Goal: Task Accomplishment & Management: Manage account settings

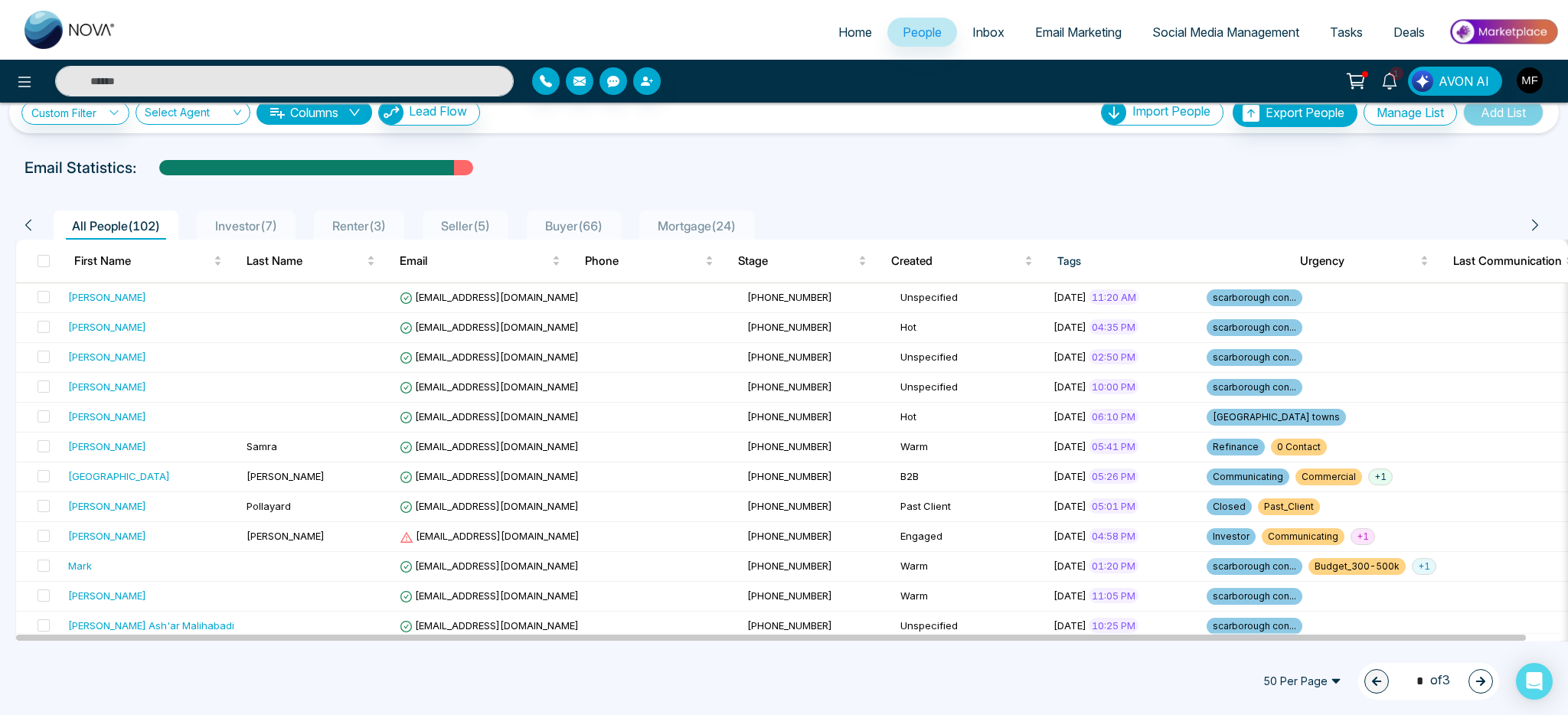
scroll to position [27, 0]
click at [599, 225] on span "Buyer ( 66 )" at bounding box center [573, 225] width 69 height 15
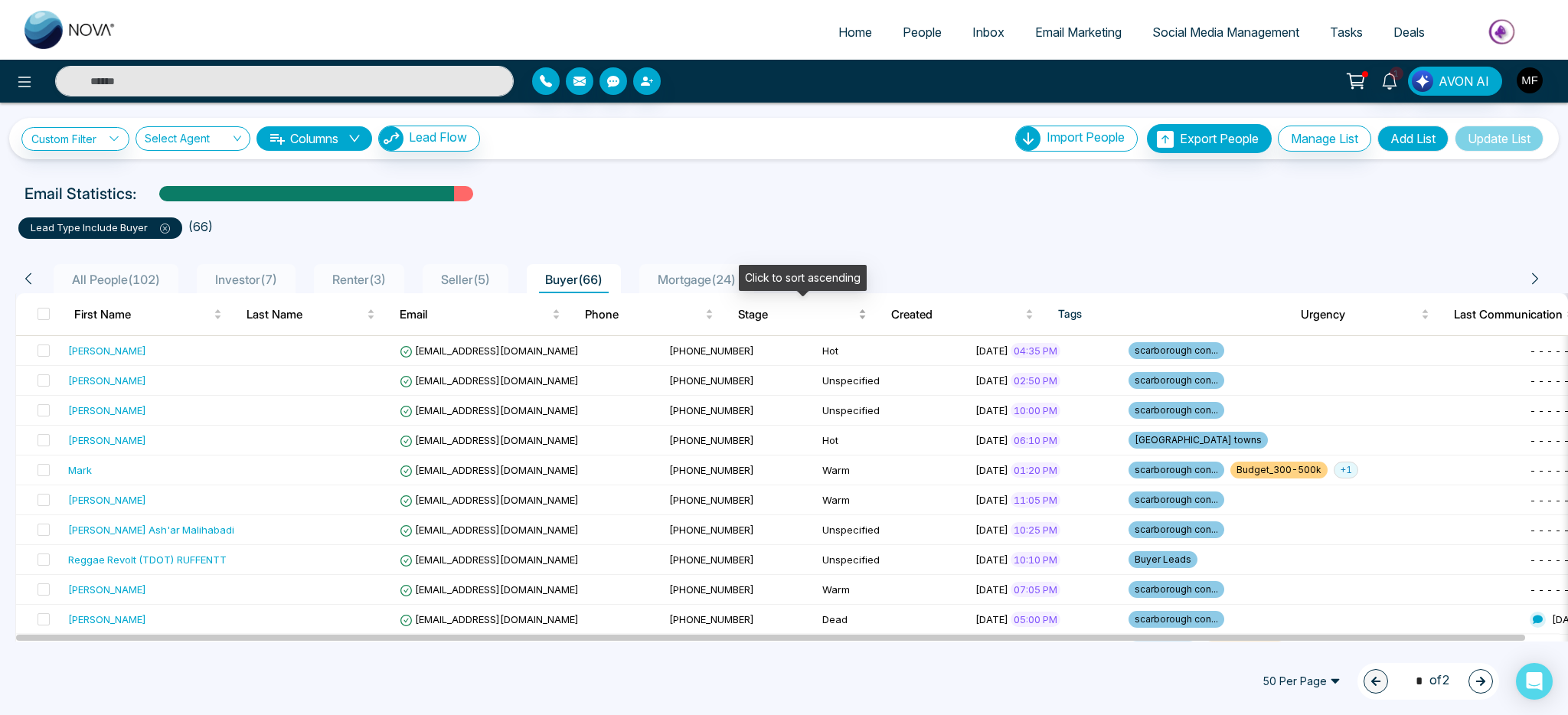
click at [758, 319] on span "Stage" at bounding box center [796, 314] width 117 height 18
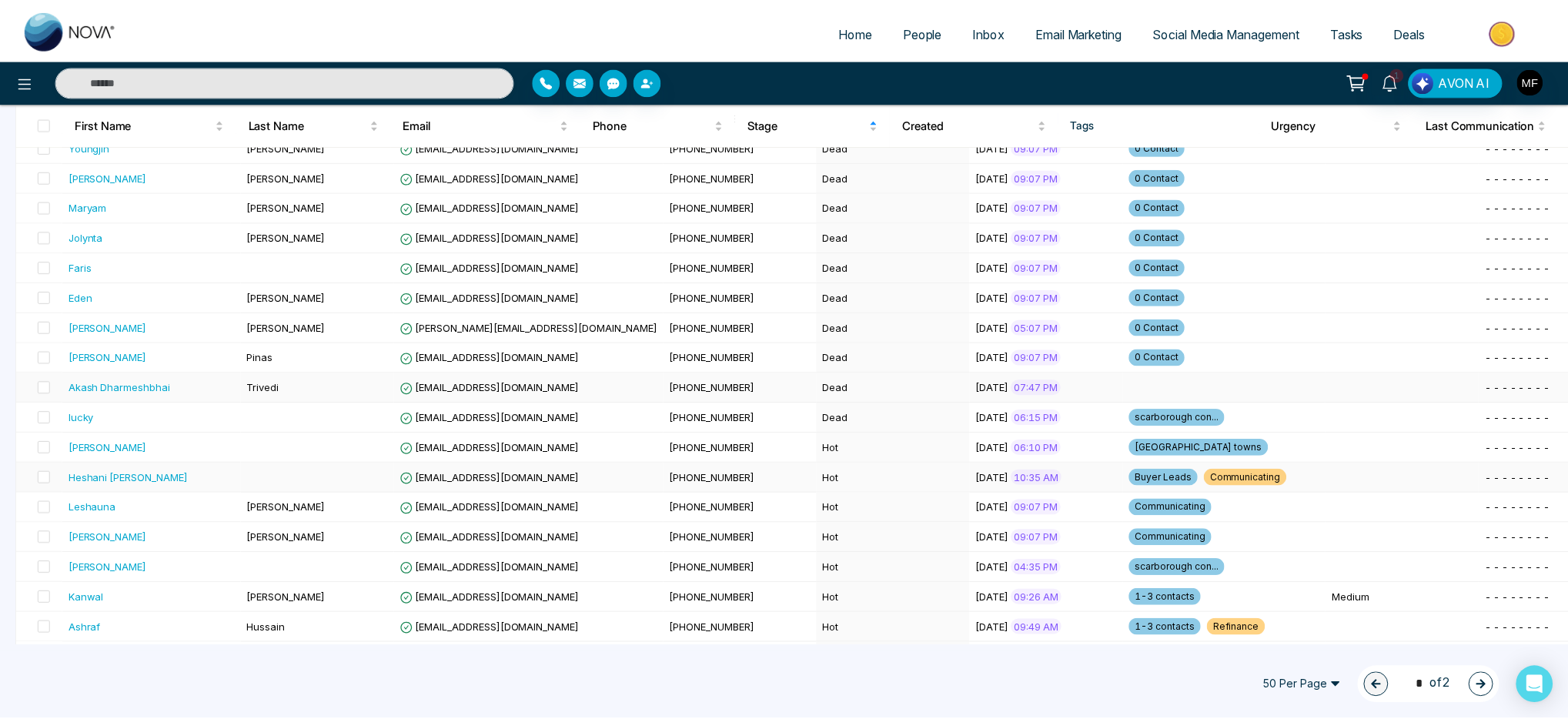
scroll to position [789, 0]
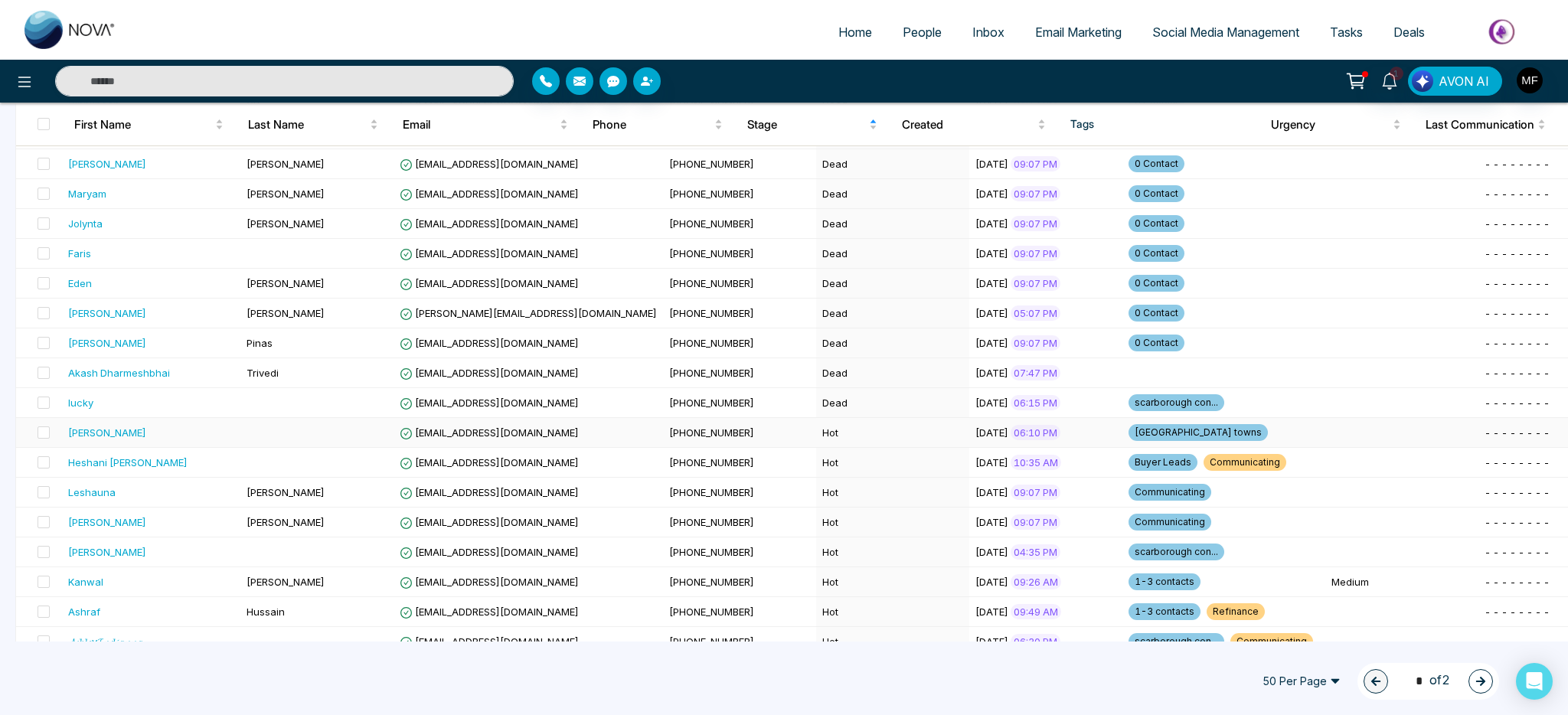
click at [689, 434] on td "[PHONE_NUMBER]" at bounding box center [739, 433] width 153 height 30
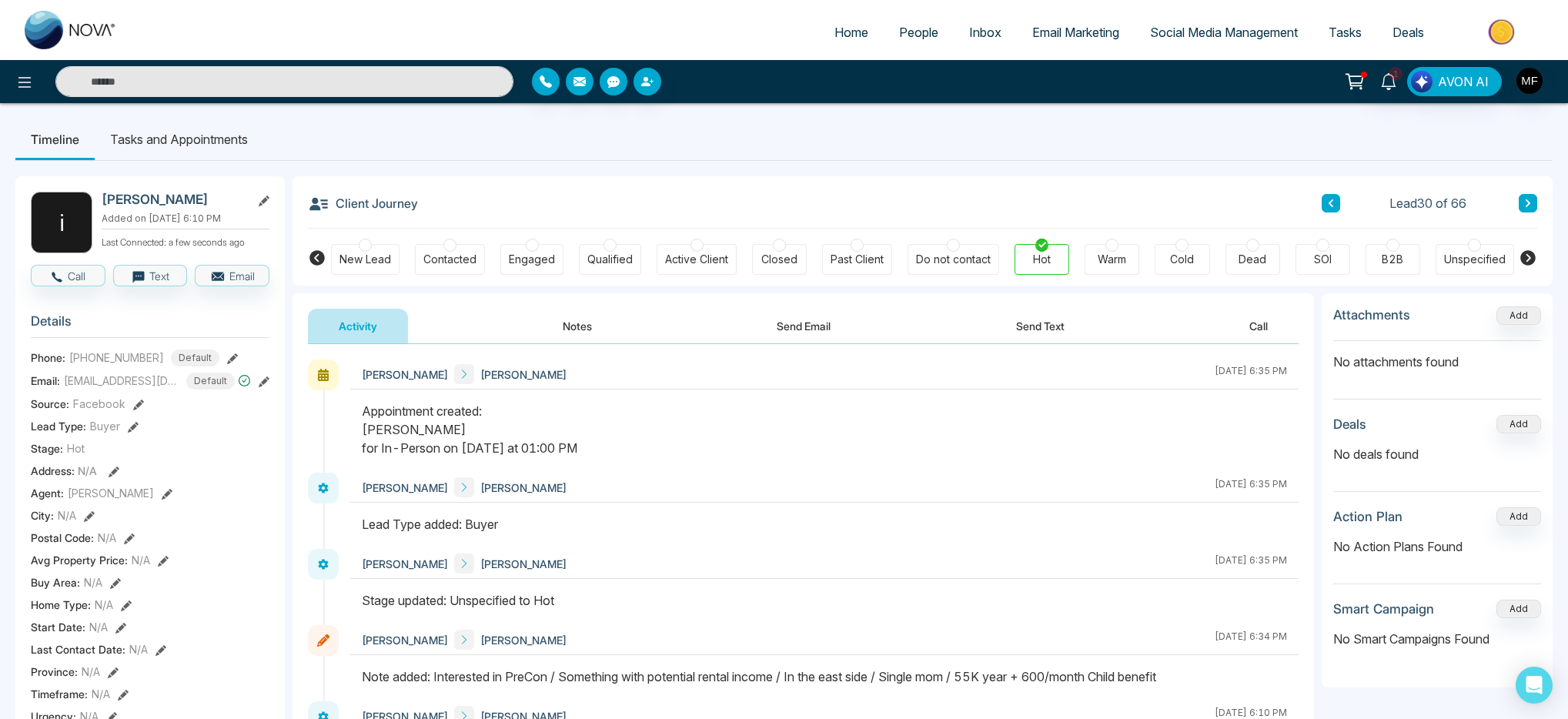
click at [556, 325] on button "Notes" at bounding box center [578, 326] width 91 height 34
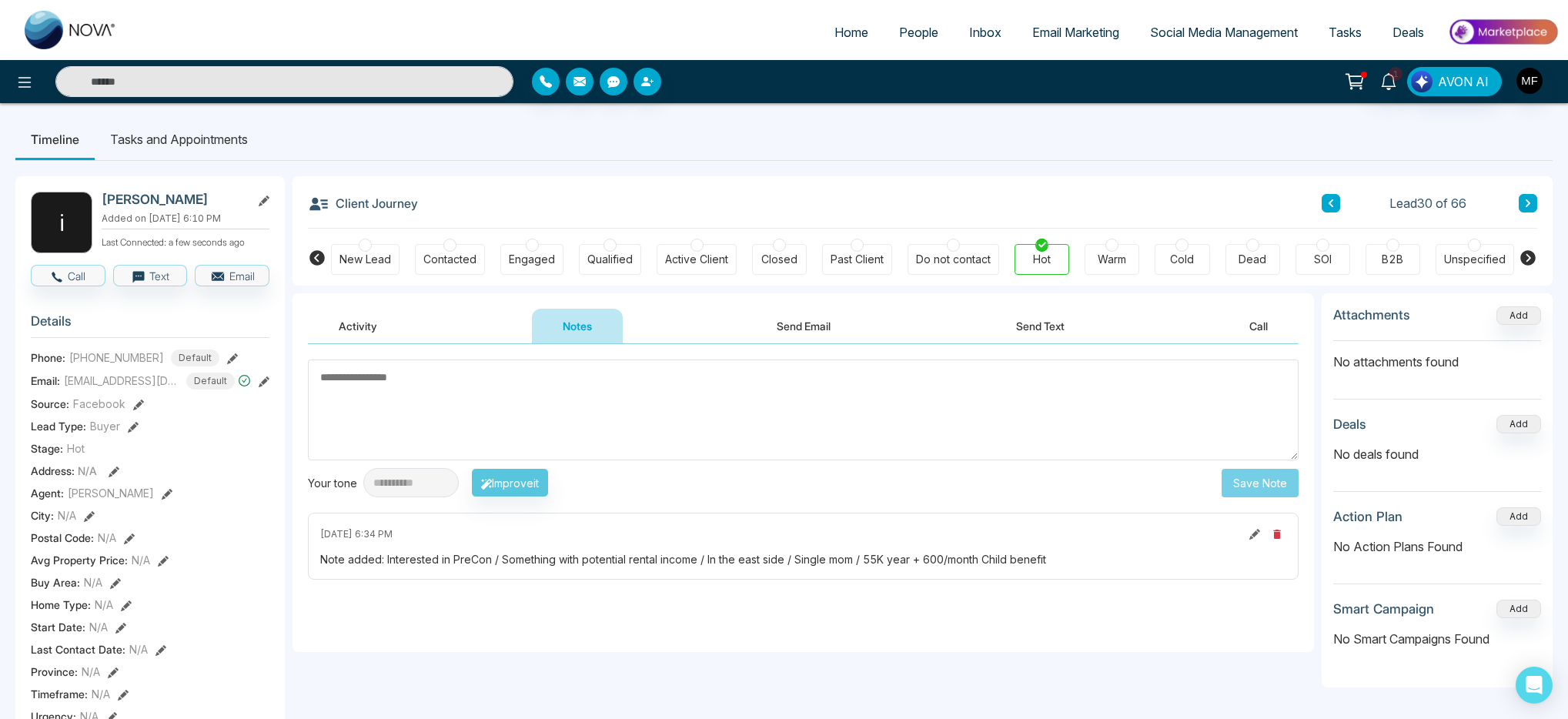
click at [236, 134] on li "Tasks and Appointments" at bounding box center [179, 139] width 169 height 41
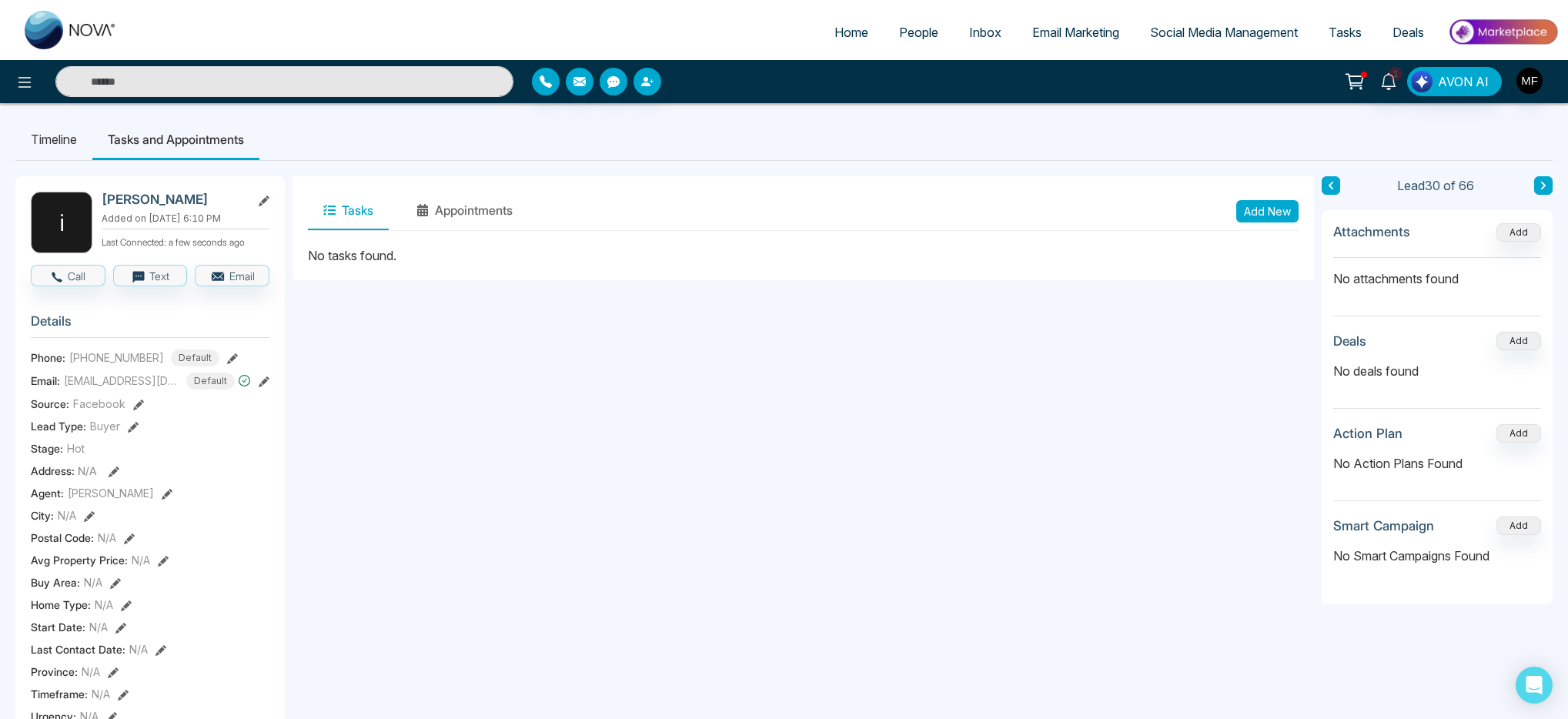
click at [48, 144] on li "Timeline" at bounding box center [54, 139] width 77 height 41
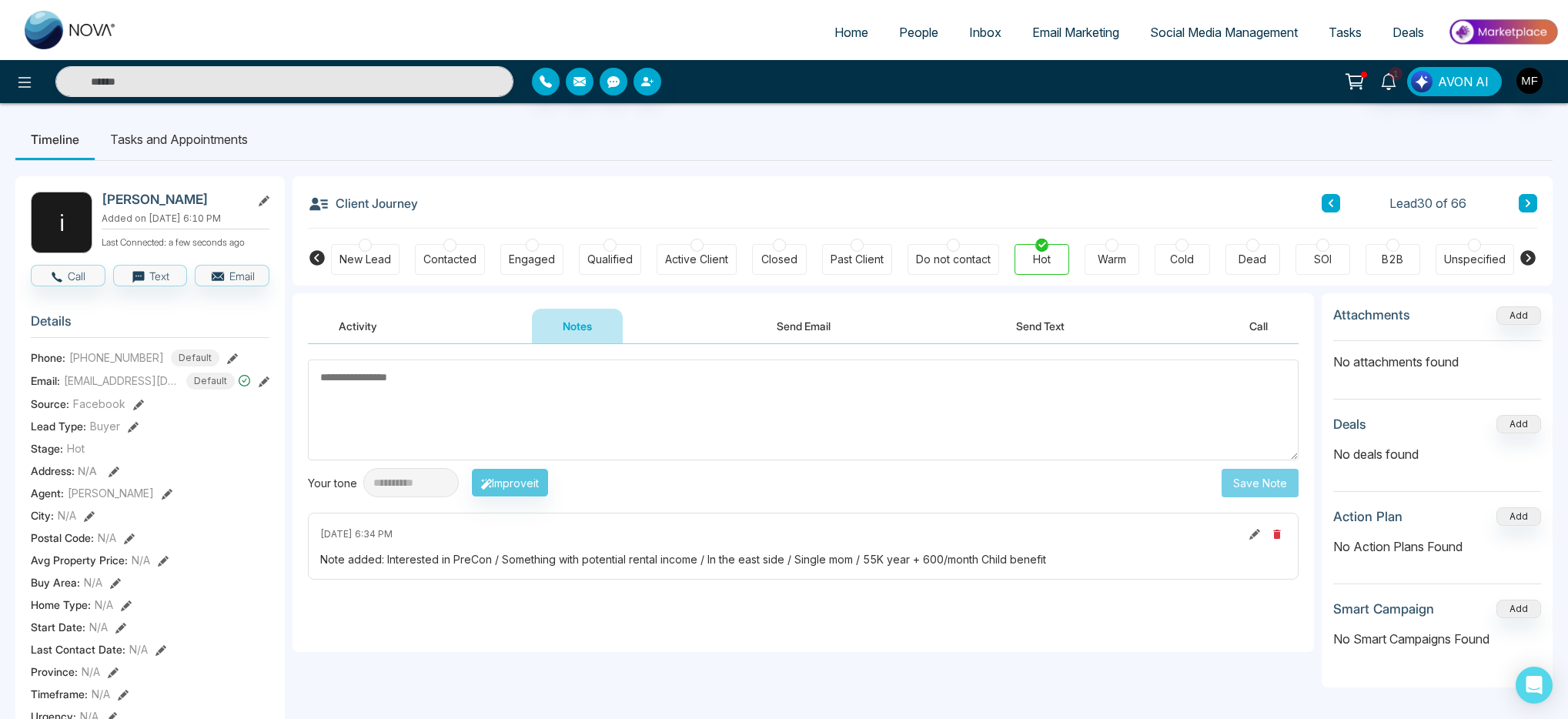
click at [232, 143] on li "Tasks and Appointments" at bounding box center [179, 139] width 169 height 41
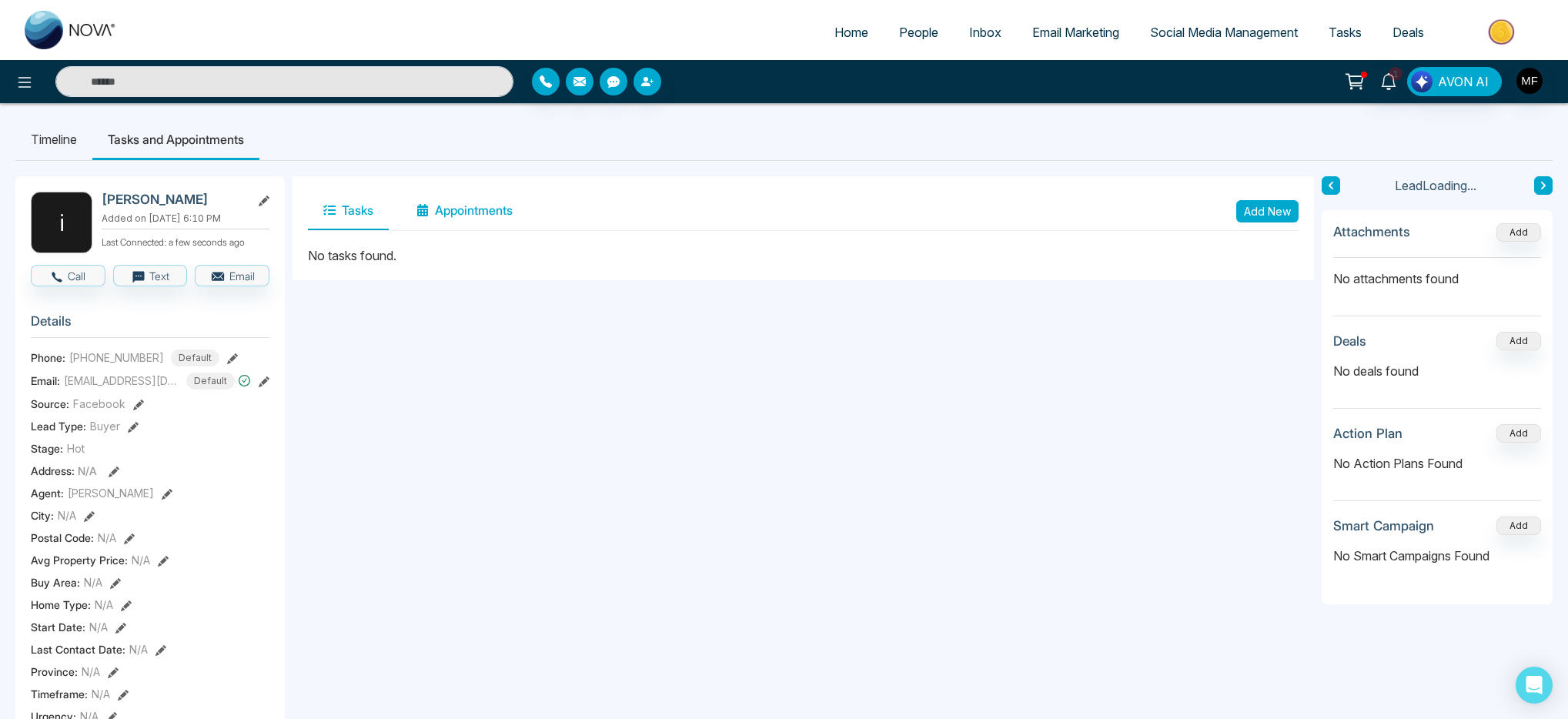
click at [444, 202] on button "Appointments" at bounding box center [464, 211] width 127 height 39
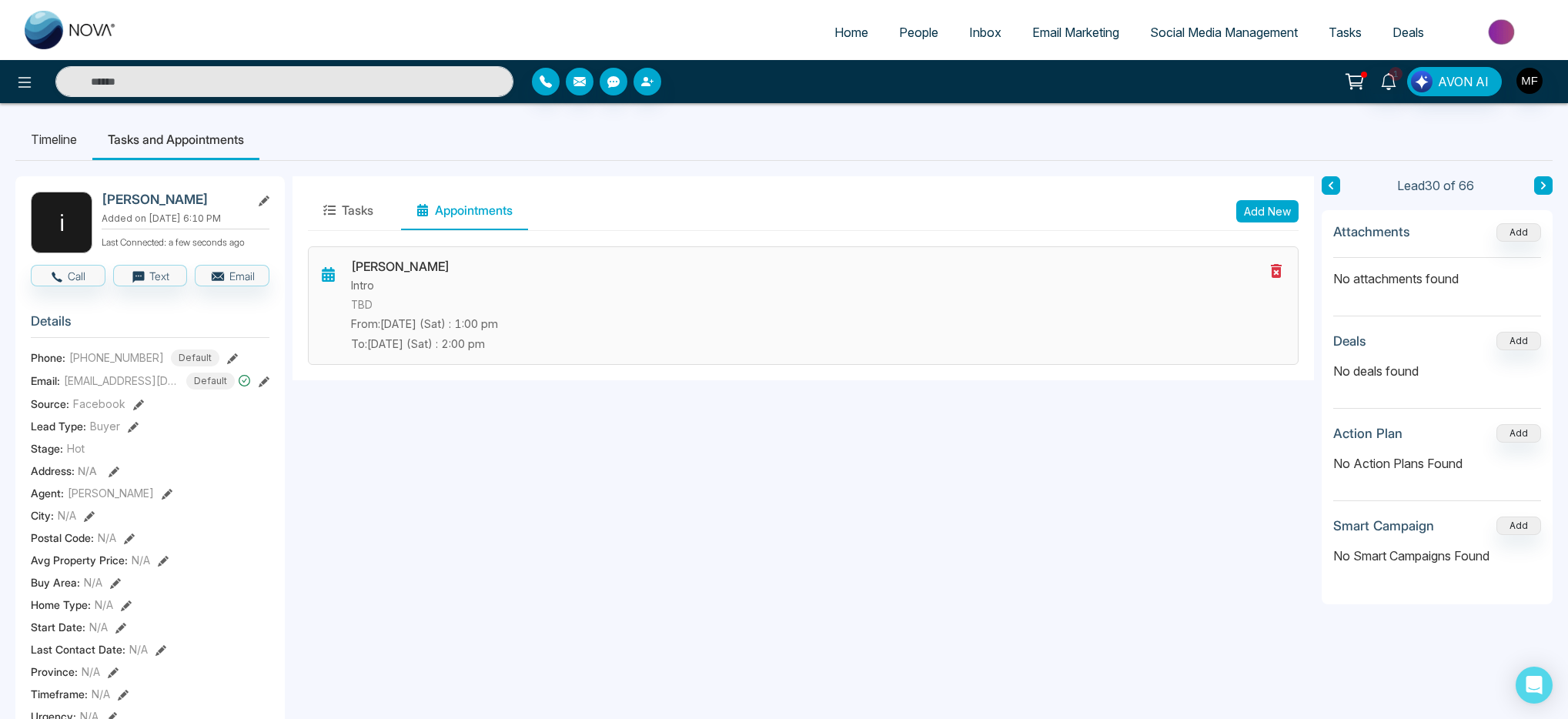
click at [432, 329] on p "From: Oct-11-2025 (Sat) : 1:00 pm" at bounding box center [808, 324] width 913 height 17
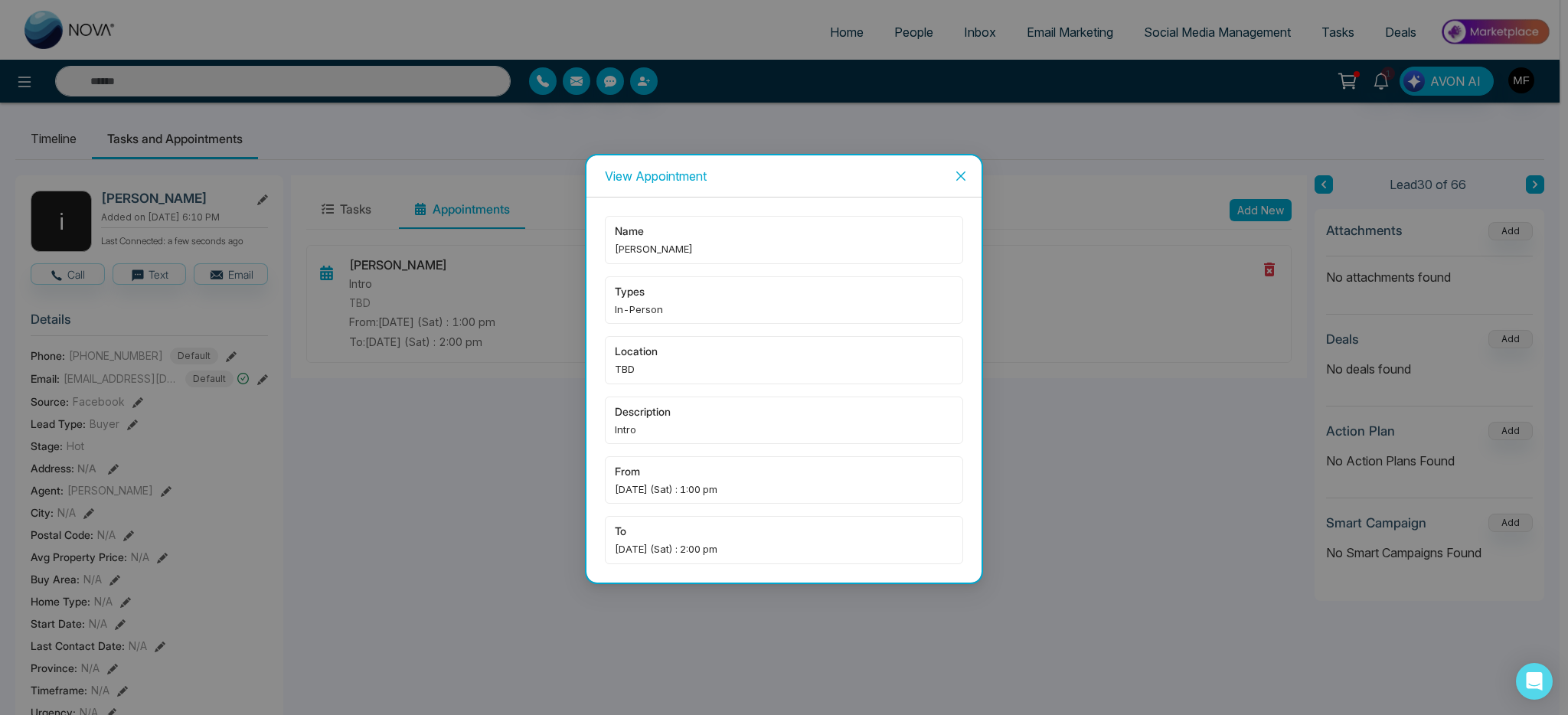
click at [962, 176] on icon "close" at bounding box center [961, 176] width 12 height 12
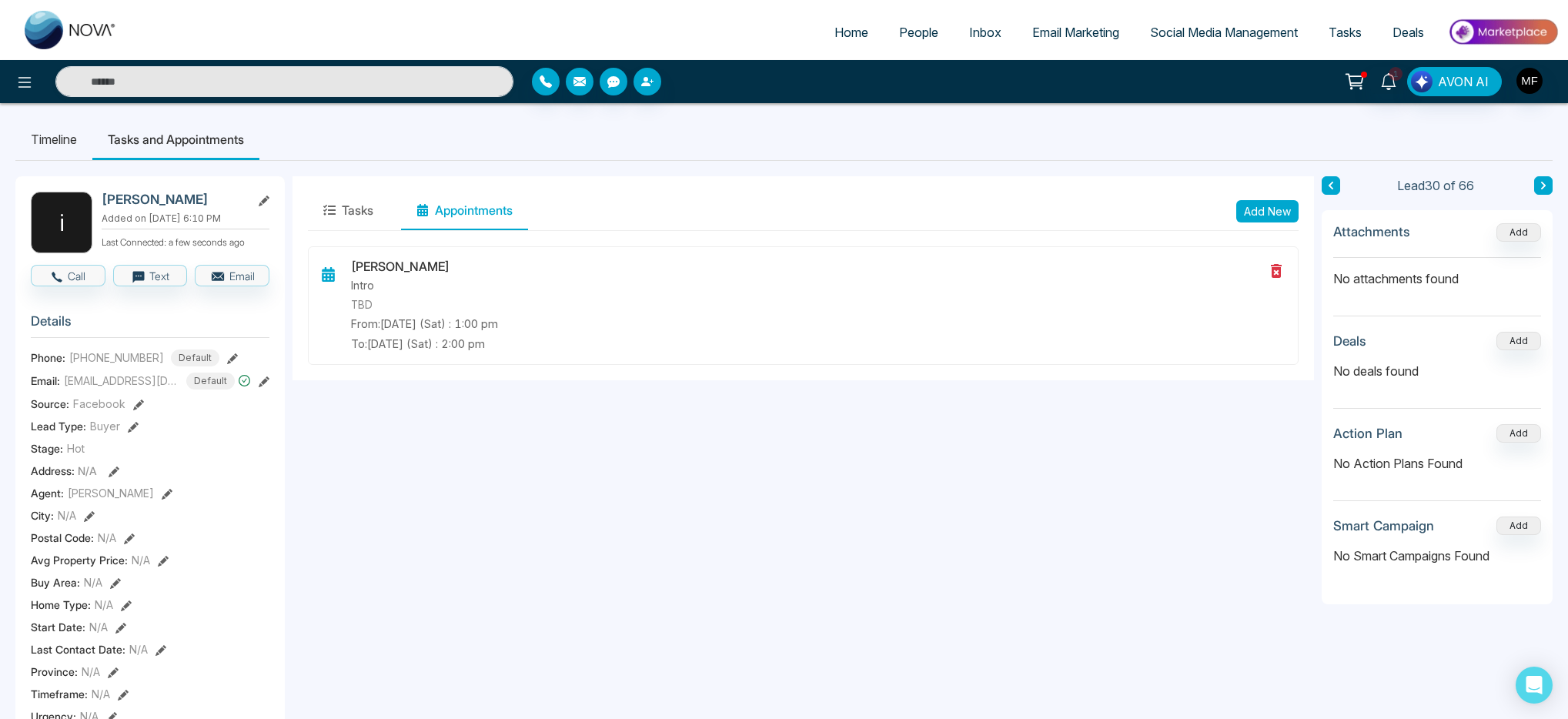
click at [69, 139] on li "Timeline" at bounding box center [54, 139] width 77 height 41
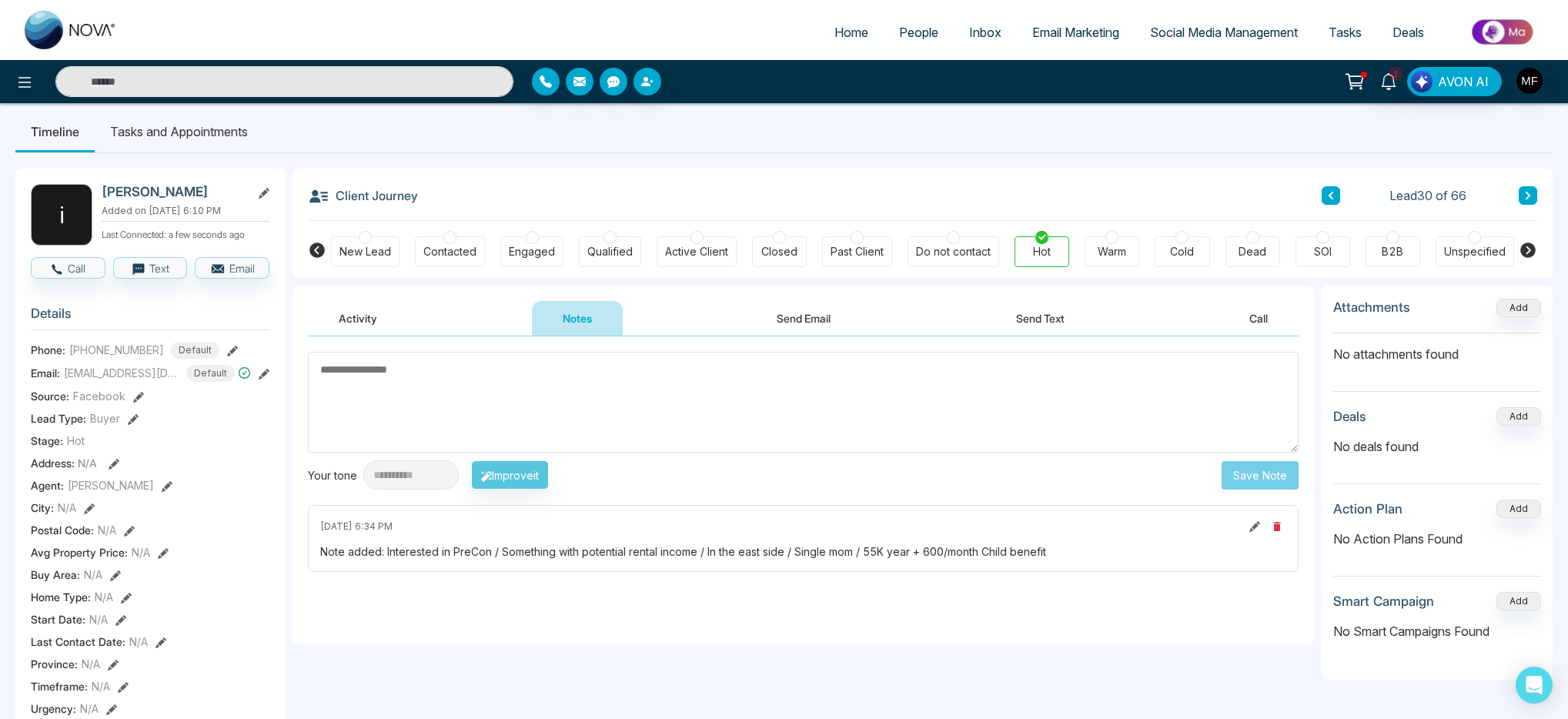
scroll to position [3, 0]
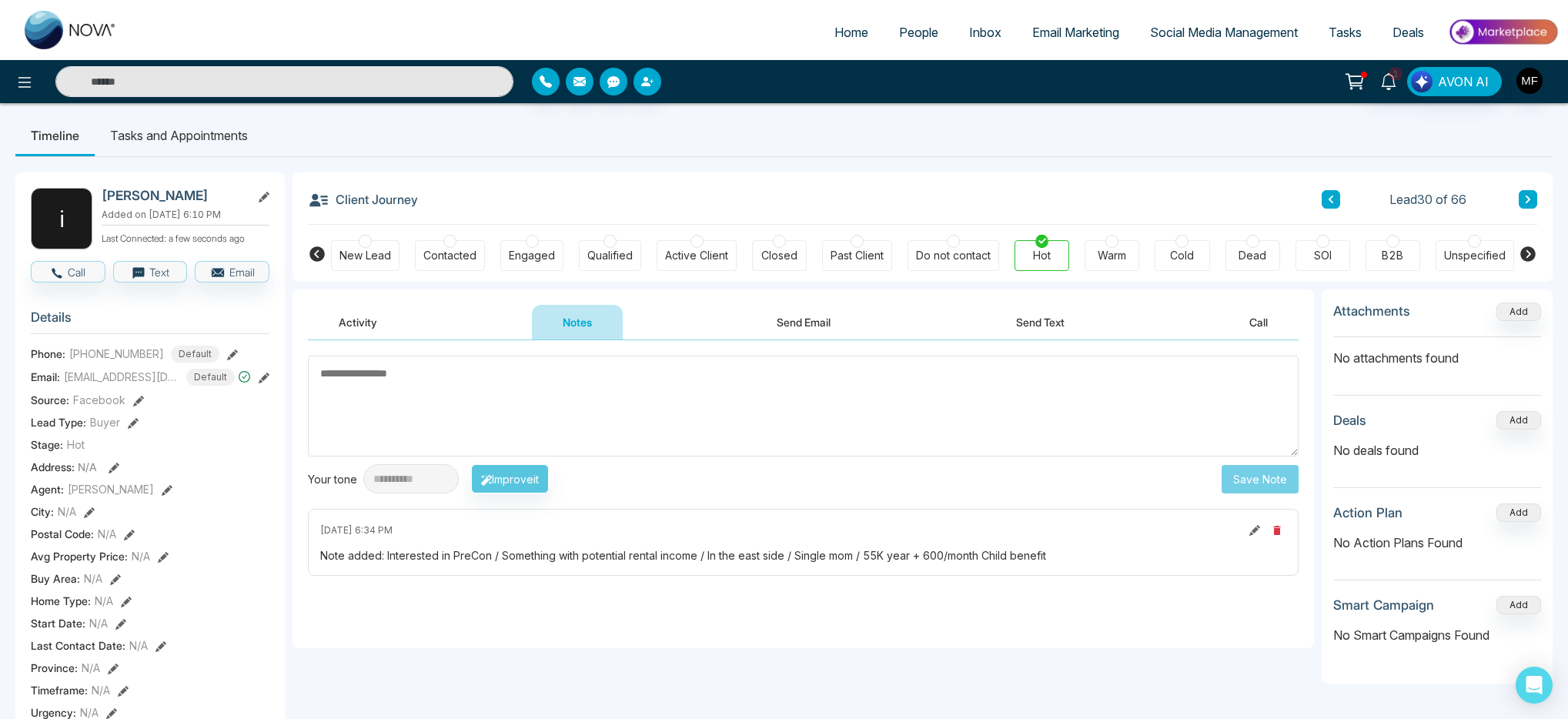
click at [1528, 200] on icon at bounding box center [1528, 199] width 8 height 9
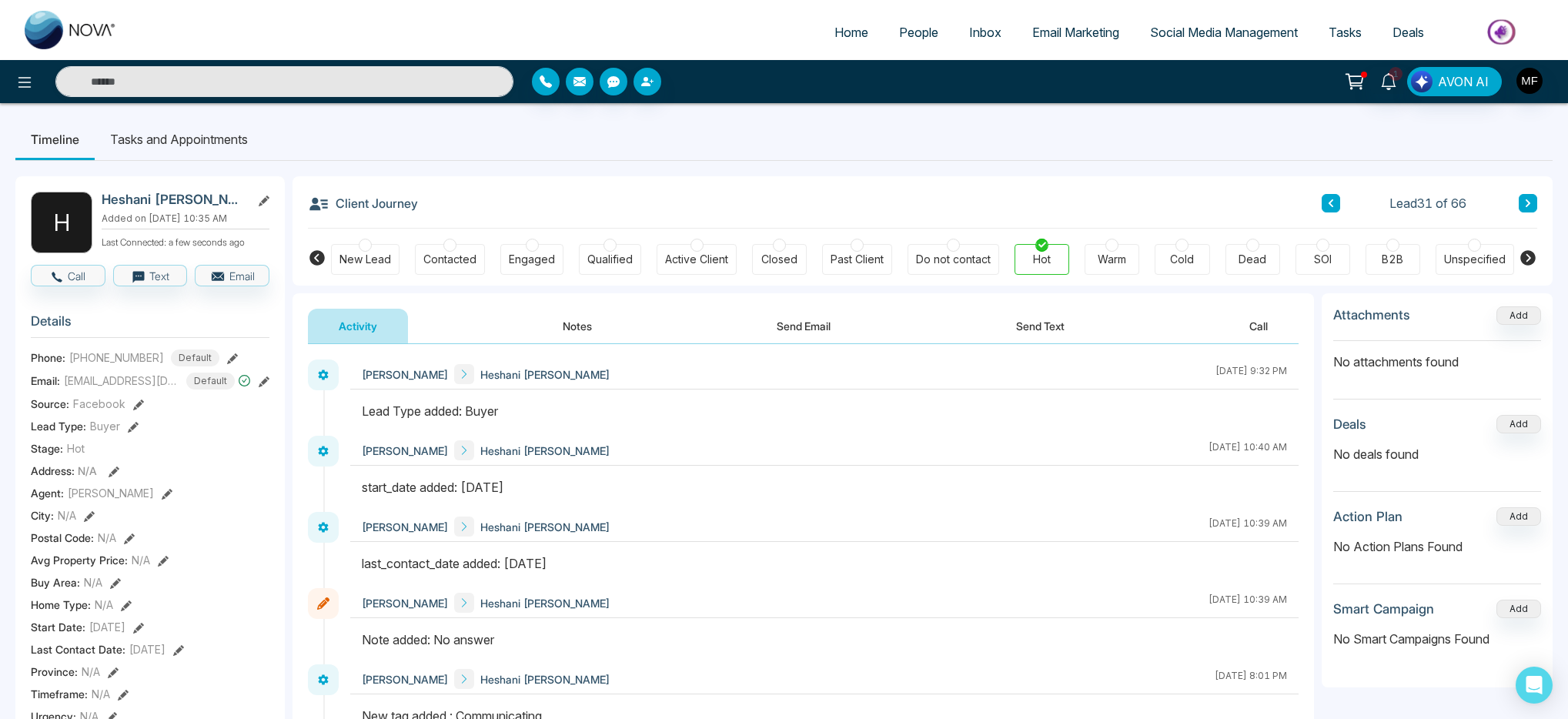
click at [1332, 203] on icon at bounding box center [1331, 203] width 8 height 9
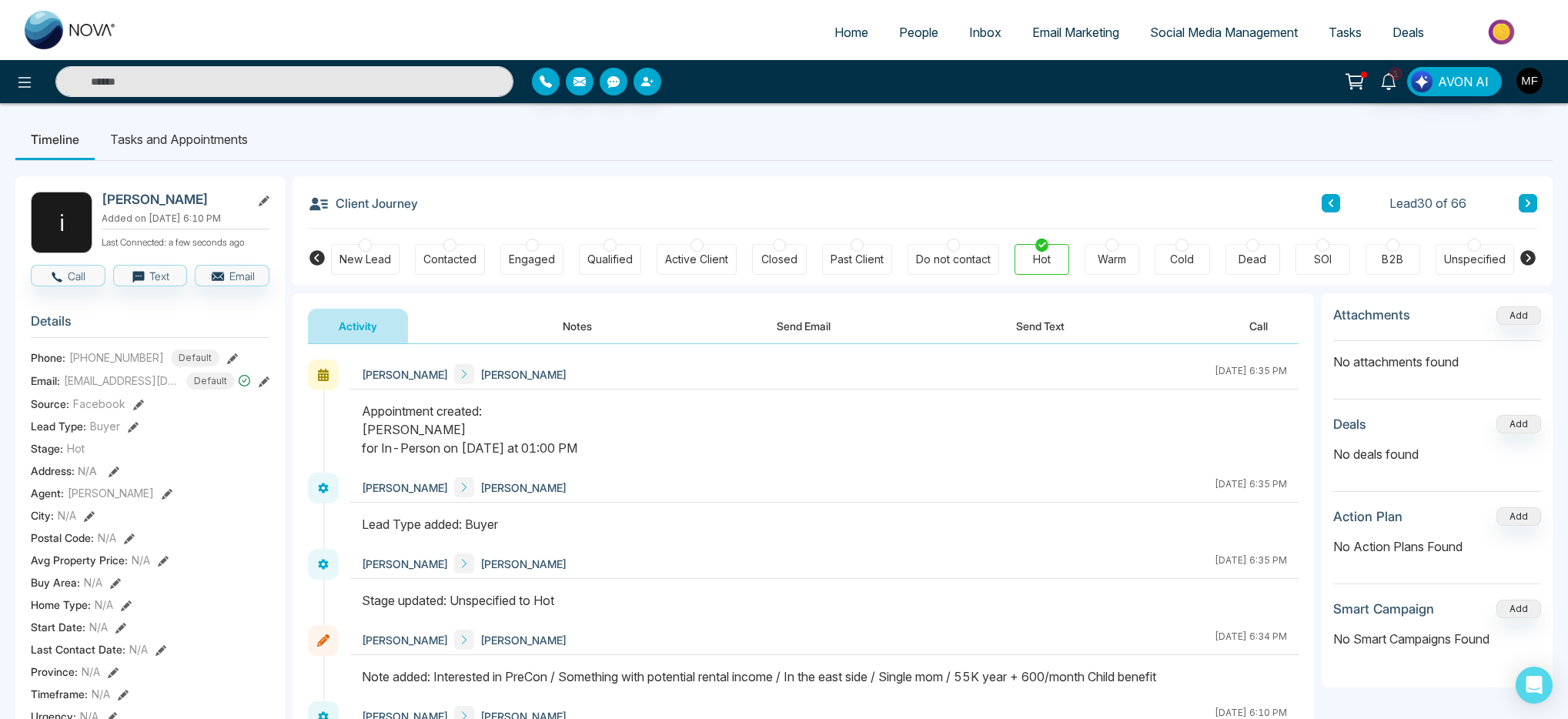
click at [606, 329] on button "Notes" at bounding box center [578, 326] width 91 height 34
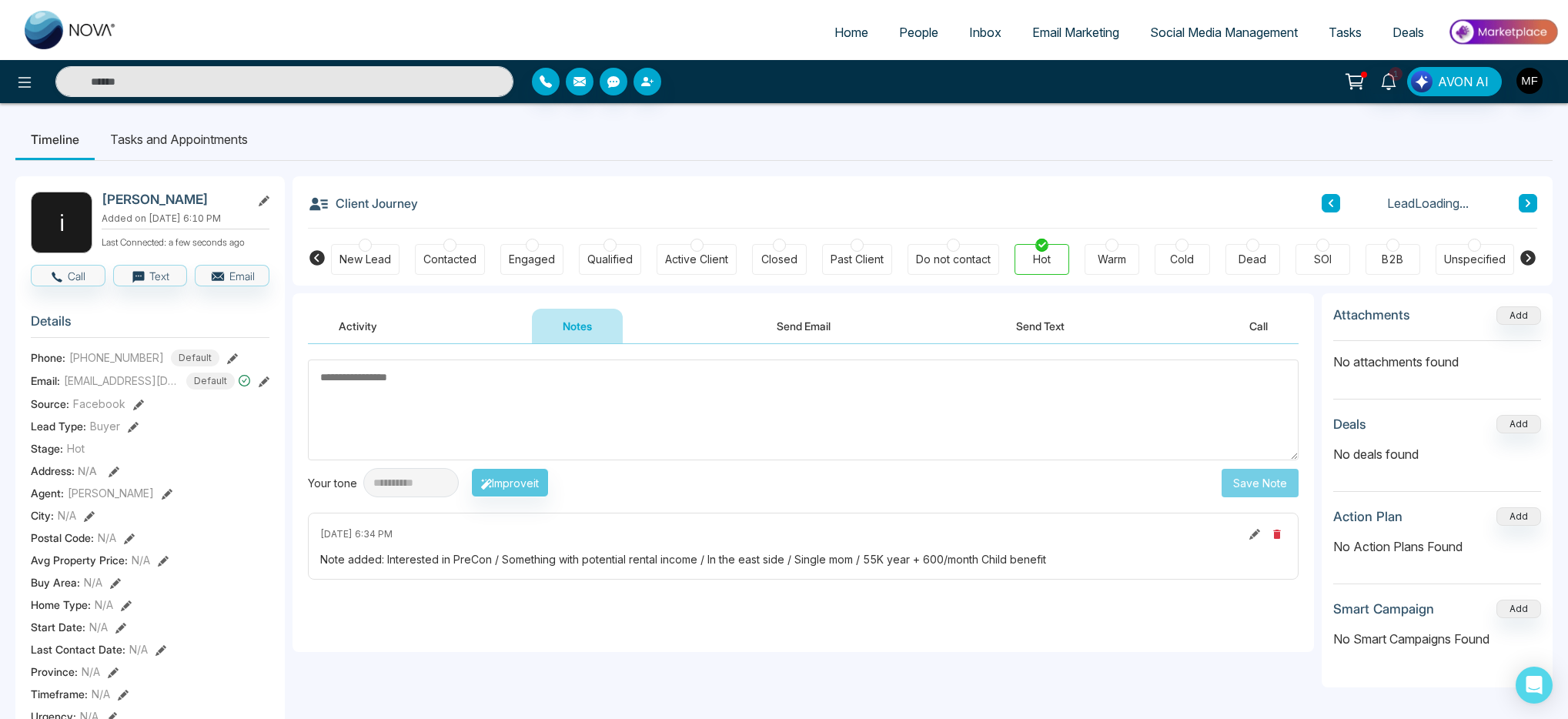
click at [599, 386] on textarea at bounding box center [803, 409] width 991 height 101
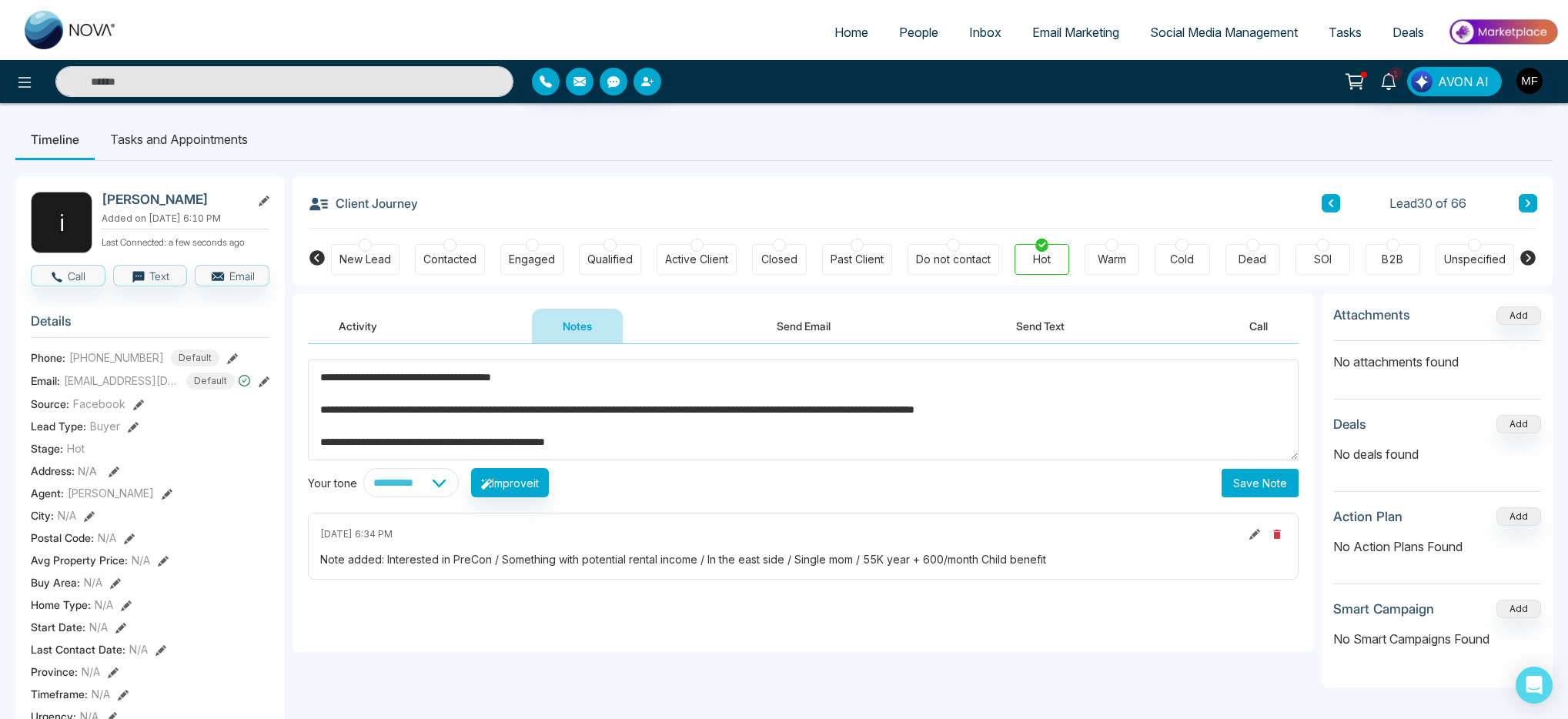
type textarea "**********"
click at [1251, 488] on button "Save Note" at bounding box center [1261, 482] width 77 height 28
click at [168, 138] on li "Tasks and Appointments" at bounding box center [179, 139] width 169 height 41
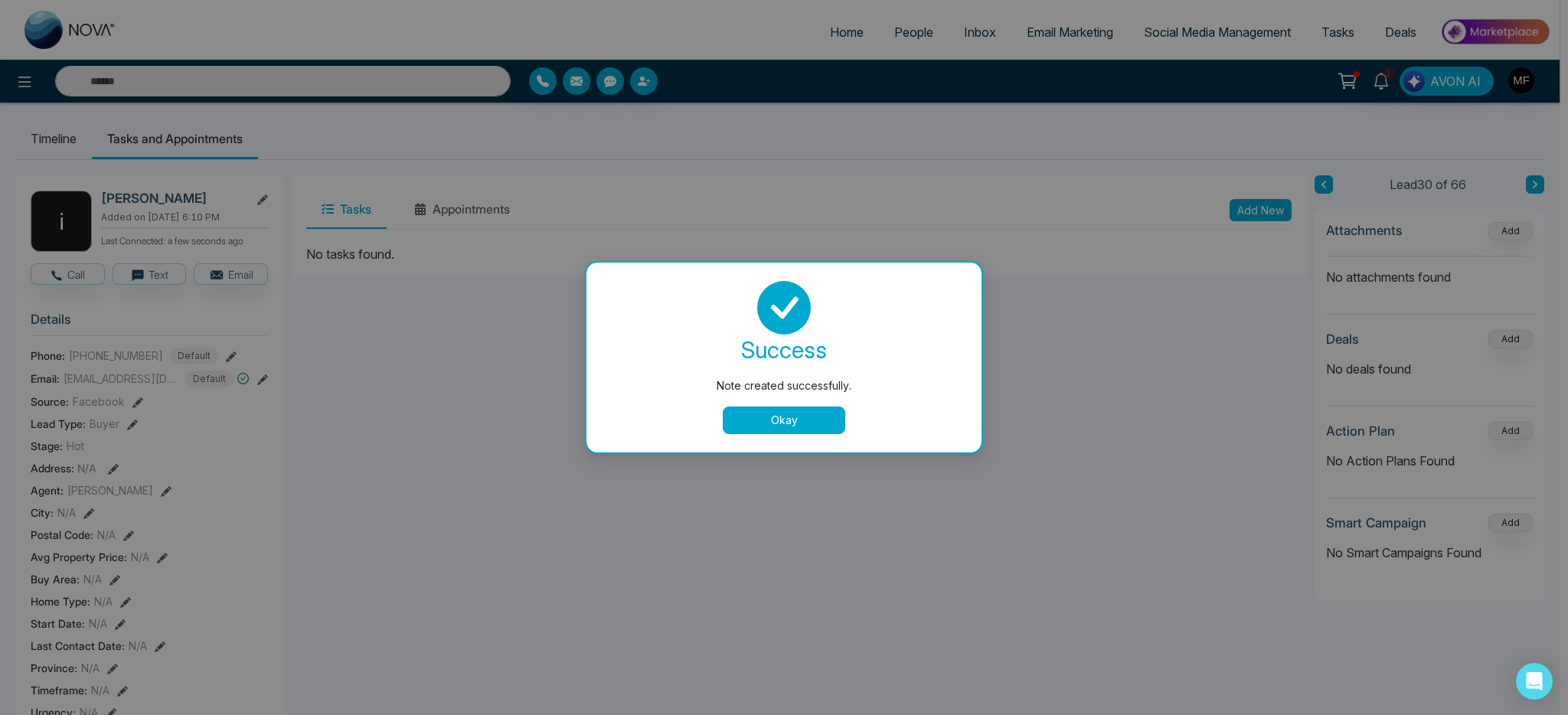
click at [806, 422] on button "Okay" at bounding box center [784, 420] width 122 height 27
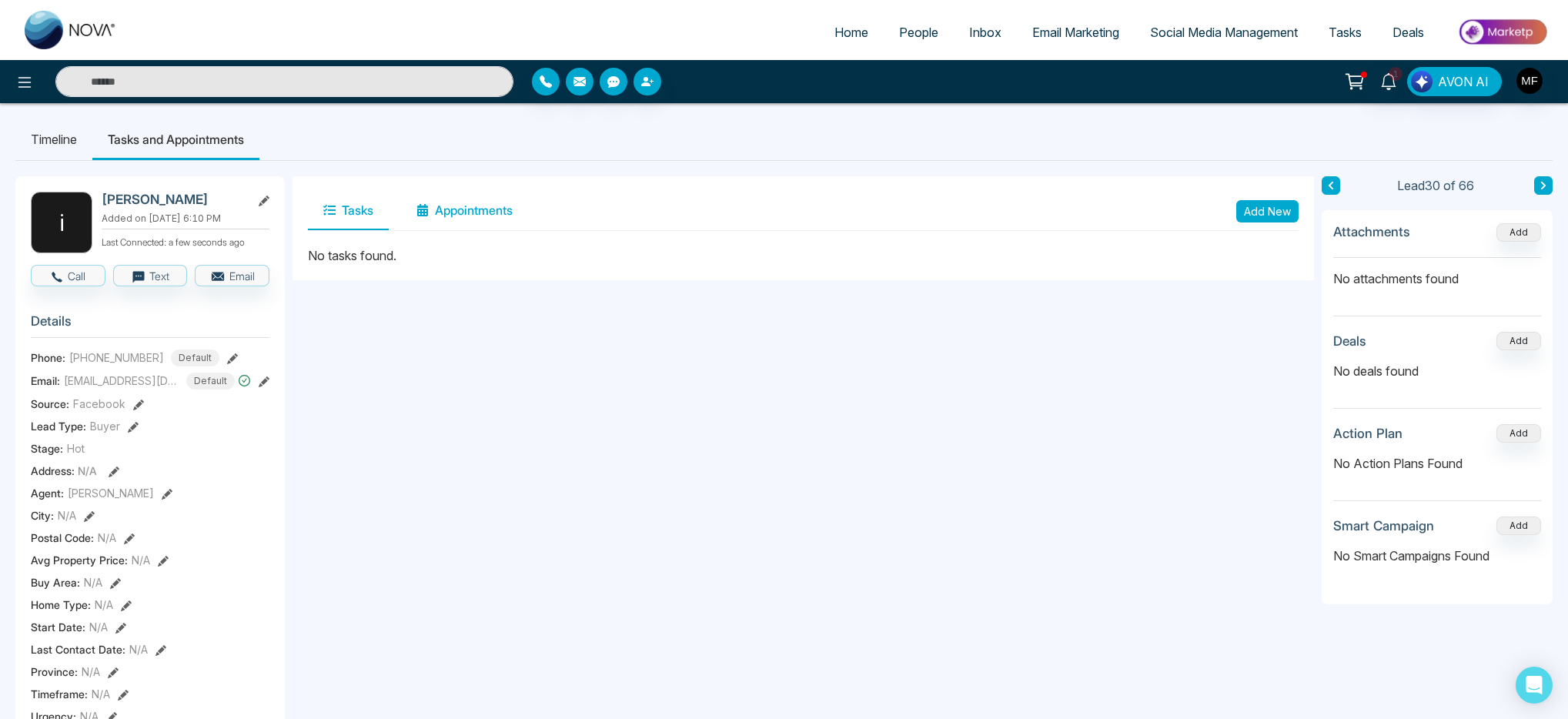
click at [473, 220] on button "Appointments" at bounding box center [464, 211] width 127 height 39
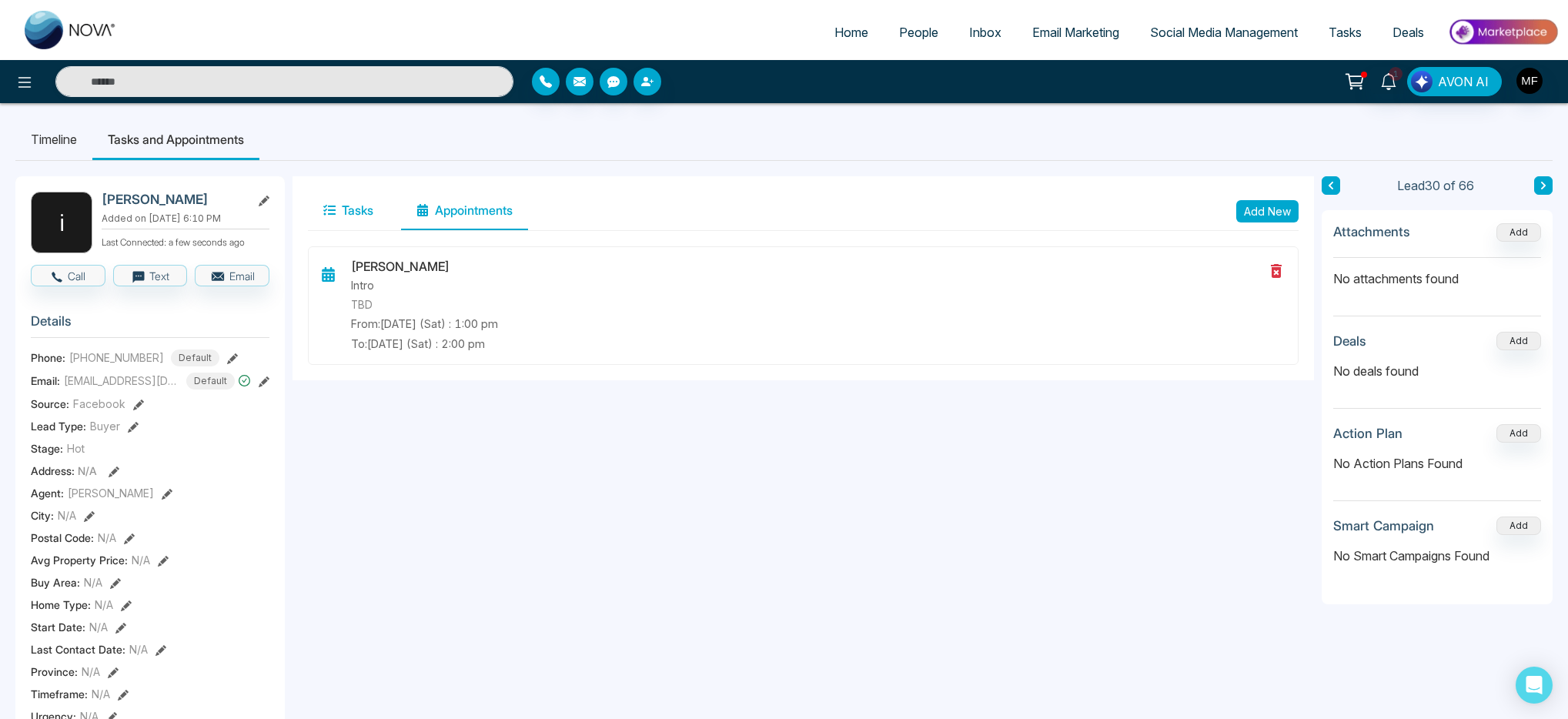
click at [324, 209] on icon at bounding box center [329, 210] width 12 height 11
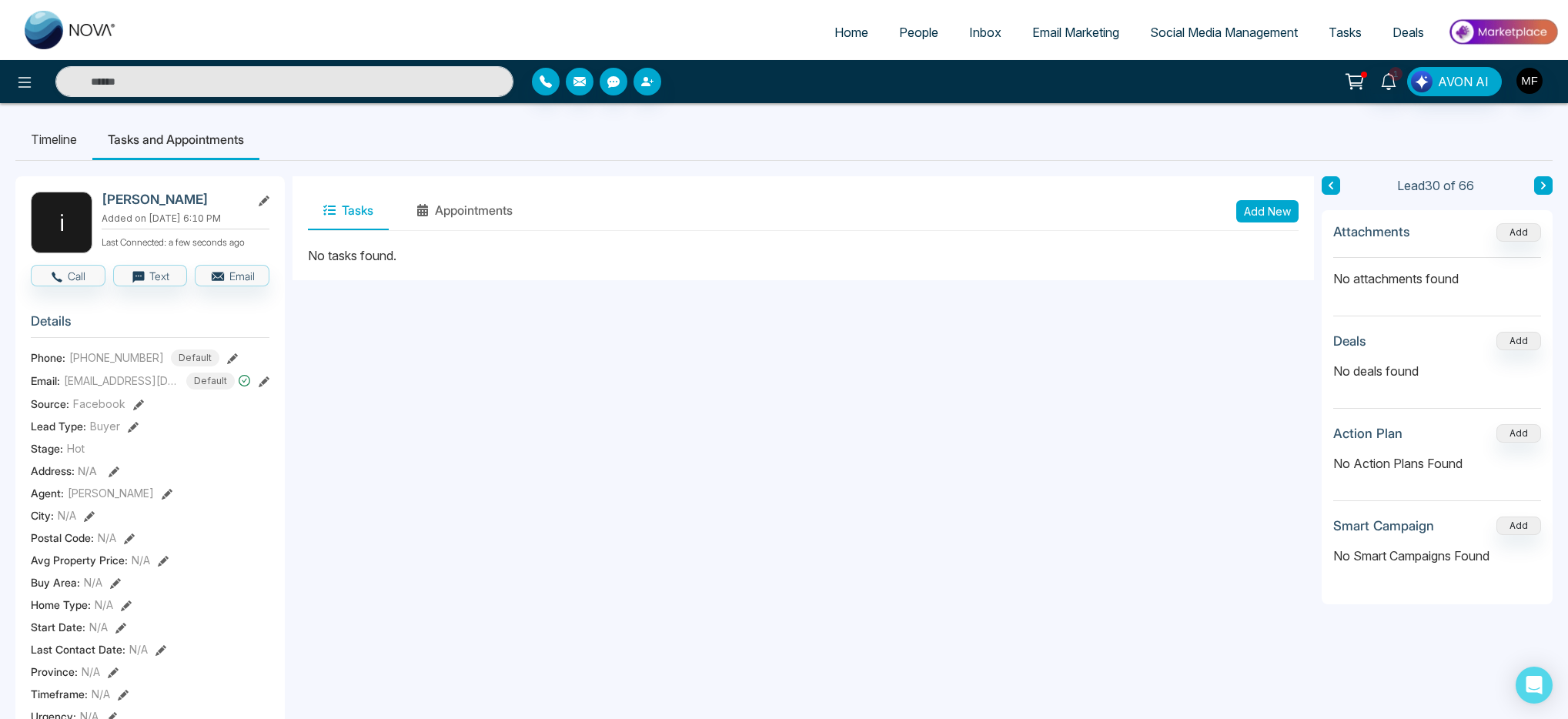
click at [1251, 219] on button "Add New" at bounding box center [1268, 212] width 63 height 22
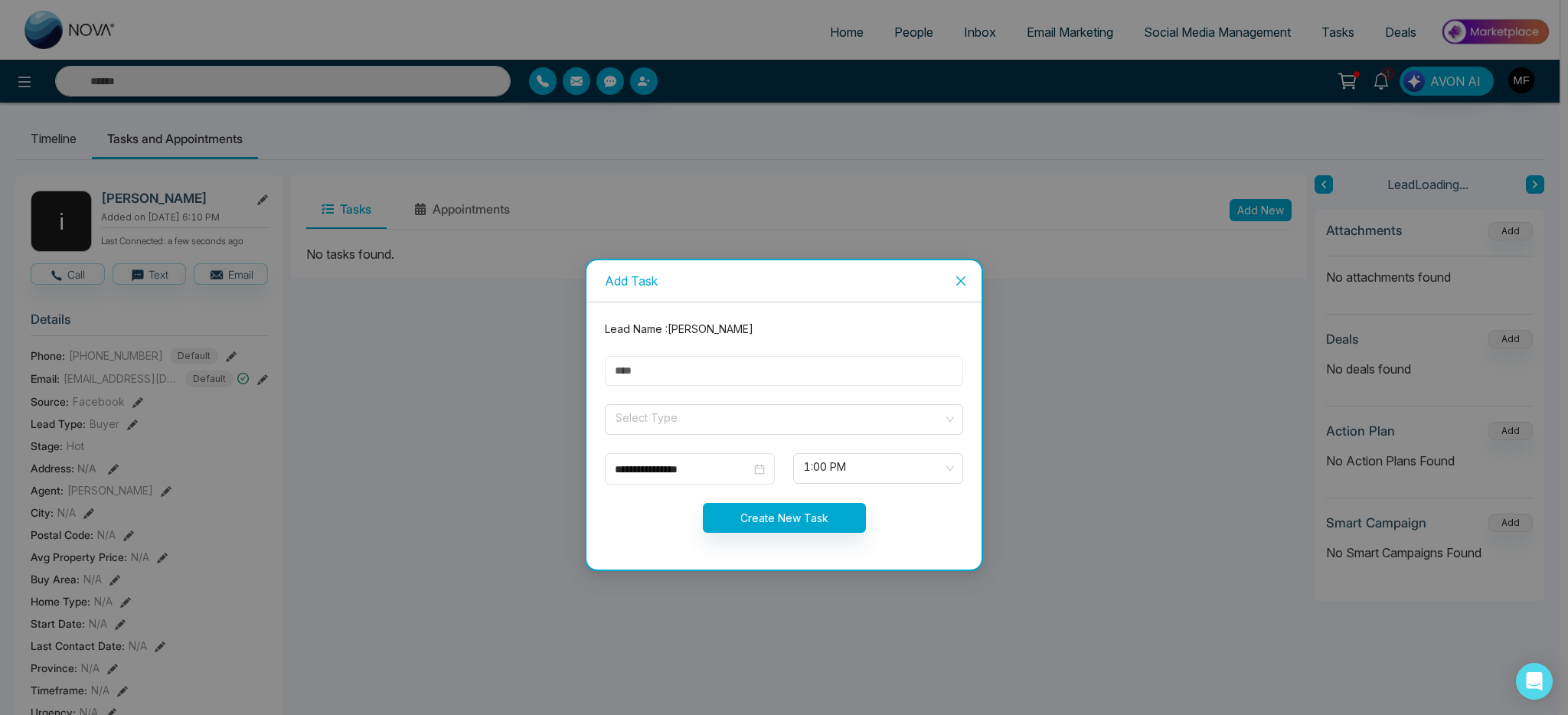
click at [689, 376] on input "text" at bounding box center [784, 370] width 358 height 30
type input "**********"
click at [663, 416] on input "search" at bounding box center [778, 417] width 329 height 23
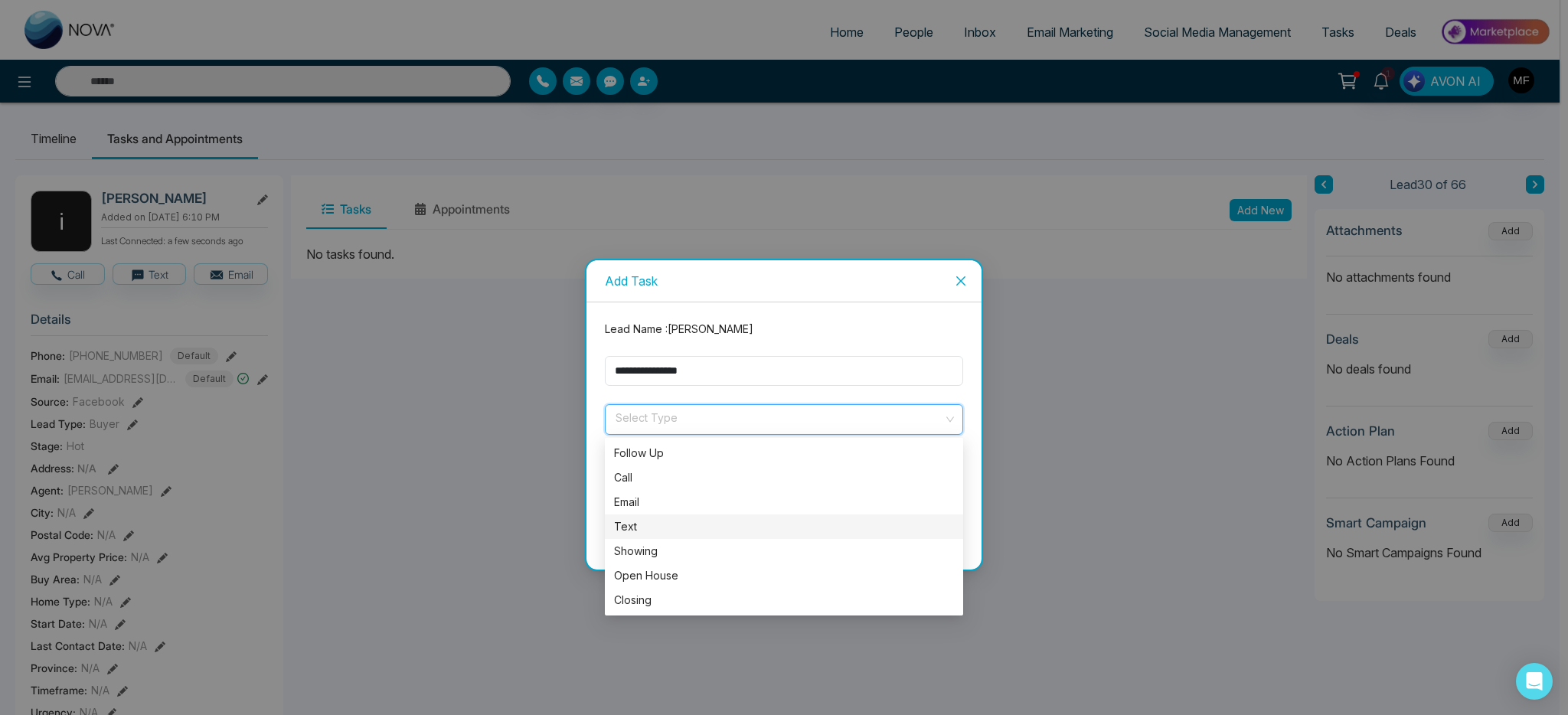
click at [654, 523] on div "Text" at bounding box center [784, 527] width 340 height 17
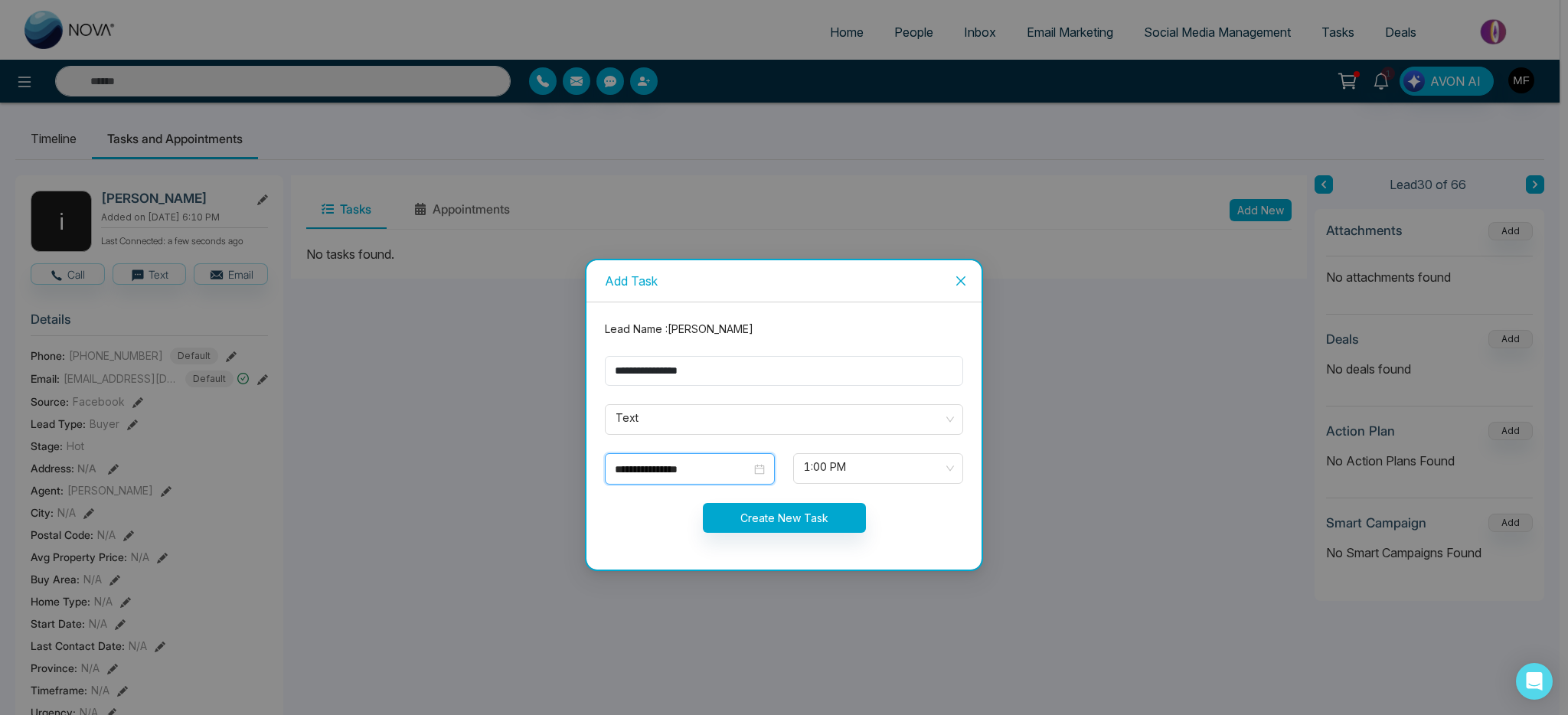
click at [737, 476] on input "**********" at bounding box center [683, 470] width 136 height 17
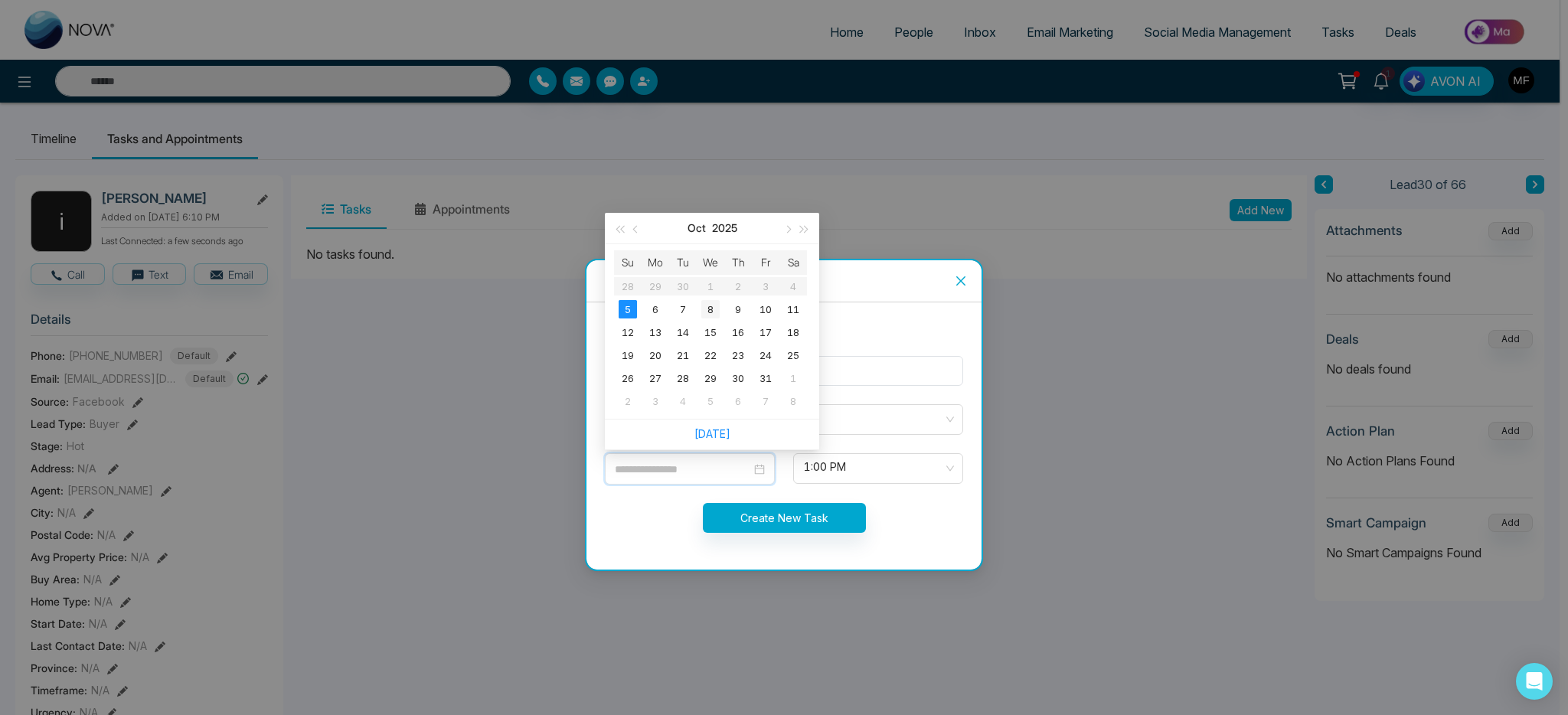
type input "**********"
click at [718, 311] on div "8" at bounding box center [710, 309] width 18 height 18
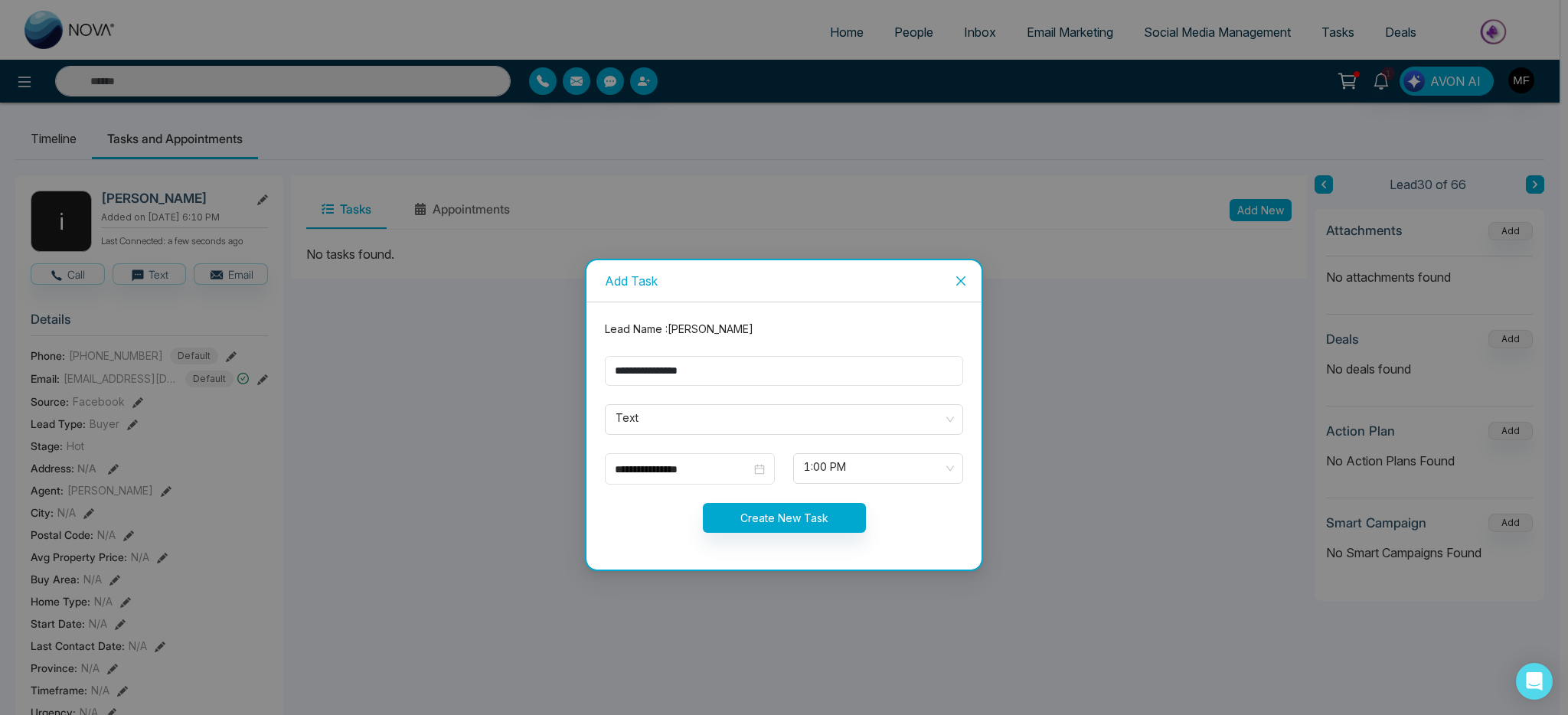
click at [835, 536] on form "**********" at bounding box center [784, 435] width 376 height 230
click at [837, 529] on button "Create New Task" at bounding box center [784, 517] width 163 height 30
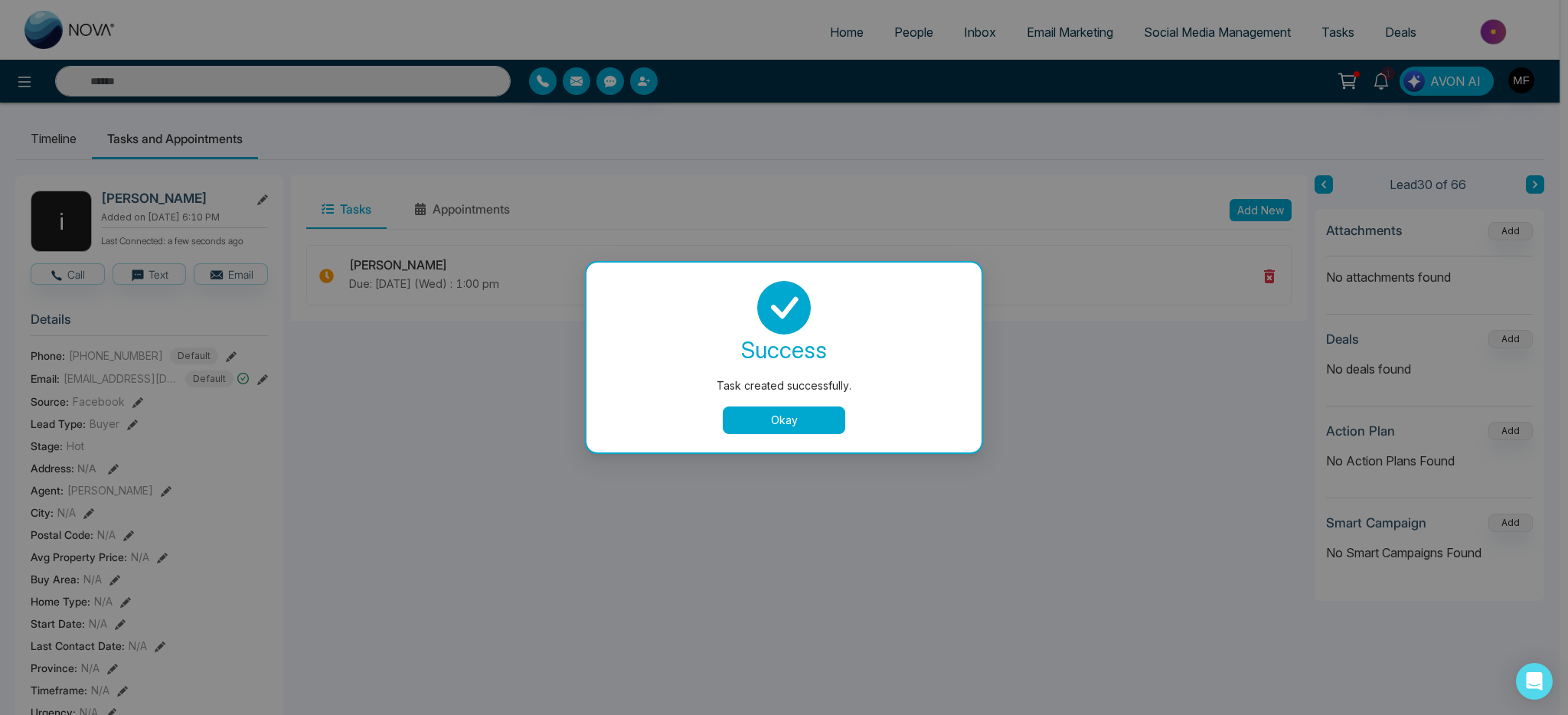
click at [801, 426] on button "Okay" at bounding box center [784, 420] width 122 height 27
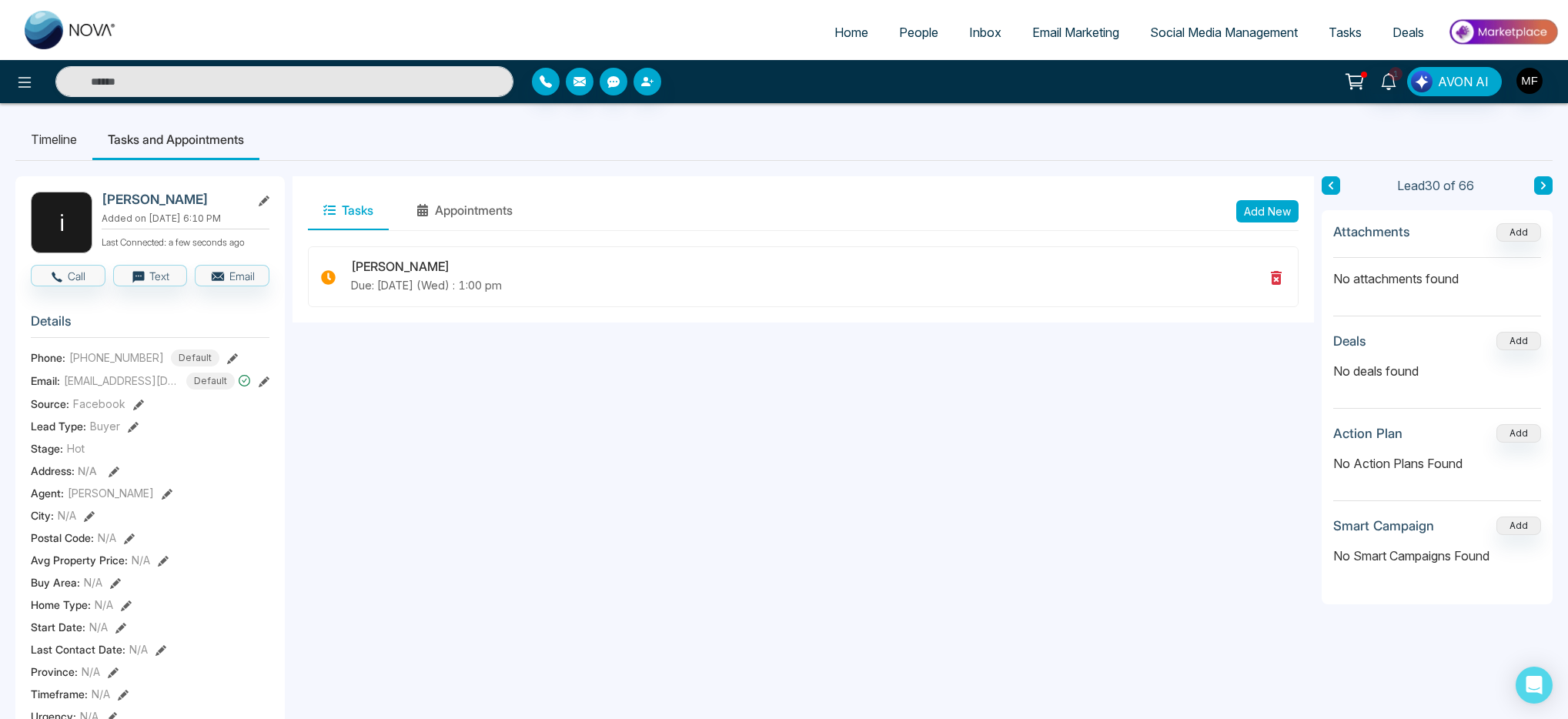
click at [1548, 190] on button at bounding box center [1543, 185] width 18 height 18
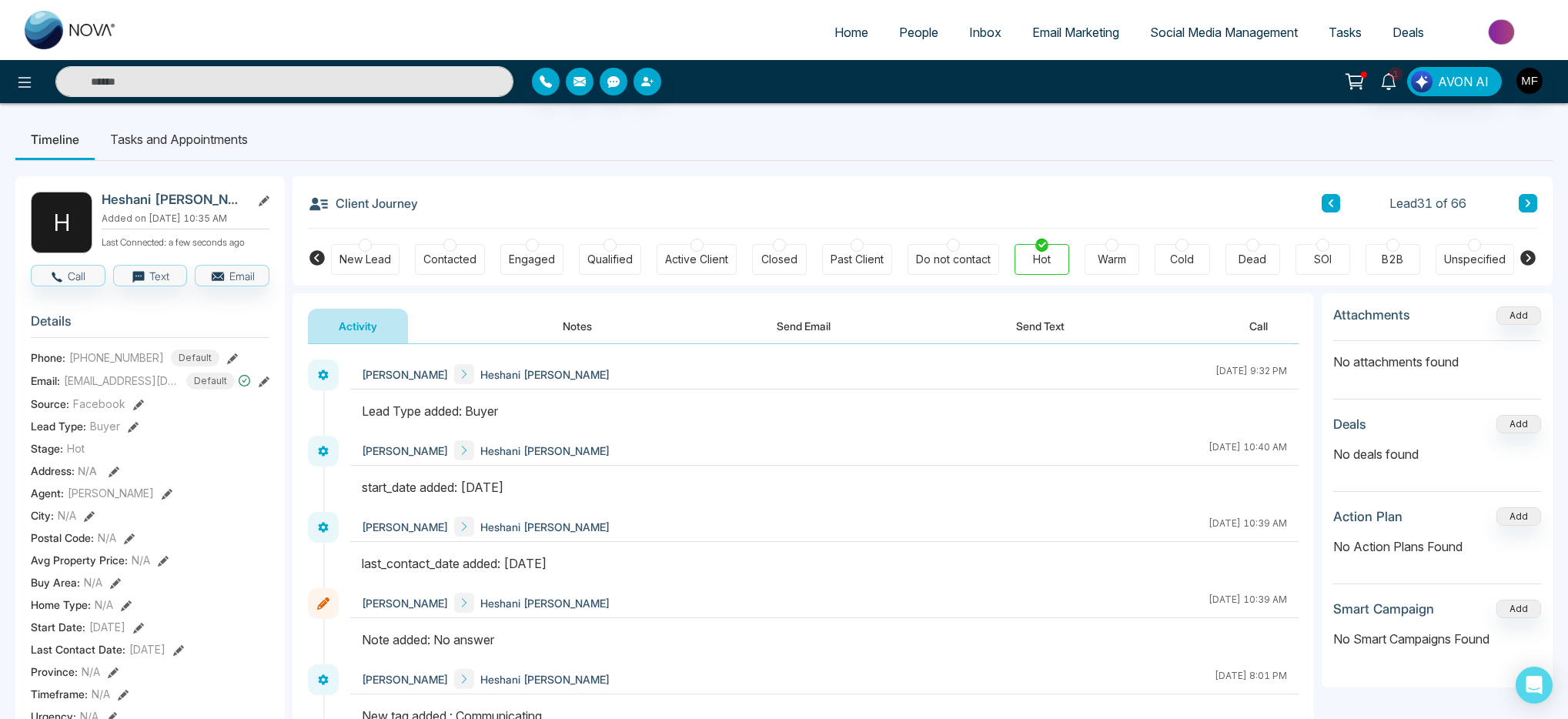
click at [1329, 200] on icon at bounding box center [1331, 203] width 8 height 9
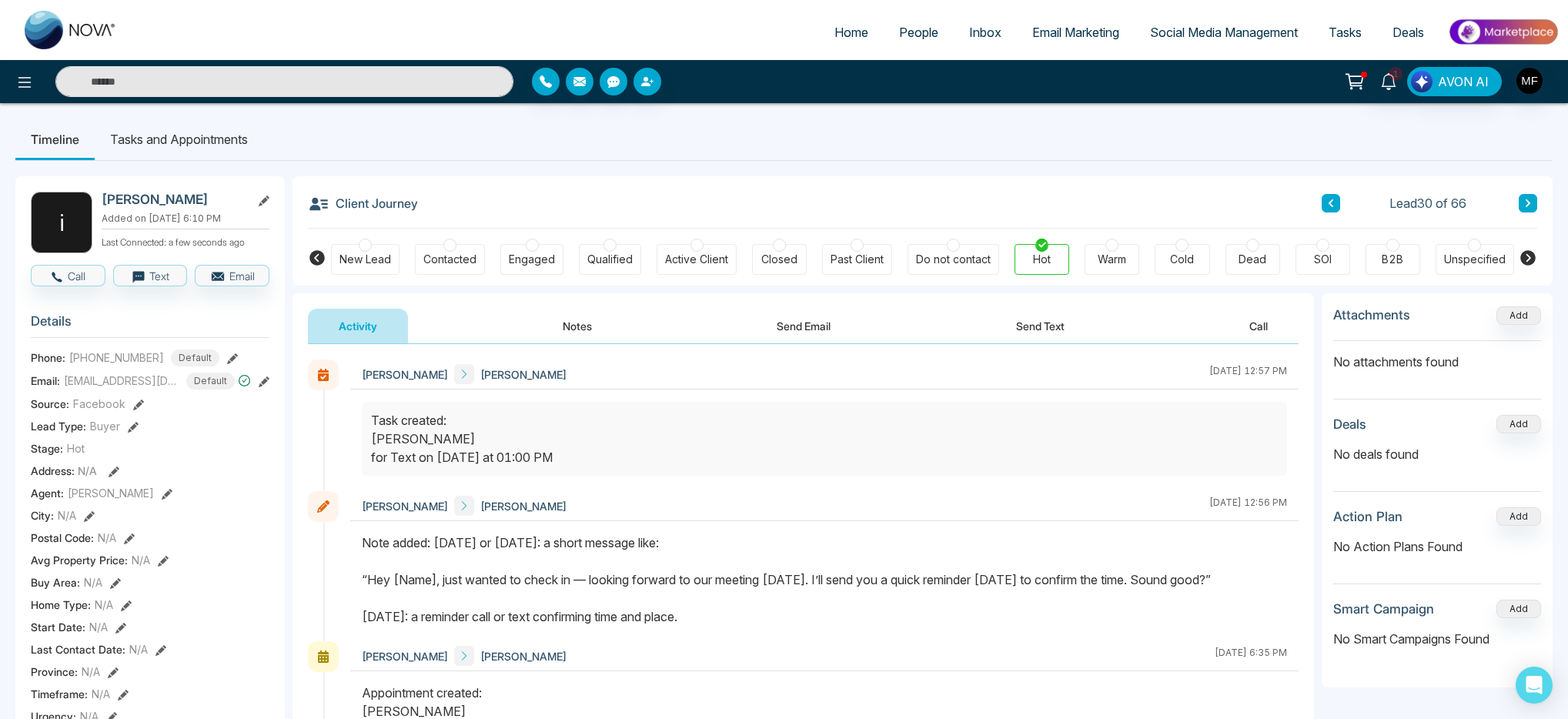
click at [1532, 206] on icon at bounding box center [1528, 203] width 8 height 9
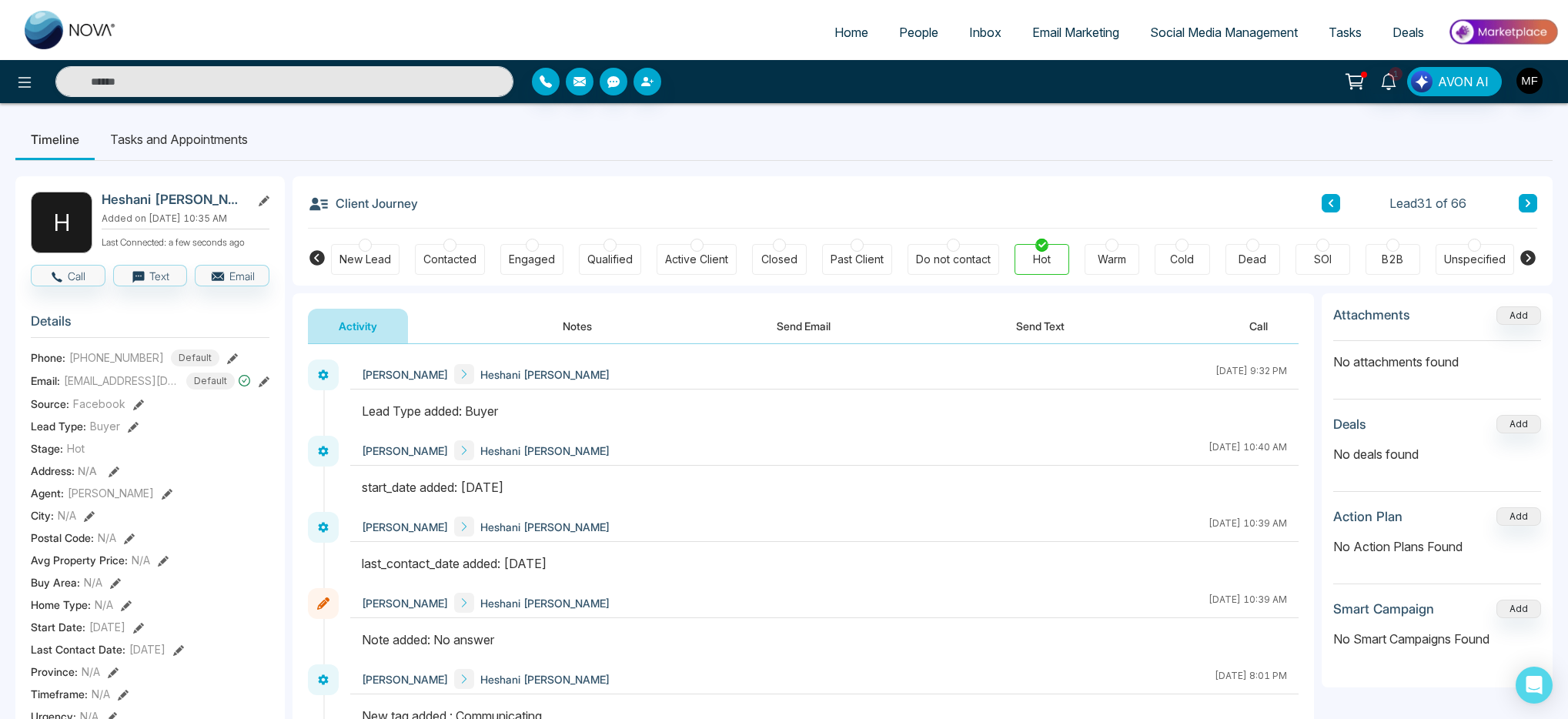
click at [580, 327] on button "Notes" at bounding box center [578, 326] width 91 height 34
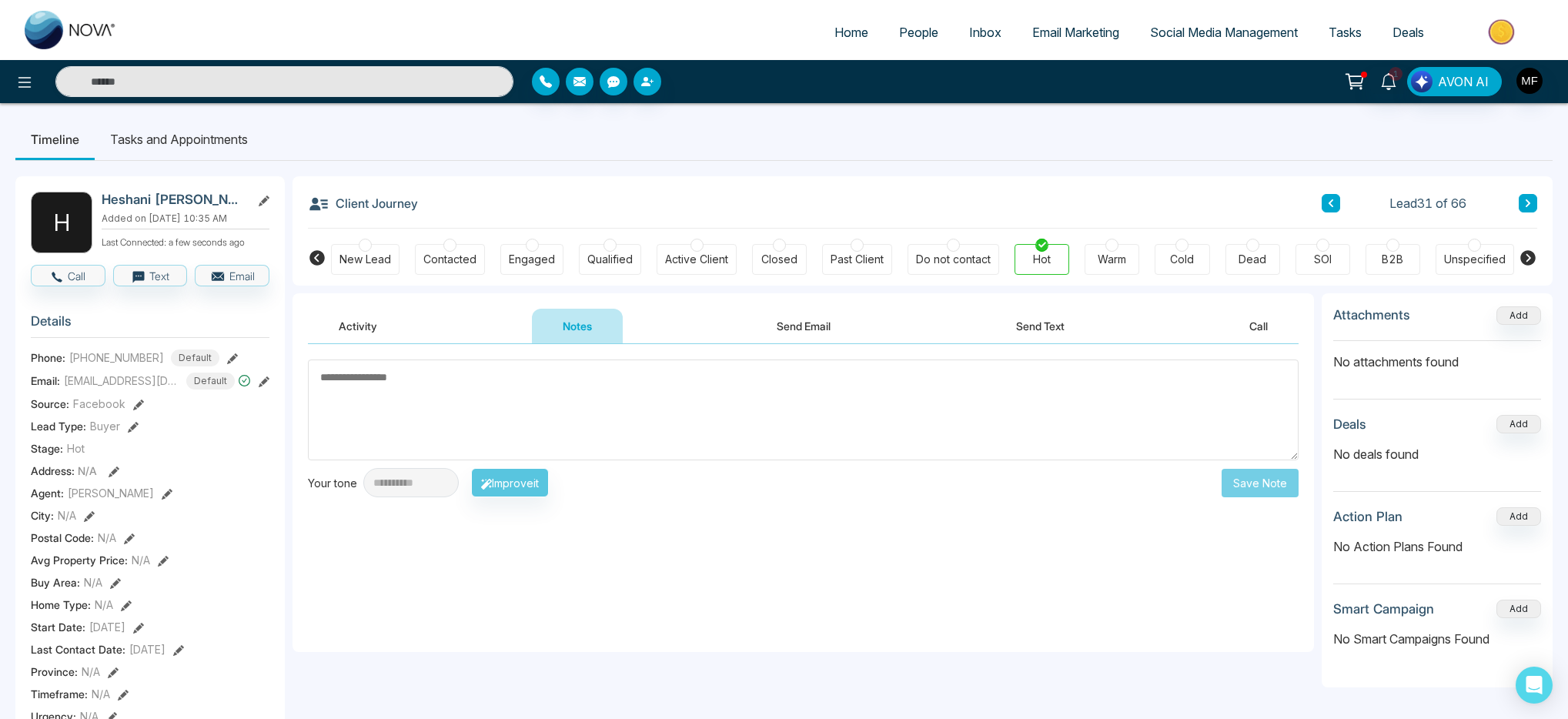
click at [547, 390] on textarea at bounding box center [803, 409] width 991 height 101
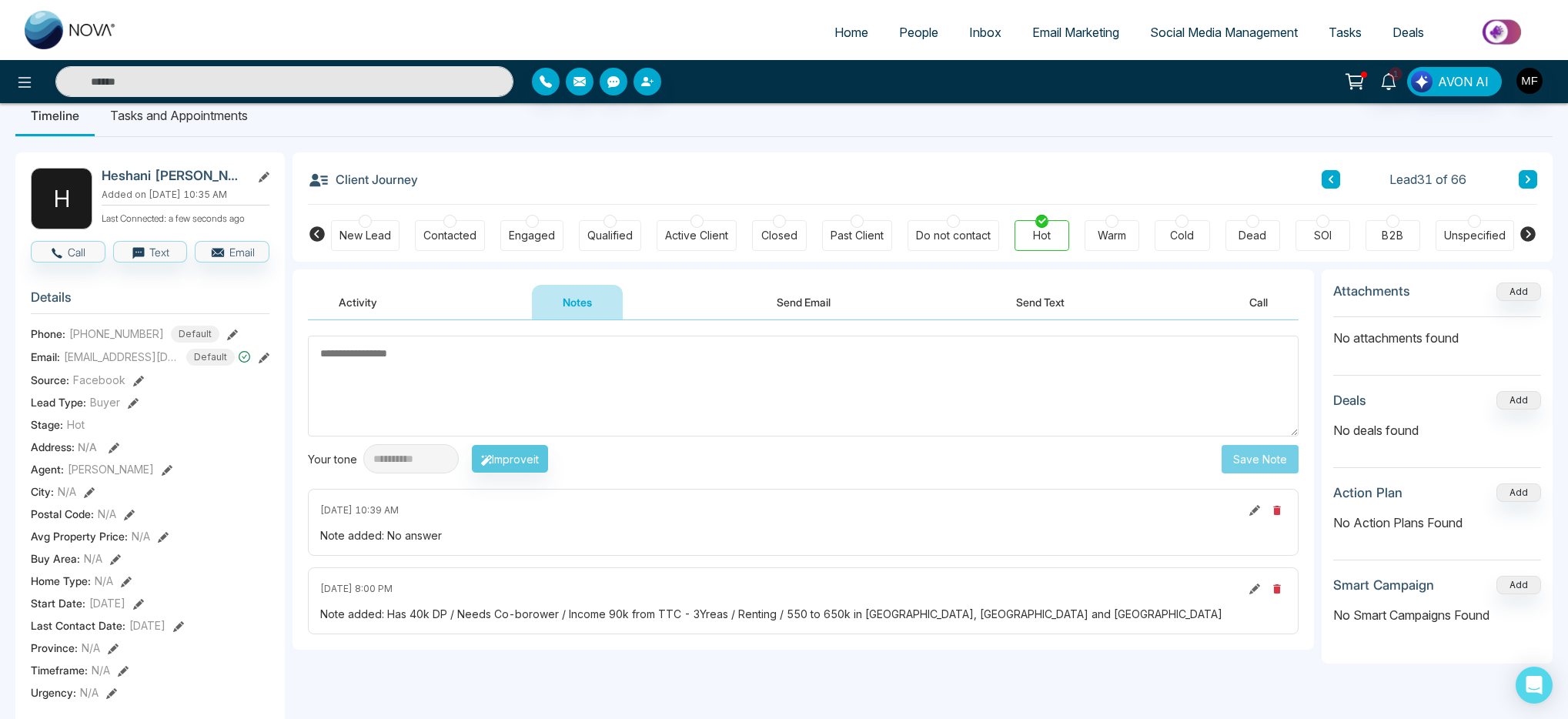
scroll to position [25, 0]
click at [156, 261] on button "Text" at bounding box center [151, 250] width 75 height 22
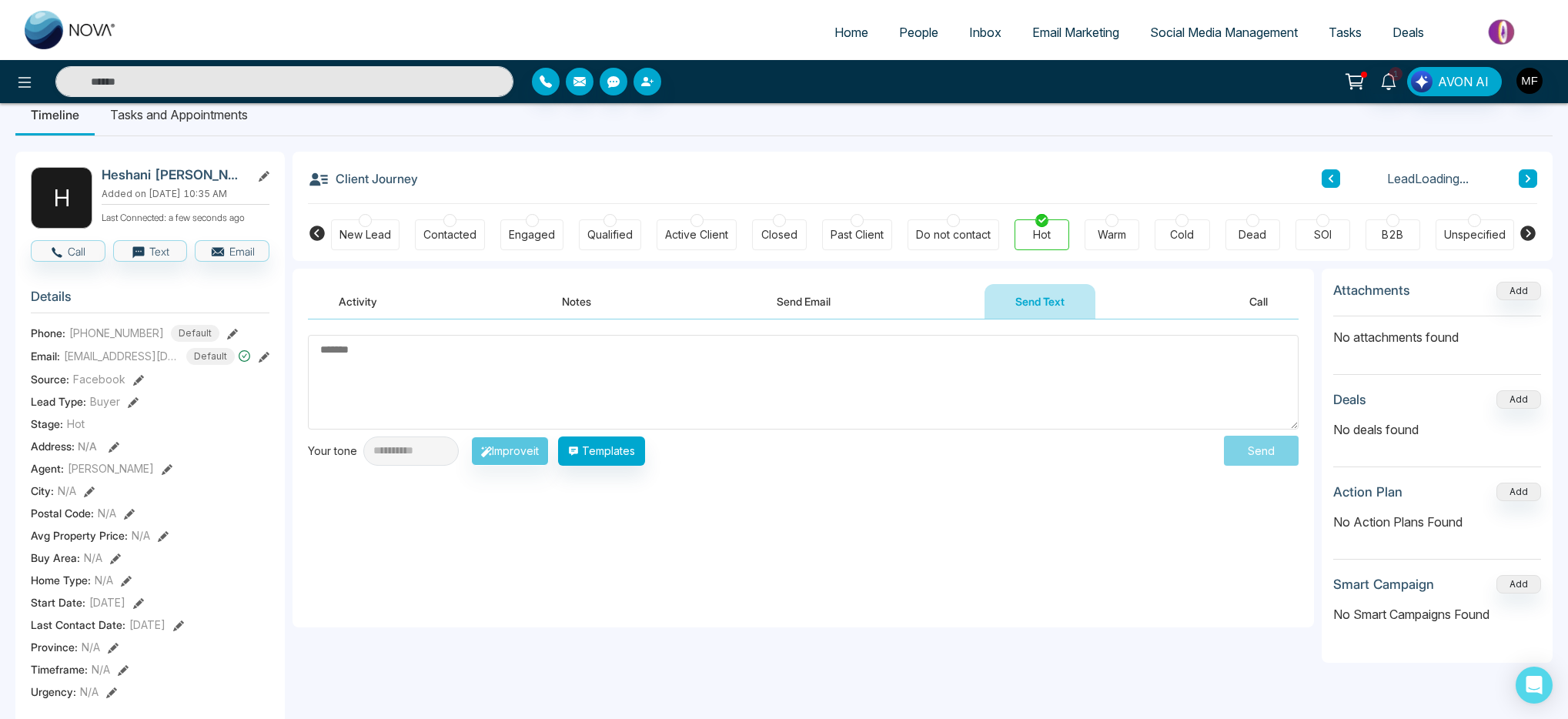
click at [563, 384] on textarea at bounding box center [803, 382] width 991 height 95
click at [637, 452] on button "Templates" at bounding box center [601, 452] width 87 height 29
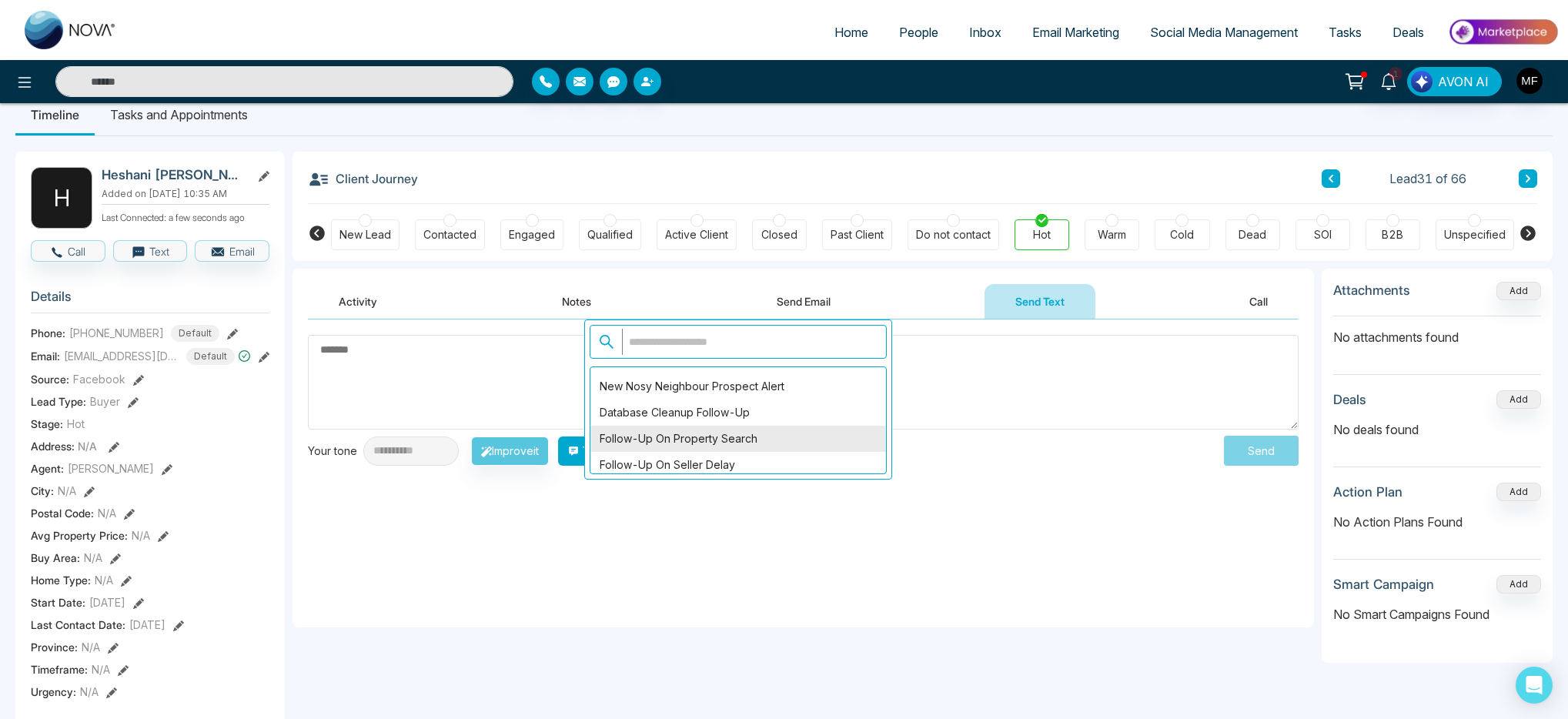
scroll to position [1895, 0]
click at [789, 427] on div "Follow-Up on Property Search" at bounding box center [739, 439] width 296 height 26
type textarea "**********"
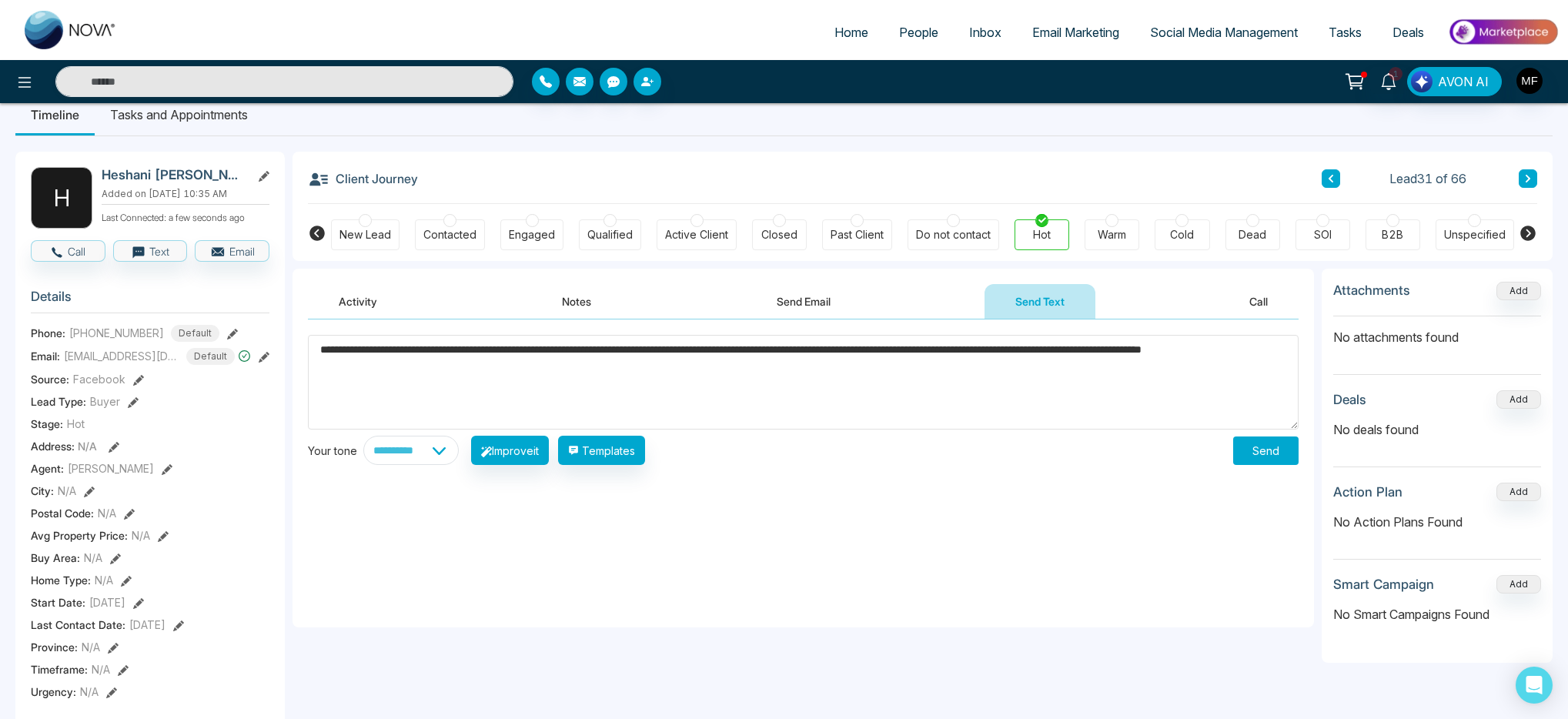
click at [560, 372] on textarea "**********" at bounding box center [803, 382] width 991 height 95
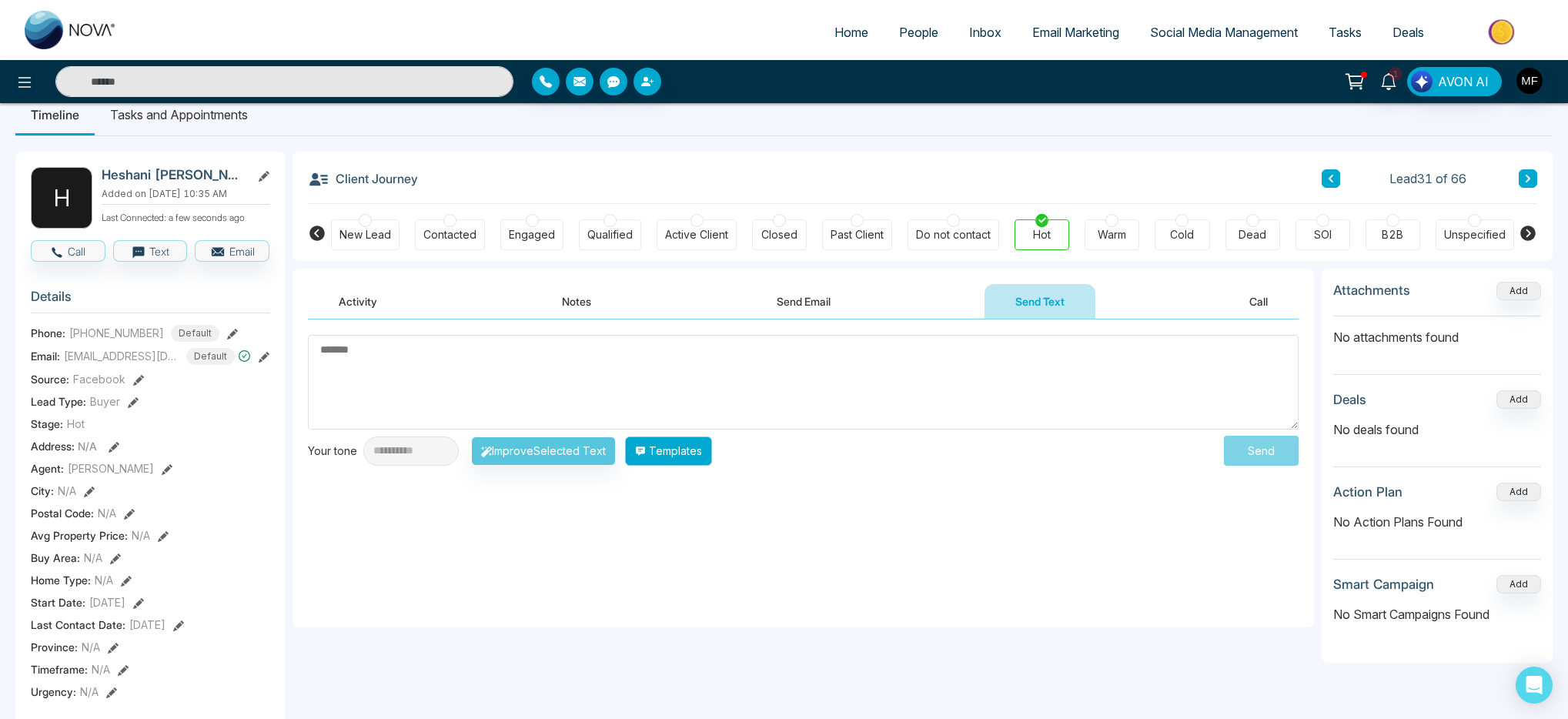
click at [699, 449] on button "Templates" at bounding box center [668, 452] width 87 height 29
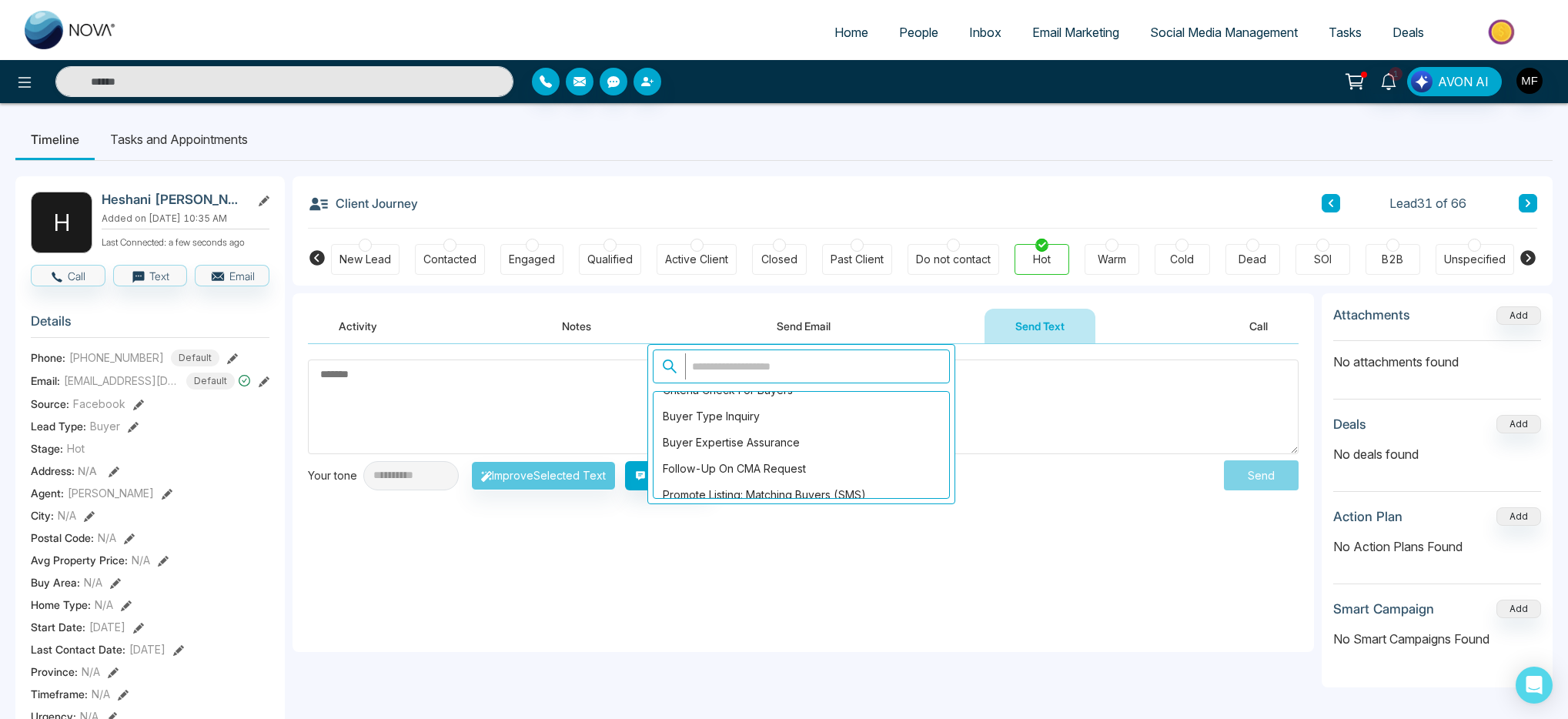
scroll to position [1551, 0]
click at [785, 366] on input "text" at bounding box center [813, 366] width 255 height 26
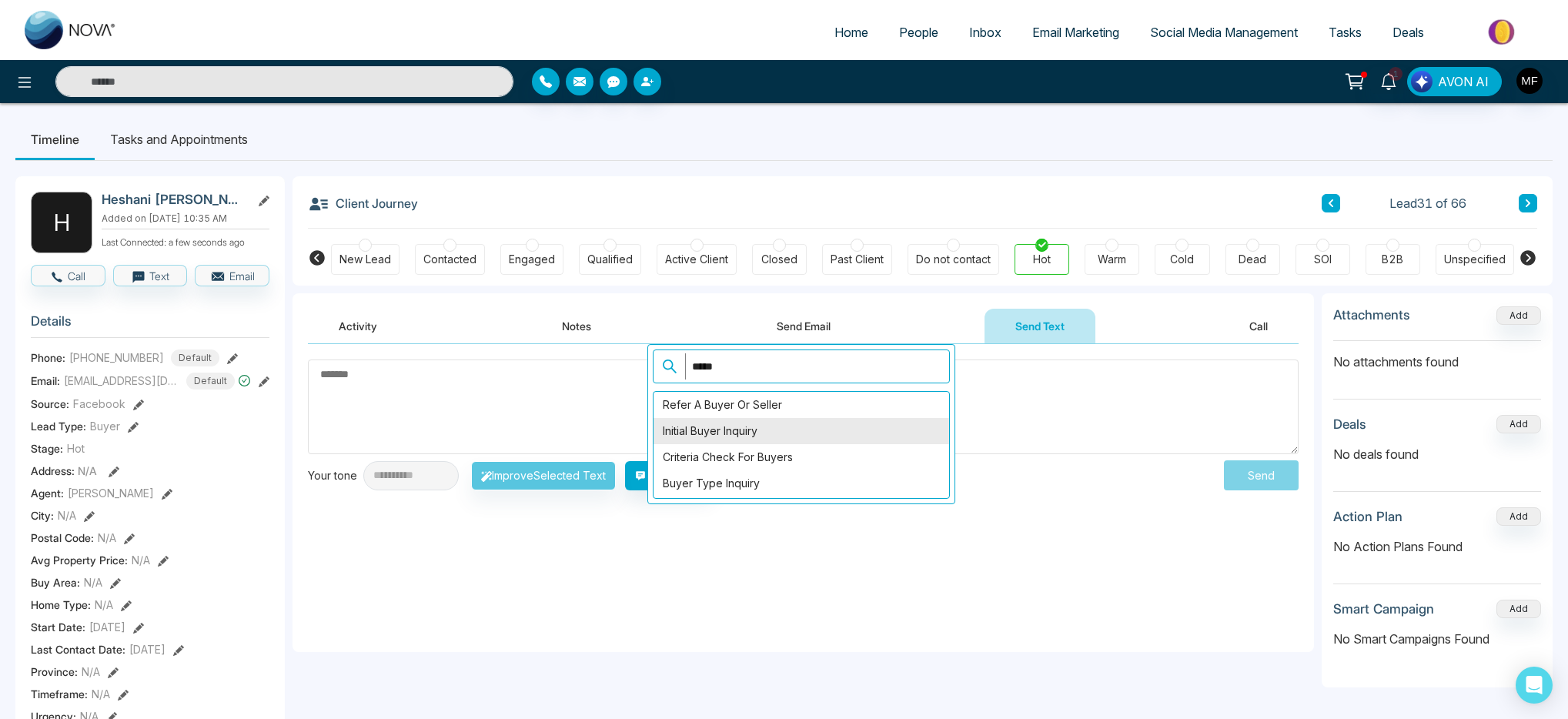
type input "*****"
click at [797, 433] on div "Initial Buyer Inquiry" at bounding box center [802, 431] width 296 height 26
type textarea "**********"
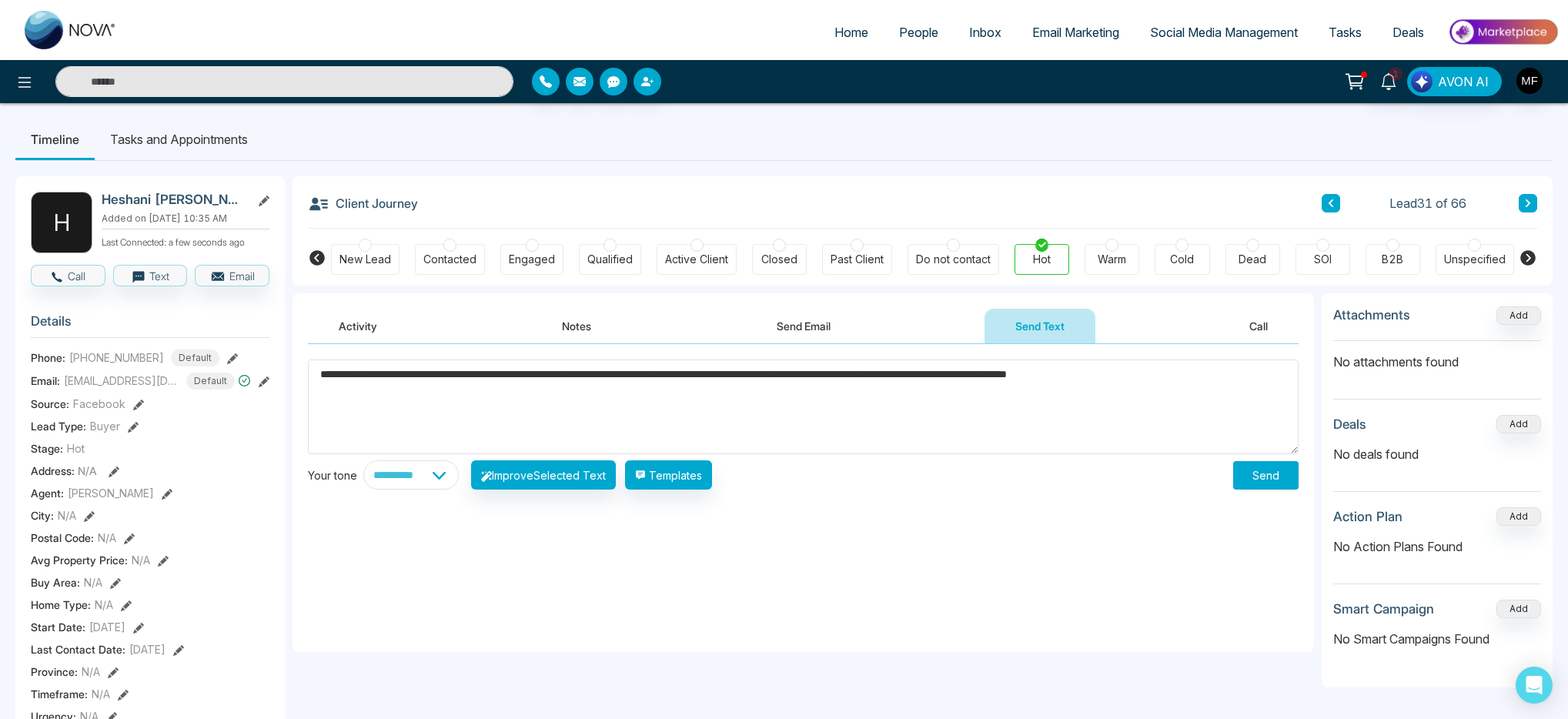
click at [1064, 388] on textarea "**********" at bounding box center [803, 407] width 991 height 95
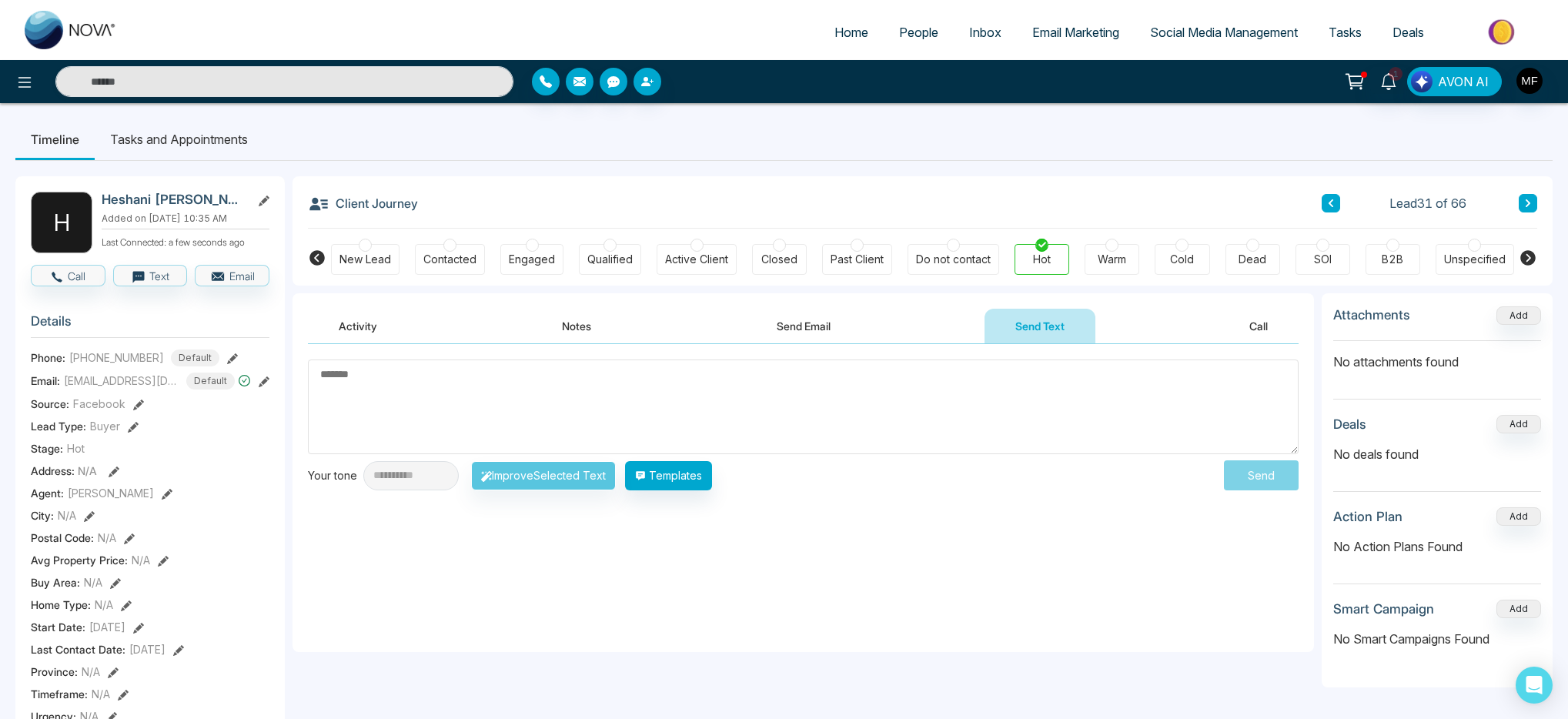
click at [977, 581] on div "**********" at bounding box center [803, 498] width 1022 height 308
click at [175, 141] on li "Tasks and Appointments" at bounding box center [179, 139] width 169 height 41
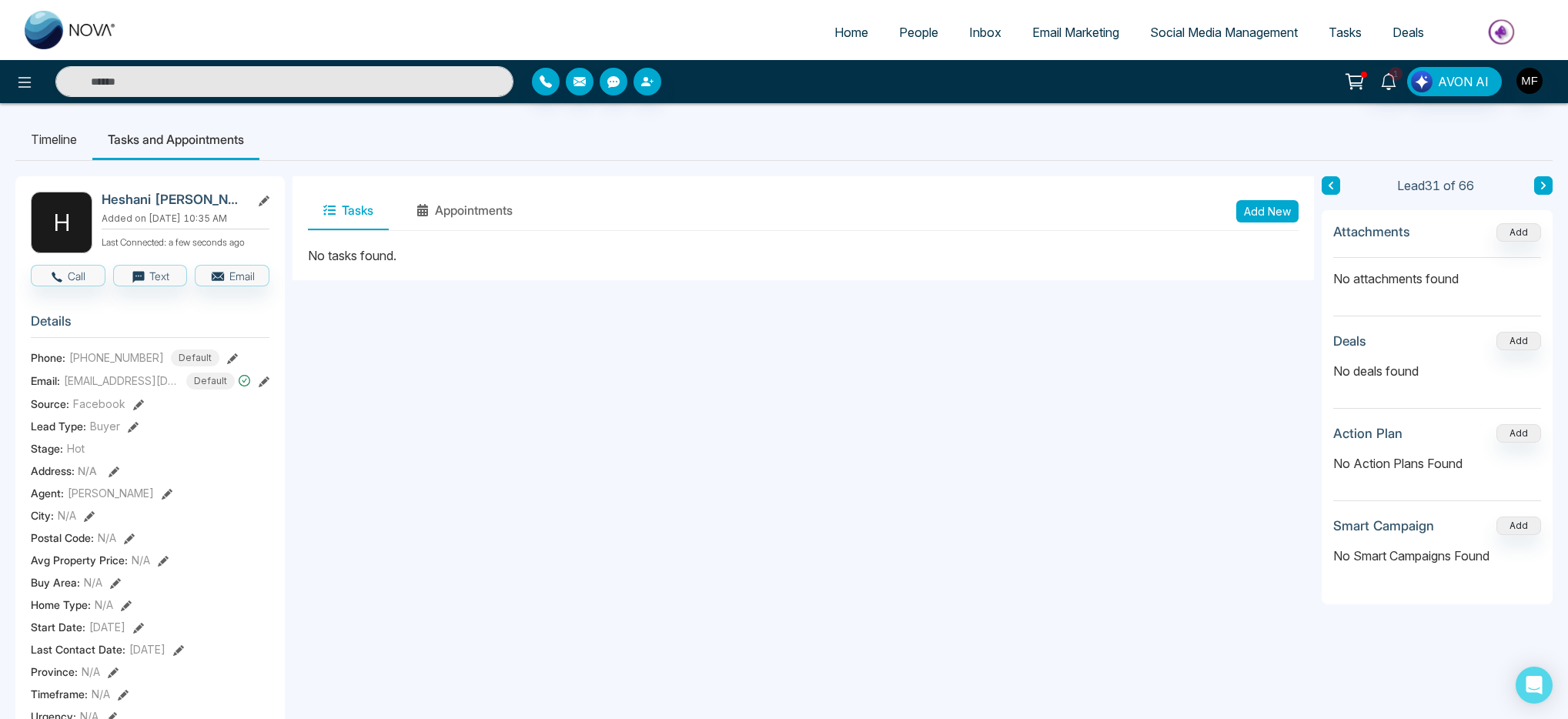
click at [66, 132] on li "Timeline" at bounding box center [54, 139] width 77 height 41
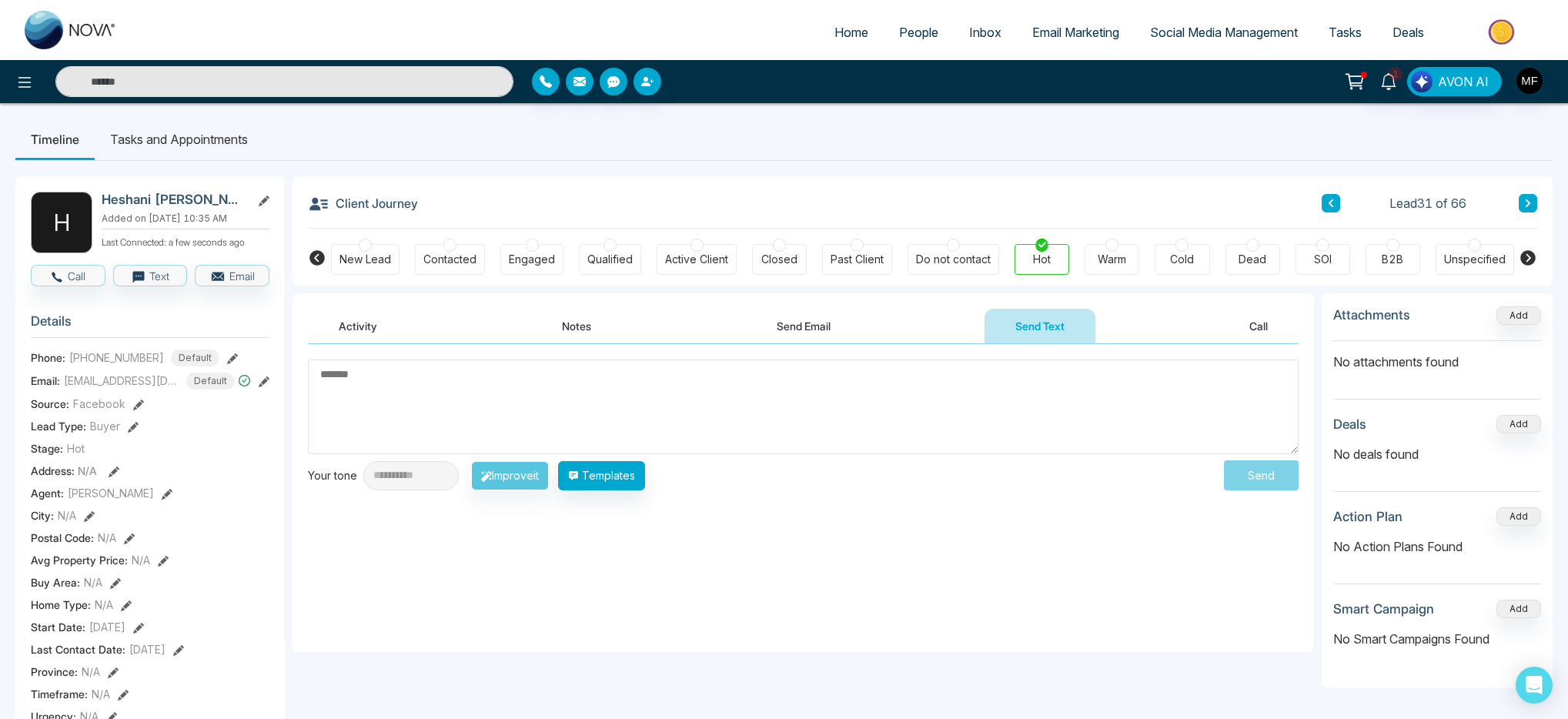
click at [560, 329] on button "Notes" at bounding box center [577, 326] width 91 height 34
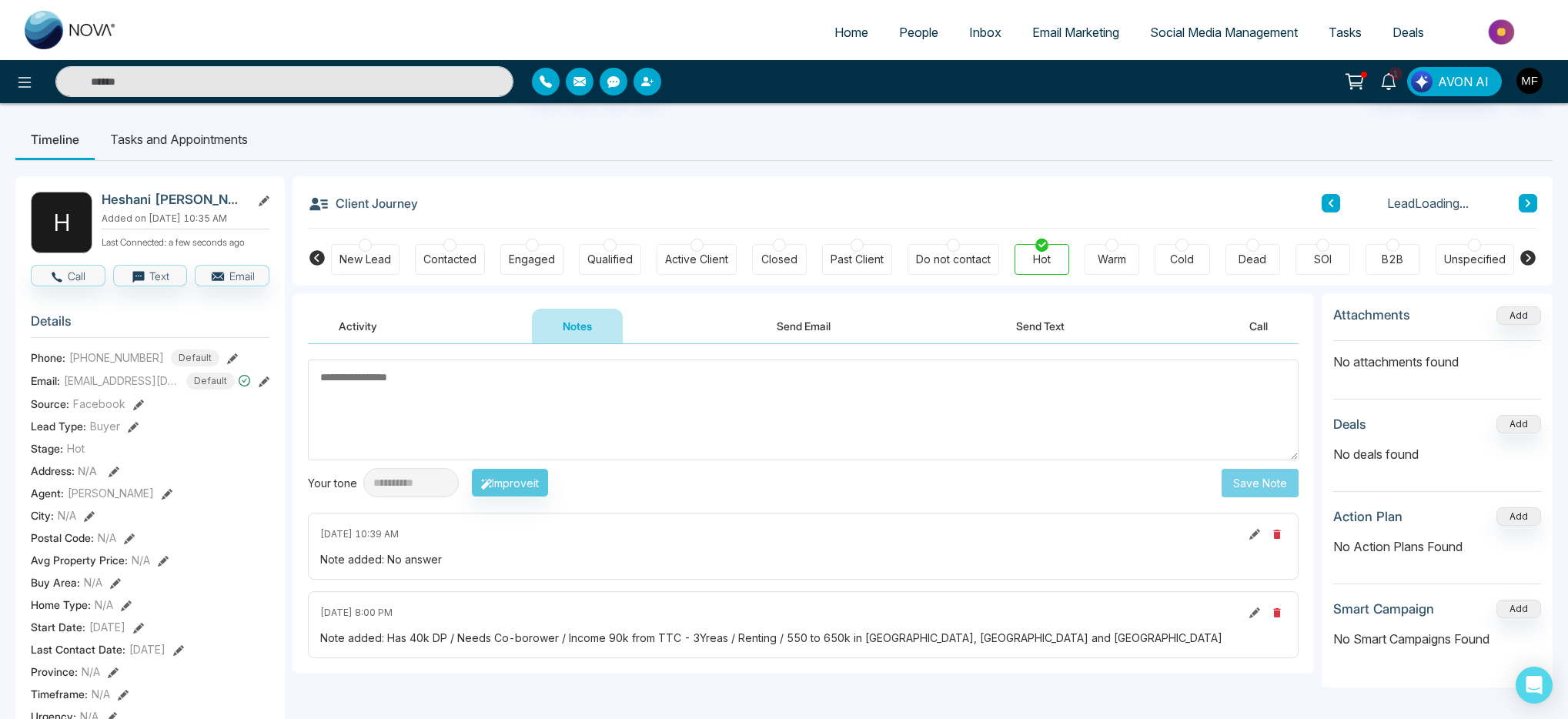
click at [511, 404] on textarea at bounding box center [803, 409] width 991 height 101
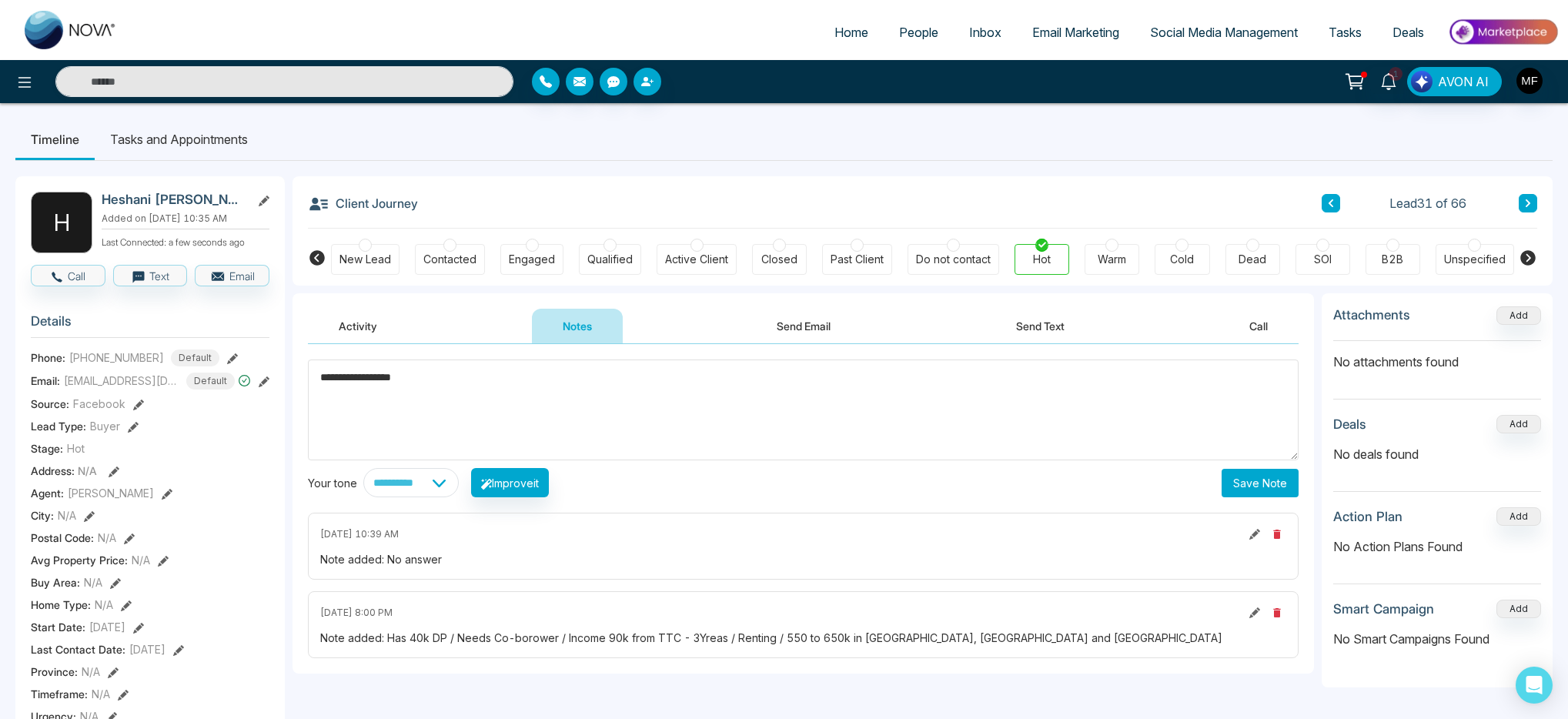
type textarea "**********"
click at [1269, 492] on button "Save Note" at bounding box center [1261, 482] width 77 height 28
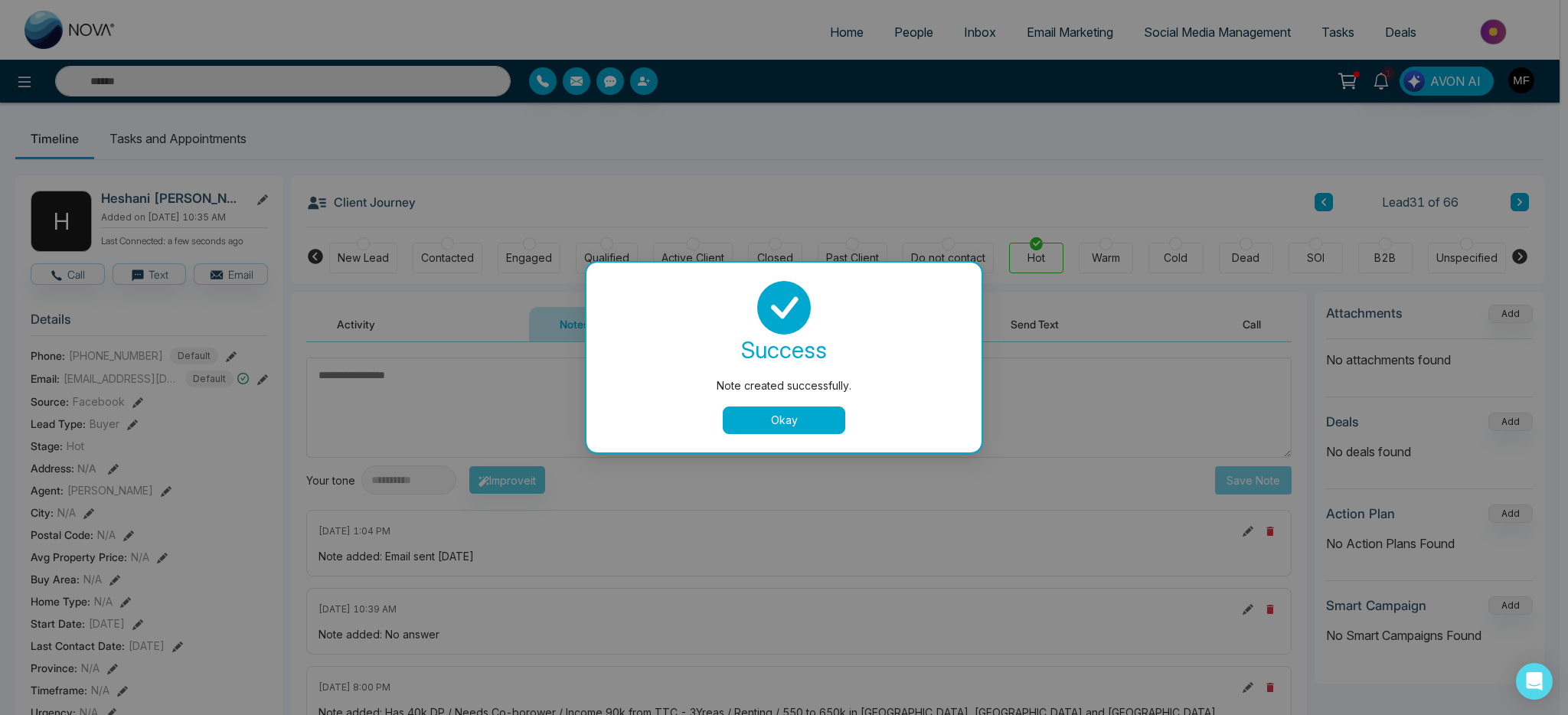
click at [814, 421] on button "Okay" at bounding box center [784, 420] width 122 height 27
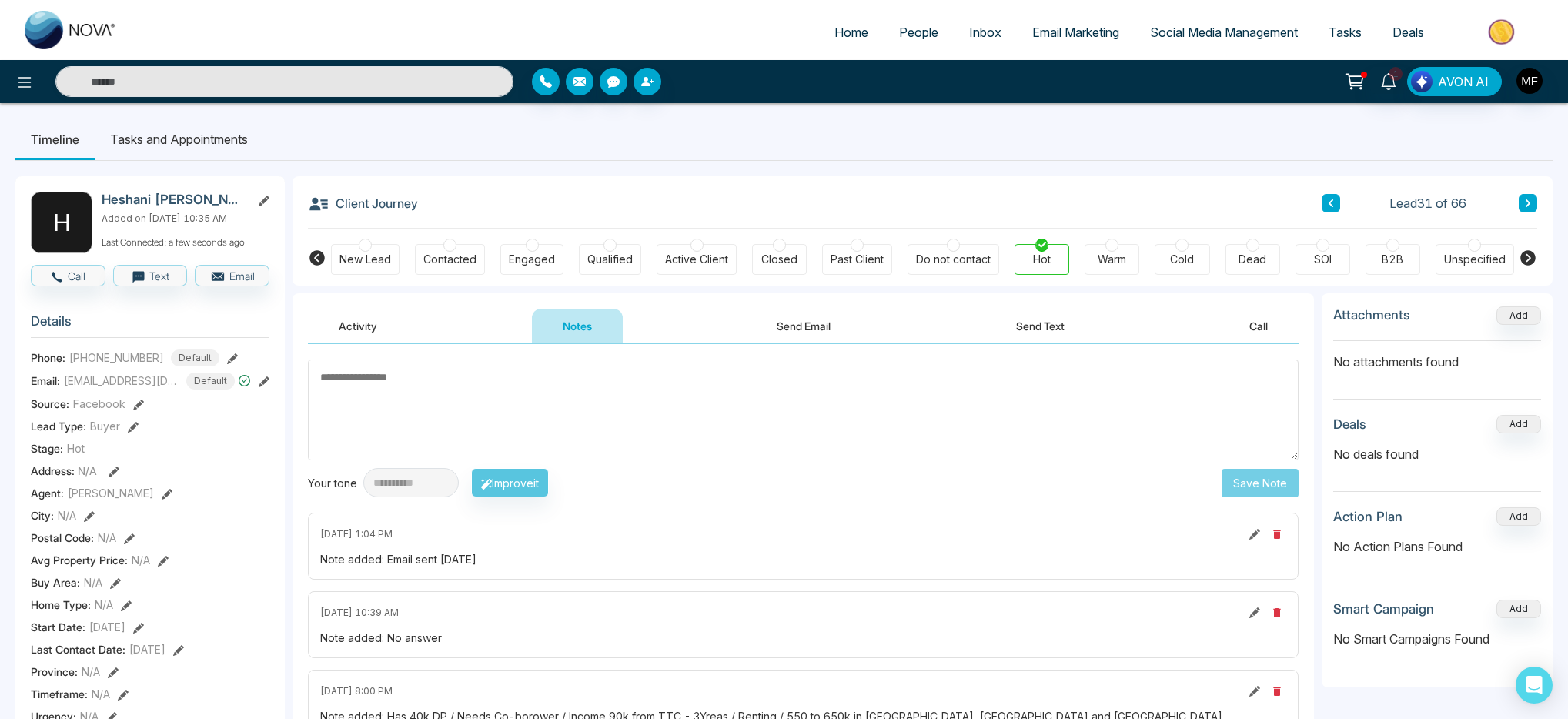
click at [196, 152] on li "Tasks and Appointments" at bounding box center [179, 139] width 169 height 41
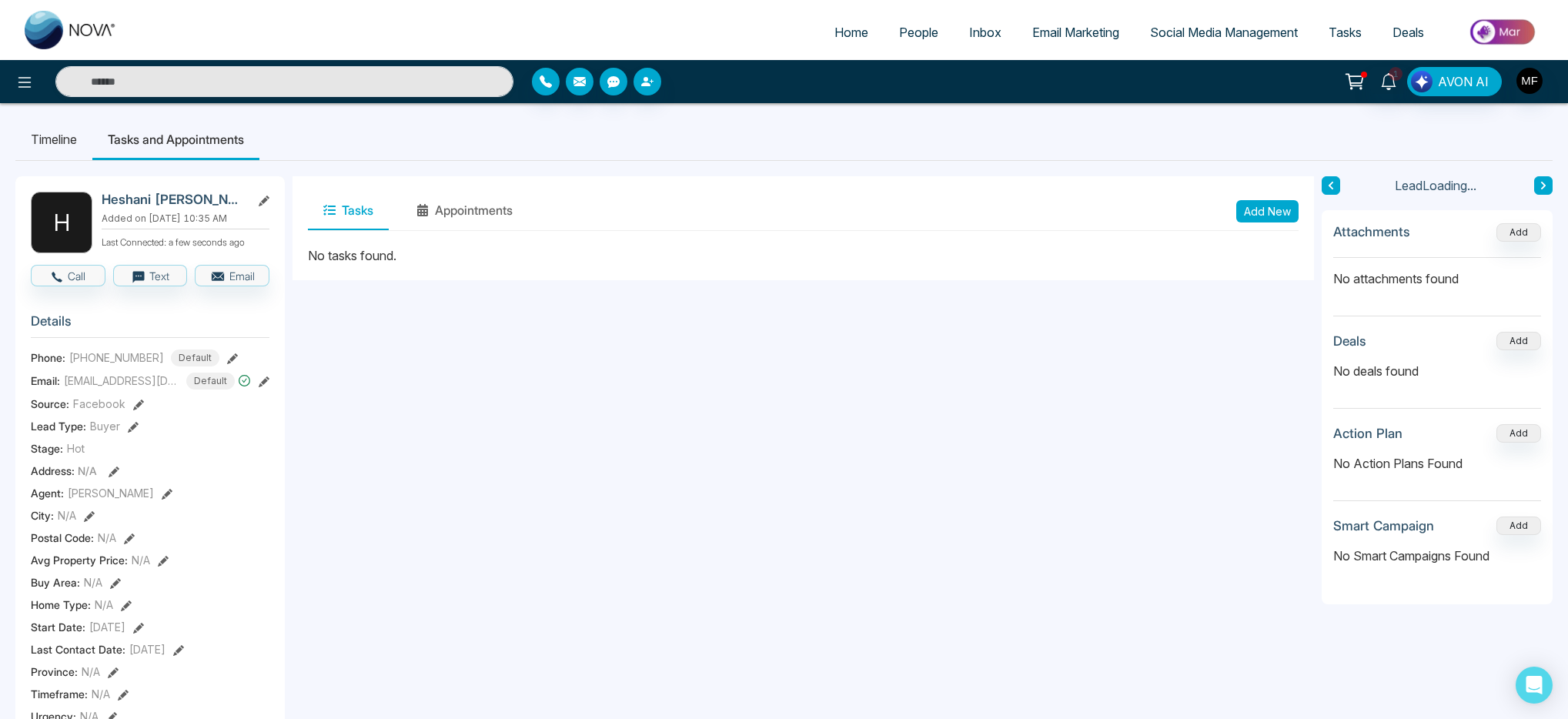
click at [1252, 216] on button "Add New" at bounding box center [1268, 212] width 63 height 22
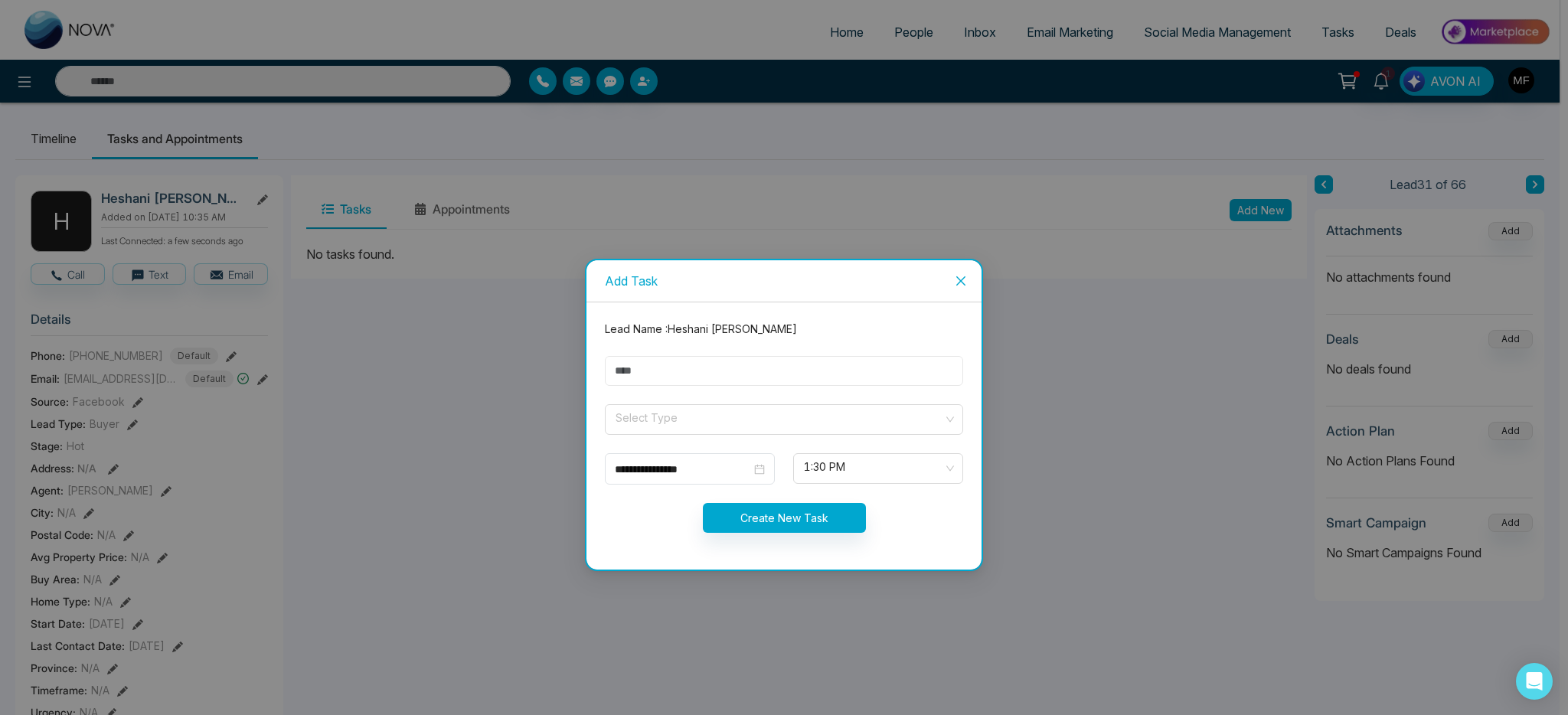
click at [748, 381] on input "text" at bounding box center [784, 370] width 358 height 30
type input "**********"
click at [738, 418] on input "search" at bounding box center [778, 417] width 329 height 23
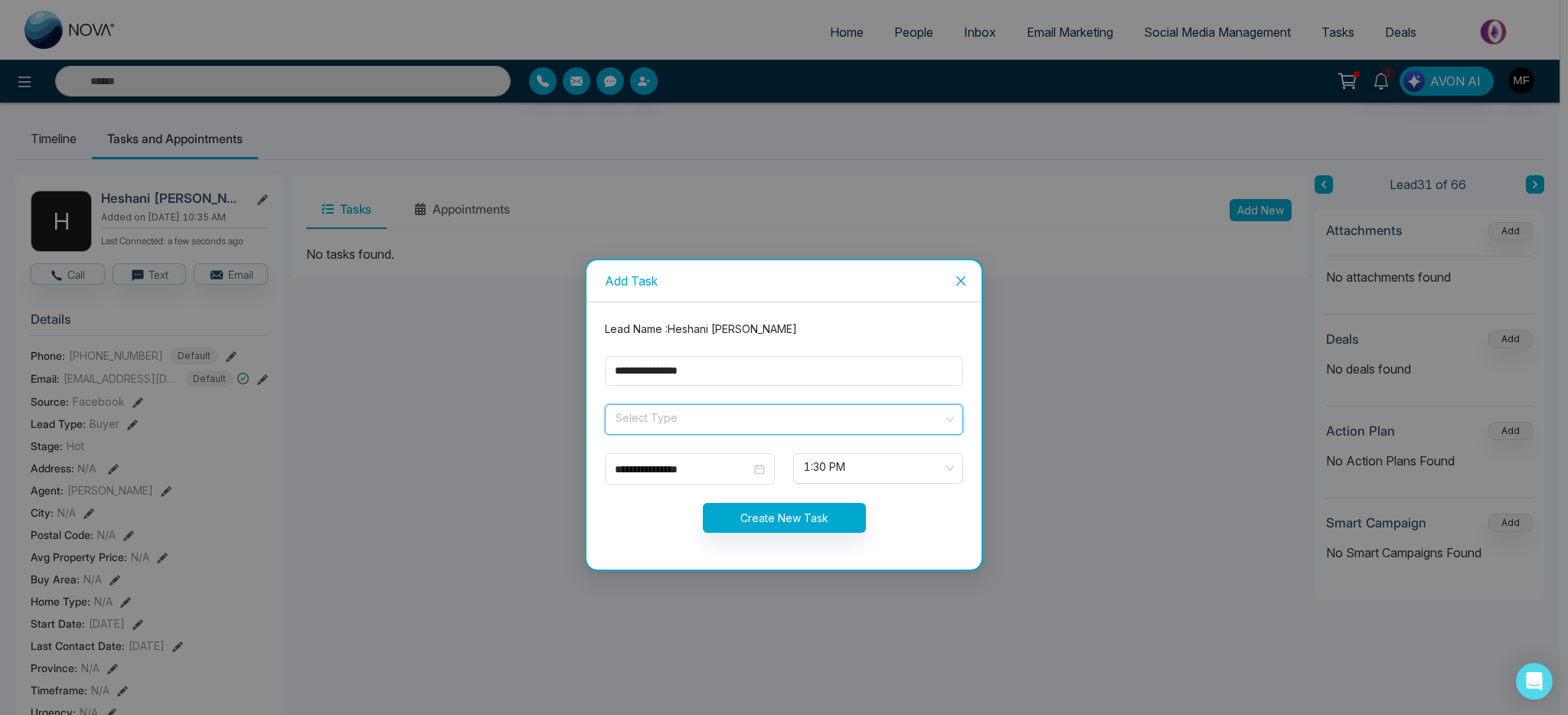
click at [714, 421] on input "search" at bounding box center [778, 417] width 329 height 23
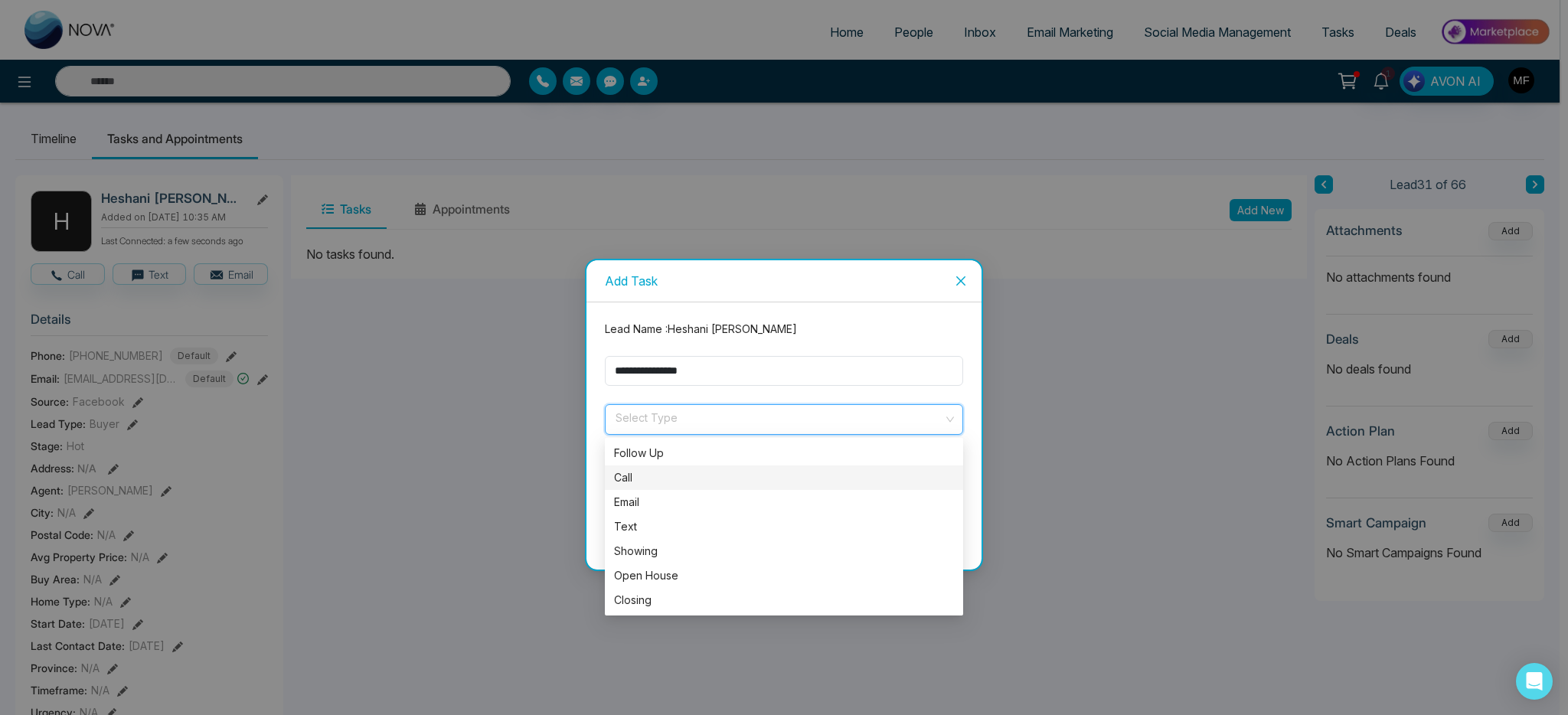
click at [662, 480] on div "Call" at bounding box center [784, 478] width 340 height 17
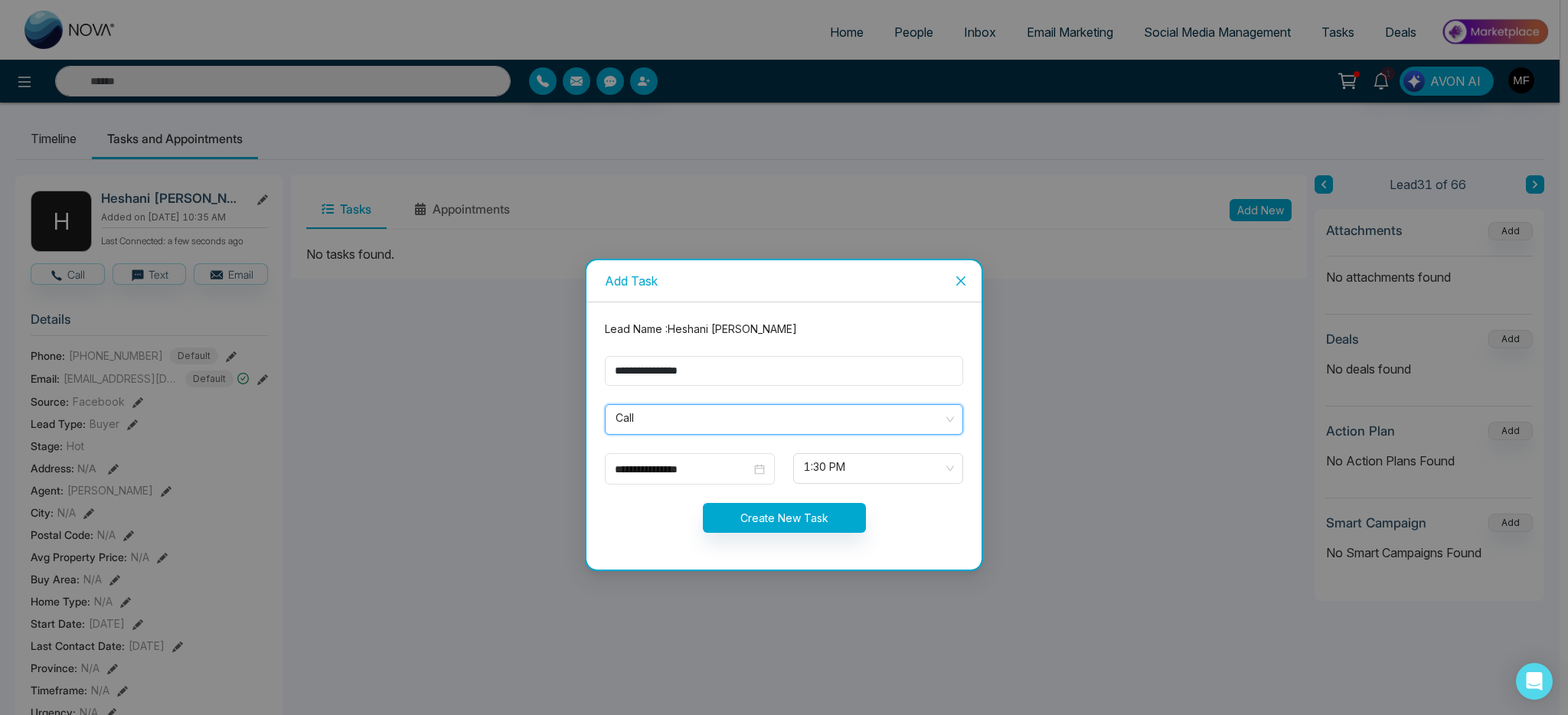
click at [900, 489] on form "**********" at bounding box center [784, 435] width 376 height 230
click at [902, 472] on span "1:30 PM" at bounding box center [879, 469] width 149 height 26
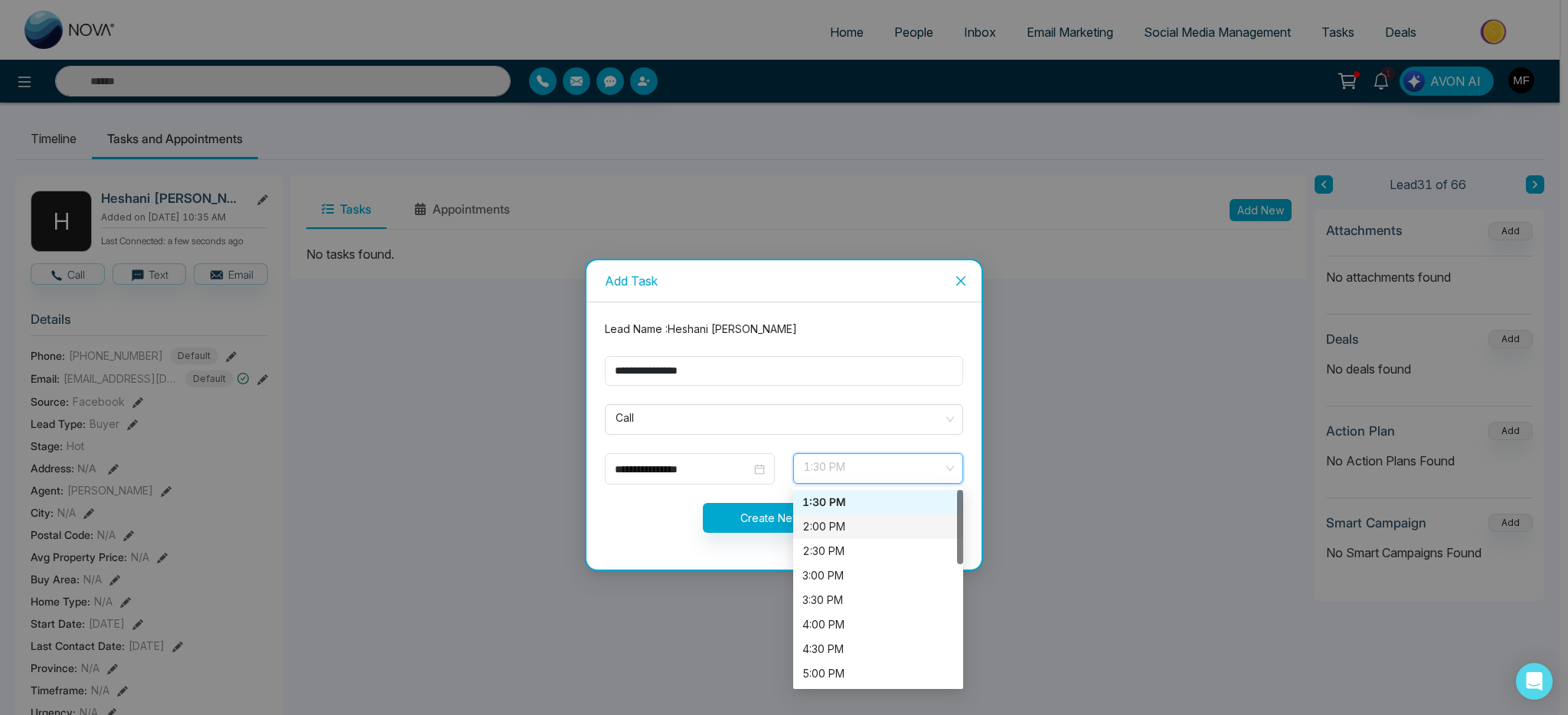
click at [862, 523] on div "2:00 PM" at bounding box center [878, 527] width 151 height 17
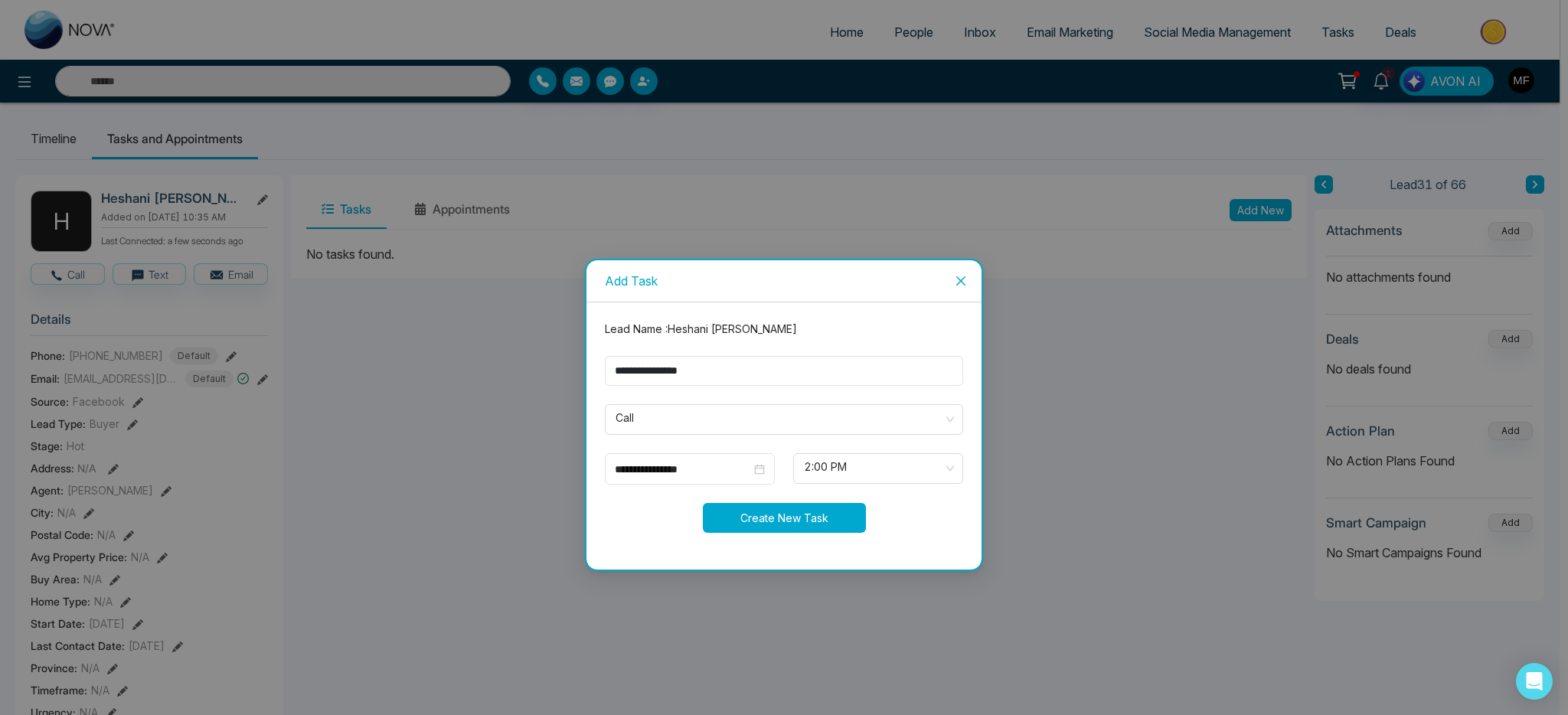
click at [756, 519] on button "Create New Task" at bounding box center [784, 517] width 163 height 30
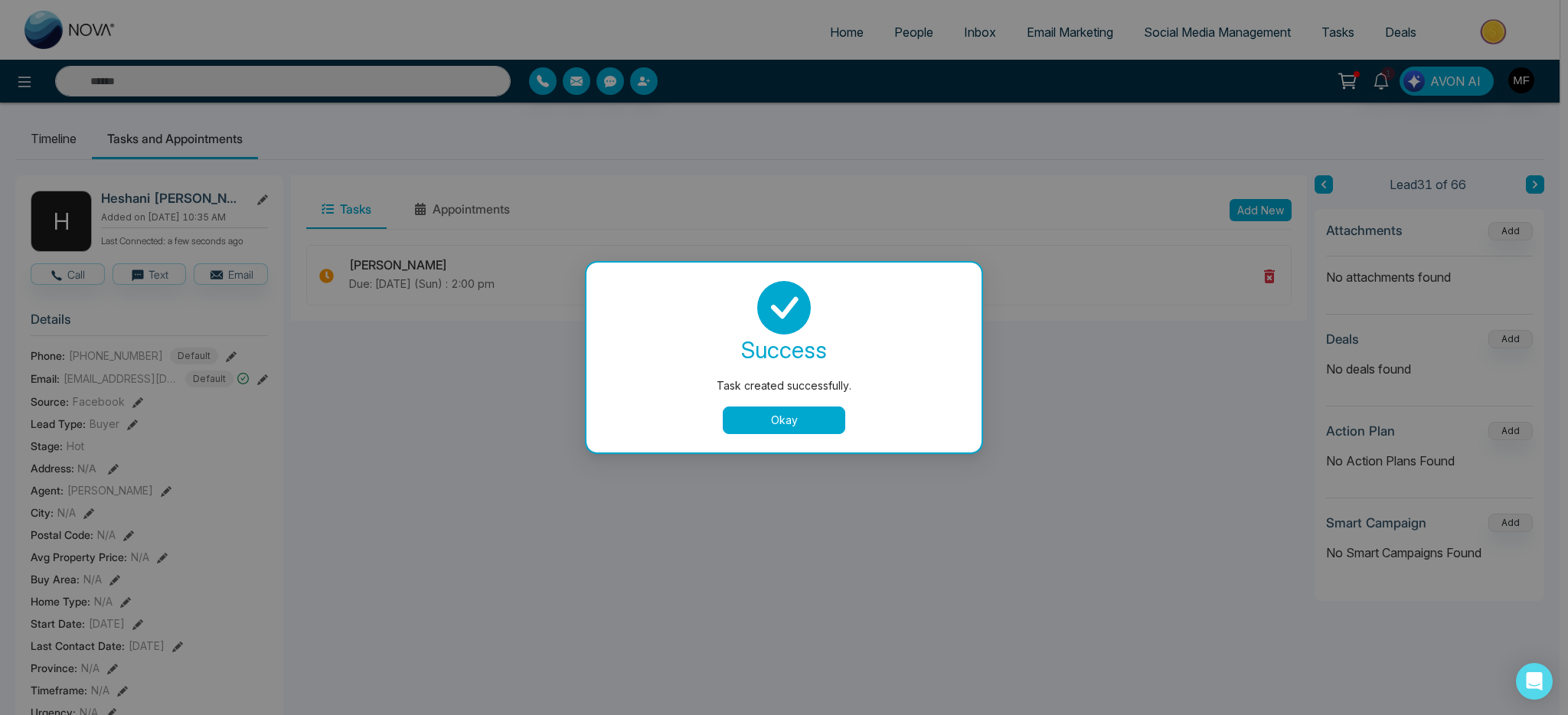
click at [787, 432] on button "Okay" at bounding box center [784, 420] width 122 height 27
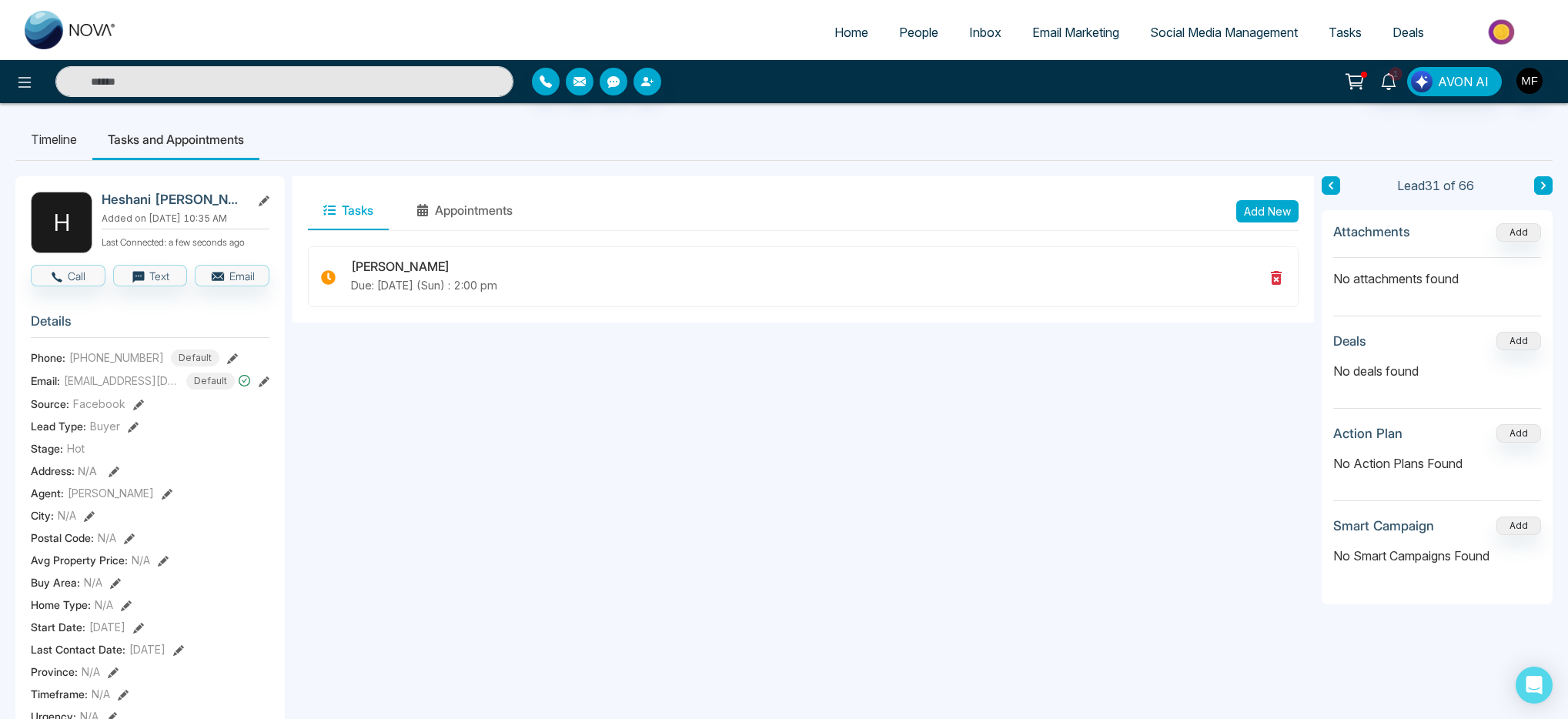
click at [1546, 187] on icon at bounding box center [1543, 185] width 8 height 9
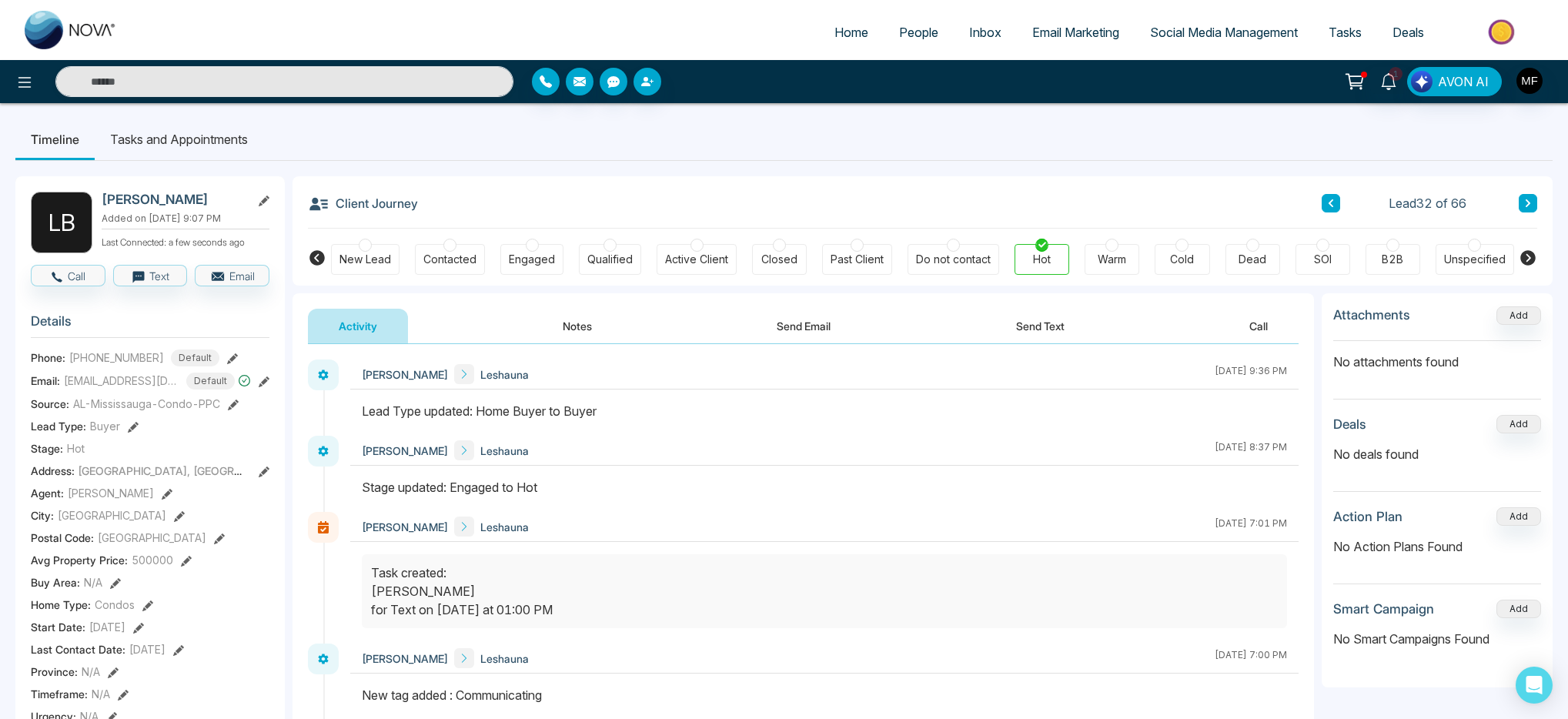
click at [456, 268] on div "Contacted" at bounding box center [450, 260] width 70 height 31
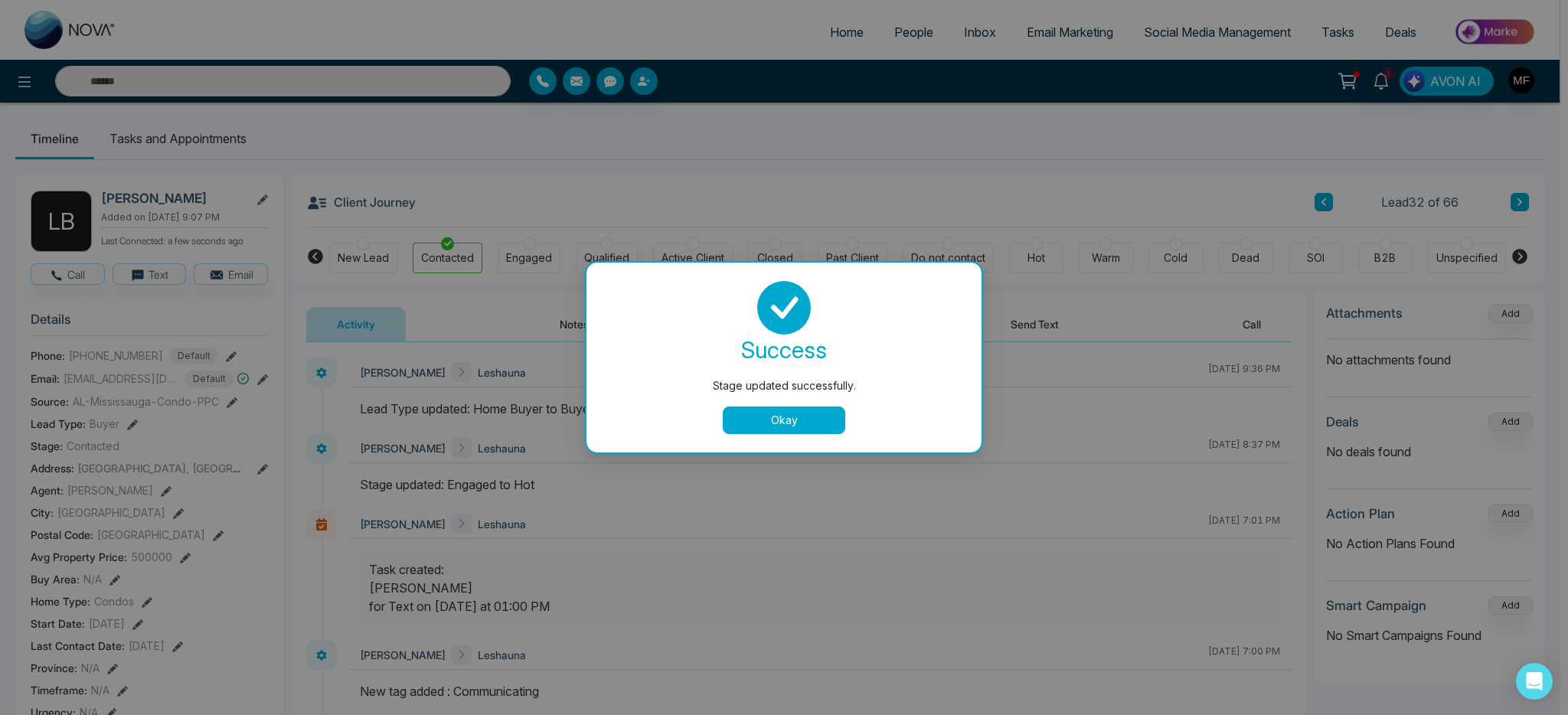
click at [763, 413] on button "Okay" at bounding box center [784, 420] width 122 height 27
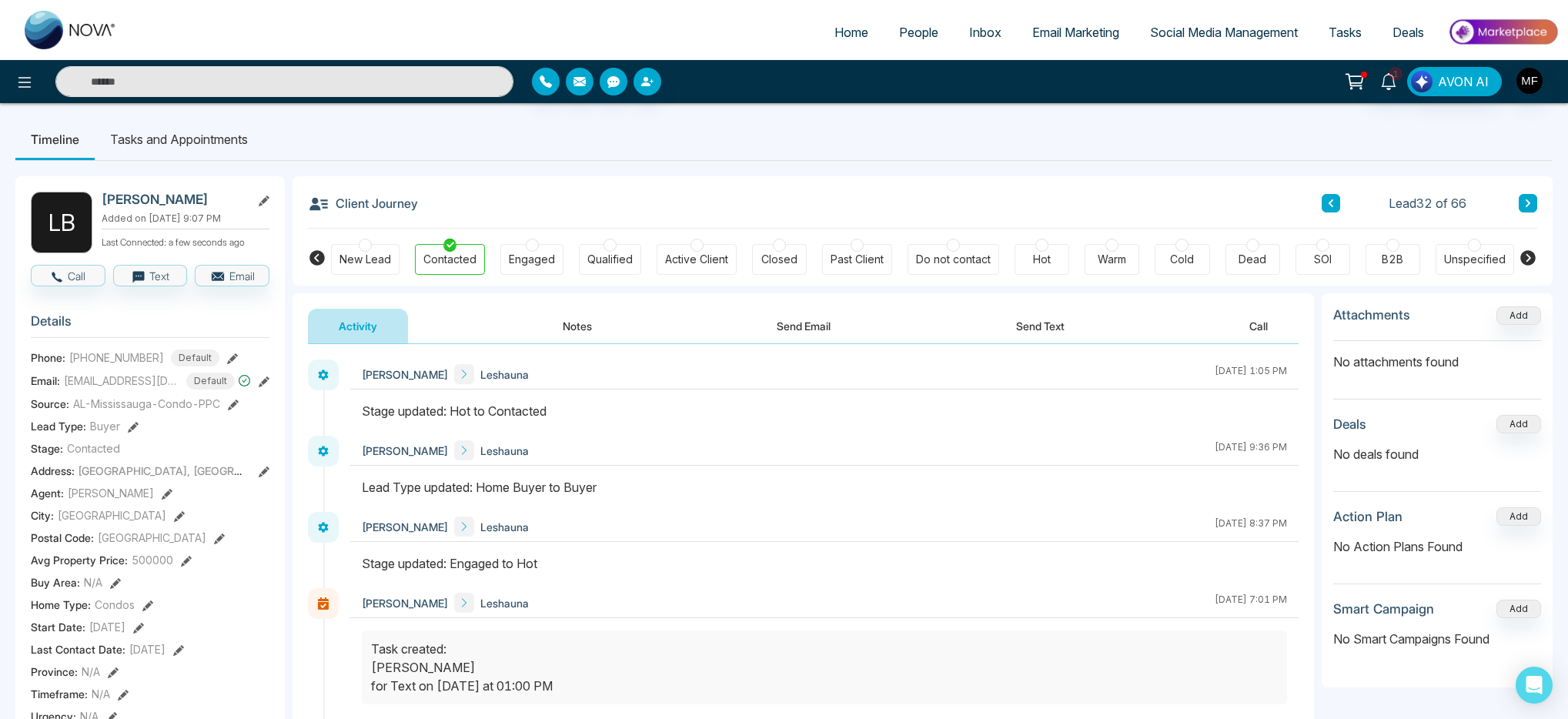
click at [151, 139] on li "Tasks and Appointments" at bounding box center [179, 139] width 169 height 41
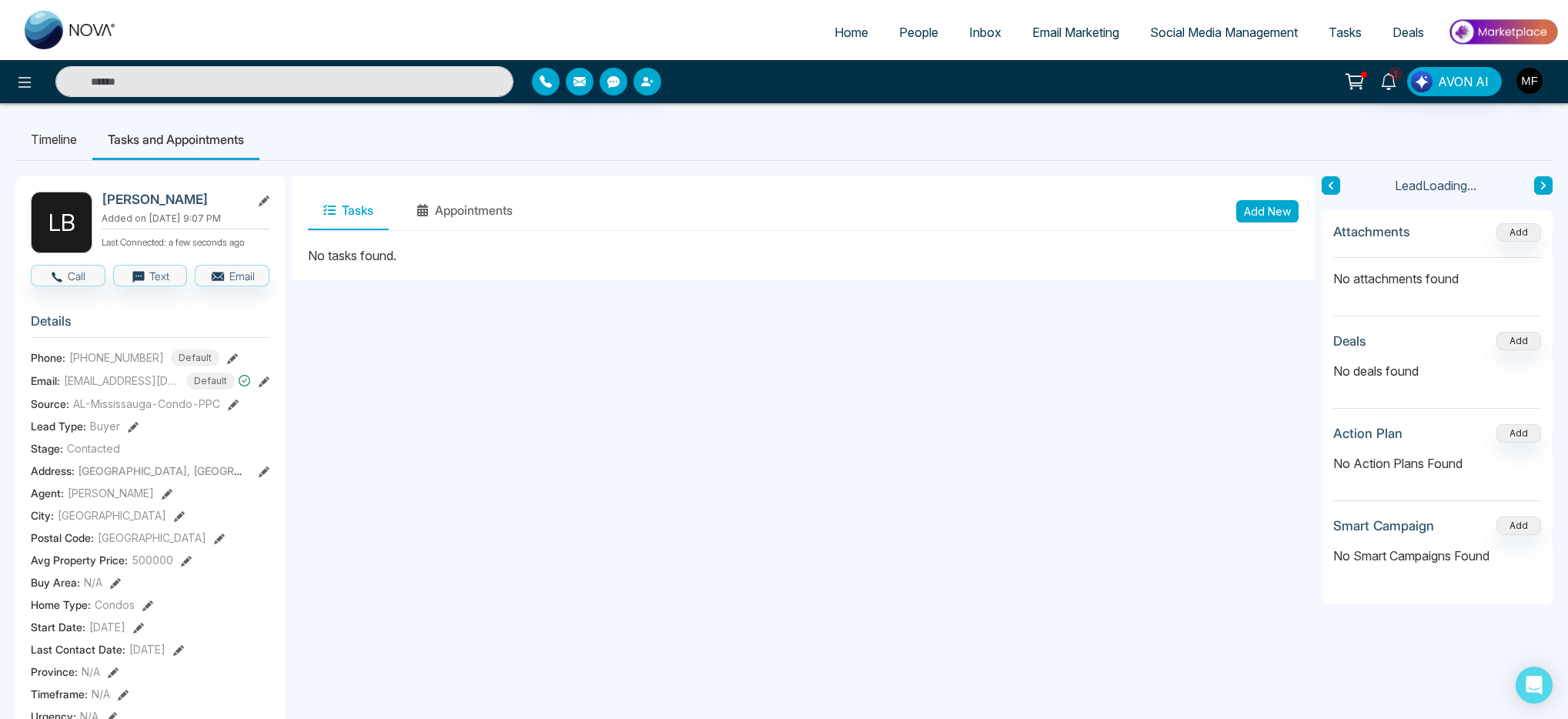
click at [33, 142] on li "Timeline" at bounding box center [54, 139] width 77 height 41
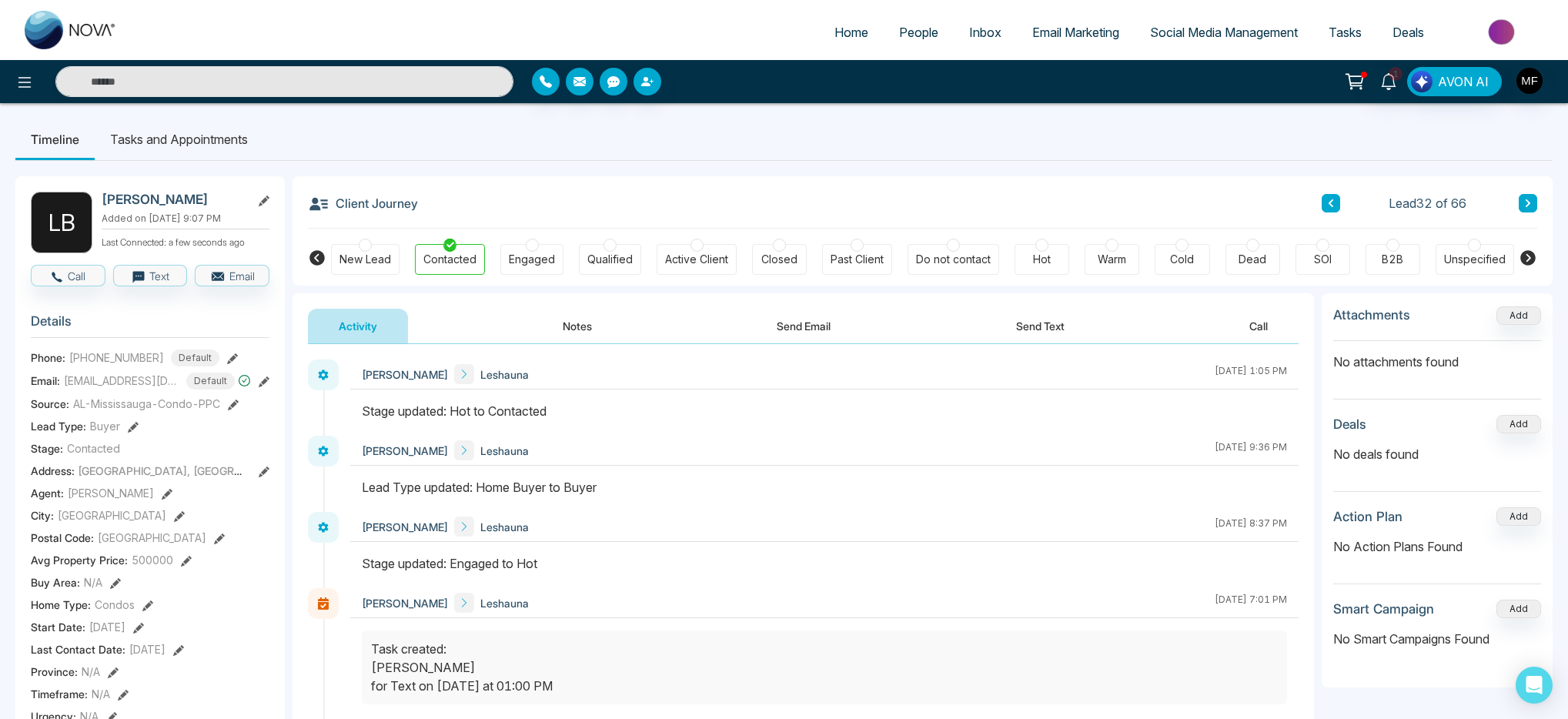
click at [180, 129] on li "Tasks and Appointments" at bounding box center [179, 139] width 169 height 41
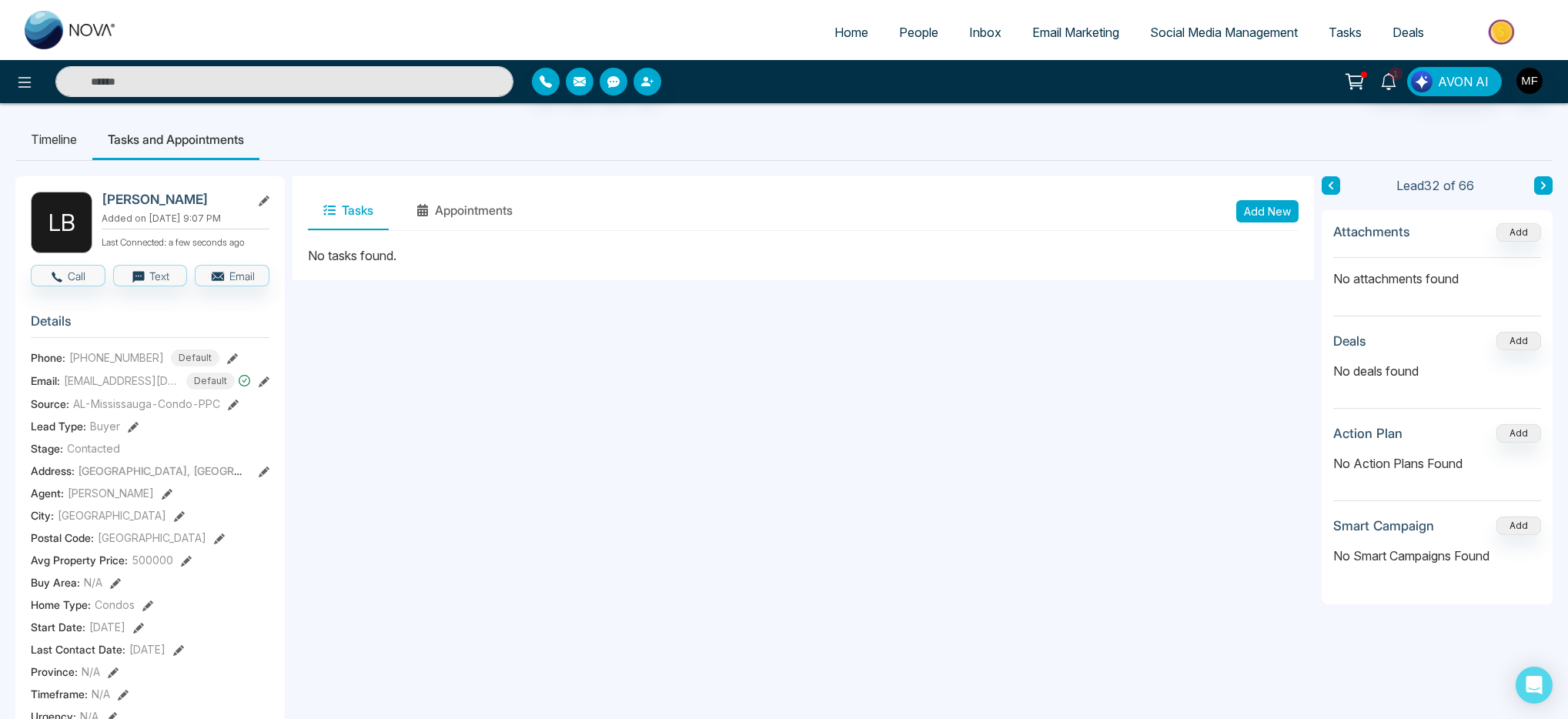
click at [1273, 209] on button "Add New" at bounding box center [1268, 212] width 63 height 22
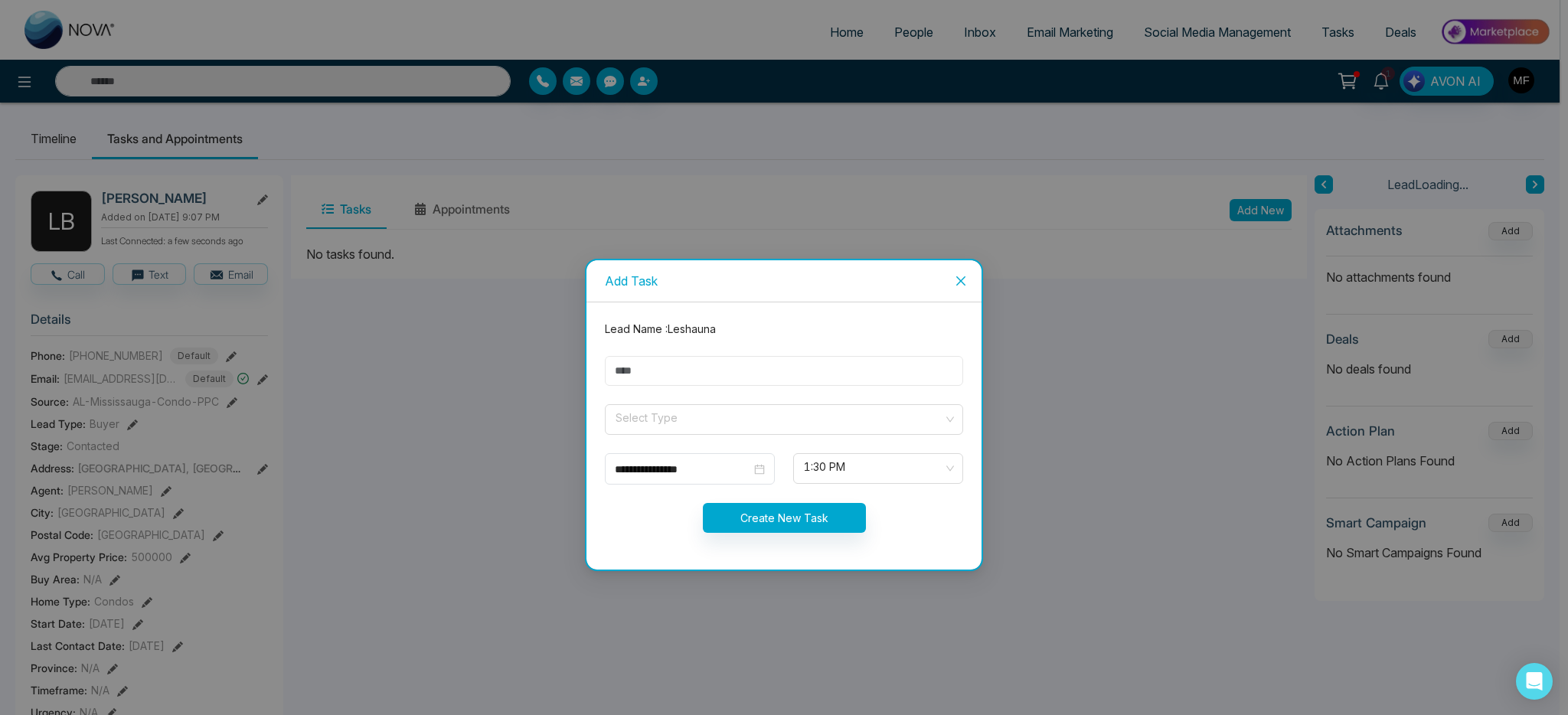
click at [829, 356] on input "text" at bounding box center [784, 370] width 358 height 30
type input "**********"
click at [720, 413] on input "search" at bounding box center [778, 417] width 329 height 23
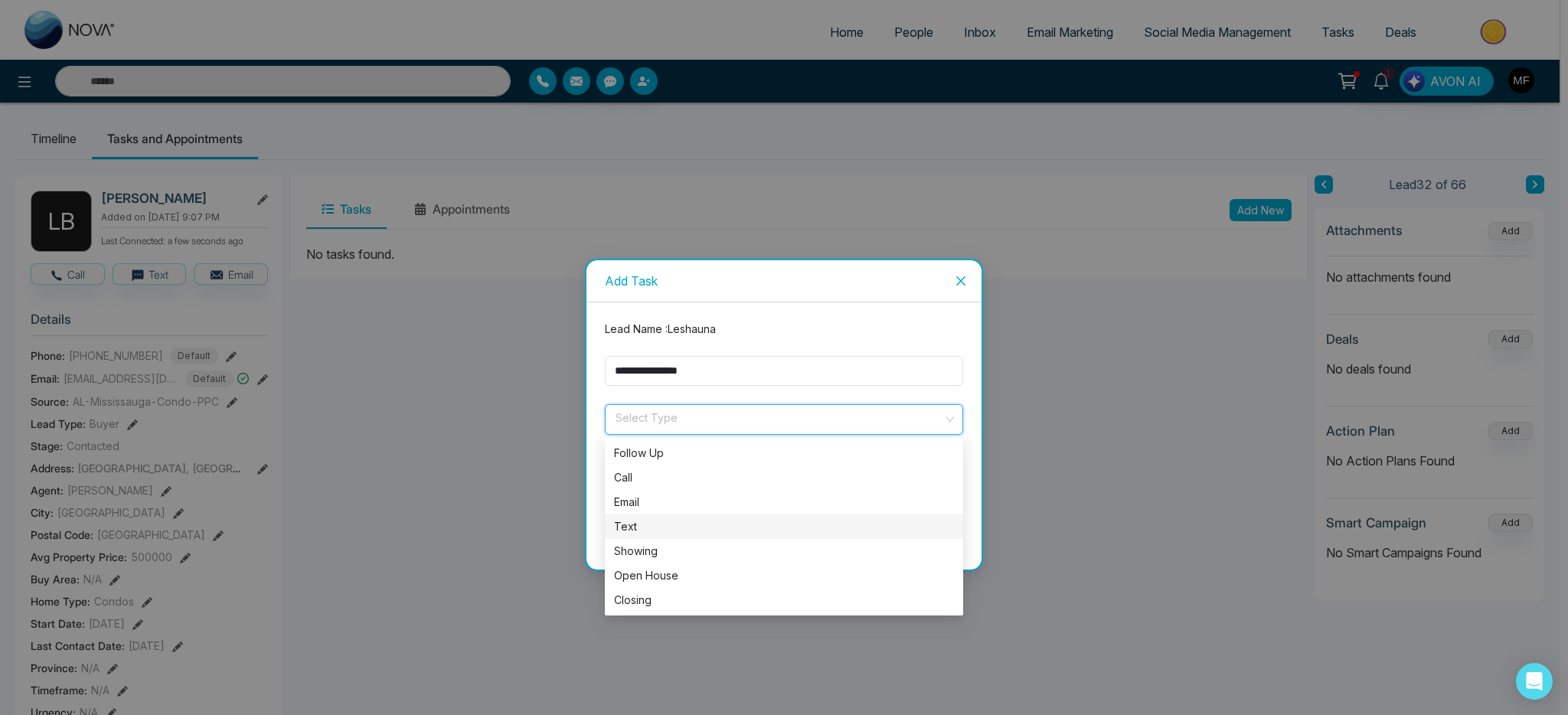
click at [646, 529] on div "Text" at bounding box center [784, 527] width 340 height 17
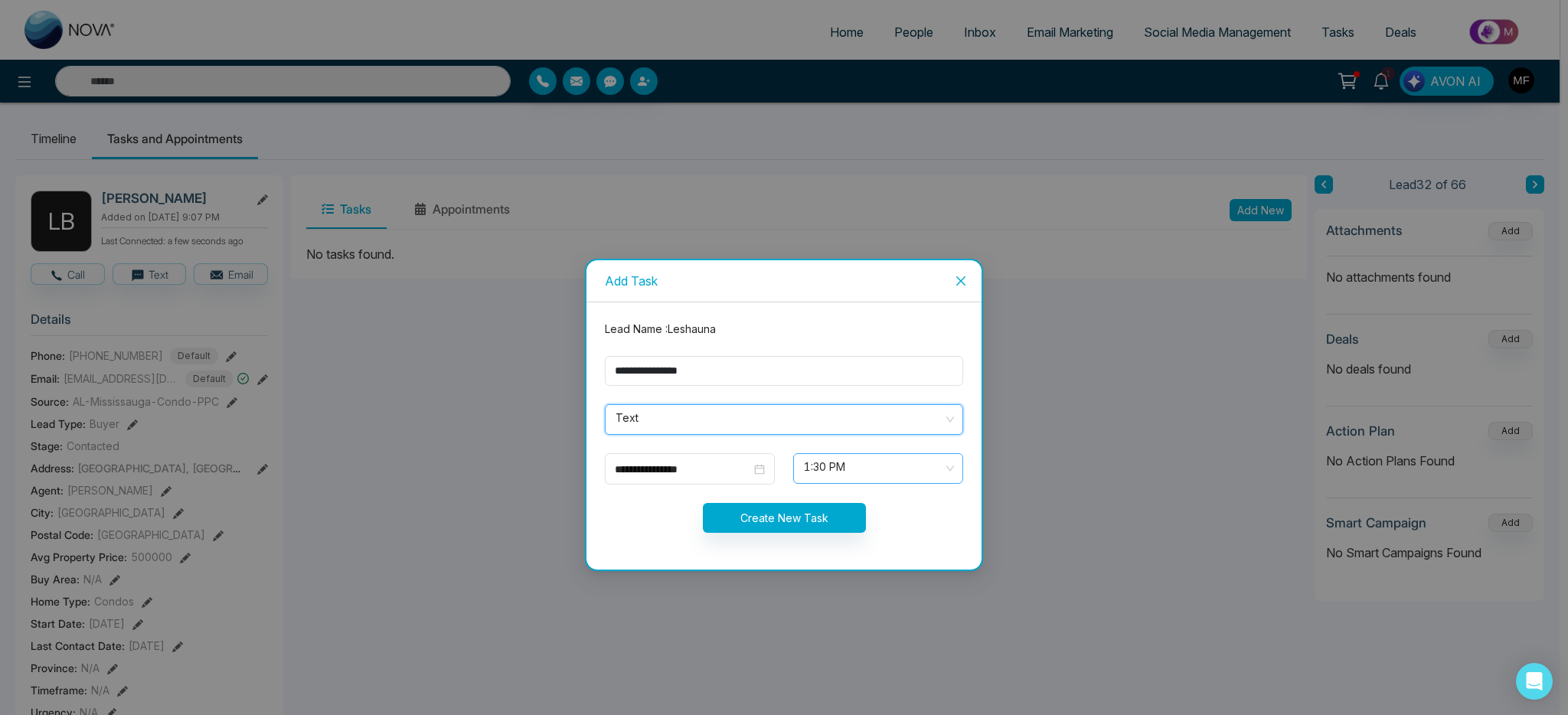
click at [849, 472] on span "1:30 PM" at bounding box center [879, 469] width 149 height 26
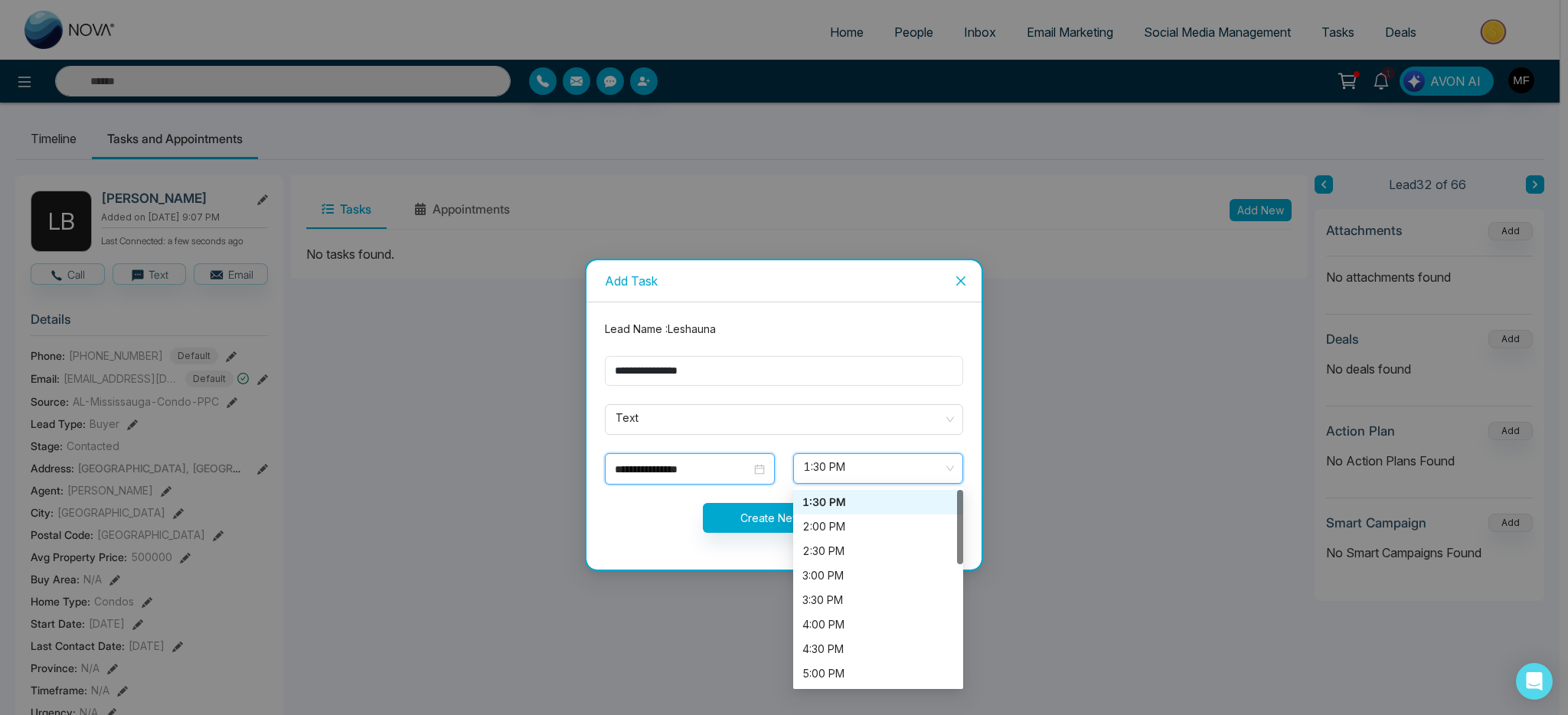
click at [697, 466] on input "**********" at bounding box center [683, 470] width 136 height 17
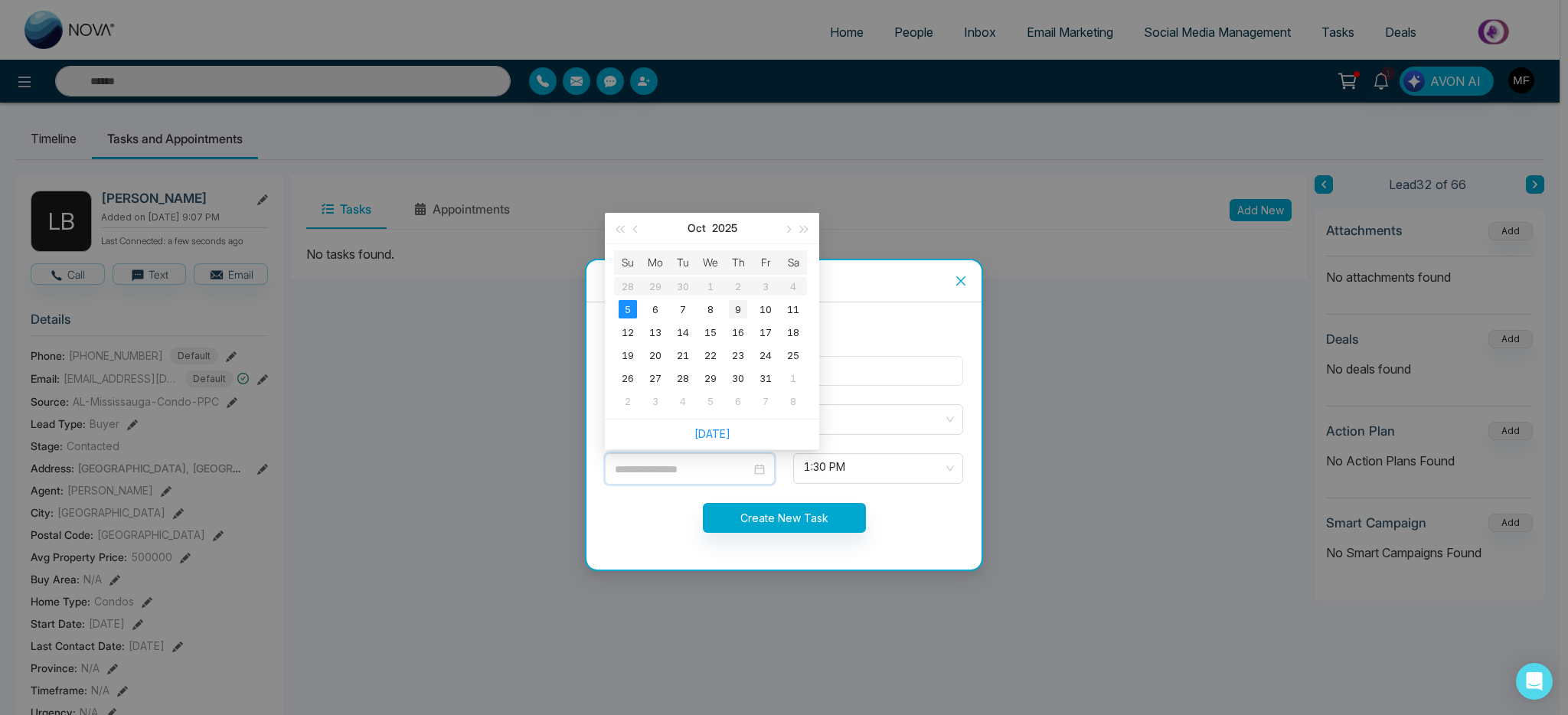
type input "**********"
click at [734, 312] on div "9" at bounding box center [737, 309] width 18 height 18
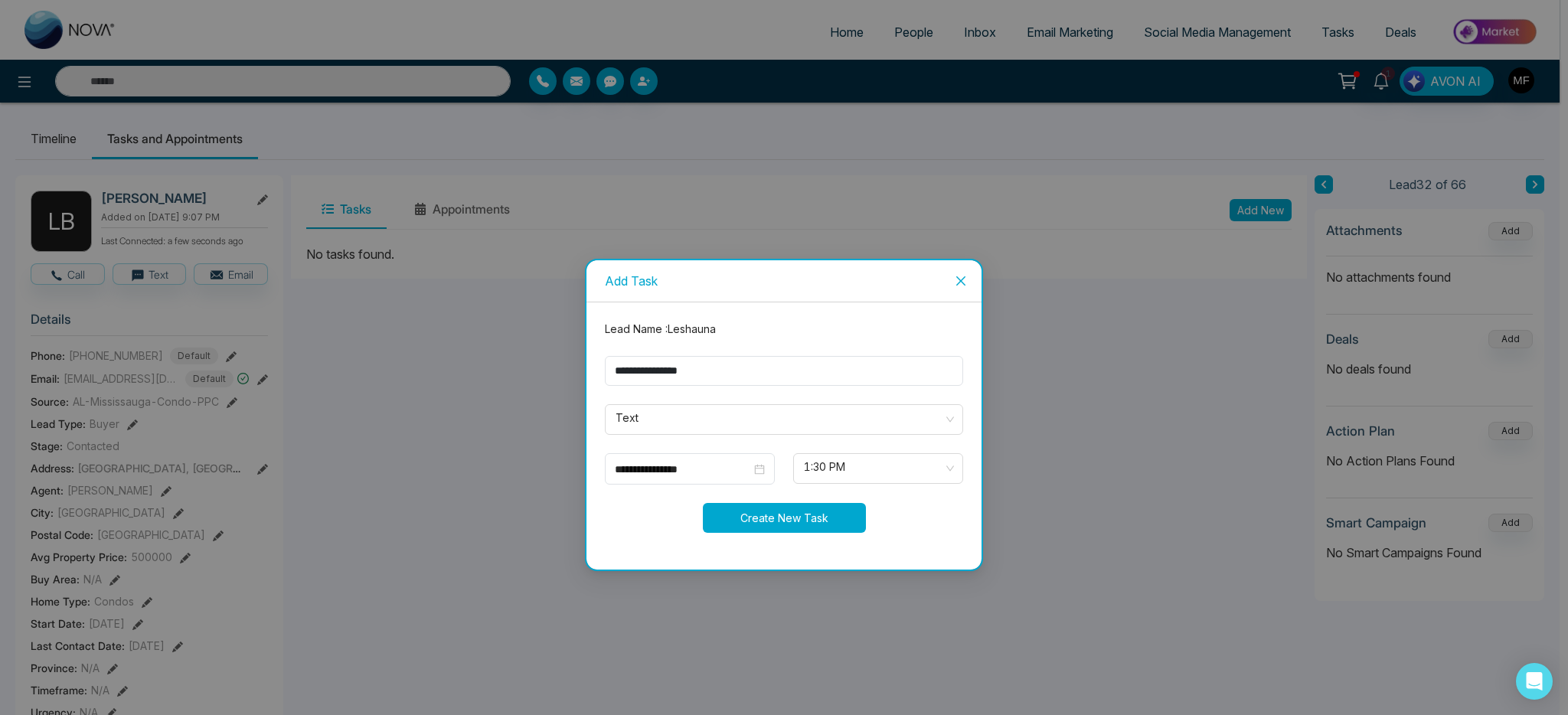
click at [803, 525] on button "Create New Task" at bounding box center [784, 517] width 163 height 30
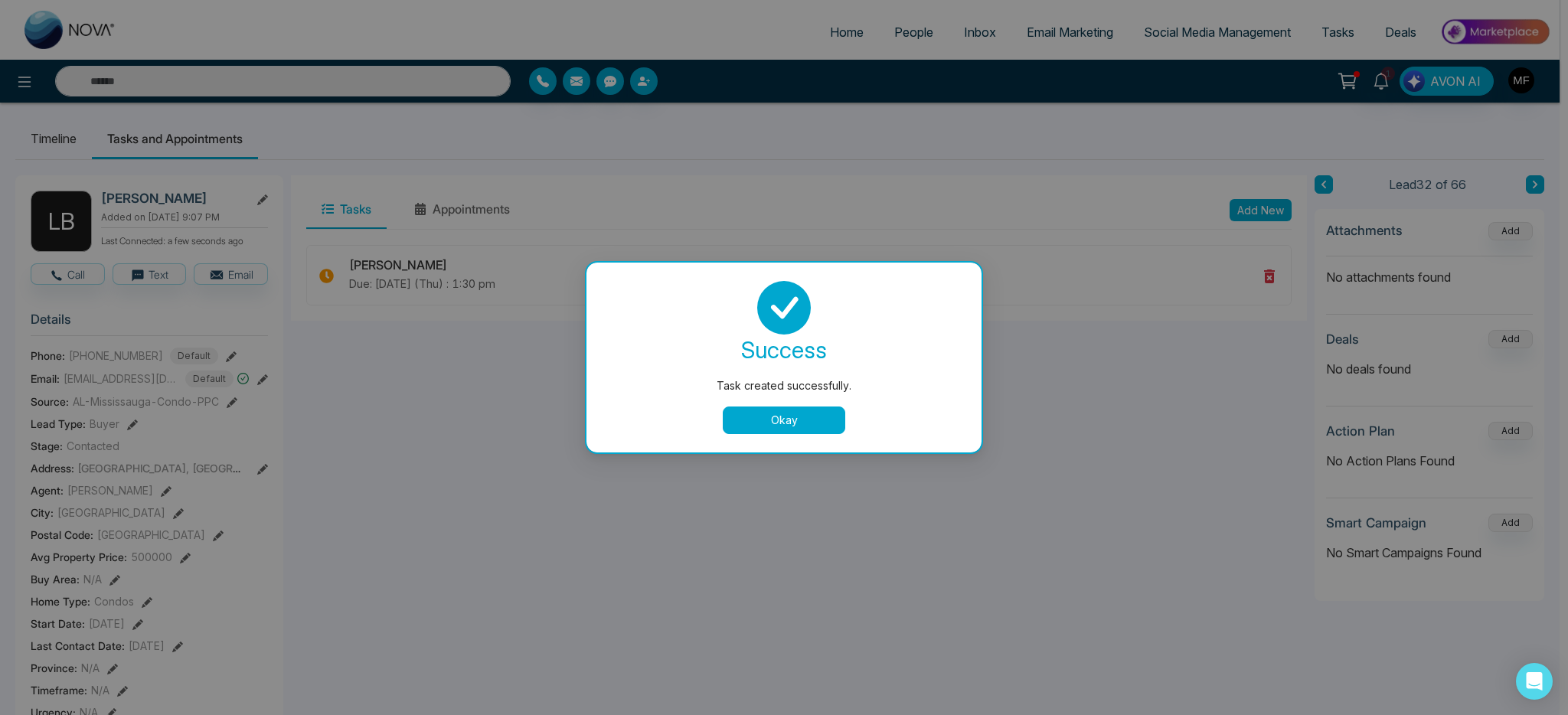
click at [791, 419] on button "Okay" at bounding box center [784, 420] width 122 height 27
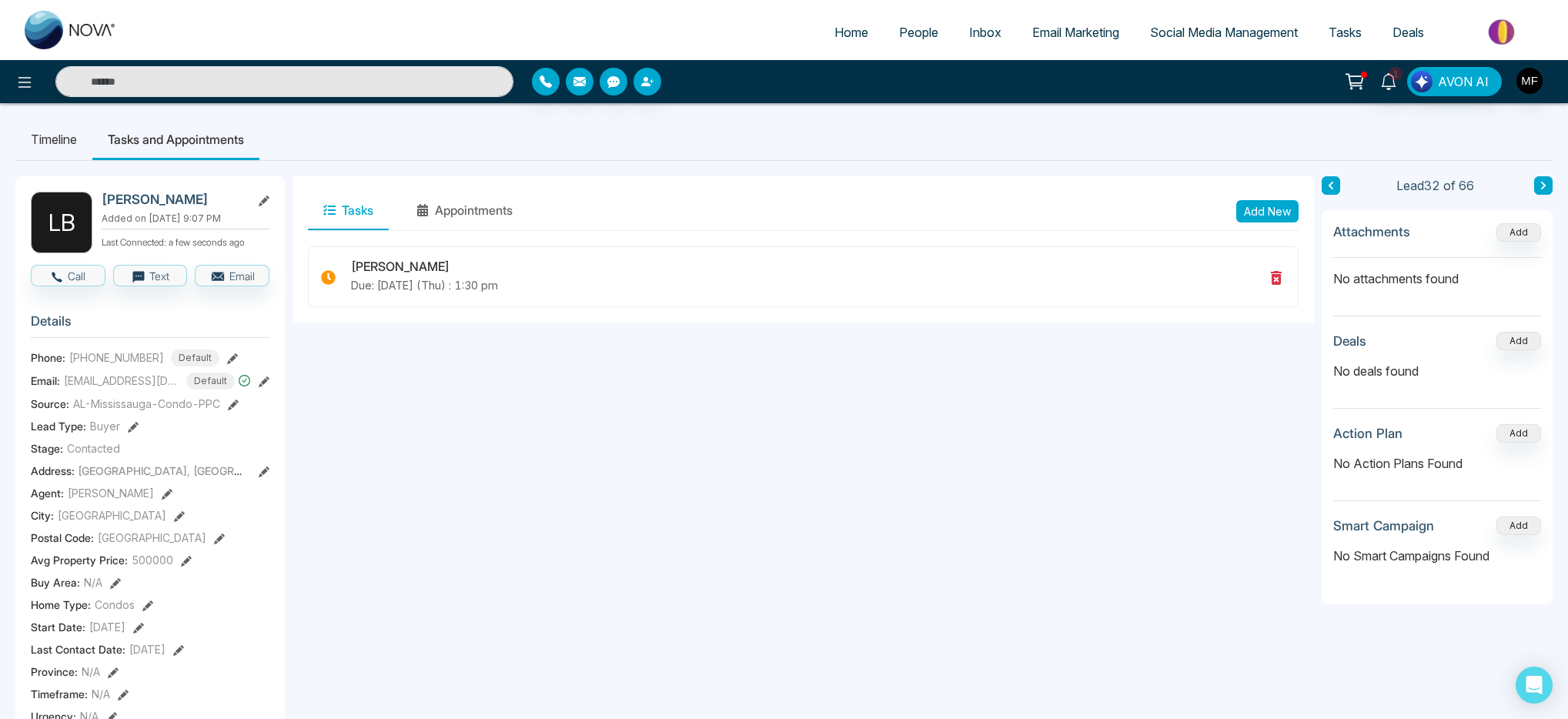
click at [1545, 191] on button at bounding box center [1543, 185] width 18 height 18
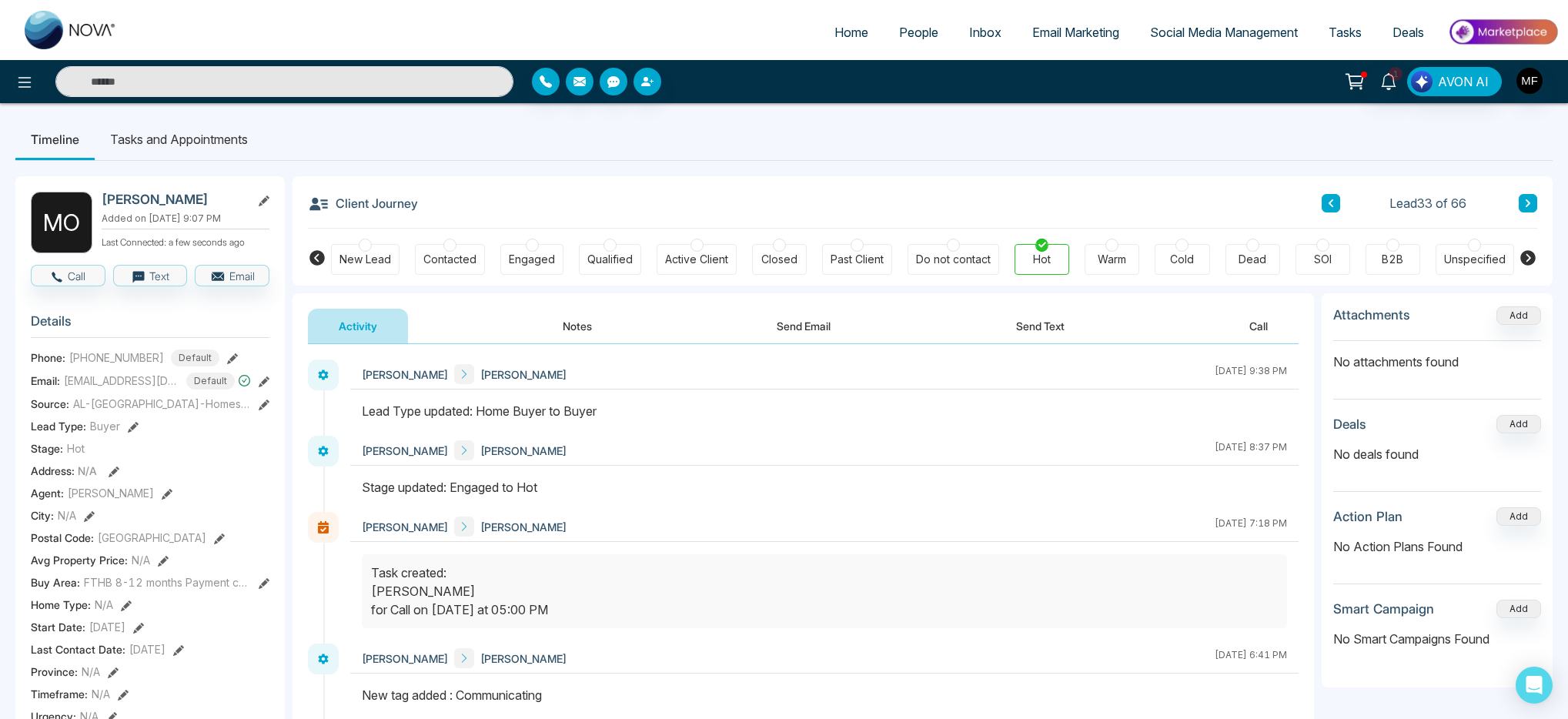
click at [583, 329] on button "Notes" at bounding box center [578, 326] width 91 height 34
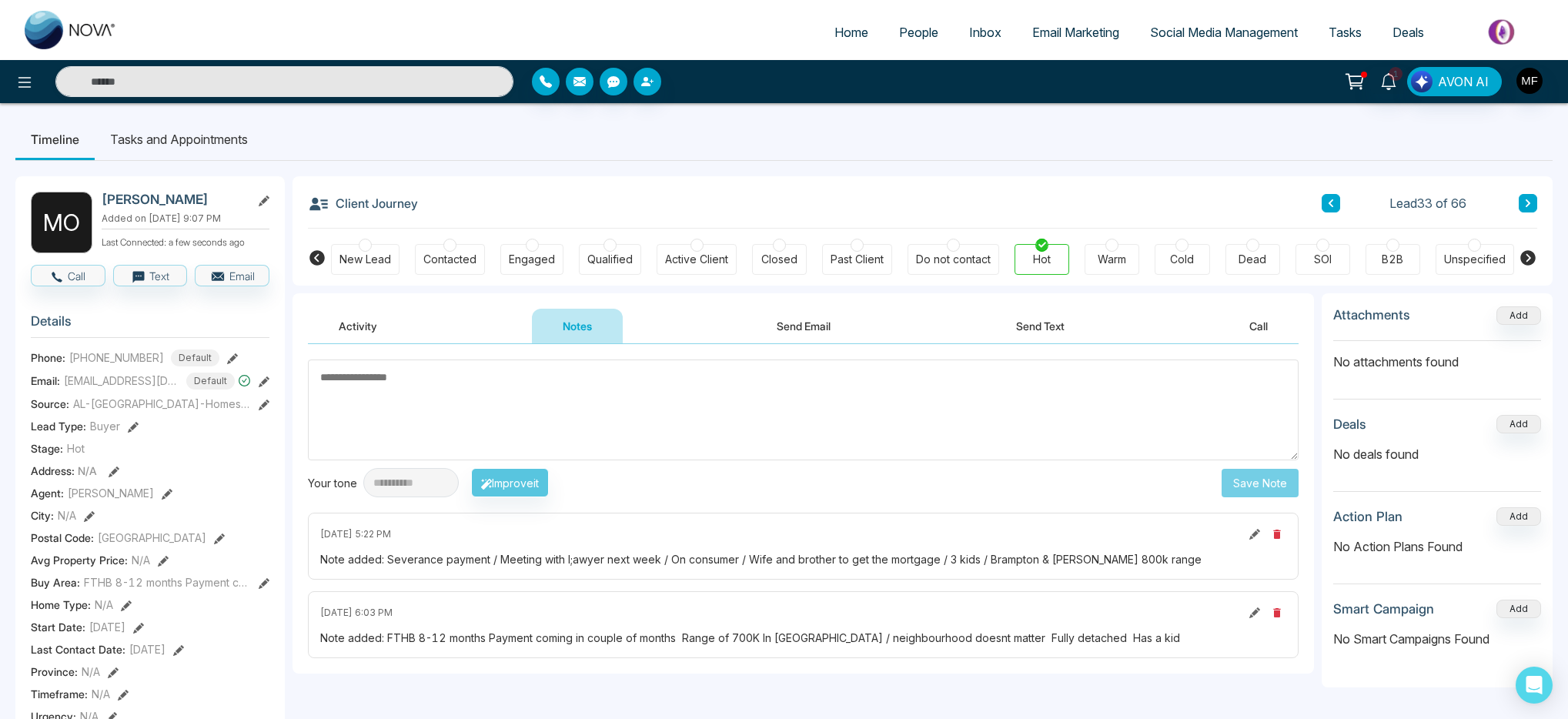
click at [204, 132] on li "Tasks and Appointments" at bounding box center [179, 139] width 169 height 41
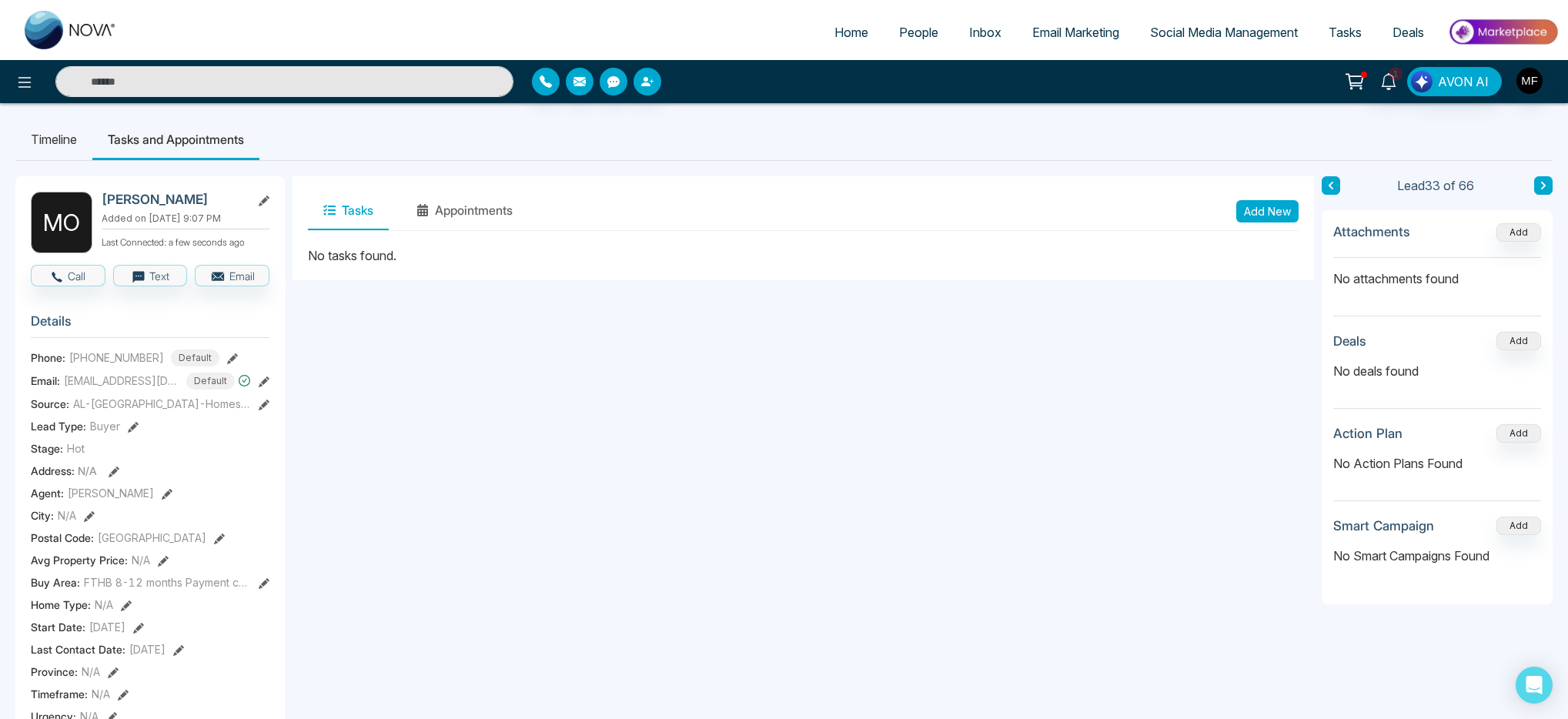
click at [1251, 221] on button "Add New" at bounding box center [1268, 212] width 63 height 22
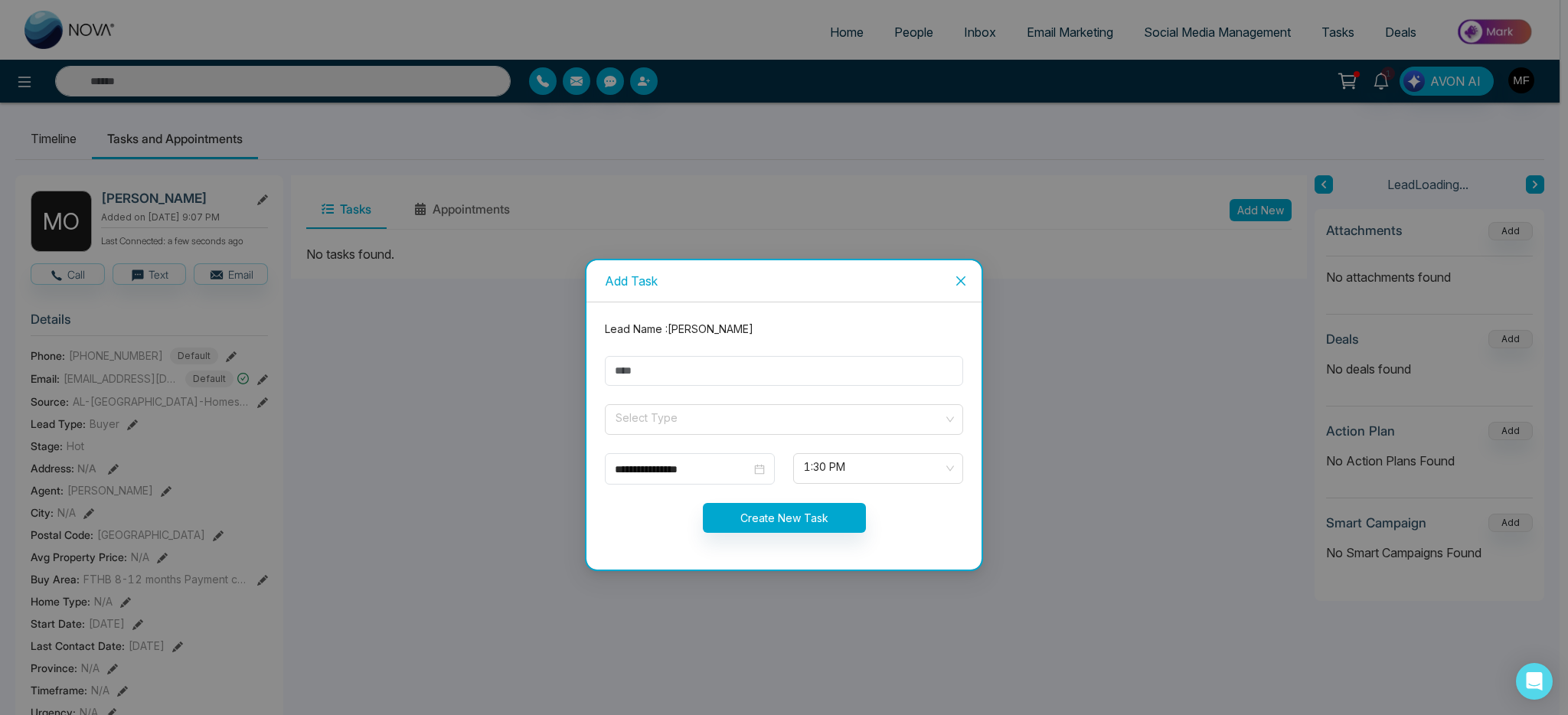
click at [1253, 213] on div "**********" at bounding box center [784, 358] width 1568 height 715
click at [829, 371] on input "text" at bounding box center [784, 370] width 358 height 30
type input "**********"
click at [697, 417] on input "search" at bounding box center [778, 417] width 329 height 23
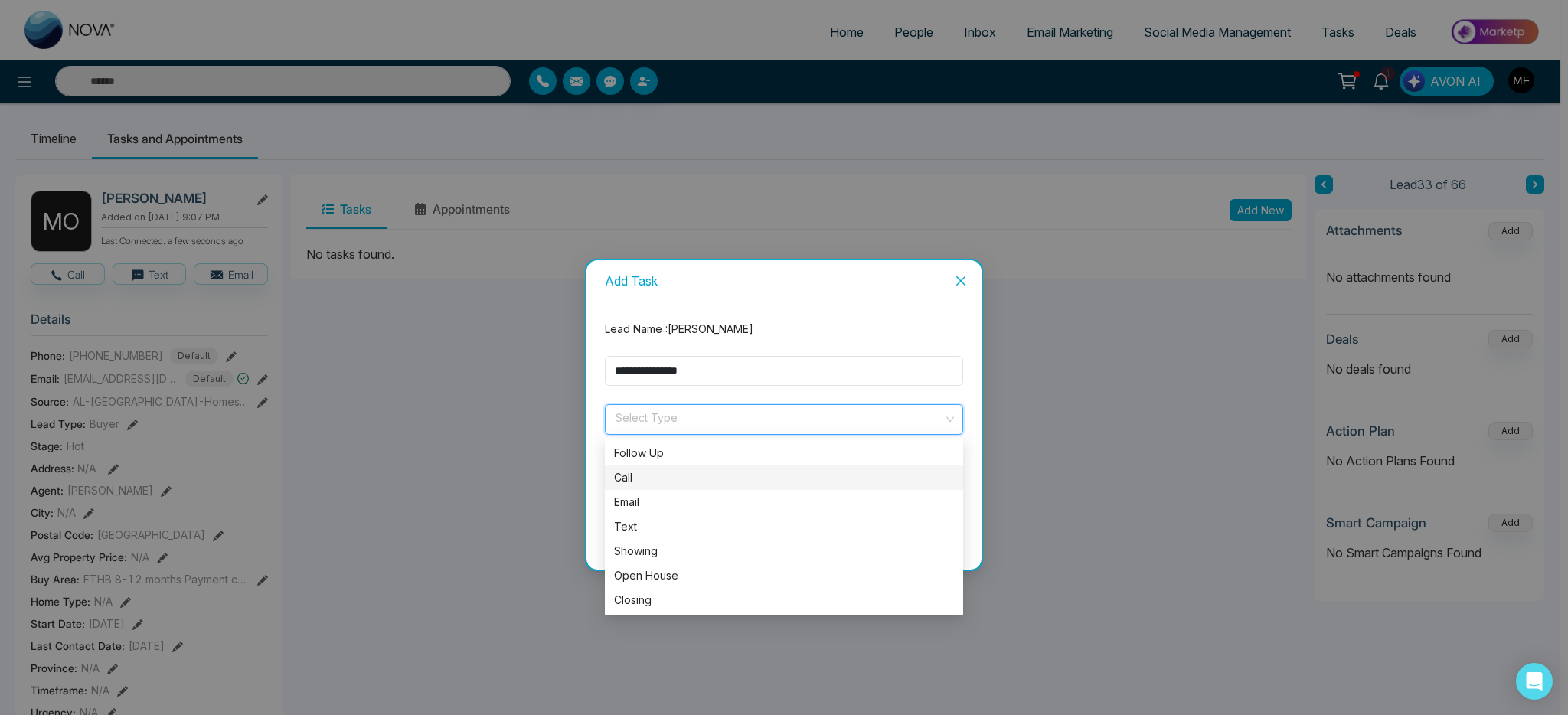
click at [666, 479] on div "Call" at bounding box center [784, 478] width 340 height 17
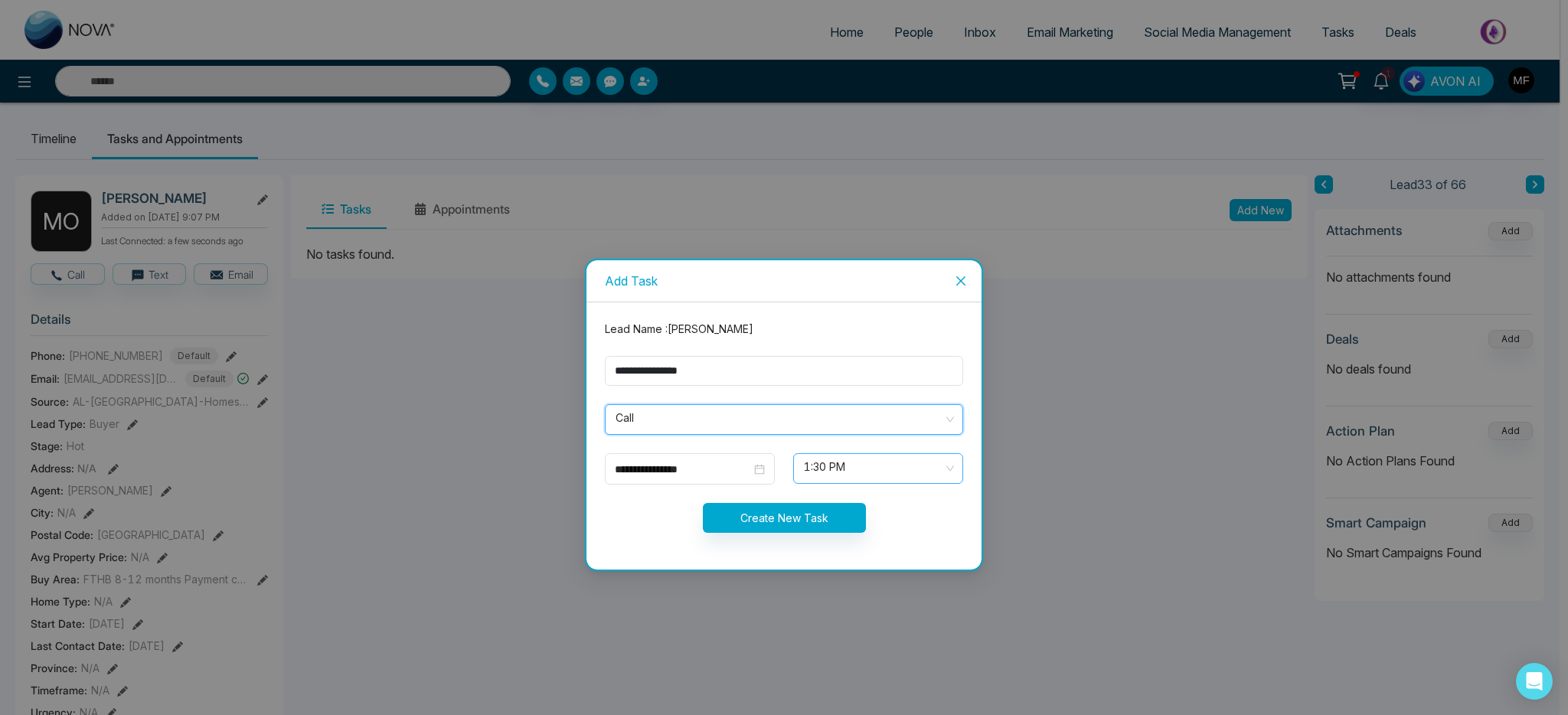
click at [837, 470] on span "1:30 PM" at bounding box center [879, 469] width 149 height 26
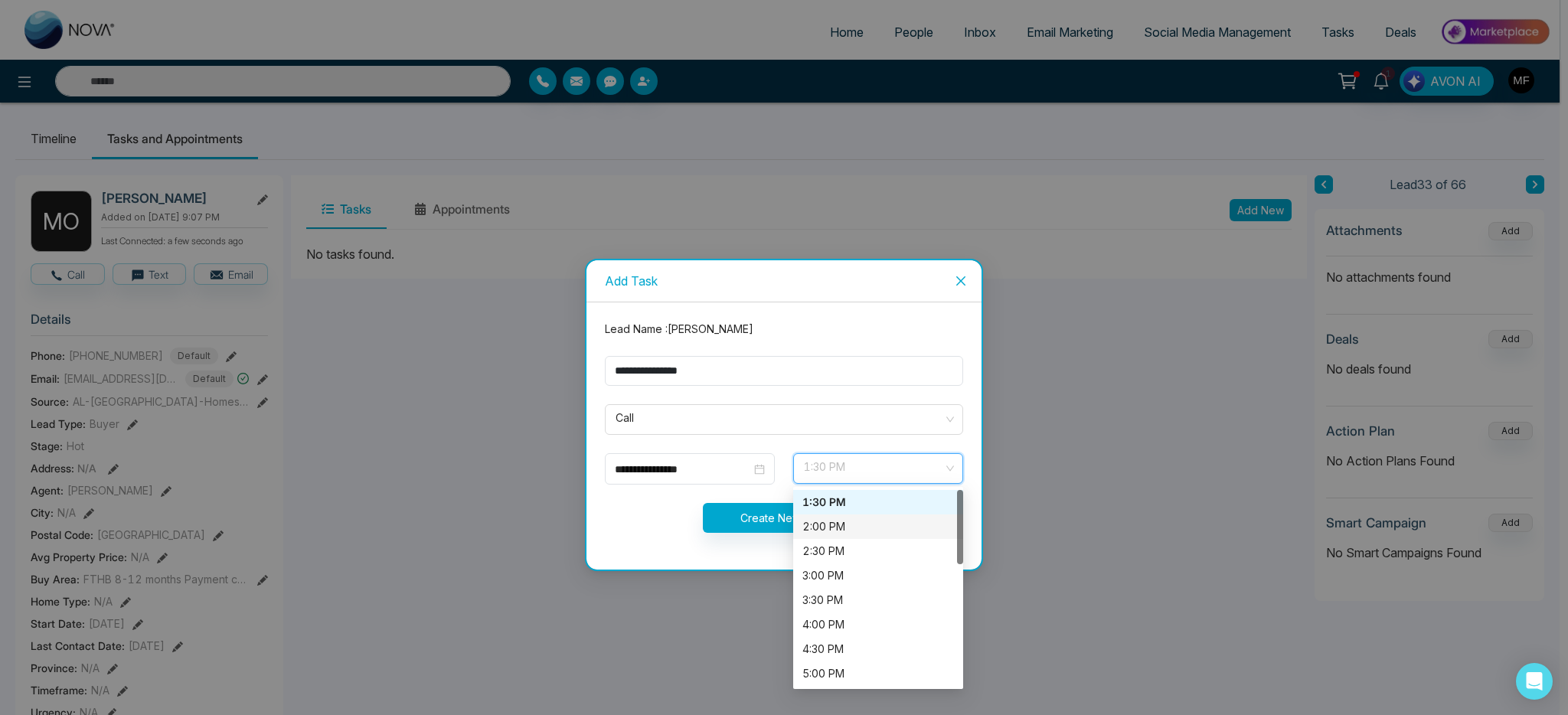
click at [829, 520] on div "2:00 PM" at bounding box center [878, 527] width 151 height 17
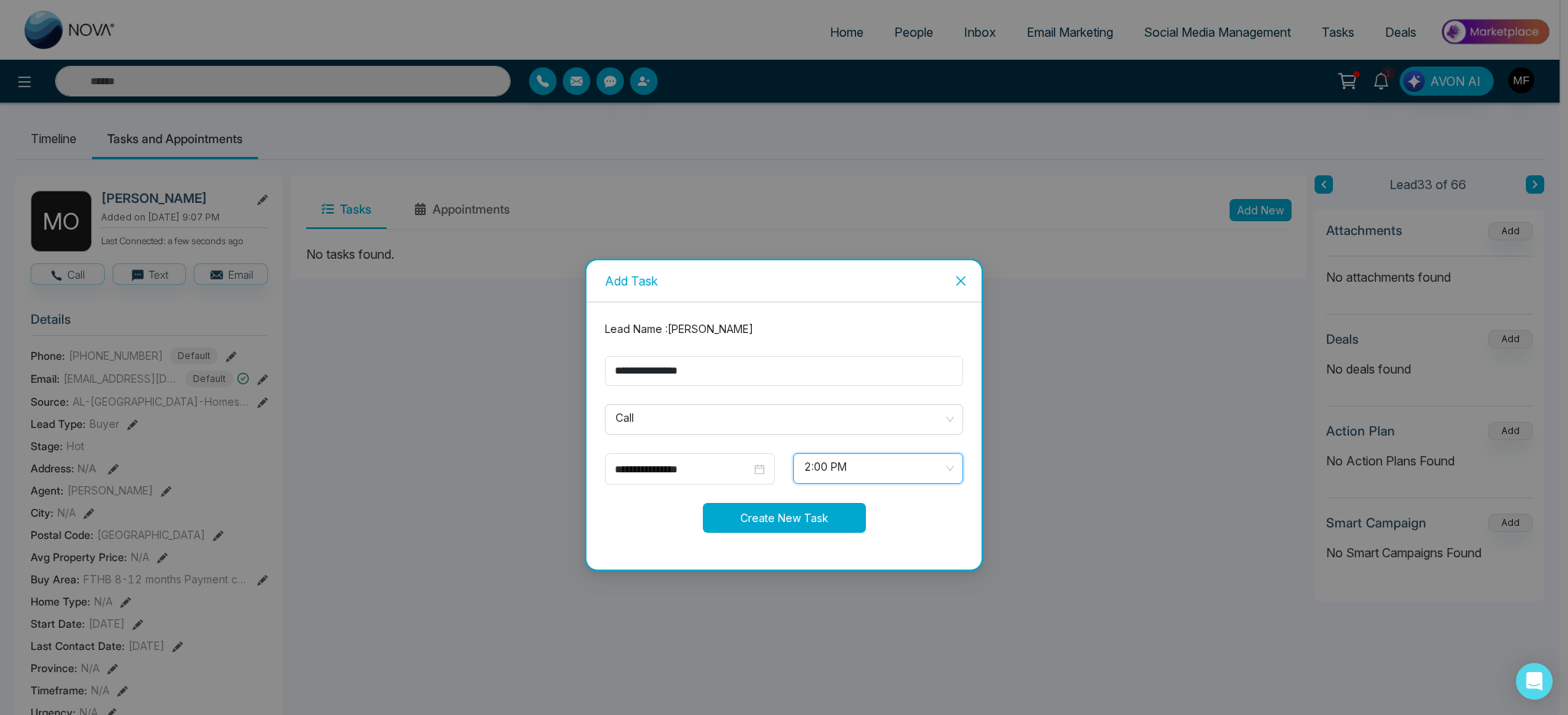
click at [793, 518] on button "Create New Task" at bounding box center [784, 517] width 163 height 30
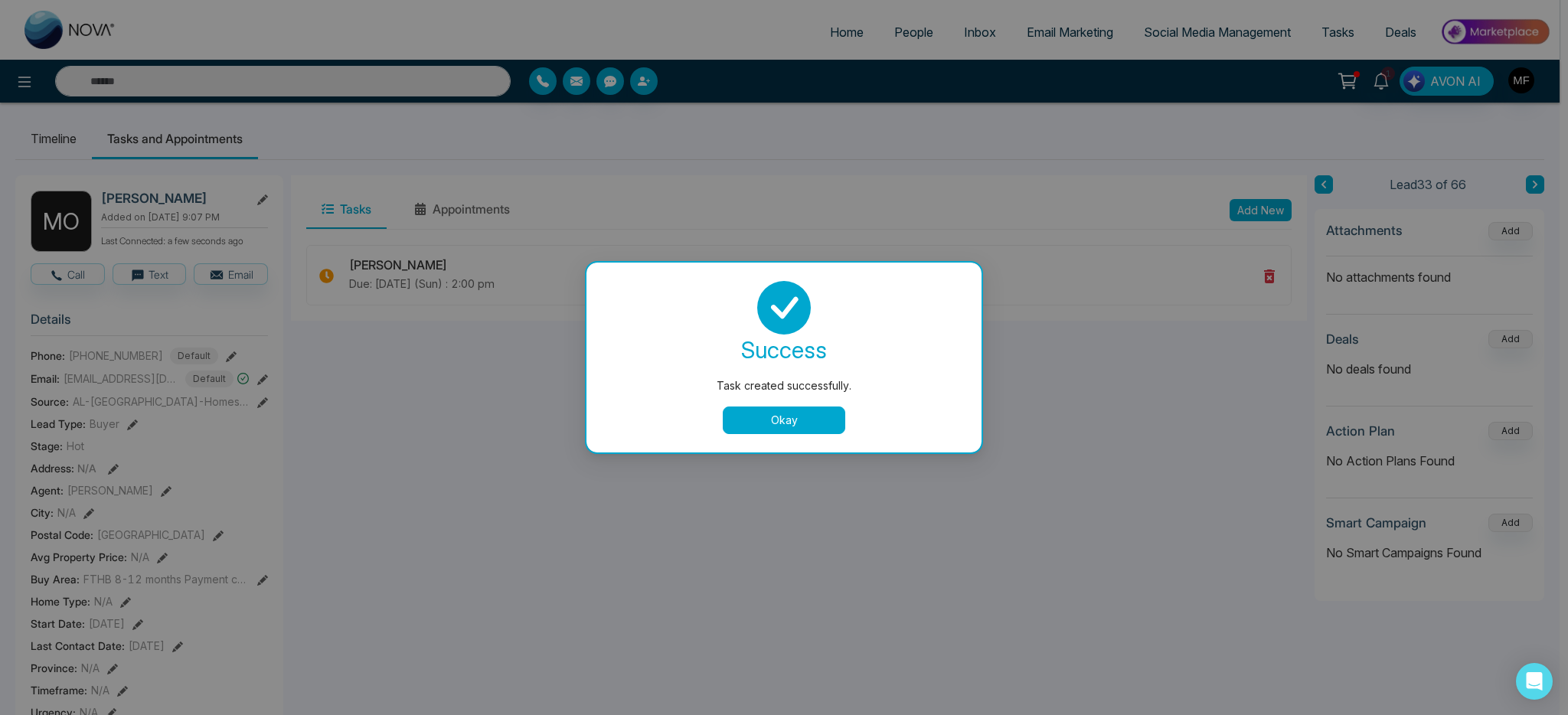
click at [829, 422] on button "Okay" at bounding box center [784, 420] width 122 height 27
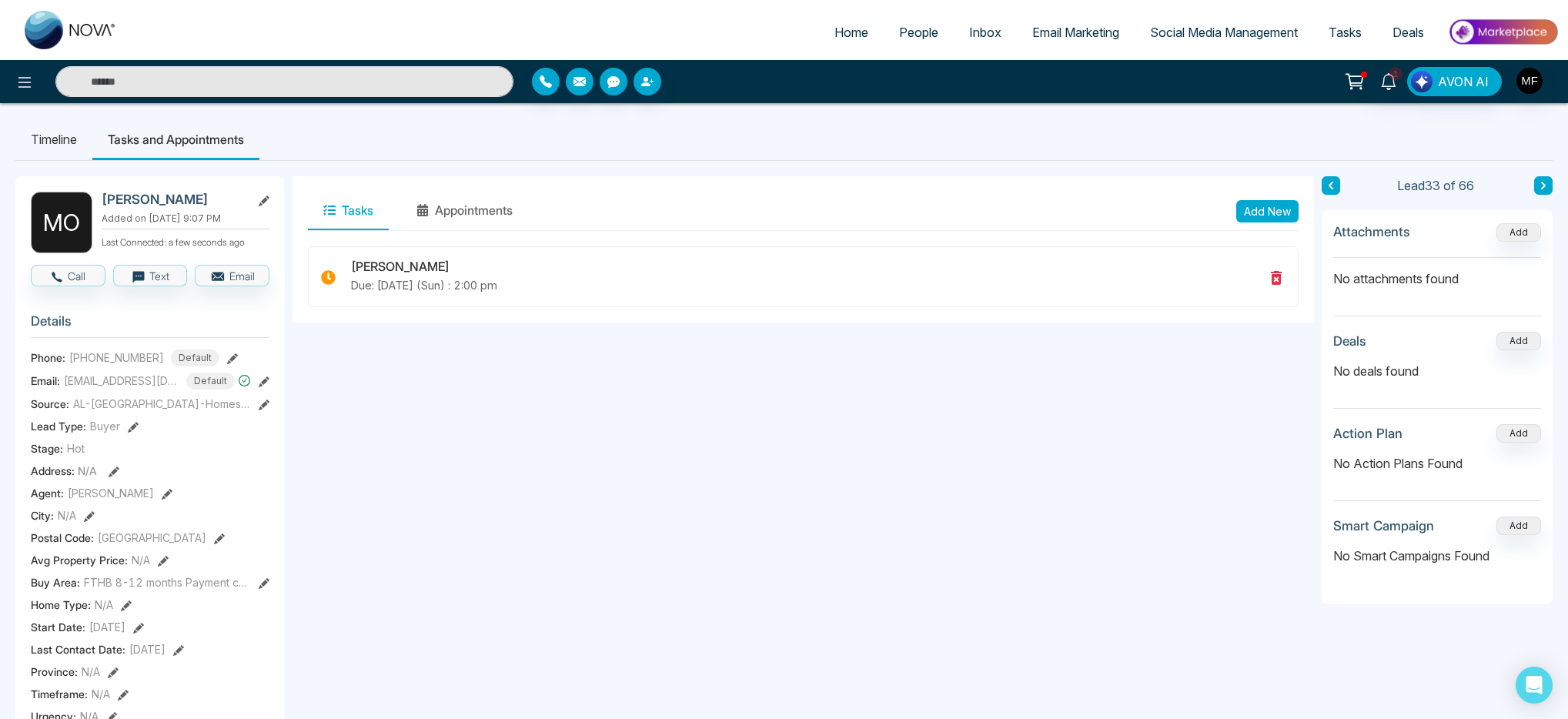
click at [1549, 187] on button at bounding box center [1543, 185] width 18 height 18
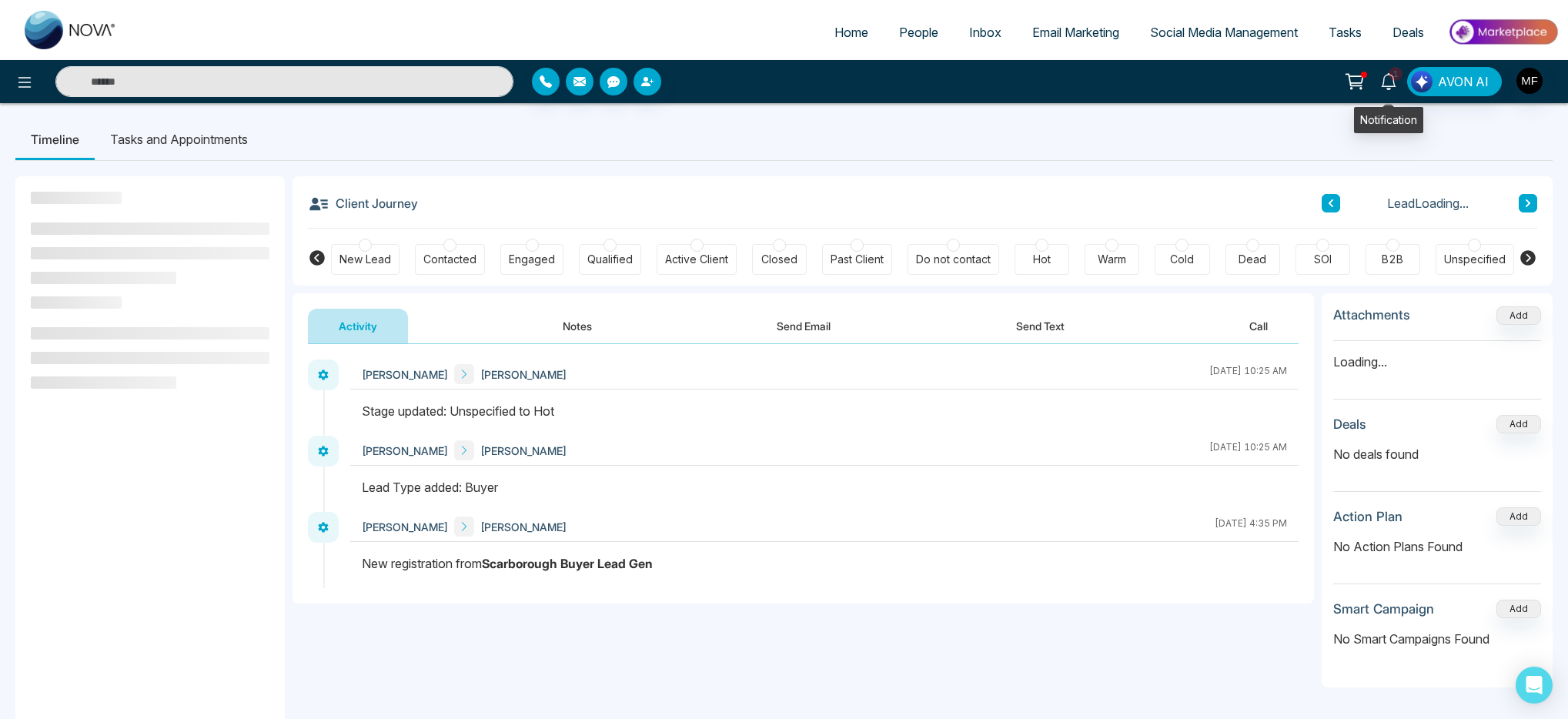
click at [1388, 84] on icon at bounding box center [1389, 82] width 17 height 17
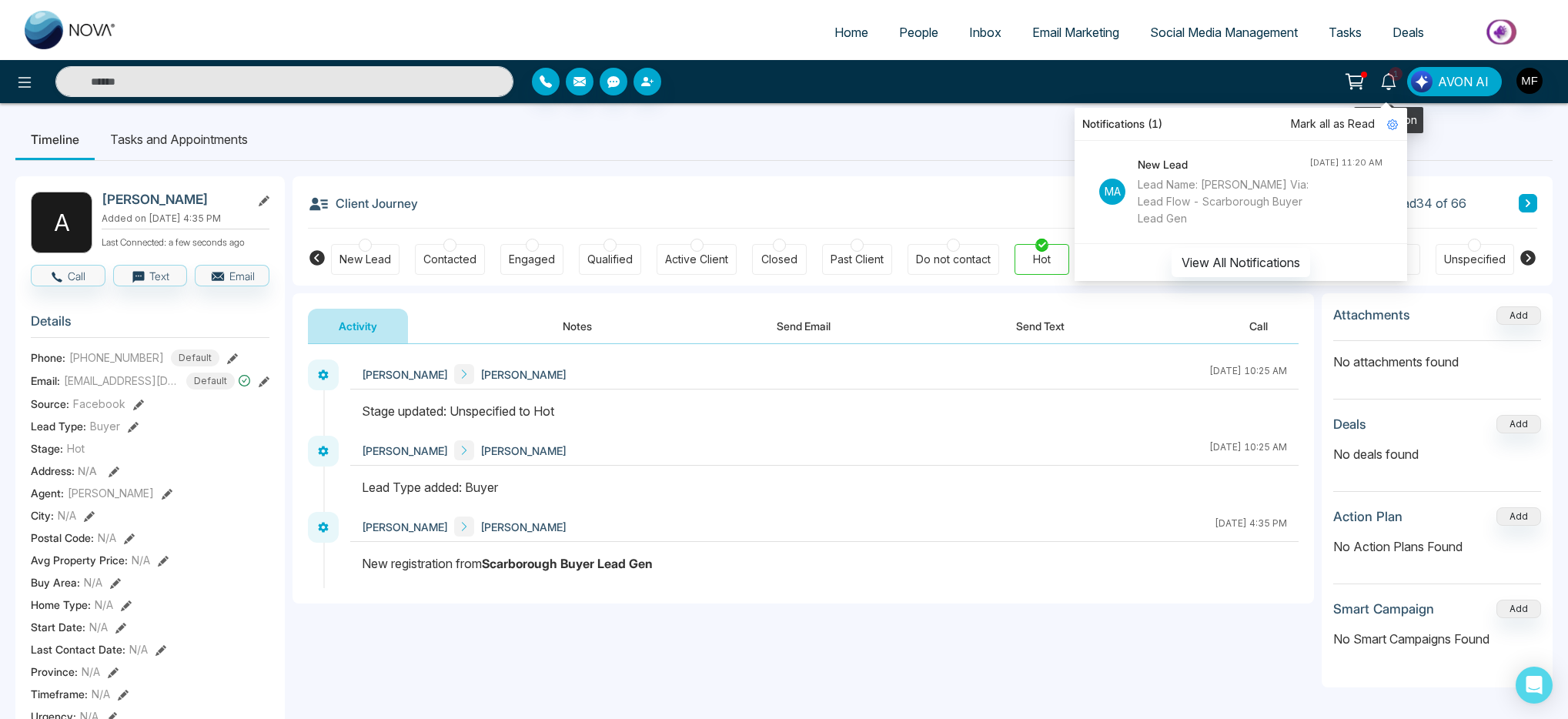
click at [1388, 84] on icon at bounding box center [1389, 82] width 17 height 17
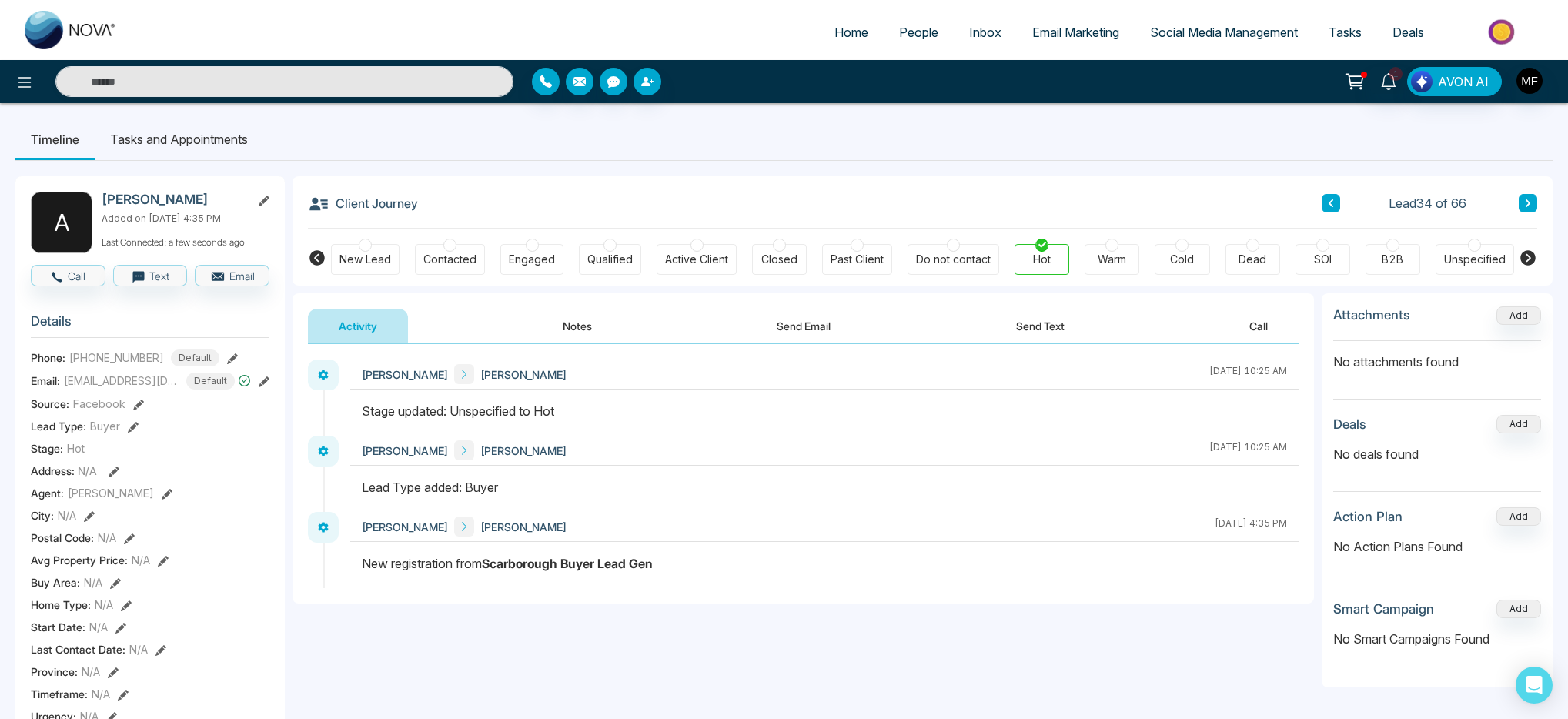
click at [546, 321] on button "Notes" at bounding box center [578, 326] width 91 height 34
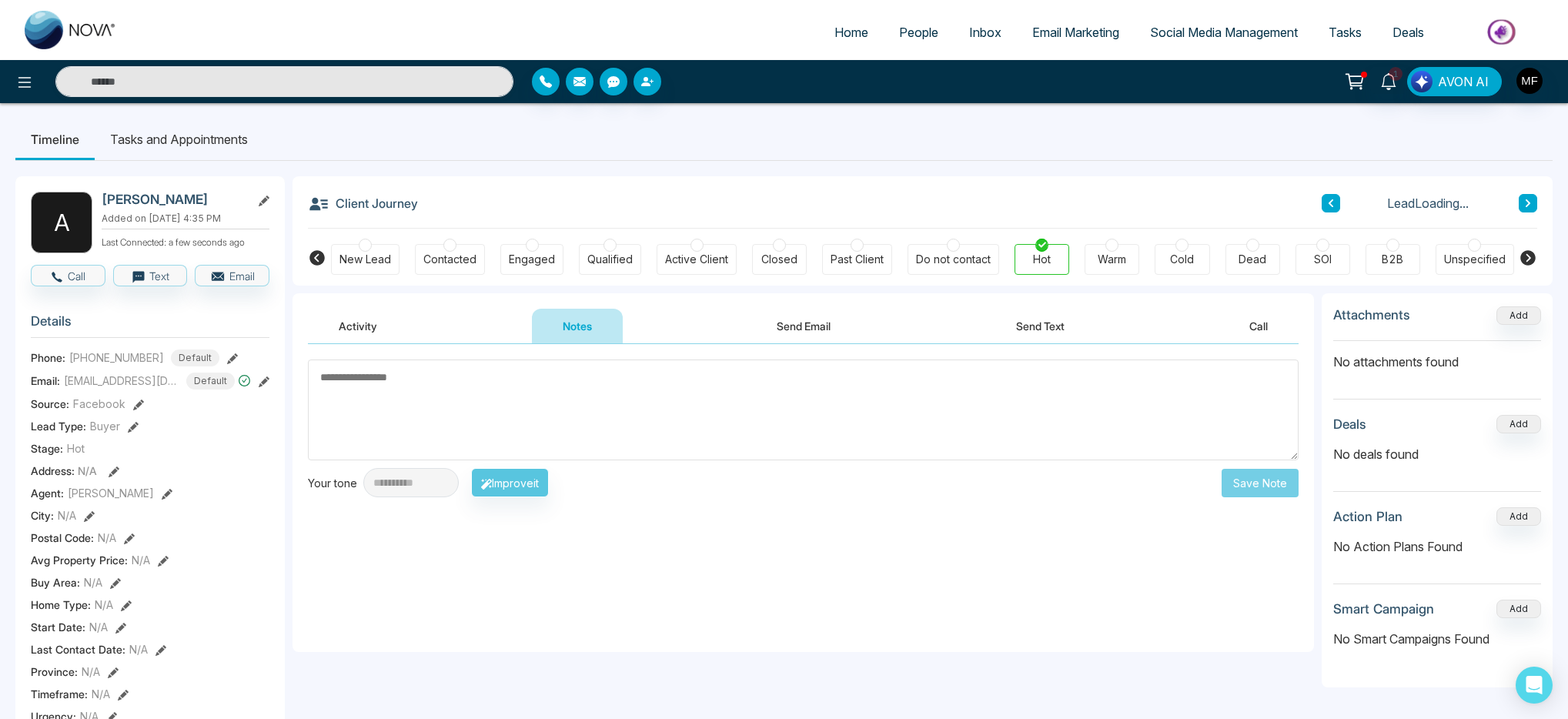
click at [521, 421] on textarea at bounding box center [803, 409] width 991 height 101
type textarea "**********"
click at [1261, 483] on button "Save Note" at bounding box center [1261, 482] width 77 height 28
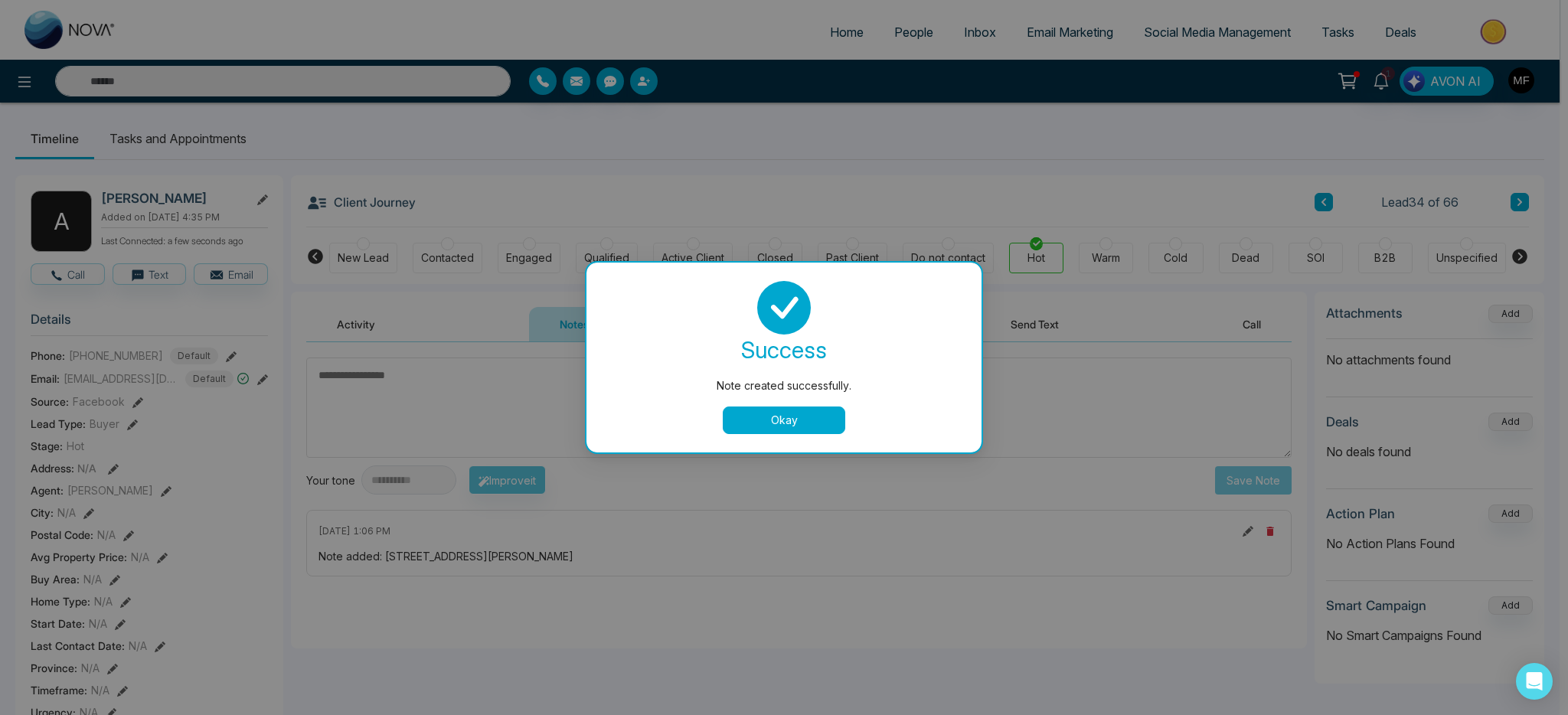
click at [779, 417] on button "Okay" at bounding box center [784, 420] width 122 height 27
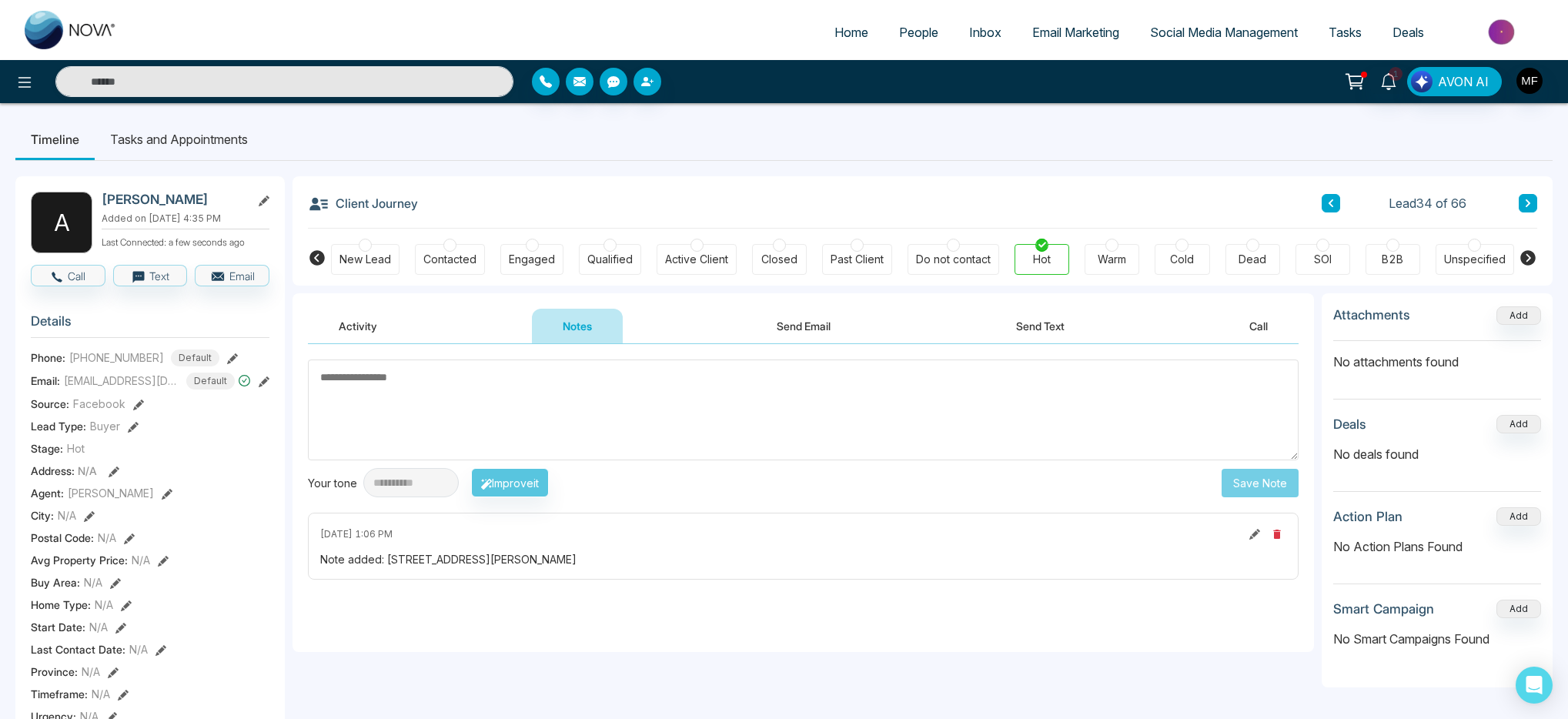
click at [1533, 198] on button at bounding box center [1528, 203] width 18 height 18
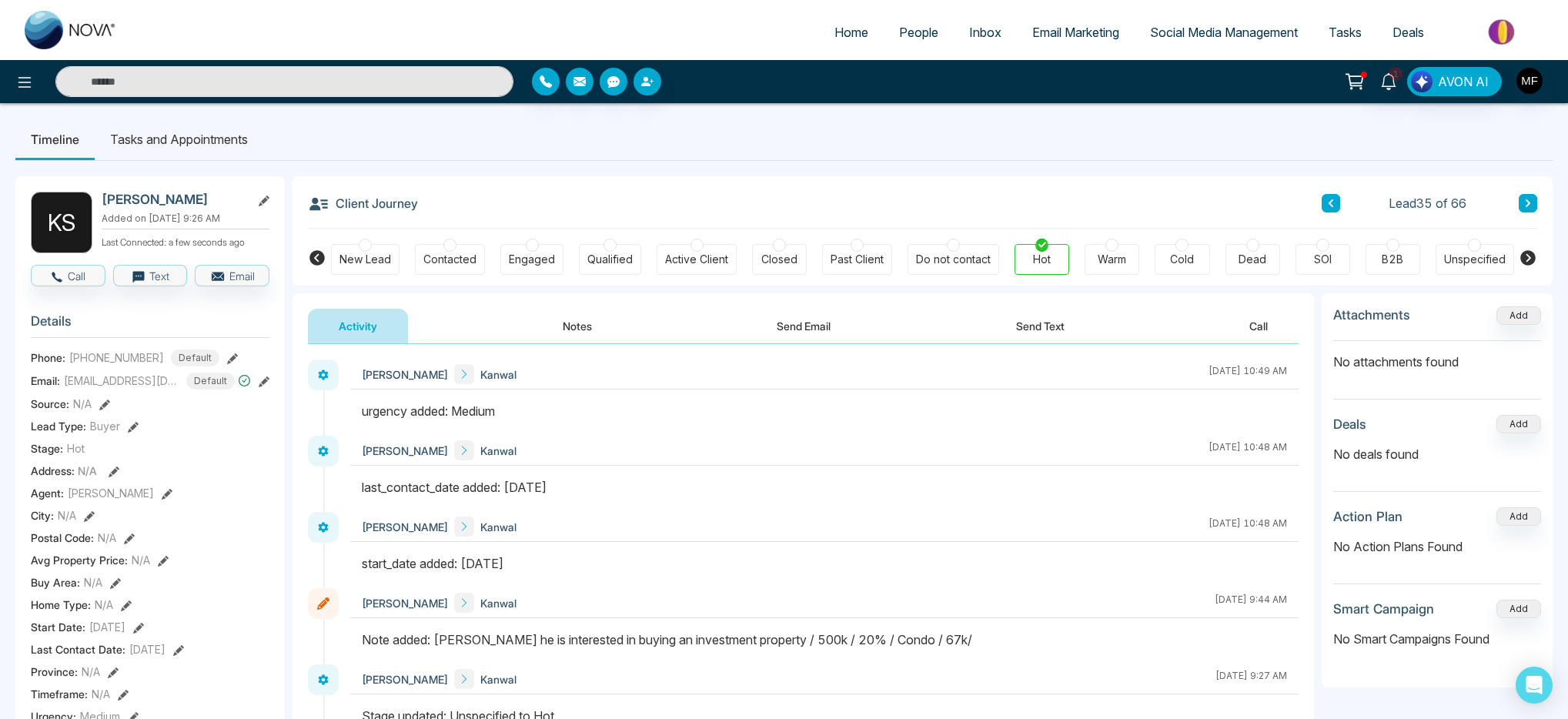
click at [569, 326] on button "Notes" at bounding box center [578, 326] width 91 height 34
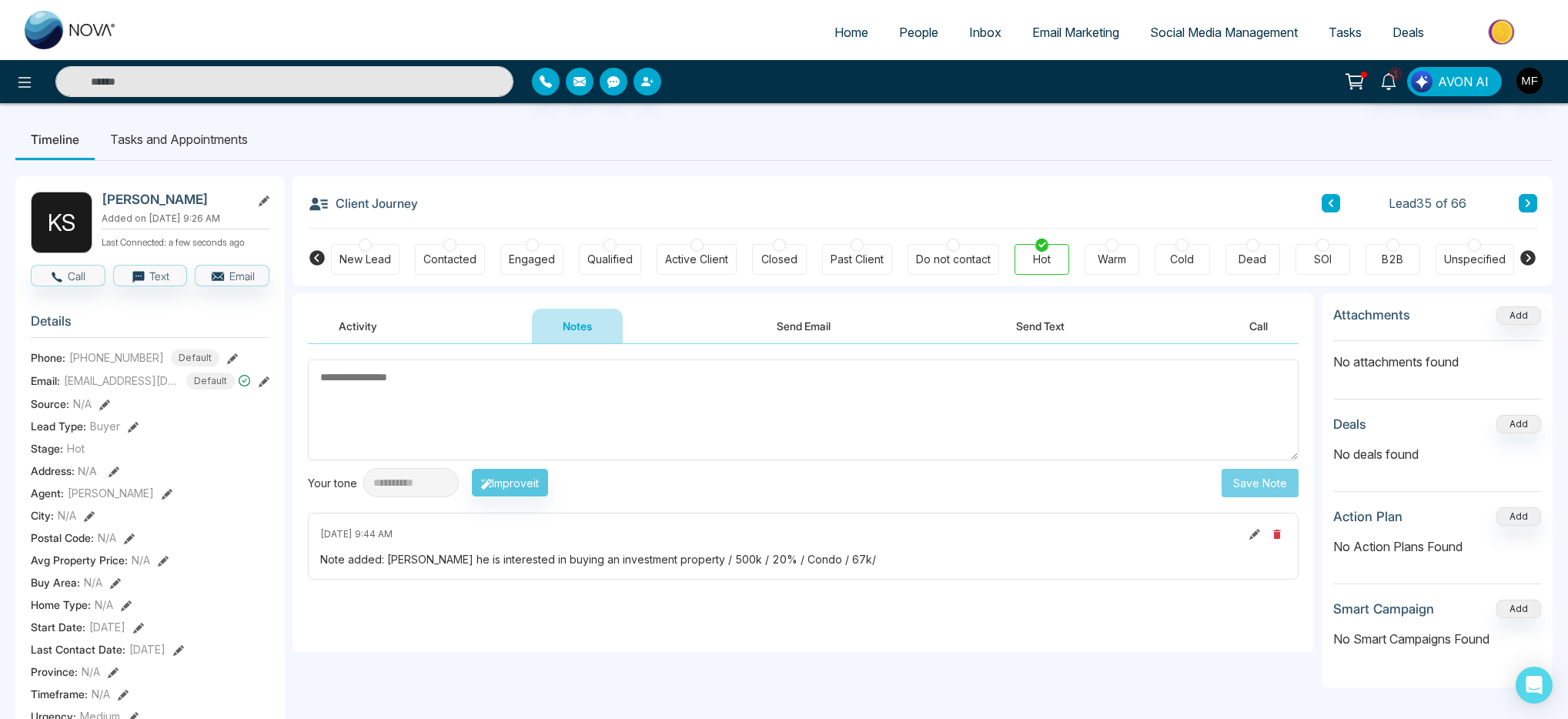
click at [195, 146] on li "Tasks and Appointments" at bounding box center [179, 139] width 169 height 41
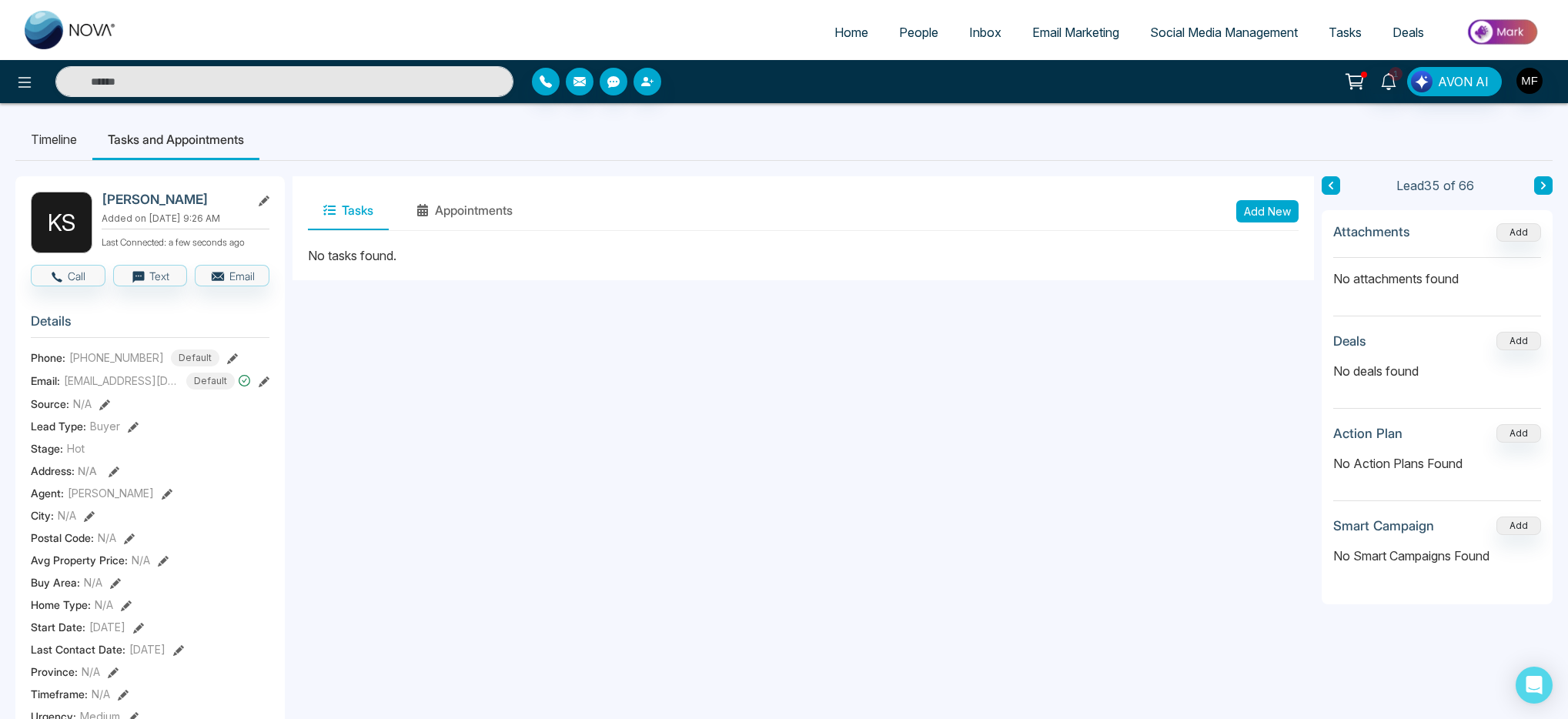
click at [1282, 218] on button "Add New" at bounding box center [1268, 212] width 63 height 22
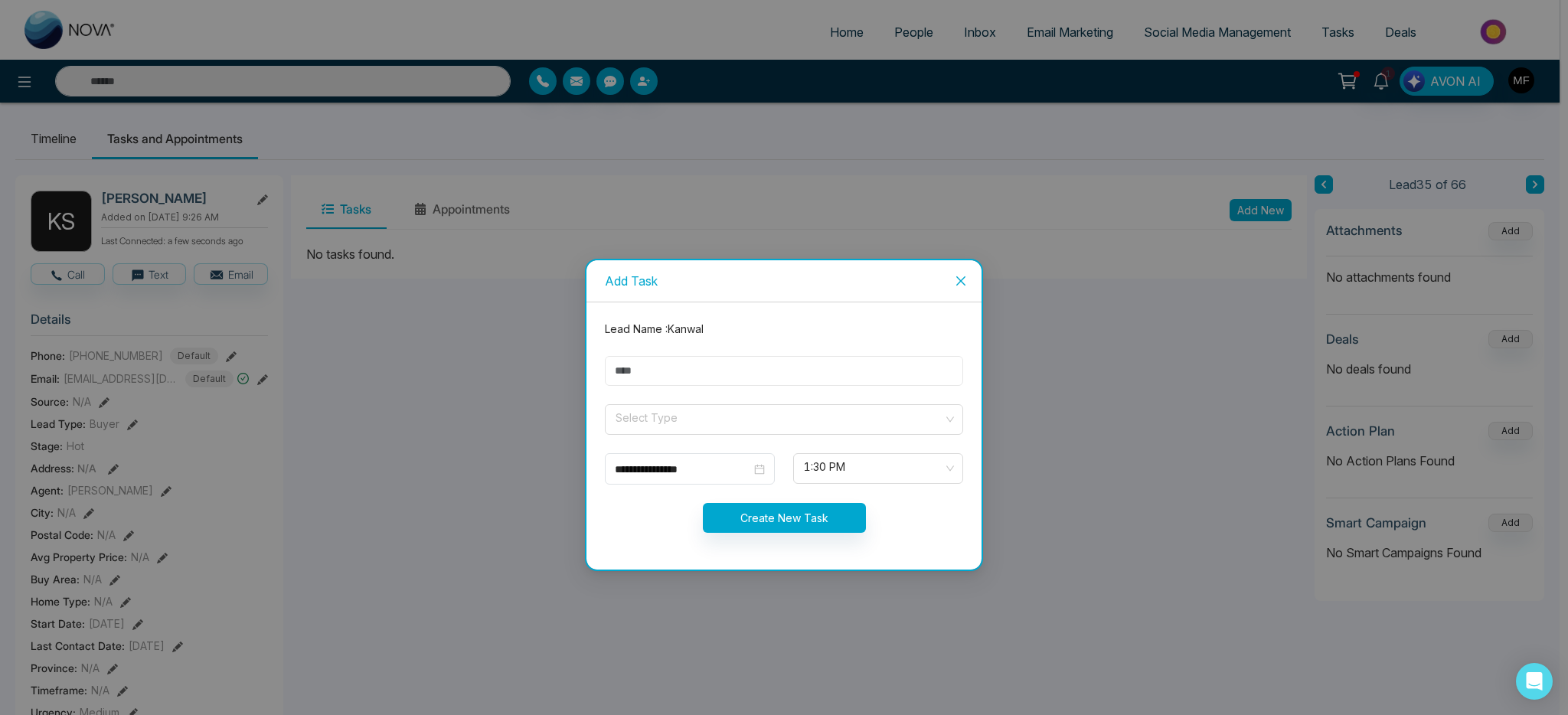
click at [741, 371] on input "text" at bounding box center [784, 370] width 358 height 30
type input "**********"
click at [707, 416] on input "search" at bounding box center [778, 417] width 329 height 23
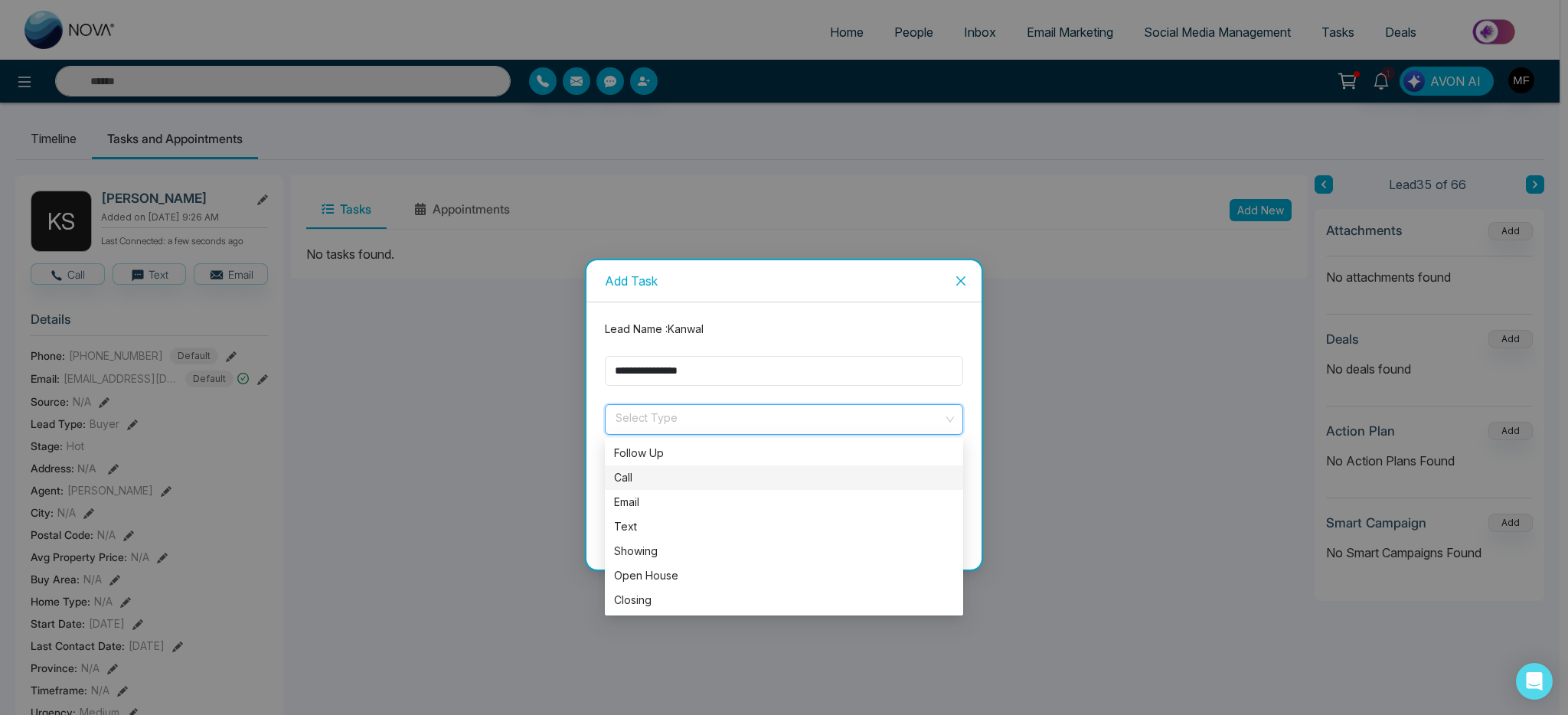
click at [654, 478] on div "Call" at bounding box center [784, 478] width 340 height 17
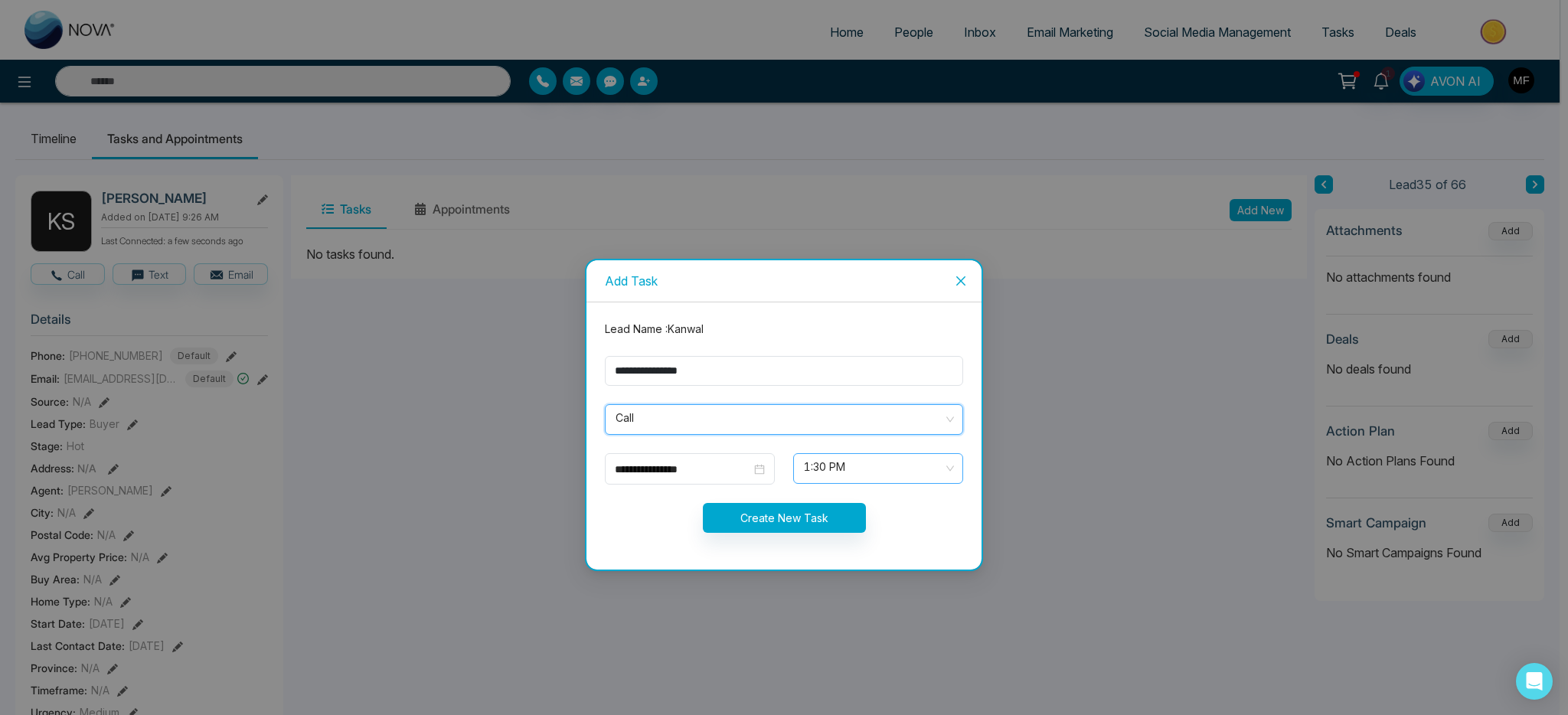
click at [894, 482] on span at bounding box center [873, 469] width 141 height 29
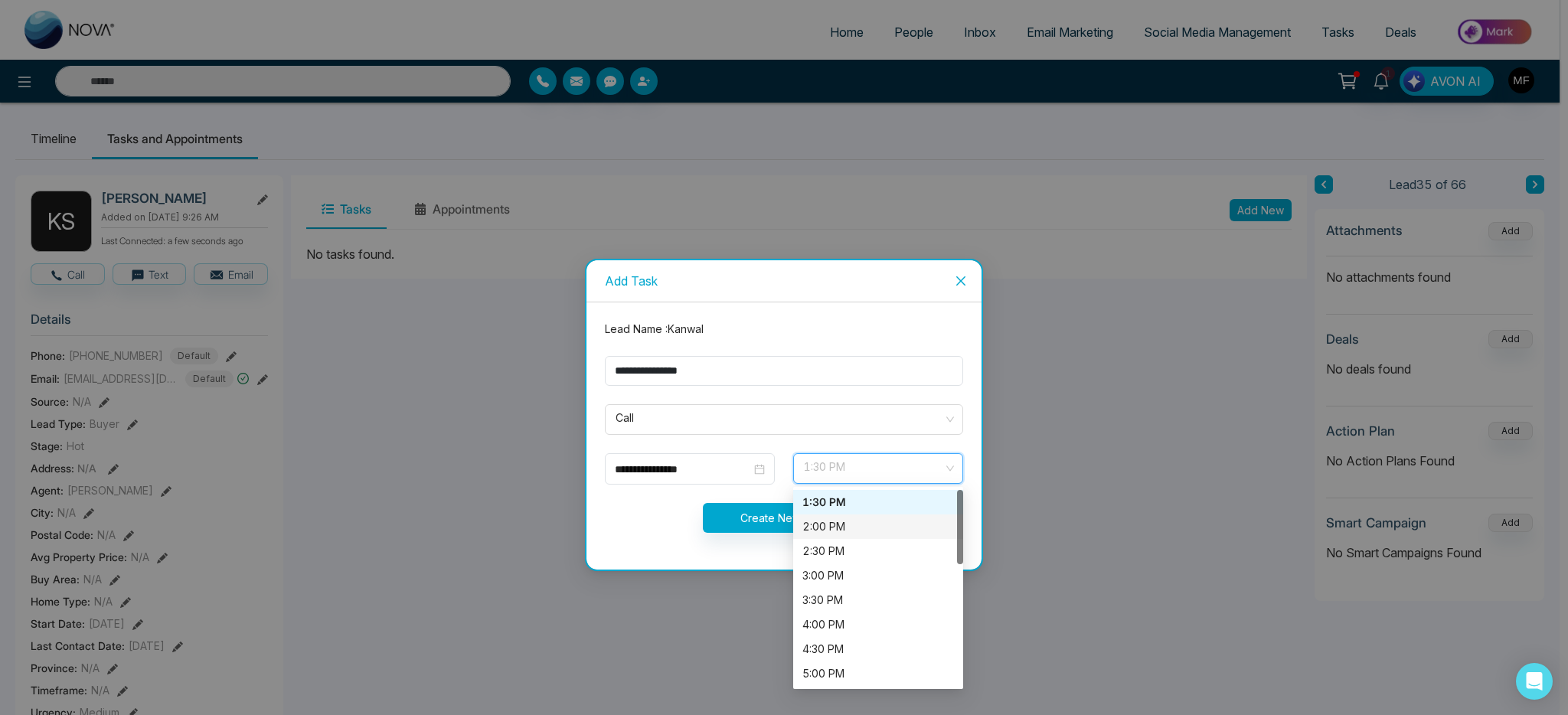
click at [845, 524] on div "2:00 PM" at bounding box center [878, 527] width 151 height 17
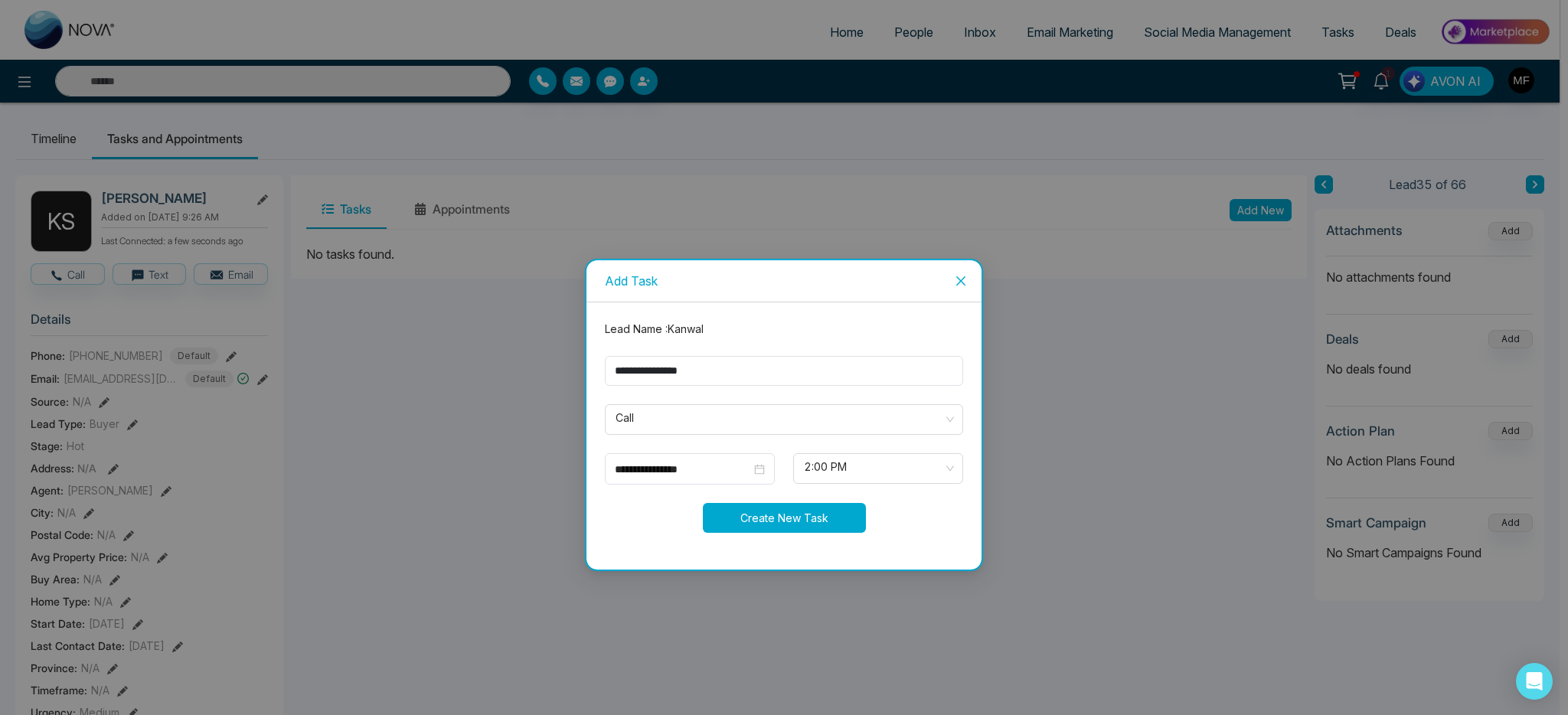
click at [796, 519] on button "Create New Task" at bounding box center [784, 517] width 163 height 30
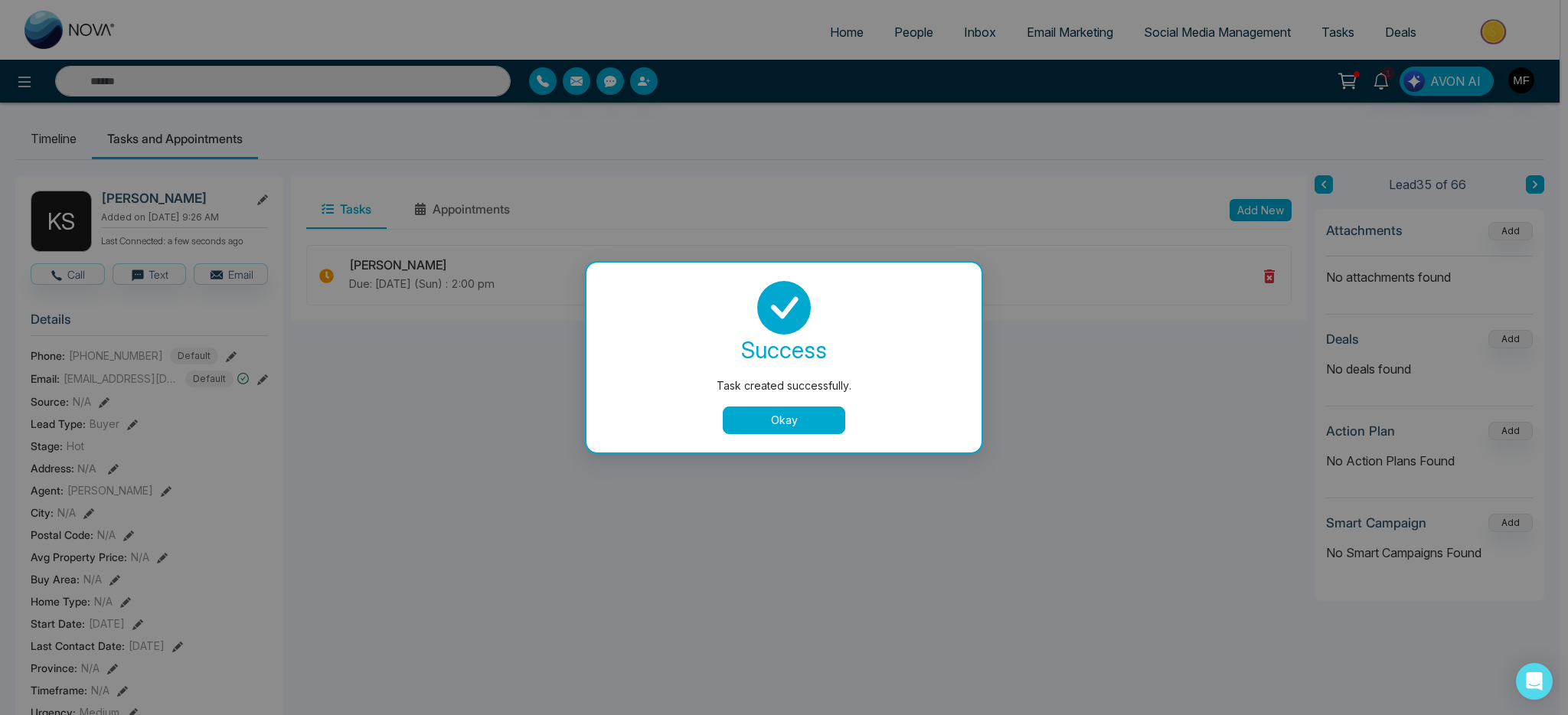
click at [788, 406] on button "Okay" at bounding box center [784, 420] width 122 height 27
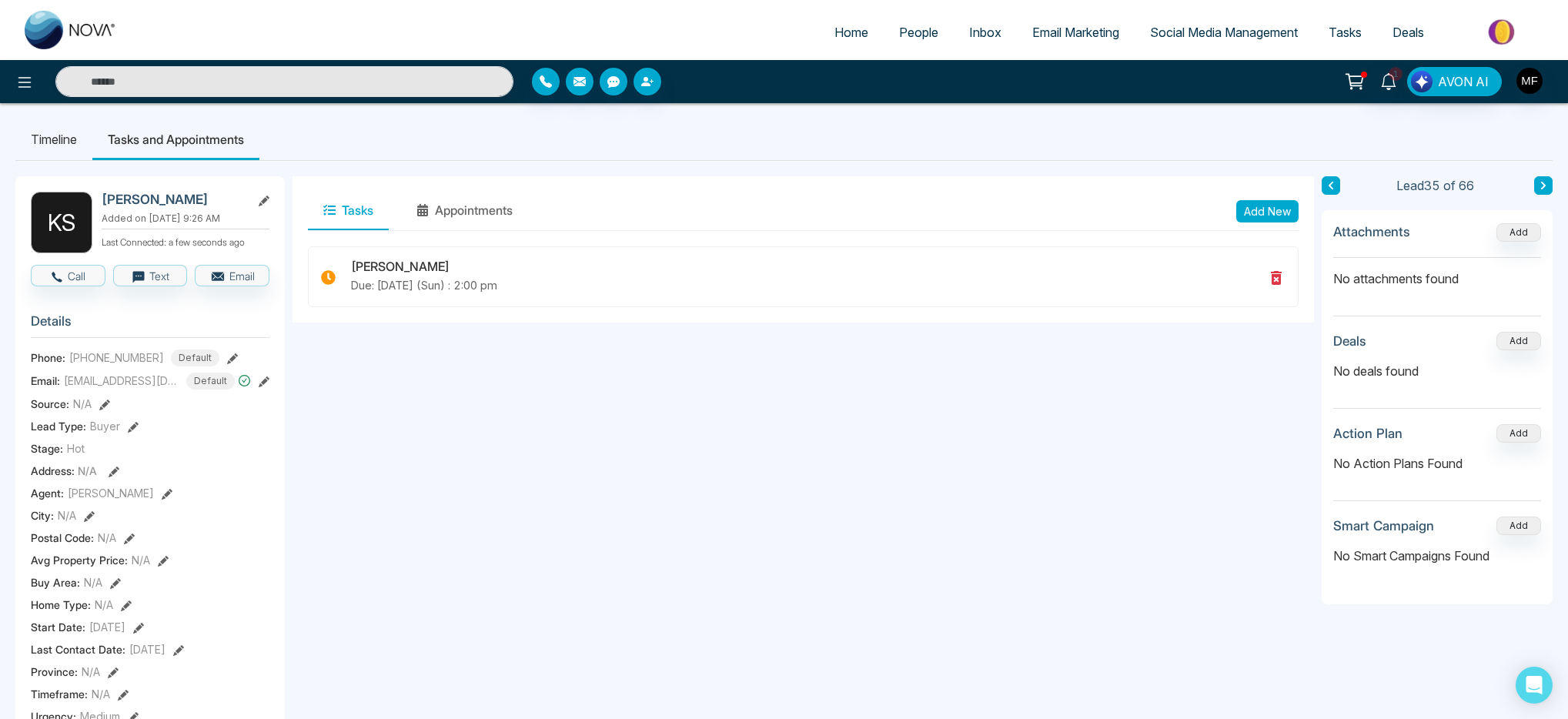
click at [1539, 186] on button at bounding box center [1543, 185] width 18 height 18
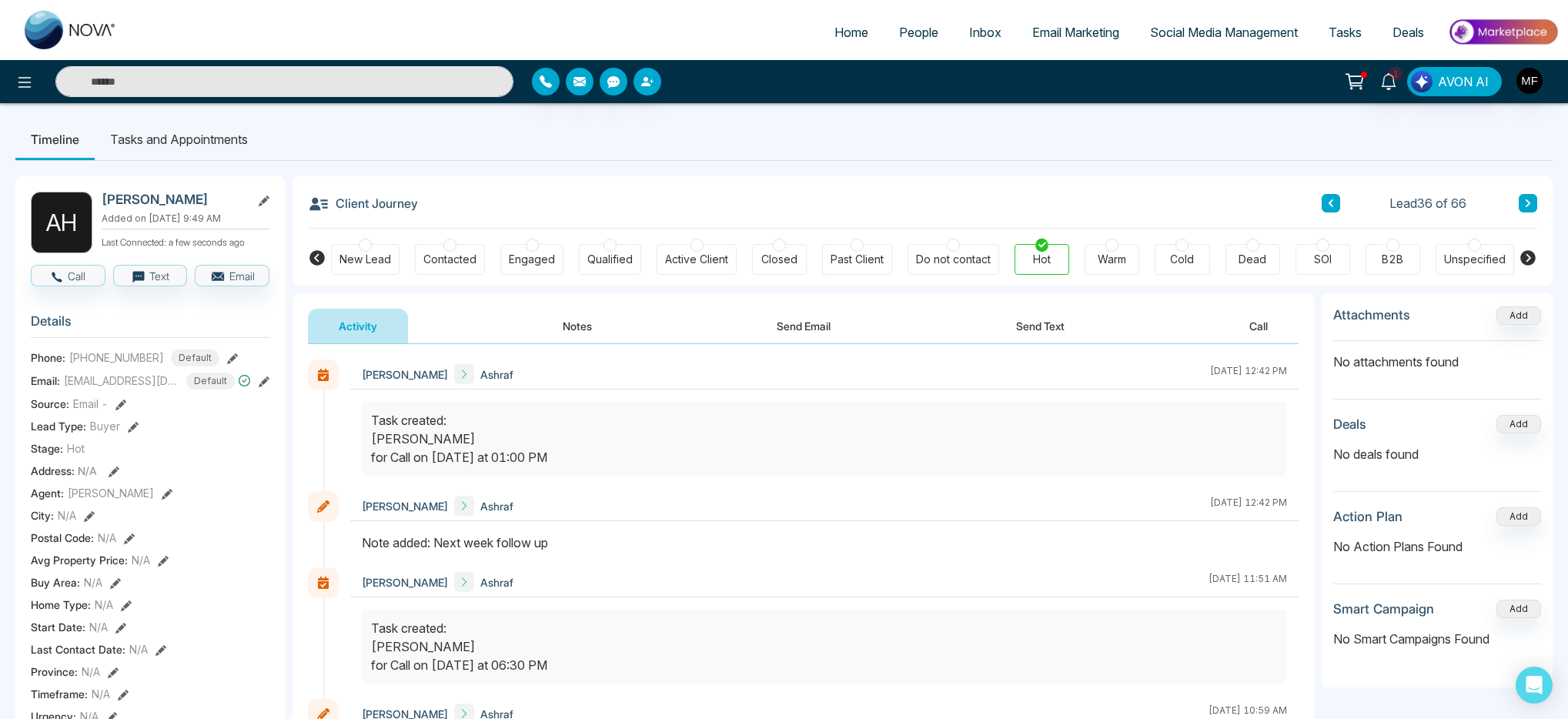
click at [578, 326] on button "Notes" at bounding box center [578, 326] width 91 height 34
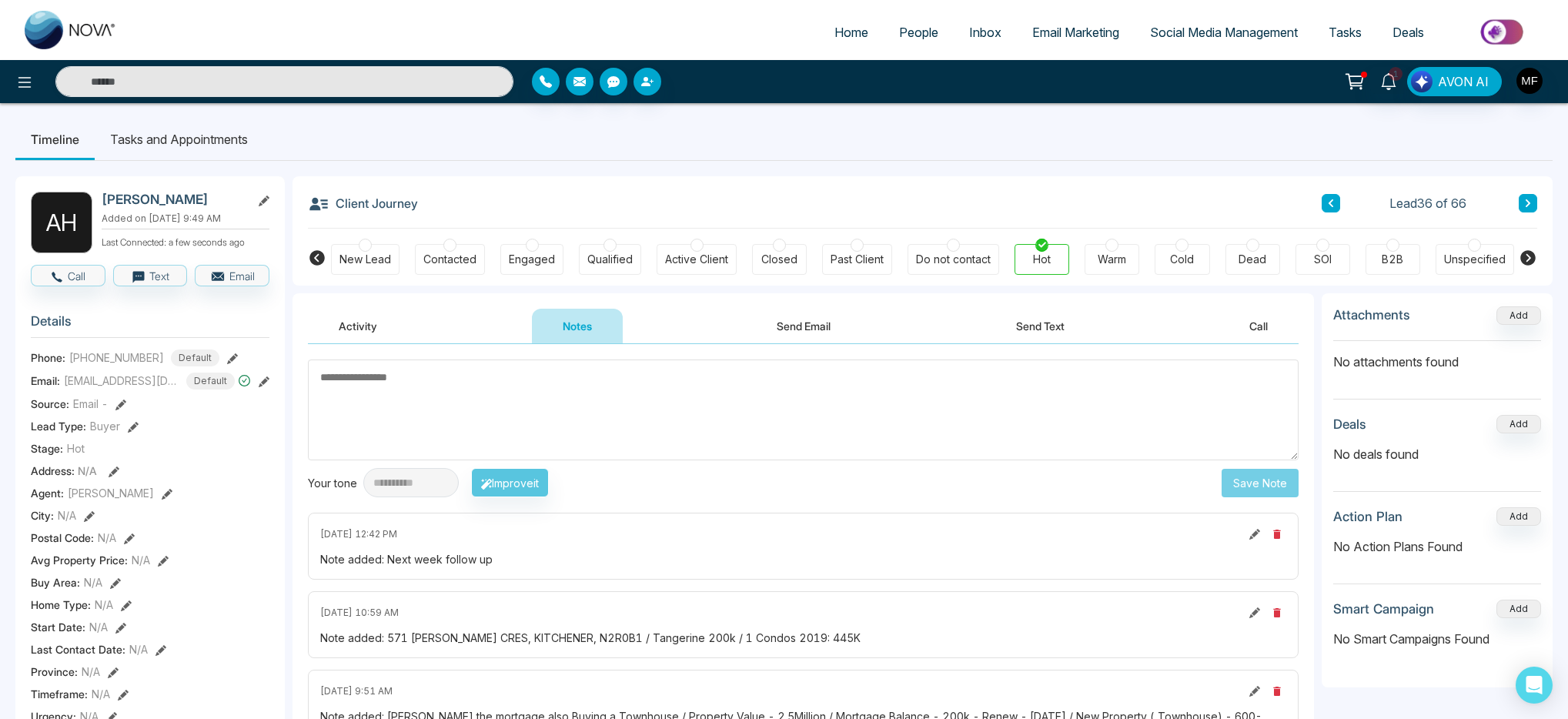
click at [199, 128] on li "Tasks and Appointments" at bounding box center [179, 139] width 169 height 41
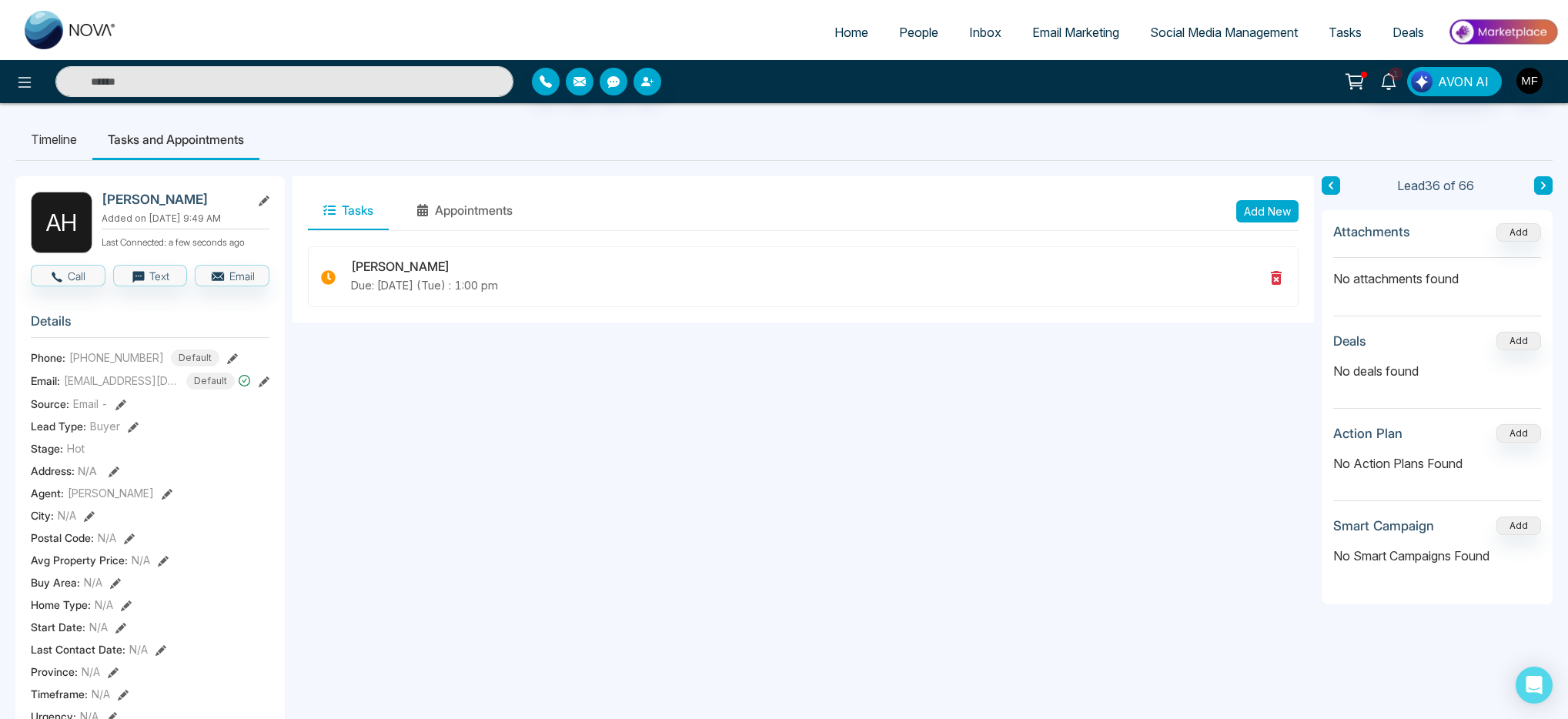
click at [72, 134] on li "Timeline" at bounding box center [54, 139] width 77 height 41
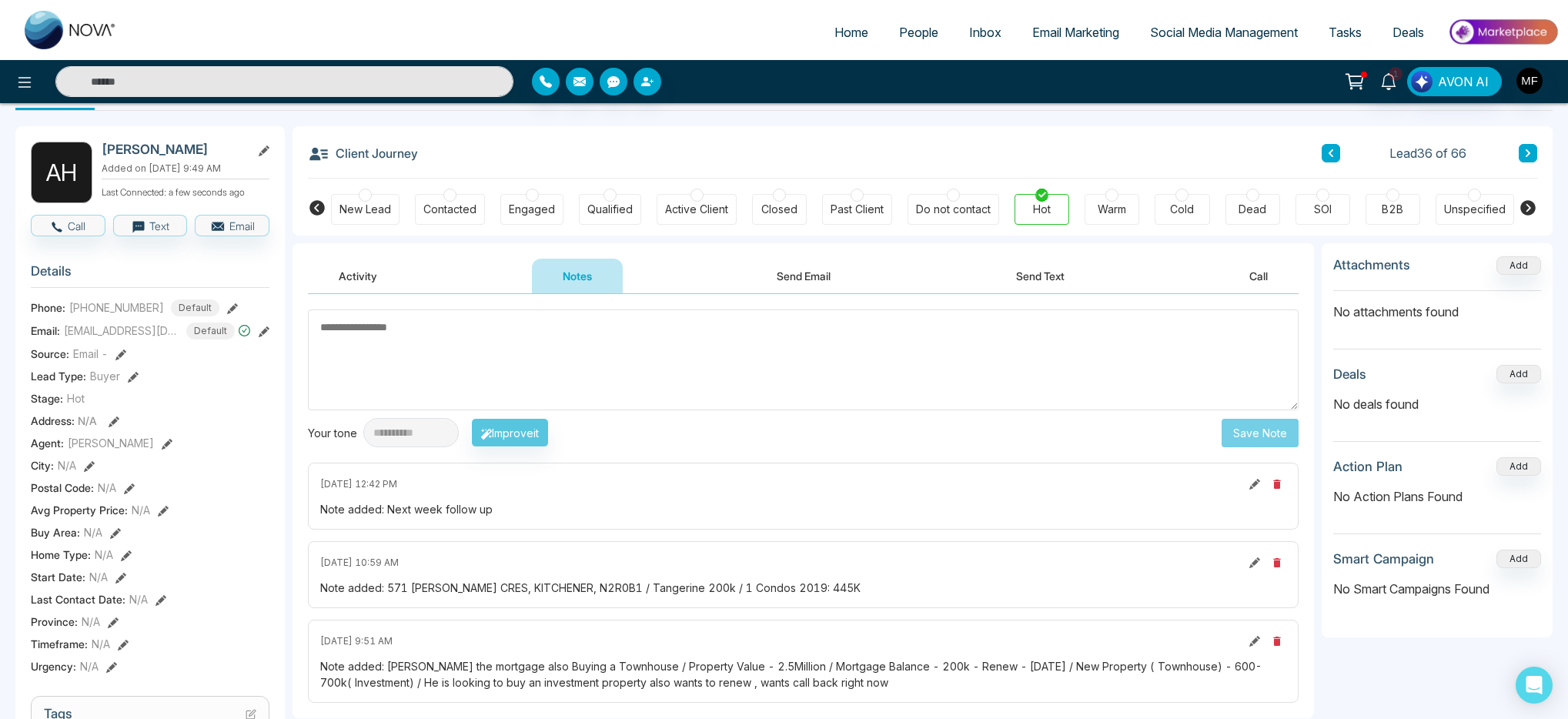
scroll to position [51, 0]
click at [1525, 150] on icon at bounding box center [1528, 152] width 8 height 9
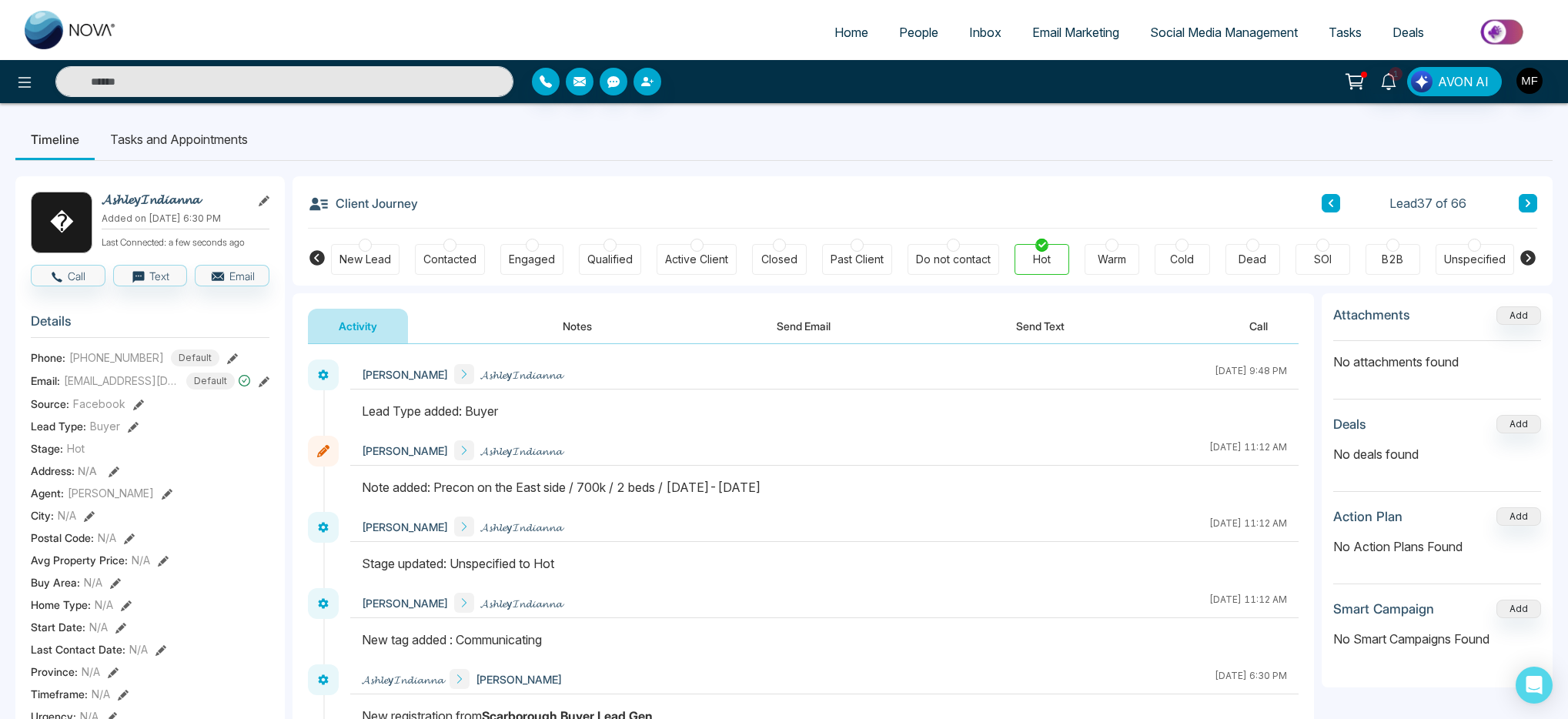
click at [568, 331] on button "Notes" at bounding box center [578, 326] width 91 height 34
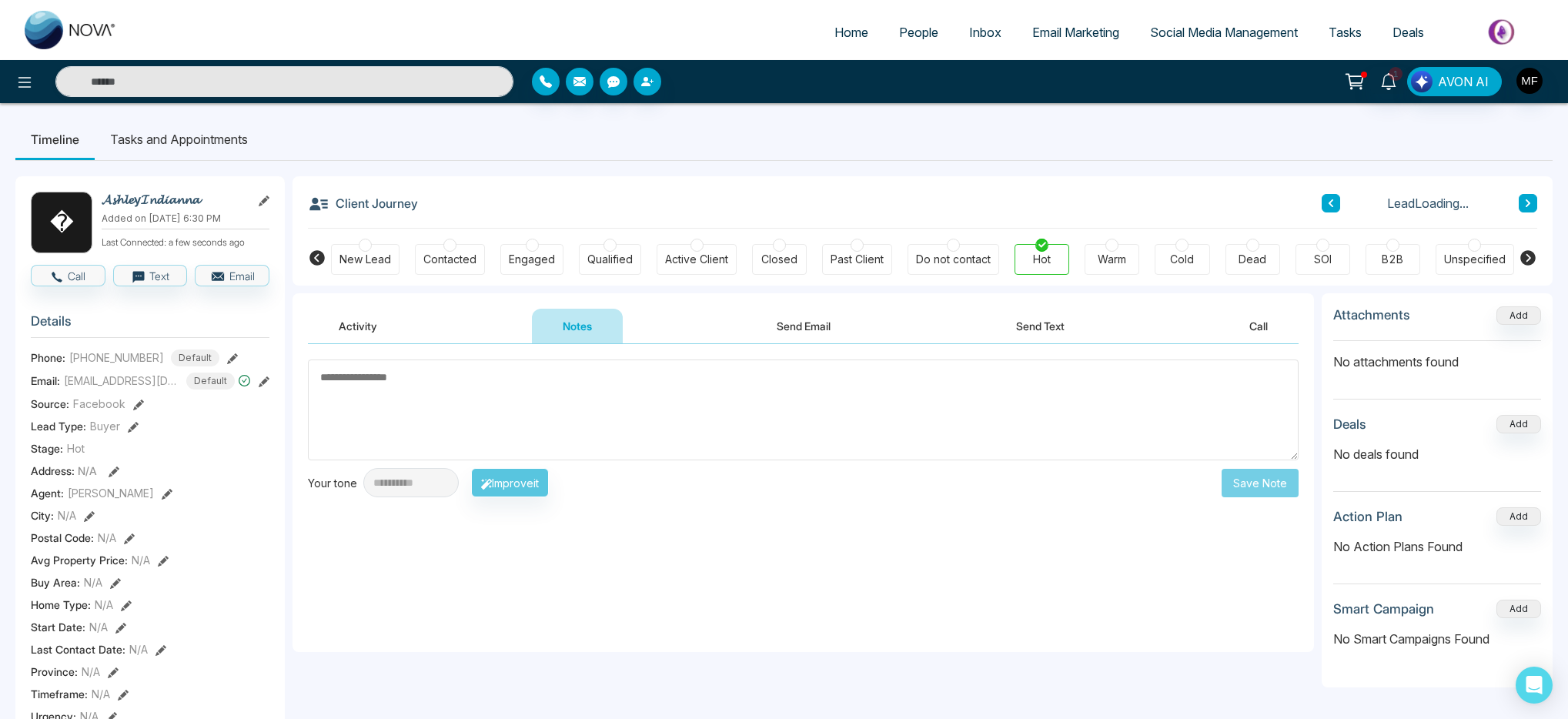
click at [492, 401] on textarea at bounding box center [803, 409] width 991 height 101
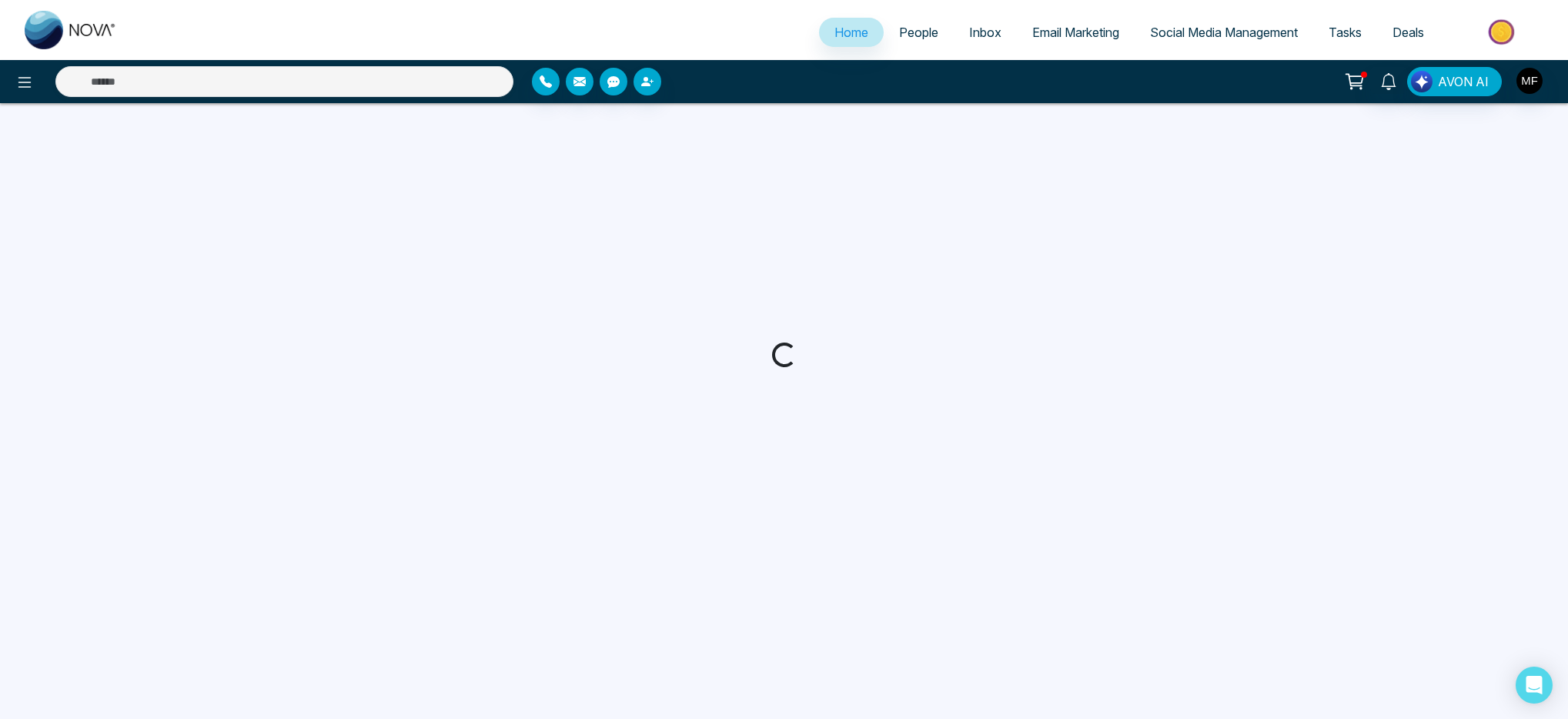
select select "*"
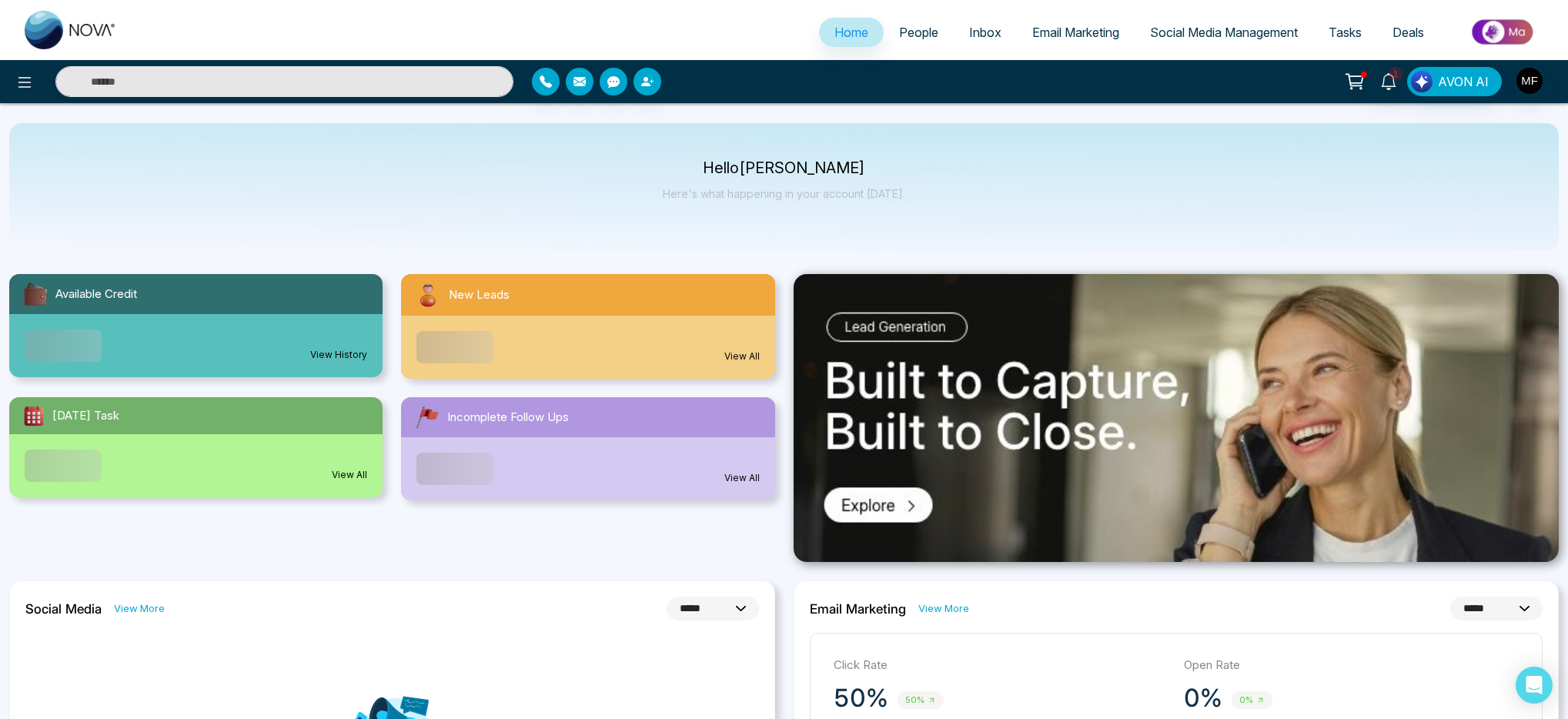
click at [910, 36] on span "People" at bounding box center [919, 33] width 40 height 15
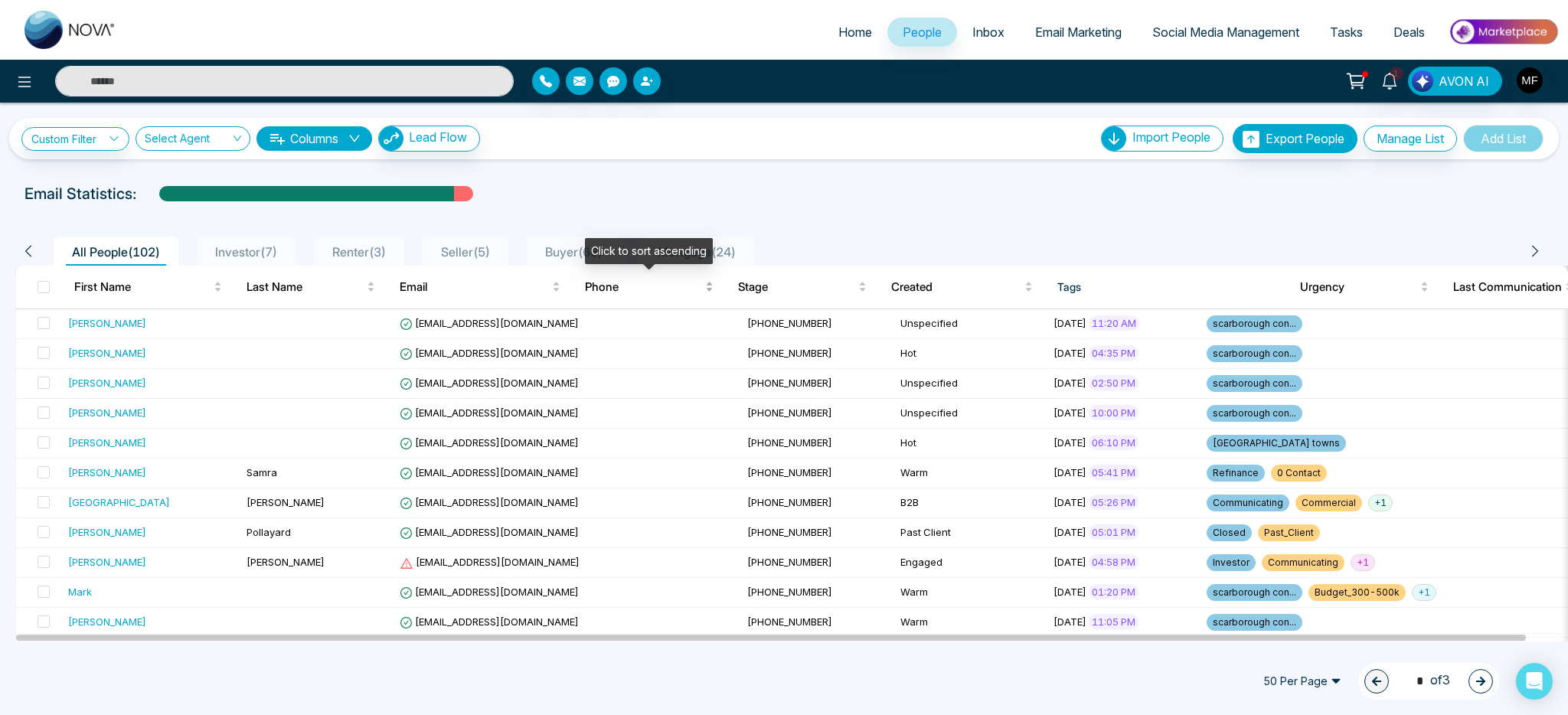
click at [607, 248] on div "Click to sort ascending" at bounding box center [648, 251] width 127 height 26
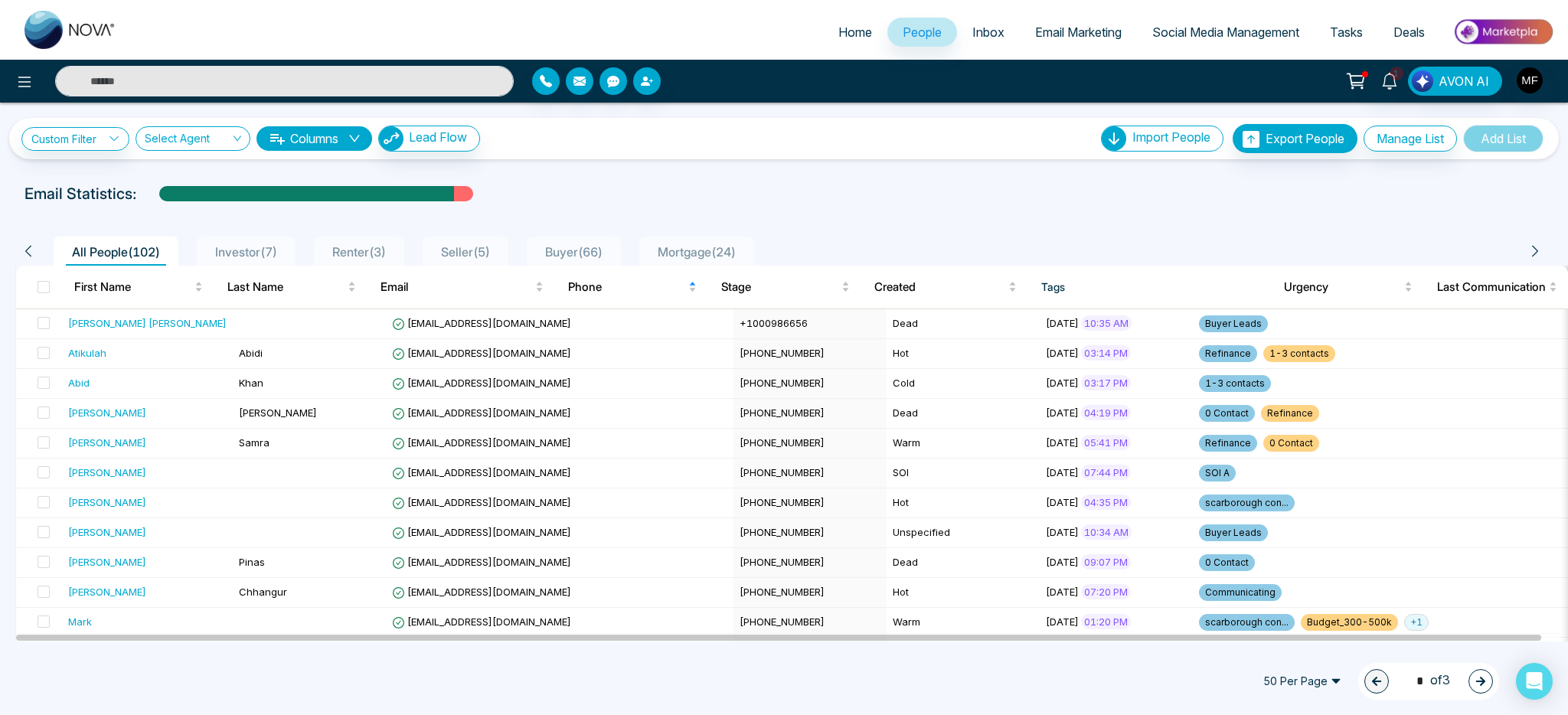
click at [594, 246] on span "Buyer ( 66 )" at bounding box center [573, 252] width 69 height 15
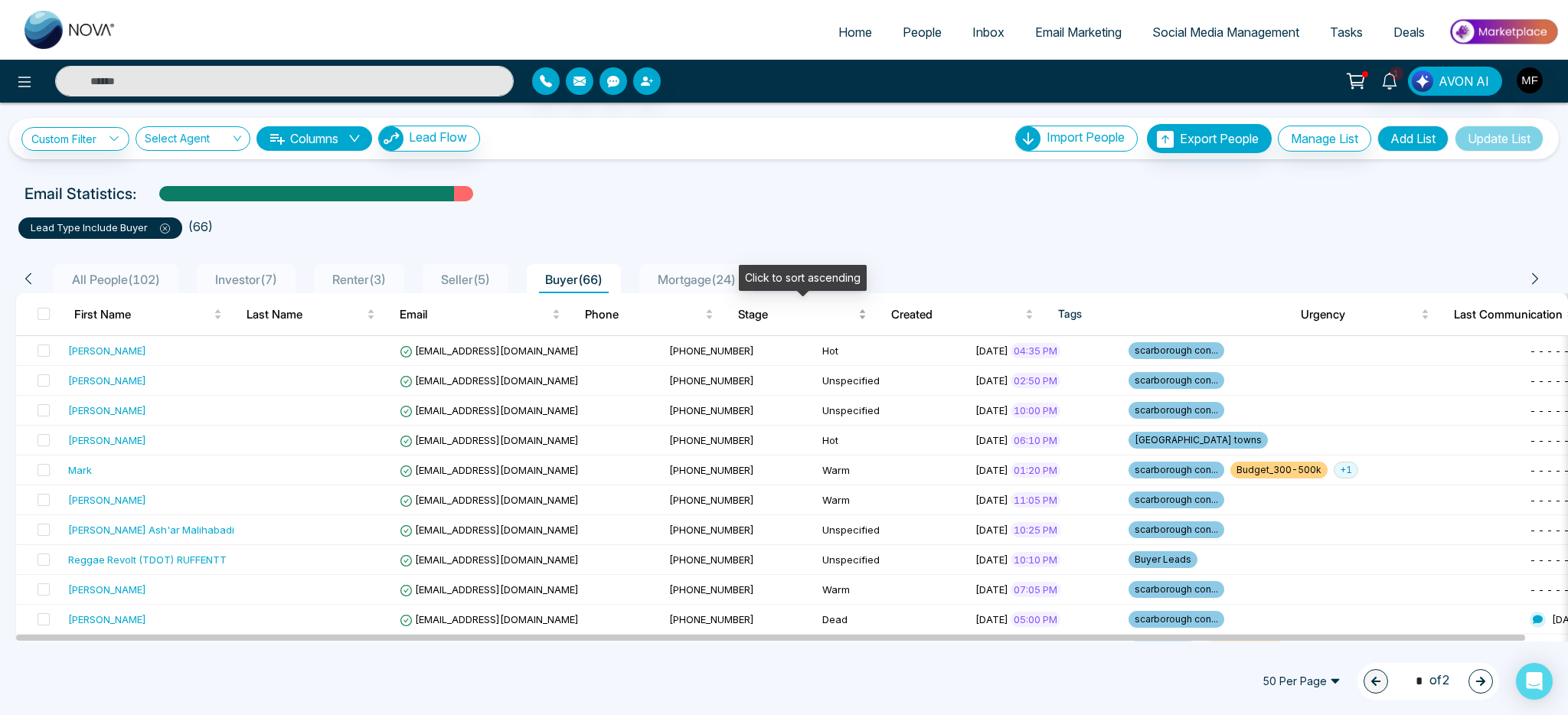
click at [776, 311] on span "Stage" at bounding box center [796, 314] width 117 height 18
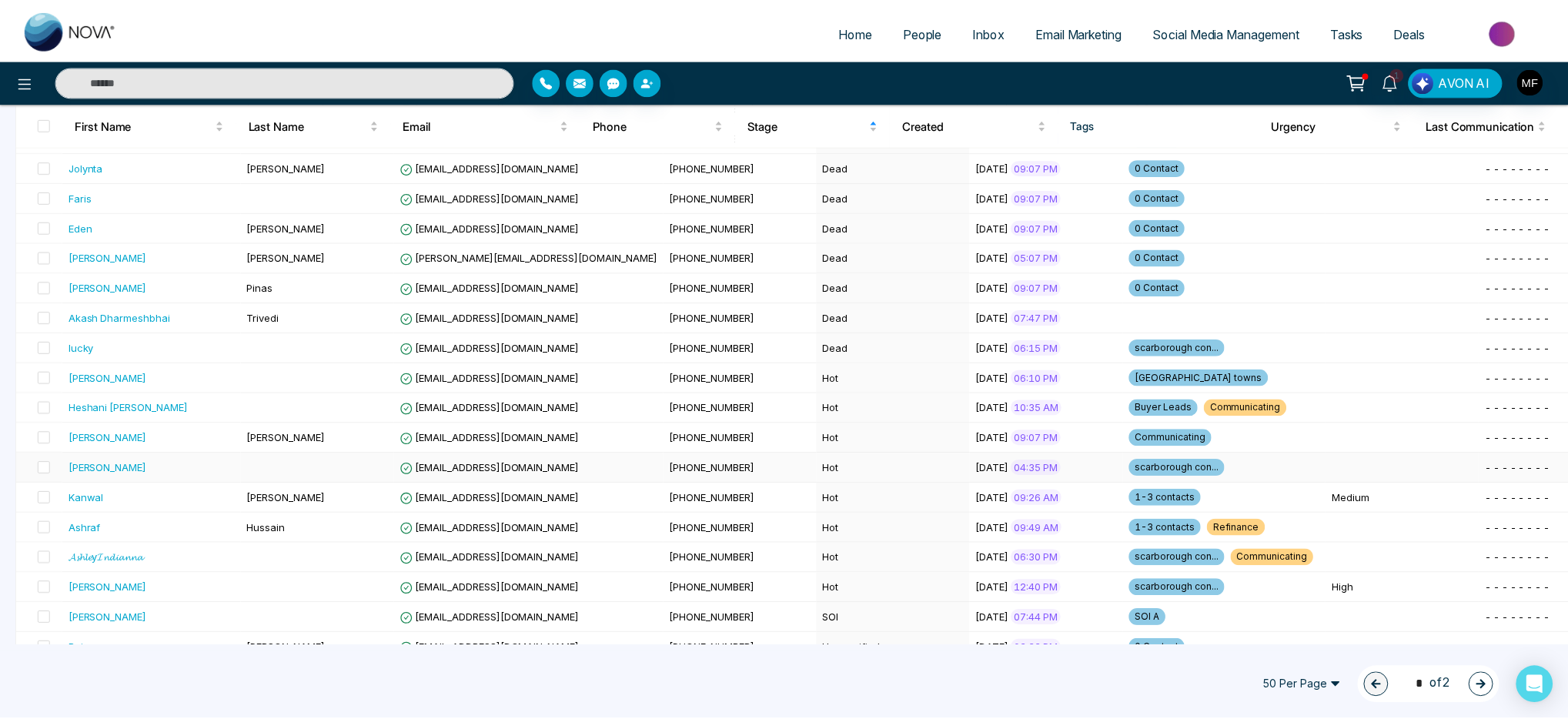
scroll to position [878, 0]
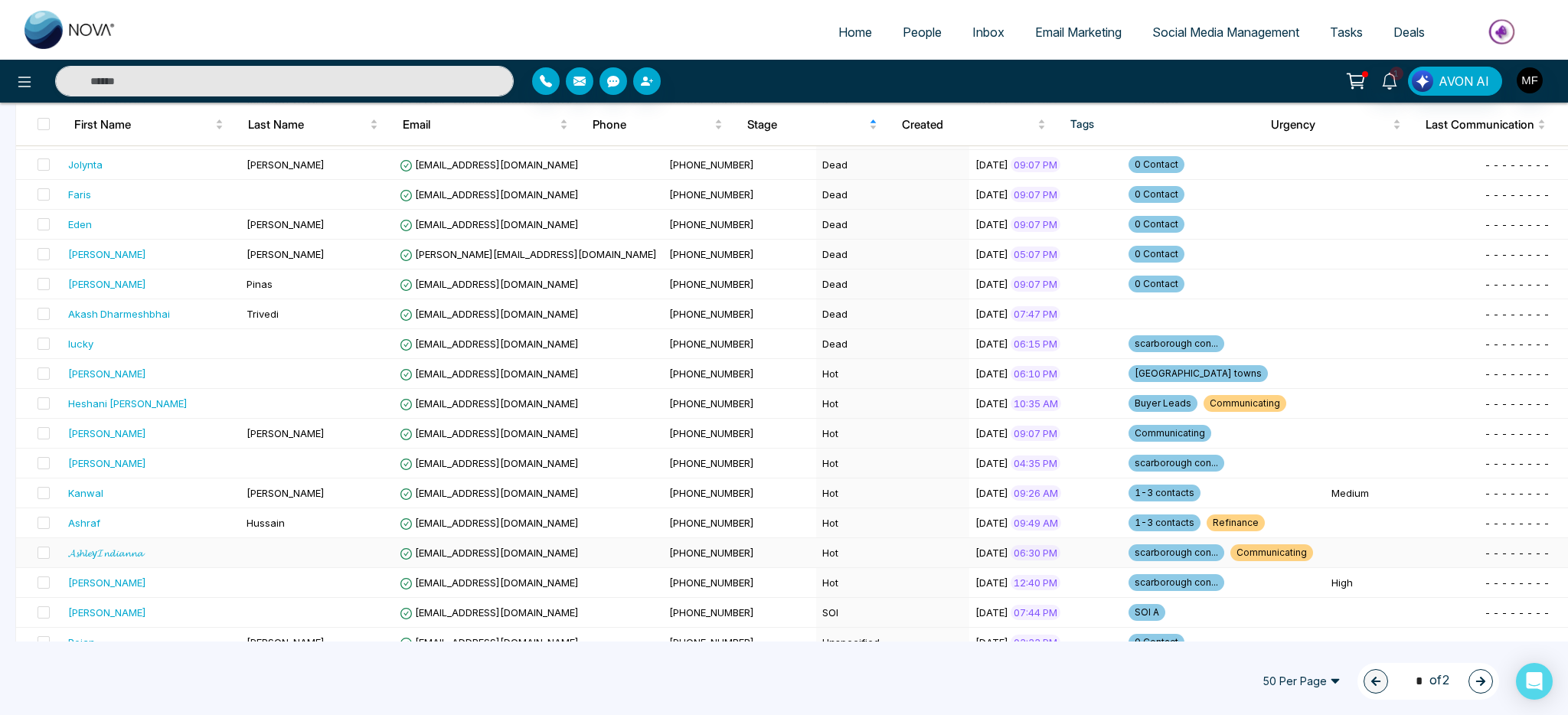
click at [557, 555] on td "[EMAIL_ADDRESS][DOMAIN_NAME]" at bounding box center [528, 552] width 269 height 30
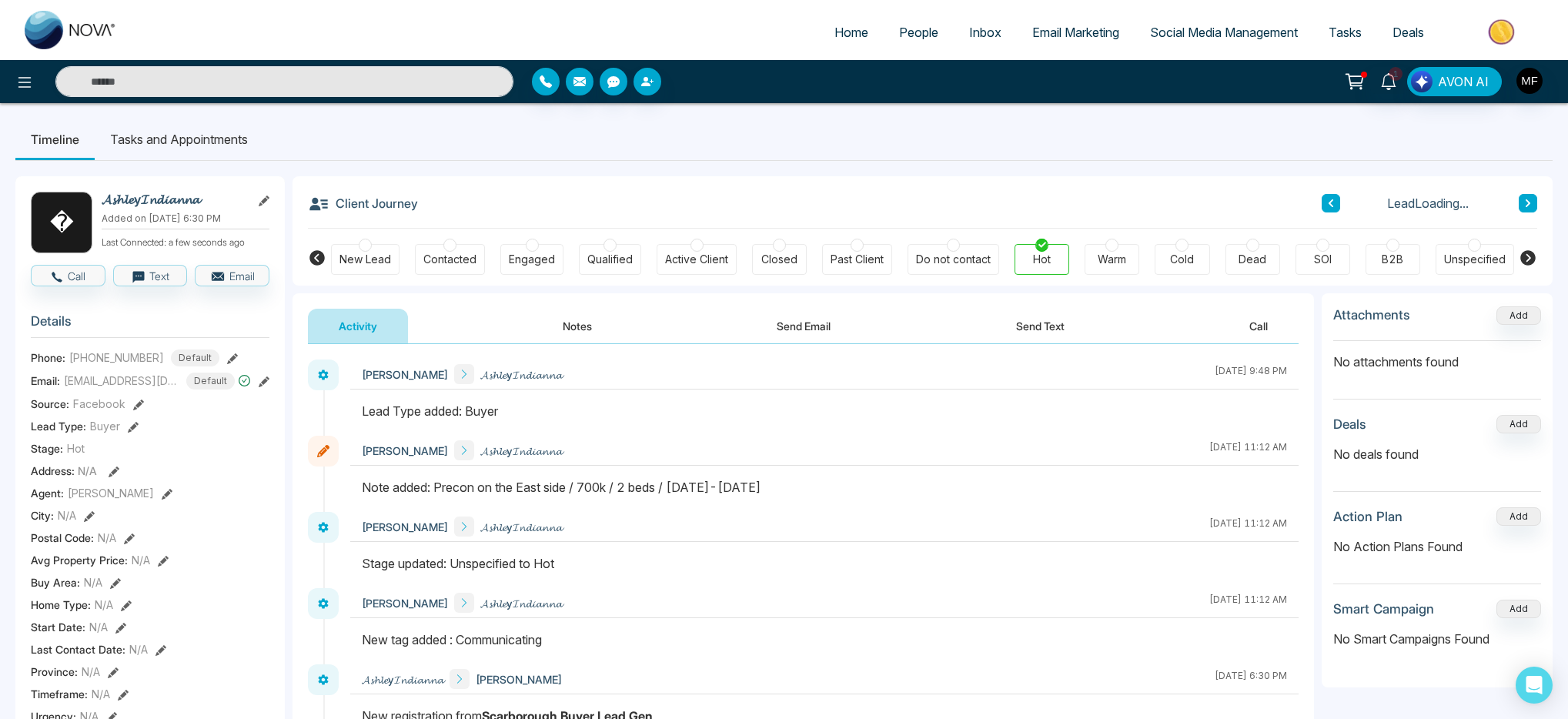
click at [163, 145] on li "Tasks and Appointments" at bounding box center [179, 139] width 169 height 41
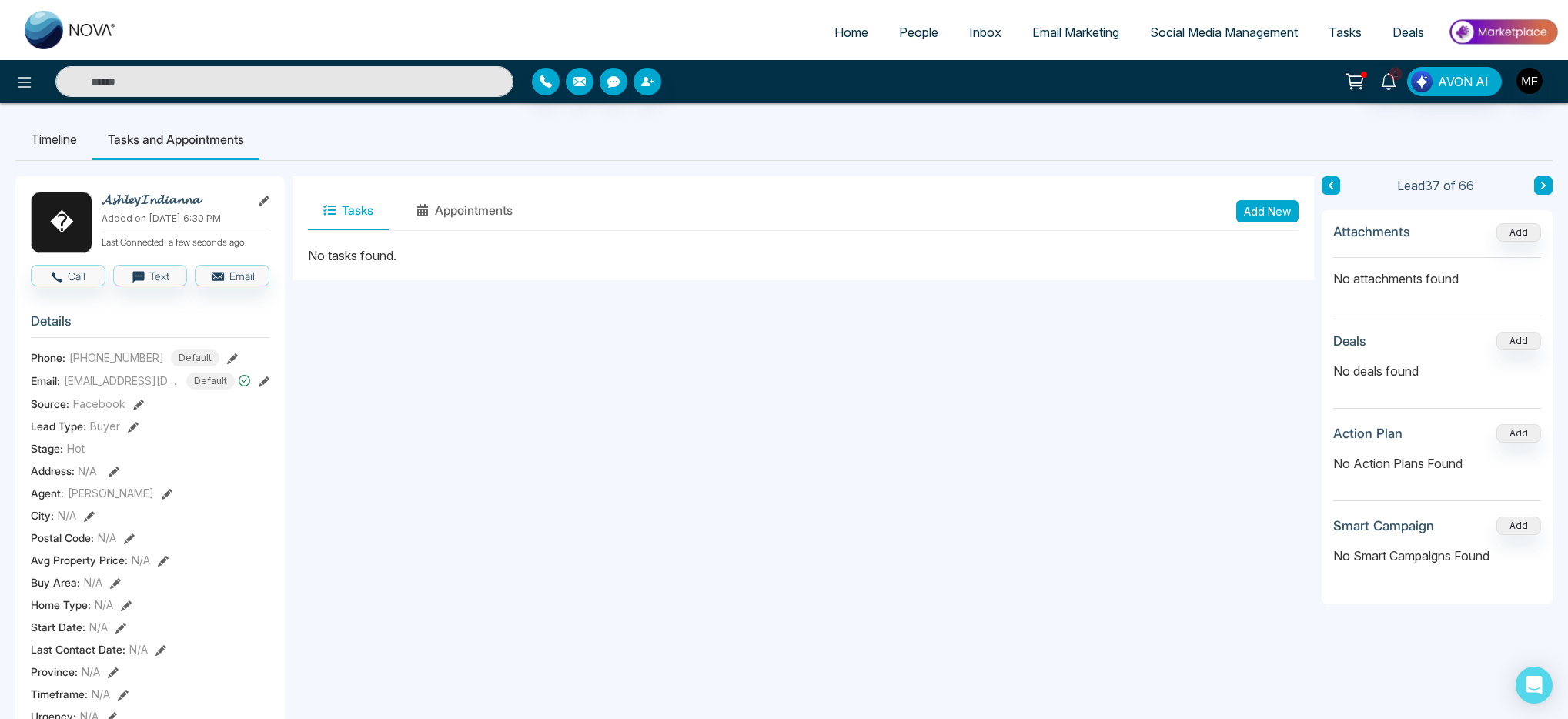
click at [1267, 219] on button "Add New" at bounding box center [1268, 212] width 63 height 22
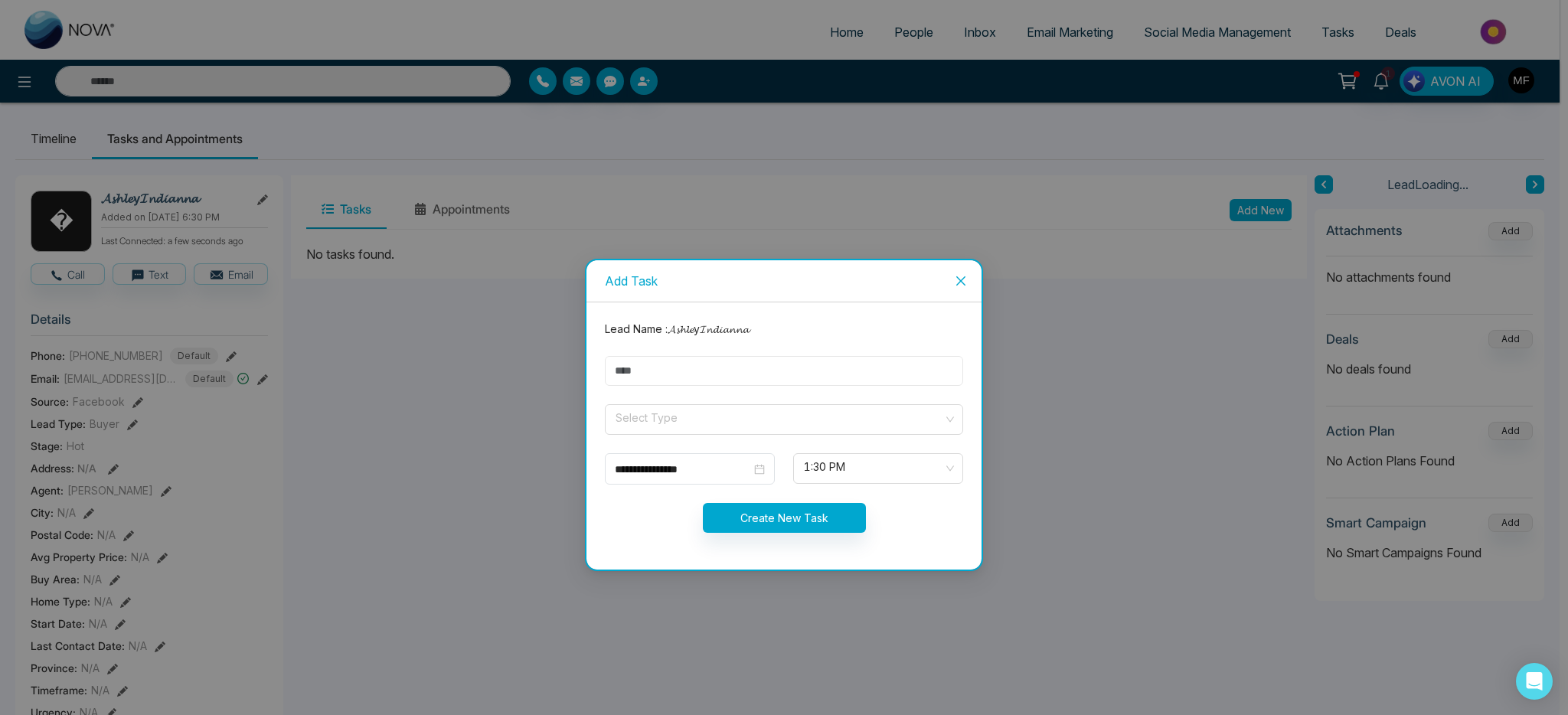
click at [626, 381] on input "text" at bounding box center [784, 370] width 358 height 30
type input "**********"
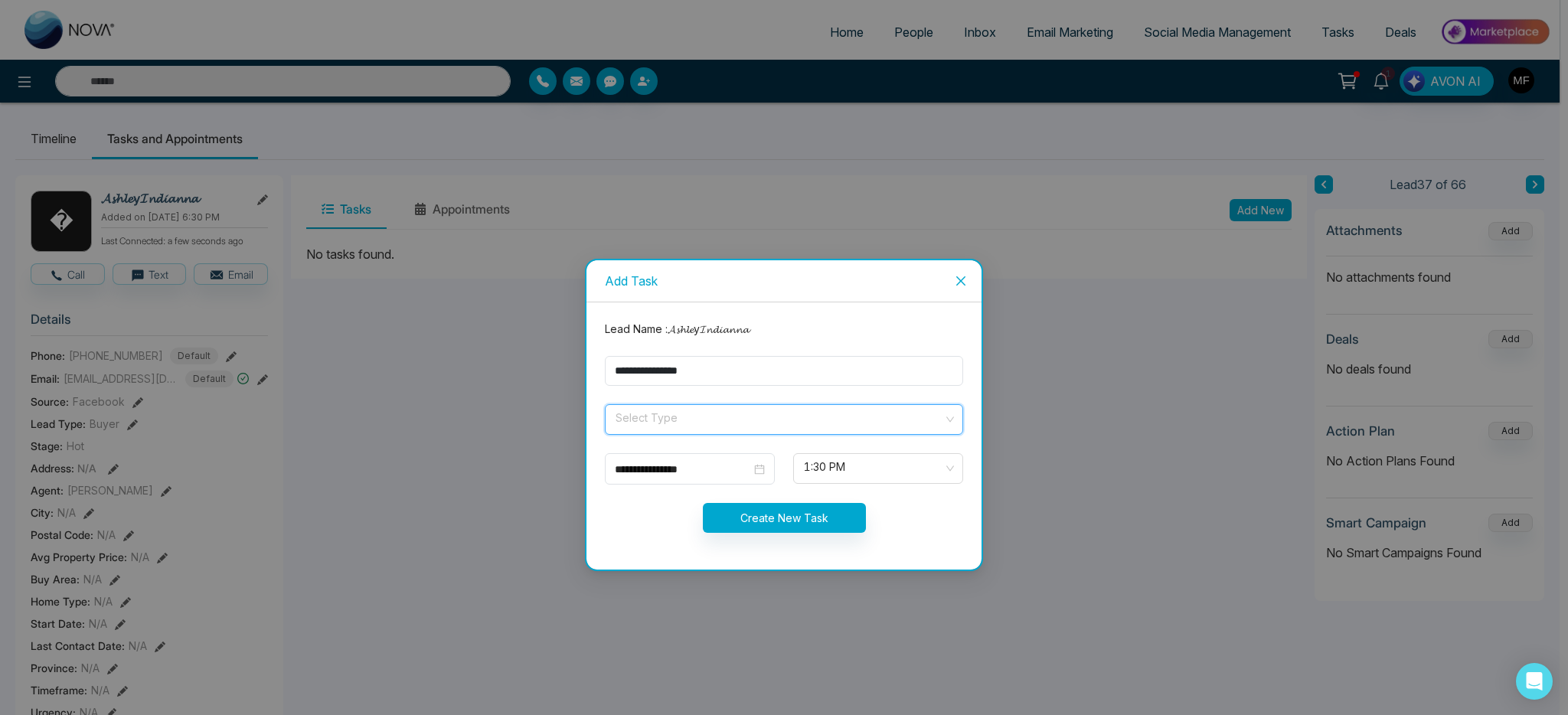
click at [704, 413] on input "search" at bounding box center [778, 417] width 329 height 23
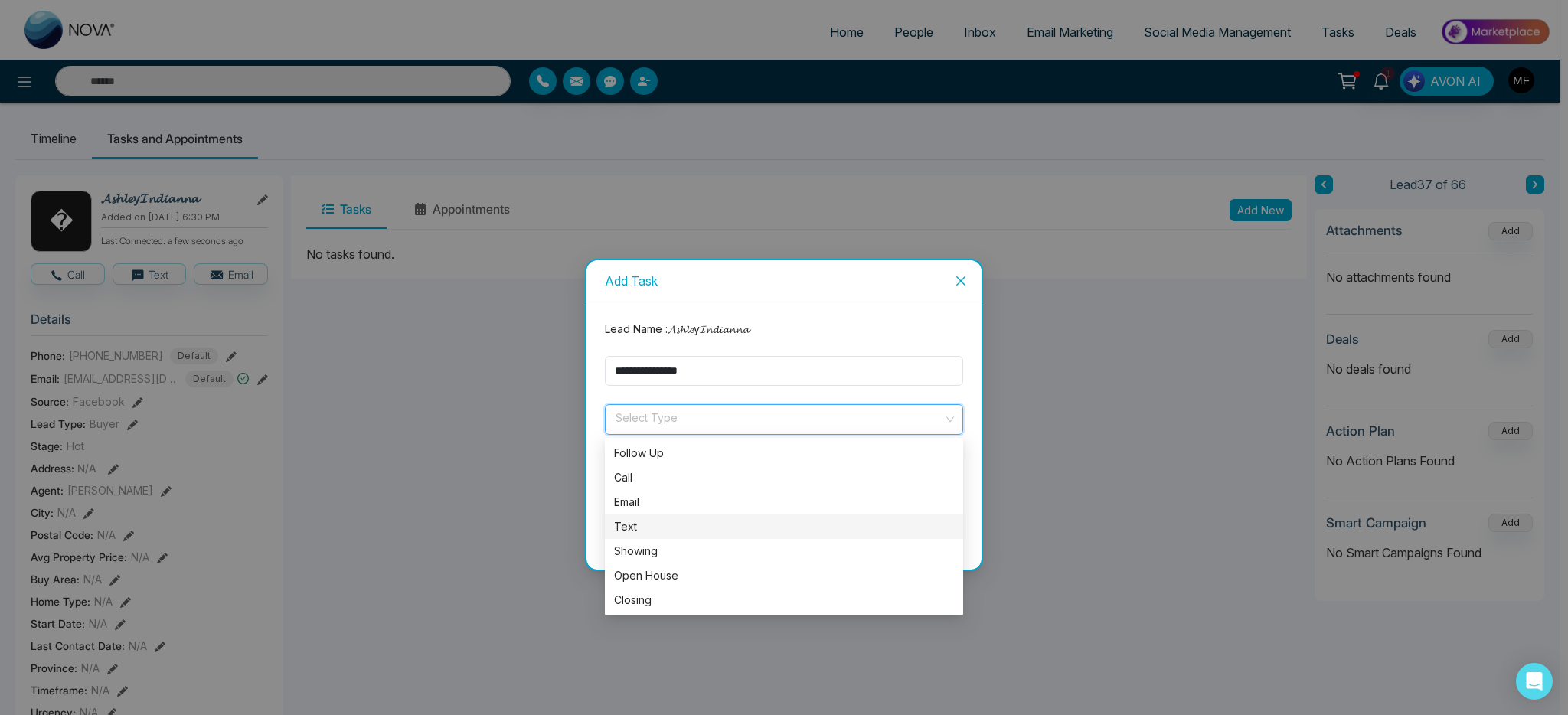
click at [658, 523] on div "Text" at bounding box center [784, 527] width 340 height 17
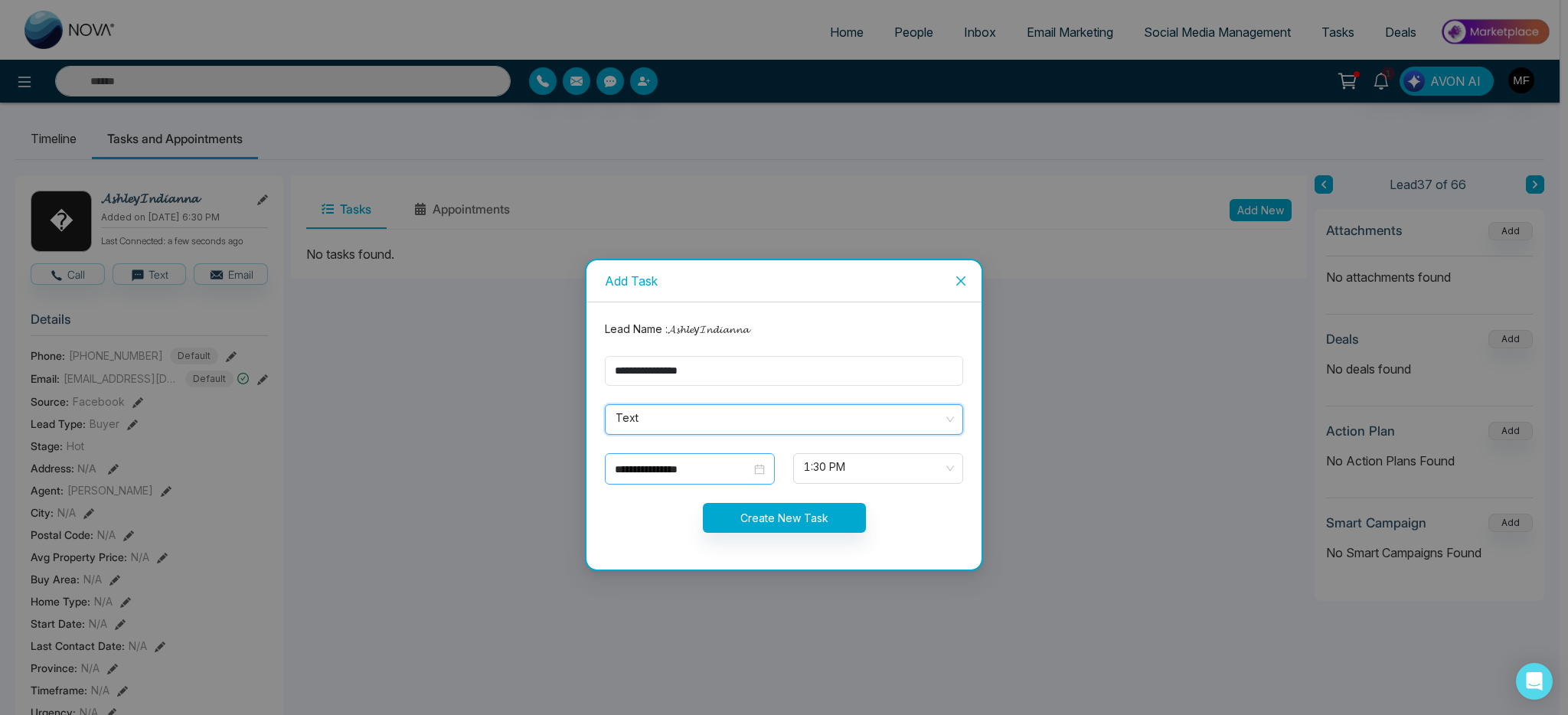
click at [752, 474] on div "**********" at bounding box center [689, 470] width 150 height 17
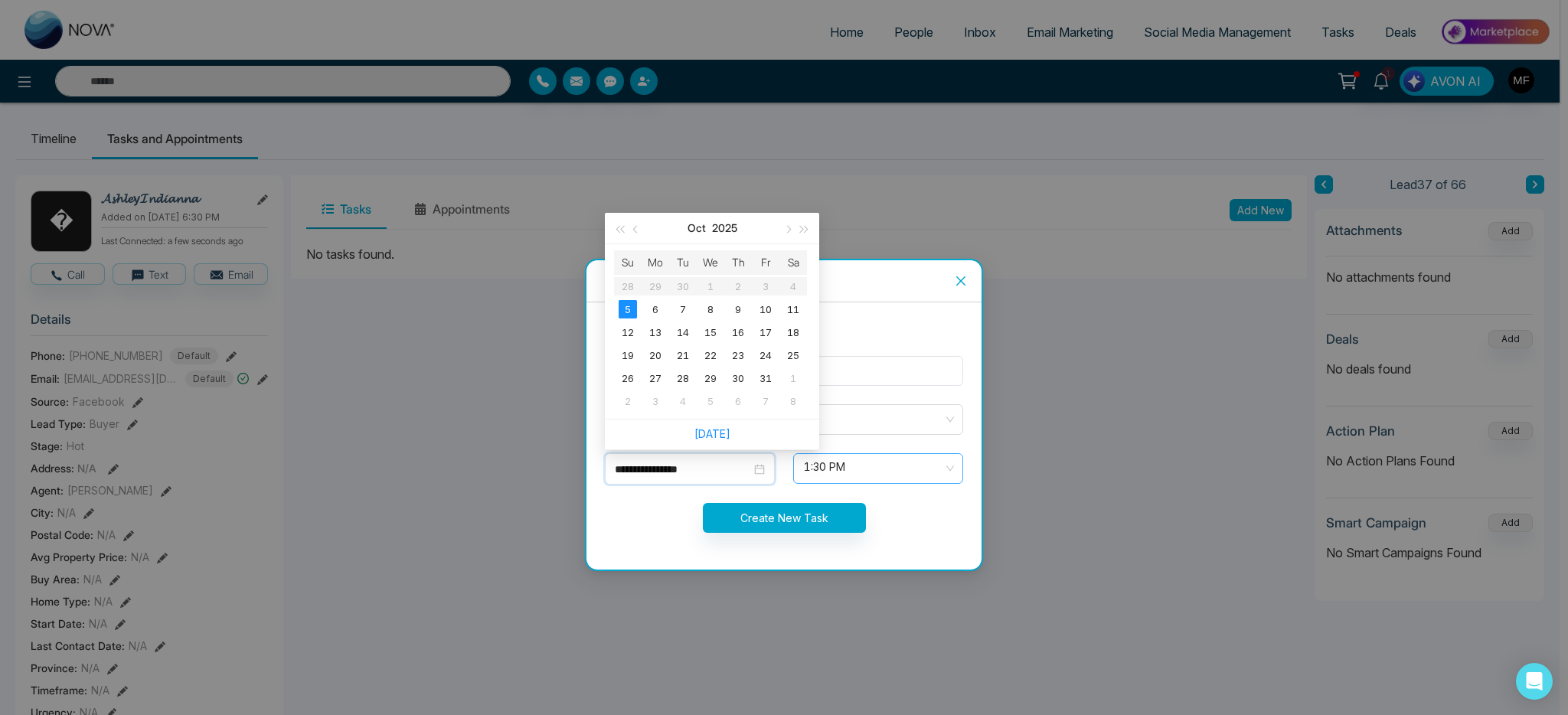
click at [837, 466] on span "1:30 PM" at bounding box center [879, 469] width 149 height 26
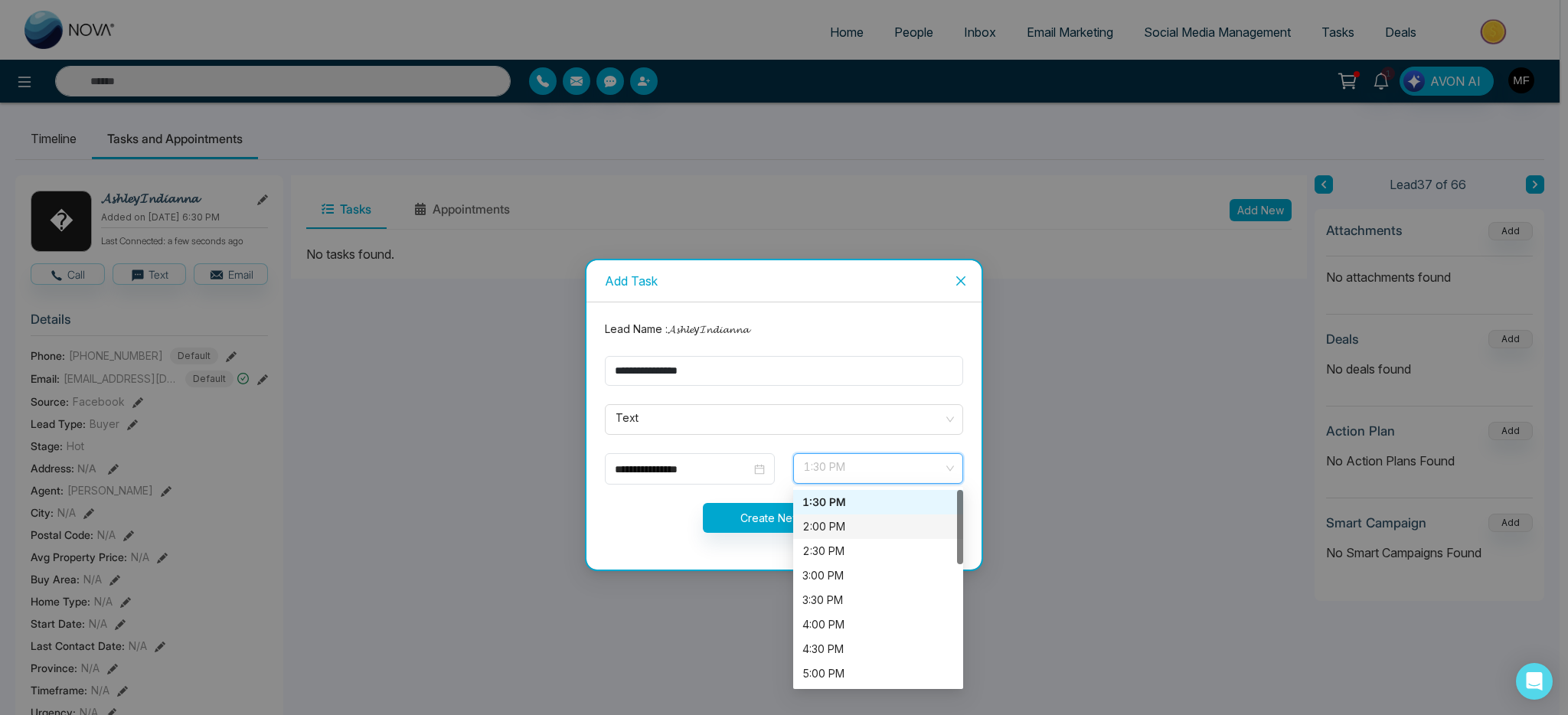
click at [838, 525] on div "2:00 PM" at bounding box center [878, 527] width 151 height 17
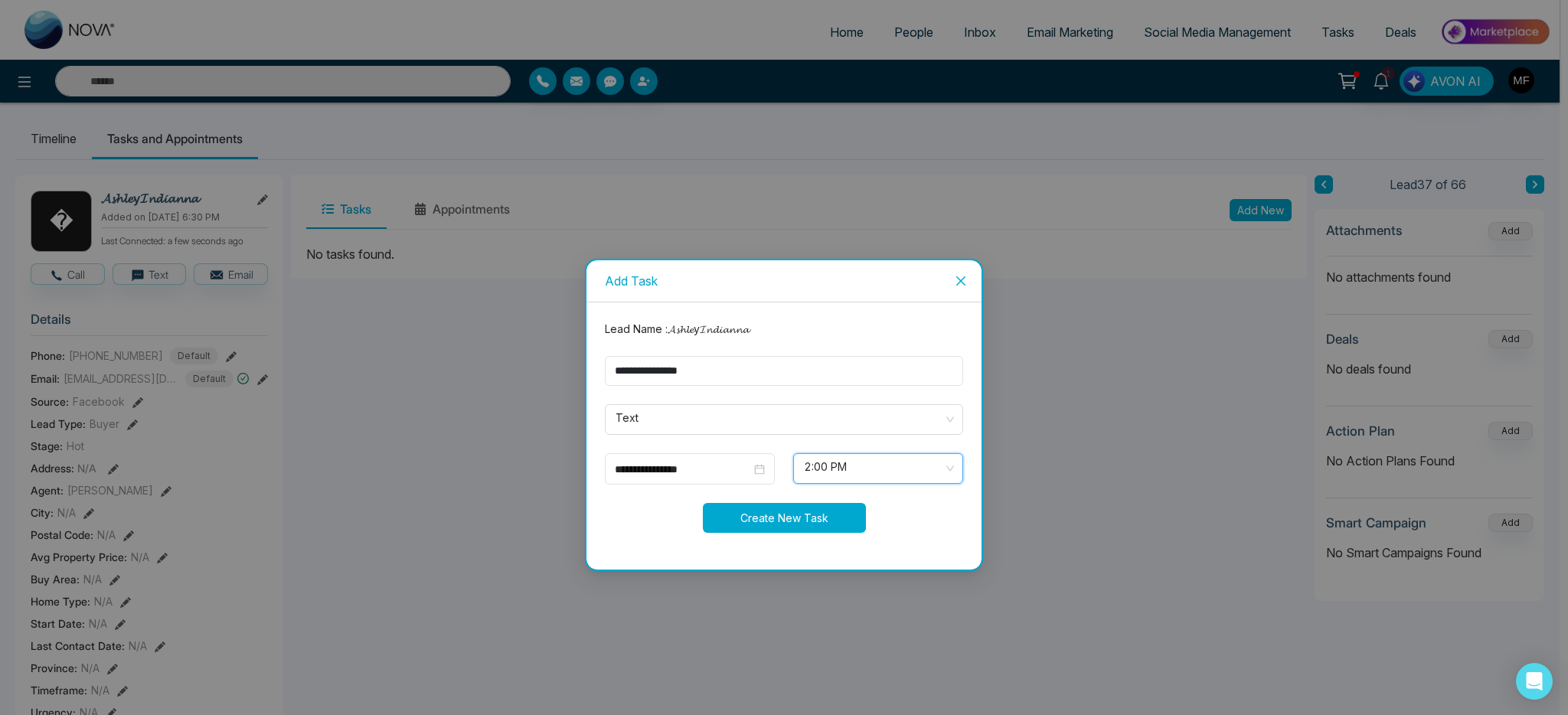
click at [761, 522] on button "Create New Task" at bounding box center [784, 517] width 163 height 30
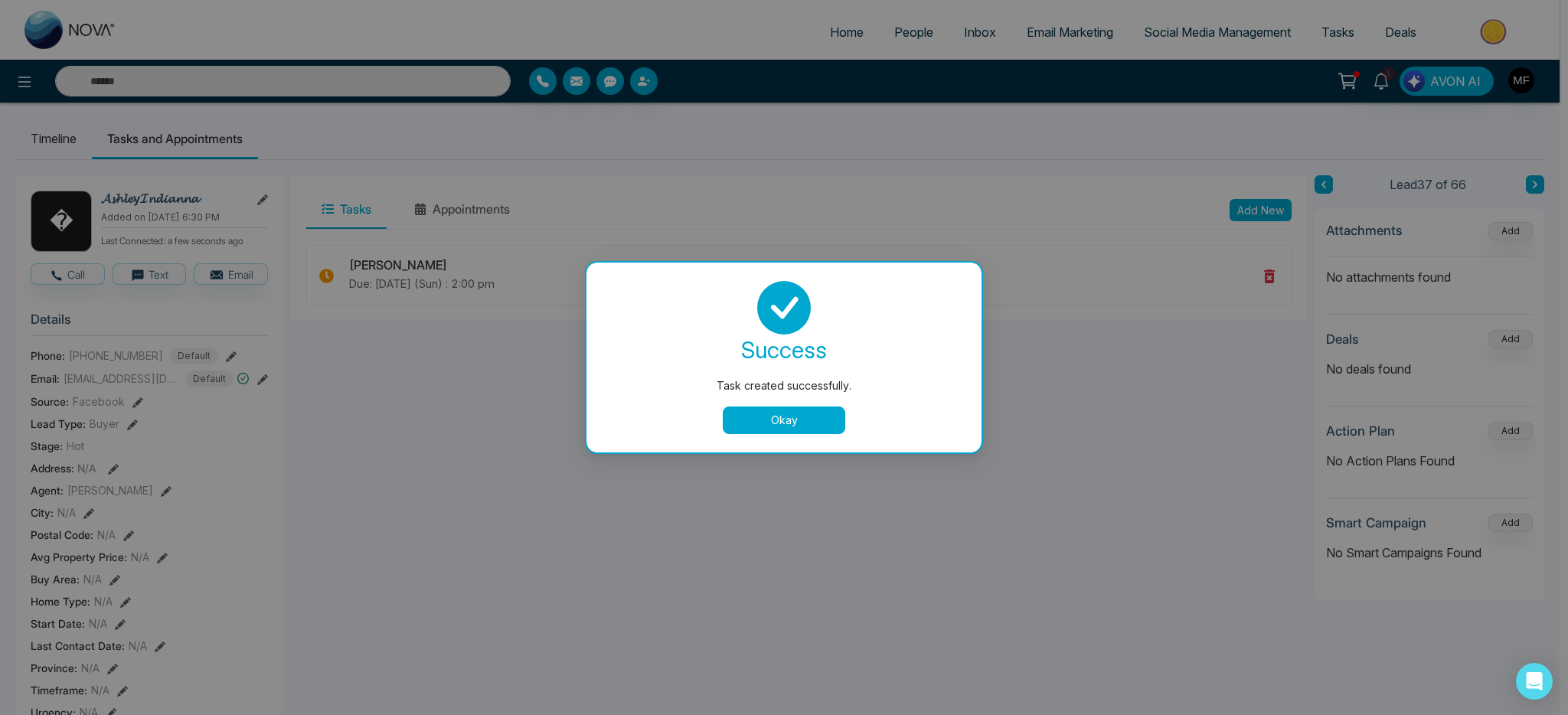
click at [798, 420] on button "Okay" at bounding box center [784, 420] width 122 height 27
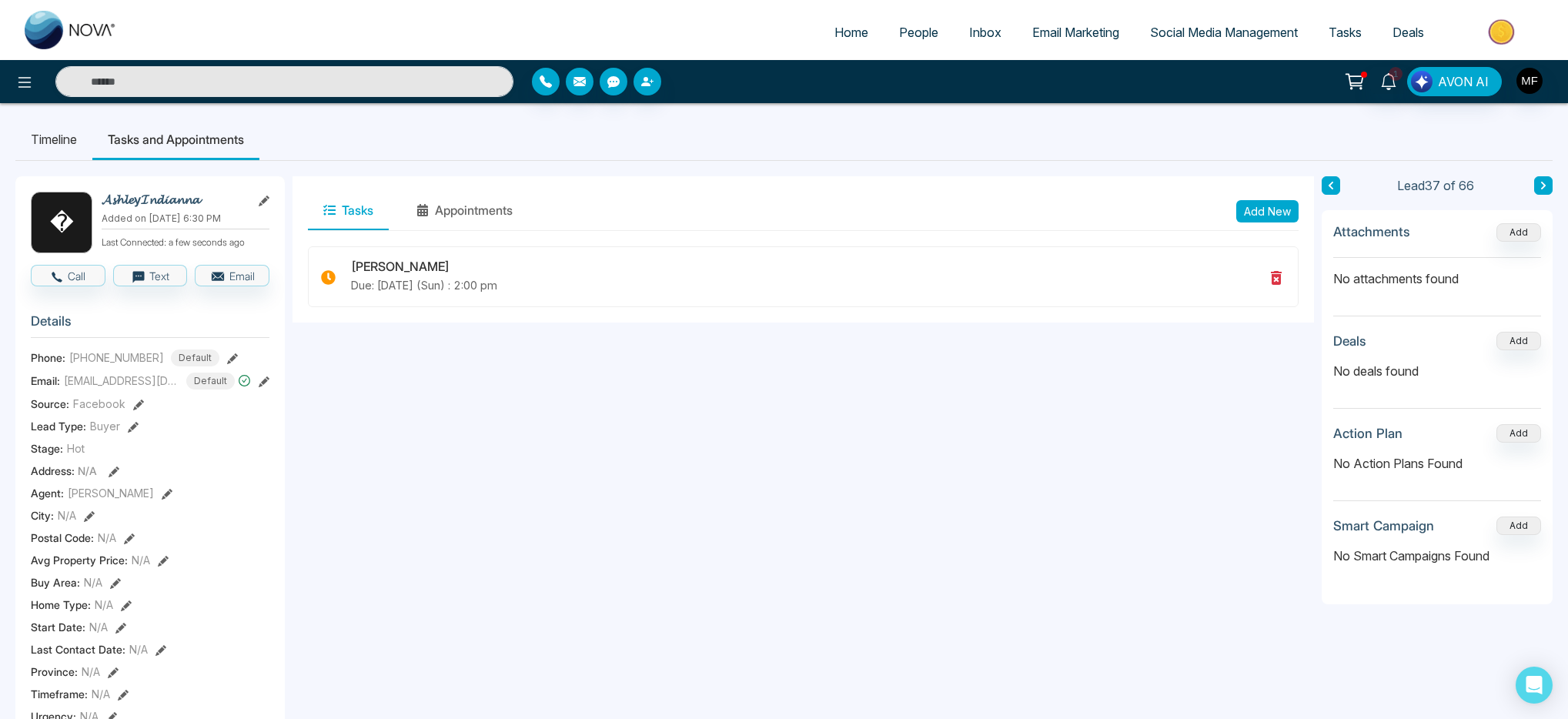
click at [1546, 181] on icon at bounding box center [1543, 185] width 8 height 9
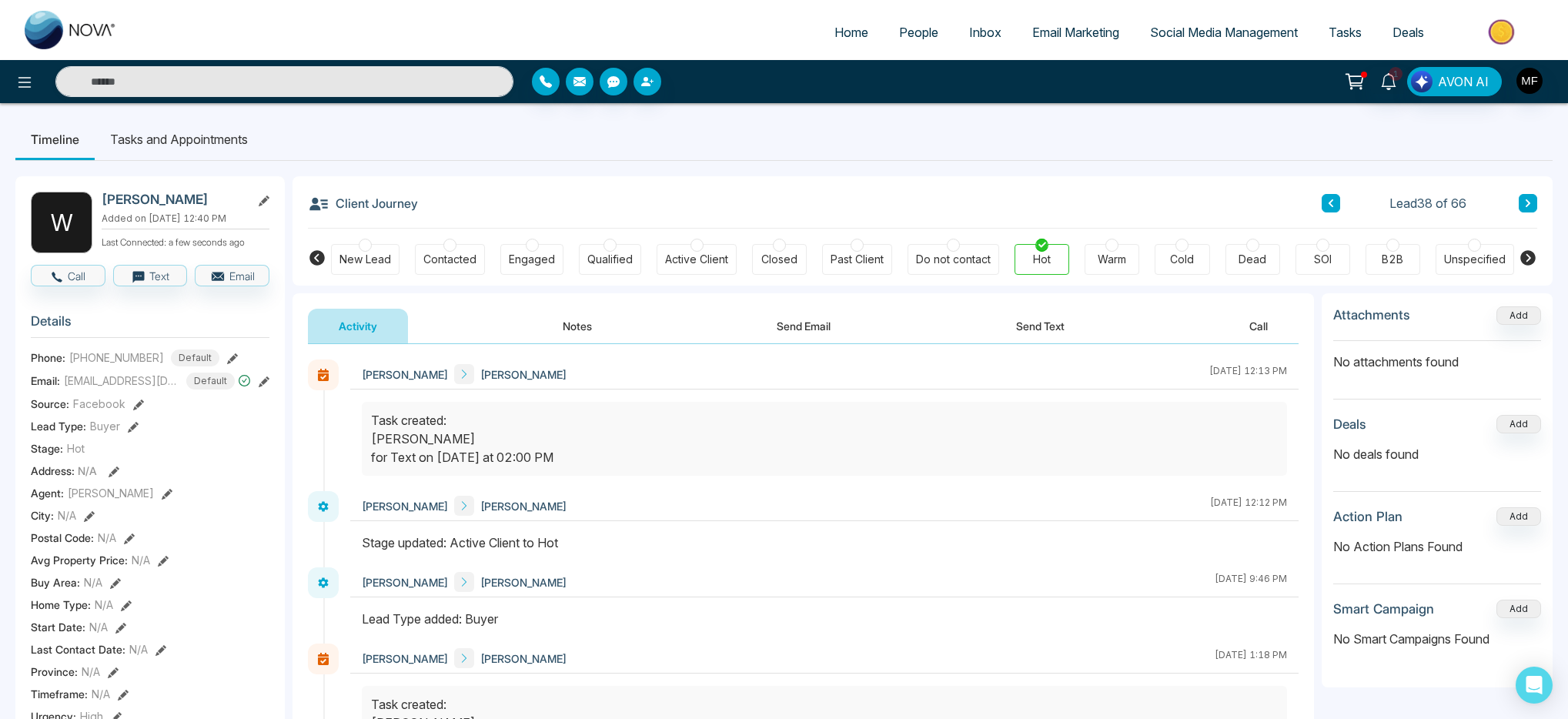
click at [184, 138] on li "Tasks and Appointments" at bounding box center [179, 139] width 169 height 41
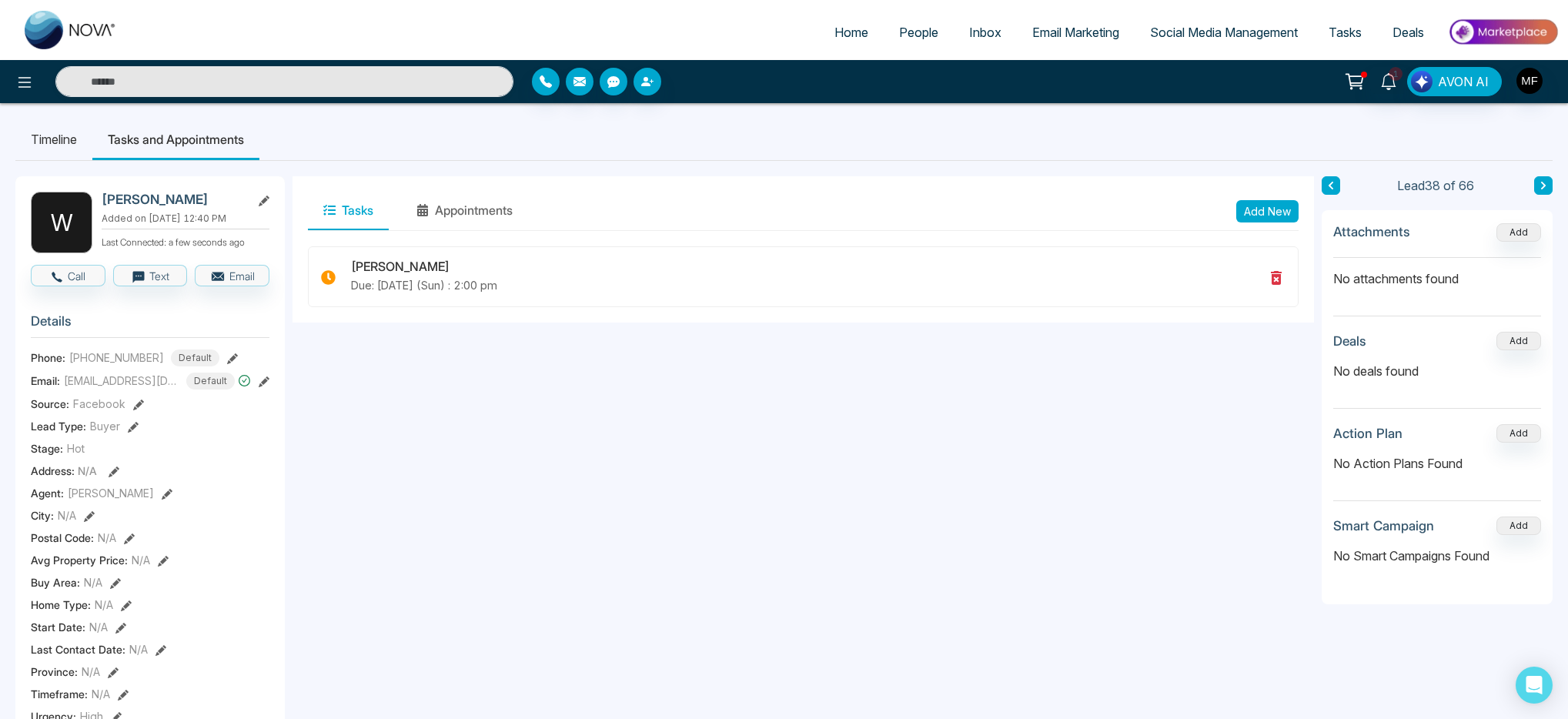
click at [35, 144] on li "Timeline" at bounding box center [54, 139] width 77 height 41
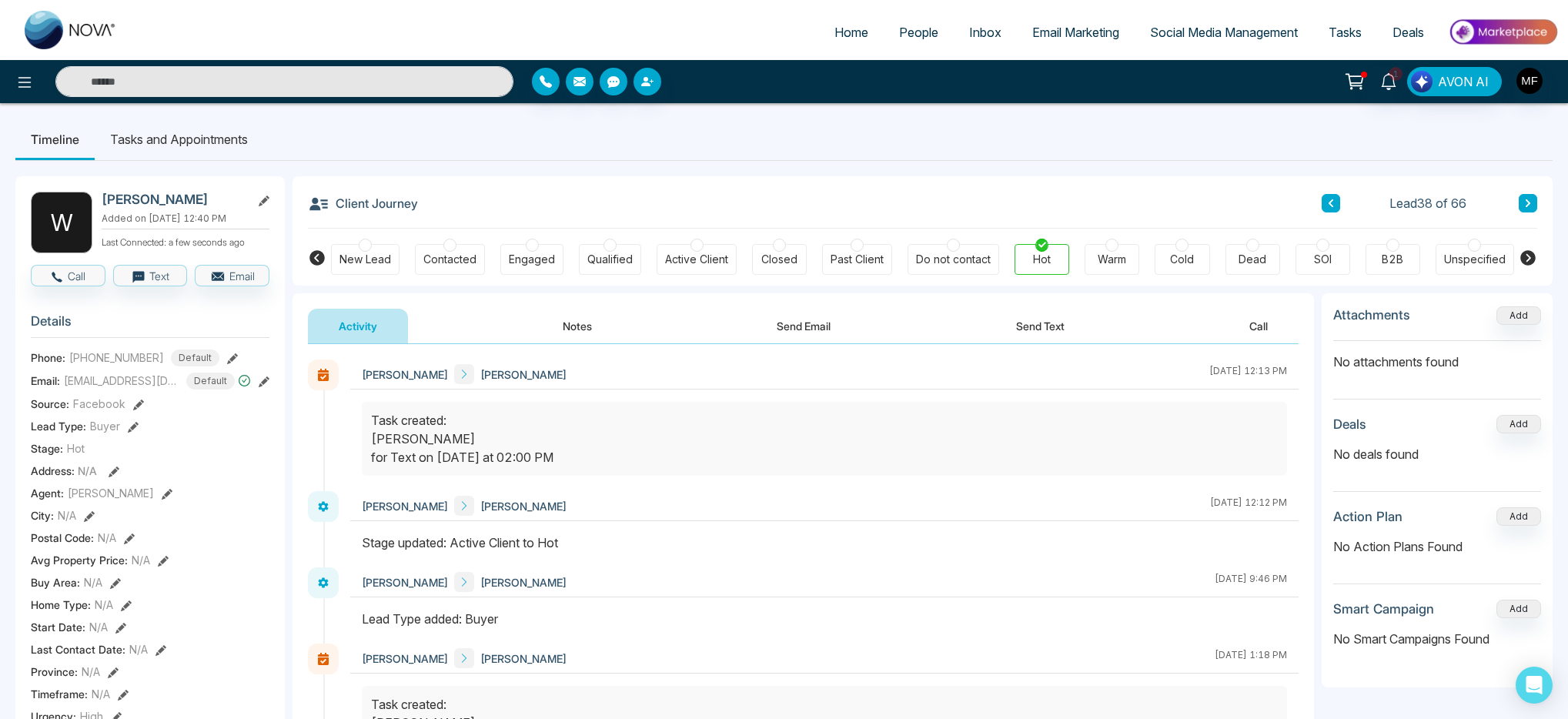
click at [1531, 204] on icon at bounding box center [1528, 203] width 8 height 9
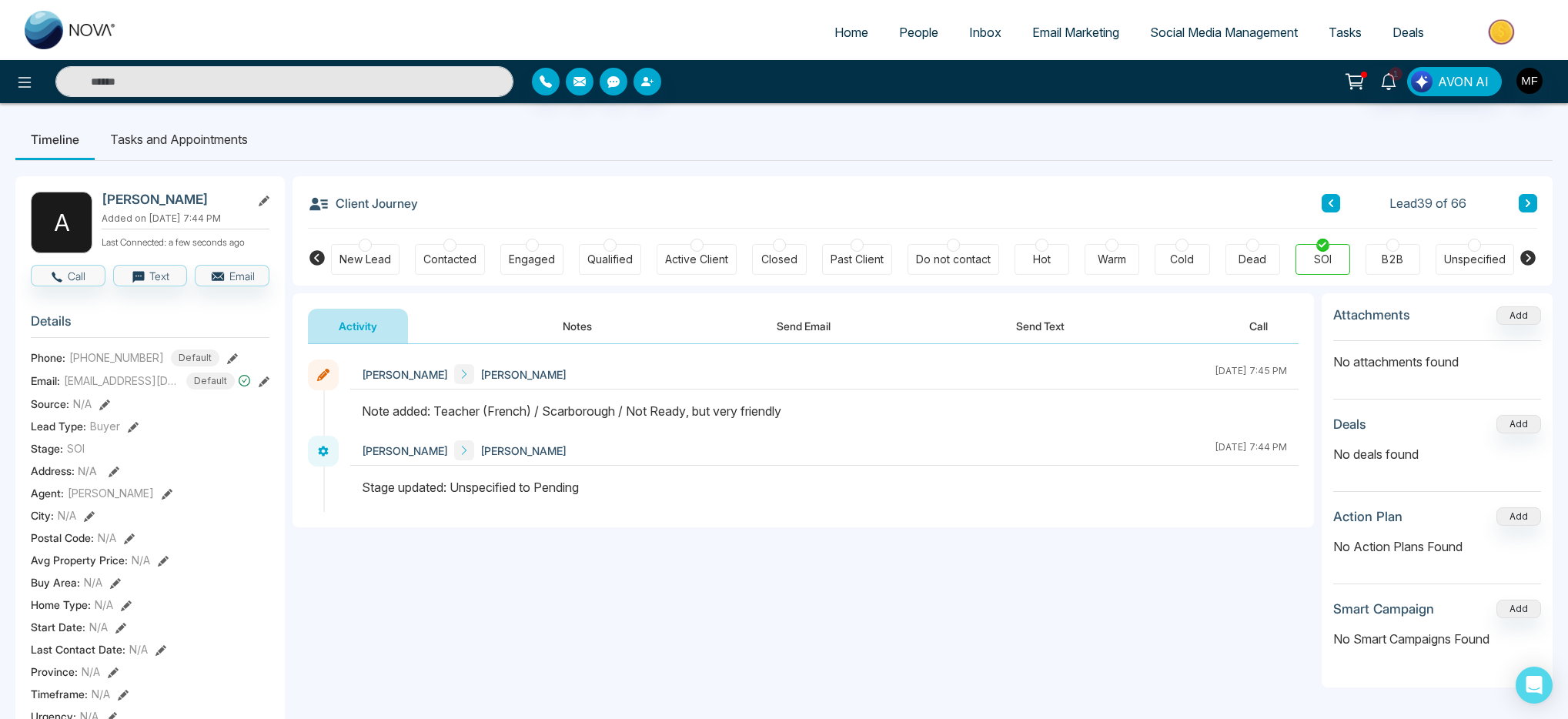
click at [202, 141] on li "Tasks and Appointments" at bounding box center [179, 139] width 169 height 41
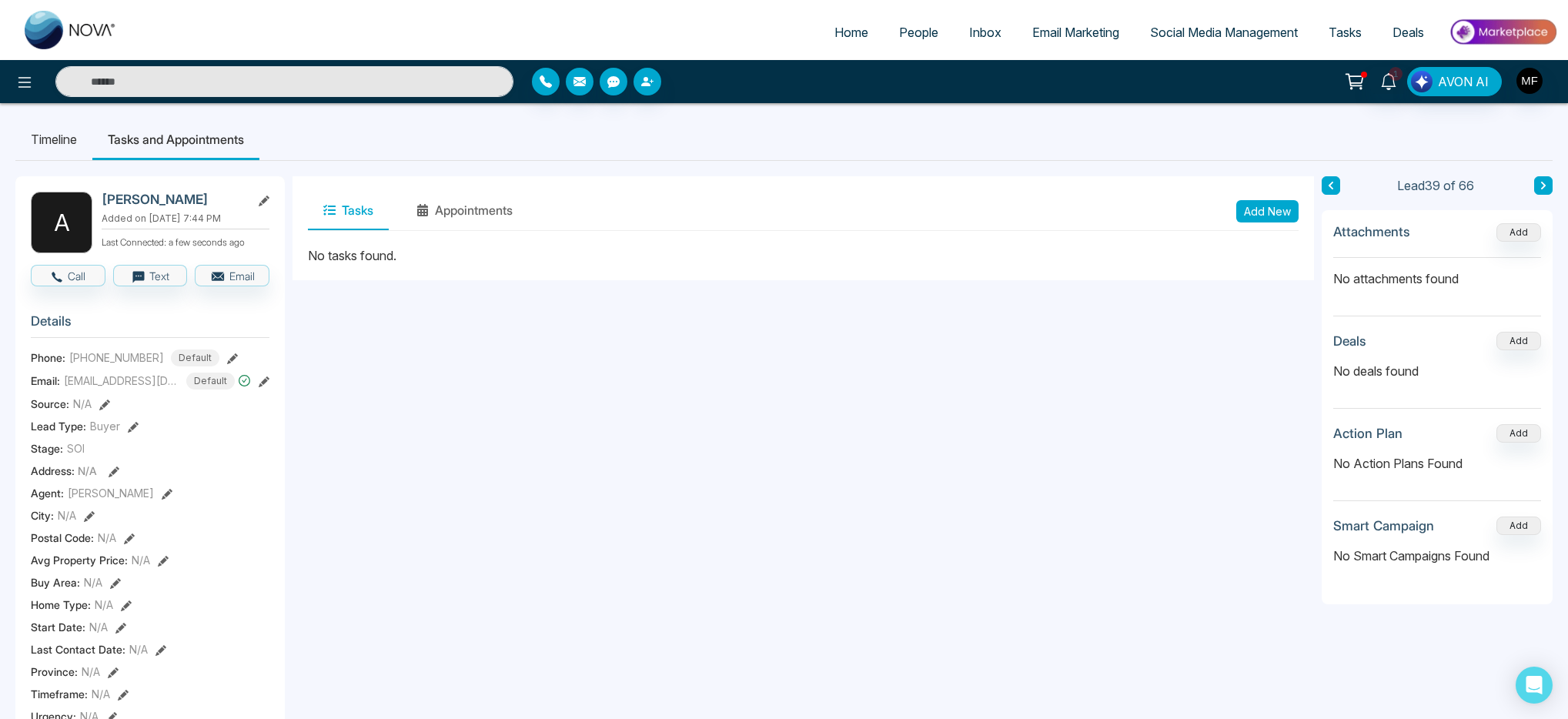
click at [44, 138] on li "Timeline" at bounding box center [54, 139] width 77 height 41
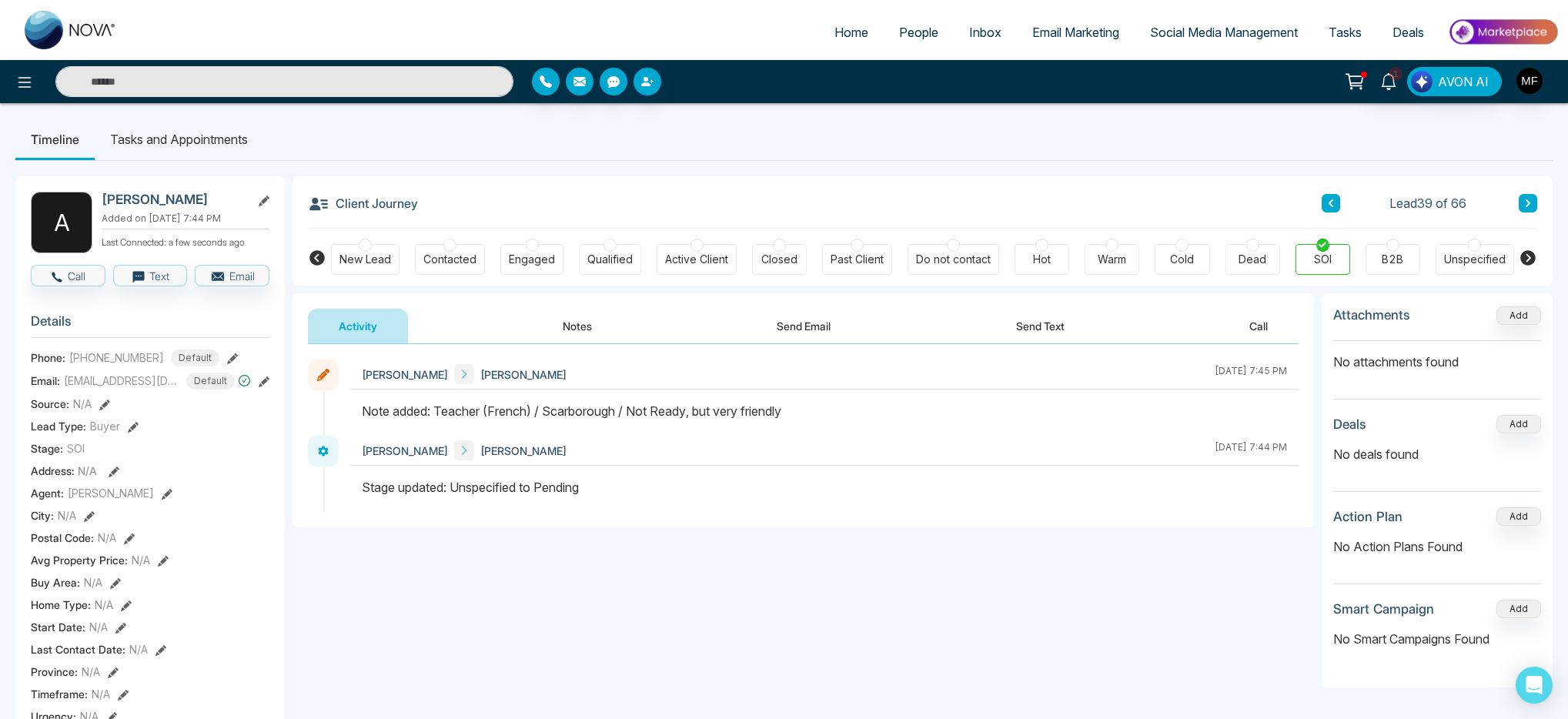
click at [1530, 200] on icon at bounding box center [1528, 203] width 8 height 9
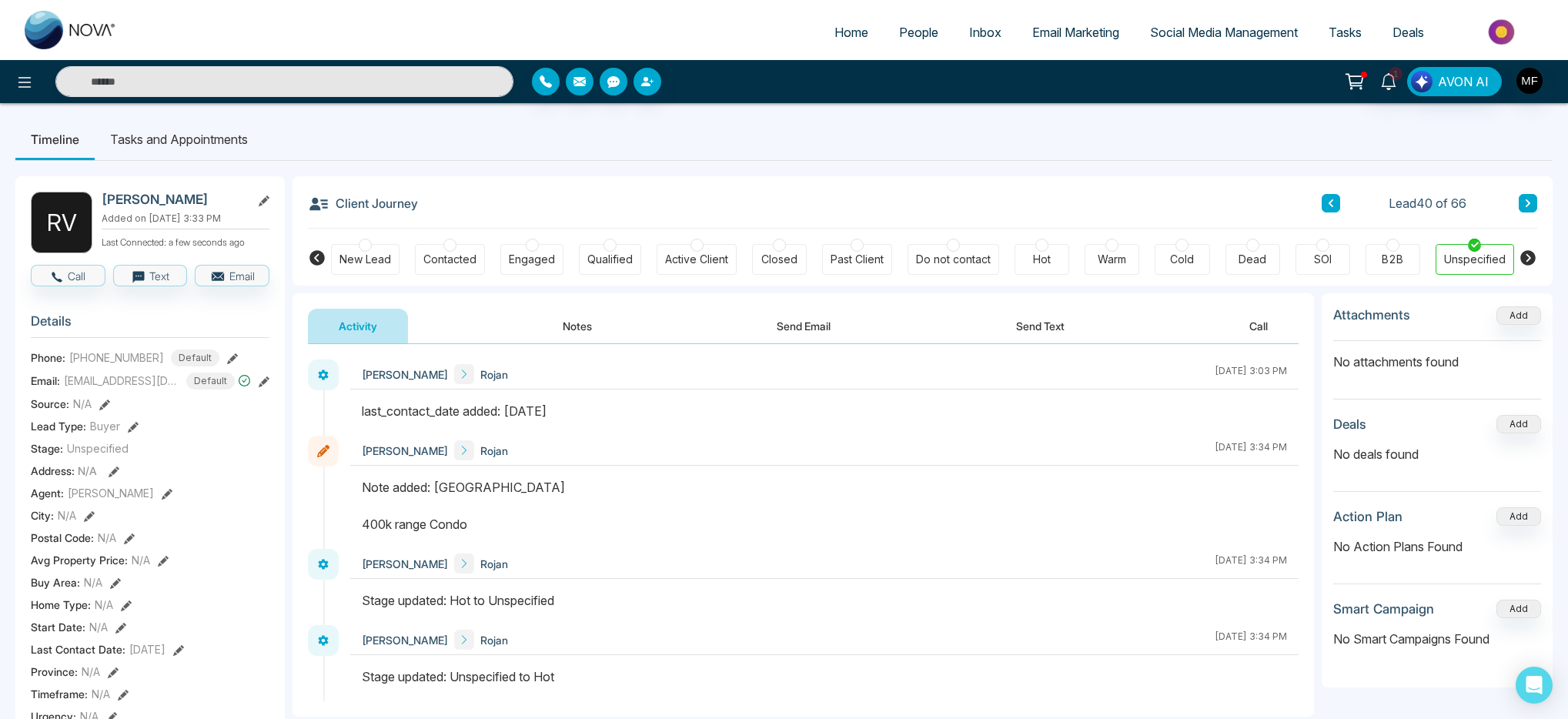
click at [596, 316] on button "Notes" at bounding box center [578, 326] width 91 height 34
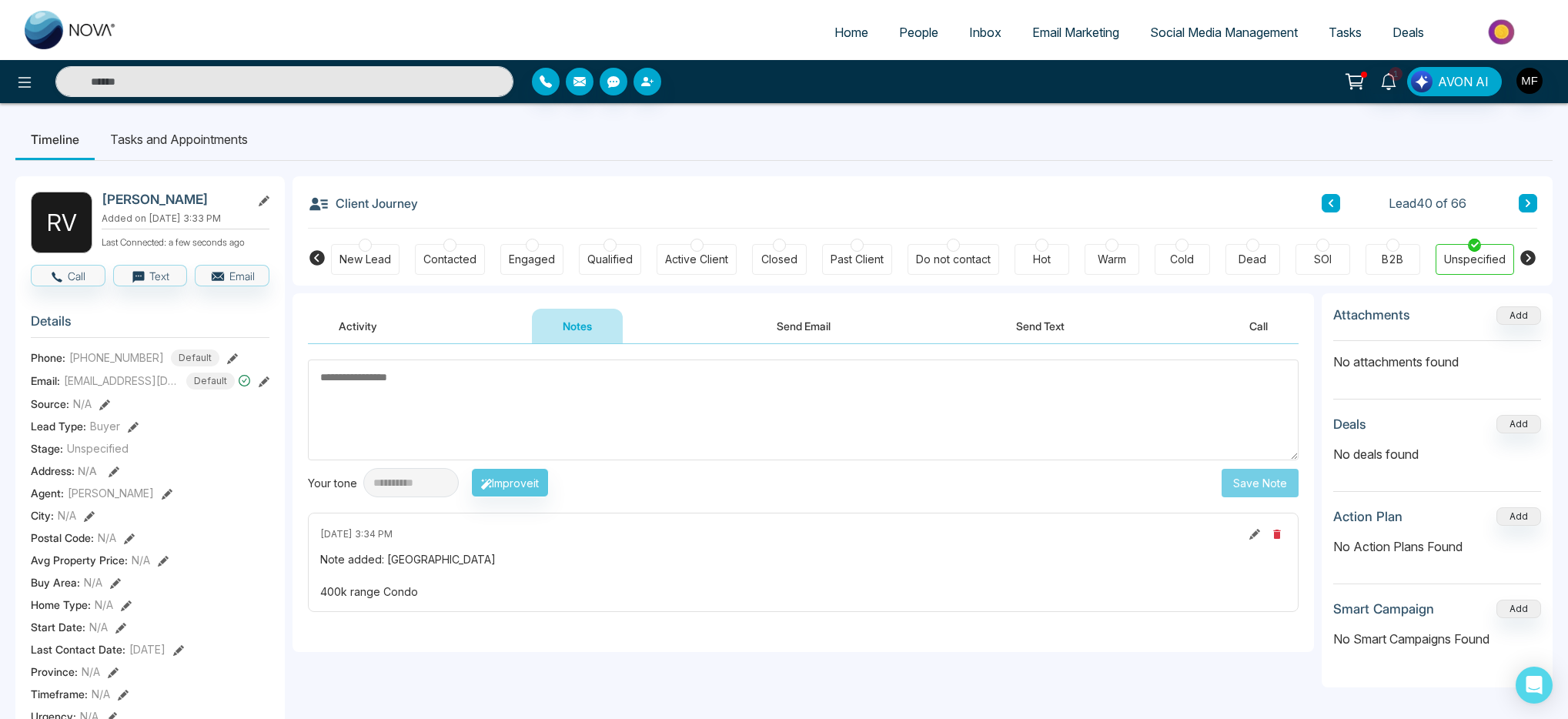
click at [231, 150] on li "Tasks and Appointments" at bounding box center [179, 139] width 169 height 41
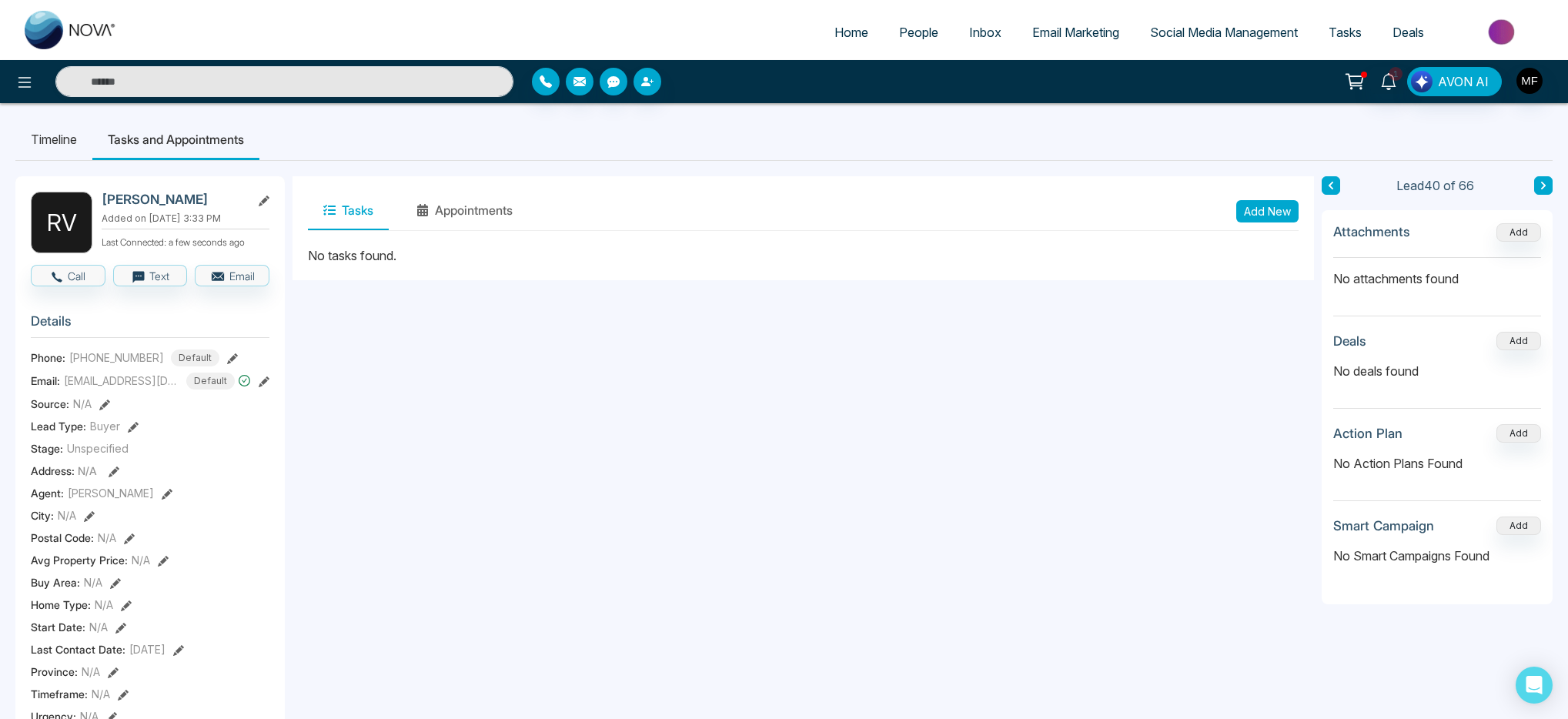
click at [1258, 218] on button "Add New" at bounding box center [1268, 212] width 63 height 22
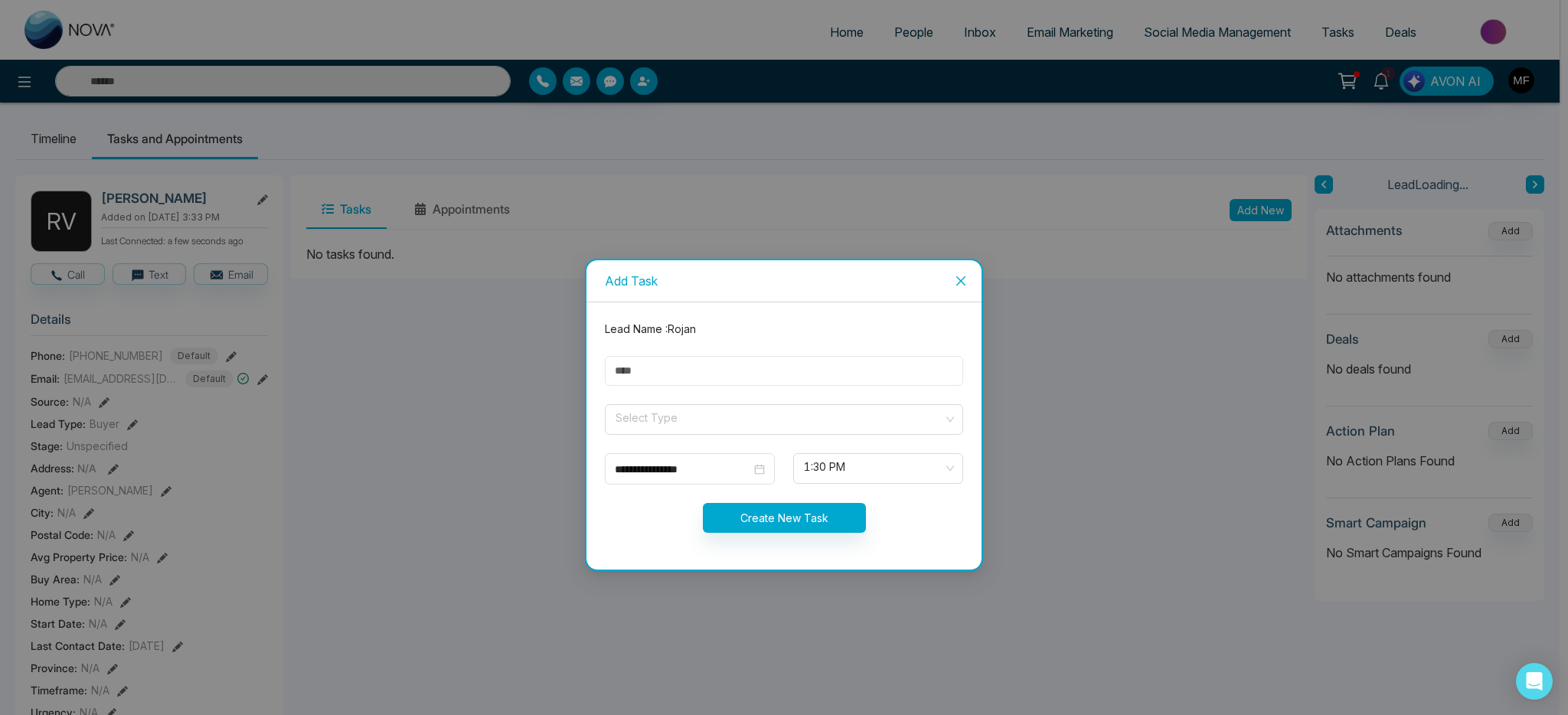
click at [814, 369] on input "text" at bounding box center [784, 370] width 358 height 30
type input "**********"
click at [686, 419] on input "search" at bounding box center [778, 417] width 329 height 23
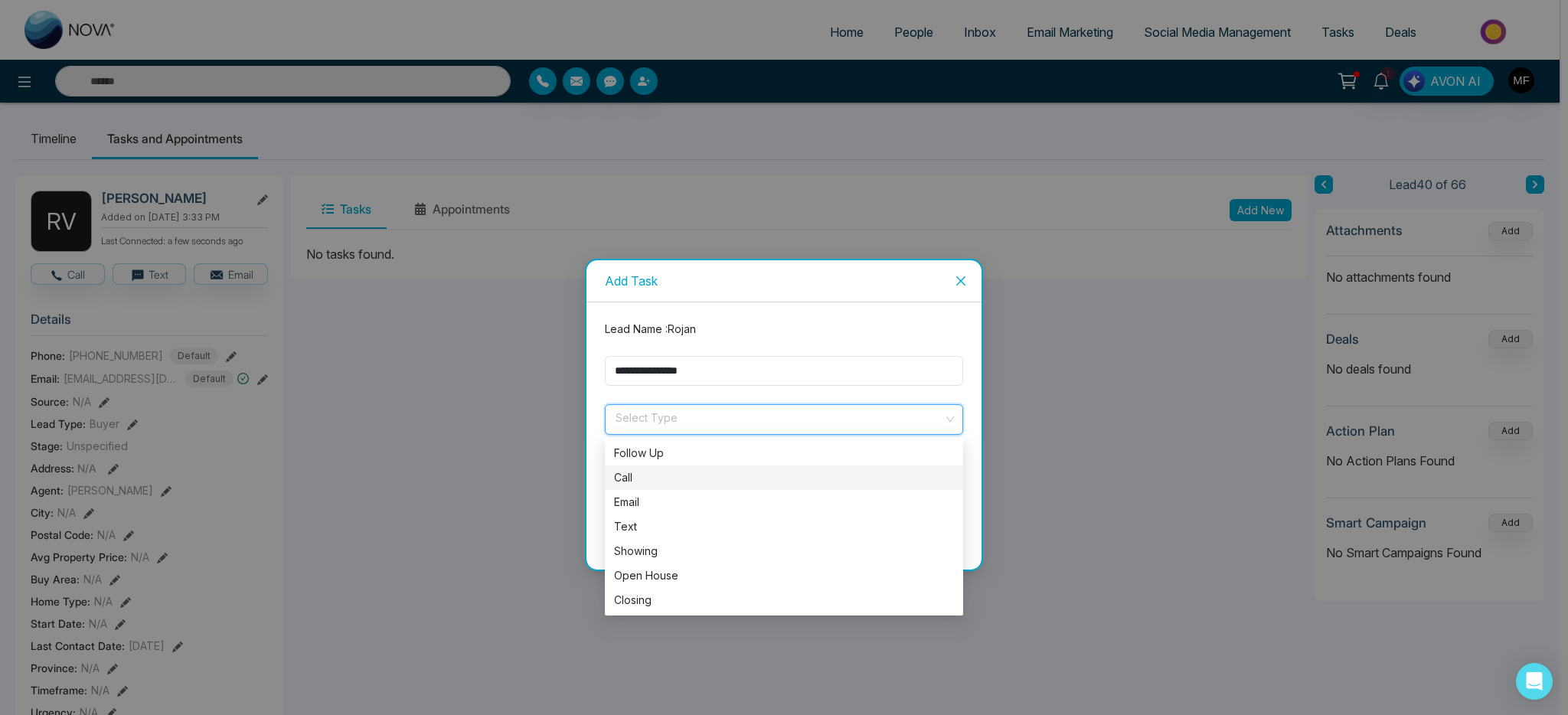
click at [645, 480] on div "Call" at bounding box center [784, 478] width 340 height 17
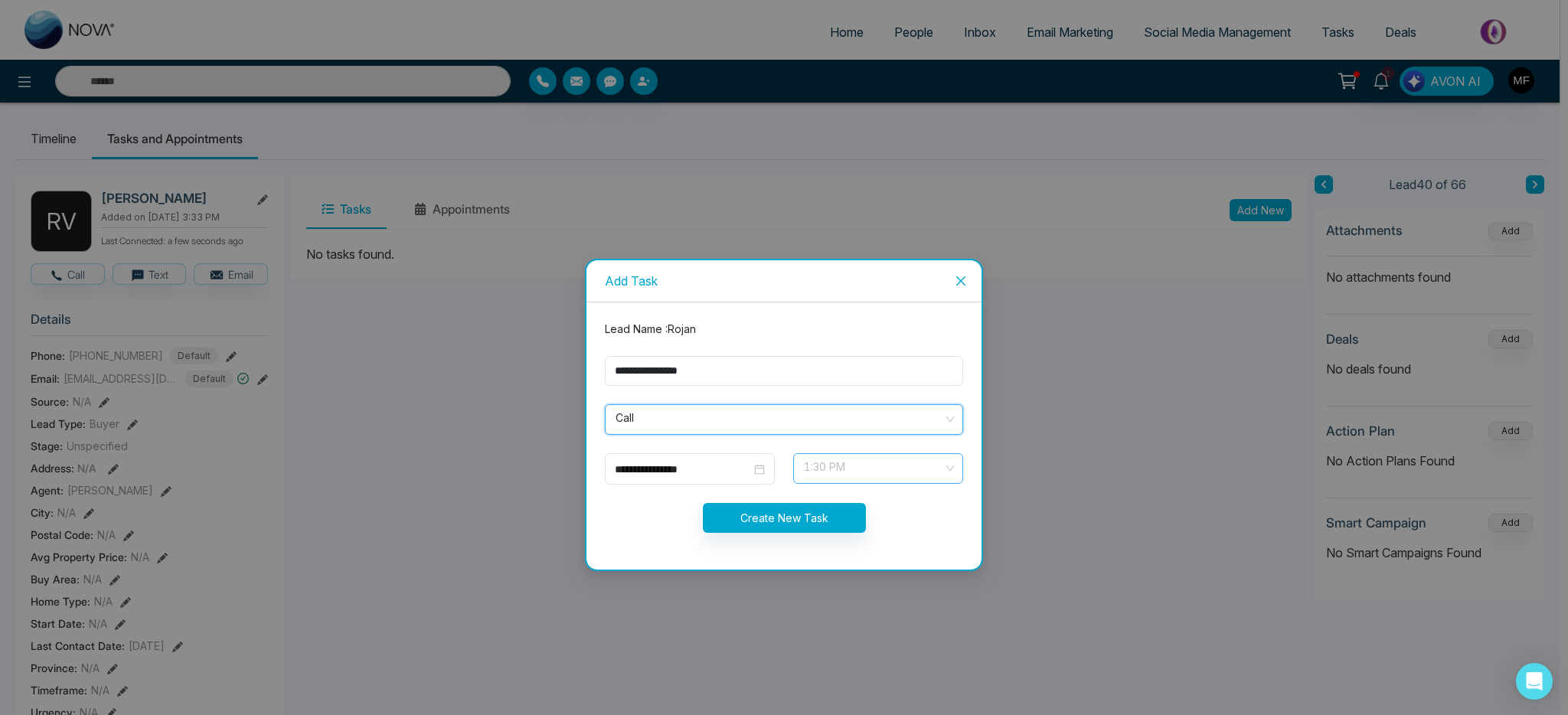
click at [843, 469] on span "1:30 PM" at bounding box center [879, 469] width 149 height 26
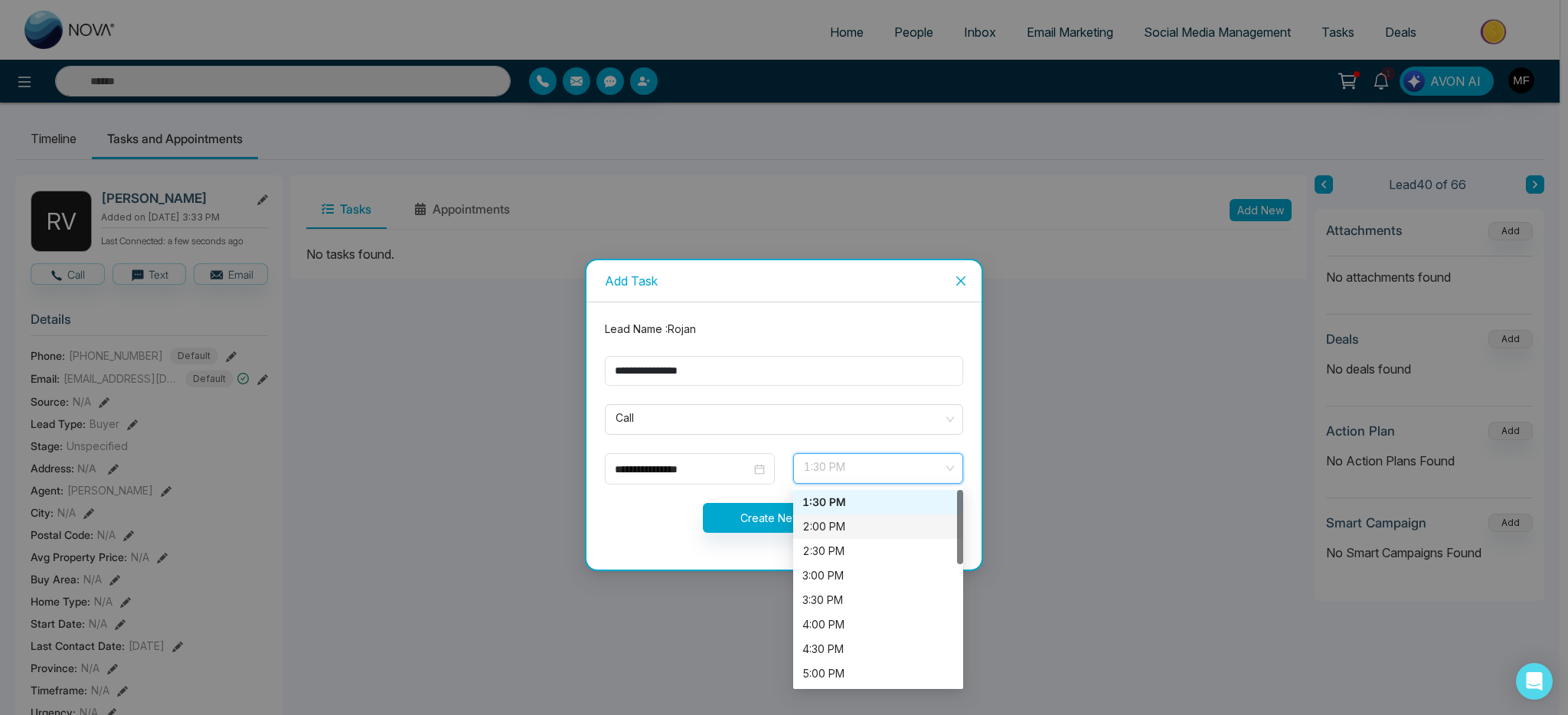
click at [842, 525] on div "2:00 PM" at bounding box center [878, 527] width 151 height 17
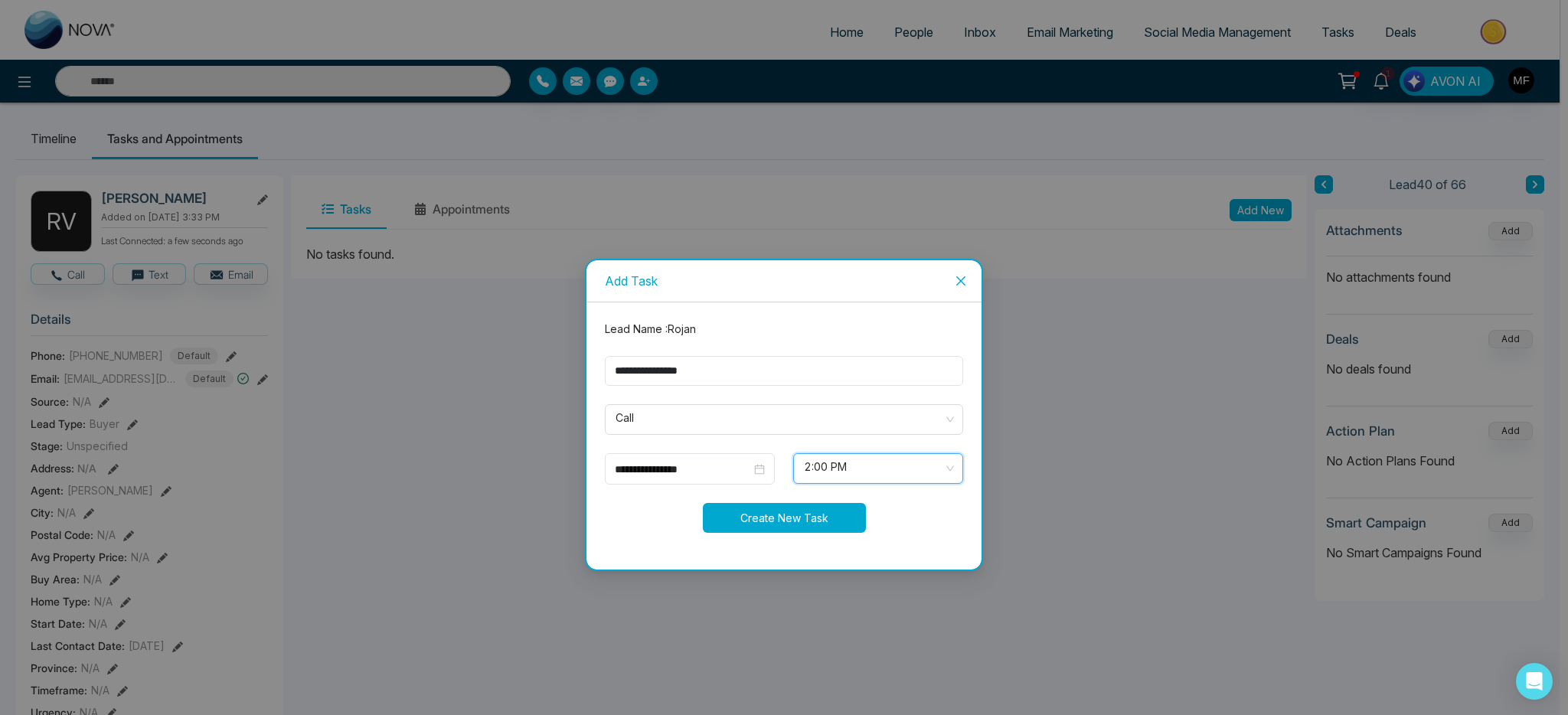
click at [772, 520] on button "Create New Task" at bounding box center [784, 517] width 163 height 30
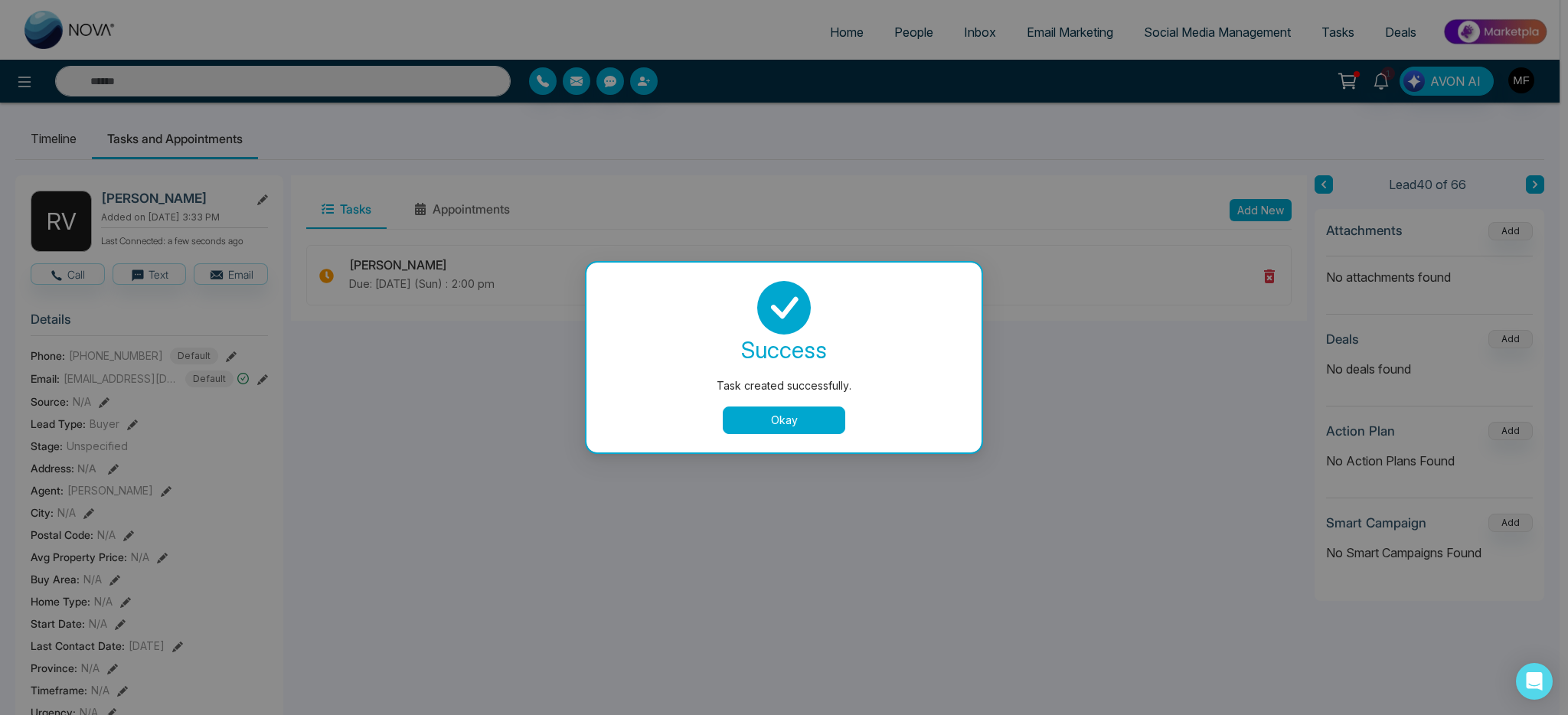
click at [804, 418] on button "Okay" at bounding box center [784, 420] width 122 height 27
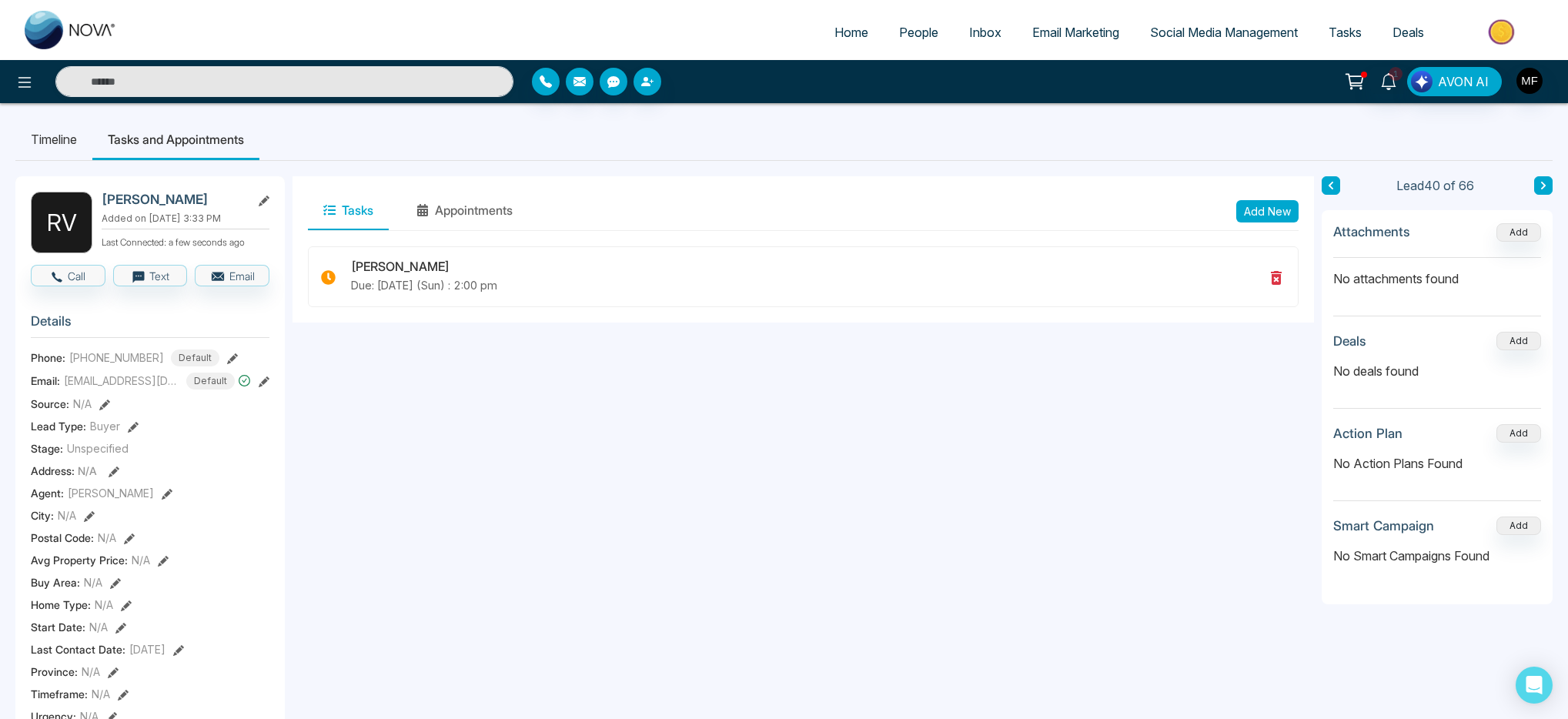
click at [1542, 184] on icon at bounding box center [1543, 185] width 8 height 9
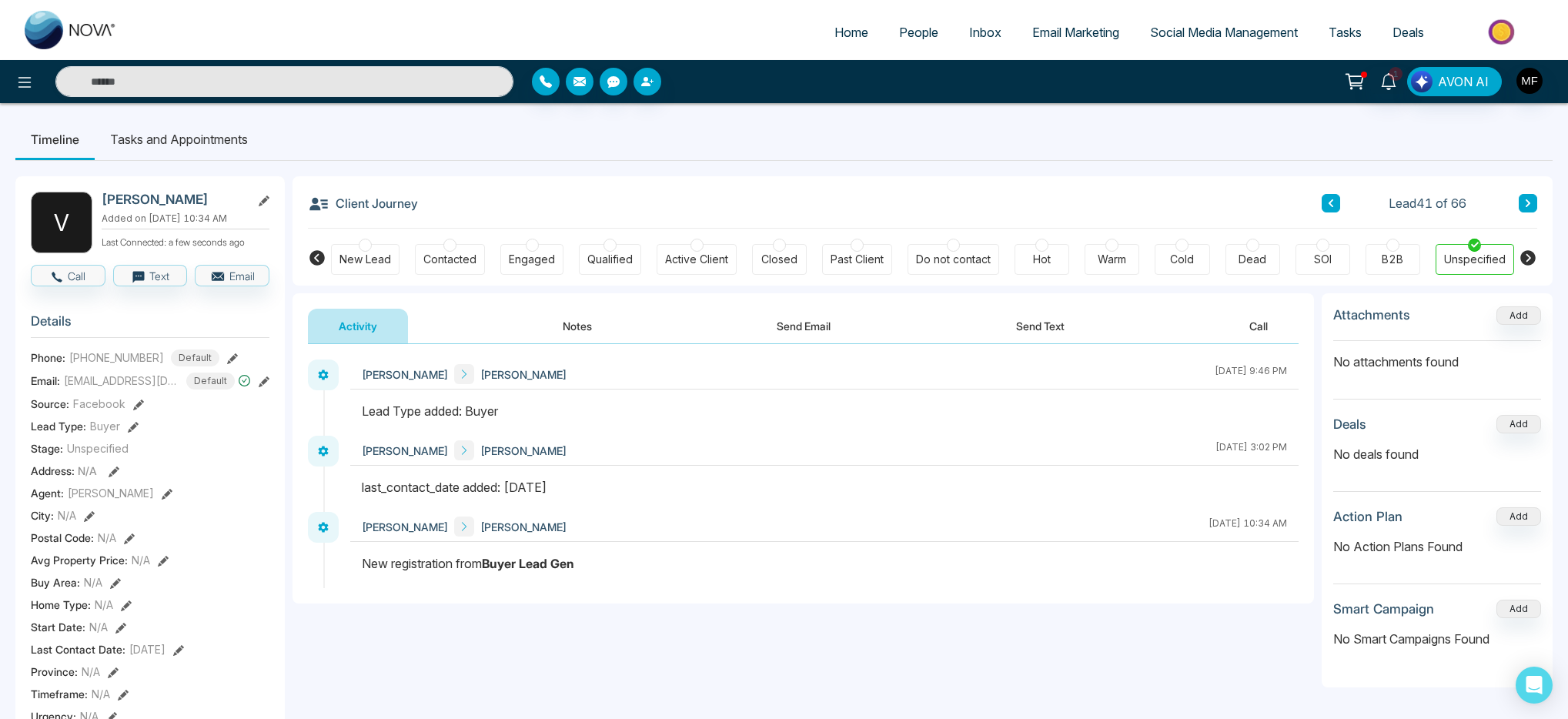
click at [565, 327] on button "Notes" at bounding box center [578, 326] width 91 height 34
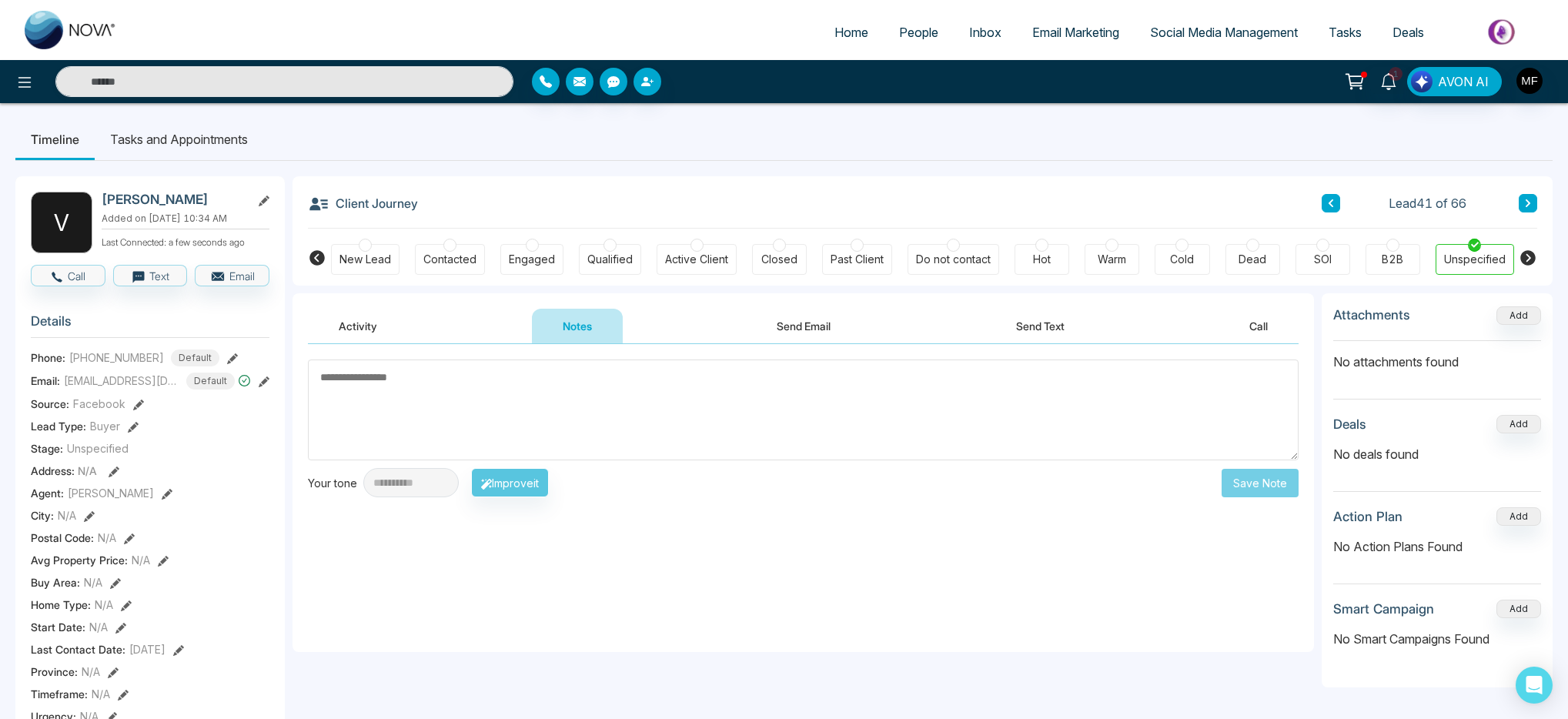
click at [360, 328] on button "Activity" at bounding box center [358, 326] width 100 height 34
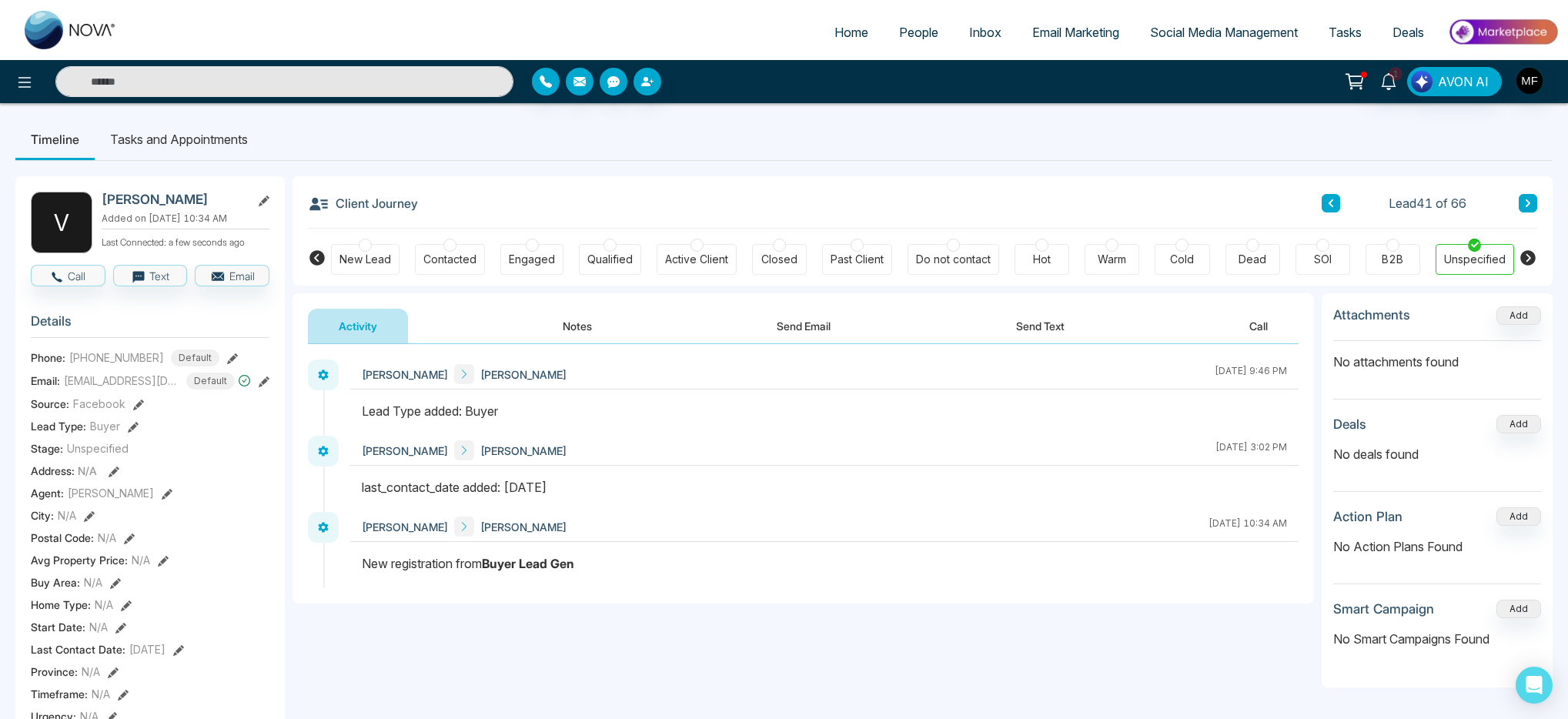
click at [548, 329] on button "Notes" at bounding box center [578, 326] width 91 height 34
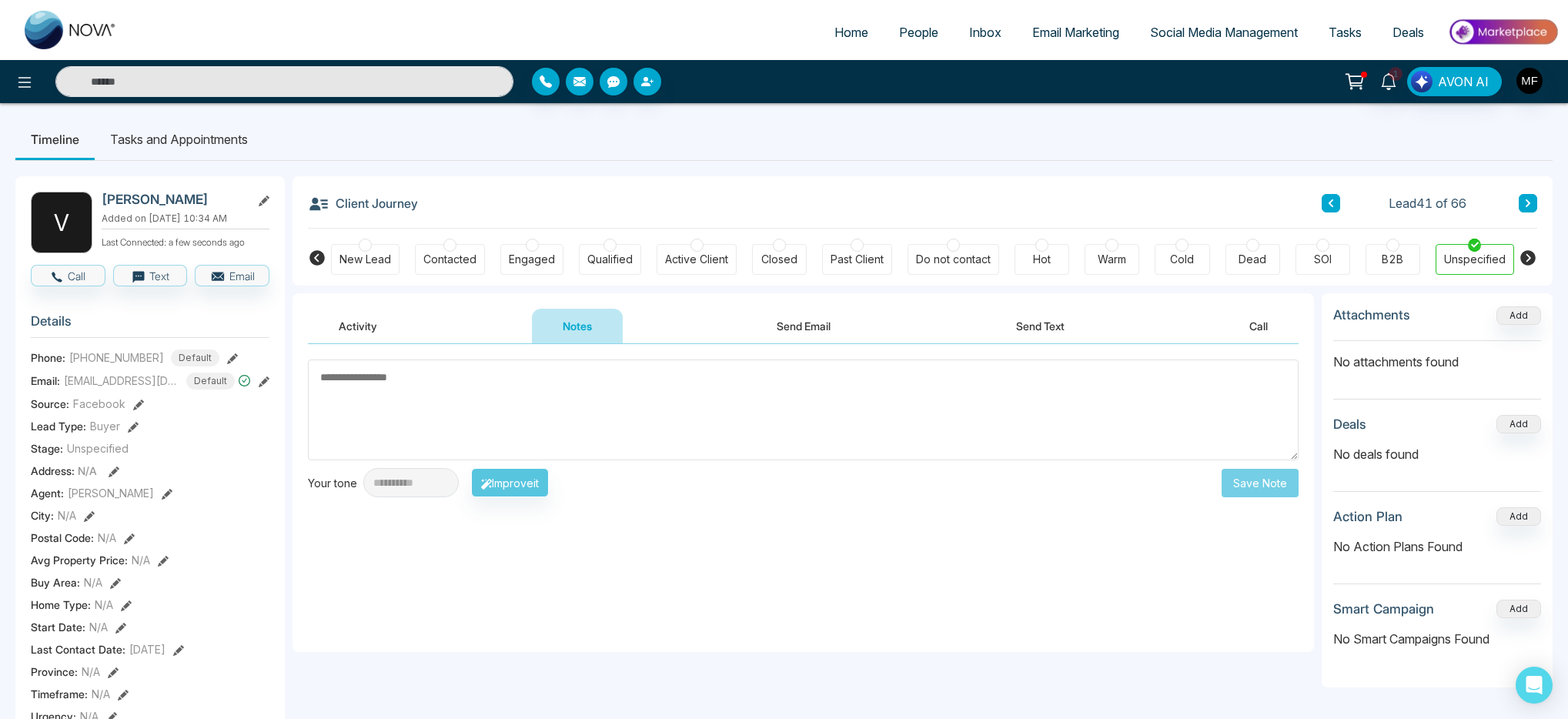
click at [363, 333] on button "Activity" at bounding box center [358, 326] width 100 height 34
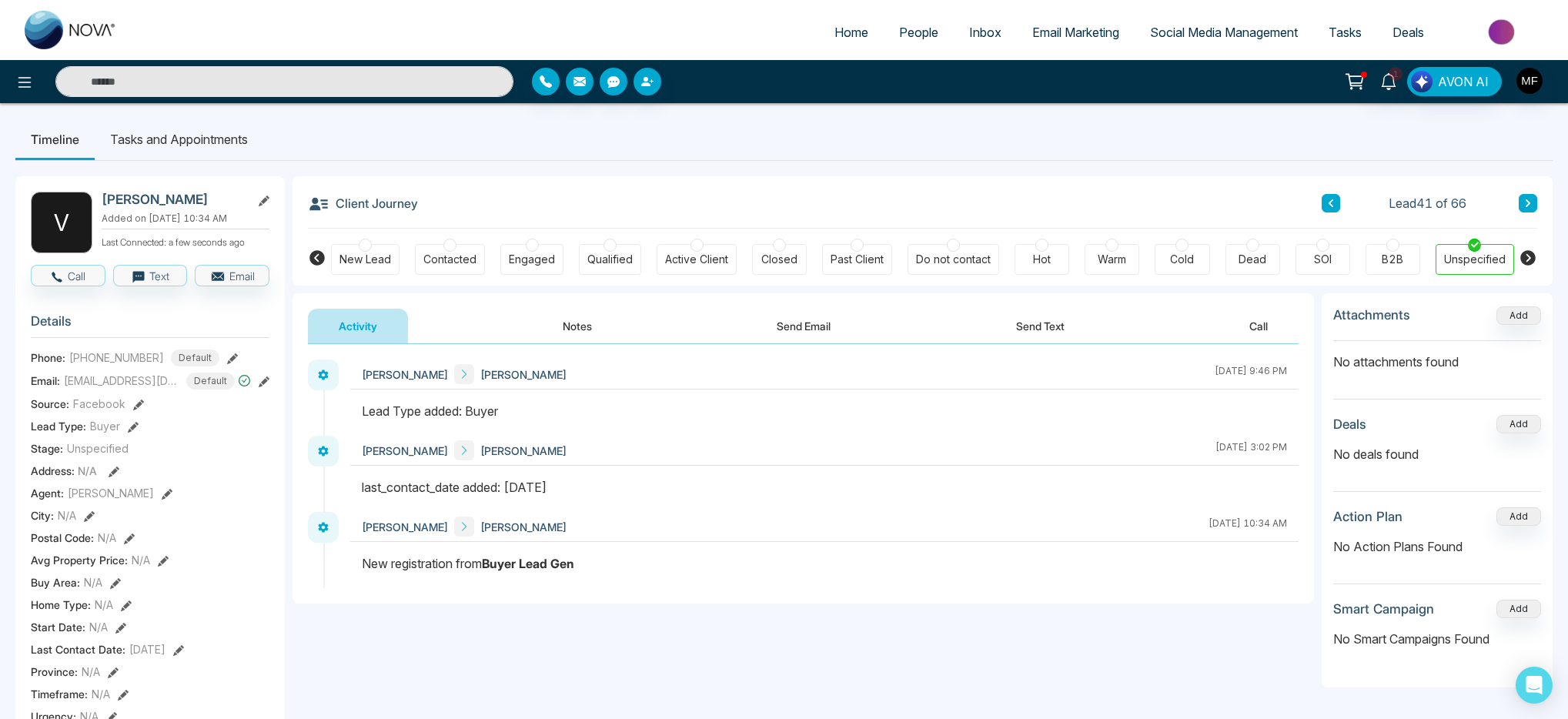
click at [581, 332] on button "Notes" at bounding box center [578, 326] width 91 height 34
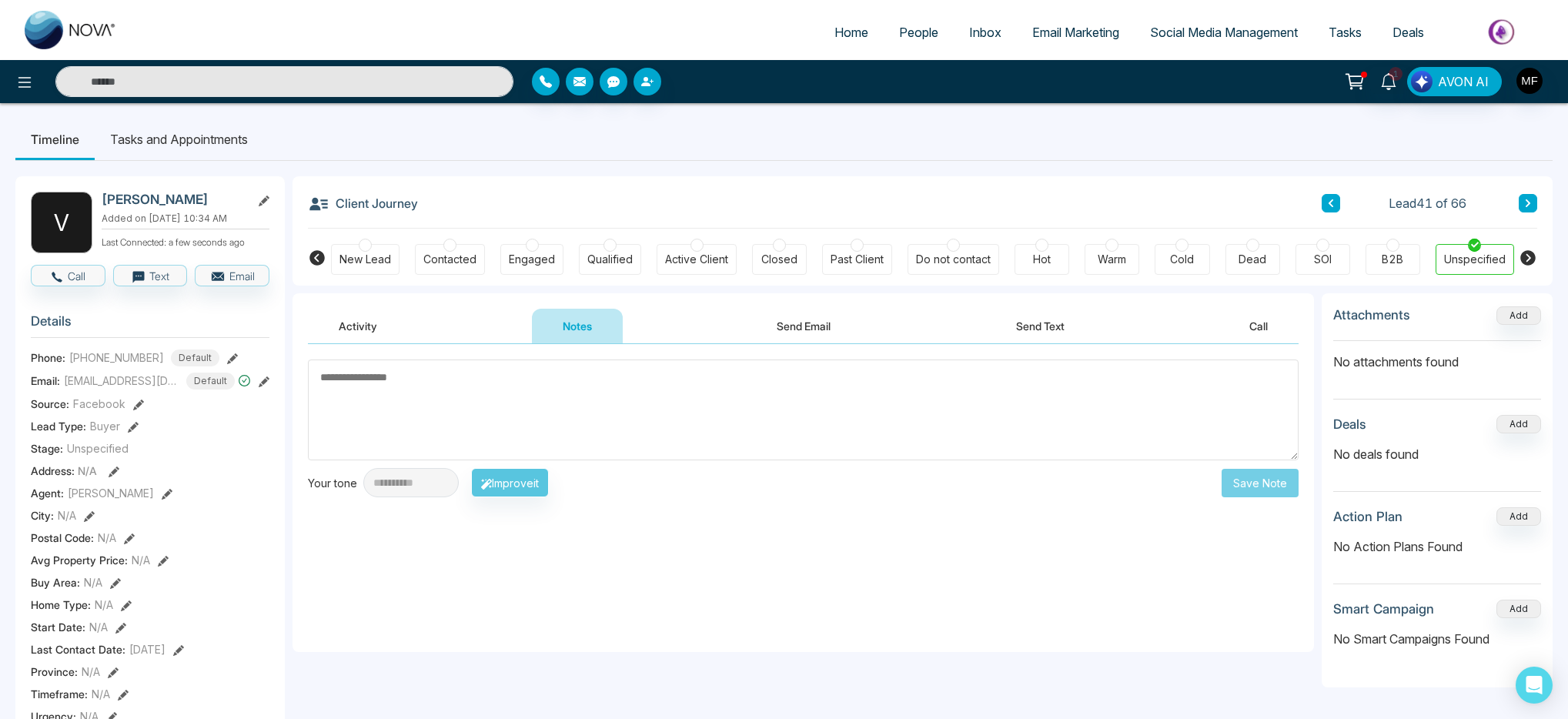
click at [364, 320] on button "Activity" at bounding box center [358, 326] width 100 height 34
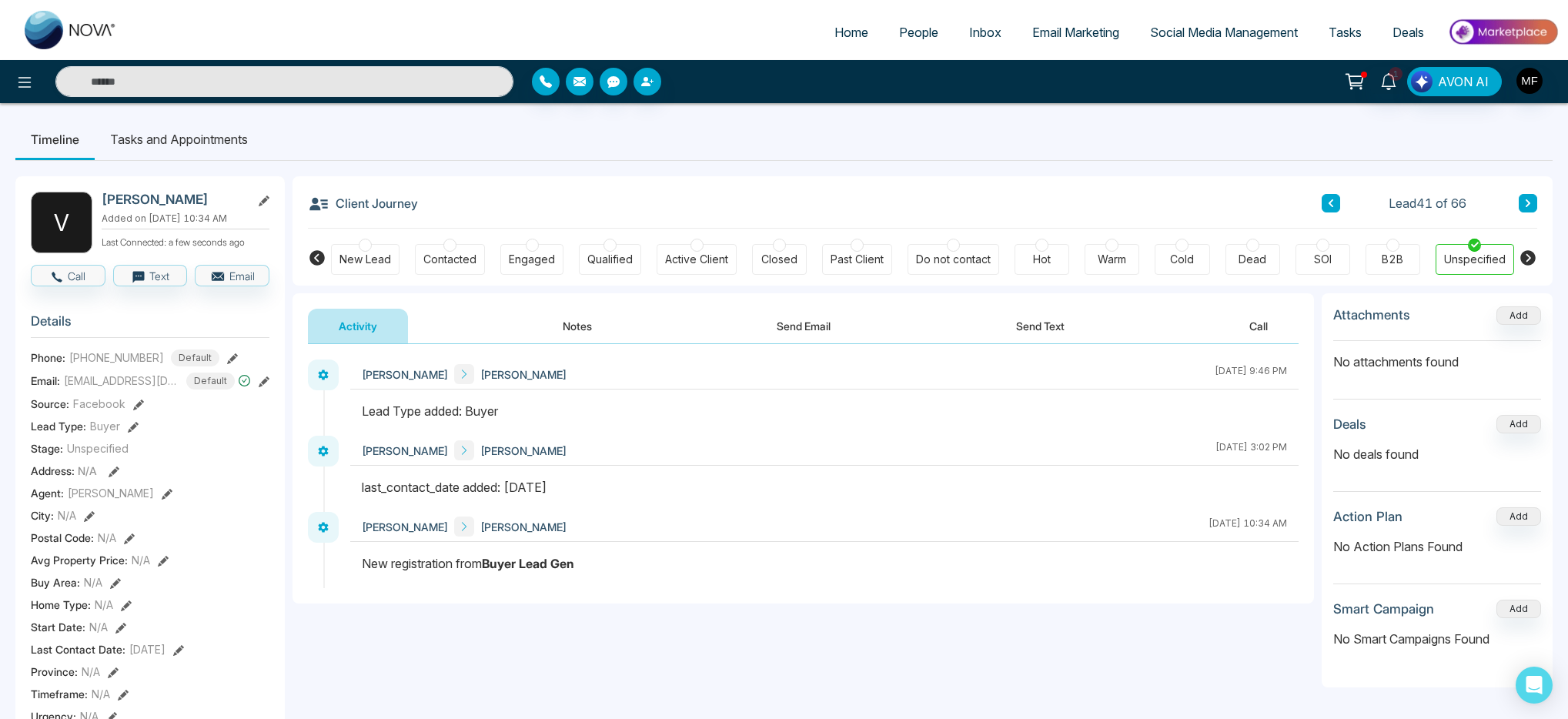
click at [581, 335] on button "Notes" at bounding box center [578, 326] width 91 height 34
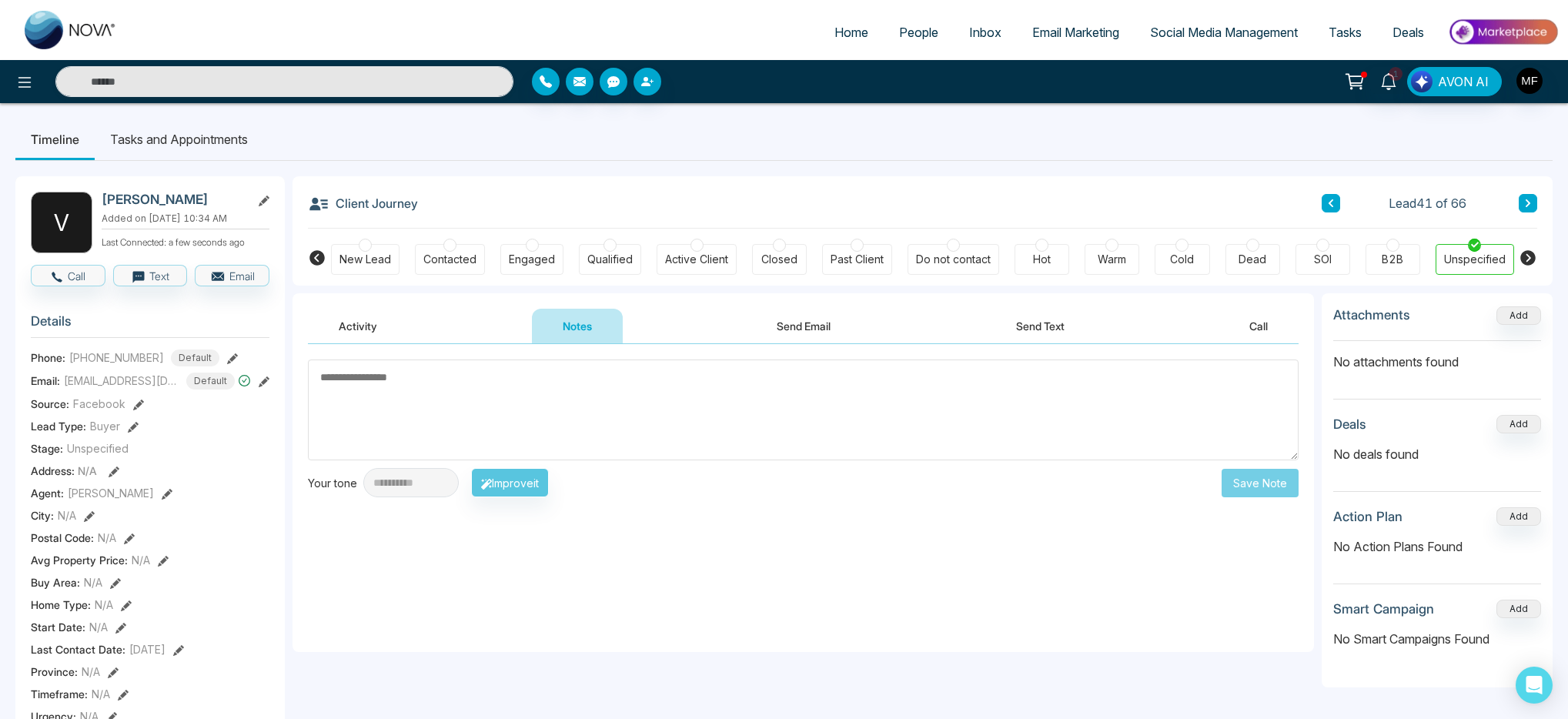
click at [393, 331] on button "Activity" at bounding box center [358, 326] width 100 height 34
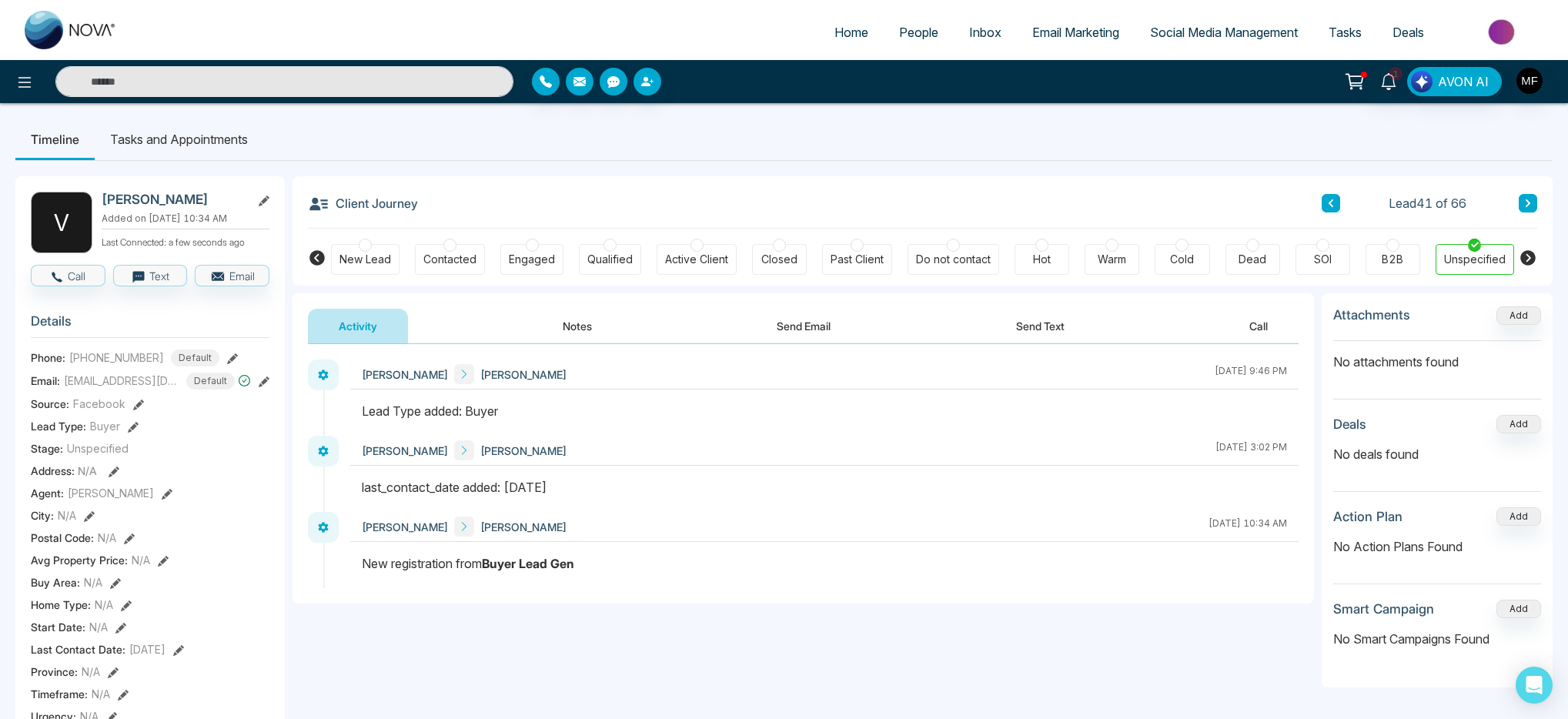
click at [194, 144] on li "Tasks and Appointments" at bounding box center [179, 139] width 169 height 41
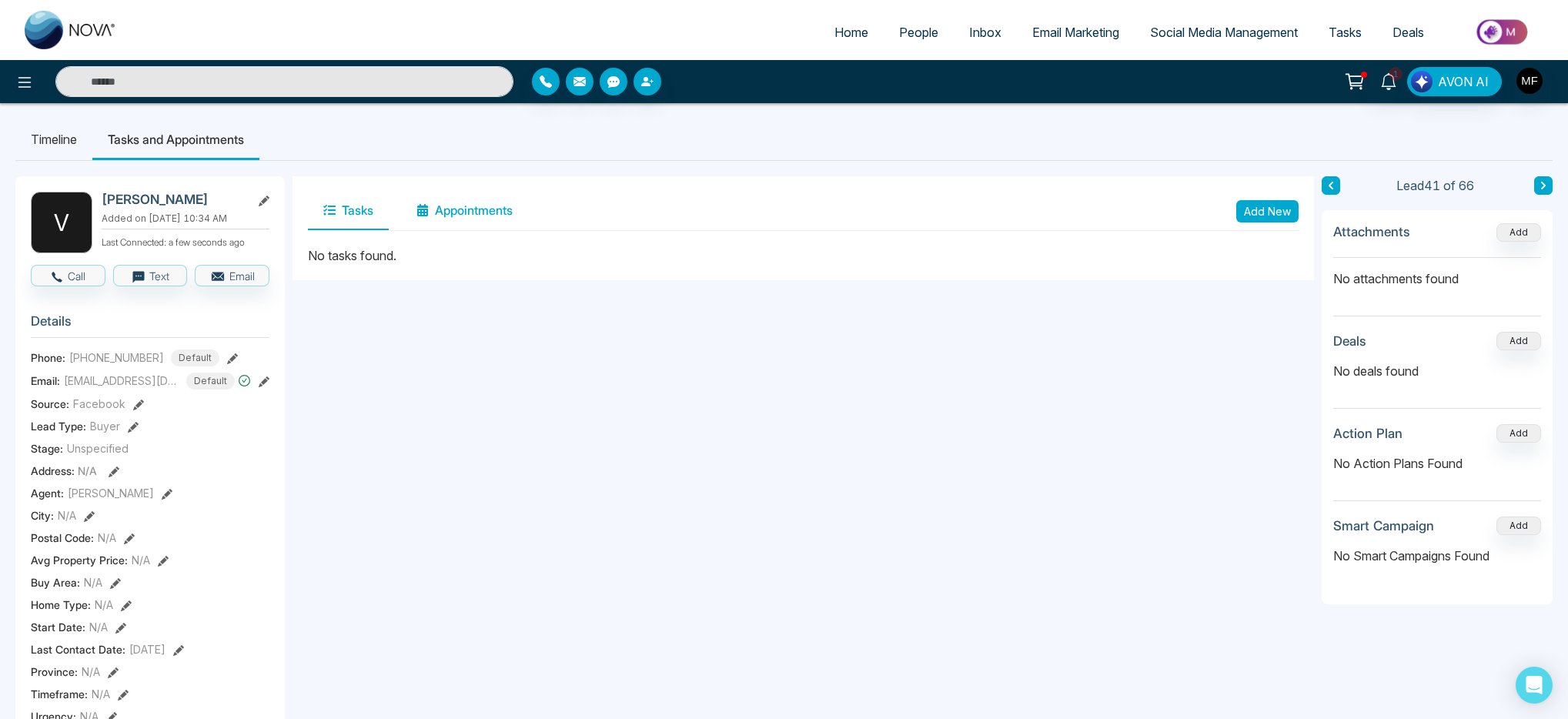
click at [452, 218] on button "Appointments" at bounding box center [464, 211] width 127 height 39
click at [362, 217] on button "Tasks" at bounding box center [348, 211] width 81 height 39
click at [1278, 215] on button "Add New" at bounding box center [1268, 212] width 63 height 22
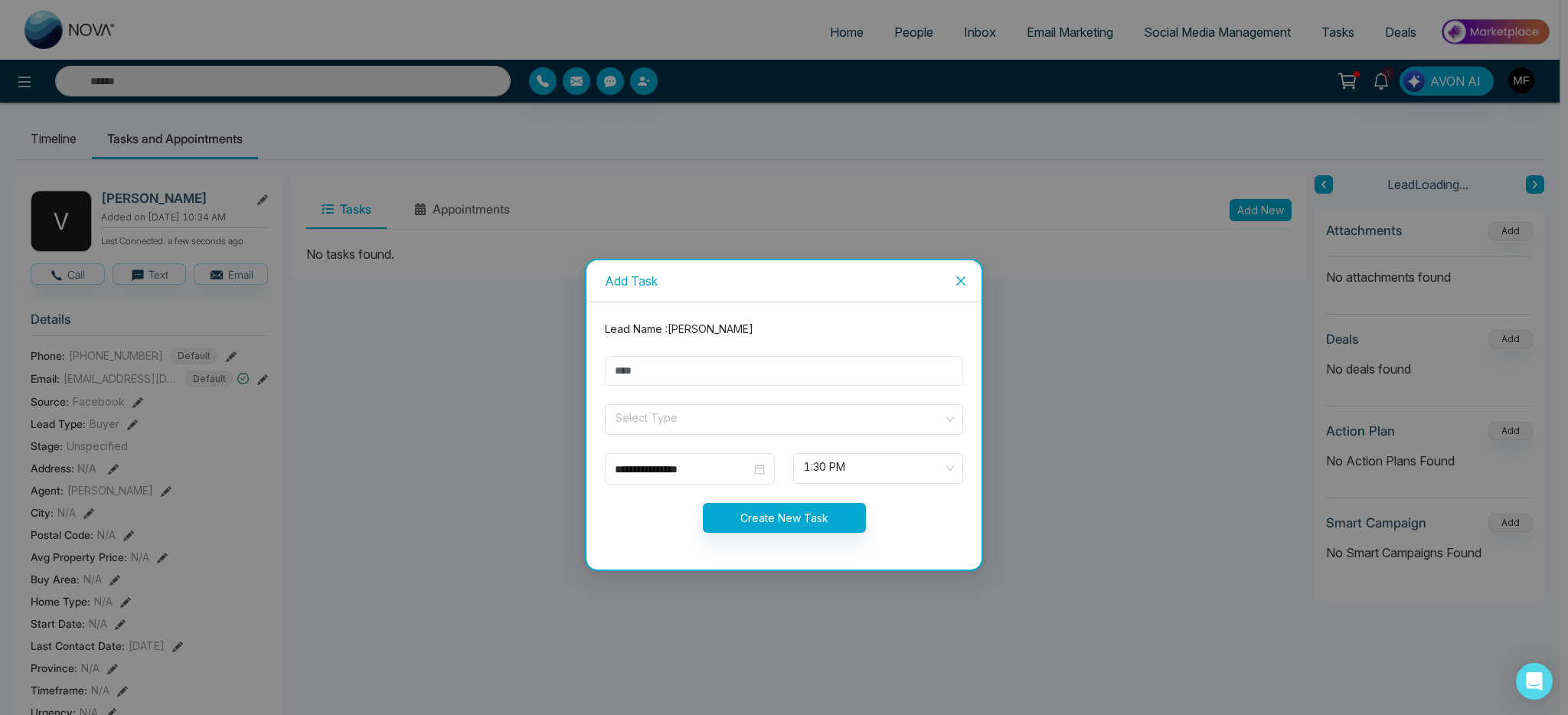
click at [755, 365] on input "text" at bounding box center [784, 370] width 358 height 30
type input "**********"
click at [683, 428] on input "search" at bounding box center [778, 417] width 329 height 23
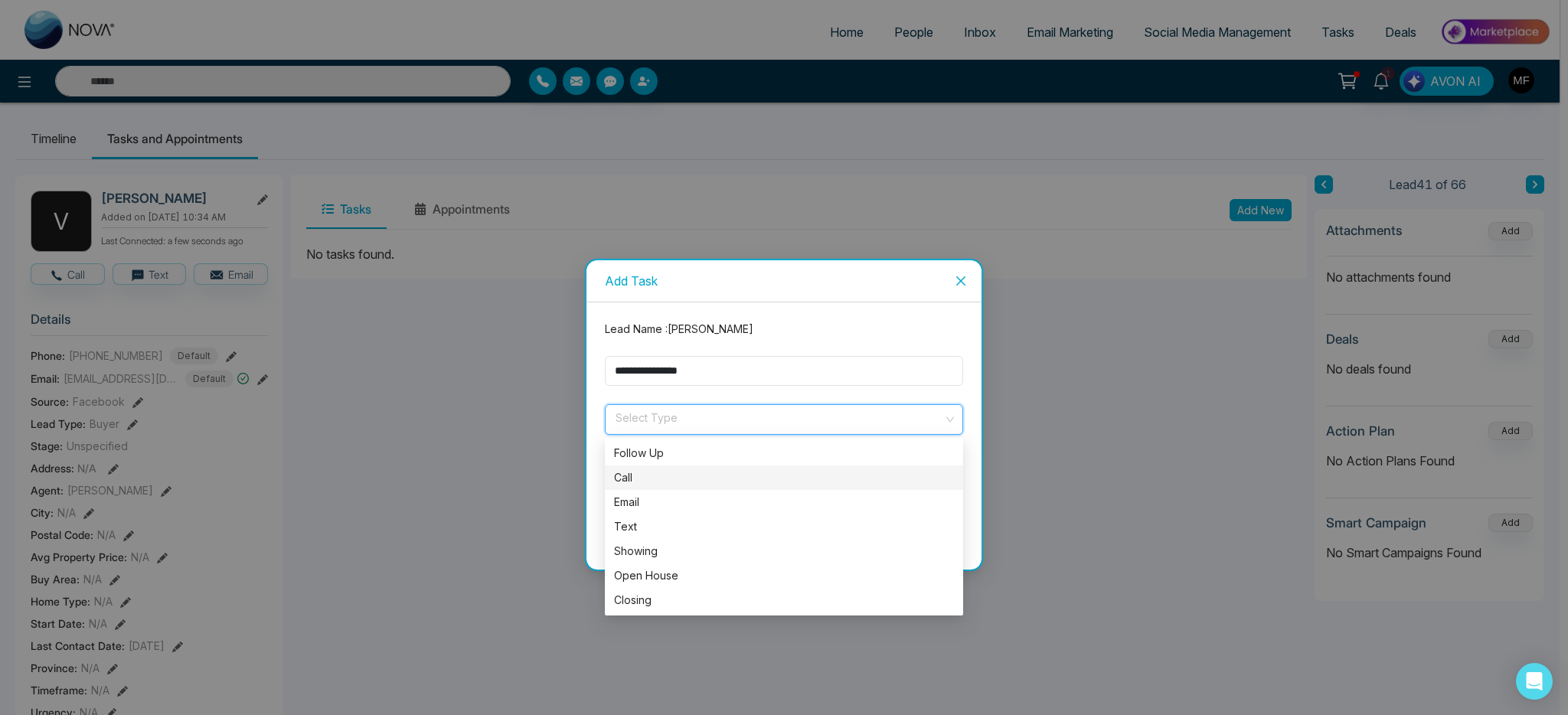
click at [656, 486] on div "Call" at bounding box center [784, 477] width 358 height 25
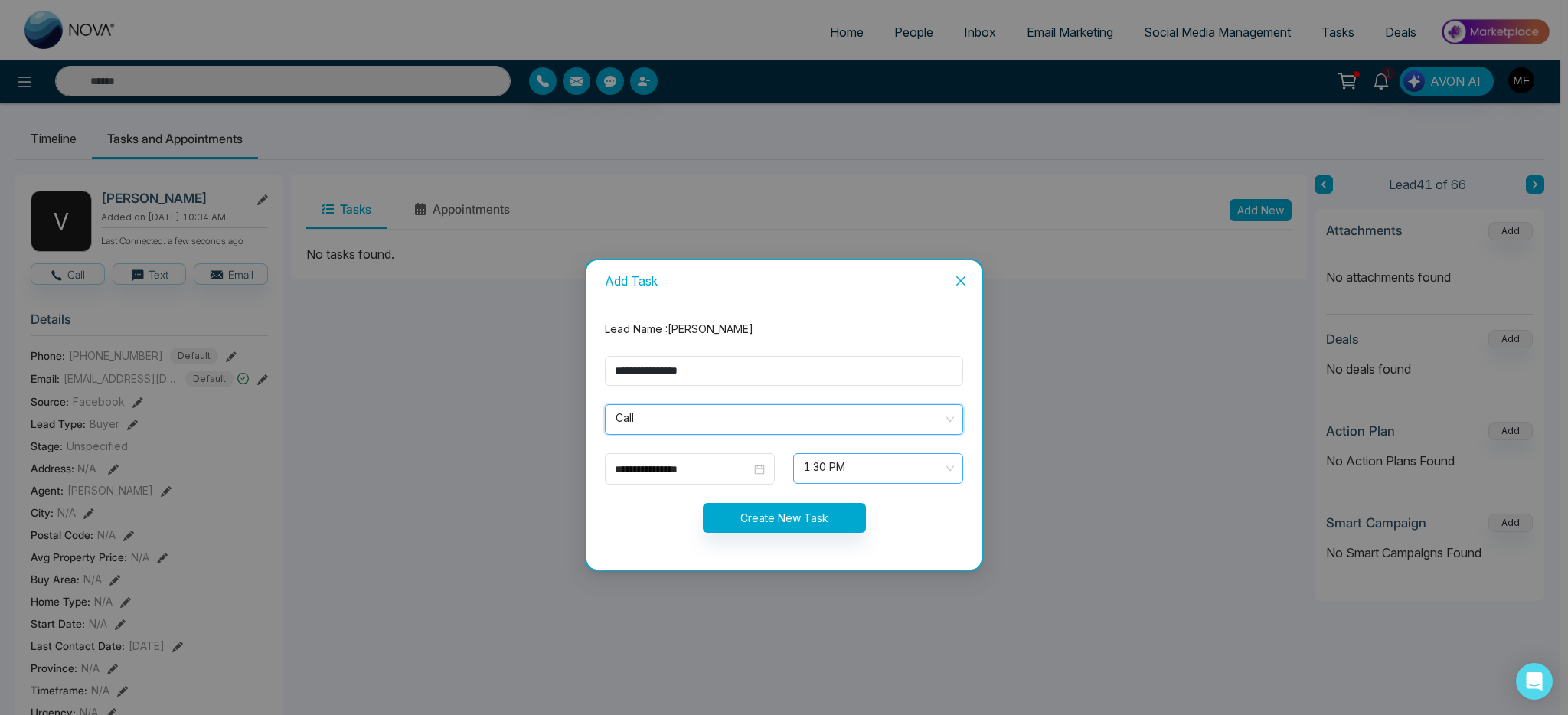
click at [835, 466] on span "1:30 PM" at bounding box center [879, 469] width 149 height 26
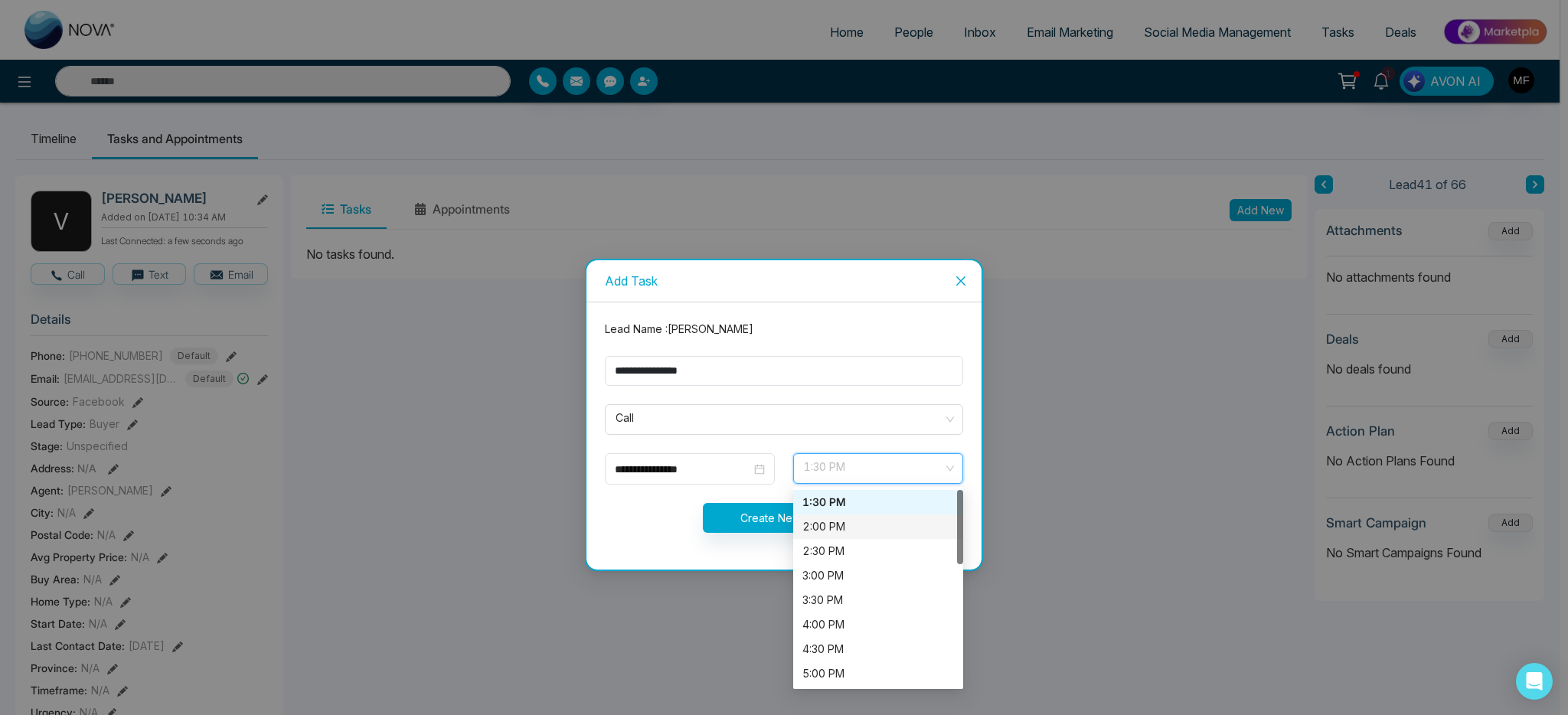
click at [837, 533] on div "2:00 PM" at bounding box center [878, 527] width 151 height 17
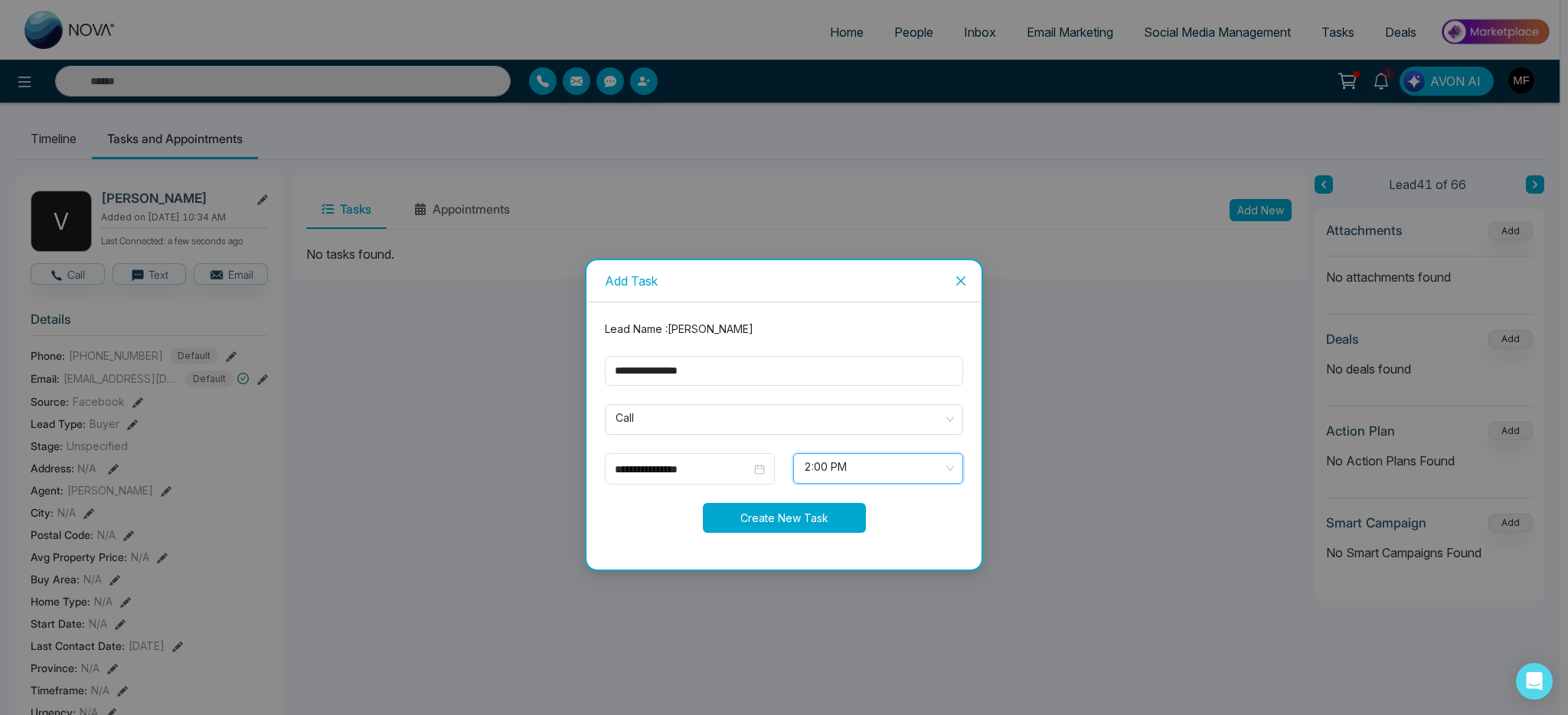
click at [752, 511] on button "Create New Task" at bounding box center [784, 517] width 163 height 30
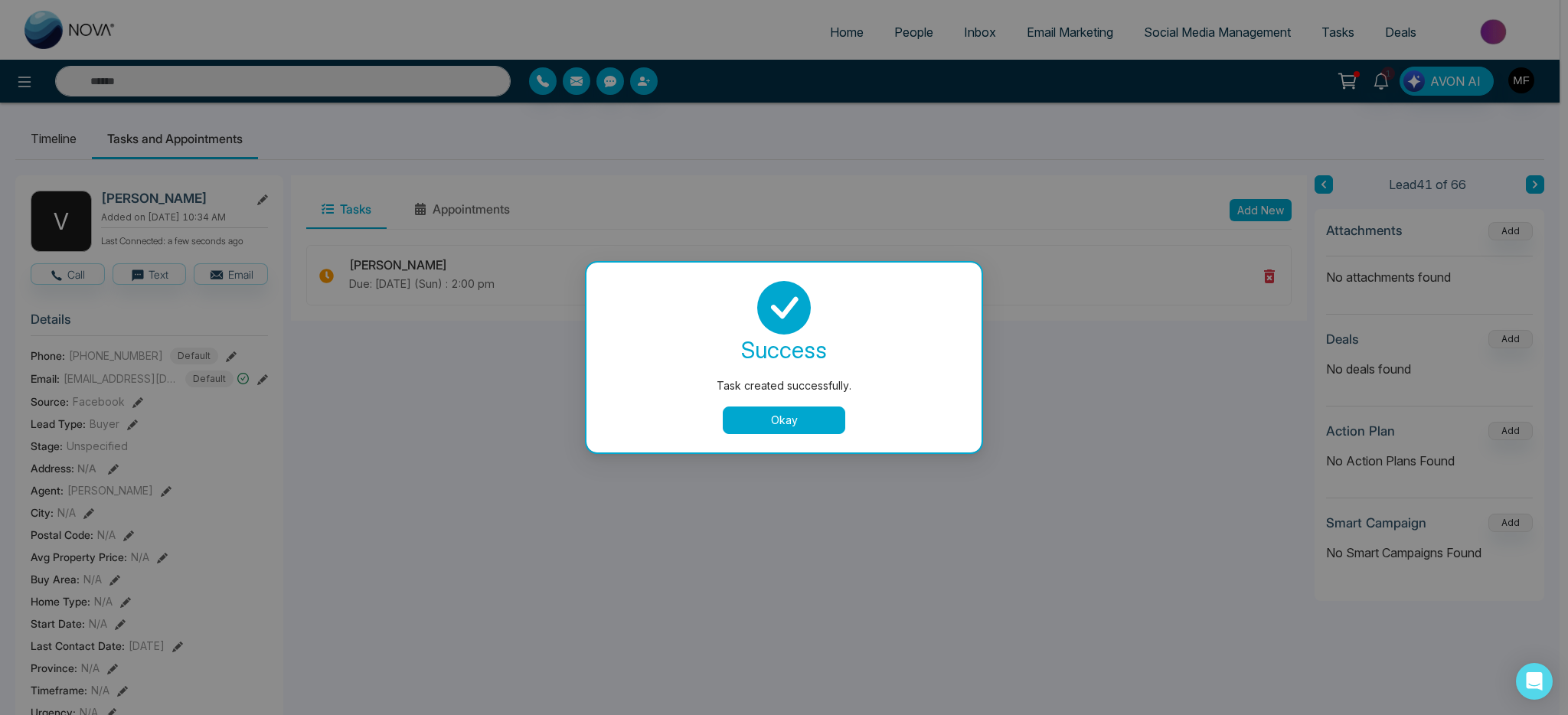
click at [782, 406] on button "Okay" at bounding box center [784, 420] width 122 height 27
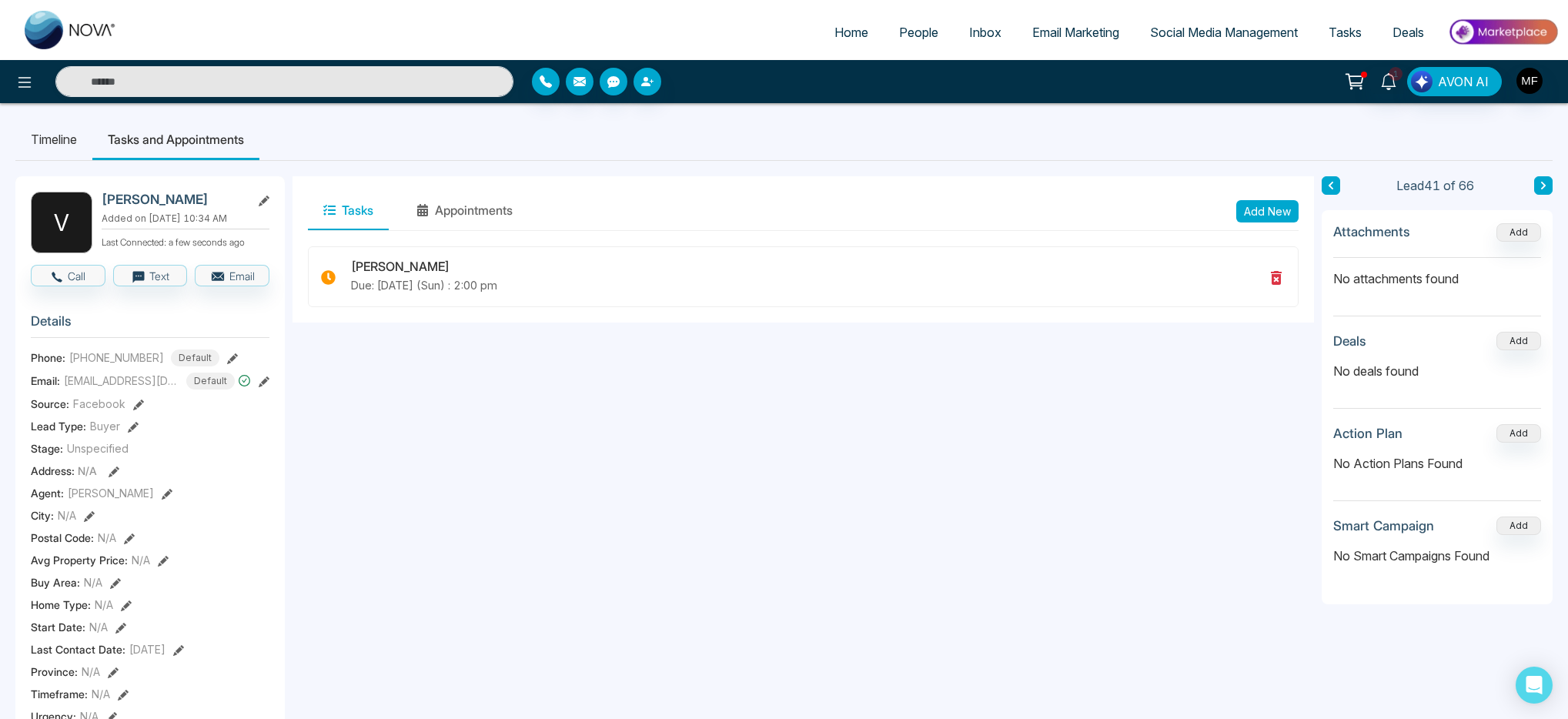
click at [1542, 186] on icon at bounding box center [1543, 185] width 8 height 9
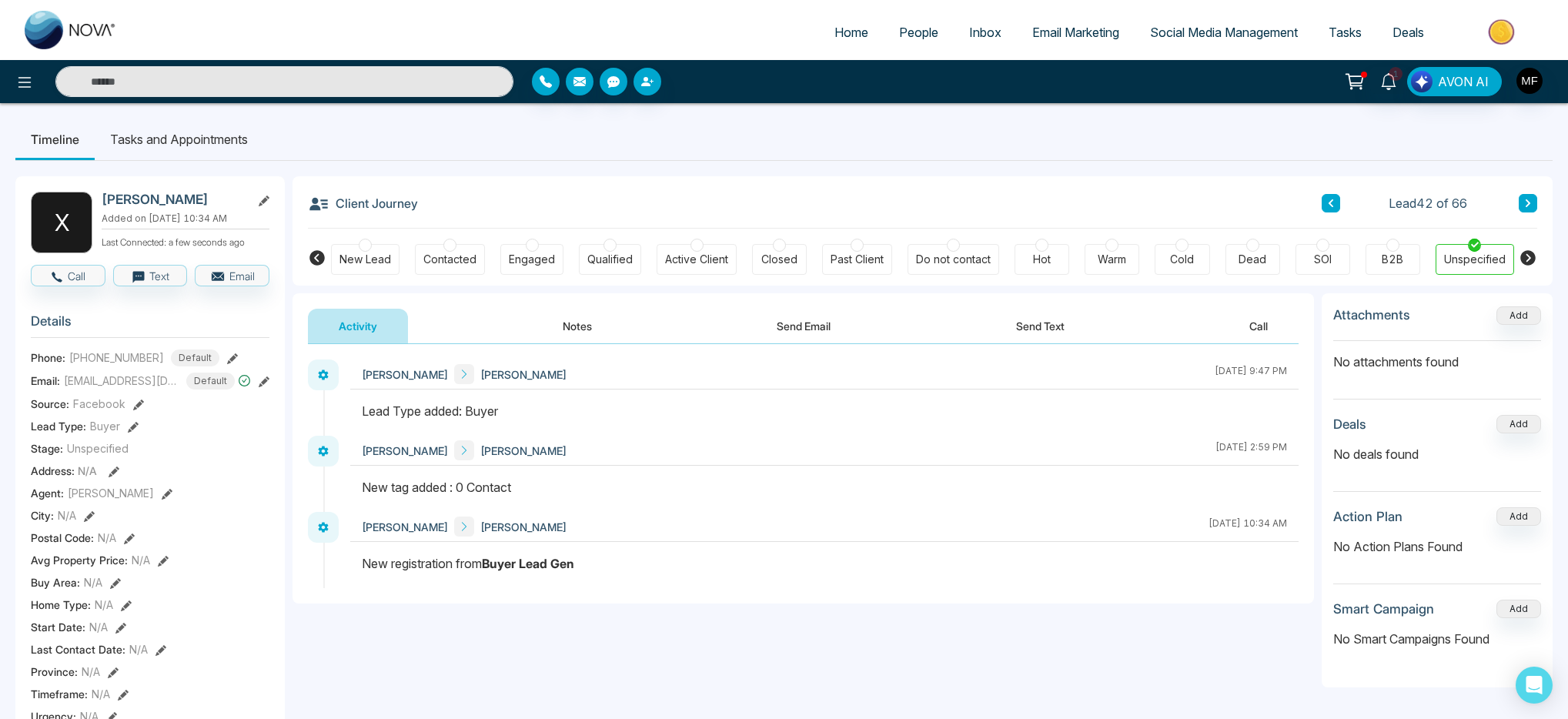
click at [579, 318] on button "Notes" at bounding box center [578, 326] width 91 height 34
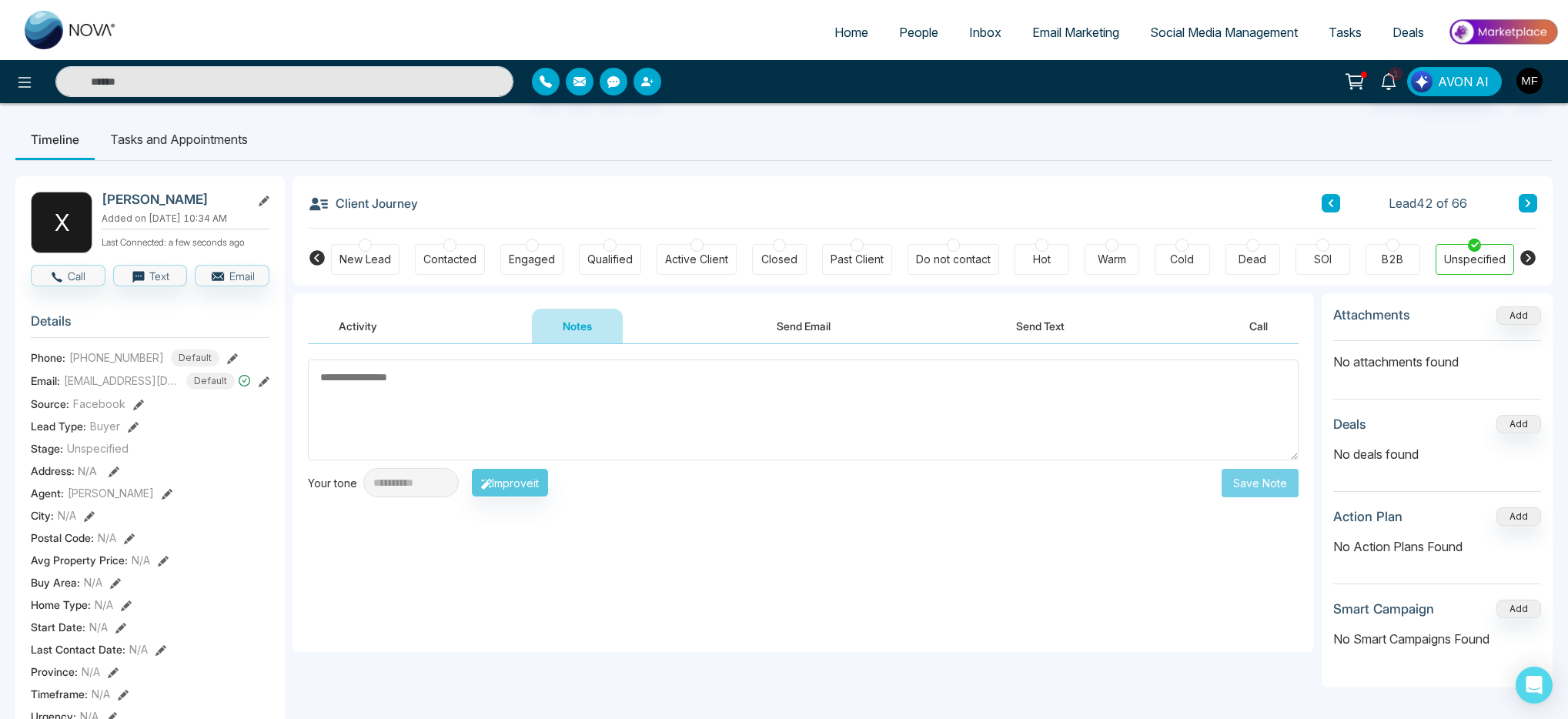
click at [365, 320] on button "Activity" at bounding box center [358, 326] width 100 height 34
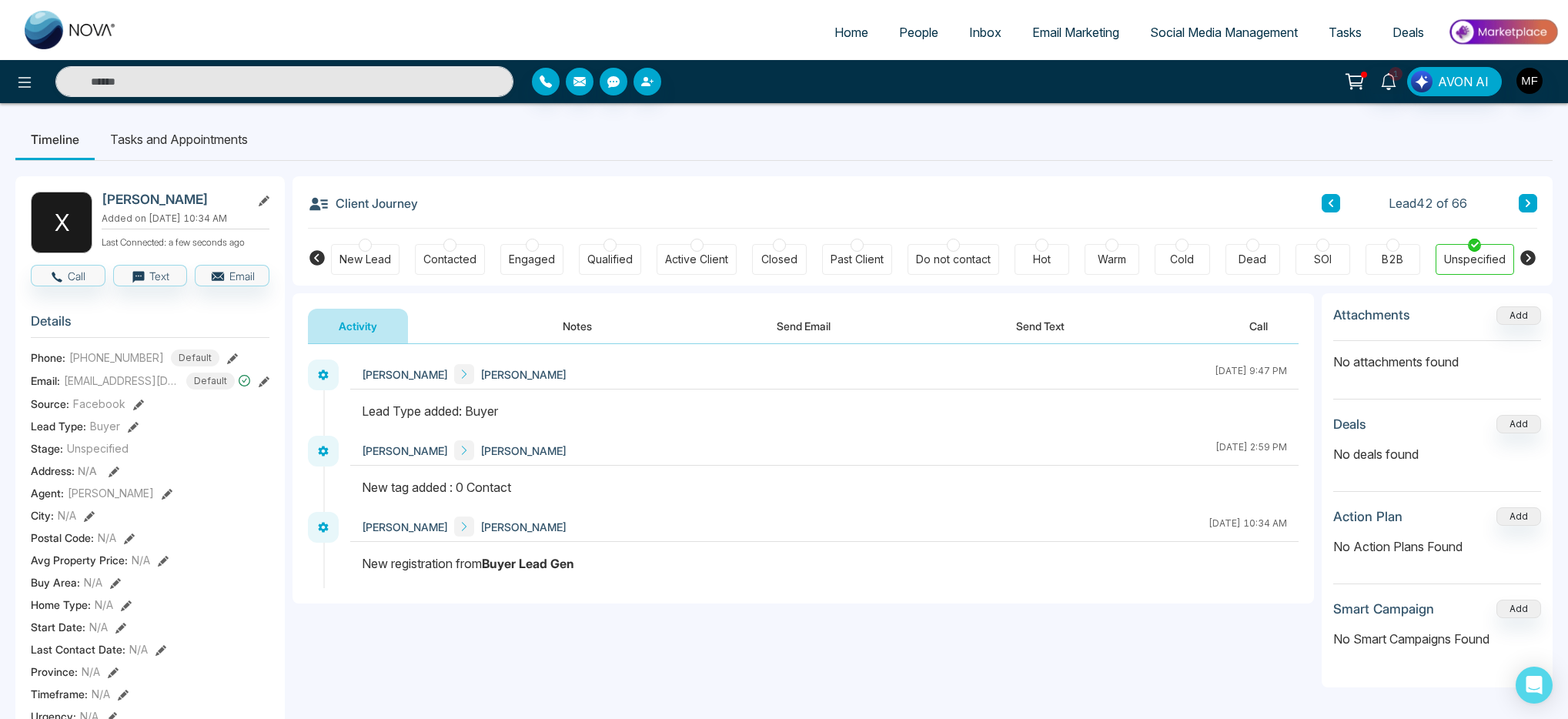
click at [1334, 200] on icon at bounding box center [1331, 203] width 8 height 9
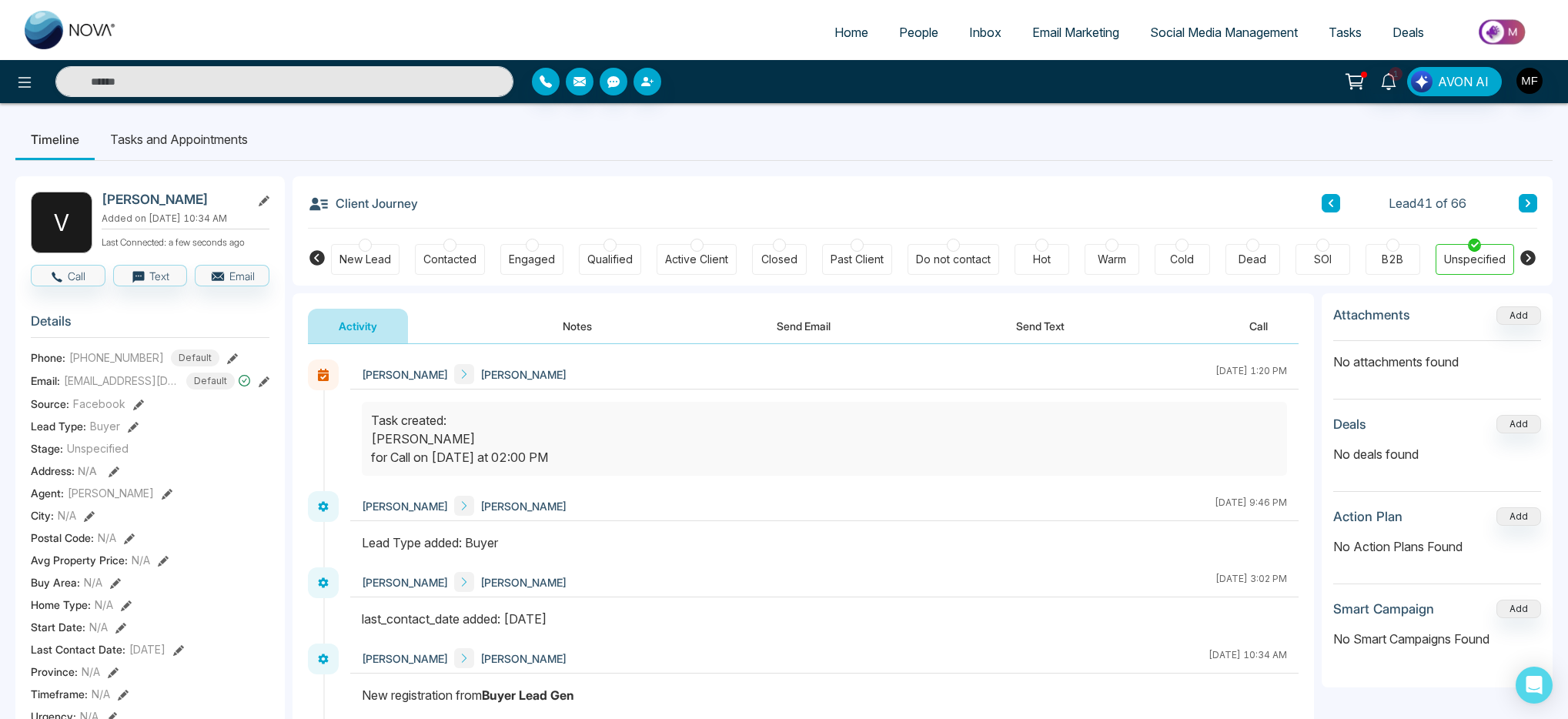
click at [1333, 200] on icon at bounding box center [1331, 203] width 8 height 9
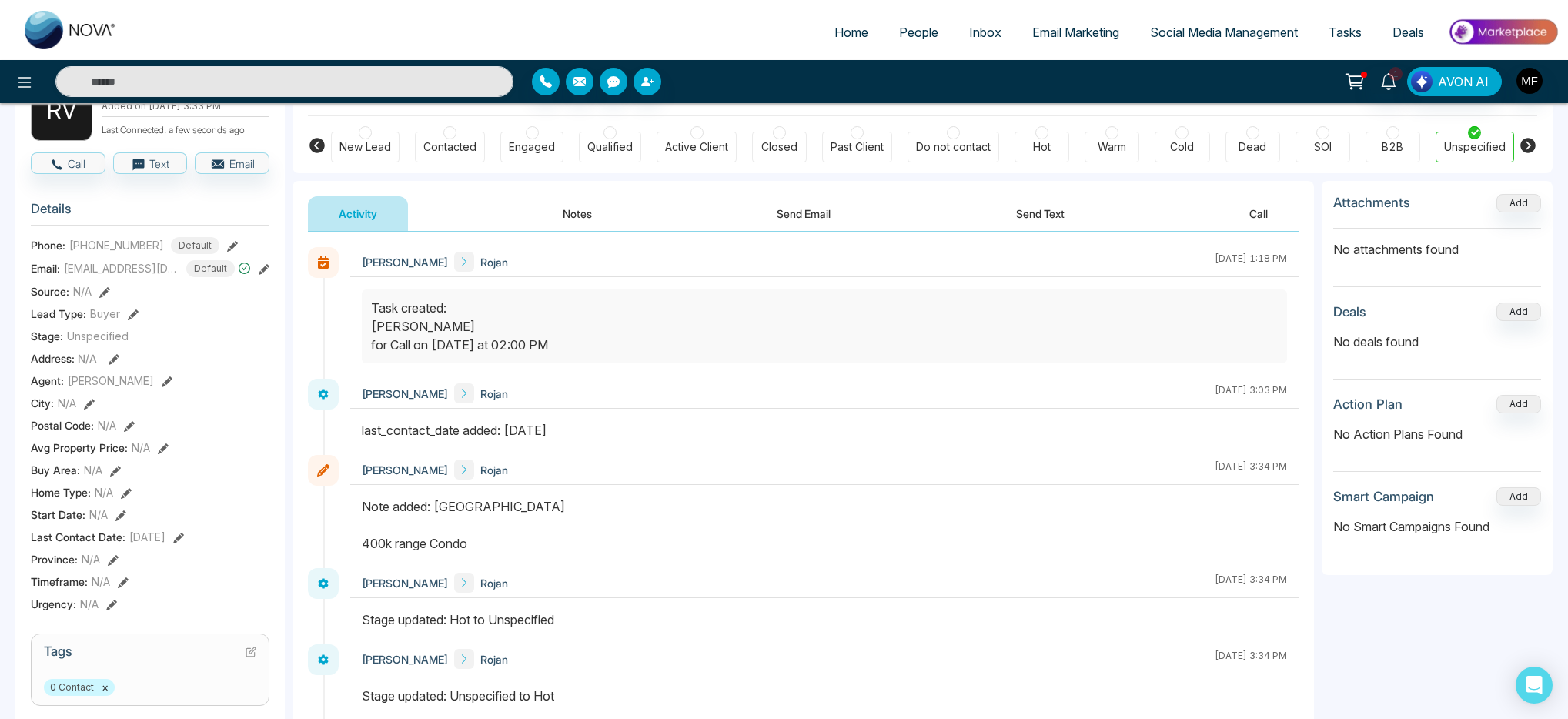
scroll to position [72, 0]
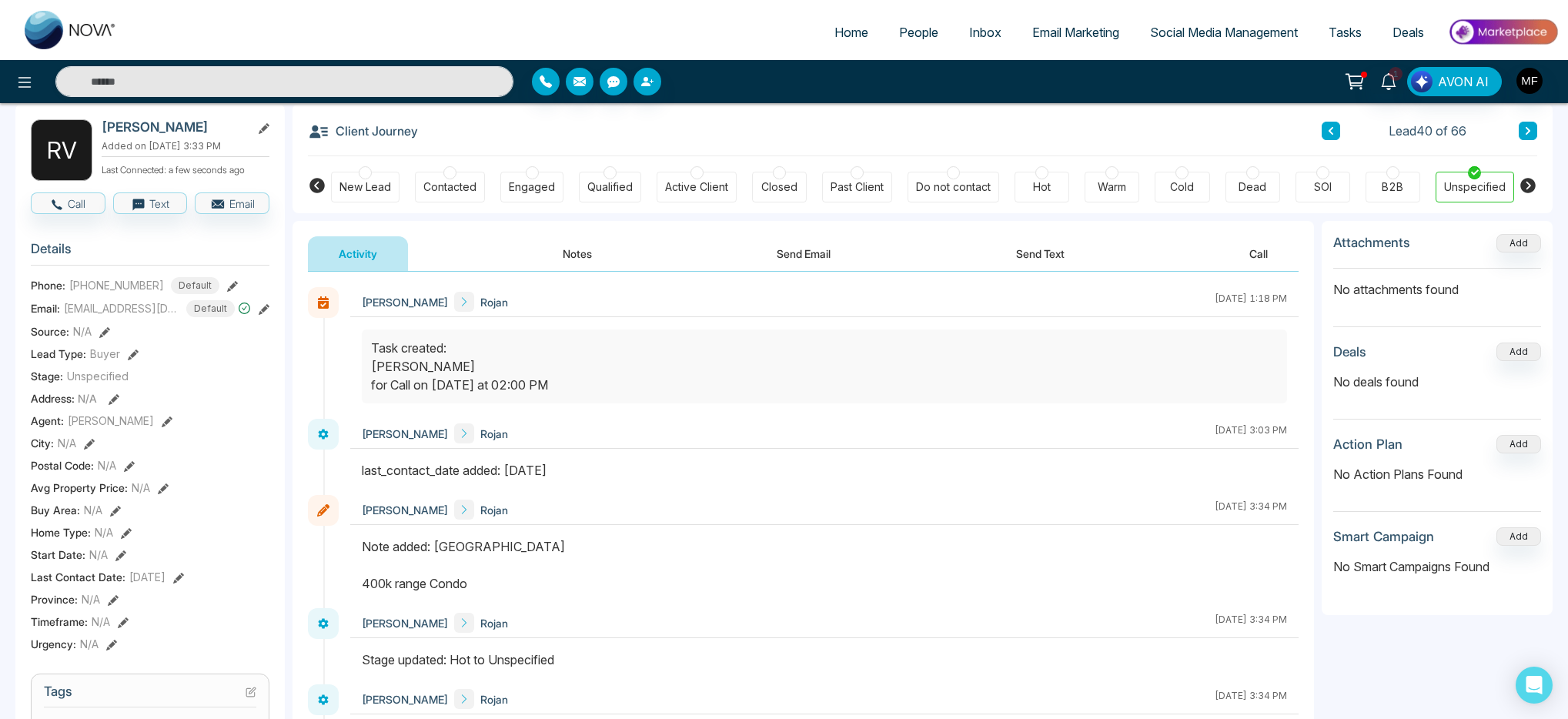
click at [563, 252] on button "Notes" at bounding box center [578, 254] width 91 height 34
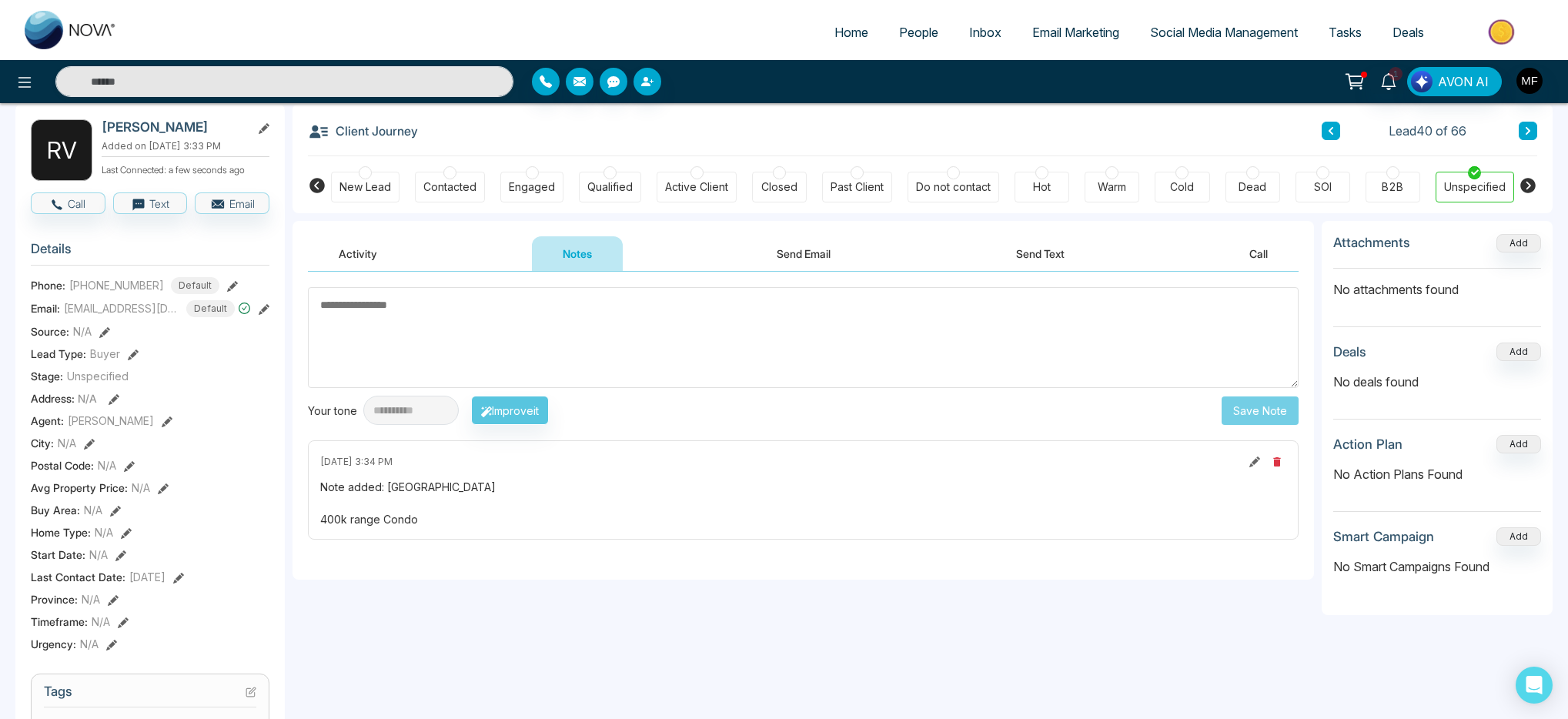
click at [1333, 127] on icon at bounding box center [1331, 131] width 8 height 9
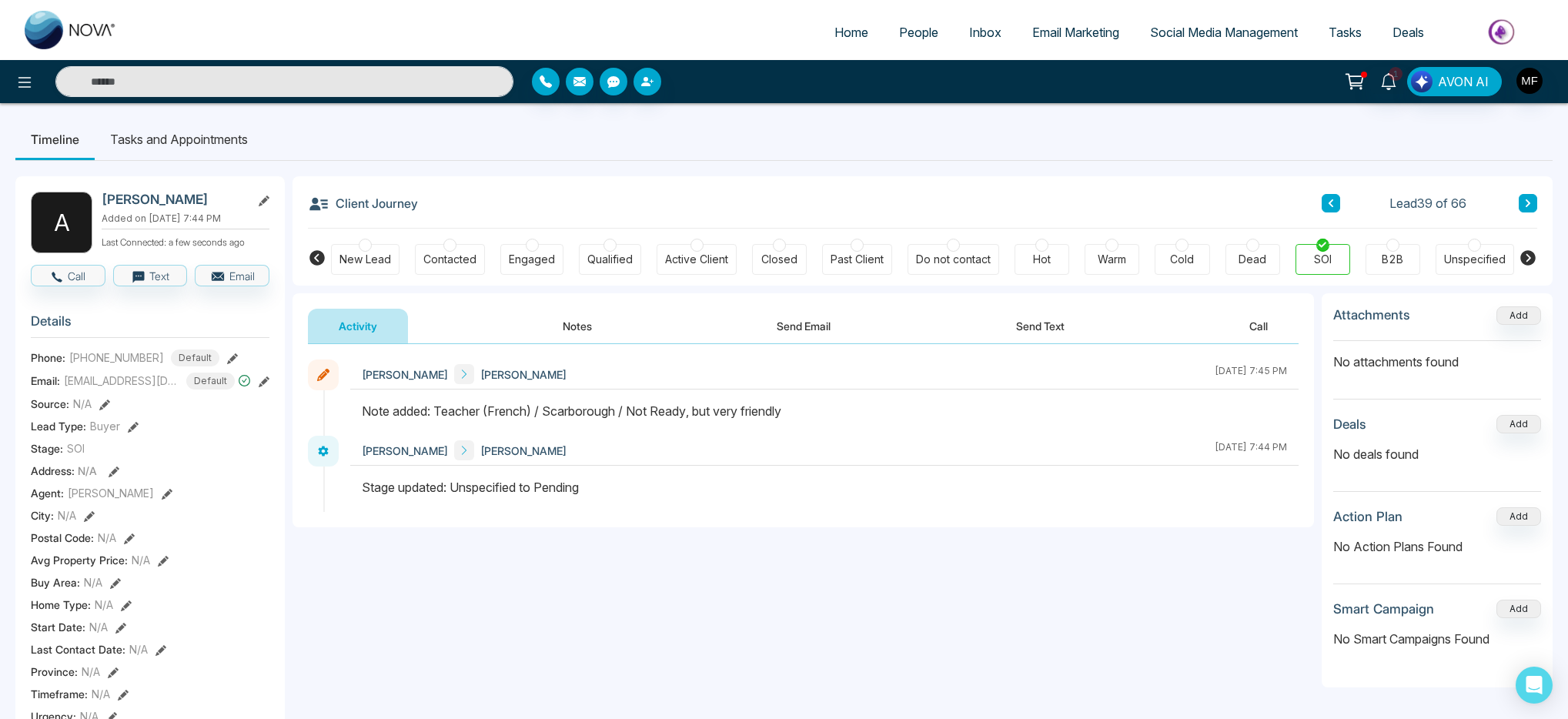
click at [1528, 203] on icon at bounding box center [1528, 203] width 4 height 8
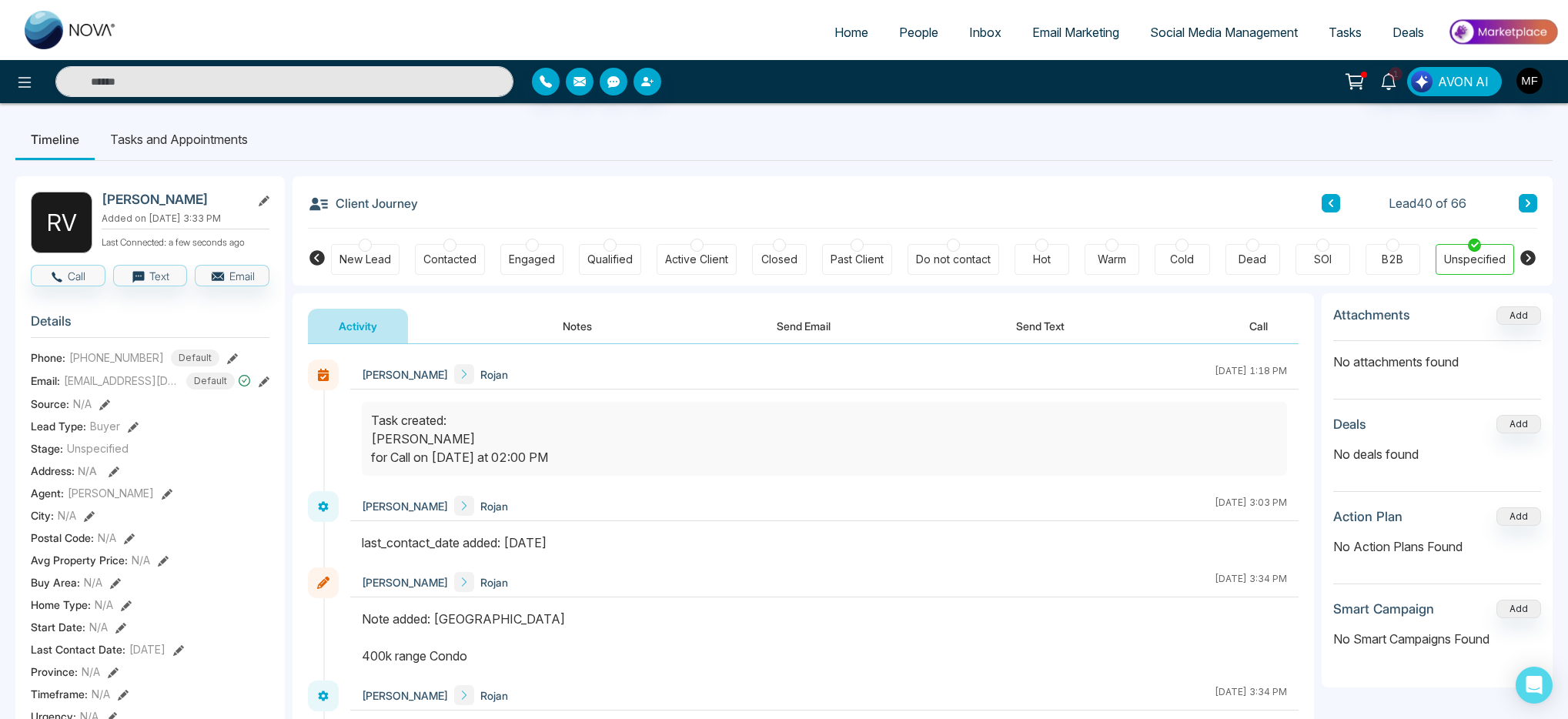
click at [1528, 203] on icon at bounding box center [1528, 203] width 4 height 8
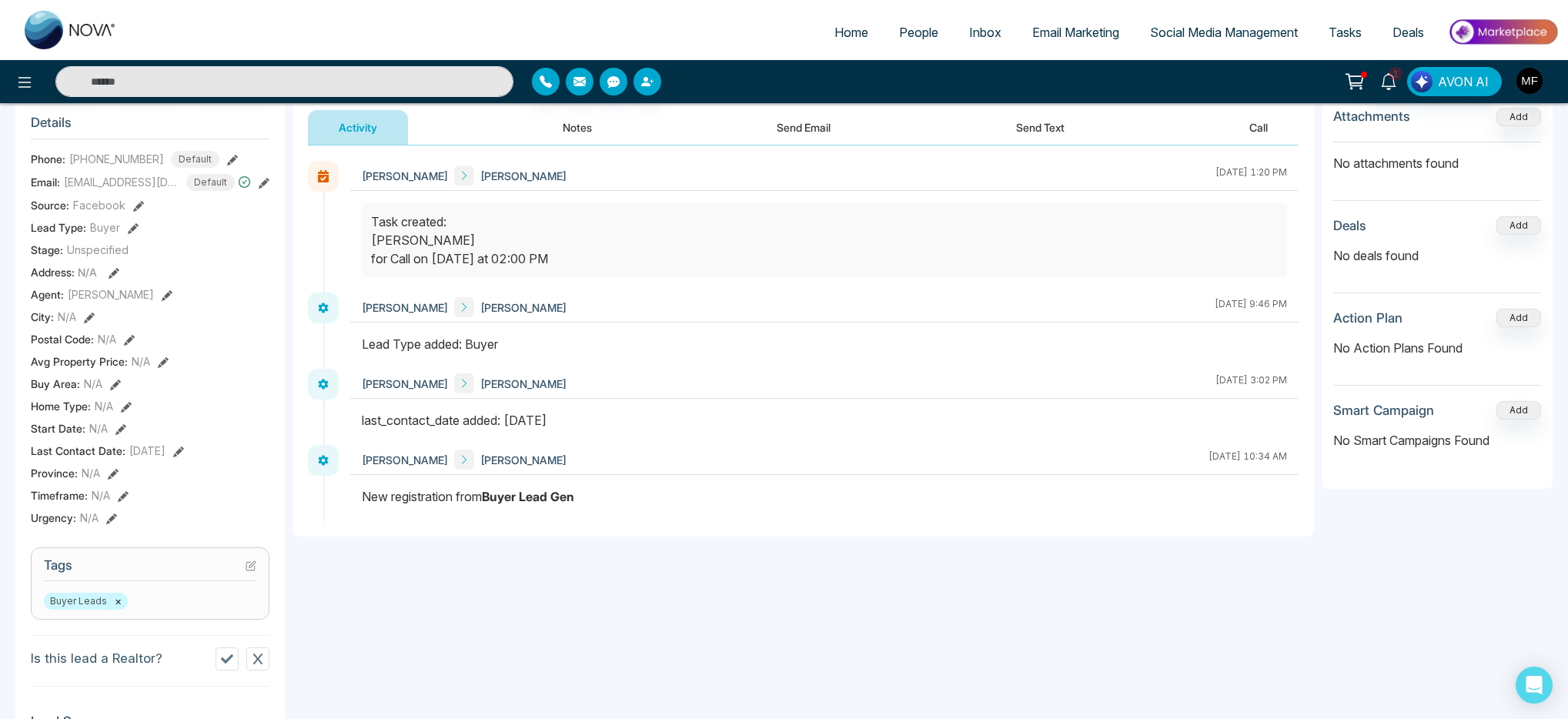
scroll to position [341, 0]
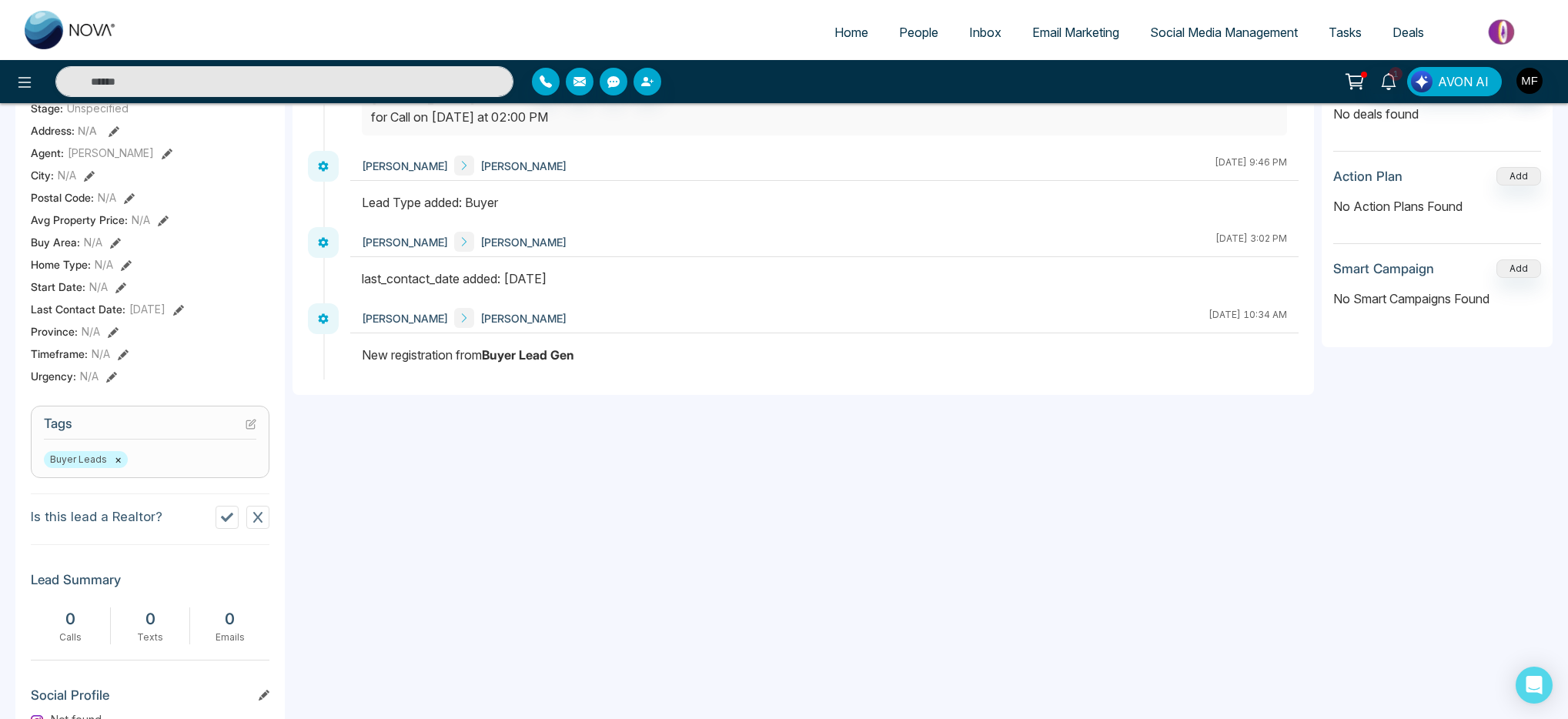
click at [254, 426] on icon at bounding box center [252, 422] width 6 height 6
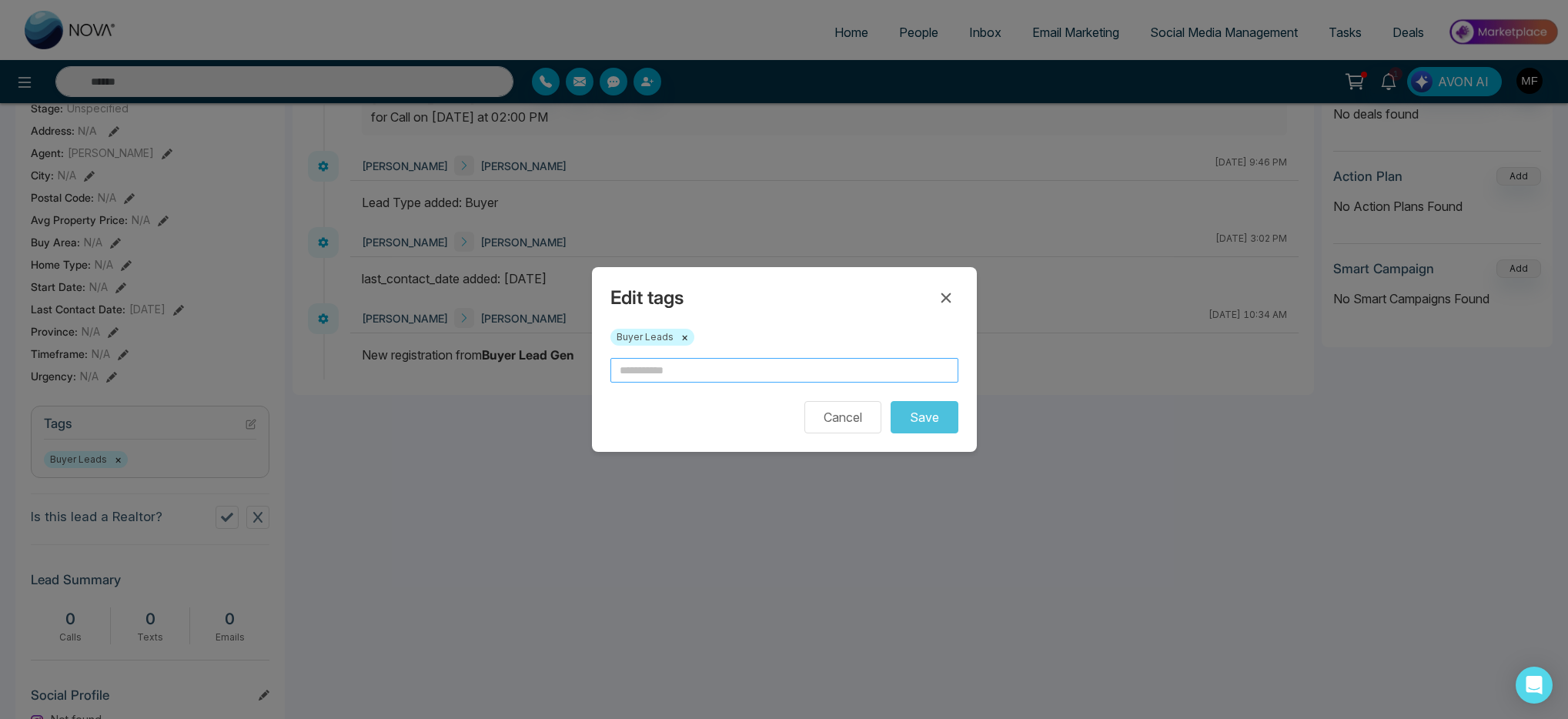
click at [787, 377] on input "text" at bounding box center [784, 370] width 348 height 25
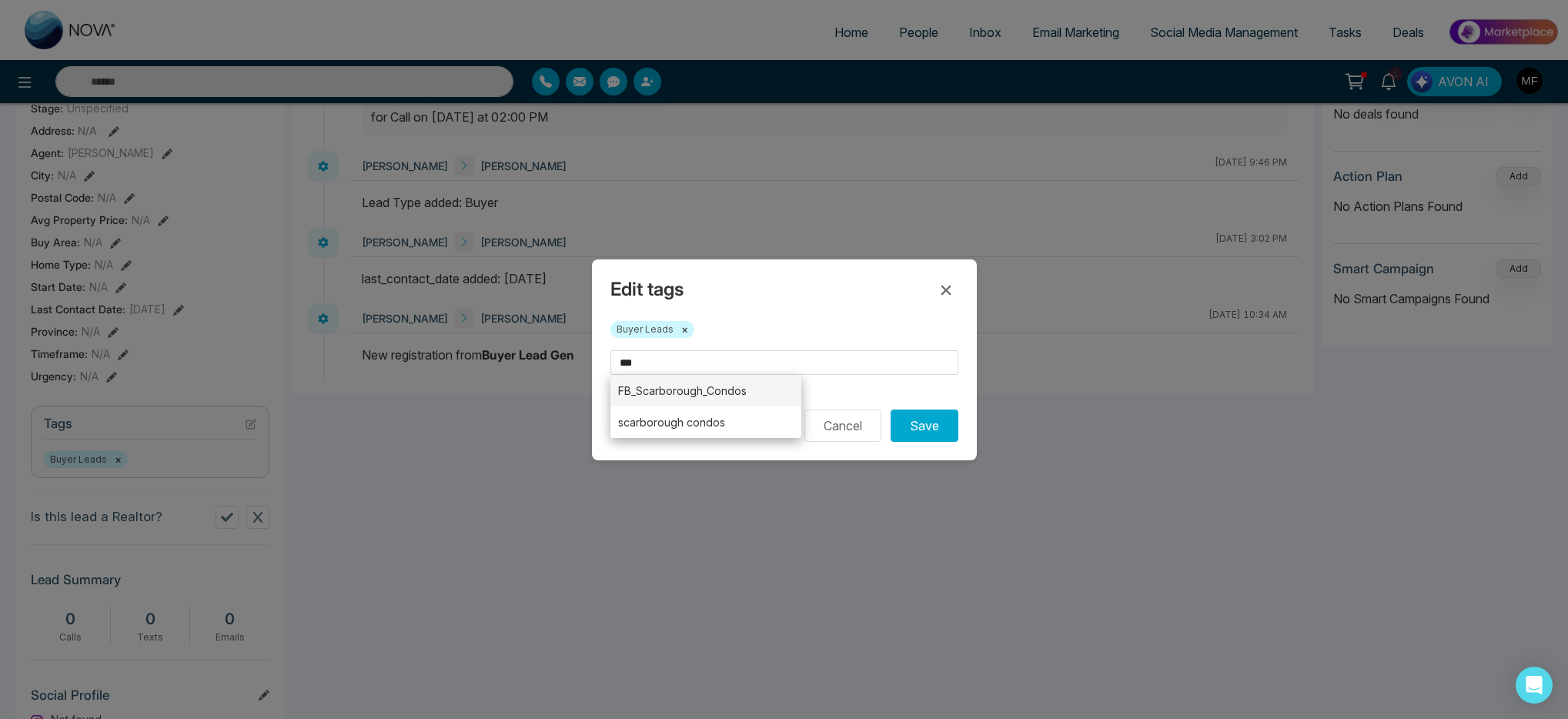
click at [758, 391] on li "FB_Scarborough_Condos" at bounding box center [706, 390] width 192 height 32
type input "**********"
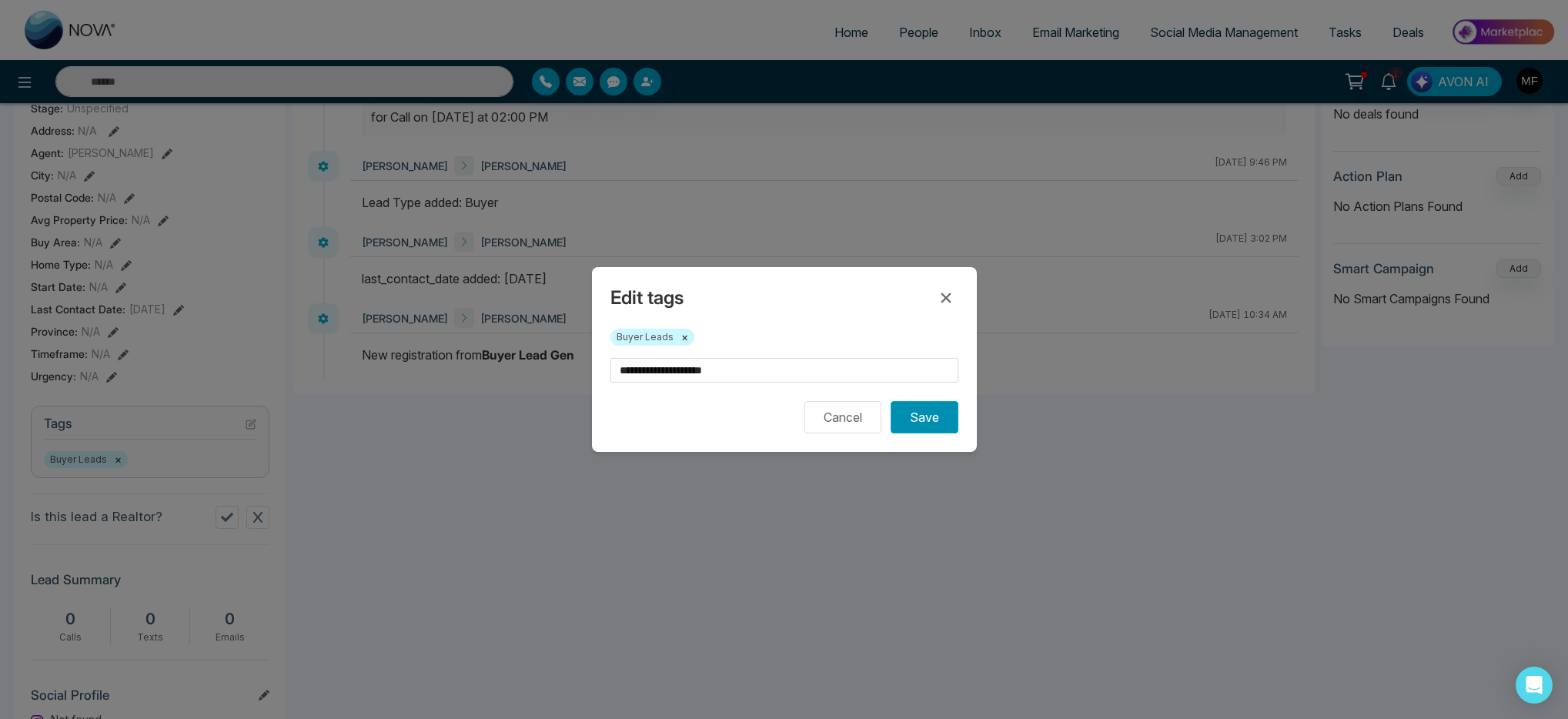
click at [906, 420] on button "Save" at bounding box center [925, 417] width 68 height 33
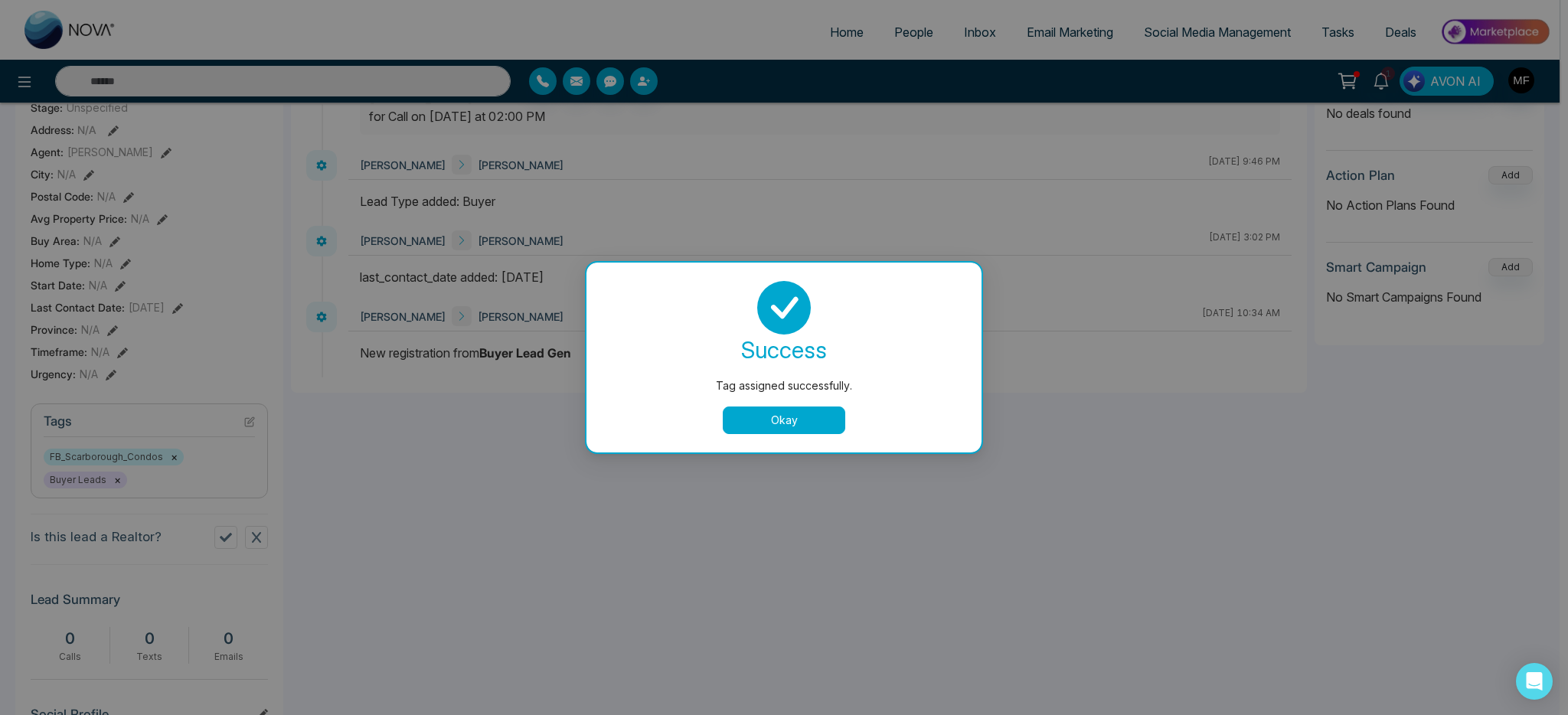
click at [800, 425] on button "Okay" at bounding box center [784, 420] width 122 height 27
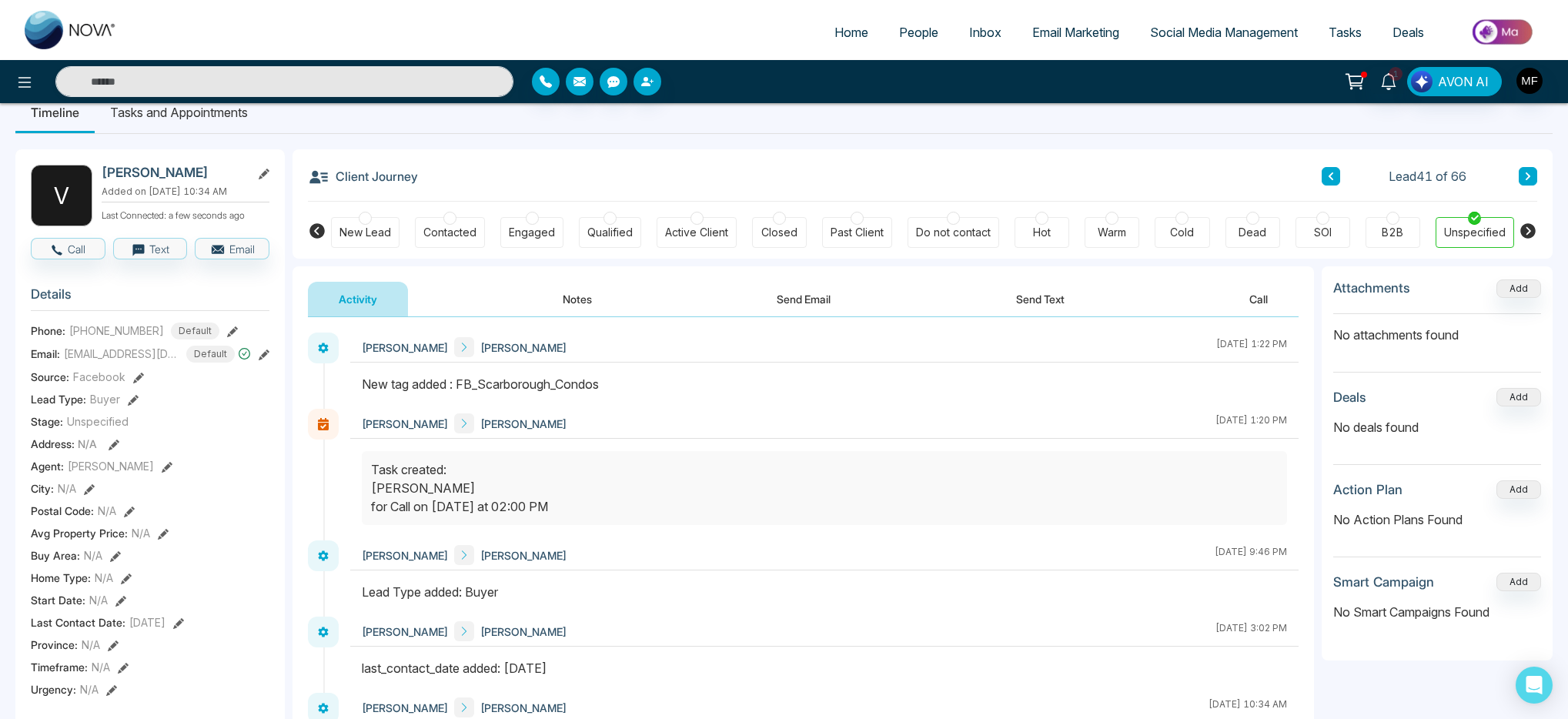
scroll to position [26, 0]
click at [228, 120] on li "Tasks and Appointments" at bounding box center [179, 114] width 169 height 41
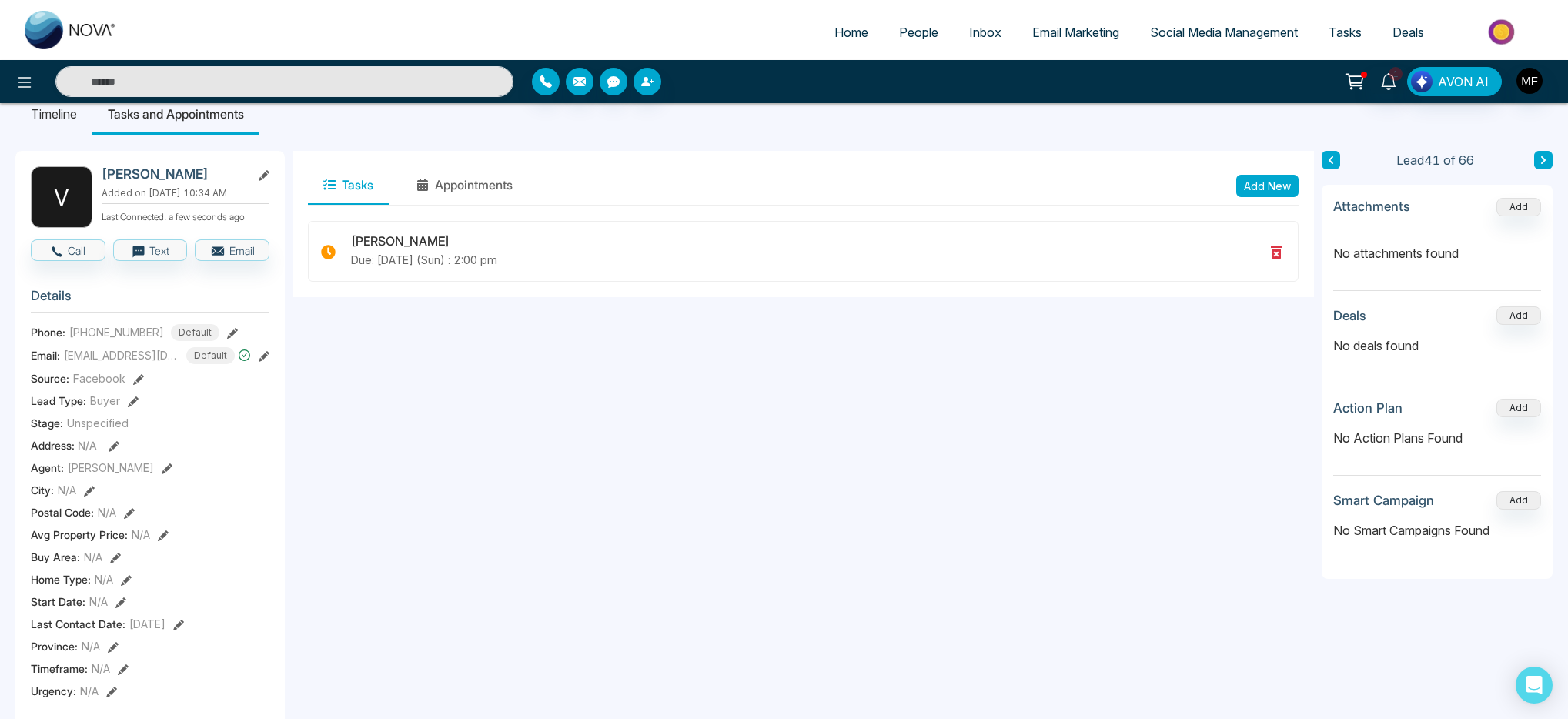
click at [1551, 155] on button at bounding box center [1543, 159] width 18 height 18
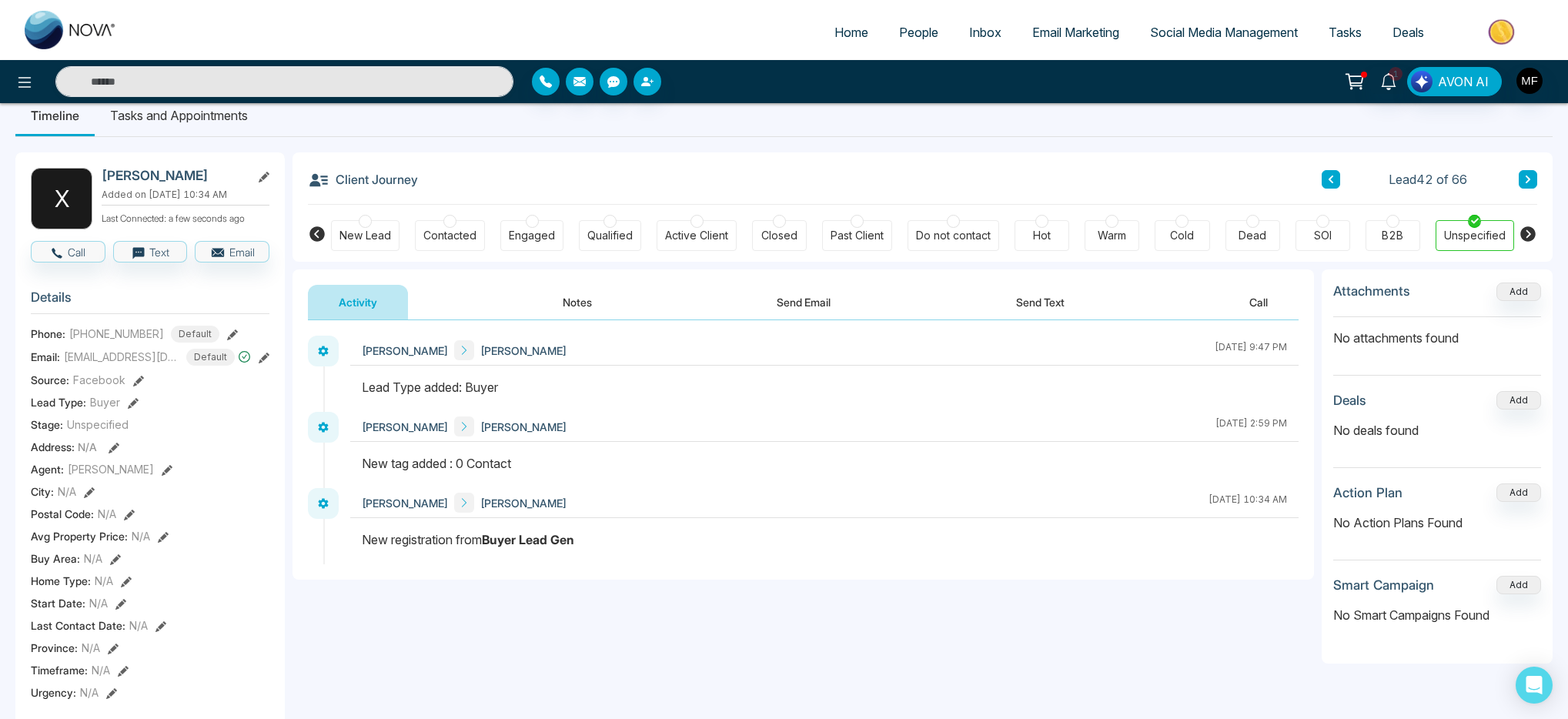
scroll to position [25, 0]
click at [576, 304] on button "Notes" at bounding box center [578, 301] width 91 height 34
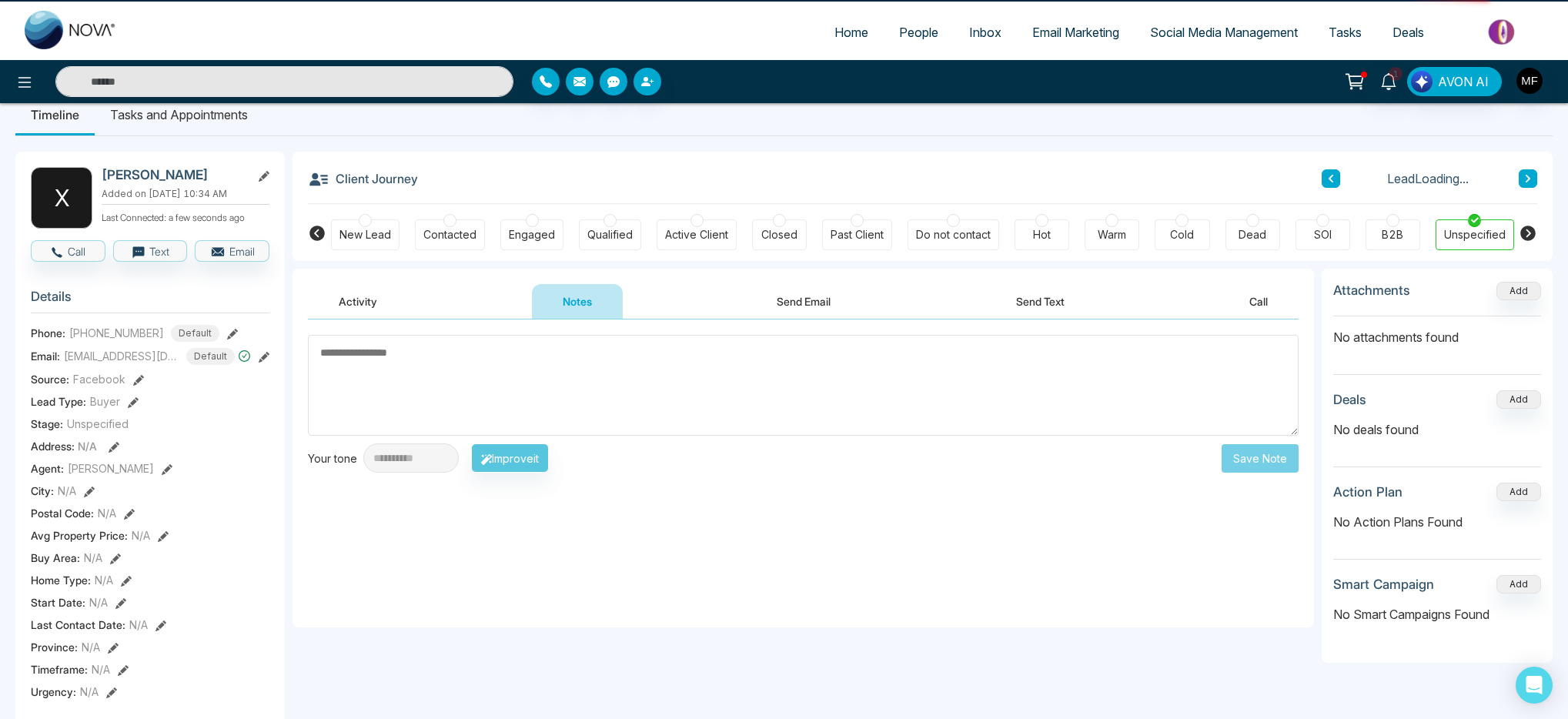
click at [576, 304] on button "Notes" at bounding box center [578, 301] width 91 height 34
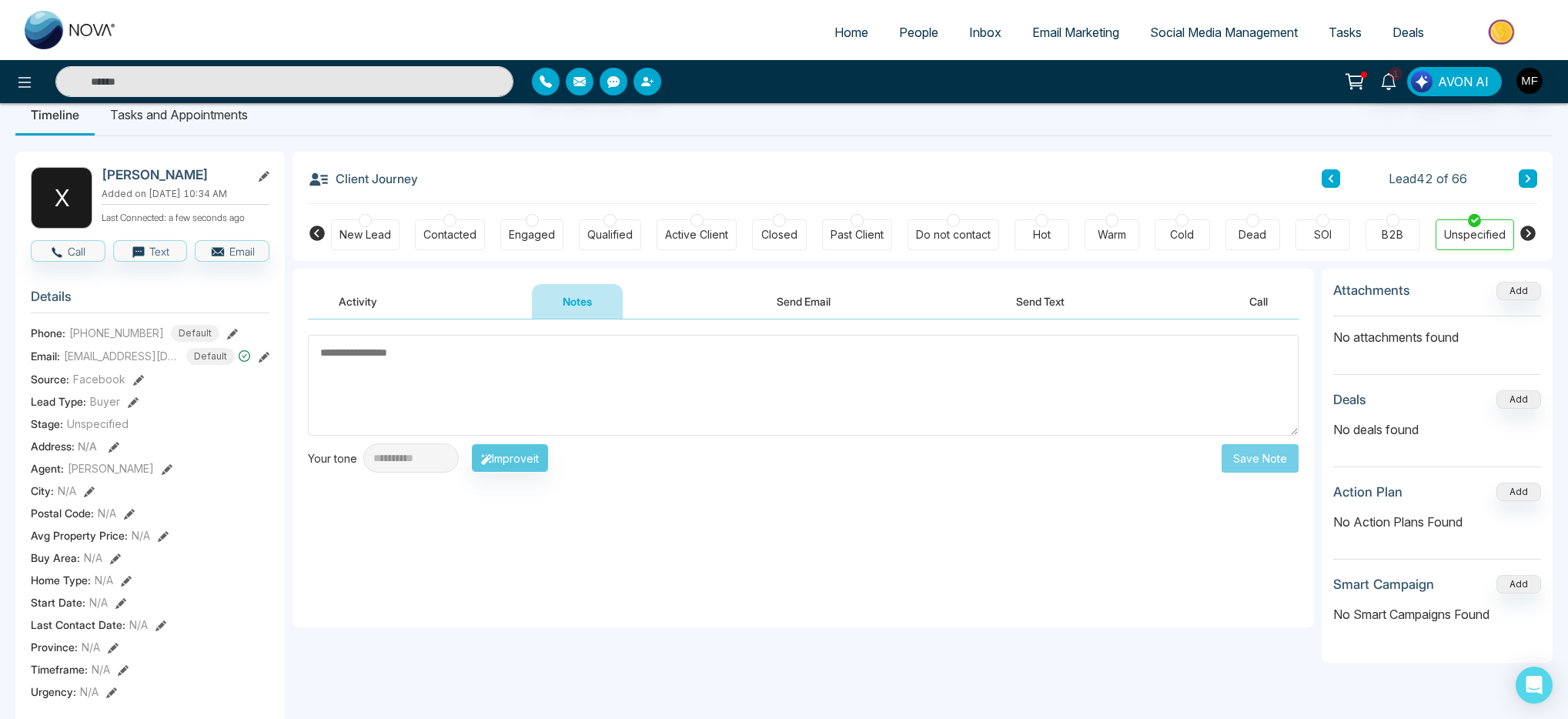
click at [369, 308] on button "Activity" at bounding box center [358, 301] width 100 height 34
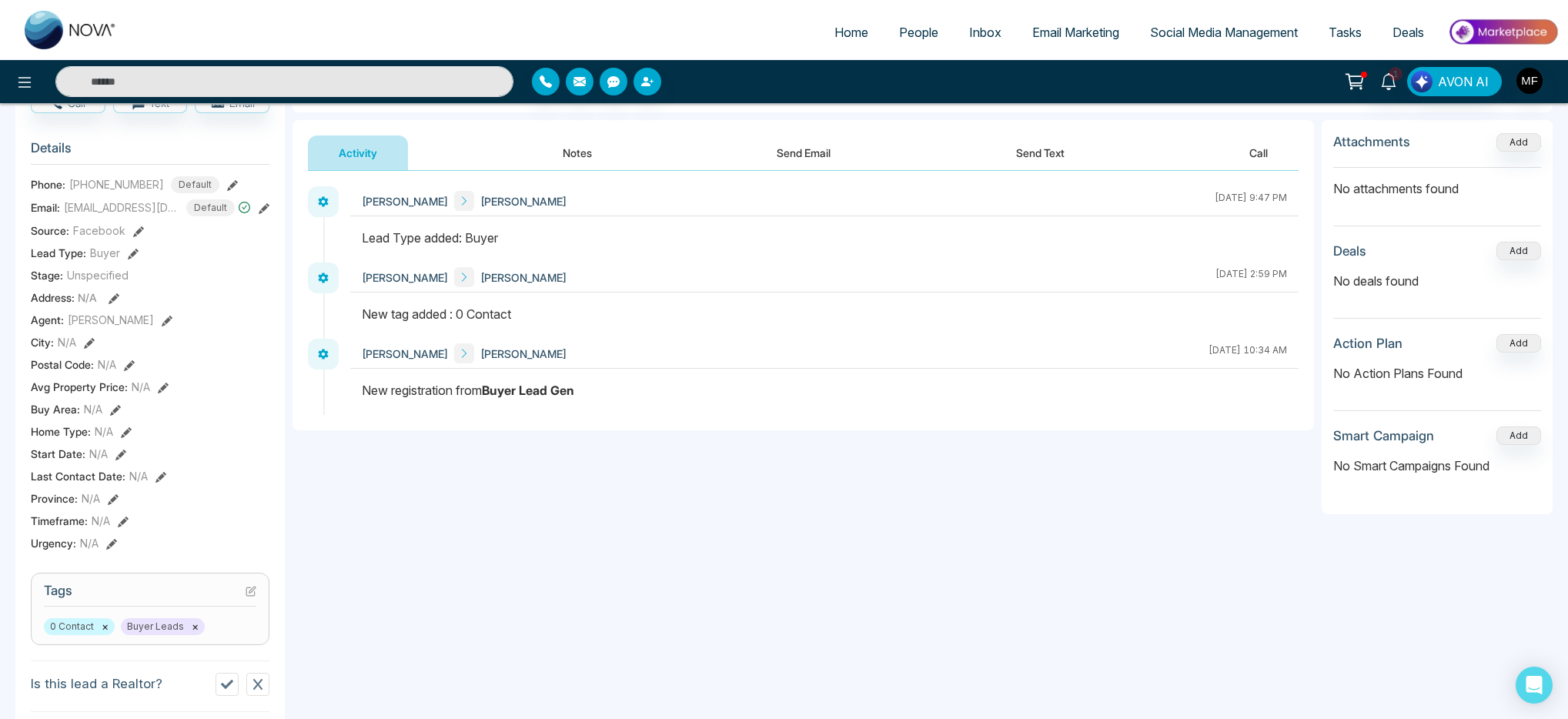
scroll to position [175, 0]
click at [255, 595] on icon at bounding box center [251, 589] width 11 height 11
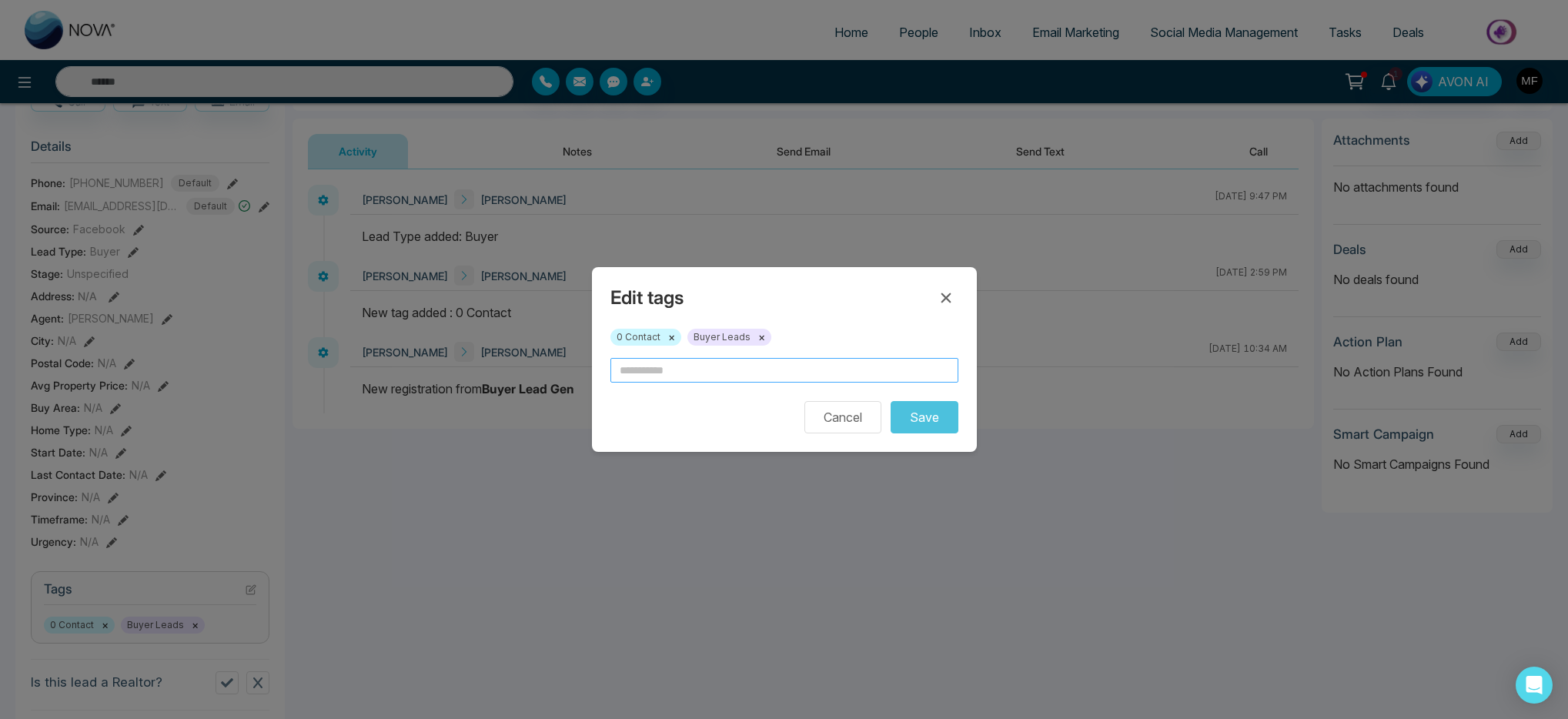
click at [734, 360] on input "text" at bounding box center [784, 370] width 348 height 25
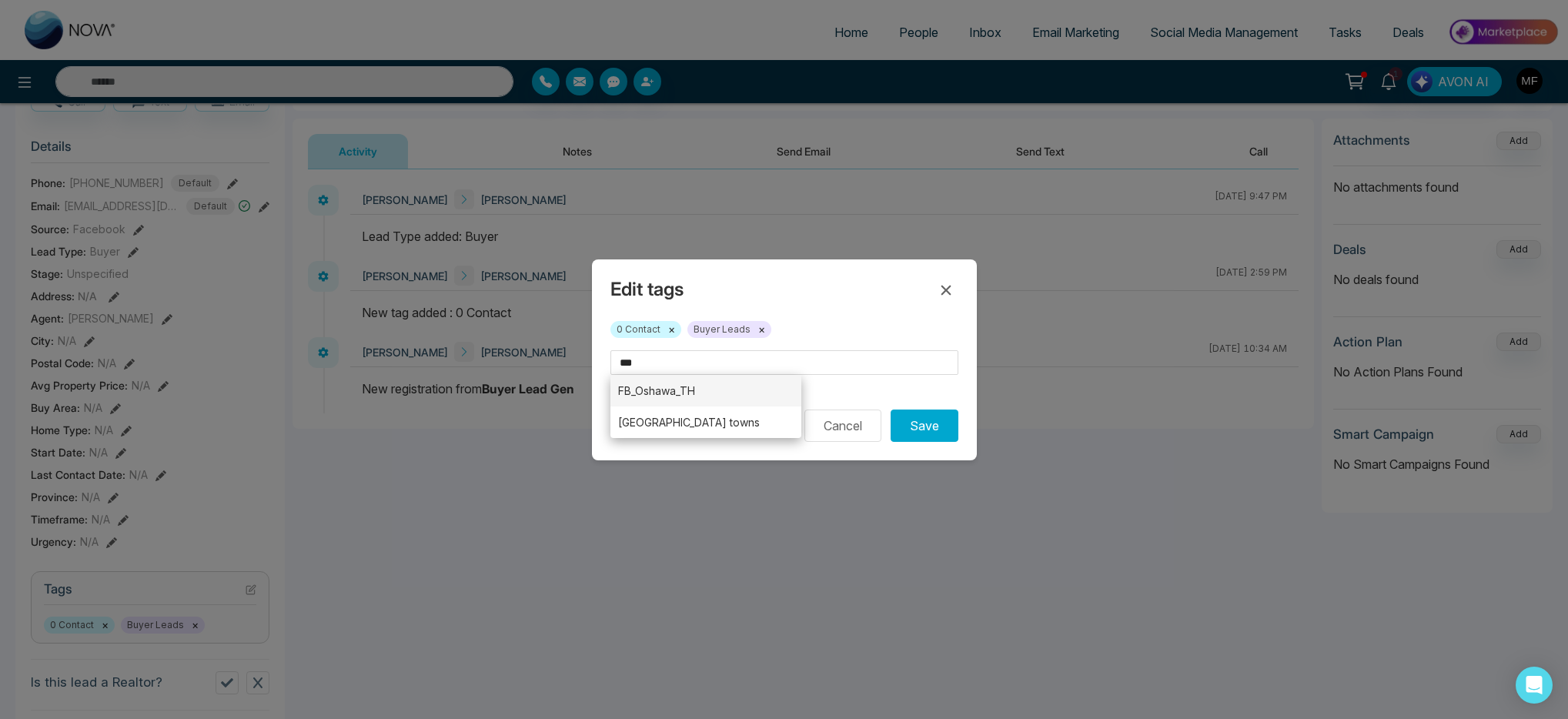
click at [710, 393] on li "FB_Oshawa_TH" at bounding box center [706, 390] width 192 height 32
type input "**********"
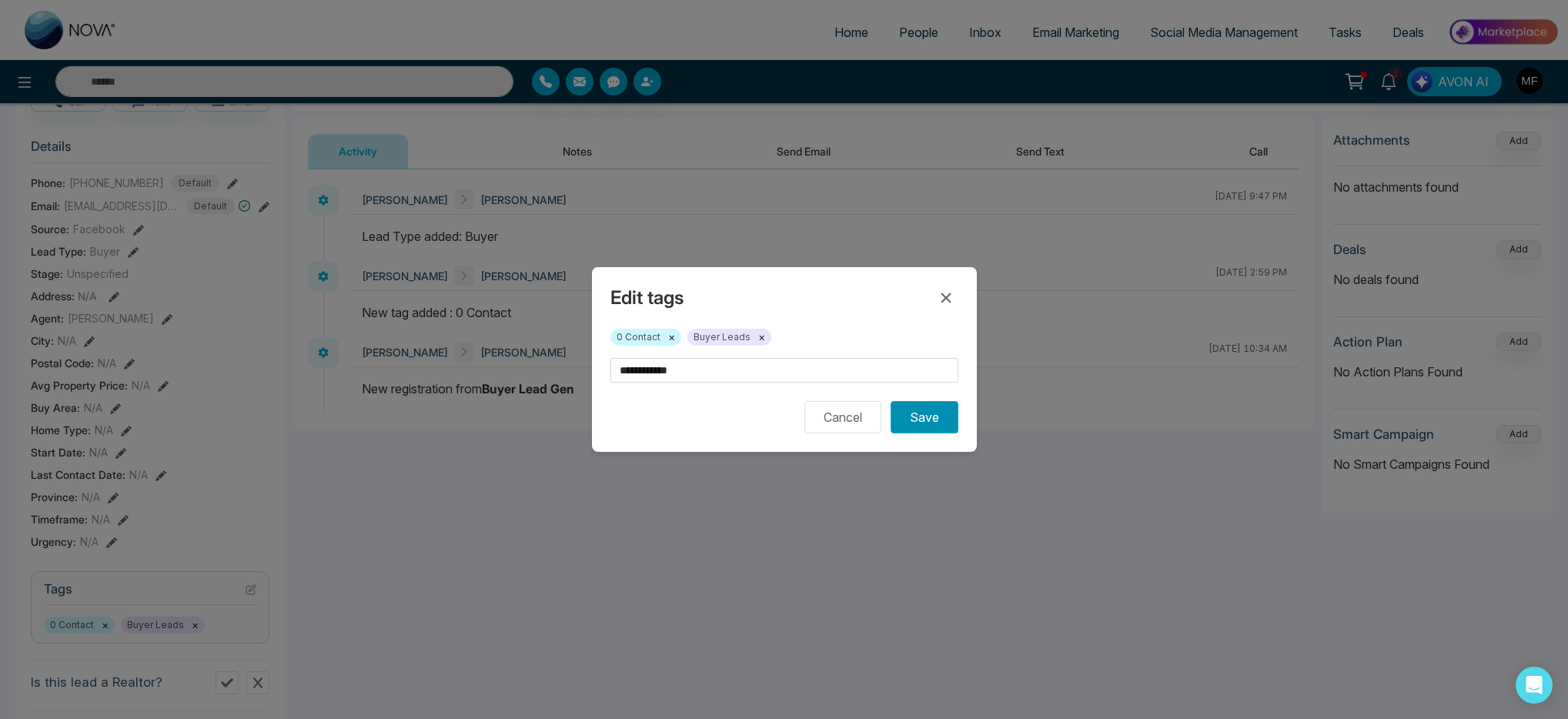
click at [939, 430] on button "Save" at bounding box center [925, 417] width 68 height 33
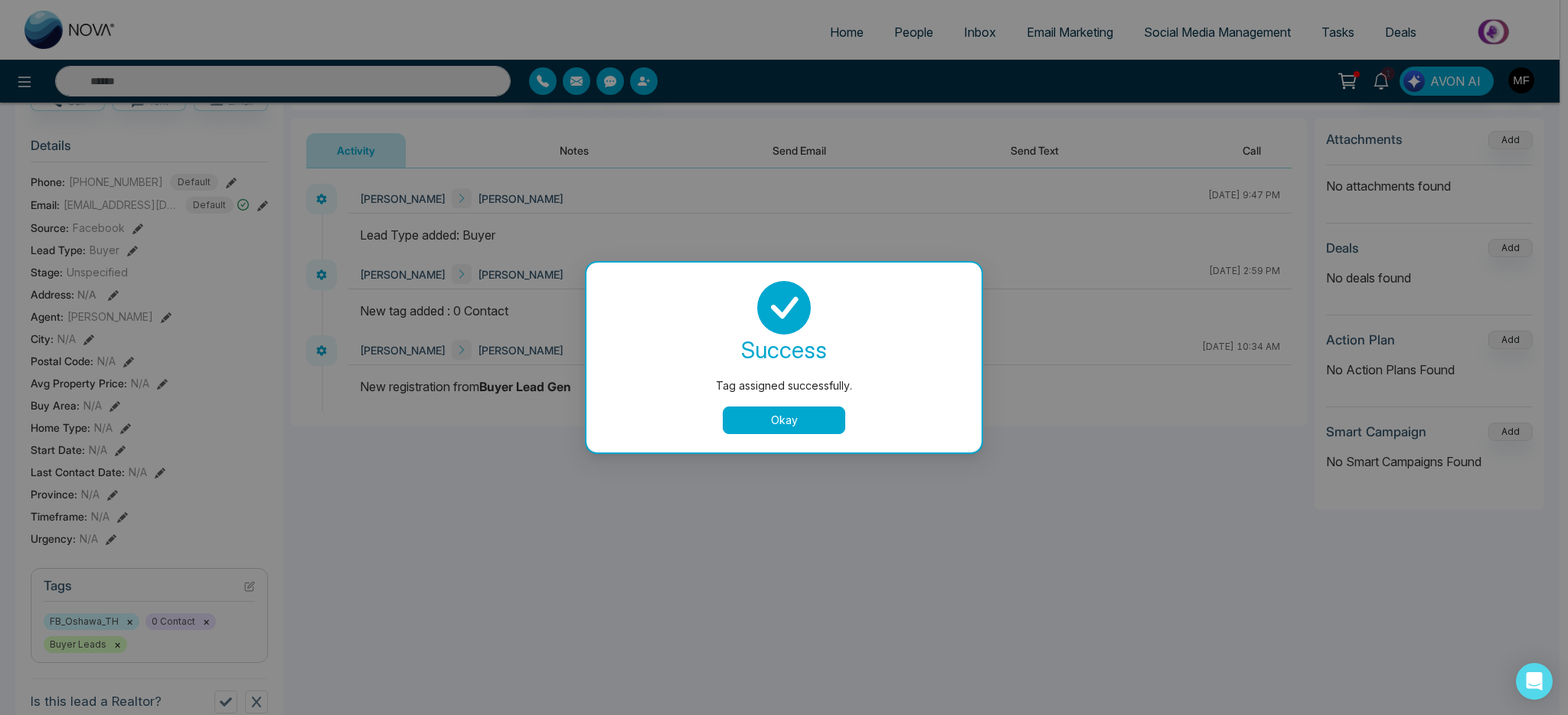
click at [800, 422] on button "Okay" at bounding box center [784, 420] width 122 height 27
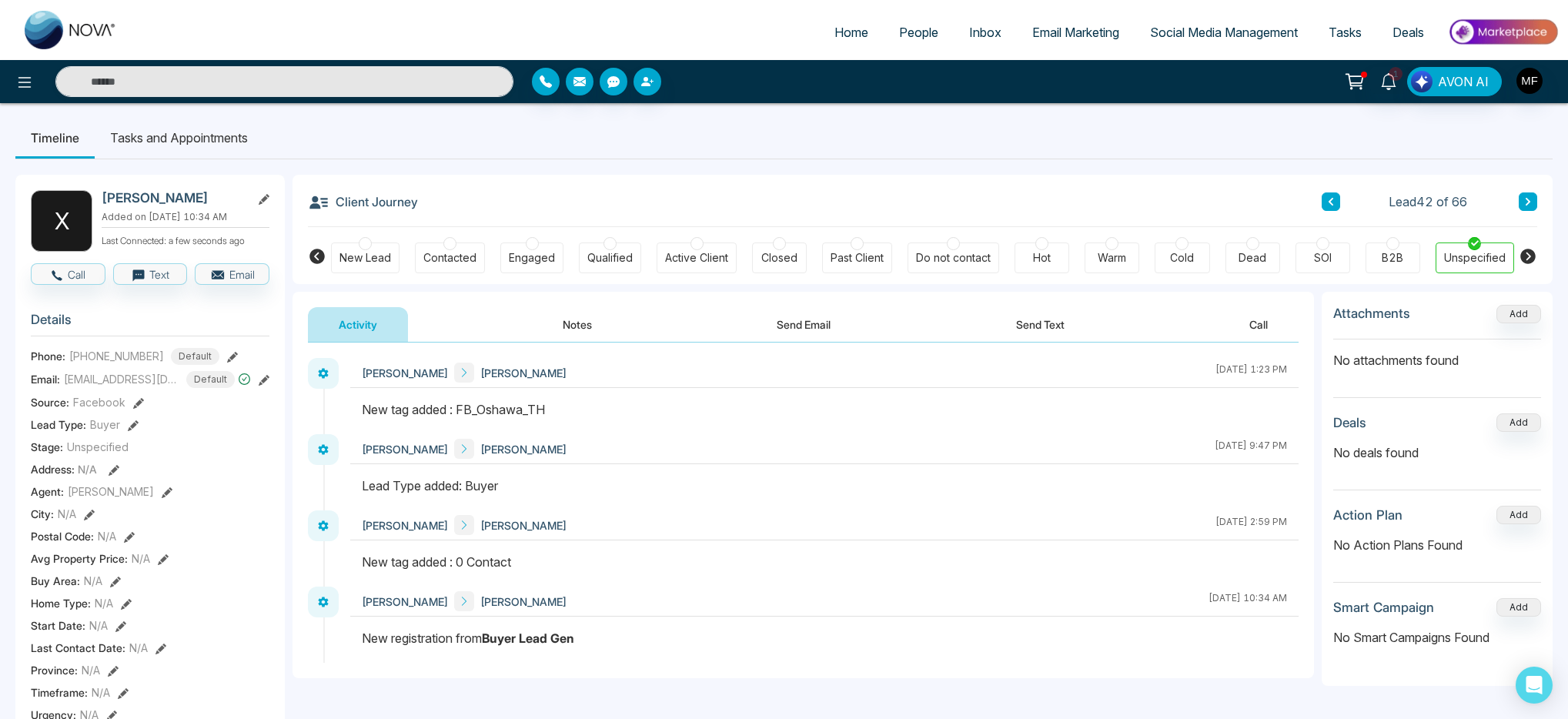
scroll to position [0, 0]
click at [197, 144] on li "Tasks and Appointments" at bounding box center [179, 139] width 169 height 41
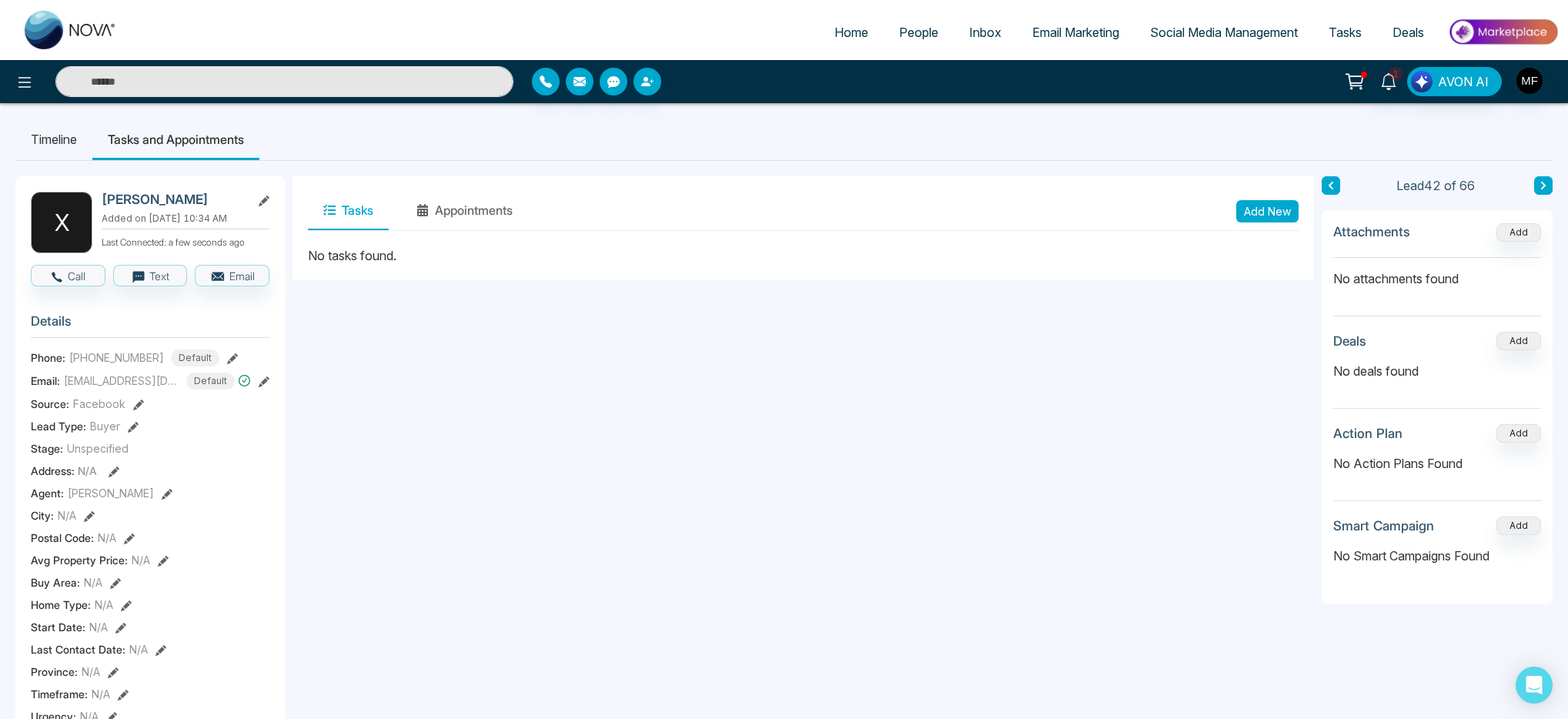
click at [67, 149] on li "Timeline" at bounding box center [54, 139] width 77 height 41
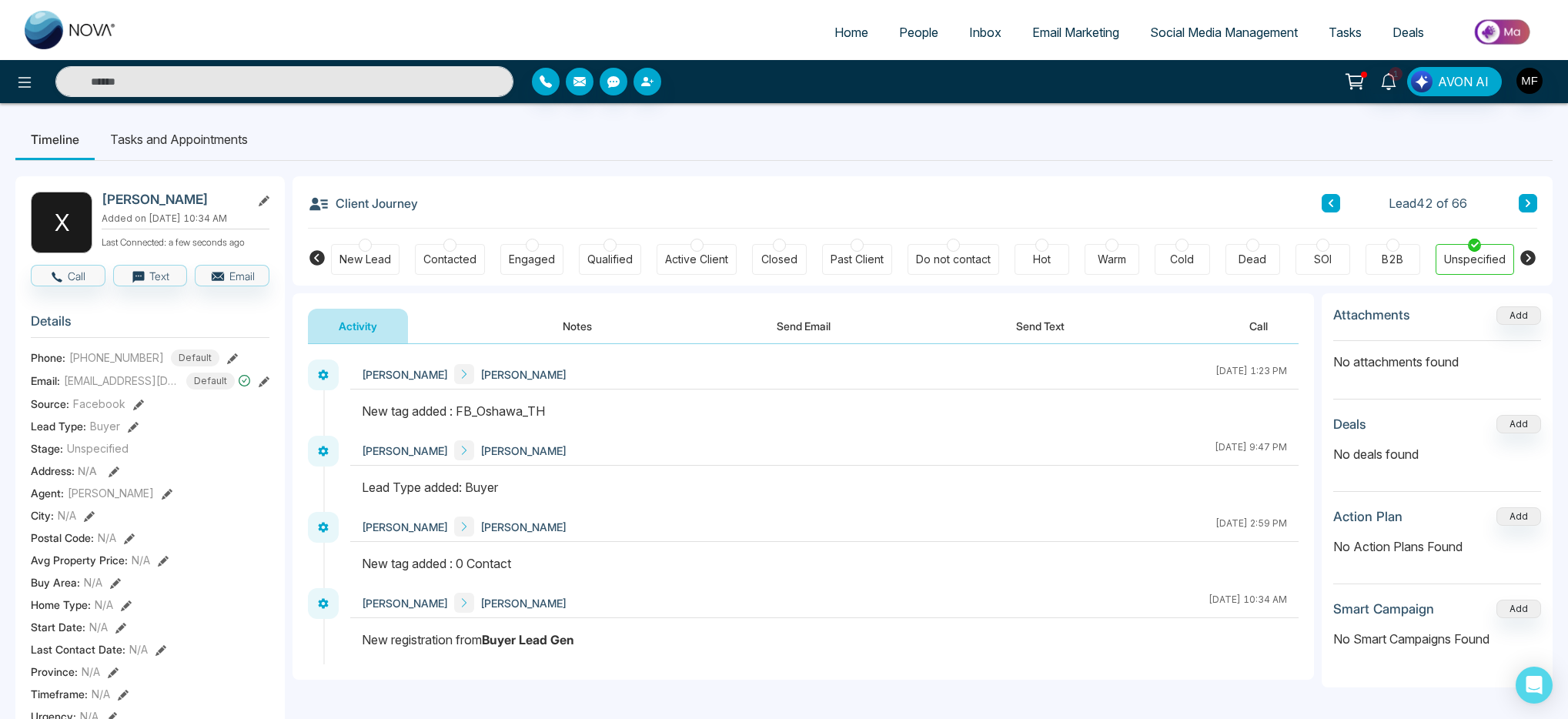
click at [182, 142] on li "Tasks and Appointments" at bounding box center [179, 139] width 169 height 41
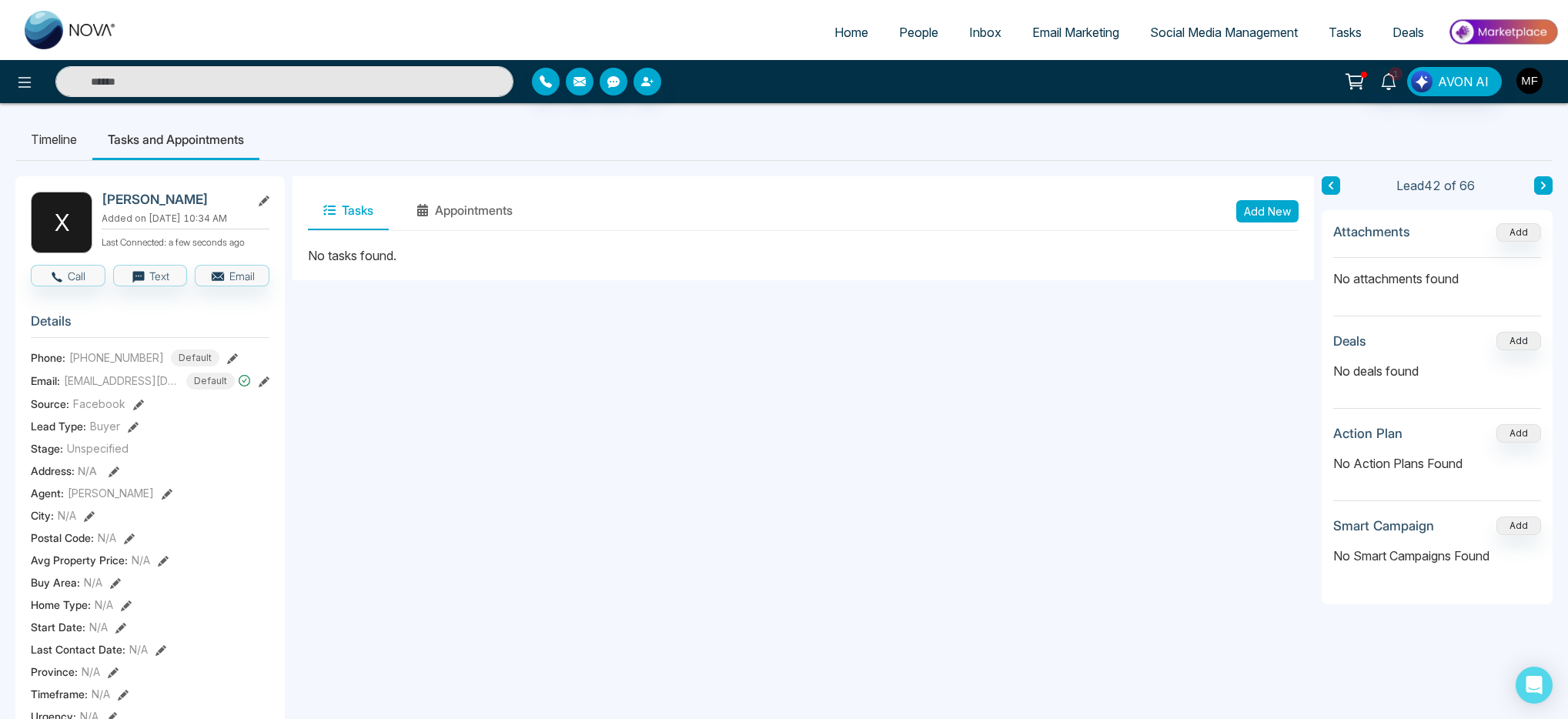
click at [1532, 87] on img "button" at bounding box center [1530, 81] width 26 height 26
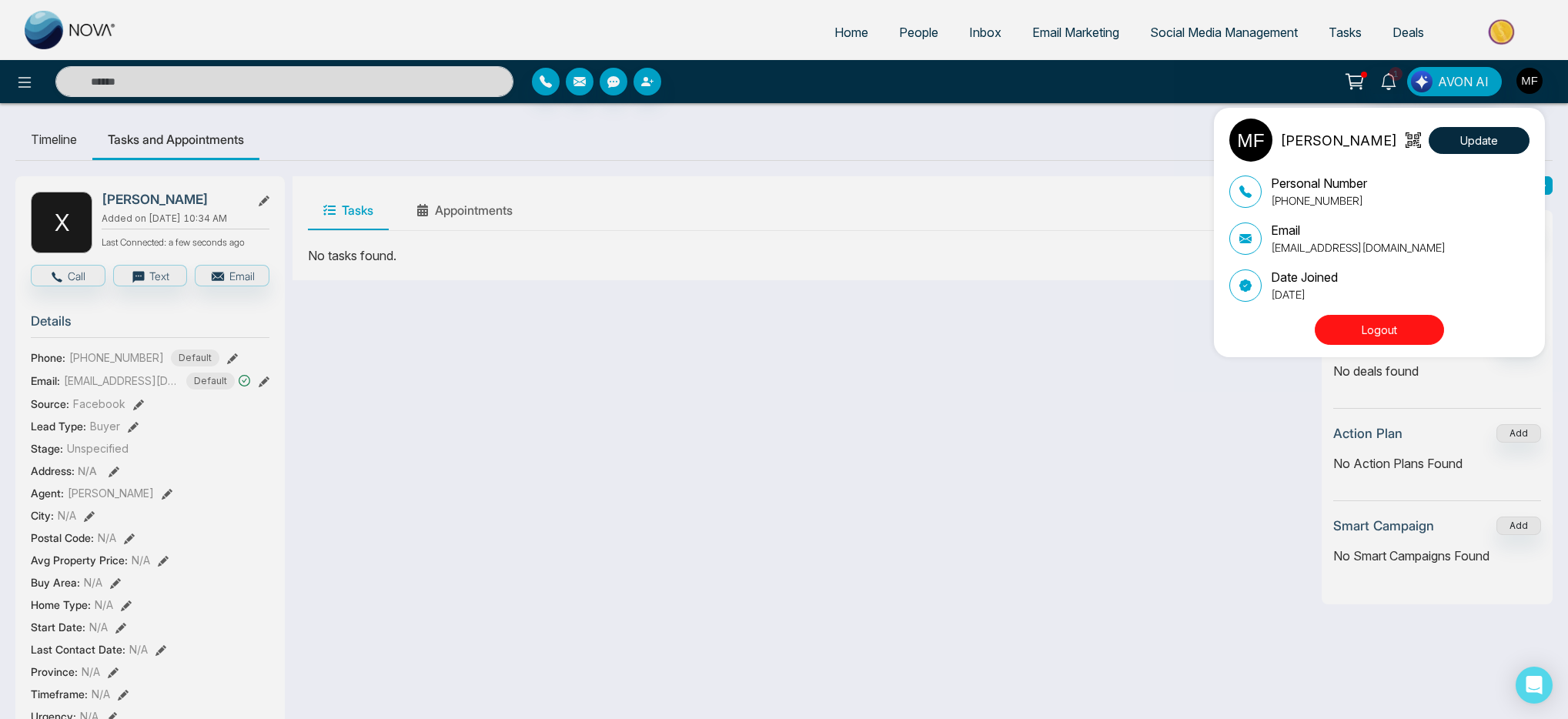
click at [896, 224] on div "Marwen Ferchichi Update Personal Number +14384598840 Email bourbagonestop@gmail…" at bounding box center [784, 360] width 1568 height 719
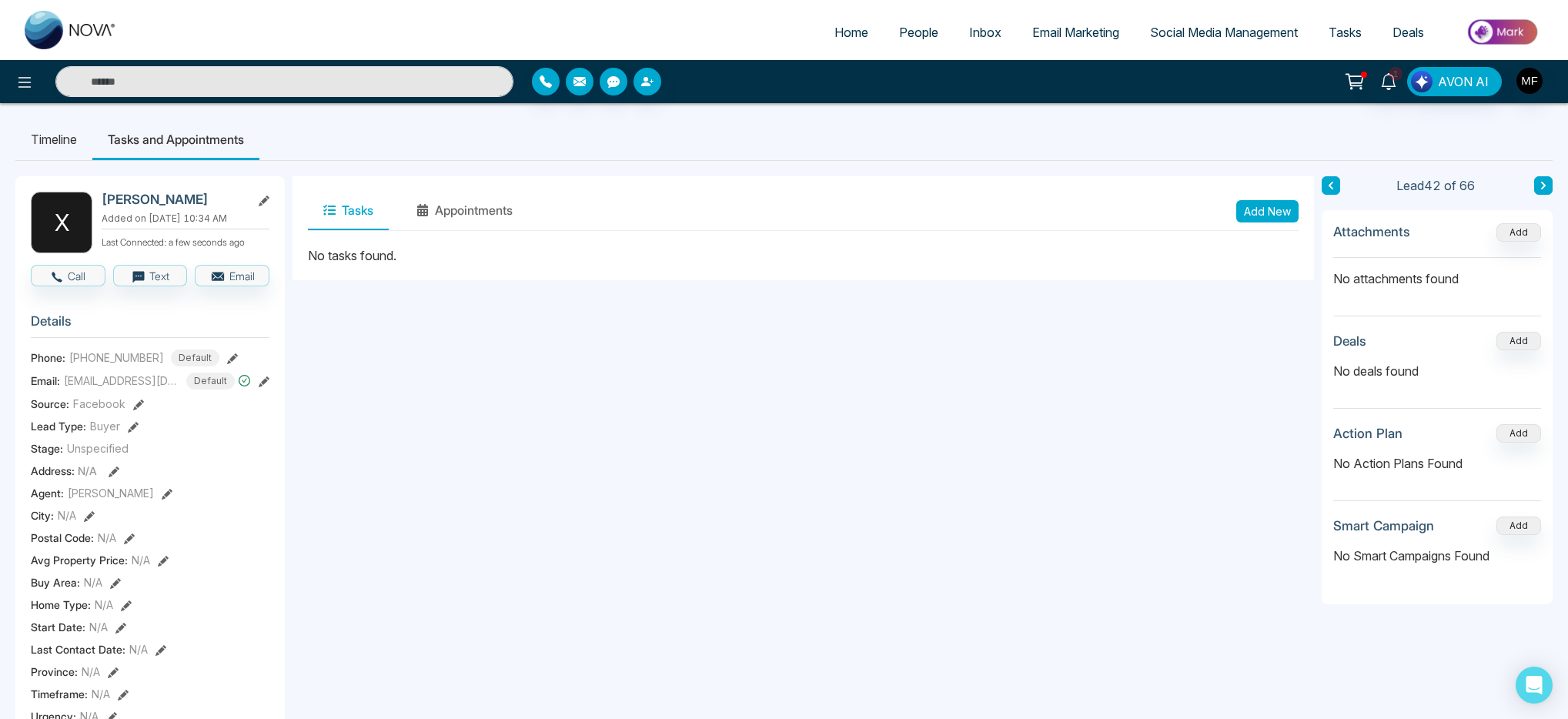
click at [1248, 207] on button "Add New" at bounding box center [1268, 212] width 63 height 22
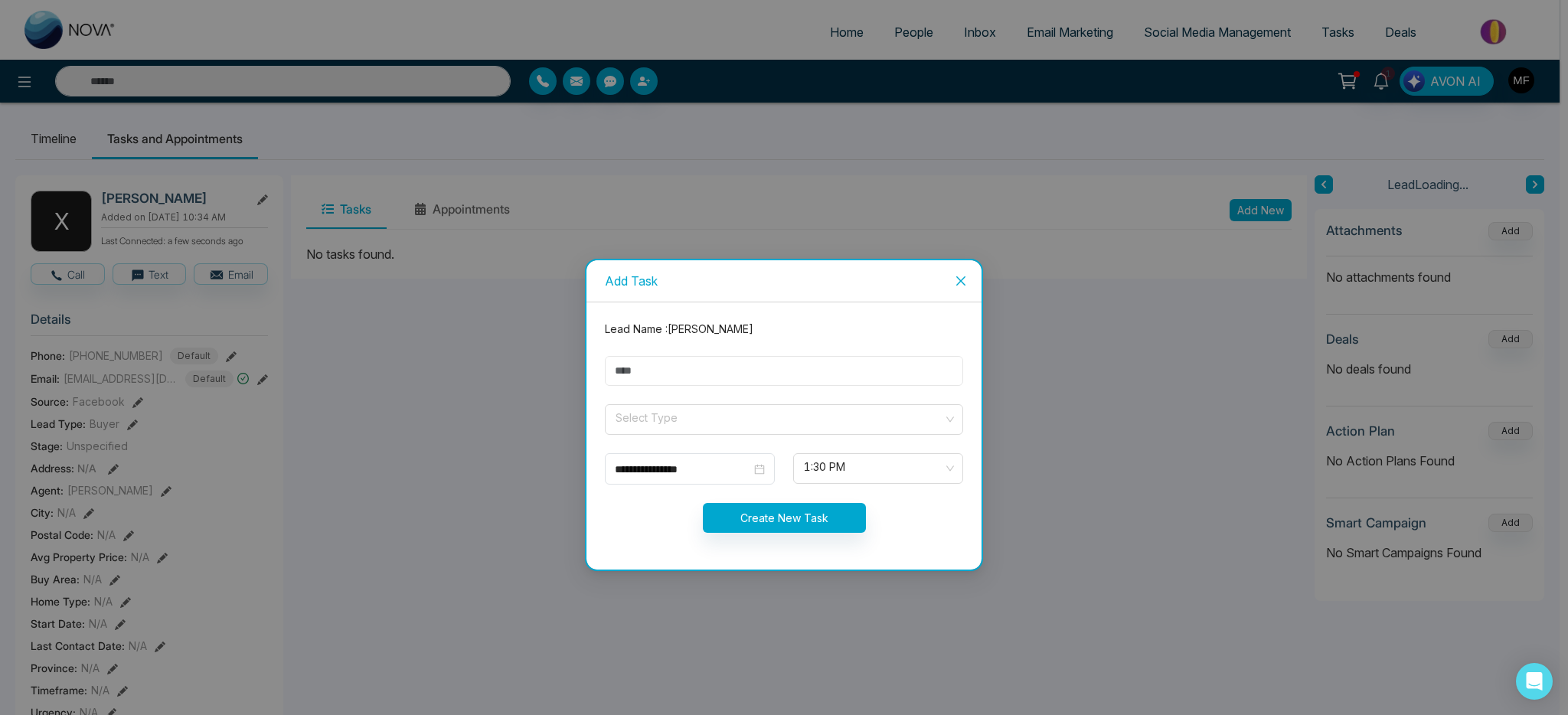
click at [775, 363] on input "text" at bounding box center [784, 370] width 358 height 30
type input "**********"
click at [689, 435] on form "**********" at bounding box center [784, 435] width 376 height 230
click at [685, 421] on input "search" at bounding box center [778, 417] width 329 height 23
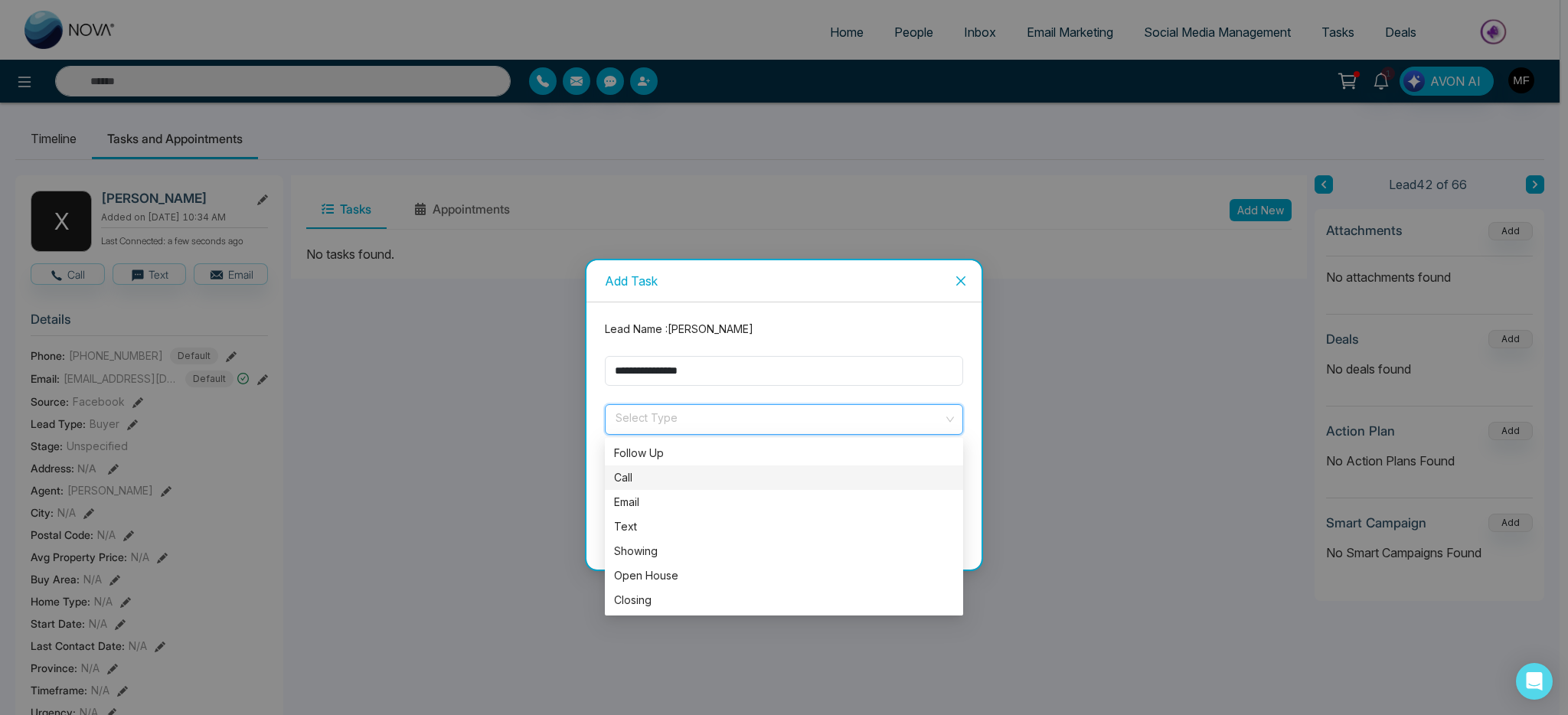
click at [657, 482] on div "Call" at bounding box center [784, 478] width 340 height 17
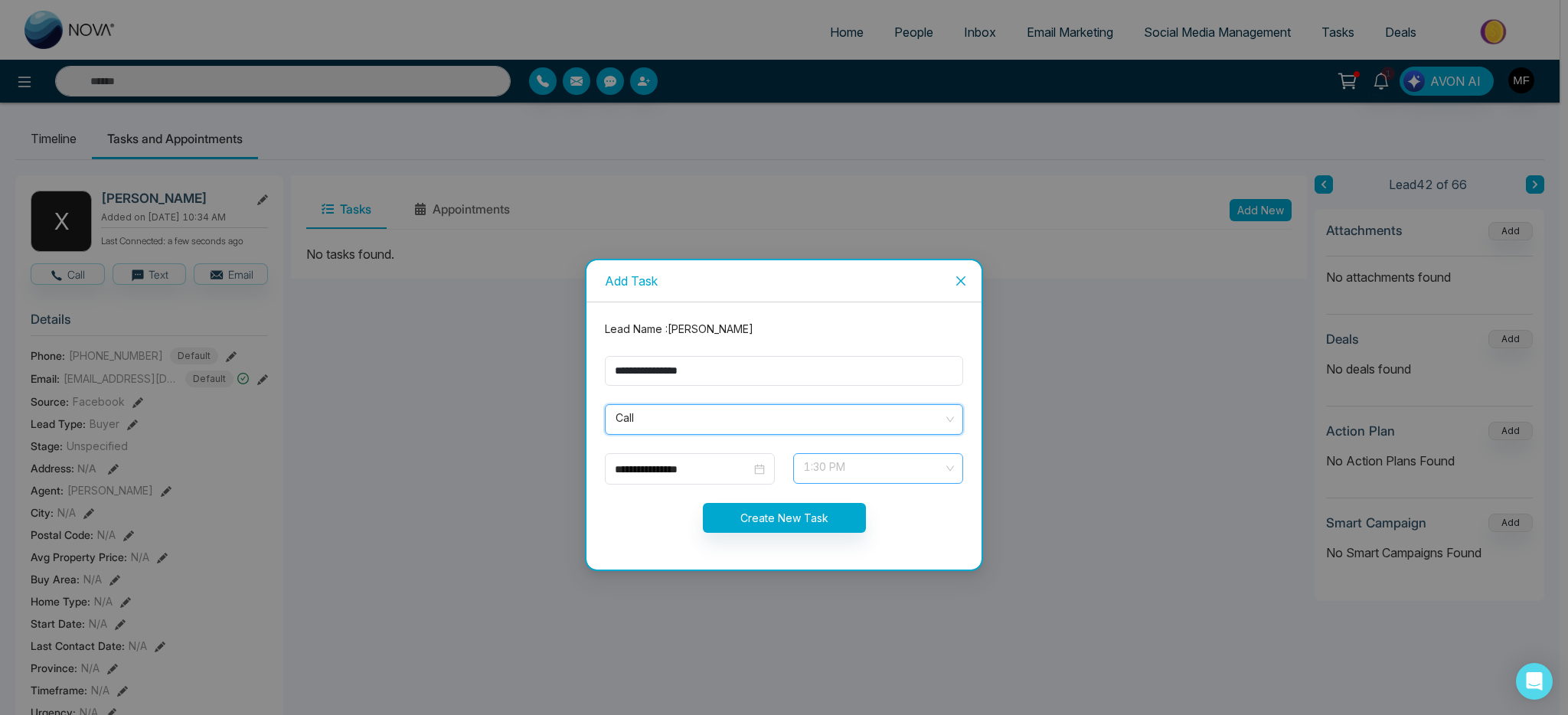
click at [877, 478] on span "1:30 PM" at bounding box center [879, 469] width 149 height 26
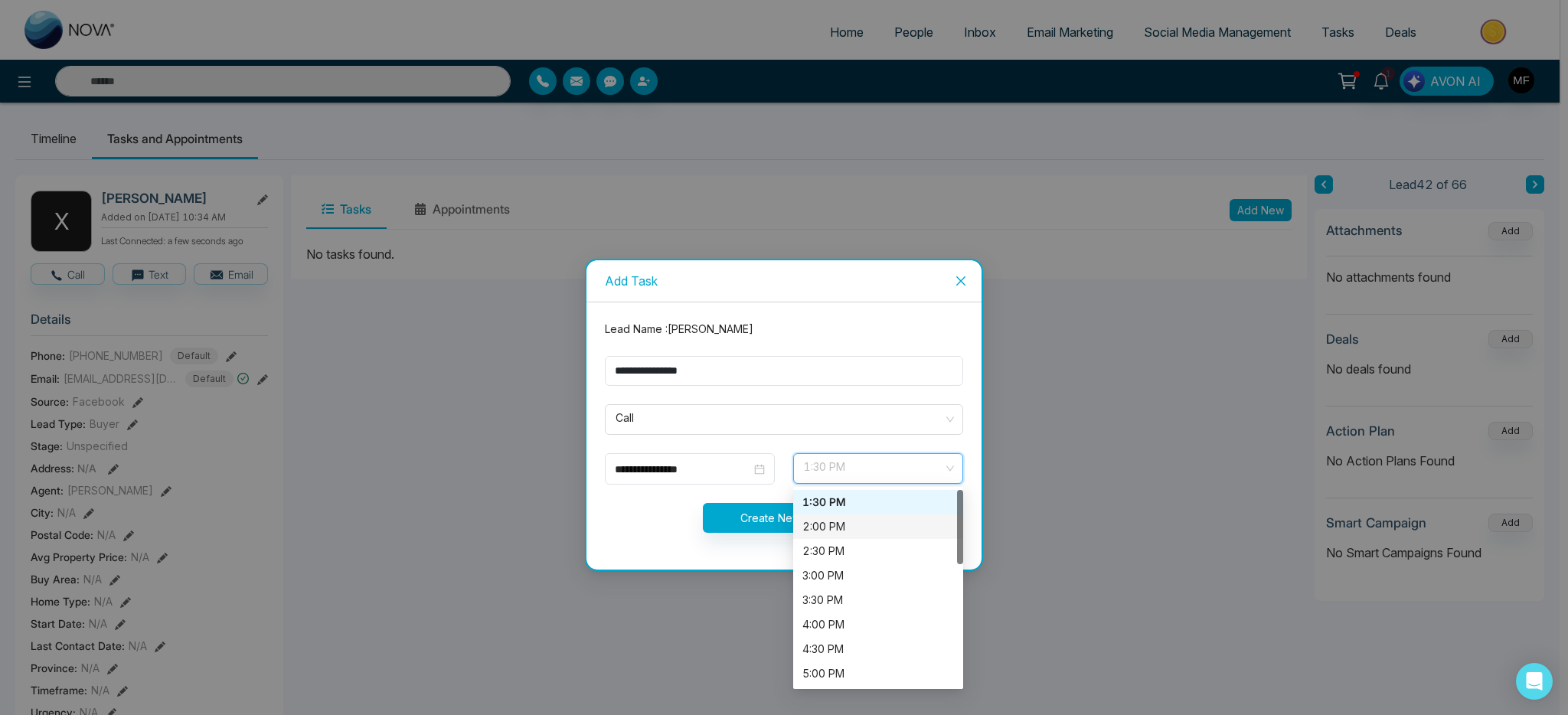
click at [834, 532] on div "2:00 PM" at bounding box center [878, 527] width 151 height 17
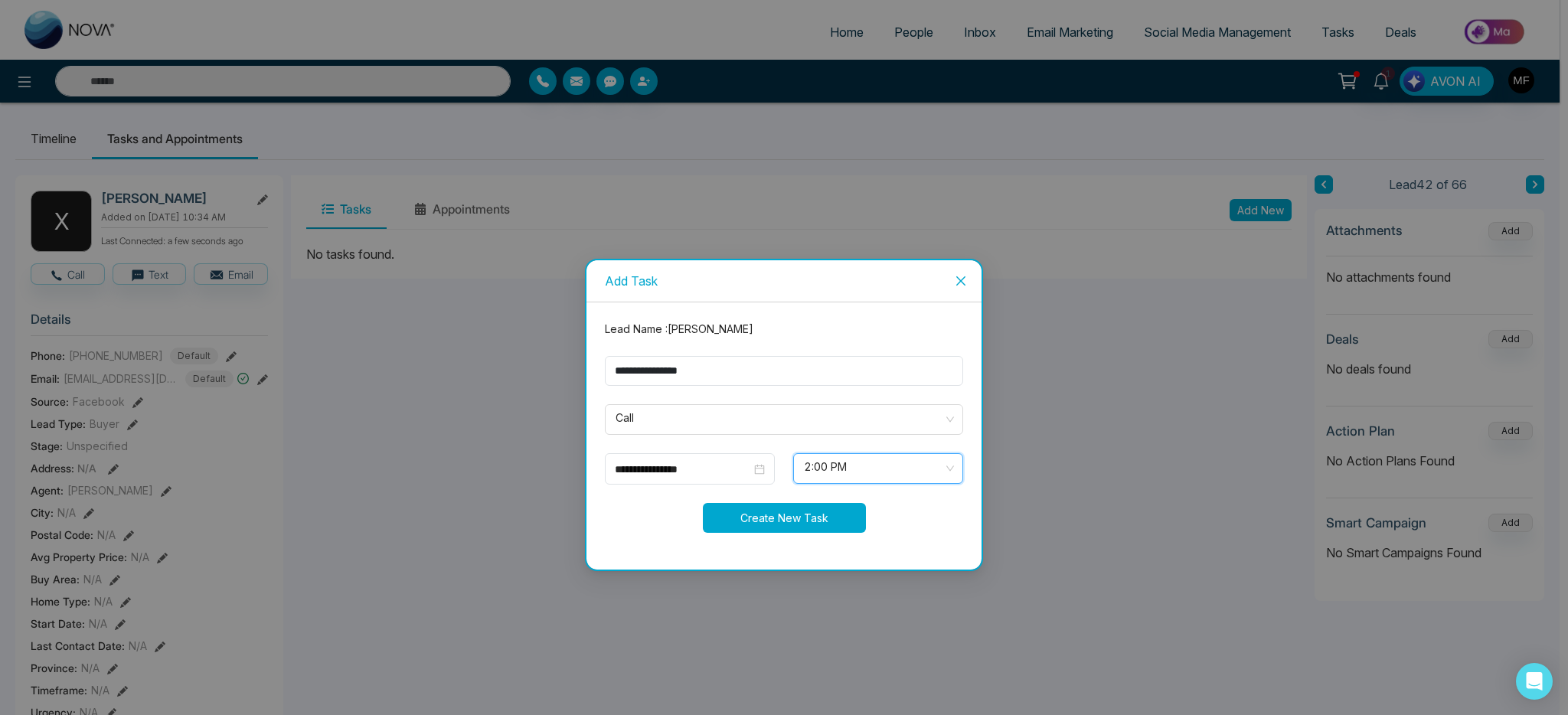
click at [815, 517] on button "Create New Task" at bounding box center [784, 517] width 163 height 30
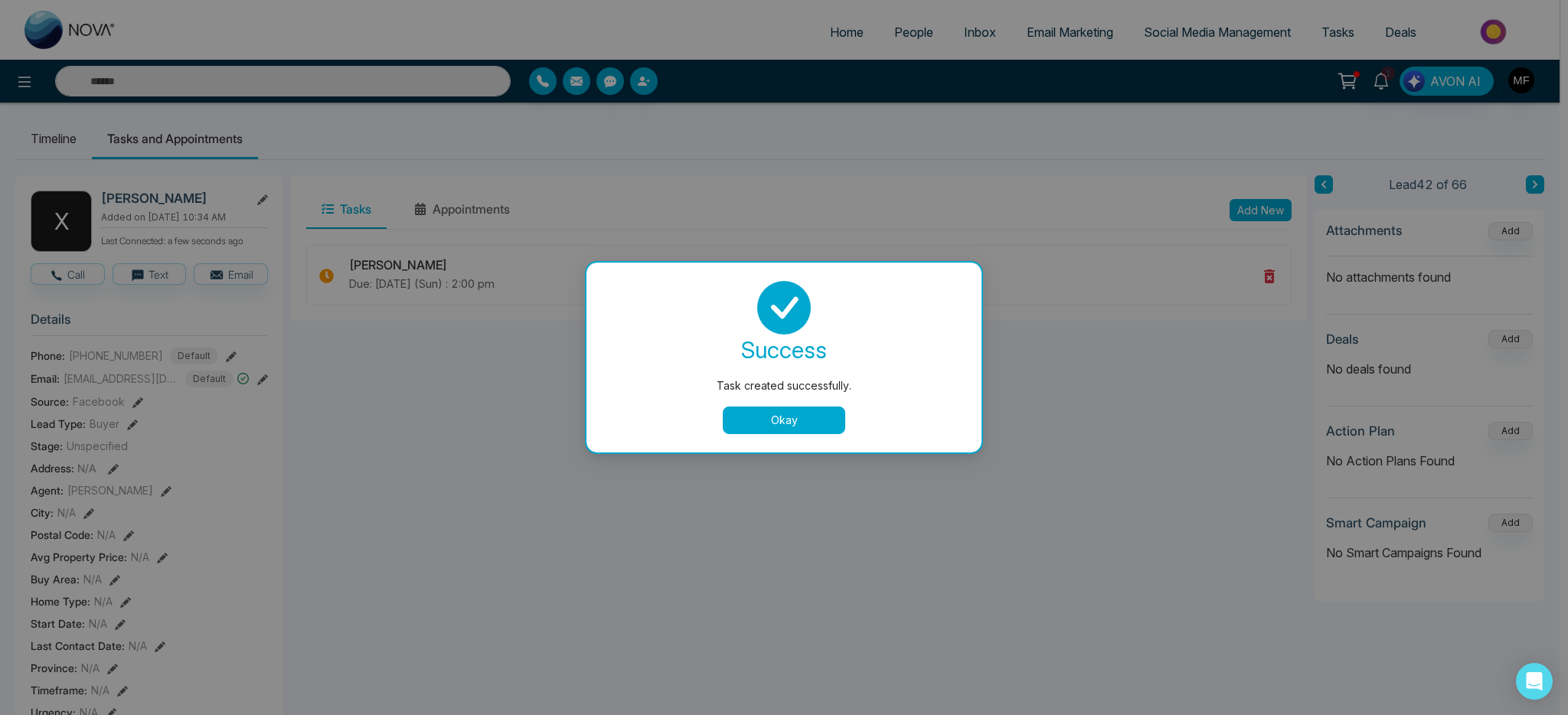
click at [793, 418] on button "Okay" at bounding box center [784, 420] width 122 height 27
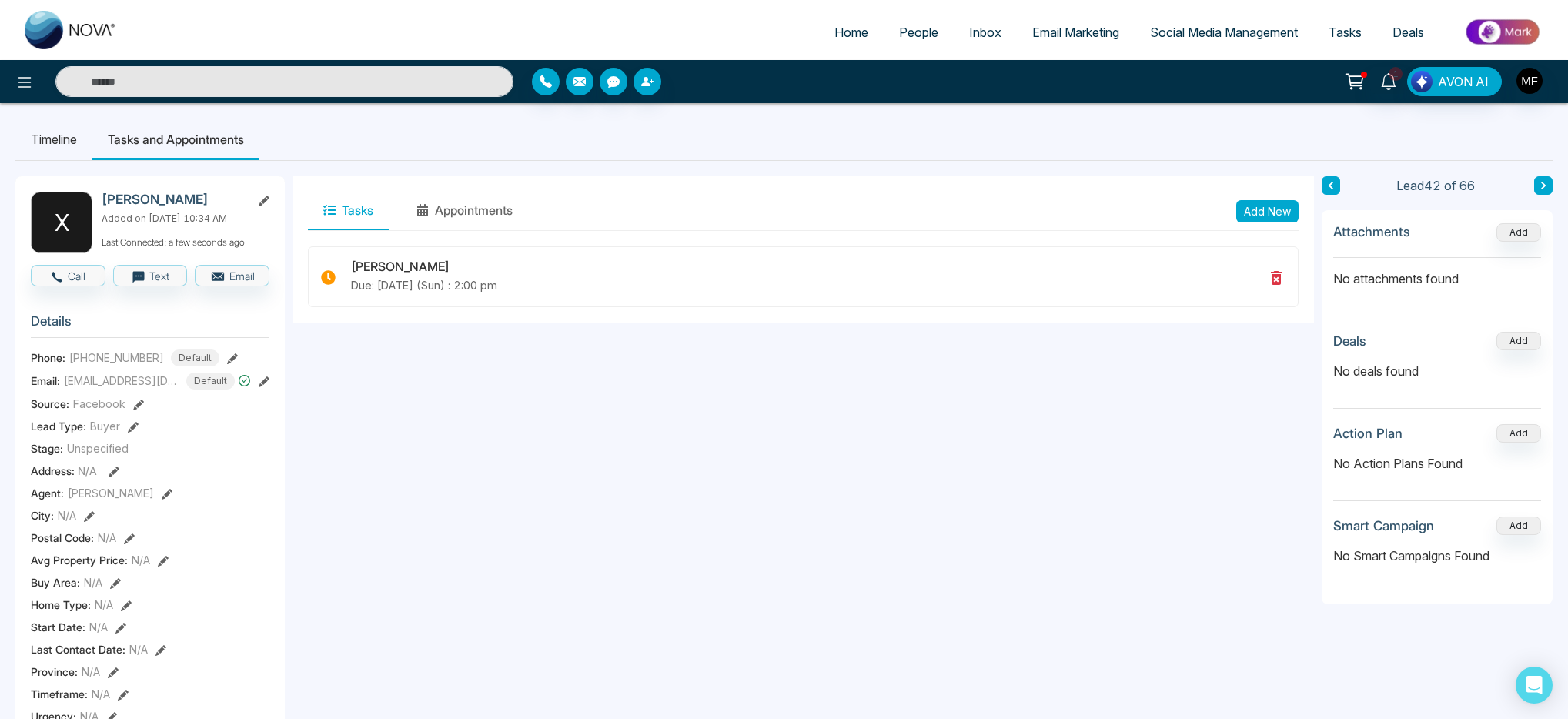
click at [1553, 181] on div "Lead 42 of 66" at bounding box center [1437, 185] width 231 height 18
click at [1548, 187] on button at bounding box center [1543, 185] width 18 height 18
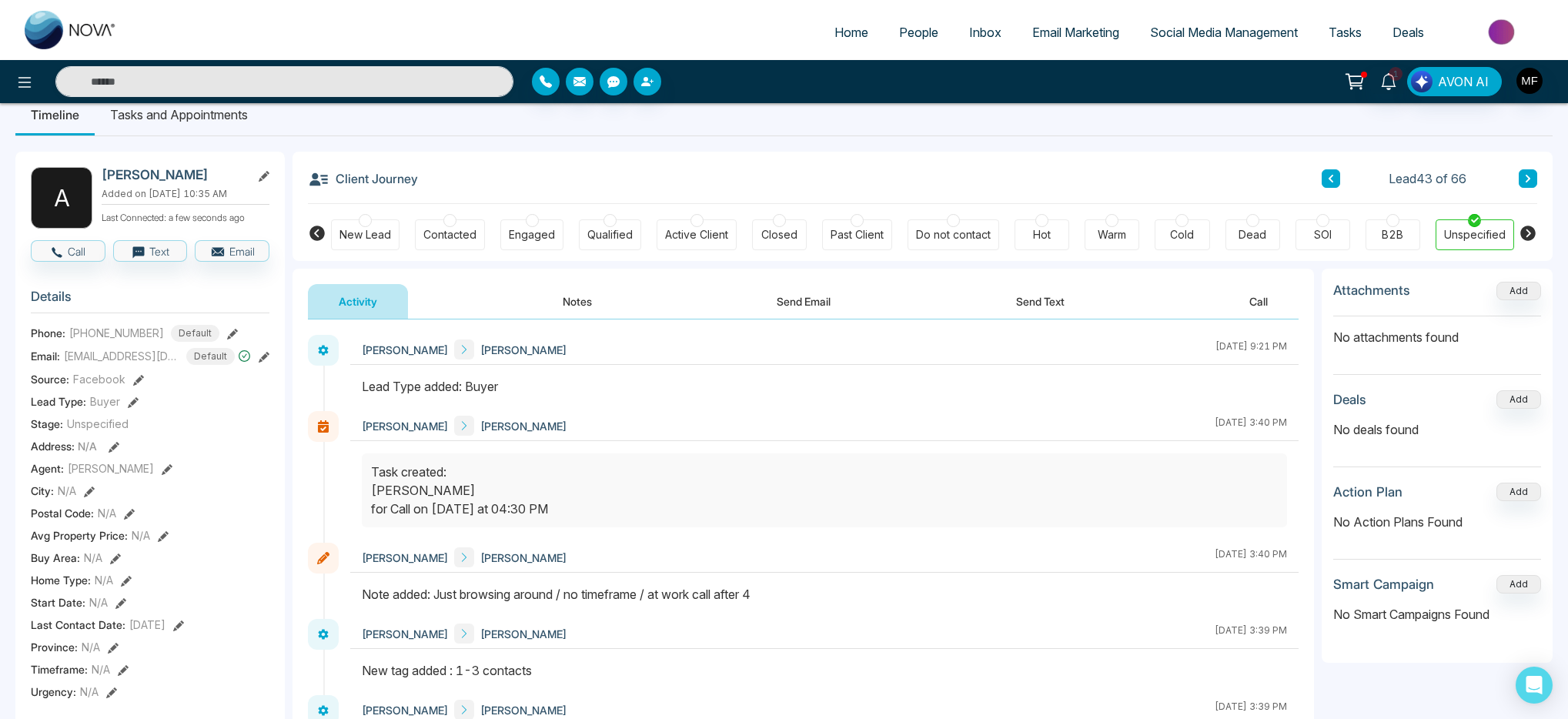
scroll to position [5, 0]
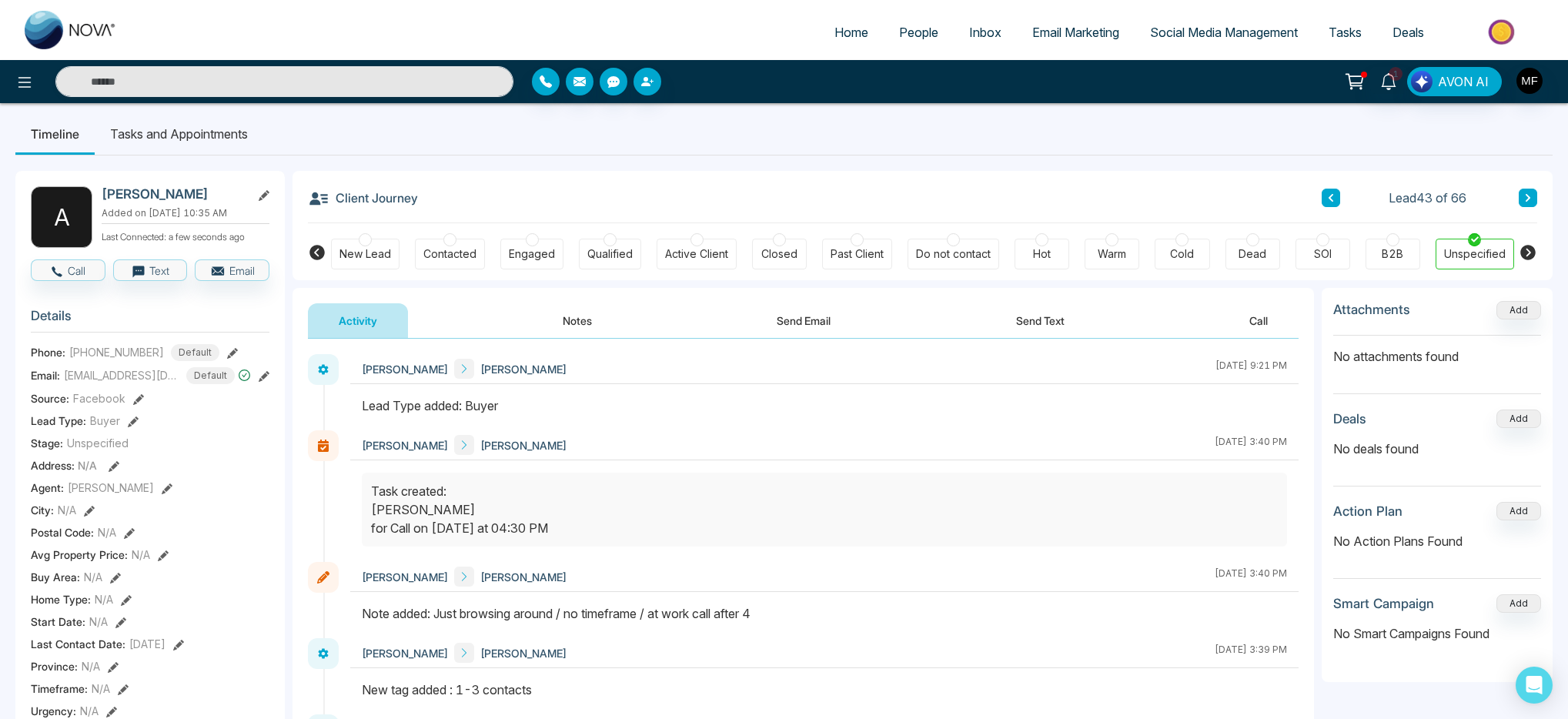
click at [556, 316] on button "Notes" at bounding box center [578, 321] width 91 height 34
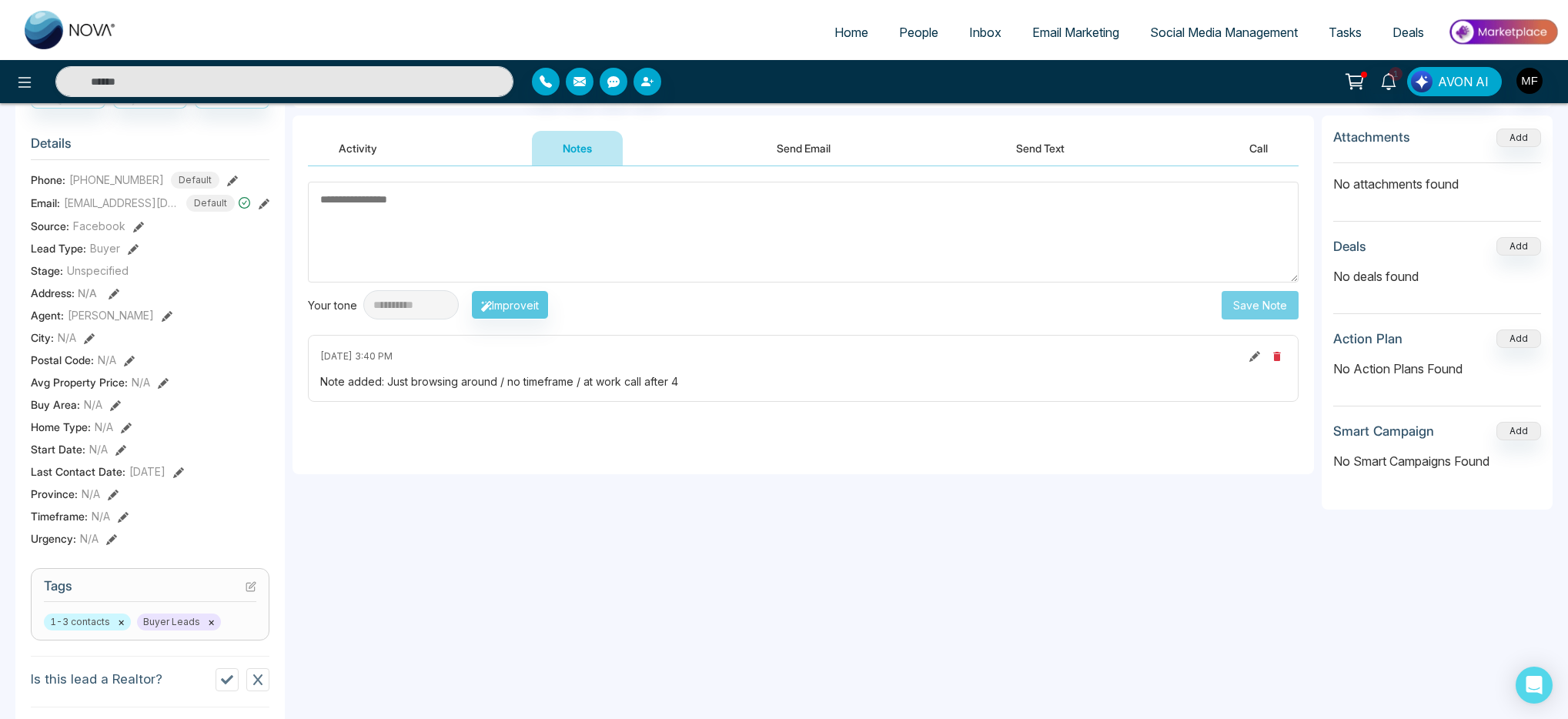
scroll to position [359, 0]
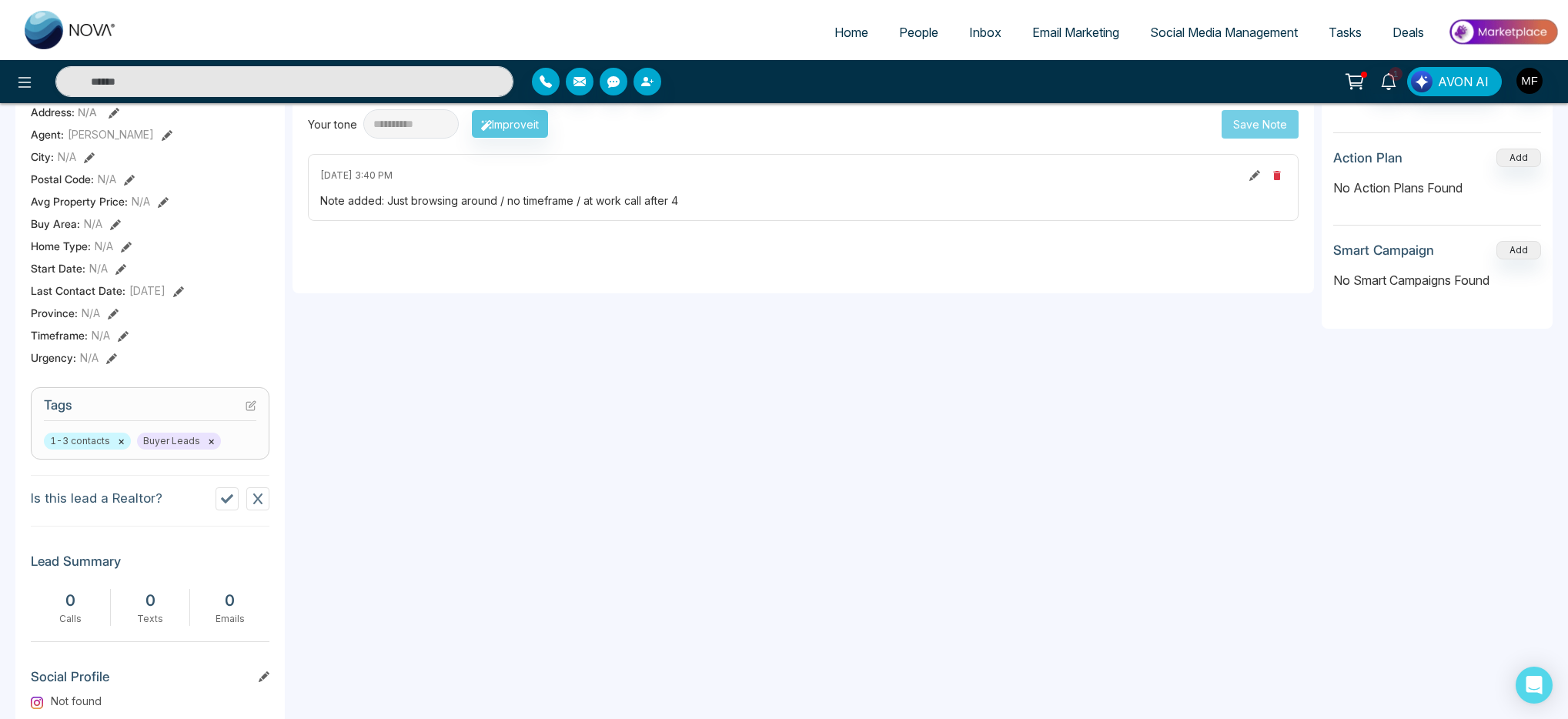
click at [246, 411] on icon at bounding box center [251, 405] width 11 height 11
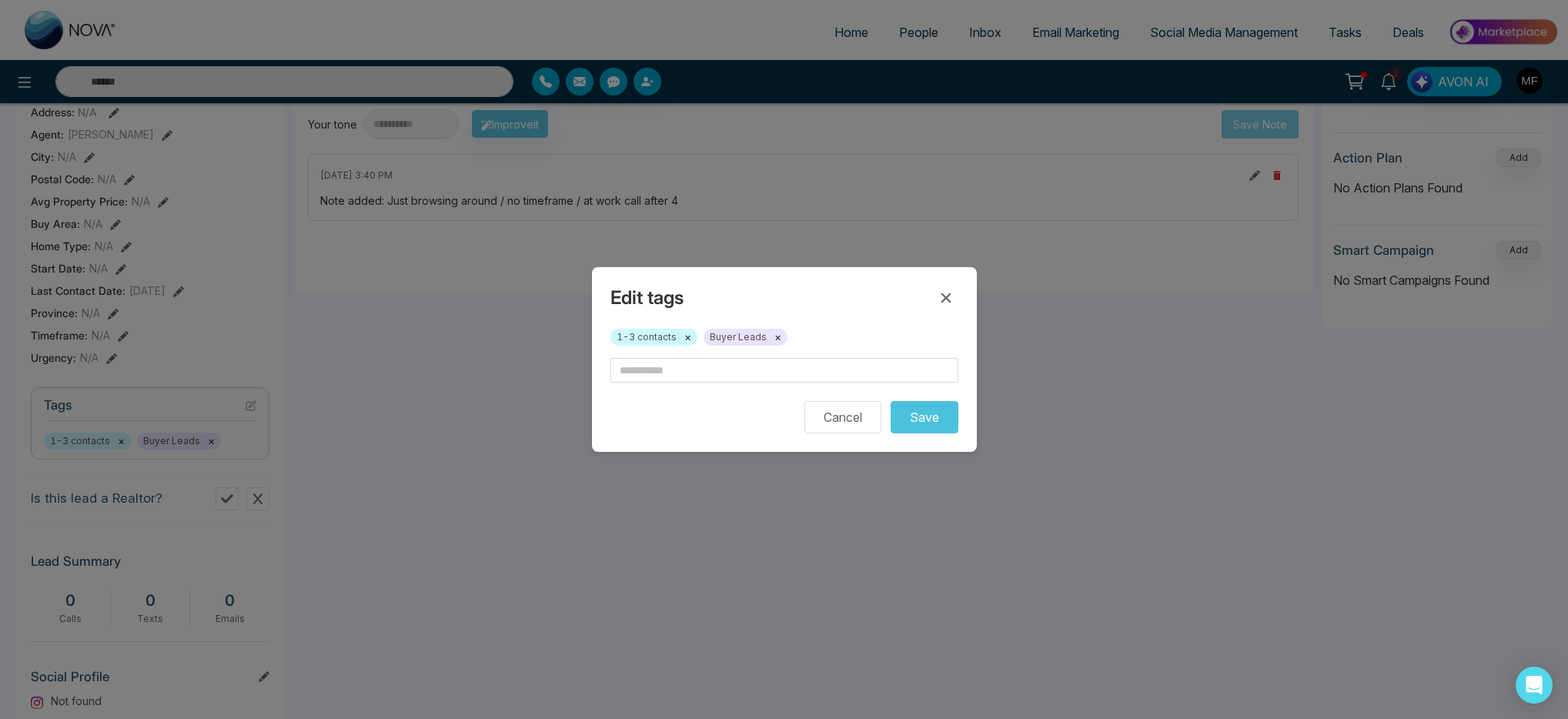
click at [252, 415] on div "Edit tags 1-3 contacts × Buyer Leads × Cancel Save" at bounding box center [784, 360] width 1568 height 719
click at [732, 371] on input "text" at bounding box center [784, 370] width 348 height 25
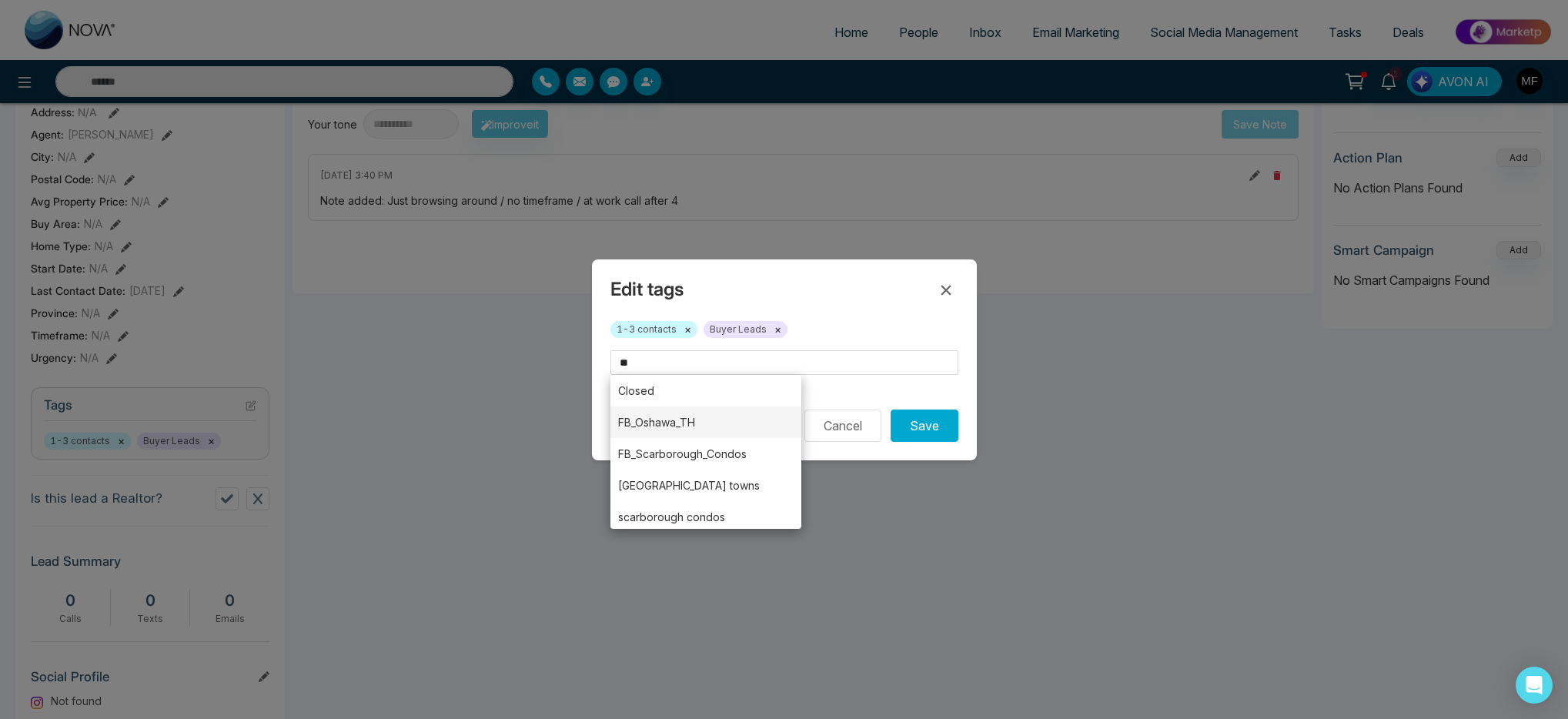
click at [728, 430] on li "FB_Oshawa_TH" at bounding box center [706, 422] width 192 height 32
type input "**********"
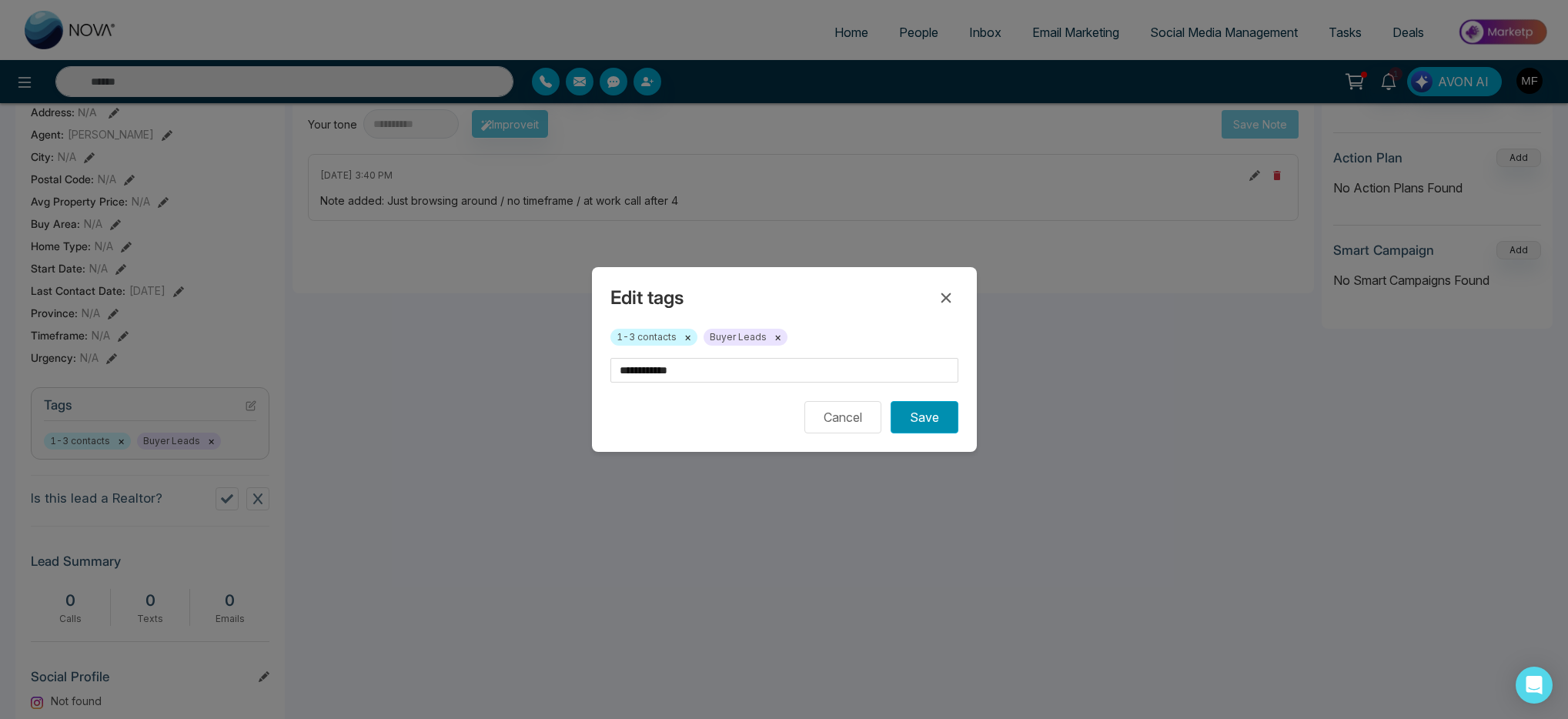
click at [920, 421] on button "Save" at bounding box center [925, 417] width 68 height 33
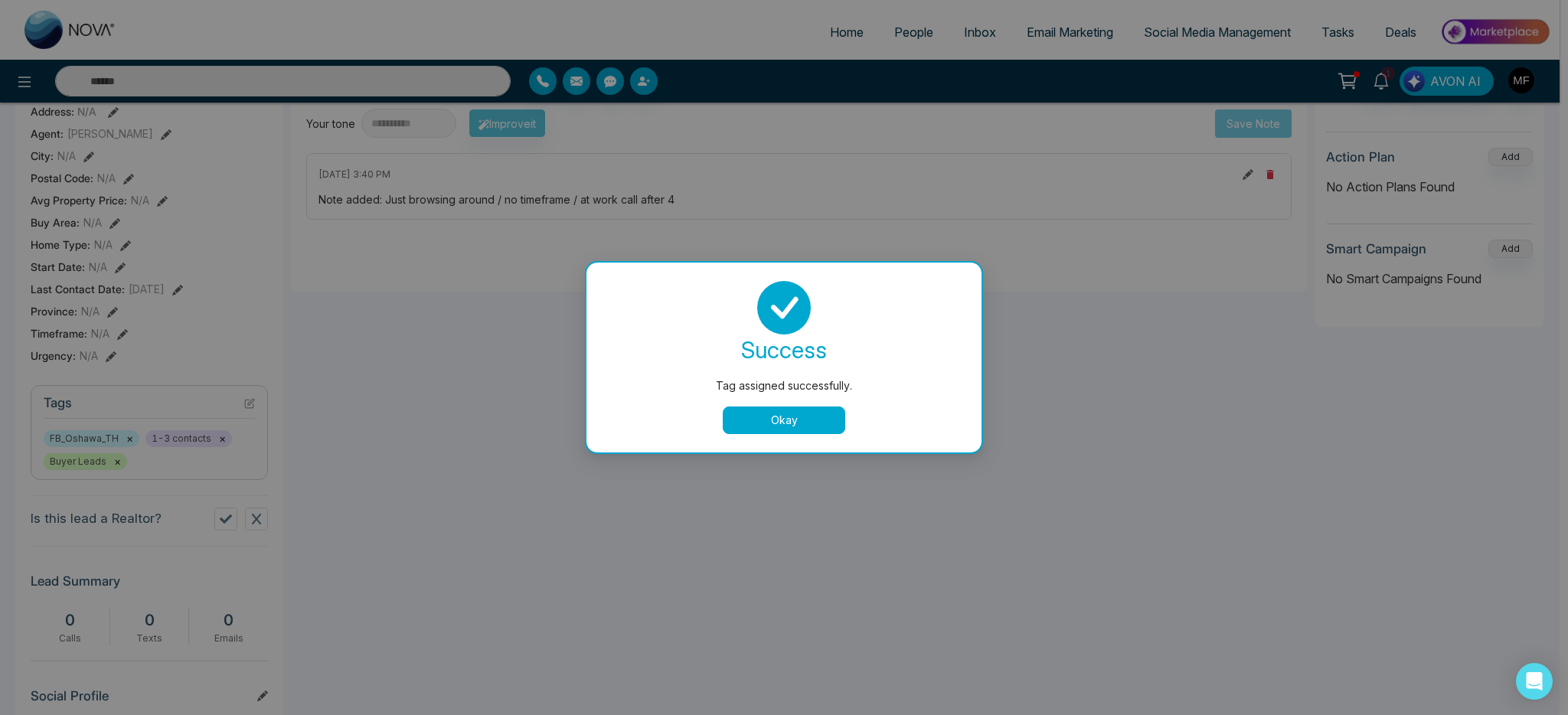
click at [784, 426] on button "Okay" at bounding box center [784, 420] width 122 height 27
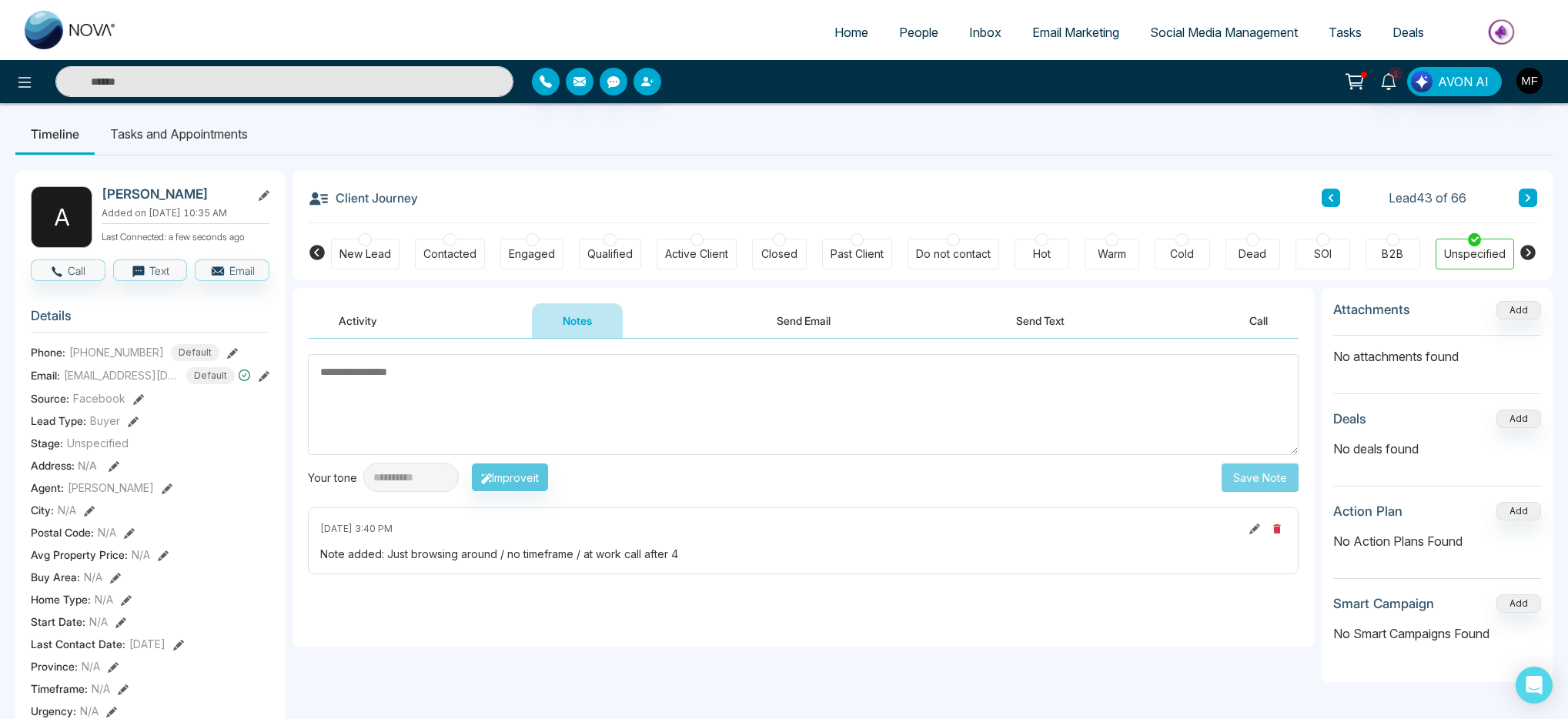
scroll to position [0, 0]
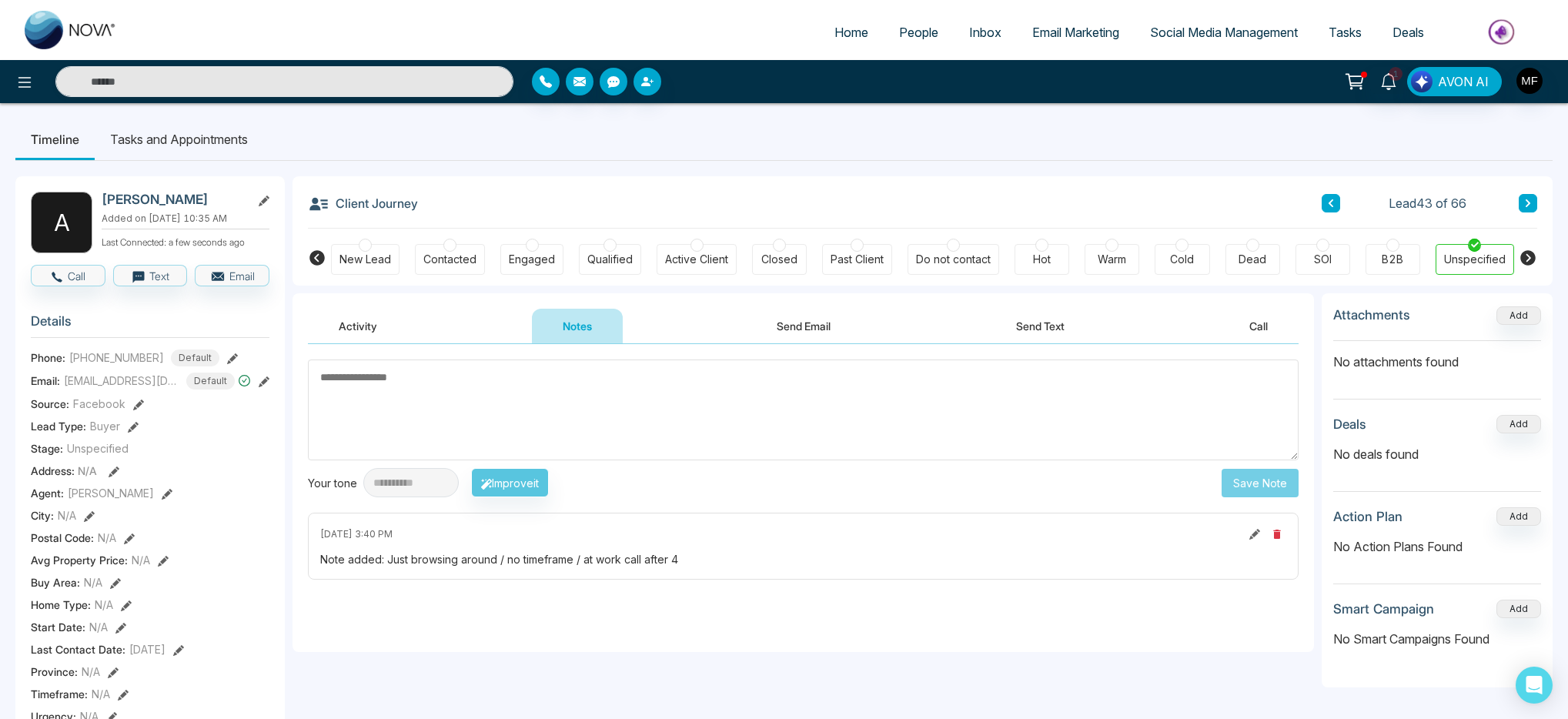
click at [455, 384] on textarea at bounding box center [803, 409] width 991 height 101
click at [227, 142] on li "Tasks and Appointments" at bounding box center [179, 139] width 169 height 41
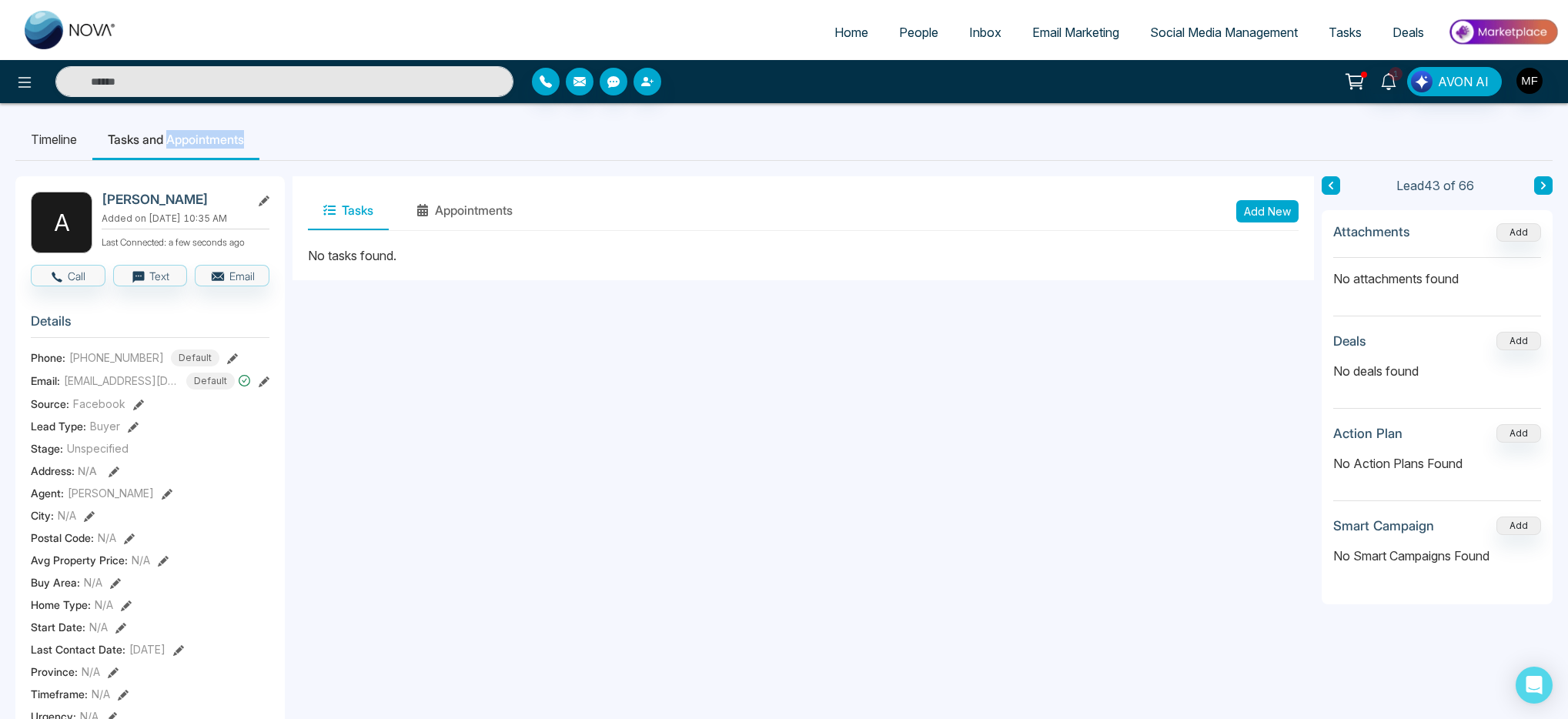
click at [1296, 212] on button "Add New" at bounding box center [1268, 212] width 63 height 22
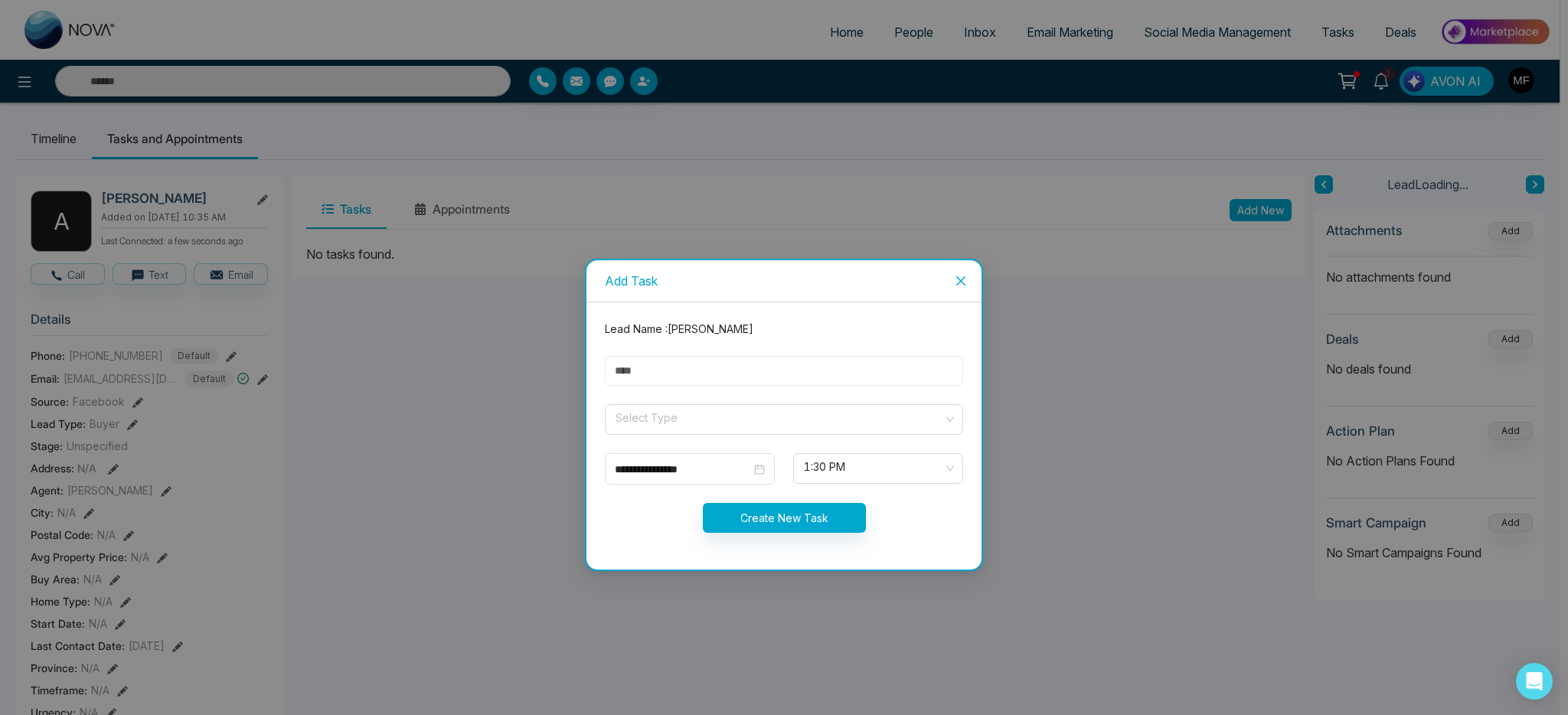
click at [828, 377] on input "text" at bounding box center [784, 370] width 358 height 30
type input "**********"
click at [630, 434] on form "**********" at bounding box center [784, 435] width 376 height 230
click at [638, 422] on input "search" at bounding box center [778, 417] width 329 height 23
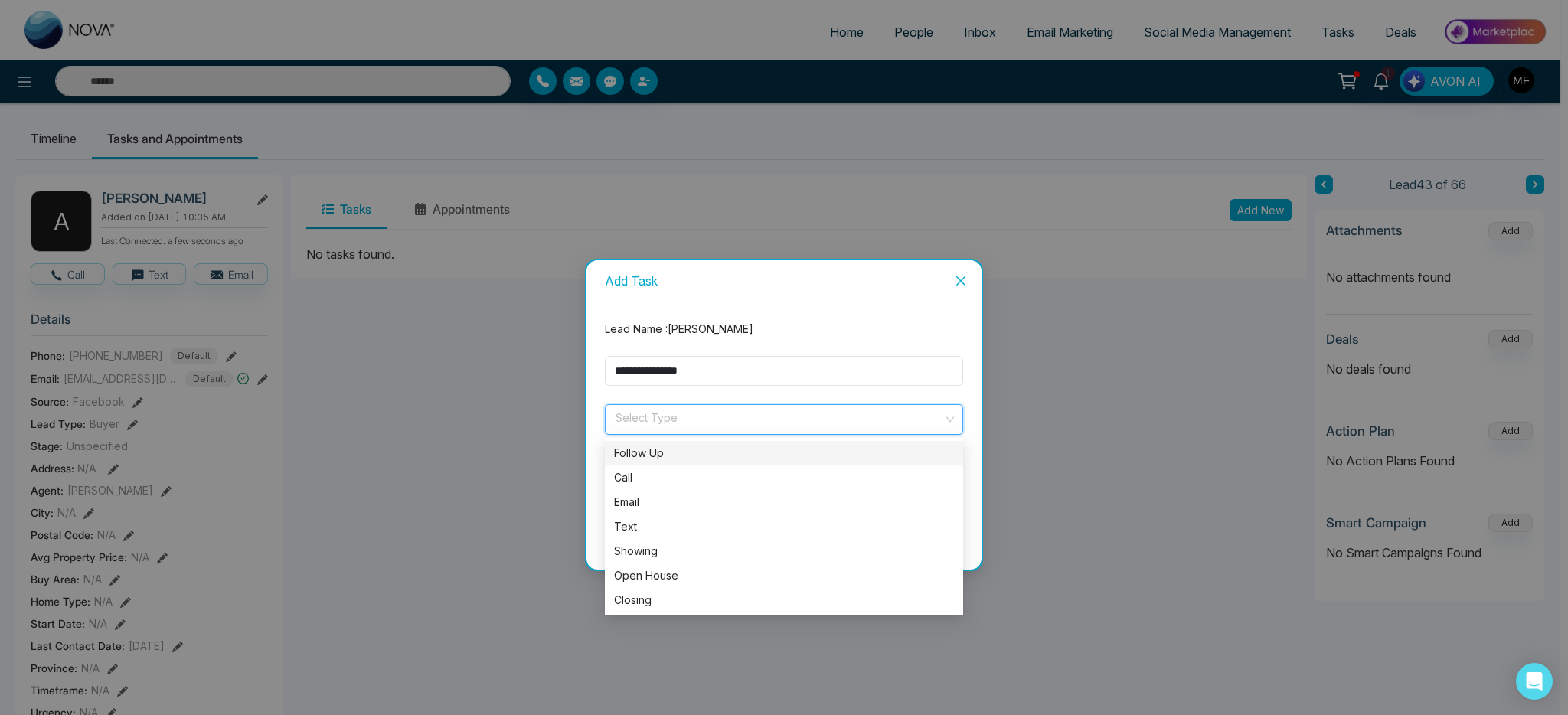
click at [654, 456] on div "Follow Up" at bounding box center [784, 453] width 340 height 17
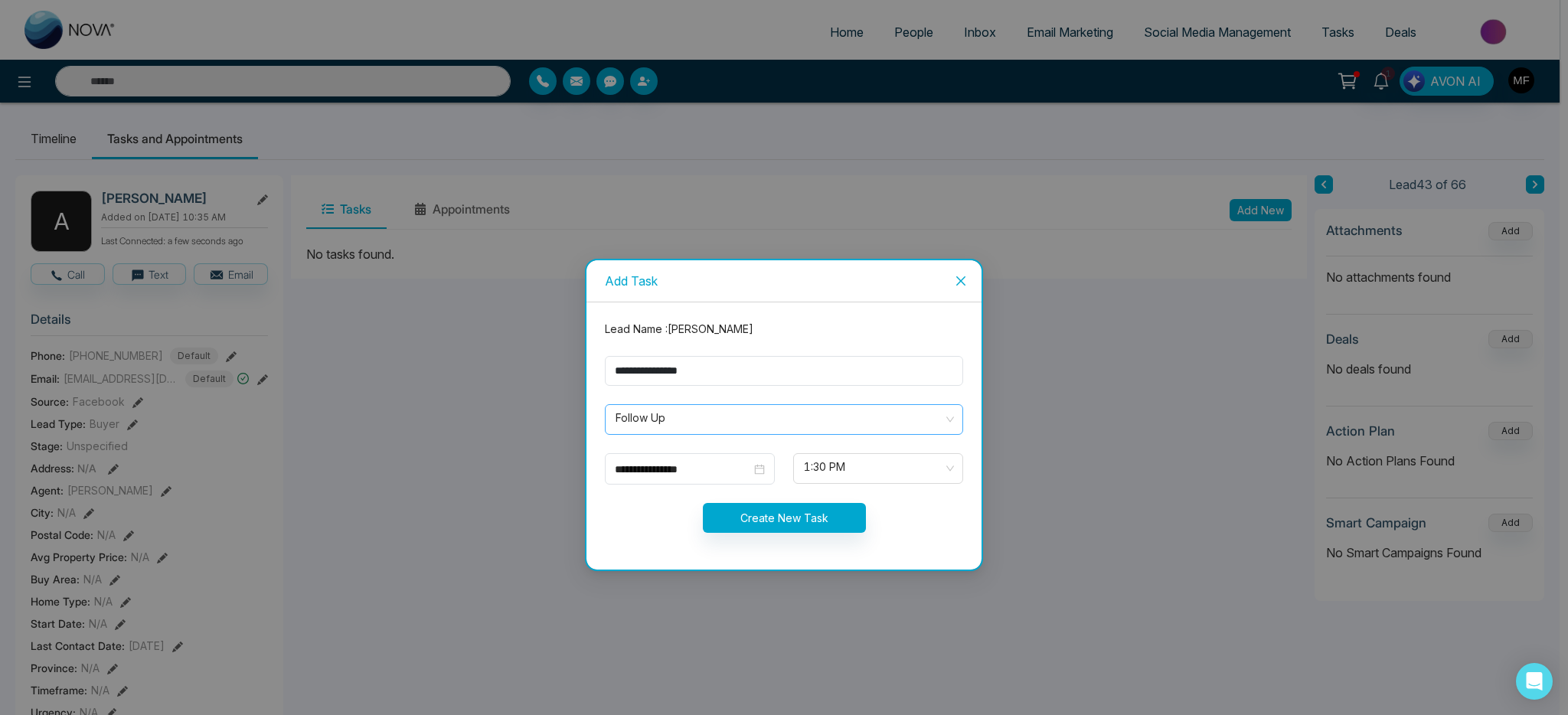
click at [654, 456] on div "**********" at bounding box center [689, 469] width 170 height 32
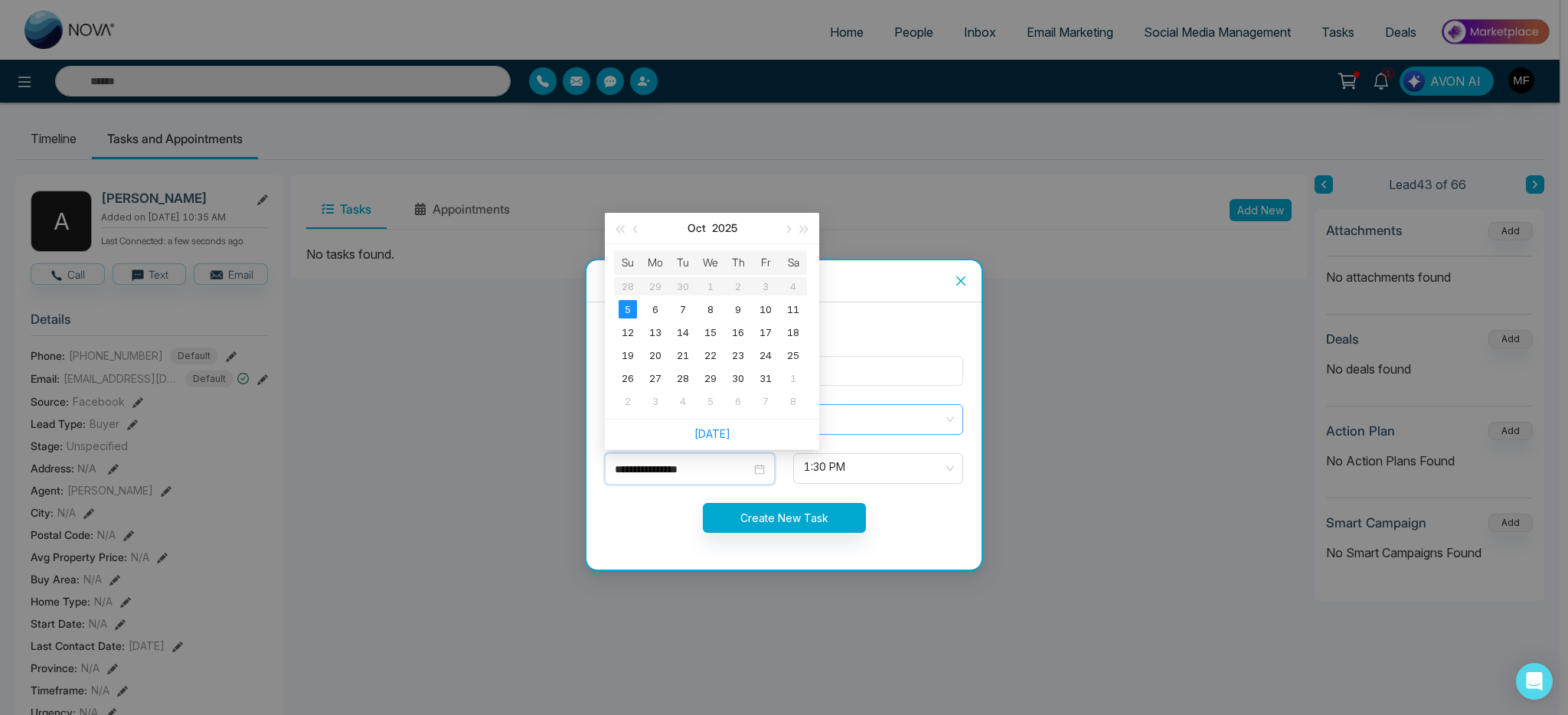
click at [906, 426] on span "Follow Up" at bounding box center [784, 419] width 337 height 26
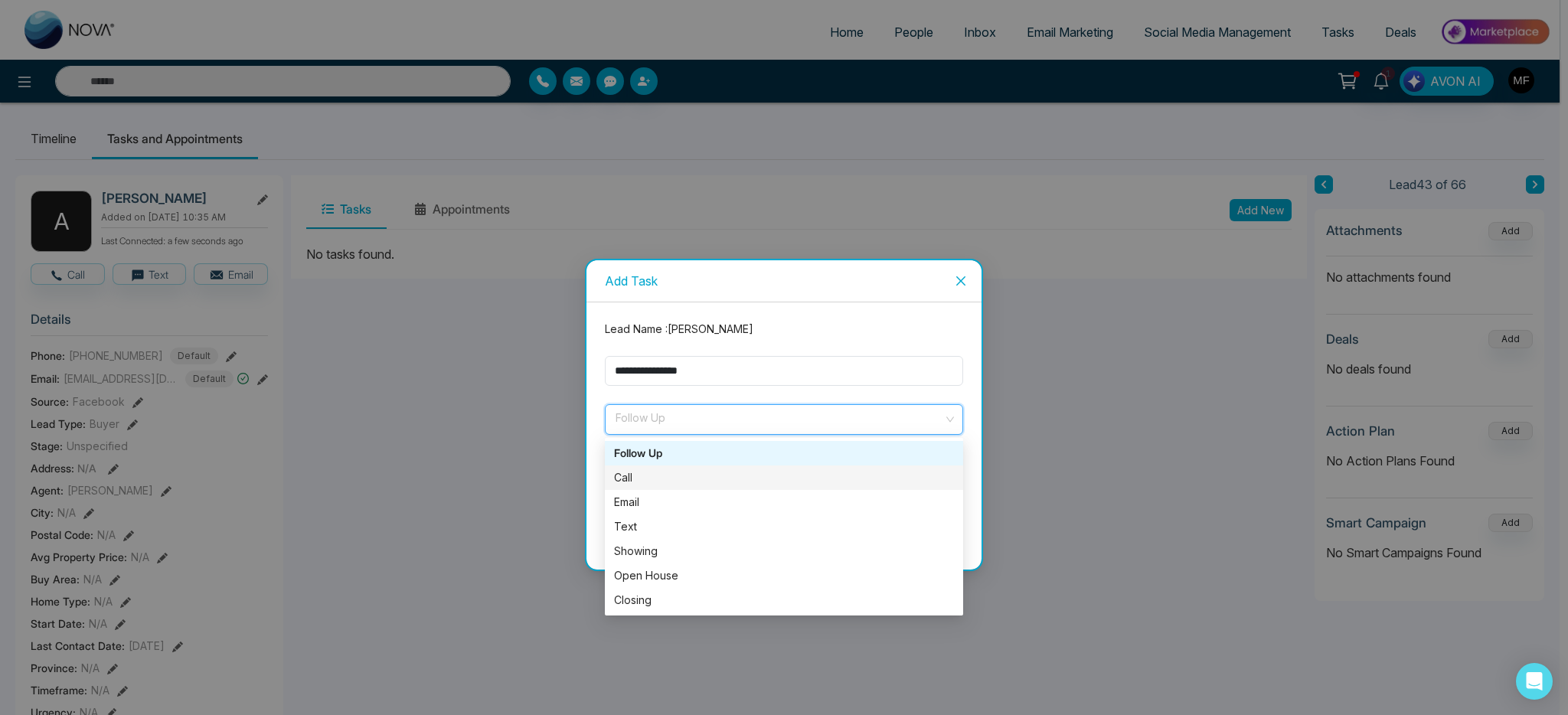
click at [705, 483] on div "Call" at bounding box center [784, 478] width 340 height 17
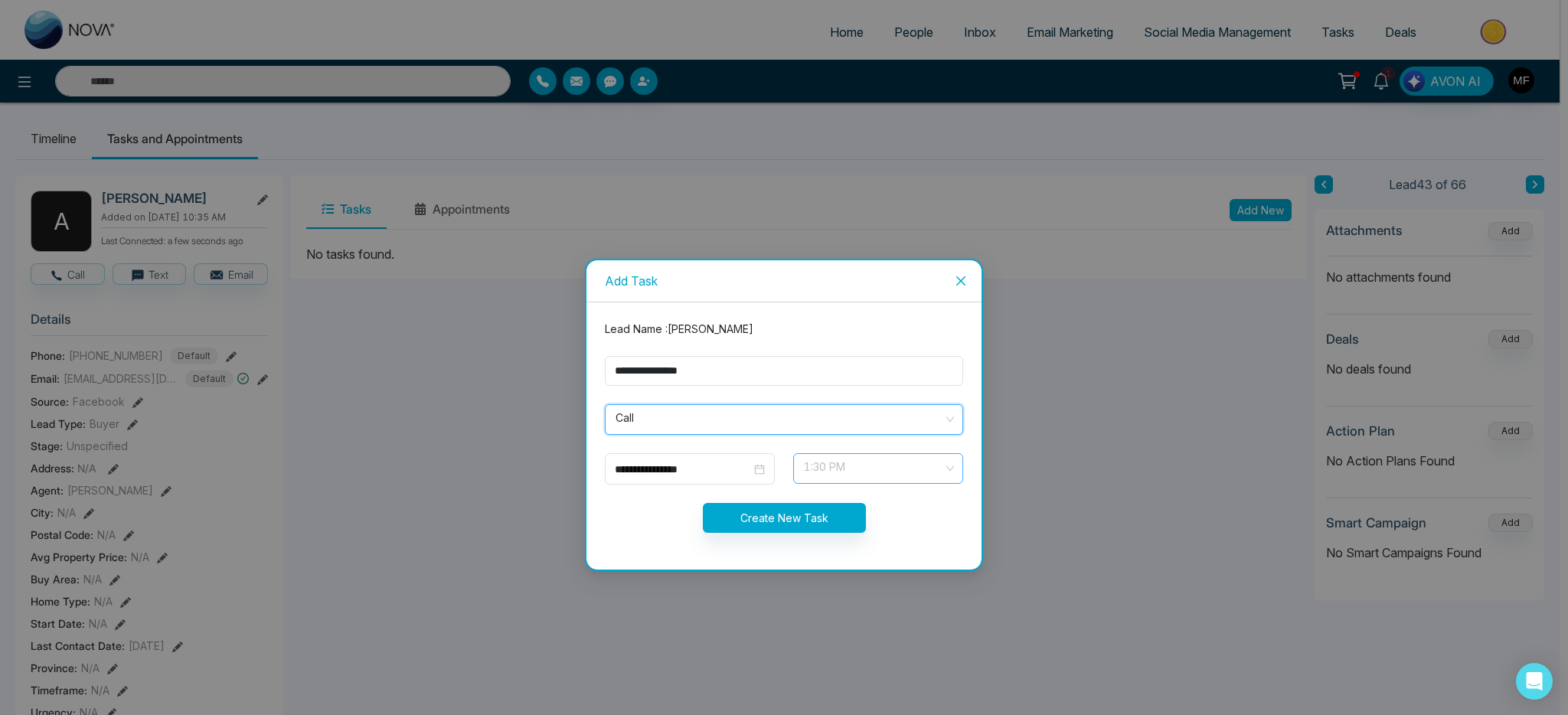
click at [863, 472] on span "1:30 PM" at bounding box center [879, 469] width 149 height 26
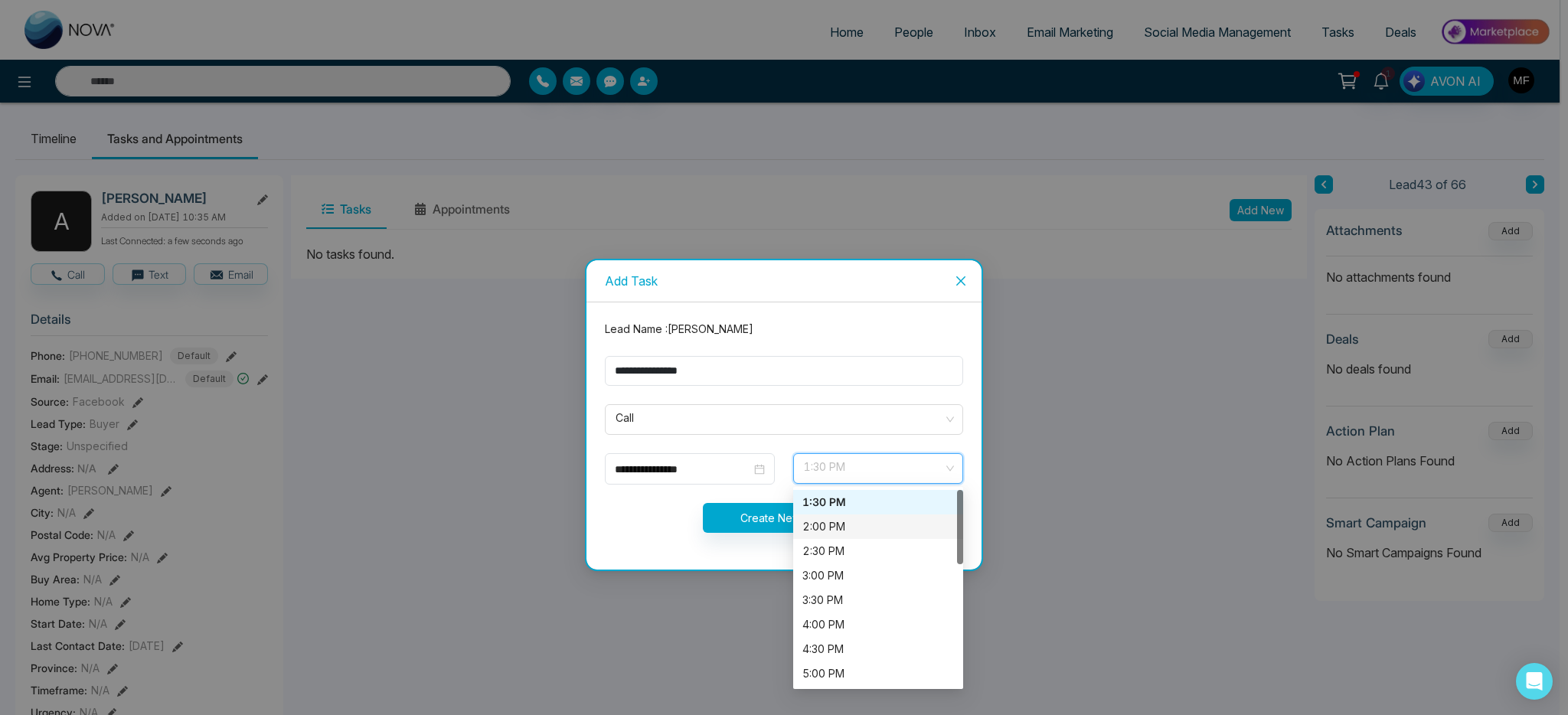
click at [843, 527] on div "2:00 PM" at bounding box center [878, 527] width 151 height 17
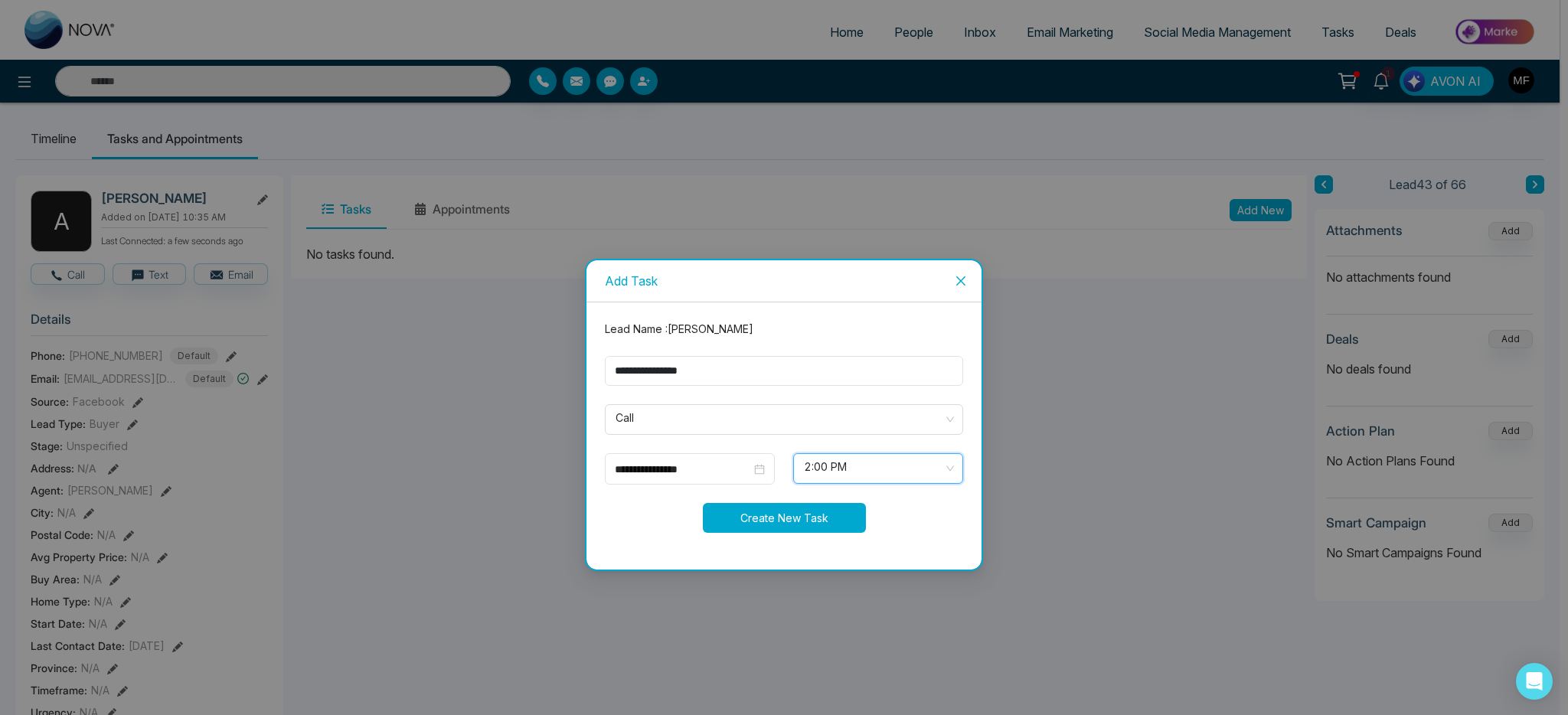
click at [796, 522] on button "Create New Task" at bounding box center [784, 517] width 163 height 30
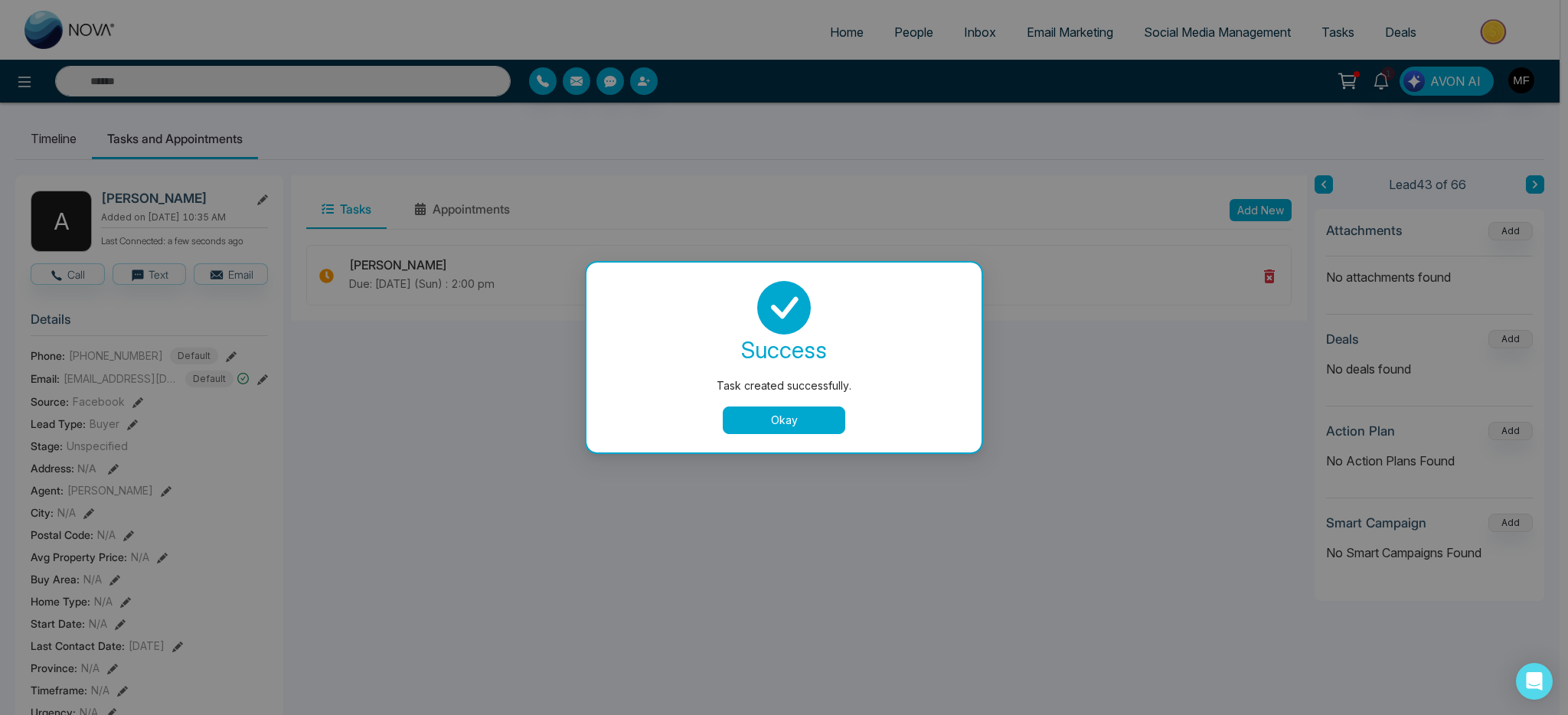
click at [778, 428] on button "Okay" at bounding box center [784, 420] width 122 height 27
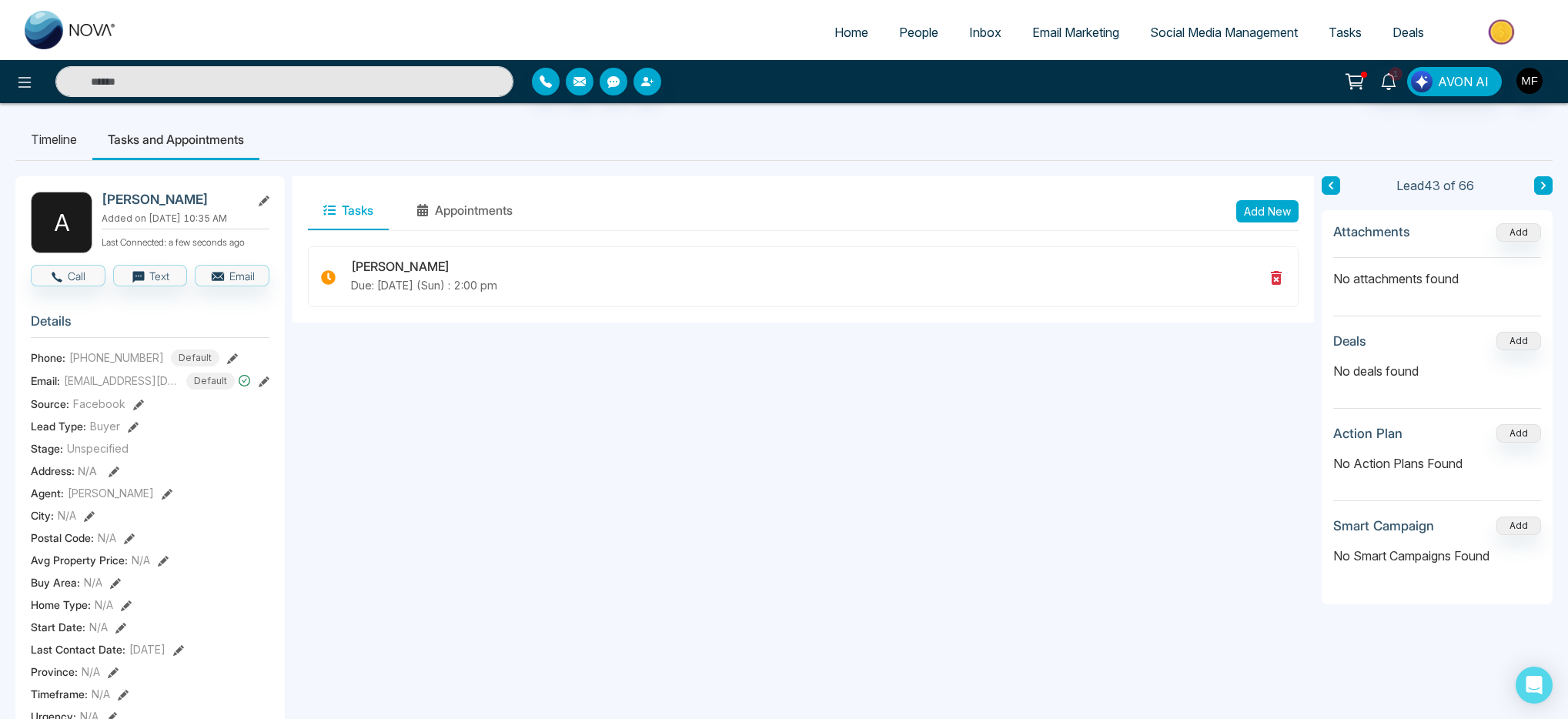
click at [1550, 186] on button at bounding box center [1543, 185] width 18 height 18
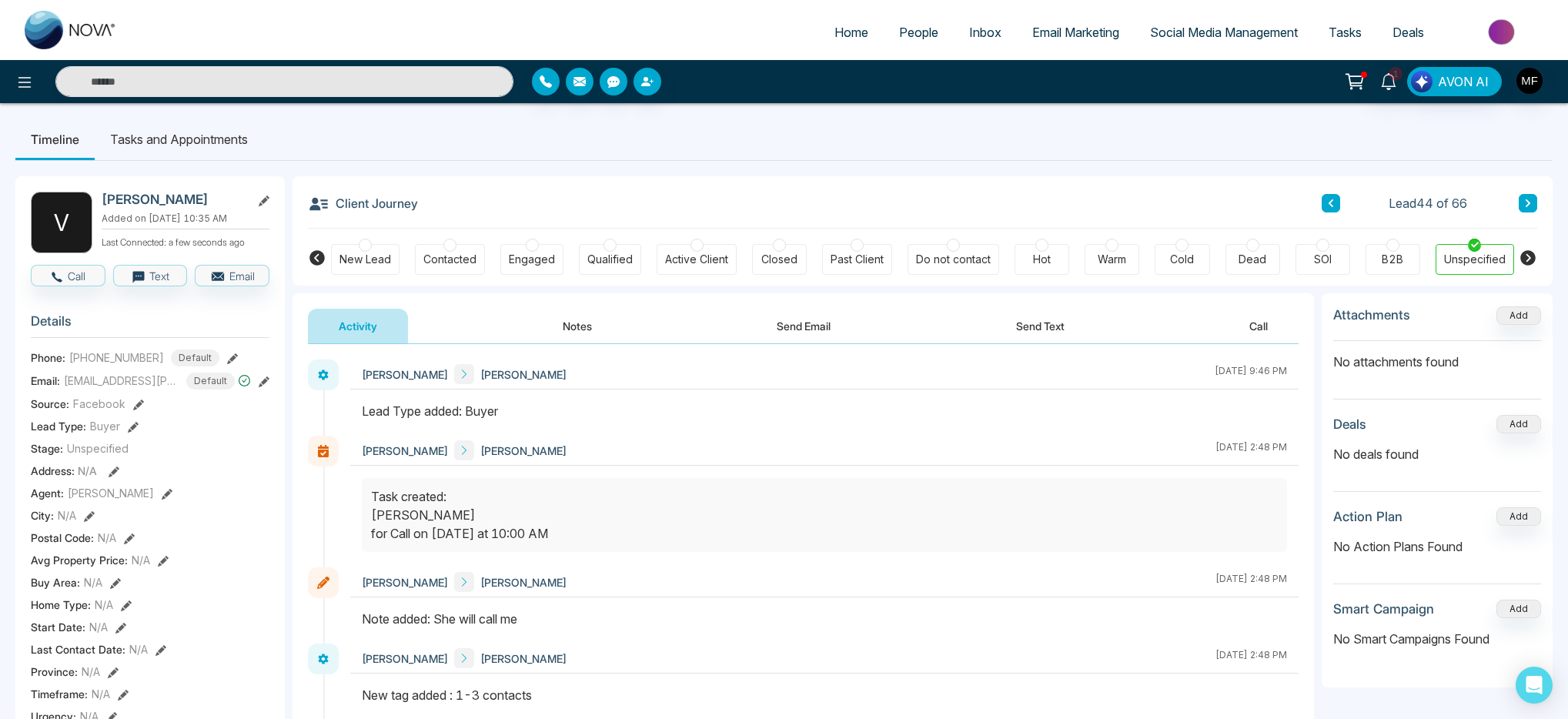
click at [185, 142] on li "Tasks and Appointments" at bounding box center [179, 139] width 169 height 41
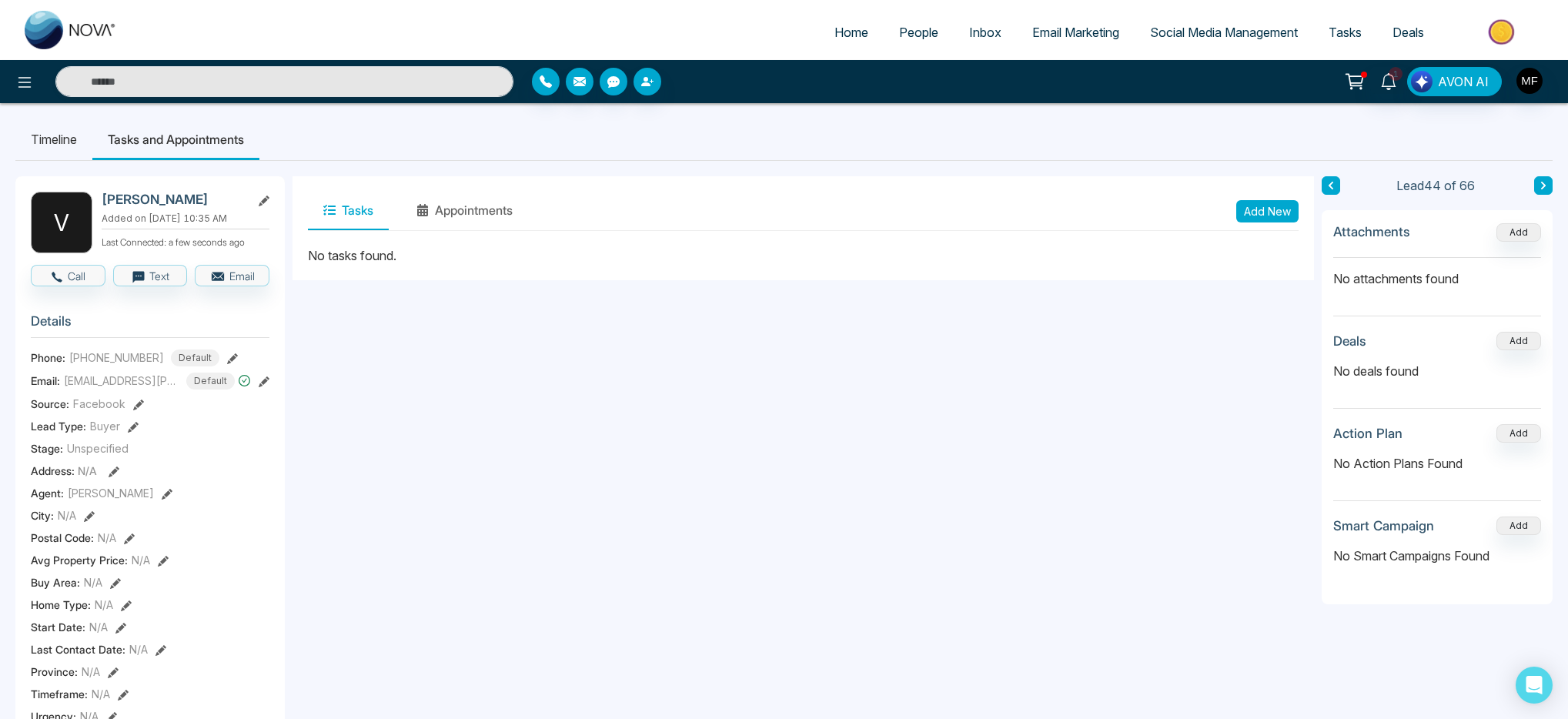
click at [68, 133] on li "Timeline" at bounding box center [54, 139] width 77 height 41
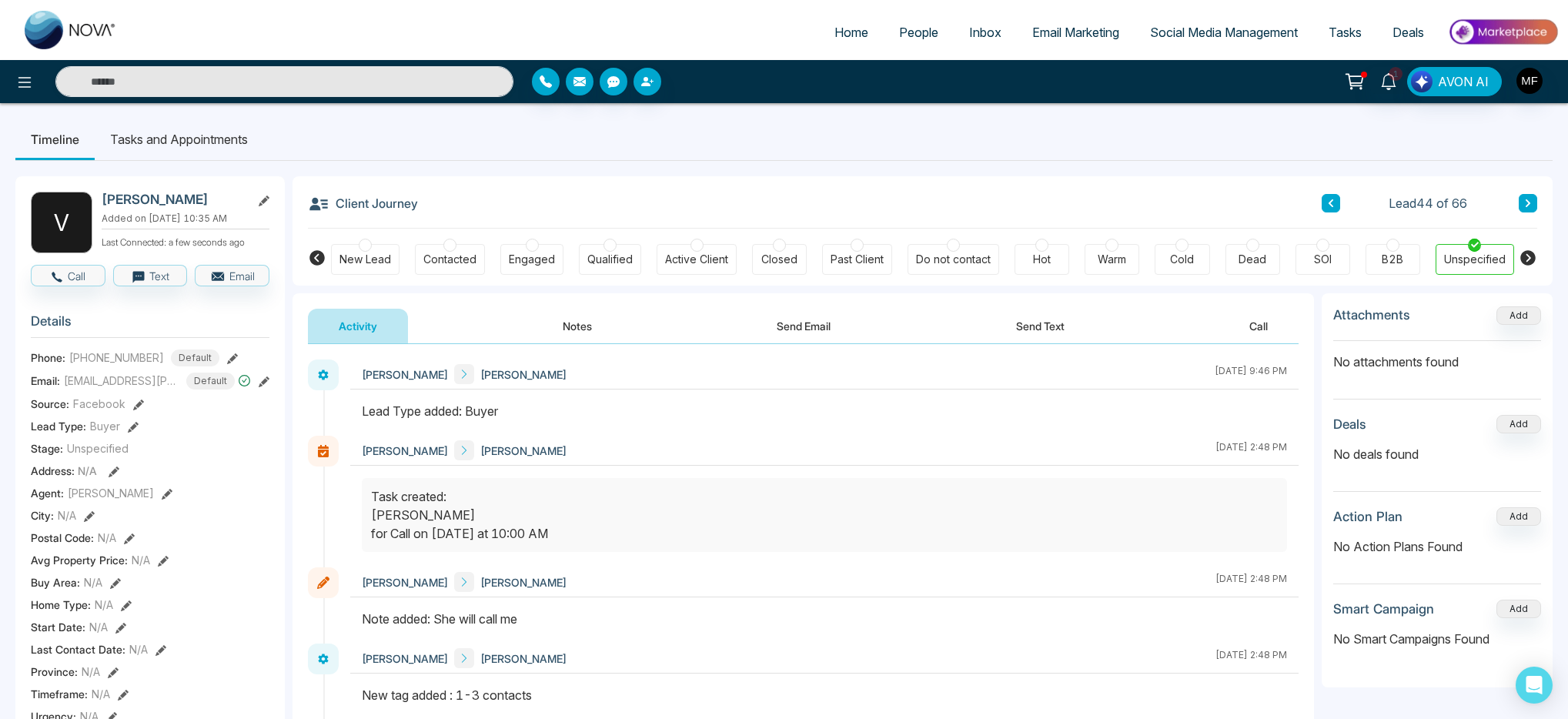
click at [598, 320] on button "Notes" at bounding box center [578, 326] width 91 height 34
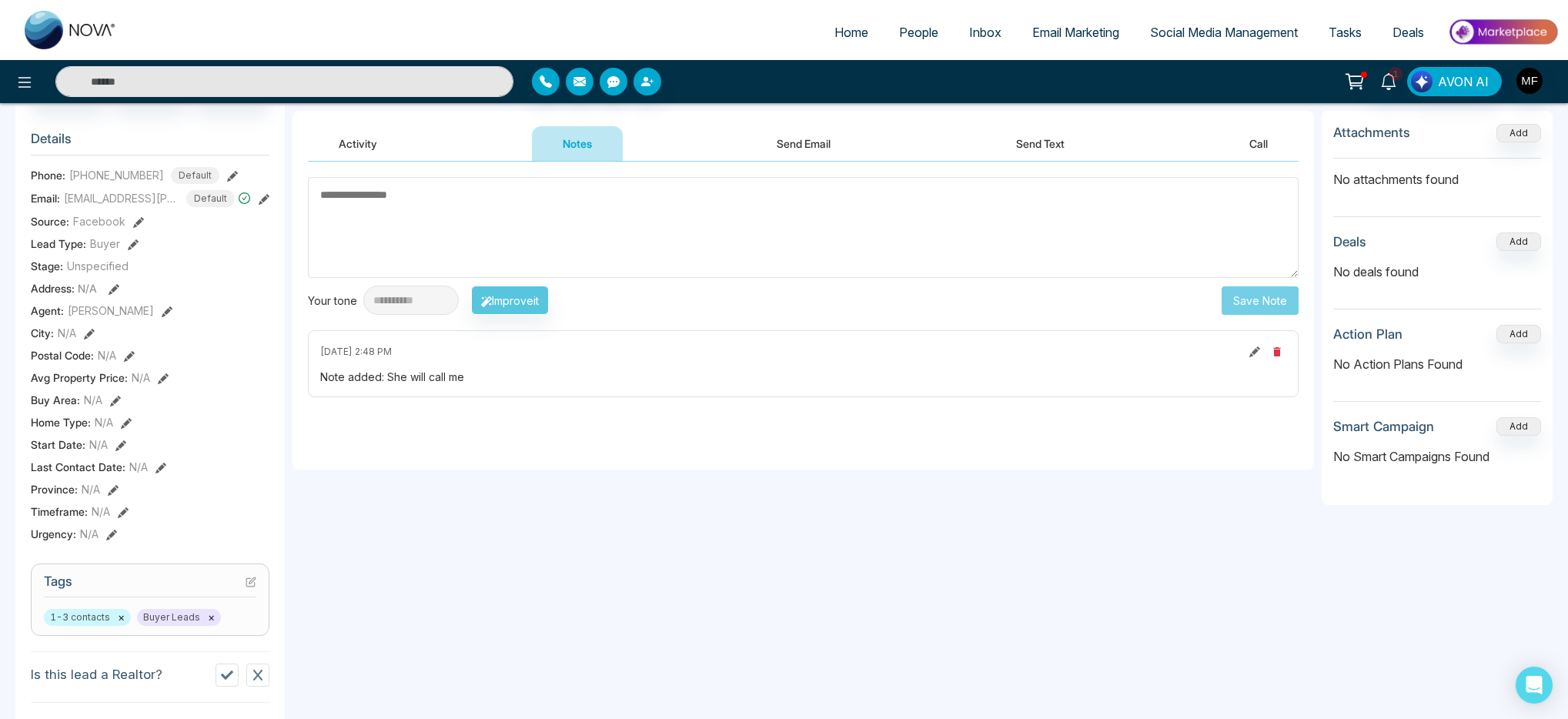
scroll to position [218, 0]
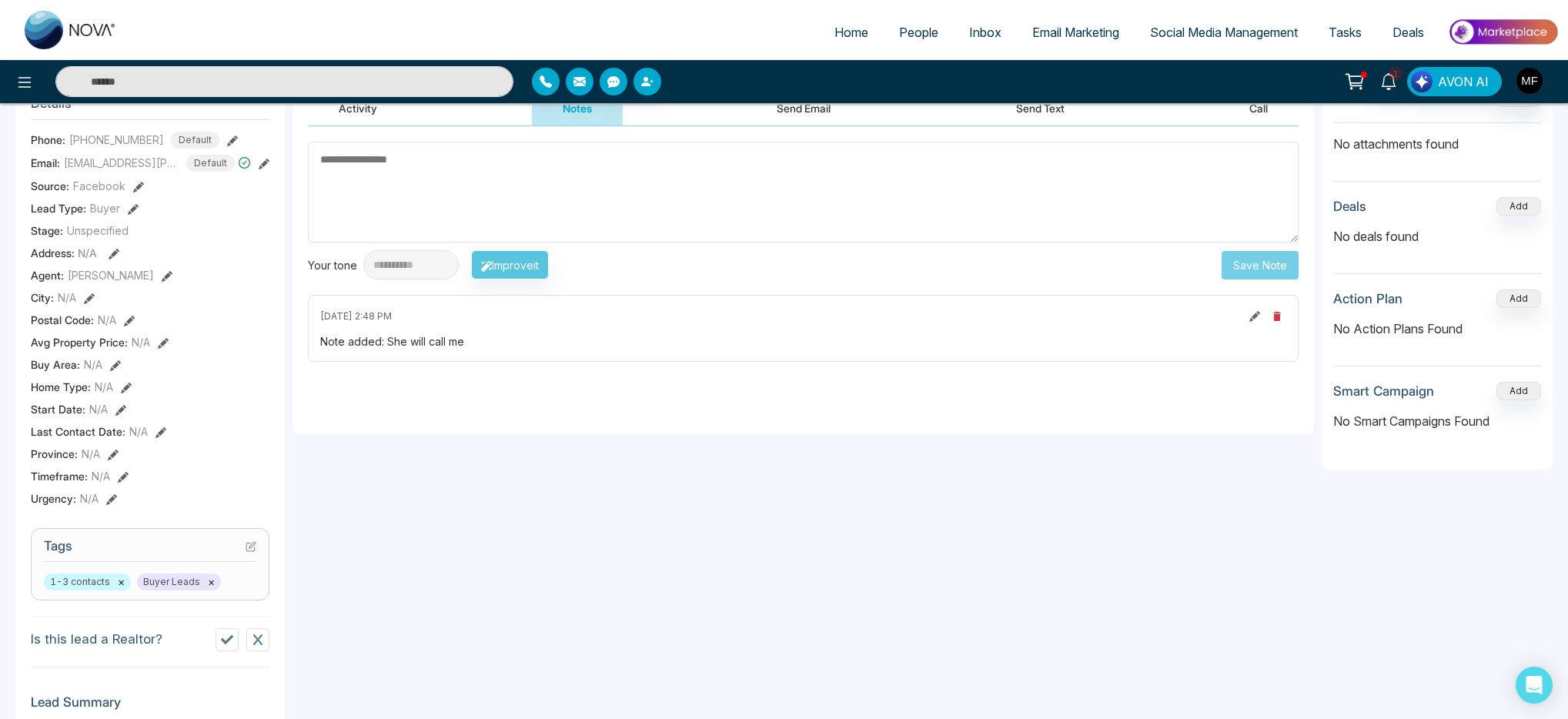
click at [254, 548] on icon at bounding box center [252, 544] width 6 height 6
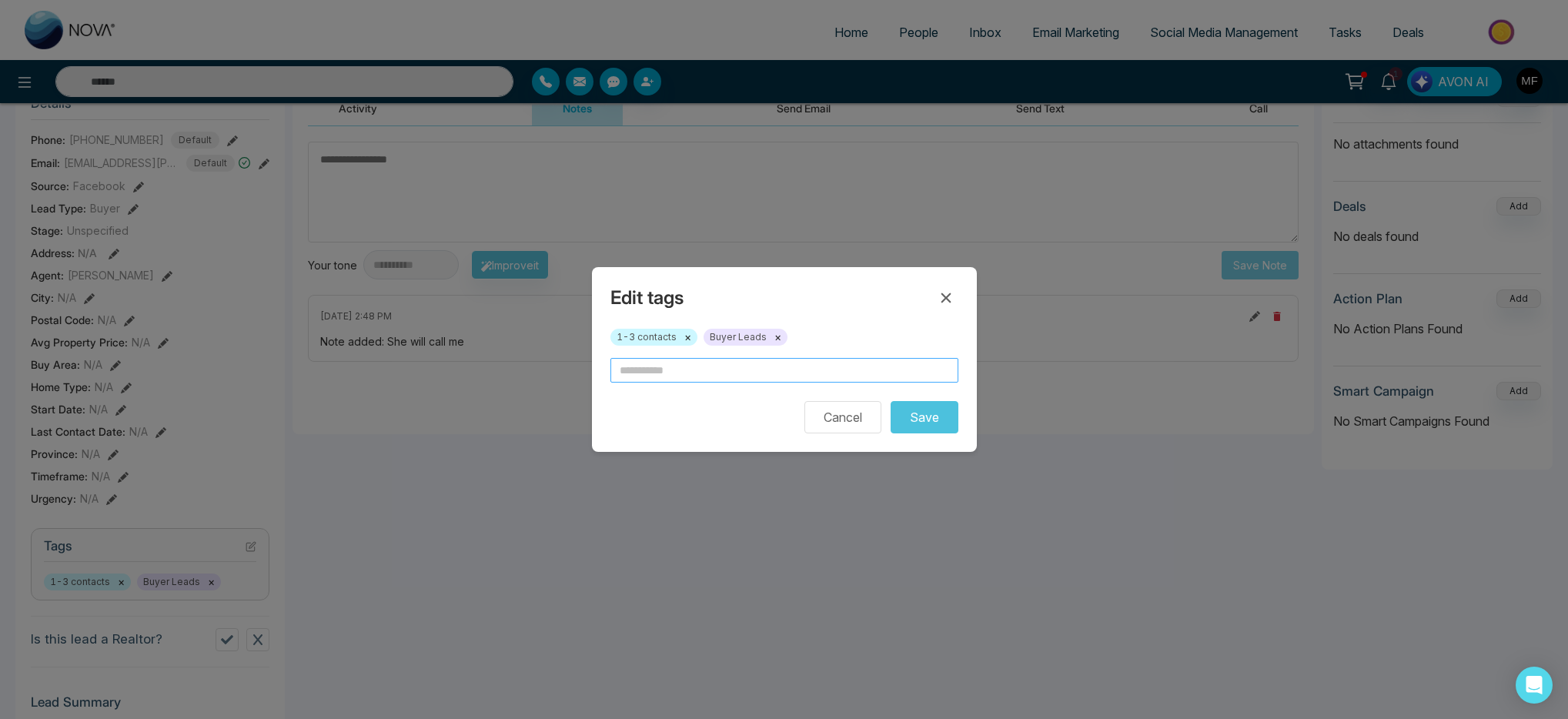
click at [761, 359] on input "text" at bounding box center [784, 370] width 348 height 25
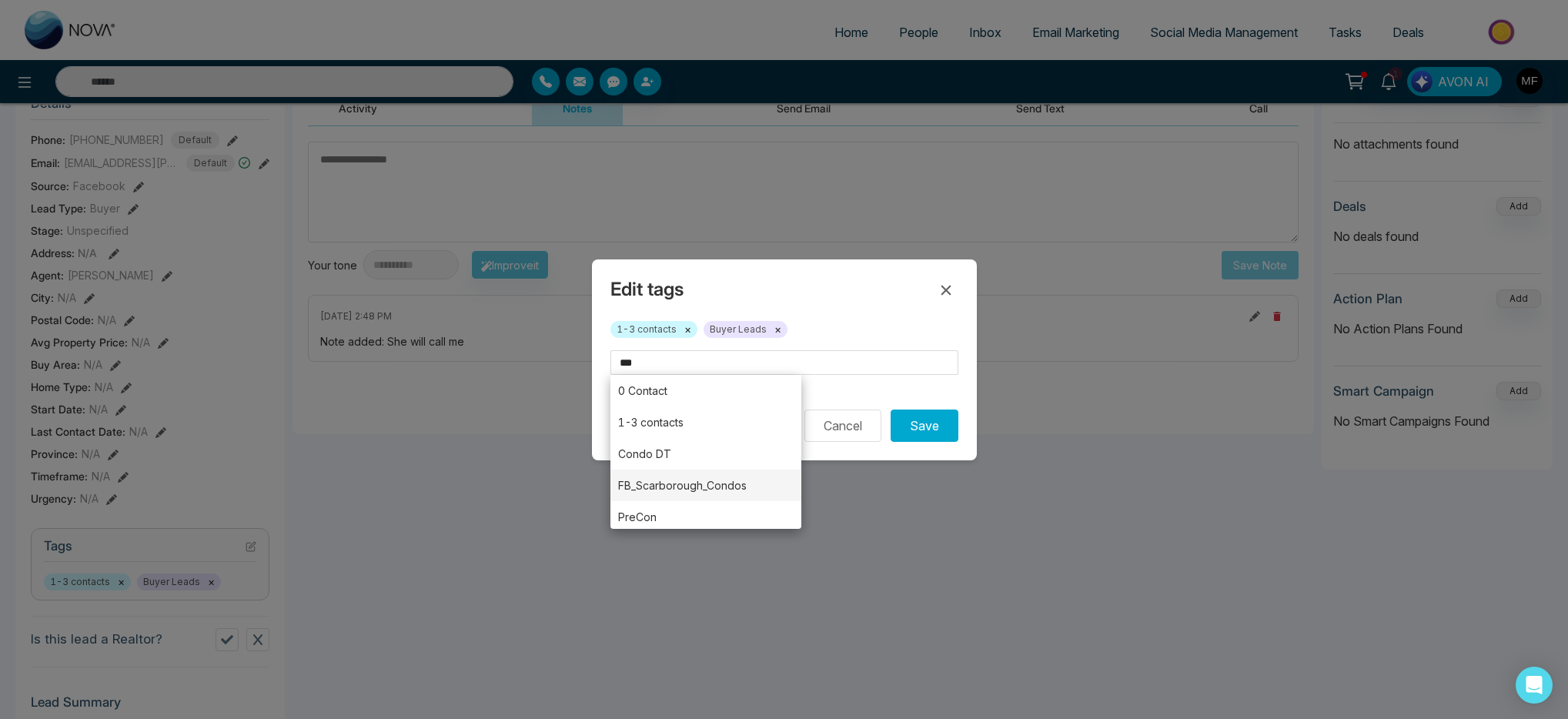
click at [721, 490] on li "FB_Scarborough_Condos" at bounding box center [706, 485] width 192 height 32
type input "**********"
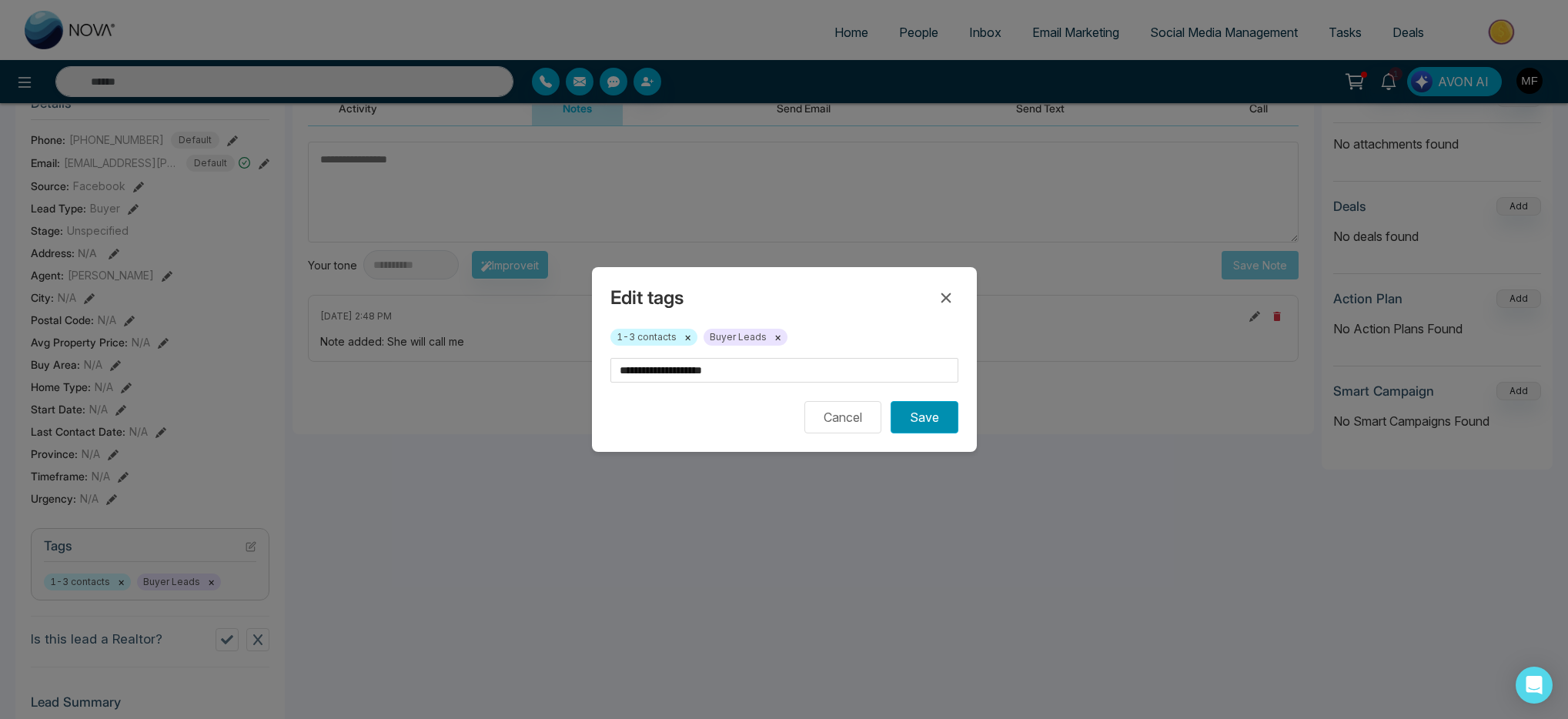
click at [913, 422] on button "Save" at bounding box center [925, 417] width 68 height 33
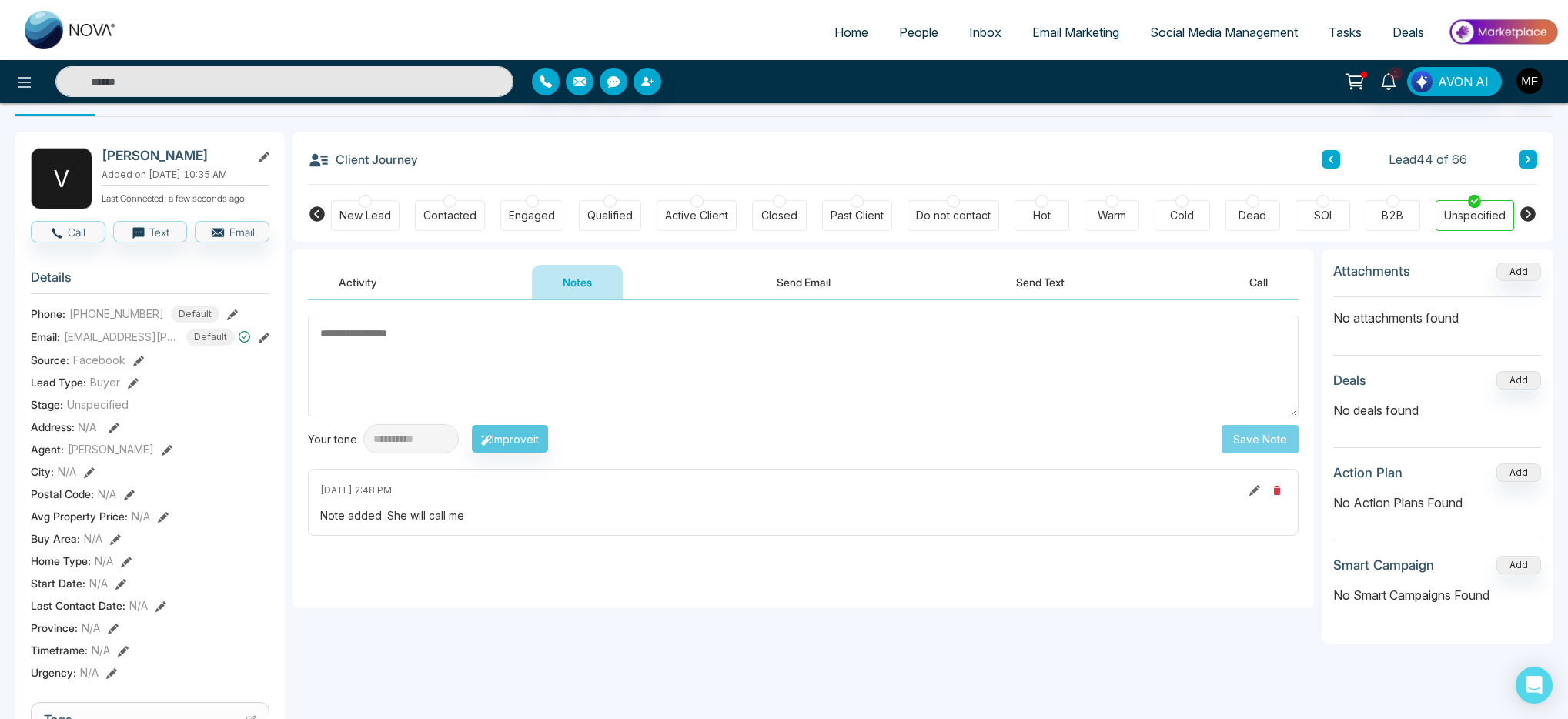
scroll to position [42, 0]
click at [506, 357] on textarea at bounding box center [803, 367] width 991 height 101
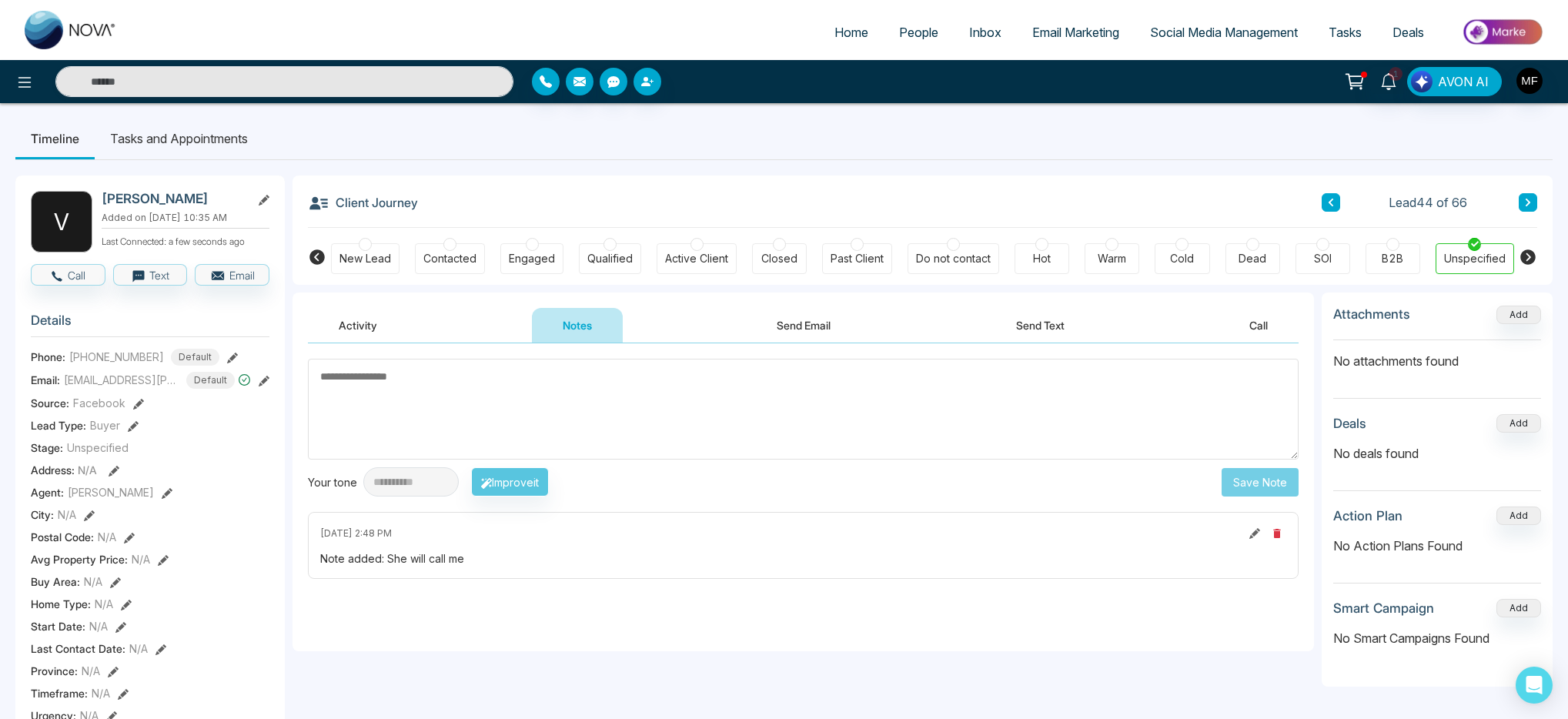
scroll to position [0, 0]
click at [148, 151] on li "Tasks and Appointments" at bounding box center [179, 139] width 169 height 41
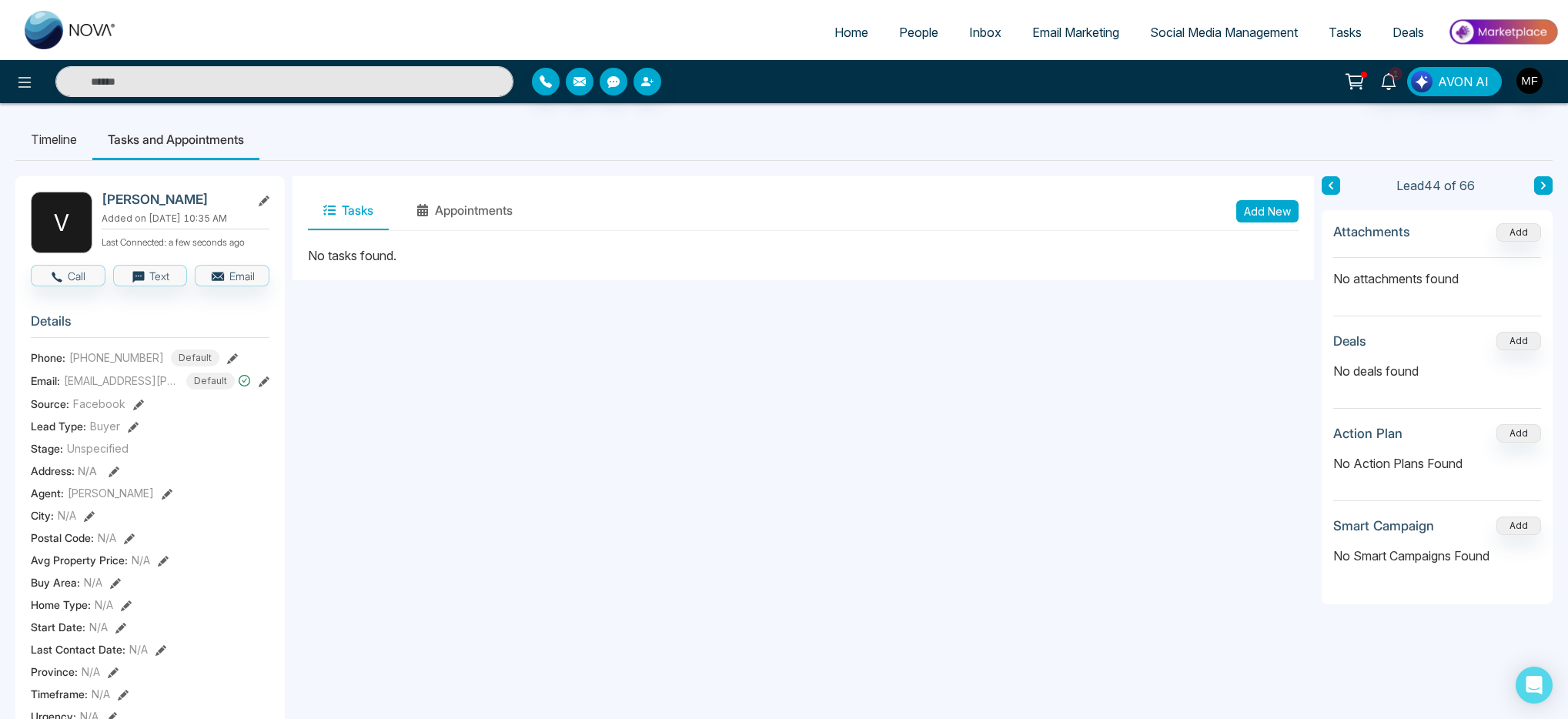
click at [1282, 211] on button "Add New" at bounding box center [1268, 212] width 63 height 22
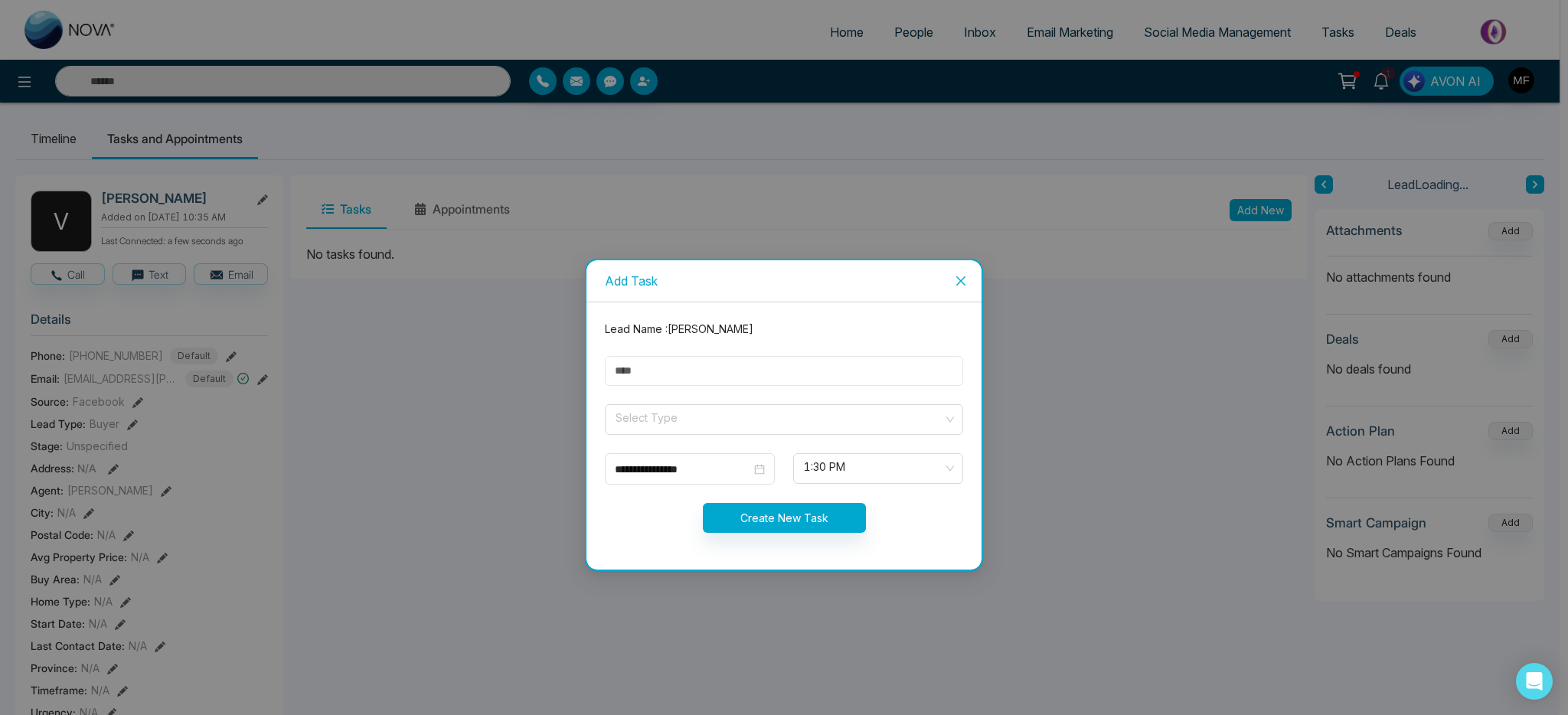
click at [798, 371] on input "text" at bounding box center [784, 370] width 358 height 30
type input "**********"
click at [193, 198] on div "**********" at bounding box center [784, 358] width 1568 height 715
click at [734, 411] on input "search" at bounding box center [778, 417] width 329 height 23
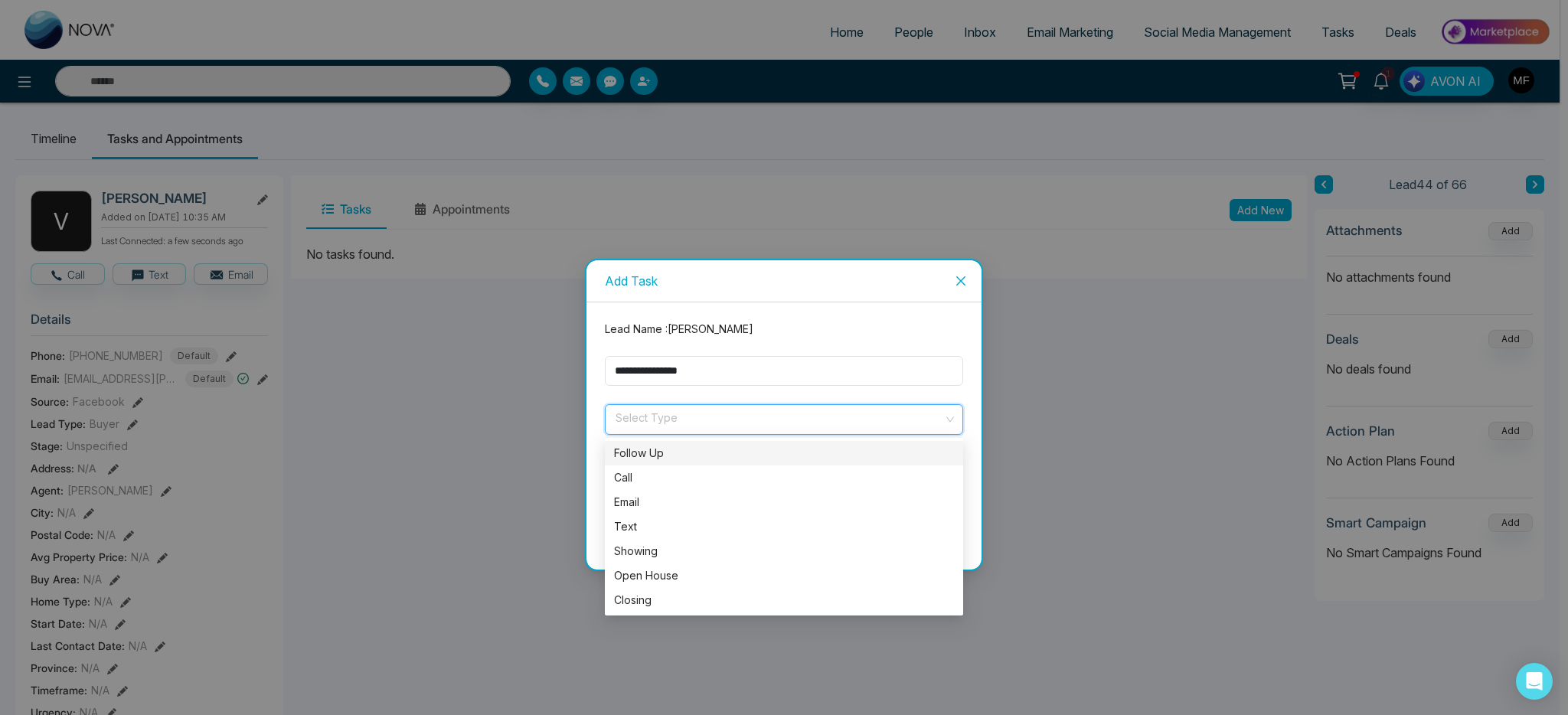
click at [681, 528] on div "Text" at bounding box center [784, 527] width 340 height 17
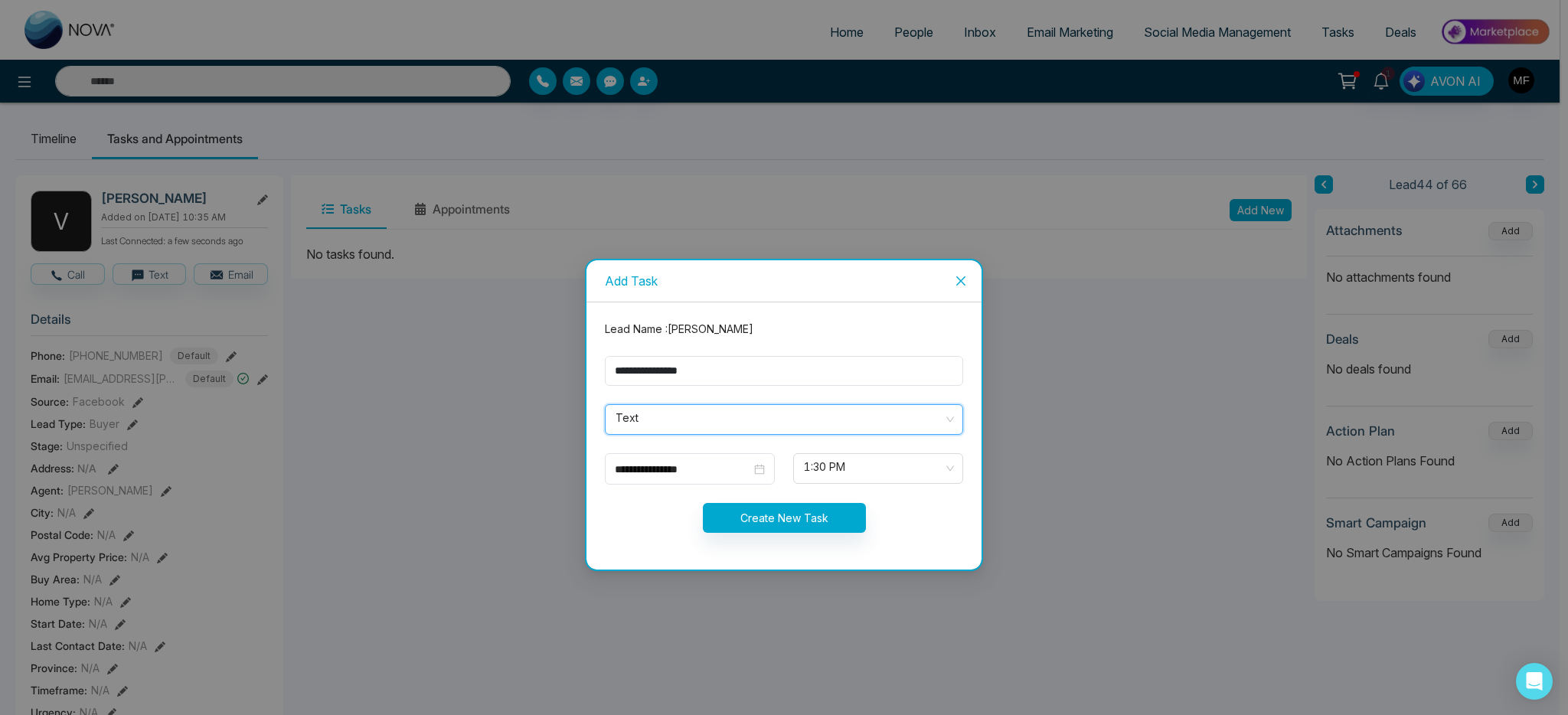
click at [873, 468] on span "1:30 PM" at bounding box center [879, 469] width 149 height 26
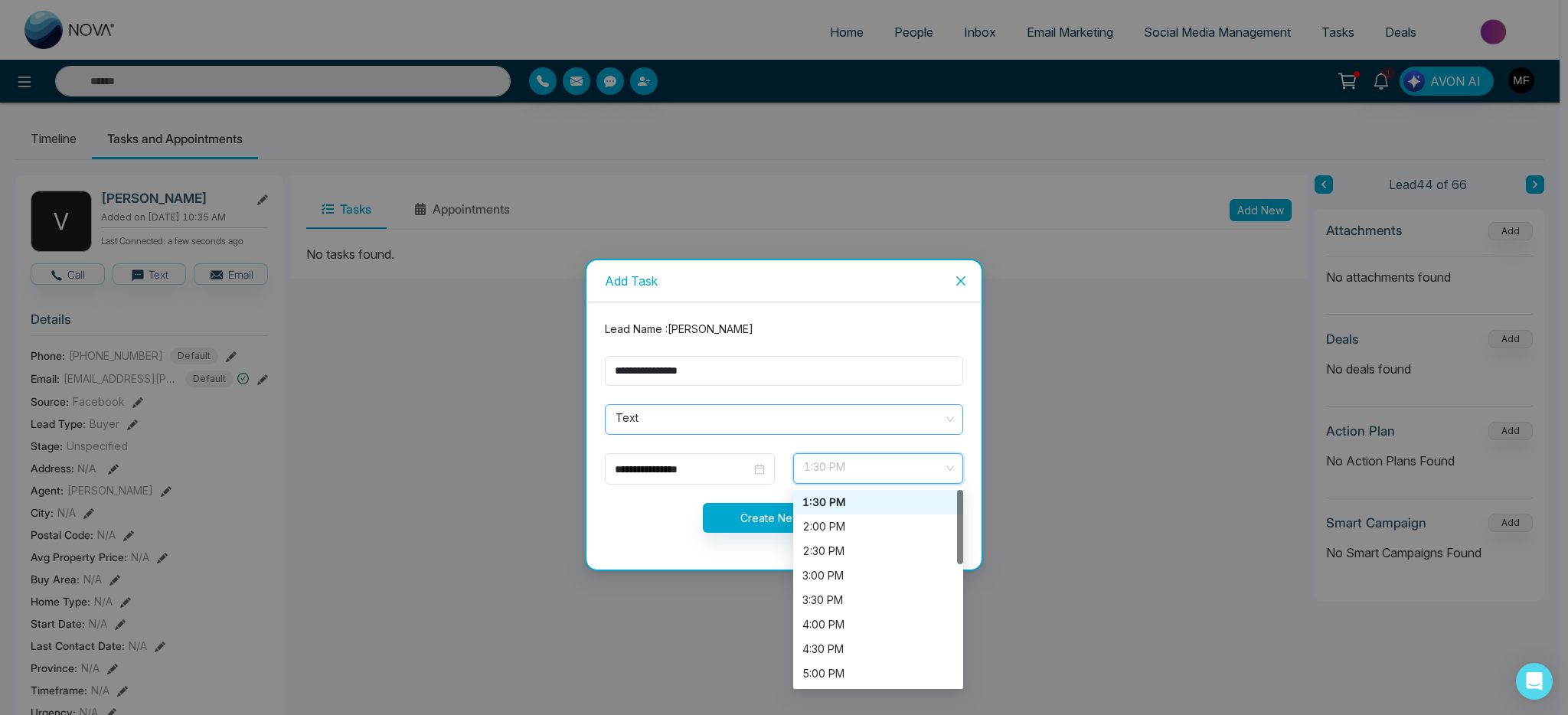
click at [843, 625] on div "4:00 PM" at bounding box center [878, 625] width 151 height 17
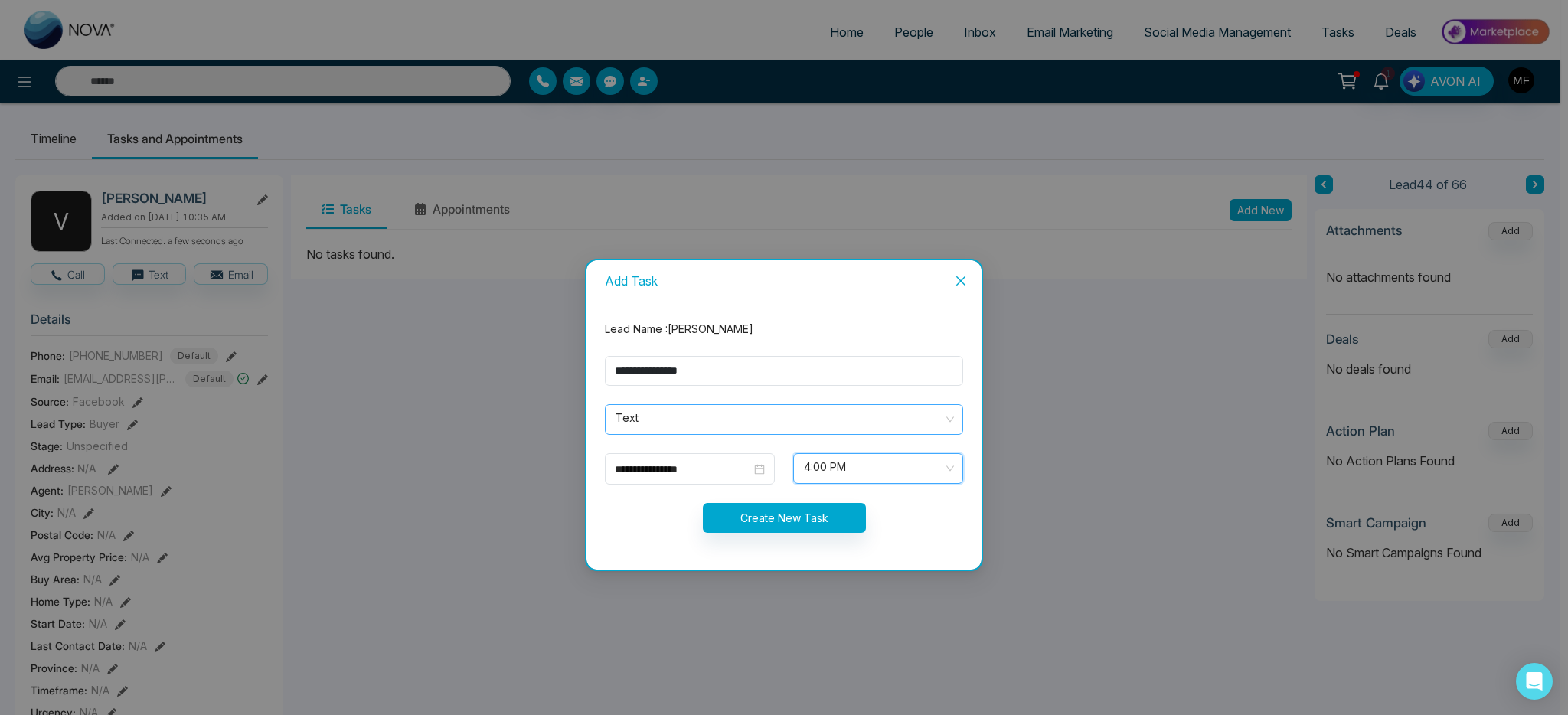
click at [903, 478] on span "4:00 PM" at bounding box center [879, 469] width 149 height 26
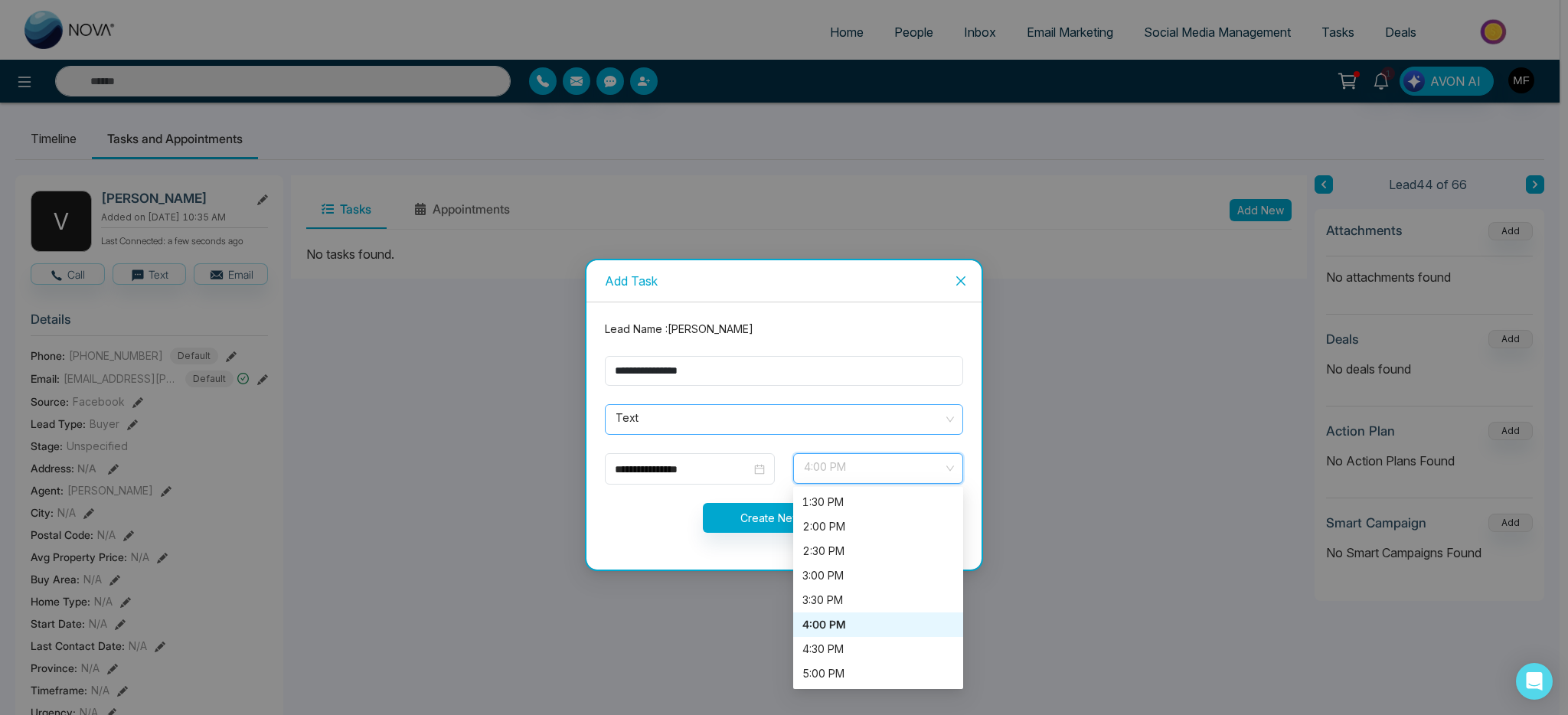
click at [860, 653] on div "4:30 PM" at bounding box center [878, 649] width 151 height 17
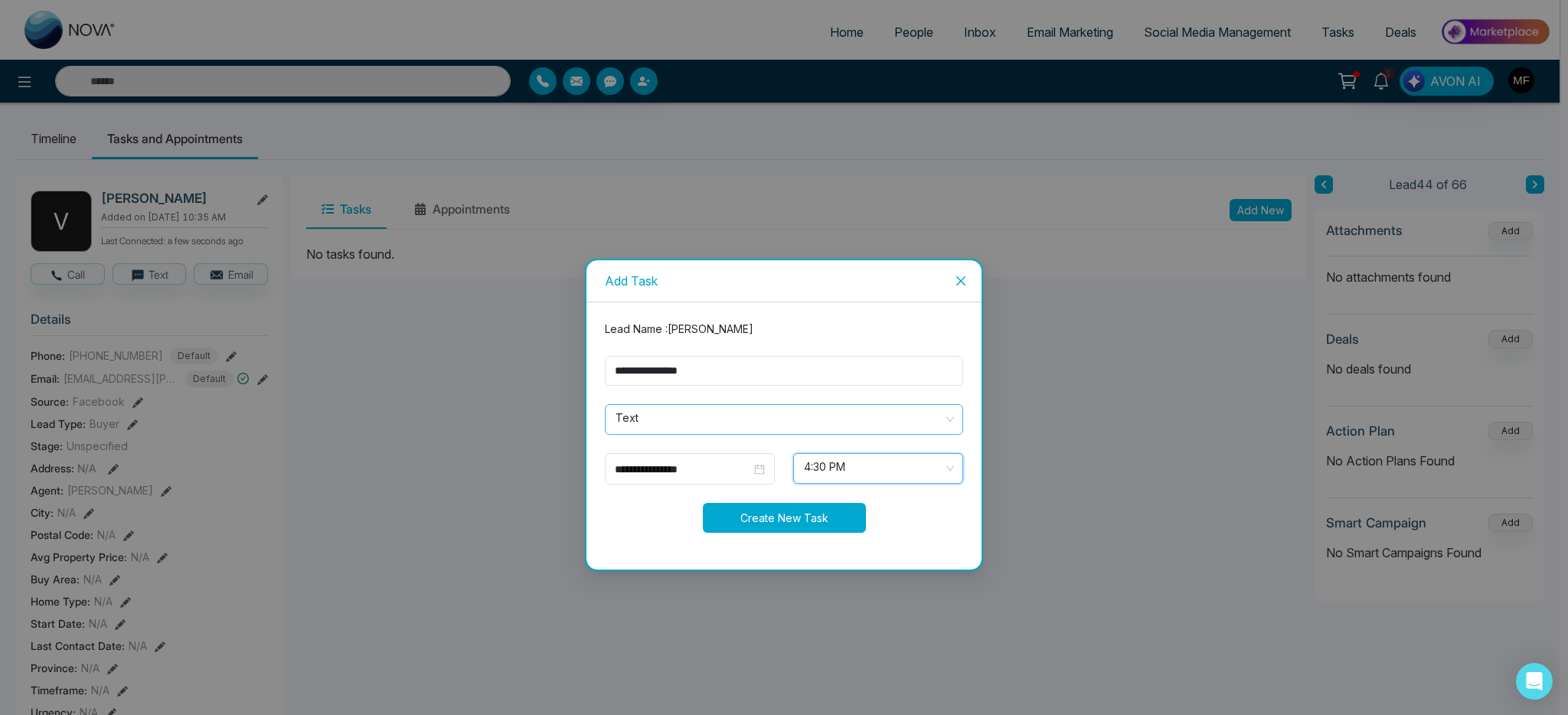
click at [775, 527] on button "Create New Task" at bounding box center [784, 517] width 163 height 30
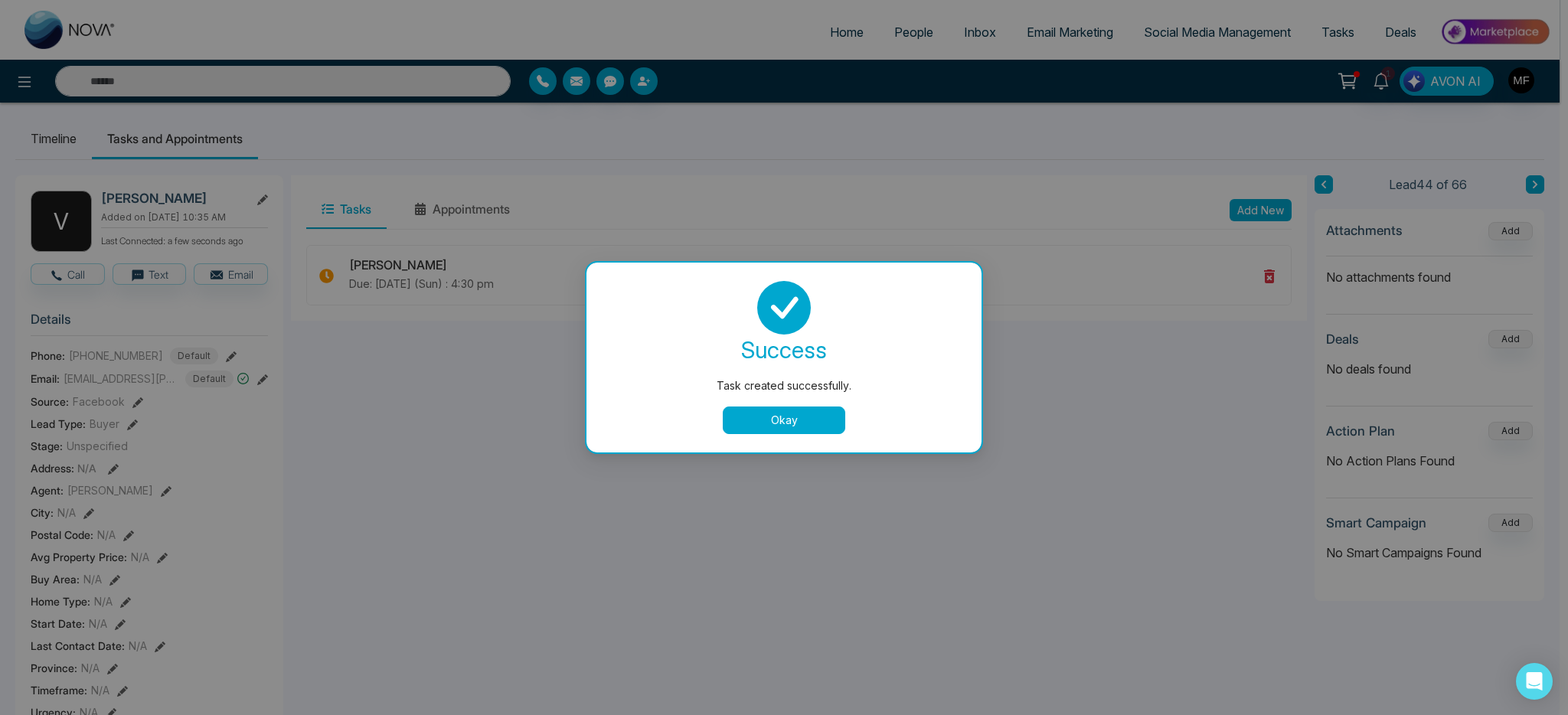
click at [785, 435] on div "success Task created successfully. Okay" at bounding box center [784, 358] width 395 height 190
click at [743, 414] on button "Okay" at bounding box center [784, 420] width 122 height 27
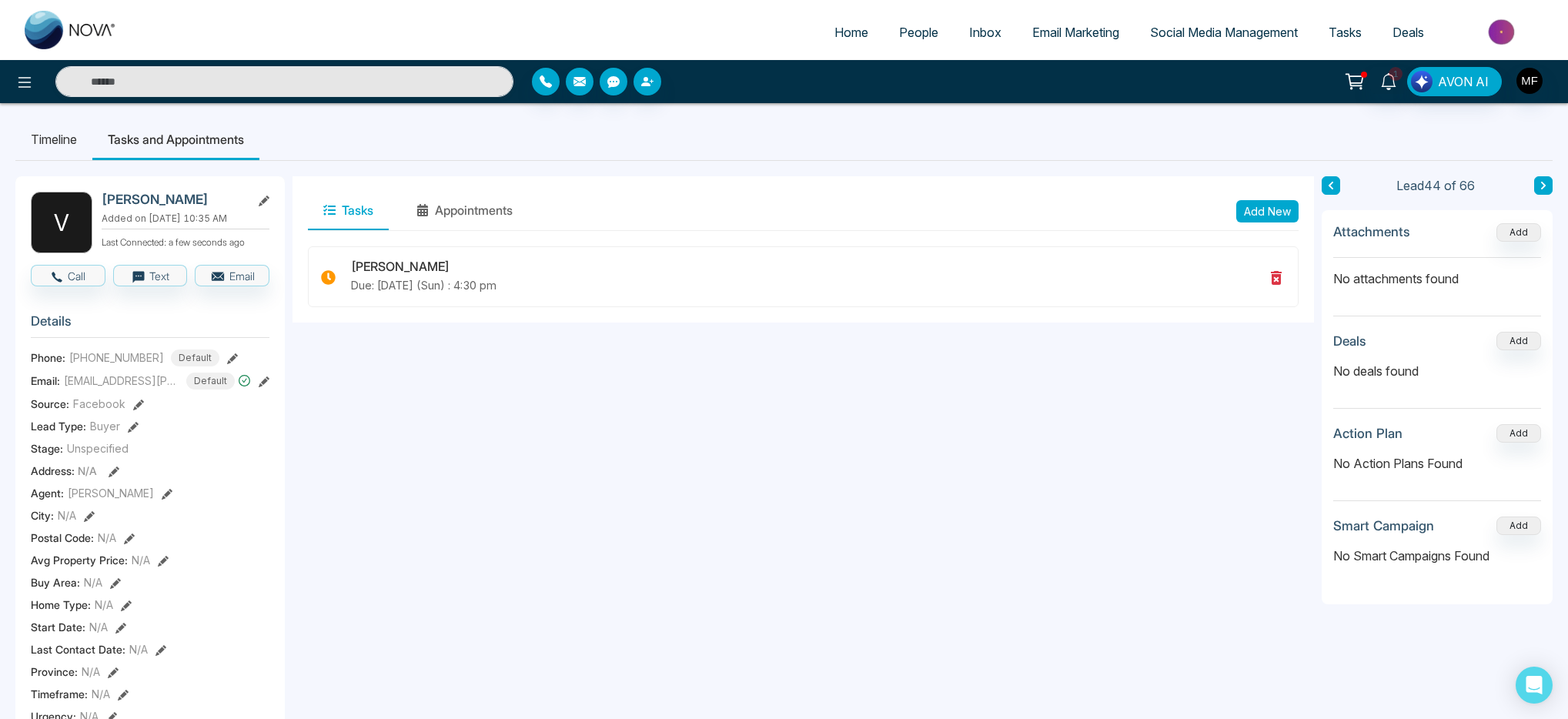
click at [1540, 187] on icon at bounding box center [1543, 185] width 8 height 9
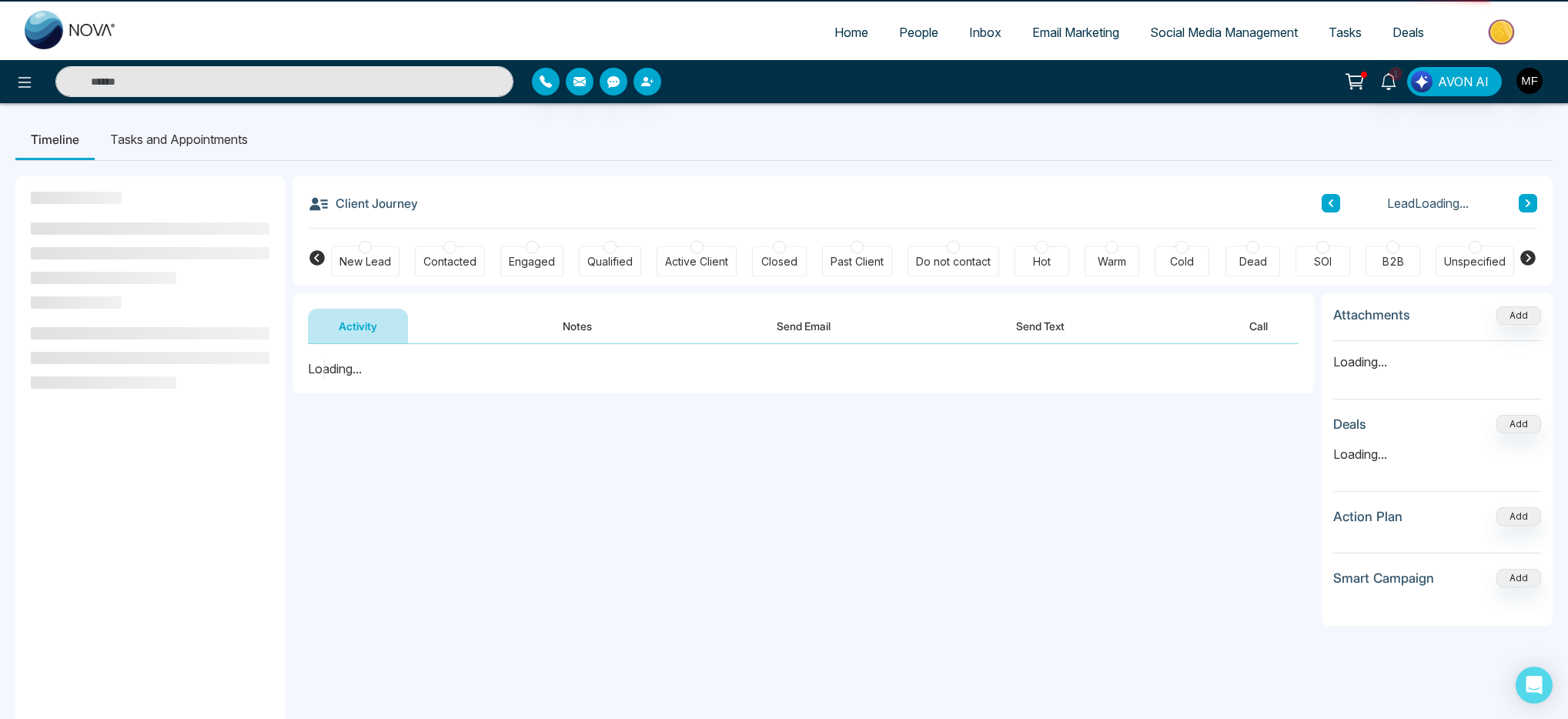
click at [1548, 187] on div "Client Journey Lead Loading... New Lead Contacted Engaged Qualified Active Clie…" at bounding box center [922, 230] width 1260 height 109
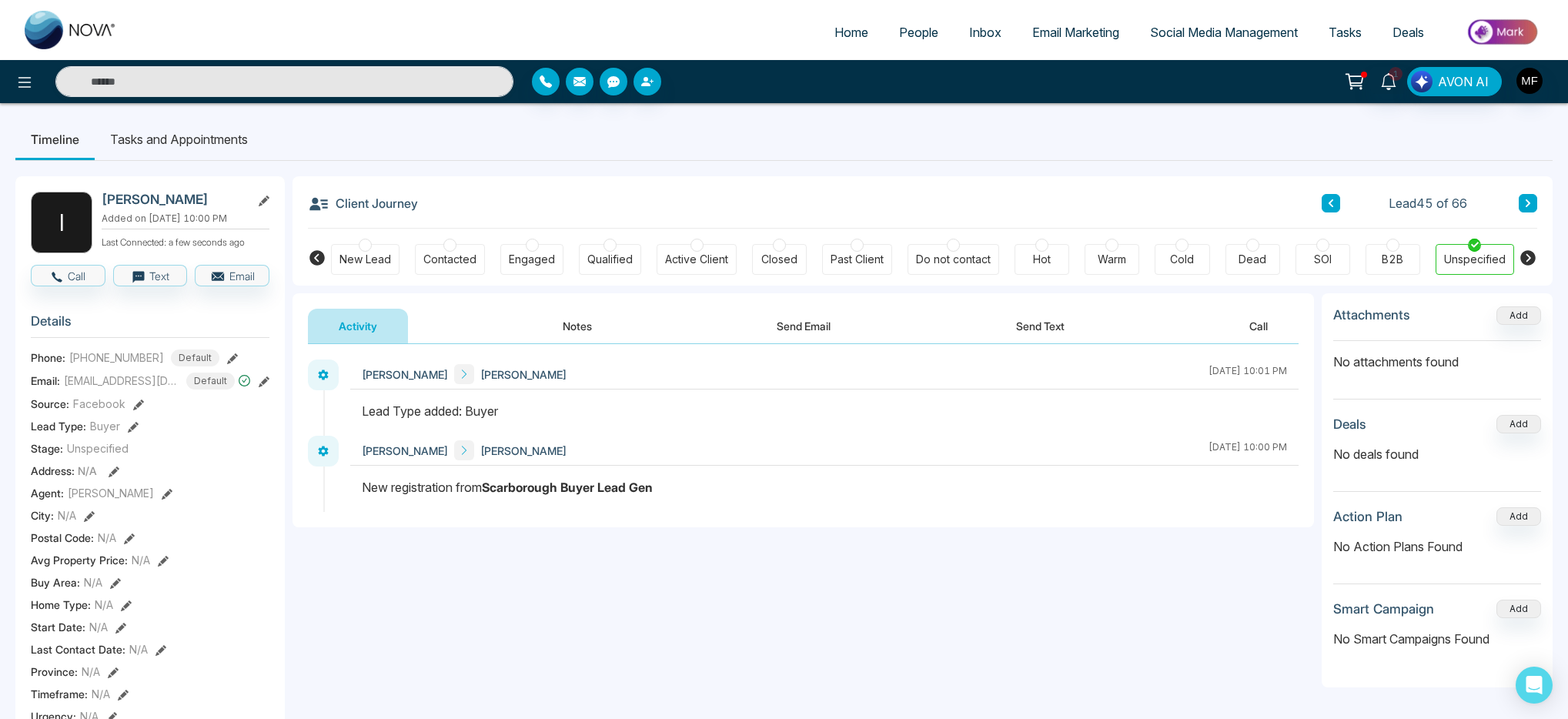
click at [567, 320] on button "Notes" at bounding box center [578, 326] width 91 height 34
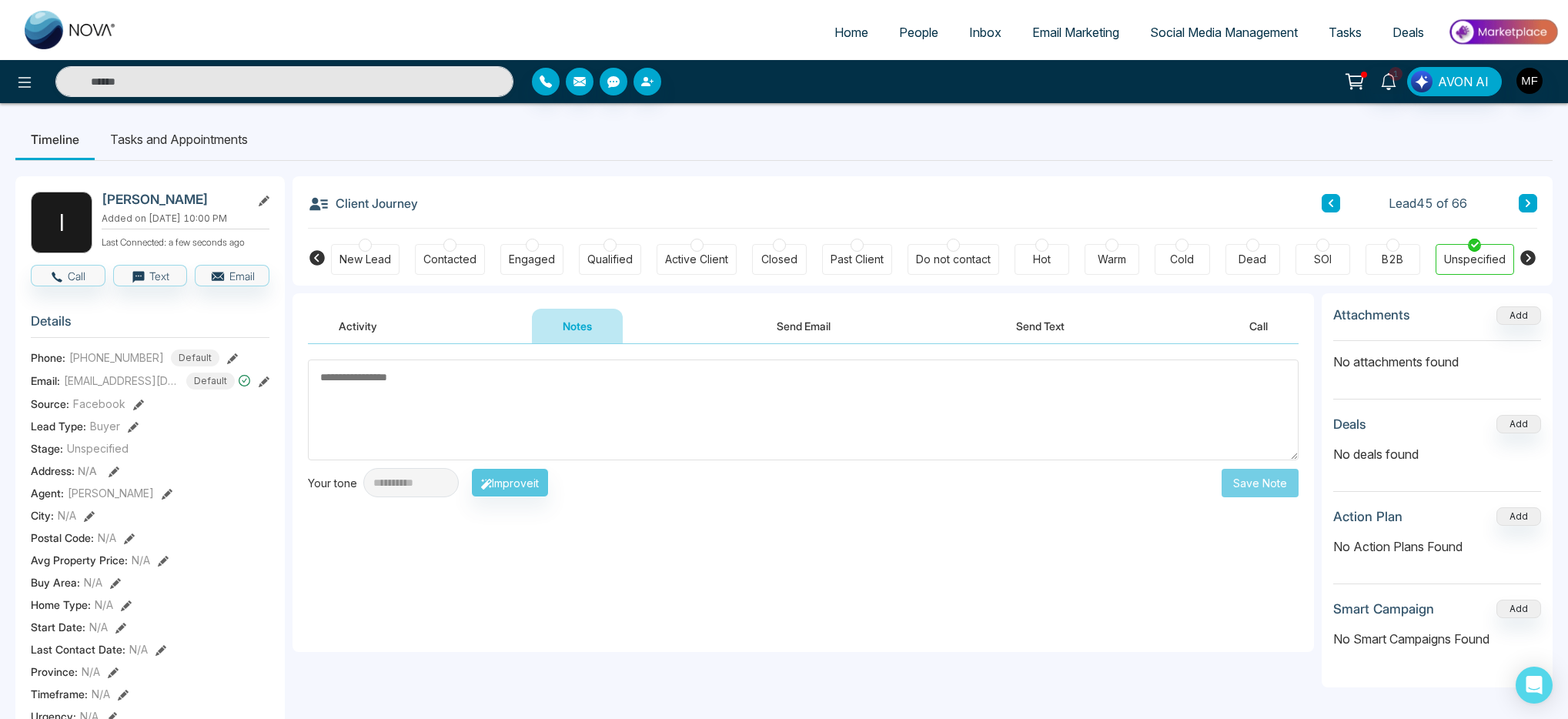
click at [369, 327] on button "Activity" at bounding box center [358, 326] width 100 height 34
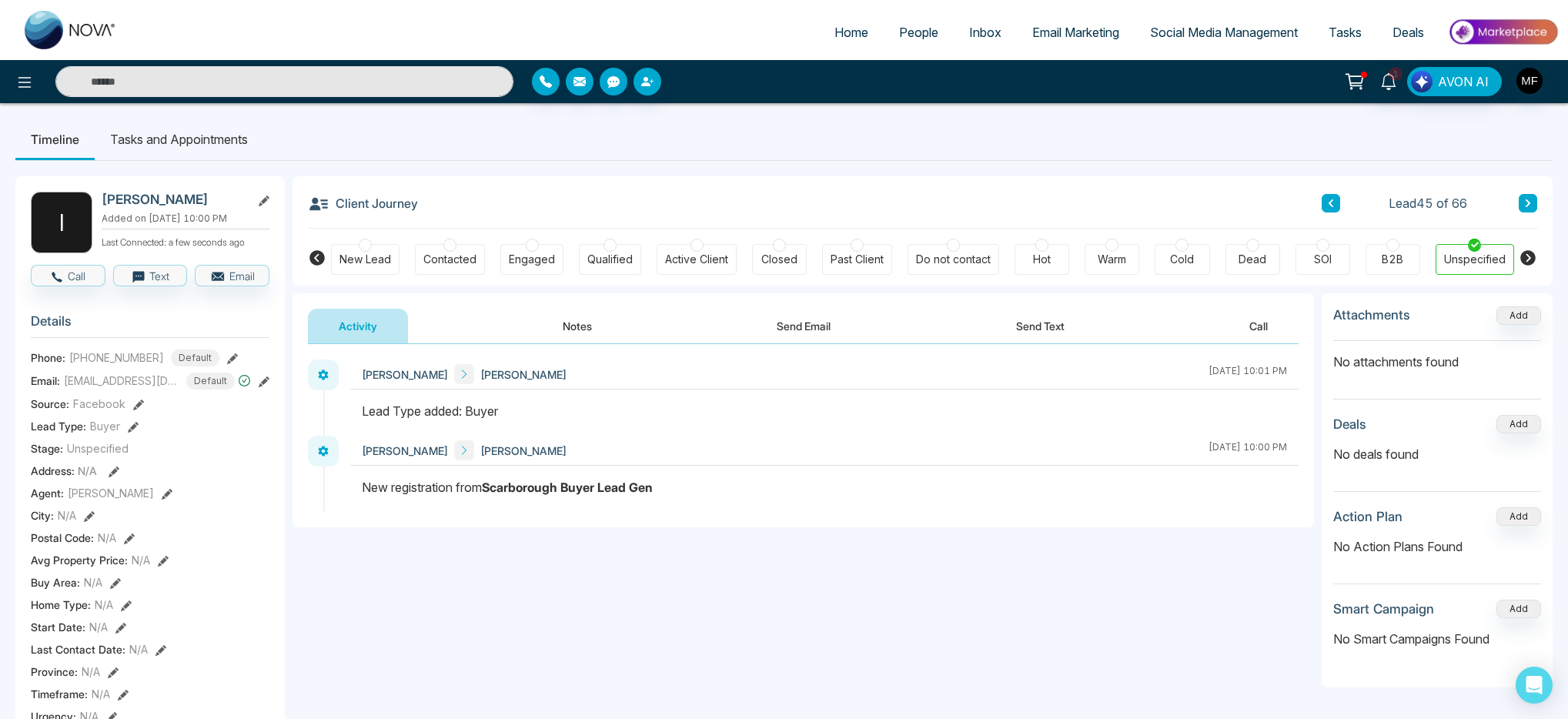
click at [570, 310] on button "Notes" at bounding box center [578, 326] width 91 height 34
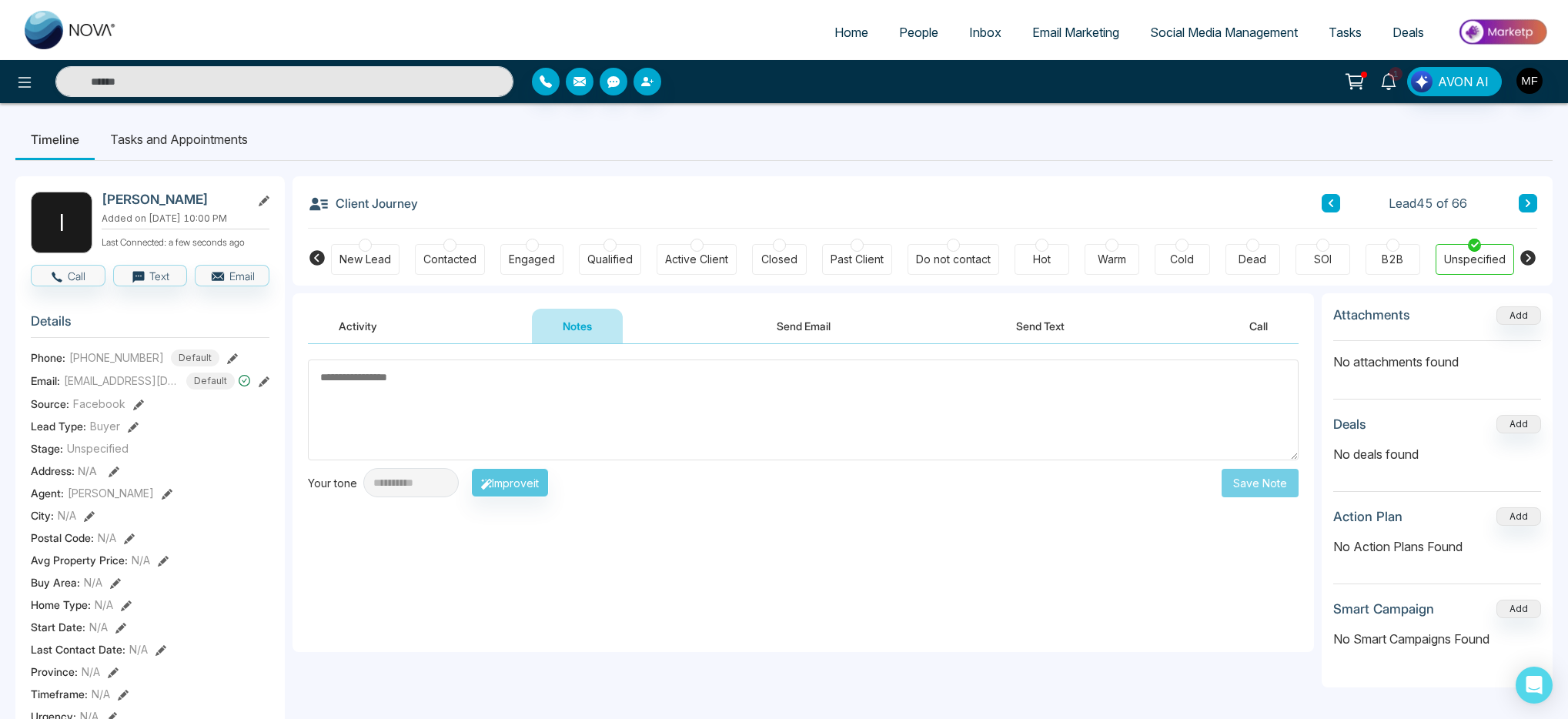
click at [1391, 85] on icon at bounding box center [1388, 82] width 15 height 17
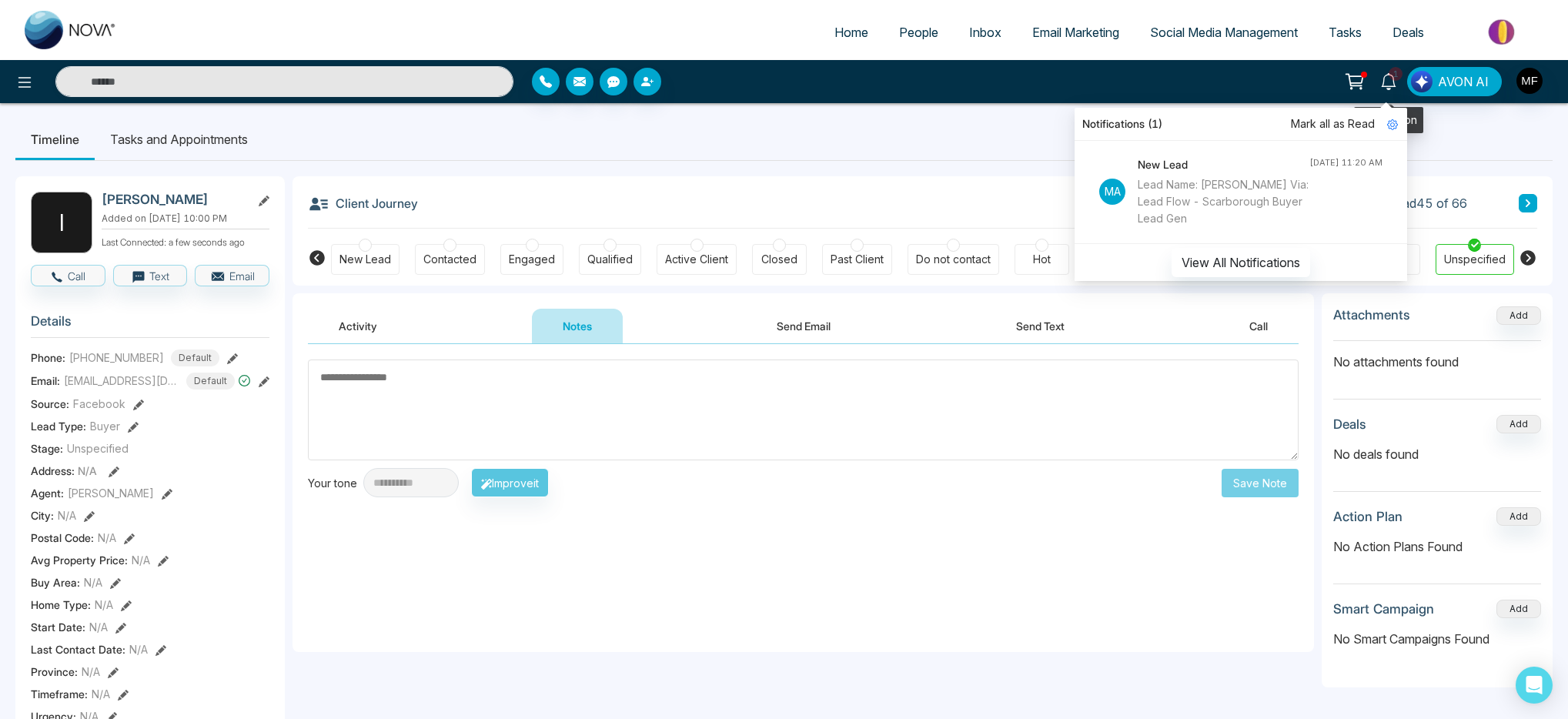
click at [1391, 85] on icon at bounding box center [1388, 82] width 15 height 17
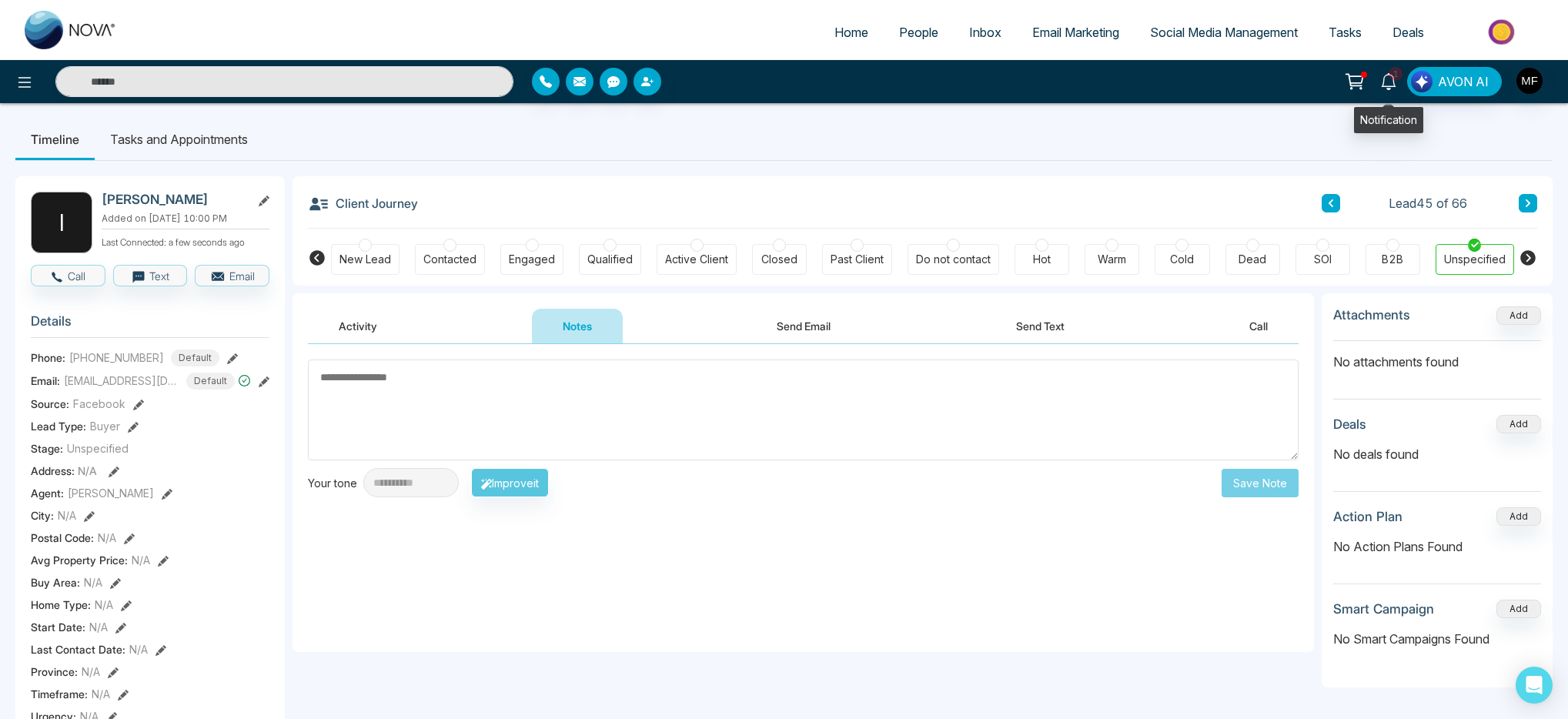
click at [179, 141] on li "Tasks and Appointments" at bounding box center [179, 139] width 169 height 41
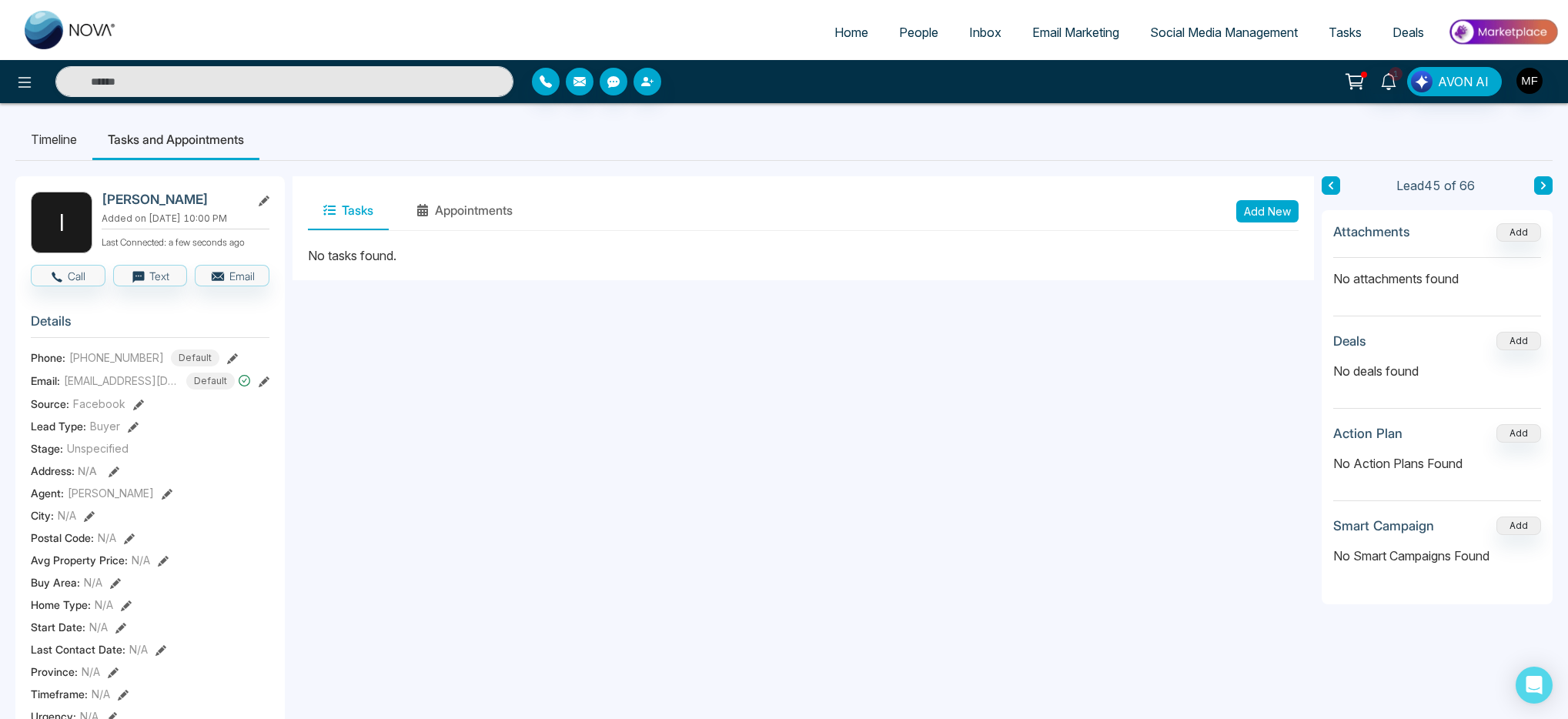
click at [505, 218] on button "Appointments" at bounding box center [464, 211] width 127 height 39
click at [1278, 212] on button "Add New" at bounding box center [1268, 212] width 63 height 22
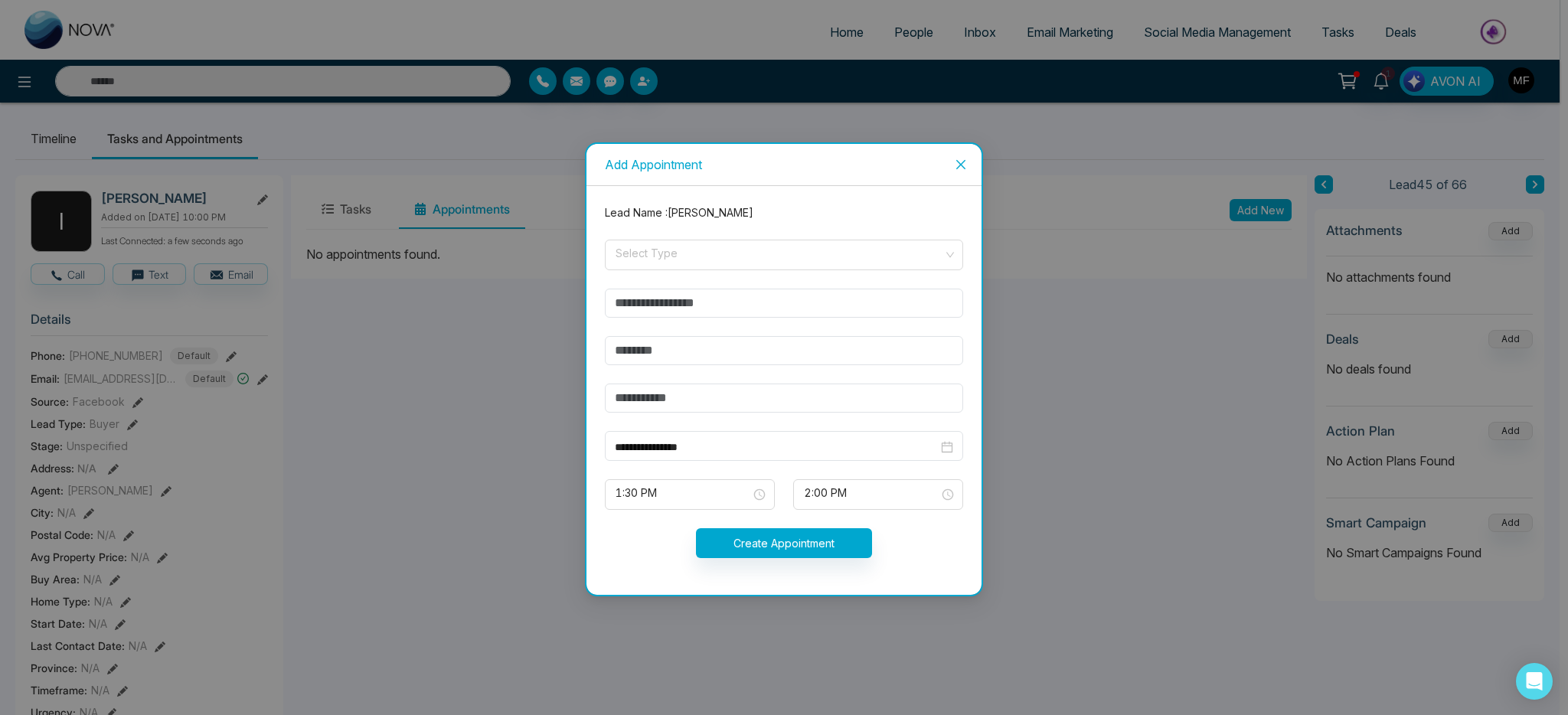
click at [964, 159] on icon "close" at bounding box center [961, 164] width 12 height 12
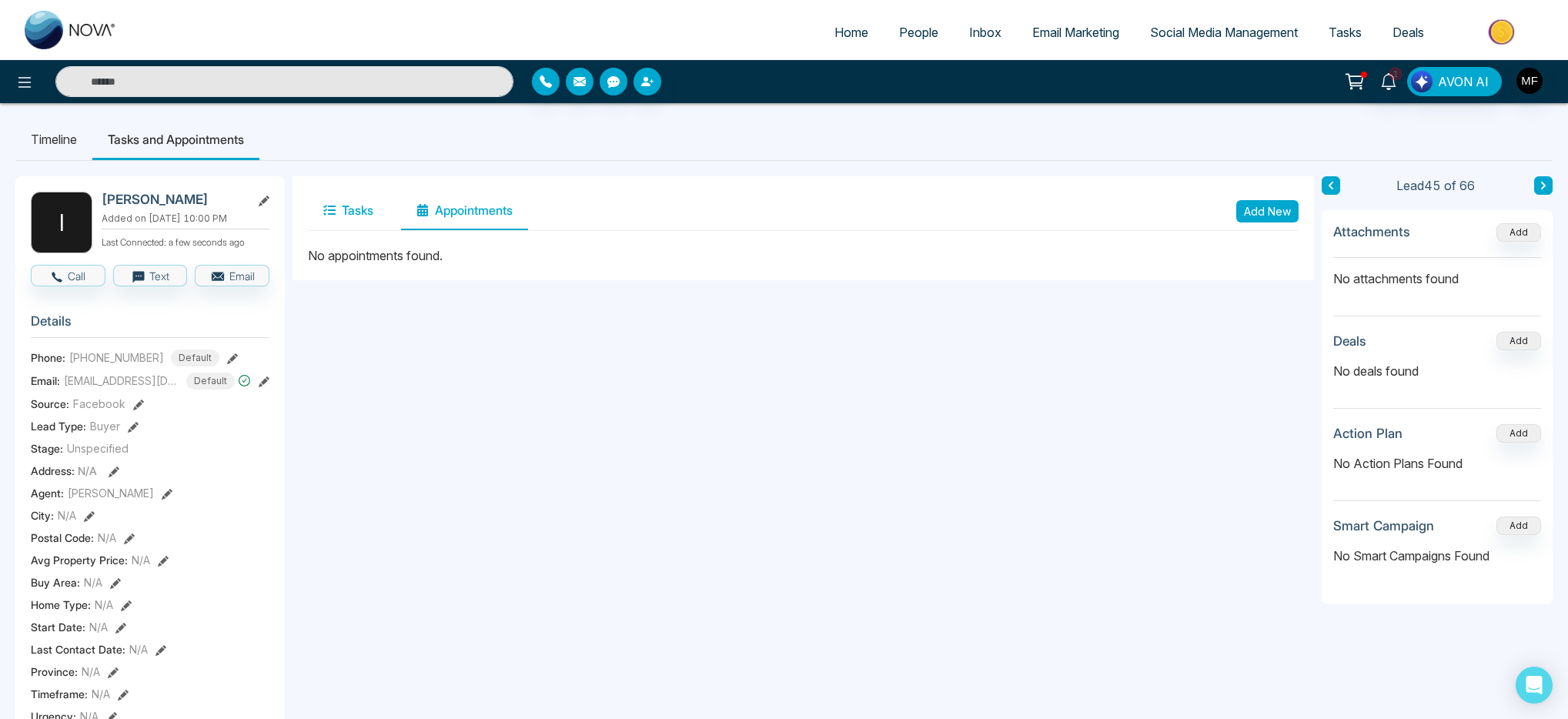
drag, startPoint x: 738, startPoint y: 413, endPoint x: 364, endPoint y: 206, distance: 427.5
click at [364, 206] on button "Tasks" at bounding box center [348, 211] width 81 height 39
click at [1252, 216] on button "Add New" at bounding box center [1268, 212] width 63 height 22
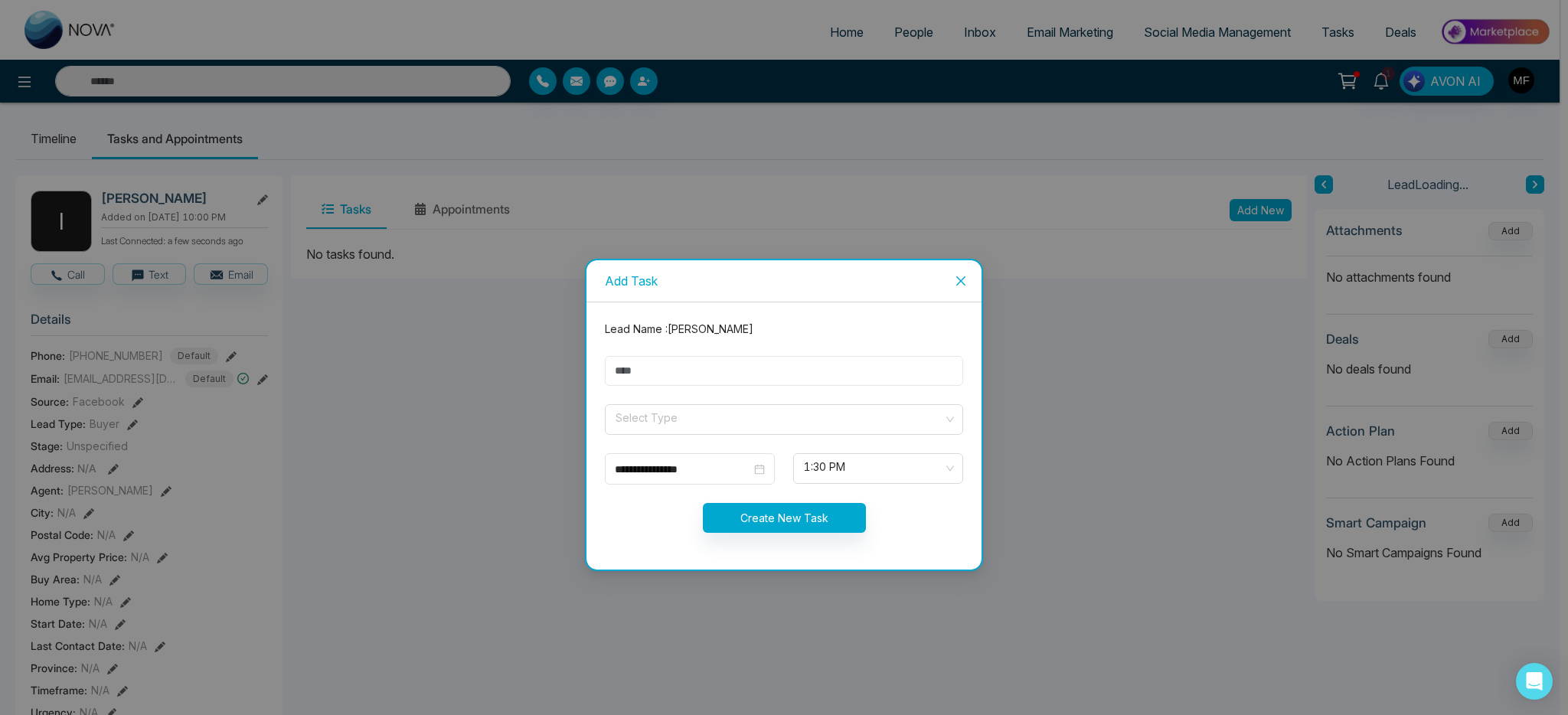
click at [810, 366] on input "text" at bounding box center [784, 370] width 358 height 30
type input "**********"
click at [707, 421] on input "search" at bounding box center [778, 417] width 329 height 23
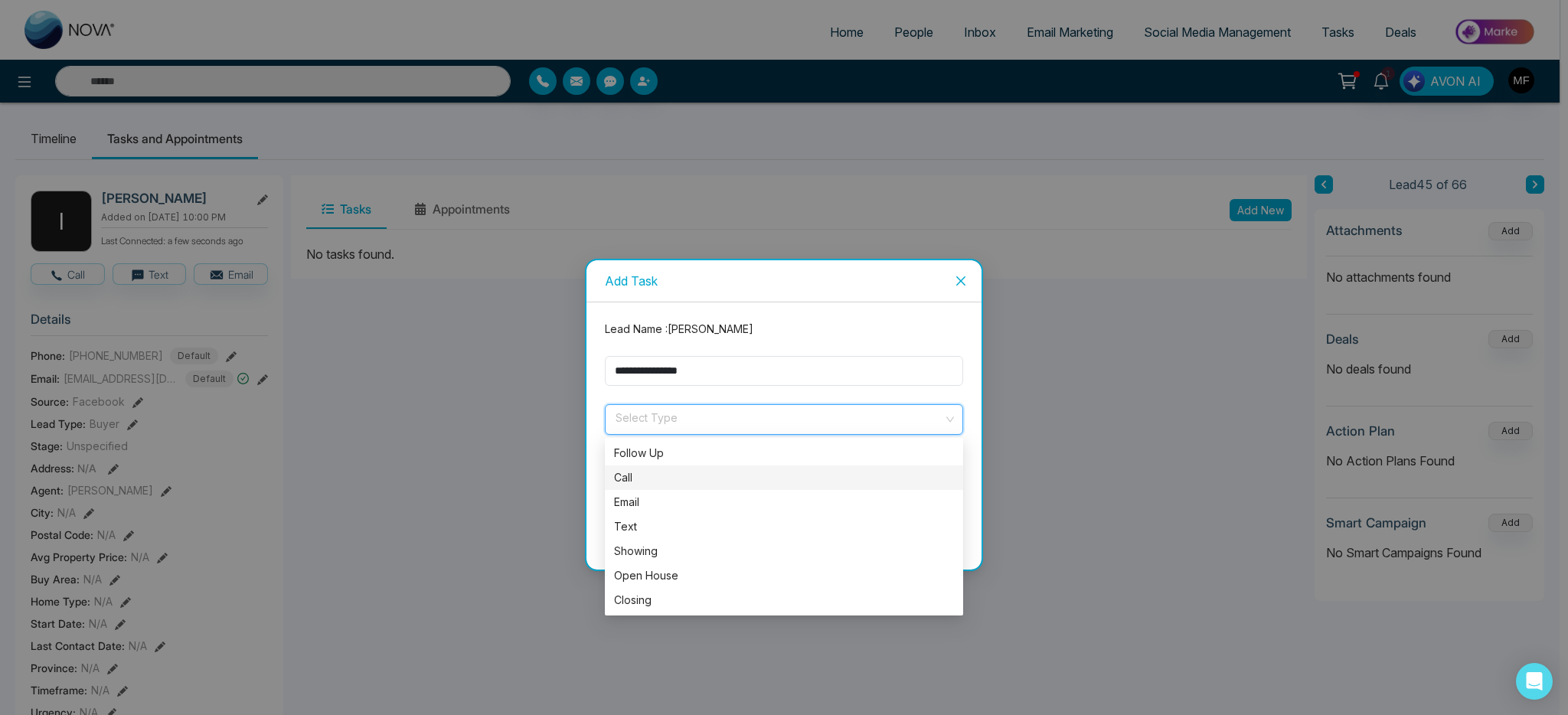
click at [663, 488] on div "Call" at bounding box center [784, 477] width 358 height 25
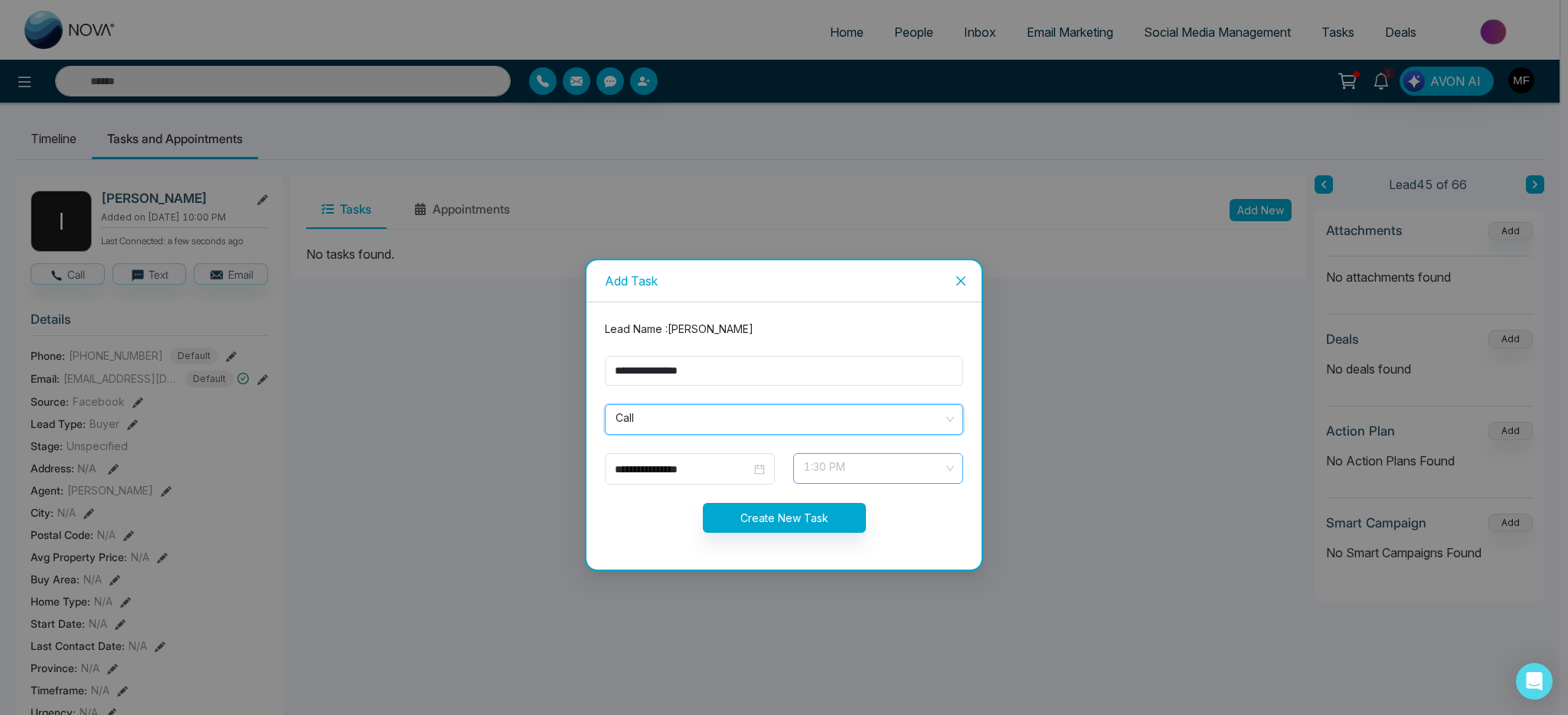
click at [860, 472] on span "1:30 PM" at bounding box center [879, 469] width 149 height 26
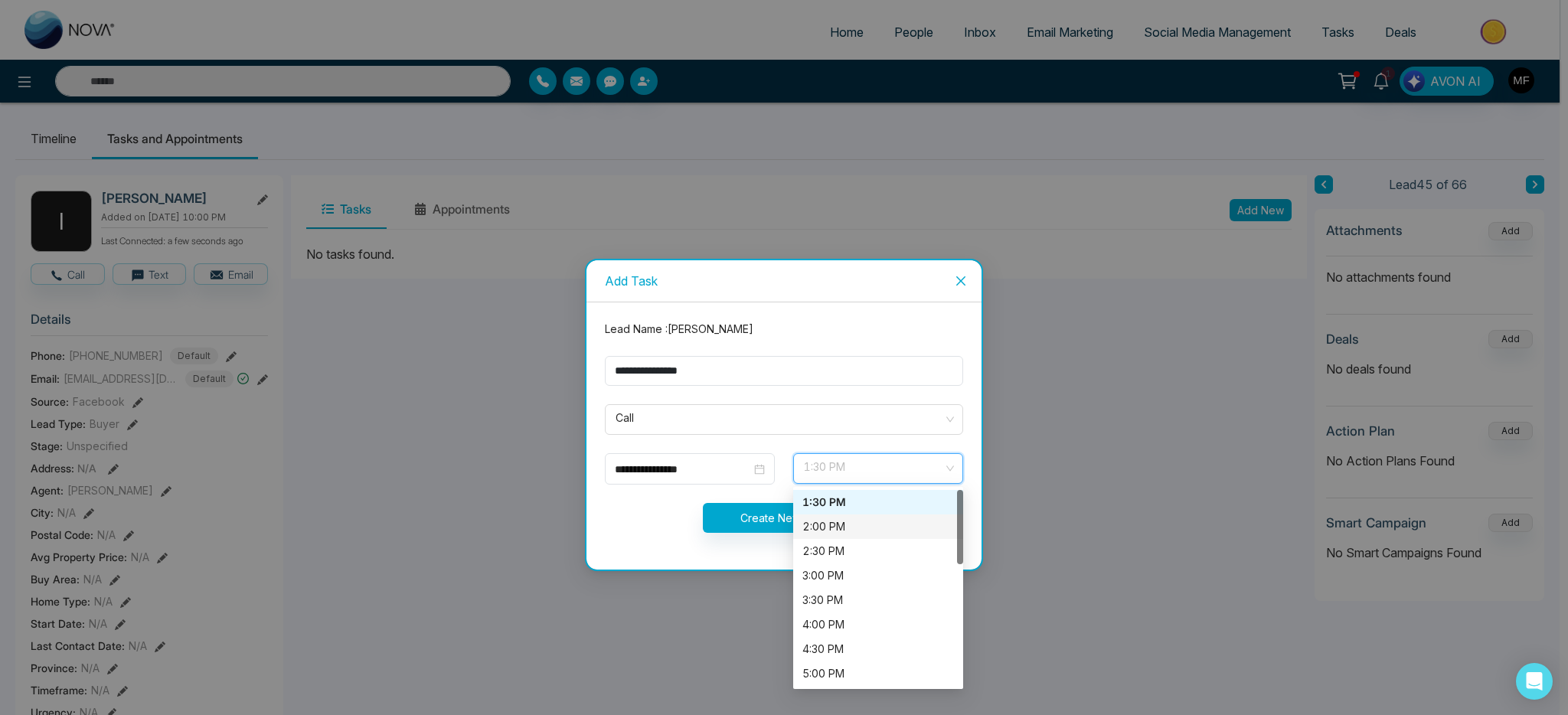
click at [833, 529] on div "2:00 PM" at bounding box center [878, 527] width 151 height 17
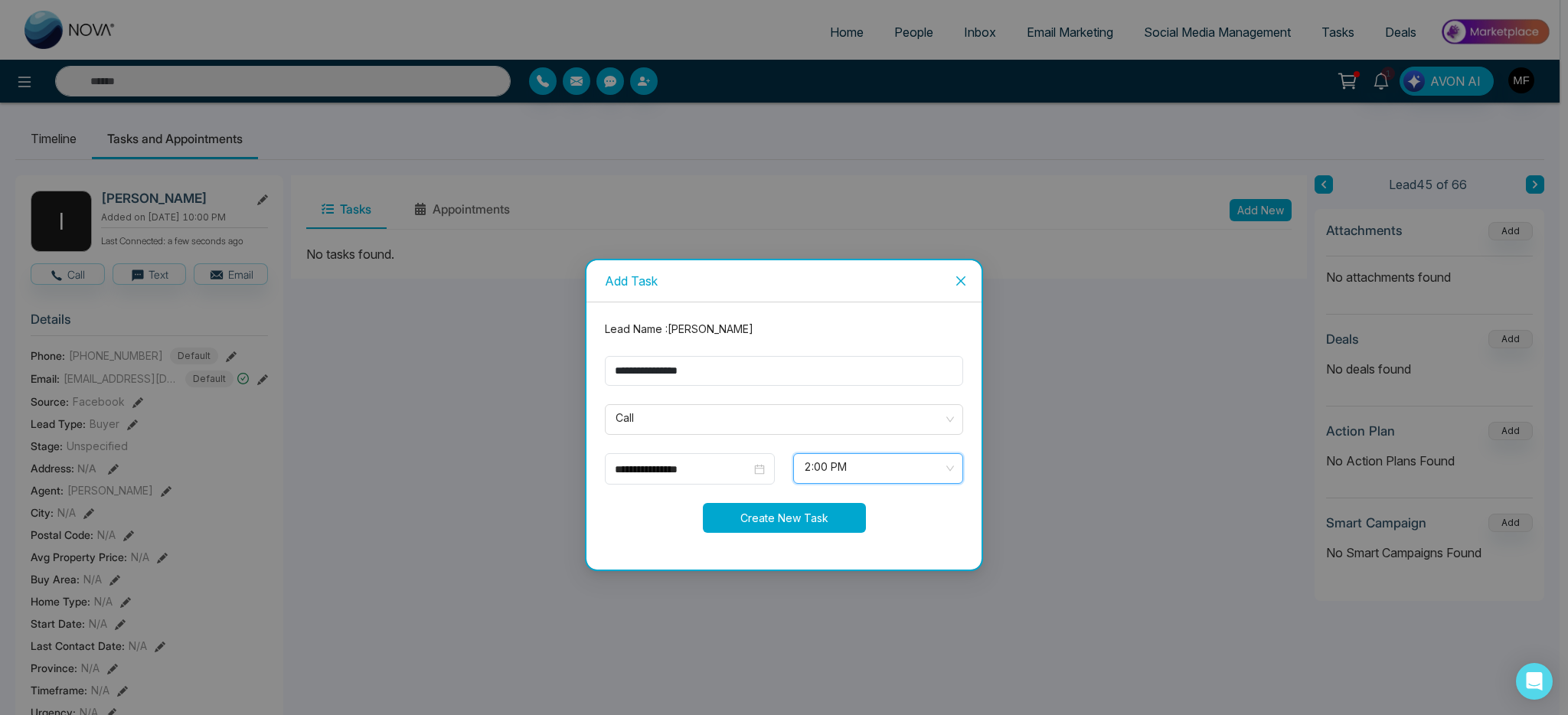
click at [756, 523] on button "Create New Task" at bounding box center [784, 517] width 163 height 30
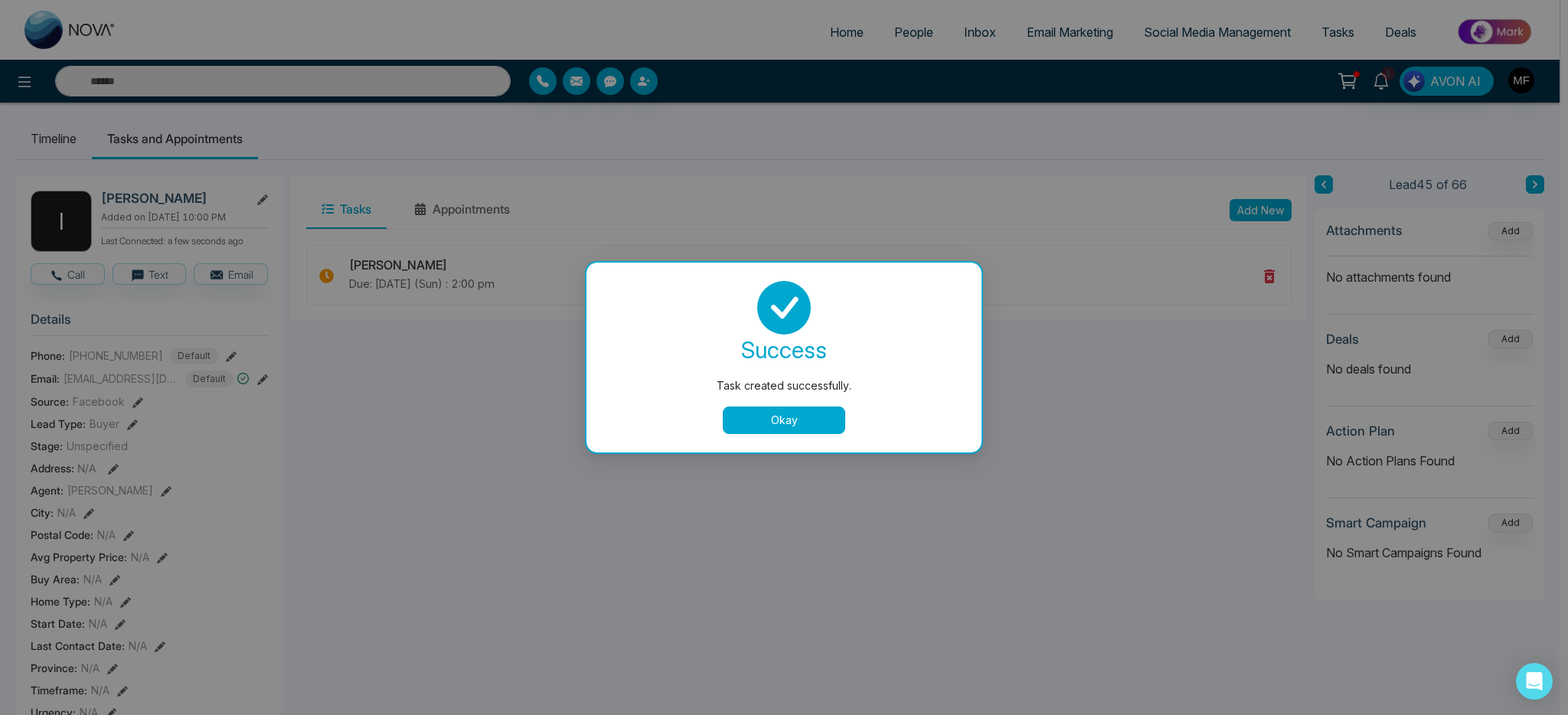
click at [804, 413] on button "Okay" at bounding box center [784, 420] width 122 height 27
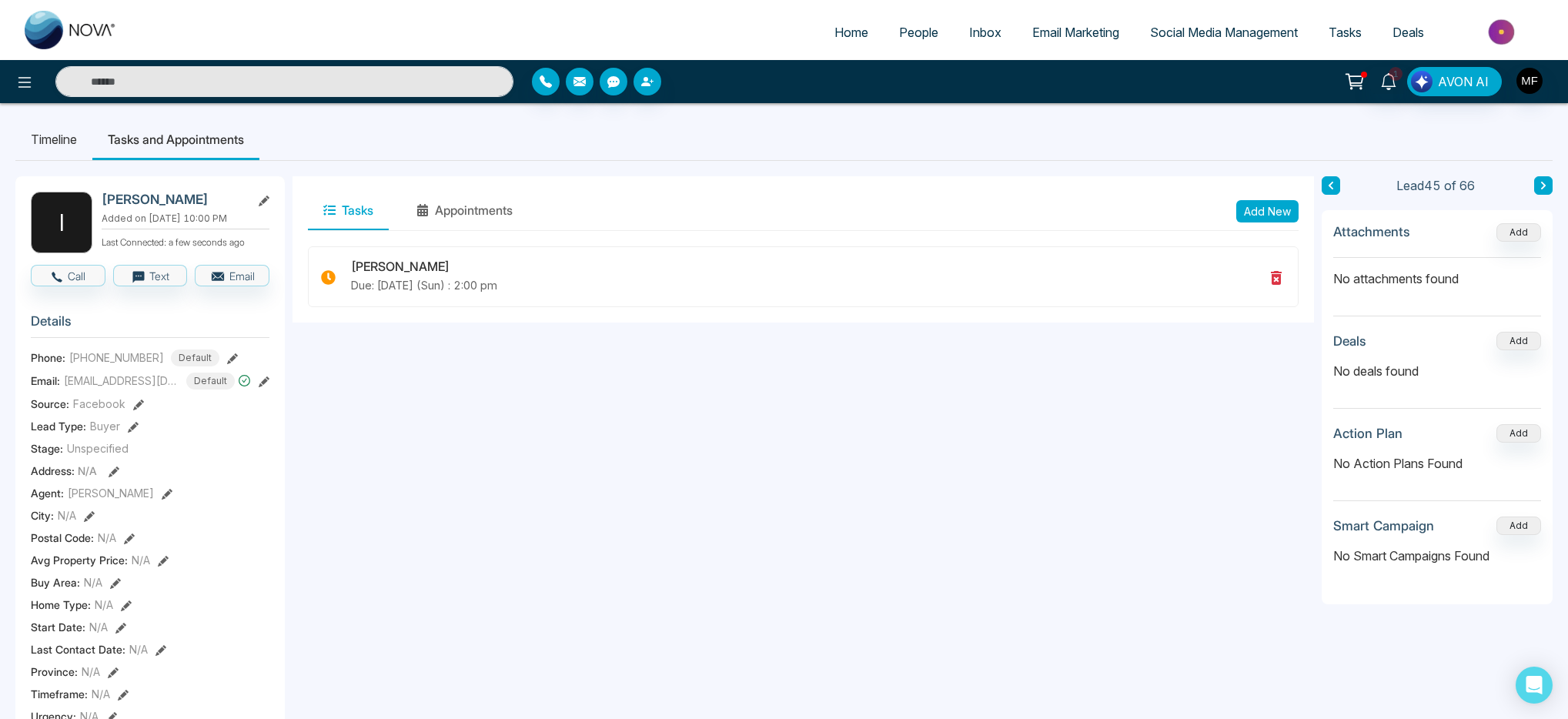
click at [1546, 186] on icon at bounding box center [1543, 185] width 8 height 9
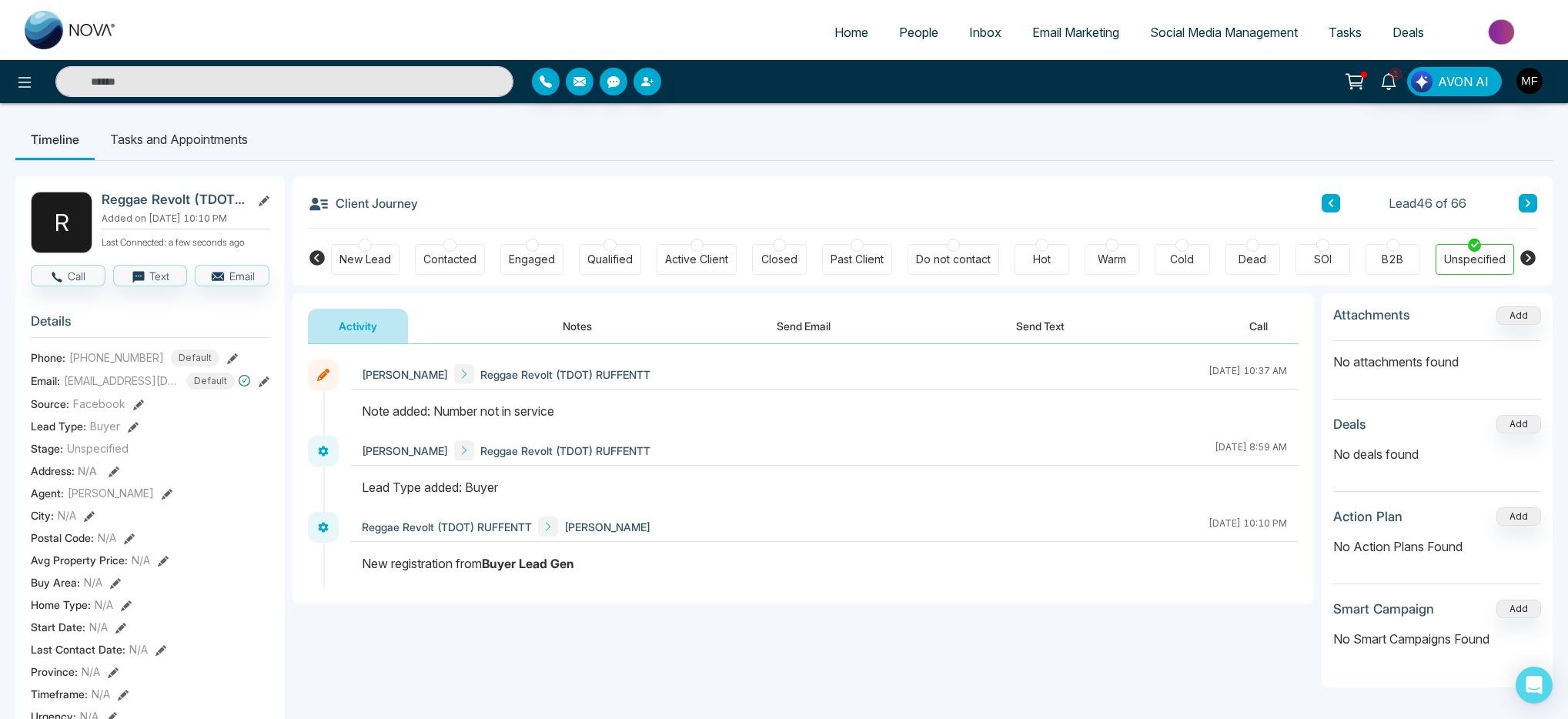
click at [552, 323] on button "Notes" at bounding box center [578, 326] width 91 height 34
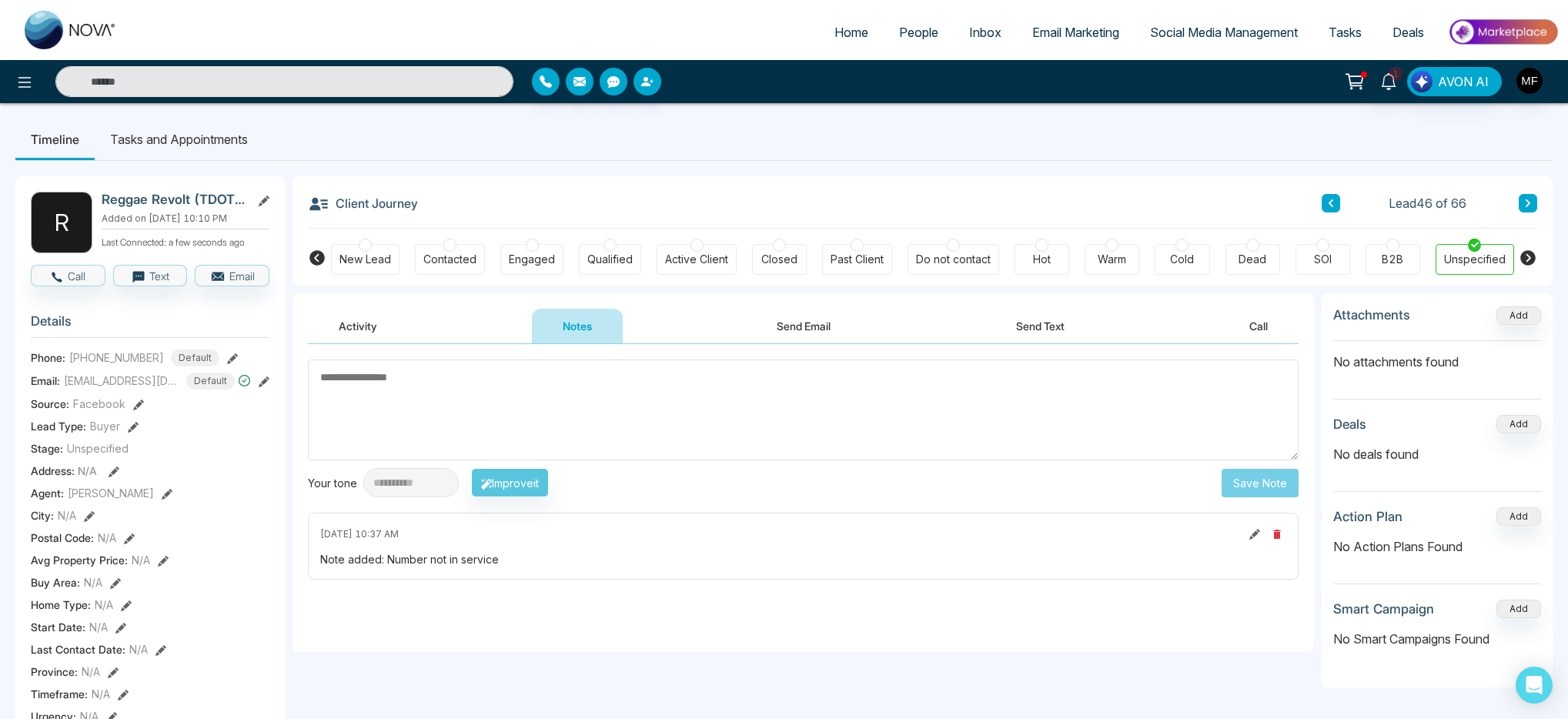
click at [515, 398] on textarea at bounding box center [803, 409] width 991 height 101
click at [195, 136] on li "Tasks and Appointments" at bounding box center [179, 139] width 169 height 41
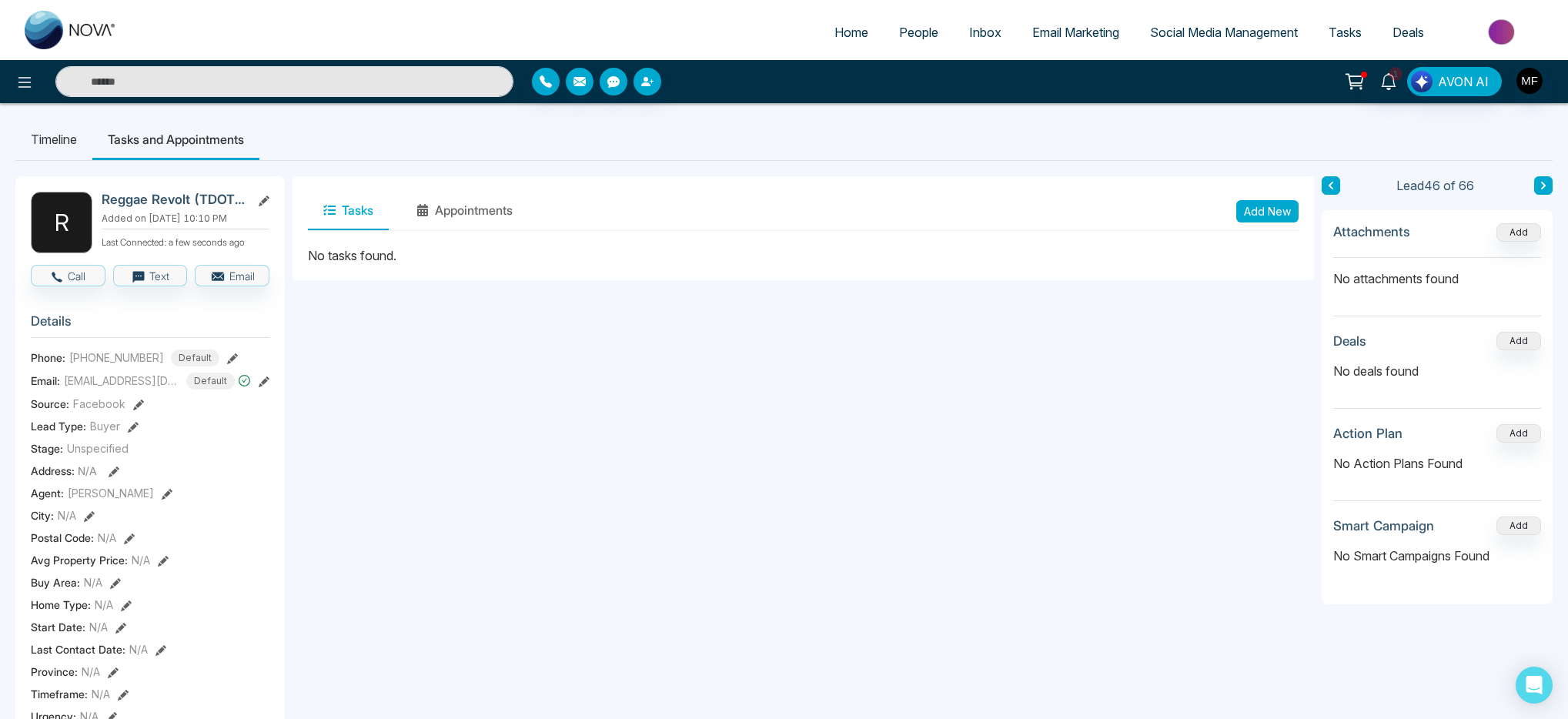
click at [1276, 216] on button "Add New" at bounding box center [1268, 212] width 63 height 22
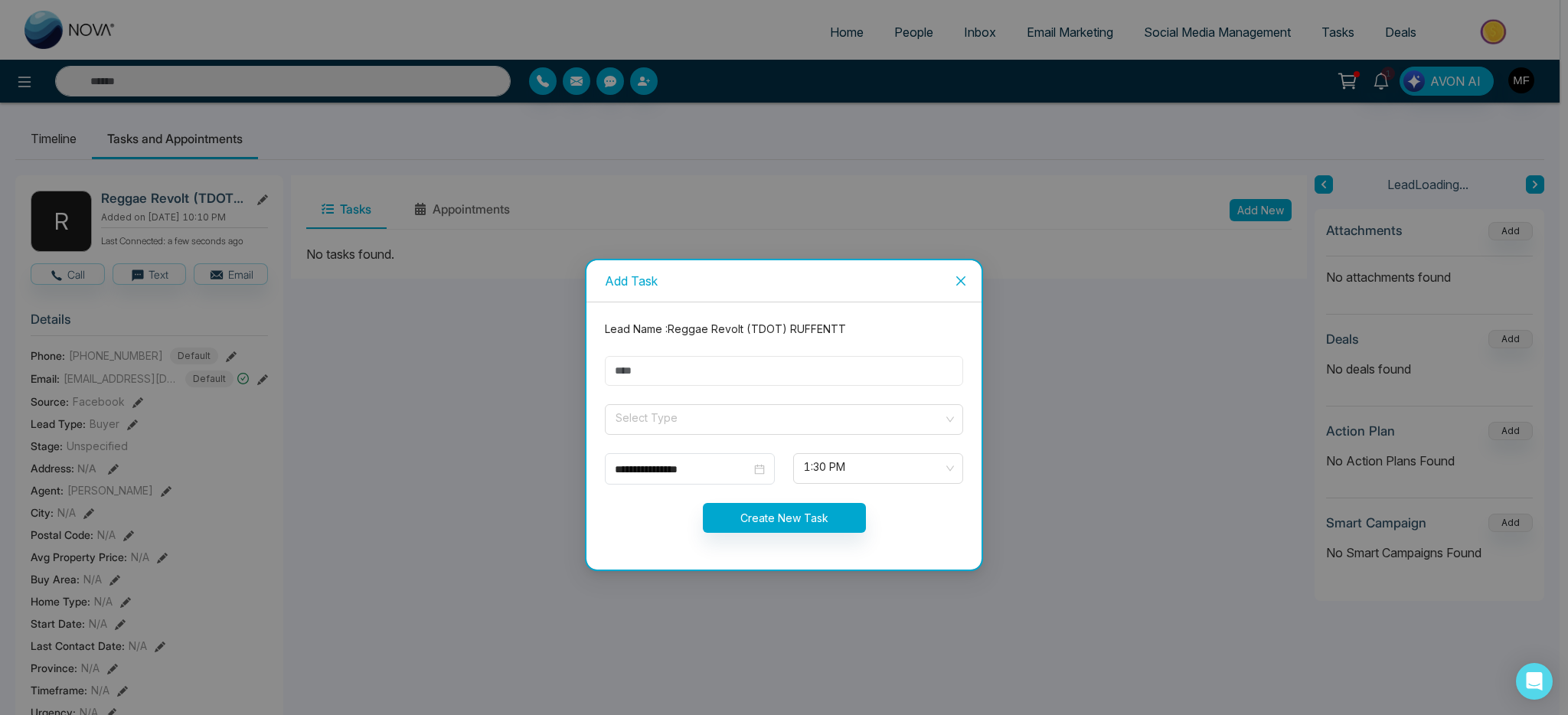
click at [814, 369] on input "text" at bounding box center [784, 370] width 358 height 30
type input "**********"
click at [719, 419] on input "search" at bounding box center [778, 417] width 329 height 23
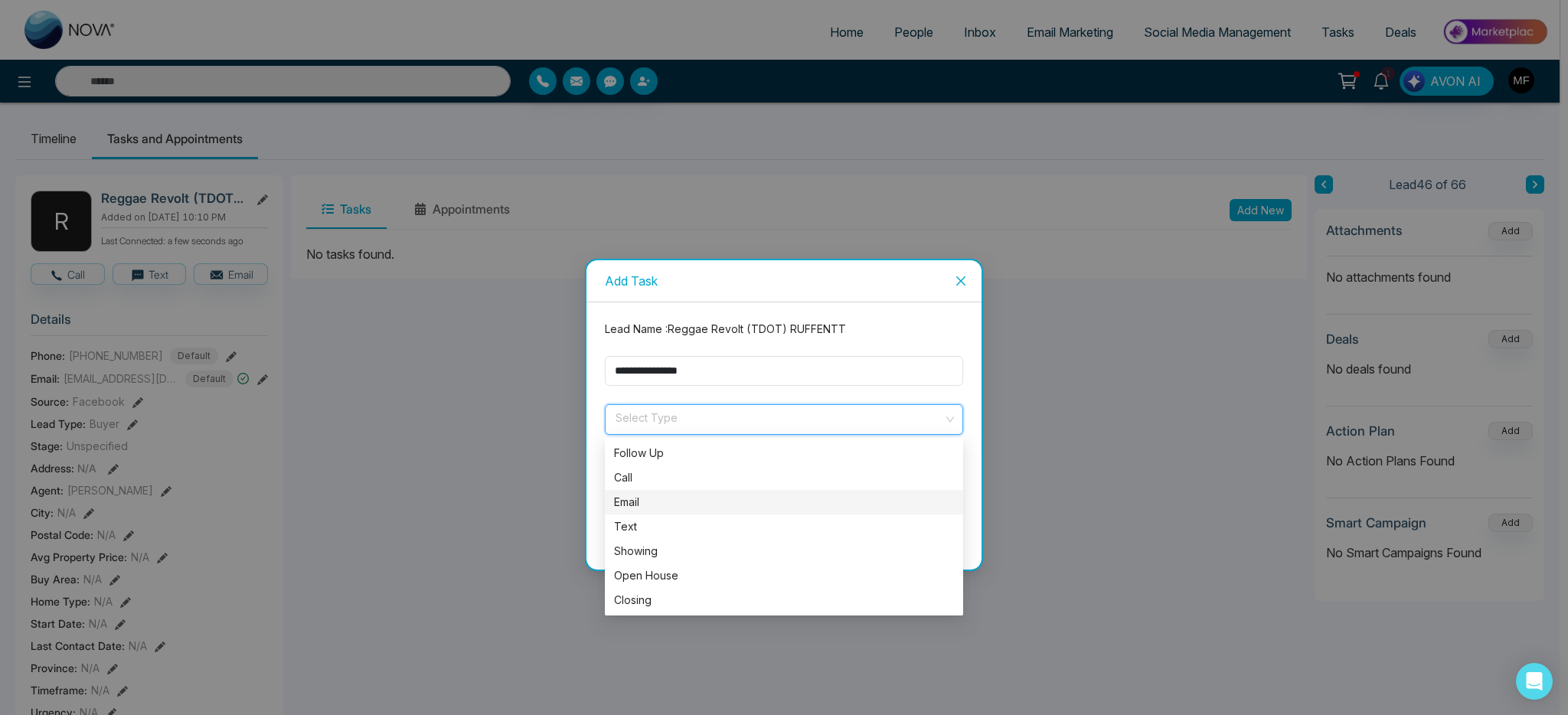
click at [656, 504] on div "Email" at bounding box center [784, 502] width 340 height 17
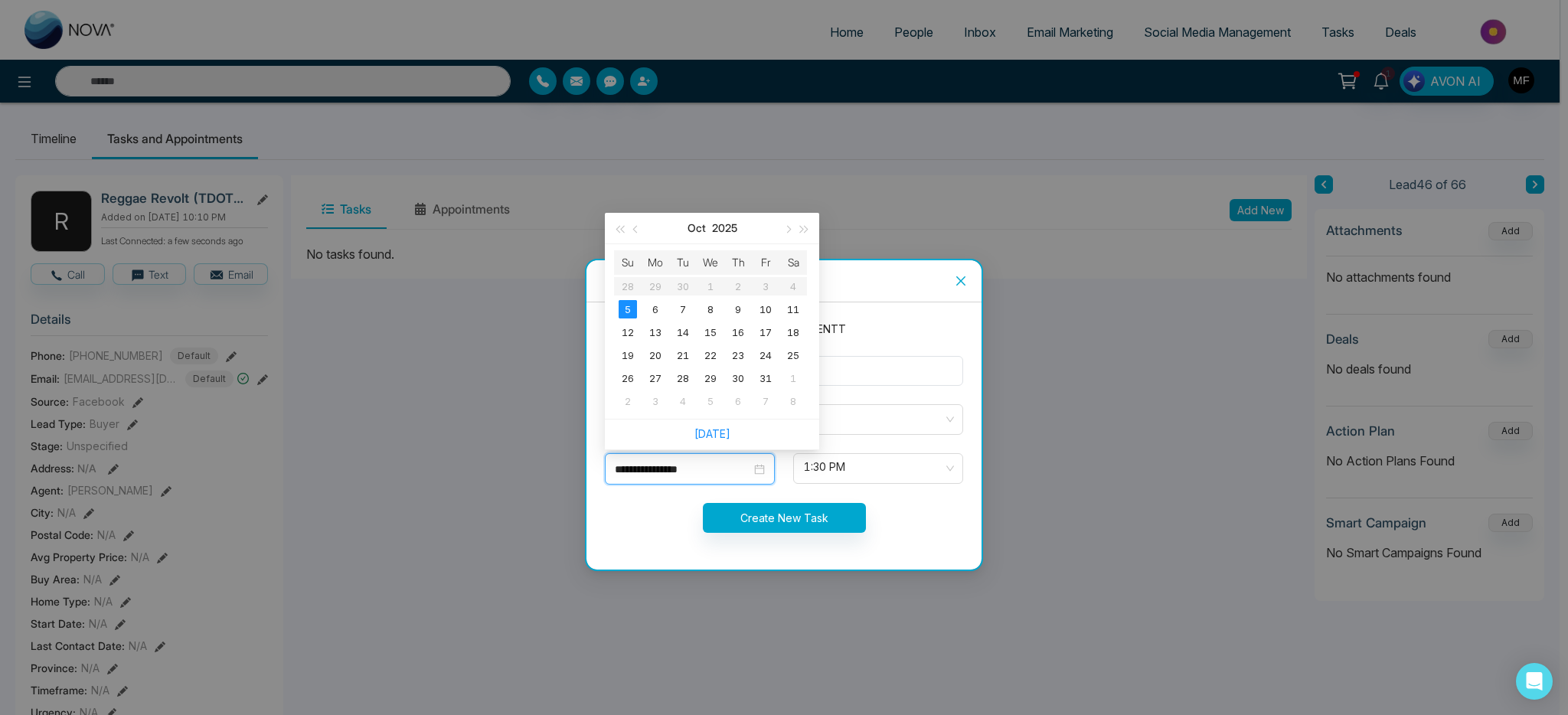
click at [742, 471] on input "**********" at bounding box center [683, 470] width 136 height 17
type input "**********"
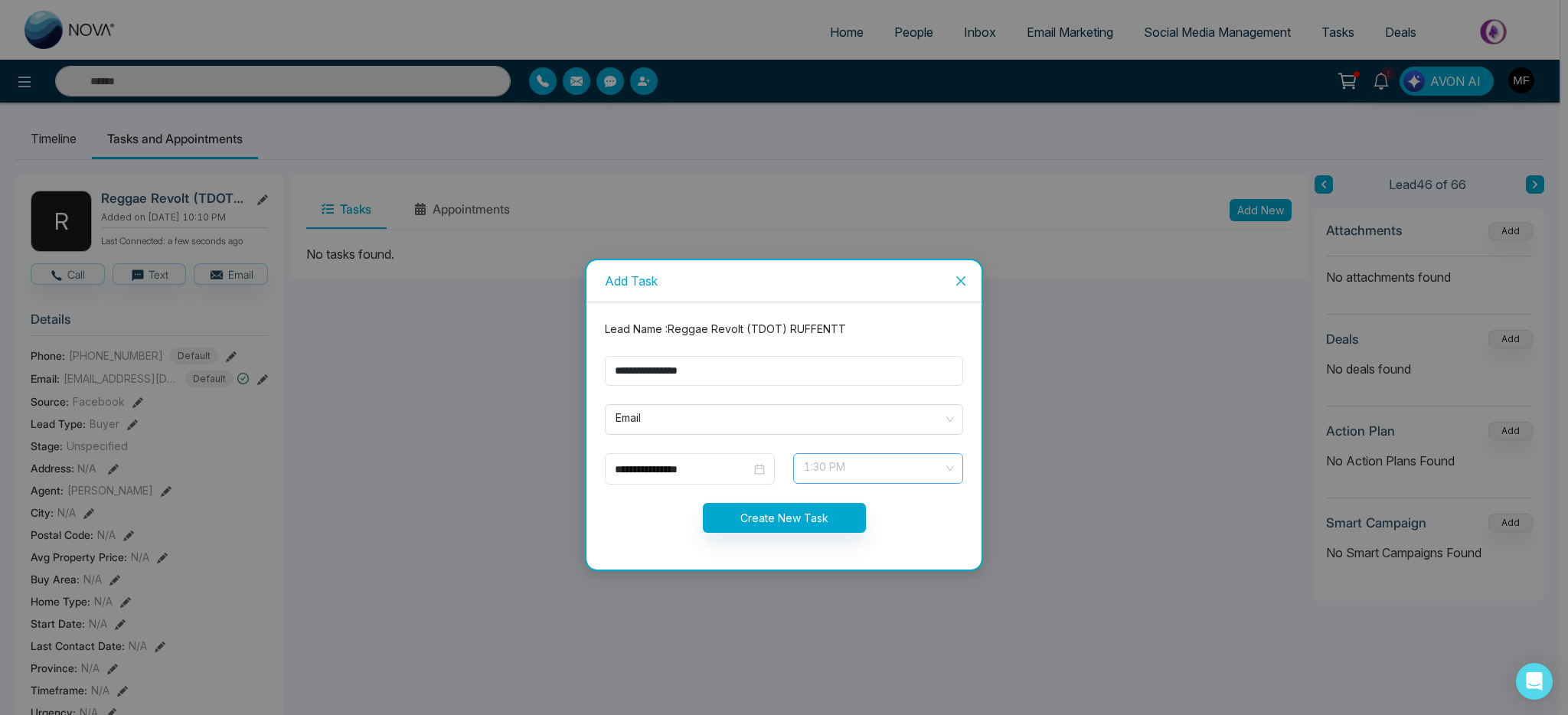
click at [860, 470] on span "1:30 PM" at bounding box center [879, 469] width 149 height 26
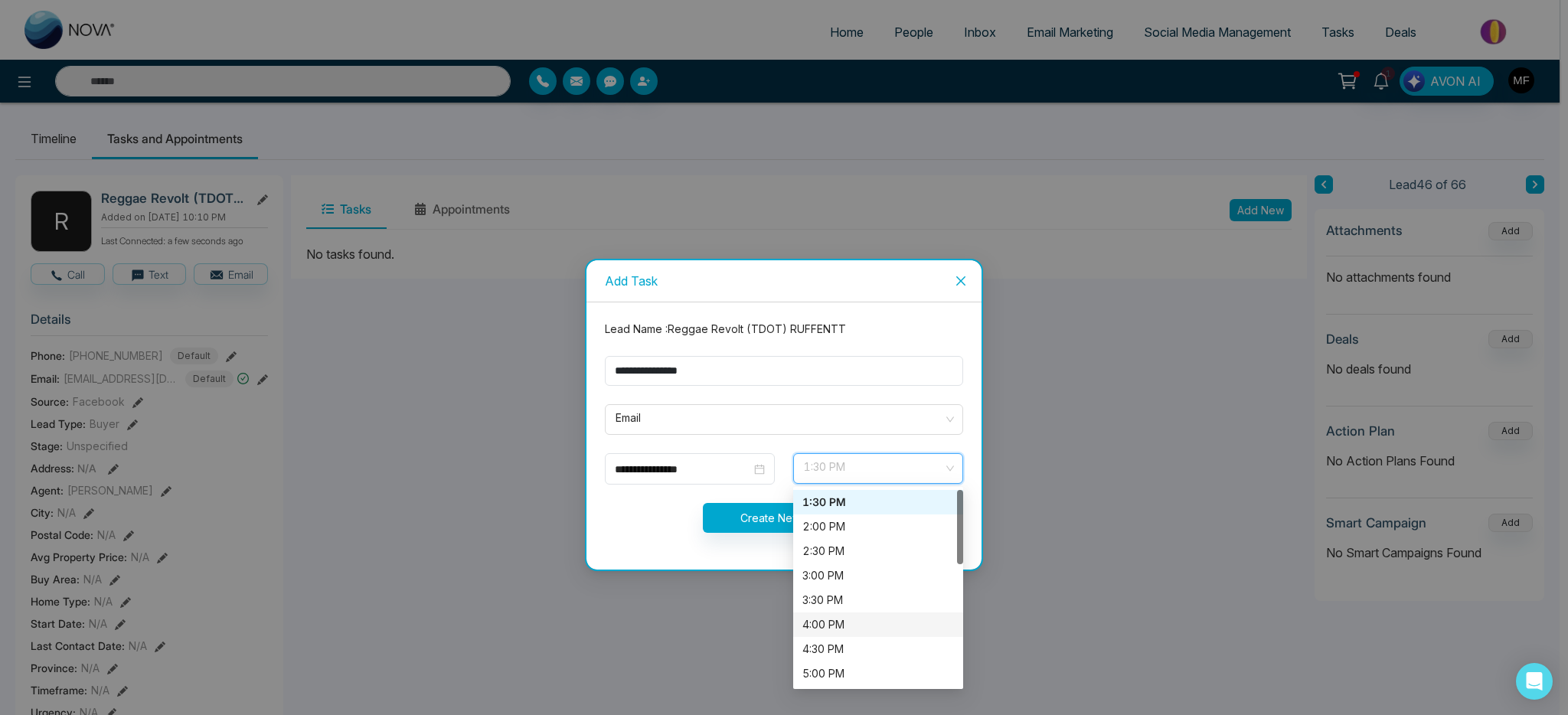
click at [843, 622] on div "4:00 PM" at bounding box center [878, 625] width 151 height 17
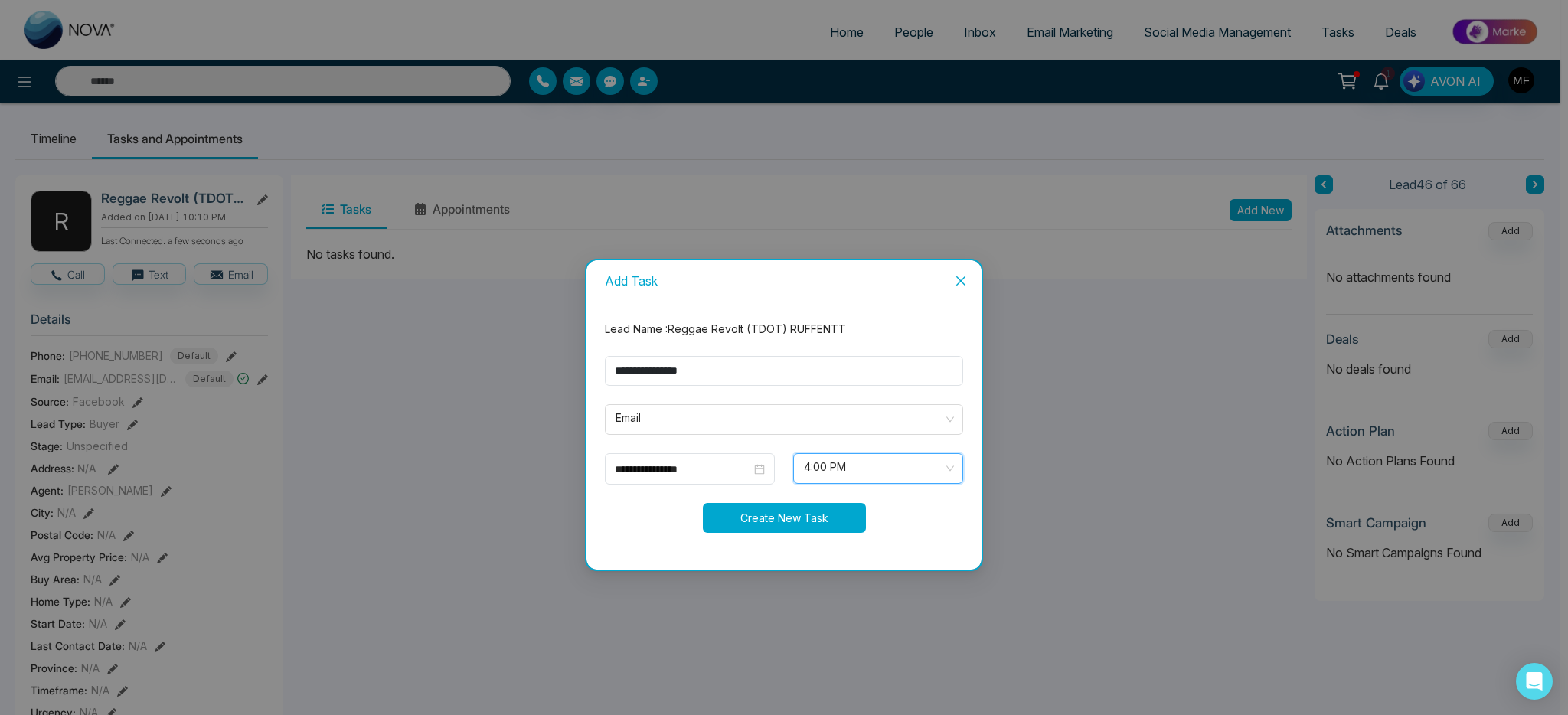
click at [777, 523] on button "Create New Task" at bounding box center [784, 517] width 163 height 30
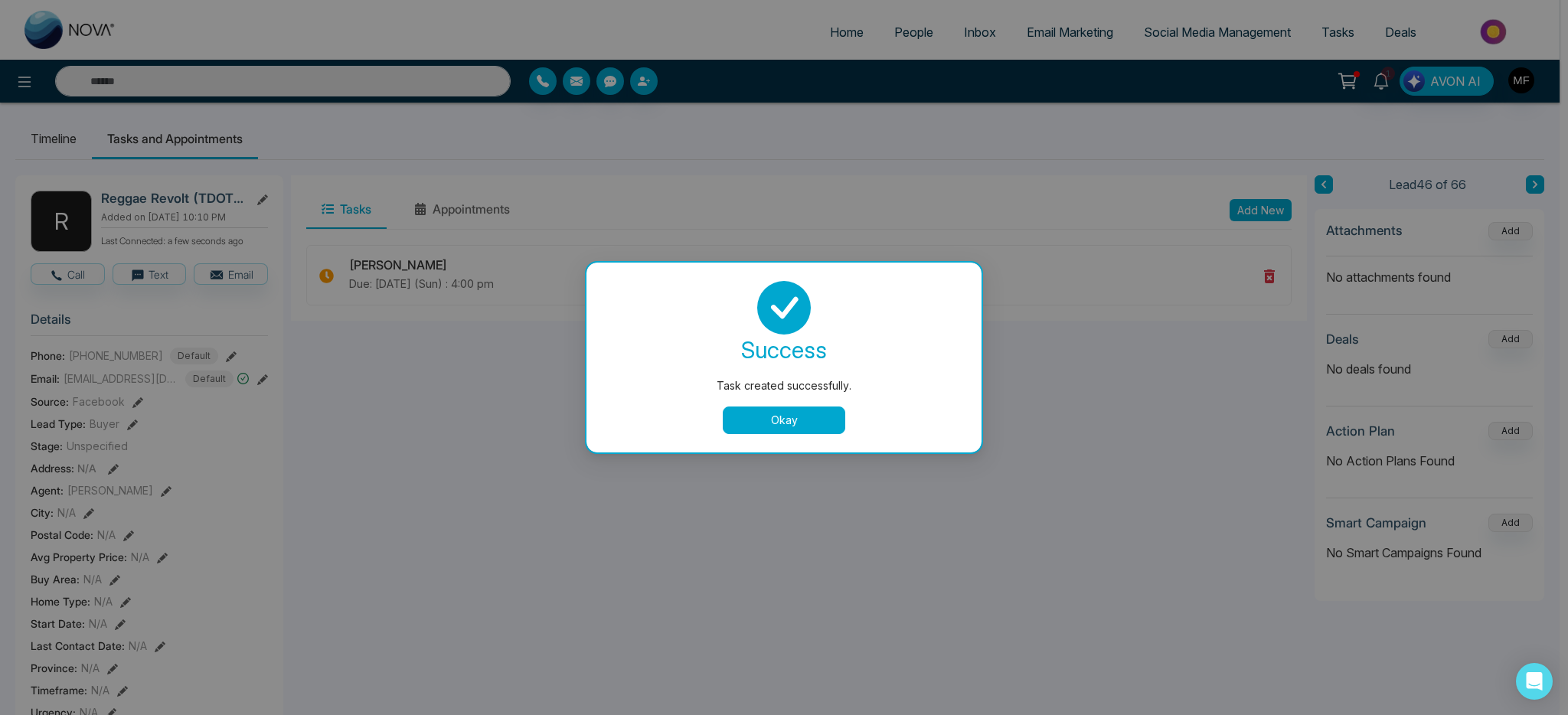
click at [793, 427] on button "Okay" at bounding box center [784, 420] width 122 height 27
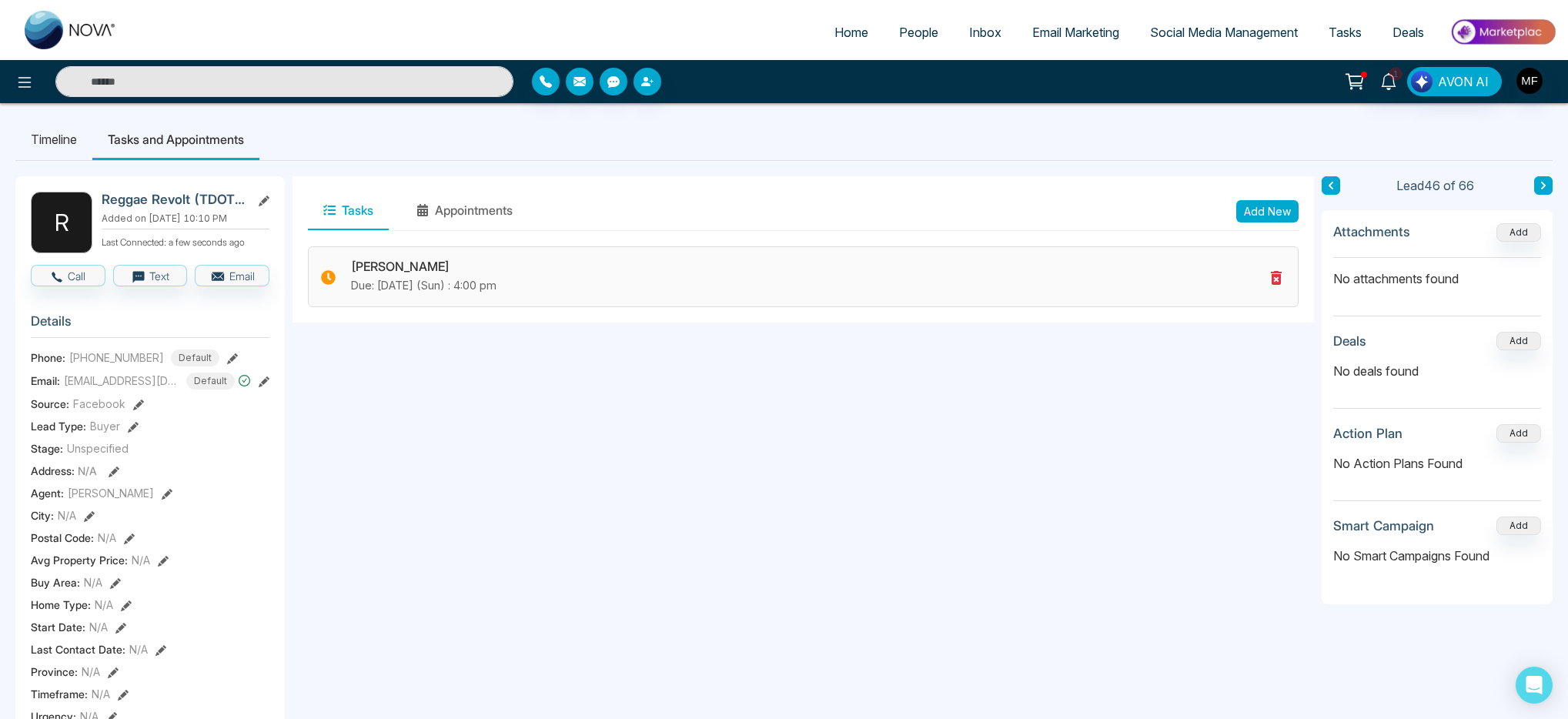
click at [1267, 280] on icon at bounding box center [1276, 277] width 18 height 18
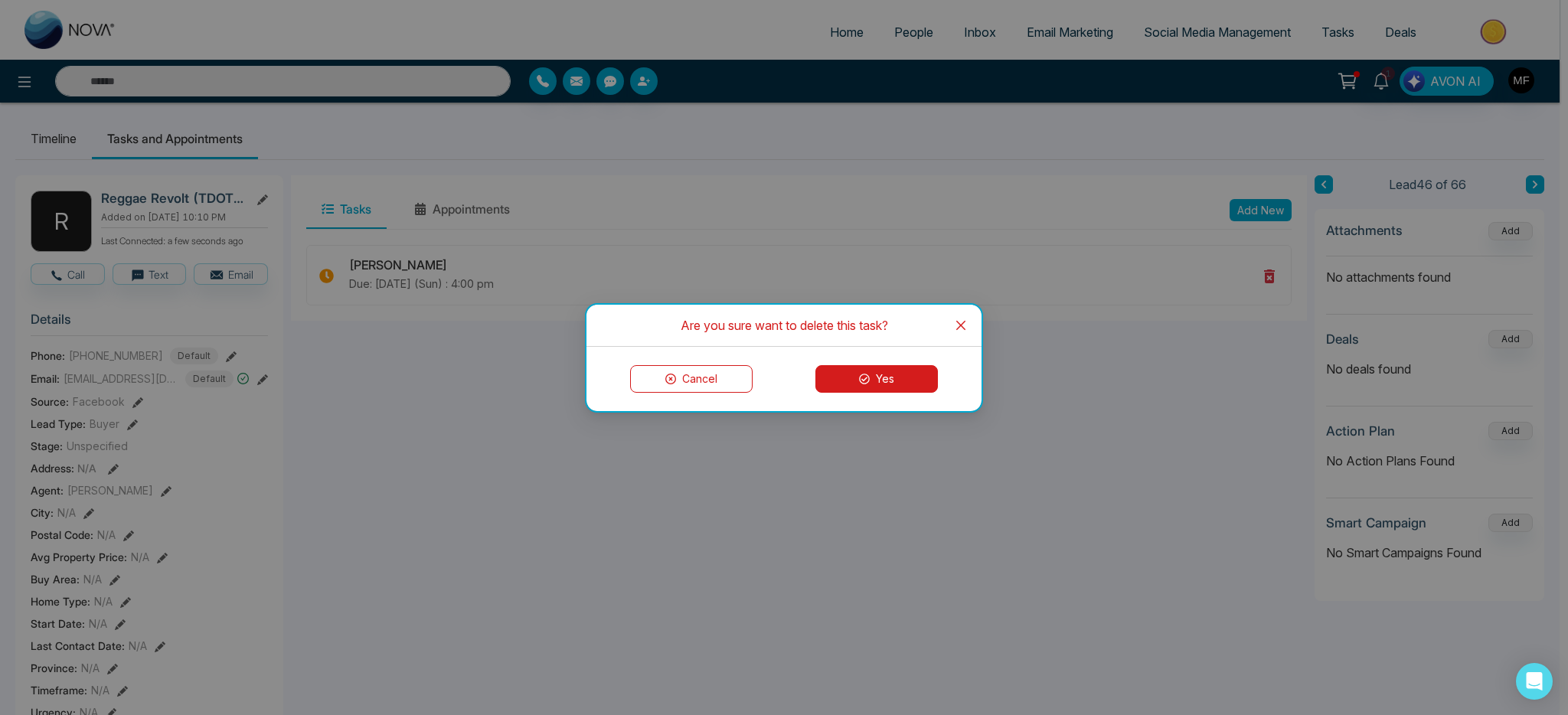
click at [877, 386] on button "Yes" at bounding box center [876, 379] width 122 height 27
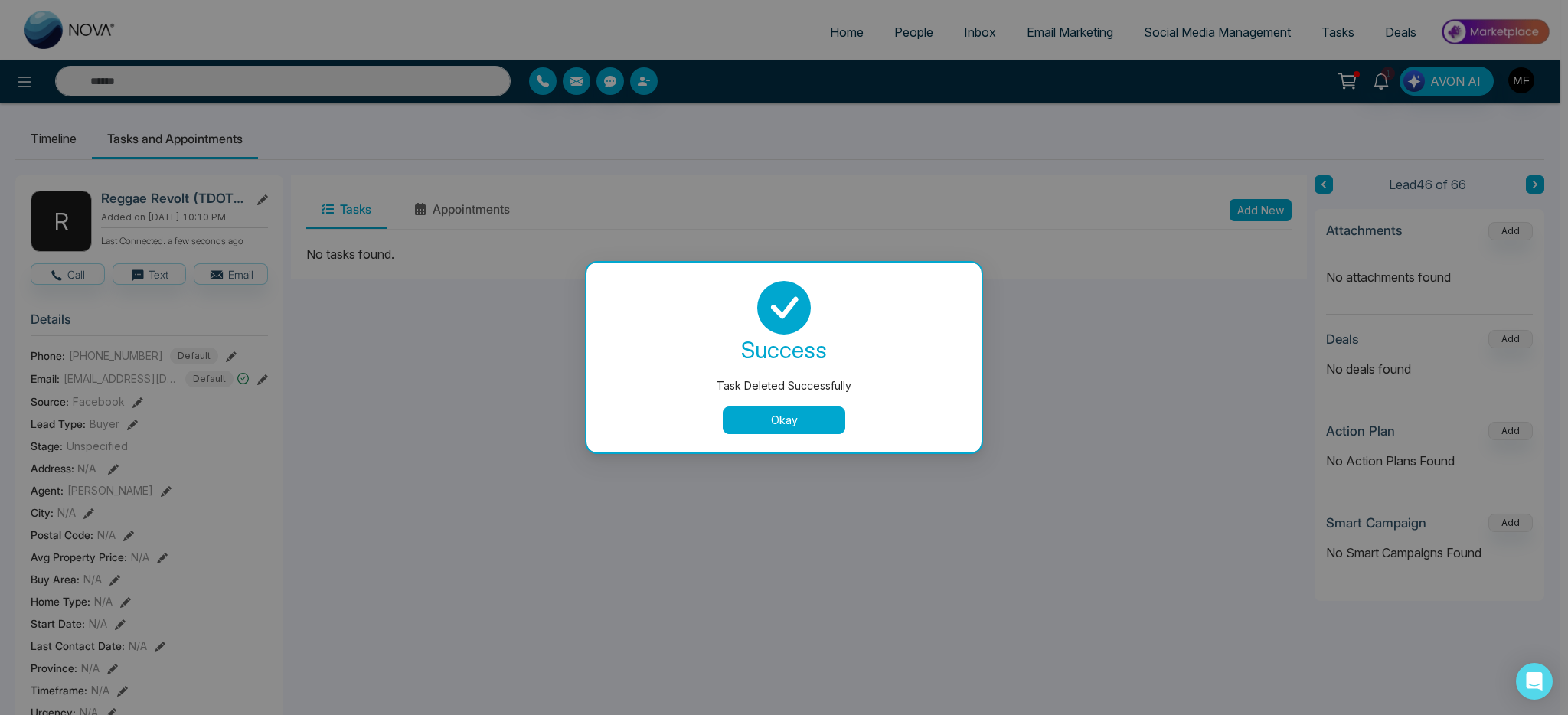
click at [761, 420] on button "Okay" at bounding box center [784, 420] width 122 height 27
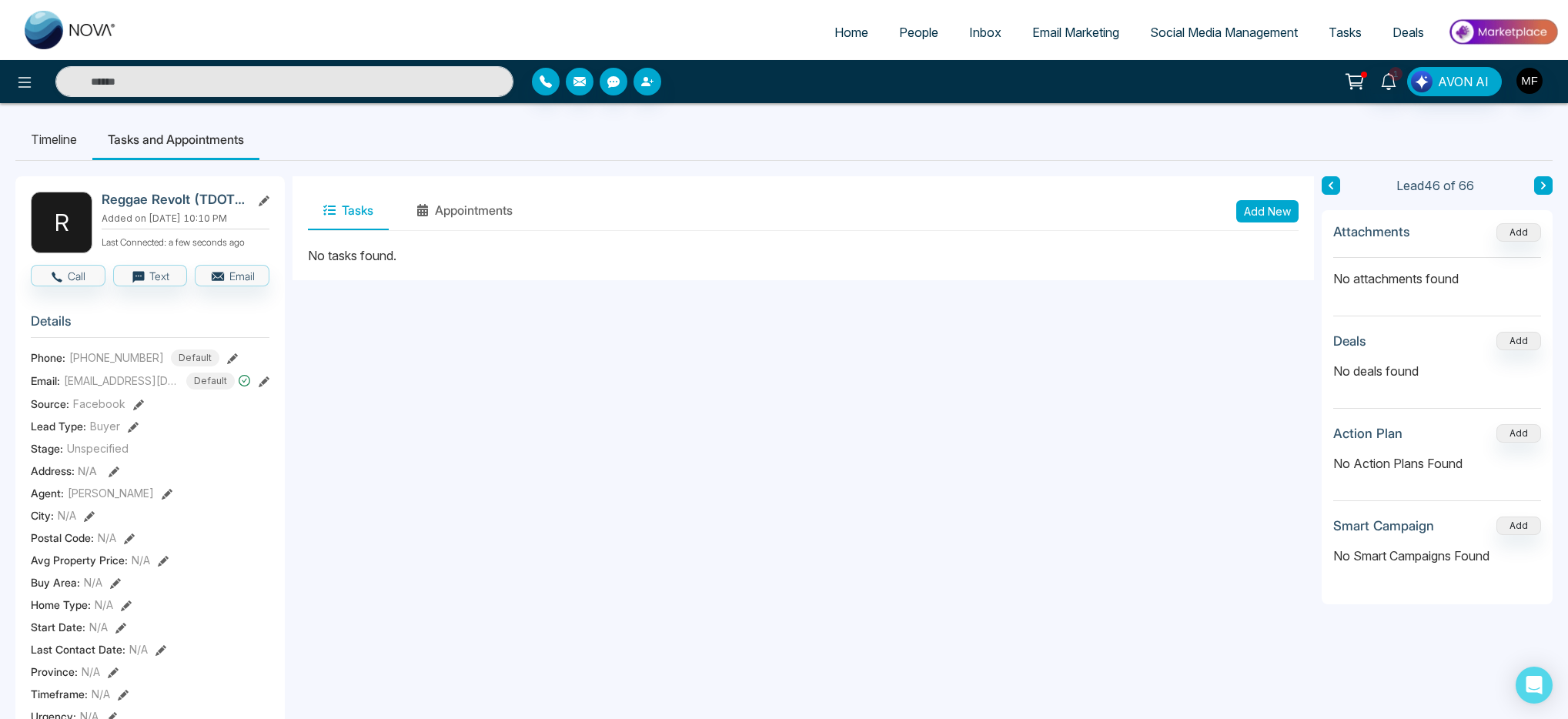
click at [1253, 205] on button "Add New" at bounding box center [1268, 212] width 63 height 22
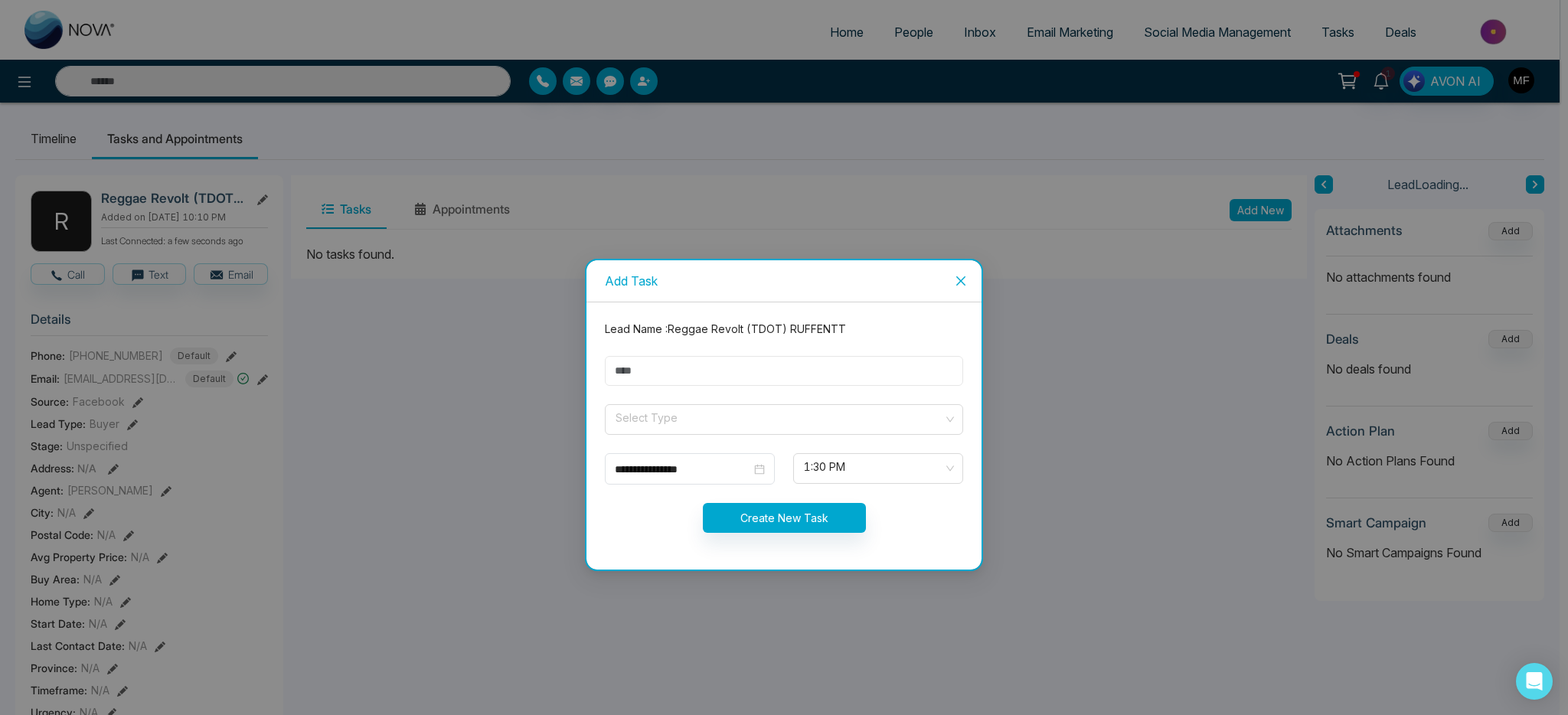
click at [737, 375] on input "text" at bounding box center [784, 370] width 358 height 30
type input "**********"
click at [707, 432] on span at bounding box center [778, 420] width 329 height 29
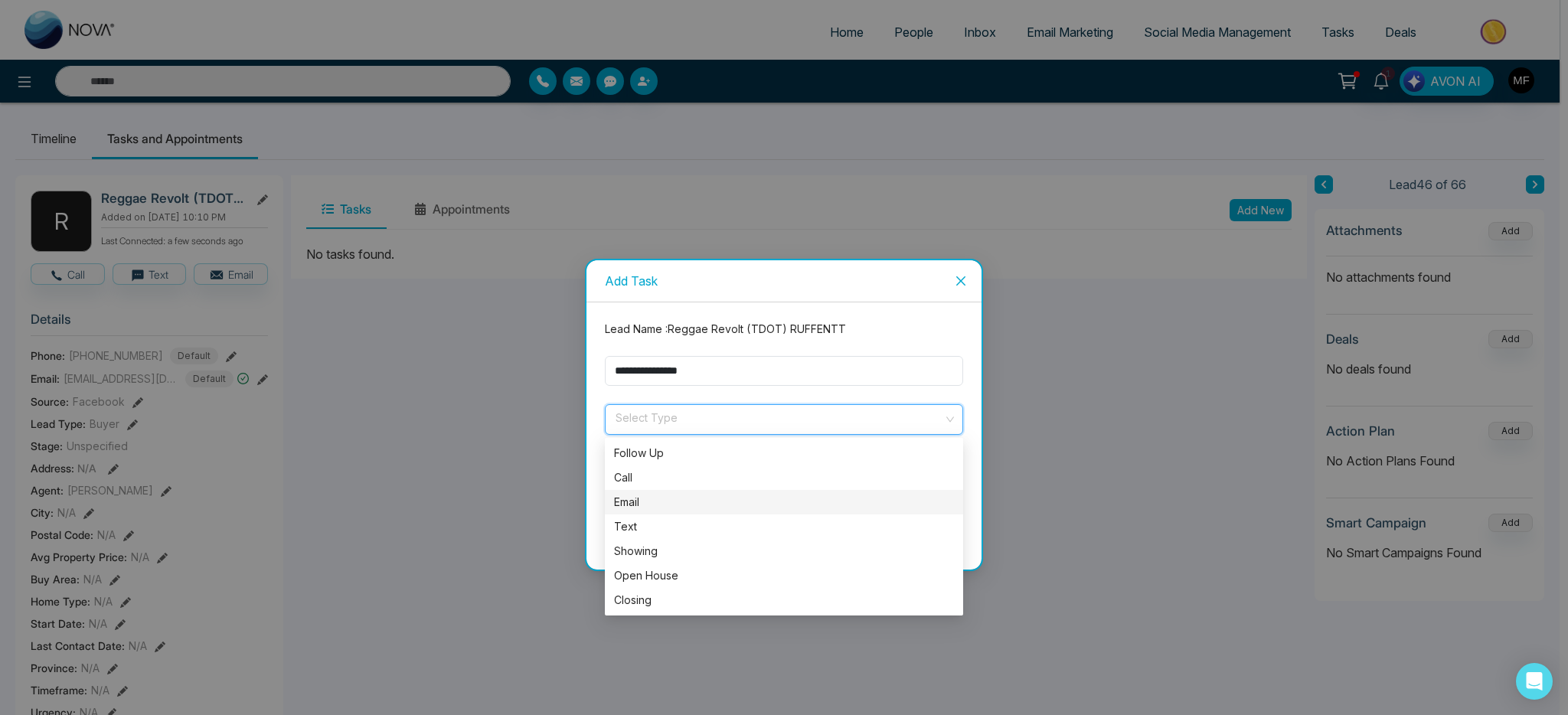
click at [659, 510] on div "Email" at bounding box center [784, 502] width 340 height 17
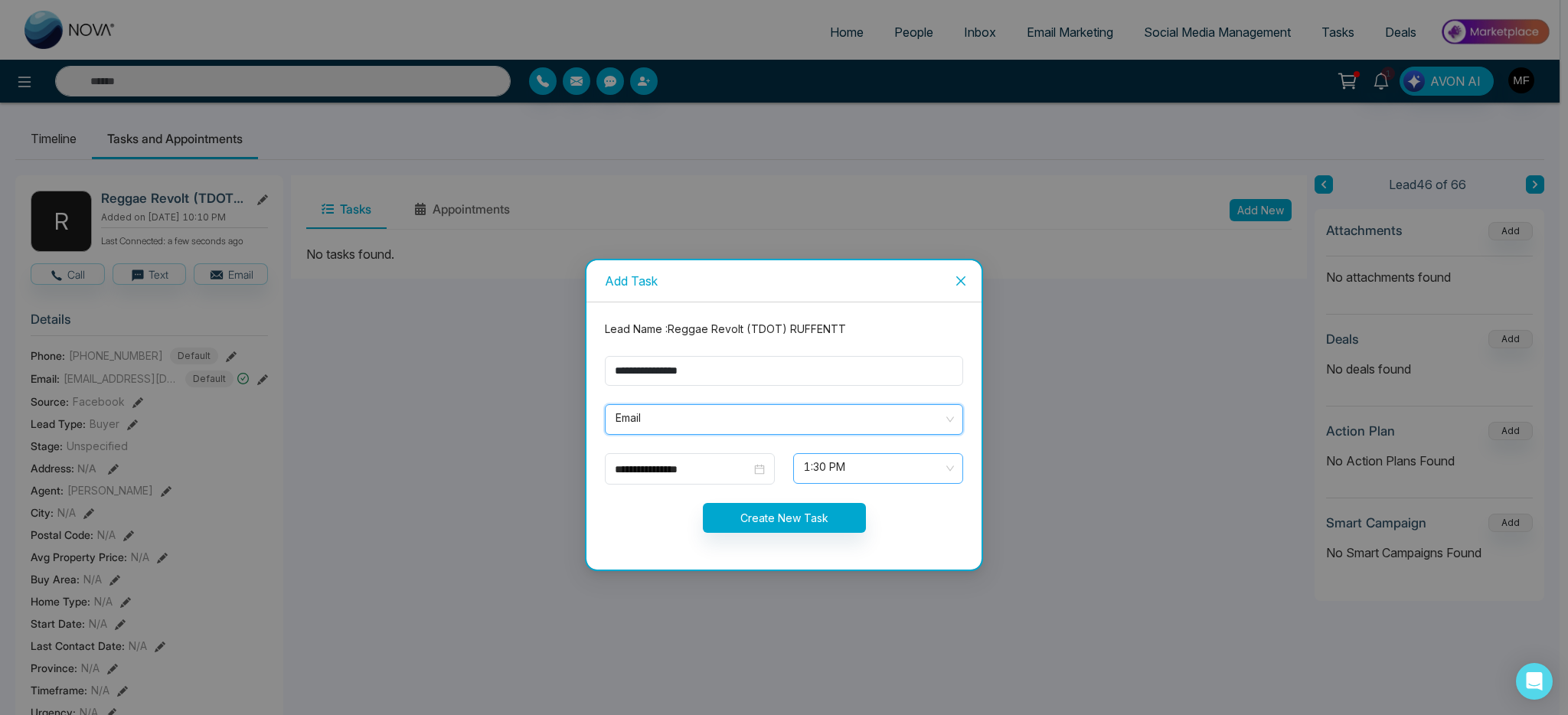
click at [881, 478] on span "1:30 PM" at bounding box center [879, 469] width 149 height 26
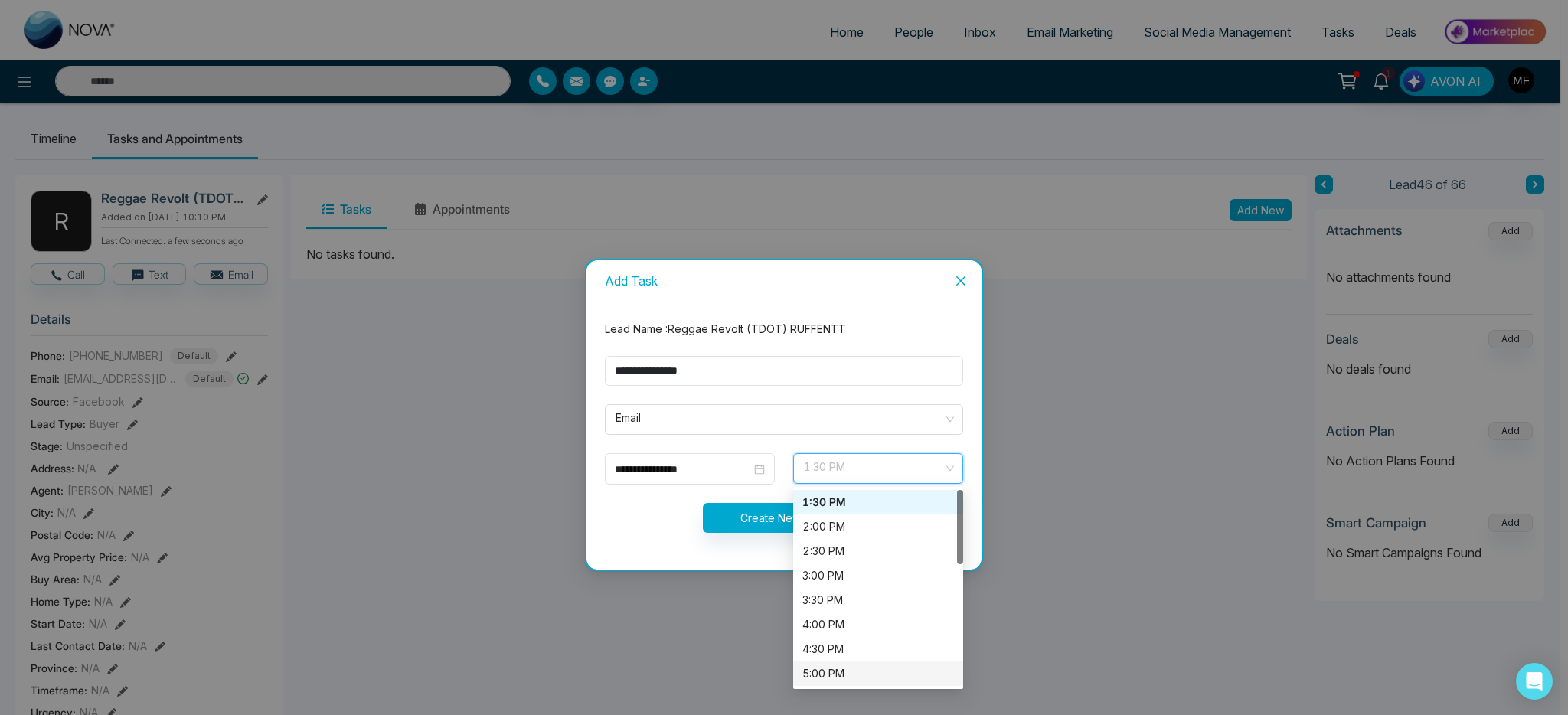
click at [841, 673] on div "5:00 PM" at bounding box center [878, 674] width 151 height 17
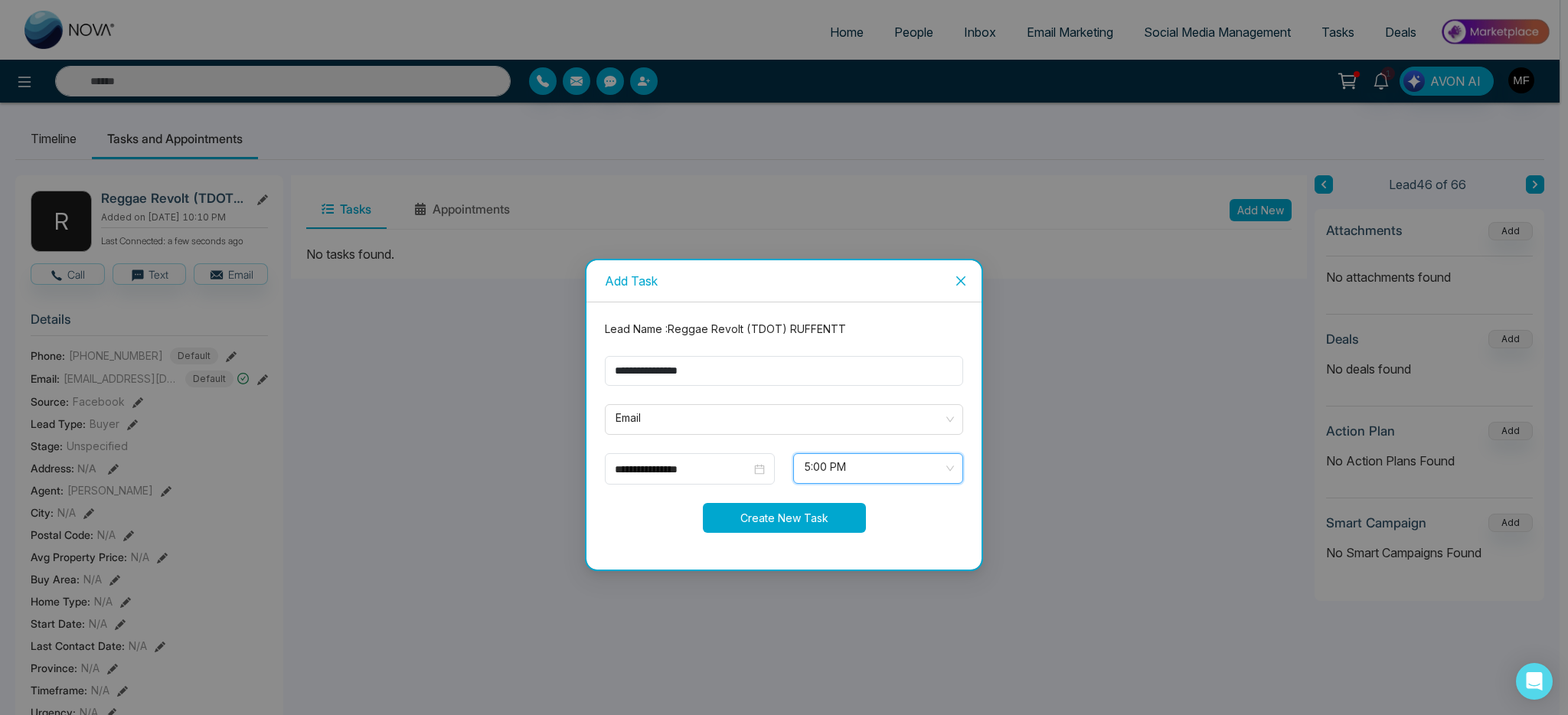
click at [821, 516] on button "Create New Task" at bounding box center [784, 517] width 163 height 30
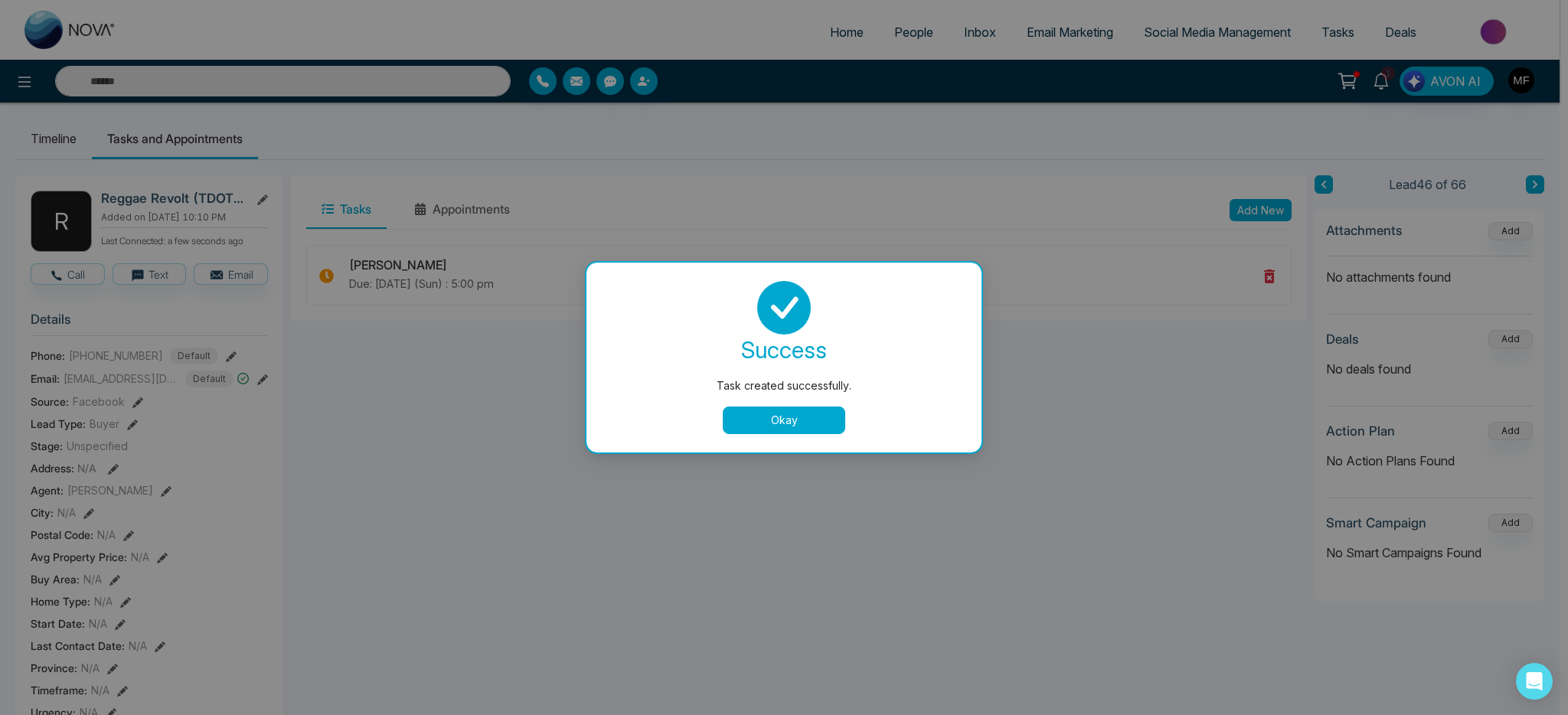
click at [798, 428] on button "Okay" at bounding box center [784, 420] width 122 height 27
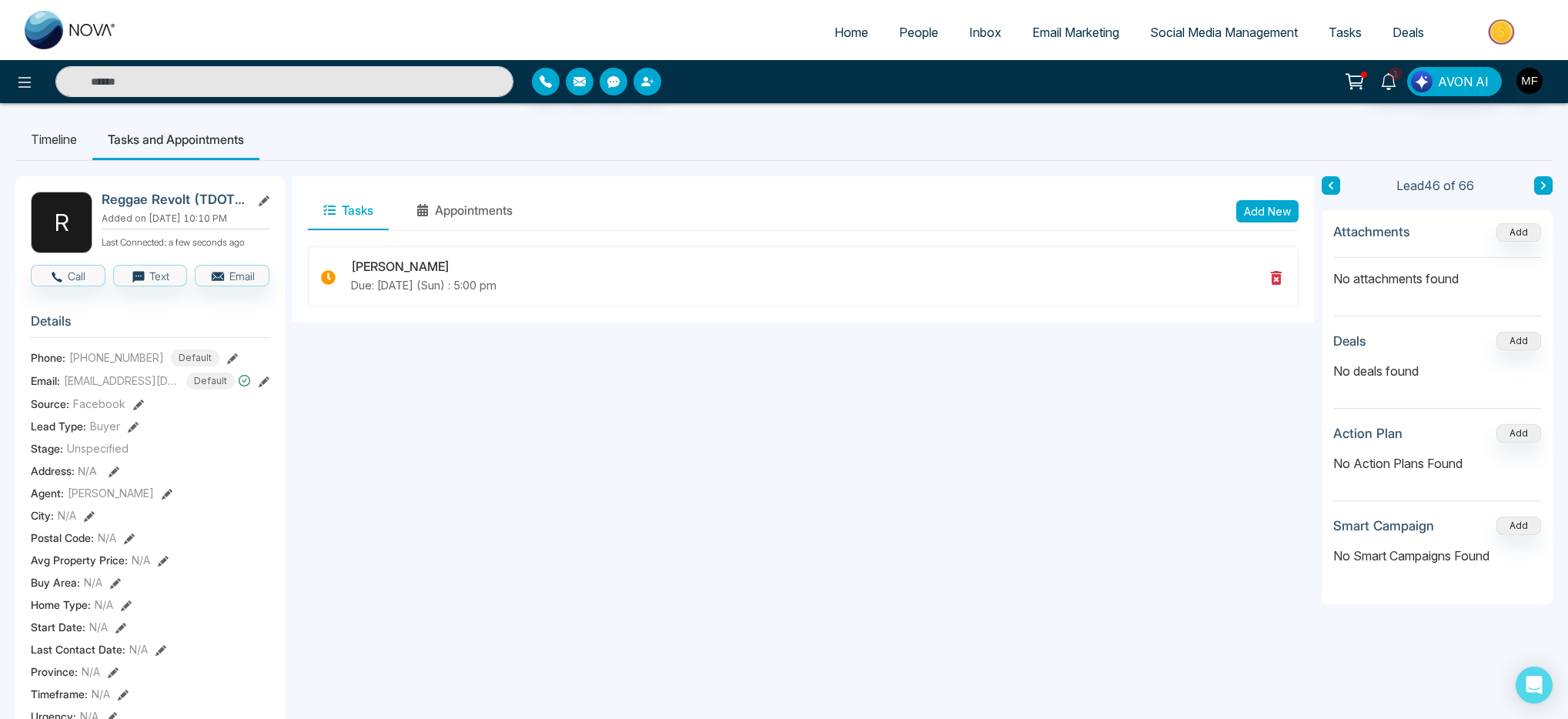
click at [1546, 181] on icon at bounding box center [1543, 185] width 8 height 9
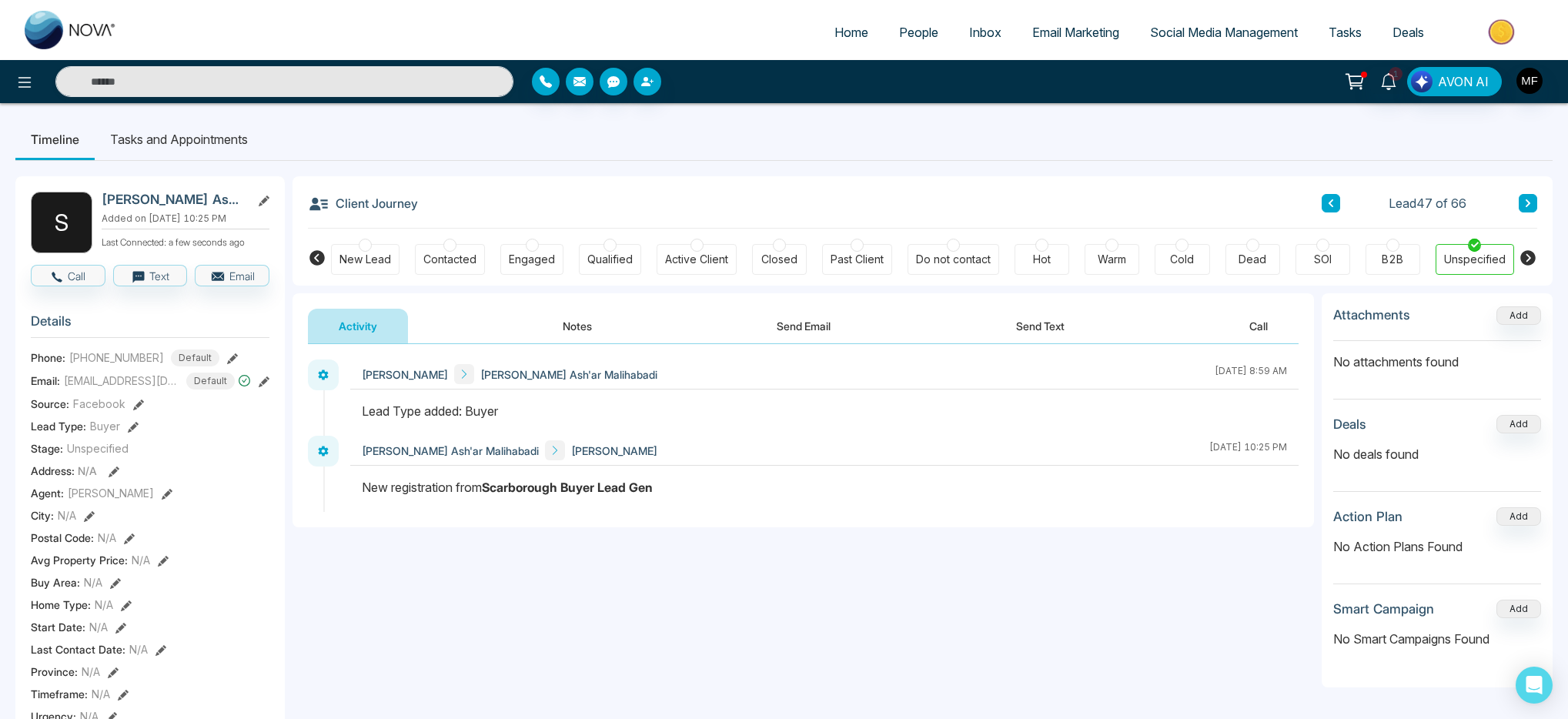
click at [600, 323] on button "Notes" at bounding box center [578, 326] width 91 height 34
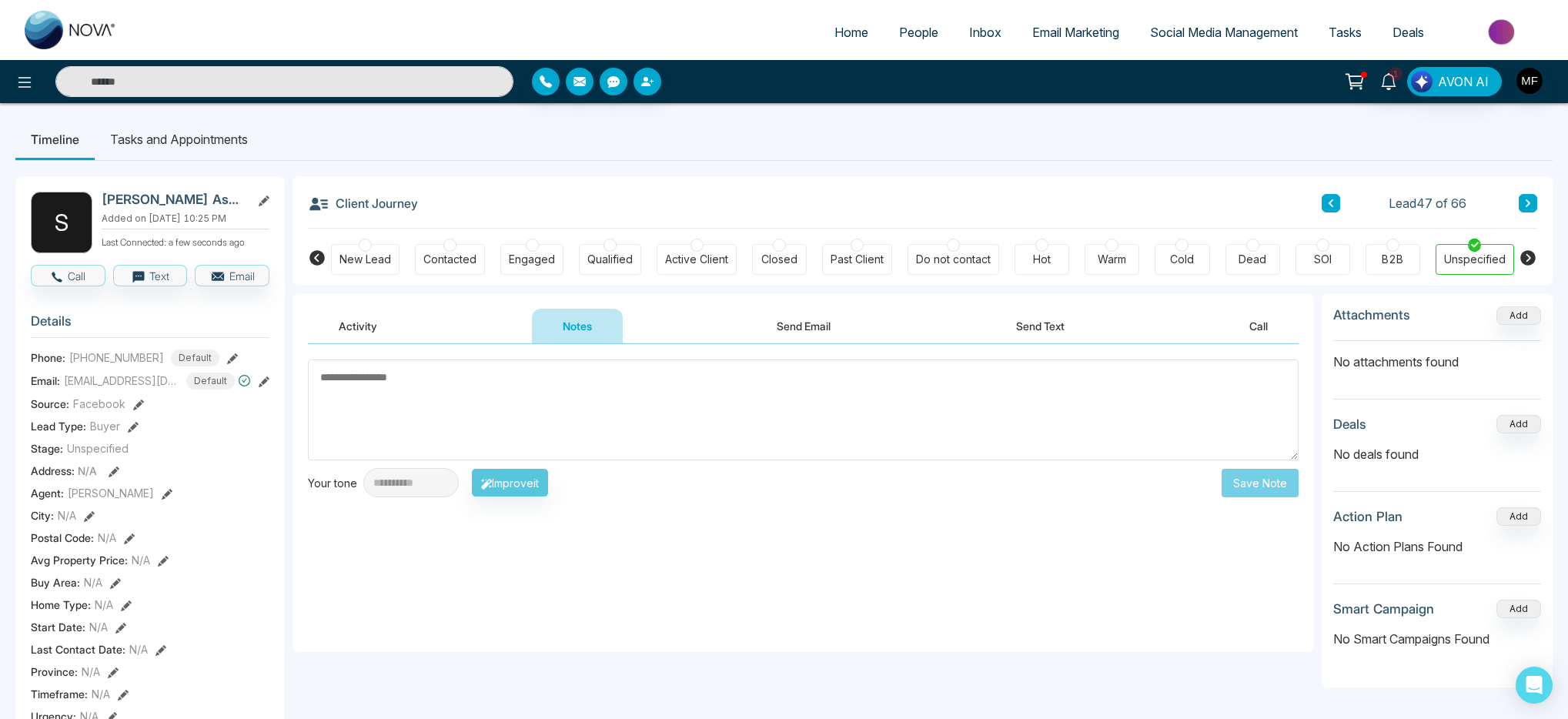
click at [376, 322] on button "Activity" at bounding box center [358, 326] width 100 height 34
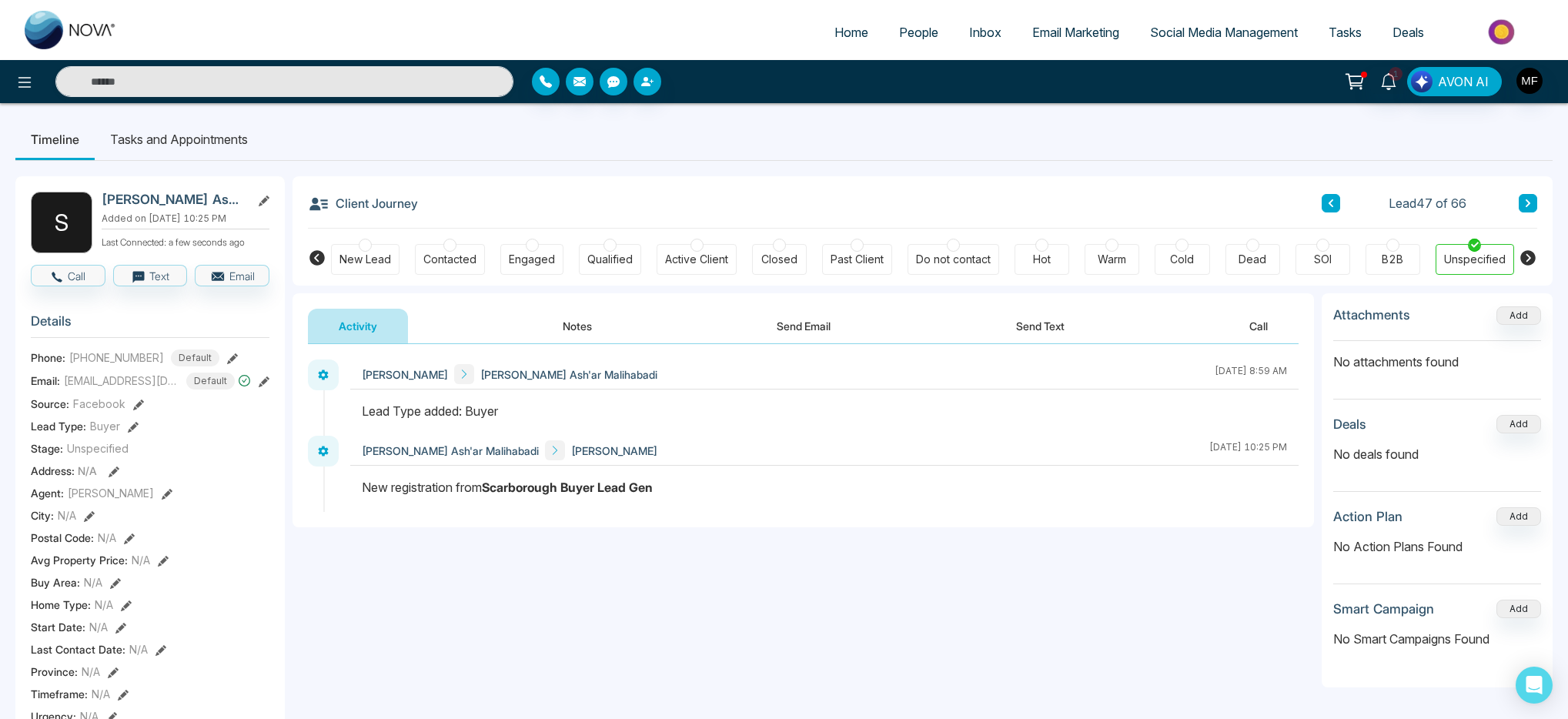
click at [599, 323] on button "Notes" at bounding box center [578, 326] width 91 height 34
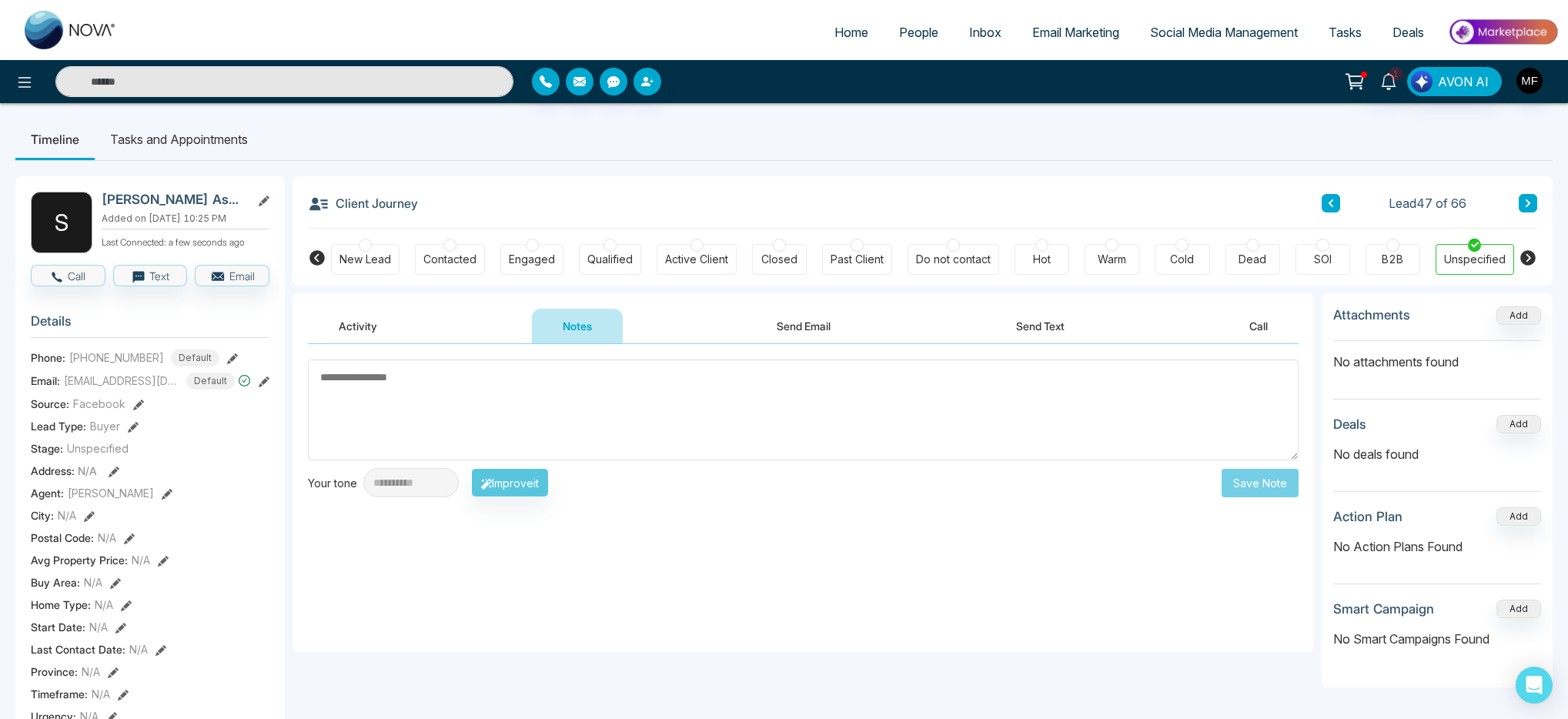
click at [356, 331] on button "Activity" at bounding box center [358, 326] width 100 height 34
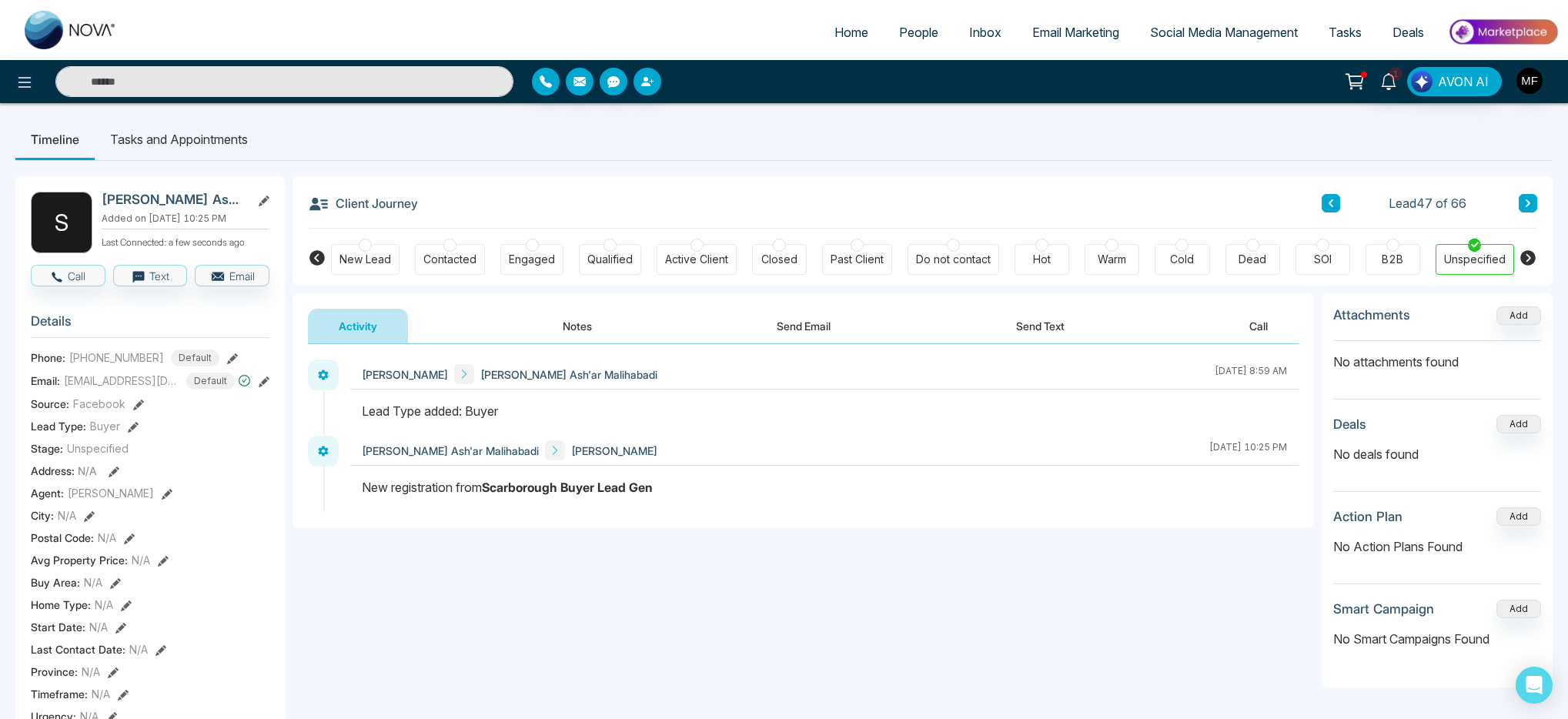
click at [224, 143] on li "Tasks and Appointments" at bounding box center [179, 139] width 169 height 41
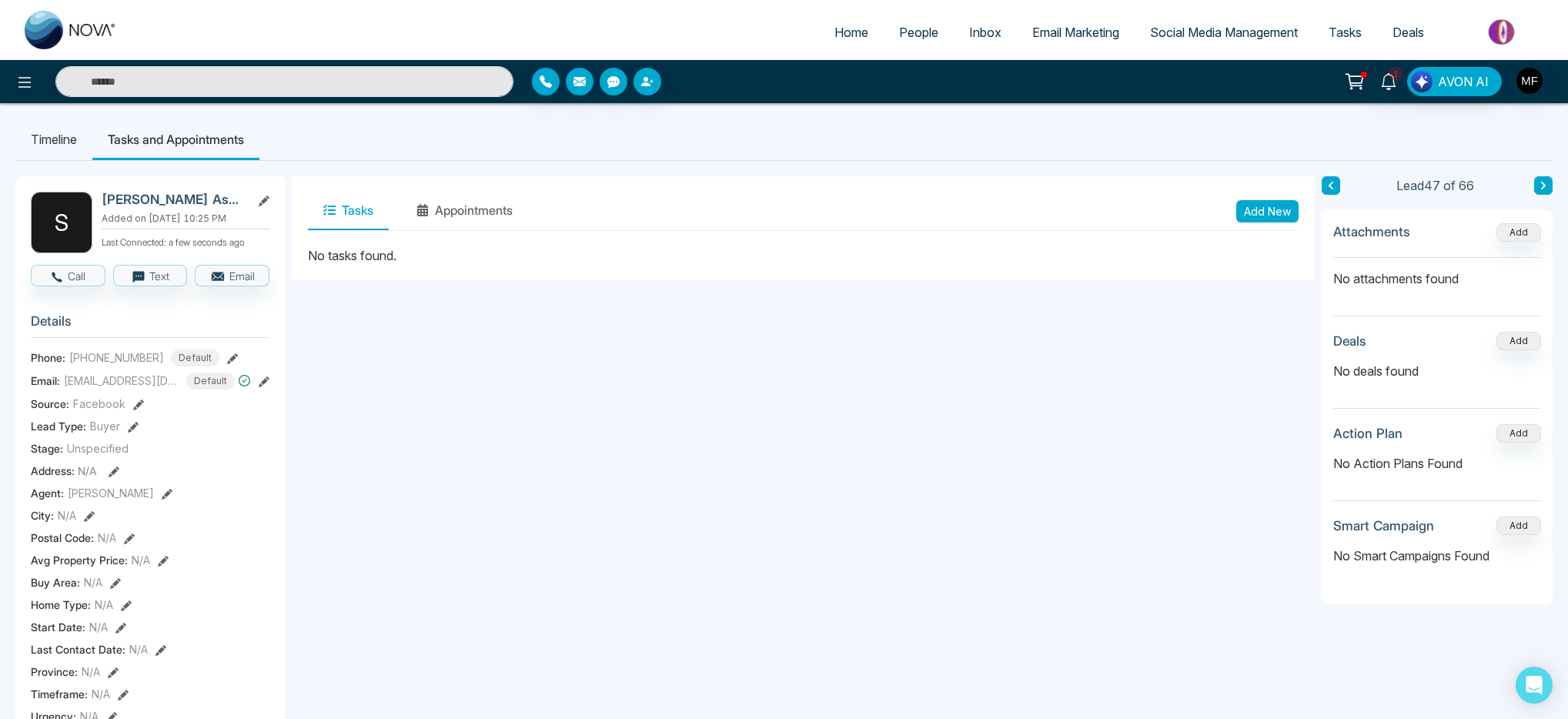
click at [1289, 218] on button "Add New" at bounding box center [1268, 212] width 63 height 22
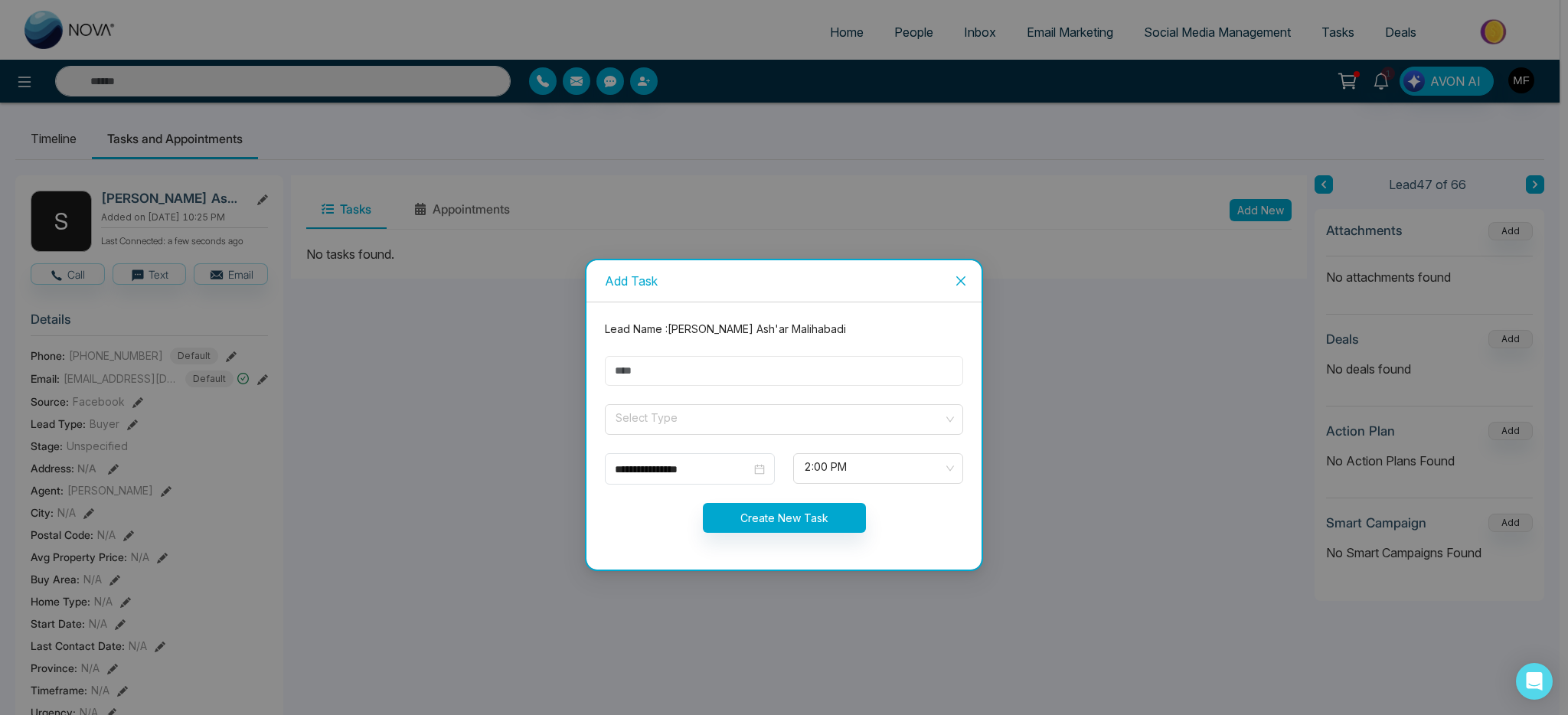
click at [684, 374] on input "text" at bounding box center [784, 370] width 358 height 30
type input "**********"
click at [719, 419] on input "search" at bounding box center [778, 417] width 329 height 23
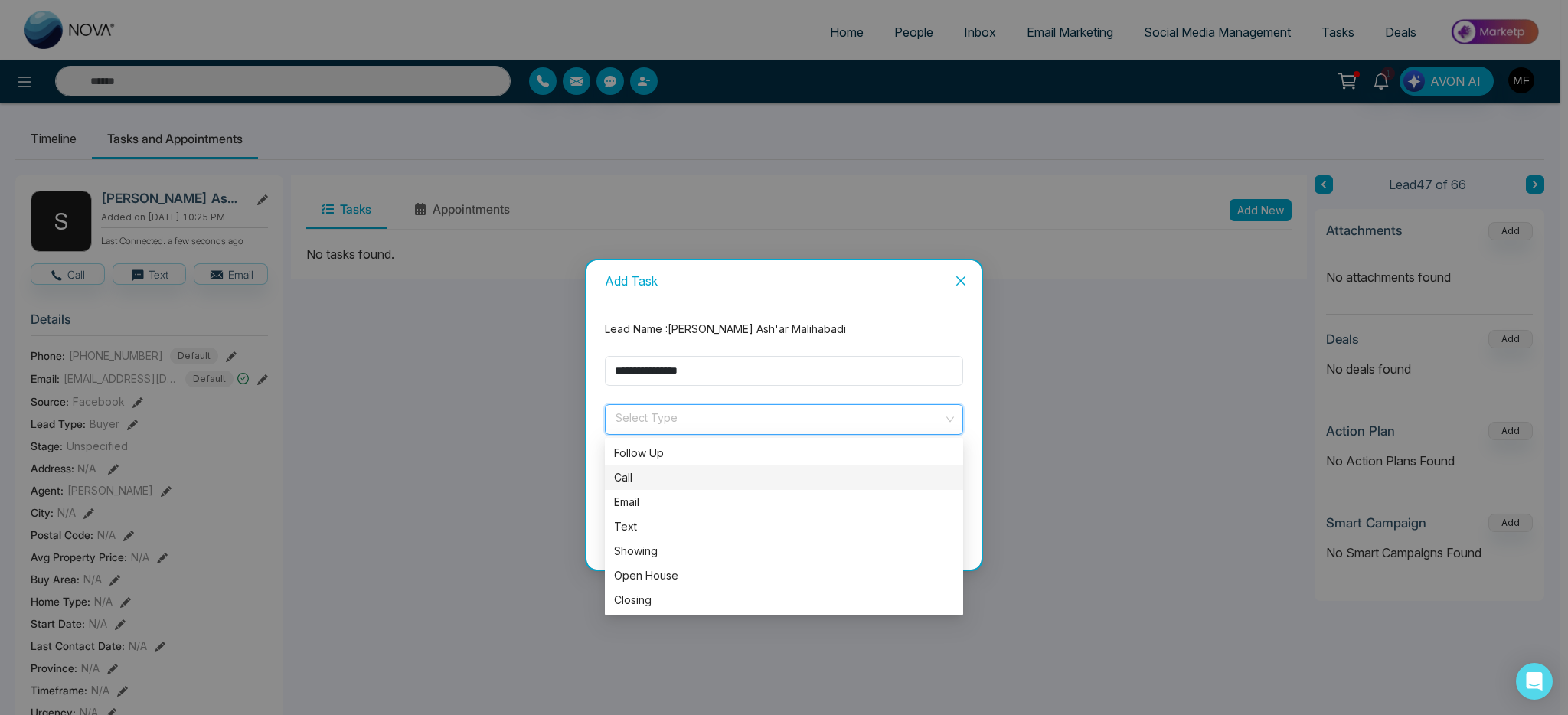
click at [647, 479] on div "Call" at bounding box center [784, 478] width 340 height 17
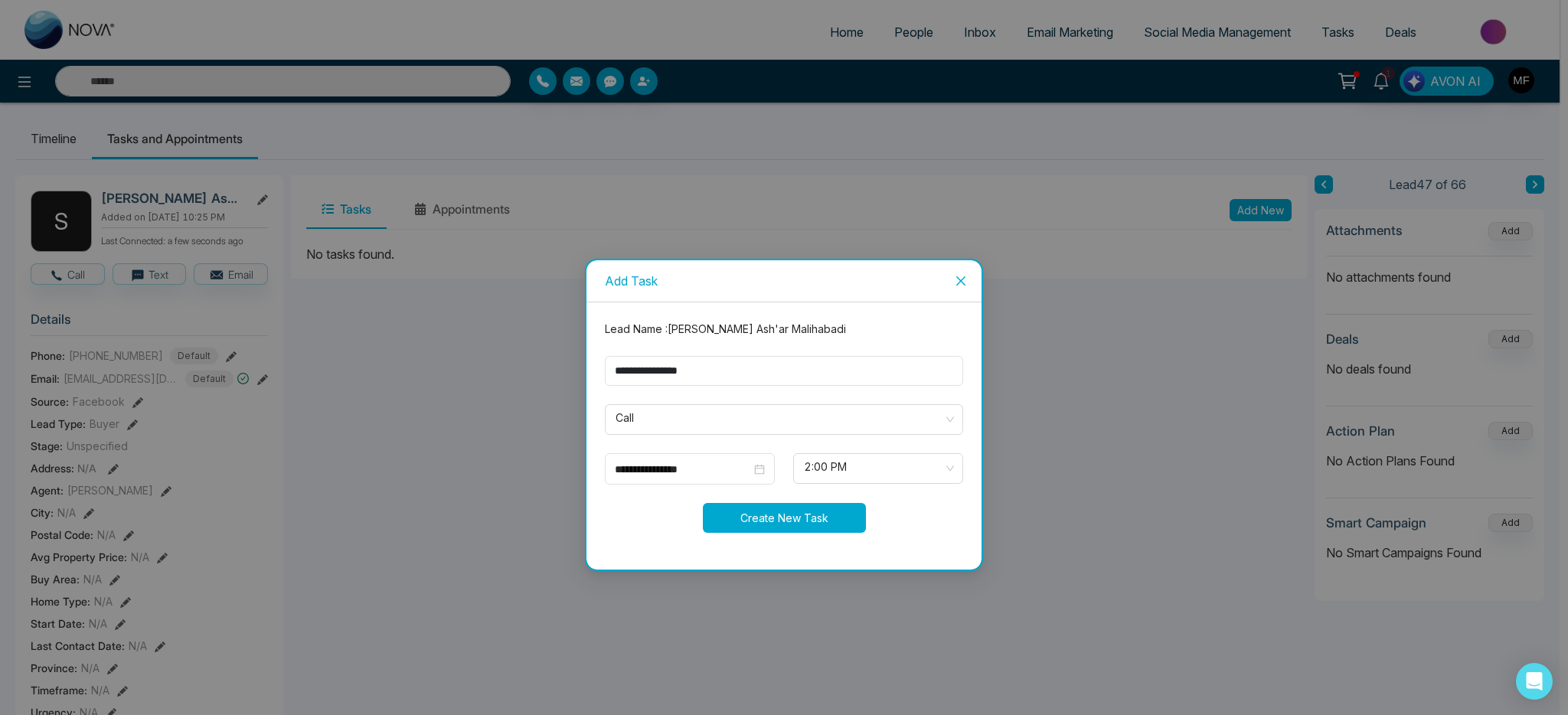
click at [760, 523] on button "Create New Task" at bounding box center [784, 517] width 163 height 30
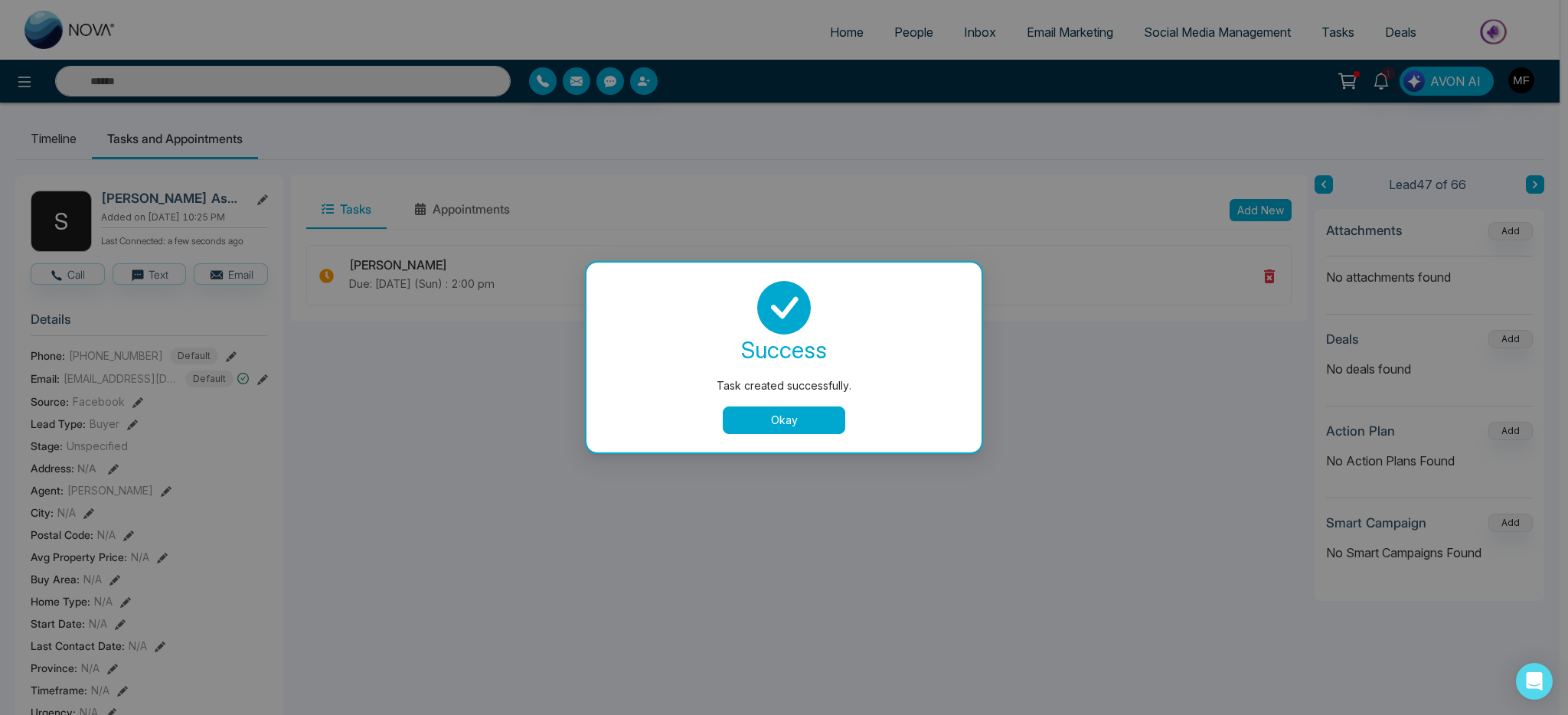
click at [789, 430] on button "Okay" at bounding box center [784, 420] width 122 height 27
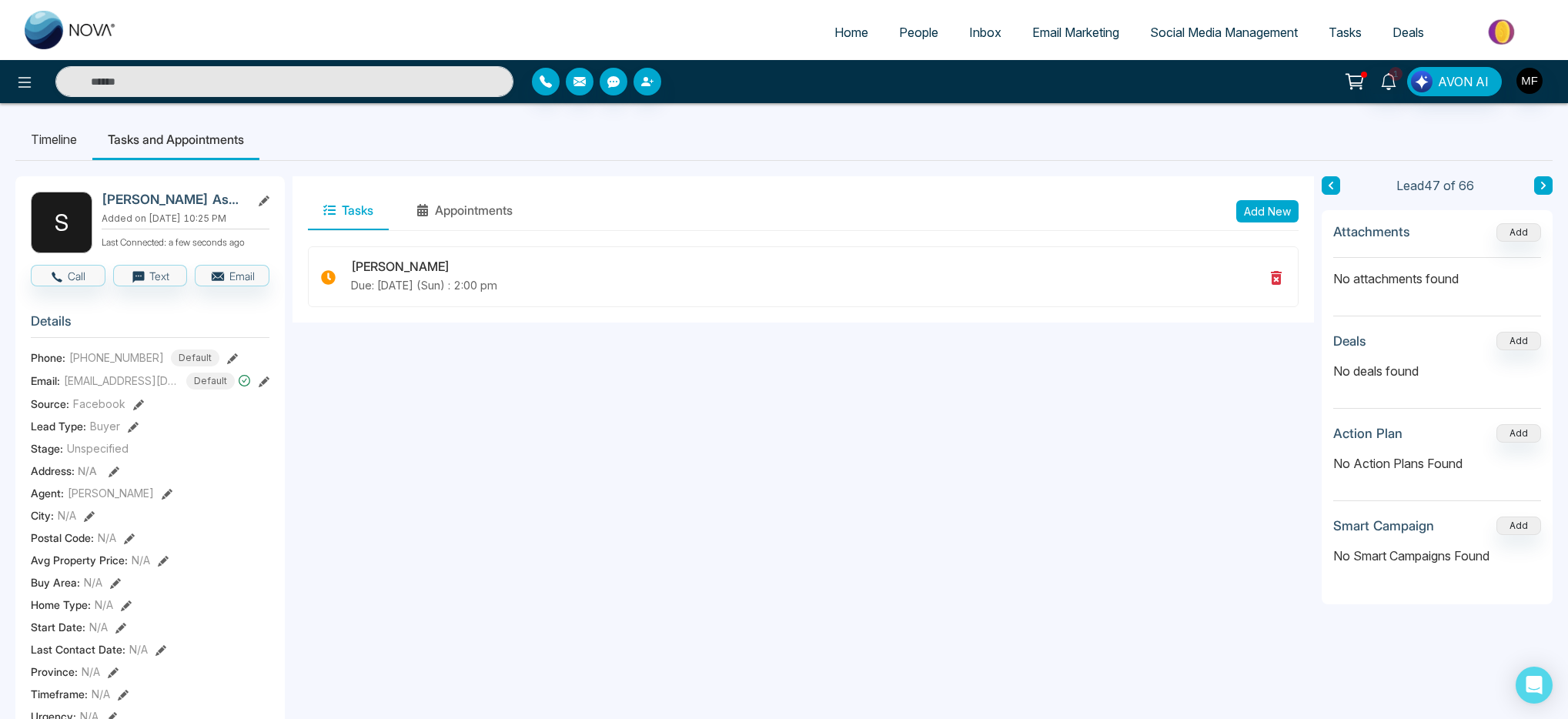
click at [1546, 187] on icon at bounding box center [1543, 185] width 8 height 9
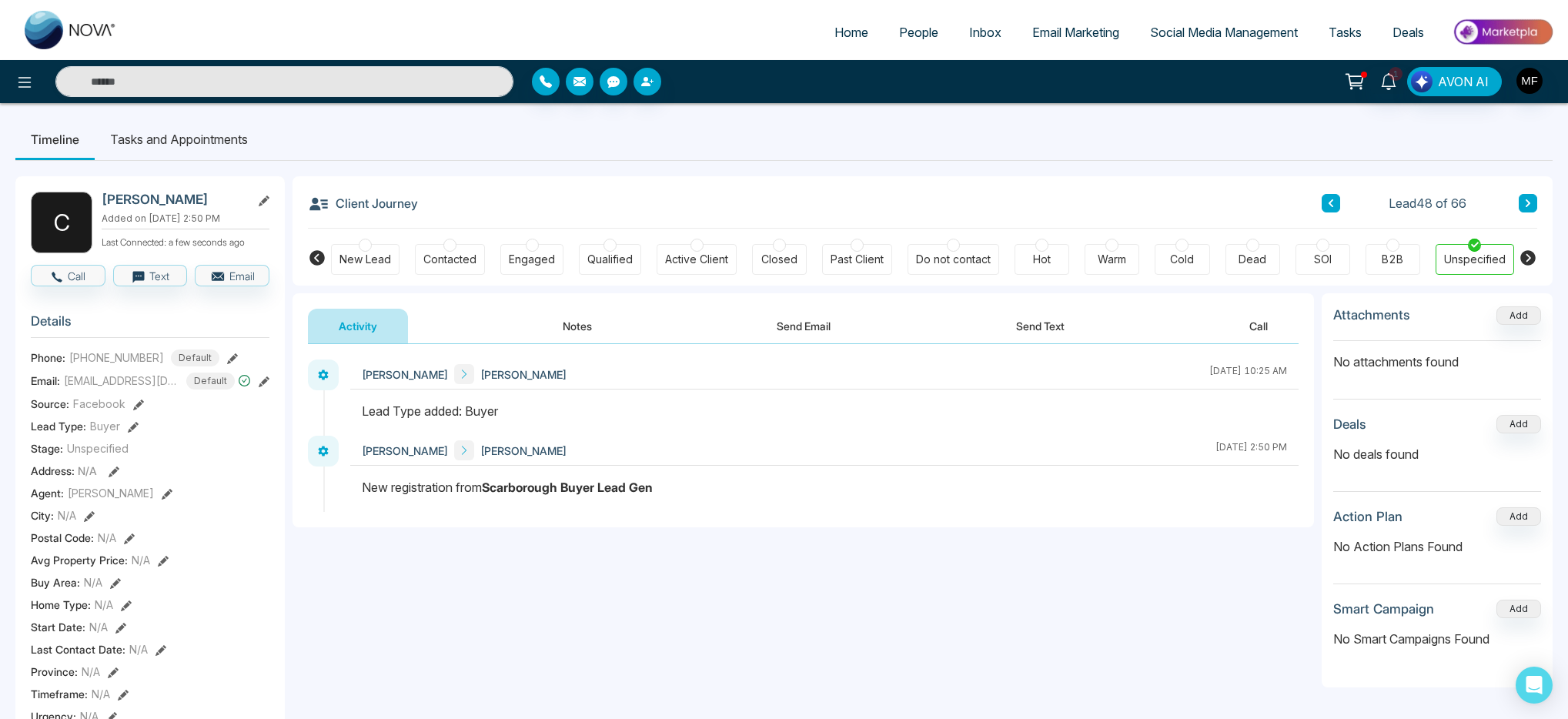
click at [580, 331] on button "Notes" at bounding box center [578, 326] width 91 height 34
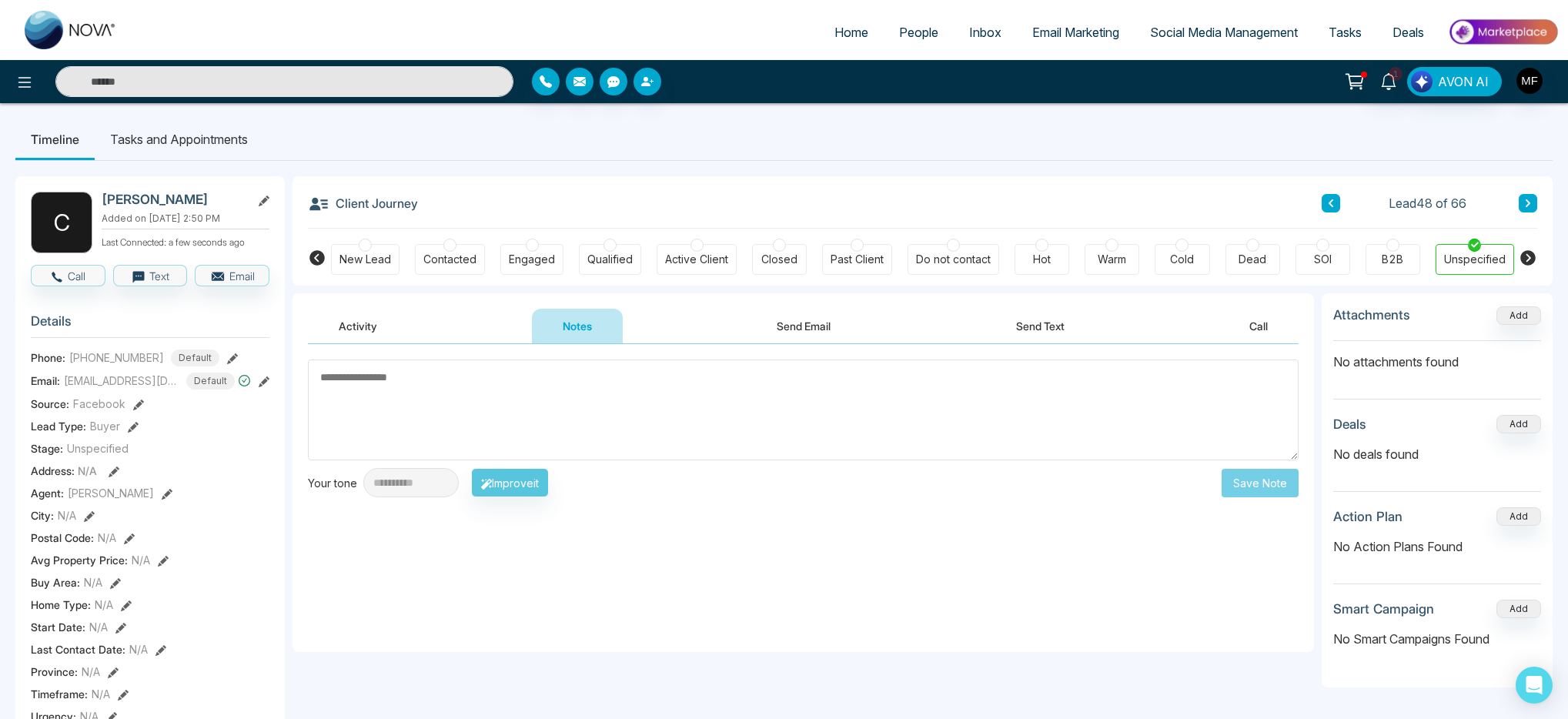
click at [361, 322] on button "Activity" at bounding box center [358, 326] width 100 height 34
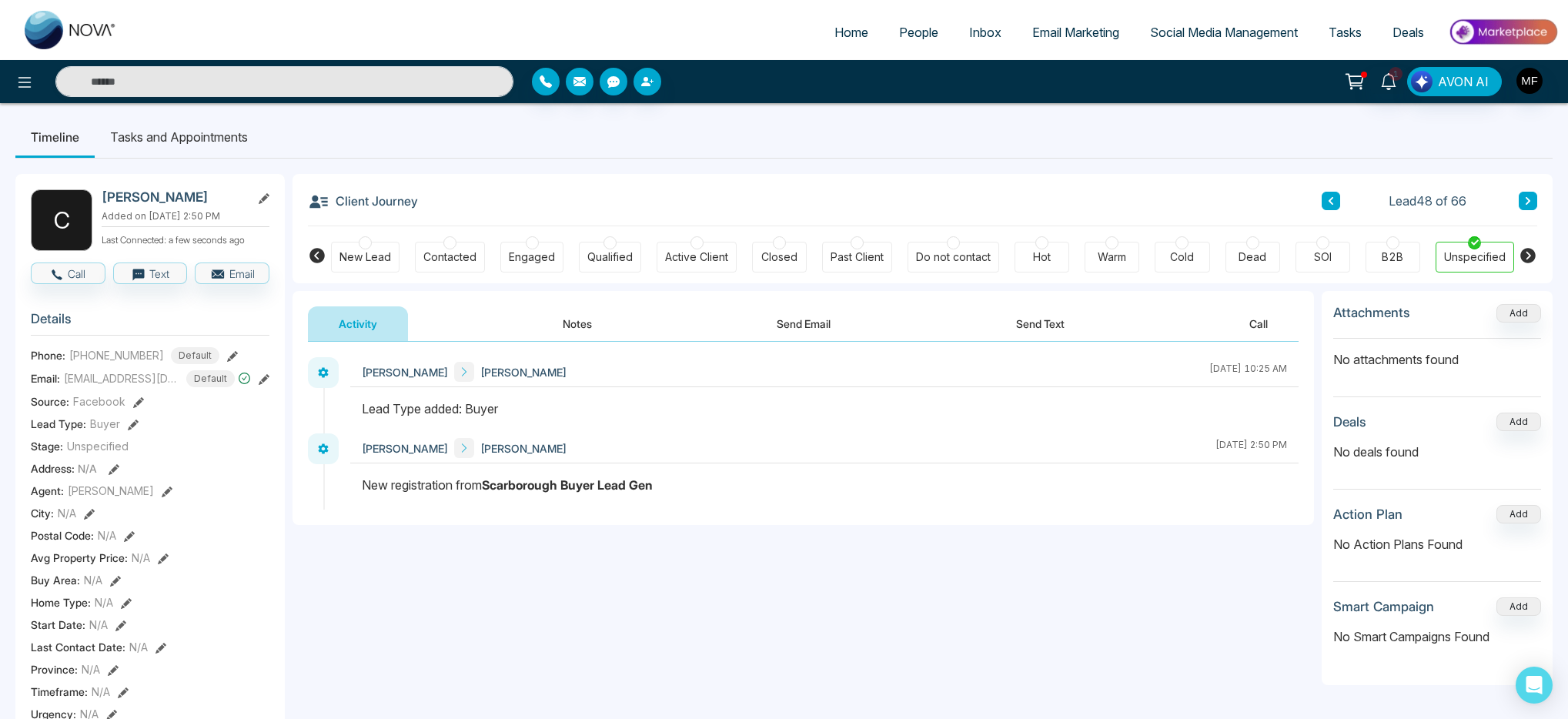
scroll to position [3, 0]
click at [548, 320] on button "Notes" at bounding box center [578, 323] width 91 height 34
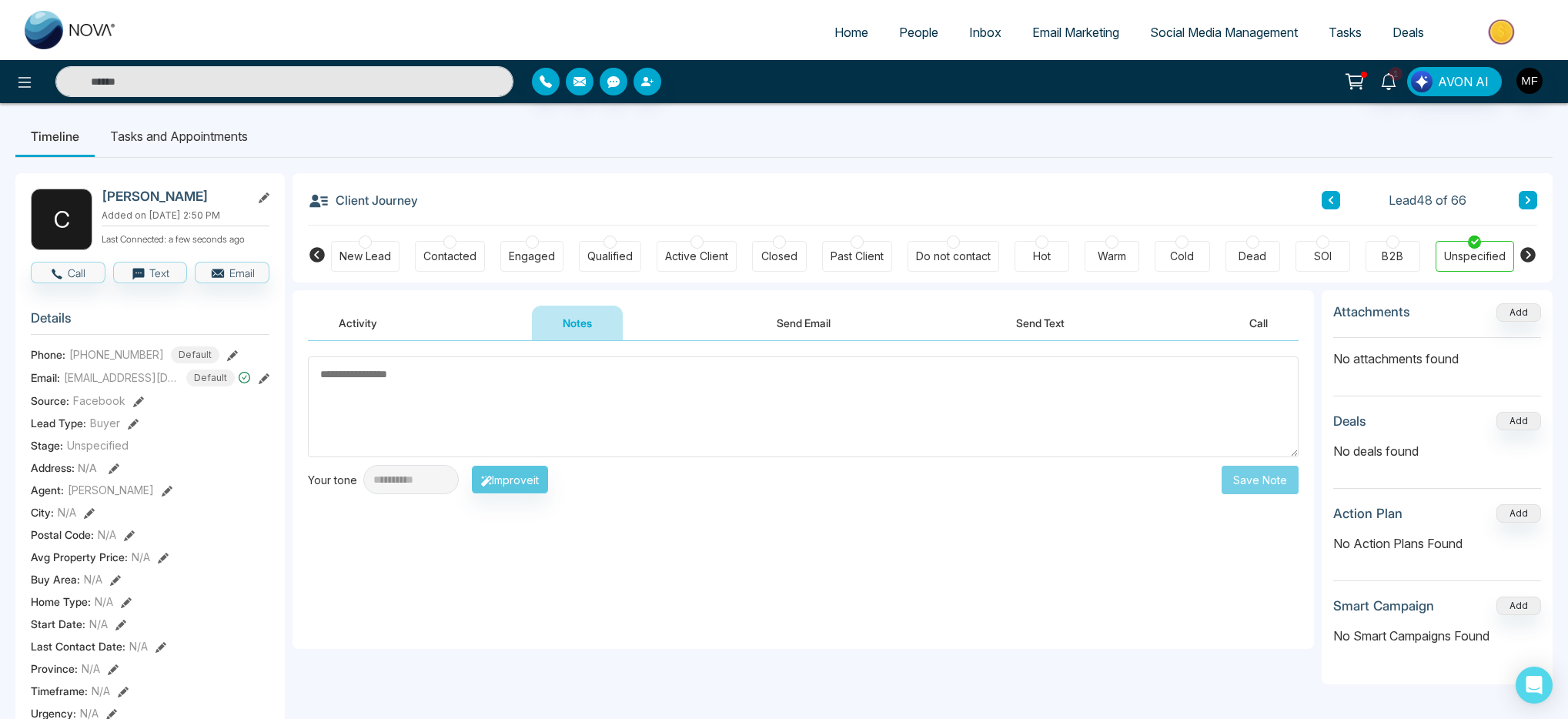
click at [370, 327] on button "Activity" at bounding box center [358, 323] width 100 height 34
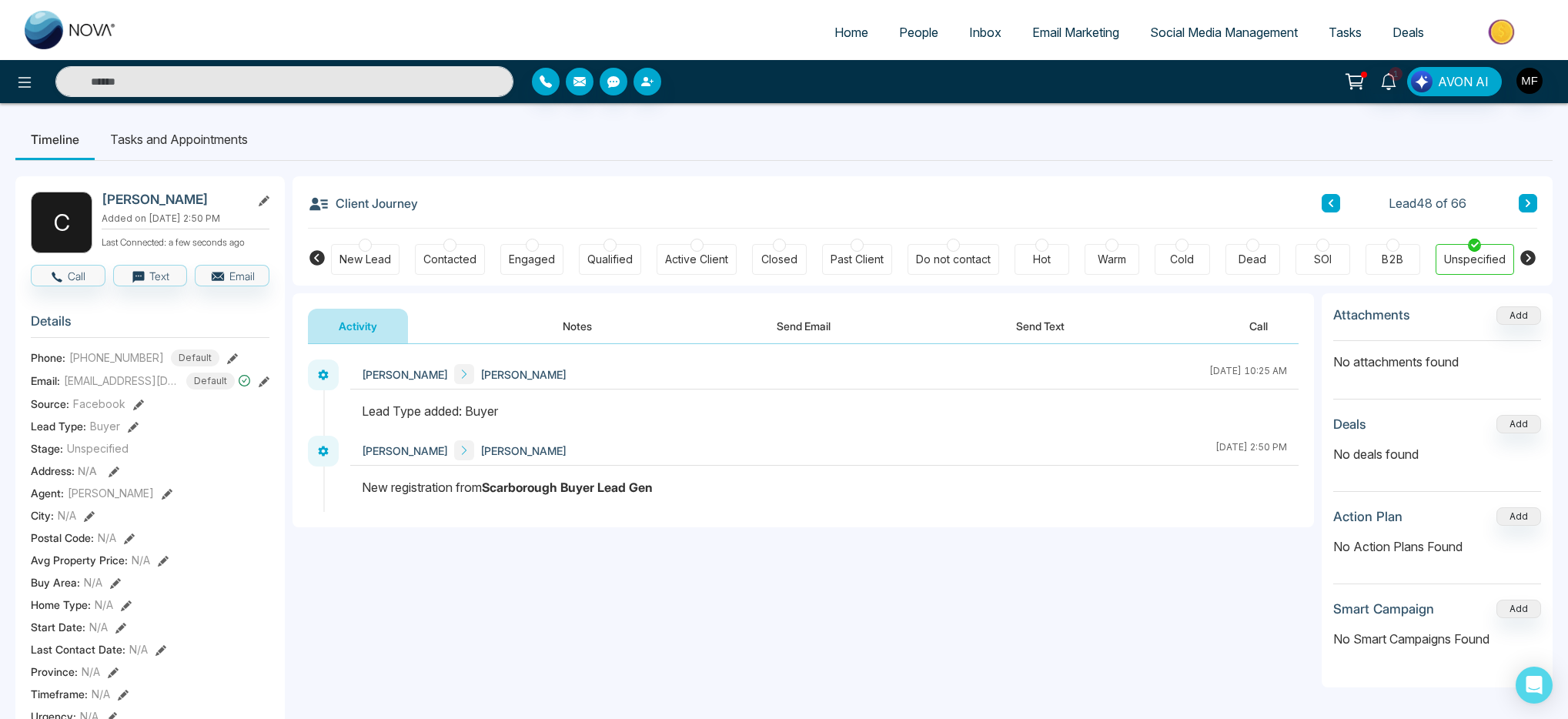
click at [198, 143] on li "Tasks and Appointments" at bounding box center [179, 139] width 169 height 41
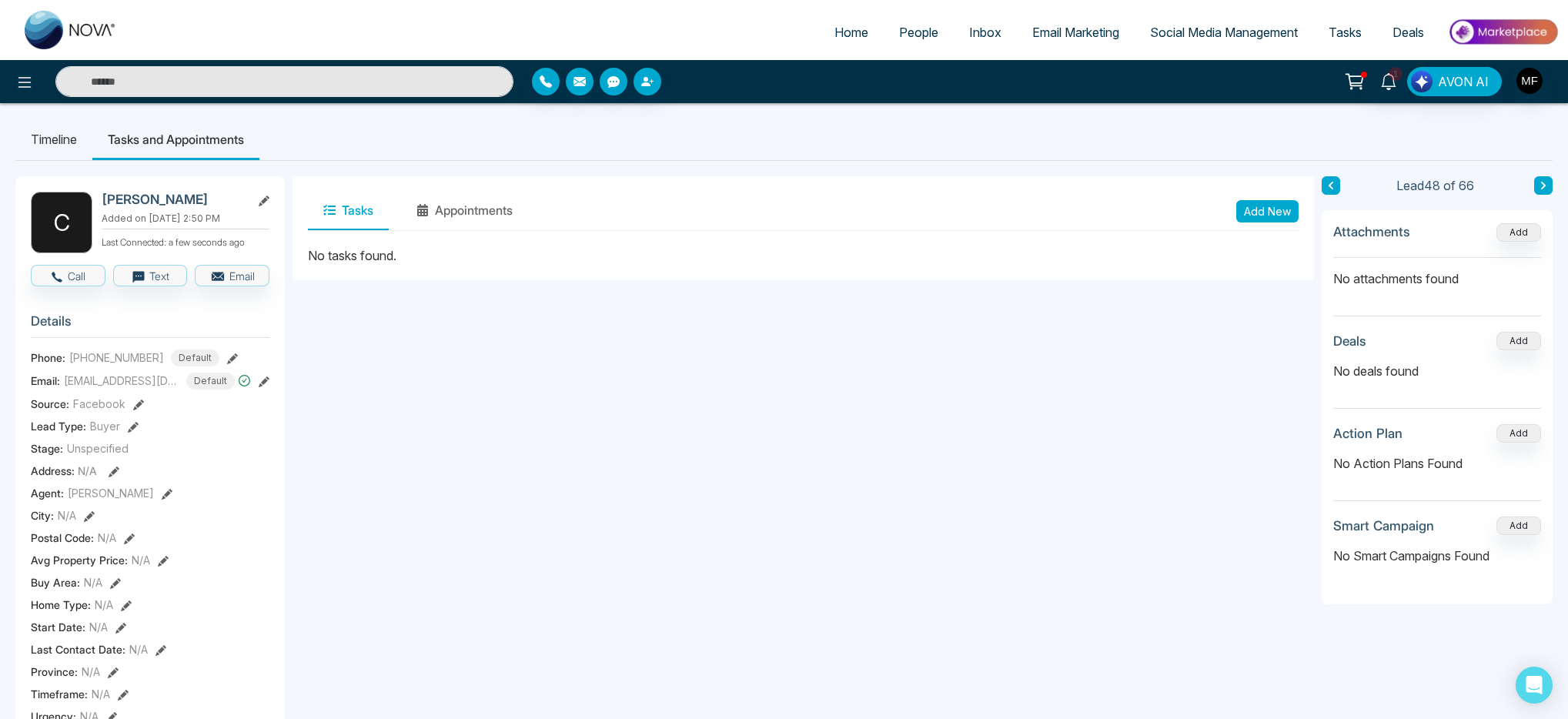
click at [78, 135] on li "Timeline" at bounding box center [54, 139] width 77 height 41
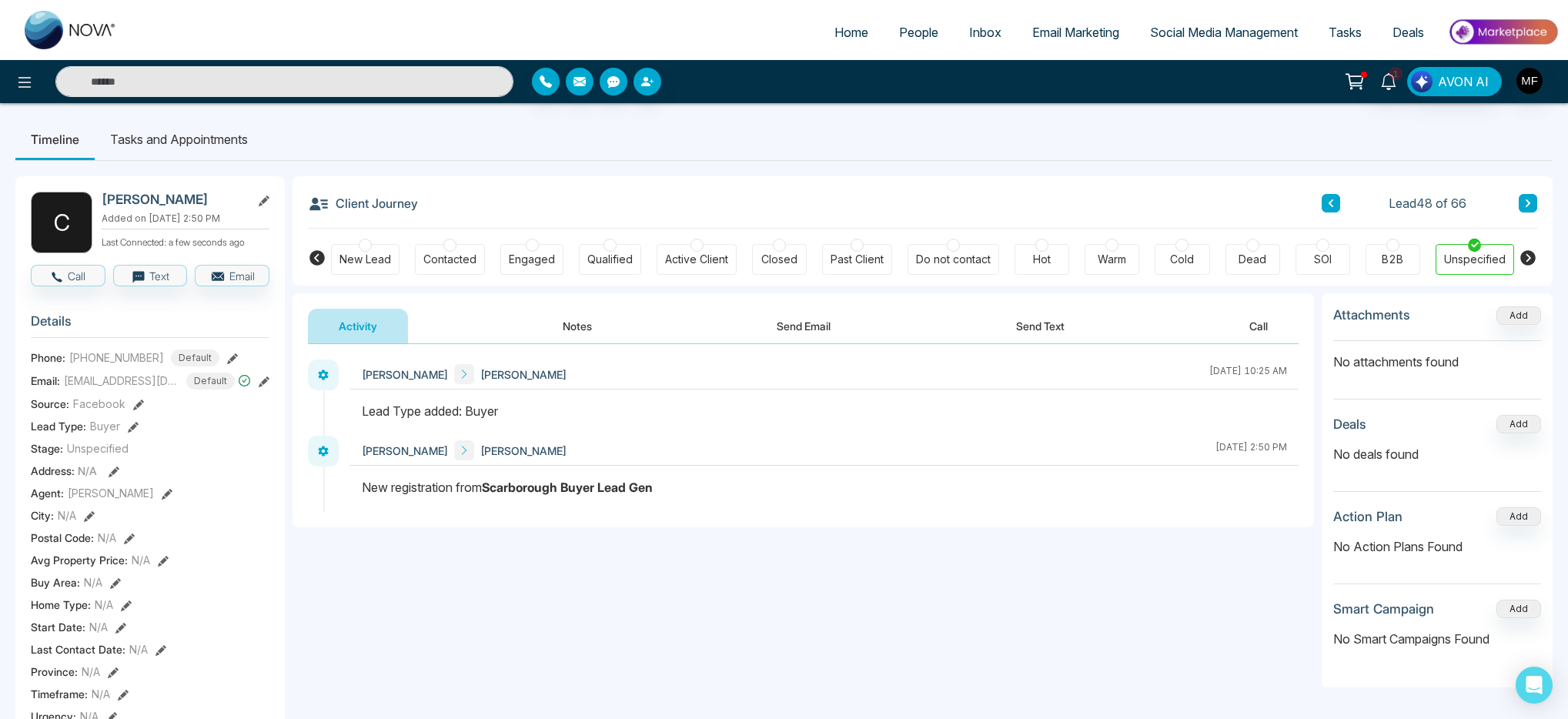
click at [206, 143] on li "Tasks and Appointments" at bounding box center [179, 139] width 169 height 41
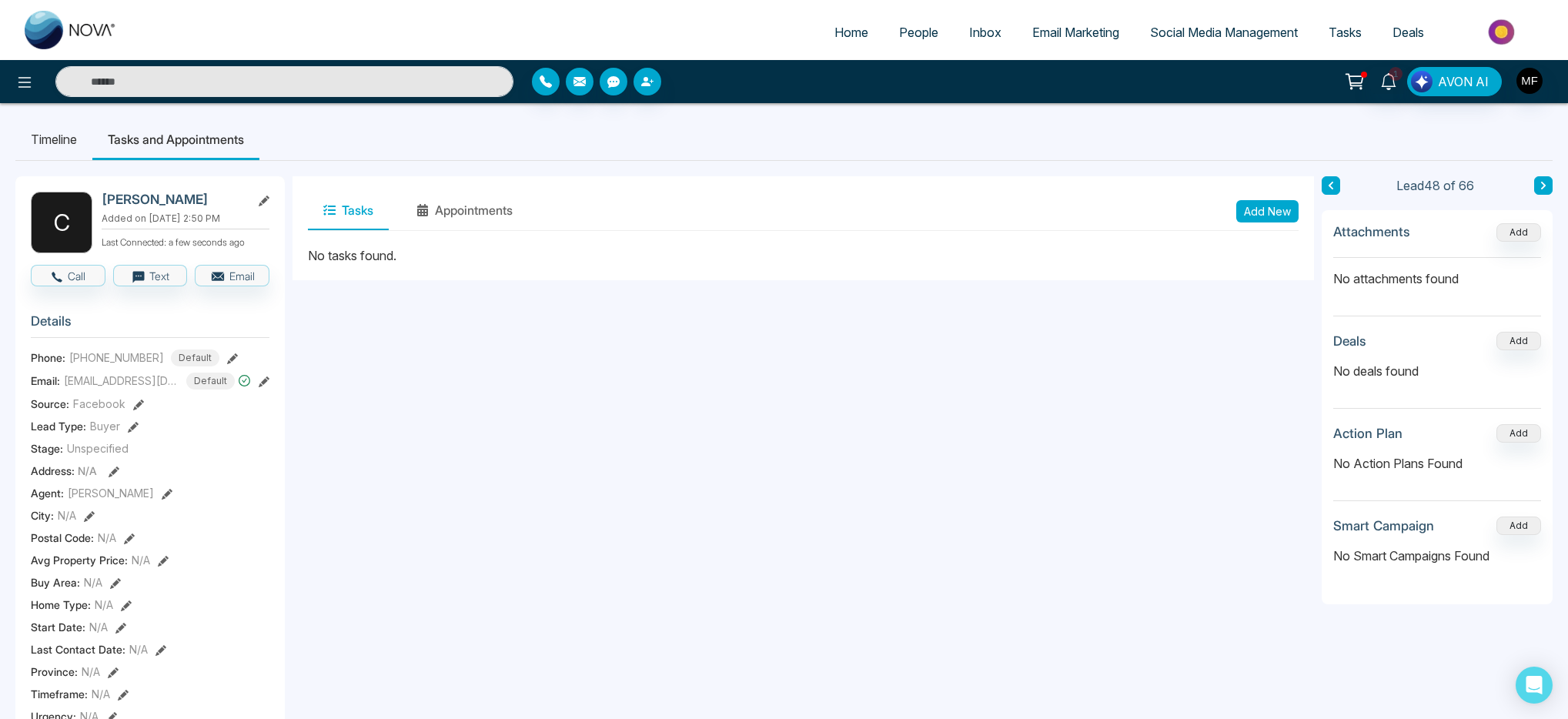
click at [1253, 217] on button "Add New" at bounding box center [1268, 212] width 63 height 22
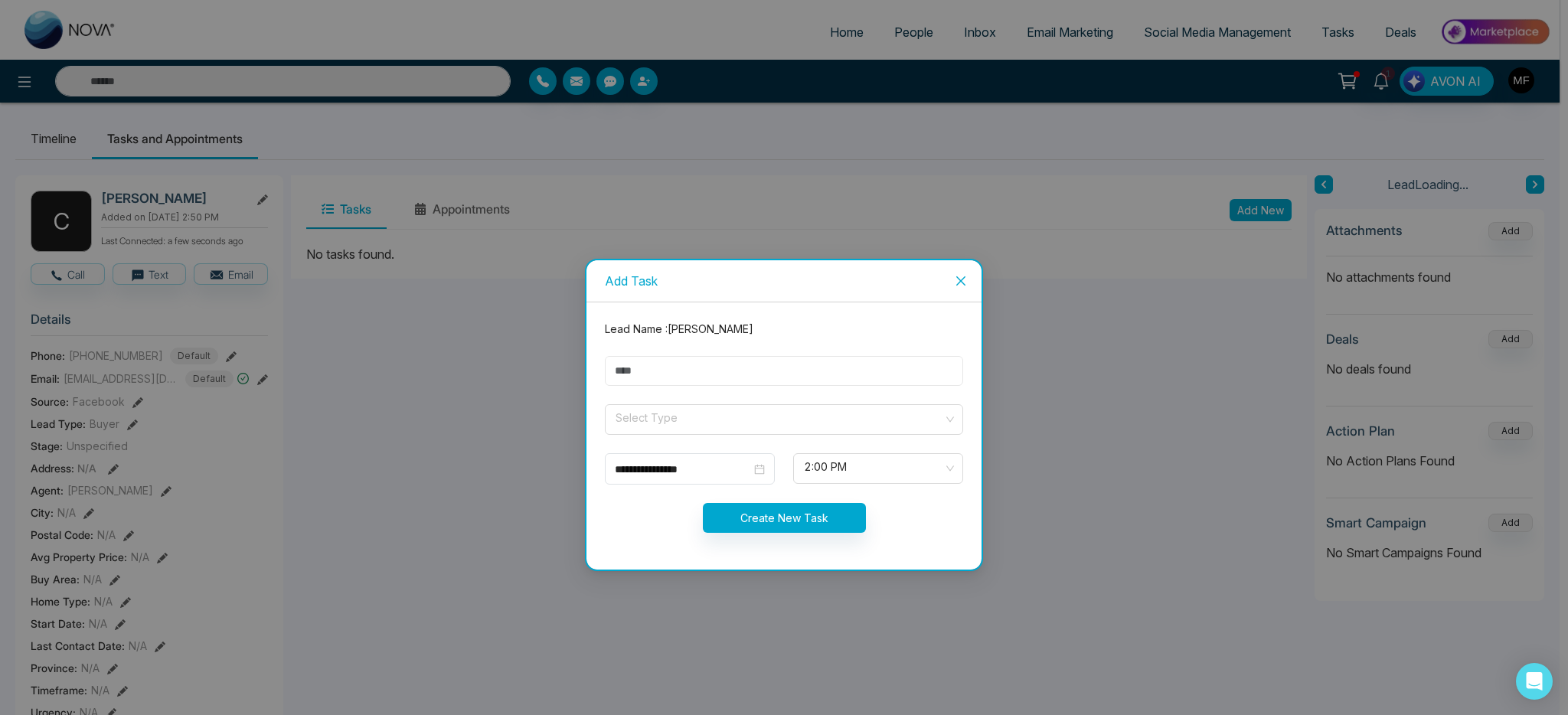
click at [814, 369] on input "text" at bounding box center [784, 370] width 358 height 30
type input "**********"
click at [677, 419] on input "search" at bounding box center [778, 417] width 329 height 23
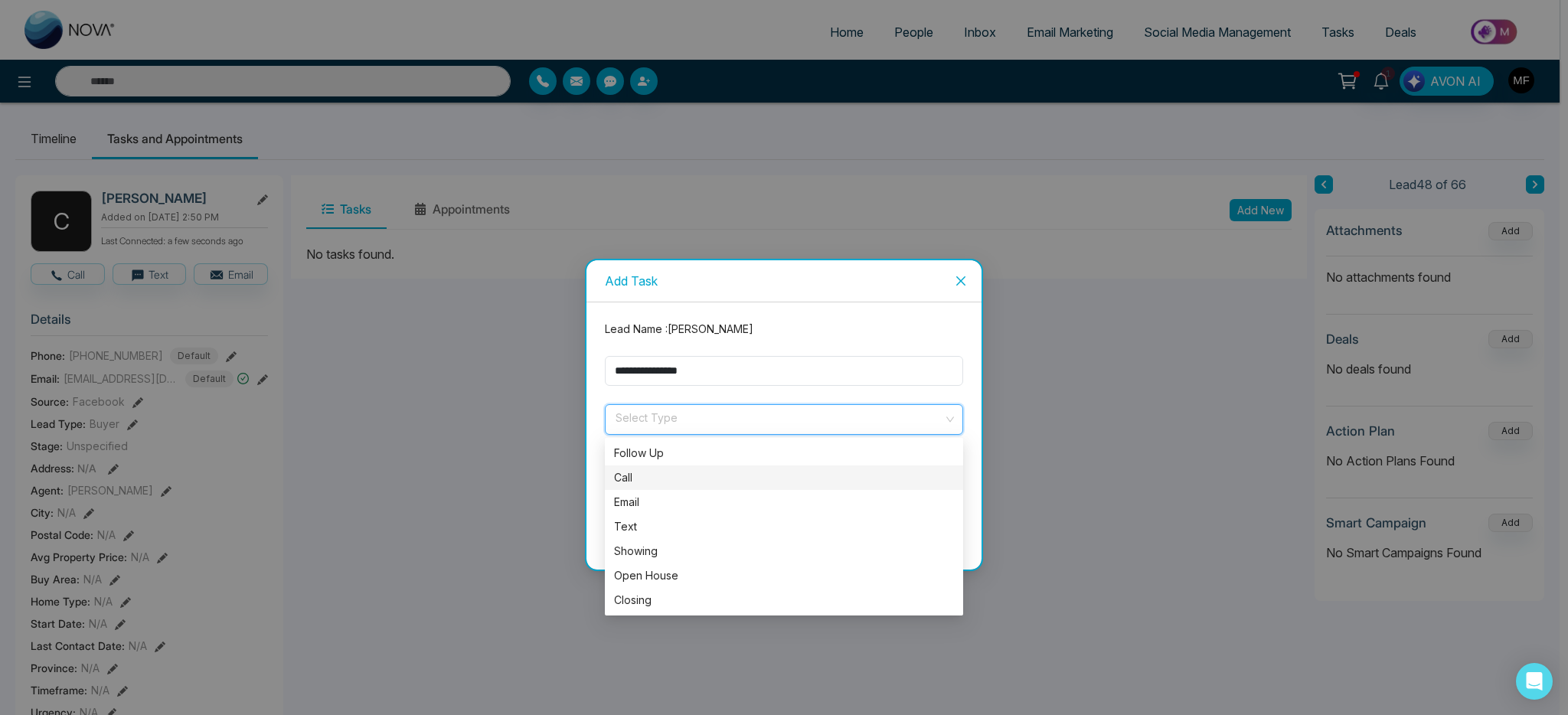
click at [658, 473] on div "Call" at bounding box center [784, 478] width 340 height 17
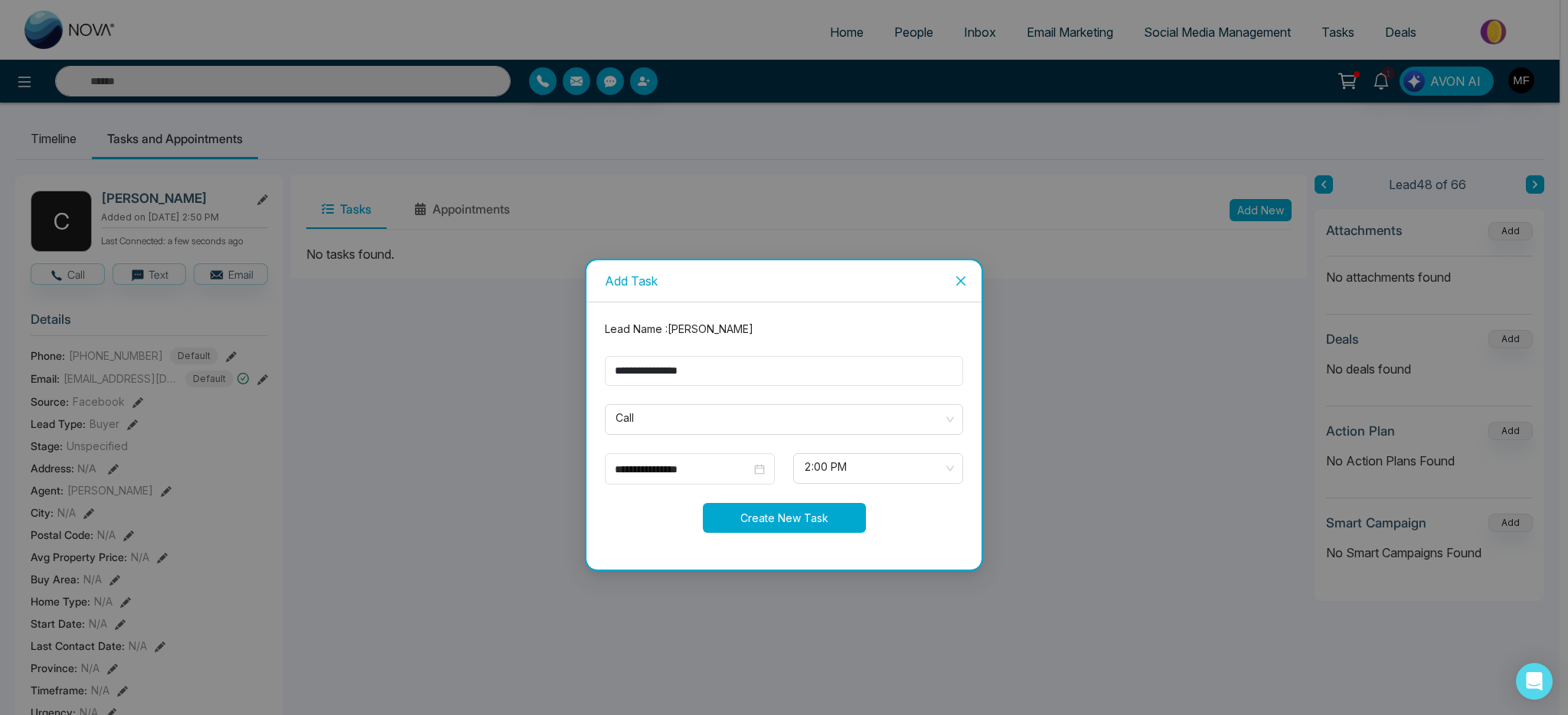
click at [825, 505] on button "Create New Task" at bounding box center [784, 517] width 163 height 30
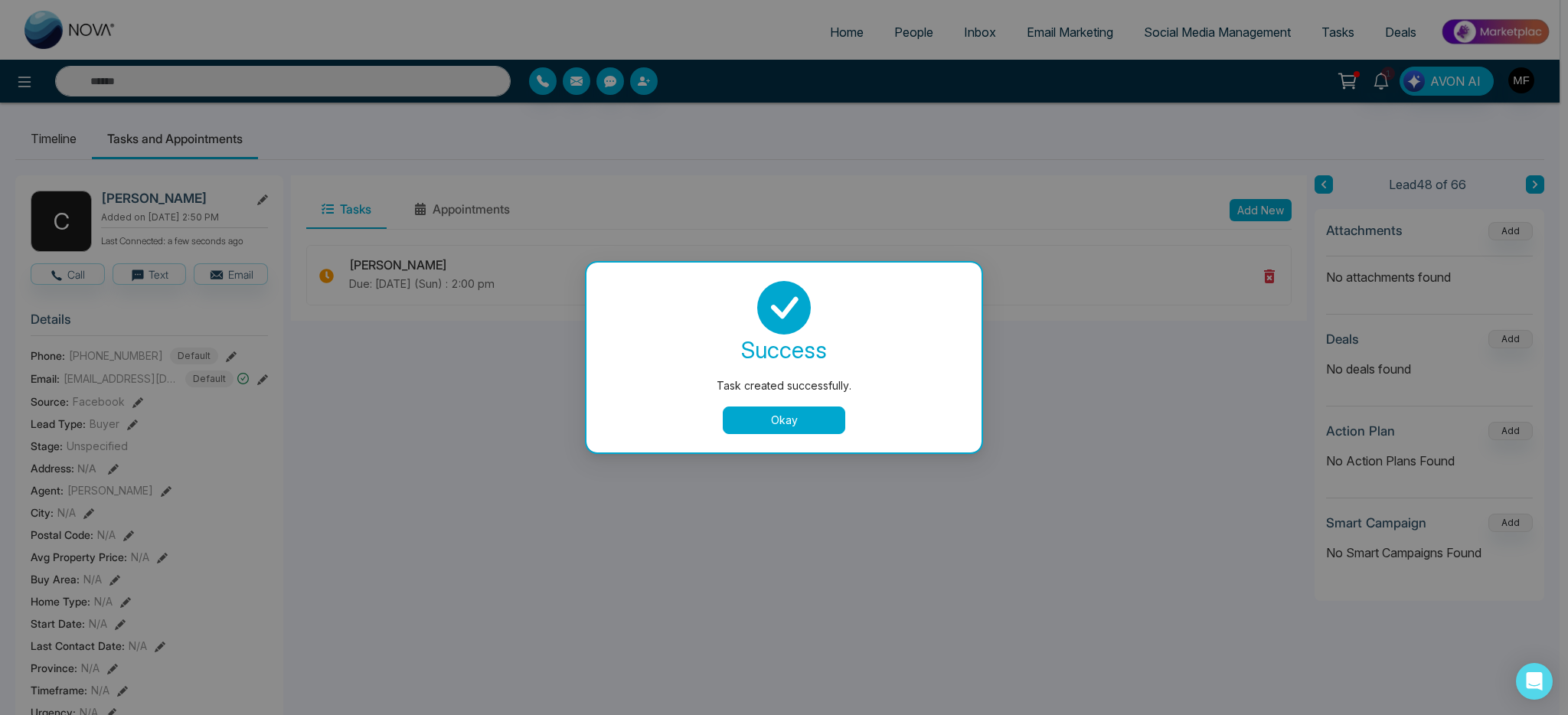
click at [794, 399] on div "success Task created successfully. Okay" at bounding box center [784, 358] width 358 height 153
click at [789, 414] on button "Okay" at bounding box center [784, 420] width 122 height 27
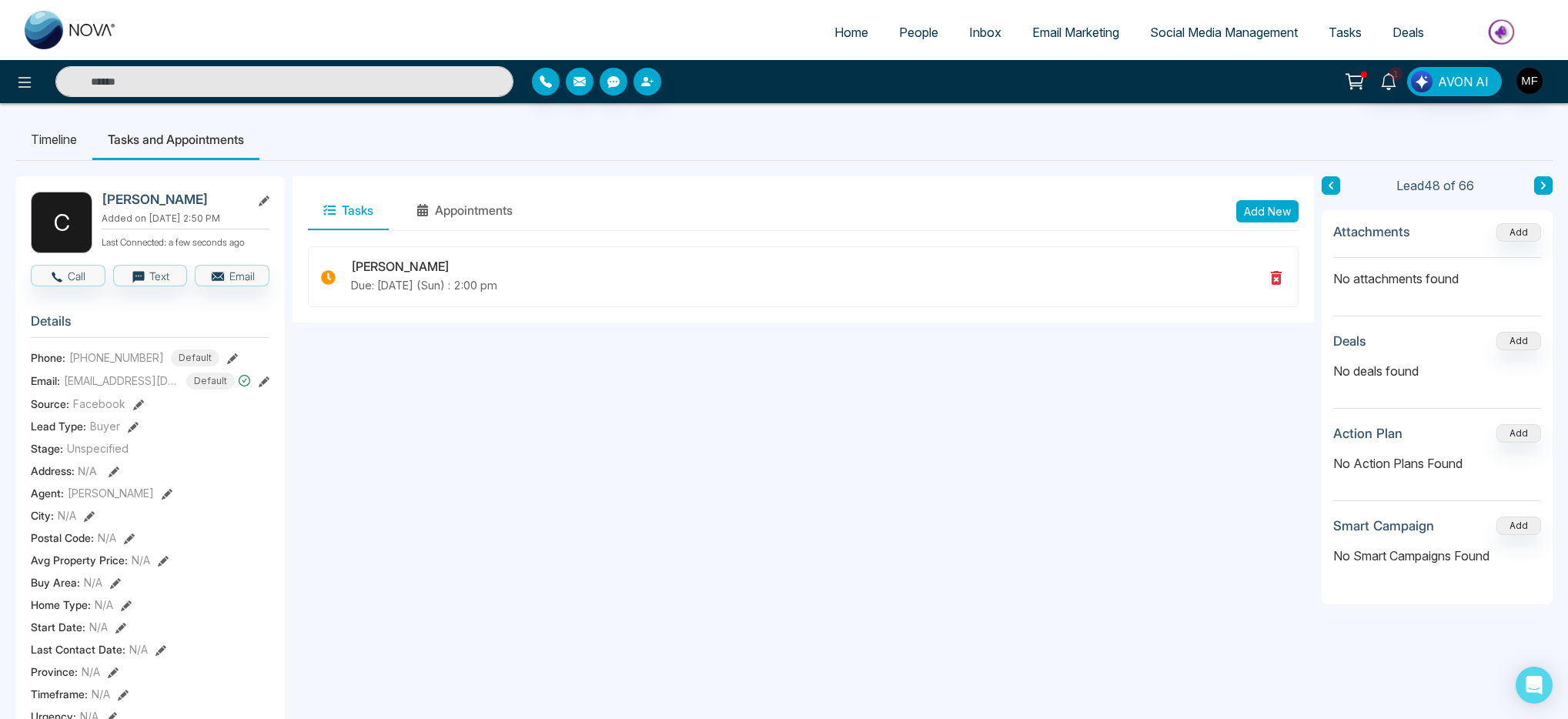
click at [1548, 185] on button at bounding box center [1543, 185] width 18 height 18
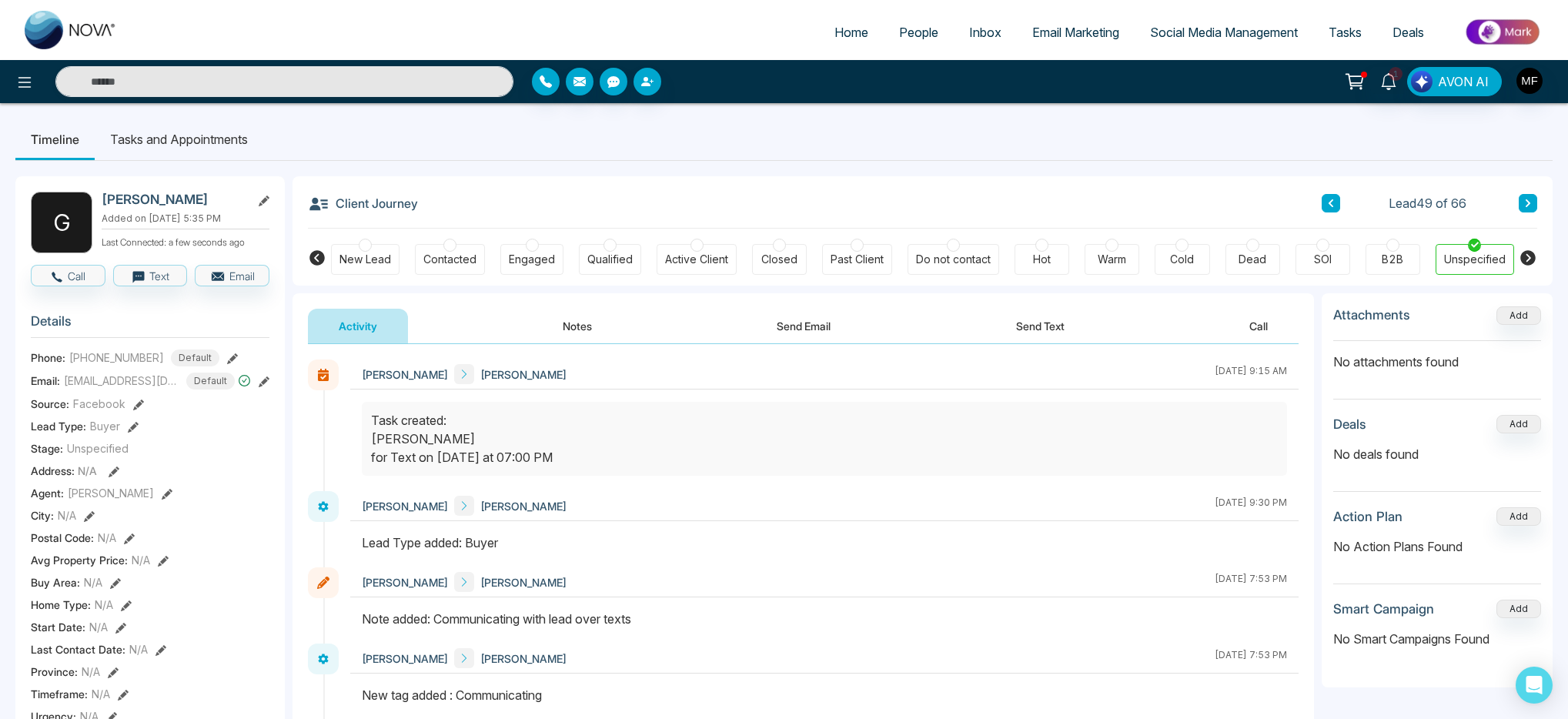
click at [580, 334] on button "Notes" at bounding box center [578, 326] width 91 height 34
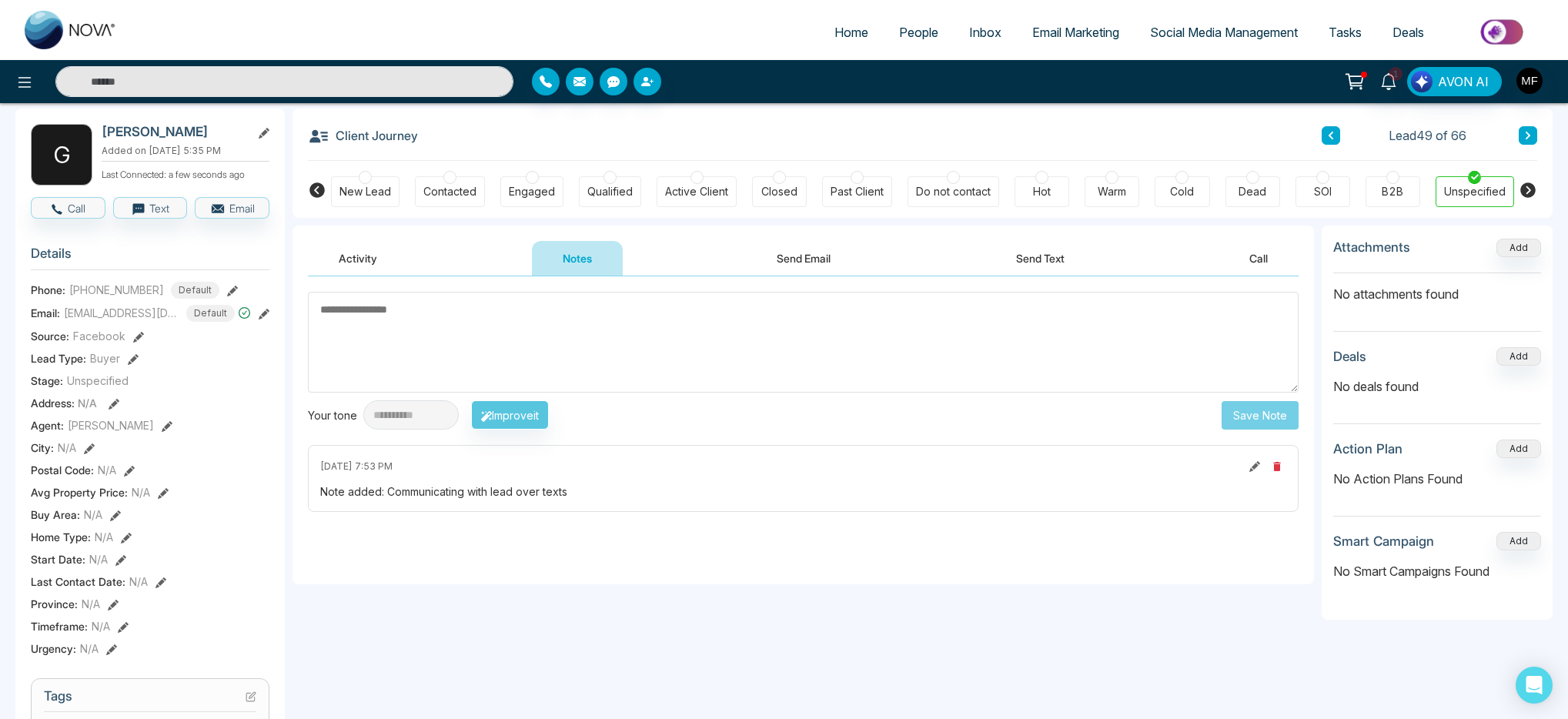
scroll to position [67, 0]
click at [1016, 418] on div "**********" at bounding box center [803, 415] width 991 height 29
click at [613, 331] on textarea at bounding box center [803, 342] width 991 height 101
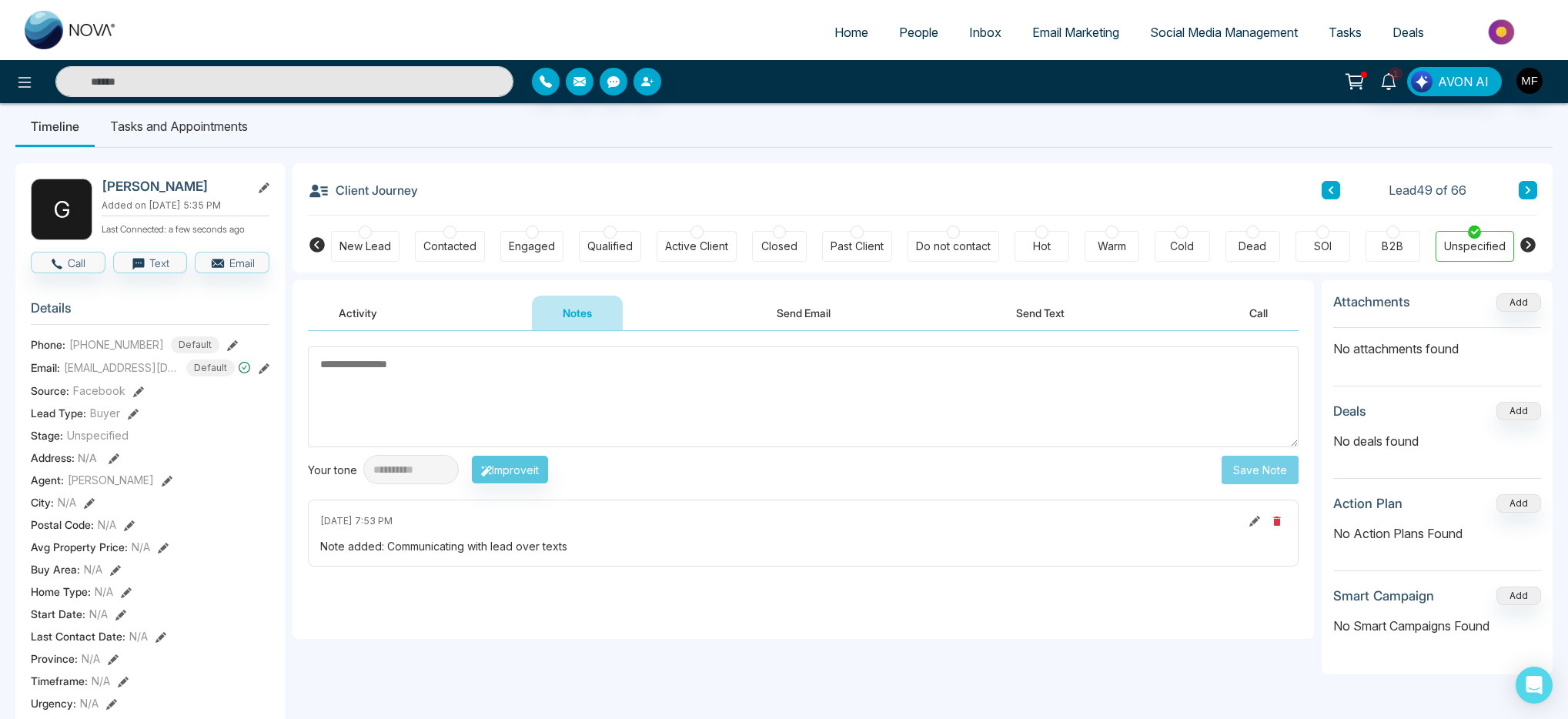
scroll to position [0, 0]
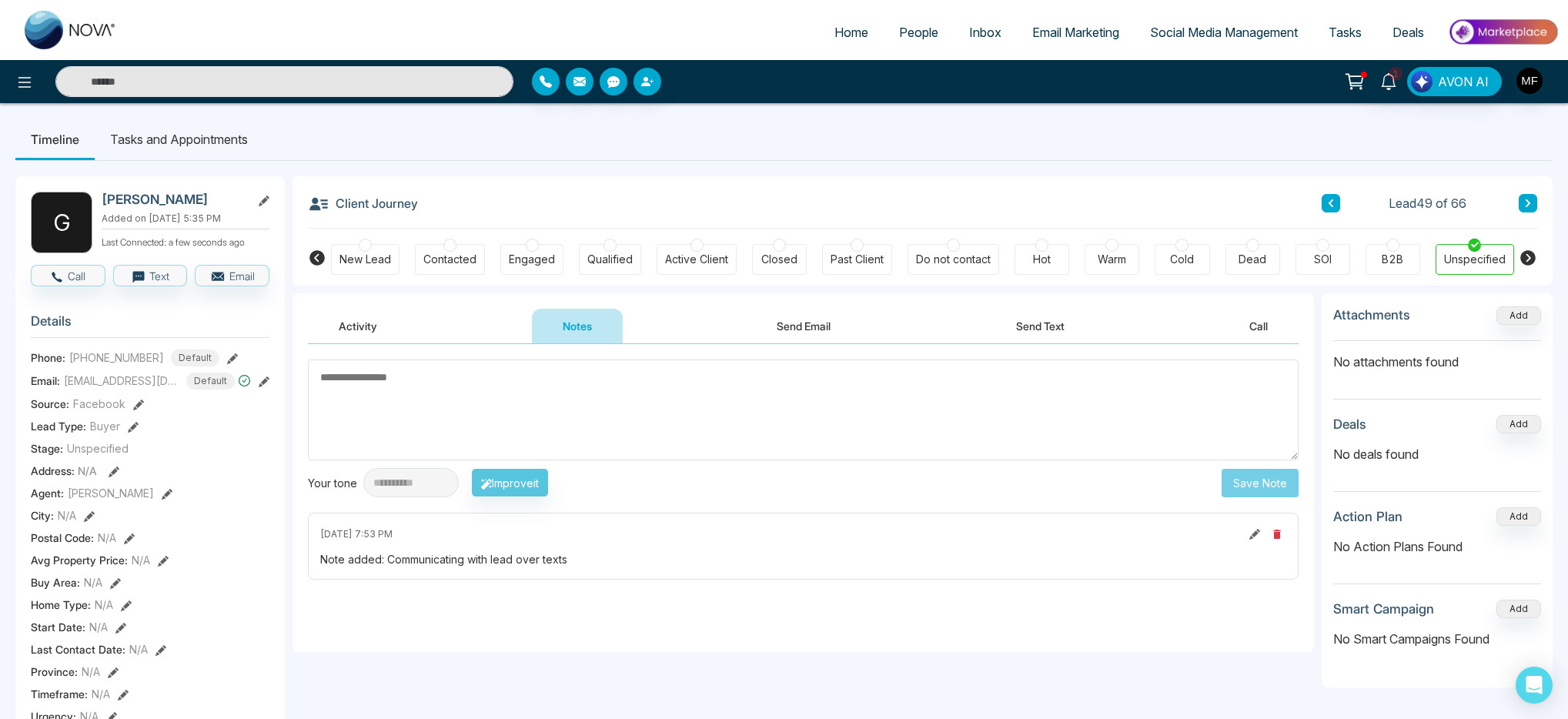
click at [205, 146] on li "Tasks and Appointments" at bounding box center [179, 139] width 169 height 41
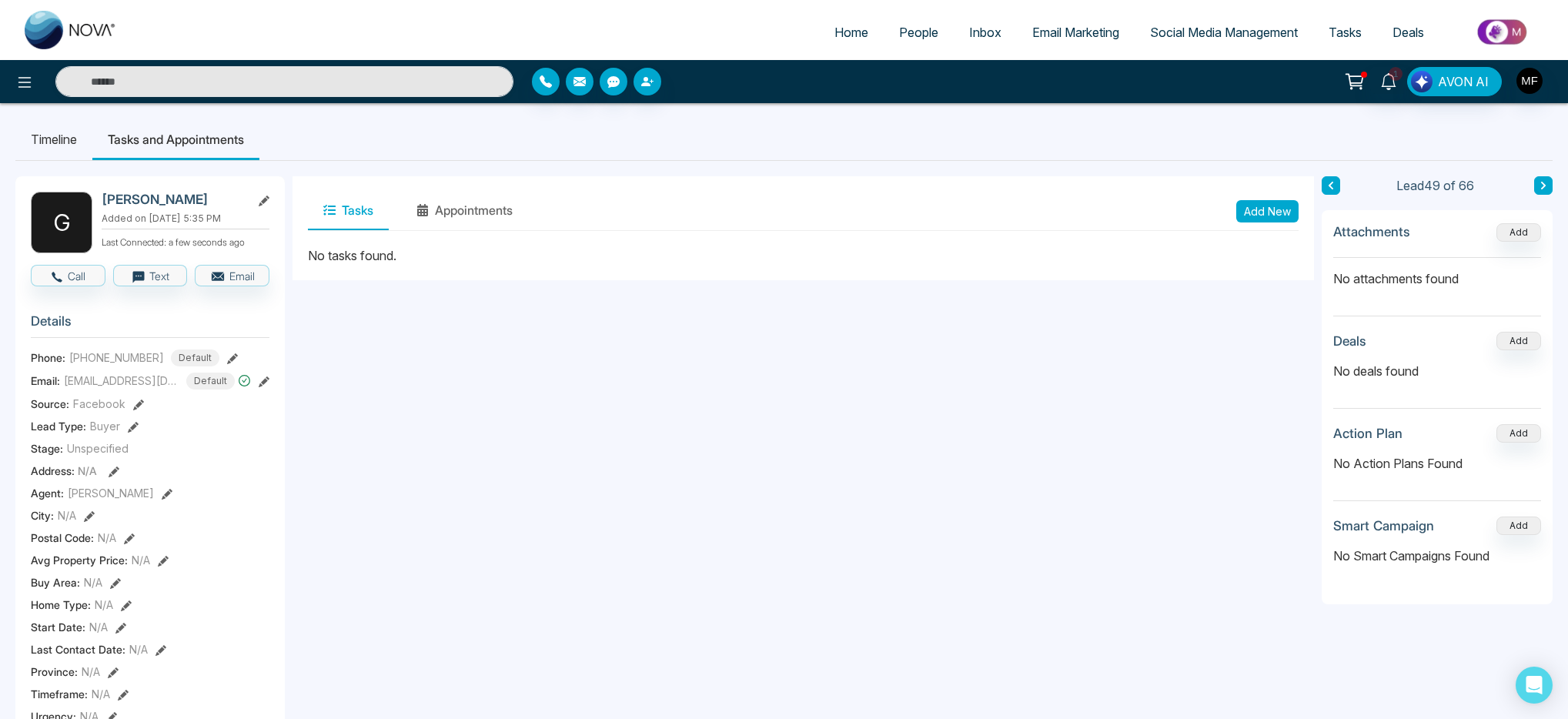
click at [46, 141] on li "Timeline" at bounding box center [54, 139] width 77 height 41
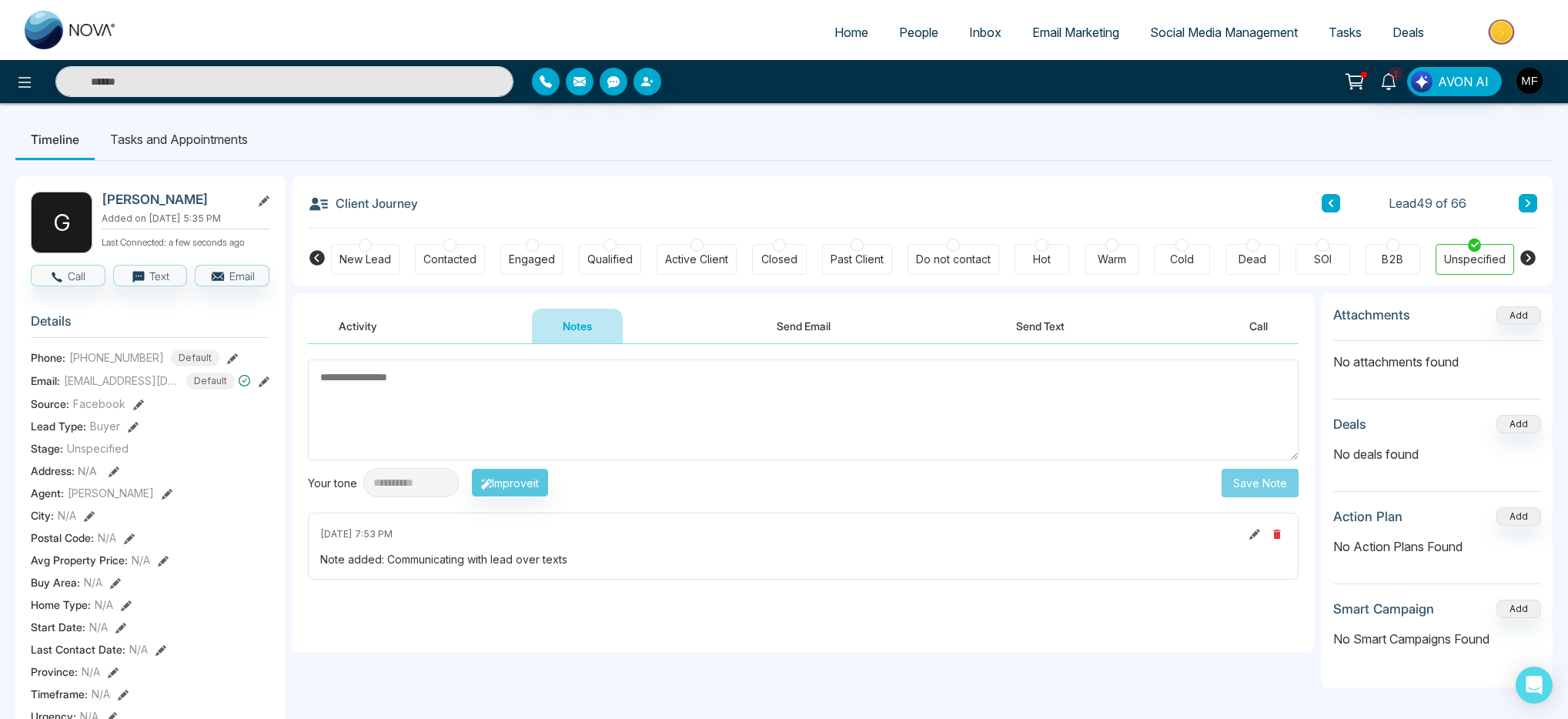
click at [531, 397] on textarea at bounding box center [803, 409] width 991 height 101
click at [195, 133] on li "Tasks and Appointments" at bounding box center [179, 139] width 169 height 41
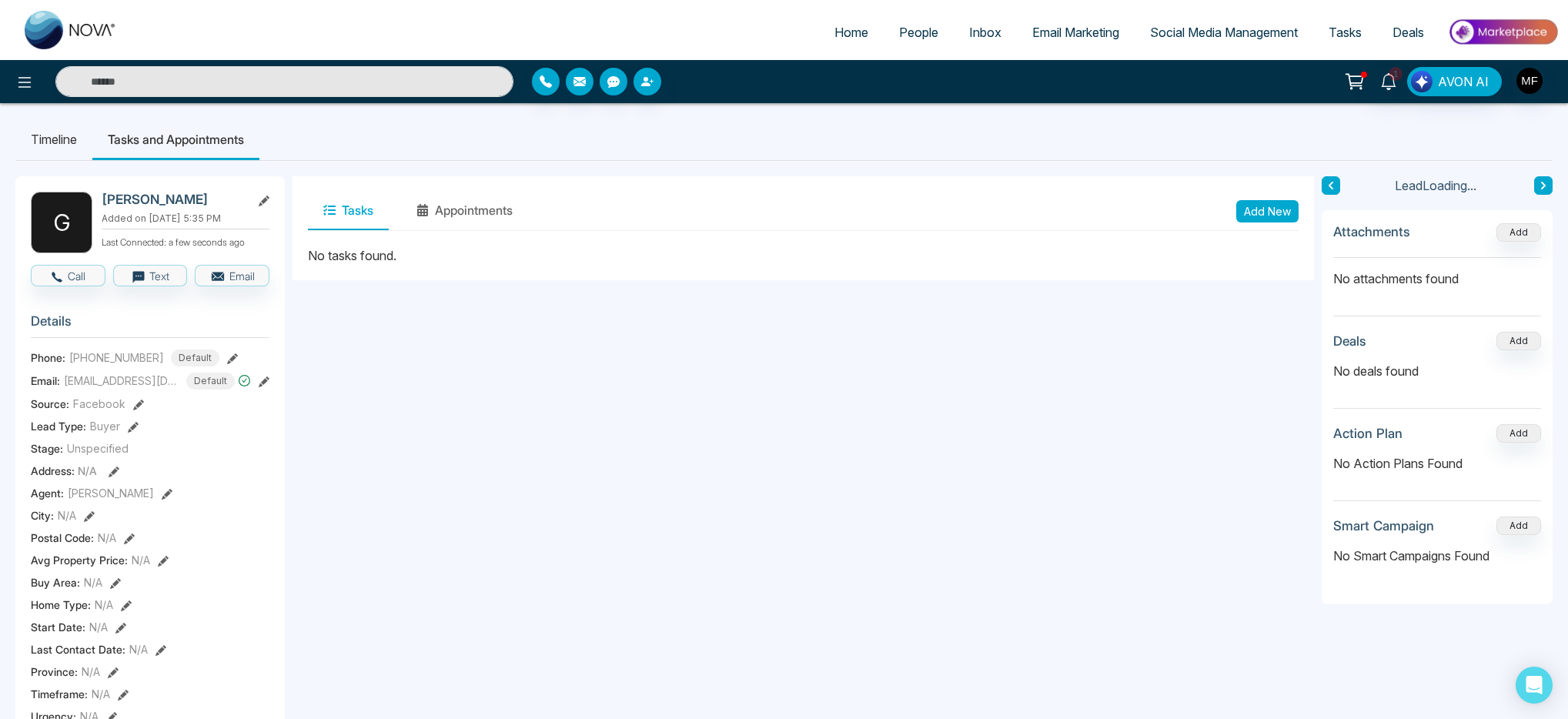
click at [374, 212] on button "Tasks" at bounding box center [348, 211] width 81 height 39
click at [1270, 203] on button "Add New" at bounding box center [1268, 212] width 63 height 22
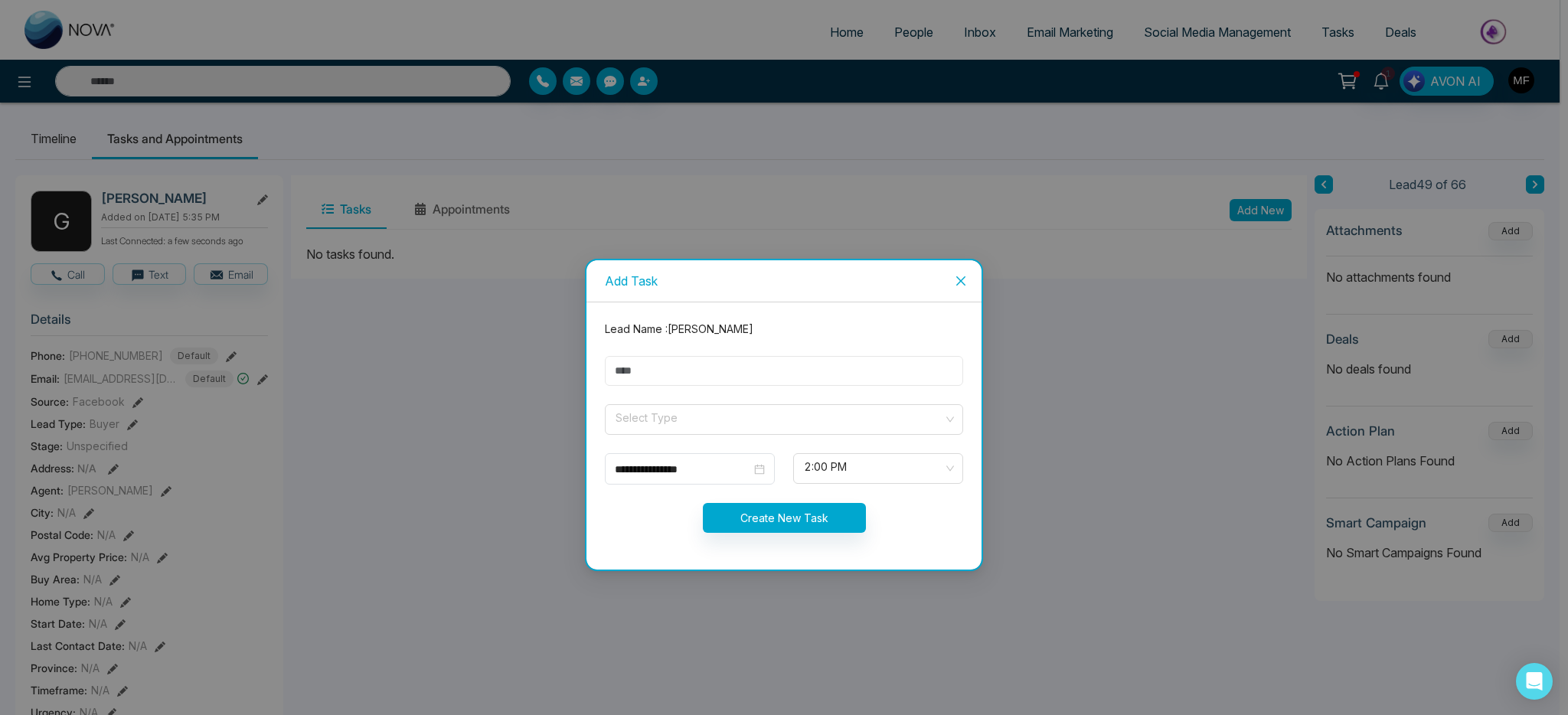
click at [706, 368] on input "text" at bounding box center [784, 370] width 358 height 30
type input "**********"
click at [679, 413] on input "search" at bounding box center [778, 417] width 329 height 23
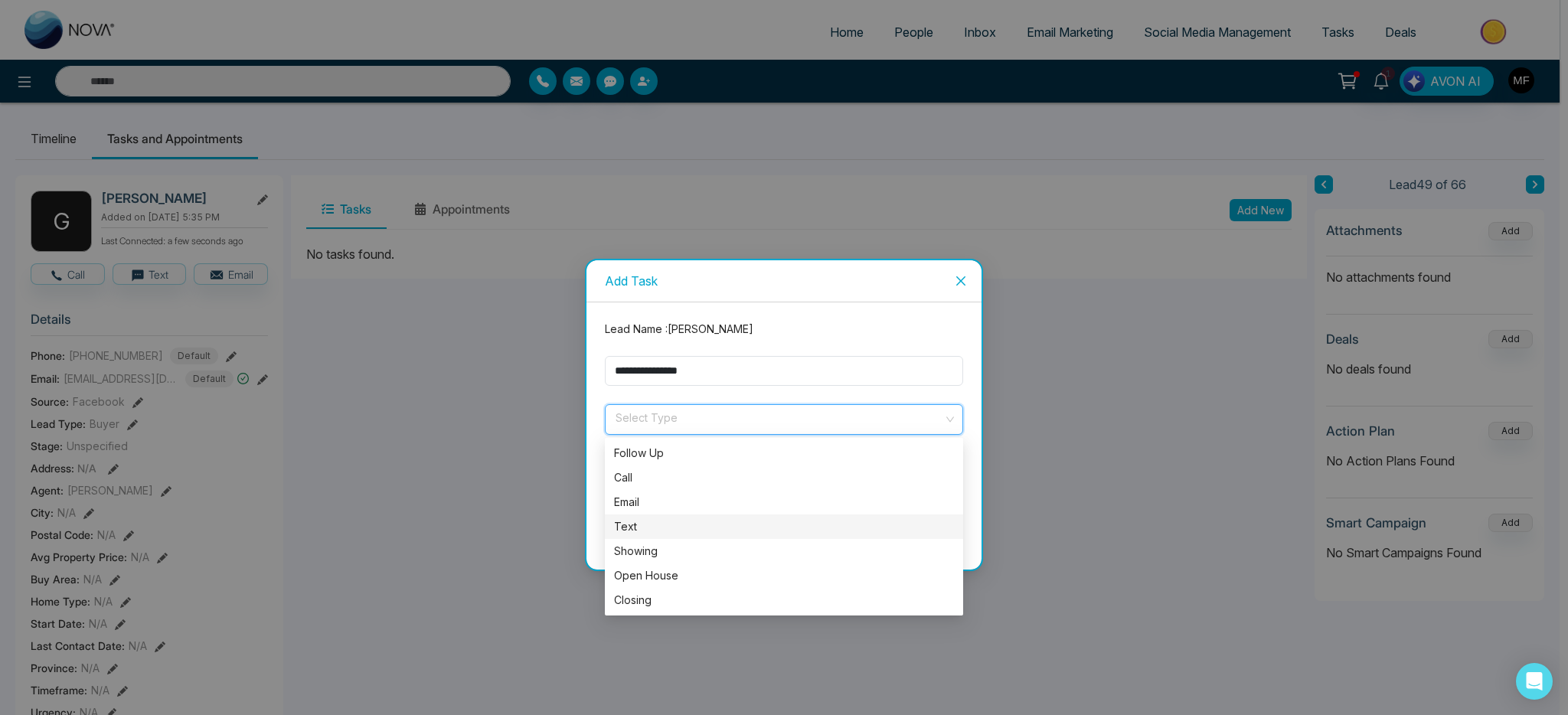
click at [641, 522] on div "Text" at bounding box center [784, 527] width 340 height 17
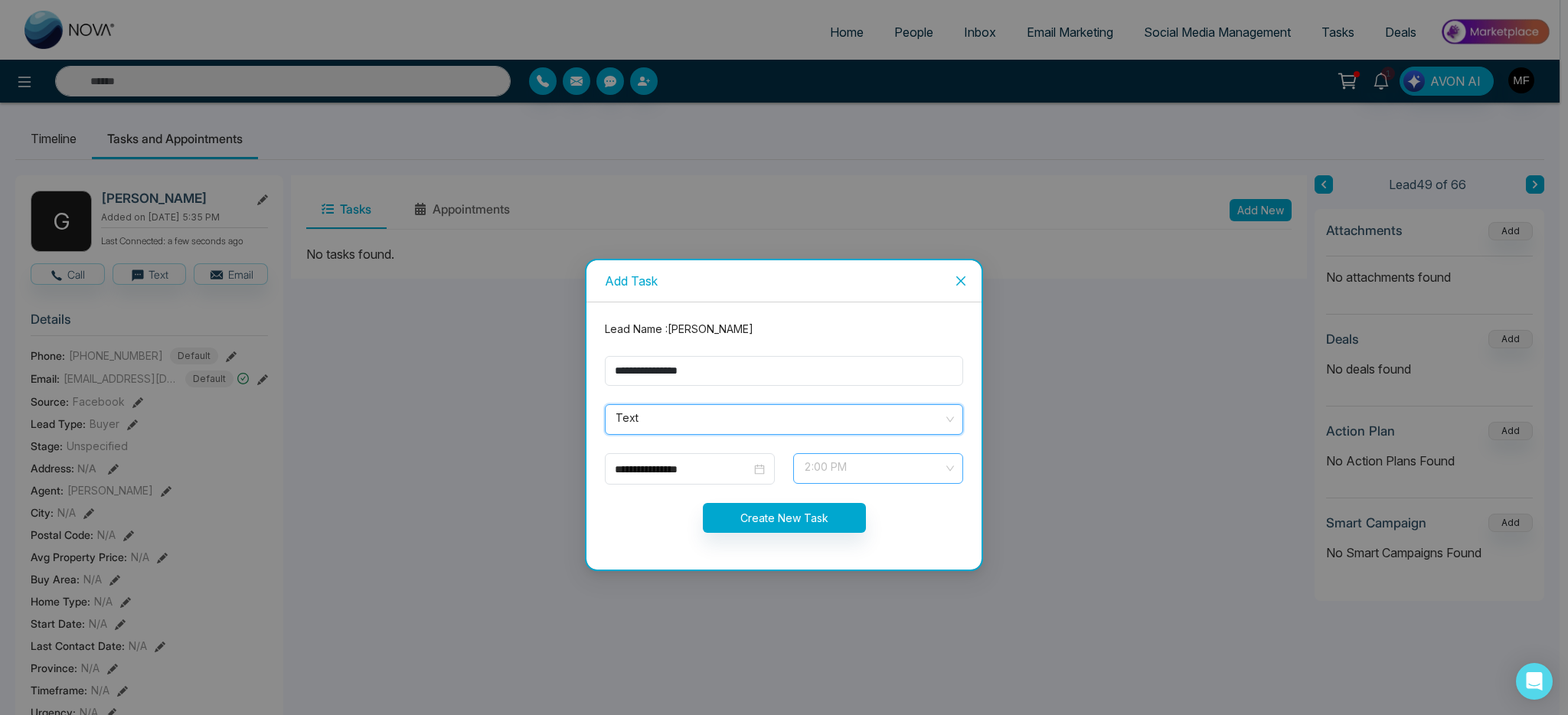
click at [902, 468] on span "2:00 PM" at bounding box center [879, 469] width 149 height 26
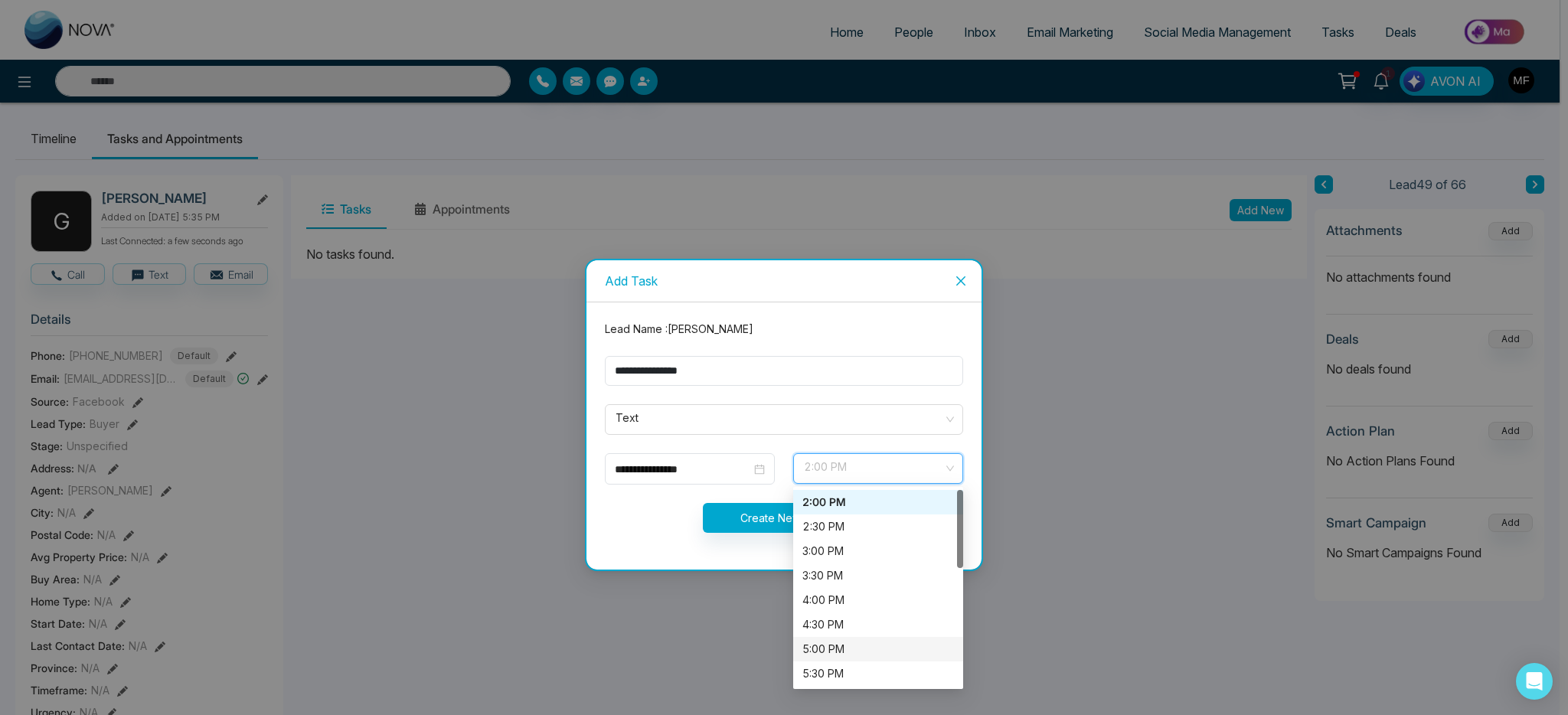
click at [852, 649] on div "5:00 PM" at bounding box center [878, 649] width 151 height 17
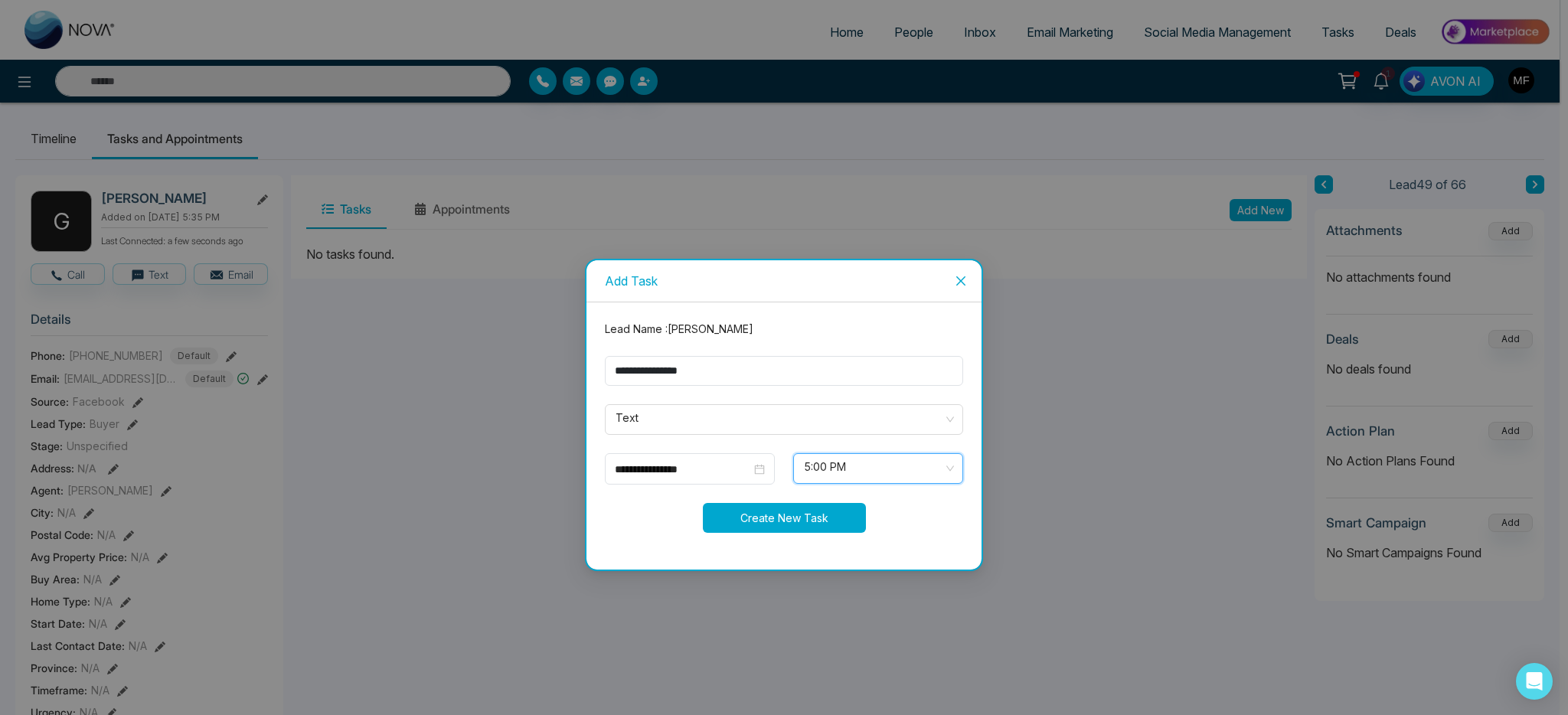
click at [760, 513] on button "Create New Task" at bounding box center [784, 517] width 163 height 30
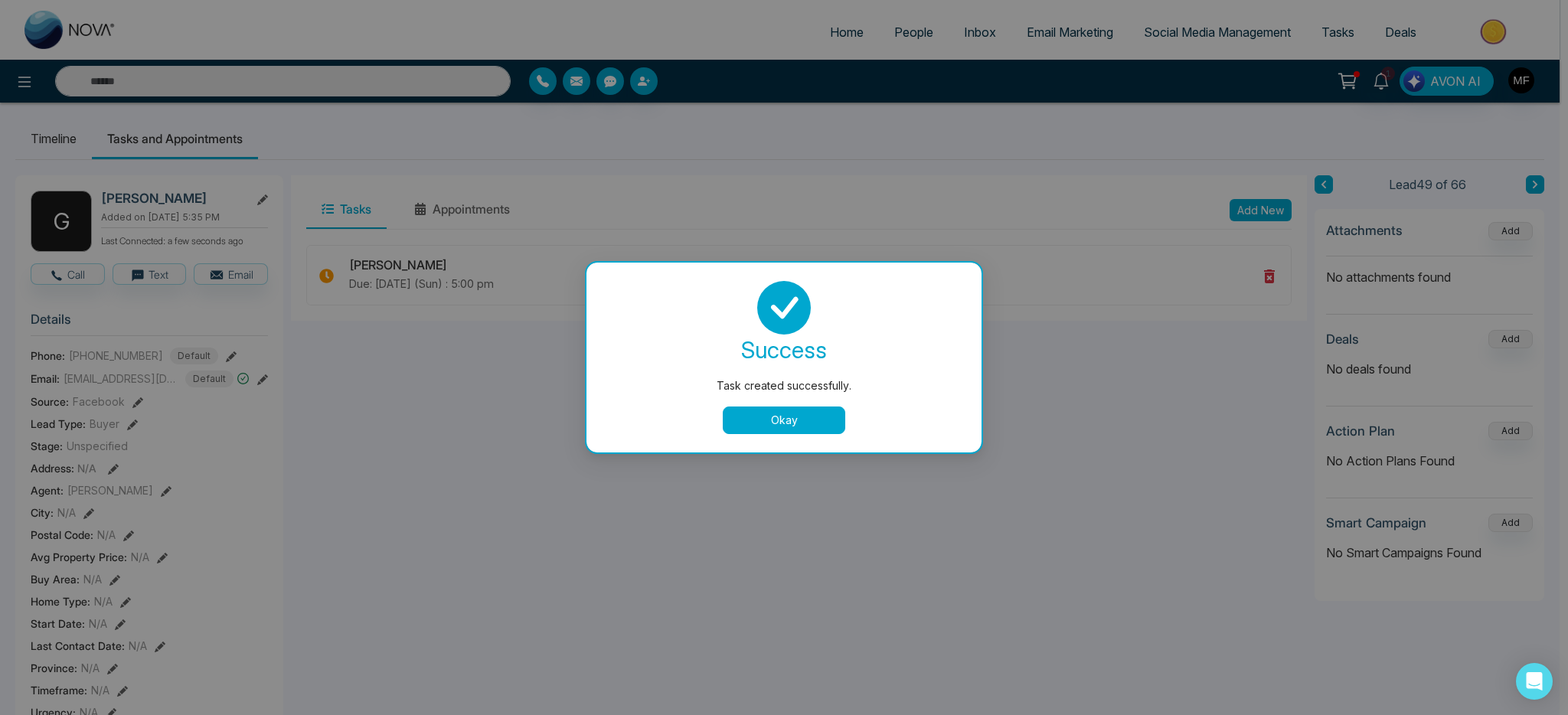
click at [793, 430] on button "Okay" at bounding box center [784, 420] width 122 height 27
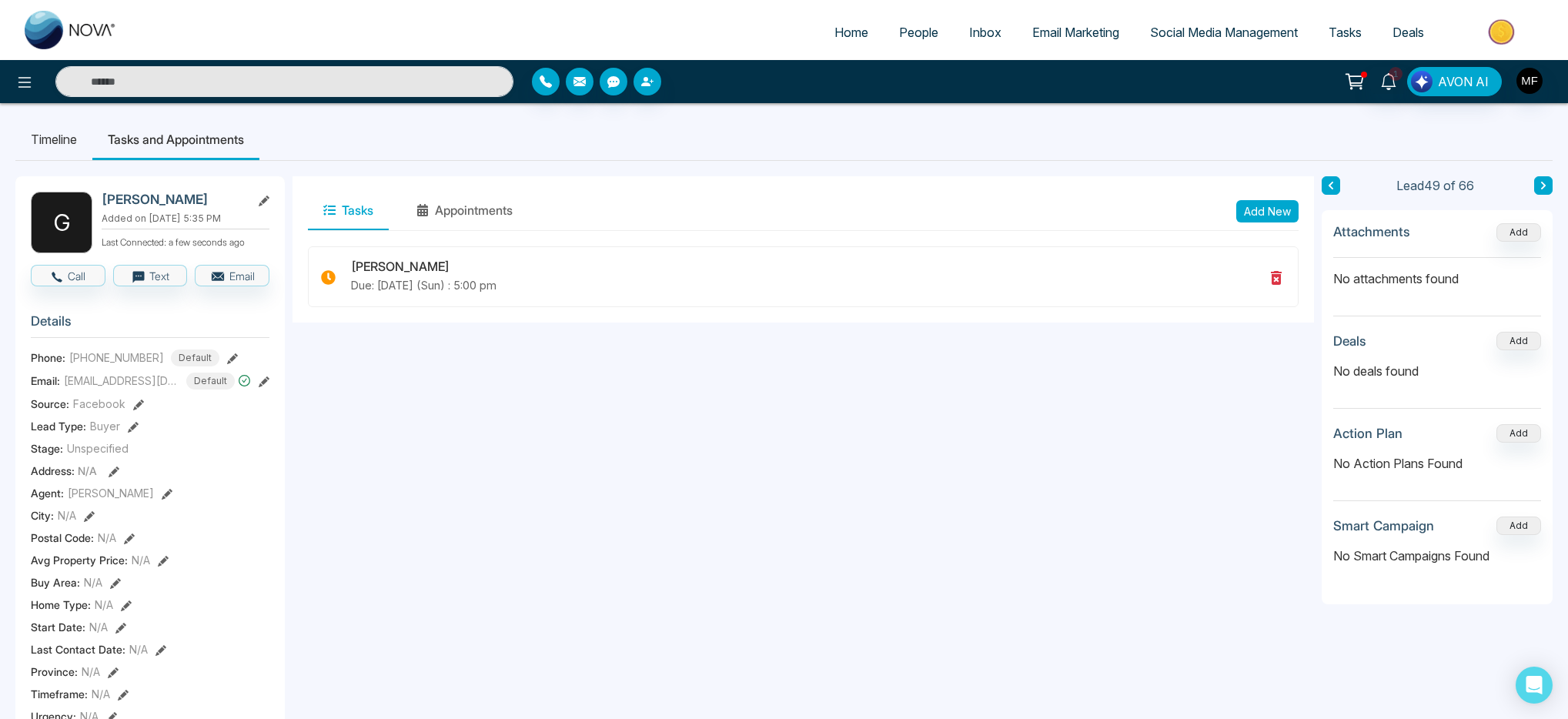
click at [1543, 183] on icon at bounding box center [1543, 185] width 4 height 8
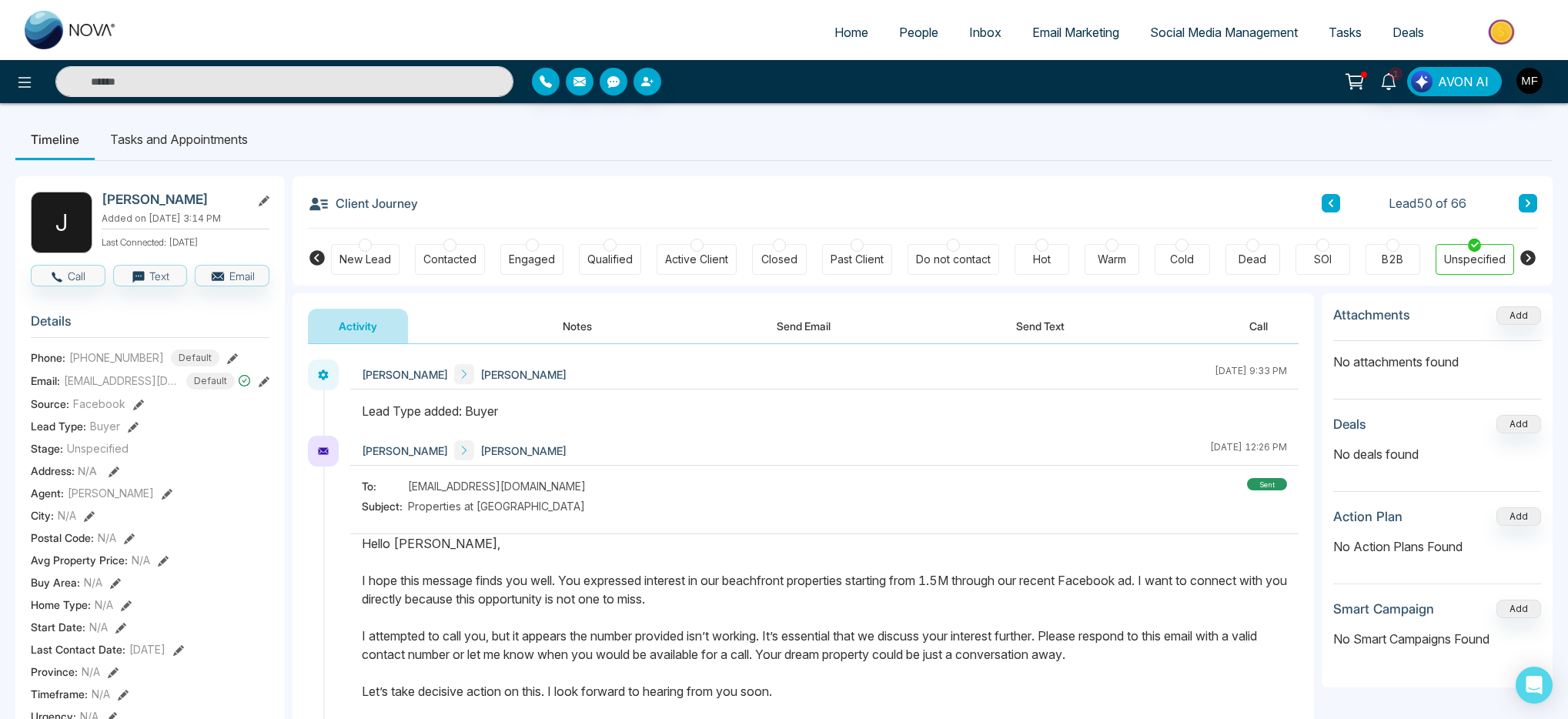
click at [590, 335] on button "Notes" at bounding box center [578, 326] width 91 height 34
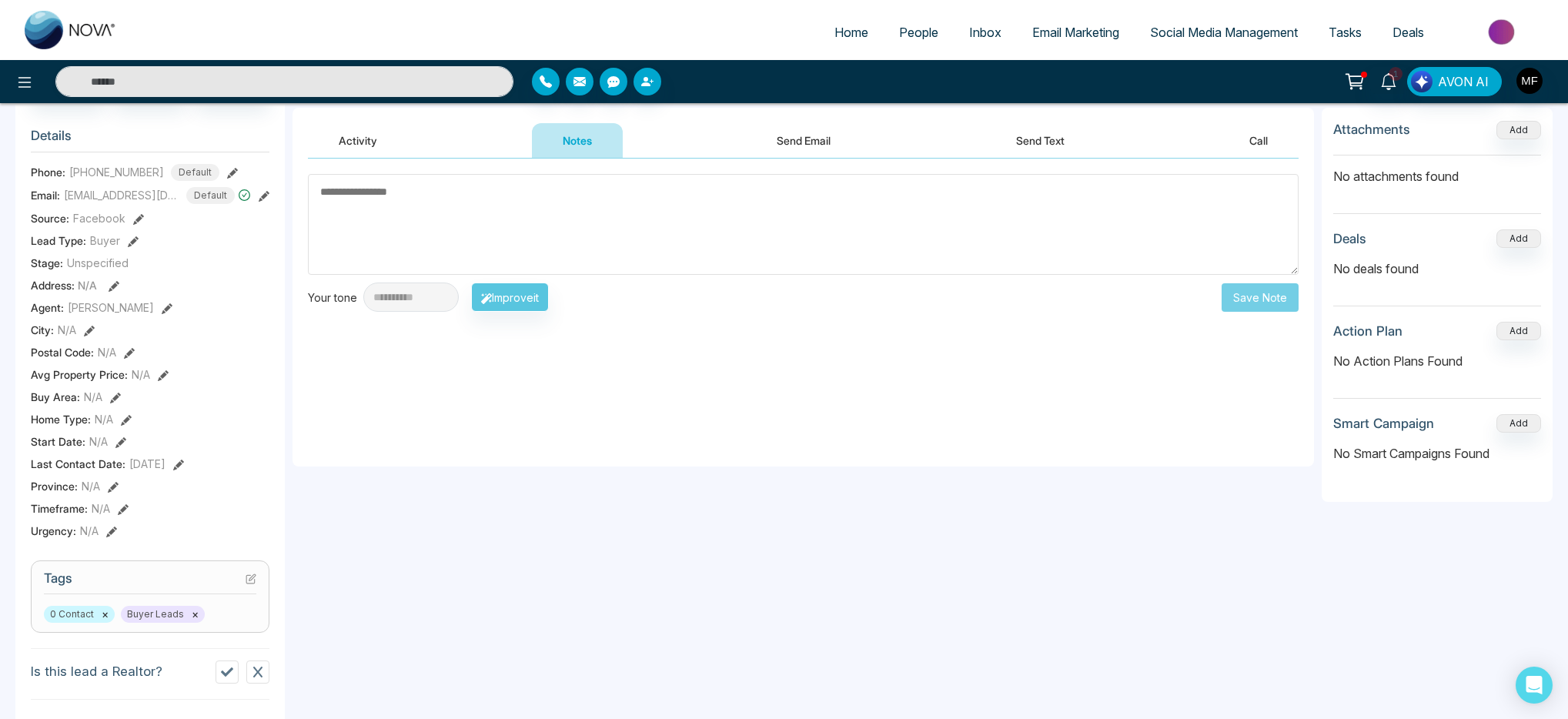
scroll to position [202, 0]
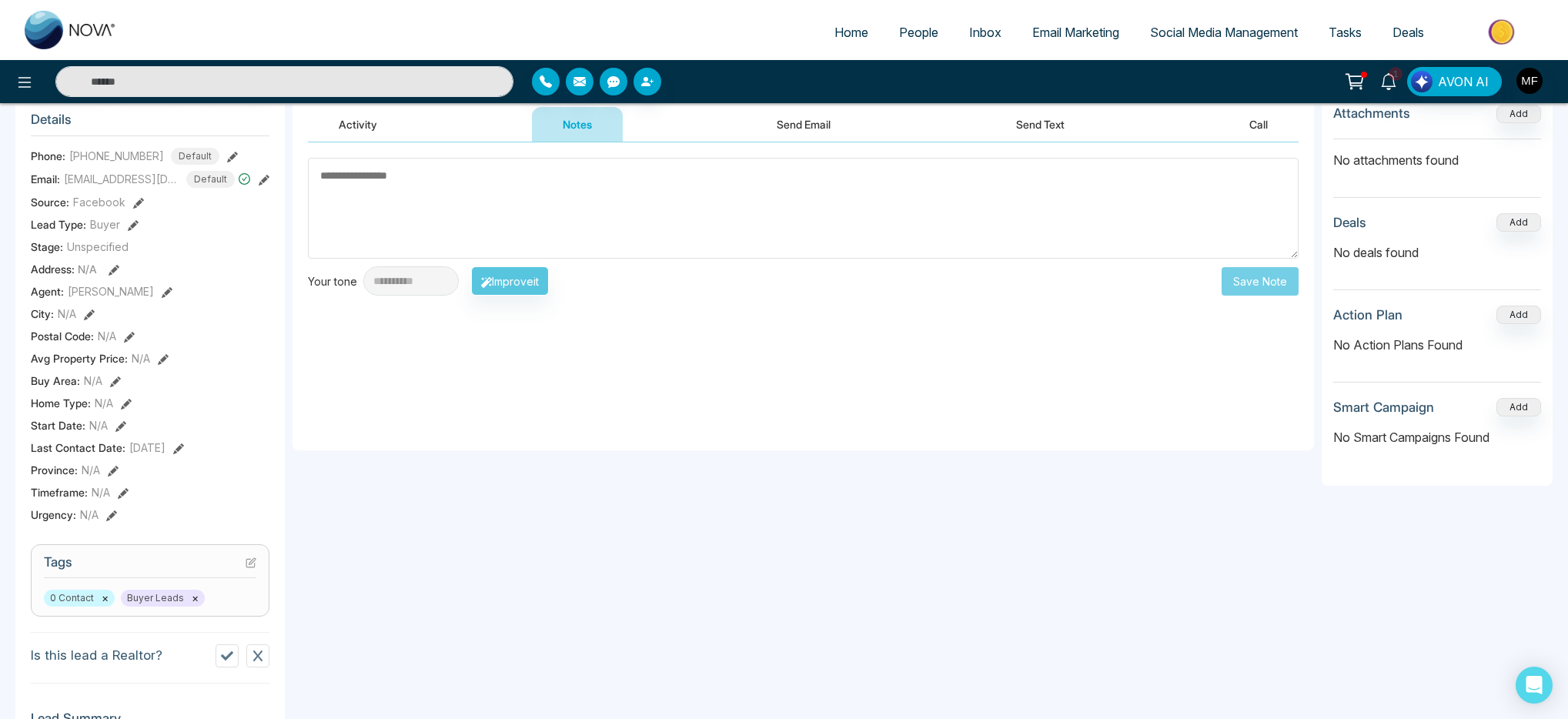
click at [258, 568] on section "Tags 0 Contact × Buyer Leads ×" at bounding box center [151, 581] width 239 height 72
click at [249, 568] on icon at bounding box center [250, 563] width 9 height 9
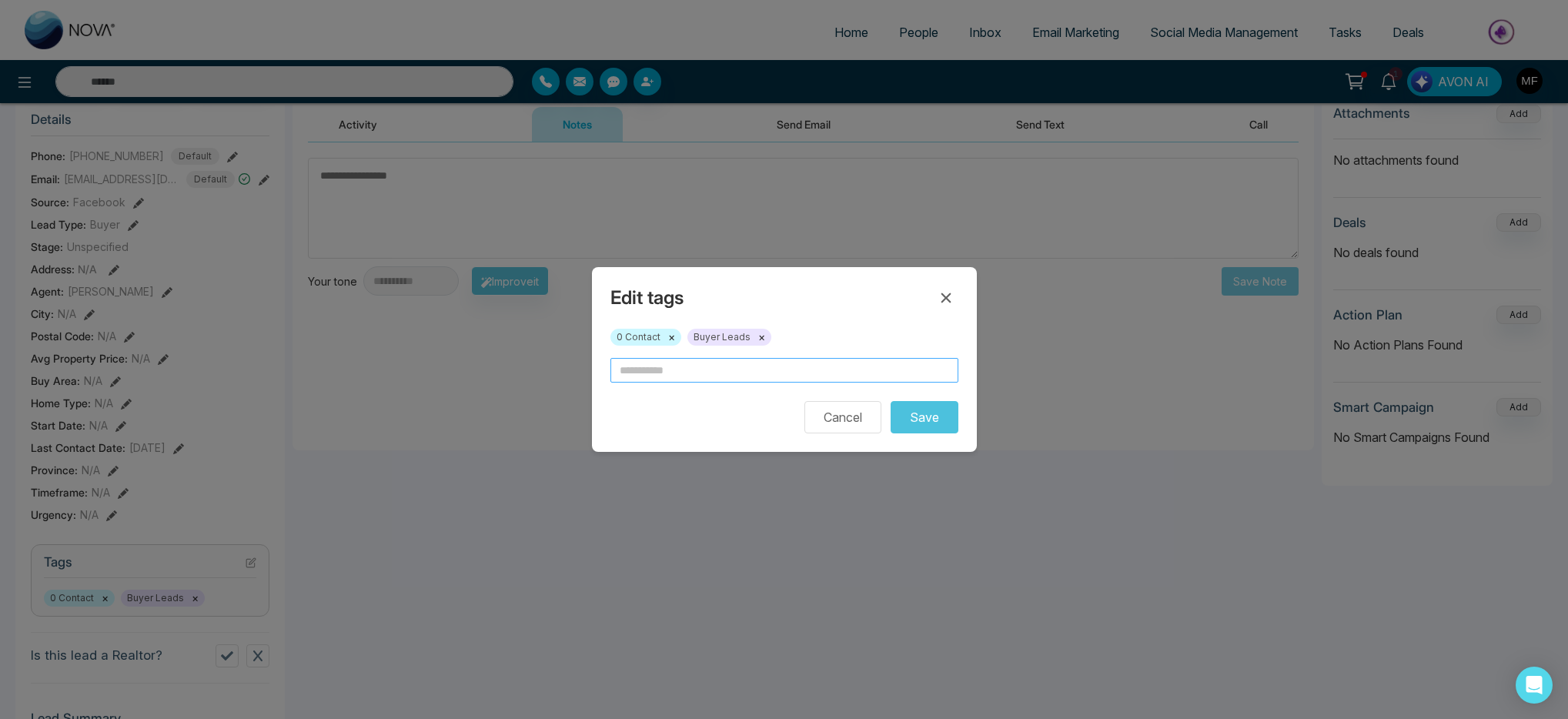
click at [679, 366] on input "text" at bounding box center [784, 370] width 348 height 25
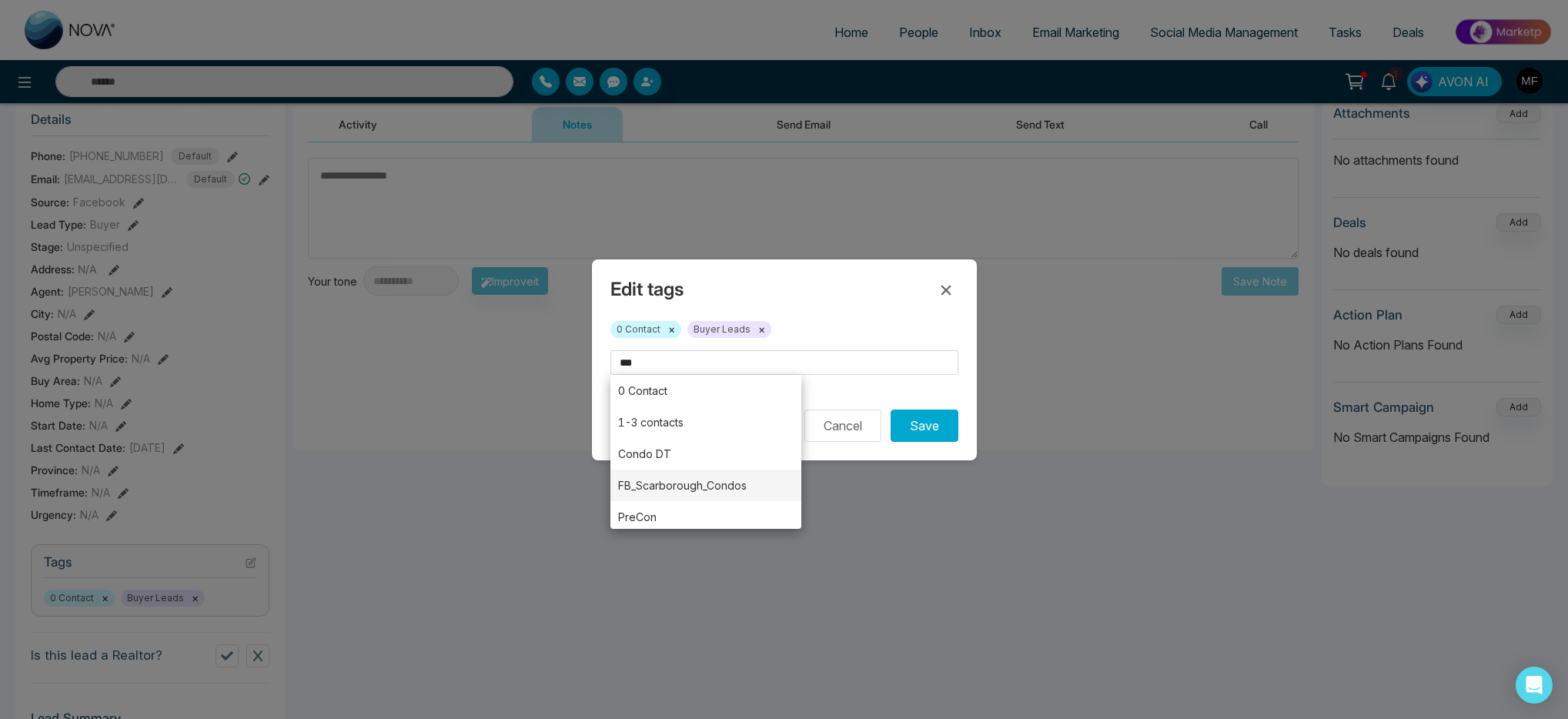
click at [679, 489] on li "FB_Scarborough_Condos" at bounding box center [706, 485] width 192 height 32
type input "**********"
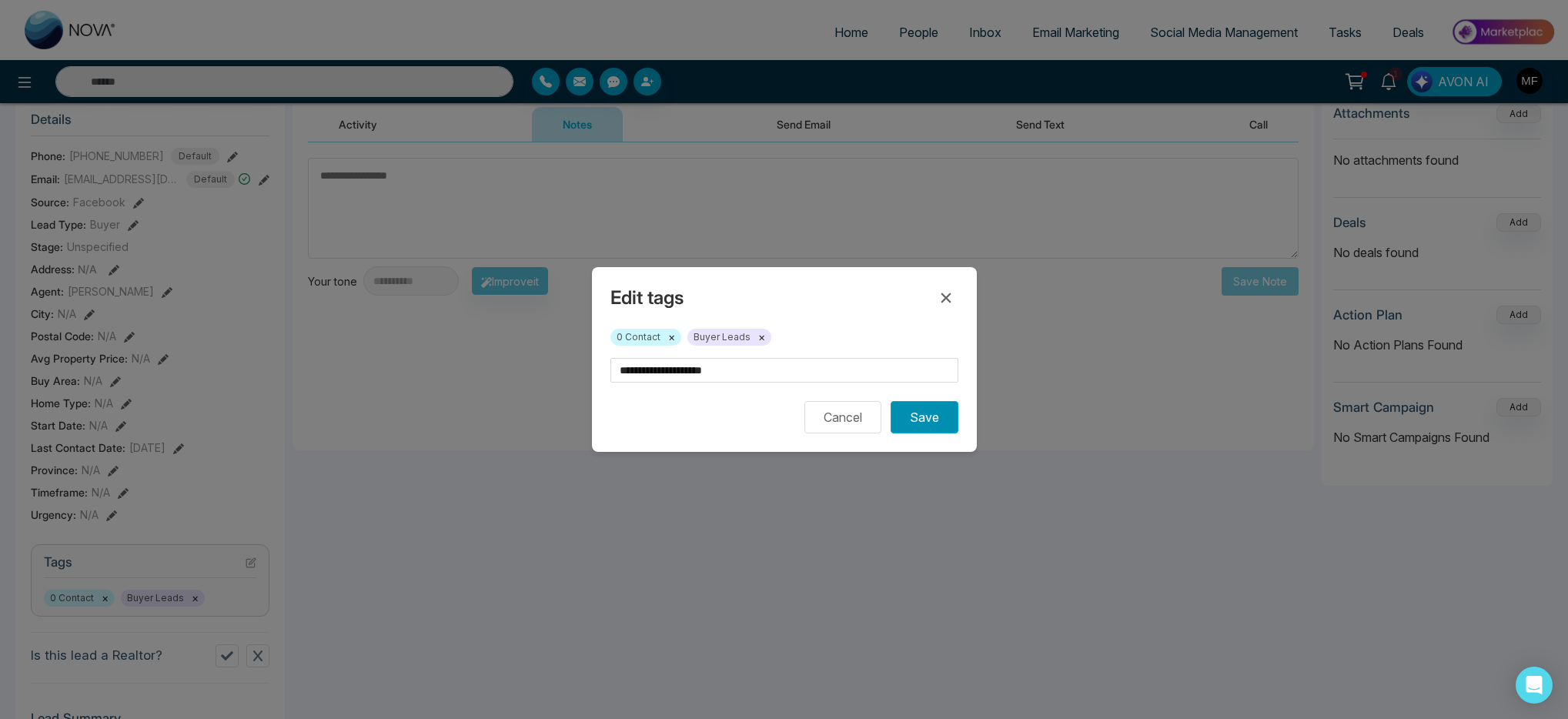
click at [920, 422] on button "Save" at bounding box center [925, 417] width 68 height 33
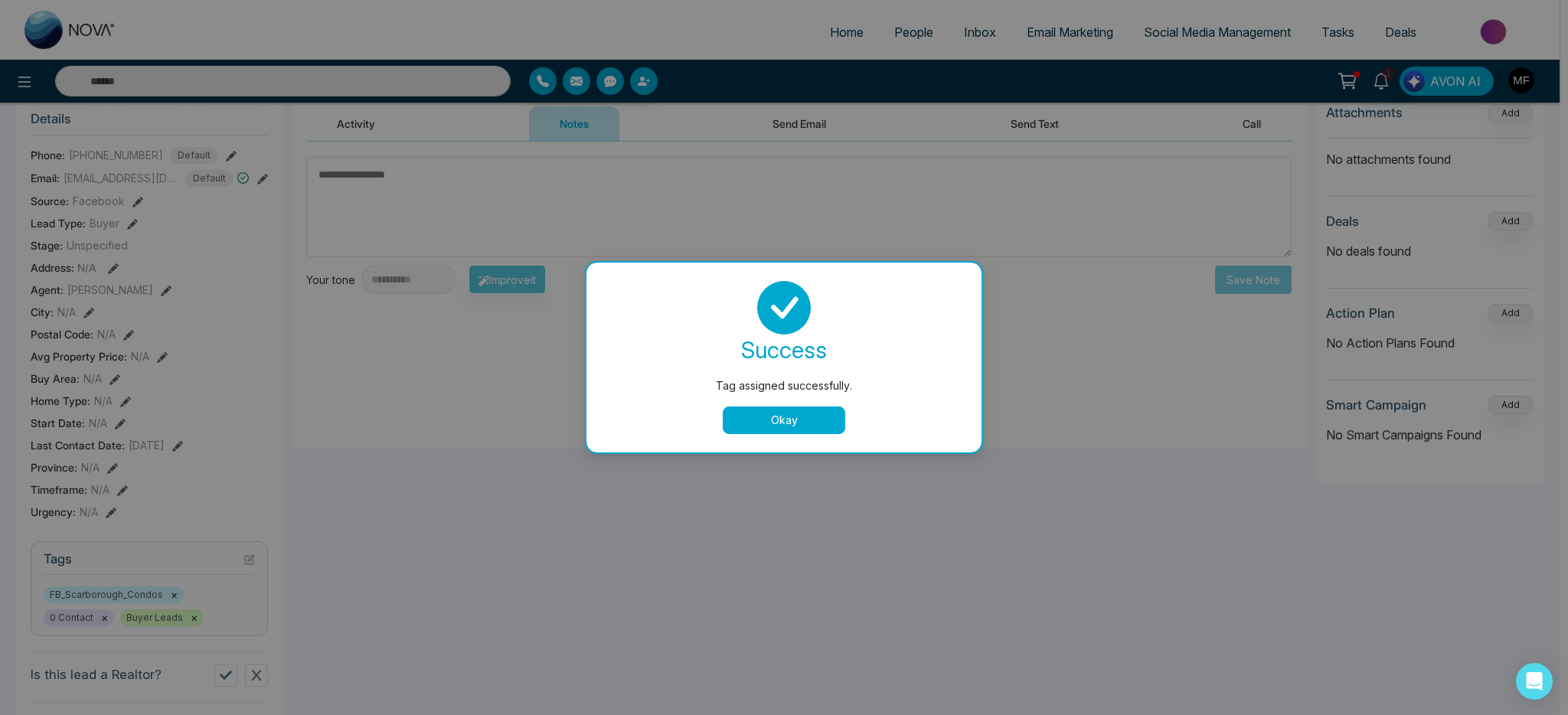
click at [793, 427] on button "Okay" at bounding box center [784, 420] width 122 height 27
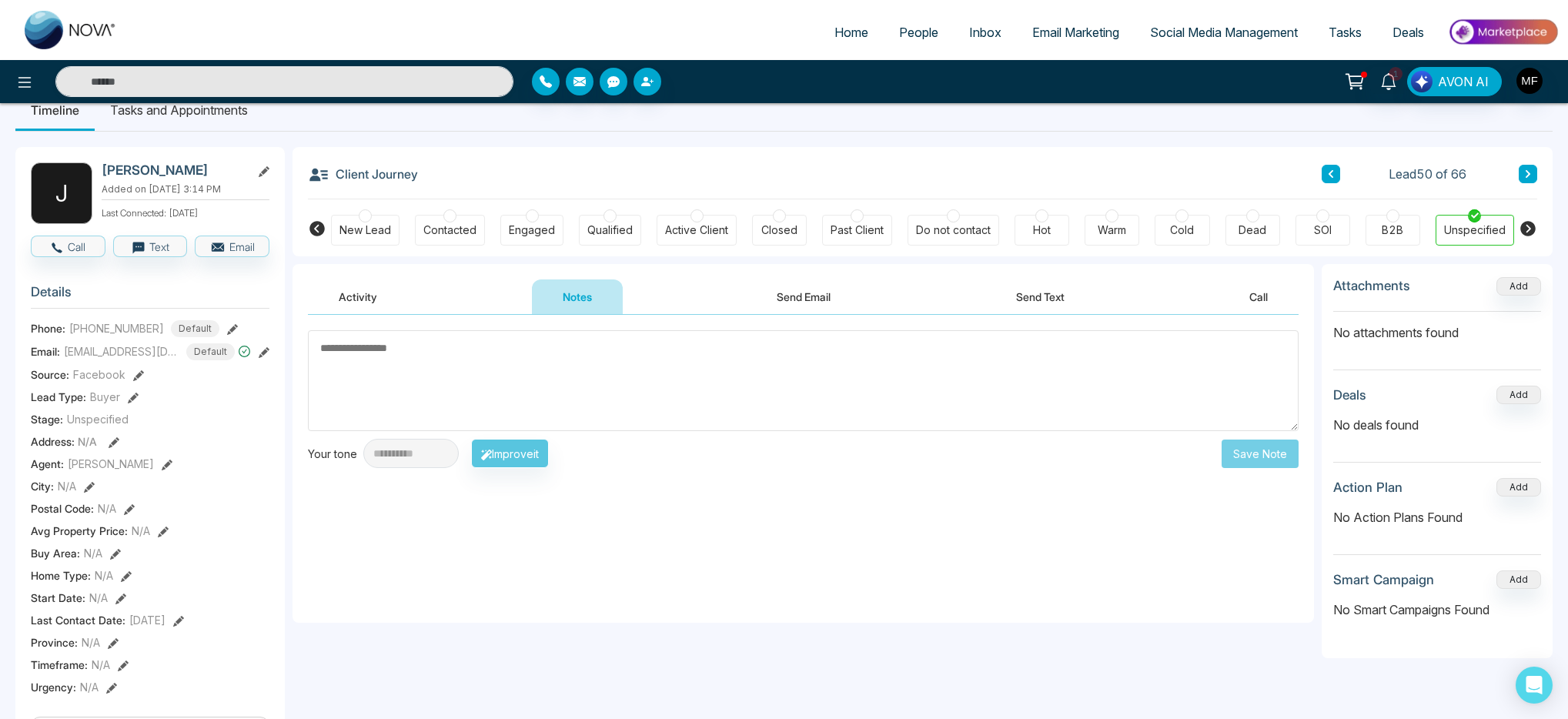
scroll to position [0, 0]
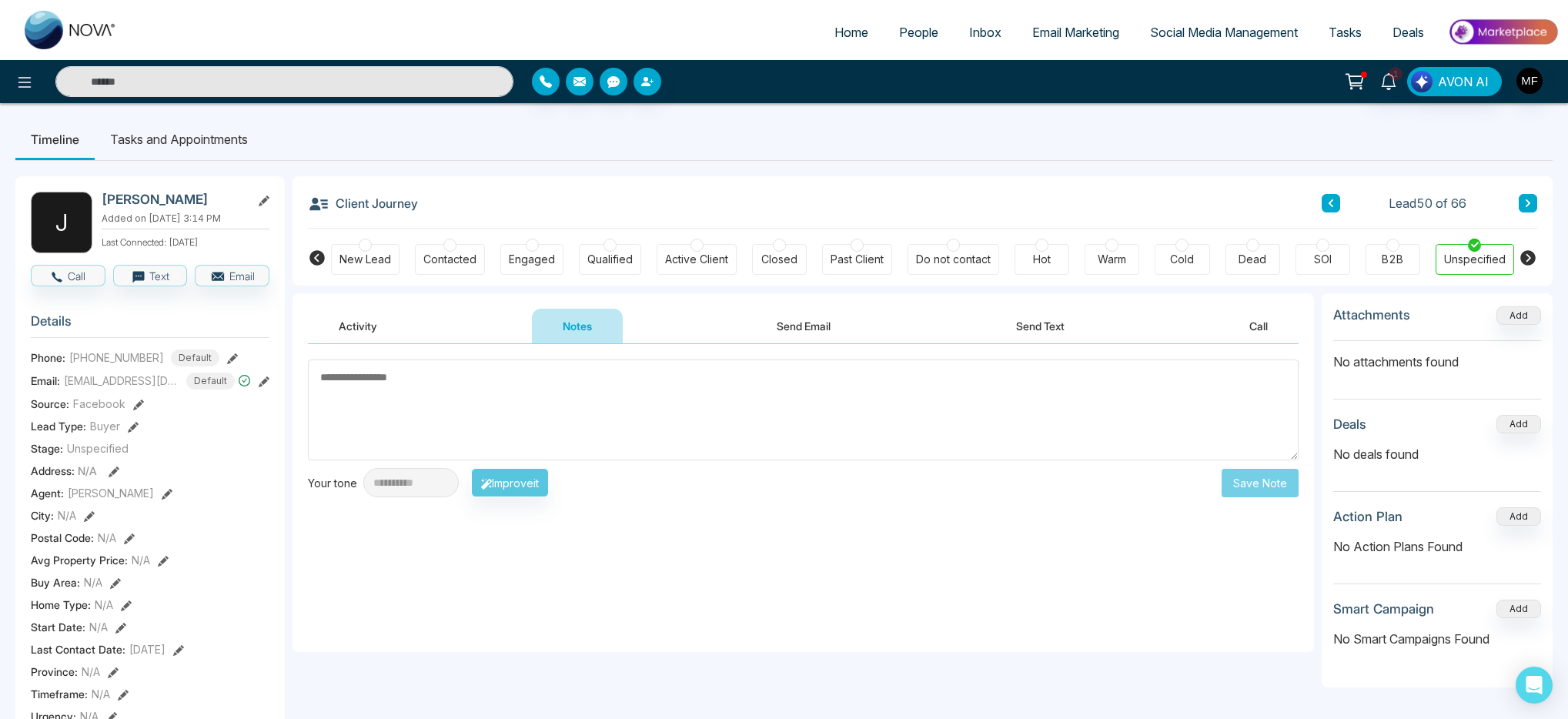
click at [397, 423] on textarea at bounding box center [803, 409] width 991 height 101
click at [360, 321] on button "Activity" at bounding box center [358, 326] width 100 height 34
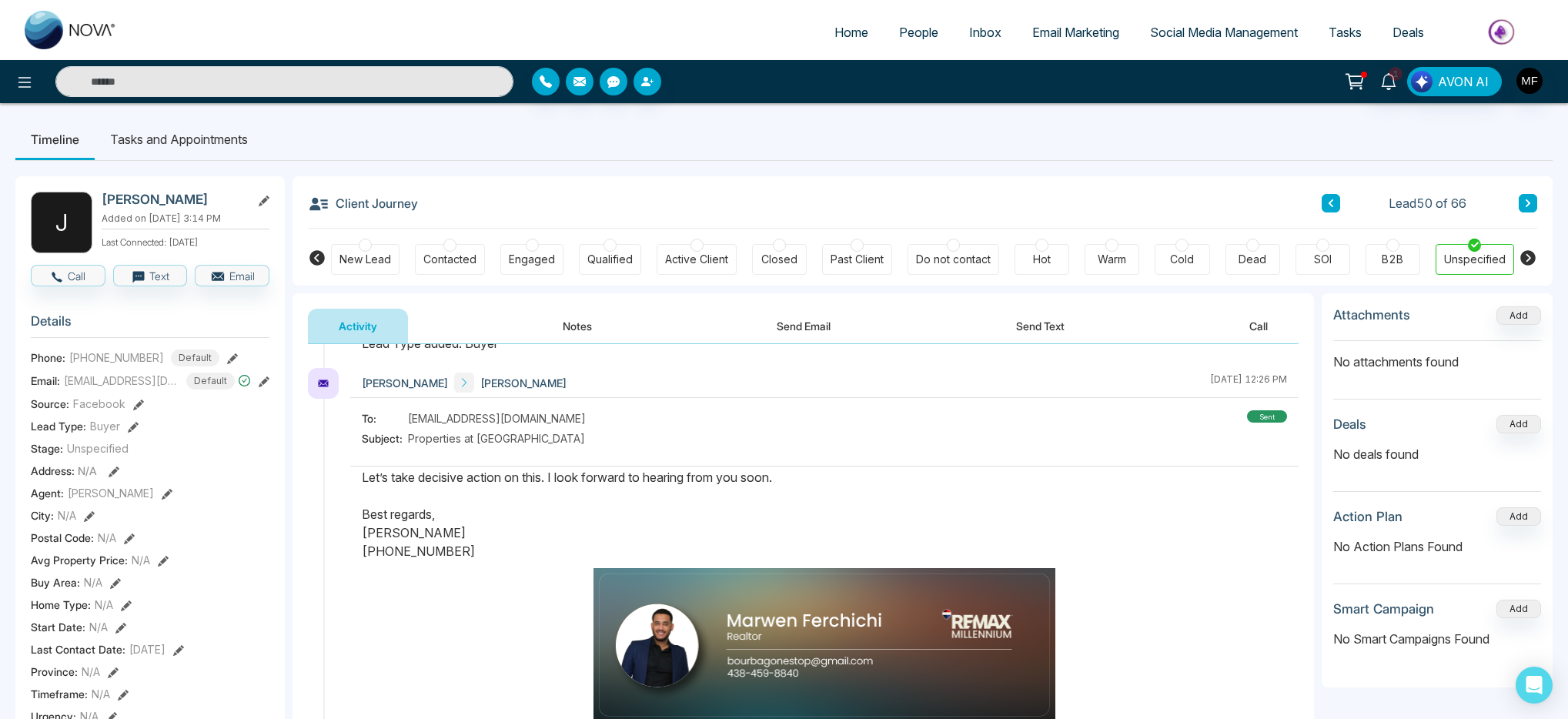
click at [205, 138] on li "Tasks and Appointments" at bounding box center [179, 139] width 169 height 41
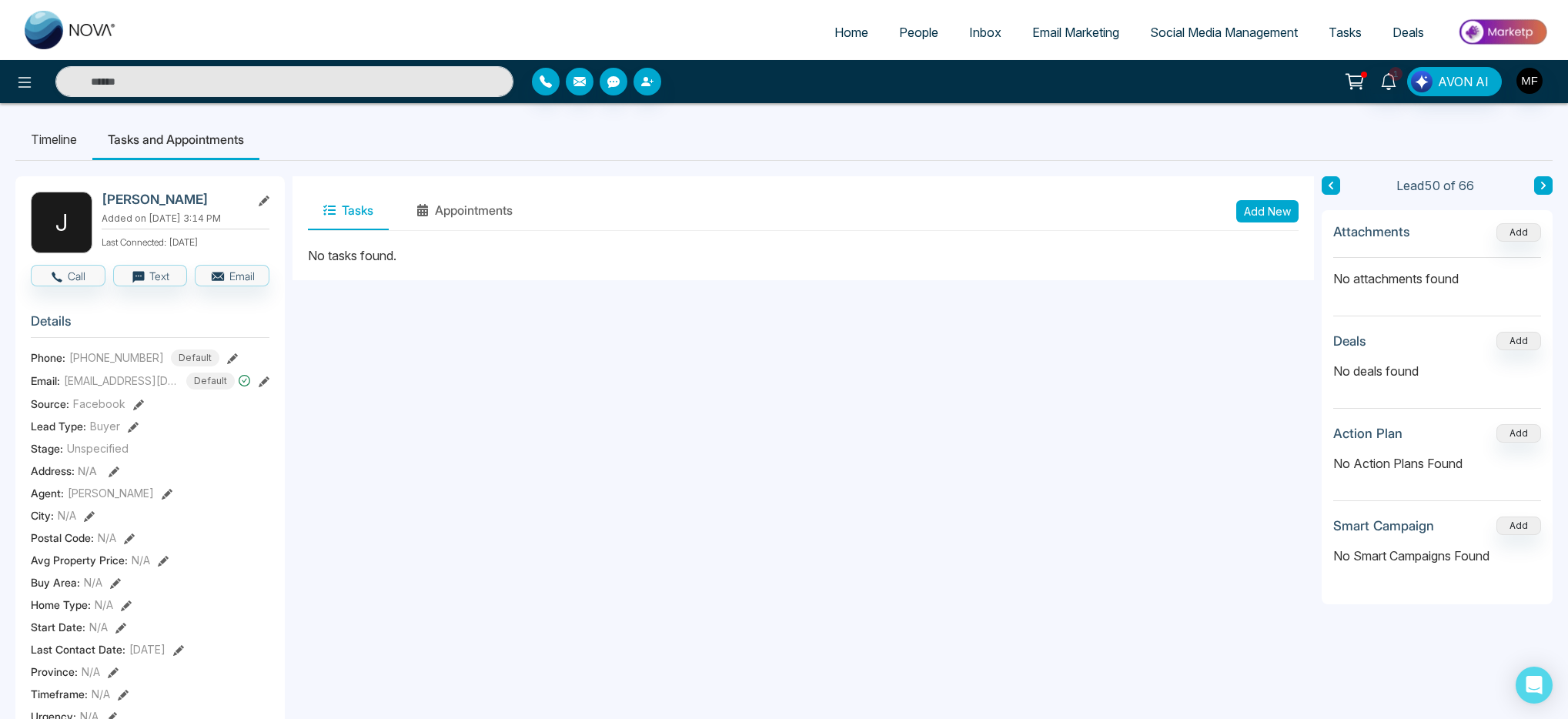
click at [1285, 217] on button "Add New" at bounding box center [1268, 212] width 63 height 22
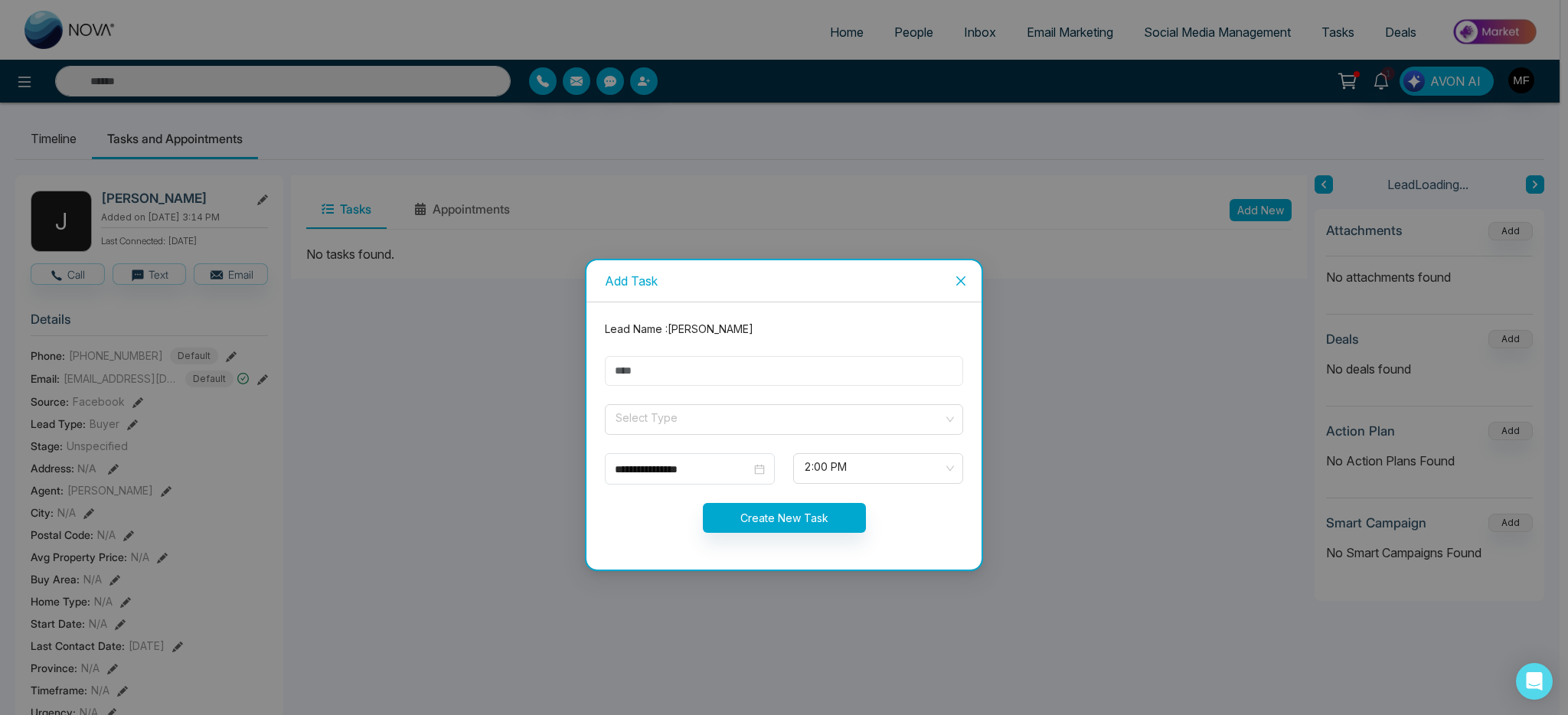
click at [781, 372] on input "text" at bounding box center [784, 370] width 358 height 30
type input "**********"
click at [690, 422] on input "search" at bounding box center [778, 417] width 329 height 23
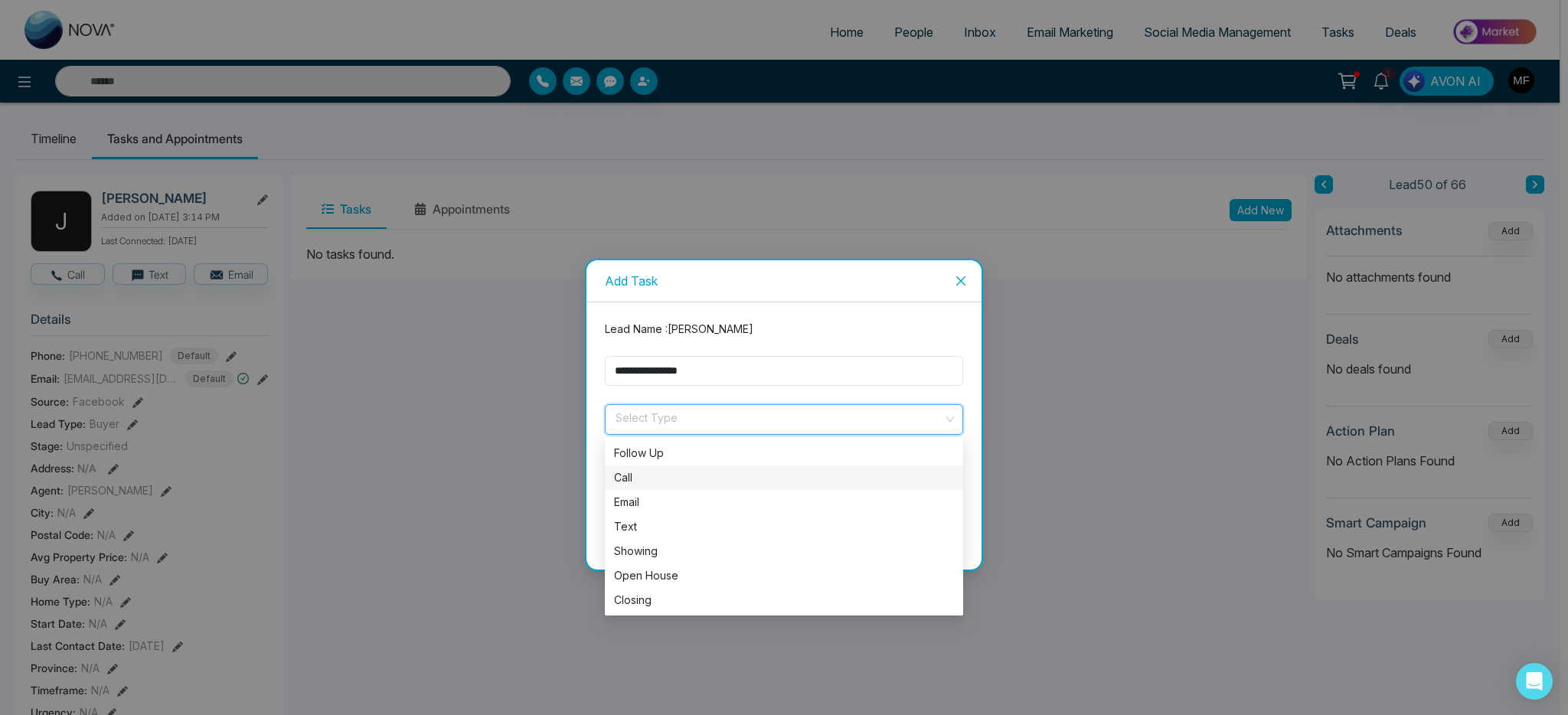
click at [679, 476] on div "Call" at bounding box center [784, 478] width 340 height 17
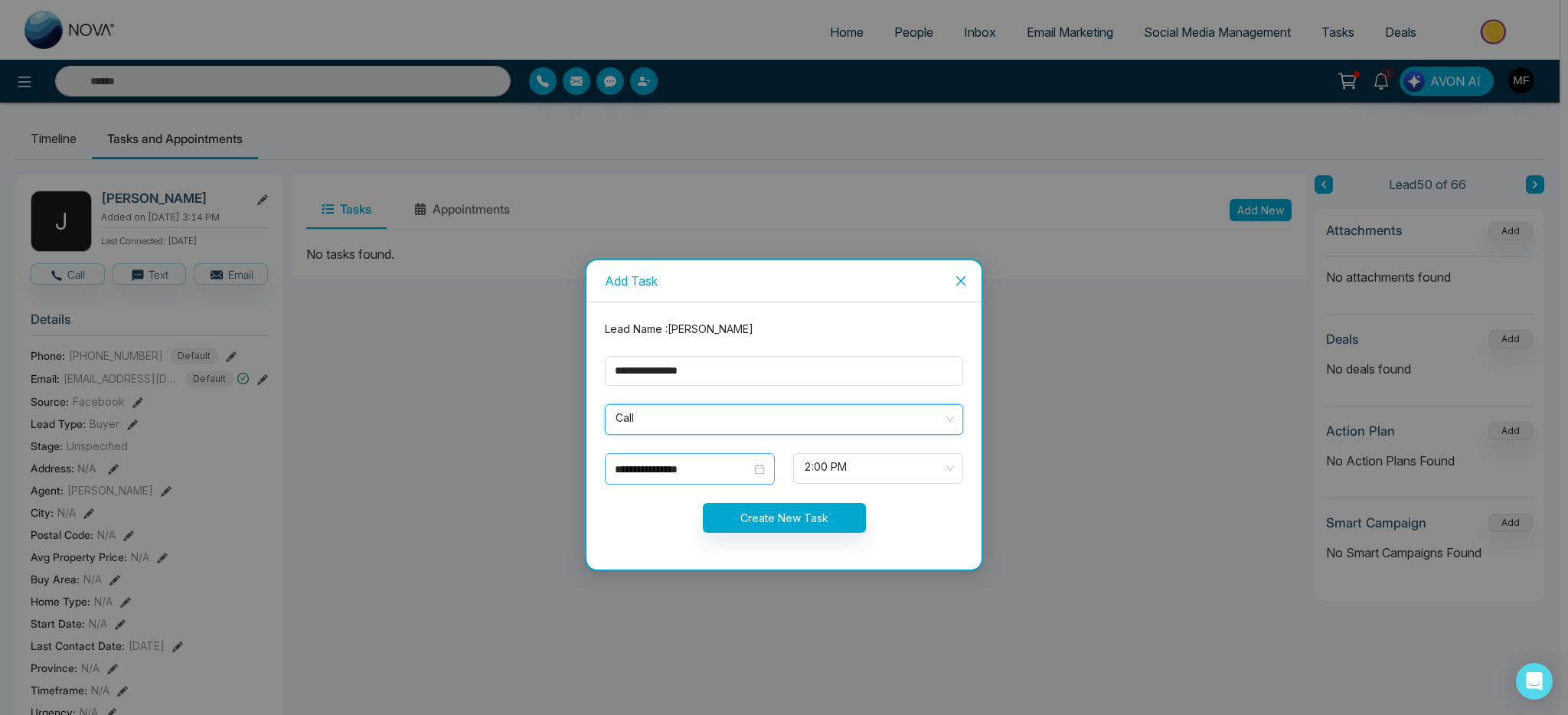
click at [746, 471] on input "**********" at bounding box center [683, 470] width 136 height 17
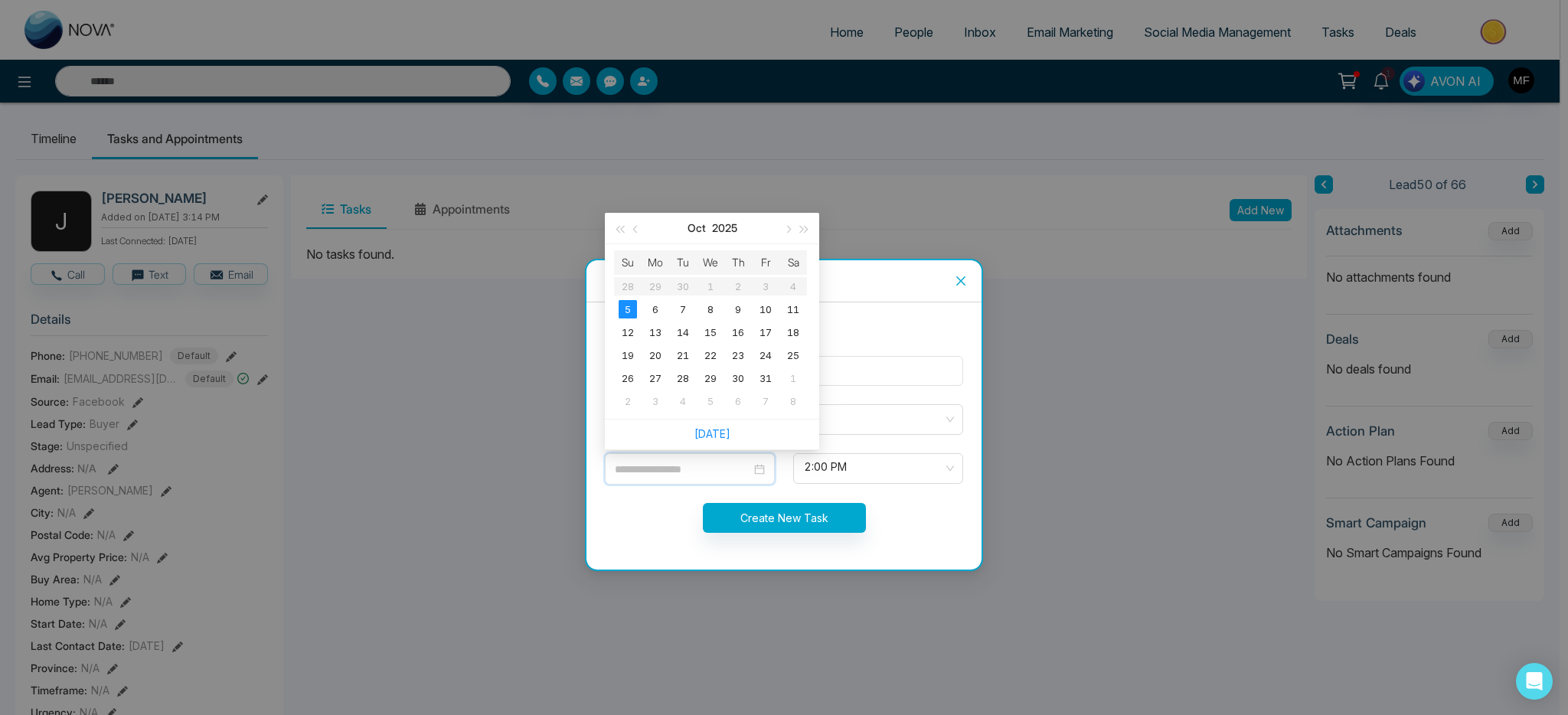
type input "**********"
click at [869, 477] on span "2:00 PM" at bounding box center [879, 469] width 149 height 26
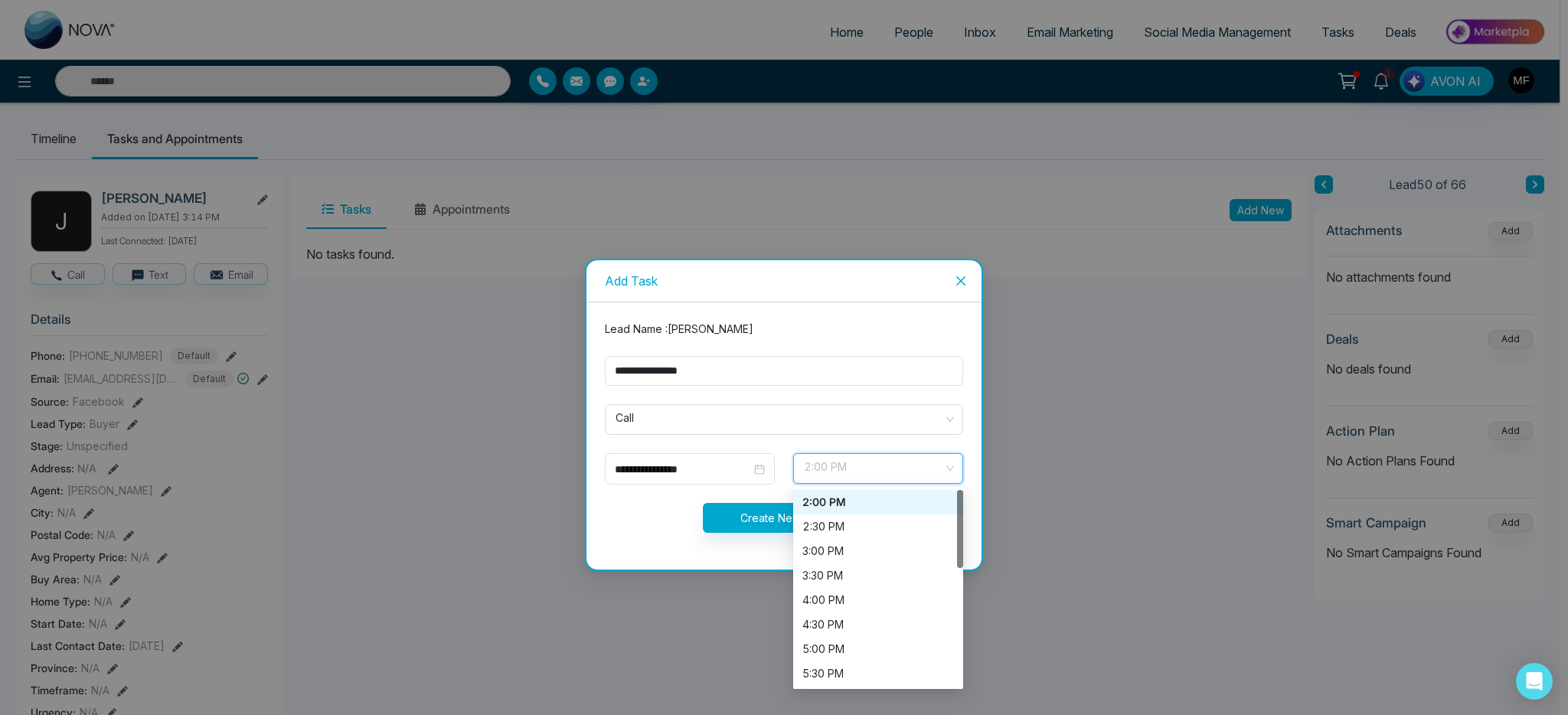
click at [864, 503] on div "2:00 PM" at bounding box center [878, 502] width 151 height 17
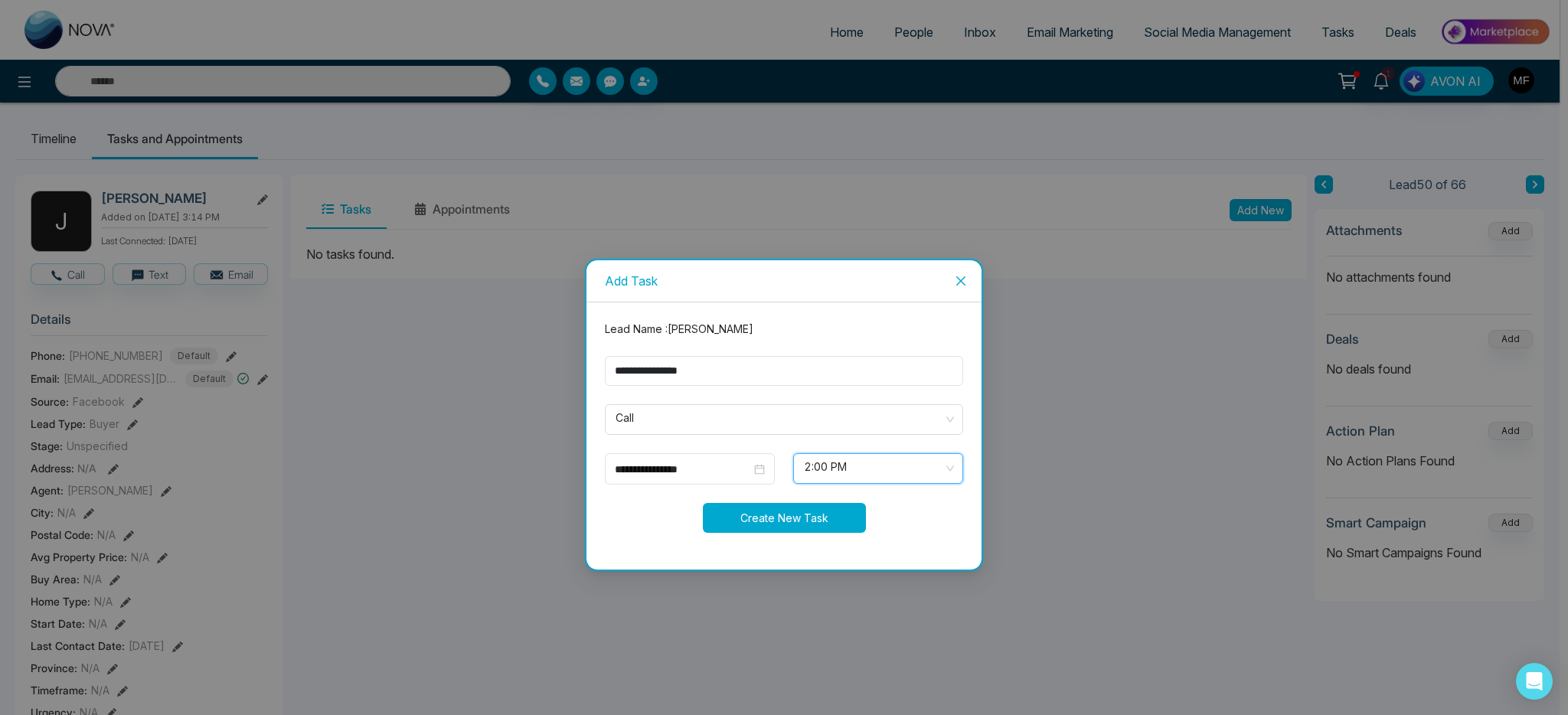
click at [776, 510] on button "Create New Task" at bounding box center [784, 517] width 163 height 30
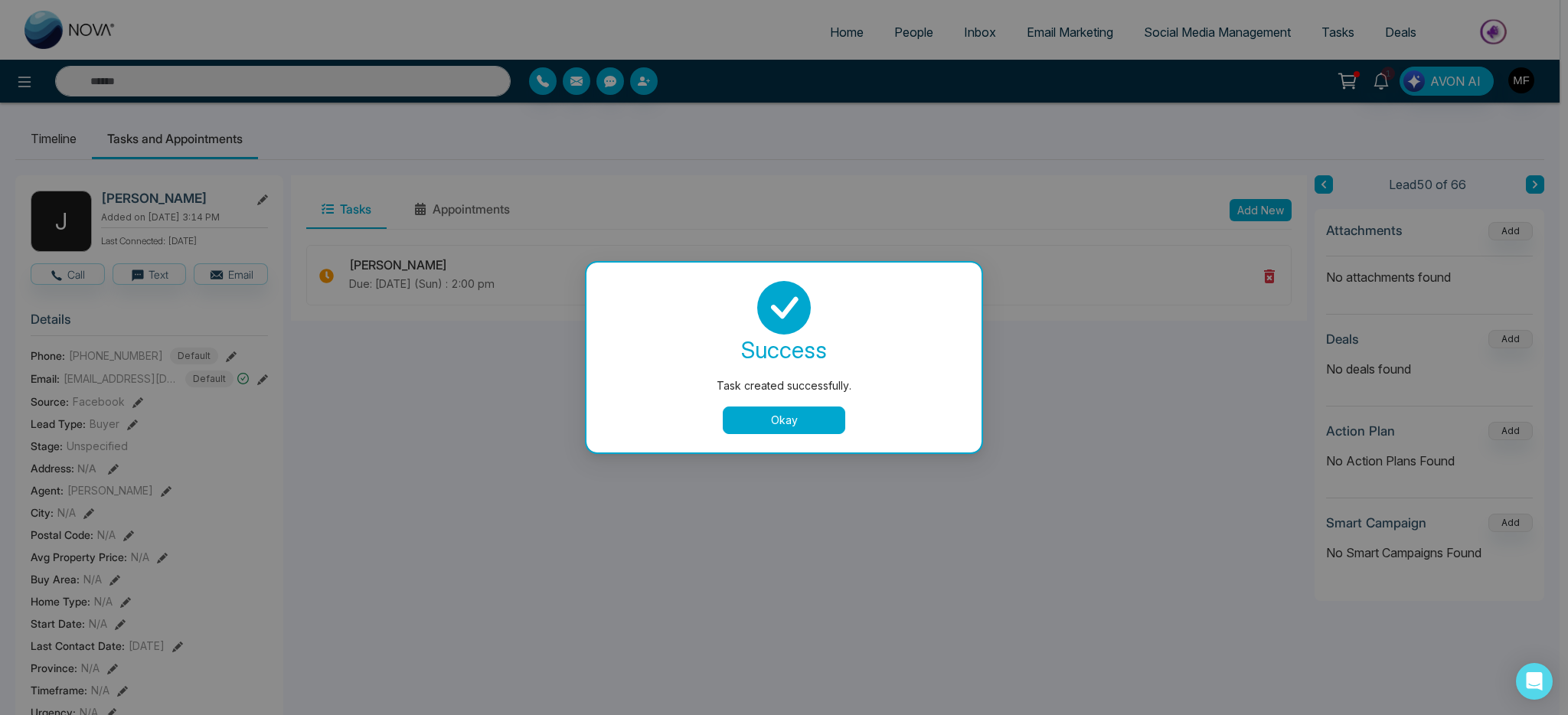
click at [802, 422] on button "Okay" at bounding box center [784, 420] width 122 height 27
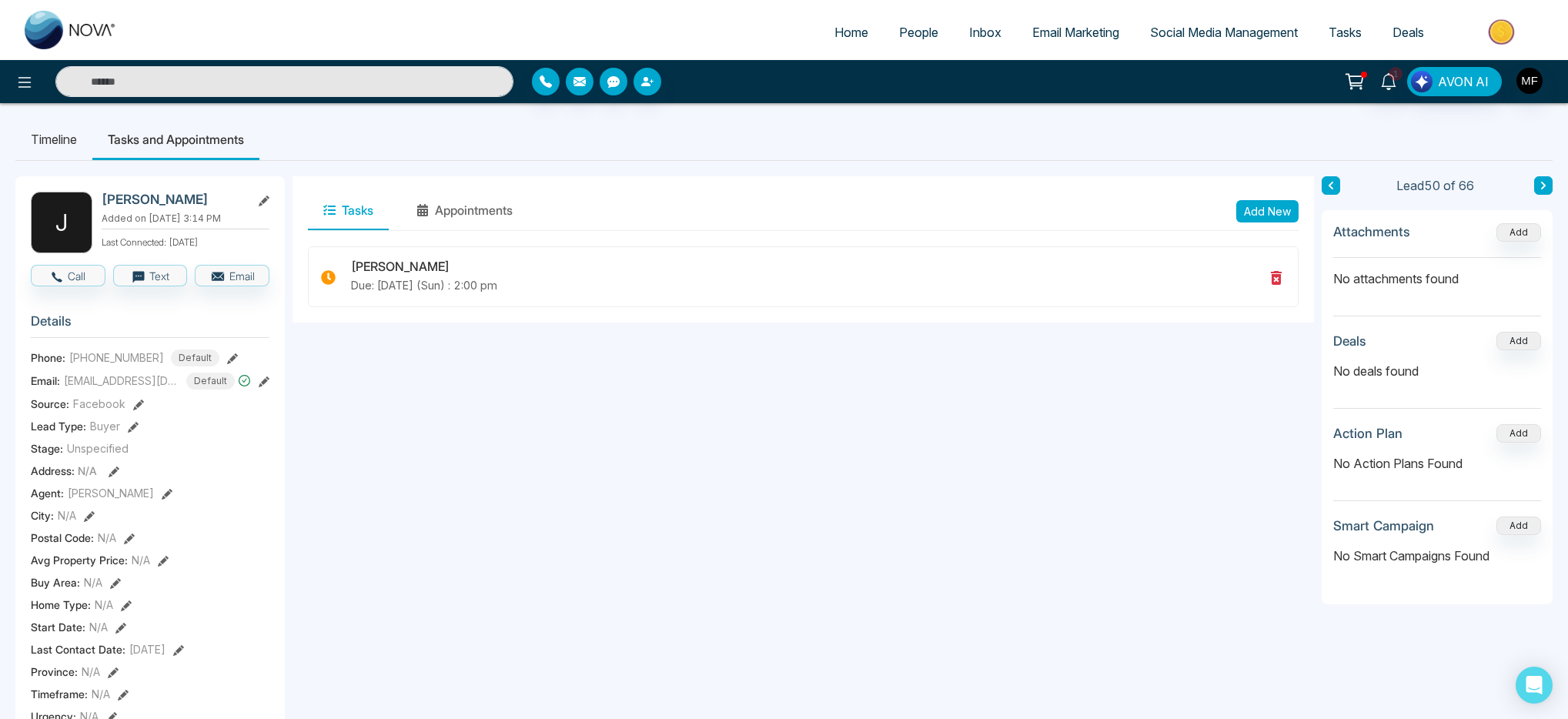
click at [1540, 185] on icon at bounding box center [1543, 185] width 8 height 9
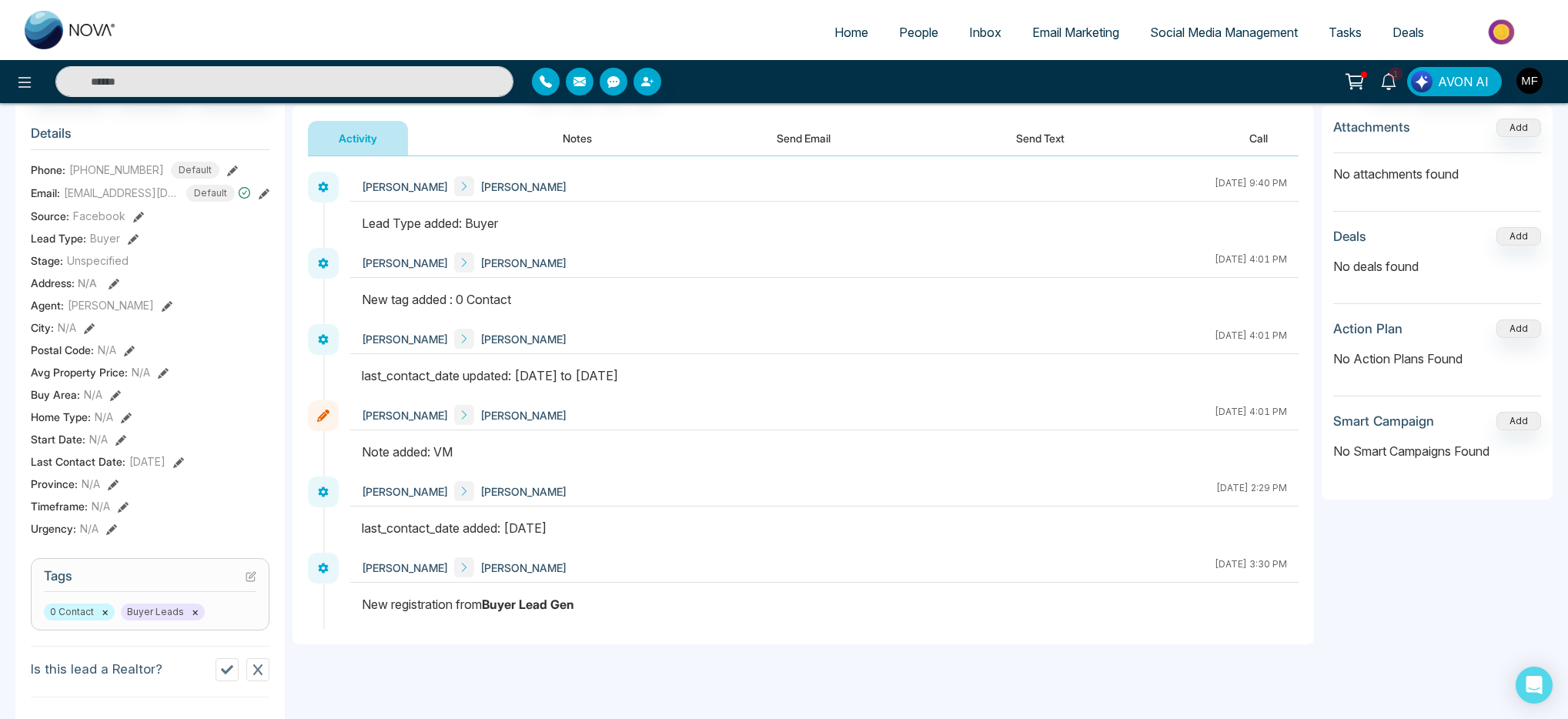
scroll to position [243, 0]
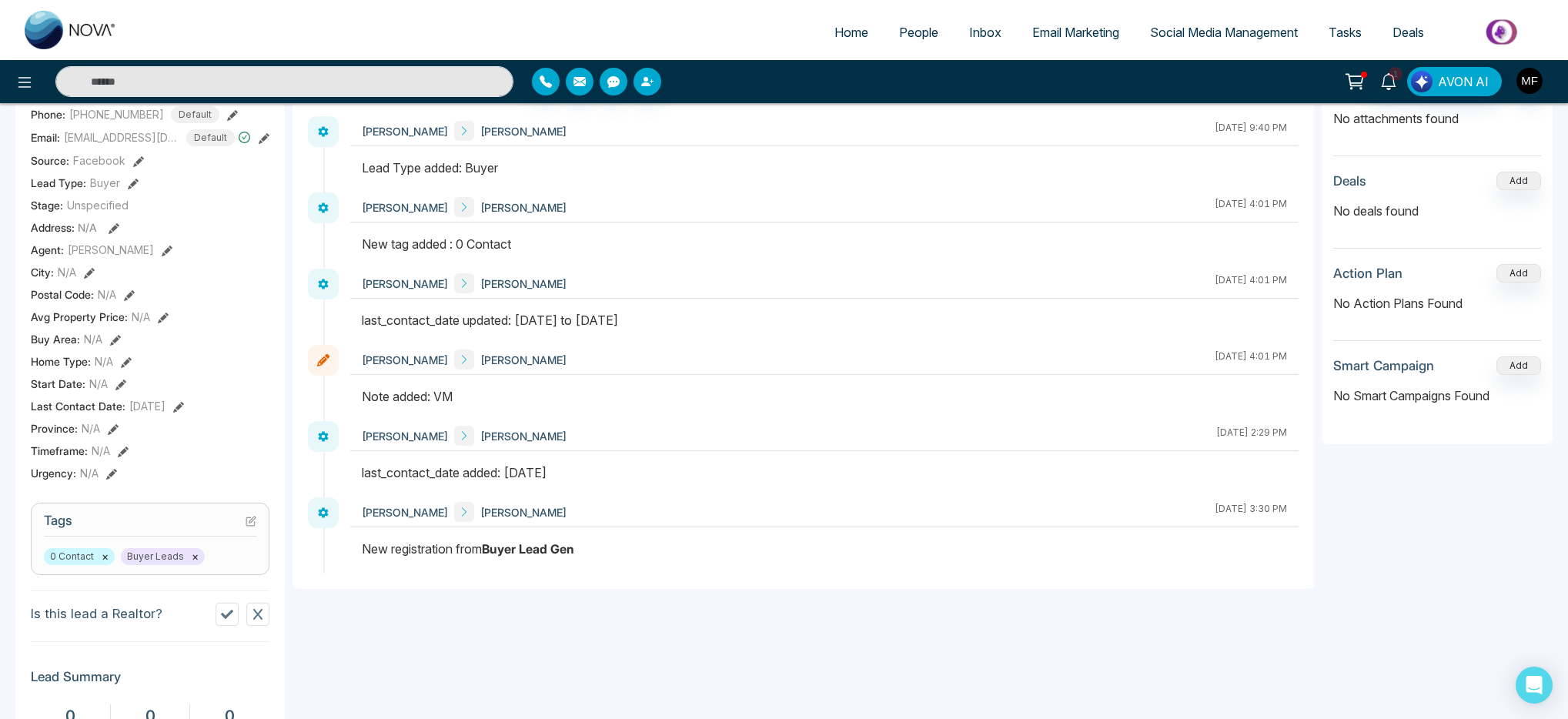
click at [252, 523] on icon at bounding box center [252, 519] width 6 height 6
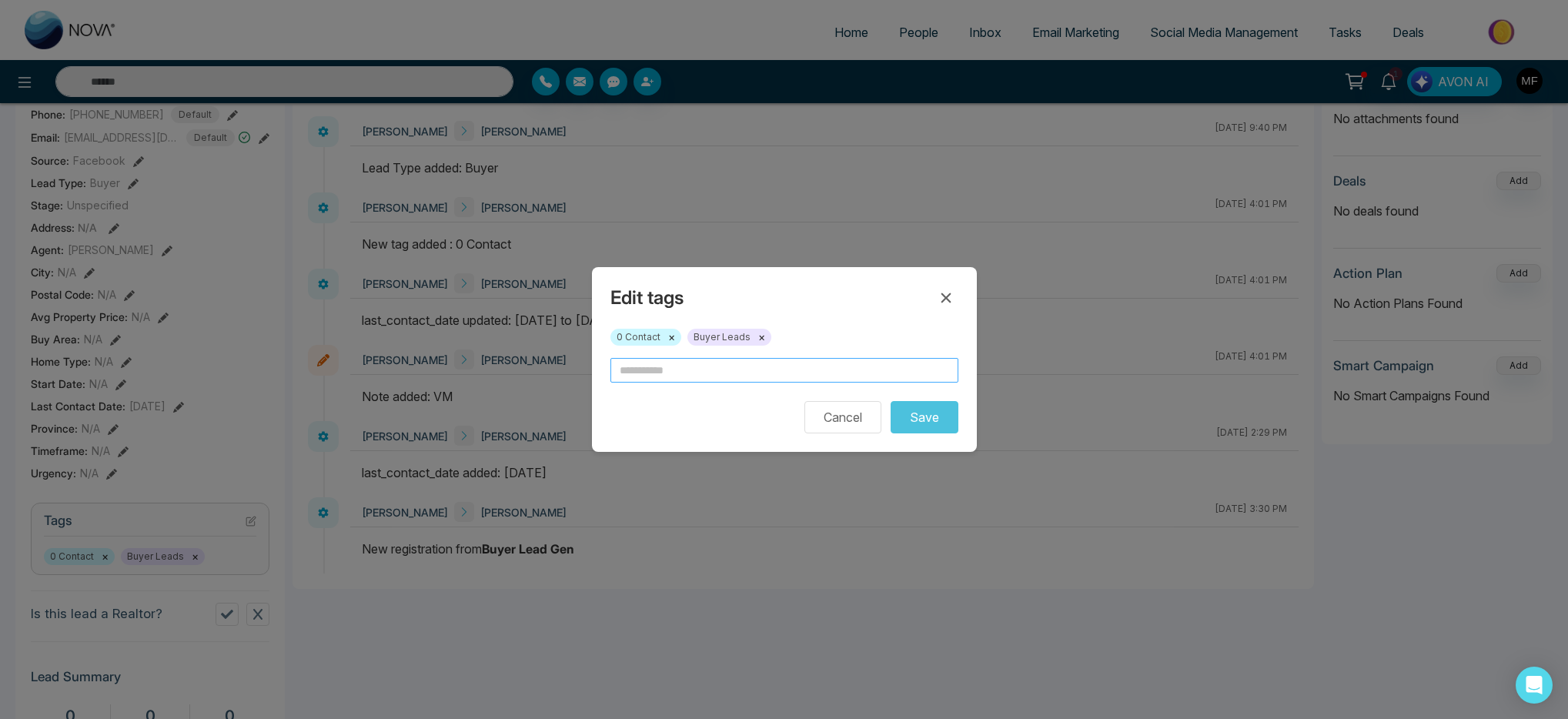
click at [737, 378] on input "text" at bounding box center [784, 370] width 348 height 25
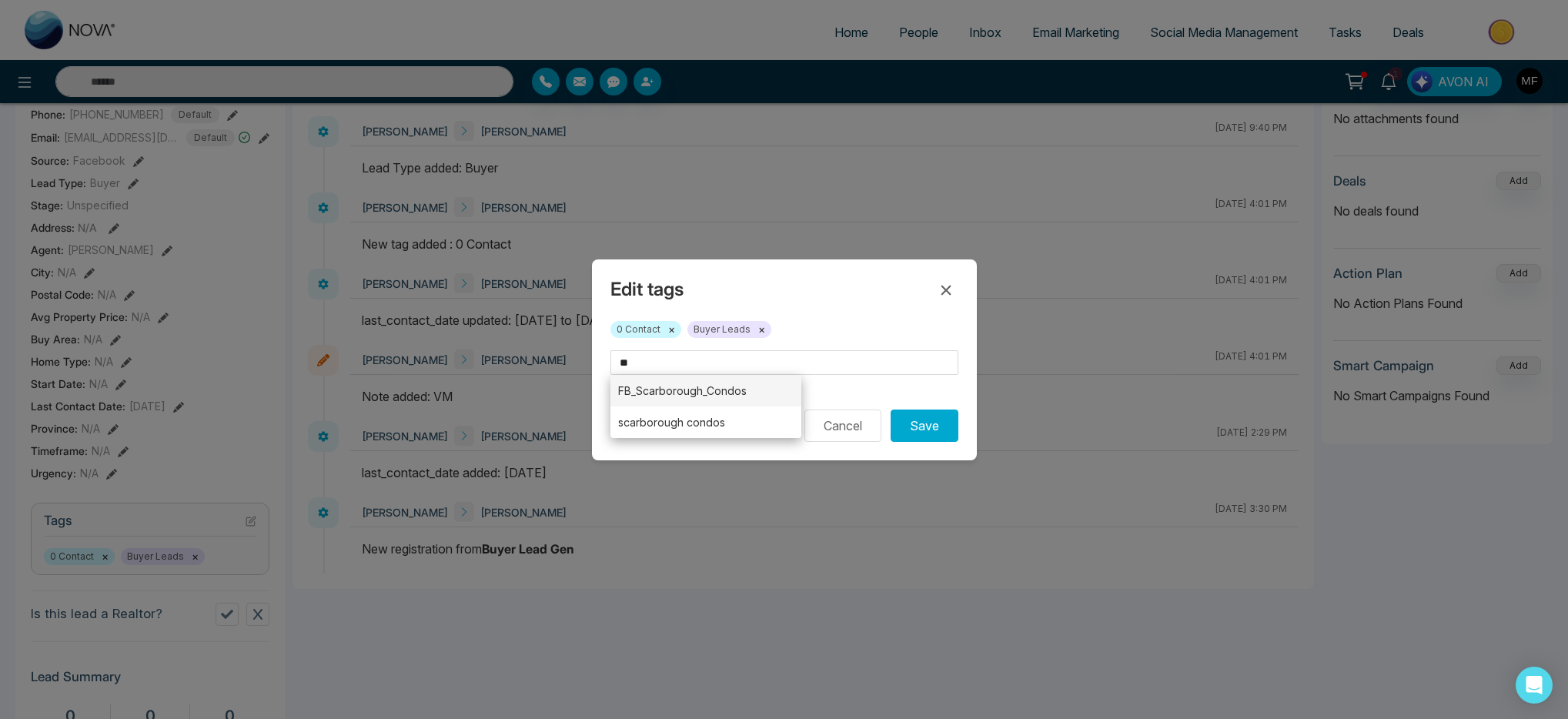
click at [720, 396] on li "FB_Scarborough_Condos" at bounding box center [706, 390] width 192 height 32
type input "**********"
click at [927, 432] on button "Save" at bounding box center [925, 426] width 68 height 33
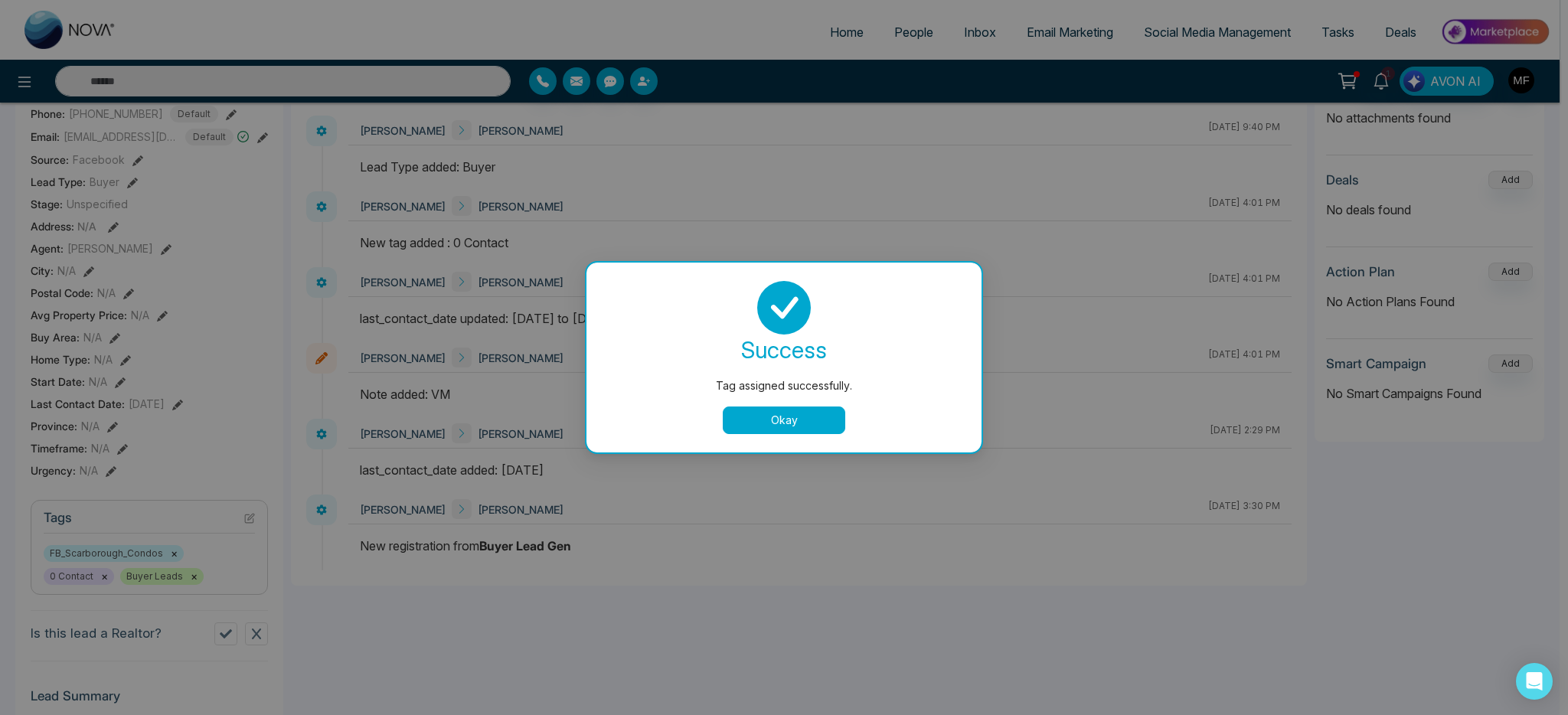
click at [836, 425] on button "Okay" at bounding box center [784, 420] width 122 height 27
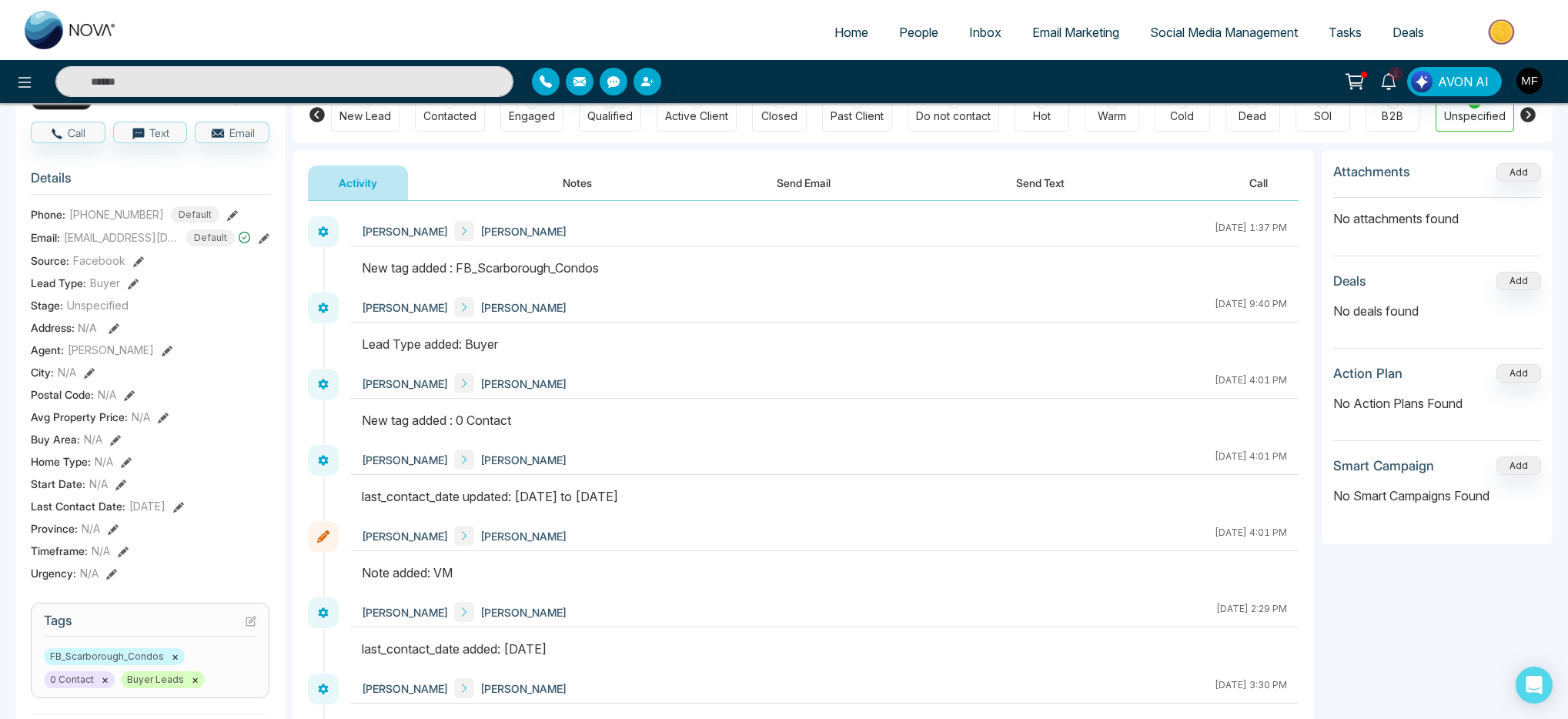
scroll to position [0, 0]
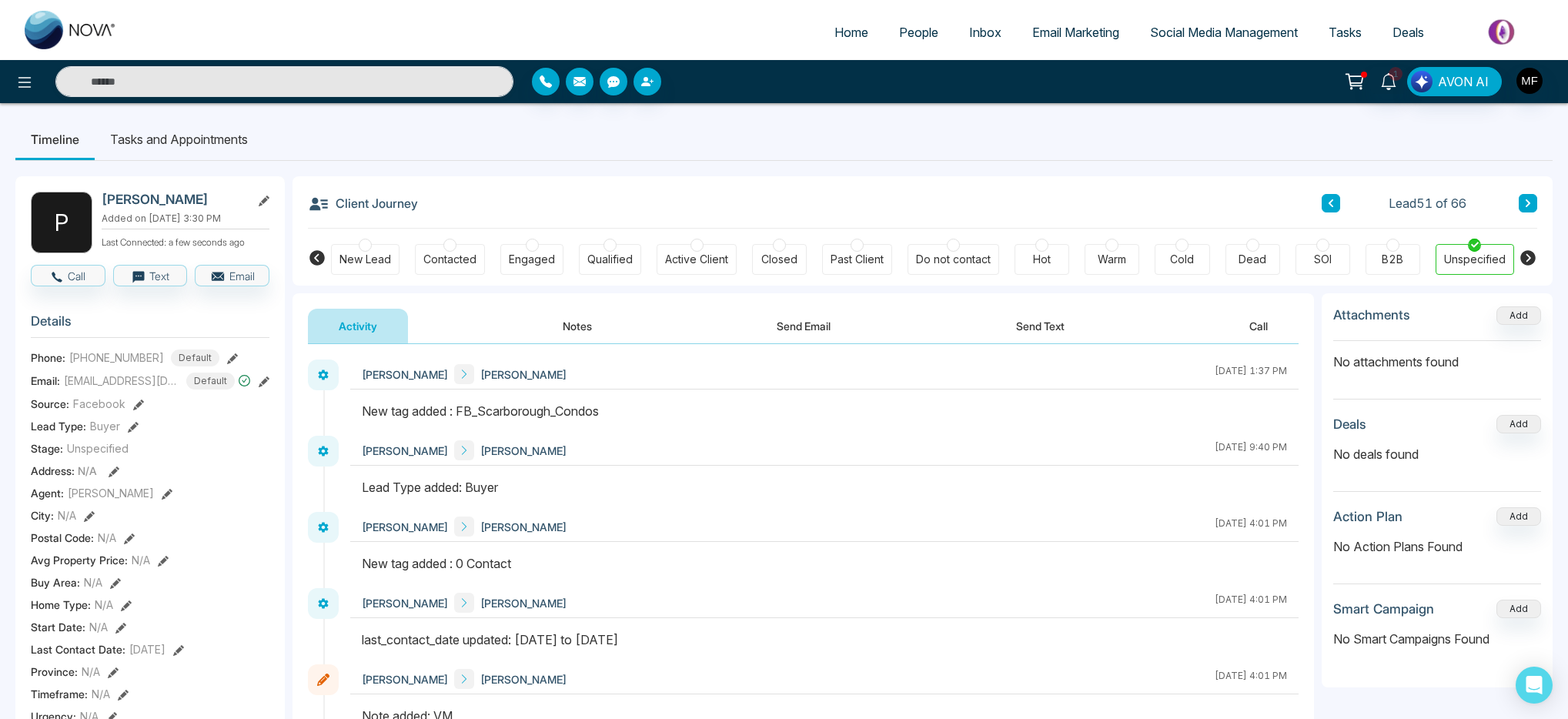
click at [226, 147] on li "Tasks and Appointments" at bounding box center [179, 139] width 169 height 41
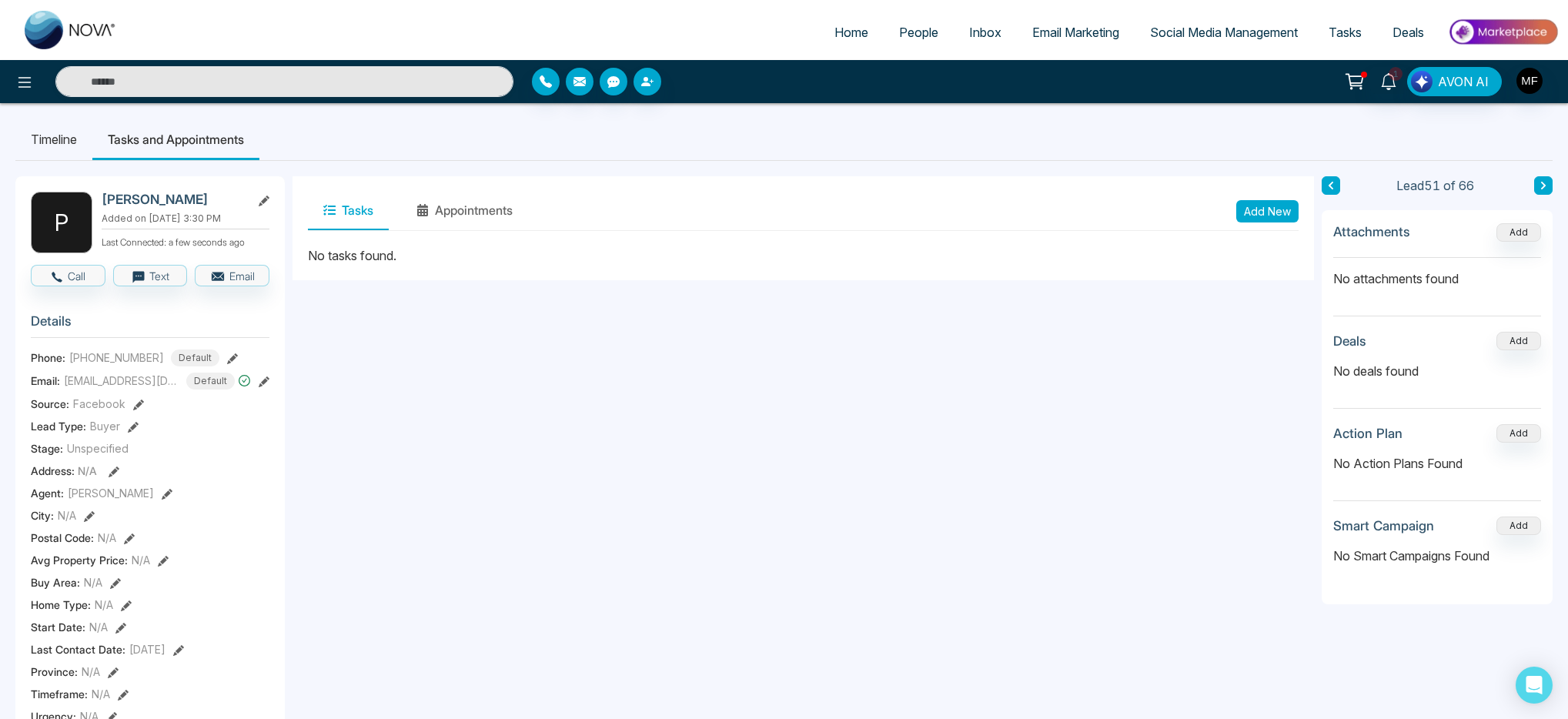
click at [1274, 202] on button "Add New" at bounding box center [1268, 212] width 63 height 22
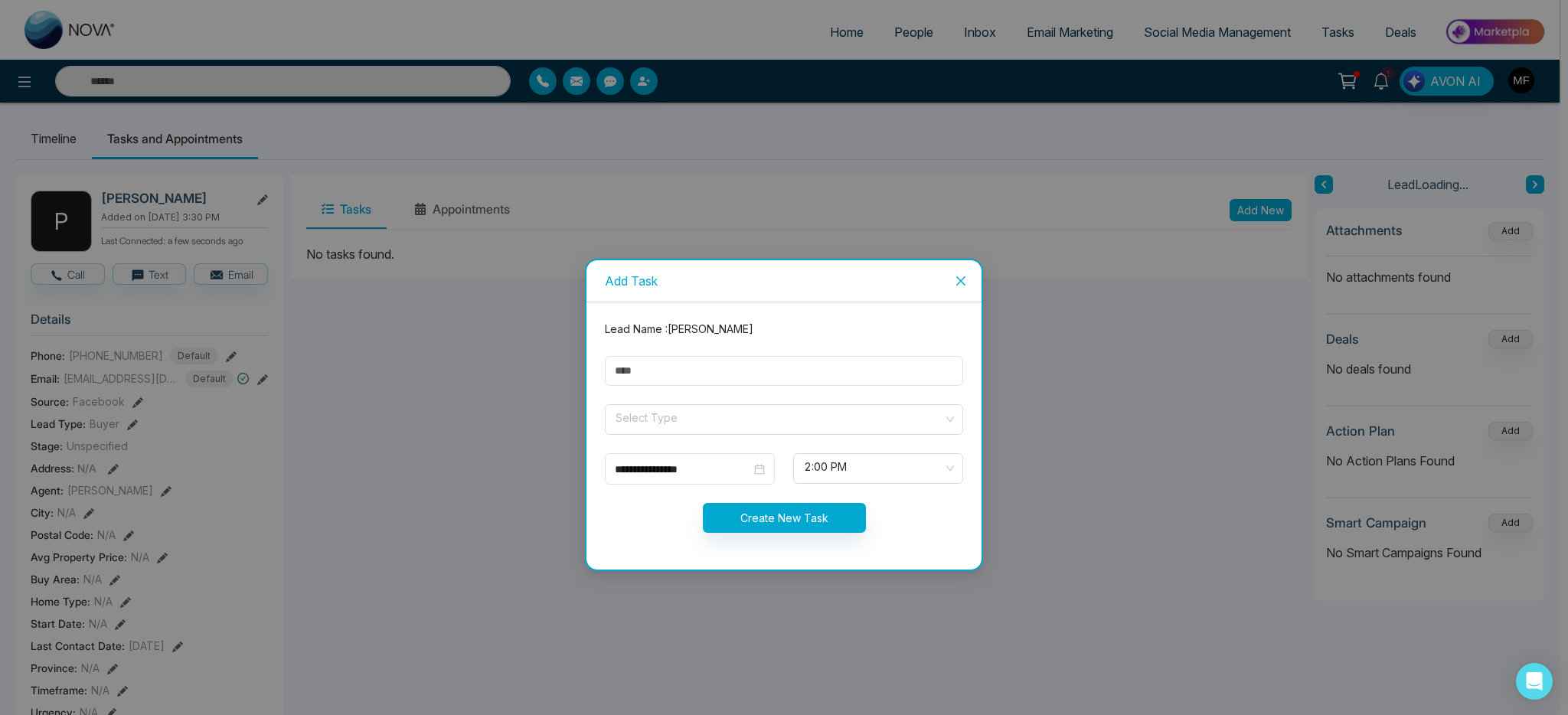
click at [741, 389] on form "**********" at bounding box center [784, 435] width 376 height 230
click at [748, 369] on input "text" at bounding box center [784, 370] width 358 height 30
type input "**********"
click at [722, 429] on span at bounding box center [778, 420] width 329 height 29
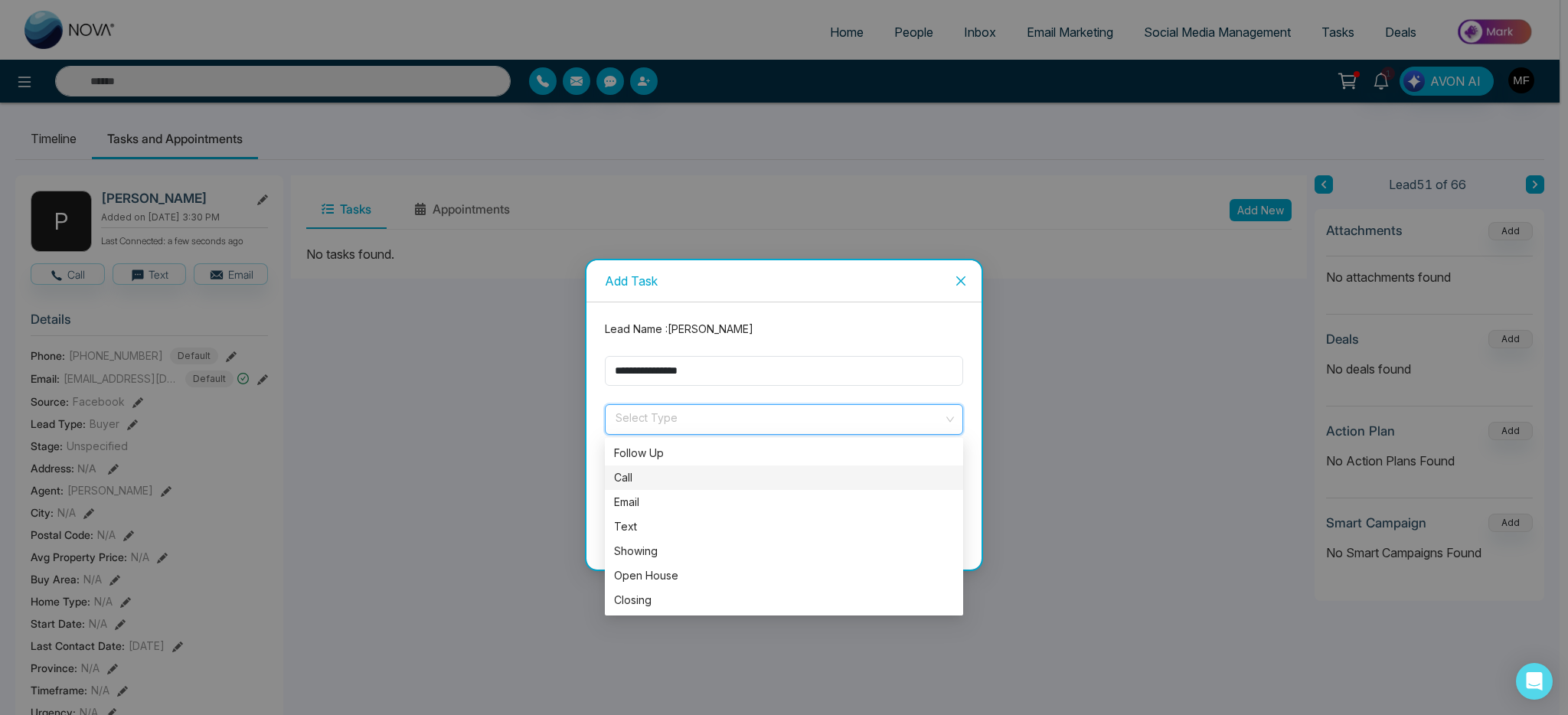
click at [700, 474] on div "Call" at bounding box center [784, 478] width 340 height 17
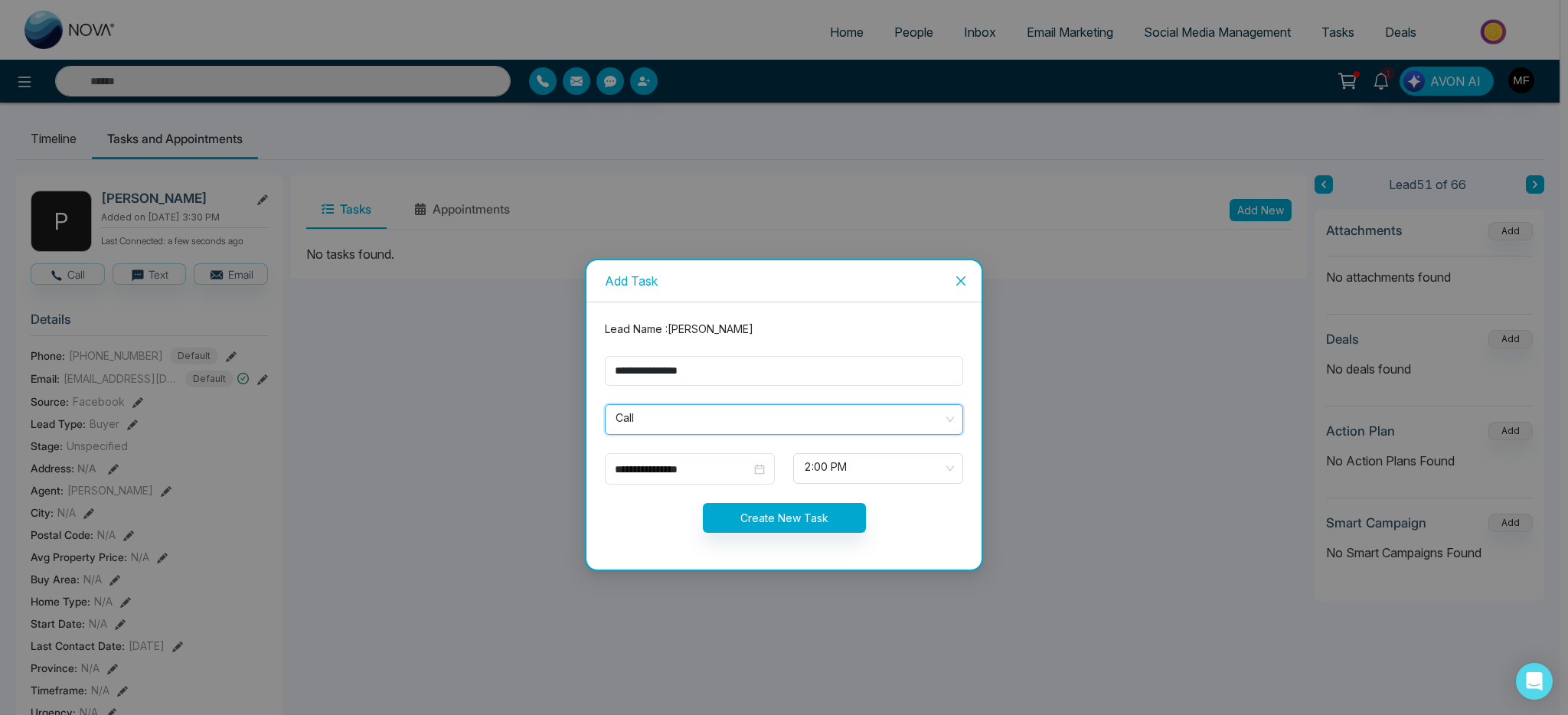
click at [803, 541] on form "**********" at bounding box center [784, 435] width 376 height 230
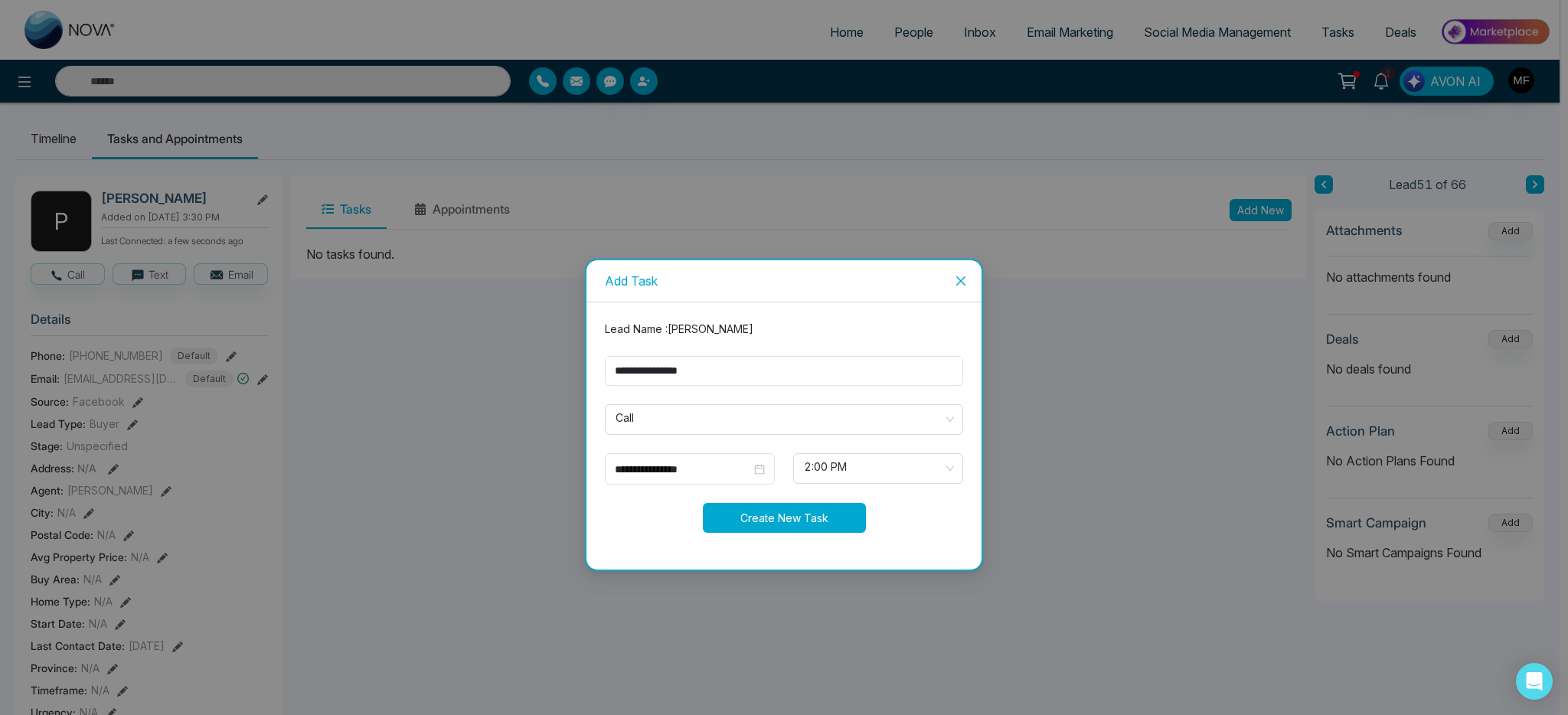
click at [808, 507] on button "Create New Task" at bounding box center [784, 517] width 163 height 30
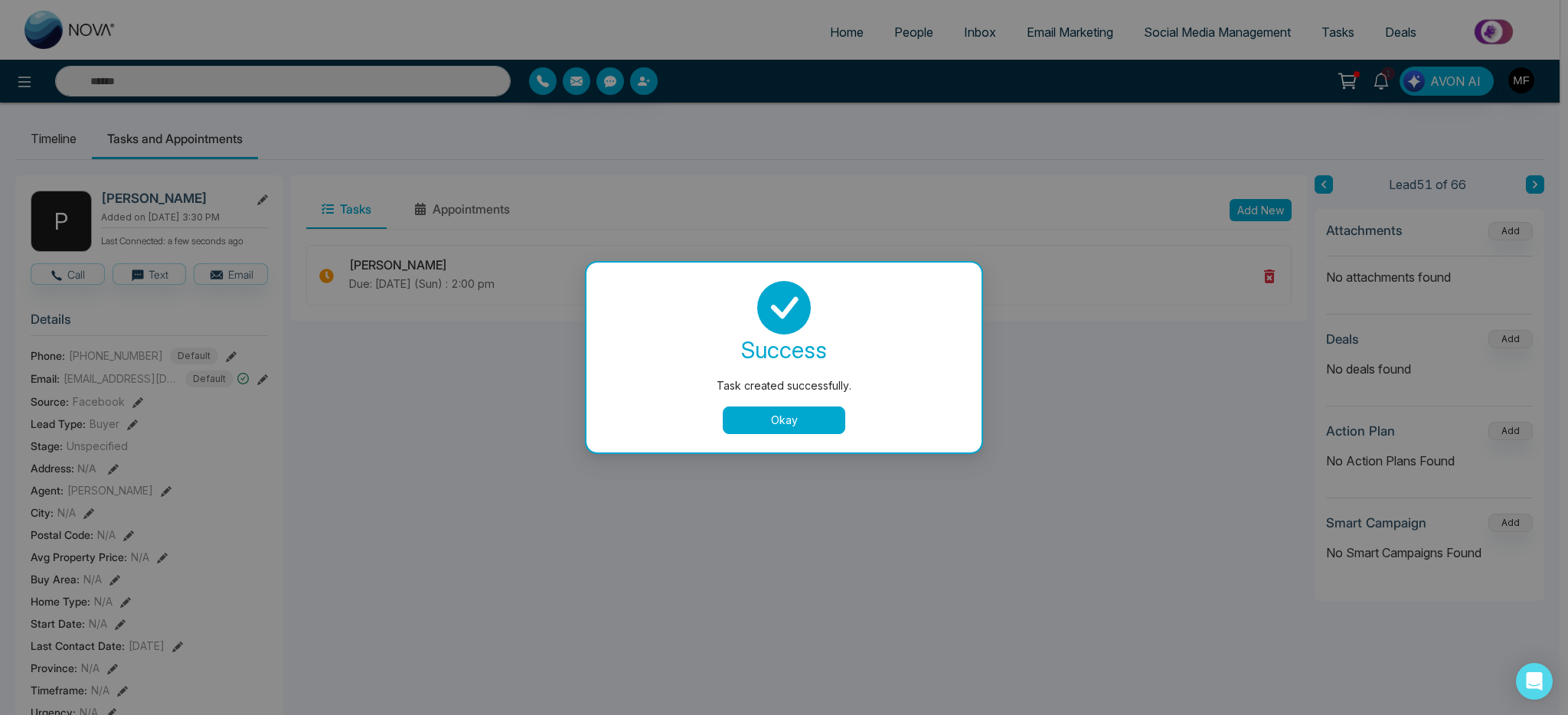
click at [825, 417] on button "Okay" at bounding box center [784, 420] width 122 height 27
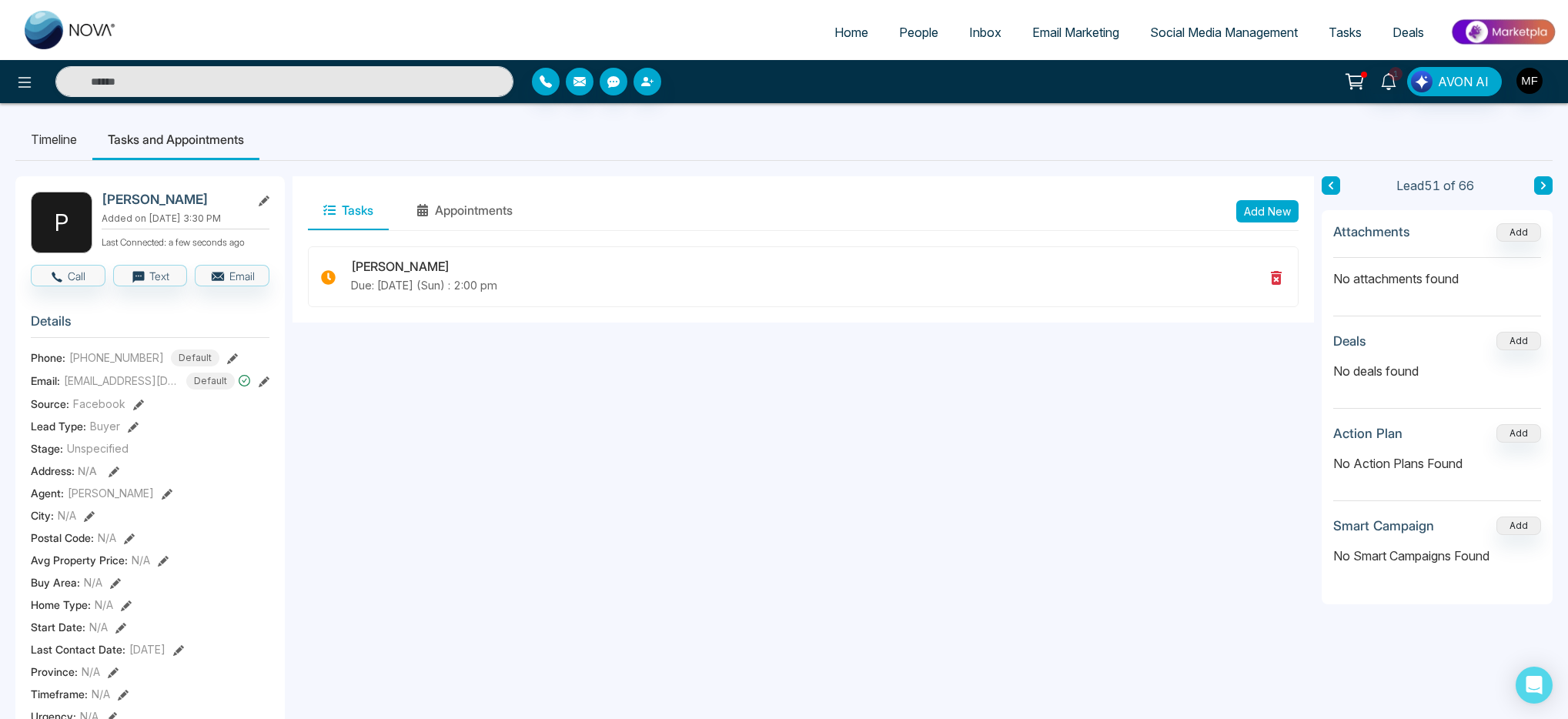
click at [1546, 187] on icon at bounding box center [1543, 185] width 8 height 9
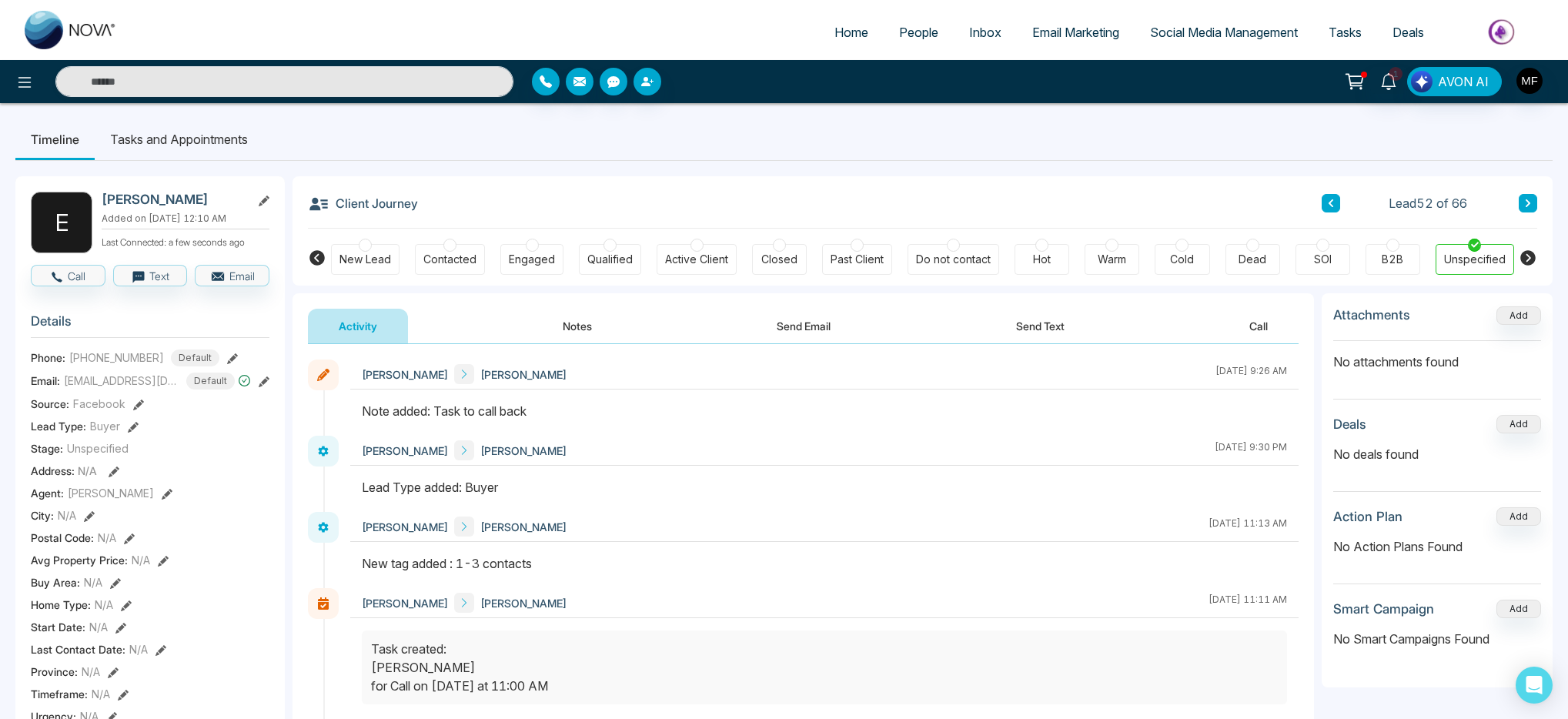
click at [562, 329] on button "Notes" at bounding box center [578, 326] width 91 height 34
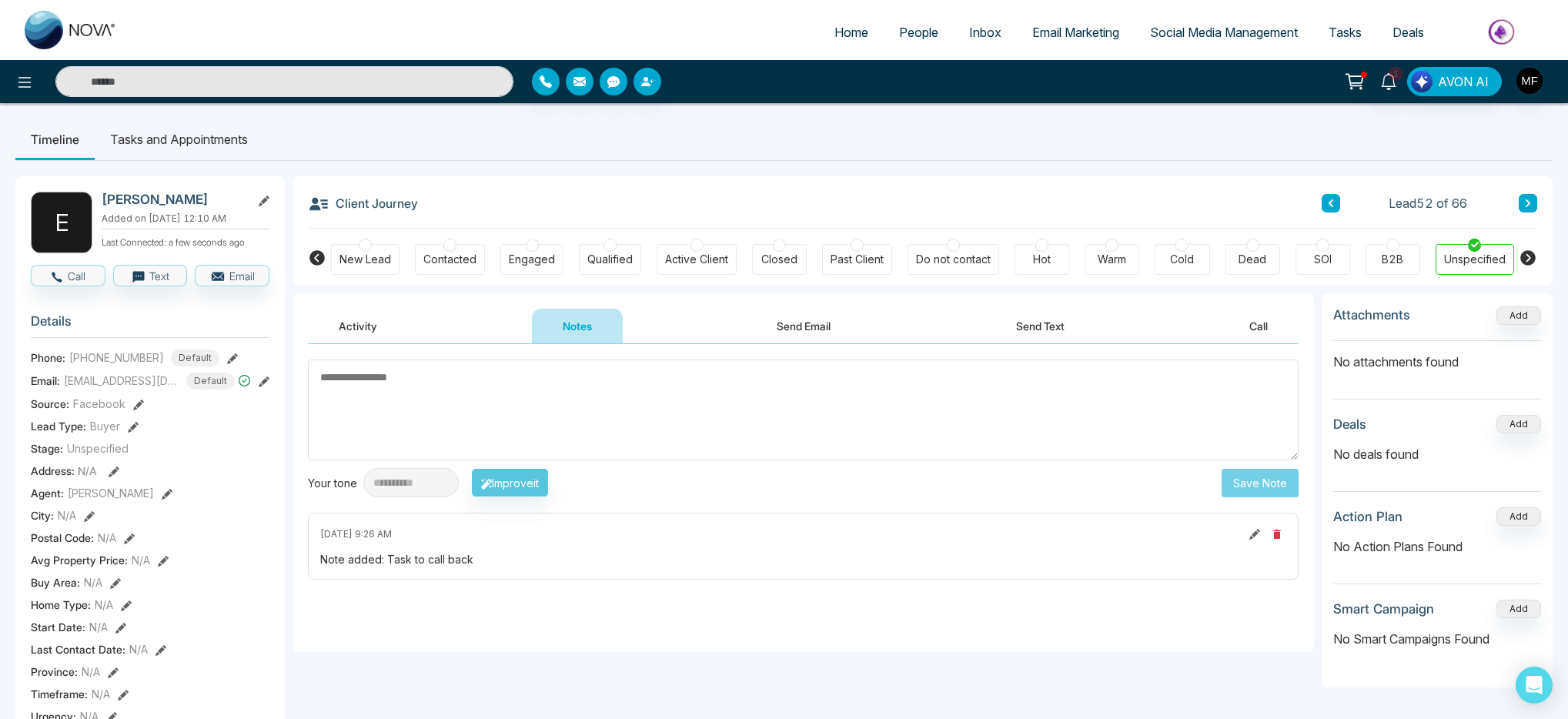
click at [224, 144] on li "Tasks and Appointments" at bounding box center [179, 139] width 169 height 41
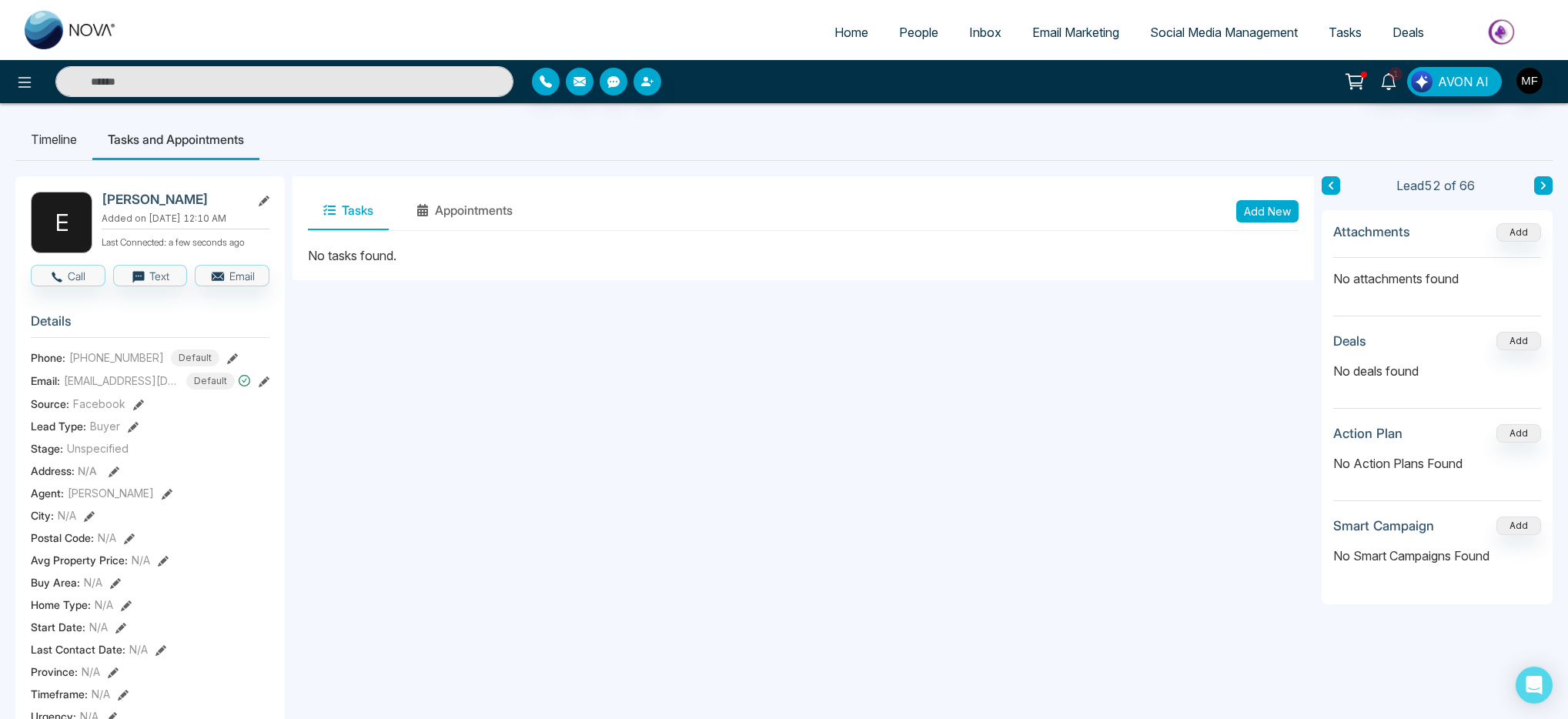
click at [43, 154] on li "Timeline" at bounding box center [54, 139] width 77 height 41
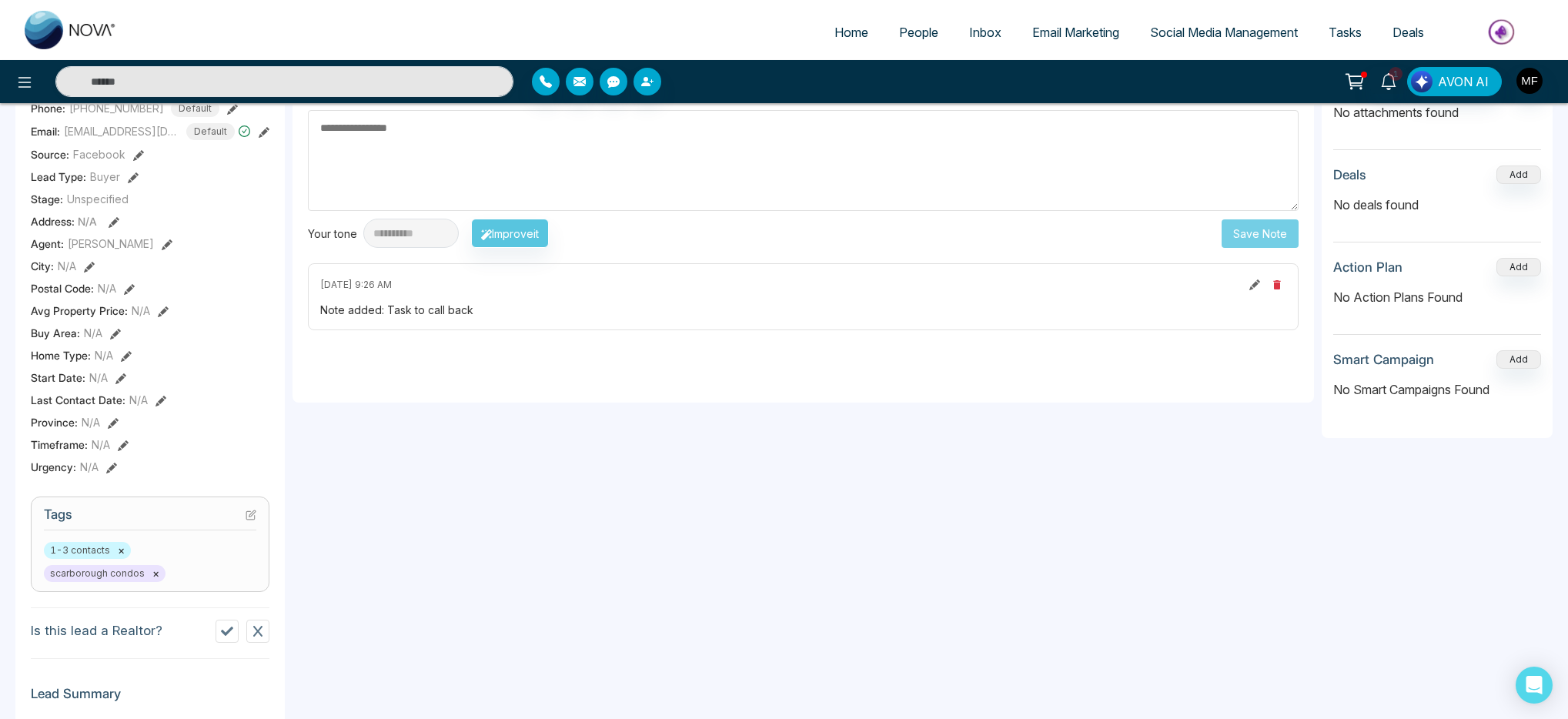
scroll to position [273, 0]
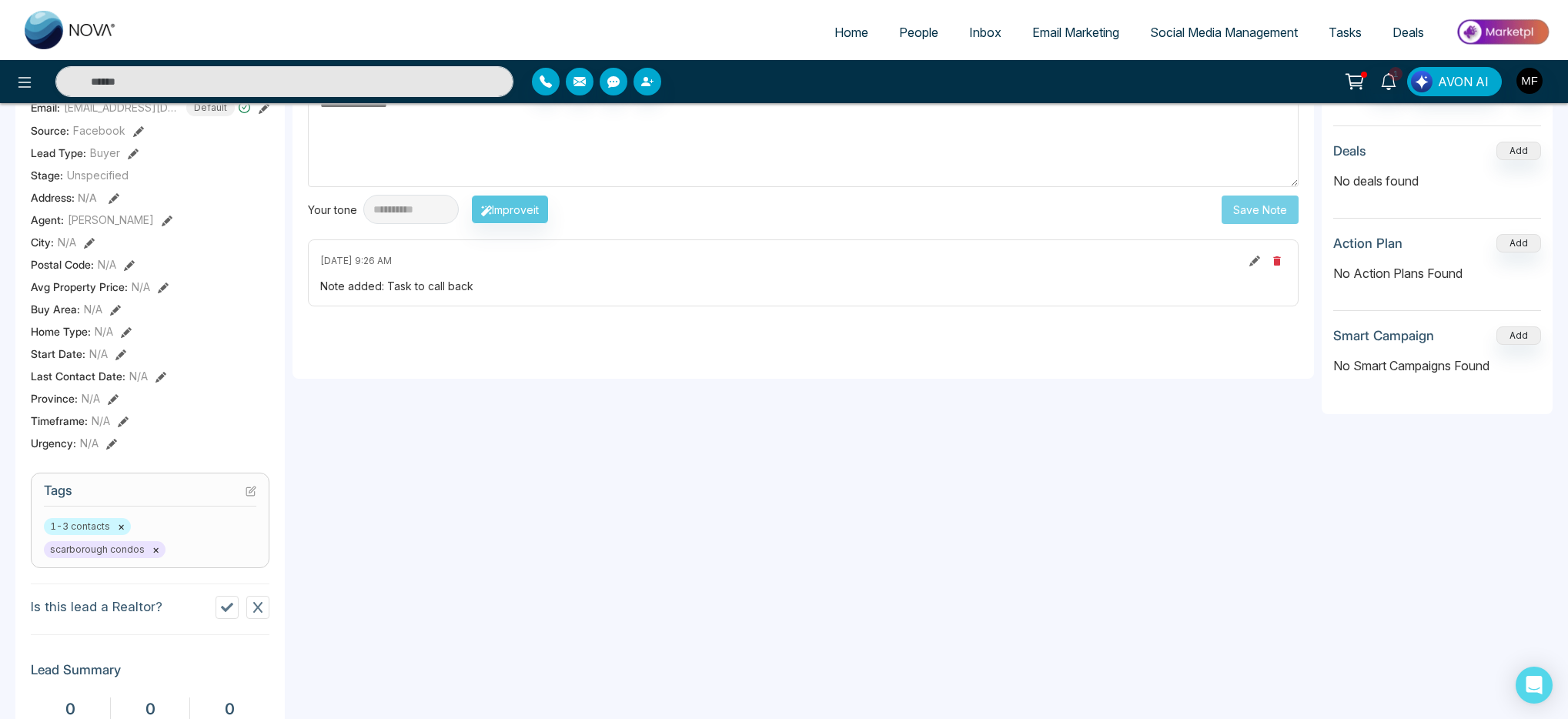
click at [250, 496] on icon at bounding box center [251, 491] width 11 height 11
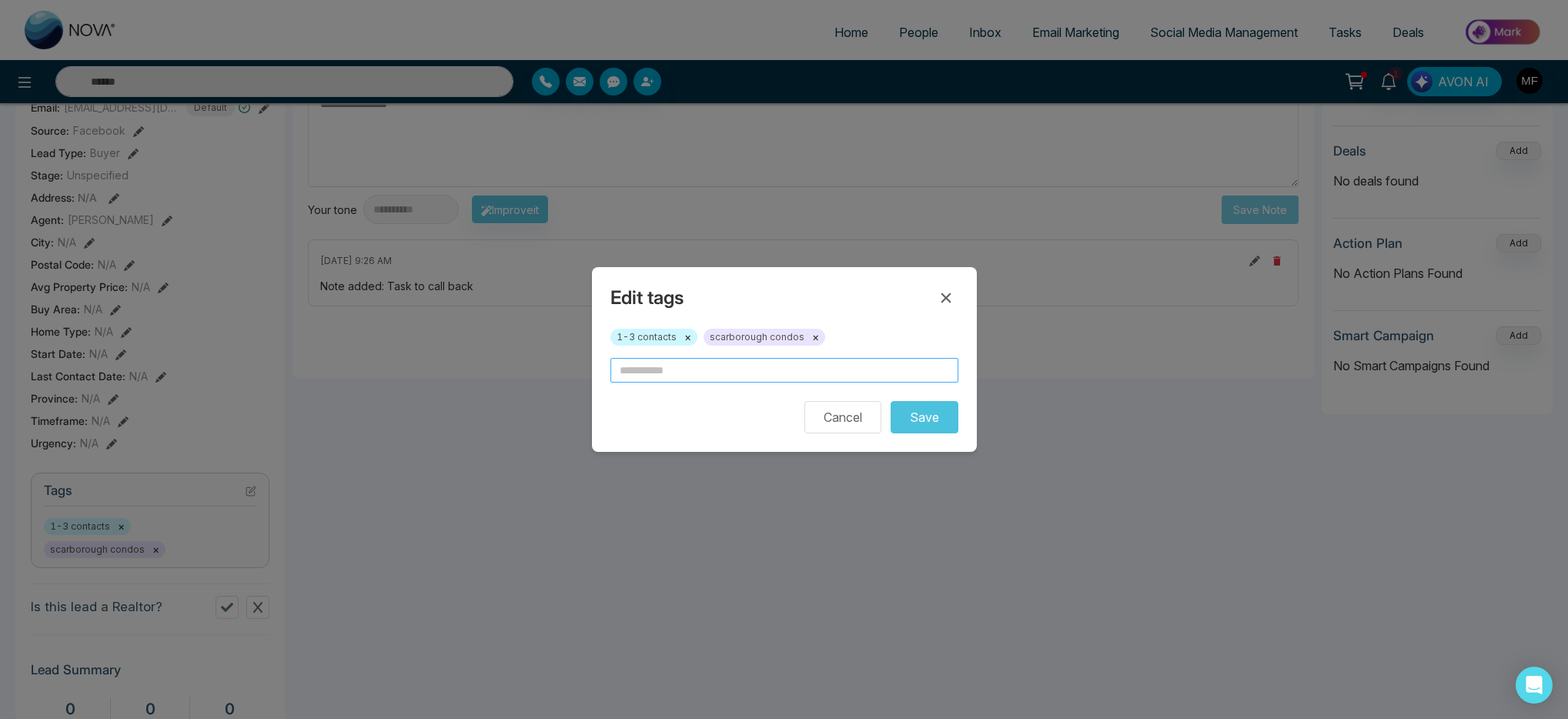
click at [670, 377] on input "text" at bounding box center [784, 370] width 348 height 25
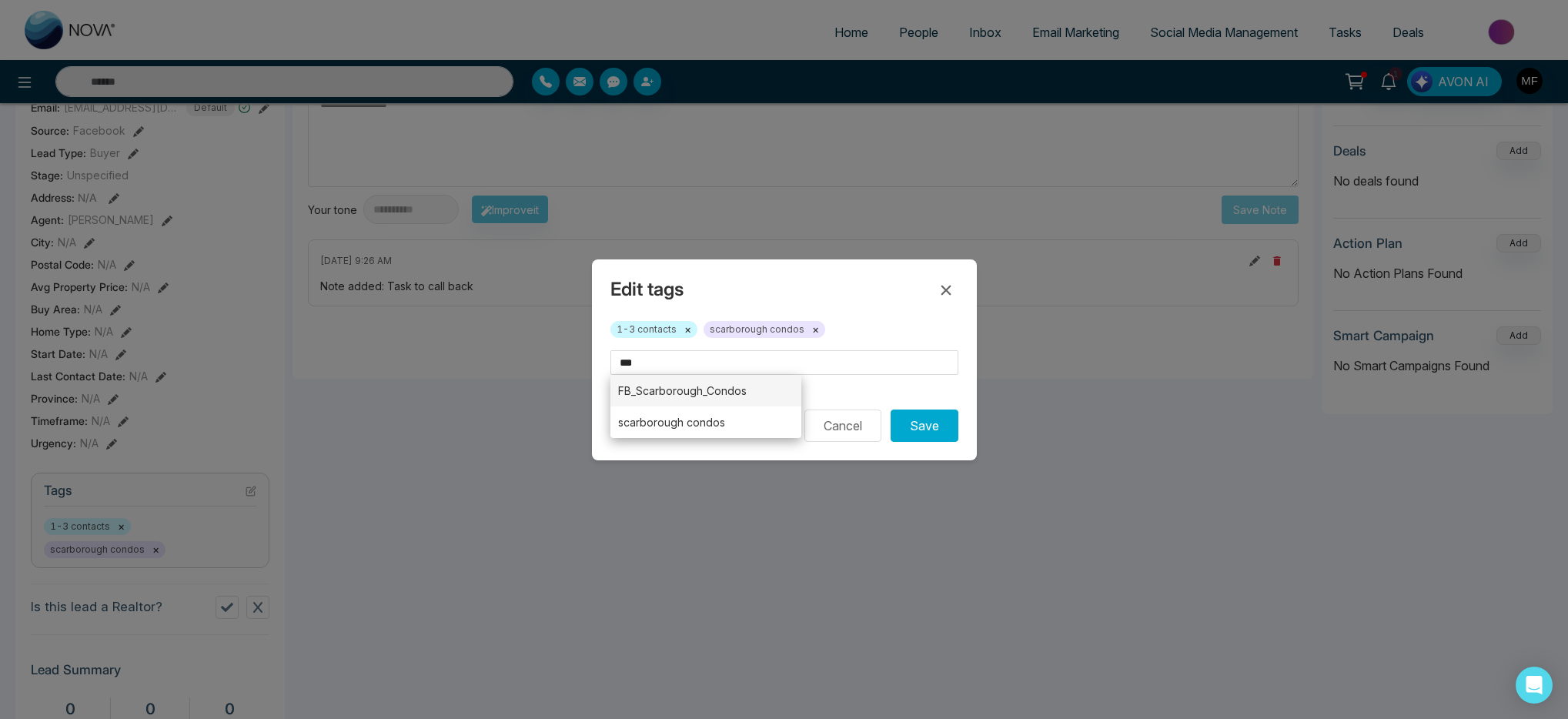
click at [703, 399] on li "FB_Scarborough_Condos" at bounding box center [706, 390] width 192 height 32
type input "**********"
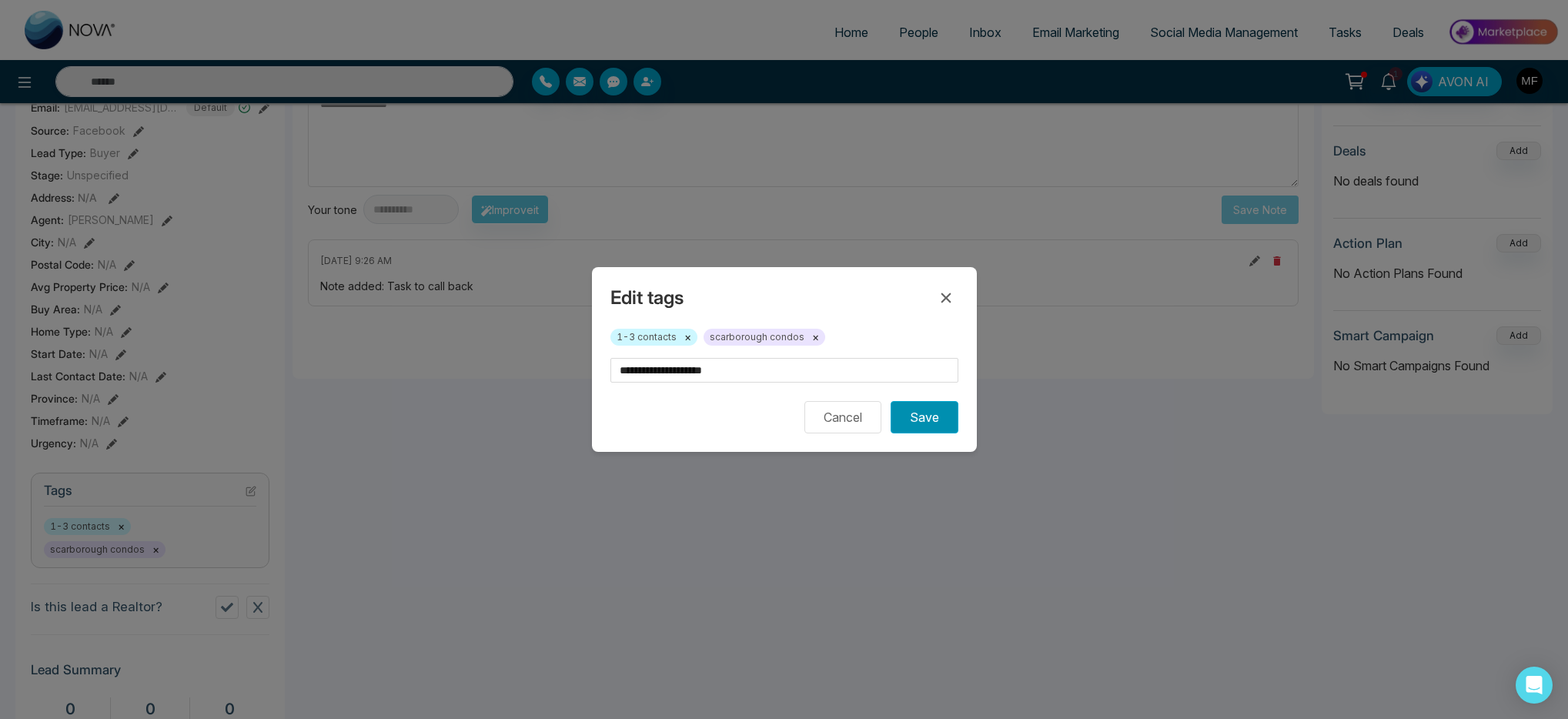
click at [919, 423] on button "Save" at bounding box center [925, 417] width 68 height 33
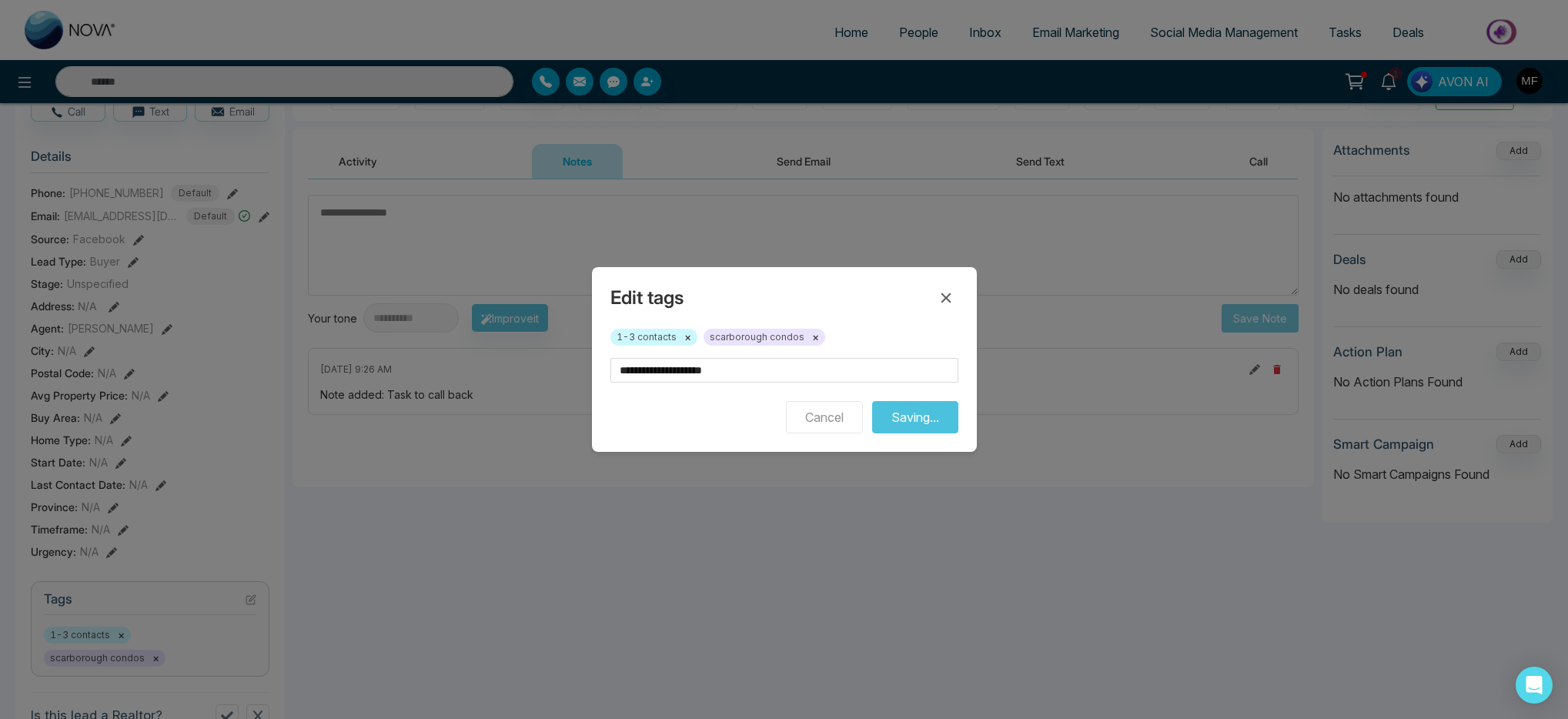
scroll to position [0, 0]
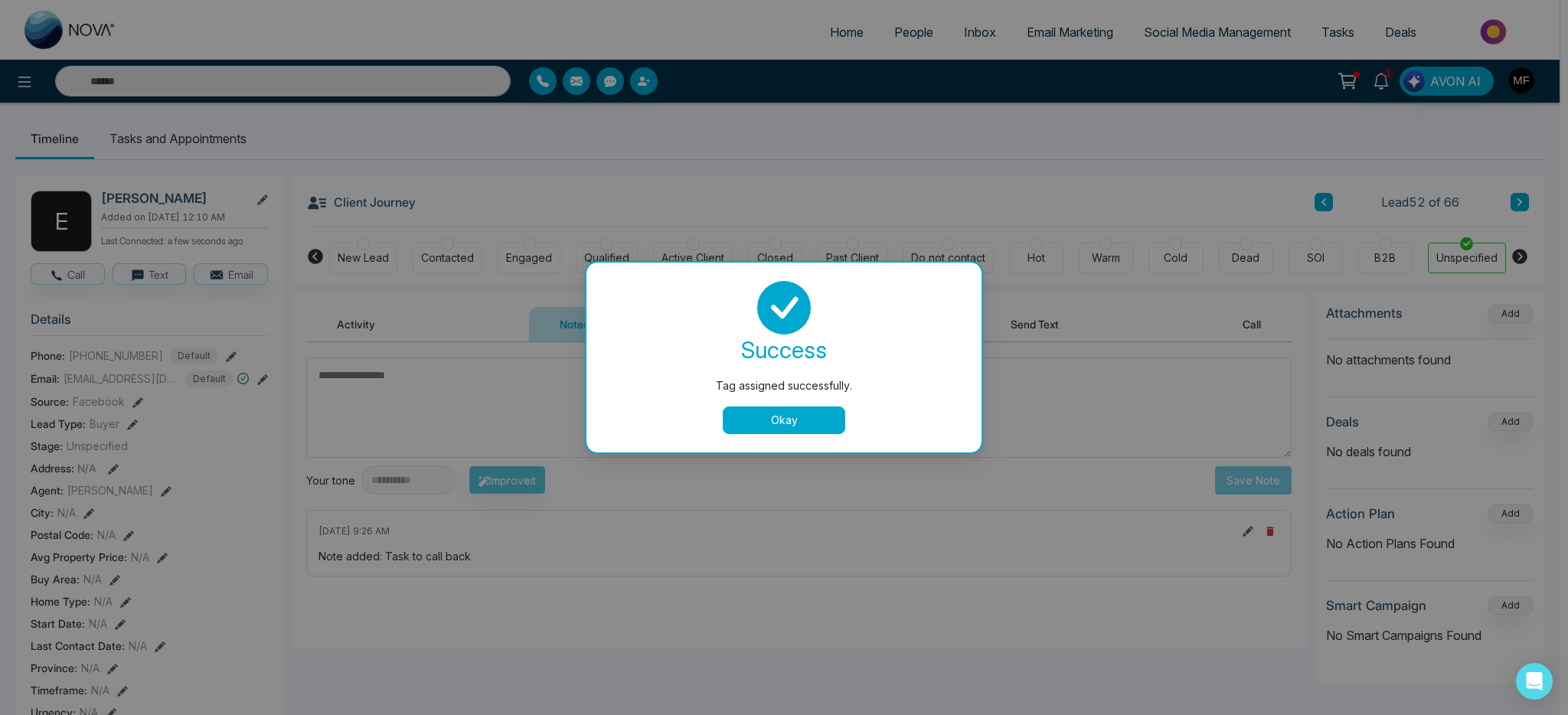
click at [808, 417] on button "Okay" at bounding box center [784, 420] width 122 height 27
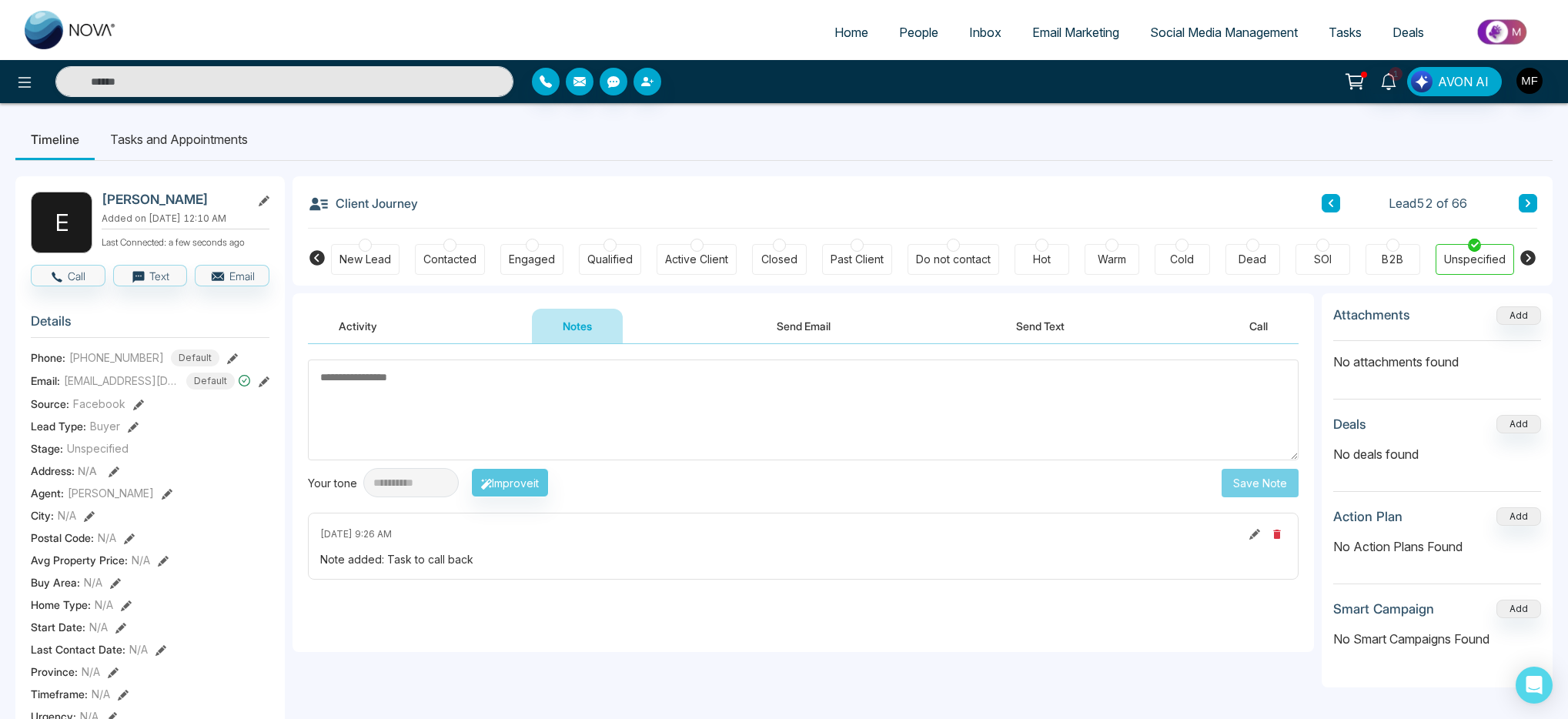
click at [224, 151] on li "Tasks and Appointments" at bounding box center [179, 139] width 169 height 41
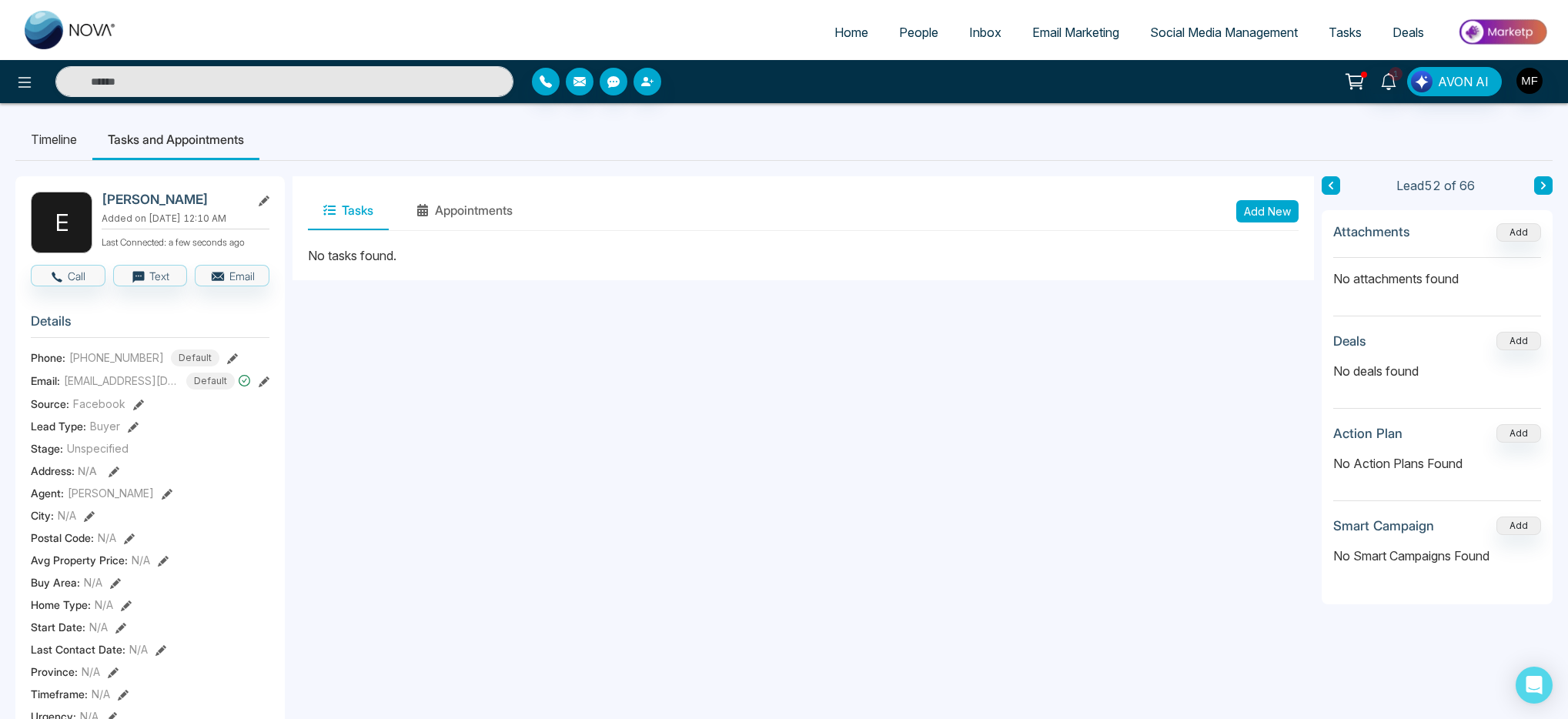
click at [1260, 209] on button "Add New" at bounding box center [1268, 212] width 63 height 22
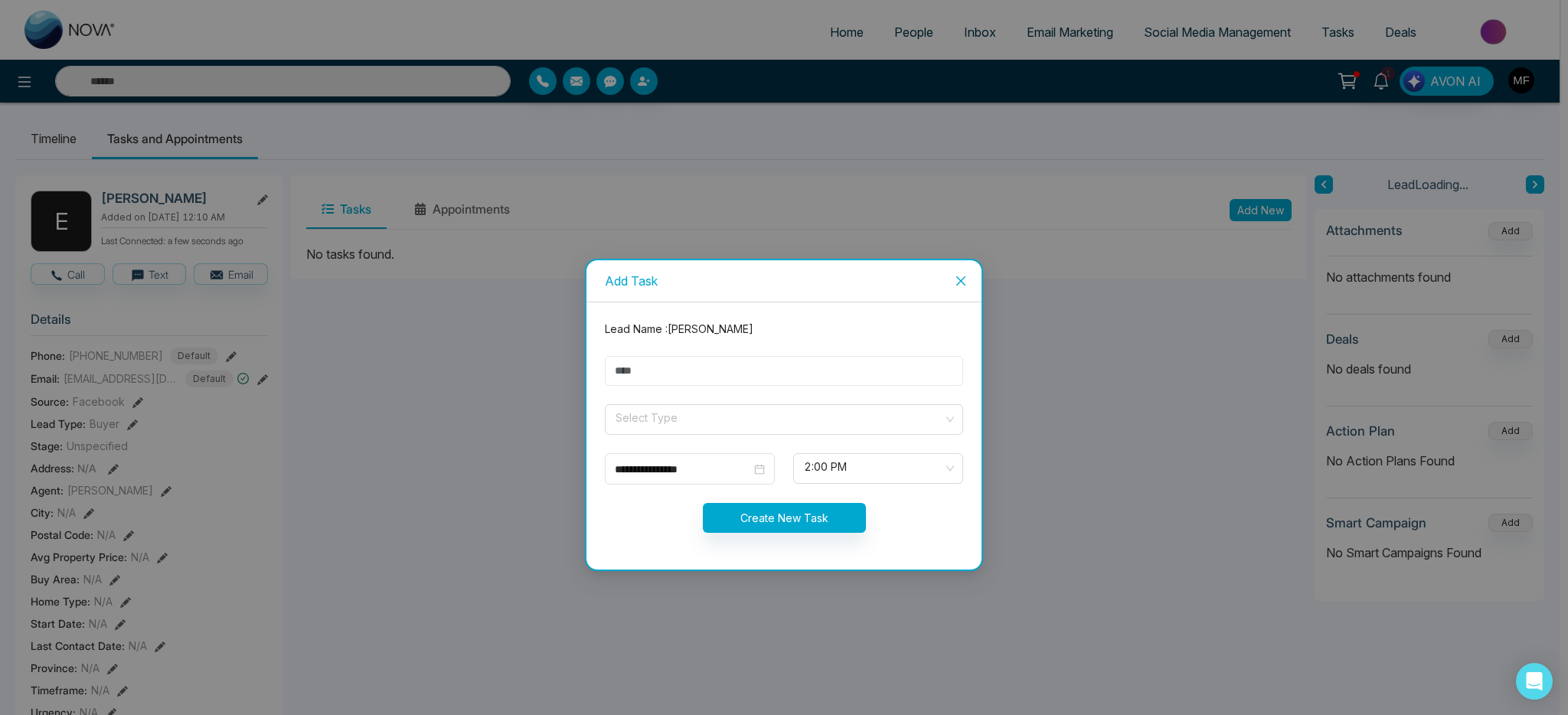
click at [784, 378] on input "text" at bounding box center [784, 370] width 358 height 30
type input "**********"
click at [684, 417] on input "search" at bounding box center [778, 417] width 329 height 23
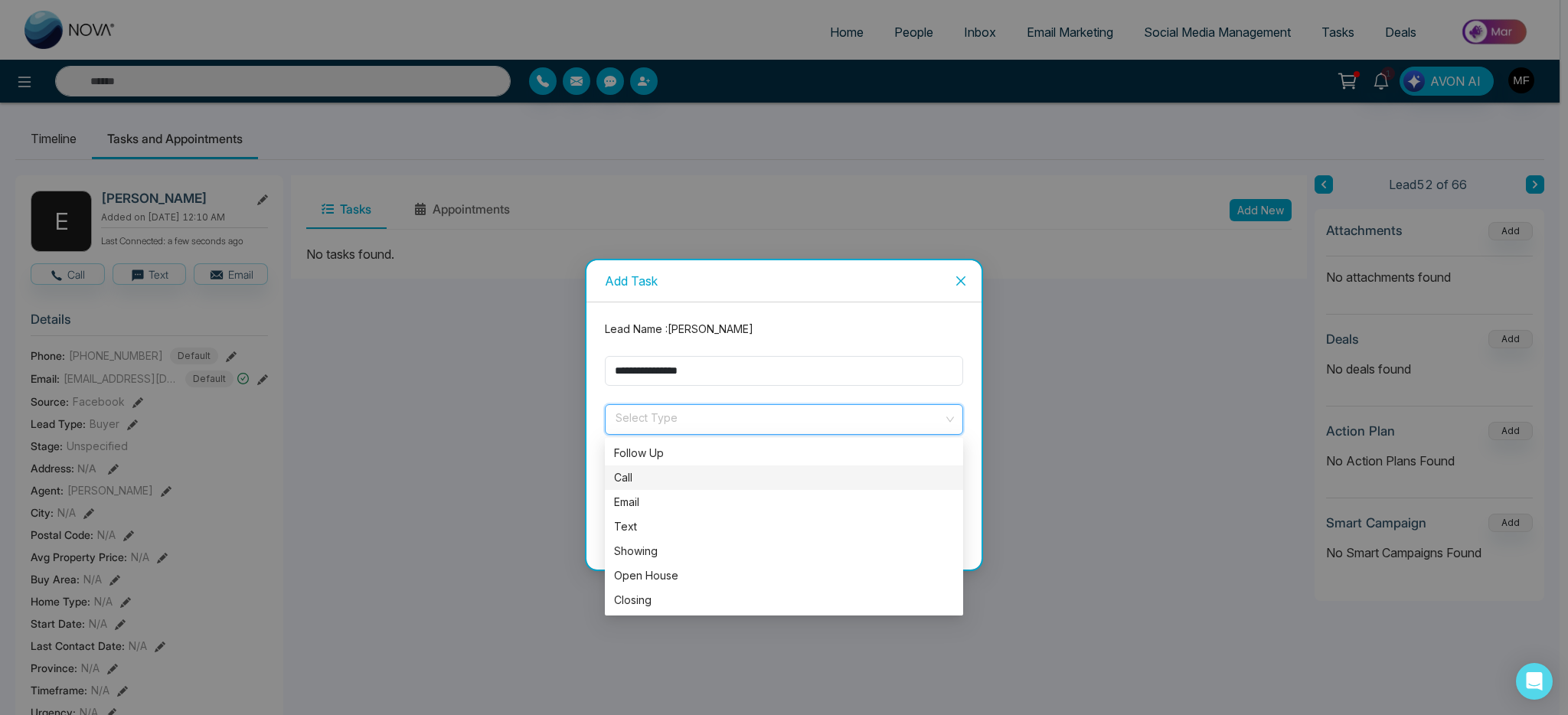
click at [682, 475] on div "Call" at bounding box center [784, 478] width 340 height 17
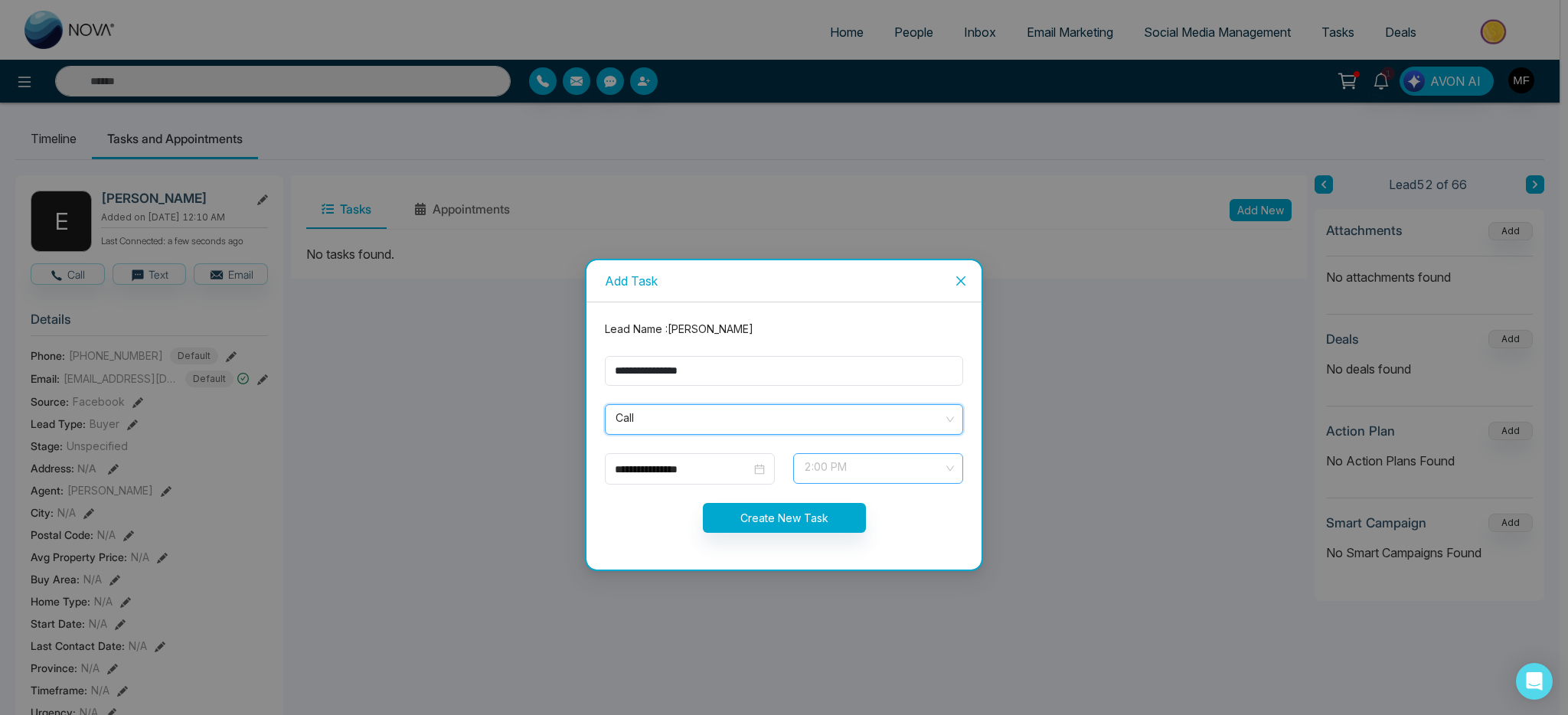
click at [911, 464] on span "2:00 PM" at bounding box center [879, 469] width 149 height 26
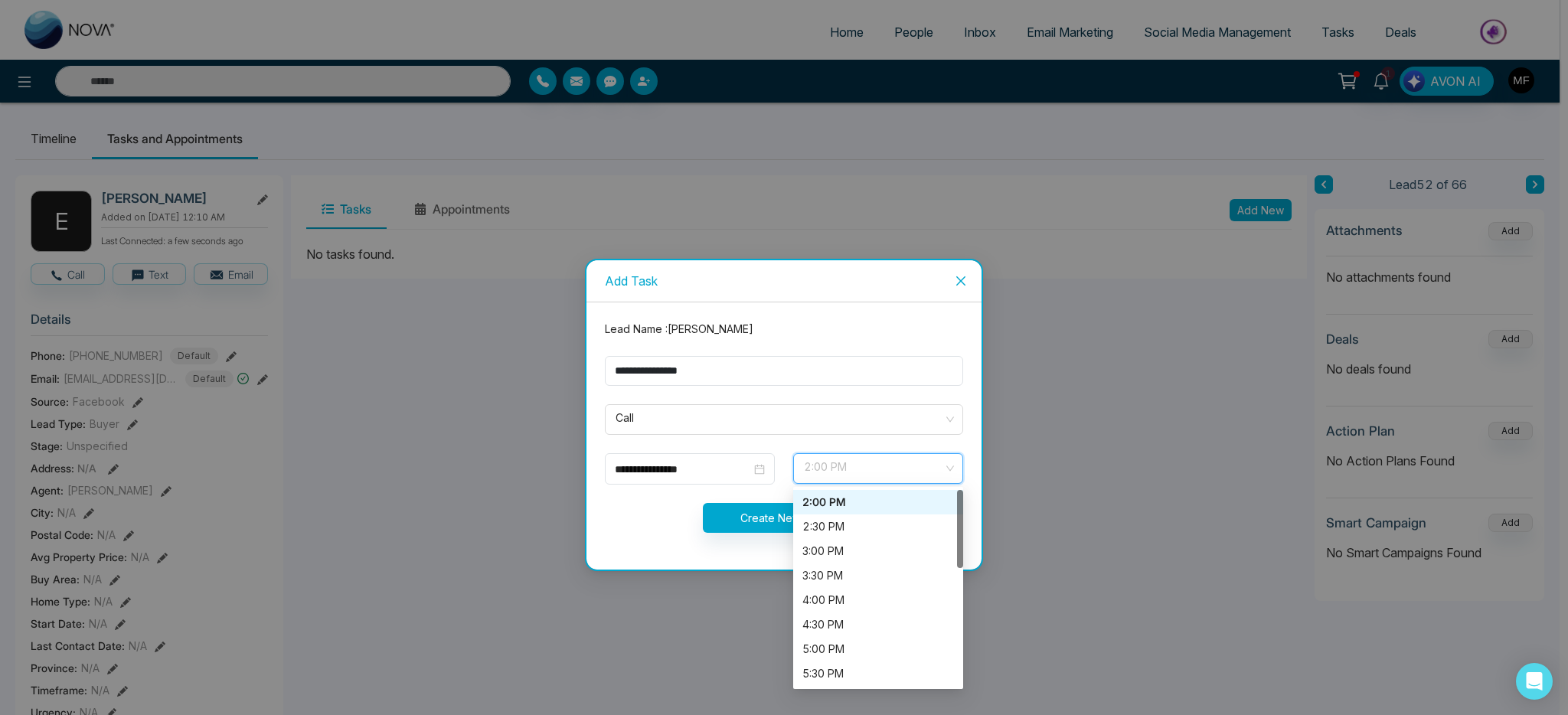
click at [855, 505] on div "2:00 PM" at bounding box center [878, 502] width 151 height 17
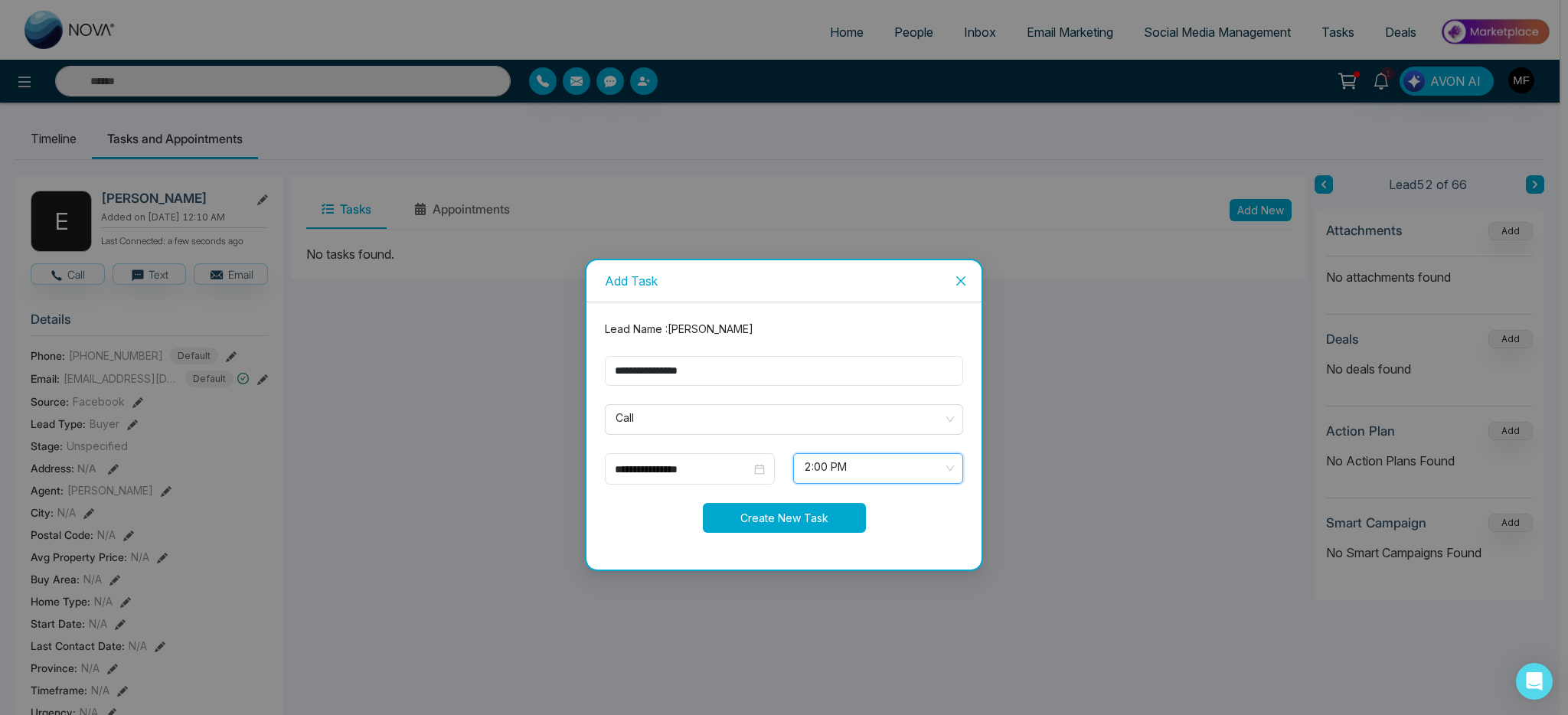
click at [759, 512] on button "Create New Task" at bounding box center [784, 517] width 163 height 30
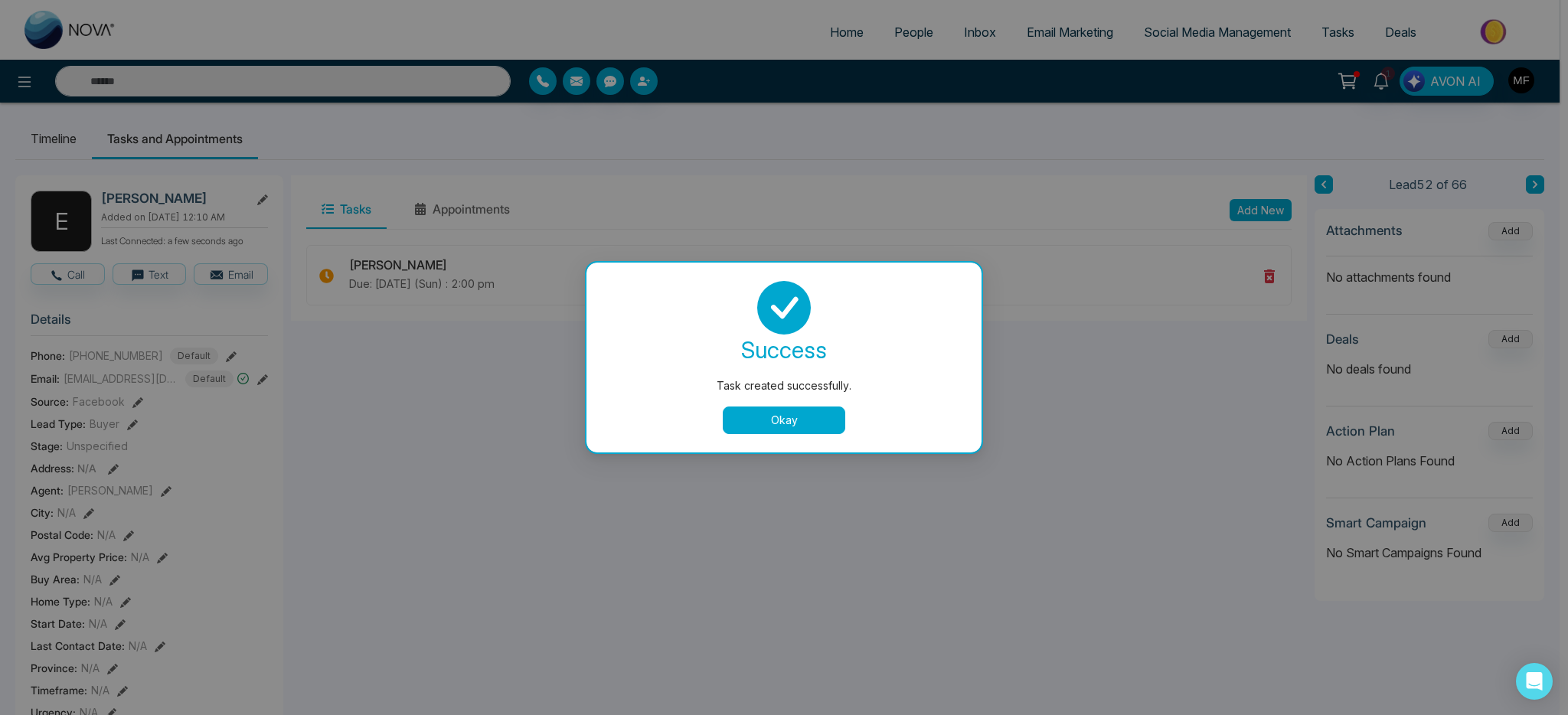
click at [794, 421] on button "Okay" at bounding box center [784, 420] width 122 height 27
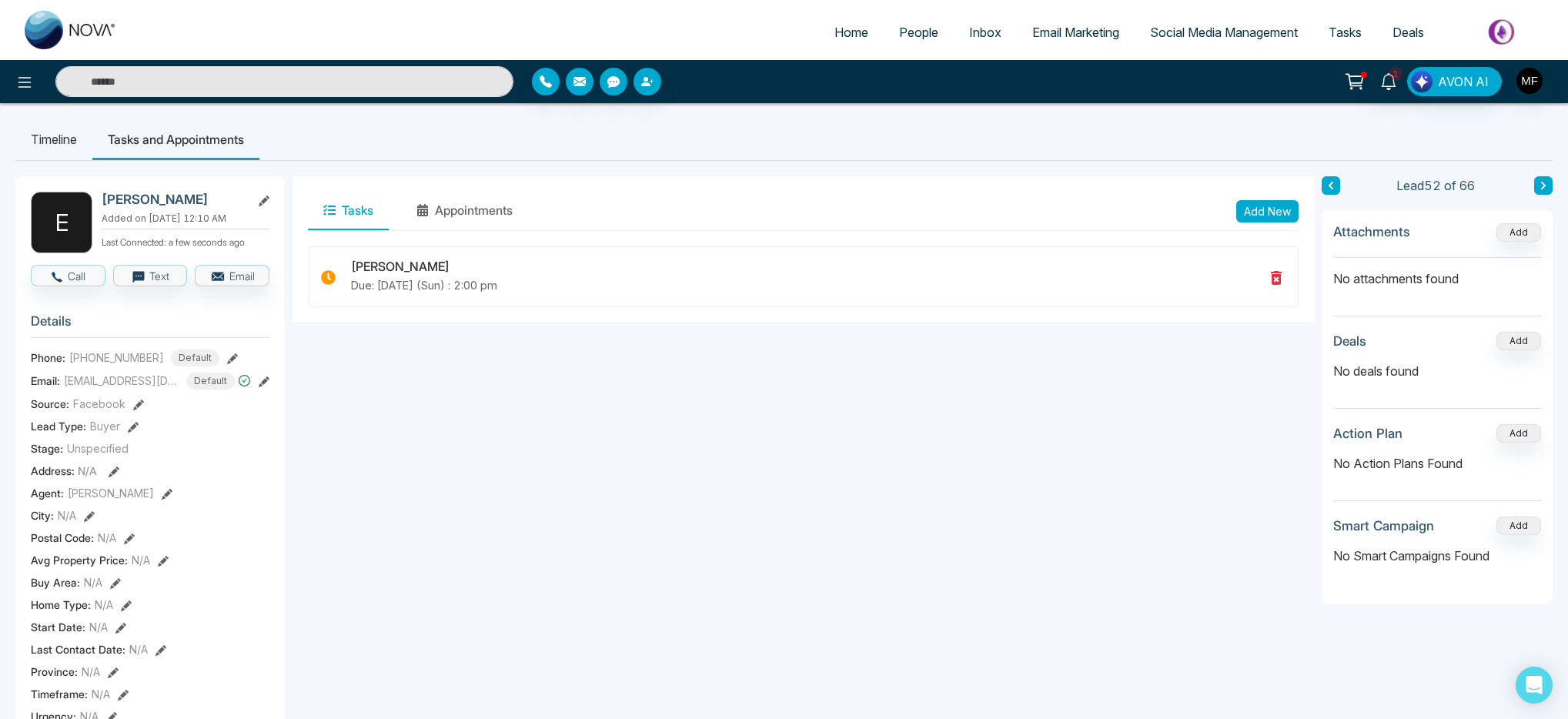
click at [1541, 186] on icon at bounding box center [1543, 185] width 8 height 9
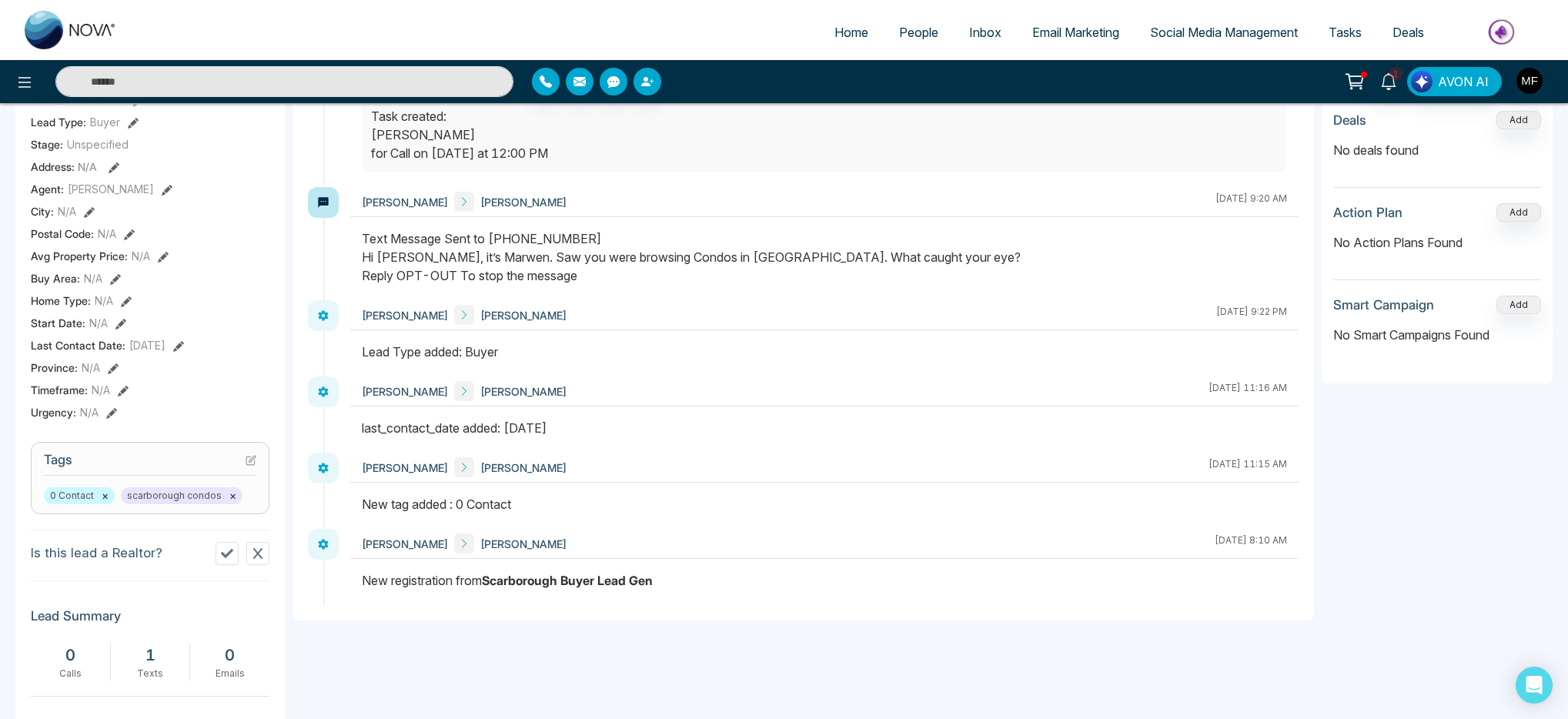
scroll to position [313, 0]
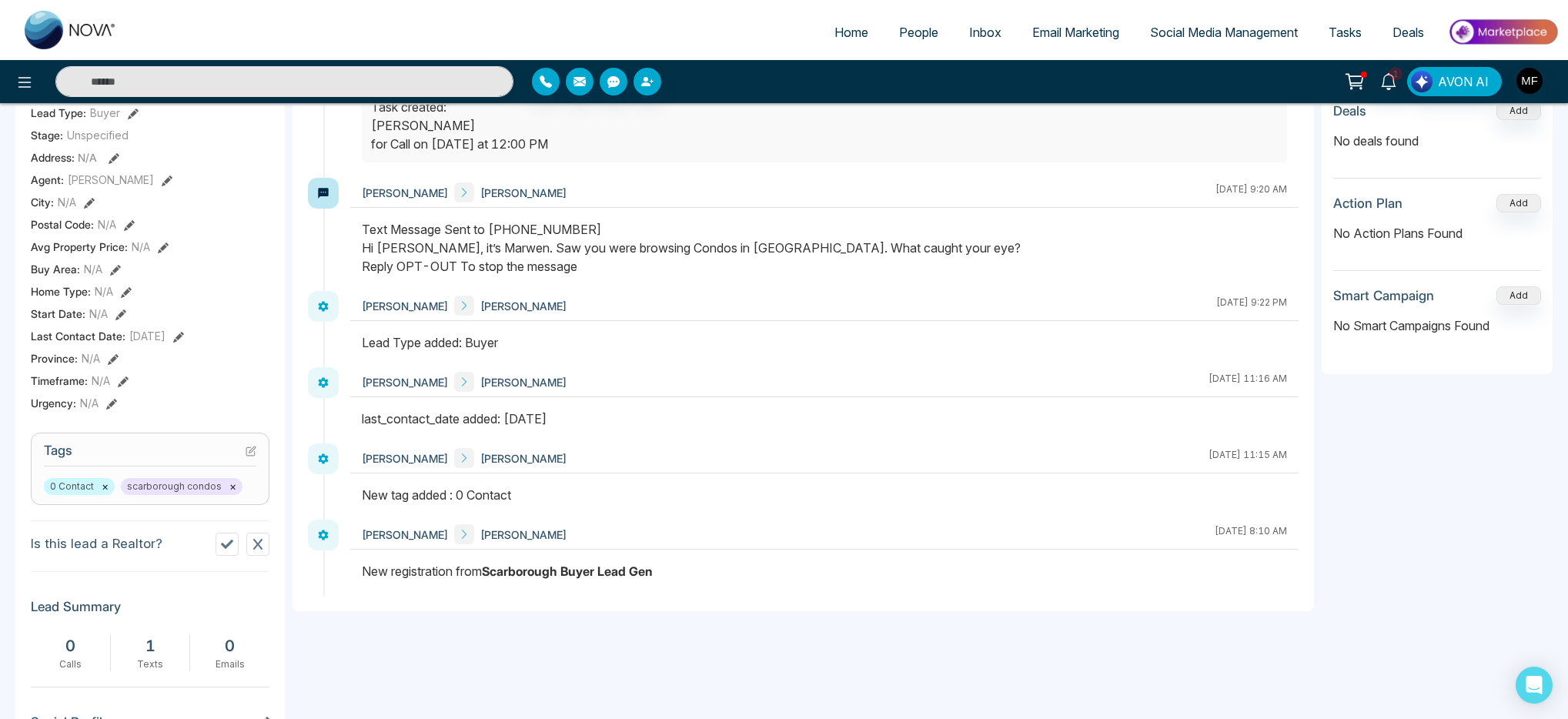
click at [253, 456] on icon at bounding box center [251, 451] width 11 height 11
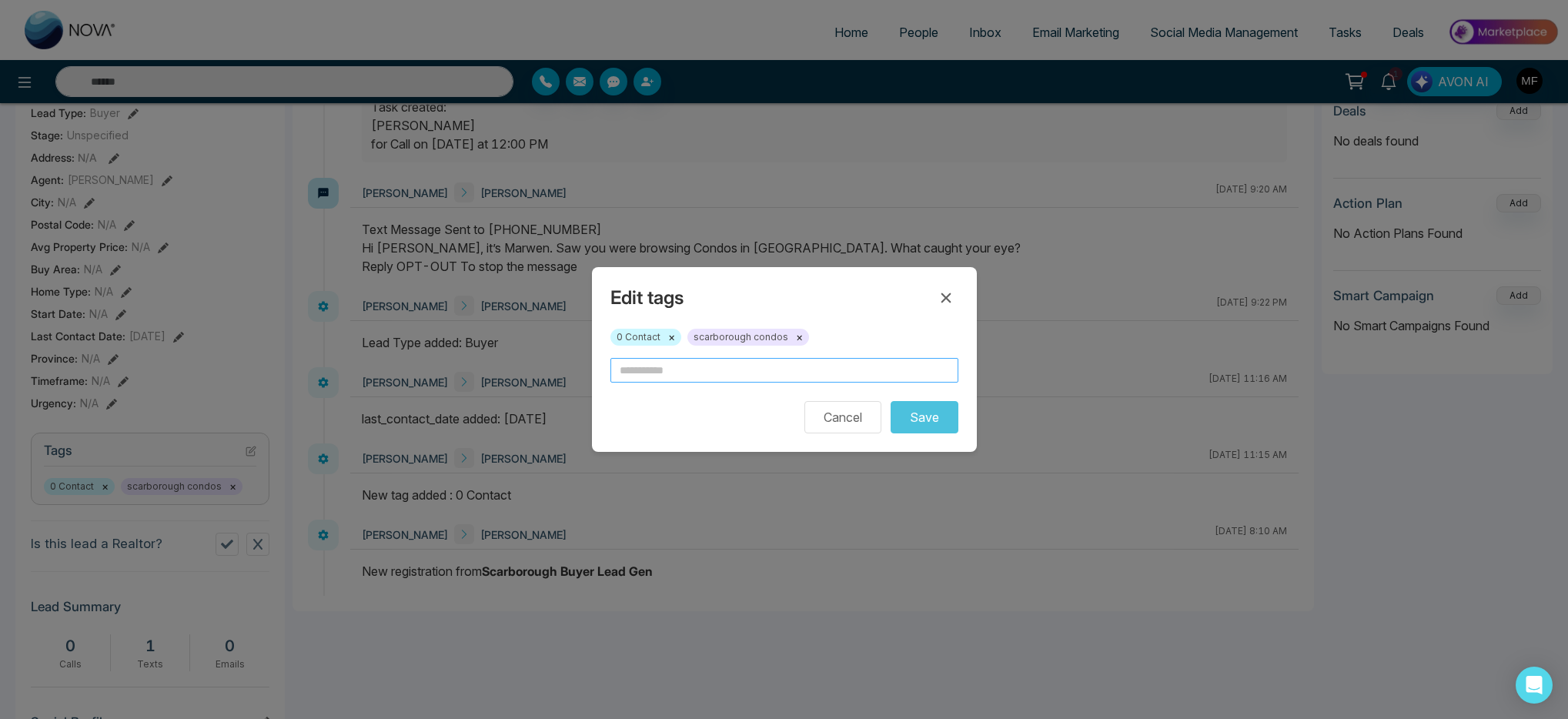
click at [735, 372] on input "text" at bounding box center [784, 370] width 348 height 25
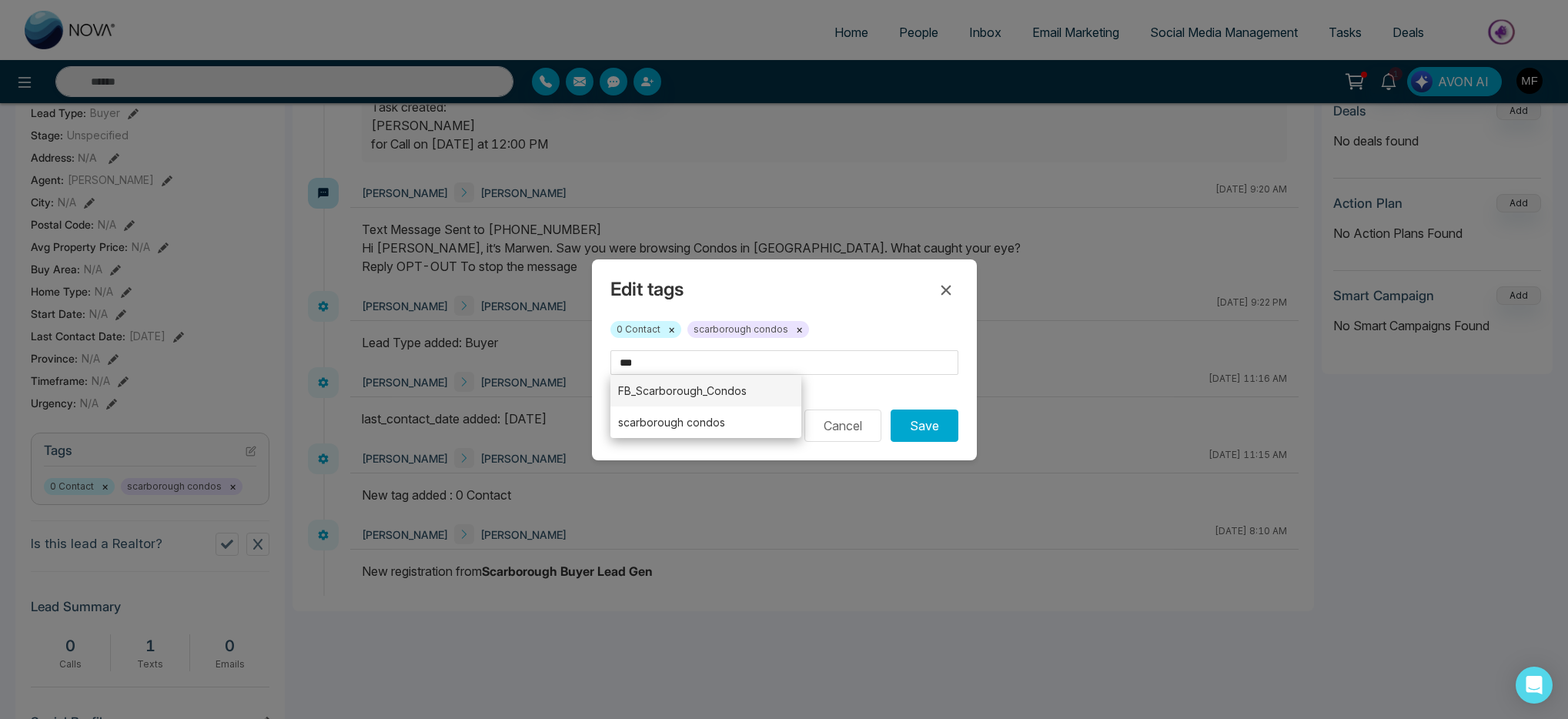
click at [715, 397] on li "FB_Scarborough_Condos" at bounding box center [706, 390] width 192 height 32
type input "**********"
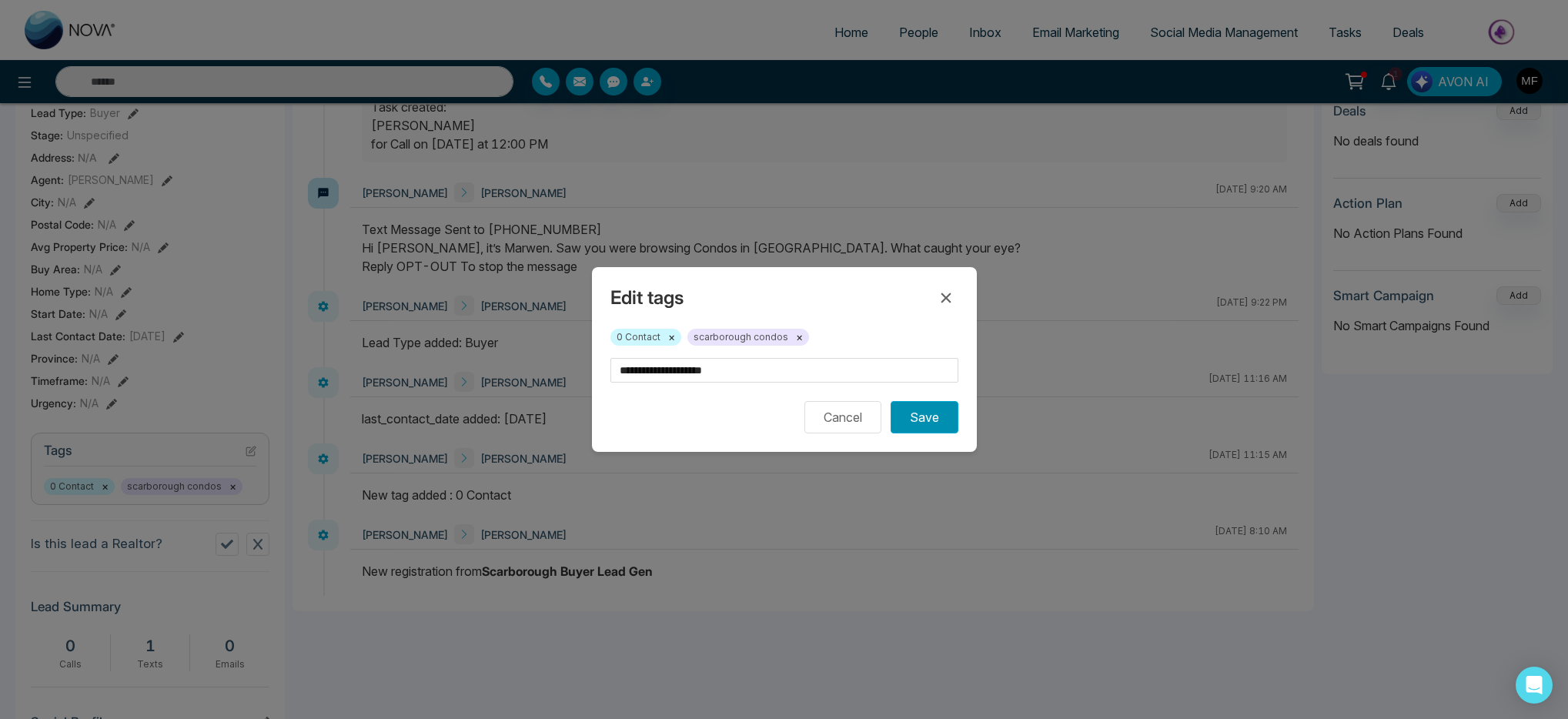
click at [929, 430] on button "Save" at bounding box center [925, 417] width 68 height 33
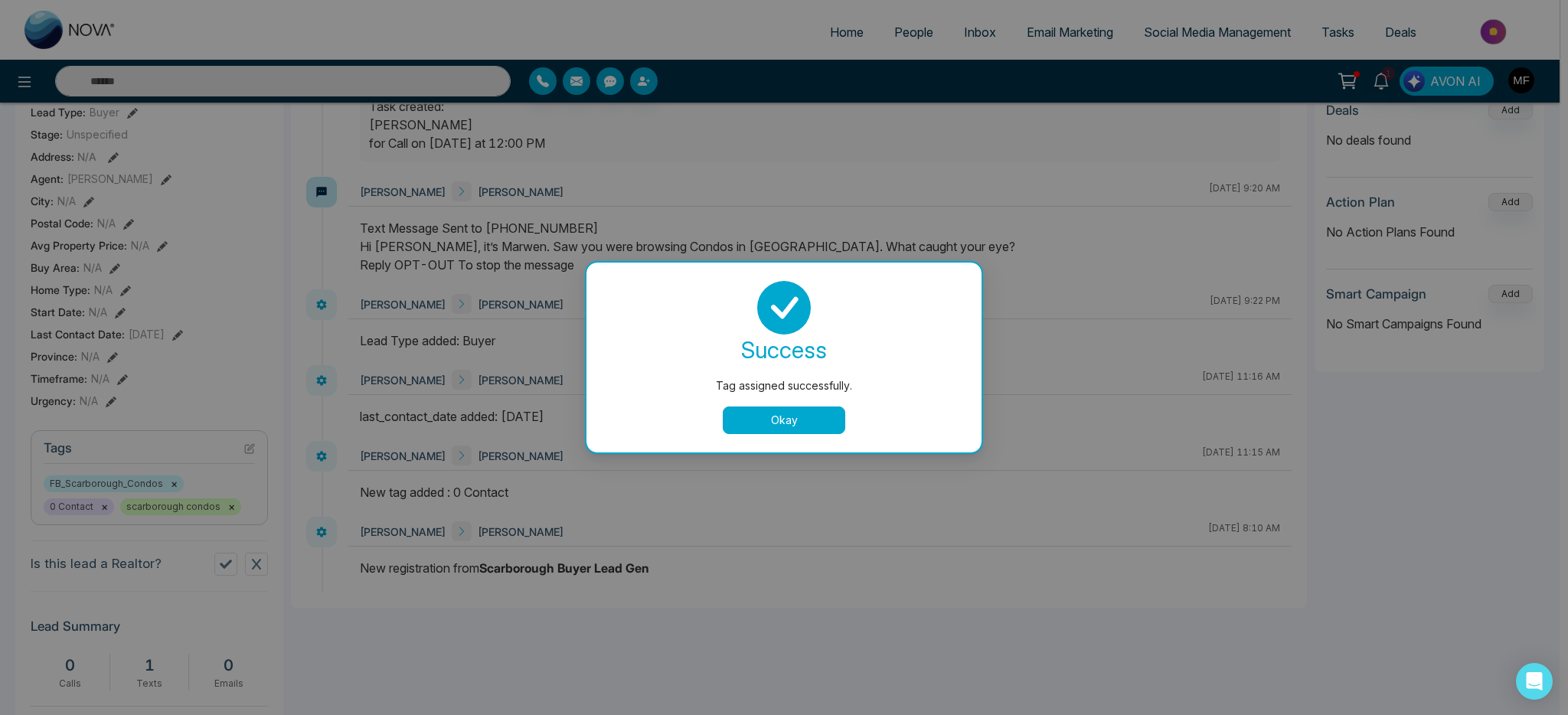
click at [809, 434] on div "success Tag assigned successfully. Okay" at bounding box center [784, 358] width 395 height 190
click at [806, 426] on button "Okay" at bounding box center [784, 420] width 122 height 27
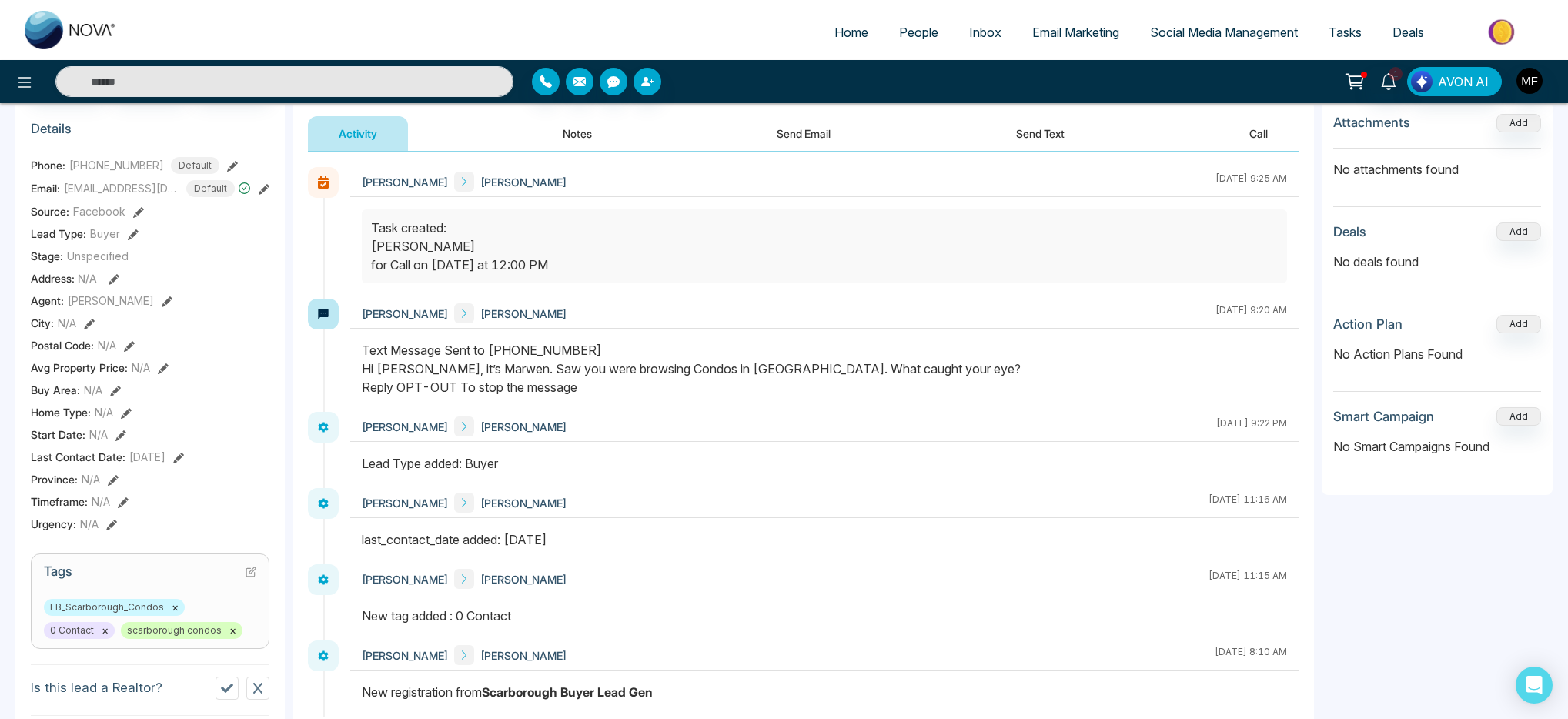
scroll to position [0, 0]
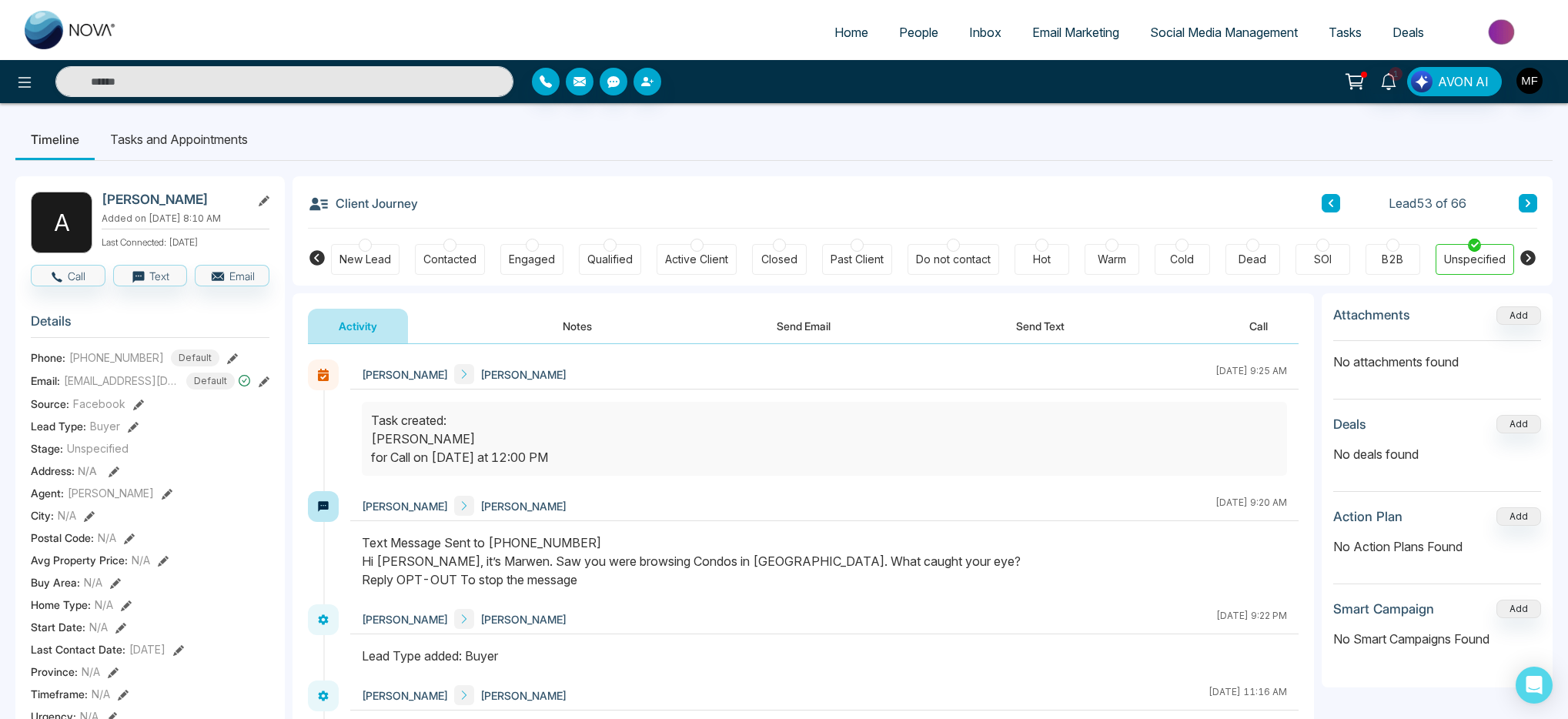
click at [556, 330] on button "Notes" at bounding box center [578, 326] width 91 height 34
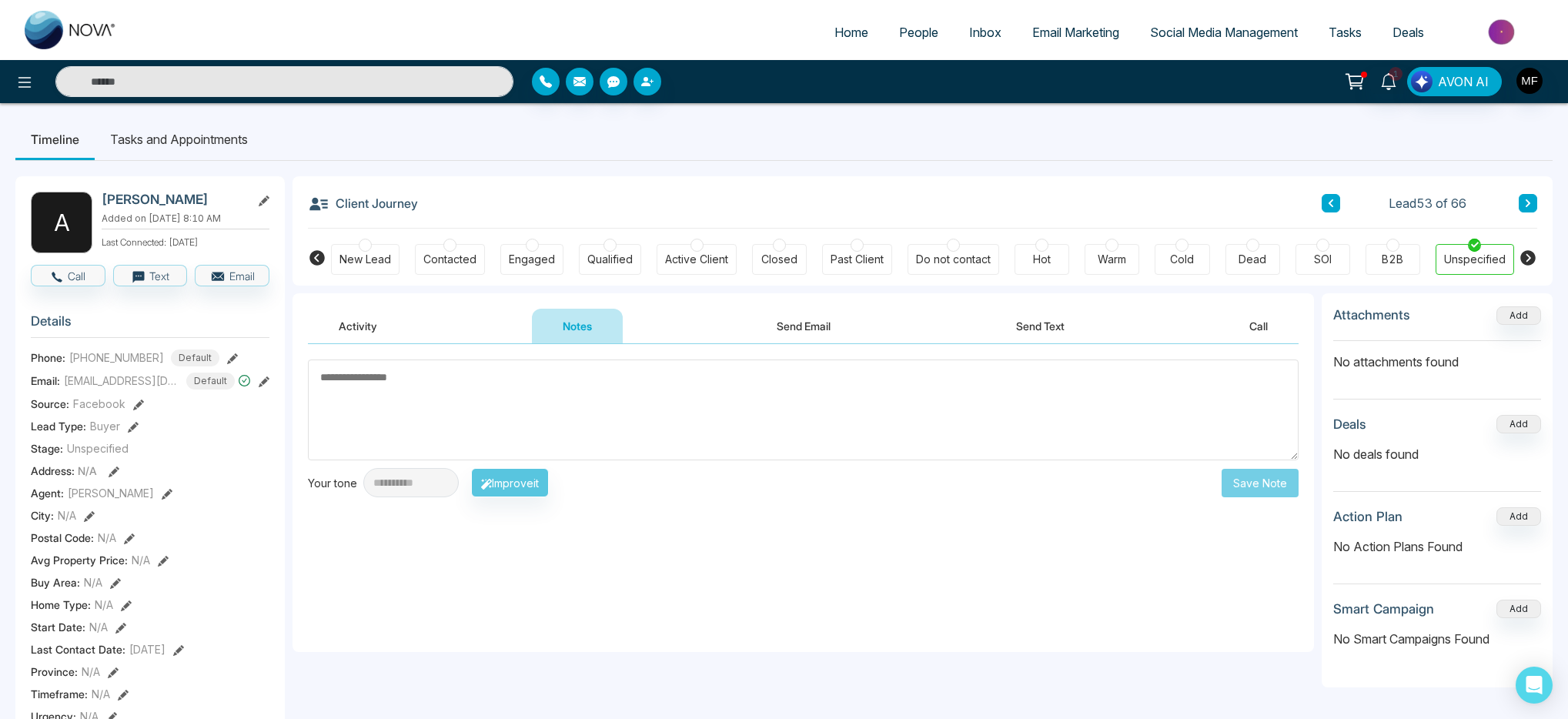
click at [157, 140] on li "Tasks and Appointments" at bounding box center [179, 139] width 169 height 41
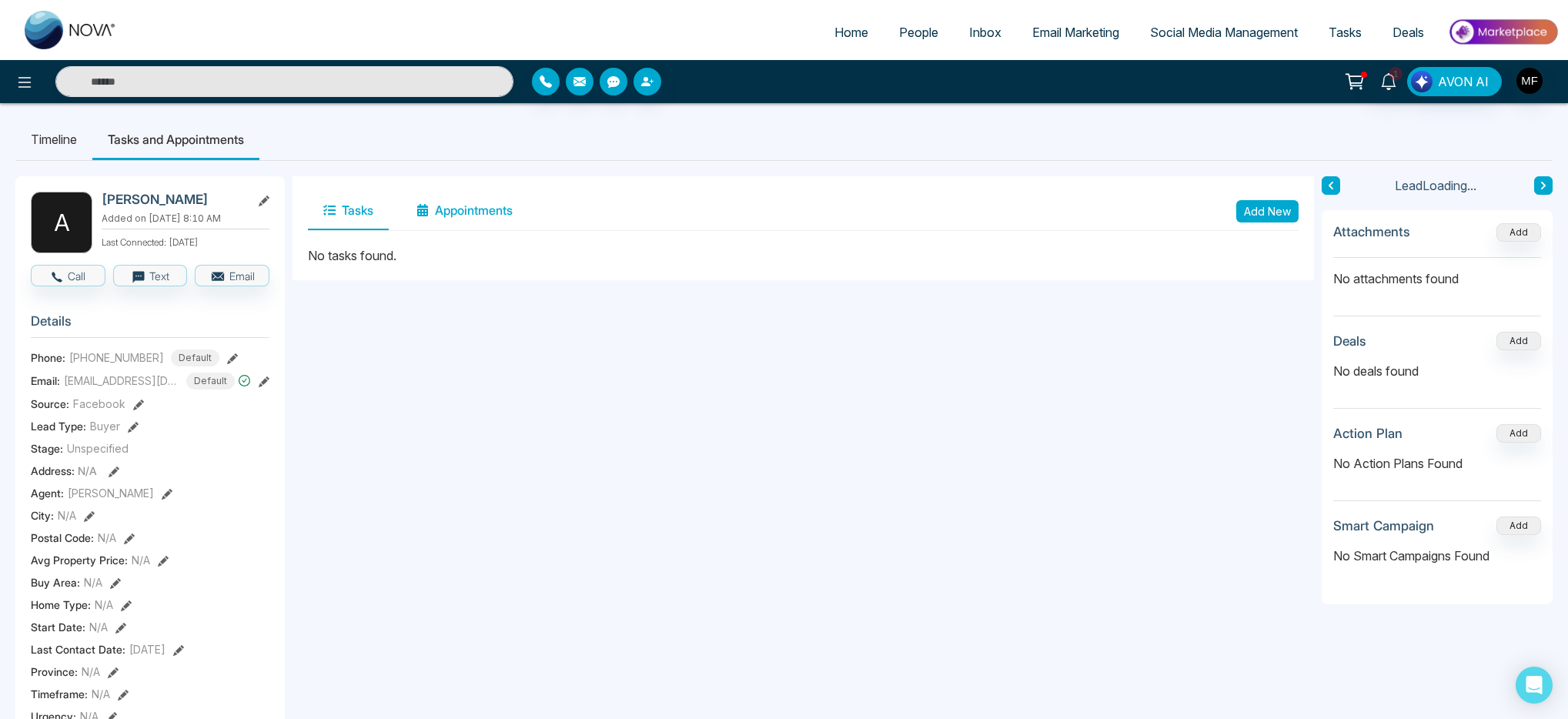
click at [477, 211] on button "Appointments" at bounding box center [464, 211] width 127 height 39
click at [350, 201] on button "Tasks" at bounding box center [348, 211] width 81 height 39
click at [1261, 214] on button "Add New" at bounding box center [1268, 212] width 63 height 22
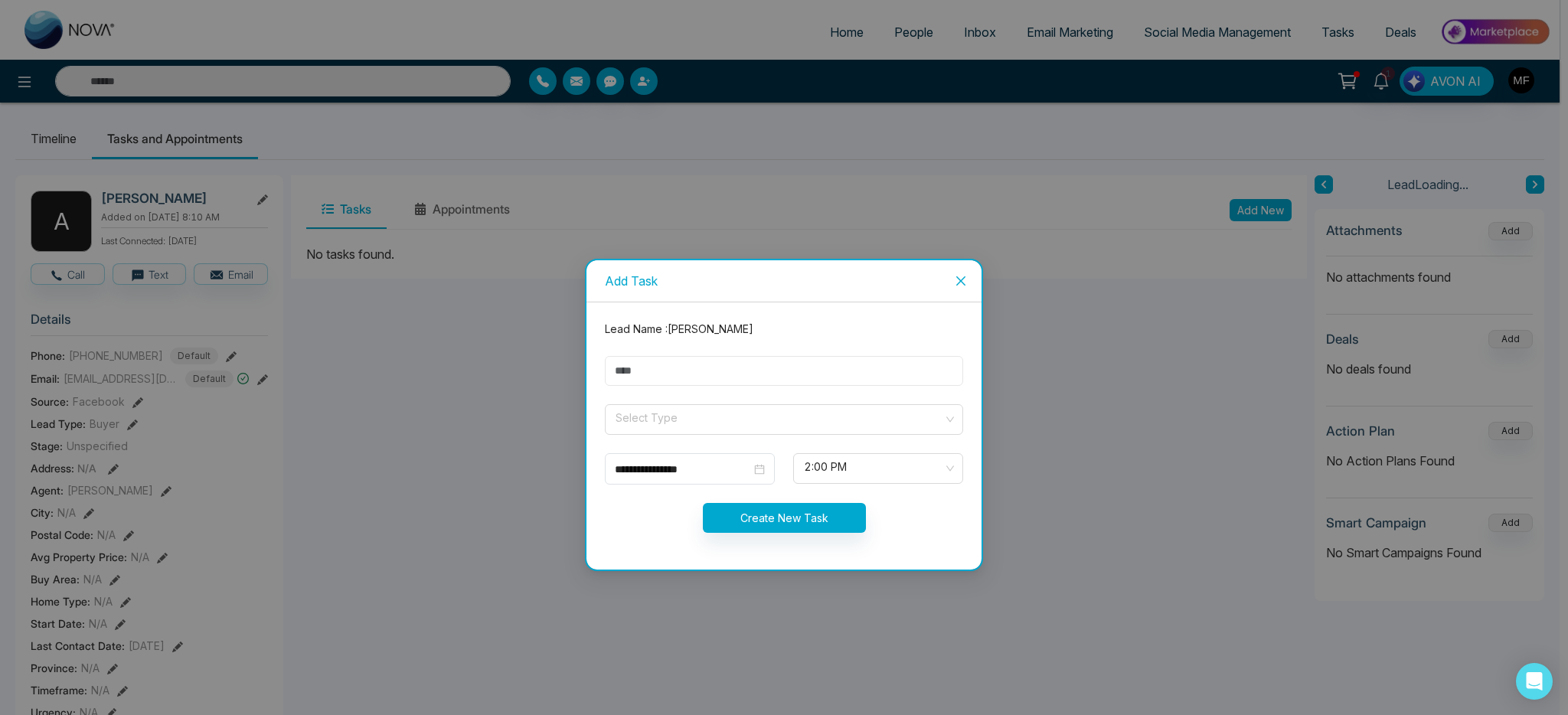
click at [723, 380] on input "text" at bounding box center [784, 370] width 358 height 30
type input "**********"
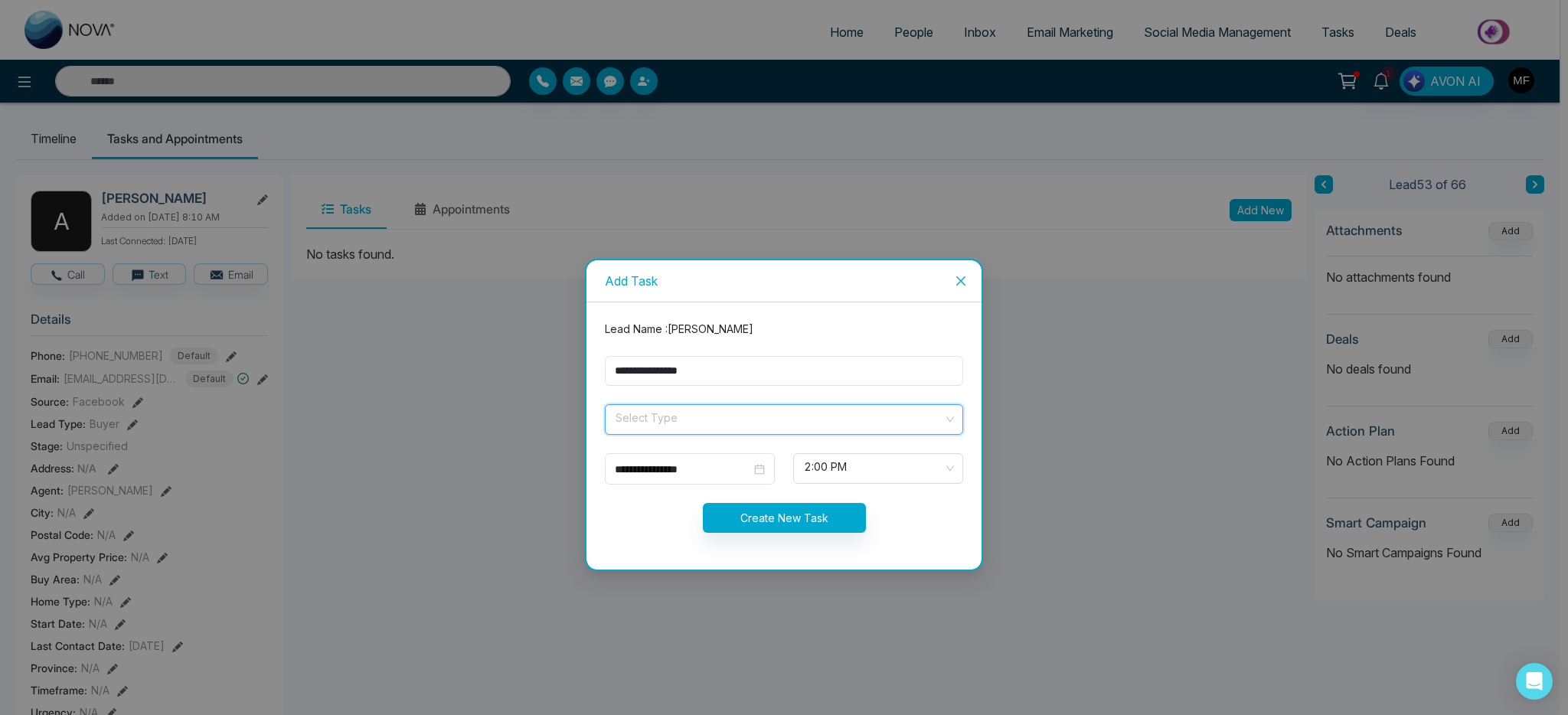
click at [705, 424] on input "search" at bounding box center [778, 417] width 329 height 23
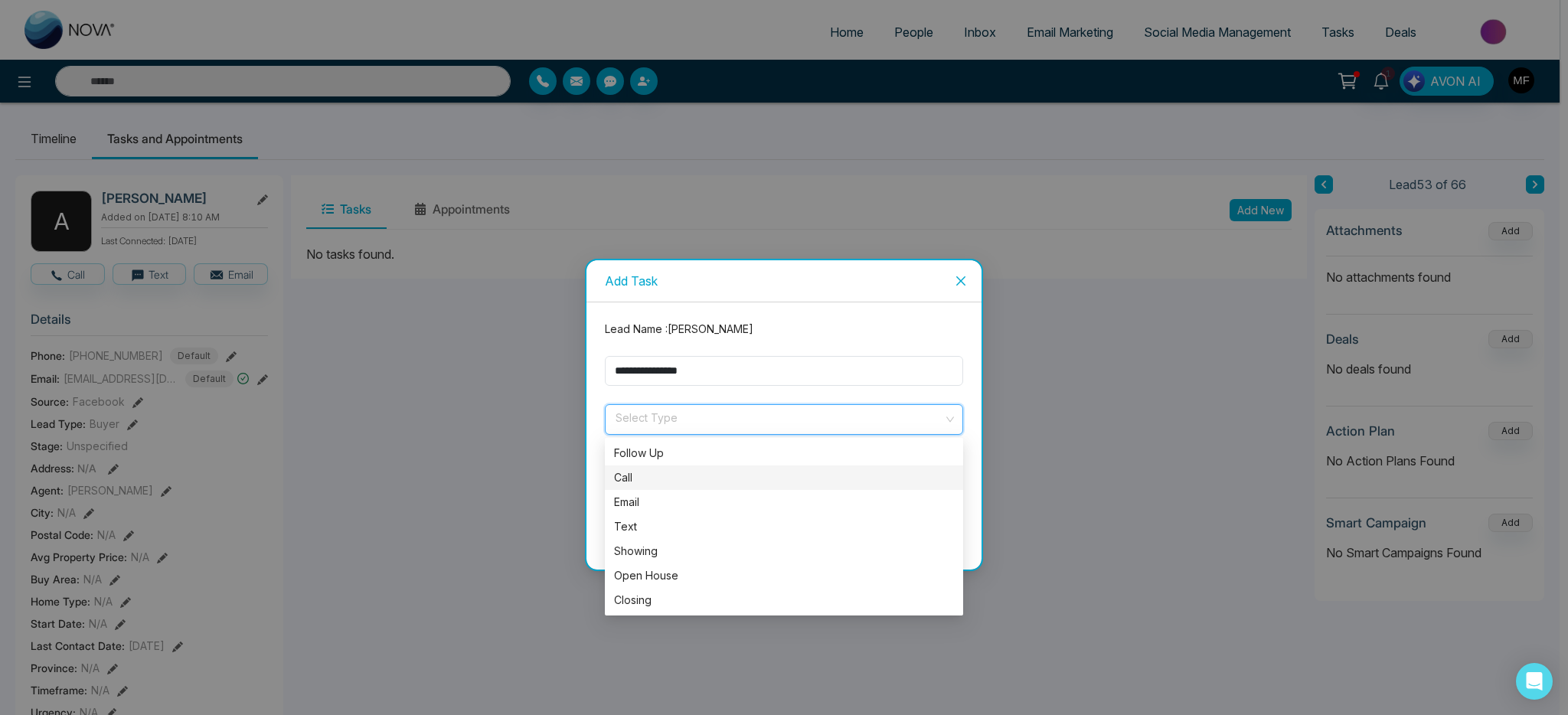
click at [673, 478] on div "Call" at bounding box center [784, 478] width 340 height 17
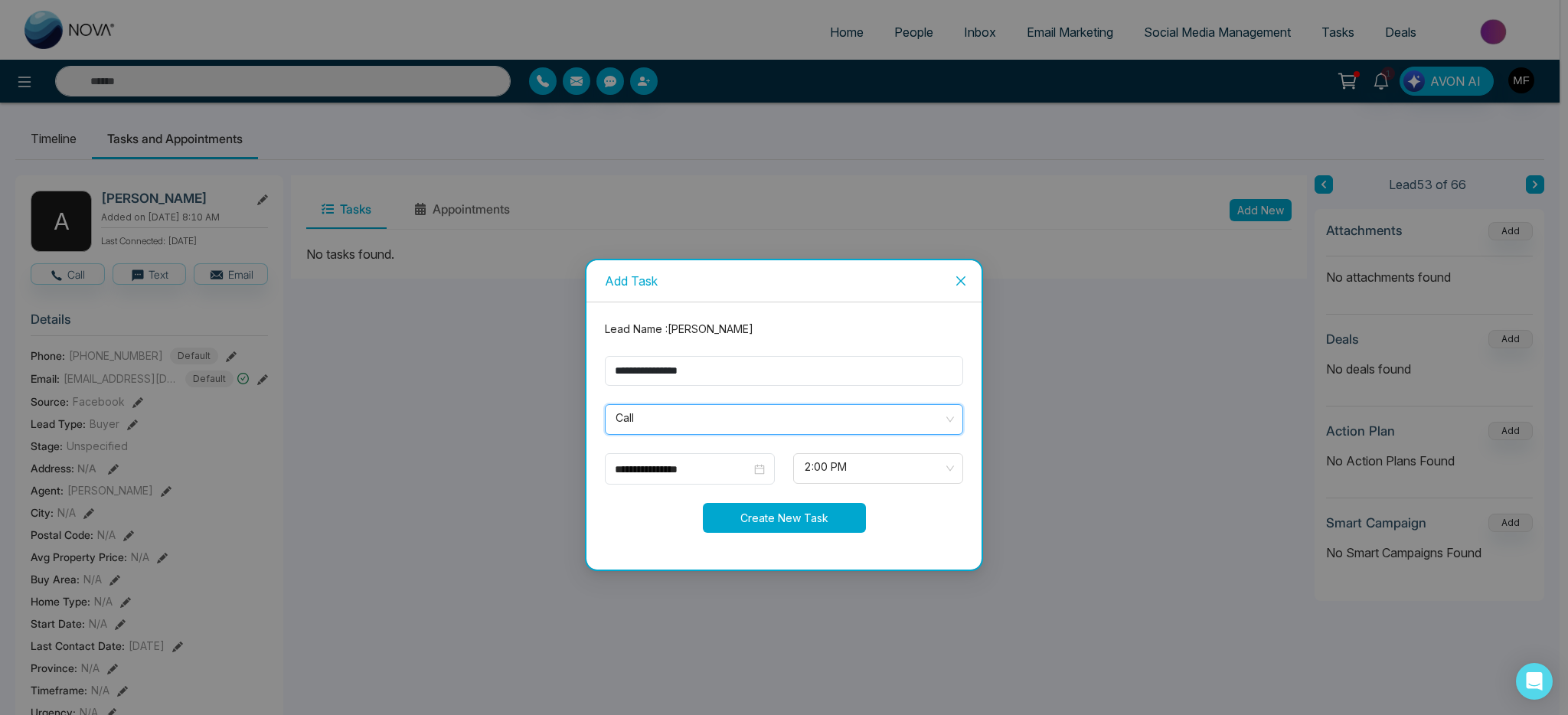
click at [839, 512] on button "Create New Task" at bounding box center [784, 517] width 163 height 30
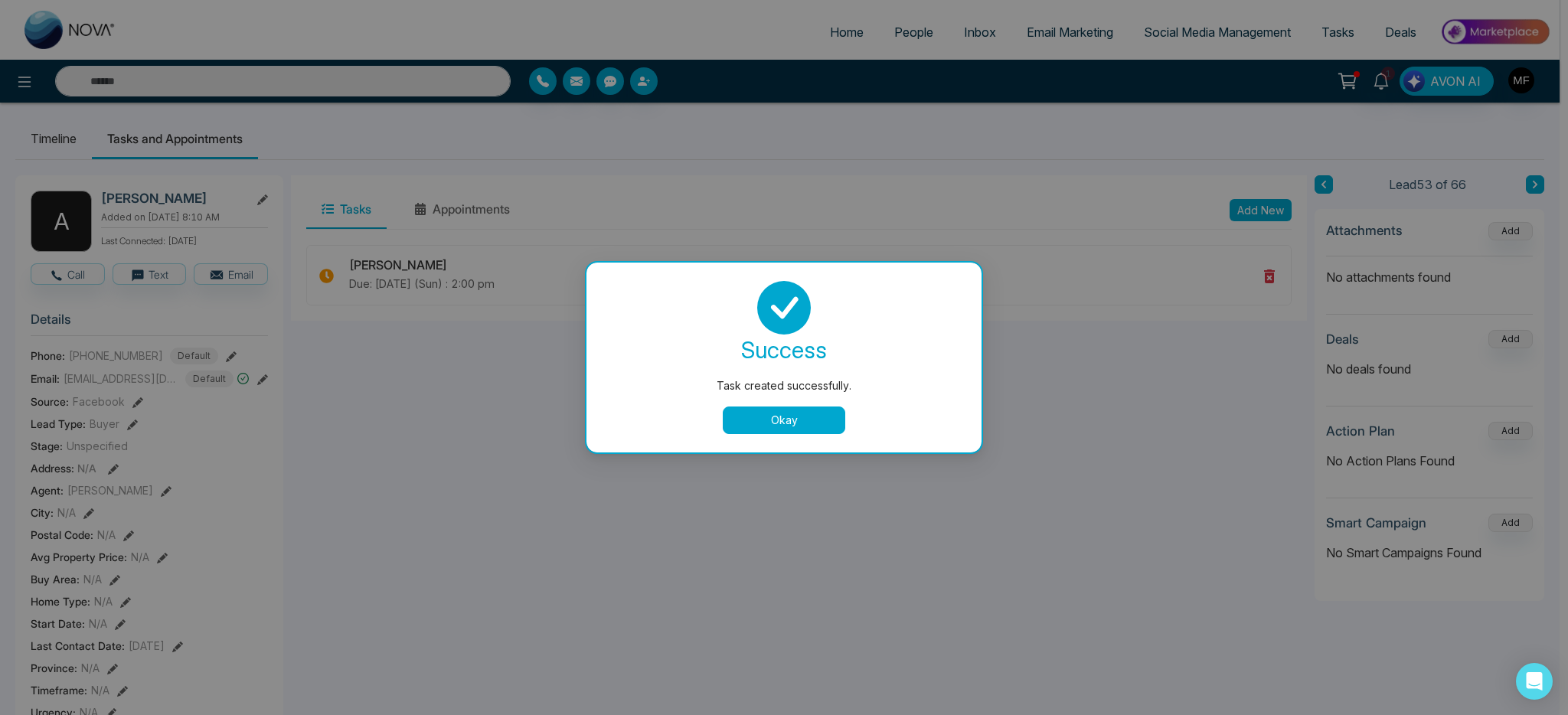
click at [833, 431] on button "Okay" at bounding box center [784, 420] width 122 height 27
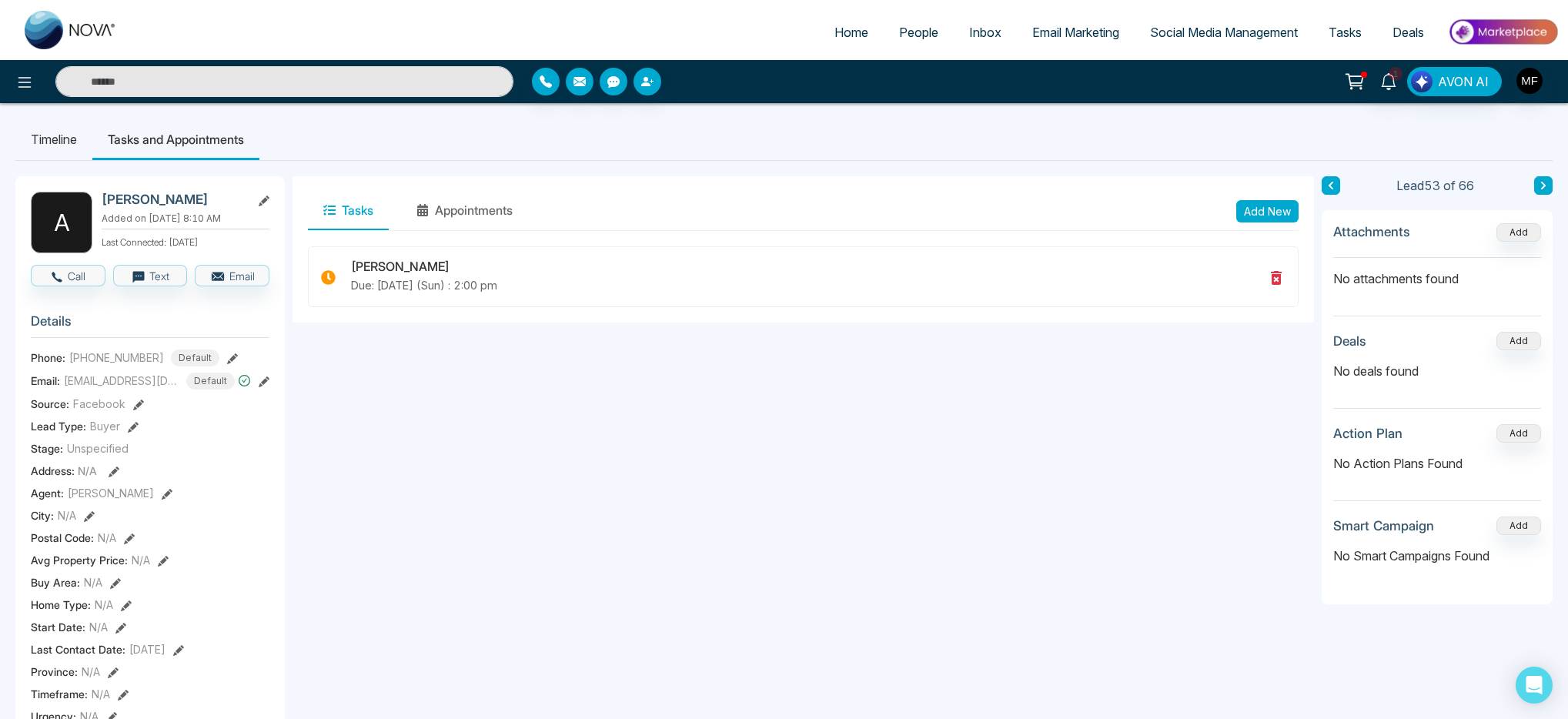
click at [1540, 186] on icon at bounding box center [1543, 185] width 8 height 9
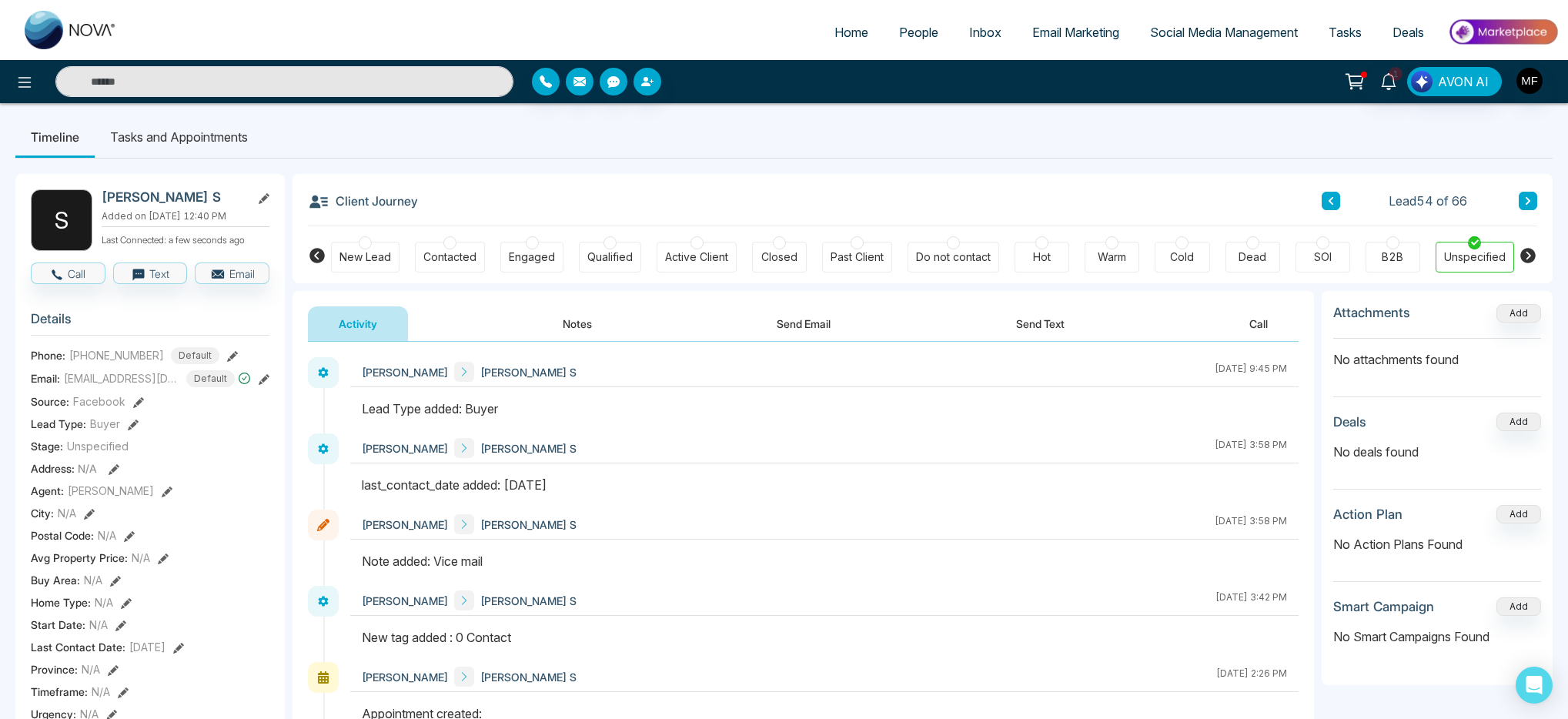
scroll to position [3, 0]
click at [555, 324] on button "Notes" at bounding box center [578, 323] width 91 height 34
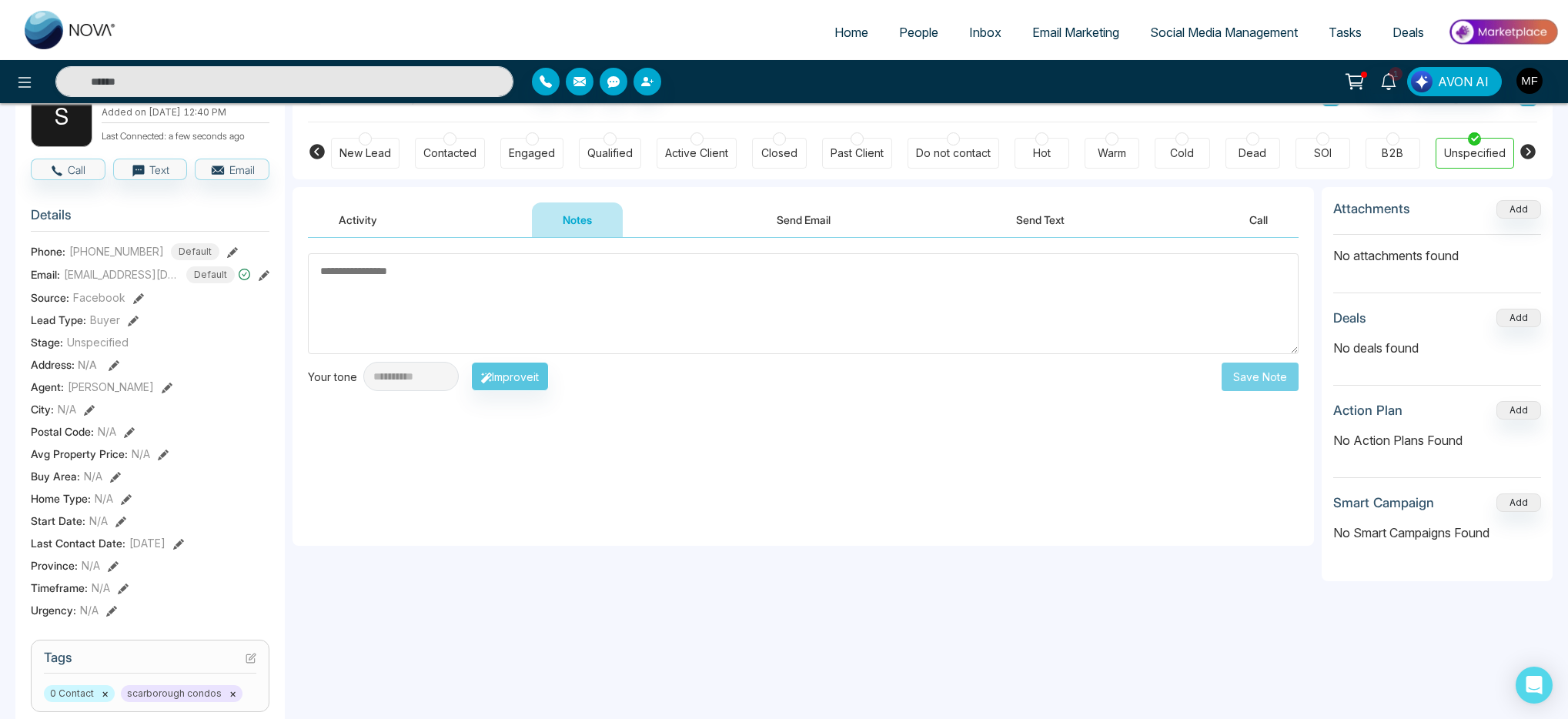
scroll to position [116, 0]
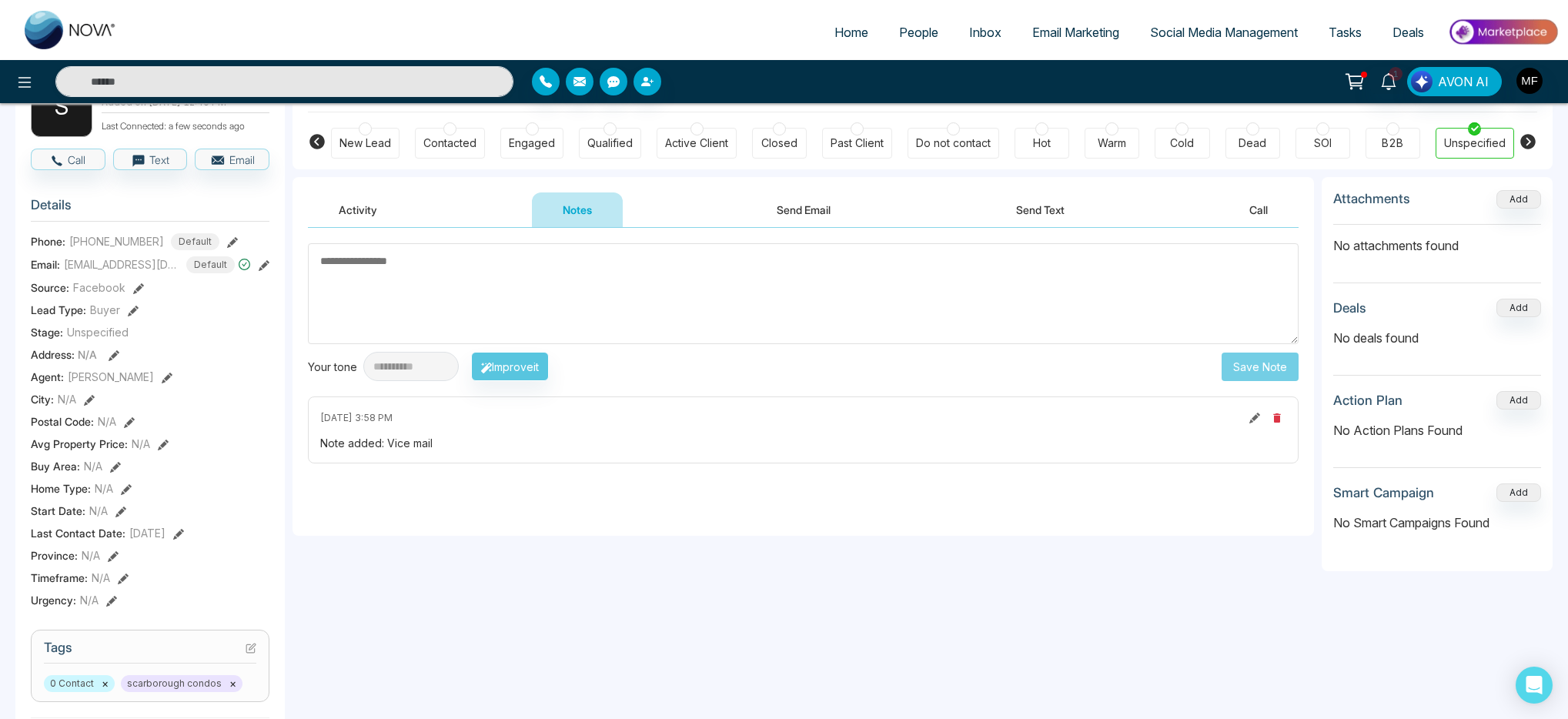
click at [386, 203] on button "Activity" at bounding box center [358, 210] width 100 height 34
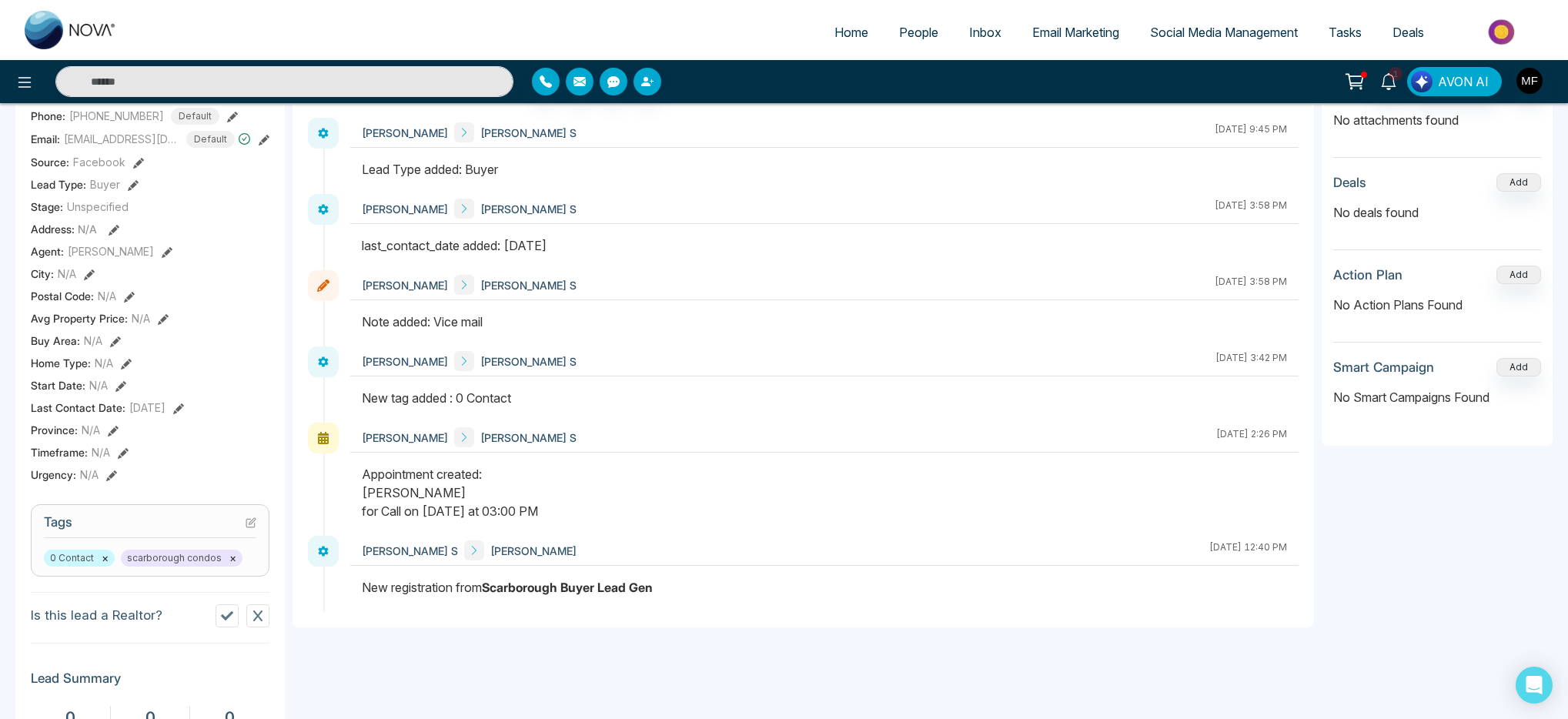
scroll to position [246, 0]
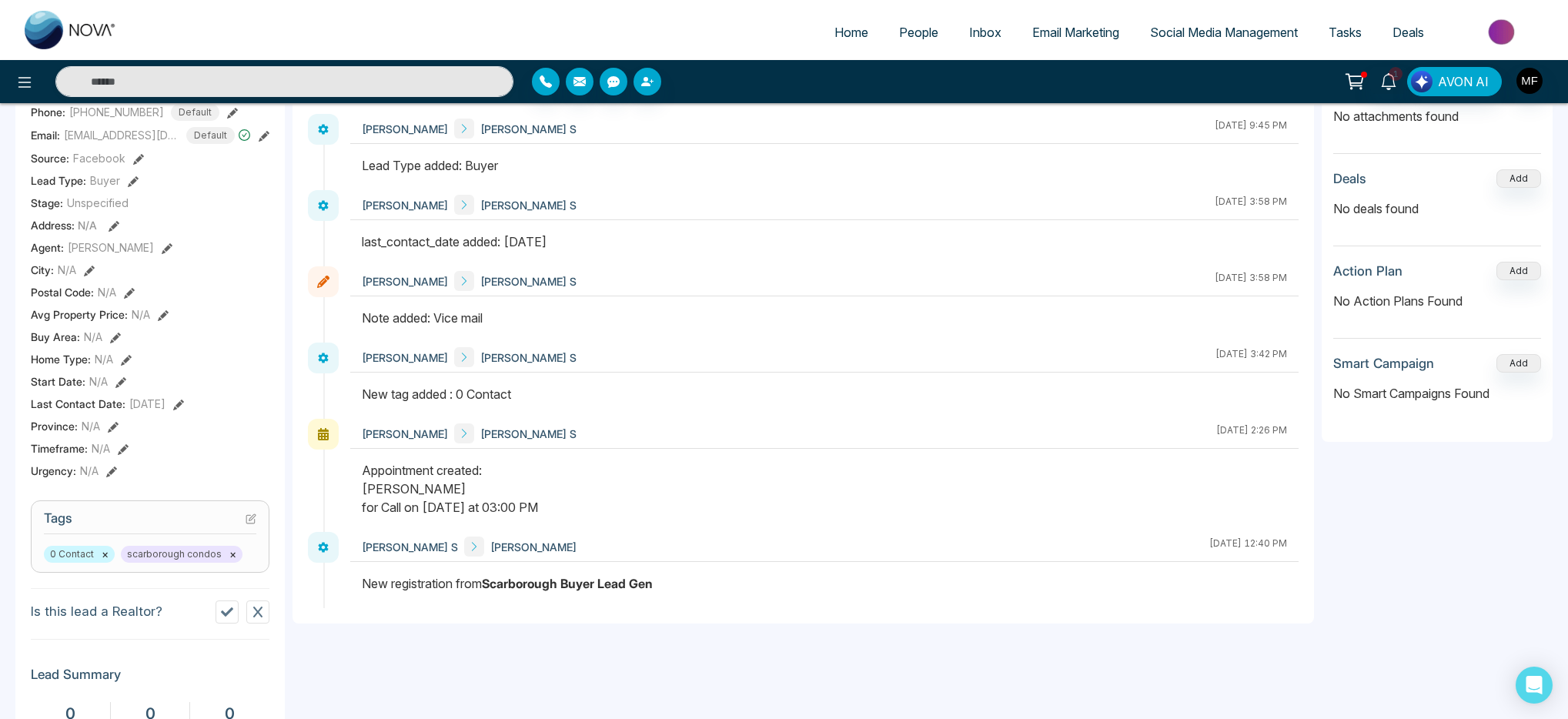
click at [252, 525] on icon at bounding box center [251, 519] width 11 height 11
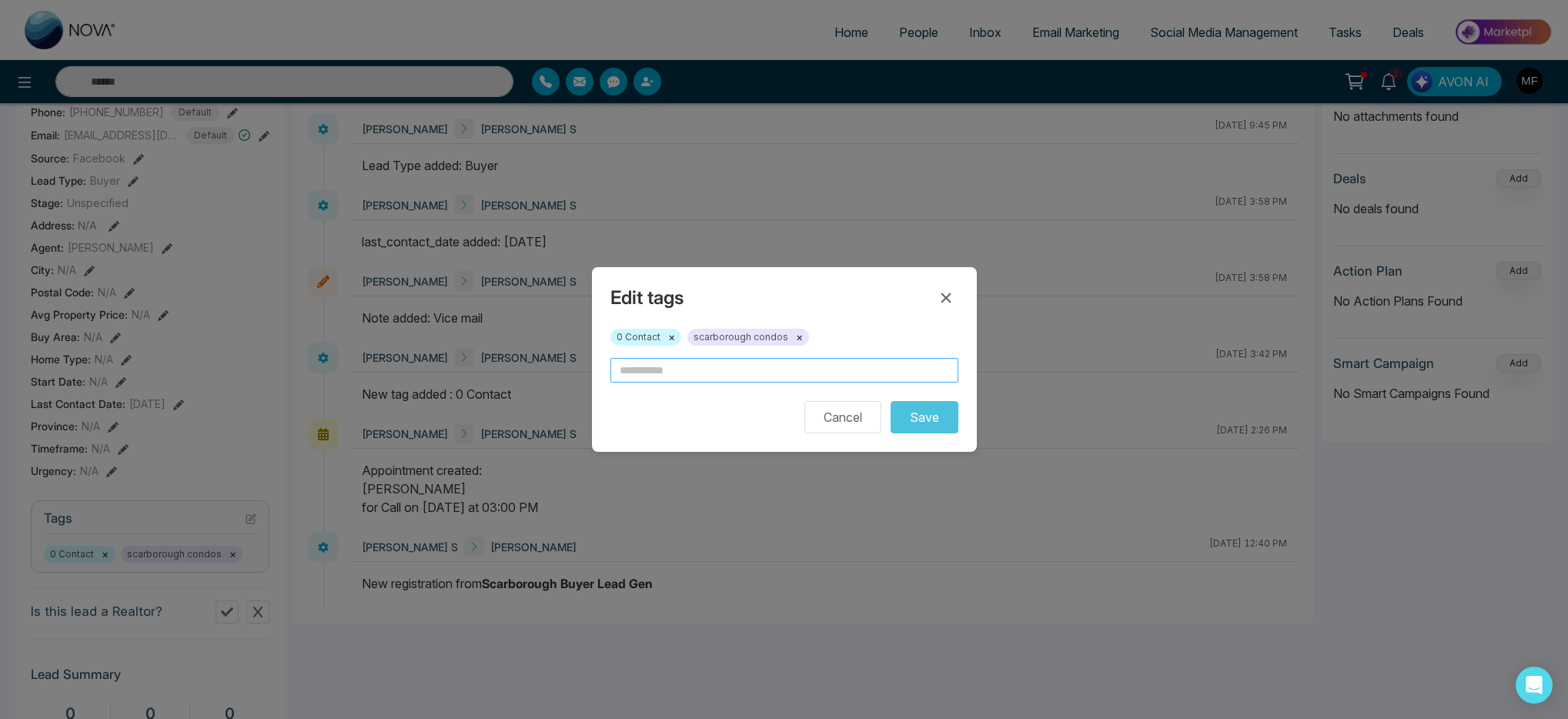
click at [731, 378] on input "text" at bounding box center [784, 370] width 348 height 25
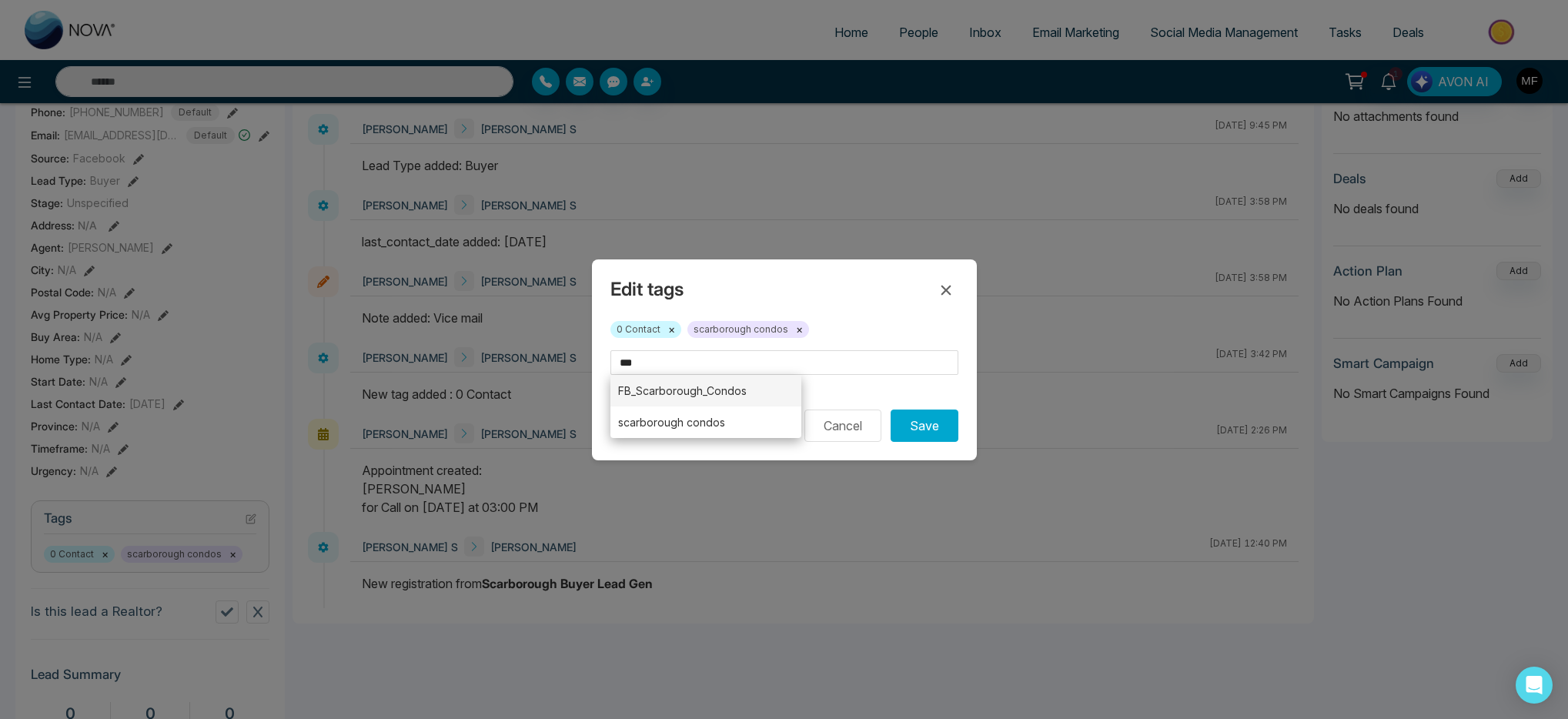
click at [712, 392] on li "FB_Scarborough_Condos" at bounding box center [706, 390] width 192 height 32
type input "**********"
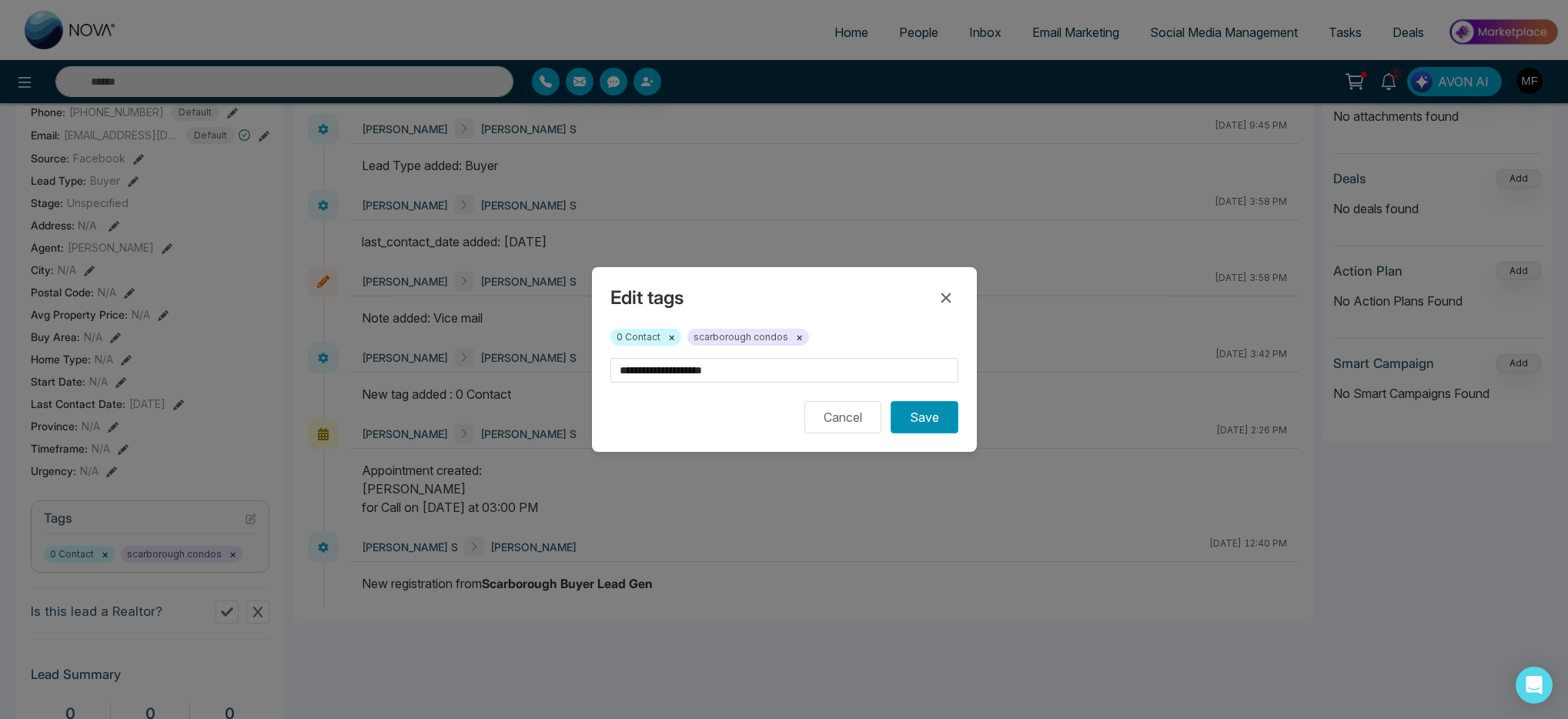
click at [913, 430] on button "Save" at bounding box center [925, 417] width 68 height 33
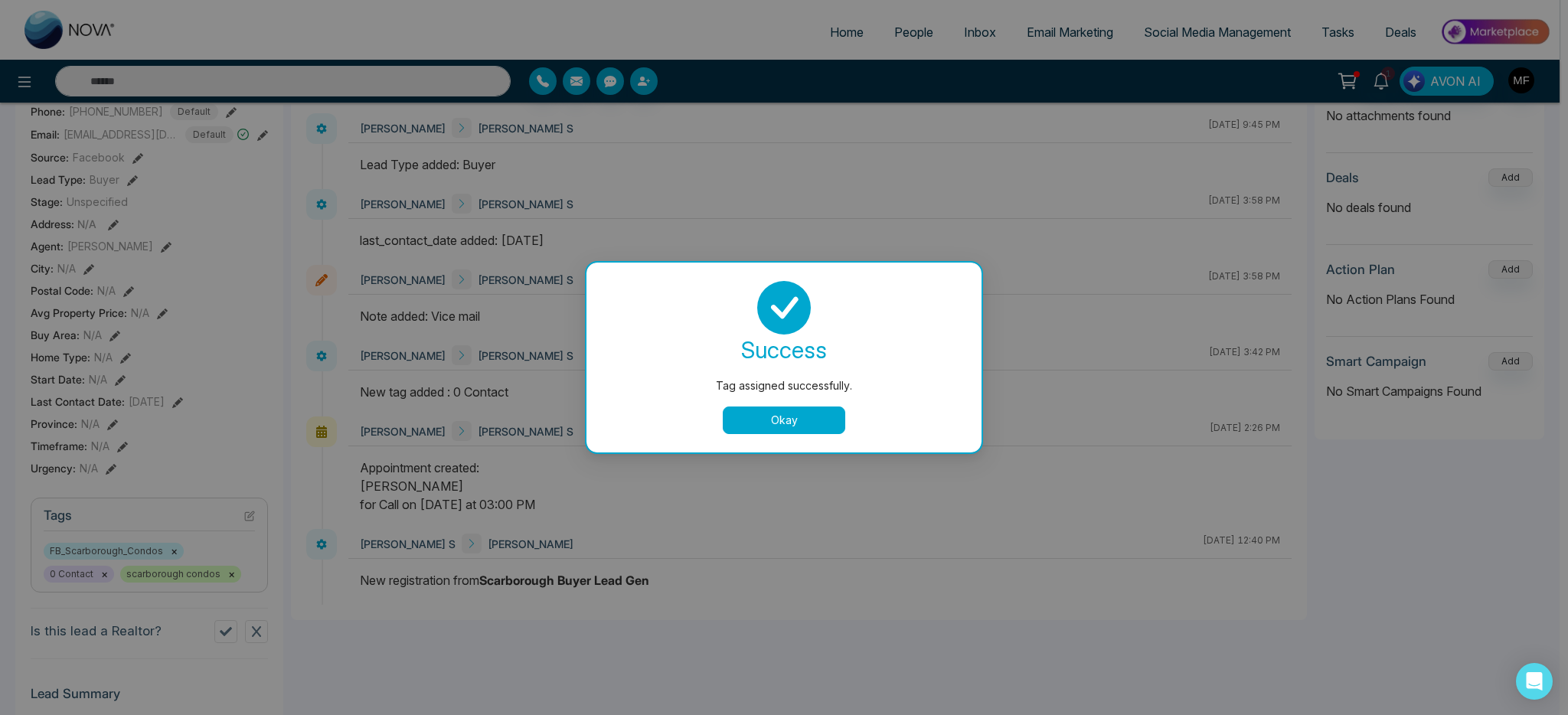
click at [819, 419] on button "Okay" at bounding box center [784, 420] width 122 height 27
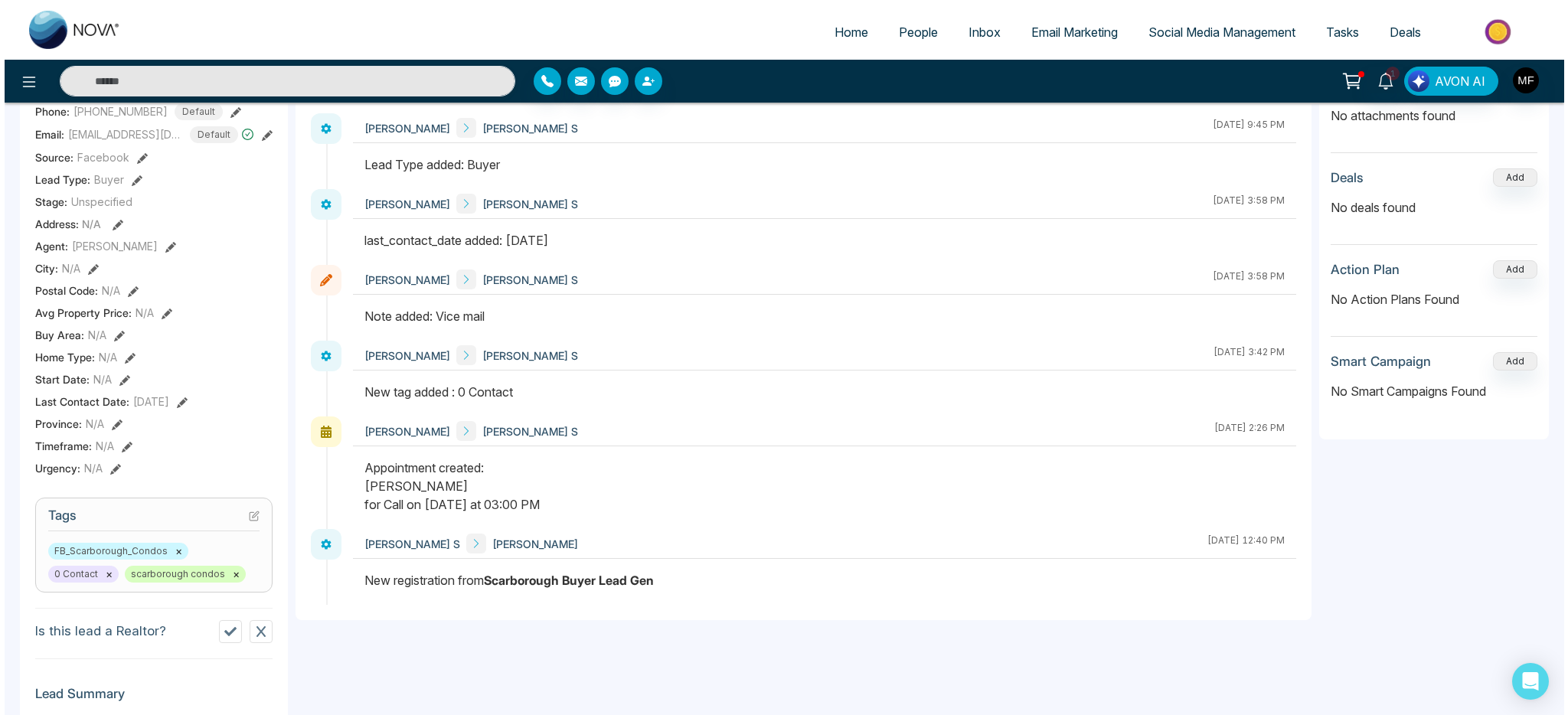
scroll to position [0, 0]
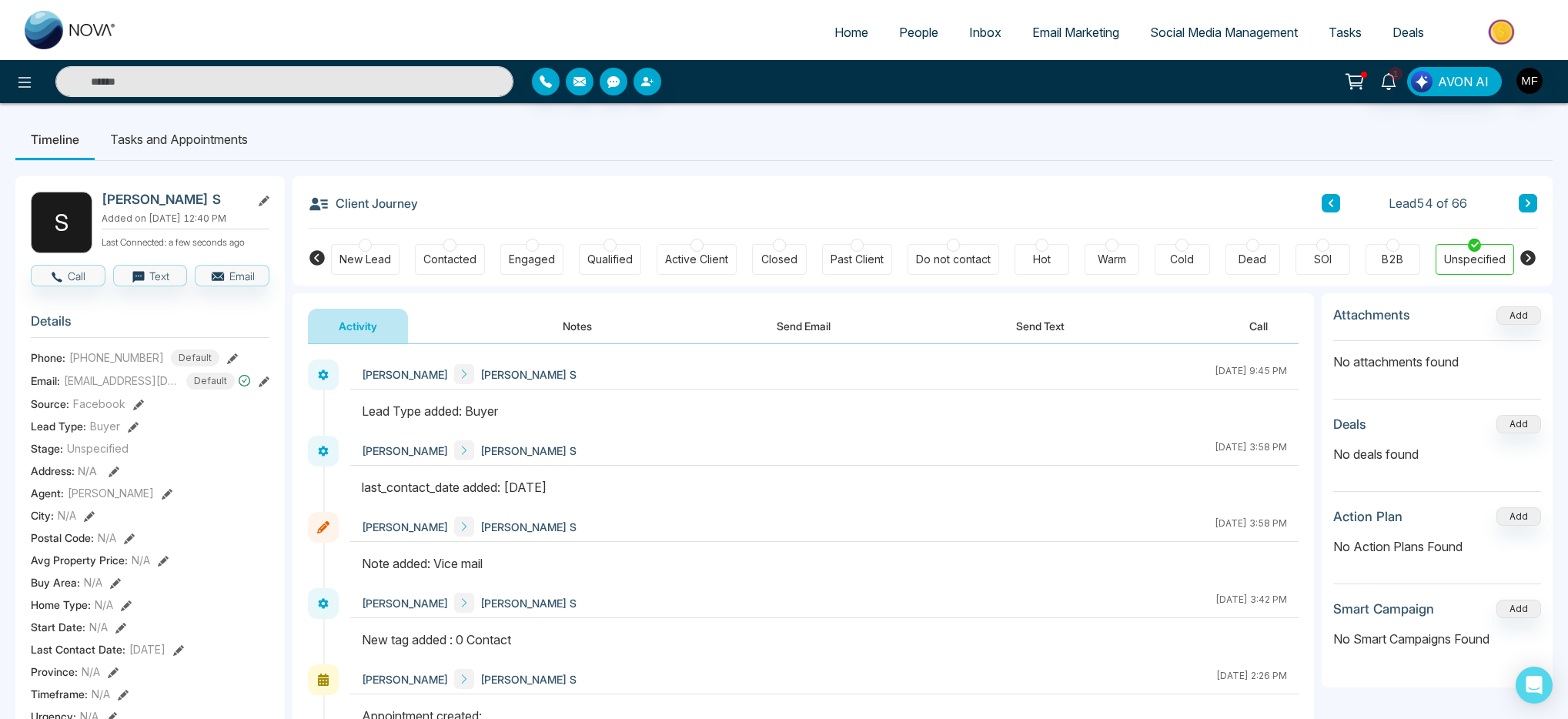
click at [599, 322] on button "Notes" at bounding box center [578, 326] width 91 height 34
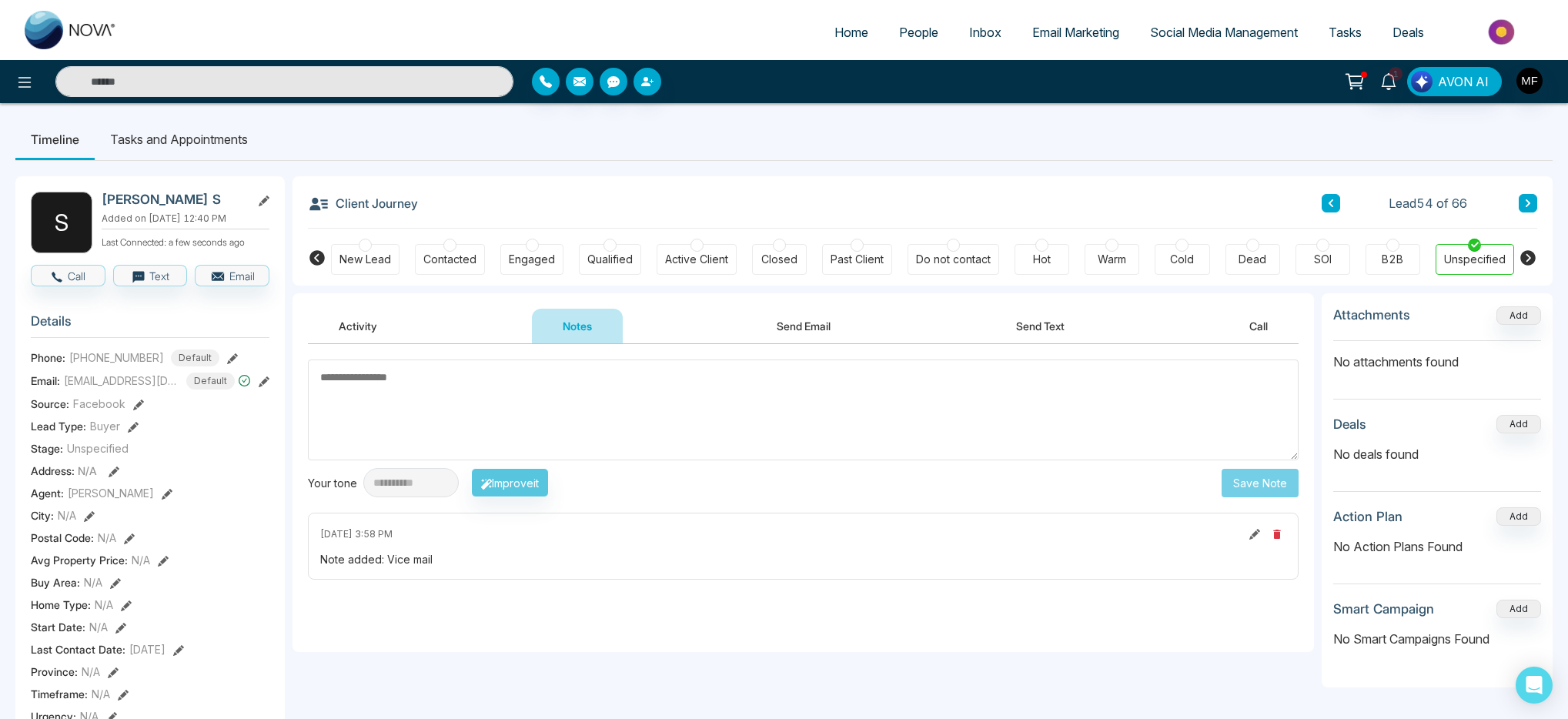
click at [204, 151] on li "Tasks and Appointments" at bounding box center [179, 139] width 169 height 41
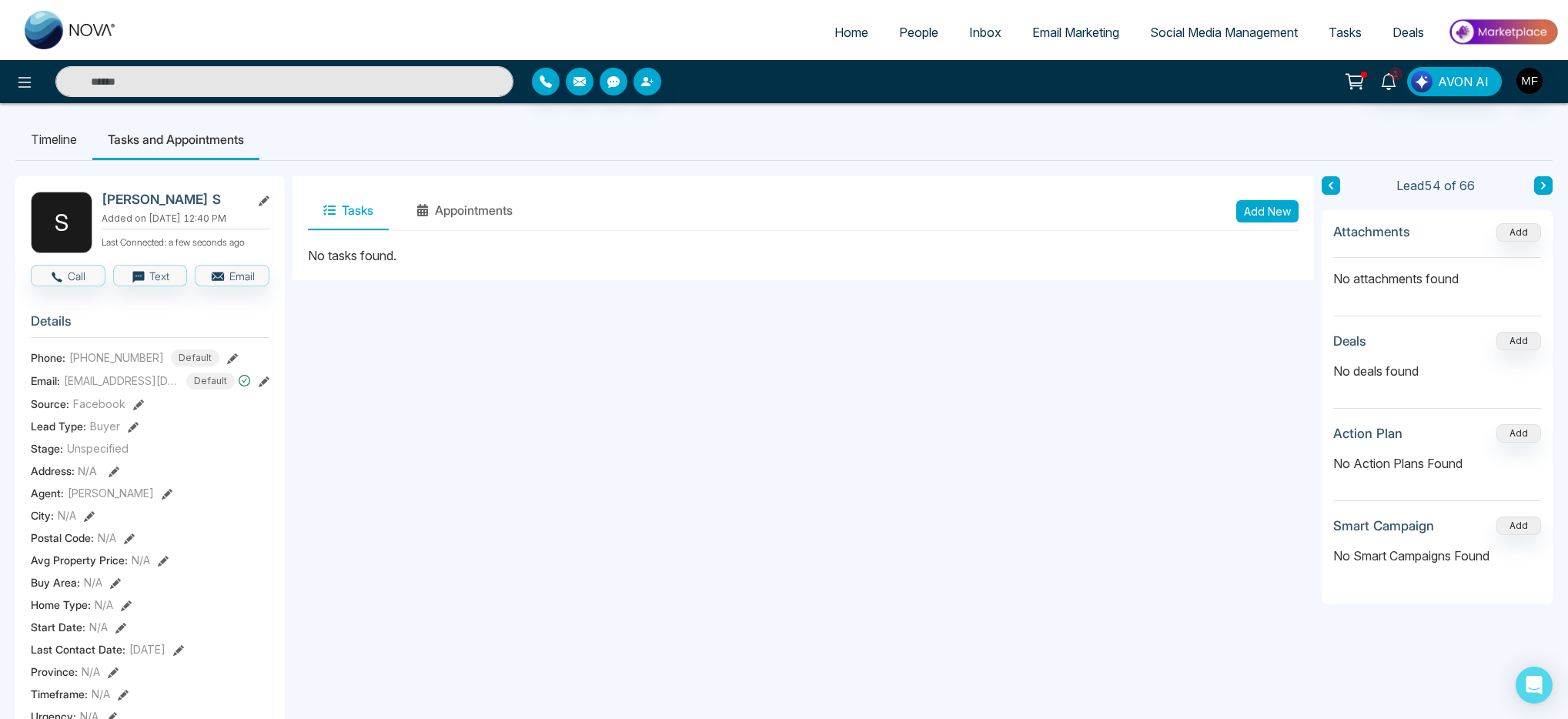
click at [1267, 215] on button "Add New" at bounding box center [1268, 212] width 63 height 22
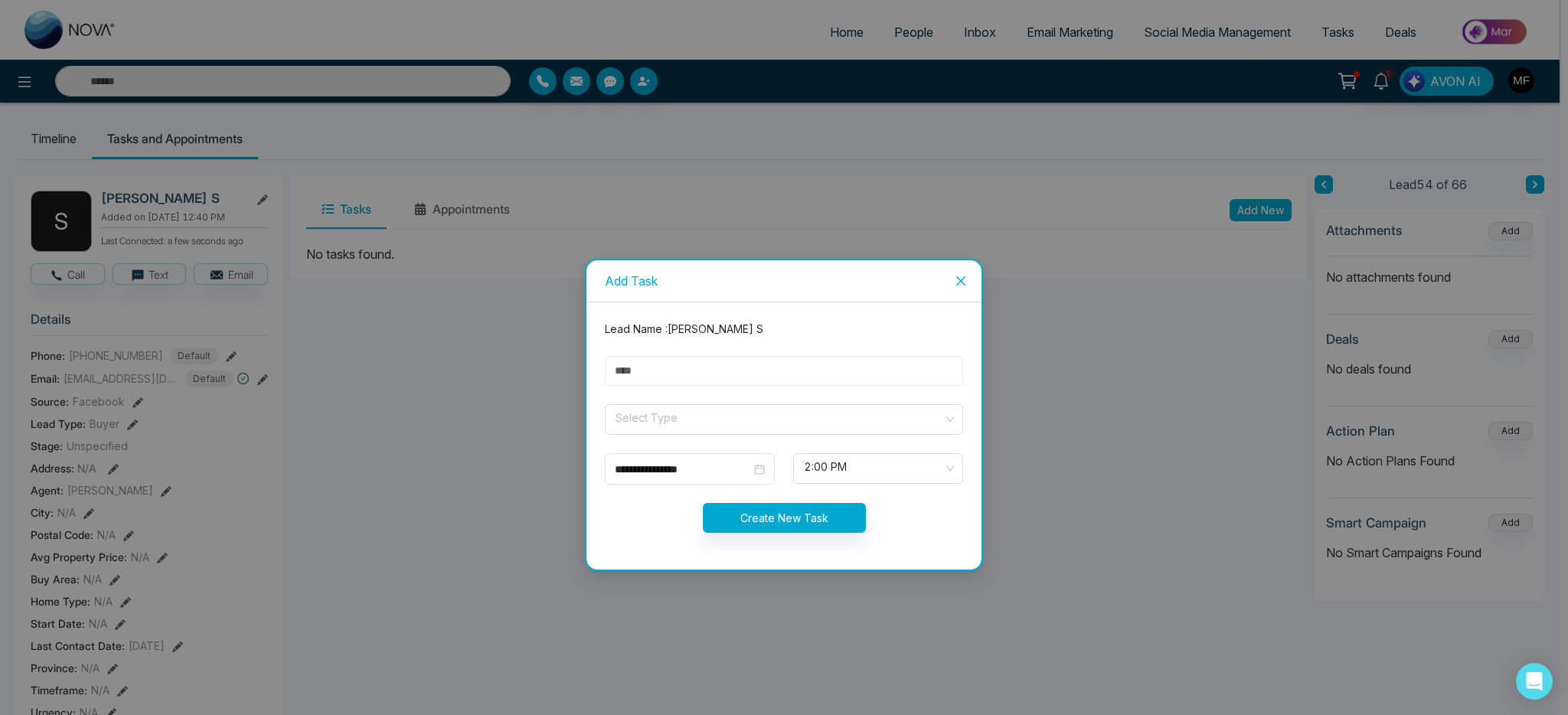
click at [698, 370] on input "text" at bounding box center [784, 370] width 358 height 30
type input "**********"
click at [702, 418] on input "search" at bounding box center [778, 417] width 329 height 23
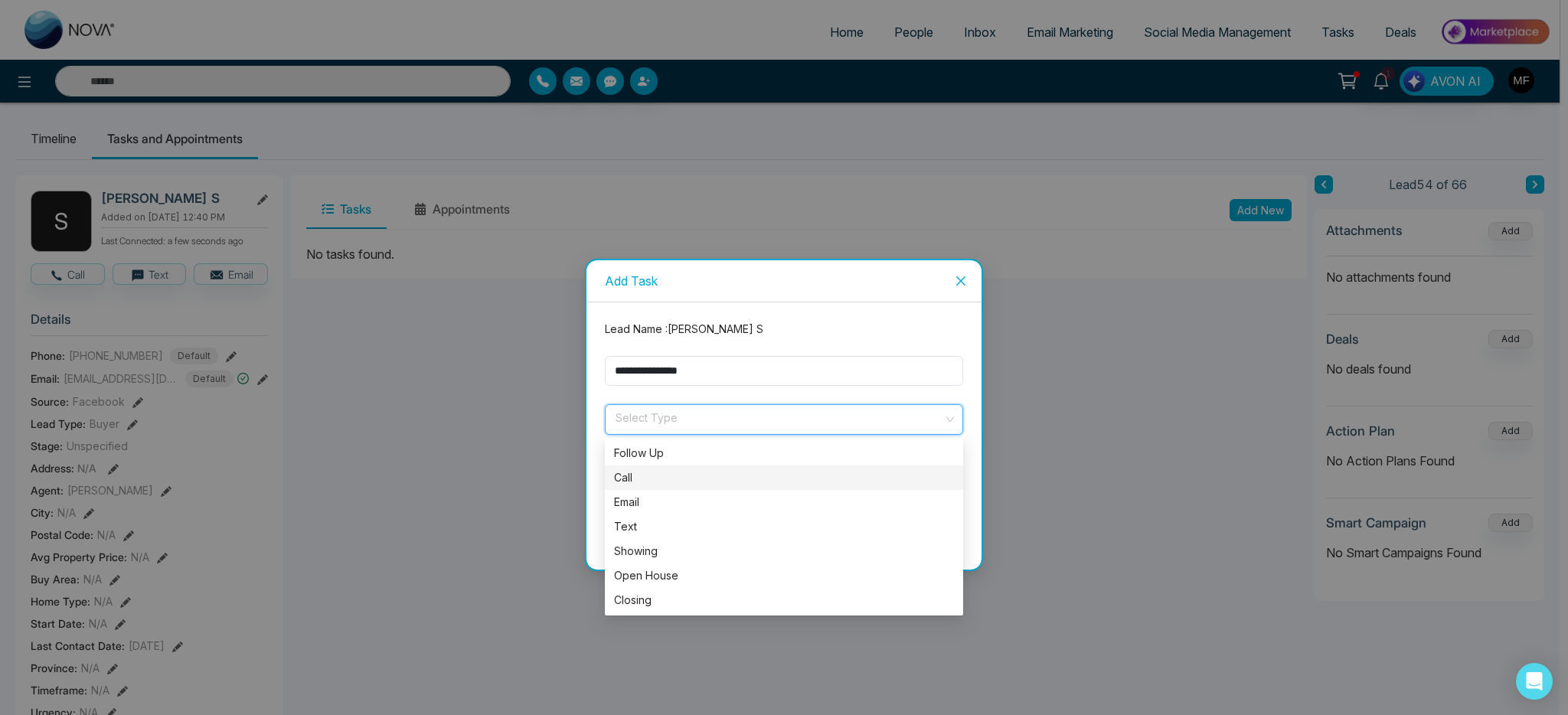
click at [630, 478] on div "Call" at bounding box center [784, 478] width 340 height 17
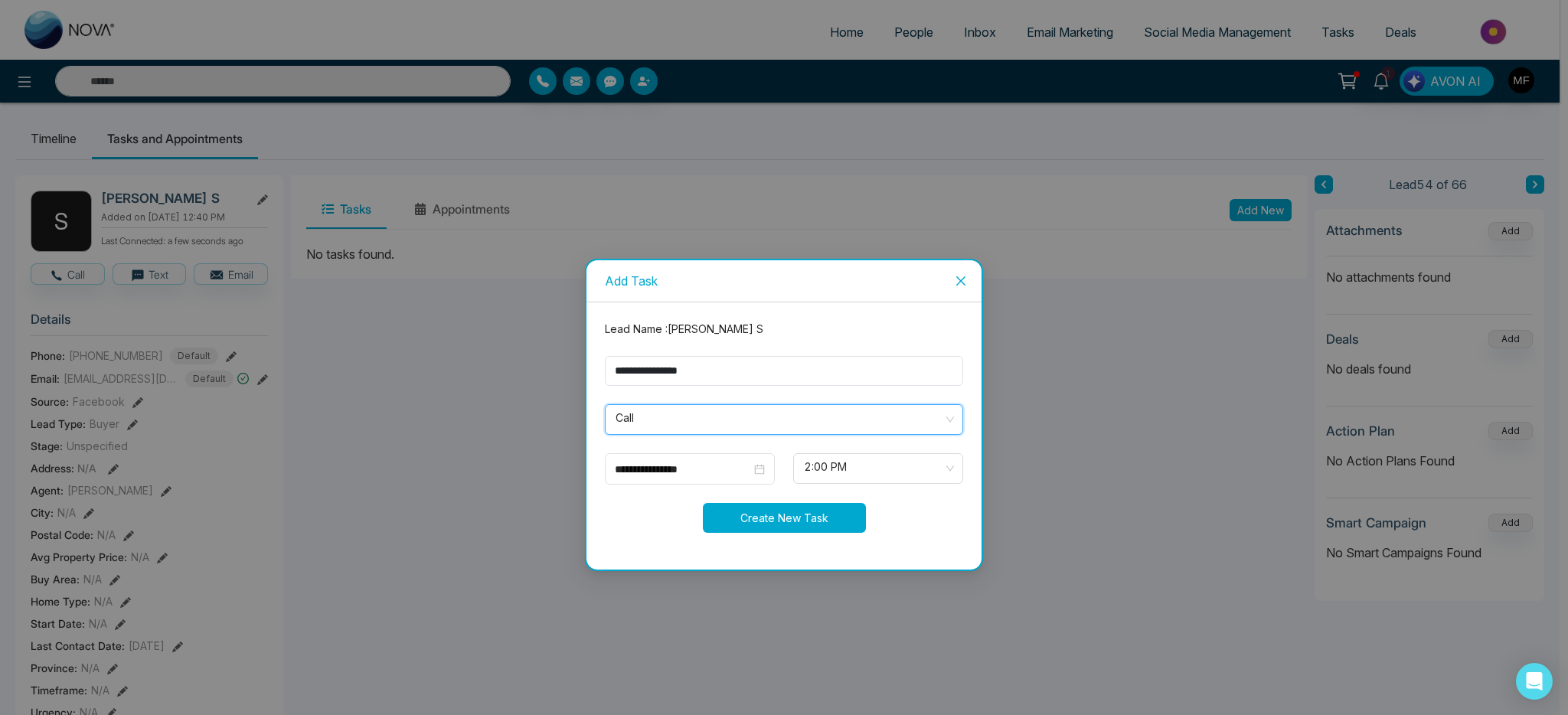
click at [831, 510] on button "Create New Task" at bounding box center [784, 517] width 163 height 30
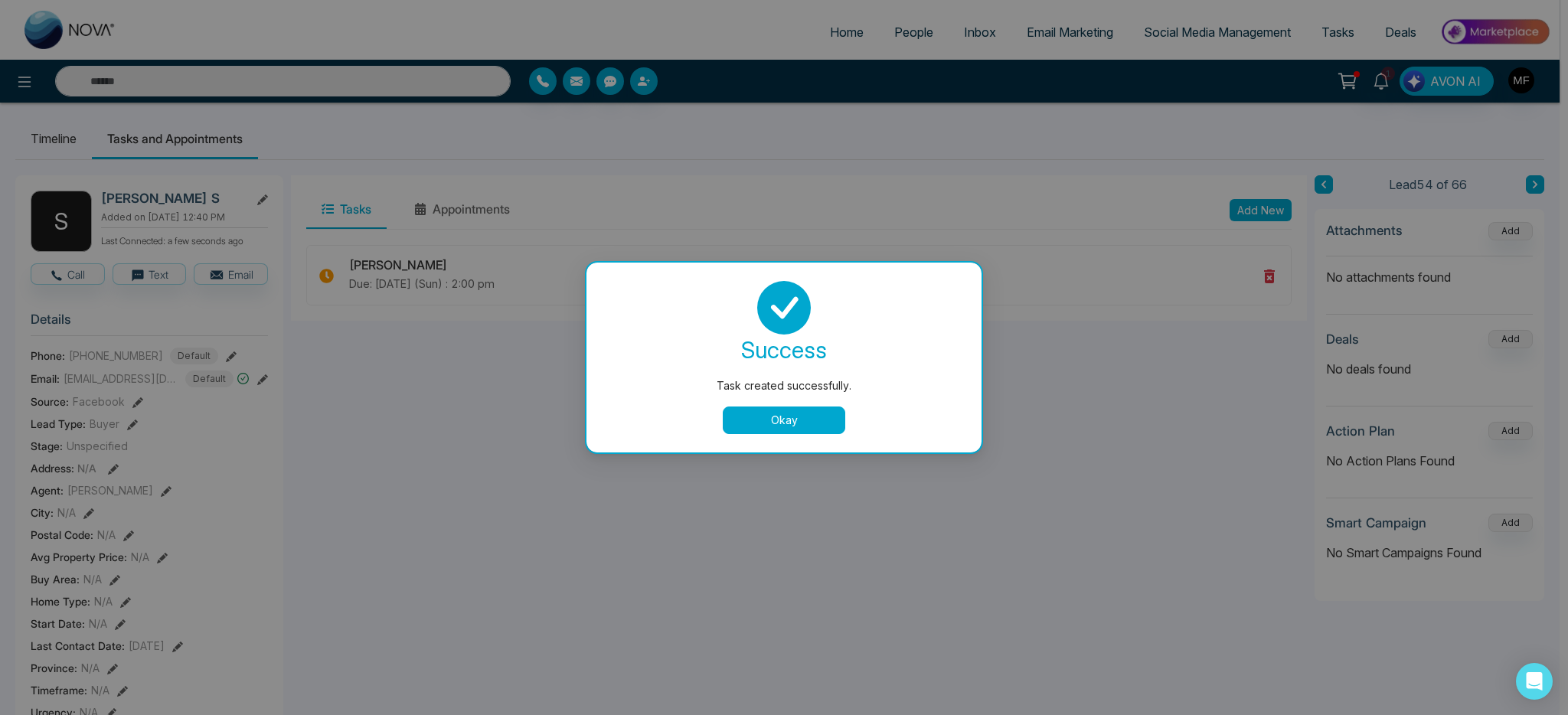
click at [830, 405] on div "success Task created successfully. Okay" at bounding box center [784, 358] width 358 height 153
click at [823, 413] on button "Okay" at bounding box center [784, 420] width 122 height 27
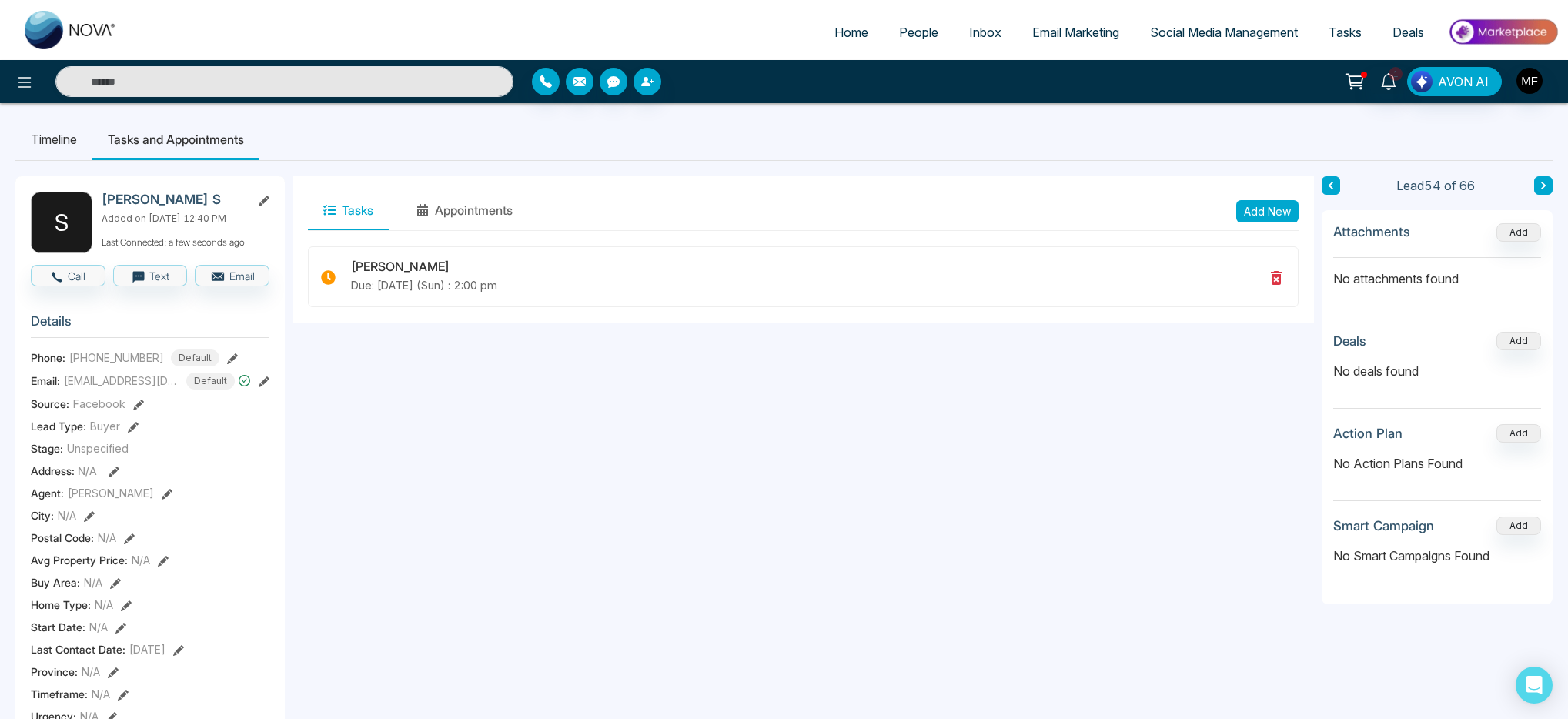
click at [1542, 187] on icon at bounding box center [1543, 185] width 4 height 8
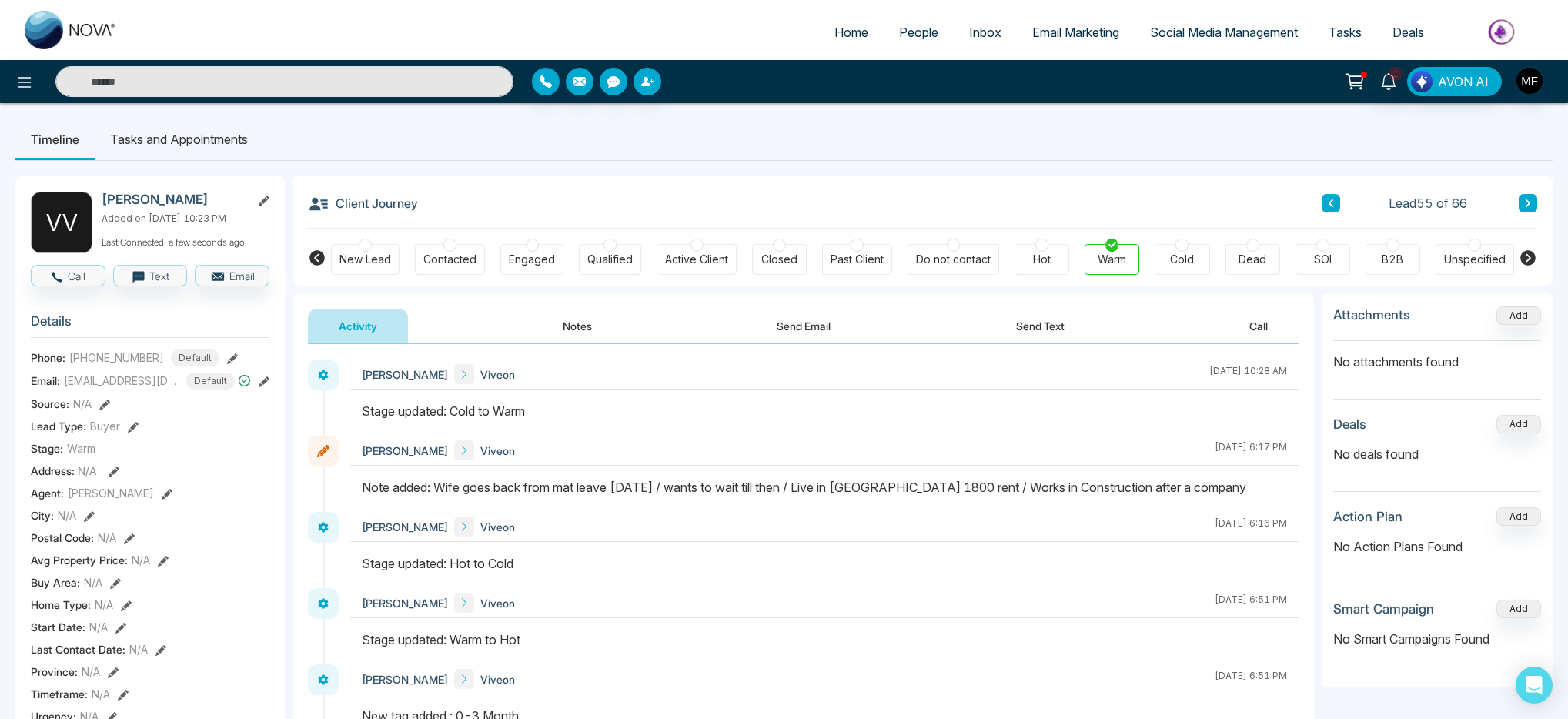
click at [1532, 202] on icon at bounding box center [1528, 203] width 8 height 9
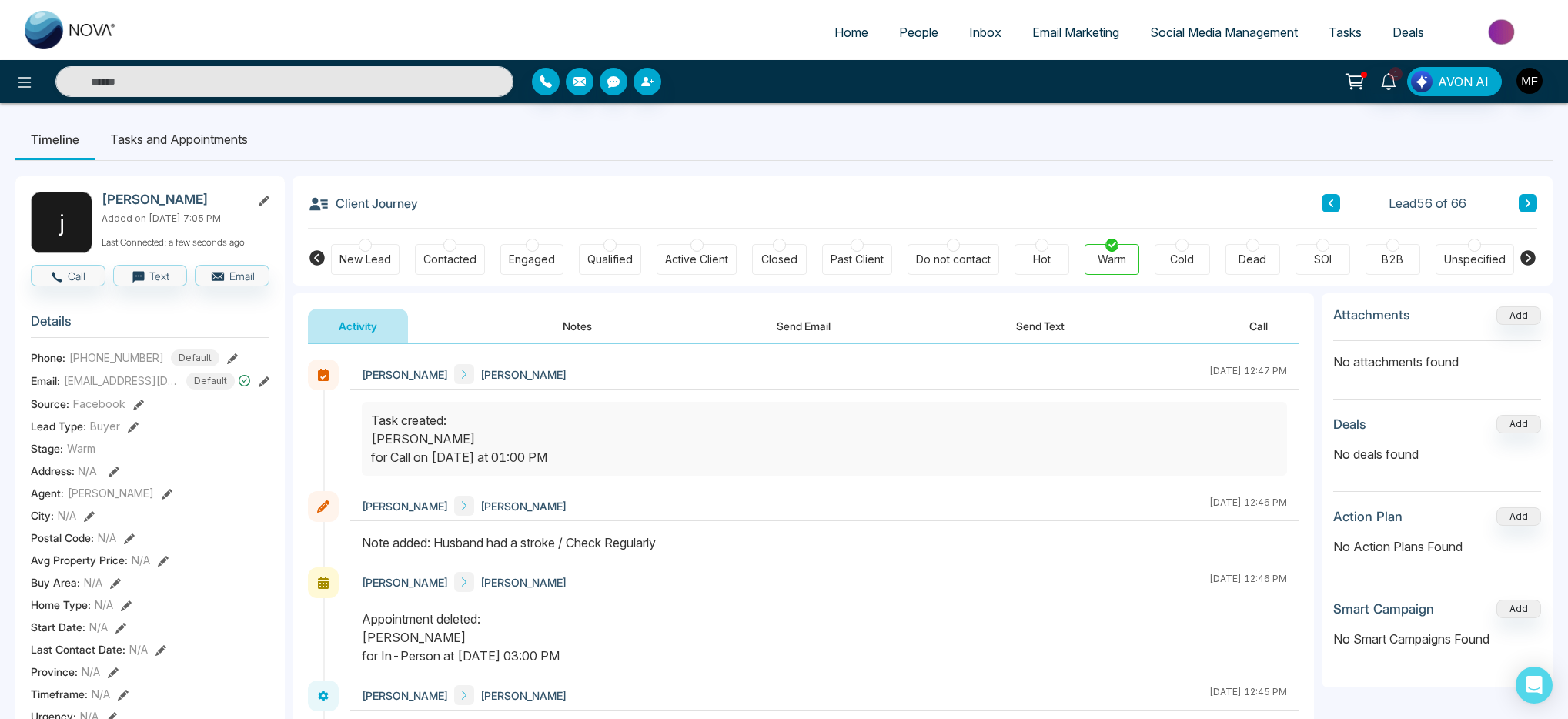
click at [1331, 207] on icon at bounding box center [1331, 203] width 8 height 9
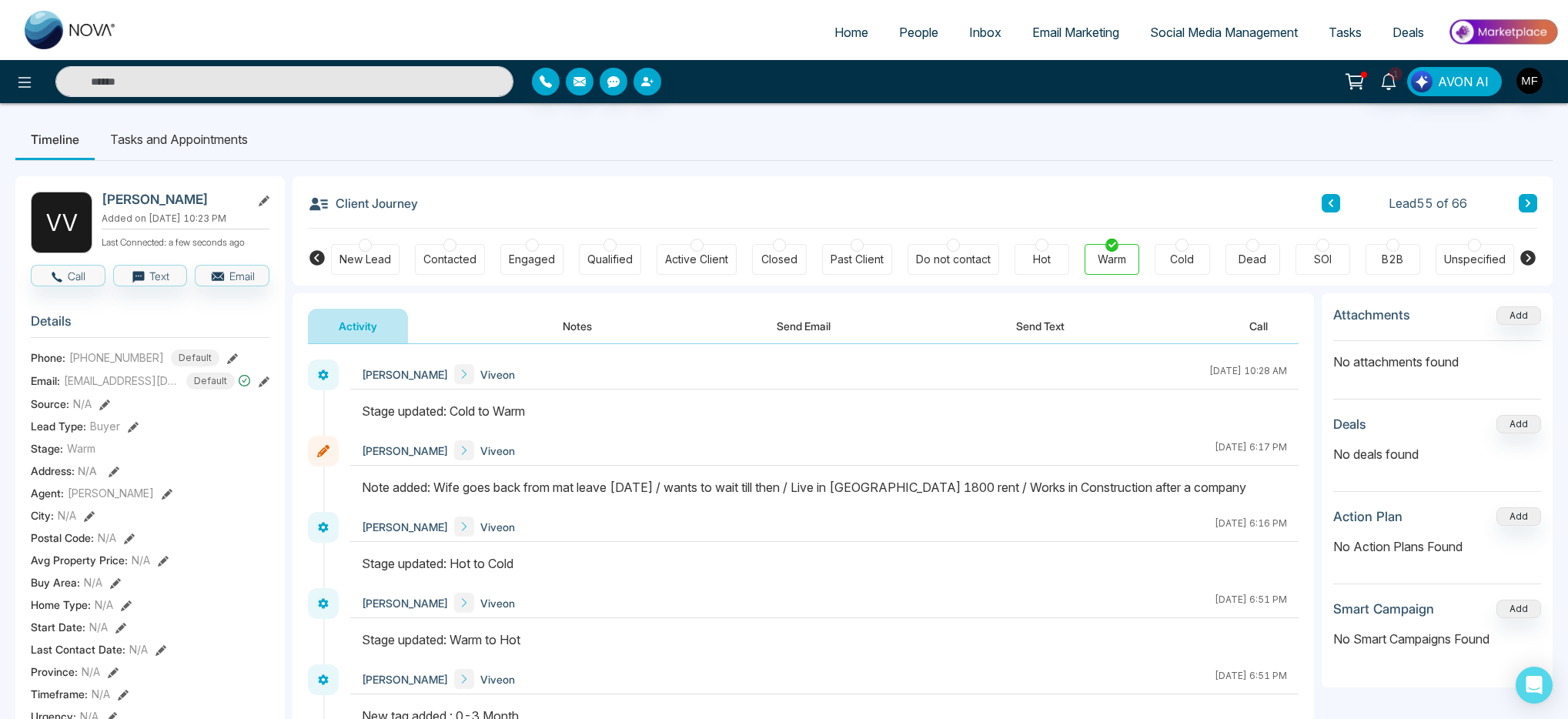
click at [1530, 206] on icon at bounding box center [1528, 203] width 8 height 9
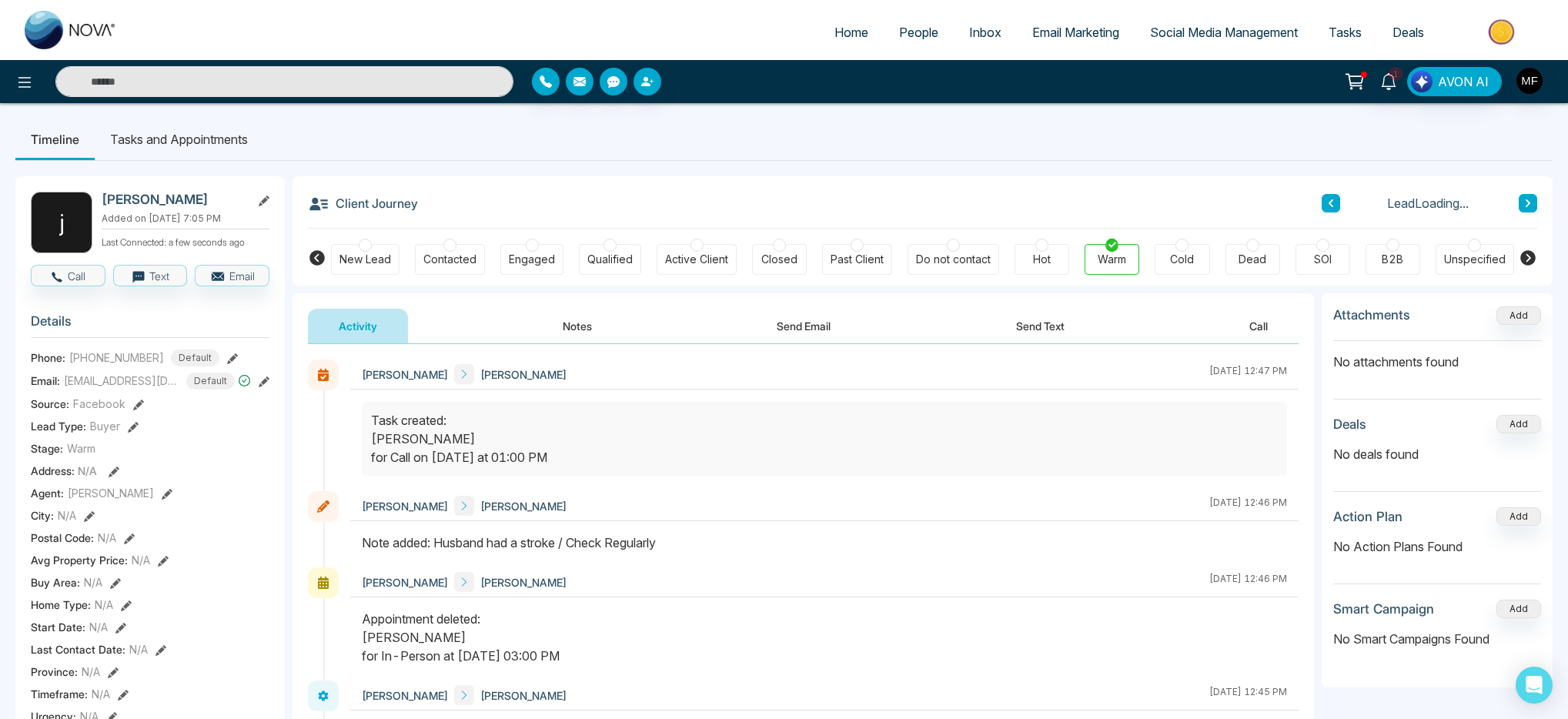
click at [1530, 206] on icon at bounding box center [1528, 203] width 8 height 9
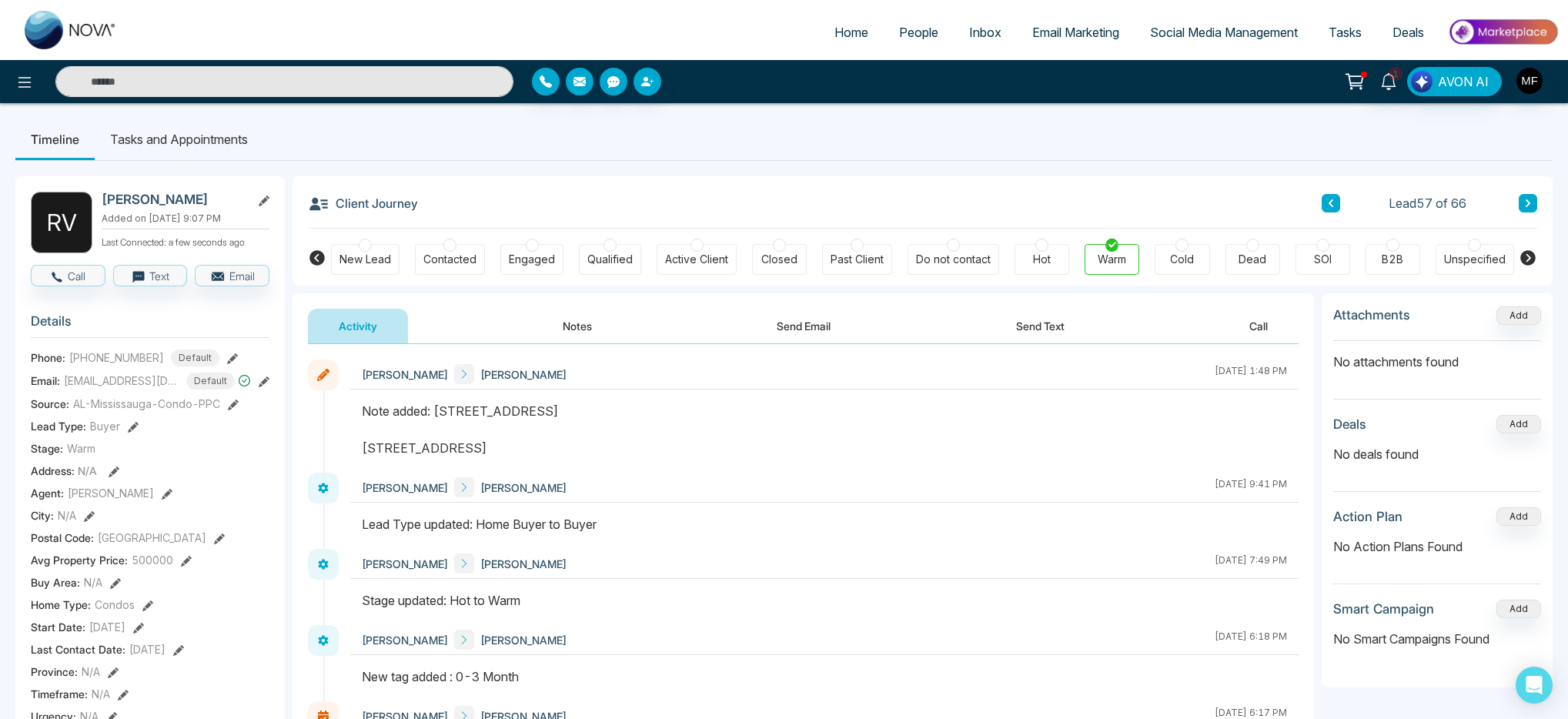
click at [1530, 206] on icon at bounding box center [1528, 203] width 8 height 9
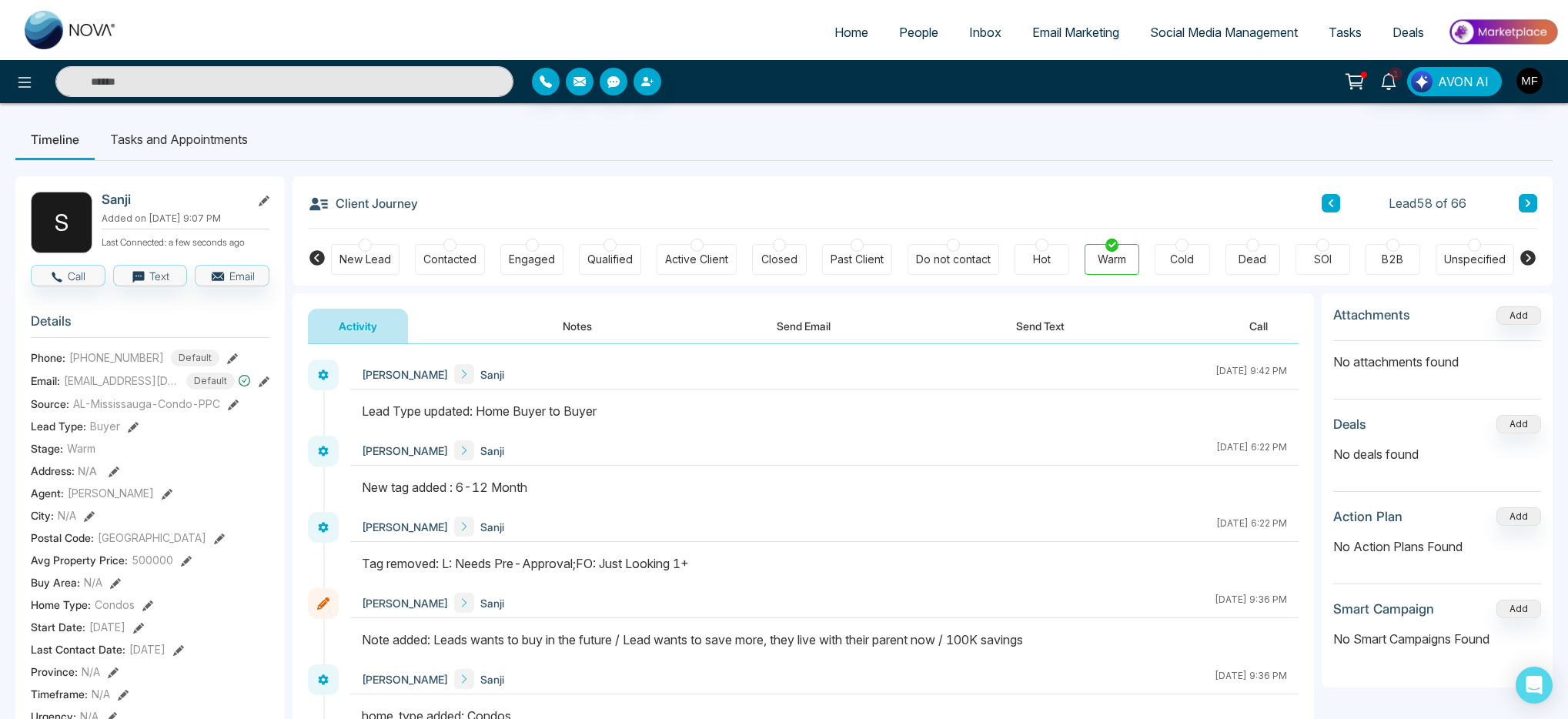
click at [1530, 206] on icon at bounding box center [1528, 203] width 8 height 9
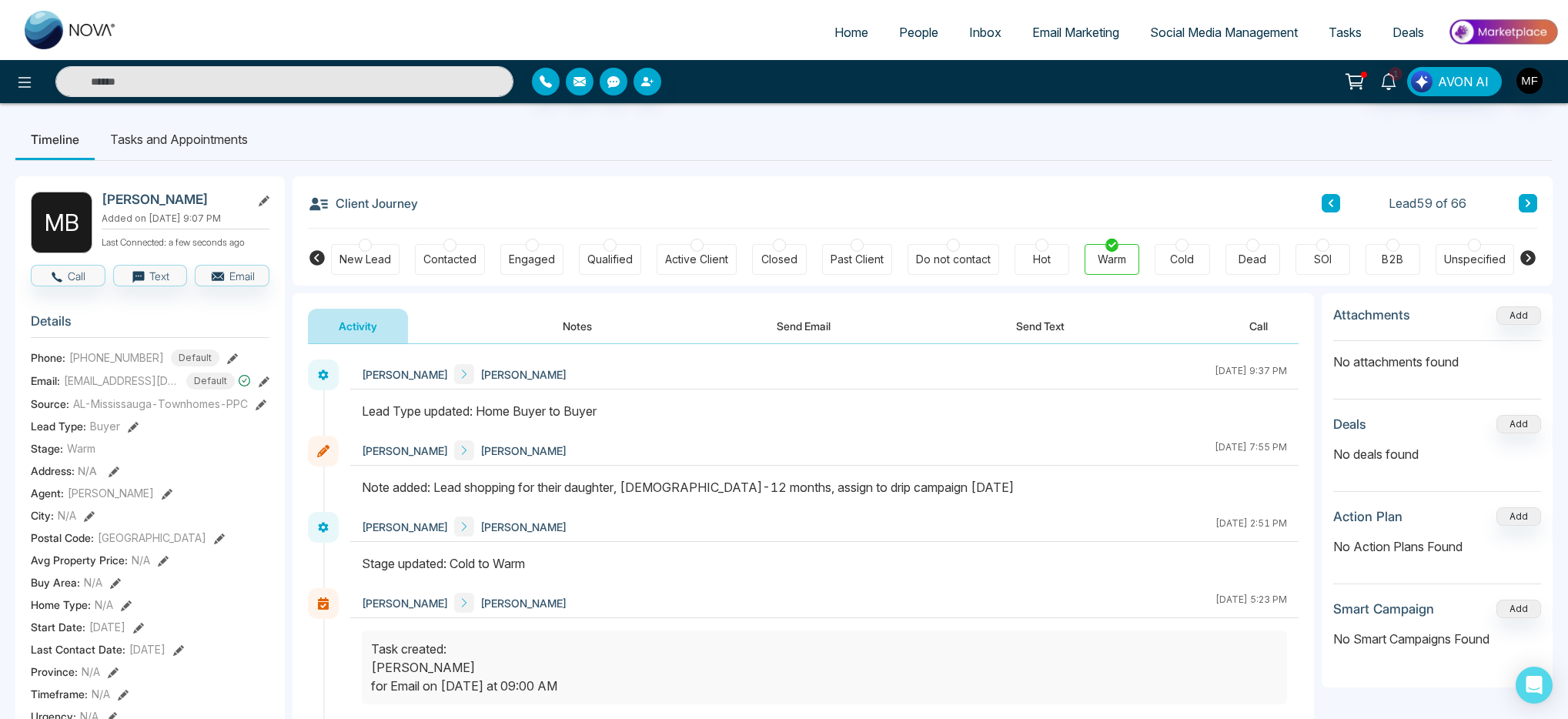
click at [1335, 200] on button at bounding box center [1331, 203] width 18 height 18
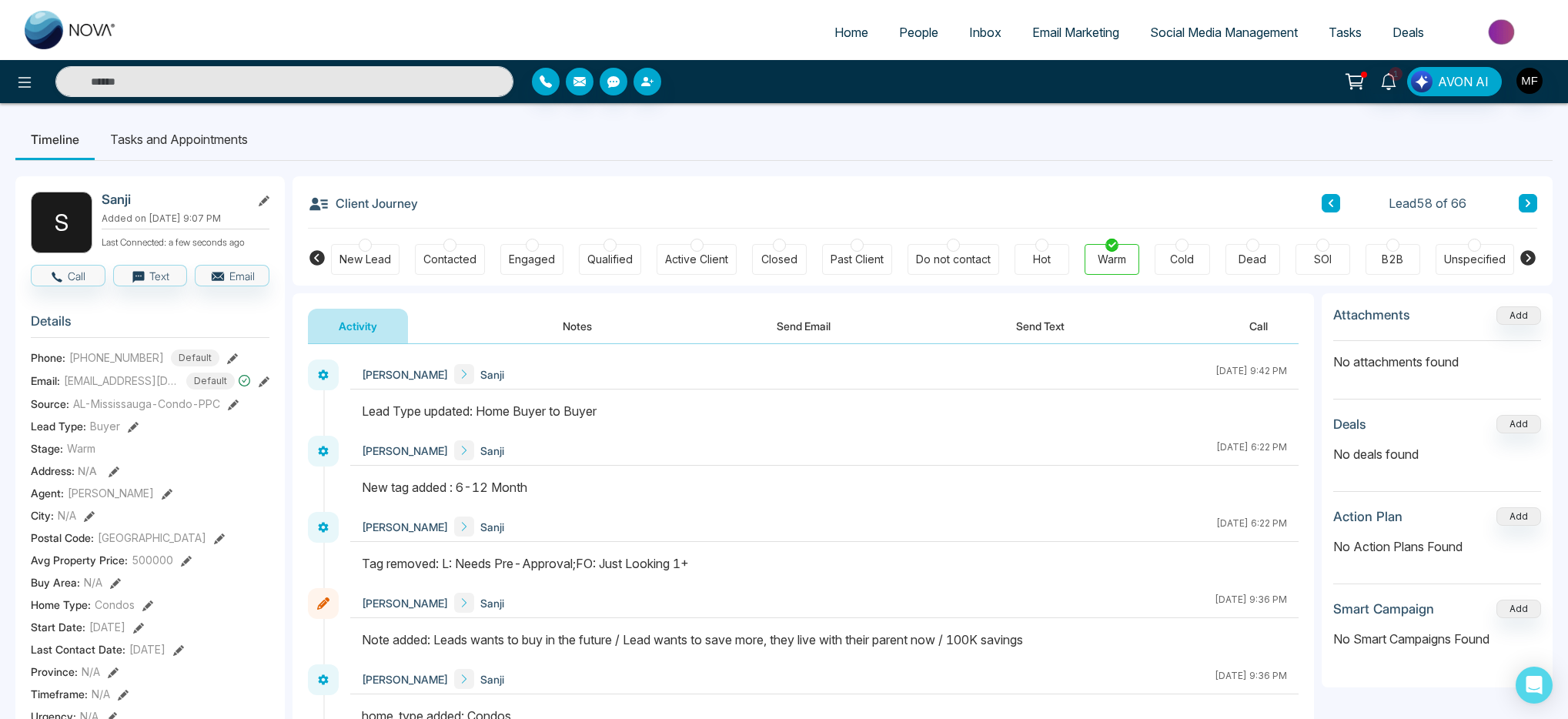
click at [1344, 201] on div "Lead 58 of 66" at bounding box center [1430, 203] width 216 height 18
click at [1332, 202] on icon at bounding box center [1331, 203] width 8 height 9
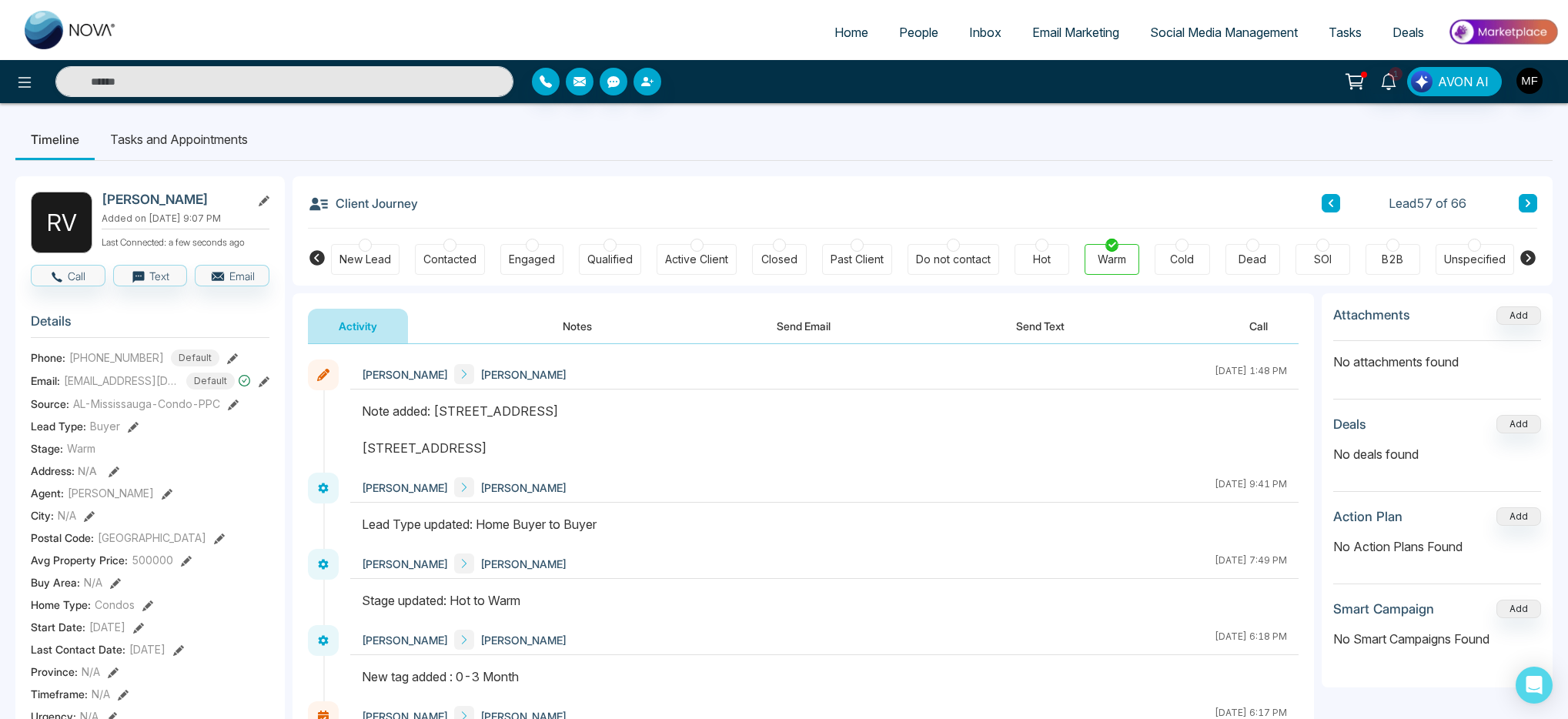
click at [205, 141] on li "Tasks and Appointments" at bounding box center [179, 139] width 169 height 41
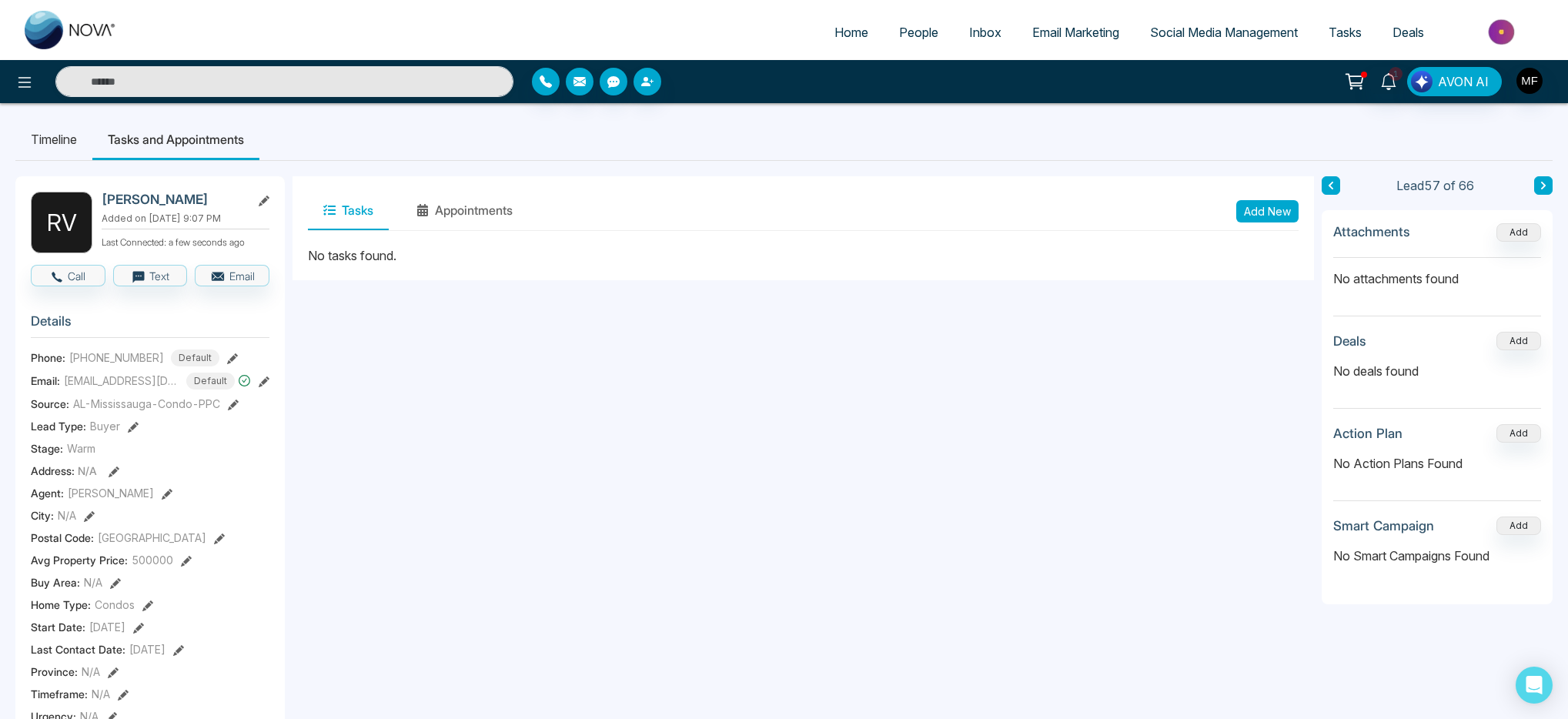
click at [1270, 210] on button "Add New" at bounding box center [1268, 212] width 63 height 22
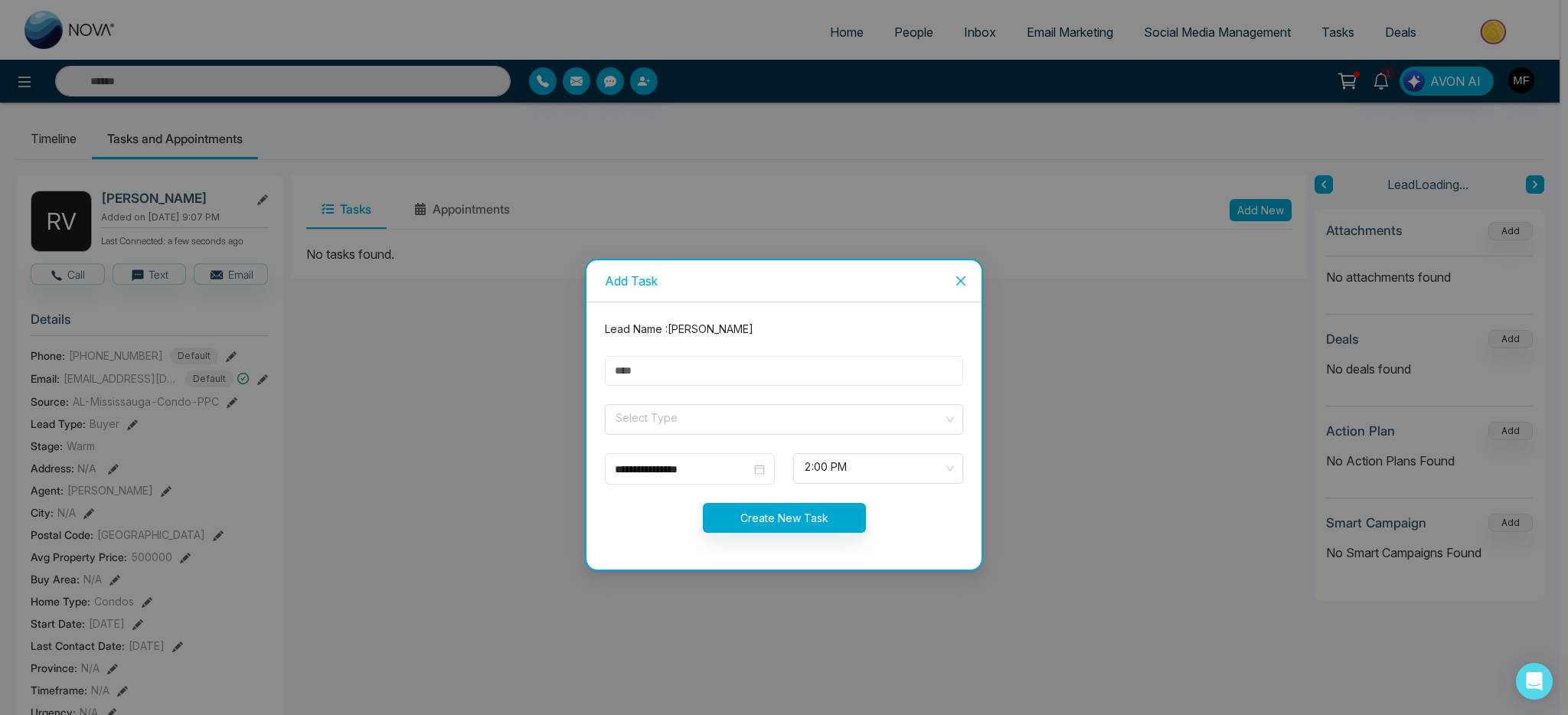
click at [745, 381] on input "text" at bounding box center [784, 370] width 358 height 30
type input "**********"
click at [719, 420] on input "search" at bounding box center [778, 417] width 329 height 23
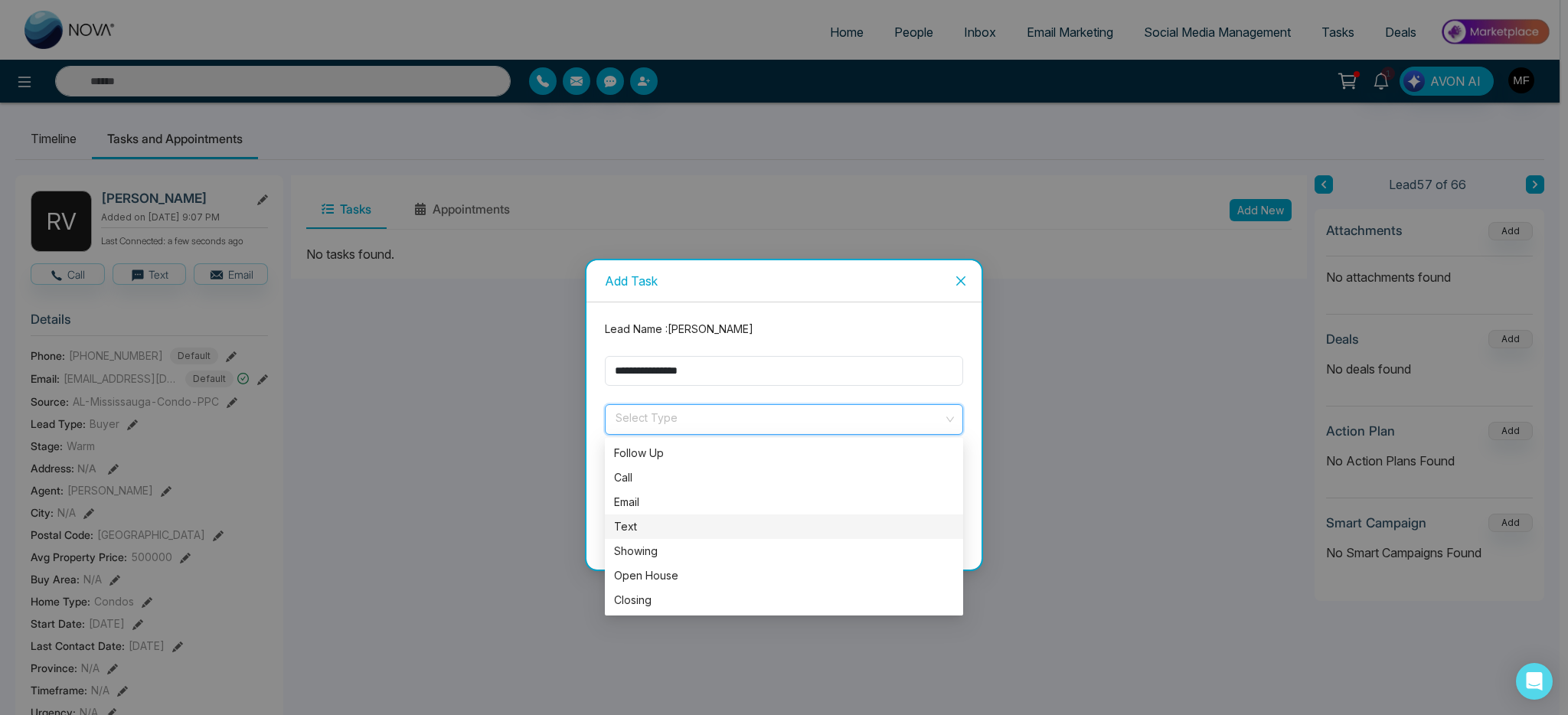
click at [653, 522] on div "Text" at bounding box center [784, 527] width 340 height 17
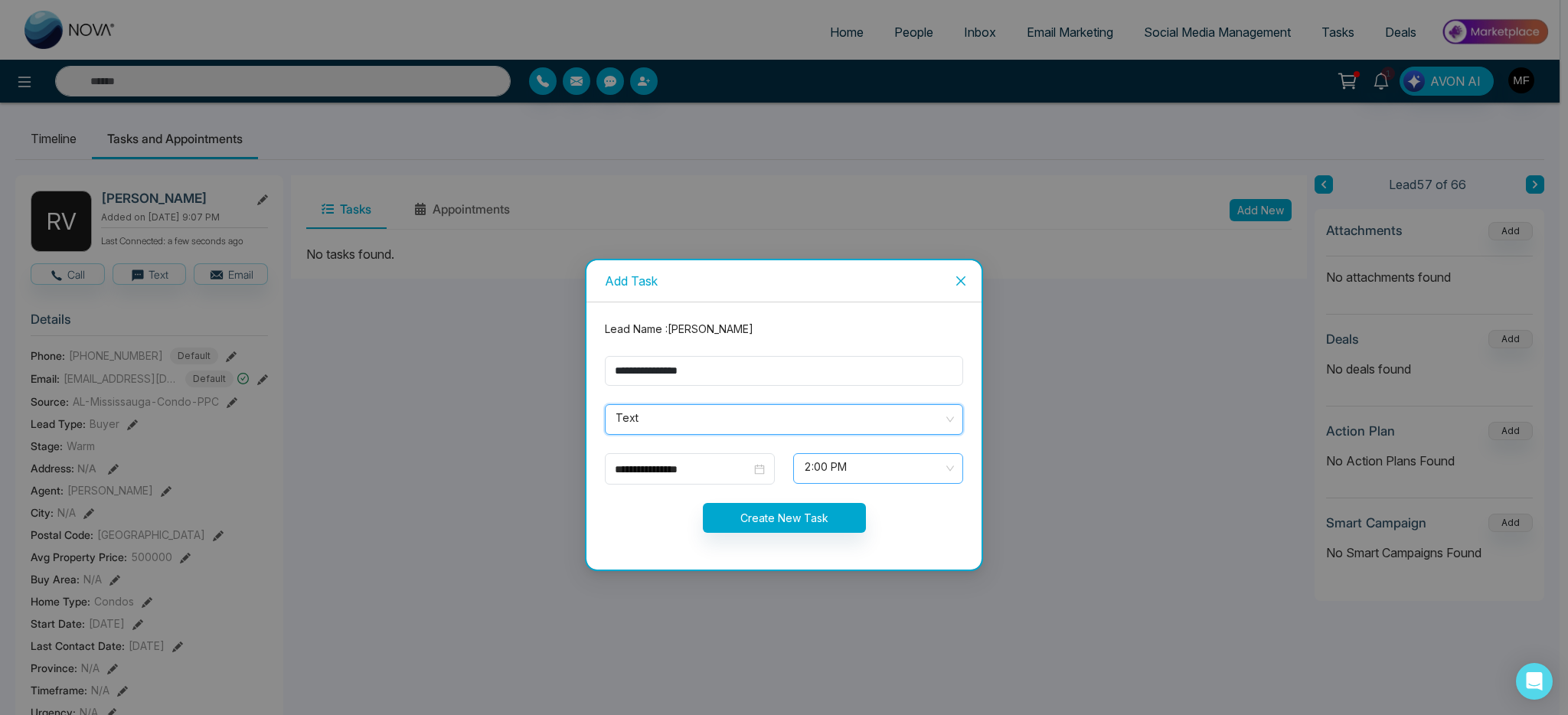
click at [897, 476] on span "2:00 PM" at bounding box center [879, 469] width 149 height 26
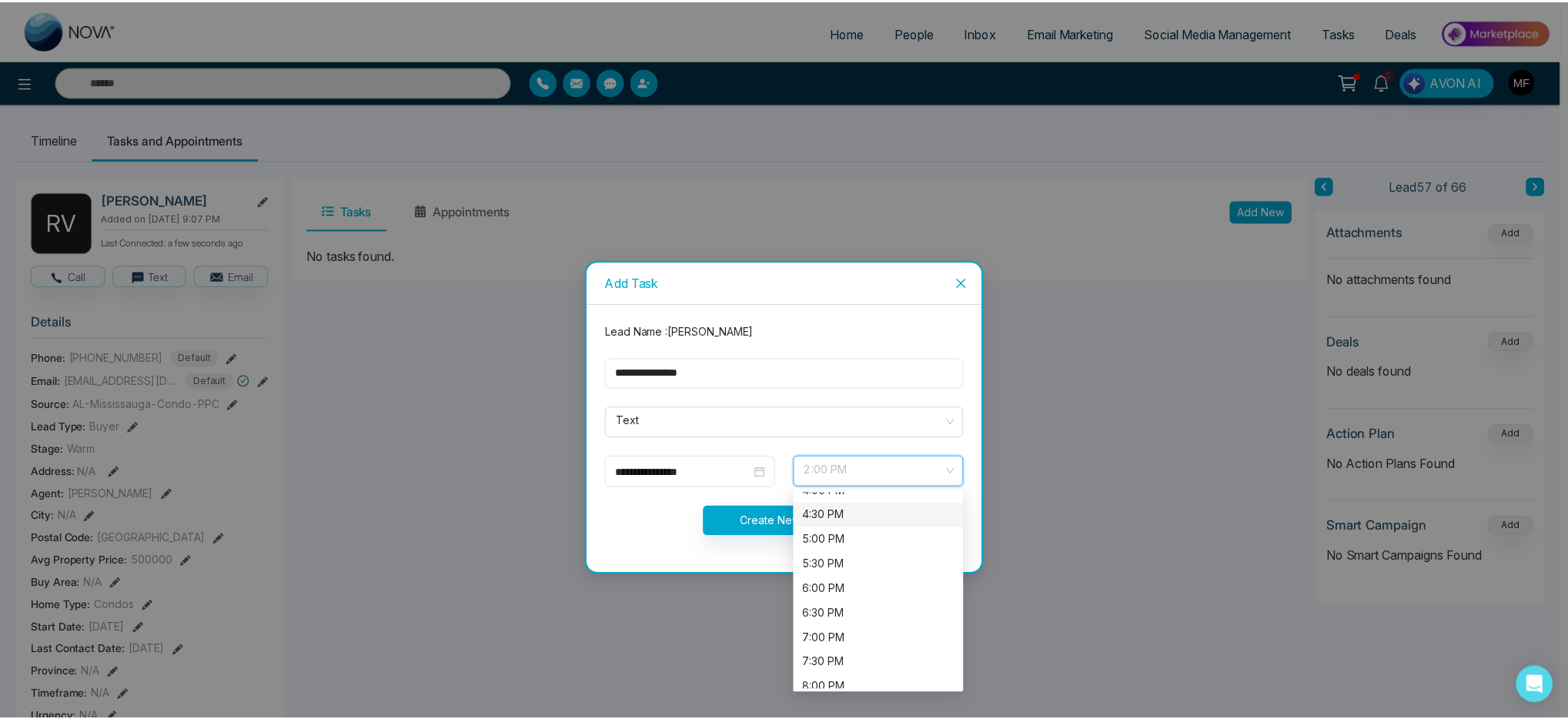
scroll to position [84, 0]
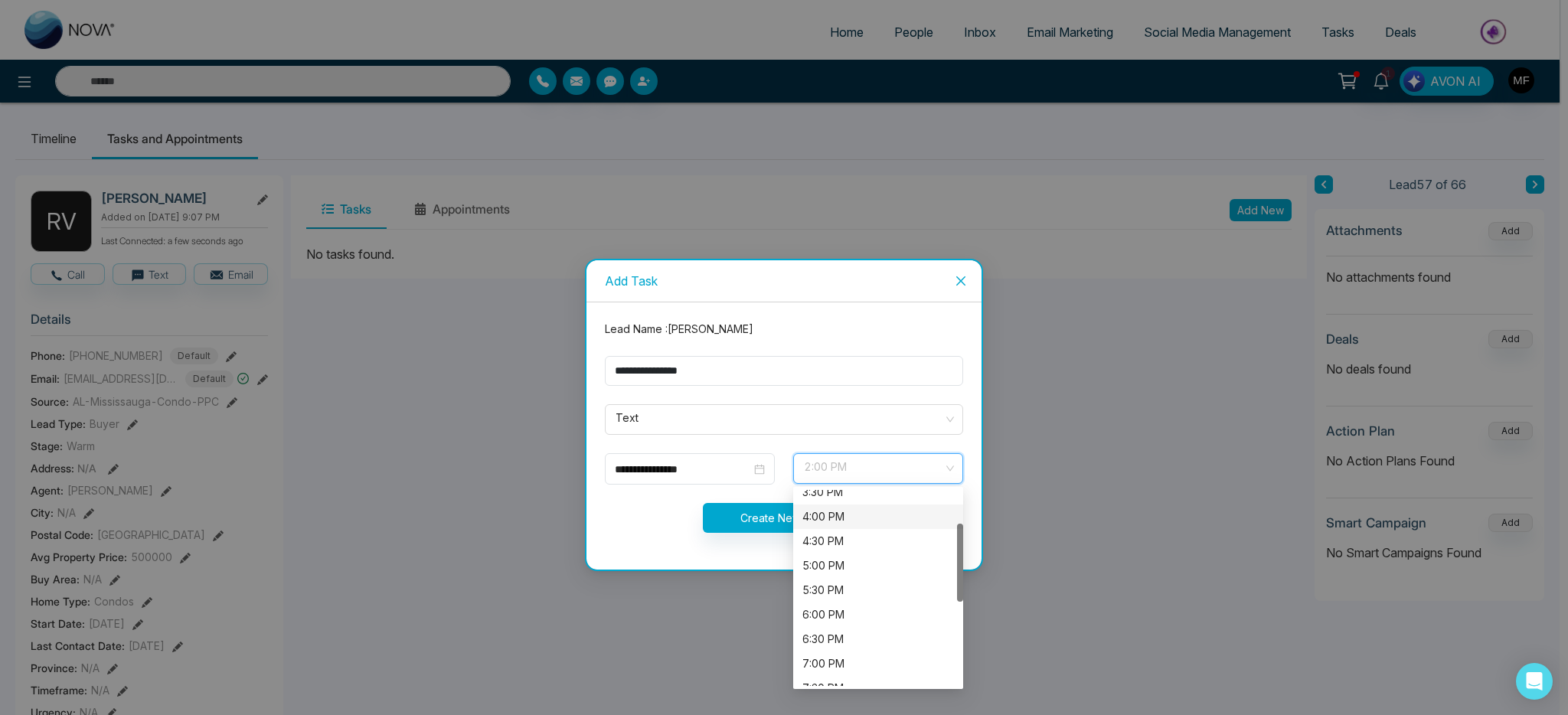
click at [858, 523] on div "4:00 PM" at bounding box center [878, 517] width 151 height 17
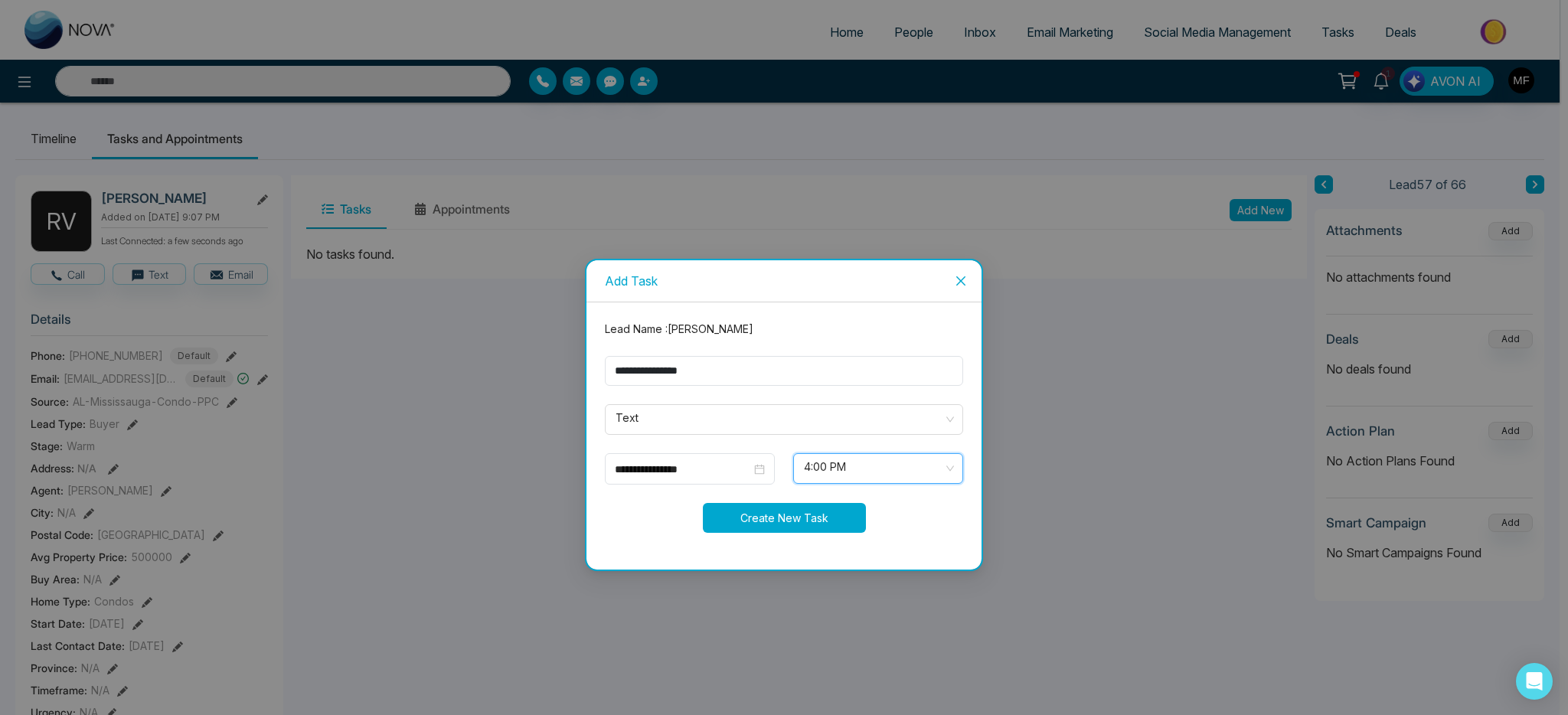
click at [774, 524] on button "Create New Task" at bounding box center [784, 517] width 163 height 30
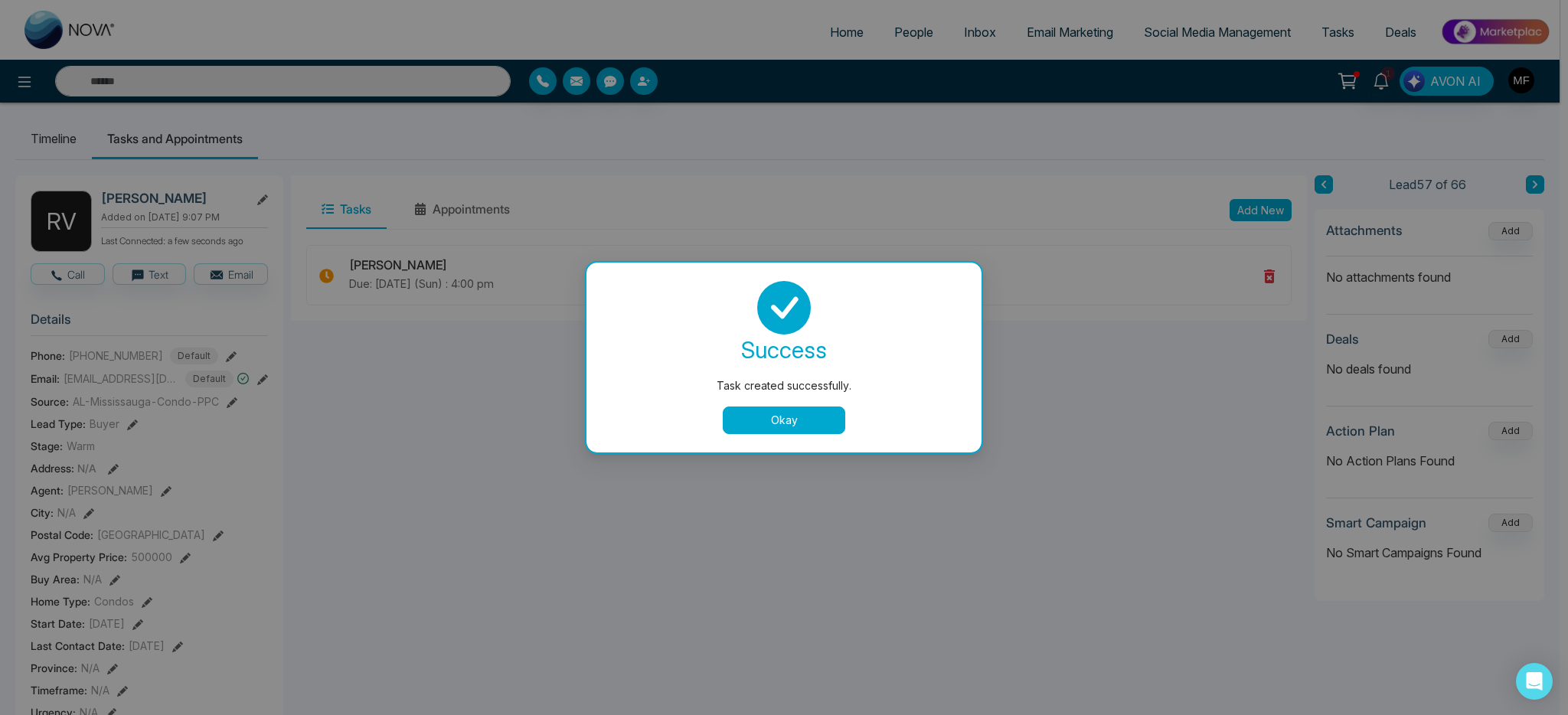
click at [778, 431] on button "Okay" at bounding box center [784, 420] width 122 height 27
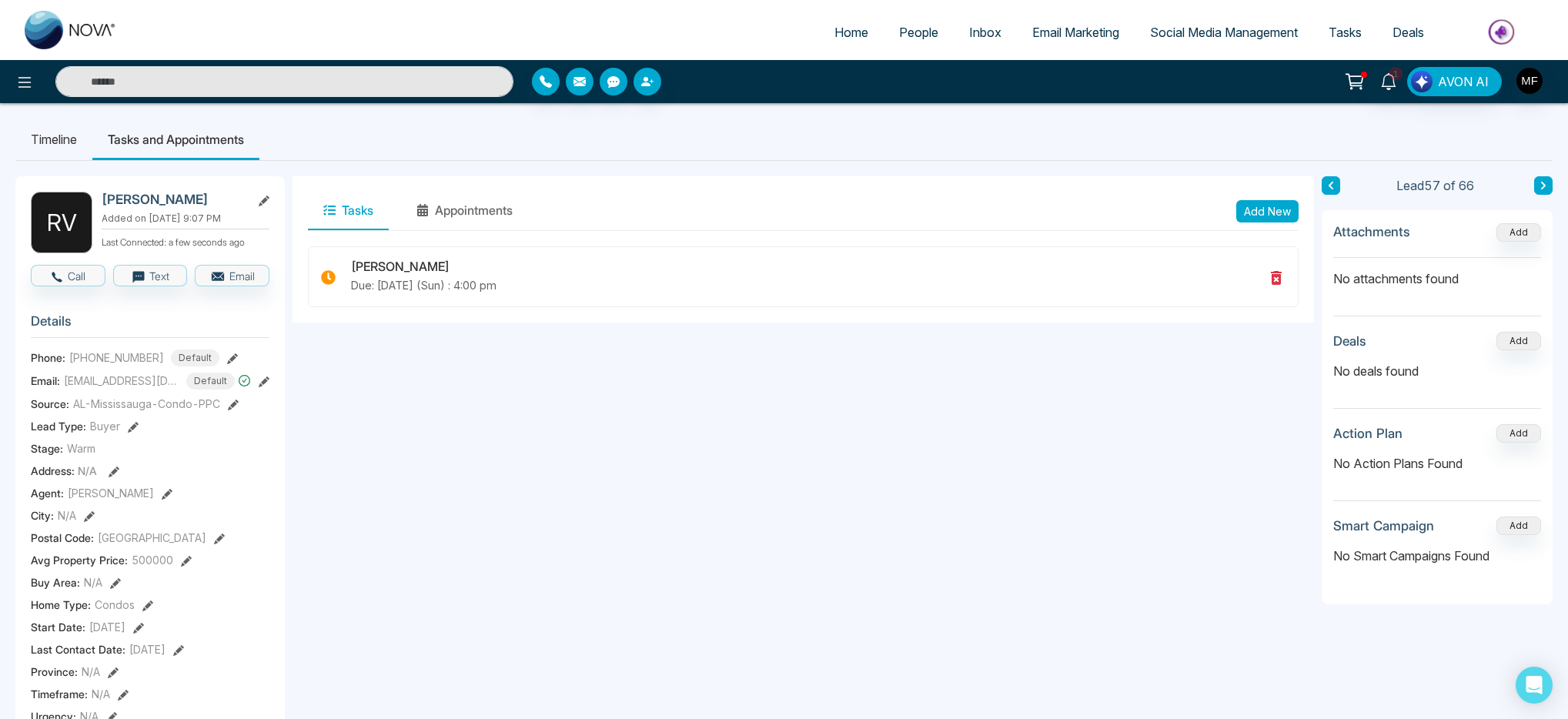
click at [70, 151] on li "Timeline" at bounding box center [54, 139] width 77 height 41
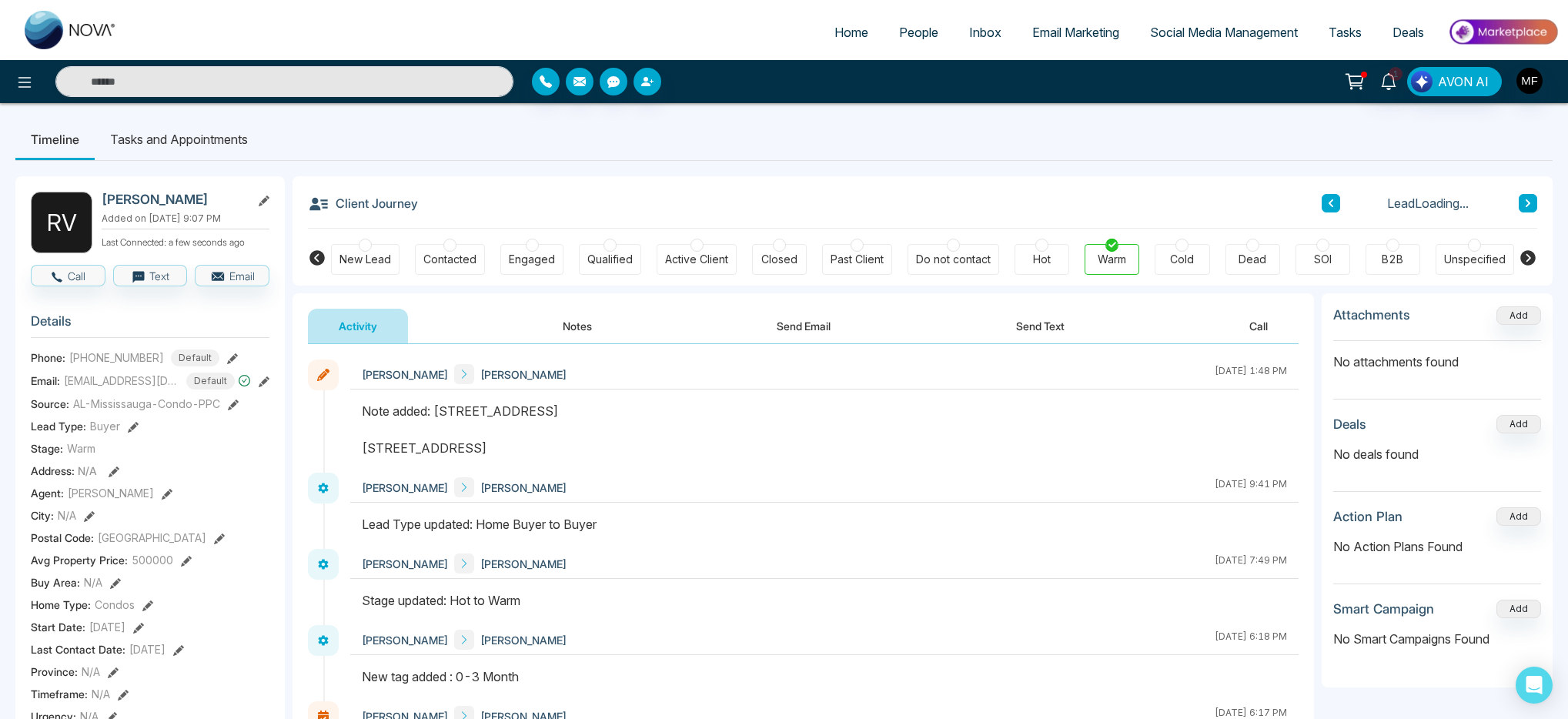
click at [558, 323] on button "Notes" at bounding box center [578, 326] width 91 height 34
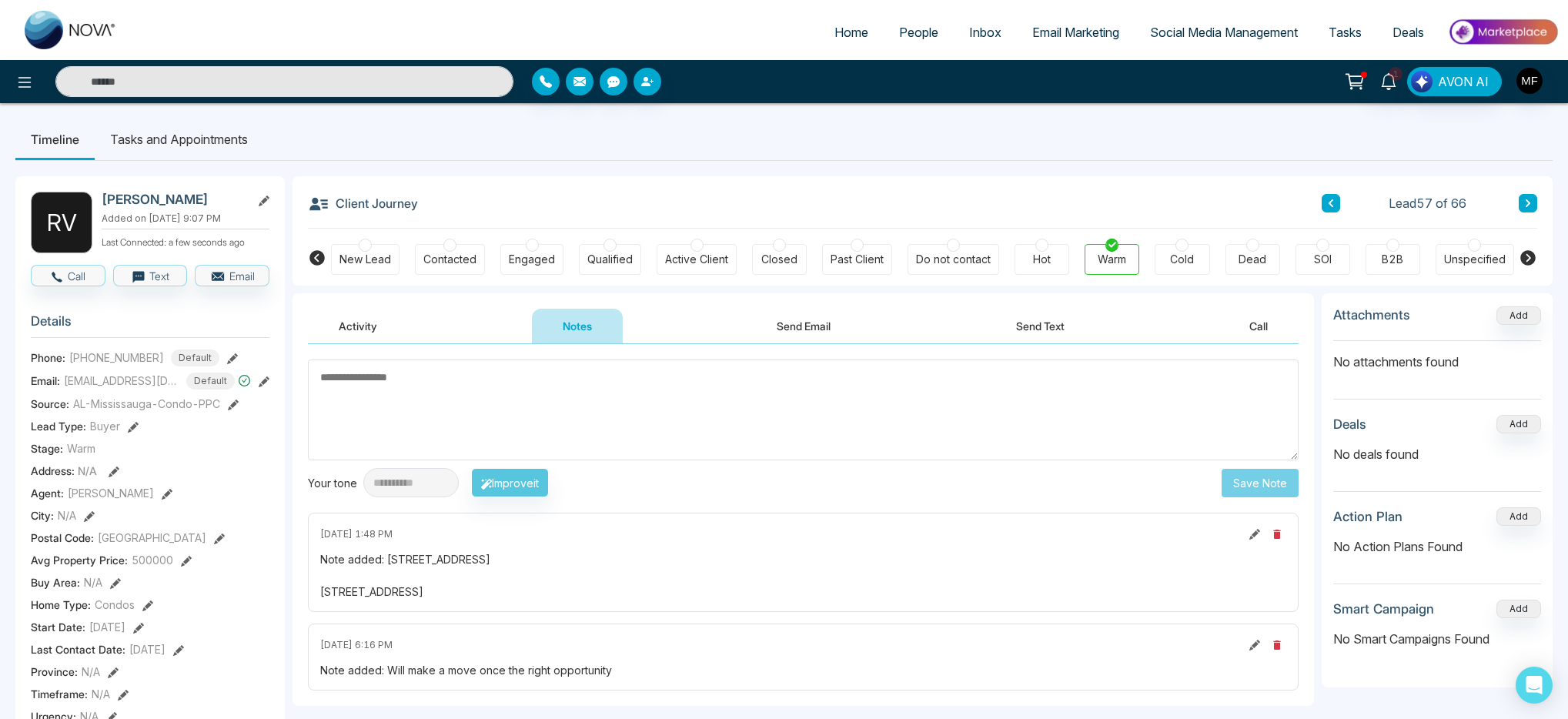
click at [1535, 200] on button at bounding box center [1528, 203] width 18 height 18
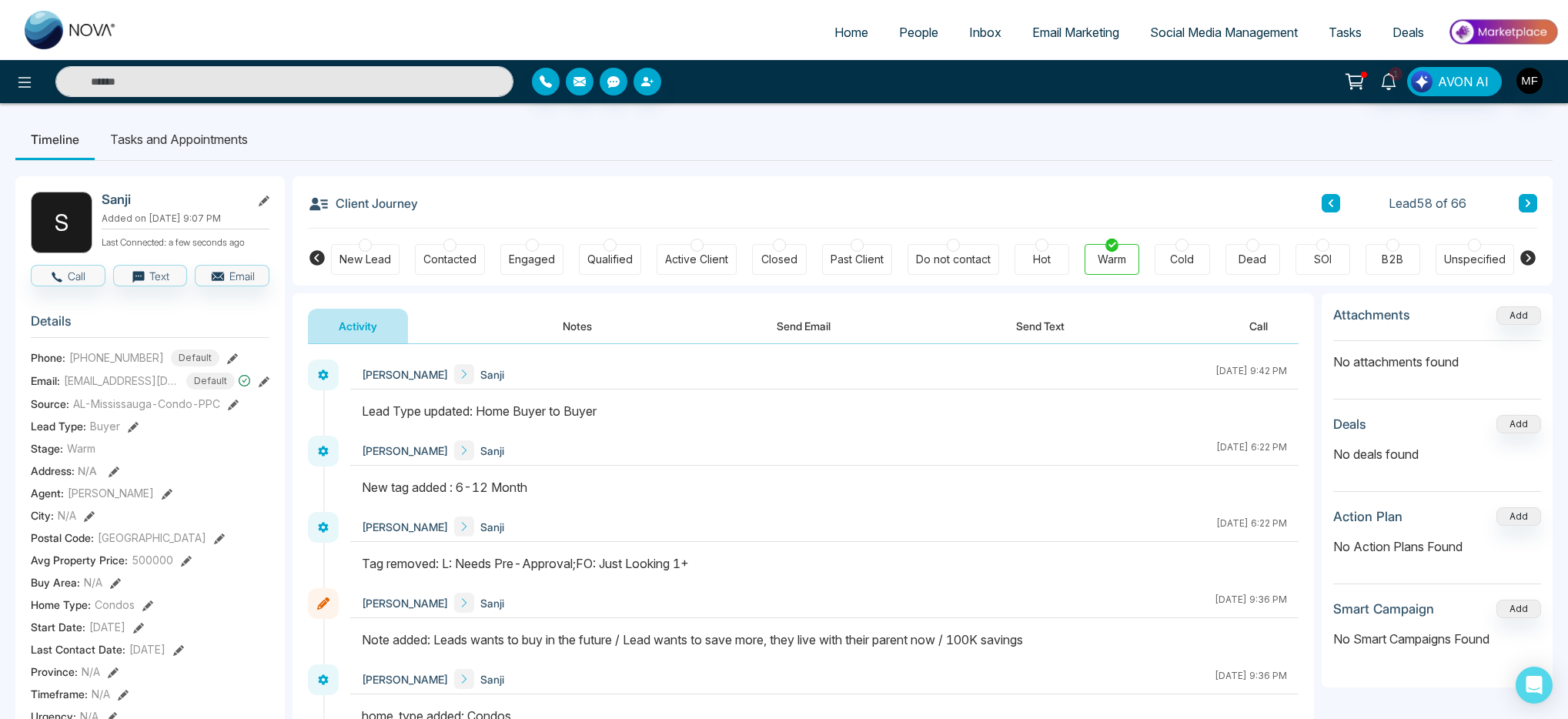
click at [596, 329] on button "Notes" at bounding box center [578, 326] width 91 height 34
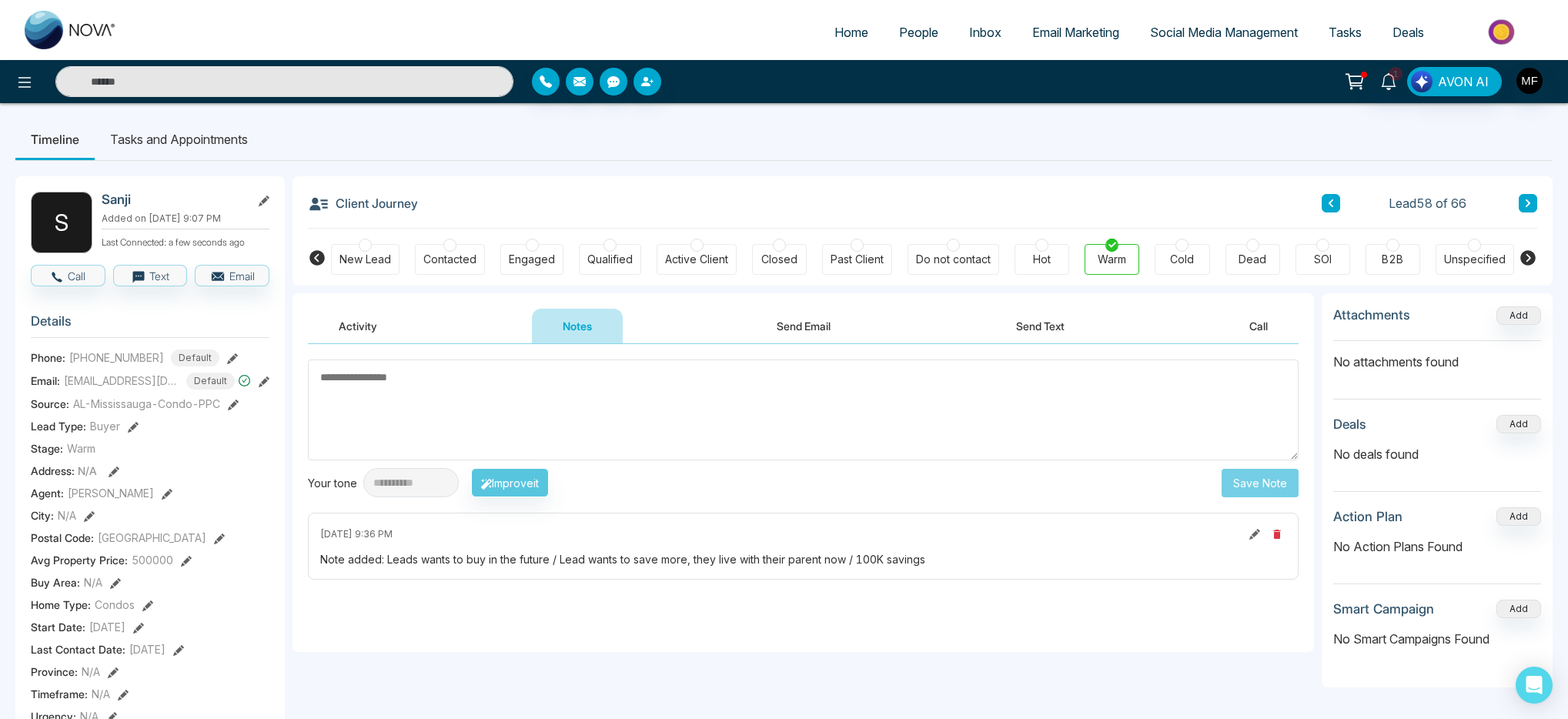
click at [1533, 202] on button at bounding box center [1528, 203] width 18 height 18
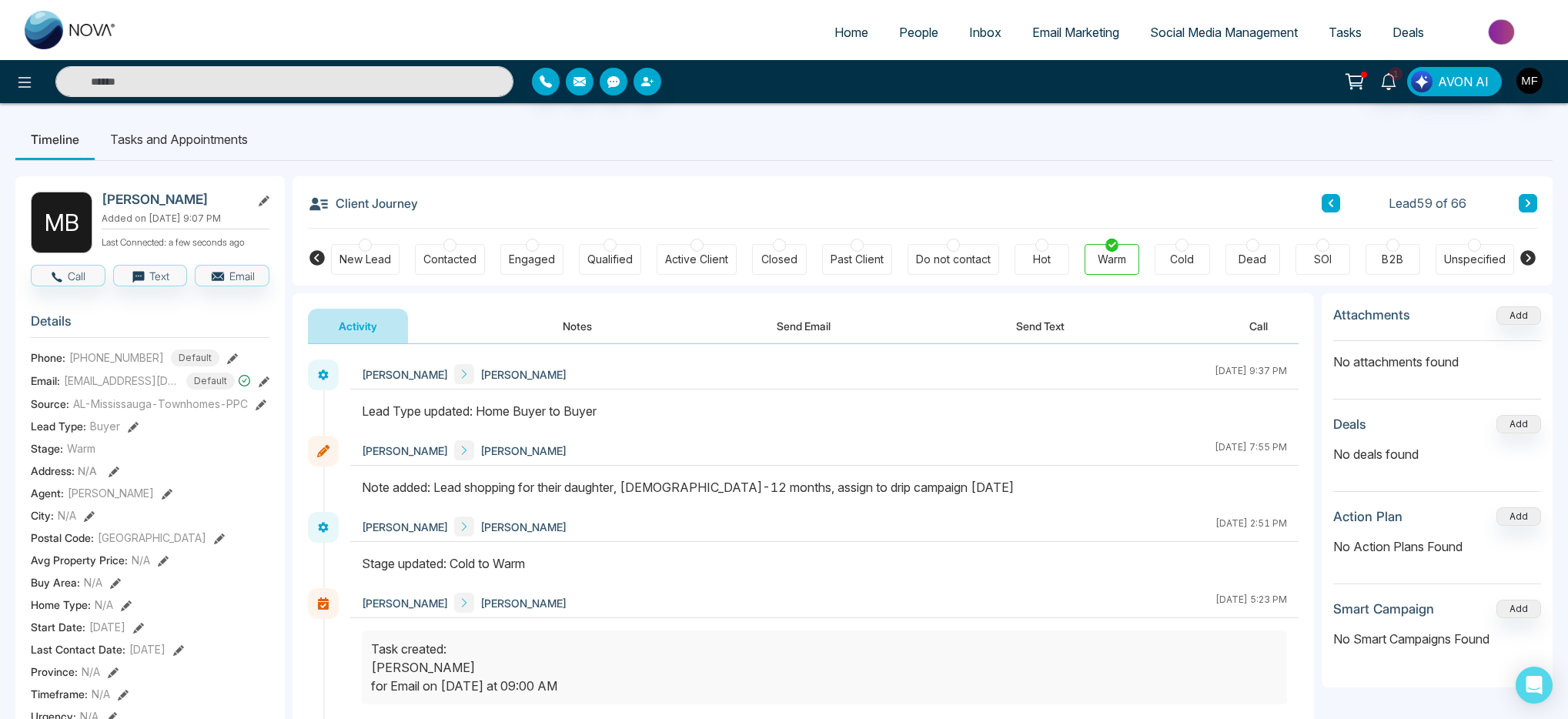
click at [1526, 204] on icon at bounding box center [1528, 203] width 8 height 9
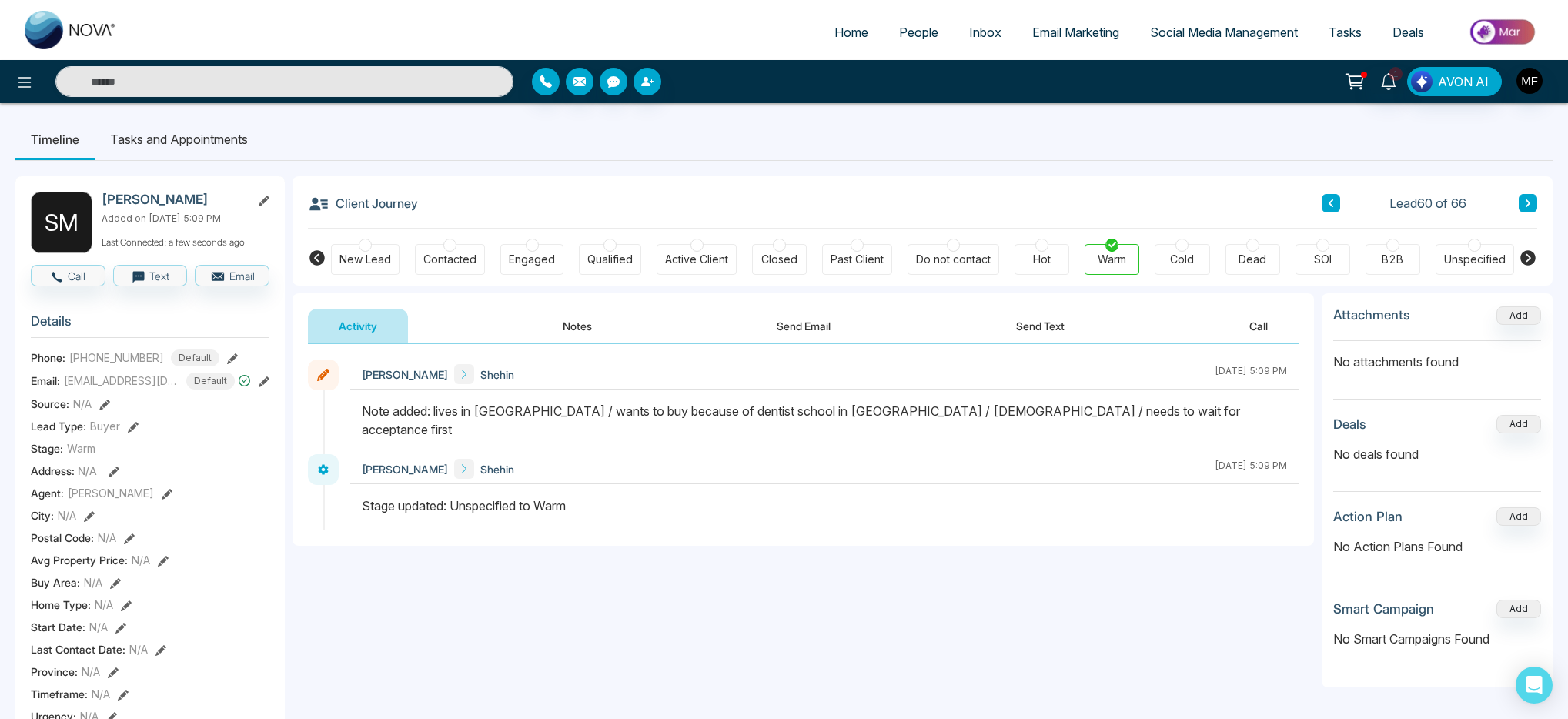
click at [1526, 204] on icon at bounding box center [1528, 203] width 8 height 9
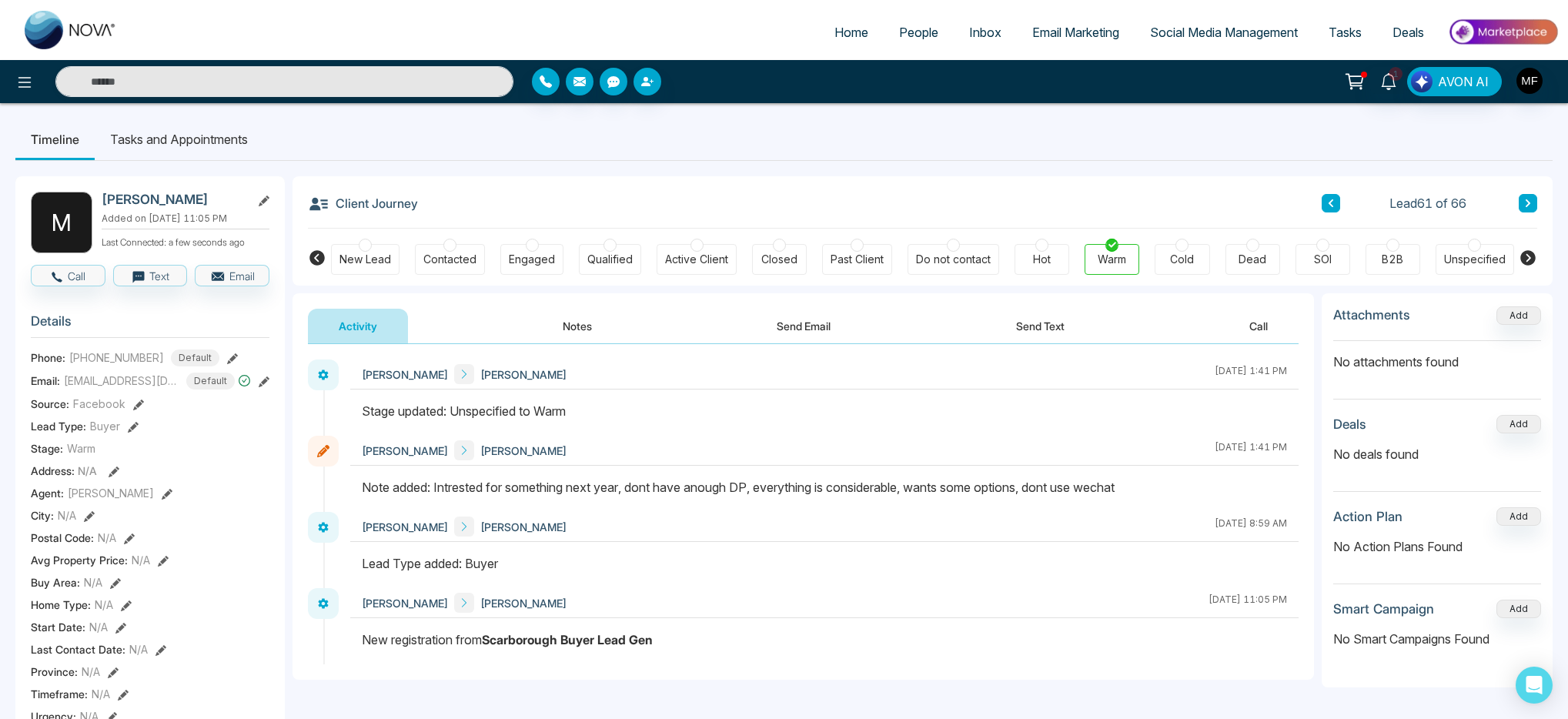
click at [1526, 204] on icon at bounding box center [1528, 203] width 8 height 9
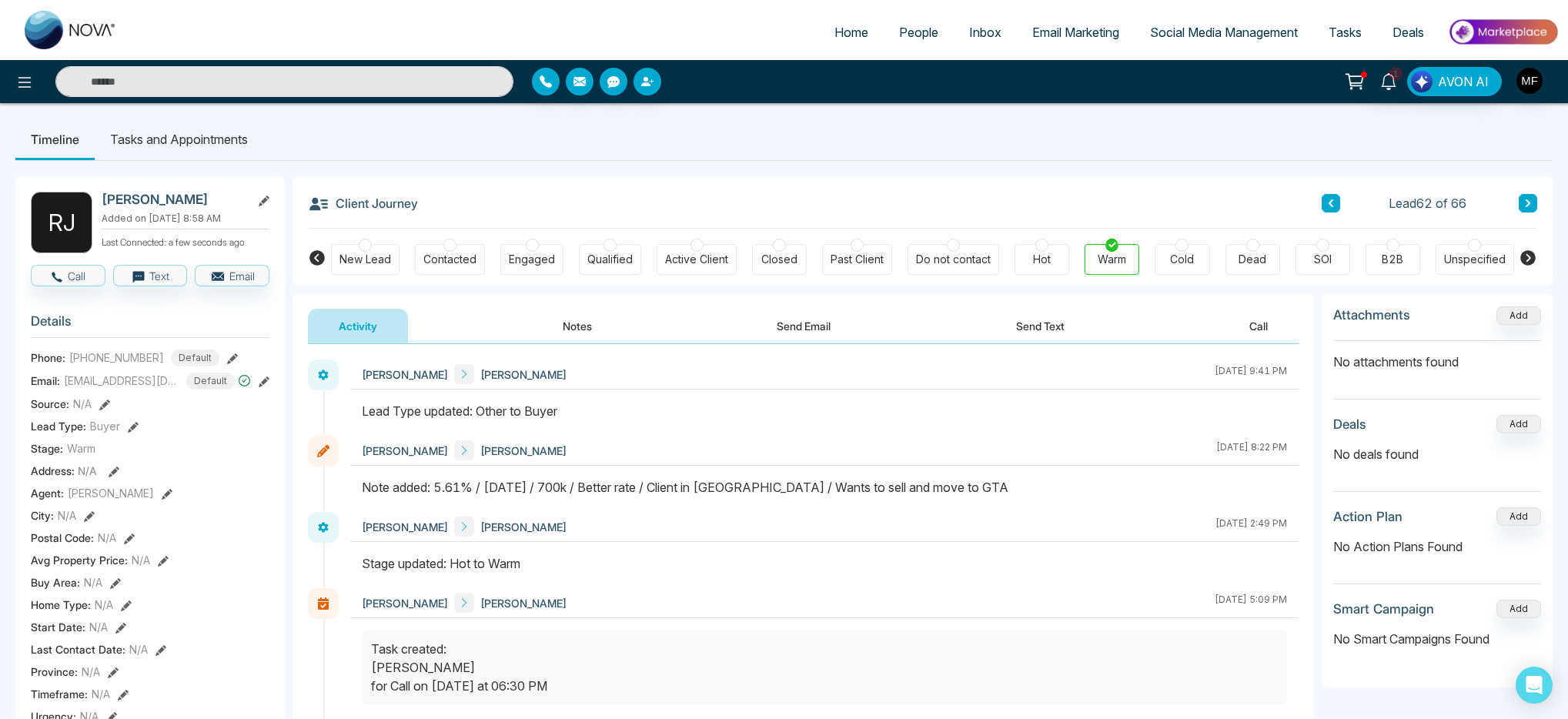
click at [1526, 204] on icon at bounding box center [1528, 203] width 8 height 9
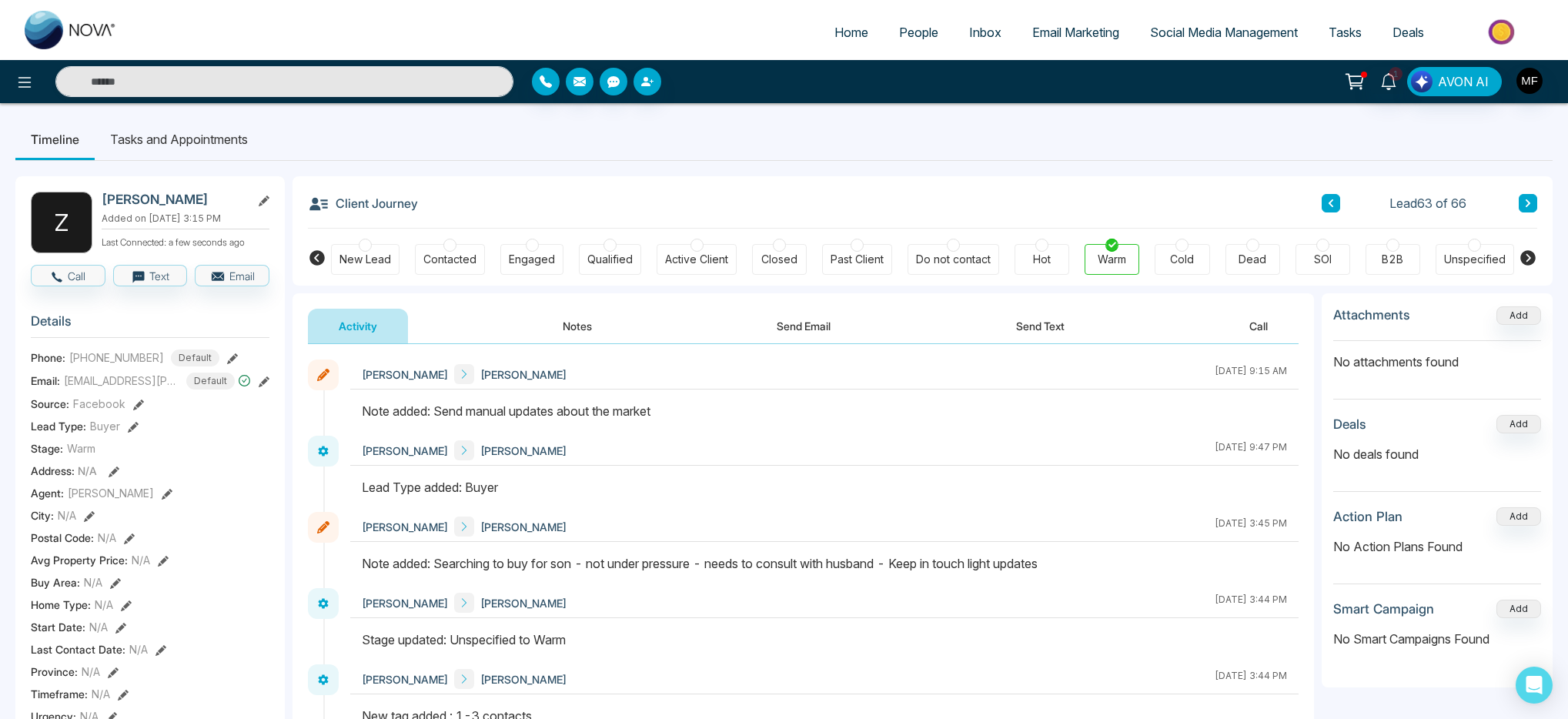
click at [575, 327] on button "Notes" at bounding box center [578, 326] width 91 height 34
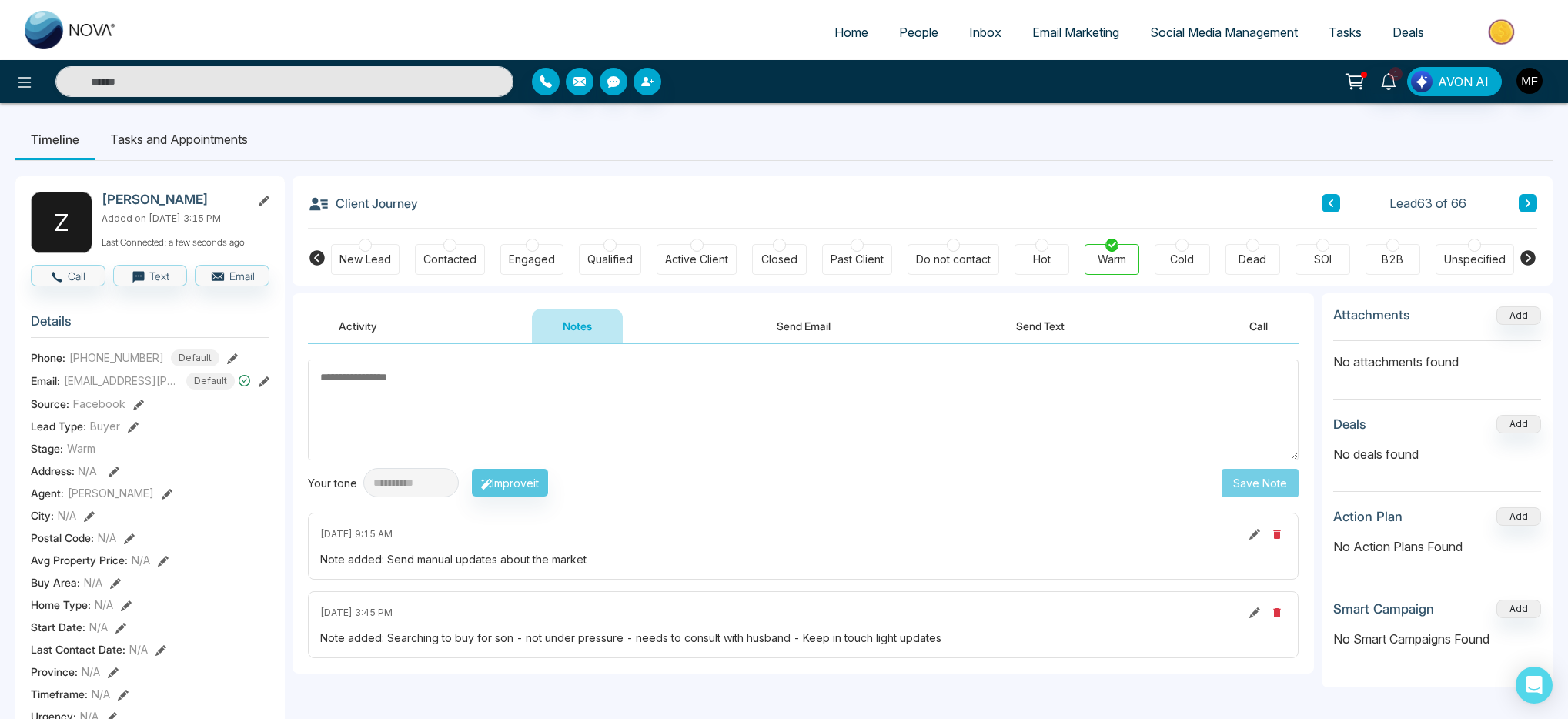
click at [1540, 206] on div "Client Journey Lead 63 of 66 New Lead Contacted Engaged Qualified Active Client…" at bounding box center [922, 230] width 1260 height 109
click at [1530, 204] on icon at bounding box center [1528, 203] width 8 height 9
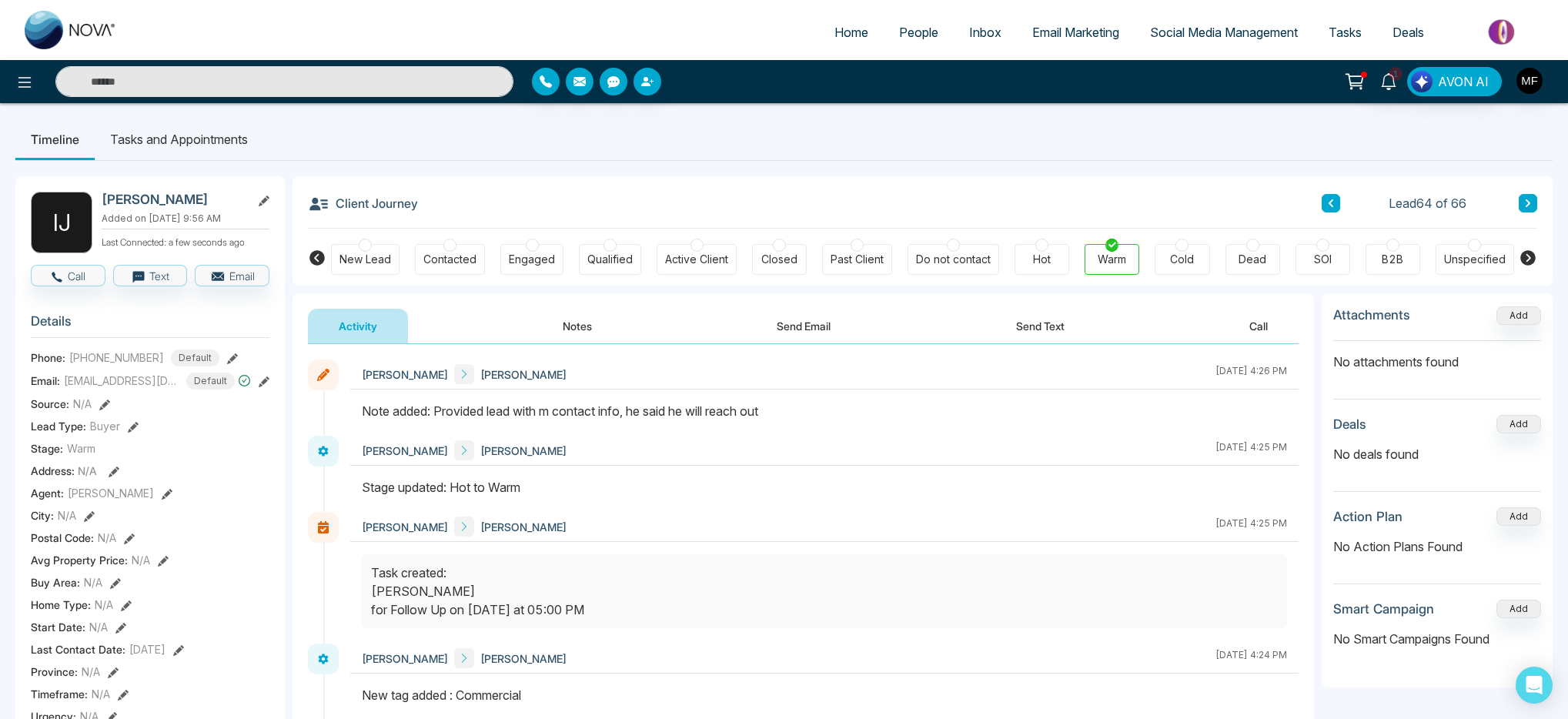
click at [576, 329] on button "Notes" at bounding box center [578, 326] width 91 height 34
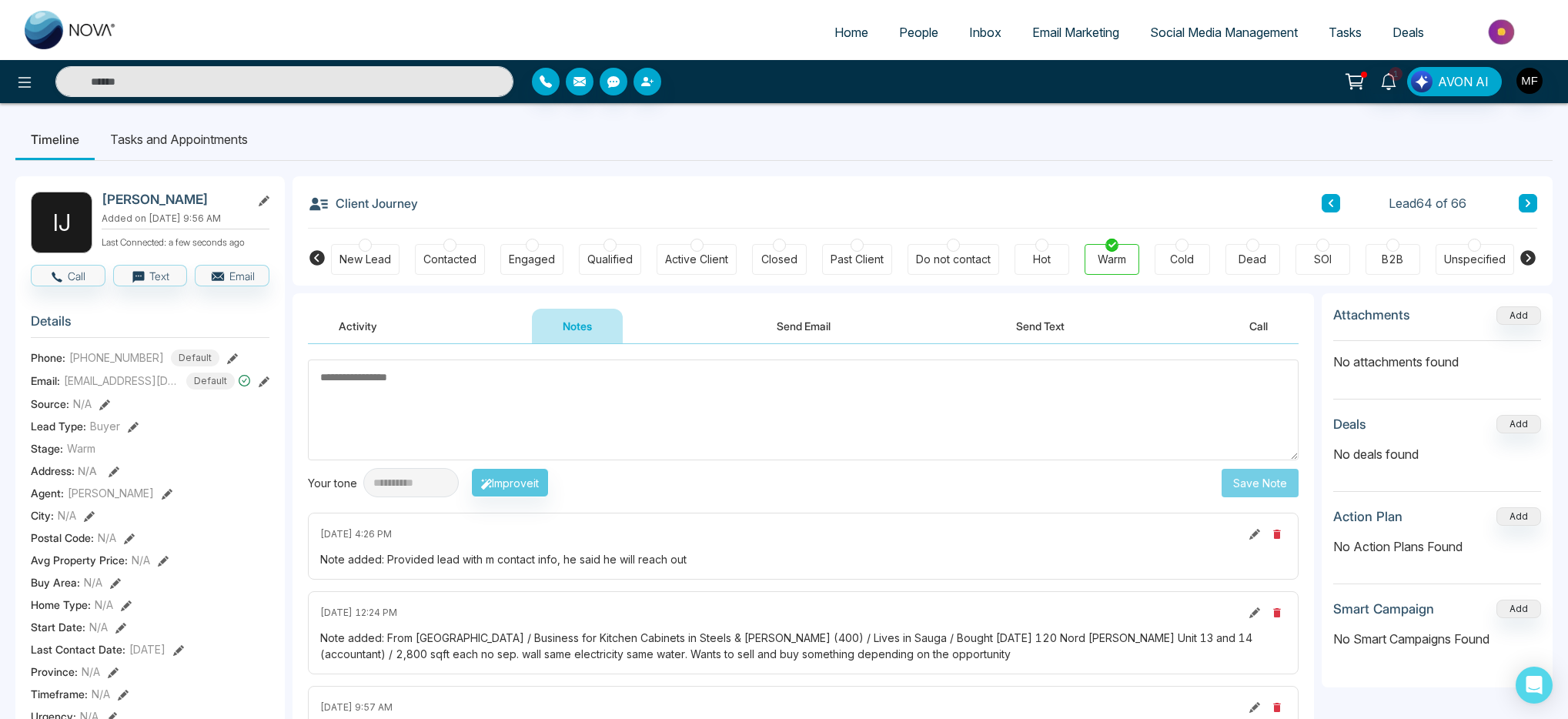
click at [106, 410] on icon at bounding box center [104, 405] width 11 height 11
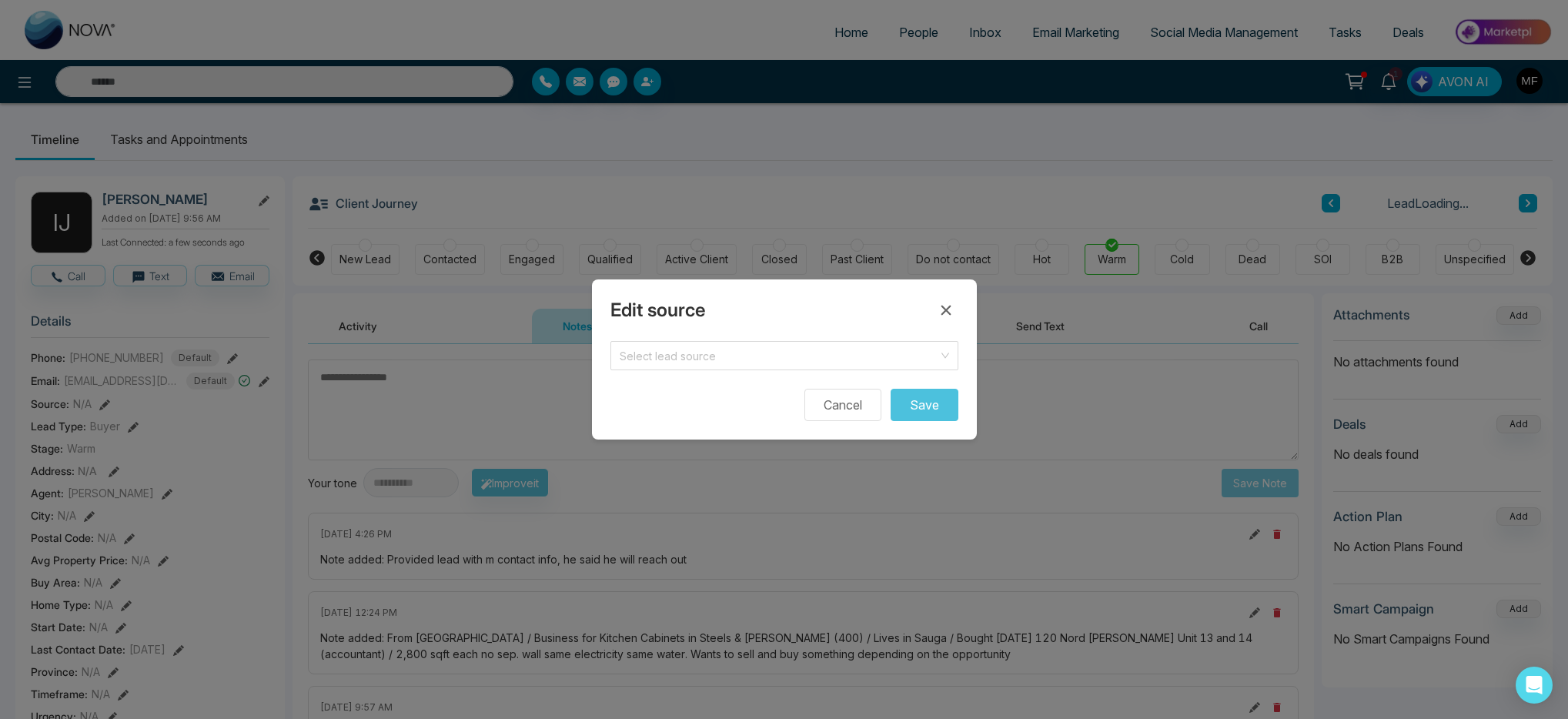
click at [158, 410] on div "Edit source Select lead source Cancel Save" at bounding box center [784, 360] width 1568 height 719
click at [846, 394] on button "Cancel" at bounding box center [843, 405] width 77 height 33
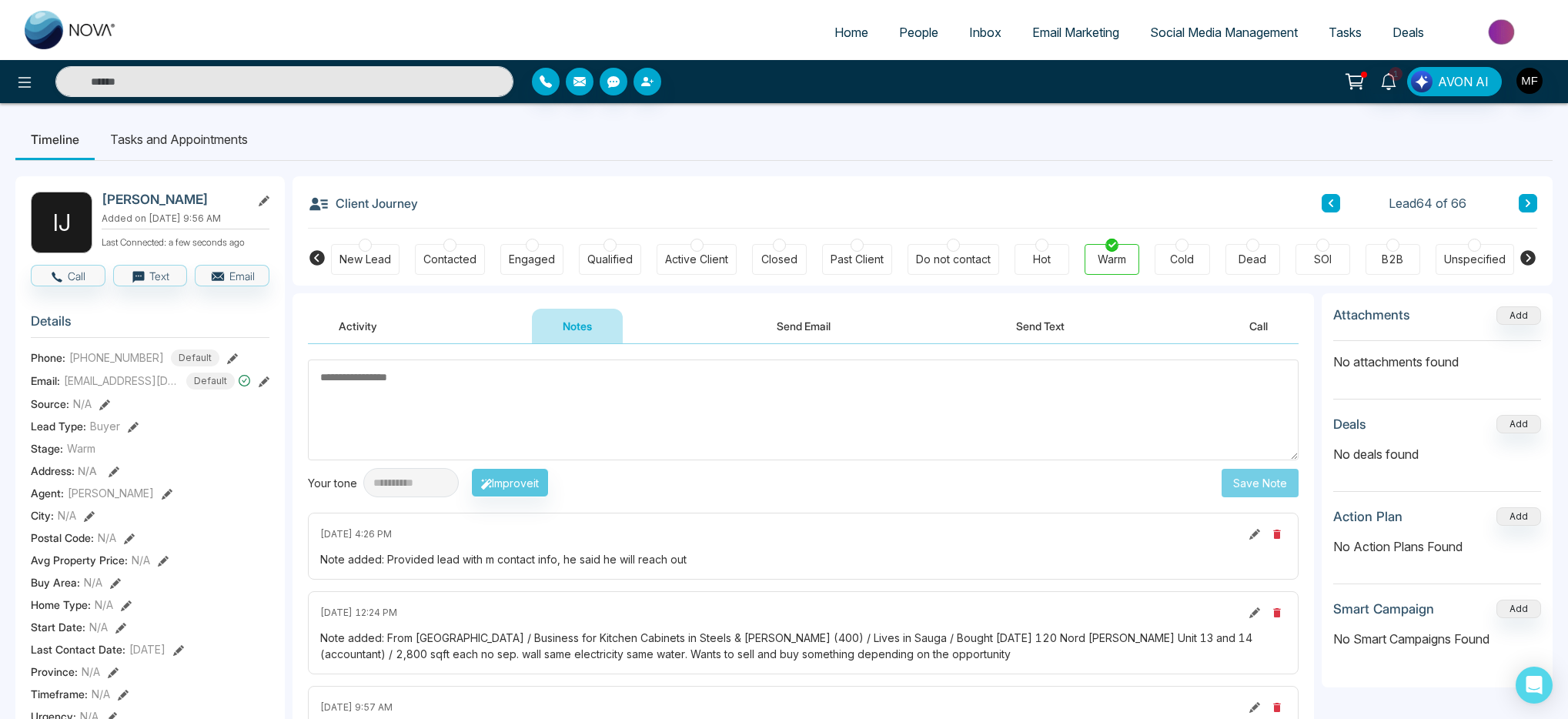
click at [132, 433] on icon at bounding box center [133, 427] width 11 height 11
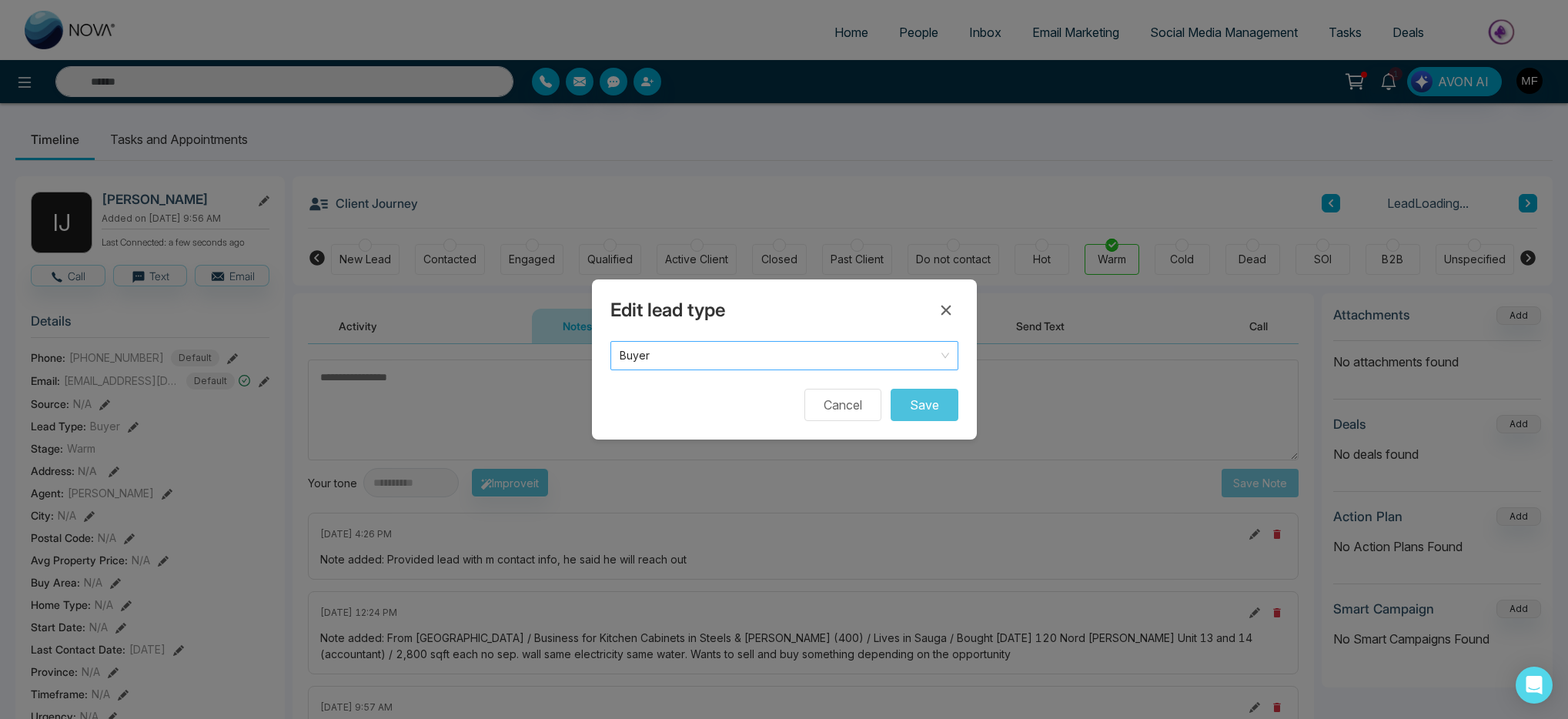
click at [746, 364] on span "Buyer" at bounding box center [784, 355] width 329 height 22
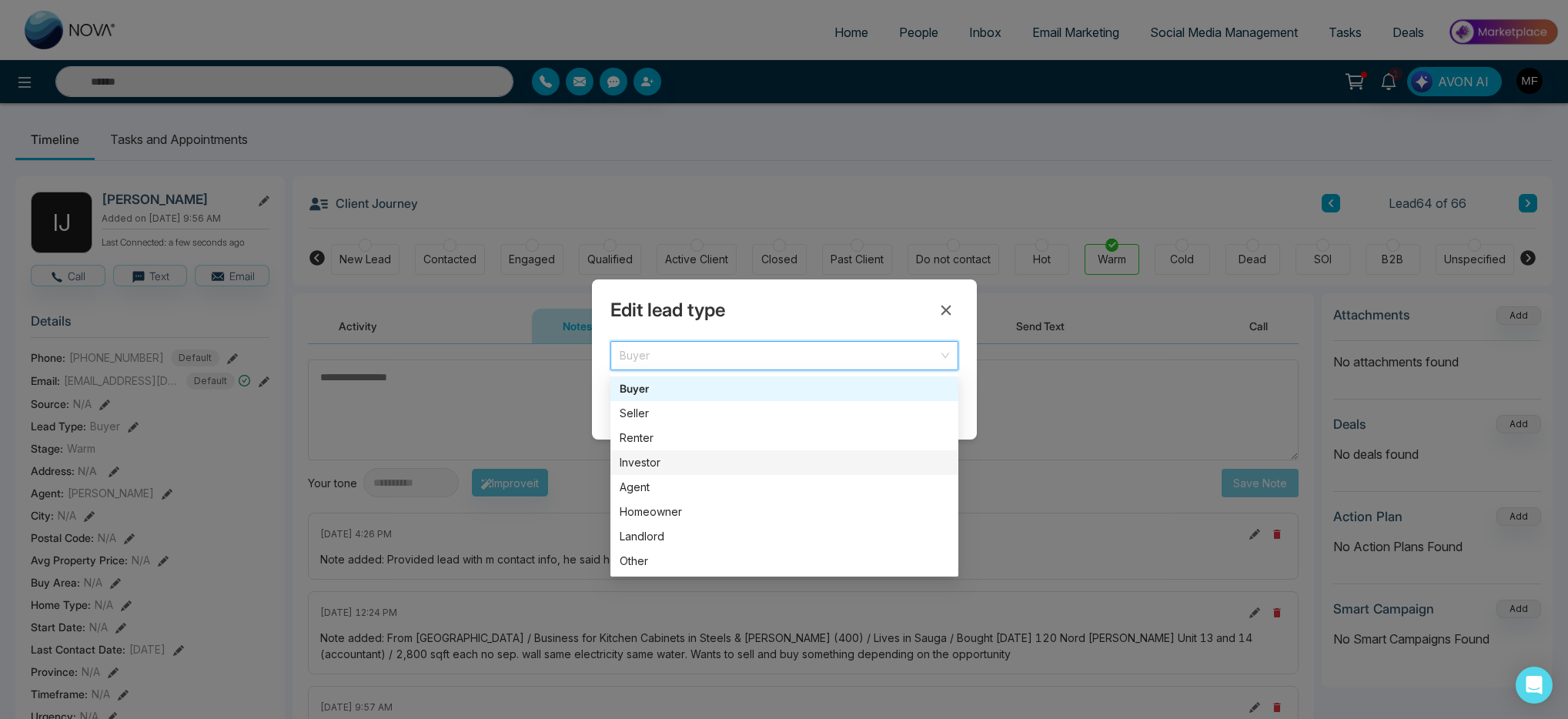
click at [663, 465] on div "Investor" at bounding box center [784, 463] width 329 height 17
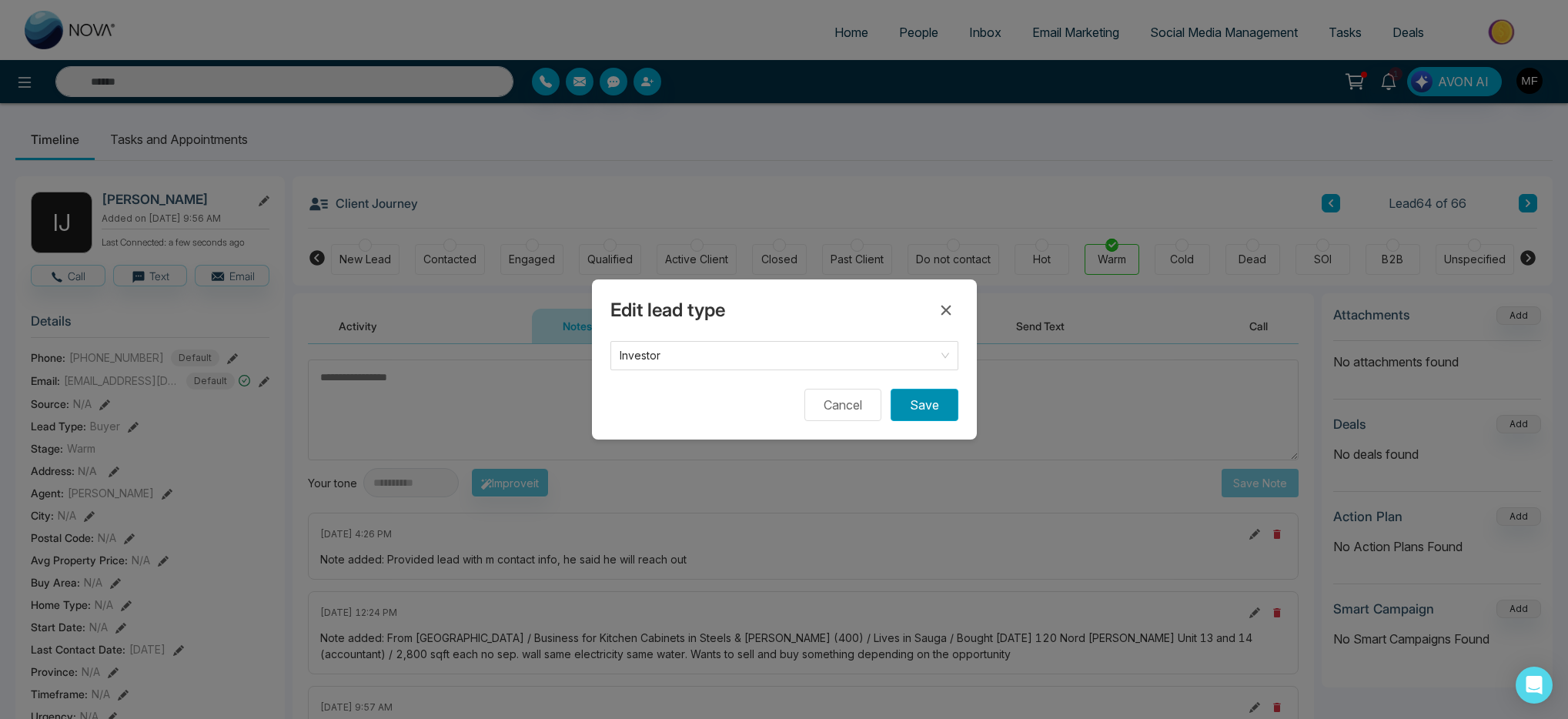
click at [950, 403] on button "Save" at bounding box center [925, 405] width 68 height 33
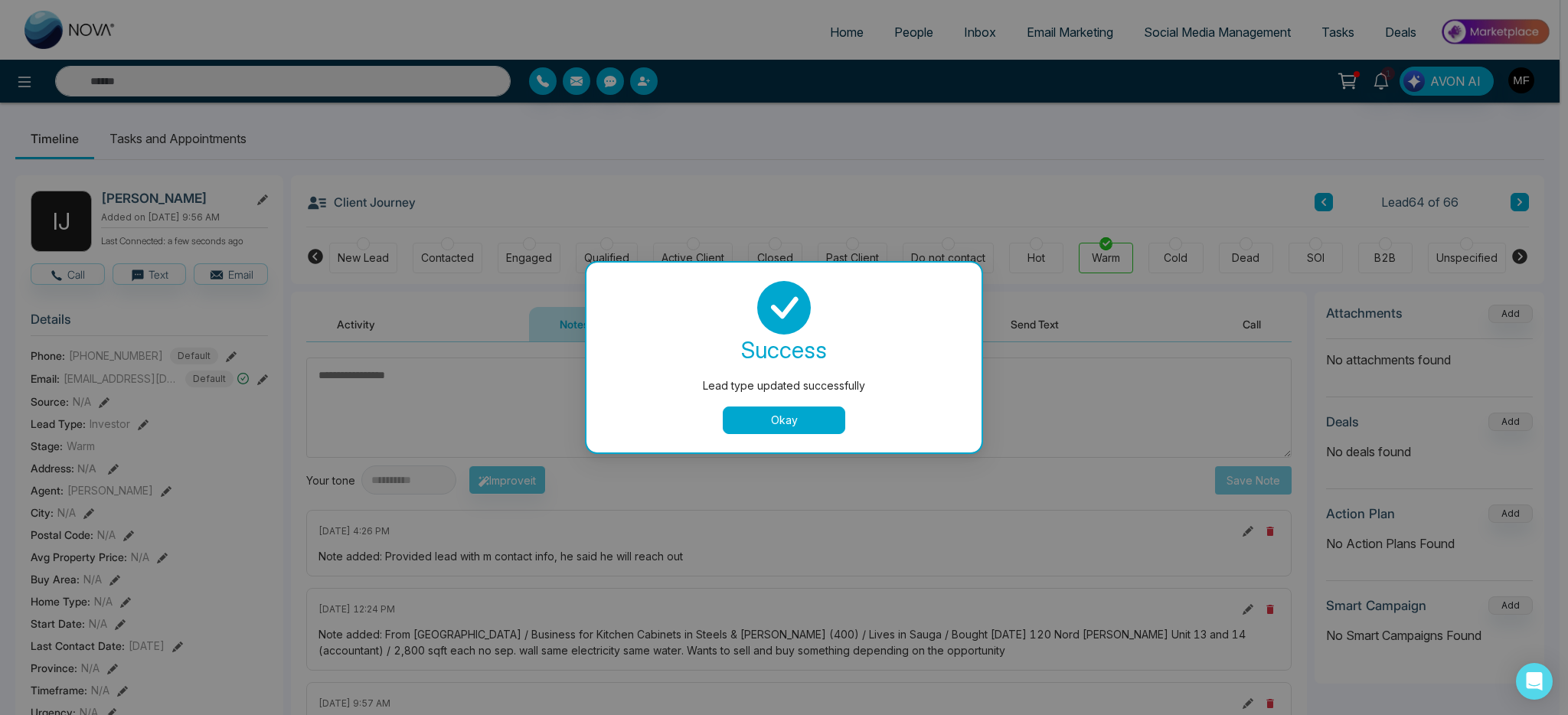
click at [837, 419] on button "Okay" at bounding box center [784, 420] width 122 height 27
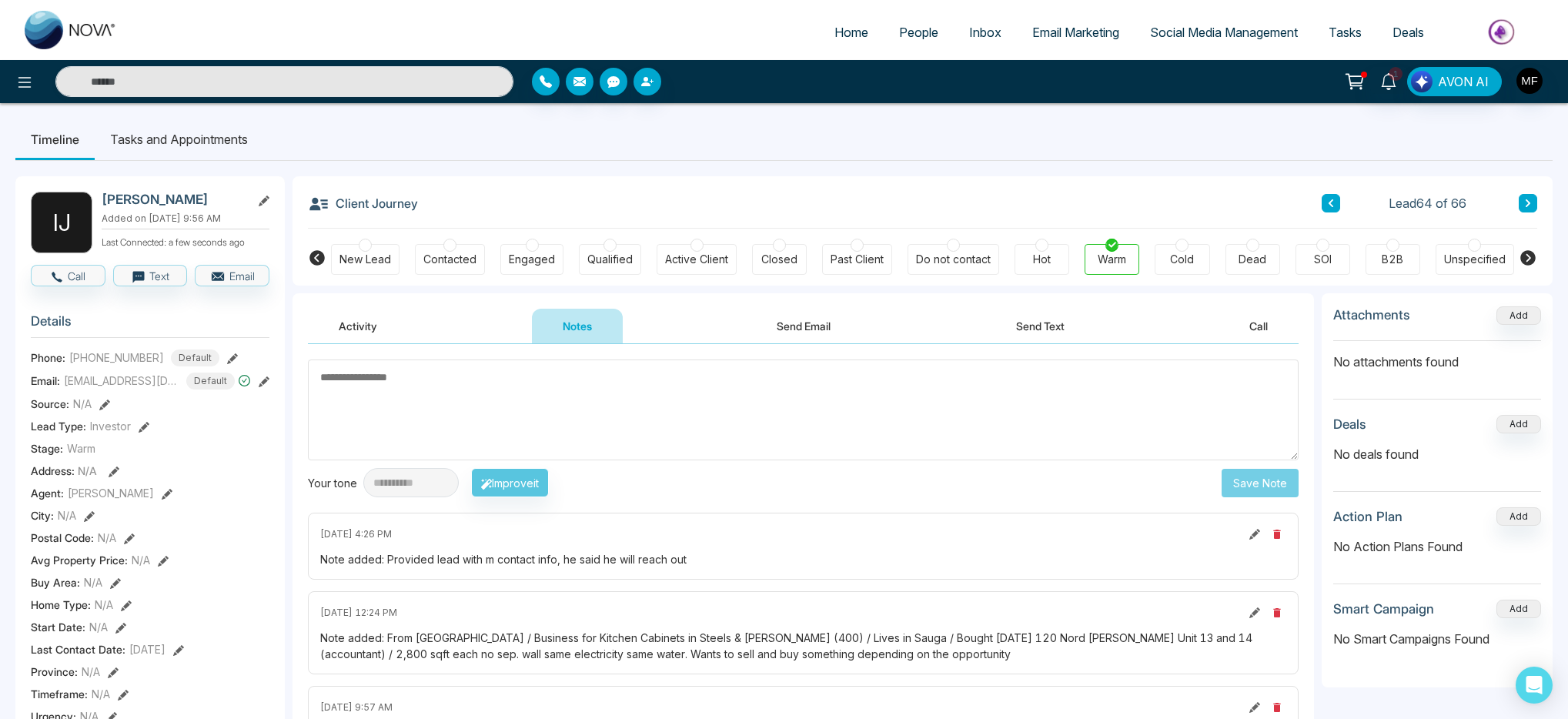
click at [1527, 200] on icon at bounding box center [1528, 203] width 4 height 8
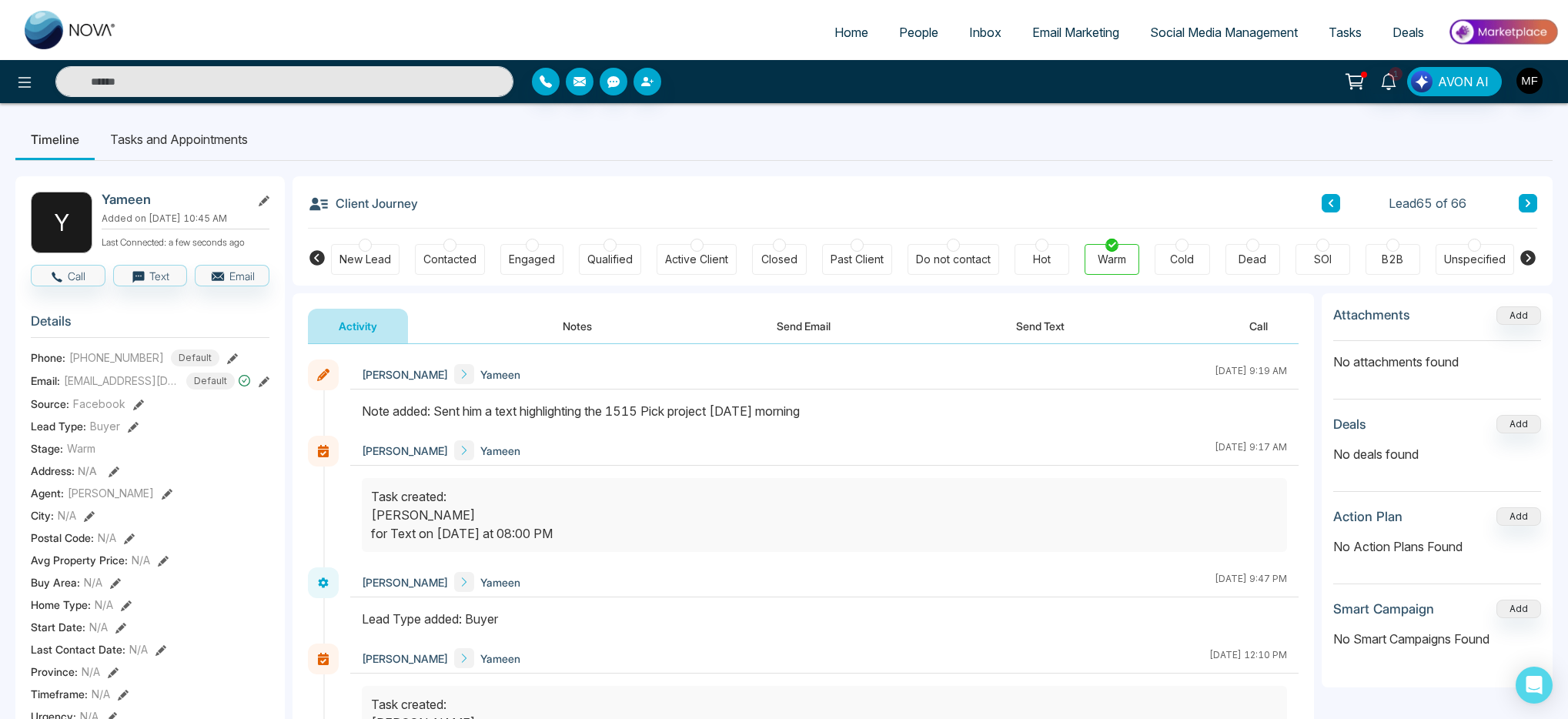
click at [539, 312] on button "Notes" at bounding box center [578, 326] width 91 height 34
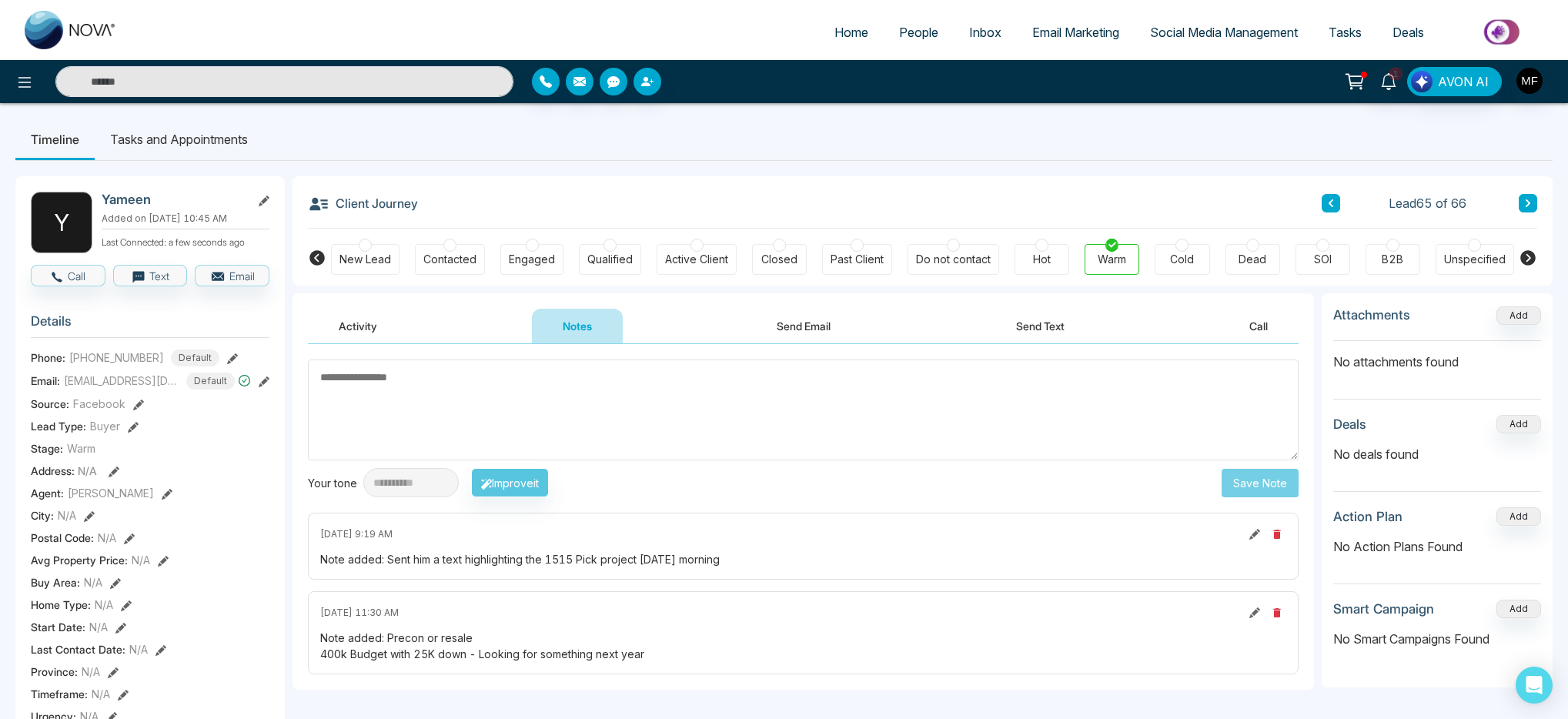
click at [209, 153] on li "Tasks and Appointments" at bounding box center [179, 139] width 169 height 41
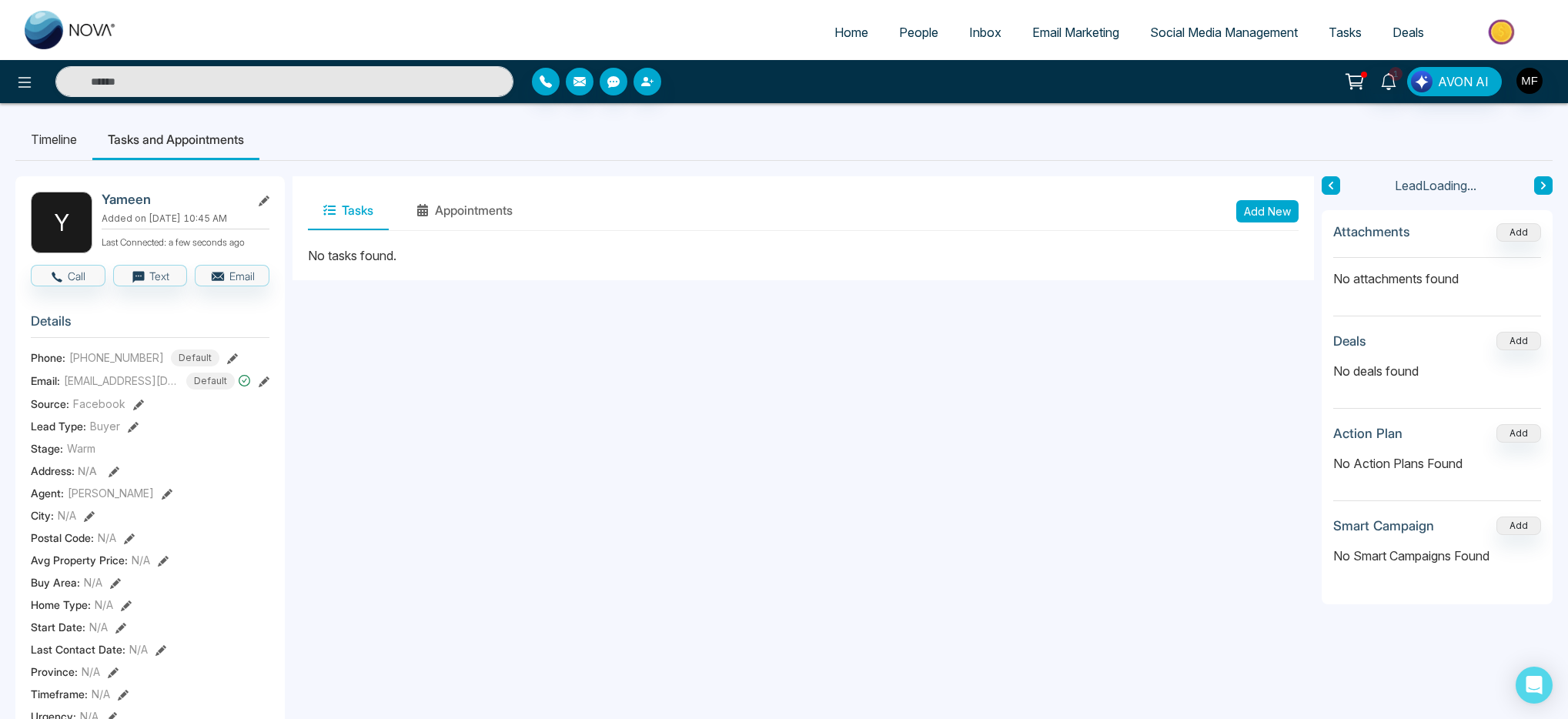
click at [65, 133] on li "Timeline" at bounding box center [54, 139] width 77 height 41
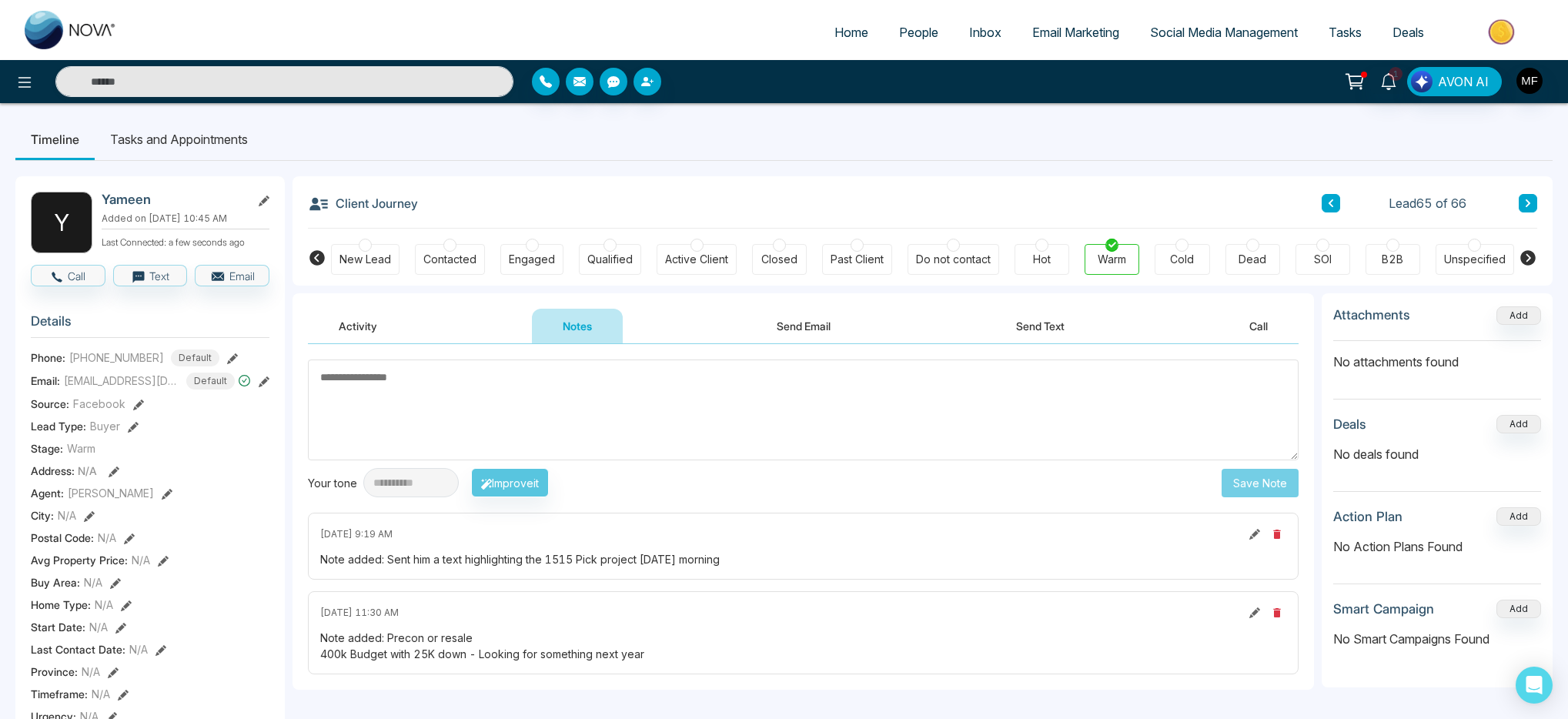
click at [196, 139] on li "Tasks and Appointments" at bounding box center [179, 139] width 169 height 41
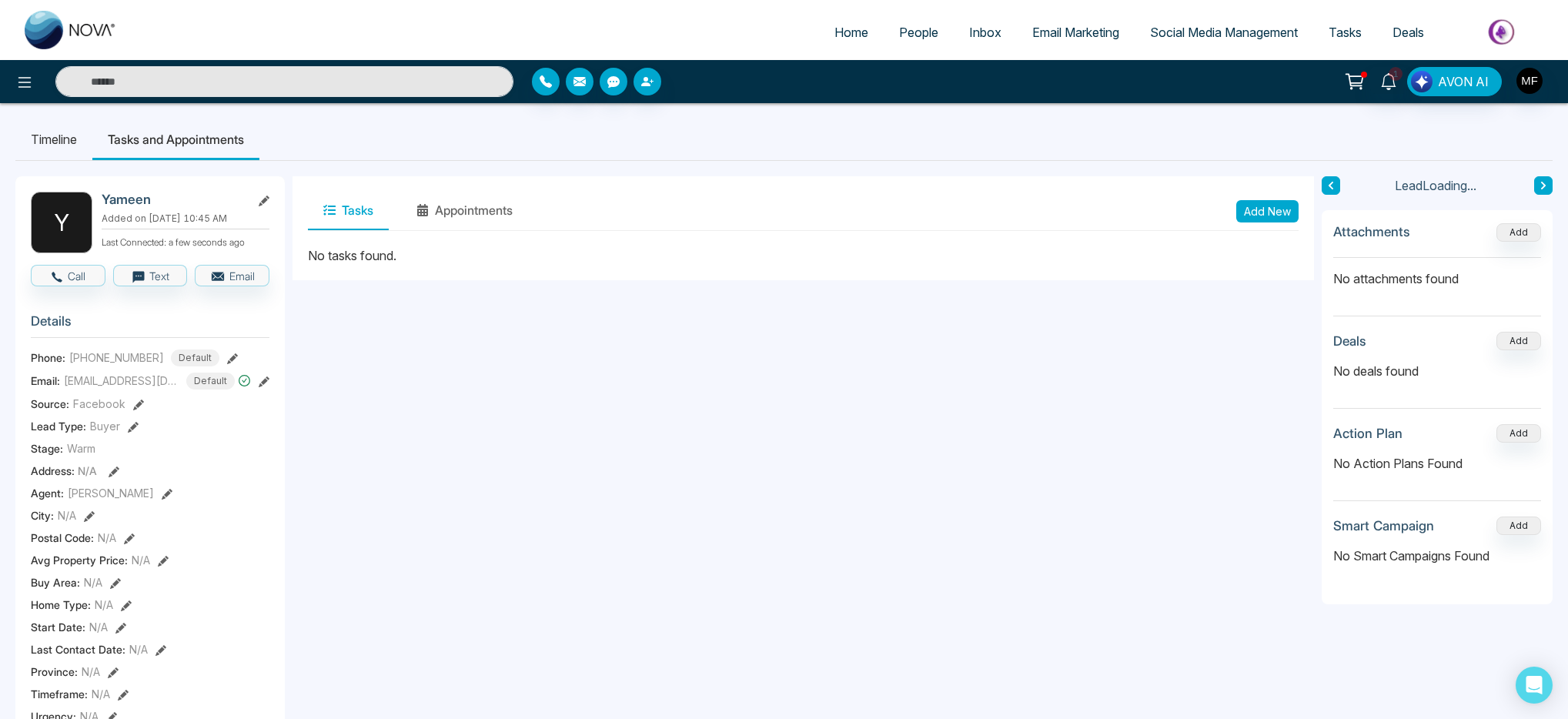
click at [1264, 205] on button "Add New" at bounding box center [1268, 212] width 63 height 22
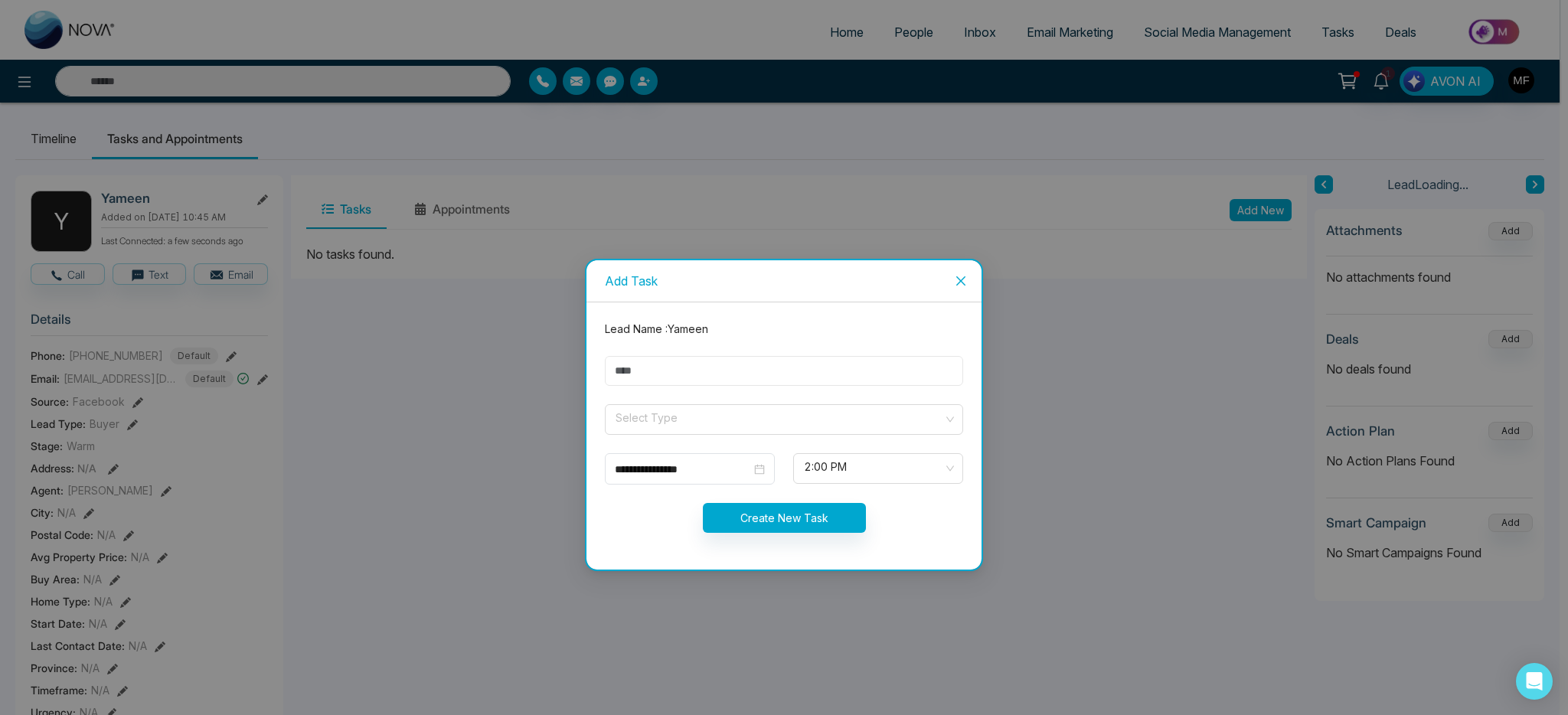
click at [845, 358] on input "text" at bounding box center [784, 370] width 358 height 30
type input "**********"
click at [711, 409] on input "search" at bounding box center [778, 417] width 329 height 23
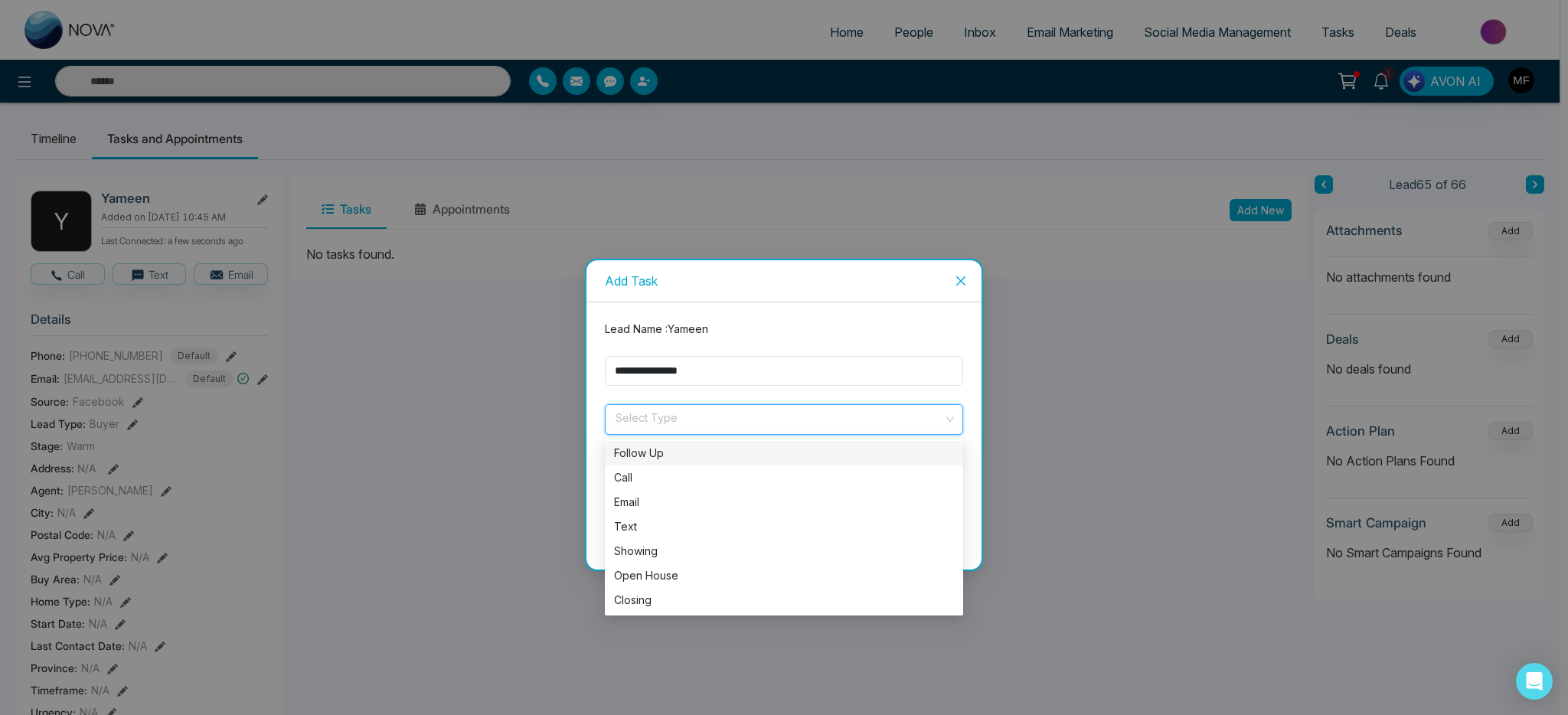
click at [698, 452] on div "Follow Up" at bounding box center [784, 453] width 340 height 17
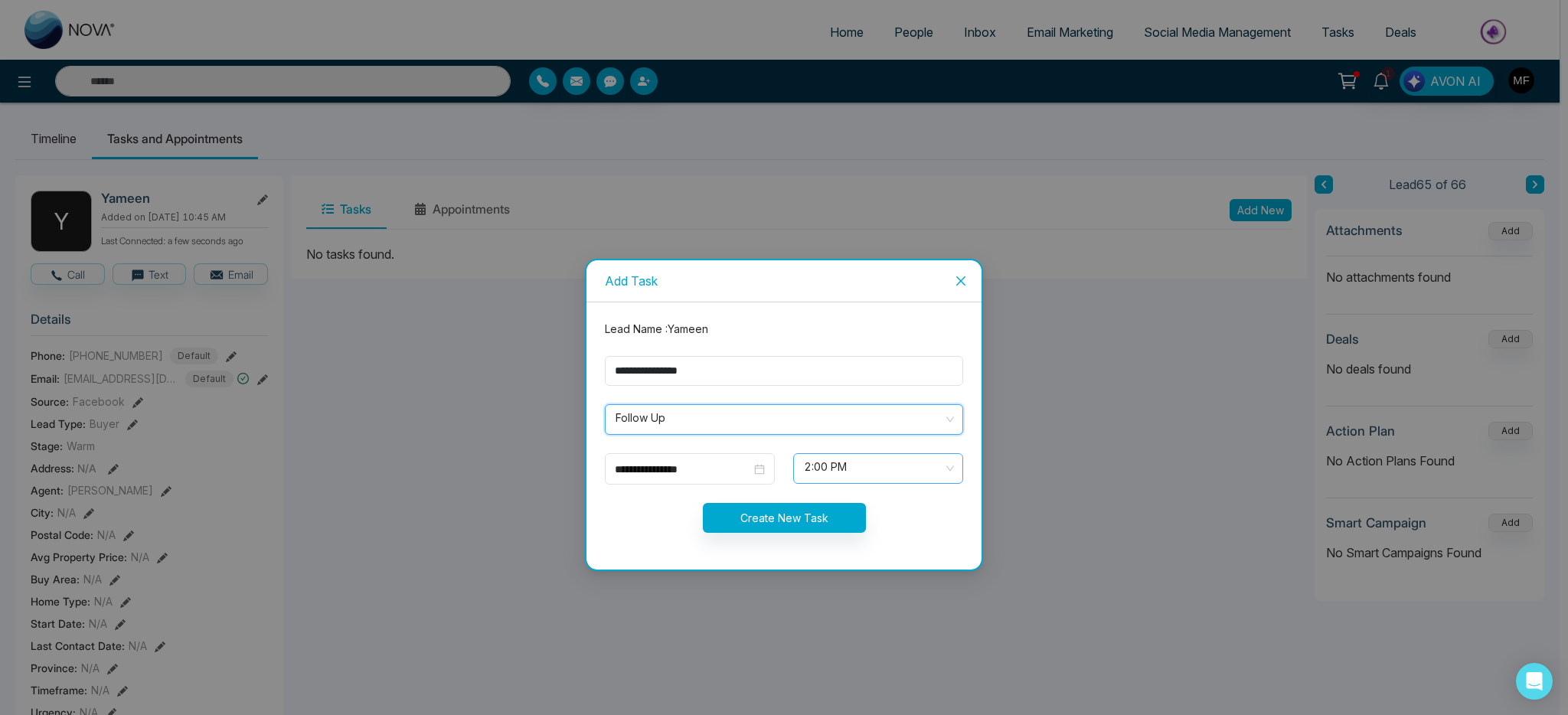
click at [820, 473] on span "2:00 PM" at bounding box center [879, 469] width 149 height 26
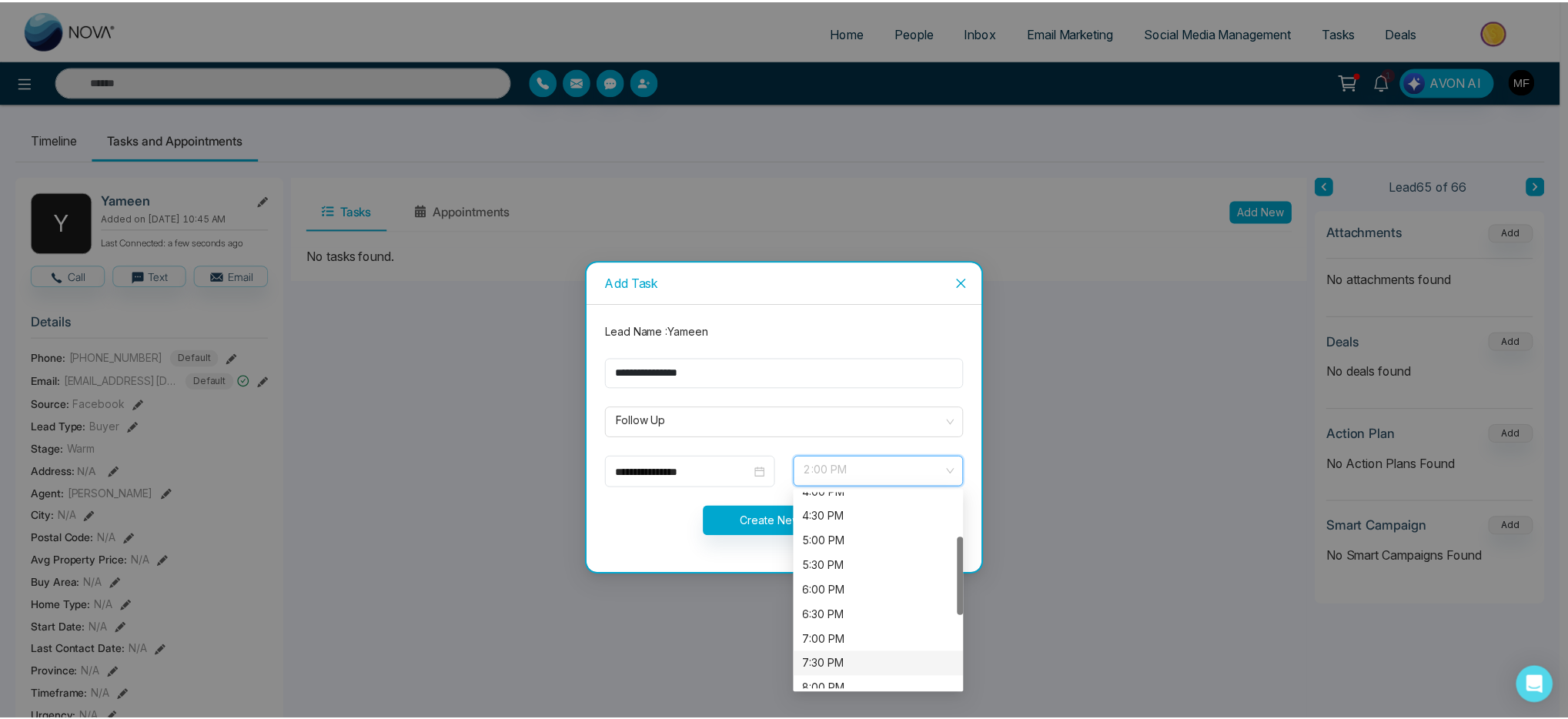
scroll to position [136, 0]
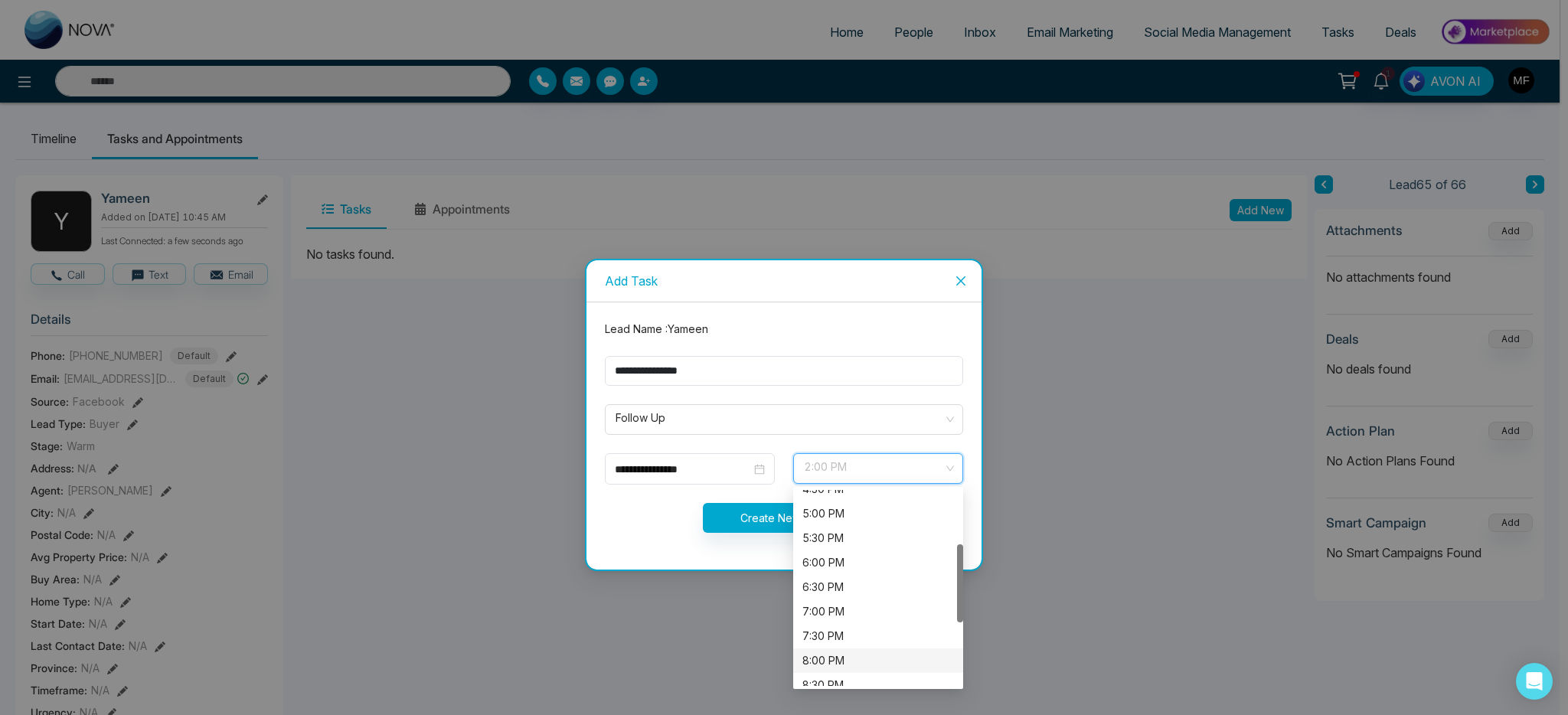
click at [843, 666] on div "8:00 PM" at bounding box center [878, 661] width 151 height 17
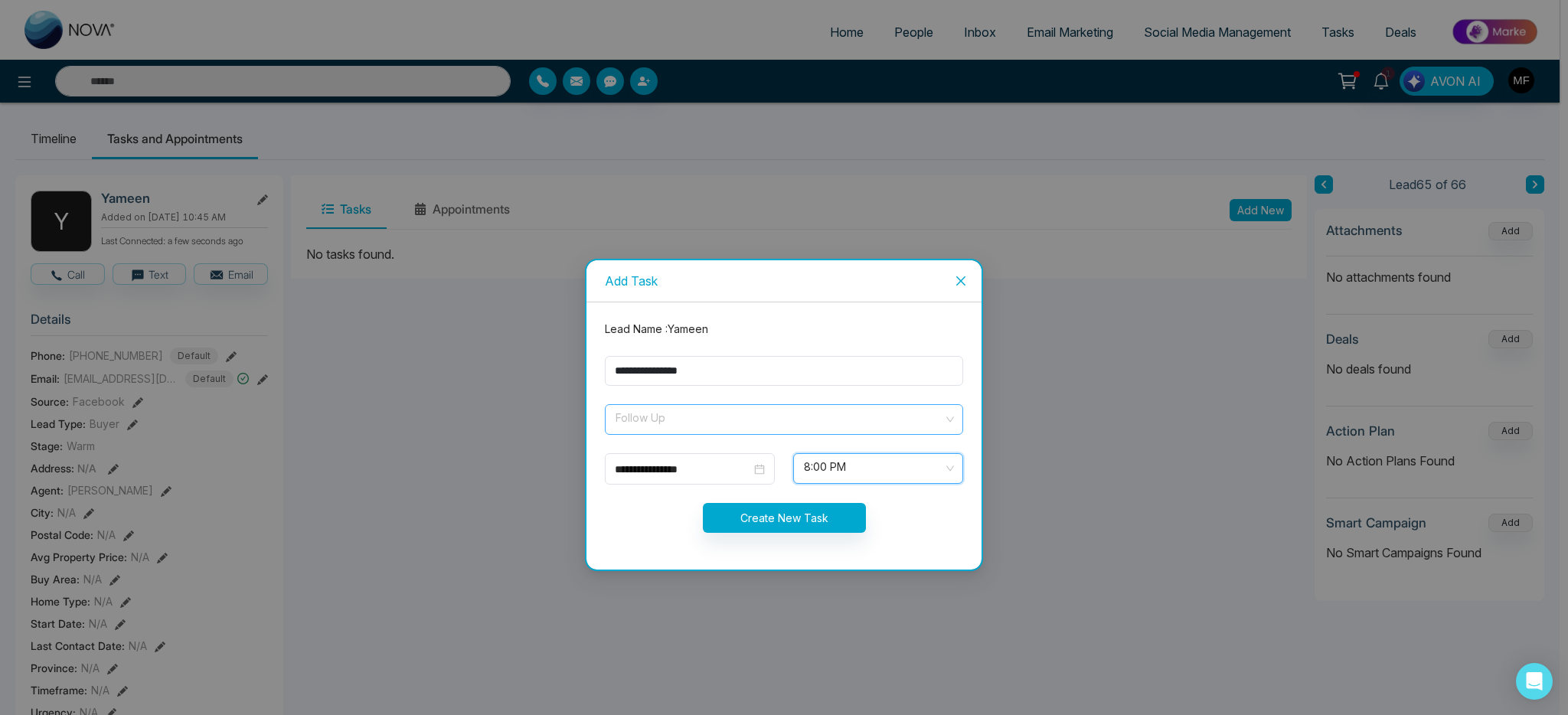
click at [699, 418] on span "Follow Up" at bounding box center [784, 419] width 337 height 26
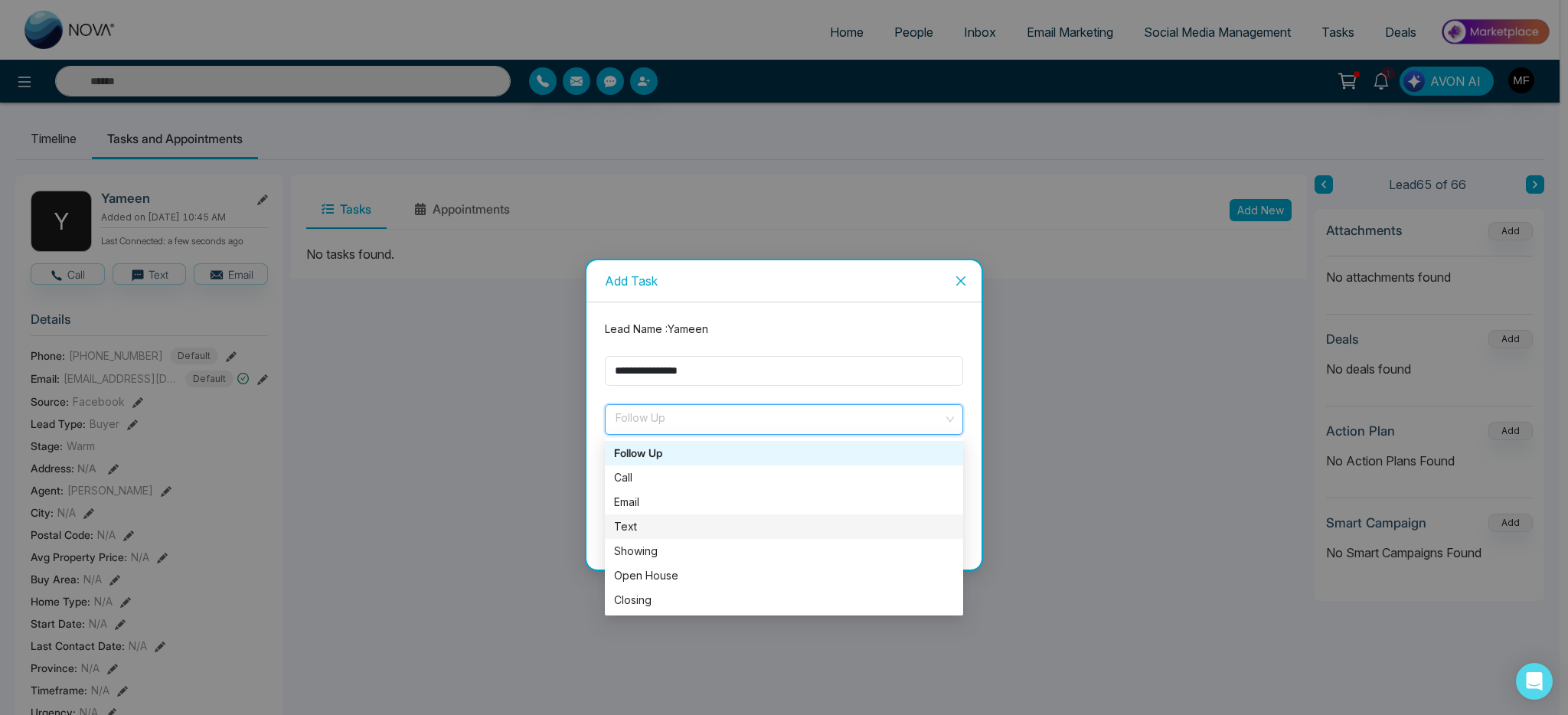
click at [633, 526] on div "Text" at bounding box center [784, 527] width 340 height 17
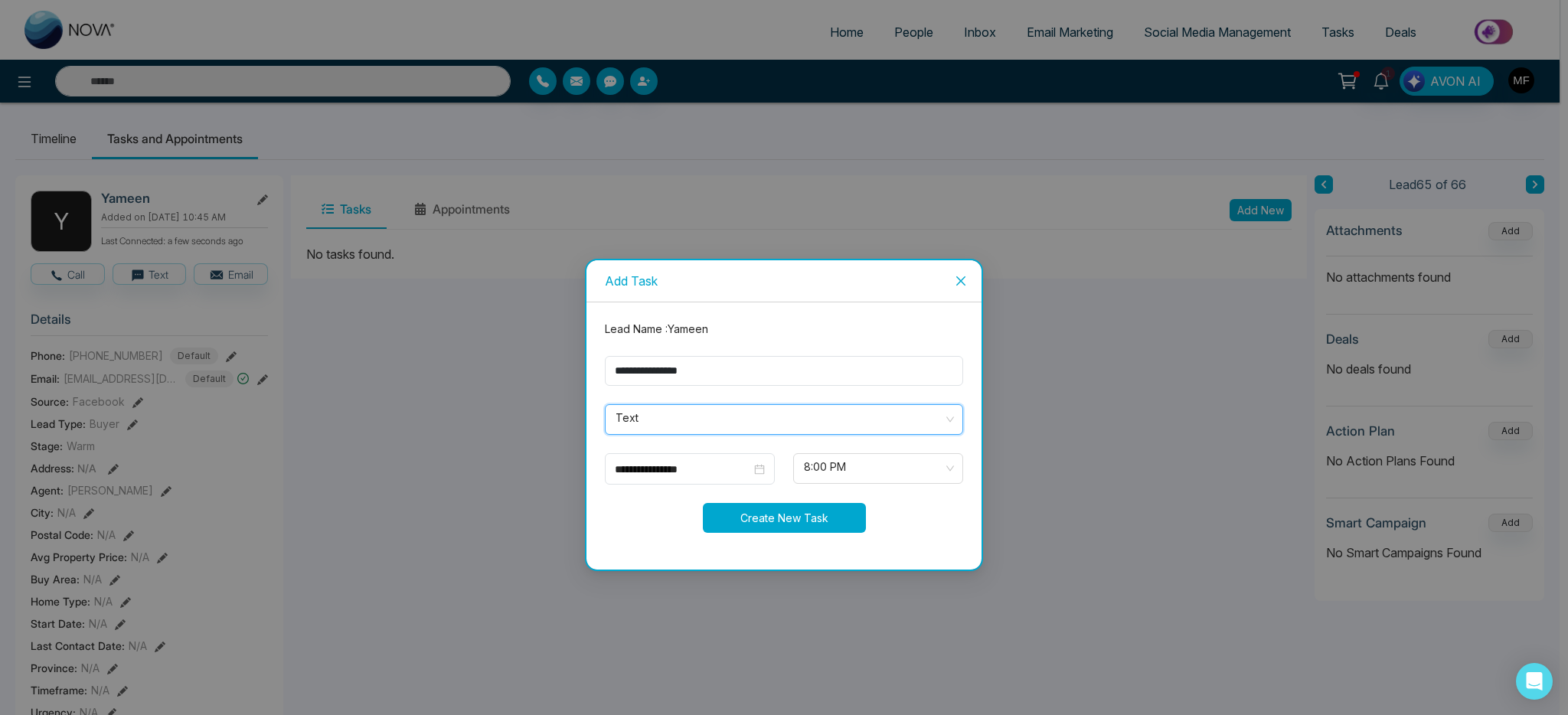
click at [769, 517] on button "Create New Task" at bounding box center [784, 517] width 163 height 30
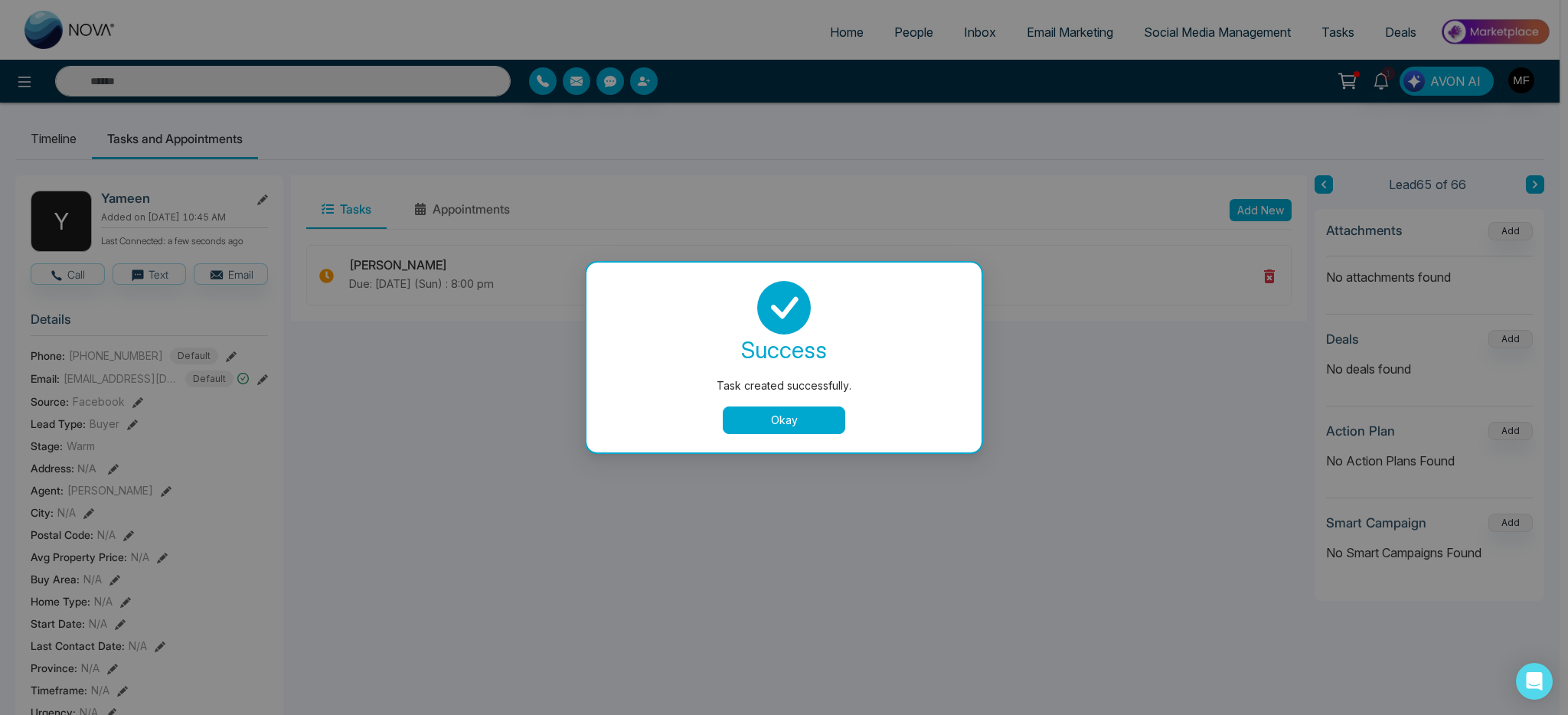
click at [836, 400] on div "success Task created successfully. Okay" at bounding box center [784, 358] width 358 height 153
click at [768, 426] on button "Okay" at bounding box center [784, 420] width 122 height 27
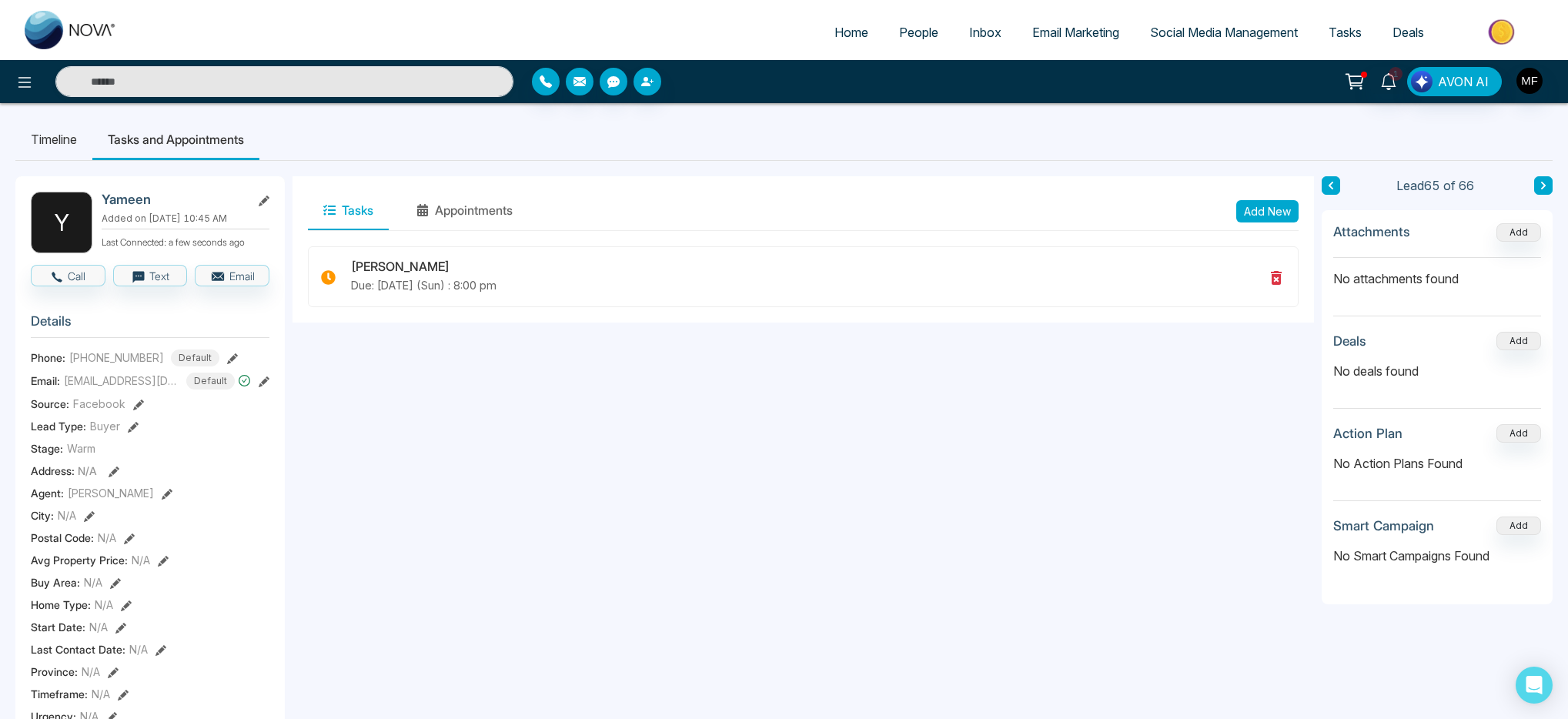
click at [1551, 187] on button at bounding box center [1543, 185] width 18 height 18
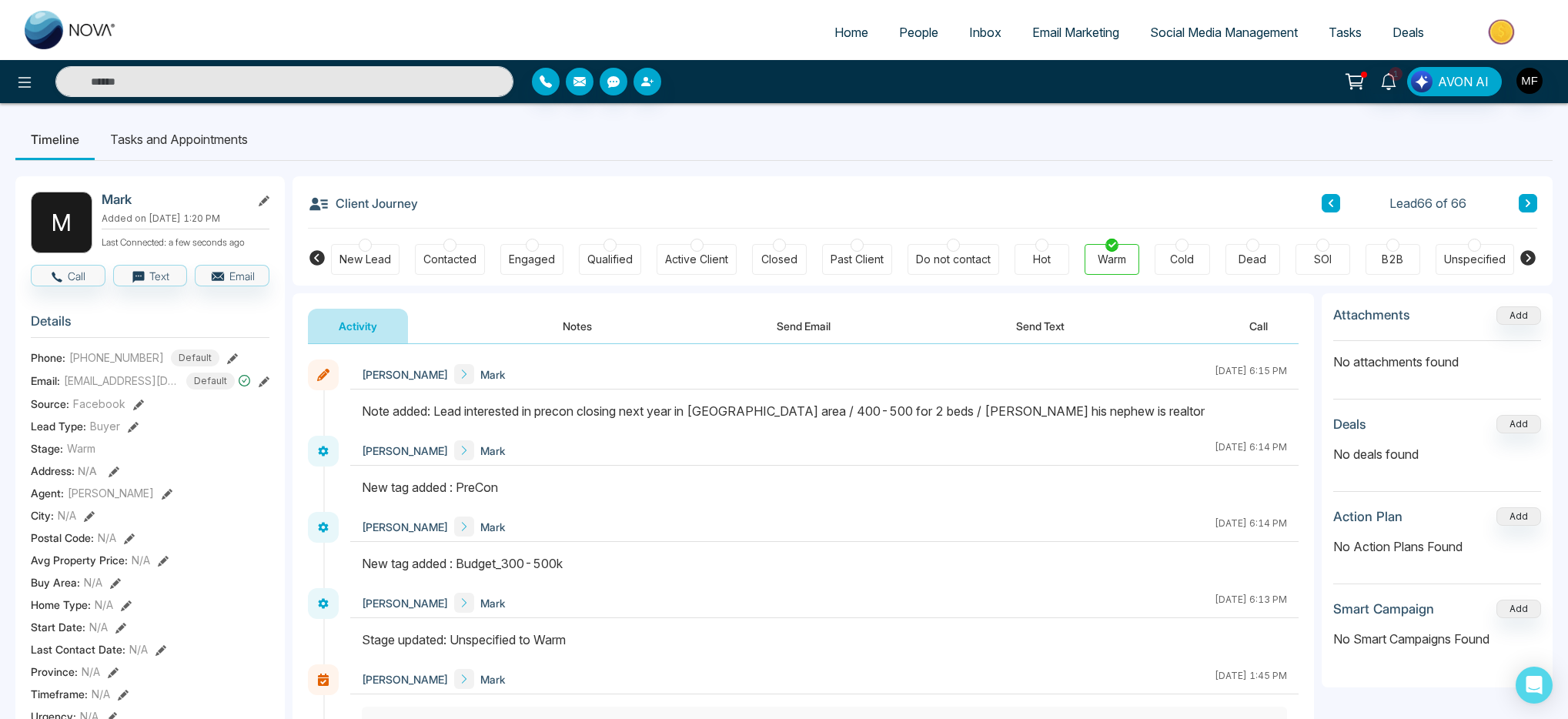
click at [601, 319] on button "Notes" at bounding box center [578, 326] width 91 height 34
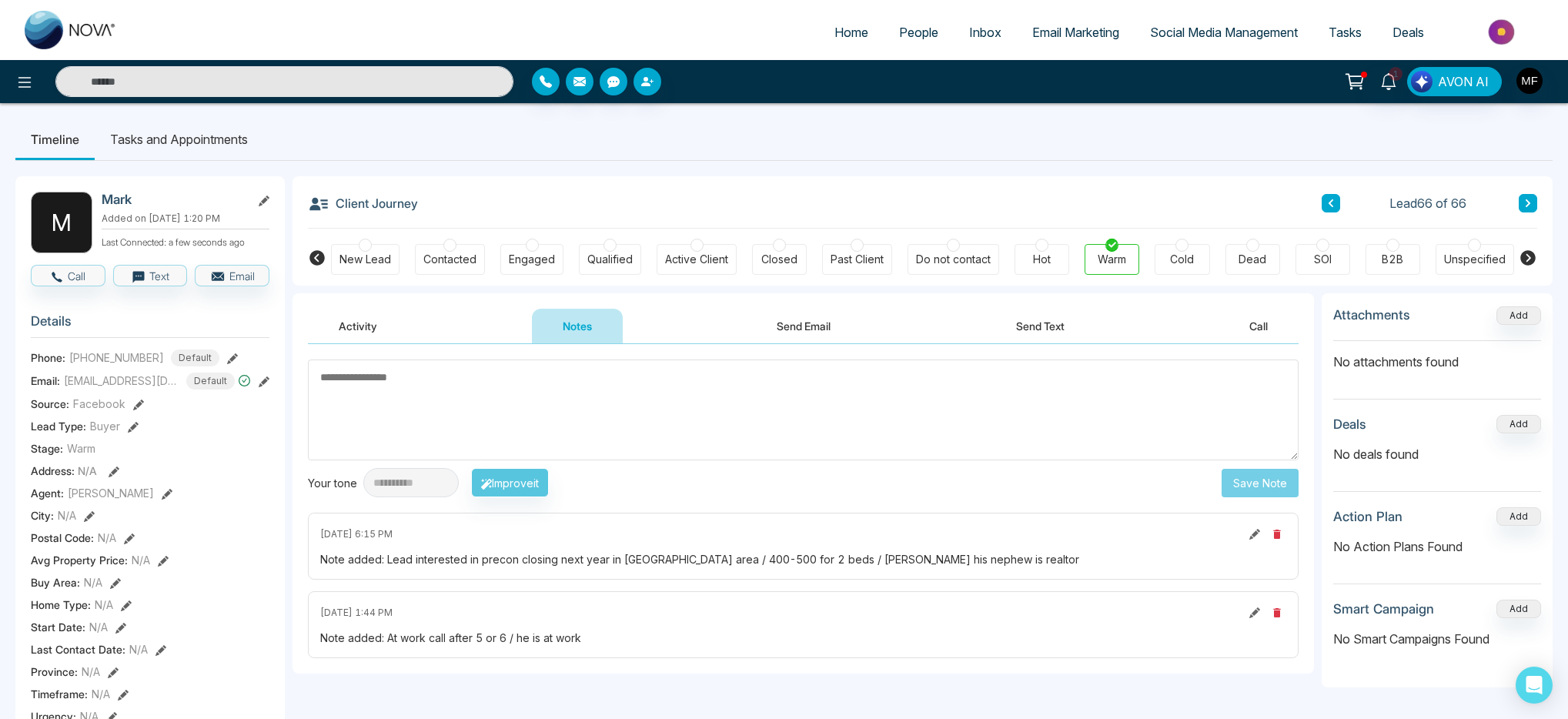
click at [900, 39] on span "People" at bounding box center [919, 33] width 40 height 15
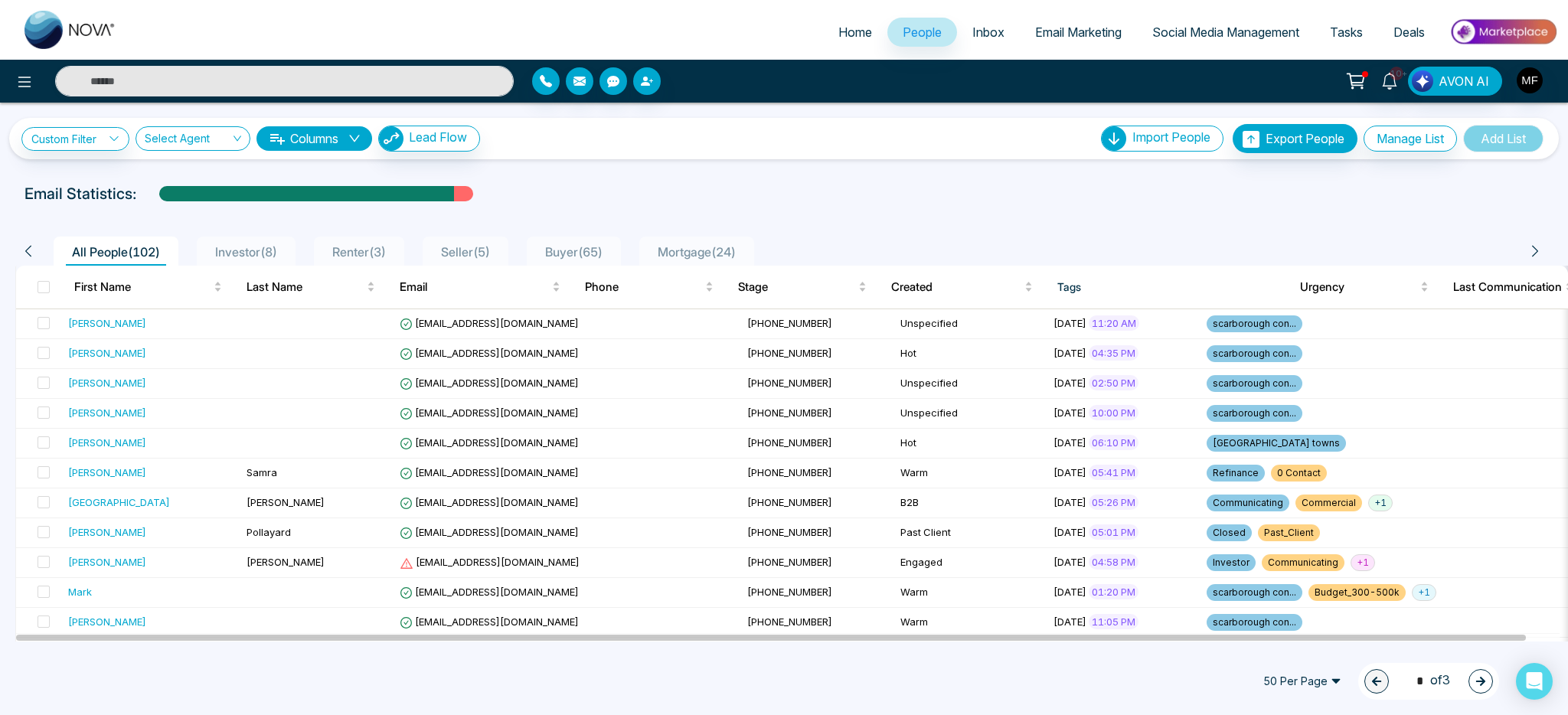
click at [701, 257] on span "Mortgage ( 24 )" at bounding box center [697, 252] width 91 height 15
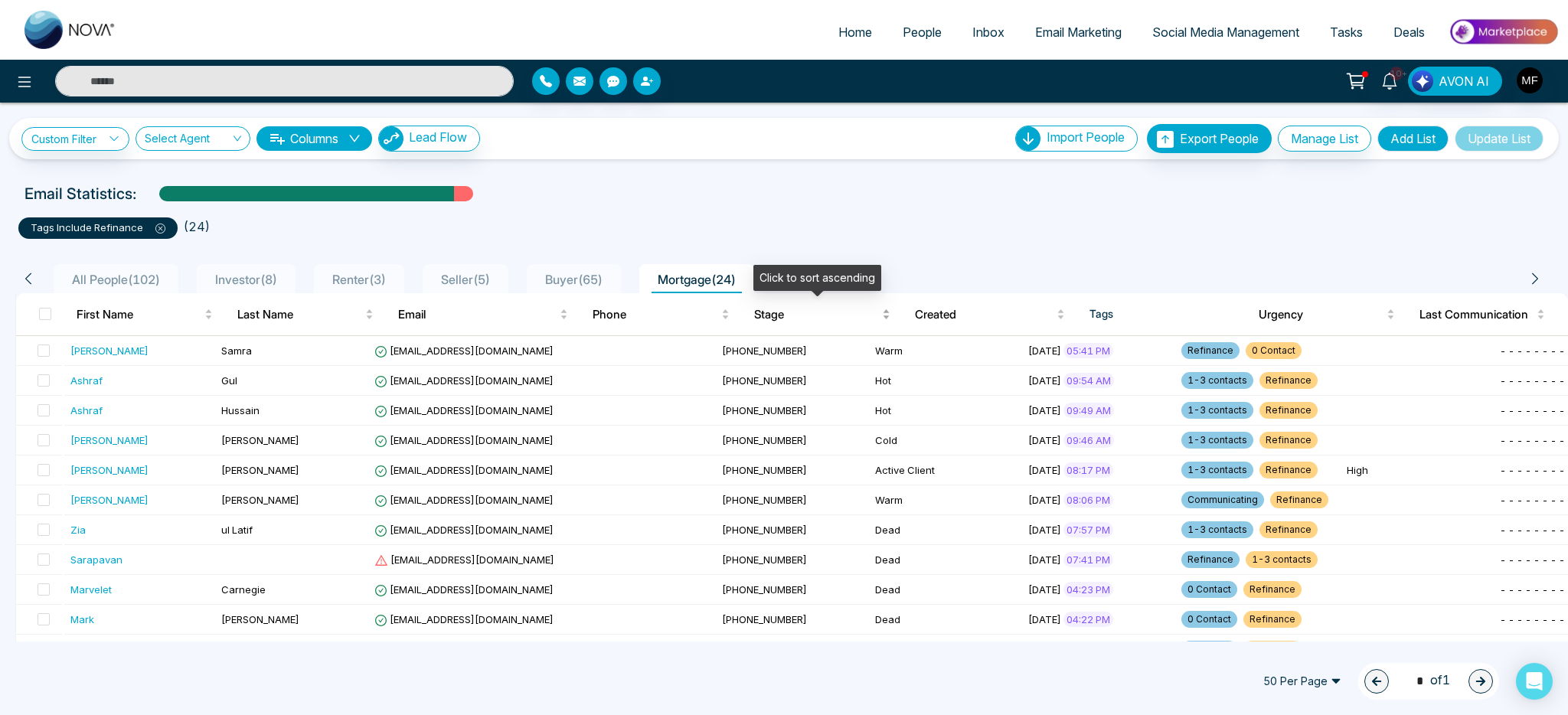
click at [775, 310] on span "Stage" at bounding box center [817, 314] width 125 height 18
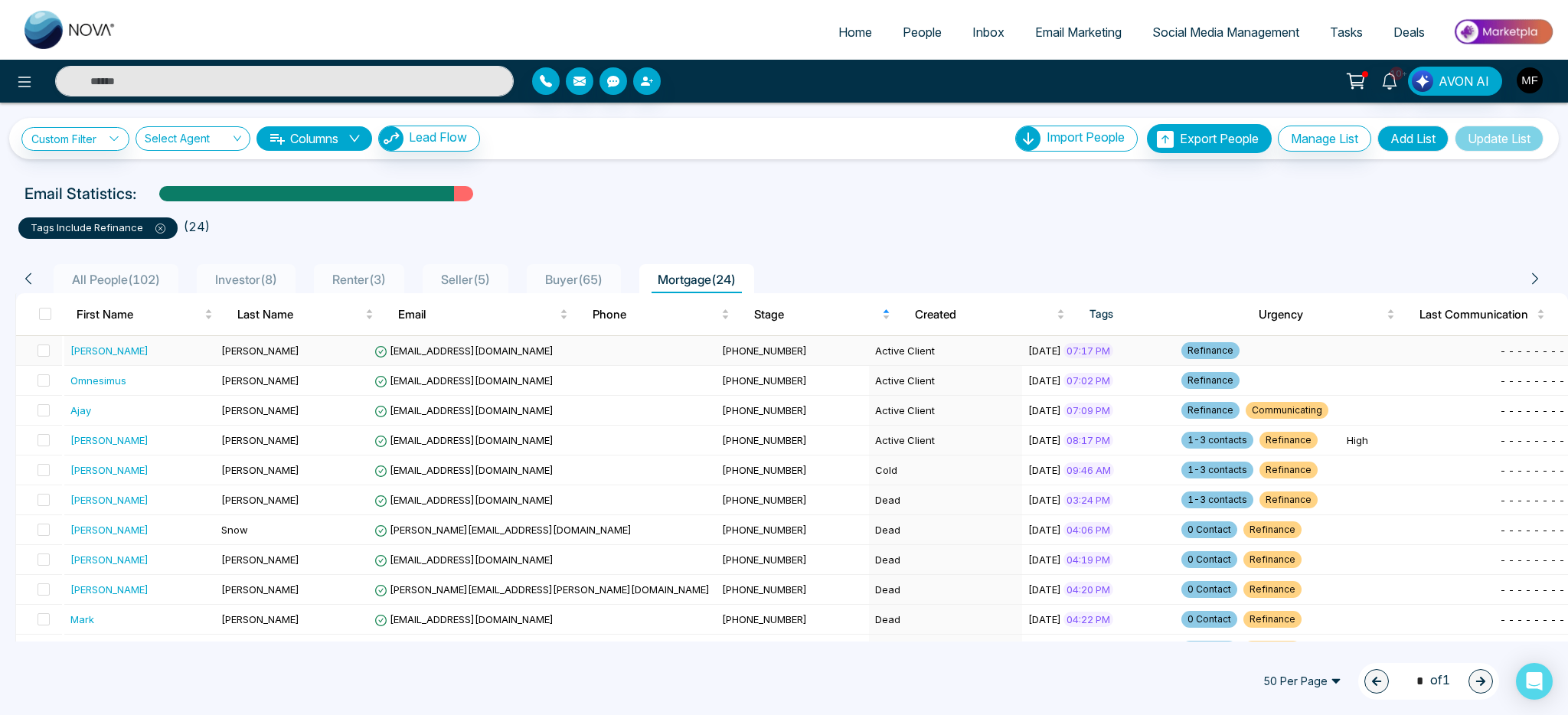
click at [167, 357] on div "[PERSON_NAME]" at bounding box center [140, 351] width 141 height 15
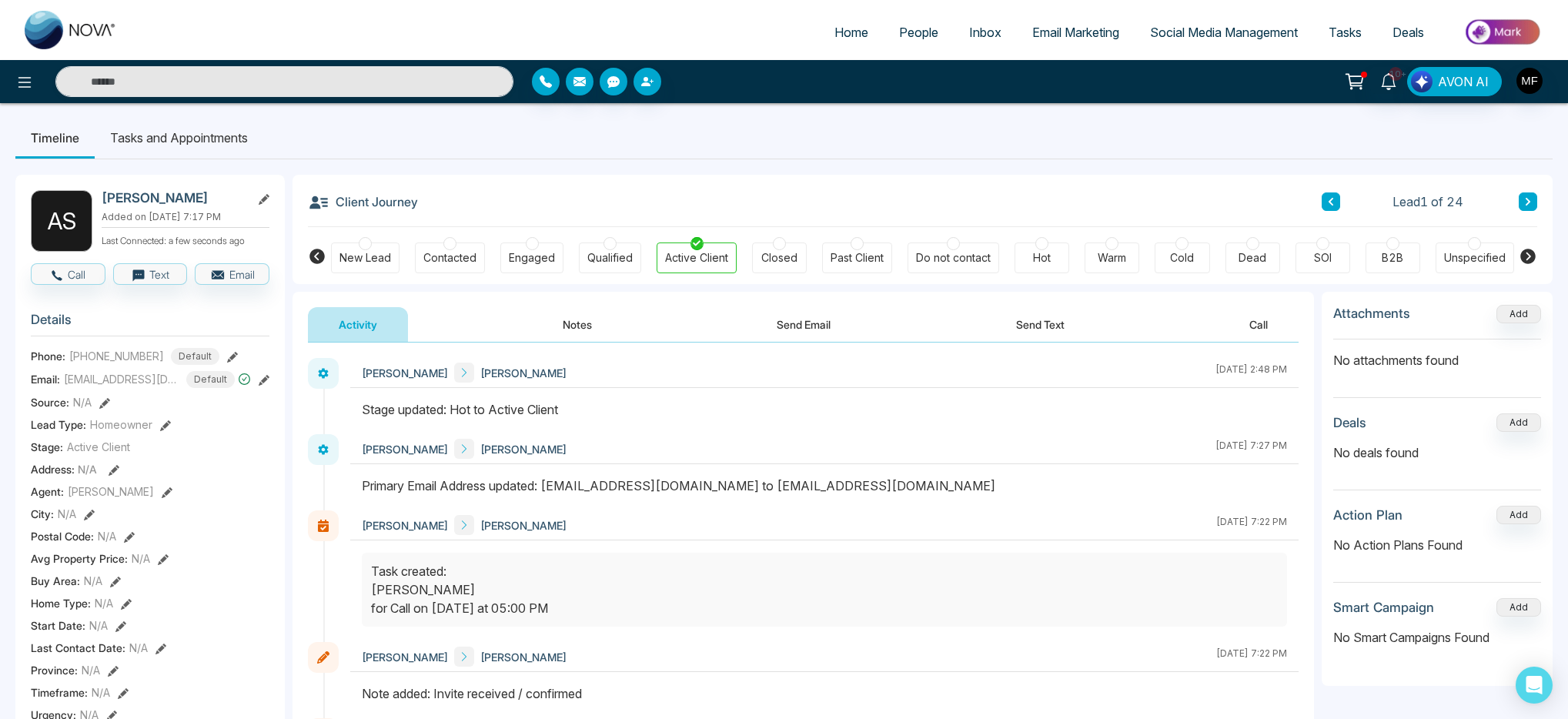
scroll to position [3, 0]
click at [1524, 195] on icon at bounding box center [1528, 200] width 8 height 9
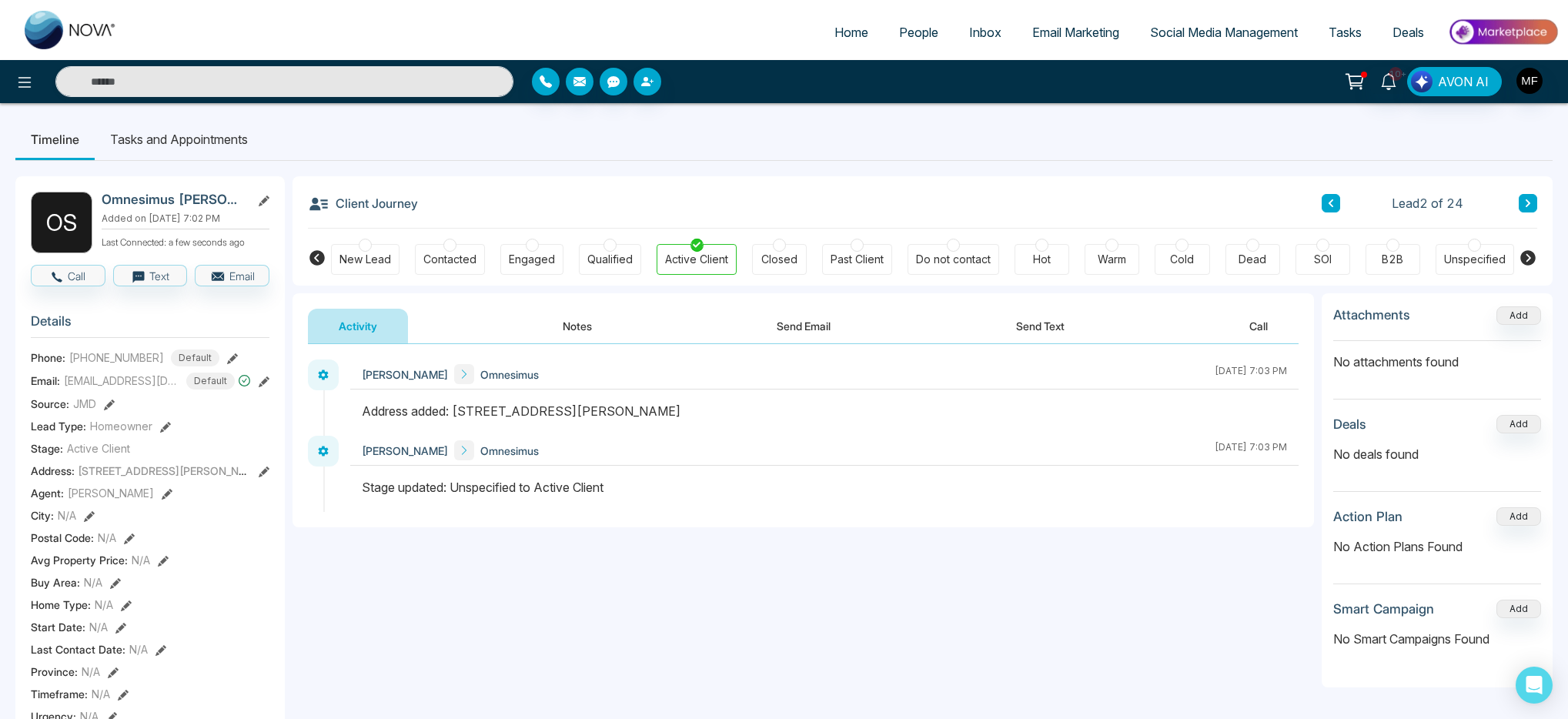
click at [1524, 195] on button at bounding box center [1528, 203] width 18 height 18
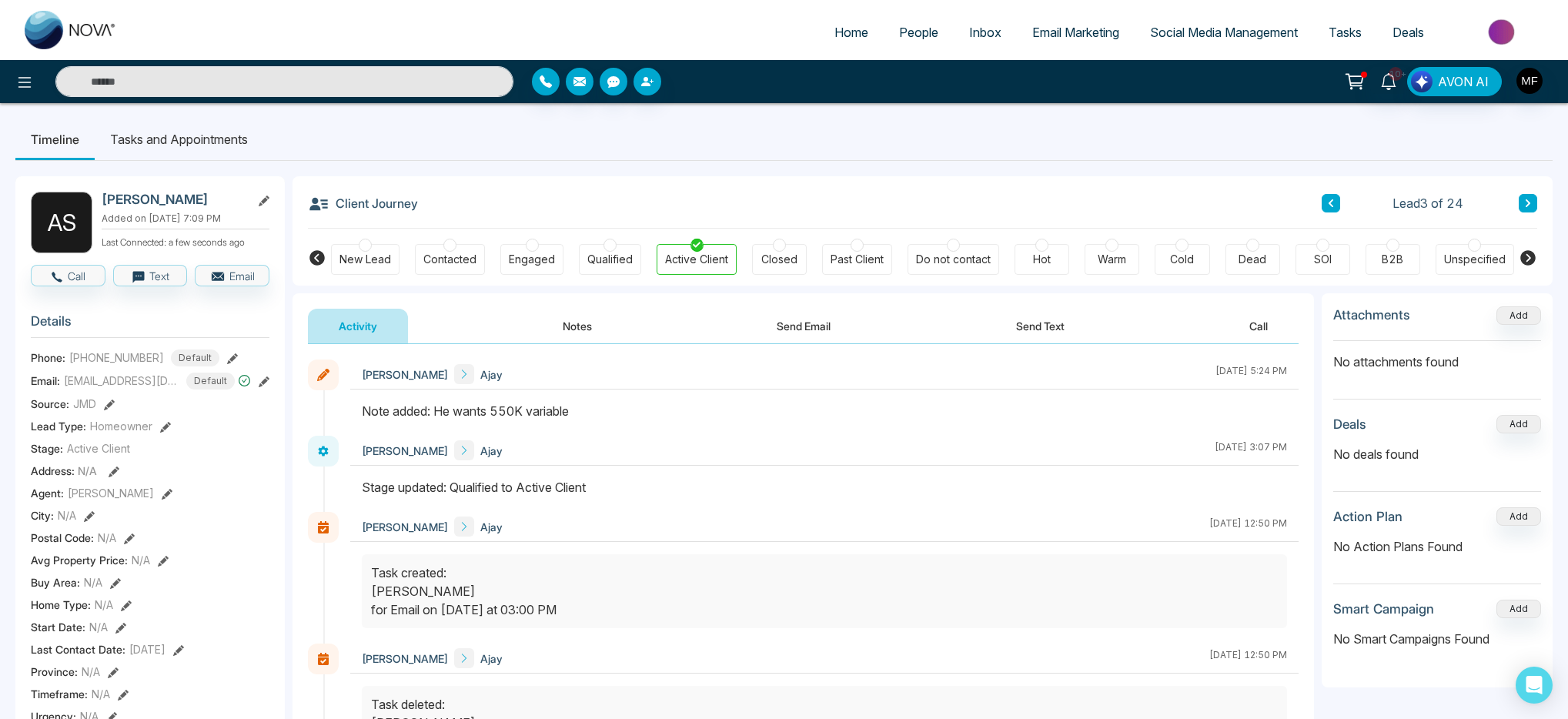
click at [574, 320] on button "Notes" at bounding box center [578, 326] width 91 height 34
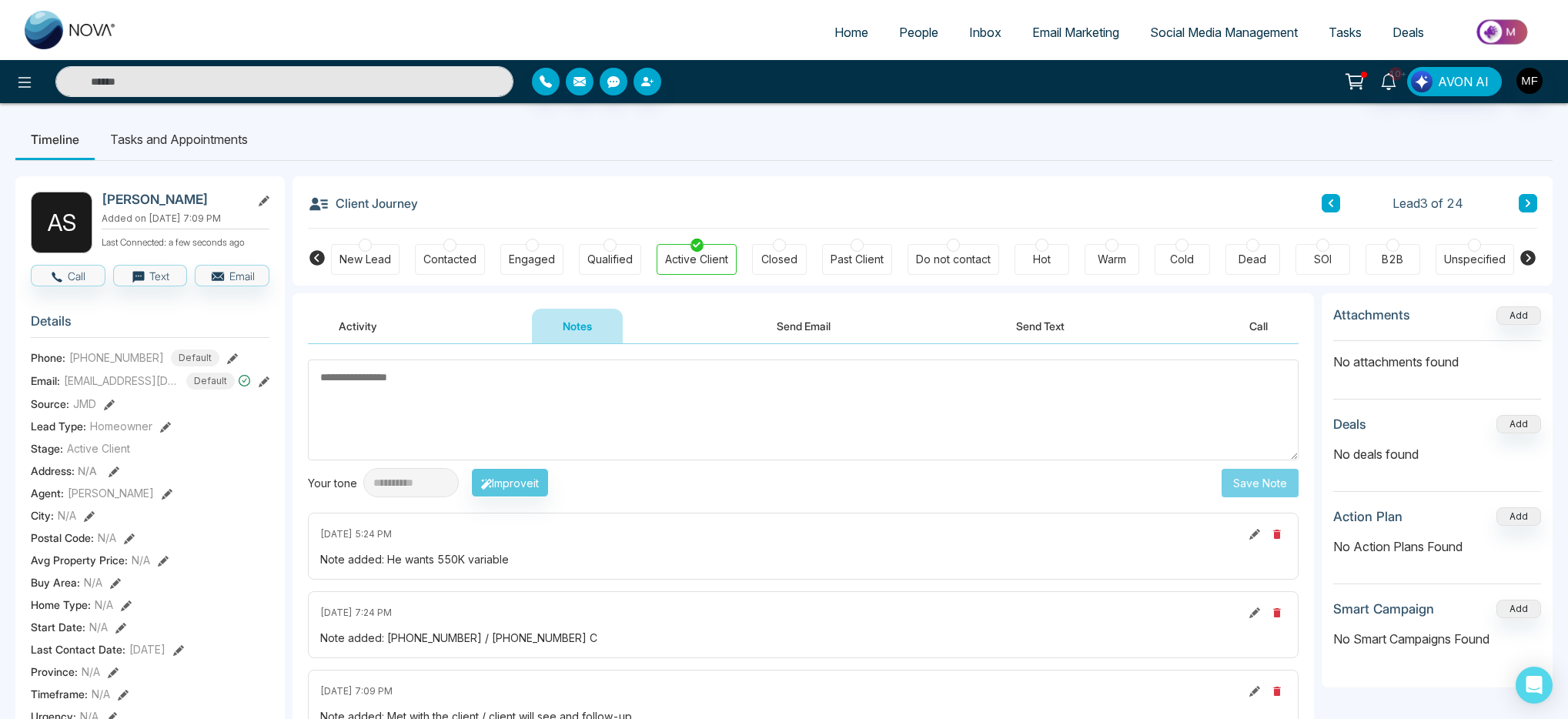
click at [212, 151] on li "Tasks and Appointments" at bounding box center [179, 139] width 169 height 41
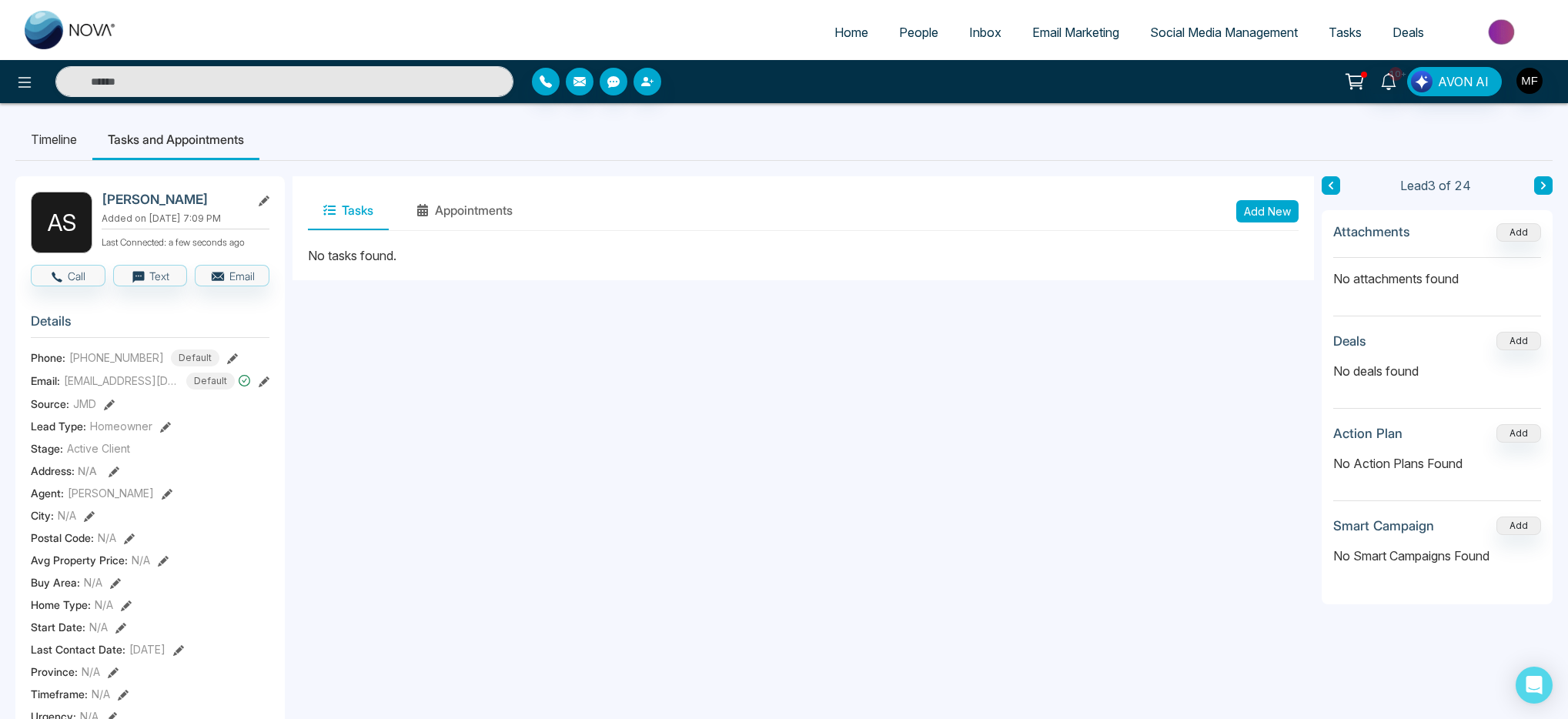
click at [68, 144] on li "Timeline" at bounding box center [54, 139] width 77 height 41
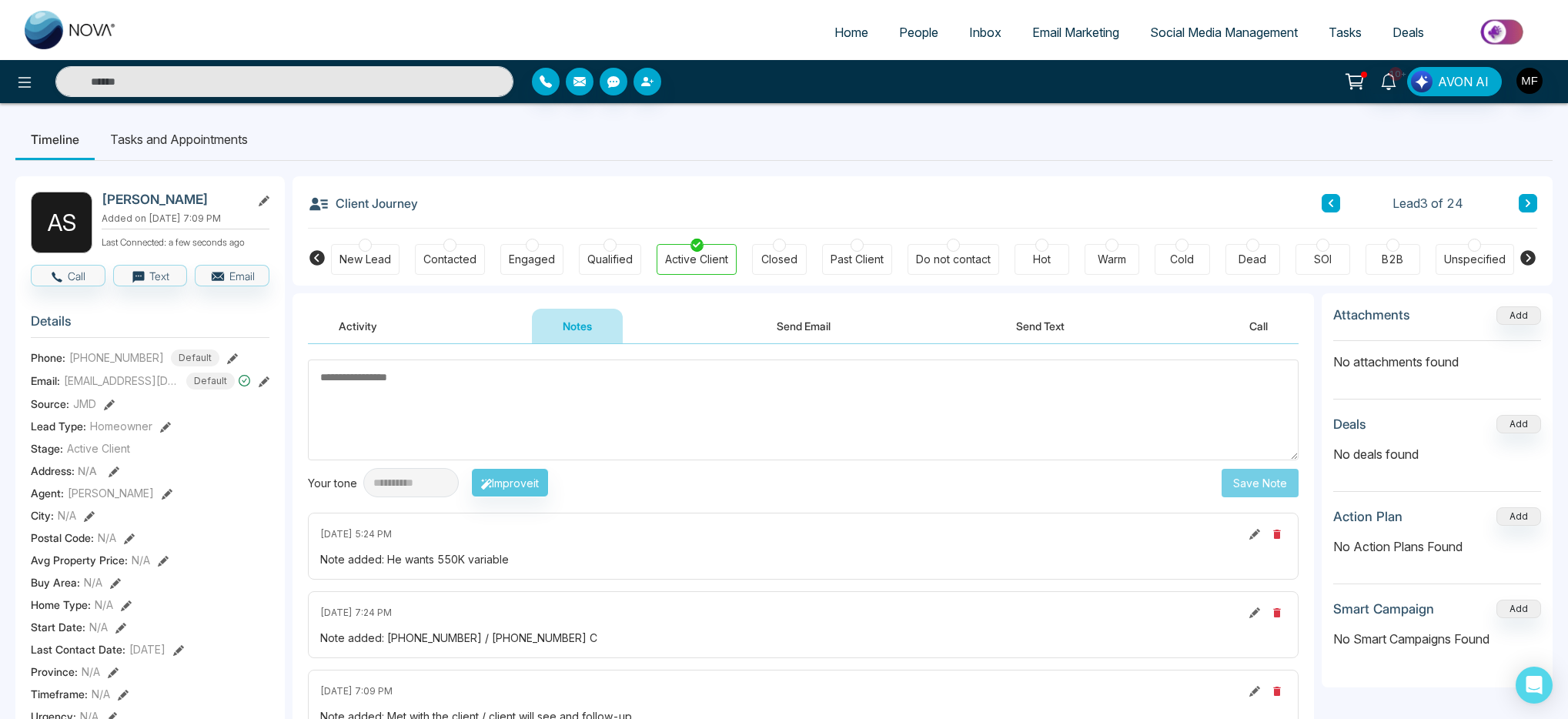
click at [224, 151] on li "Tasks and Appointments" at bounding box center [179, 139] width 169 height 41
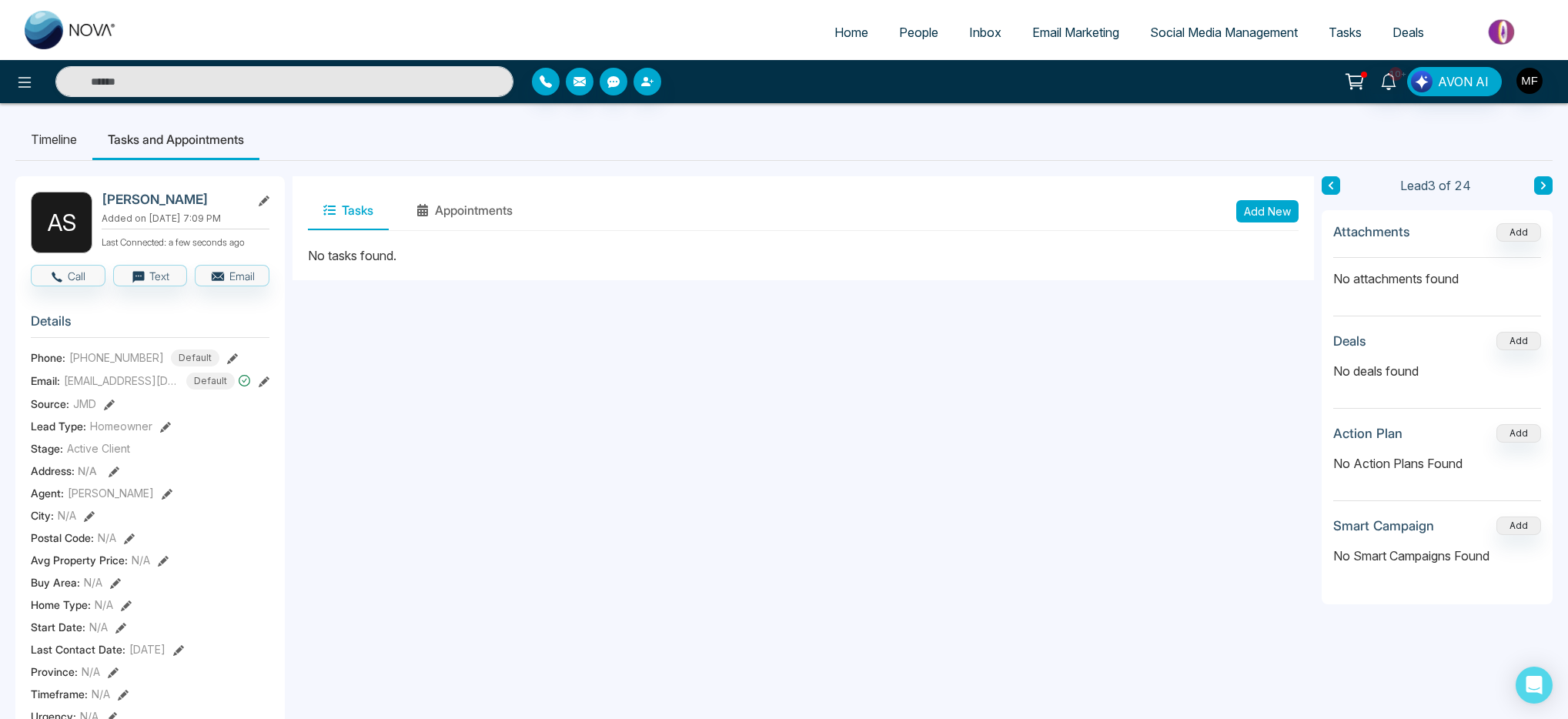
click at [1287, 221] on button "Add New" at bounding box center [1268, 212] width 63 height 22
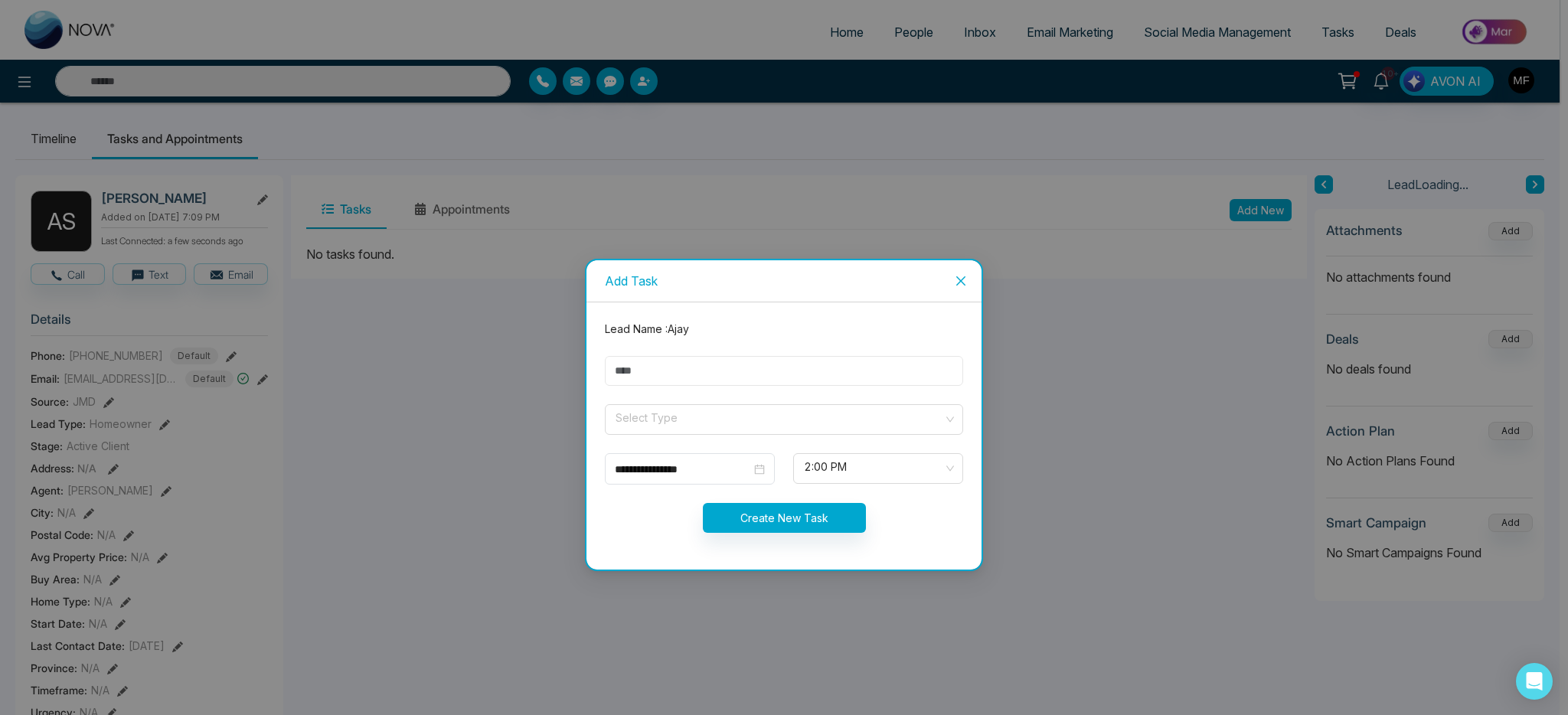
click at [784, 379] on input "text" at bounding box center [784, 370] width 358 height 30
type input "**********"
click at [663, 428] on span at bounding box center [778, 420] width 329 height 29
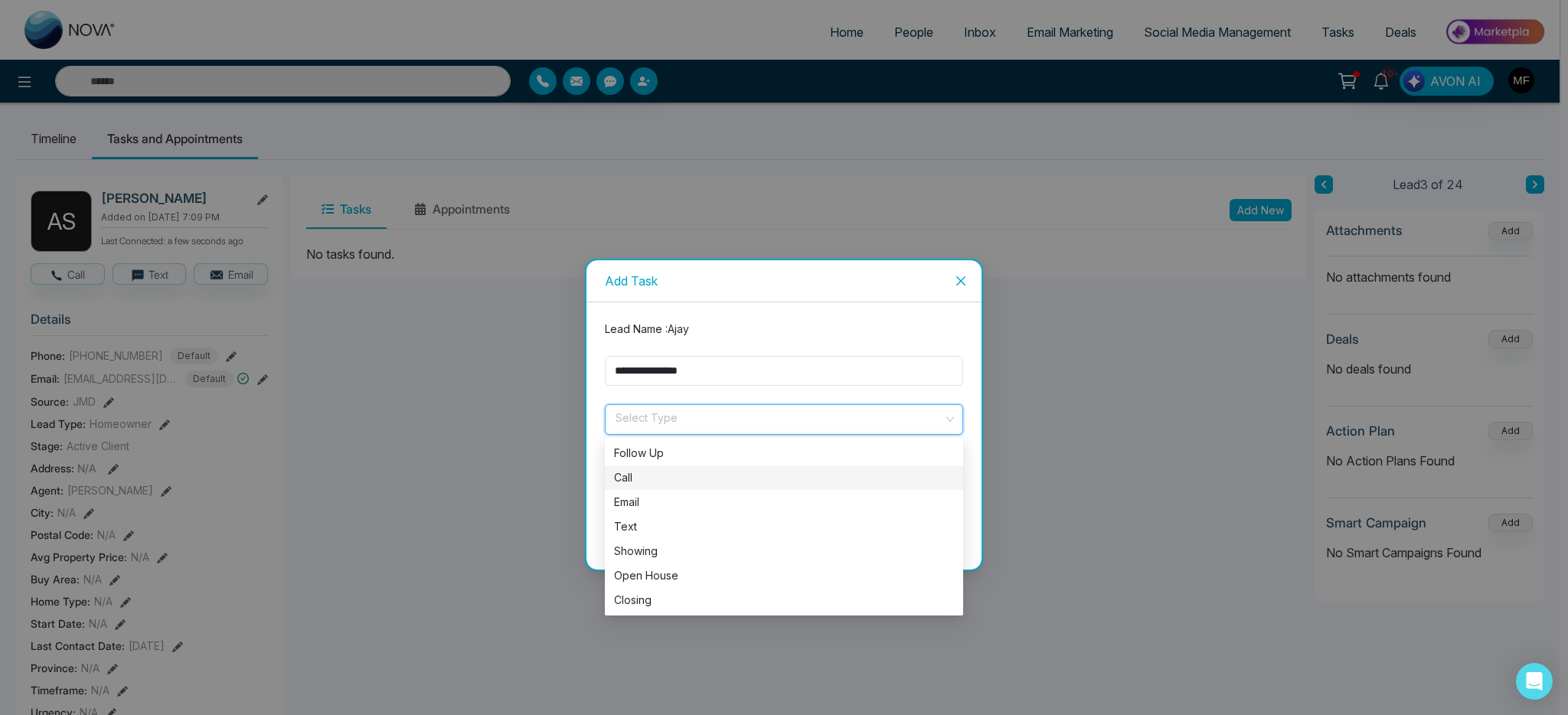
click at [668, 476] on div "Call" at bounding box center [784, 478] width 340 height 17
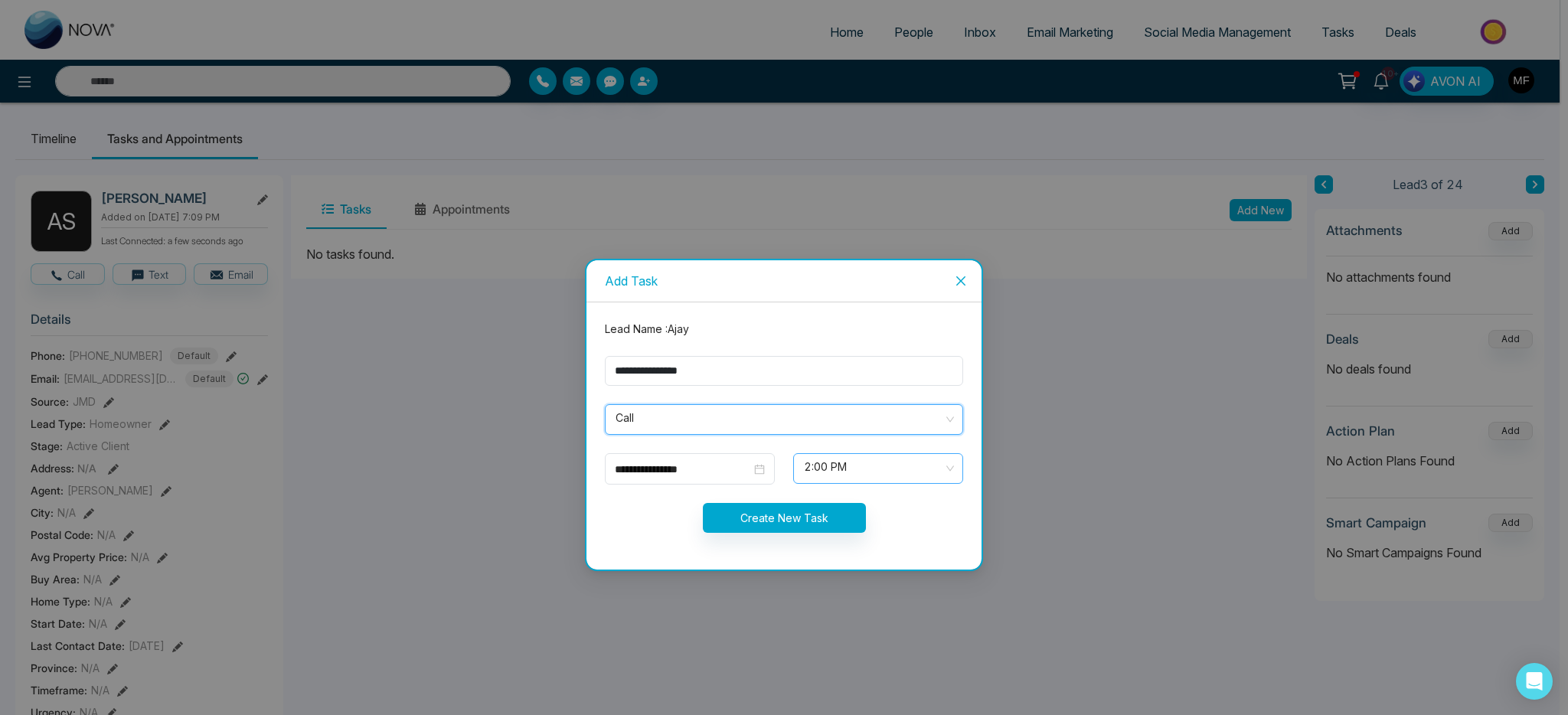
click at [846, 473] on span "2:00 PM" at bounding box center [879, 469] width 149 height 26
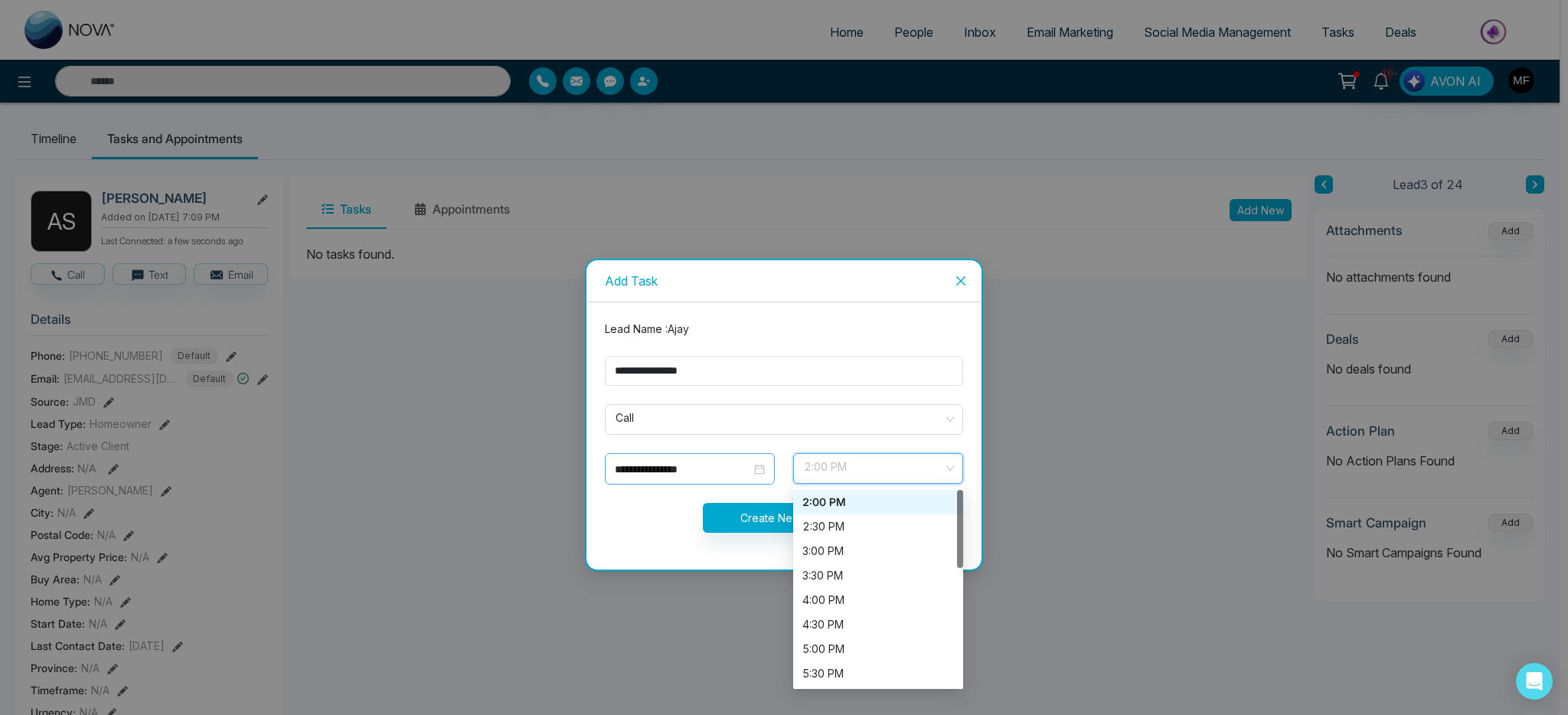
click at [715, 464] on input "**********" at bounding box center [683, 470] width 136 height 17
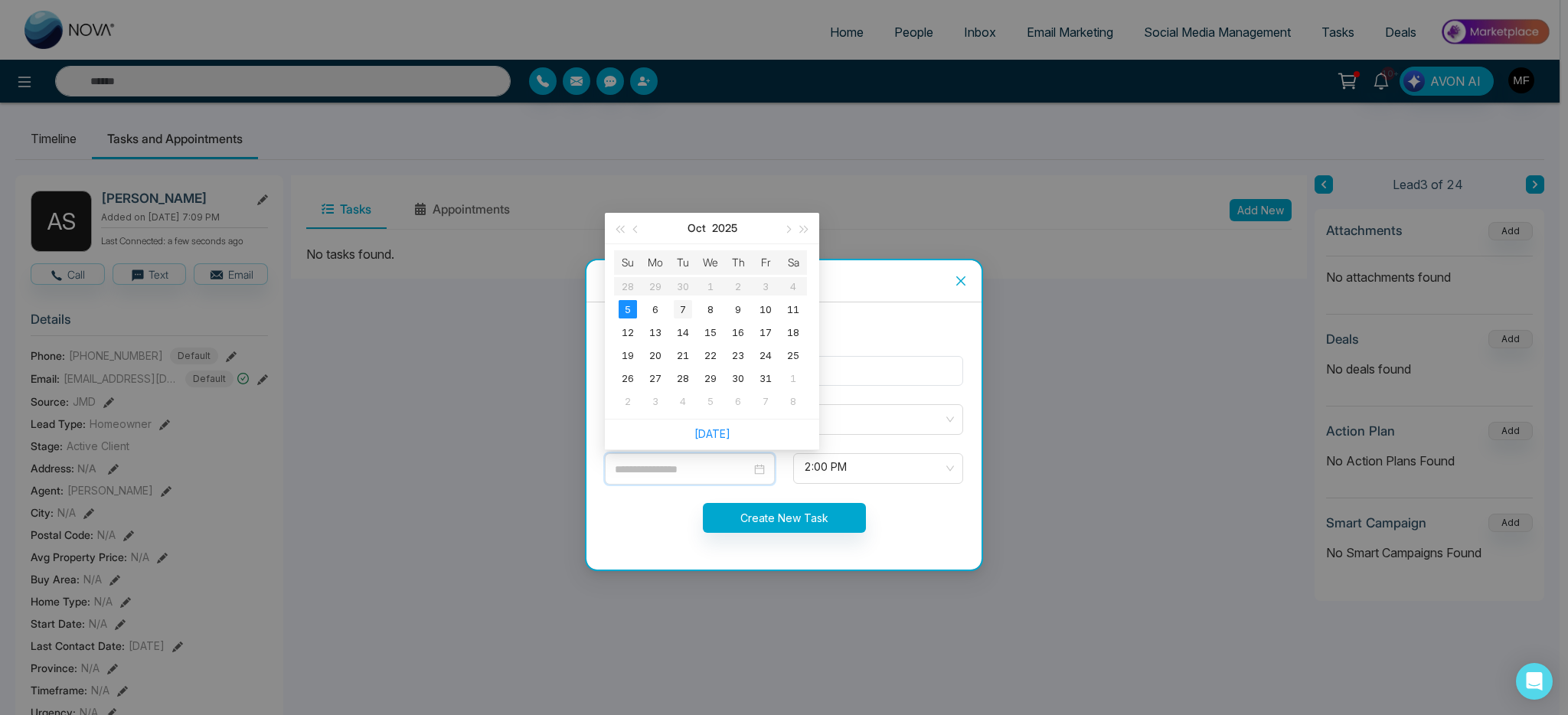
type input "**********"
click at [682, 310] on div "7" at bounding box center [683, 309] width 18 height 18
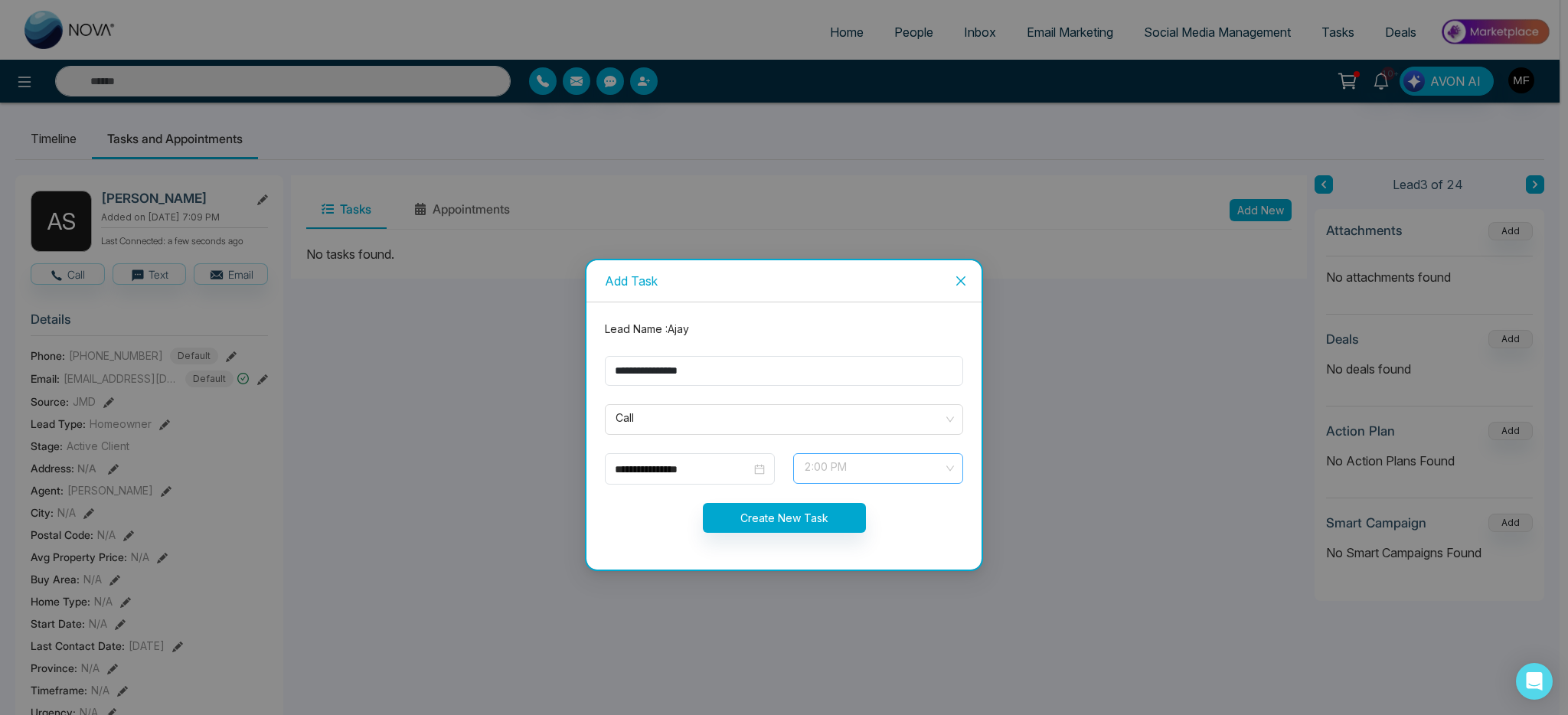
click at [891, 472] on span "2:00 PM" at bounding box center [879, 469] width 149 height 26
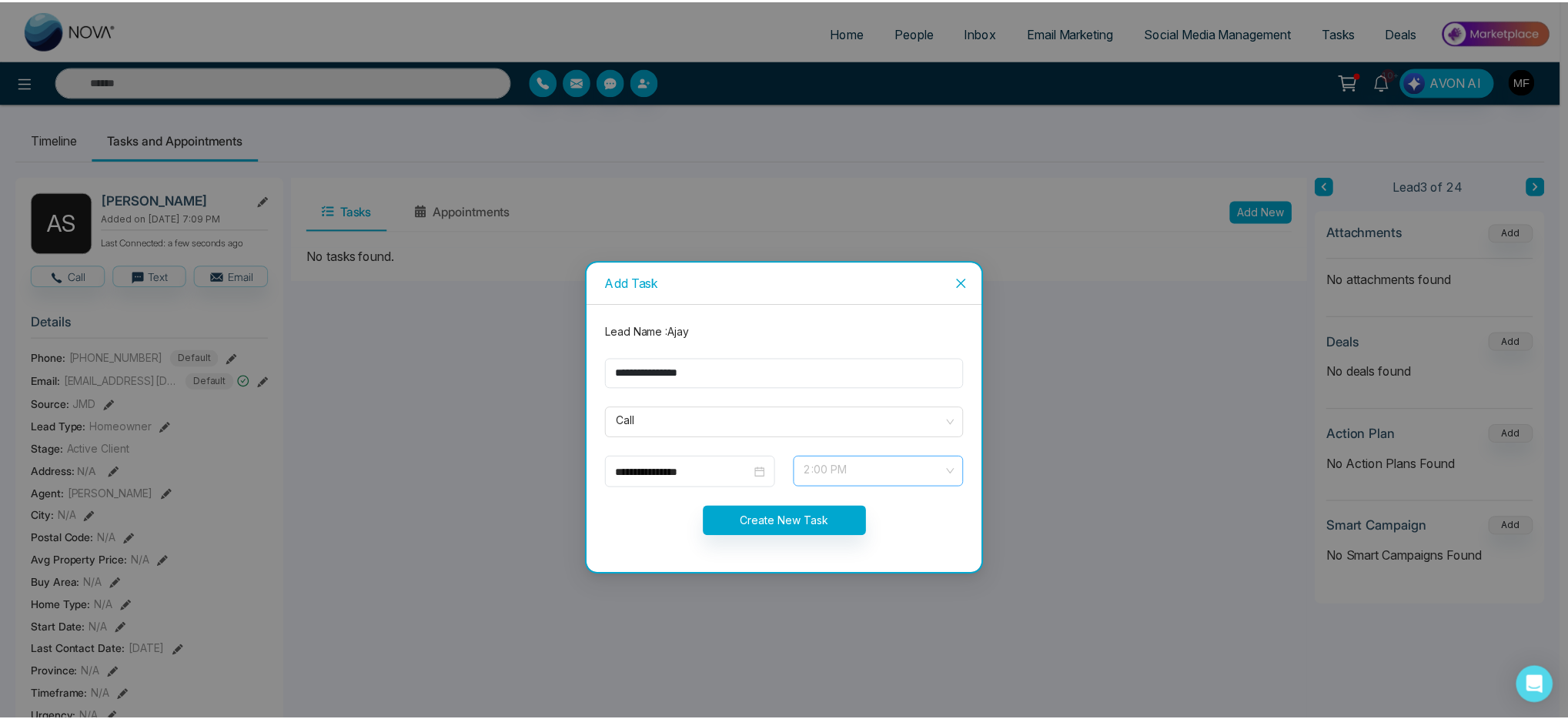
scroll to position [518, 0]
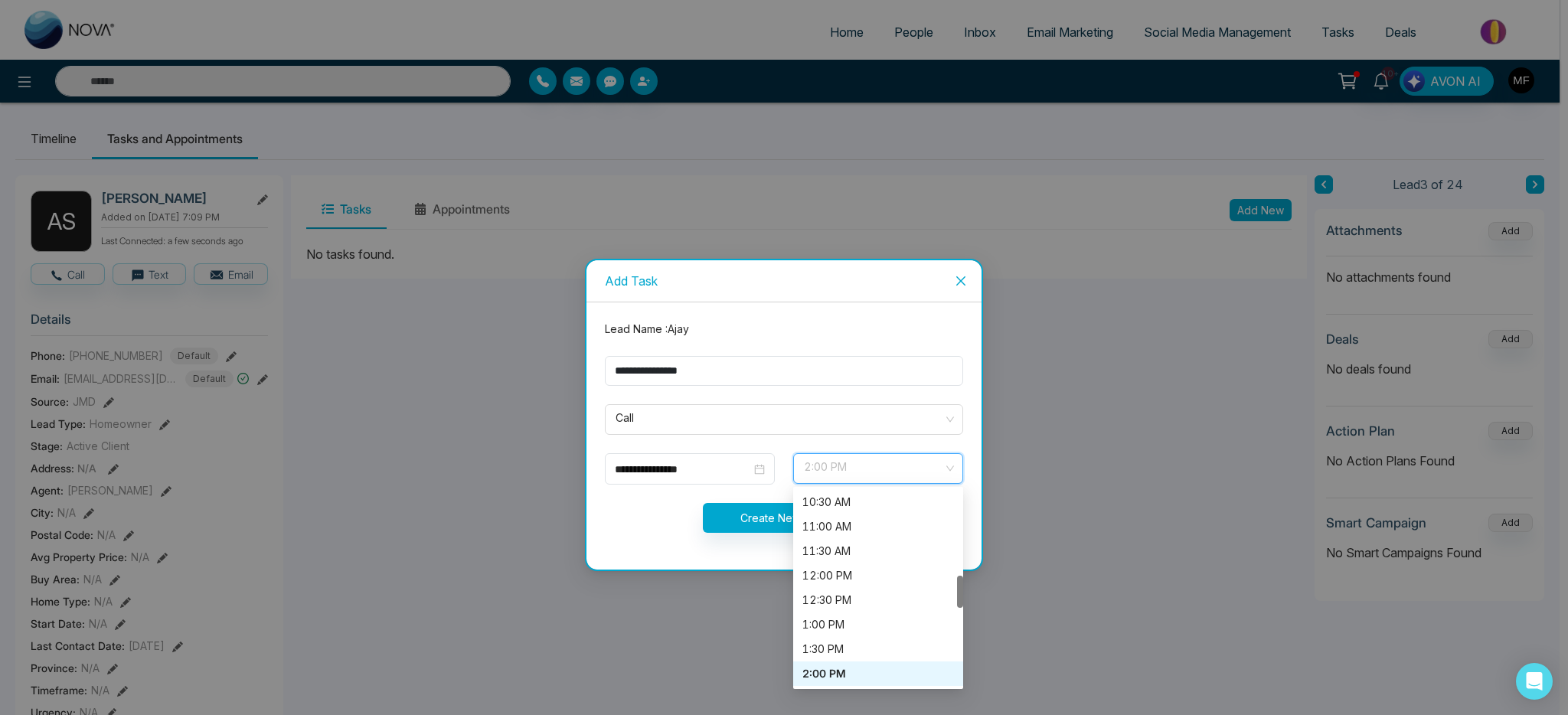
click at [852, 672] on div "2:00 PM" at bounding box center [878, 674] width 151 height 17
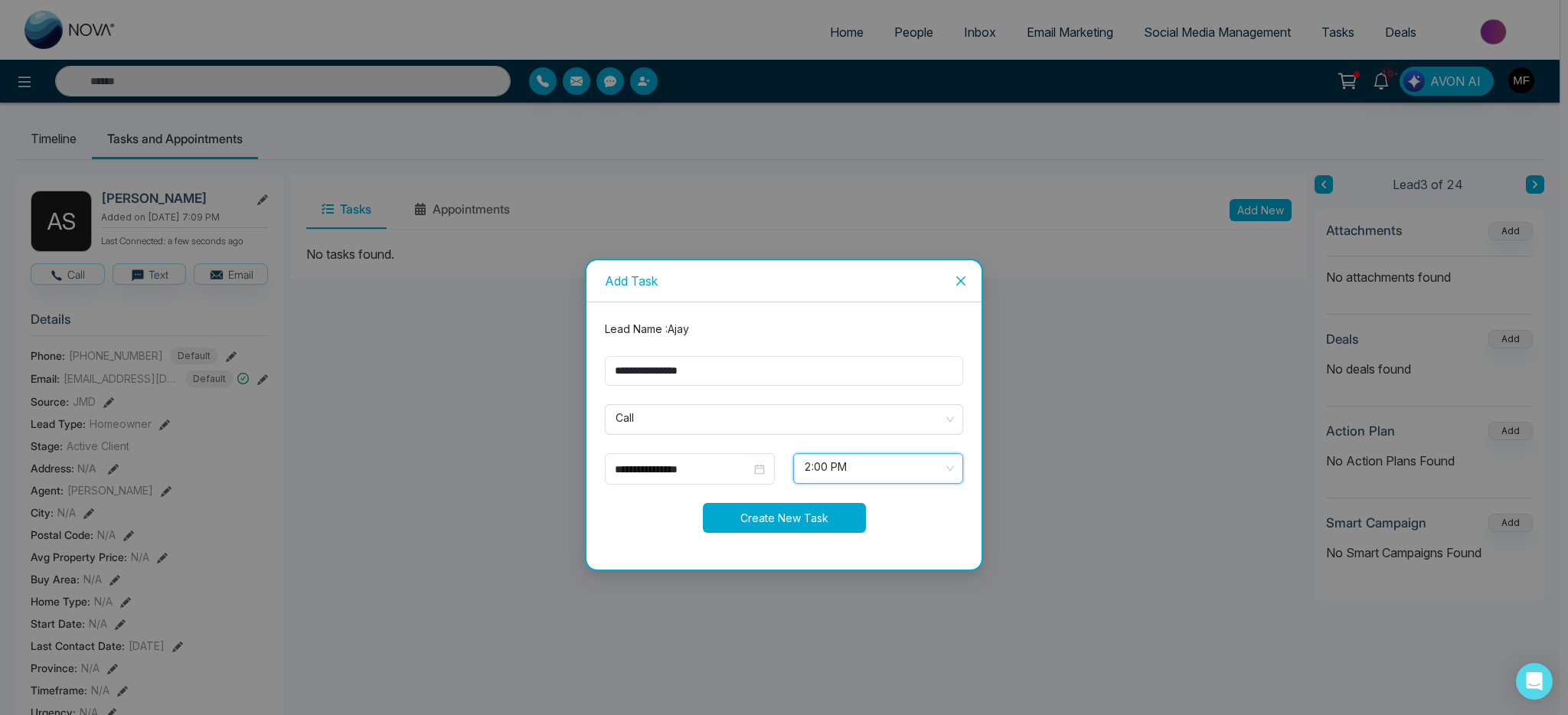
click at [793, 529] on button "Create New Task" at bounding box center [784, 517] width 163 height 30
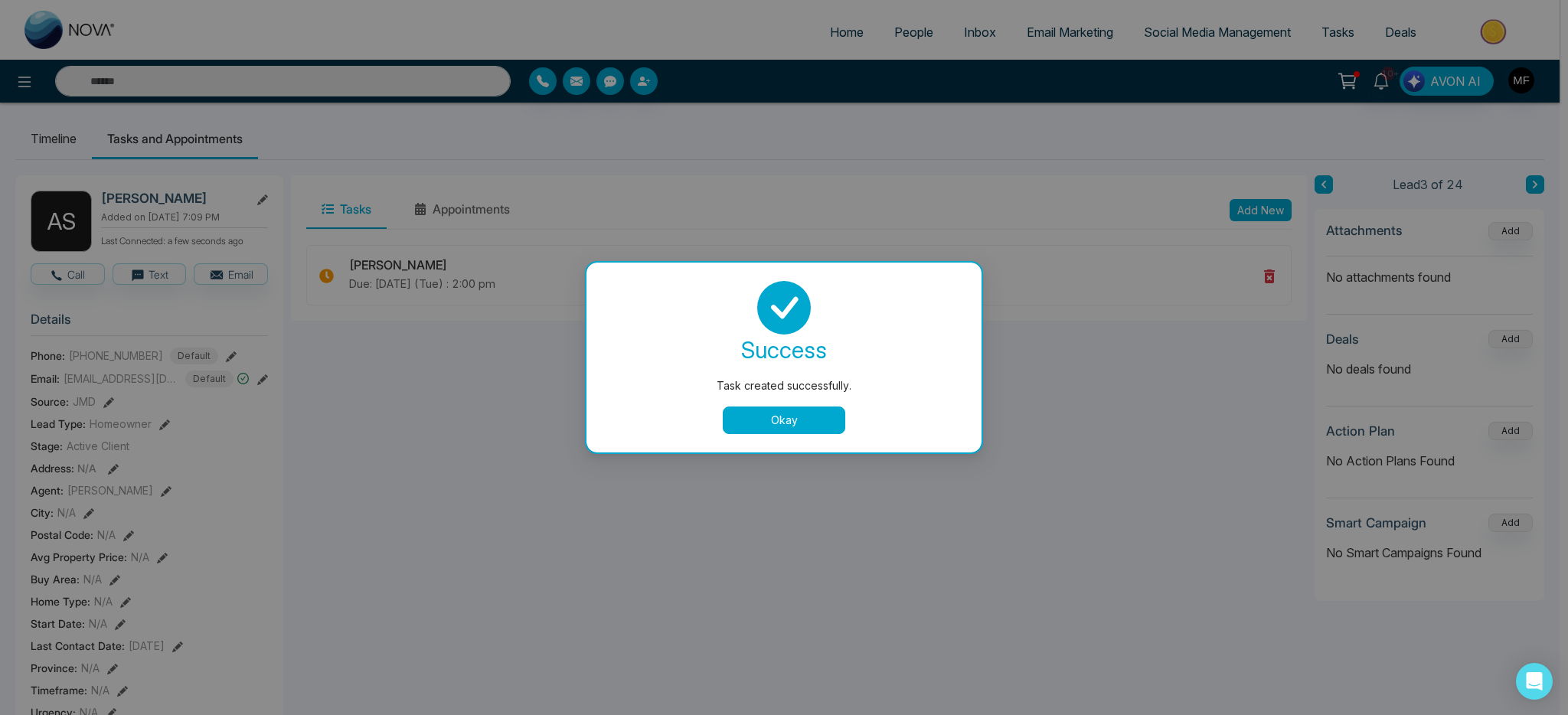
click at [807, 423] on button "Okay" at bounding box center [784, 420] width 122 height 27
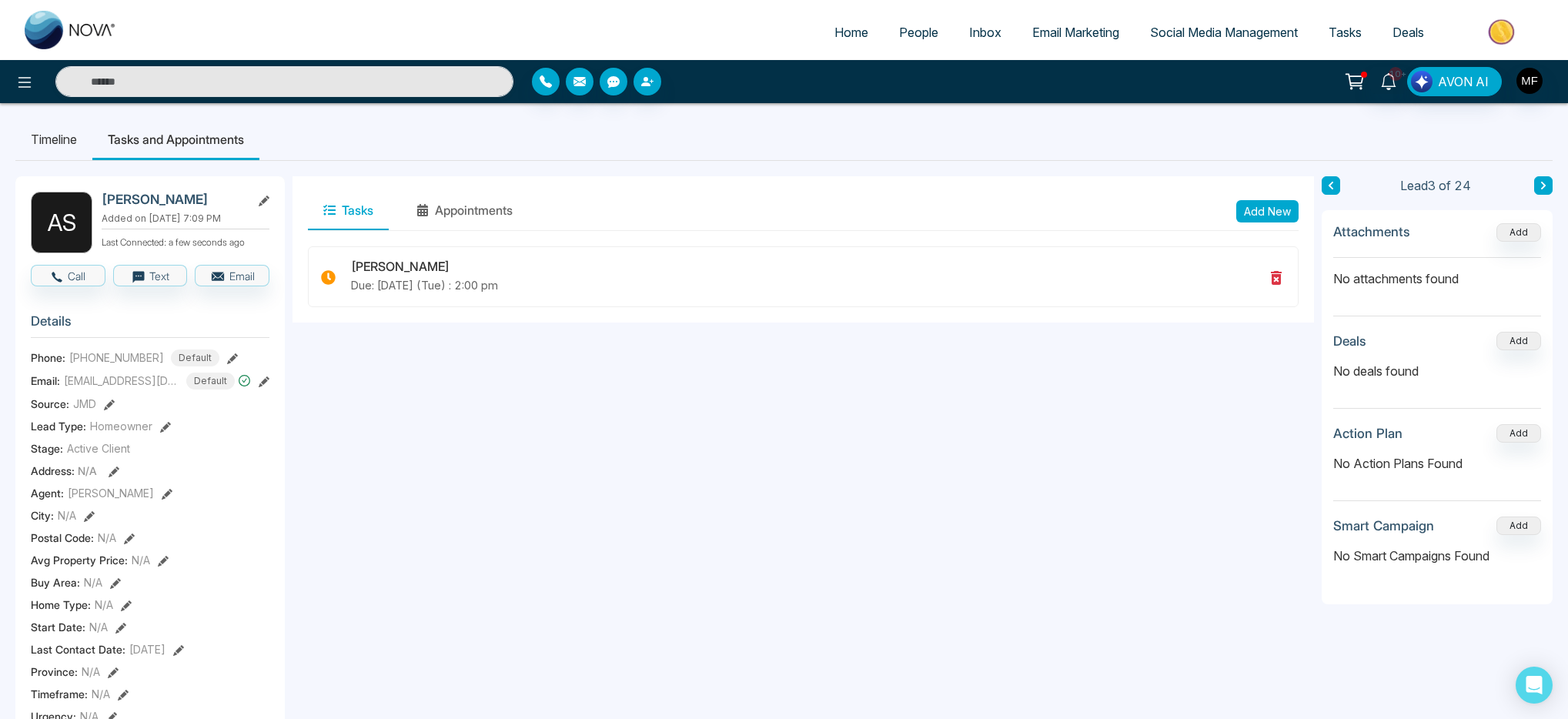
click at [1544, 181] on icon at bounding box center [1543, 185] width 8 height 9
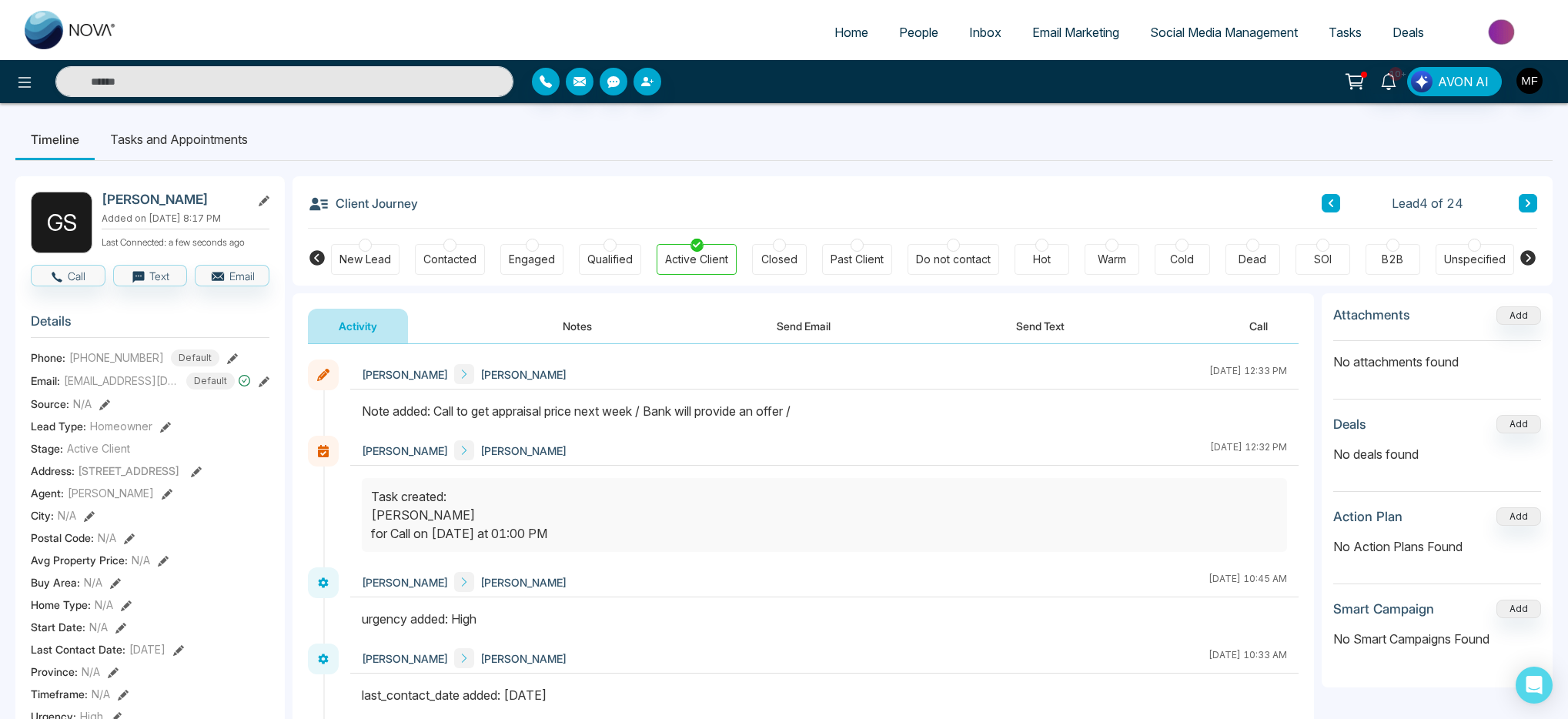
click at [197, 144] on li "Tasks and Appointments" at bounding box center [179, 139] width 169 height 41
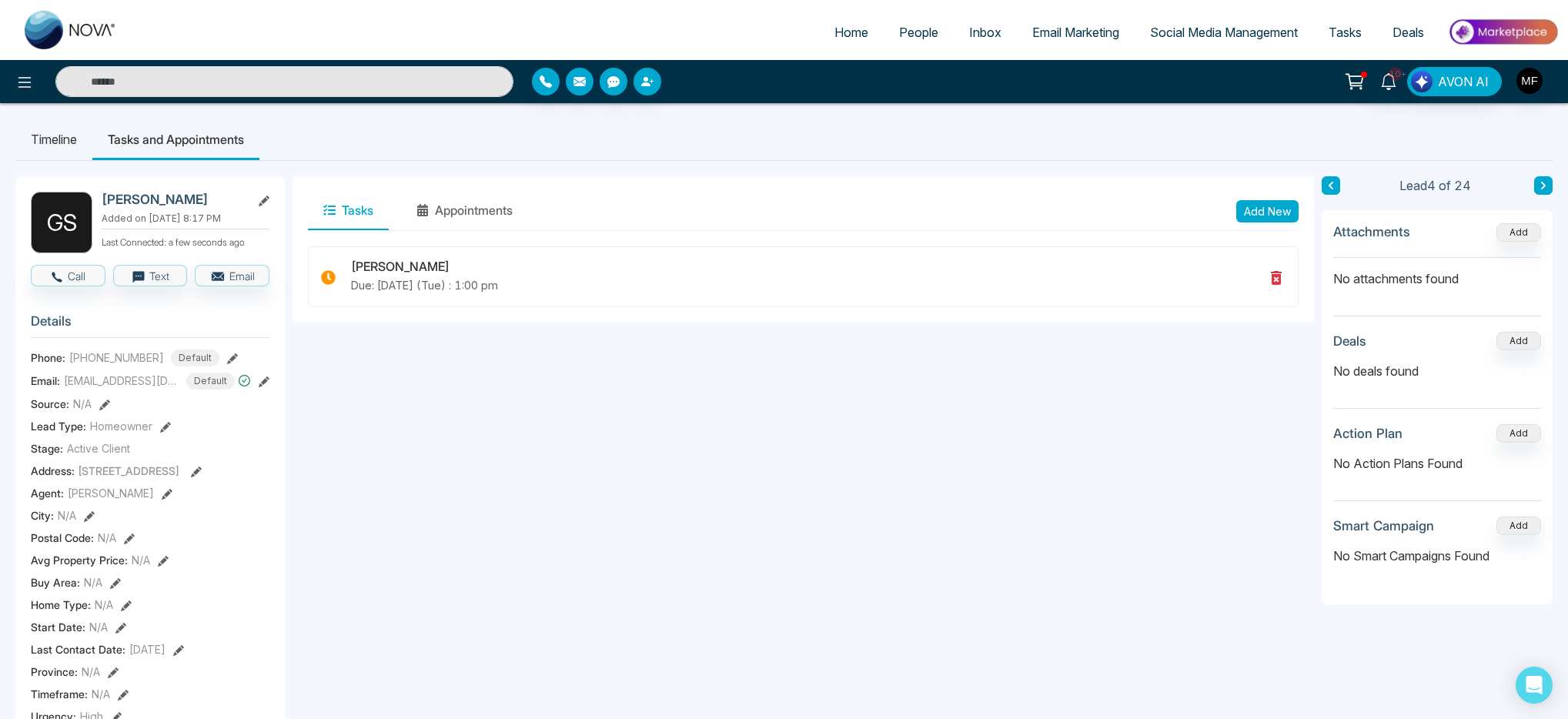
click at [1545, 182] on icon at bounding box center [1543, 185] width 8 height 9
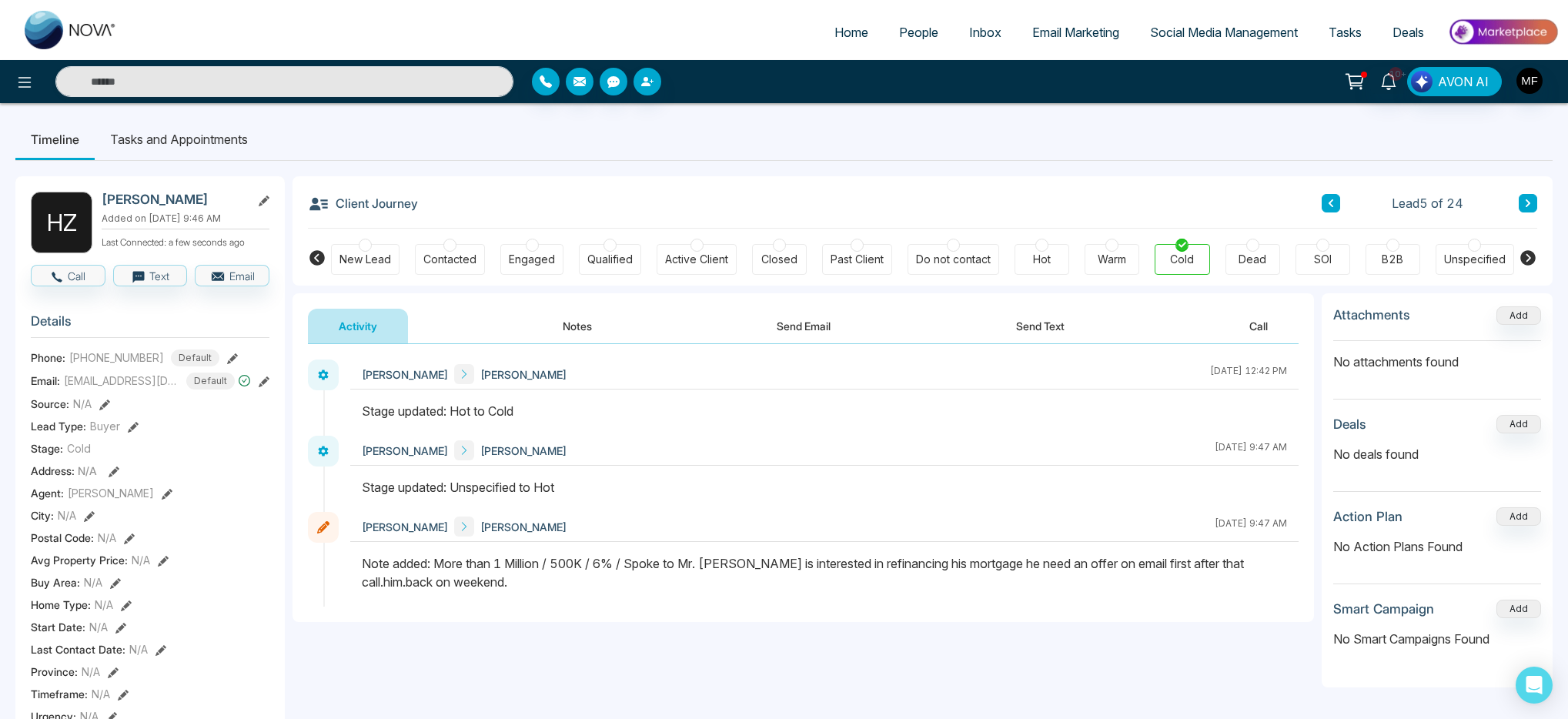
click at [1535, 204] on button at bounding box center [1528, 203] width 18 height 18
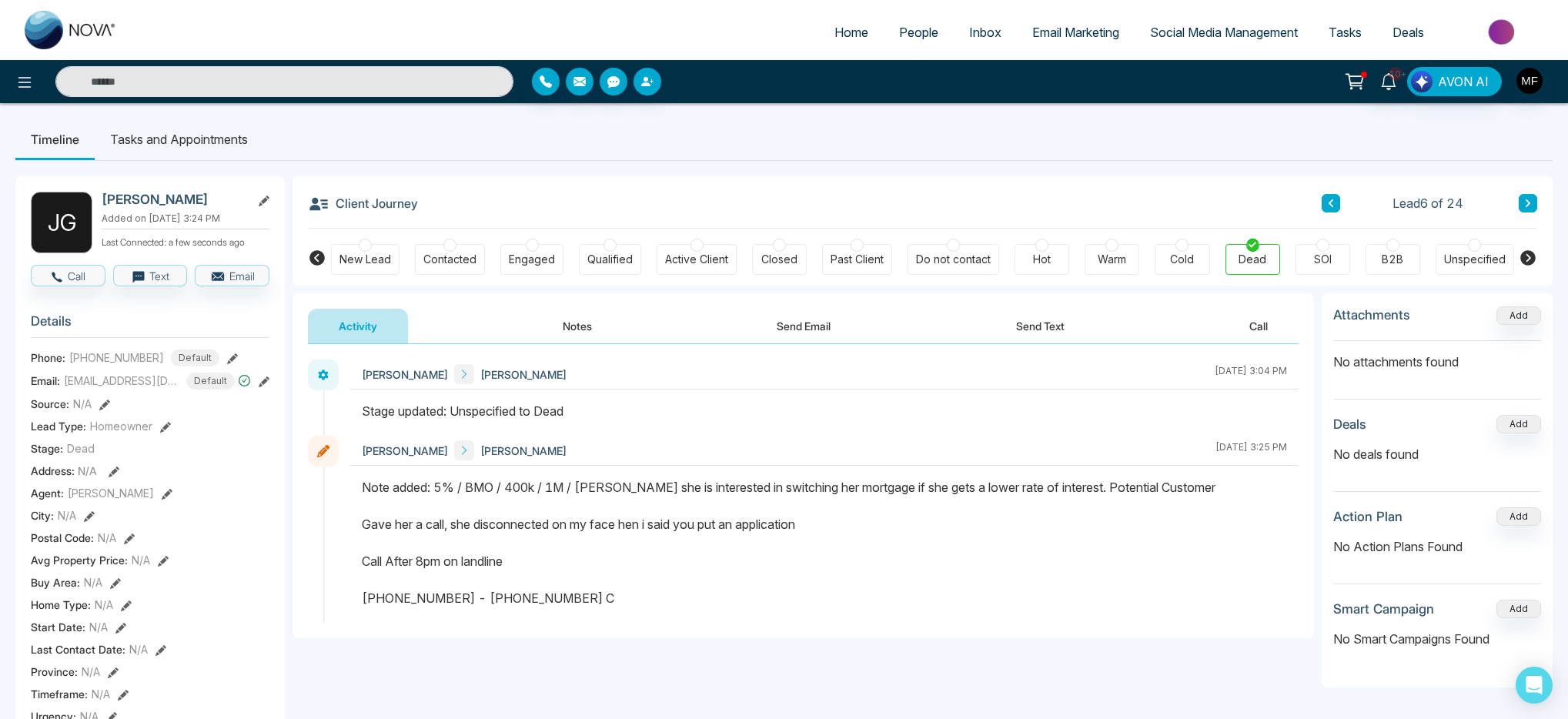
click at [1535, 204] on button at bounding box center [1528, 203] width 18 height 18
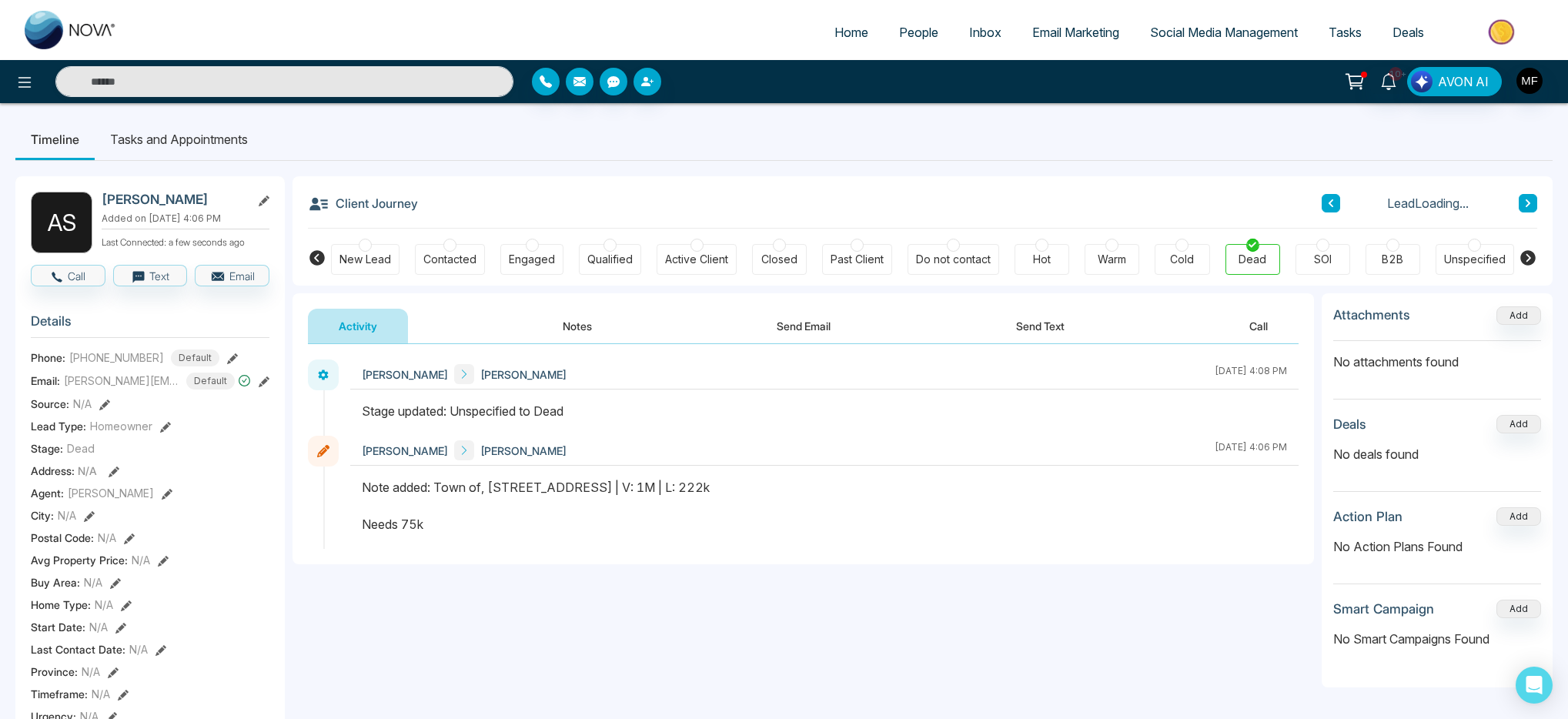
click at [1535, 204] on button at bounding box center [1528, 203] width 18 height 18
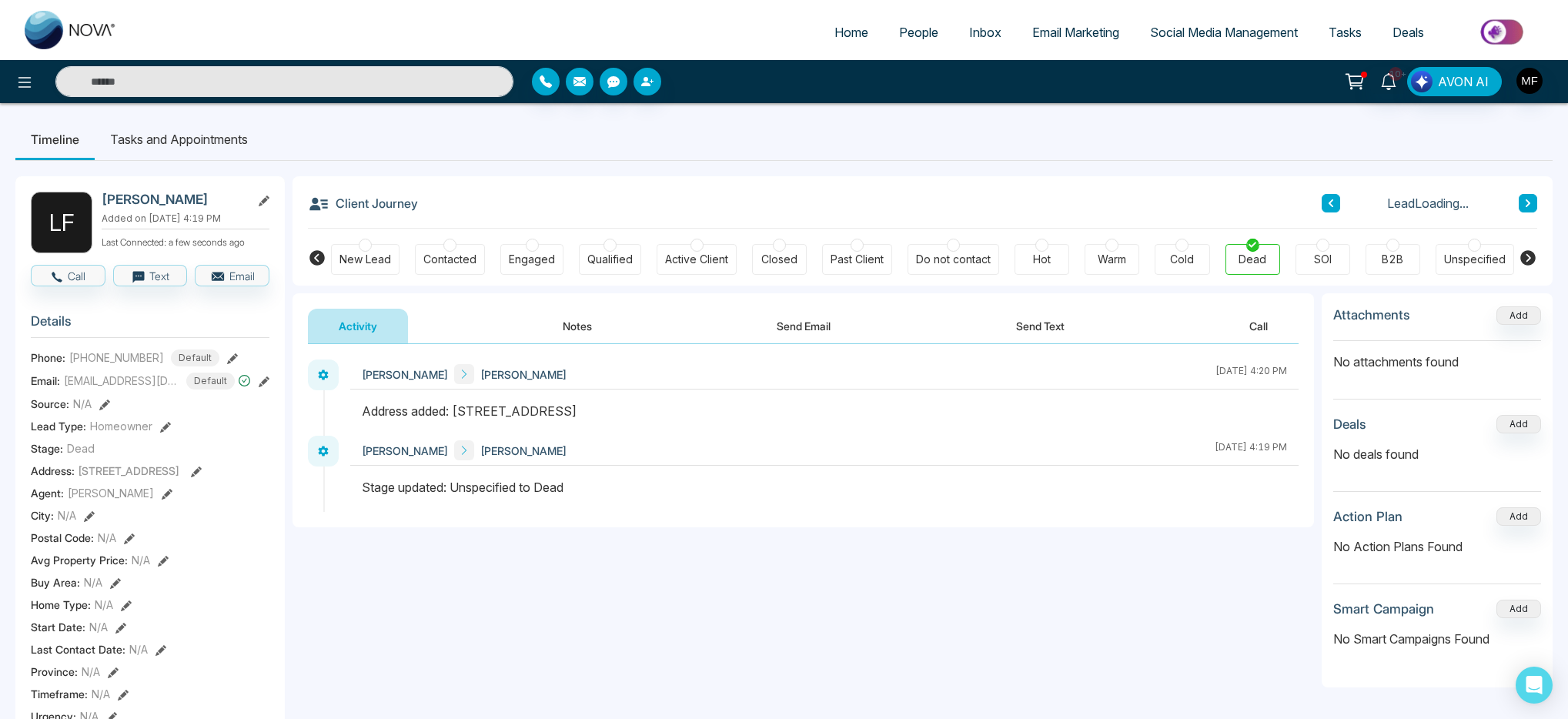
click at [1535, 204] on button at bounding box center [1528, 203] width 18 height 18
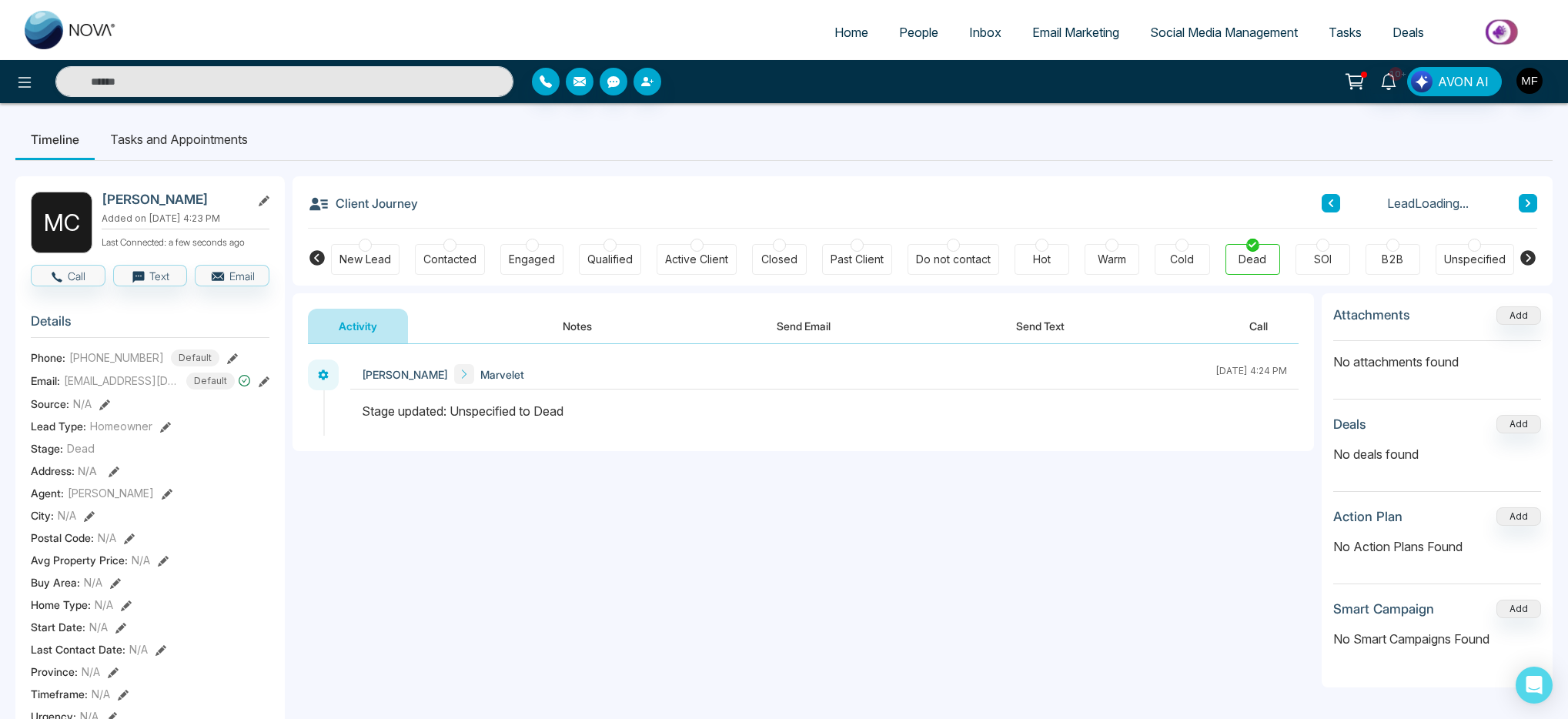
click at [1535, 204] on button at bounding box center [1528, 203] width 18 height 18
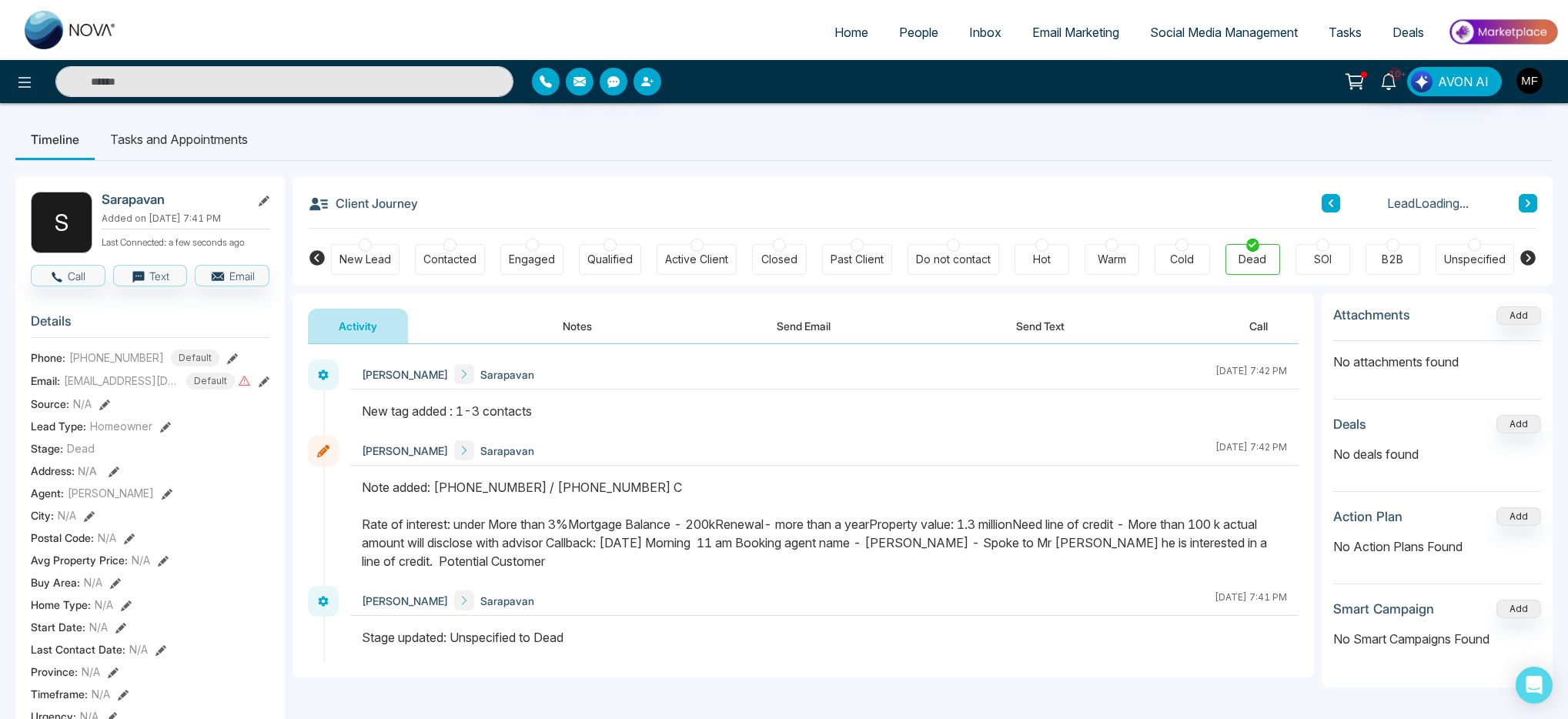
click at [1535, 204] on button at bounding box center [1528, 203] width 18 height 18
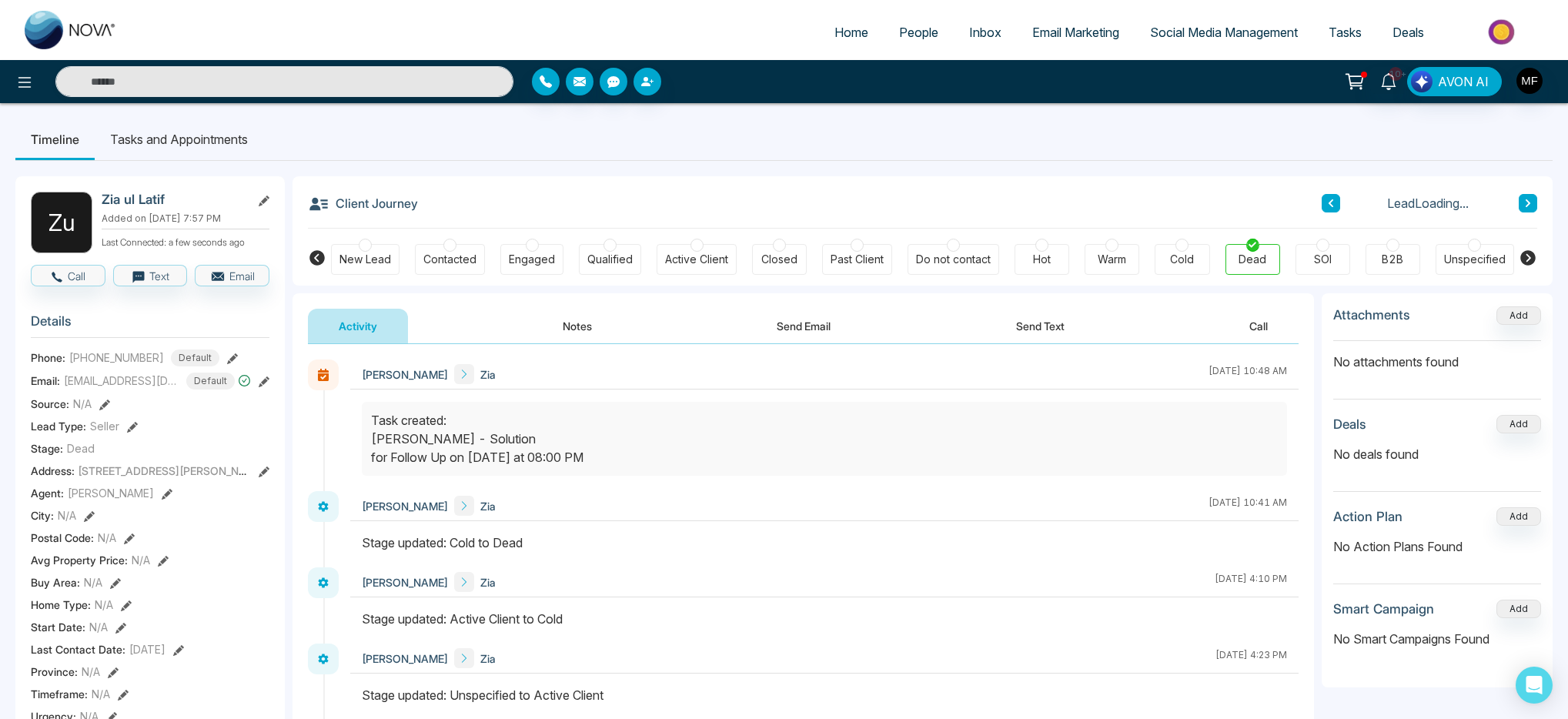
click at [1535, 204] on button at bounding box center [1528, 203] width 18 height 18
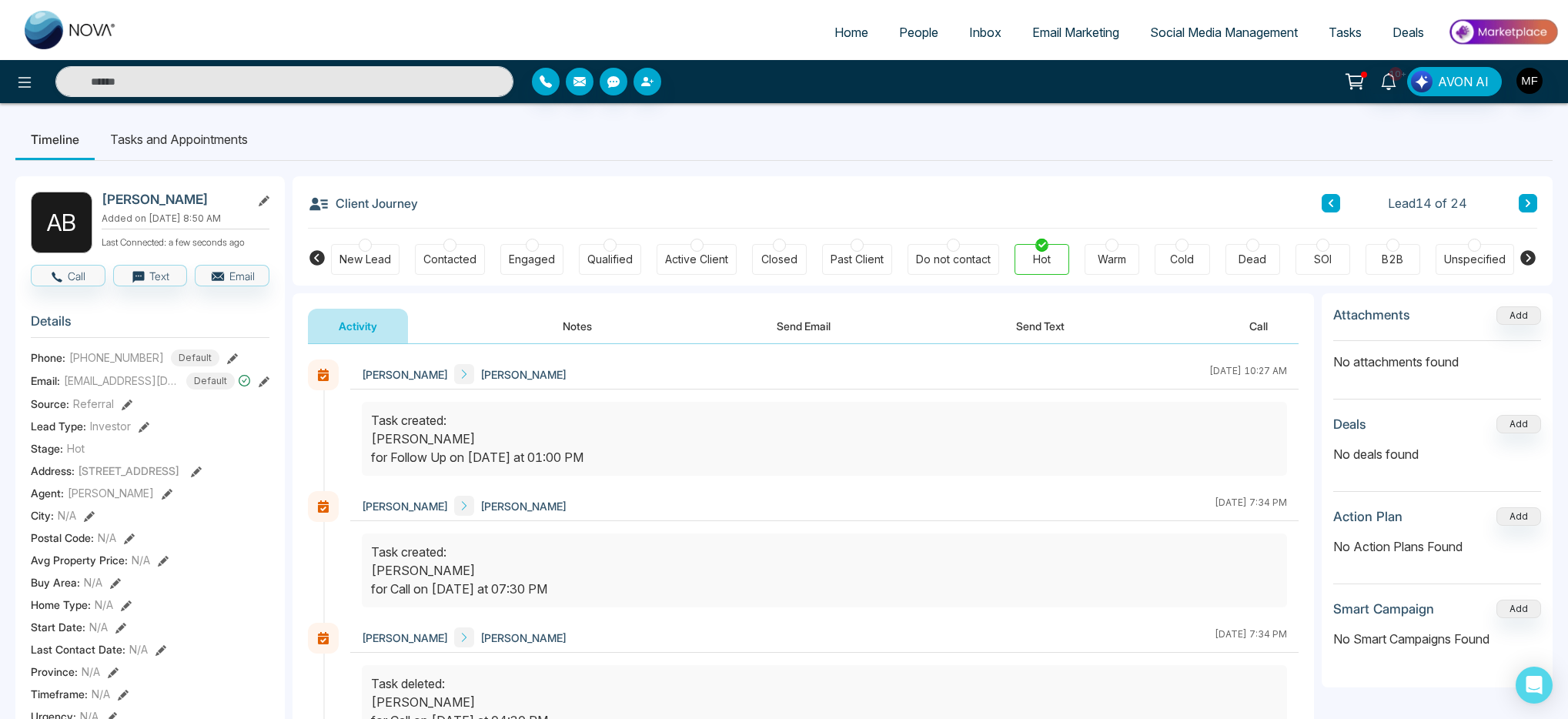
click at [199, 138] on li "Tasks and Appointments" at bounding box center [179, 139] width 169 height 41
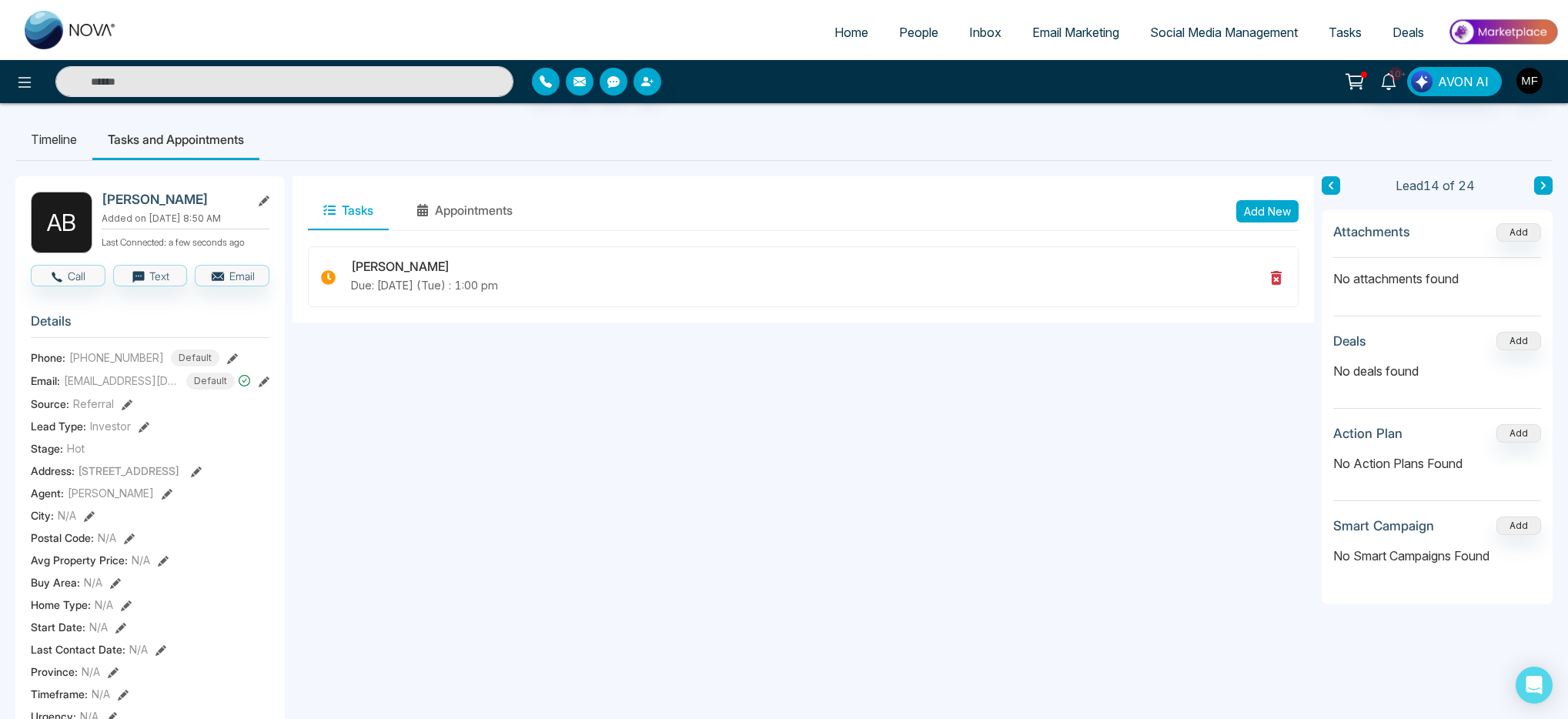
click at [1546, 188] on icon at bounding box center [1543, 185] width 8 height 9
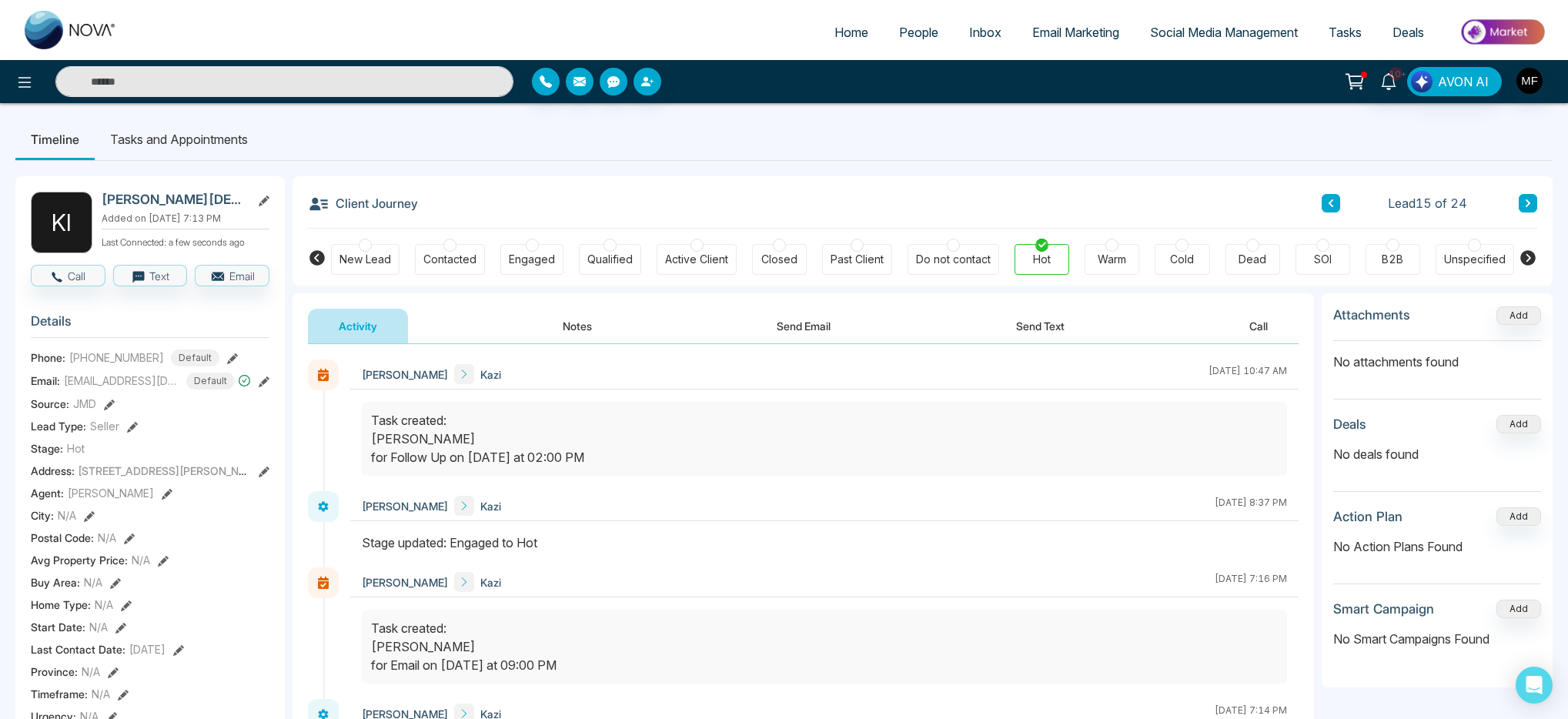
click at [198, 148] on li "Tasks and Appointments" at bounding box center [179, 139] width 169 height 41
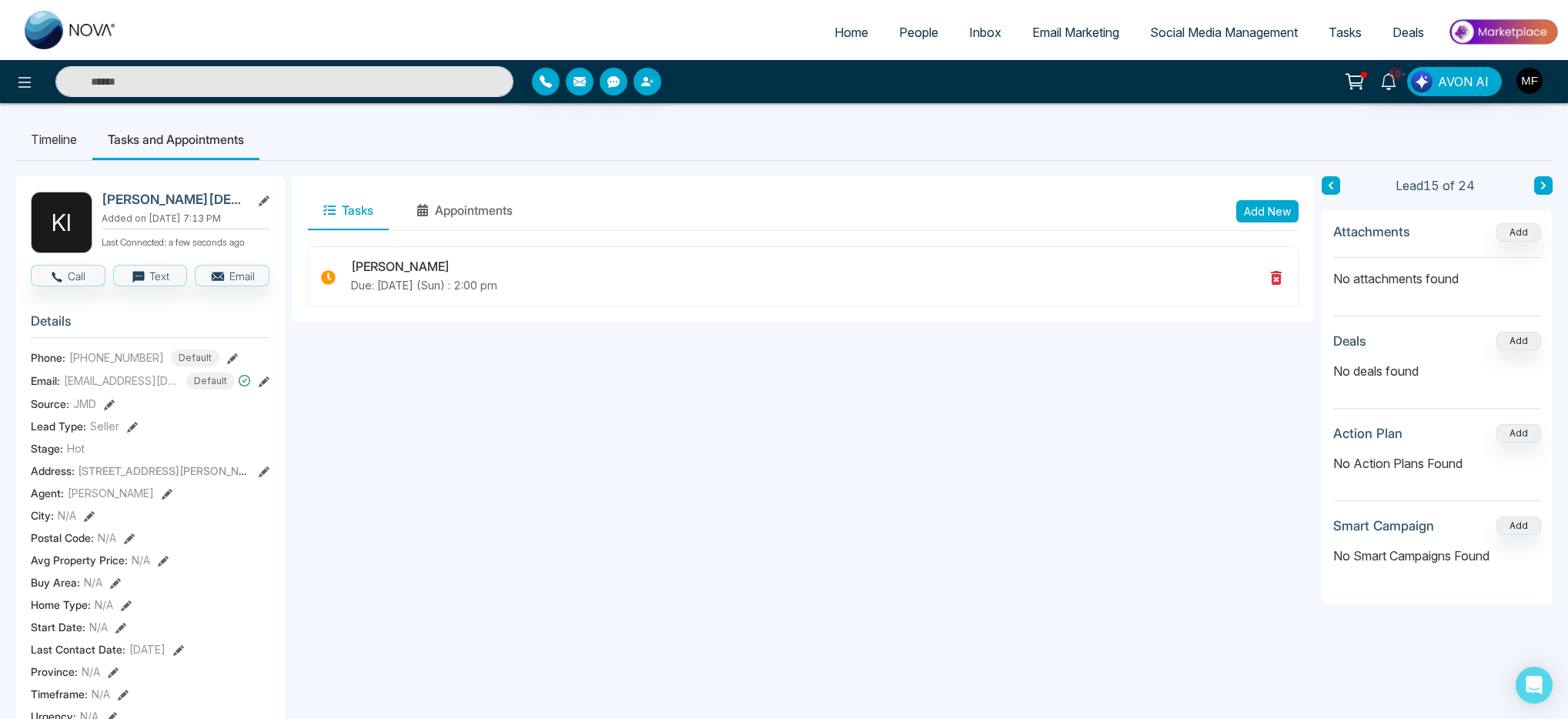
click at [1548, 187] on button at bounding box center [1543, 185] width 18 height 18
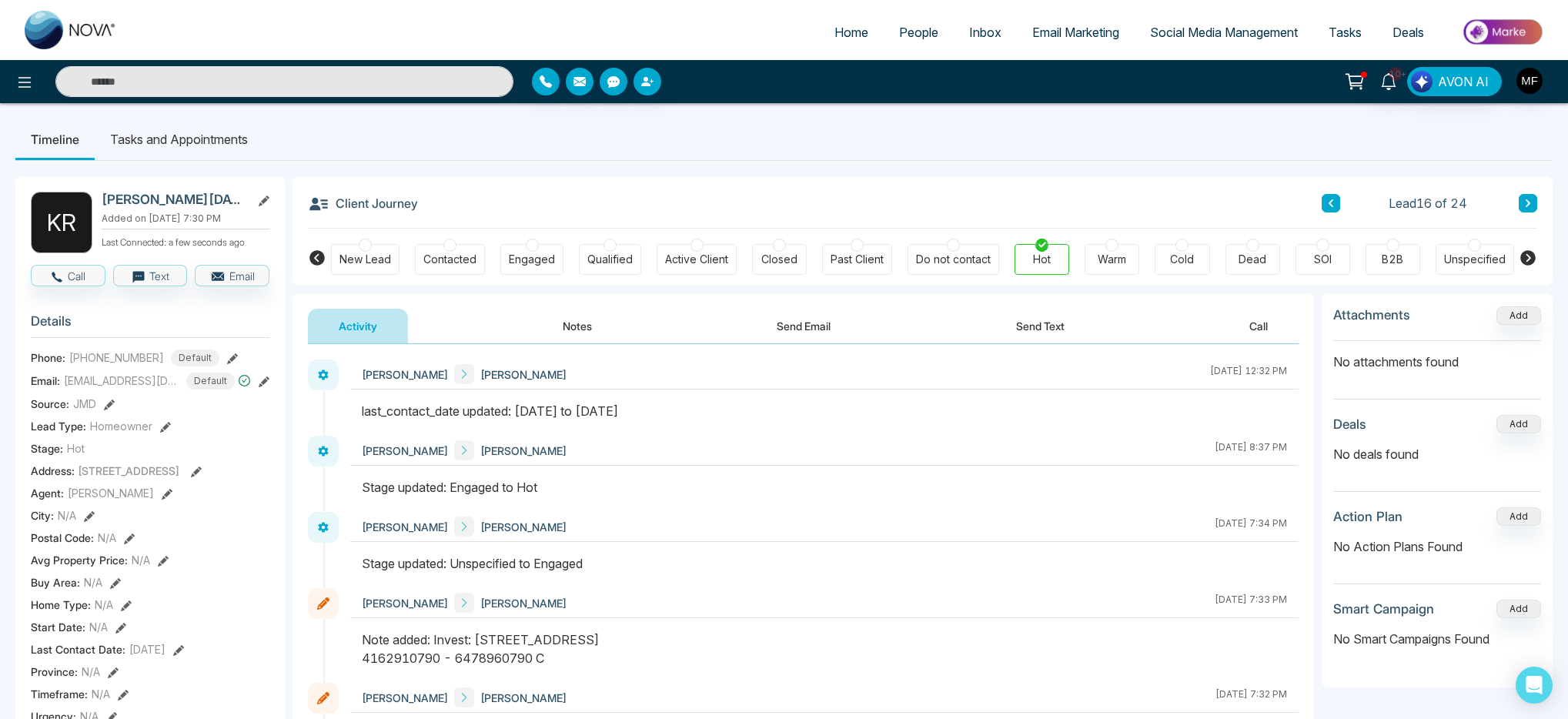
click at [187, 147] on li "Tasks and Appointments" at bounding box center [179, 139] width 169 height 41
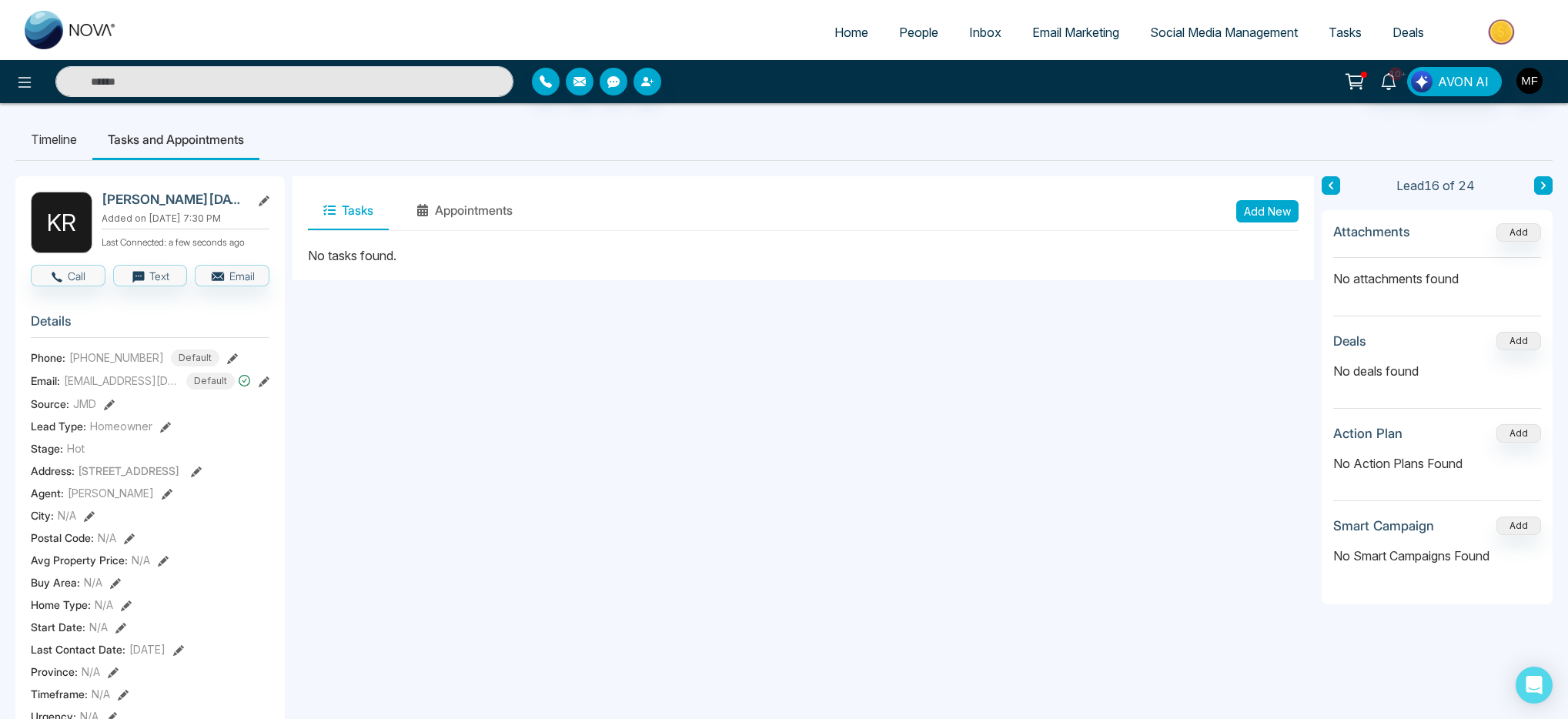
click at [71, 142] on li "Timeline" at bounding box center [54, 139] width 77 height 41
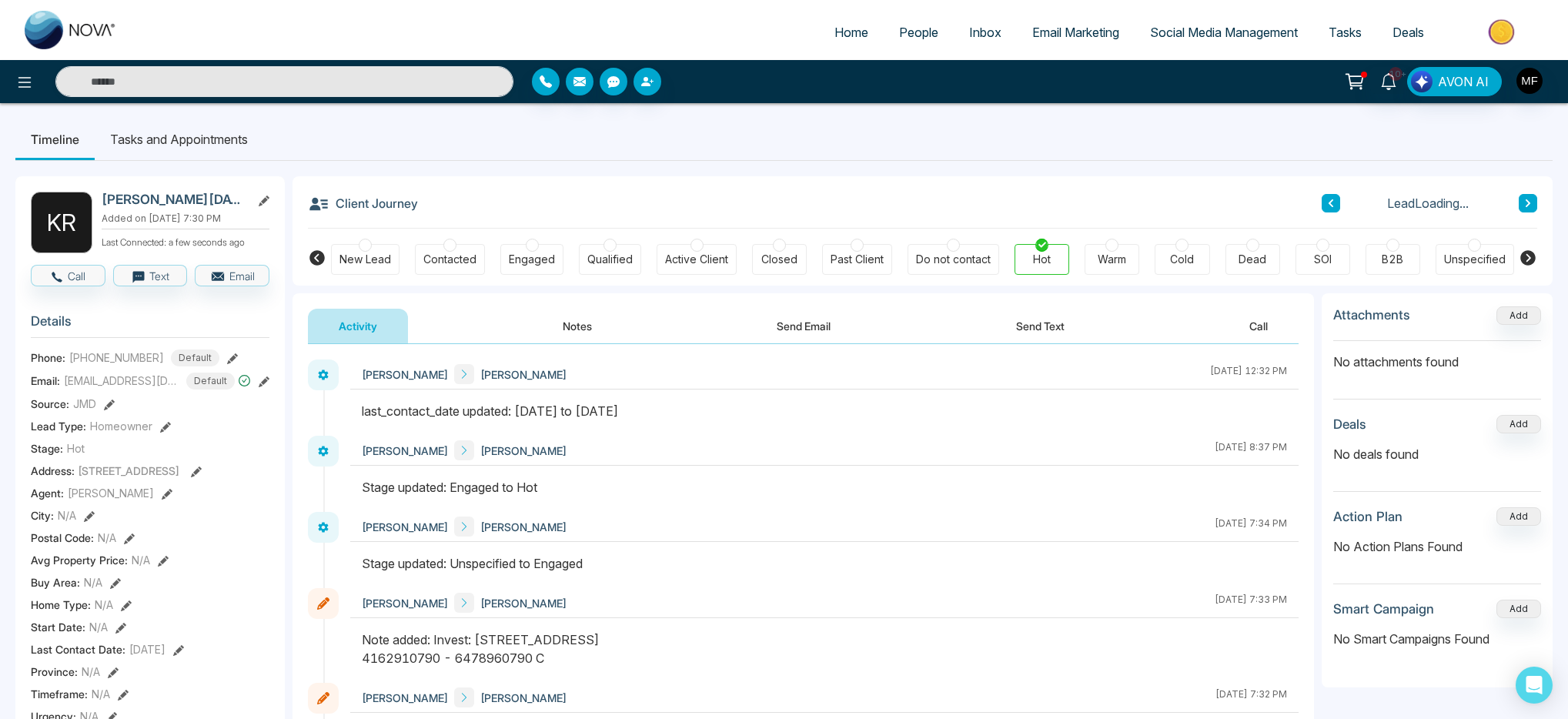
click at [577, 320] on button "Notes" at bounding box center [578, 326] width 91 height 34
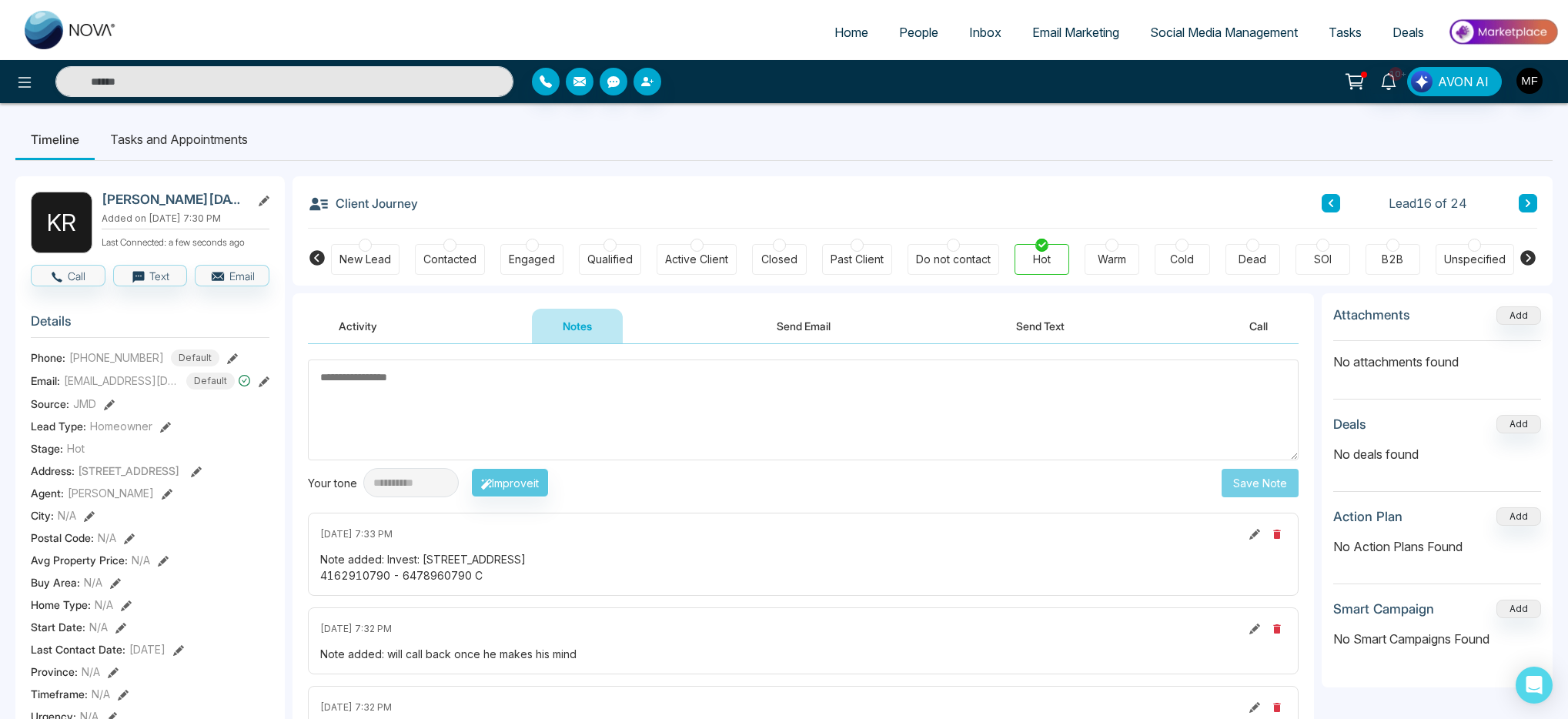
click at [348, 329] on button "Activity" at bounding box center [358, 326] width 100 height 34
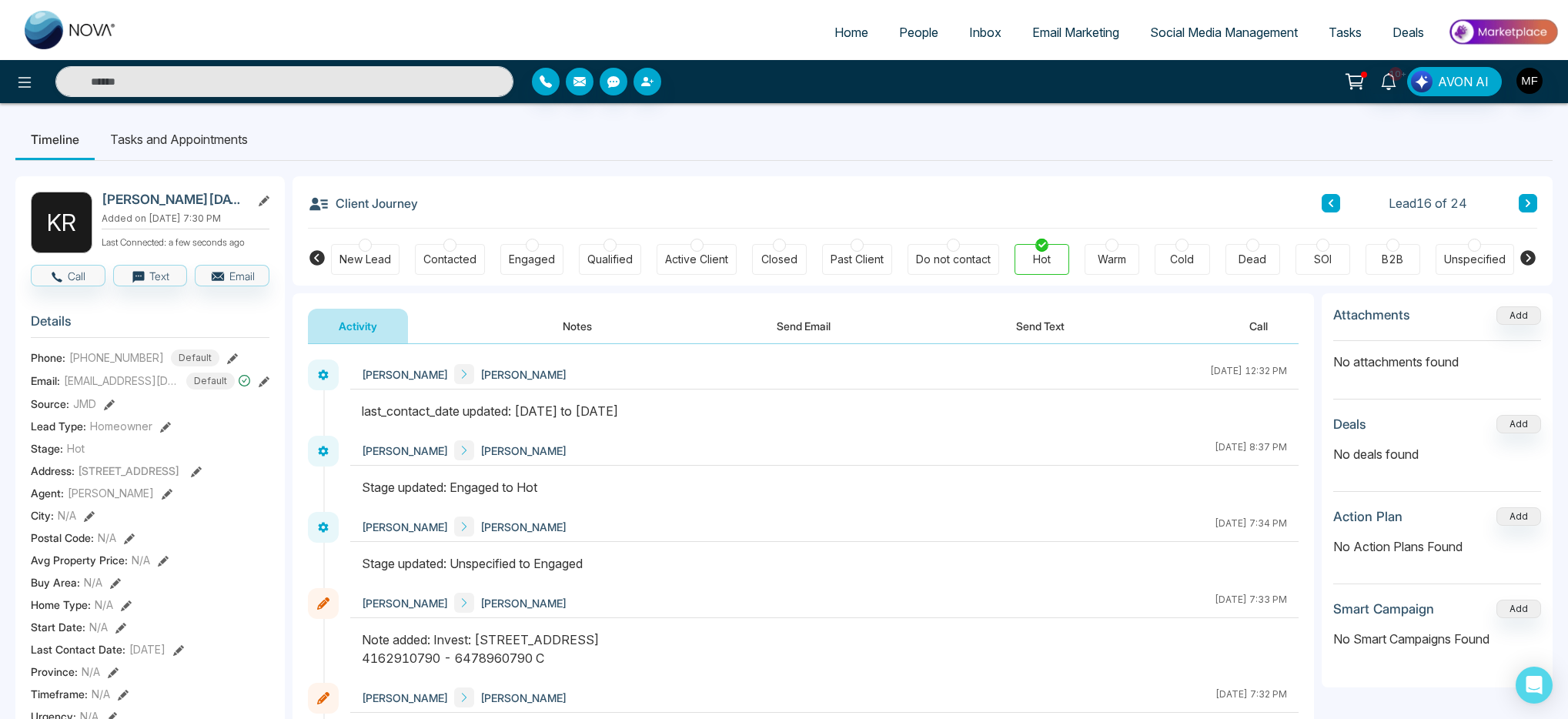
click at [230, 148] on li "Tasks and Appointments" at bounding box center [179, 139] width 169 height 41
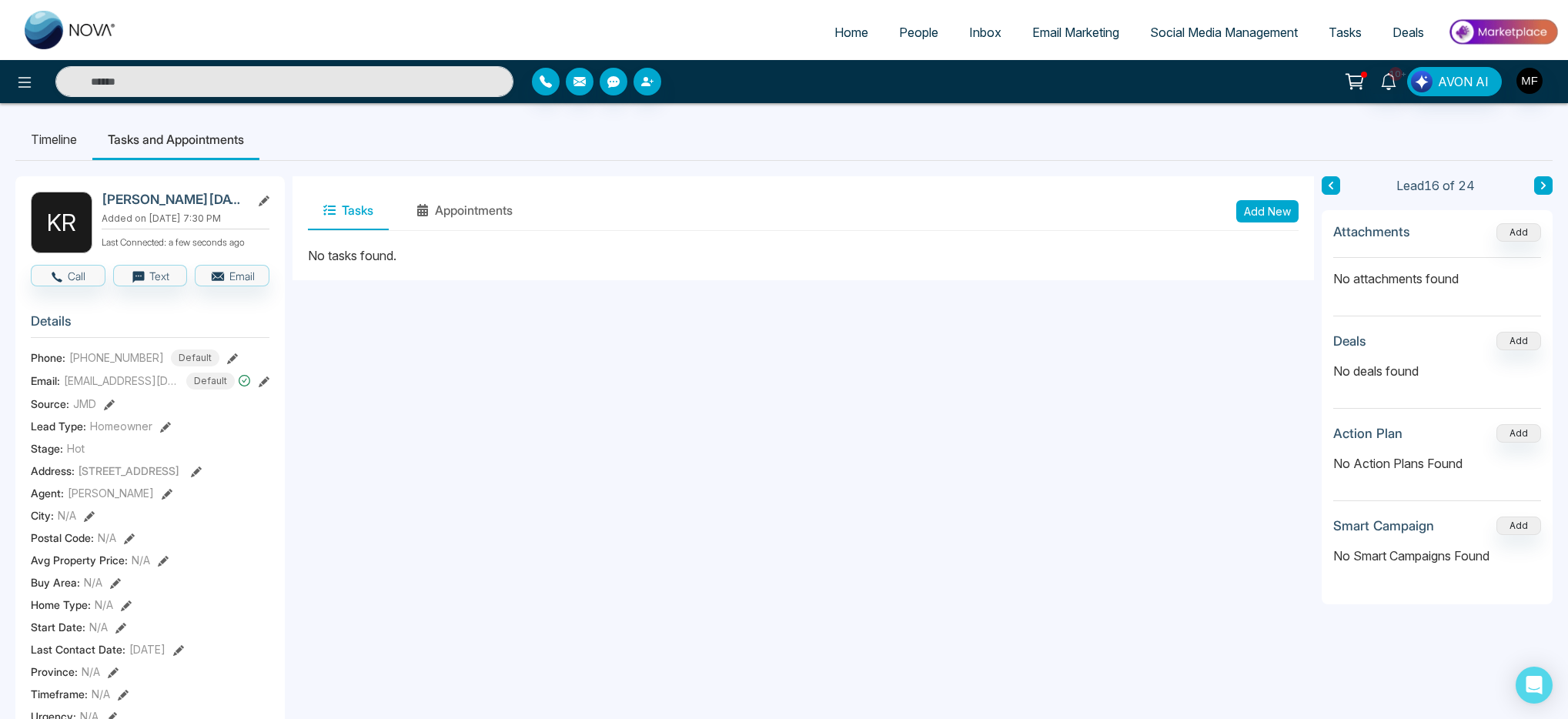
click at [1306, 212] on div "Tasks Appointments Add New" at bounding box center [803, 211] width 1022 height 70
click at [1264, 211] on button "Add New" at bounding box center [1268, 212] width 63 height 22
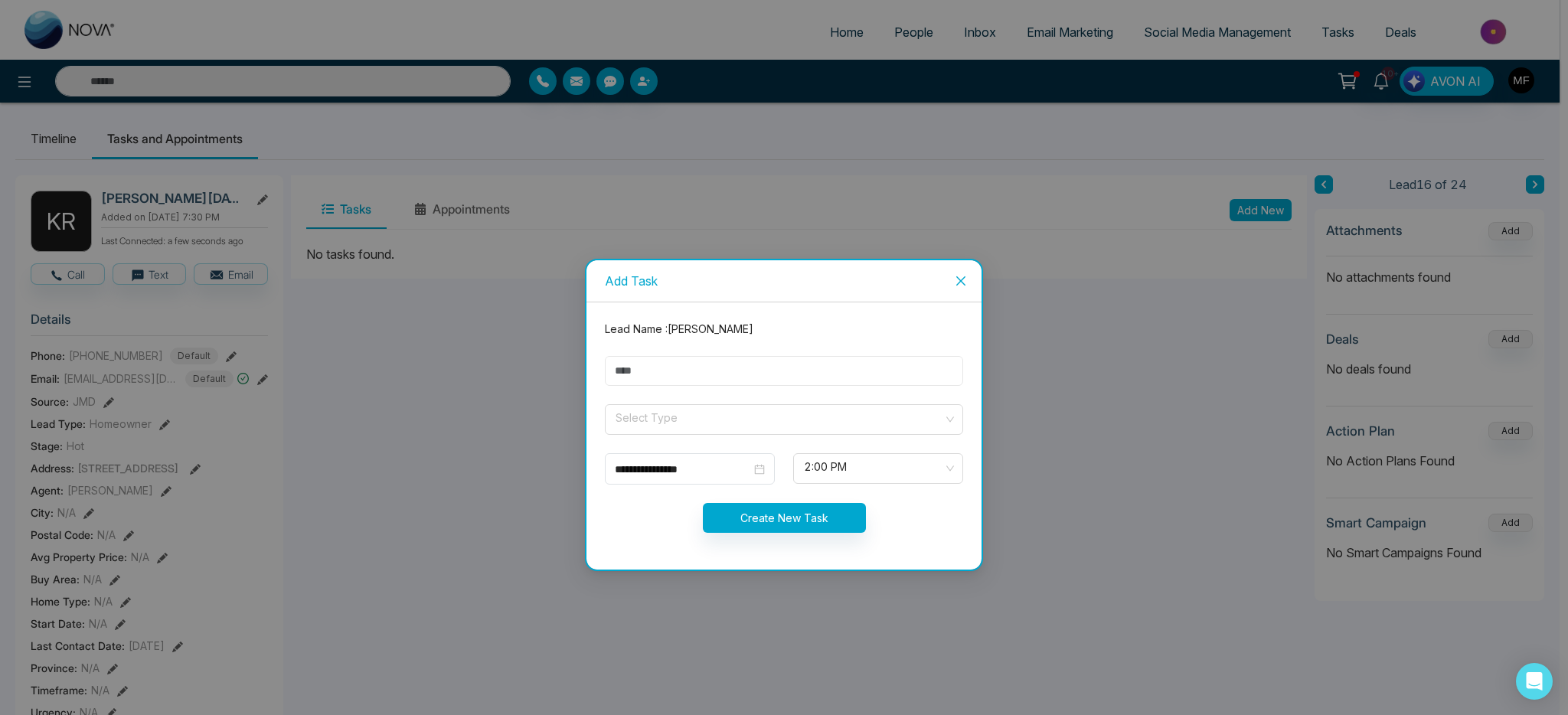
click at [683, 378] on input "text" at bounding box center [784, 370] width 358 height 30
type input "**********"
click at [698, 428] on span at bounding box center [778, 420] width 329 height 29
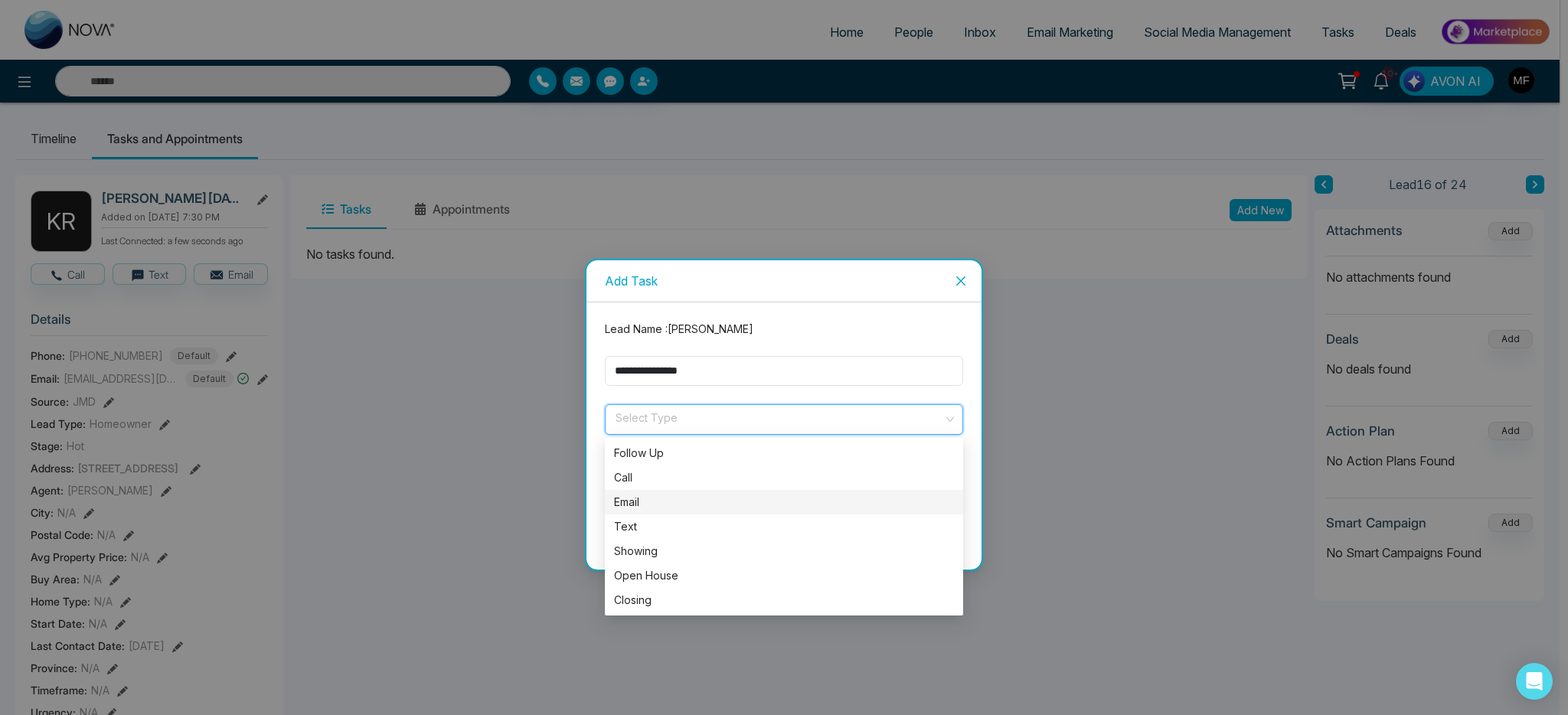
click at [648, 506] on div "Email" at bounding box center [784, 502] width 340 height 17
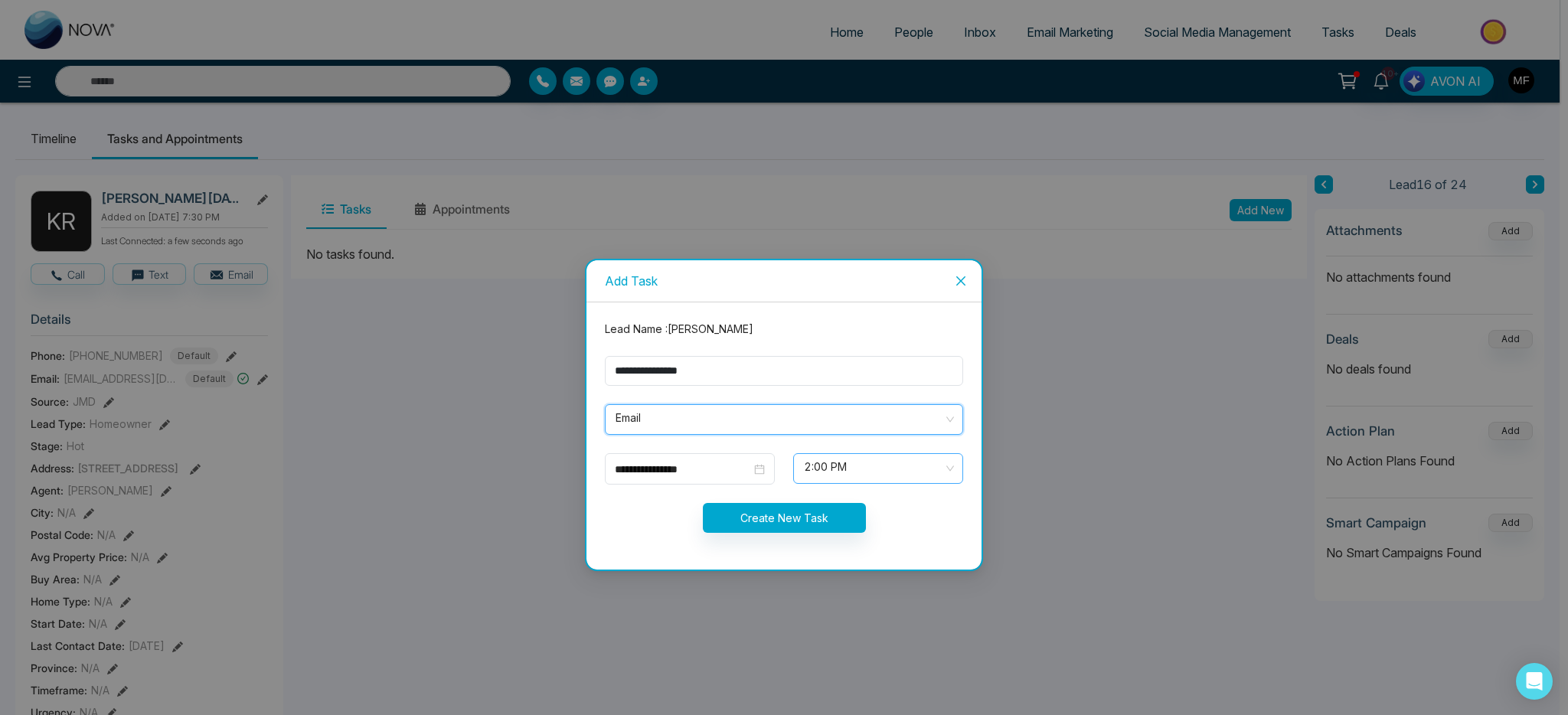
click at [897, 468] on span "2:00 PM" at bounding box center [879, 469] width 149 height 26
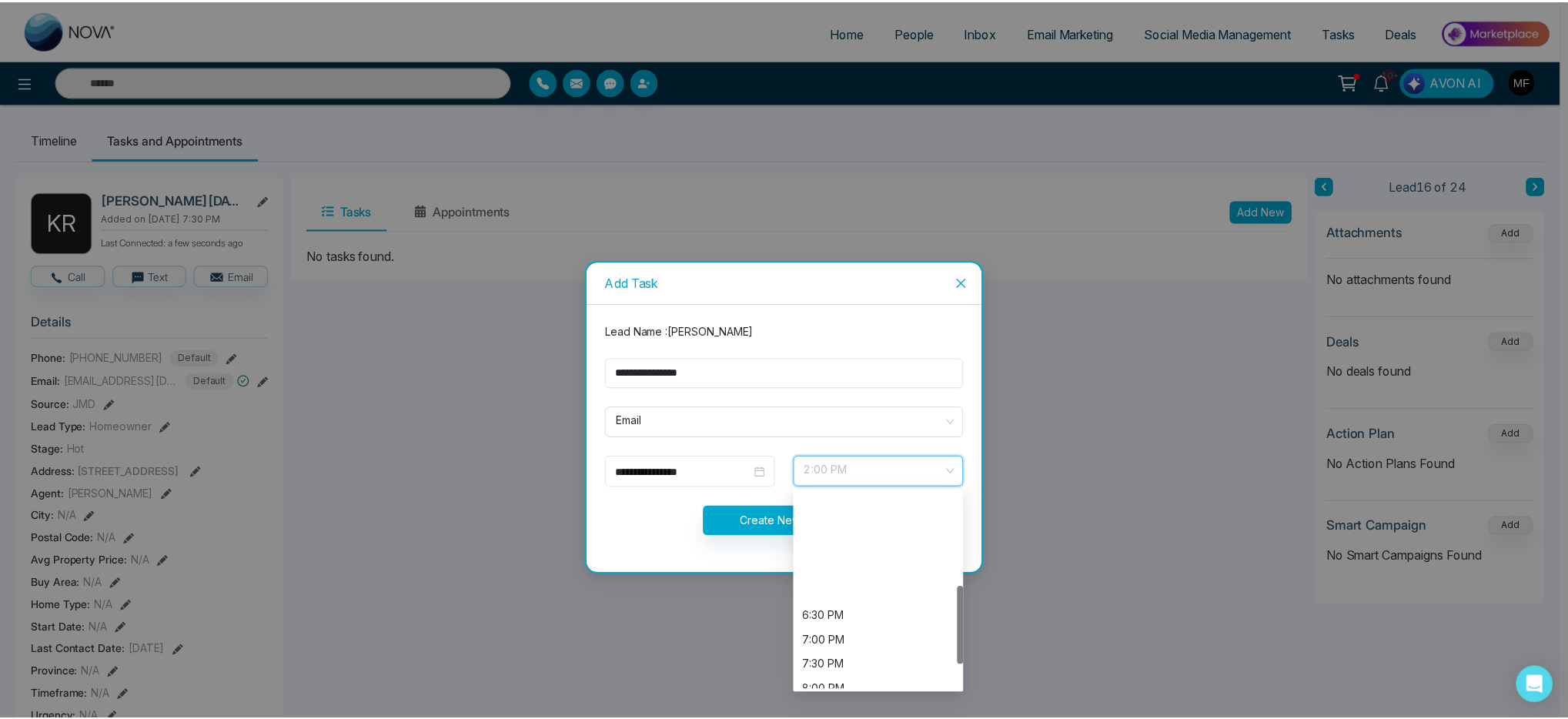
scroll to position [235, 0]
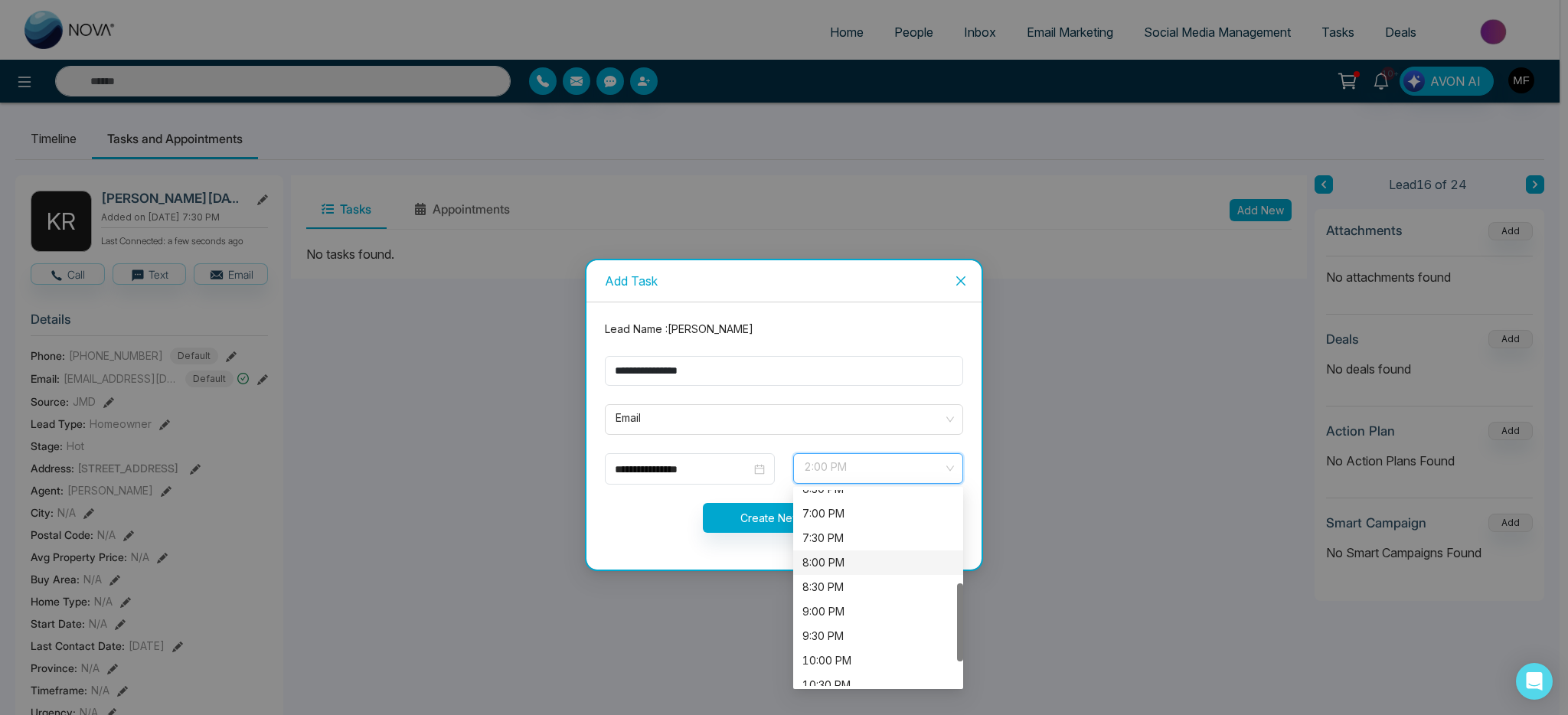
click at [858, 565] on div "8:00 PM" at bounding box center [878, 563] width 151 height 17
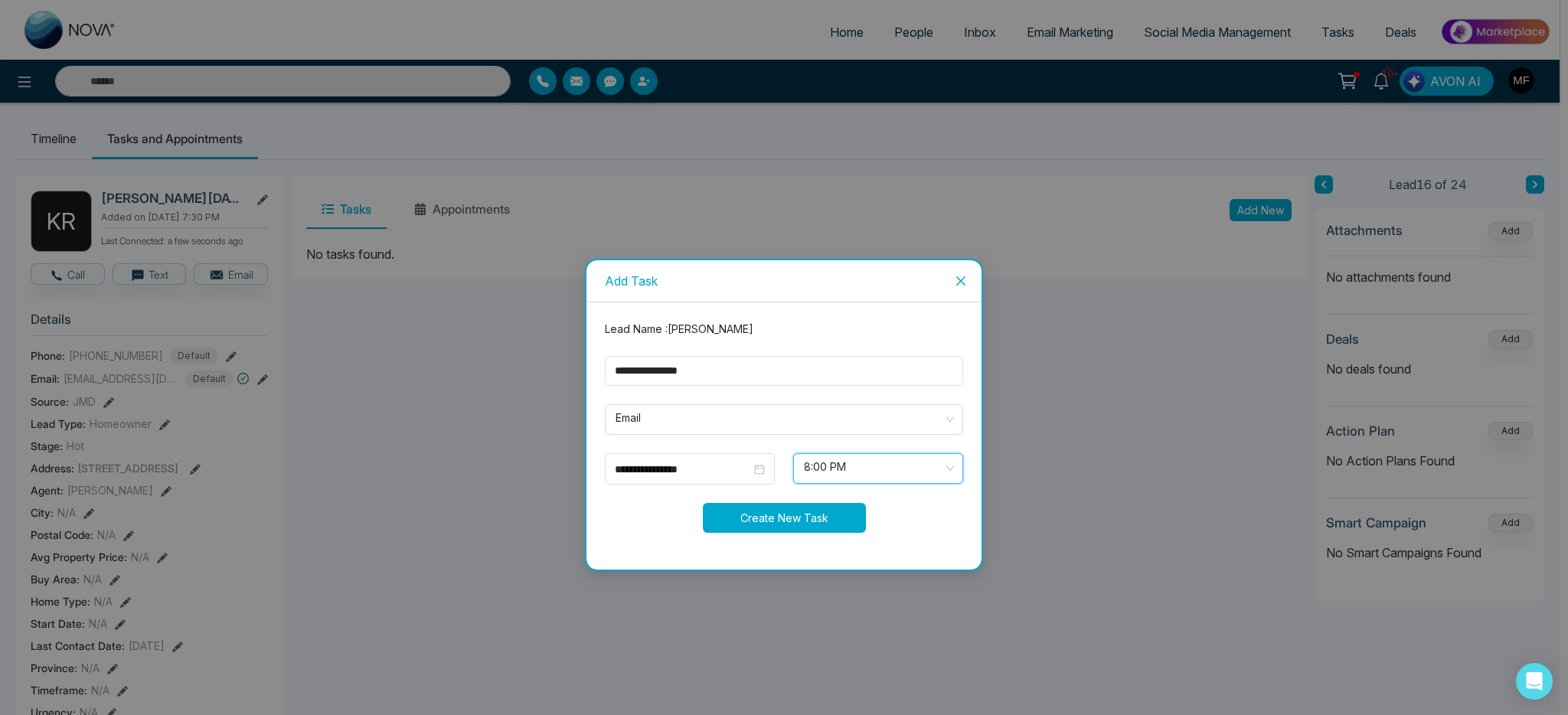
click at [736, 523] on button "Create New Task" at bounding box center [784, 517] width 163 height 30
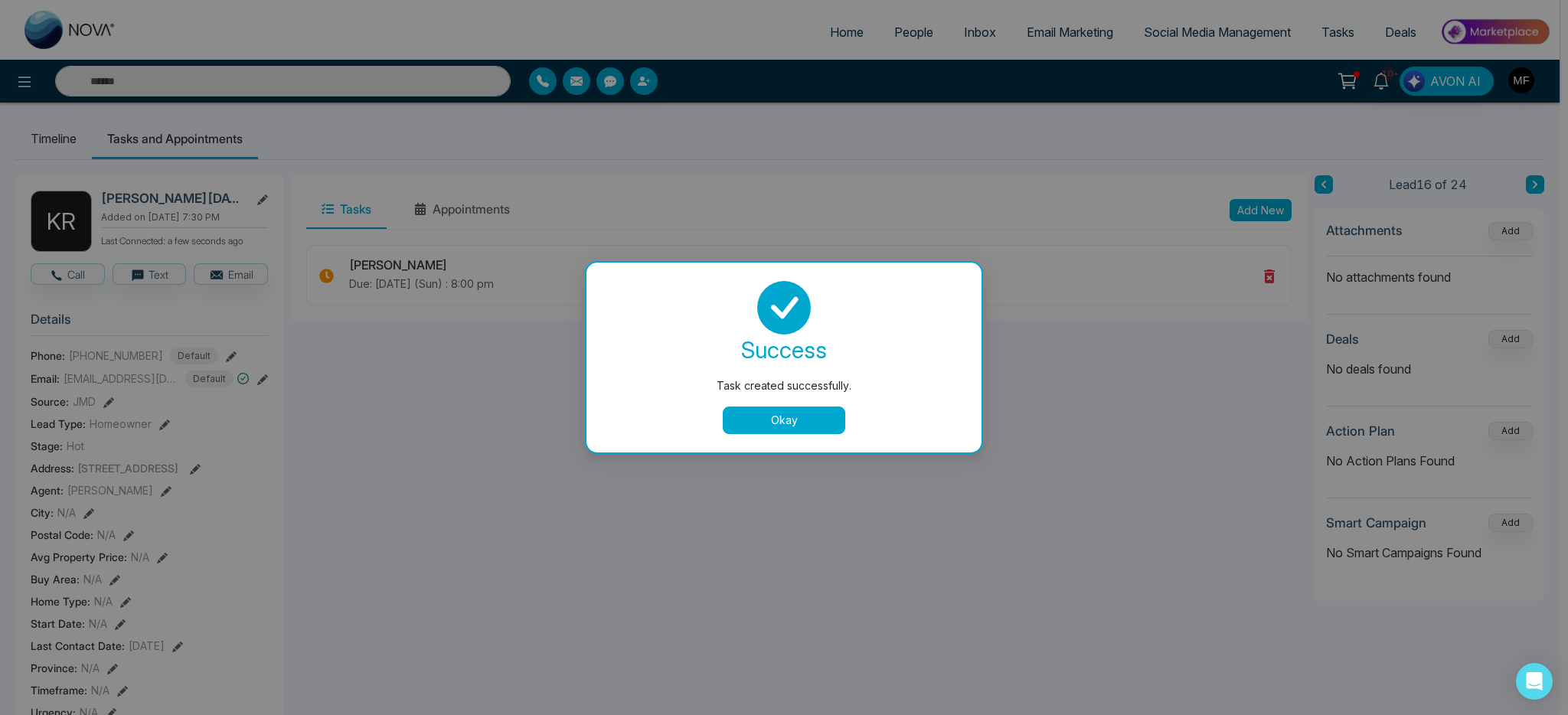
click at [772, 425] on button "Okay" at bounding box center [784, 420] width 122 height 27
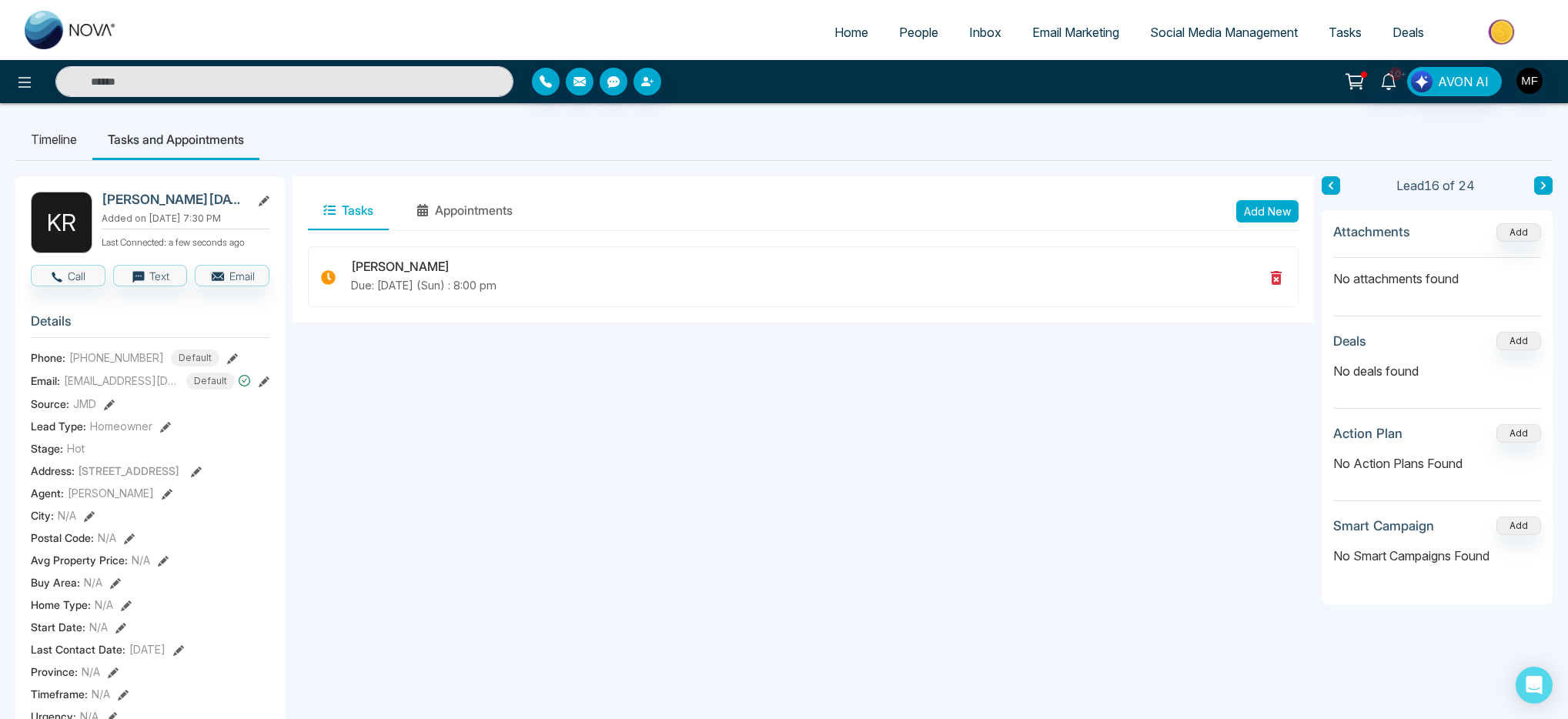
click at [1547, 187] on button at bounding box center [1543, 185] width 18 height 18
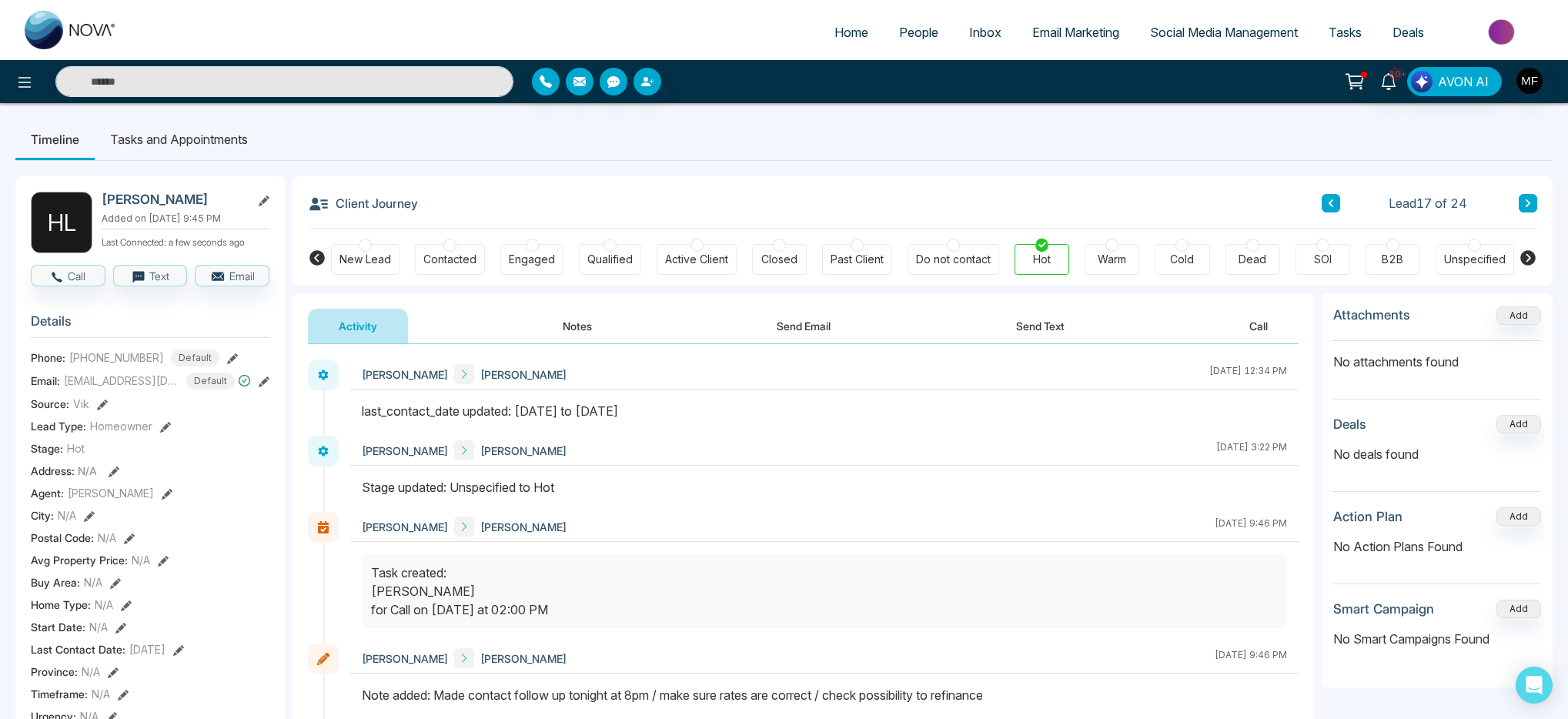
click at [154, 146] on li "Tasks and Appointments" at bounding box center [179, 139] width 169 height 41
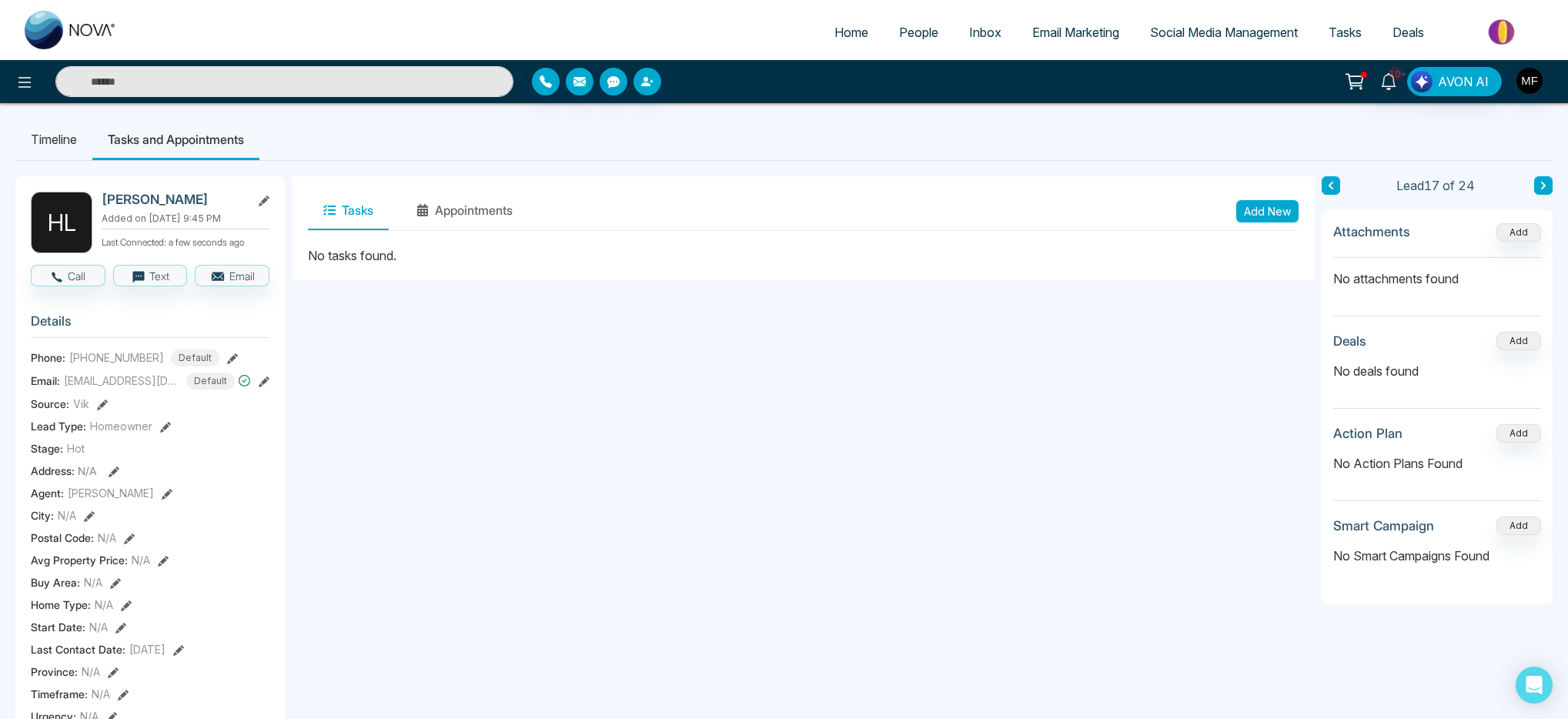
click at [1282, 214] on button "Add New" at bounding box center [1268, 212] width 63 height 22
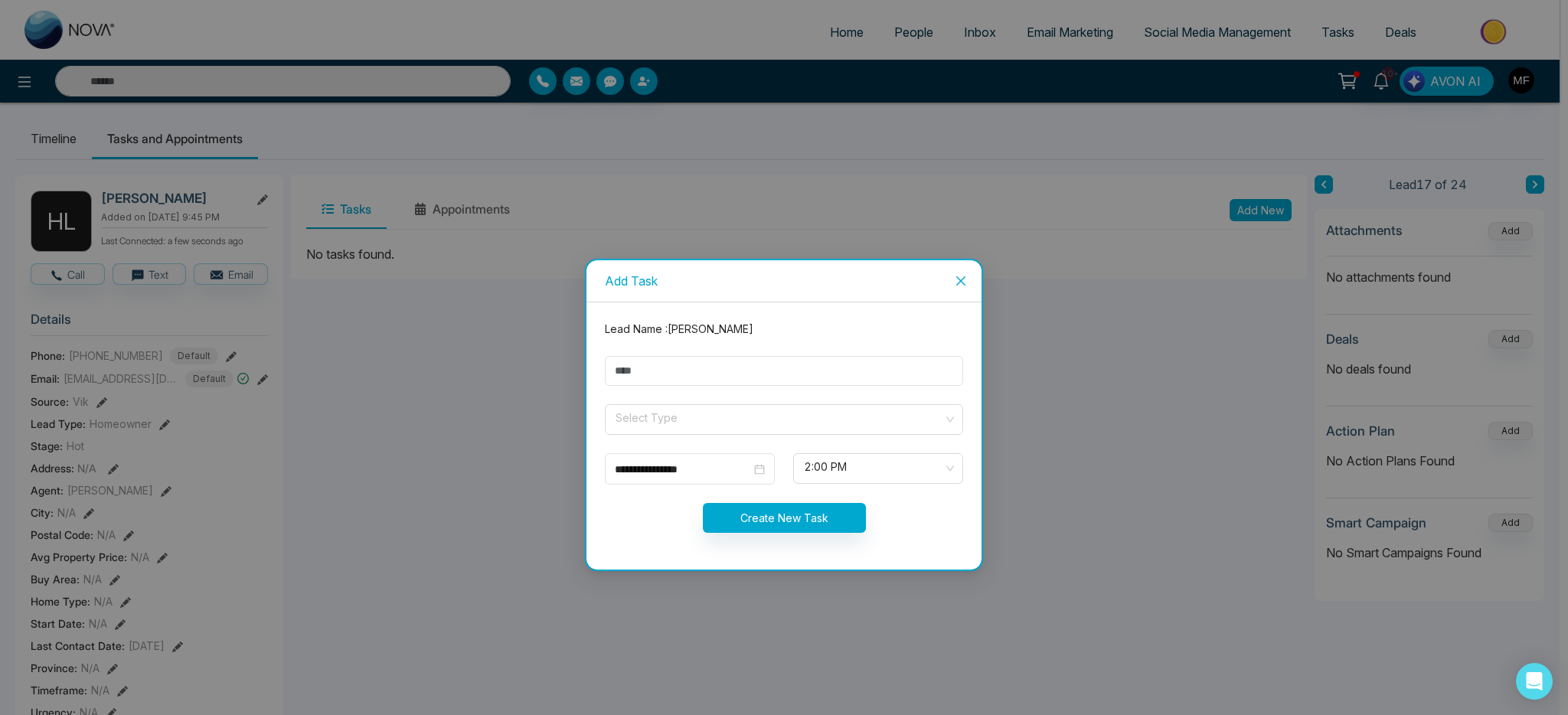
click at [964, 283] on icon "close" at bounding box center [961, 281] width 12 height 12
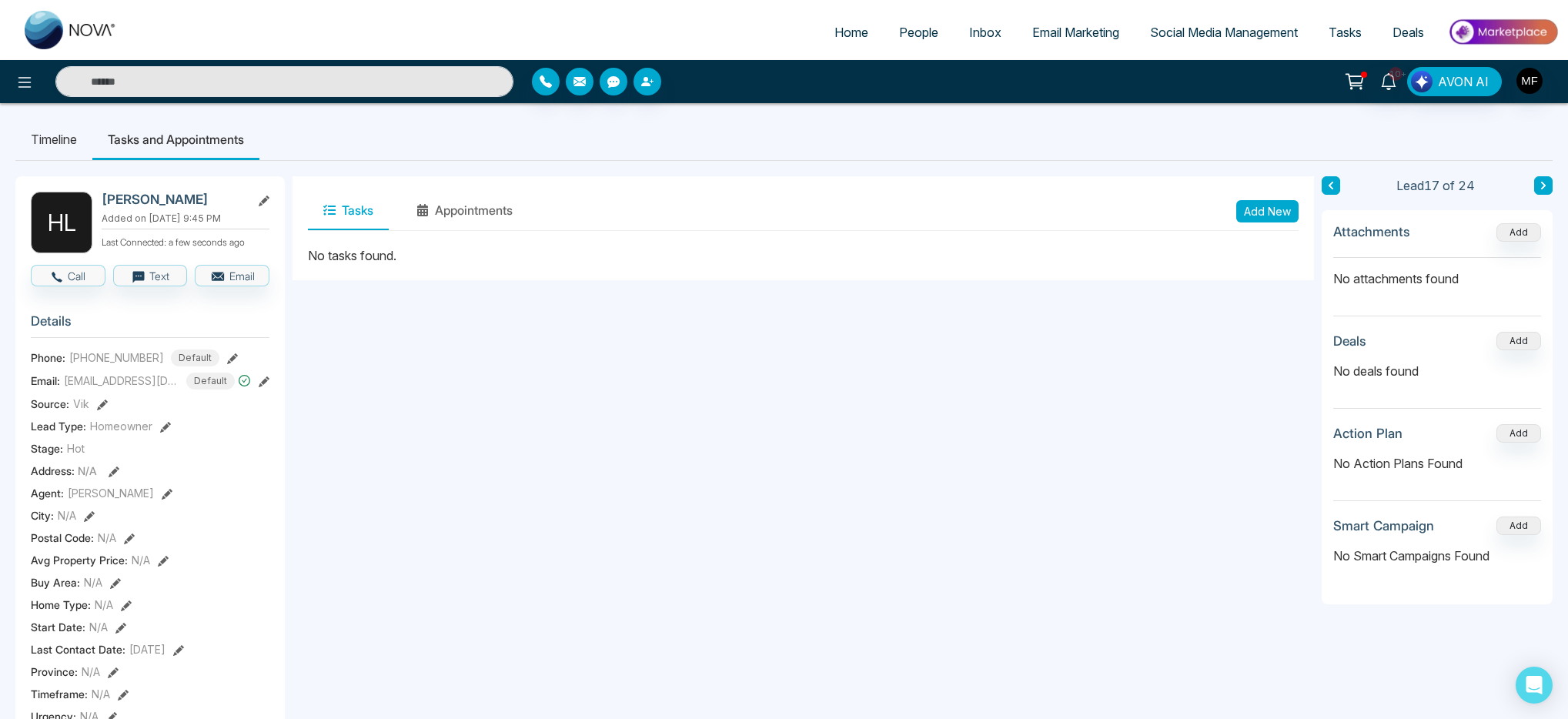
click at [1261, 213] on button "Add New" at bounding box center [1268, 212] width 63 height 22
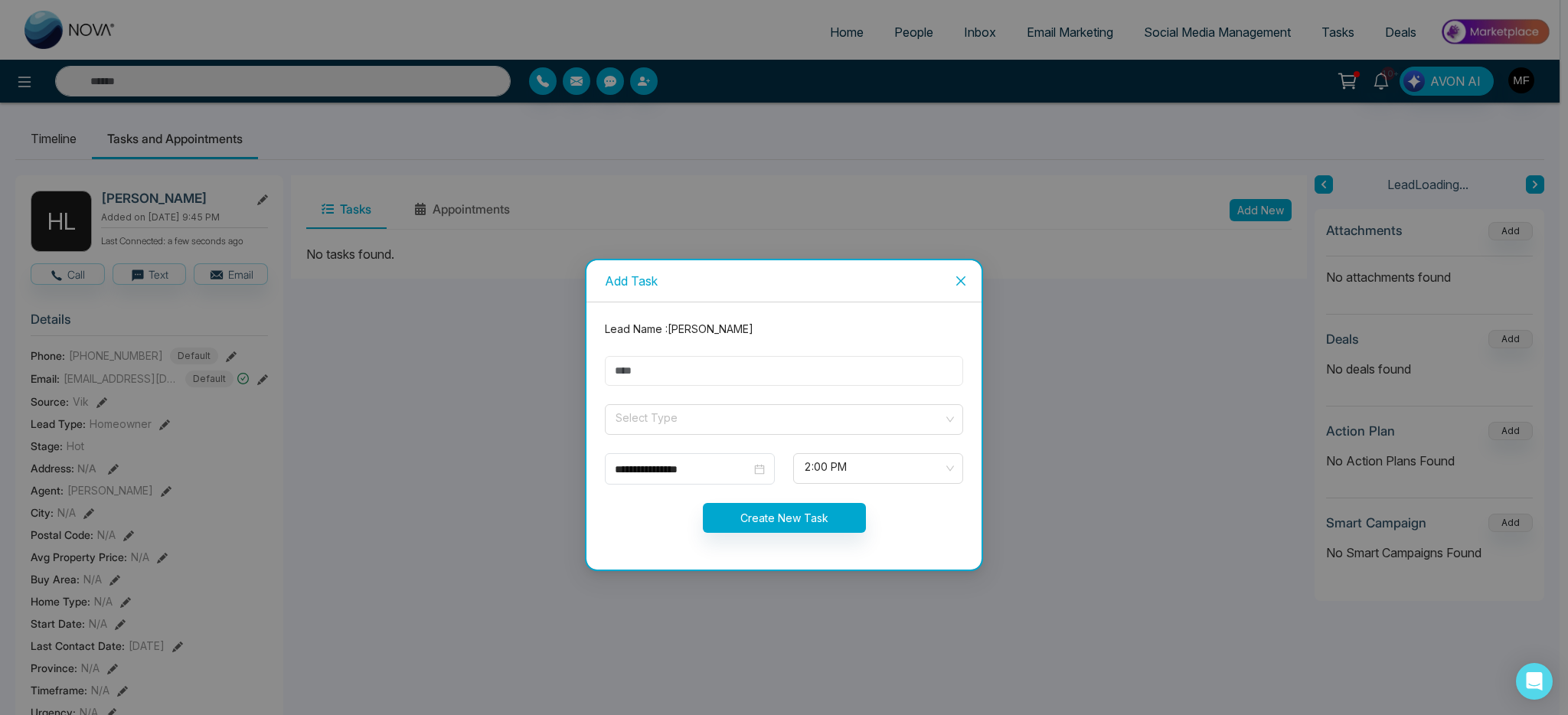
click at [729, 368] on input "text" at bounding box center [784, 370] width 358 height 30
type input "**********"
click at [683, 427] on input "search" at bounding box center [778, 417] width 329 height 23
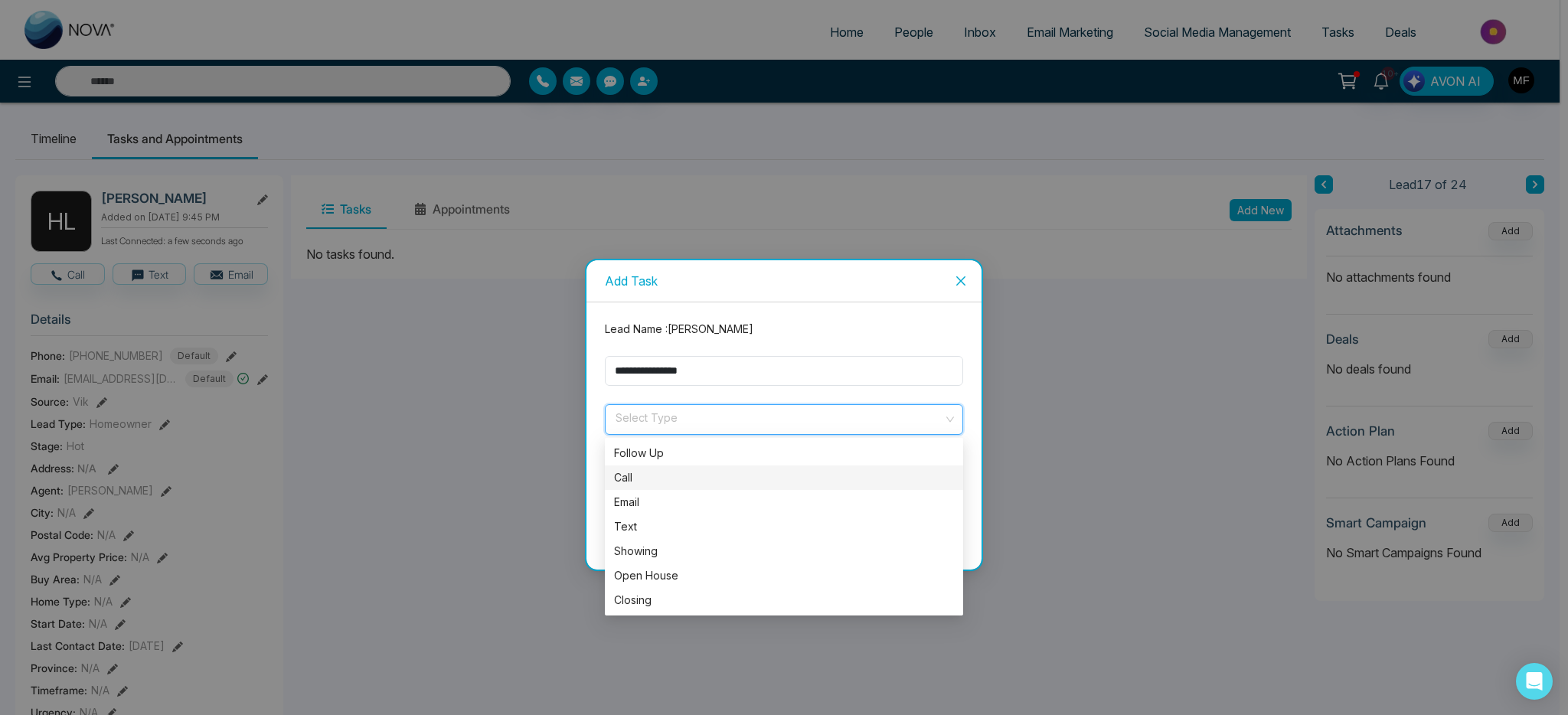
click at [639, 479] on div "Call" at bounding box center [784, 478] width 340 height 17
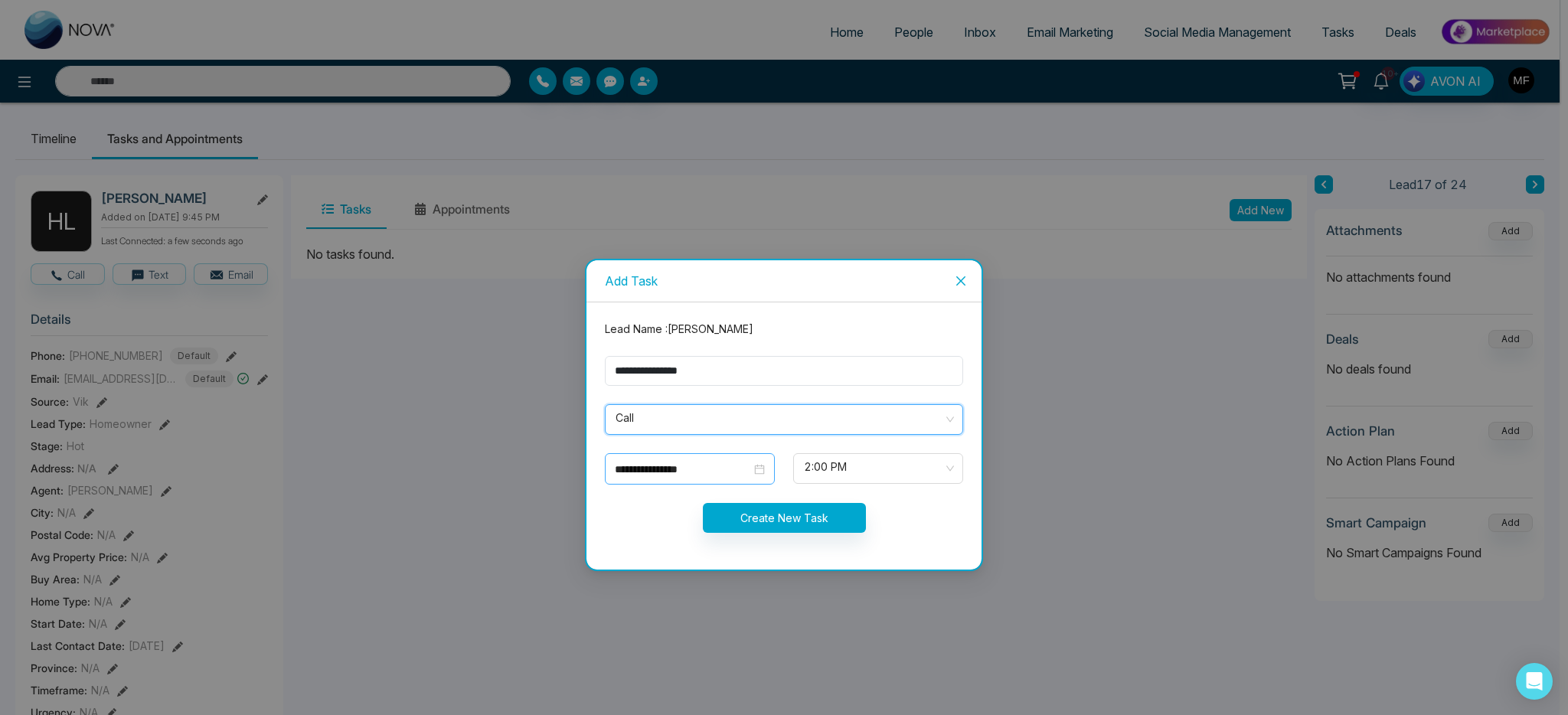
click at [707, 479] on div "**********" at bounding box center [689, 469] width 170 height 32
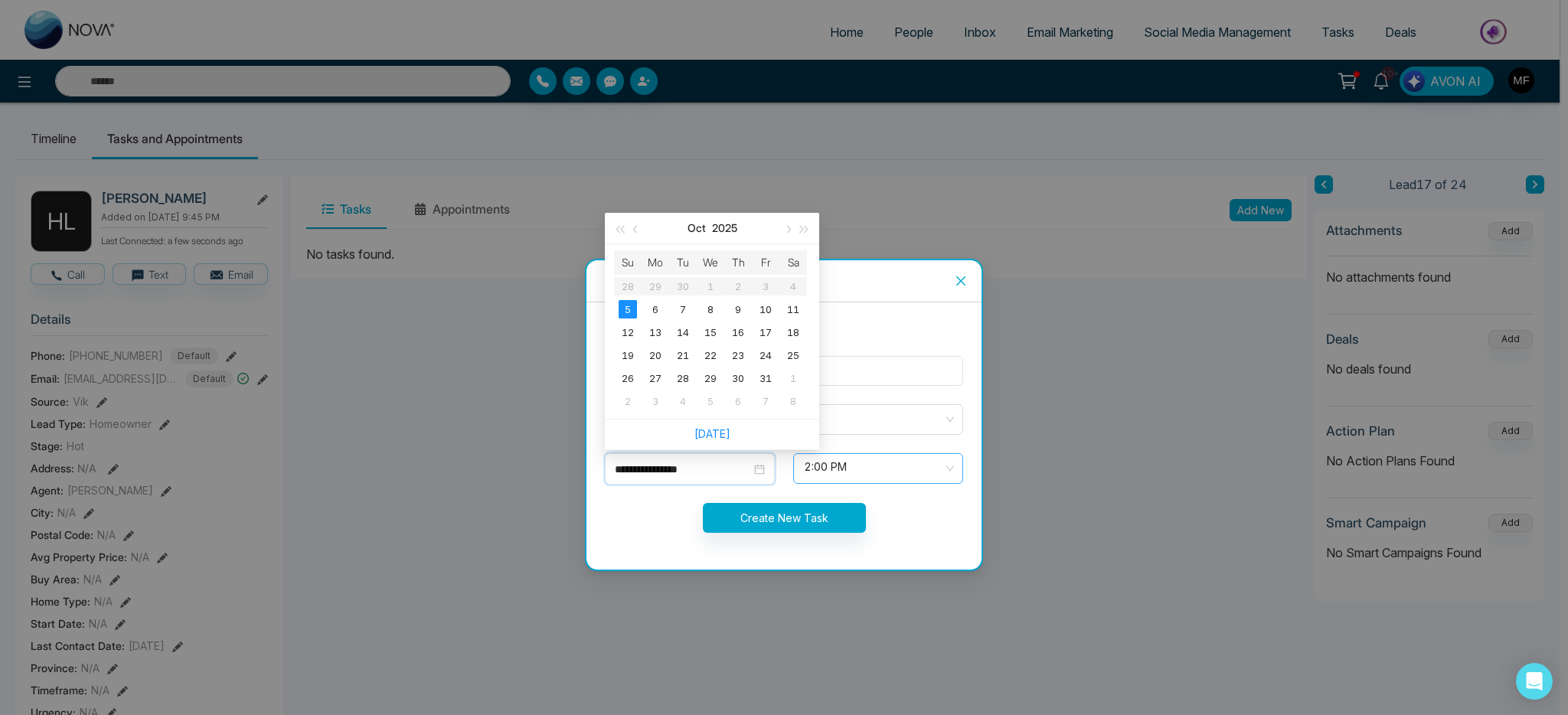
click at [859, 464] on span "2:00 PM" at bounding box center [879, 469] width 149 height 26
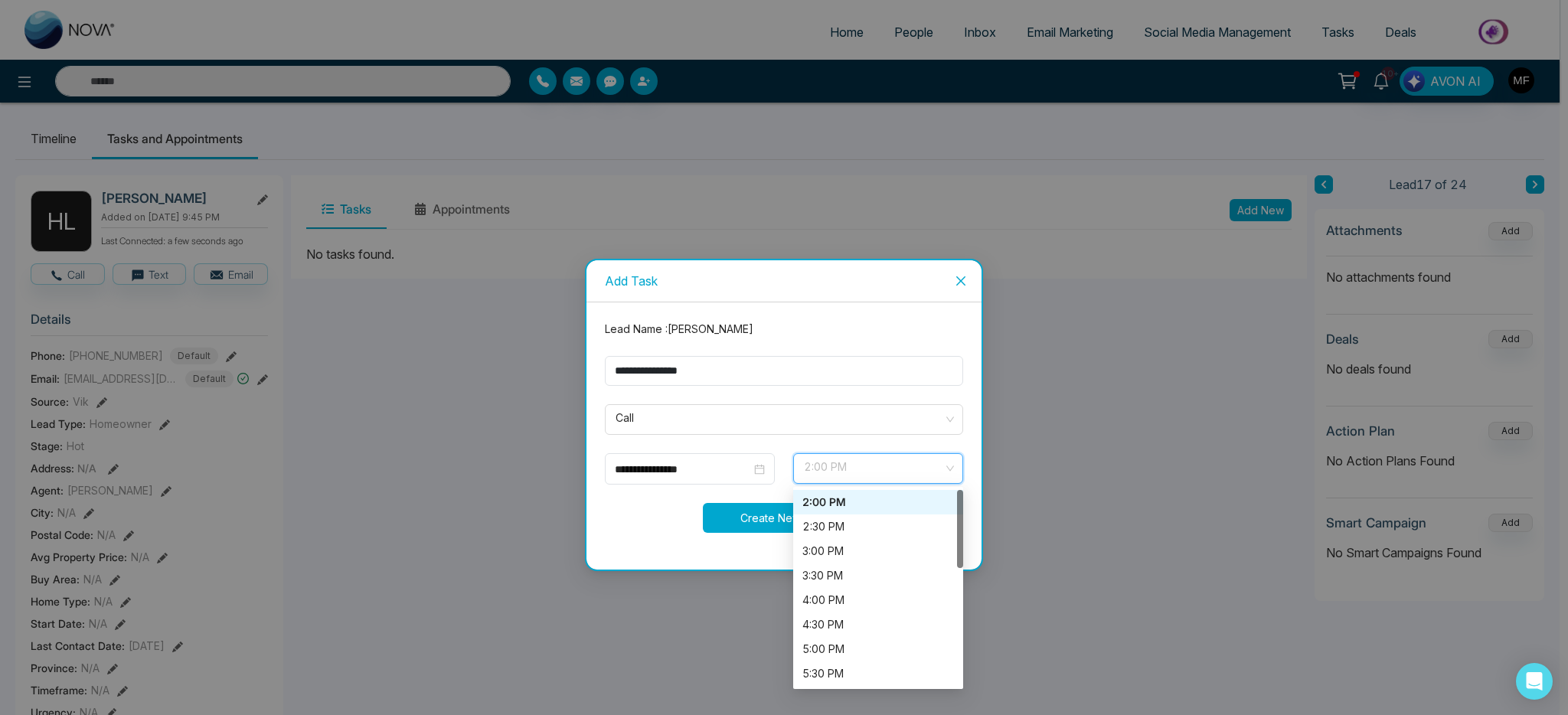
click at [737, 509] on button "Create New Task" at bounding box center [784, 517] width 163 height 30
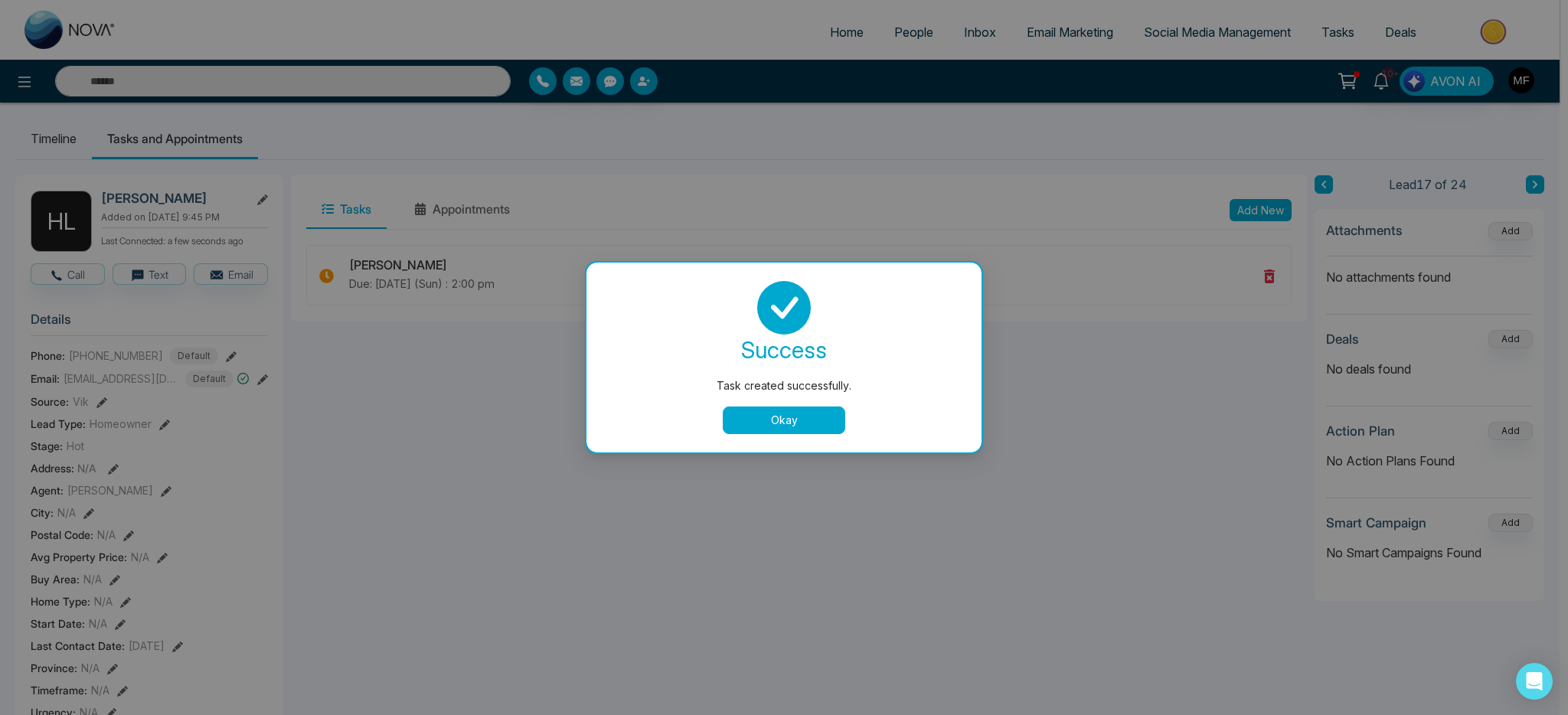
click at [817, 411] on button "Okay" at bounding box center [784, 420] width 122 height 27
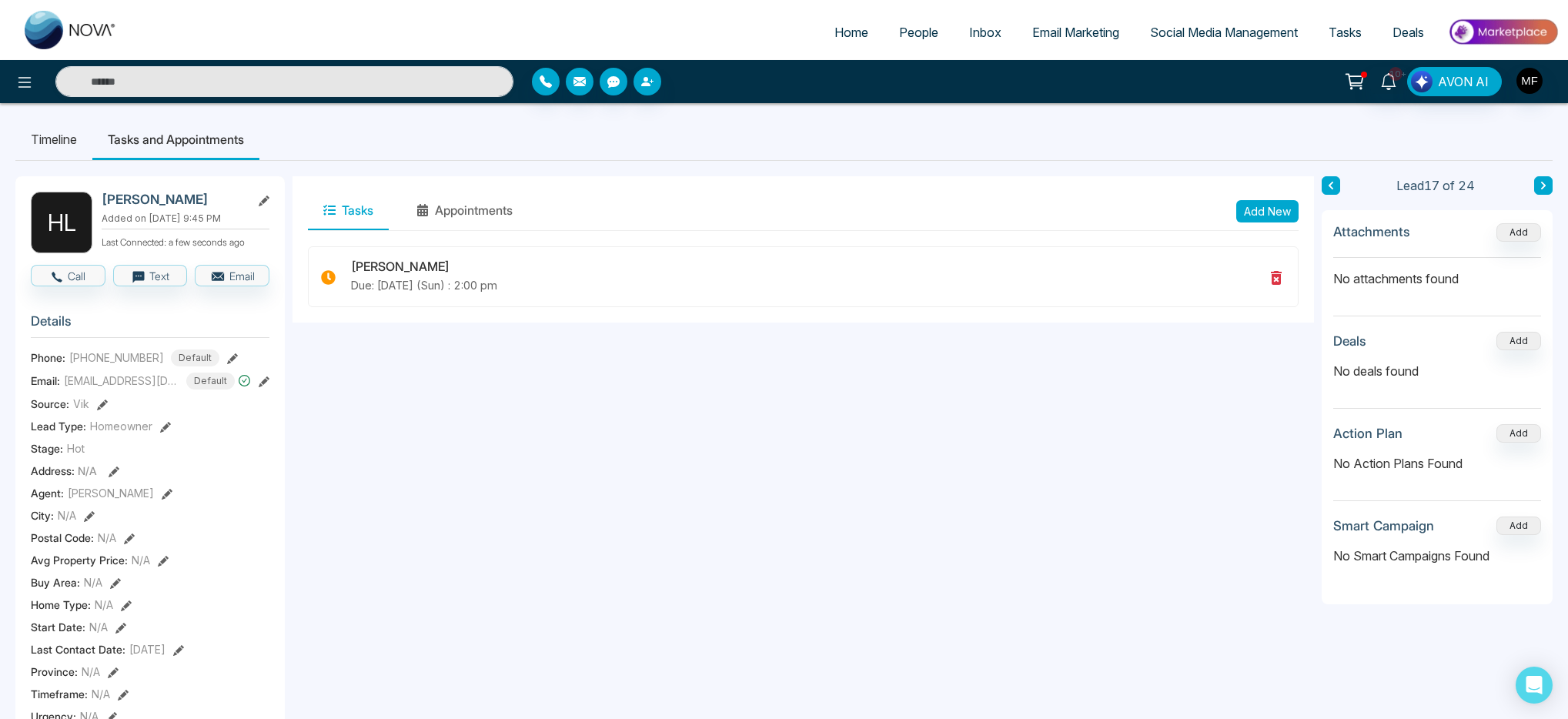
click at [1545, 181] on icon at bounding box center [1543, 185] width 8 height 9
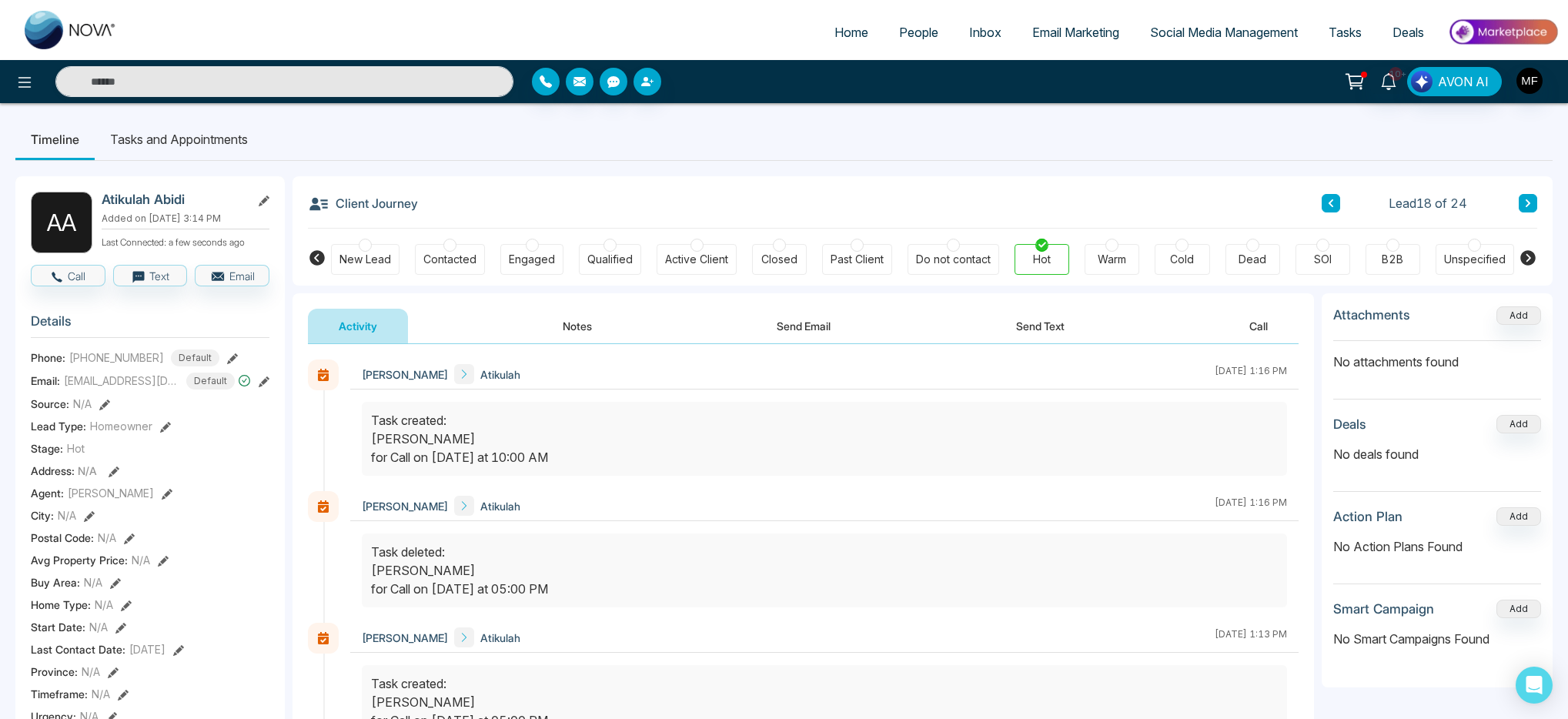
click at [575, 325] on button "Notes" at bounding box center [578, 326] width 91 height 34
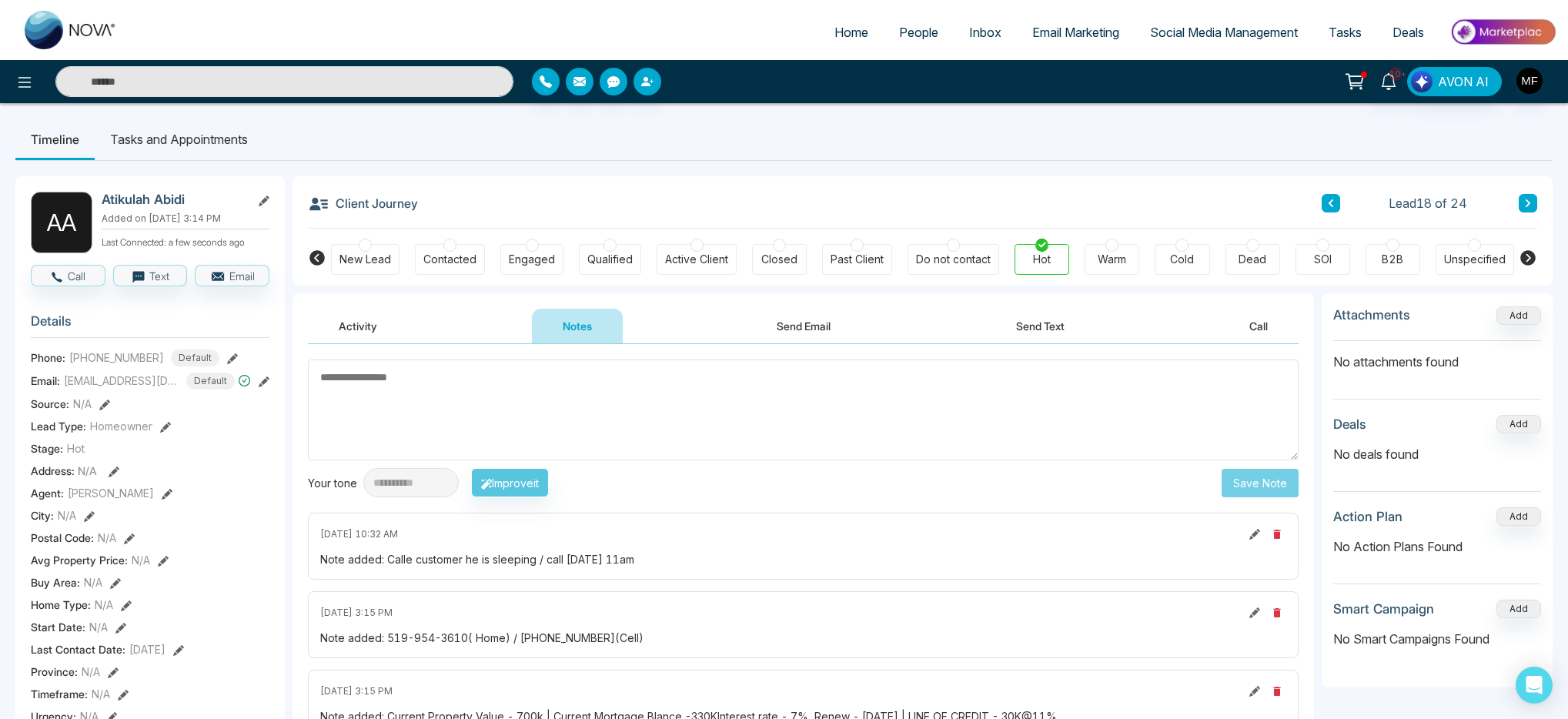
click at [171, 149] on li "Tasks and Appointments" at bounding box center [179, 139] width 169 height 41
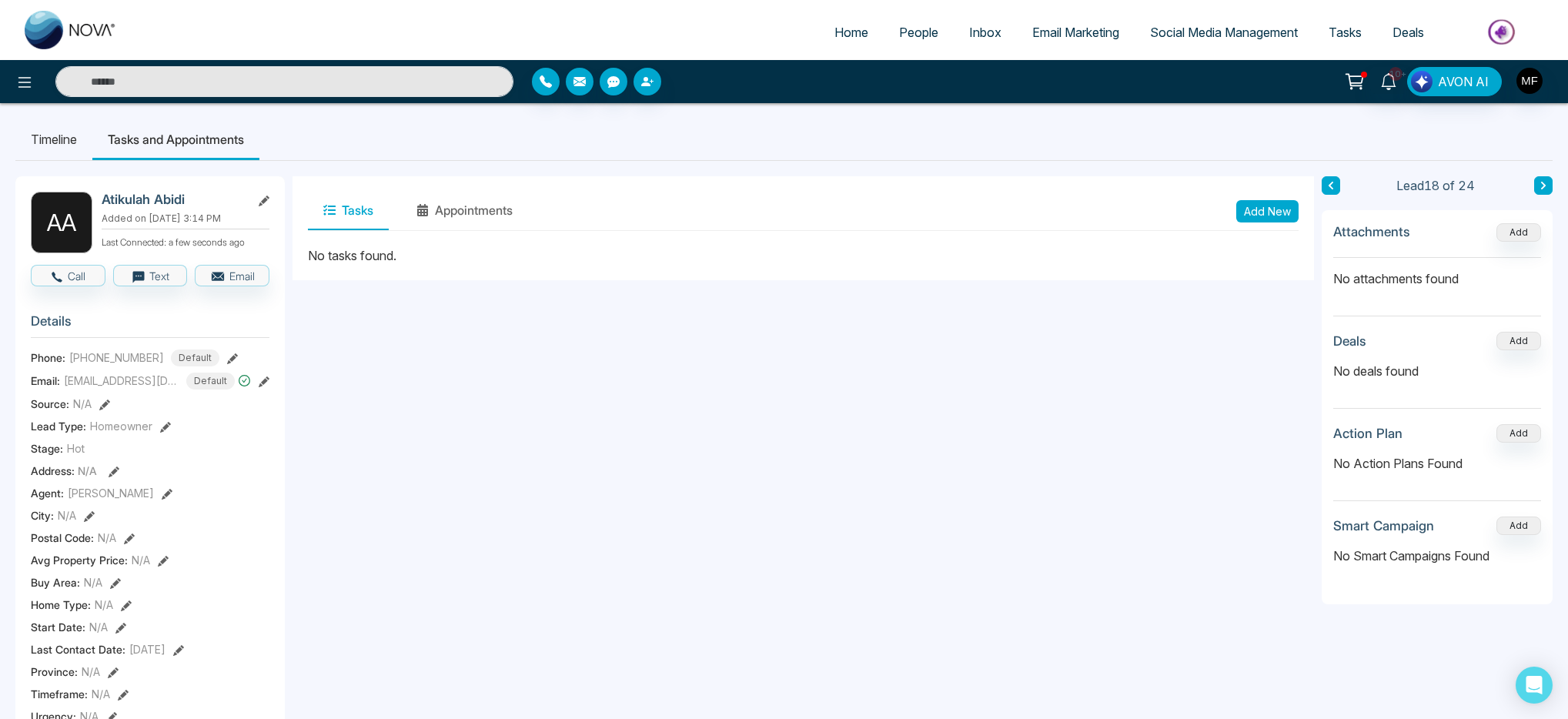
click at [1282, 204] on button "Add New" at bounding box center [1268, 212] width 63 height 22
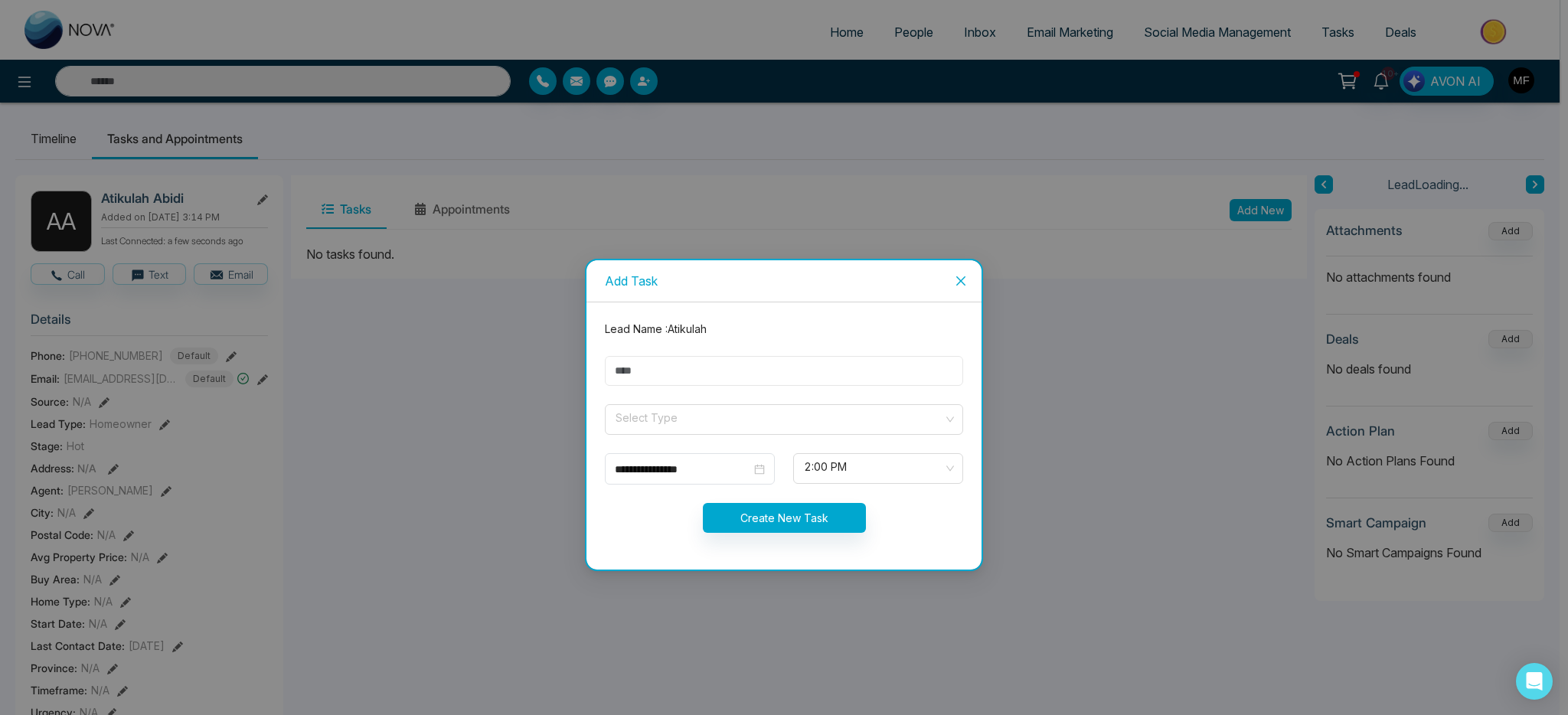
click at [850, 363] on input "text" at bounding box center [784, 370] width 358 height 30
type input "**********"
click at [695, 428] on span at bounding box center [778, 420] width 329 height 29
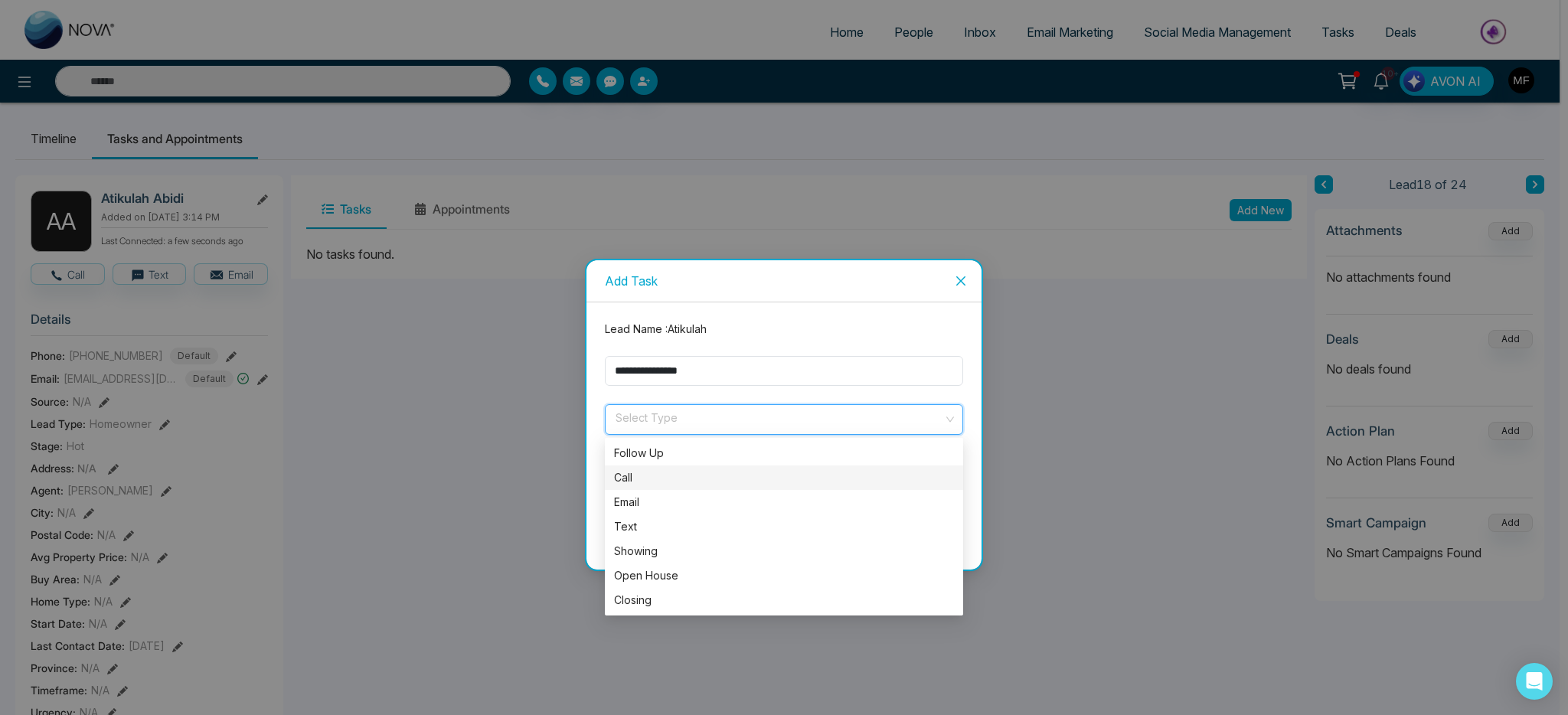
click at [668, 471] on div "Call" at bounding box center [784, 478] width 340 height 17
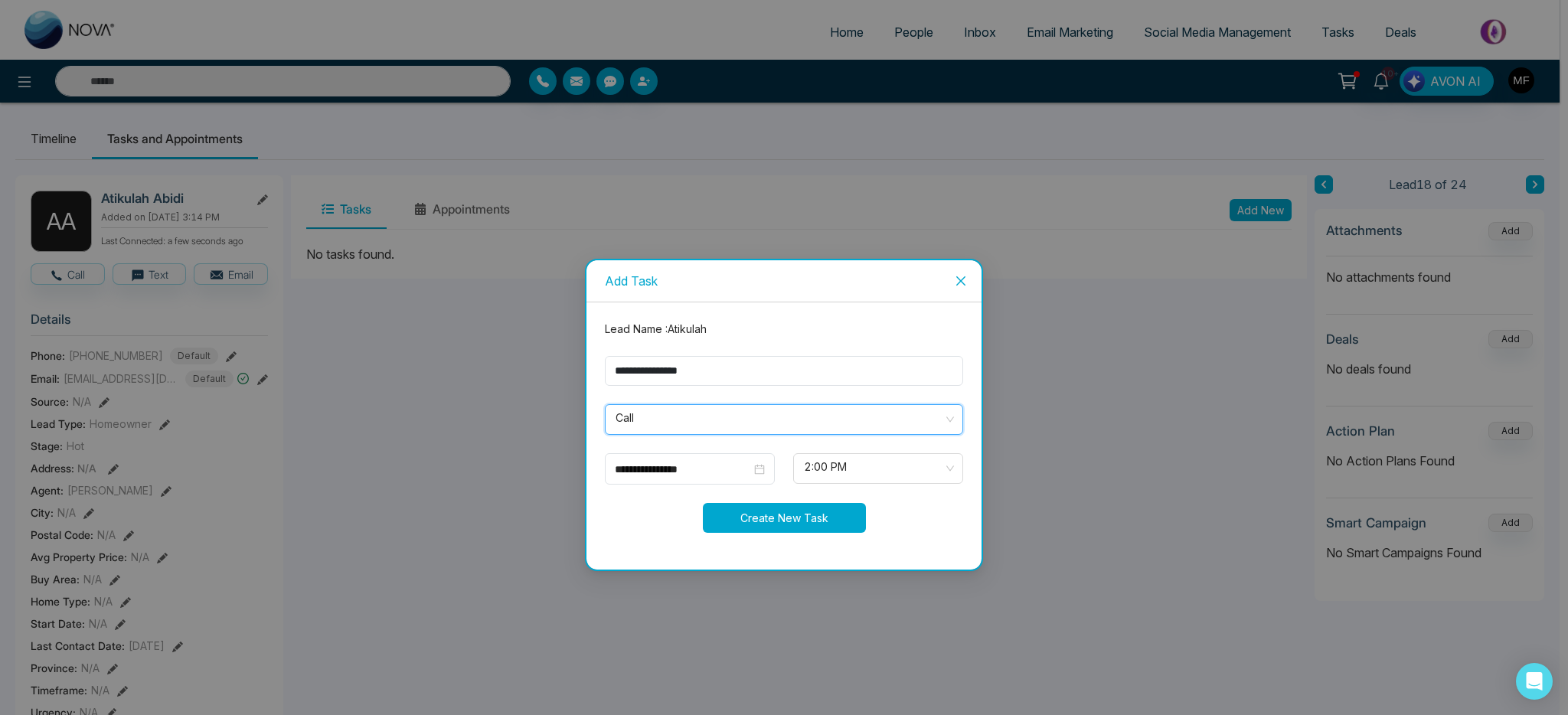
click at [809, 505] on button "Create New Task" at bounding box center [784, 517] width 163 height 30
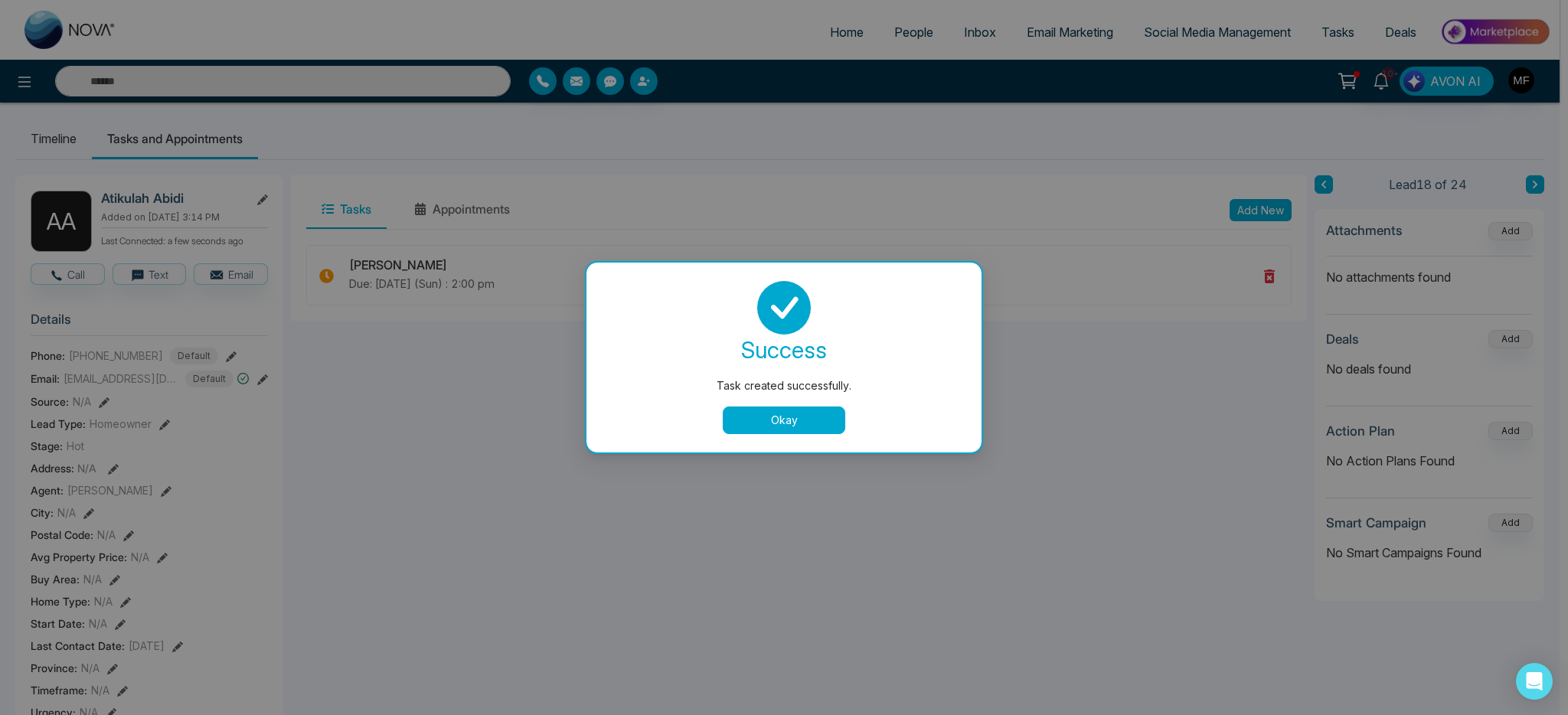
click at [832, 427] on button "Okay" at bounding box center [784, 420] width 122 height 27
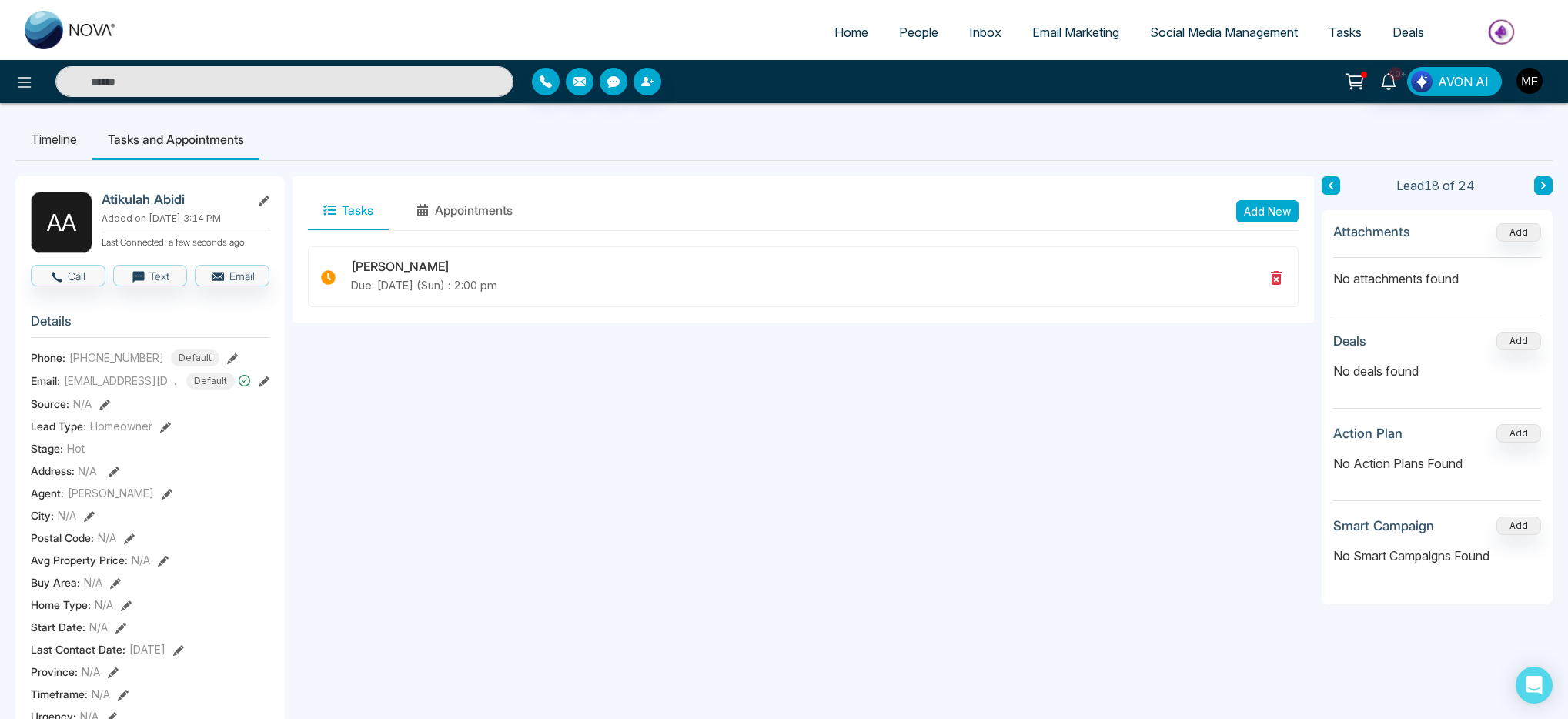
click at [1547, 186] on button at bounding box center [1543, 185] width 18 height 18
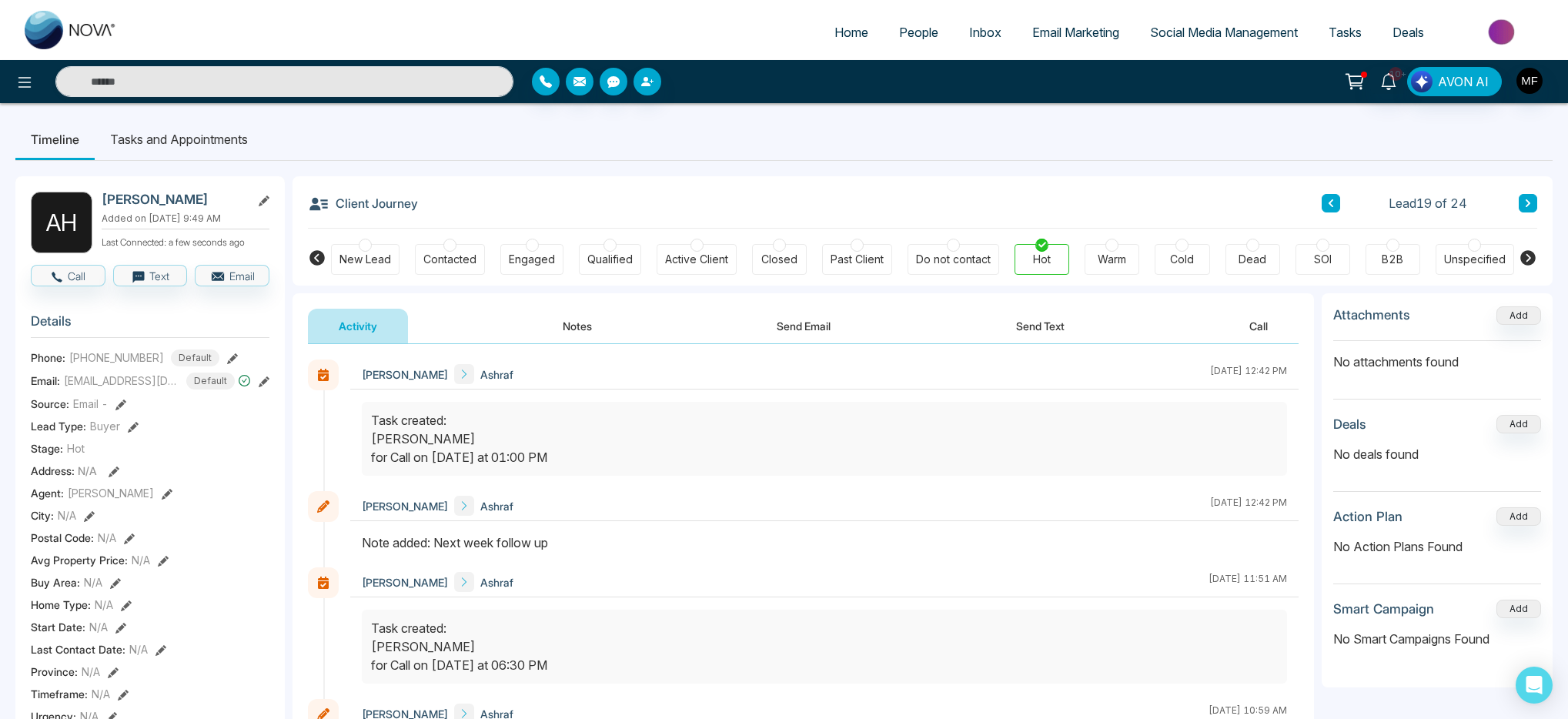
click at [581, 311] on button "Notes" at bounding box center [578, 326] width 91 height 34
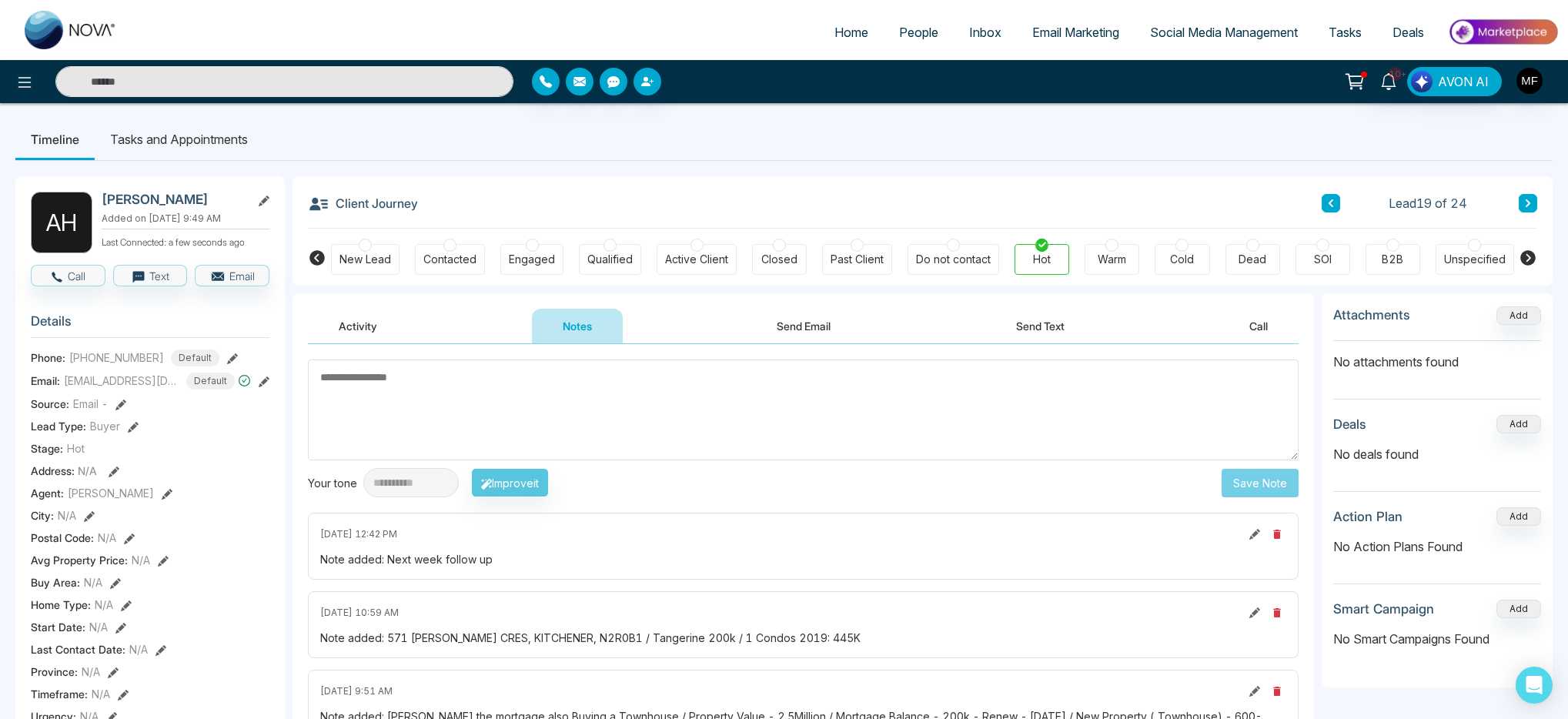
click at [160, 139] on li "Tasks and Appointments" at bounding box center [179, 139] width 169 height 41
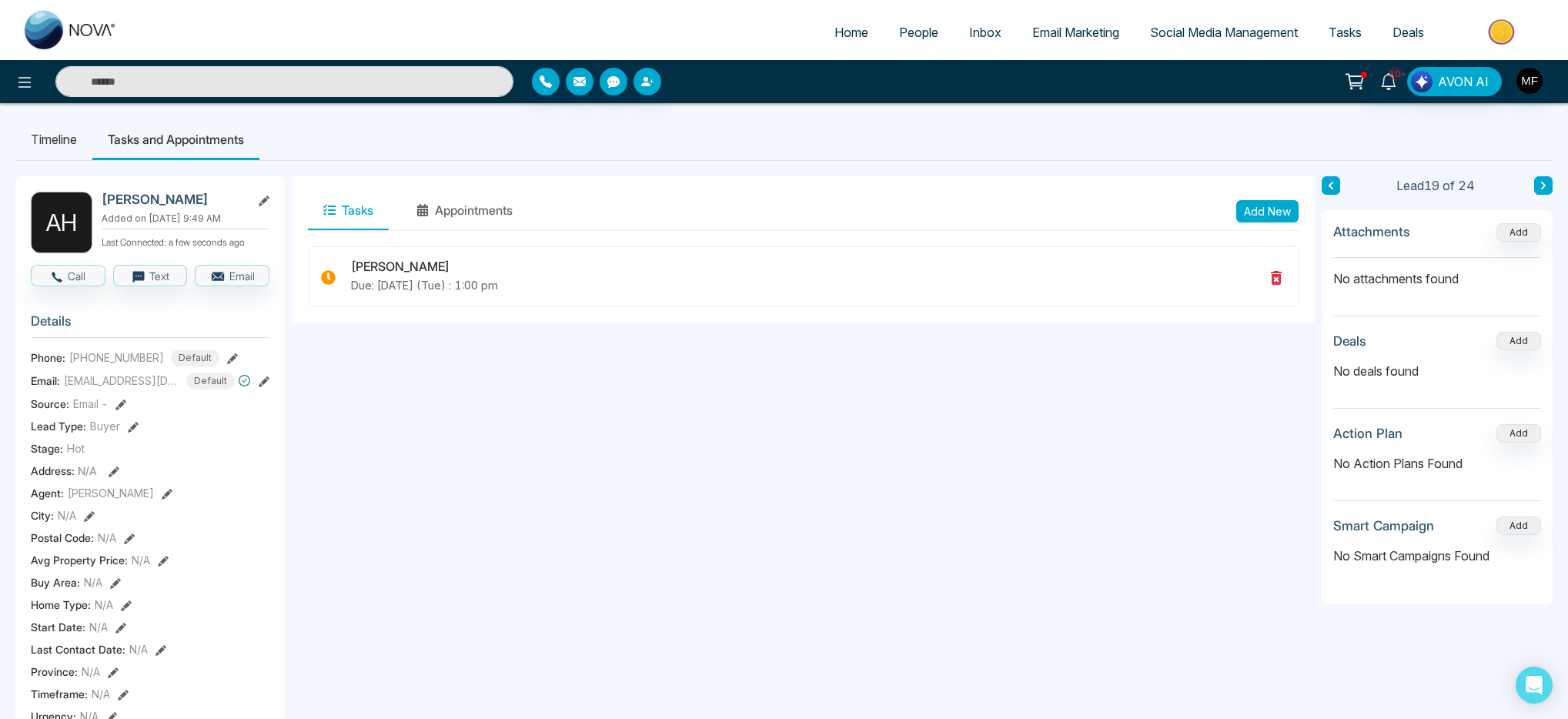
click at [40, 139] on li "Timeline" at bounding box center [54, 139] width 77 height 41
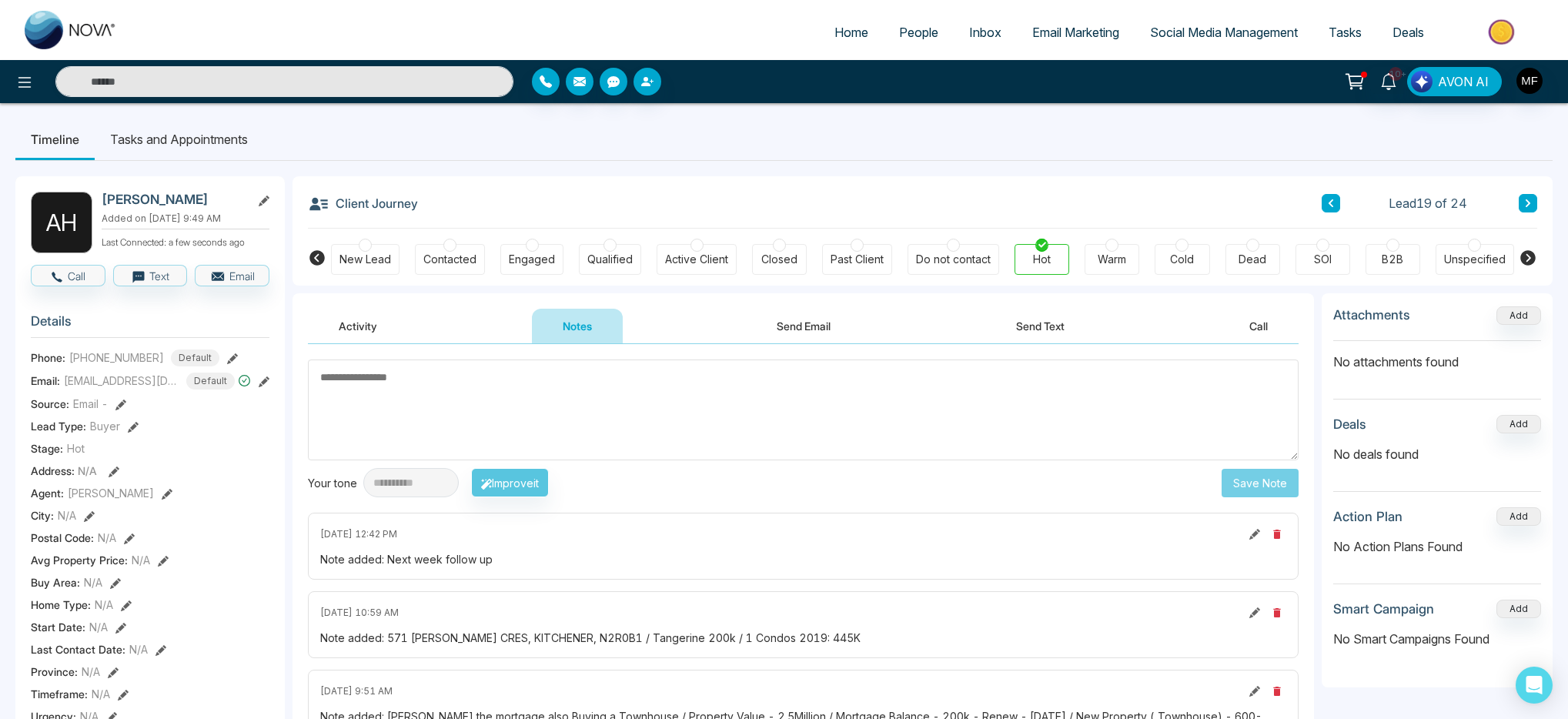
click at [1530, 197] on button at bounding box center [1528, 203] width 18 height 18
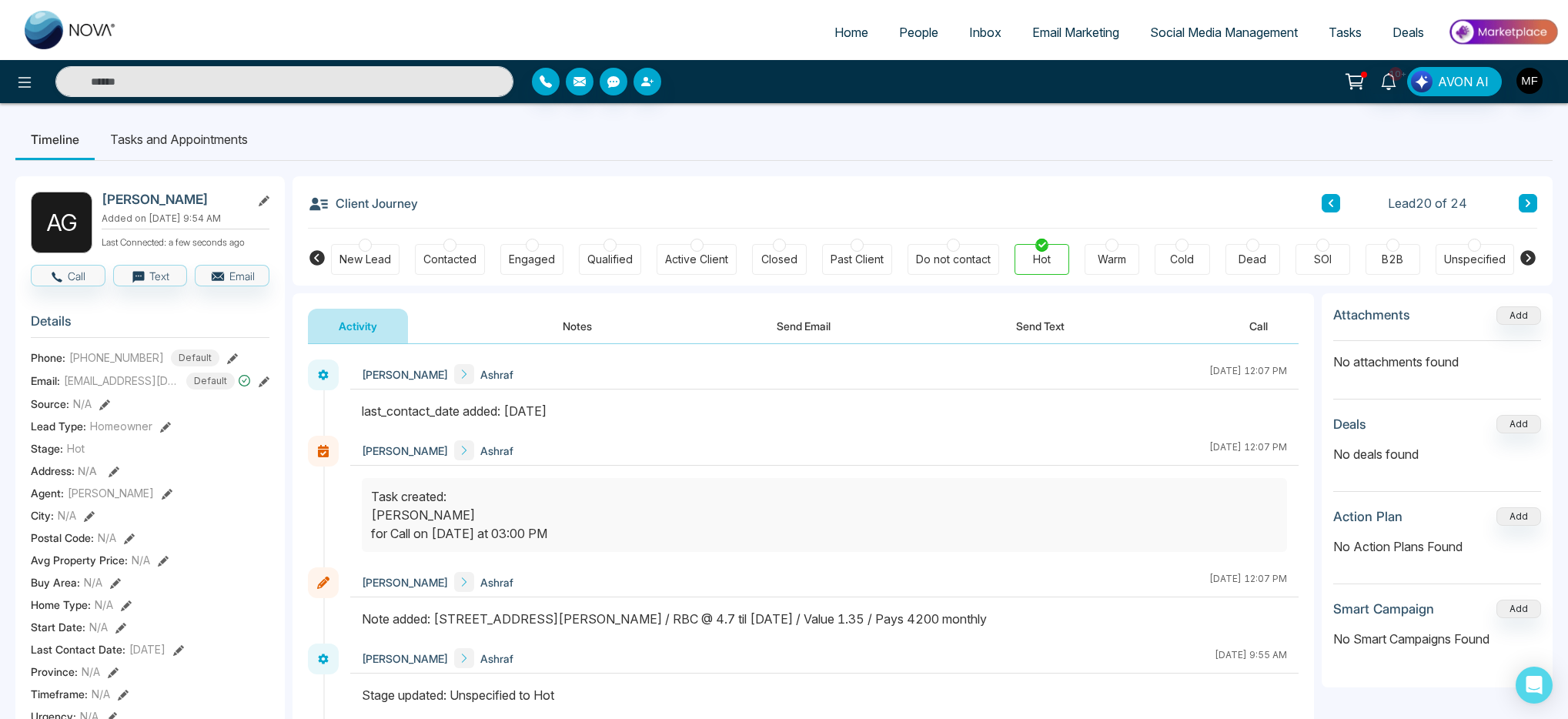
click at [165, 141] on li "Tasks and Appointments" at bounding box center [179, 139] width 169 height 41
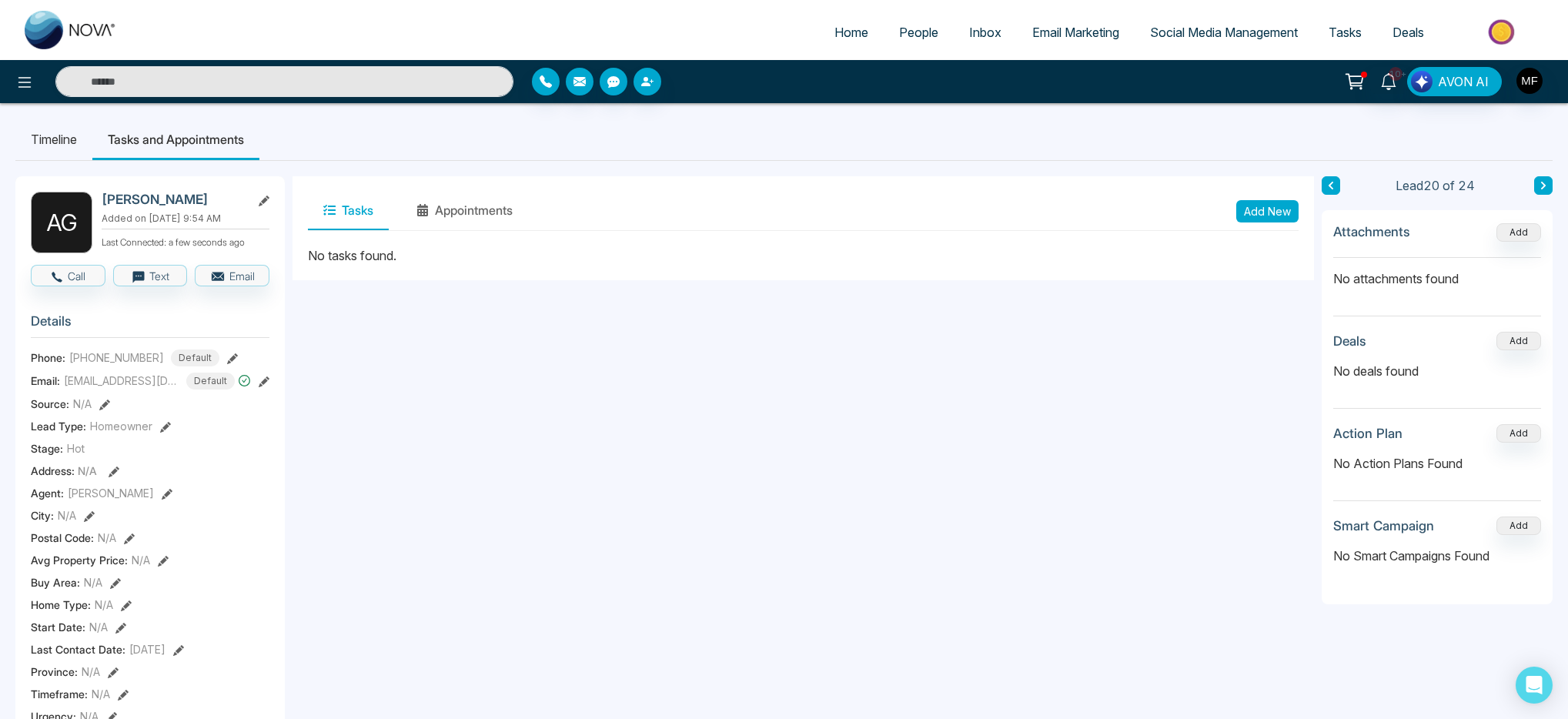
click at [64, 136] on li "Timeline" at bounding box center [54, 139] width 77 height 41
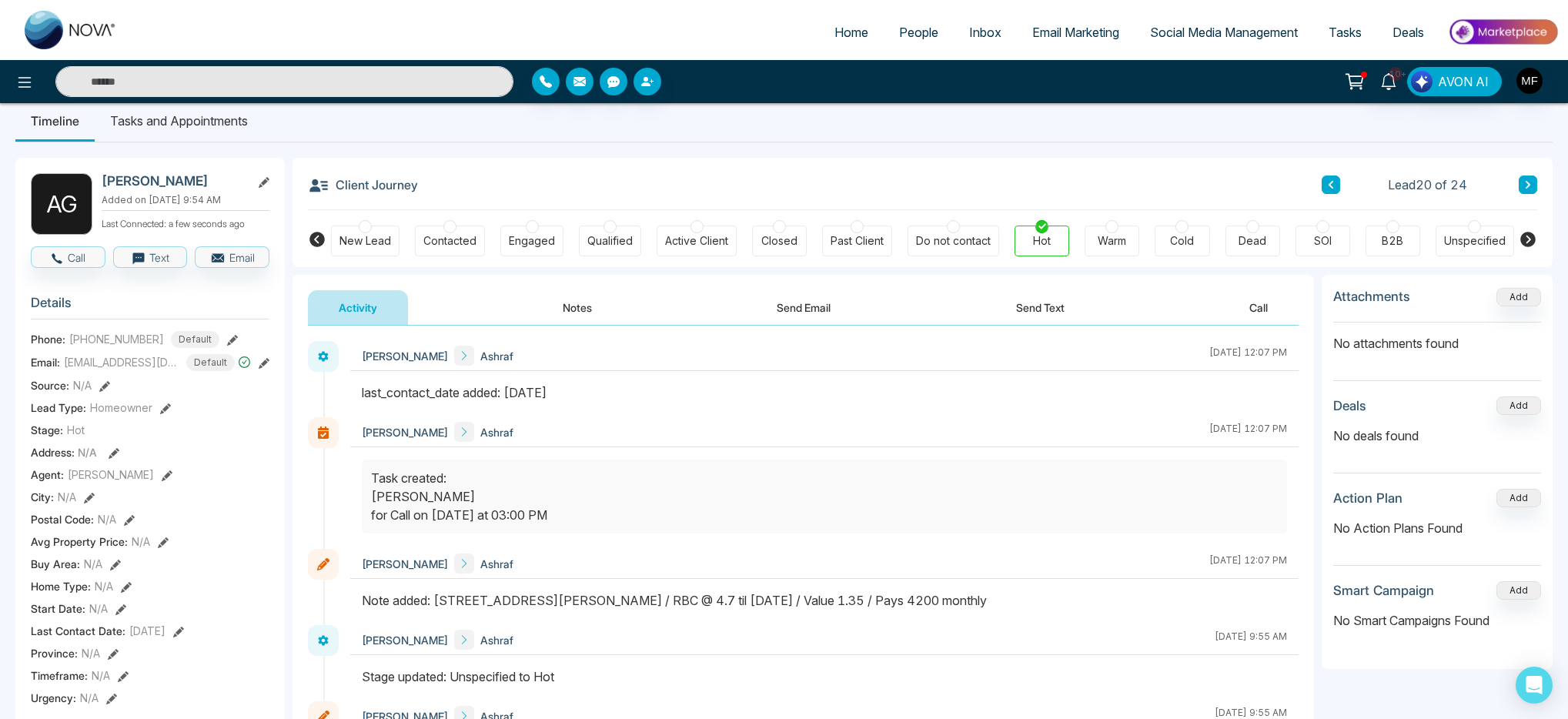
scroll to position [14, 0]
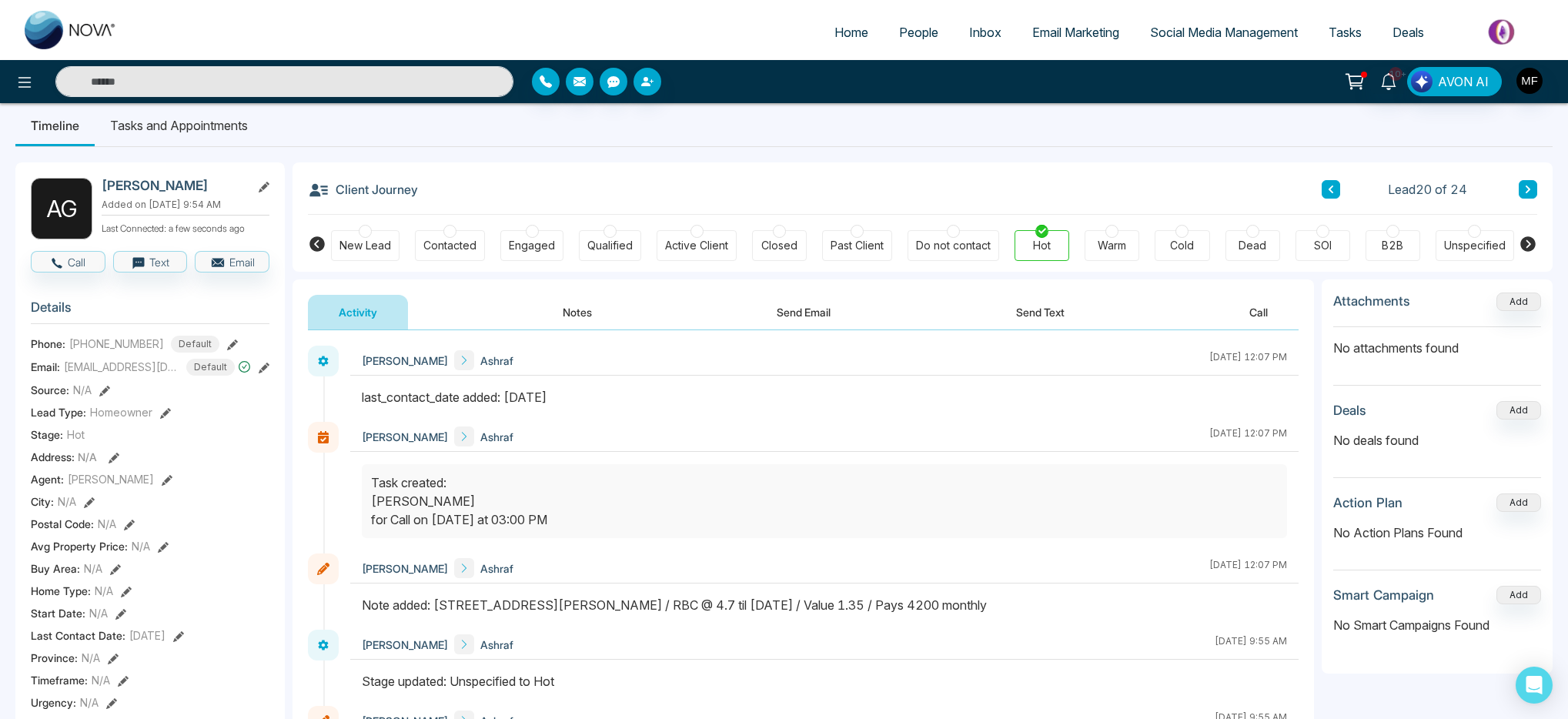
click at [560, 310] on button "Notes" at bounding box center [578, 312] width 91 height 34
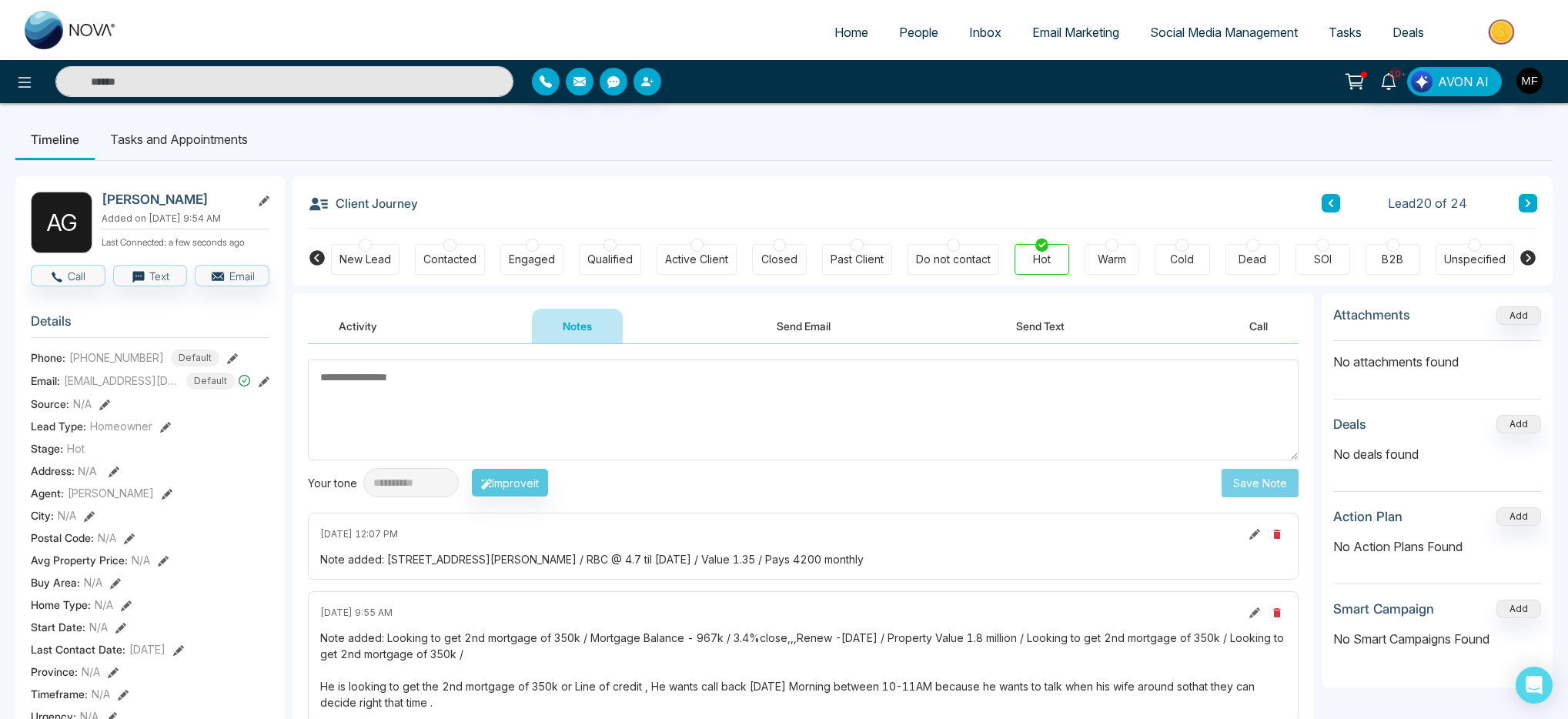
click at [168, 137] on li "Tasks and Appointments" at bounding box center [179, 139] width 169 height 41
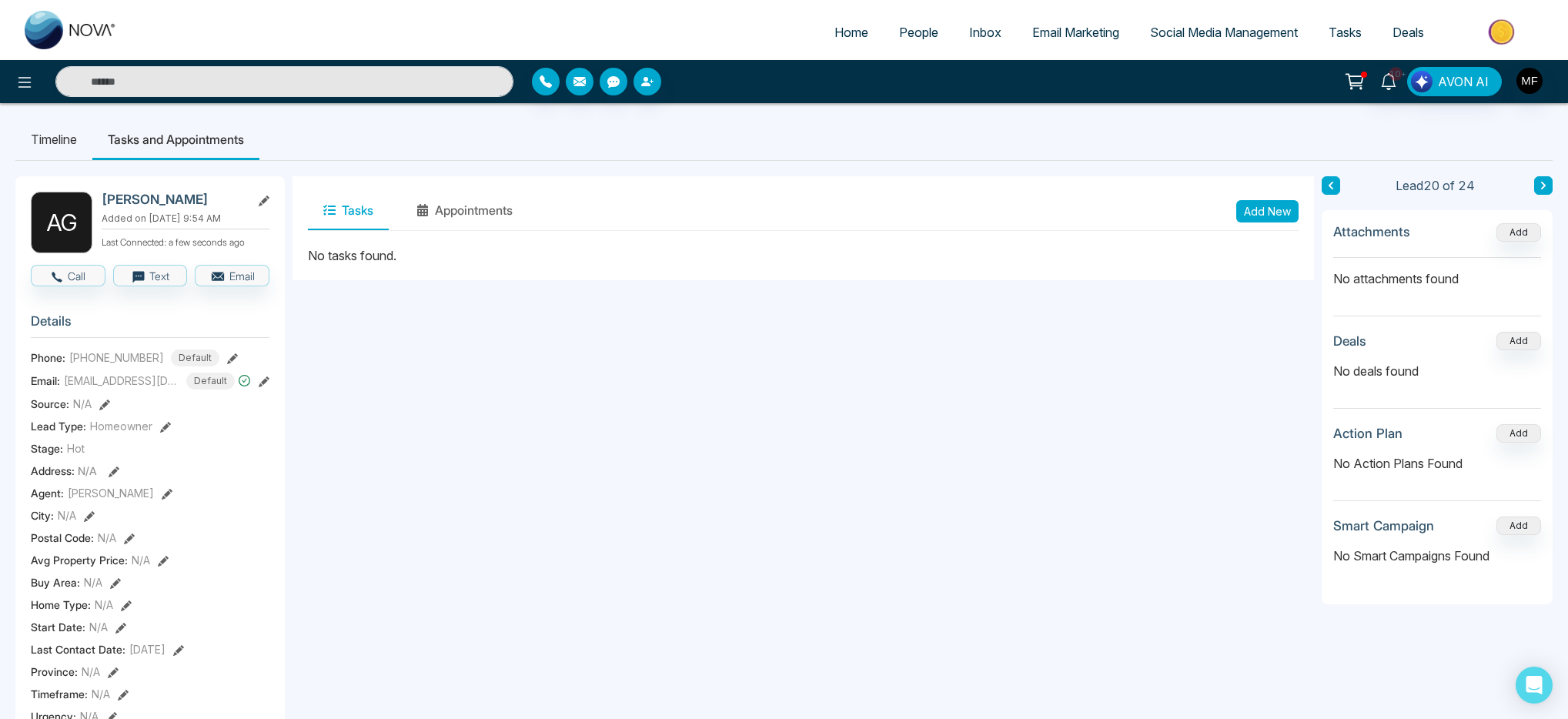
click at [1282, 202] on button "Add New" at bounding box center [1268, 212] width 63 height 22
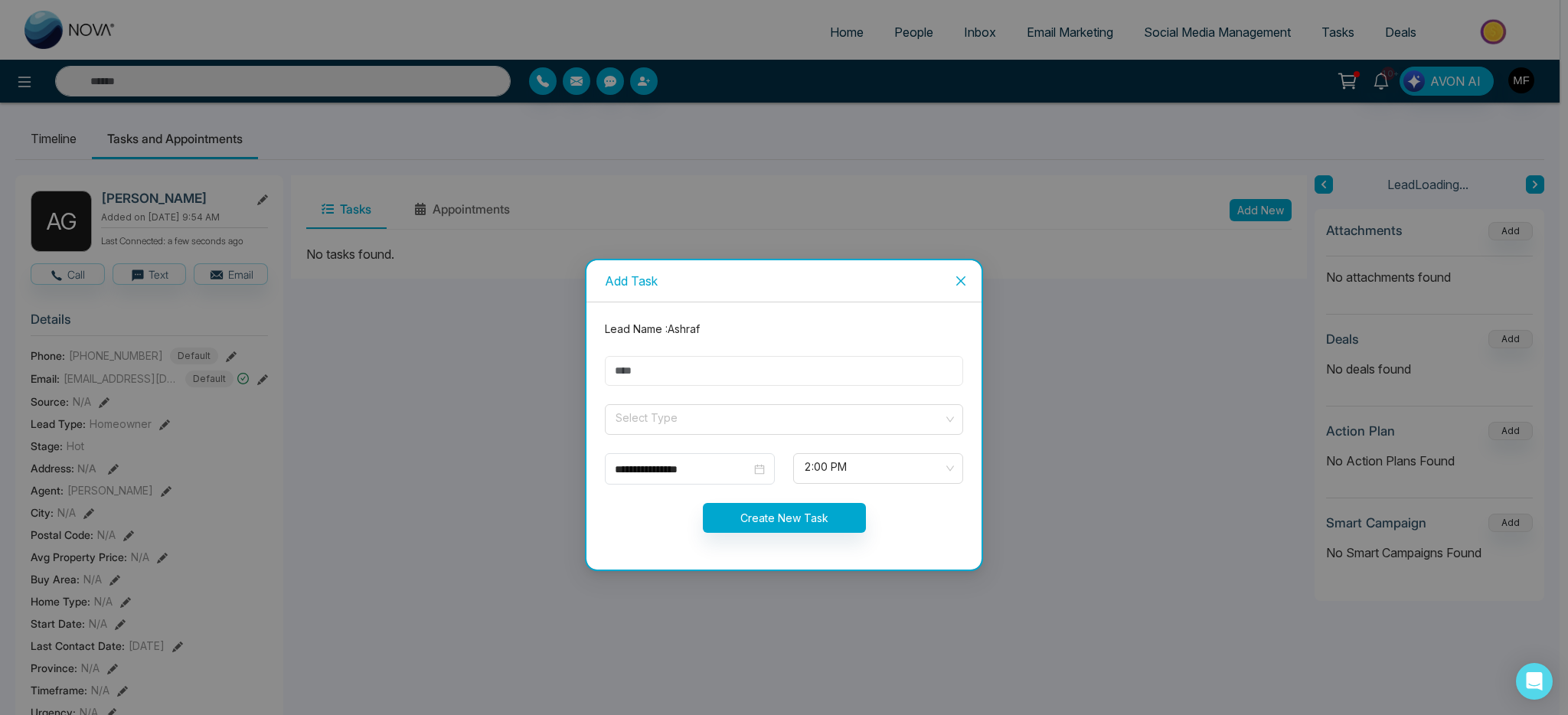
click at [708, 369] on input "text" at bounding box center [784, 370] width 358 height 30
type input "**********"
click at [697, 419] on input "search" at bounding box center [778, 417] width 329 height 23
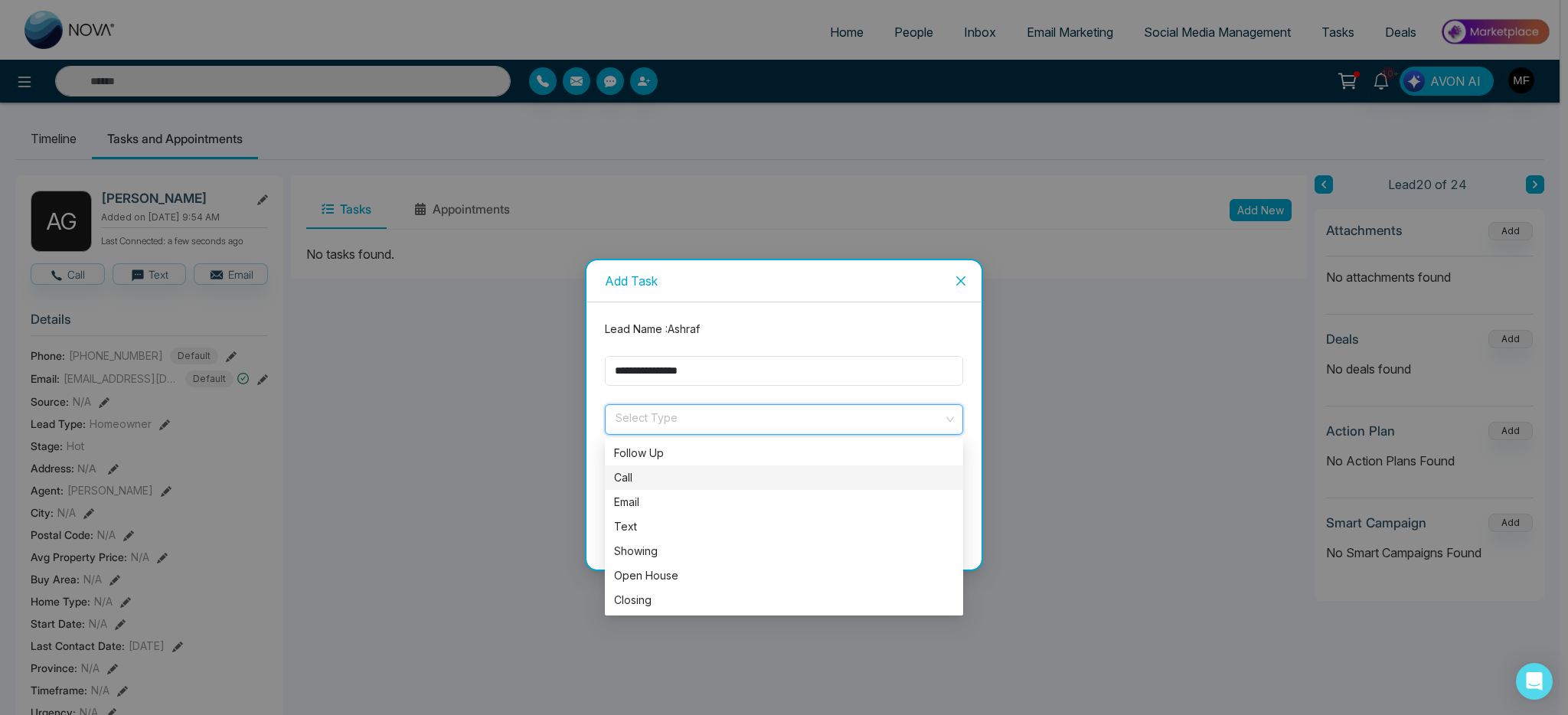
click at [659, 483] on div "Call" at bounding box center [784, 478] width 340 height 17
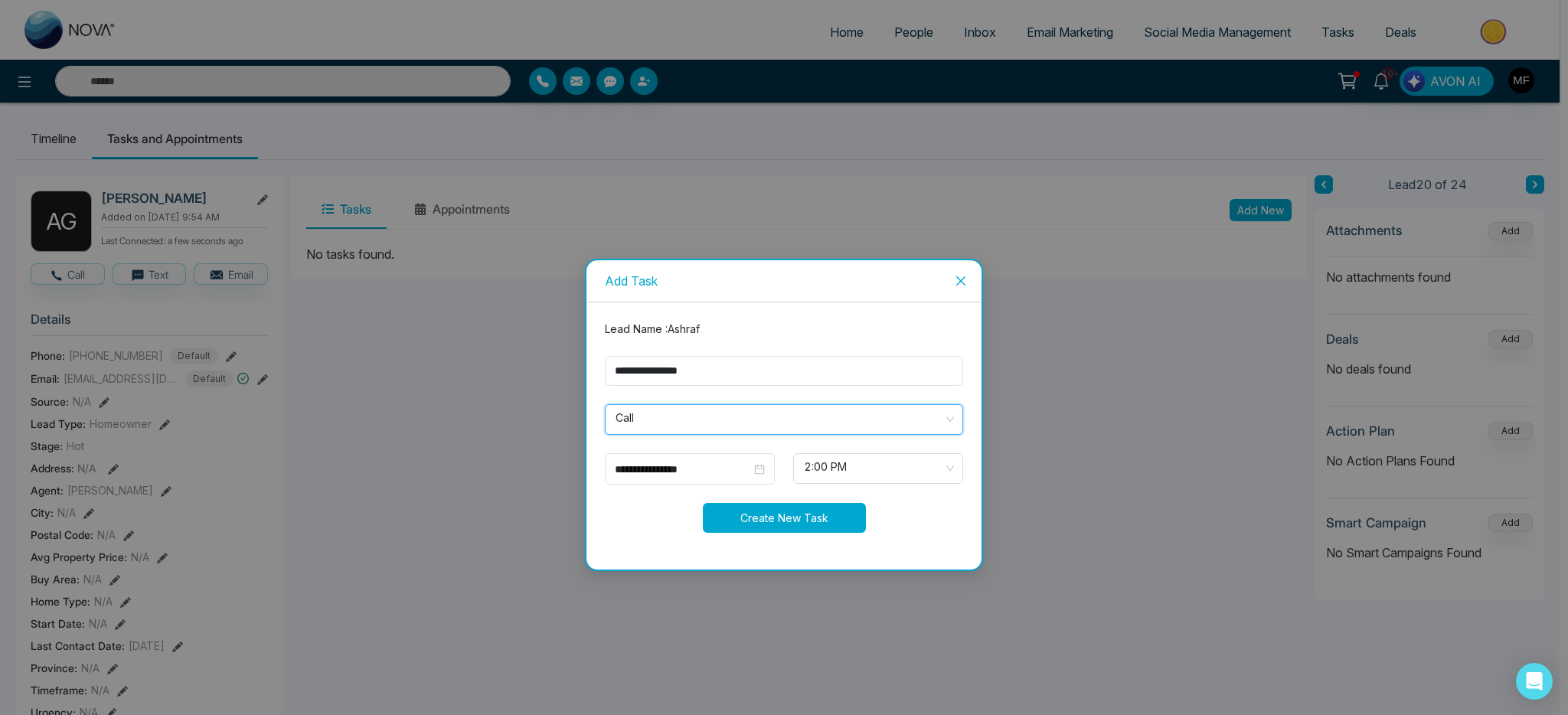
click at [791, 522] on button "Create New Task" at bounding box center [784, 517] width 163 height 30
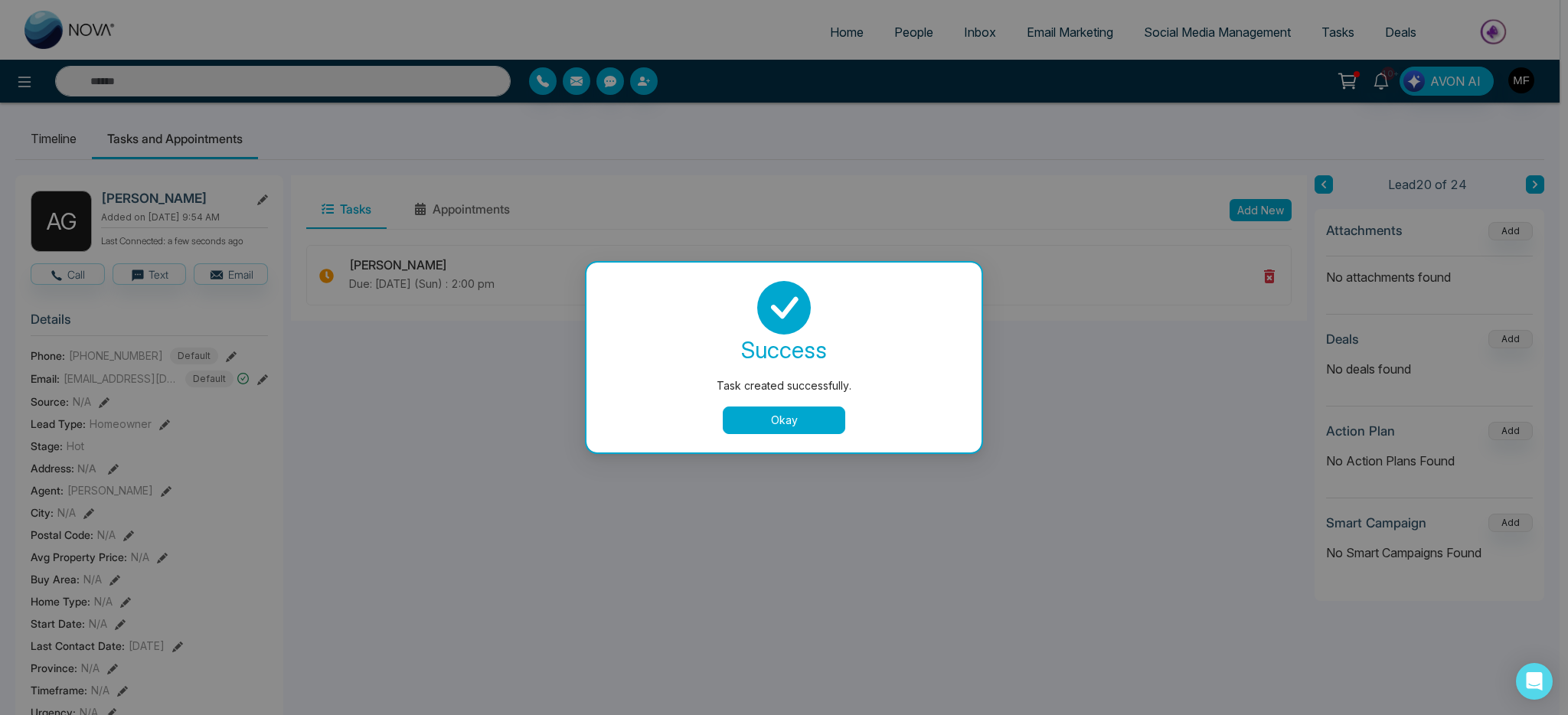
click at [803, 422] on button "Okay" at bounding box center [784, 420] width 122 height 27
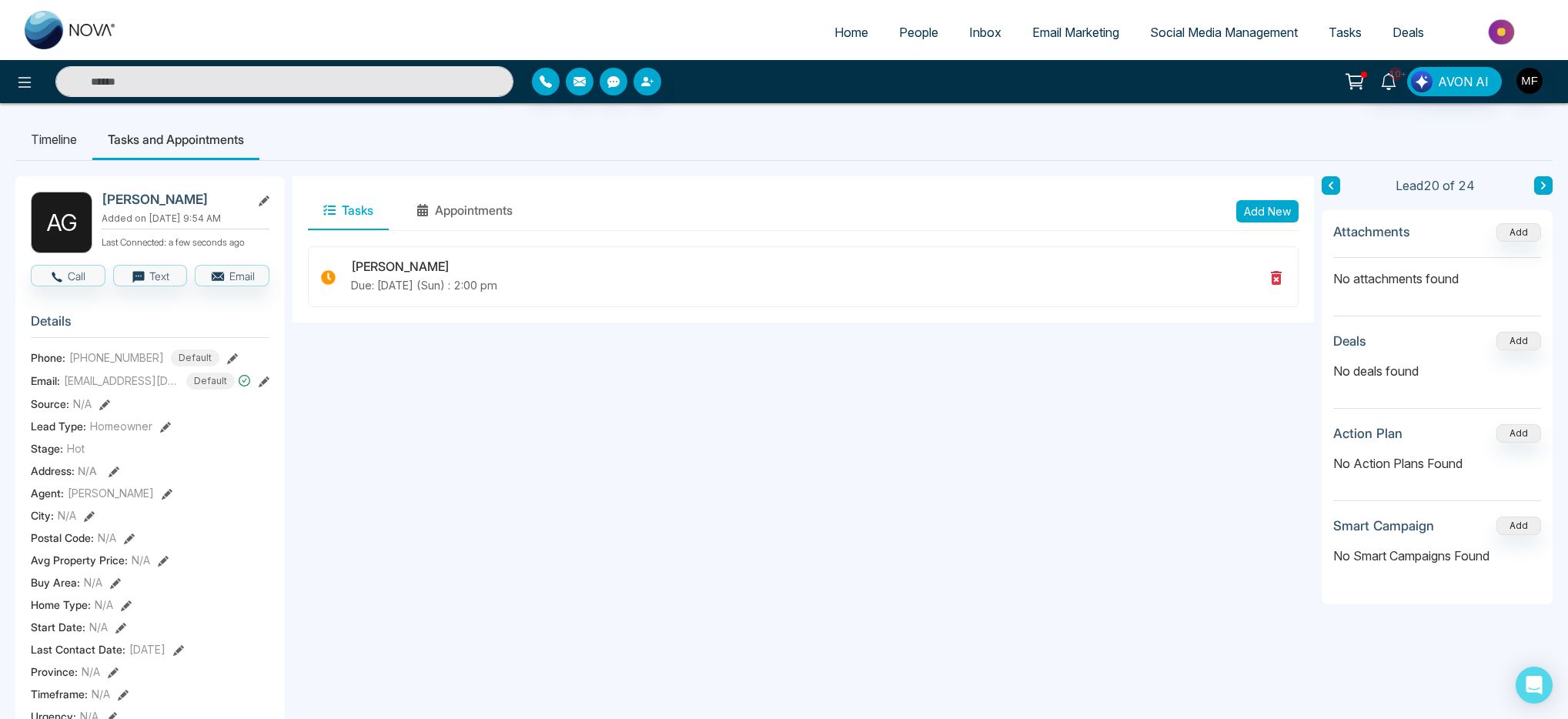
click at [1544, 185] on icon at bounding box center [1543, 185] width 4 height 8
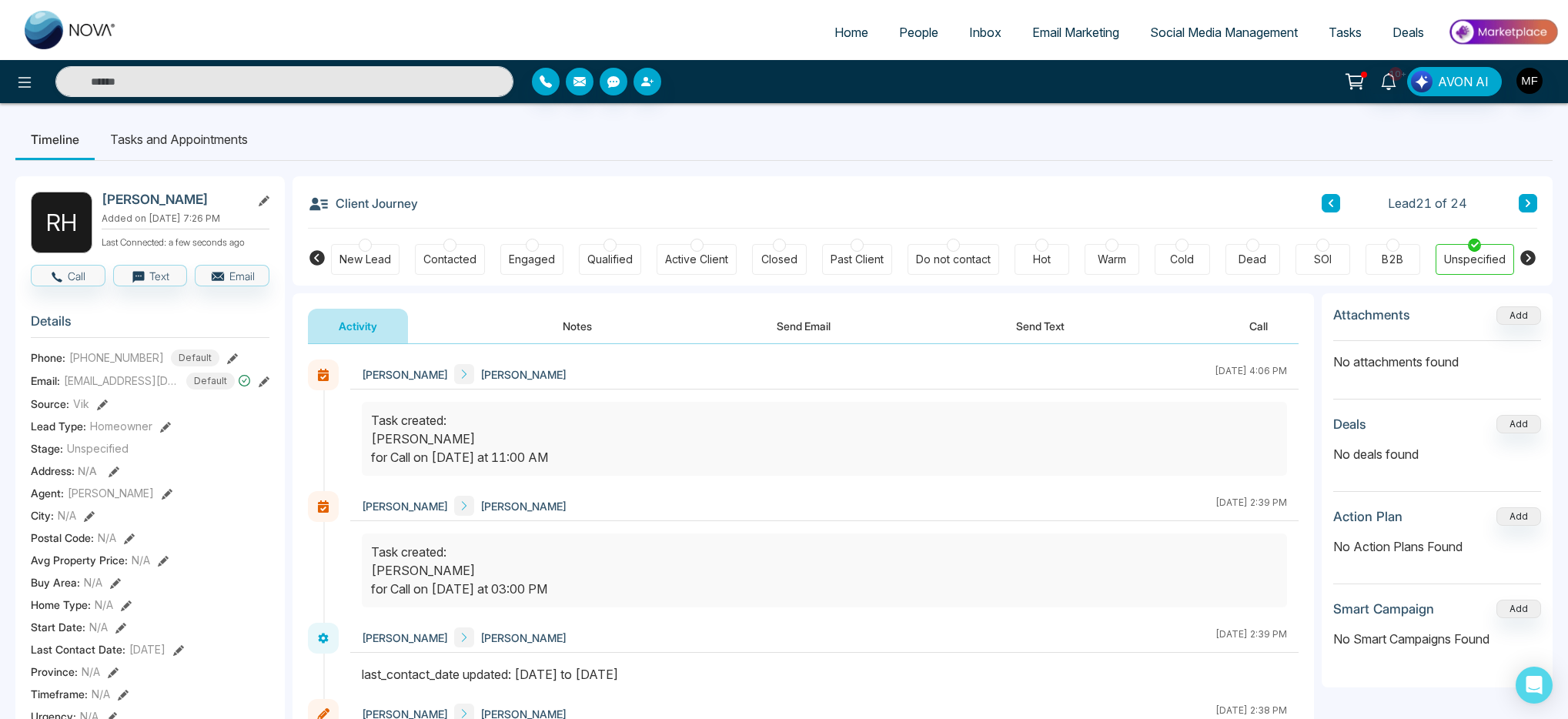
click at [204, 138] on li "Tasks and Appointments" at bounding box center [179, 139] width 169 height 41
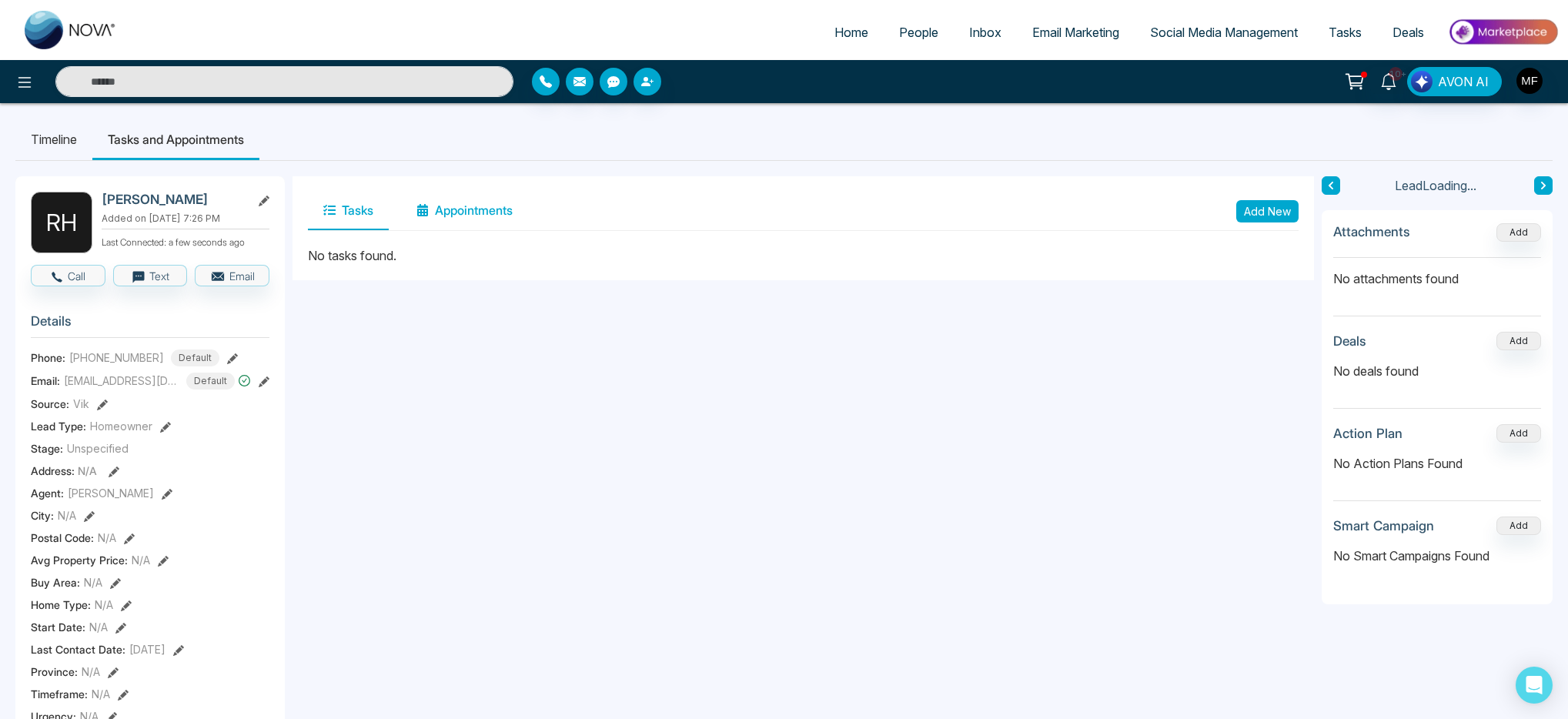
click at [474, 209] on button "Appointments" at bounding box center [464, 211] width 127 height 39
click at [366, 215] on button "Tasks" at bounding box center [348, 211] width 81 height 39
click at [1275, 200] on button "Add New" at bounding box center [1268, 212] width 63 height 22
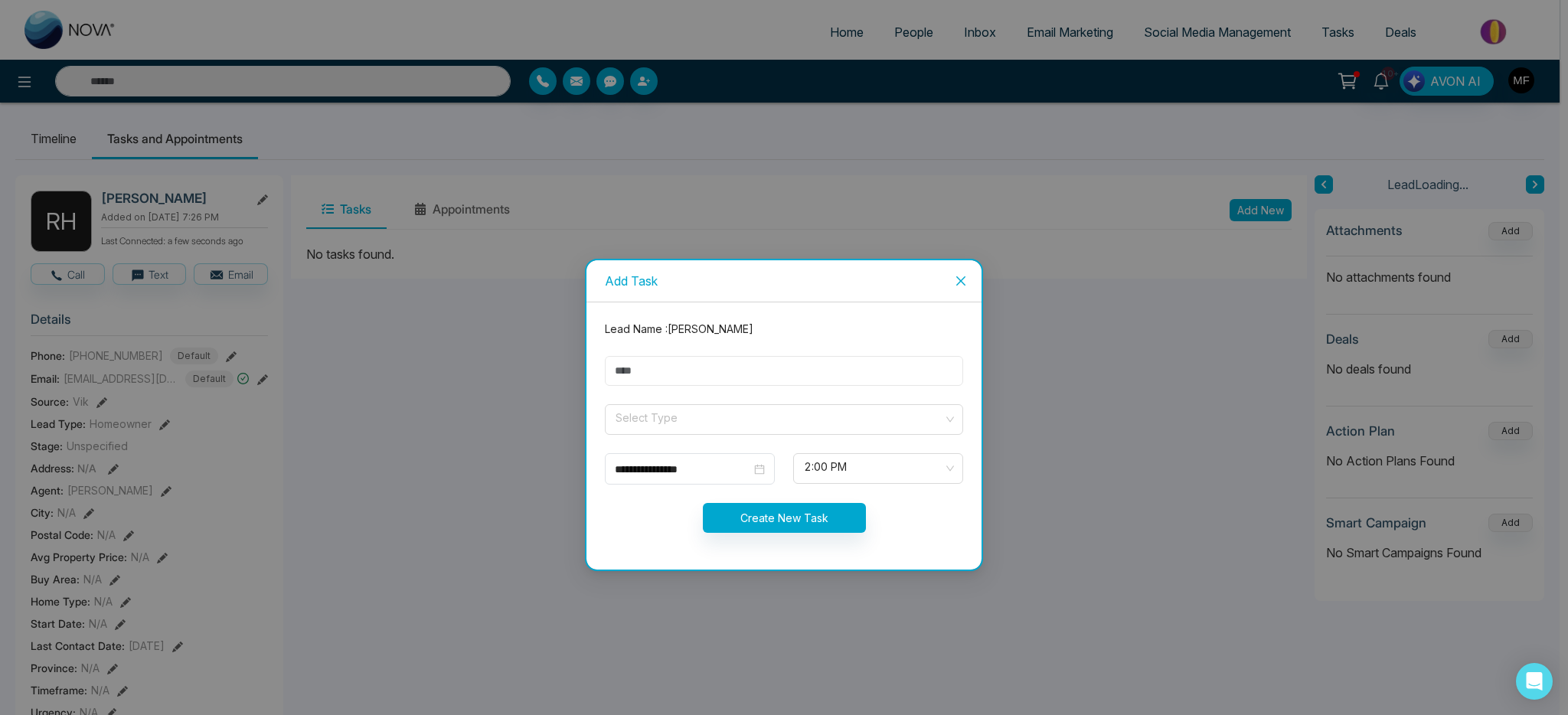
click at [733, 369] on input "text" at bounding box center [784, 370] width 358 height 30
type input "**********"
click at [710, 434] on span at bounding box center [778, 420] width 329 height 29
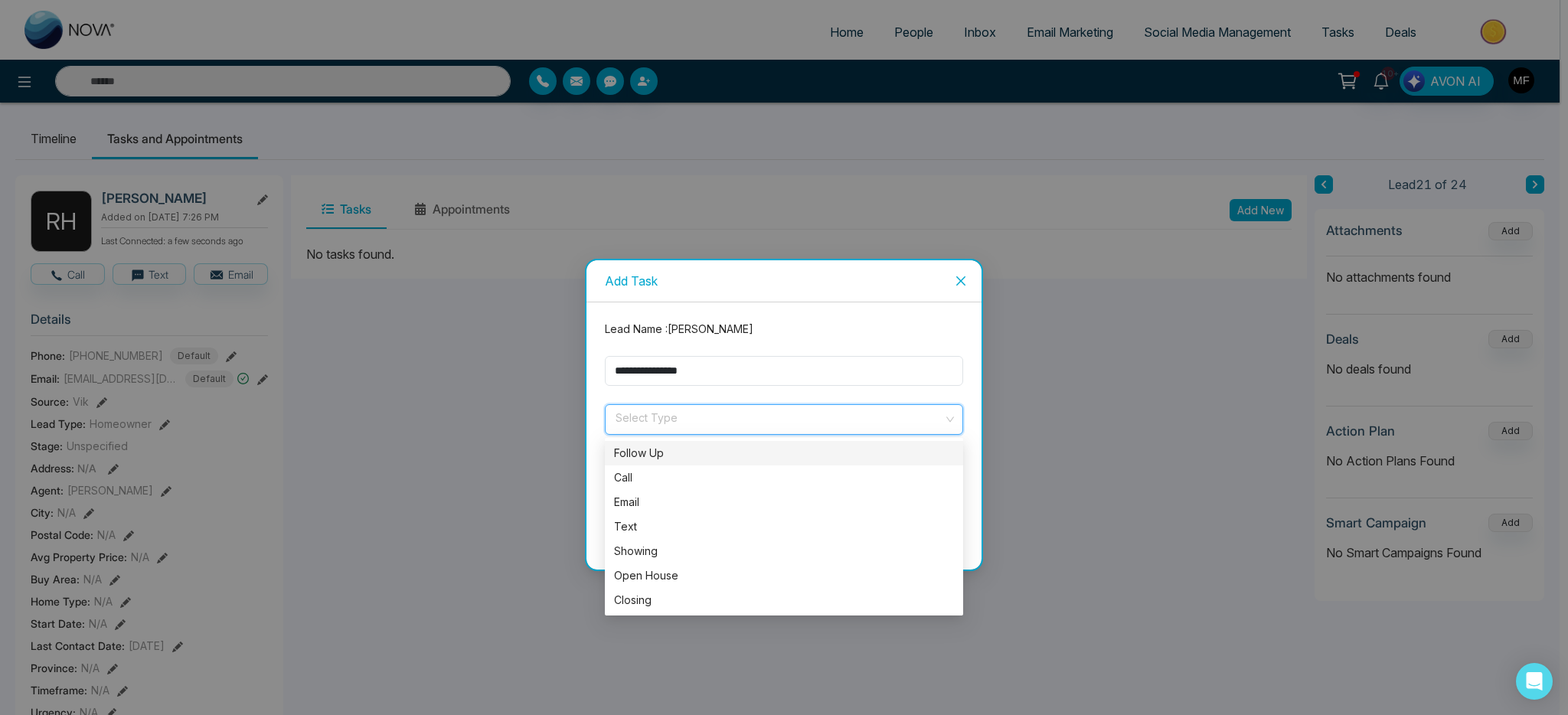
click at [683, 459] on div "Follow Up" at bounding box center [784, 453] width 340 height 17
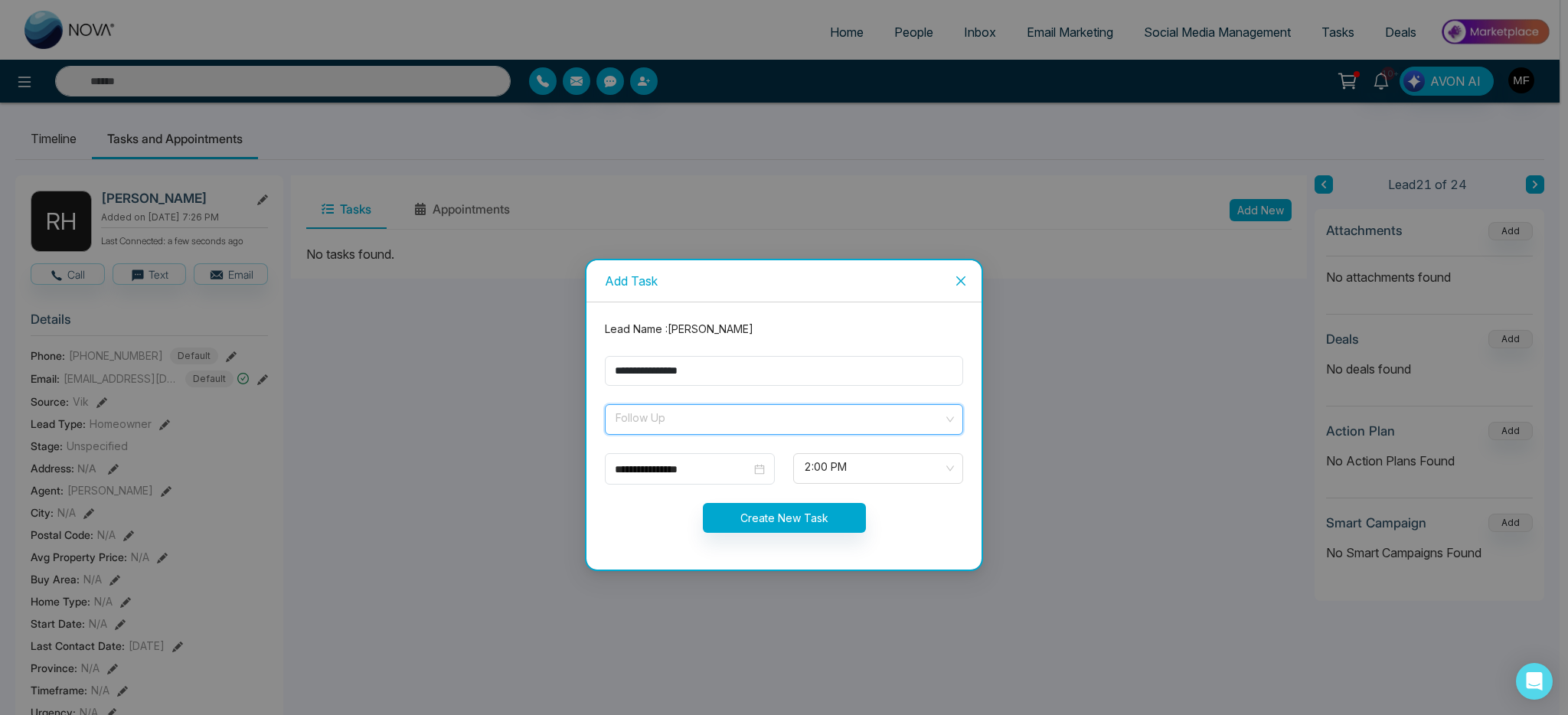
click at [706, 425] on span "Follow Up" at bounding box center [784, 419] width 337 height 26
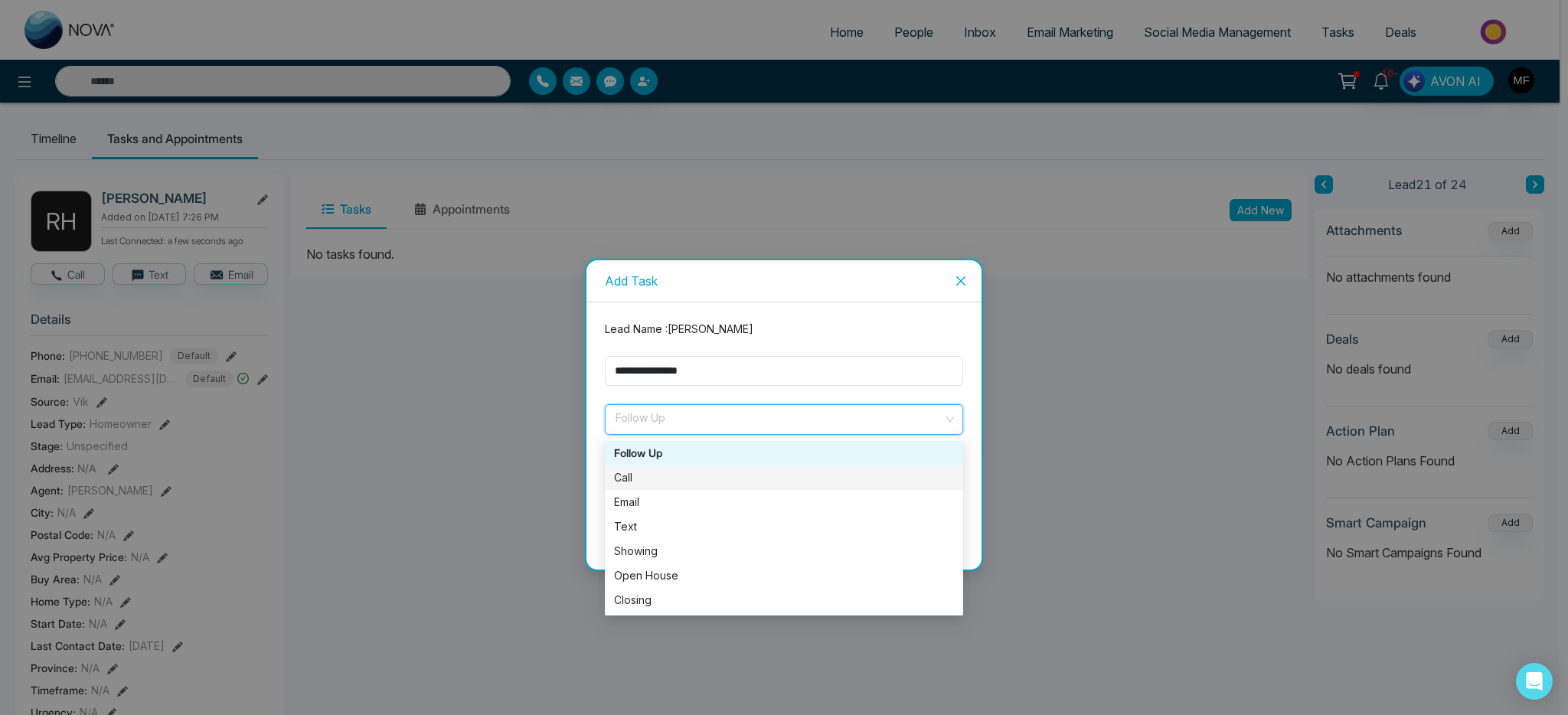
click at [672, 478] on div "Call" at bounding box center [784, 478] width 340 height 17
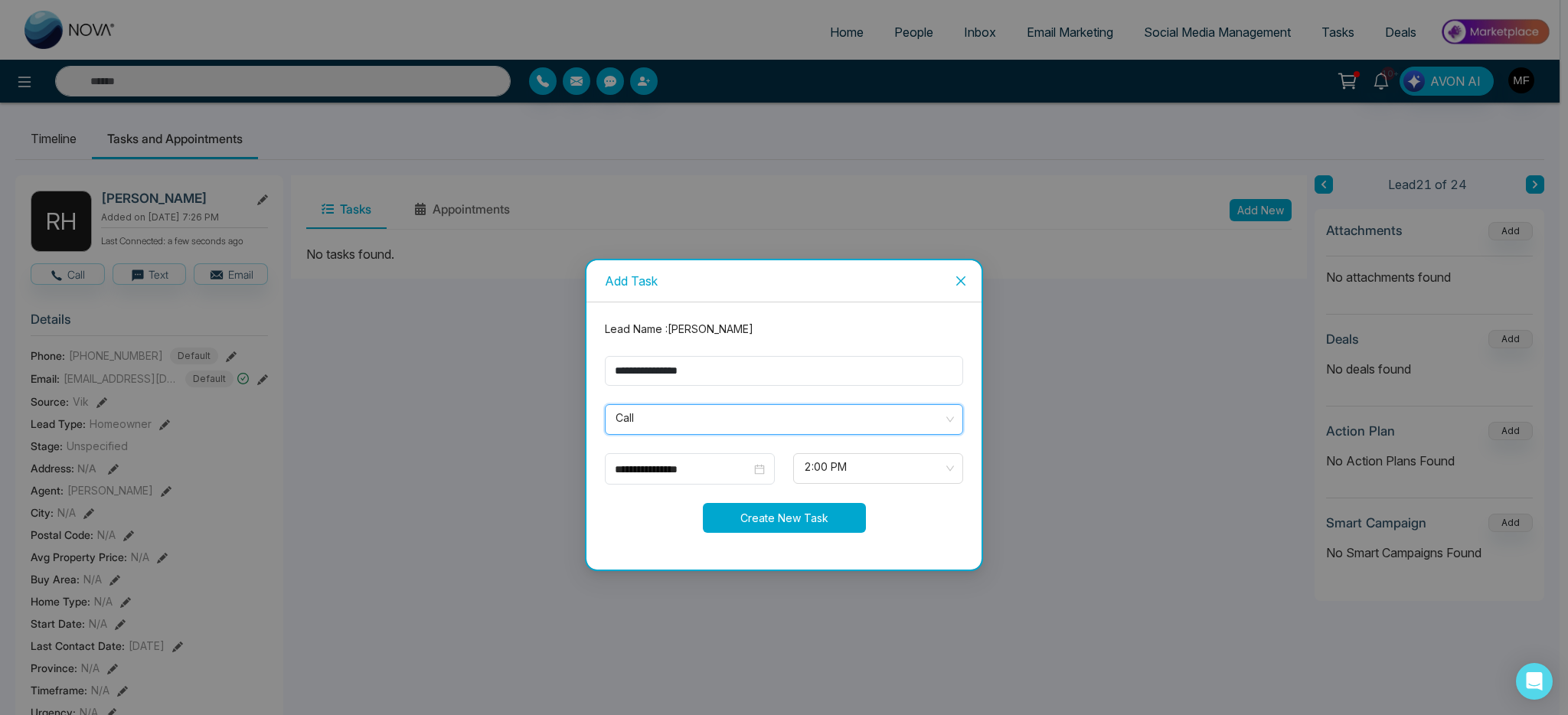
click at [814, 507] on button "Create New Task" at bounding box center [784, 517] width 163 height 30
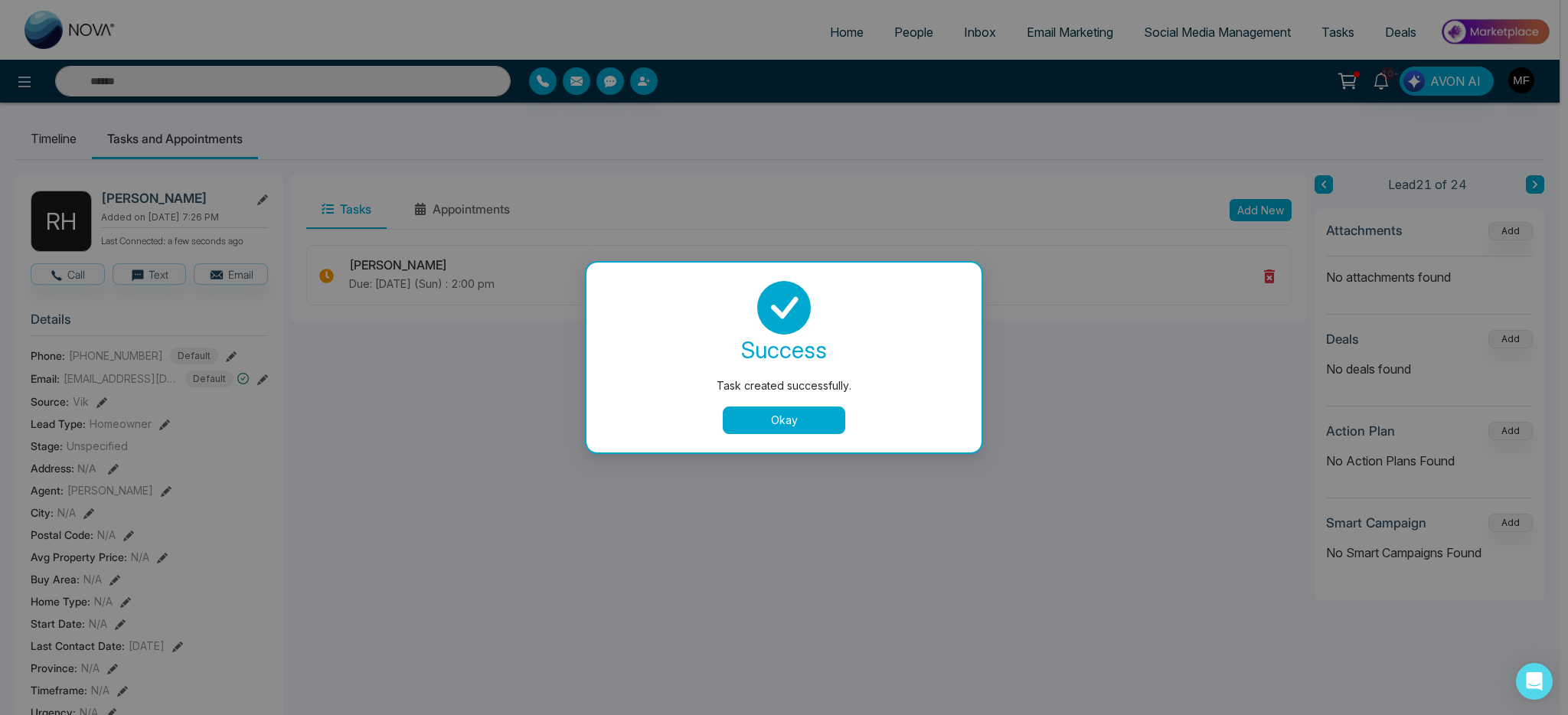
click at [815, 422] on button "Okay" at bounding box center [784, 420] width 122 height 27
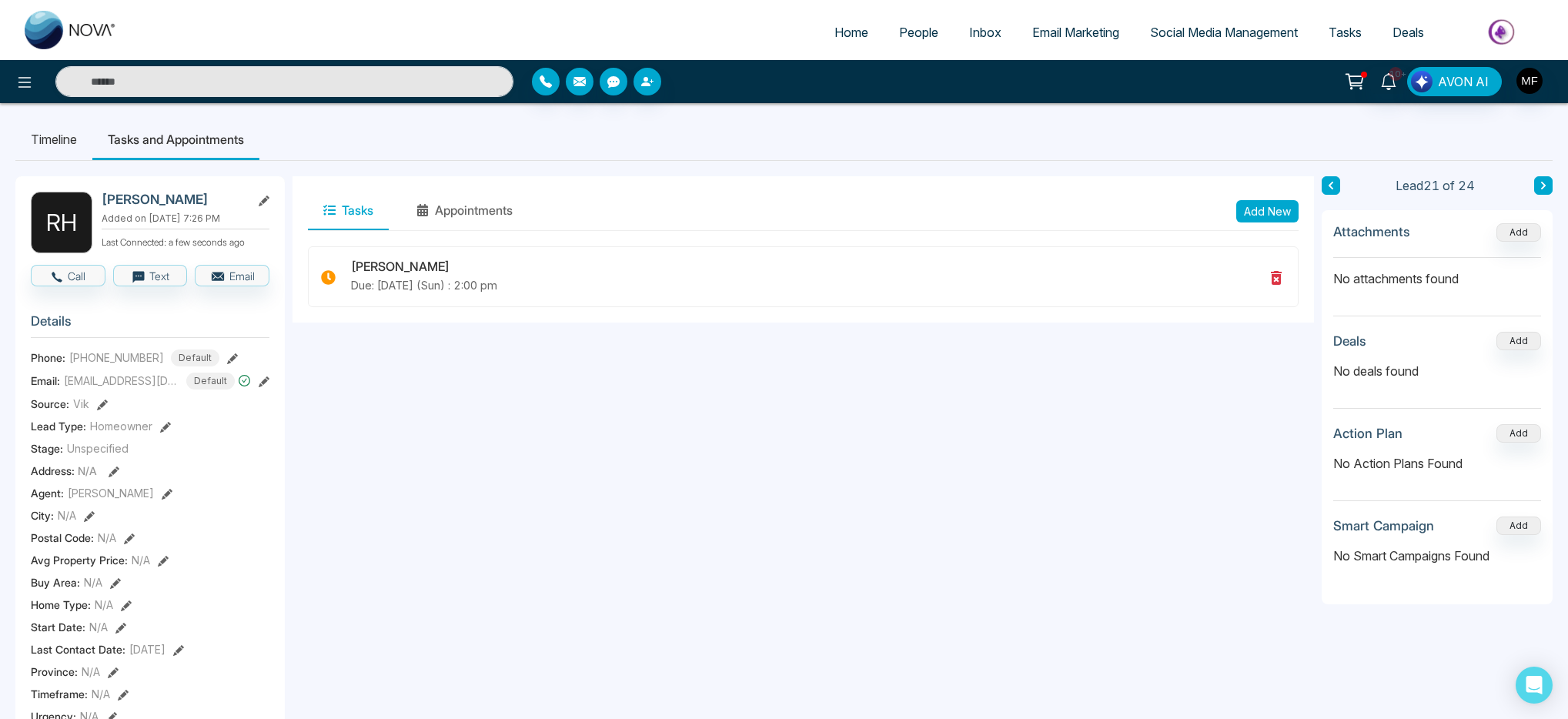
click at [1538, 181] on button at bounding box center [1543, 185] width 18 height 18
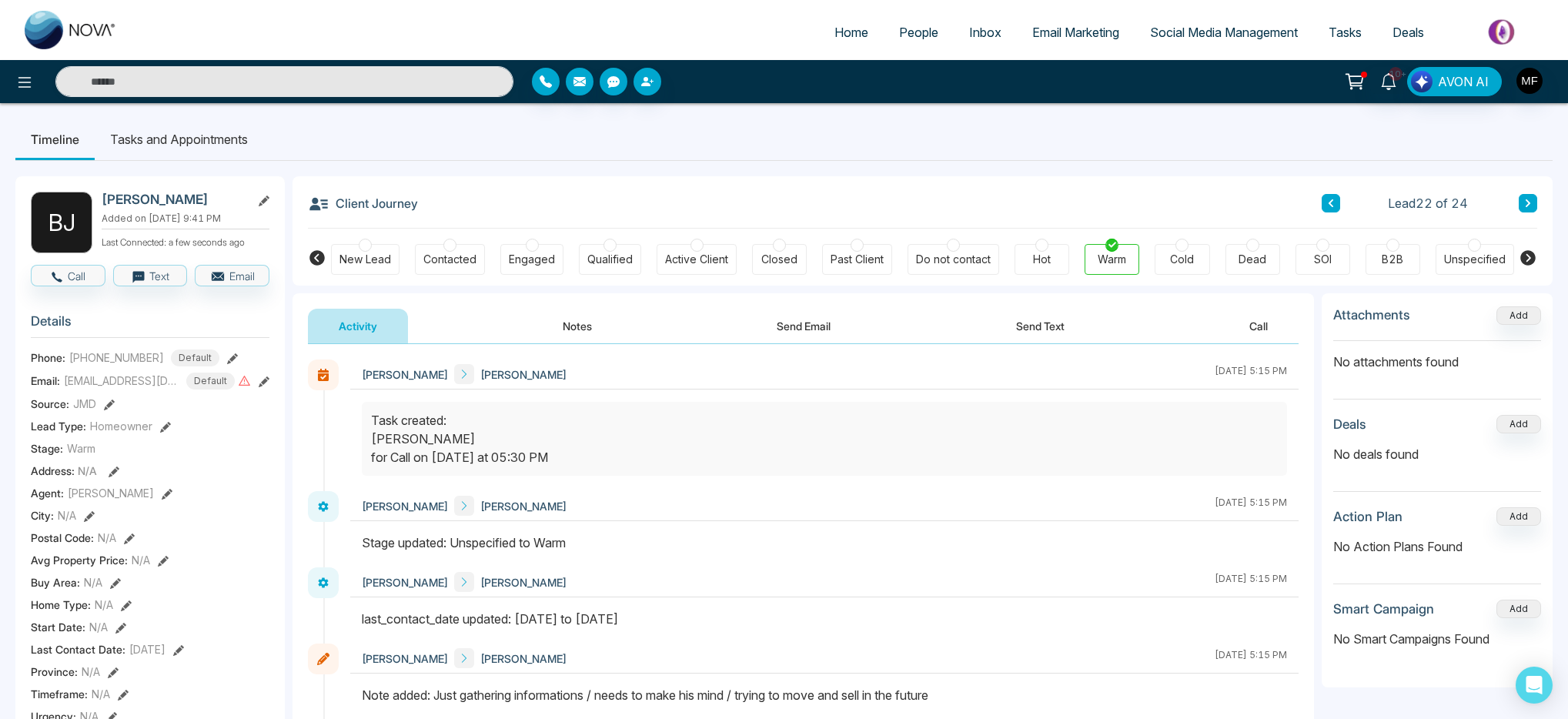
click at [530, 332] on div "Activity Notes Send Email Send Text Call" at bounding box center [803, 326] width 991 height 35
click at [561, 331] on button "Notes" at bounding box center [578, 326] width 91 height 34
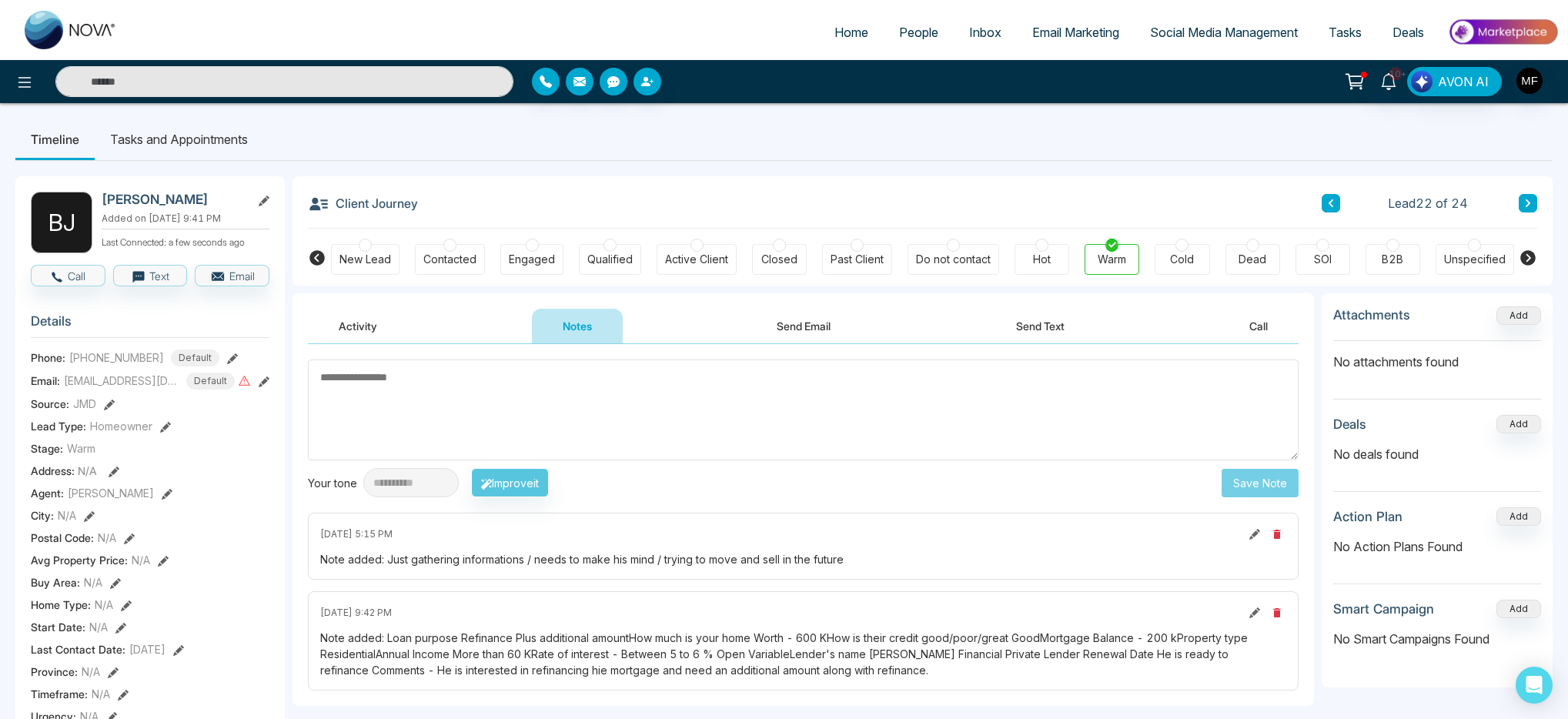
click at [1333, 202] on icon at bounding box center [1331, 203] width 8 height 9
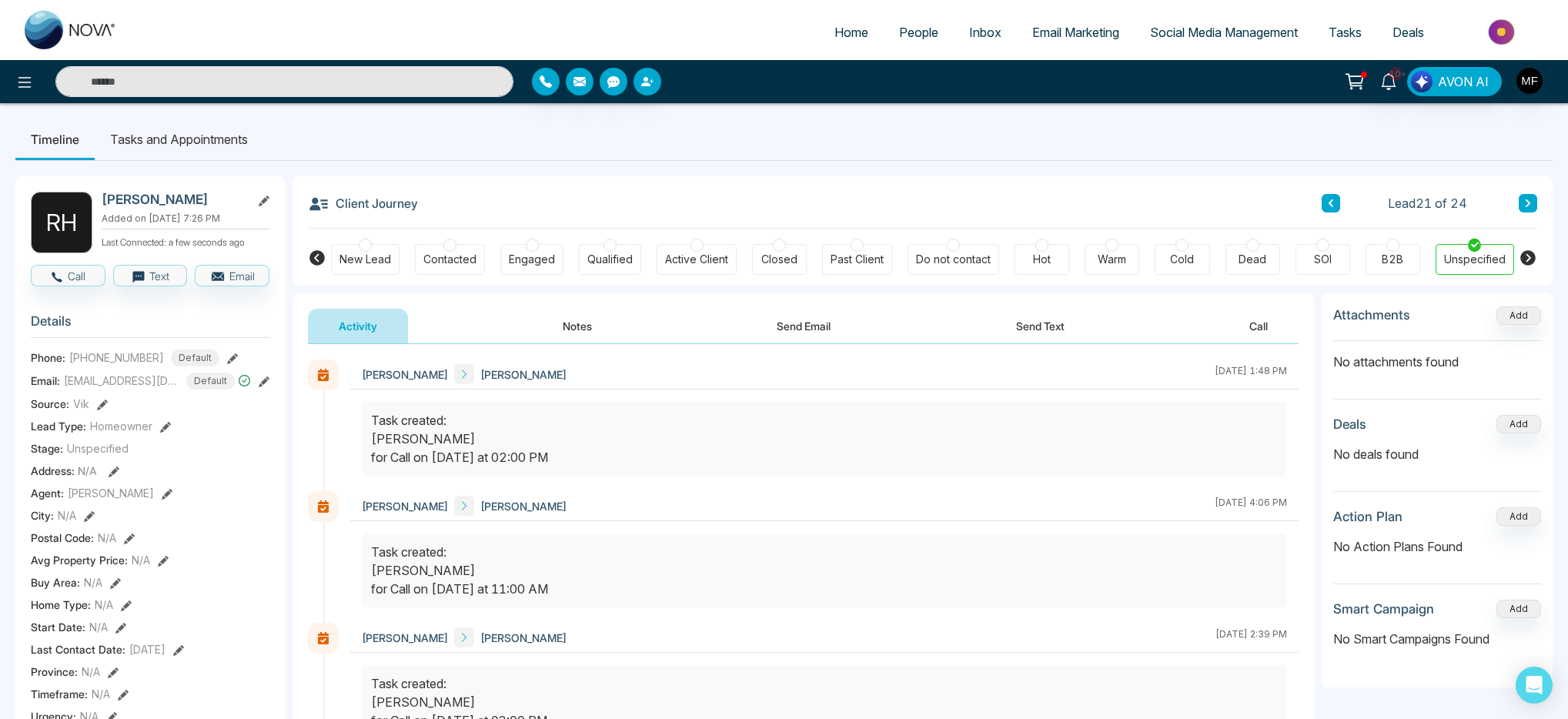
click at [1529, 204] on icon at bounding box center [1528, 203] width 8 height 9
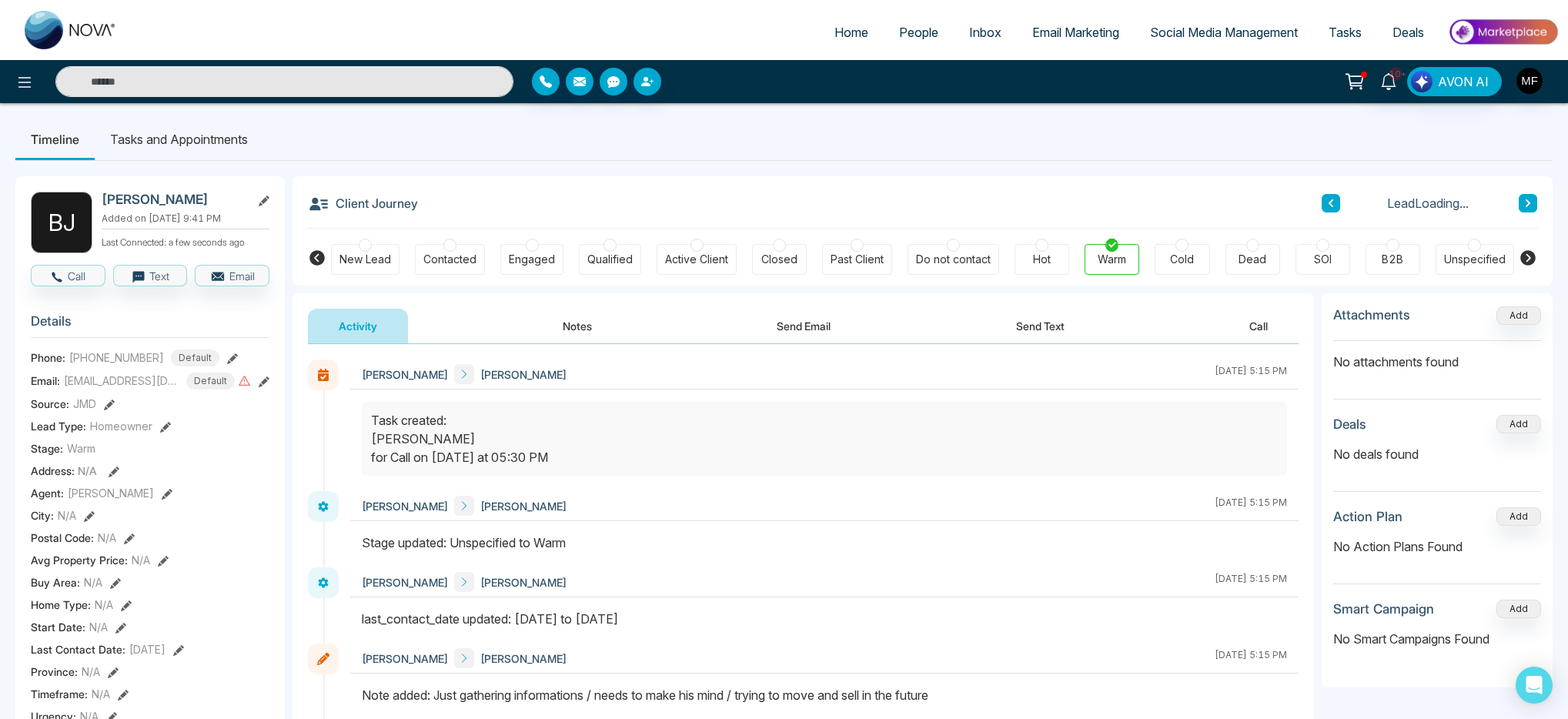
click at [1529, 204] on icon at bounding box center [1528, 203] width 8 height 9
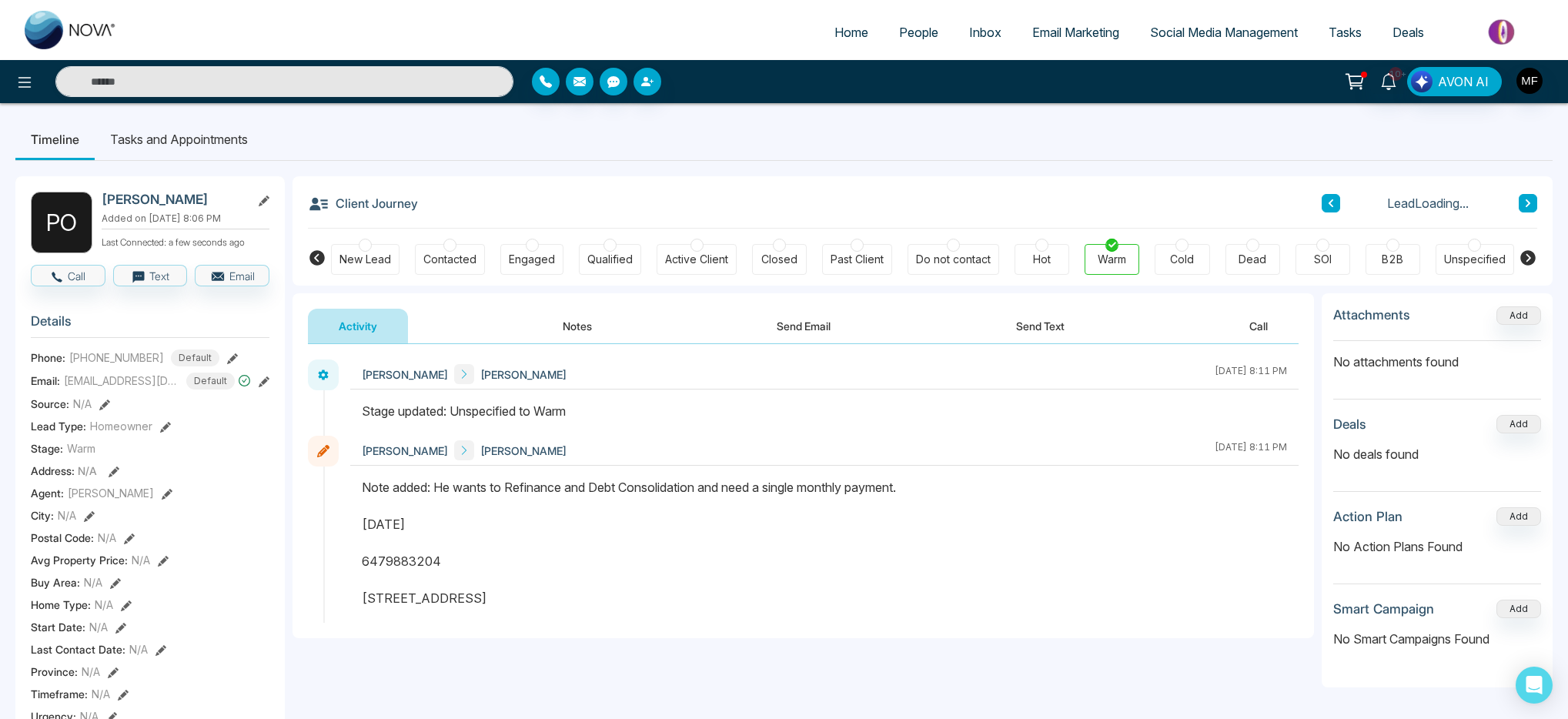
click at [1529, 204] on icon at bounding box center [1528, 203] width 8 height 9
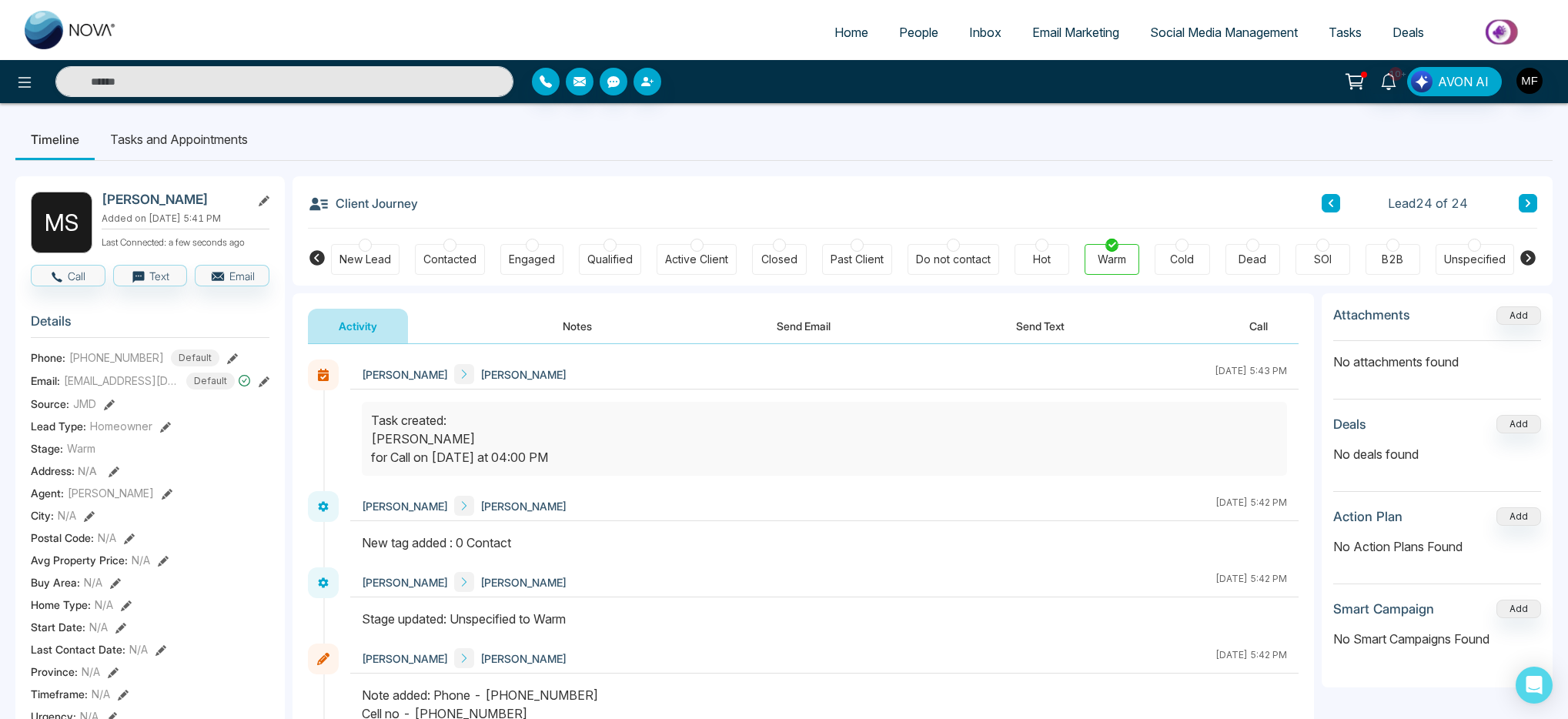
click at [543, 329] on button "Notes" at bounding box center [578, 326] width 91 height 34
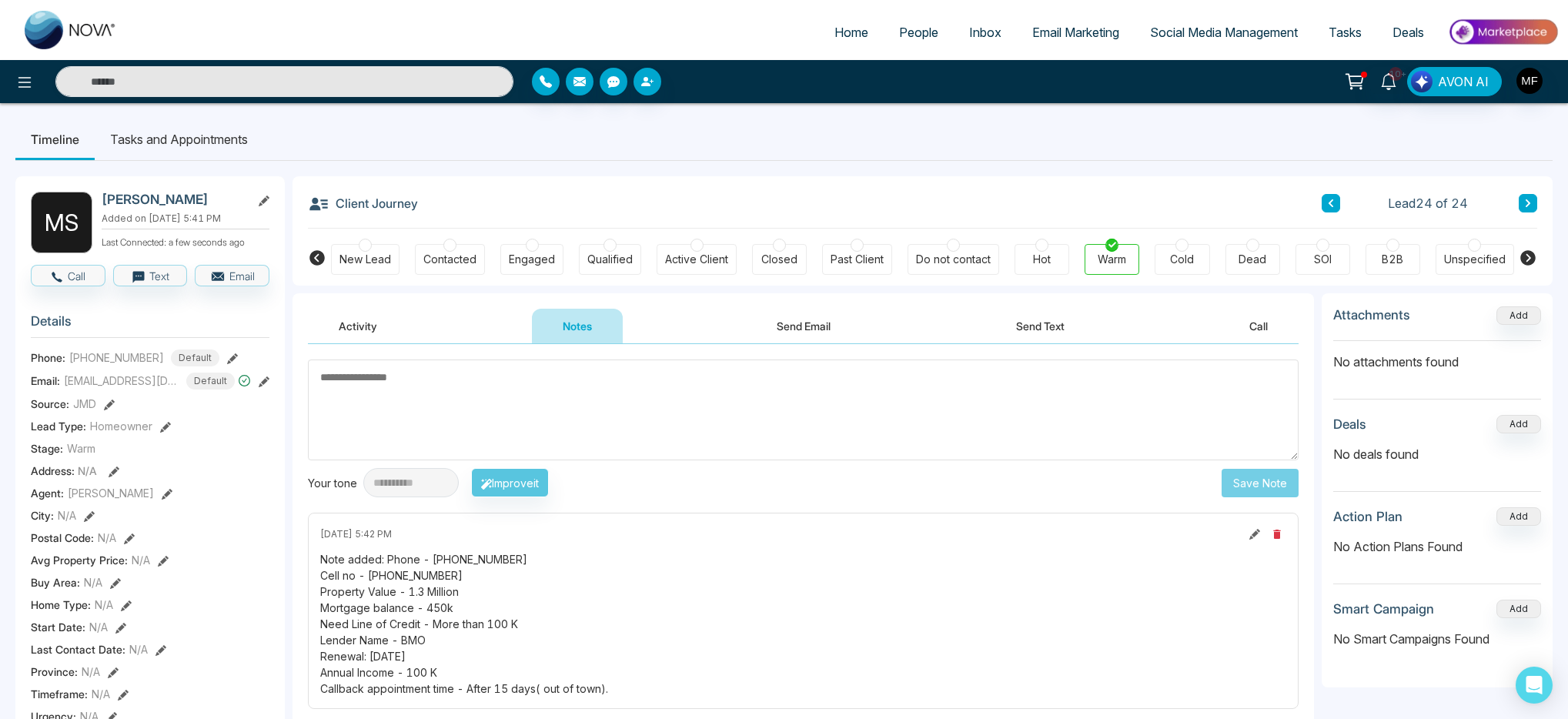
click at [205, 142] on li "Tasks and Appointments" at bounding box center [179, 139] width 169 height 41
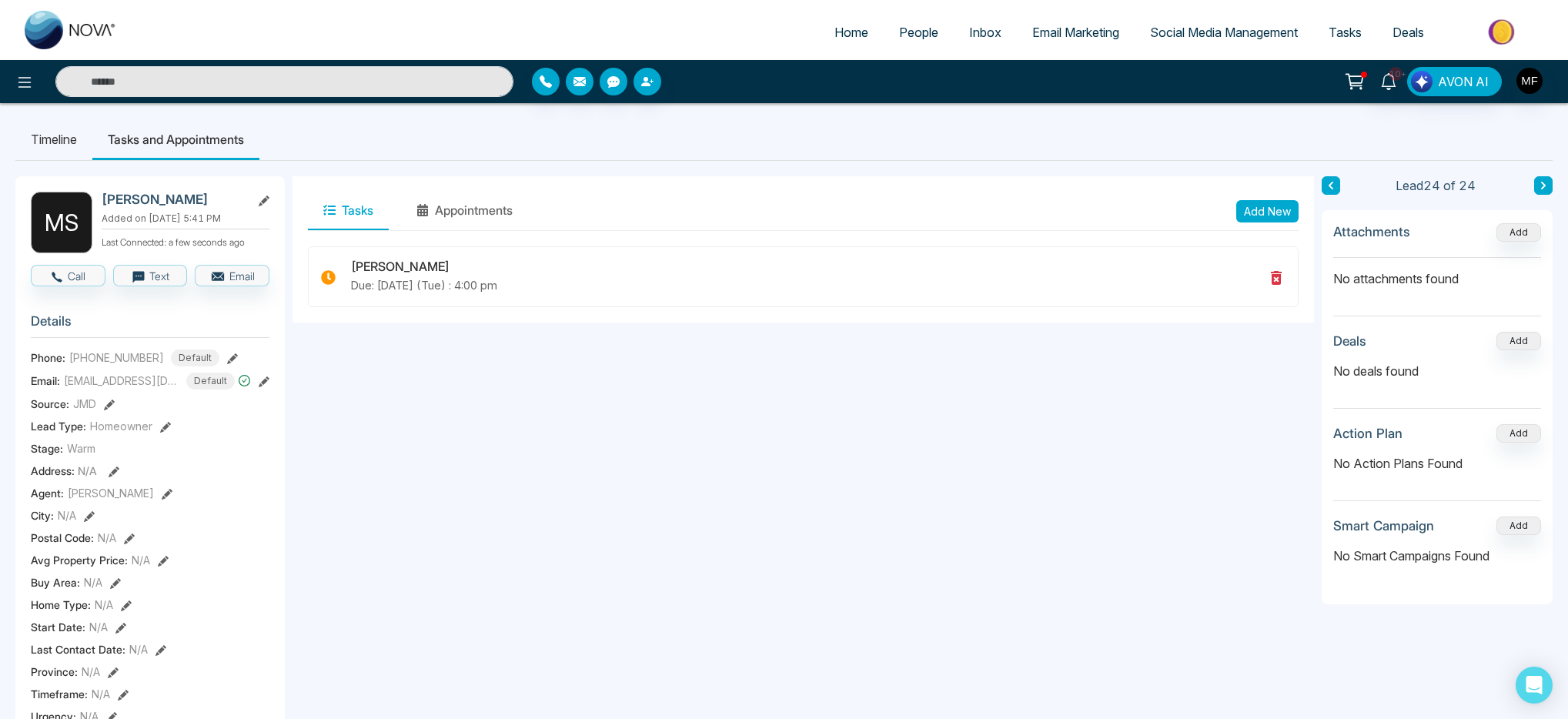
click at [1547, 74] on div "10+ AVON AI" at bounding box center [1241, 82] width 636 height 29
click at [1531, 77] on img "button" at bounding box center [1530, 81] width 26 height 26
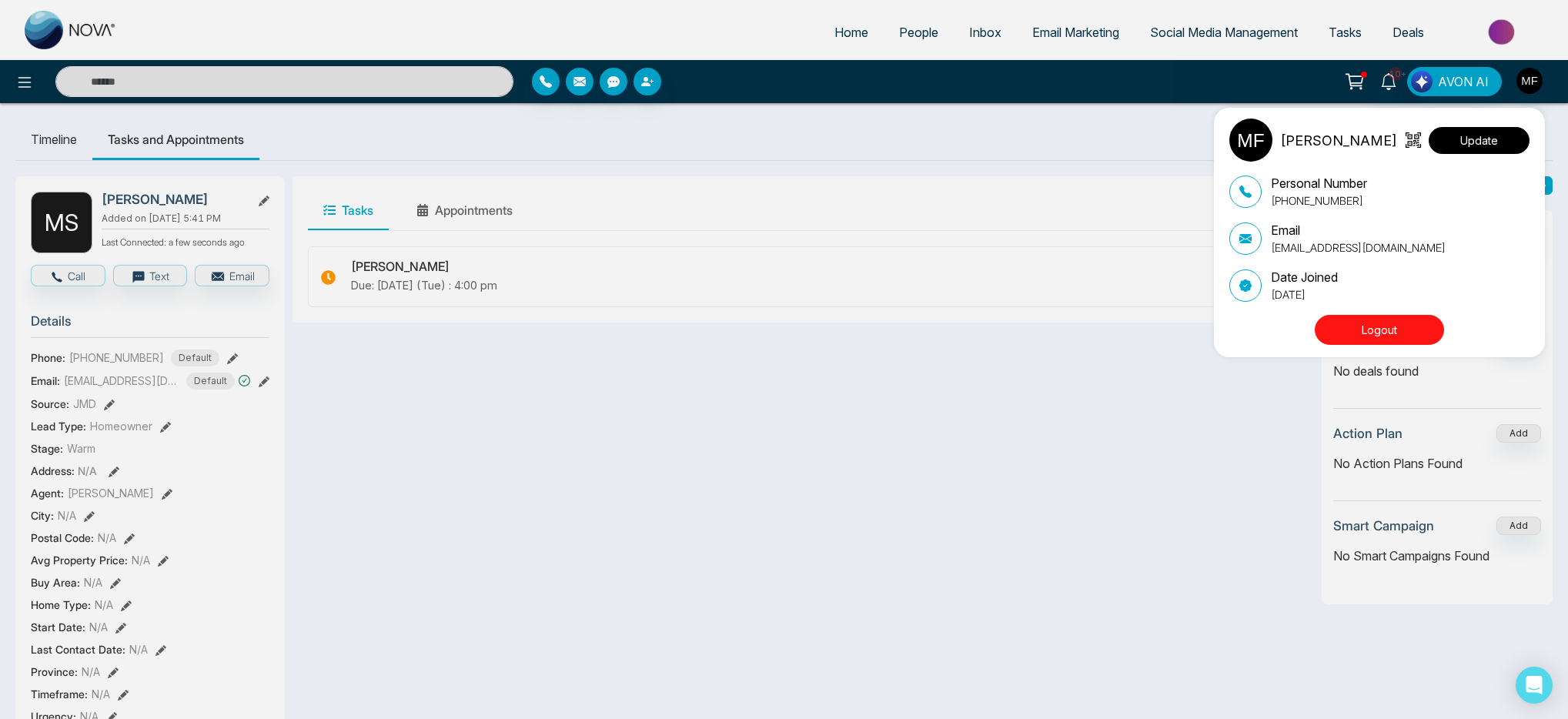
click at [1483, 150] on button "Update" at bounding box center [1479, 140] width 101 height 27
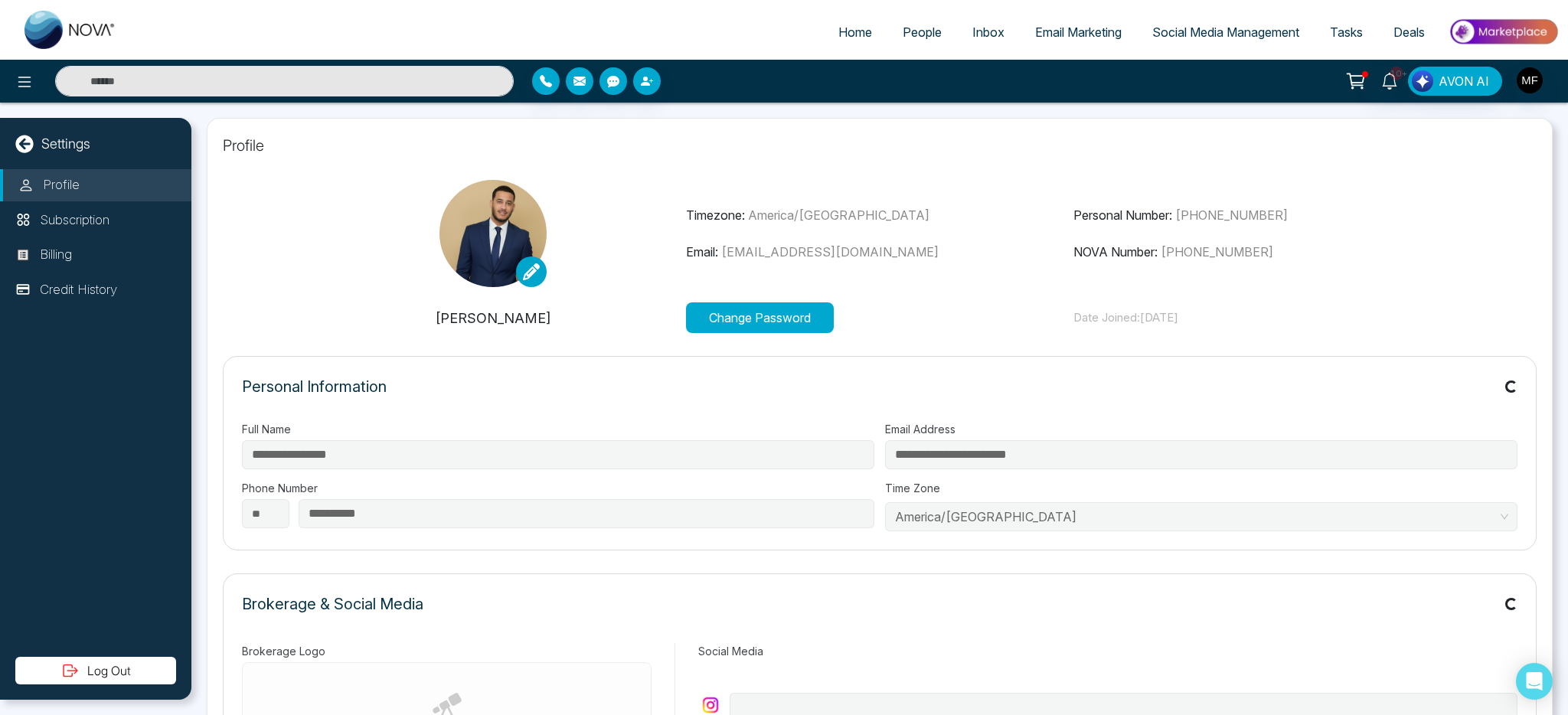
type input "**********"
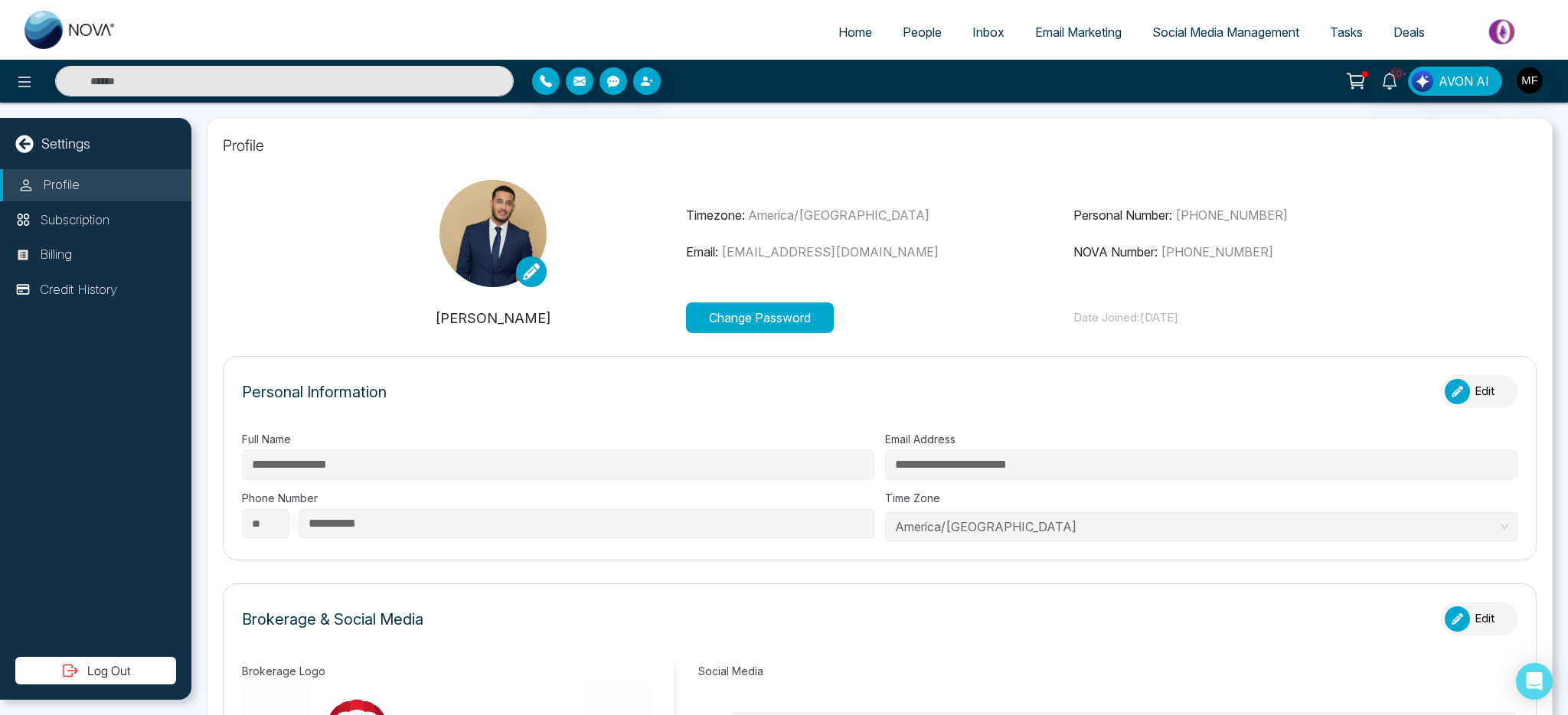
click at [58, 238] on div "Profile Subscription Billing Credit History" at bounding box center [96, 413] width 192 height 488
click at [54, 262] on p "Billing" at bounding box center [56, 254] width 33 height 20
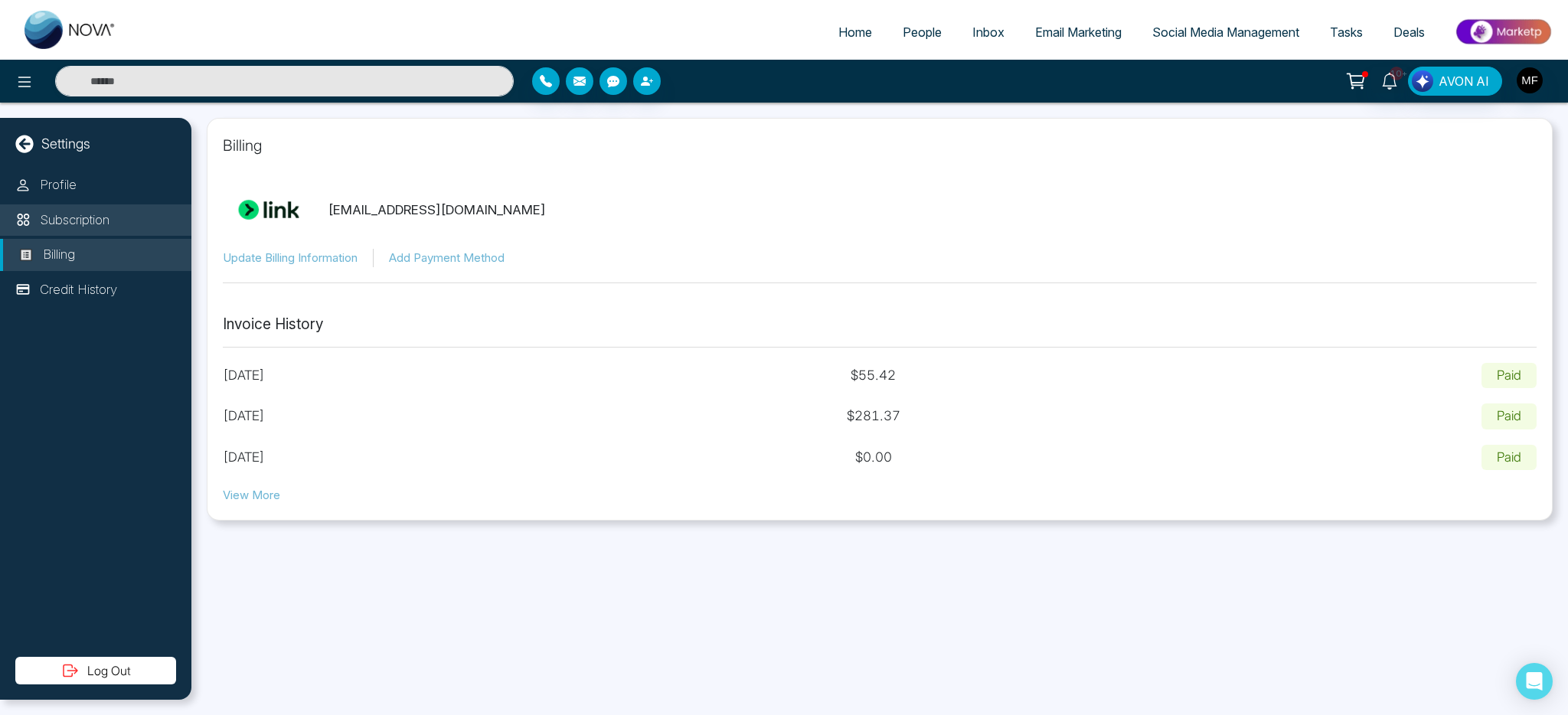
click at [102, 229] on p "Subscription" at bounding box center [74, 220] width 69 height 20
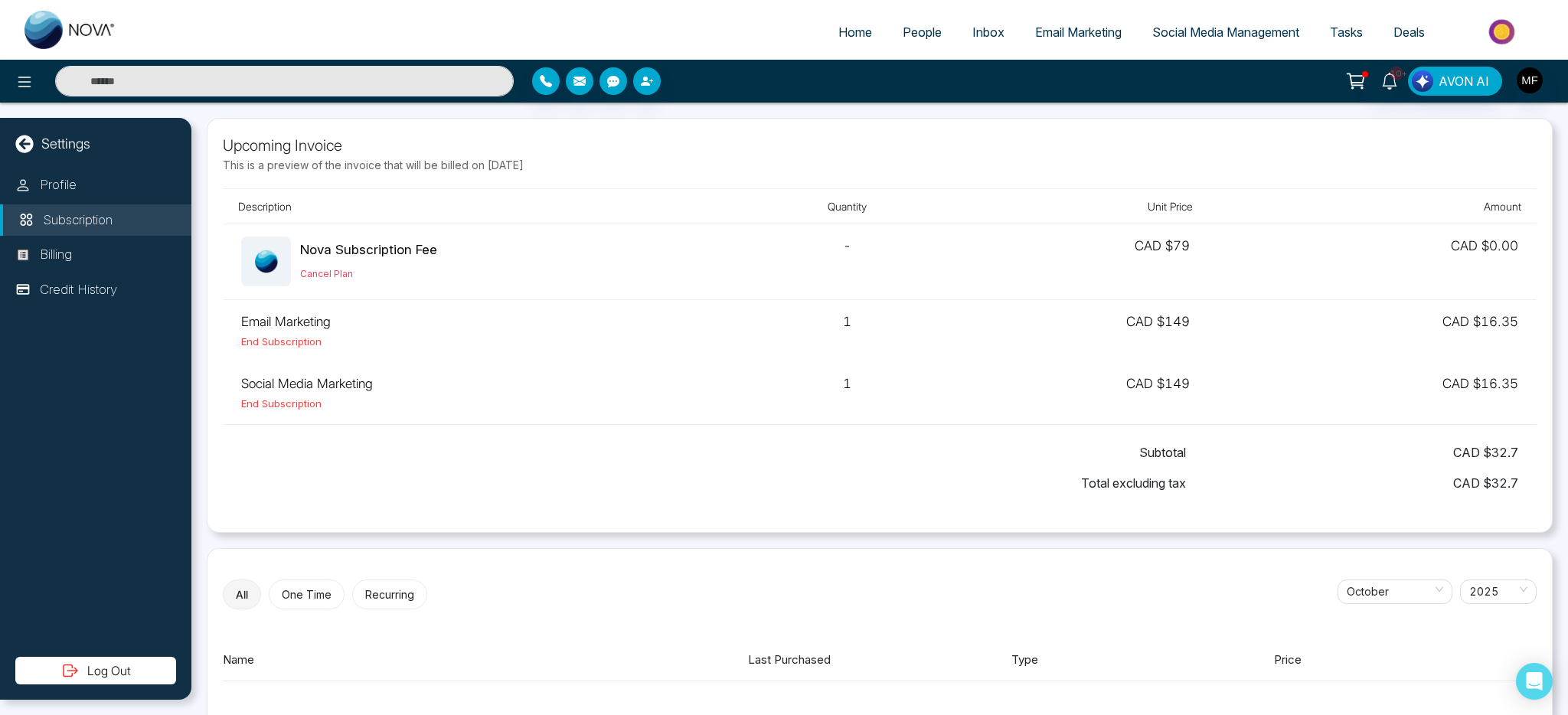
click at [1159, 38] on span "Social Media Management" at bounding box center [1226, 32] width 147 height 15
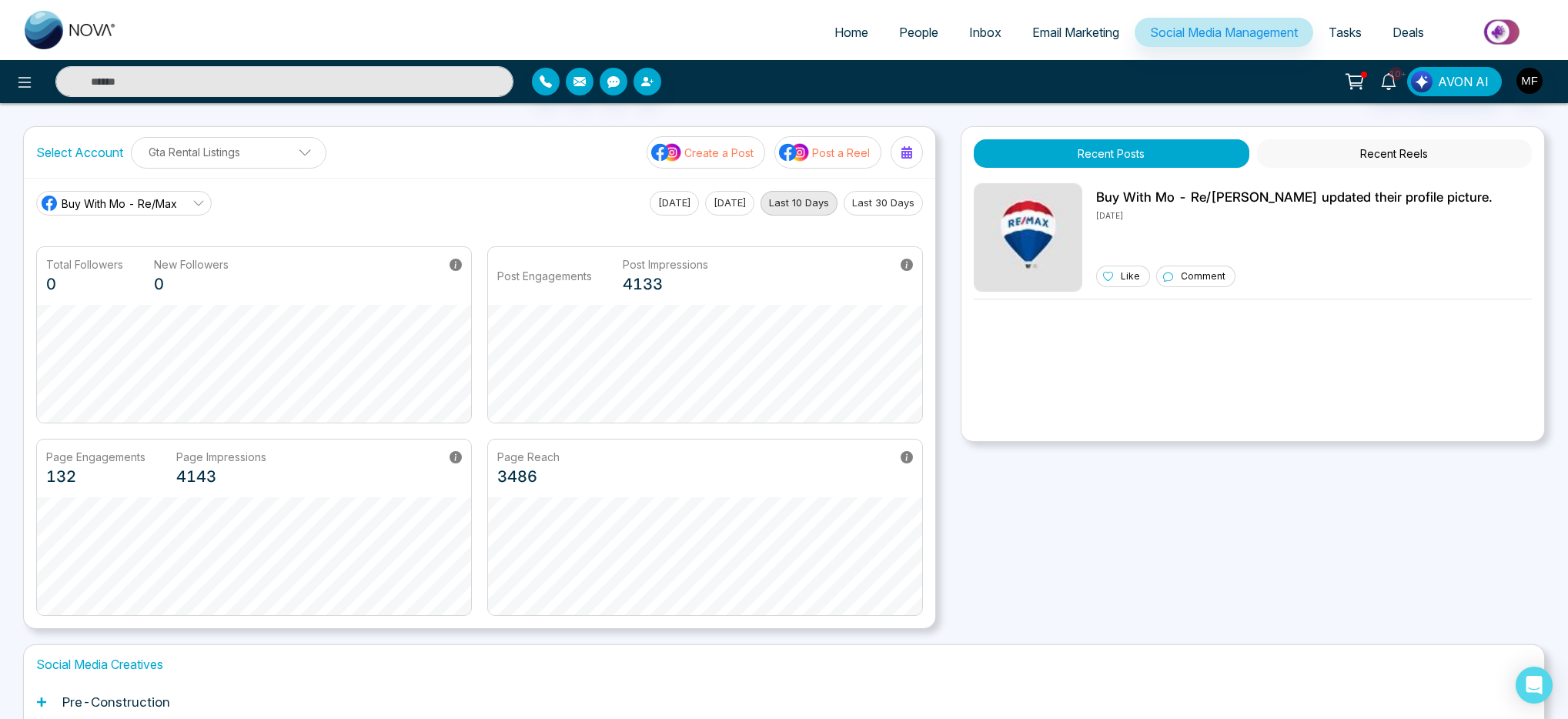
click at [1079, 34] on span "Email Marketing" at bounding box center [1075, 33] width 87 height 15
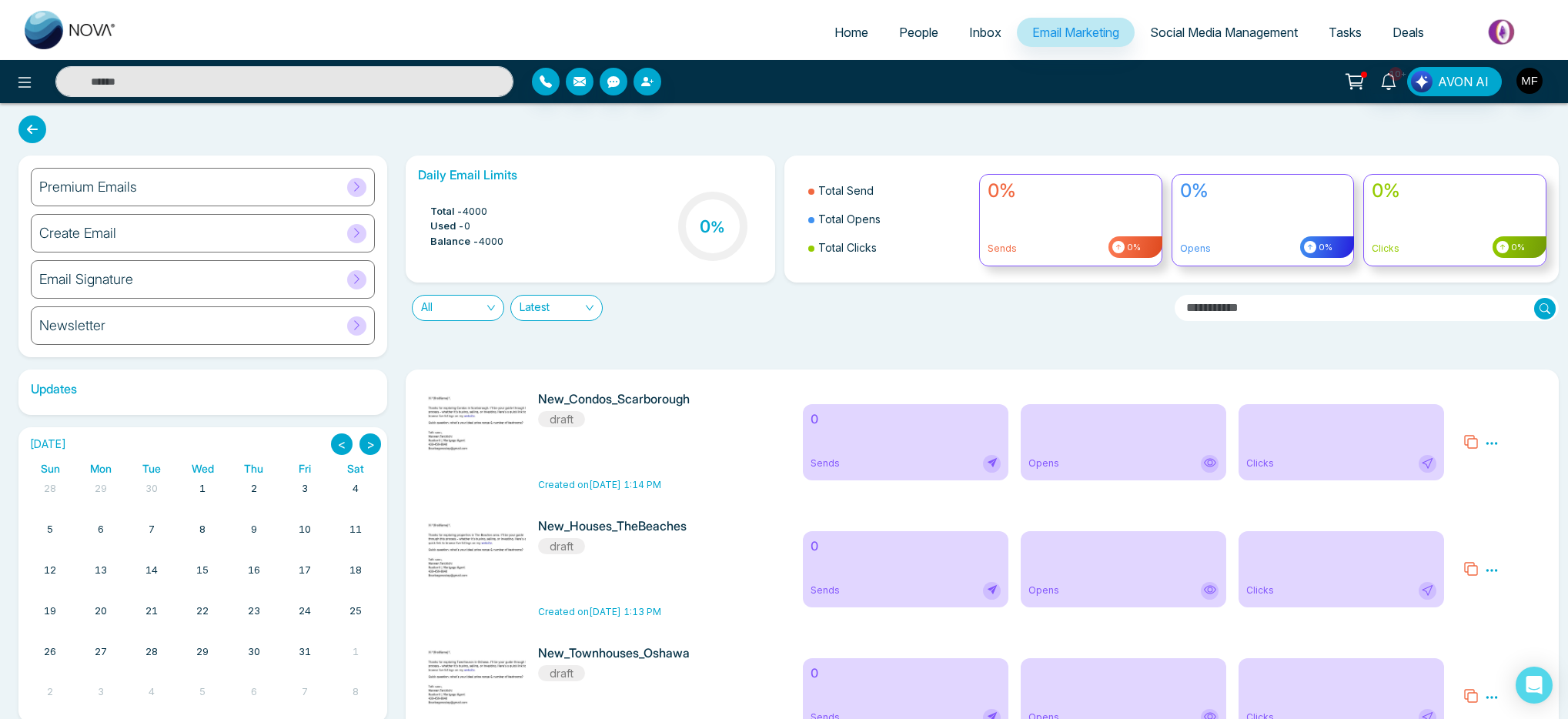
click at [969, 26] on span "Inbox" at bounding box center [986, 33] width 33 height 15
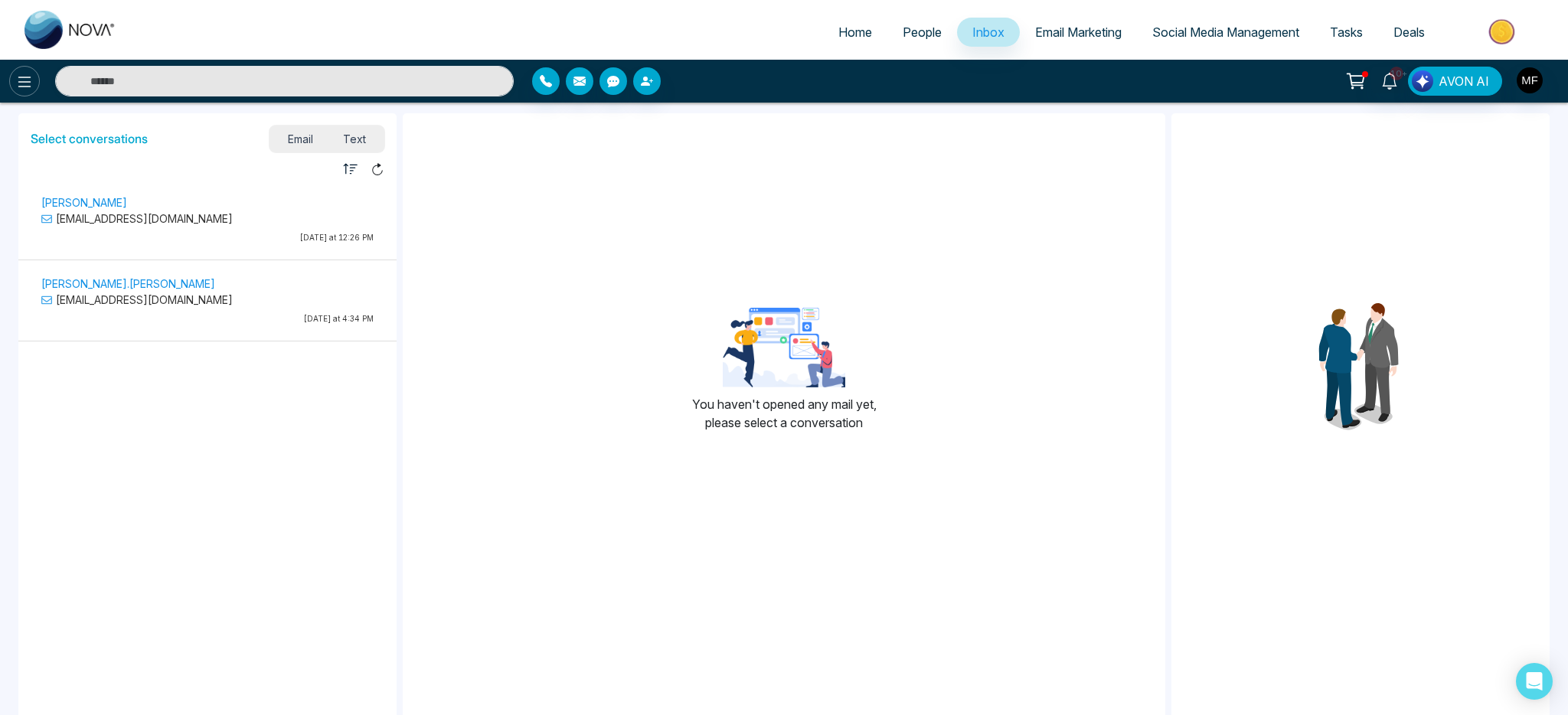
click at [15, 80] on icon at bounding box center [24, 81] width 18 height 18
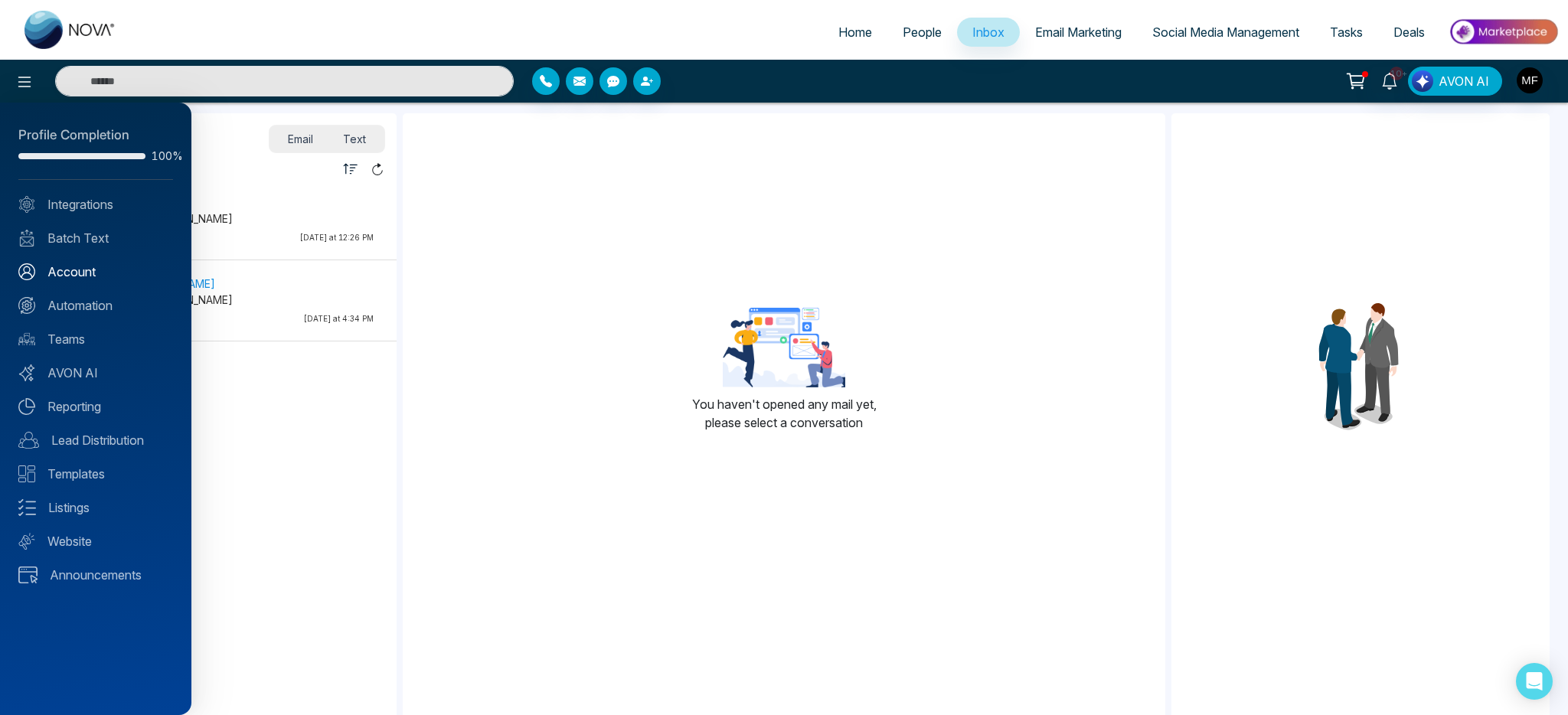
click at [69, 277] on link "Account" at bounding box center [95, 271] width 155 height 18
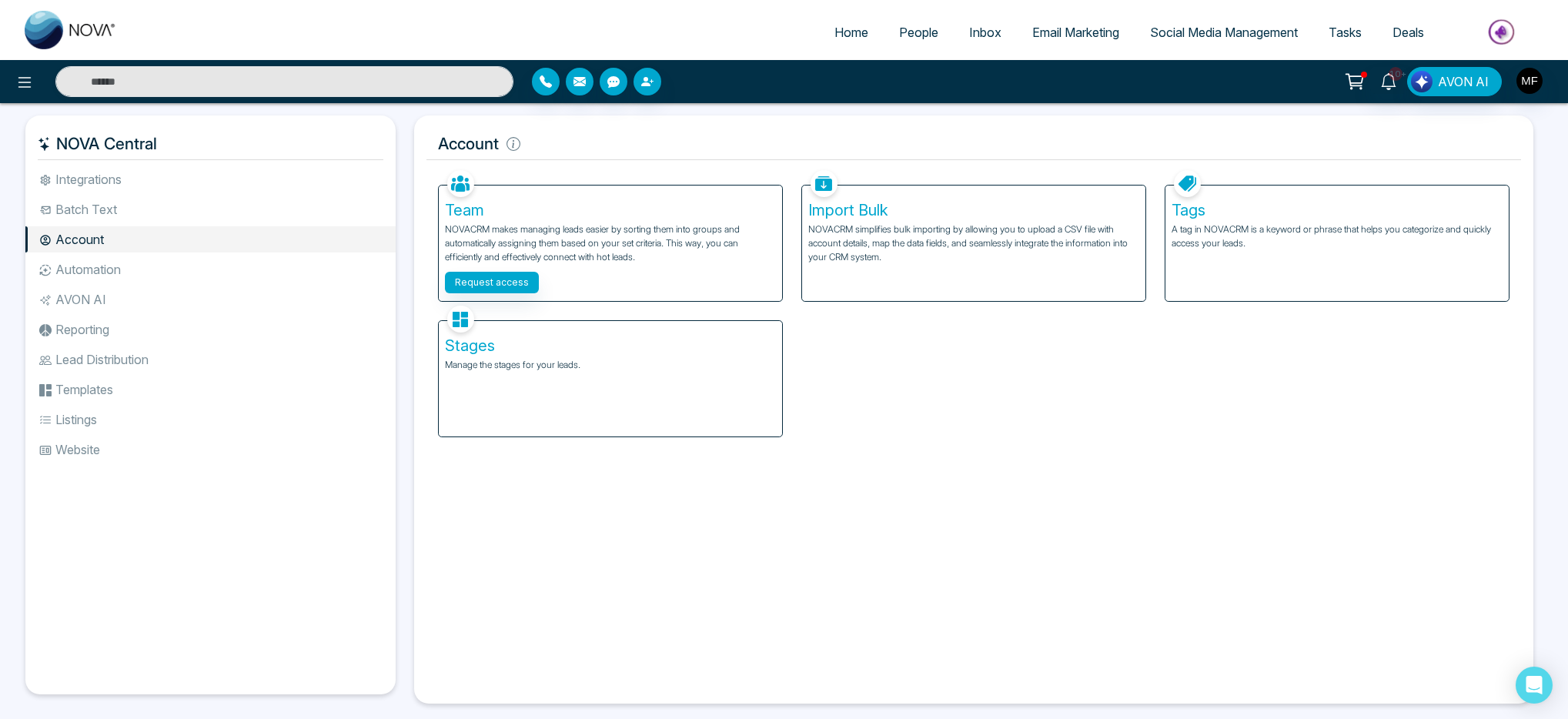
click at [104, 180] on li "Integrations" at bounding box center [211, 179] width 371 height 26
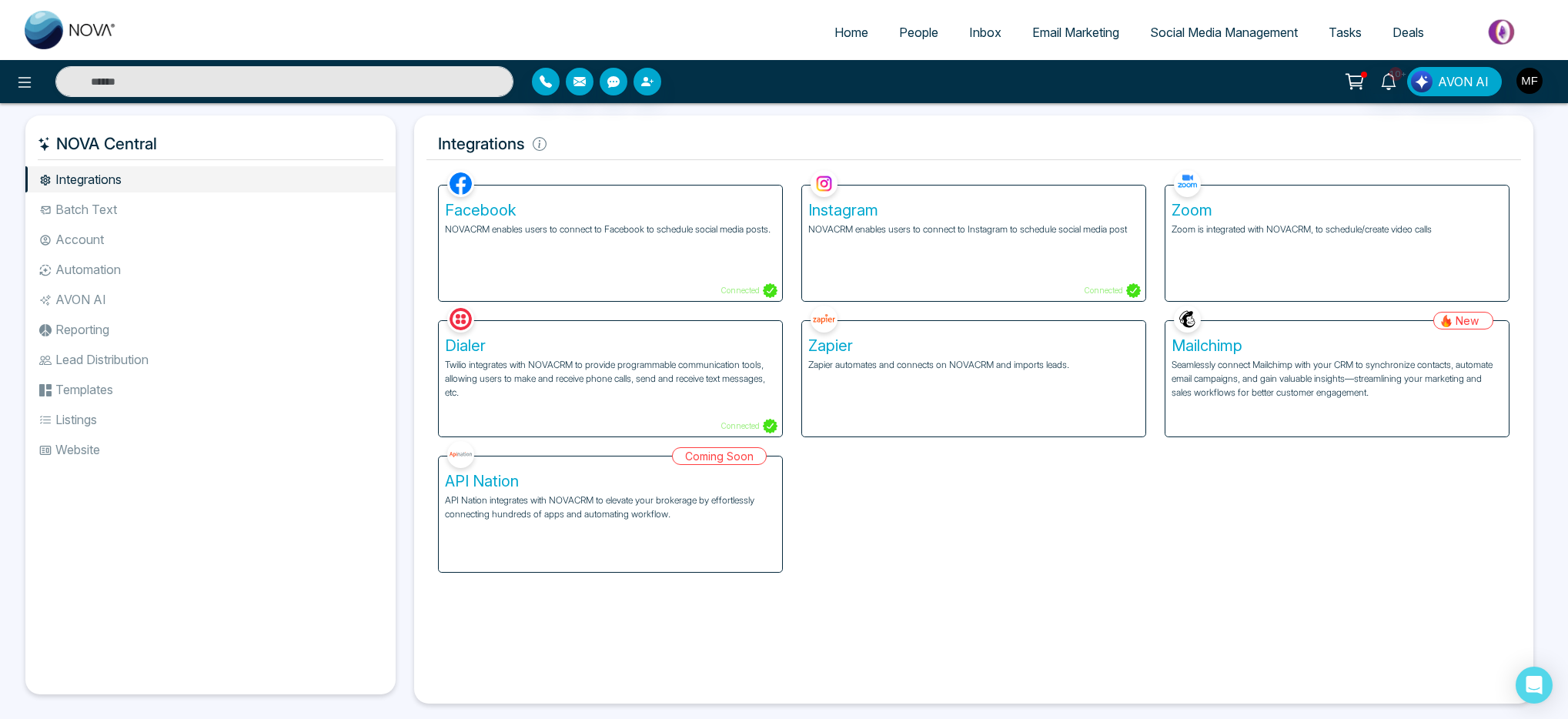
click at [100, 222] on li "Batch Text" at bounding box center [211, 209] width 371 height 26
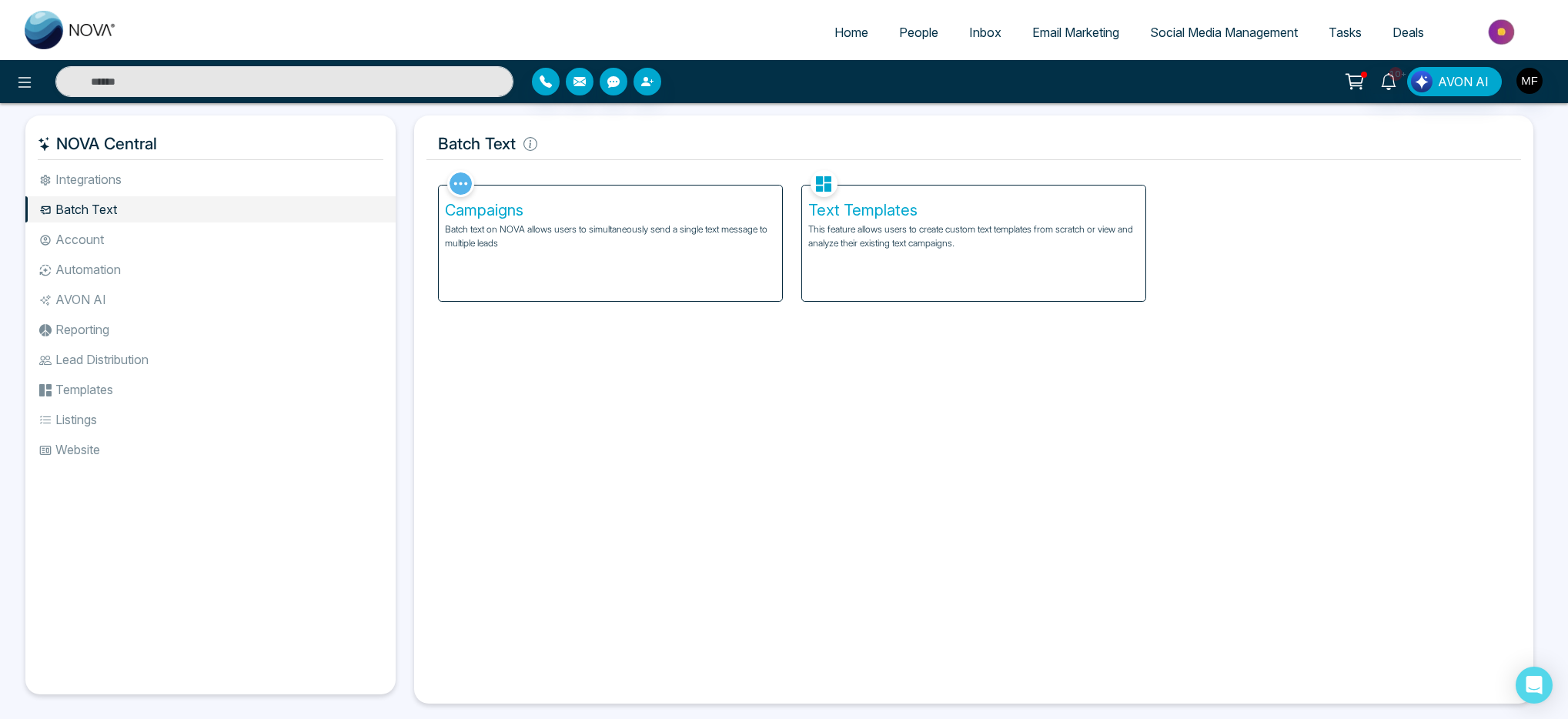
click at [97, 238] on li "Account" at bounding box center [211, 239] width 371 height 26
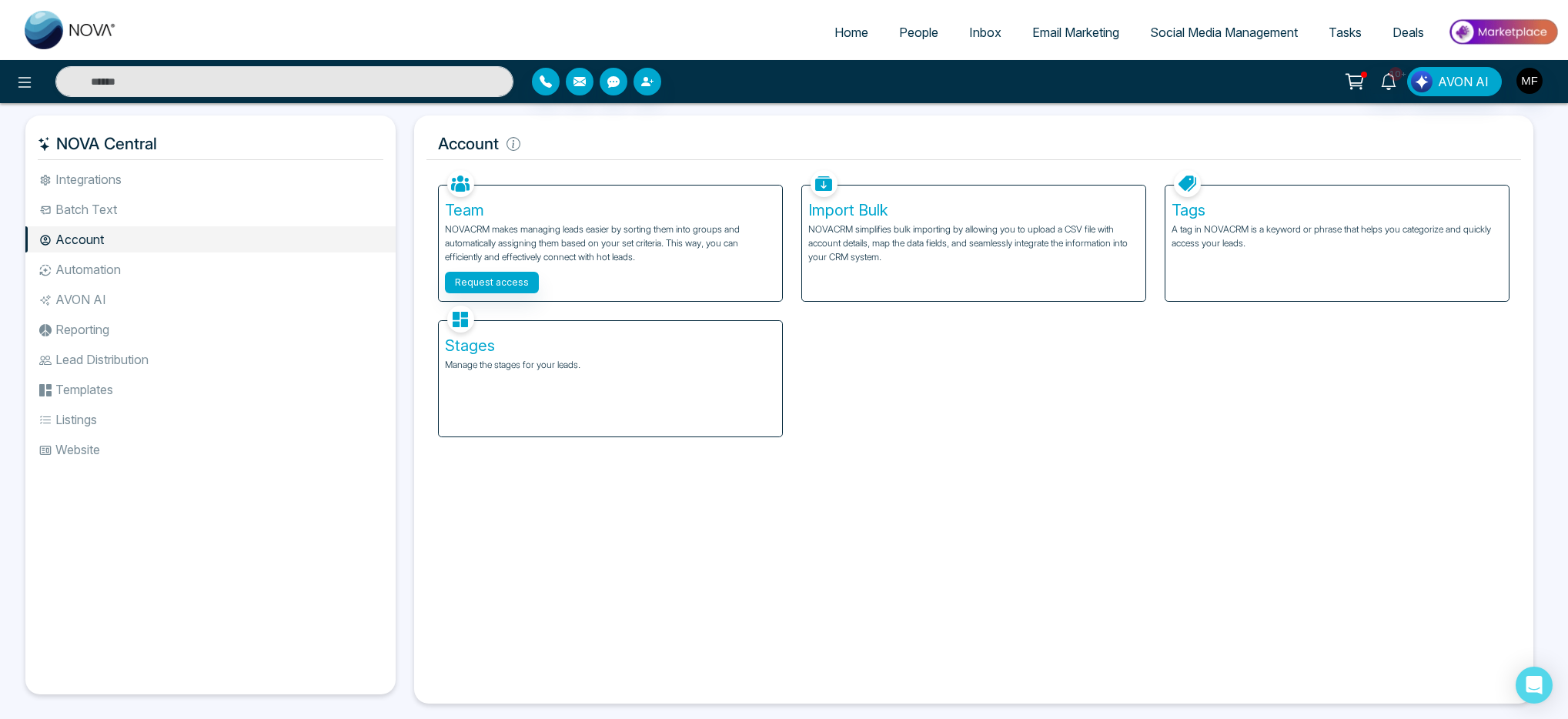
click at [84, 281] on li "Automation" at bounding box center [211, 269] width 371 height 26
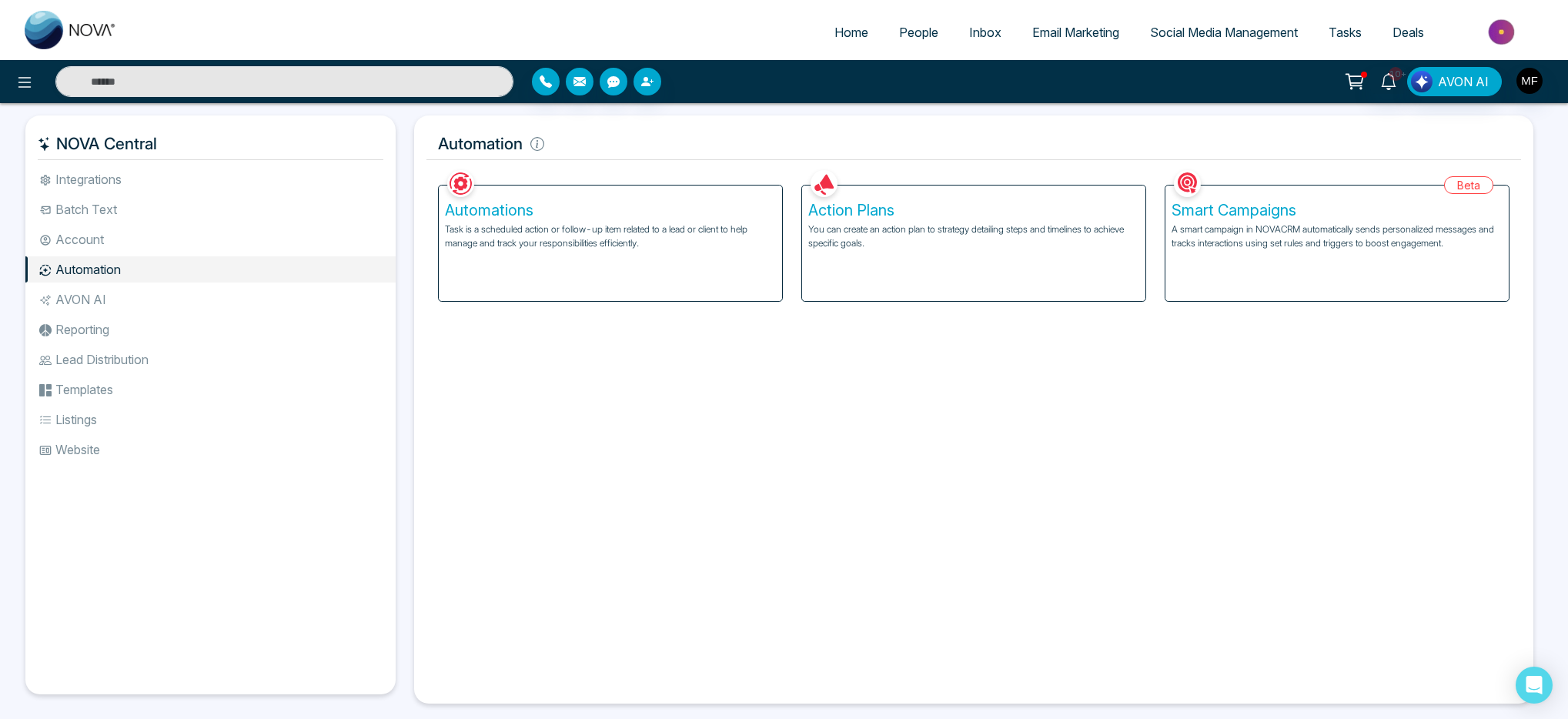
click at [82, 297] on li "AVON AI" at bounding box center [211, 299] width 371 height 26
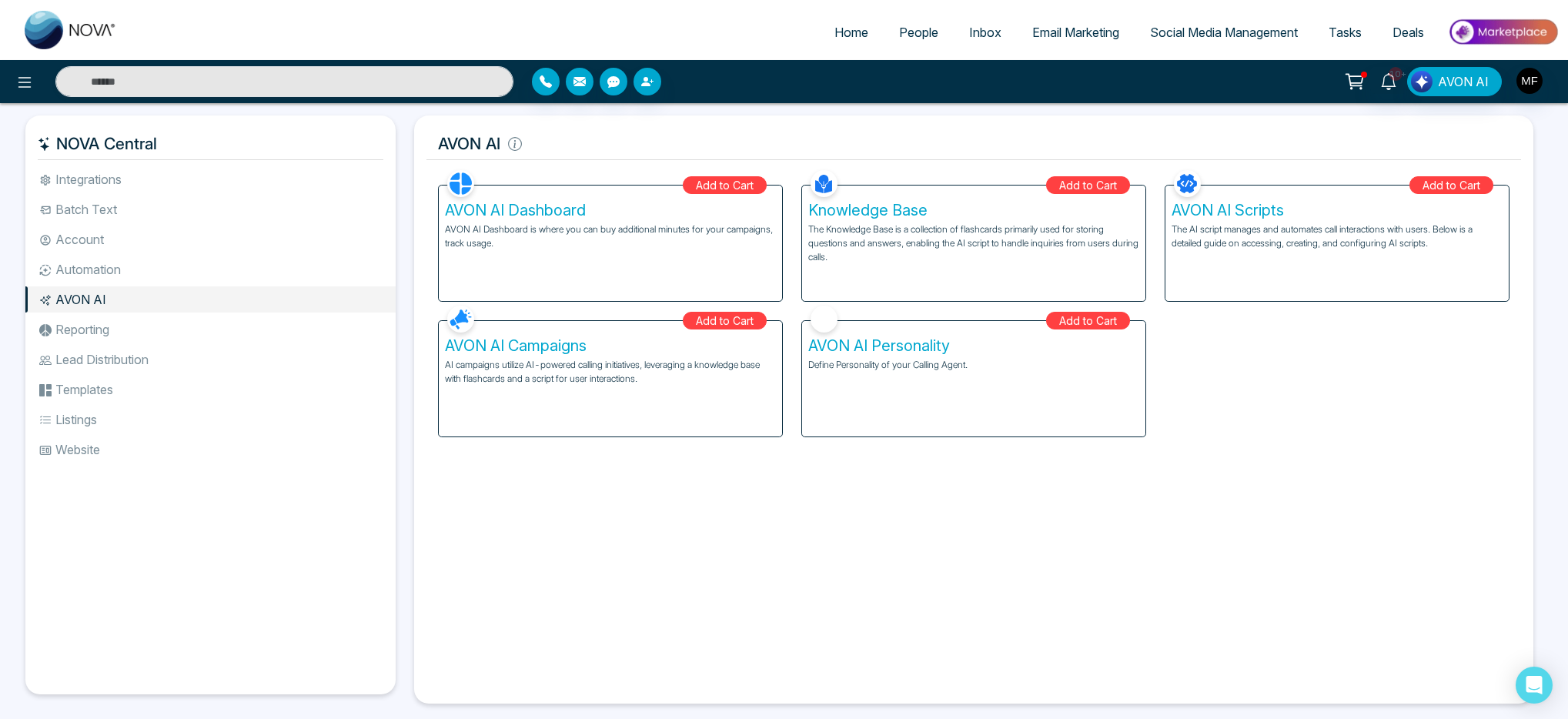
click at [86, 446] on li "Website" at bounding box center [211, 450] width 371 height 26
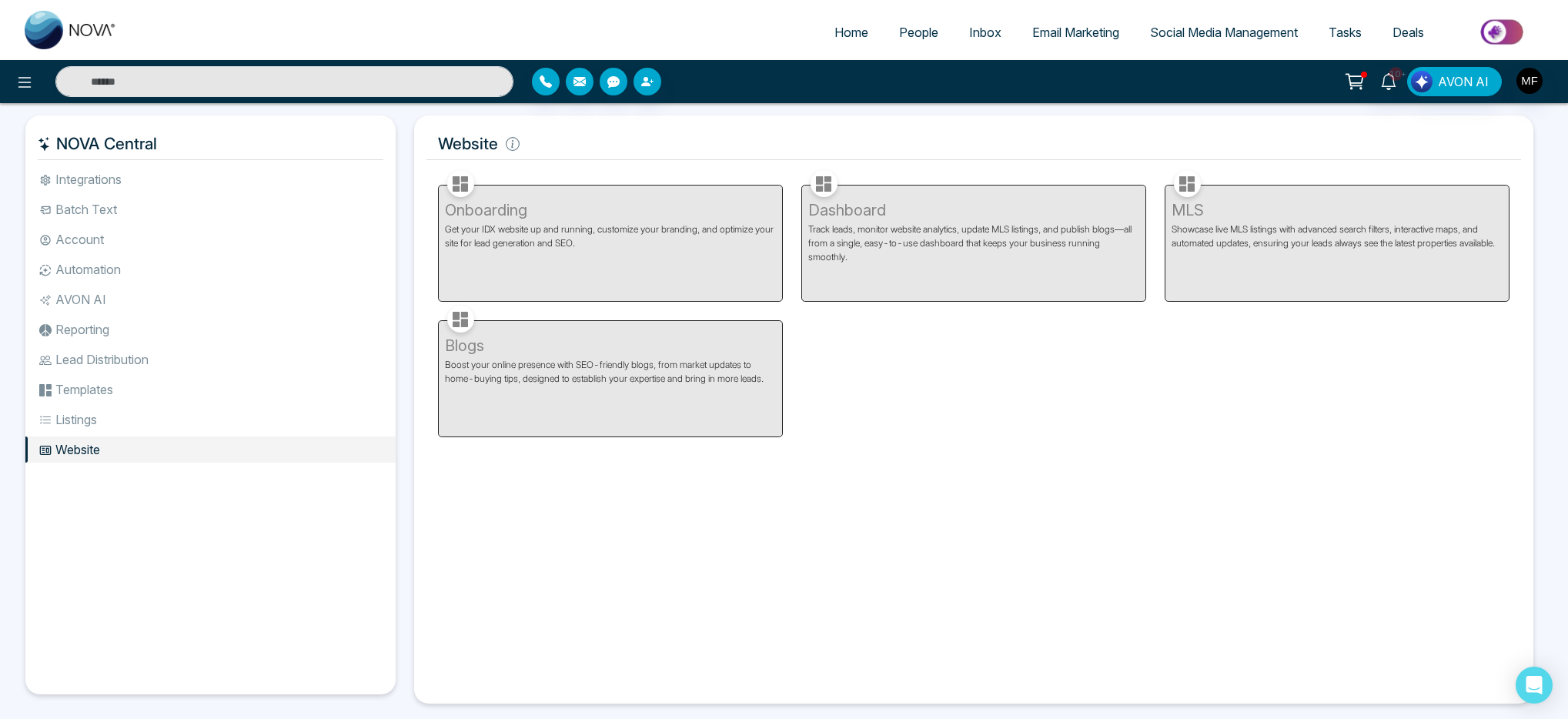
click at [89, 425] on li "Listings" at bounding box center [211, 420] width 371 height 26
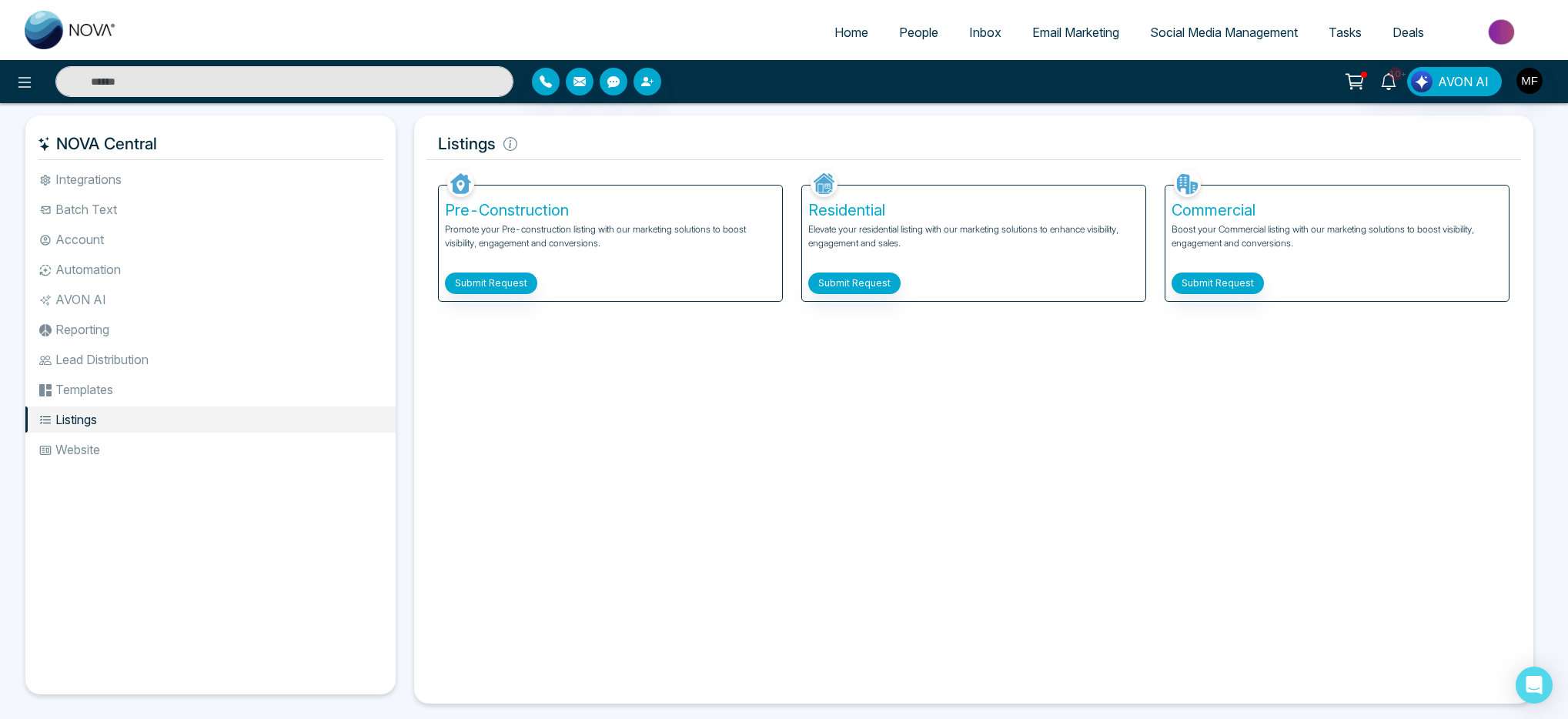
click at [97, 389] on li "Templates" at bounding box center [211, 390] width 371 height 26
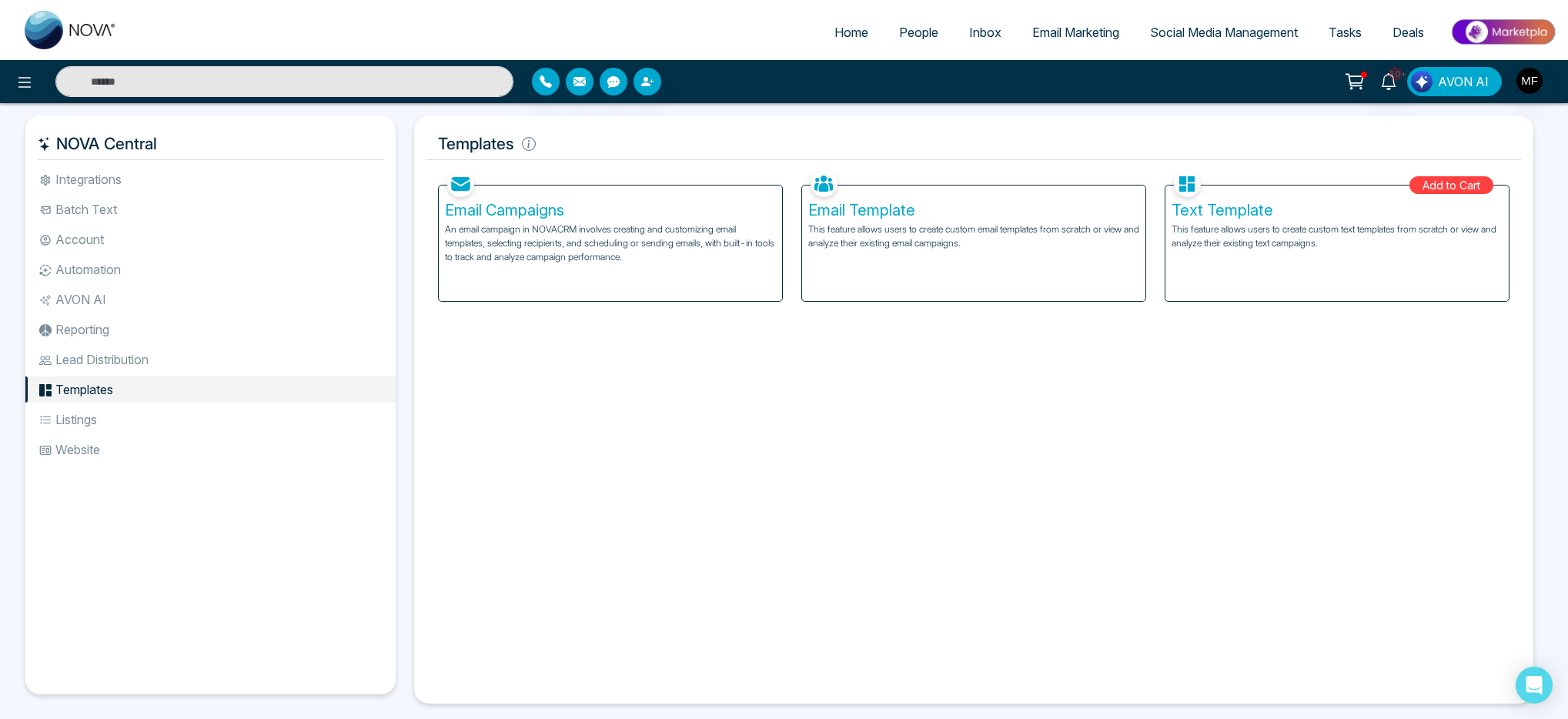
click at [1491, 79] on button "AVON AI" at bounding box center [1454, 82] width 95 height 29
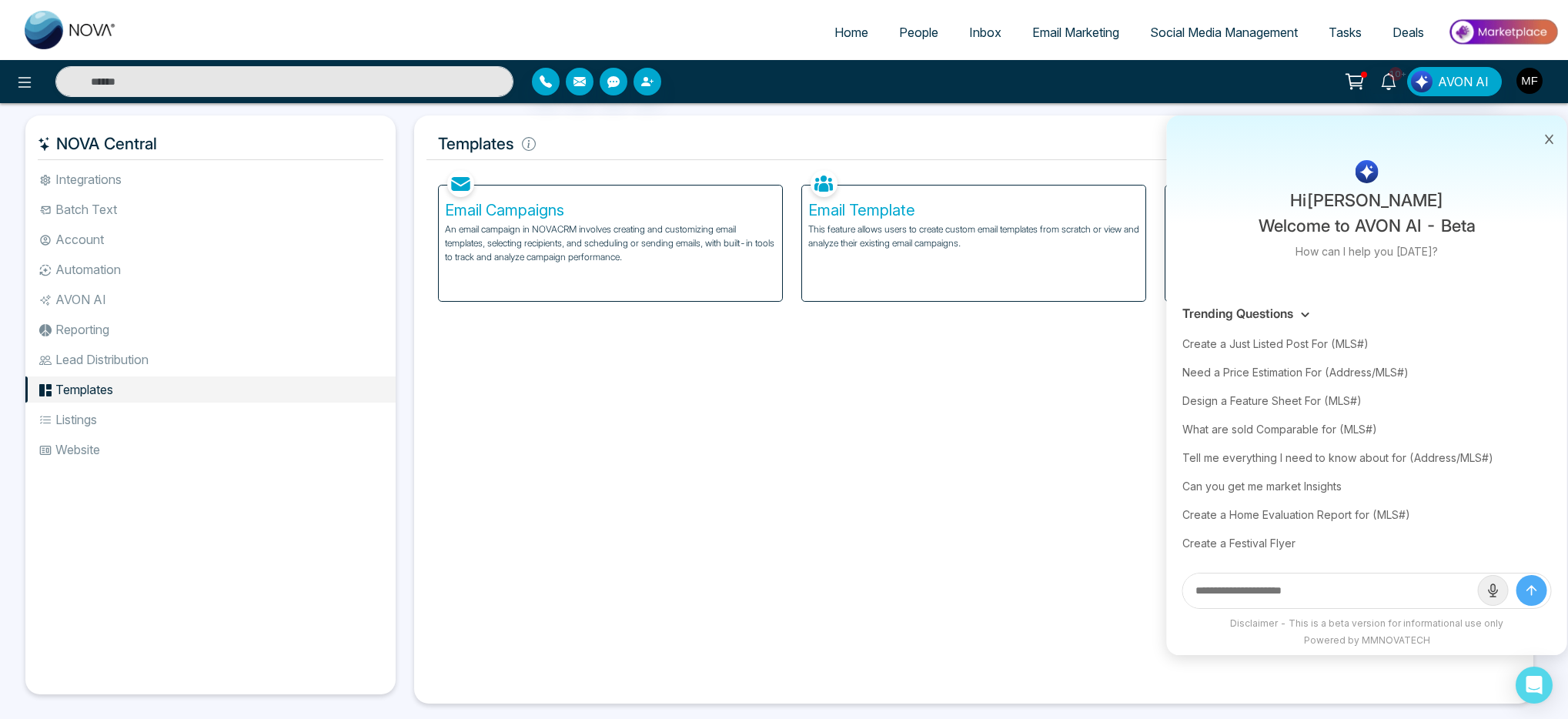
click at [1517, 82] on img "button" at bounding box center [1530, 81] width 26 height 26
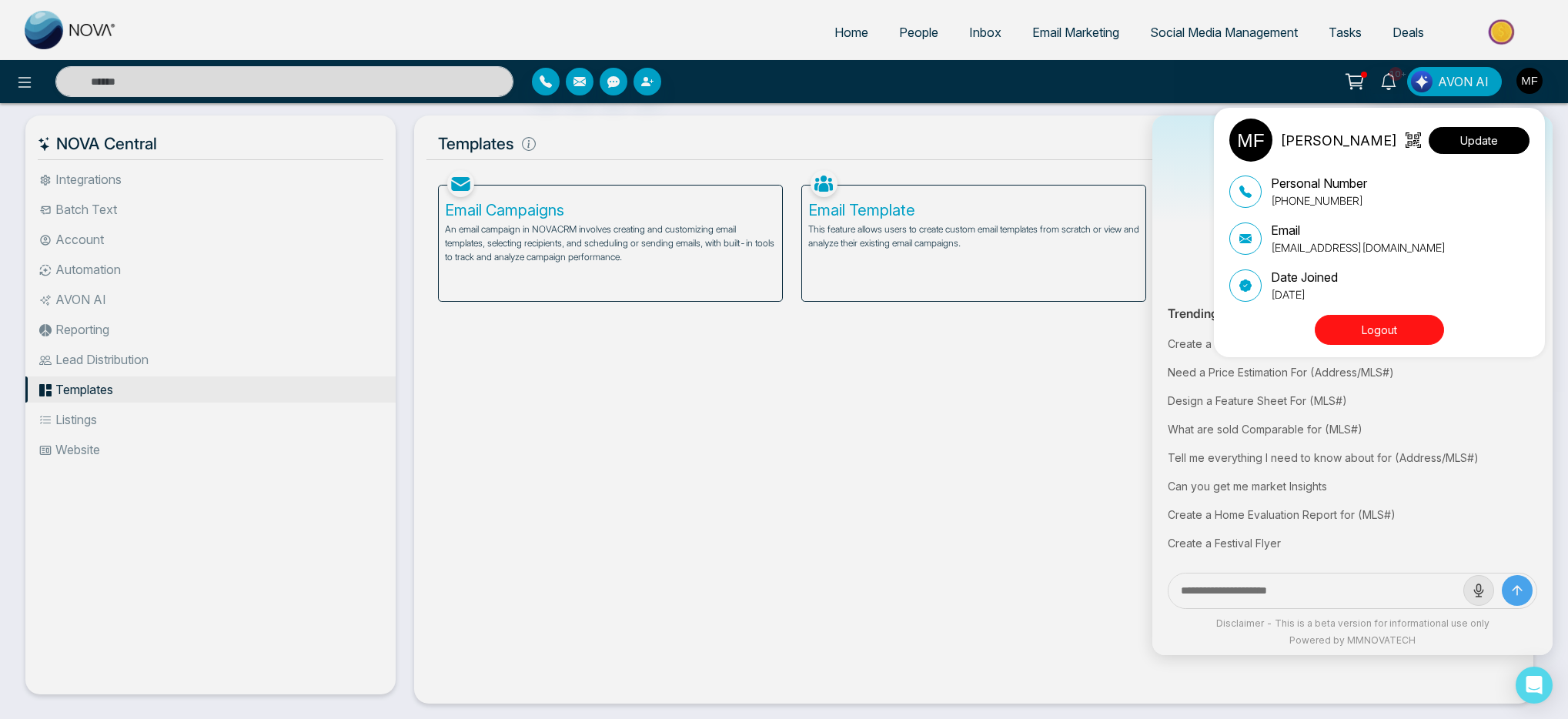
click at [1473, 142] on button "Update" at bounding box center [1479, 140] width 101 height 27
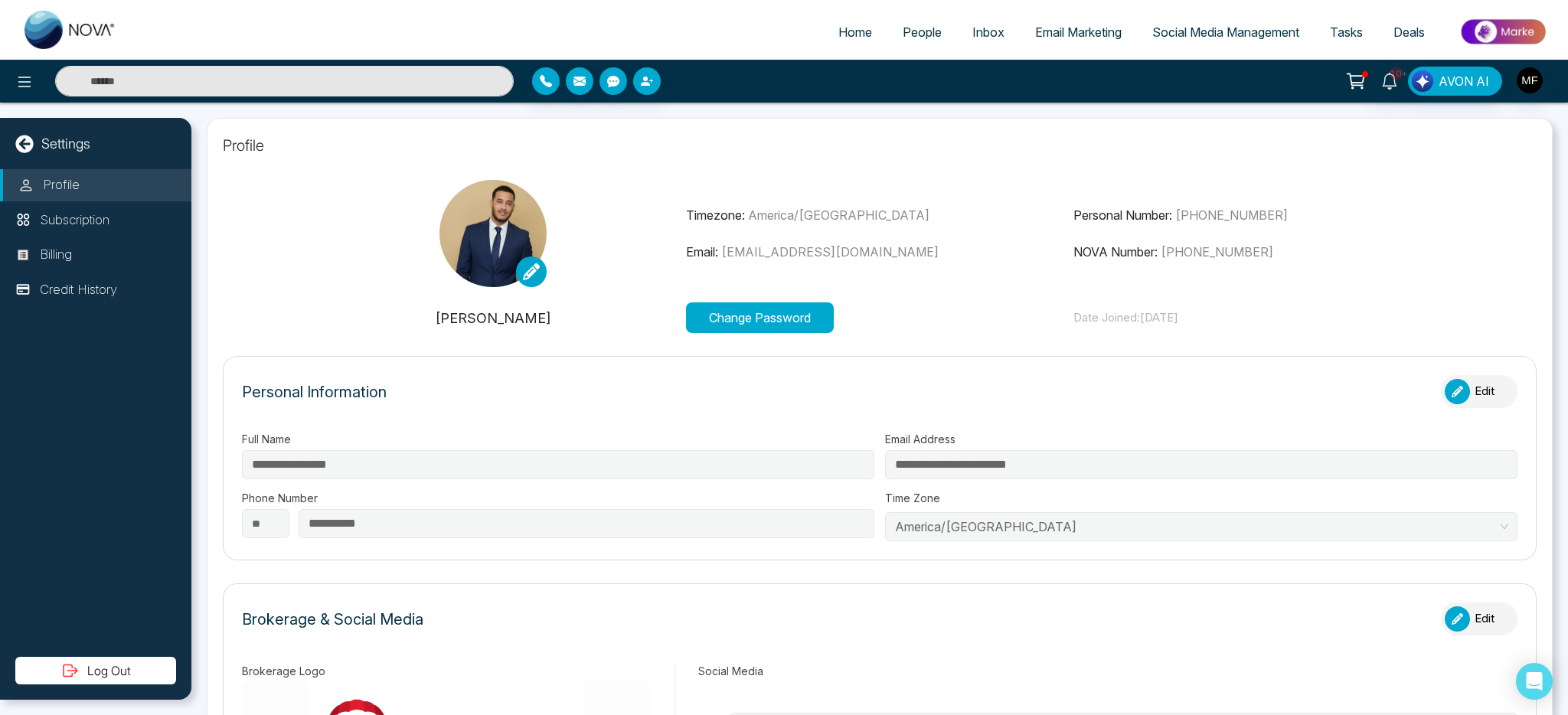
type input "**********"
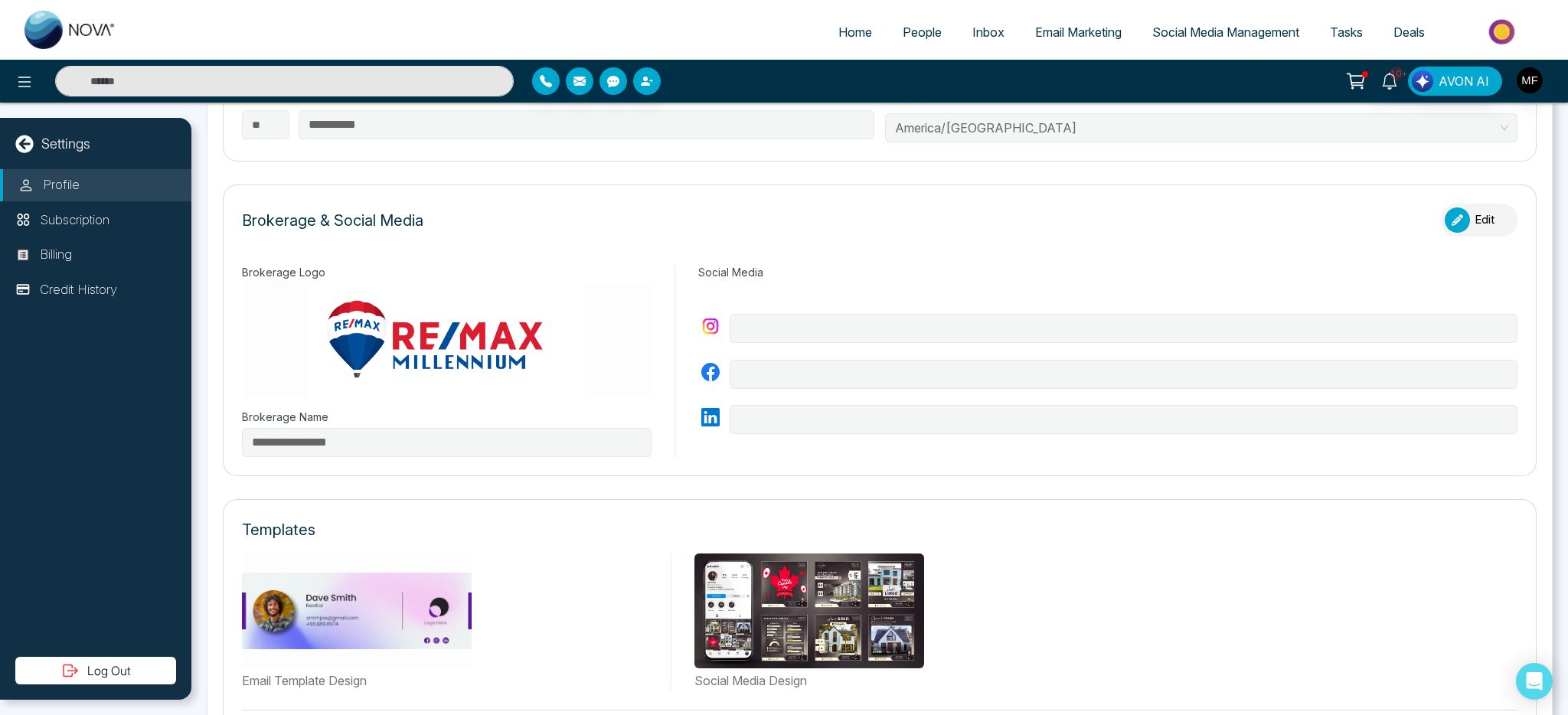
scroll to position [150, 0]
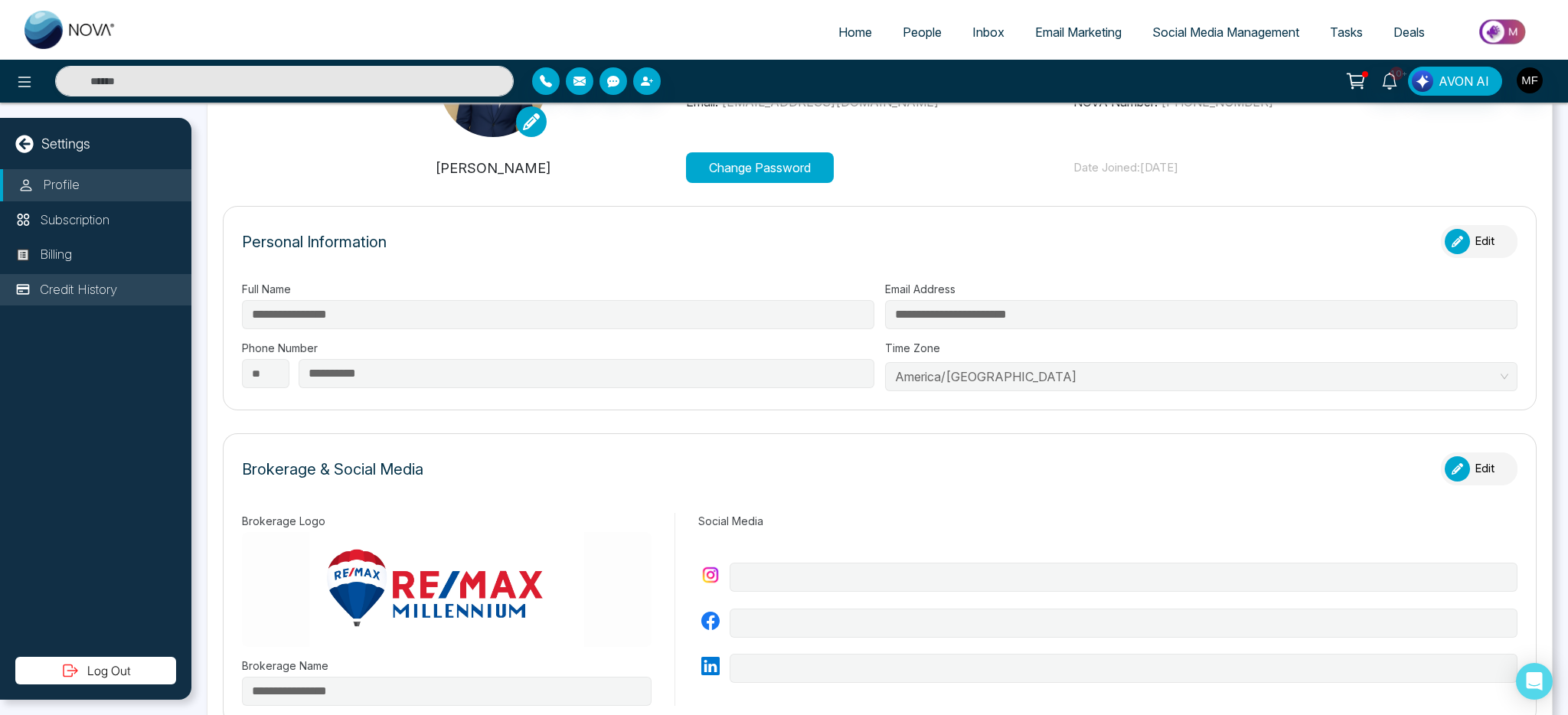
click at [62, 281] on p "Credit History" at bounding box center [79, 290] width 77 height 20
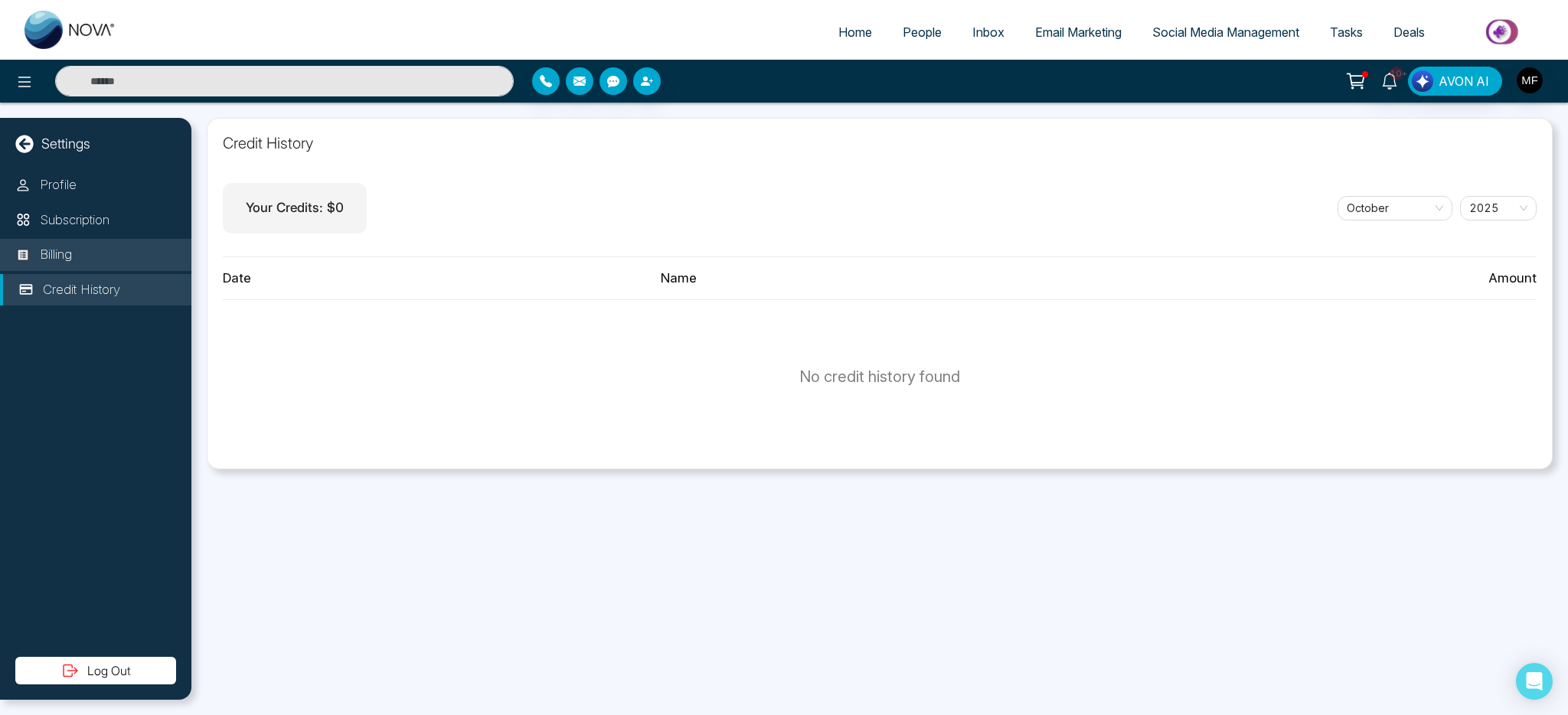
click at [92, 259] on li "Billing" at bounding box center [96, 255] width 192 height 32
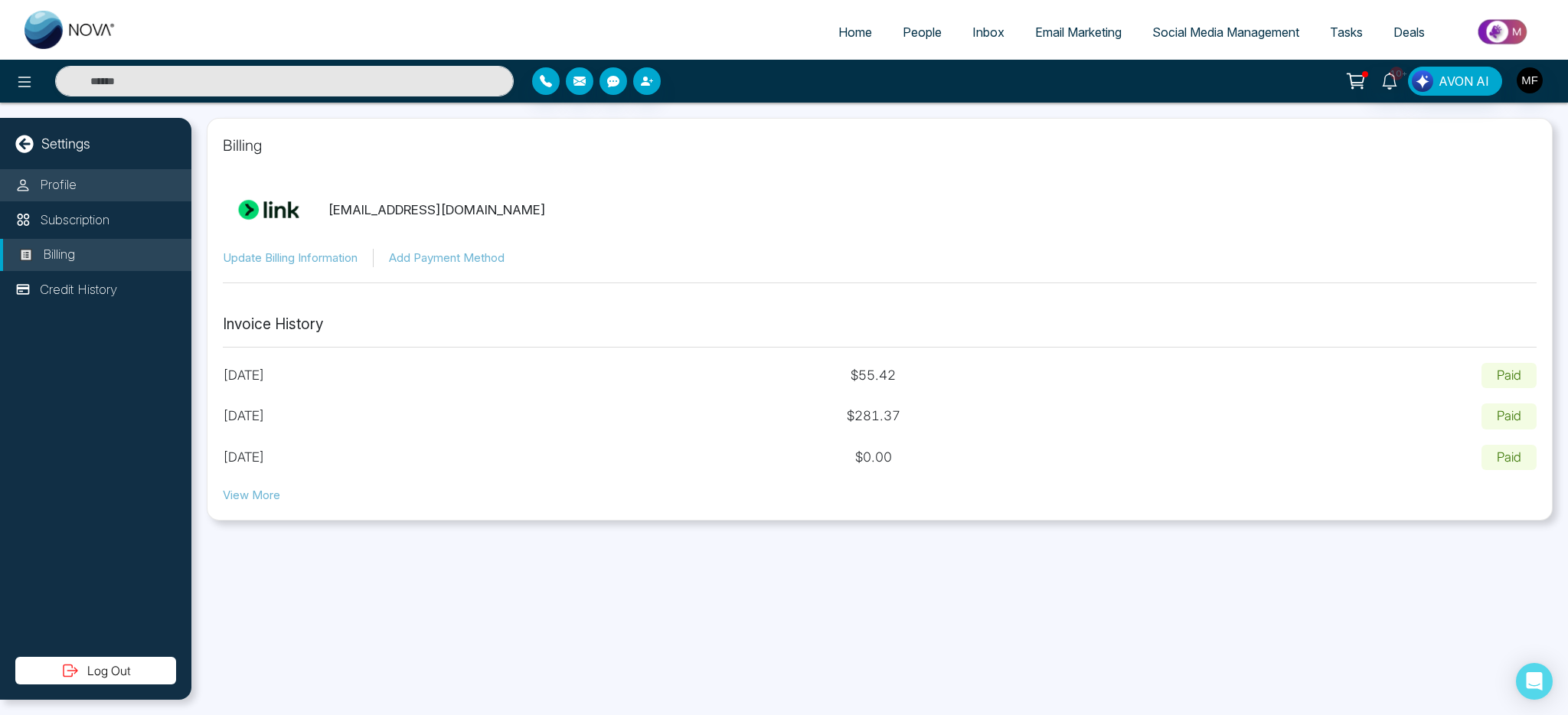
click at [103, 198] on li "Profile" at bounding box center [96, 186] width 192 height 32
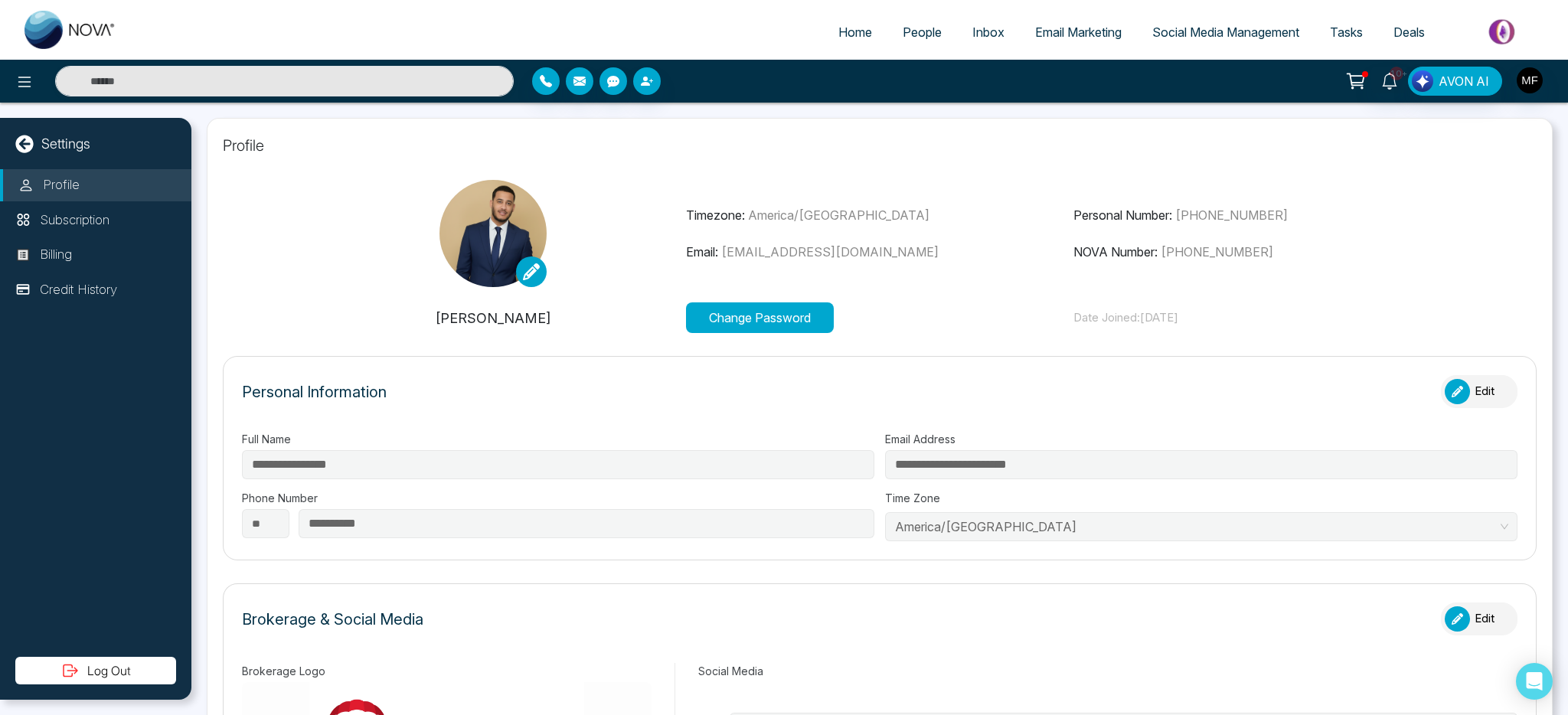
type input "**********"
click at [100, 247] on li "Billing" at bounding box center [96, 255] width 192 height 32
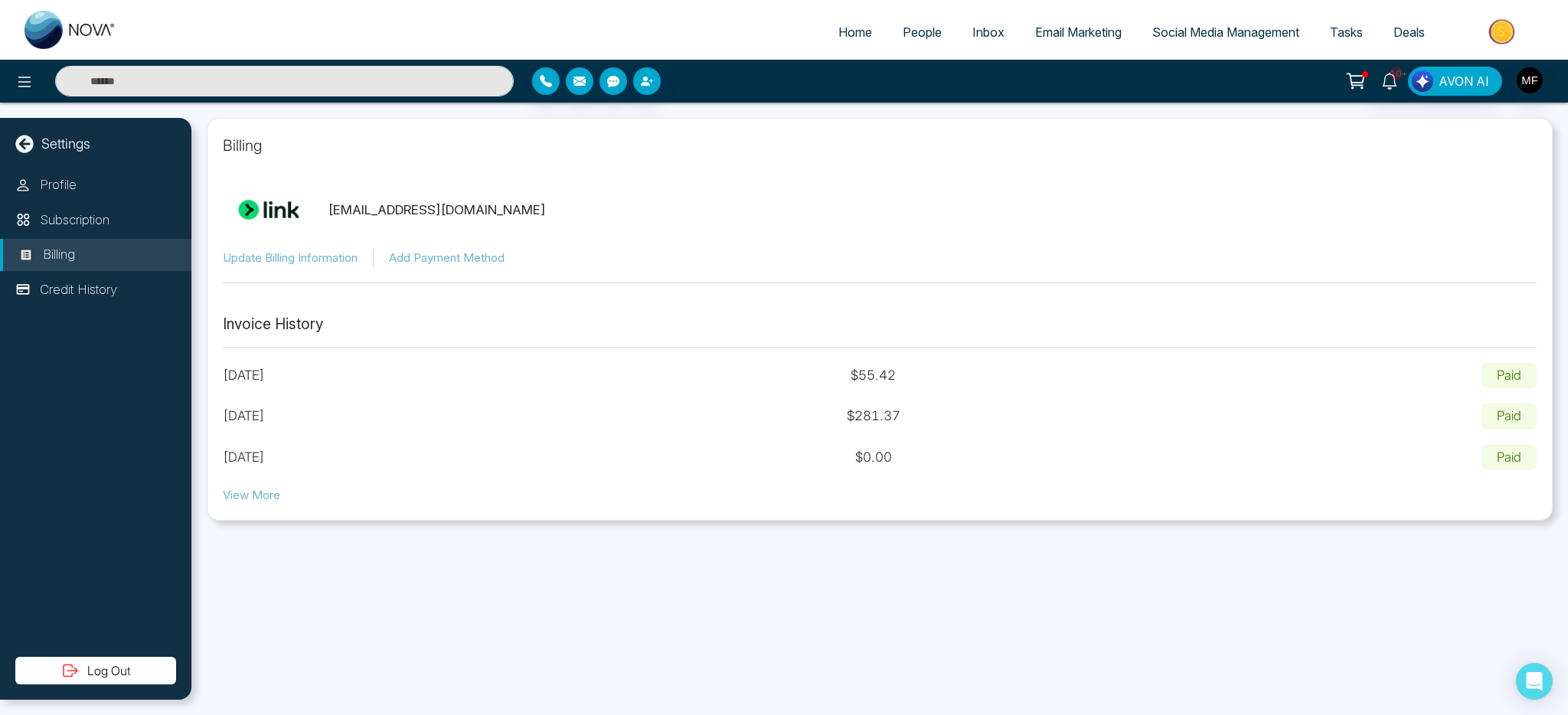
click at [102, 238] on div "Profile Subscription Billing Credit History" at bounding box center [96, 413] width 192 height 488
click at [106, 222] on p "Subscription" at bounding box center [74, 220] width 69 height 20
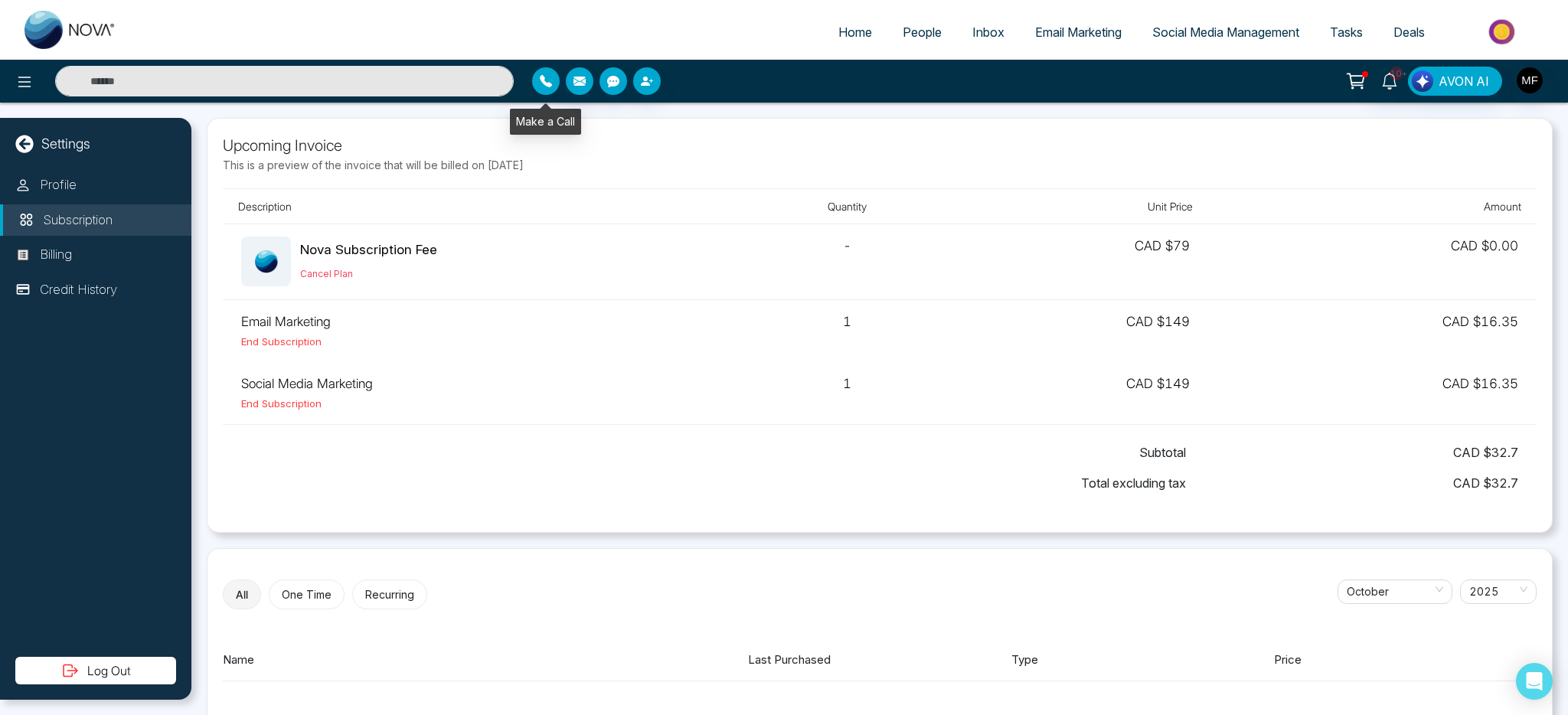
click at [547, 82] on icon "button" at bounding box center [546, 81] width 12 height 12
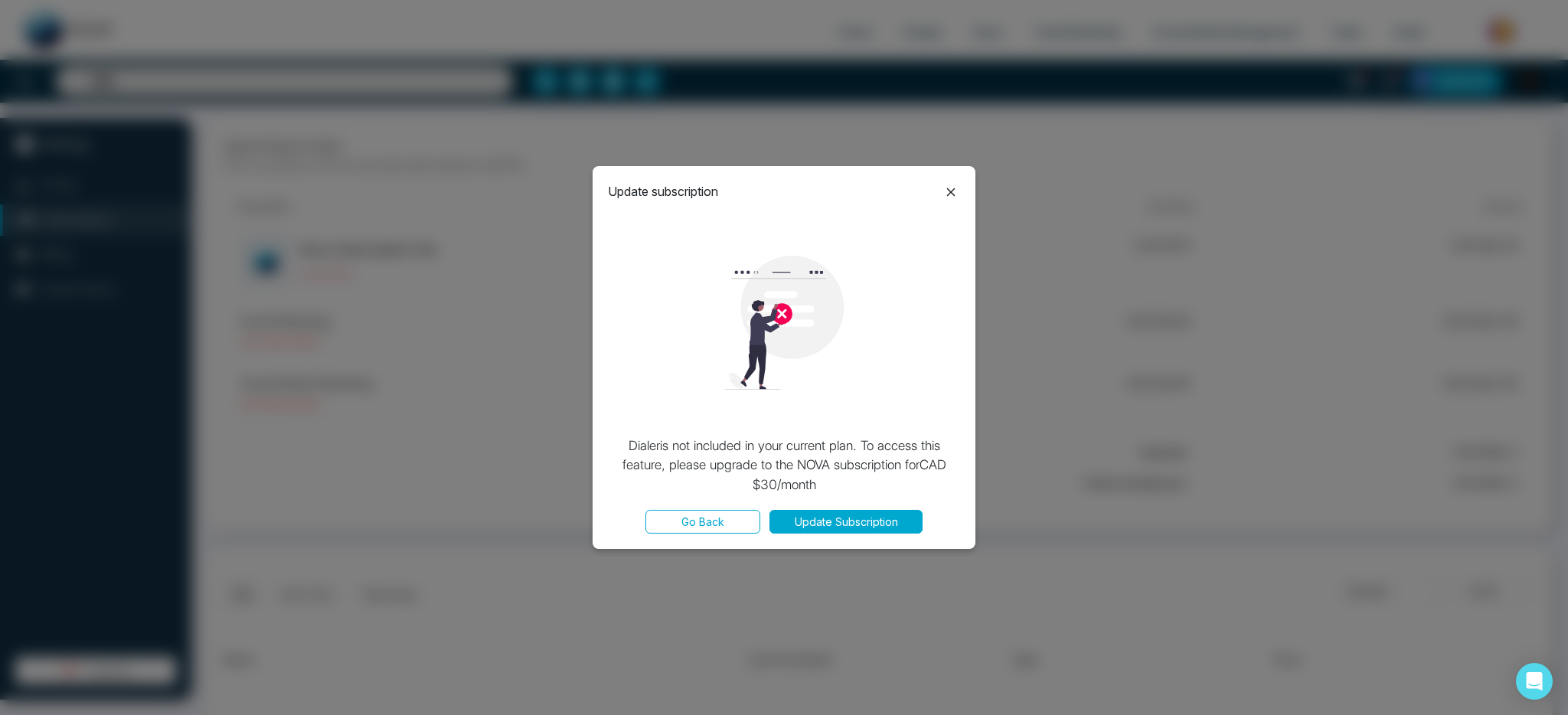
click at [849, 526] on button "Update Subscription" at bounding box center [846, 522] width 153 height 24
click at [863, 523] on button "Please wait..." at bounding box center [846, 522] width 153 height 24
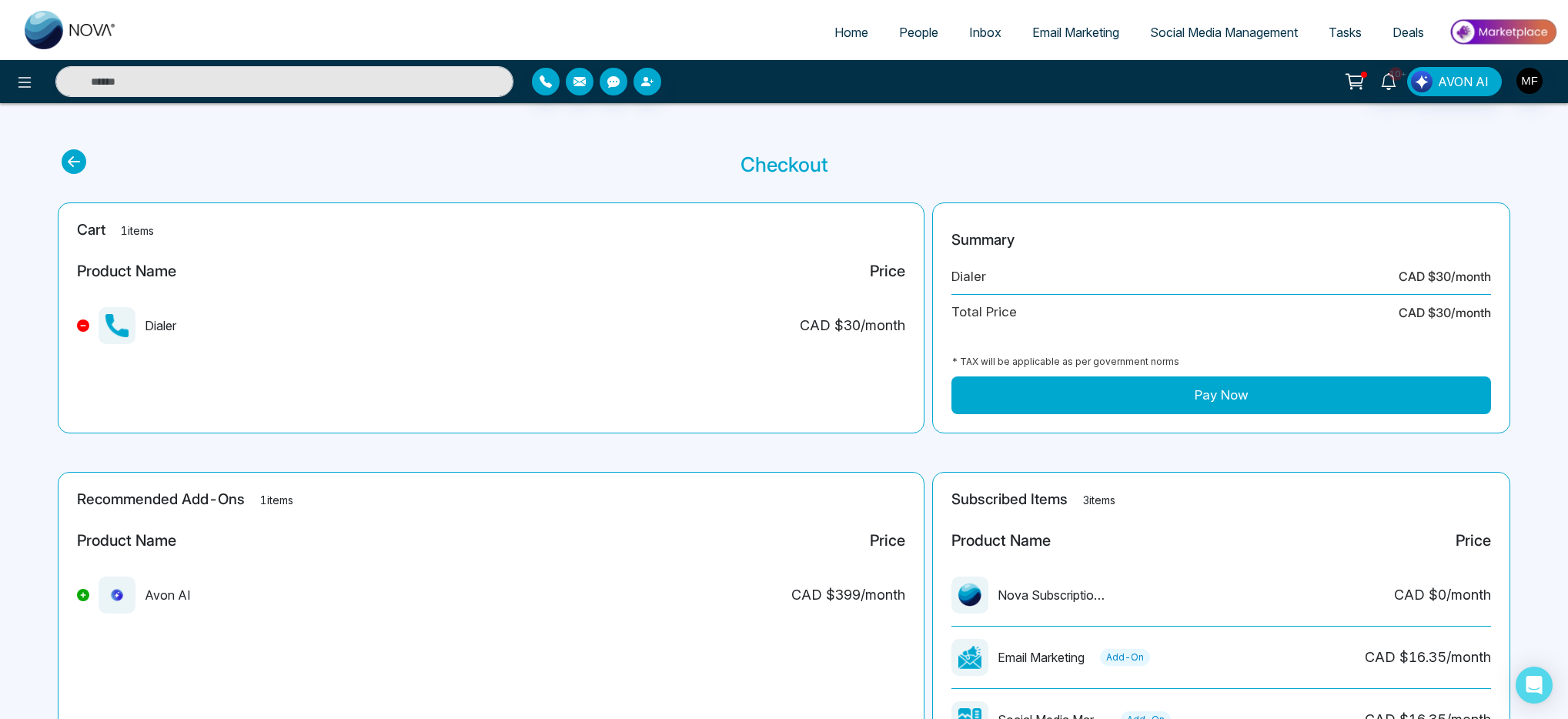
click at [1230, 403] on button "Pay Now" at bounding box center [1221, 396] width 540 height 39
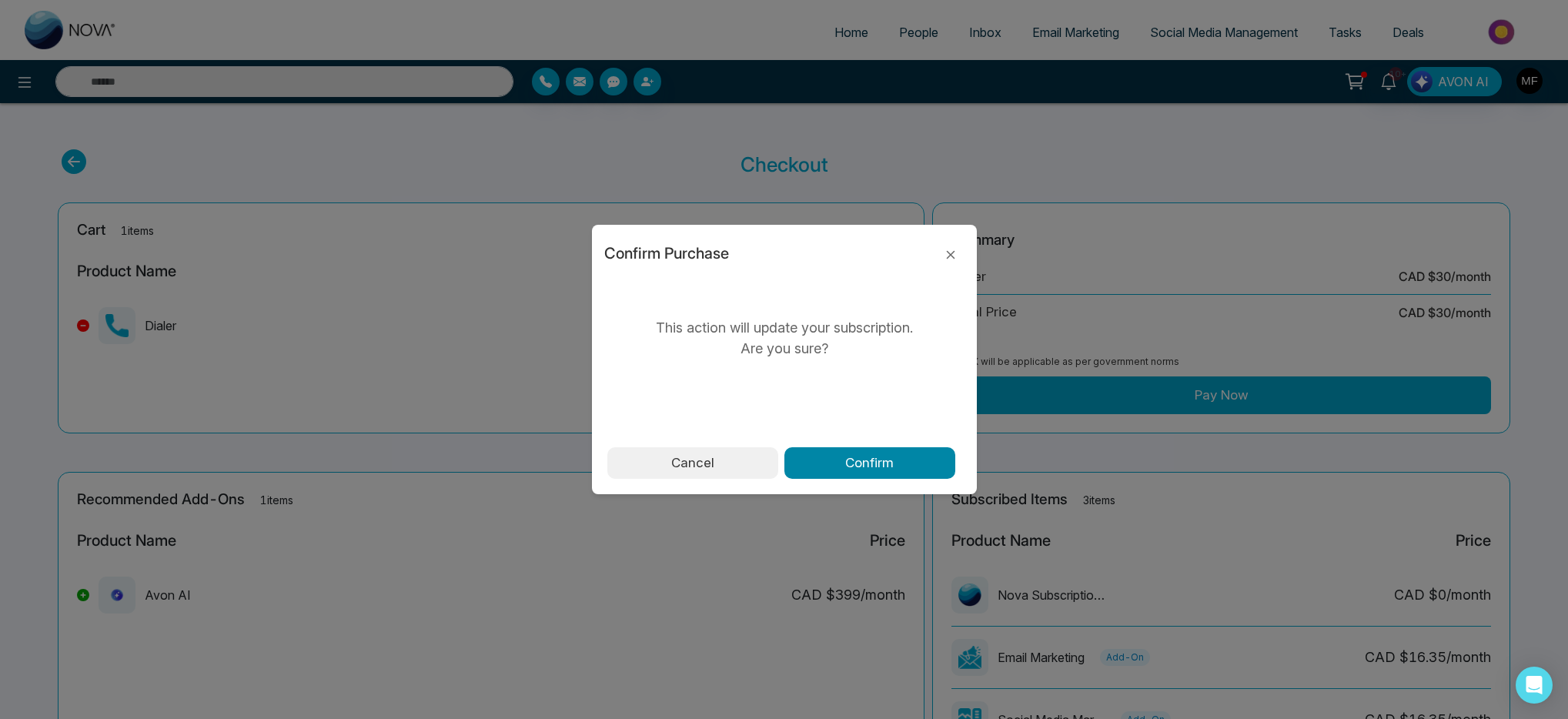
click at [831, 469] on button "Confirm" at bounding box center [870, 464] width 171 height 33
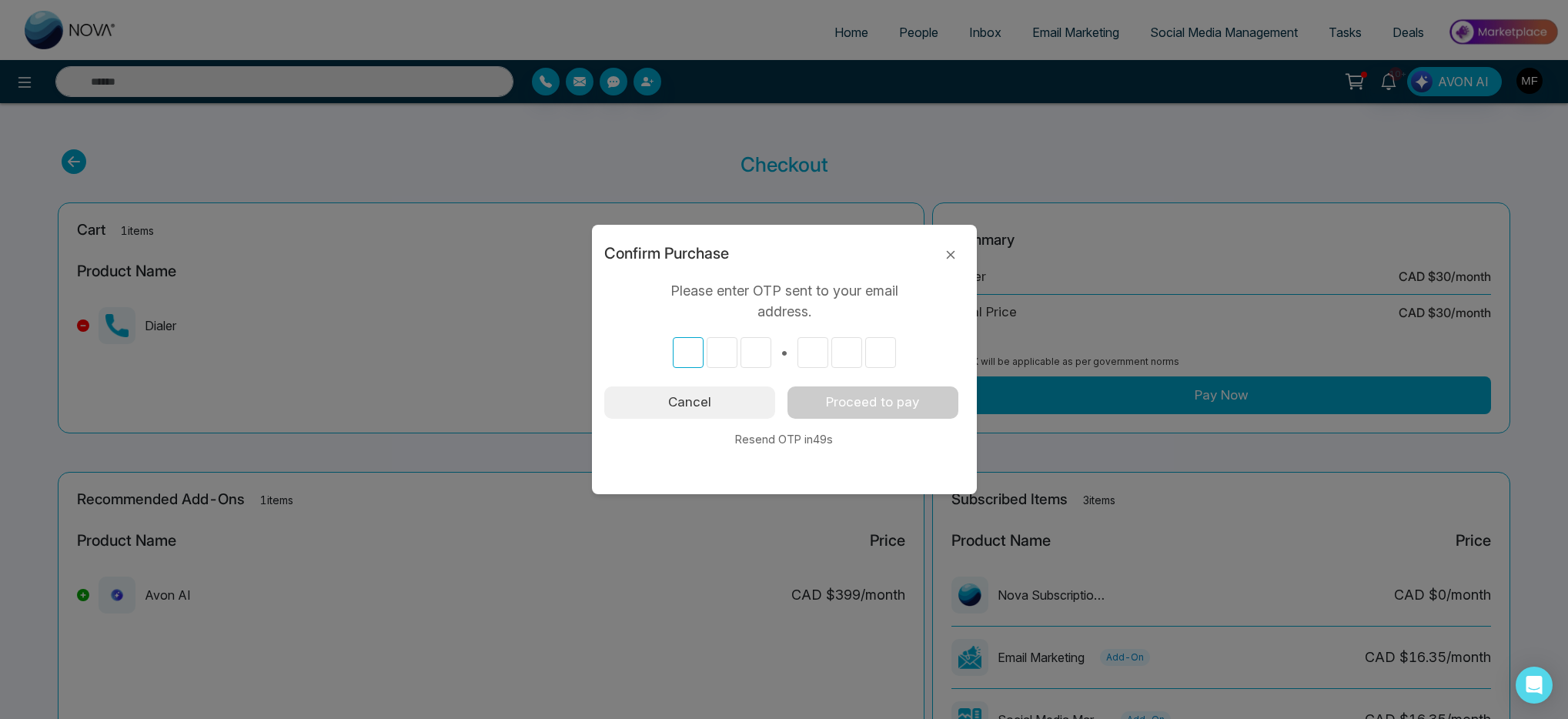
type input "*"
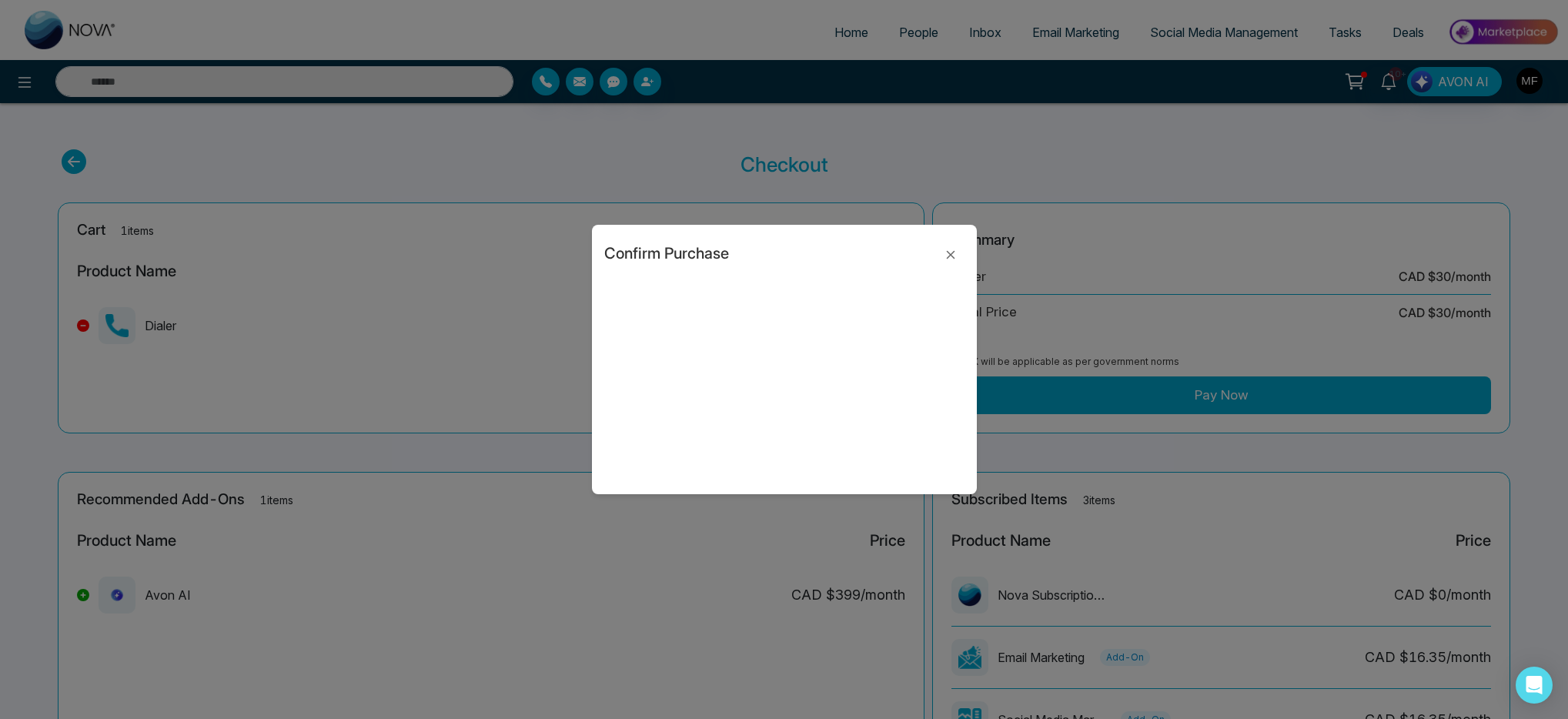
type input "*"
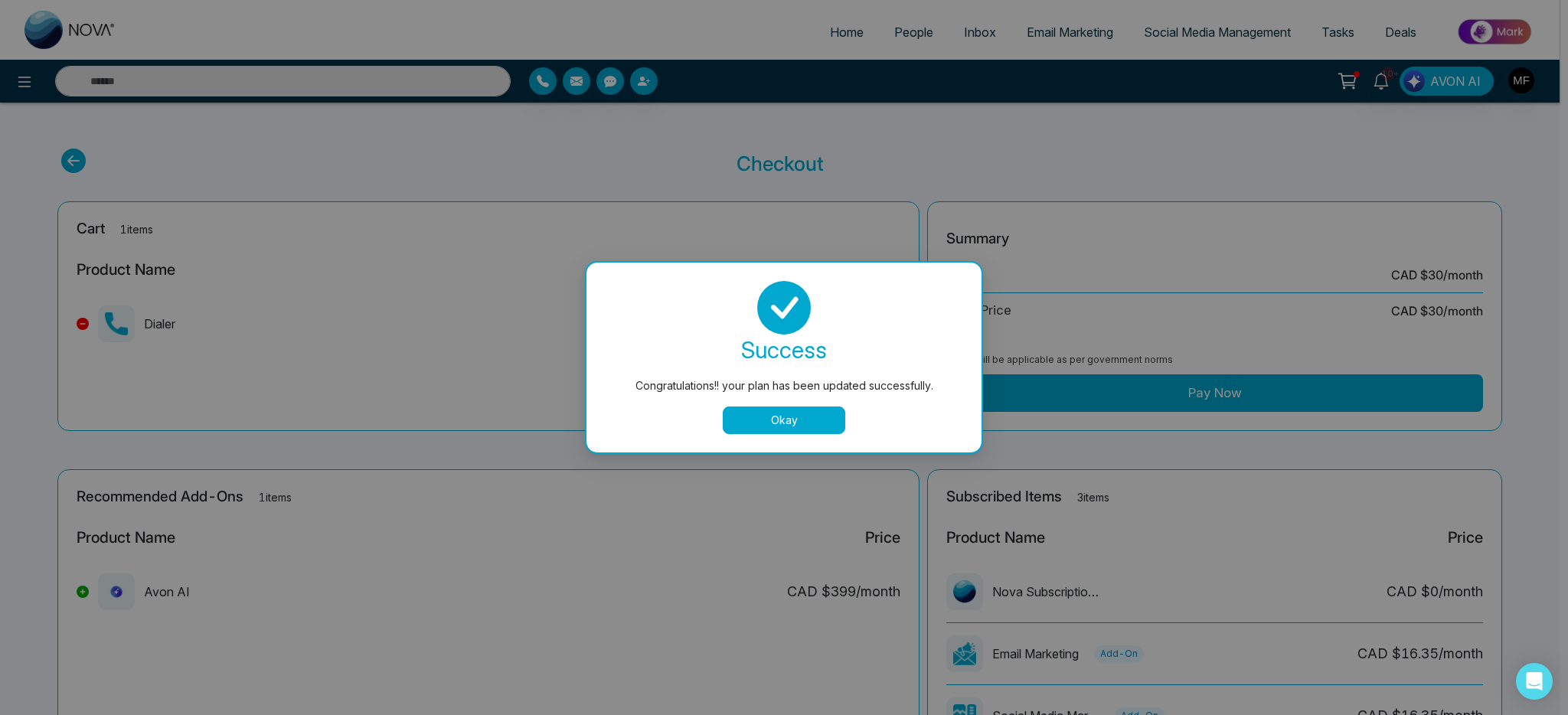
click at [771, 428] on button "Okay" at bounding box center [784, 420] width 122 height 27
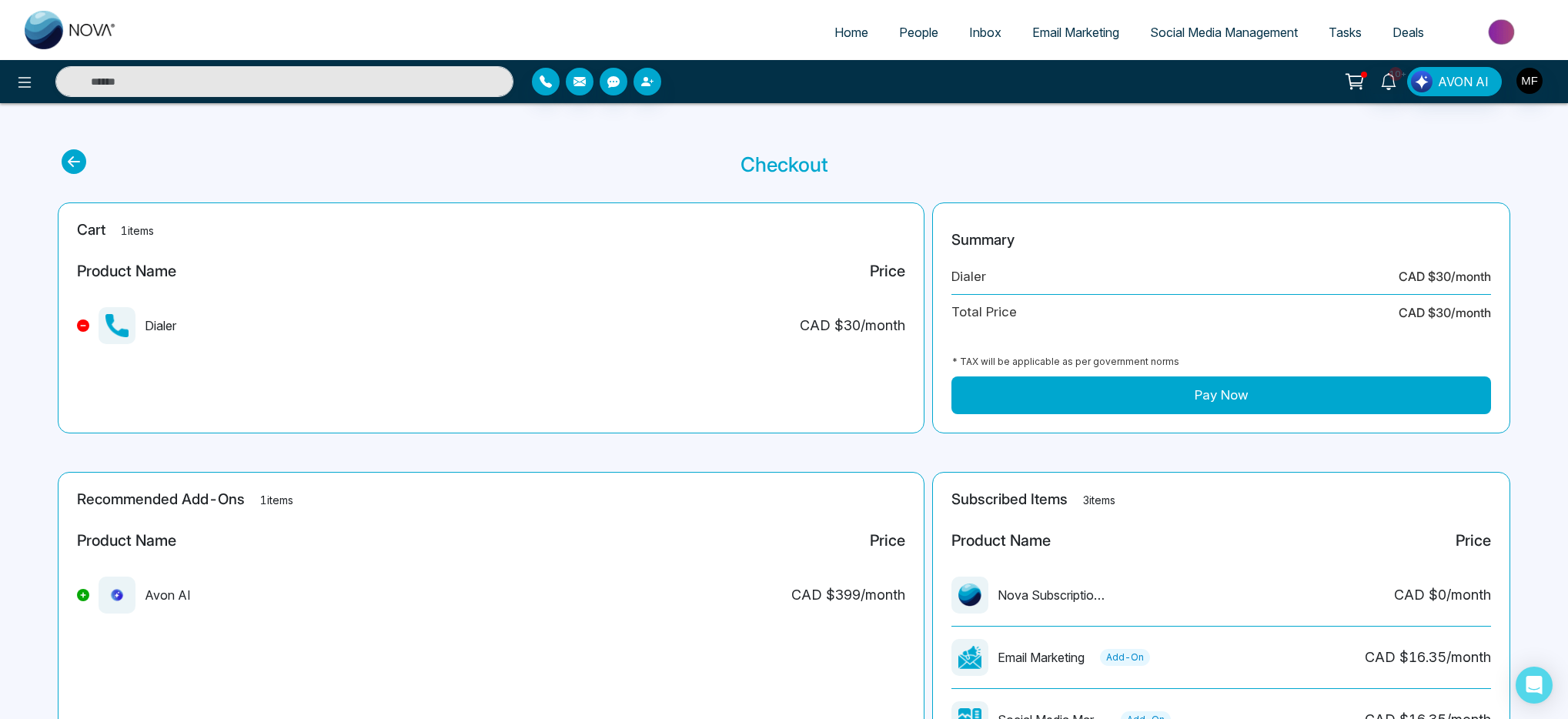
click at [907, 34] on span "People" at bounding box center [919, 33] width 40 height 15
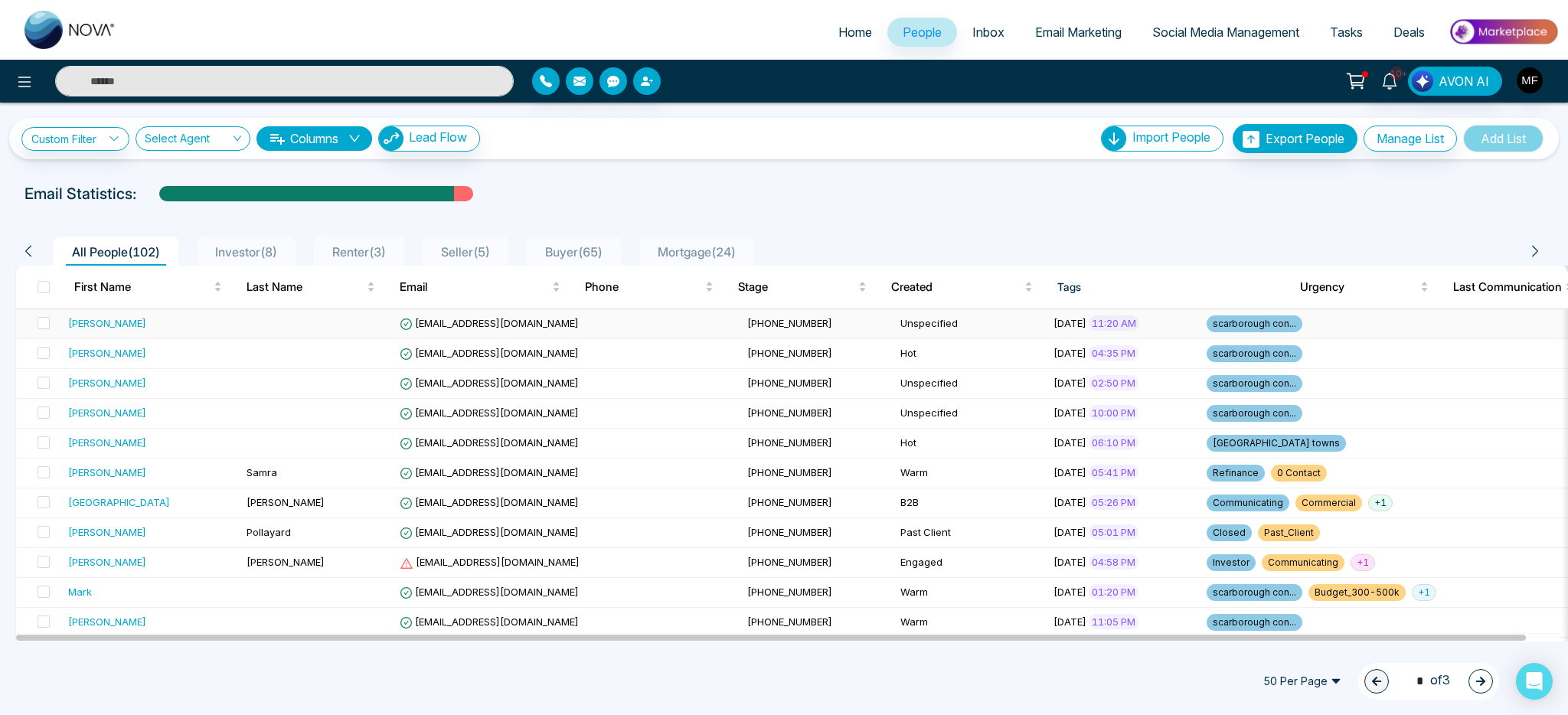
click at [288, 330] on td at bounding box center [317, 324] width 153 height 30
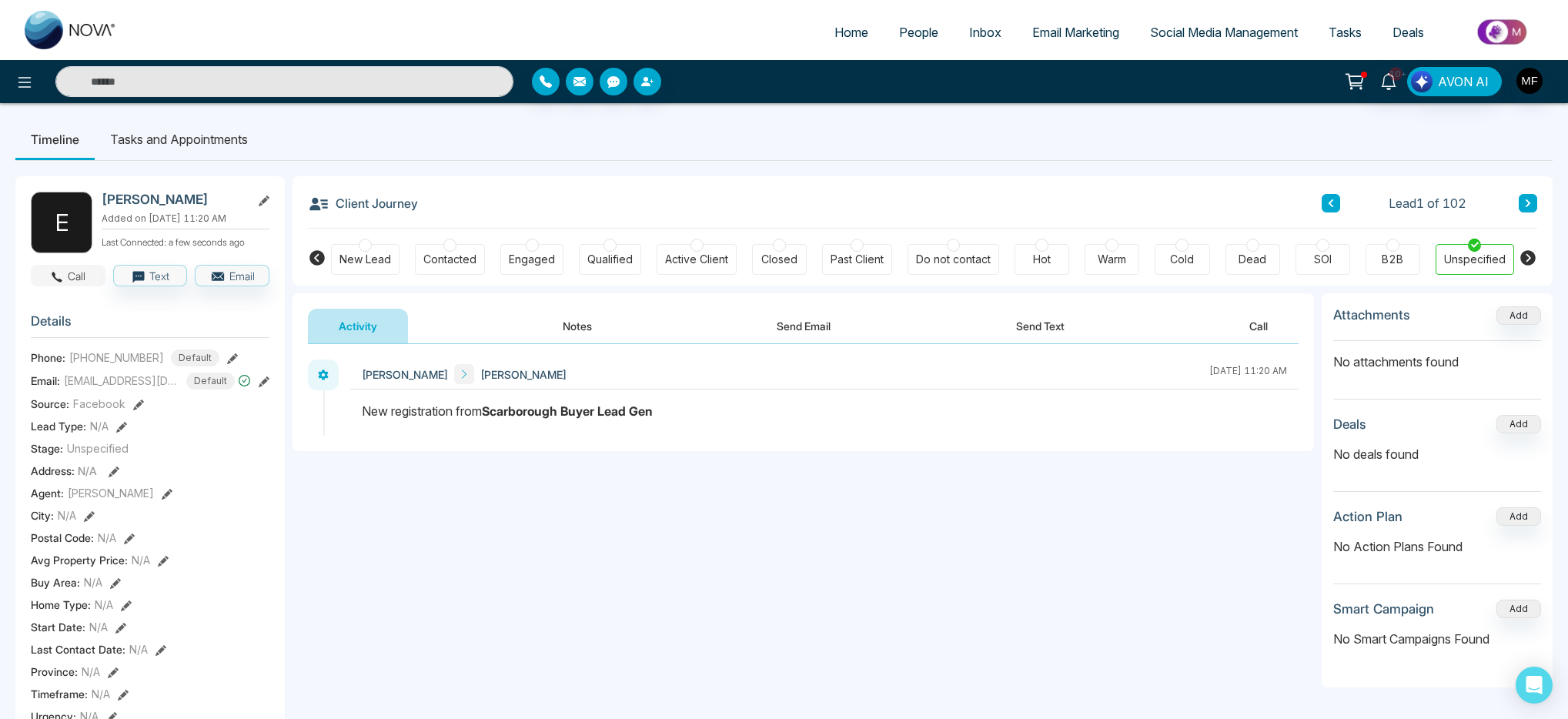
click at [67, 282] on button "Call" at bounding box center [68, 275] width 75 height 22
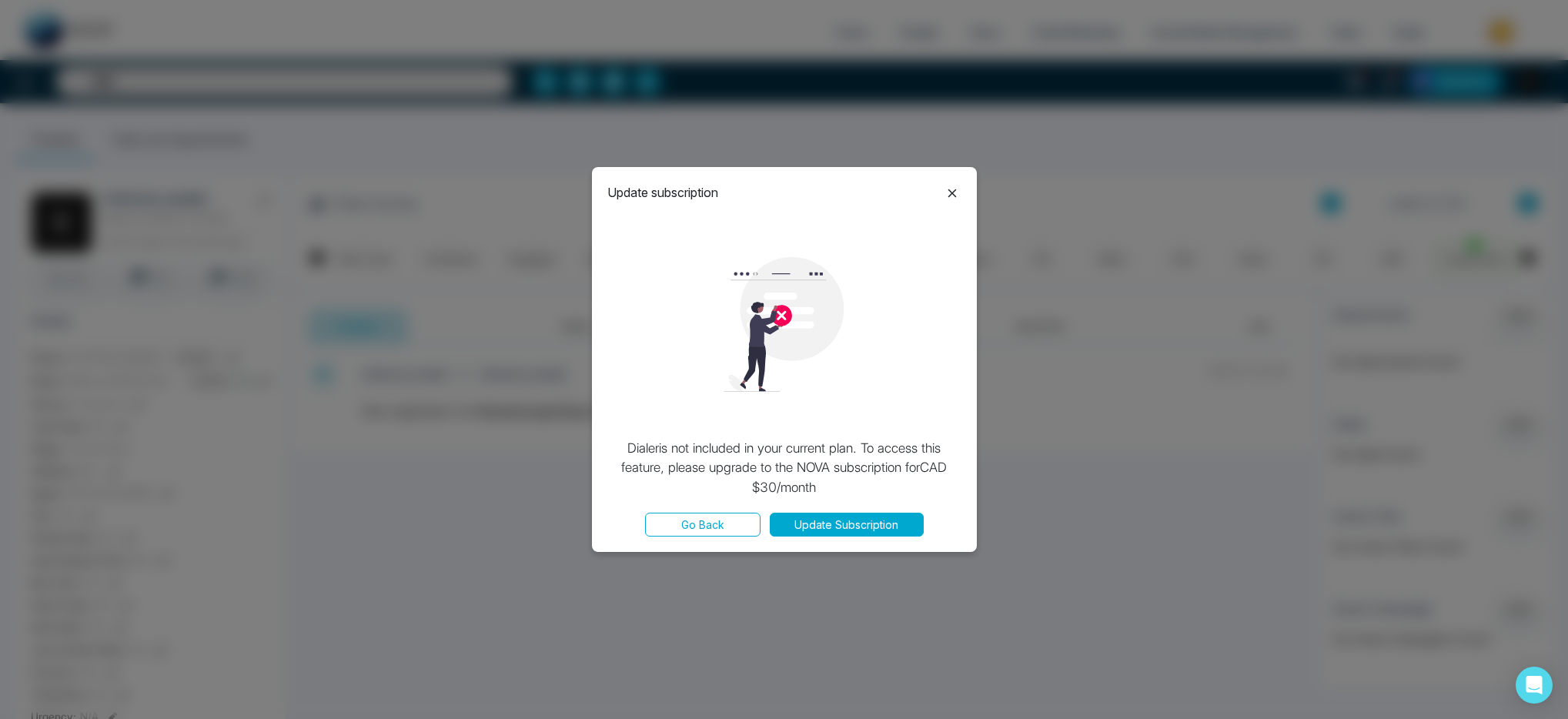
click at [956, 185] on icon at bounding box center [952, 193] width 18 height 18
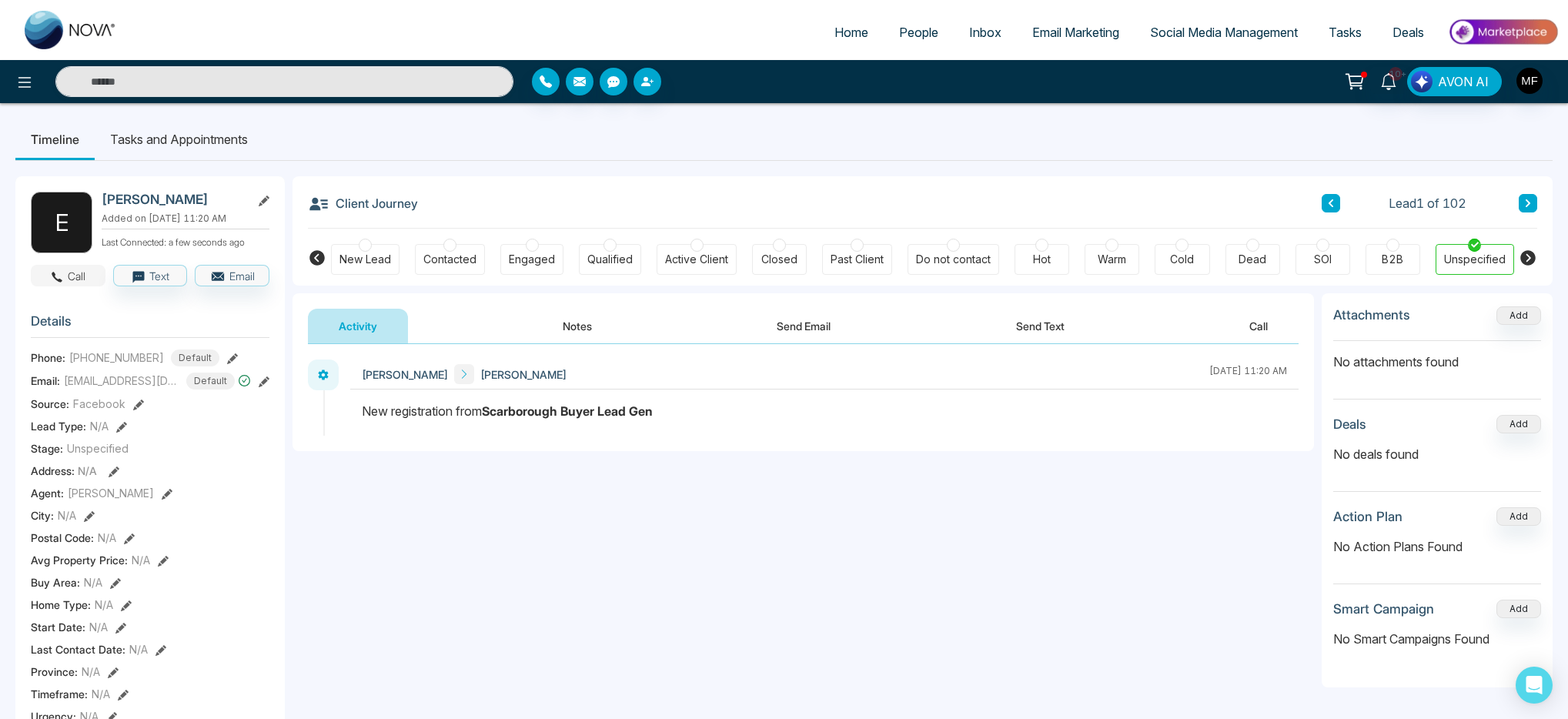
click at [70, 281] on button "Call" at bounding box center [68, 275] width 75 height 22
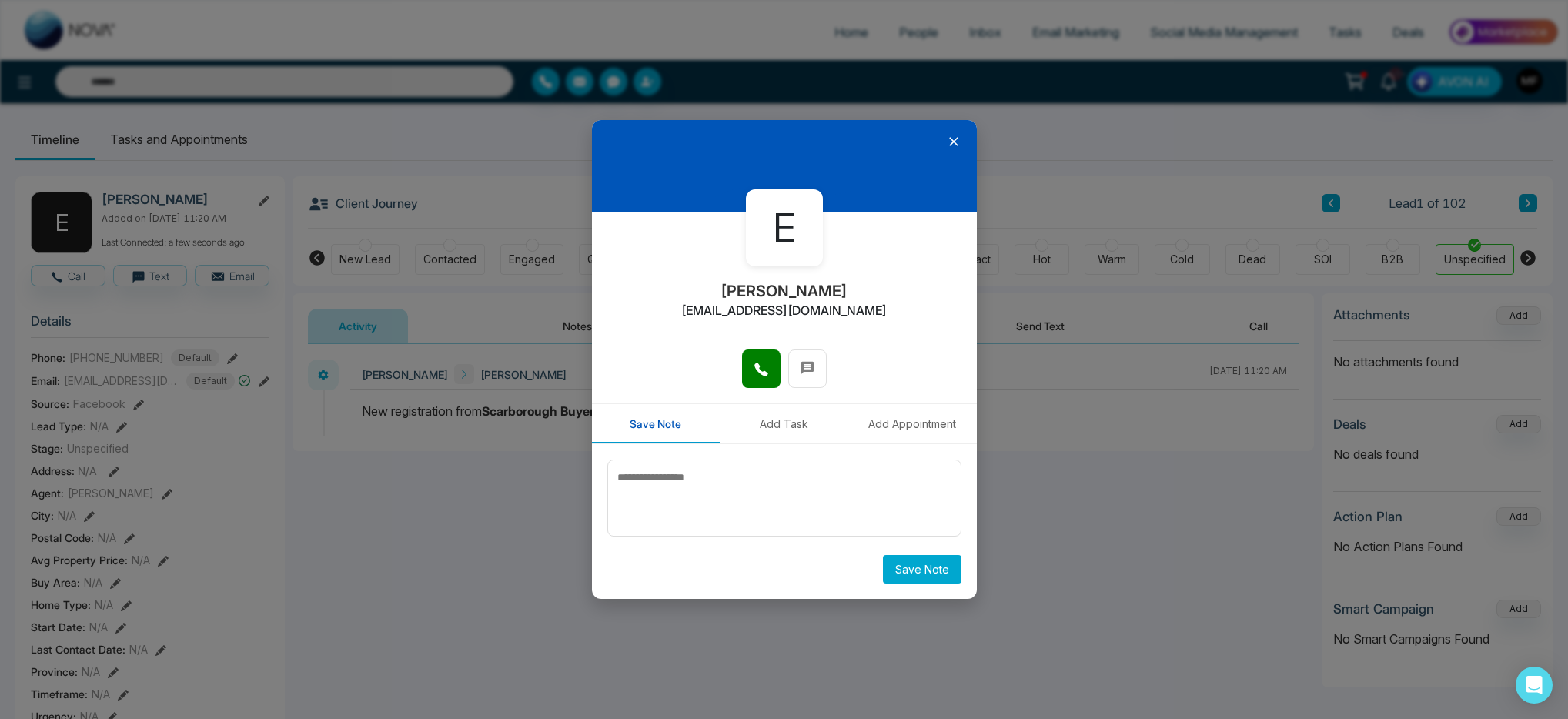
click at [959, 143] on icon at bounding box center [954, 142] width 15 height 15
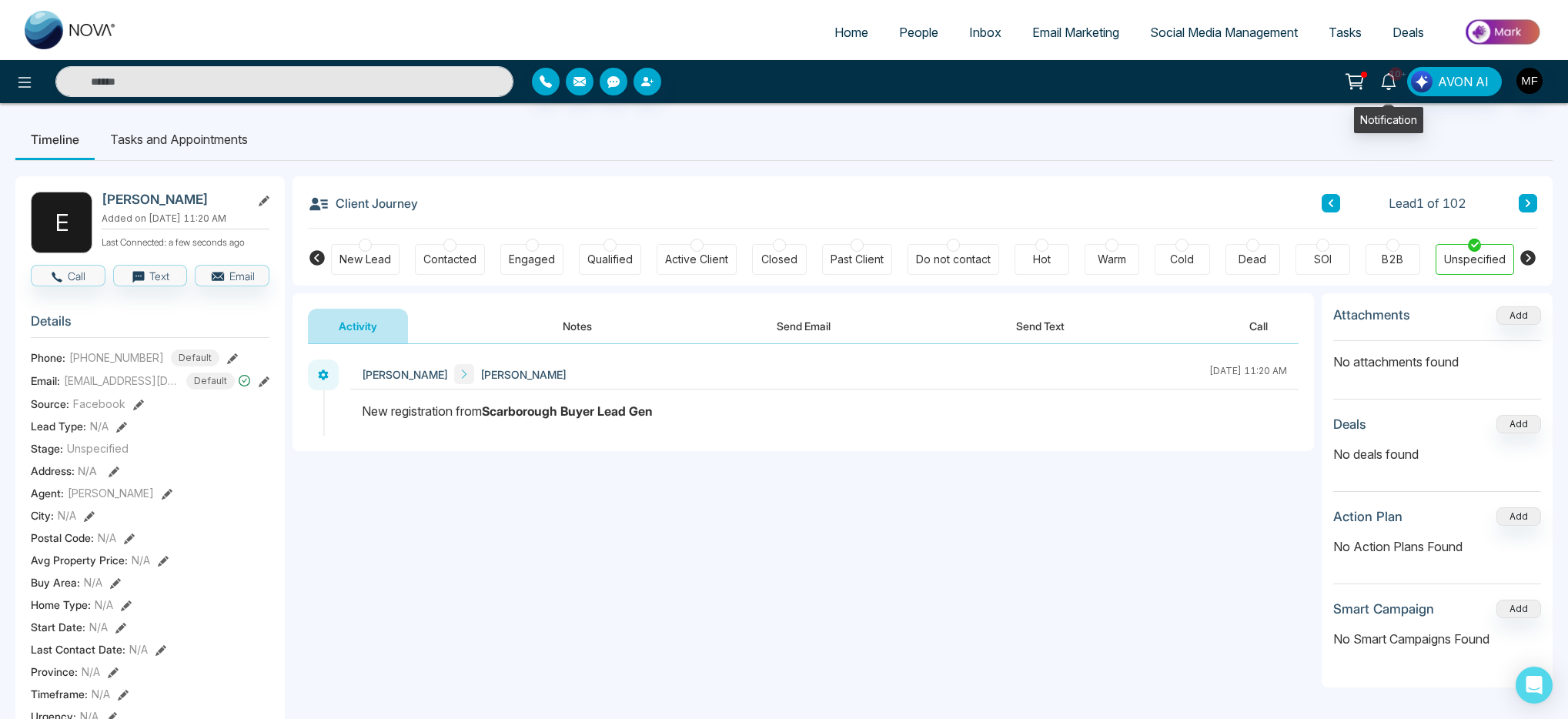
click at [1385, 80] on icon at bounding box center [1388, 82] width 15 height 17
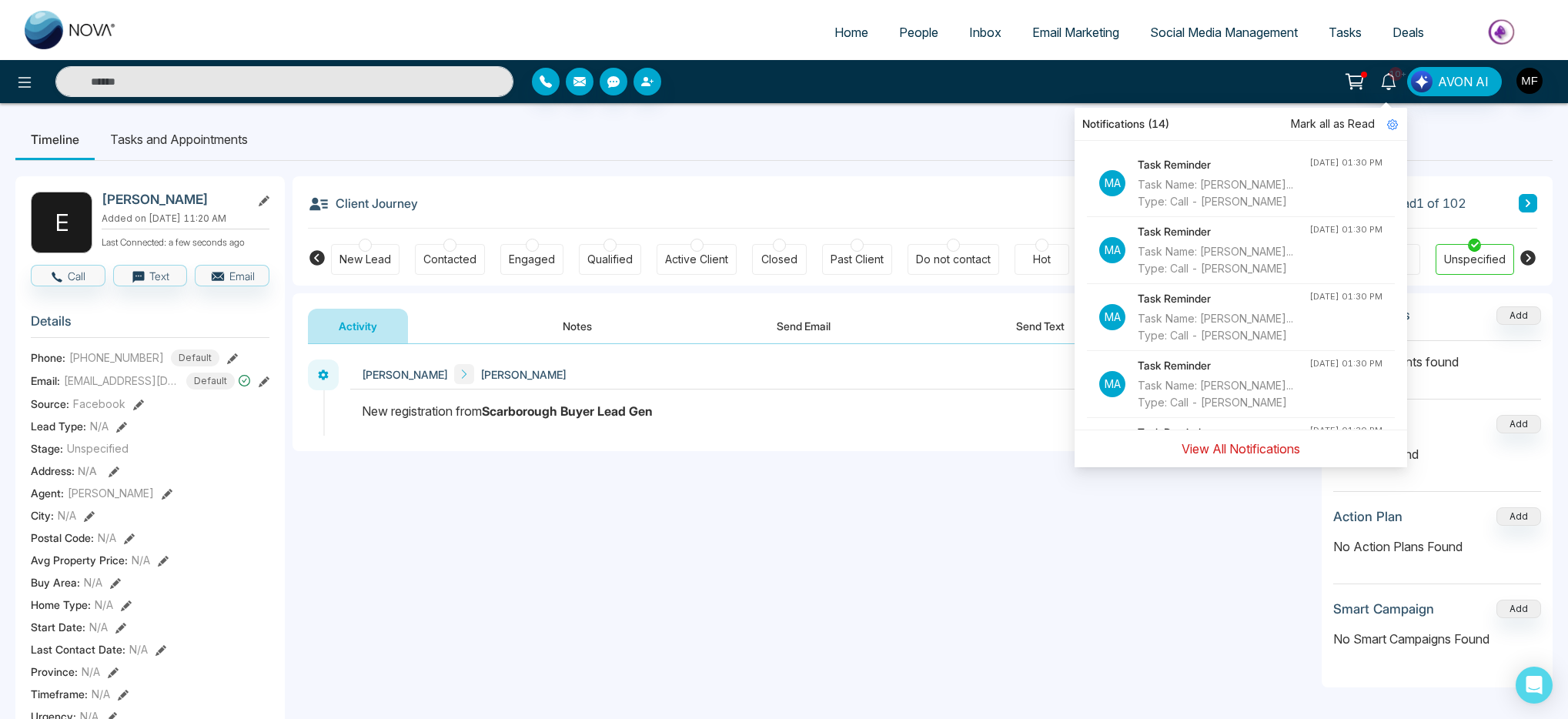
click at [1223, 446] on button "View All Notifications" at bounding box center [1240, 449] width 138 height 29
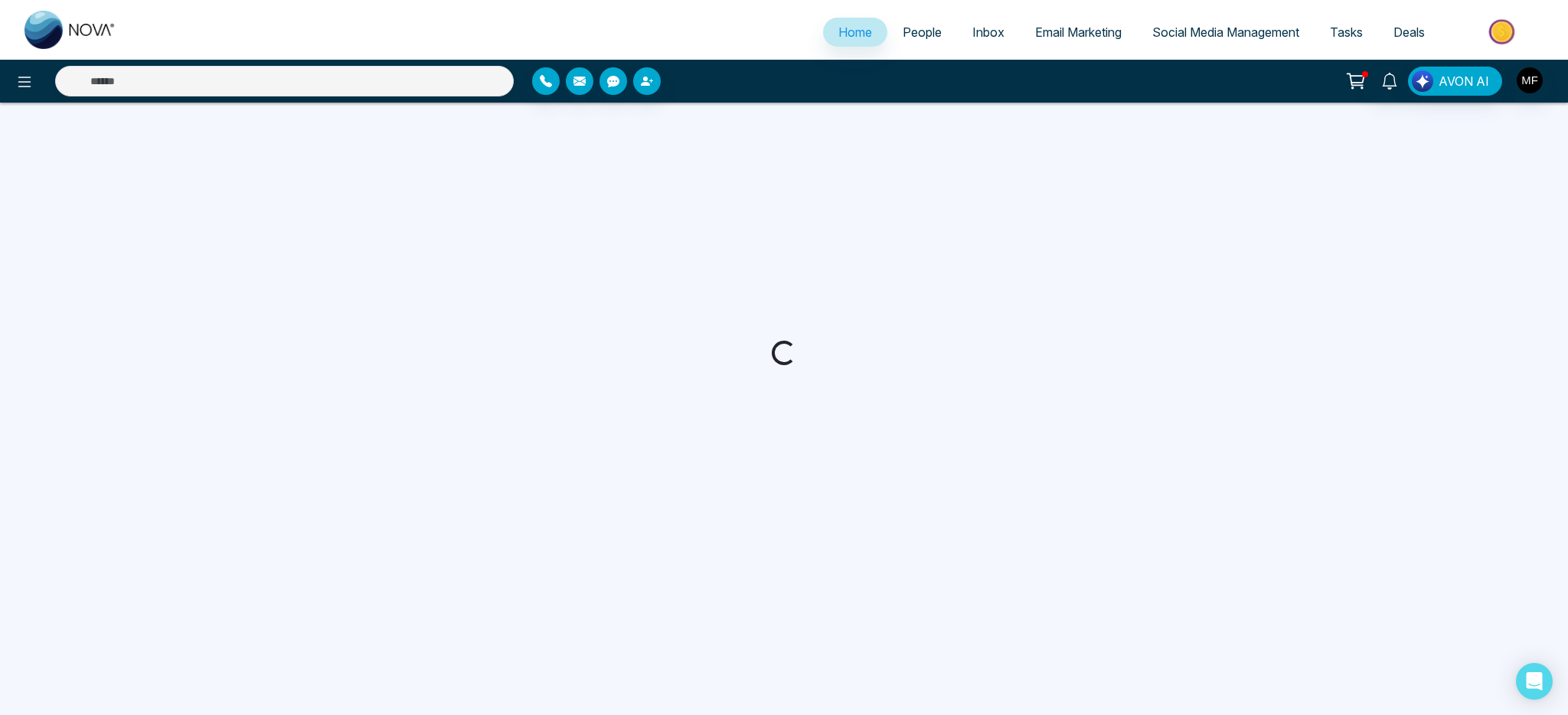
select select "*"
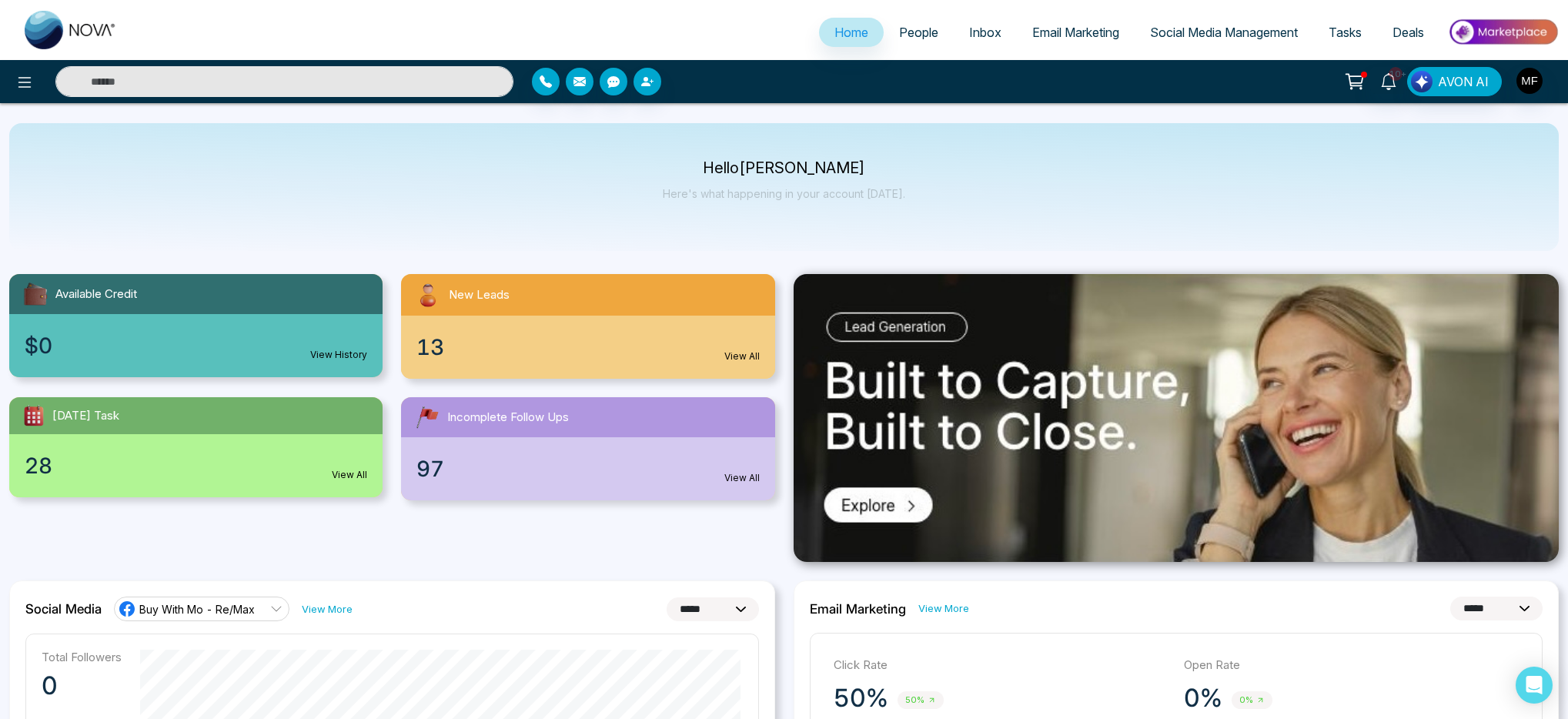
click at [455, 80] on input "text" at bounding box center [284, 82] width 458 height 31
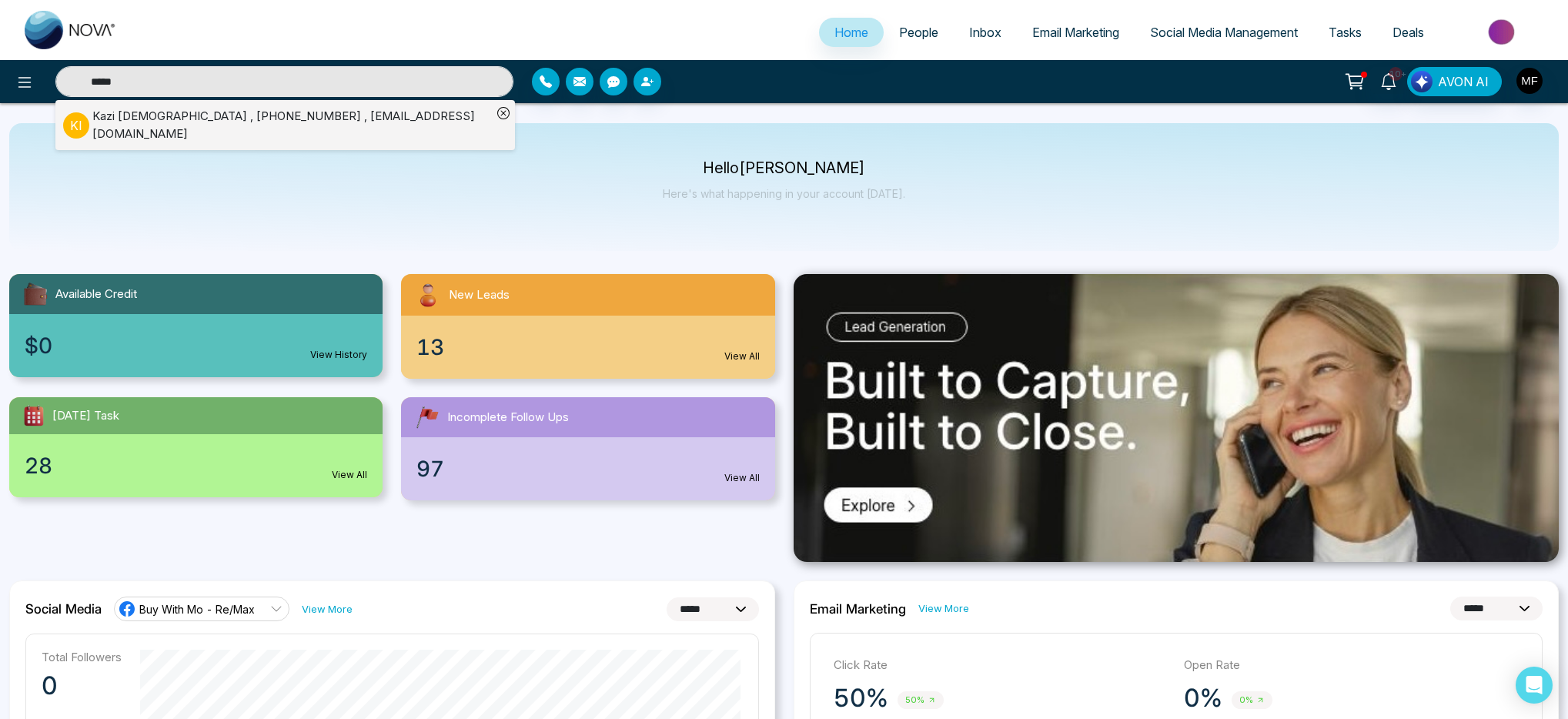
type input "*****"
click at [194, 129] on div "K I [PERSON_NAME][DEMOGRAPHIC_DATA] , [PHONE_NUMBER] , [EMAIL_ADDRESS][DOMAIN_N…" at bounding box center [277, 125] width 429 height 34
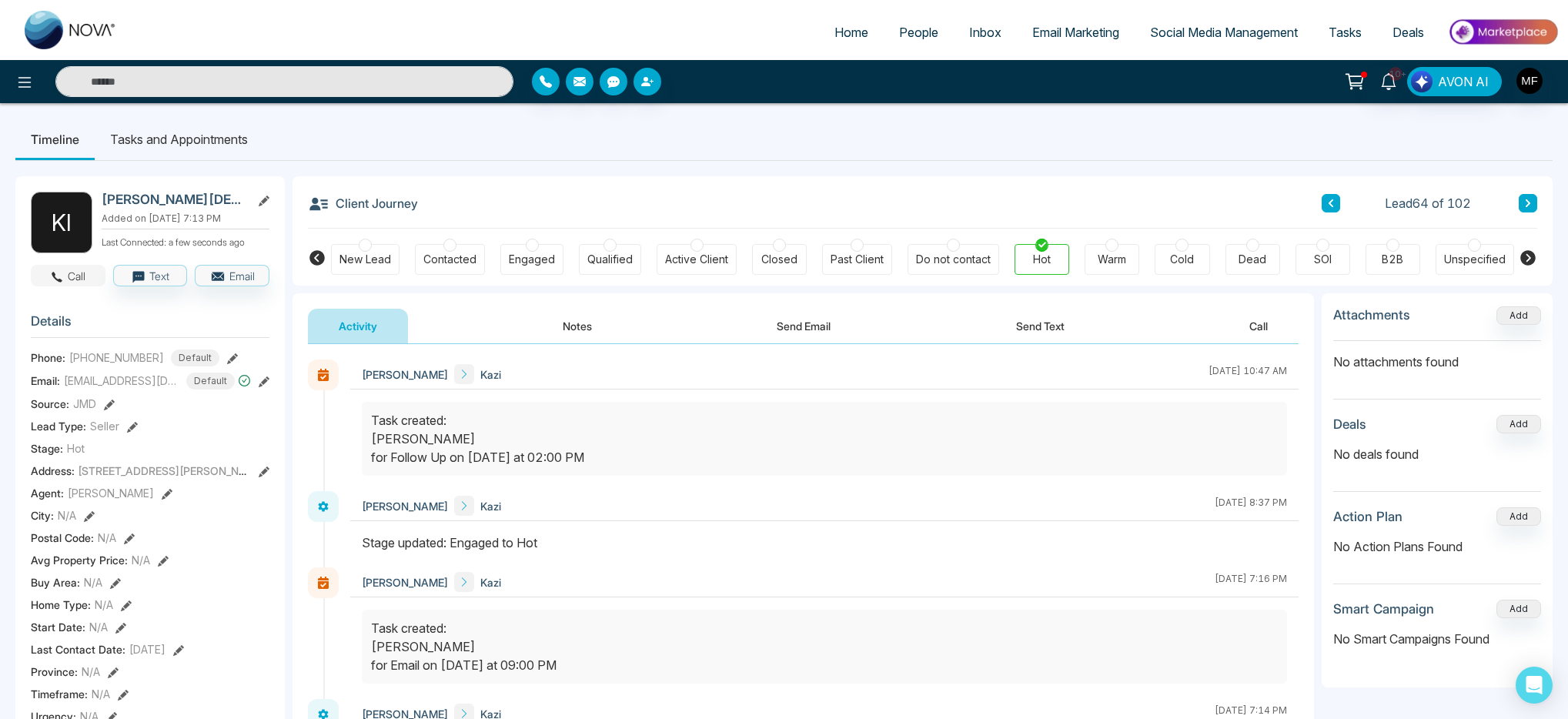
click at [63, 283] on icon "button" at bounding box center [57, 277] width 14 height 14
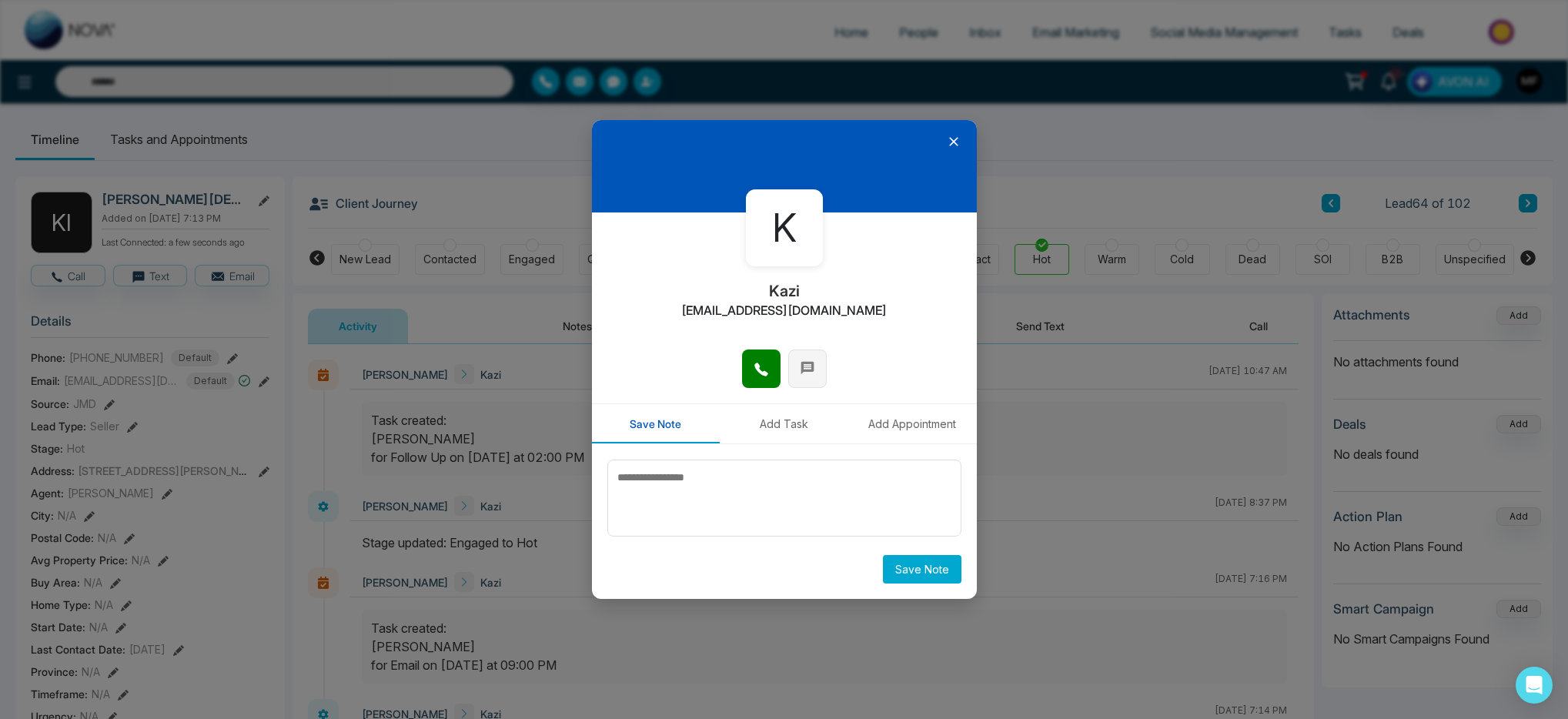
click at [797, 371] on button at bounding box center [808, 368] width 39 height 39
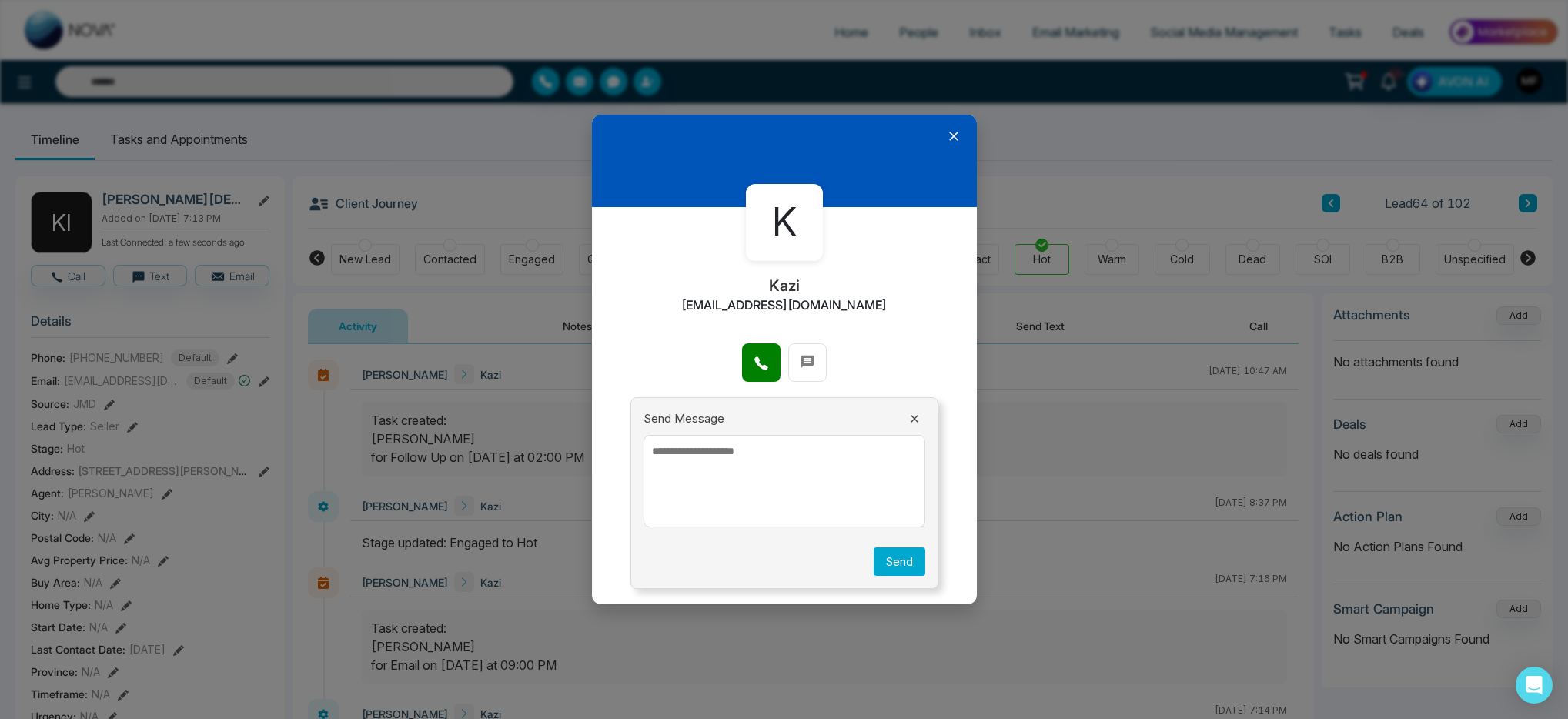
click at [921, 417] on button at bounding box center [914, 419] width 22 height 14
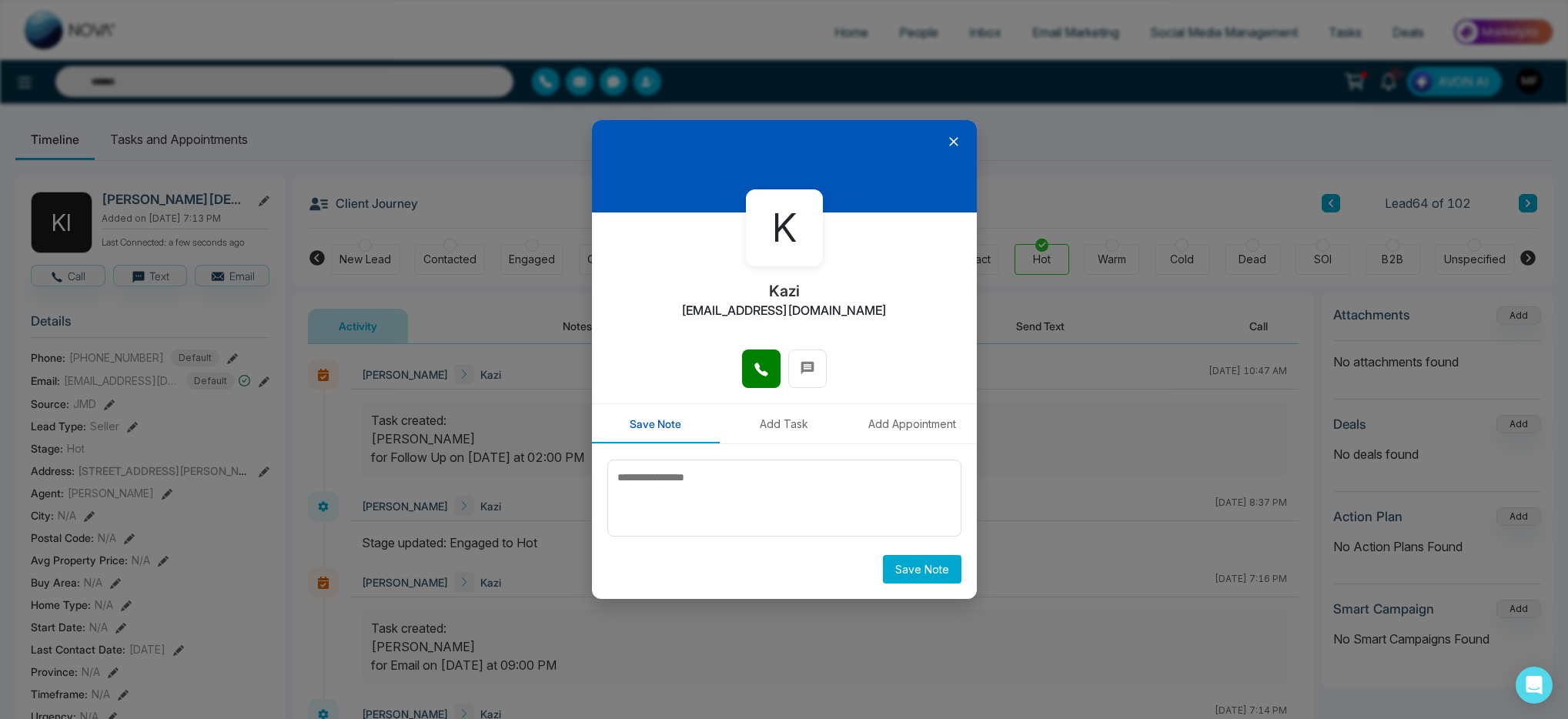
click at [913, 577] on button "Save Note" at bounding box center [922, 568] width 78 height 28
click at [771, 377] on button at bounding box center [761, 368] width 39 height 39
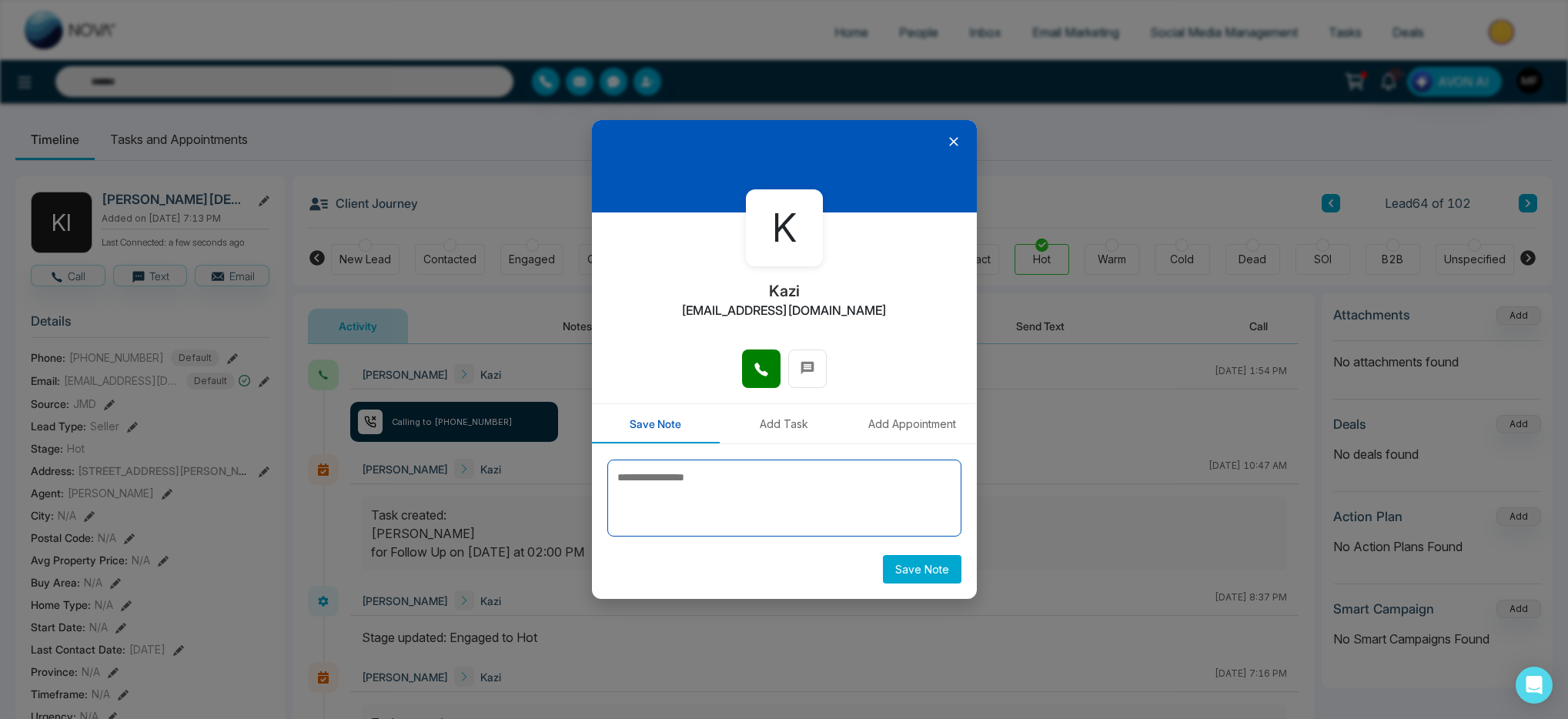
click at [723, 501] on textarea at bounding box center [784, 498] width 354 height 77
type textarea "****"
click at [954, 144] on icon at bounding box center [954, 142] width 9 height 9
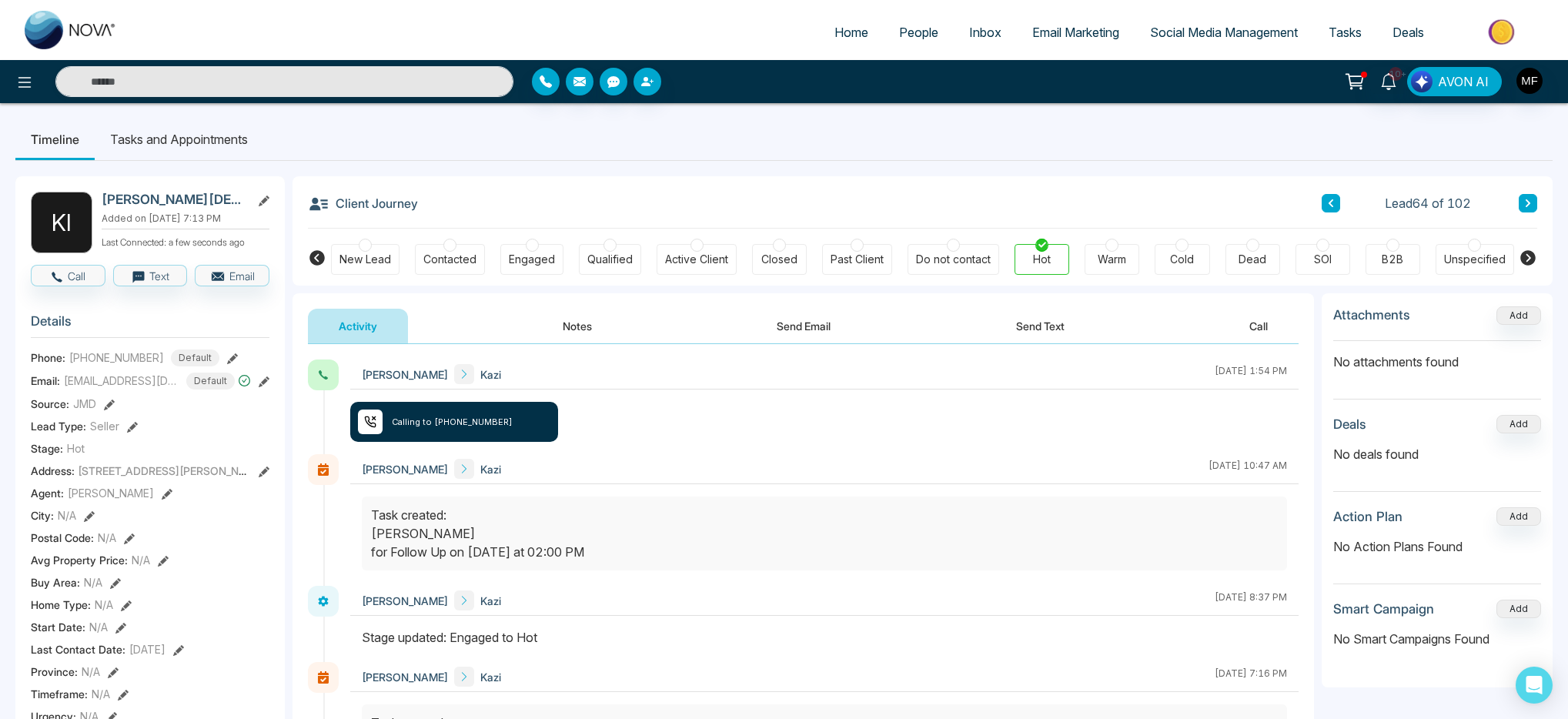
click at [575, 322] on button "Notes" at bounding box center [578, 326] width 91 height 34
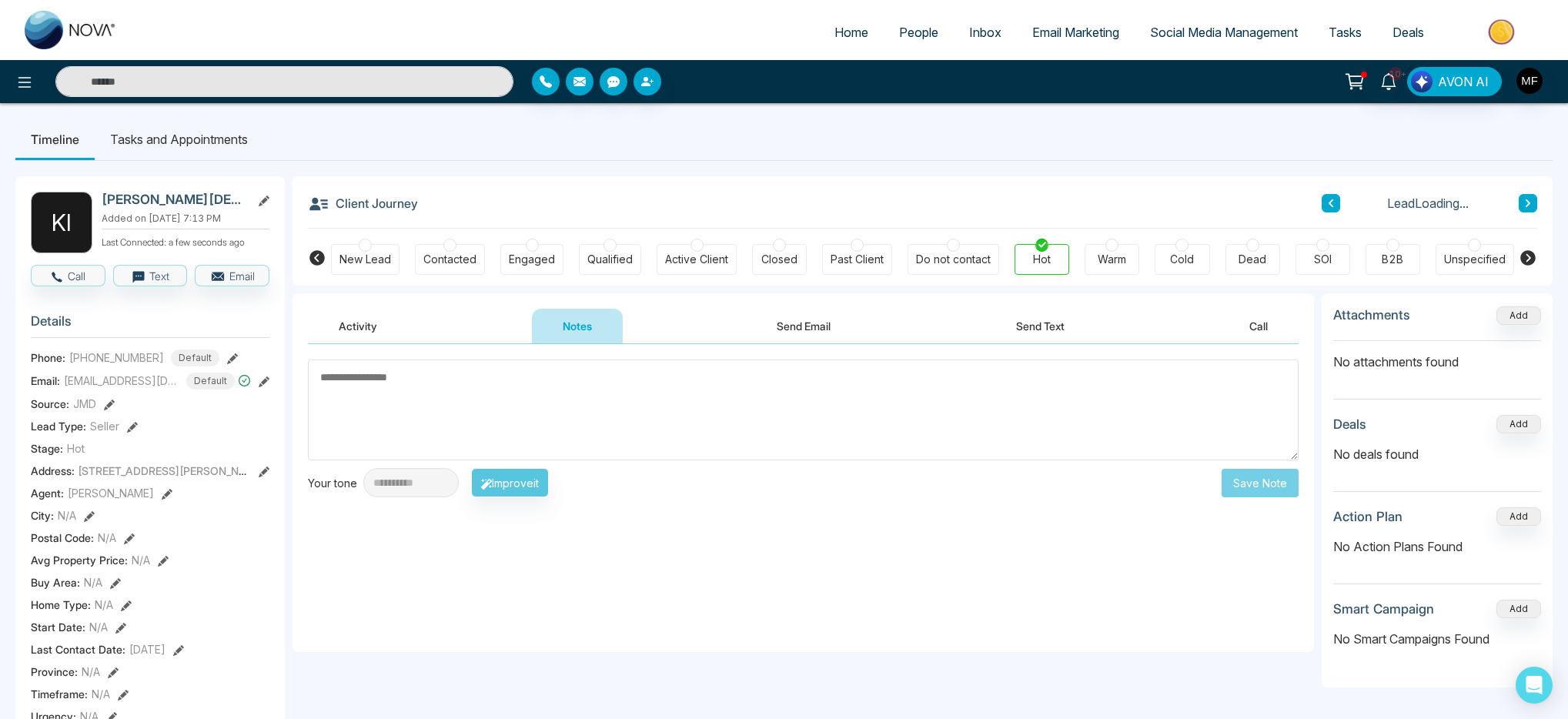
click at [547, 384] on textarea at bounding box center [803, 409] width 991 height 101
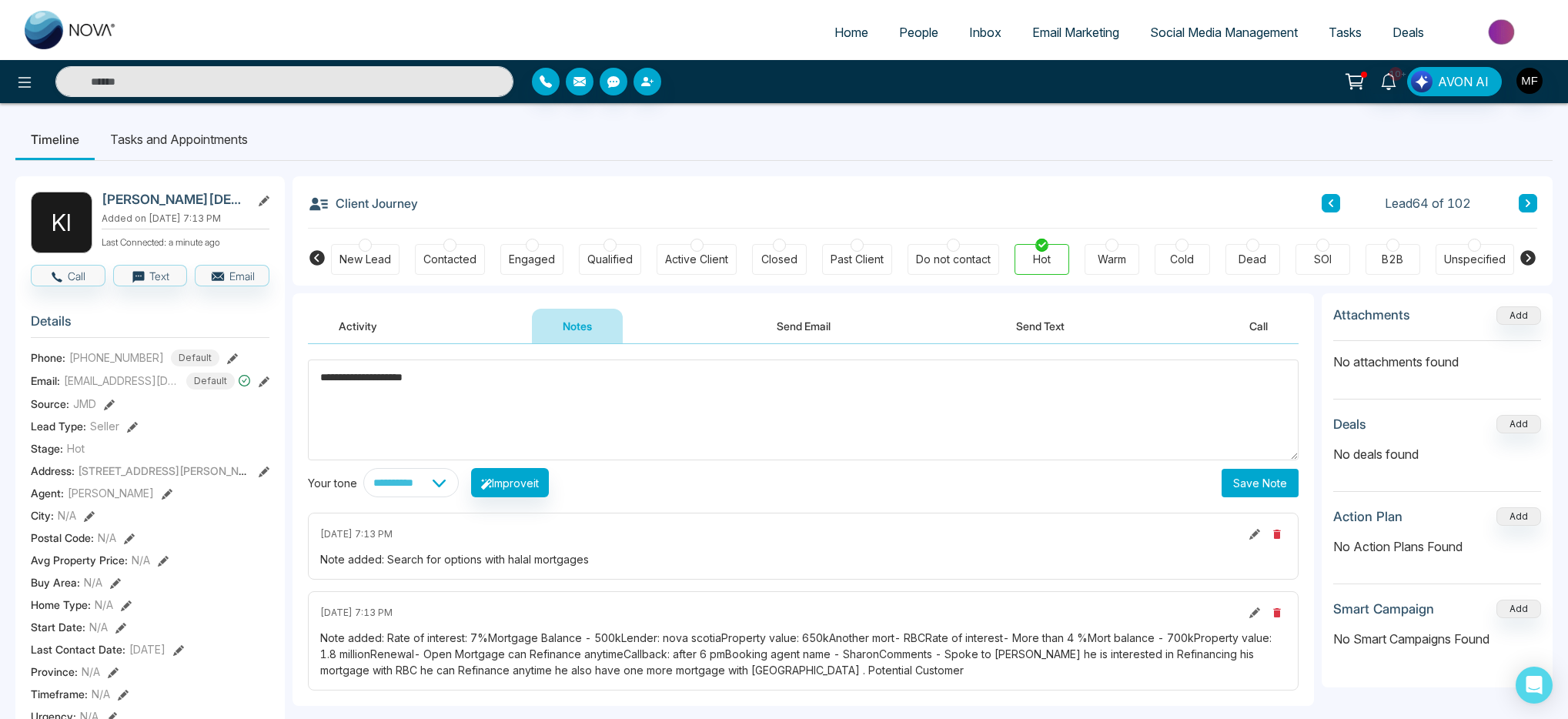
type textarea "**********"
click at [1254, 489] on button "Save Note" at bounding box center [1261, 482] width 77 height 28
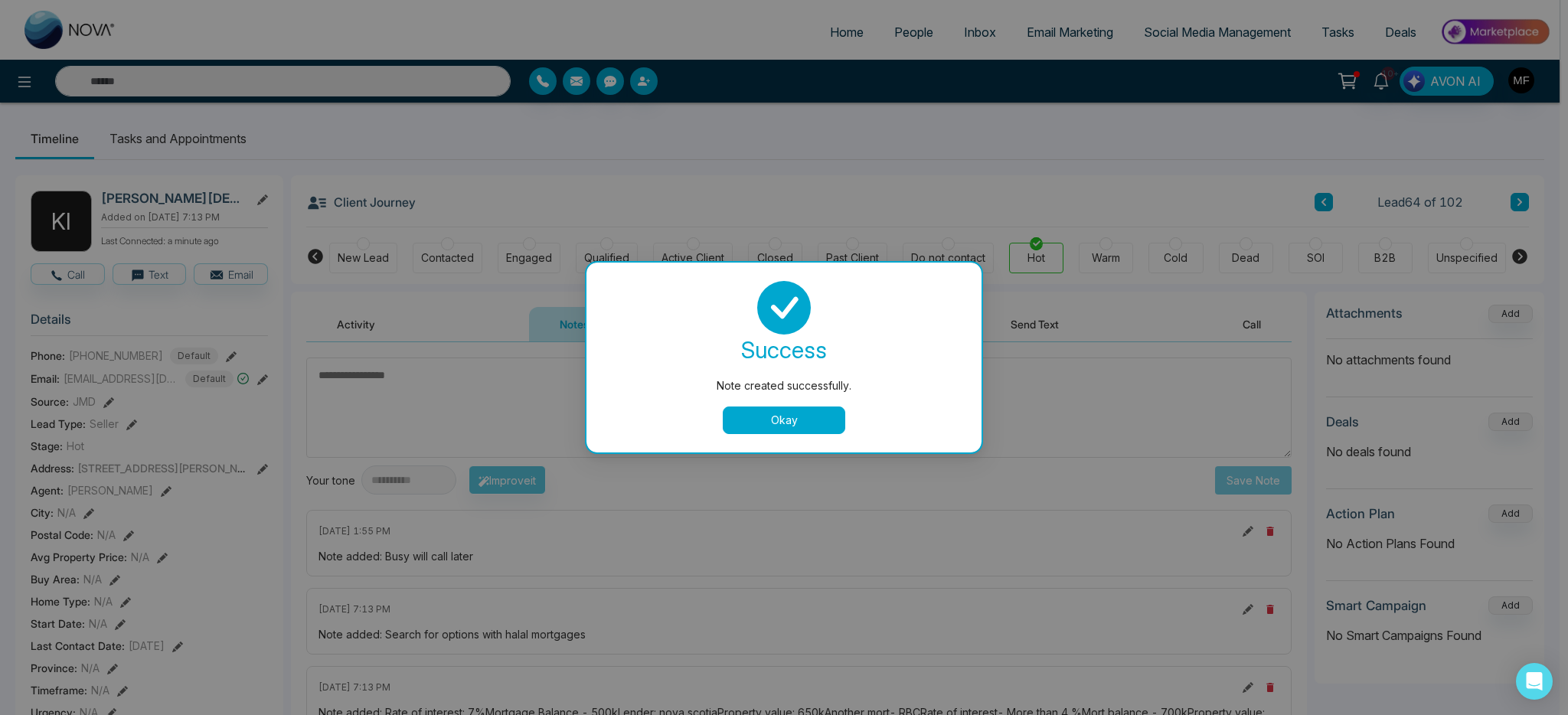
click at [136, 142] on div "Note created successfully. success Note created successfully. Okay" at bounding box center [784, 358] width 1568 height 715
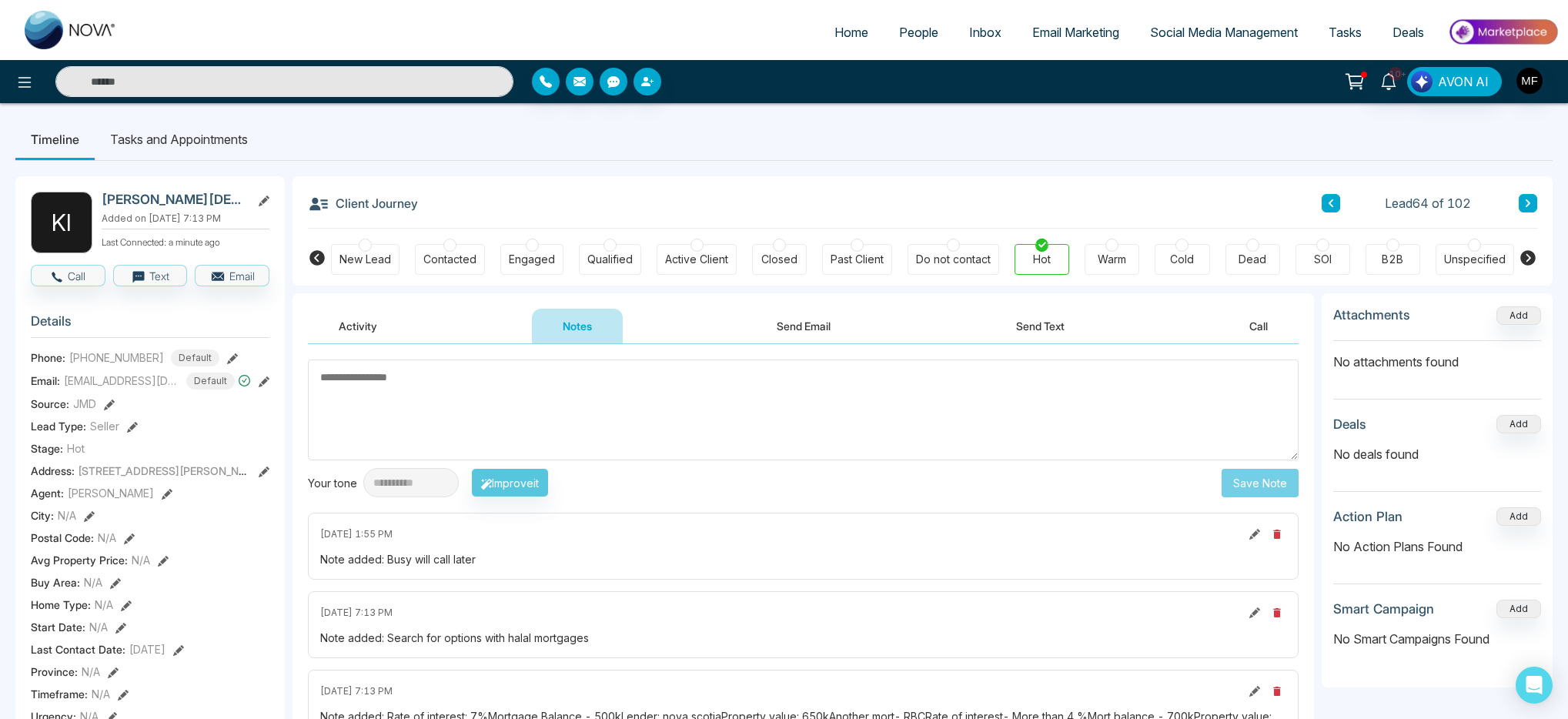
click at [158, 150] on li "Tasks and Appointments" at bounding box center [179, 139] width 169 height 41
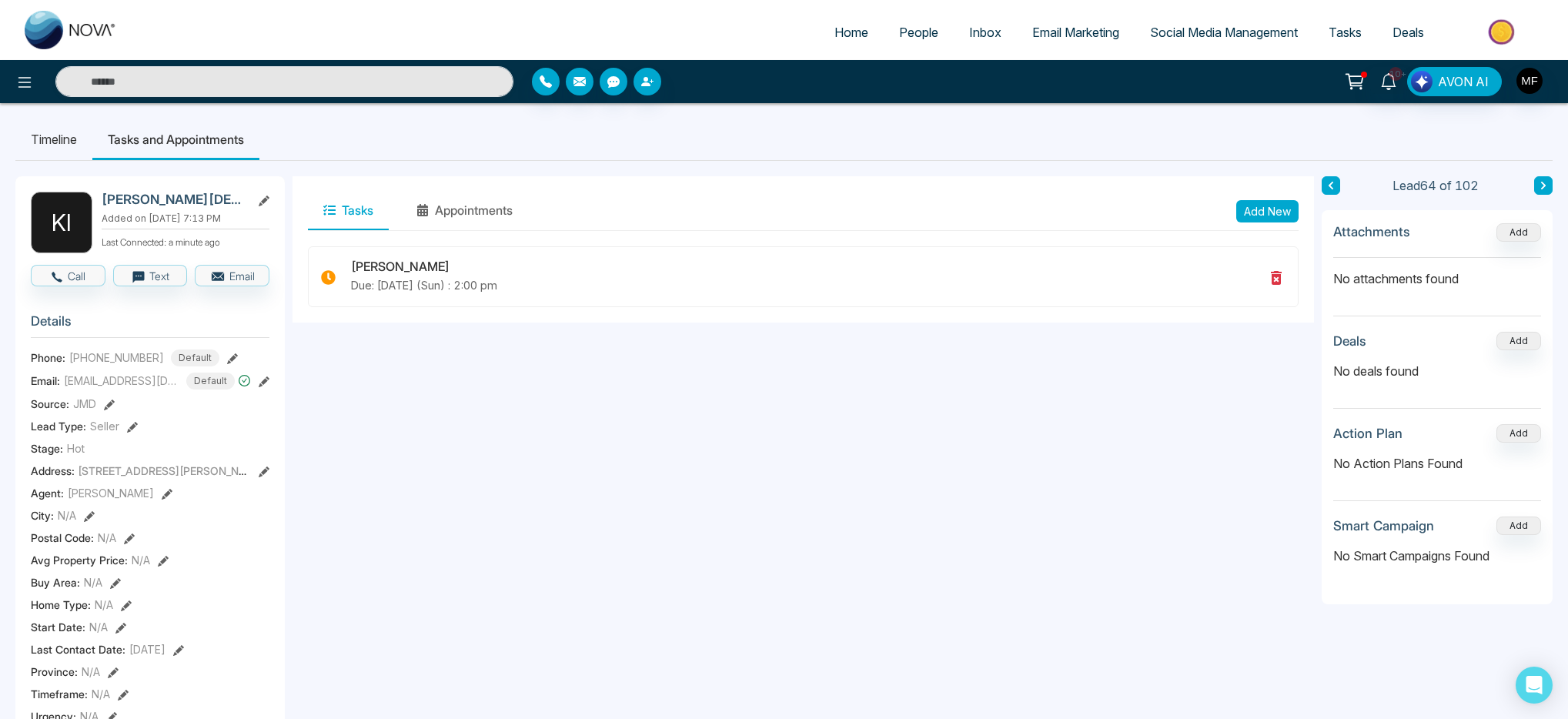
click at [1246, 207] on button "Add New" at bounding box center [1268, 212] width 63 height 22
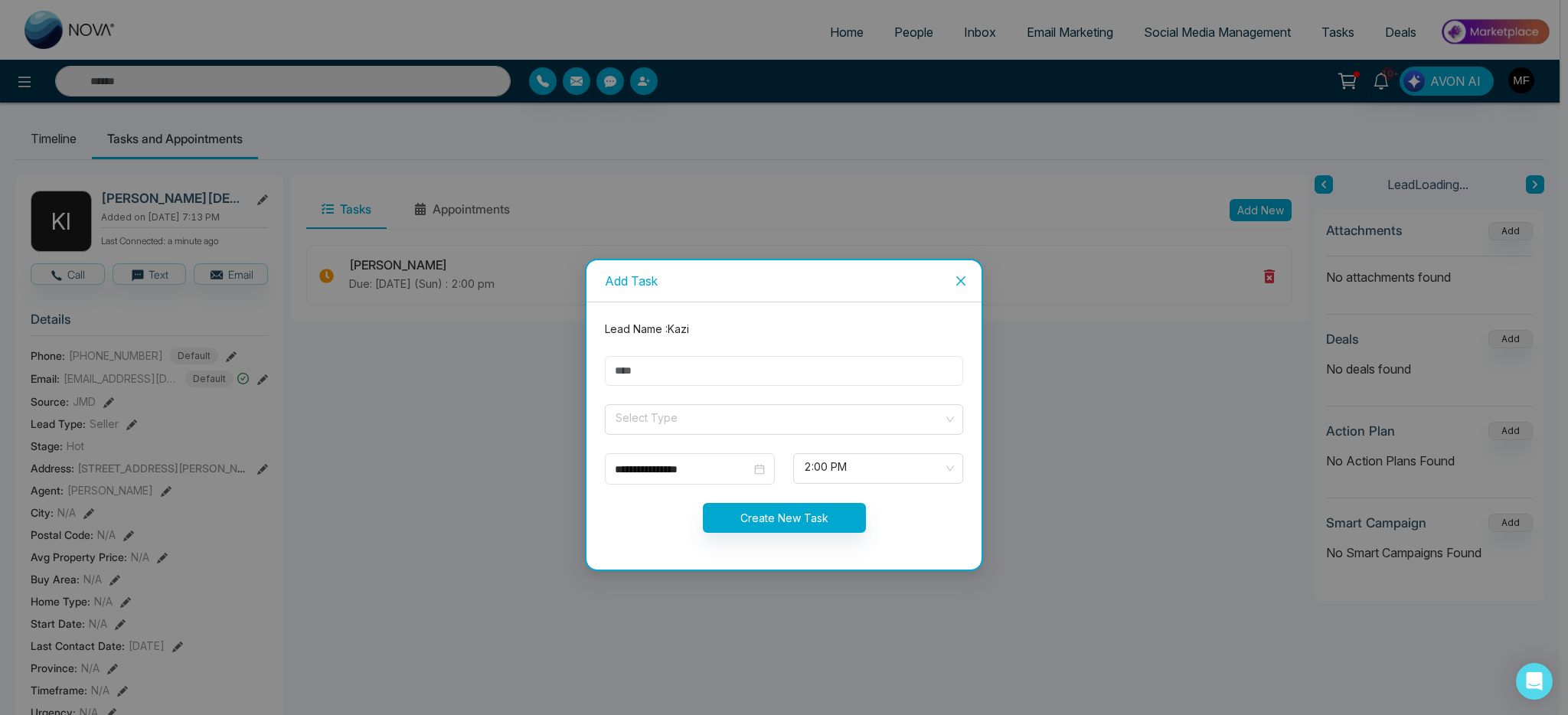
click at [721, 373] on input "text" at bounding box center [784, 370] width 358 height 30
type input "**********"
click at [659, 411] on input "search" at bounding box center [778, 417] width 329 height 23
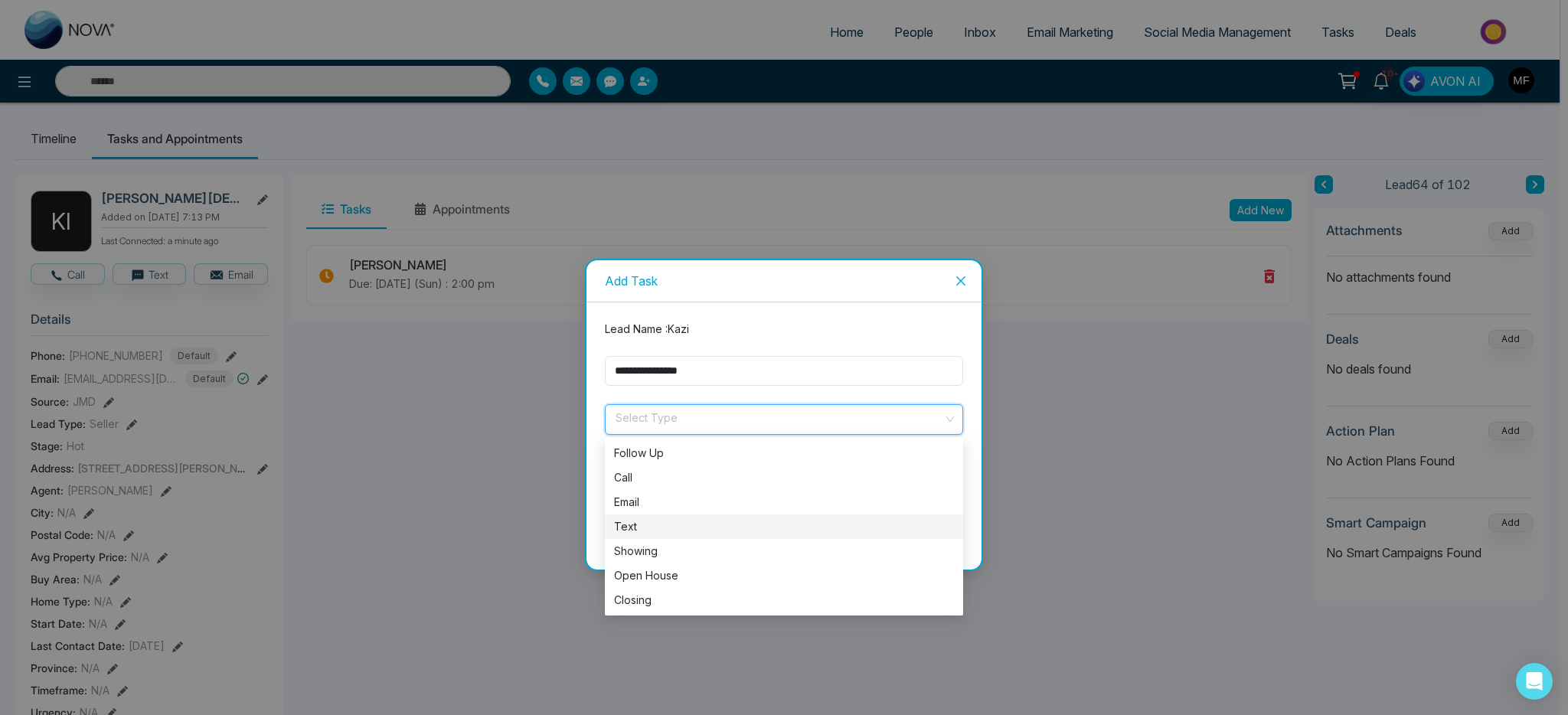
click at [647, 523] on div "Text" at bounding box center [784, 527] width 340 height 17
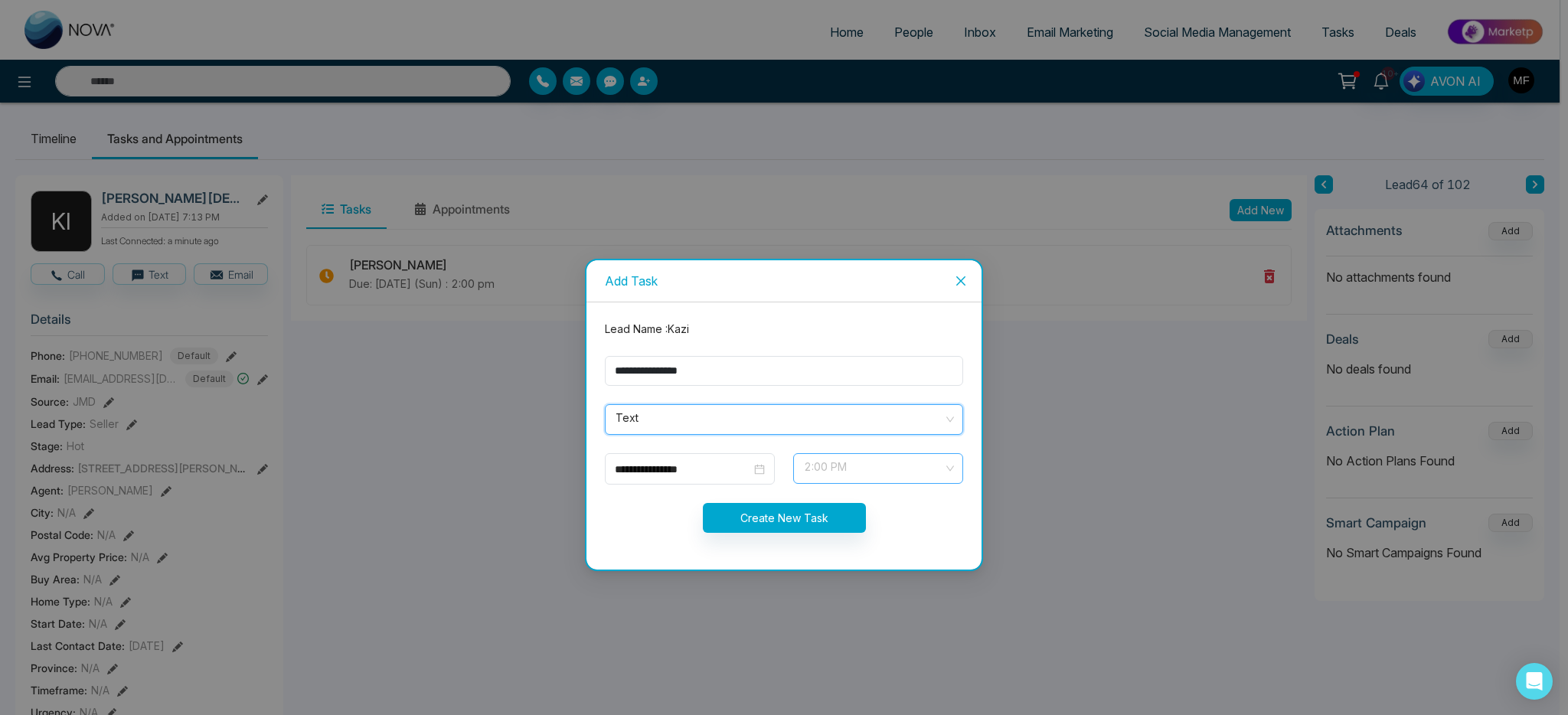
click at [873, 477] on span "2:00 PM" at bounding box center [879, 469] width 149 height 26
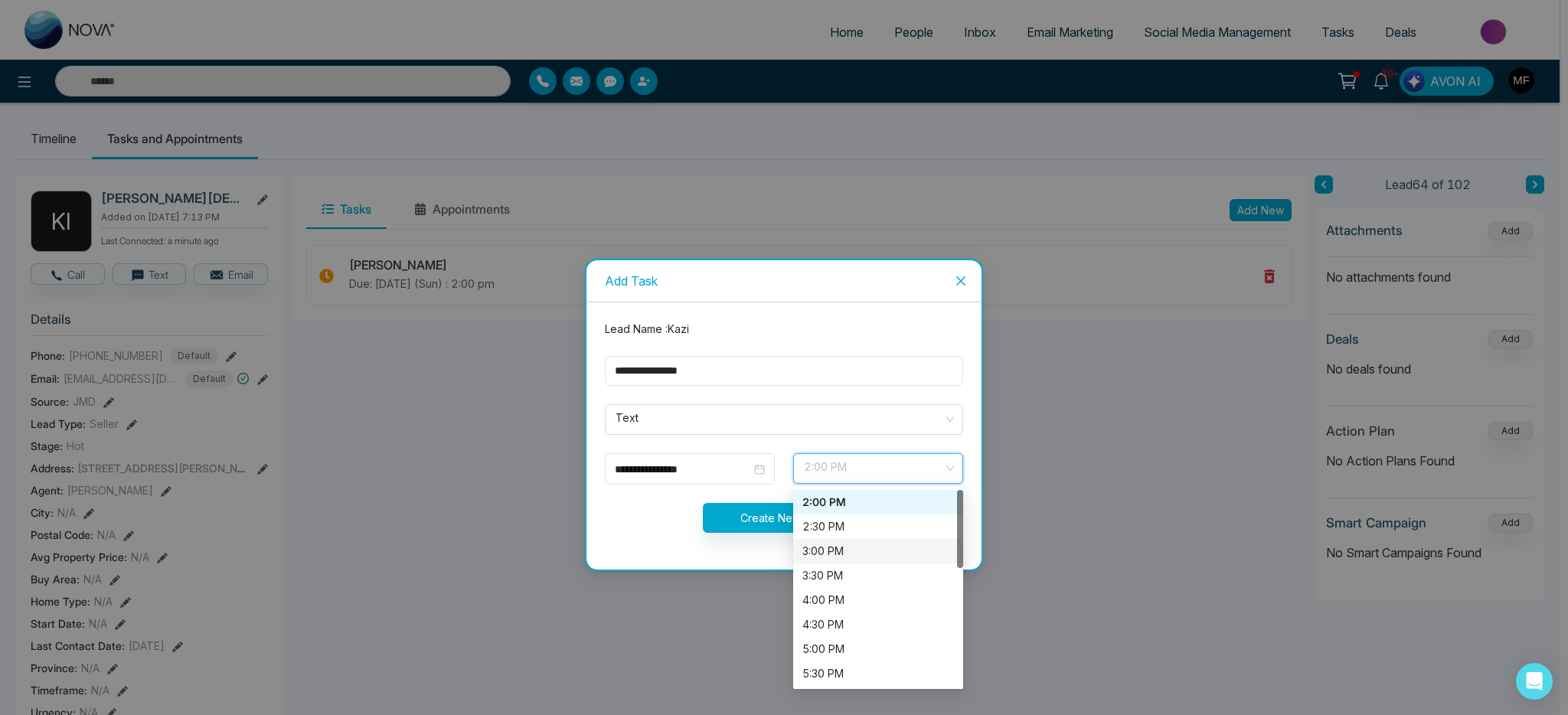
scroll to position [17, 0]
click at [715, 467] on input "**********" at bounding box center [683, 470] width 136 height 17
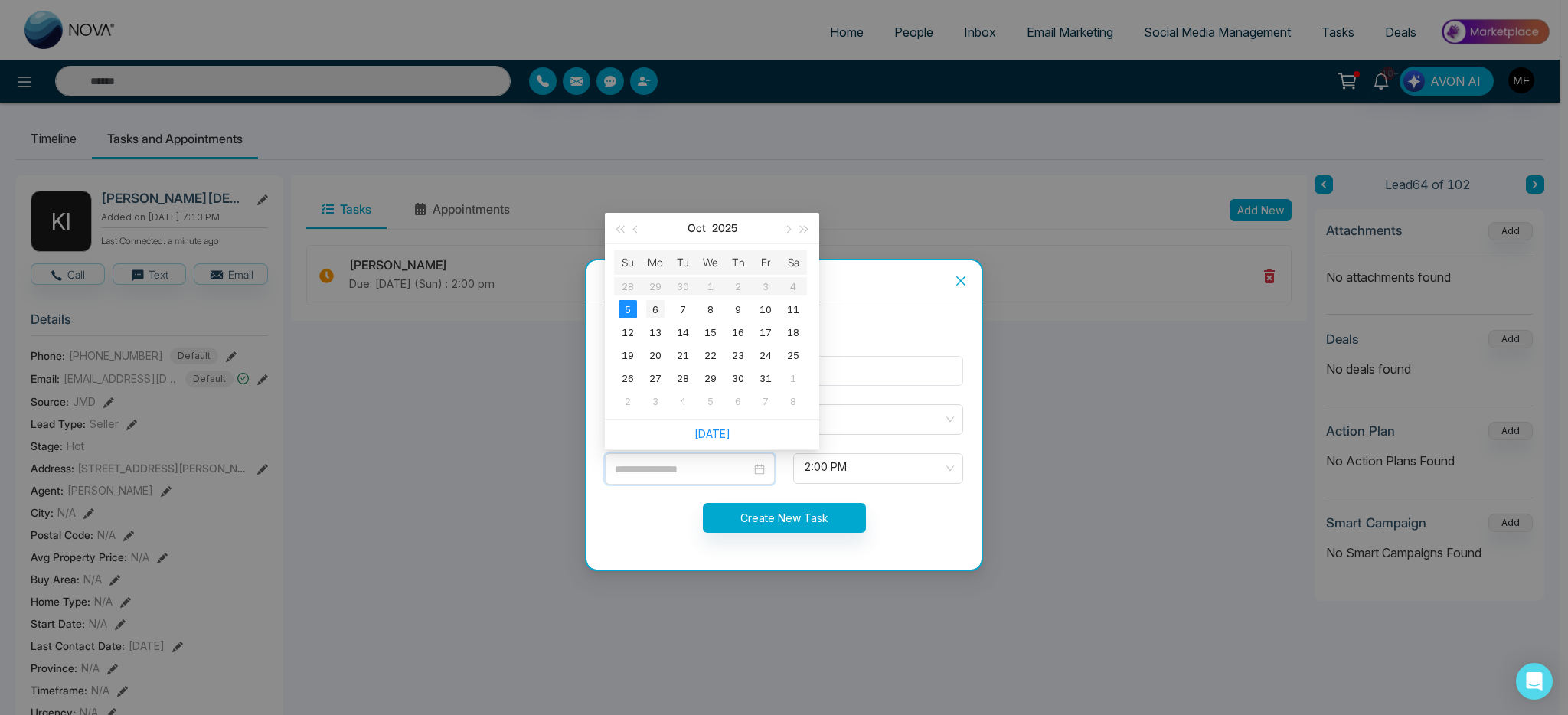
type input "**********"
click at [661, 315] on div "6" at bounding box center [655, 309] width 18 height 18
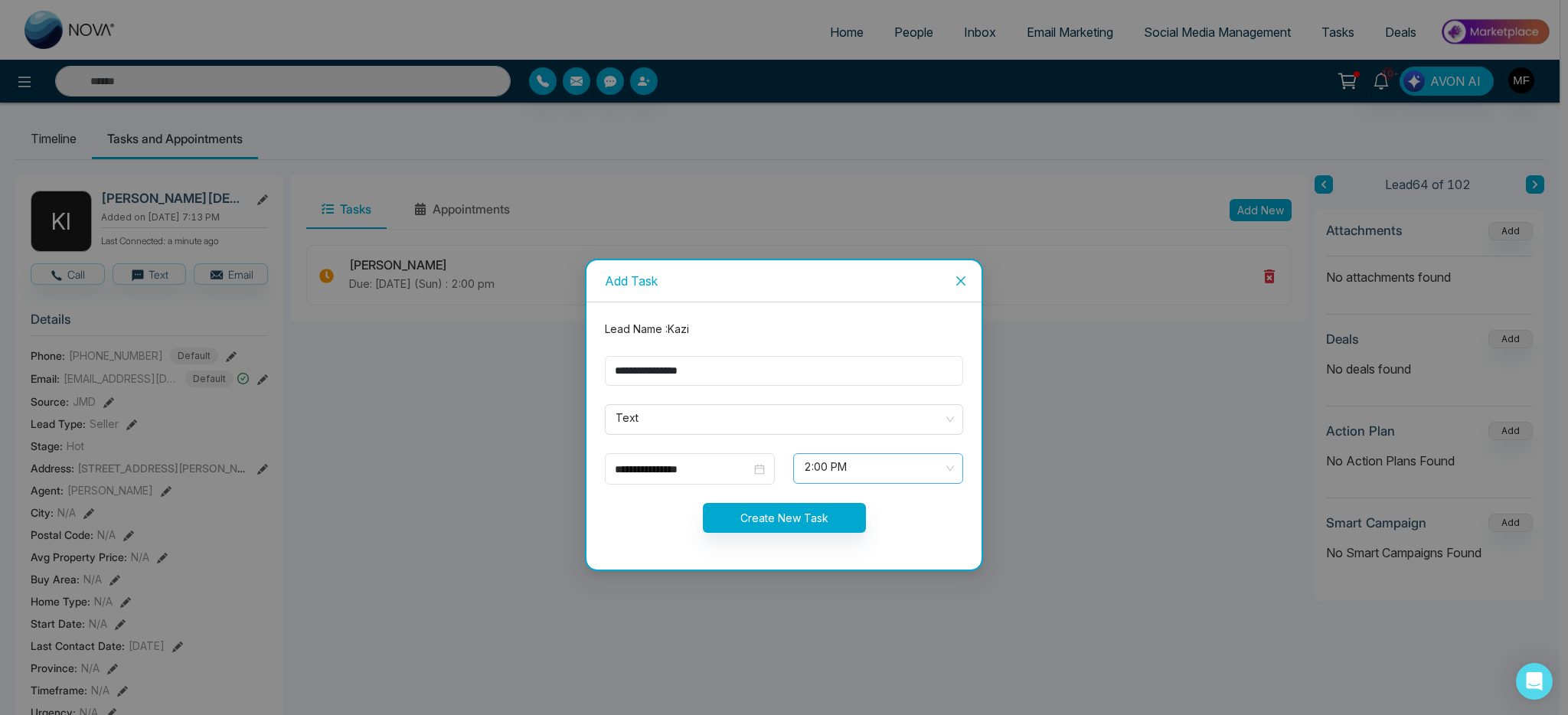
click at [849, 476] on span "2:00 PM" at bounding box center [879, 469] width 149 height 26
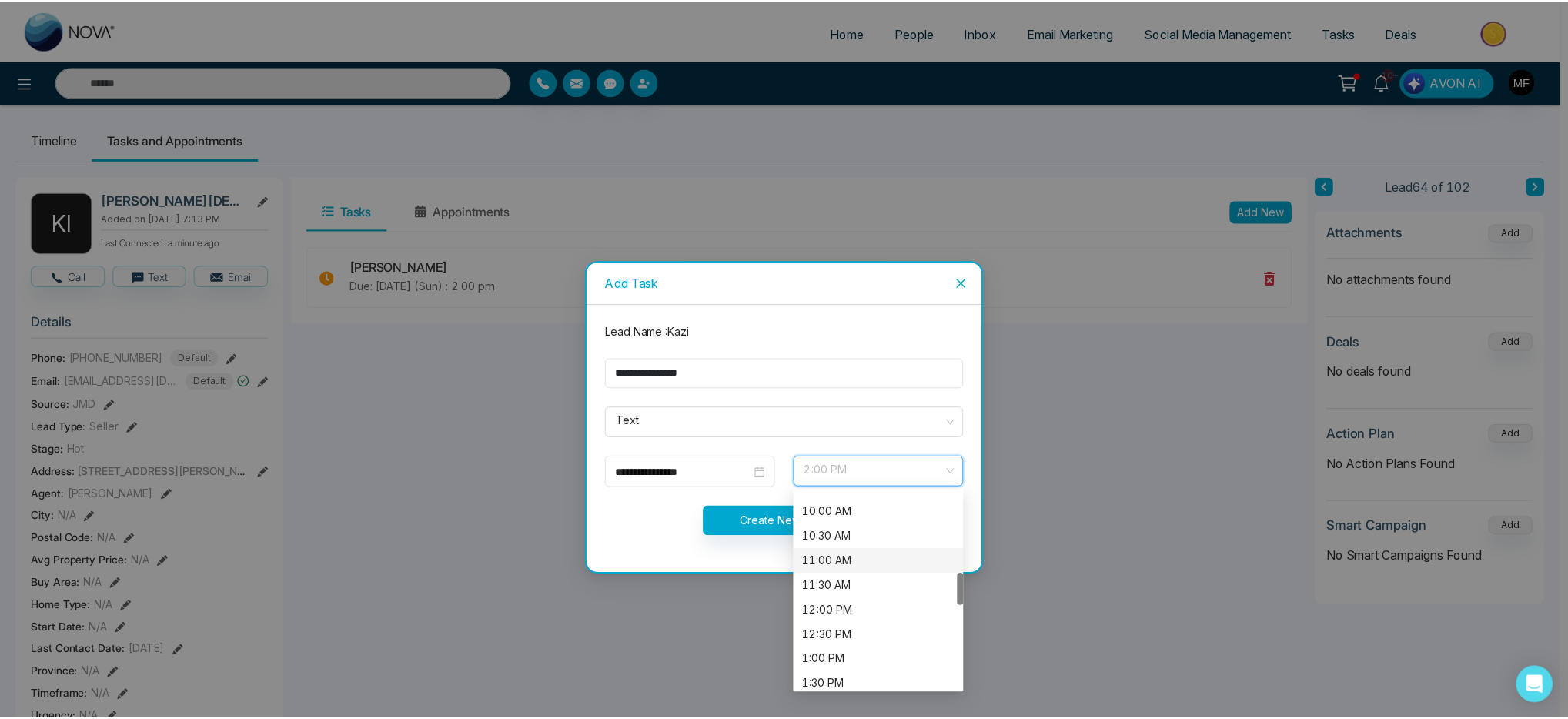
scroll to position [459, 0]
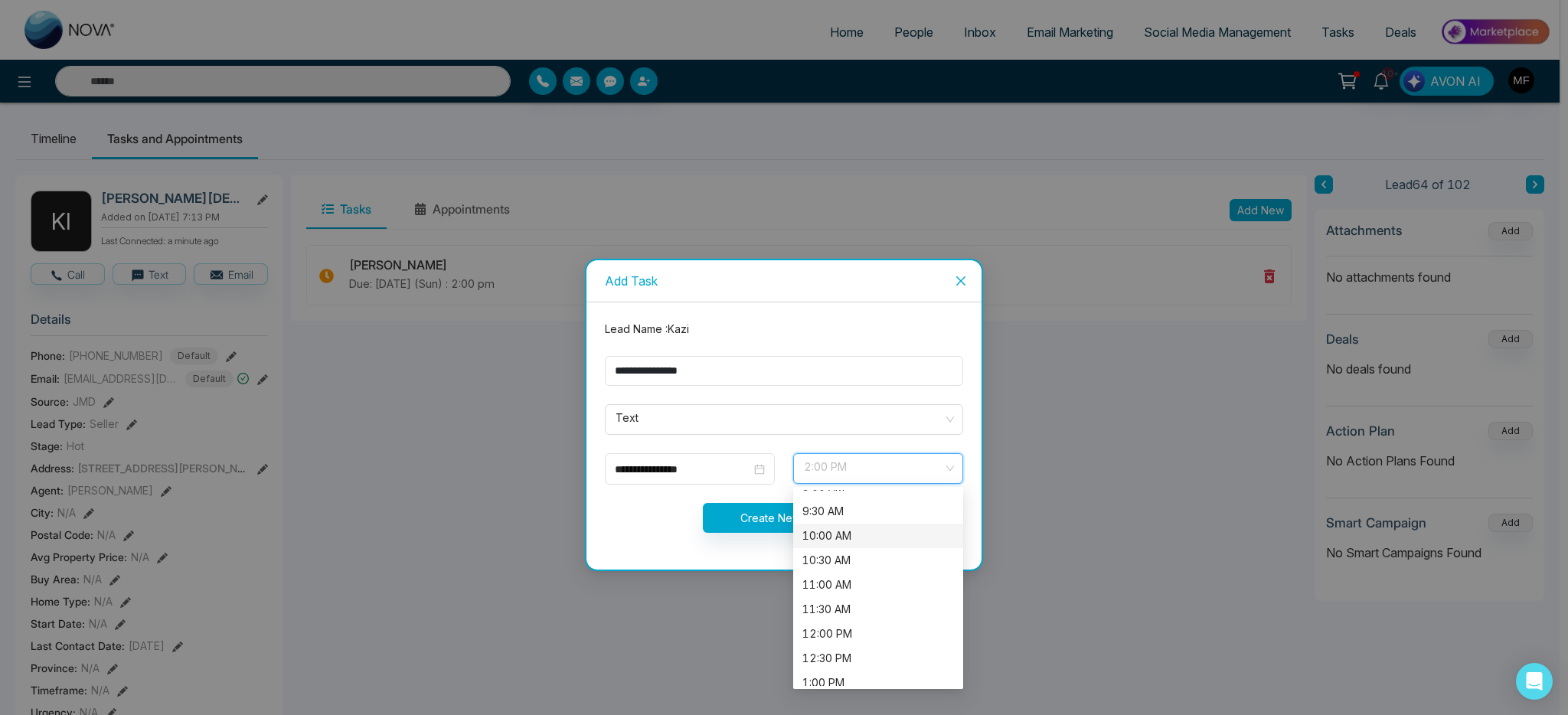
click at [858, 539] on div "10:00 AM" at bounding box center [878, 536] width 151 height 17
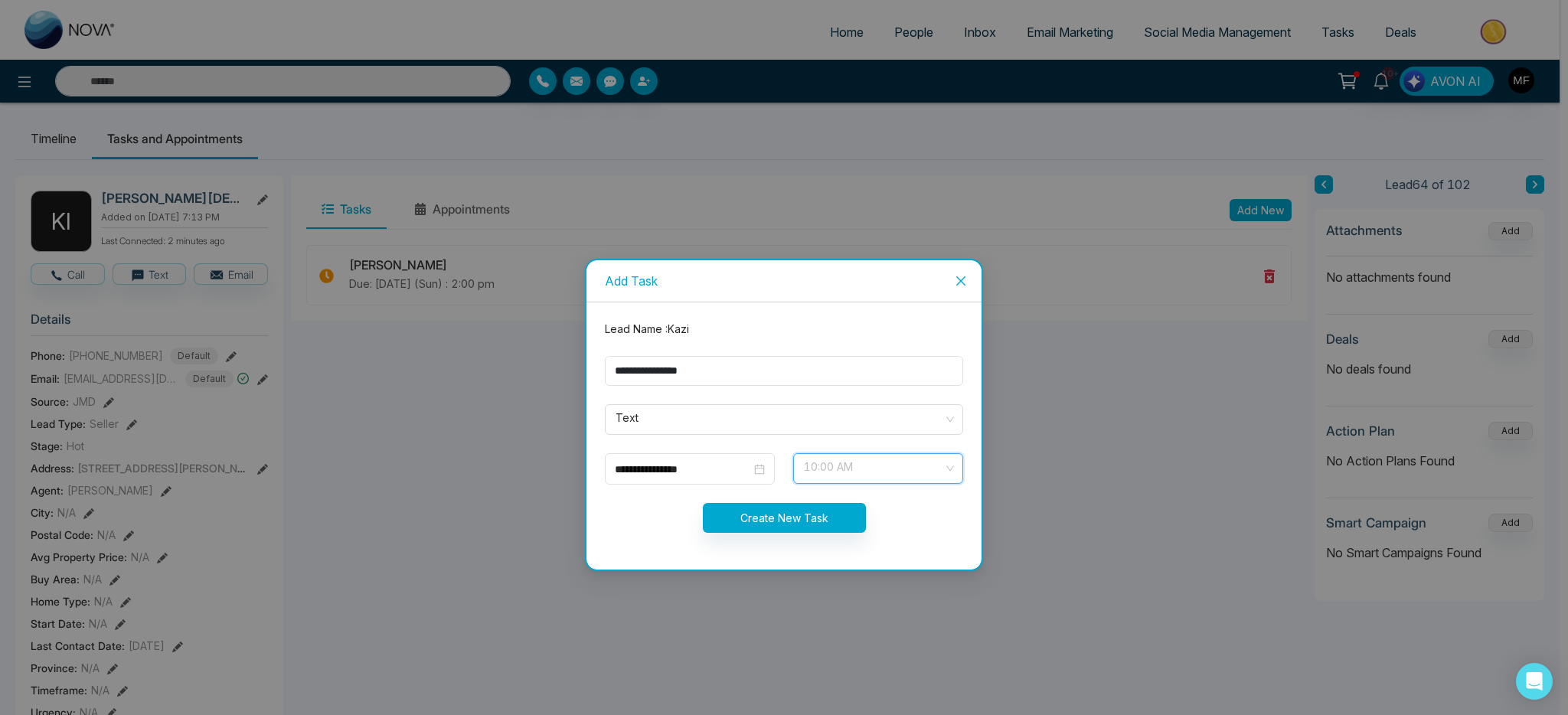
click at [843, 471] on span "10:00 AM" at bounding box center [879, 469] width 149 height 26
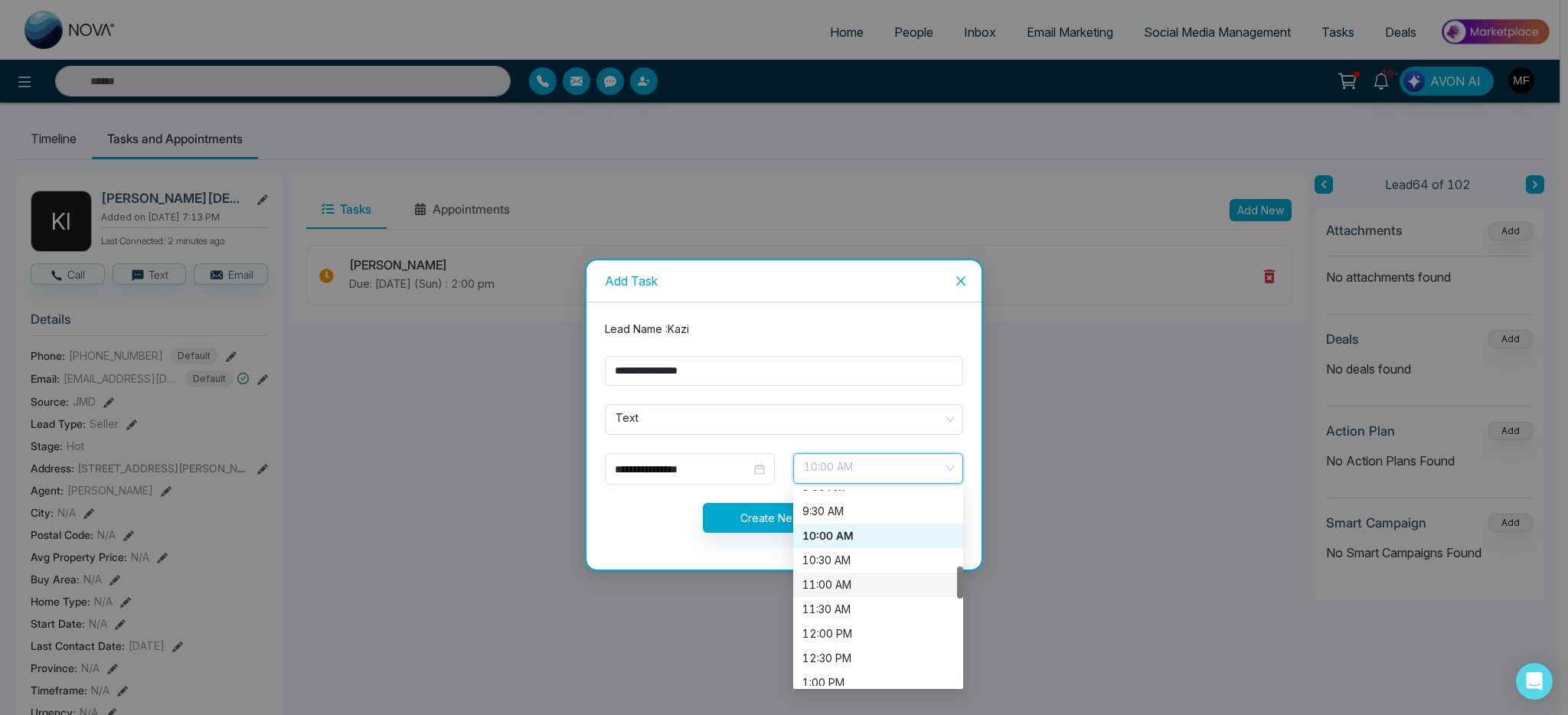
click at [844, 588] on div "11:00 AM" at bounding box center [878, 585] width 151 height 17
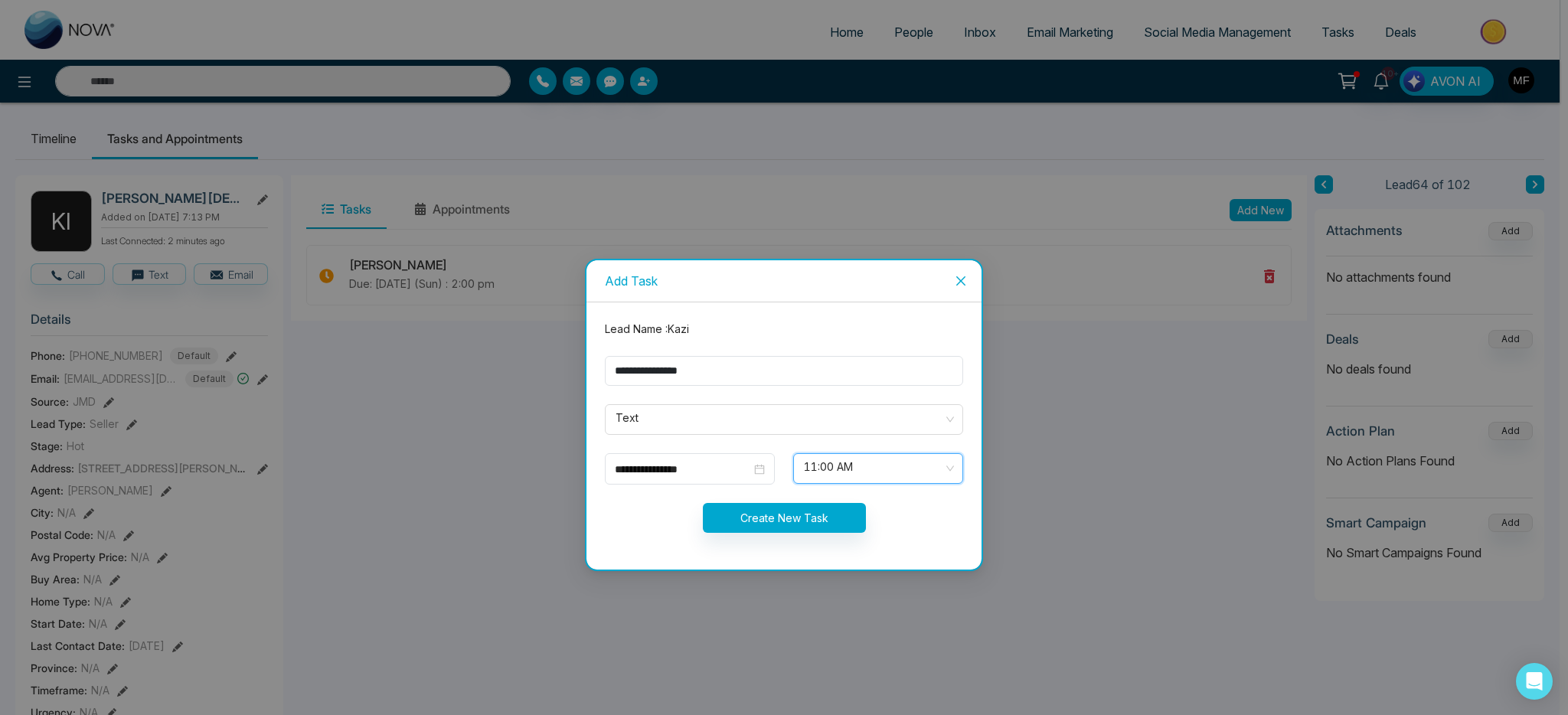
click at [661, 541] on form "**********" at bounding box center [784, 435] width 376 height 230
click at [802, 520] on button "Create New Task" at bounding box center [784, 517] width 163 height 30
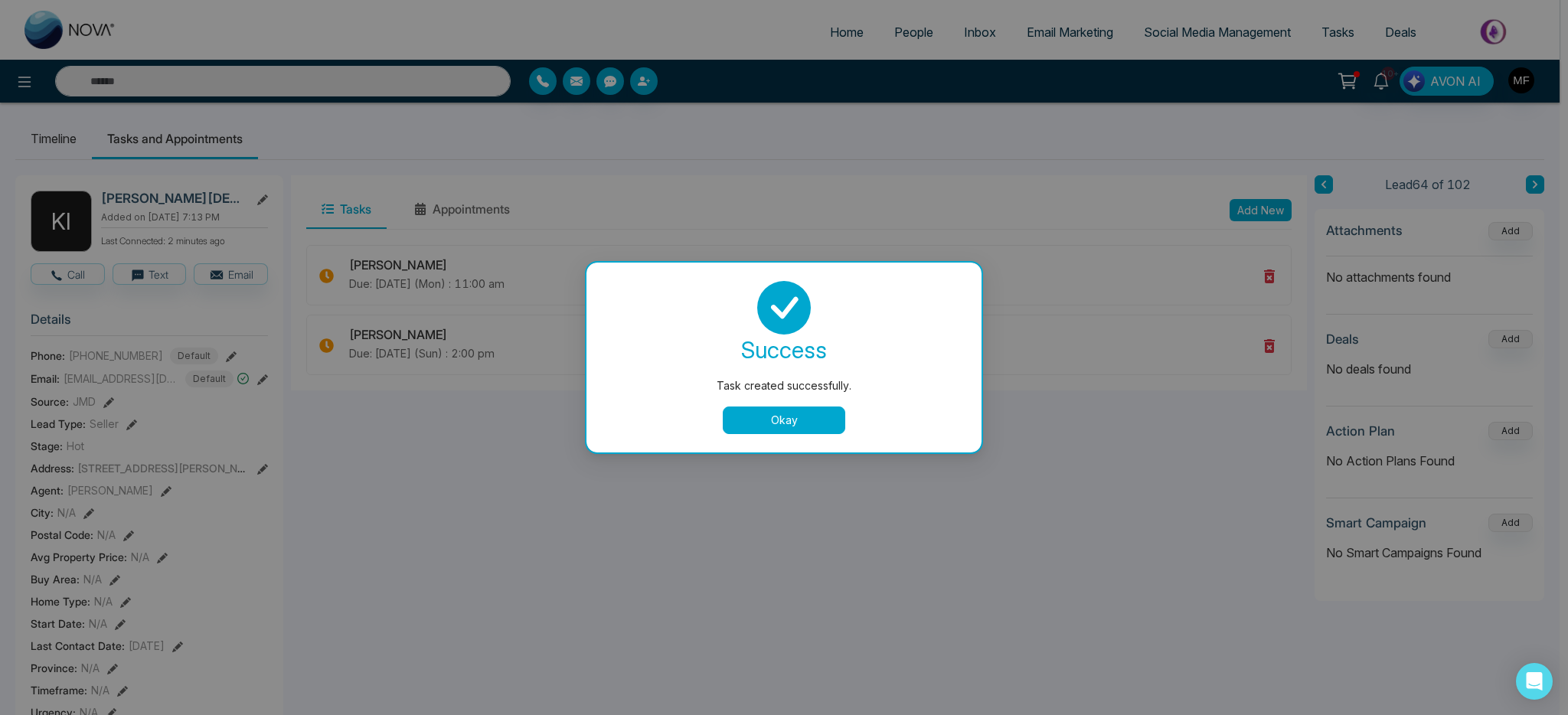
click at [775, 429] on button "Okay" at bounding box center [784, 420] width 122 height 27
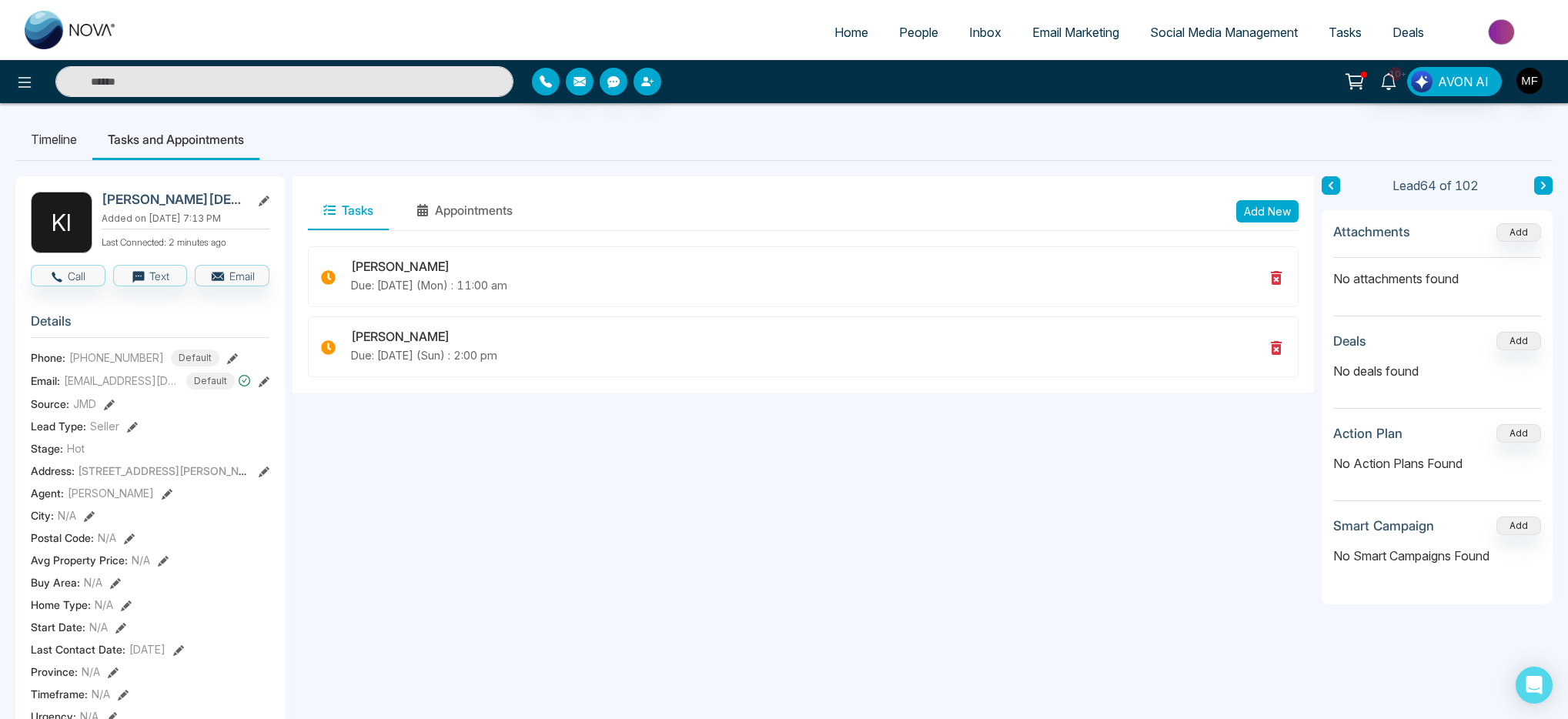
click at [235, 89] on input "text" at bounding box center [284, 82] width 458 height 31
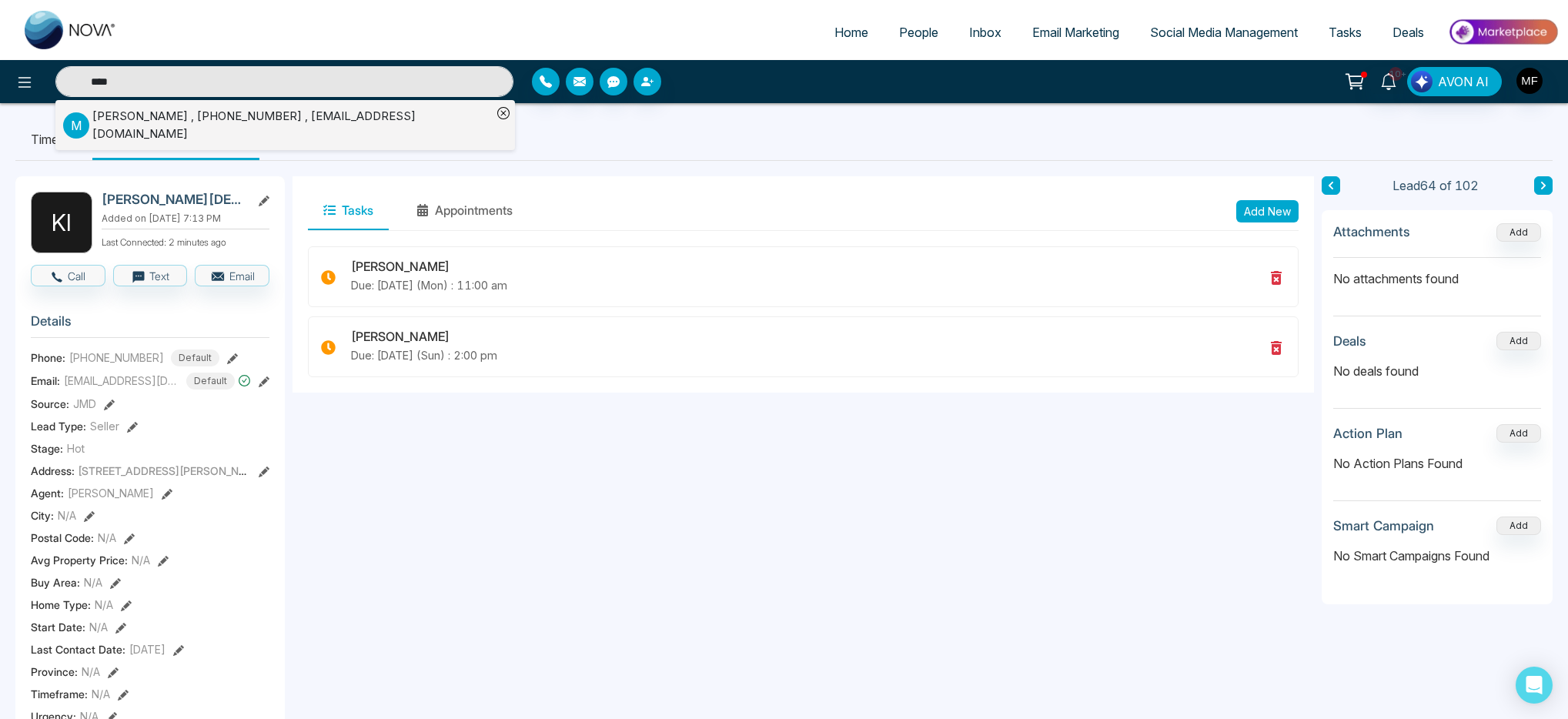
type input "****"
click at [218, 114] on div "[PERSON_NAME] , [PHONE_NUMBER] , [EMAIL_ADDRESS][DOMAIN_NAME]" at bounding box center [292, 125] width 400 height 34
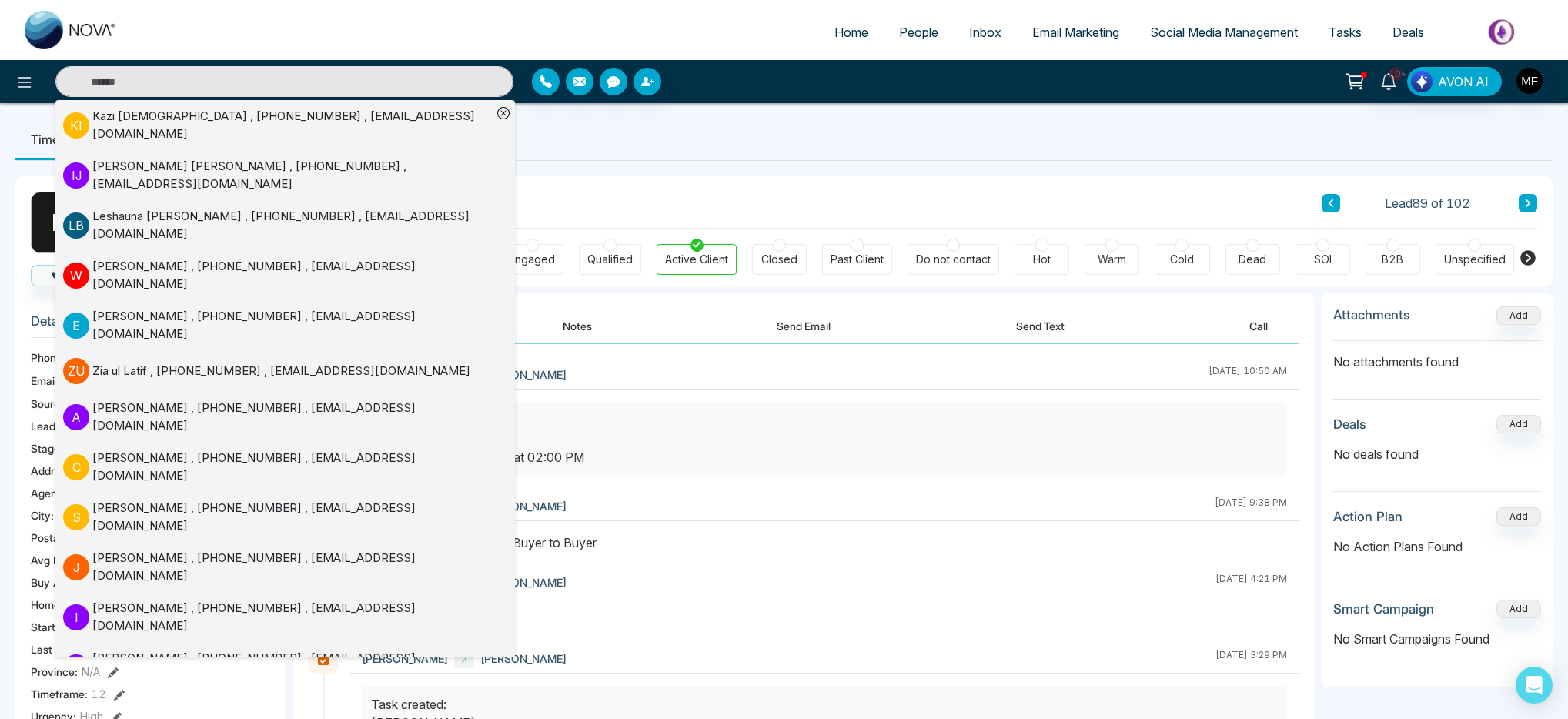
click at [584, 164] on div "M [PERSON_NAME] Added on [DATE] 9:07 PM Last Connected: a few seconds ago Call …" at bounding box center [784, 716] width 1538 height 1110
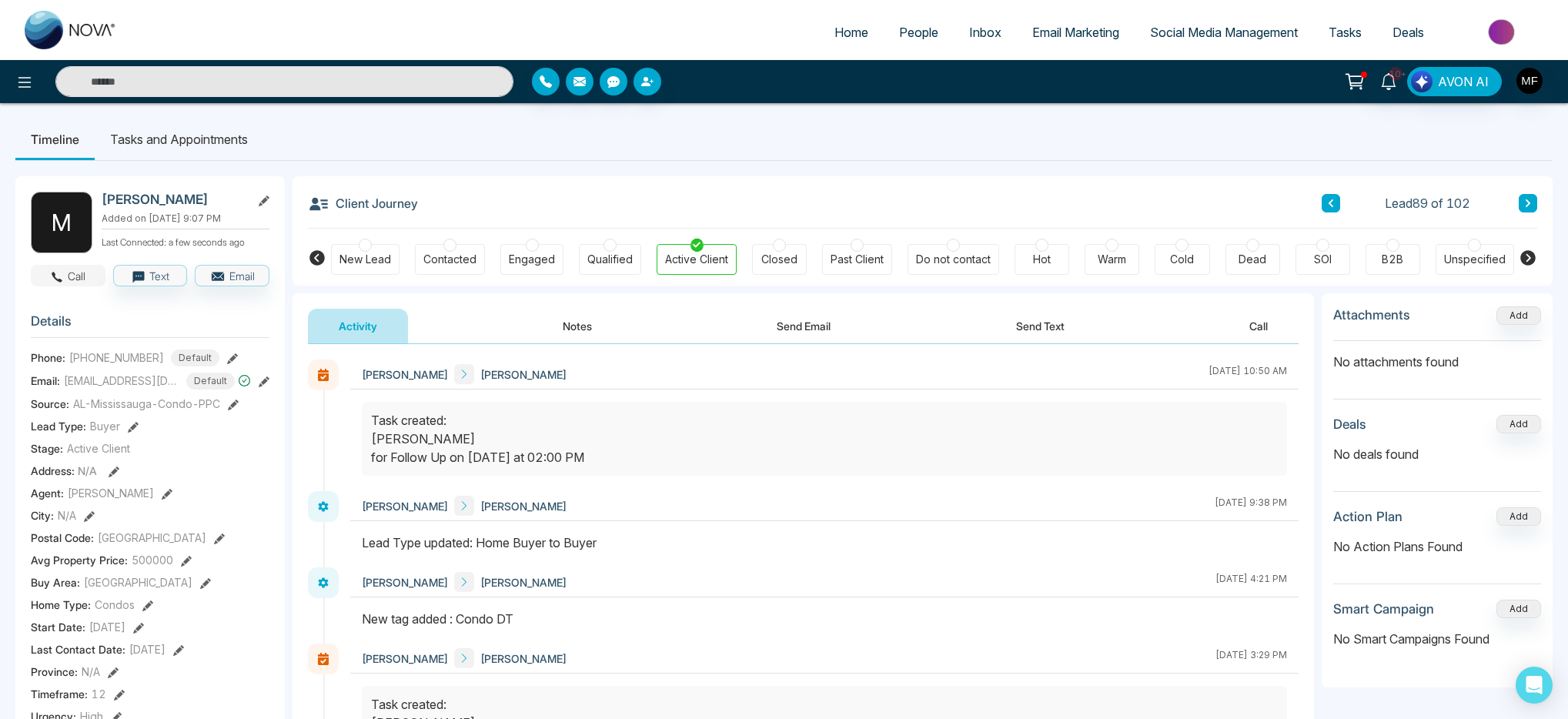
click at [68, 286] on button "Call" at bounding box center [68, 275] width 75 height 22
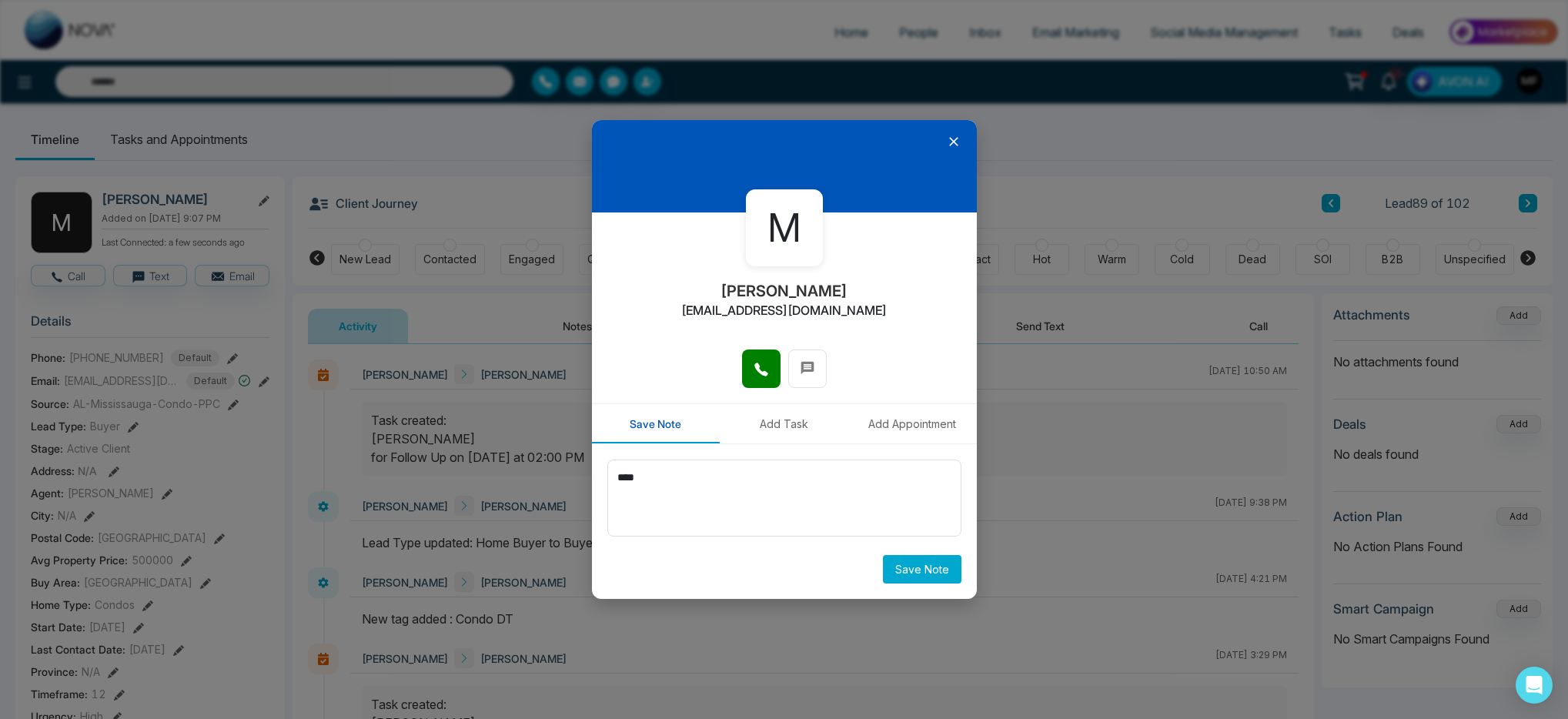
click at [906, 569] on button "Save Note" at bounding box center [922, 568] width 78 height 28
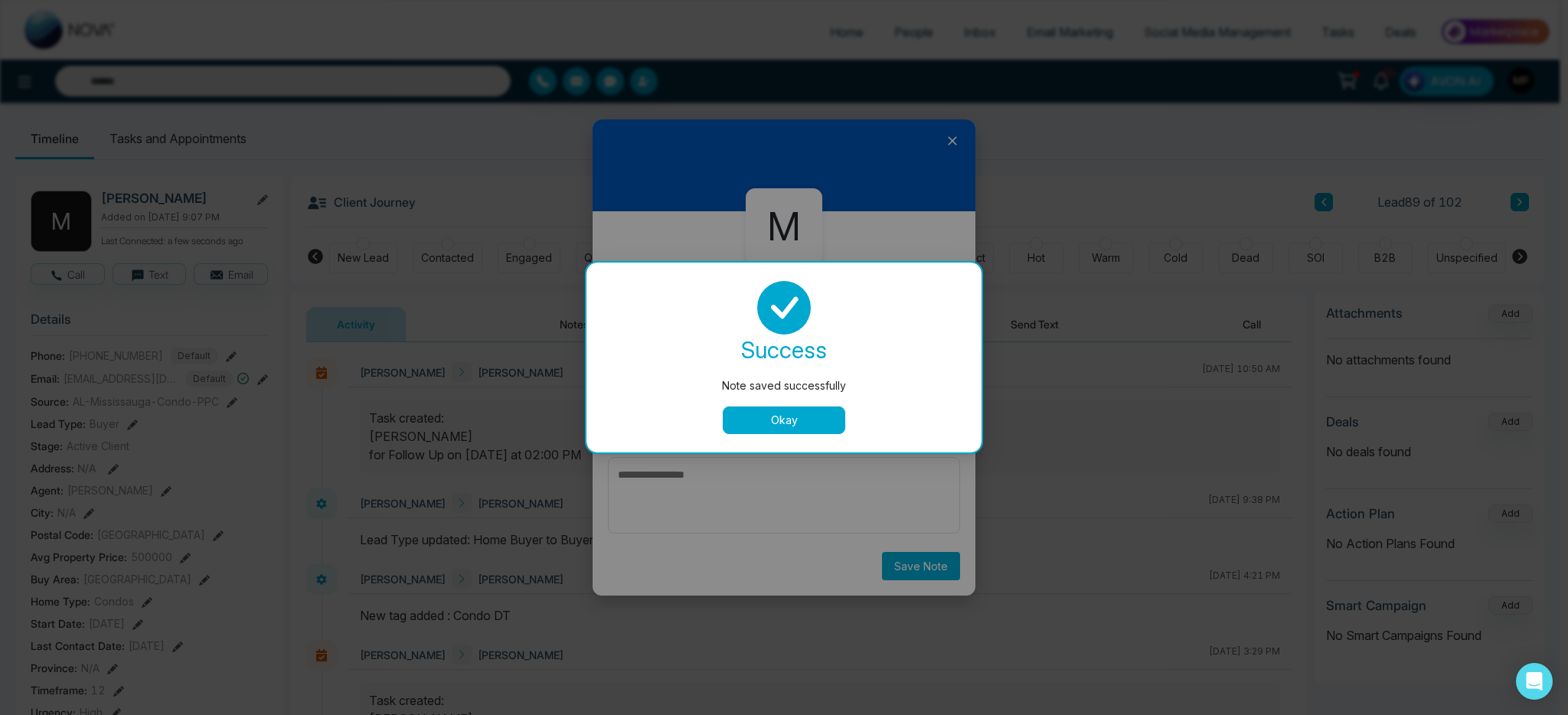
click at [799, 422] on button "Okay" at bounding box center [784, 420] width 122 height 27
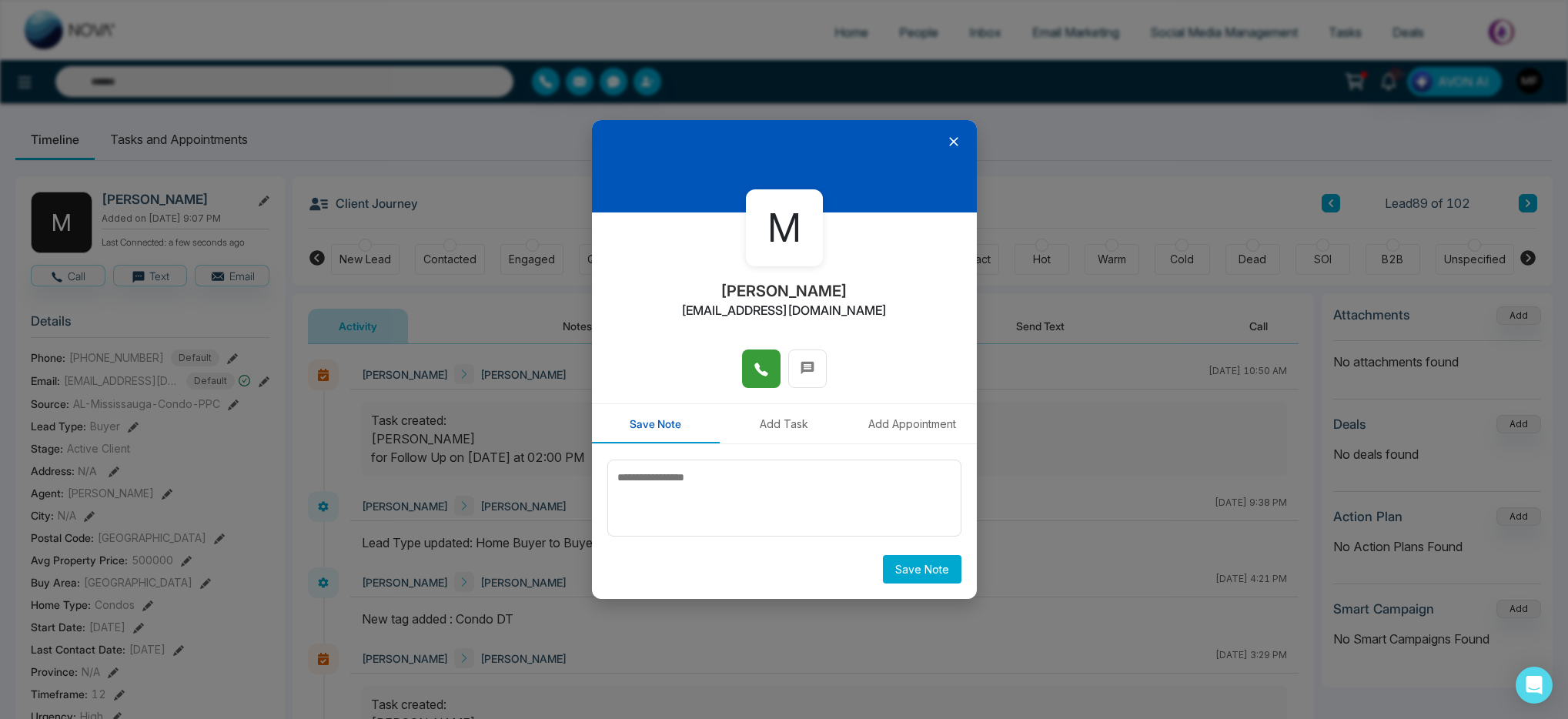
click at [767, 371] on icon at bounding box center [761, 370] width 15 height 15
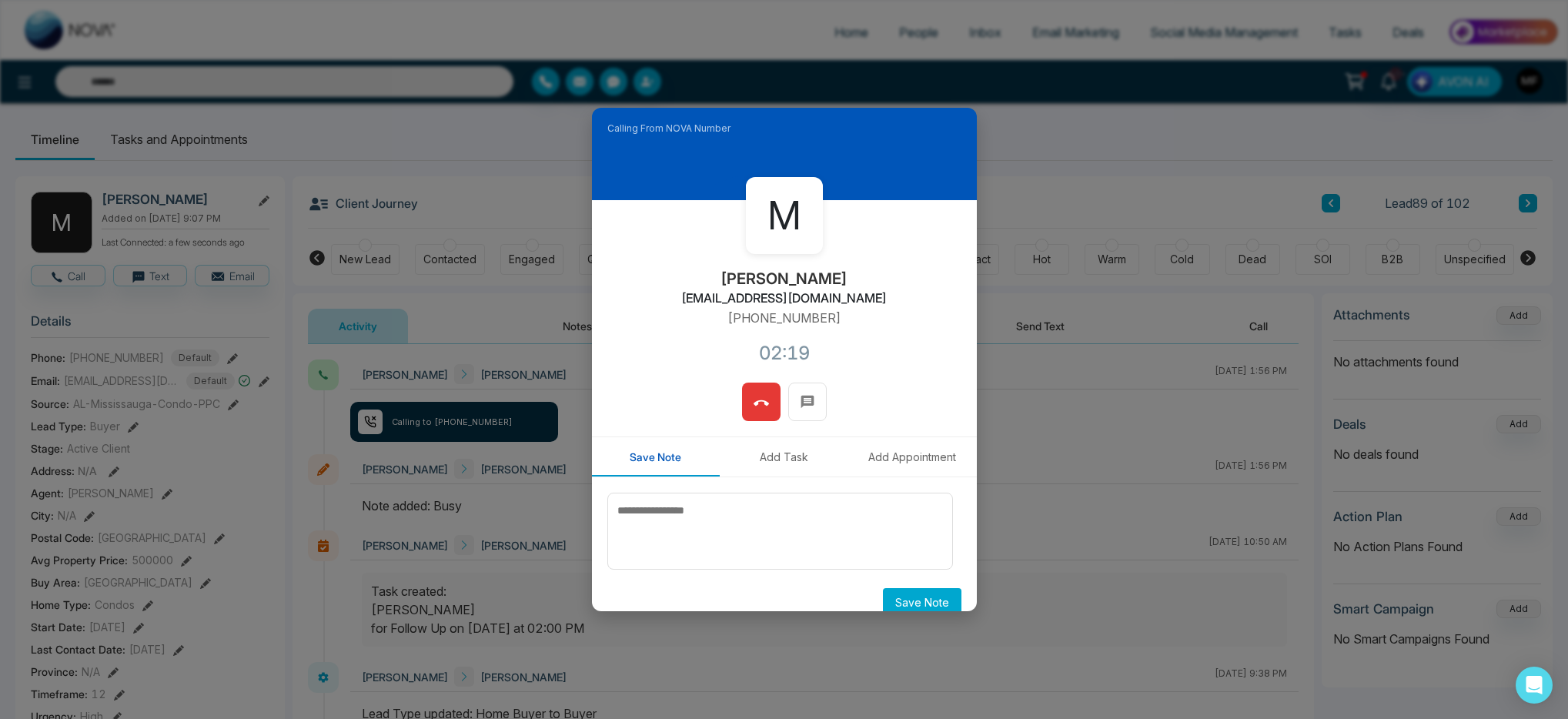
click at [768, 415] on button at bounding box center [761, 402] width 39 height 39
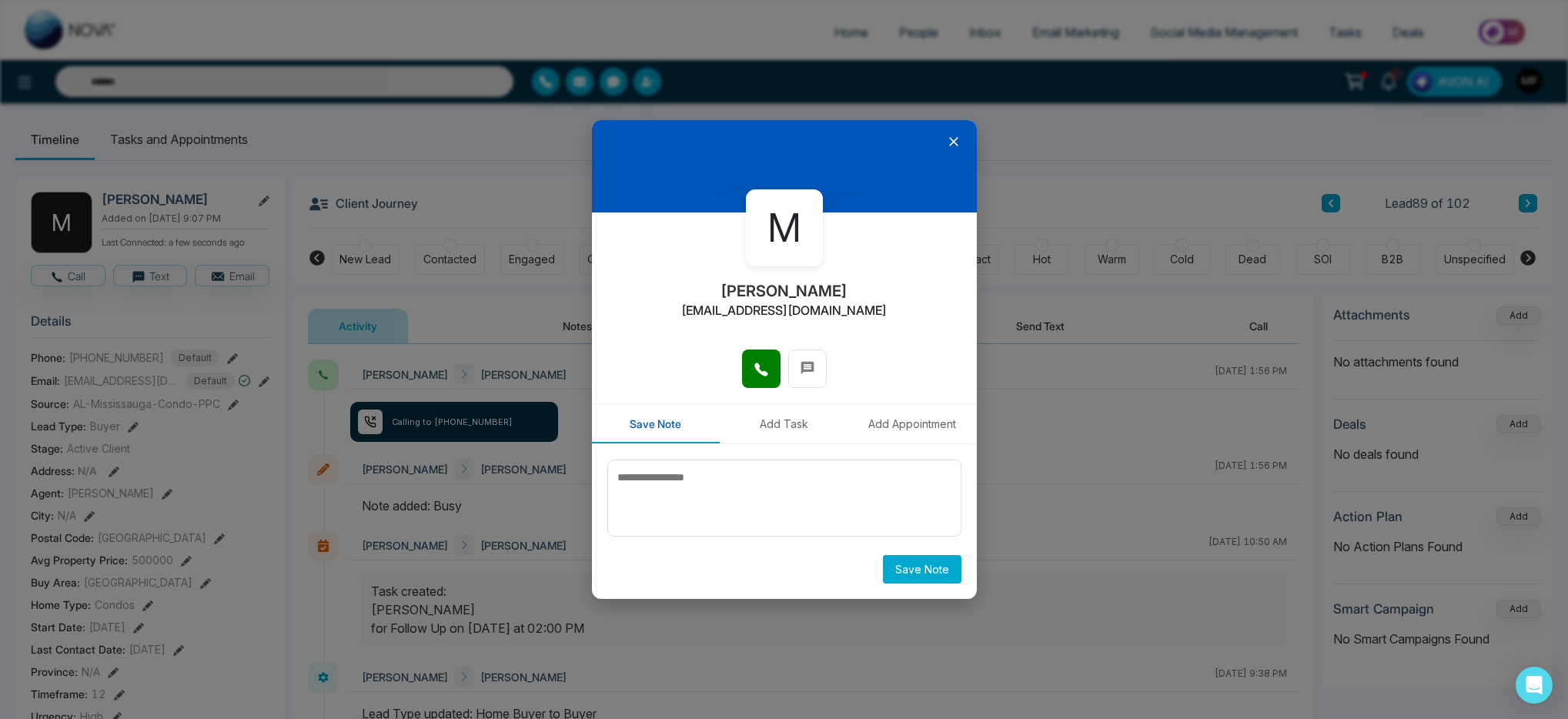
click at [959, 144] on icon at bounding box center [954, 142] width 15 height 15
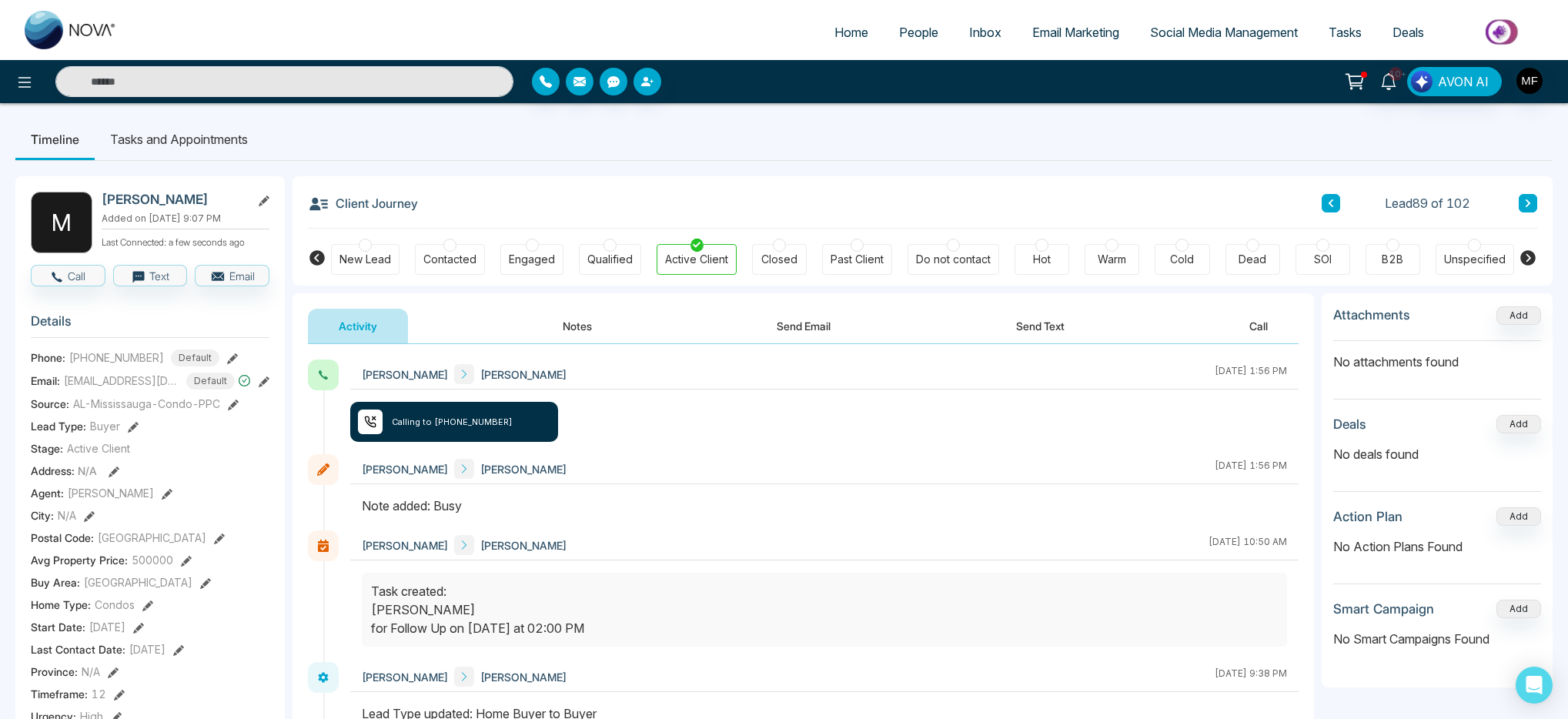
click at [582, 339] on button "Notes" at bounding box center [578, 326] width 91 height 34
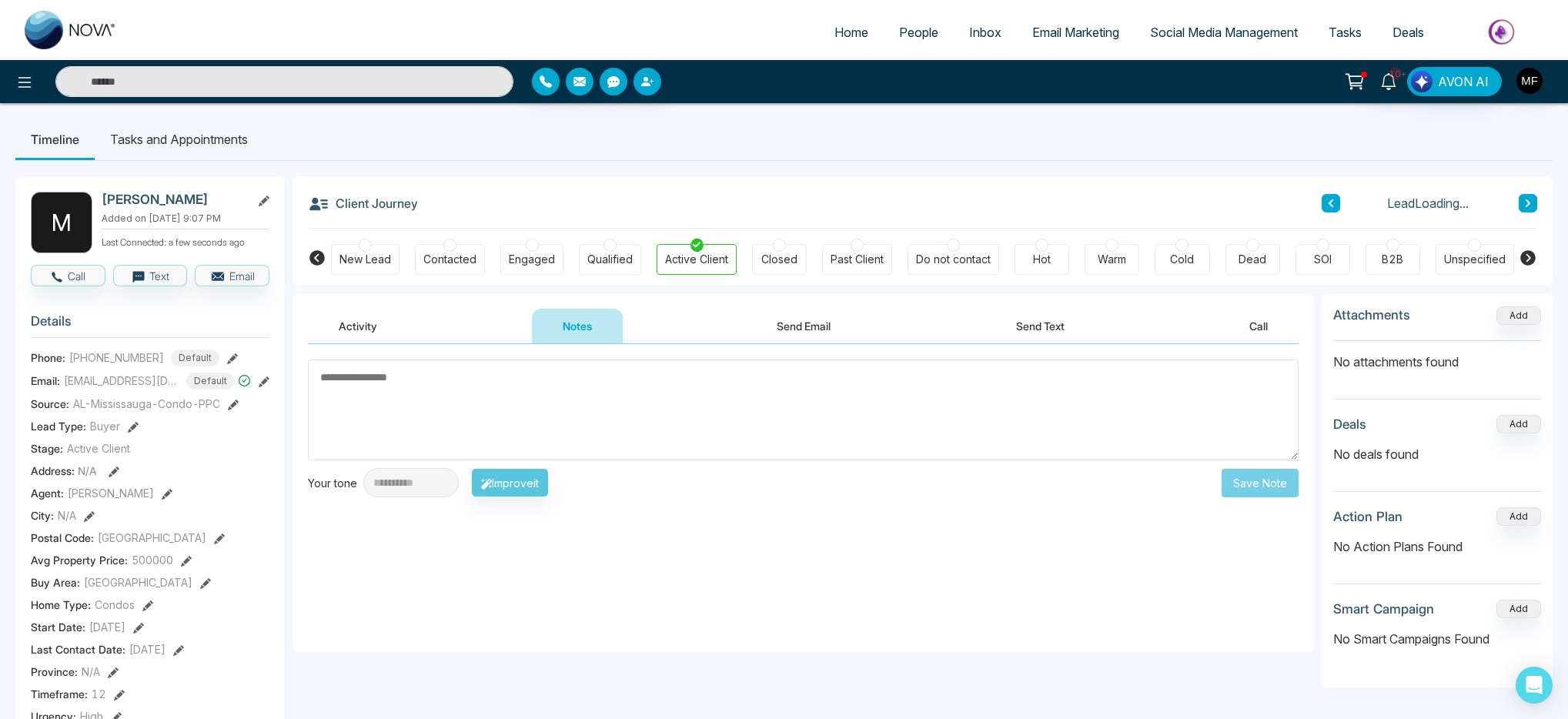
click at [515, 403] on textarea at bounding box center [803, 409] width 991 height 101
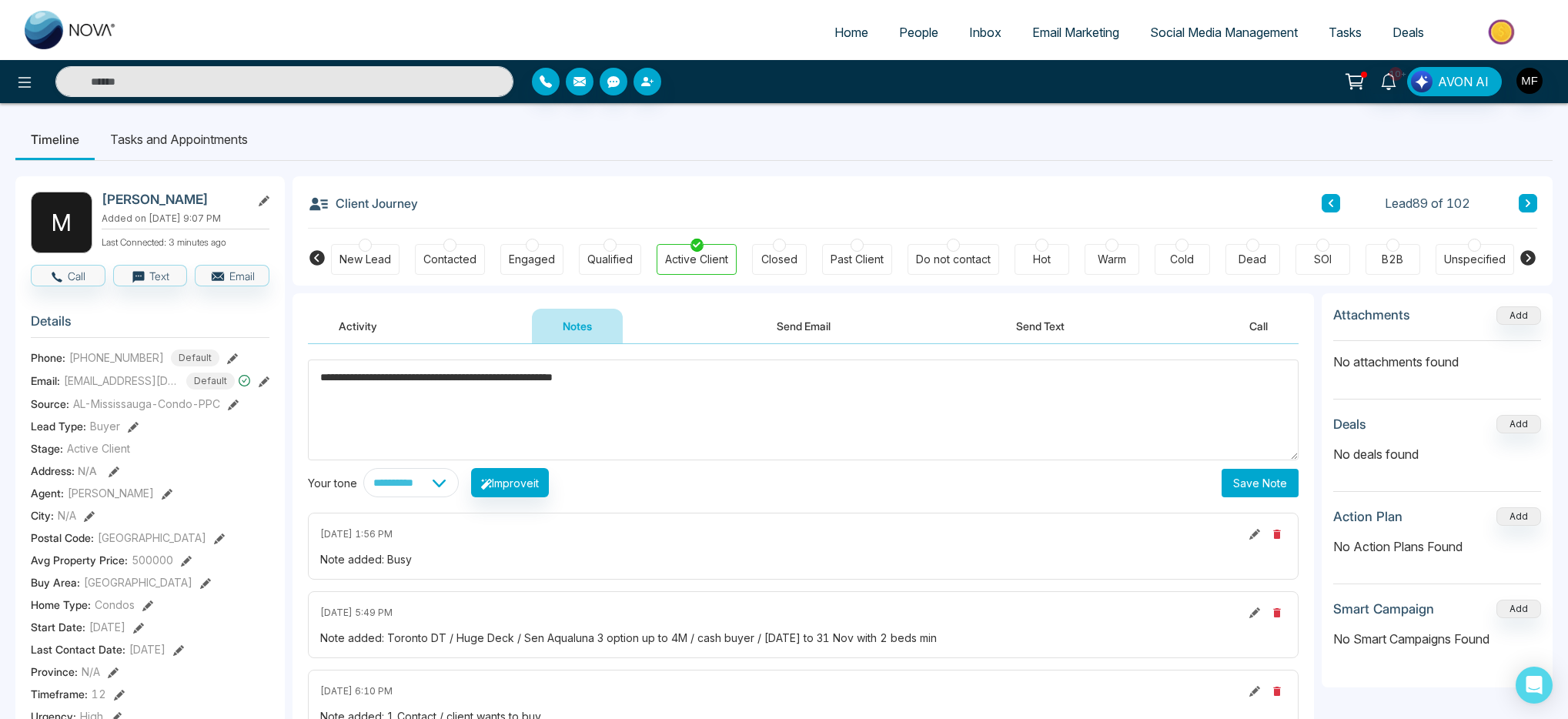
type textarea "**********"
click at [1253, 495] on button "Save Note" at bounding box center [1261, 482] width 77 height 28
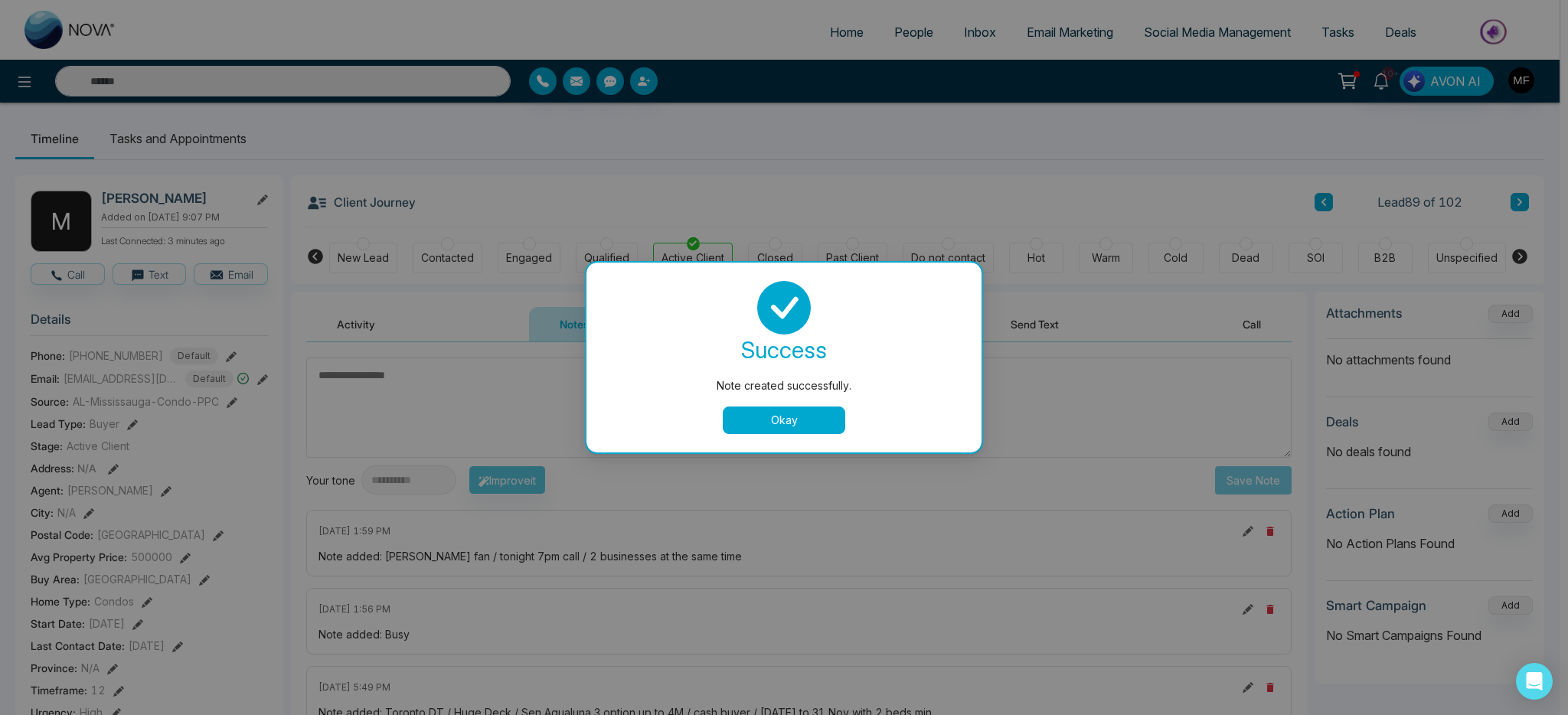
click at [796, 420] on button "Okay" at bounding box center [784, 420] width 122 height 27
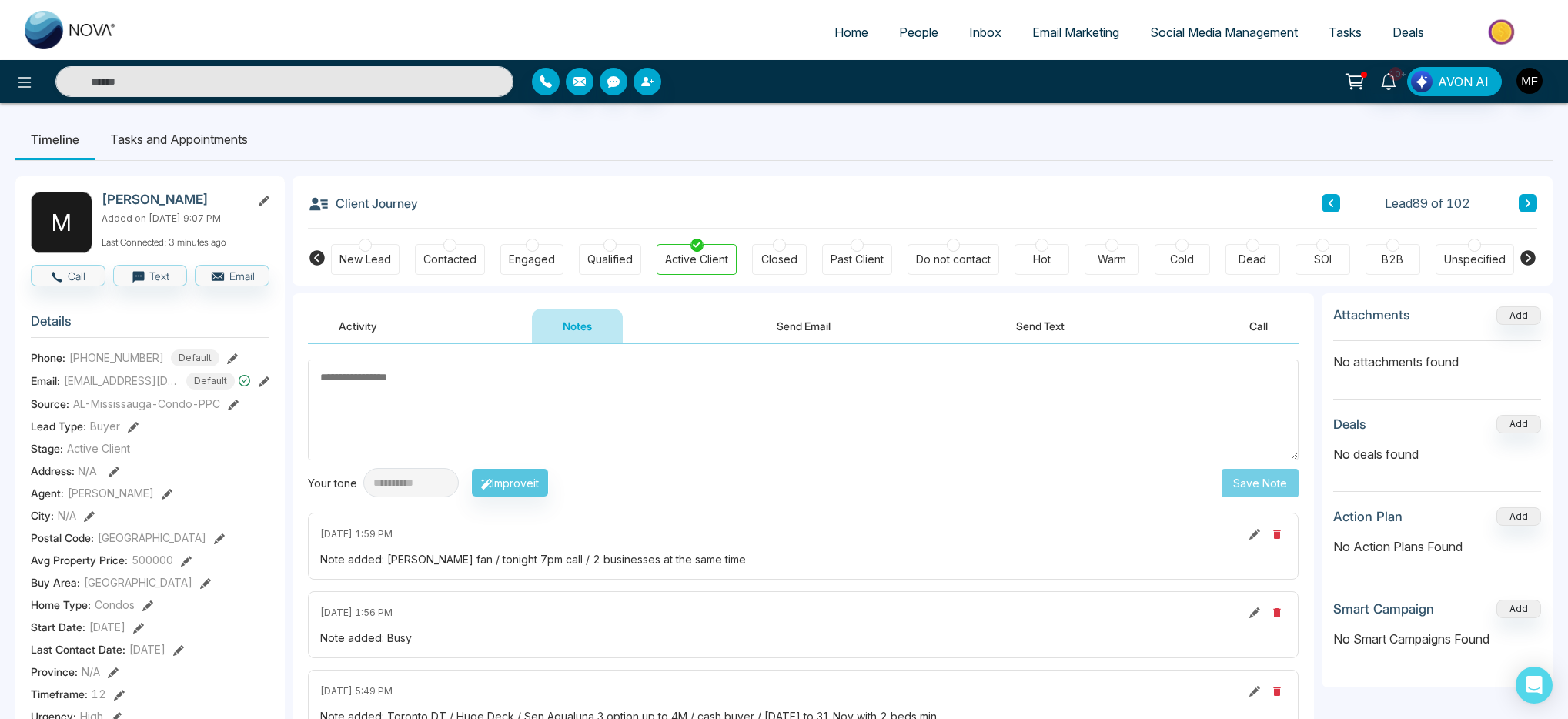
click at [942, 378] on textarea at bounding box center [803, 409] width 991 height 101
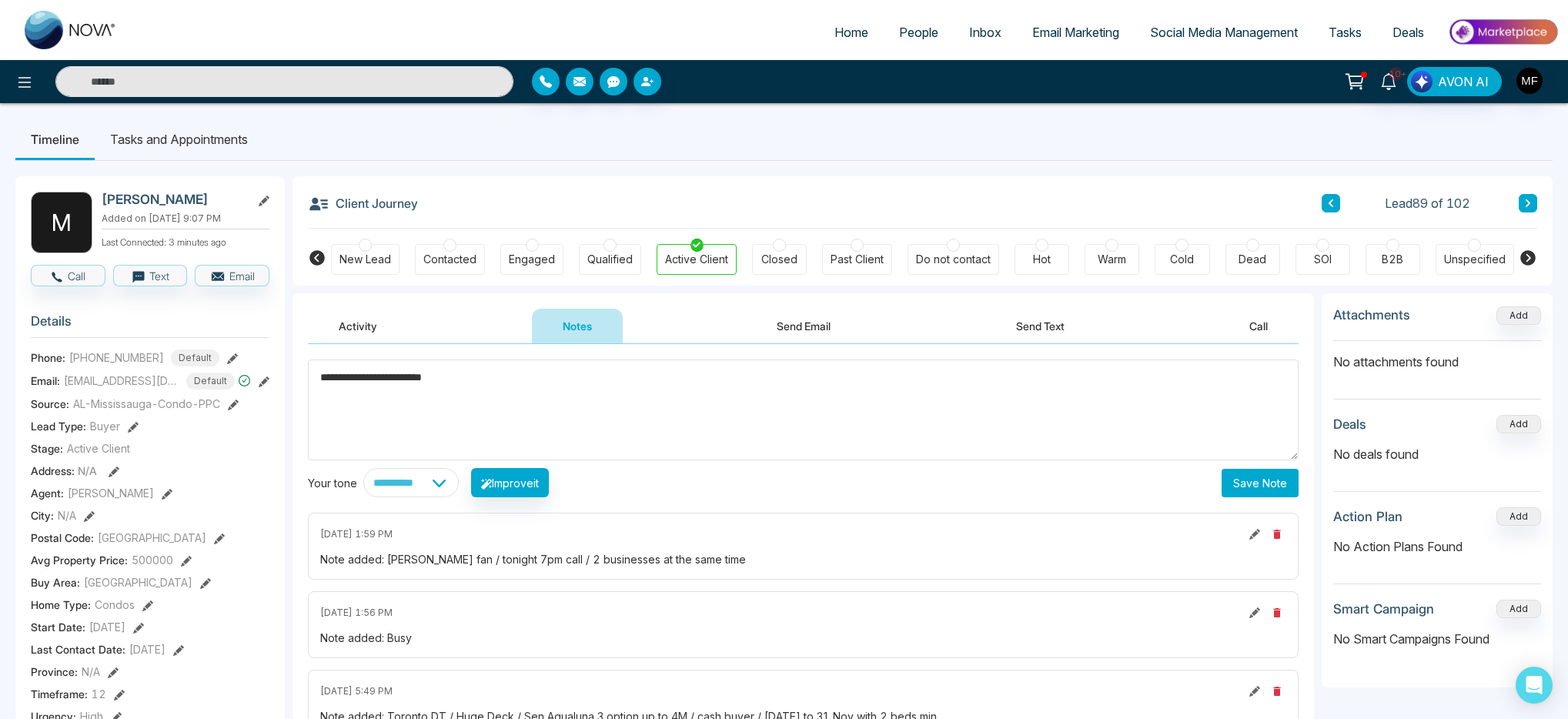
click at [385, 365] on textarea "**********" at bounding box center [803, 409] width 991 height 101
click at [388, 386] on textarea "**********" at bounding box center [803, 409] width 991 height 101
click at [392, 378] on textarea "**********" at bounding box center [803, 409] width 991 height 101
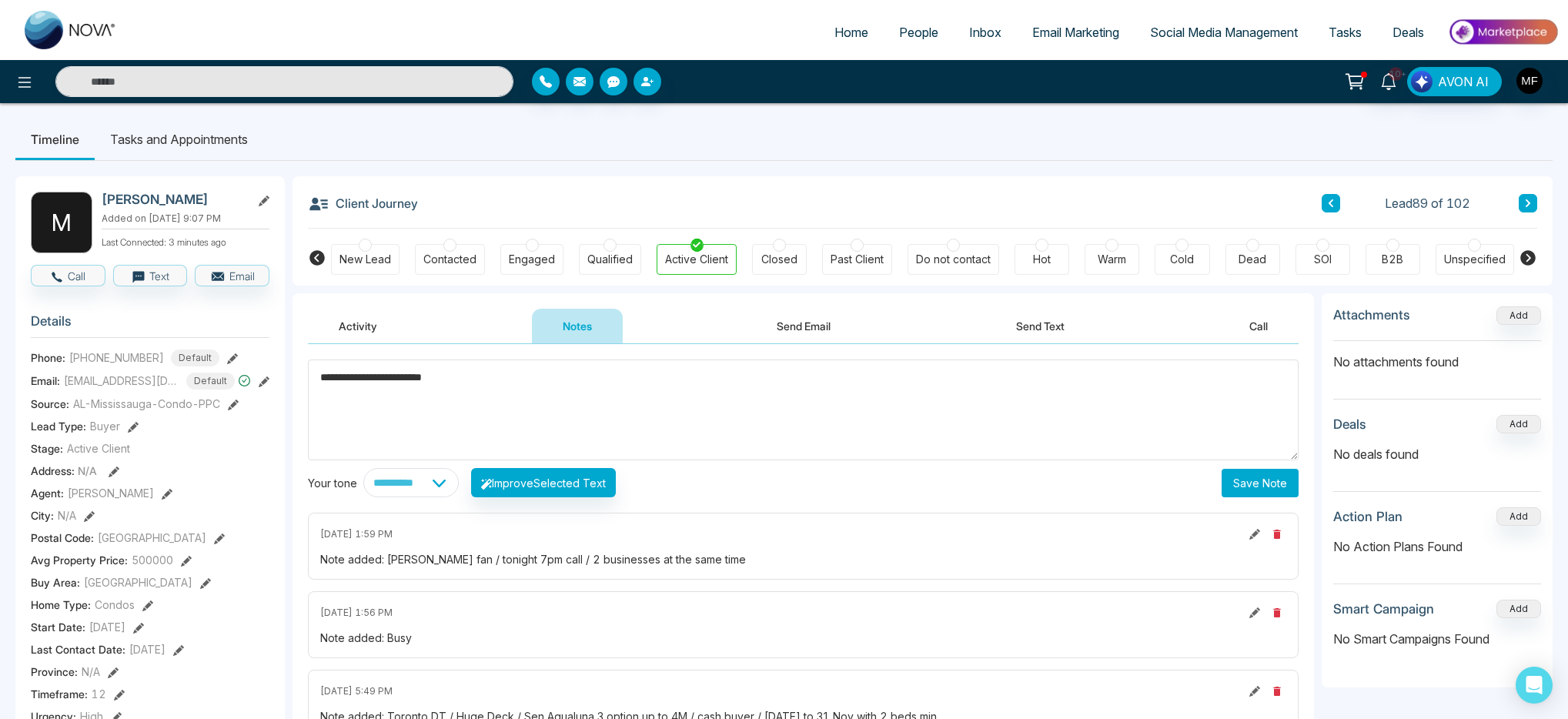
click at [392, 378] on textarea "**********" at bounding box center [803, 409] width 991 height 101
type textarea "**********"
click at [1268, 478] on button "Save Note" at bounding box center [1261, 482] width 77 height 28
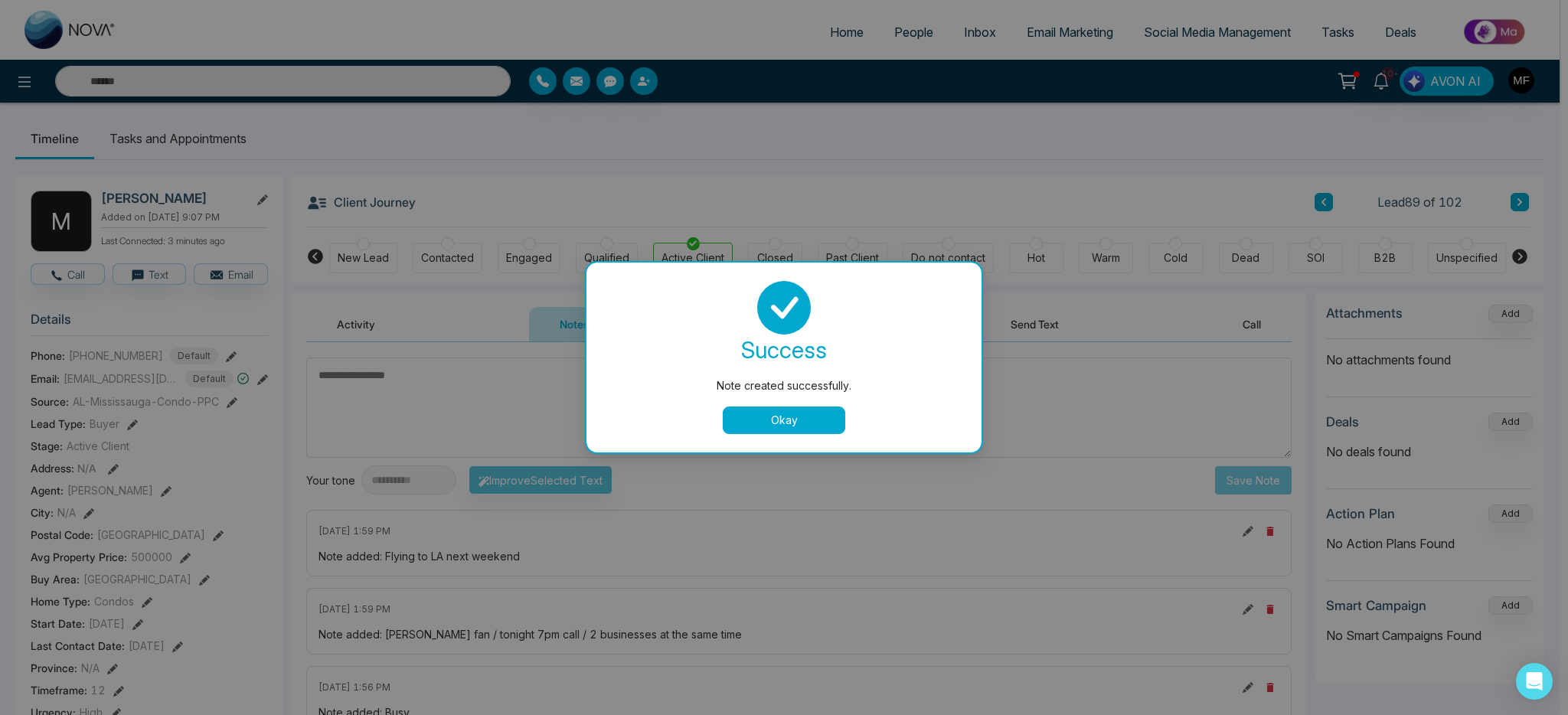
click at [814, 417] on button "Okay" at bounding box center [784, 420] width 122 height 27
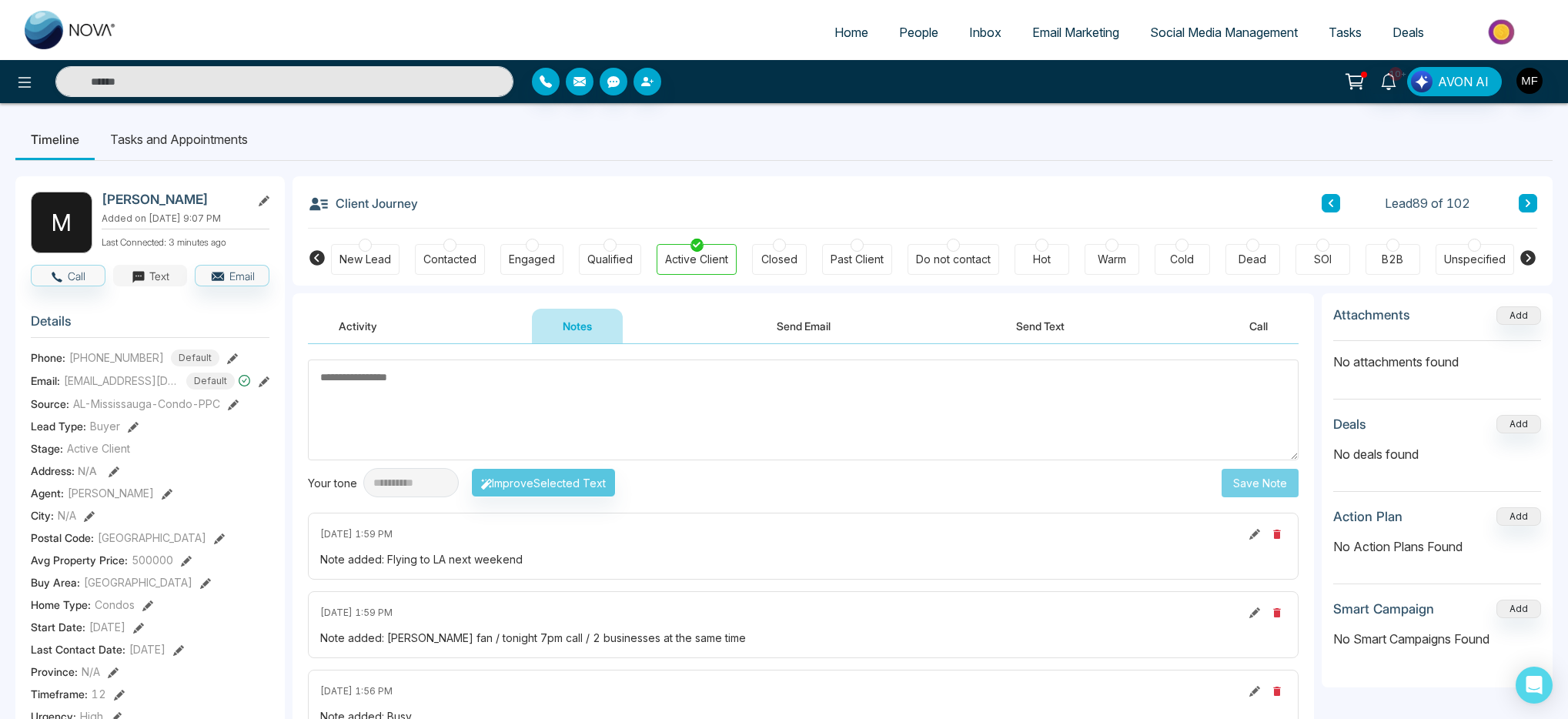
click at [154, 286] on button "Text" at bounding box center [151, 275] width 75 height 22
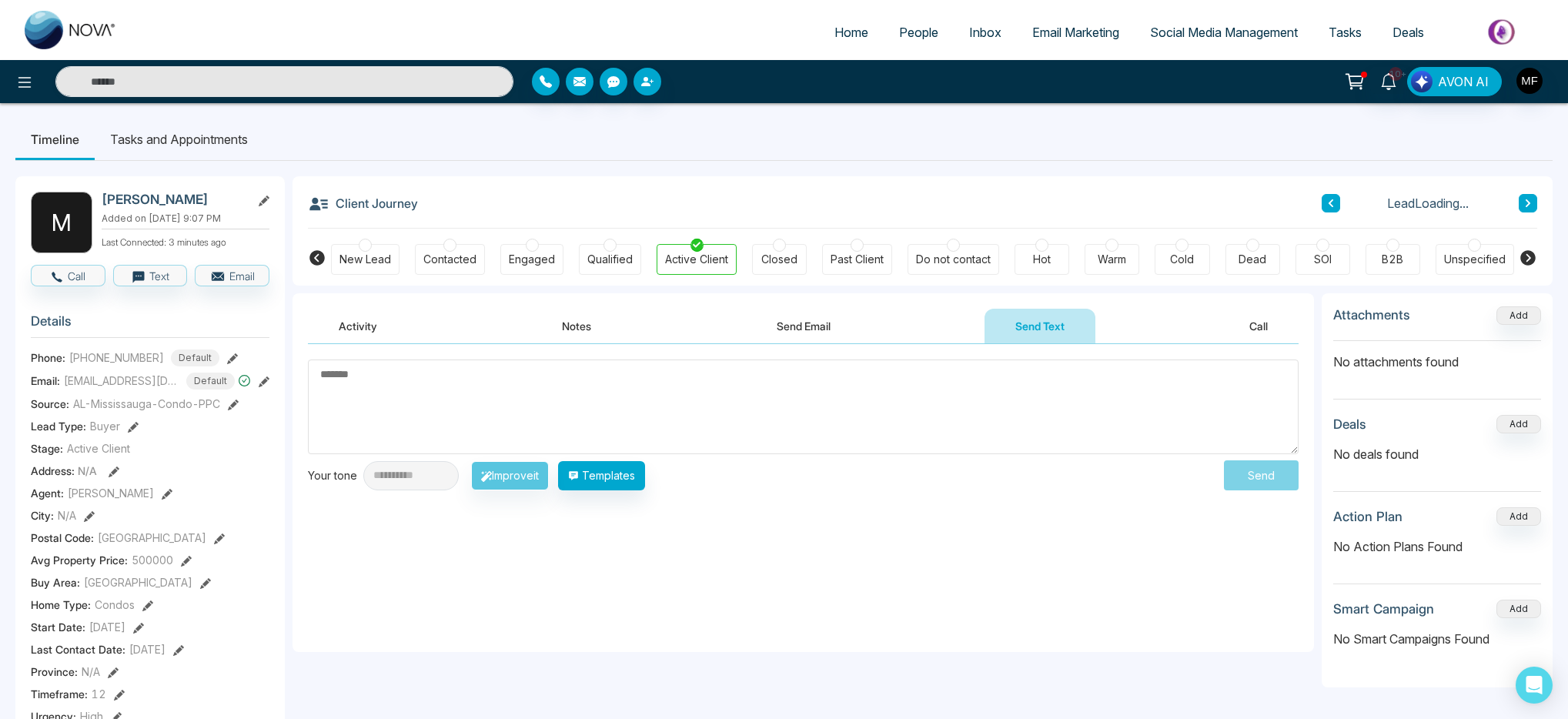
click at [428, 393] on textarea at bounding box center [803, 407] width 991 height 95
click at [546, 327] on button "Notes" at bounding box center [577, 326] width 91 height 34
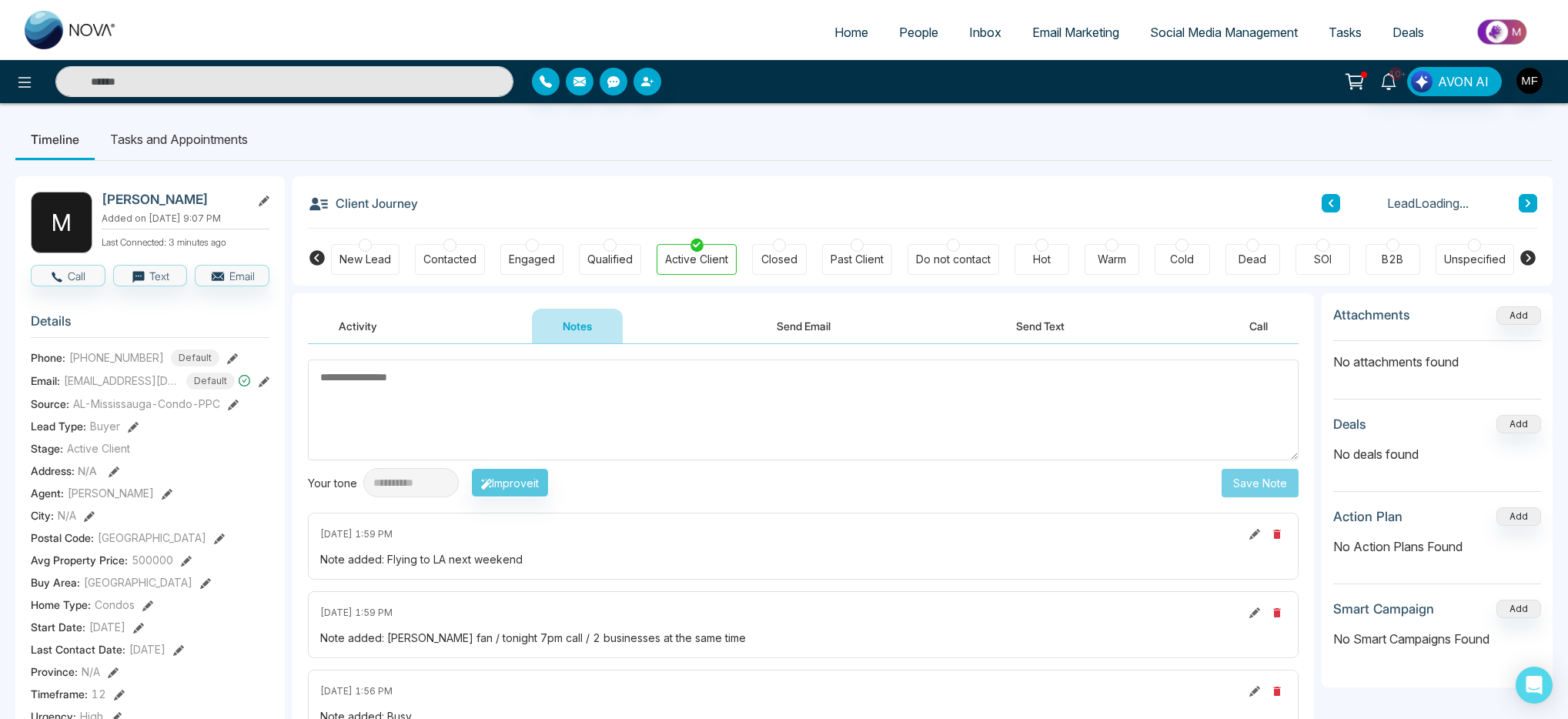
click at [375, 329] on button "Activity" at bounding box center [358, 326] width 100 height 34
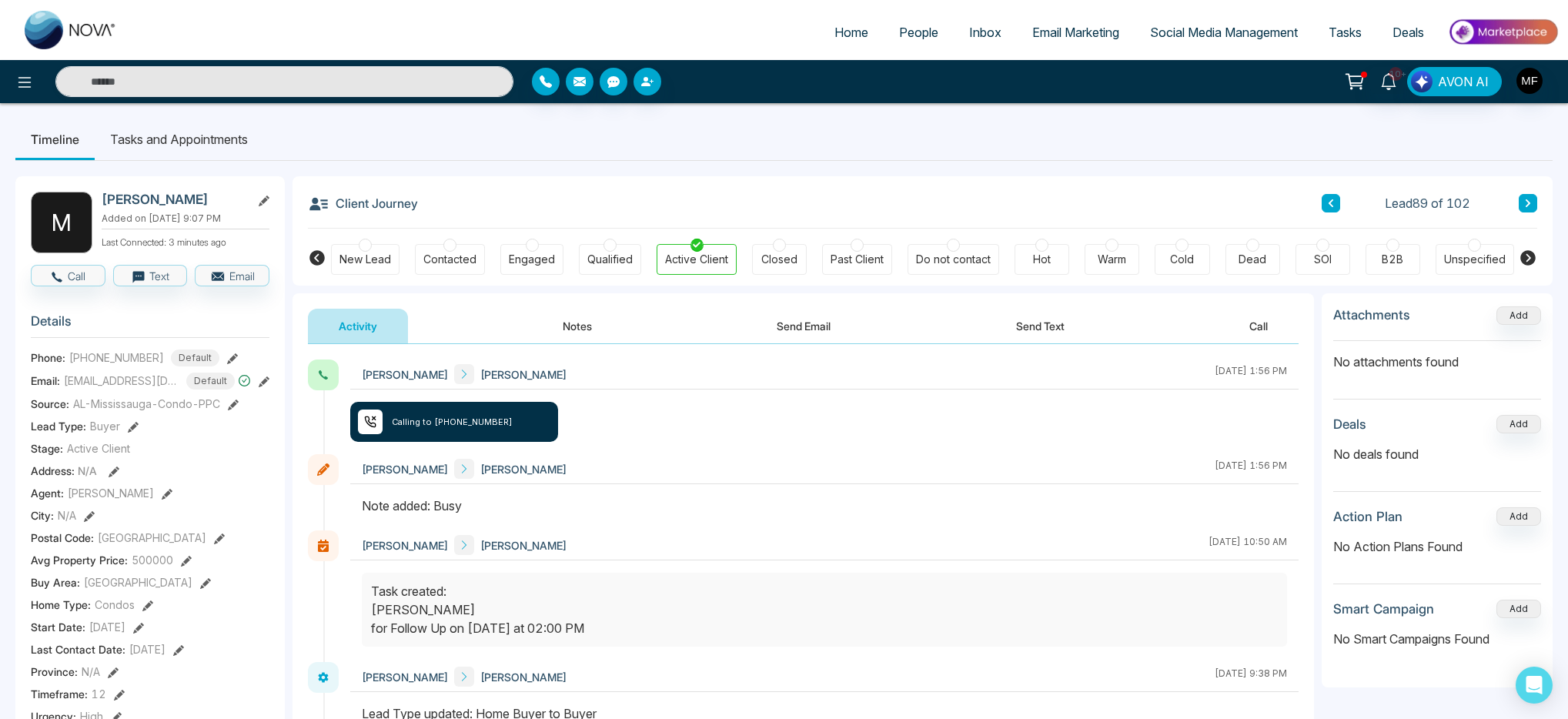
click at [178, 137] on li "Tasks and Appointments" at bounding box center [179, 139] width 169 height 41
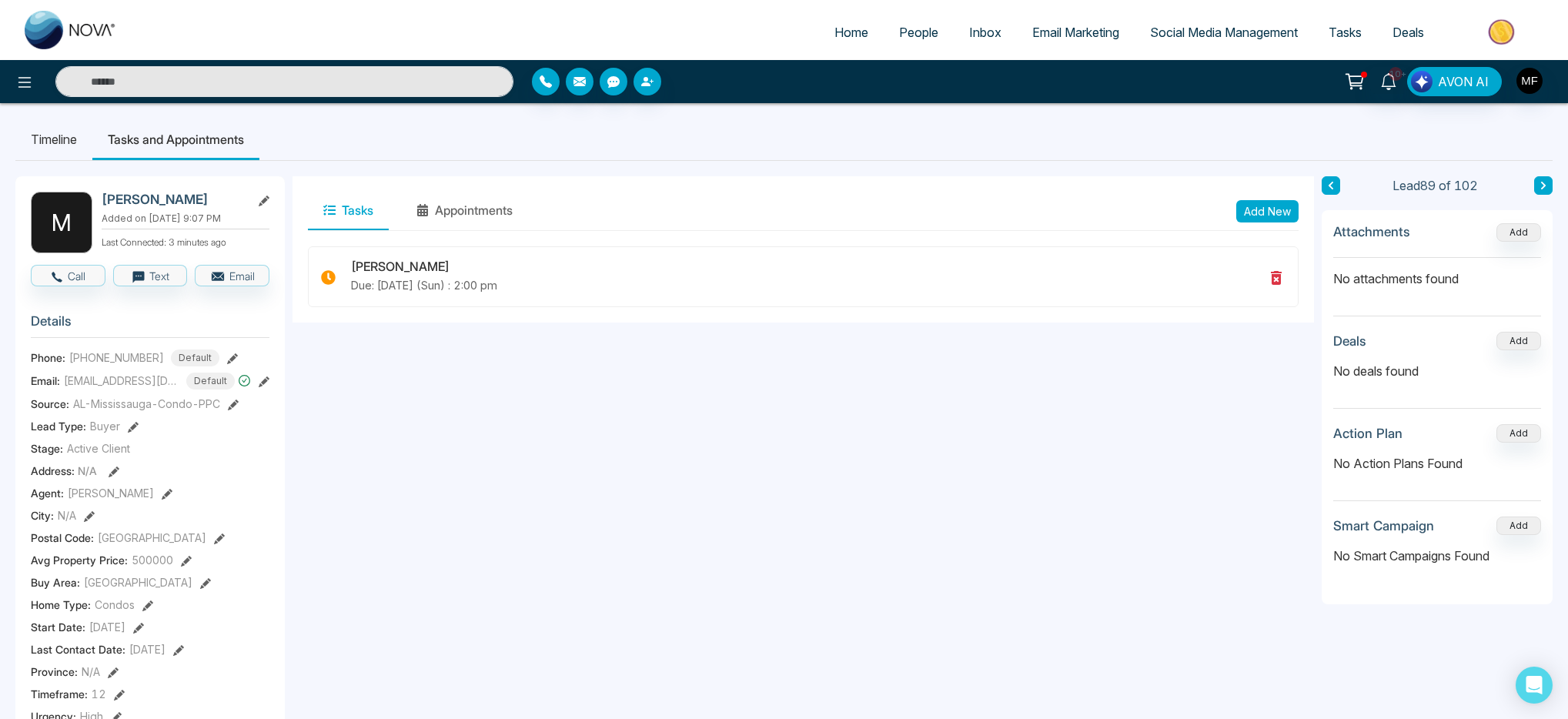
click at [1254, 217] on button "Add New" at bounding box center [1268, 212] width 63 height 22
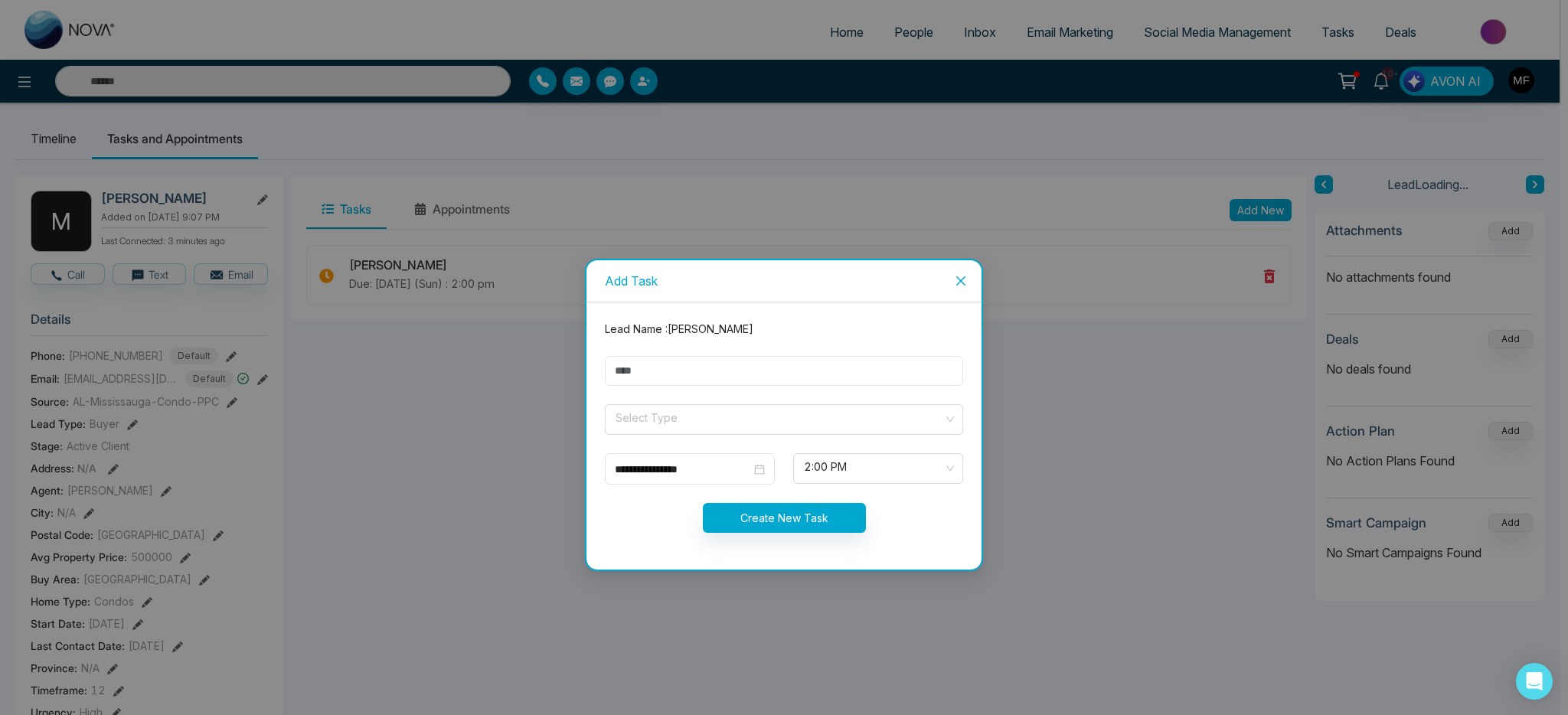
click at [677, 367] on input "text" at bounding box center [784, 370] width 358 height 30
type input "**********"
click at [683, 420] on input "search" at bounding box center [778, 417] width 329 height 23
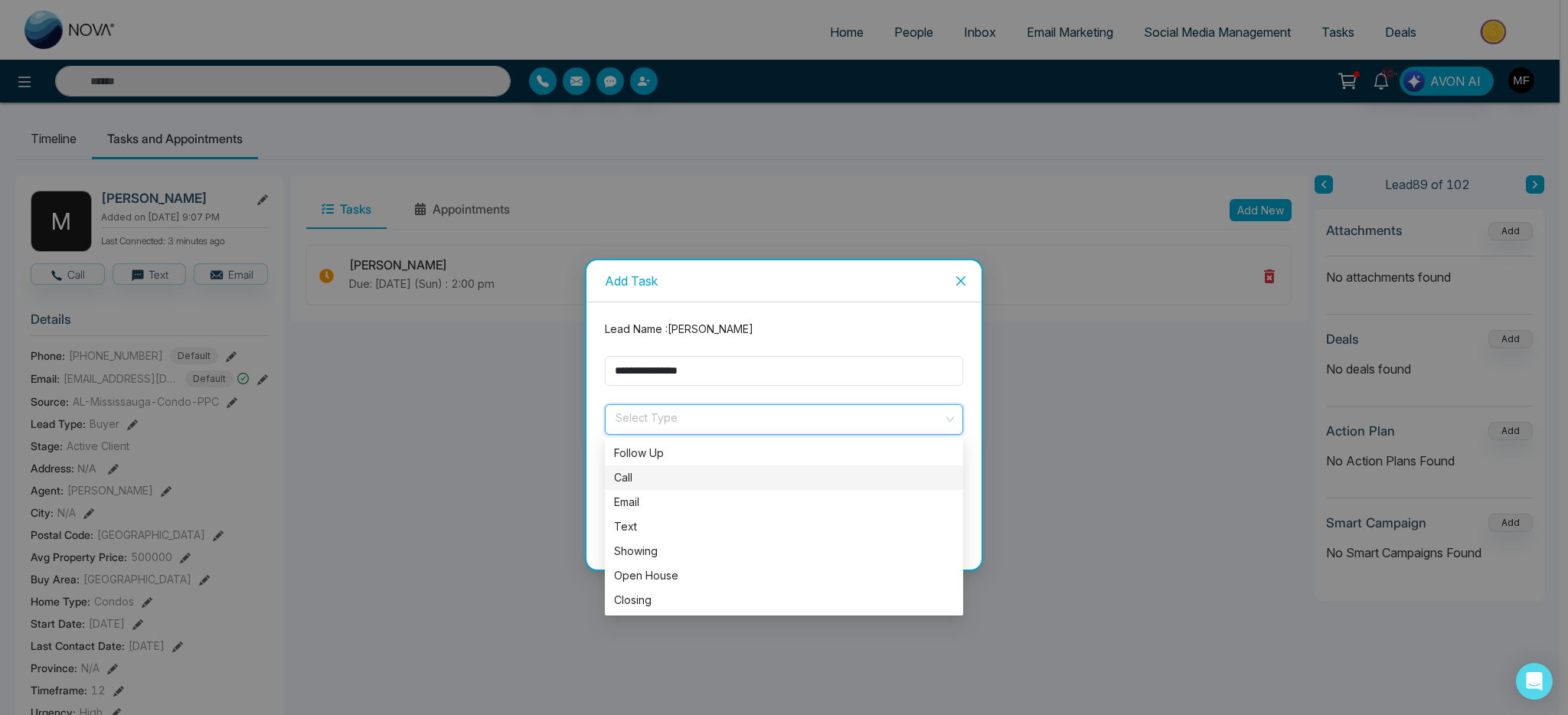
click at [649, 476] on div "Call" at bounding box center [784, 478] width 340 height 17
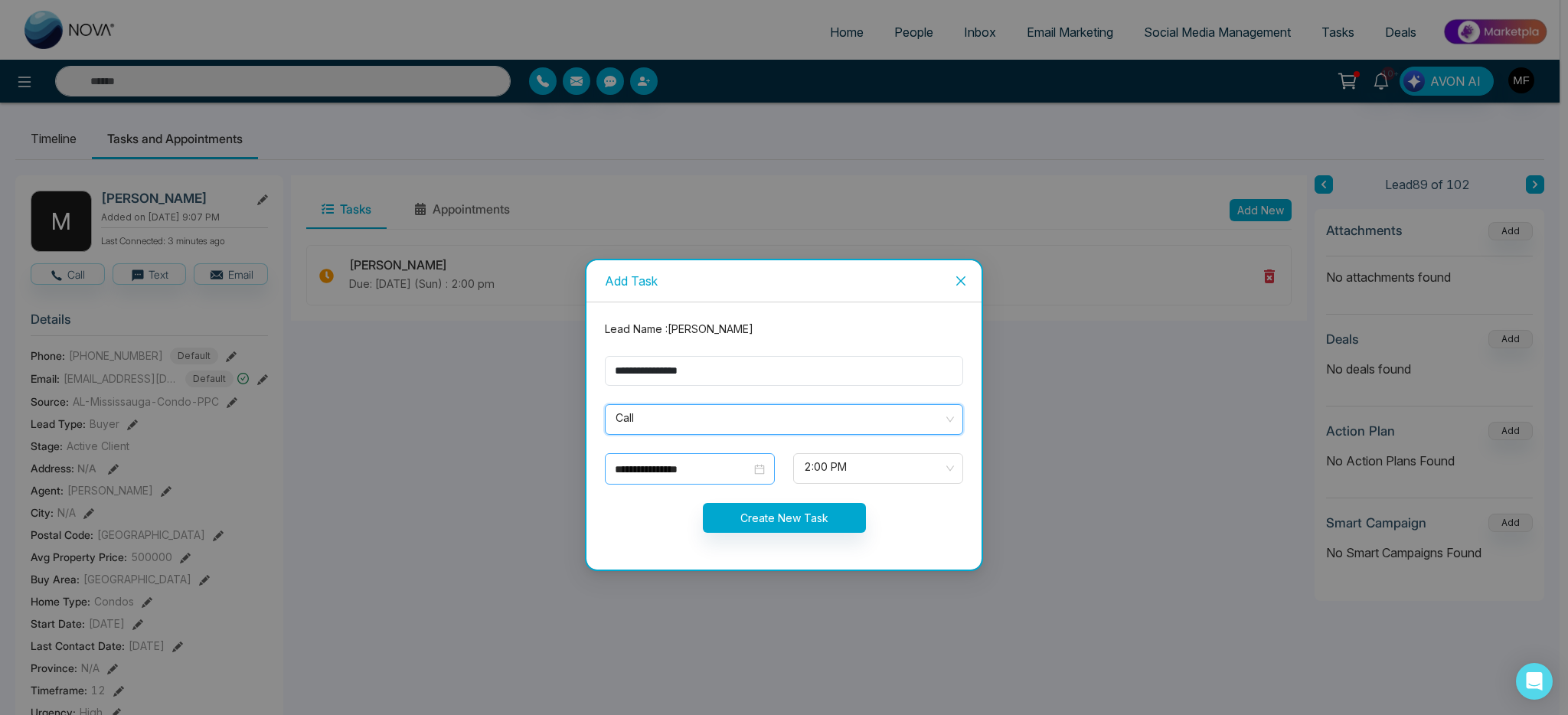
click at [654, 481] on div "**********" at bounding box center [689, 469] width 170 height 32
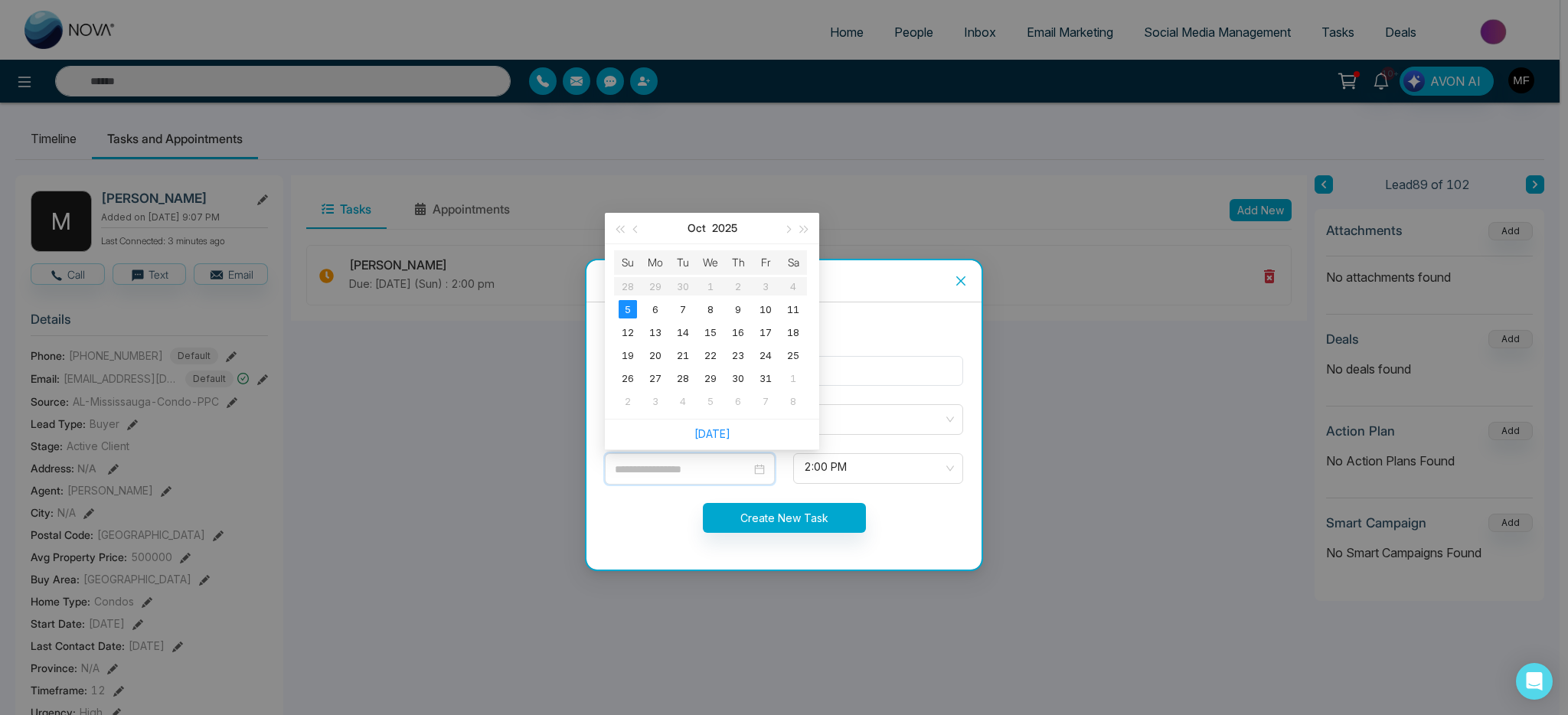
type input "**********"
click at [825, 458] on span "2:00 PM" at bounding box center [879, 469] width 149 height 26
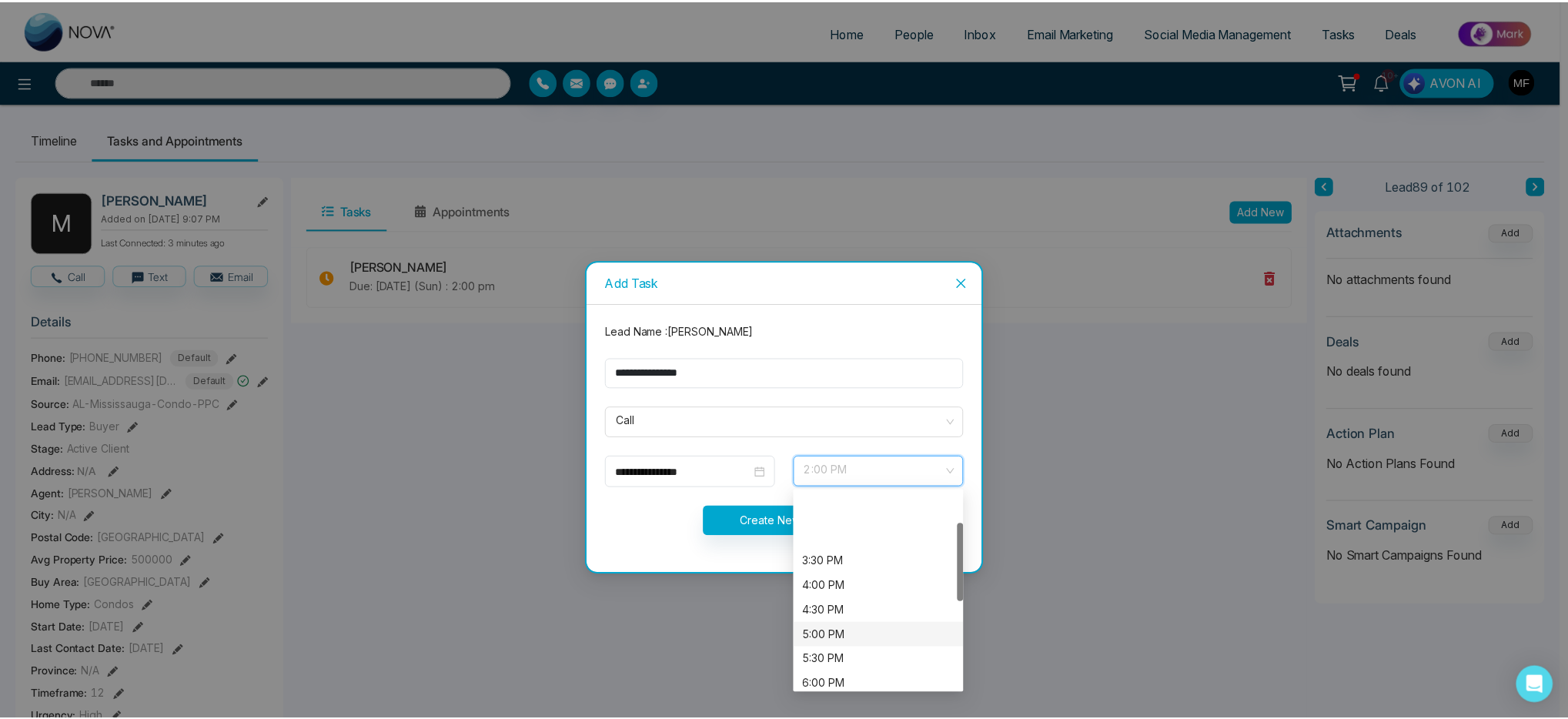
scroll to position [77, 0]
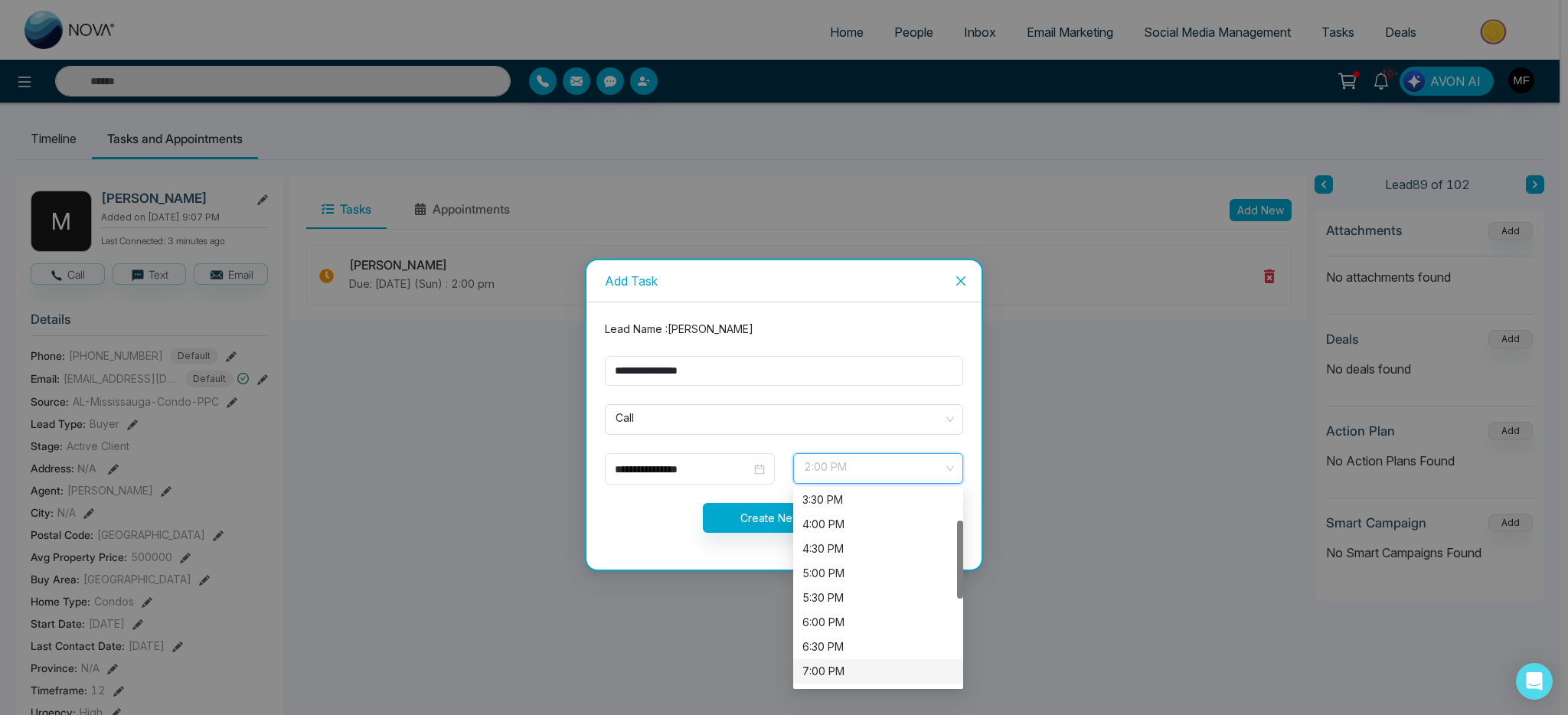
click at [829, 668] on div "7:00 PM" at bounding box center [878, 671] width 151 height 17
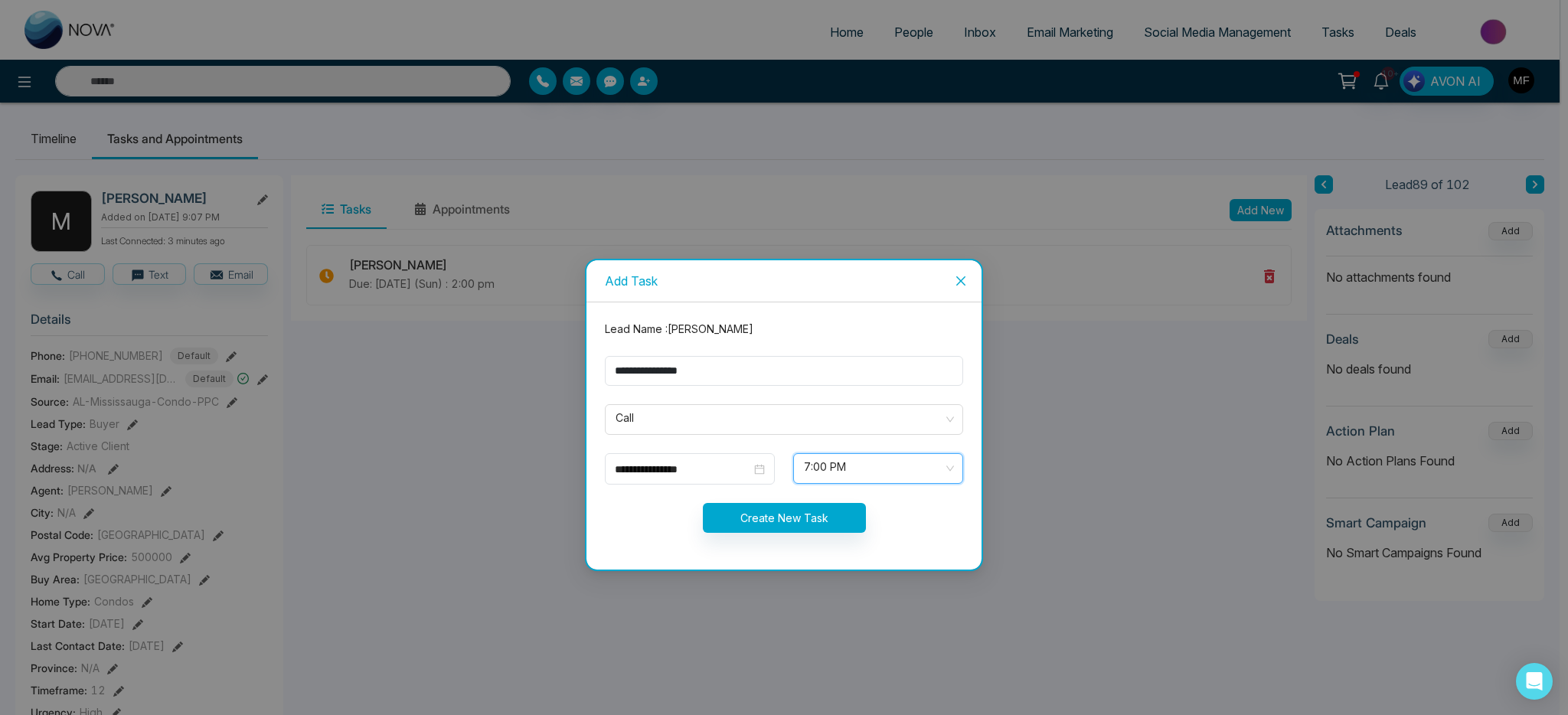
click at [627, 527] on div "Create New Task" at bounding box center [784, 517] width 376 height 30
click at [728, 515] on button "Create New Task" at bounding box center [784, 517] width 163 height 30
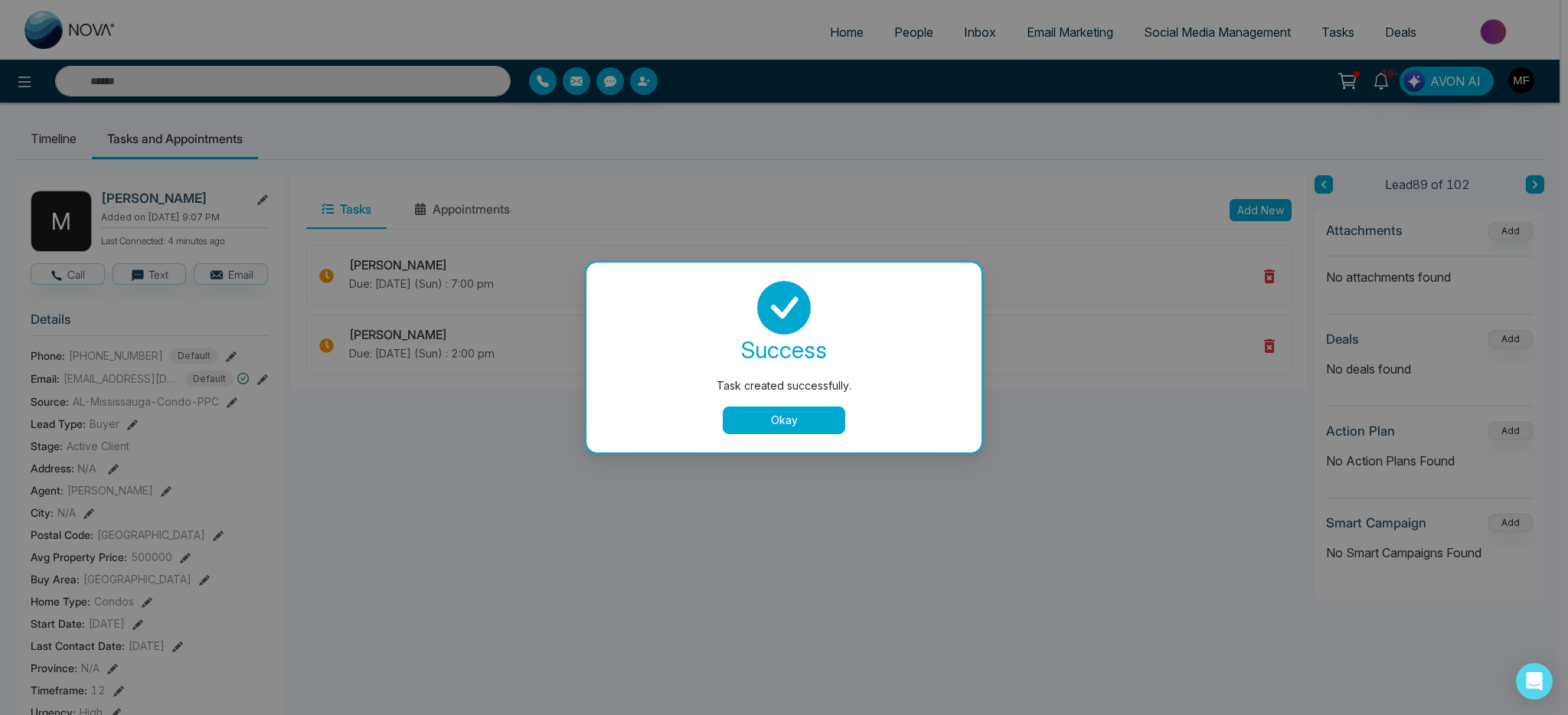
click at [778, 398] on div "success Task created successfully. Okay" at bounding box center [784, 358] width 358 height 153
click at [774, 417] on button "Okay" at bounding box center [784, 420] width 122 height 27
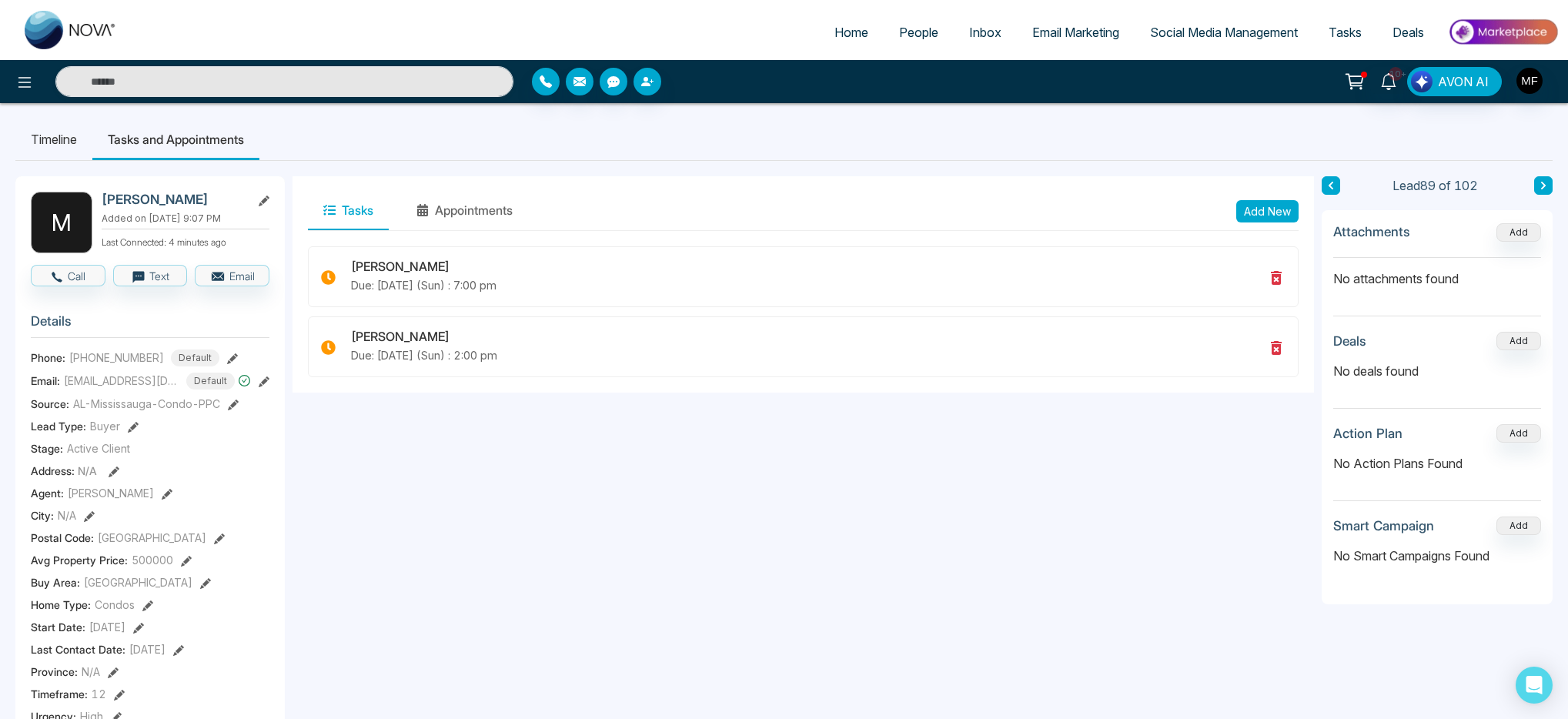
click at [1550, 185] on button at bounding box center [1543, 185] width 18 height 18
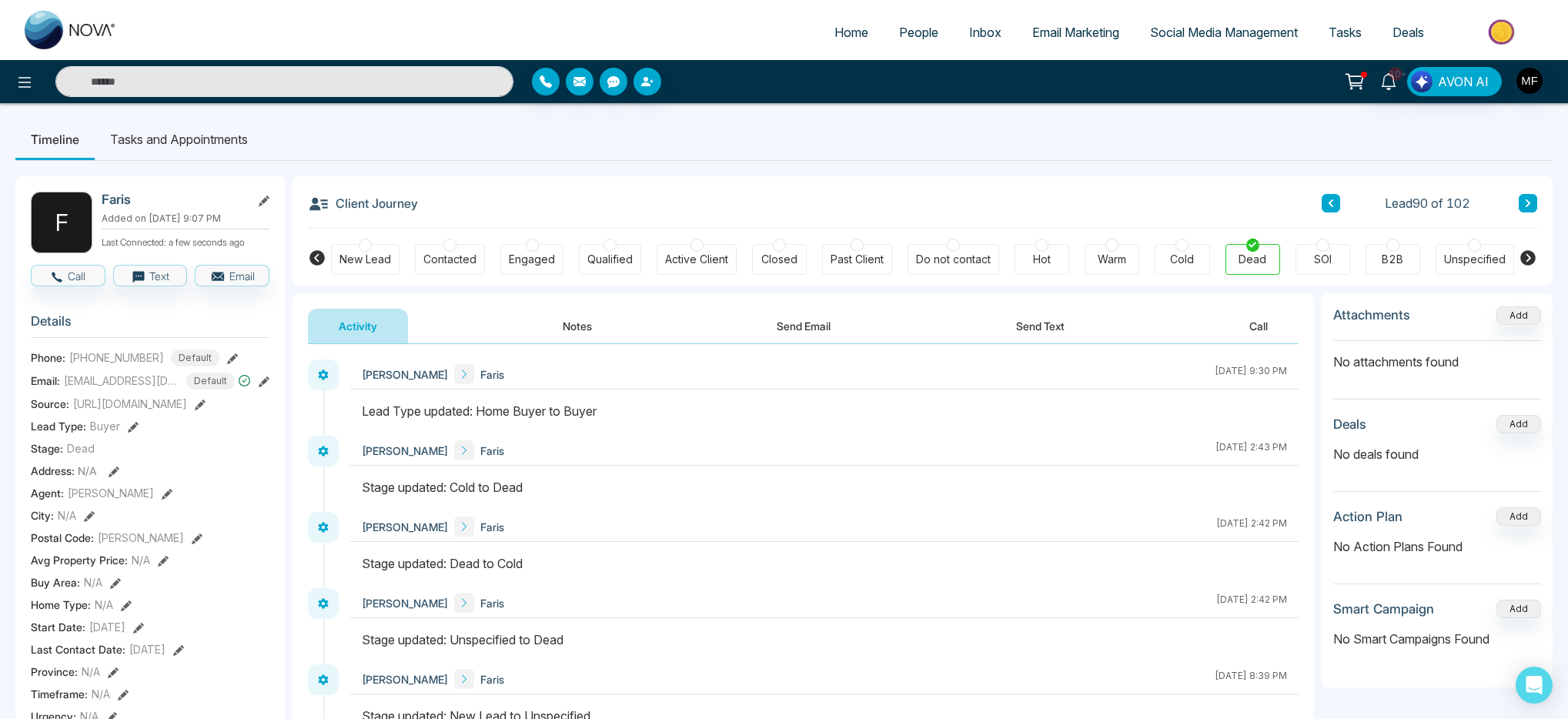
click at [319, 77] on input "text" at bounding box center [284, 82] width 458 height 31
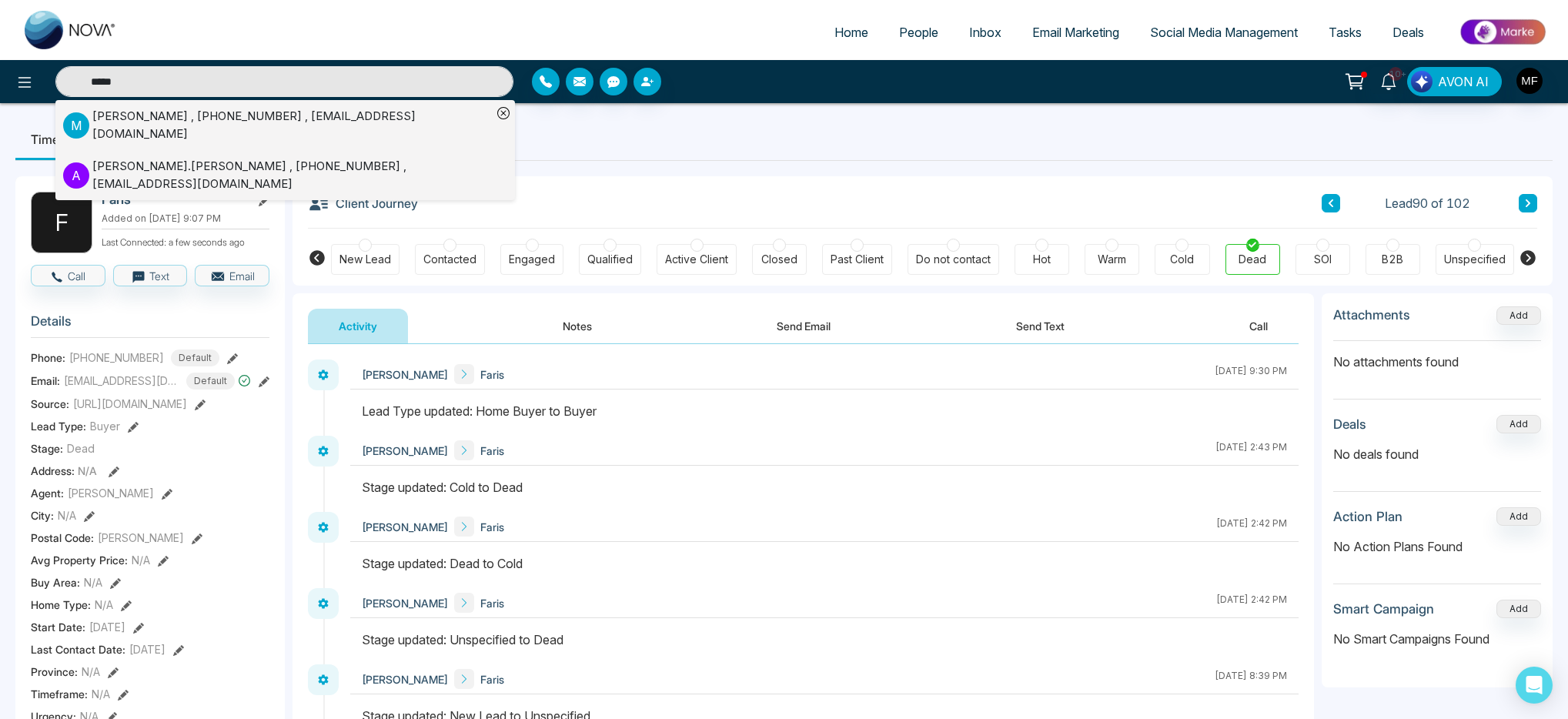
type input "*****"
click at [208, 125] on div "[PERSON_NAME] , [PHONE_NUMBER] , [EMAIL_ADDRESS][DOMAIN_NAME]" at bounding box center [292, 125] width 400 height 34
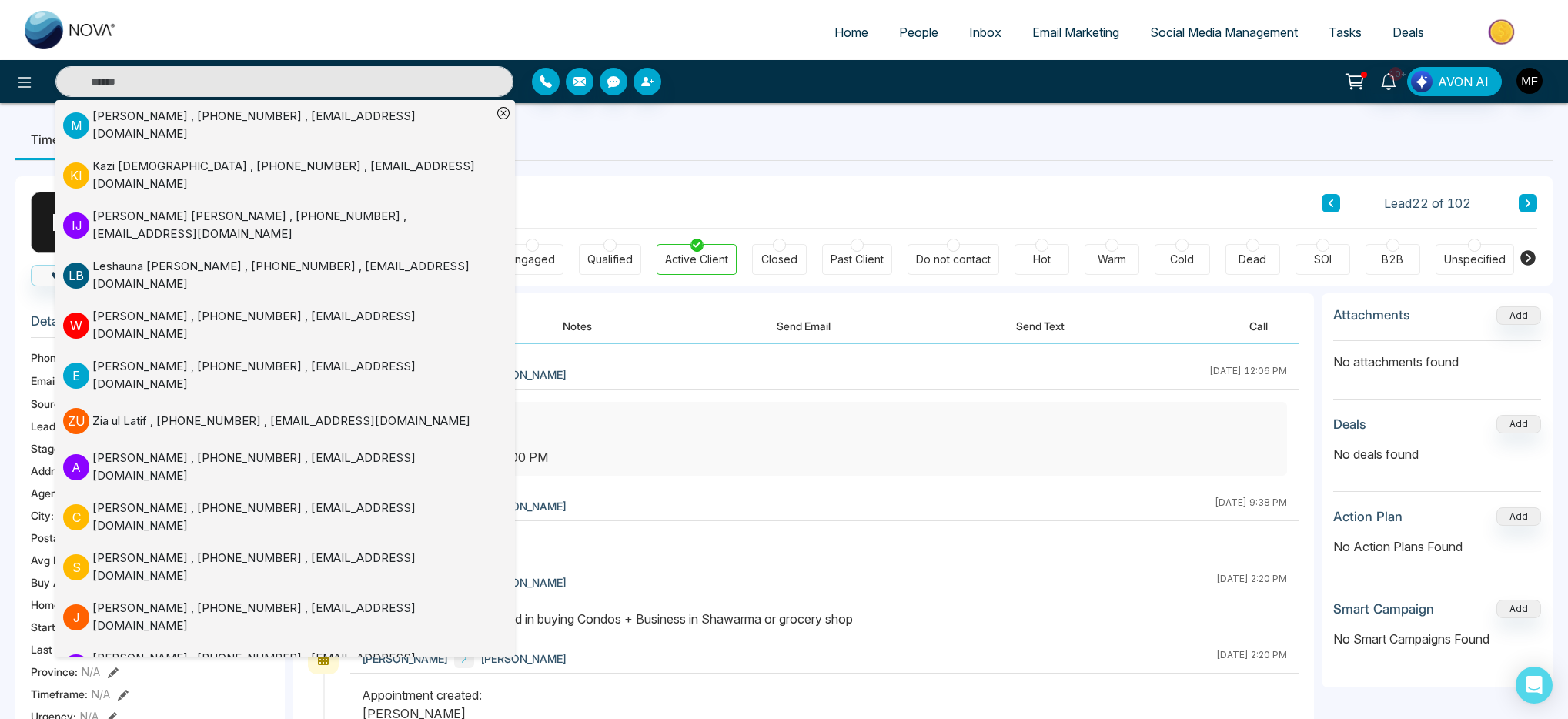
click at [691, 180] on div "Client Journey Lead 22 of 102" at bounding box center [923, 202] width 1230 height 52
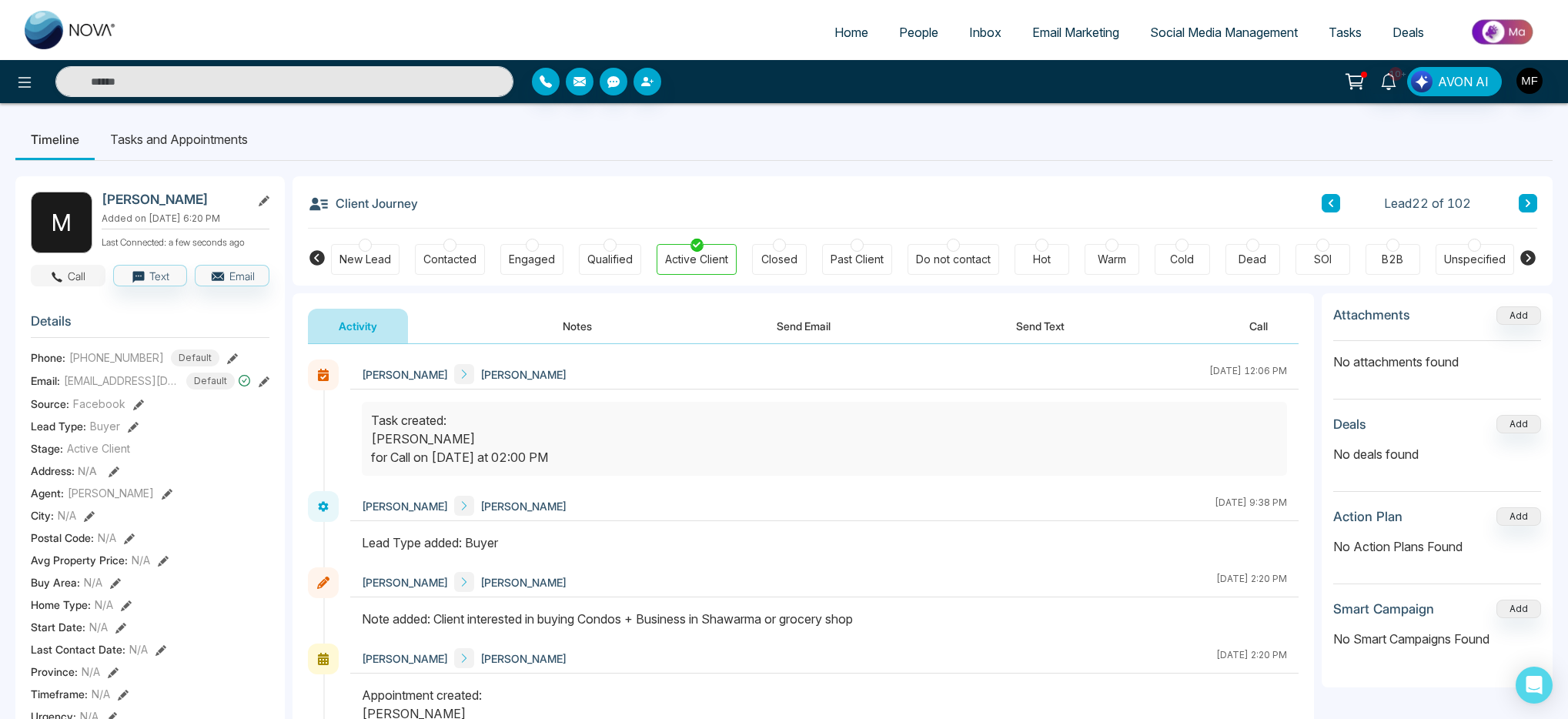
click at [73, 286] on button "Call" at bounding box center [68, 275] width 75 height 22
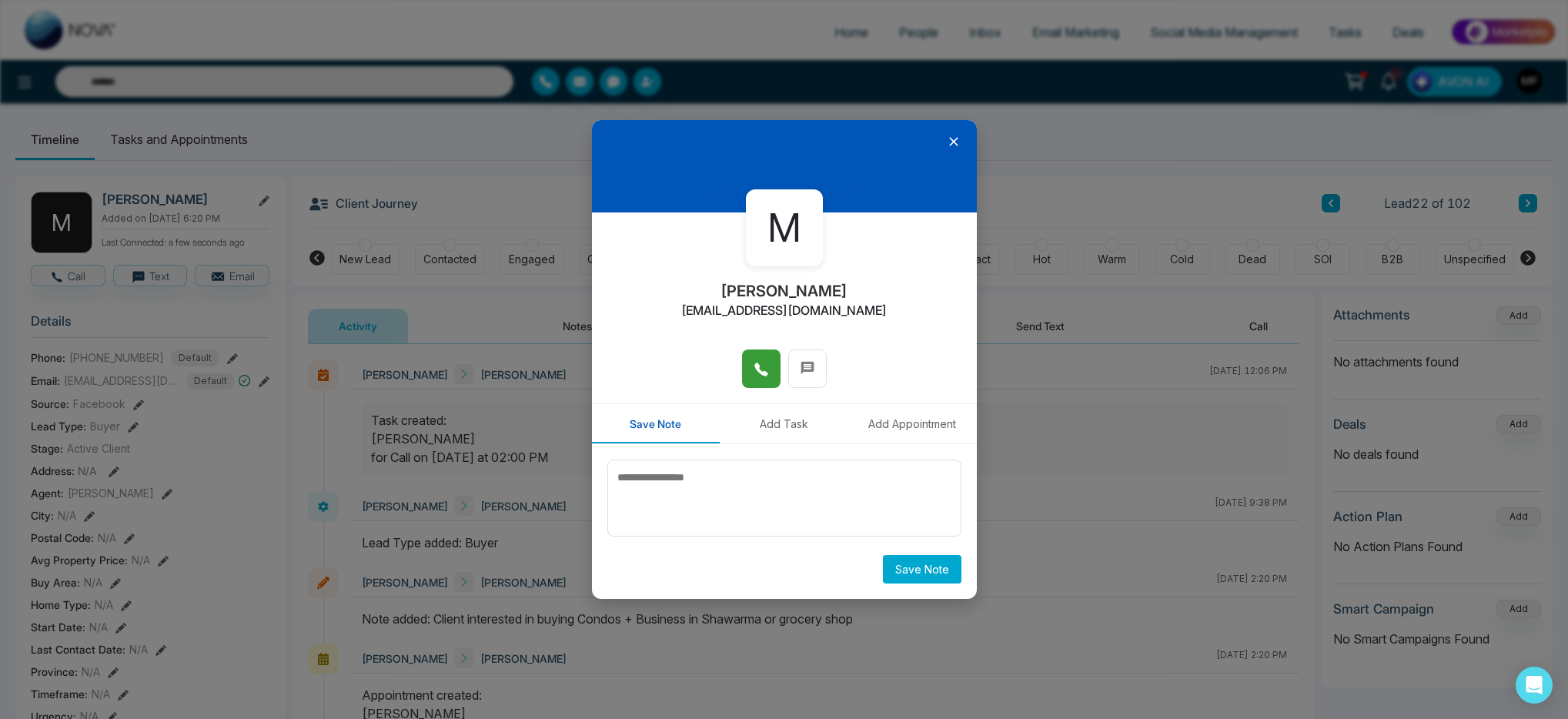
click at [759, 372] on icon at bounding box center [761, 370] width 15 height 15
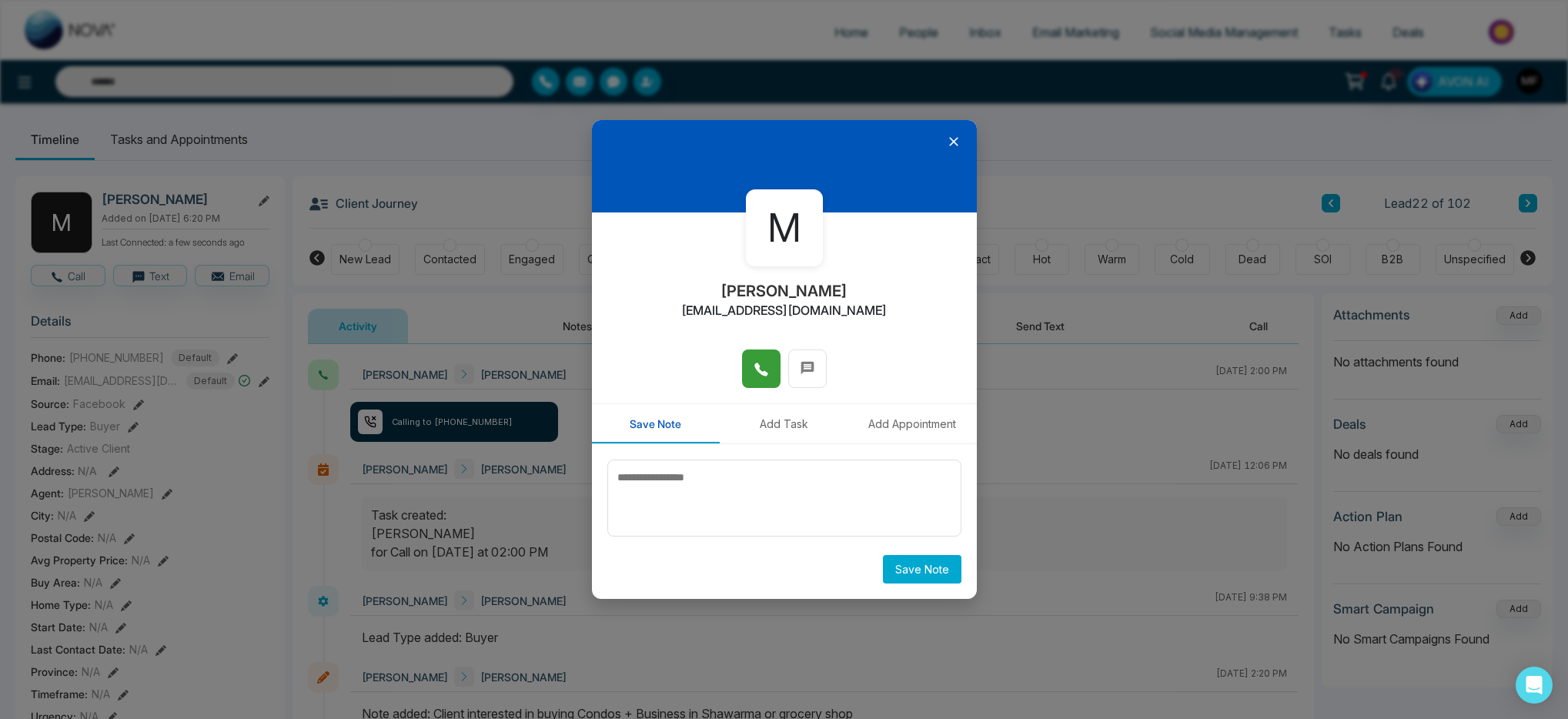
click at [783, 427] on button "Add Task" at bounding box center [784, 424] width 128 height 40
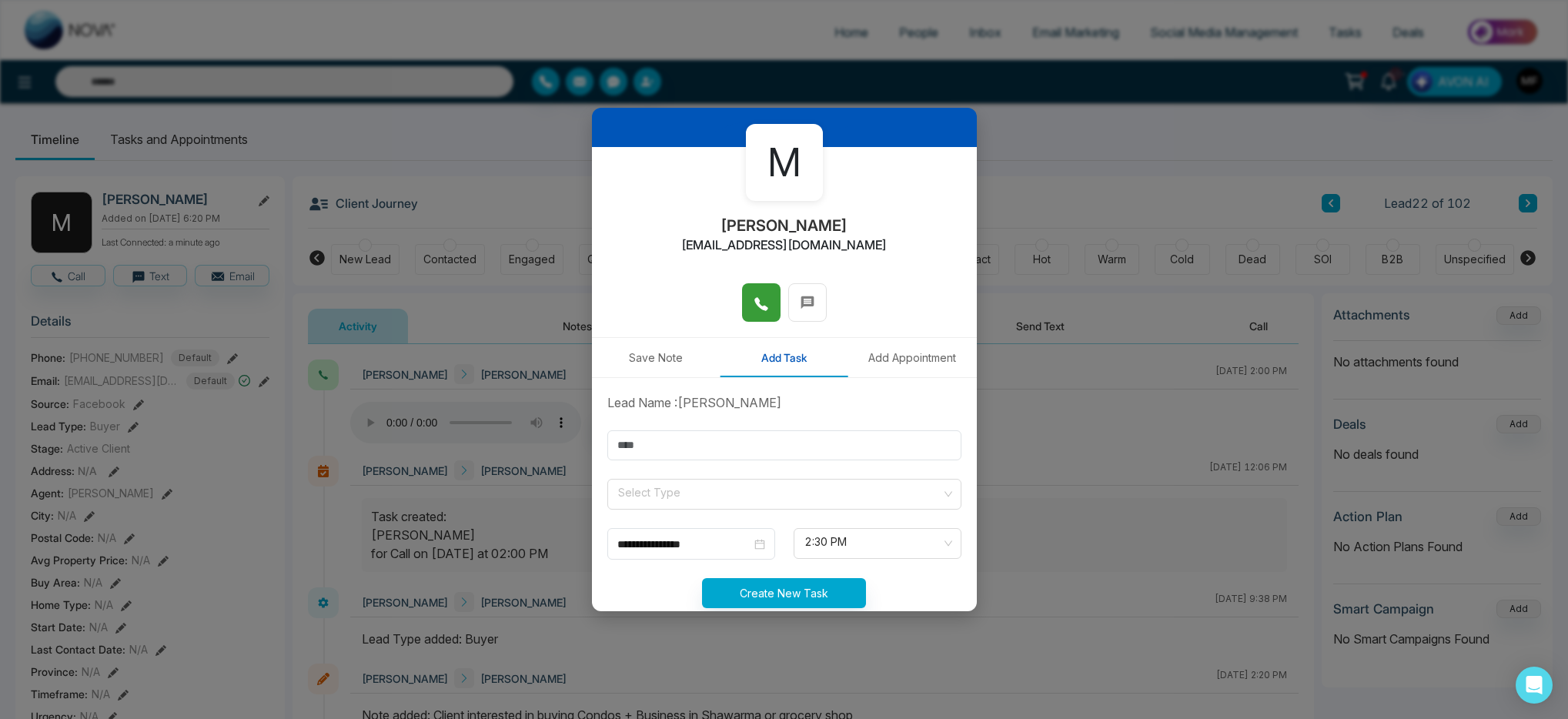
scroll to position [80, 0]
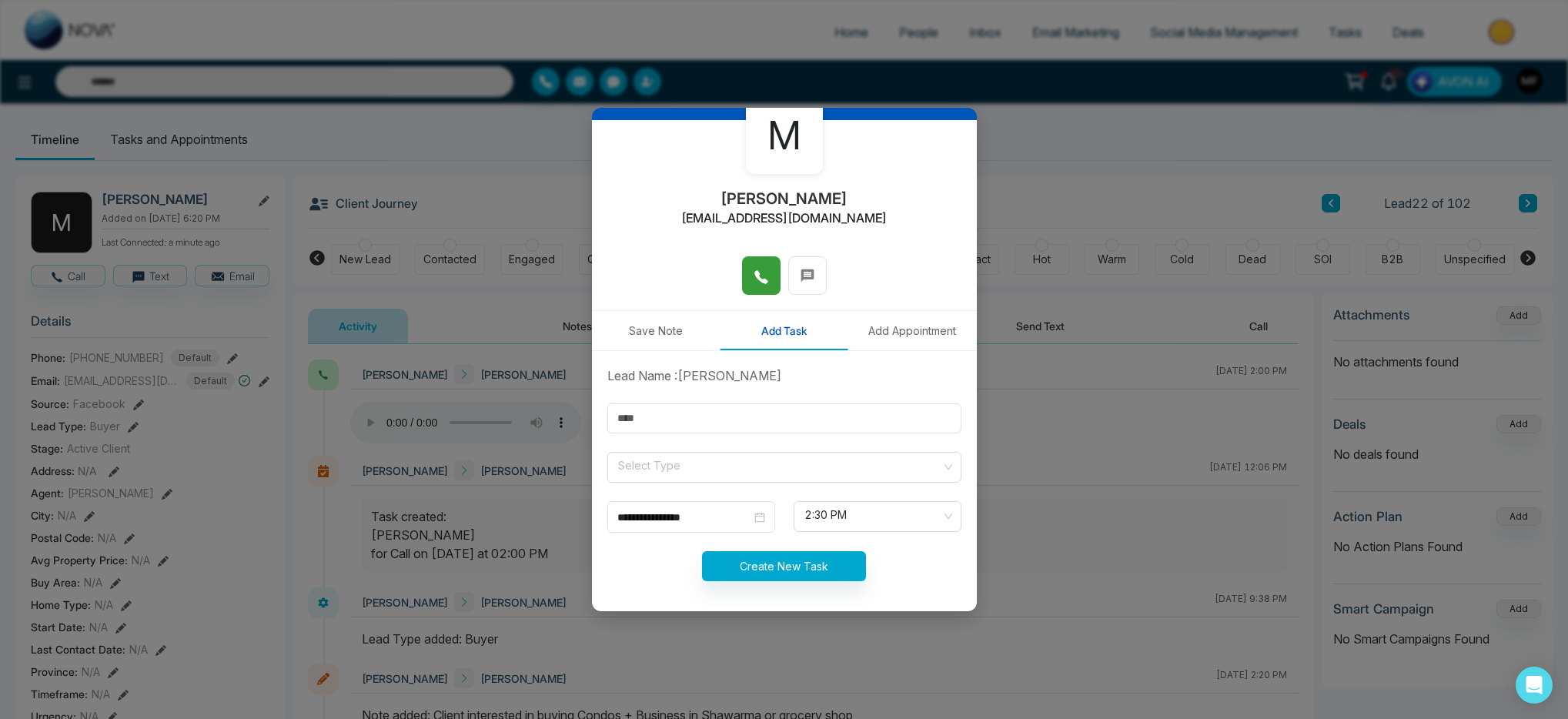
click at [789, 437] on form "**********" at bounding box center [784, 482] width 372 height 233
click at [790, 432] on input "text" at bounding box center [784, 418] width 354 height 30
type input "**********"
click at [738, 472] on input "search" at bounding box center [779, 464] width 325 height 23
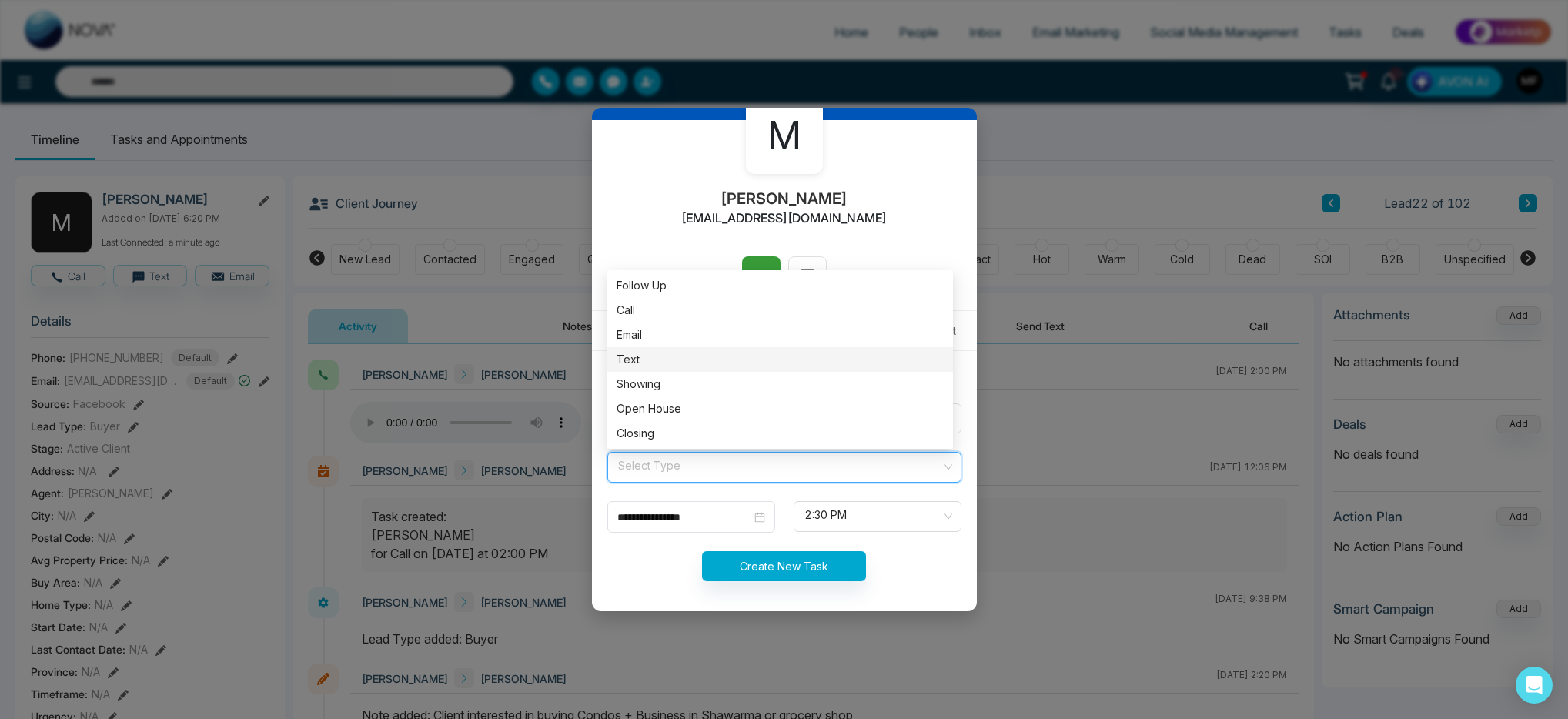
click at [665, 368] on div "Text" at bounding box center [780, 360] width 346 height 25
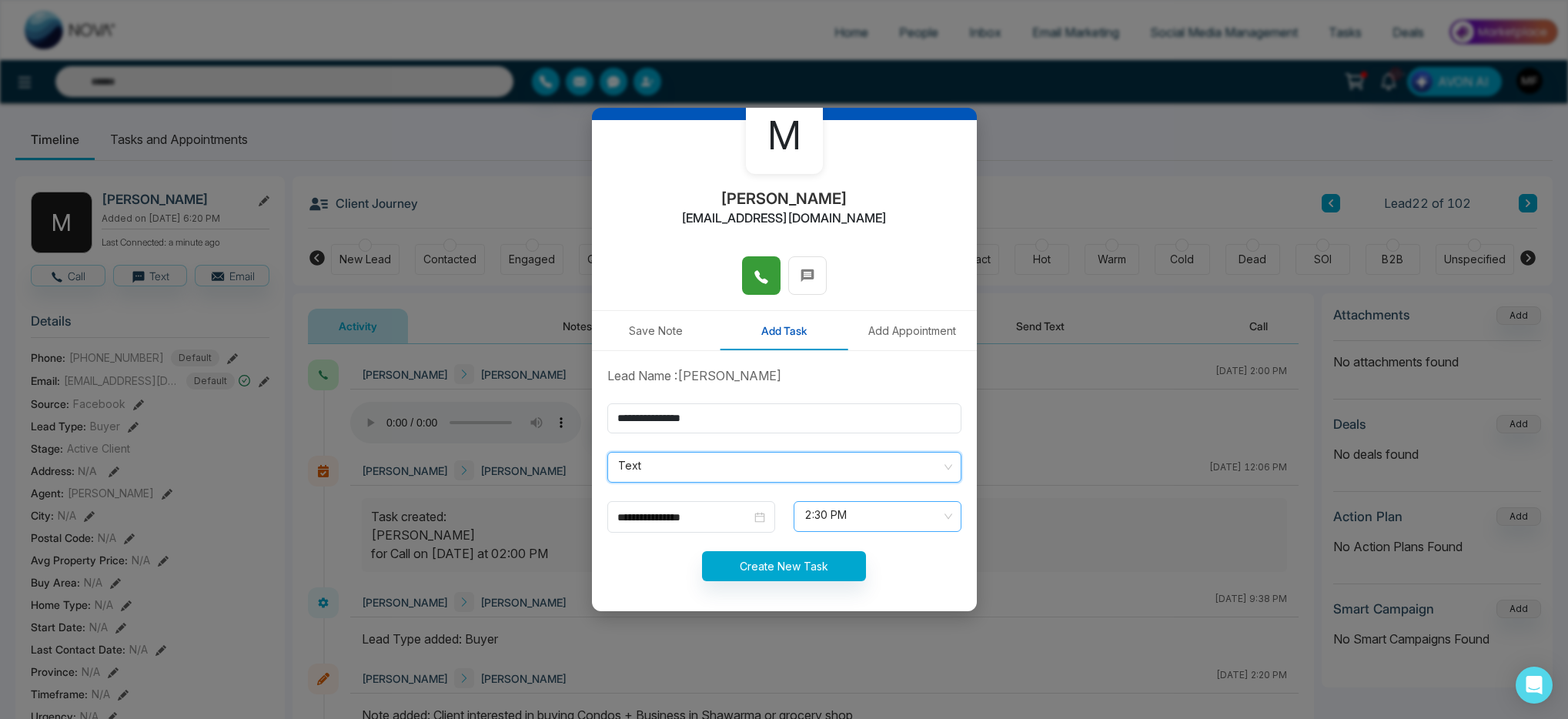
click at [818, 513] on span "2:30 PM" at bounding box center [877, 516] width 146 height 26
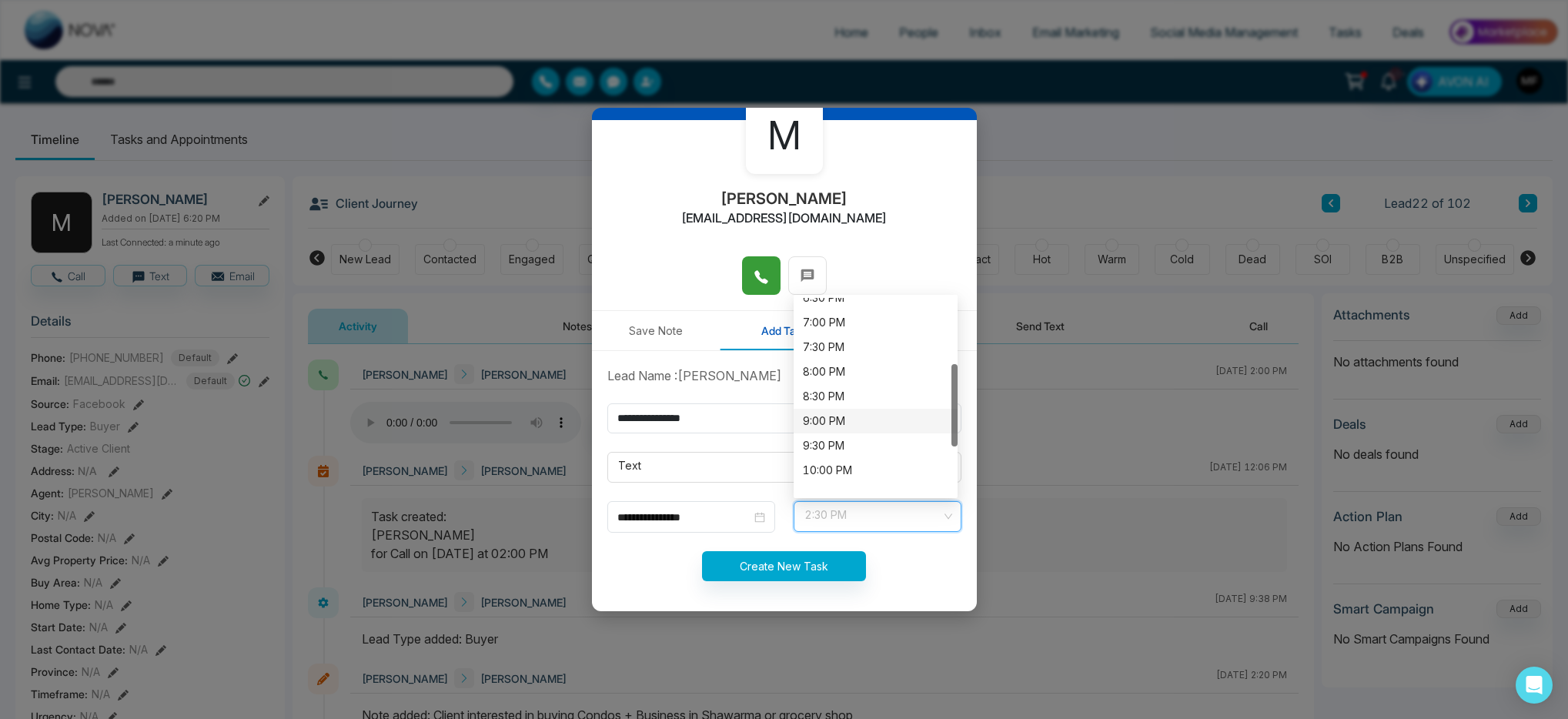
scroll to position [157, 0]
click at [842, 375] on div "7:00 PM" at bounding box center [876, 376] width 145 height 17
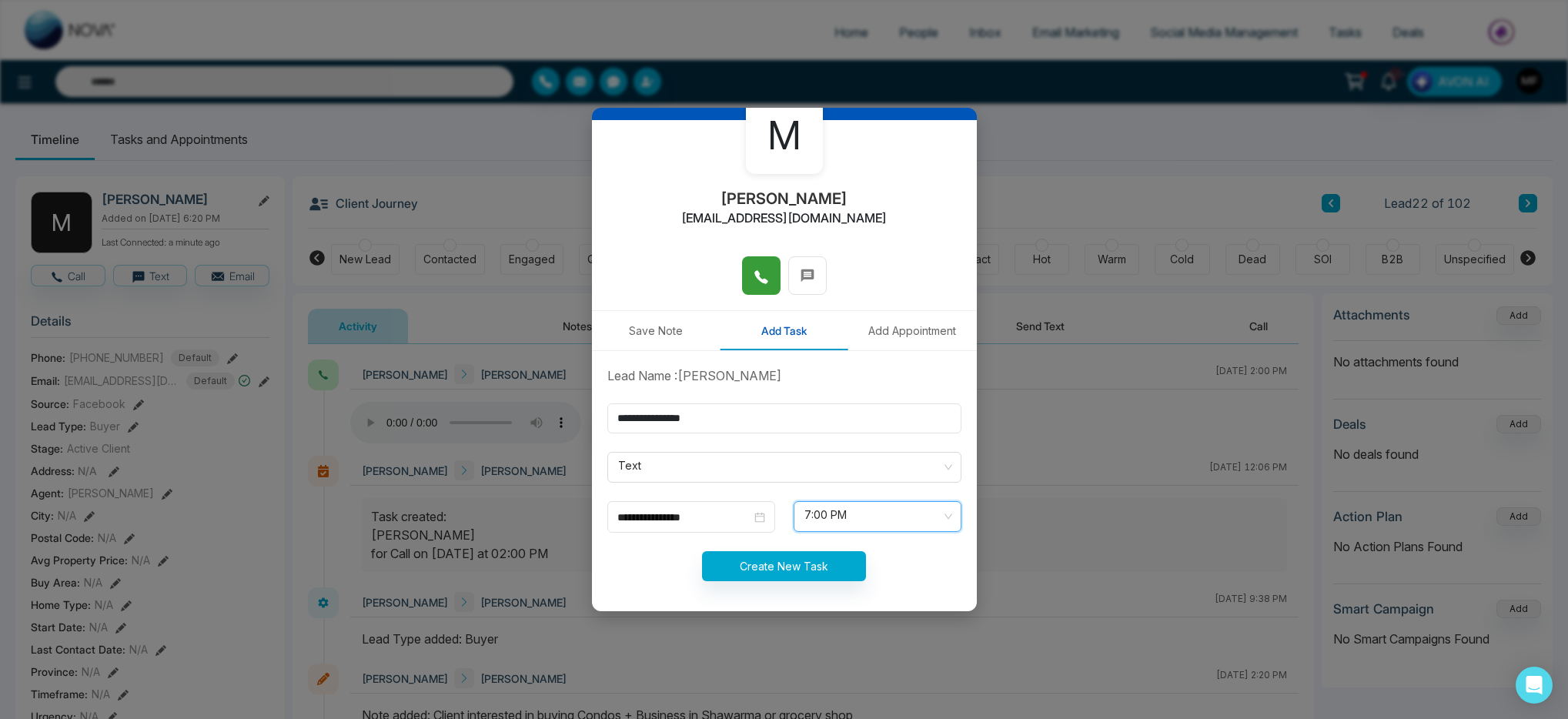
click at [671, 329] on button "Save Note" at bounding box center [655, 331] width 128 height 40
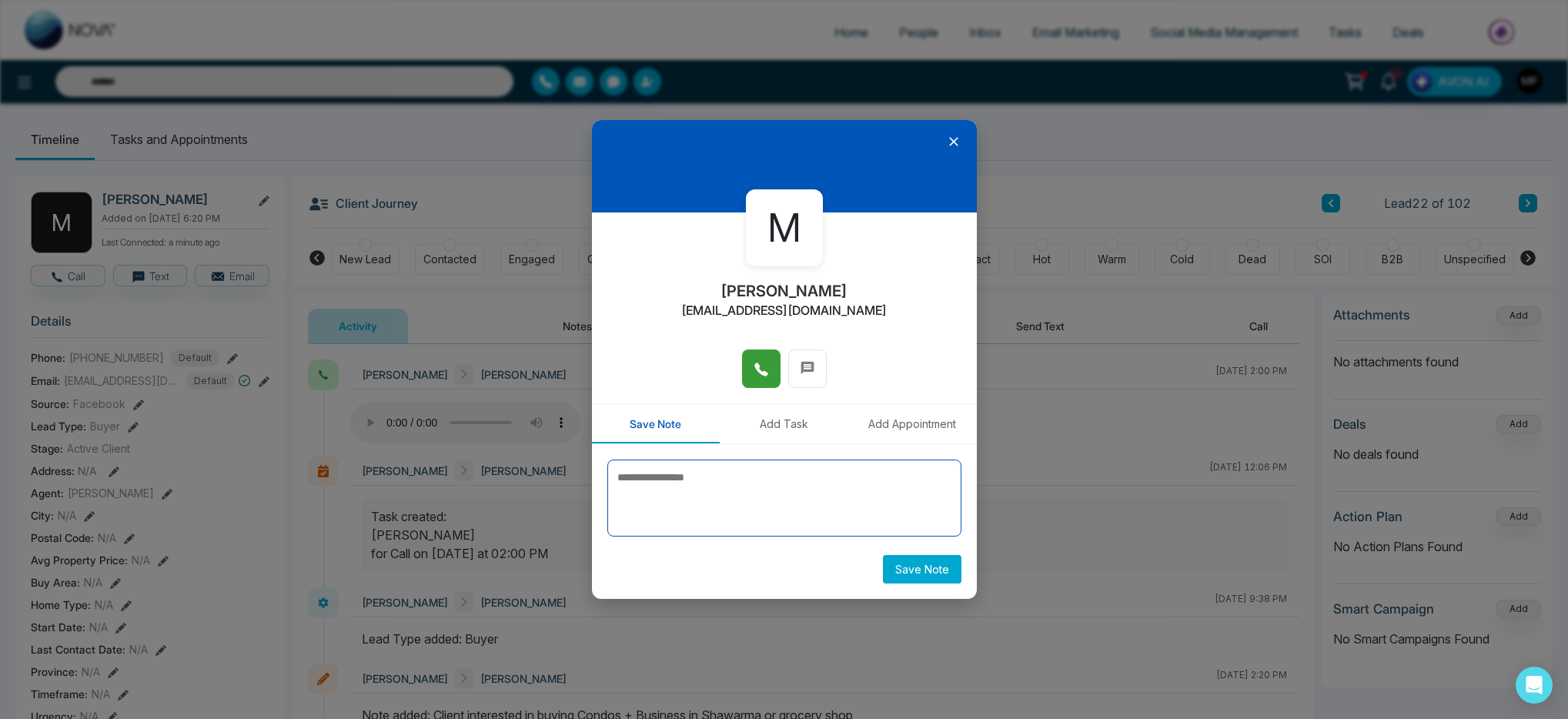
click at [696, 489] on textarea at bounding box center [784, 498] width 354 height 77
type textarea "**********"
click at [906, 566] on button "Save Note" at bounding box center [922, 568] width 78 height 28
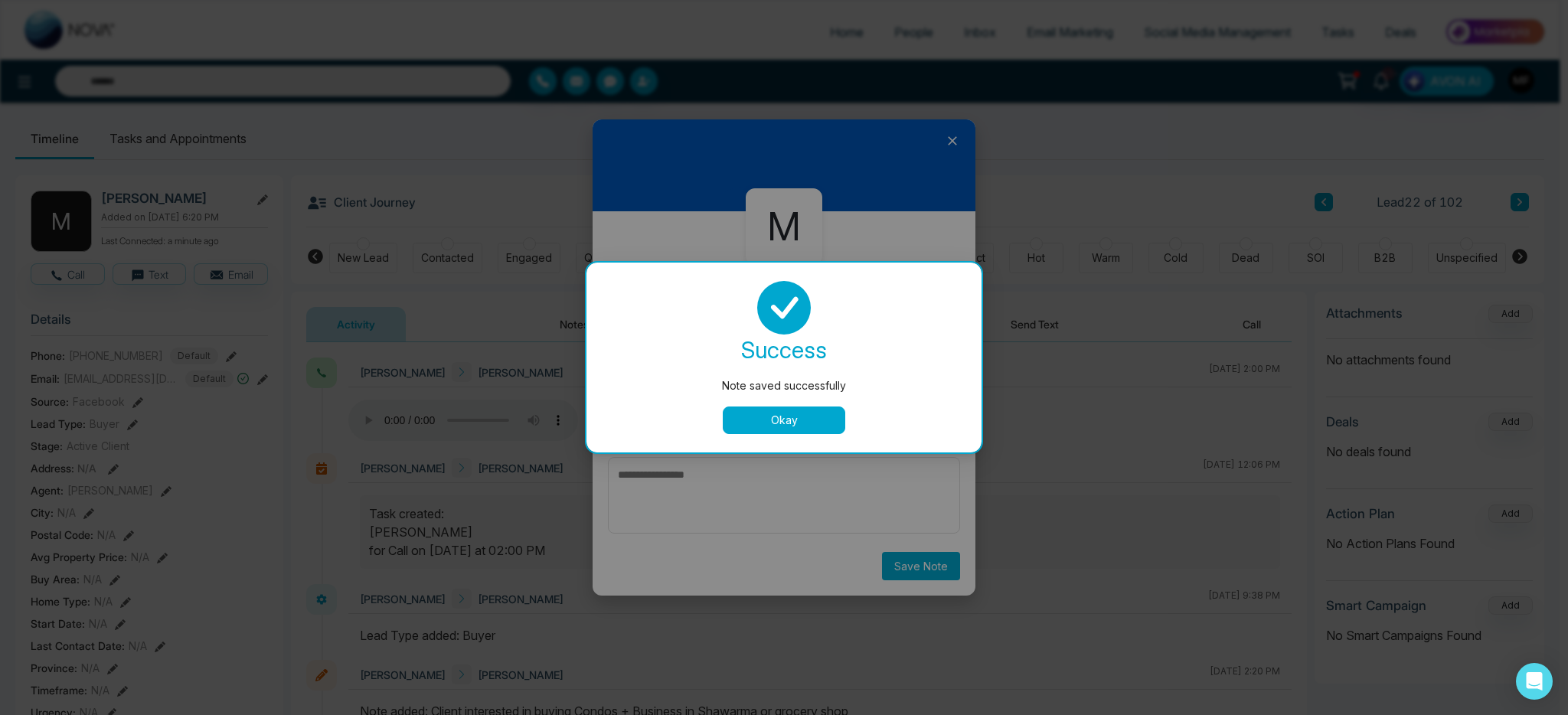
click at [808, 415] on button "Okay" at bounding box center [784, 420] width 122 height 27
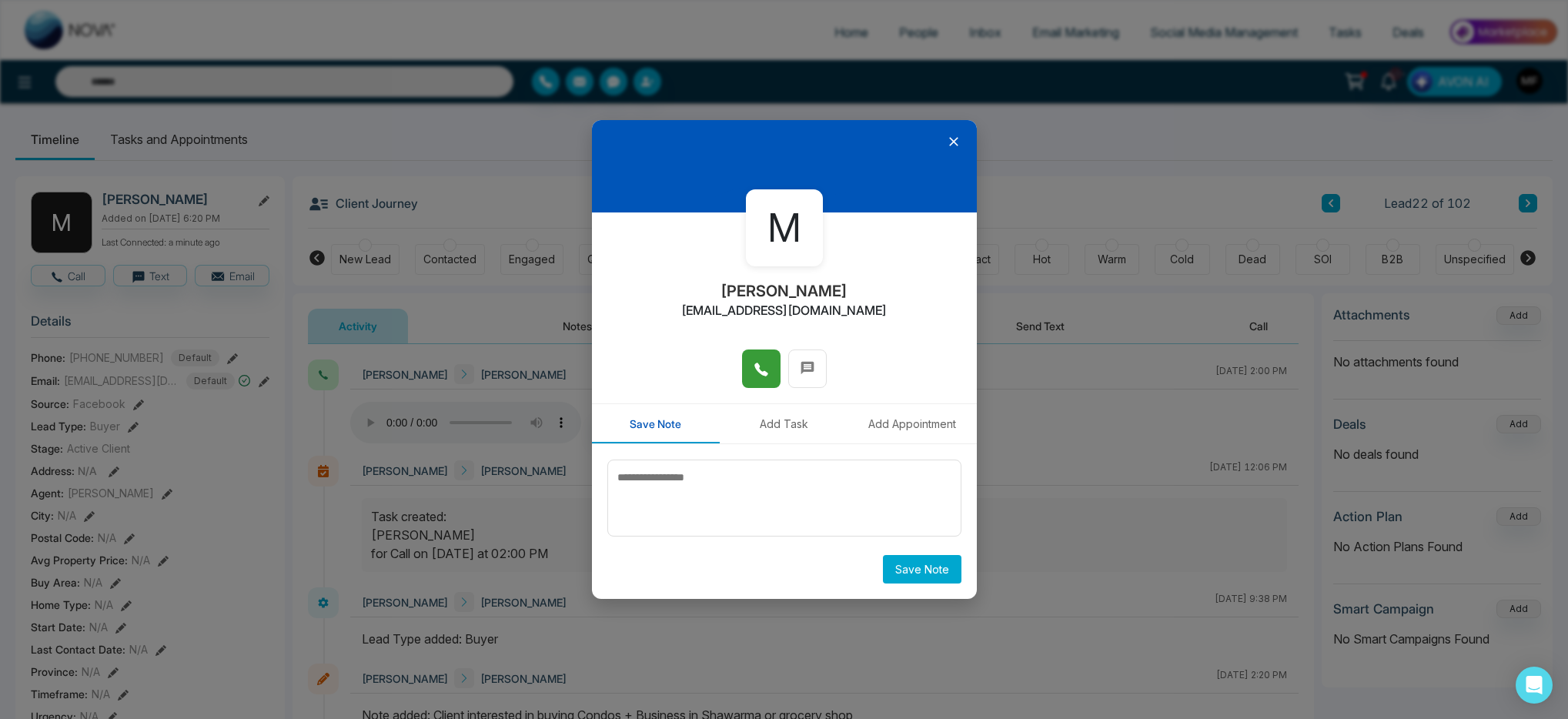
click at [804, 431] on button "Add Task" at bounding box center [784, 424] width 128 height 40
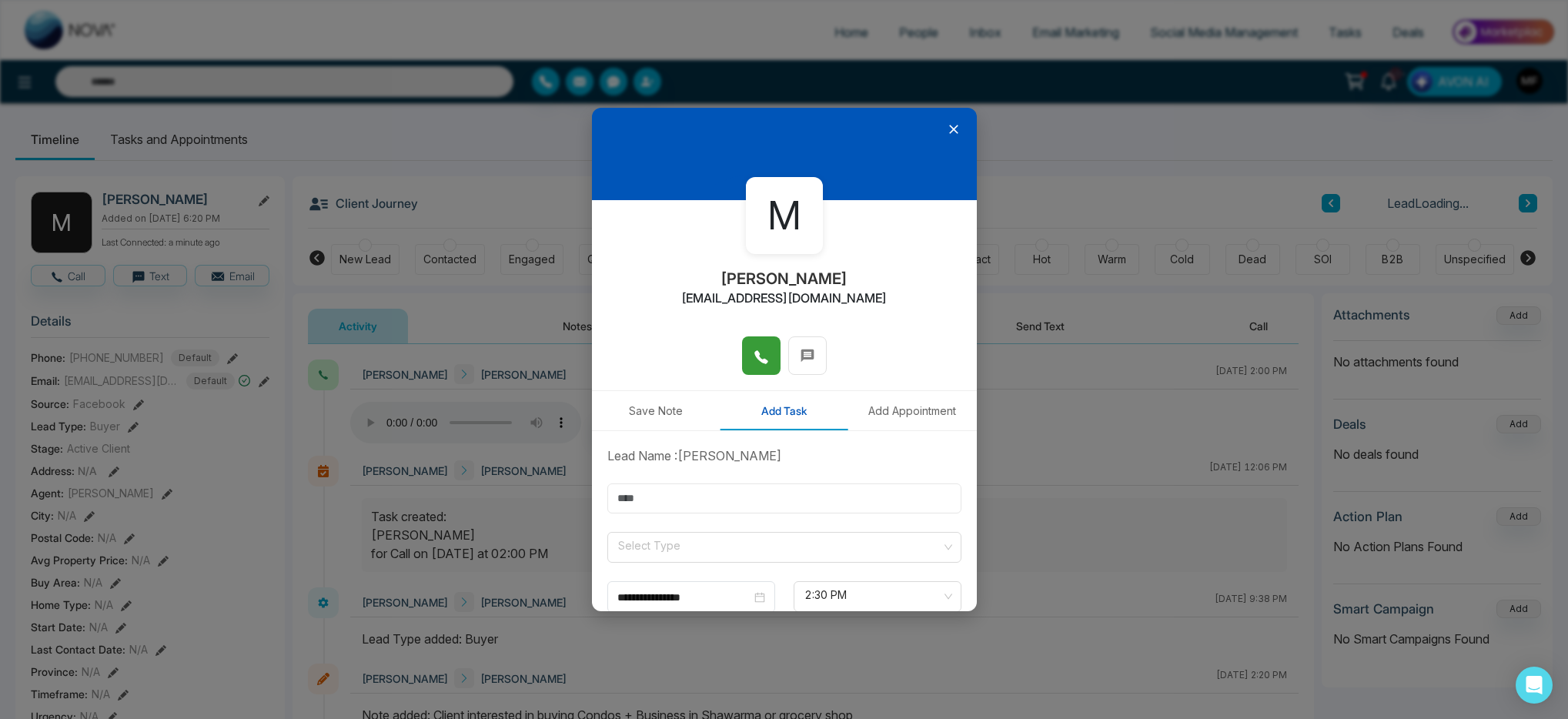
click at [766, 504] on input "text" at bounding box center [784, 498] width 354 height 30
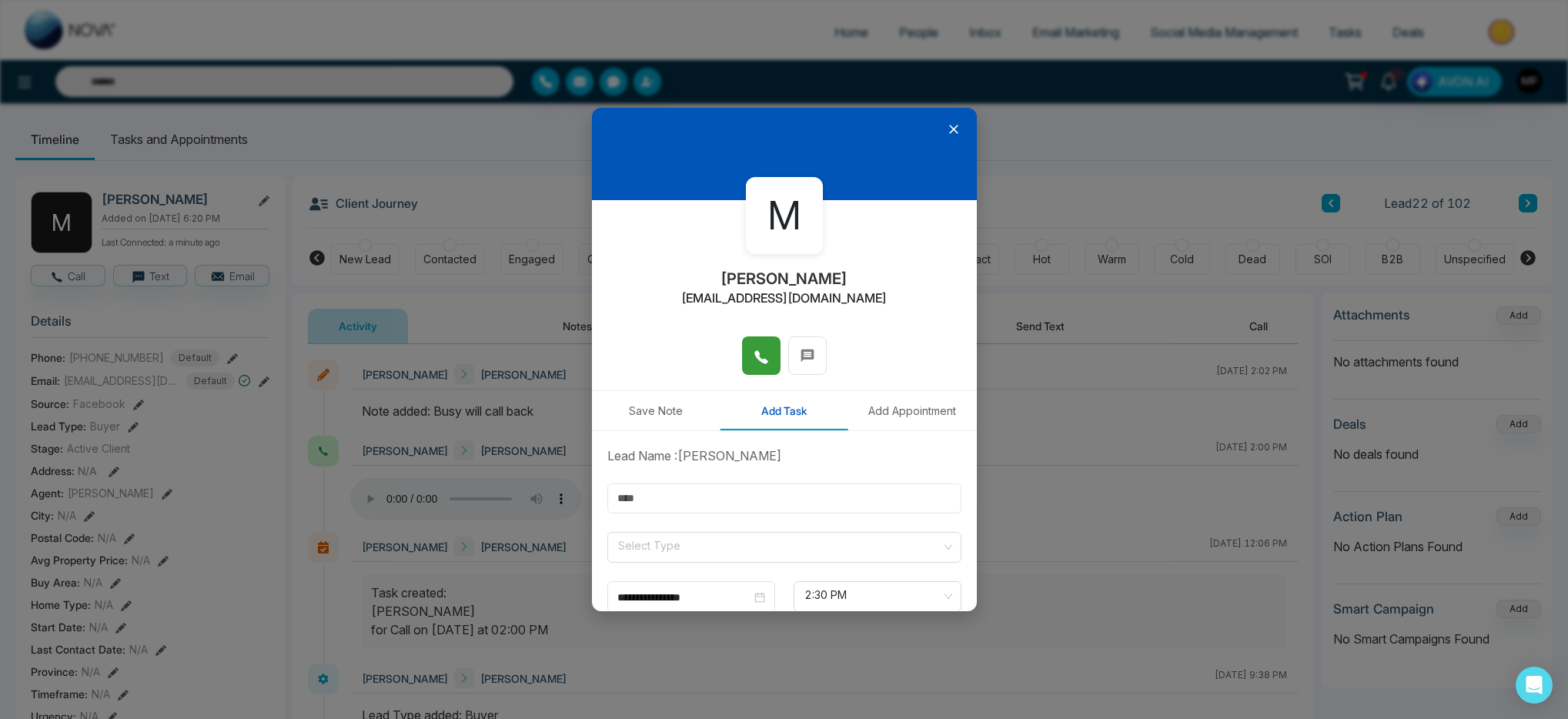
type input "**********"
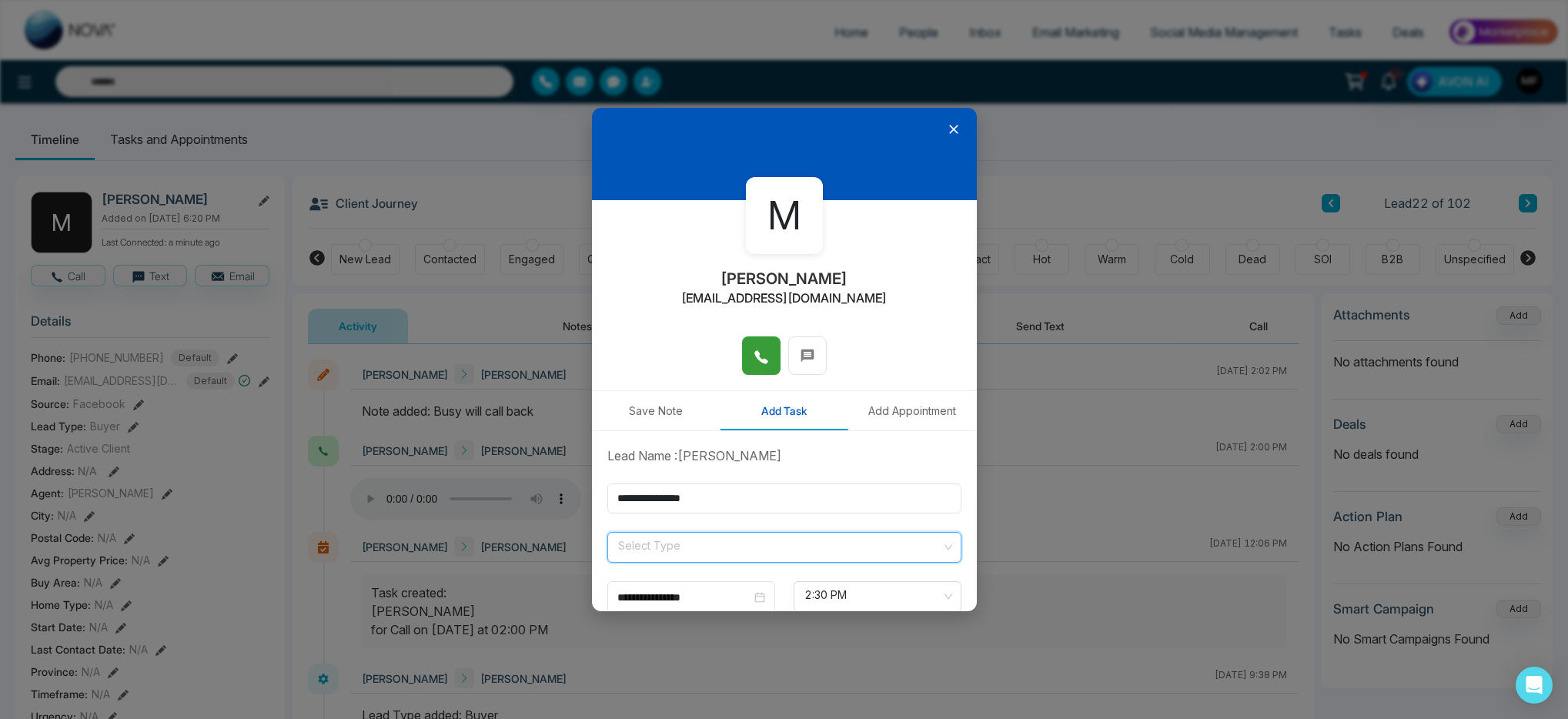
click at [736, 545] on input "search" at bounding box center [779, 544] width 325 height 23
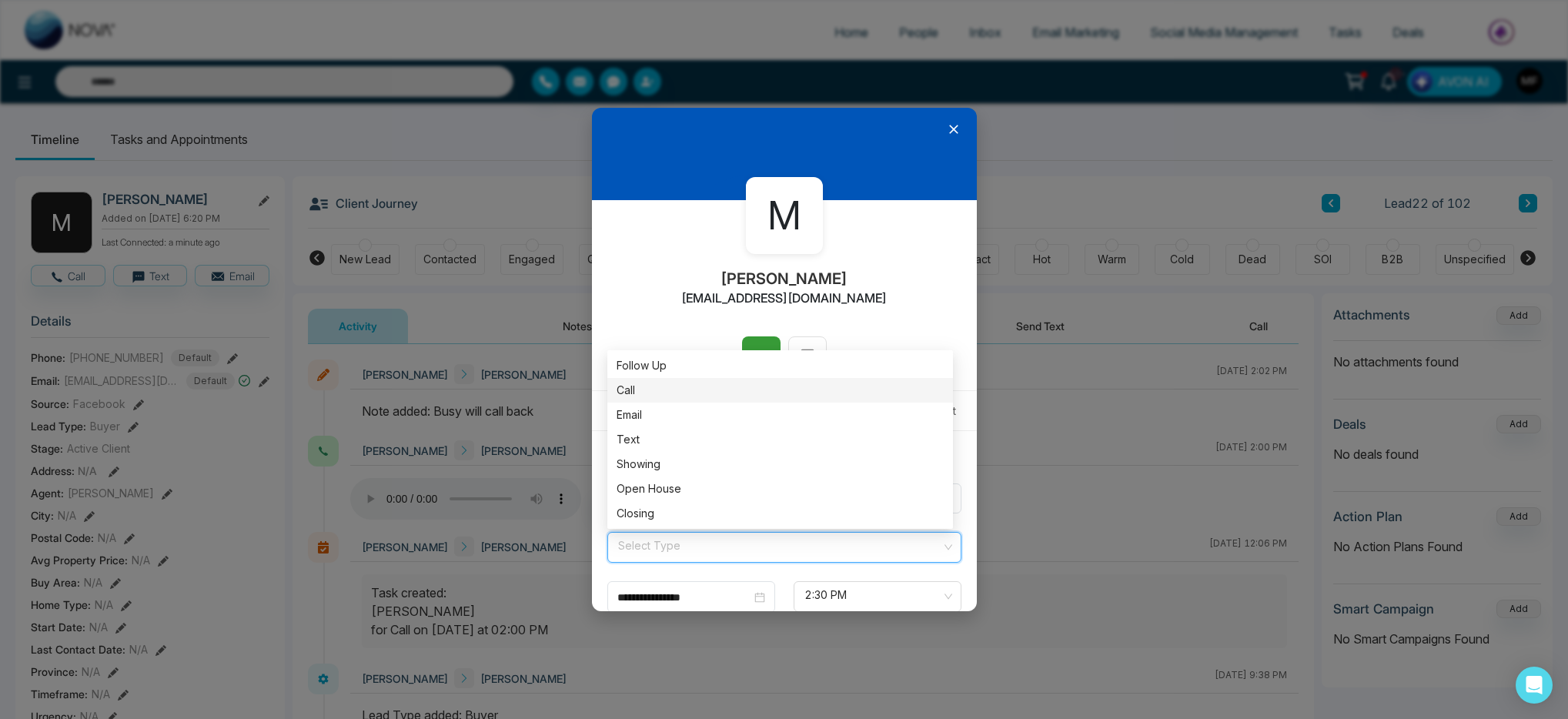
click at [676, 400] on div "Call" at bounding box center [780, 390] width 346 height 25
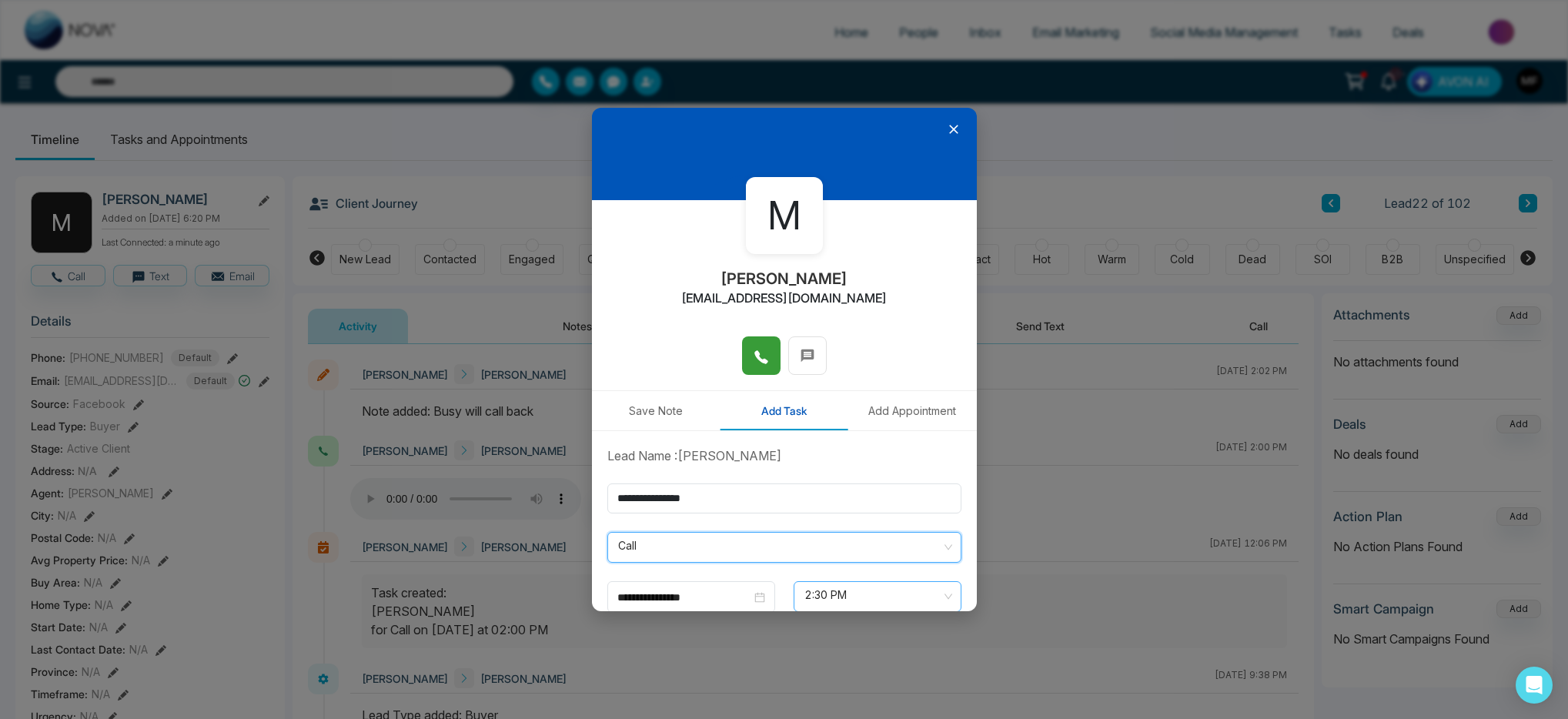
click at [832, 582] on input "search" at bounding box center [872, 593] width 138 height 23
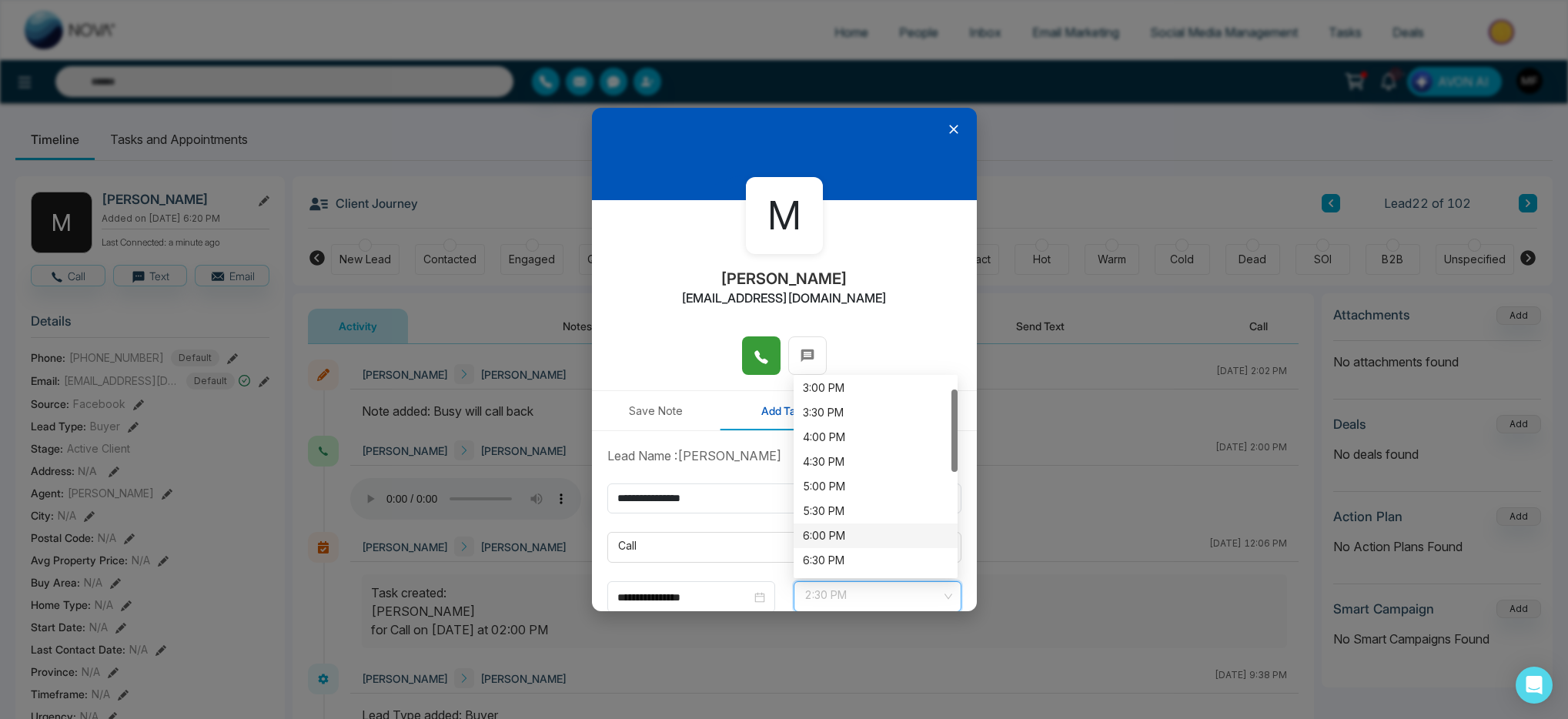
scroll to position [49, 0]
click at [841, 554] on div "7:00 PM" at bounding box center [876, 562] width 164 height 25
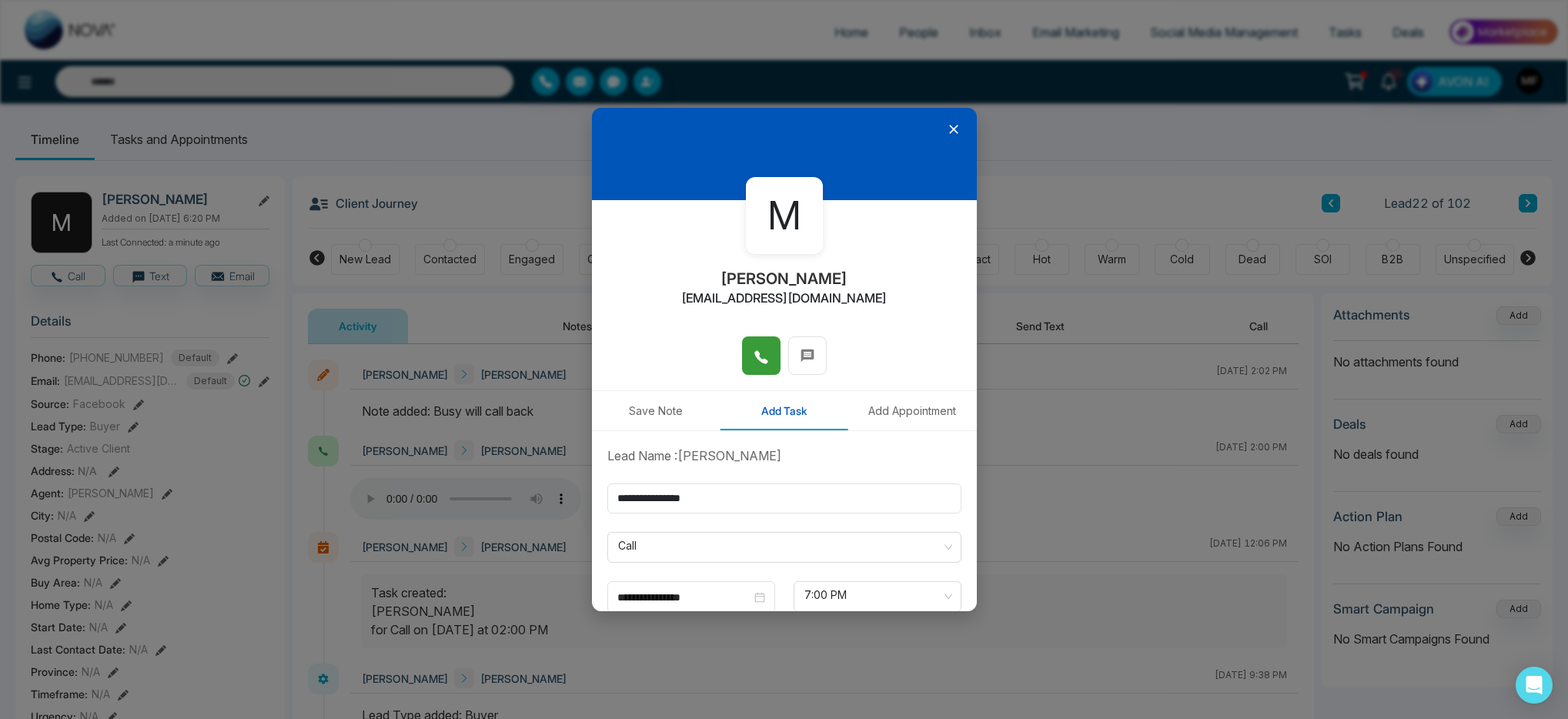
click at [845, 455] on div "Lead Name : [PERSON_NAME]" at bounding box center [784, 455] width 372 height 18
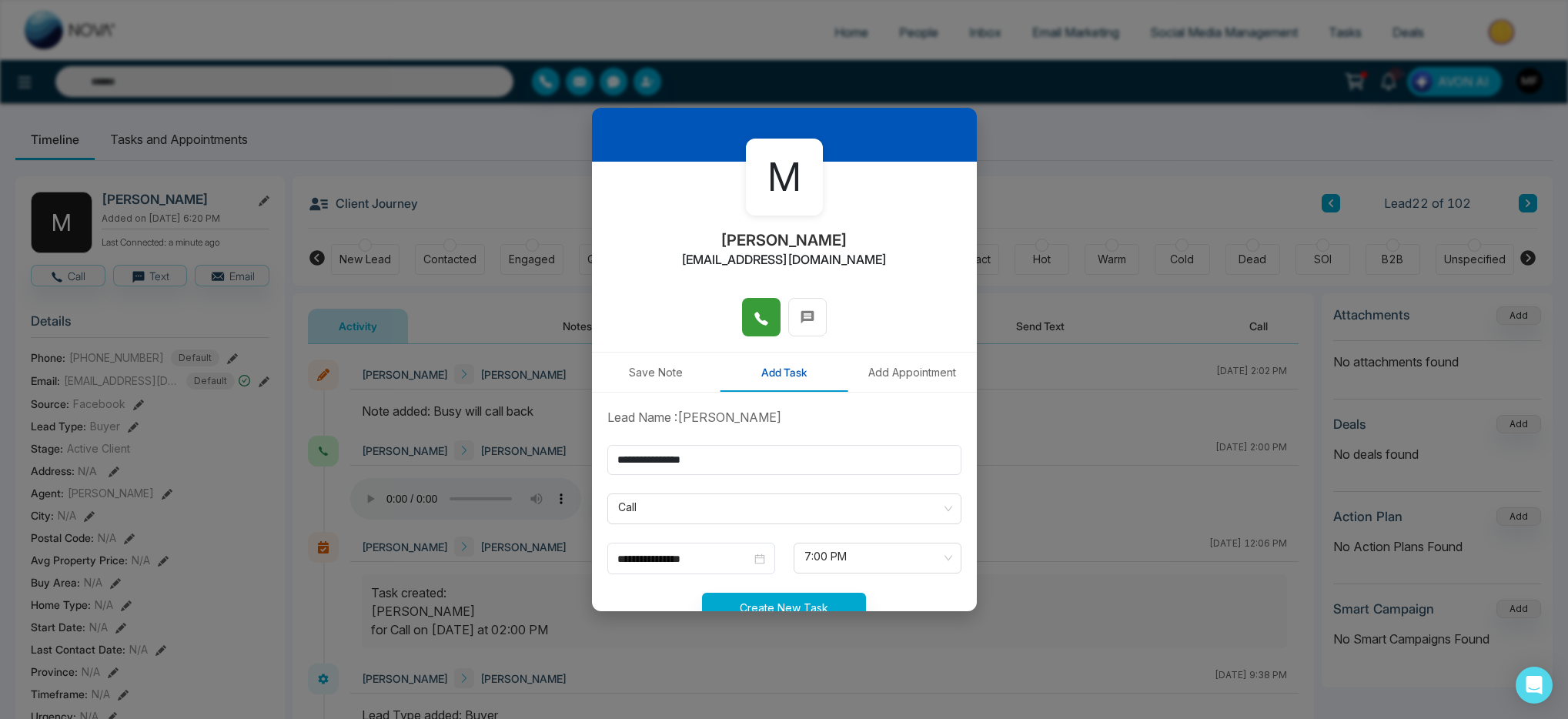
scroll to position [70, 0]
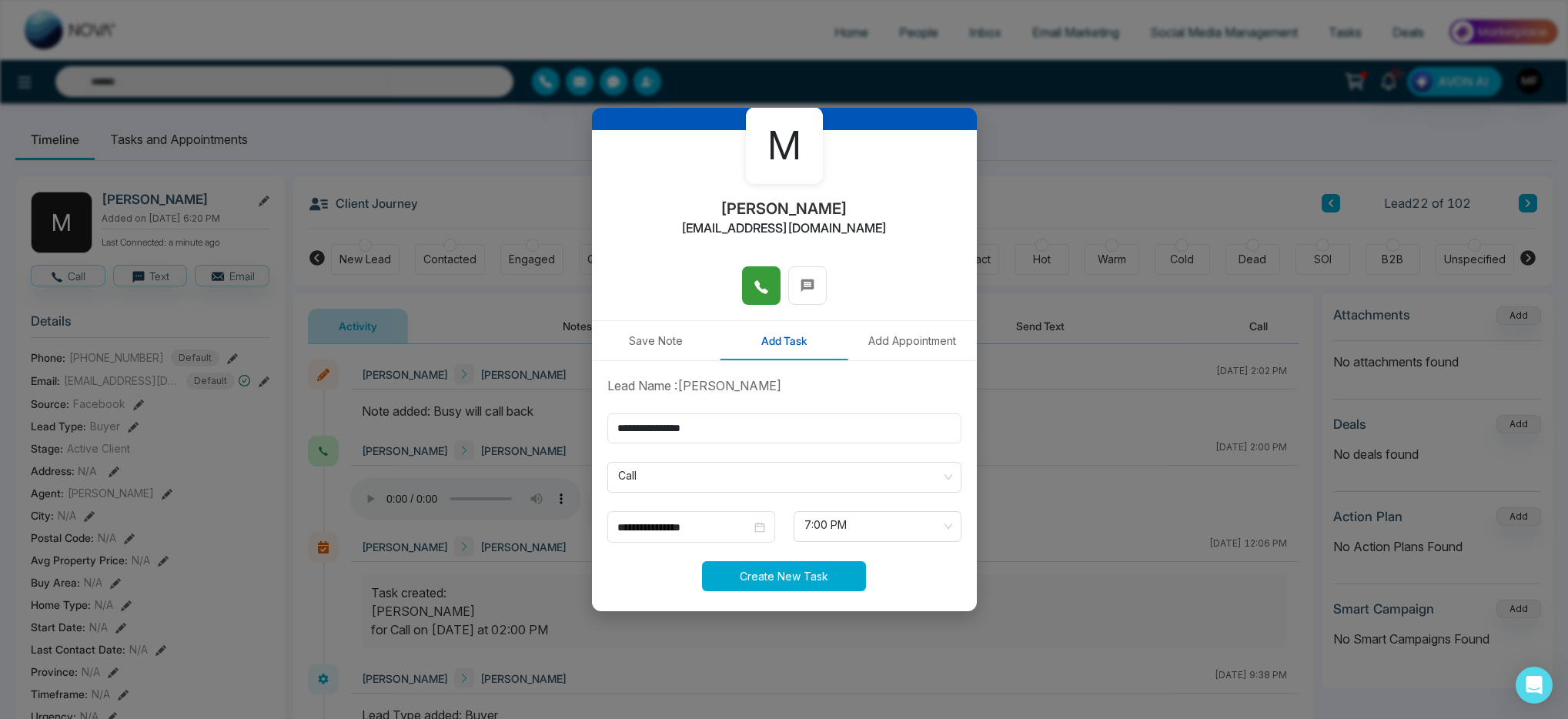
click at [805, 580] on button "Create New Task" at bounding box center [784, 576] width 164 height 30
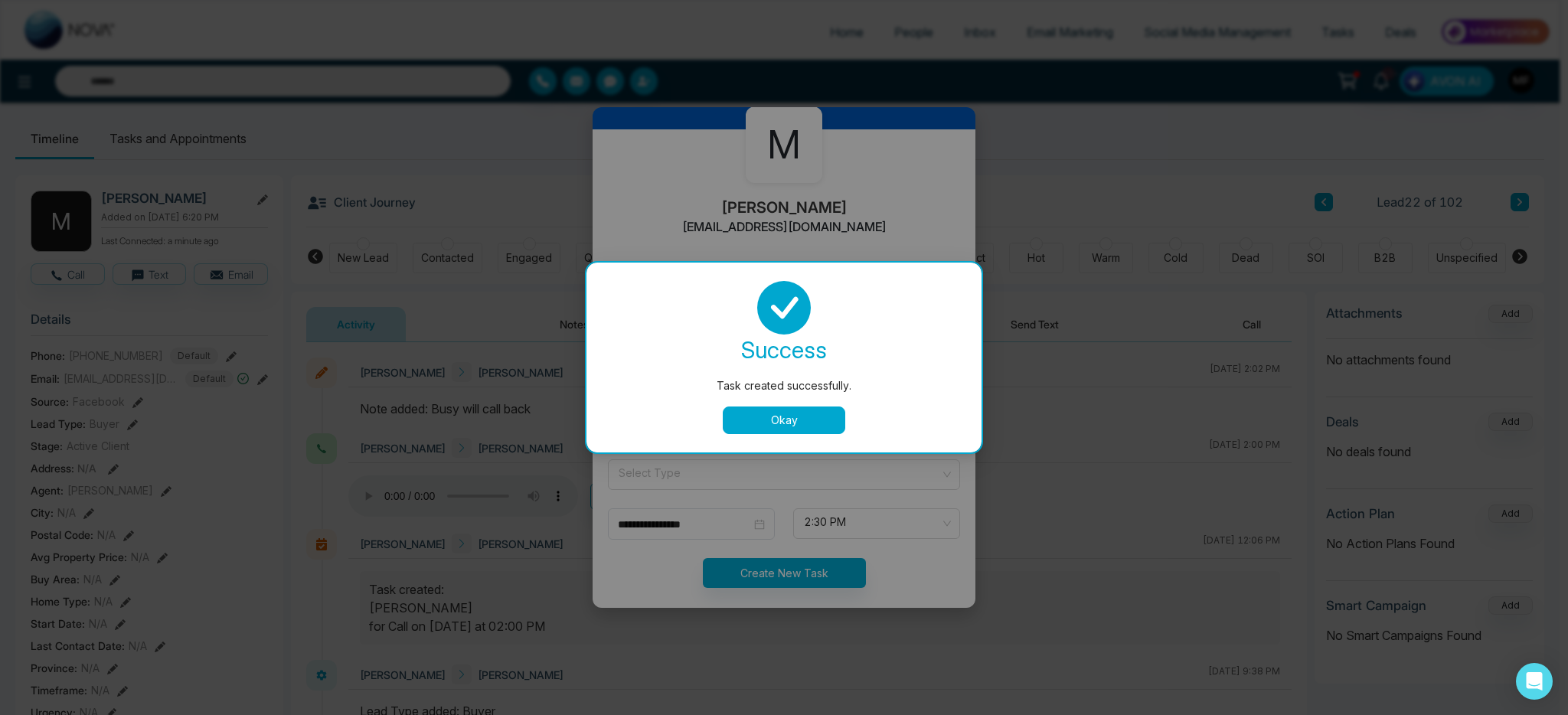
click at [788, 420] on button "Okay" at bounding box center [784, 420] width 122 height 27
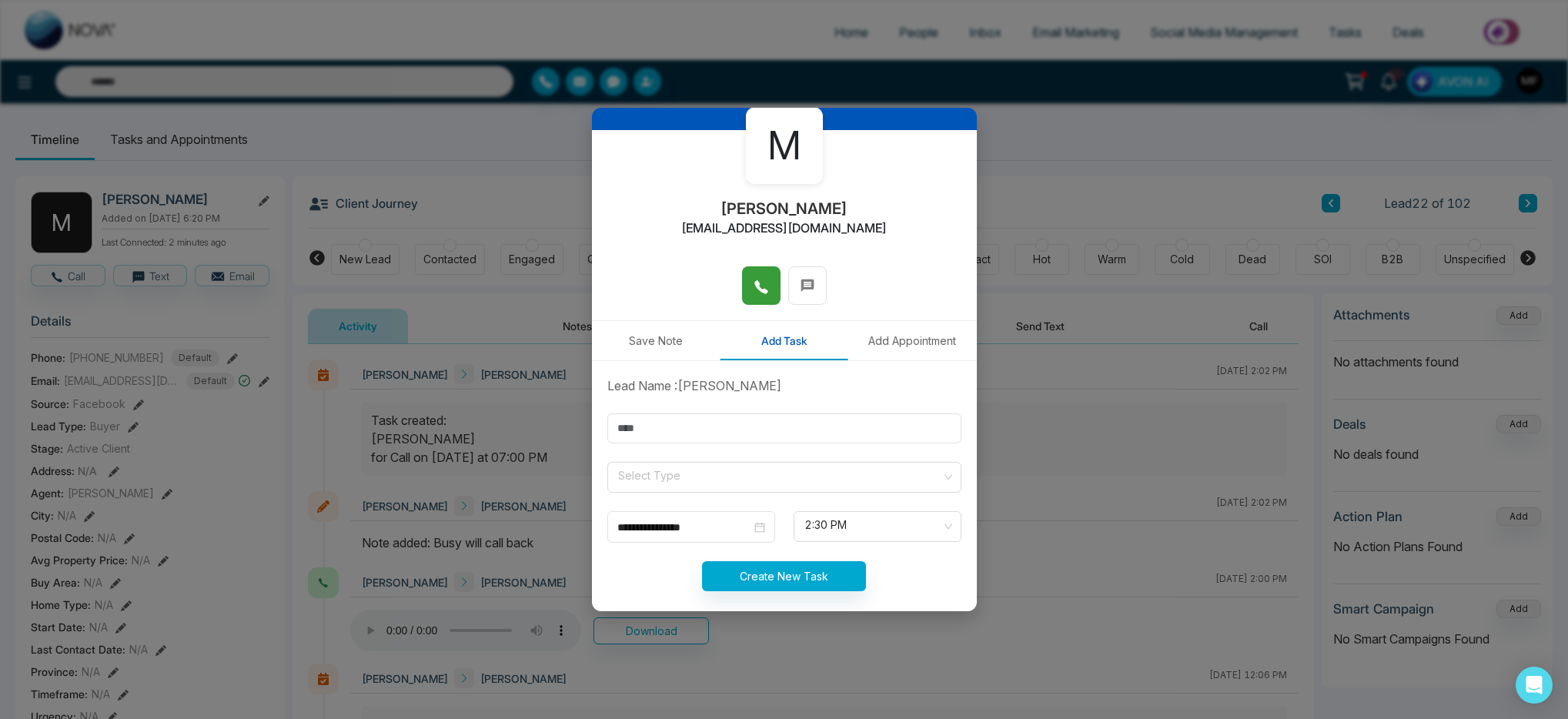
click at [367, 173] on div "**********" at bounding box center [784, 360] width 1568 height 719
click at [367, 130] on div "**********" at bounding box center [784, 360] width 1568 height 719
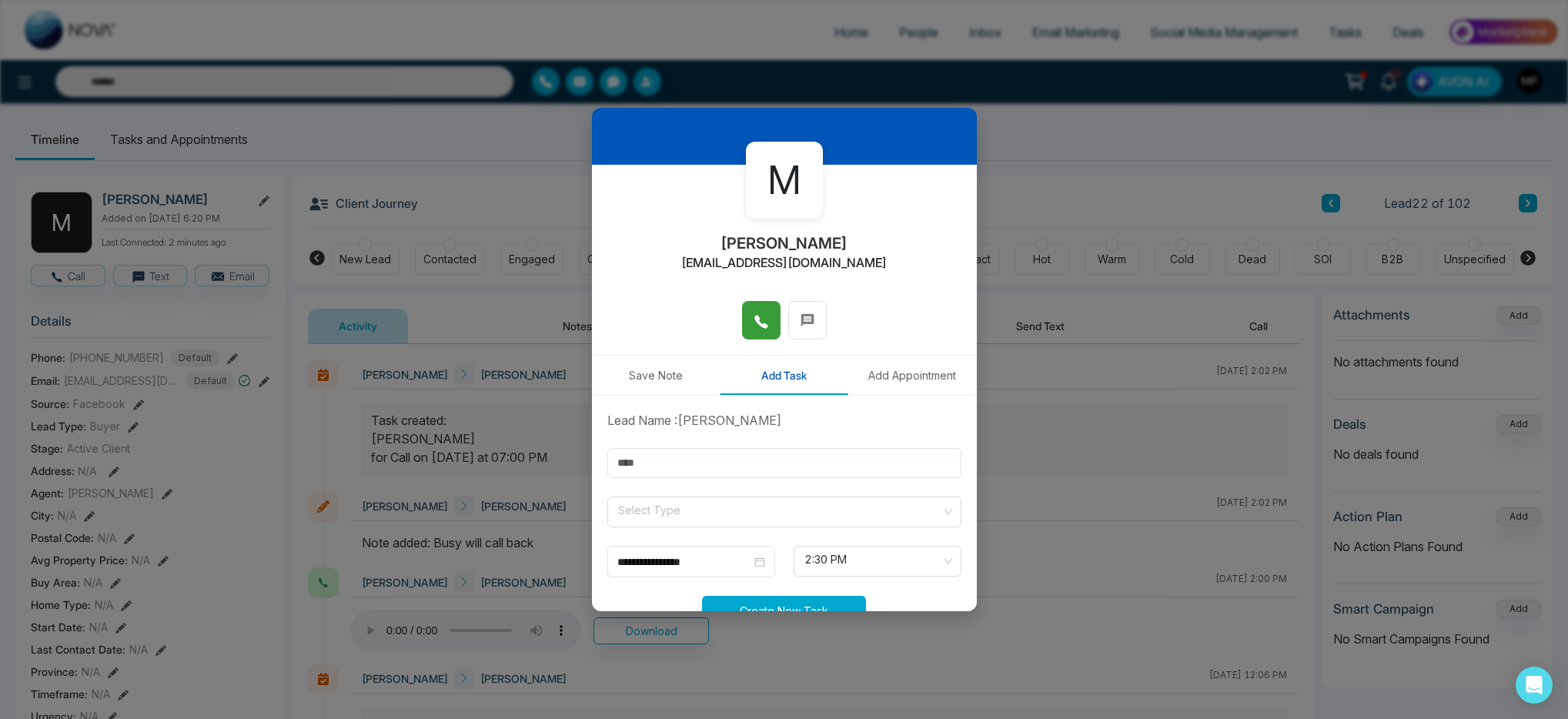
scroll to position [0, 0]
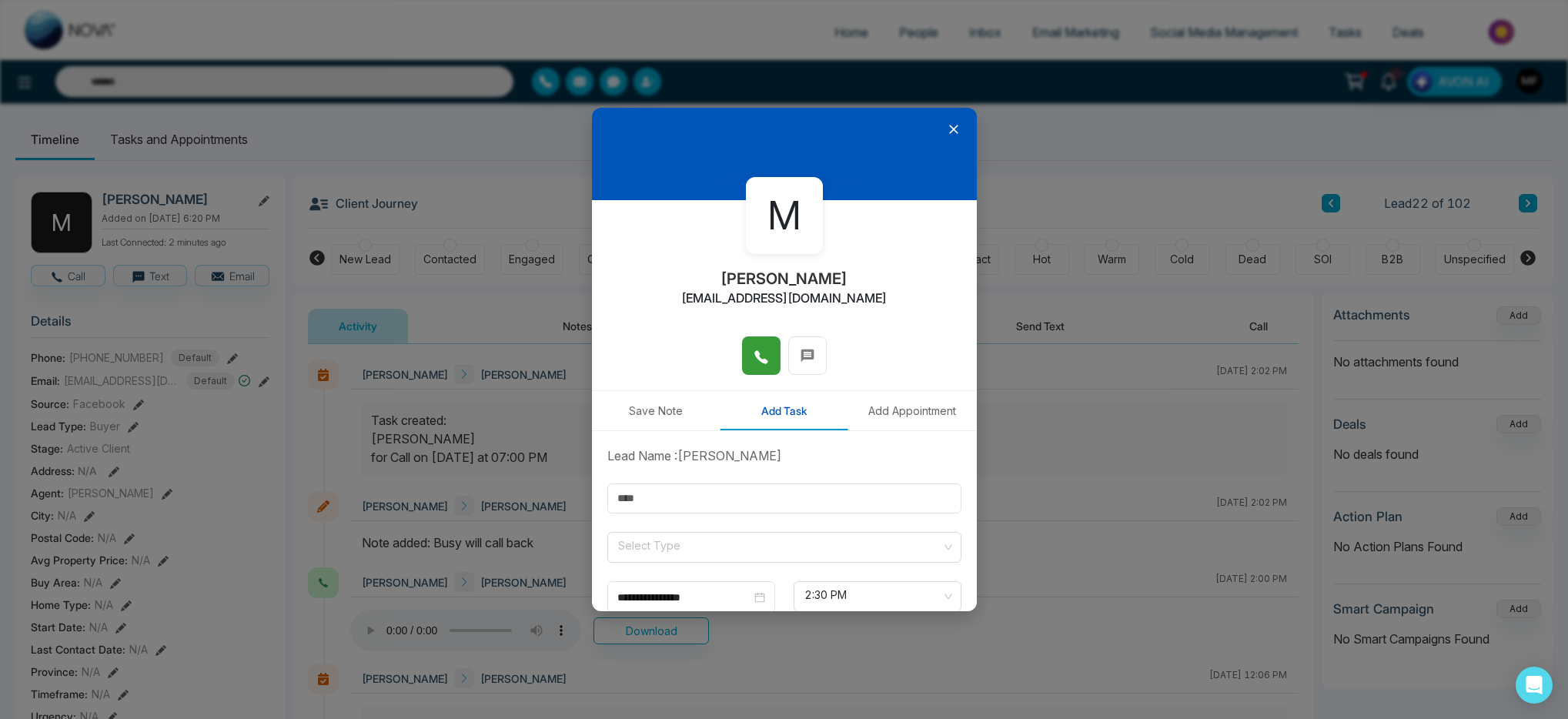
click at [946, 134] on icon at bounding box center [954, 129] width 15 height 15
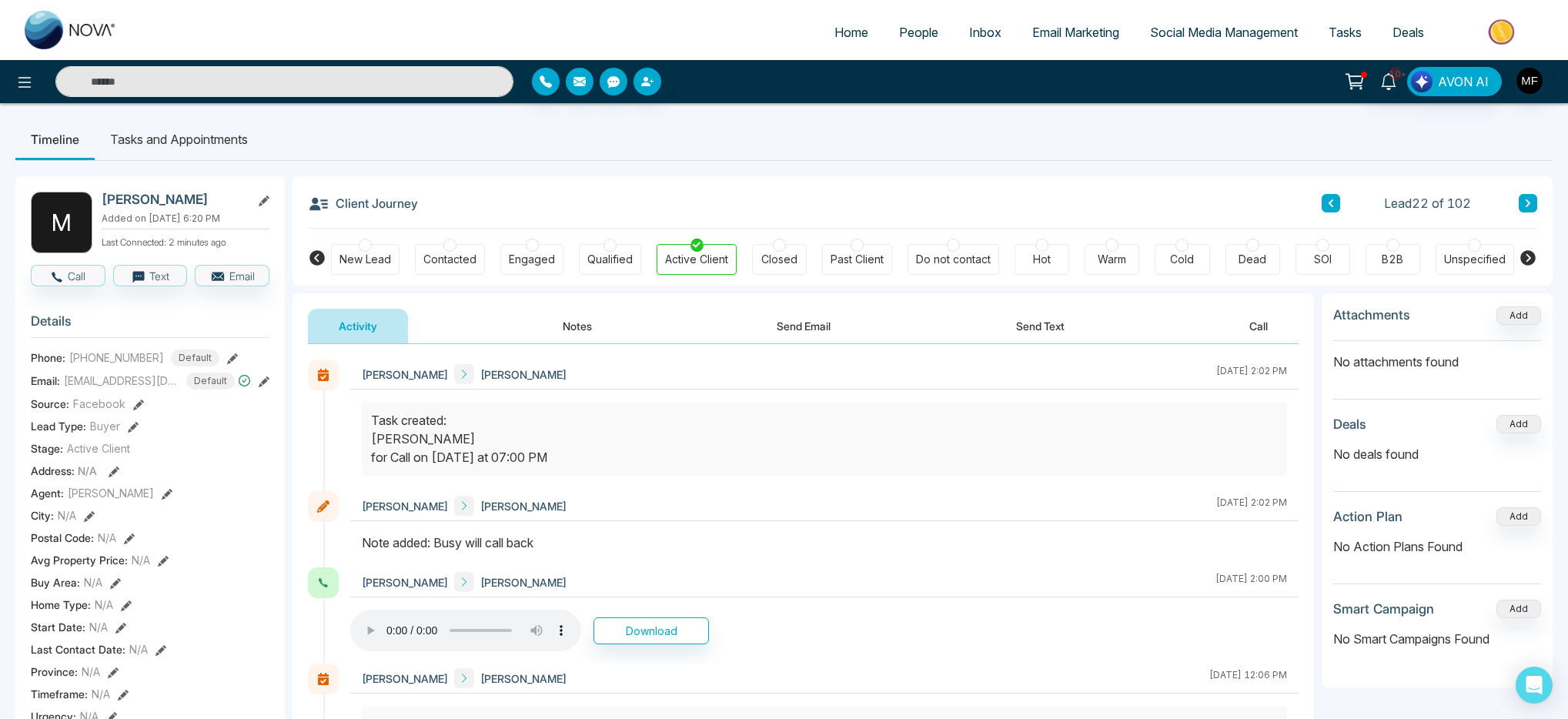
click at [401, 96] on input "text" at bounding box center [284, 82] width 458 height 31
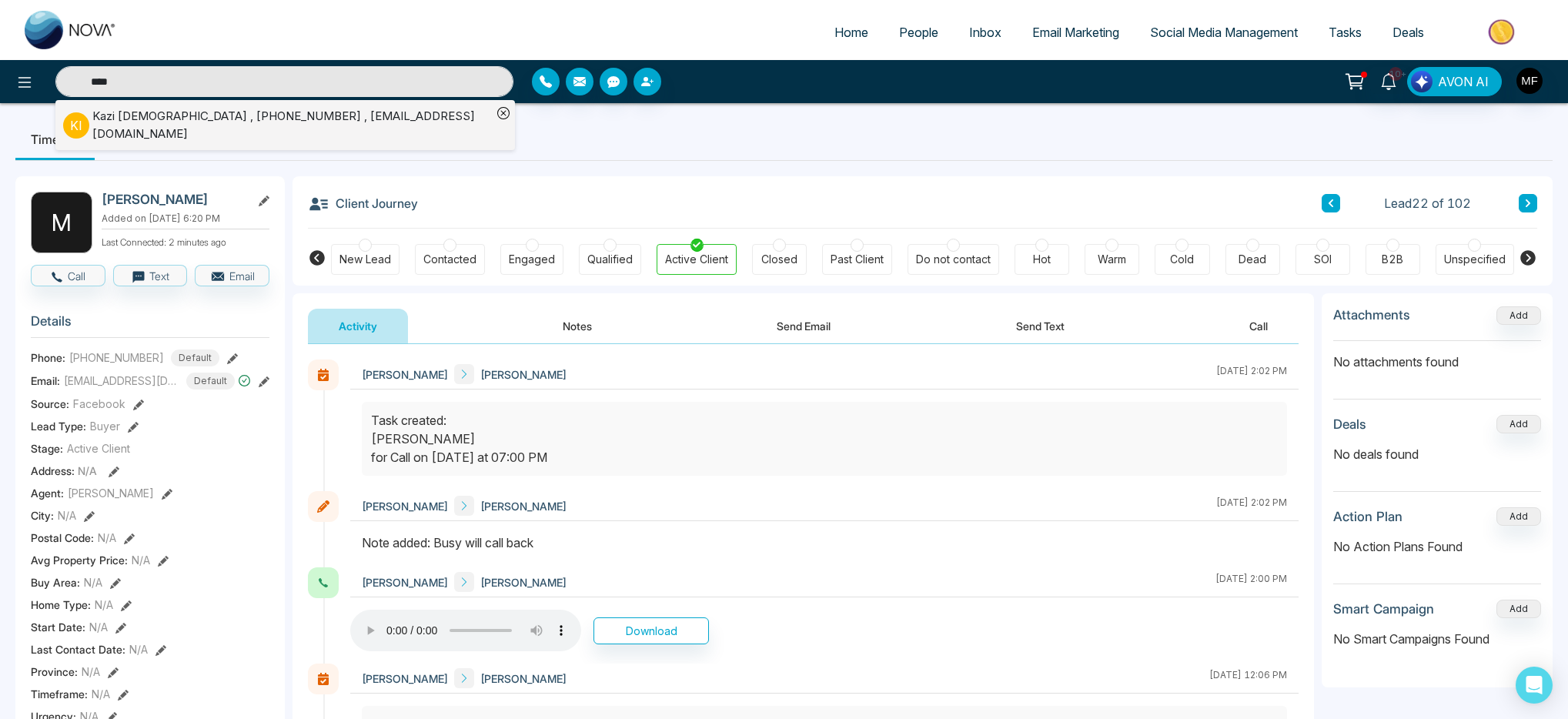
type input "****"
click at [276, 116] on div "[PERSON_NAME][DEMOGRAPHIC_DATA] , [PHONE_NUMBER] , [EMAIL_ADDRESS][DOMAIN_NAME]" at bounding box center [292, 125] width 400 height 34
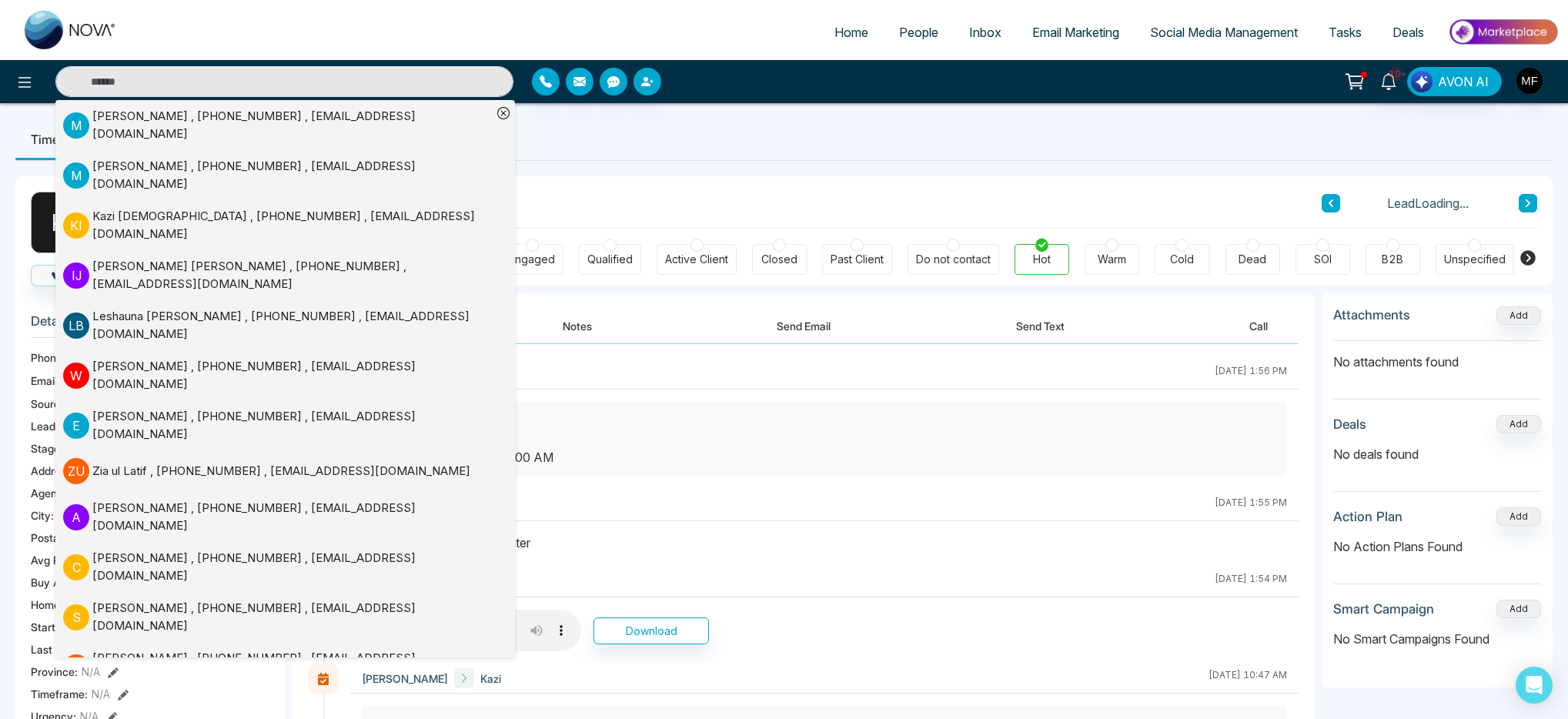
click at [641, 152] on ul "Timeline Tasks and Appointments" at bounding box center [784, 139] width 1538 height 41
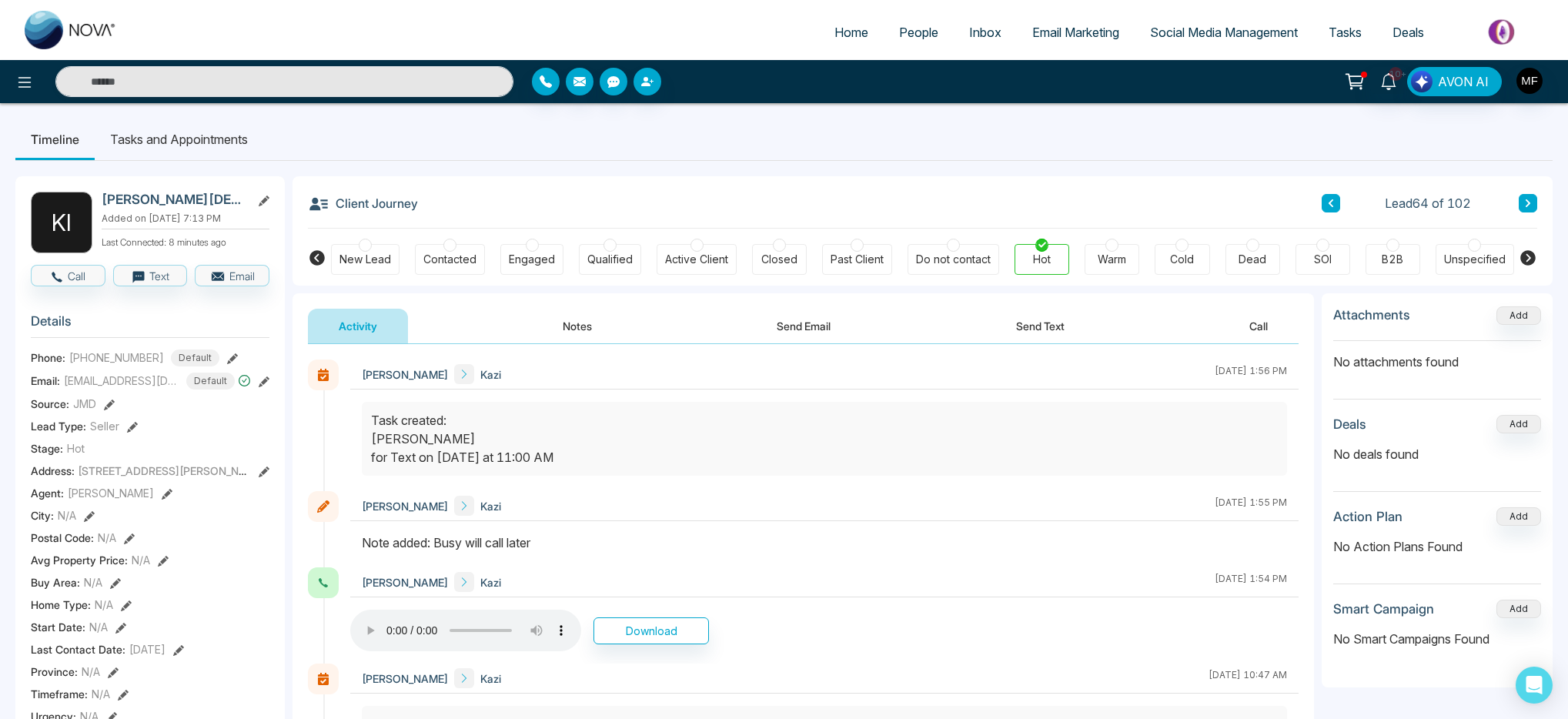
click at [170, 132] on li "Tasks and Appointments" at bounding box center [179, 139] width 169 height 41
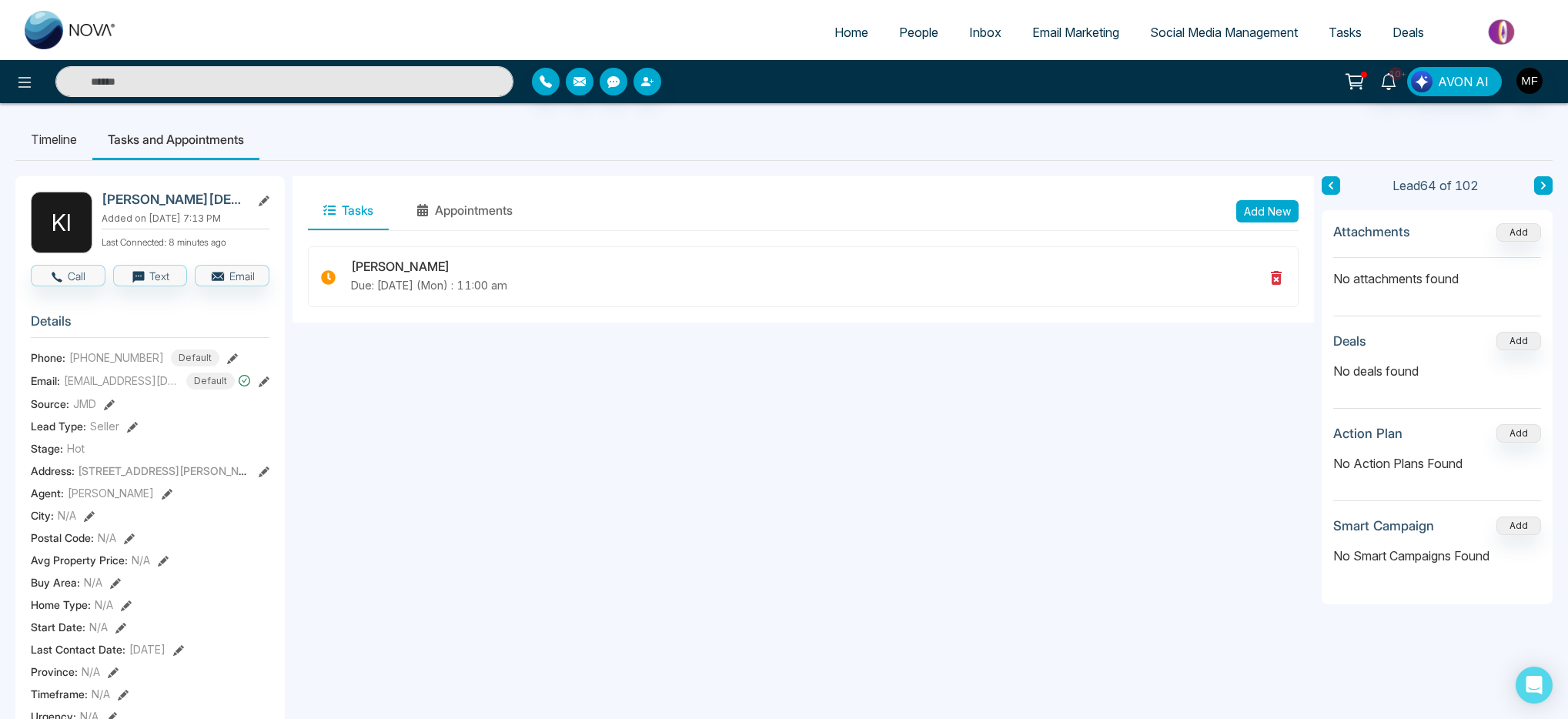
click at [225, 77] on input "text" at bounding box center [284, 82] width 458 height 31
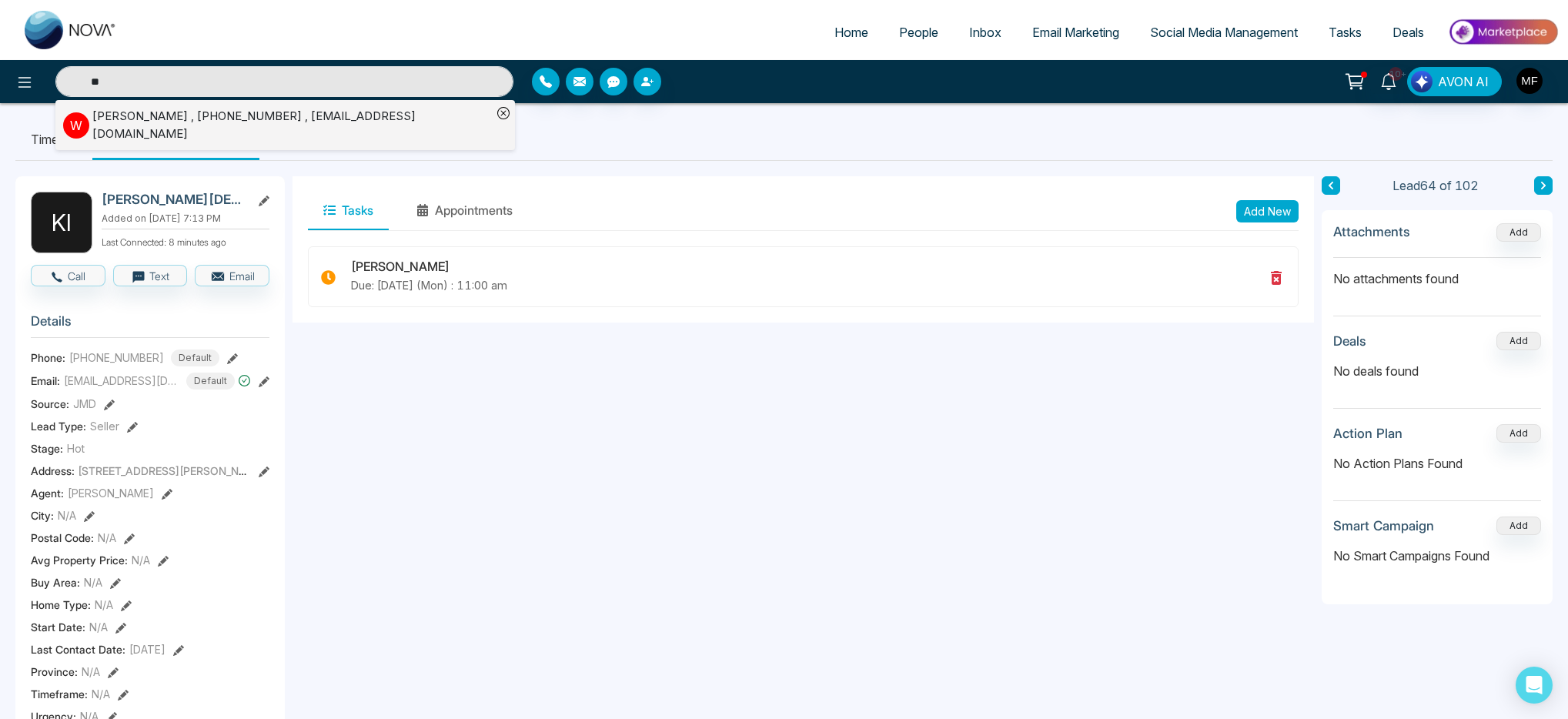
type input "**"
click at [194, 118] on div "[PERSON_NAME] , [PHONE_NUMBER] , [EMAIL_ADDRESS][DOMAIN_NAME]" at bounding box center [292, 125] width 400 height 34
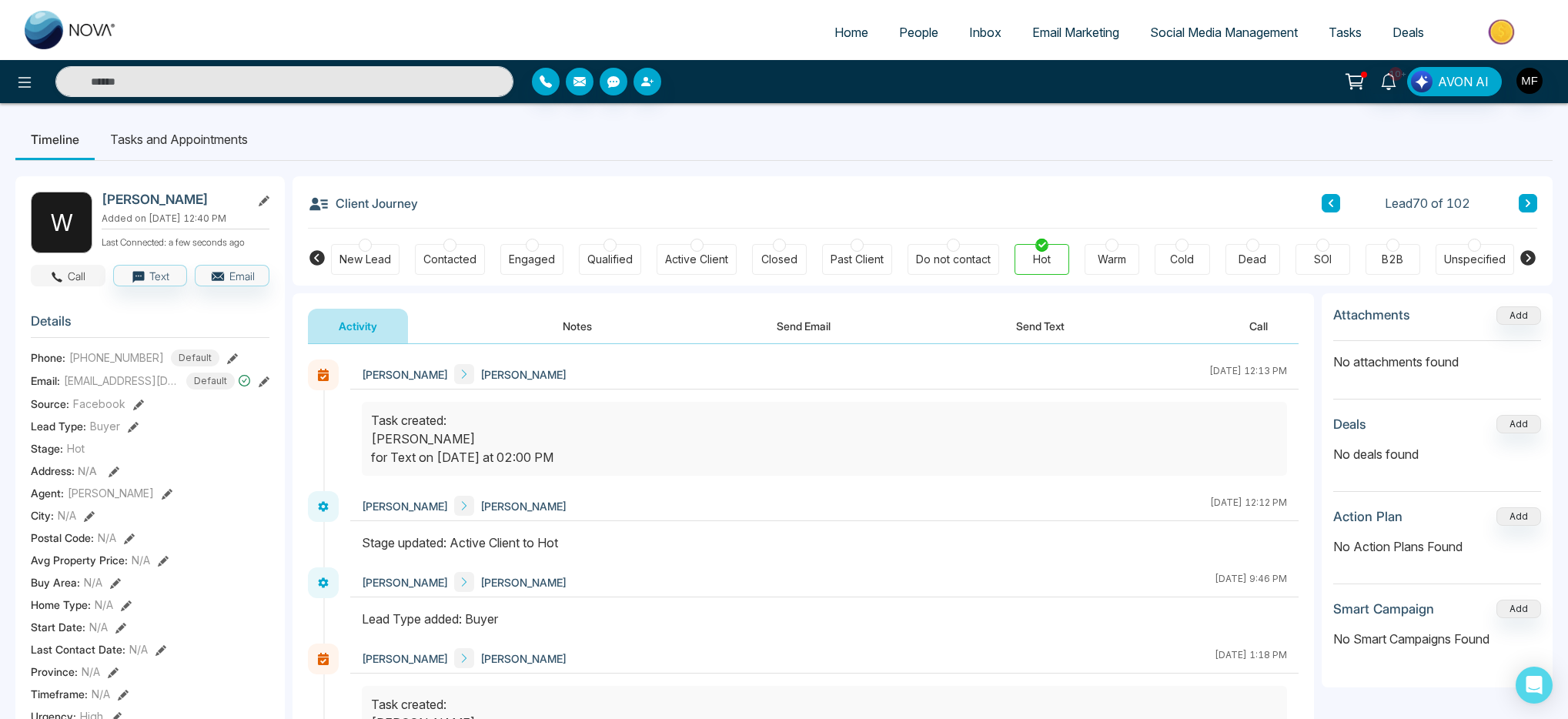
click at [47, 286] on button "Call" at bounding box center [68, 275] width 75 height 22
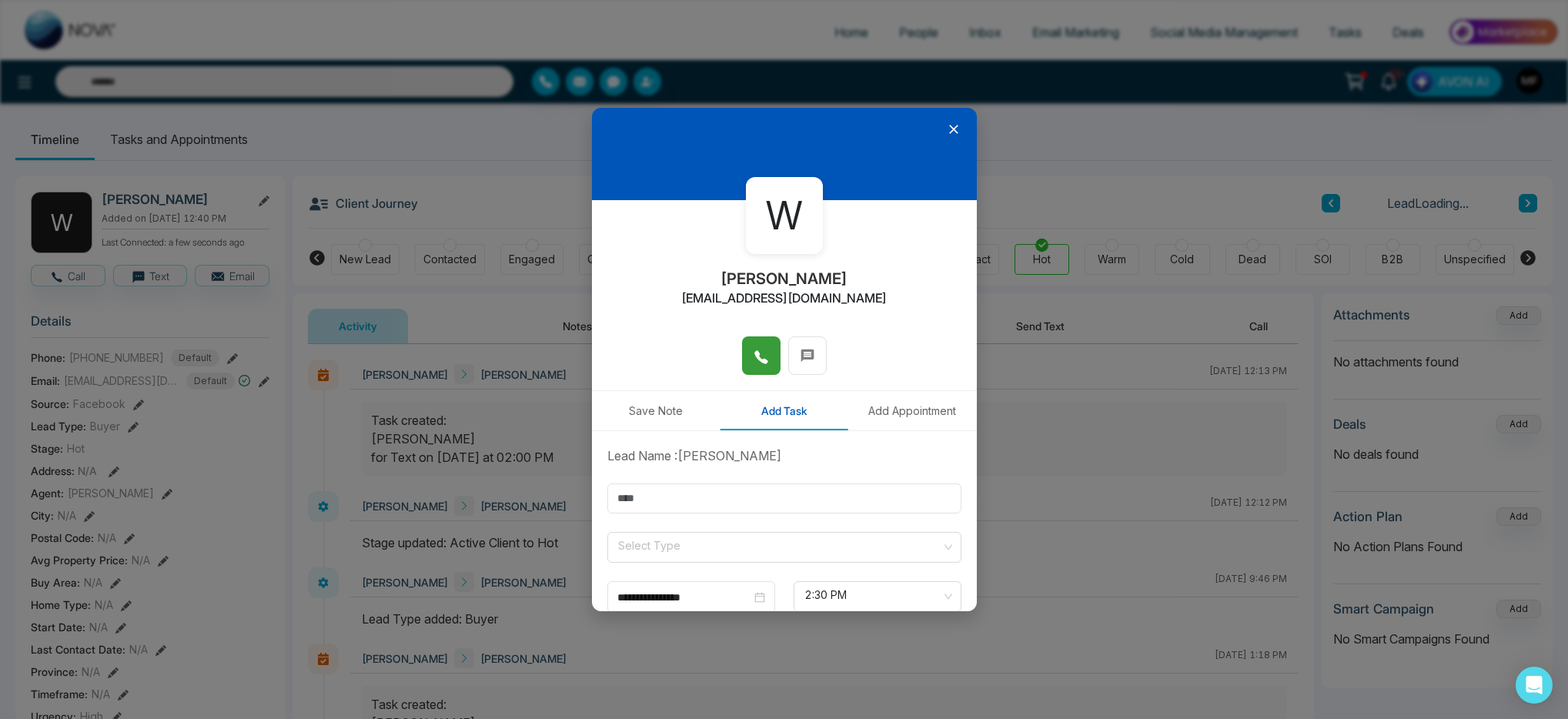
click at [742, 366] on button at bounding box center [761, 355] width 39 height 39
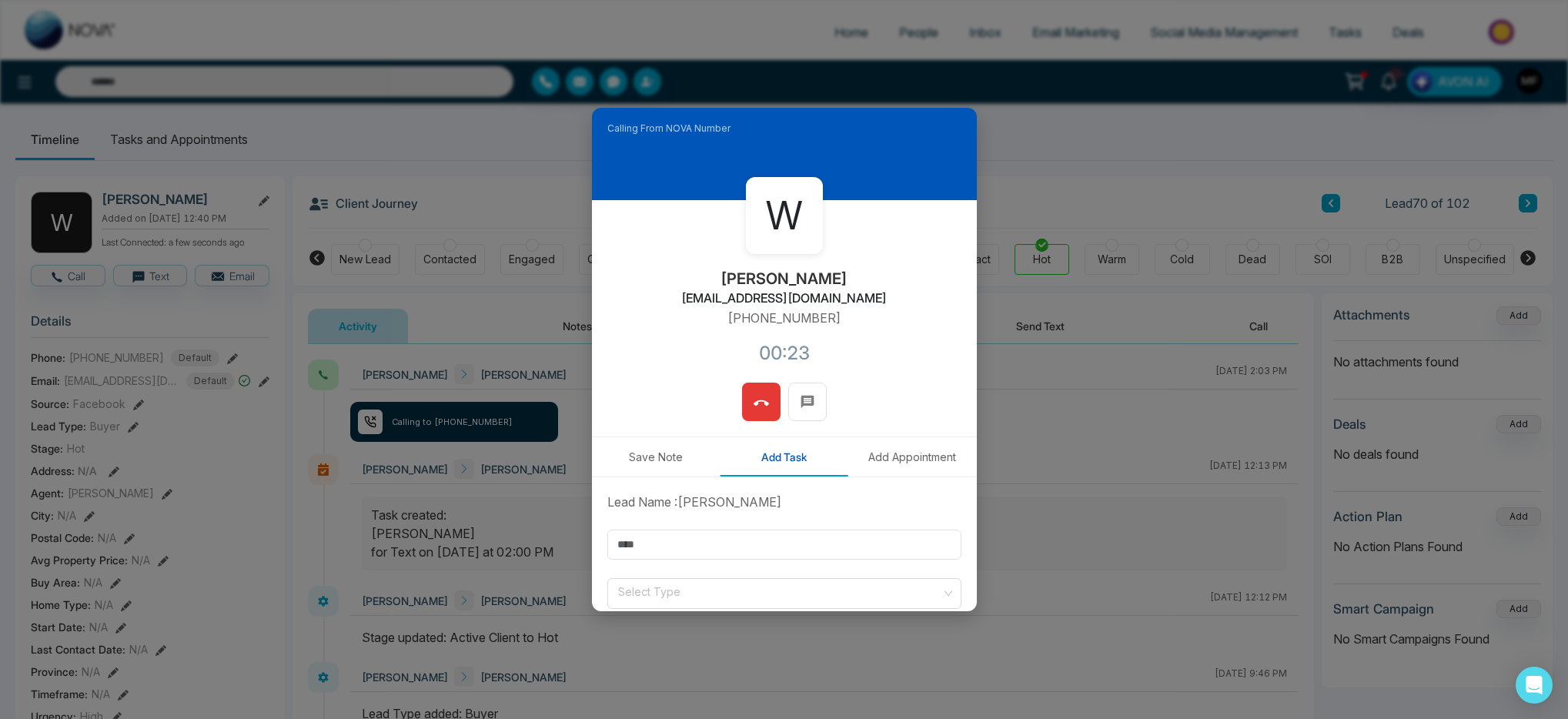
click at [753, 407] on icon at bounding box center [761, 403] width 15 height 15
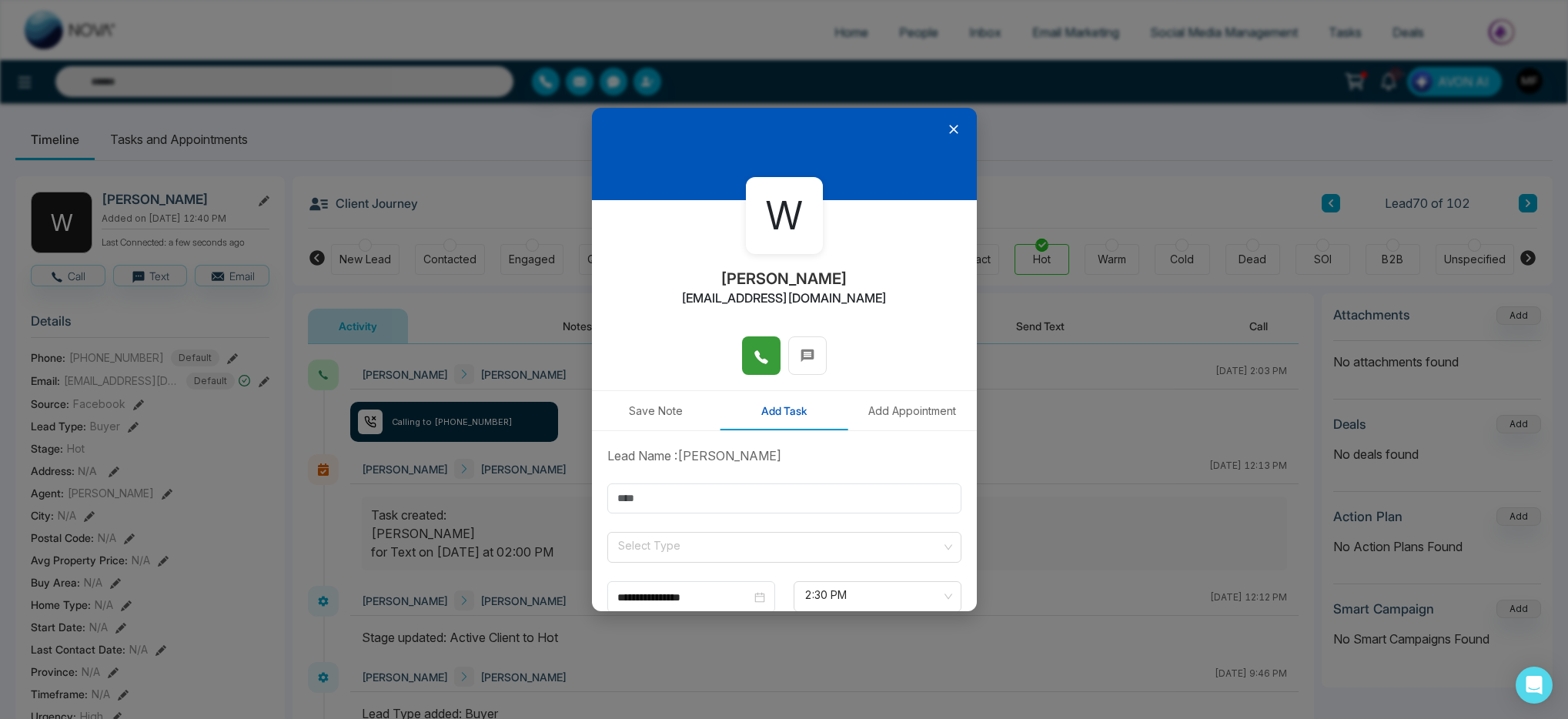
click at [663, 421] on button "Save Note" at bounding box center [655, 411] width 128 height 40
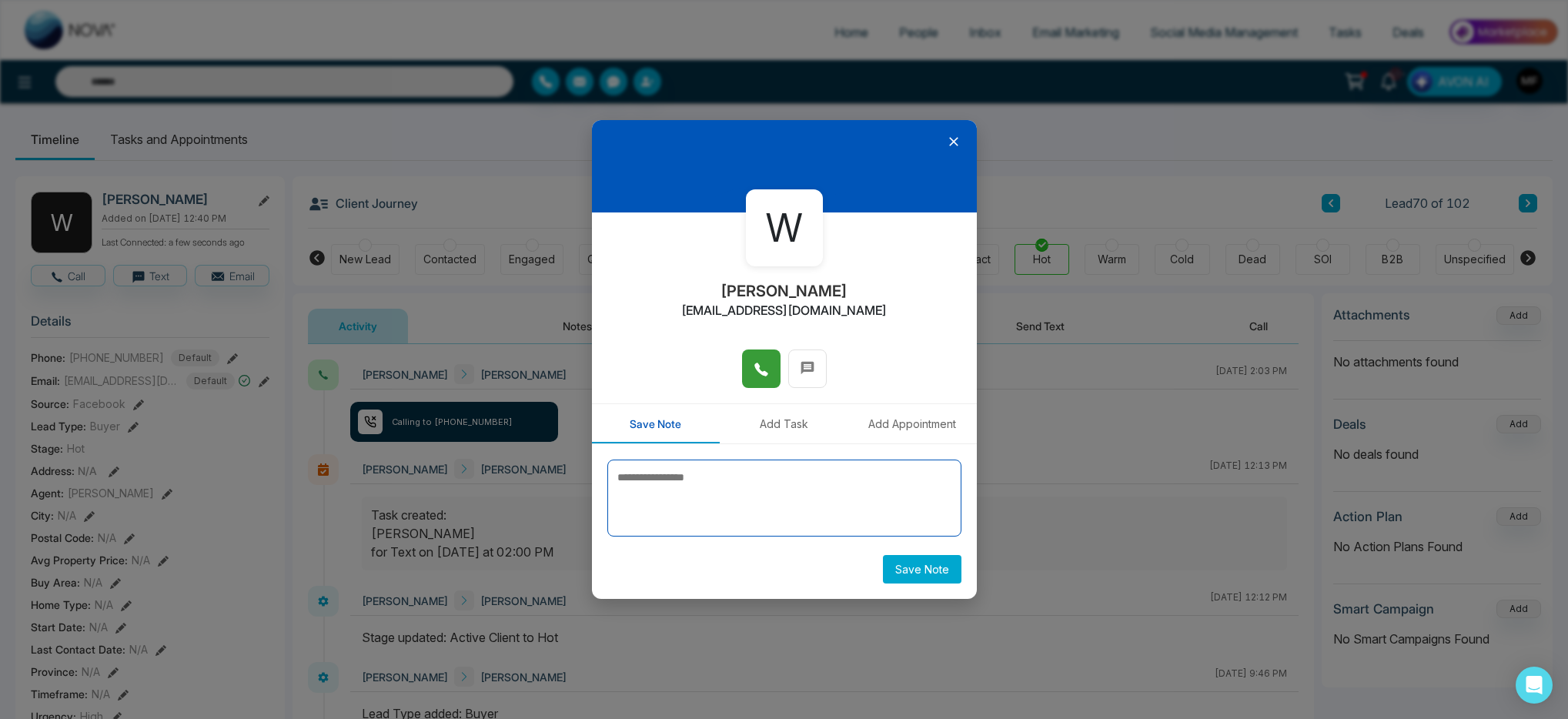
click at [705, 500] on textarea at bounding box center [784, 498] width 354 height 77
type textarea "**********"
click at [900, 567] on button "Save Note" at bounding box center [922, 568] width 78 height 28
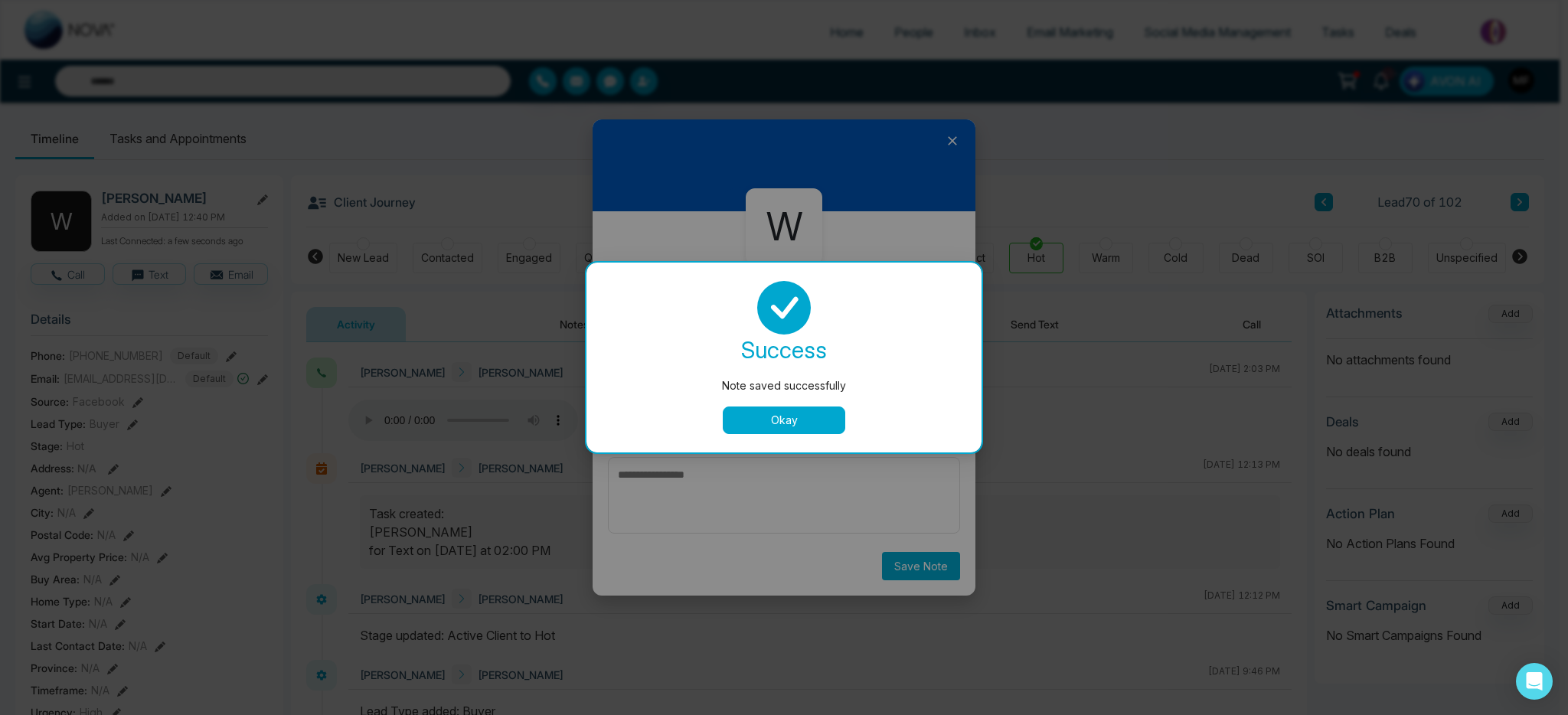
click at [818, 428] on button "Okay" at bounding box center [784, 420] width 122 height 27
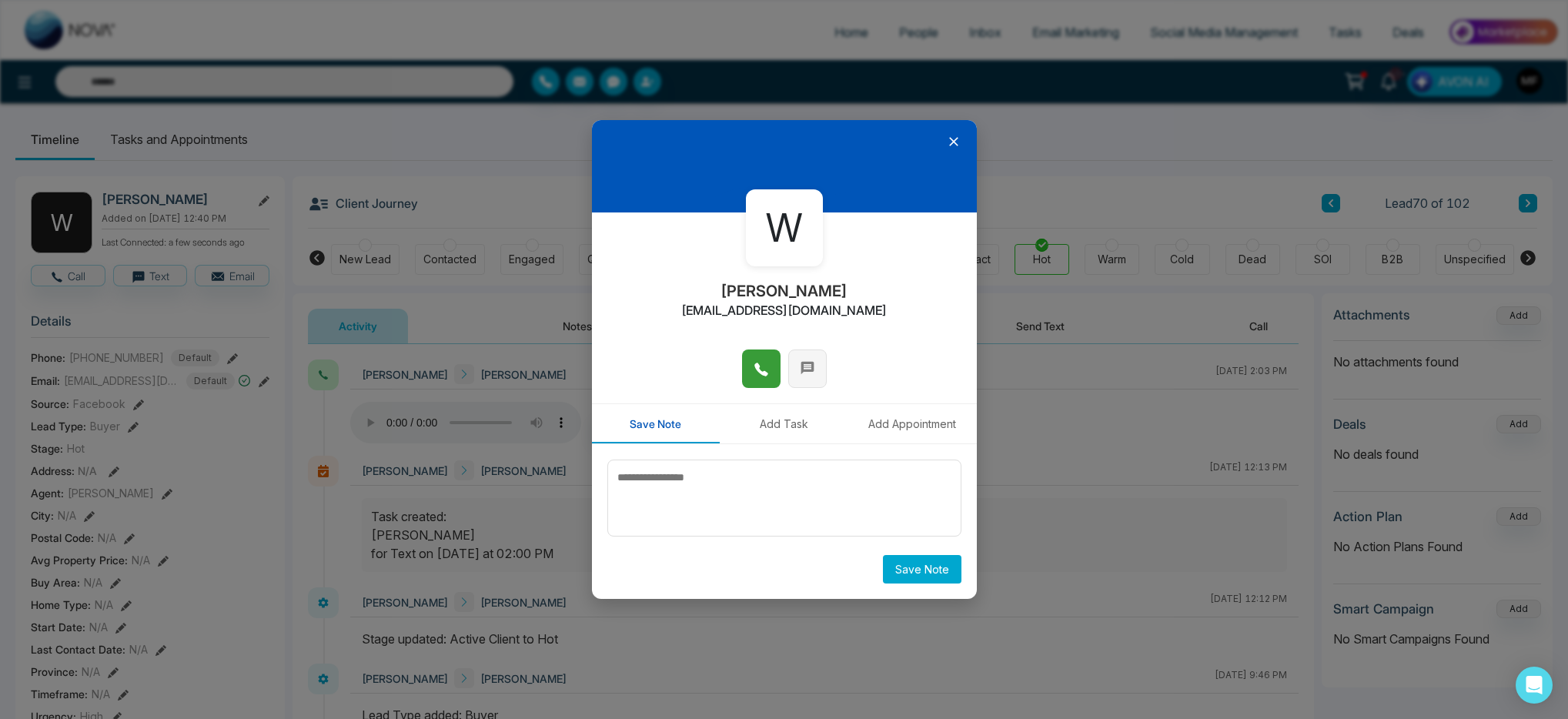
click at [805, 381] on button at bounding box center [808, 368] width 39 height 39
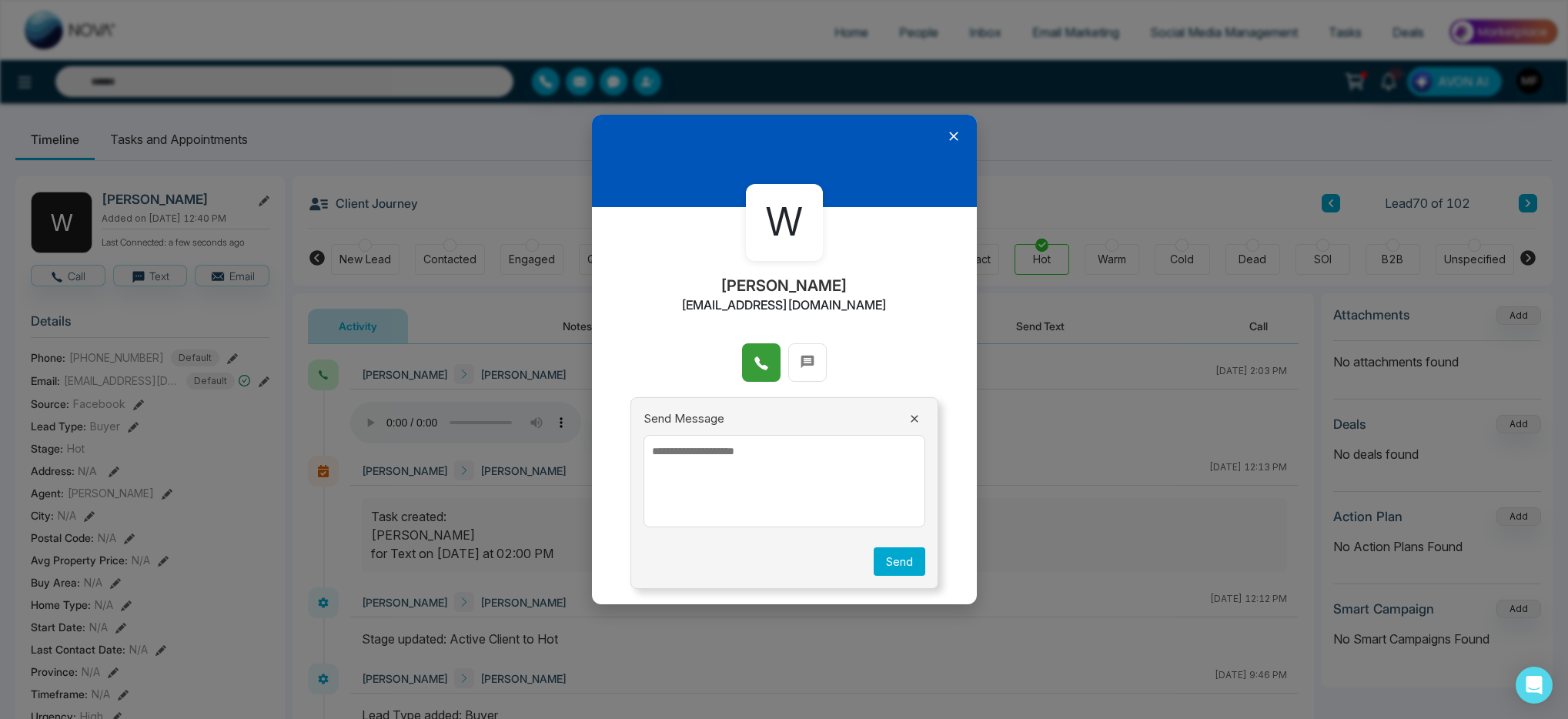
click at [778, 477] on textarea at bounding box center [784, 481] width 282 height 92
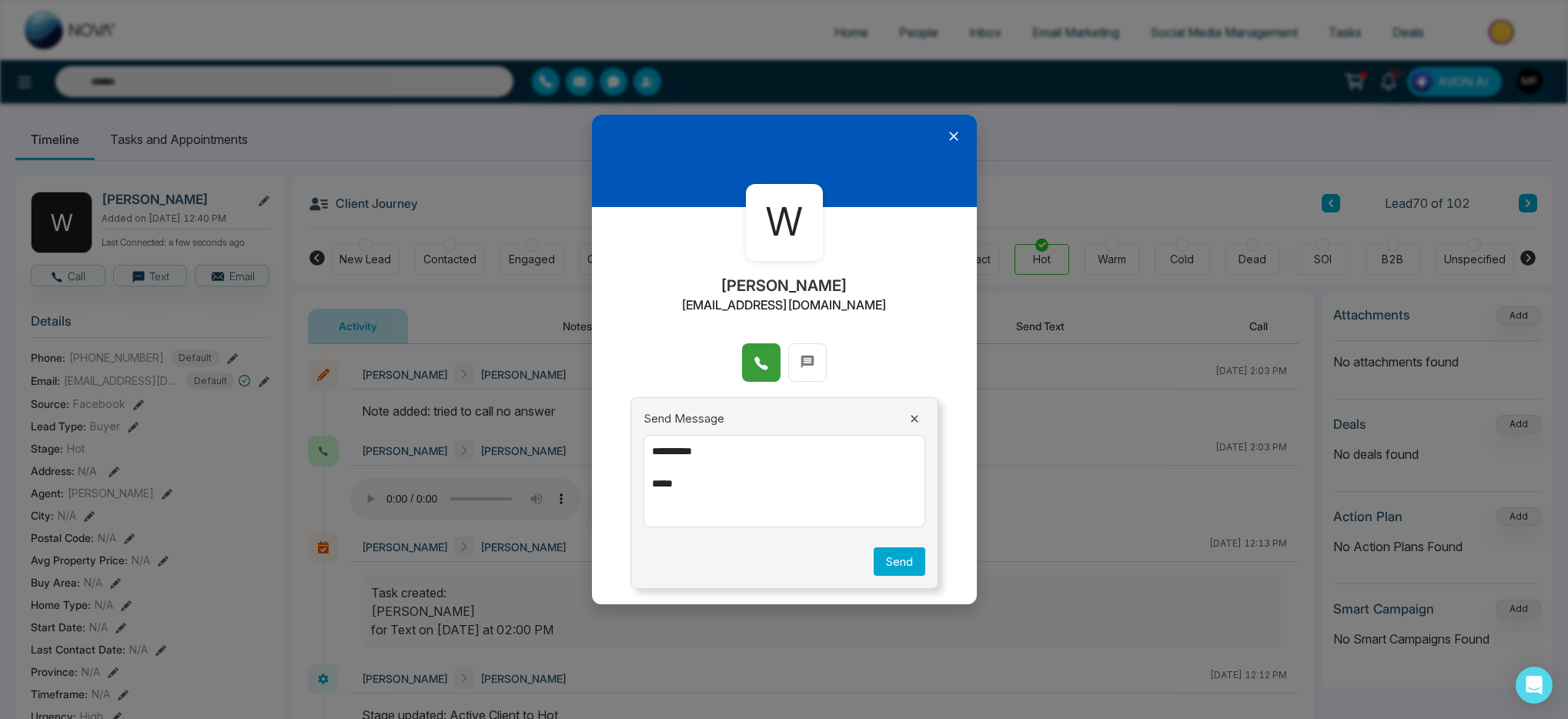
click at [760, 450] on textarea "**********" at bounding box center [784, 481] width 282 height 92
click at [738, 474] on textarea "**********" at bounding box center [784, 481] width 282 height 92
drag, startPoint x: 725, startPoint y: 482, endPoint x: 642, endPoint y: 439, distance: 93.5
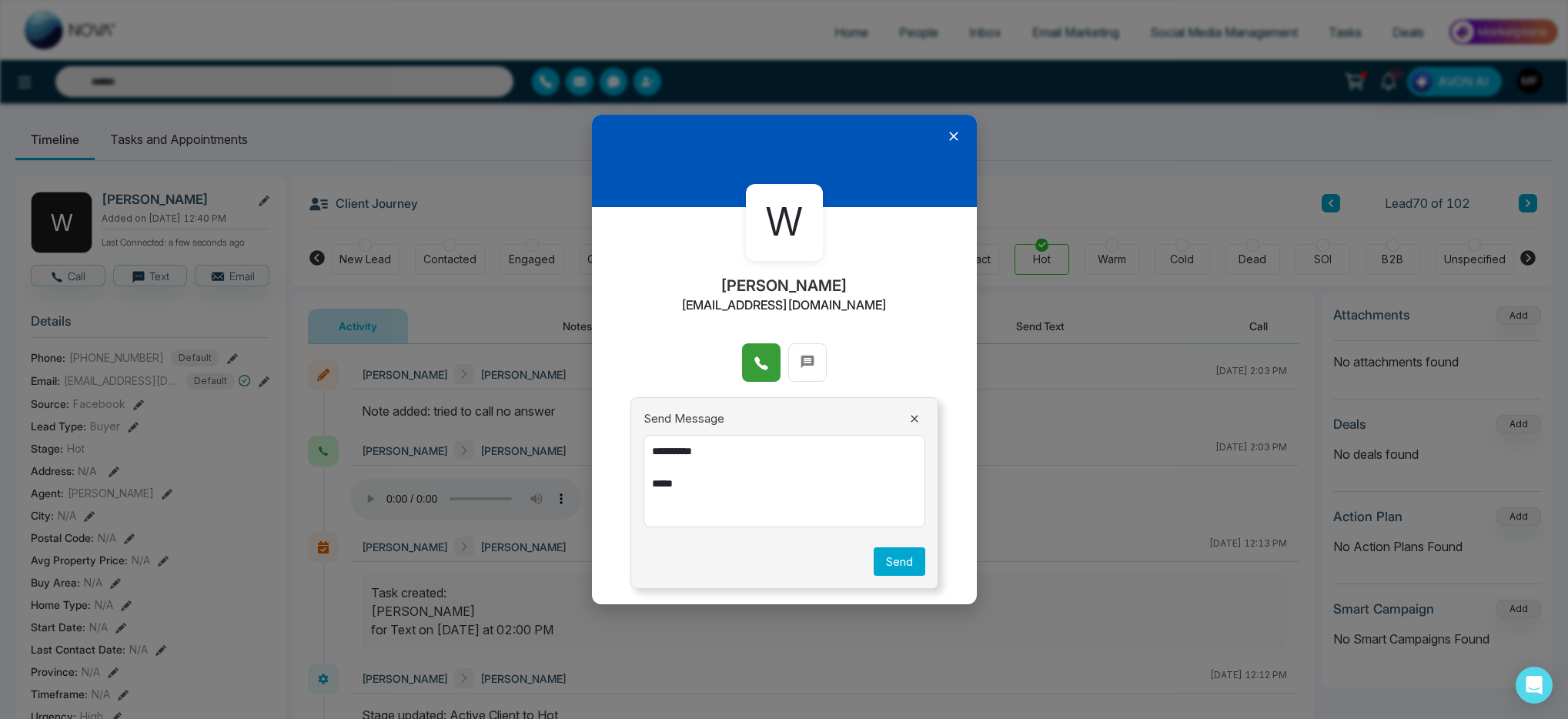
click at [642, 439] on div "**********" at bounding box center [784, 494] width 308 height 193
paste textarea "**********"
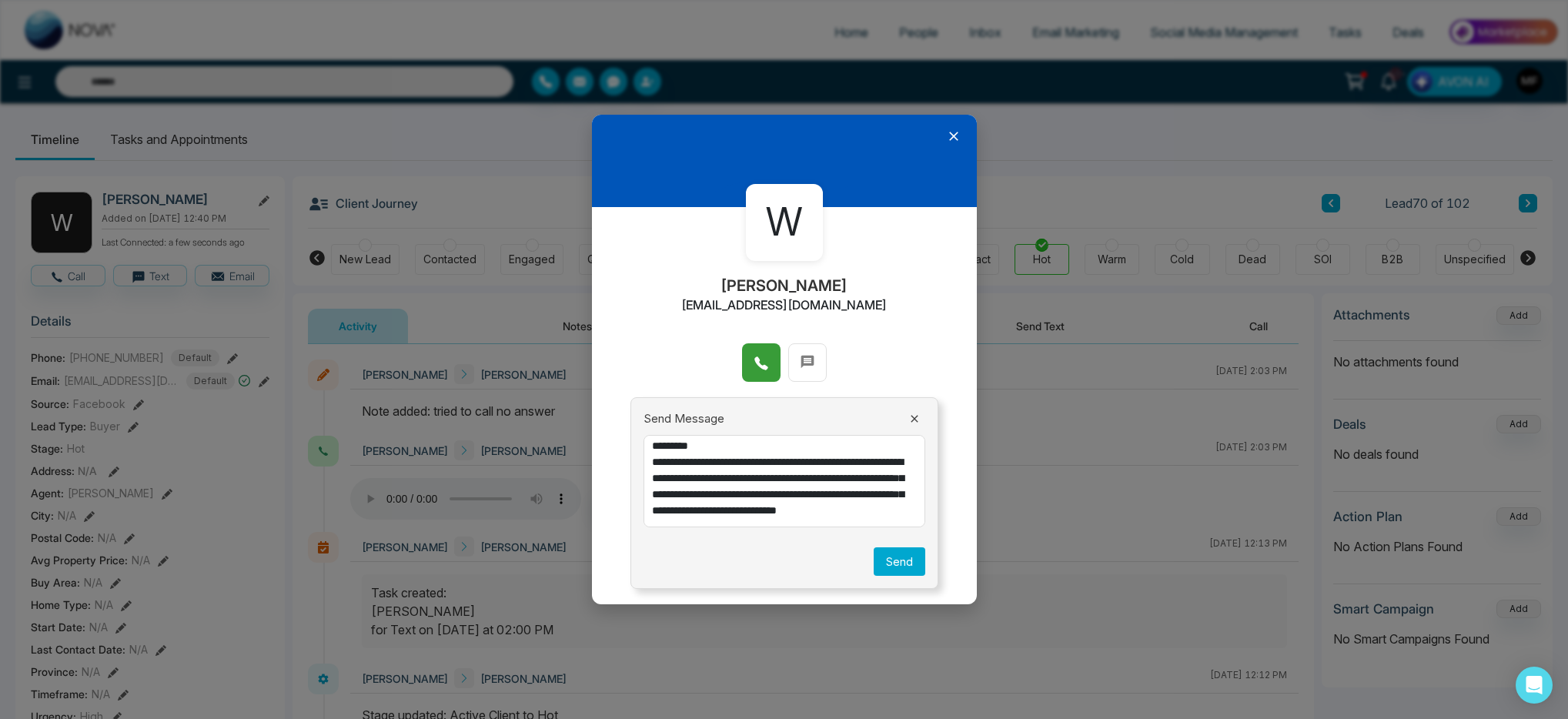
scroll to position [22, 0]
click at [890, 501] on textarea "**********" at bounding box center [784, 481] width 282 height 92
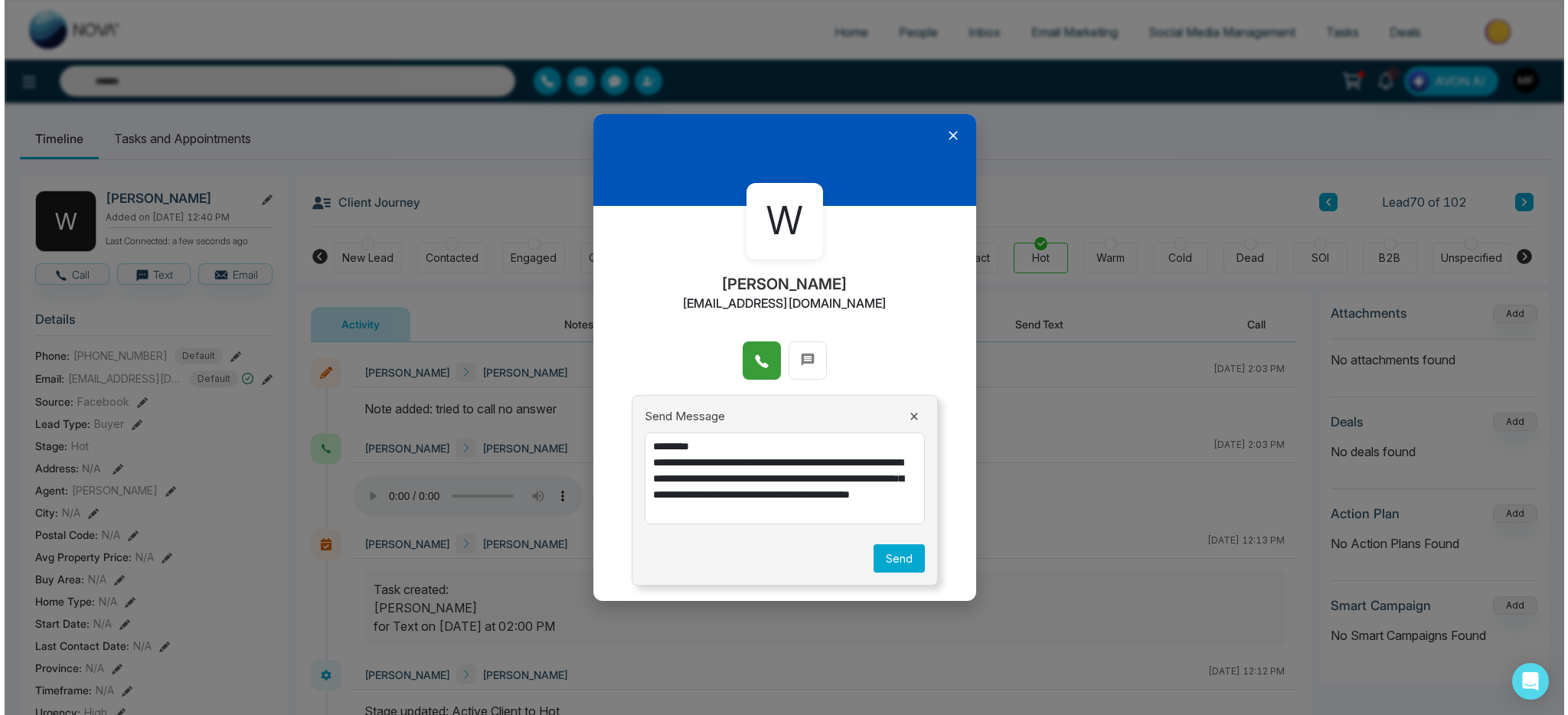
scroll to position [0, 0]
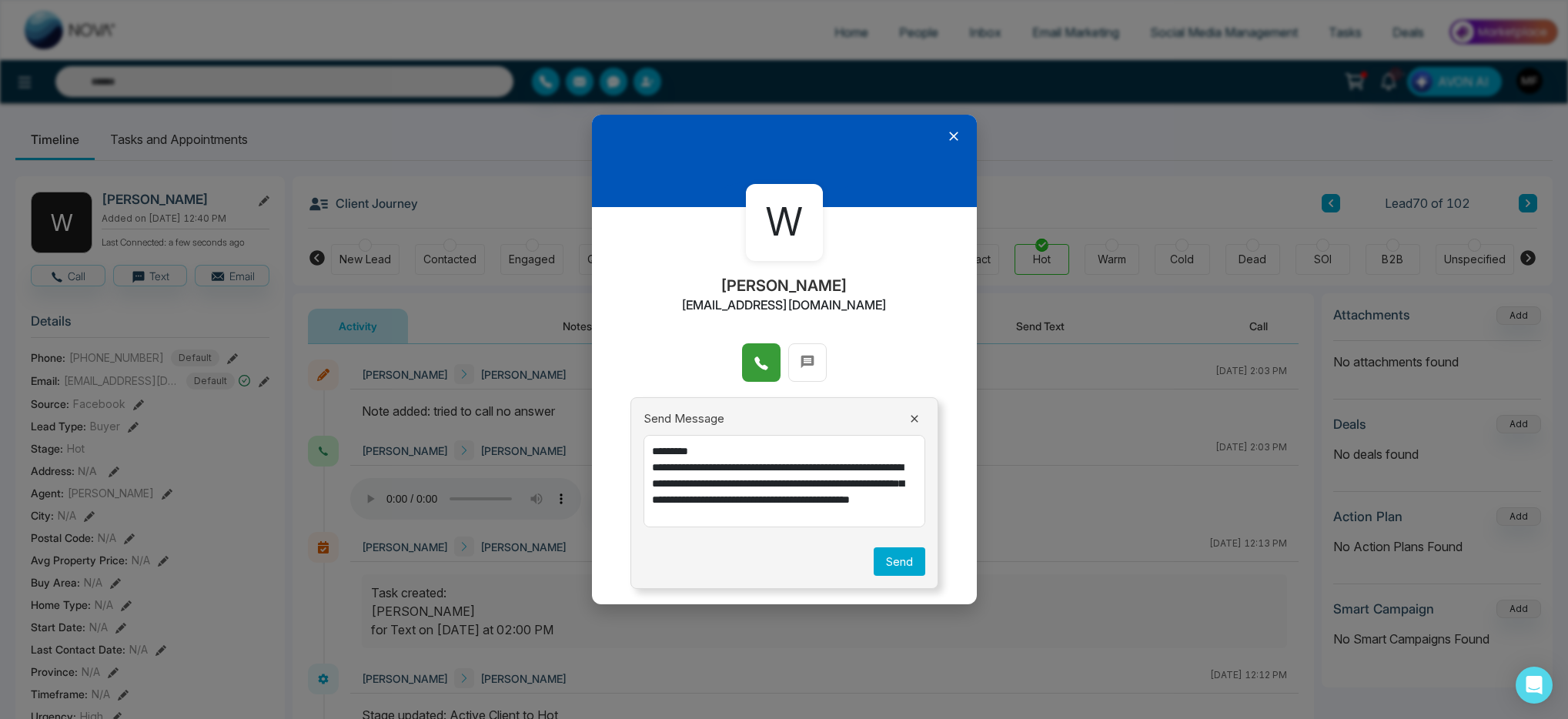
click at [753, 452] on textarea "**********" at bounding box center [784, 481] width 282 height 92
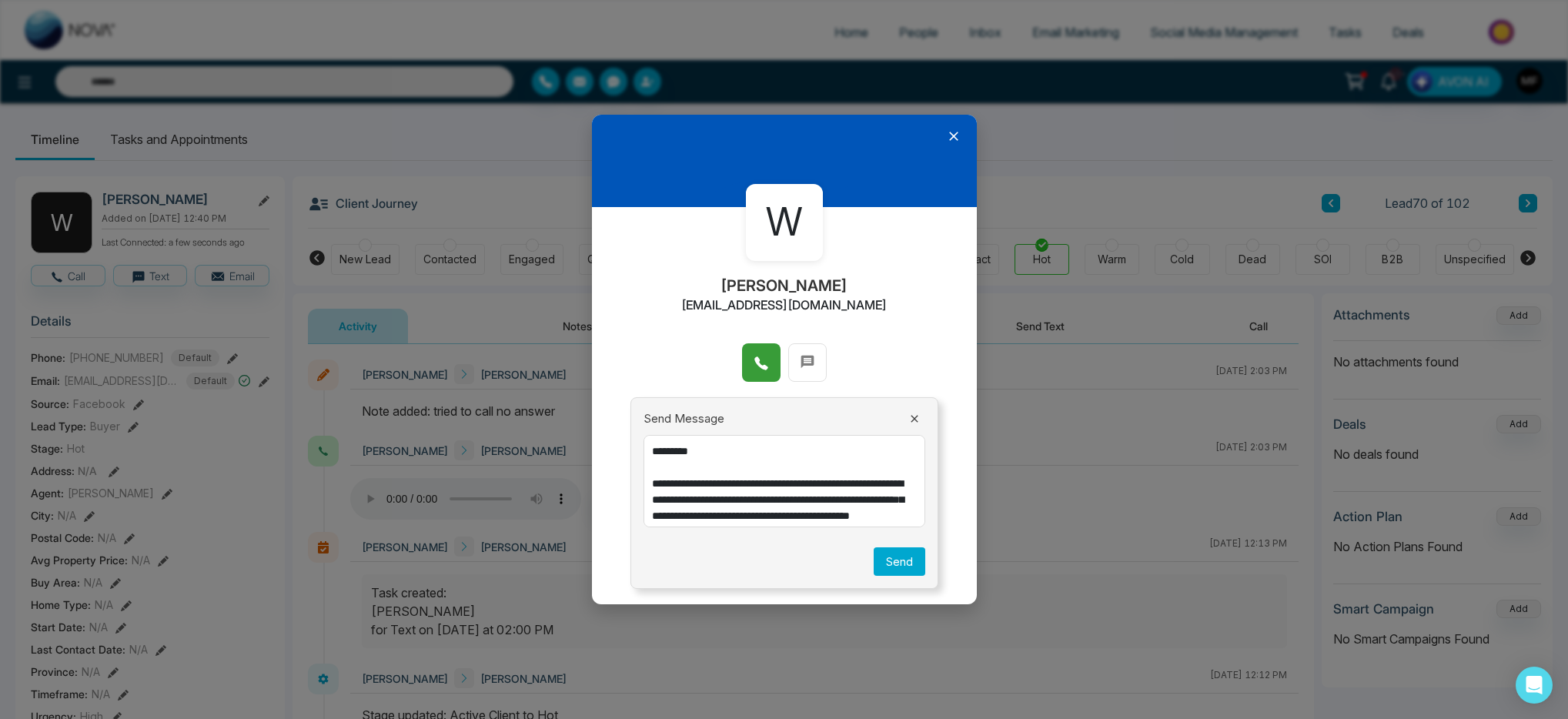
type textarea "**********"
click at [882, 562] on button "Send" at bounding box center [900, 561] width 52 height 28
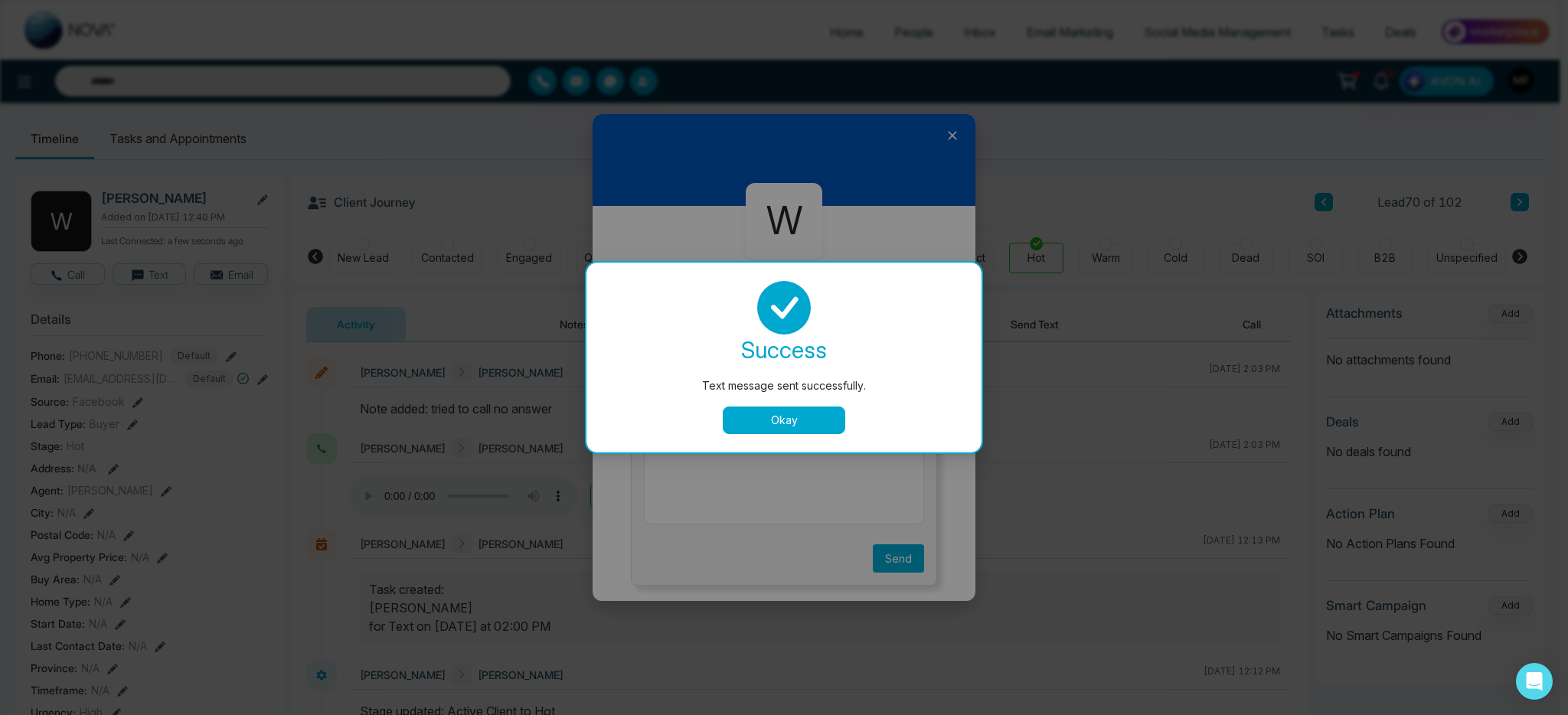
click at [817, 422] on button "Okay" at bounding box center [784, 420] width 122 height 27
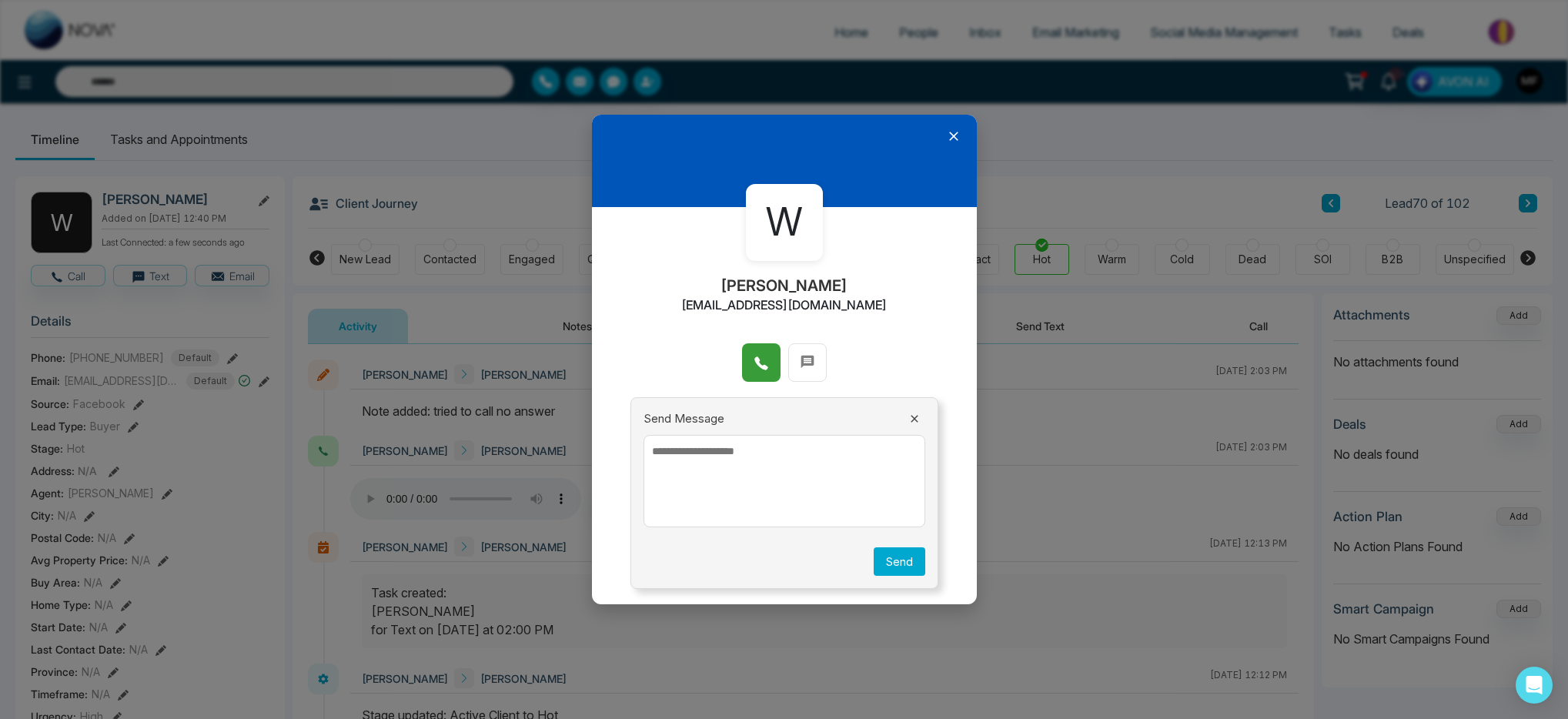
click at [959, 137] on icon at bounding box center [954, 136] width 15 height 15
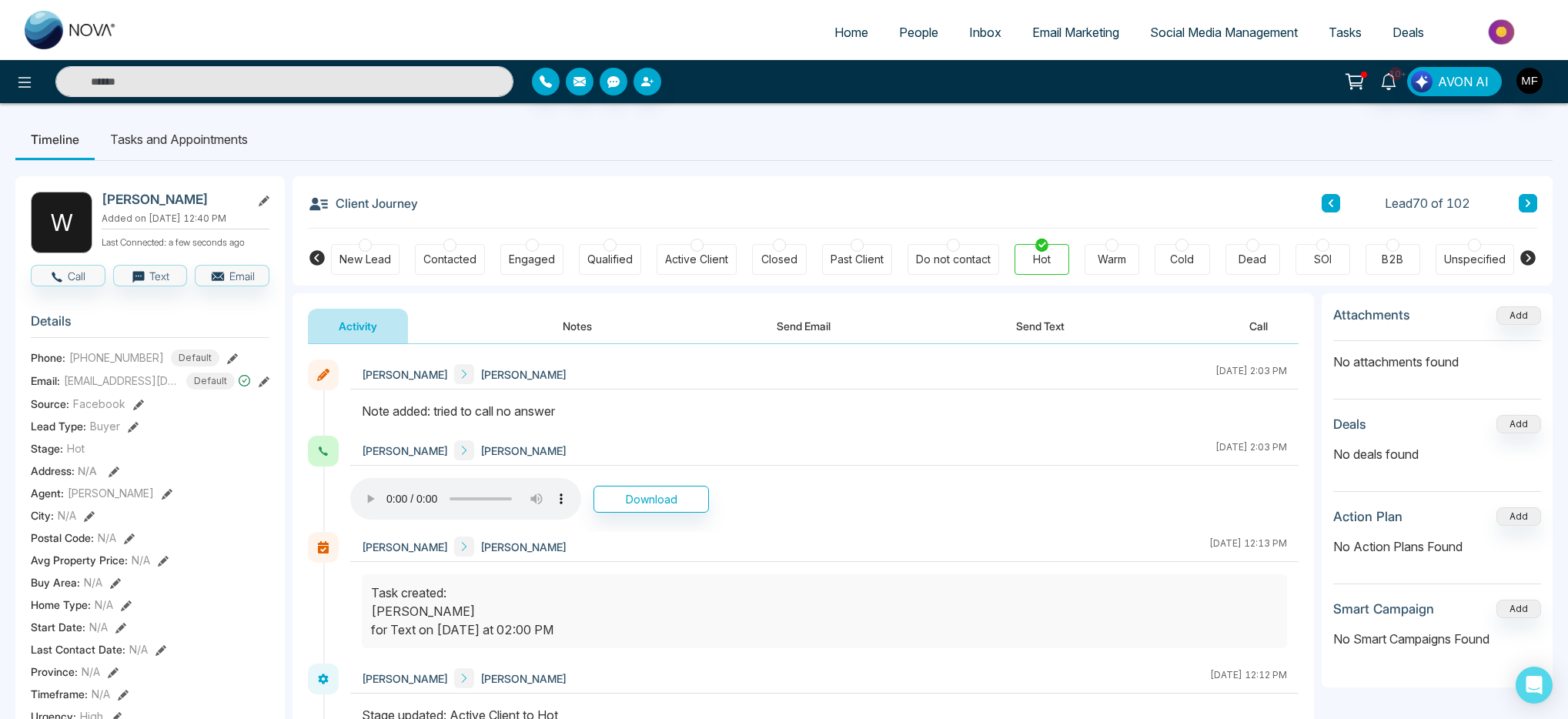
click at [168, 125] on li "Tasks and Appointments" at bounding box center [179, 139] width 169 height 41
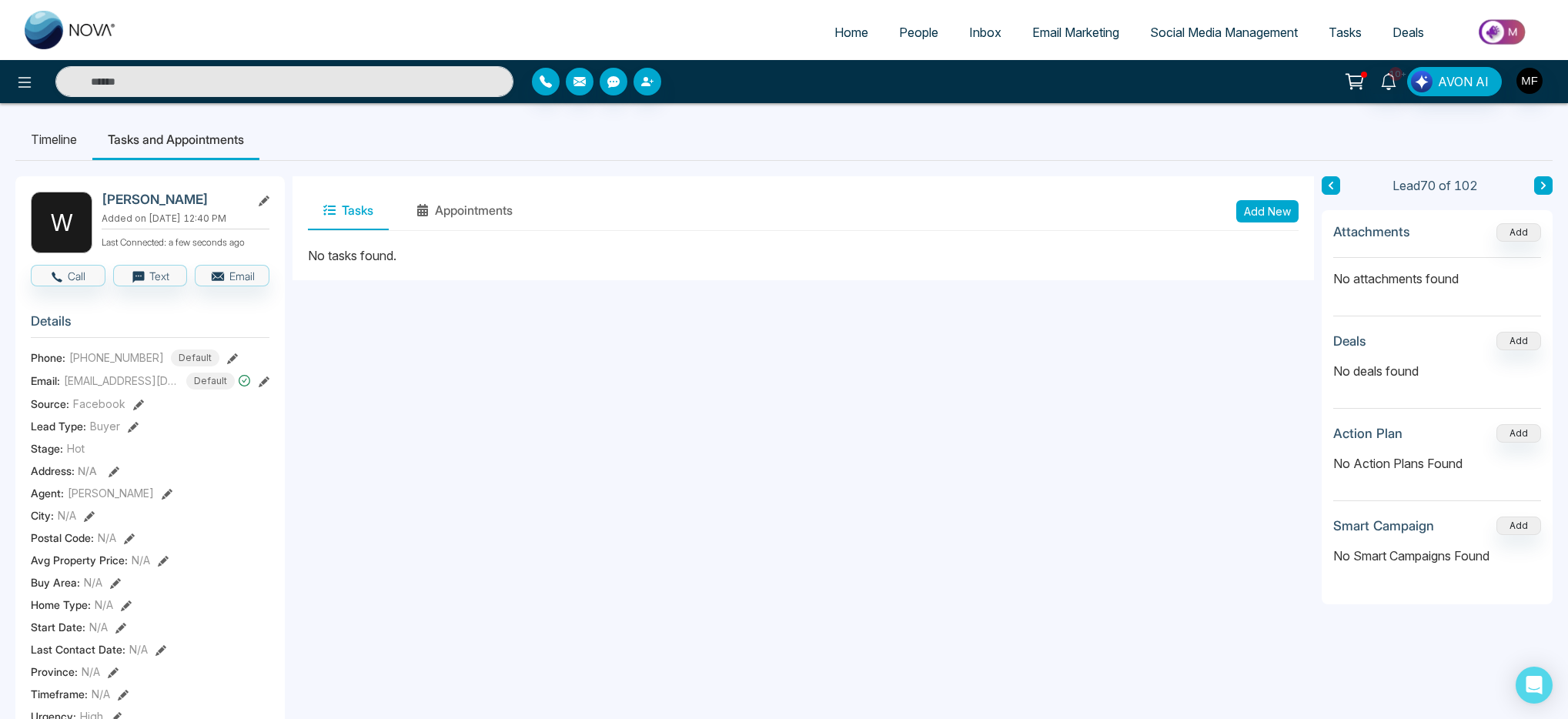
click at [1280, 211] on button "Add New" at bounding box center [1268, 212] width 63 height 22
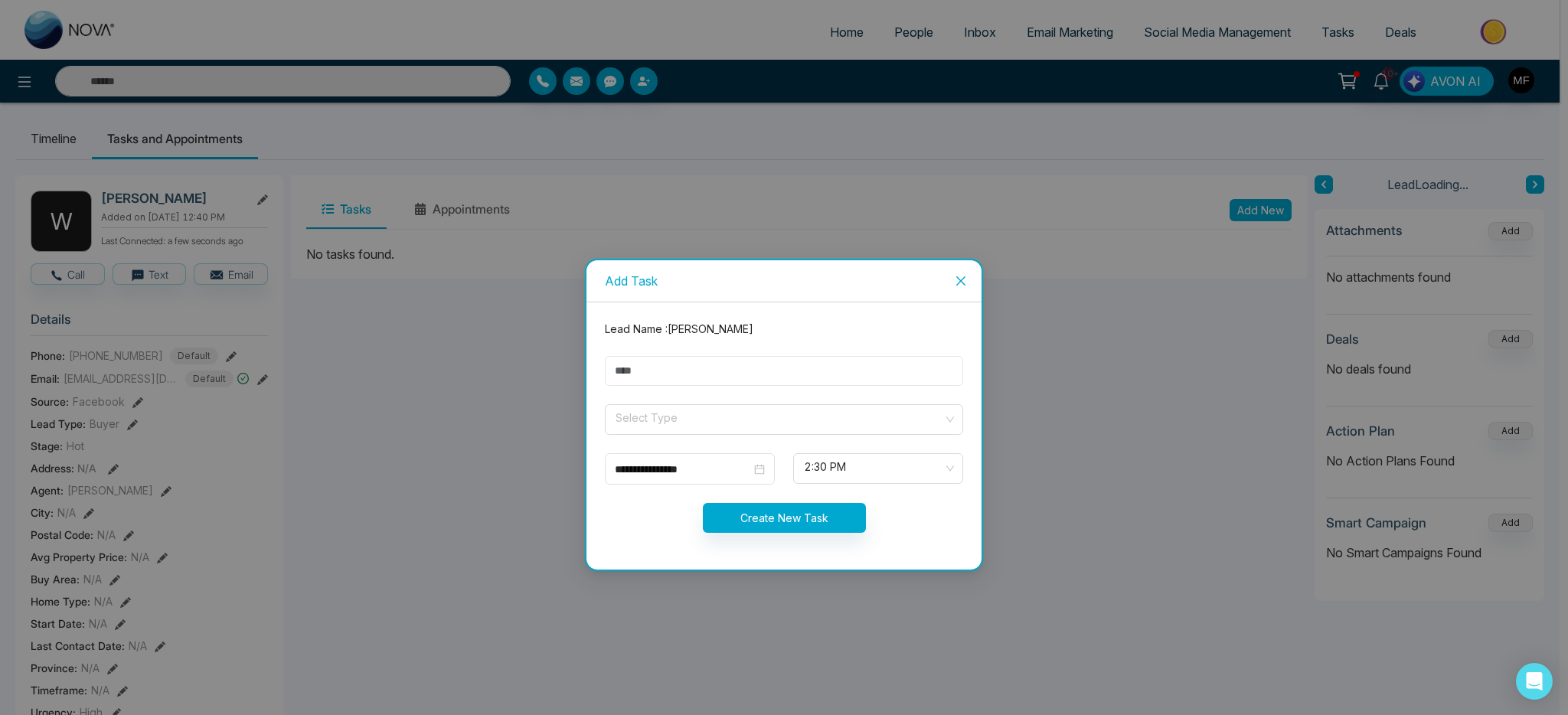
click at [757, 385] on input "text" at bounding box center [784, 370] width 358 height 30
type input "**********"
click at [705, 422] on input "search" at bounding box center [778, 417] width 329 height 23
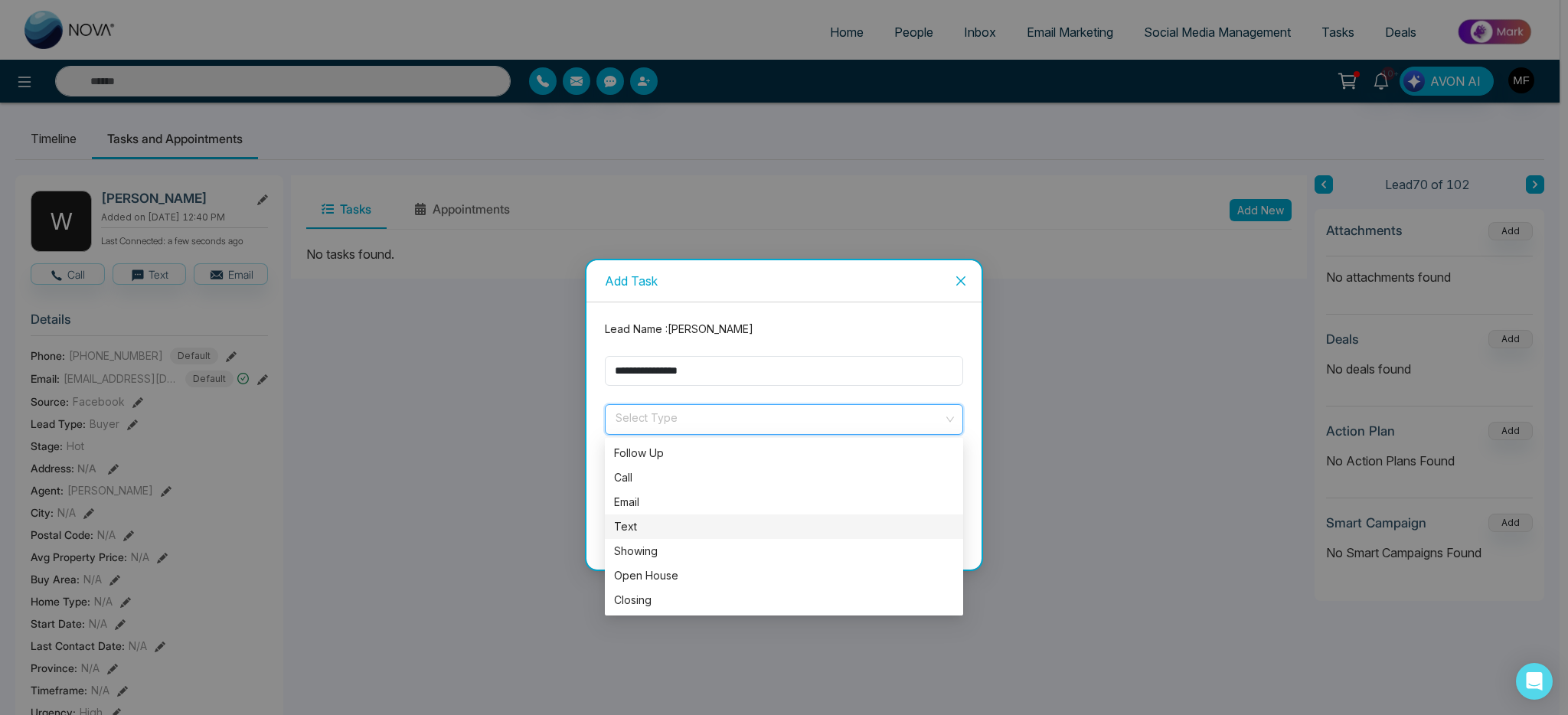
click at [647, 532] on div "Text" at bounding box center [784, 527] width 340 height 17
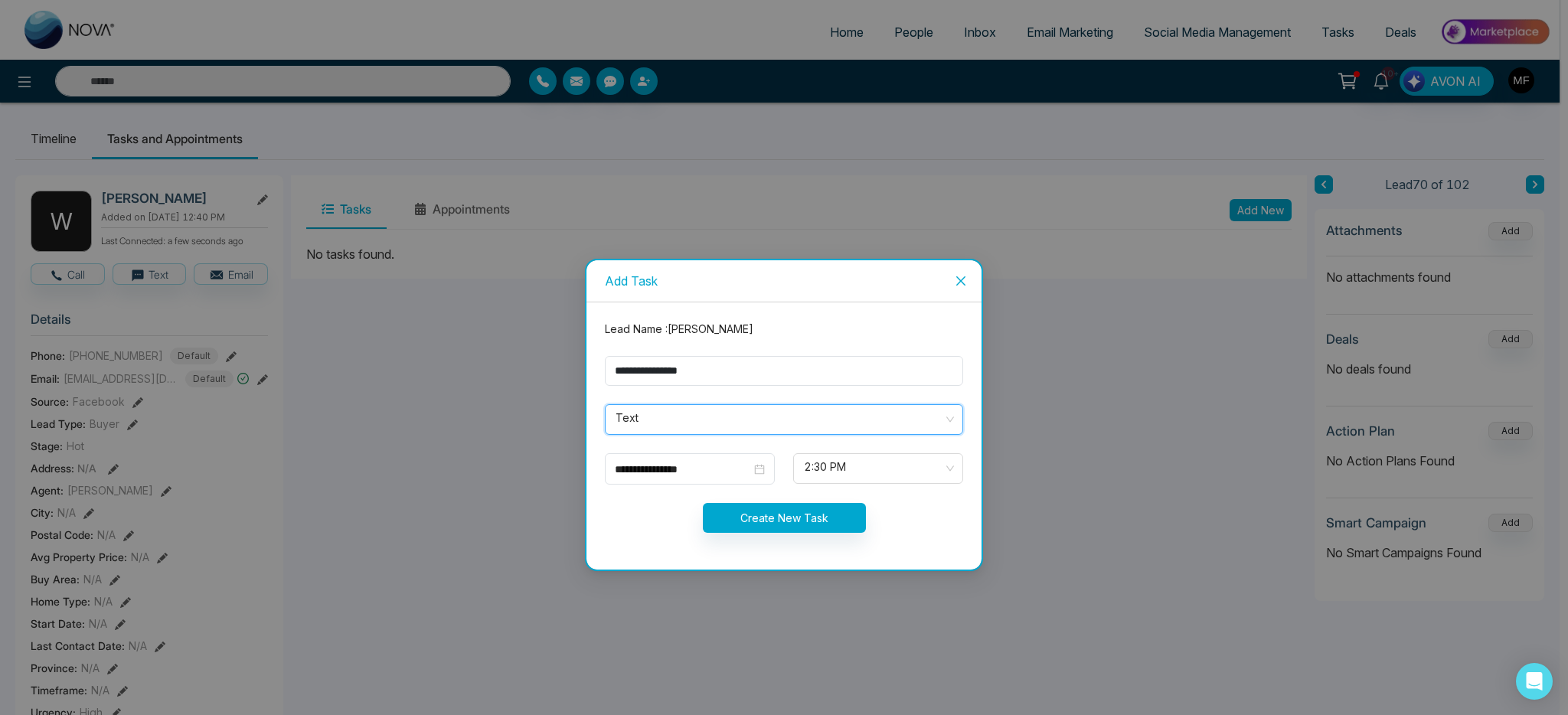
click at [783, 428] on span "Text" at bounding box center [784, 419] width 337 height 26
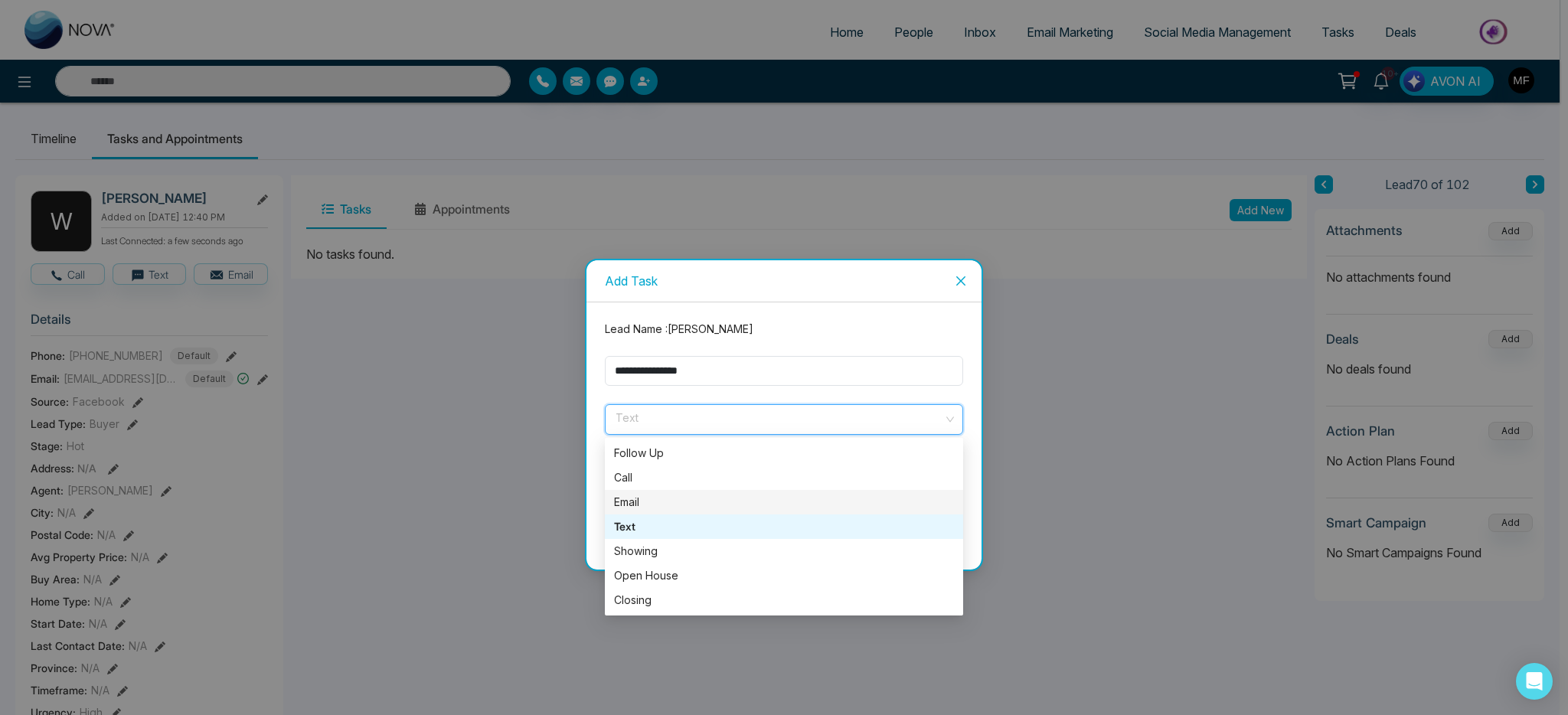
click at [656, 501] on div "Email" at bounding box center [784, 502] width 340 height 17
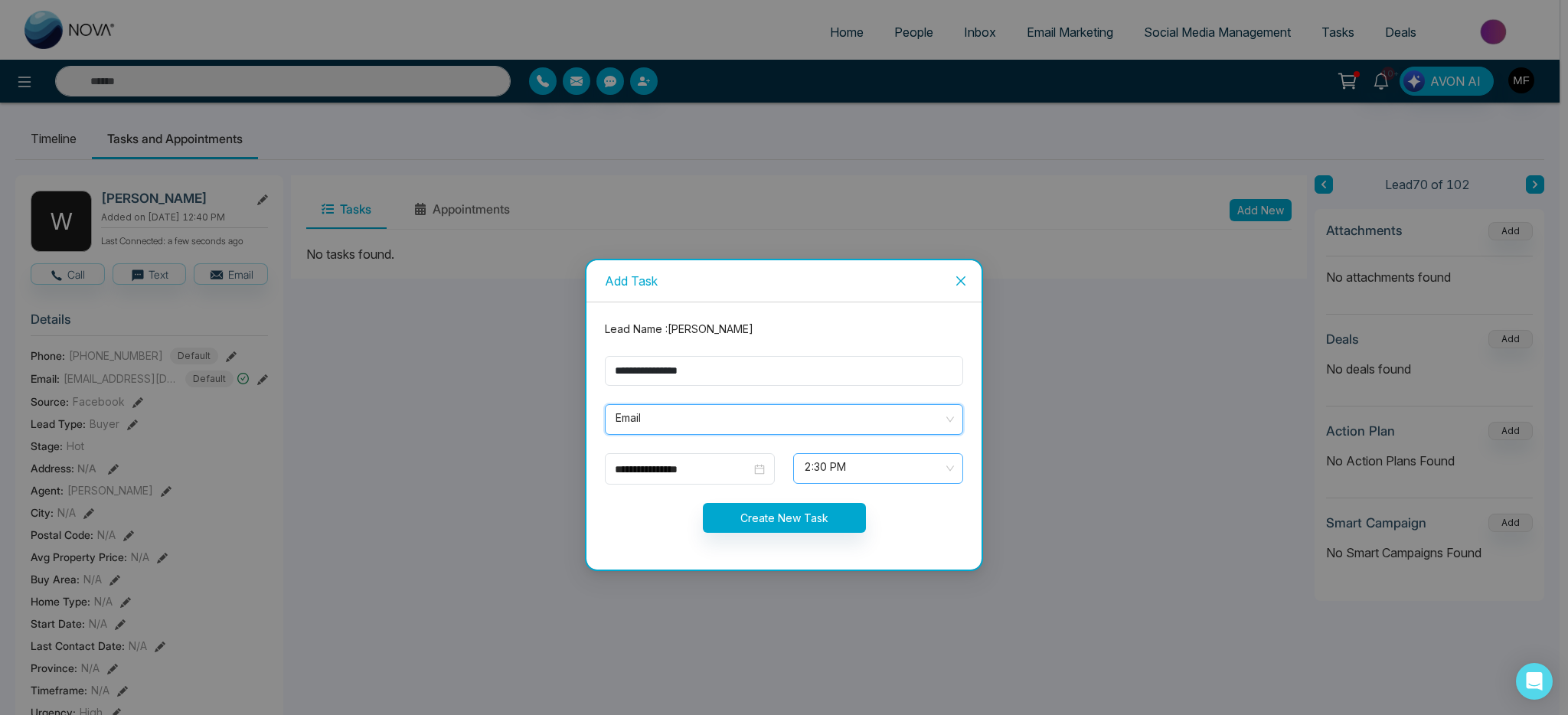
click at [871, 473] on span "2:30 PM" at bounding box center [879, 469] width 149 height 26
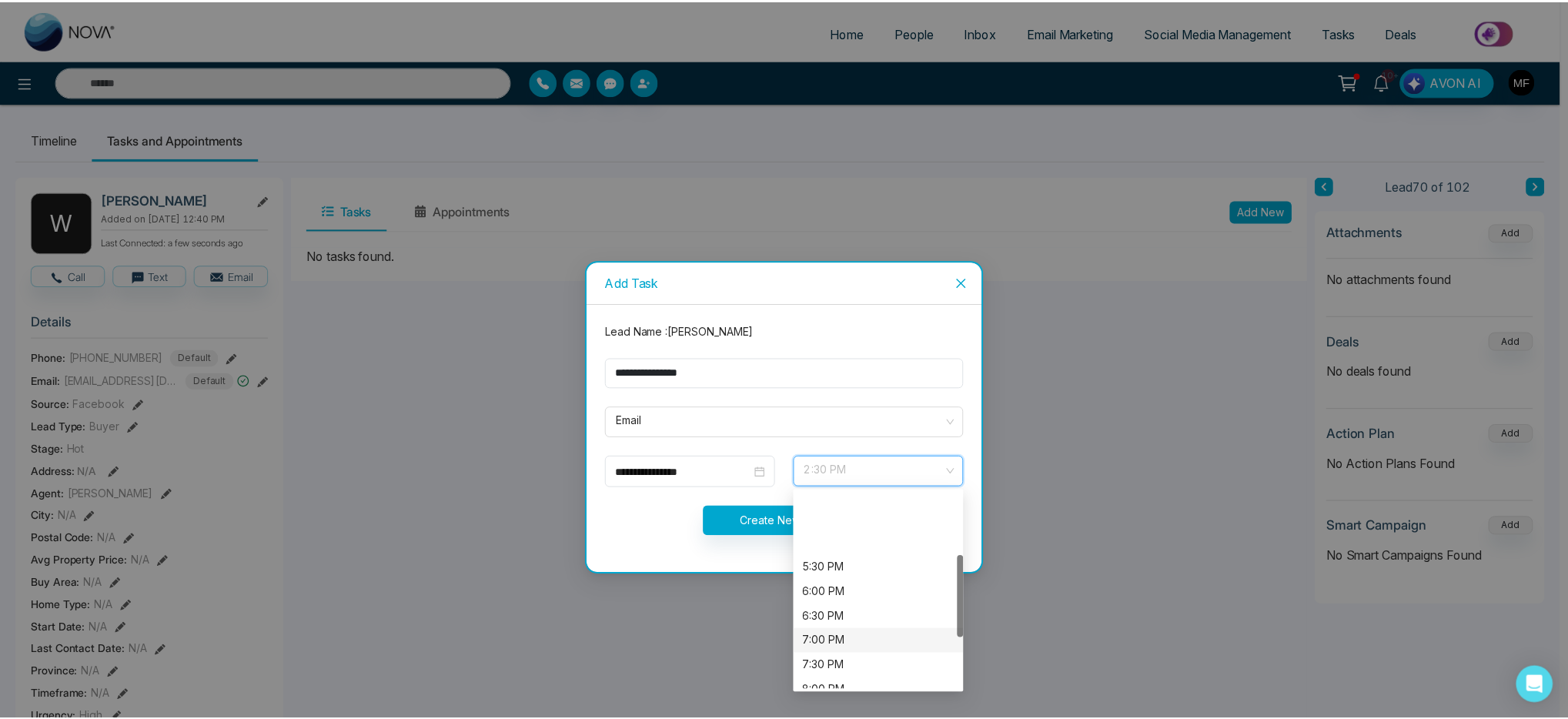
scroll to position [150, 0]
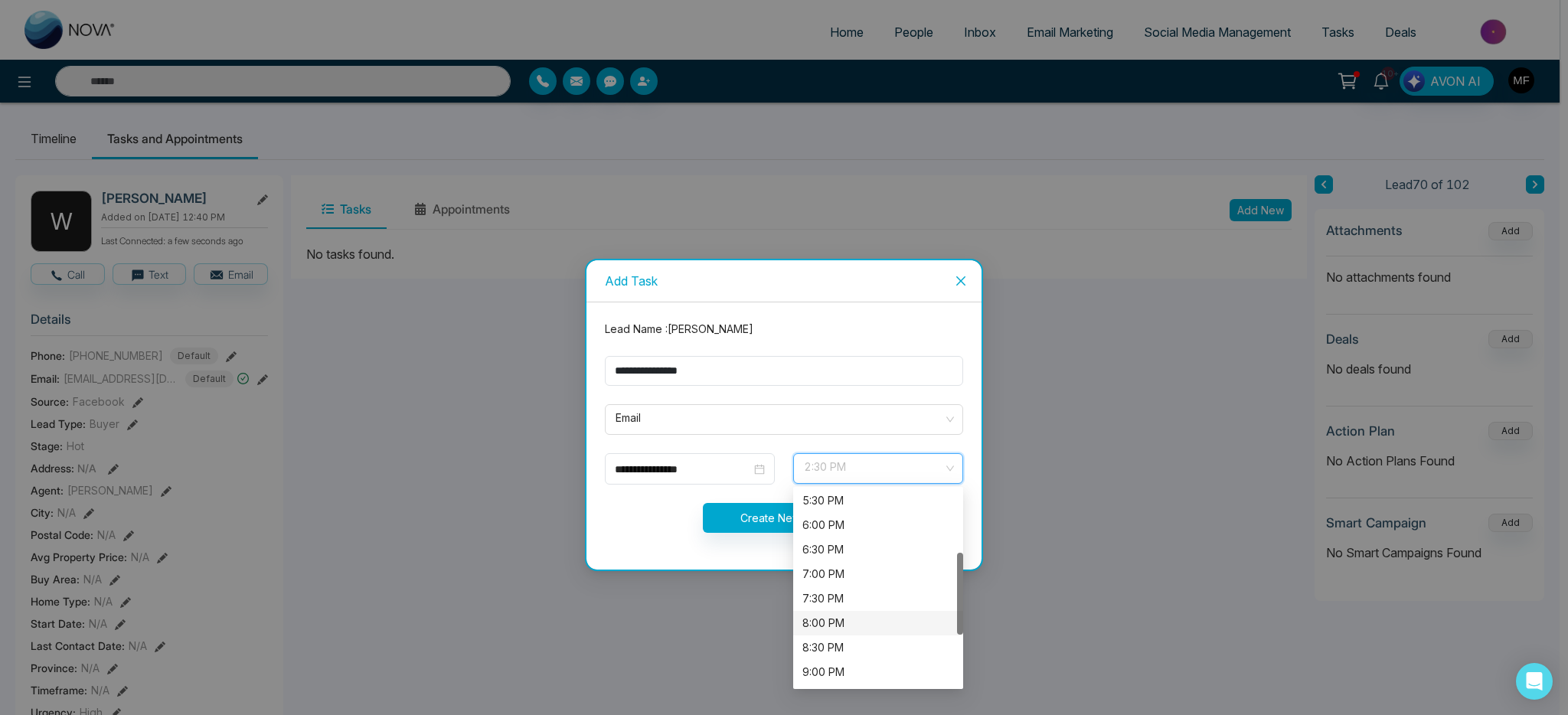
click at [845, 626] on div "8:00 PM" at bounding box center [878, 623] width 151 height 17
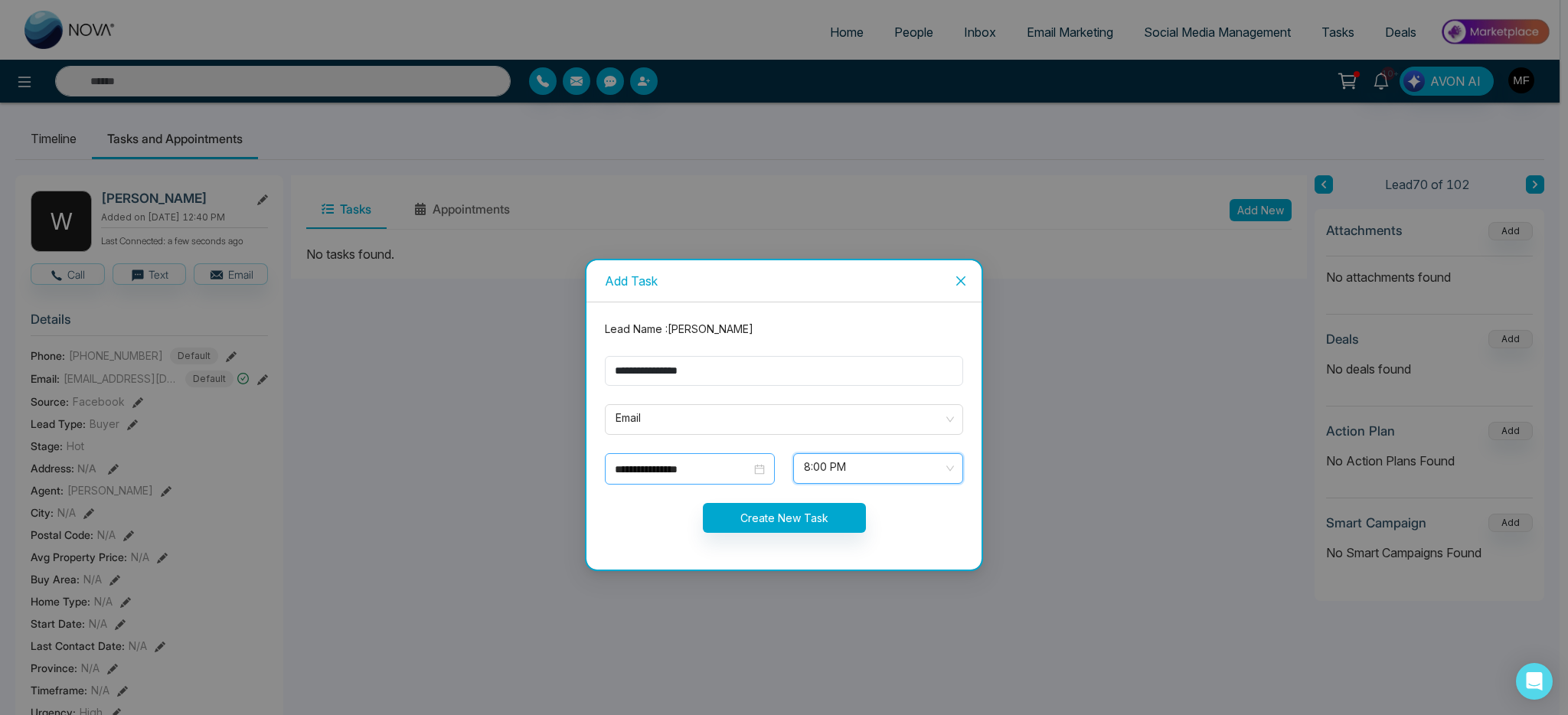
click at [748, 477] on div "**********" at bounding box center [689, 469] width 170 height 32
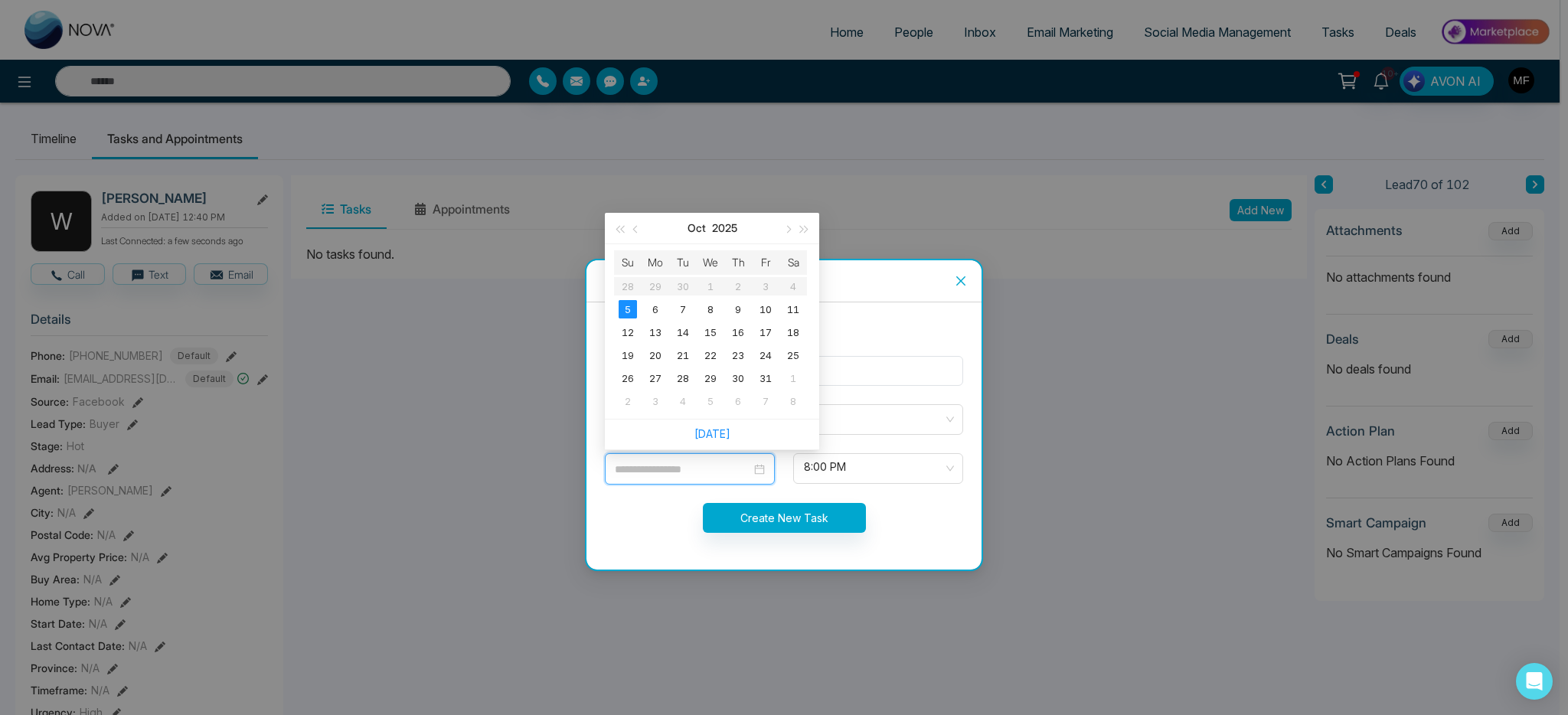
type input "**********"
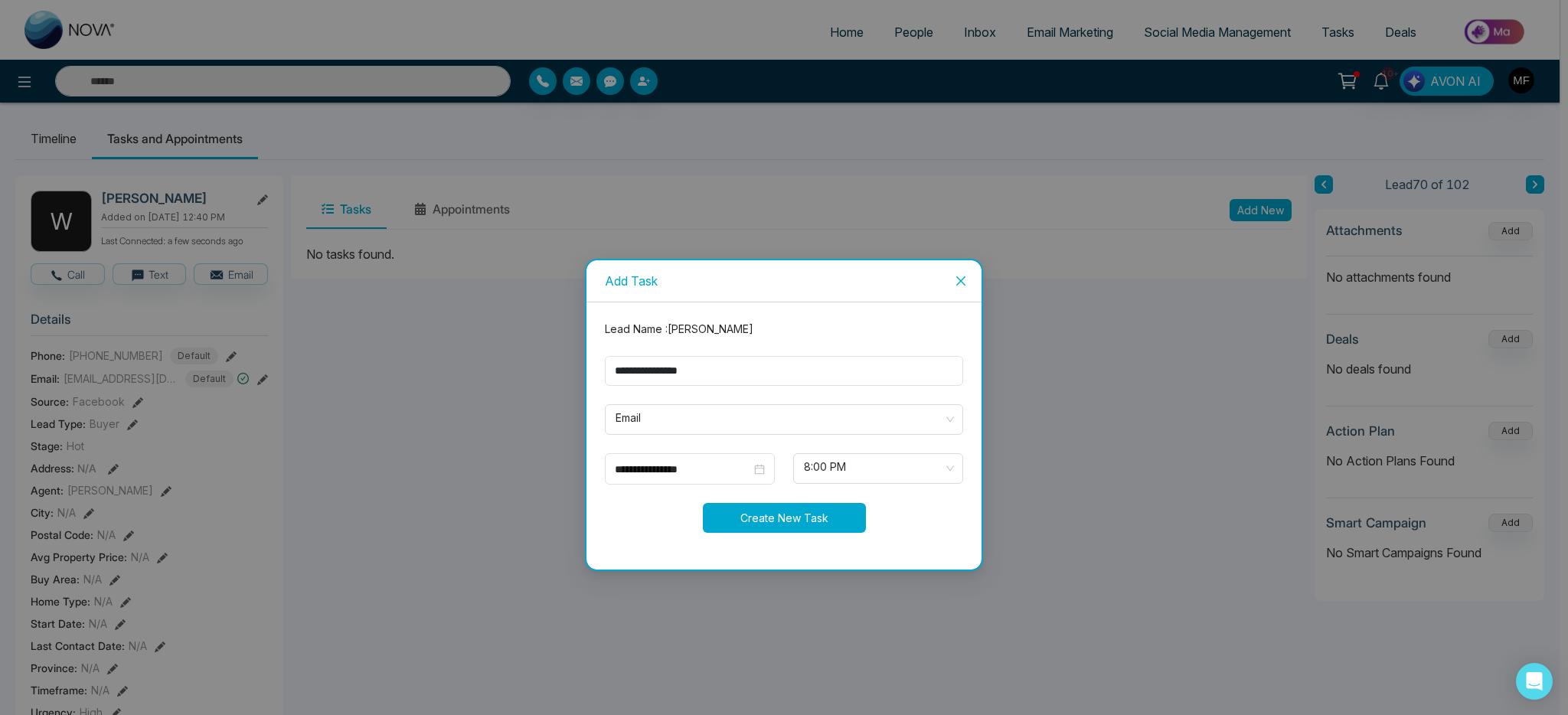
click at [756, 519] on button "Create New Task" at bounding box center [784, 517] width 163 height 30
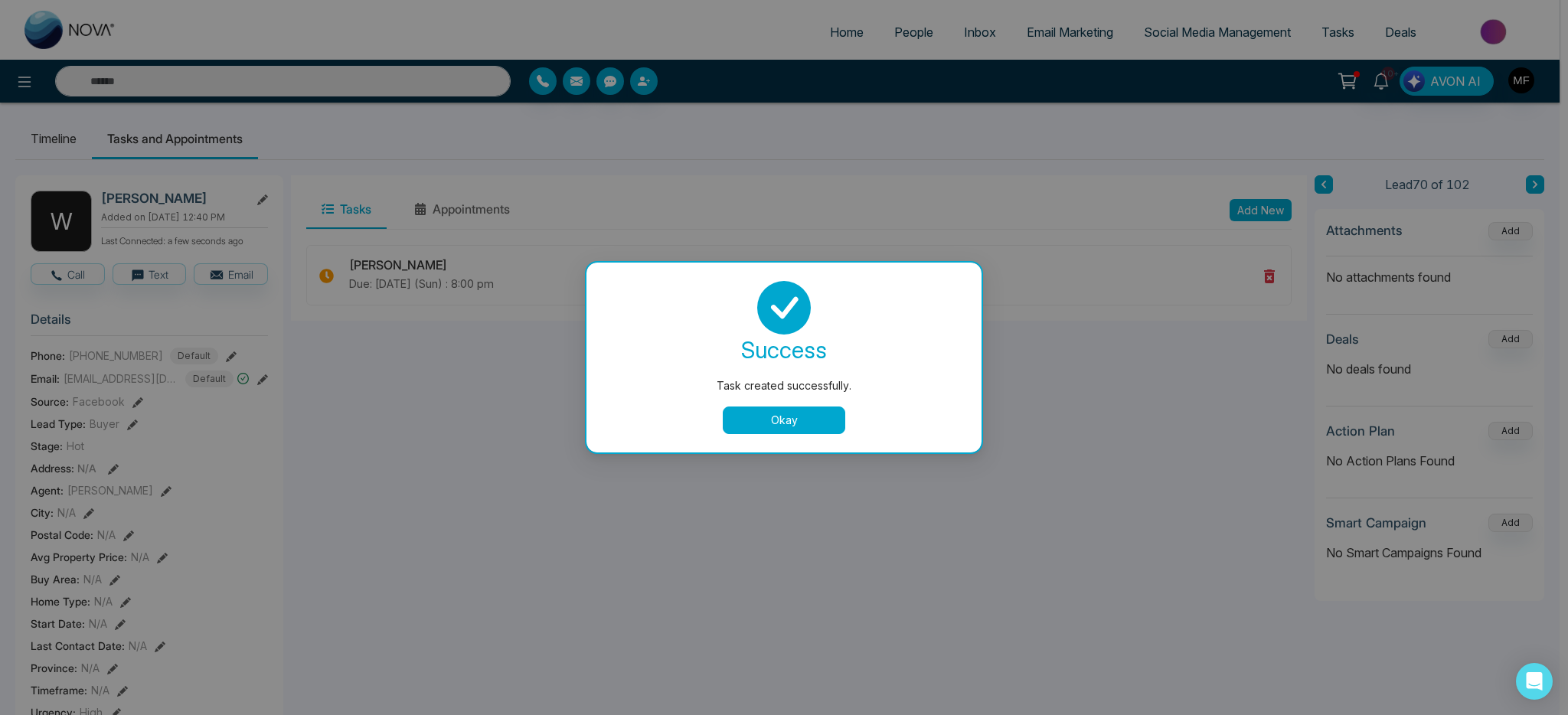
click at [782, 425] on button "Okay" at bounding box center [784, 420] width 122 height 27
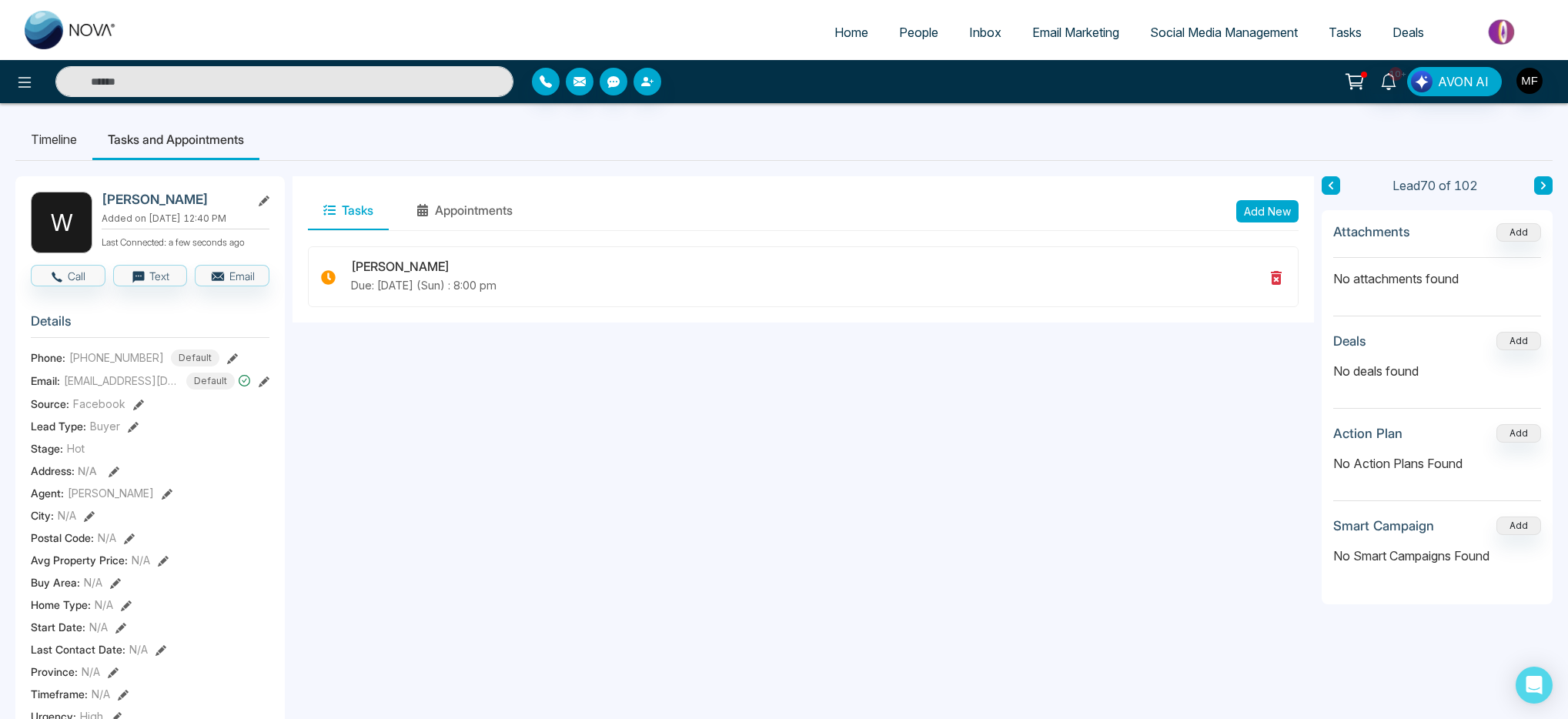
click at [241, 89] on input "text" at bounding box center [284, 82] width 458 height 31
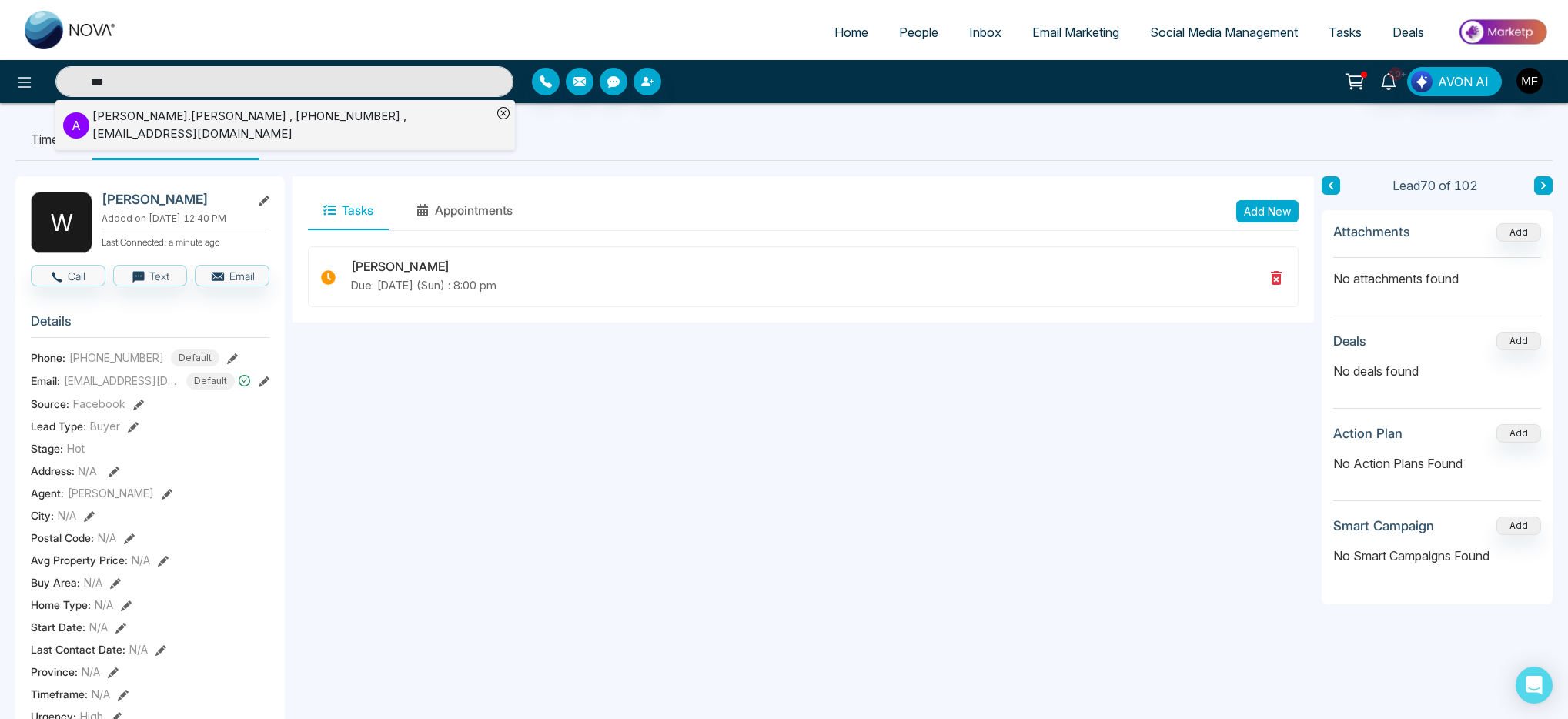
type input "***"
click at [252, 126] on div "Ali.m.gholian , +989141558490 , mohammadgholianali@gmail.com" at bounding box center [292, 125] width 400 height 34
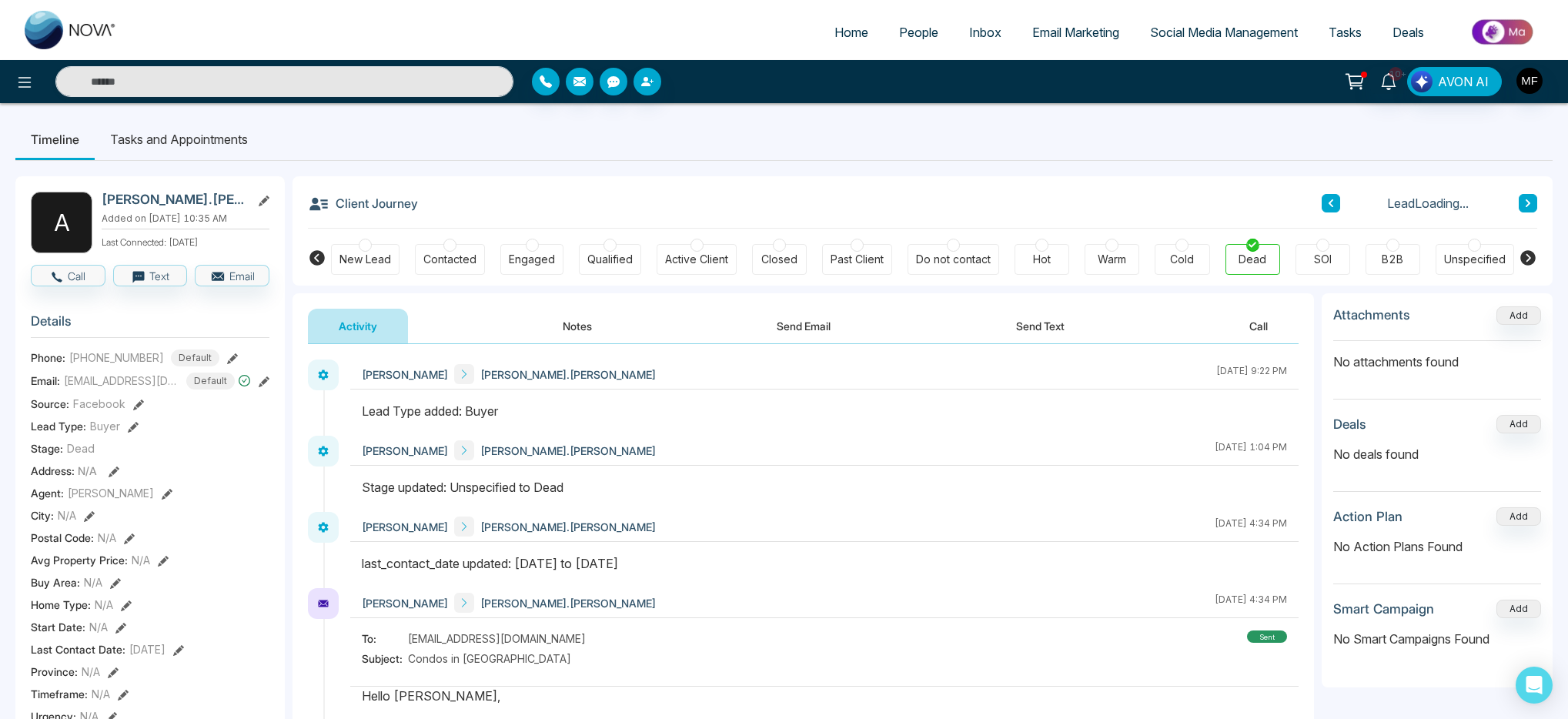
click at [789, 330] on button "Send Email" at bounding box center [803, 326] width 115 height 34
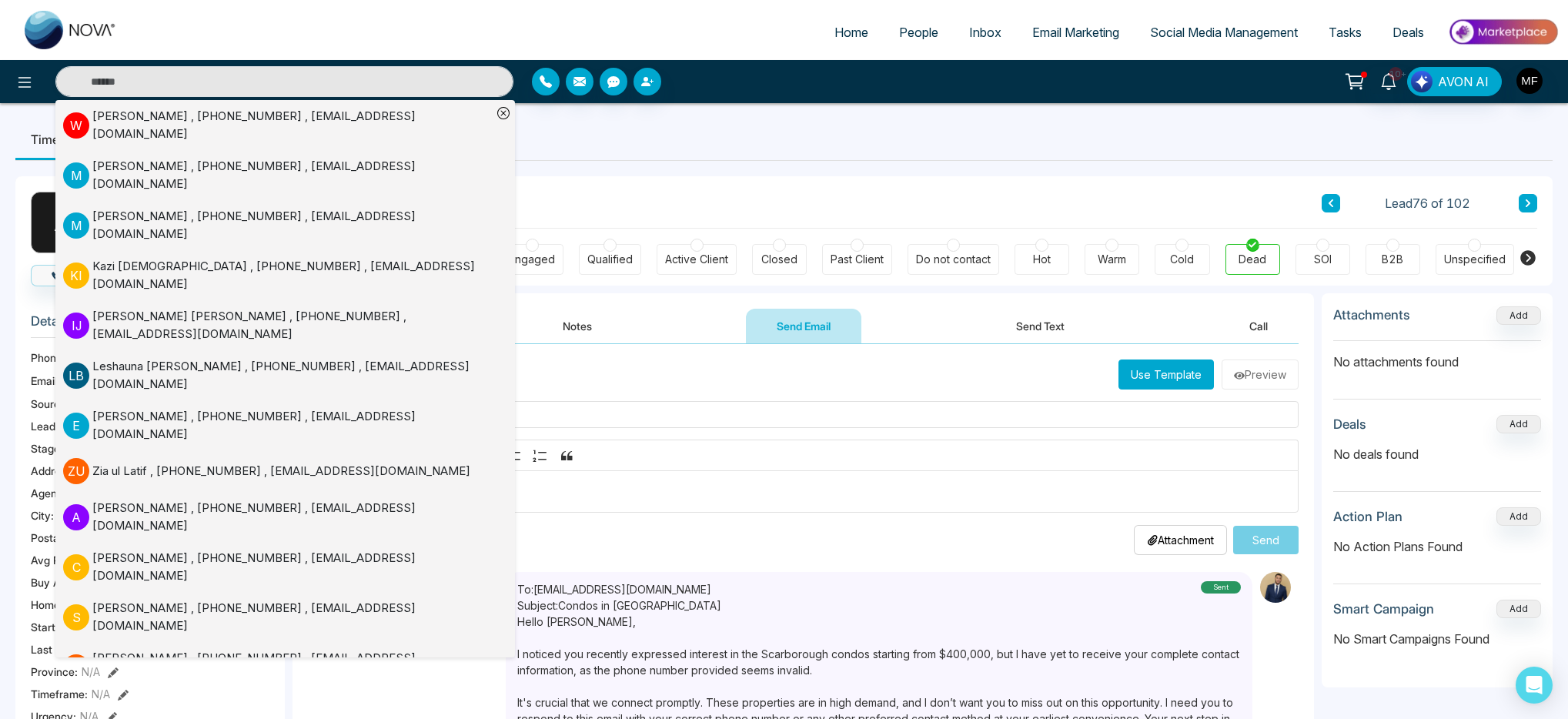
click at [716, 187] on div "Client Journey Lead 76 of 102" at bounding box center [923, 202] width 1230 height 52
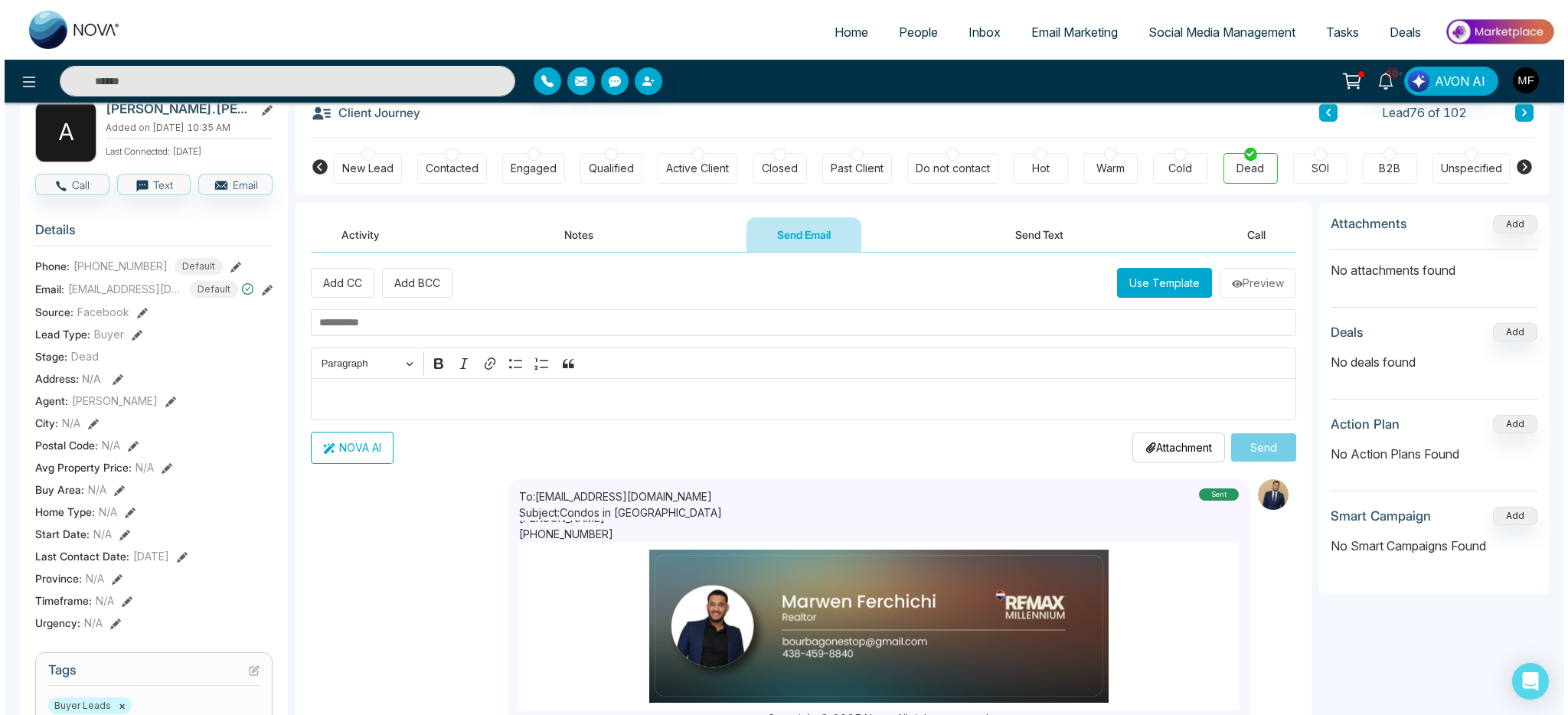
scroll to position [106, 0]
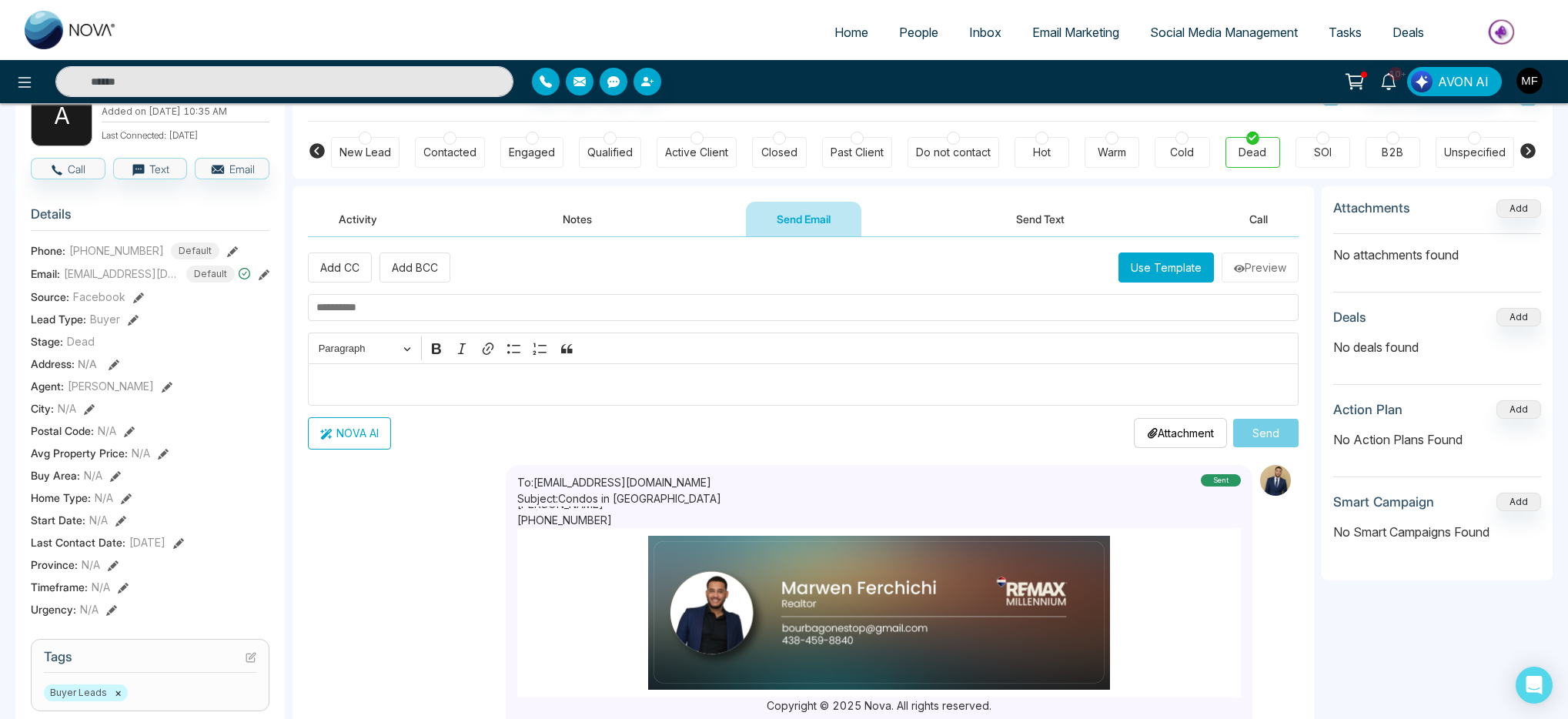
click at [374, 440] on button "NOVA AI" at bounding box center [349, 433] width 83 height 33
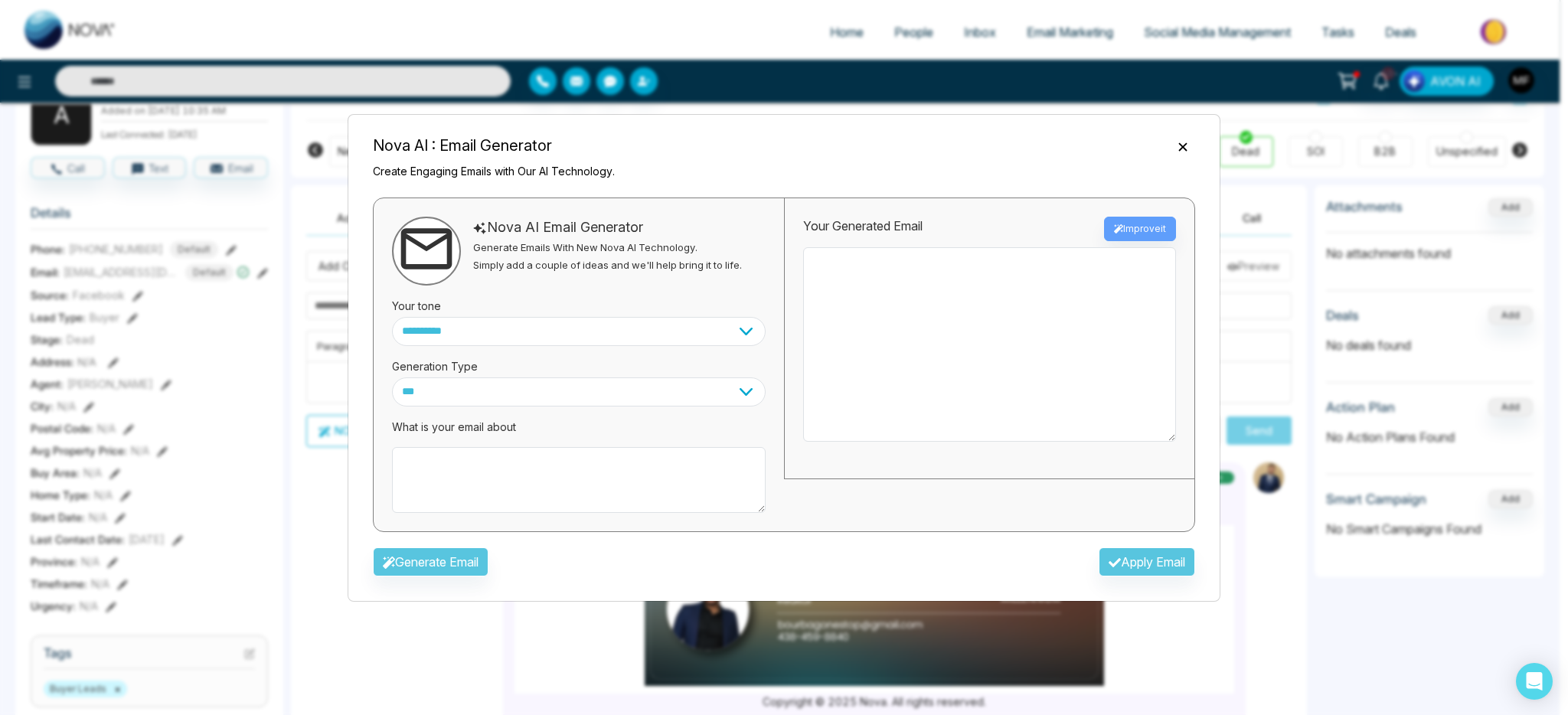
click at [1173, 149] on button "Close" at bounding box center [1183, 145] width 25 height 20
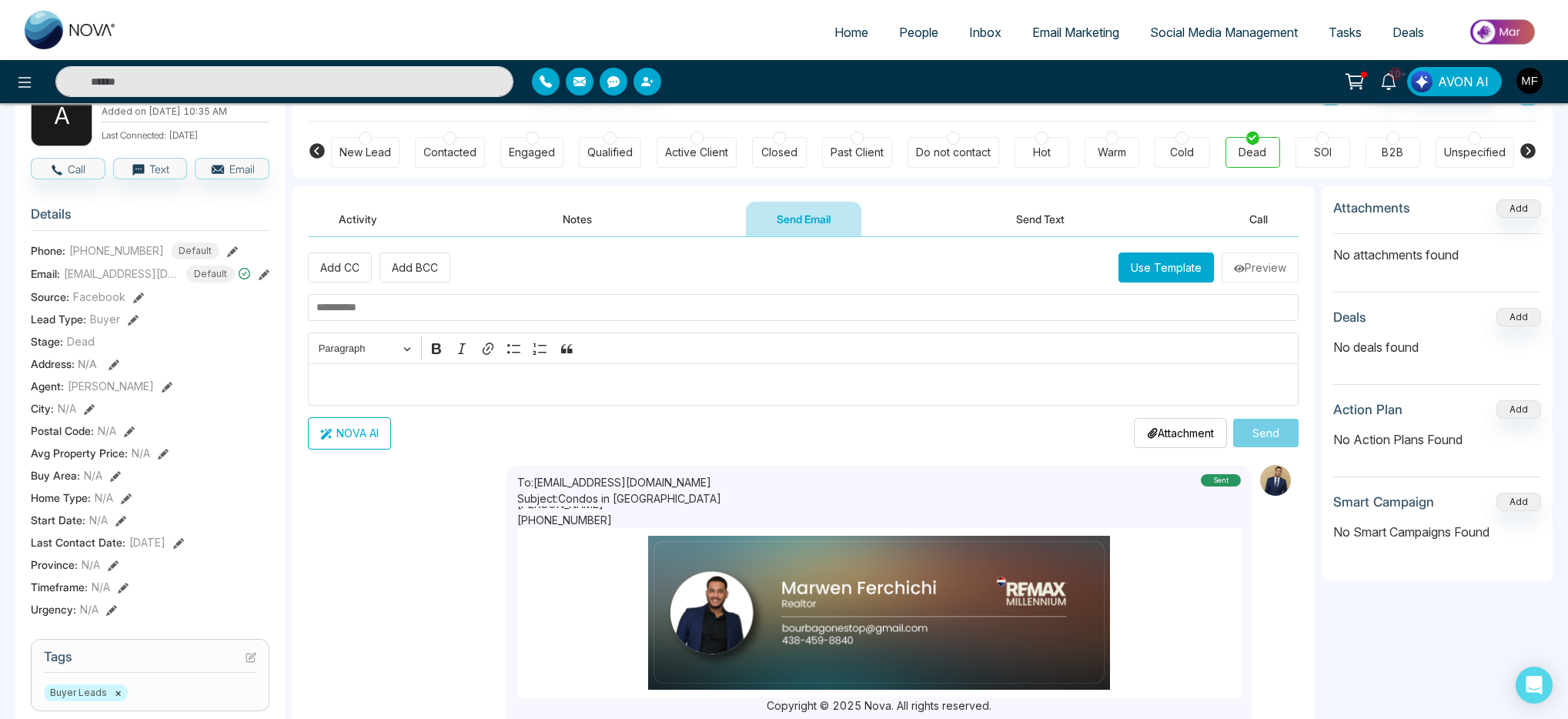
click at [335, 430] on button "NOVA AI" at bounding box center [349, 433] width 83 height 33
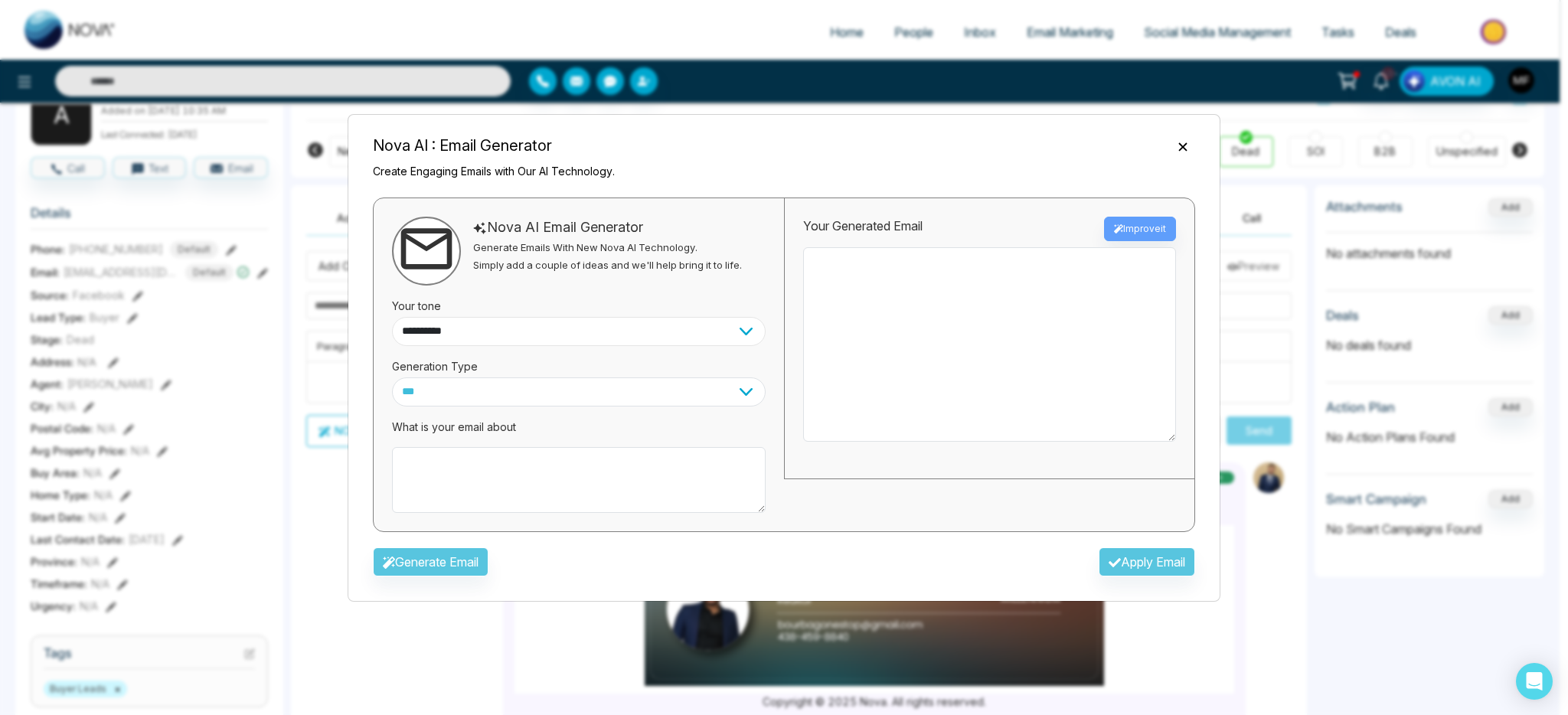
click at [541, 333] on select "**********" at bounding box center [578, 332] width 374 height 29
click at [911, 303] on textarea at bounding box center [990, 344] width 373 height 194
click at [512, 479] on textarea at bounding box center [578, 480] width 374 height 66
click at [624, 331] on select "**********" at bounding box center [578, 332] width 374 height 29
click at [517, 397] on select "*** ***** ******* ******* ********" at bounding box center [578, 392] width 374 height 29
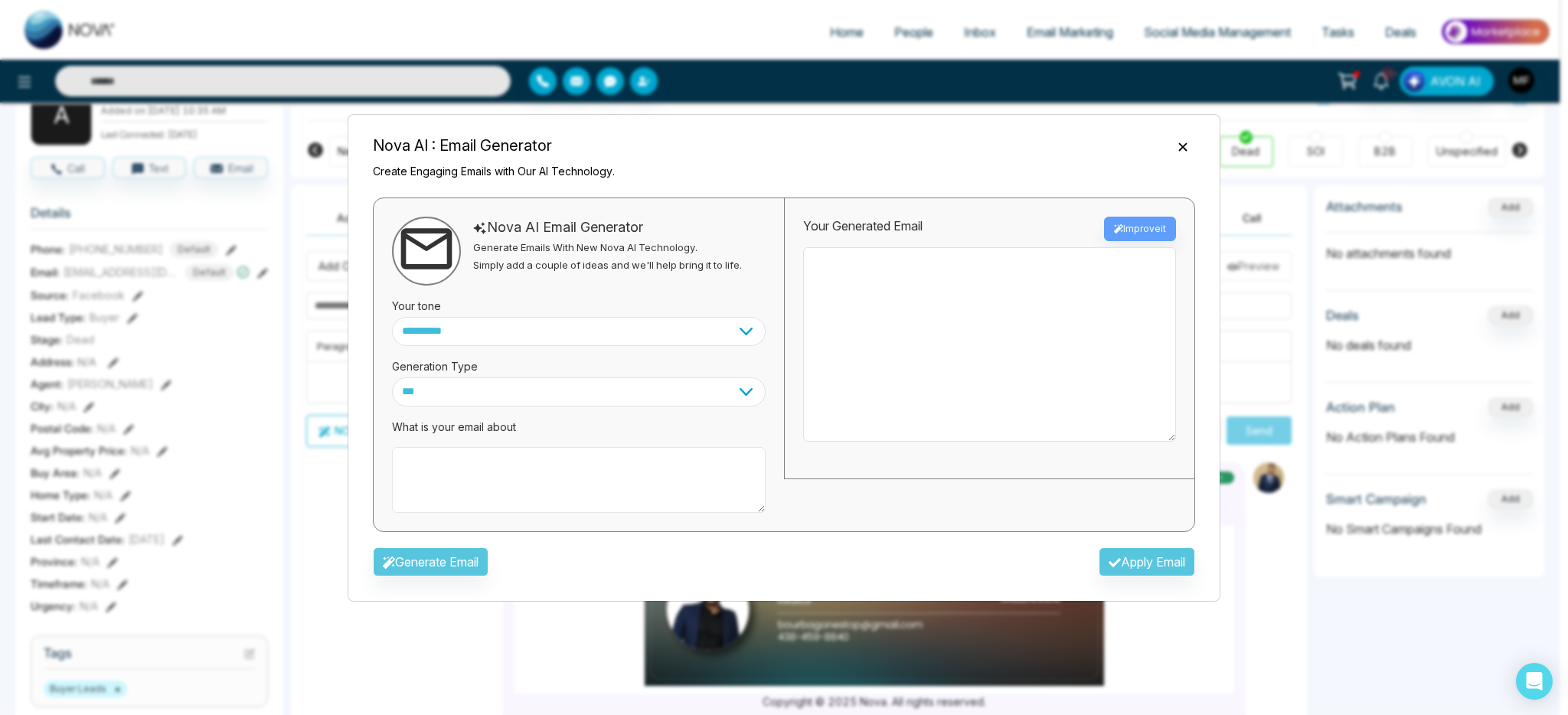
click at [467, 471] on textarea at bounding box center [578, 480] width 374 height 66
click at [1187, 150] on icon "Close" at bounding box center [1183, 147] width 15 height 15
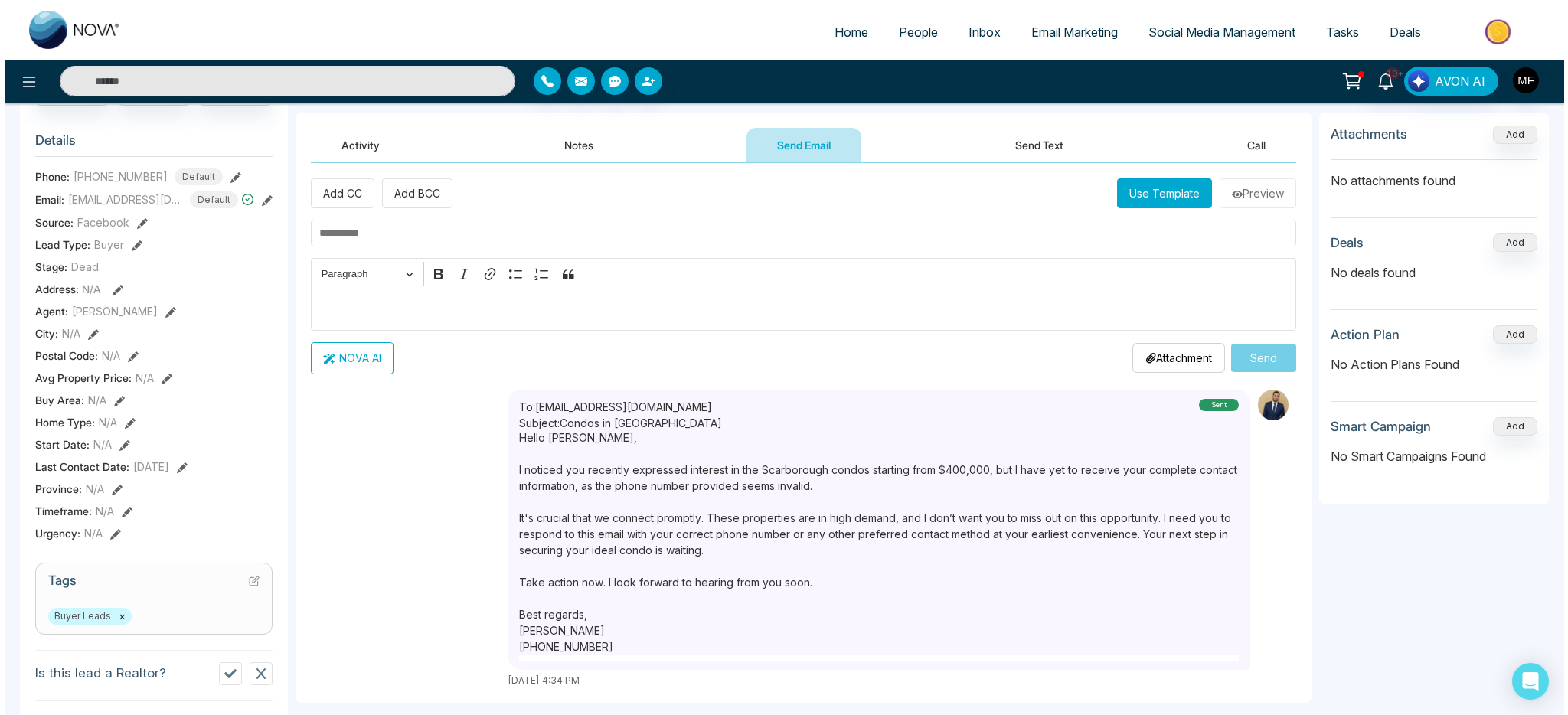
scroll to position [0, 0]
click at [342, 362] on button "NOVA AI" at bounding box center [347, 358] width 83 height 32
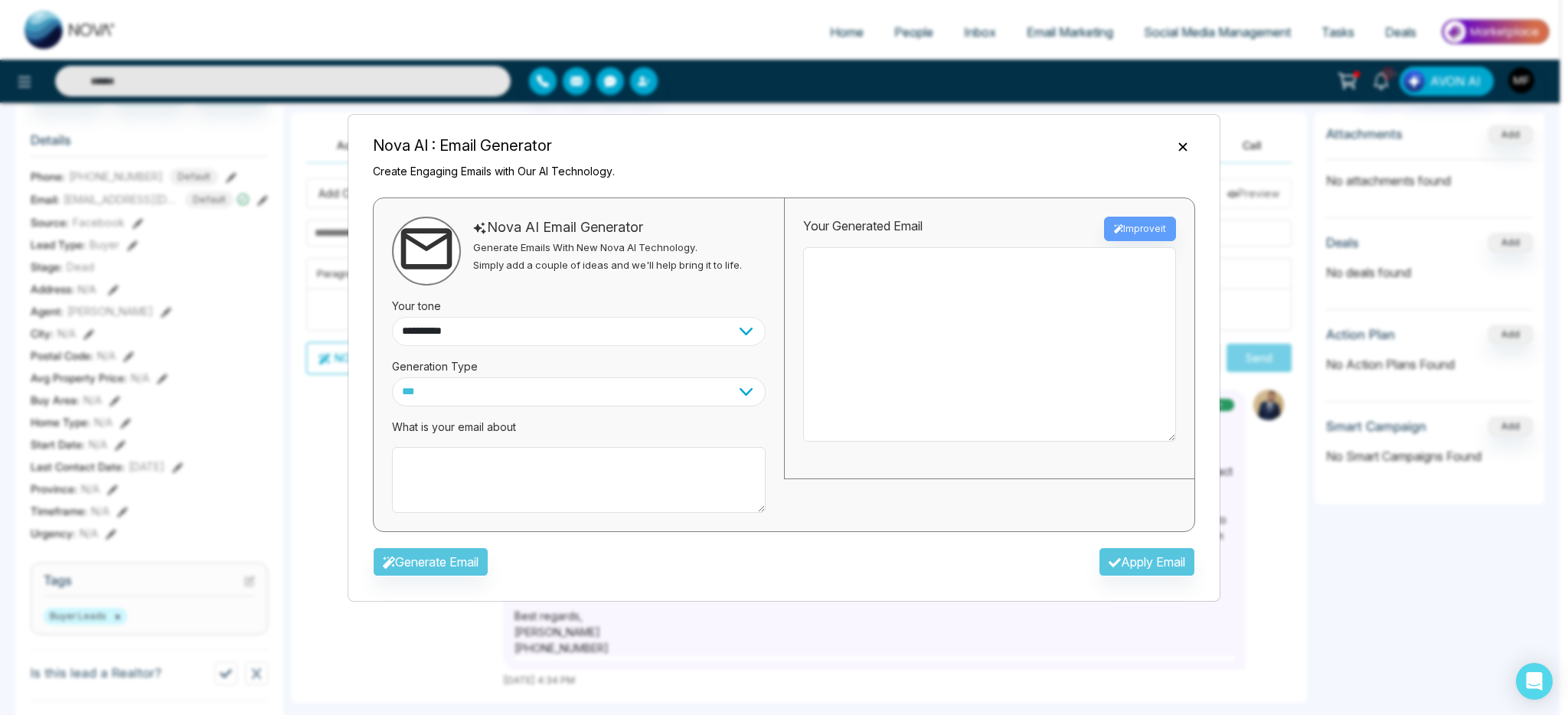
click at [552, 342] on select "**********" at bounding box center [578, 332] width 374 height 29
click at [392, 317] on select "**********" at bounding box center [578, 332] width 374 height 29
click at [509, 328] on select "**********" at bounding box center [578, 332] width 374 height 29
select select "********"
click at [392, 317] on select "**********" at bounding box center [578, 332] width 374 height 29
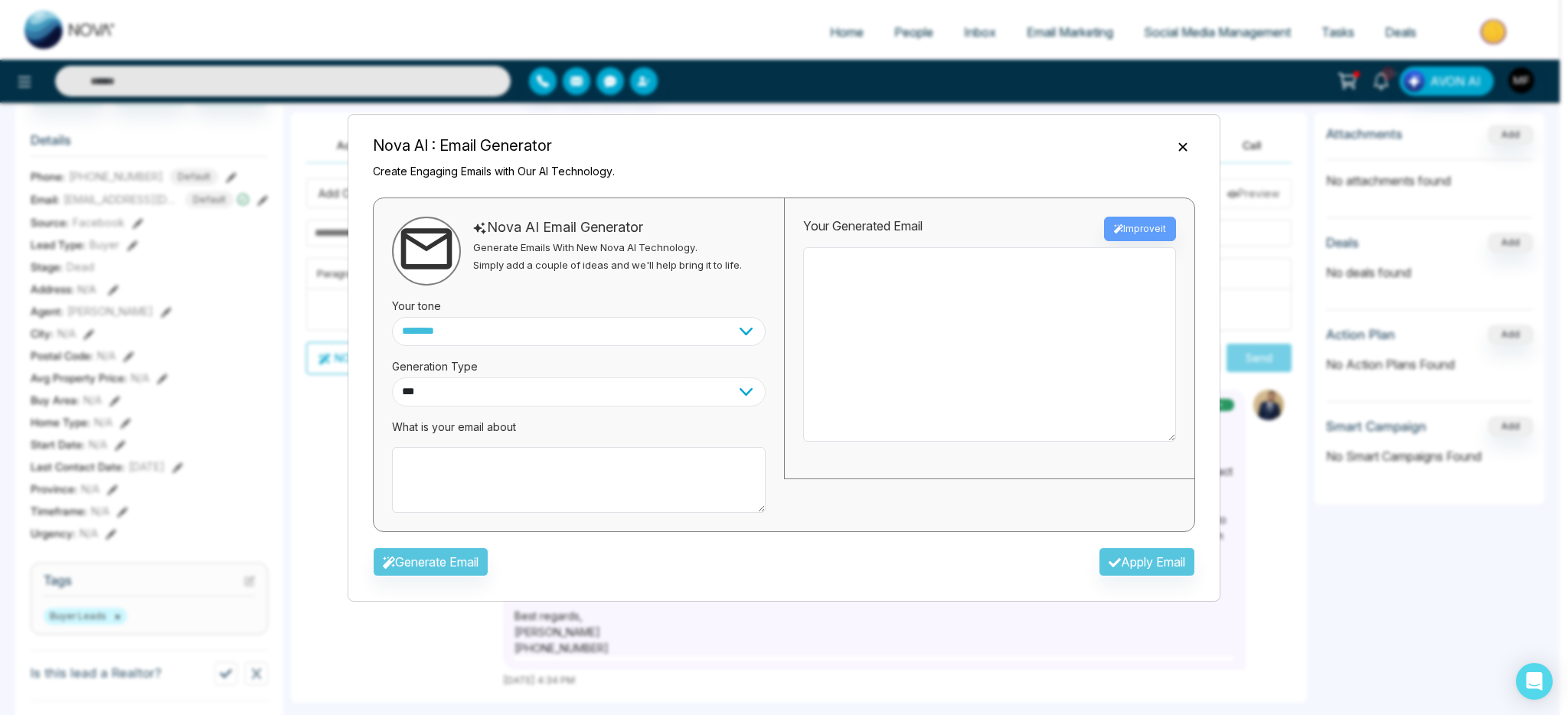
click at [494, 402] on select "*** ***** ******* ******* ********" at bounding box center [578, 392] width 374 height 29
click at [488, 476] on textarea at bounding box center [578, 480] width 374 height 66
click at [887, 346] on textarea at bounding box center [990, 344] width 373 height 194
click at [595, 430] on p "What is your email about" at bounding box center [578, 427] width 374 height 16
click at [555, 483] on textarea at bounding box center [578, 480] width 374 height 66
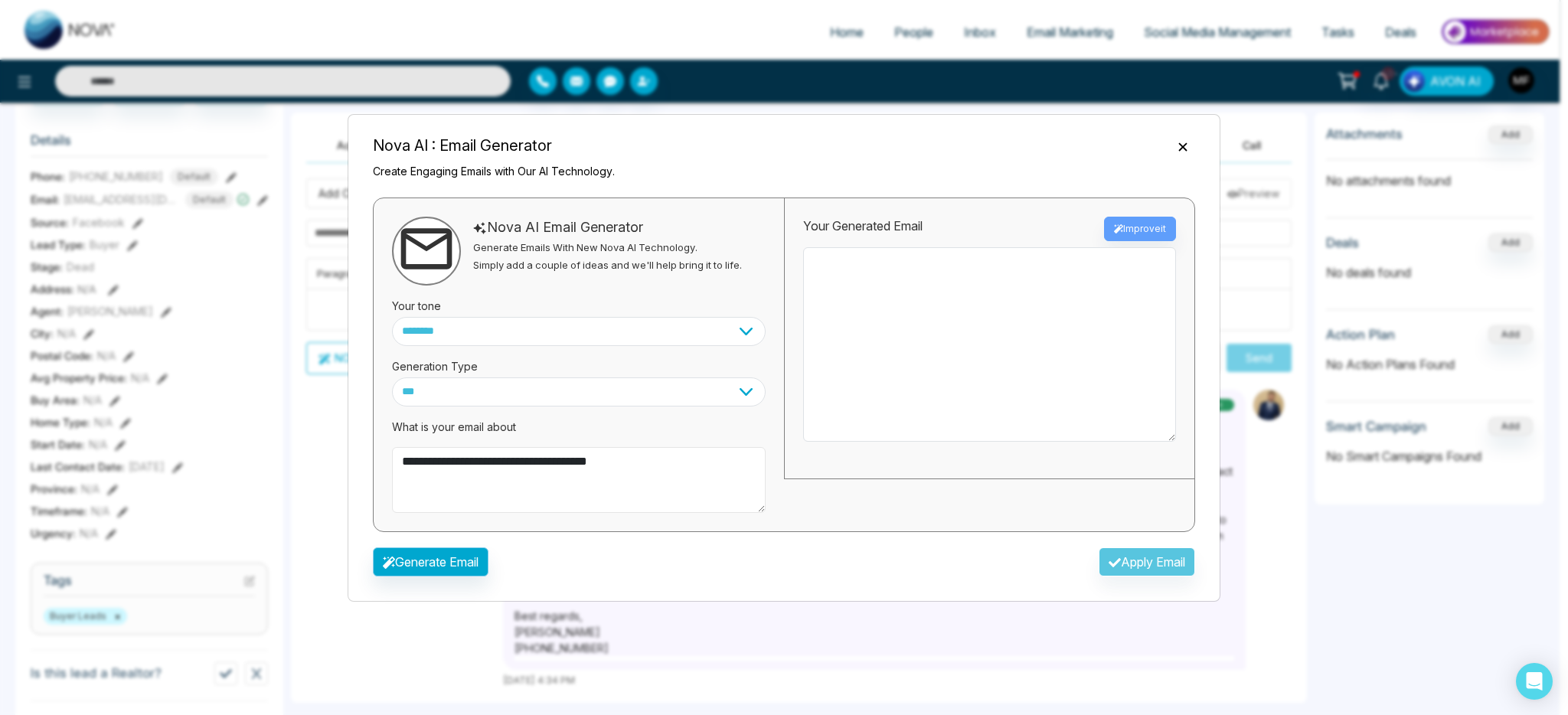
type textarea "**********"
click at [478, 564] on button "Generate Email" at bounding box center [430, 562] width 115 height 29
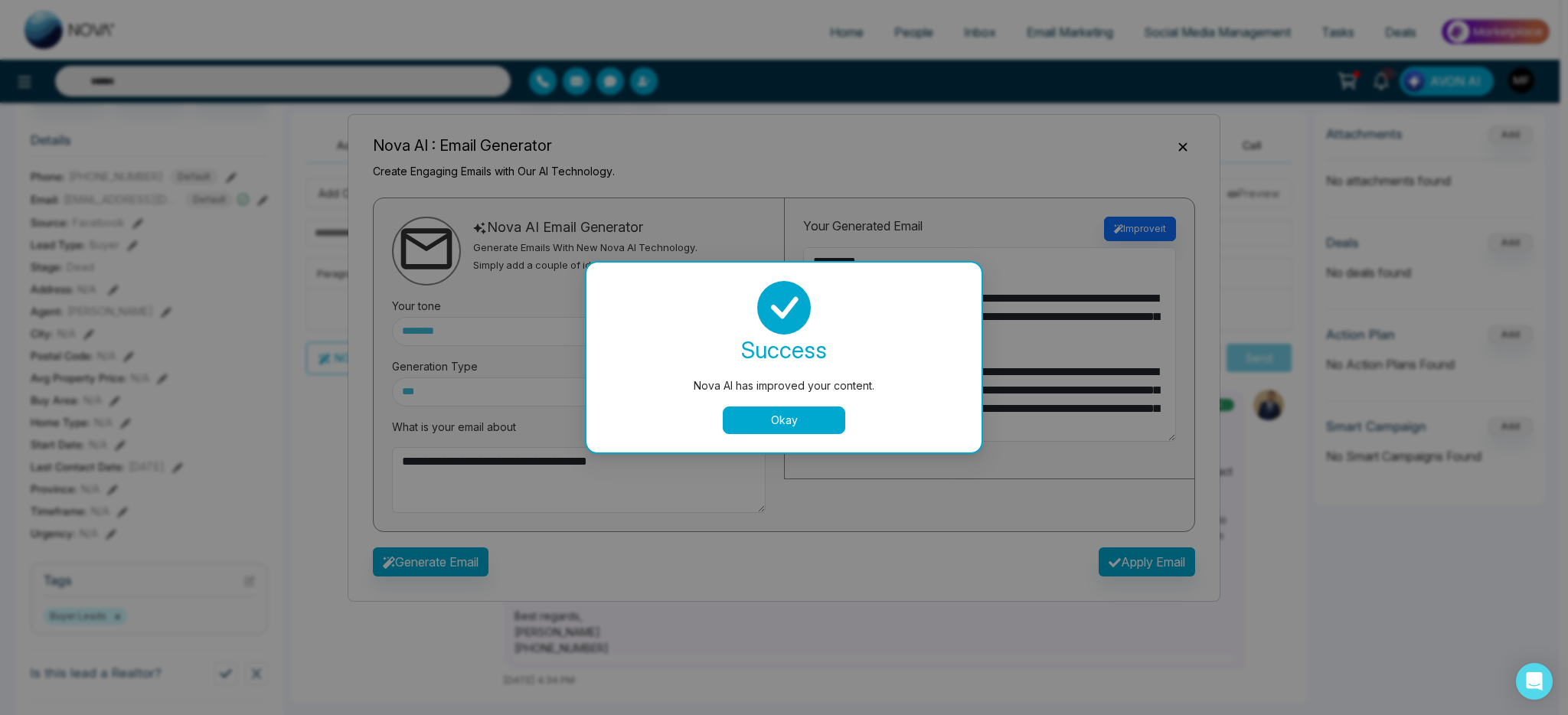
click at [811, 417] on button "Okay" at bounding box center [784, 420] width 122 height 27
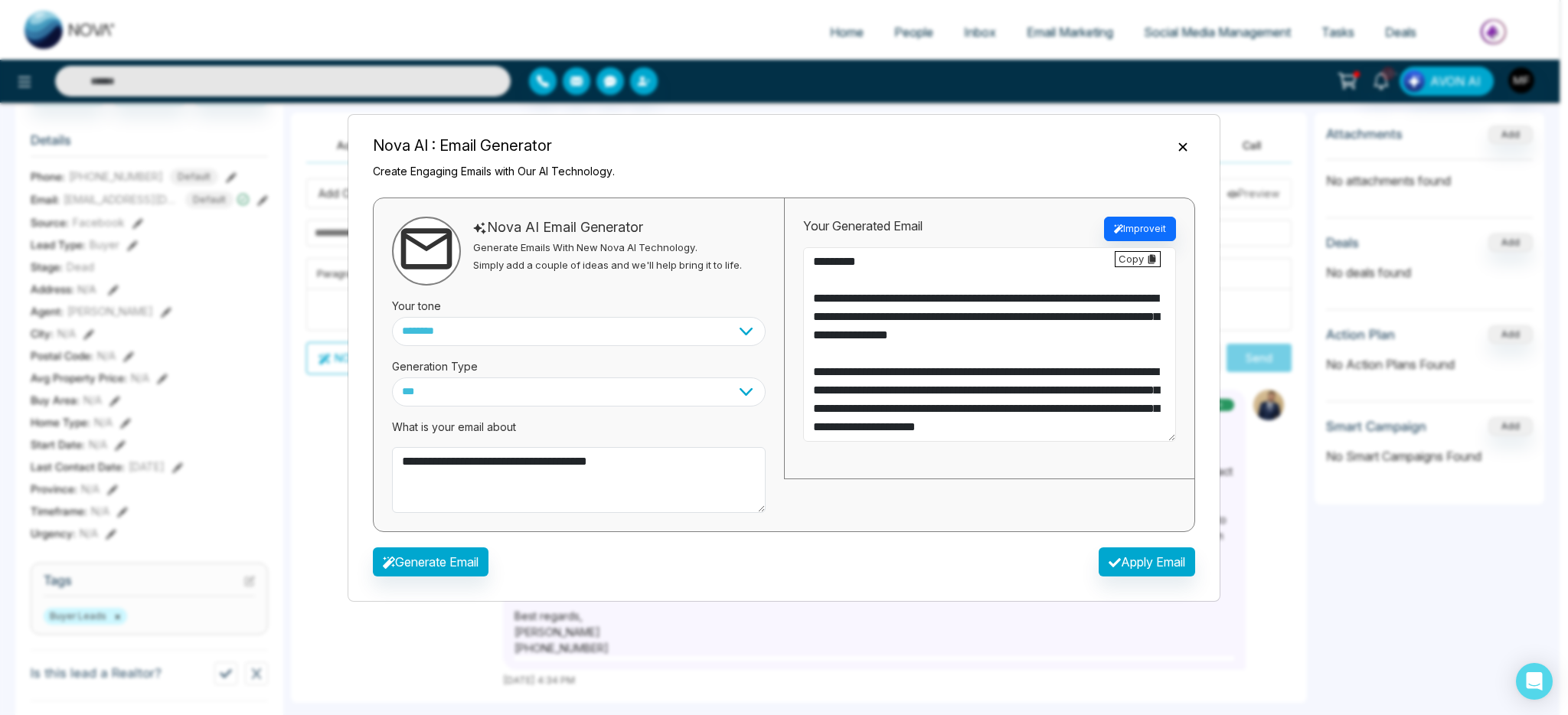
click at [844, 256] on textarea "**********" at bounding box center [990, 344] width 373 height 194
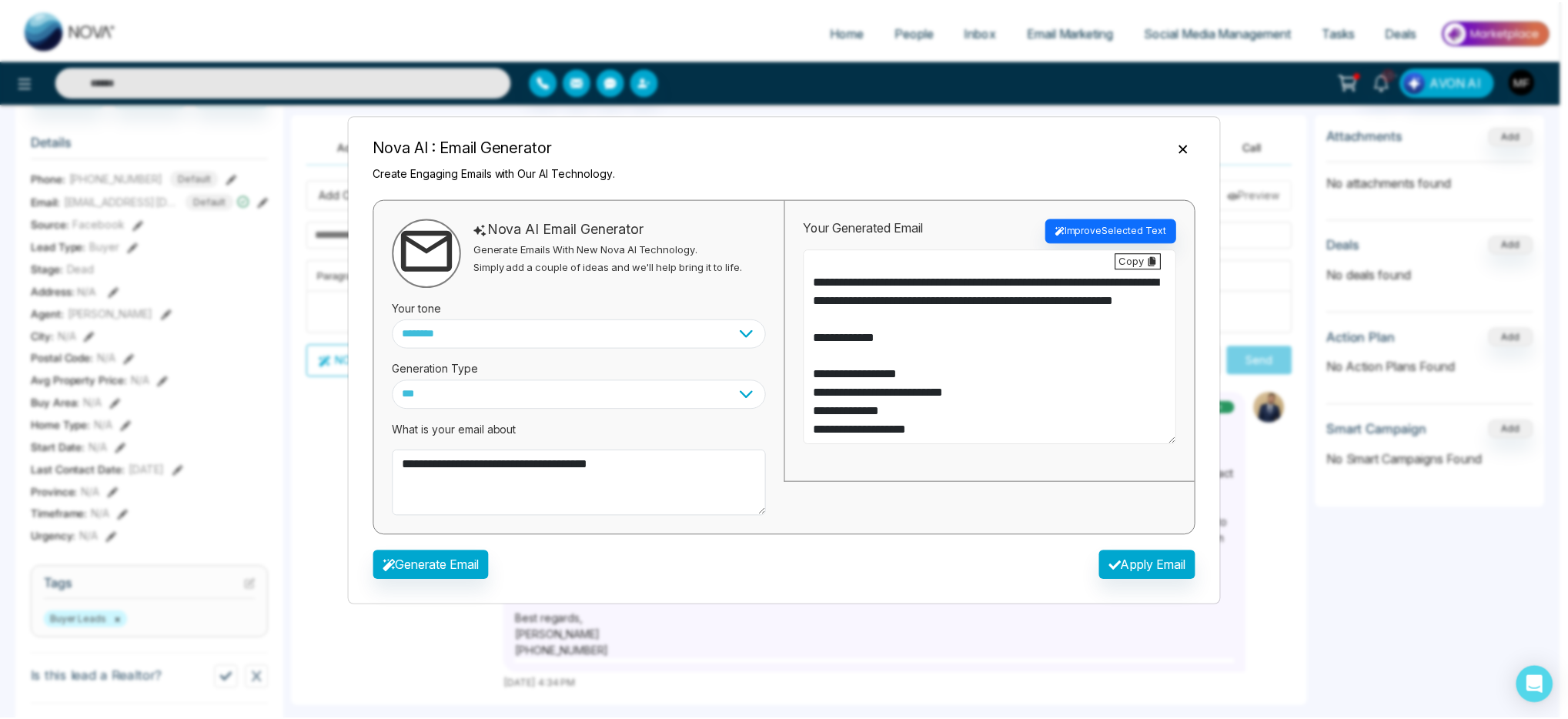
scroll to position [314, 0]
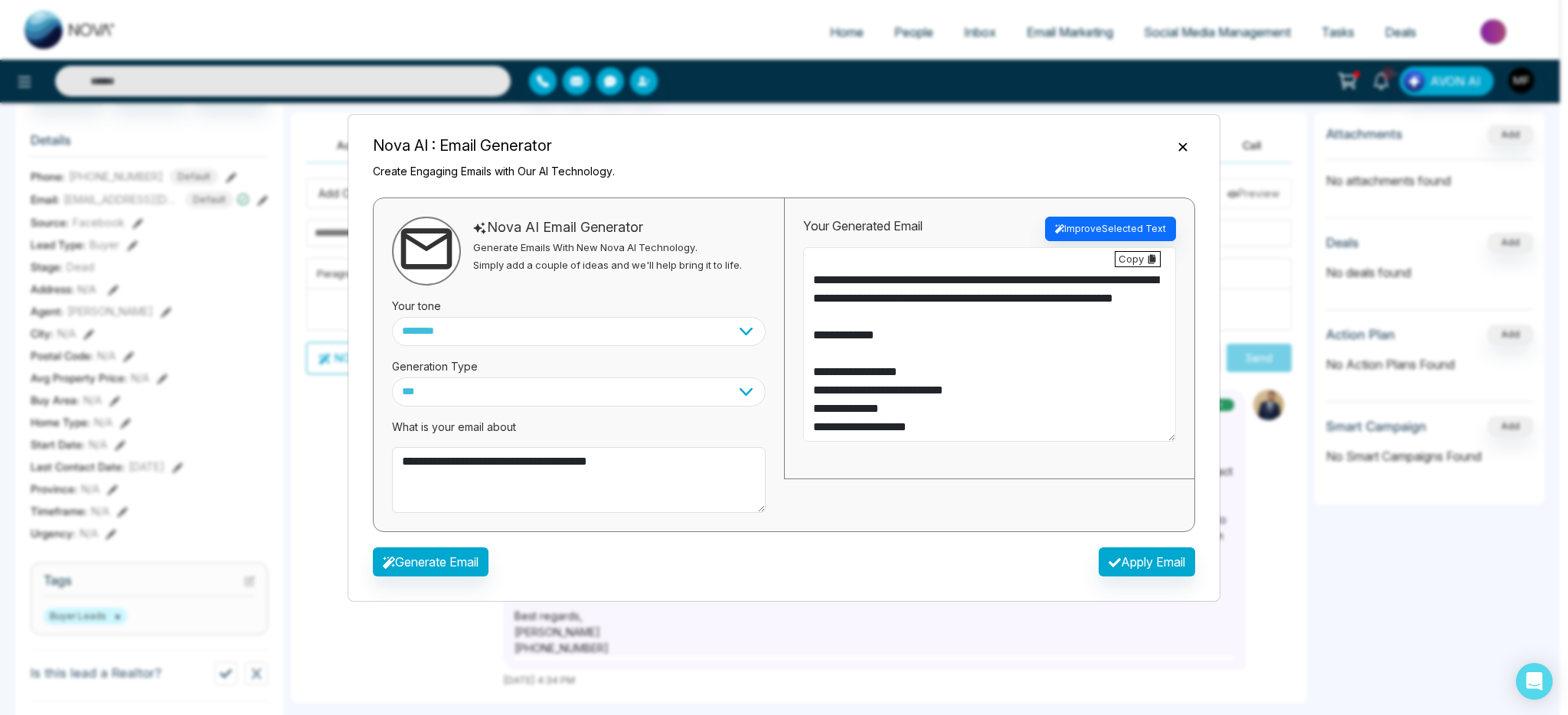
drag, startPoint x: 984, startPoint y: 391, endPoint x: 808, endPoint y: 397, distance: 176.1
click at [808, 397] on textarea "**********" at bounding box center [990, 344] width 373 height 194
click at [926, 425] on textarea "**********" at bounding box center [990, 344] width 373 height 194
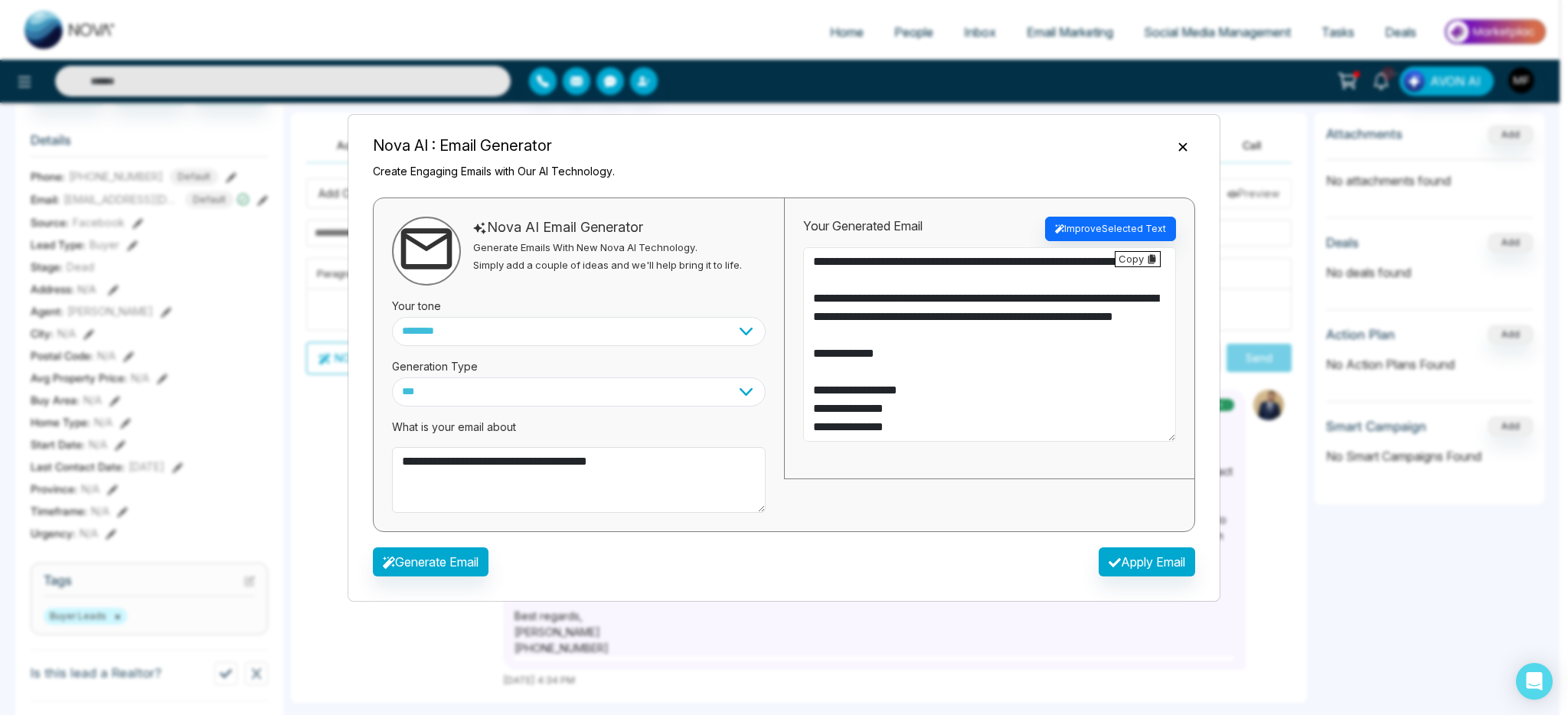
click at [923, 422] on textarea "**********" at bounding box center [990, 344] width 373 height 194
click at [929, 410] on textarea "**********" at bounding box center [990, 344] width 373 height 194
click at [873, 434] on textarea "**********" at bounding box center [990, 344] width 373 height 194
click at [920, 410] on textarea "**********" at bounding box center [990, 344] width 373 height 194
type textarea "**********"
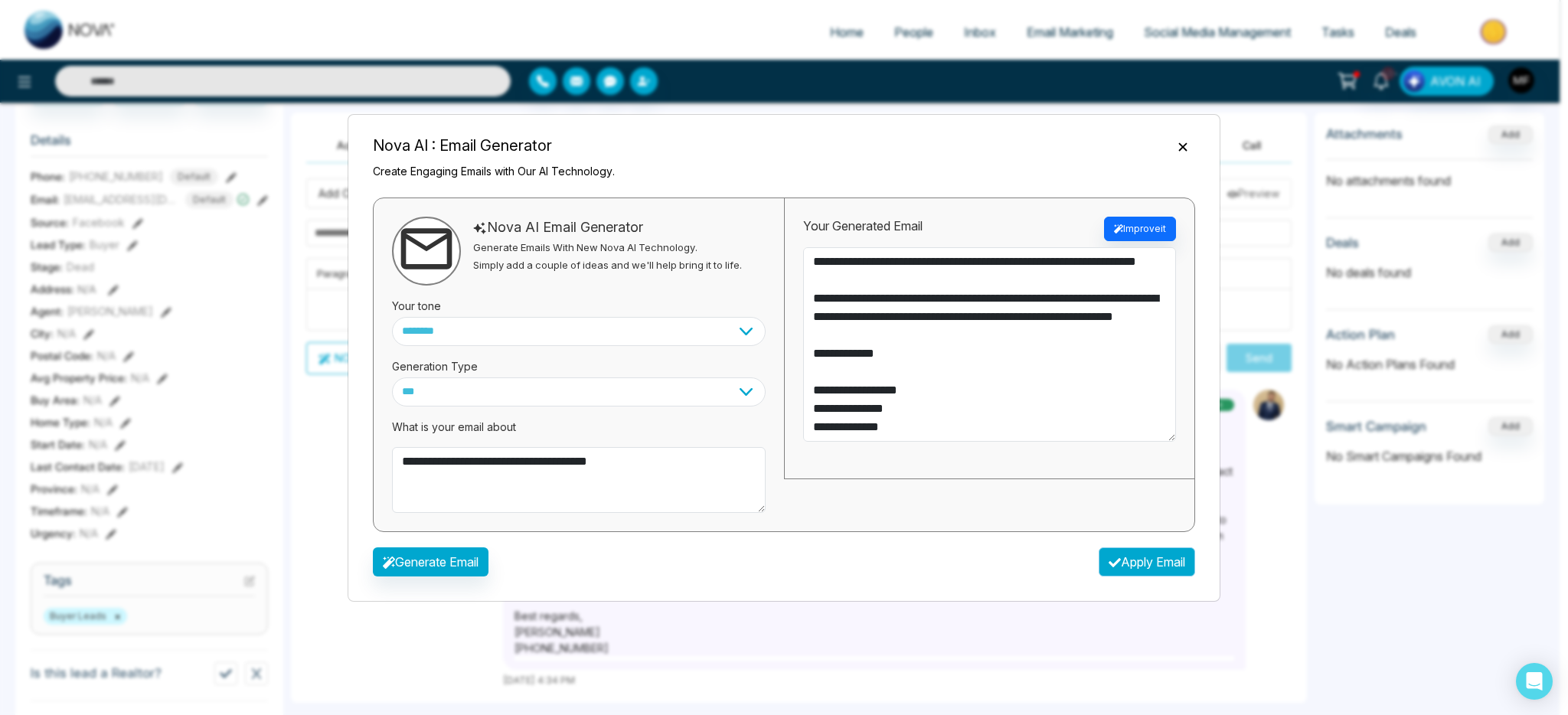
click at [1145, 566] on button "Apply Email" at bounding box center [1147, 562] width 97 height 29
type textarea "**********"
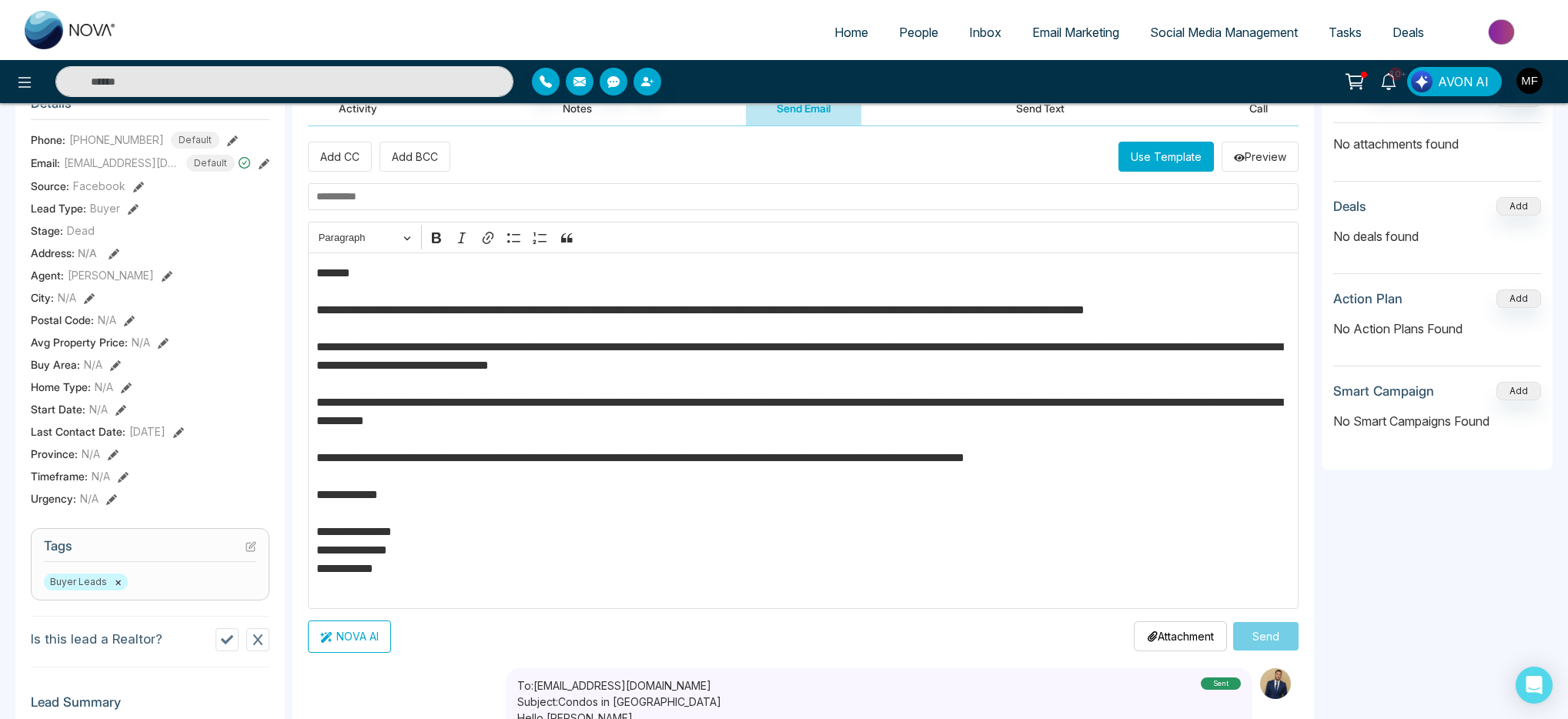
scroll to position [206, 0]
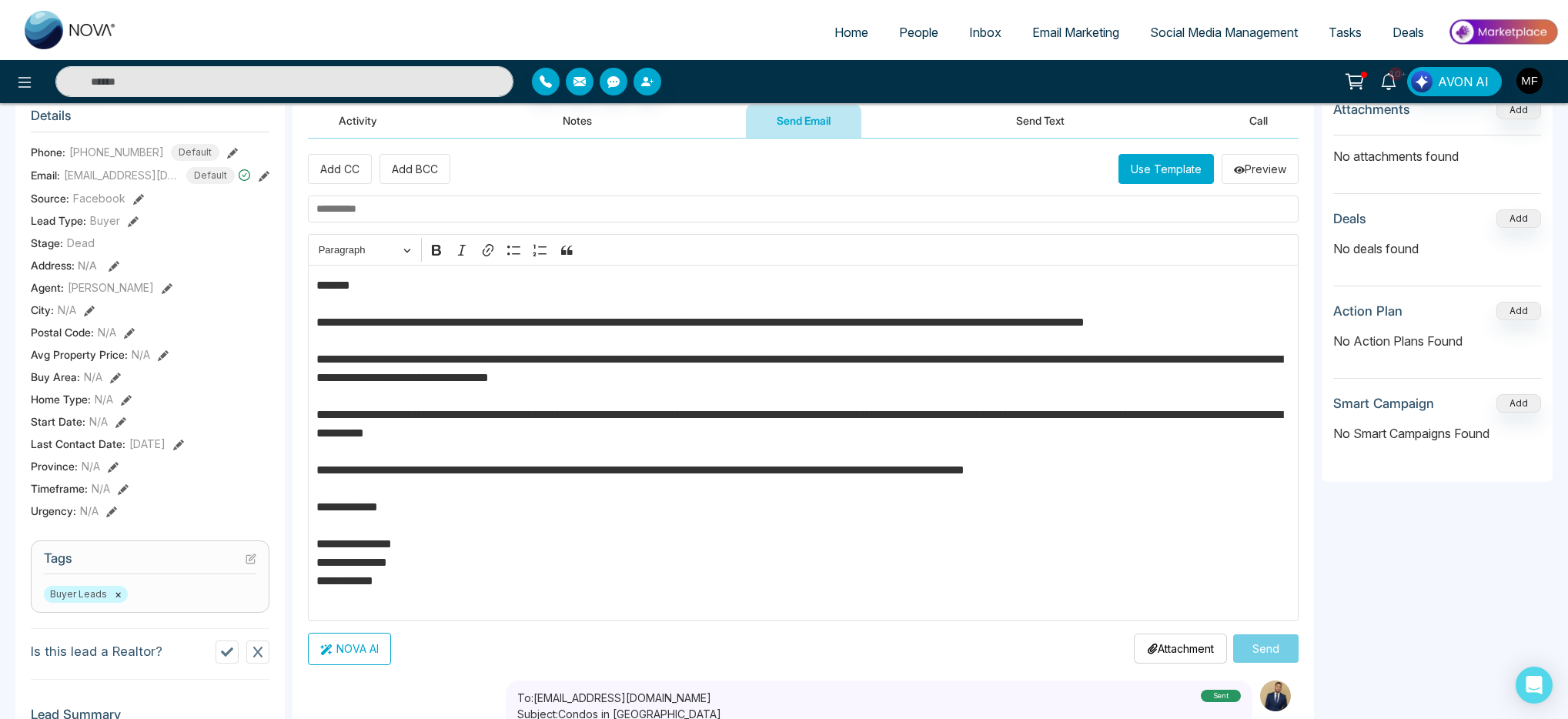
click at [790, 557] on p "**********" at bounding box center [803, 442] width 975 height 333
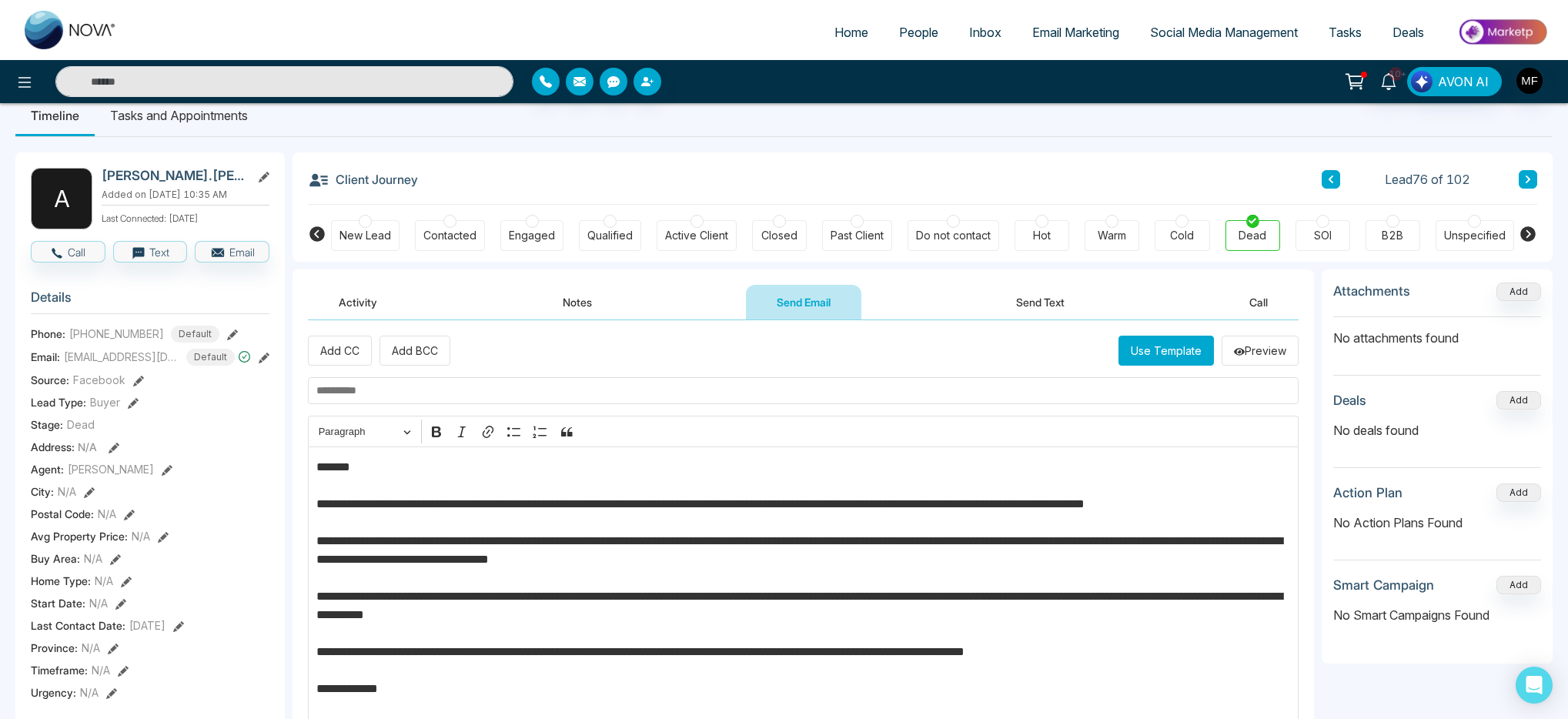
scroll to position [31, 0]
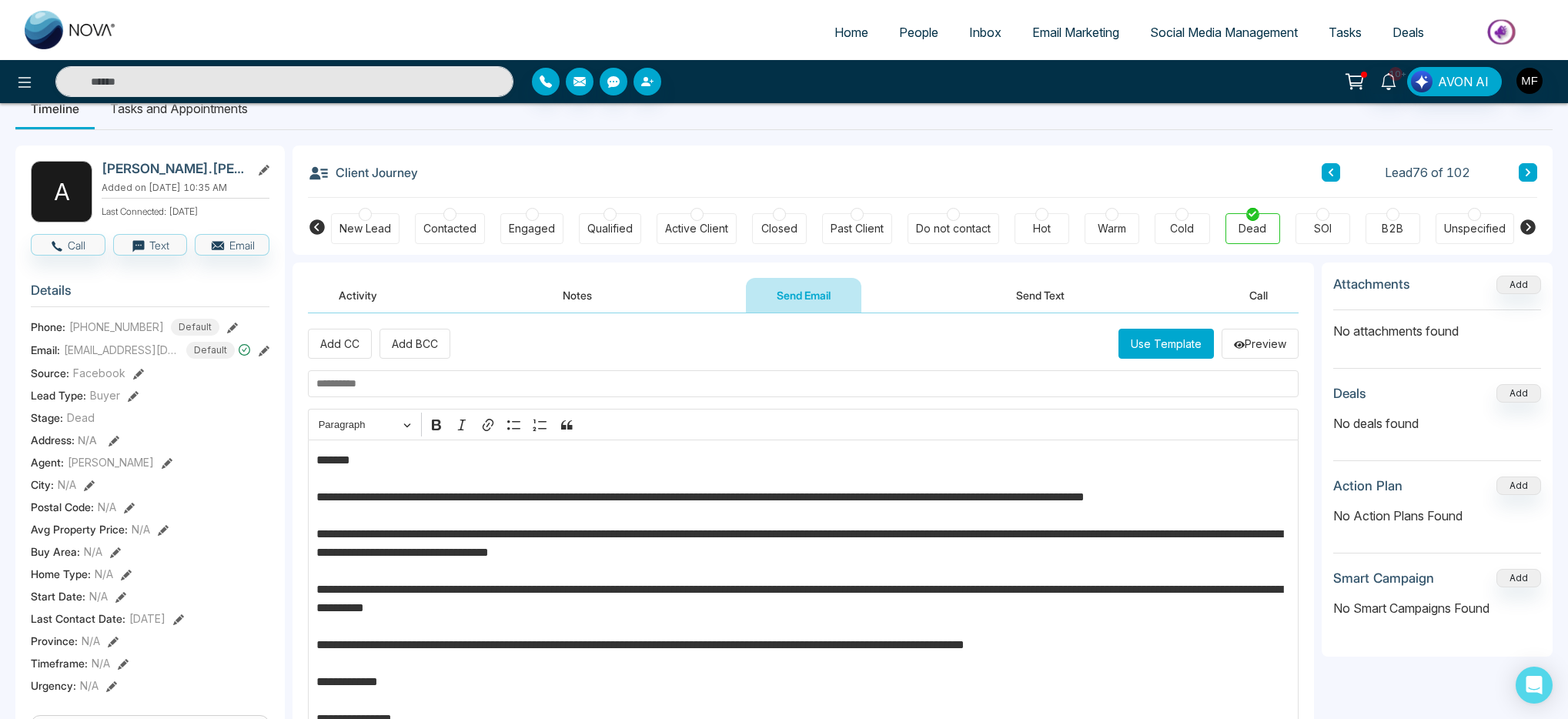
click at [1142, 353] on button "Use Template" at bounding box center [1166, 343] width 95 height 30
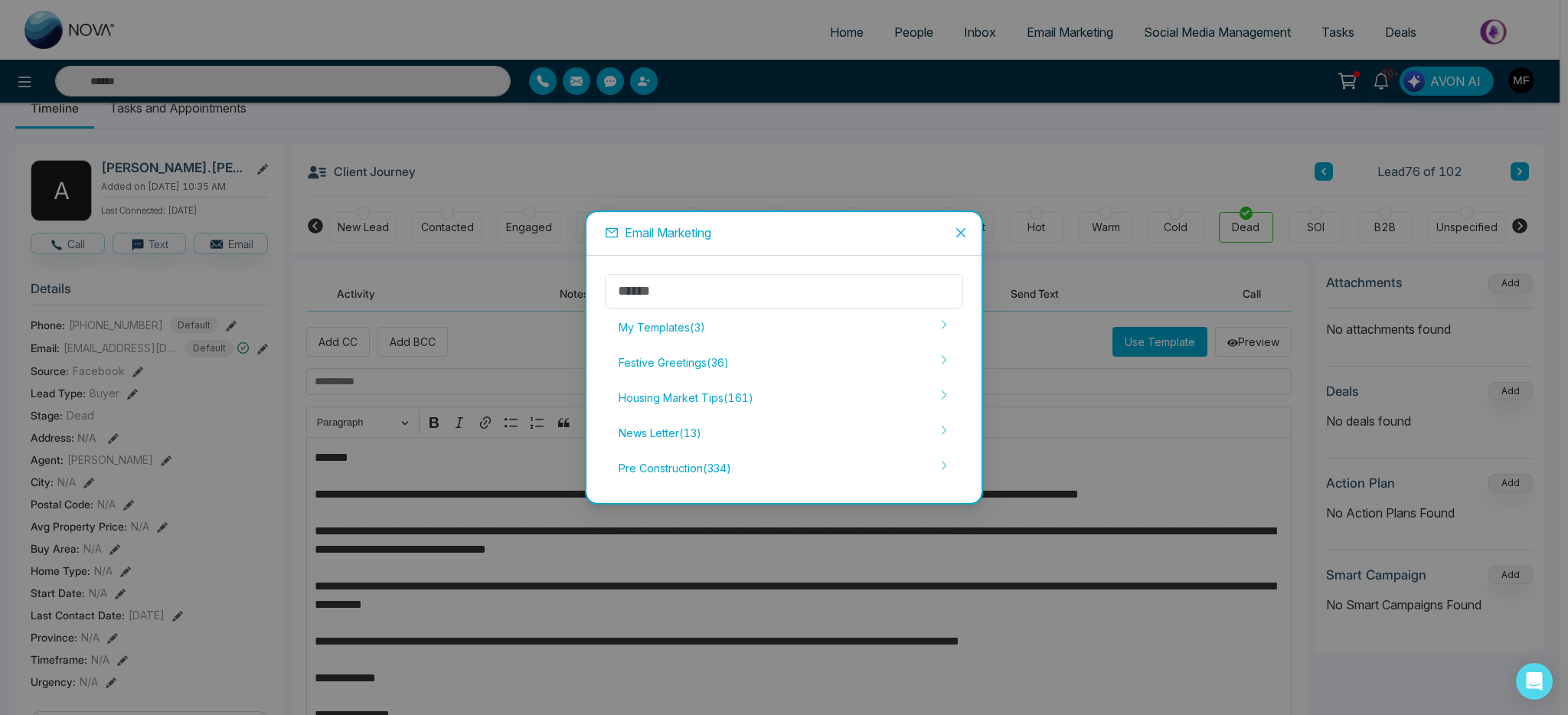
click at [956, 229] on icon "close" at bounding box center [961, 233] width 9 height 9
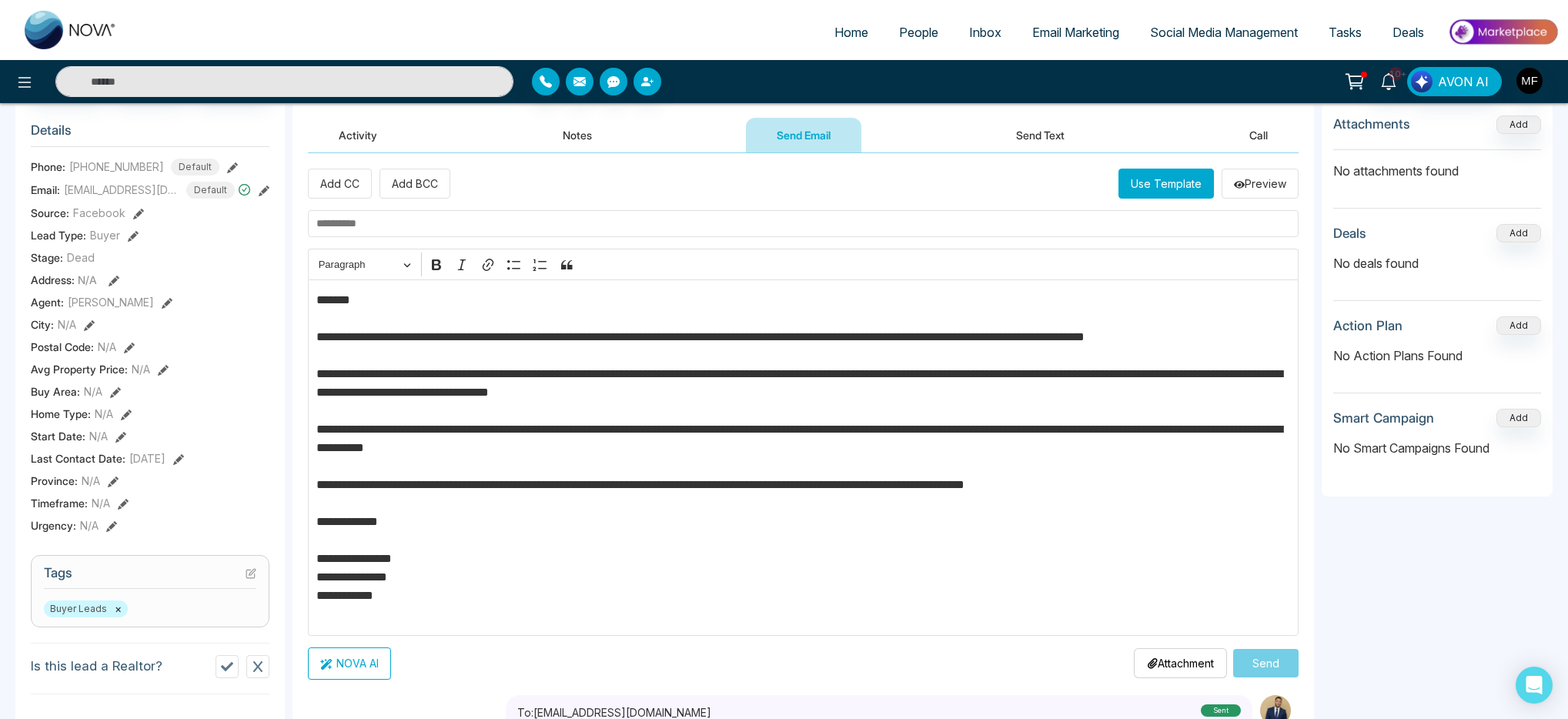
scroll to position [194, 0]
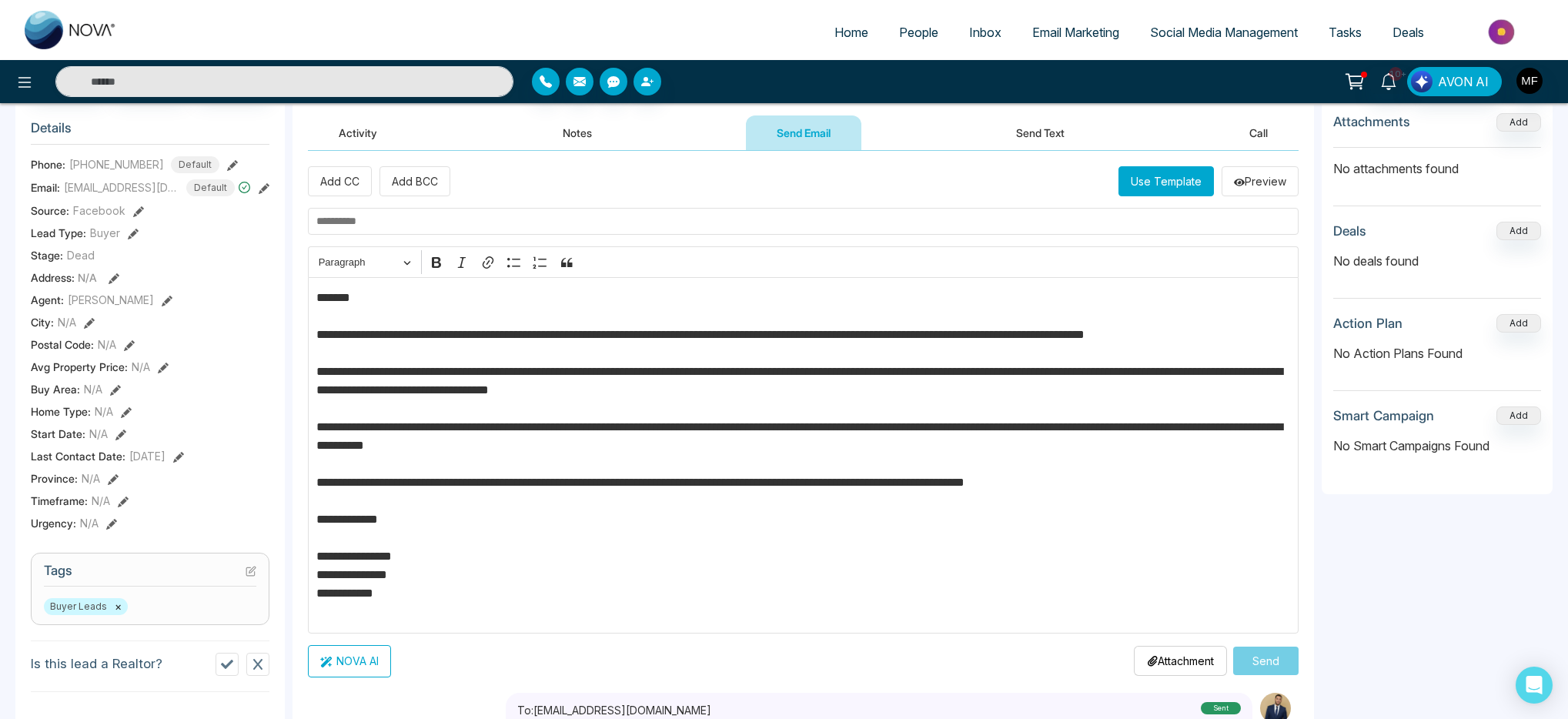
click at [580, 576] on p "**********" at bounding box center [803, 455] width 975 height 333
click at [983, 575] on p "**********" at bounding box center [803, 455] width 975 height 333
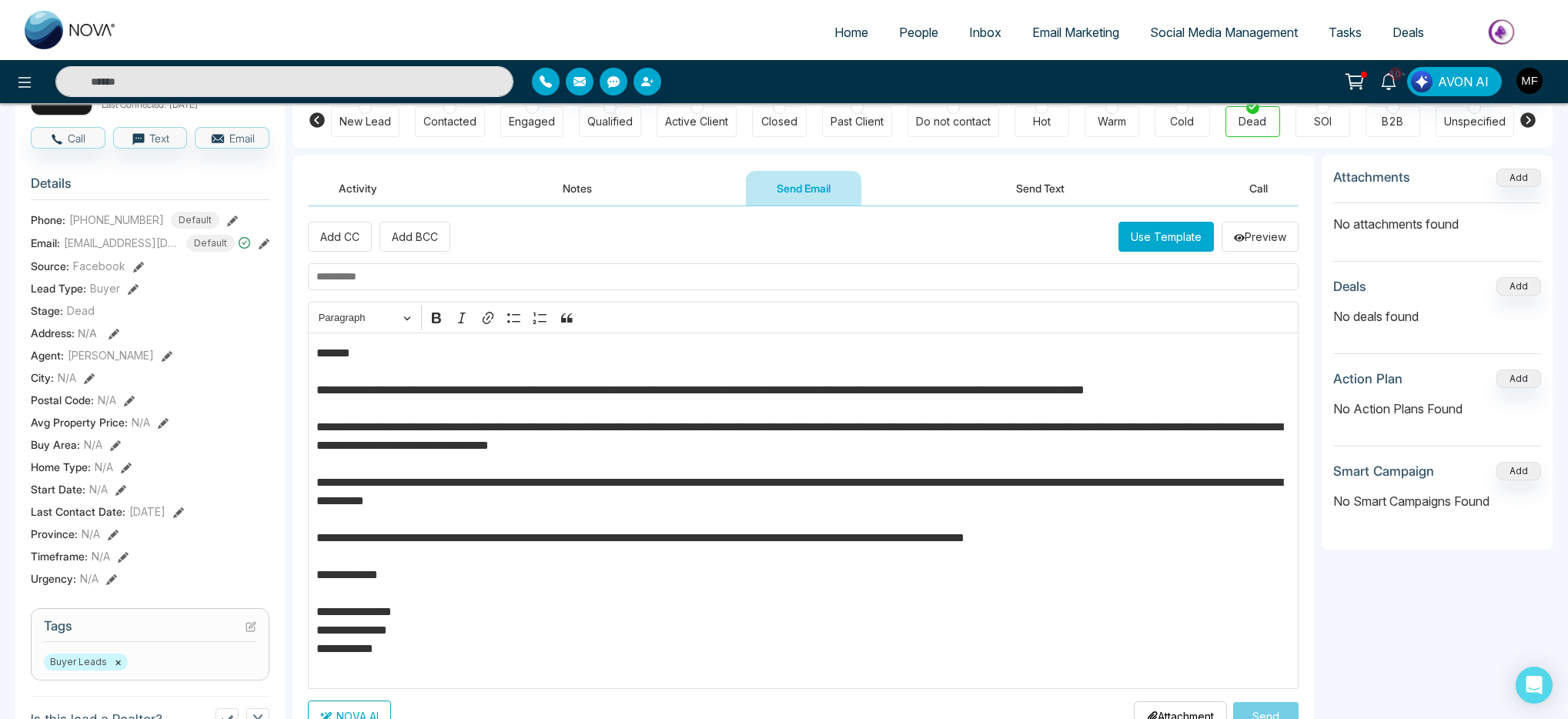
scroll to position [49, 0]
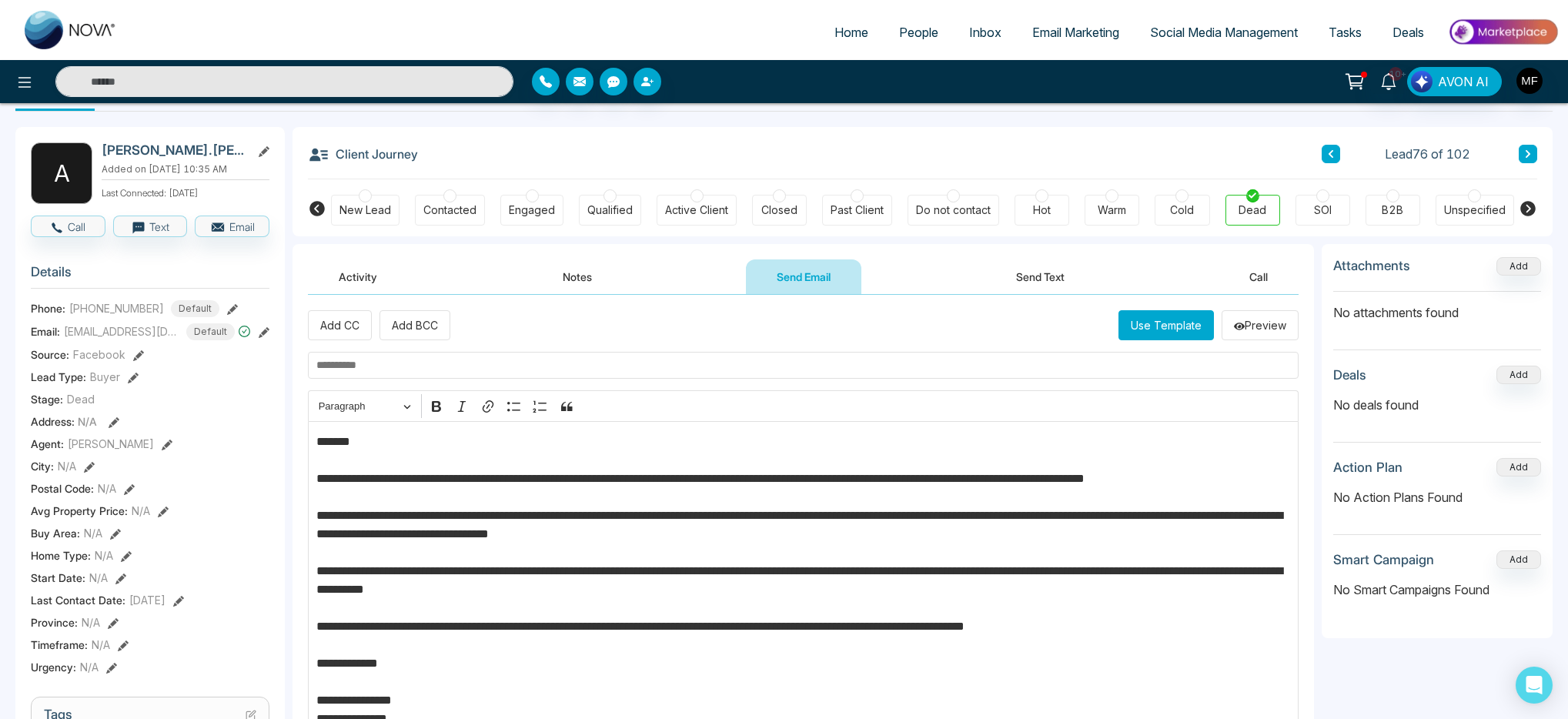
click at [473, 364] on input "text" at bounding box center [803, 365] width 991 height 27
click at [422, 366] on input "text" at bounding box center [803, 365] width 991 height 27
click at [480, 362] on input "**********" at bounding box center [803, 365] width 991 height 27
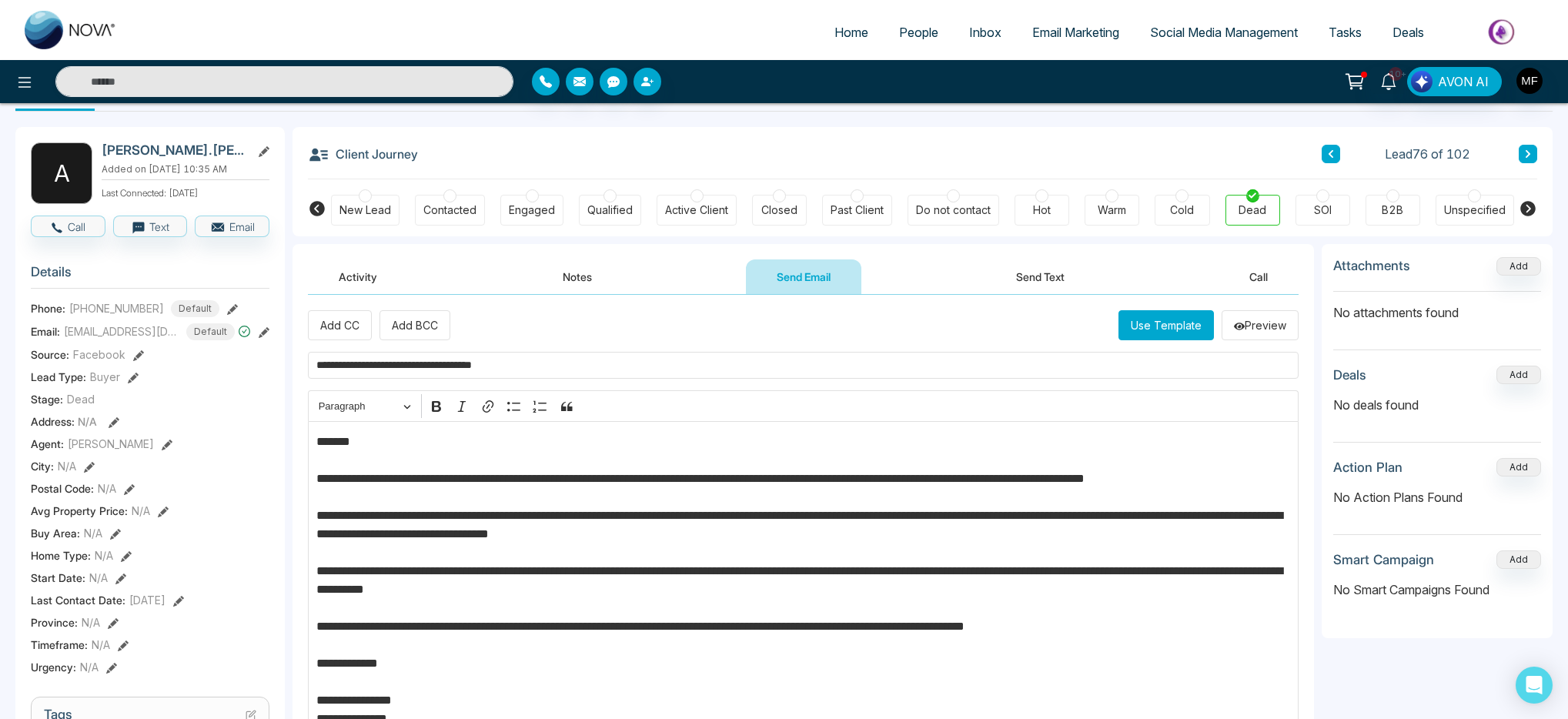
click at [641, 366] on input "**********" at bounding box center [803, 365] width 991 height 27
paste input "**********"
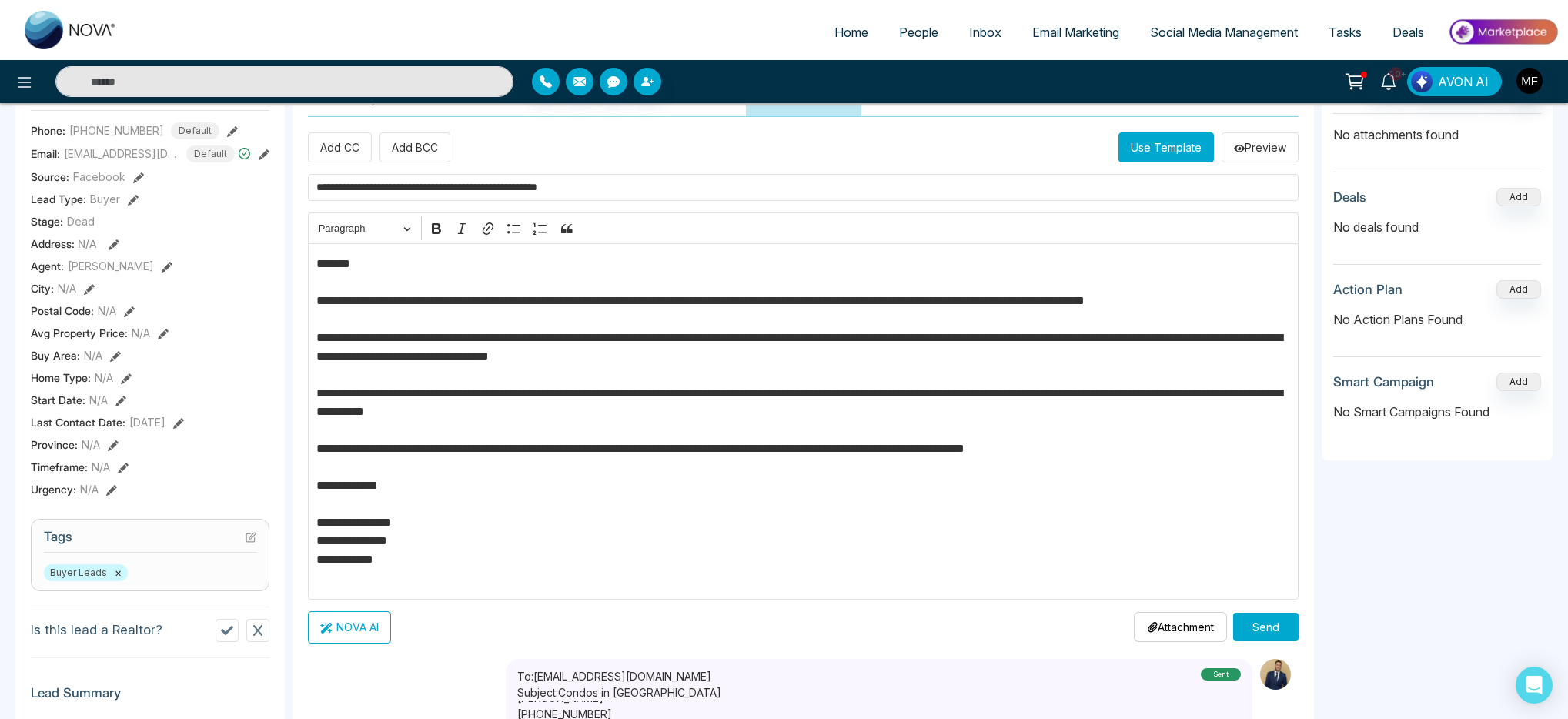
scroll to position [239, 0]
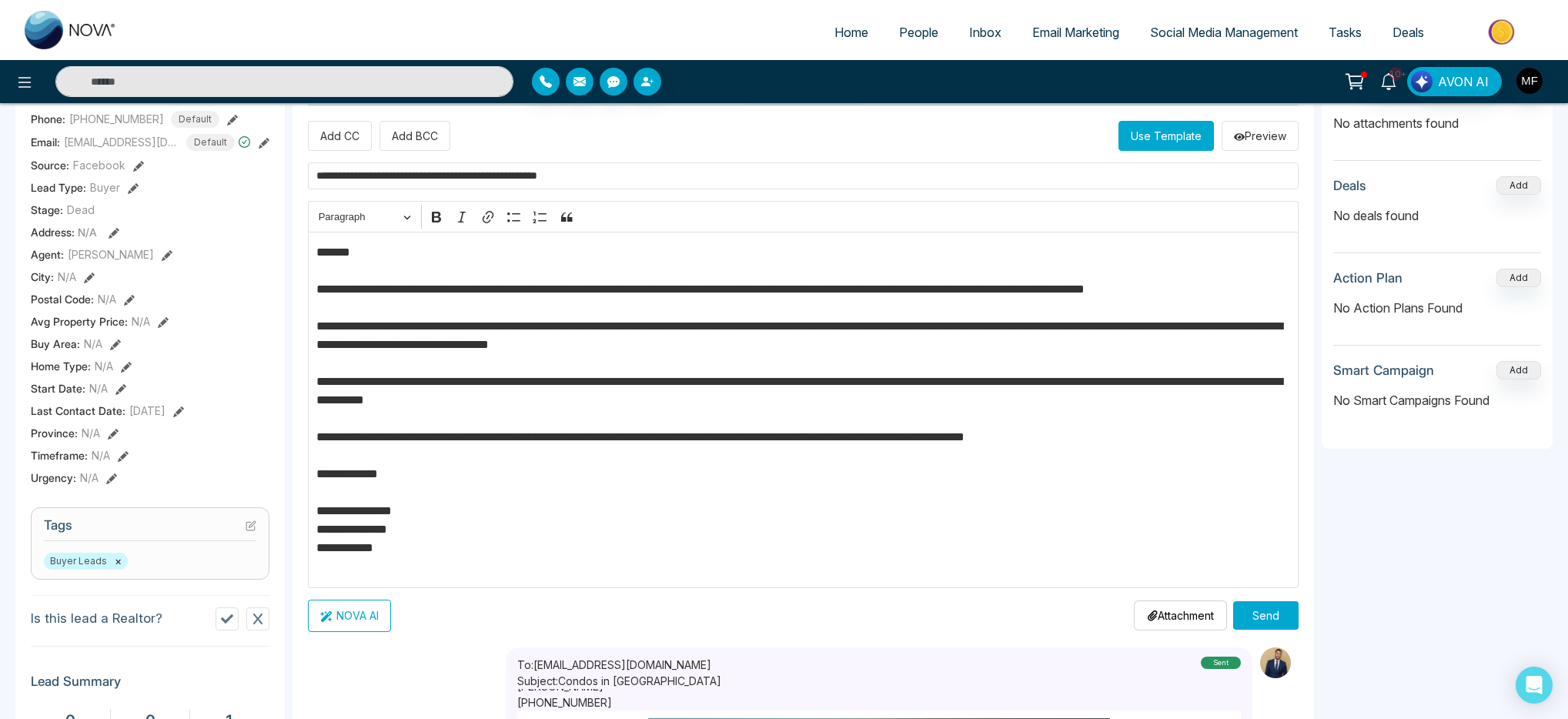
type input "**********"
click at [1251, 603] on button "Send" at bounding box center [1266, 615] width 65 height 28
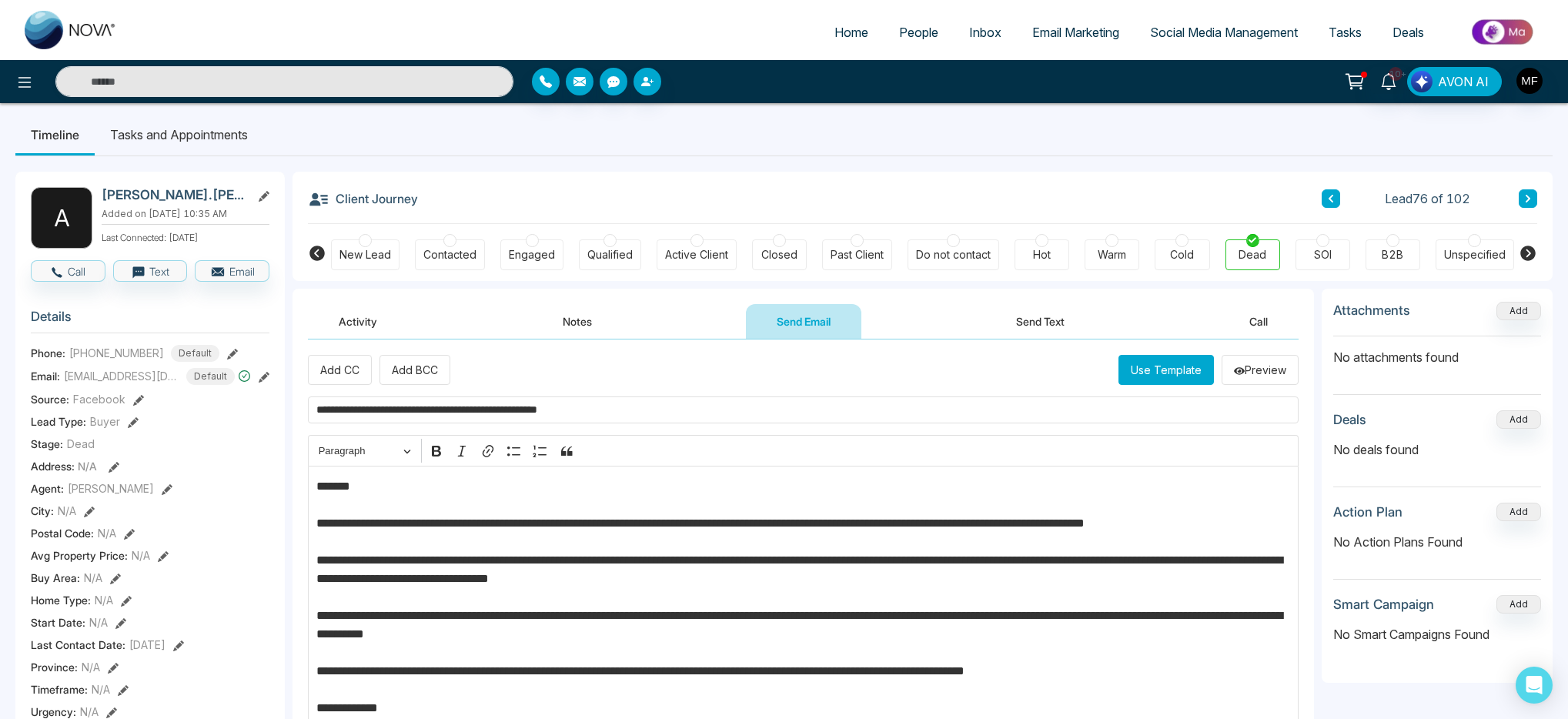
scroll to position [0, 0]
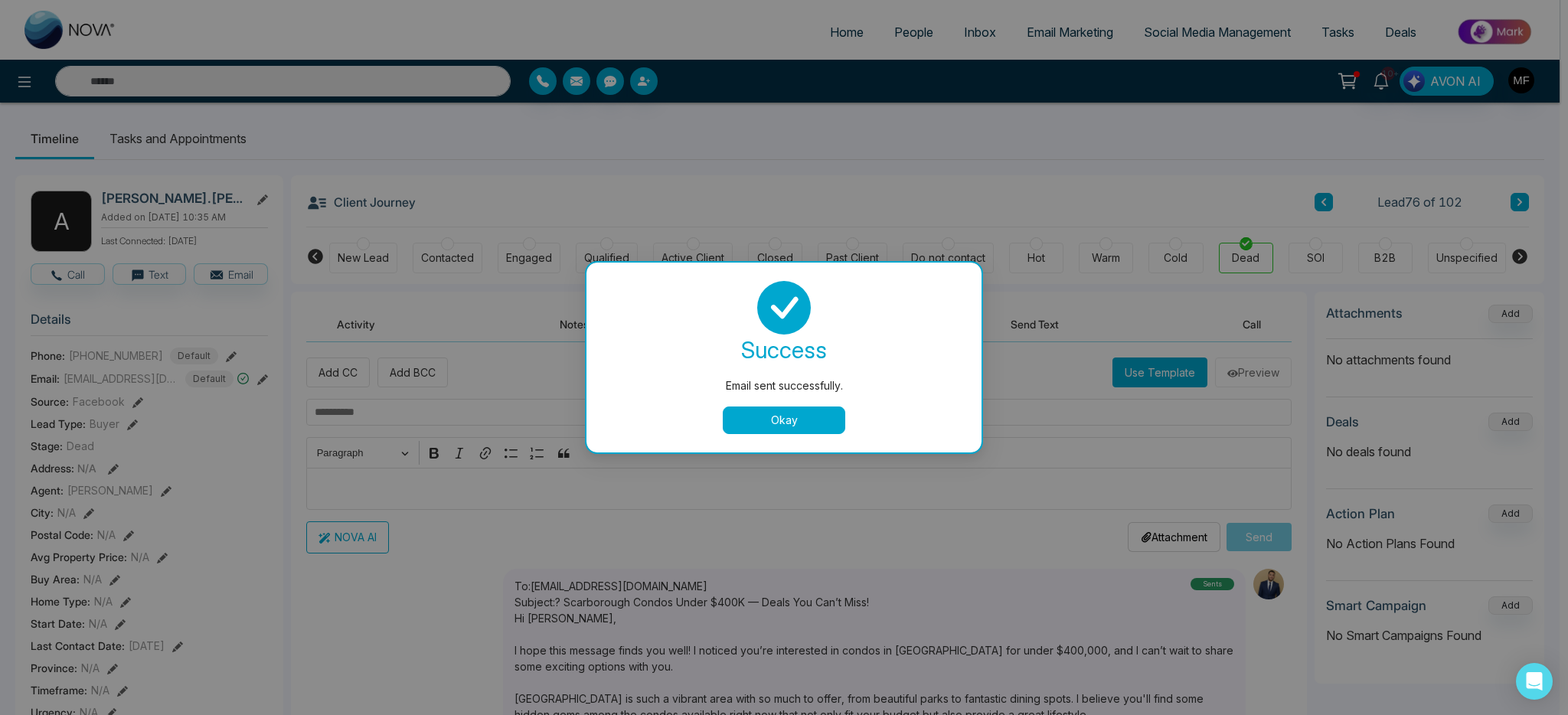
click at [728, 423] on button "Okay" at bounding box center [784, 420] width 122 height 27
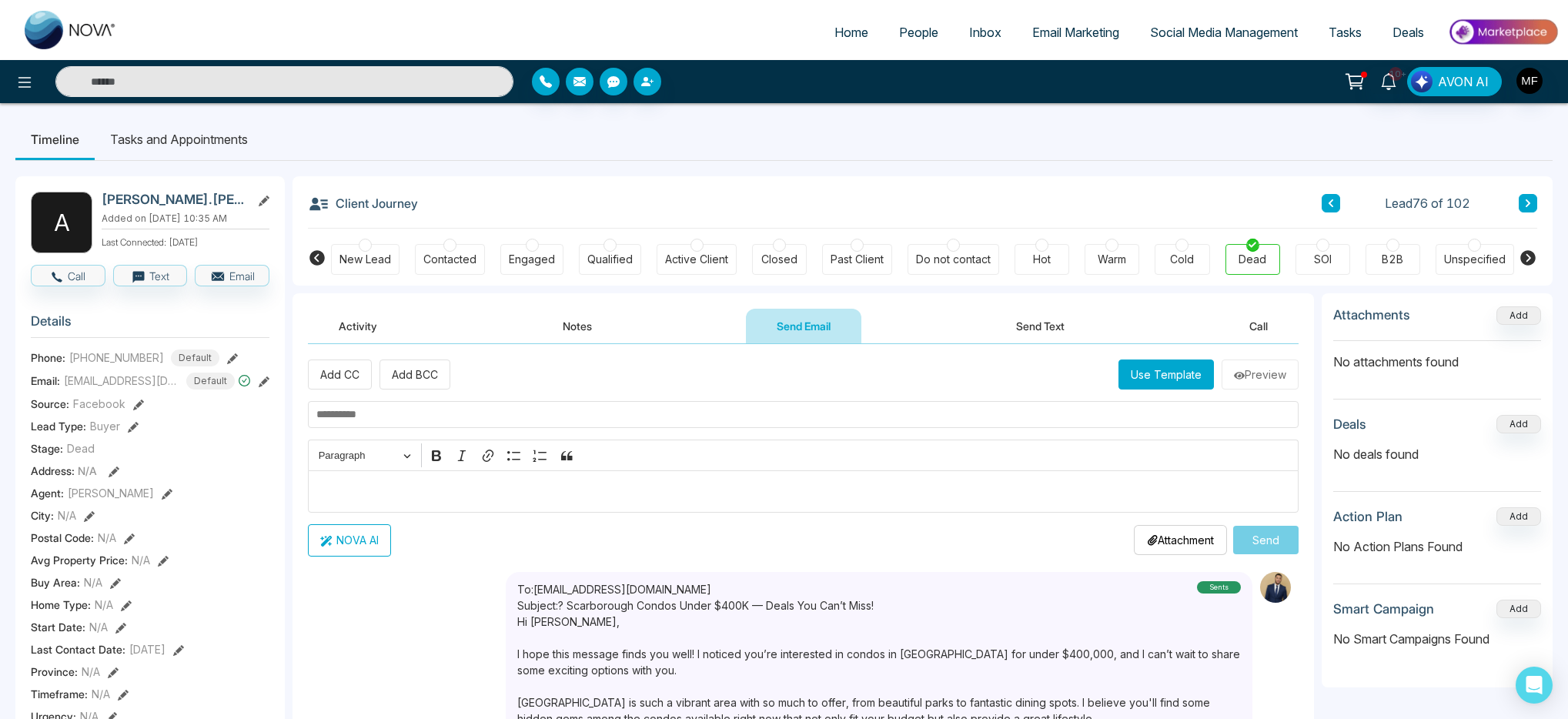
click at [317, 87] on input "text" at bounding box center [284, 82] width 458 height 31
type input "***"
click at [191, 139] on li "Tasks and Appointments" at bounding box center [179, 139] width 169 height 41
type input "***"
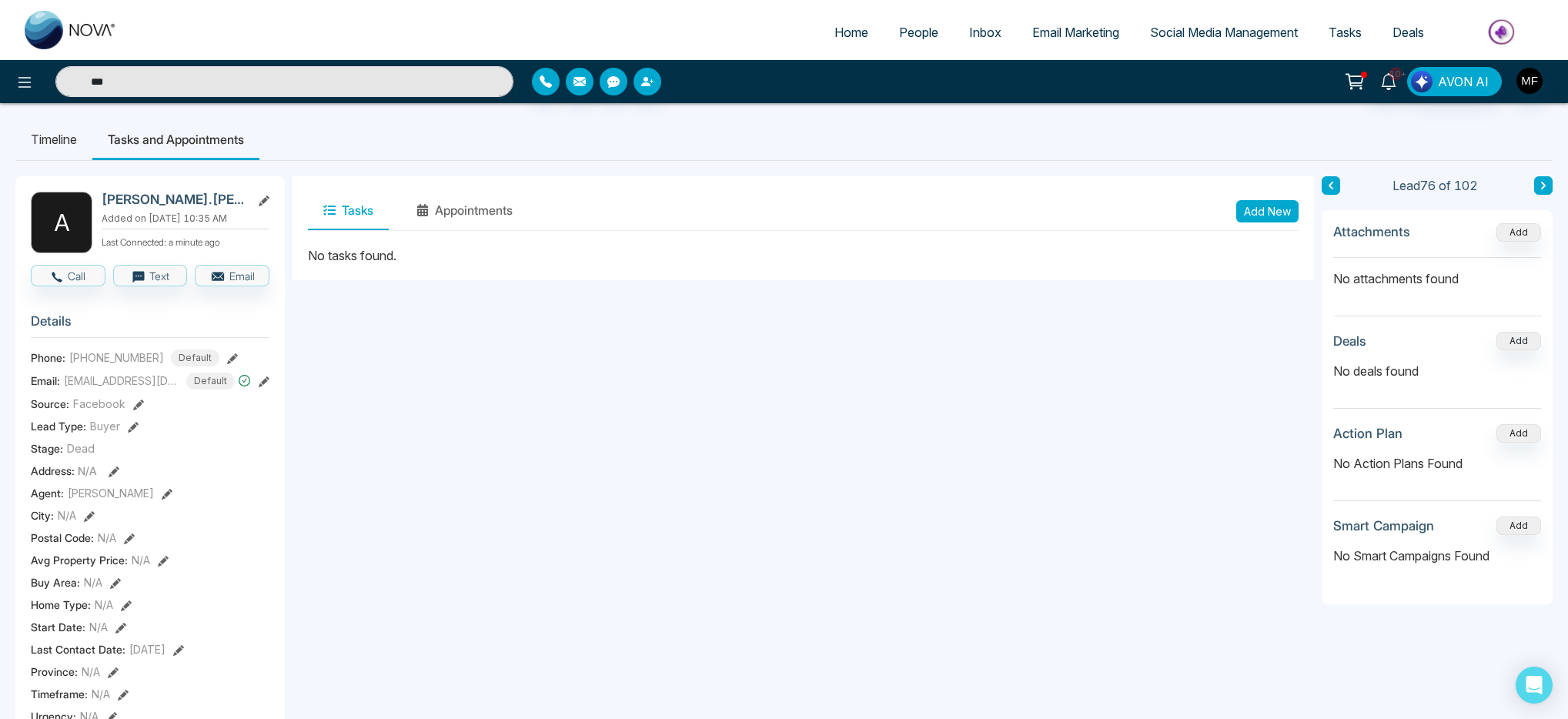
click at [83, 133] on li "Timeline" at bounding box center [54, 139] width 77 height 41
type input "***"
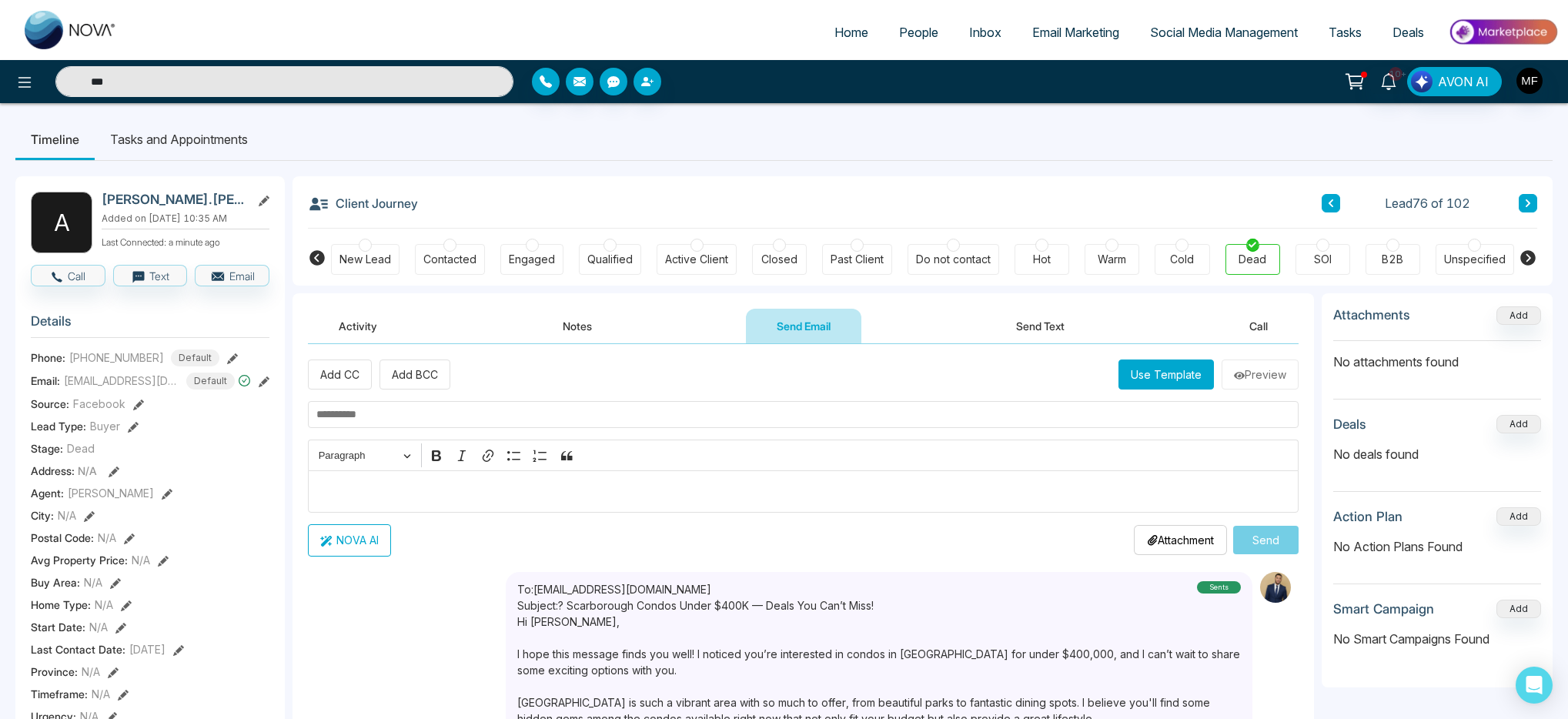
click at [187, 83] on input "***" at bounding box center [284, 82] width 458 height 31
click at [187, 83] on input "text" at bounding box center [284, 82] width 458 height 31
type input "*******"
click at [187, 85] on input "*******" at bounding box center [284, 82] width 458 height 31
click at [187, 85] on input "text" at bounding box center [284, 82] width 458 height 31
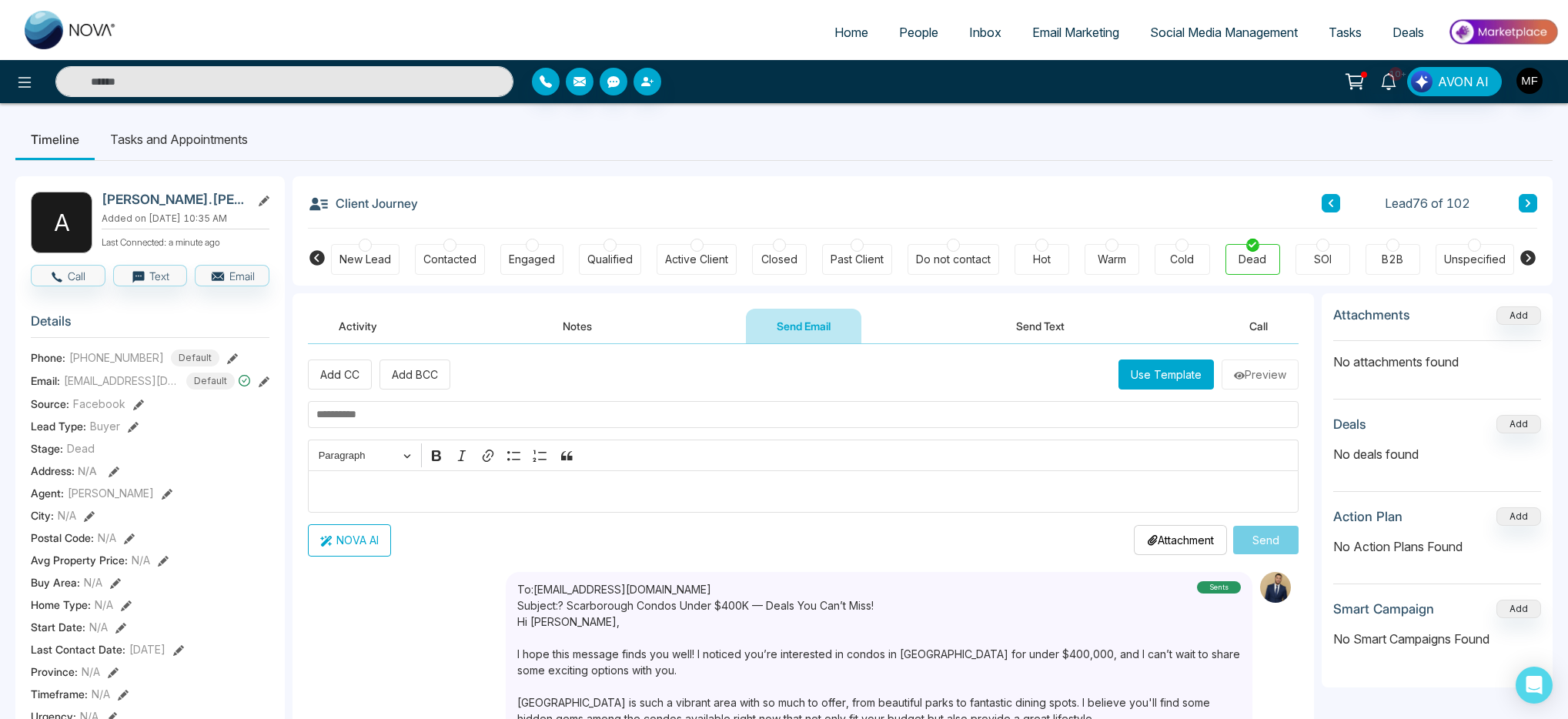
click at [187, 85] on input "text" at bounding box center [284, 82] width 458 height 31
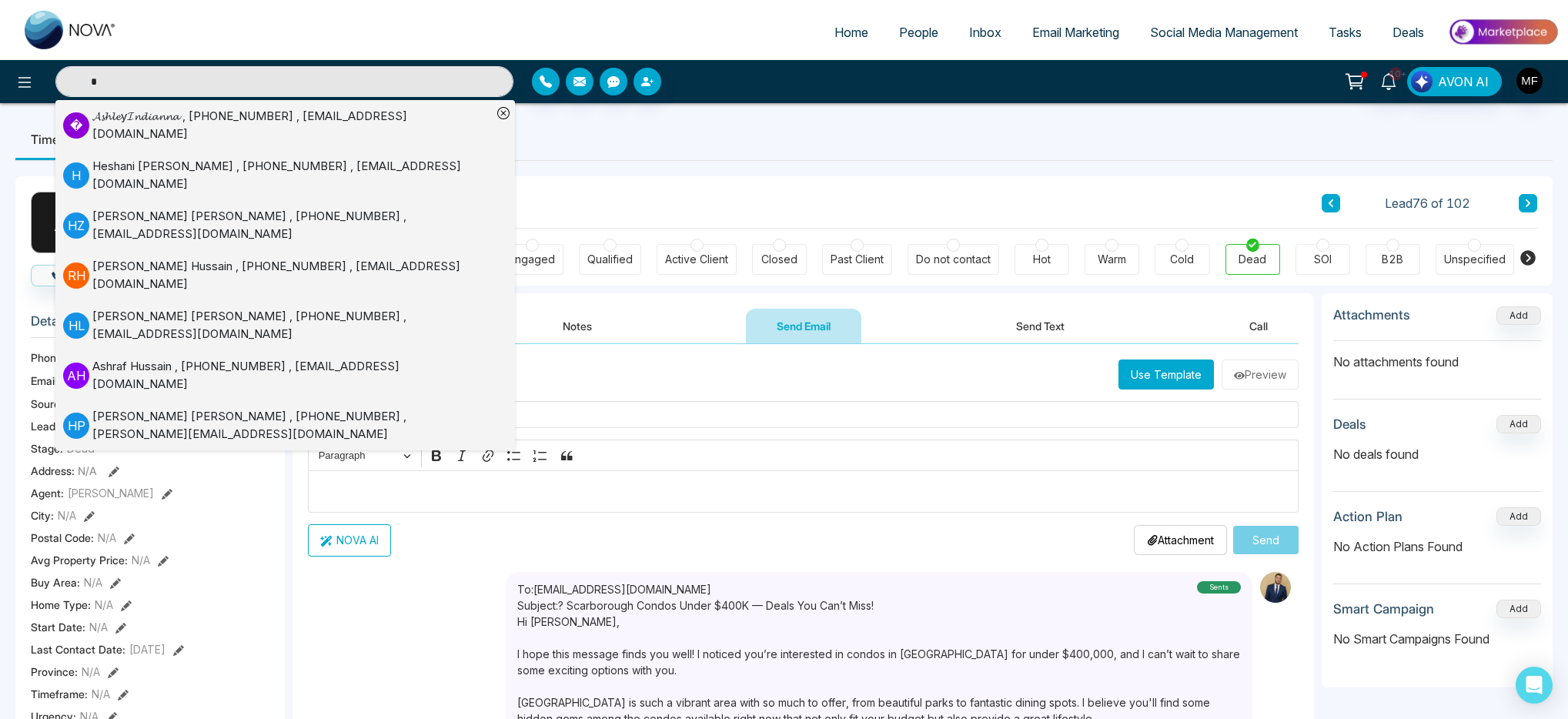
type input "*"
click at [356, 164] on div "Heshani gamage , +14164744607 , heshani.g@yahoo.com" at bounding box center [292, 175] width 400 height 34
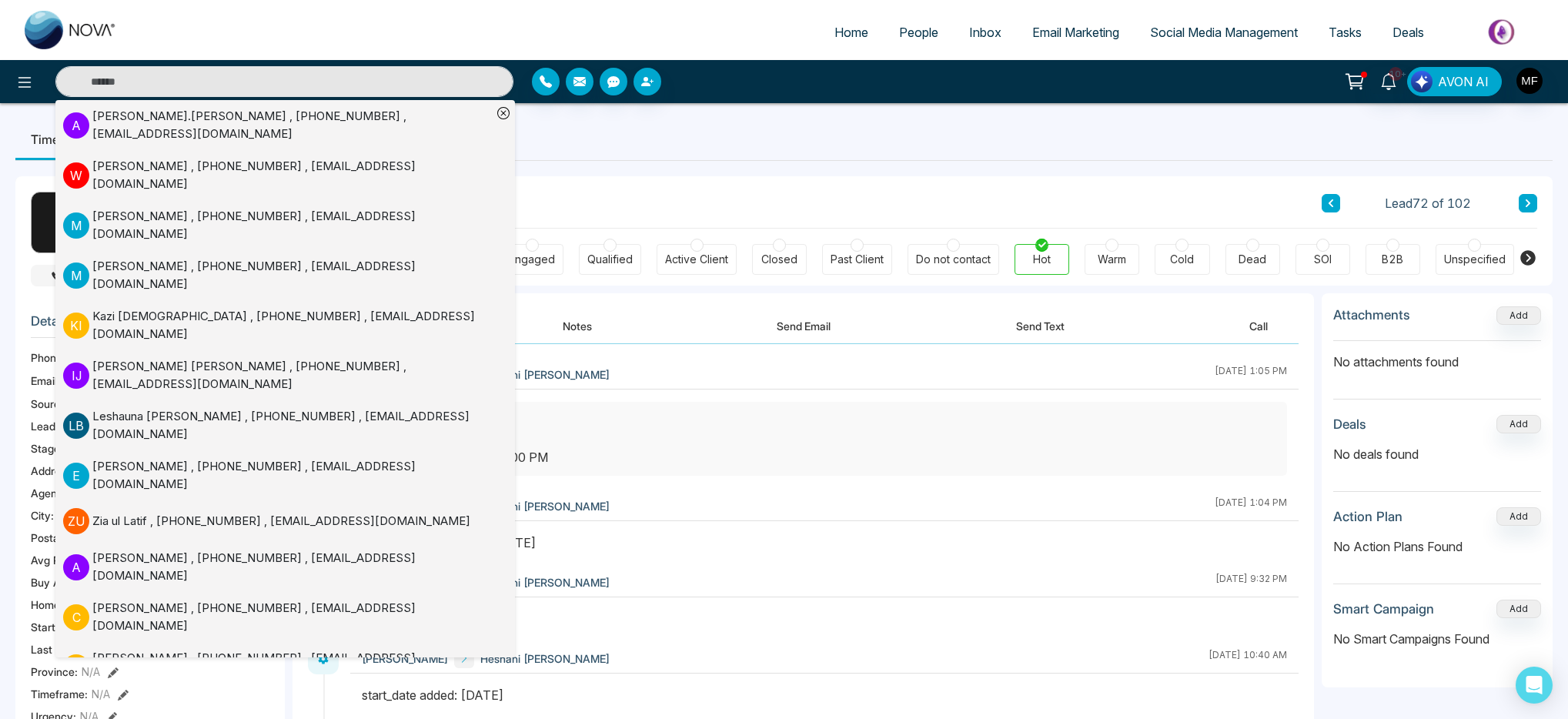
click at [31, 285] on button "Call" at bounding box center [68, 275] width 75 height 22
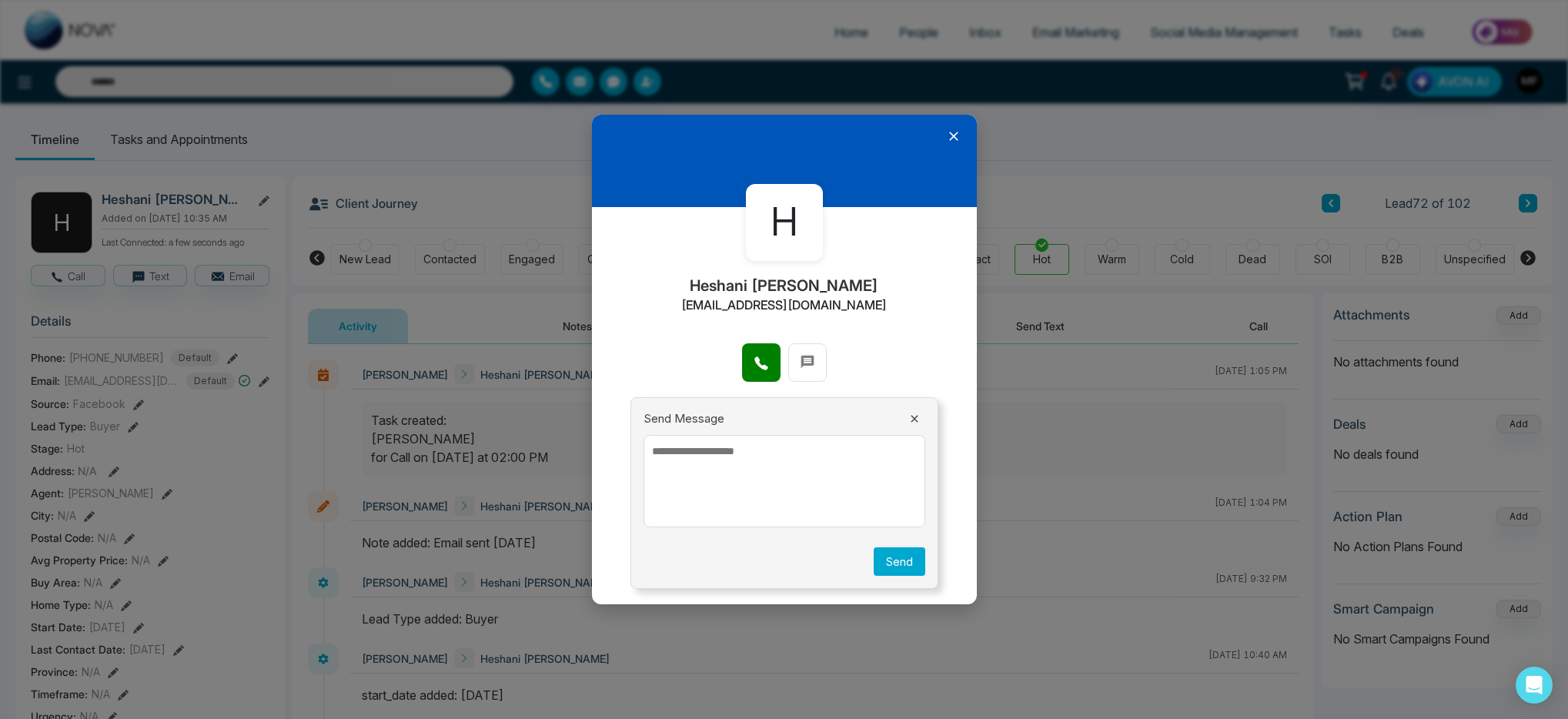
click at [738, 355] on div at bounding box center [784, 370] width 385 height 54
click at [746, 367] on button at bounding box center [761, 362] width 39 height 39
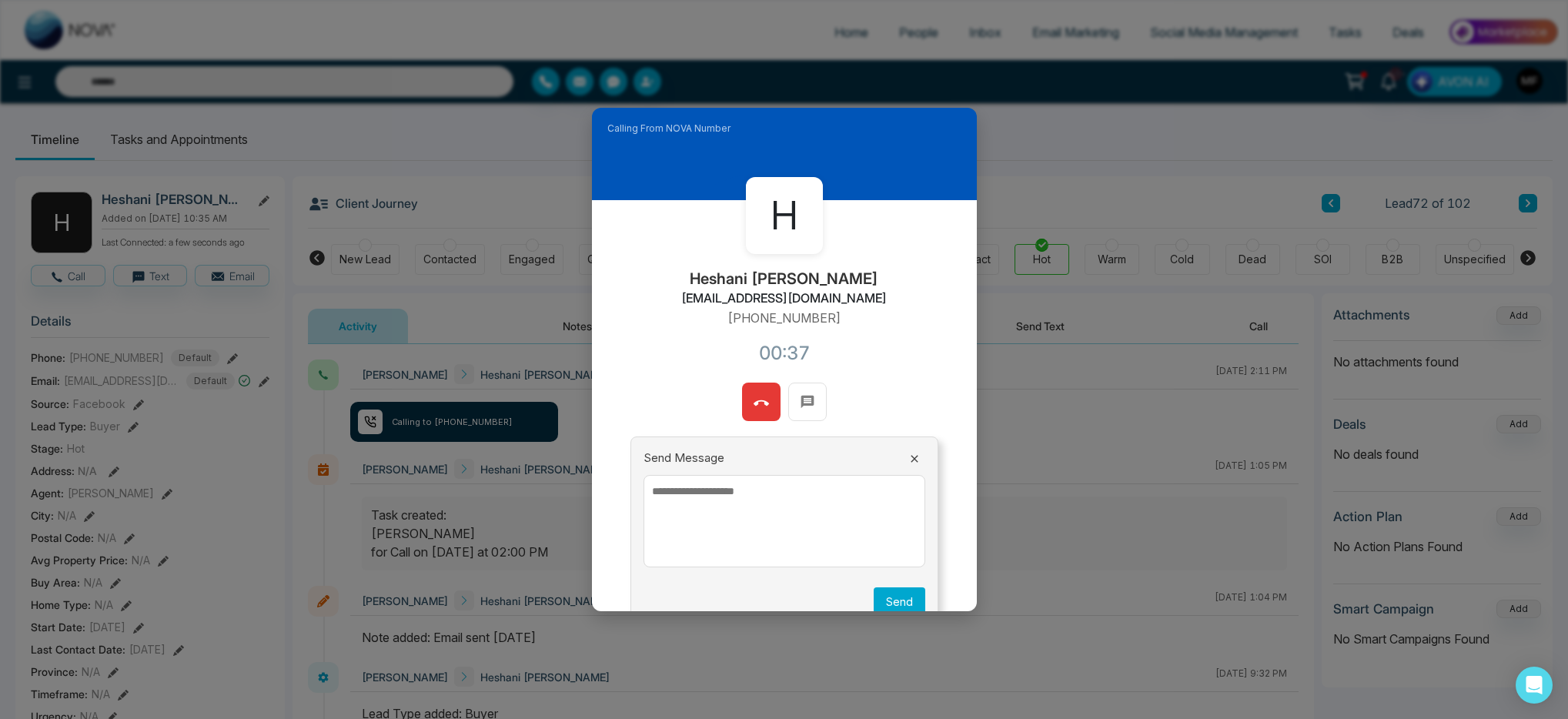
click at [763, 409] on icon at bounding box center [761, 403] width 15 height 15
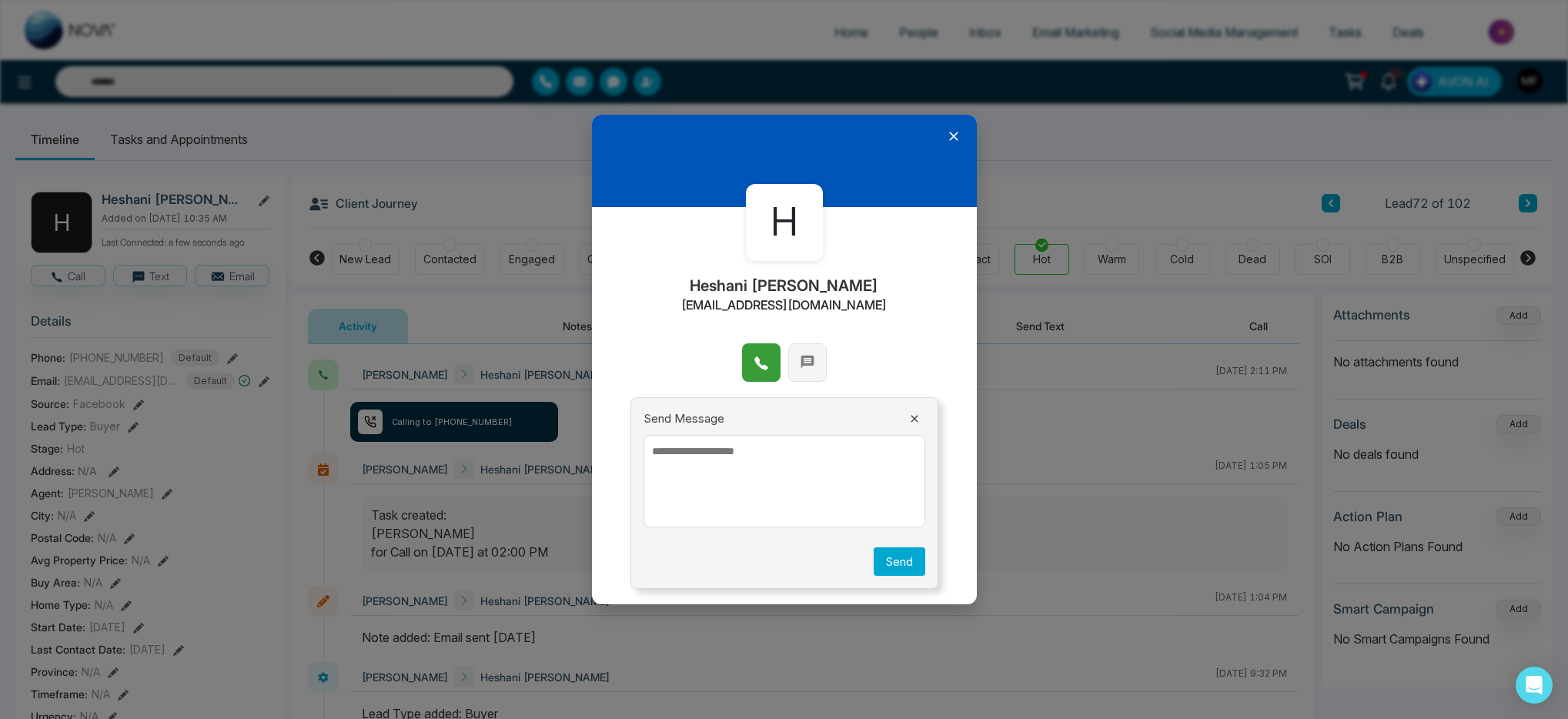
click at [818, 364] on button at bounding box center [808, 362] width 39 height 39
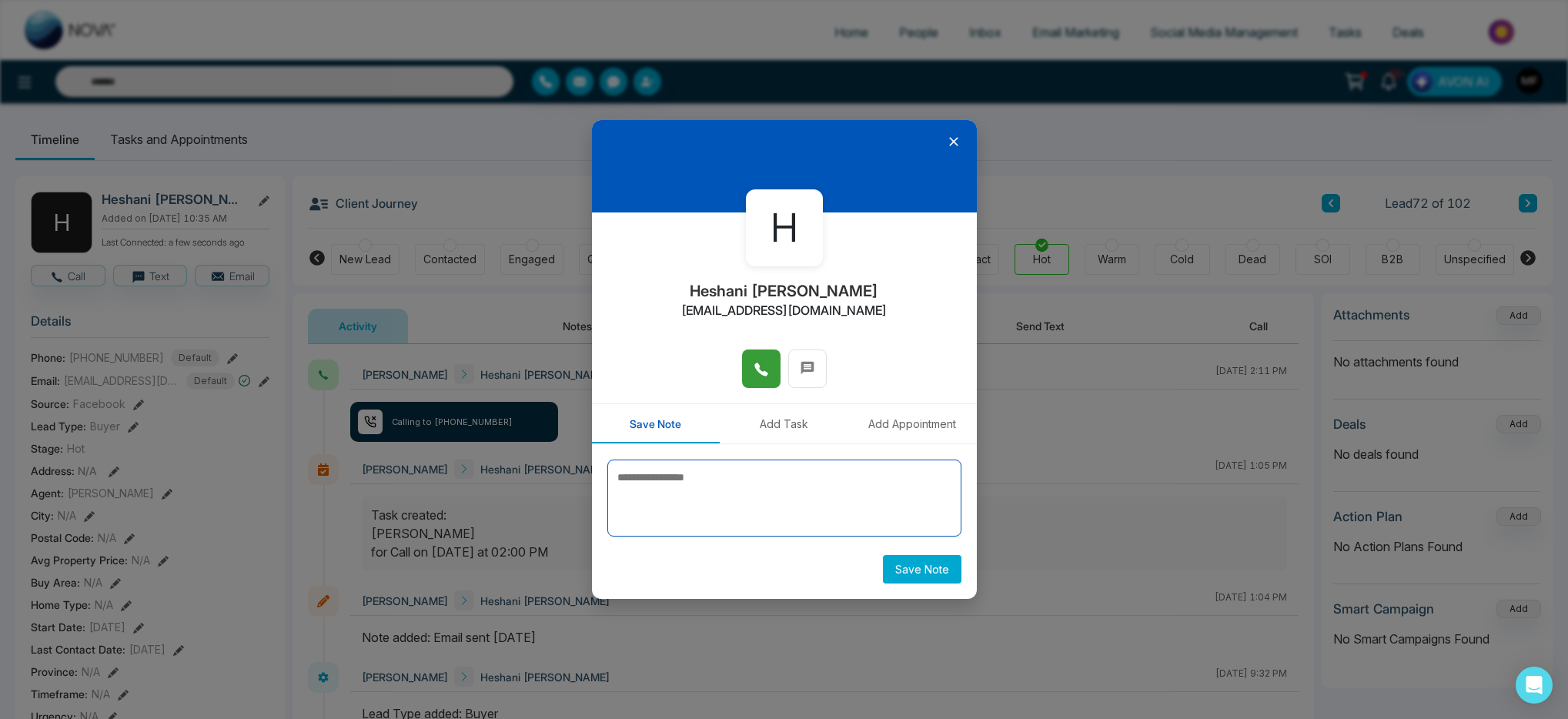
click at [716, 482] on textarea at bounding box center [784, 498] width 354 height 77
click at [821, 373] on button at bounding box center [808, 368] width 39 height 39
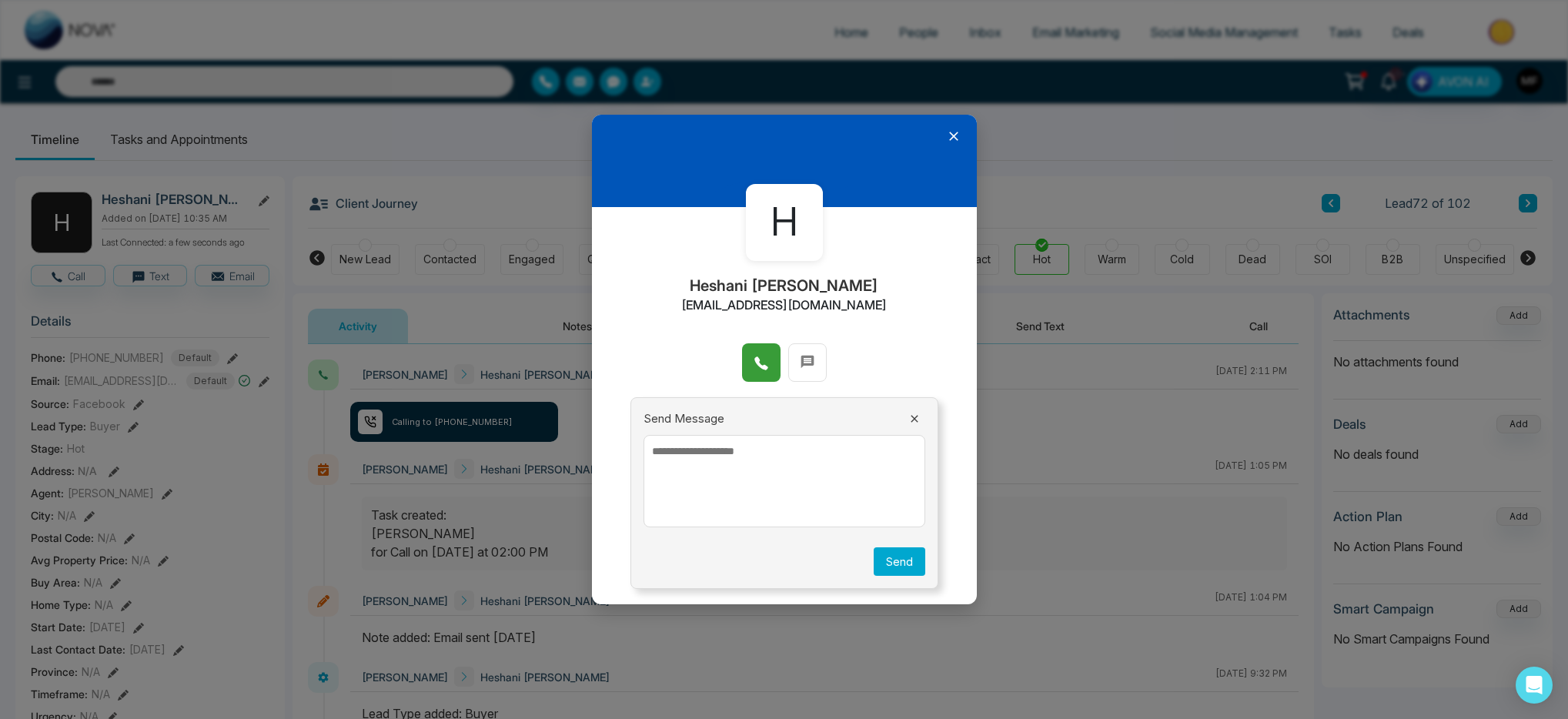
click at [952, 138] on icon at bounding box center [954, 136] width 15 height 15
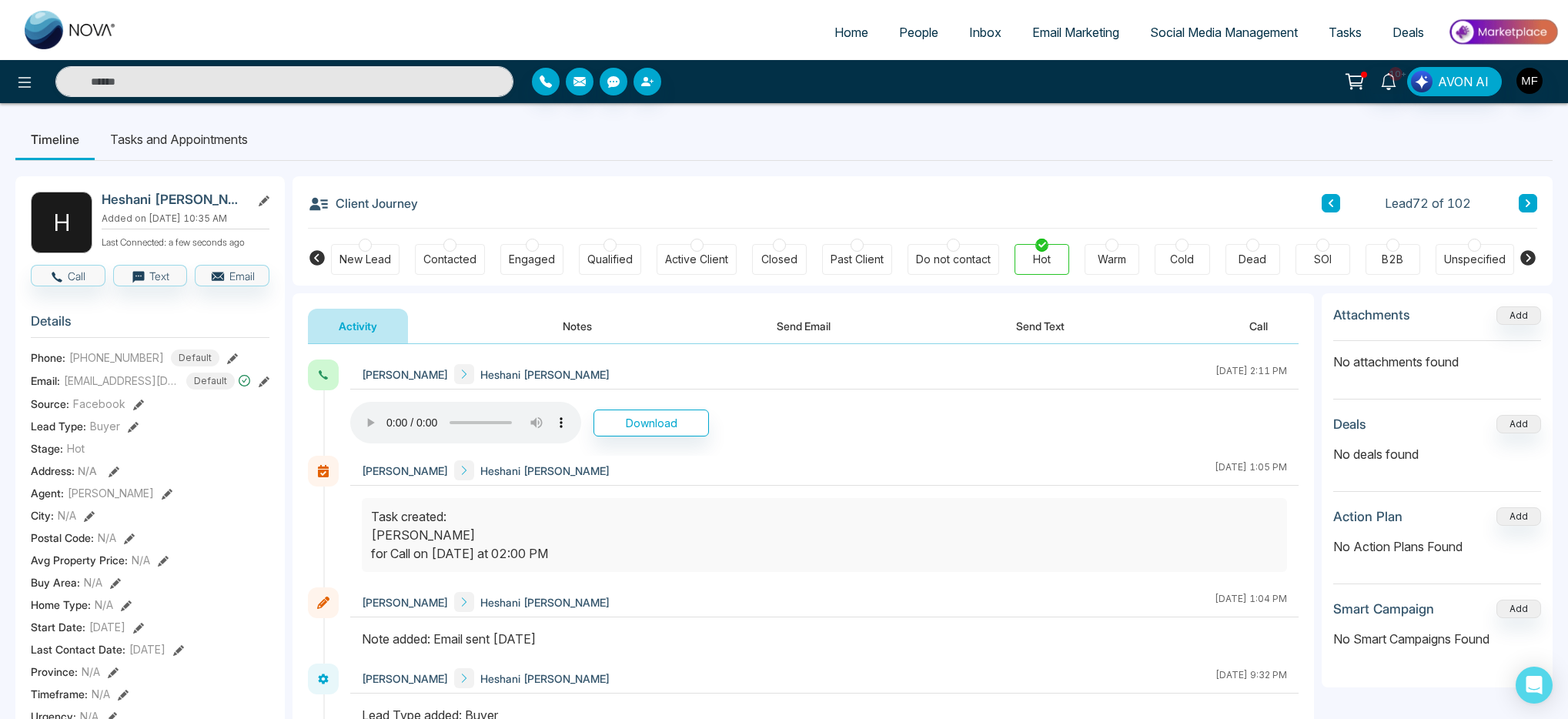
click at [574, 326] on button "Notes" at bounding box center [578, 326] width 91 height 34
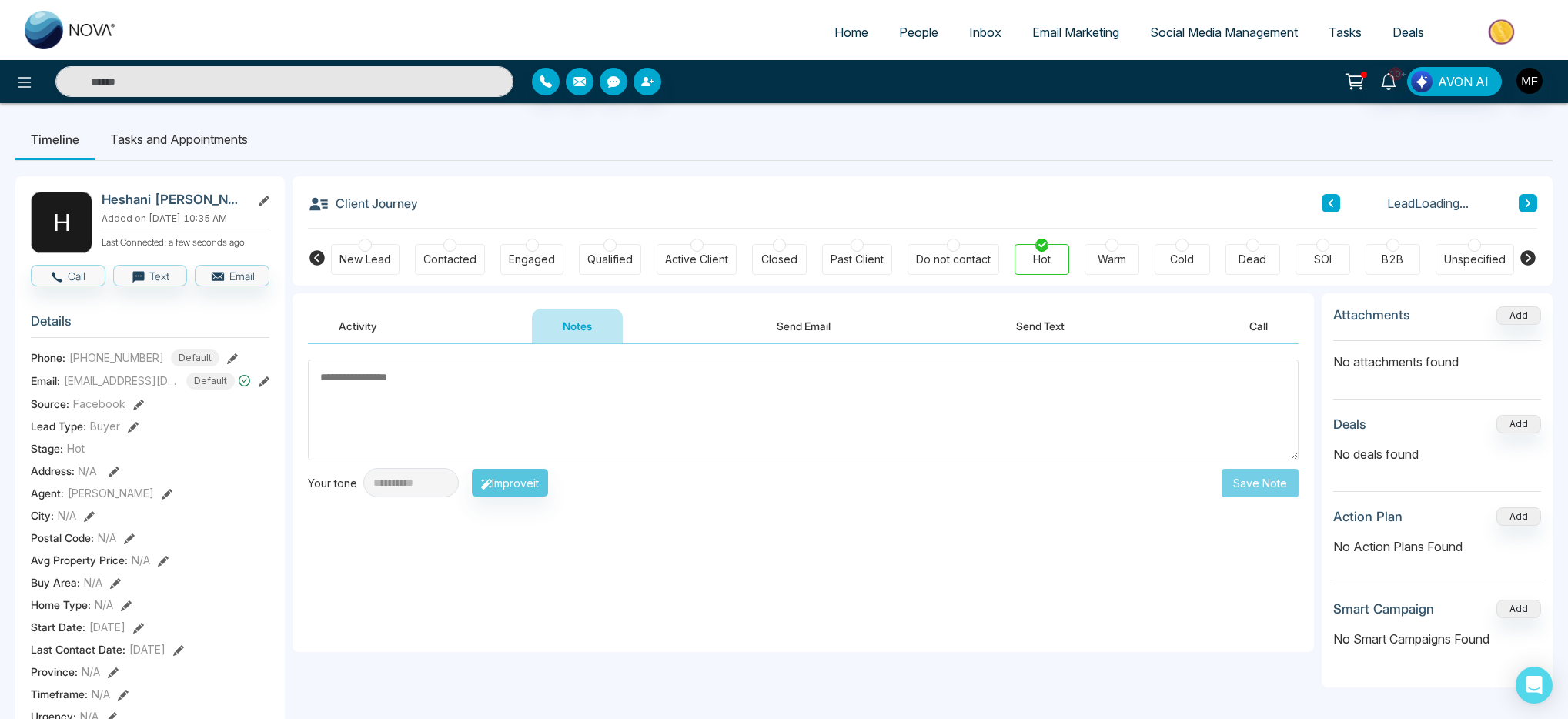
click at [469, 420] on textarea at bounding box center [803, 409] width 991 height 101
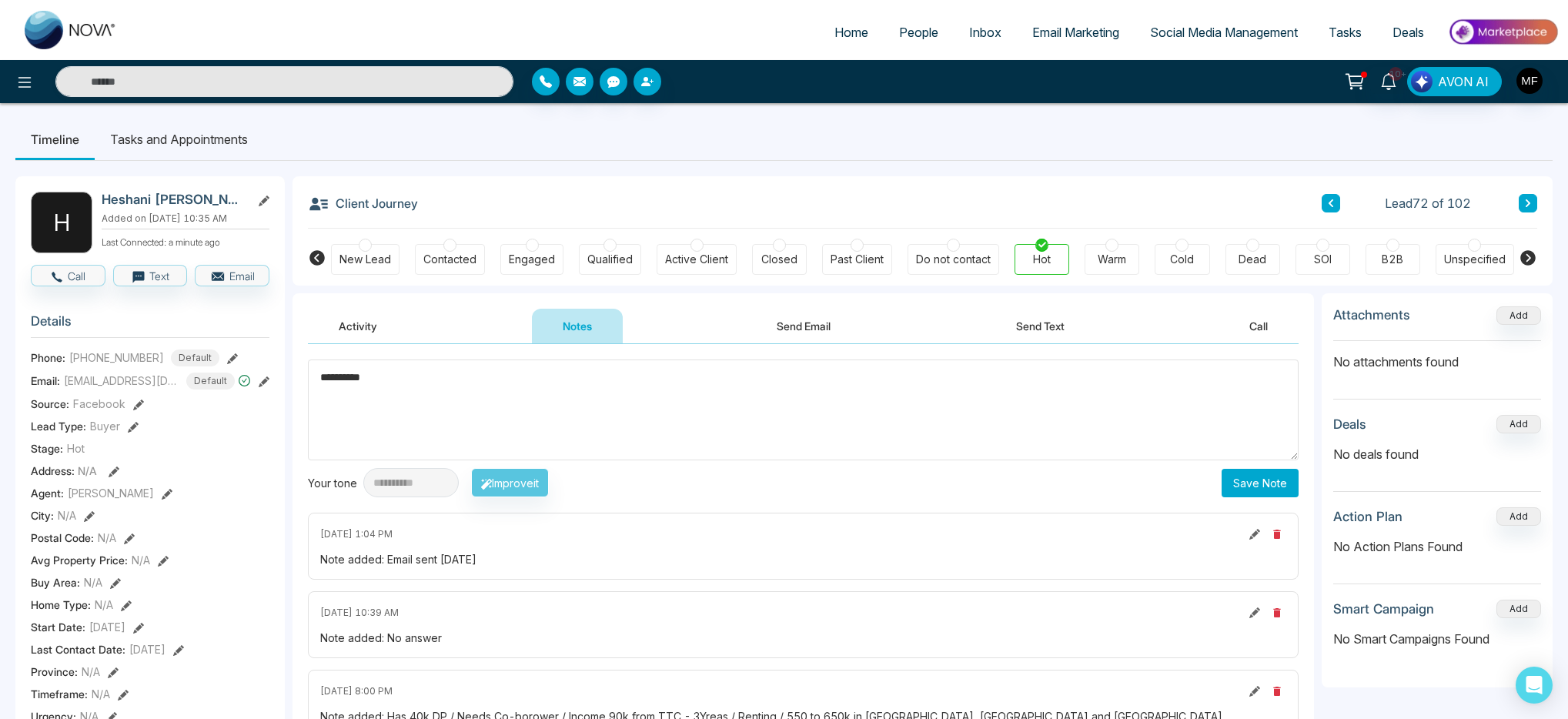
type textarea "*********"
click at [1266, 491] on button "Save Note" at bounding box center [1261, 482] width 77 height 28
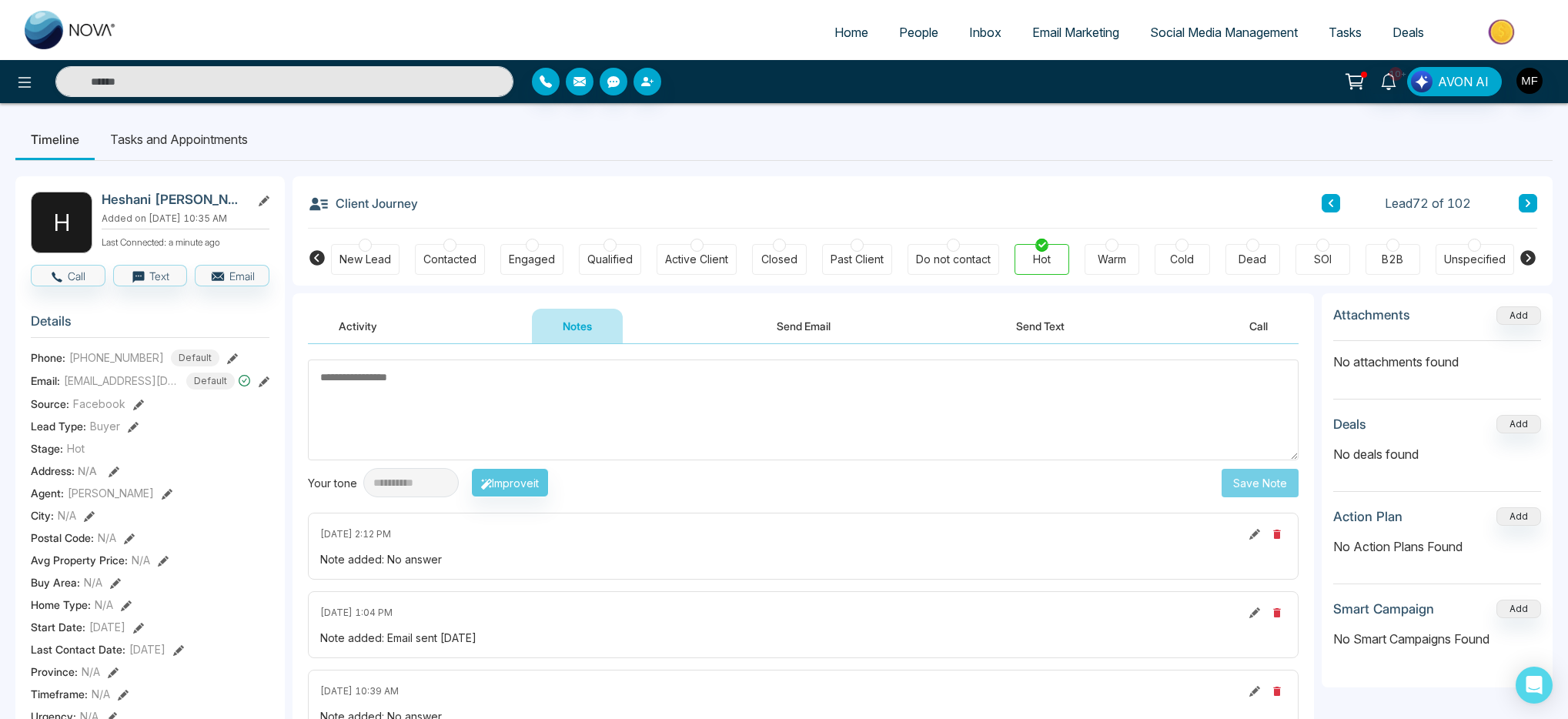
click at [1056, 327] on button "Send Text" at bounding box center [1041, 326] width 110 height 34
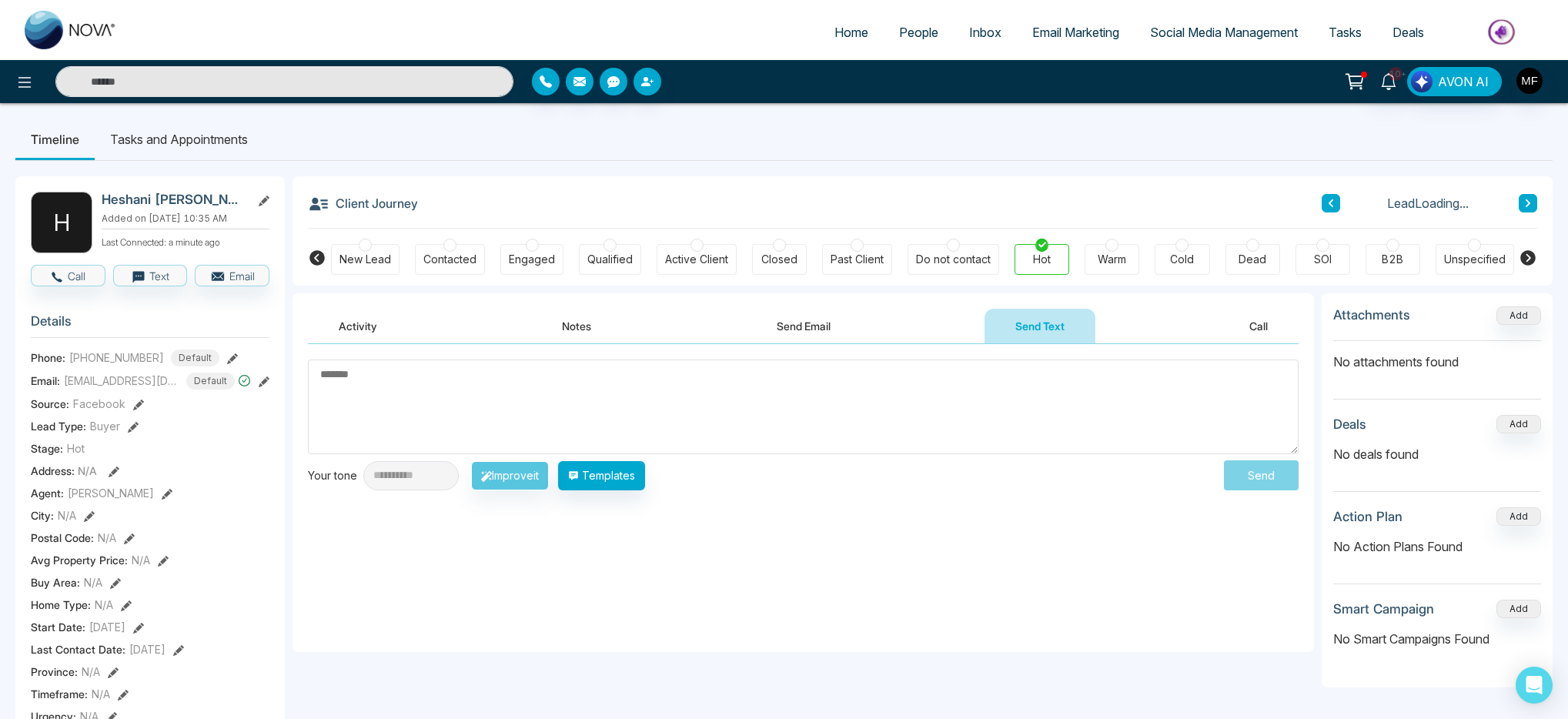
click at [815, 393] on textarea at bounding box center [803, 407] width 991 height 95
click at [645, 471] on button "Templates" at bounding box center [601, 476] width 87 height 29
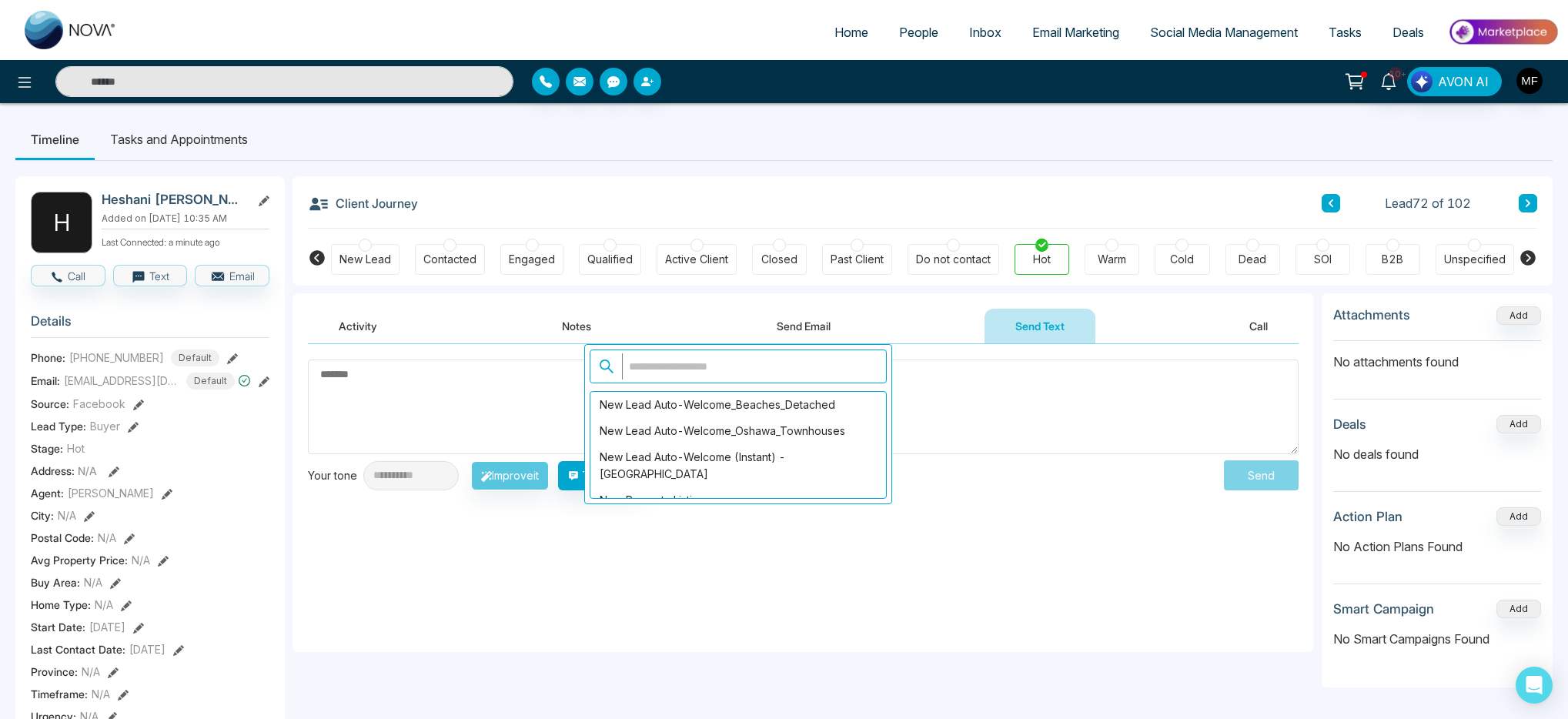
click at [707, 357] on input "text" at bounding box center [749, 366] width 255 height 26
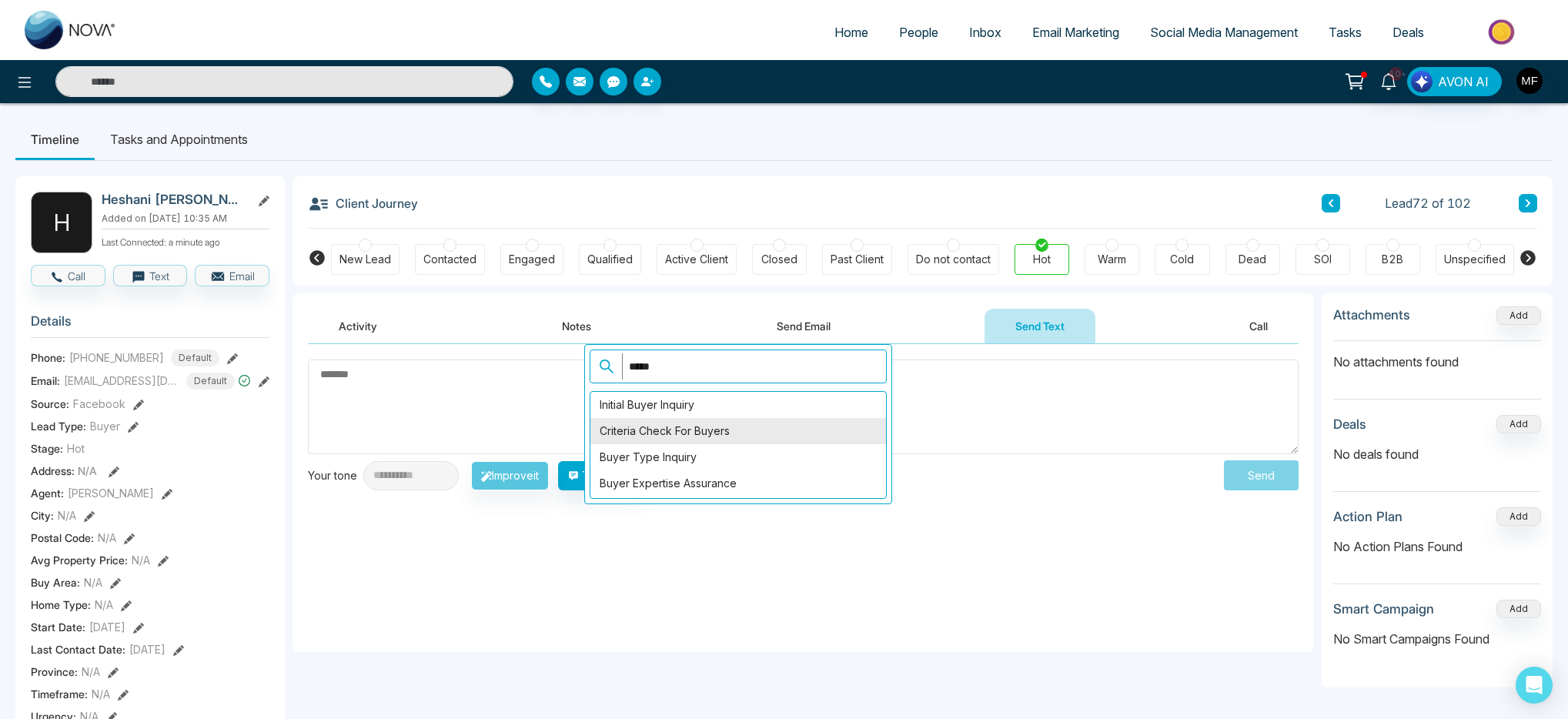
scroll to position [55, 0]
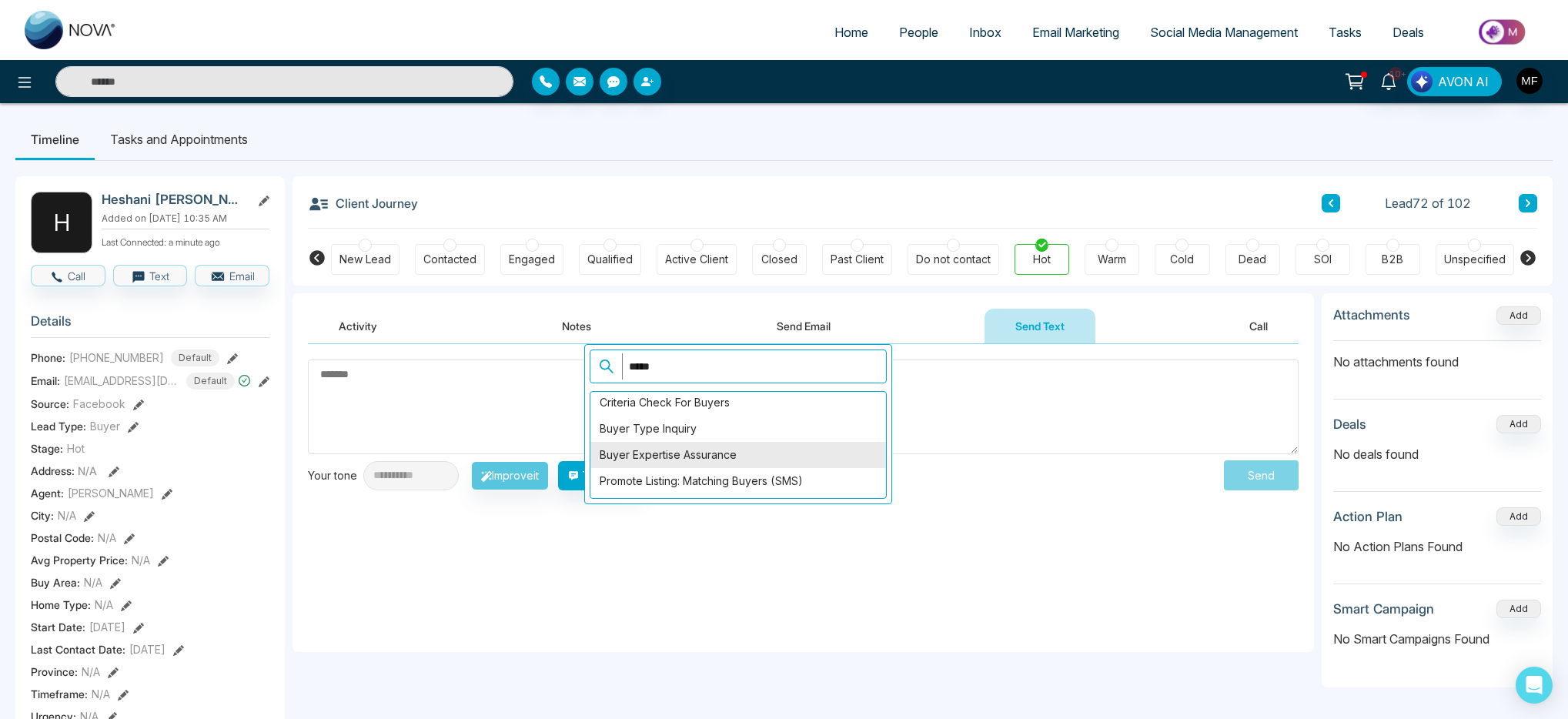
type input "*****"
click at [810, 464] on div "Buyer Expertise Assurance" at bounding box center [739, 455] width 296 height 26
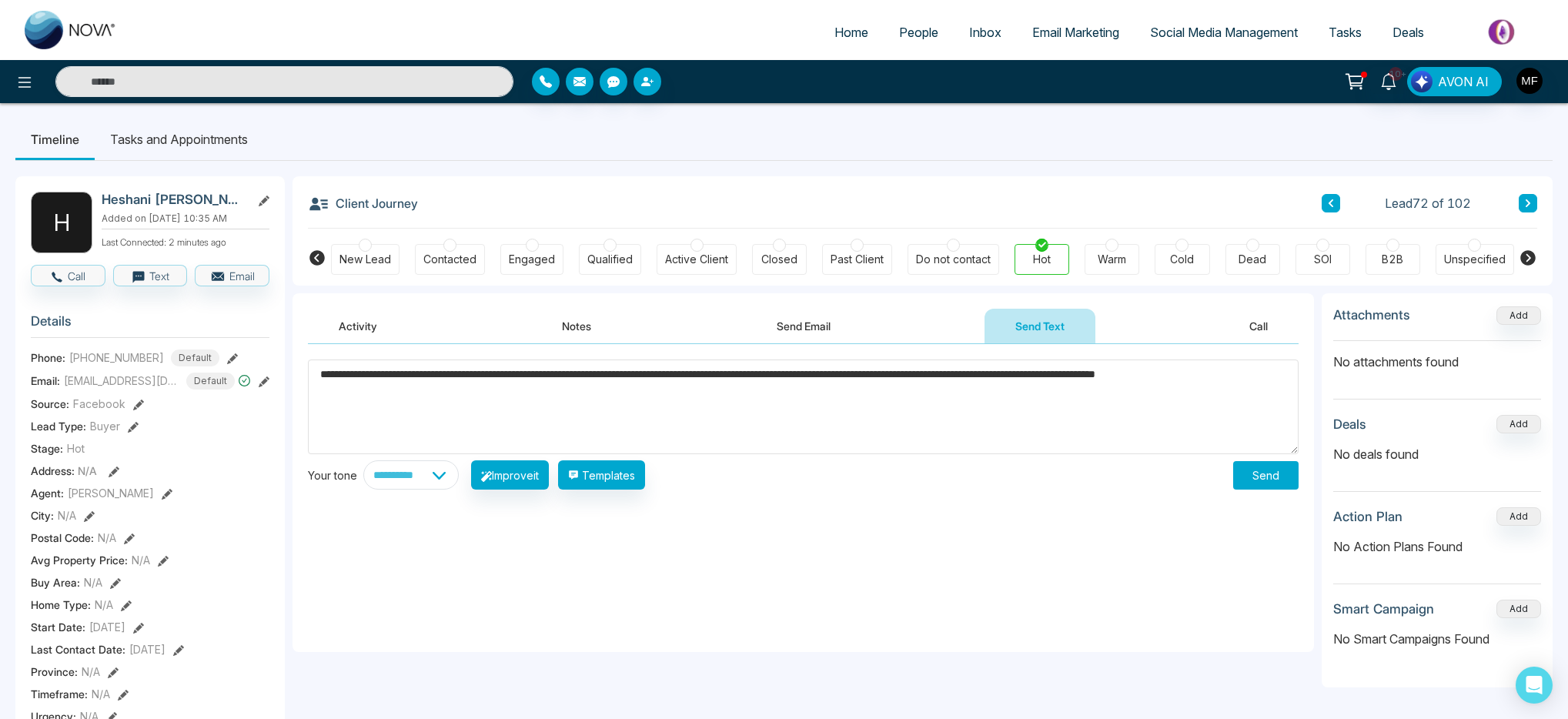
click at [336, 375] on textarea "**********" at bounding box center [803, 407] width 991 height 95
click at [618, 474] on button "Templates" at bounding box center [601, 475] width 87 height 29
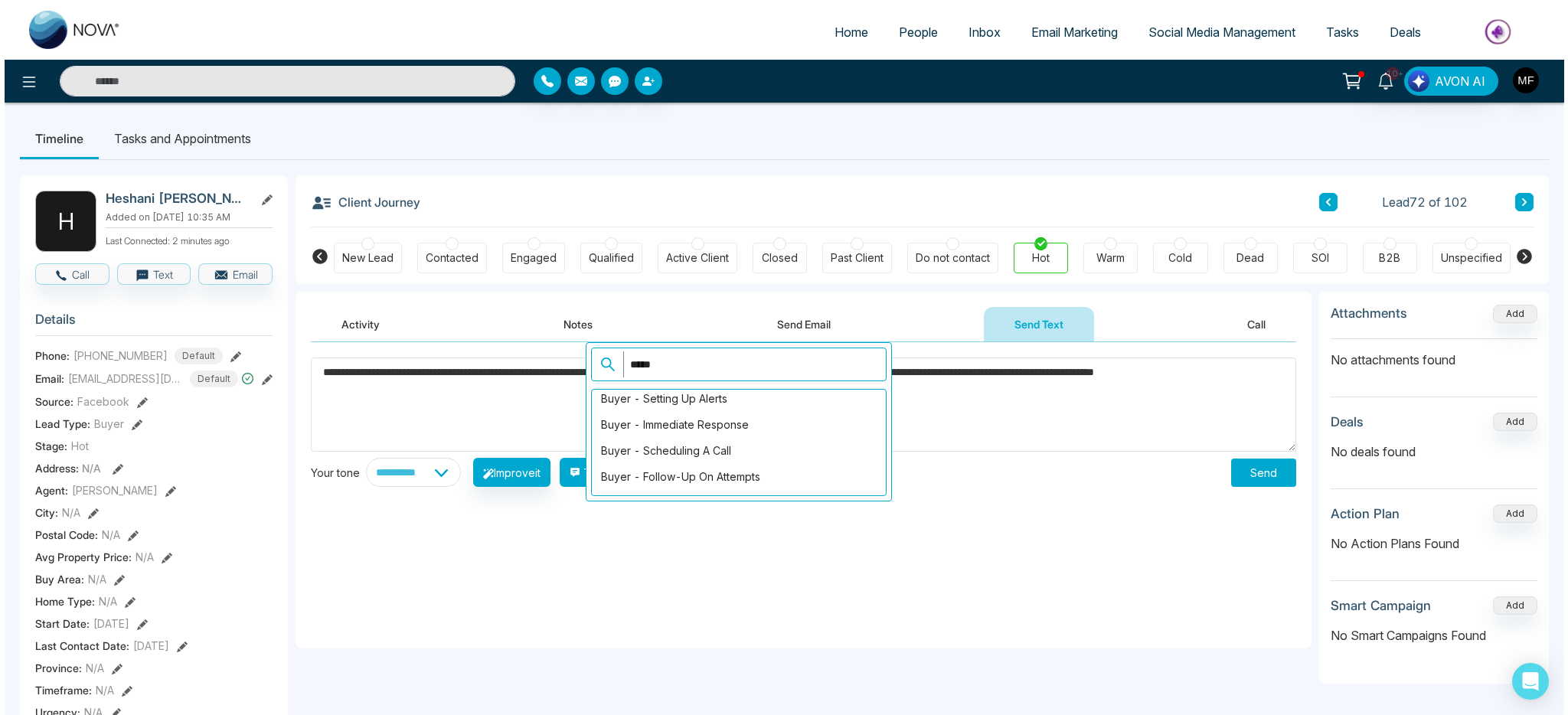
scroll to position [259, 0]
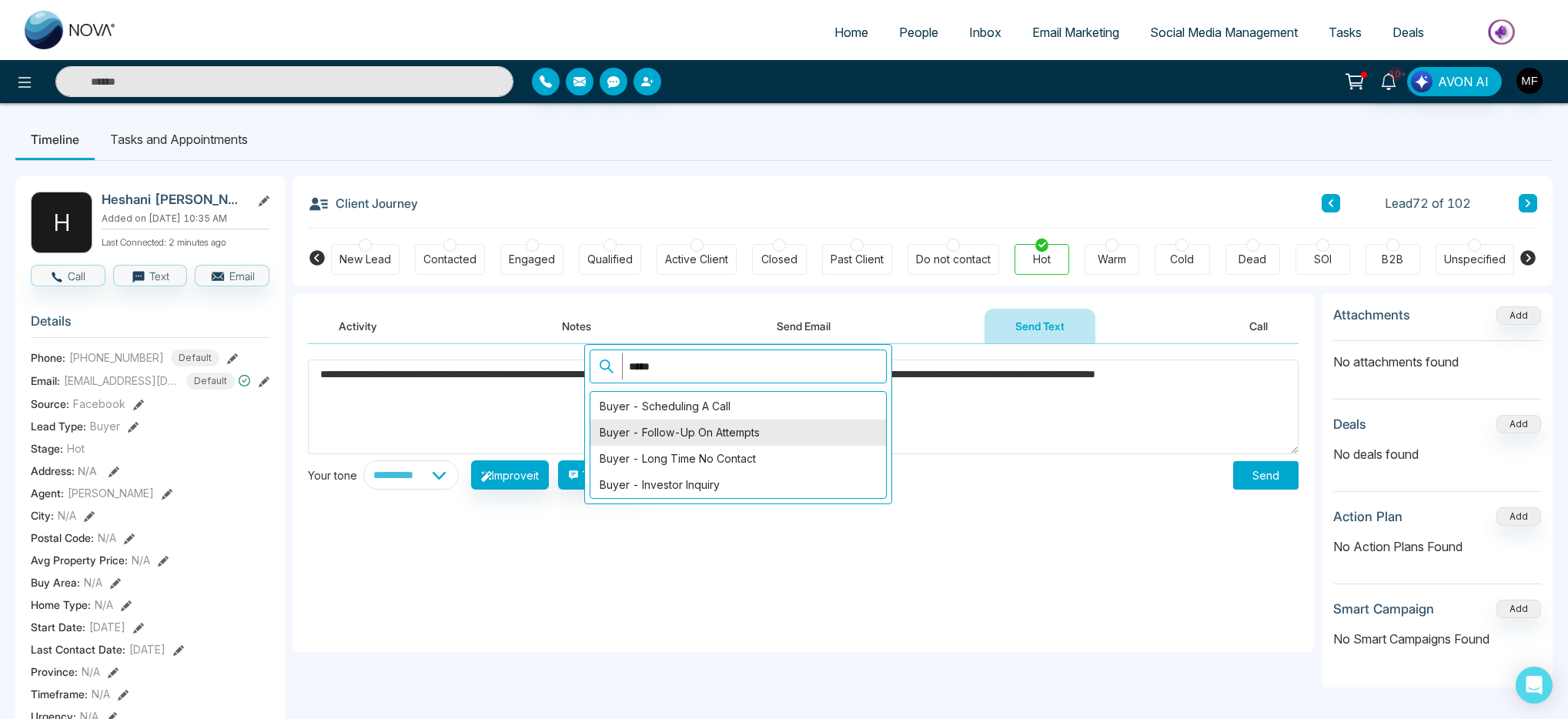
click at [817, 433] on div "Buyer - Follow-Up on Attempts" at bounding box center [739, 433] width 296 height 26
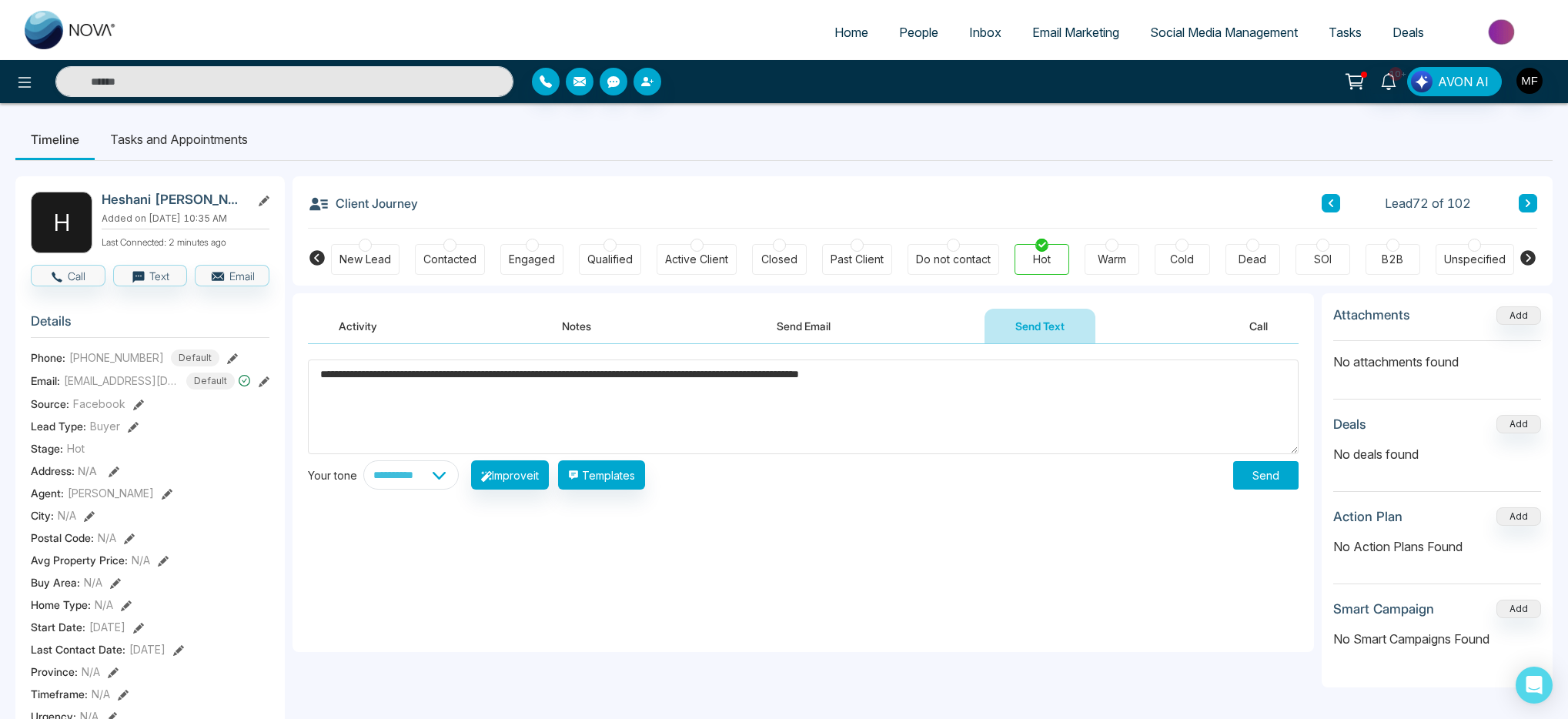
click at [350, 376] on textarea "**********" at bounding box center [803, 407] width 991 height 95
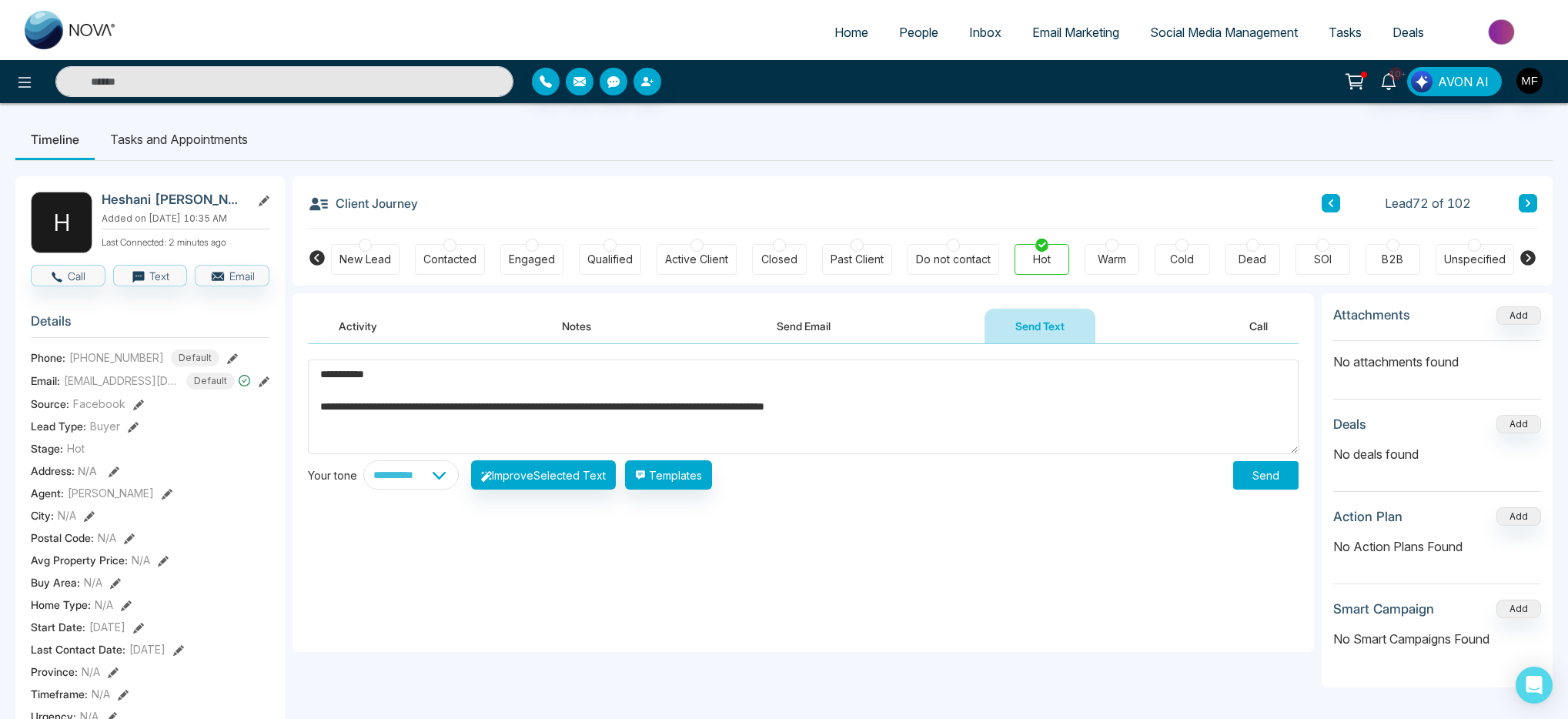
click at [386, 379] on textarea "**********" at bounding box center [803, 407] width 991 height 95
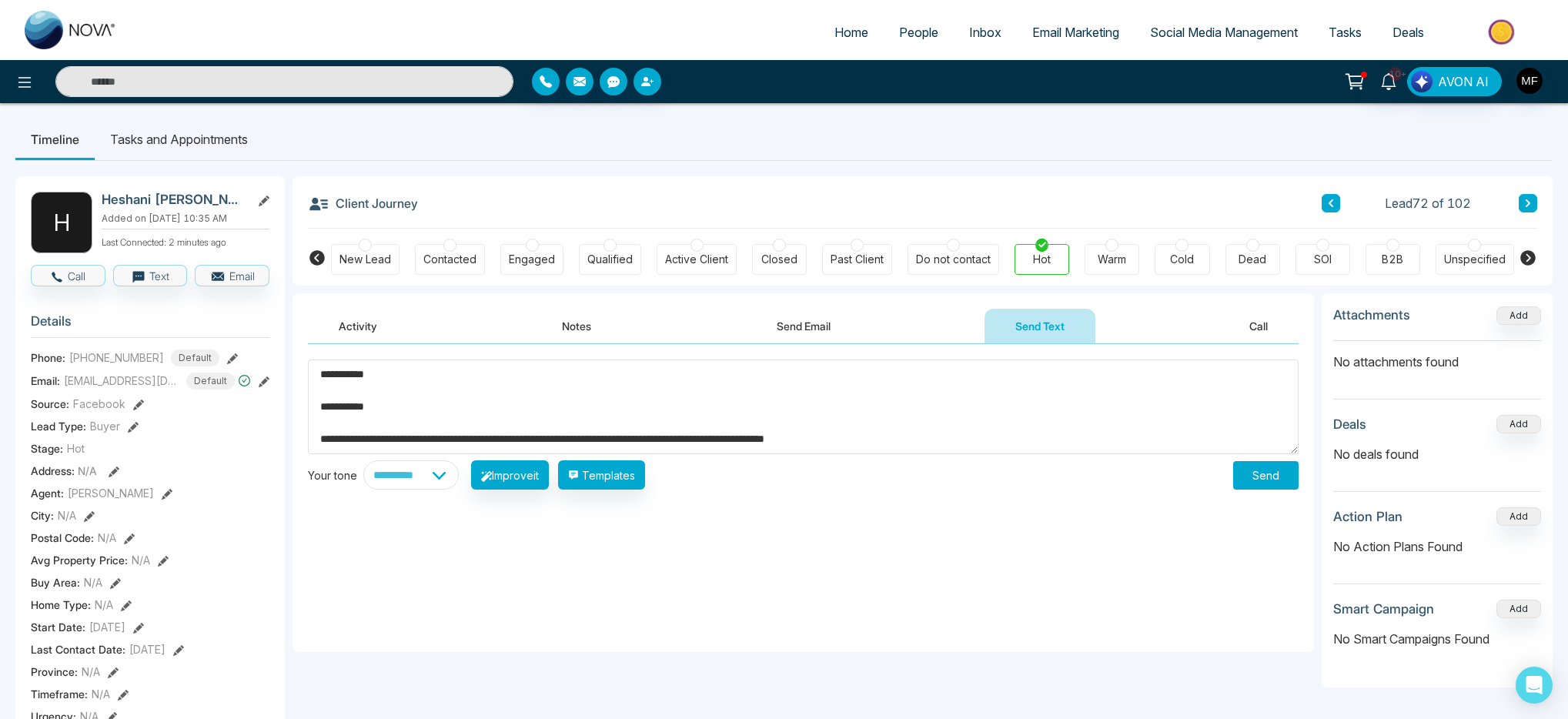
click at [327, 437] on textarea "**********" at bounding box center [803, 407] width 991 height 95
type textarea "**********"
click at [1268, 481] on button "Send" at bounding box center [1266, 475] width 65 height 28
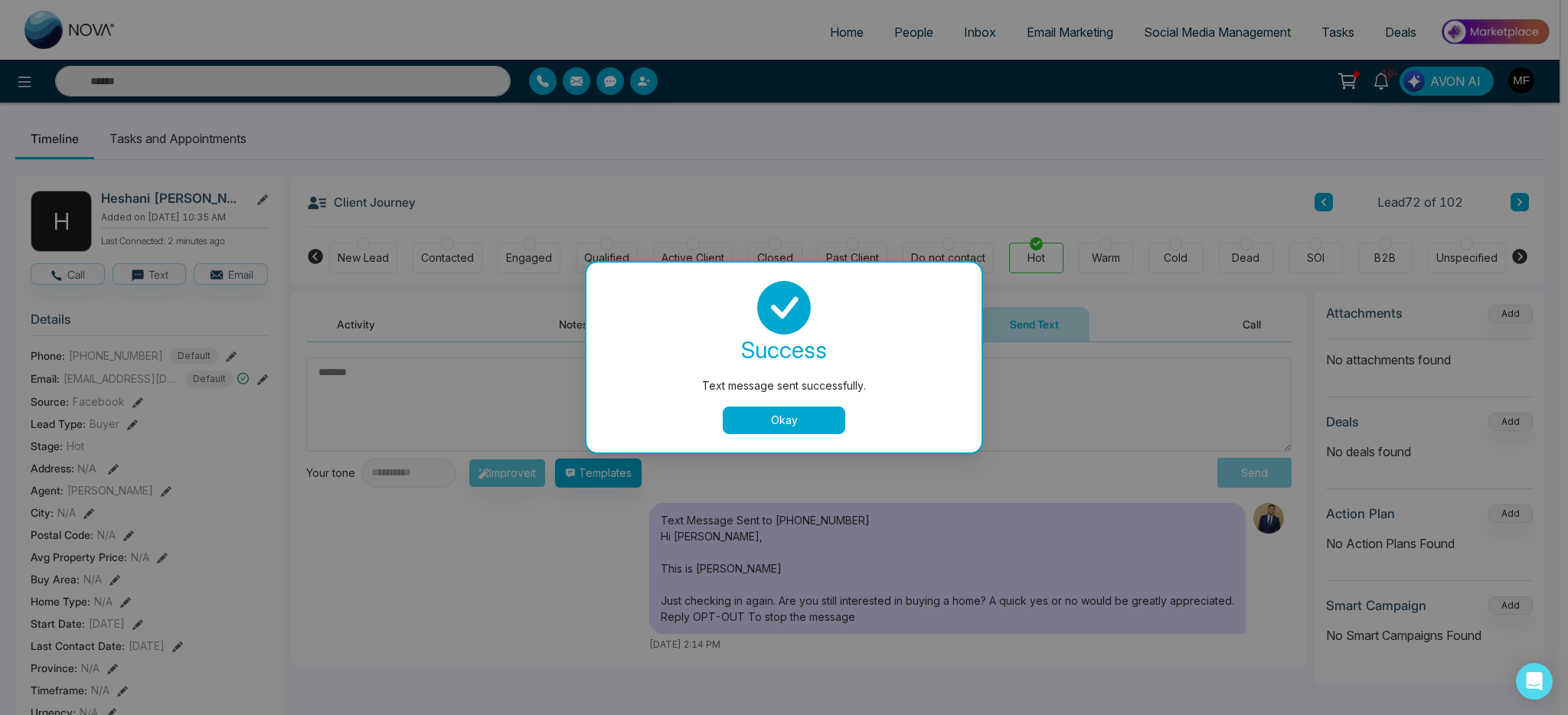
click at [813, 418] on button "Okay" at bounding box center [784, 420] width 122 height 27
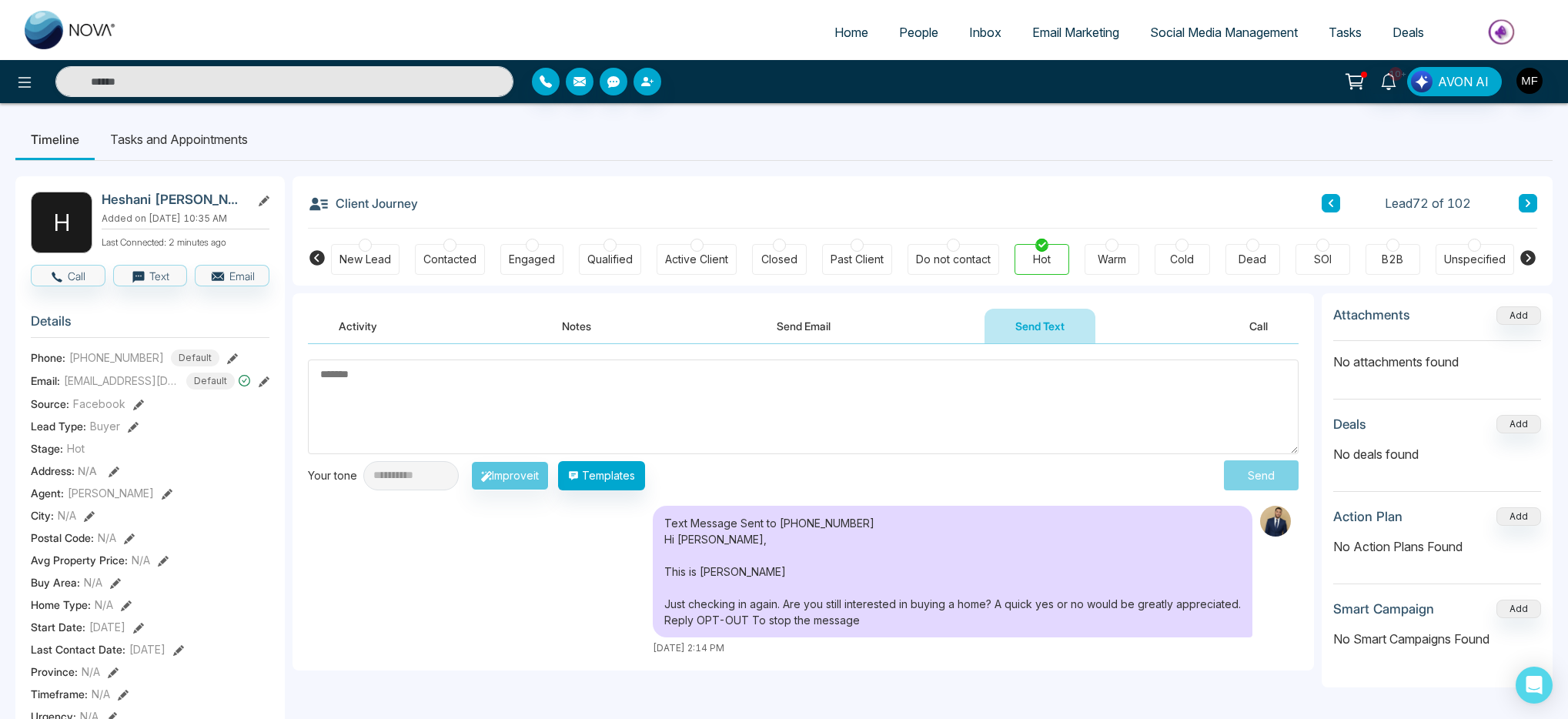
click at [191, 148] on li "Tasks and Appointments" at bounding box center [179, 139] width 169 height 41
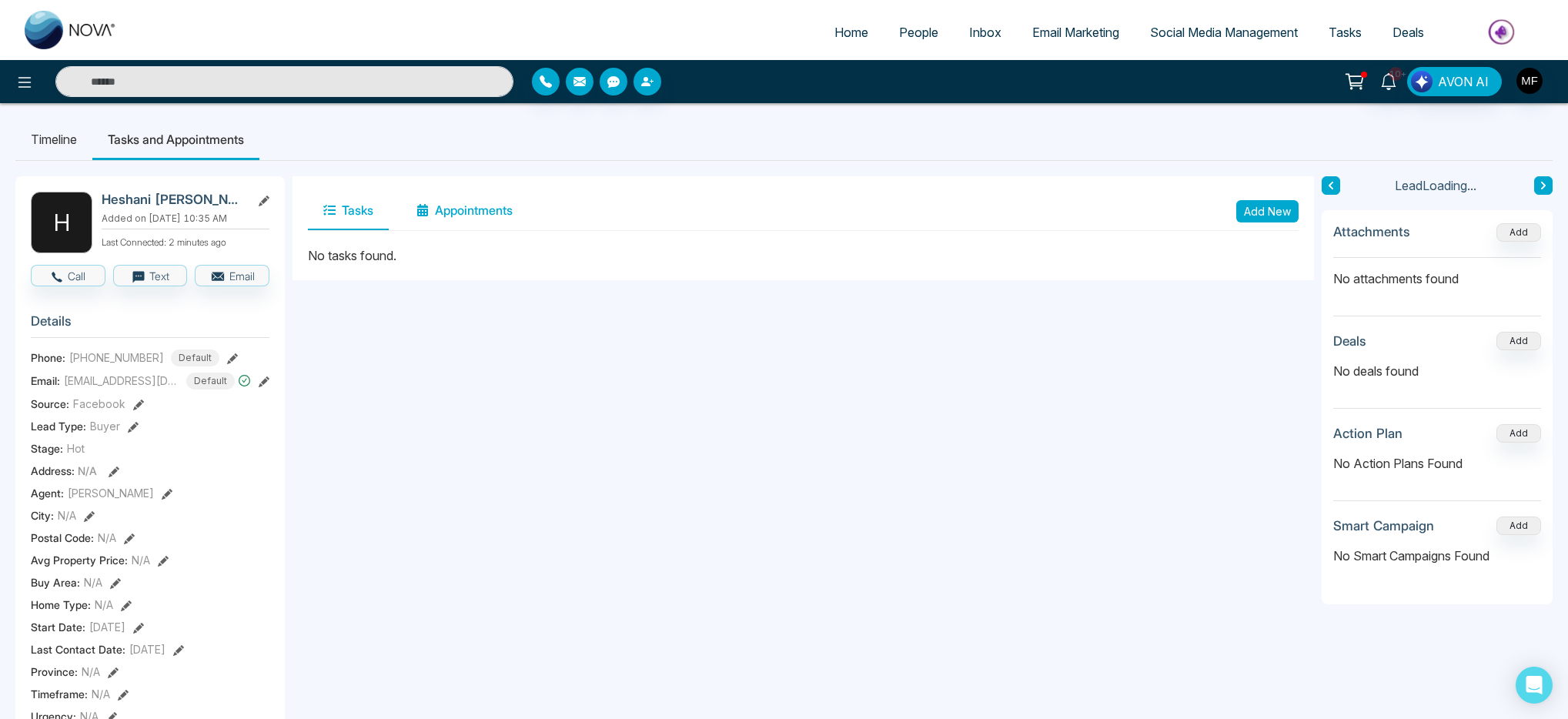
click at [501, 220] on button "Appointments" at bounding box center [464, 211] width 127 height 39
click at [349, 217] on button "Tasks" at bounding box center [348, 211] width 81 height 39
click at [1259, 223] on div "Tasks Appointments Add New" at bounding box center [803, 212] width 991 height 40
click at [1266, 217] on button "Add New" at bounding box center [1268, 212] width 63 height 22
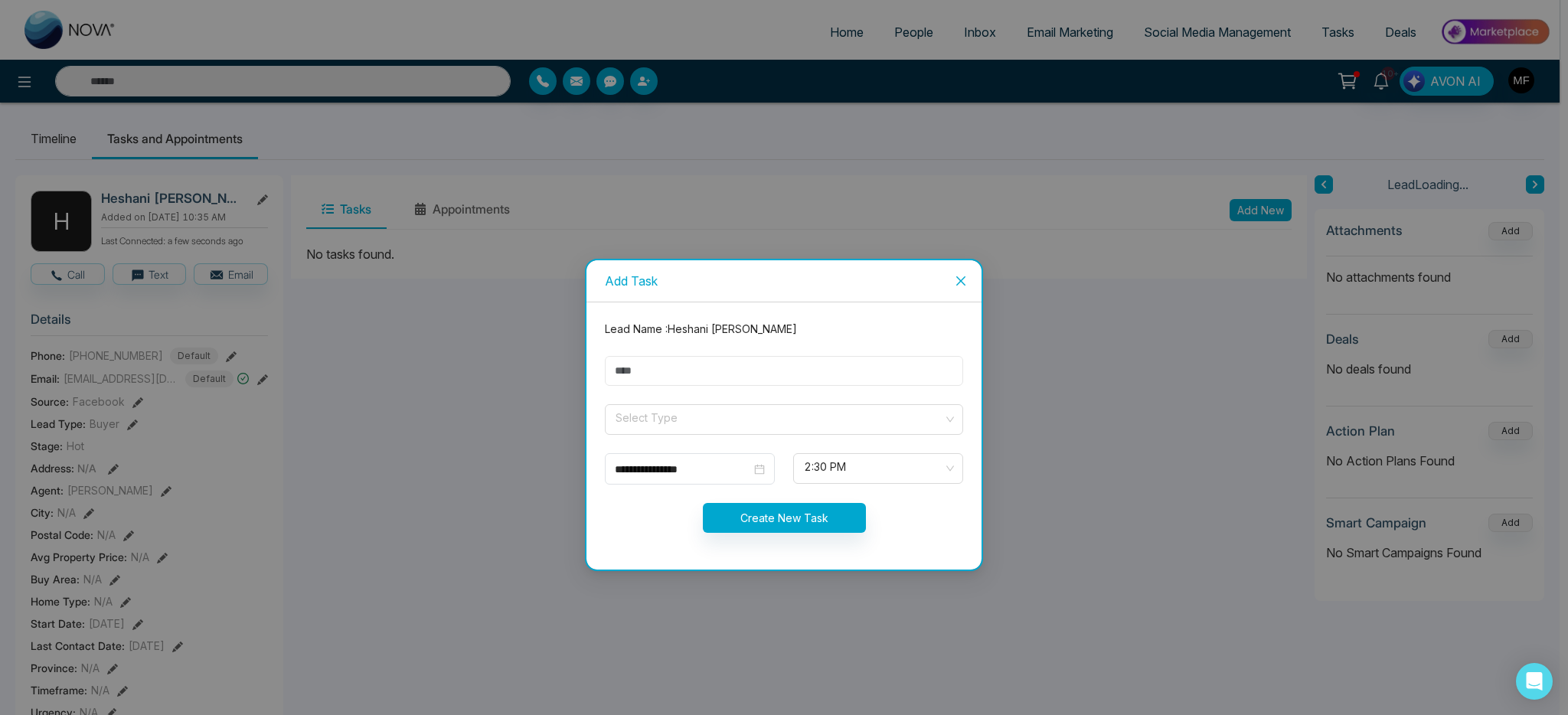
click at [760, 383] on input "text" at bounding box center [784, 370] width 358 height 30
type input "**********"
click at [683, 441] on form "**********" at bounding box center [784, 435] width 376 height 230
click at [688, 428] on input "search" at bounding box center [778, 417] width 329 height 23
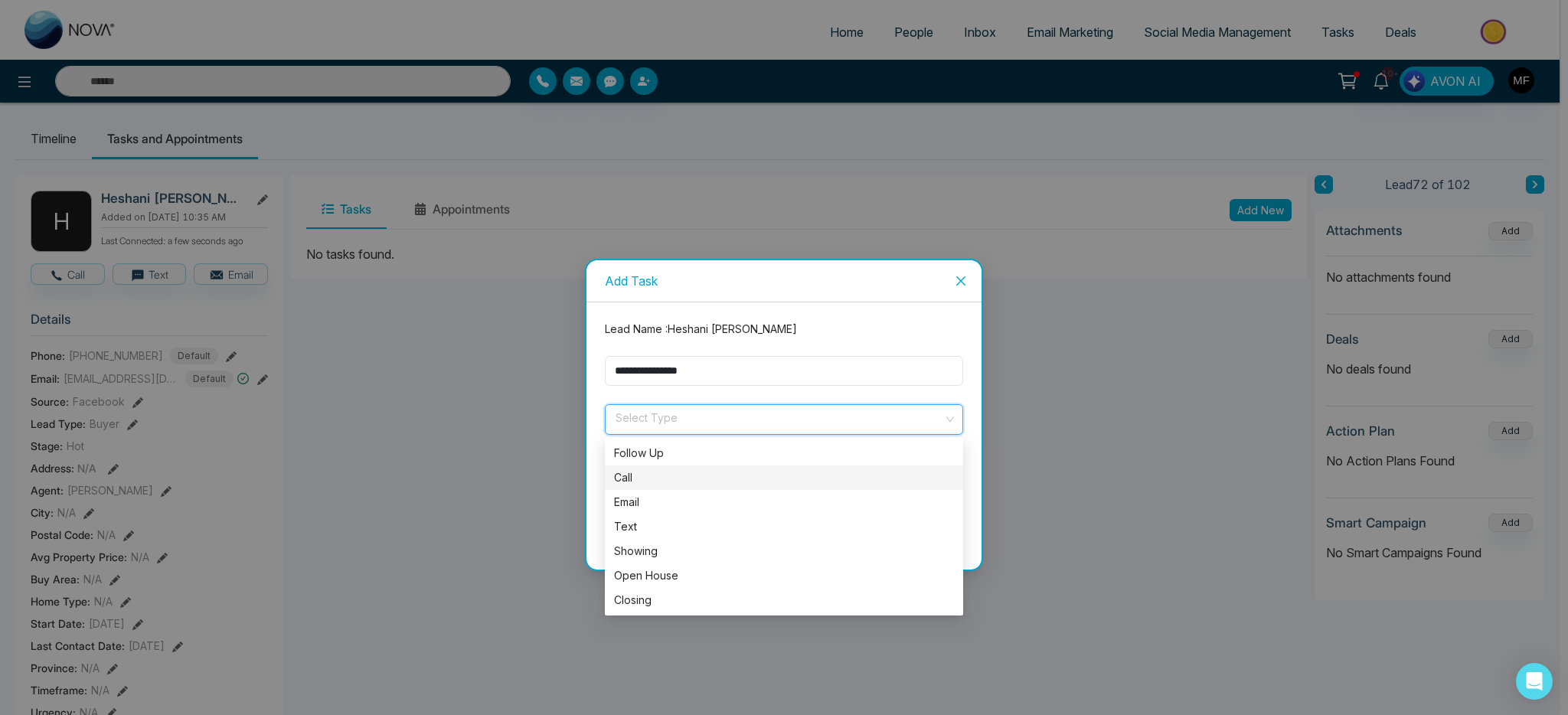
click at [648, 480] on div "Call" at bounding box center [784, 478] width 340 height 17
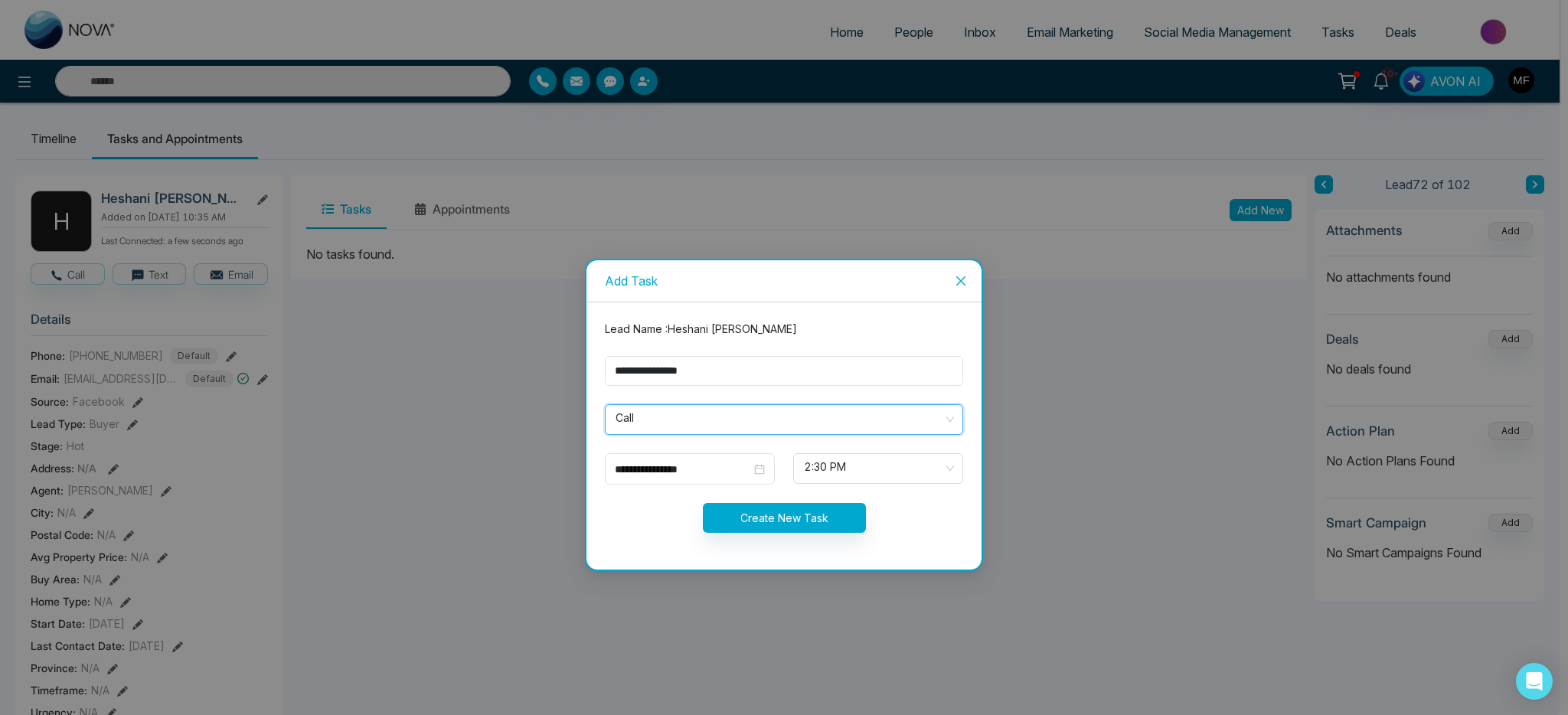
click at [760, 415] on span "Call" at bounding box center [784, 419] width 337 height 26
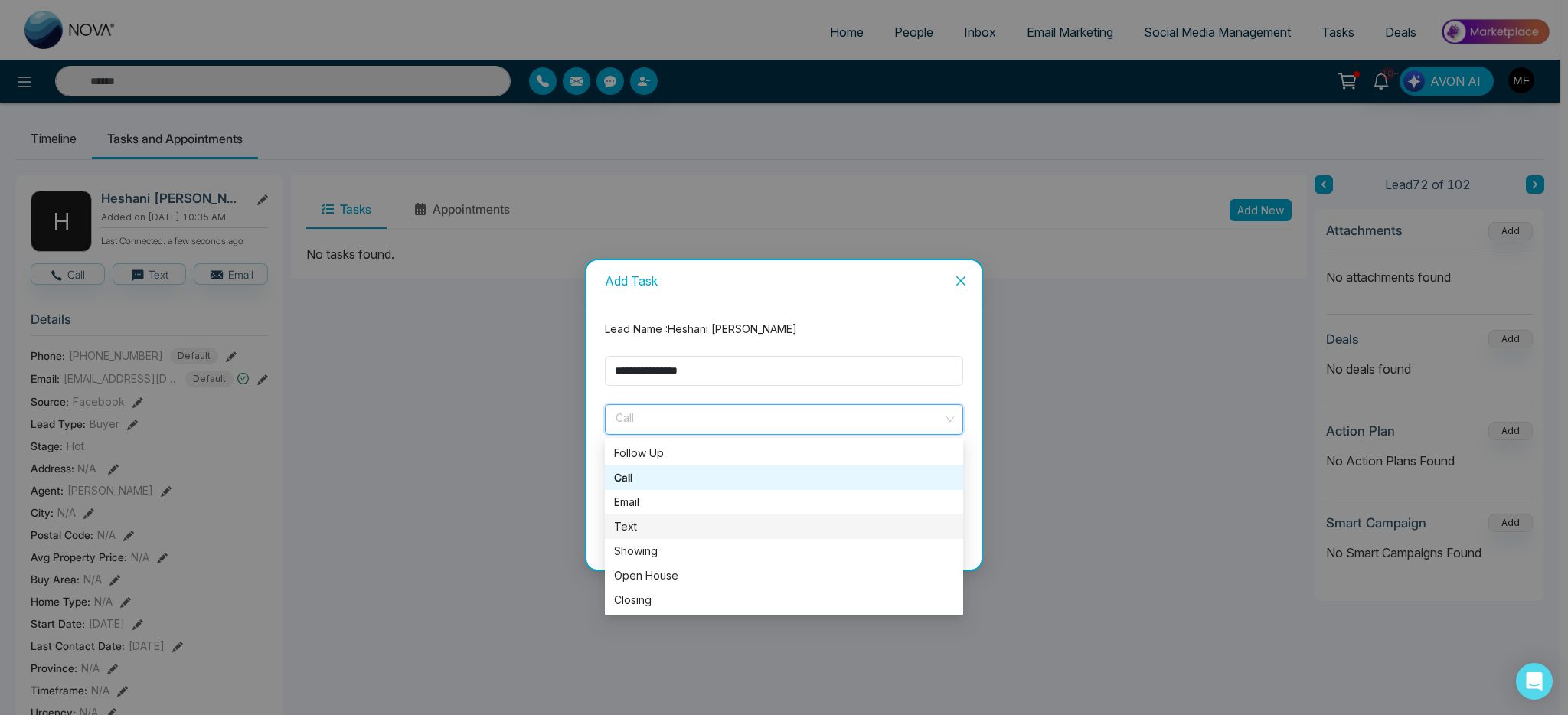
click at [645, 523] on div "Text" at bounding box center [784, 527] width 340 height 17
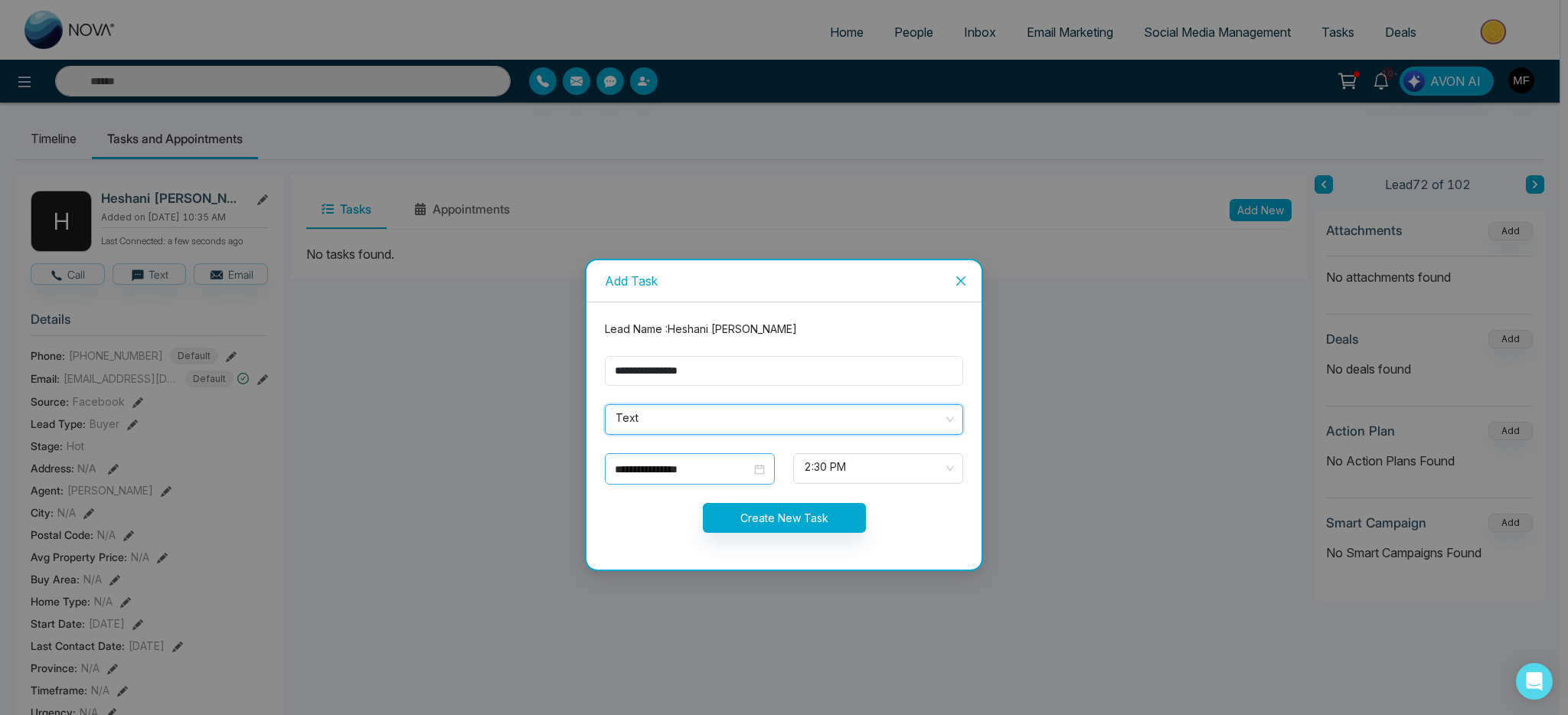
click at [713, 457] on div "**********" at bounding box center [689, 469] width 170 height 32
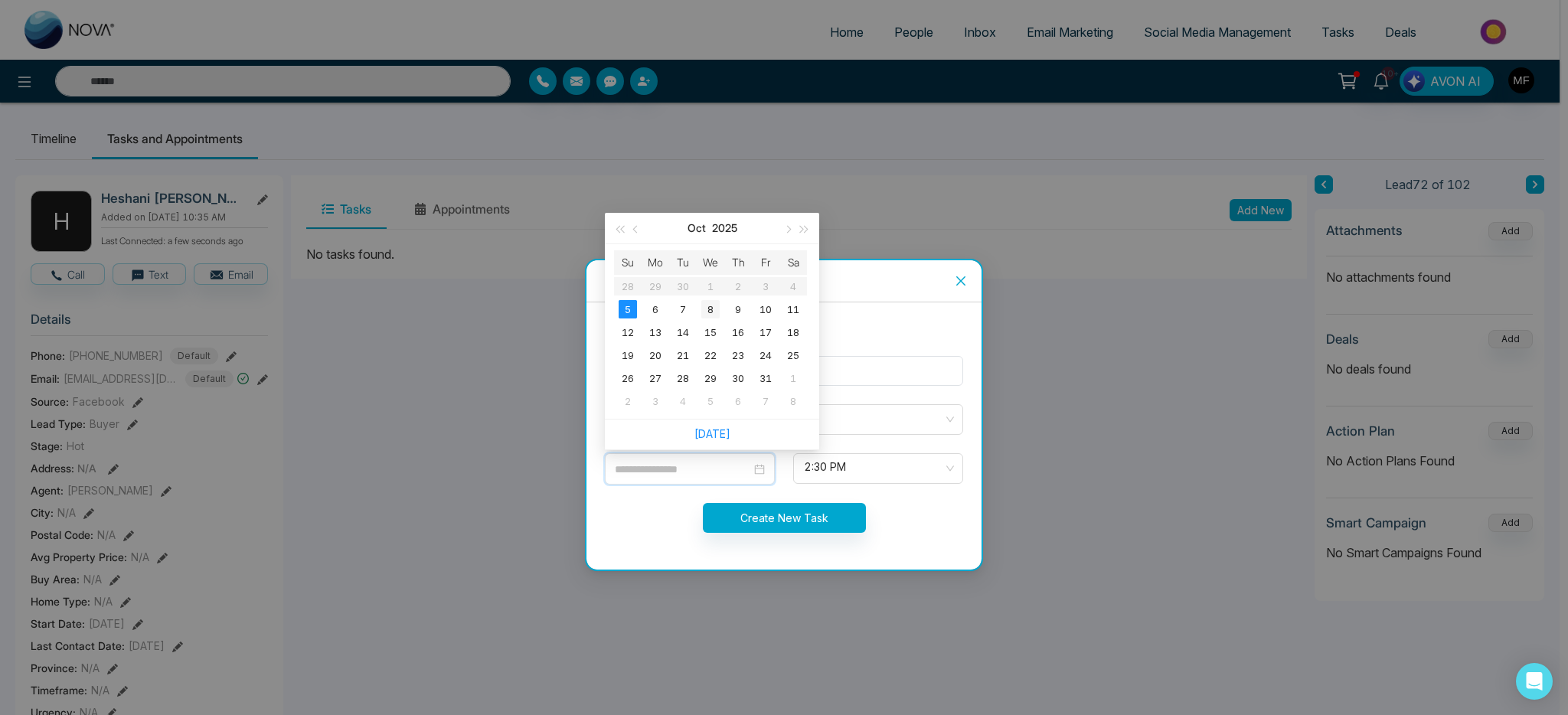
type input "**********"
click at [709, 313] on div "8" at bounding box center [710, 309] width 18 height 18
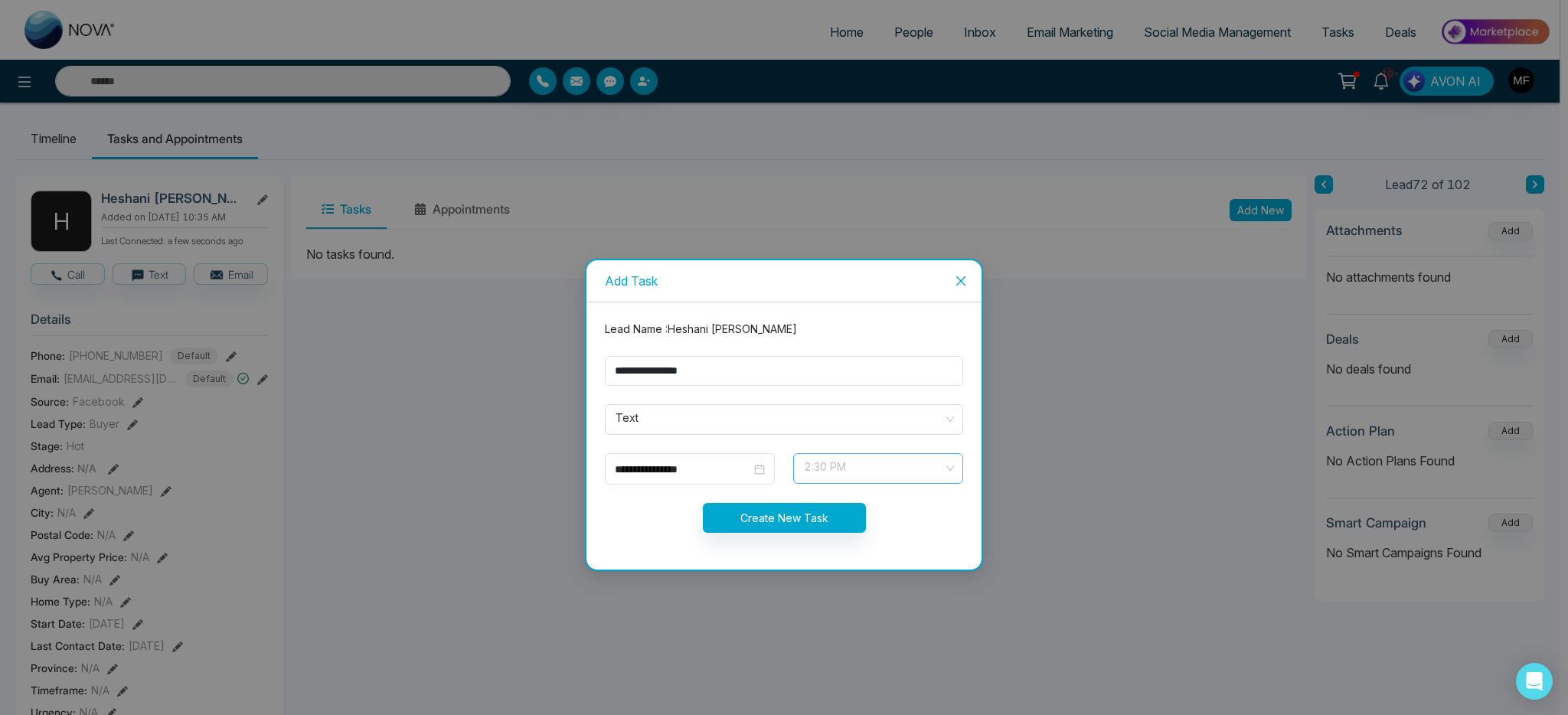
click at [860, 464] on span "2:30 PM" at bounding box center [879, 469] width 149 height 26
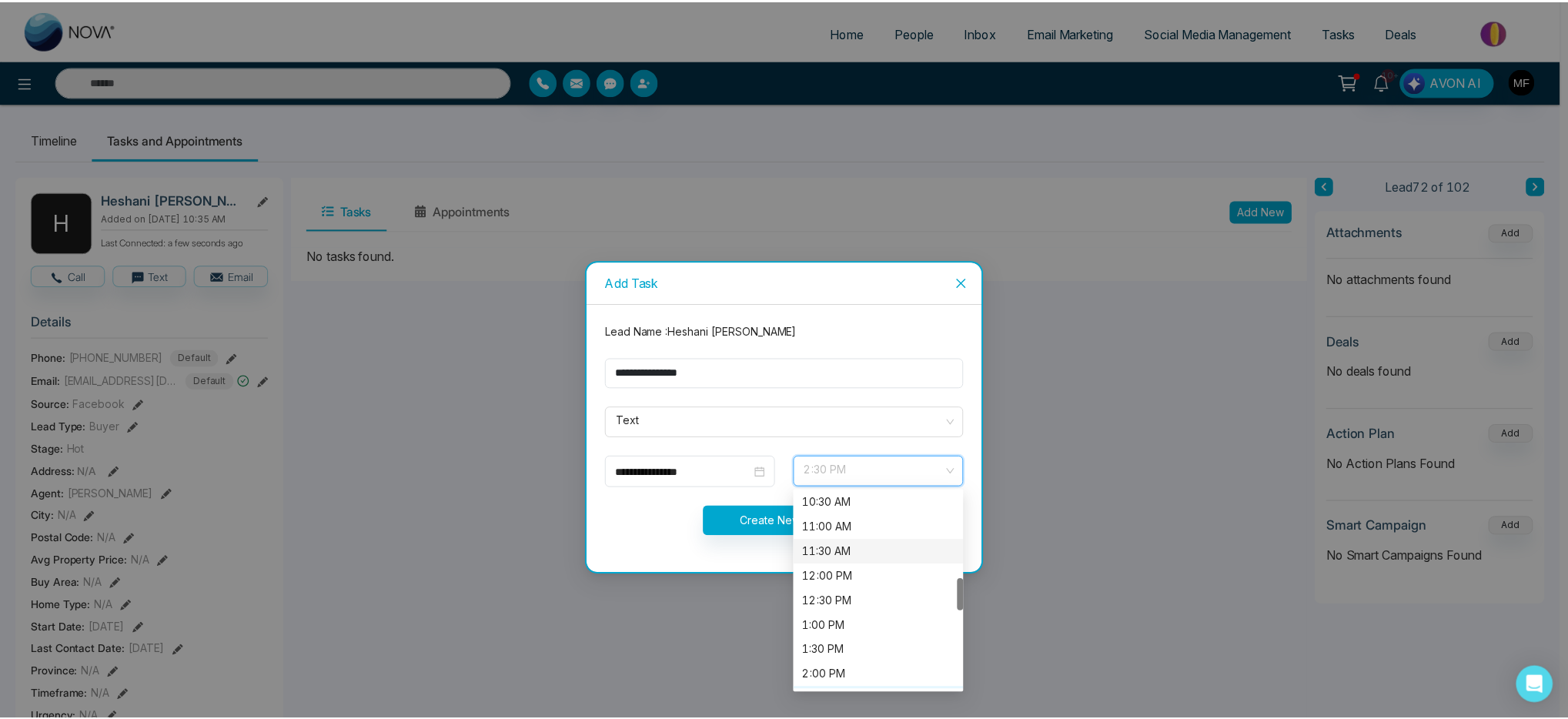
scroll to position [502, 0]
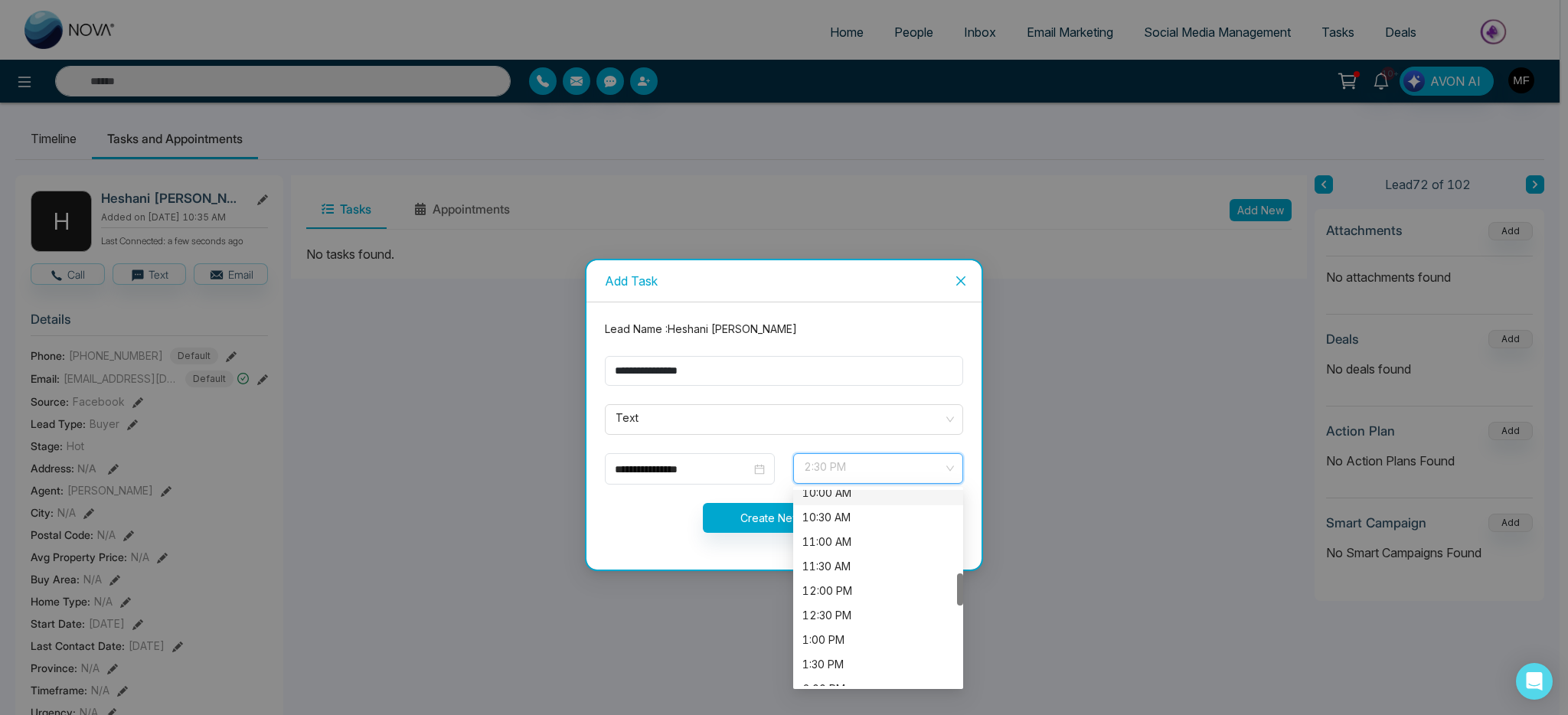
click at [870, 499] on div "10:00 AM" at bounding box center [878, 493] width 151 height 17
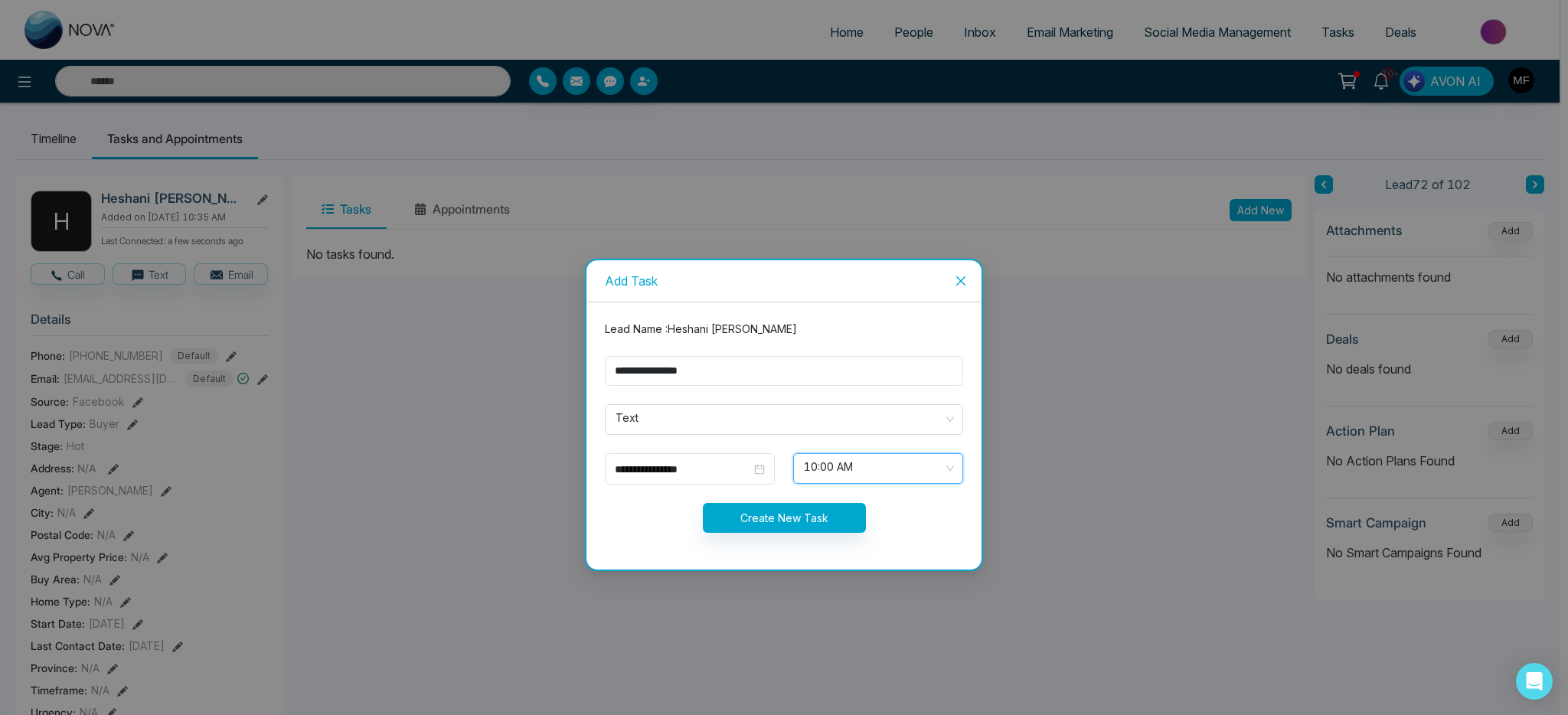
click at [618, 513] on div "Create New Task" at bounding box center [784, 517] width 376 height 30
click at [793, 534] on form "**********" at bounding box center [784, 435] width 376 height 230
click at [801, 521] on button "Create New Task" at bounding box center [784, 517] width 163 height 30
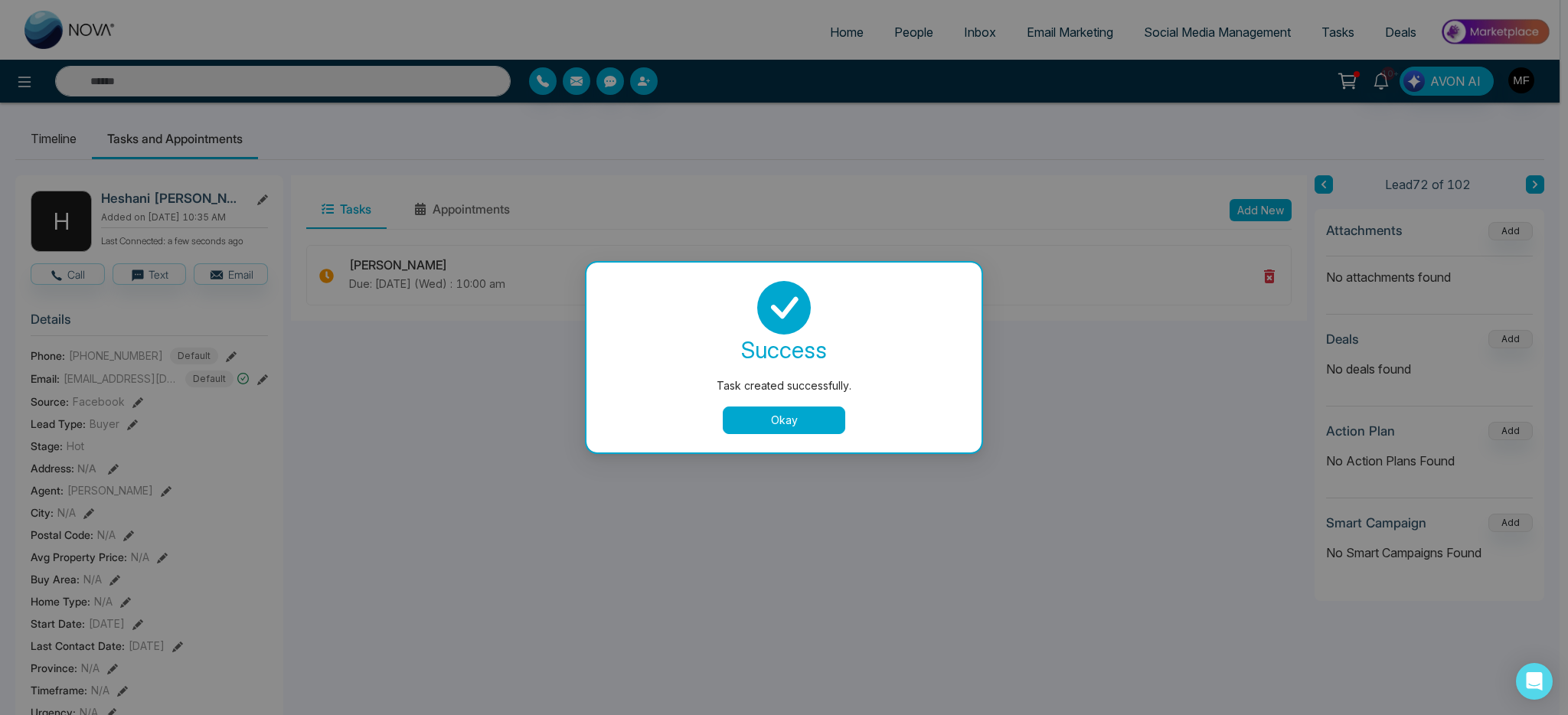
click at [781, 430] on button "Okay" at bounding box center [784, 420] width 122 height 27
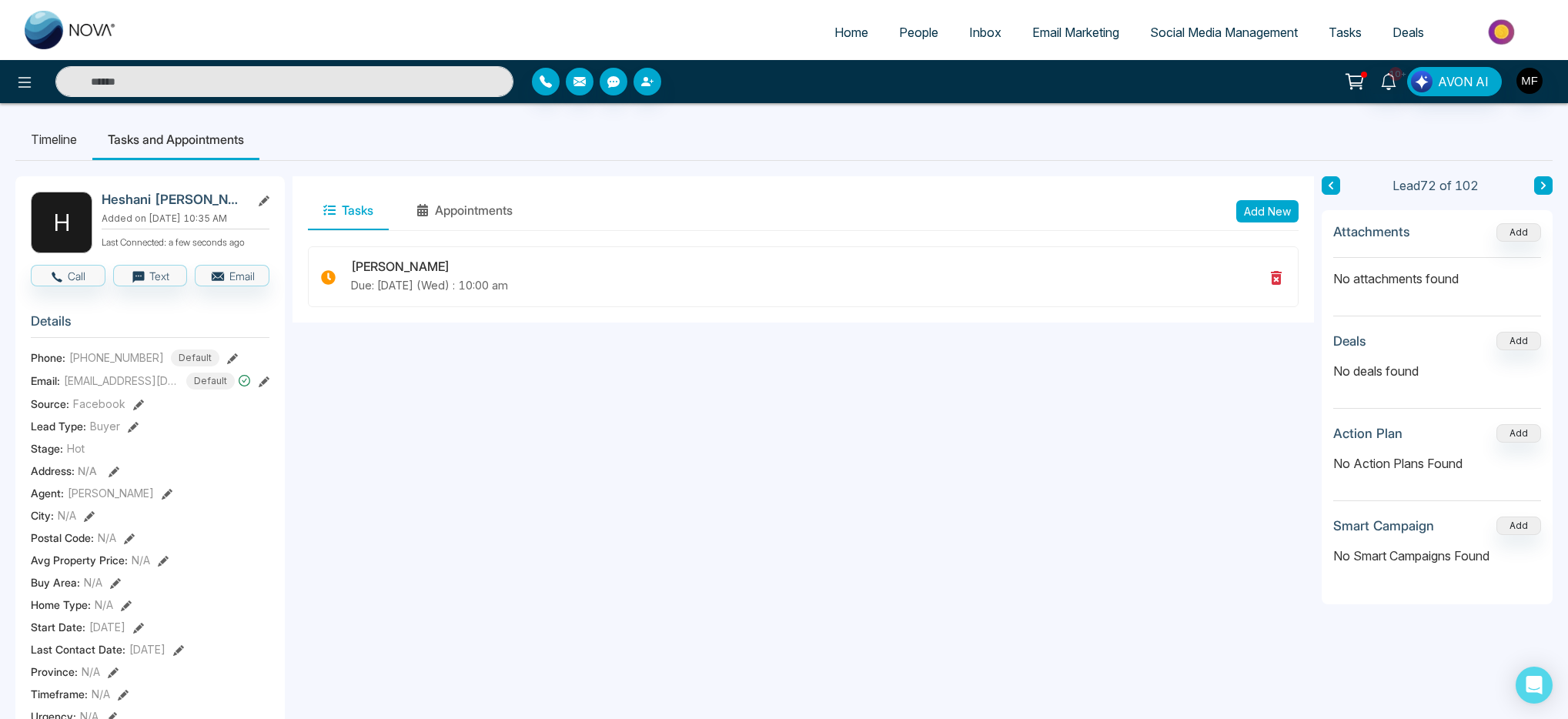
click at [360, 85] on input "text" at bounding box center [284, 82] width 458 height 31
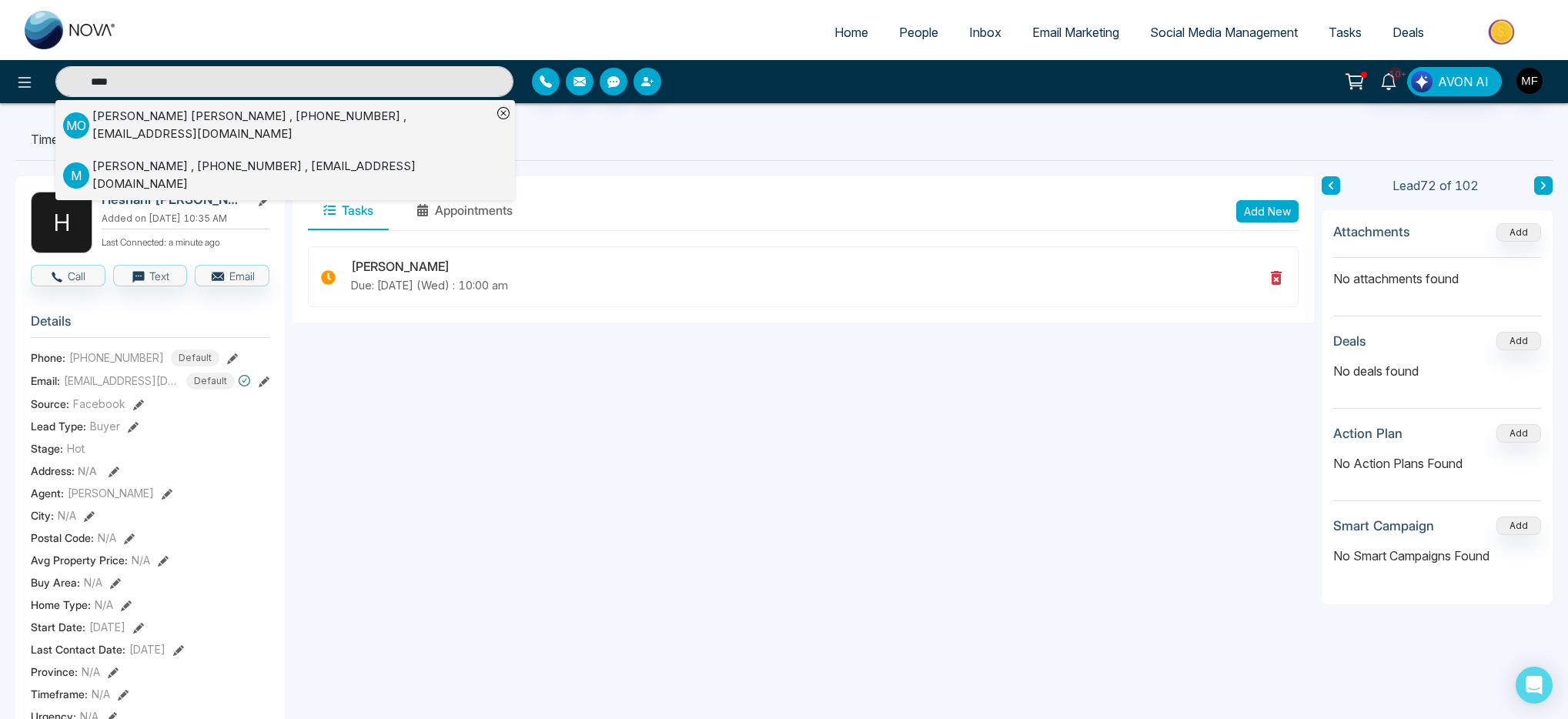
type input "****"
click at [159, 122] on div "Michael Otto , +16477205525 , acholimike@gmail.com" at bounding box center [292, 125] width 400 height 34
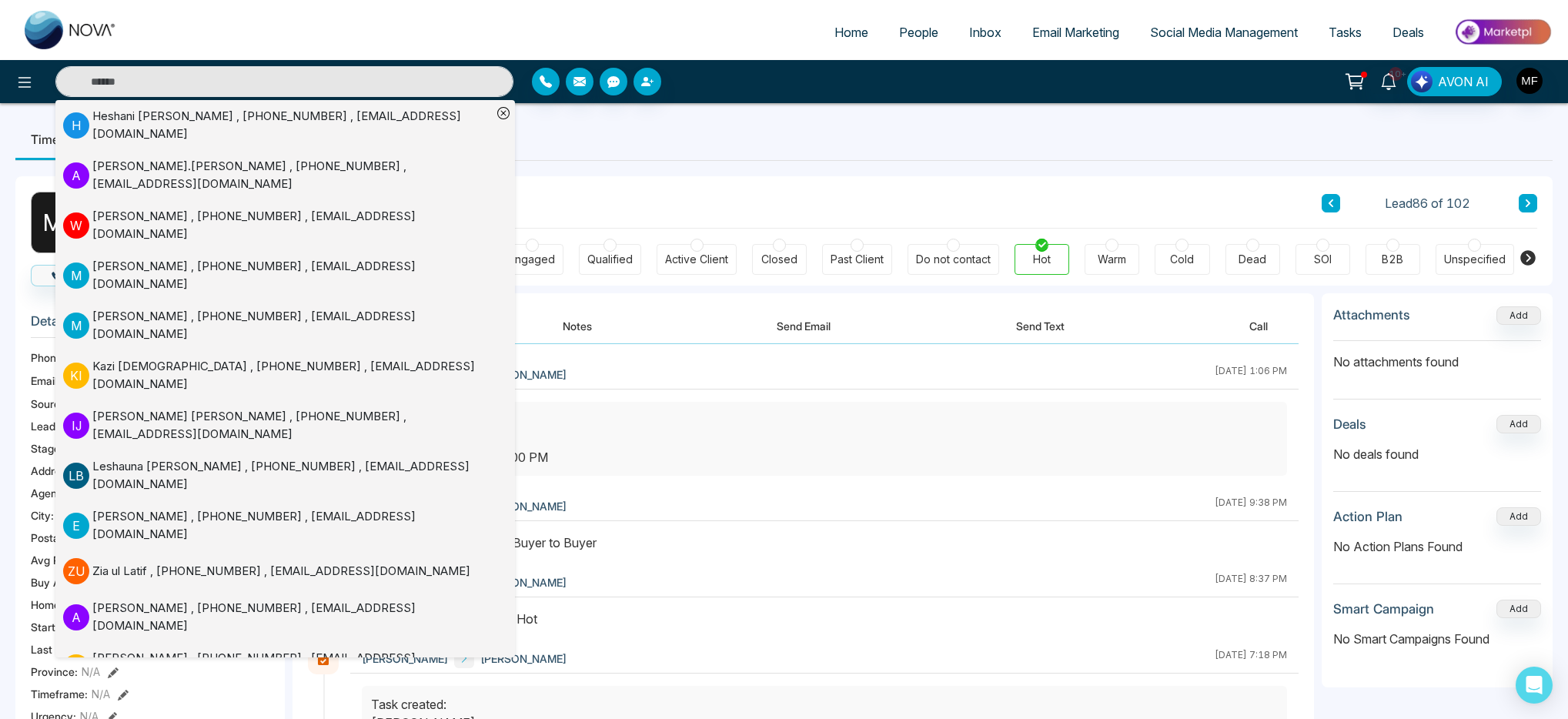
click at [812, 144] on ul "Timeline Tasks and Appointments" at bounding box center [784, 139] width 1538 height 41
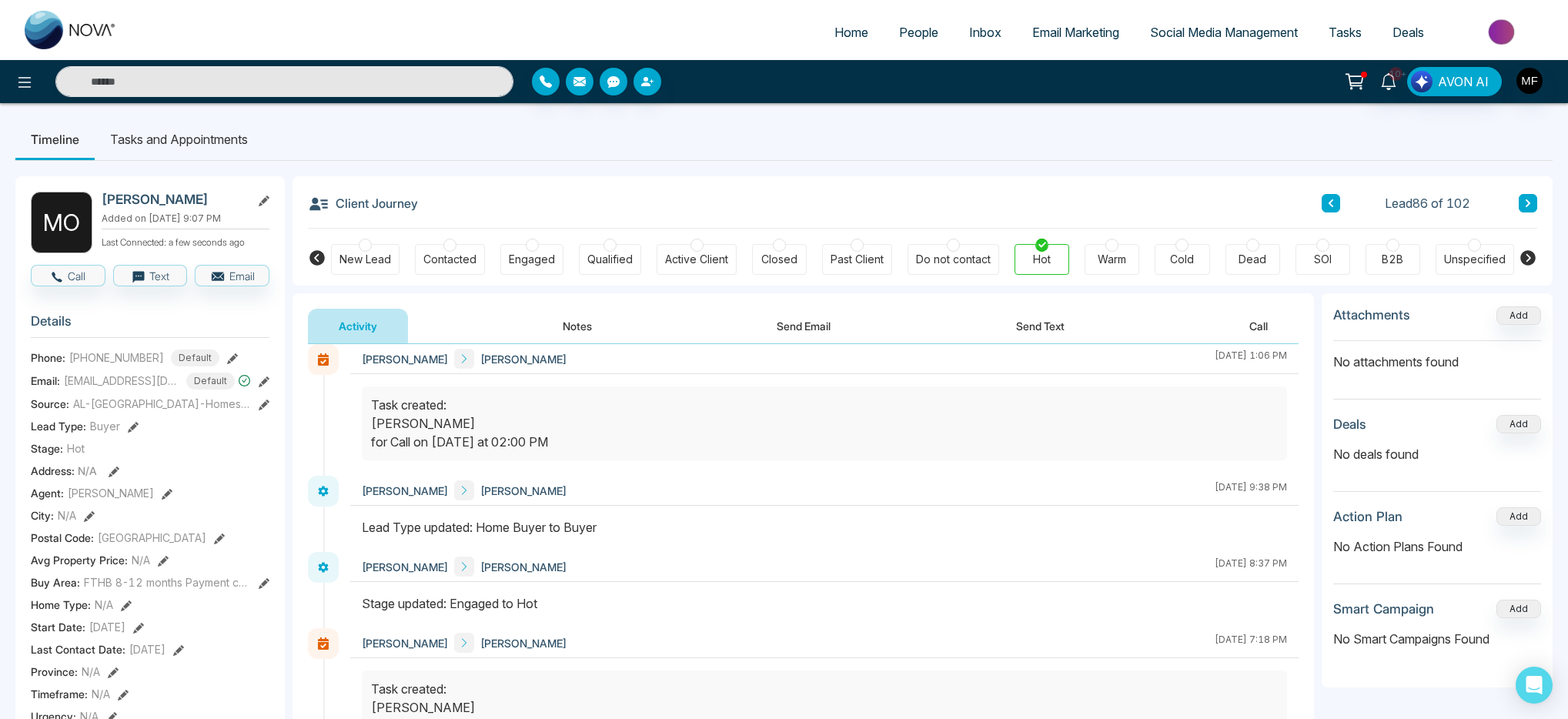
scroll to position [16, 0]
click at [92, 286] on button "Call" at bounding box center [68, 275] width 75 height 22
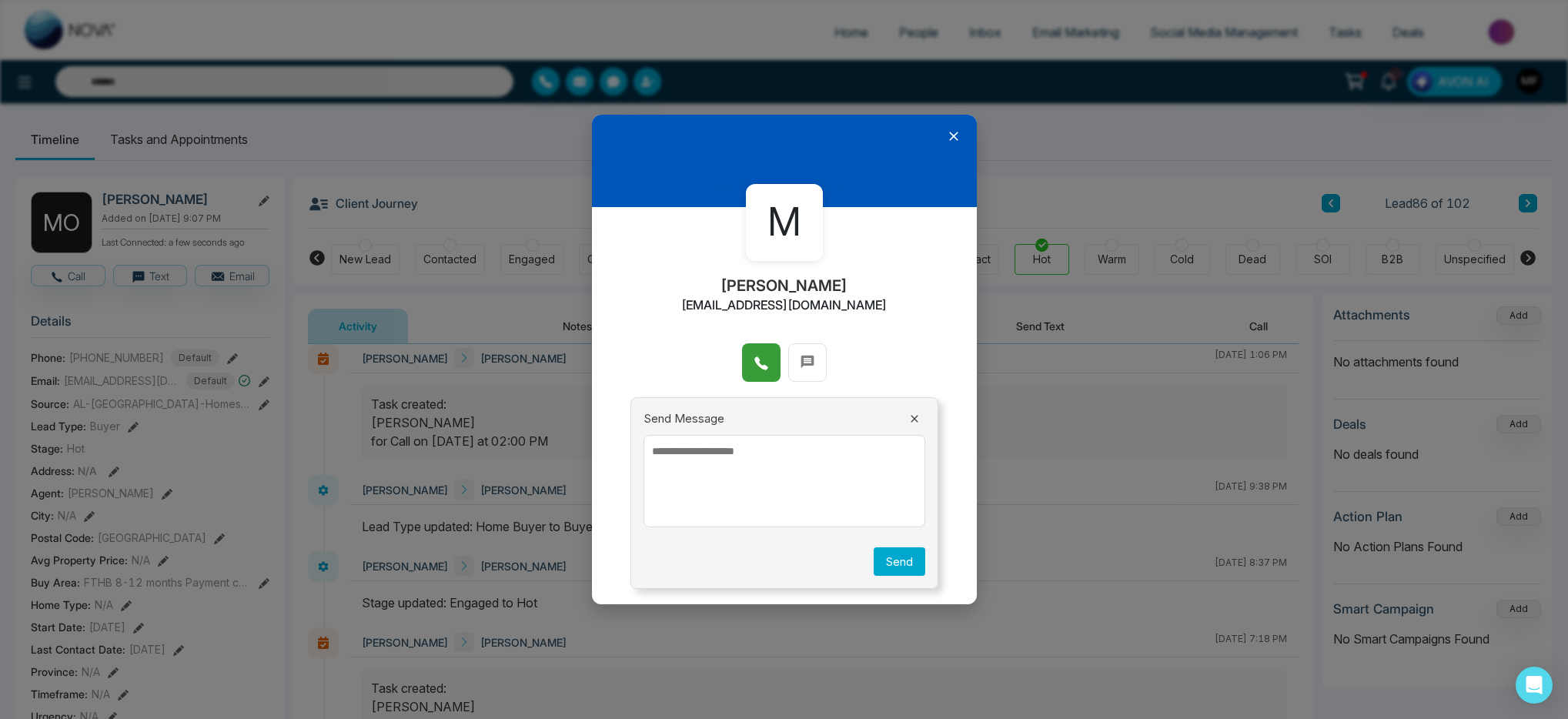
click at [764, 358] on icon at bounding box center [761, 364] width 15 height 15
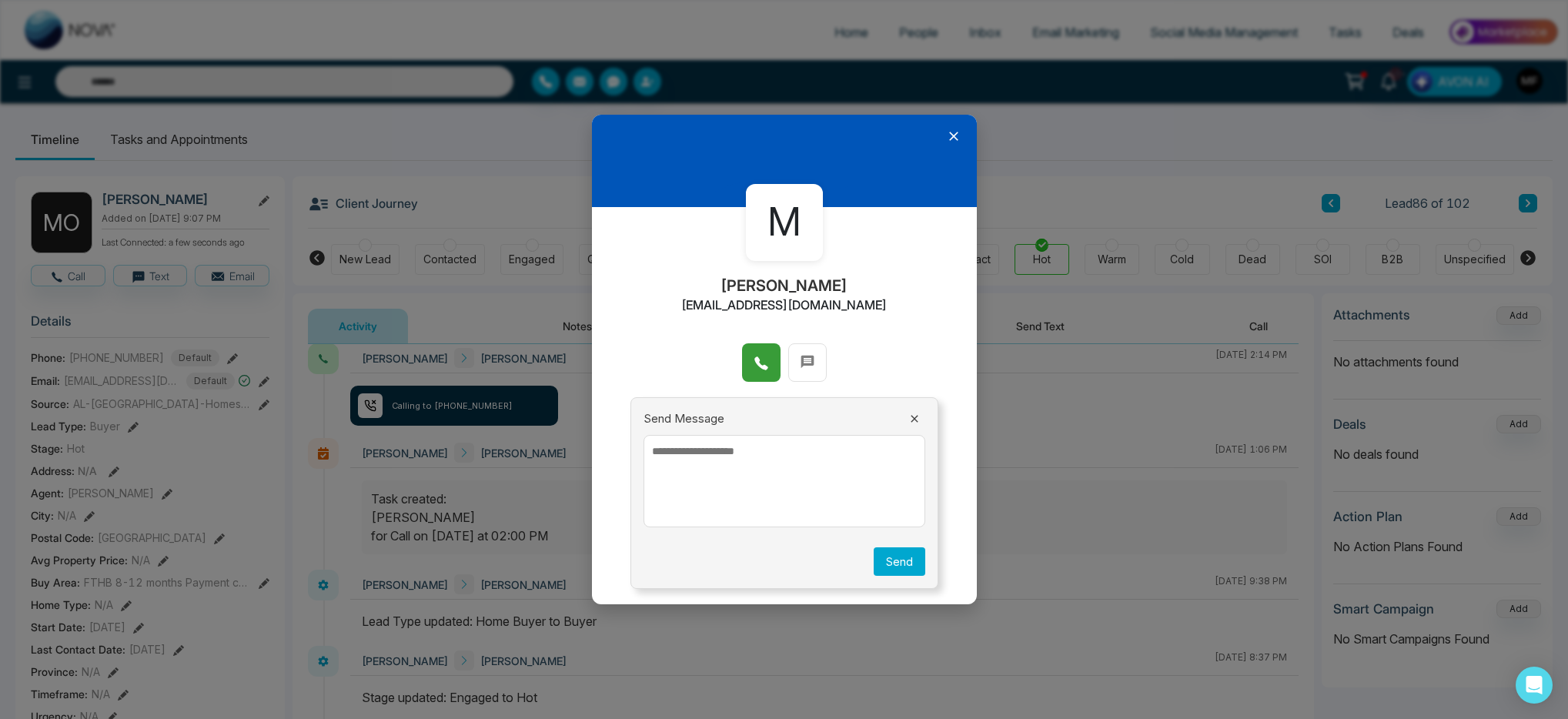
click at [755, 367] on icon at bounding box center [761, 364] width 15 height 15
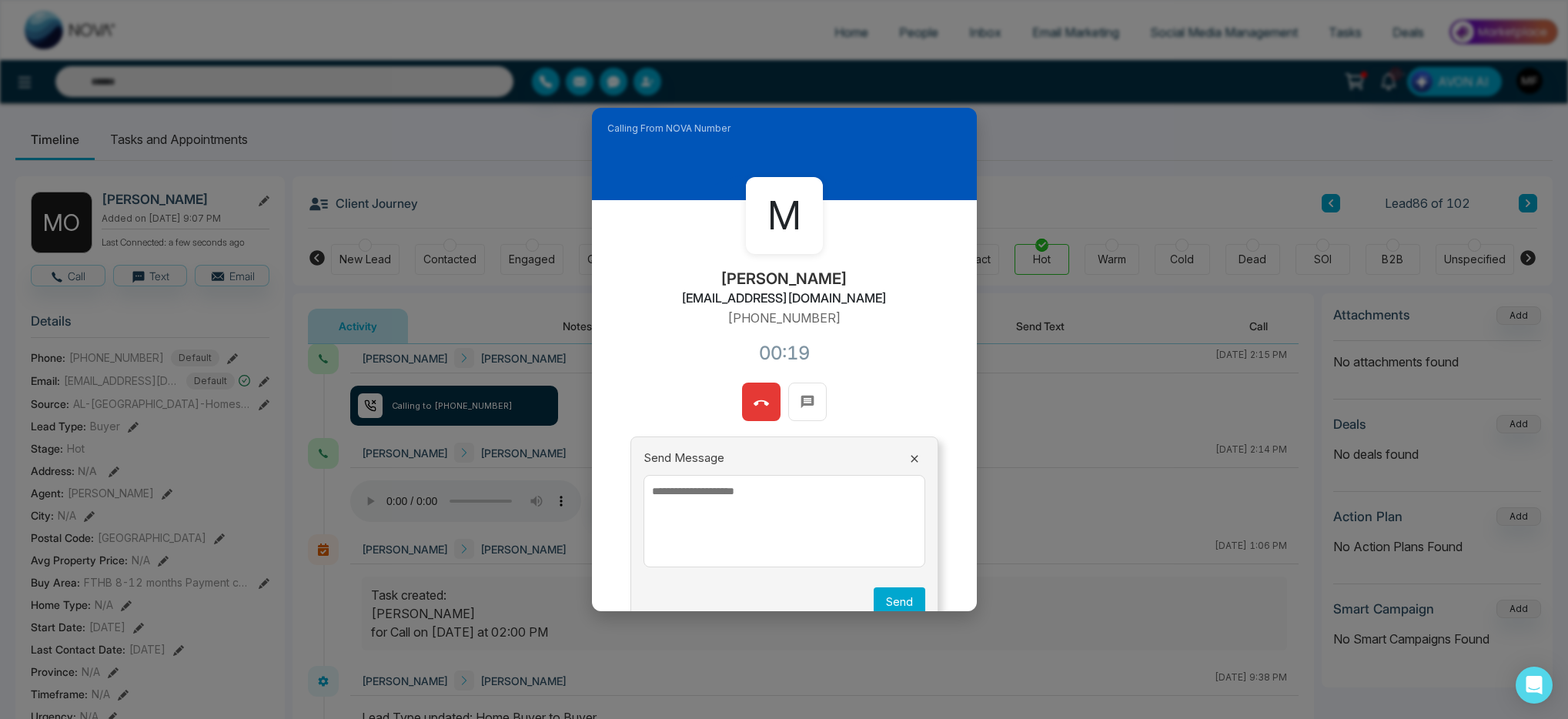
click at [762, 396] on icon at bounding box center [761, 403] width 15 height 15
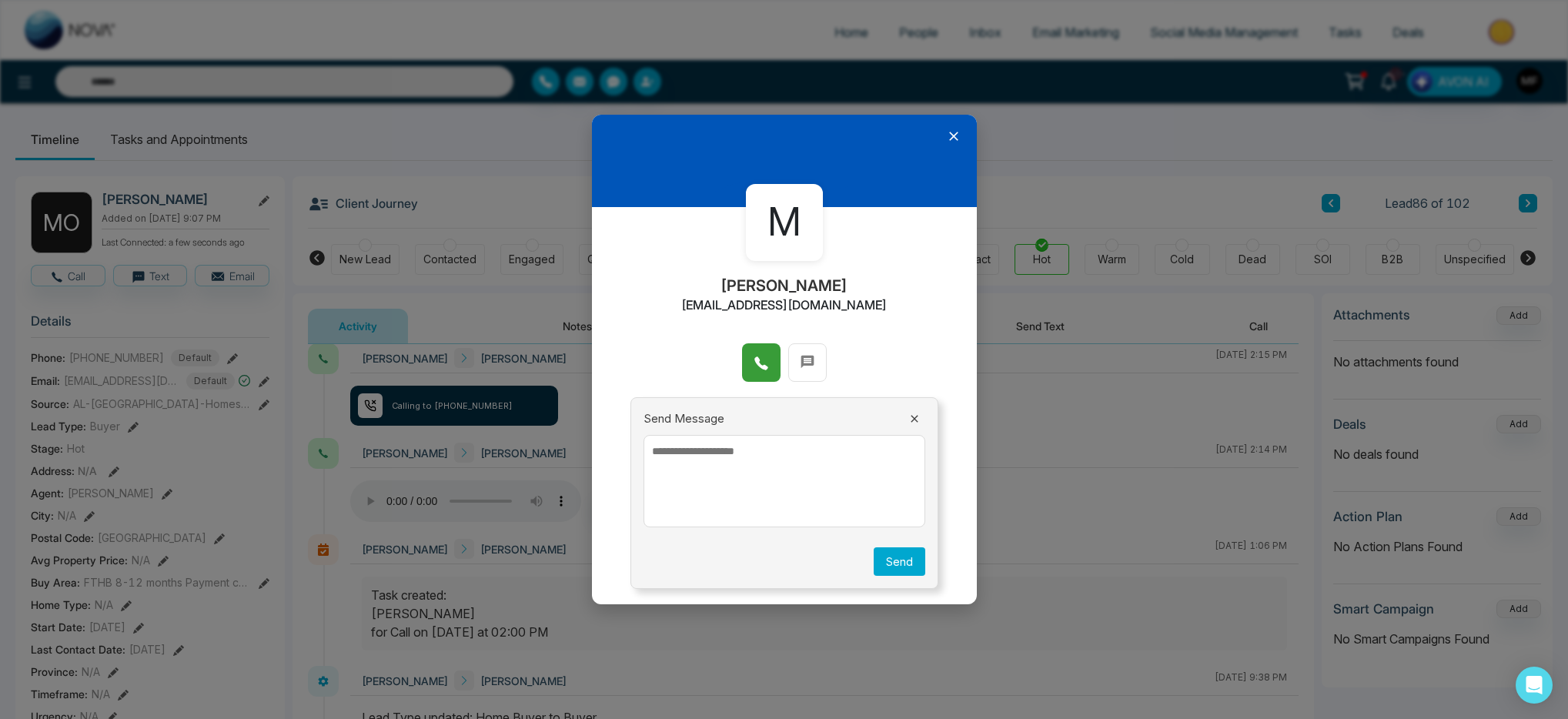
click at [946, 139] on icon at bounding box center [954, 136] width 15 height 15
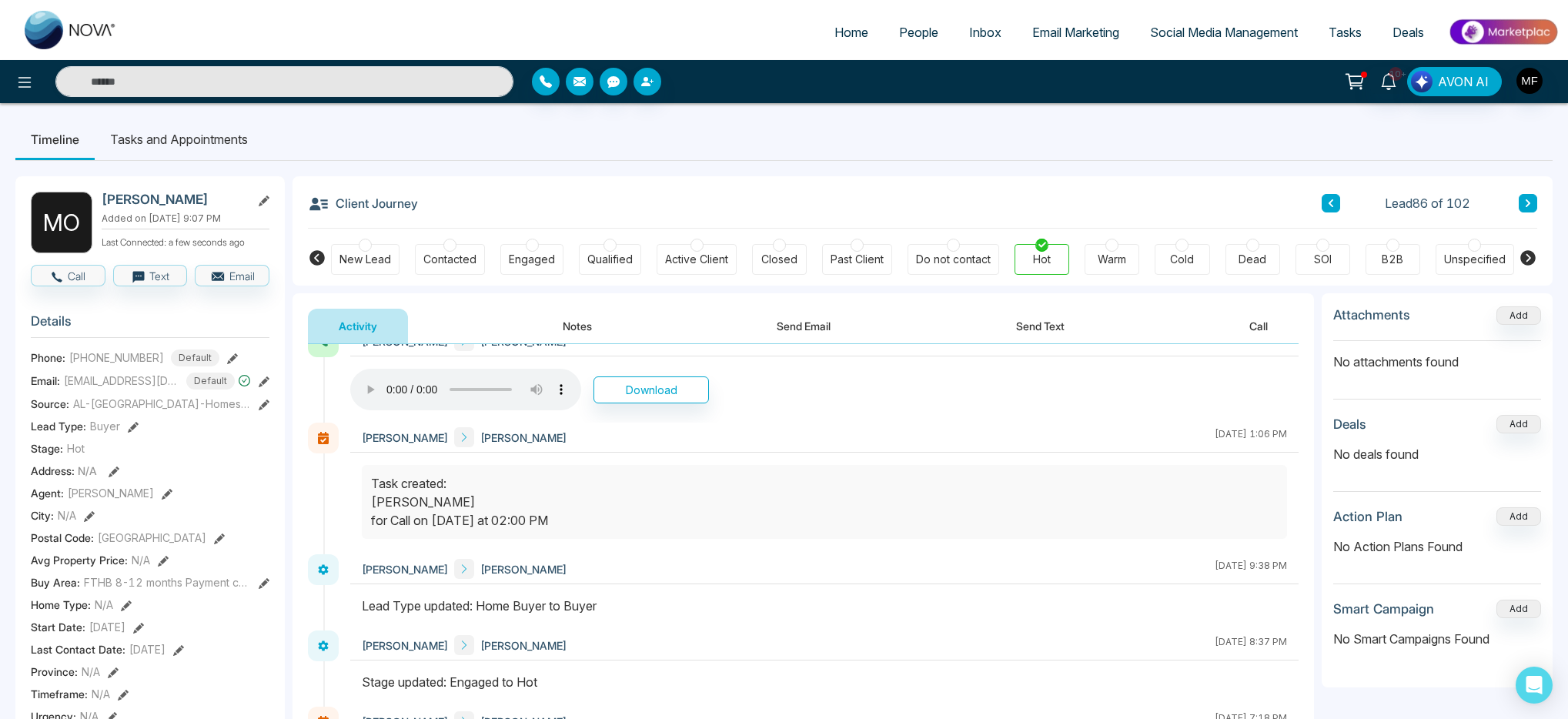
scroll to position [0, 0]
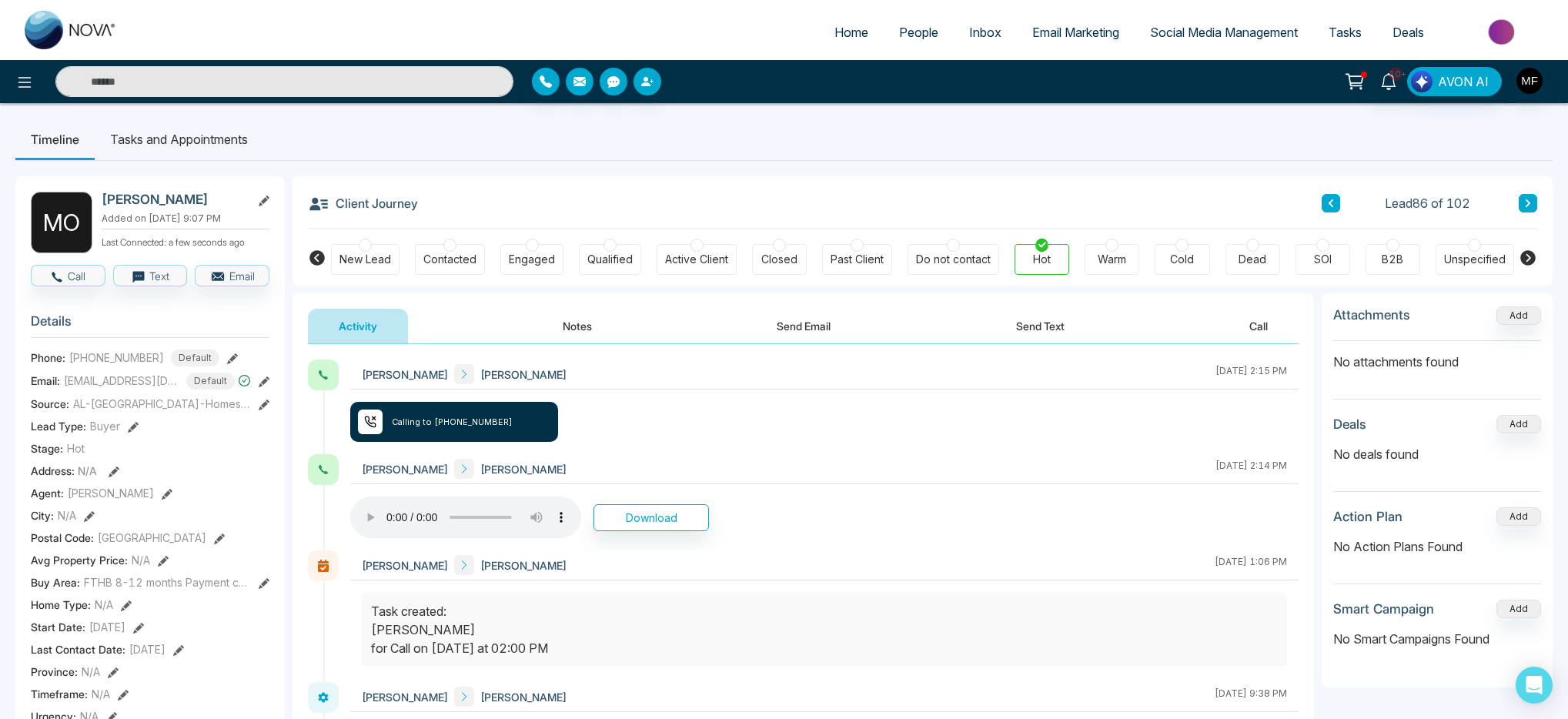
click at [577, 330] on button "Notes" at bounding box center [578, 326] width 91 height 34
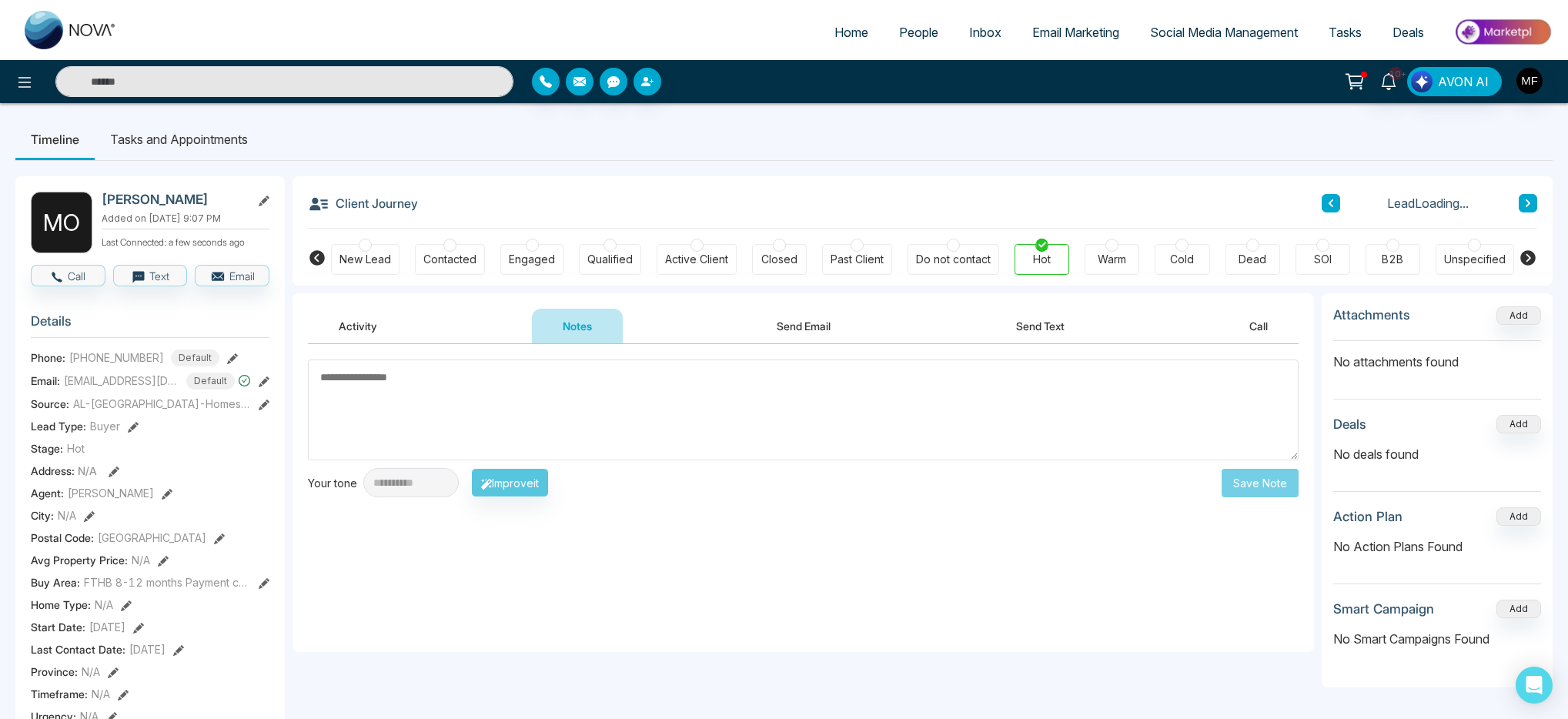
click at [522, 409] on textarea at bounding box center [803, 409] width 991 height 101
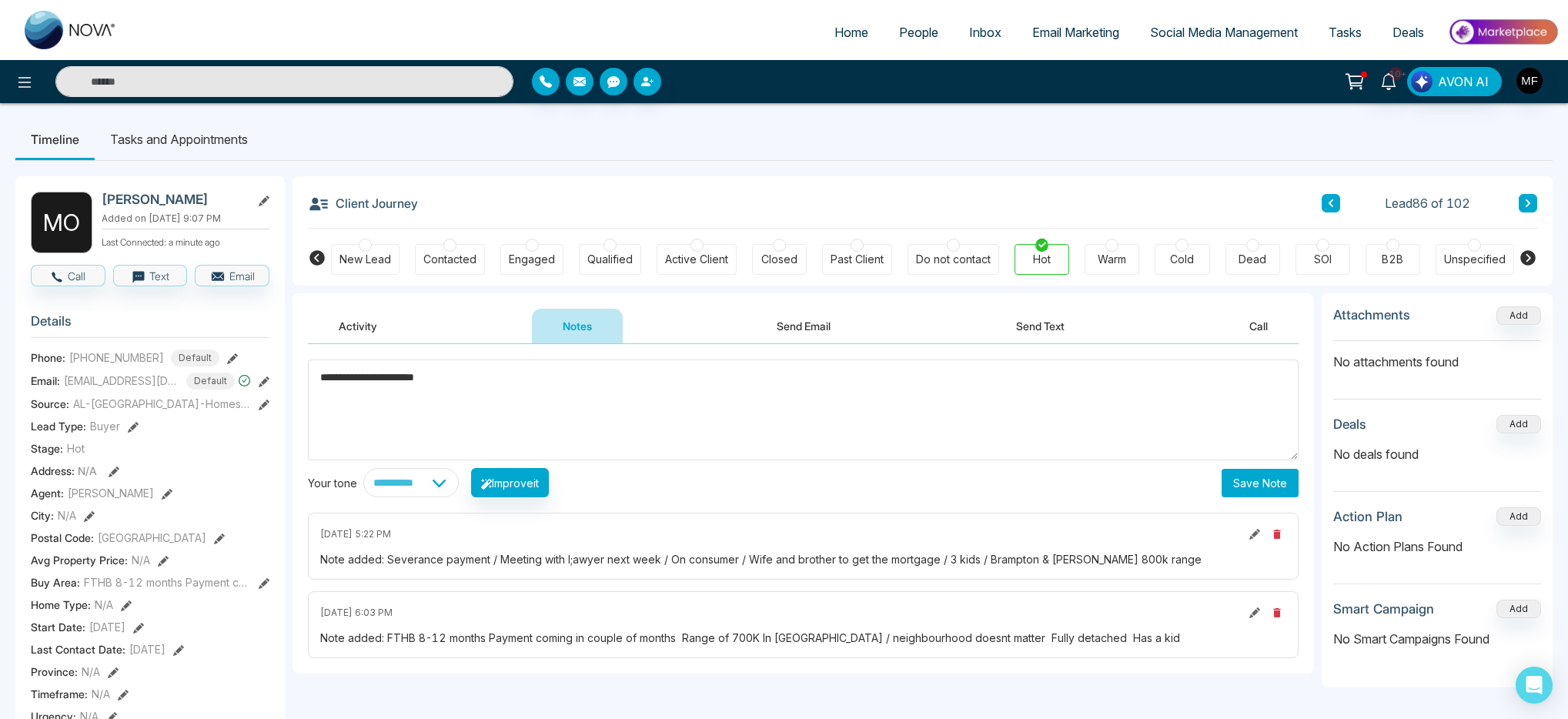
type textarea "**********"
click at [1045, 329] on button "Send Text" at bounding box center [1041, 326] width 110 height 34
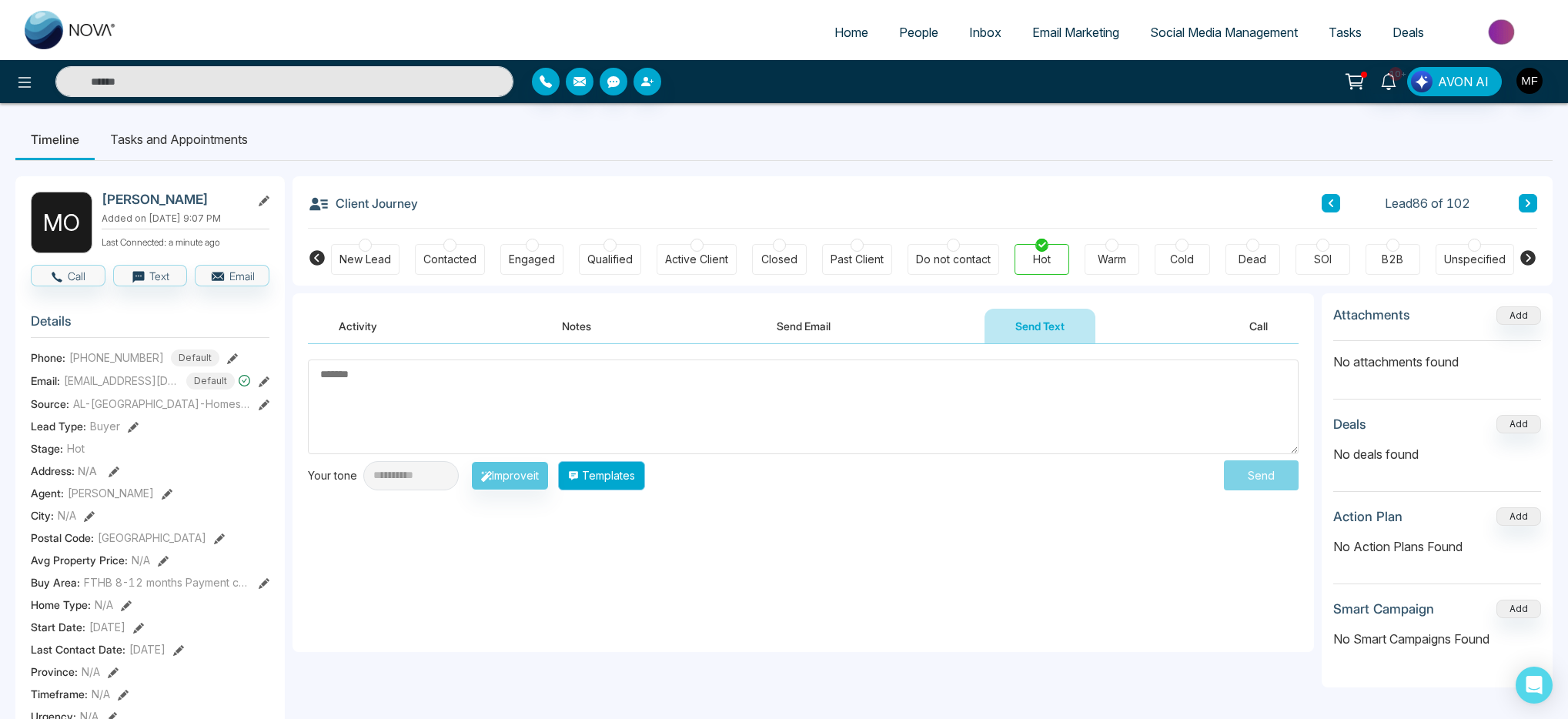
click at [630, 489] on button "Templates" at bounding box center [601, 476] width 87 height 29
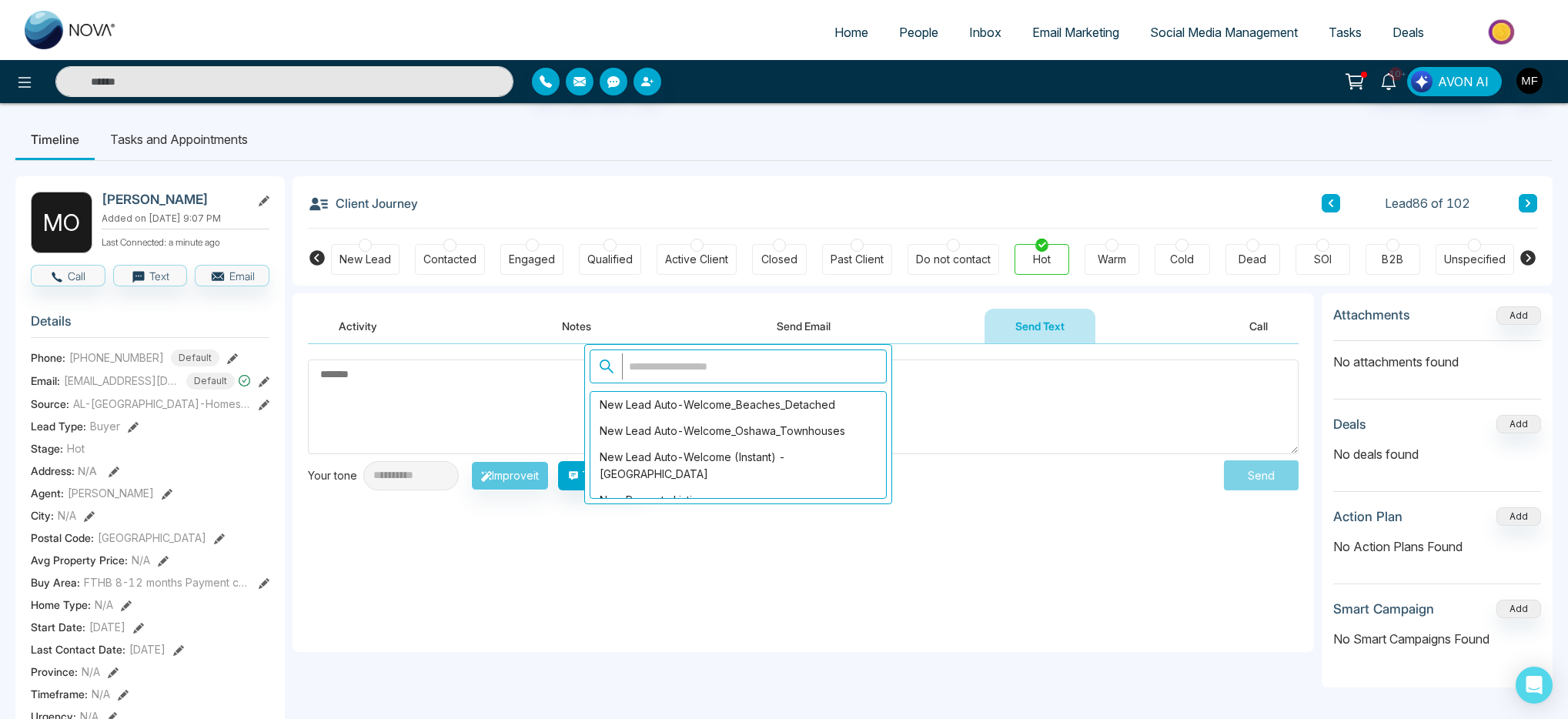
click at [652, 371] on input "text" at bounding box center [749, 366] width 255 height 26
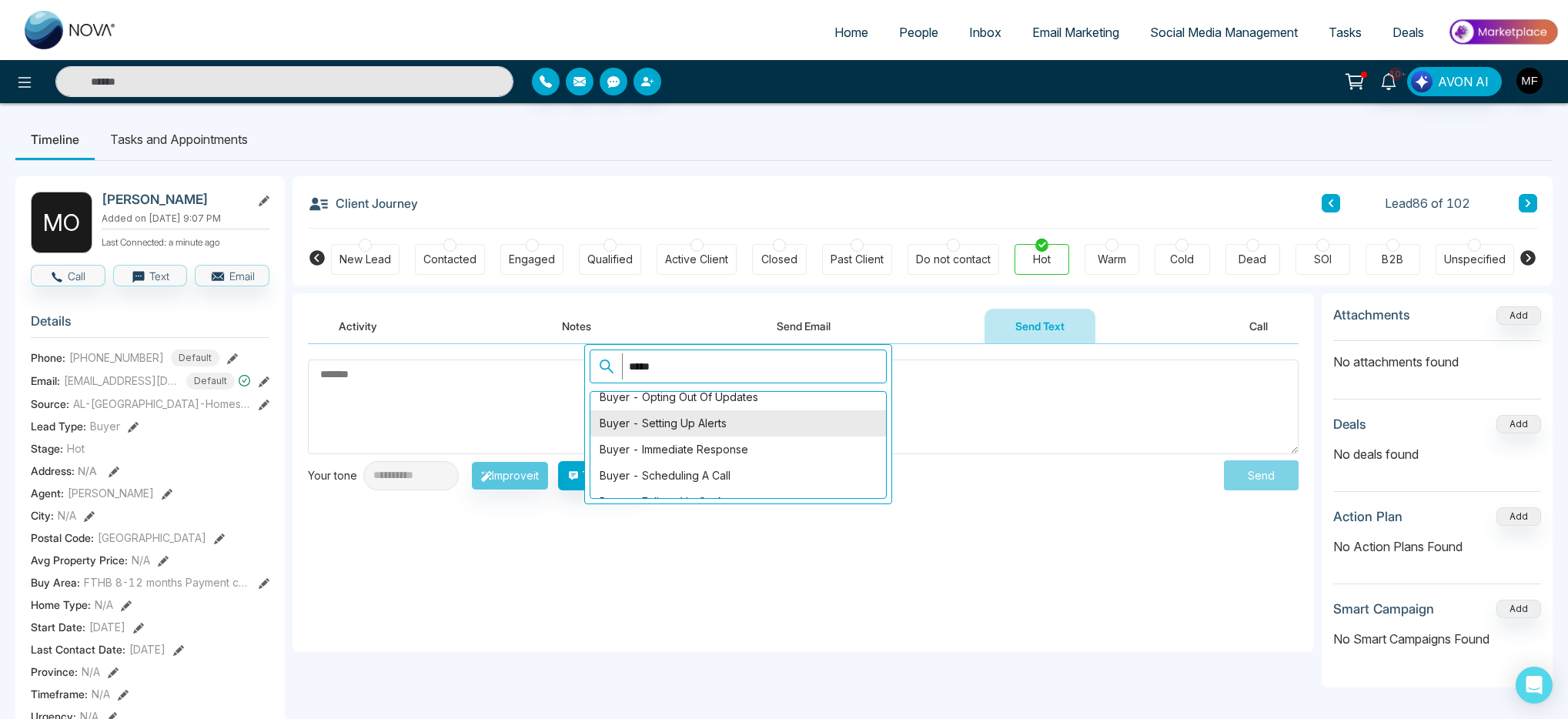
scroll to position [190, 0]
type input "*****"
click at [778, 458] on div "Buyer - Immediate Response" at bounding box center [739, 450] width 296 height 26
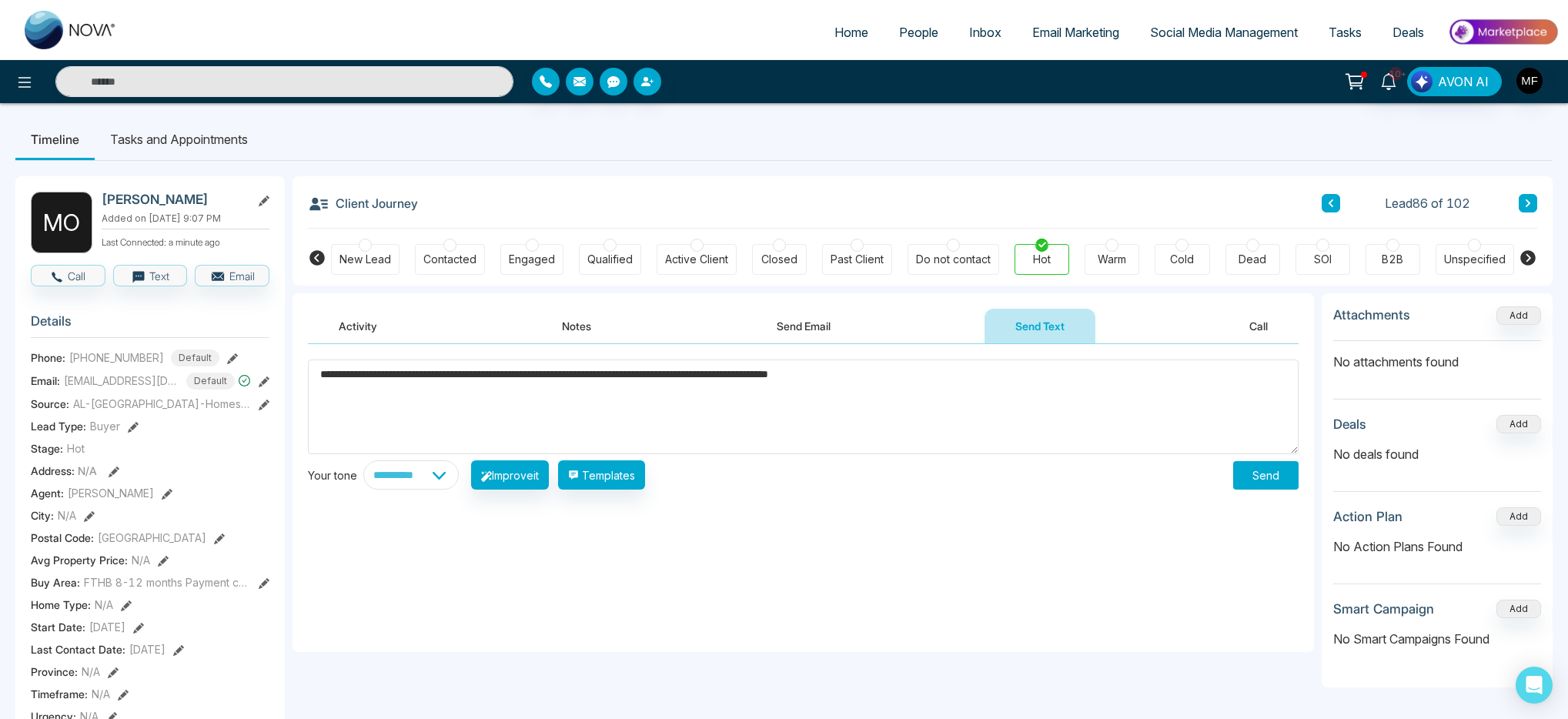
click at [831, 384] on textarea "**********" at bounding box center [803, 407] width 991 height 95
click at [712, 480] on button "Templates" at bounding box center [668, 475] width 87 height 29
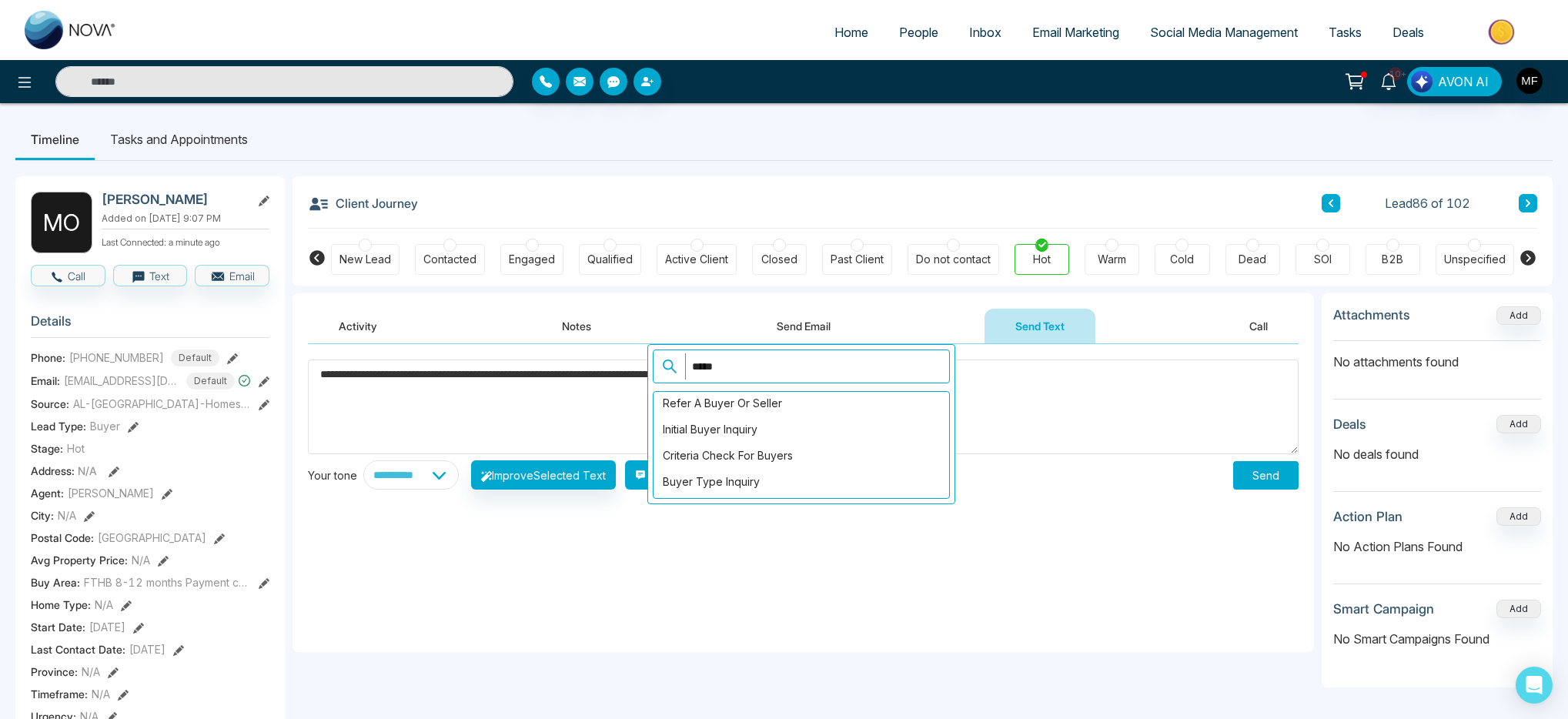
scroll to position [0, 0]
click at [778, 465] on div "Criteria Check for Buyers" at bounding box center [802, 458] width 296 height 26
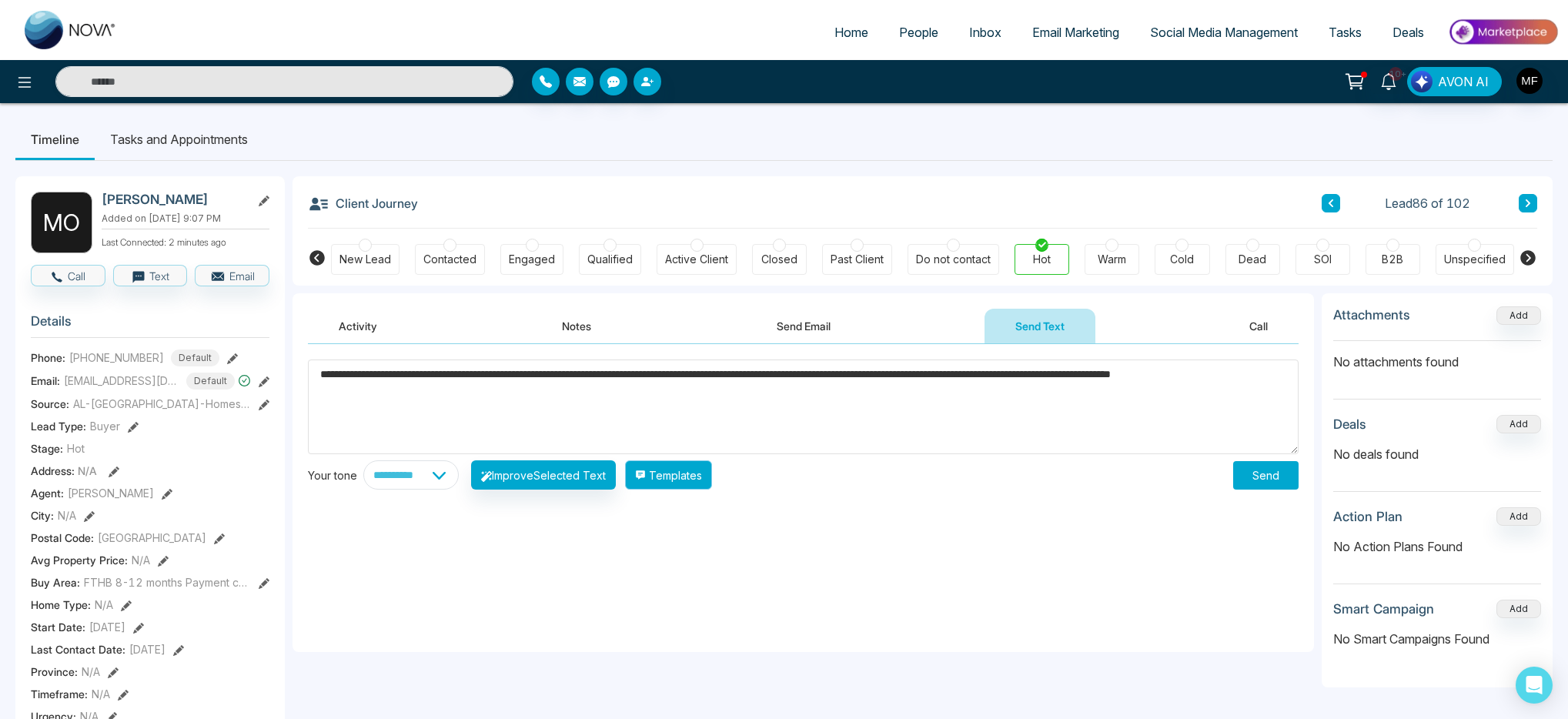
click at [688, 472] on button "Templates" at bounding box center [668, 475] width 87 height 29
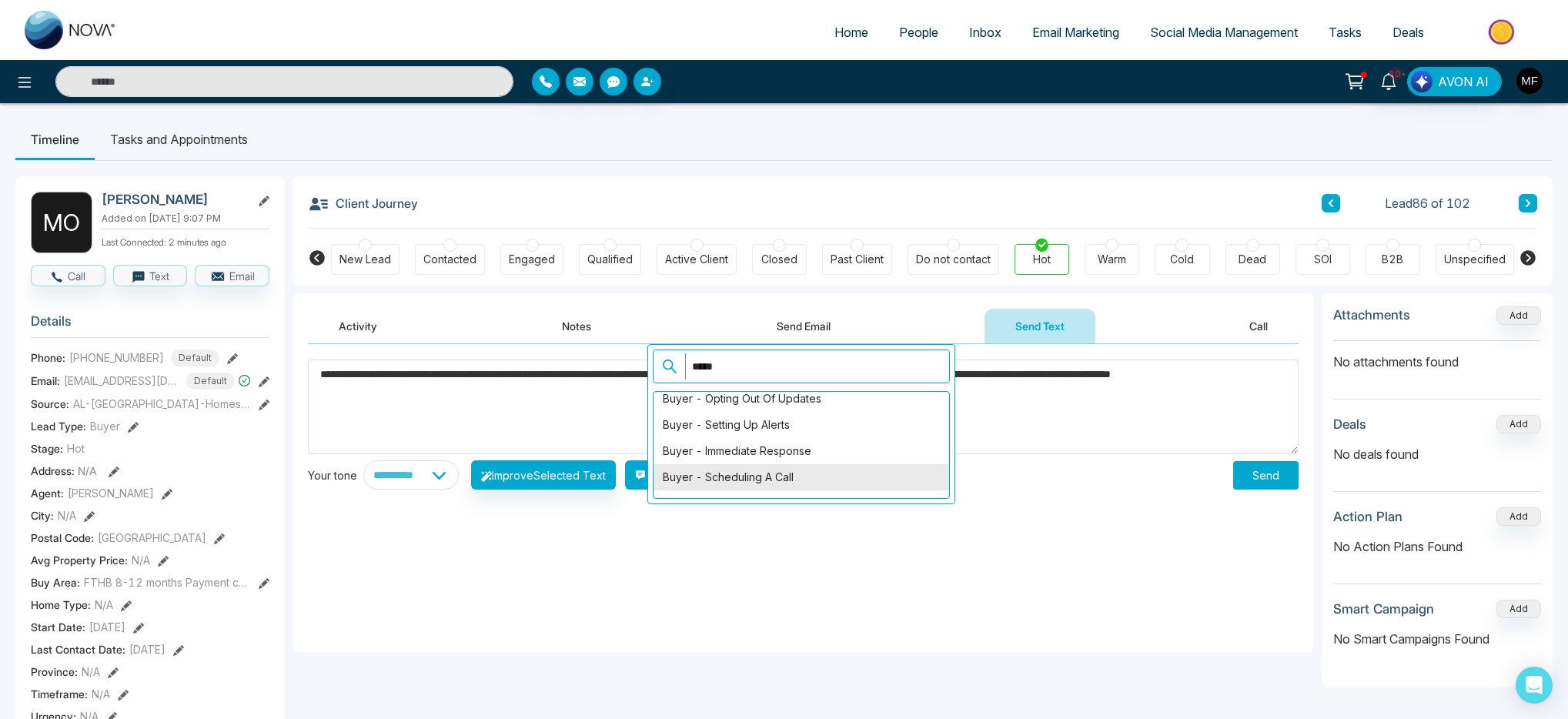
scroll to position [188, 0]
click at [494, 378] on textarea "**********" at bounding box center [803, 407] width 991 height 95
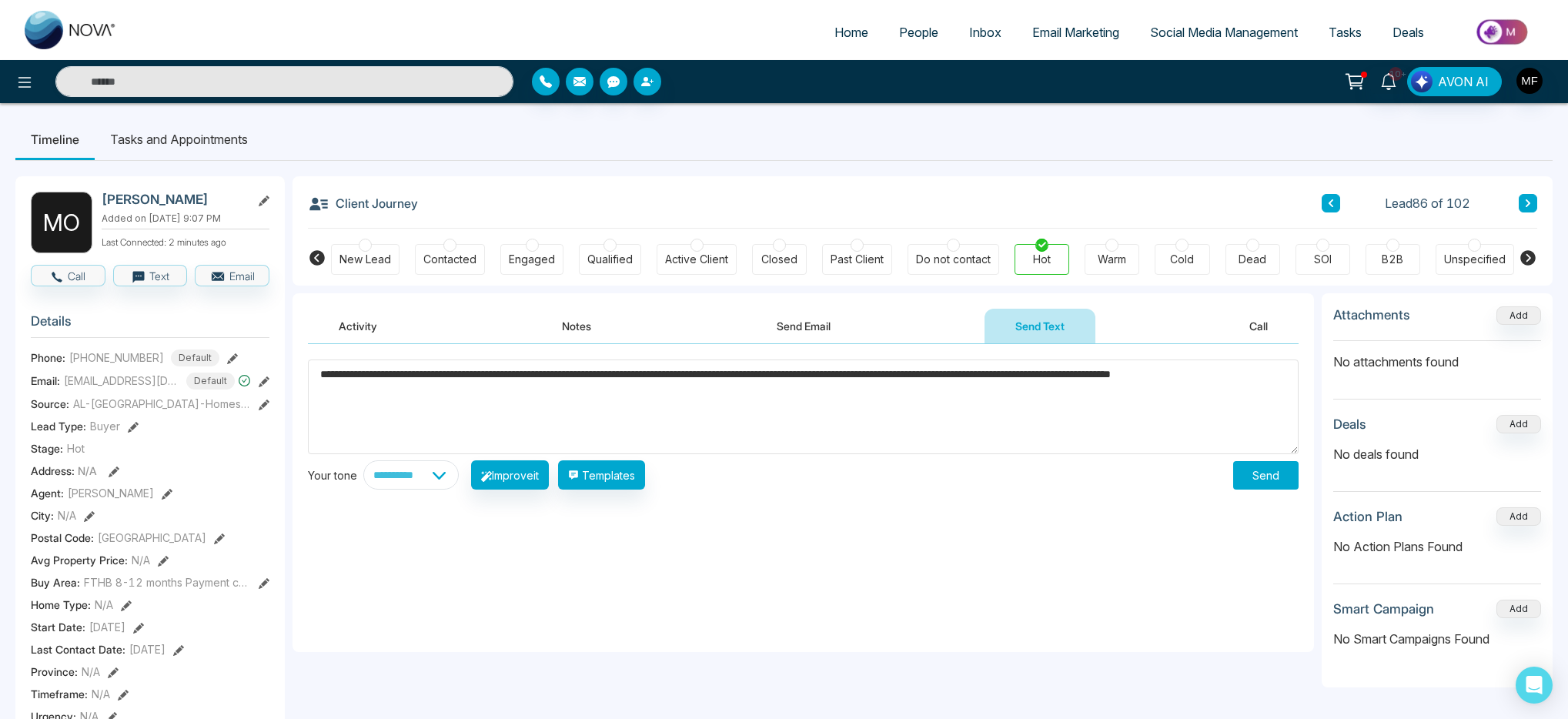
drag, startPoint x: 428, startPoint y: 391, endPoint x: 304, endPoint y: 370, distance: 125.8
click at [304, 370] on div "**********" at bounding box center [803, 498] width 1022 height 308
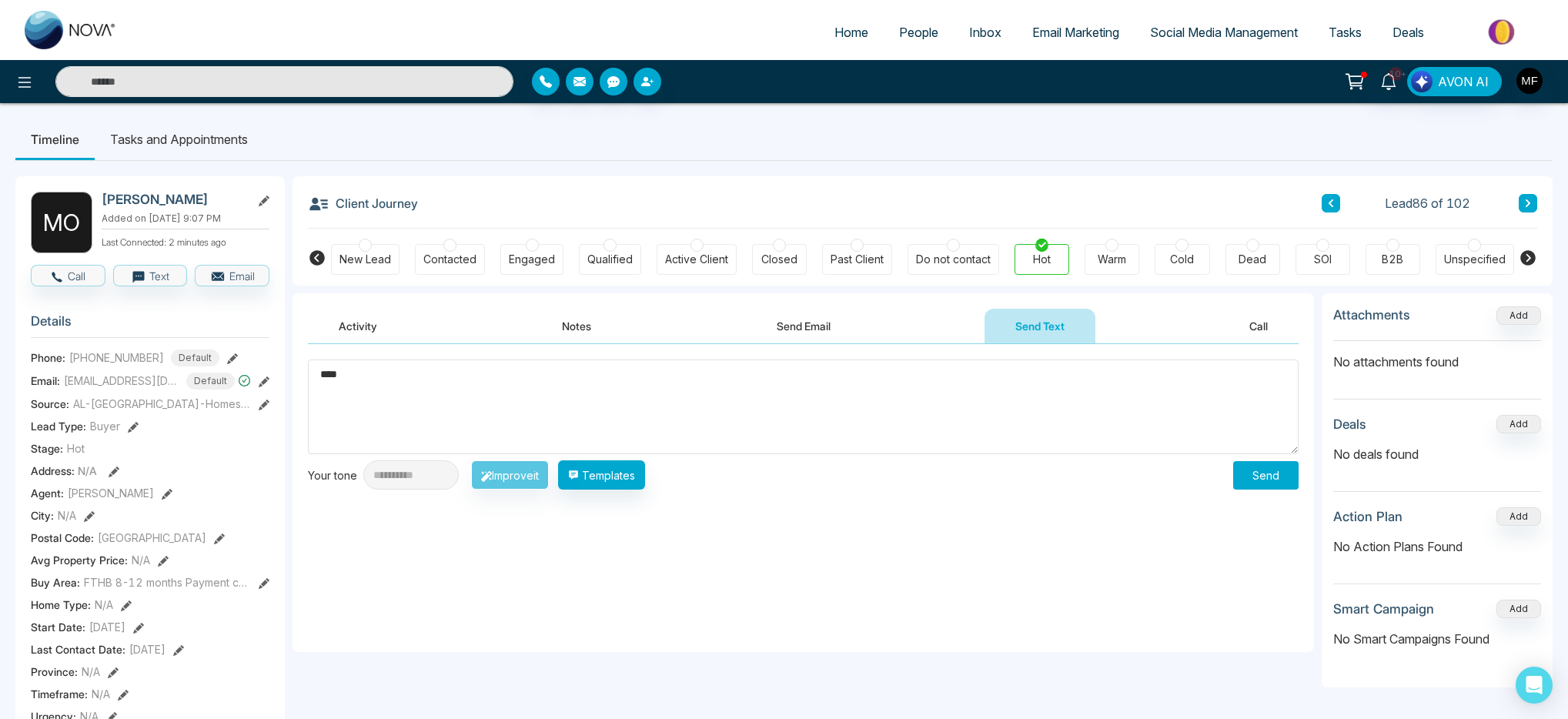
type textarea "***"
click at [576, 327] on button "Notes" at bounding box center [577, 326] width 91 height 34
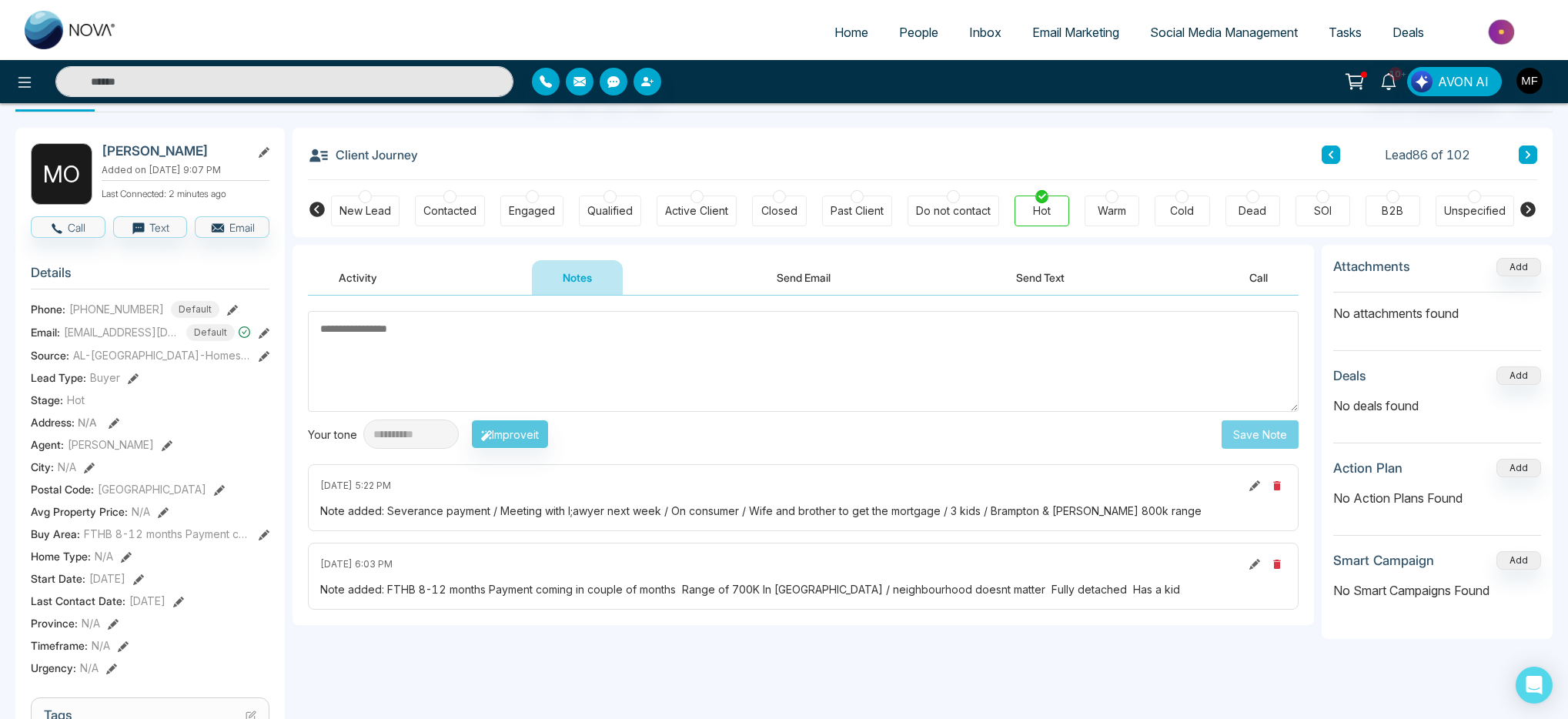
scroll to position [52, 0]
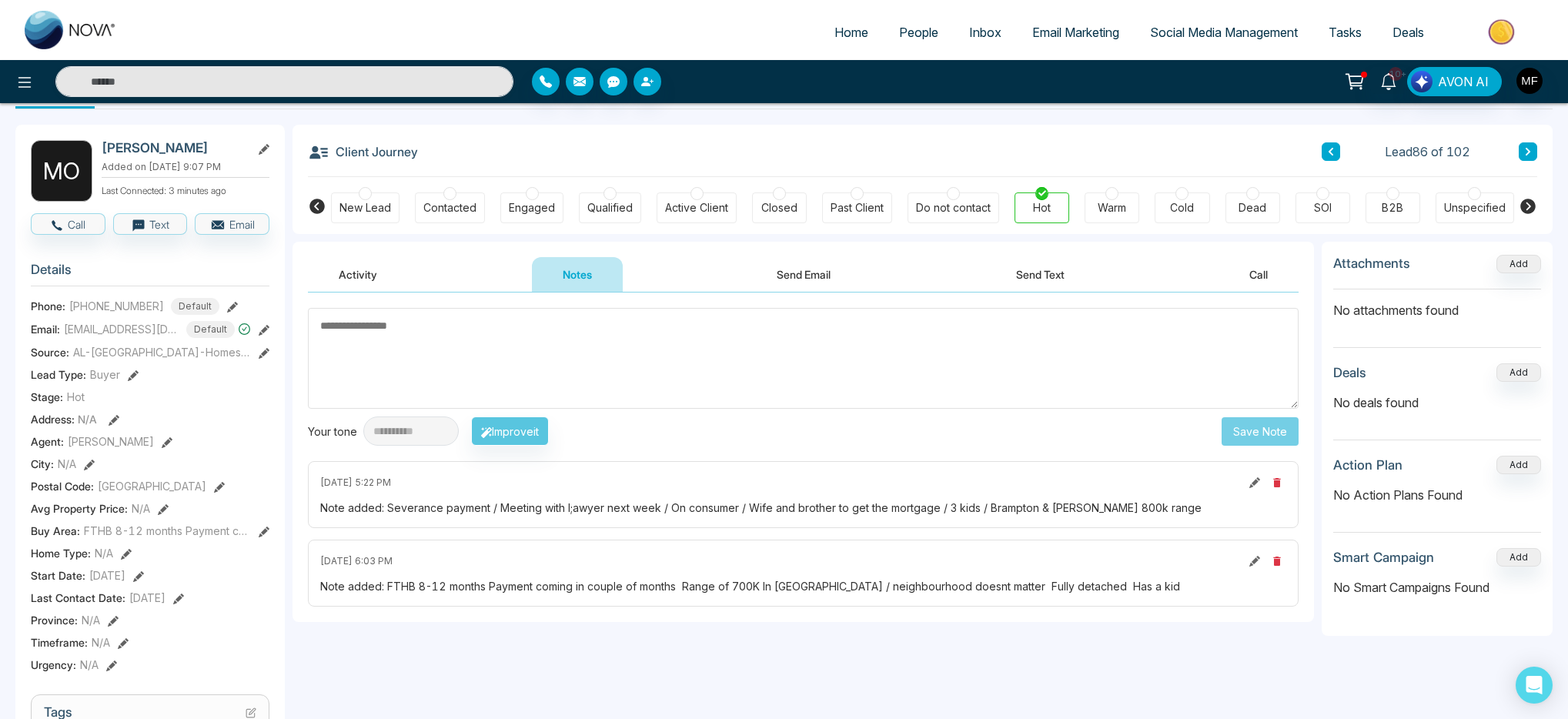
type textarea "*"
paste textarea "**********"
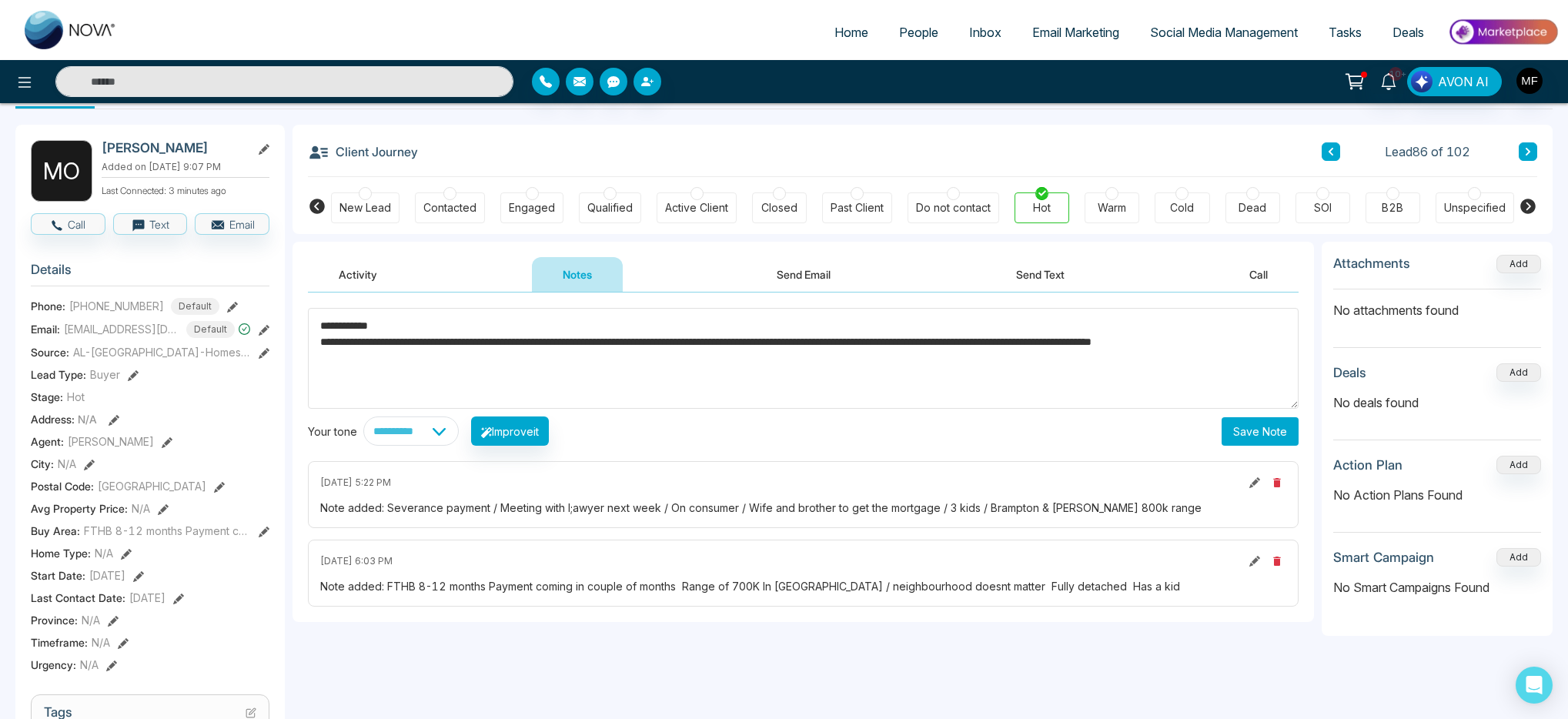
click at [429, 329] on textarea "**********" at bounding box center [803, 358] width 991 height 101
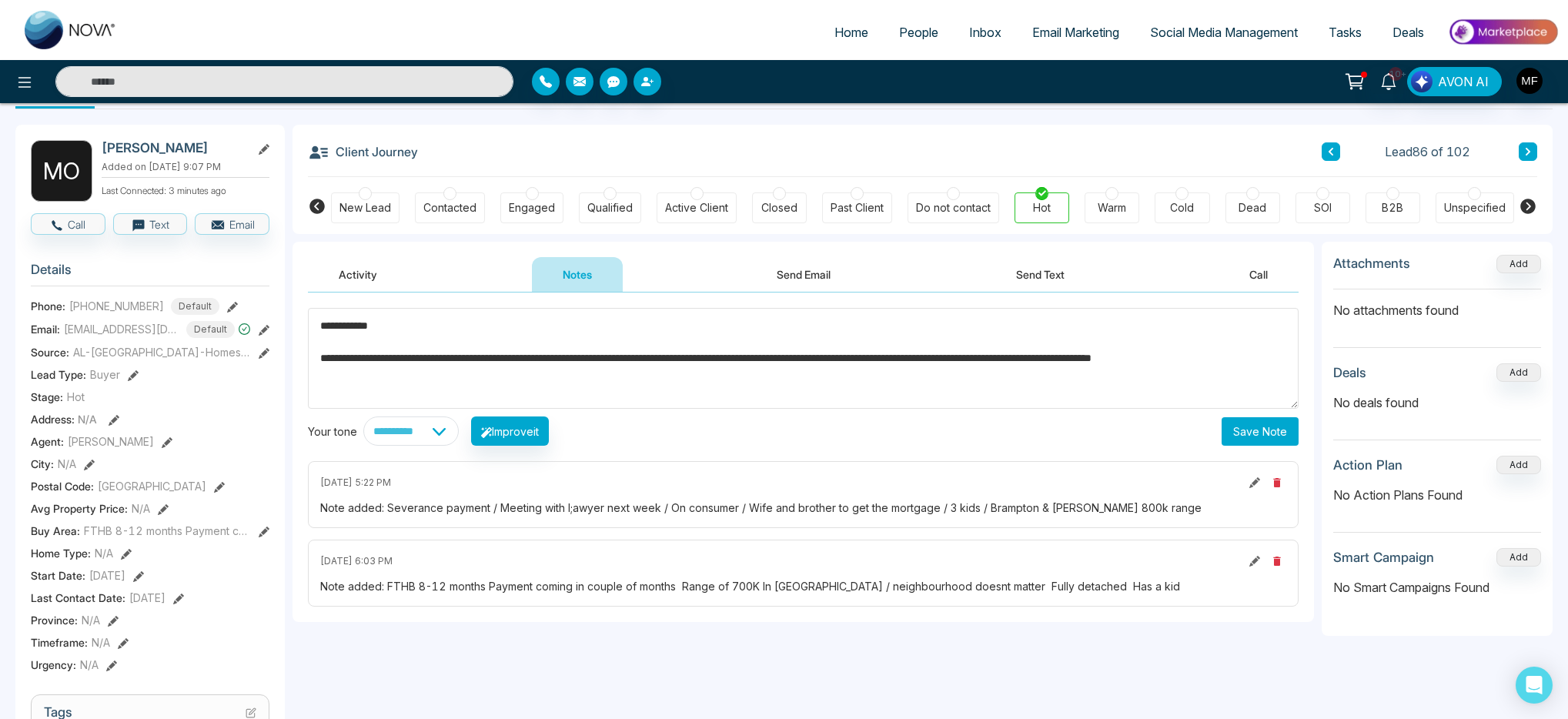
click at [478, 335] on textarea "**********" at bounding box center [803, 358] width 991 height 101
click at [446, 324] on textarea "**********" at bounding box center [803, 358] width 991 height 101
click at [427, 385] on textarea "**********" at bounding box center [803, 358] width 991 height 101
click at [359, 394] on textarea "**********" at bounding box center [803, 358] width 991 height 101
click at [406, 347] on textarea "**********" at bounding box center [803, 358] width 991 height 101
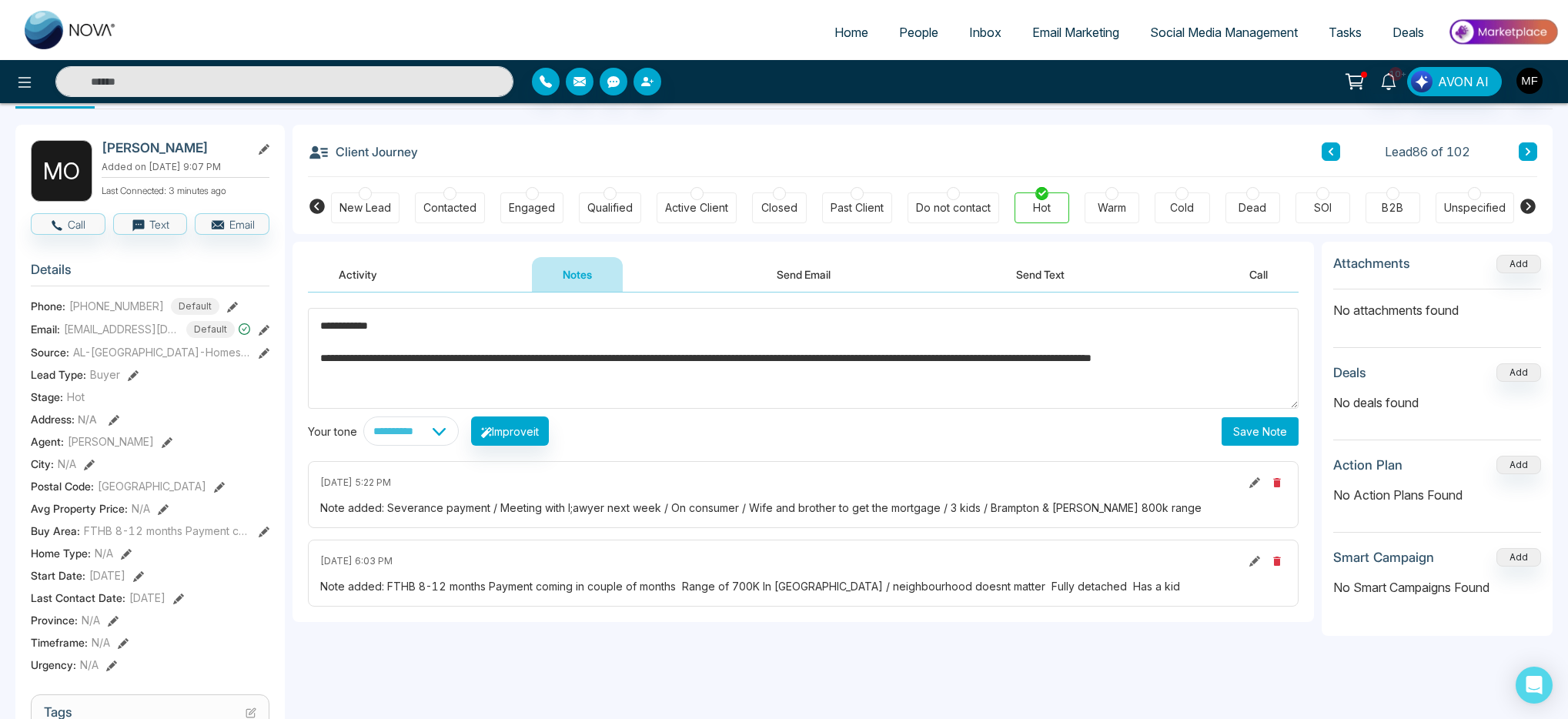
click at [422, 334] on textarea "**********" at bounding box center [803, 358] width 991 height 101
drag, startPoint x: 403, startPoint y: 373, endPoint x: 312, endPoint y: 313, distance: 109.0
click at [312, 313] on textarea "**********" at bounding box center [803, 358] width 991 height 101
type textarea "**********"
click at [1038, 280] on button "Send Text" at bounding box center [1041, 274] width 110 height 34
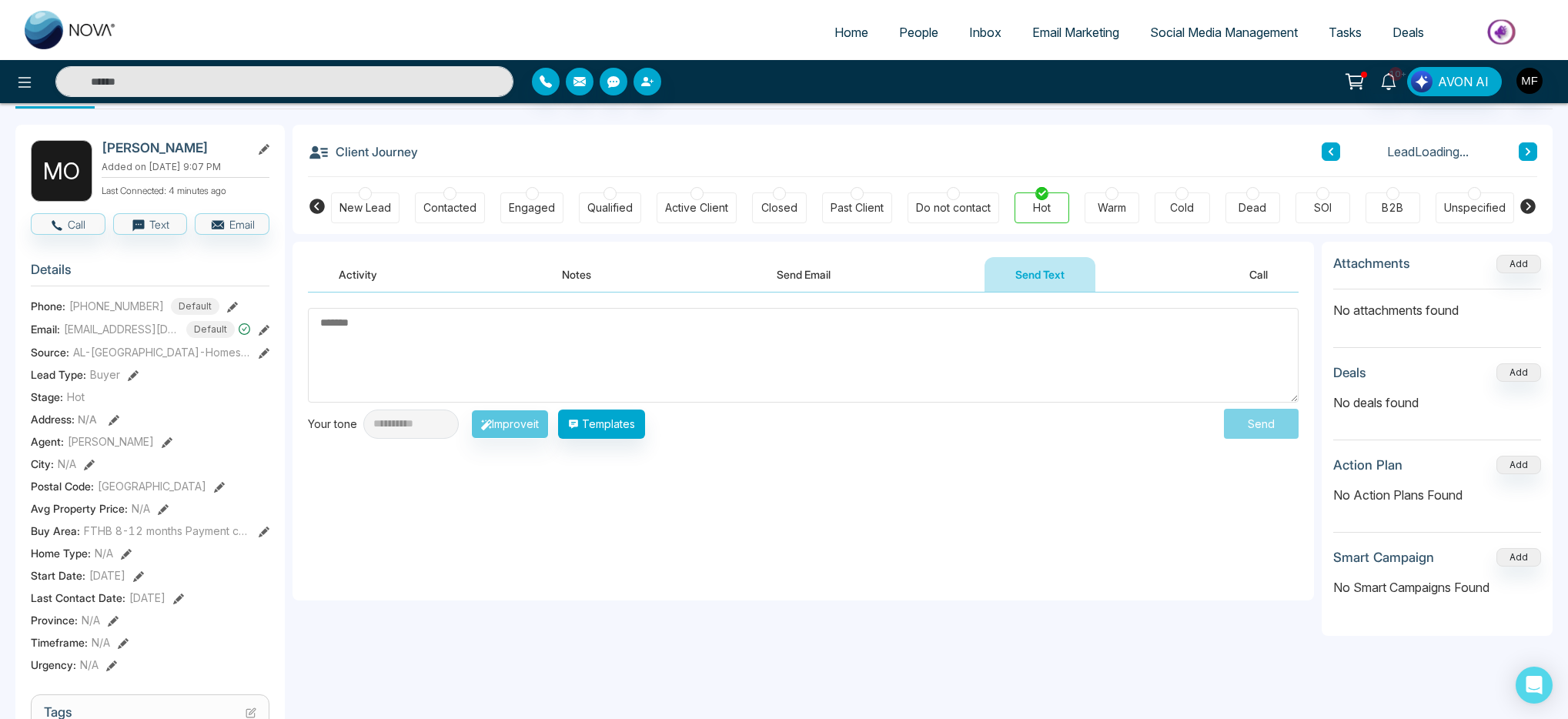
click at [624, 339] on textarea at bounding box center [803, 355] width 991 height 95
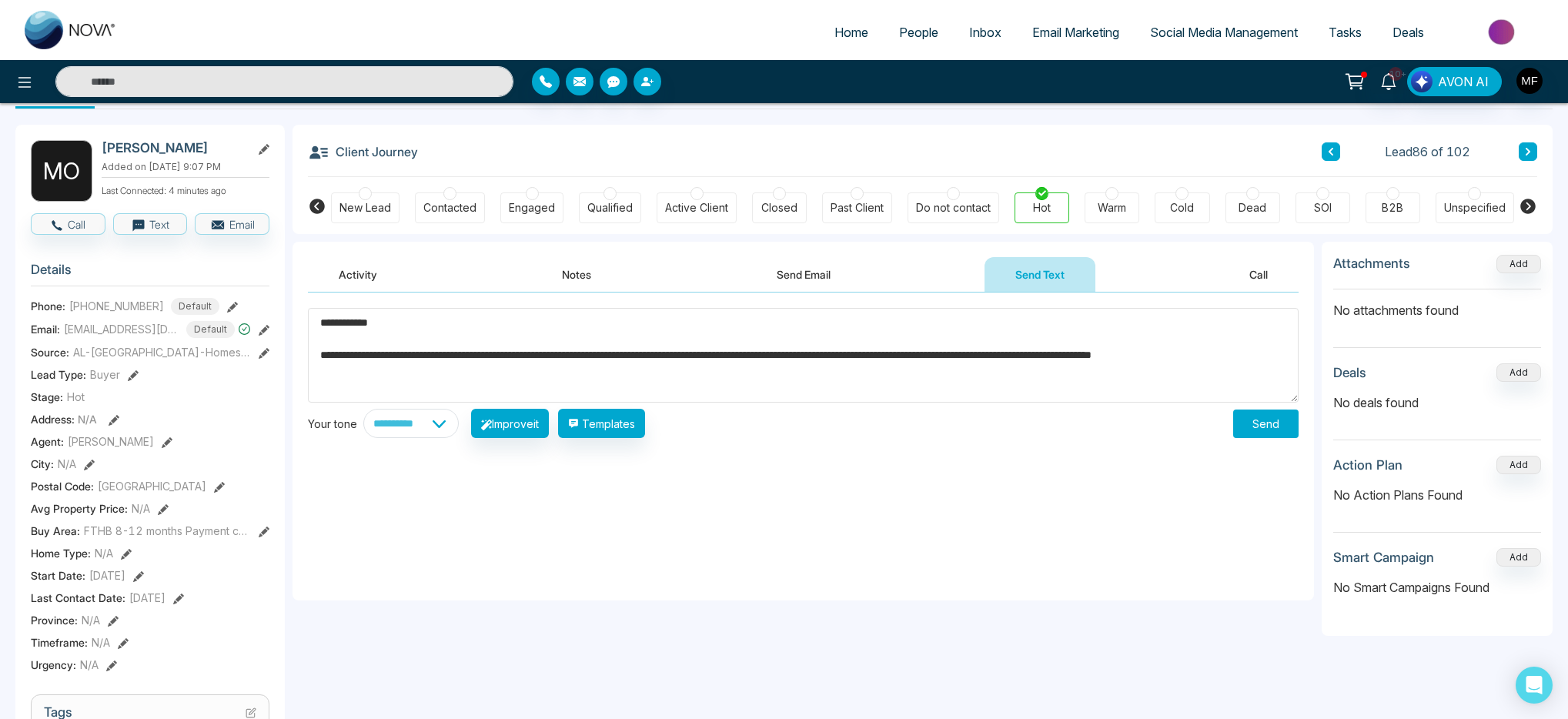
click at [408, 341] on textarea "**********" at bounding box center [803, 355] width 991 height 95
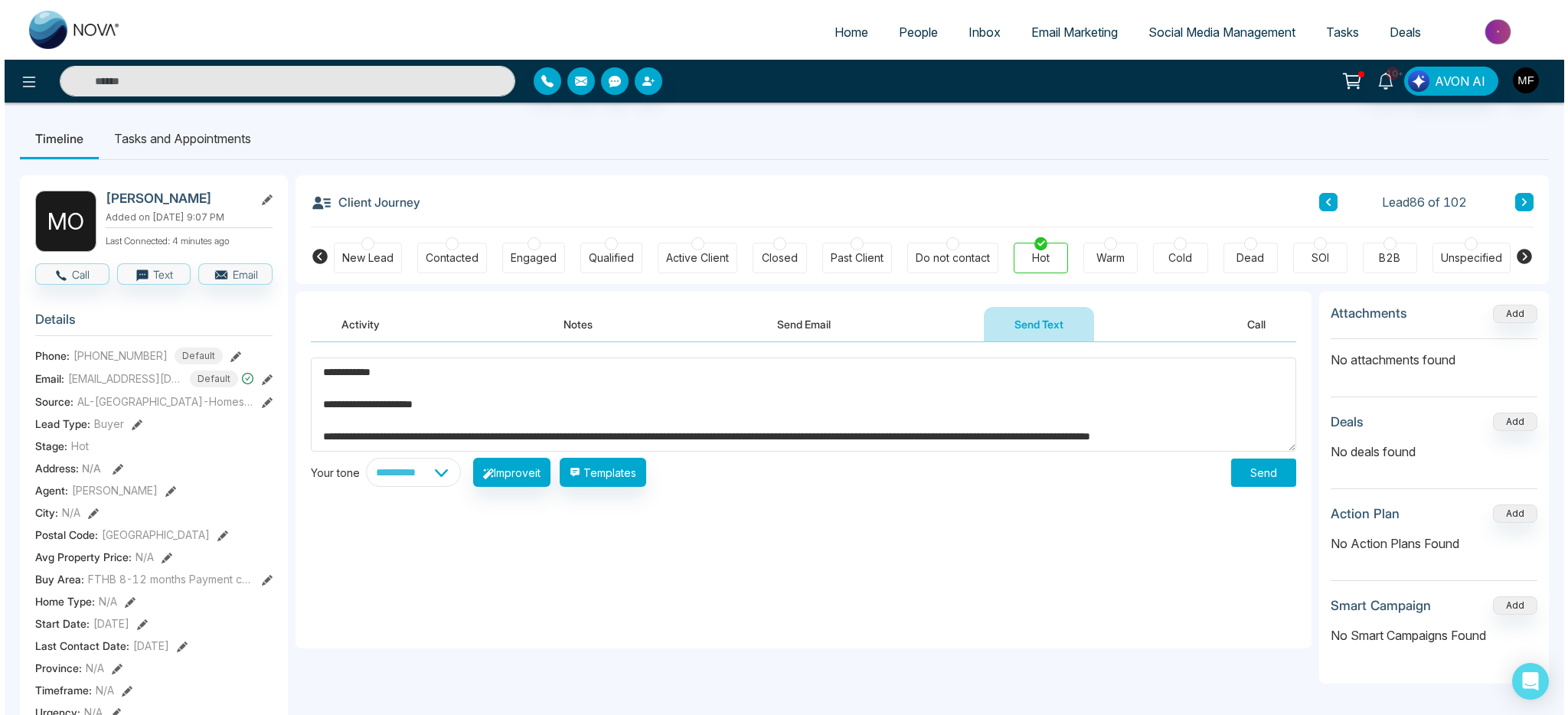
scroll to position [16, 0]
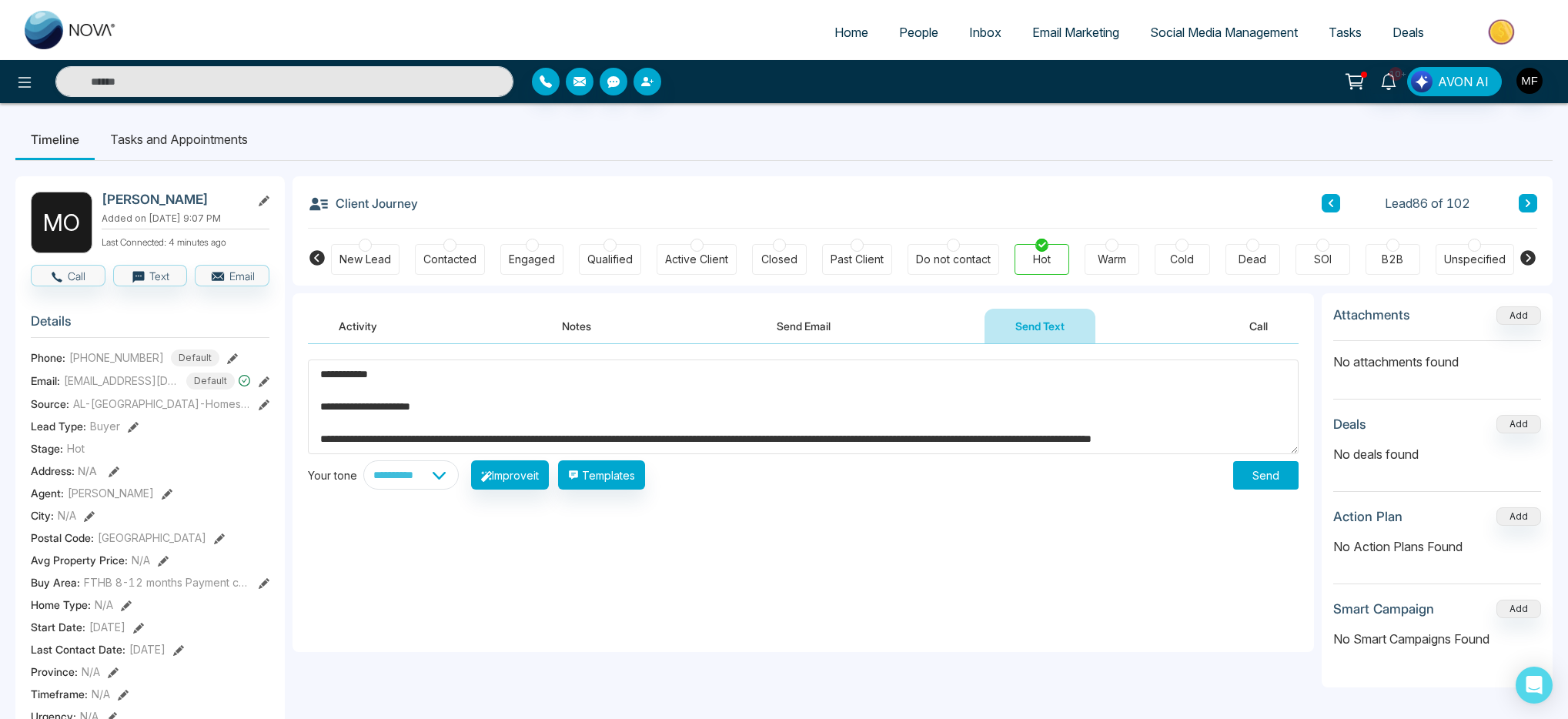
type textarea "**********"
click at [1244, 481] on button "Send" at bounding box center [1266, 475] width 65 height 28
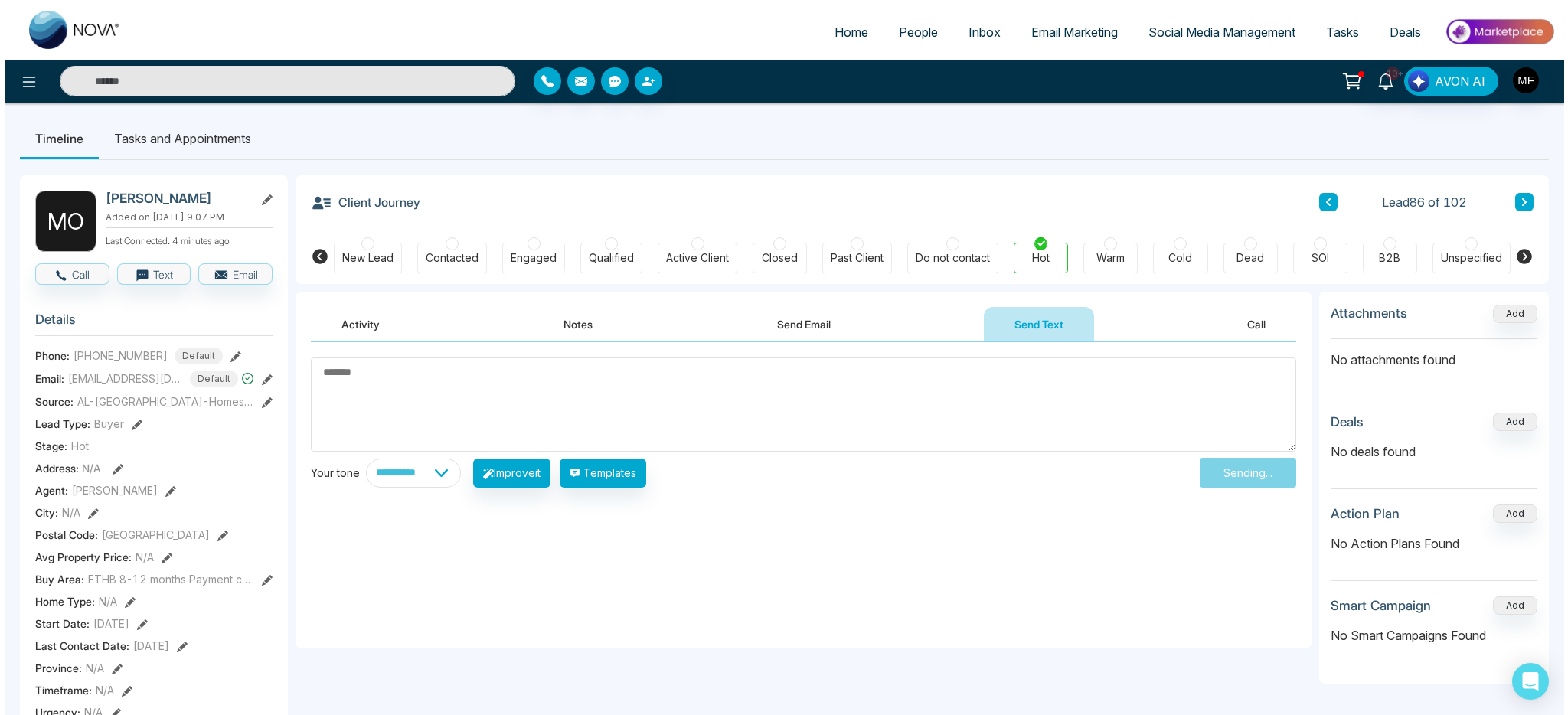
scroll to position [0, 0]
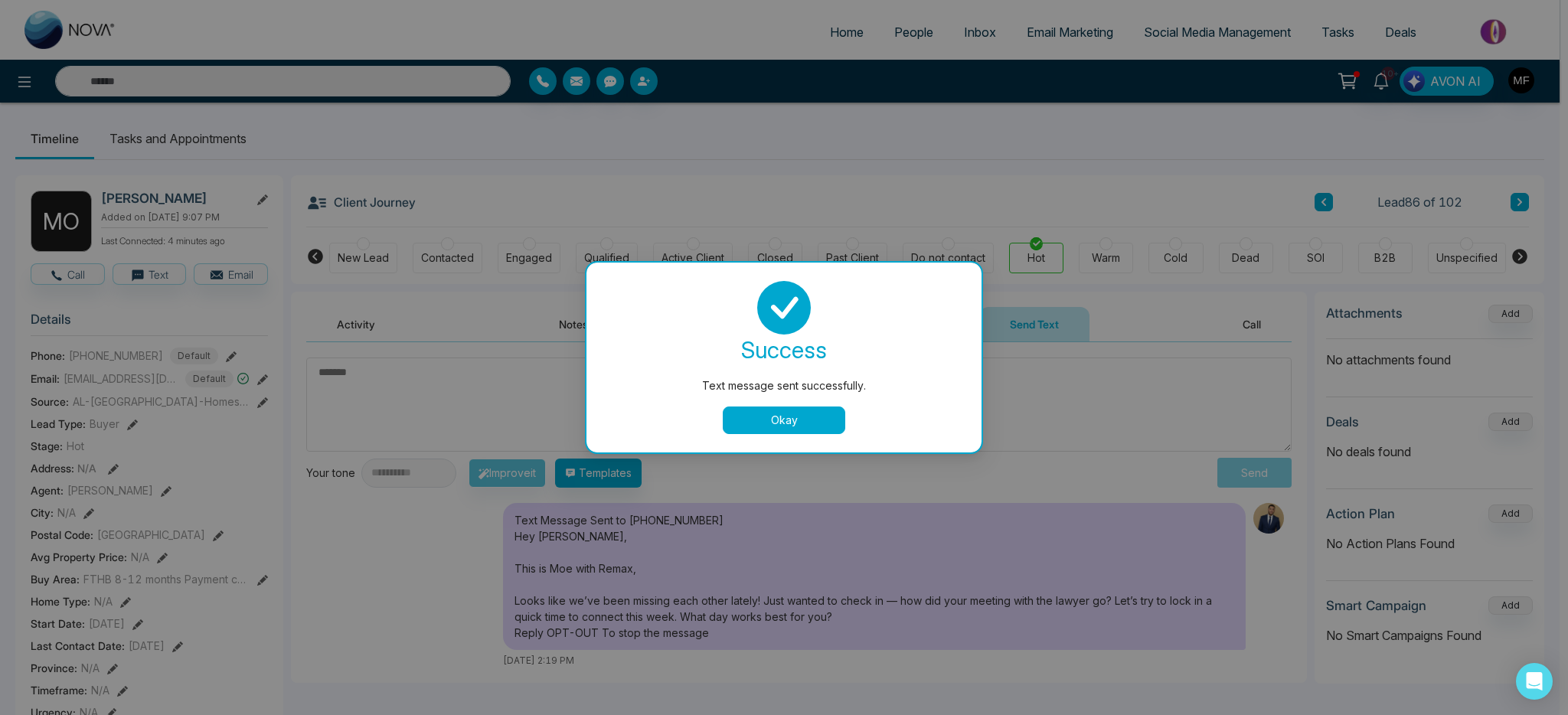
click at [765, 421] on button "Okay" at bounding box center [784, 420] width 122 height 27
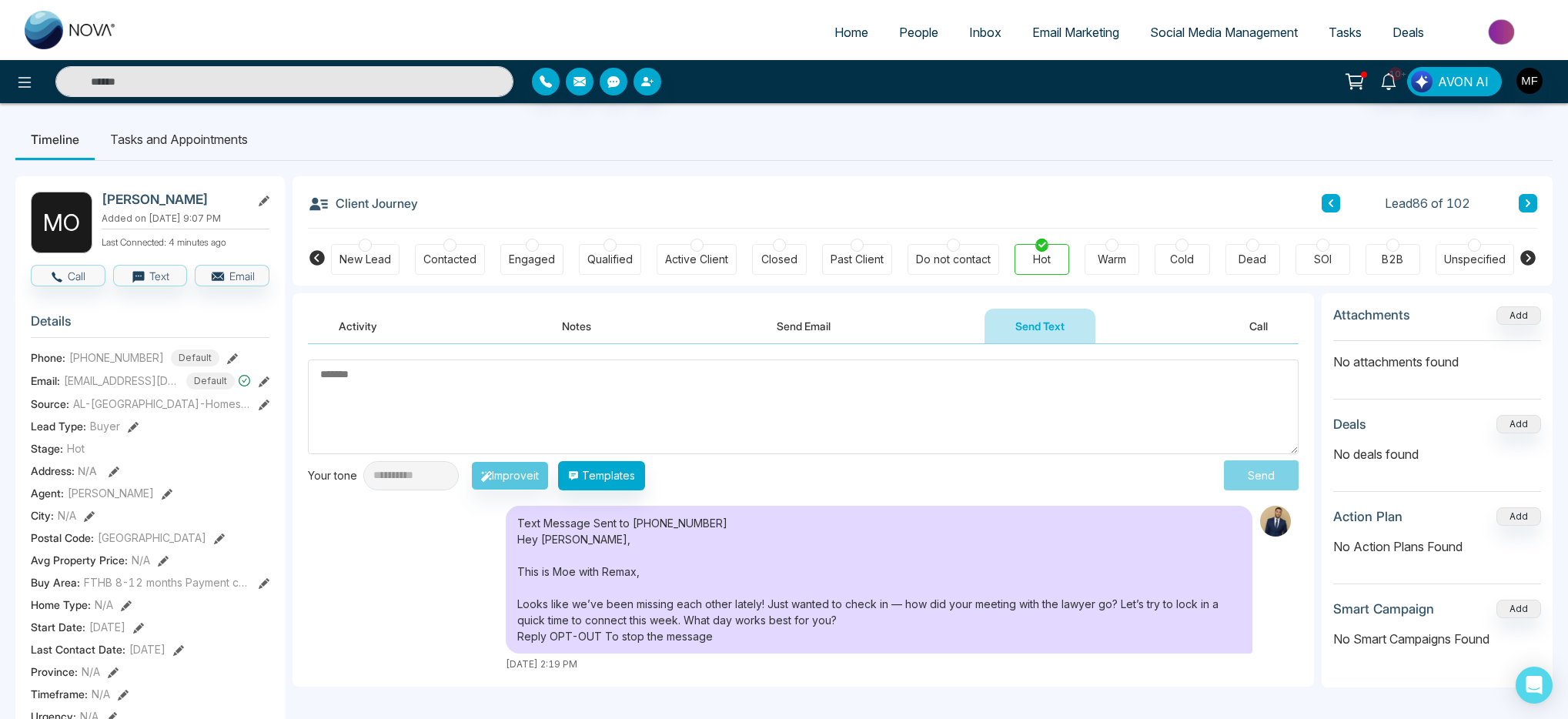
click at [214, 144] on li "Tasks and Appointments" at bounding box center [179, 139] width 169 height 41
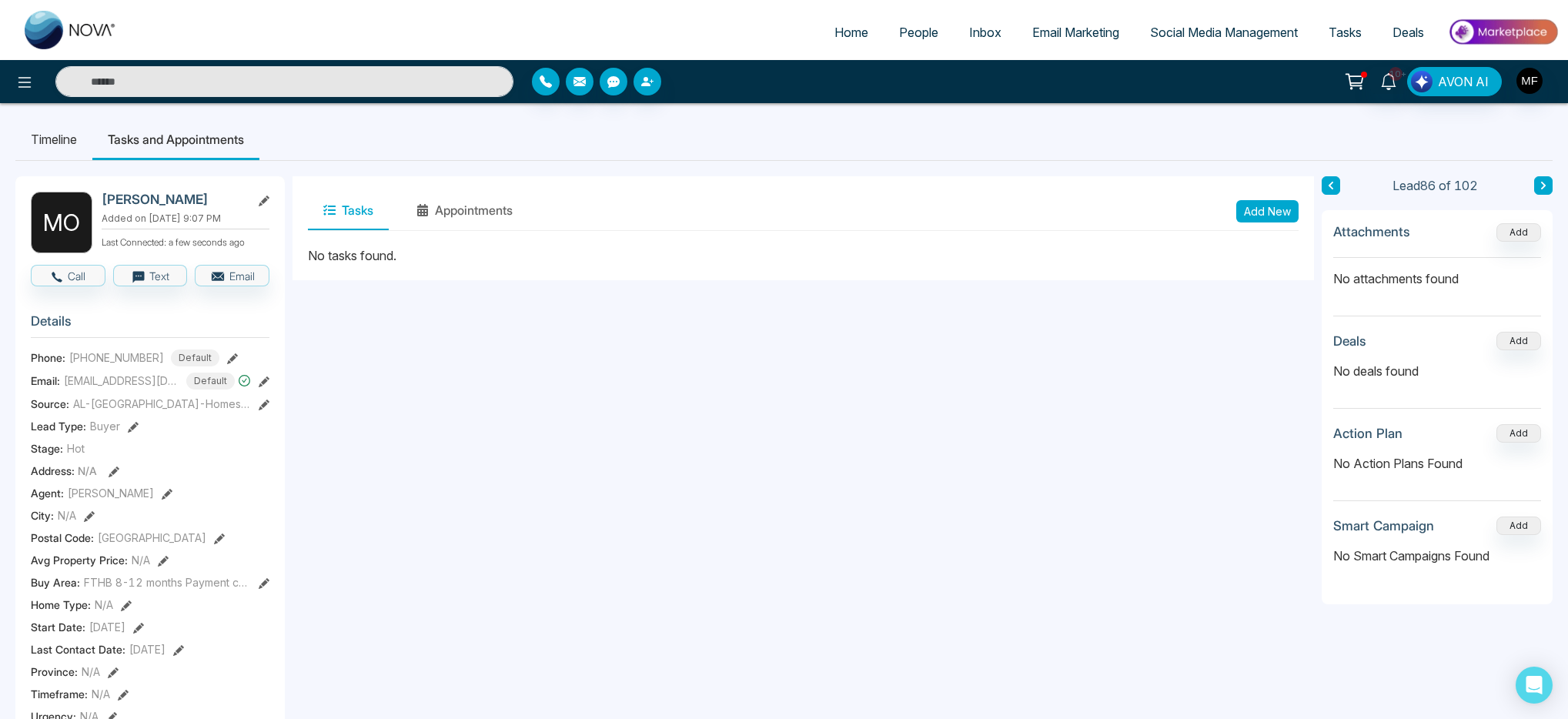
click at [1264, 209] on button "Add New" at bounding box center [1268, 212] width 63 height 22
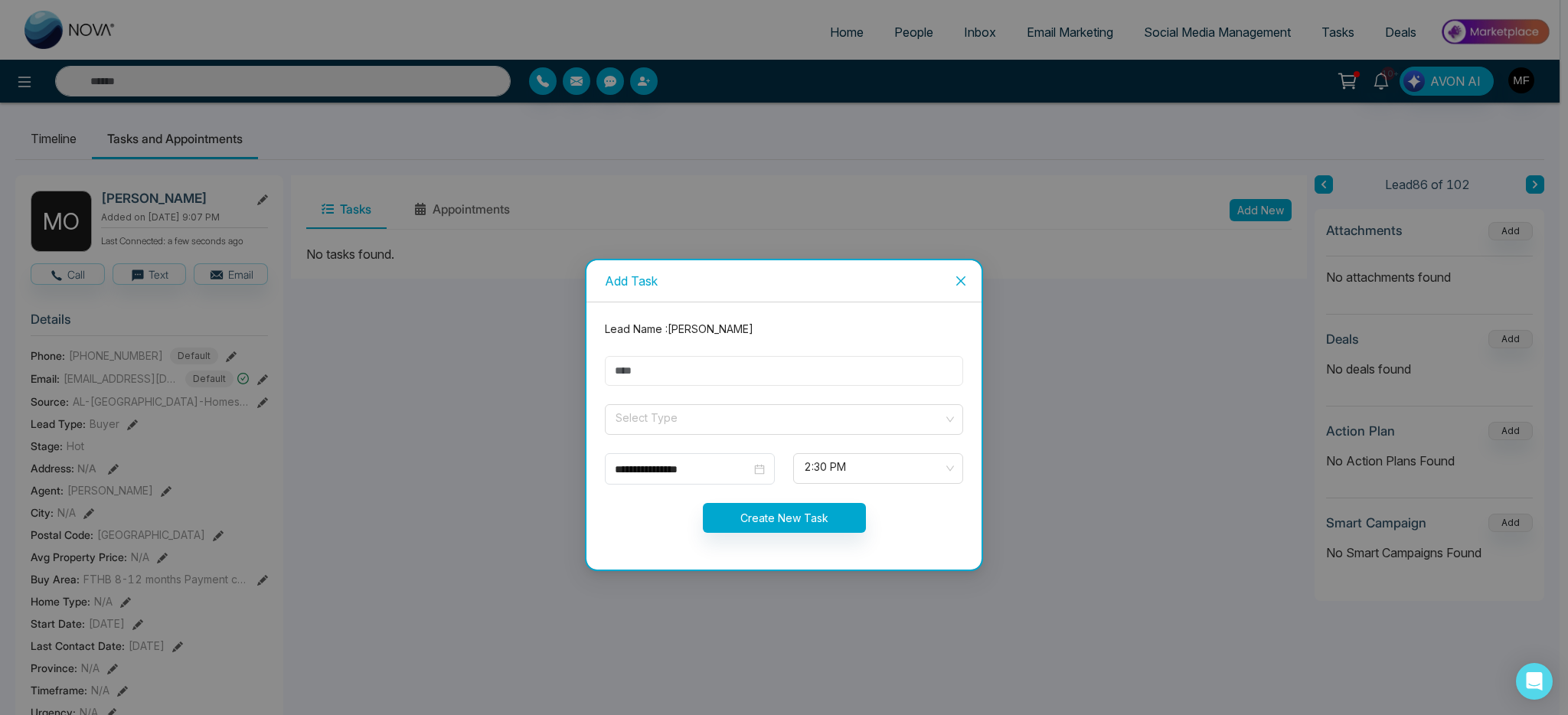
click at [801, 363] on input "text" at bounding box center [784, 370] width 358 height 30
type input "**********"
click at [672, 413] on input "search" at bounding box center [778, 417] width 329 height 23
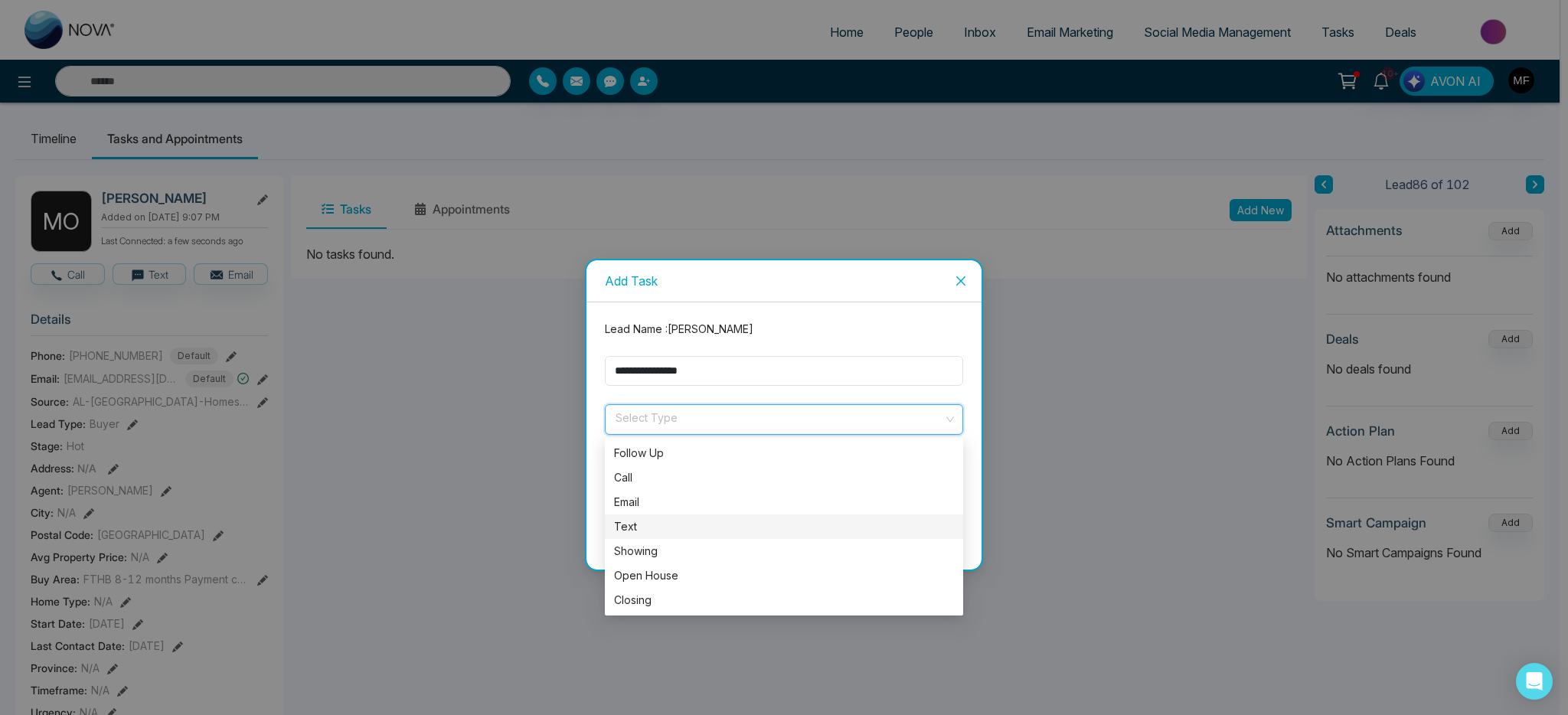
click at [639, 524] on div "Text" at bounding box center [784, 527] width 340 height 17
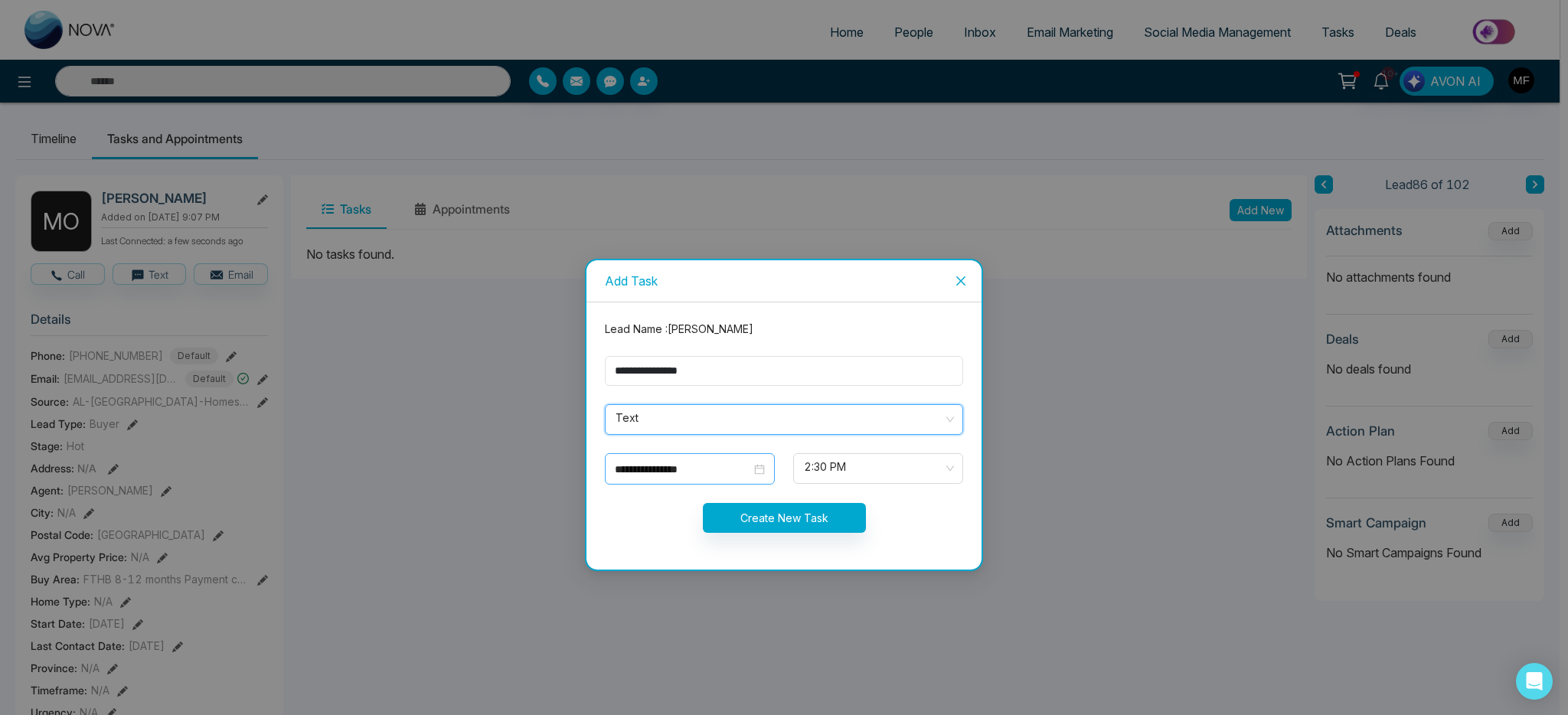
click at [700, 463] on input "**********" at bounding box center [683, 470] width 136 height 17
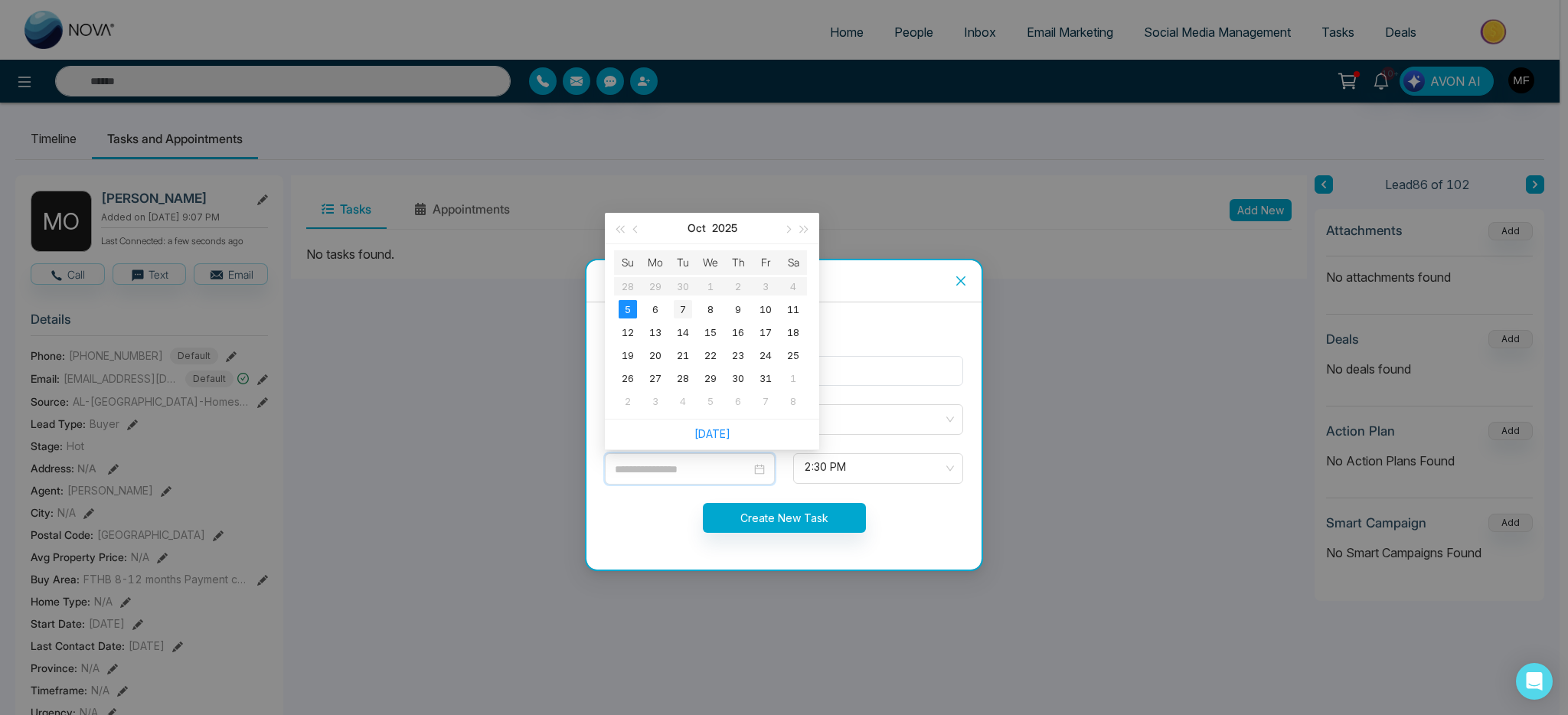
type input "**********"
click at [683, 312] on div "7" at bounding box center [683, 309] width 18 height 18
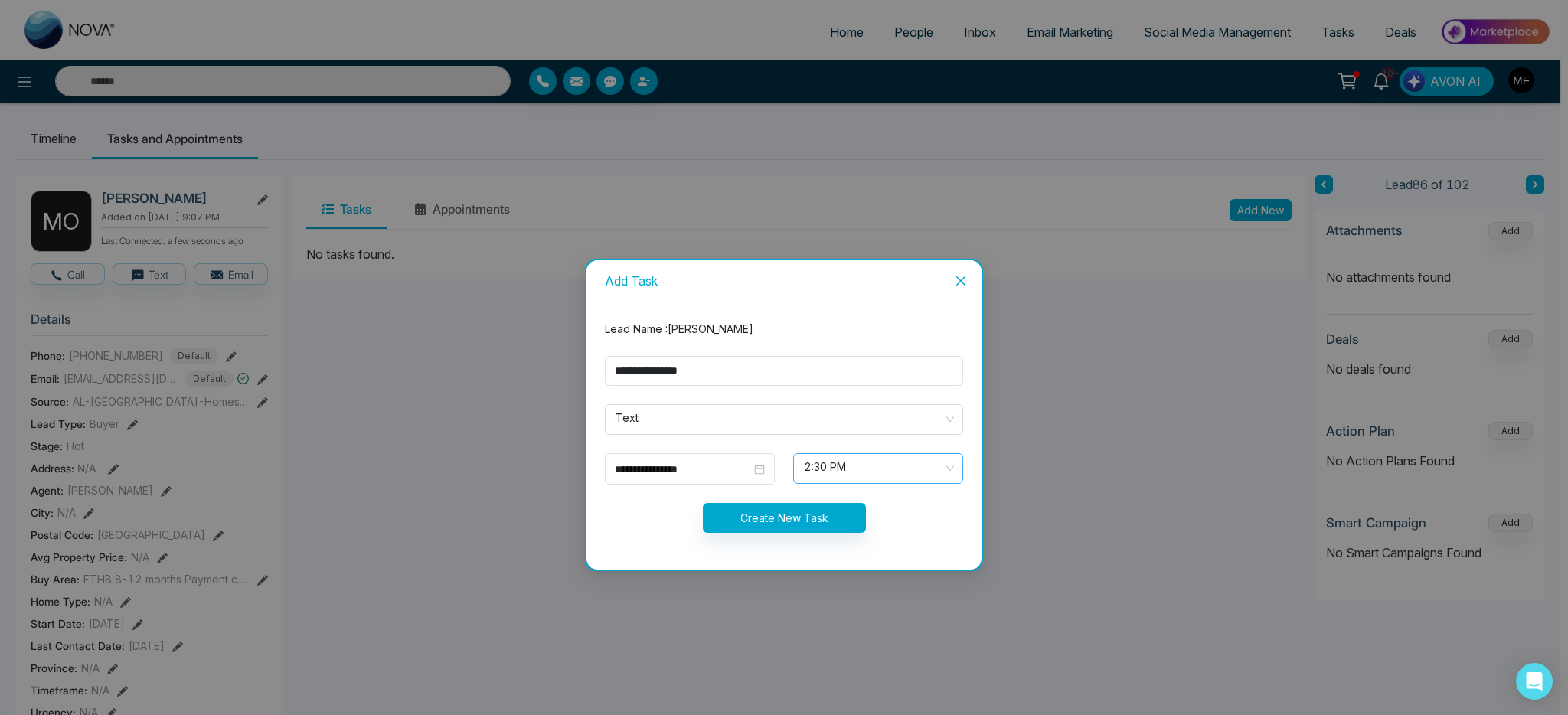
click at [851, 463] on span "2:30 PM" at bounding box center [879, 469] width 149 height 26
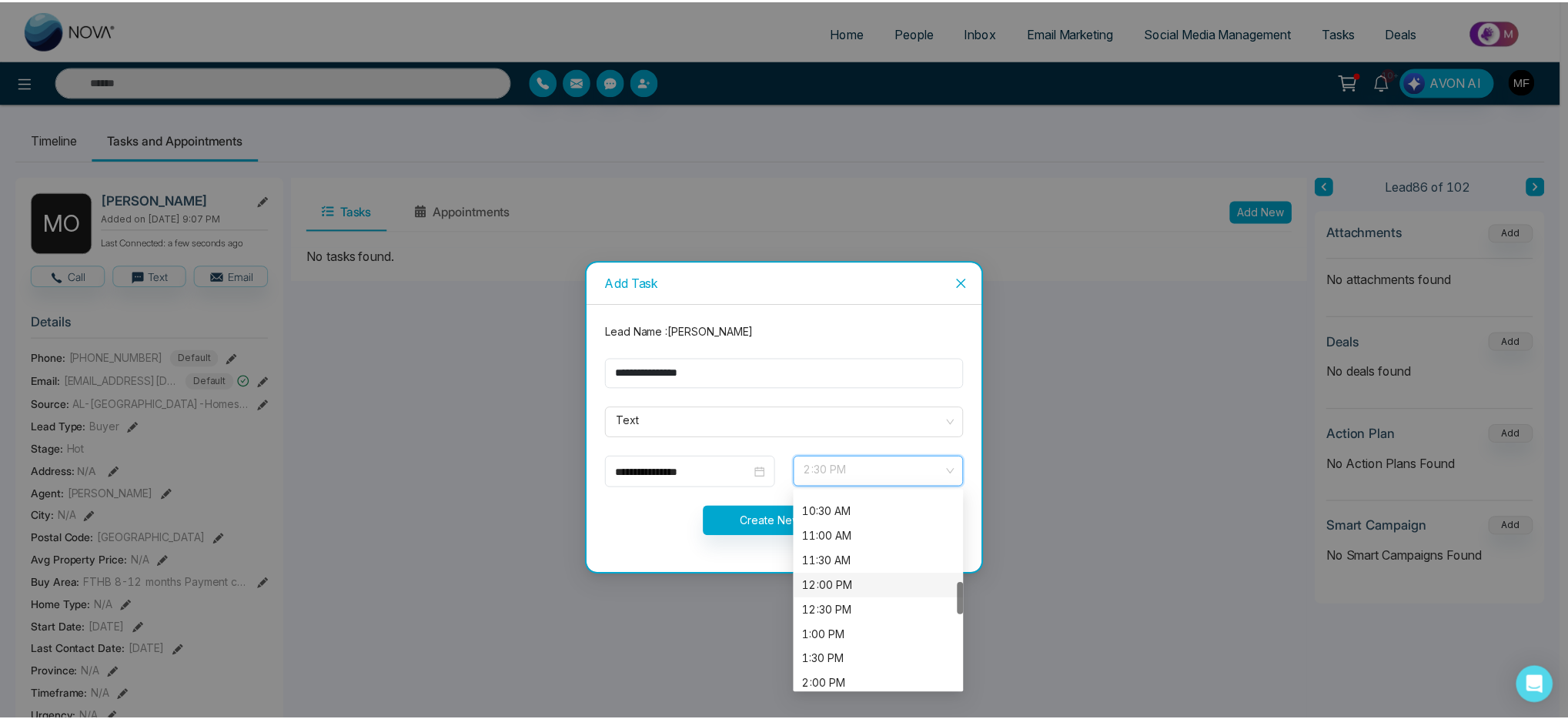
scroll to position [538, 0]
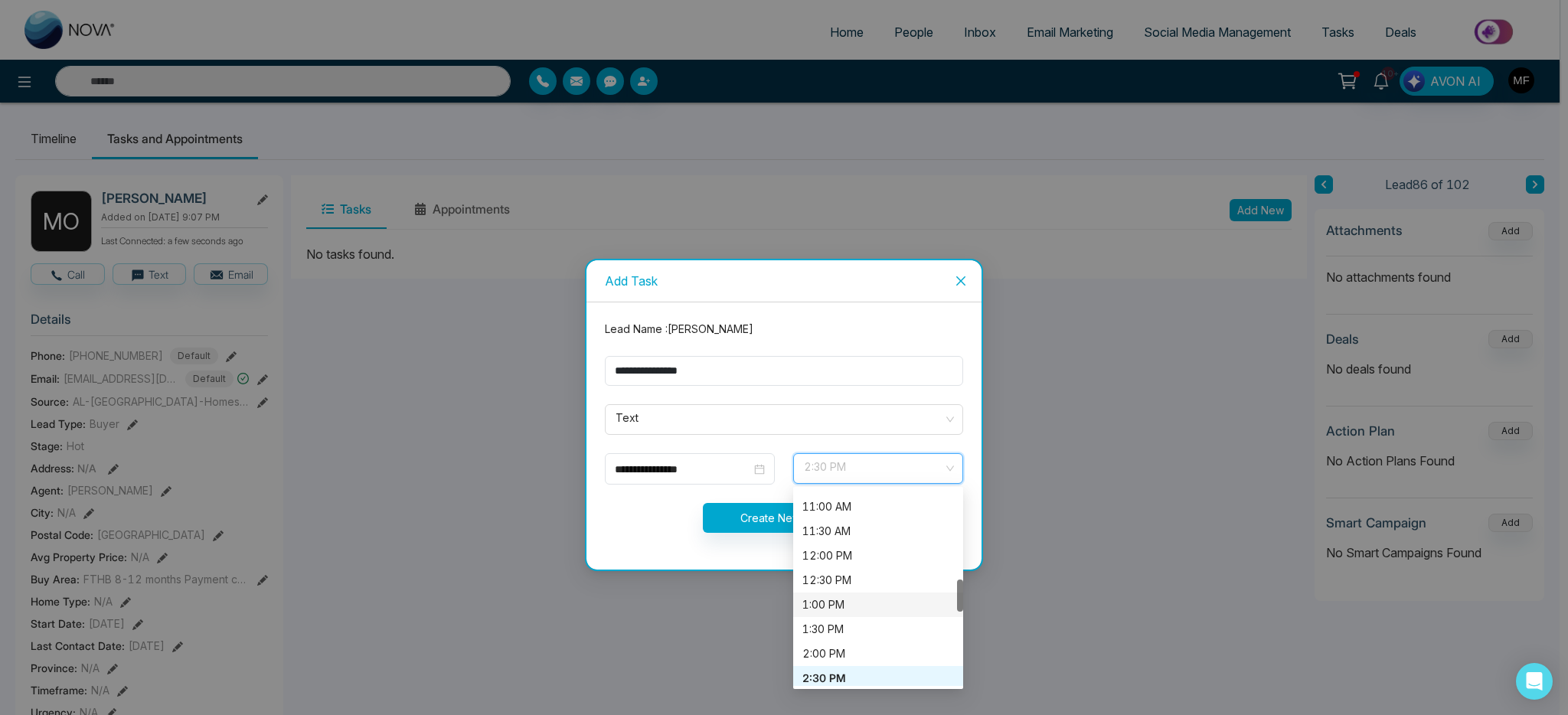
click at [841, 605] on div "1:00 PM" at bounding box center [878, 605] width 151 height 17
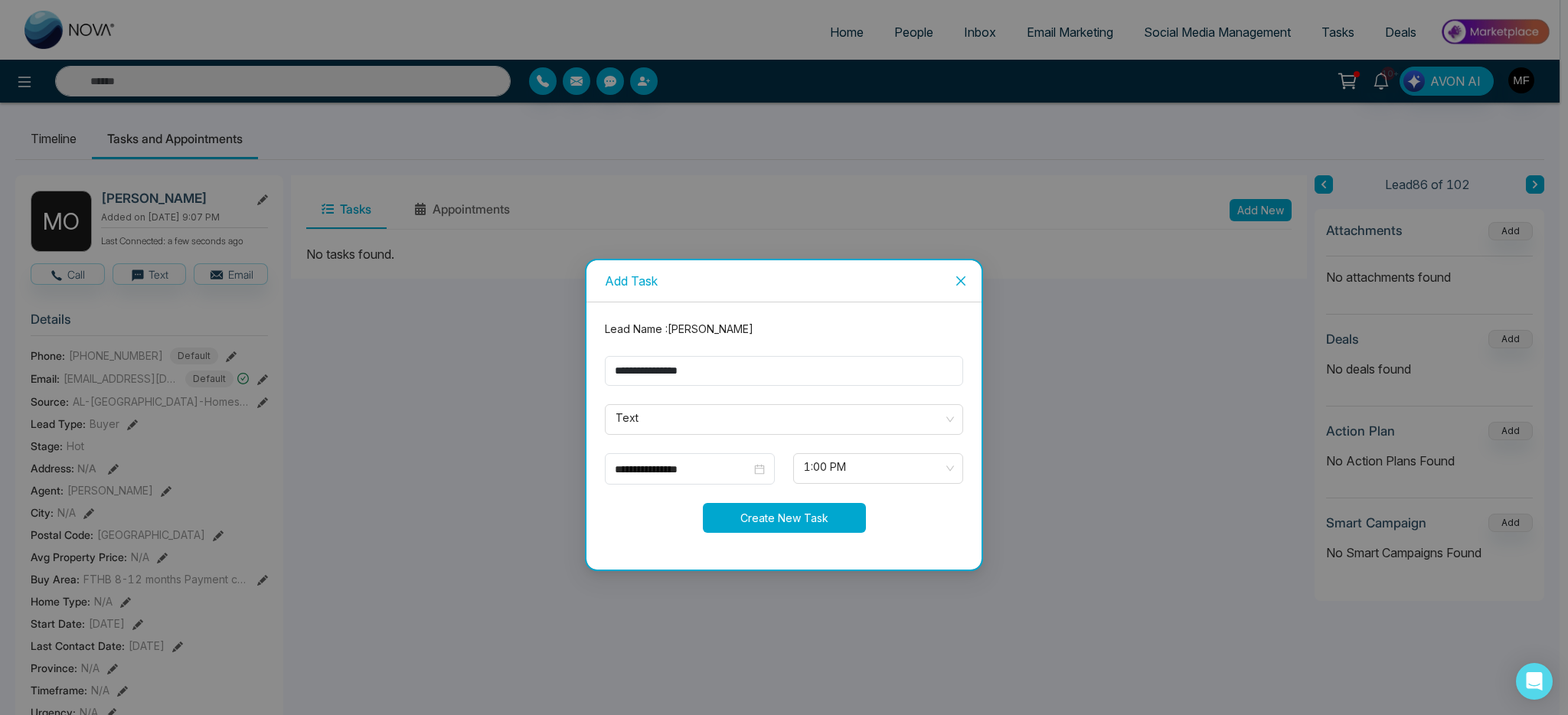
click at [797, 515] on button "Create New Task" at bounding box center [784, 517] width 163 height 30
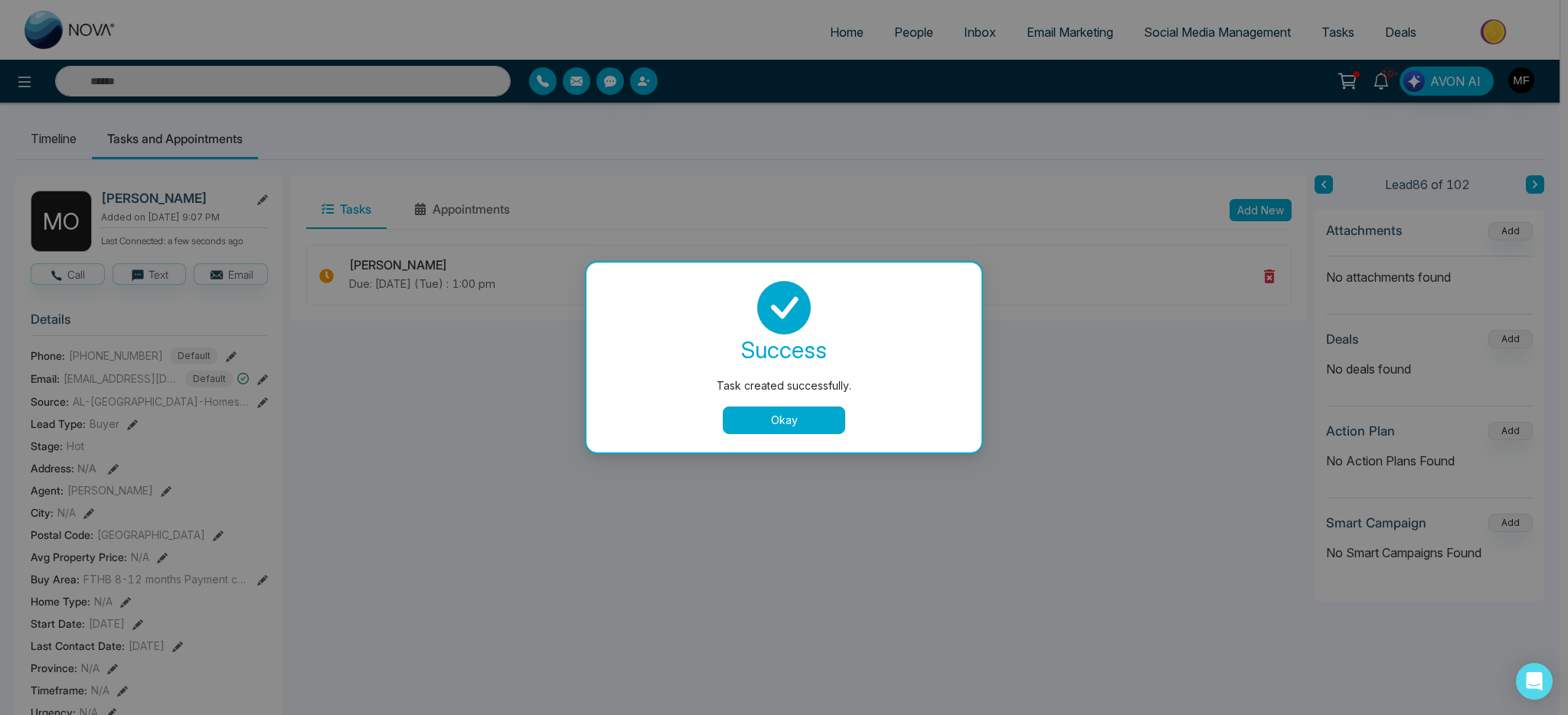
click at [772, 428] on button "Okay" at bounding box center [784, 420] width 122 height 27
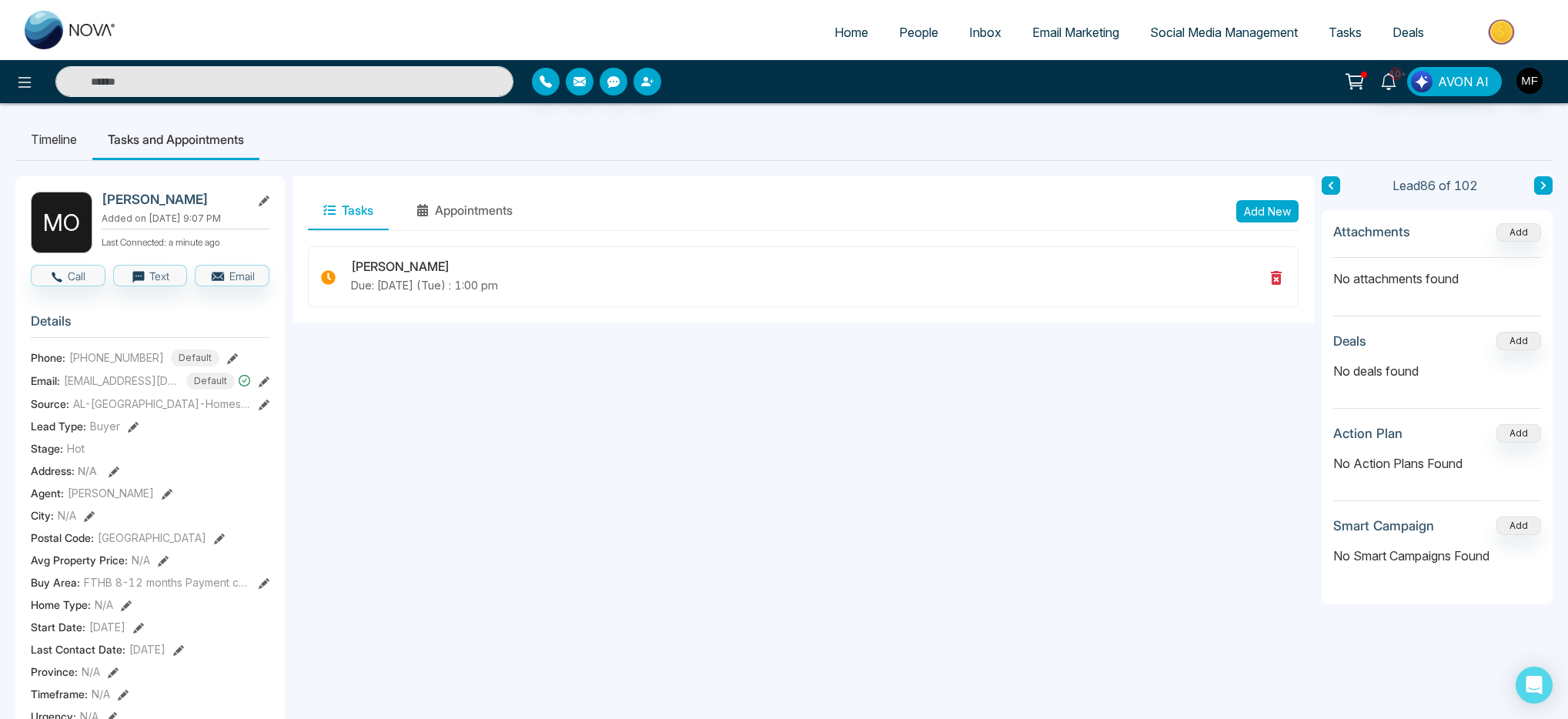
click at [359, 78] on input "text" at bounding box center [284, 82] width 458 height 31
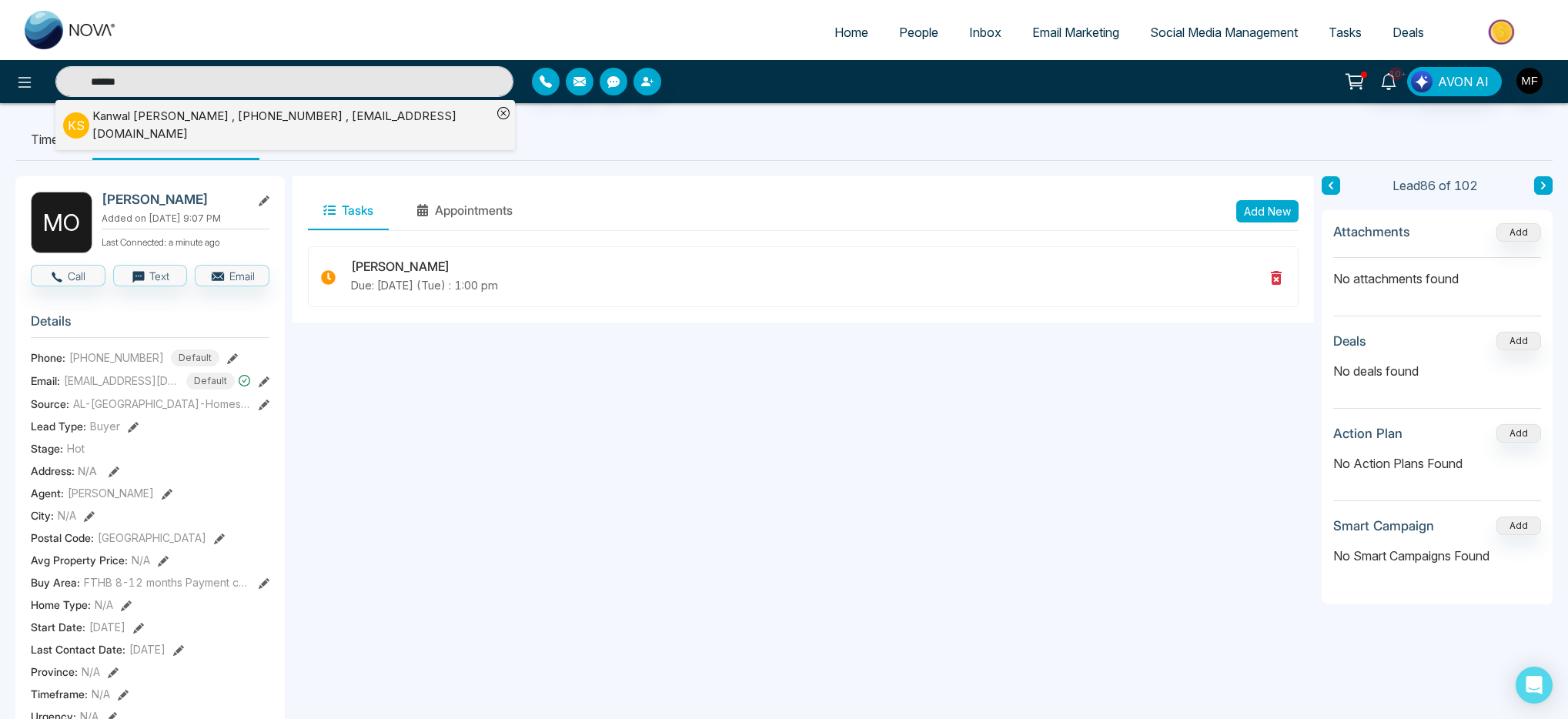
type input "******"
click at [140, 119] on div "Kanwal Singh , +19055643695 , kanwaldhariwal68@gmail.com" at bounding box center [292, 125] width 400 height 34
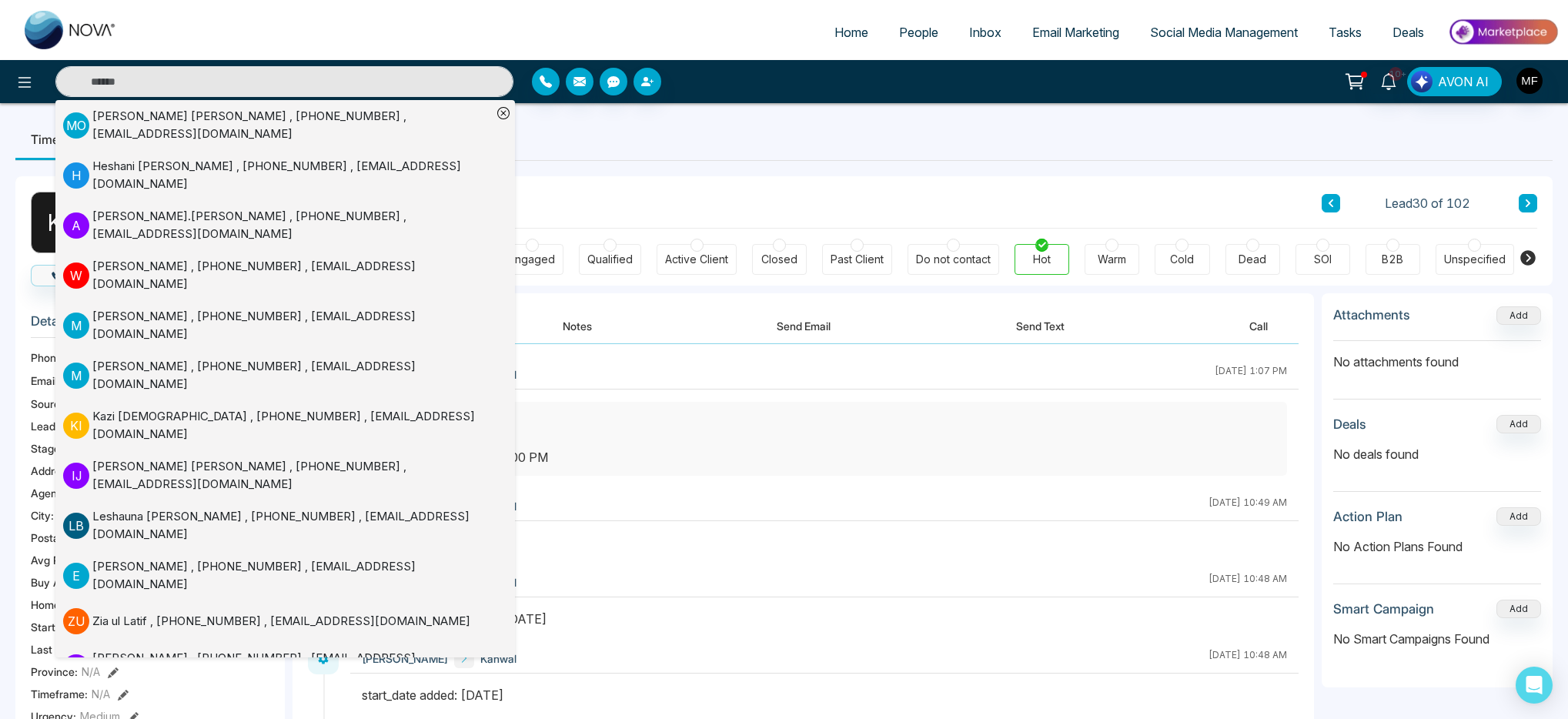
click at [665, 123] on ul "Timeline Tasks and Appointments" at bounding box center [784, 139] width 1538 height 41
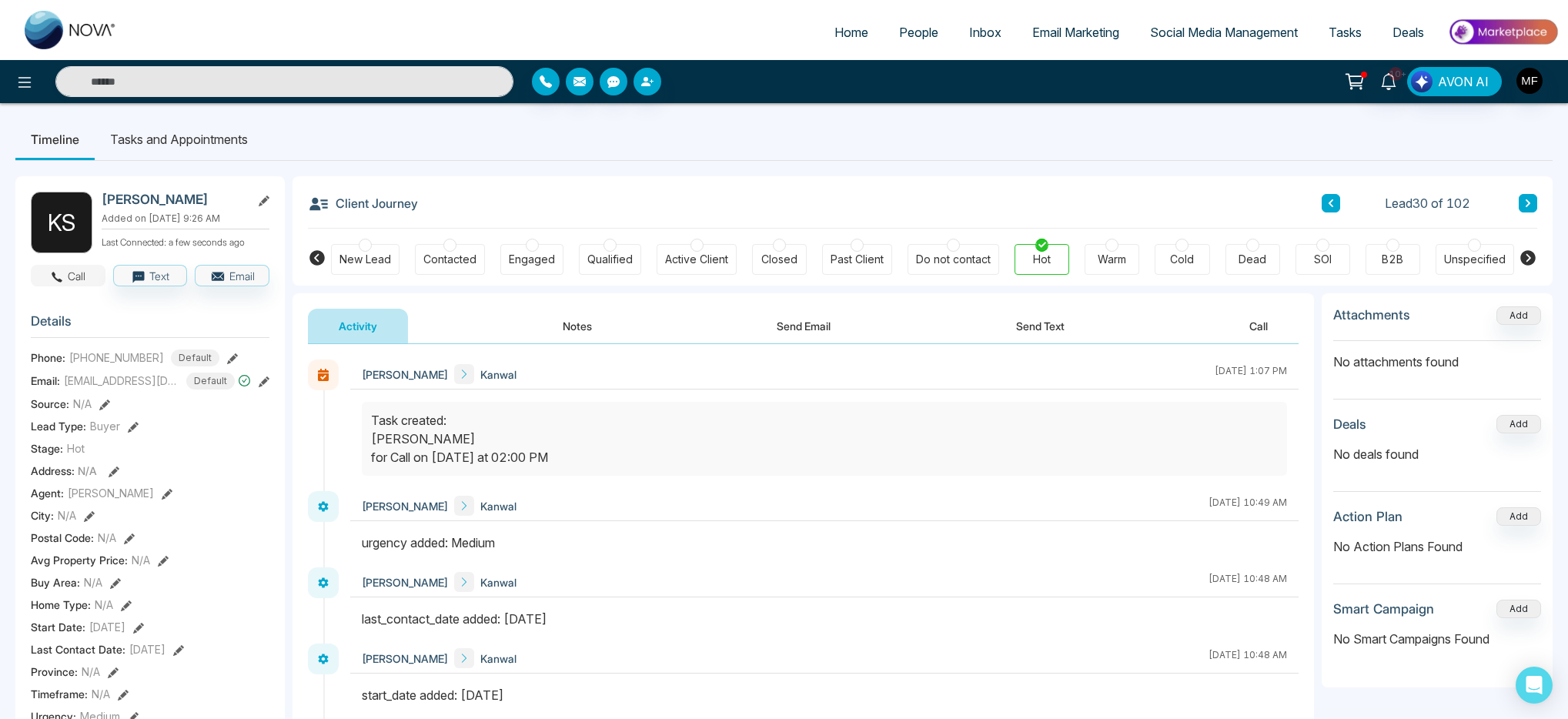
click at [65, 281] on button "Call" at bounding box center [68, 275] width 75 height 22
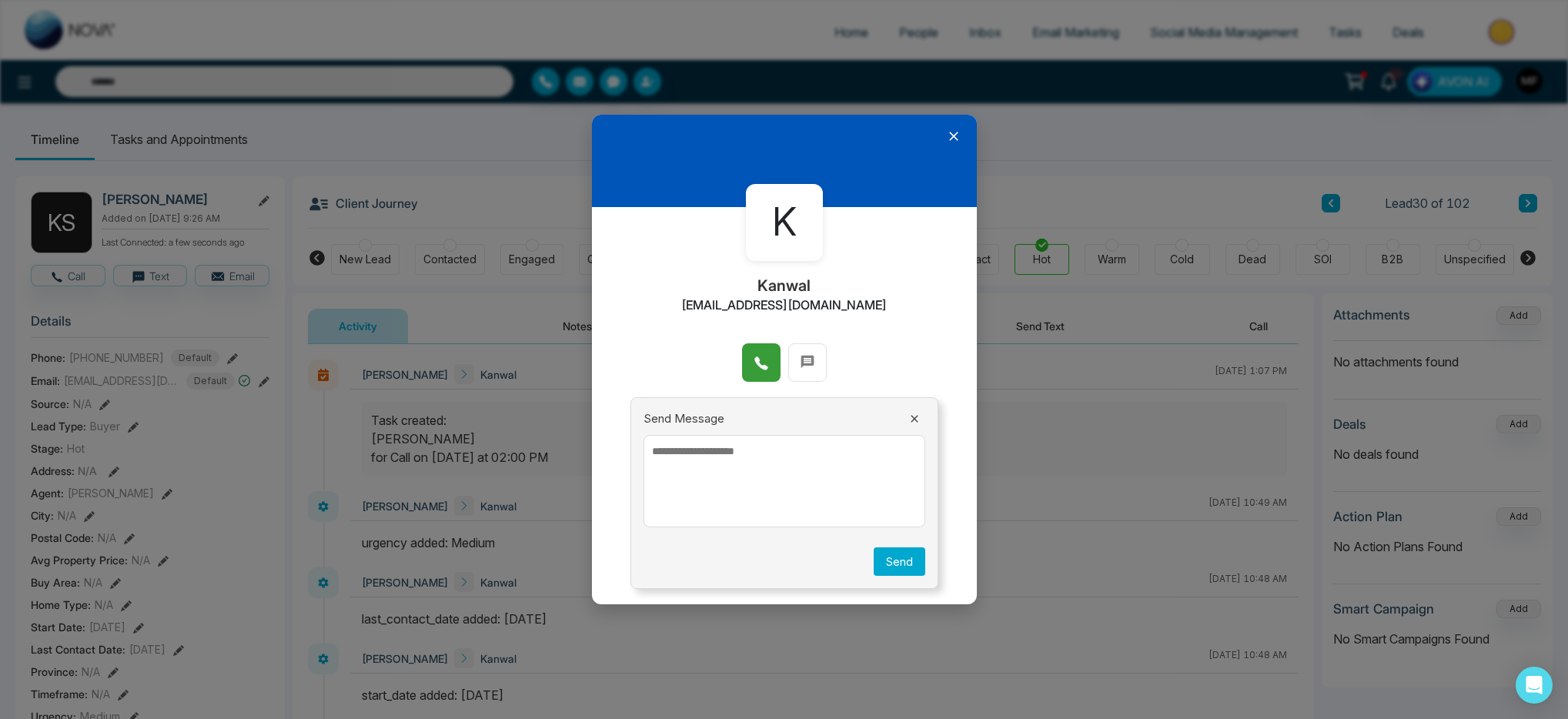
click at [753, 348] on button at bounding box center [761, 362] width 39 height 39
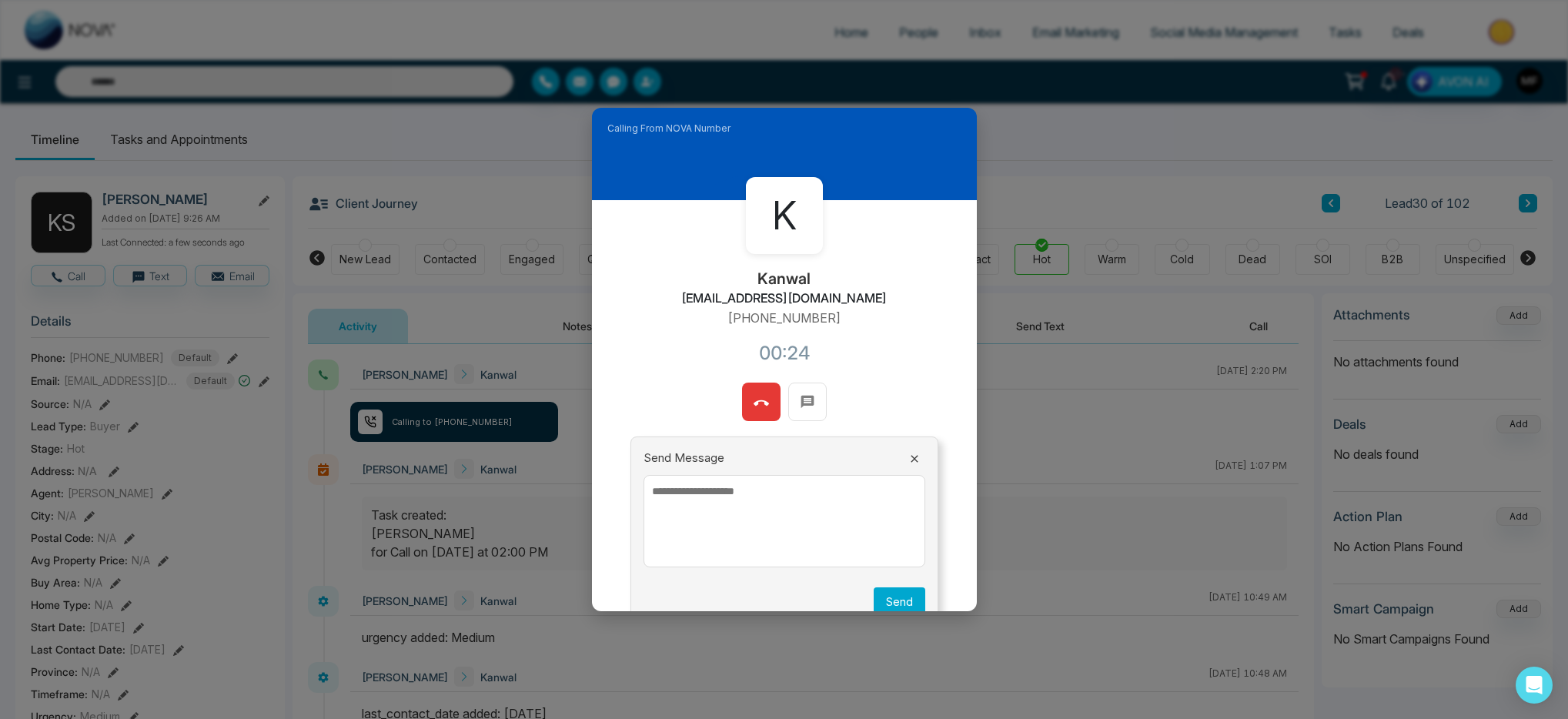
click at [746, 406] on button at bounding box center [761, 402] width 39 height 39
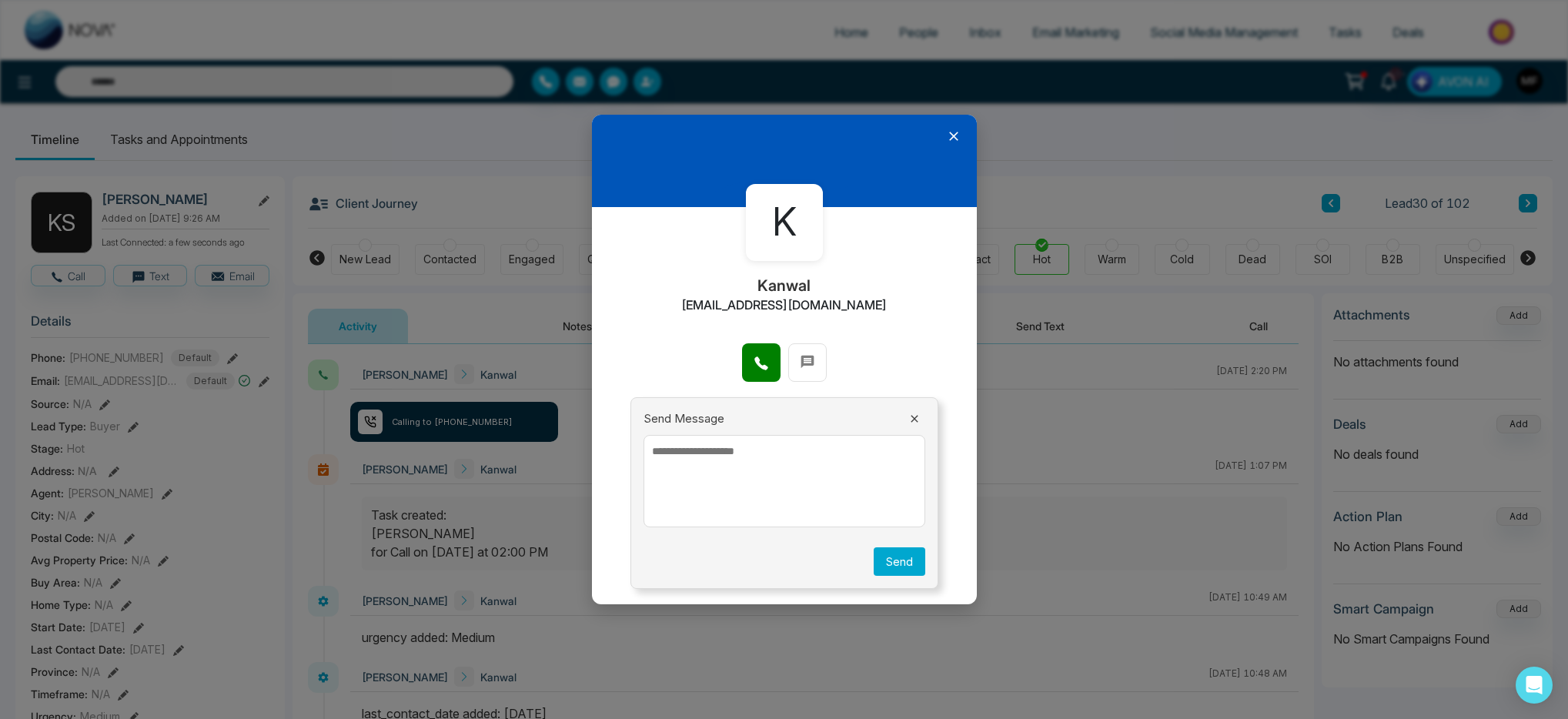
click at [960, 132] on icon at bounding box center [954, 136] width 15 height 15
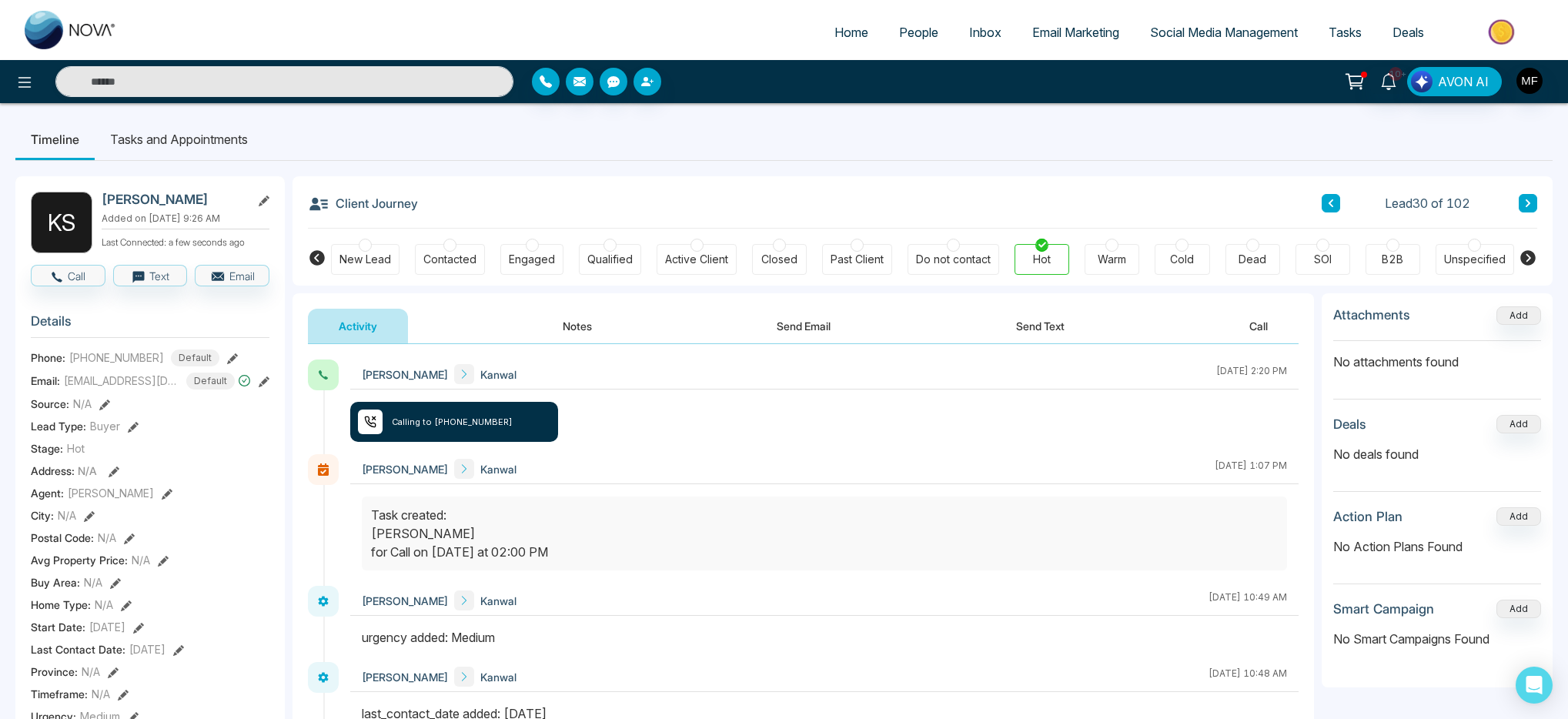
click at [978, 328] on div "Activity Notes Send Email Send Text Call" at bounding box center [803, 326] width 991 height 35
click at [1065, 327] on button "Send Text" at bounding box center [1041, 326] width 110 height 34
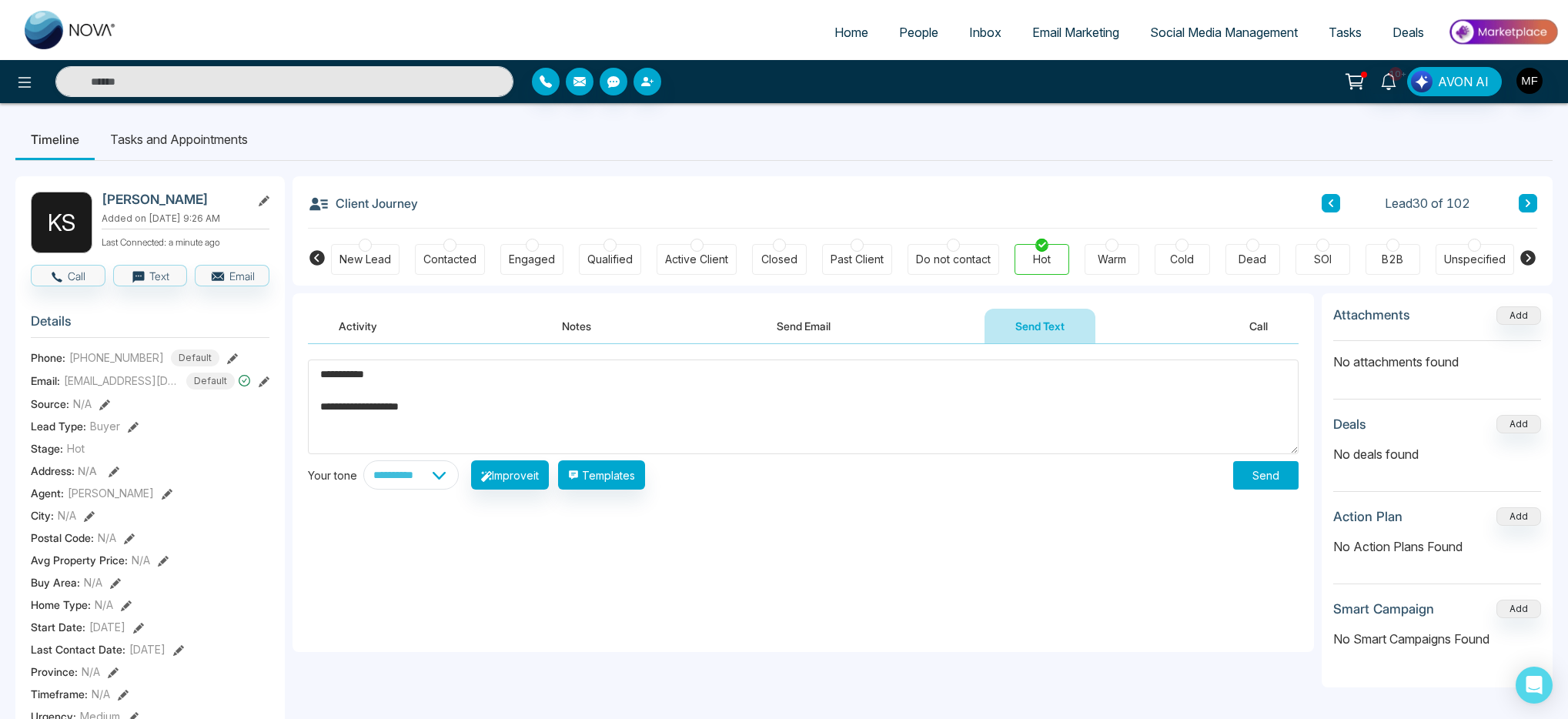
click at [402, 409] on textarea "**********" at bounding box center [803, 407] width 991 height 95
click at [502, 412] on textarea "**********" at bounding box center [803, 407] width 991 height 95
click at [399, 459] on div "**********" at bounding box center [803, 424] width 991 height 130
click at [400, 452] on textarea "**********" at bounding box center [803, 407] width 991 height 95
click at [402, 446] on textarea "**********" at bounding box center [803, 407] width 991 height 95
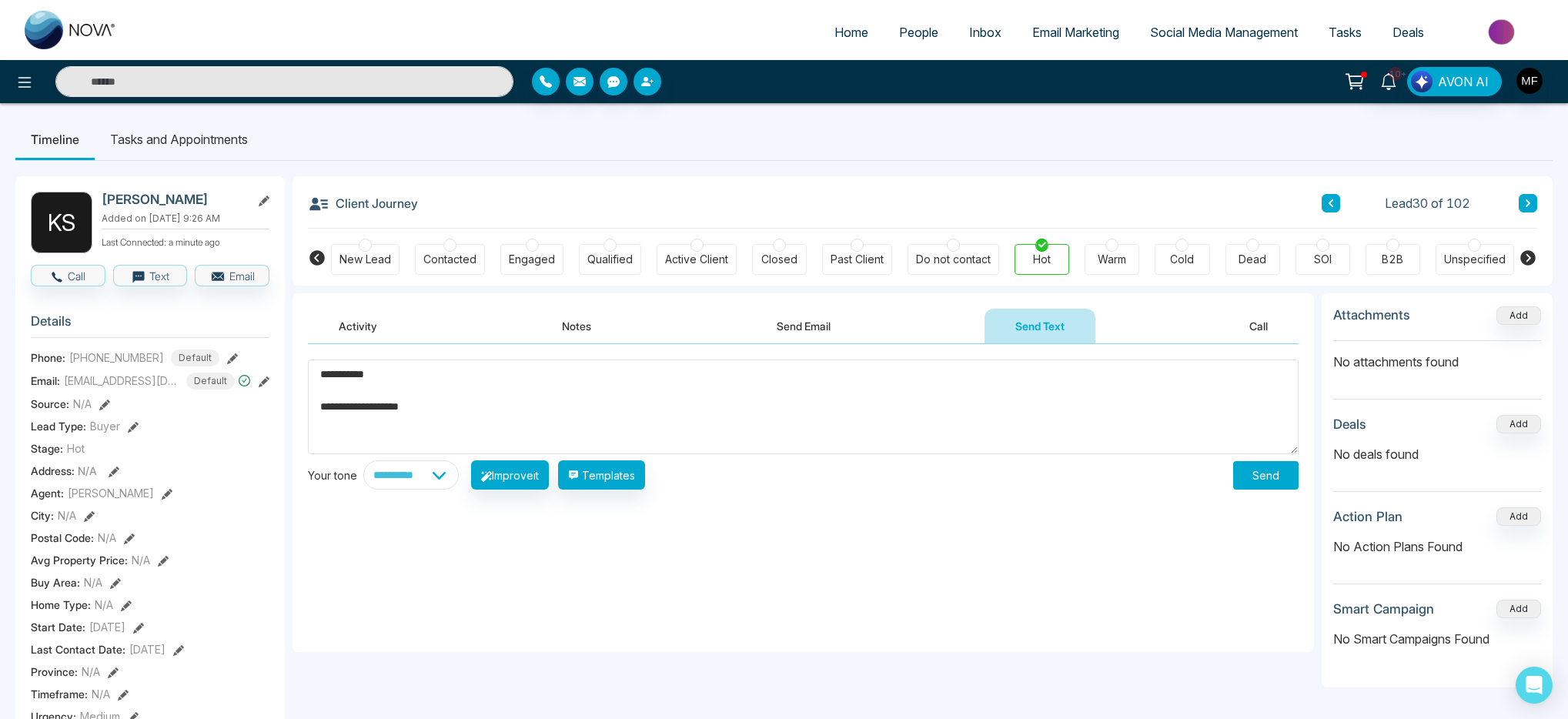
click at [409, 430] on textarea "**********" at bounding box center [803, 407] width 991 height 95
click at [413, 421] on textarea "**********" at bounding box center [803, 407] width 991 height 95
type textarea "**********"
click at [638, 476] on button "Templates" at bounding box center [601, 475] width 87 height 29
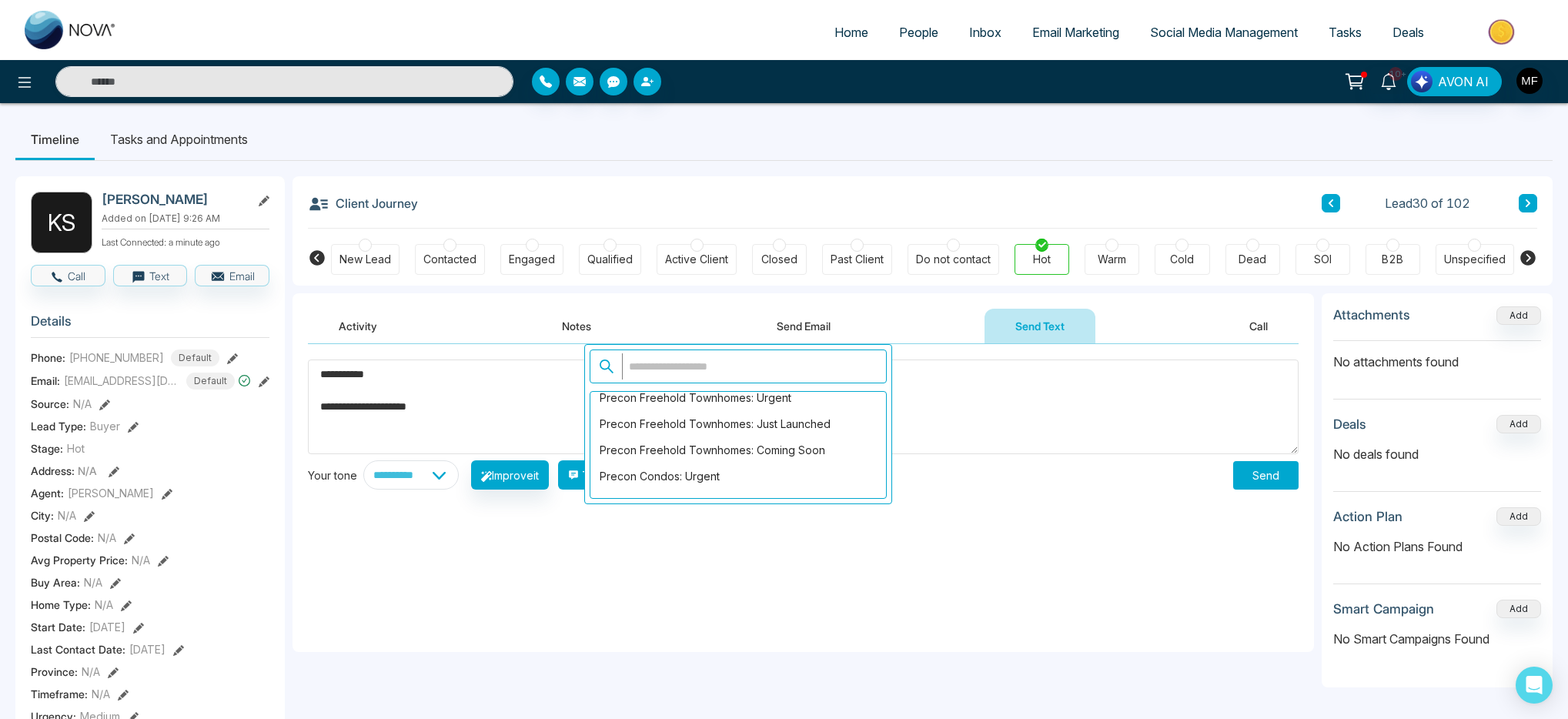
scroll to position [1501, 0]
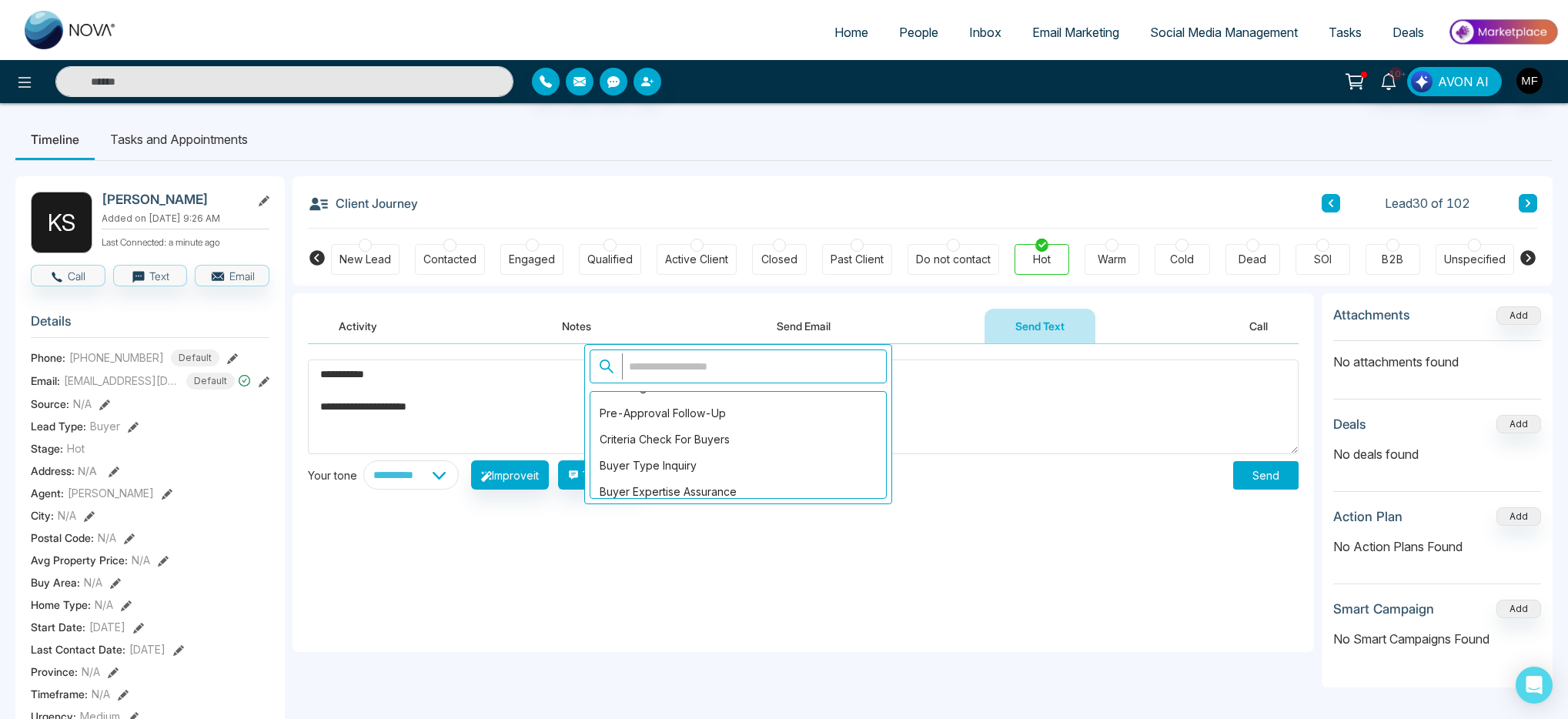
click at [728, 370] on input "text" at bounding box center [749, 366] width 255 height 26
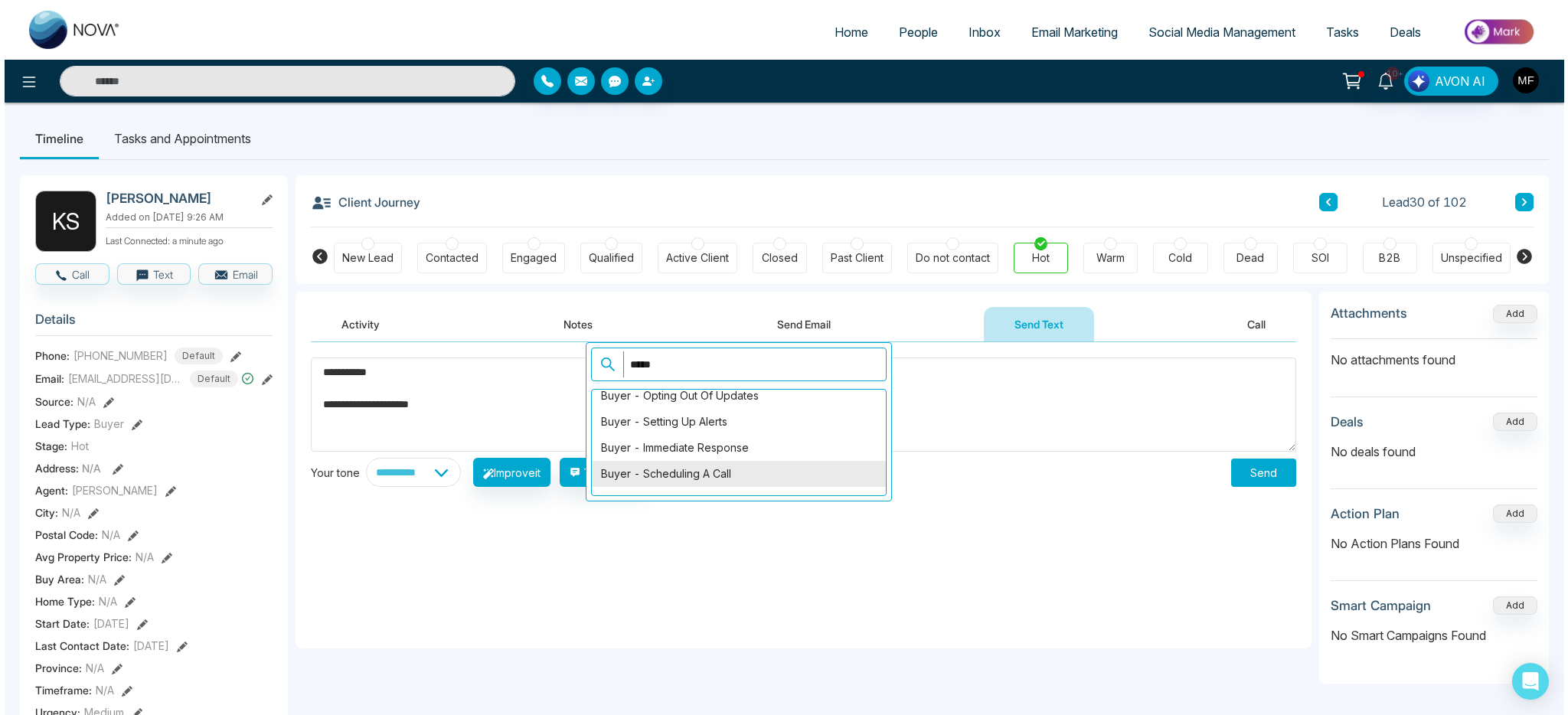
scroll to position [217, 0]
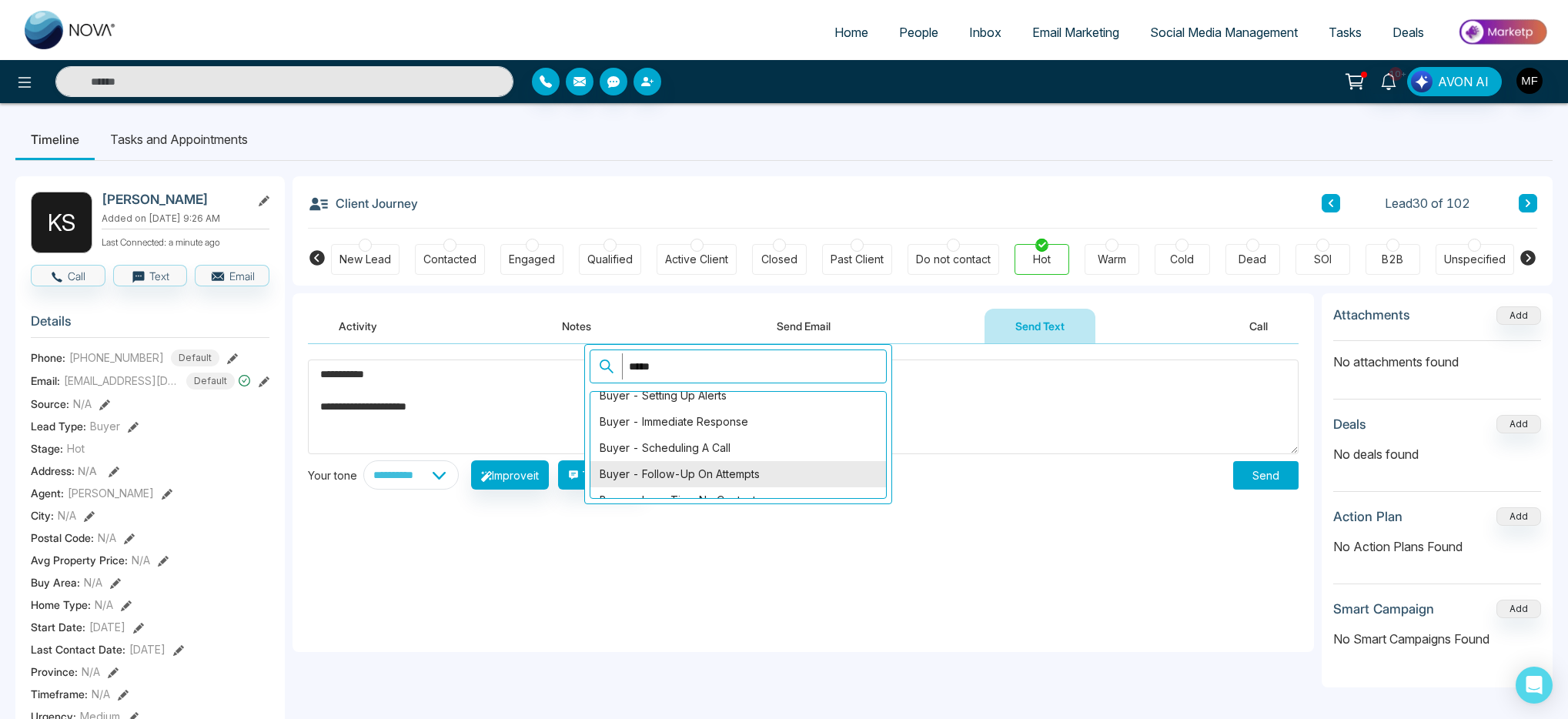
type input "*****"
click at [759, 473] on div "Buyer - Follow-Up on Attempts" at bounding box center [739, 474] width 296 height 26
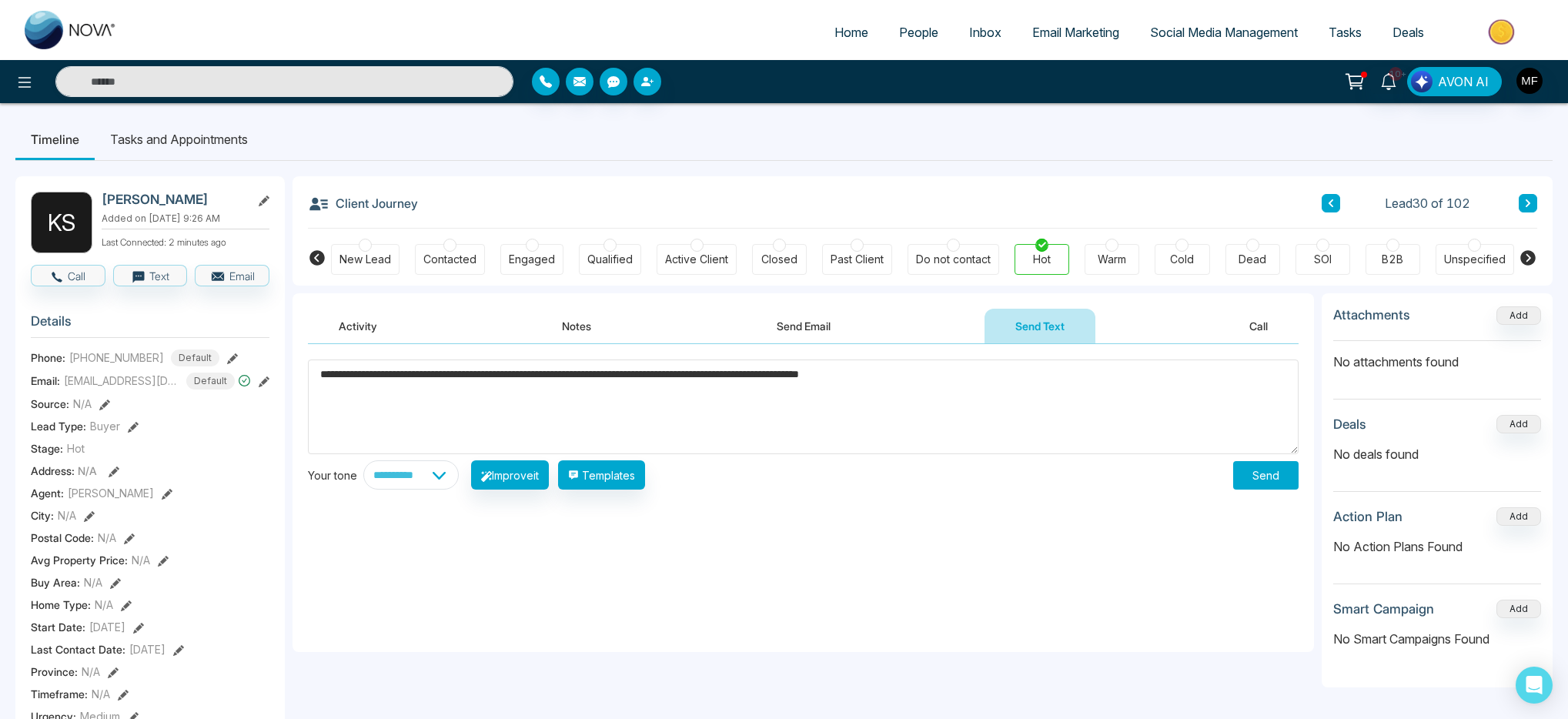
click at [609, 384] on textarea "**********" at bounding box center [803, 407] width 991 height 95
click at [731, 364] on textarea "**********" at bounding box center [803, 407] width 991 height 95
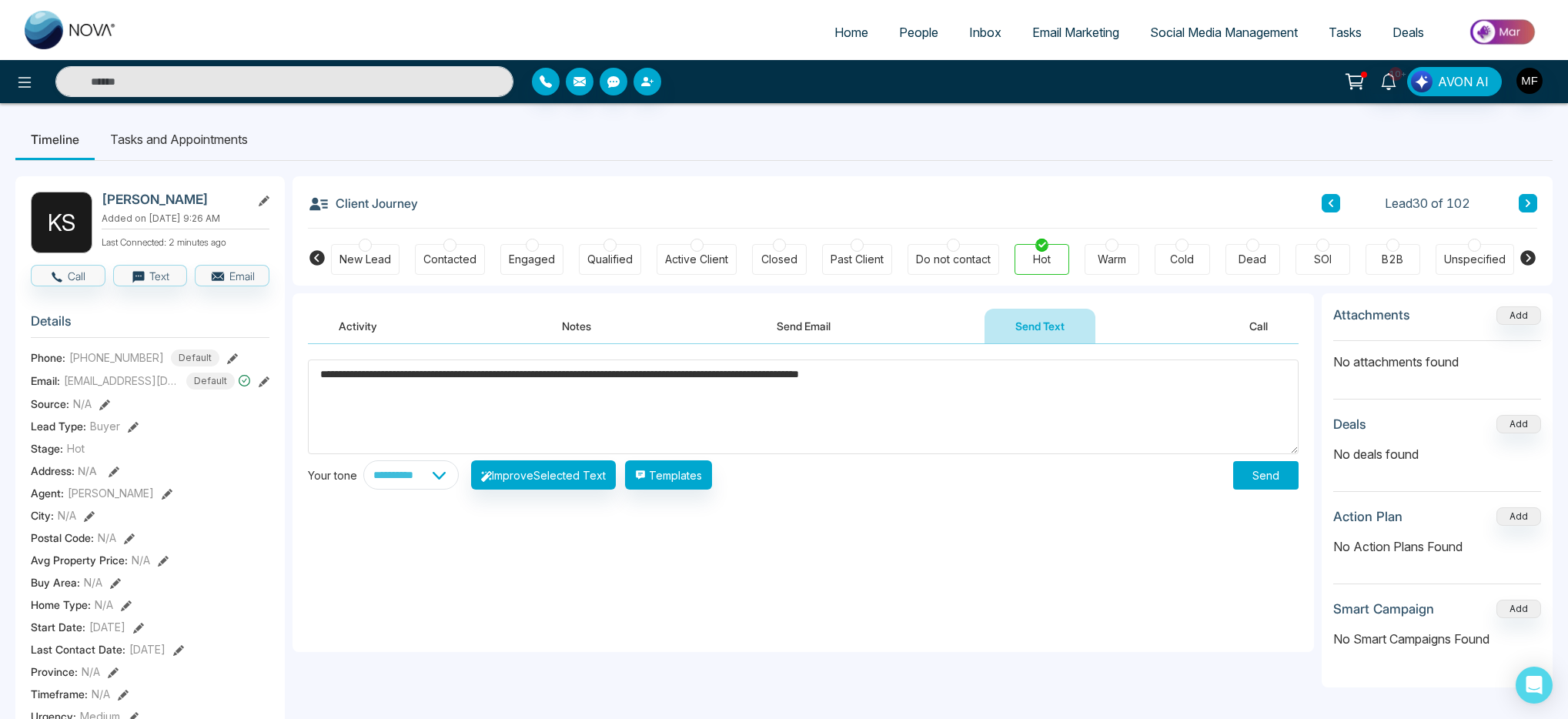
click at [731, 364] on textarea "**********" at bounding box center [803, 407] width 991 height 95
click at [347, 368] on textarea "**********" at bounding box center [803, 407] width 991 height 95
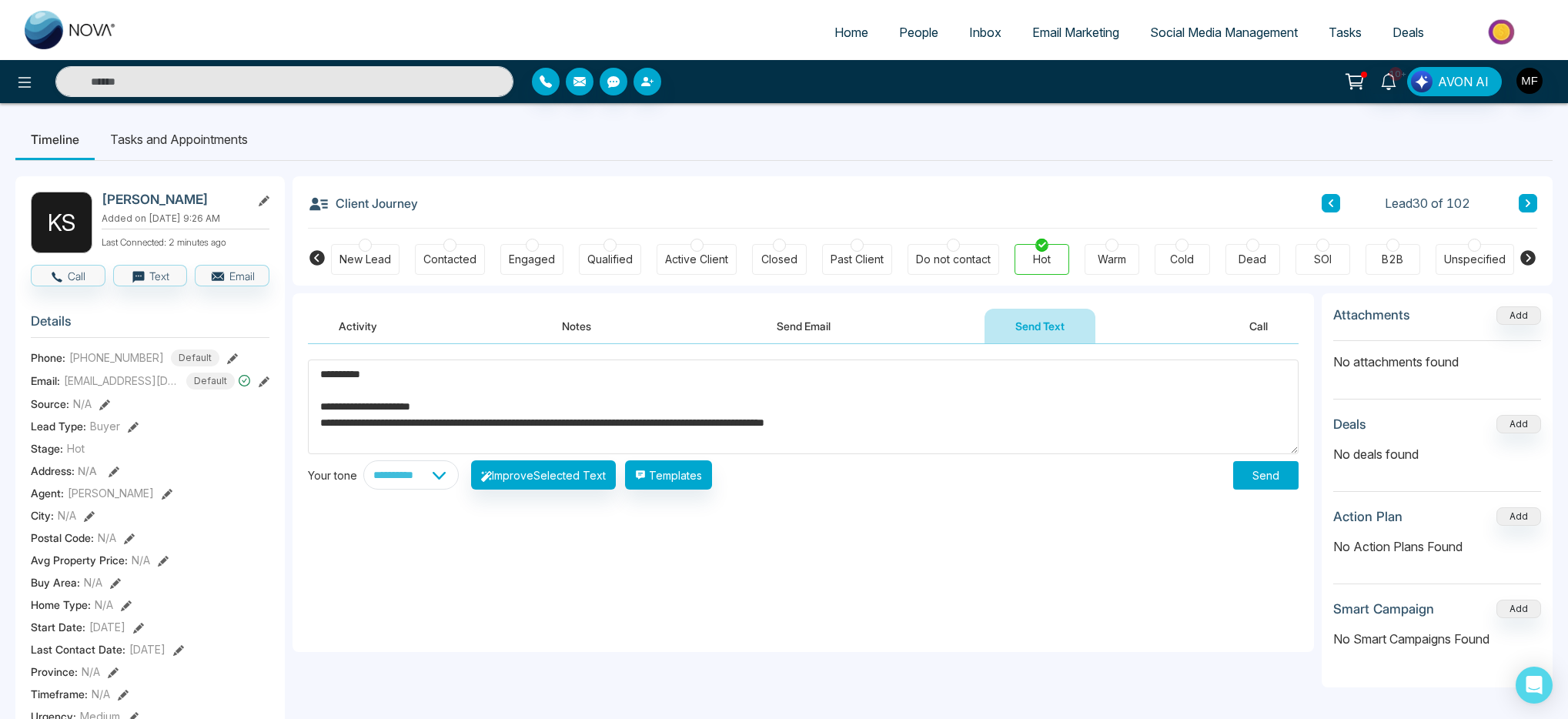
click at [518, 400] on textarea "**********" at bounding box center [803, 407] width 991 height 95
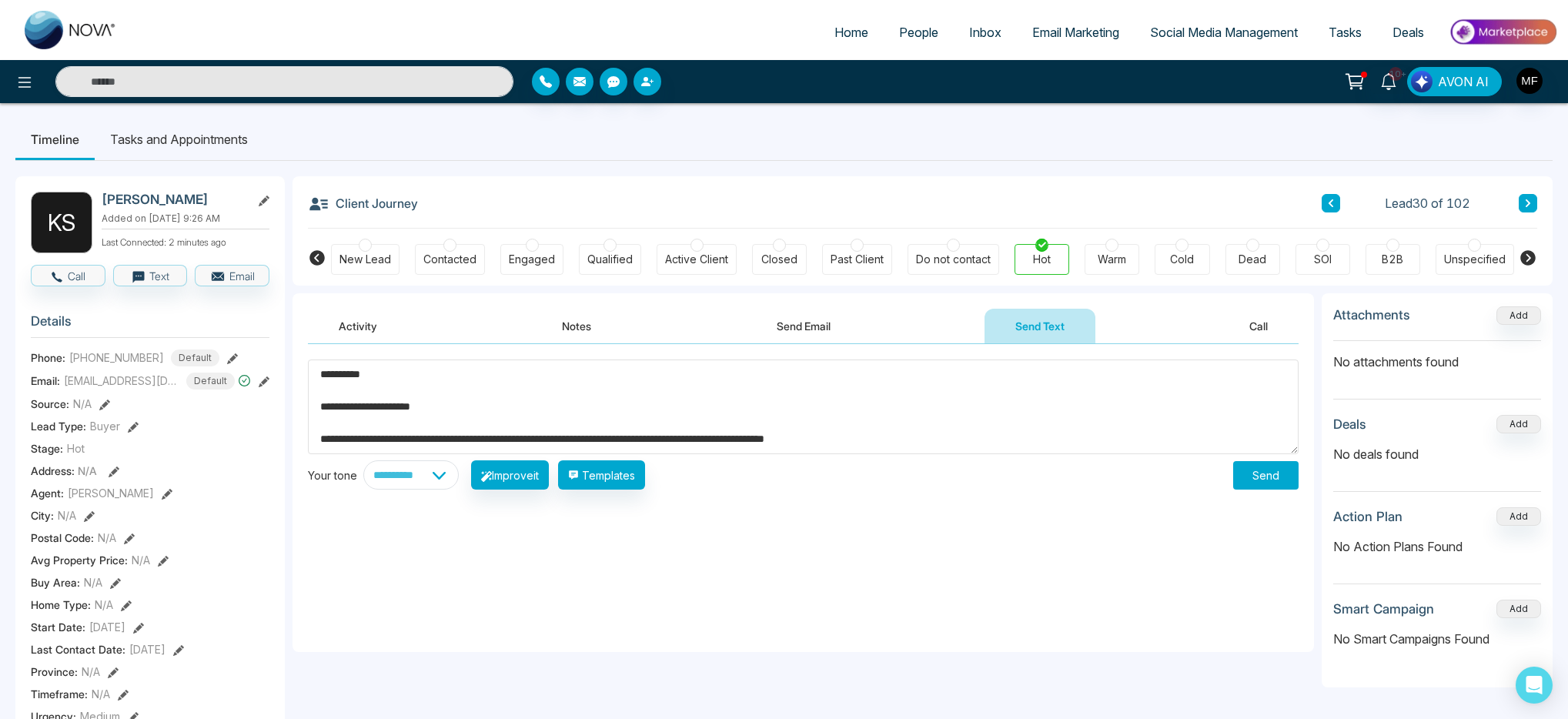
click at [935, 442] on textarea "**********" at bounding box center [803, 407] width 991 height 95
type textarea "**********"
click at [1275, 473] on button "Send" at bounding box center [1266, 475] width 65 height 28
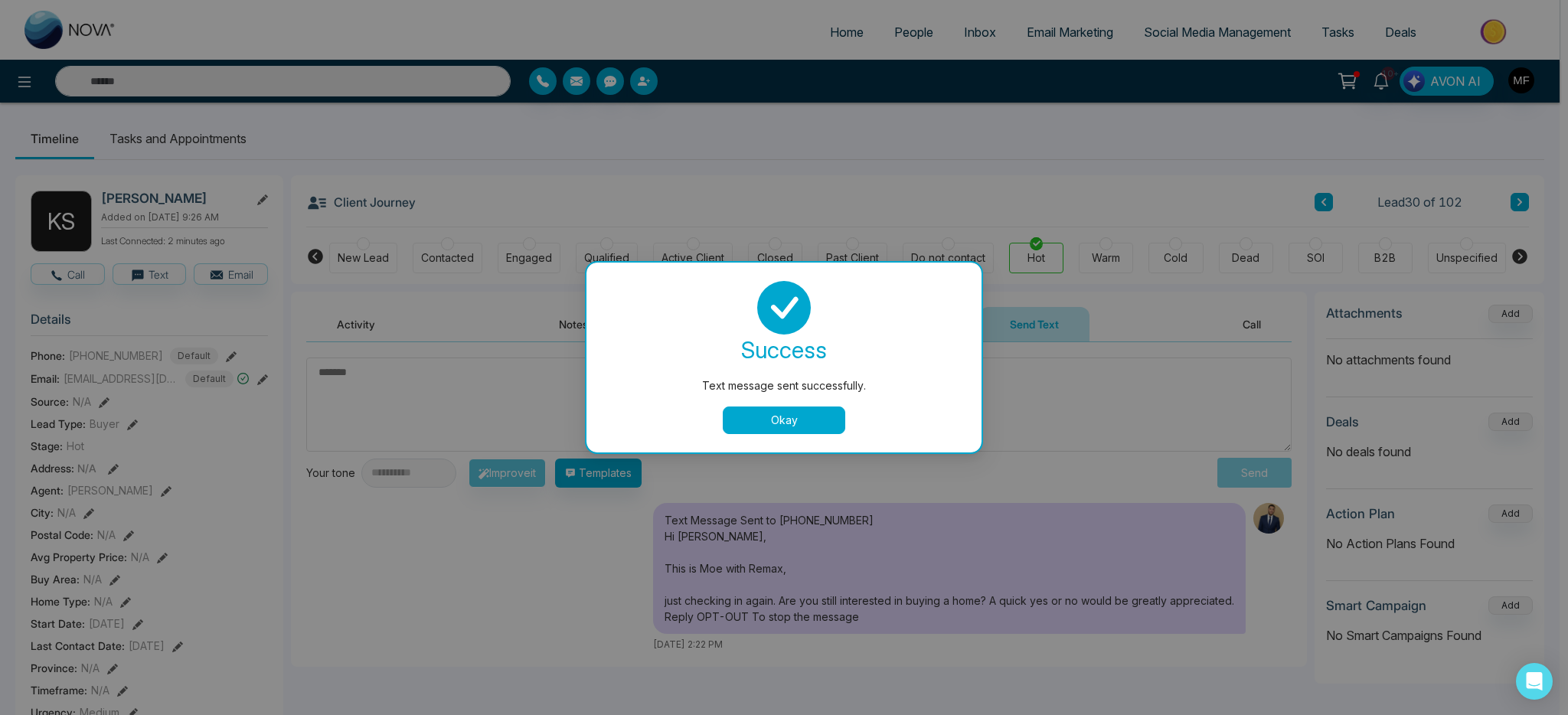
click at [808, 428] on button "Okay" at bounding box center [784, 420] width 122 height 27
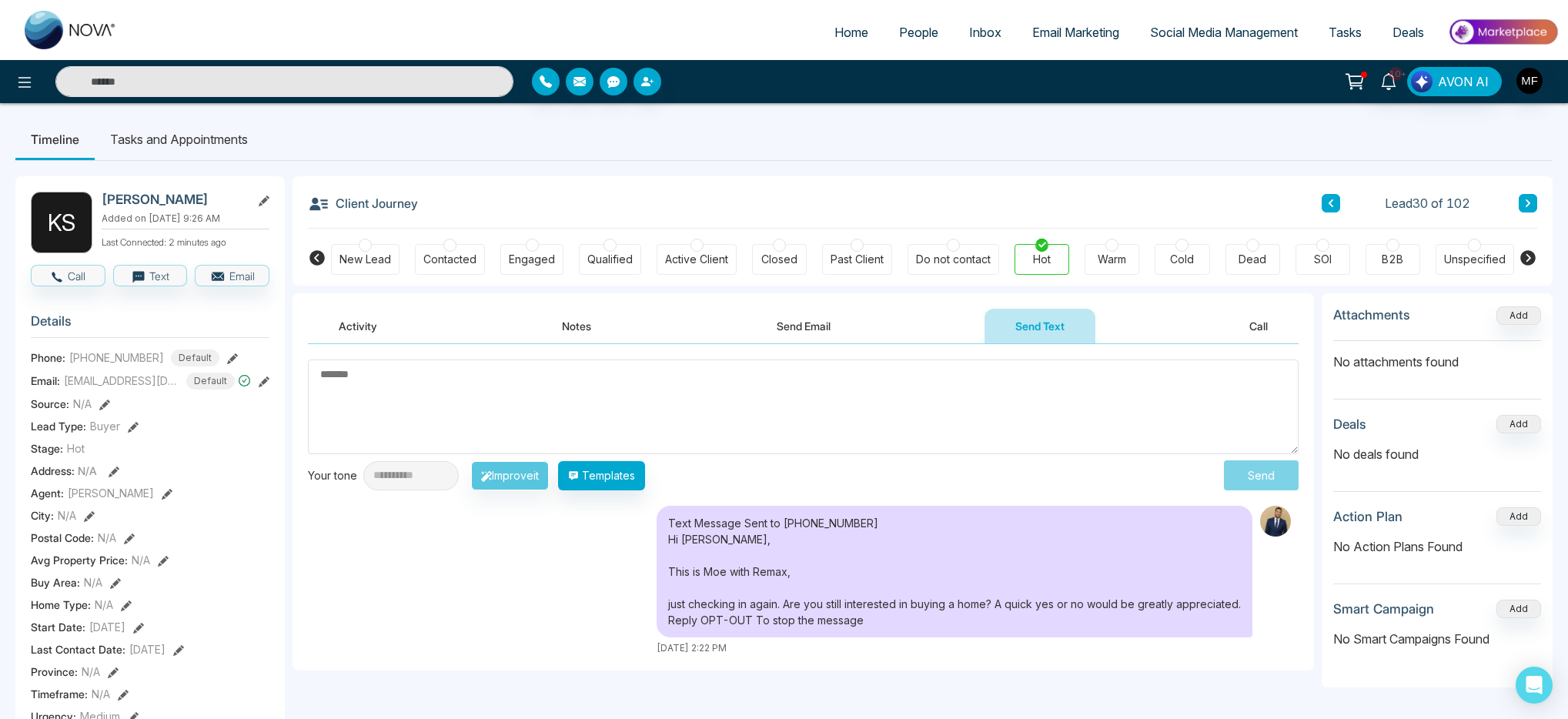
click at [205, 144] on li "Tasks and Appointments" at bounding box center [179, 139] width 169 height 41
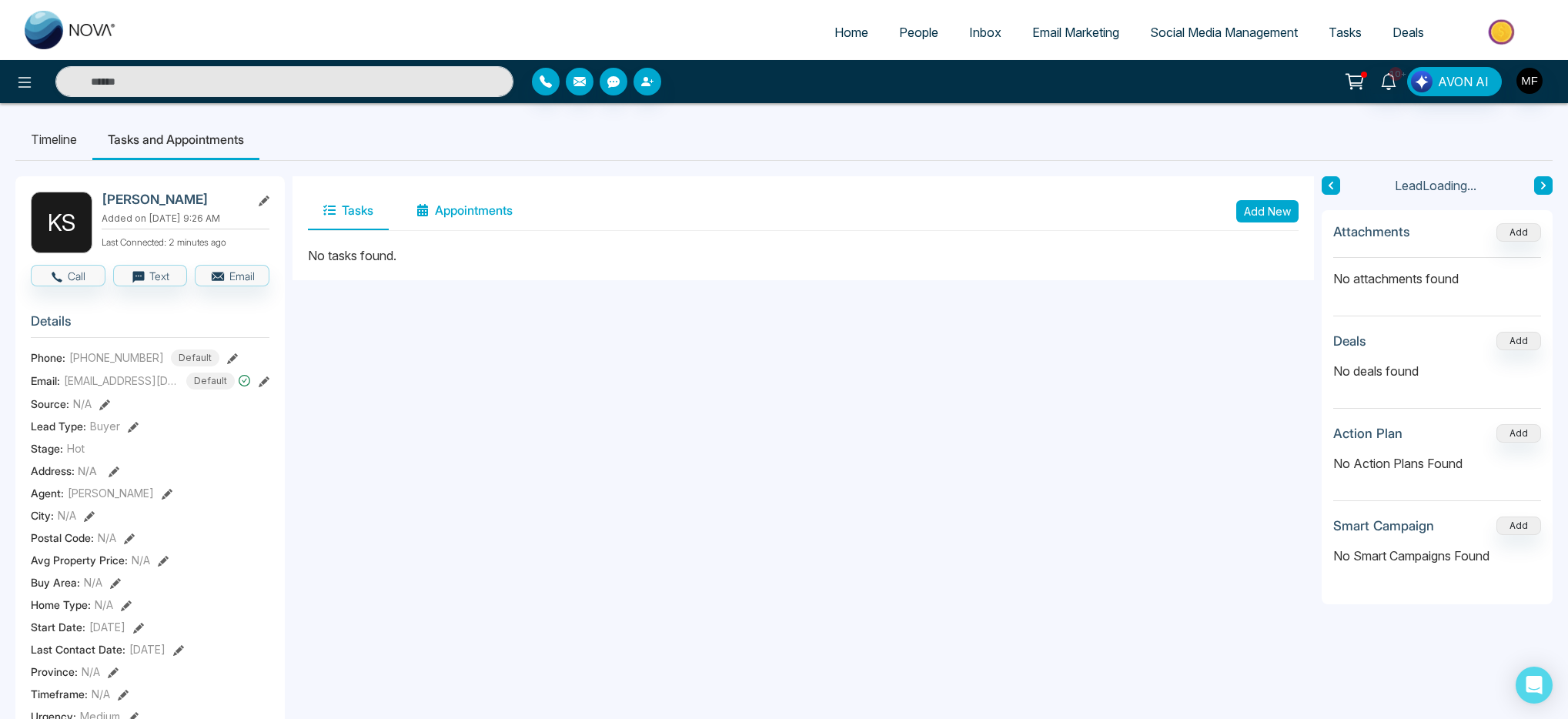
click at [472, 221] on button "Appointments" at bounding box center [464, 211] width 127 height 39
click at [358, 217] on button "Tasks" at bounding box center [348, 211] width 81 height 39
click at [1280, 215] on button "Add New" at bounding box center [1268, 212] width 63 height 22
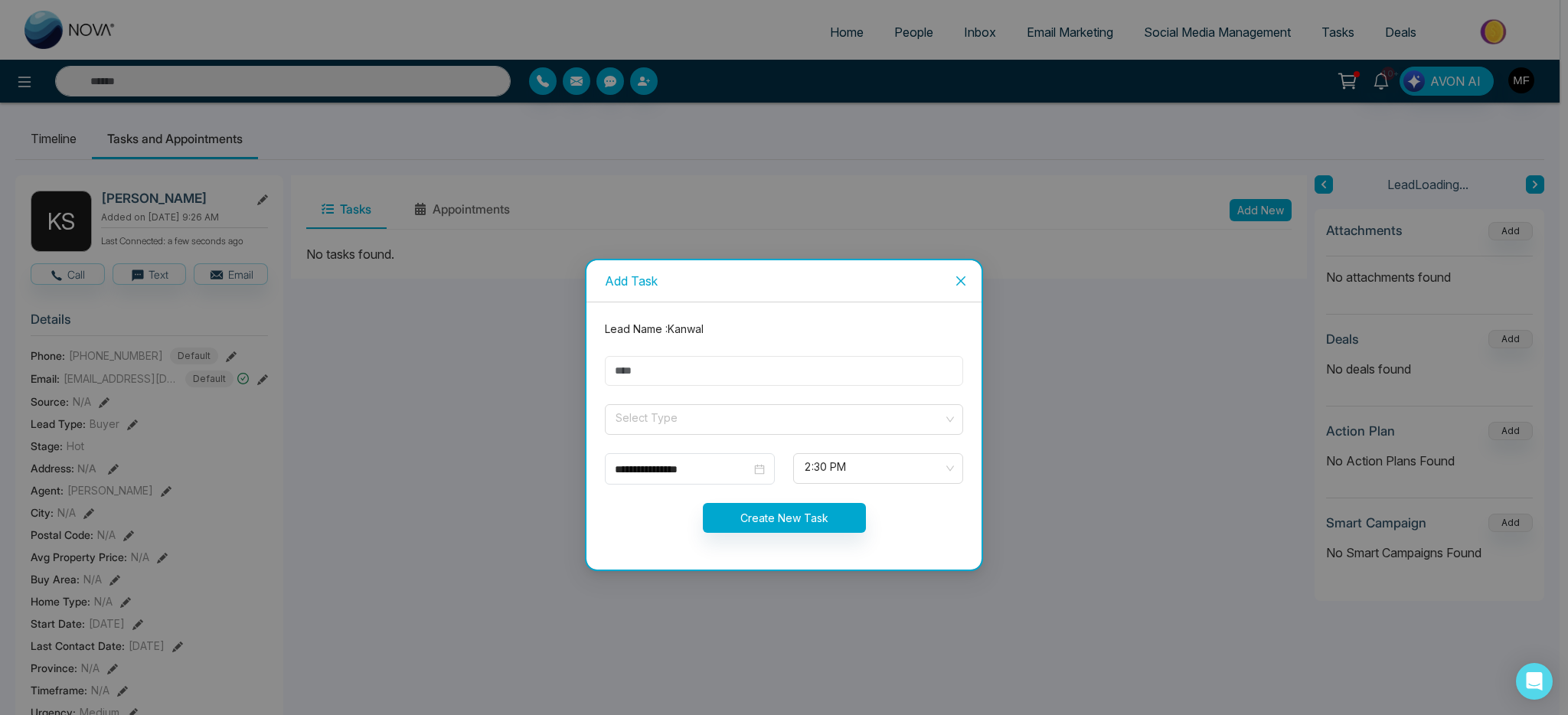
click at [794, 366] on input "text" at bounding box center [784, 370] width 358 height 30
type input "**********"
click at [708, 417] on input "search" at bounding box center [778, 417] width 329 height 23
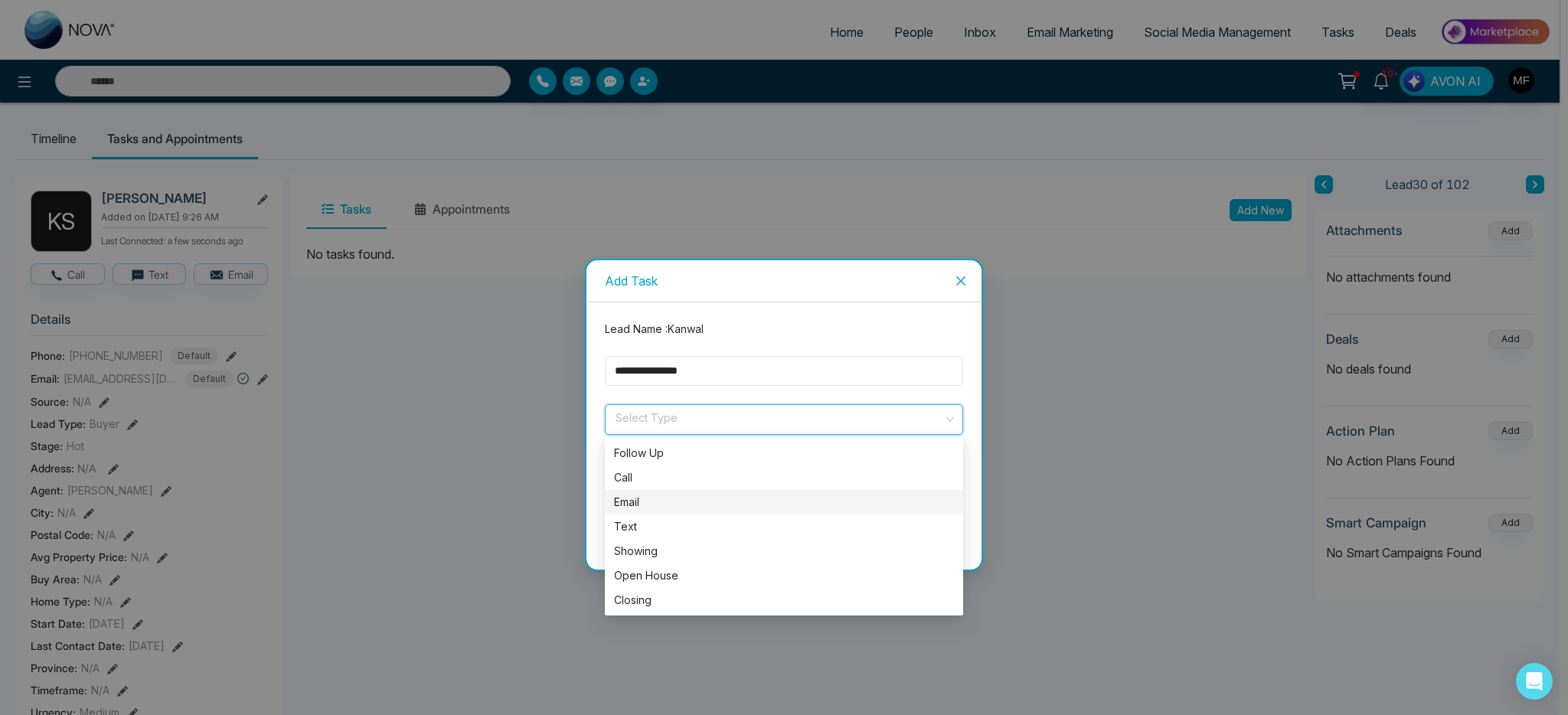
click at [663, 509] on div "Email" at bounding box center [784, 502] width 340 height 17
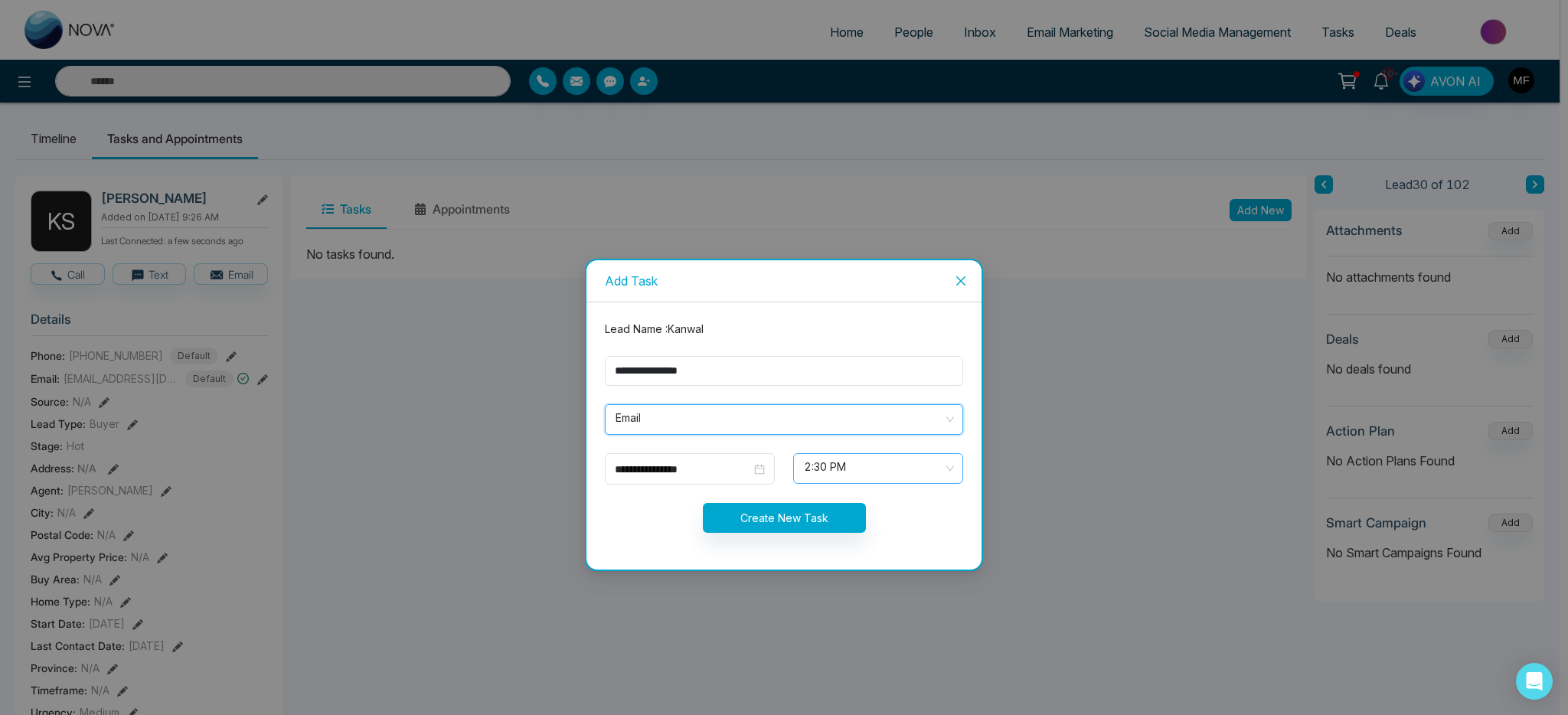
click at [917, 464] on span "2:30 PM" at bounding box center [879, 469] width 149 height 26
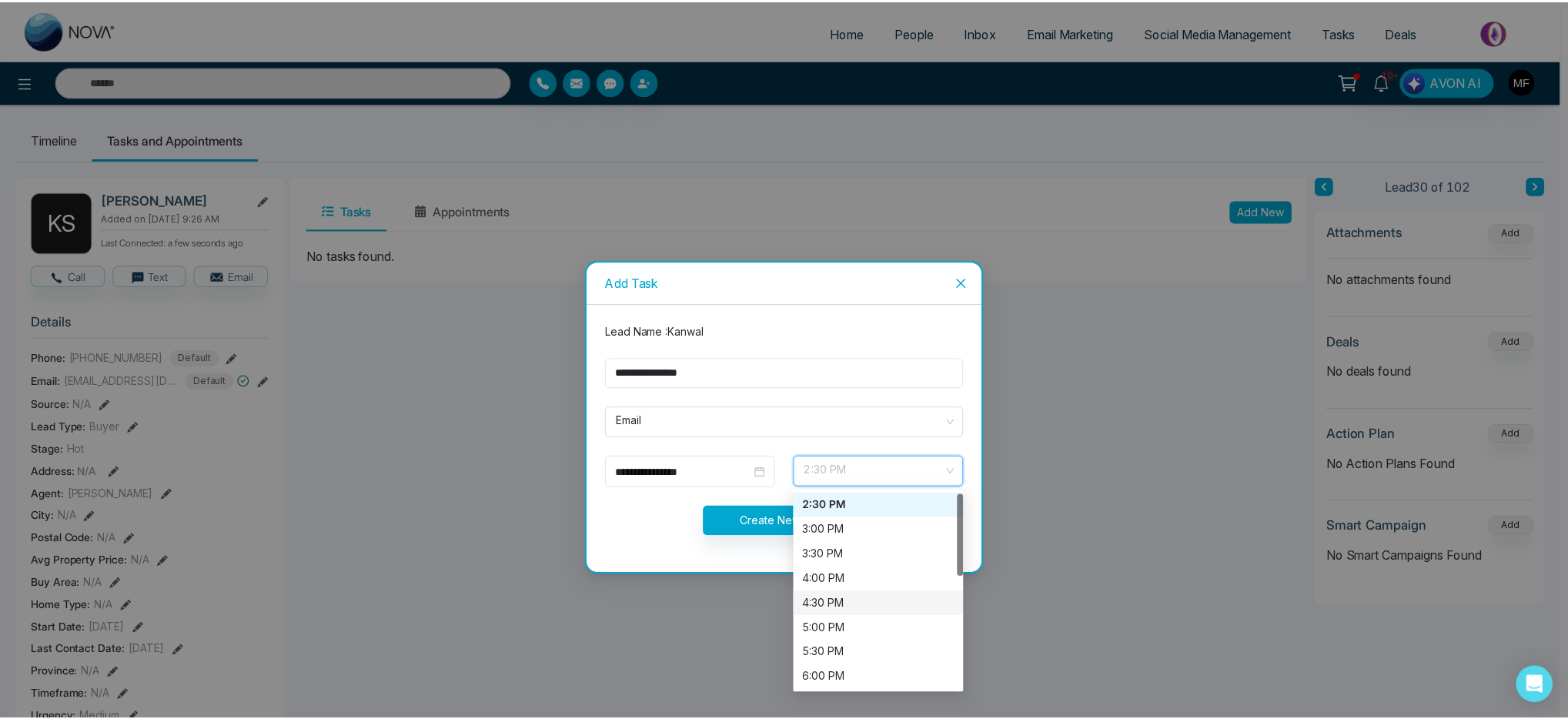
scroll to position [271, 0]
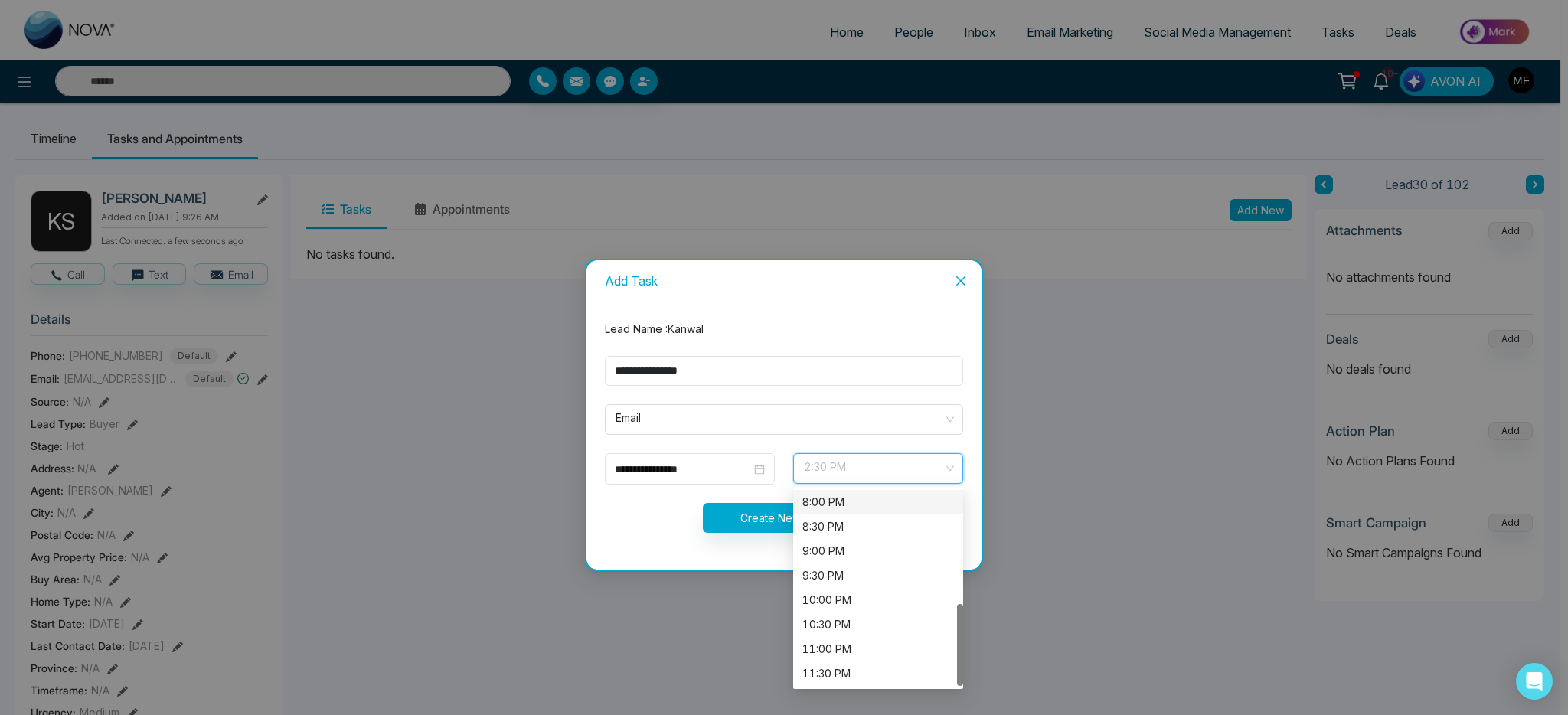
click at [854, 507] on div "8:00 PM" at bounding box center [878, 502] width 151 height 17
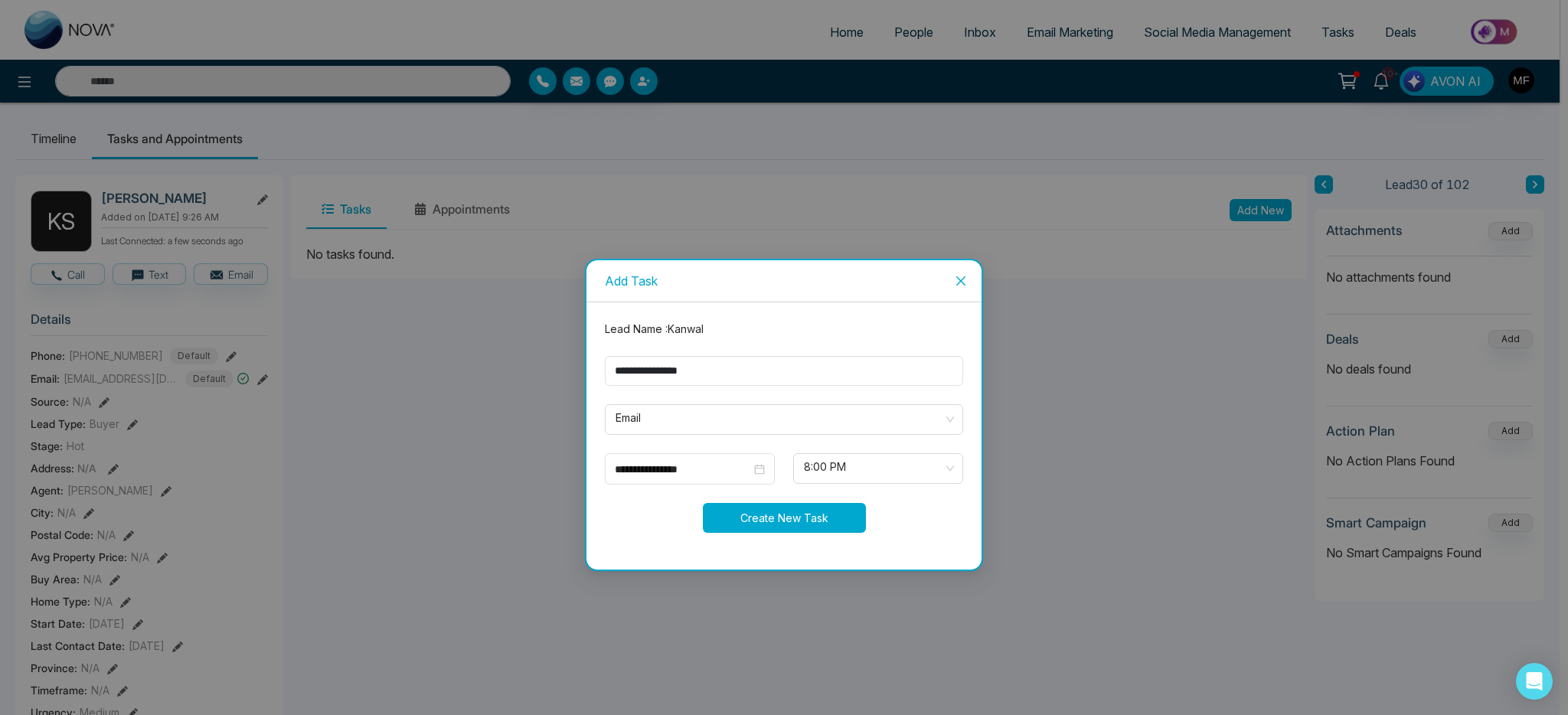
click at [749, 522] on button "Create New Task" at bounding box center [784, 517] width 163 height 30
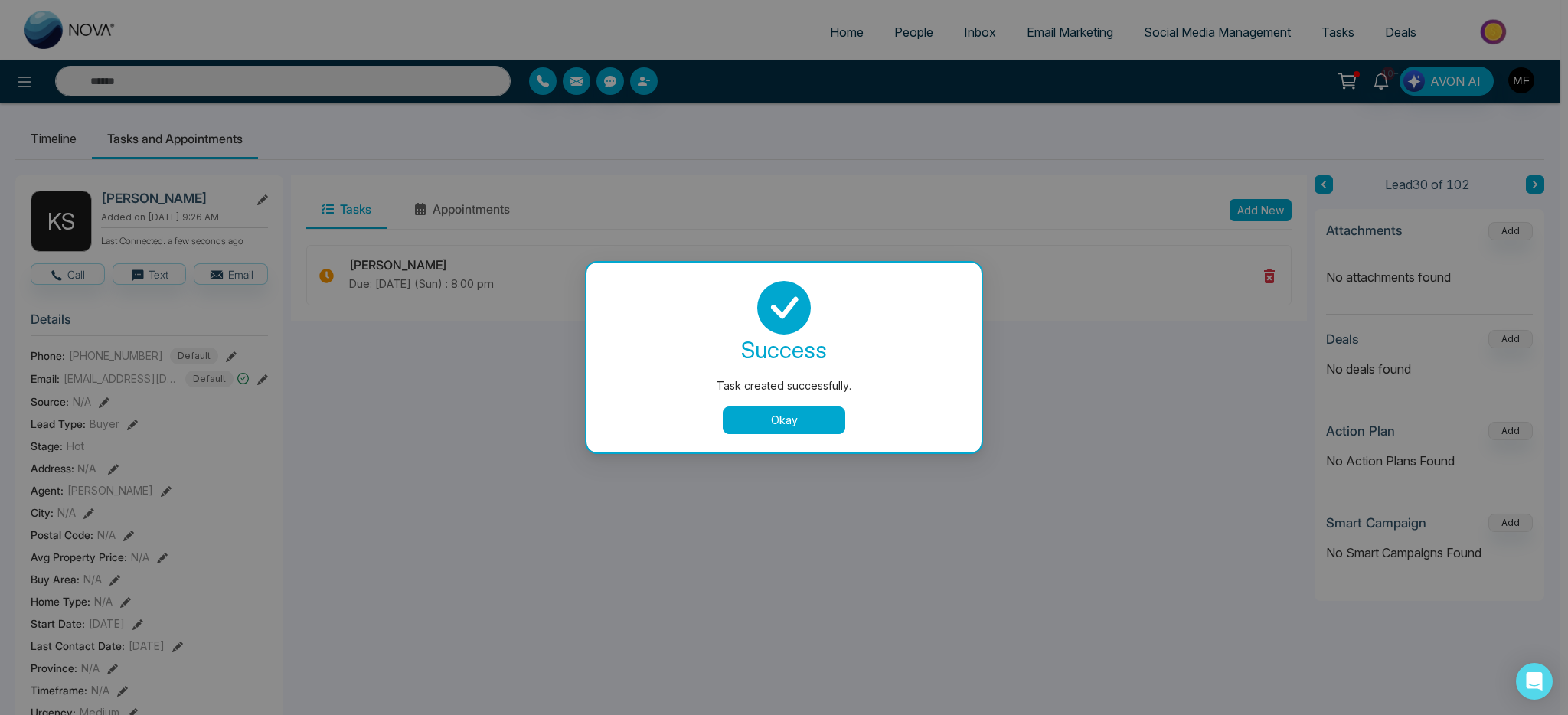
click at [806, 422] on button "Okay" at bounding box center [784, 420] width 122 height 27
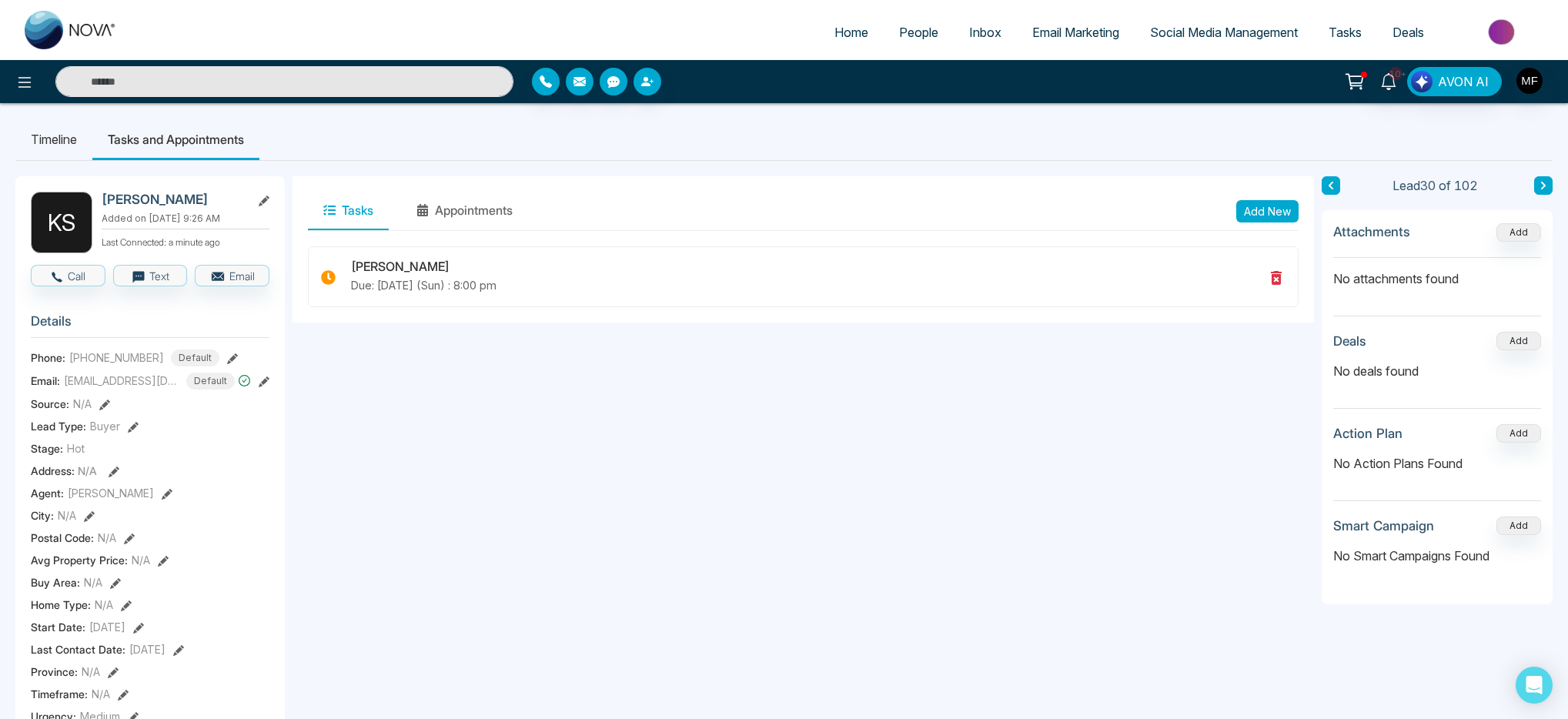
click at [292, 87] on input "text" at bounding box center [284, 82] width 458 height 31
type input "*"
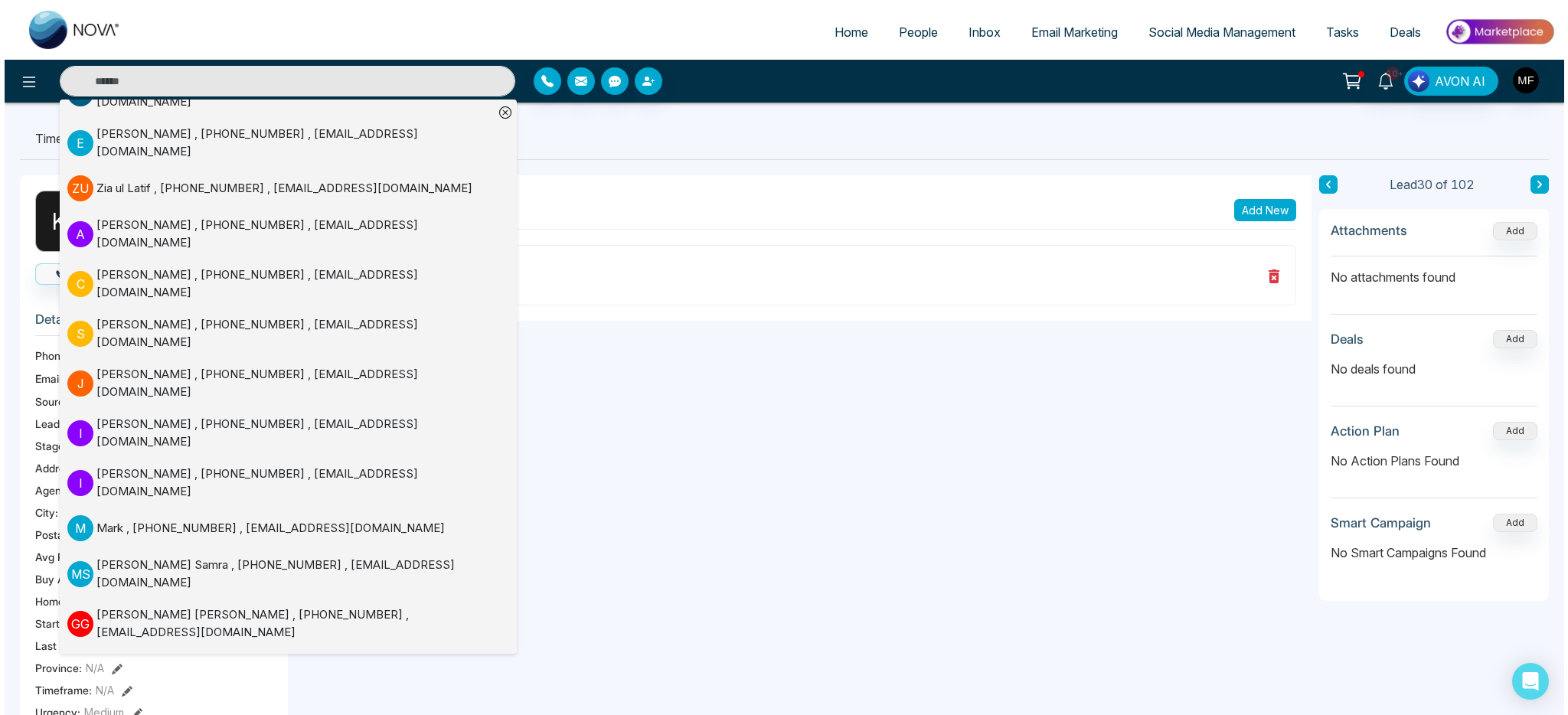
scroll to position [0, 0]
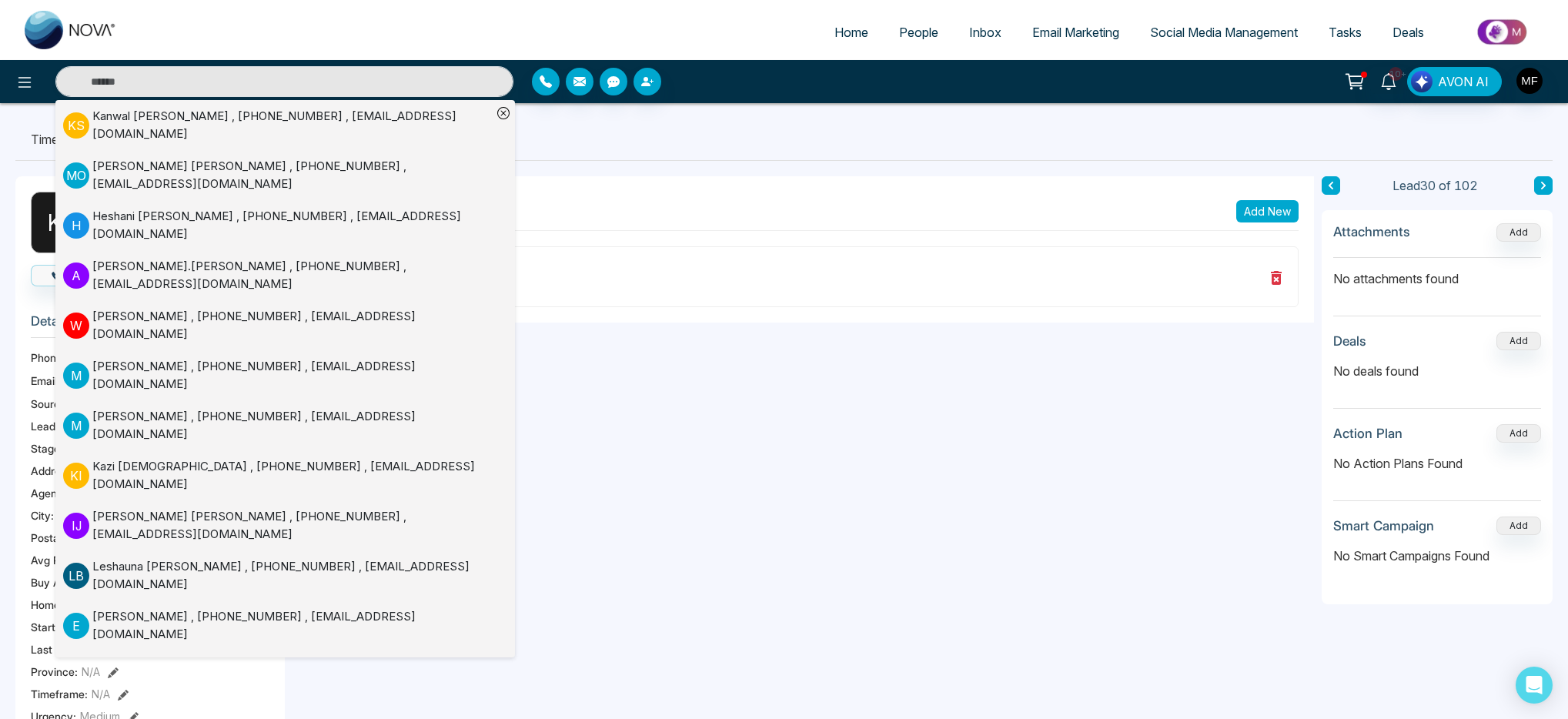
click at [918, 30] on span "People" at bounding box center [919, 33] width 40 height 15
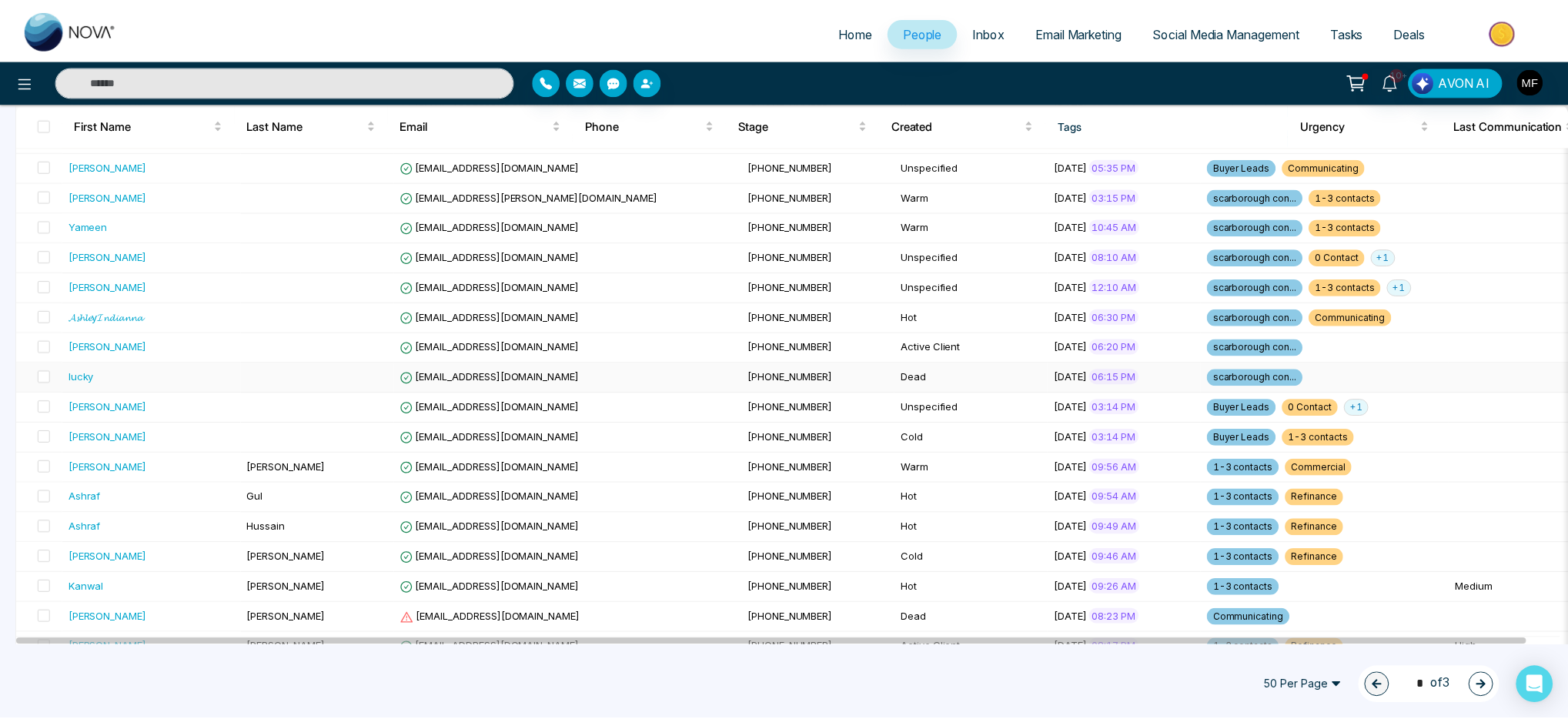
scroll to position [591, 0]
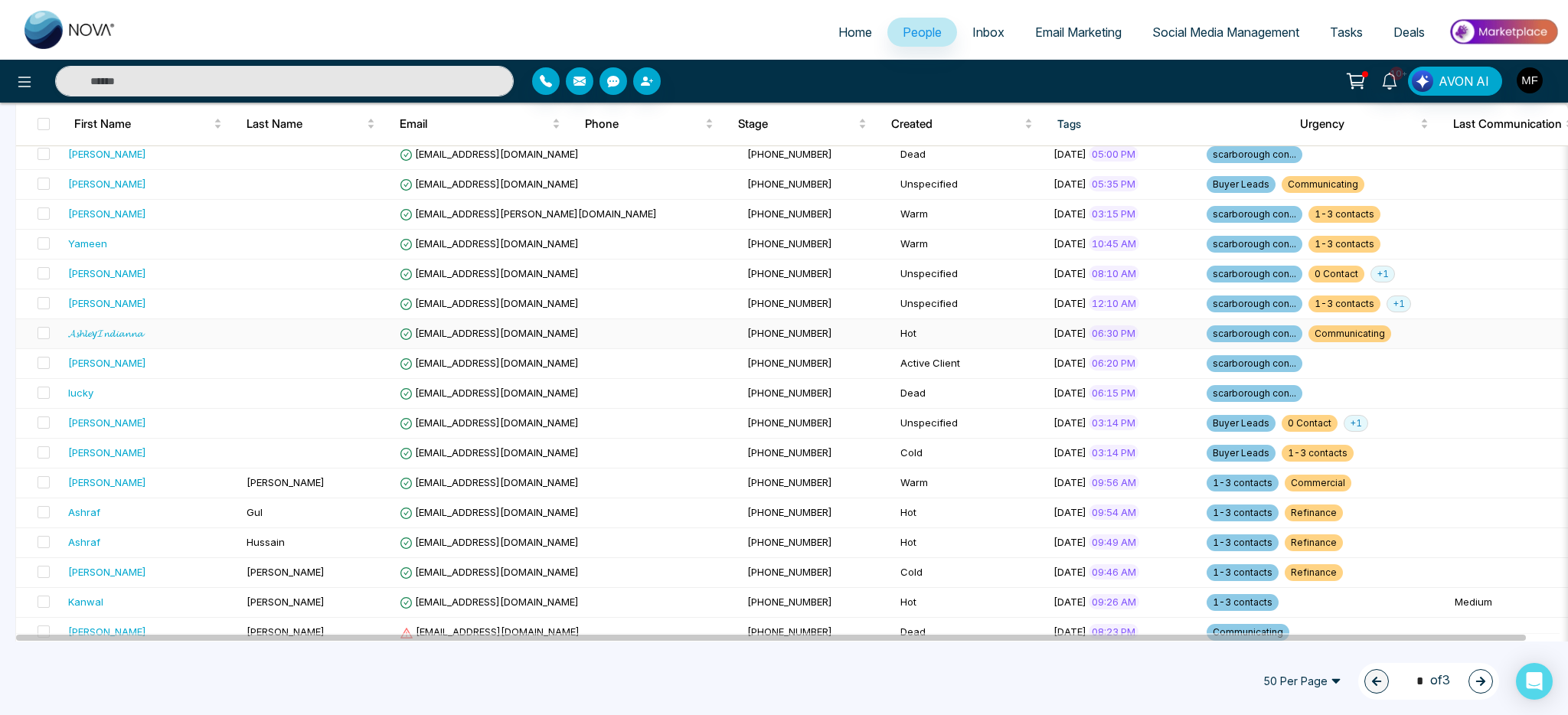
click at [143, 334] on div "𝓐𝓼𝓱𝓵𝓮y𝓘𝓷𝓭𝓲𝓪𝓷𝓷𝓪" at bounding box center [106, 333] width 75 height 15
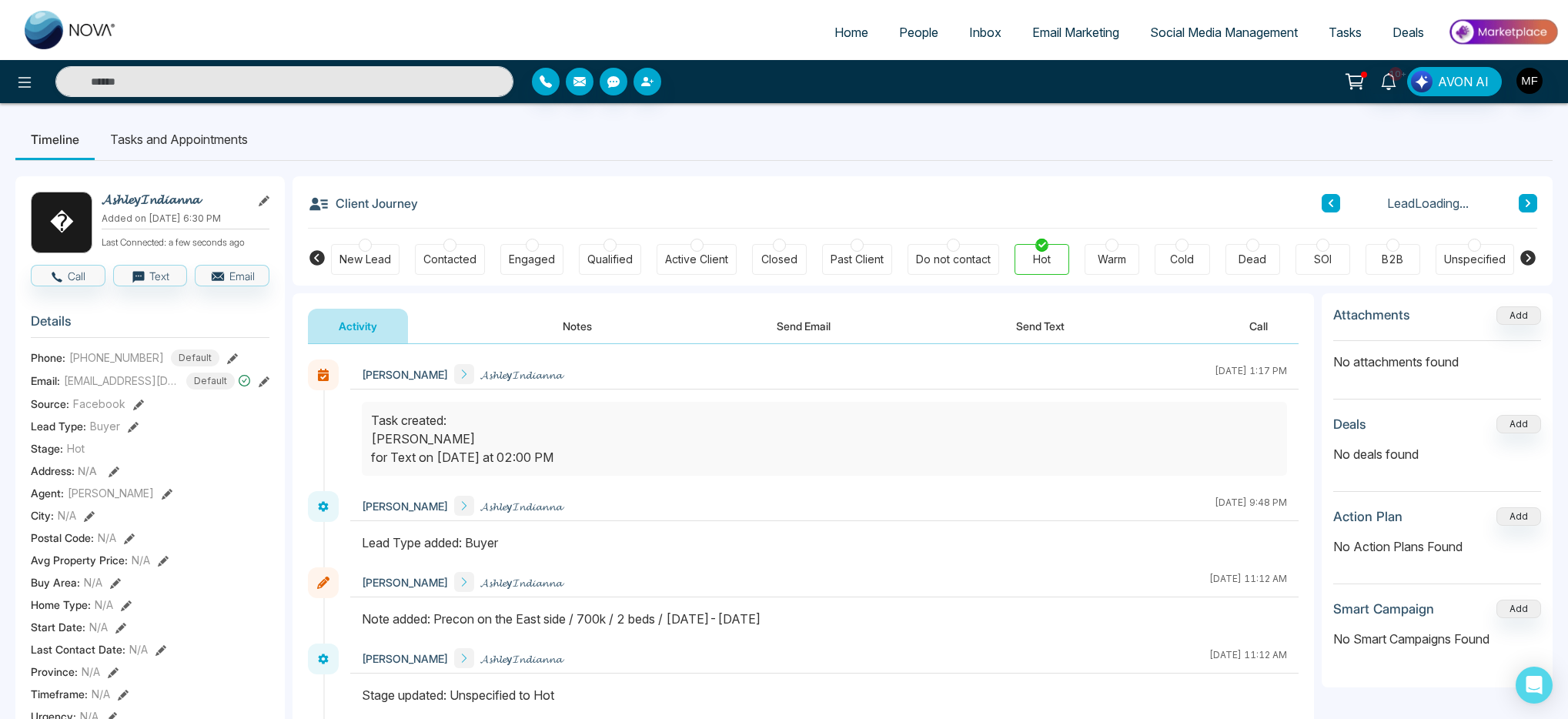
click at [575, 329] on button "Notes" at bounding box center [578, 326] width 91 height 34
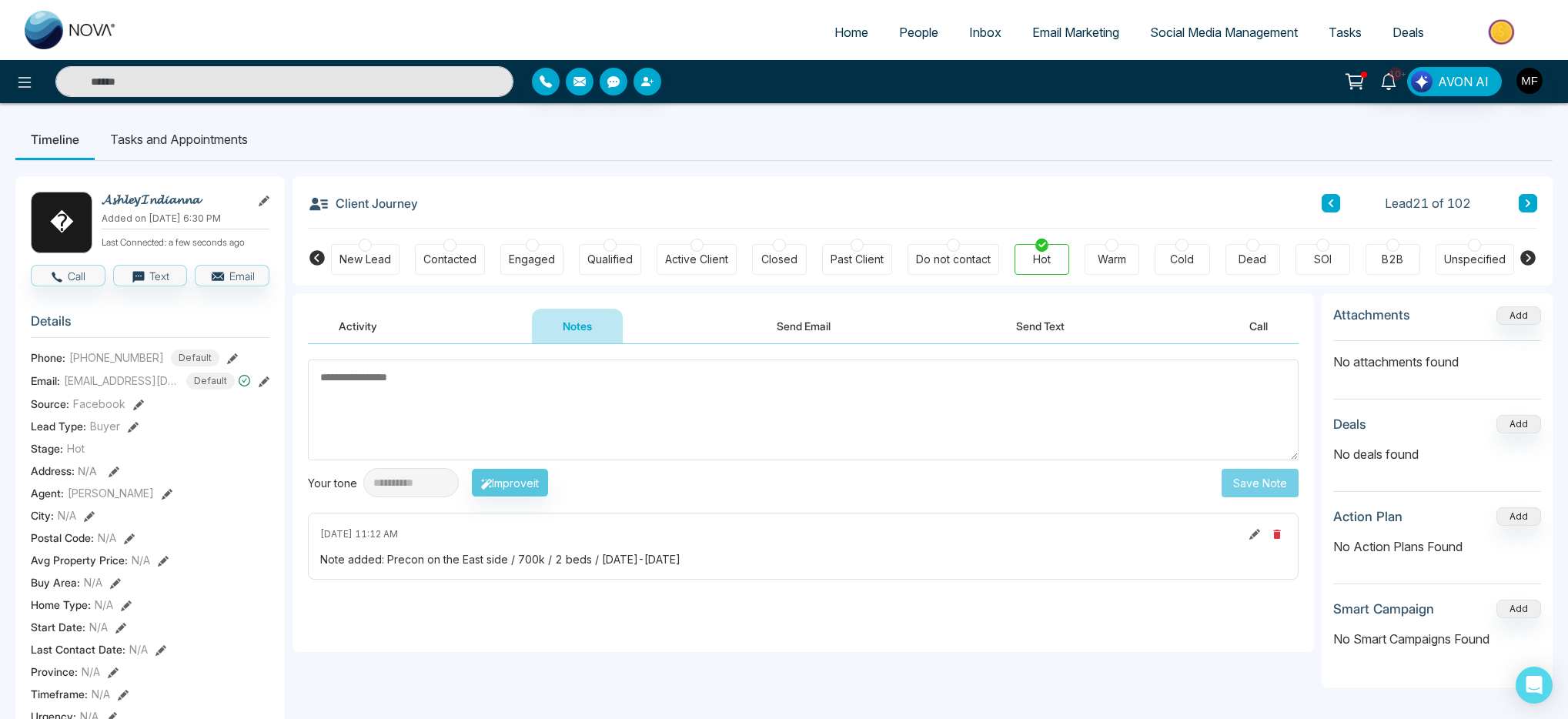
click at [360, 335] on button "Activity" at bounding box center [358, 326] width 100 height 34
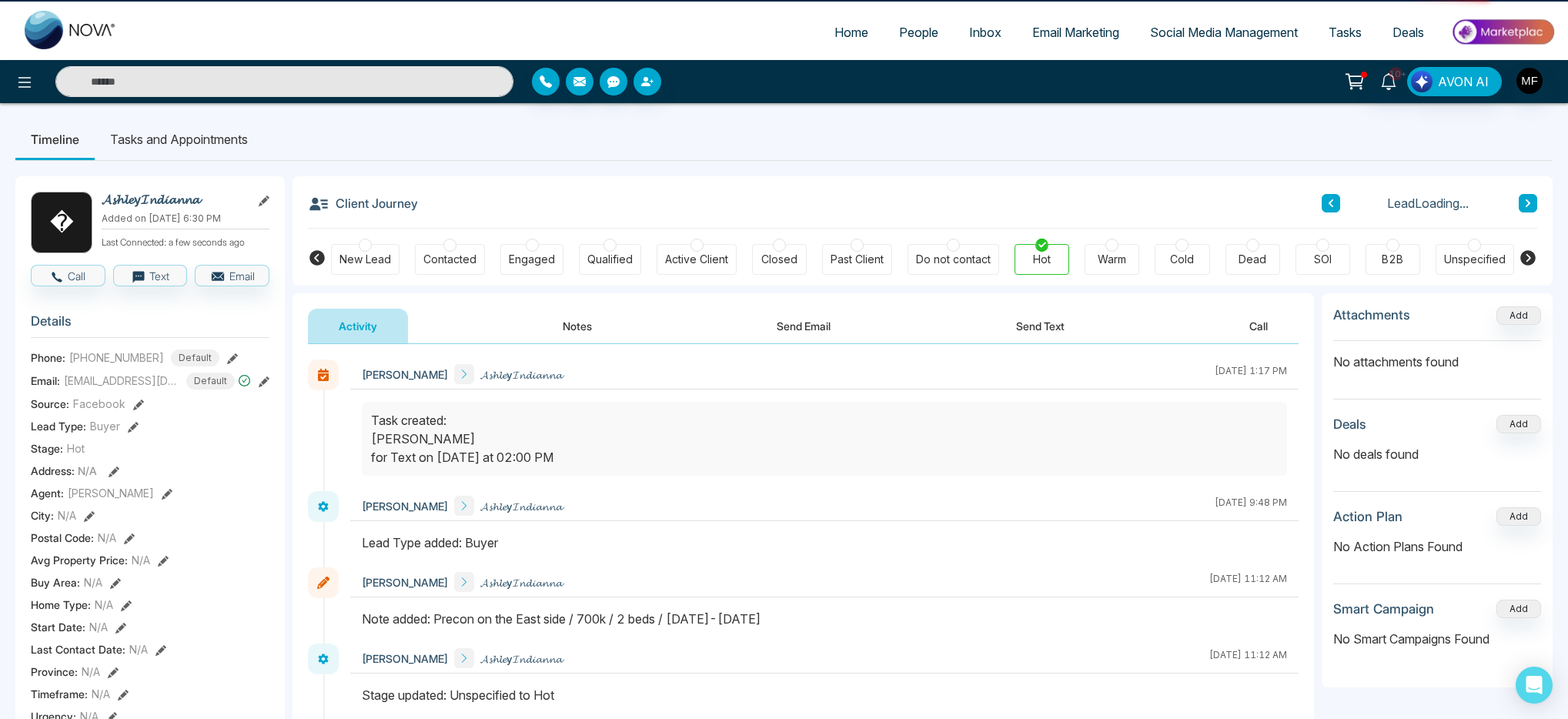
click at [981, 330] on div "Activity Notes Send Email Send Text Call" at bounding box center [803, 326] width 991 height 35
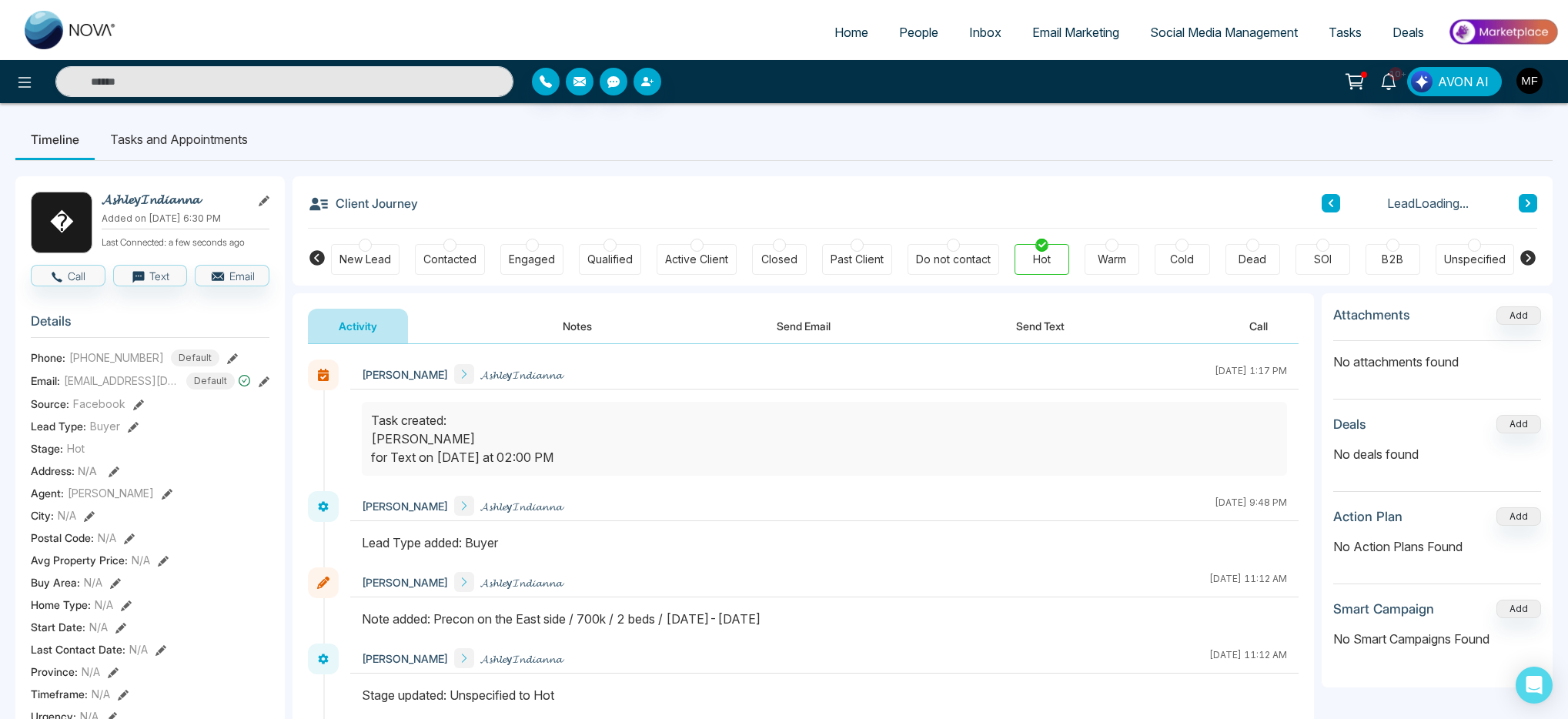
click at [1040, 323] on button "Send Text" at bounding box center [1041, 326] width 110 height 34
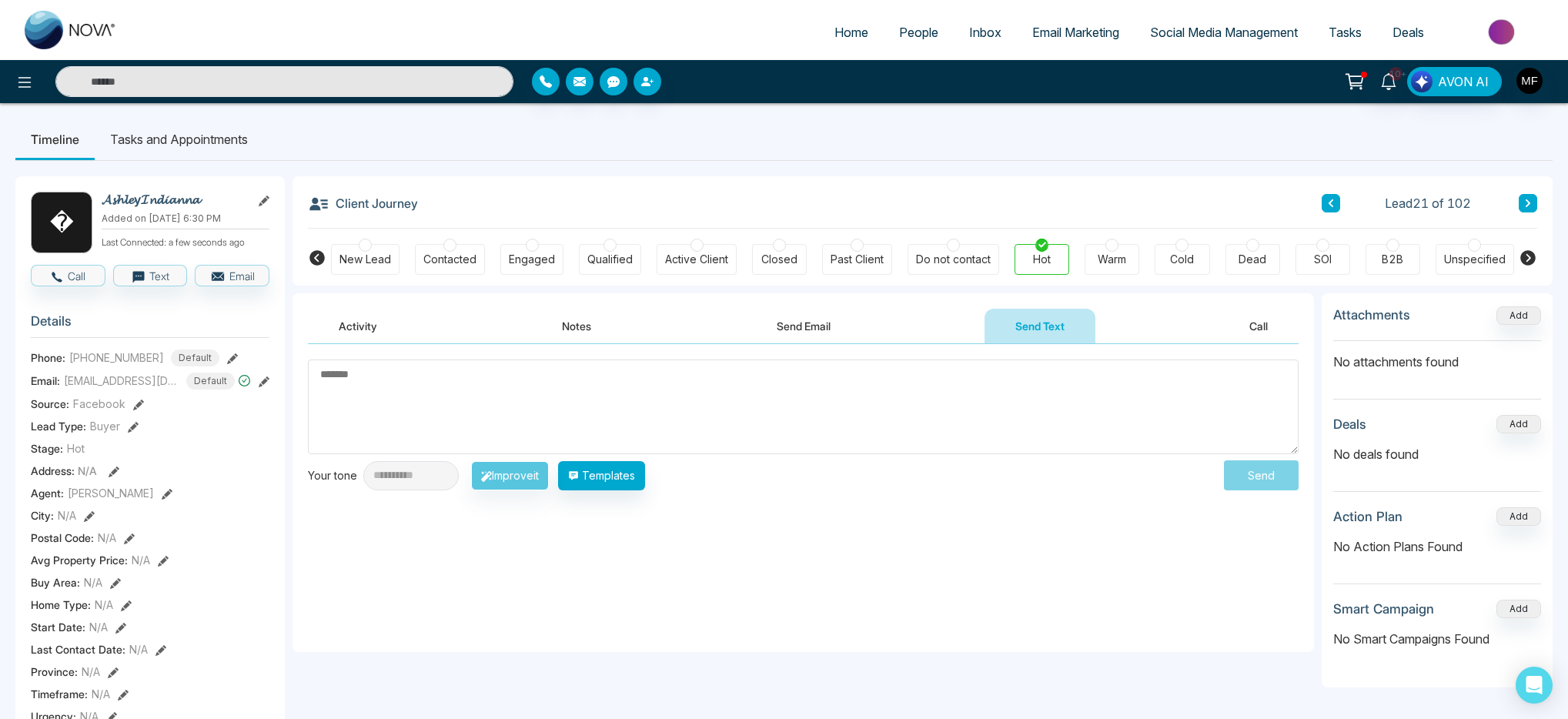
click at [408, 402] on textarea at bounding box center [803, 407] width 991 height 95
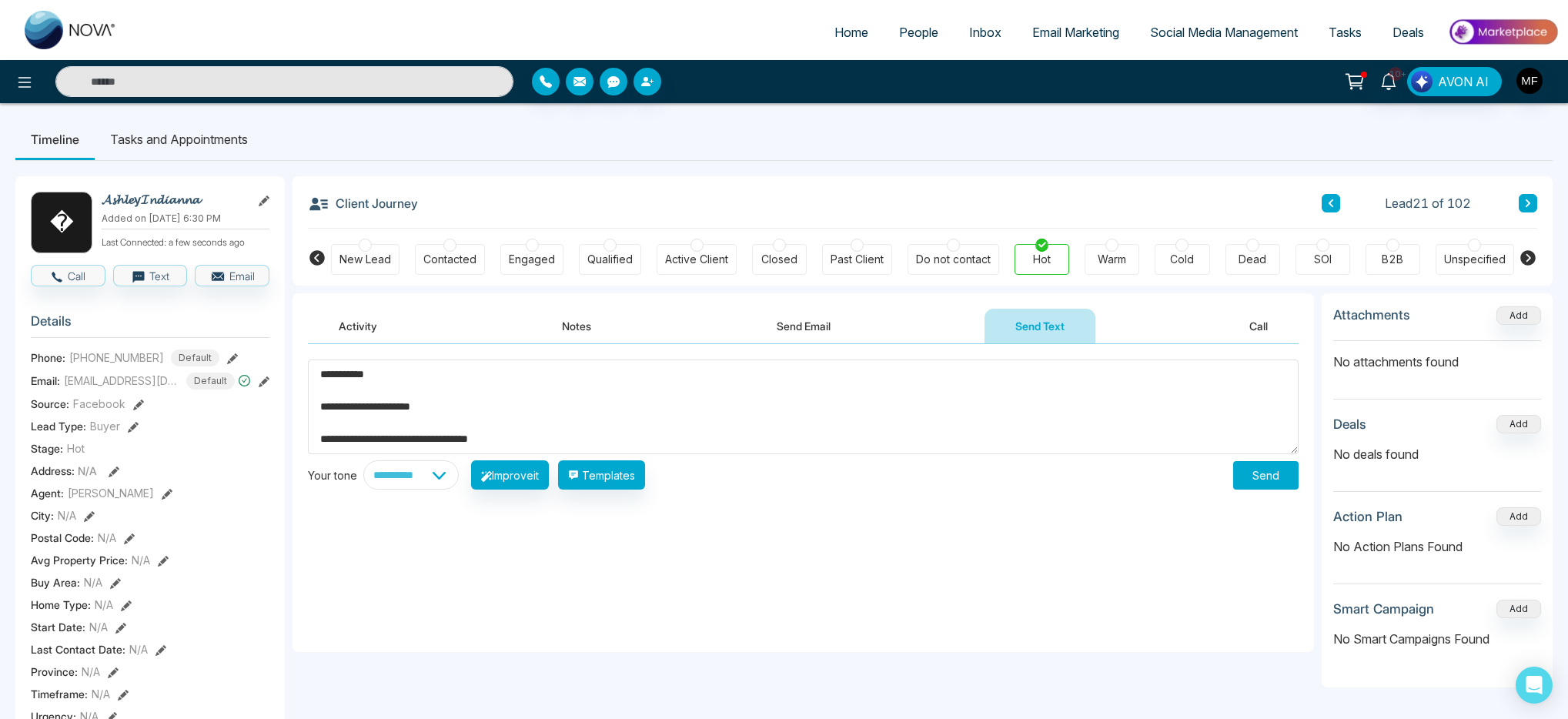
click at [1165, 396] on textarea "**********" at bounding box center [803, 407] width 991 height 95
type textarea "**********"
click at [413, 466] on select "**********" at bounding box center [411, 475] width 95 height 29
select select "********"
click at [364, 460] on select "**********" at bounding box center [411, 475] width 95 height 29
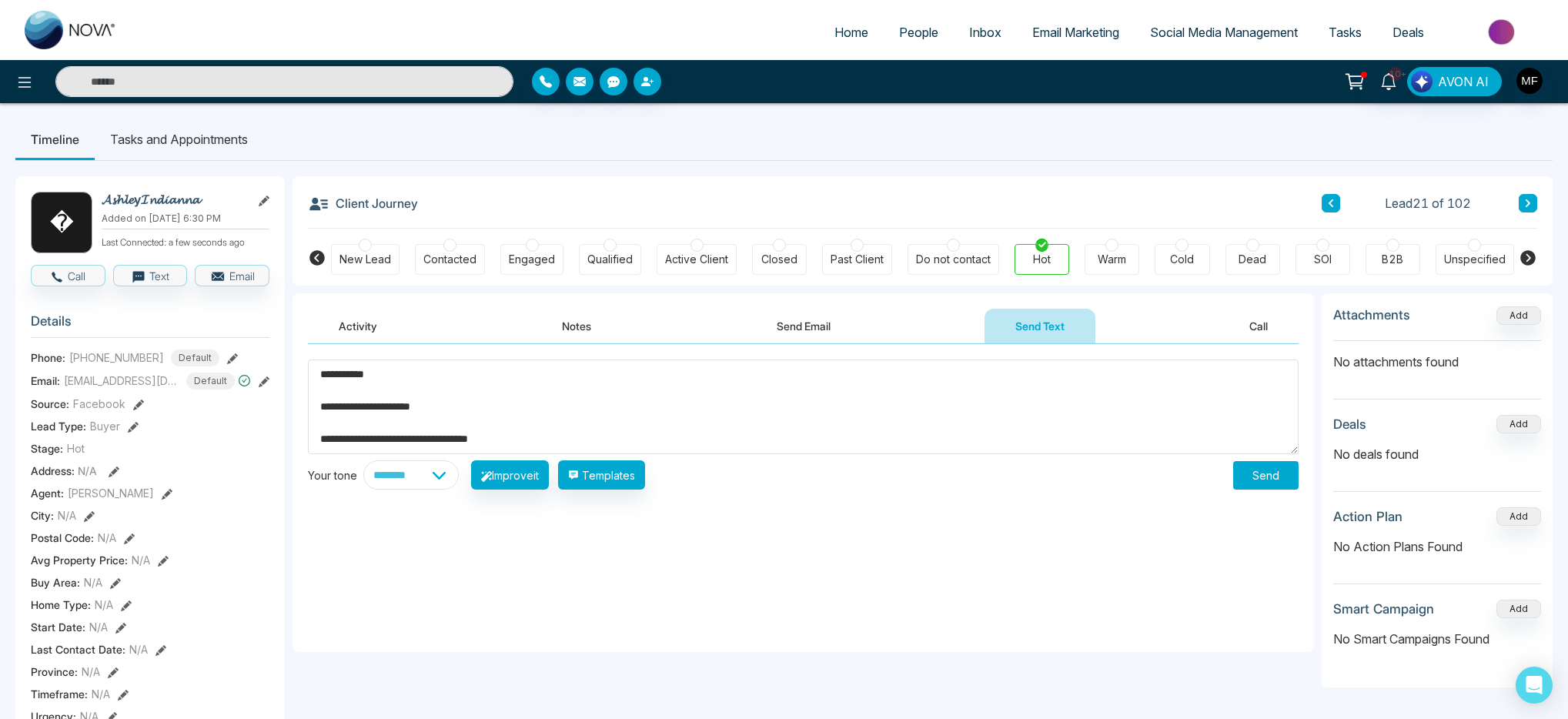
click at [1267, 478] on button "Send" at bounding box center [1266, 475] width 65 height 28
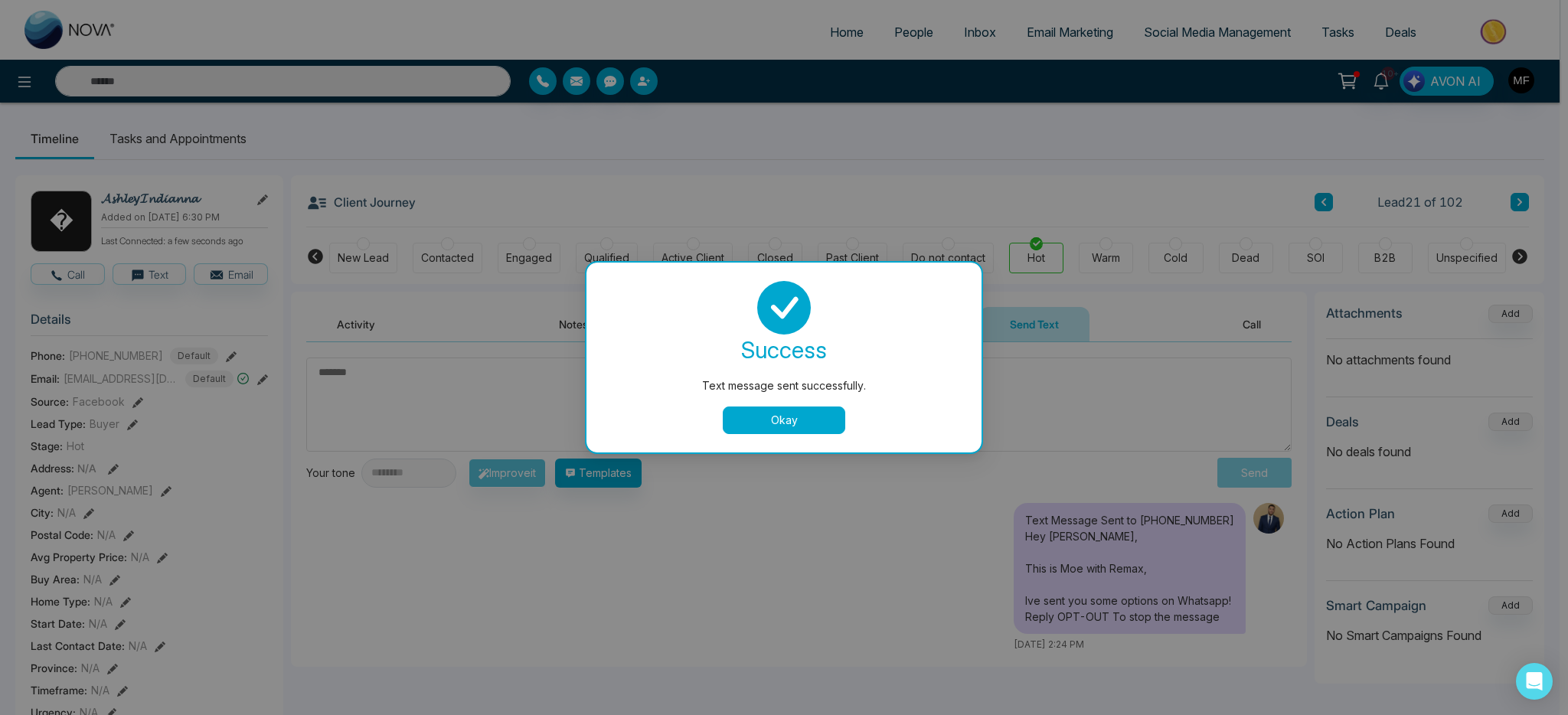
click at [808, 434] on button "Okay" at bounding box center [784, 420] width 122 height 27
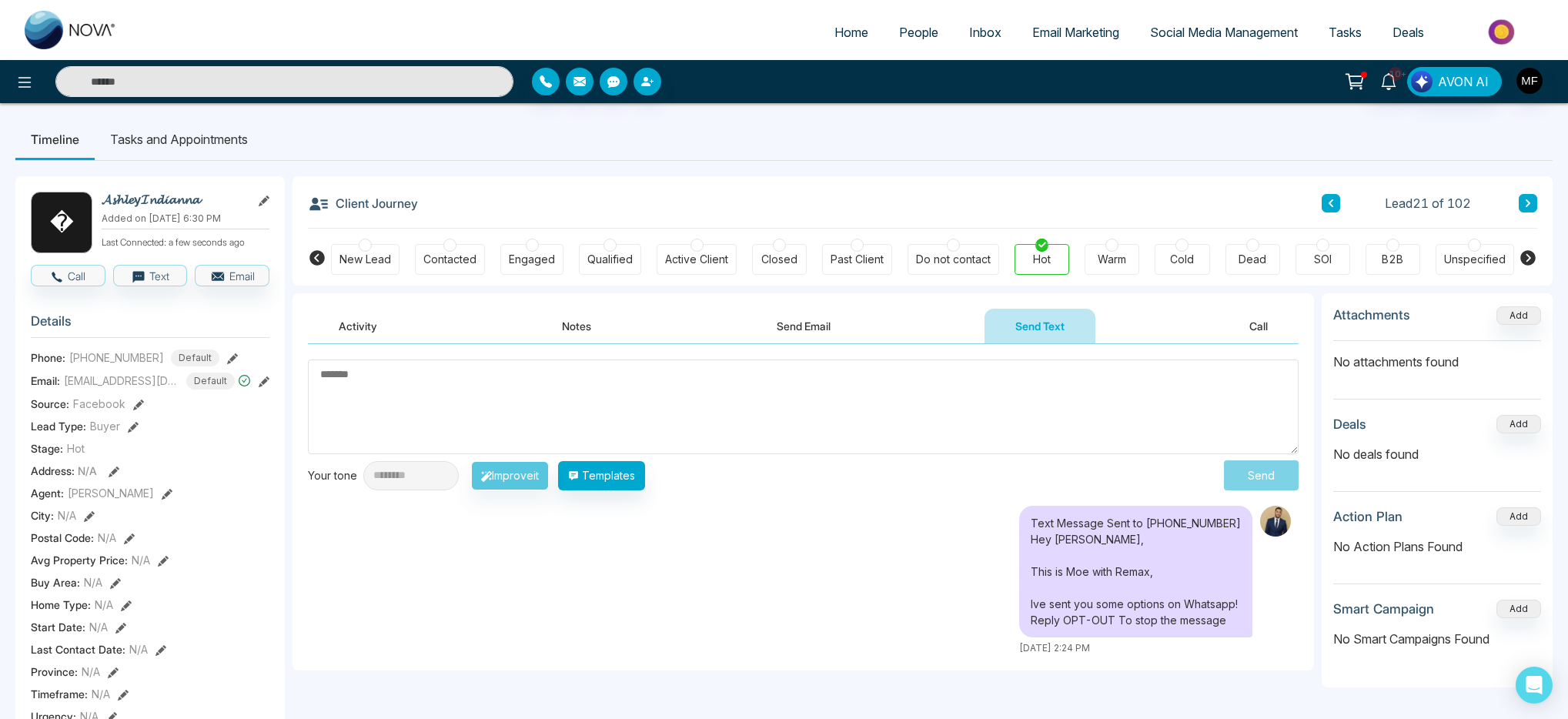
click at [356, 92] on input "text" at bounding box center [284, 82] width 458 height 31
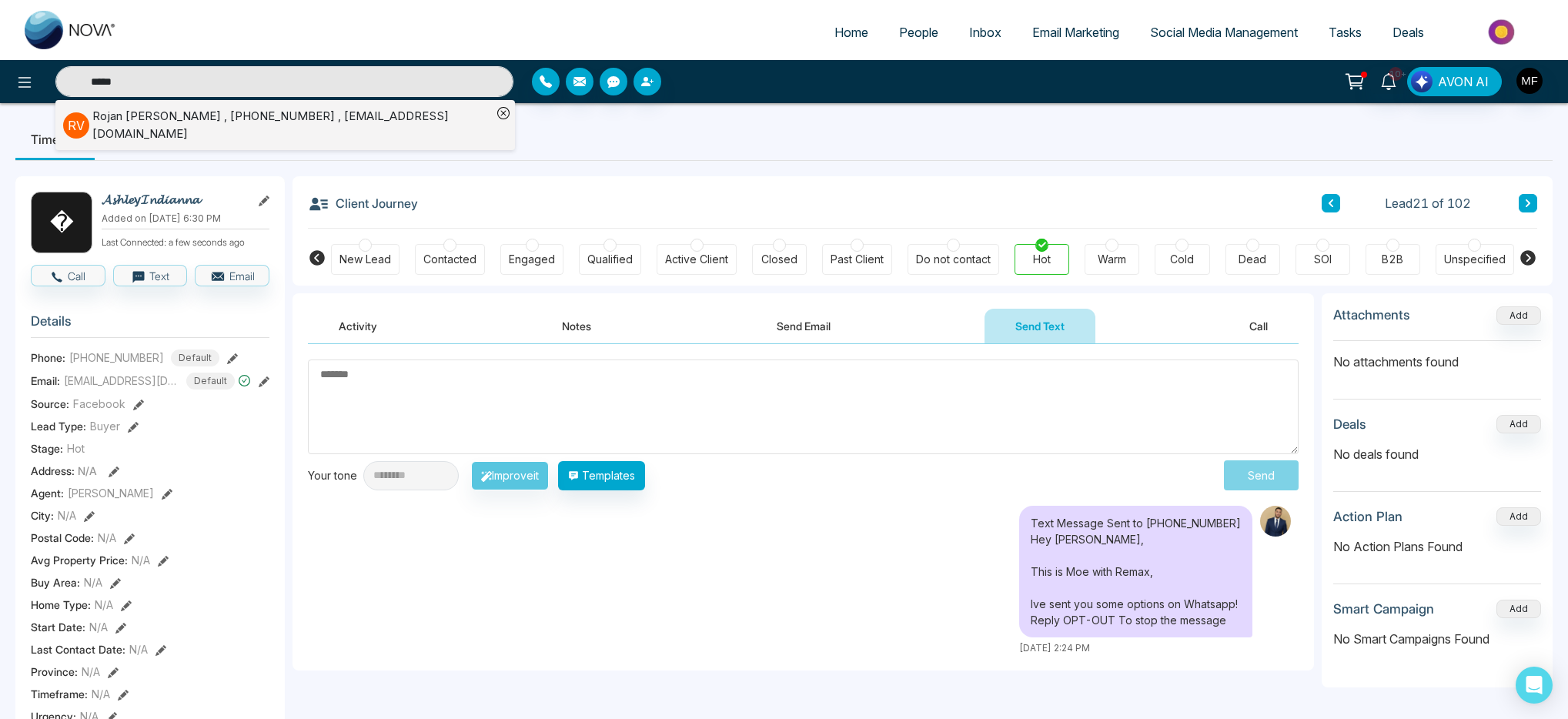
type input "*****"
click at [221, 120] on div "Rojan Velasco , +14374100644 , peace_49pincer@icloud.com" at bounding box center [292, 125] width 400 height 34
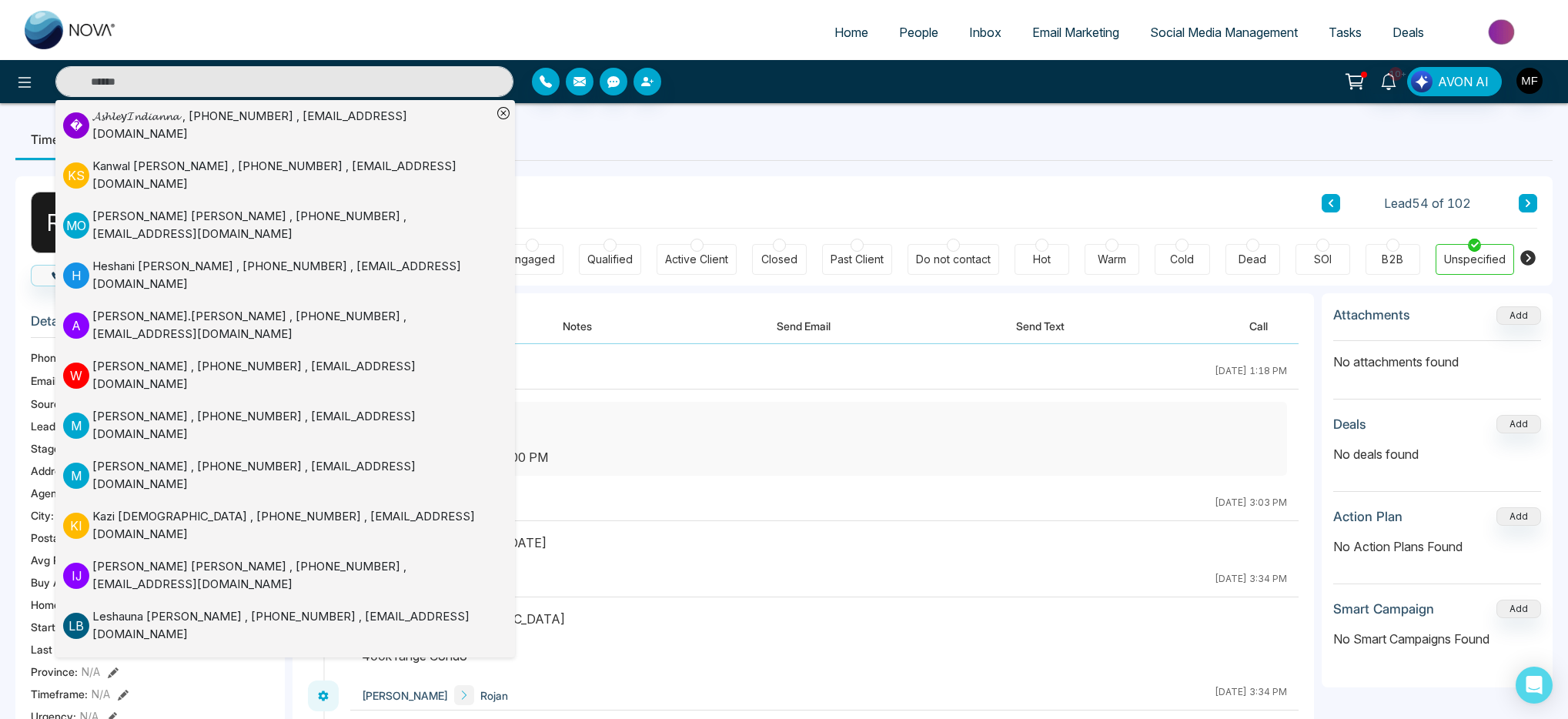
click at [716, 187] on div "Client Journey Lead 54 of 102" at bounding box center [923, 202] width 1230 height 52
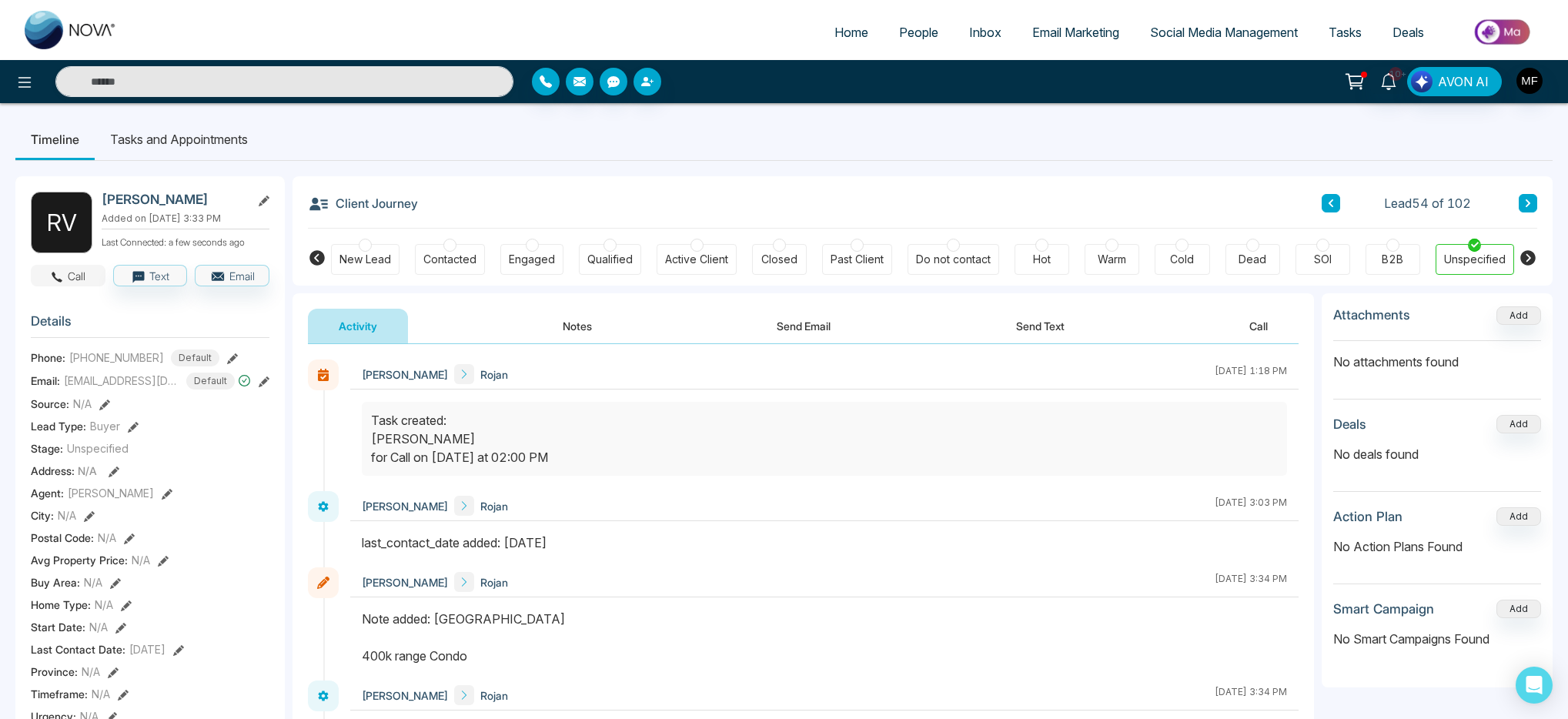
click at [72, 286] on button "Call" at bounding box center [68, 275] width 75 height 22
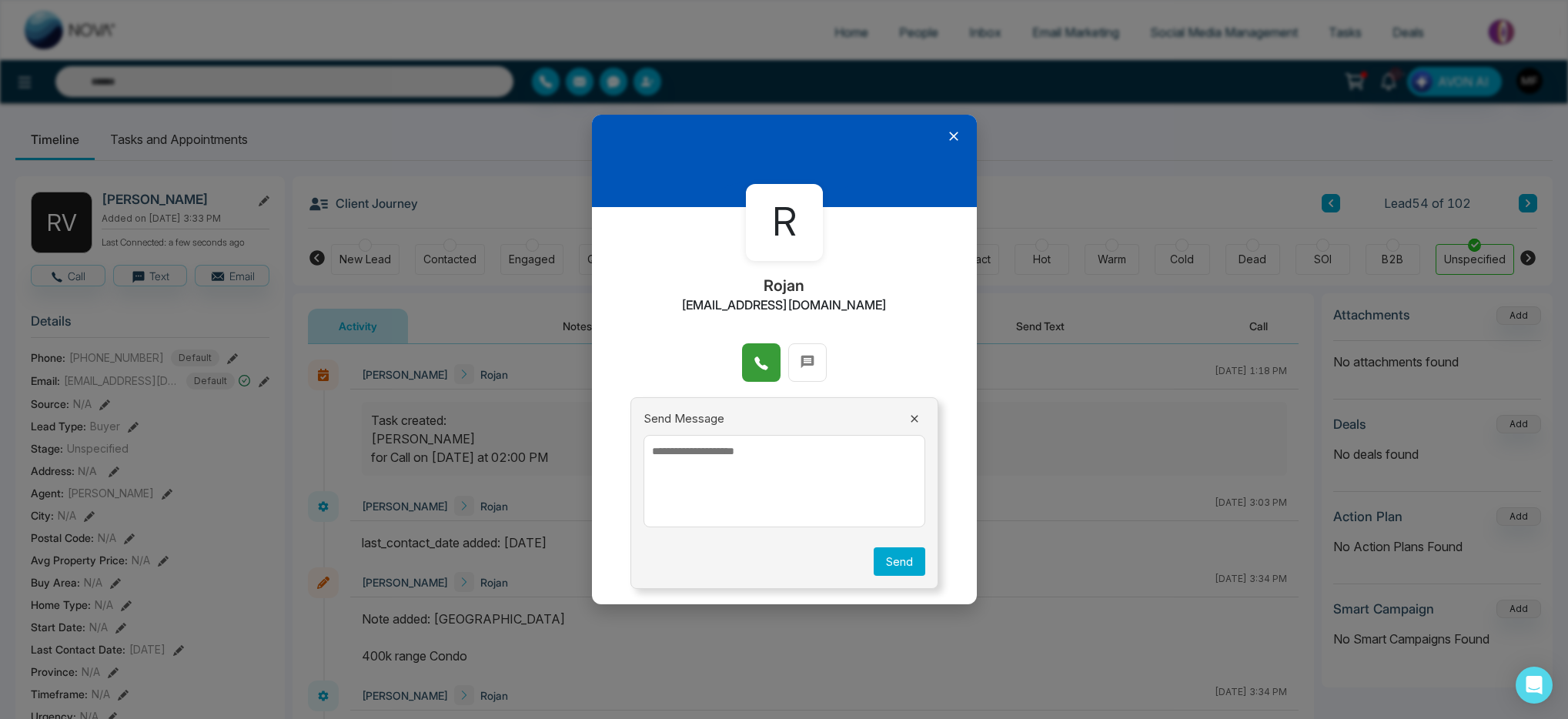
click at [759, 371] on icon at bounding box center [761, 364] width 15 height 15
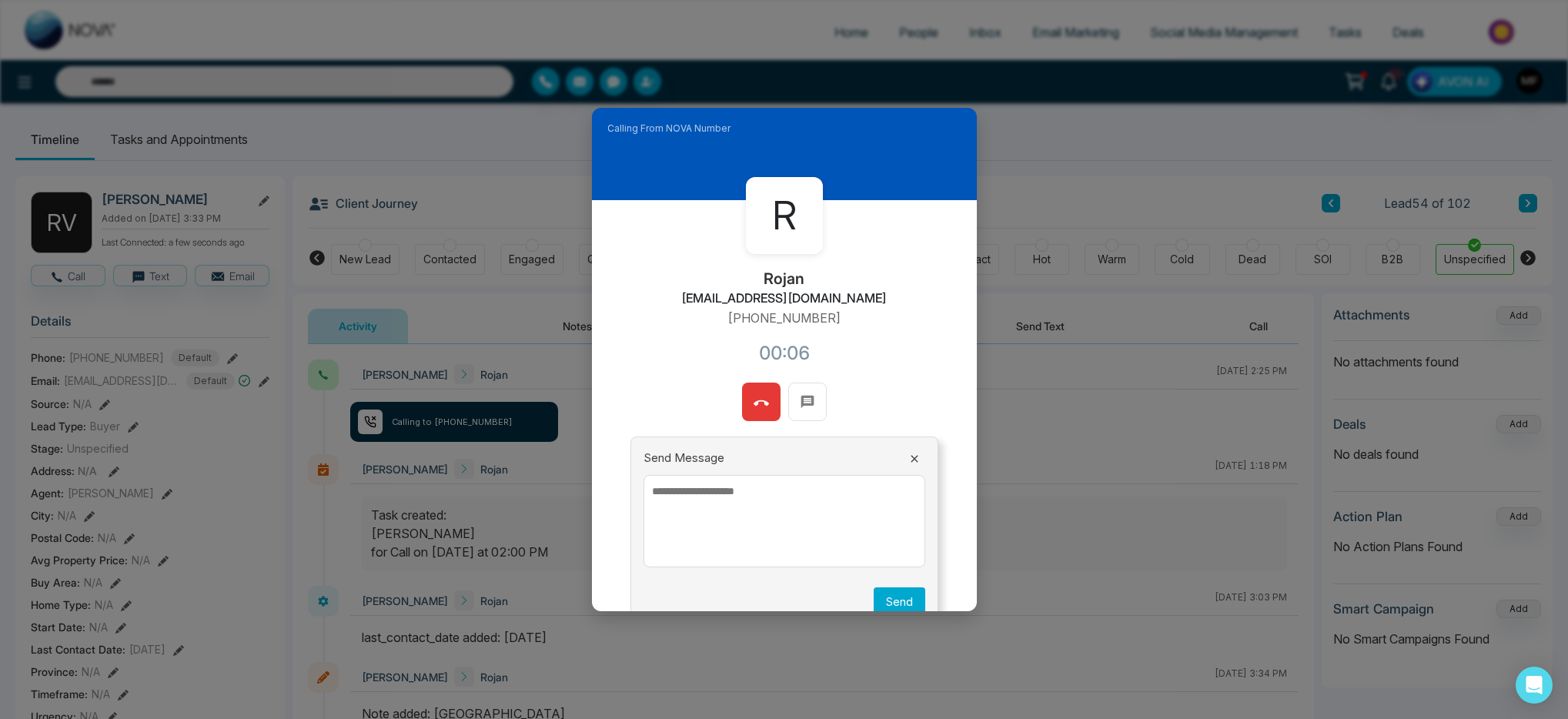
click at [760, 408] on icon at bounding box center [761, 403] width 15 height 15
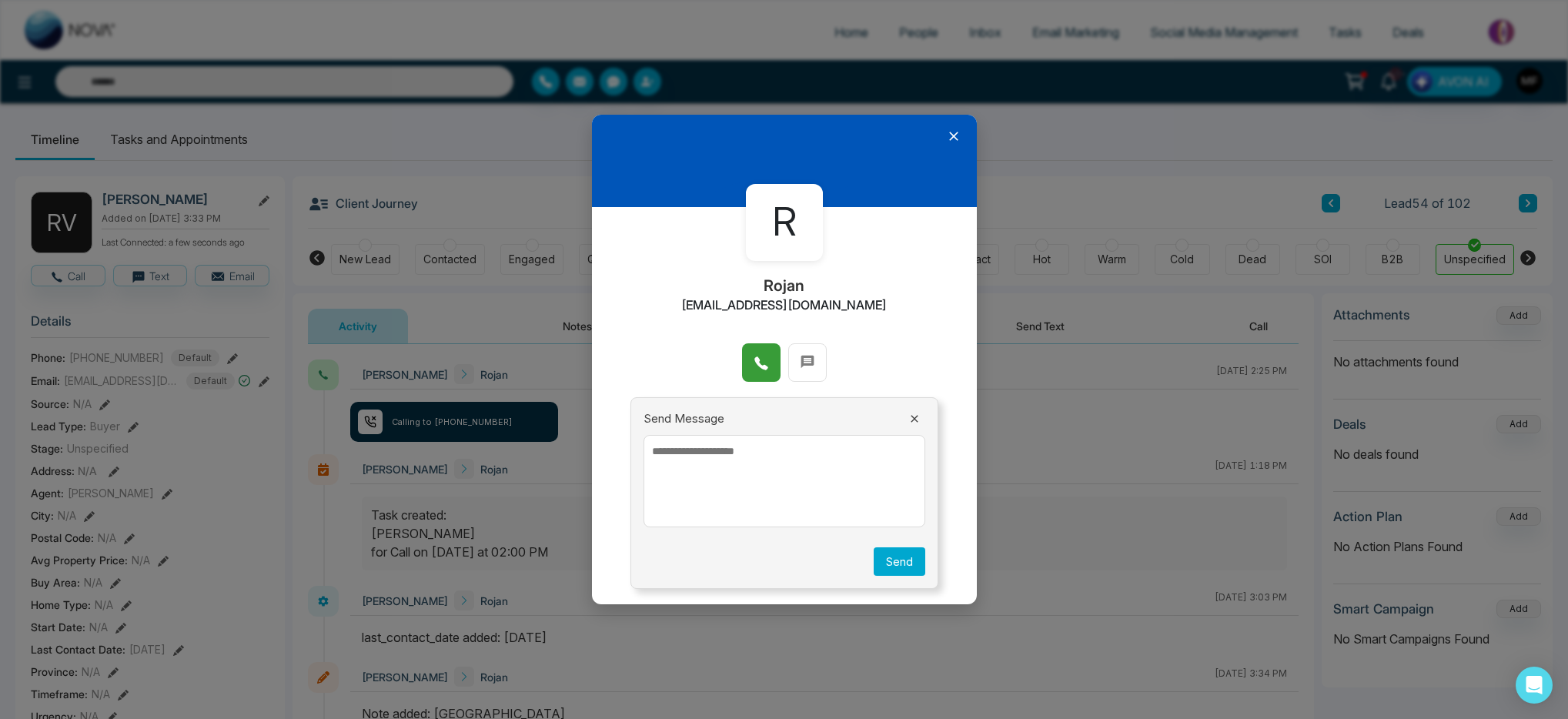
click at [953, 128] on icon at bounding box center [954, 136] width 15 height 15
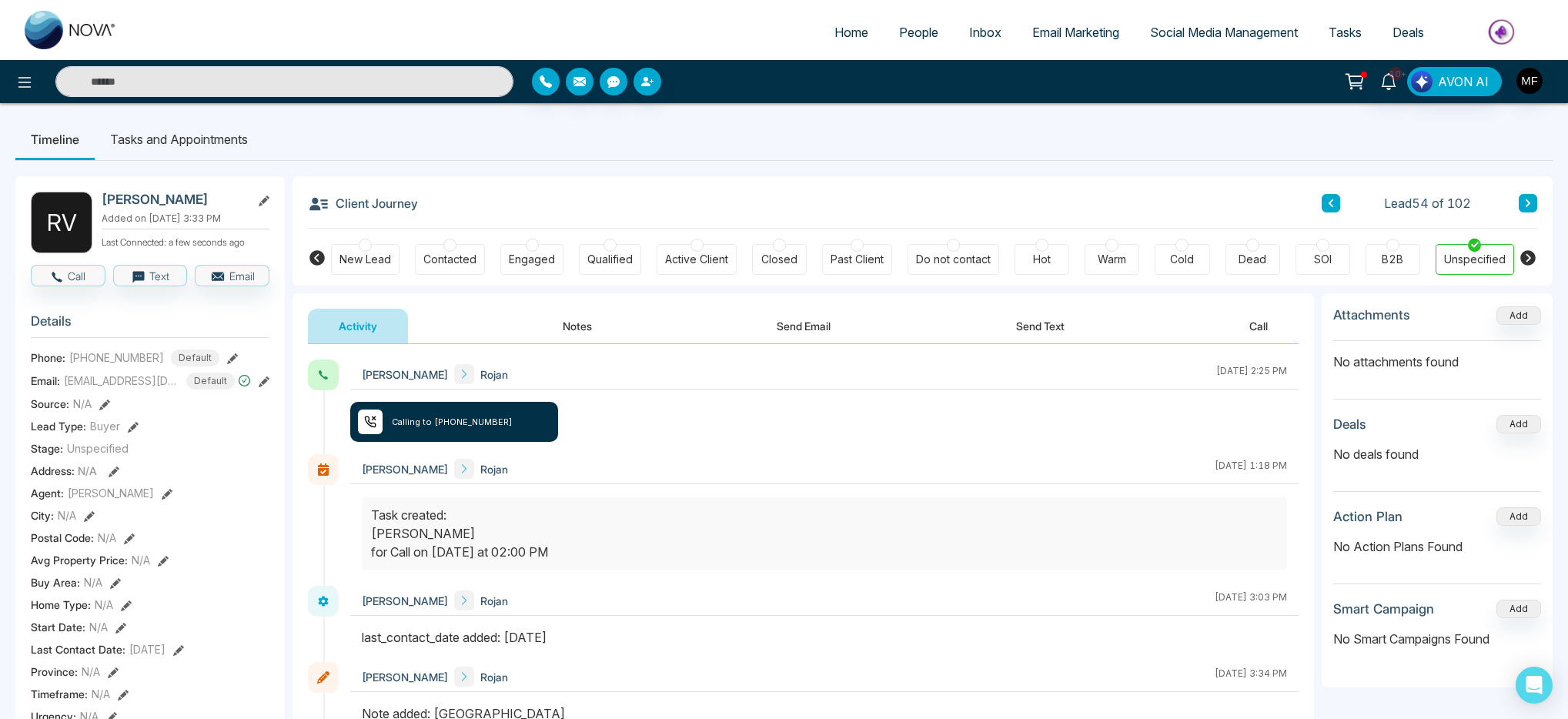
click at [1052, 328] on button "Send Text" at bounding box center [1041, 326] width 110 height 34
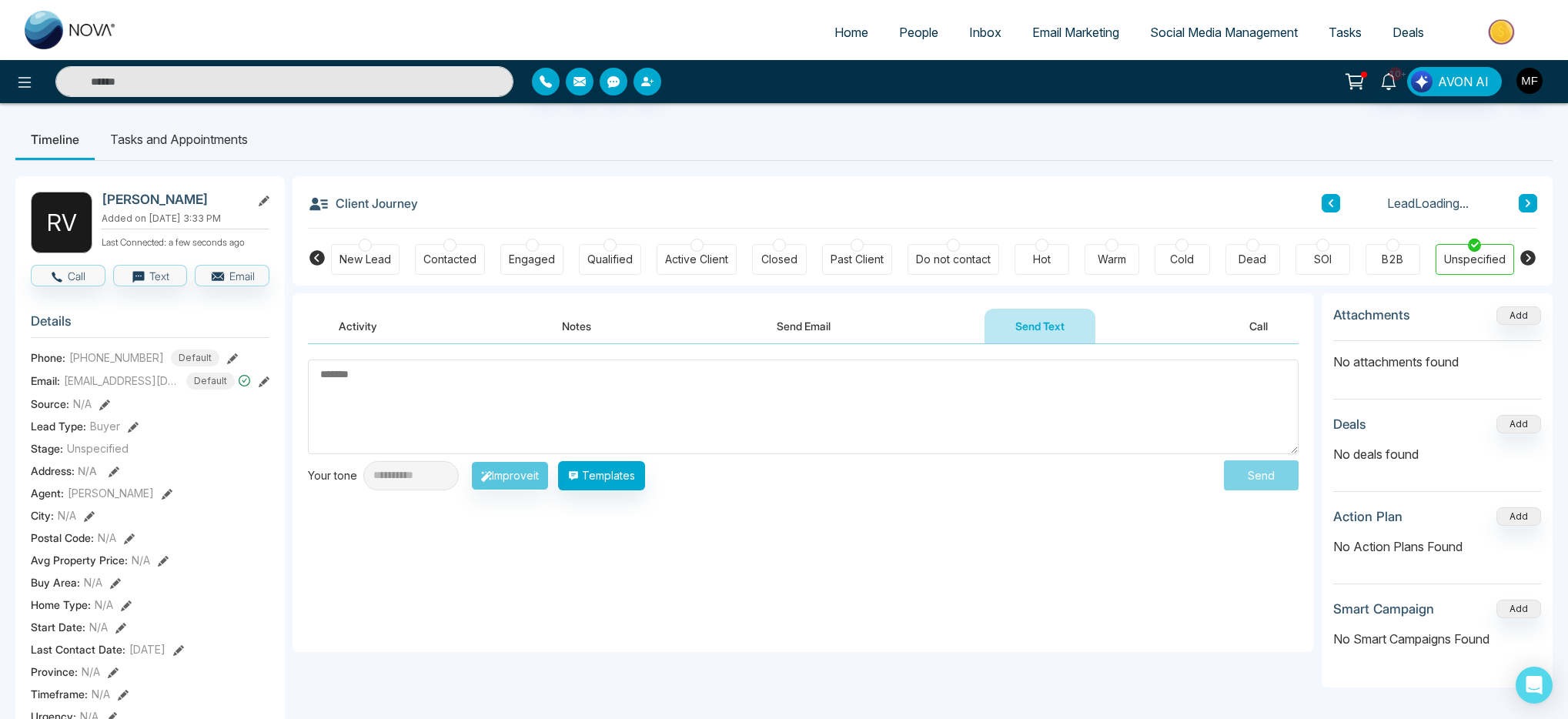
click at [832, 334] on button "Send Email" at bounding box center [803, 326] width 115 height 34
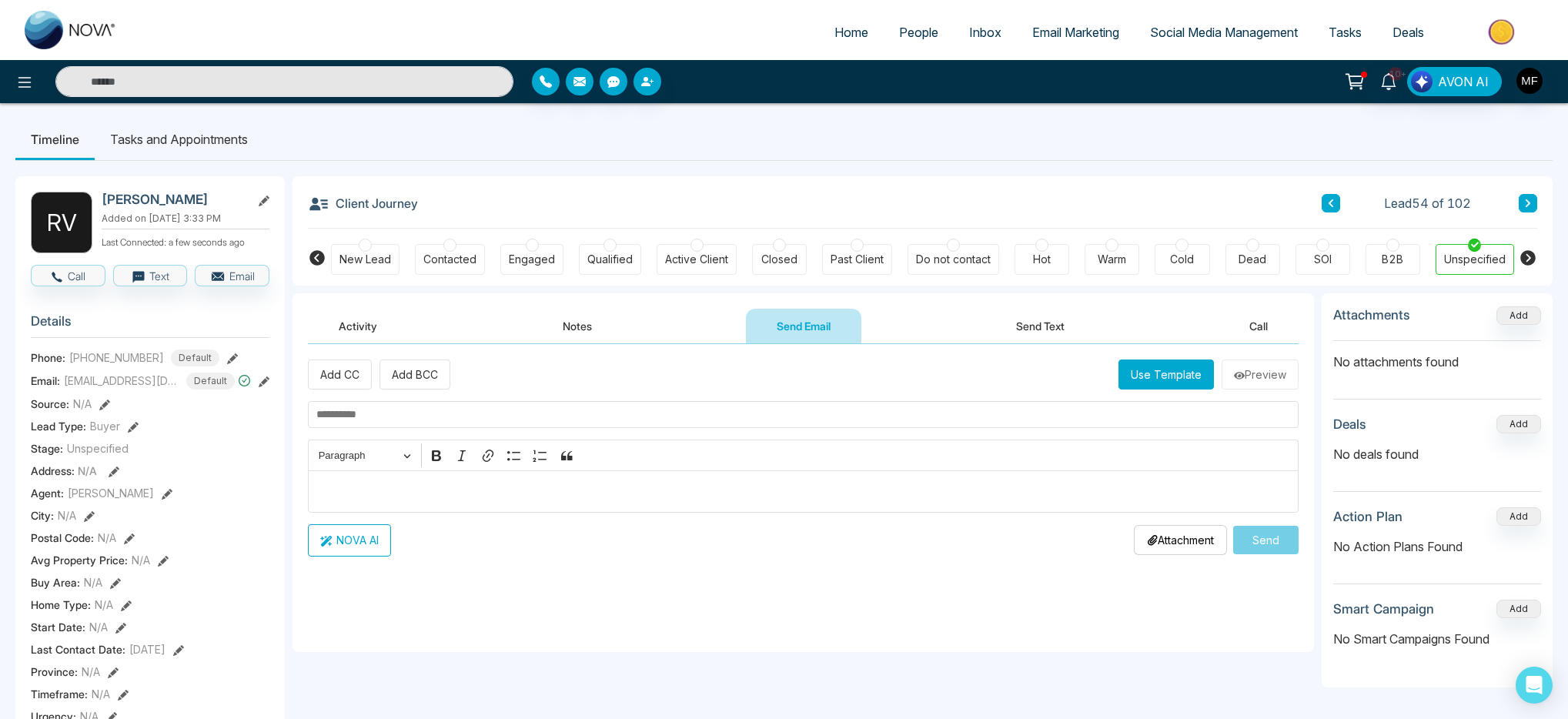
click at [1020, 318] on button "Send Text" at bounding box center [1041, 326] width 110 height 34
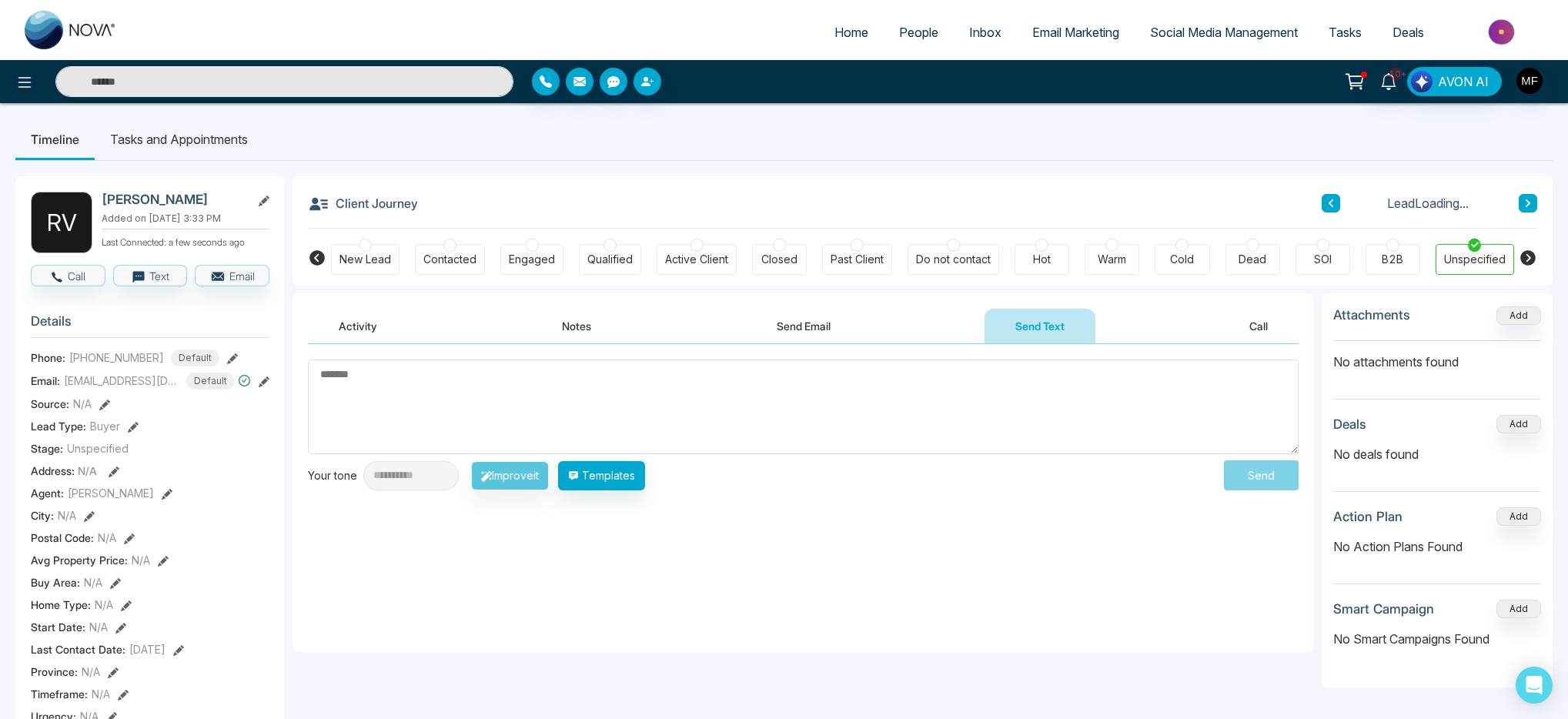
click at [909, 320] on div "Activity Notes Send Email Send Text Call" at bounding box center [803, 326] width 991 height 35
click at [778, 323] on button "Send Email" at bounding box center [803, 326] width 115 height 34
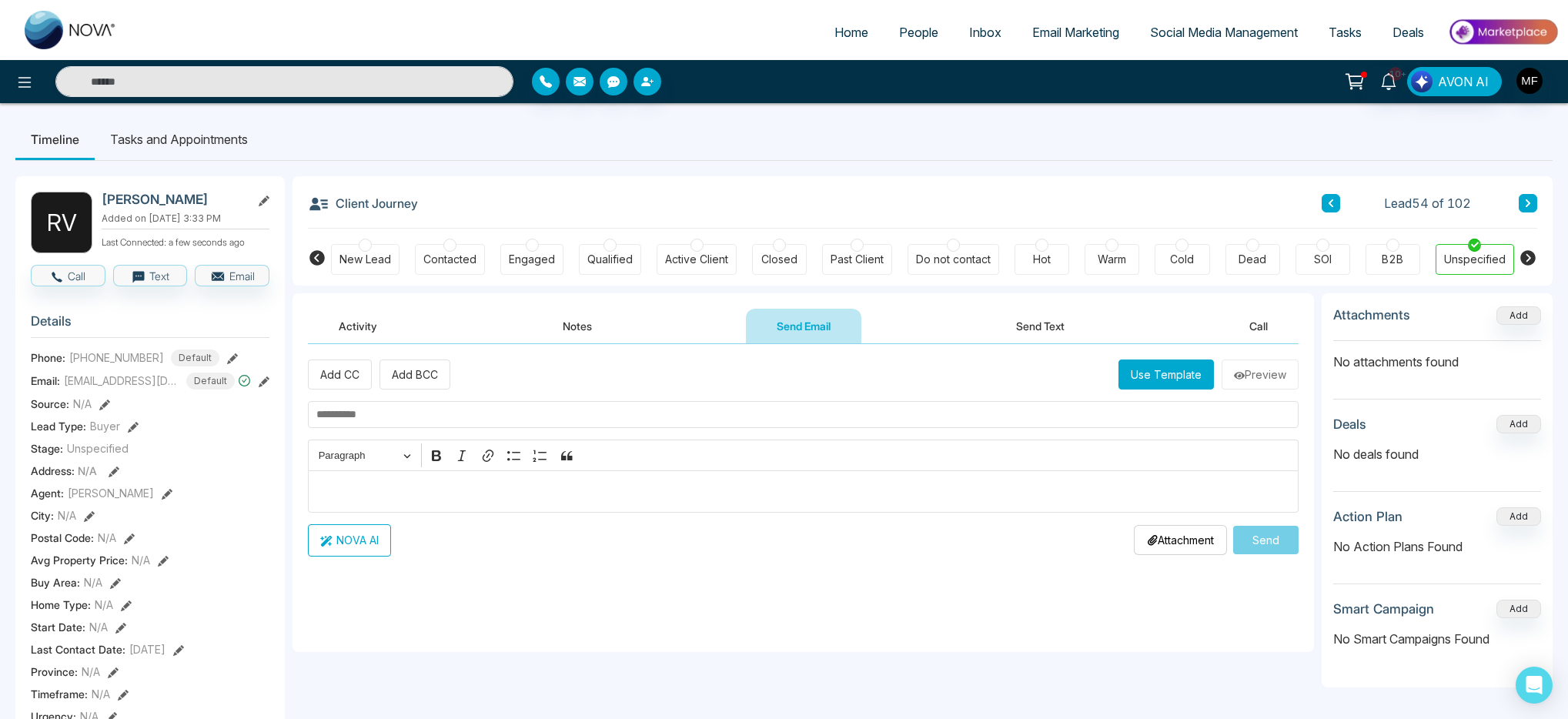
click at [466, 424] on input "text" at bounding box center [803, 414] width 991 height 27
click at [1180, 378] on button "Use Template" at bounding box center [1166, 374] width 95 height 30
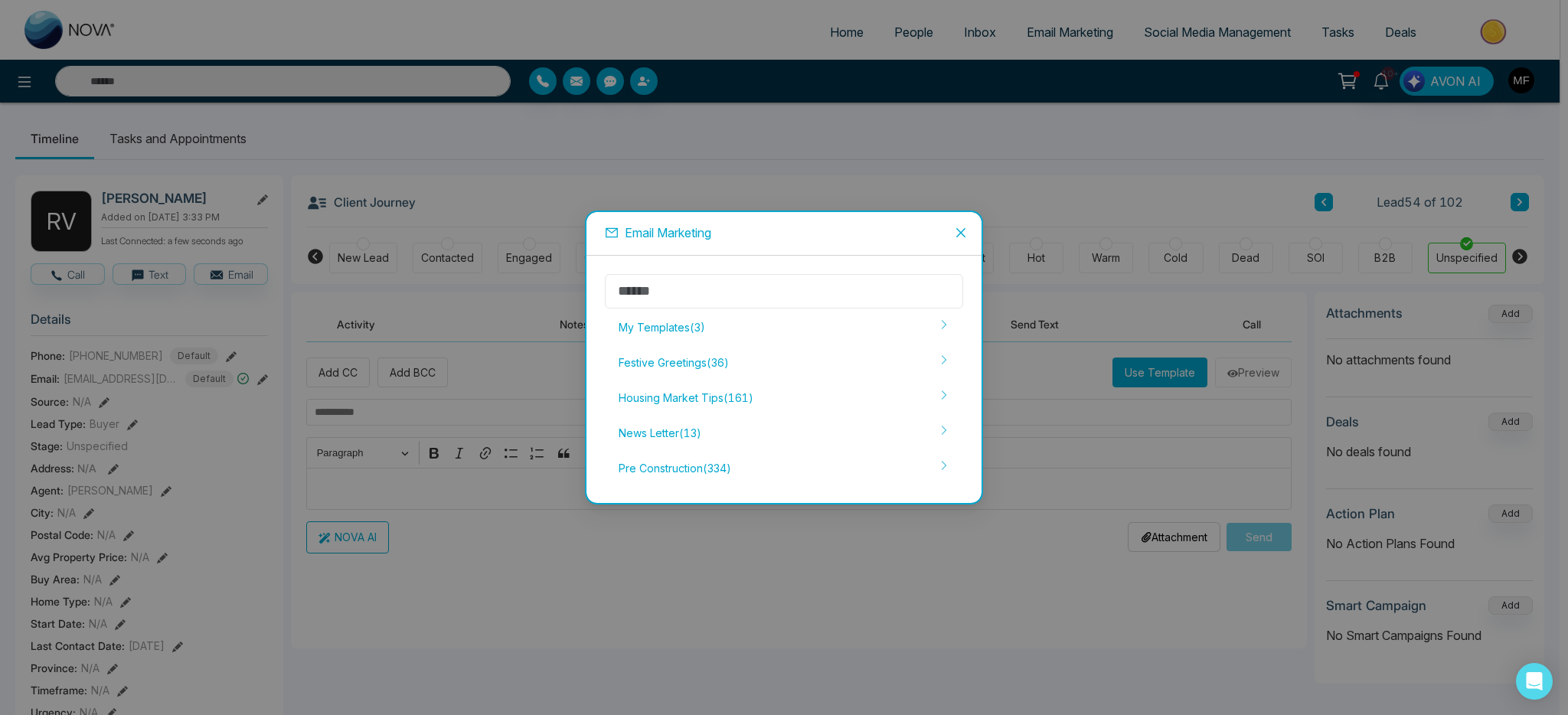
click at [745, 294] on input "text" at bounding box center [784, 291] width 358 height 34
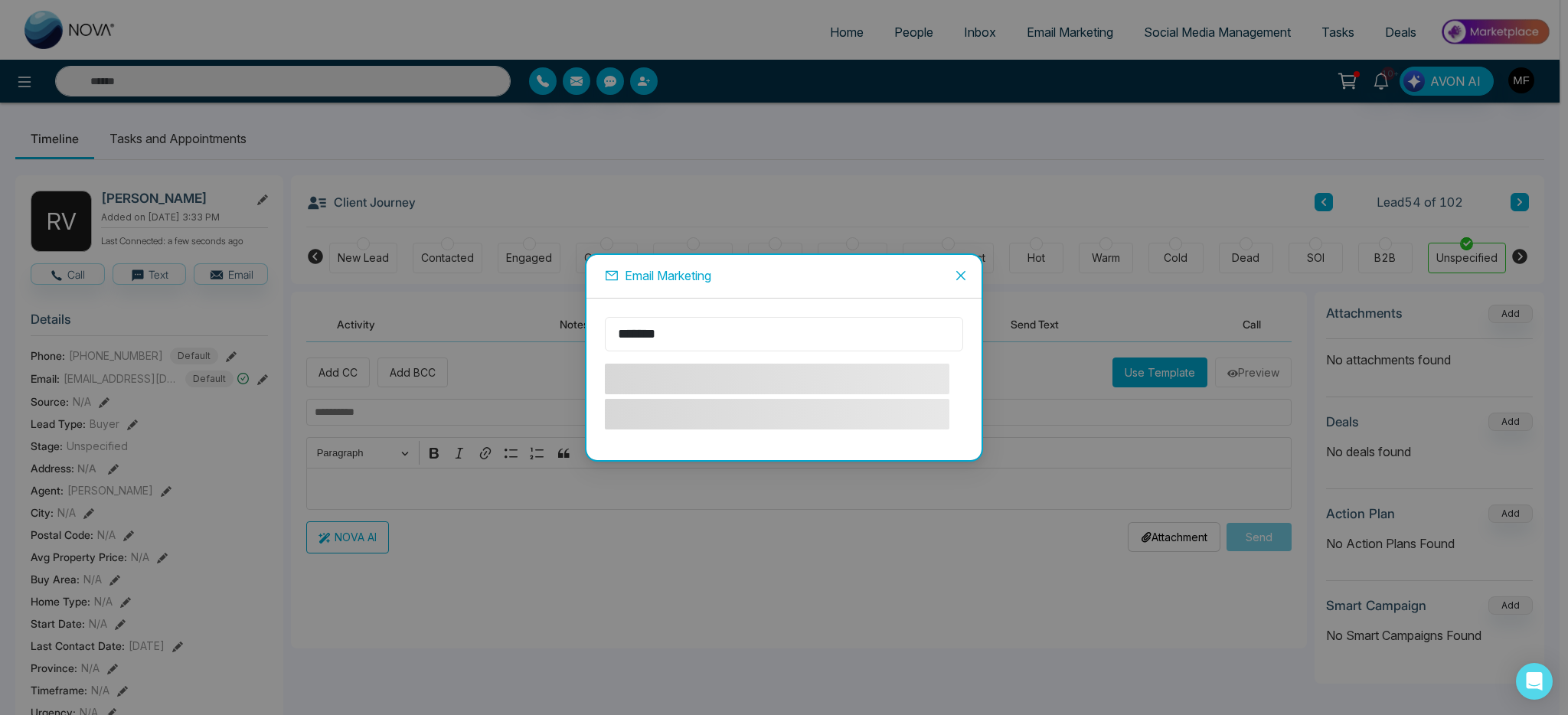
type input "********"
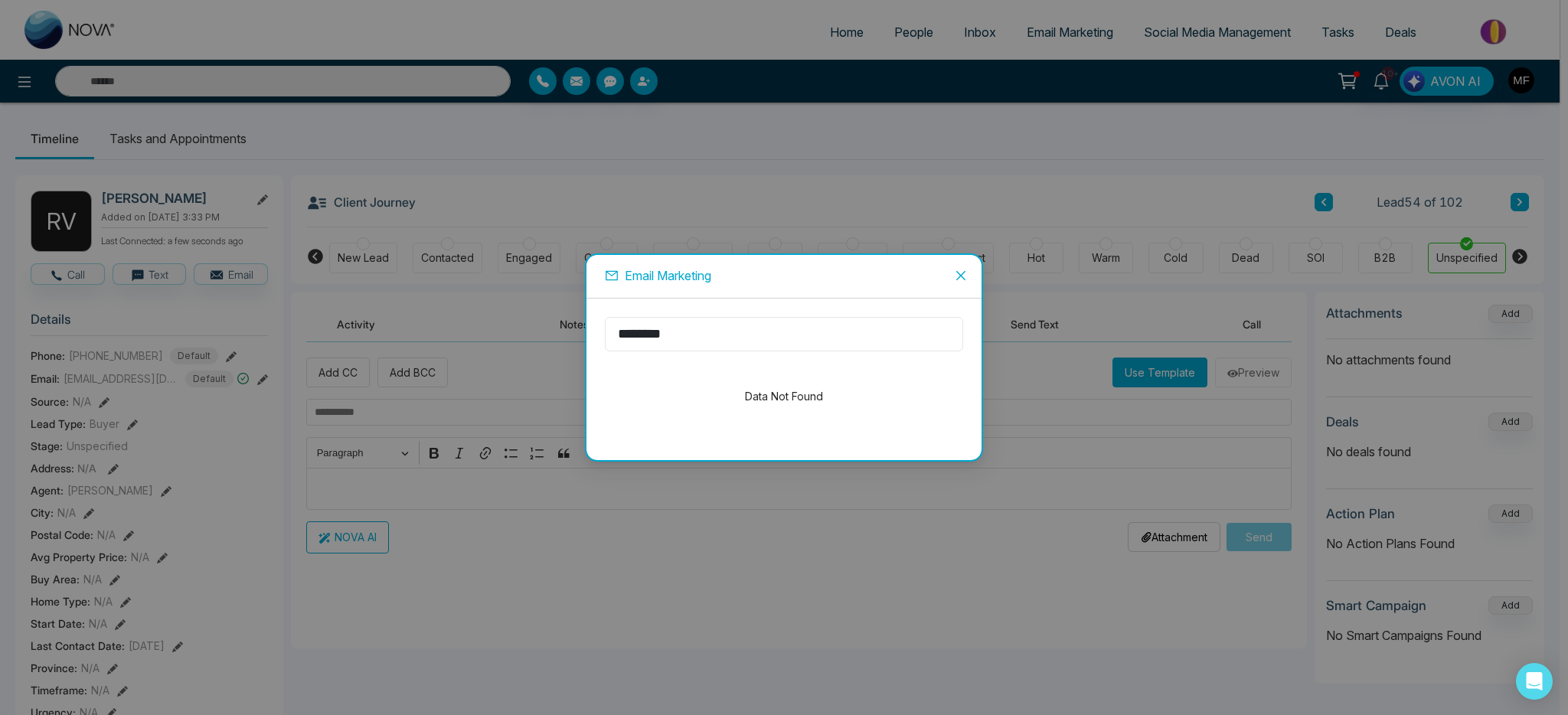
click at [719, 345] on input "********" at bounding box center [784, 334] width 358 height 34
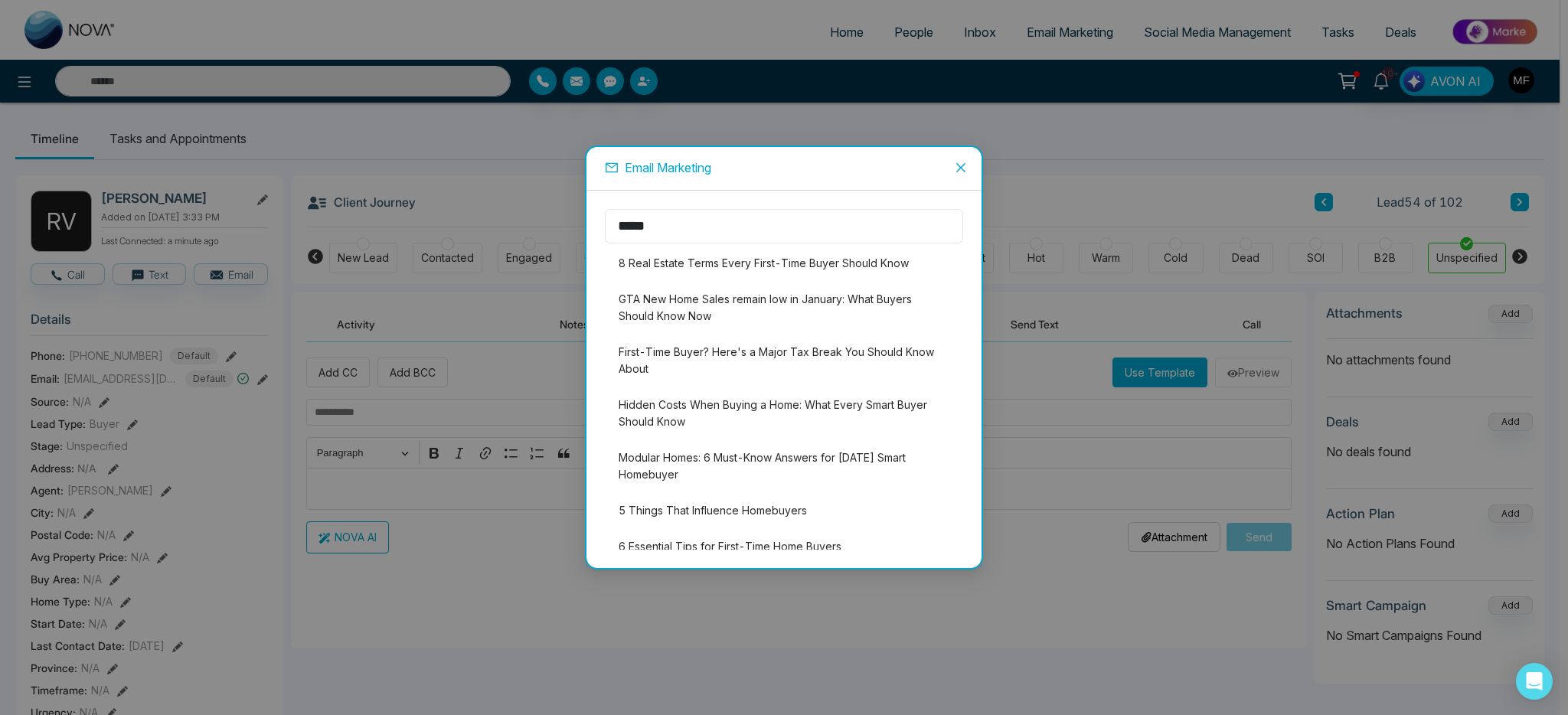
type input "*****"
click at [958, 162] on icon "close" at bounding box center [961, 168] width 12 height 12
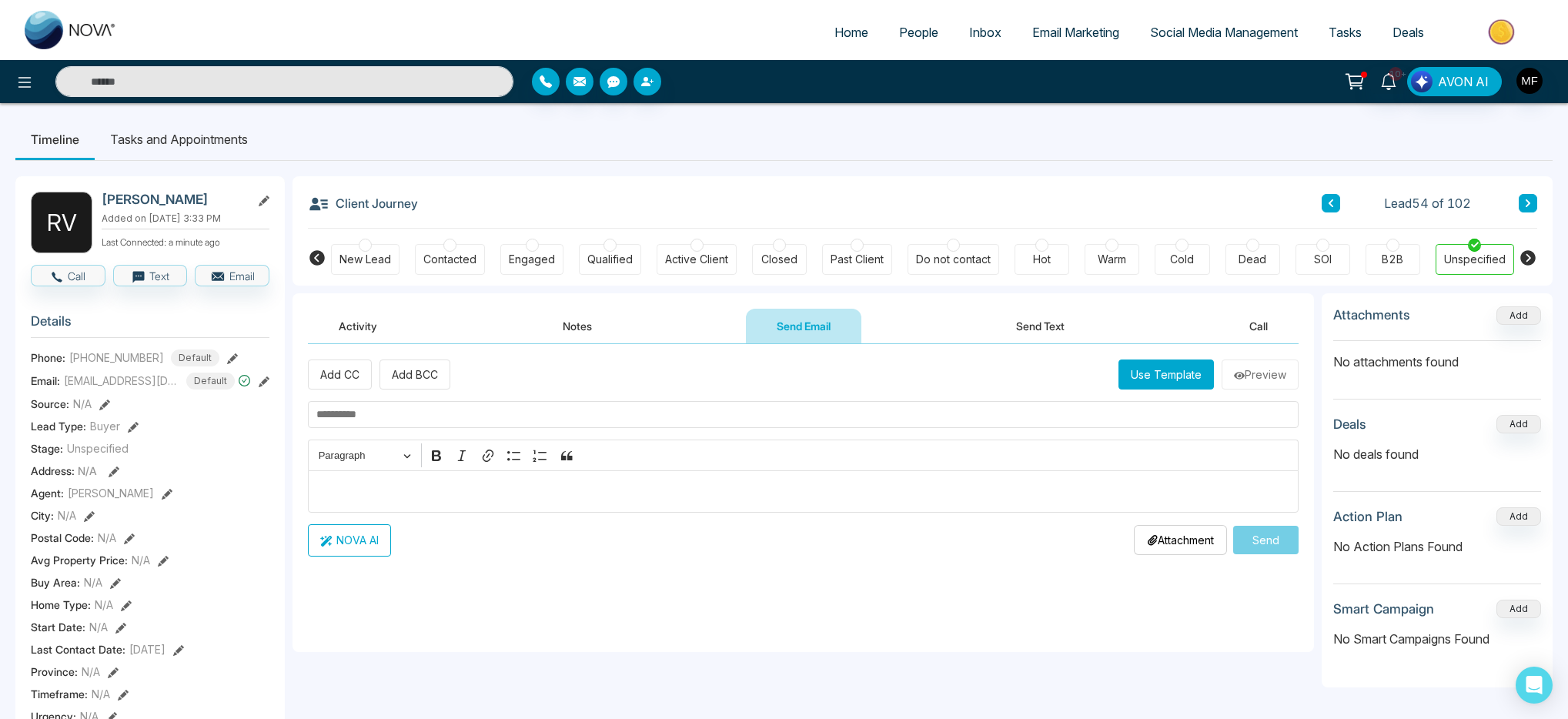
click at [1181, 382] on button "Use Template" at bounding box center [1166, 374] width 95 height 30
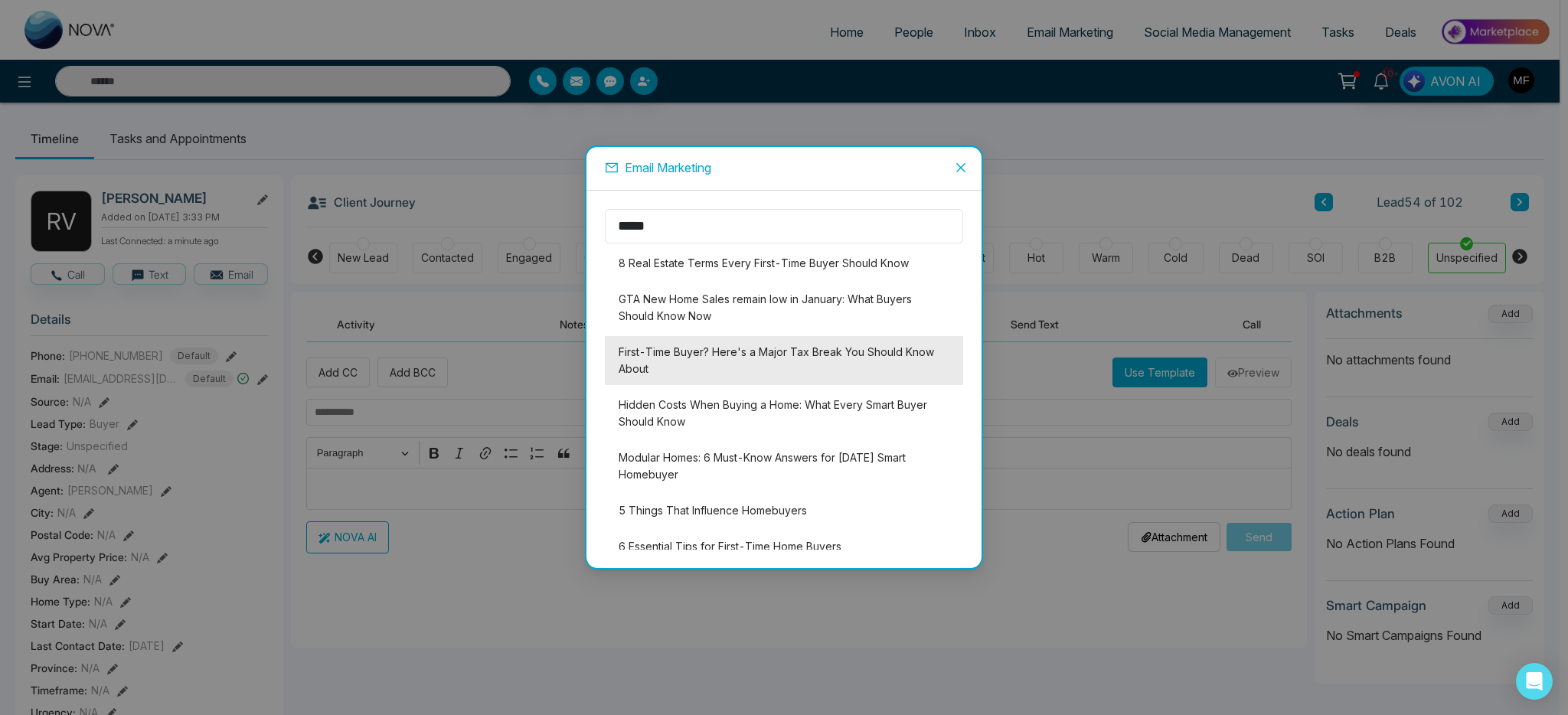
click at [719, 368] on li "First-Time Buyer? Here's a Major Tax Break You Should Know About" at bounding box center [784, 360] width 358 height 49
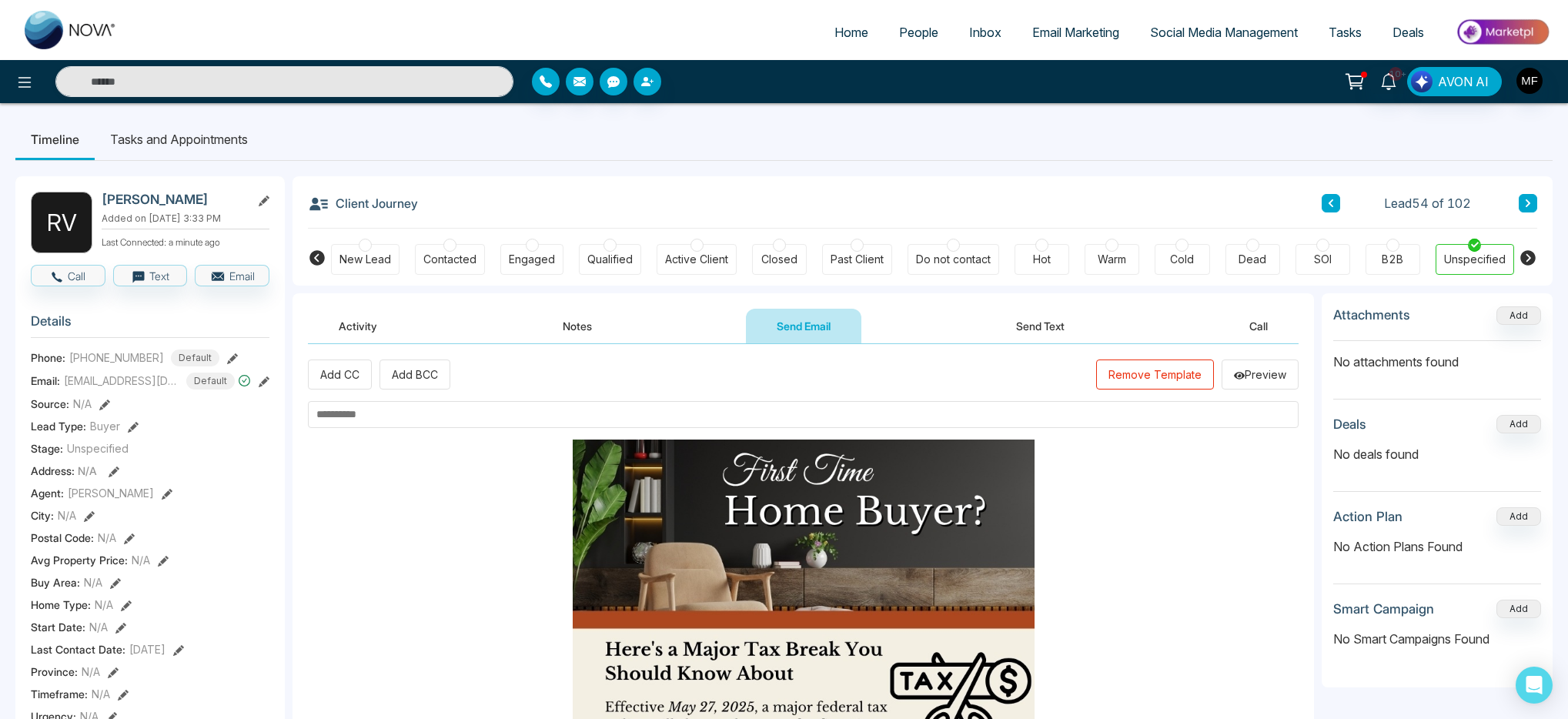
click at [521, 418] on input "text" at bounding box center [803, 414] width 991 height 27
click at [429, 420] on input "text" at bounding box center [803, 414] width 991 height 27
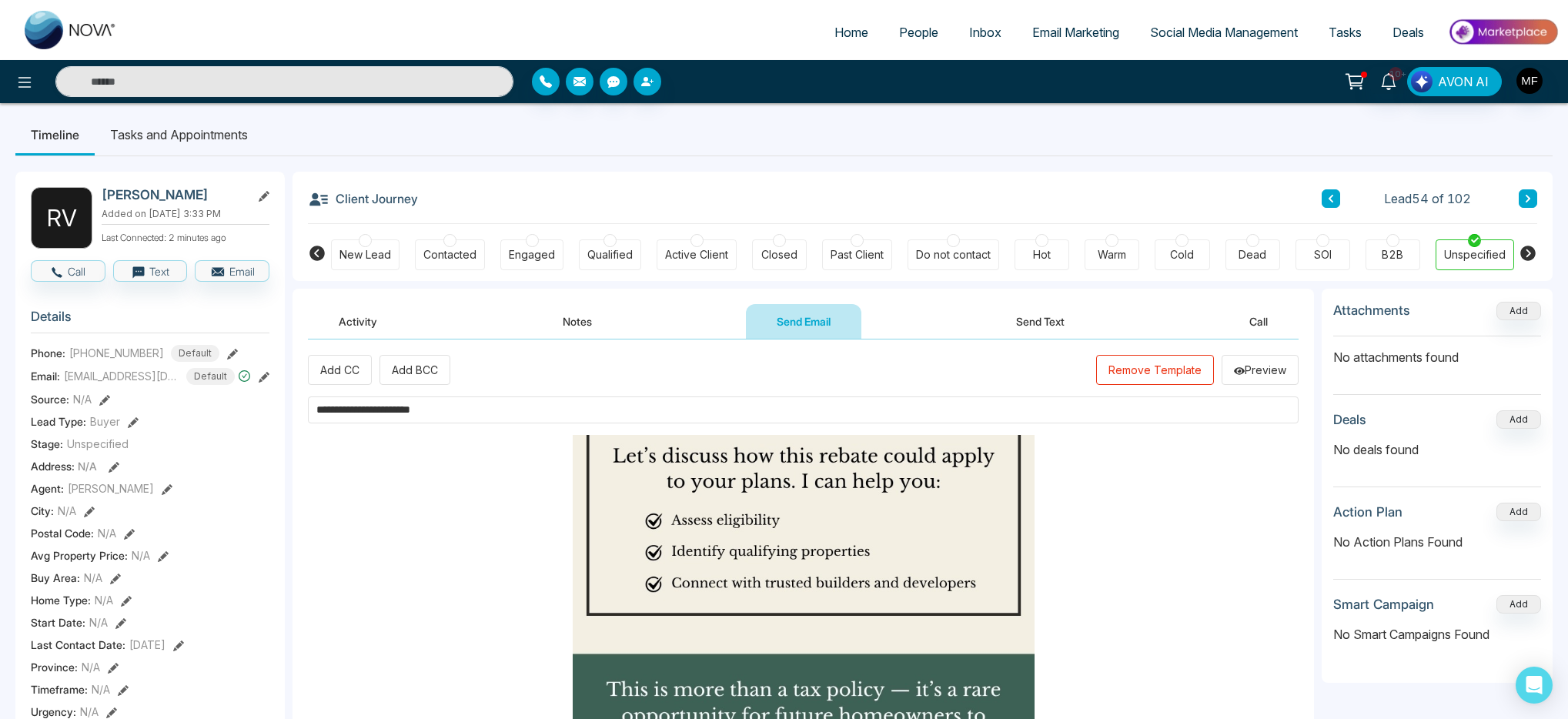
scroll to position [568, 0]
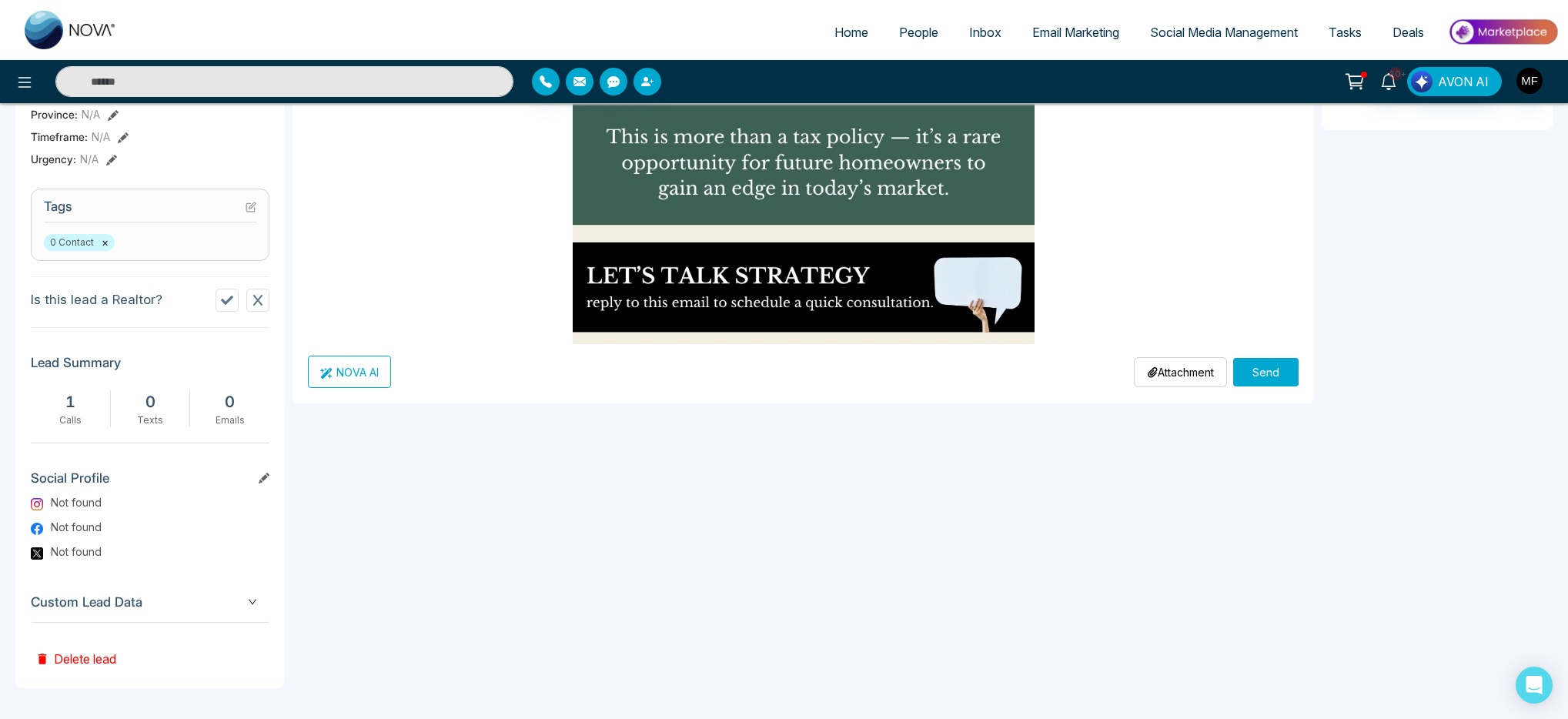
type input "**********"
click at [1263, 370] on button "Send" at bounding box center [1266, 372] width 65 height 28
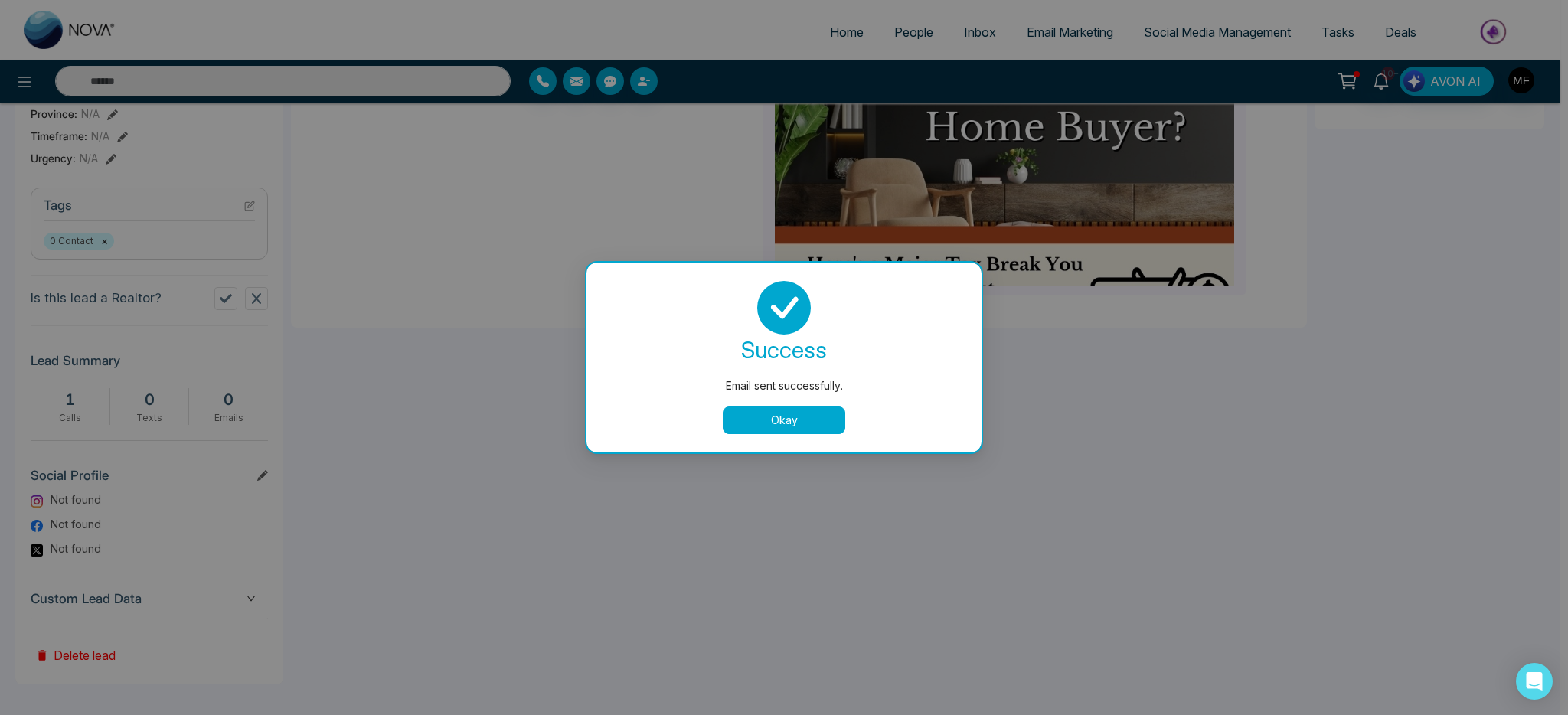
click at [790, 414] on button "Okay" at bounding box center [784, 420] width 122 height 27
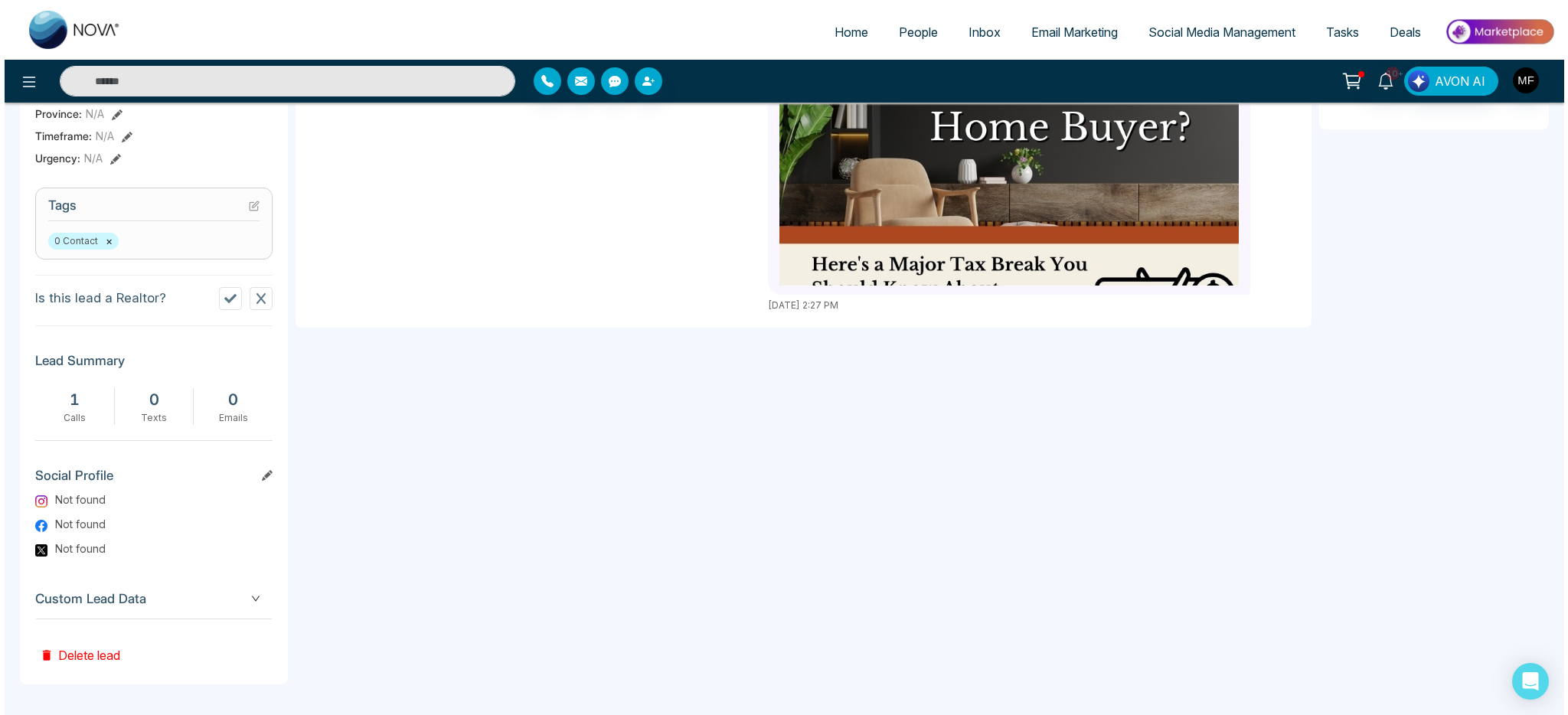
scroll to position [0, 0]
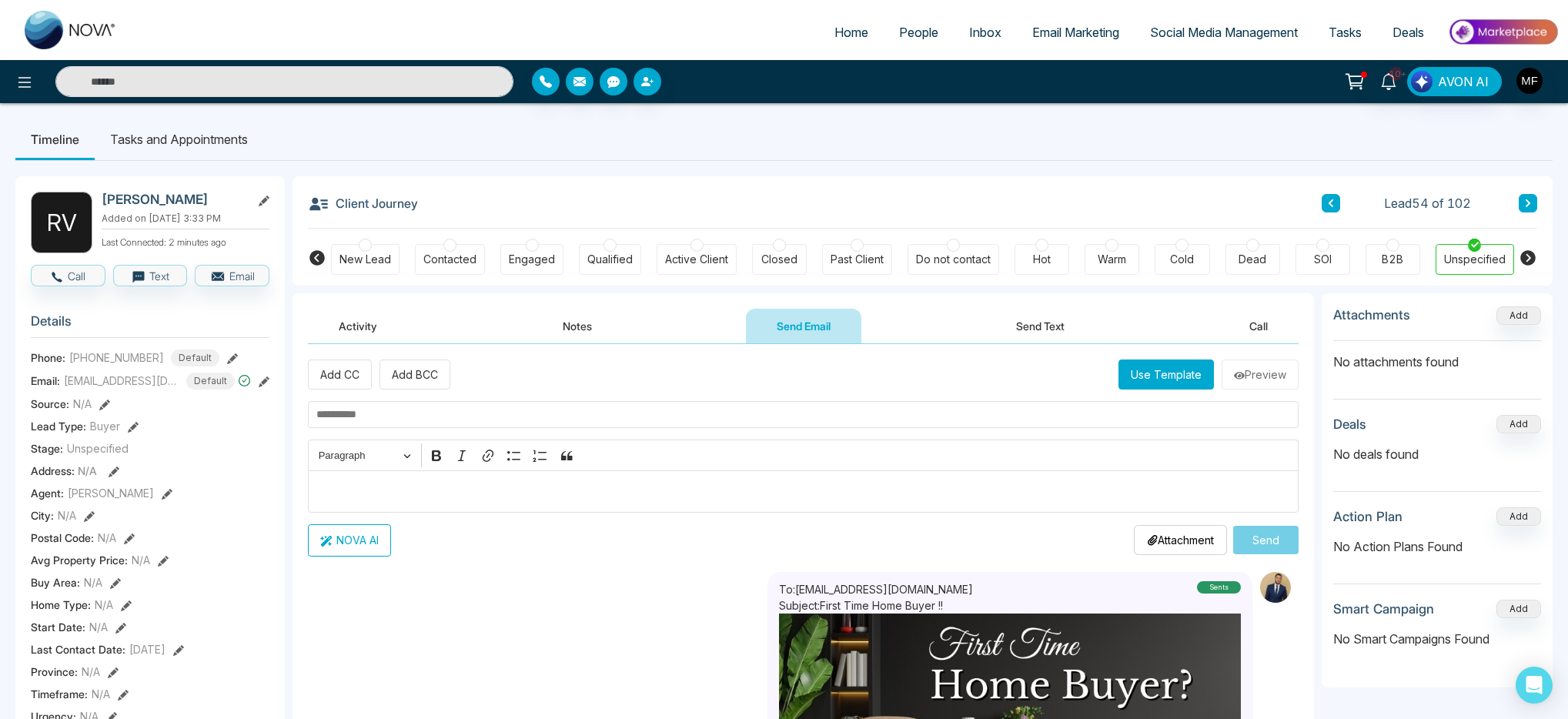
click at [579, 329] on button "Notes" at bounding box center [578, 326] width 91 height 34
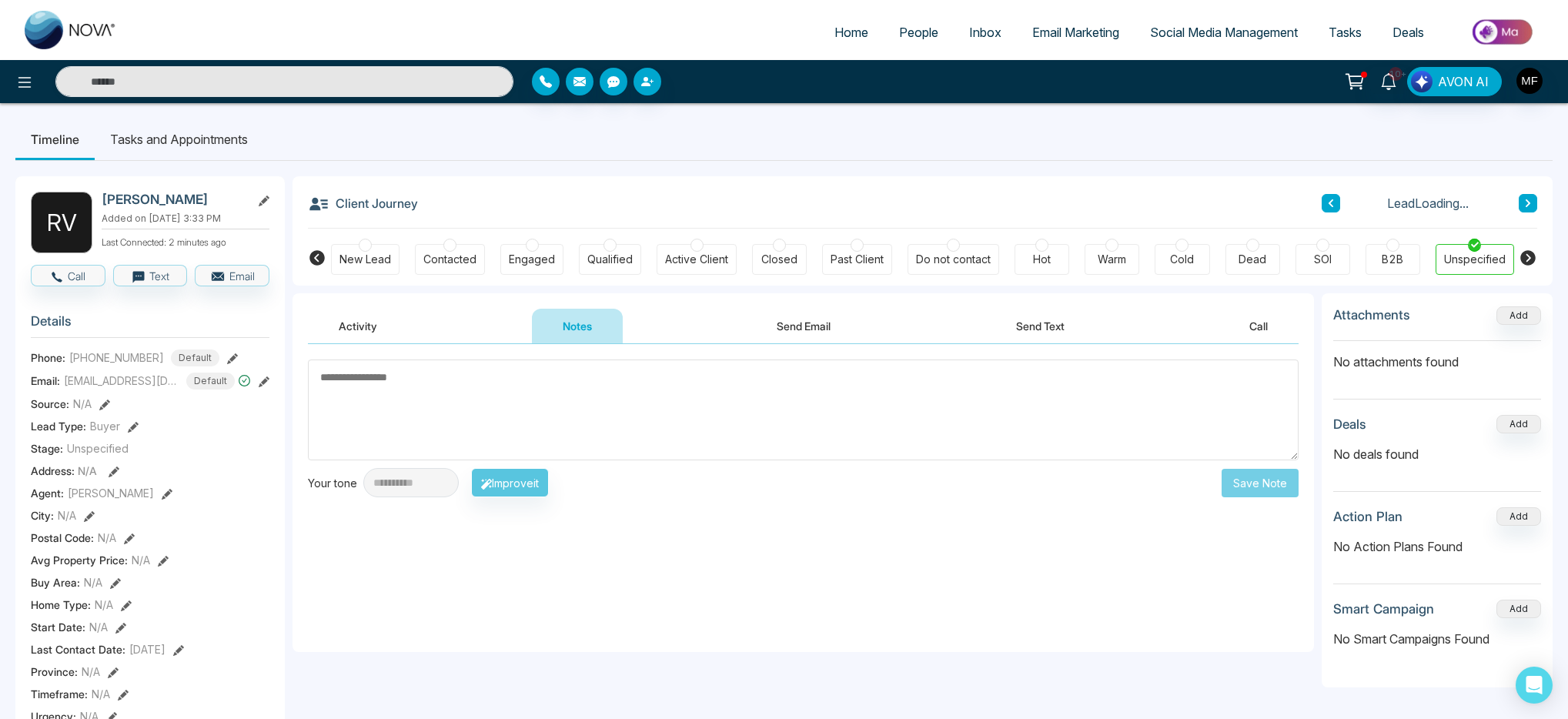
click at [526, 412] on textarea at bounding box center [803, 409] width 991 height 101
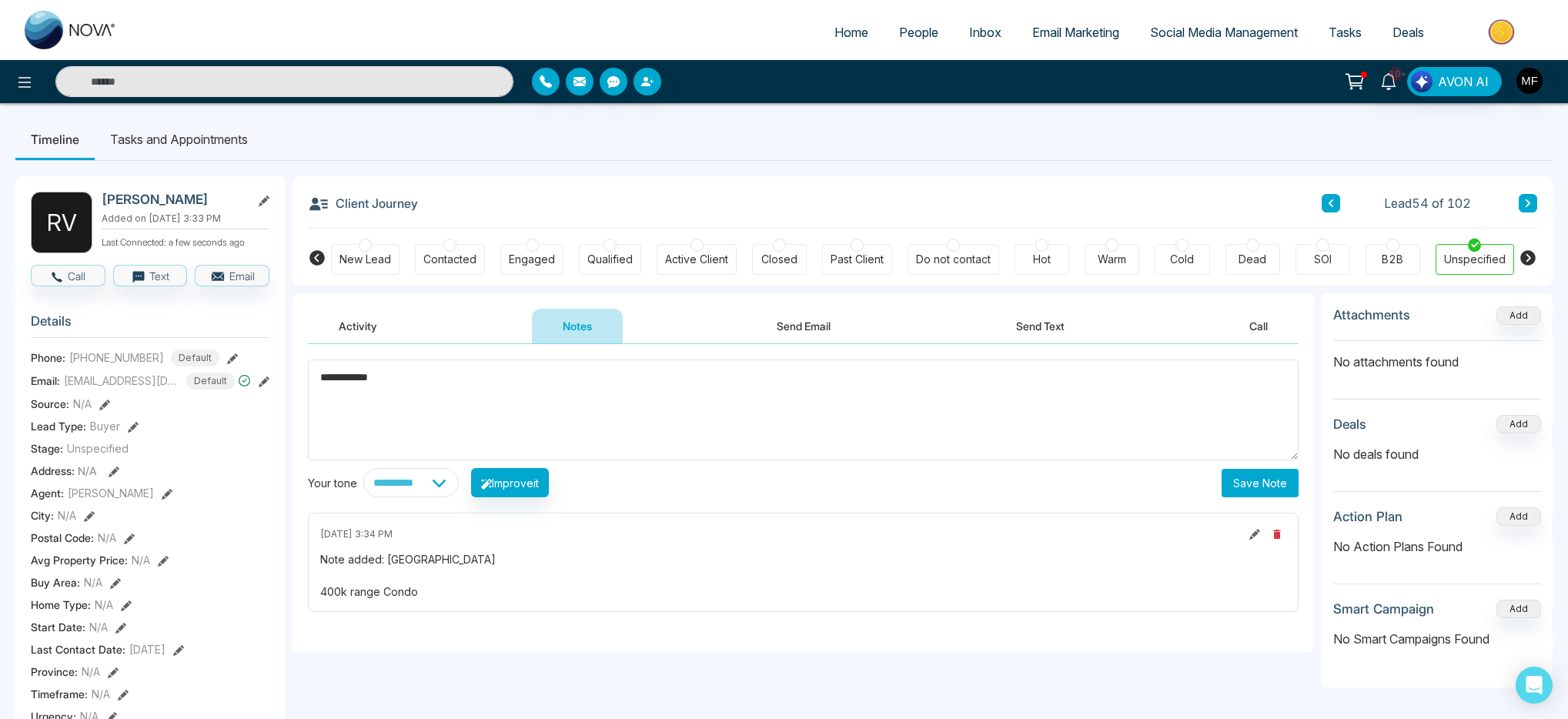
type textarea "**********"
click at [1231, 493] on button "Save Note" at bounding box center [1261, 482] width 77 height 28
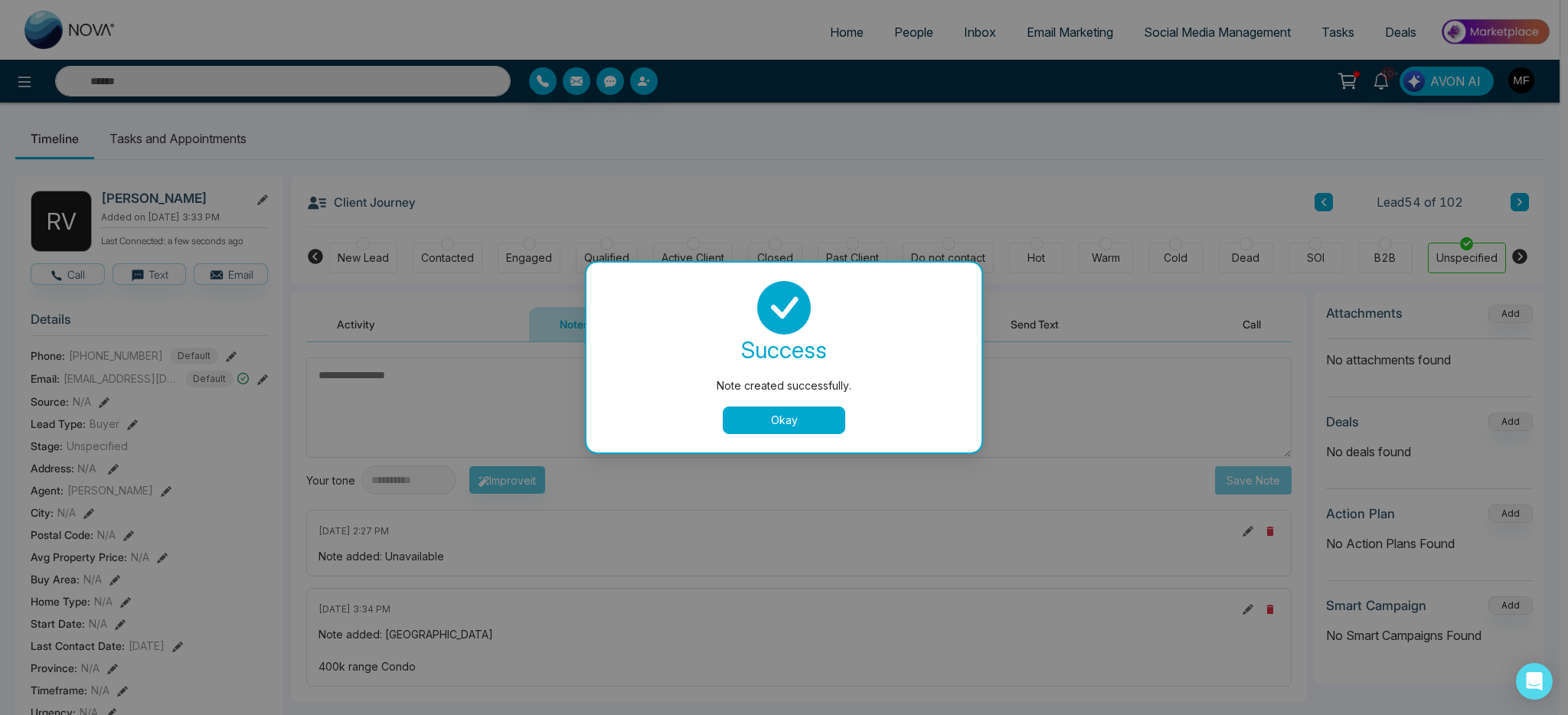
click at [205, 133] on div "Note created successfully. success Note created successfully. Okay" at bounding box center [784, 358] width 1568 height 715
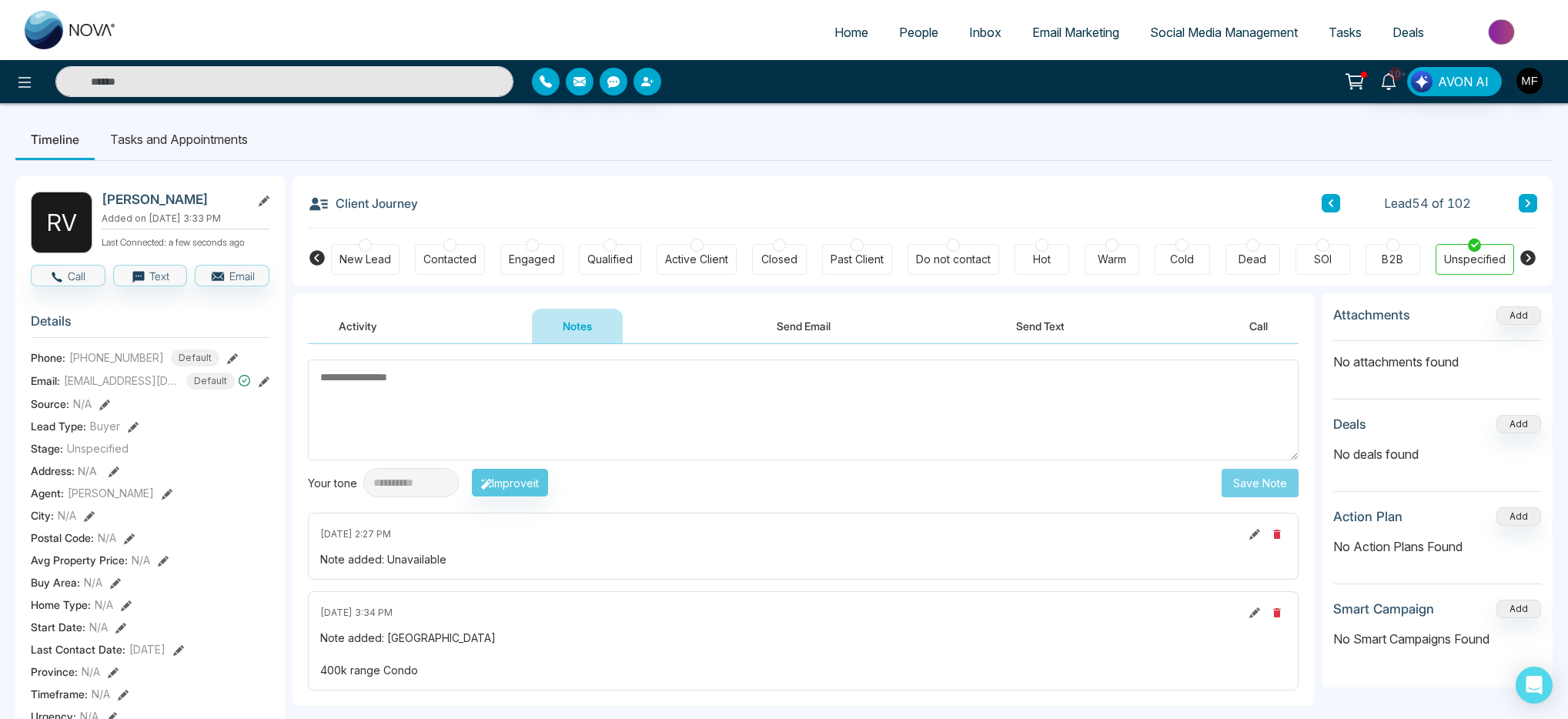
click at [204, 138] on li "Tasks and Appointments" at bounding box center [179, 139] width 169 height 41
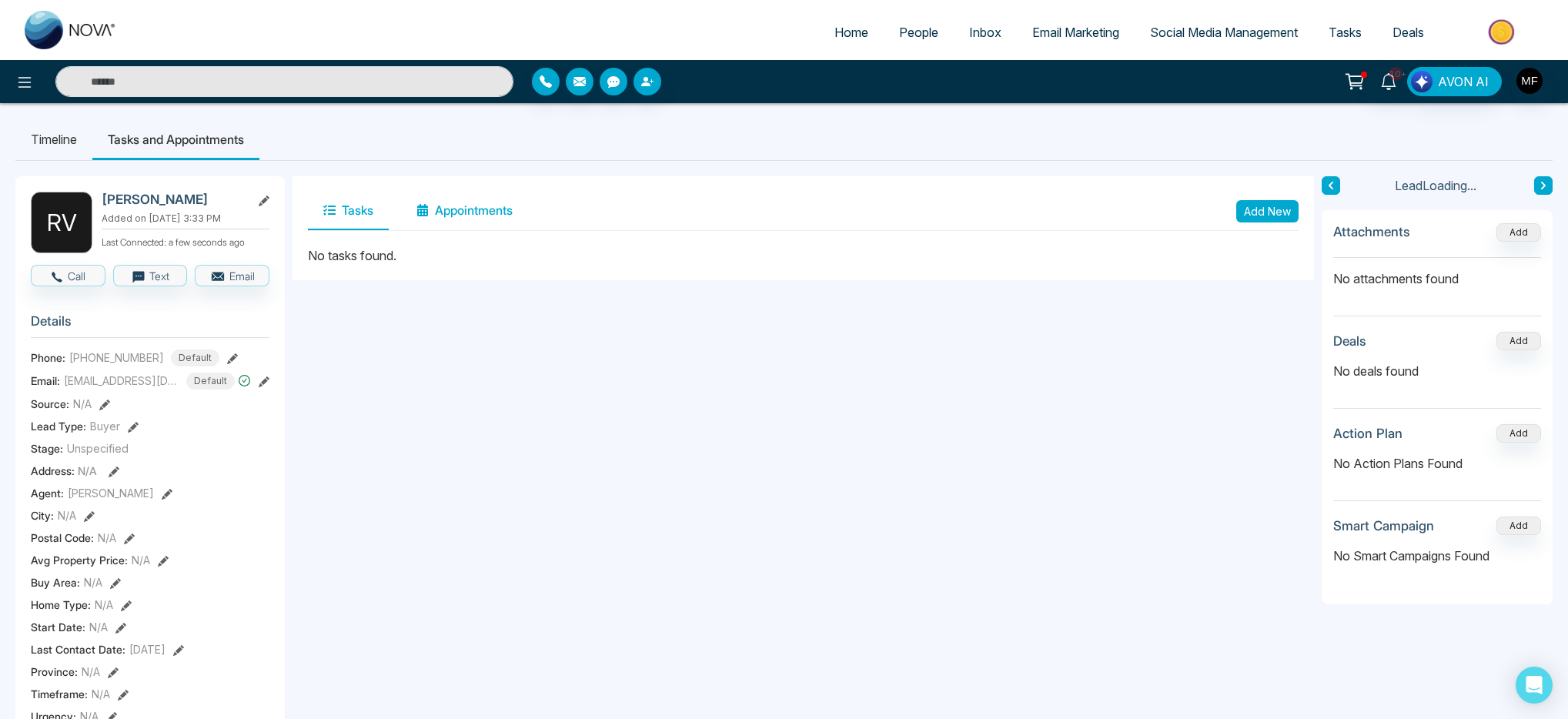
click at [446, 218] on button "Appointments" at bounding box center [464, 211] width 127 height 39
click at [346, 213] on button "Tasks" at bounding box center [348, 211] width 81 height 39
click at [1281, 212] on button "Add New" at bounding box center [1268, 212] width 63 height 22
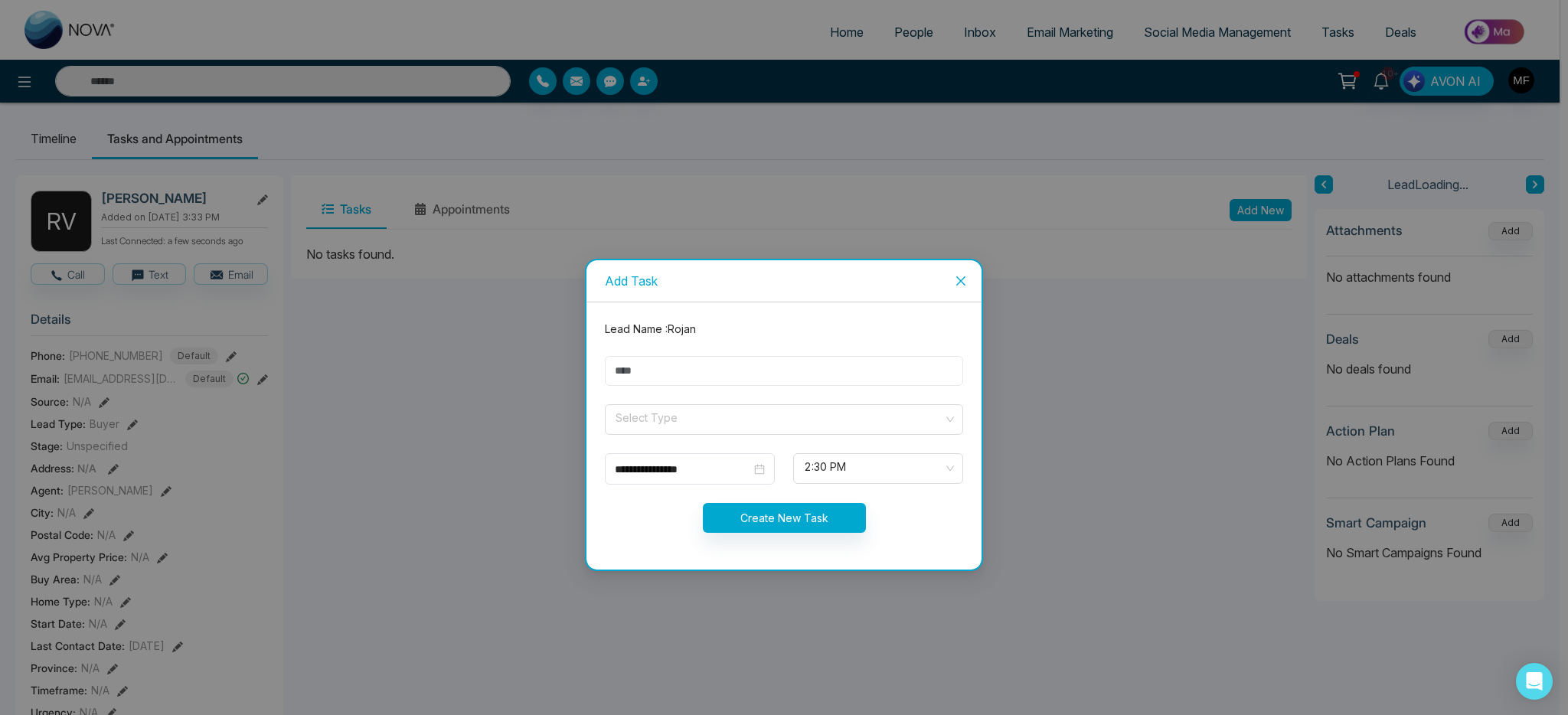
click at [782, 369] on input "text" at bounding box center [784, 370] width 358 height 30
type input "**********"
click at [676, 434] on form "**********" at bounding box center [784, 435] width 376 height 230
click at [677, 421] on input "search" at bounding box center [778, 417] width 329 height 23
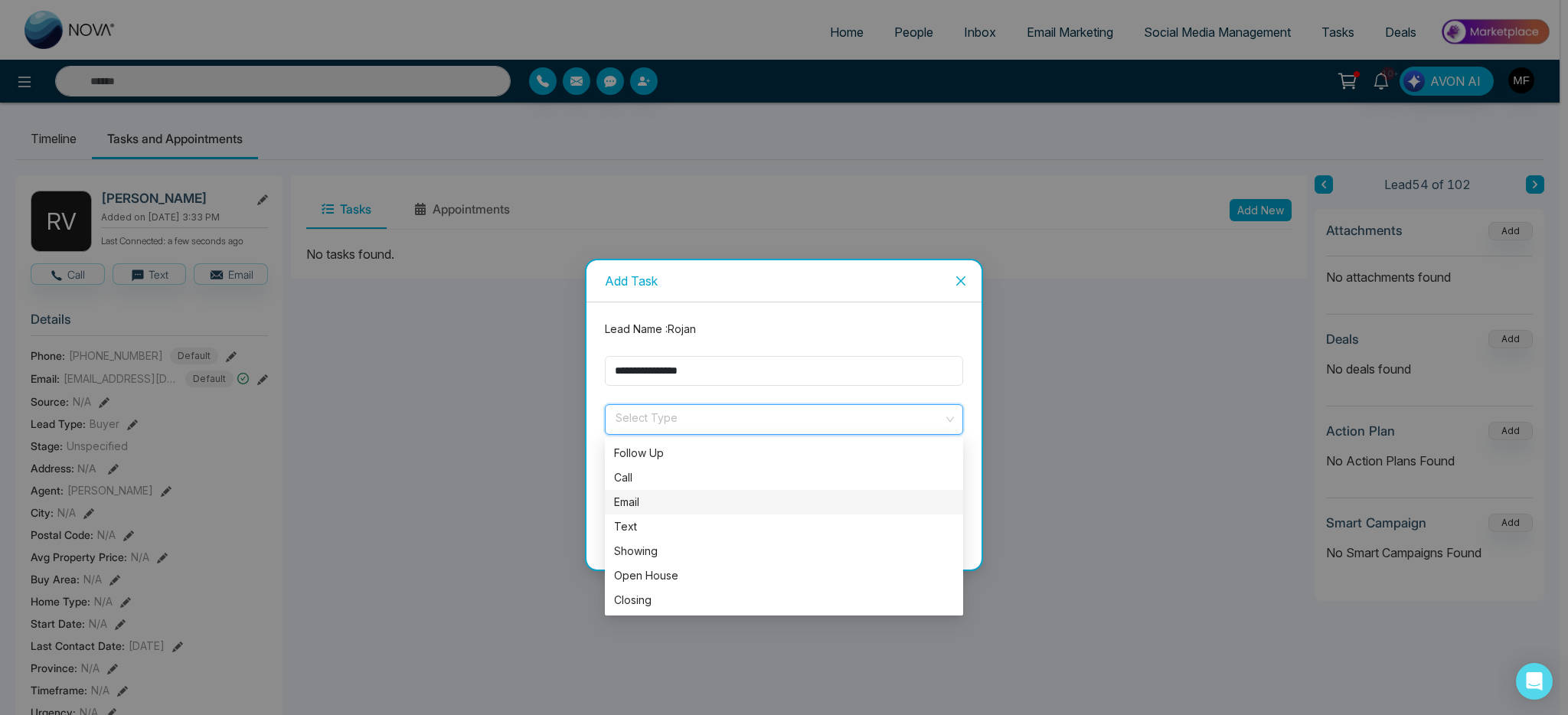
click at [672, 501] on div "Email" at bounding box center [784, 502] width 340 height 17
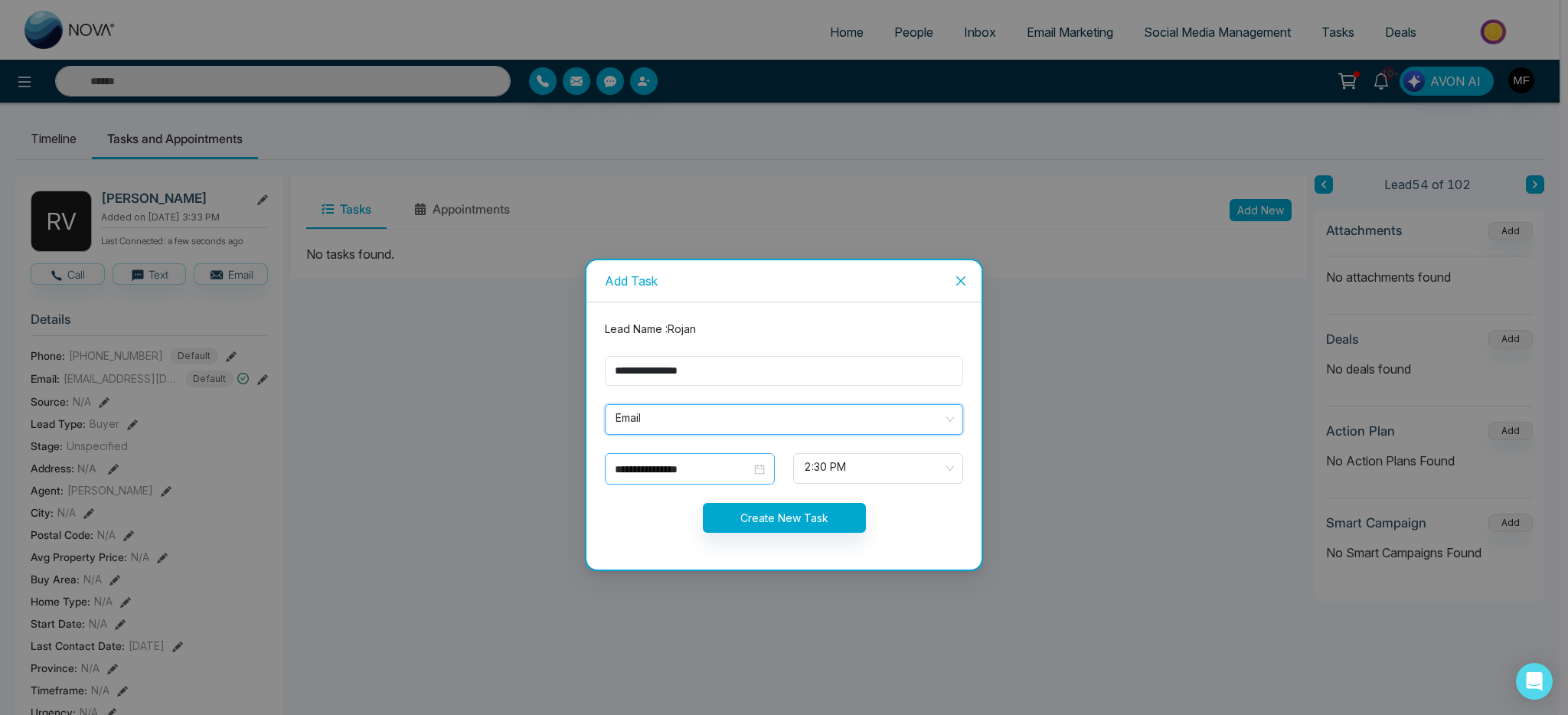
click at [711, 464] on input "**********" at bounding box center [683, 470] width 136 height 17
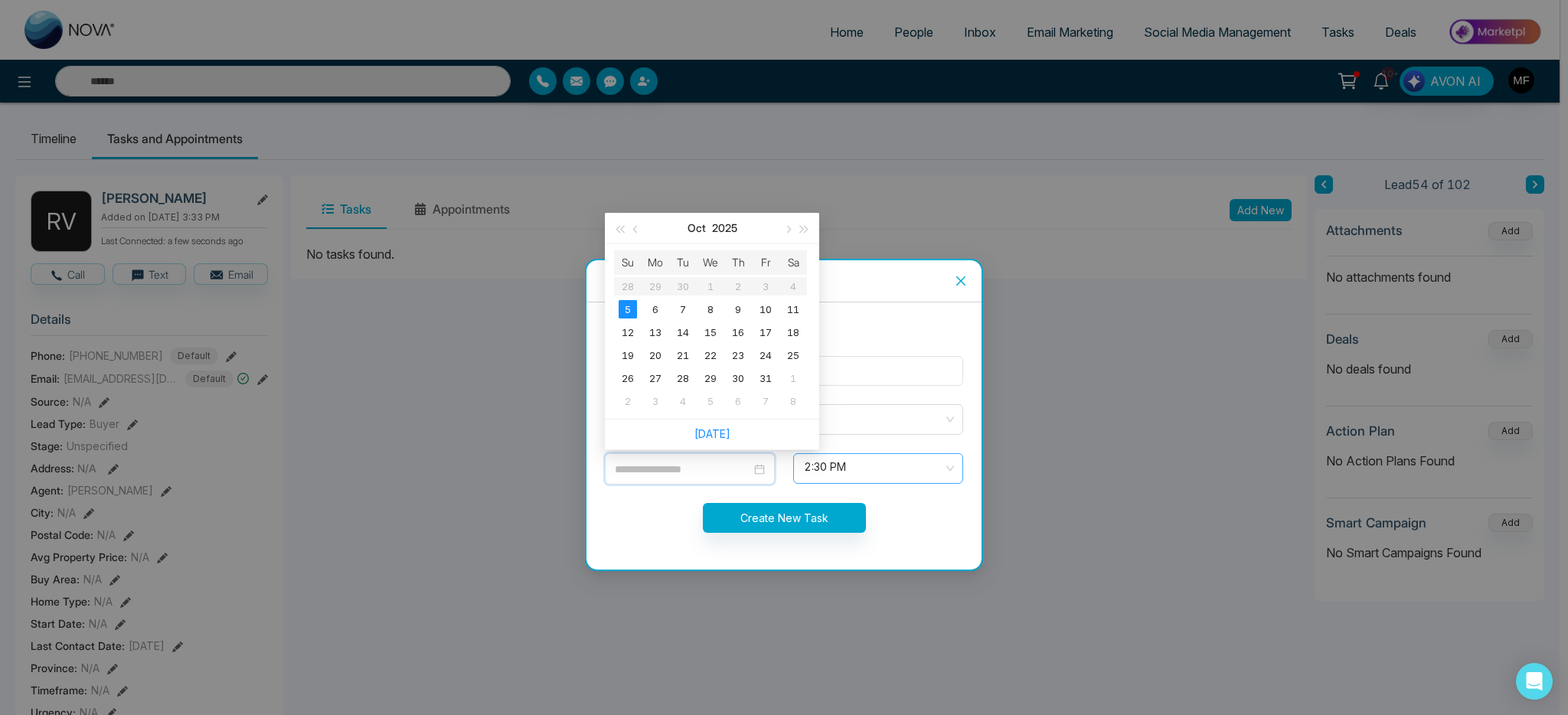
type input "**********"
click at [867, 481] on span "2:30 PM" at bounding box center [879, 469] width 149 height 26
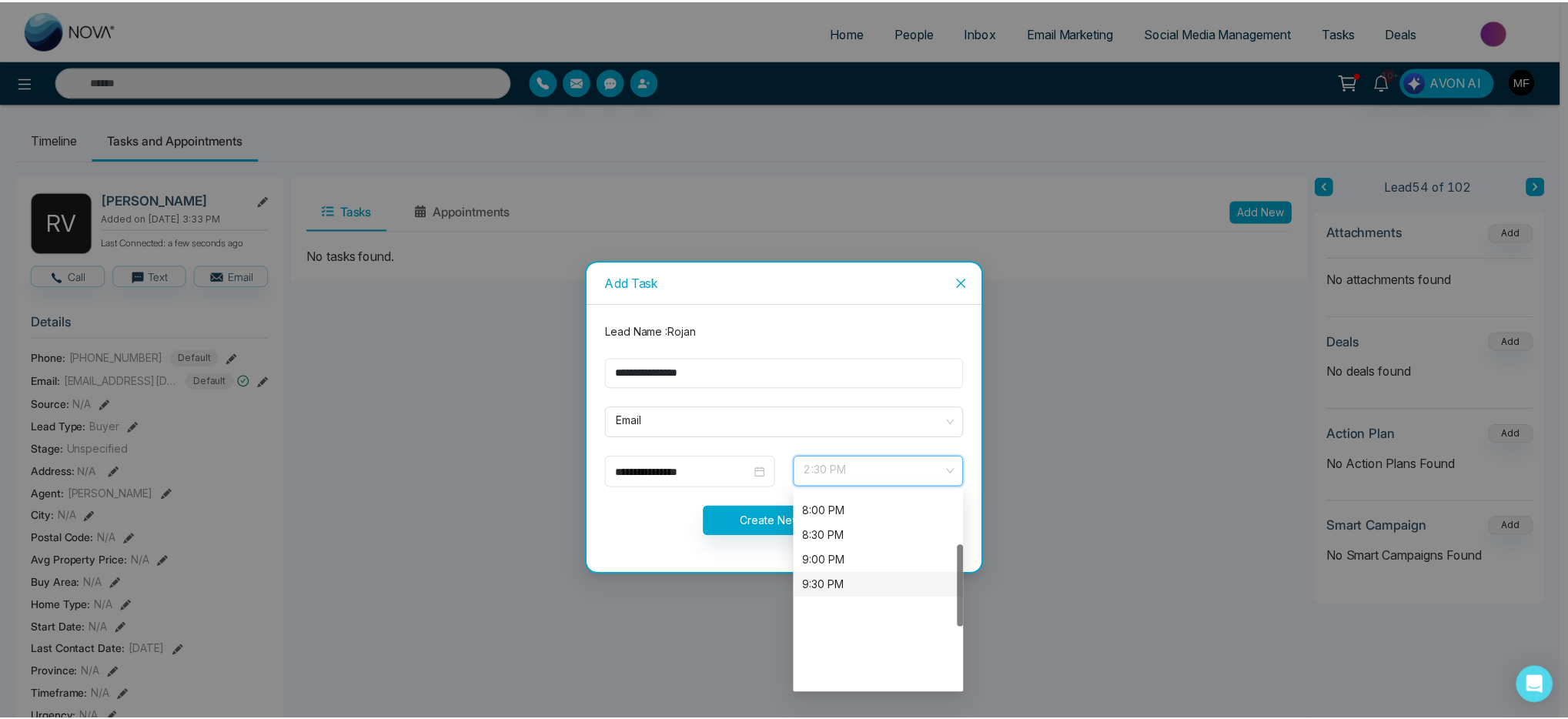
scroll to position [123, 0]
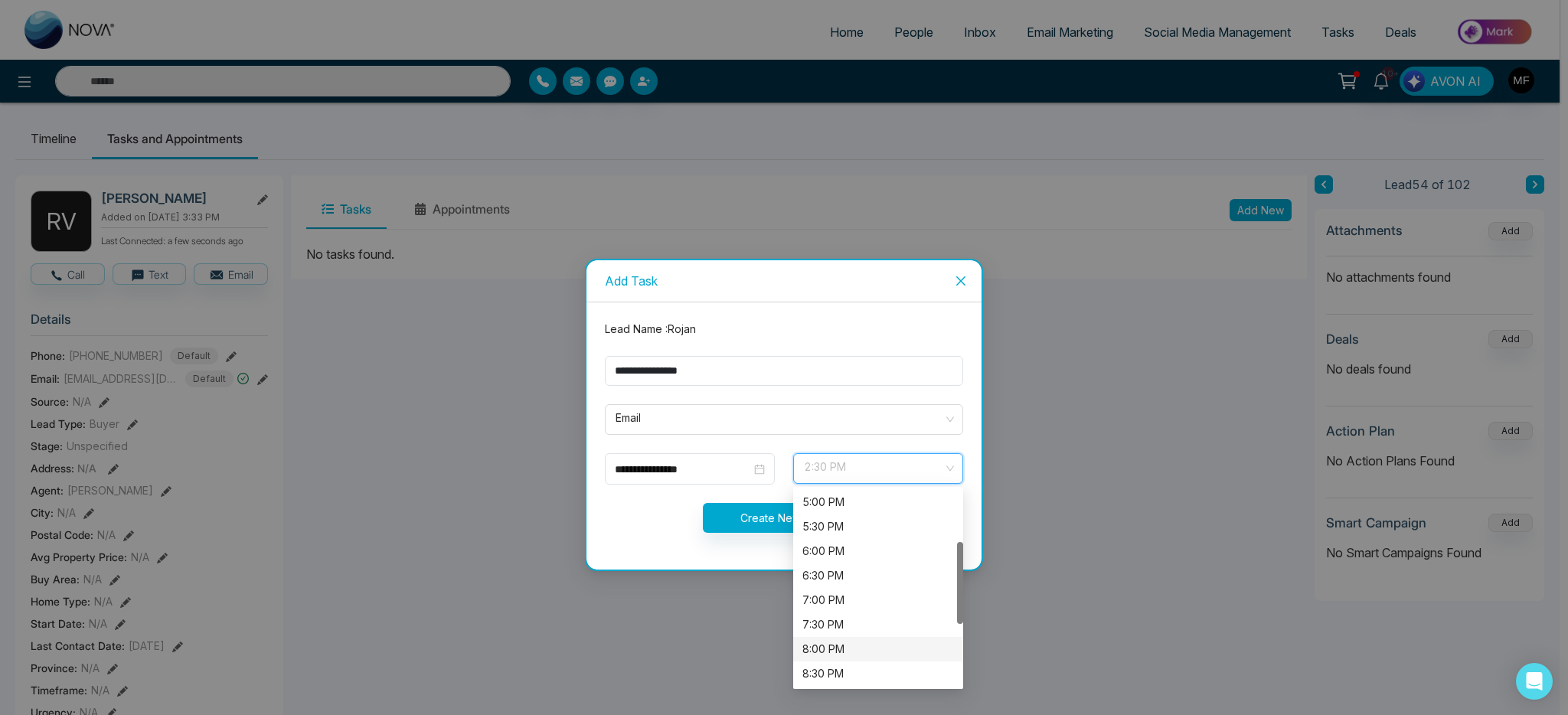
click at [835, 647] on div "8:00 PM" at bounding box center [878, 649] width 151 height 17
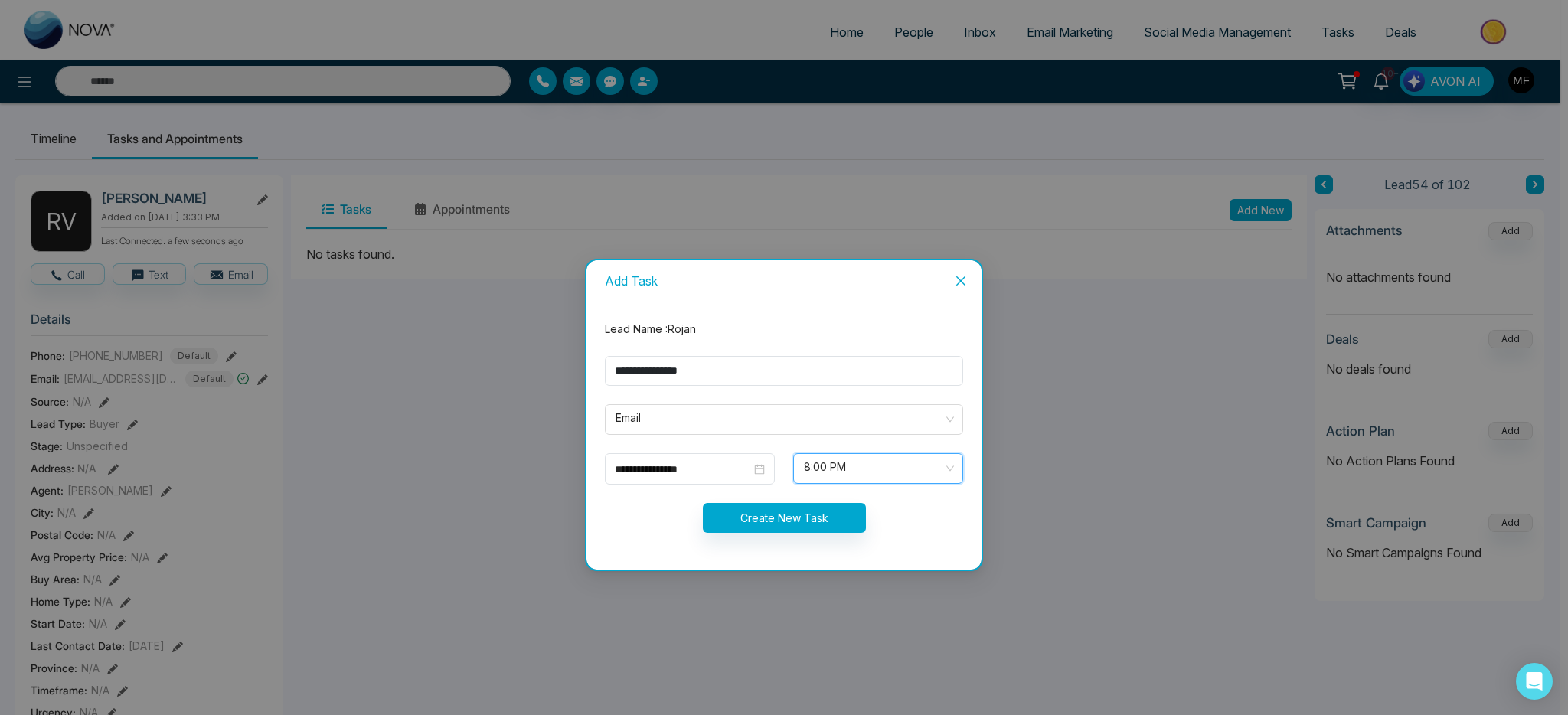
click at [634, 543] on form "**********" at bounding box center [784, 435] width 376 height 230
click at [795, 521] on button "Create New Task" at bounding box center [784, 517] width 163 height 30
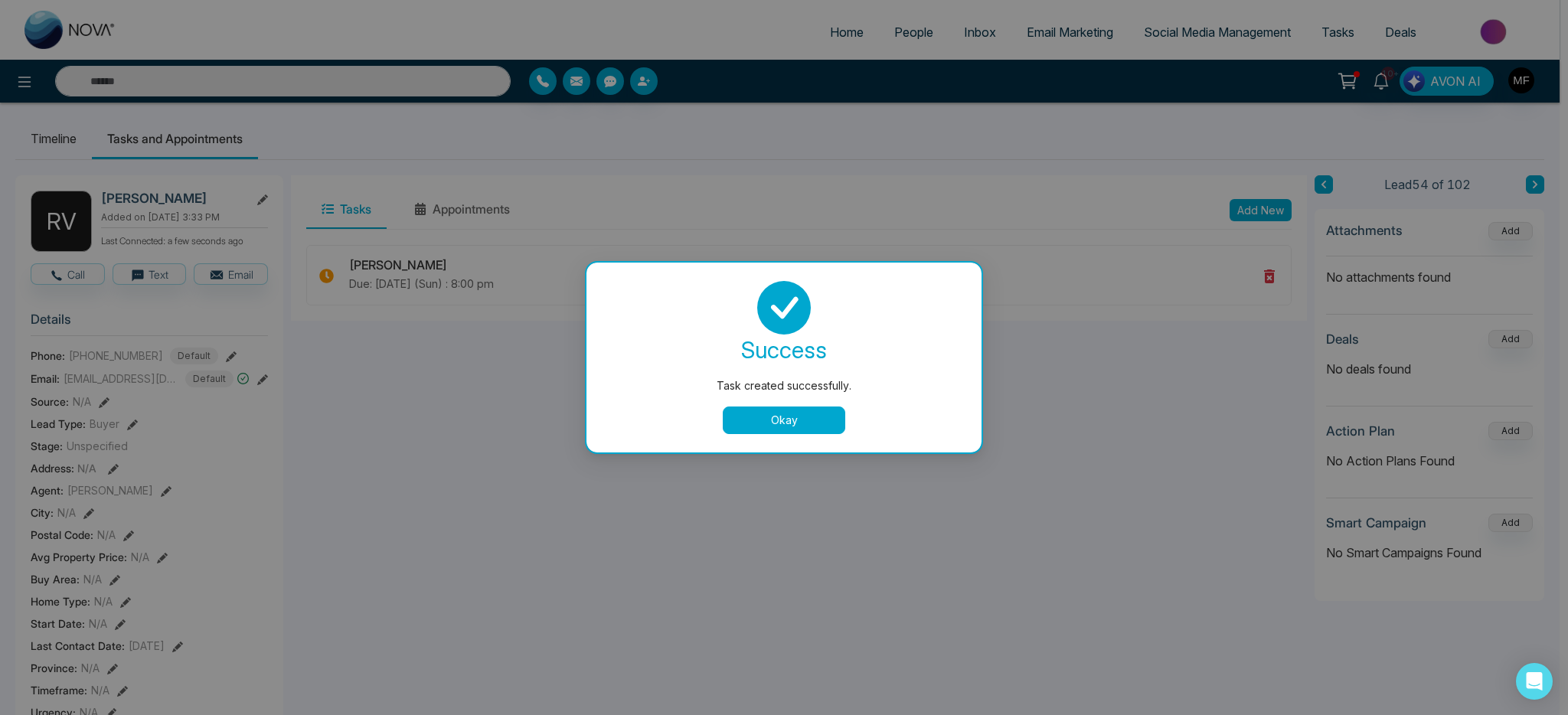
click at [804, 413] on button "Okay" at bounding box center [784, 420] width 122 height 27
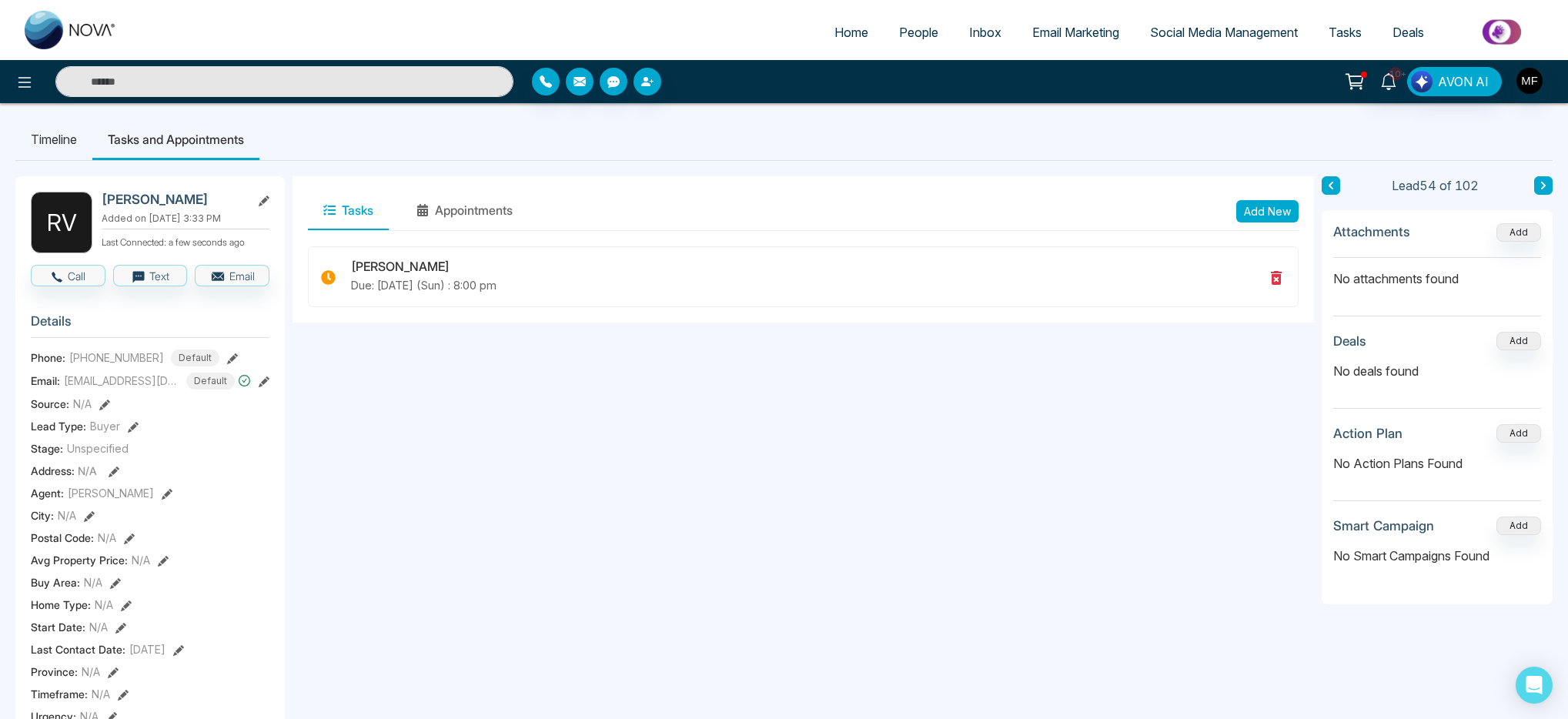
click at [1539, 187] on button at bounding box center [1543, 185] width 18 height 18
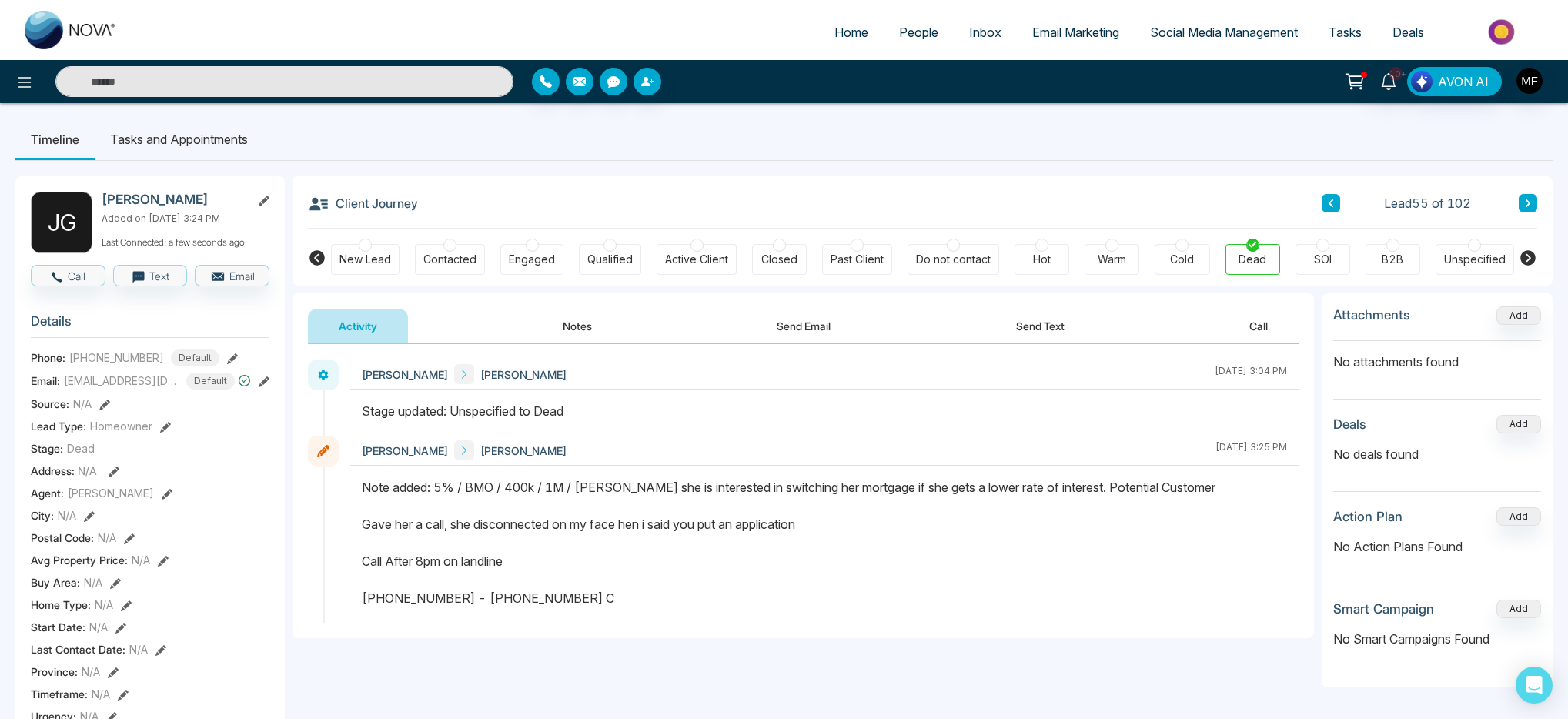
click at [363, 84] on input "text" at bounding box center [284, 82] width 458 height 31
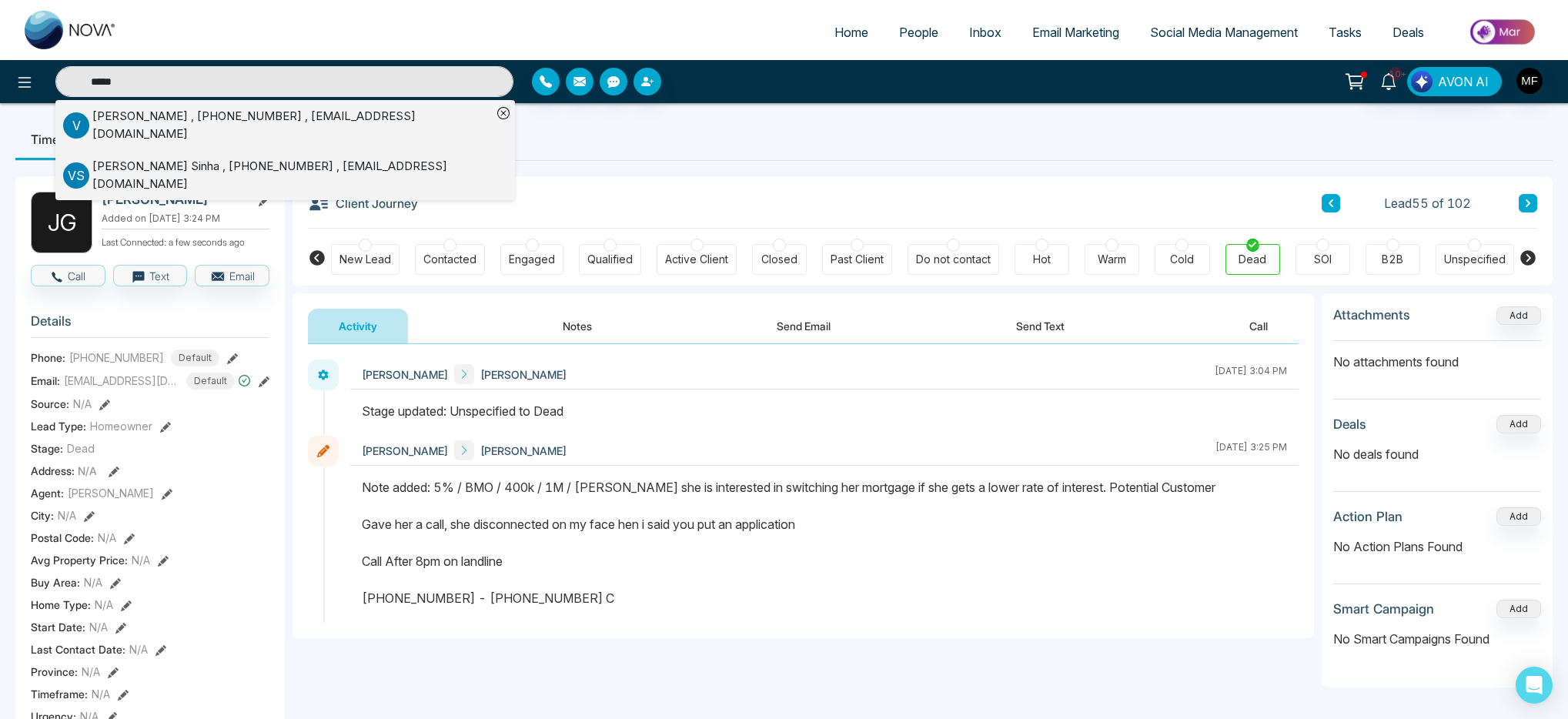
type input "*****"
click at [334, 116] on div "Vijay Kumar Madur , +14163129838 , vkmadur@yahoo.com" at bounding box center [292, 125] width 400 height 34
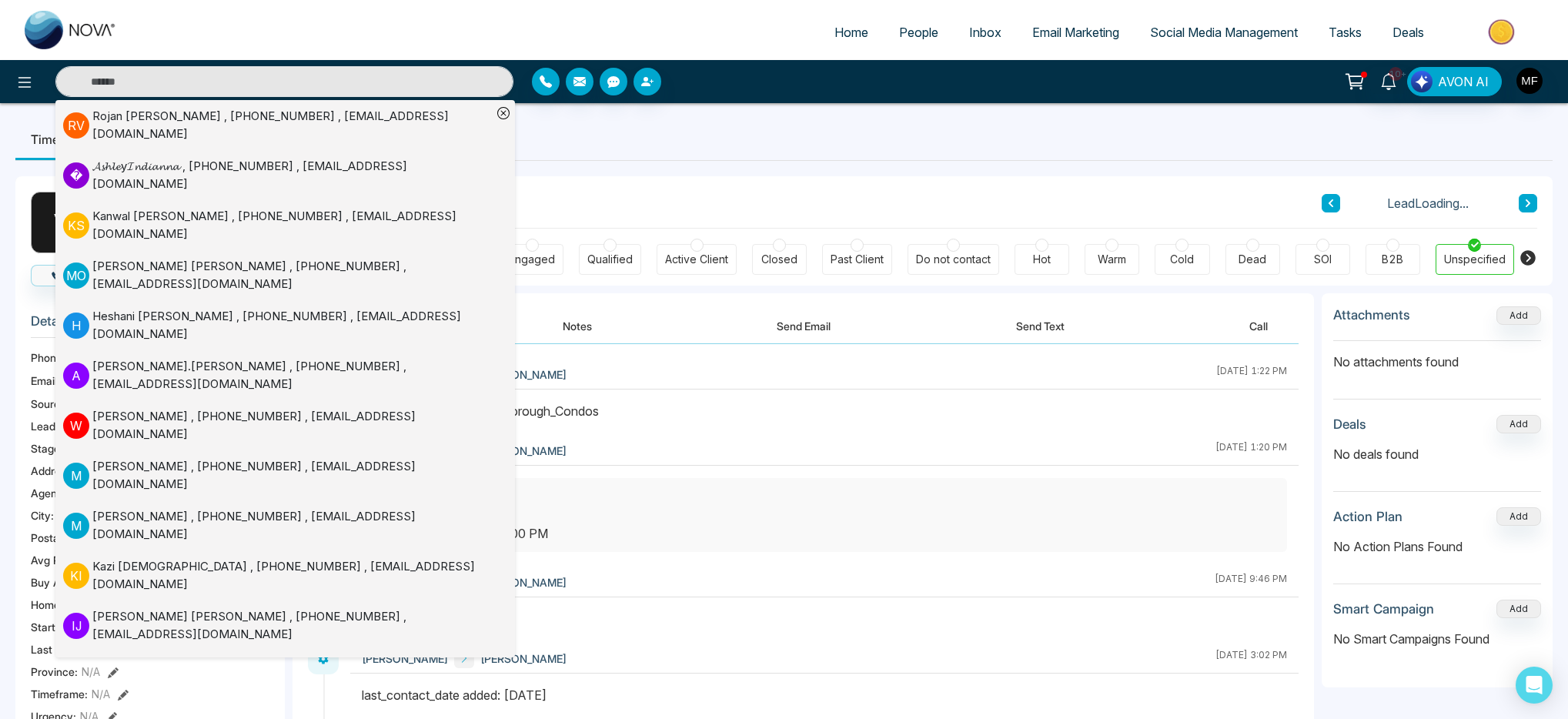
click at [773, 193] on div "Client Journey Lead Loading..." at bounding box center [923, 202] width 1230 height 52
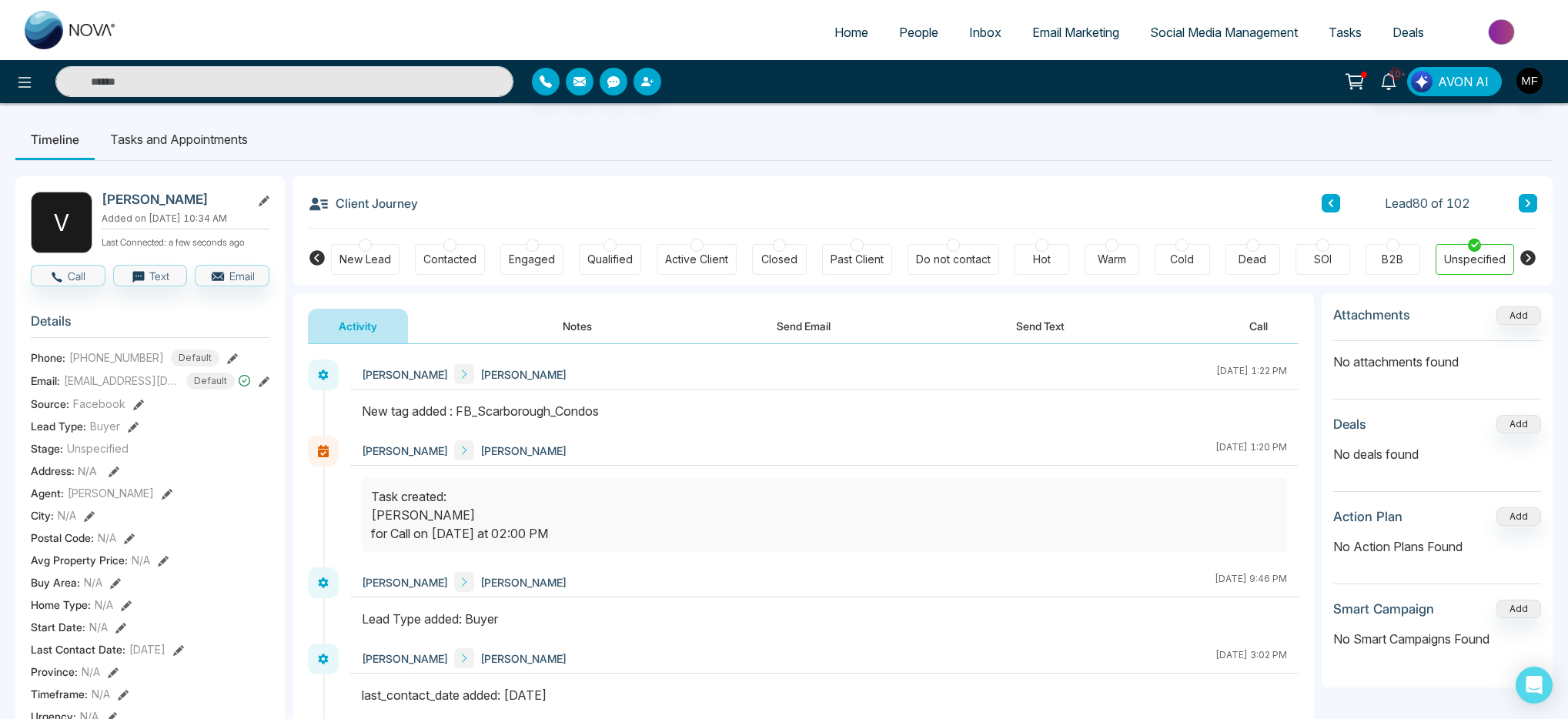
click at [577, 320] on button "Notes" at bounding box center [578, 326] width 91 height 34
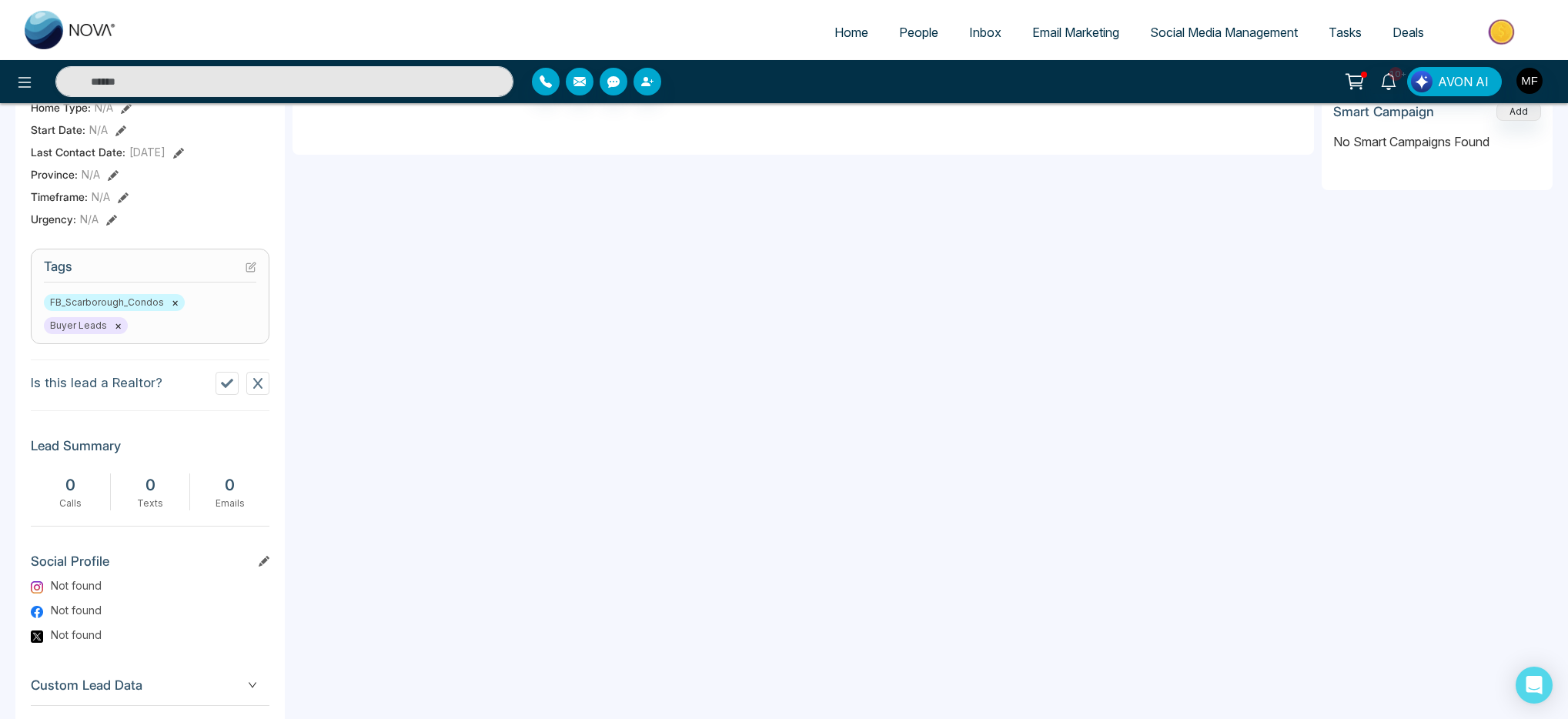
scroll to position [9, 0]
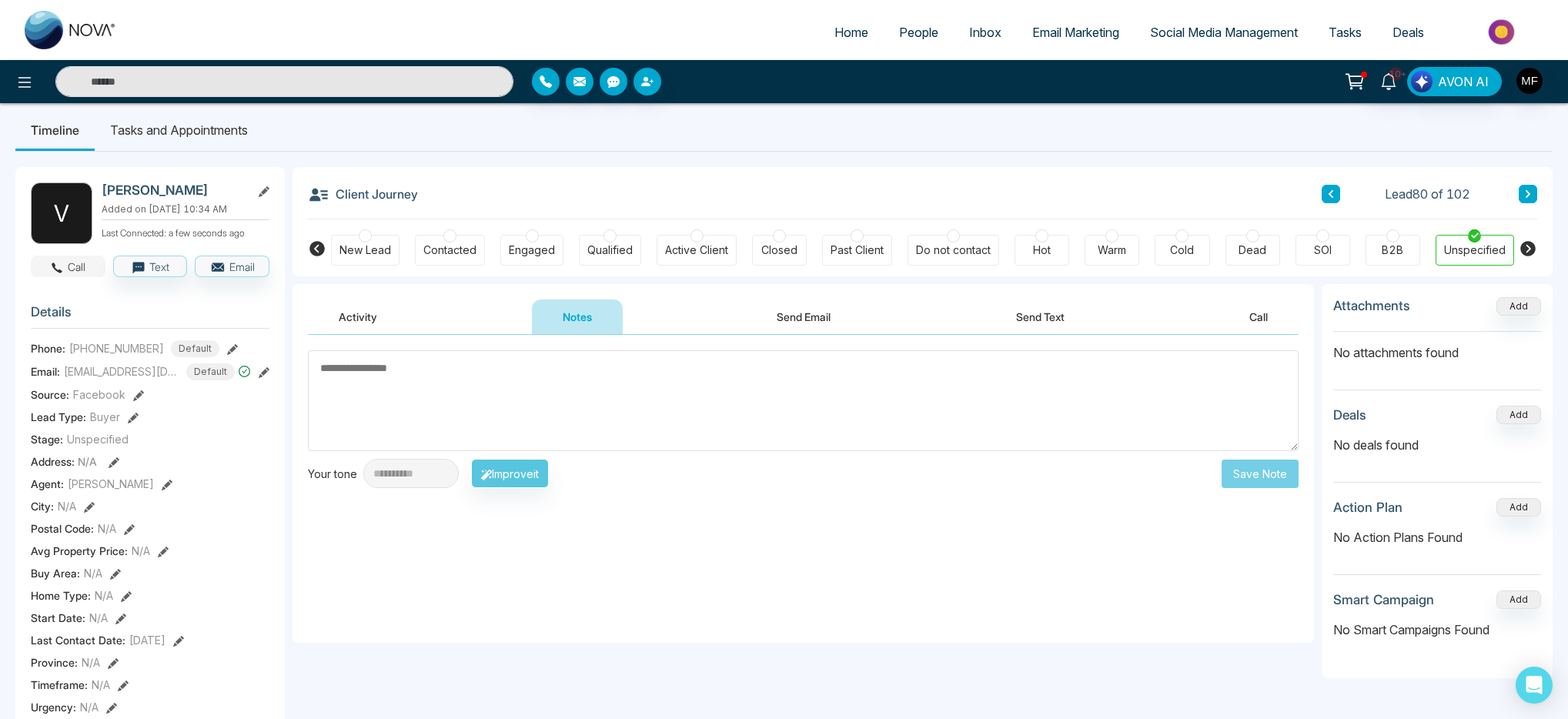
click at [86, 277] on button "Call" at bounding box center [68, 266] width 75 height 22
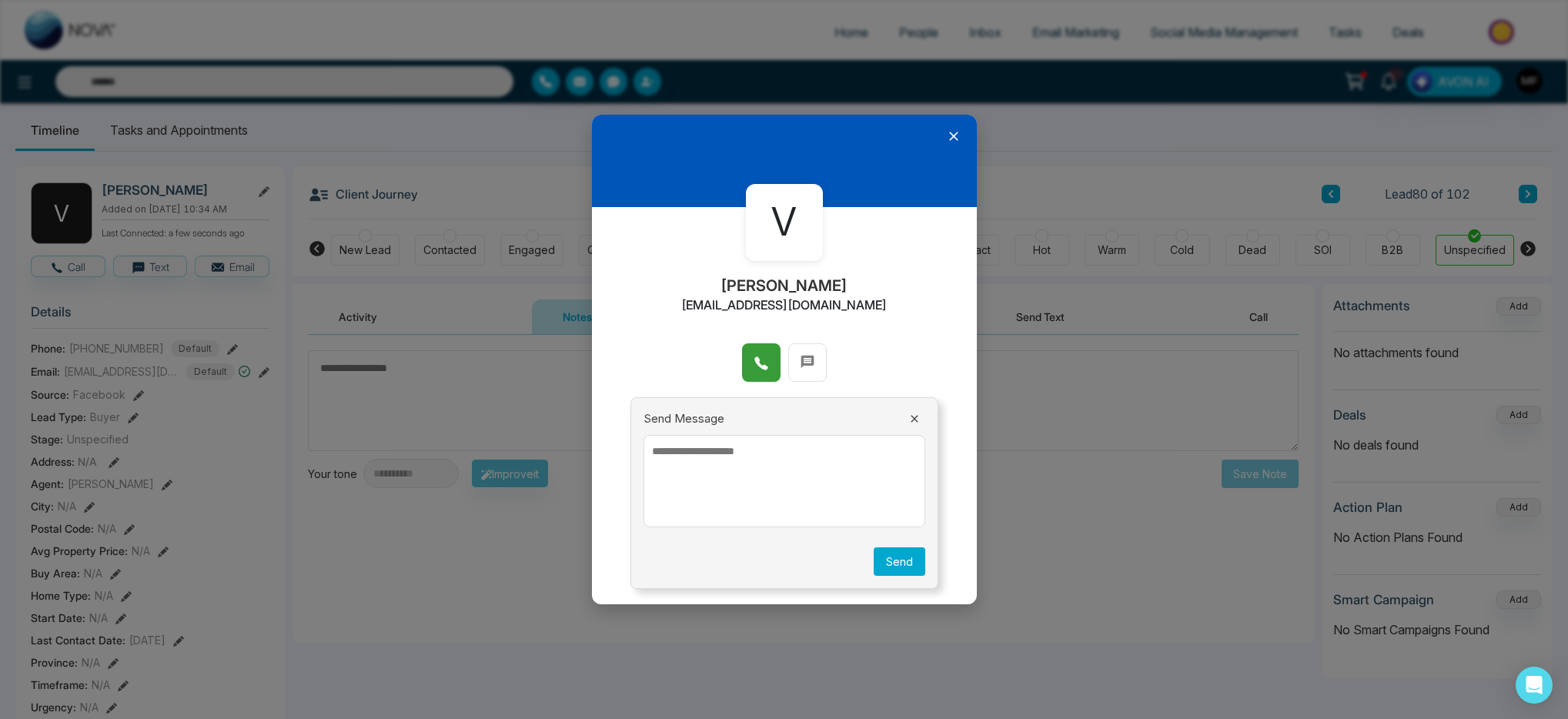
click at [750, 374] on button at bounding box center [761, 362] width 39 height 39
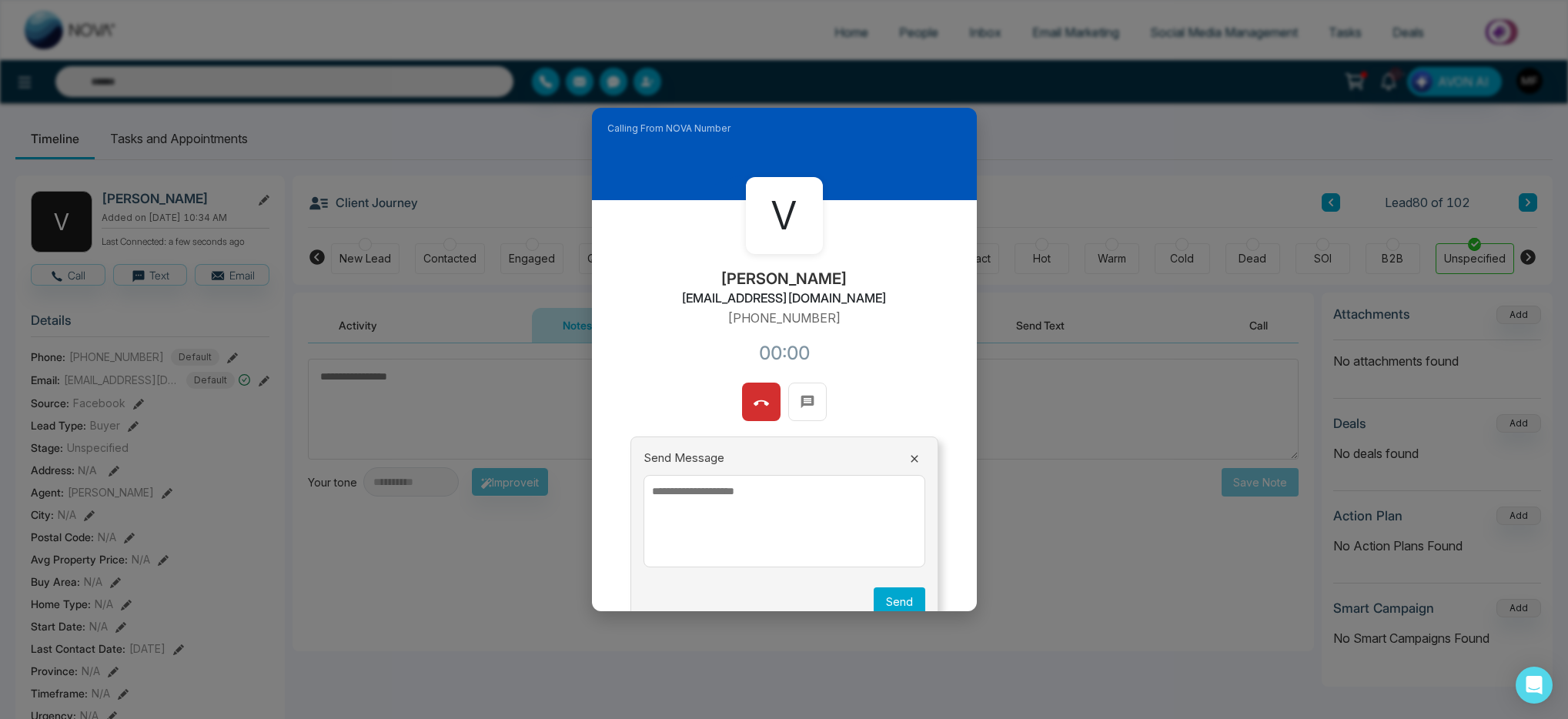
scroll to position [0, 0]
click at [760, 409] on icon at bounding box center [761, 403] width 15 height 15
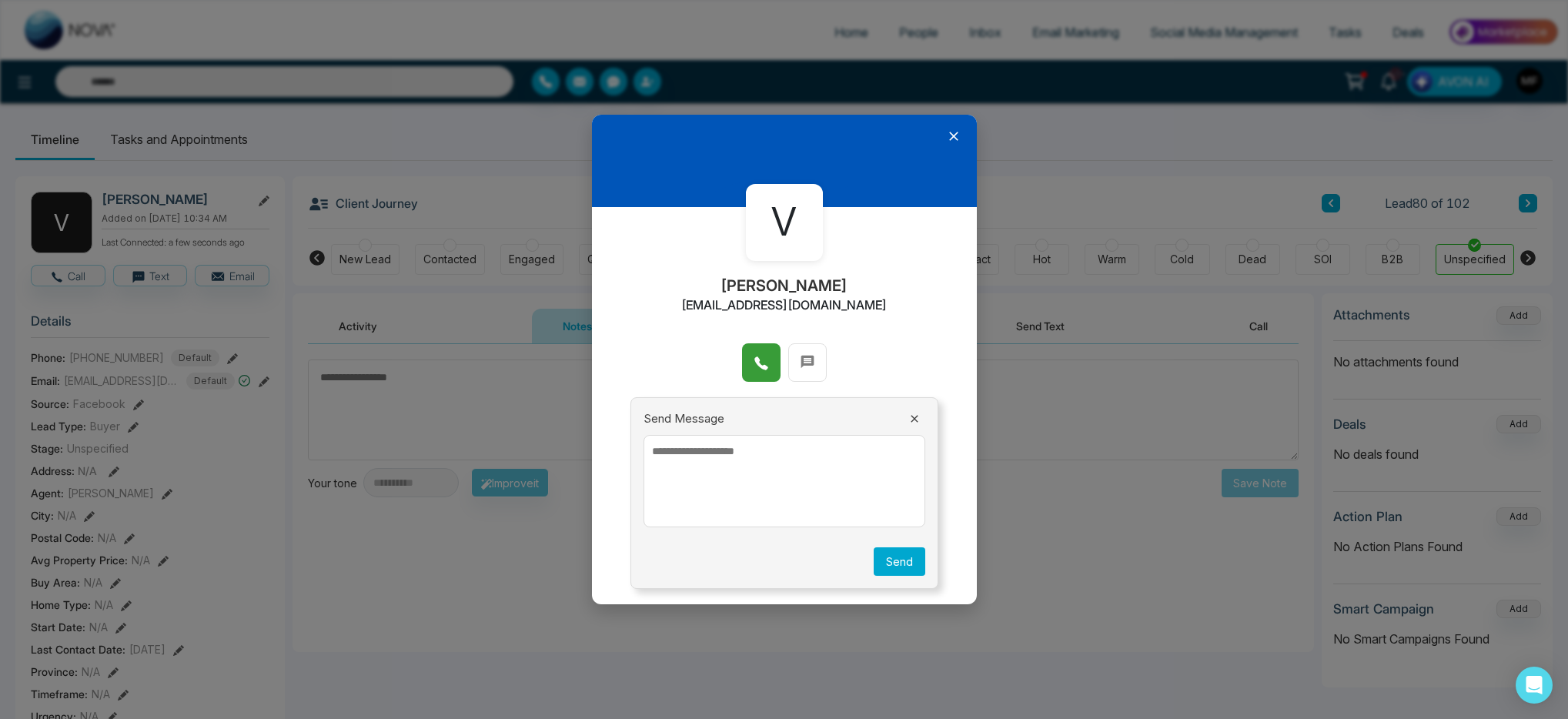
click at [892, 568] on button "Send" at bounding box center [900, 561] width 52 height 28
click at [953, 135] on icon at bounding box center [954, 136] width 9 height 9
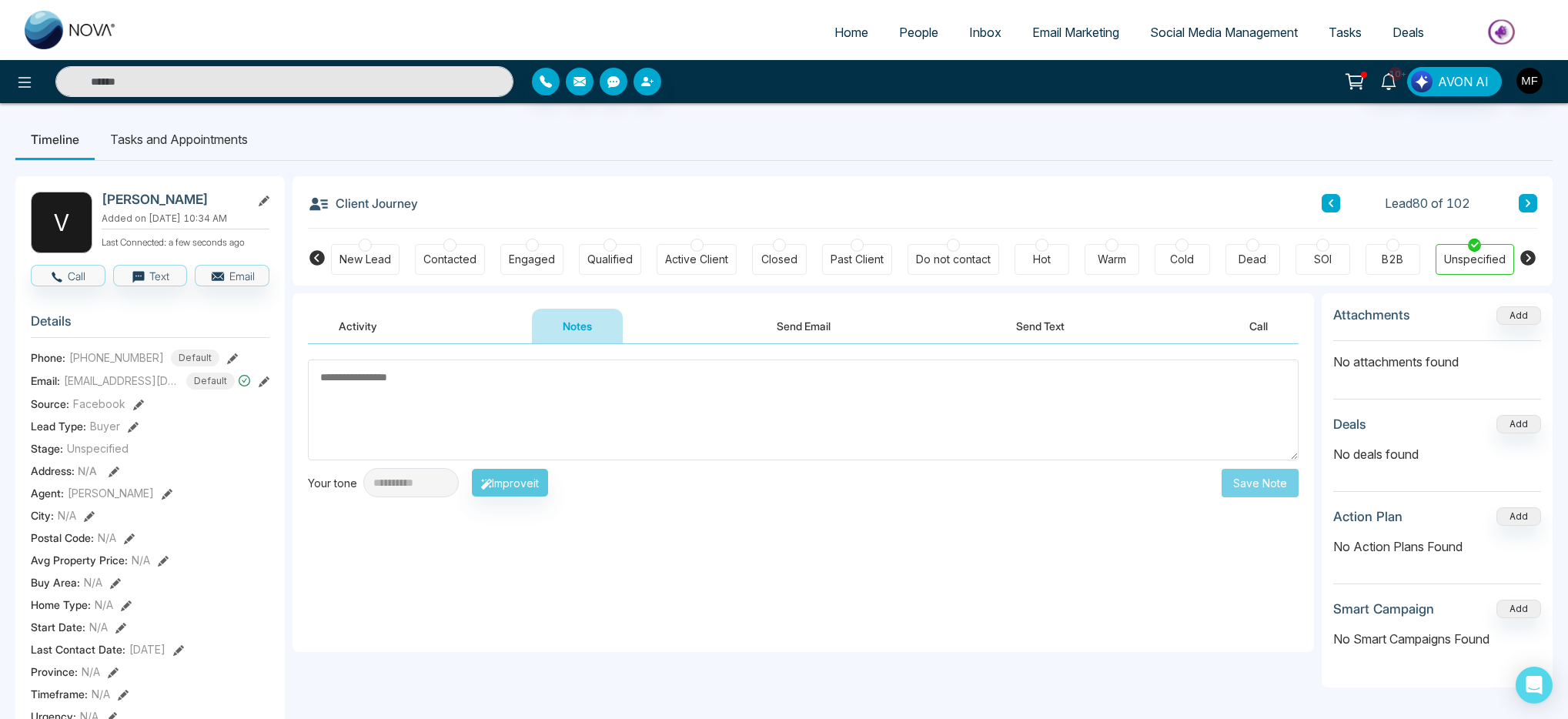
click at [453, 386] on textarea at bounding box center [803, 409] width 991 height 101
type textarea "*********"
click at [1253, 481] on button "Save Note" at bounding box center [1261, 482] width 77 height 28
click at [1019, 330] on button "Send Text" at bounding box center [1041, 326] width 110 height 34
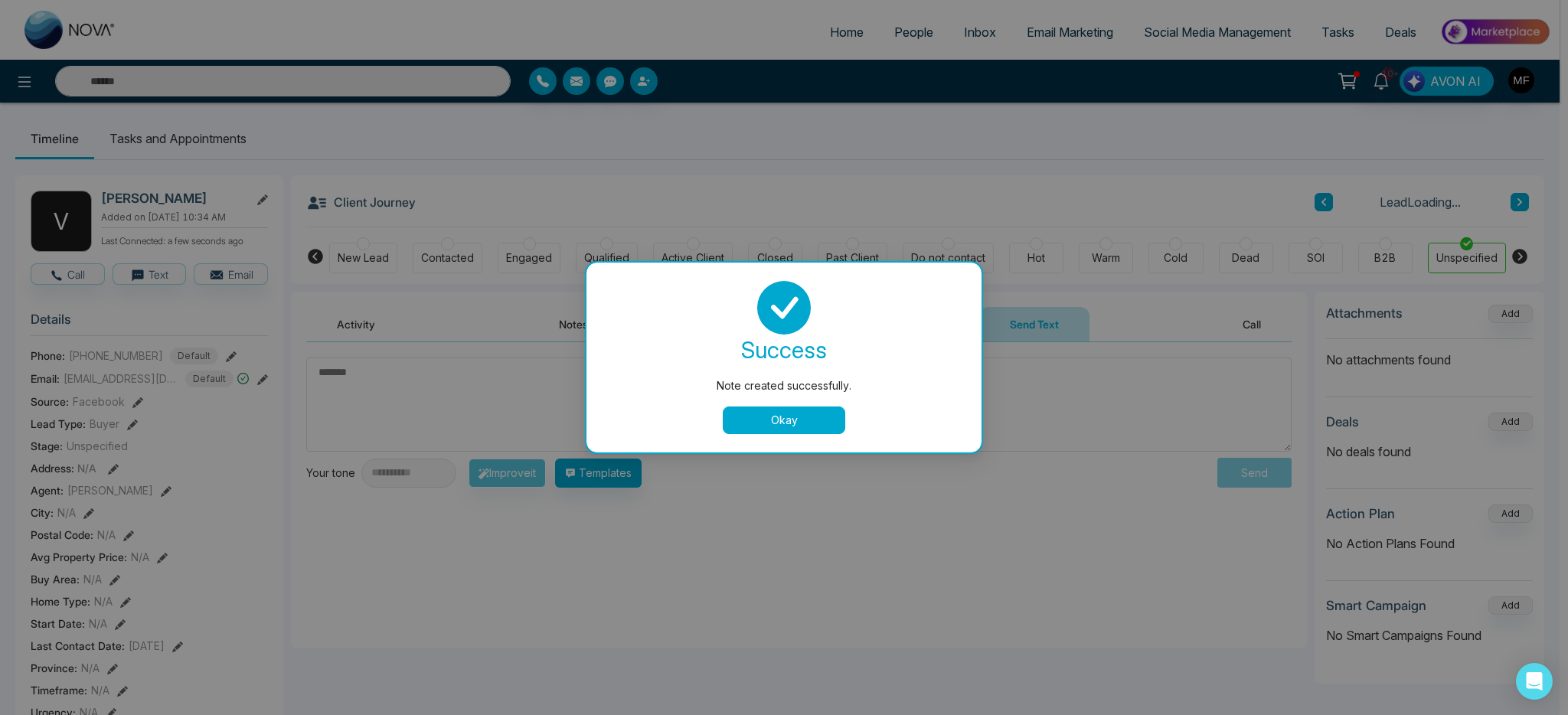
click at [758, 420] on button "Okay" at bounding box center [784, 420] width 122 height 27
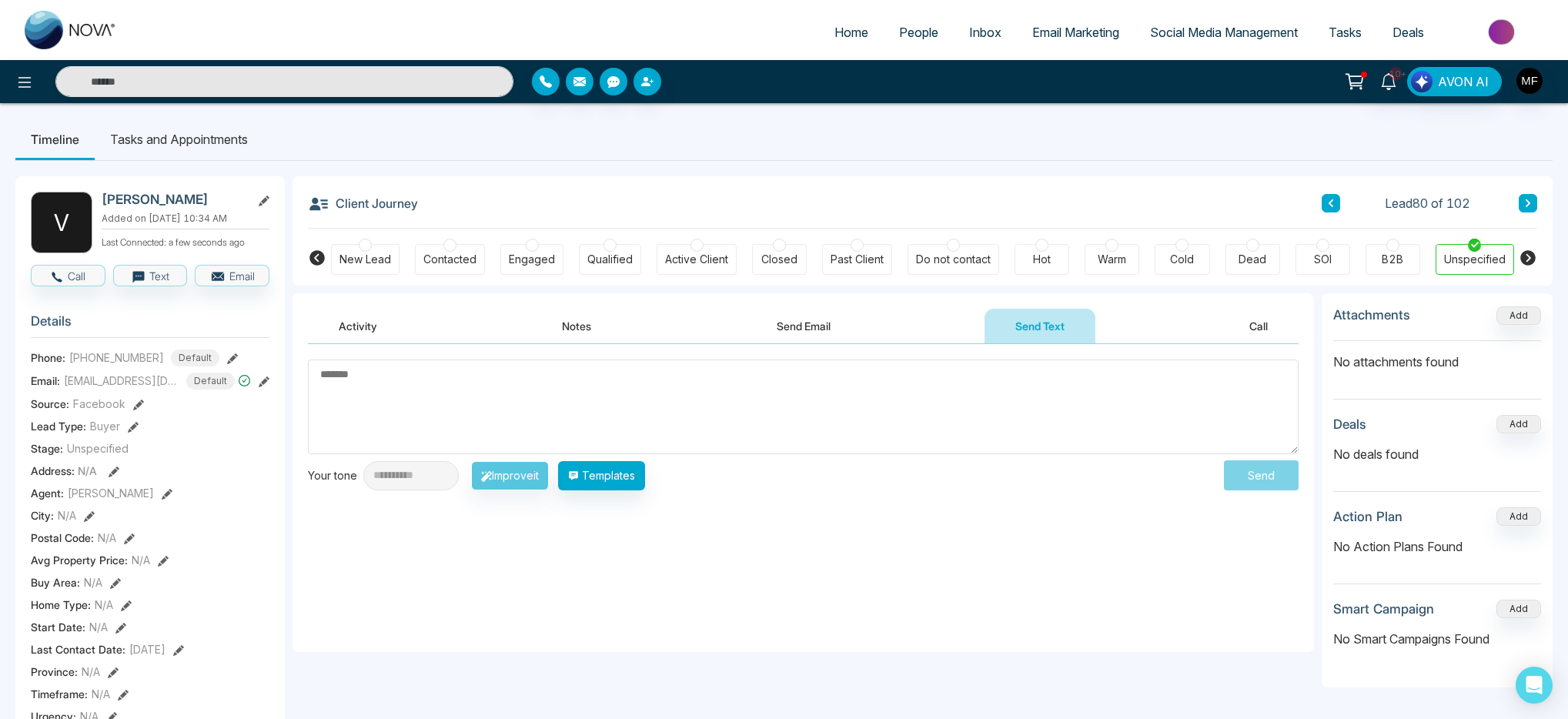
click at [446, 391] on textarea at bounding box center [803, 407] width 991 height 95
click at [618, 482] on button "Templates" at bounding box center [601, 476] width 87 height 29
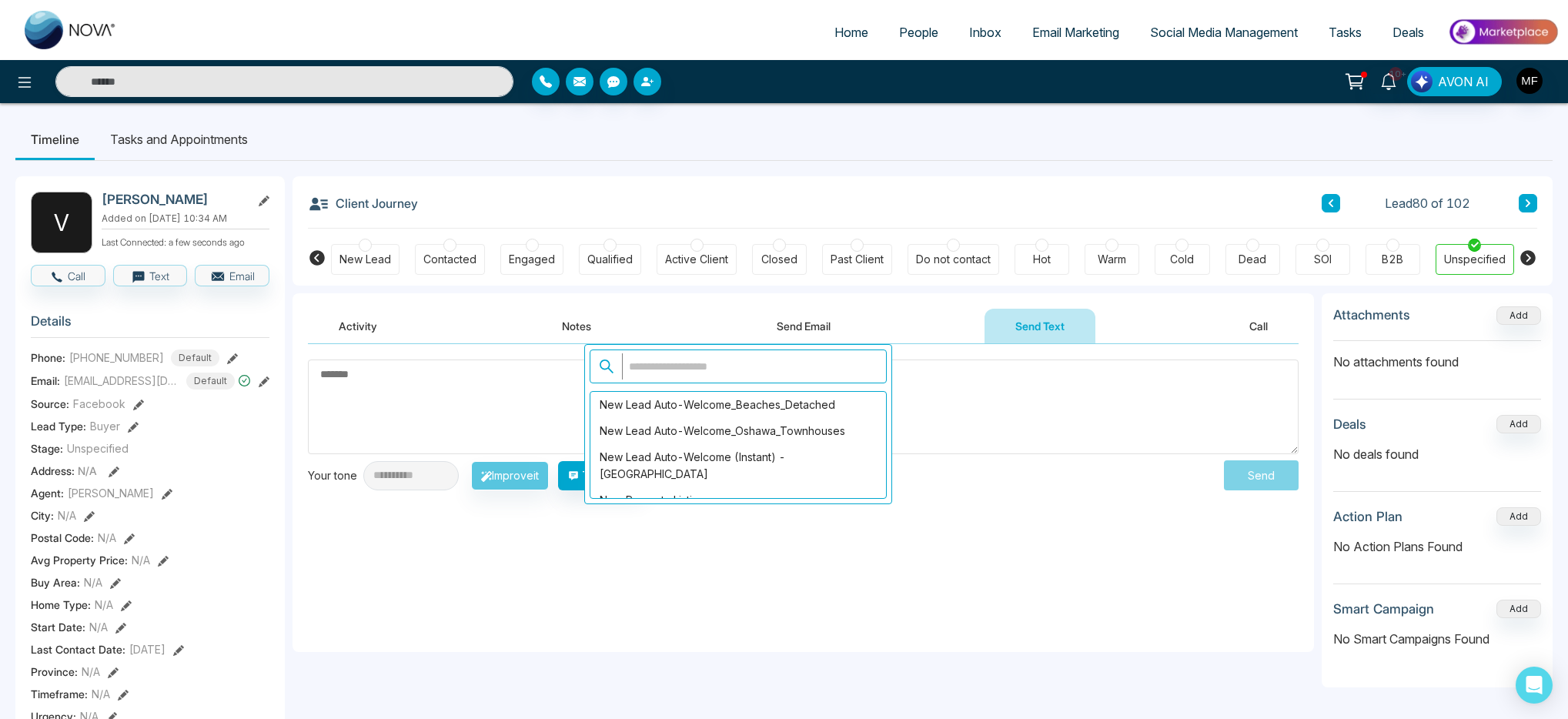
click at [496, 393] on textarea at bounding box center [803, 407] width 991 height 95
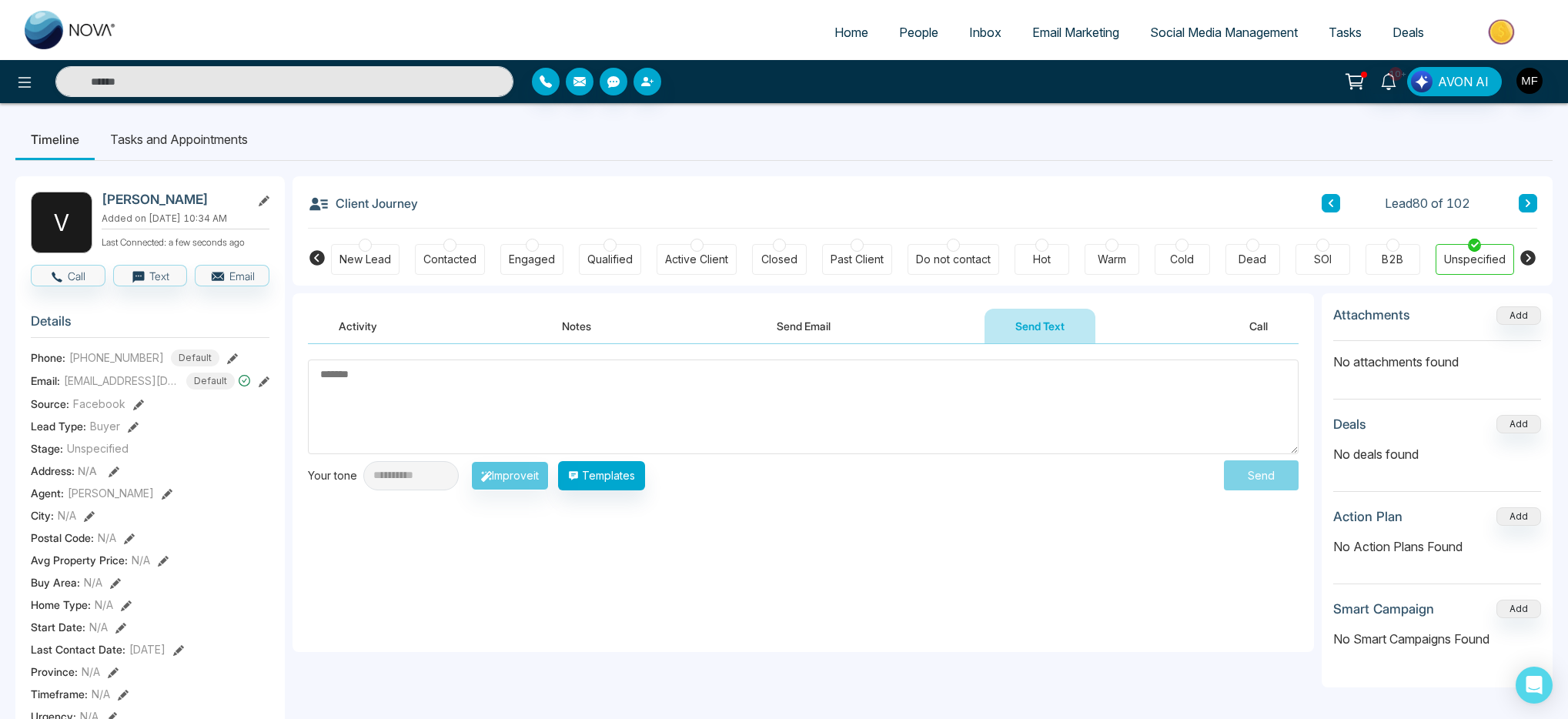
click at [462, 368] on textarea at bounding box center [803, 407] width 991 height 95
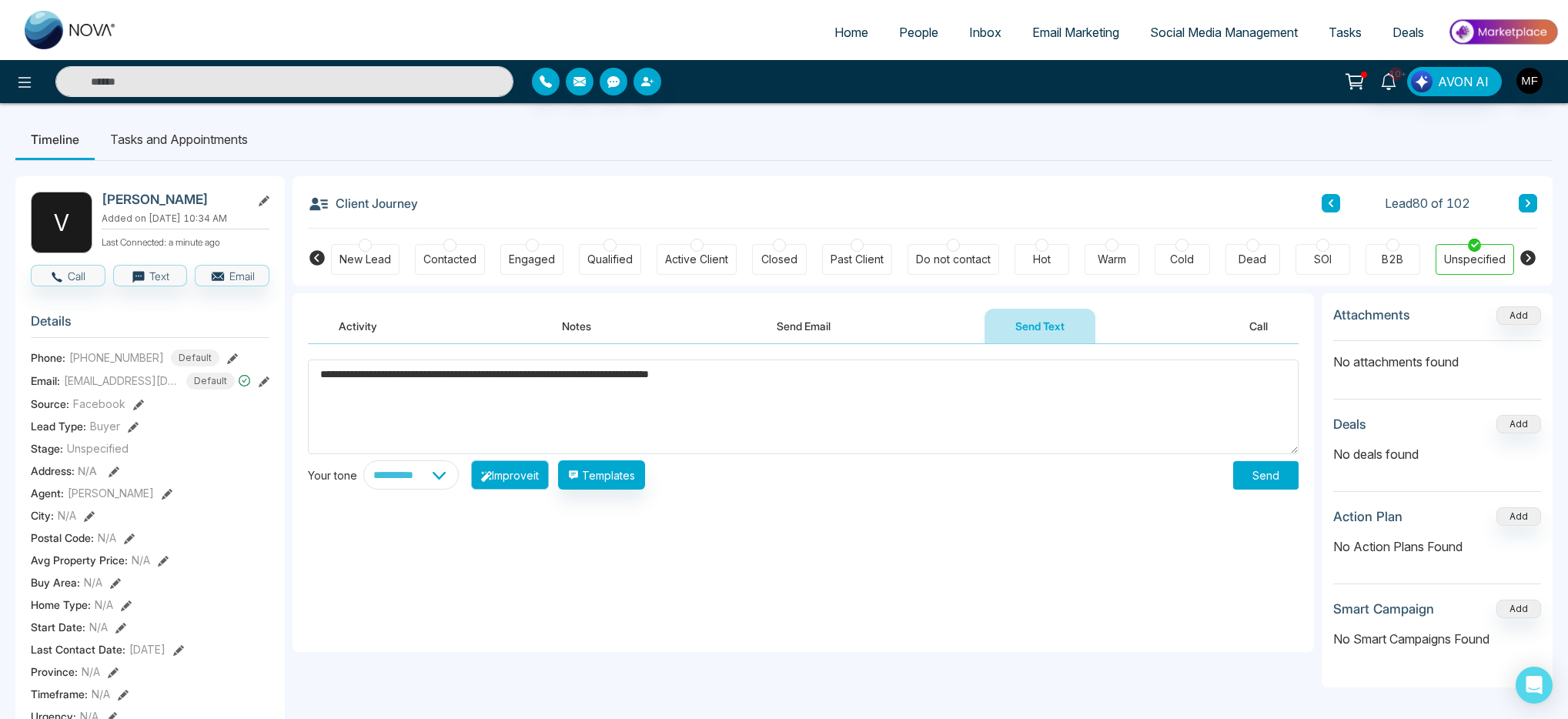
click at [523, 481] on button "Improve it" at bounding box center [510, 475] width 77 height 29
type textarea "**********"
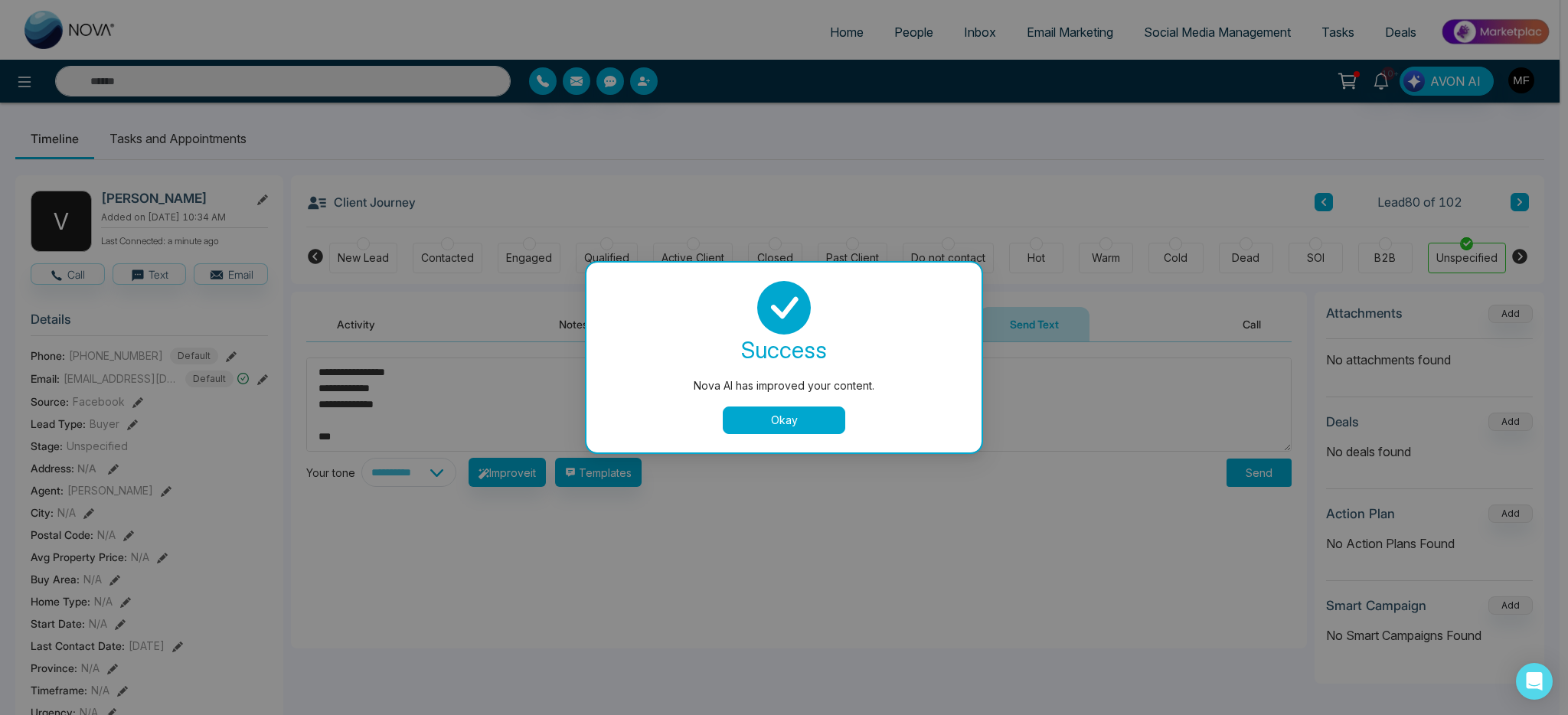
click at [750, 424] on button "Okay" at bounding box center [784, 420] width 122 height 27
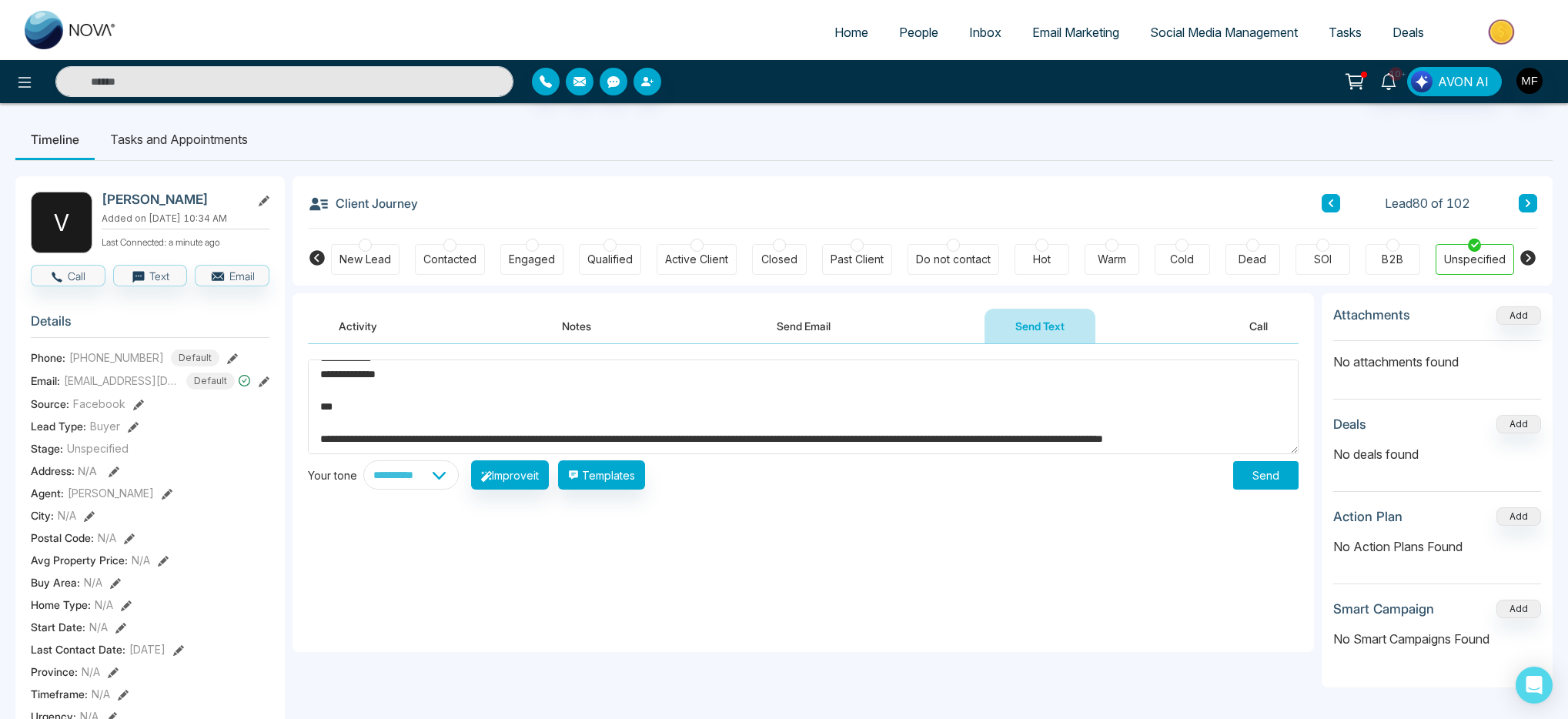
scroll to position [48, 0]
click at [422, 476] on select "**********" at bounding box center [411, 475] width 95 height 29
select select "********"
click at [364, 460] on select "**********" at bounding box center [411, 475] width 95 height 29
click at [521, 477] on button "Improve it" at bounding box center [510, 475] width 77 height 29
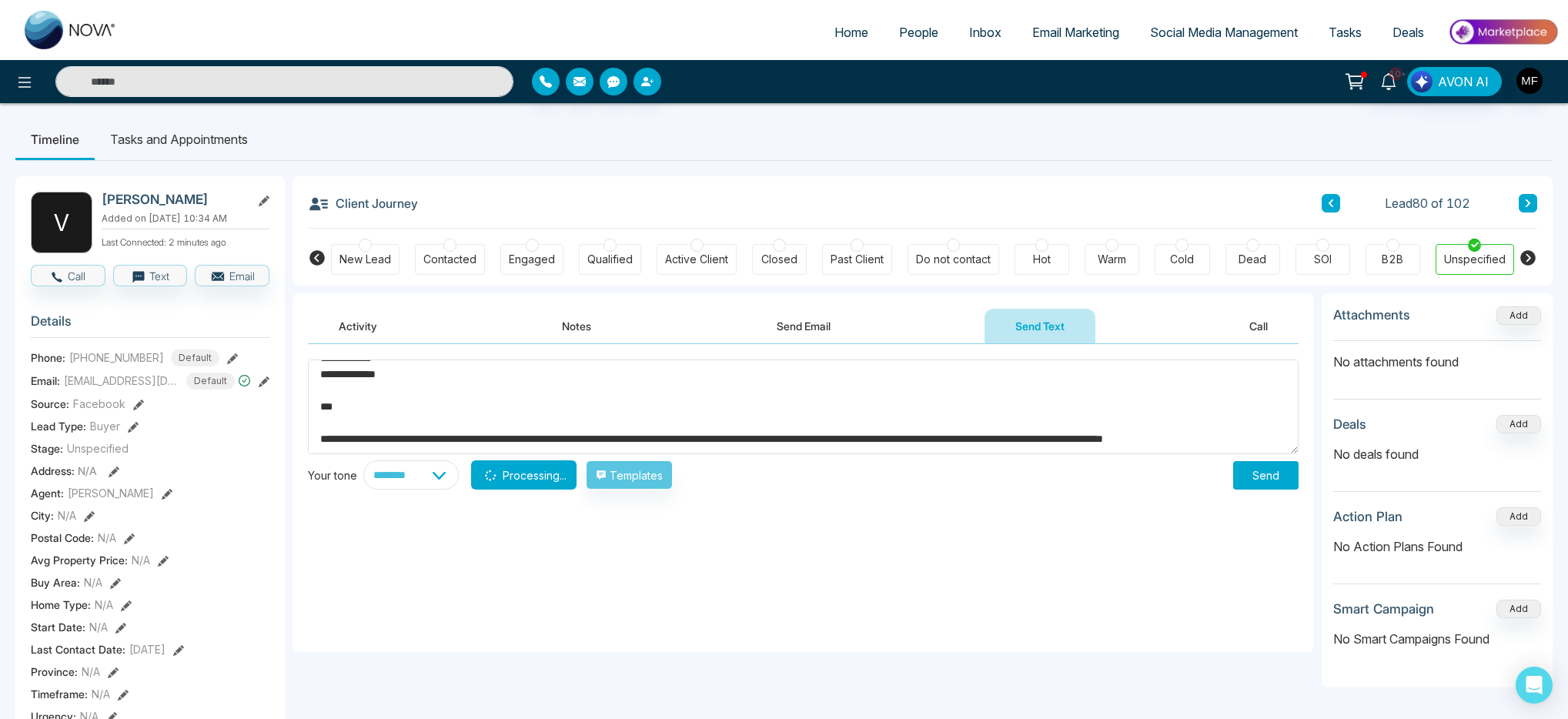
type textarea "**********"
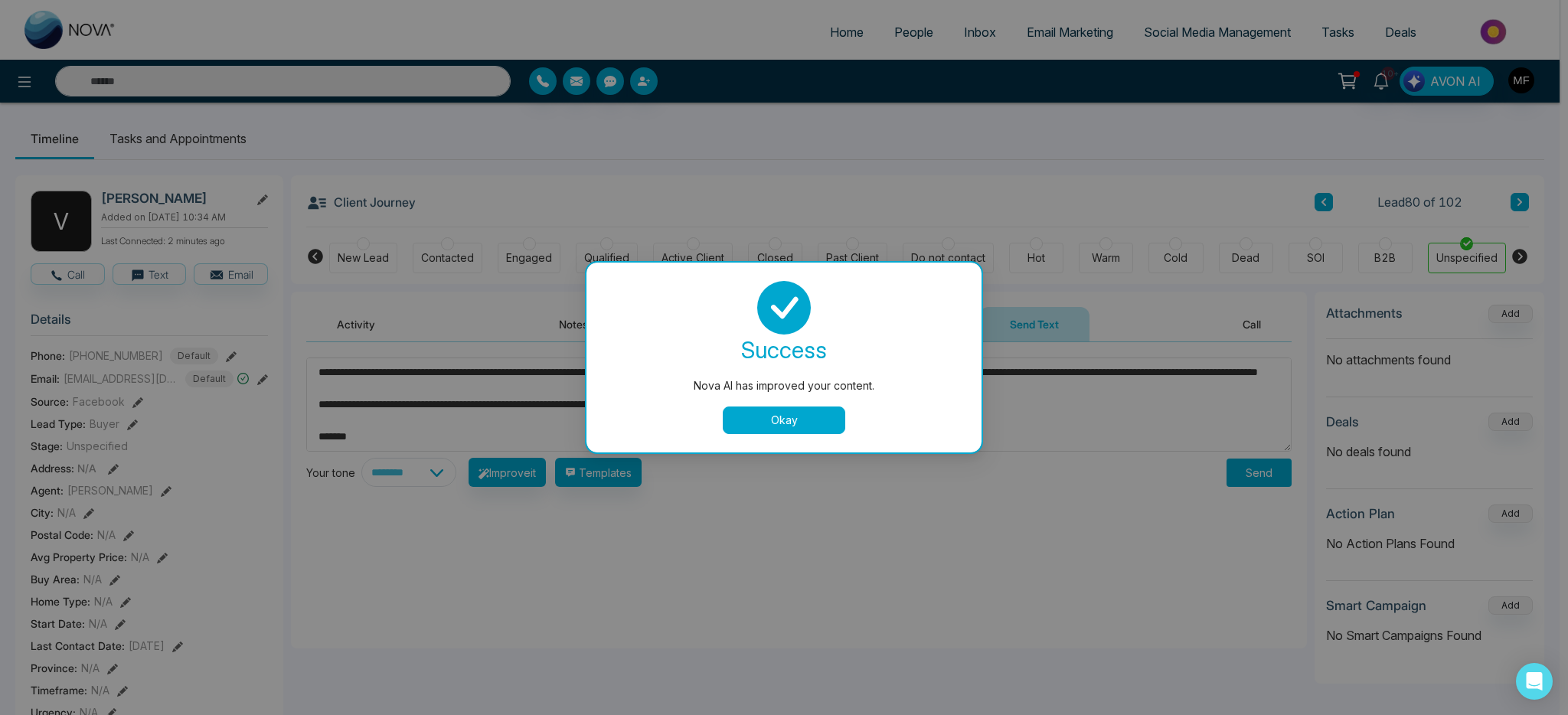
click at [749, 429] on button "Okay" at bounding box center [784, 420] width 122 height 27
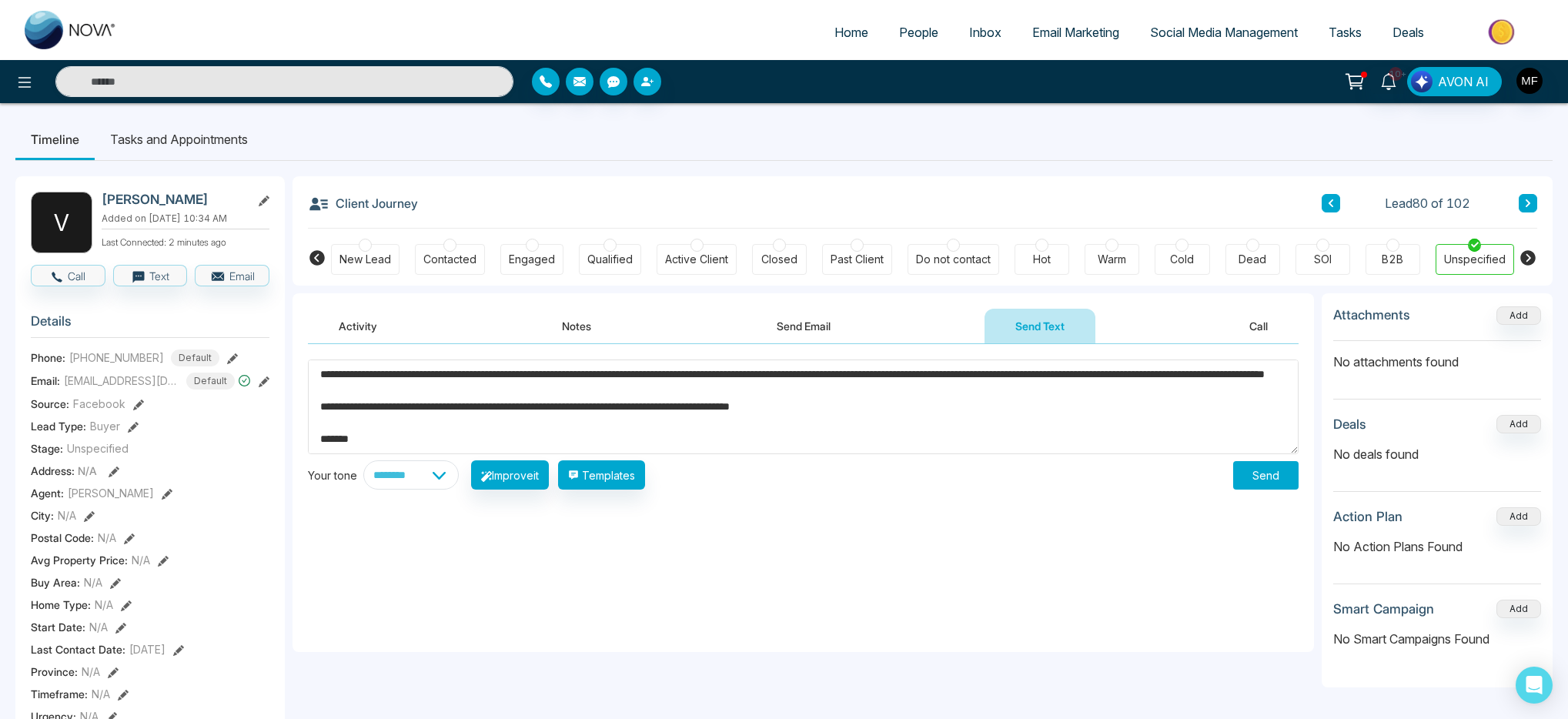
scroll to position [0, 0]
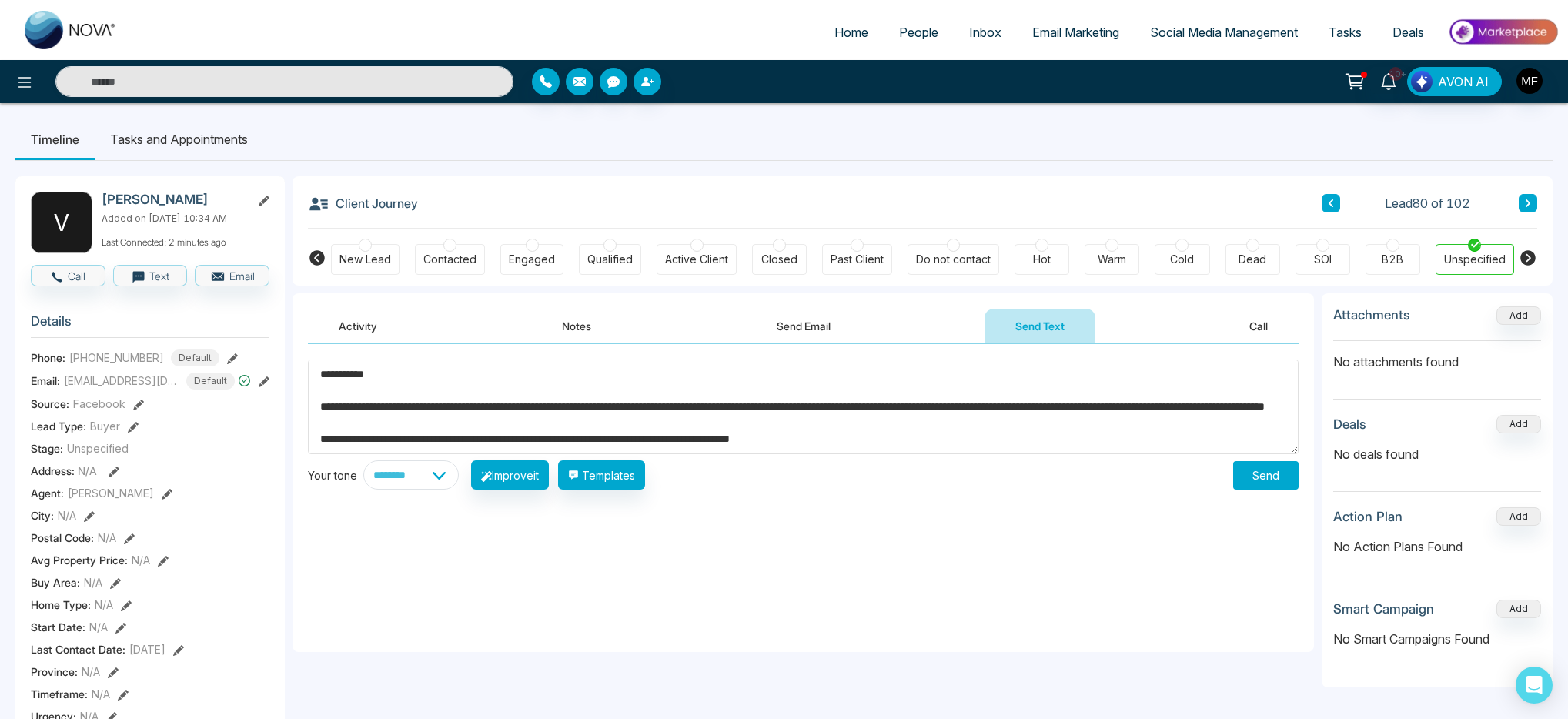
drag, startPoint x: 372, startPoint y: 449, endPoint x: 309, endPoint y: 336, distance: 129.4
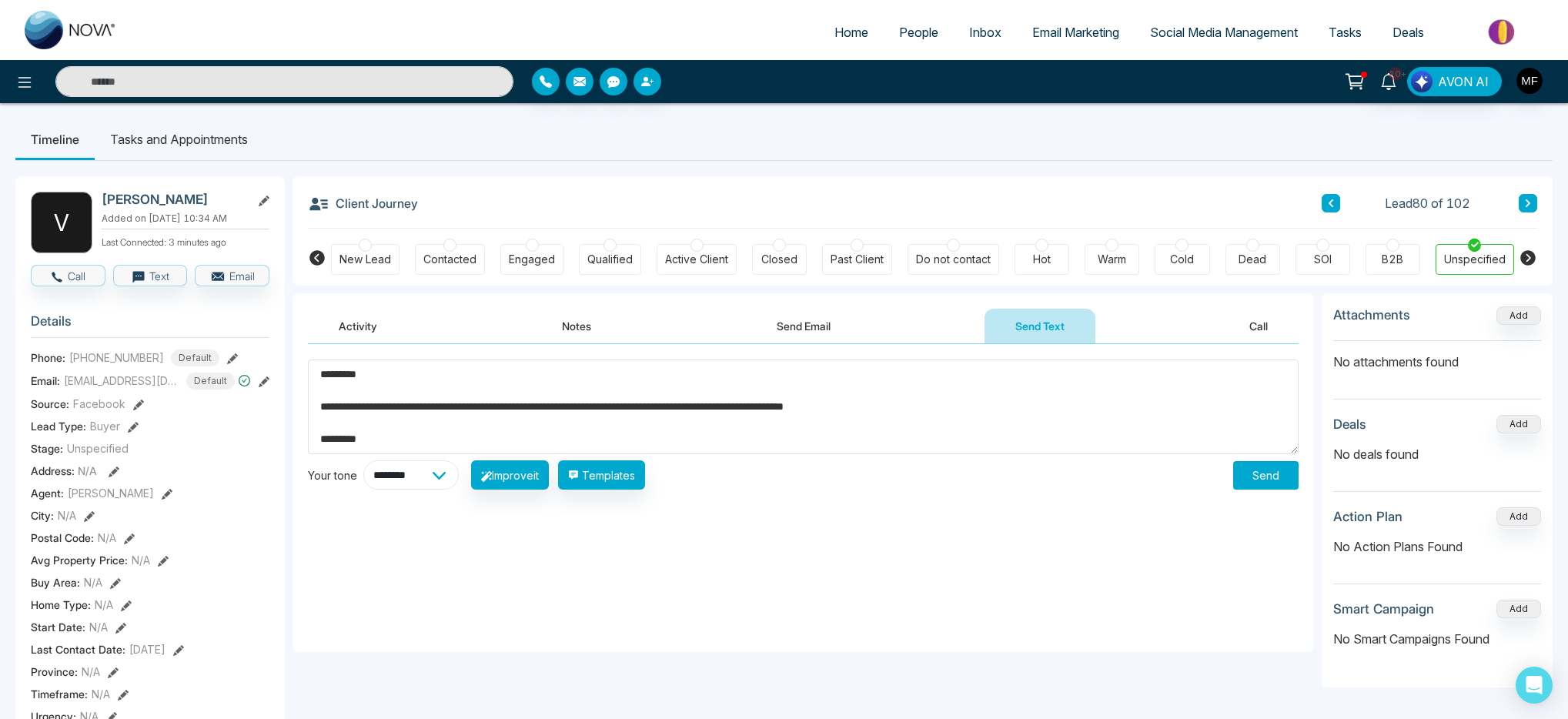
click at [409, 475] on select "**********" at bounding box center [411, 475] width 95 height 29
click at [526, 475] on button "Improve it" at bounding box center [510, 475] width 77 height 29
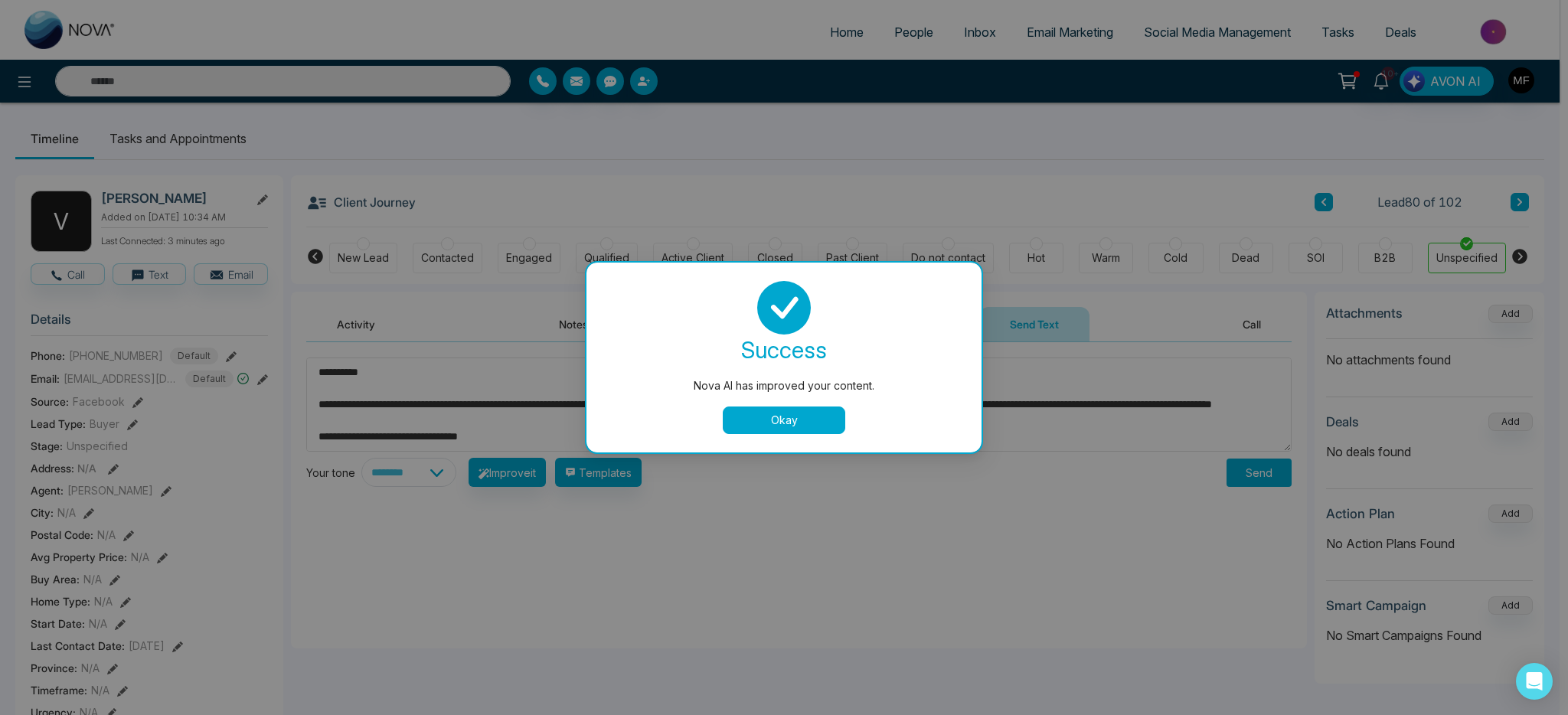
click at [731, 426] on button "Okay" at bounding box center [784, 420] width 122 height 27
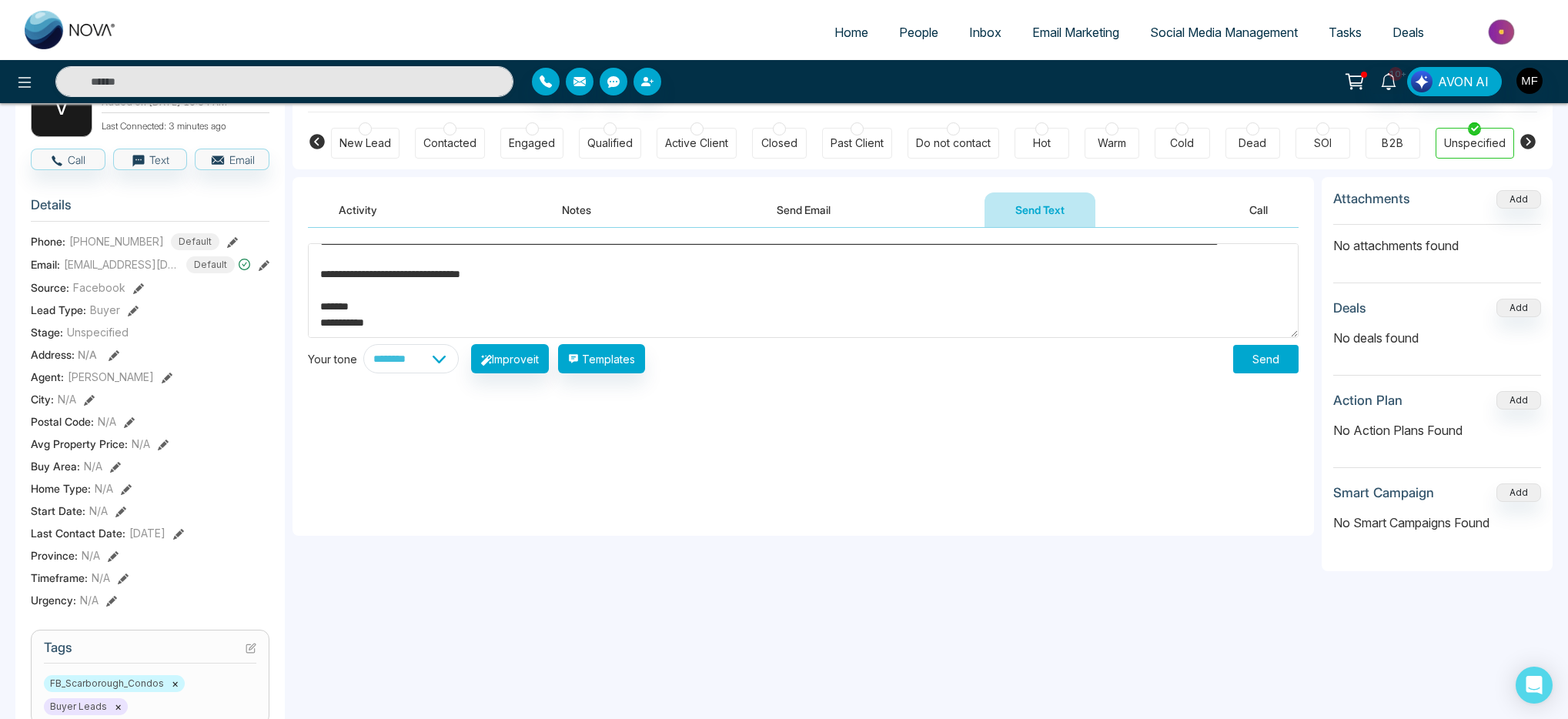
scroll to position [121, 0]
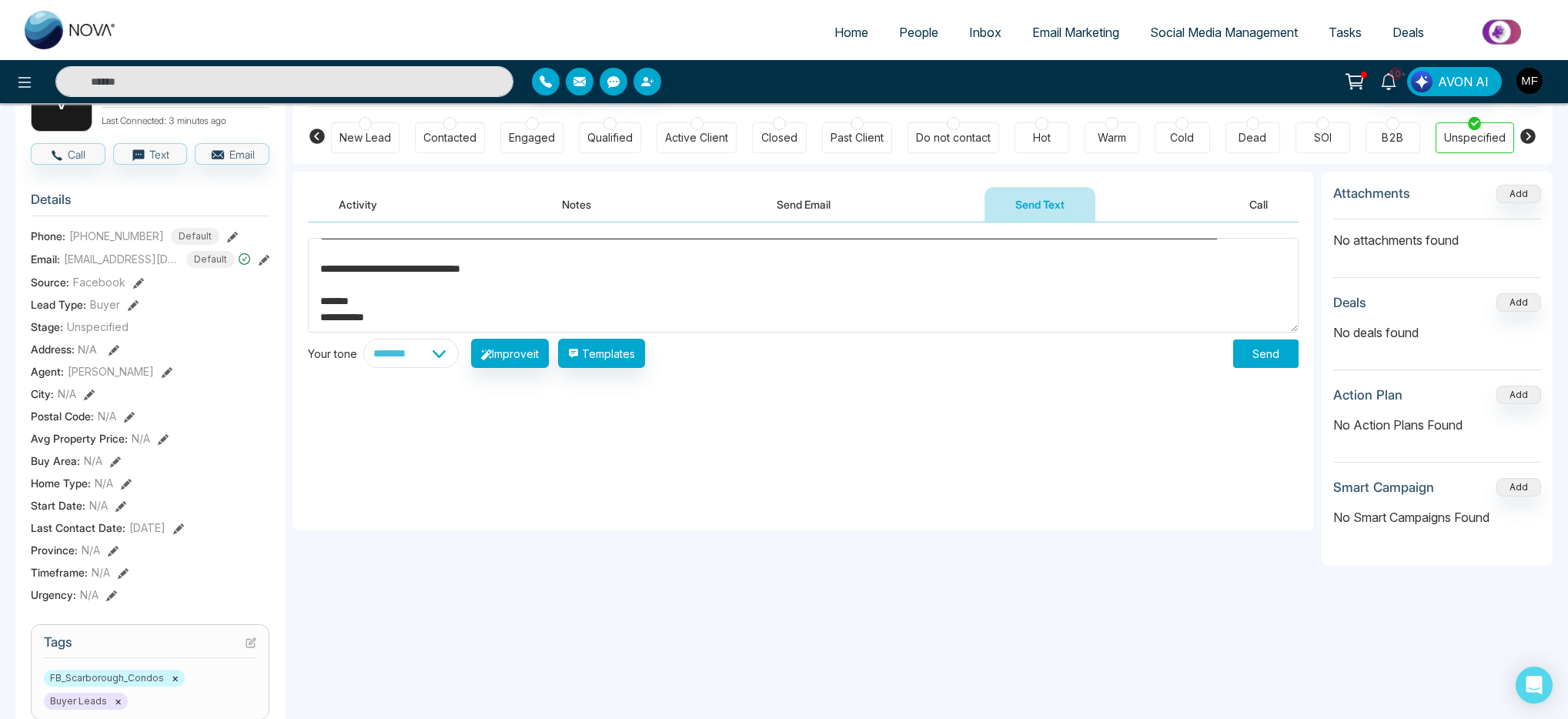
click at [378, 318] on textarea "**********" at bounding box center [803, 286] width 991 height 95
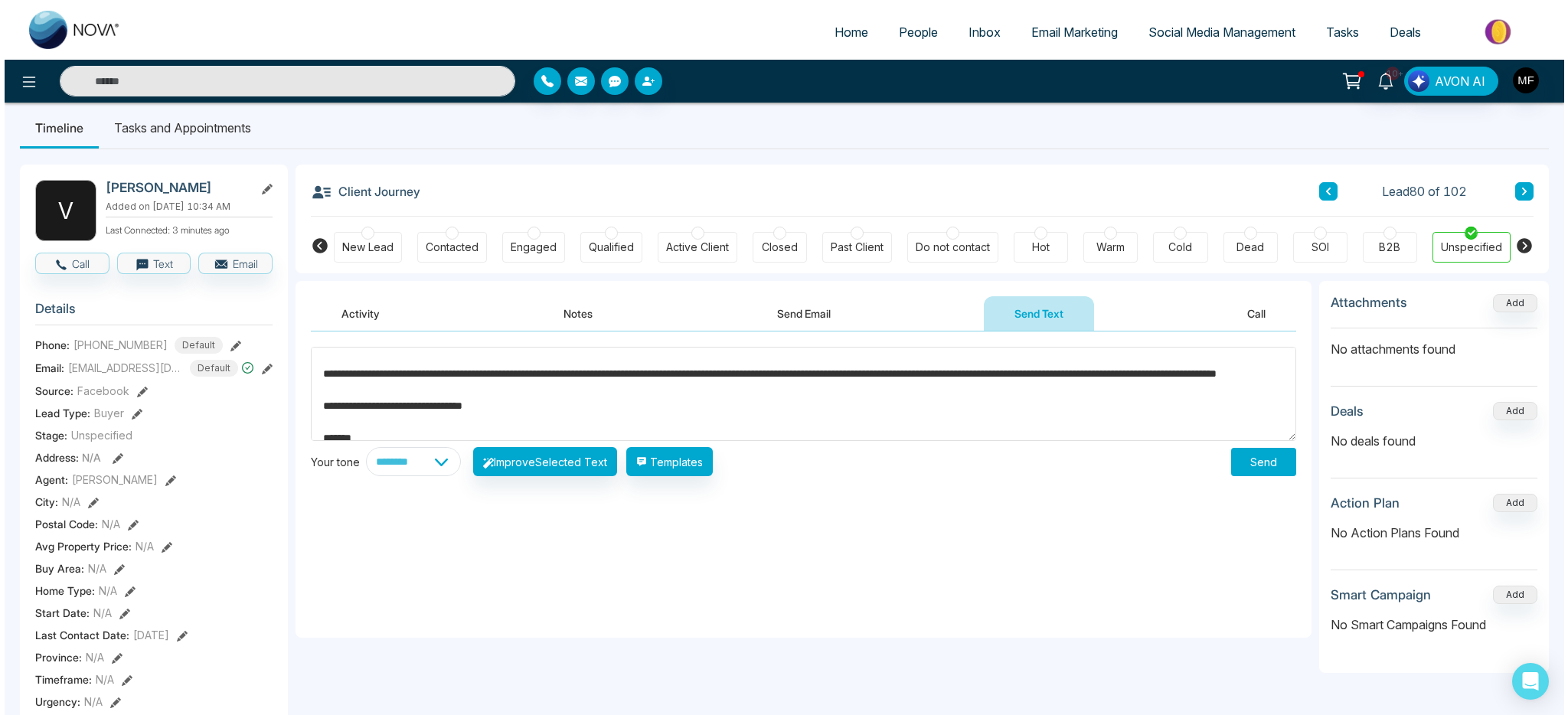
scroll to position [0, 0]
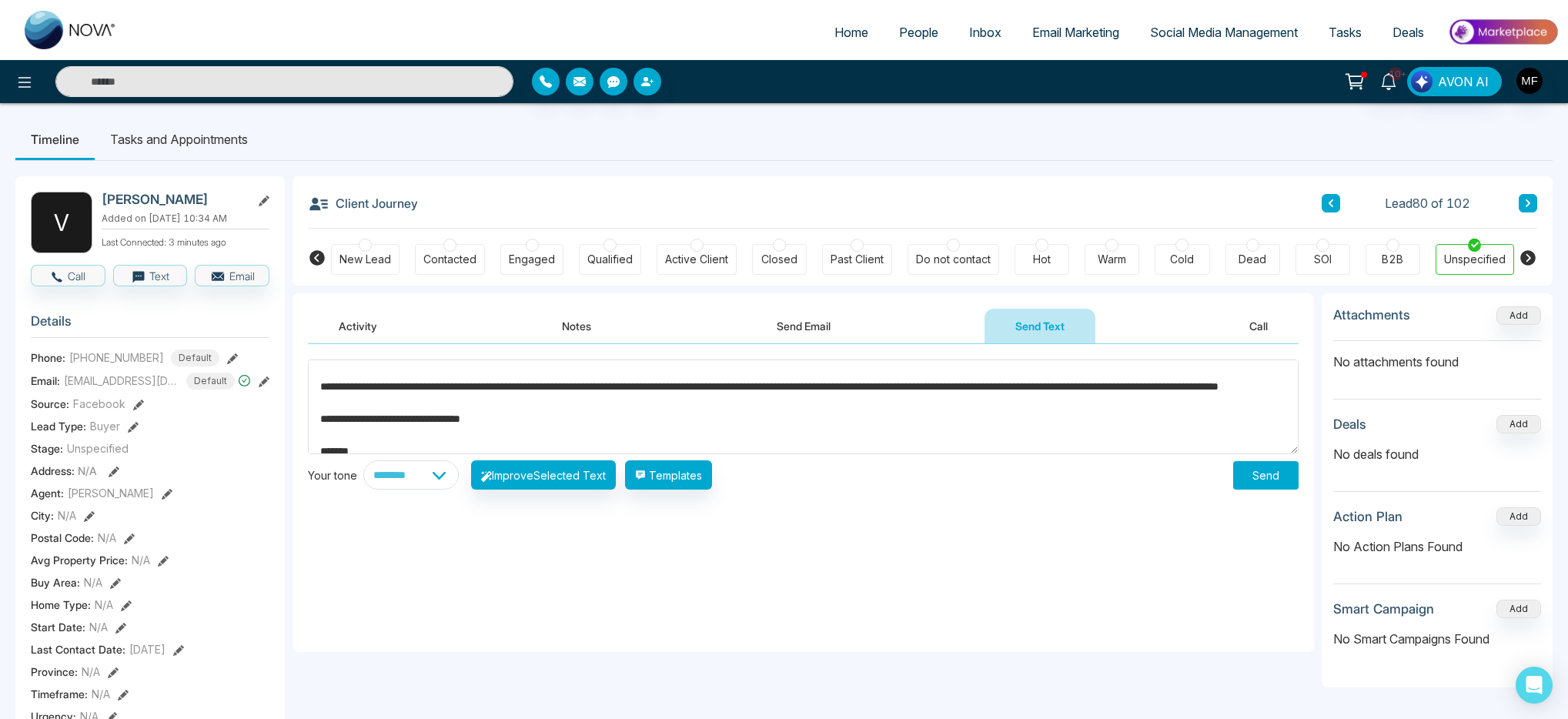
type textarea "**********"
click at [1251, 470] on button "Send" at bounding box center [1266, 475] width 65 height 28
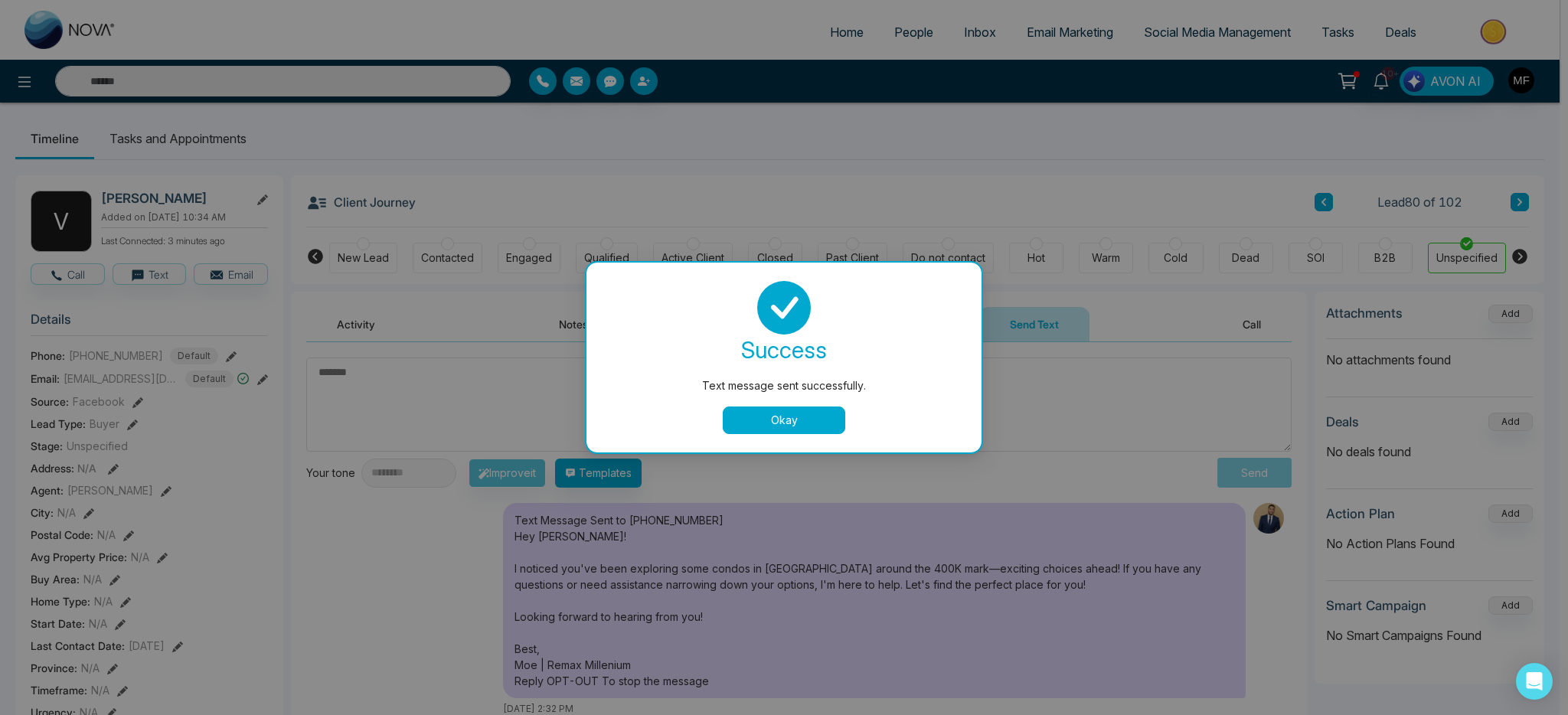
click at [818, 420] on button "Okay" at bounding box center [784, 420] width 122 height 27
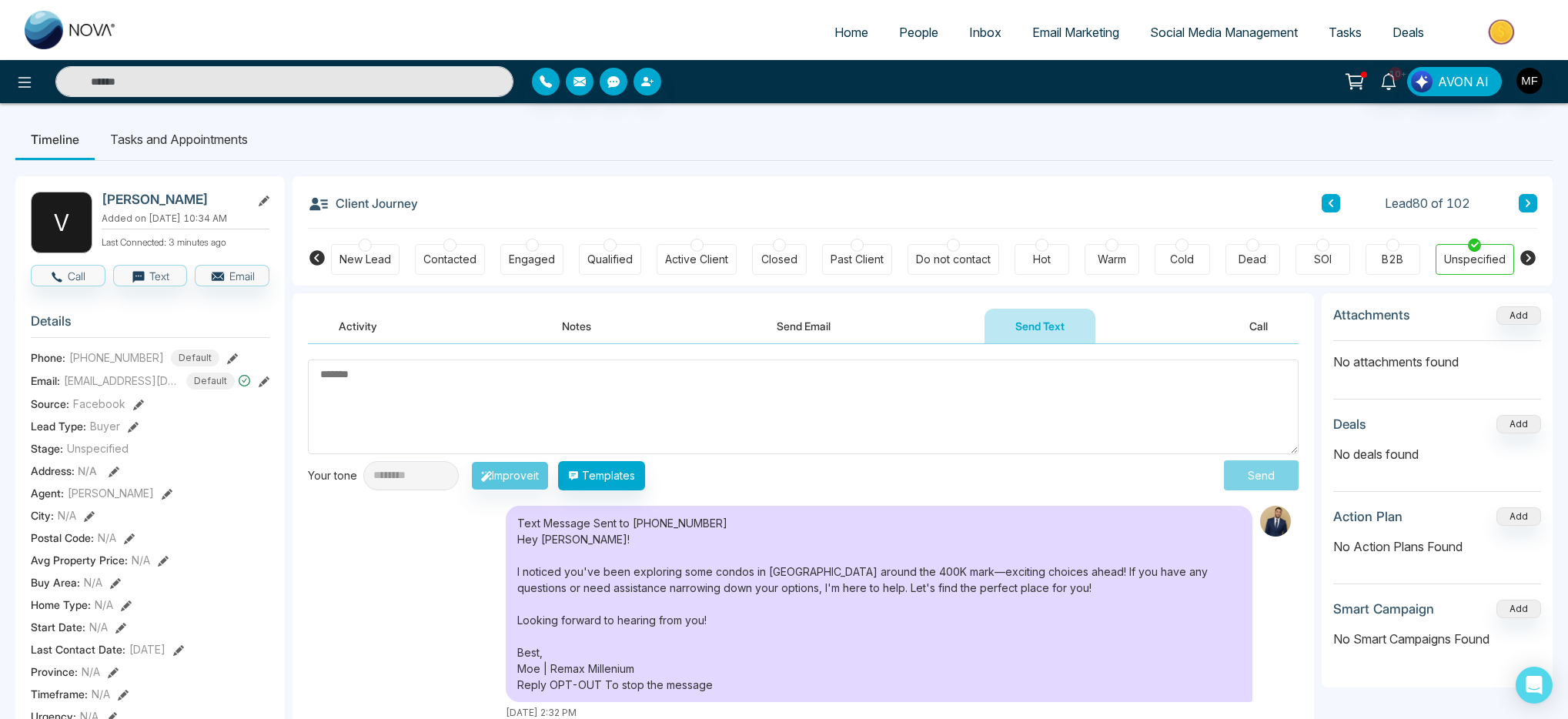
click at [188, 148] on li "Tasks and Appointments" at bounding box center [179, 139] width 169 height 41
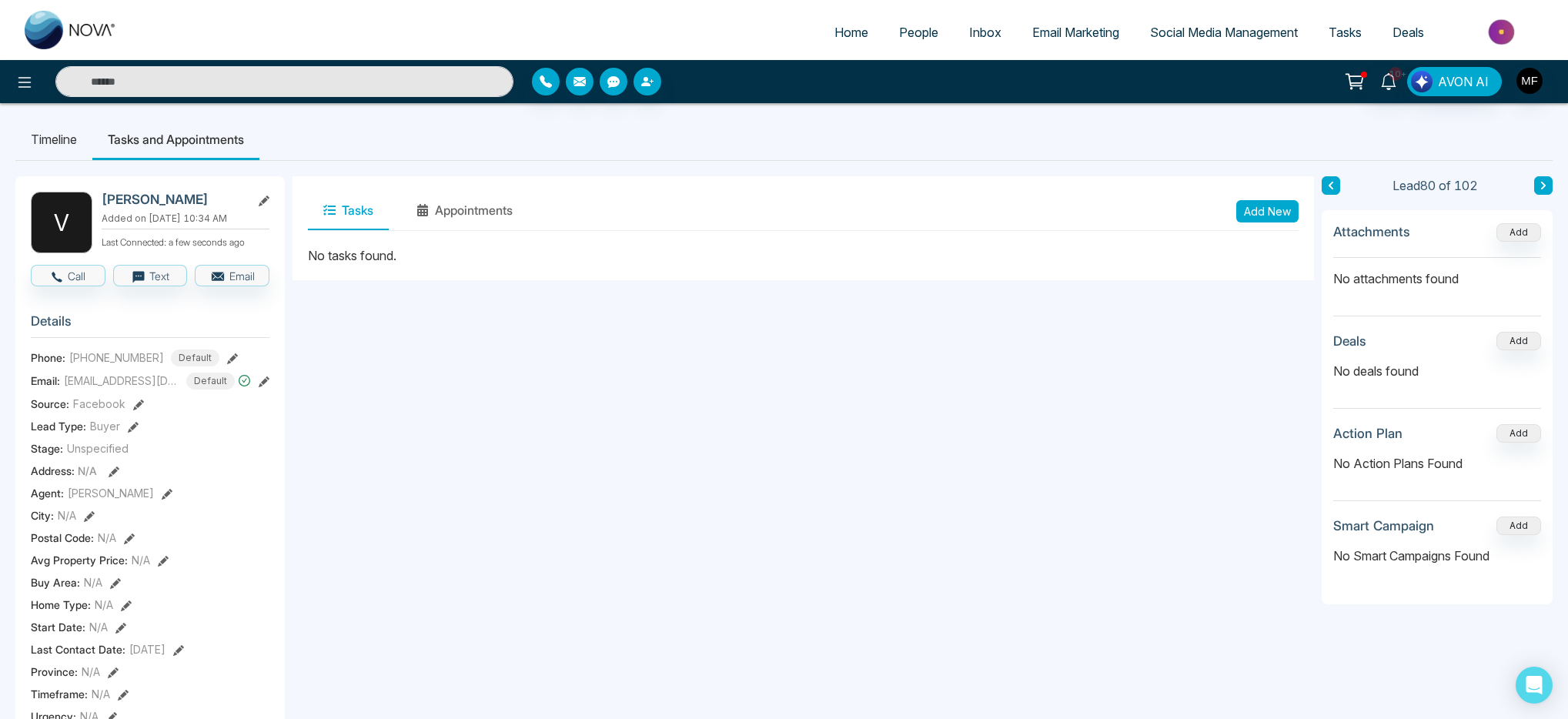
click at [1259, 208] on button "Add New" at bounding box center [1268, 212] width 63 height 22
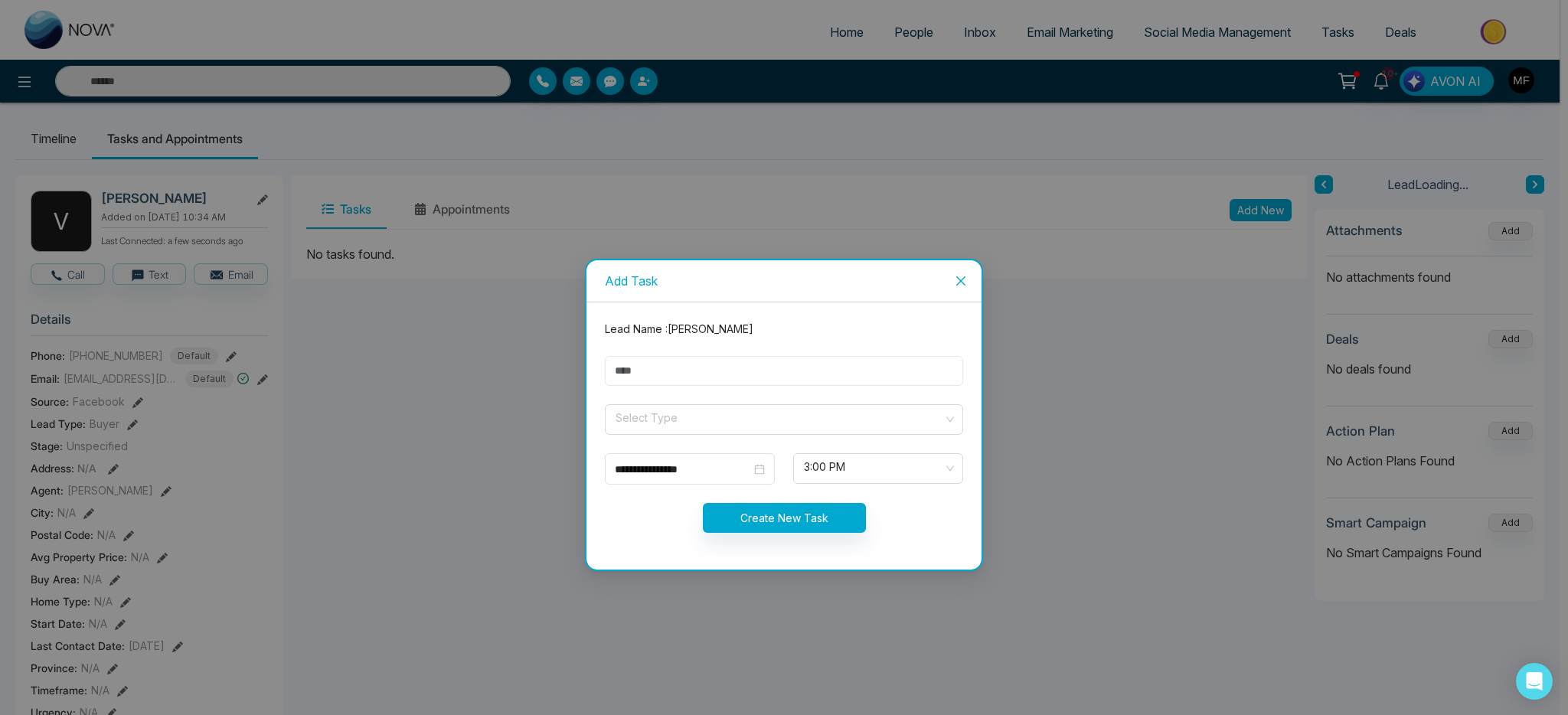
click at [815, 374] on input "text" at bounding box center [784, 370] width 358 height 30
type input "**********"
click at [709, 413] on input "search" at bounding box center [778, 417] width 329 height 23
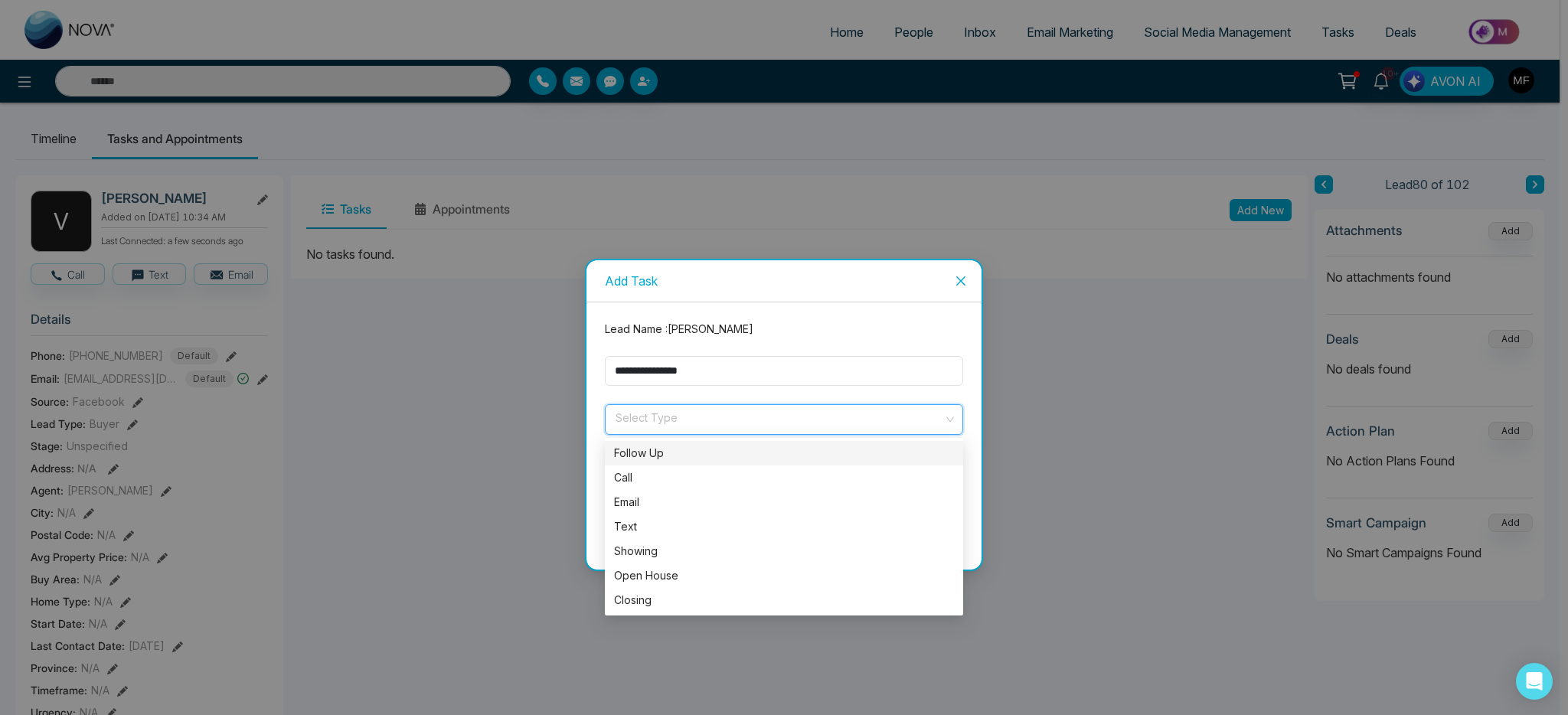
click at [717, 400] on form "**********" at bounding box center [784, 435] width 376 height 230
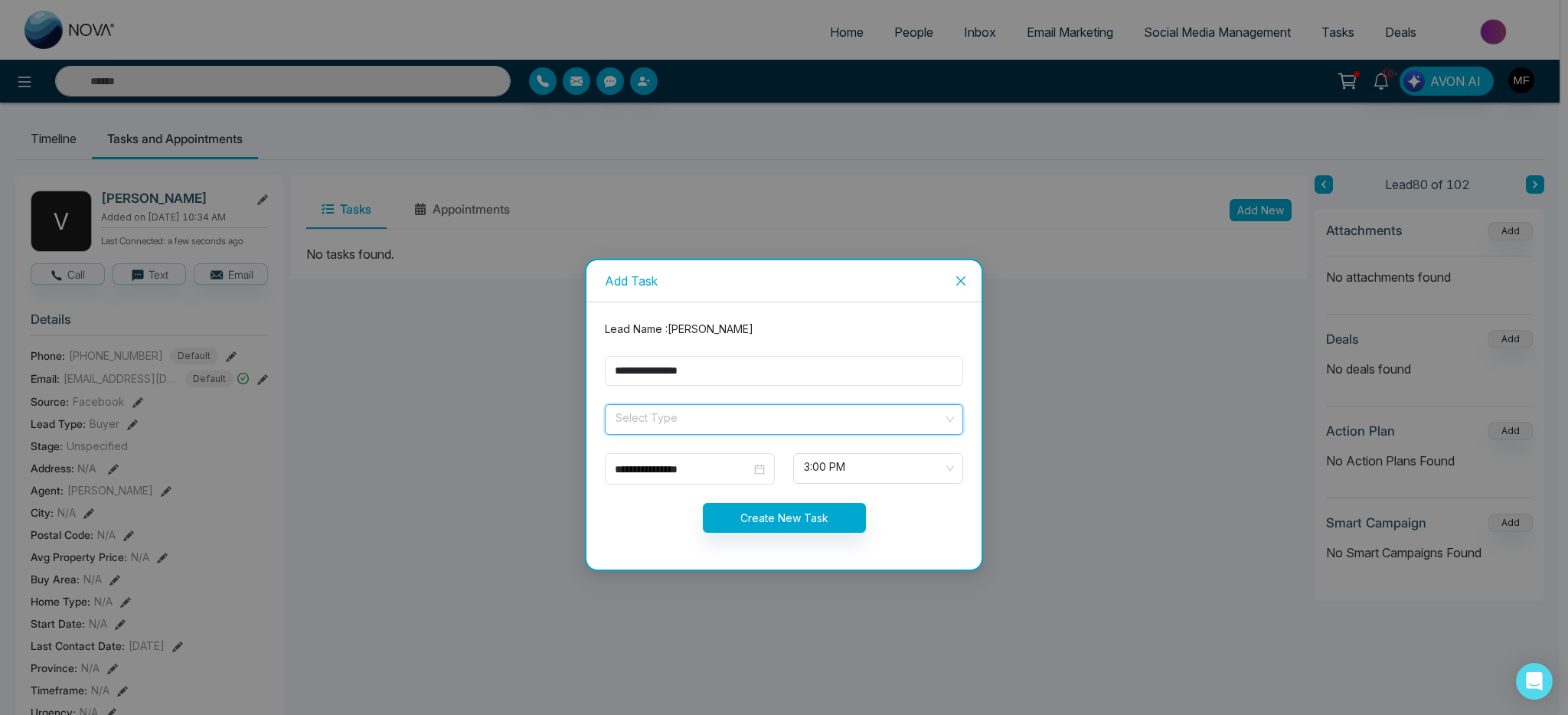
click at [689, 405] on input "search" at bounding box center [778, 417] width 329 height 23
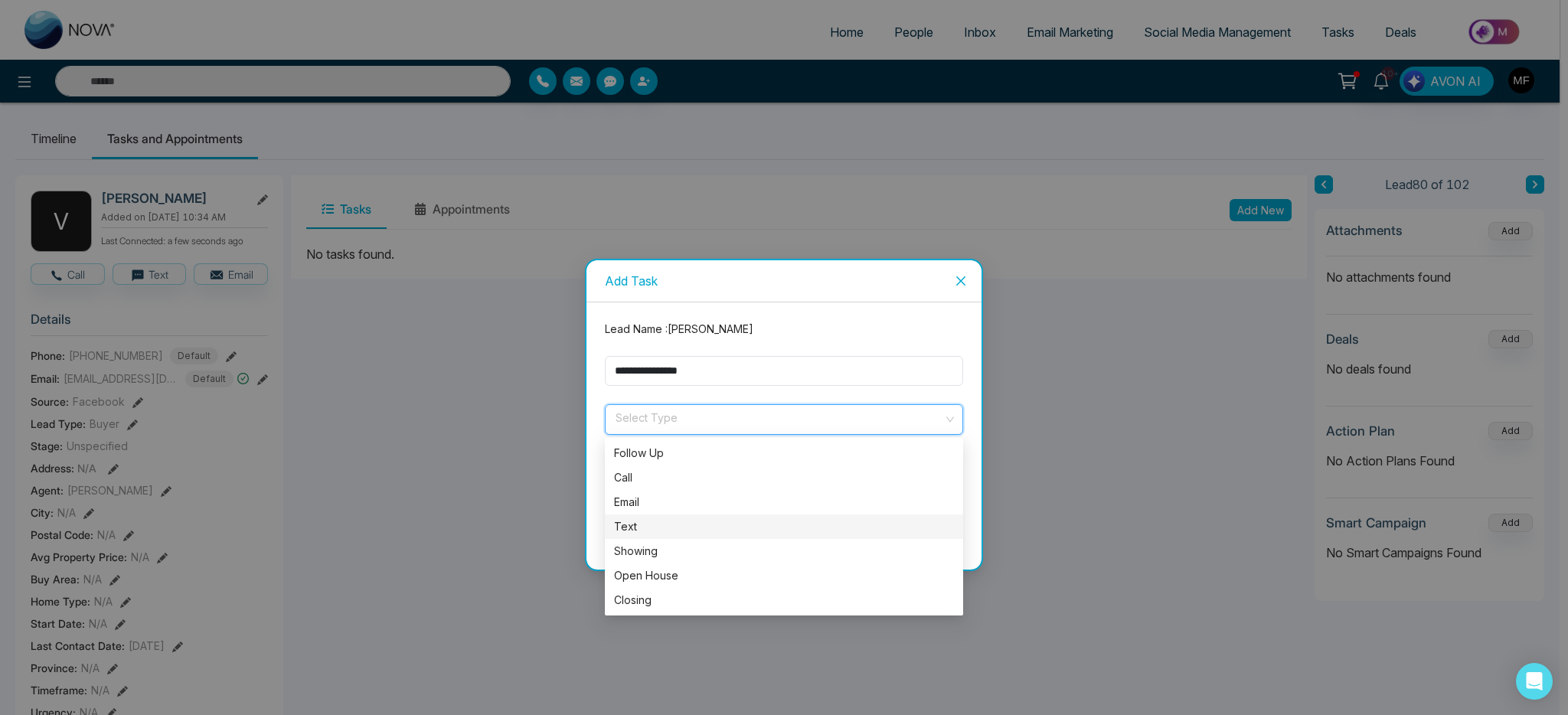
click at [657, 523] on div "Text" at bounding box center [784, 527] width 340 height 17
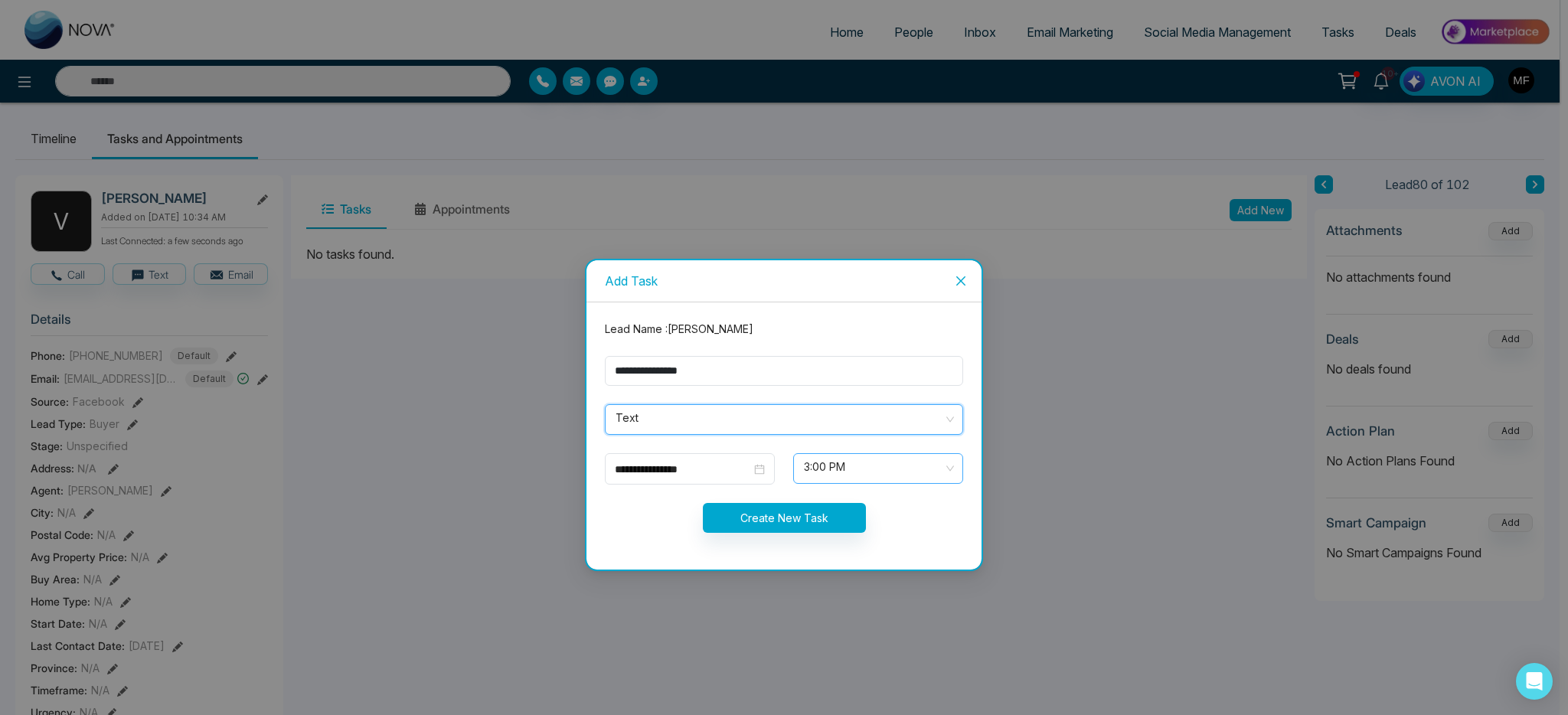
click at [864, 478] on span "3:00 PM" at bounding box center [879, 469] width 149 height 26
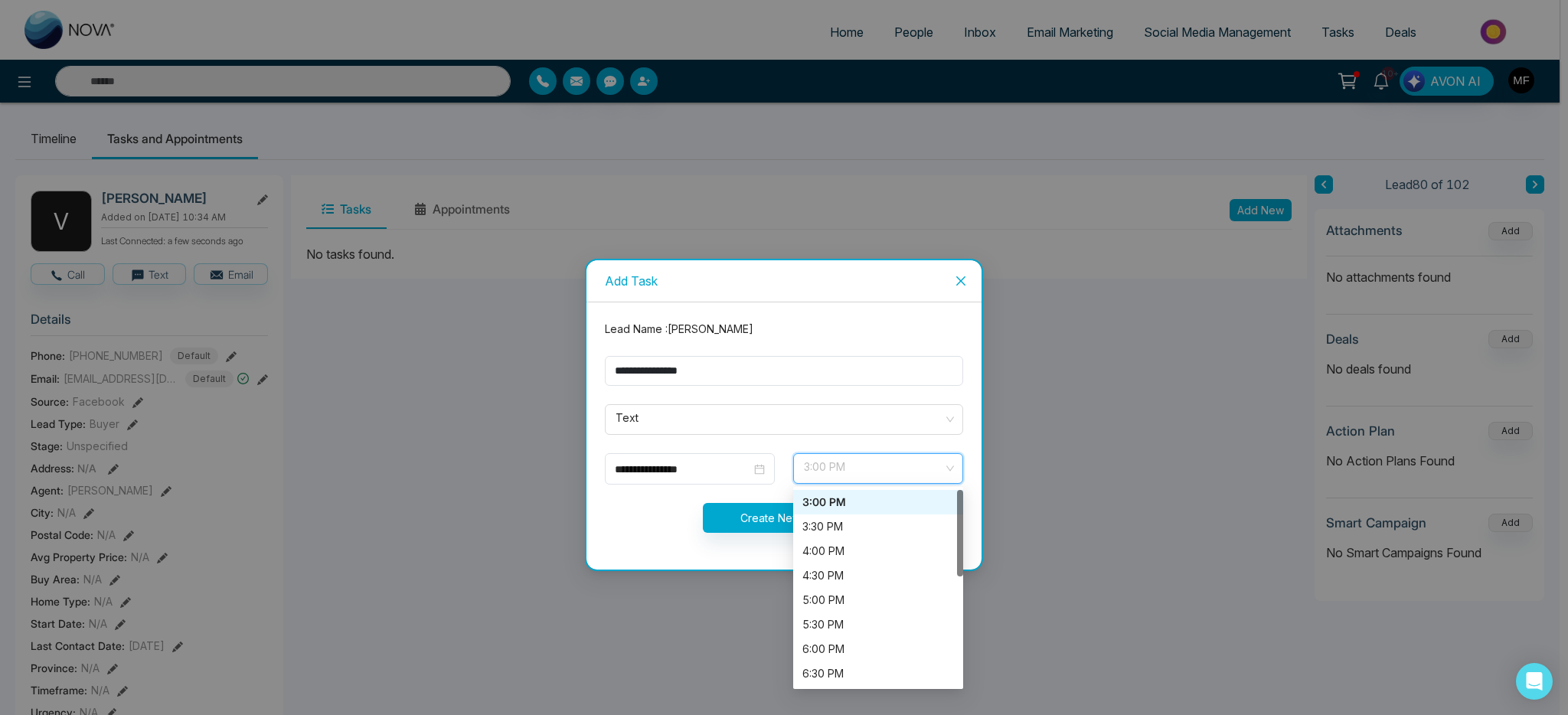
click at [782, 443] on form "**********" at bounding box center [784, 435] width 376 height 230
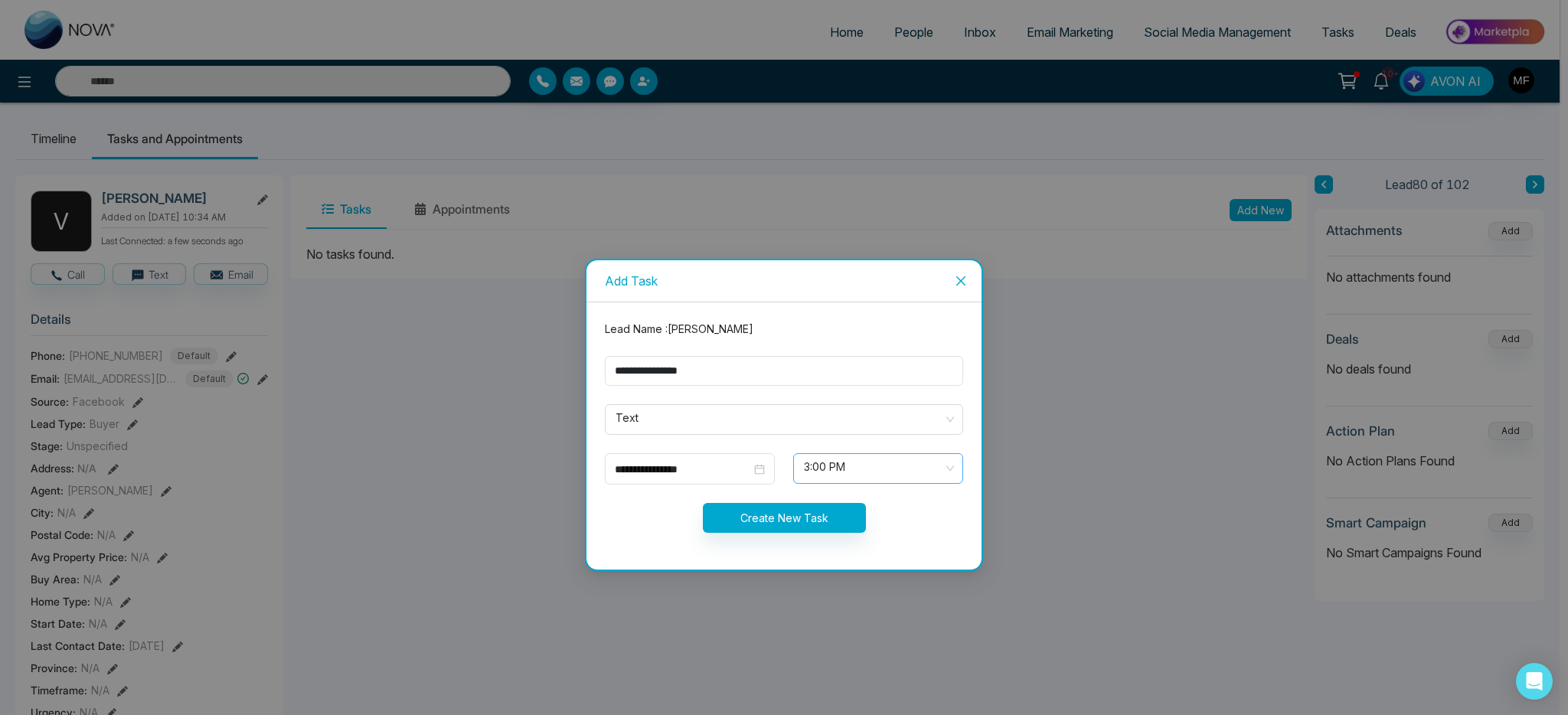
click at [843, 479] on span "3:00 PM" at bounding box center [879, 469] width 149 height 26
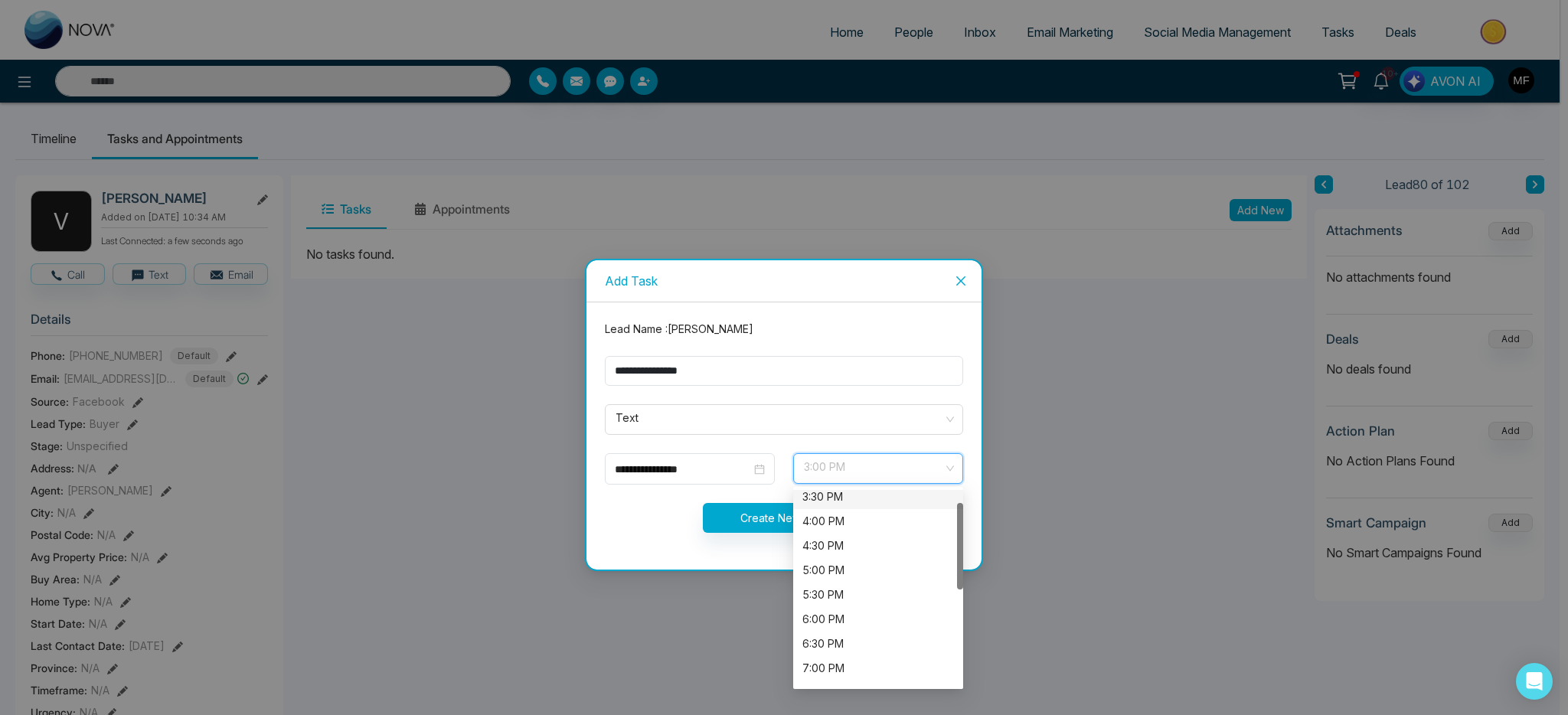
scroll to position [8, 0]
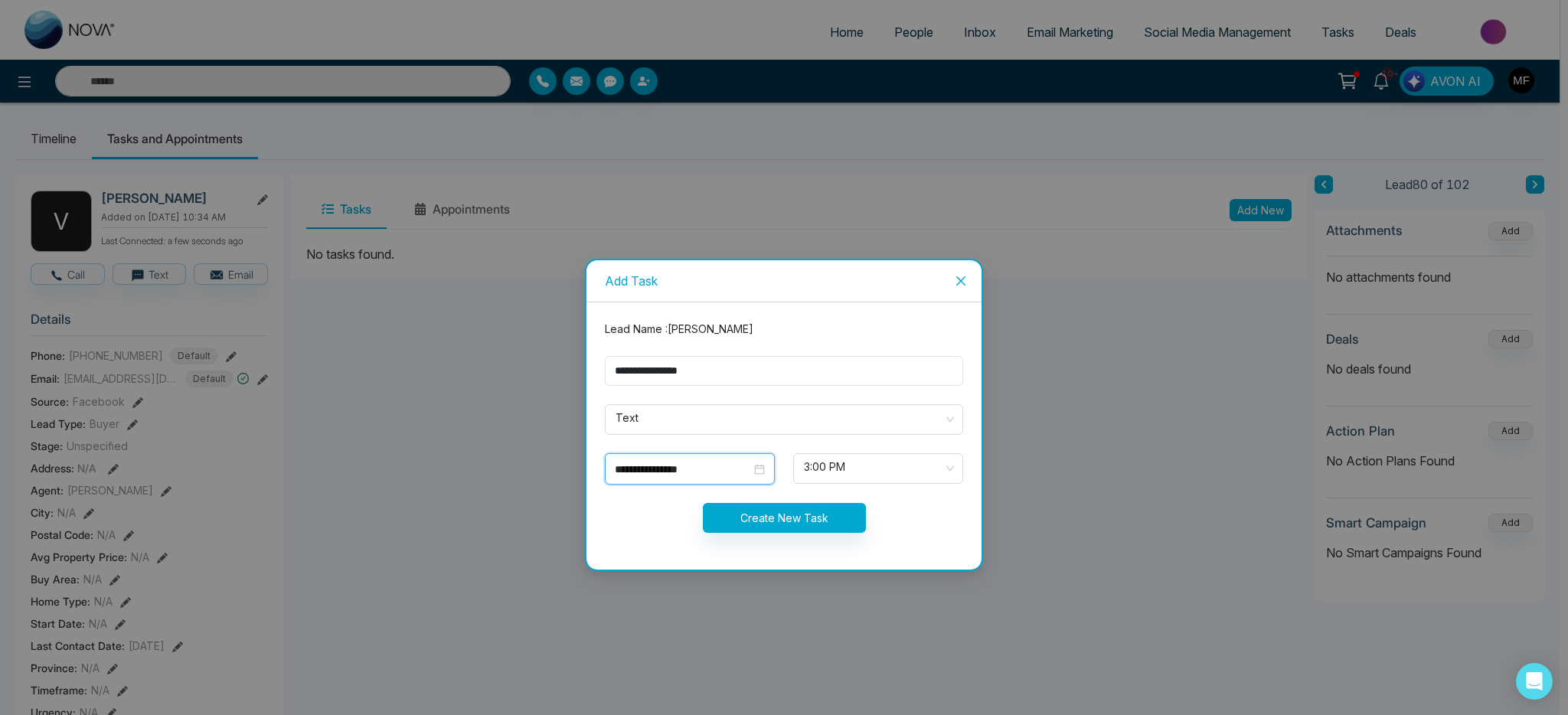
click at [707, 476] on input "**********" at bounding box center [683, 470] width 136 height 17
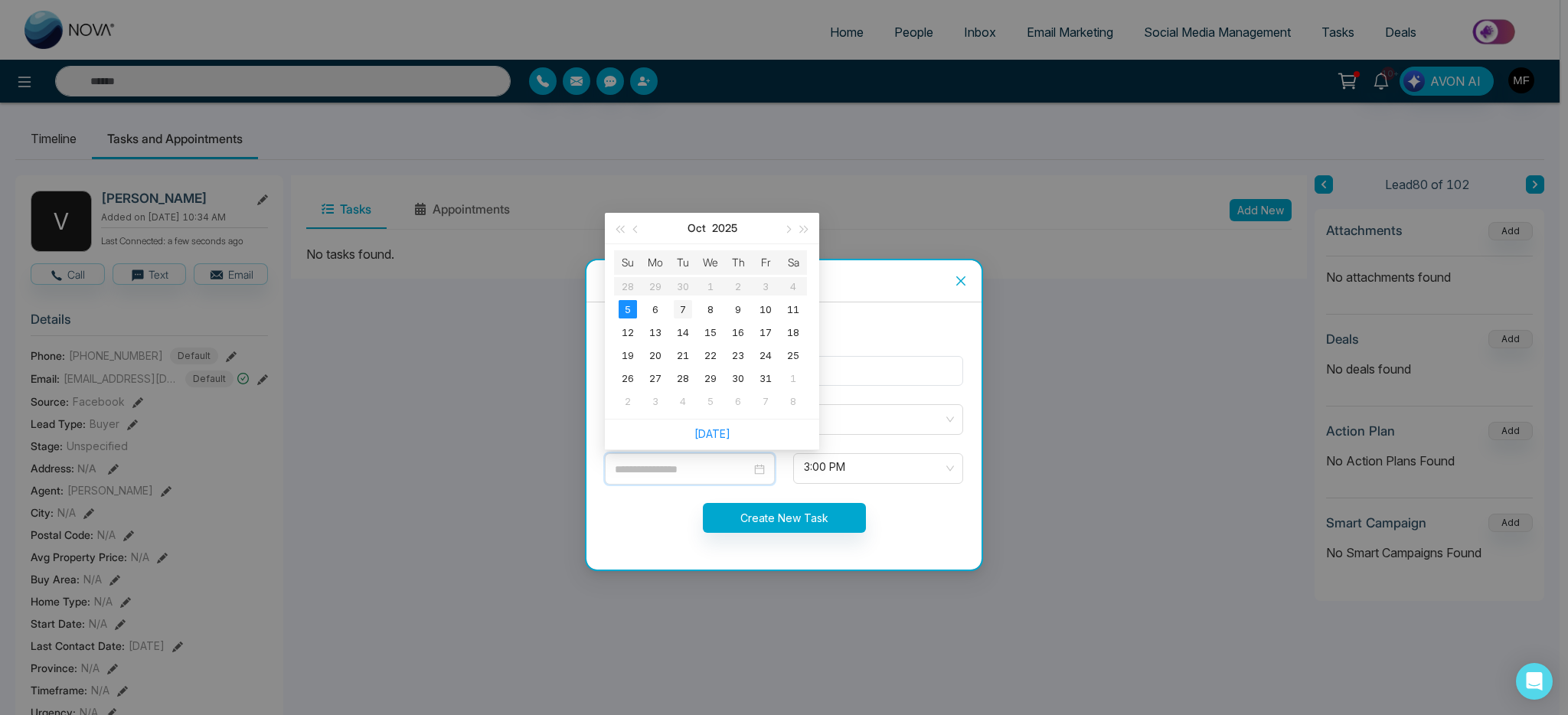
type input "**********"
click at [686, 310] on div "7" at bounding box center [683, 309] width 18 height 18
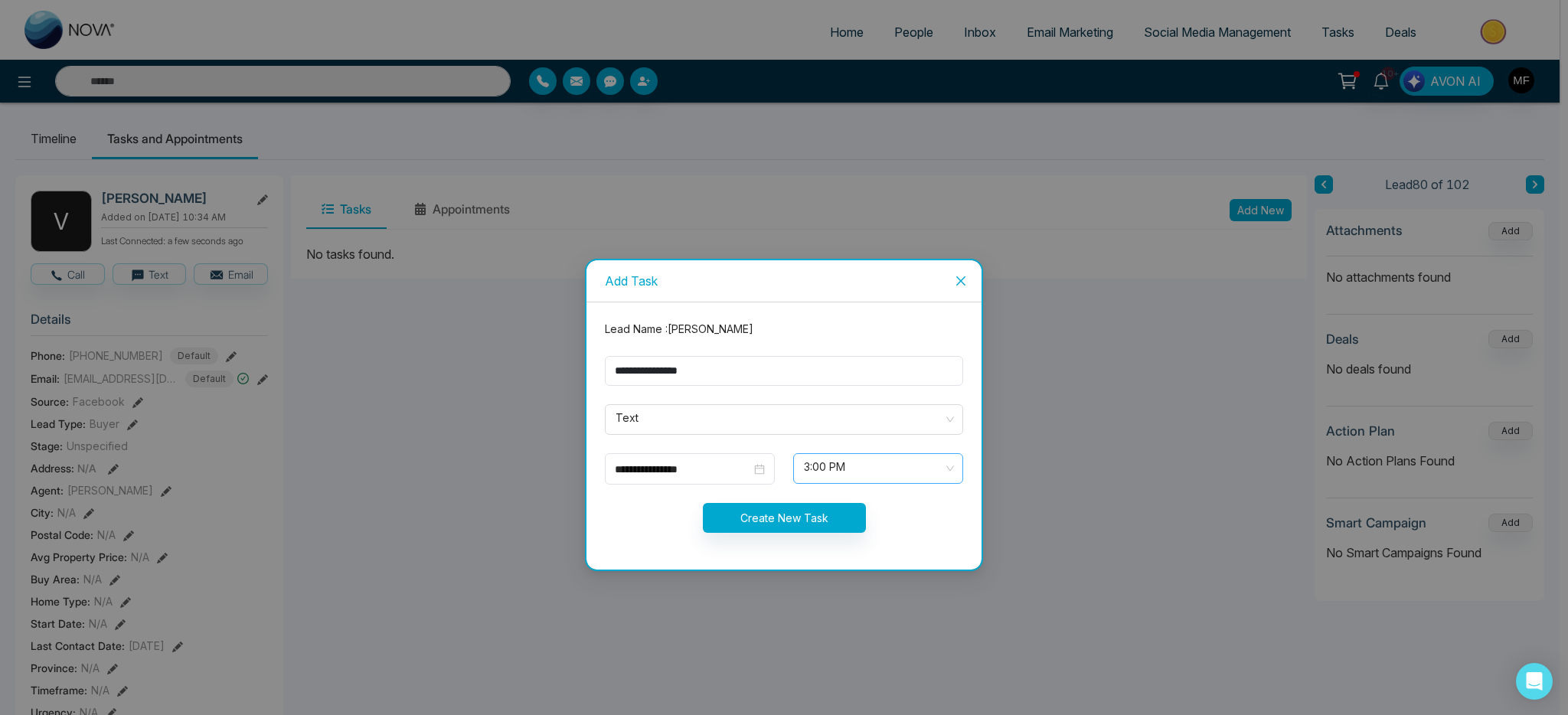
click at [863, 468] on span "3:00 PM" at bounding box center [879, 469] width 149 height 26
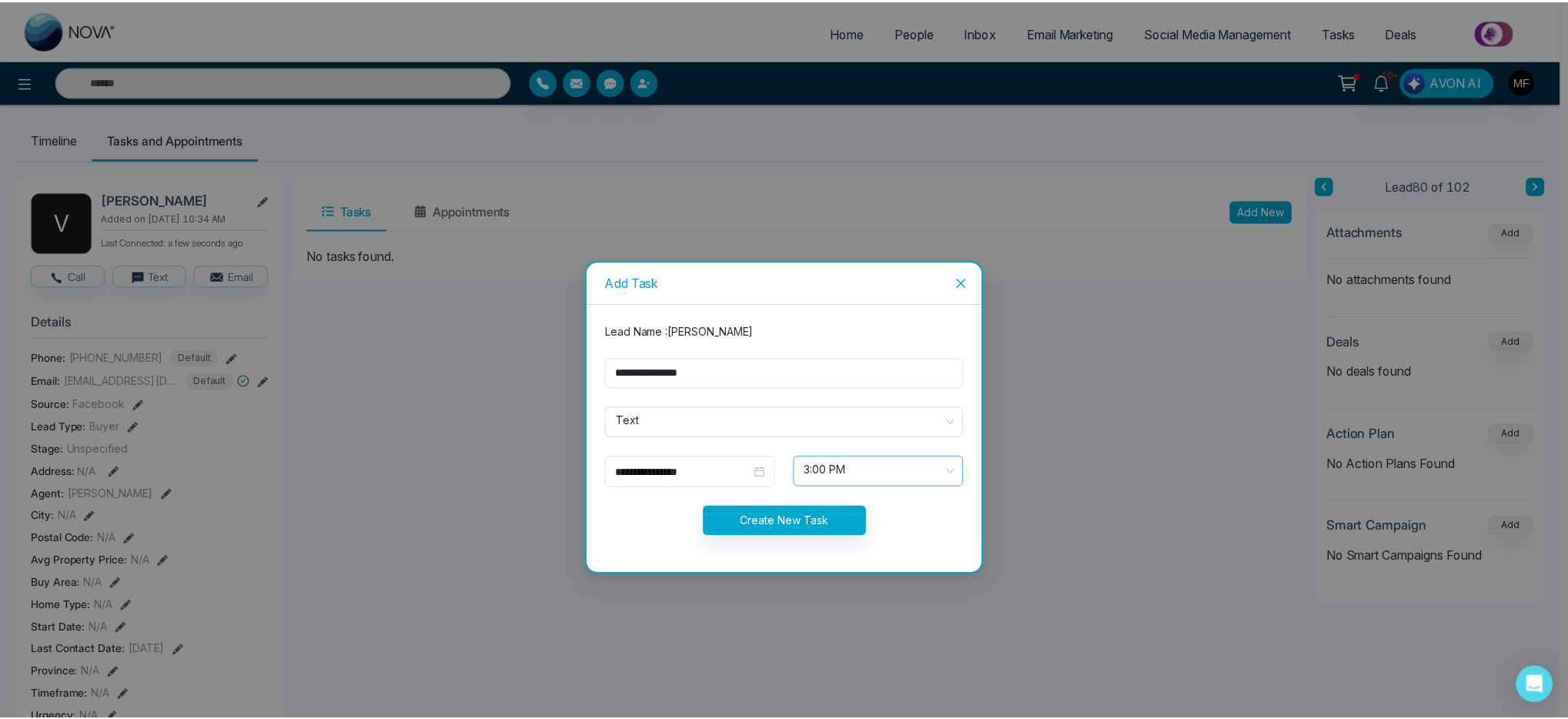
scroll to position [567, 0]
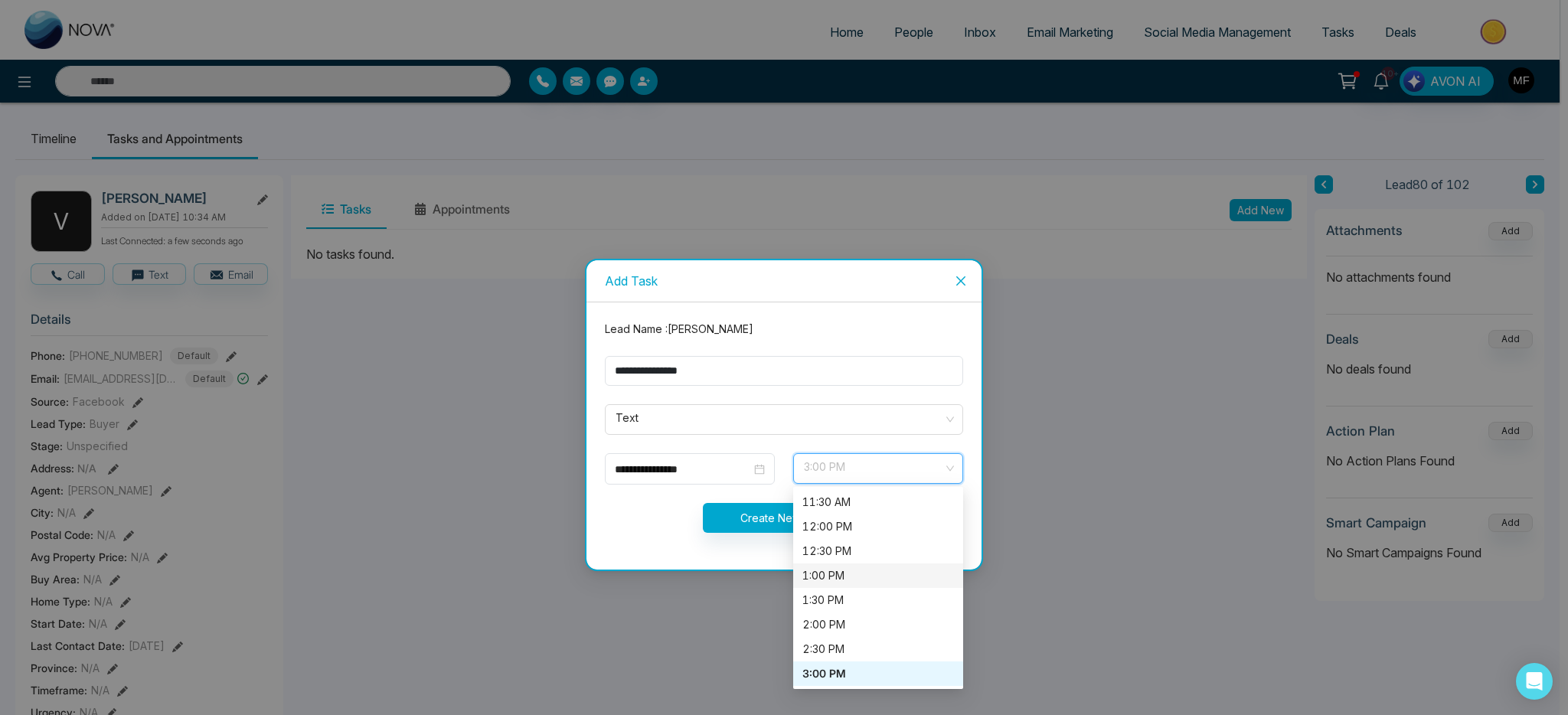
click at [853, 579] on div "1:00 PM" at bounding box center [878, 576] width 151 height 17
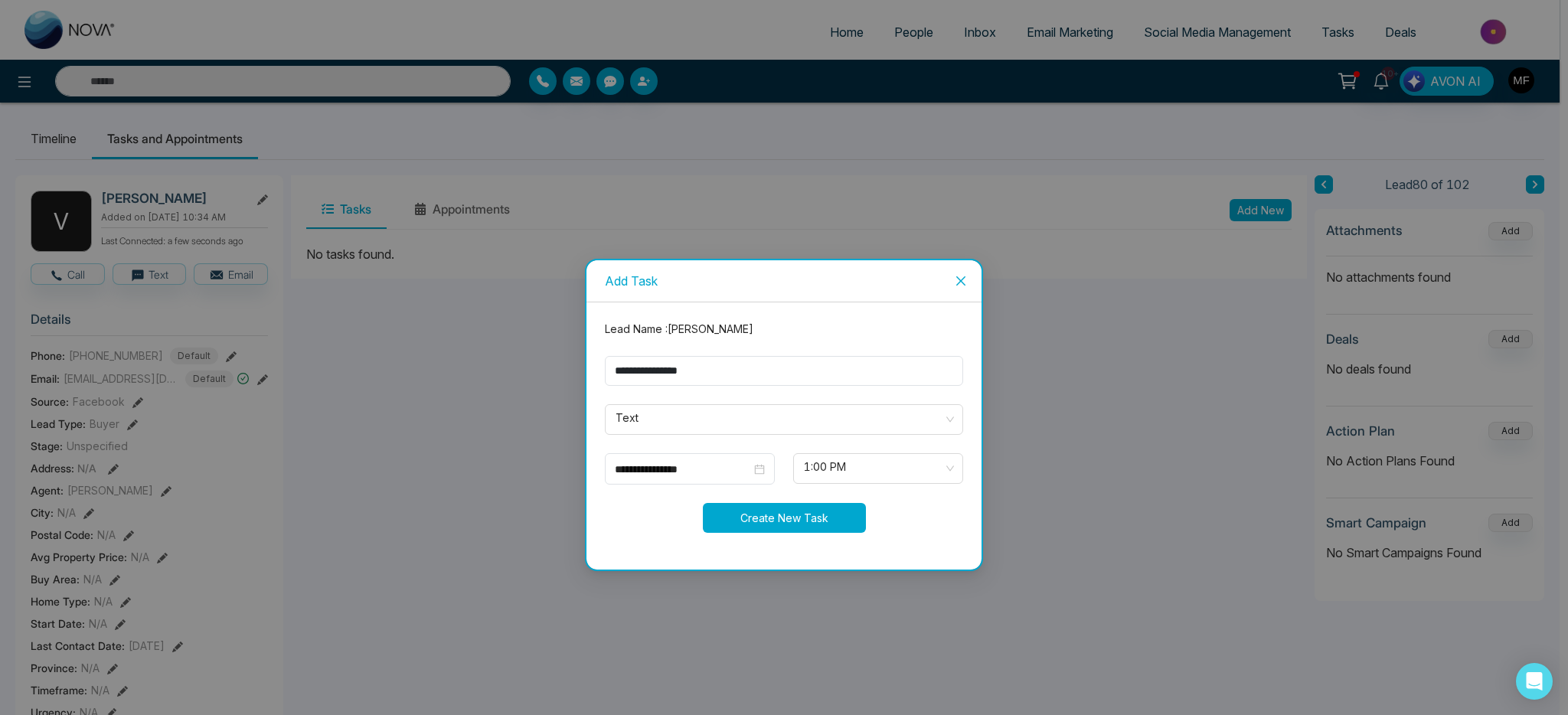
click at [748, 515] on button "Create New Task" at bounding box center [784, 517] width 163 height 30
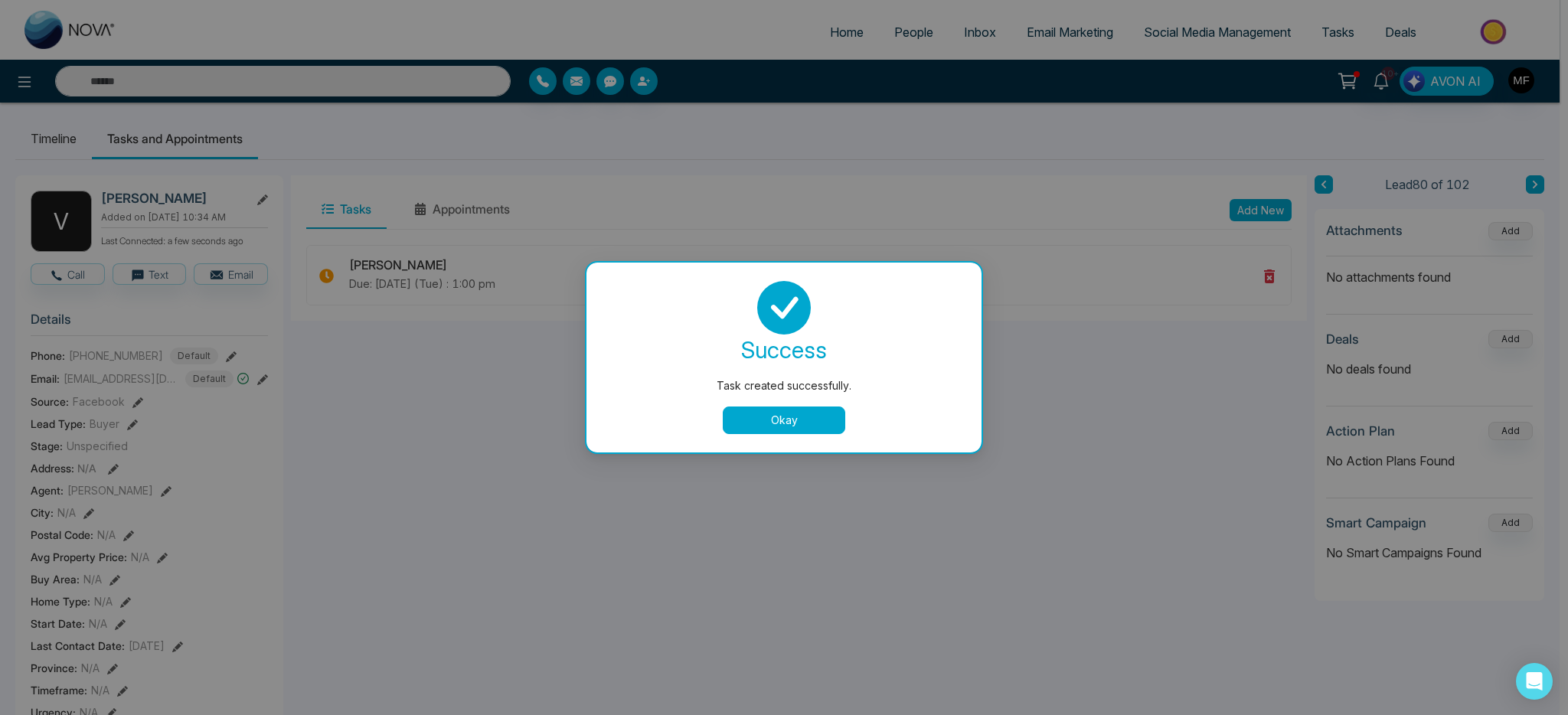
click at [774, 427] on button "Okay" at bounding box center [784, 420] width 122 height 27
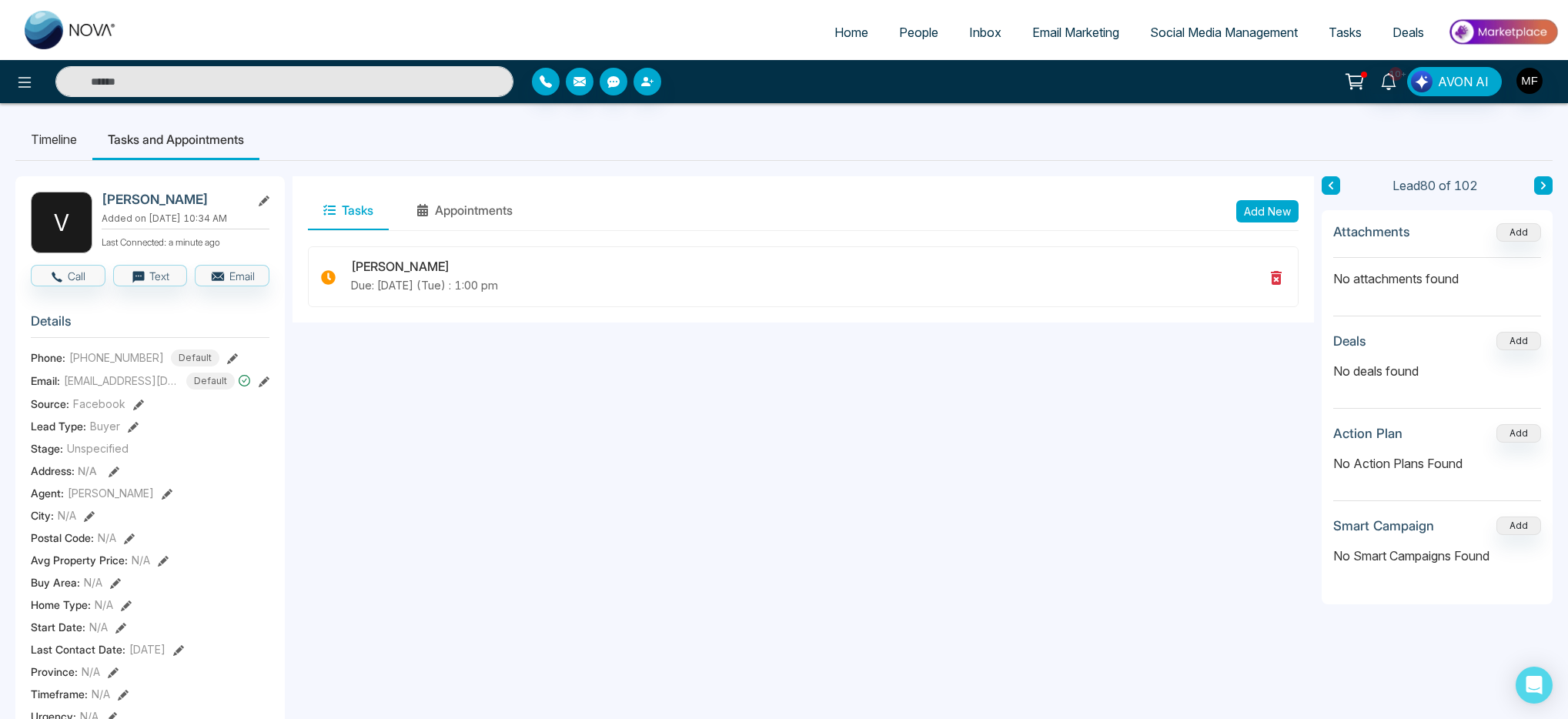
click at [145, 82] on input "text" at bounding box center [284, 82] width 458 height 31
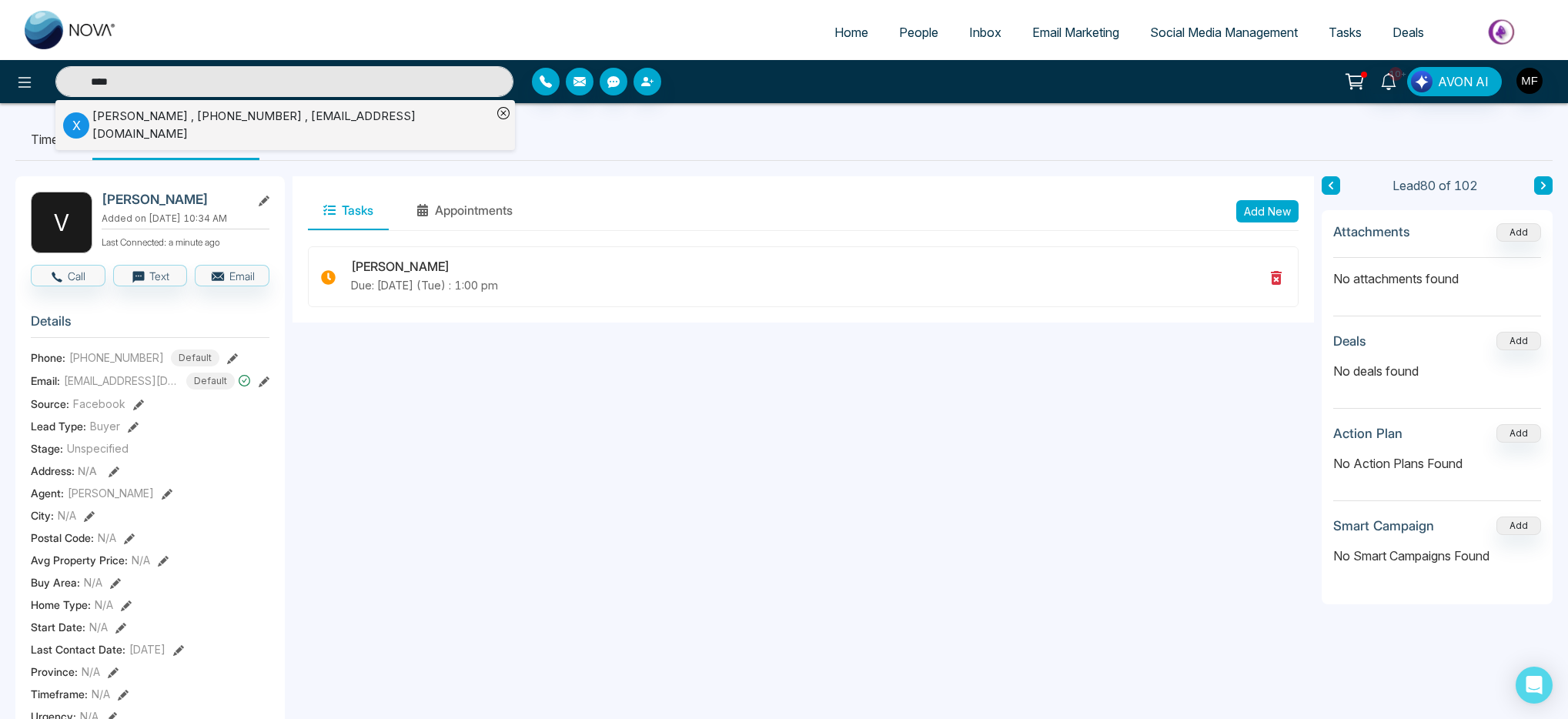
type input "****"
click at [188, 123] on div "Xuan Bui , +16475262107 , buixuan79@yahoo.com" at bounding box center [292, 125] width 400 height 34
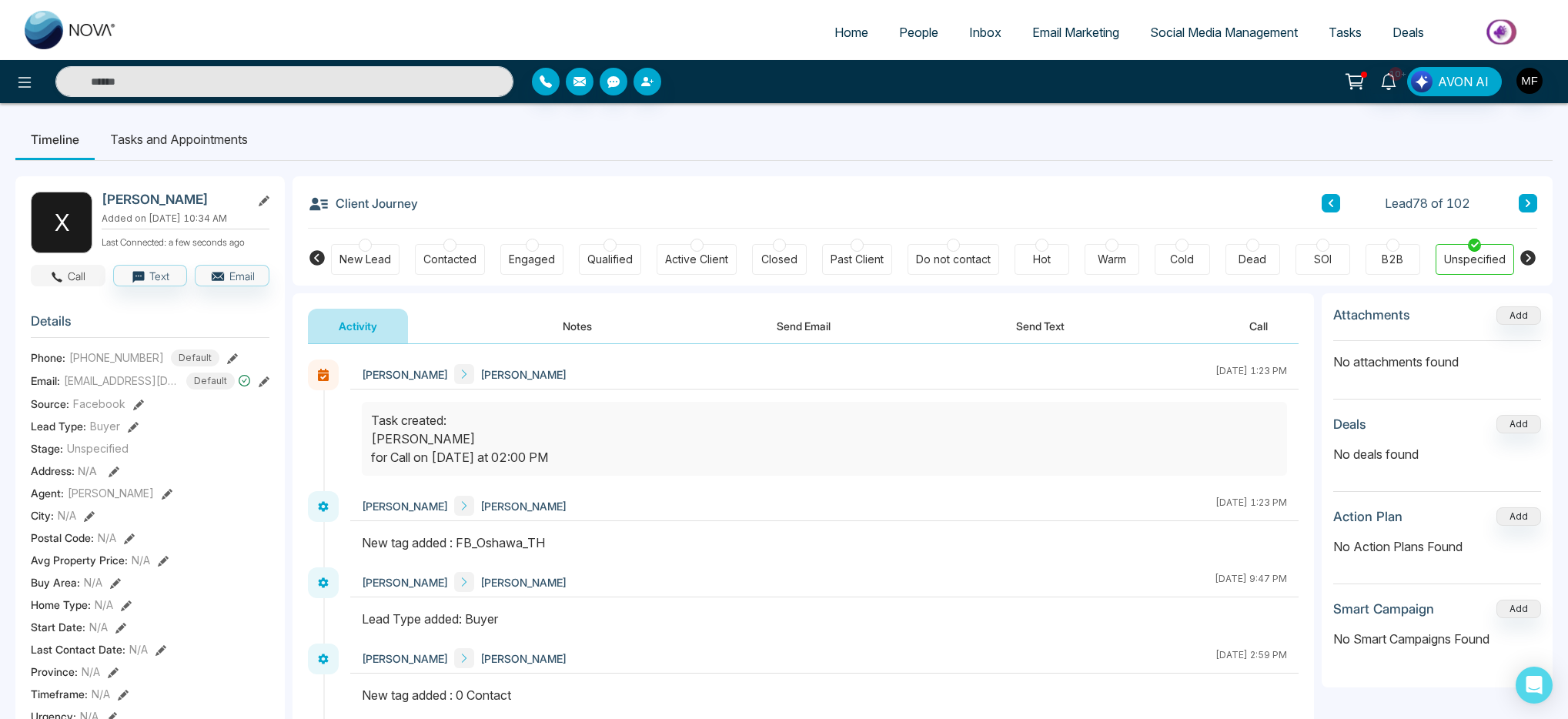
click at [84, 283] on button "Call" at bounding box center [68, 275] width 75 height 22
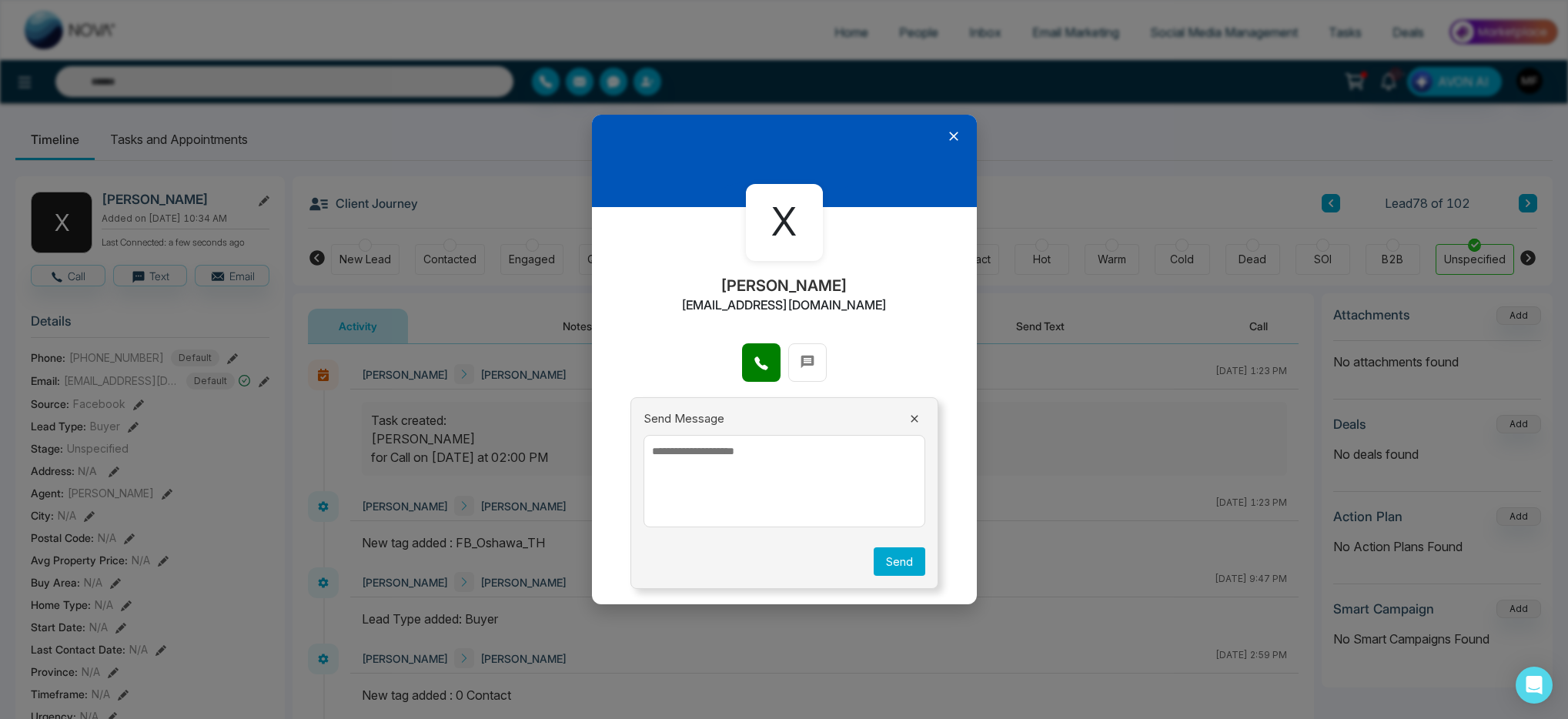
click at [738, 366] on div at bounding box center [784, 370] width 385 height 54
click at [747, 366] on button at bounding box center [761, 362] width 39 height 39
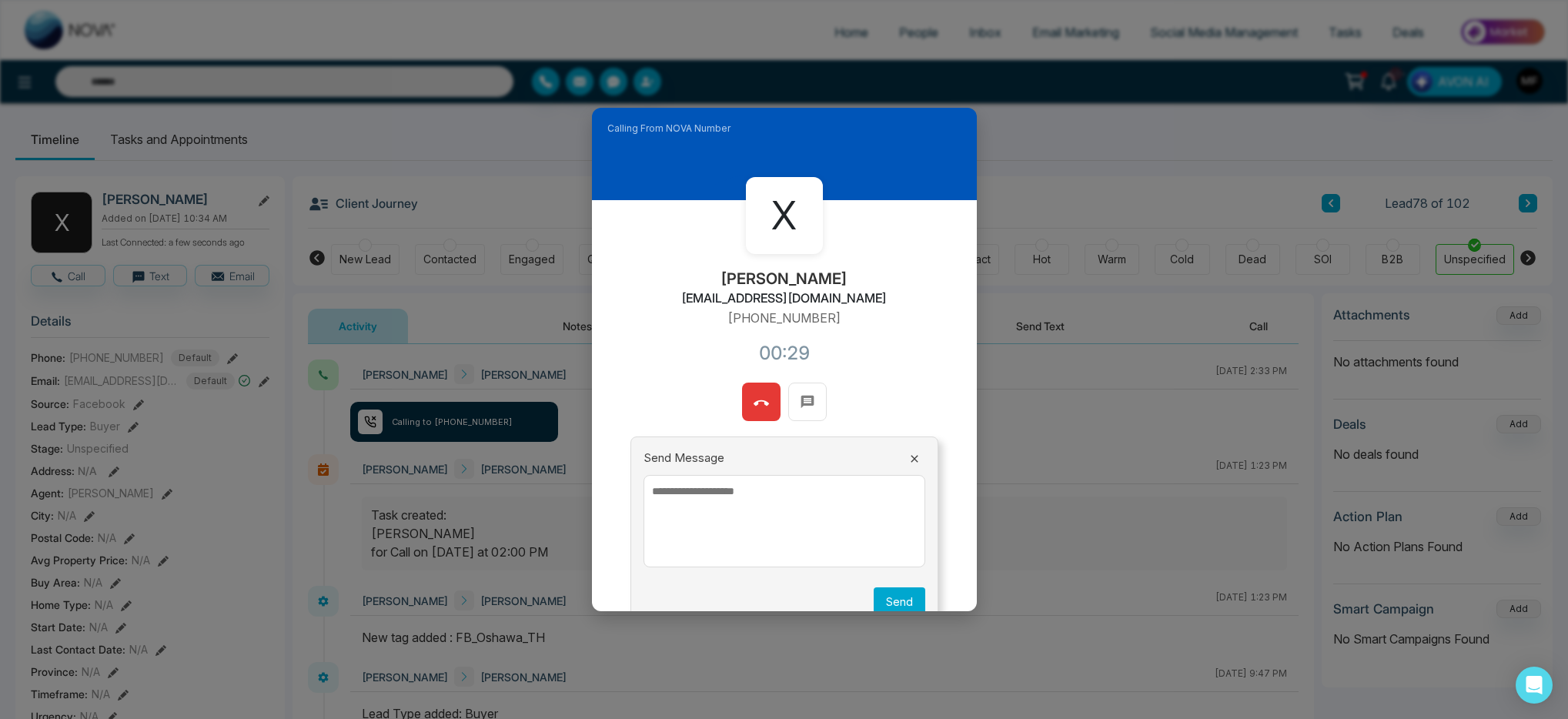
click at [746, 405] on button at bounding box center [761, 402] width 39 height 39
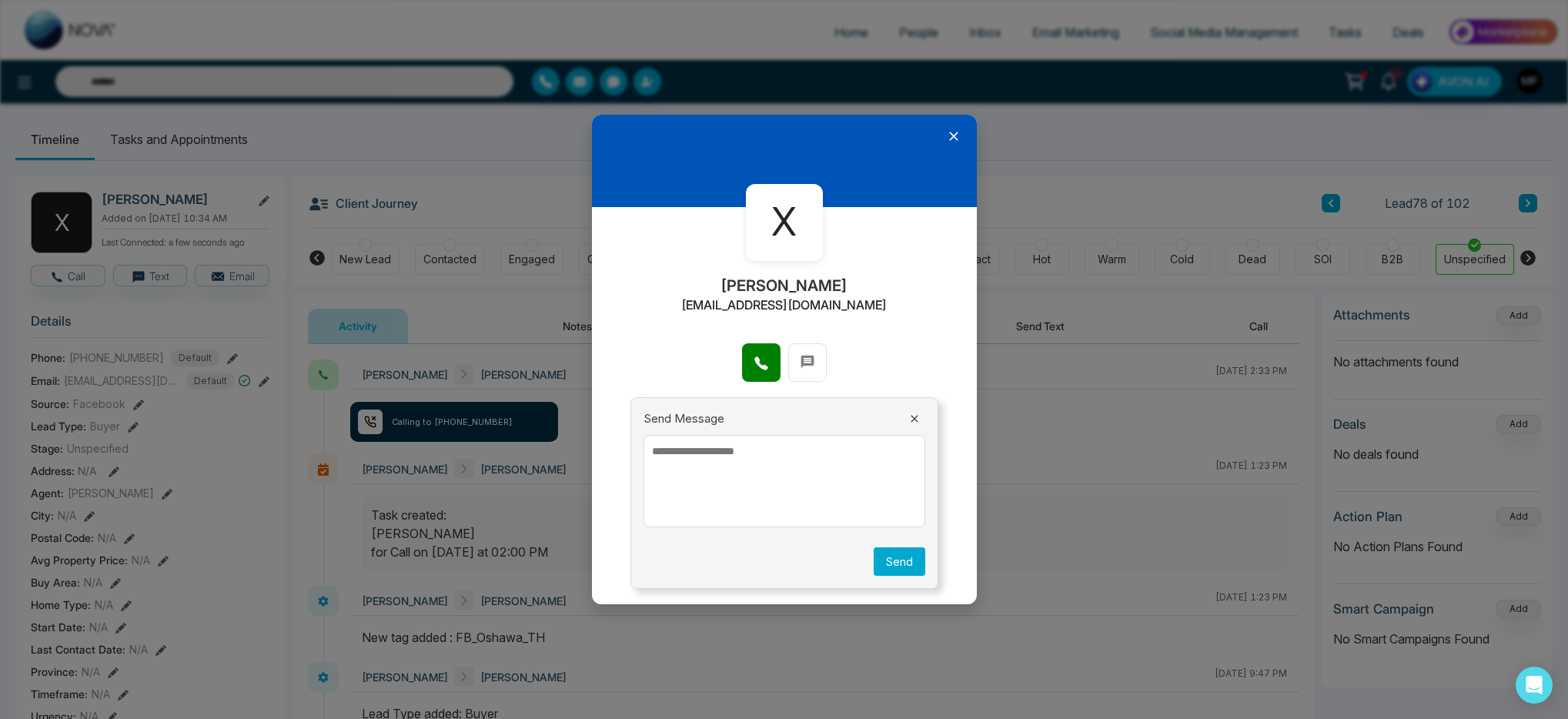
click at [952, 138] on icon at bounding box center [954, 136] width 15 height 15
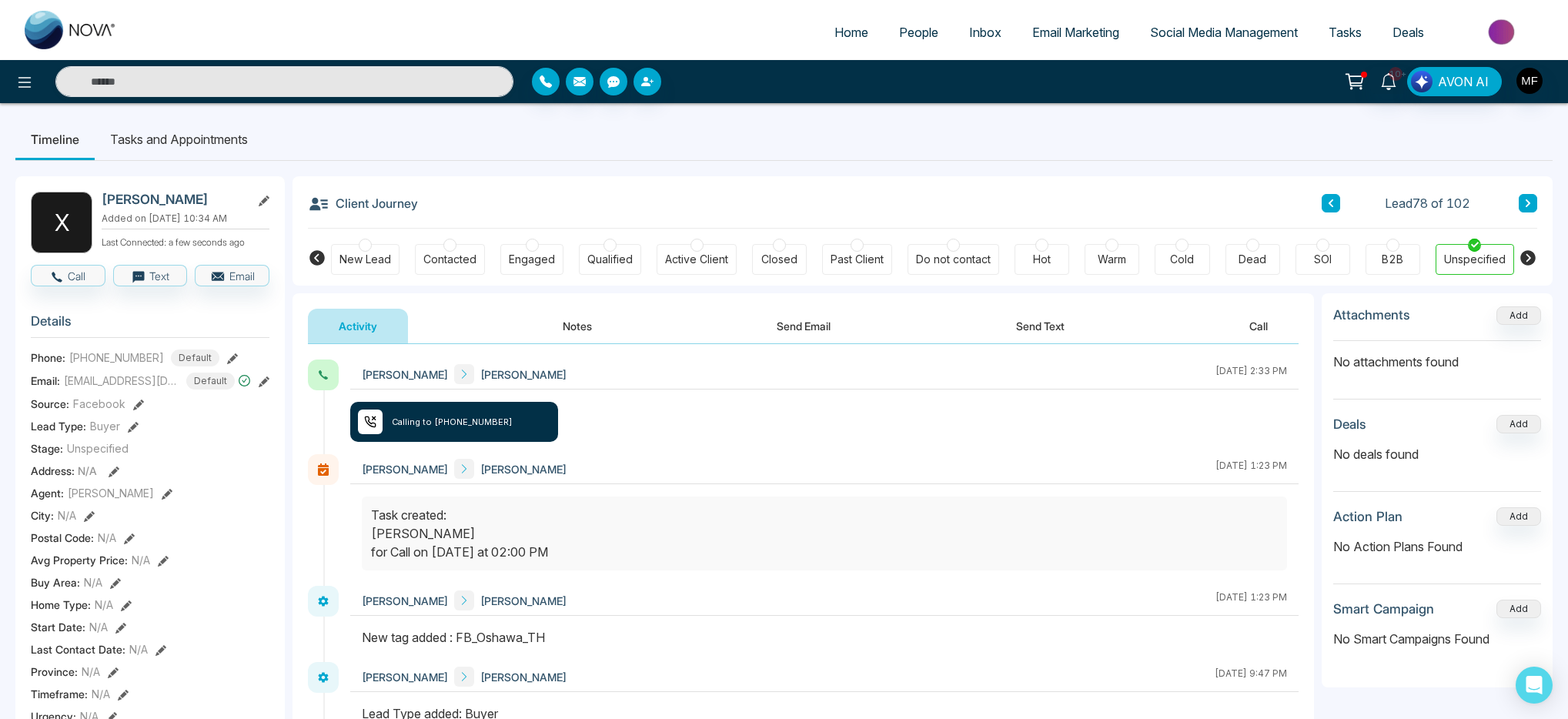
click at [1056, 344] on div "Marwen Ferchichi Xuan Bui October 5 2025 | 2:33 PM Calling to +16475262107 Marw…" at bounding box center [803, 624] width 1022 height 562
click at [1042, 328] on button "Send Text" at bounding box center [1041, 326] width 110 height 34
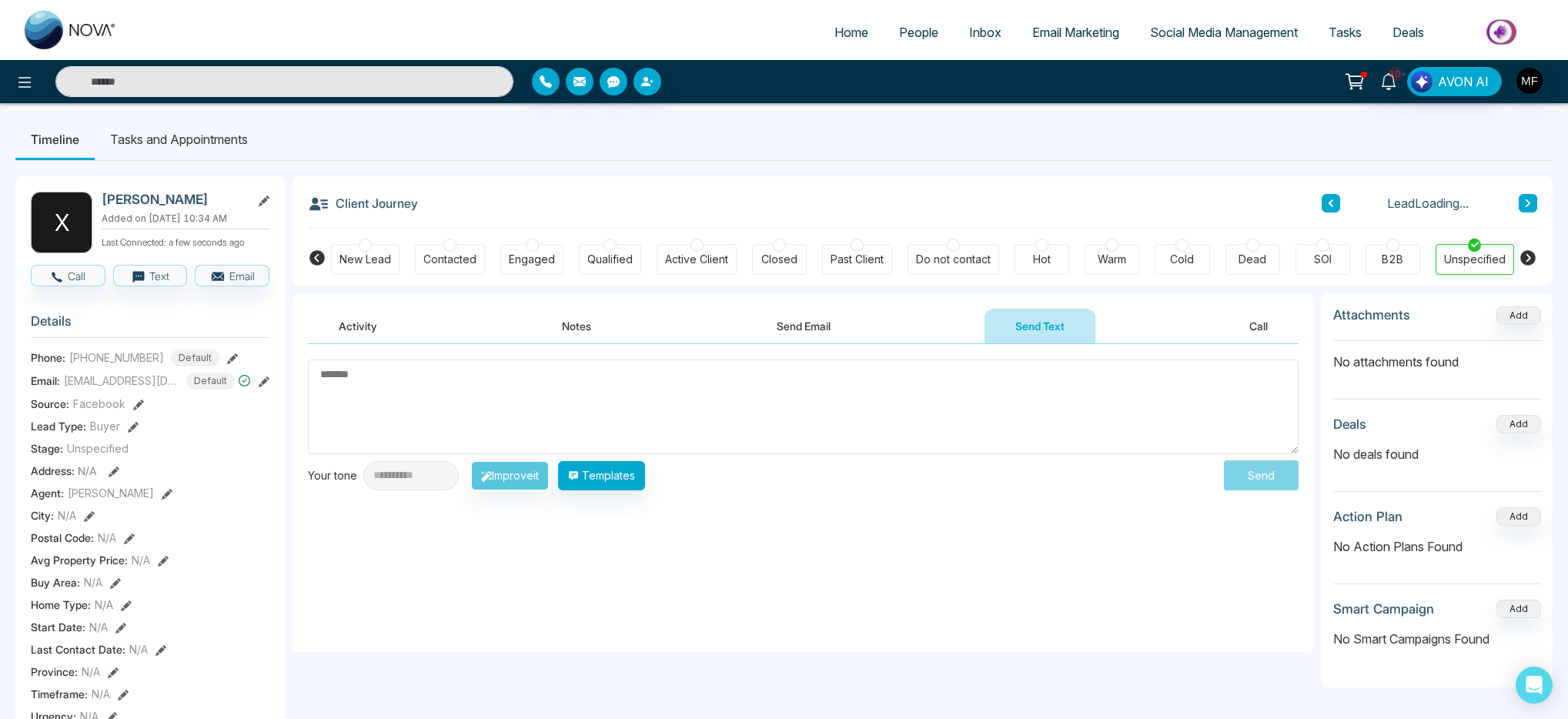
click at [643, 416] on textarea at bounding box center [803, 407] width 991 height 95
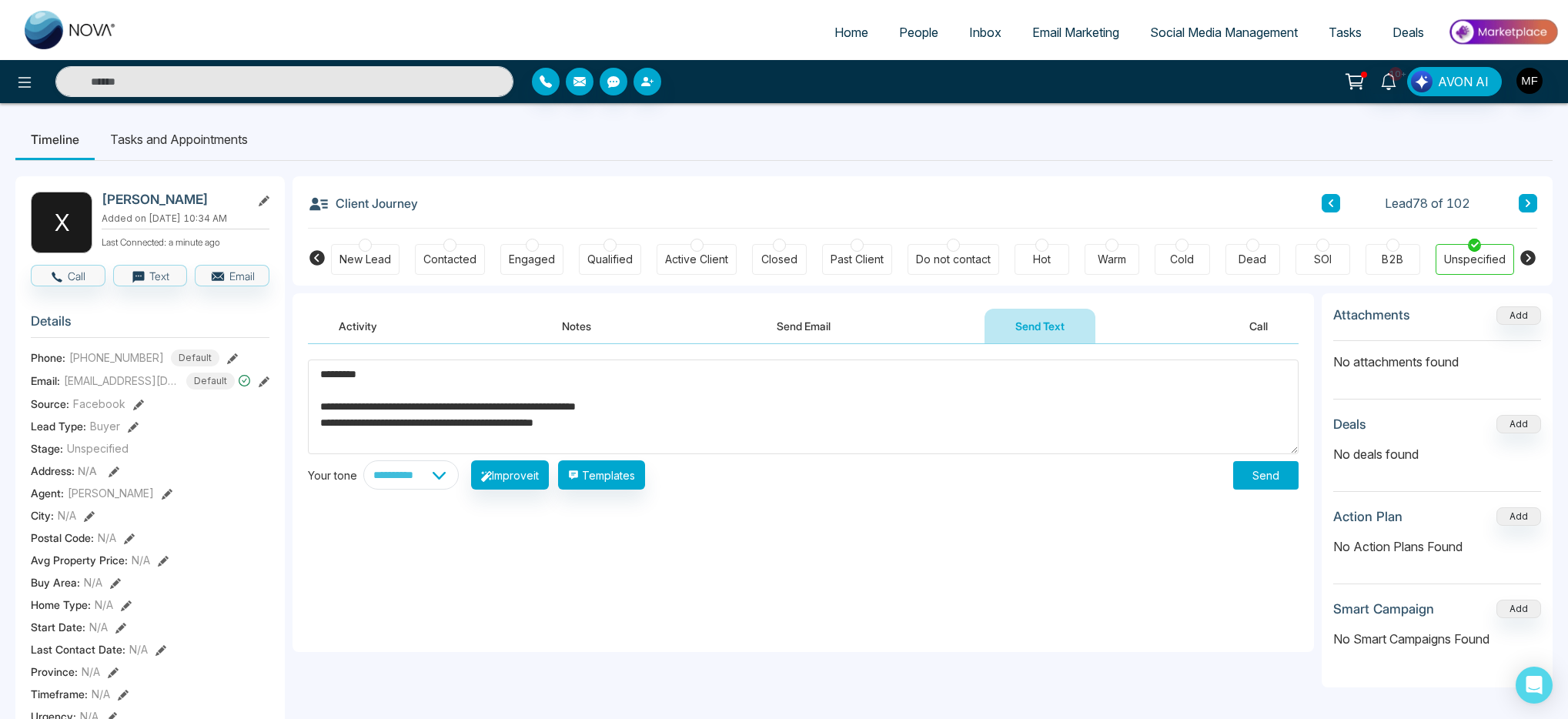
scroll to position [9, 0]
type textarea "**********"
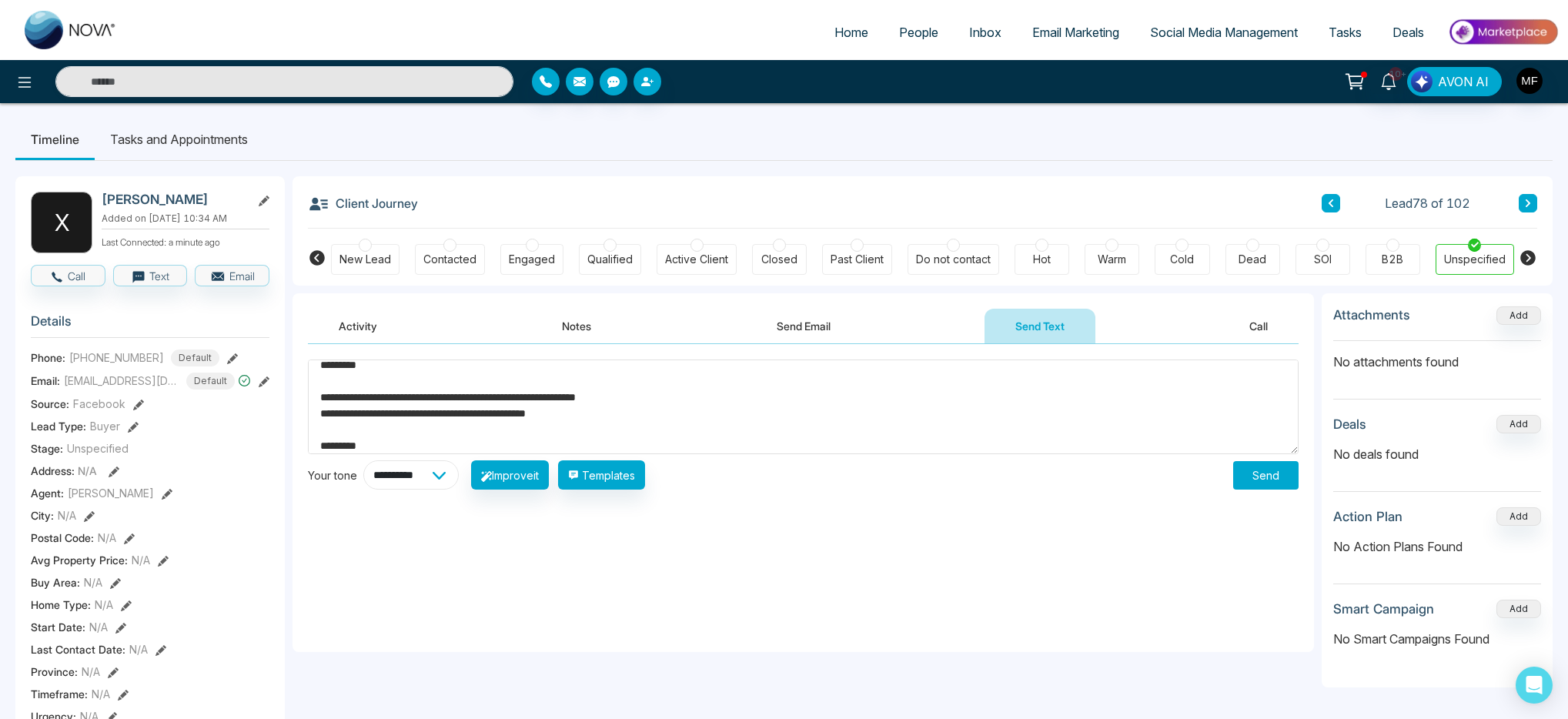
click at [423, 477] on select "**********" at bounding box center [411, 475] width 95 height 29
select select "**********"
click at [364, 460] on select "**********" at bounding box center [411, 475] width 95 height 29
click at [541, 480] on button "Improve it" at bounding box center [510, 475] width 77 height 29
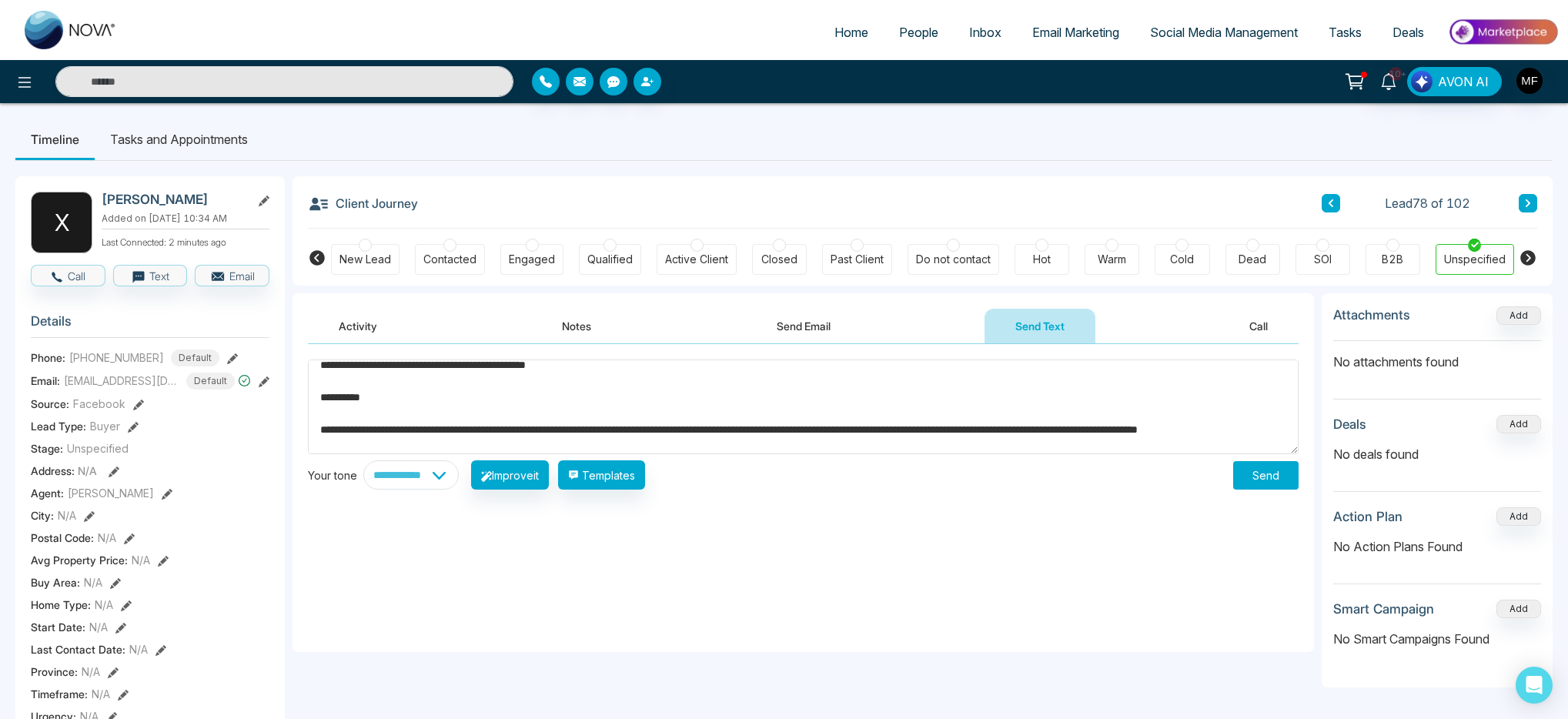
click at [790, 430] on textarea "**********" at bounding box center [803, 407] width 991 height 95
click at [530, 477] on button "Improve it" at bounding box center [510, 475] width 77 height 29
click at [455, 478] on select "**********" at bounding box center [411, 475] width 95 height 29
type textarea "**********"
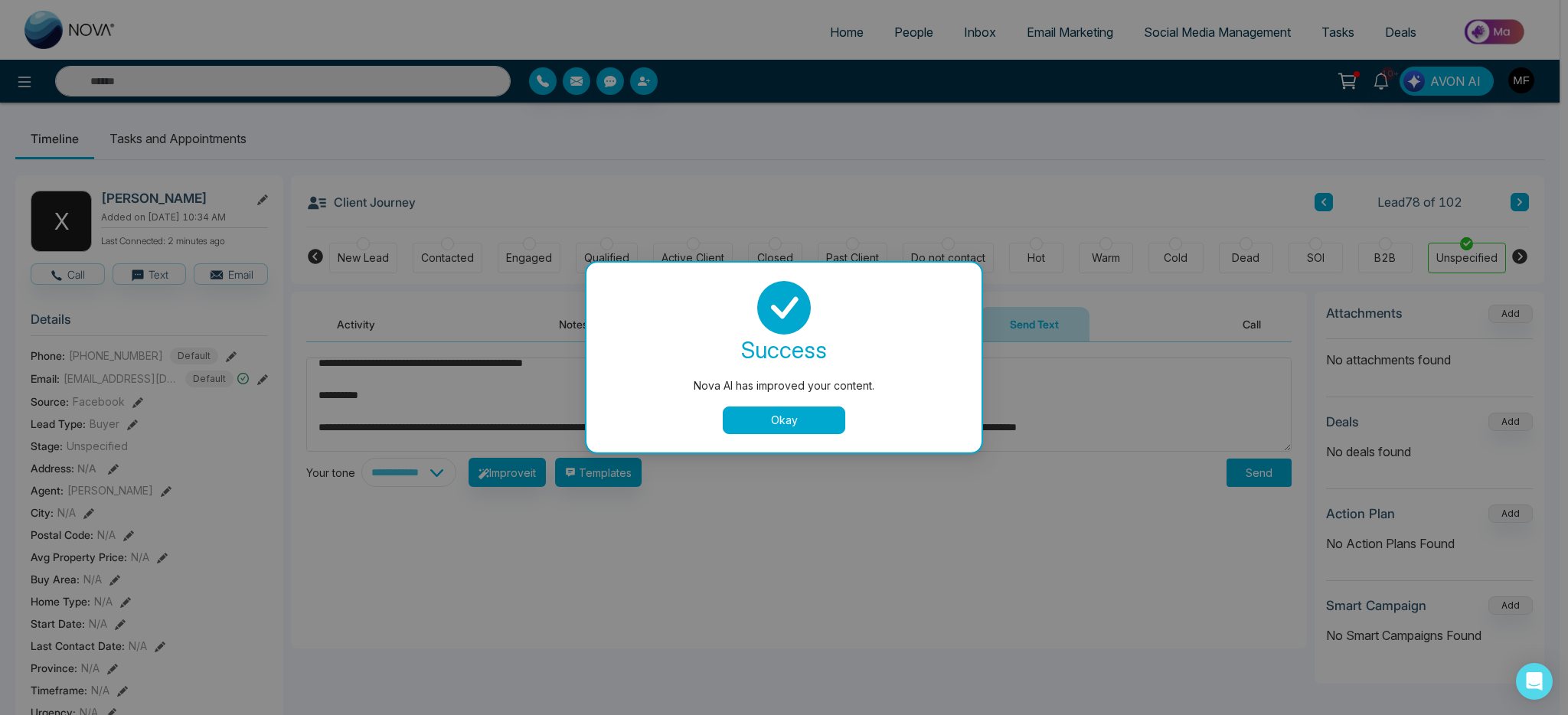
click at [413, 471] on div "Nova AI has improved your content. success Nova AI has improved your content. O…" at bounding box center [784, 358] width 1568 height 715
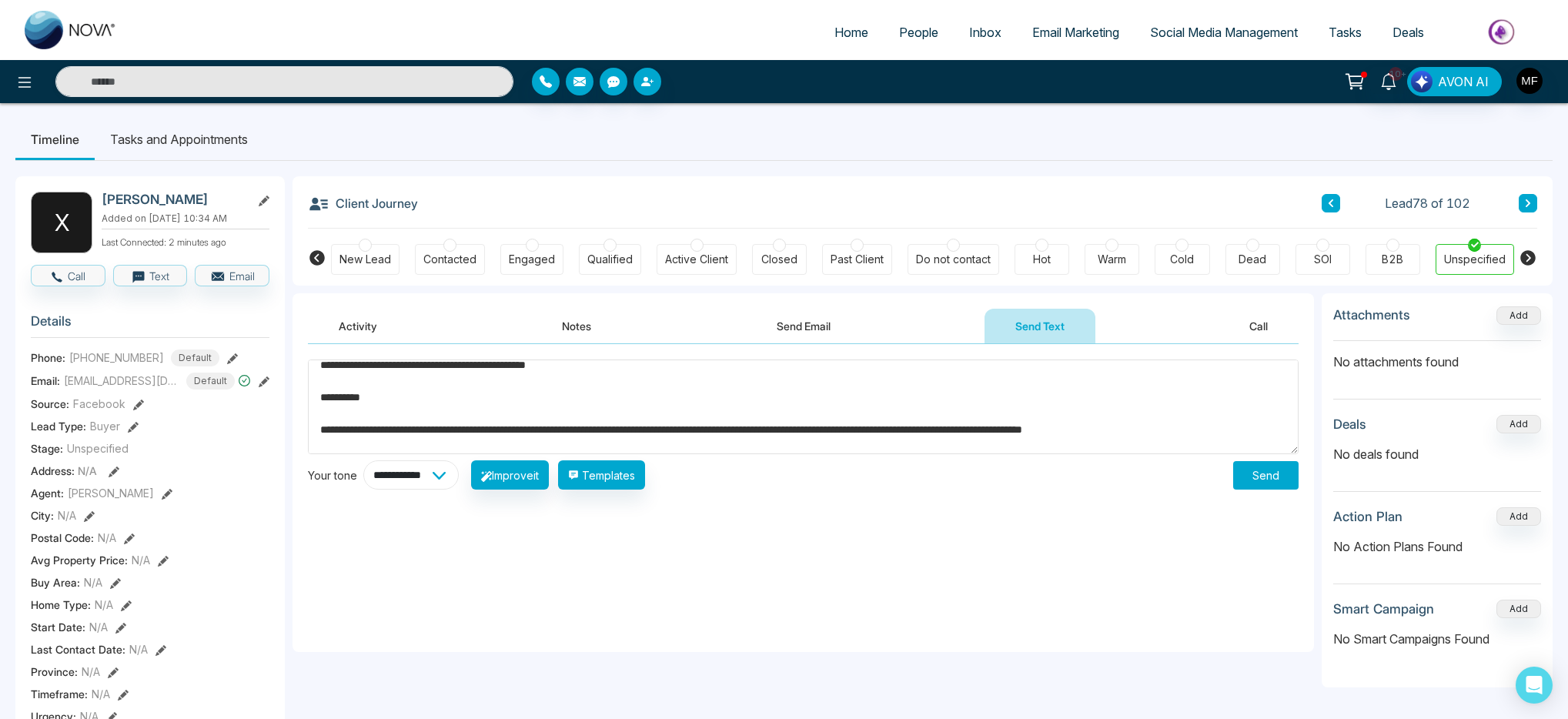
click at [422, 470] on select "**********" at bounding box center [411, 475] width 95 height 29
select select "********"
click at [364, 460] on select "**********" at bounding box center [411, 475] width 95 height 29
click at [532, 481] on button "Improve it" at bounding box center [510, 475] width 77 height 29
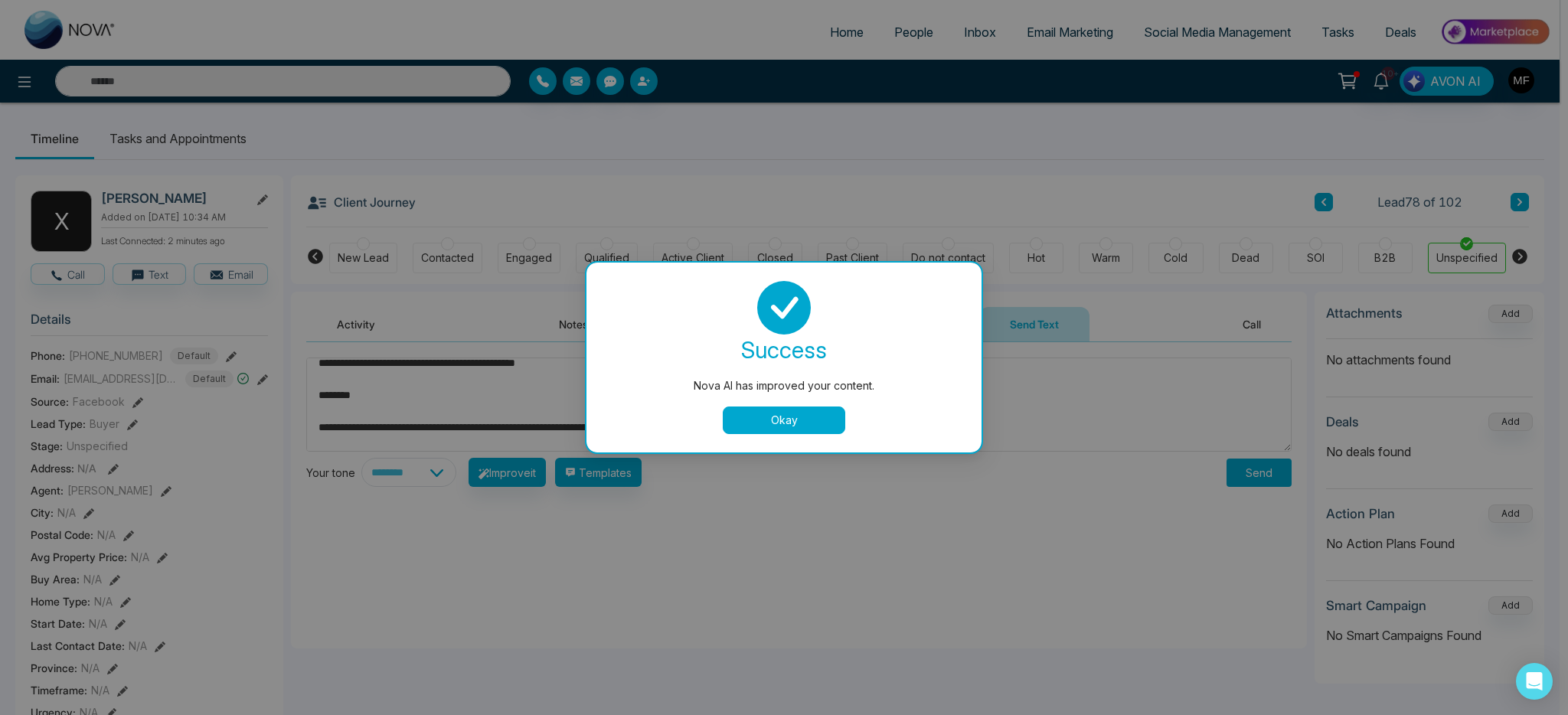
click at [729, 428] on button "Okay" at bounding box center [784, 420] width 122 height 27
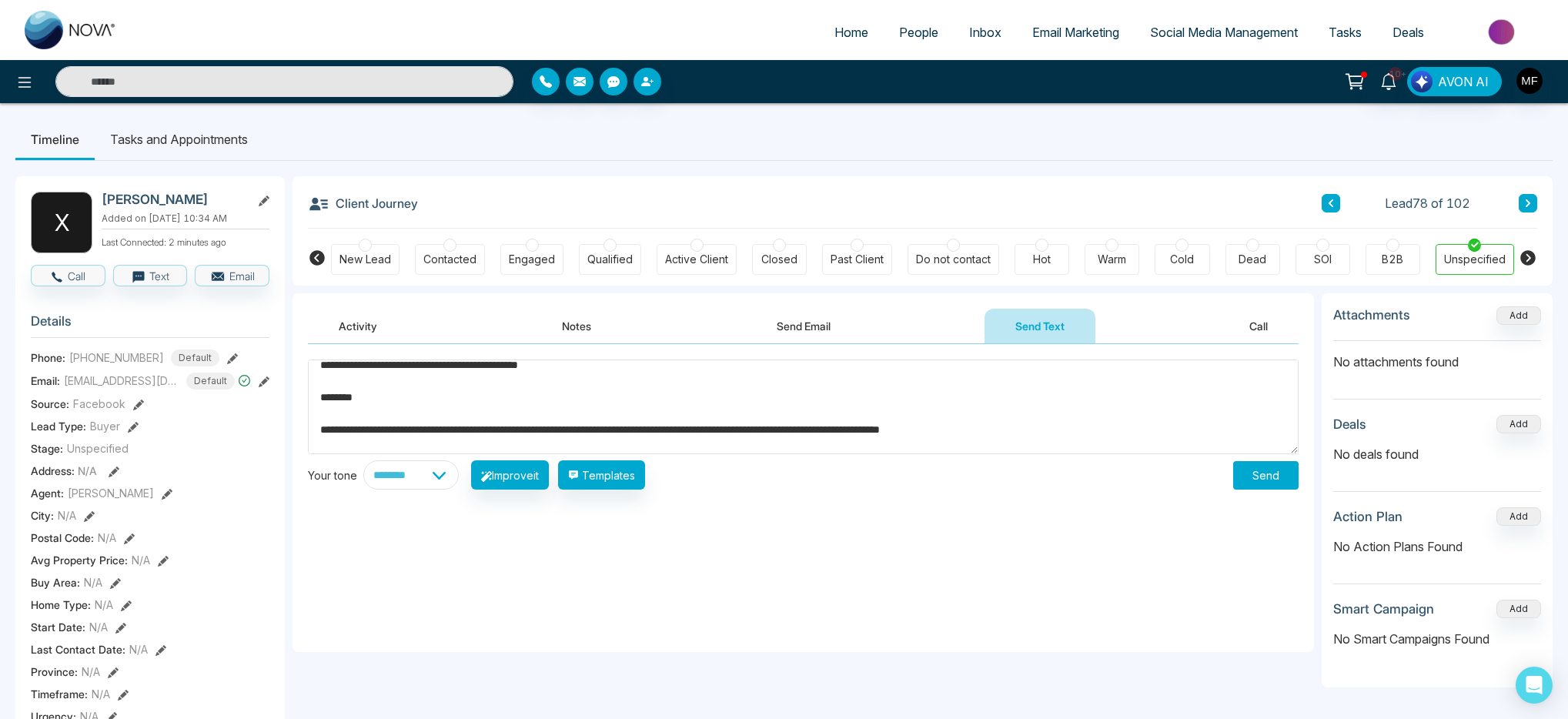
click at [560, 366] on textarea "**********" at bounding box center [803, 407] width 991 height 95
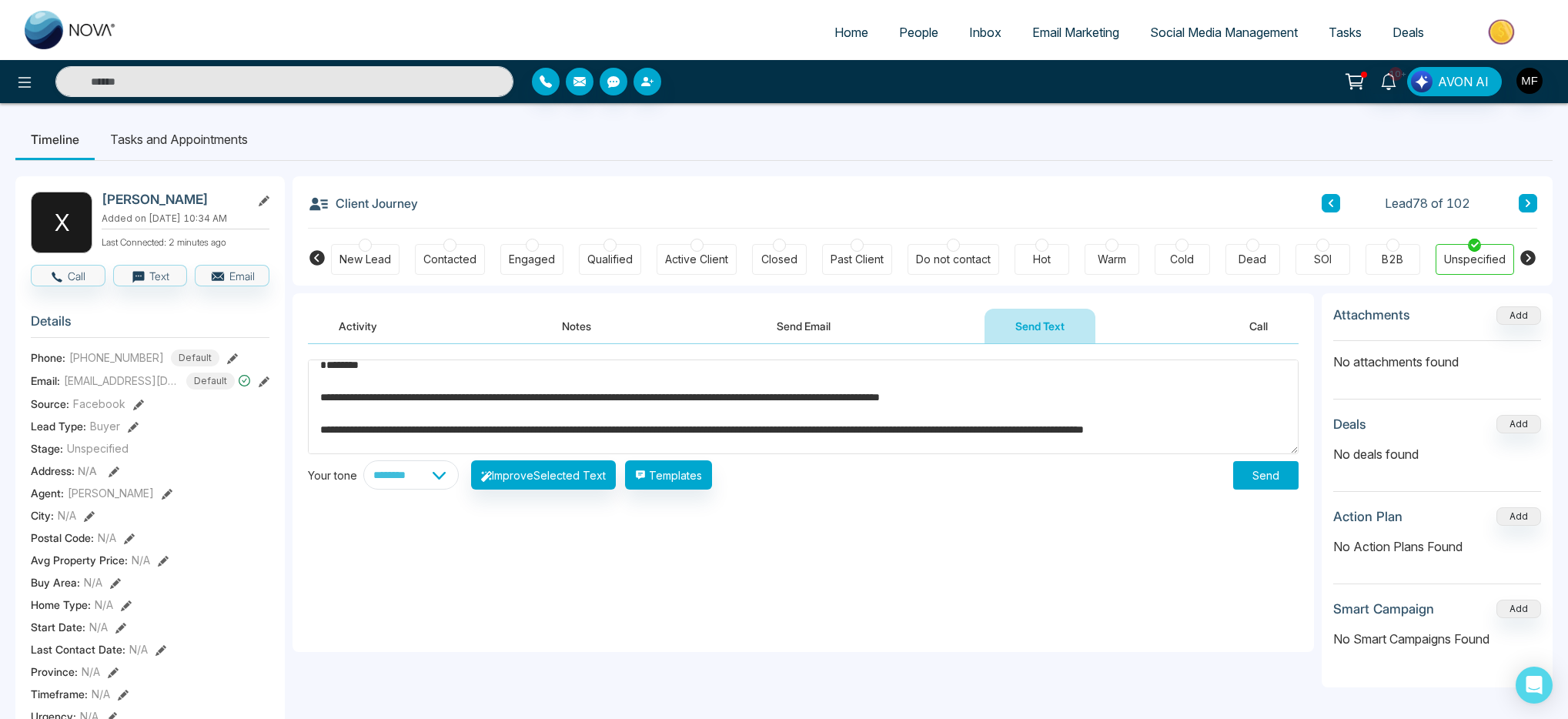
scroll to position [8, 0]
click at [318, 380] on textarea "**********" at bounding box center [803, 407] width 991 height 95
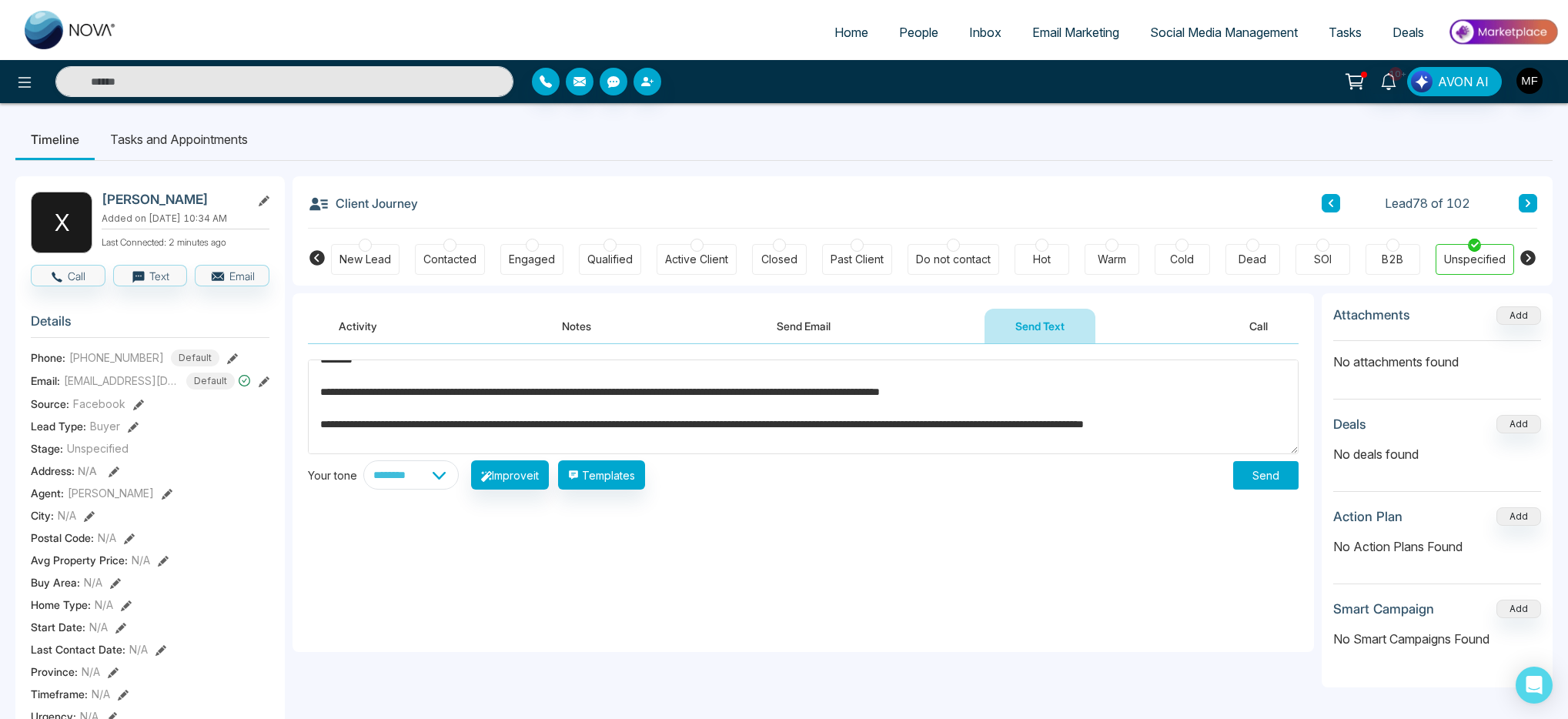
scroll to position [16, 0]
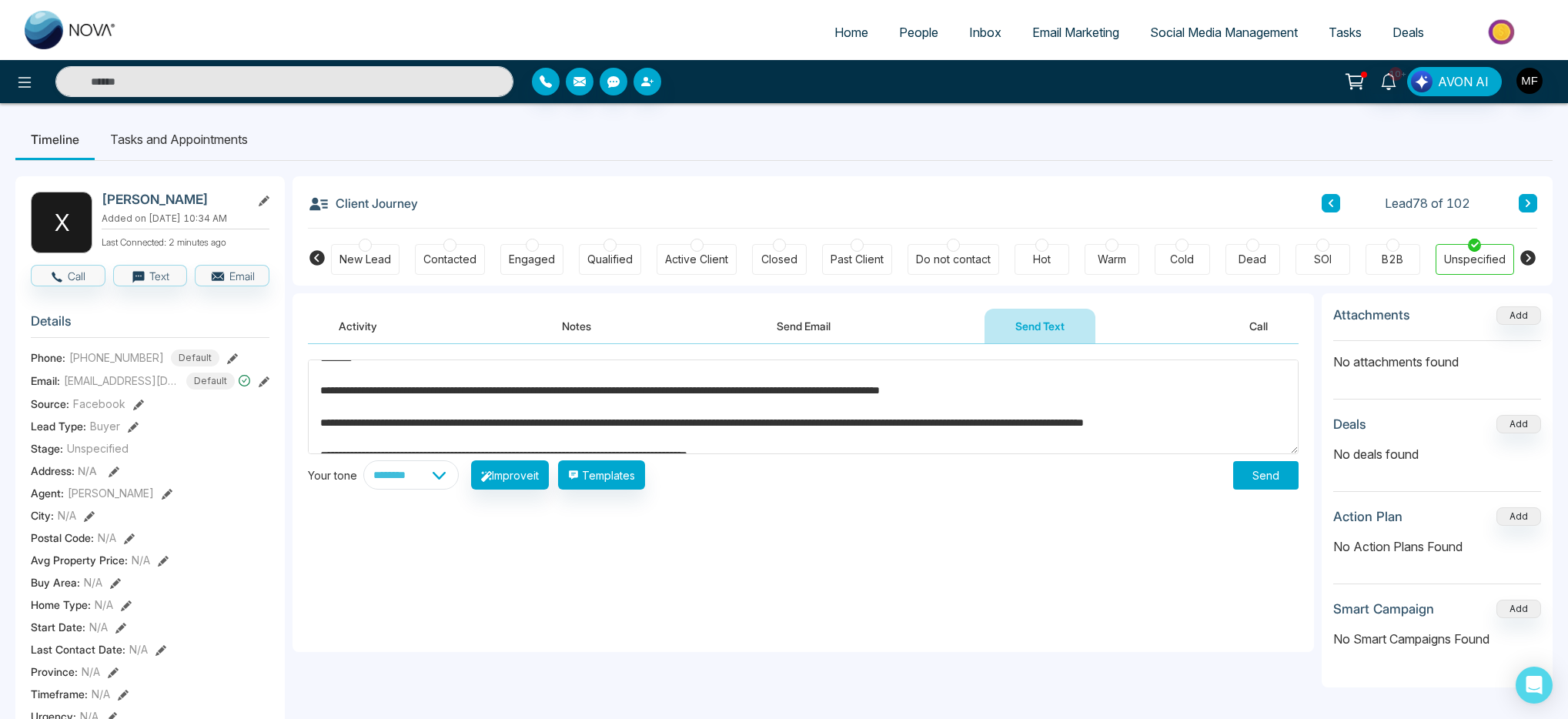
click at [819, 385] on textarea "**********" at bounding box center [803, 407] width 991 height 95
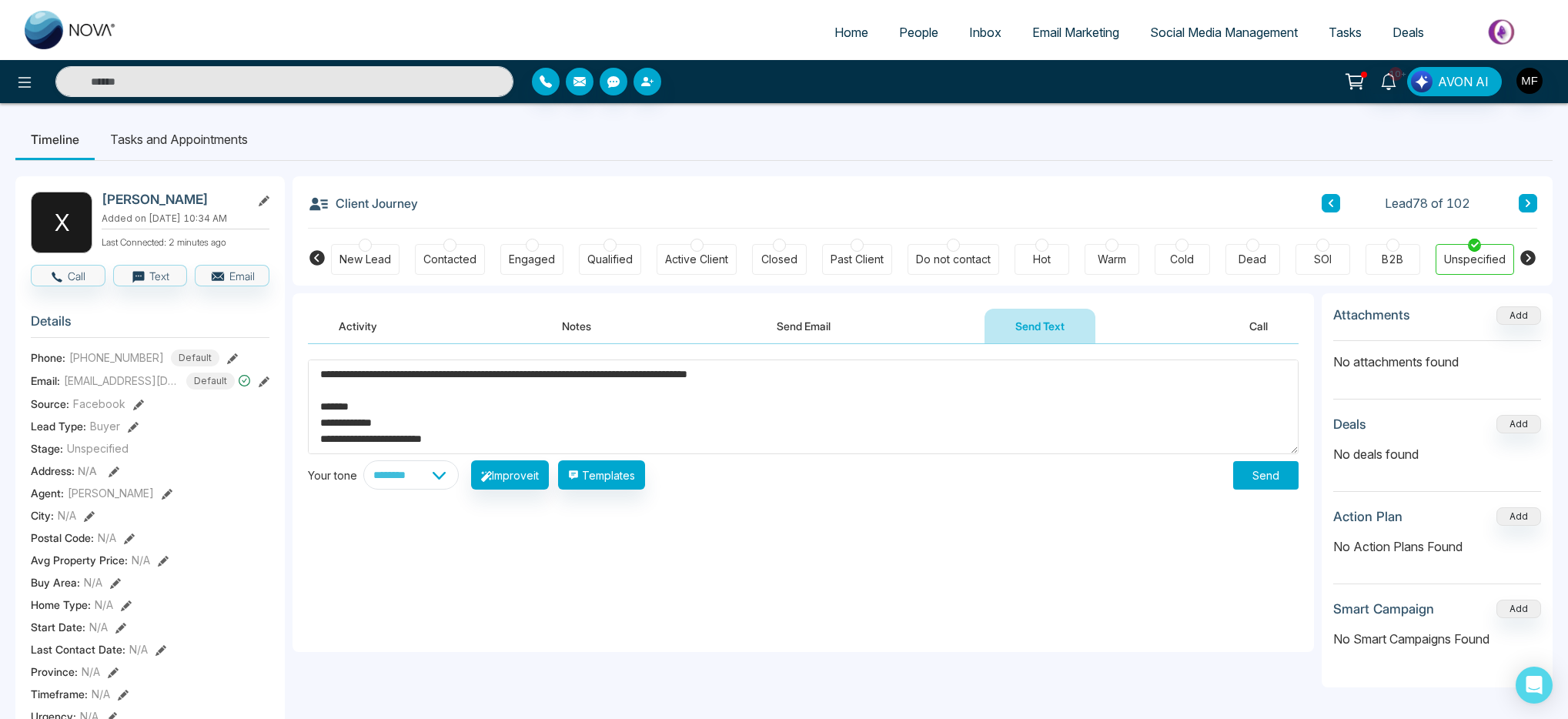
scroll to position [106, 0]
click at [363, 434] on textarea "**********" at bounding box center [803, 407] width 991 height 95
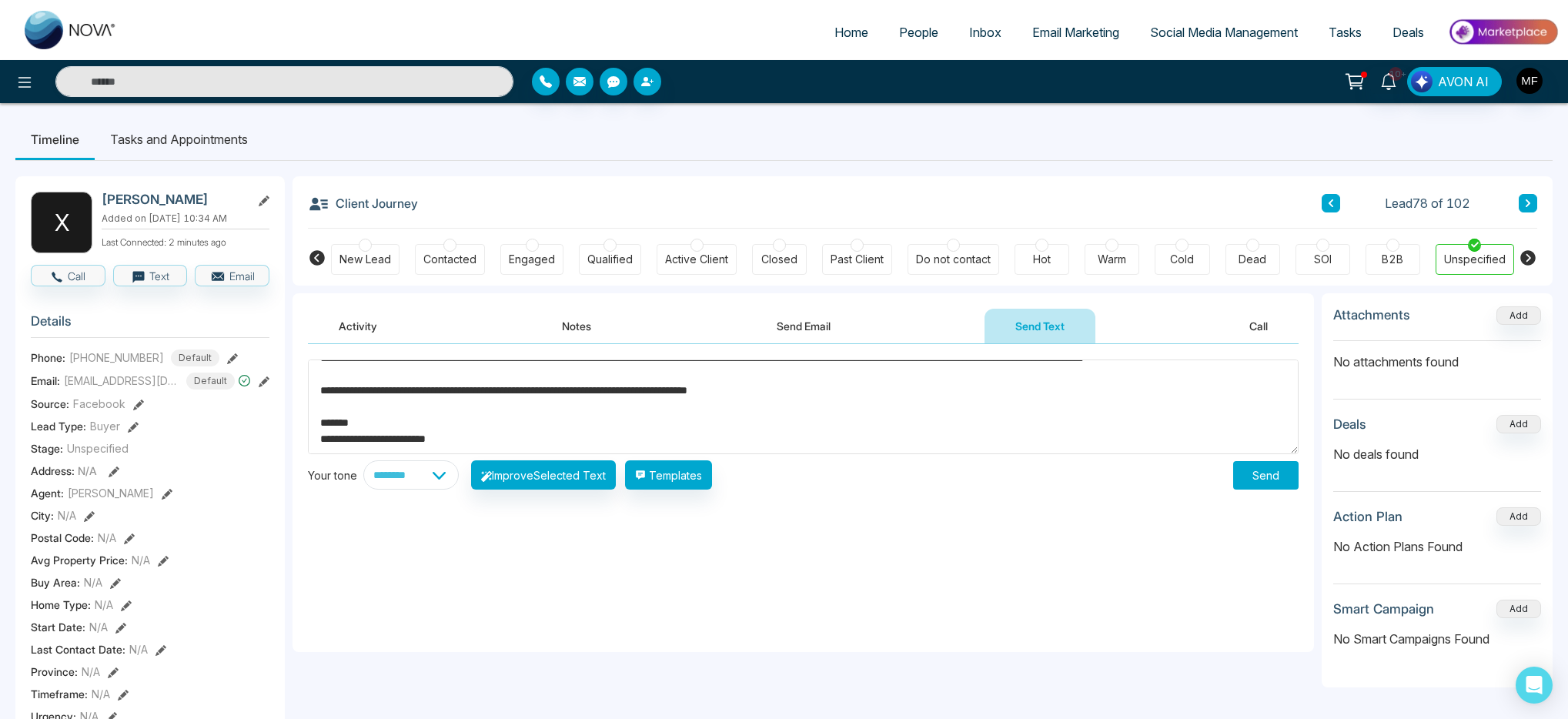
scroll to position [97, 0]
drag, startPoint x: 590, startPoint y: 437, endPoint x: 443, endPoint y: 439, distance: 147.0
click at [443, 439] on textarea "**********" at bounding box center [803, 407] width 991 height 95
click at [437, 437] on textarea "**********" at bounding box center [803, 407] width 991 height 95
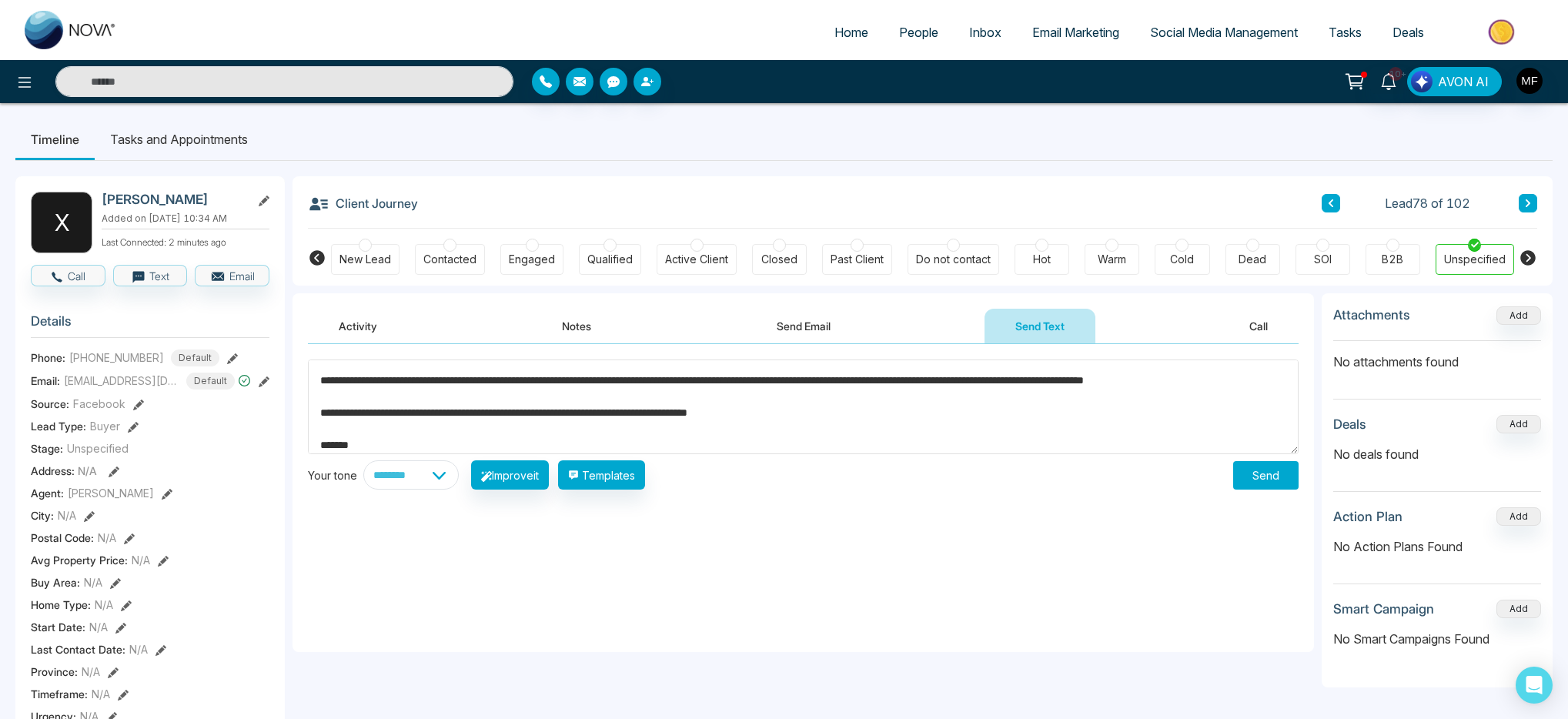
scroll to position [0, 0]
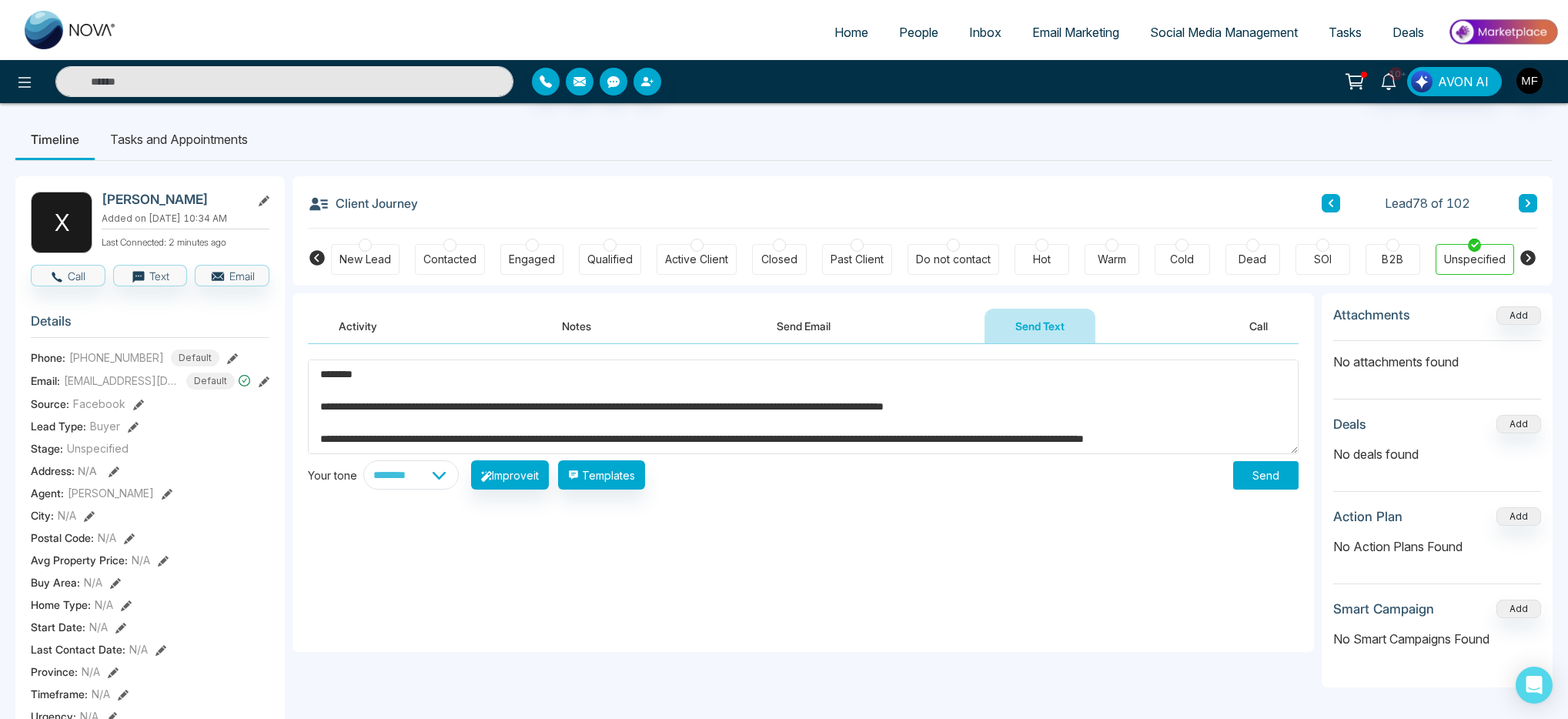
type textarea "**********"
click at [1257, 482] on button "Send" at bounding box center [1266, 475] width 65 height 28
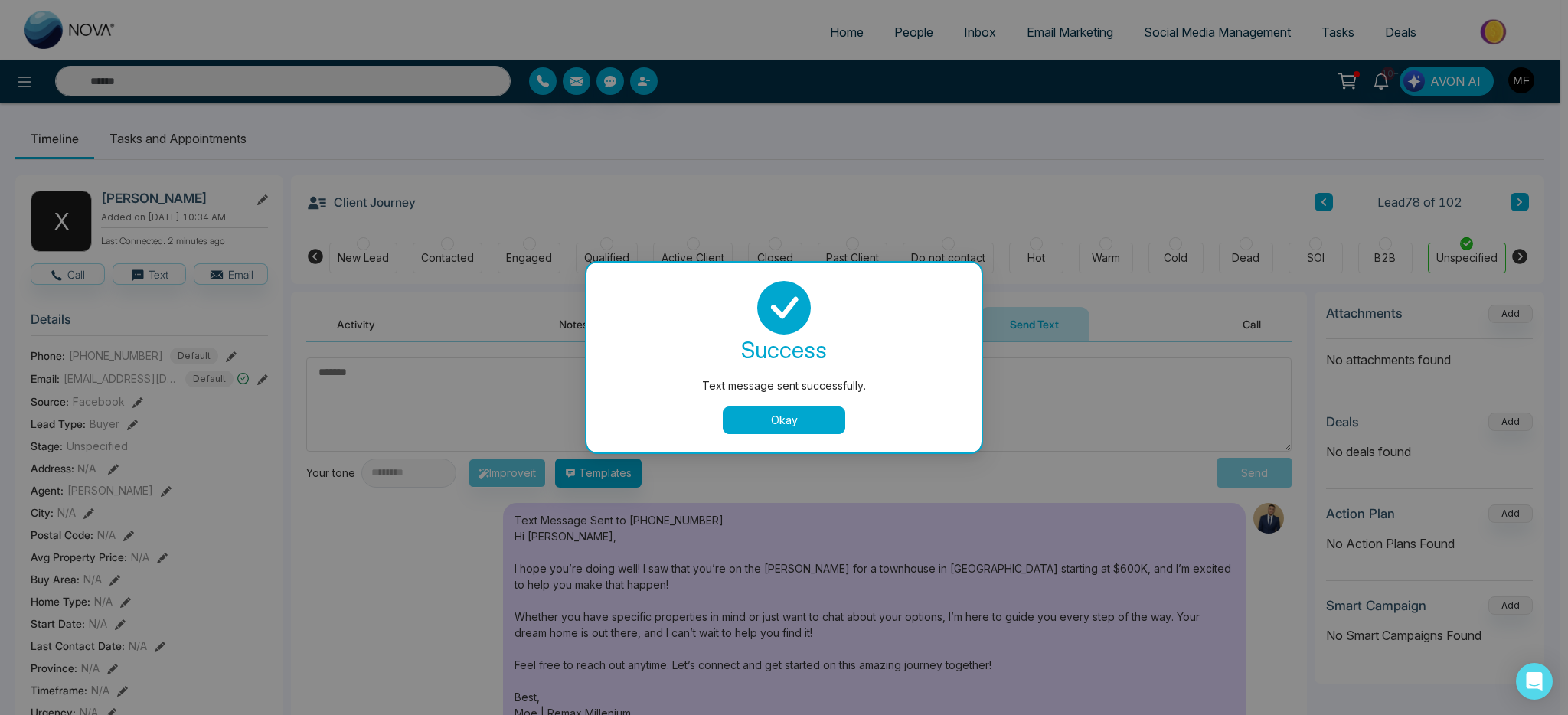
click at [800, 434] on button "Okay" at bounding box center [784, 420] width 122 height 27
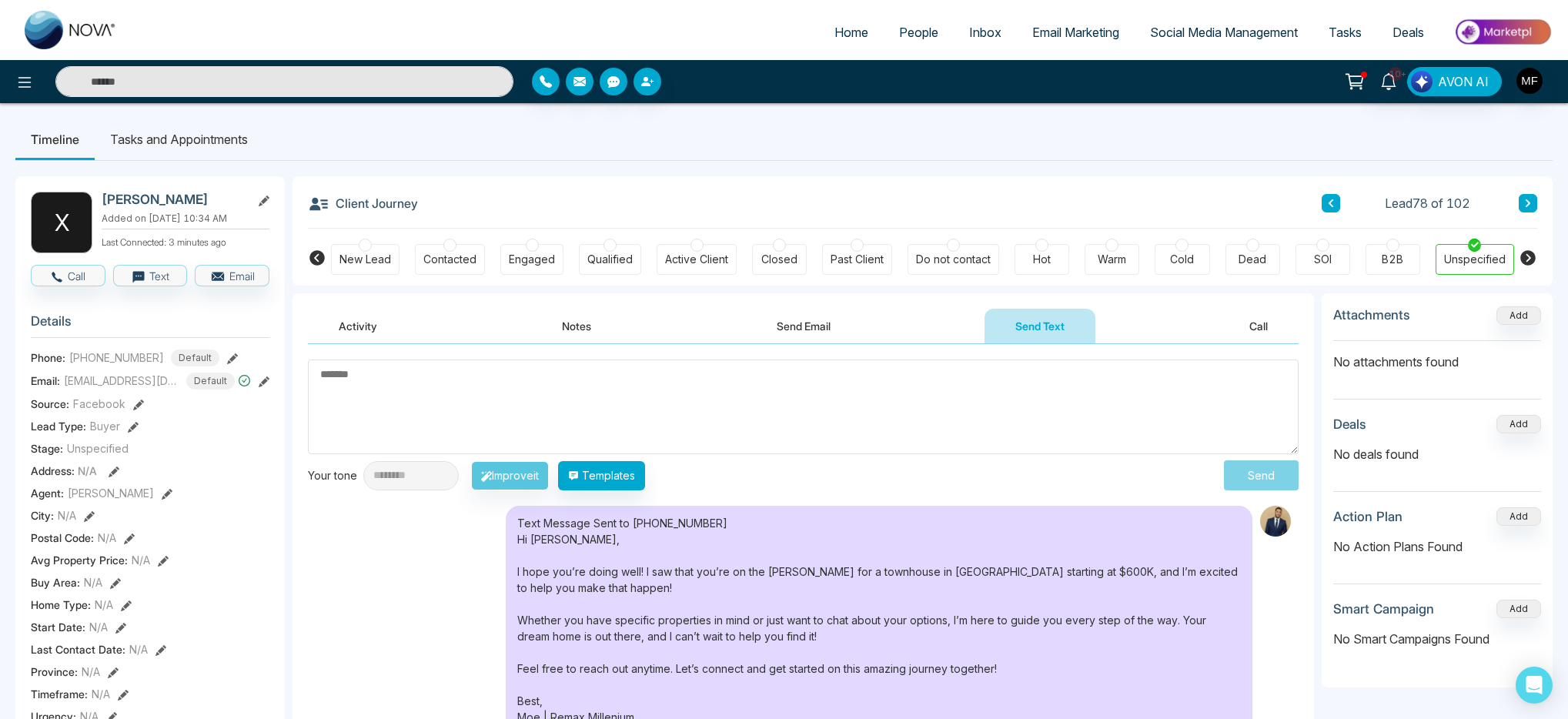
click at [308, 74] on input "text" at bounding box center [284, 82] width 458 height 31
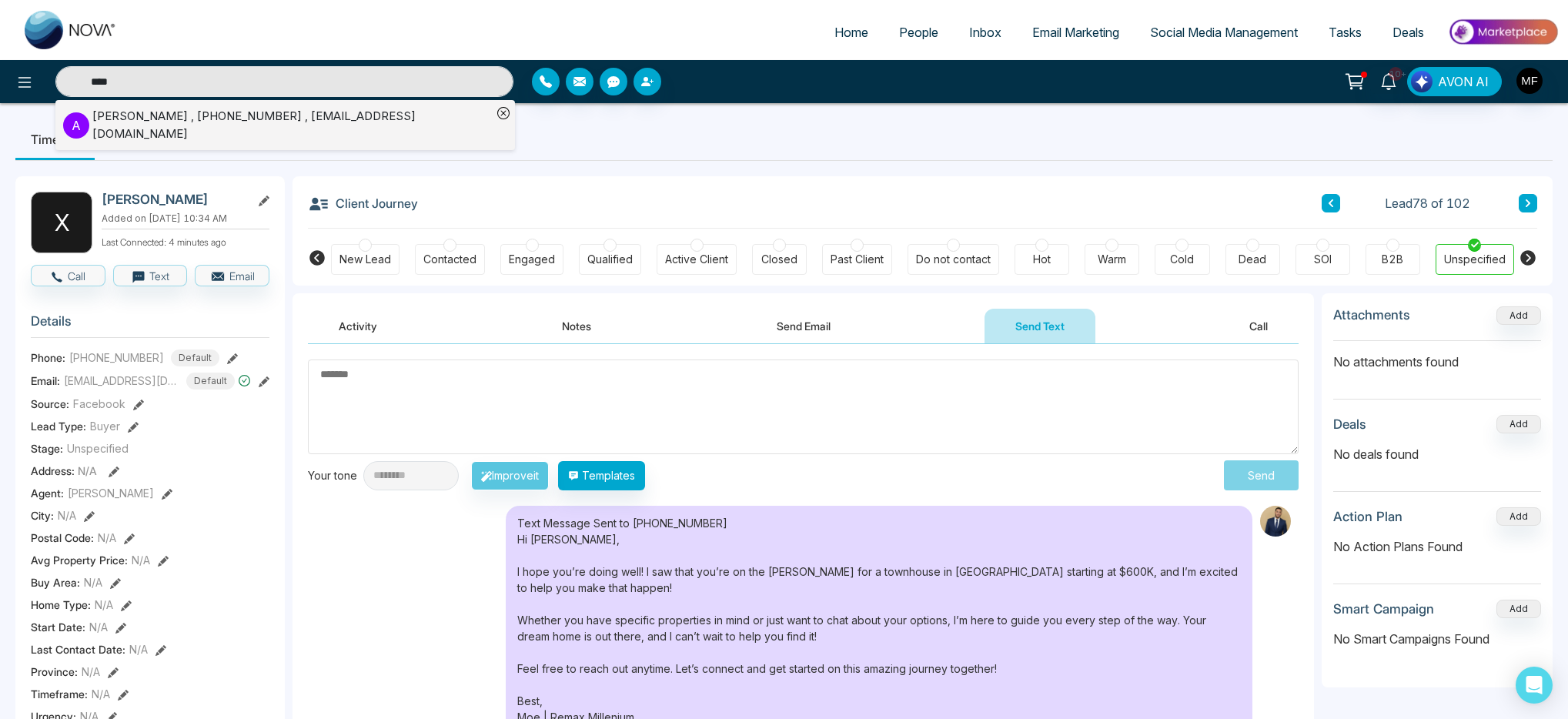
type input "****"
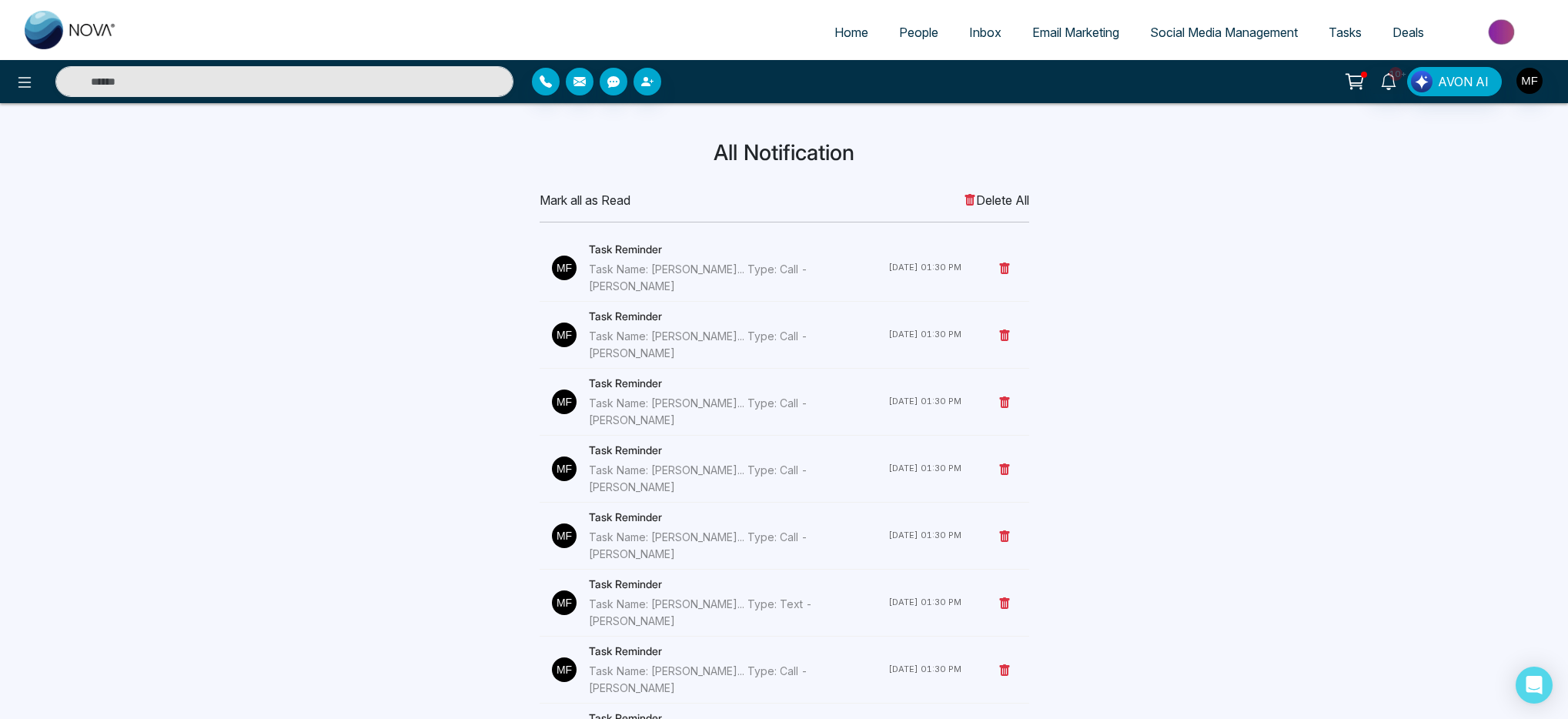
click at [1351, 35] on span "Tasks" at bounding box center [1345, 33] width 33 height 15
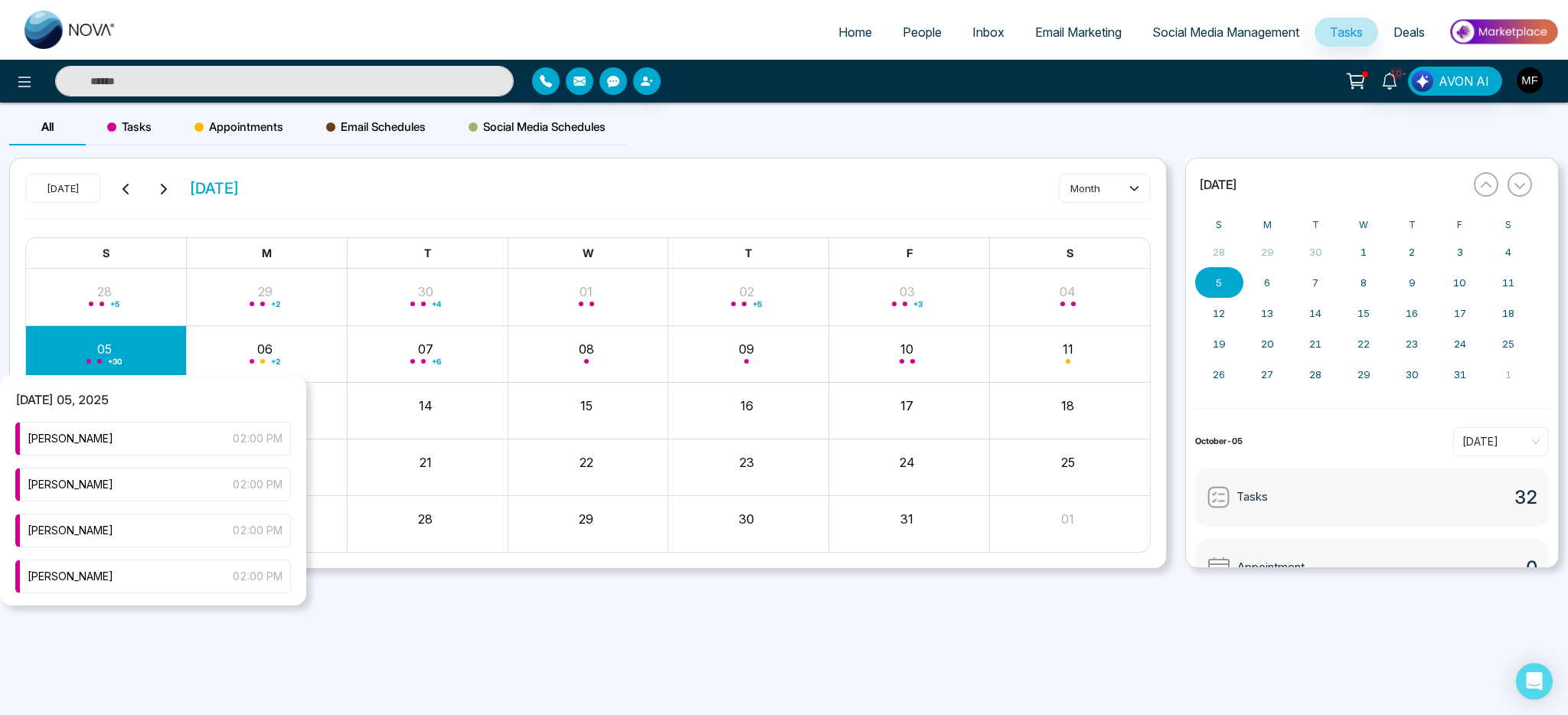
click at [108, 355] on div "+ 30" at bounding box center [106, 353] width 161 height 37
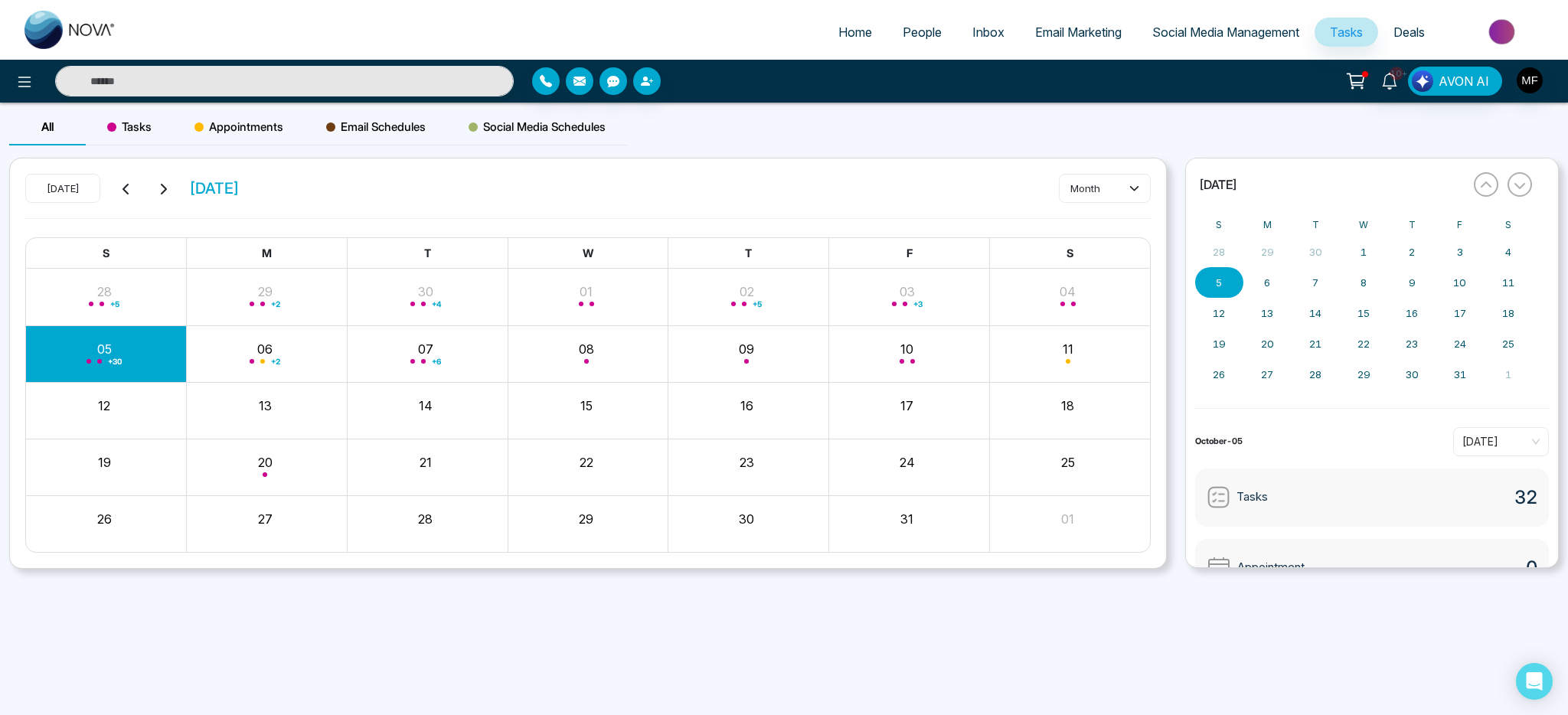
click at [1311, 508] on div "Tasks 32" at bounding box center [1372, 498] width 354 height 58
click at [1291, 501] on div "Tasks 32" at bounding box center [1372, 498] width 354 height 58
click at [1216, 501] on img at bounding box center [1219, 498] width 24 height 24
click at [1494, 445] on span "[DATE]" at bounding box center [1501, 441] width 77 height 23
click at [1486, 465] on div "[DATE]" at bounding box center [1493, 474] width 77 height 17
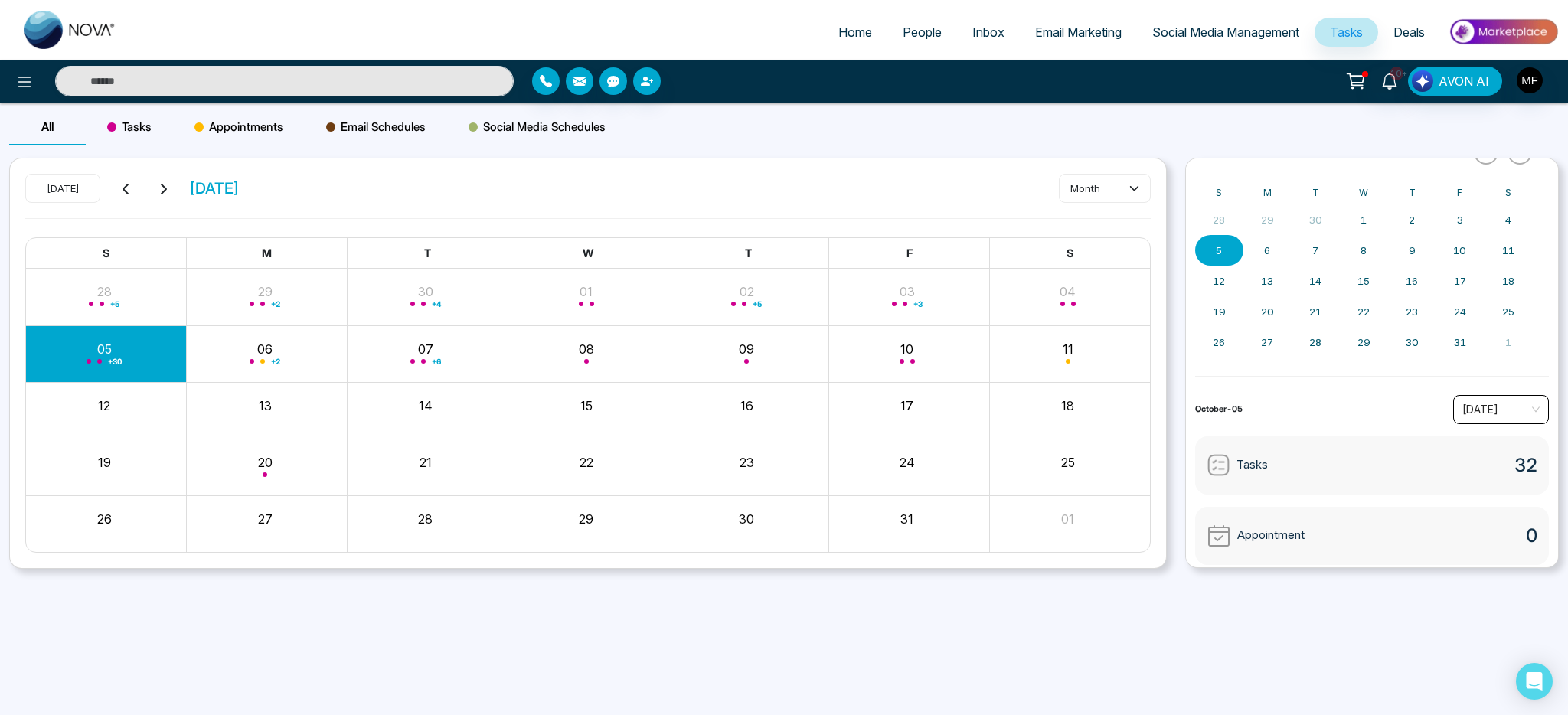
scroll to position [109, 0]
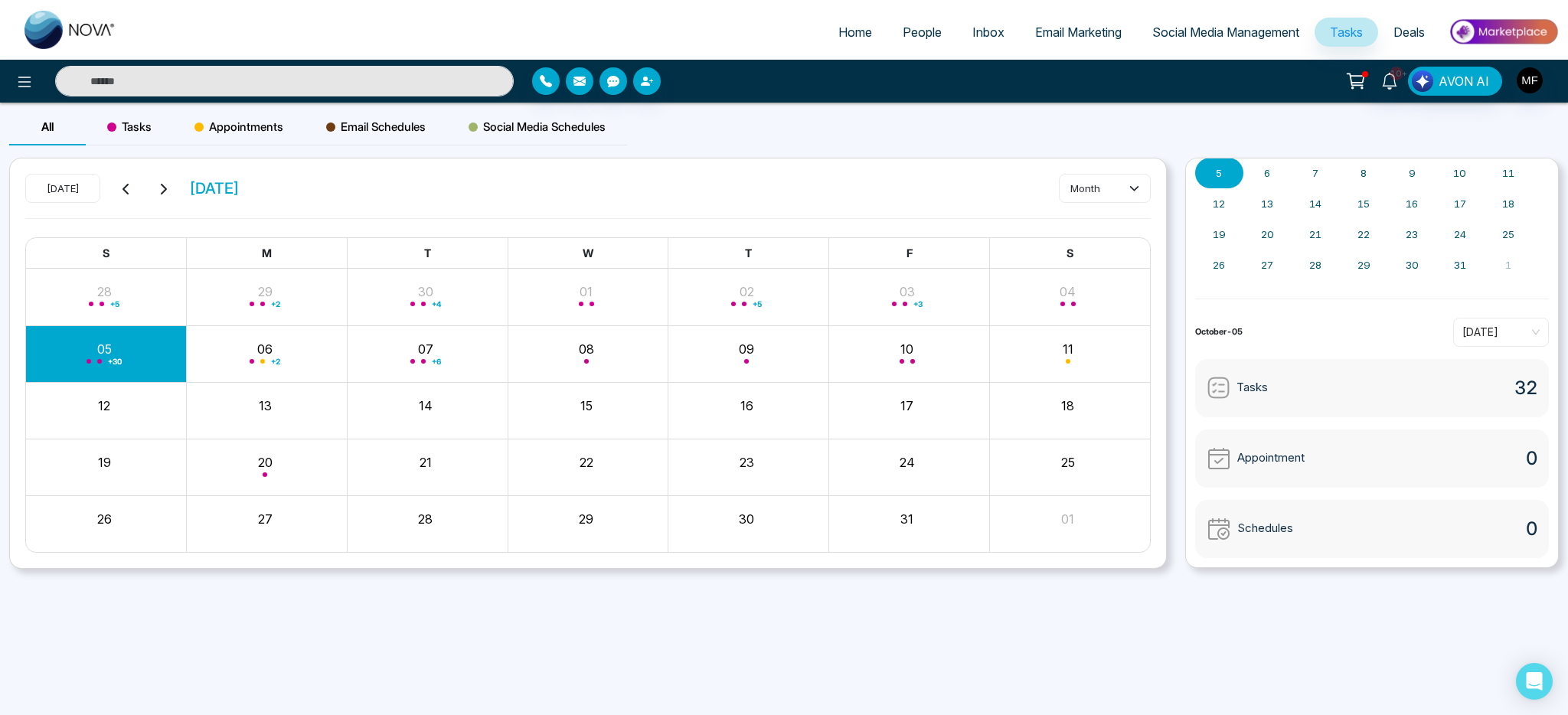
click at [1276, 389] on div "Tasks 32" at bounding box center [1372, 388] width 354 height 58
click at [1187, 383] on div "« [DATE] » S M T W T F S 28 29 30 1 2 3 4 5 6 7 8 9 10 11 12 13 14 15 16 17 18 …" at bounding box center [1372, 363] width 374 height 411
click at [1218, 387] on img at bounding box center [1219, 388] width 24 height 24
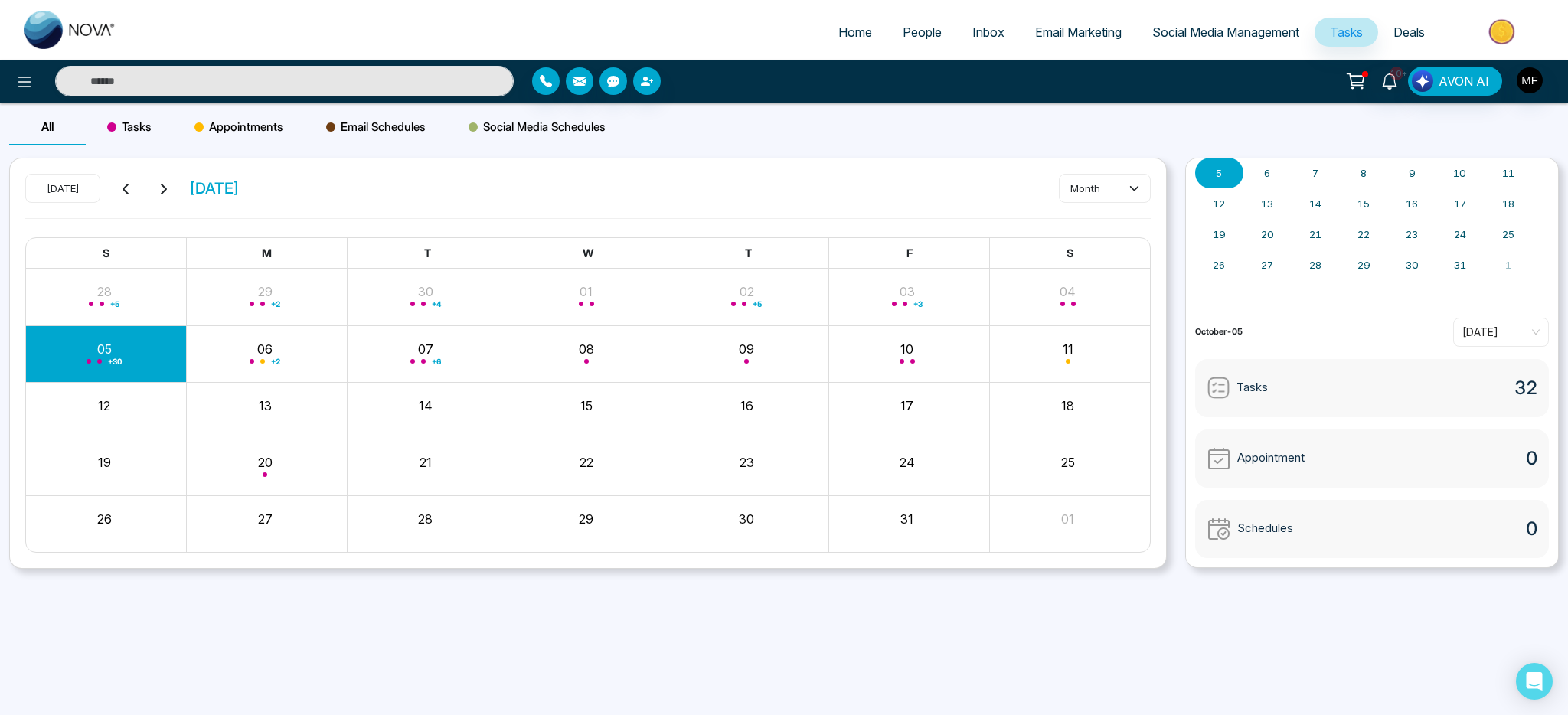
scroll to position [0, 0]
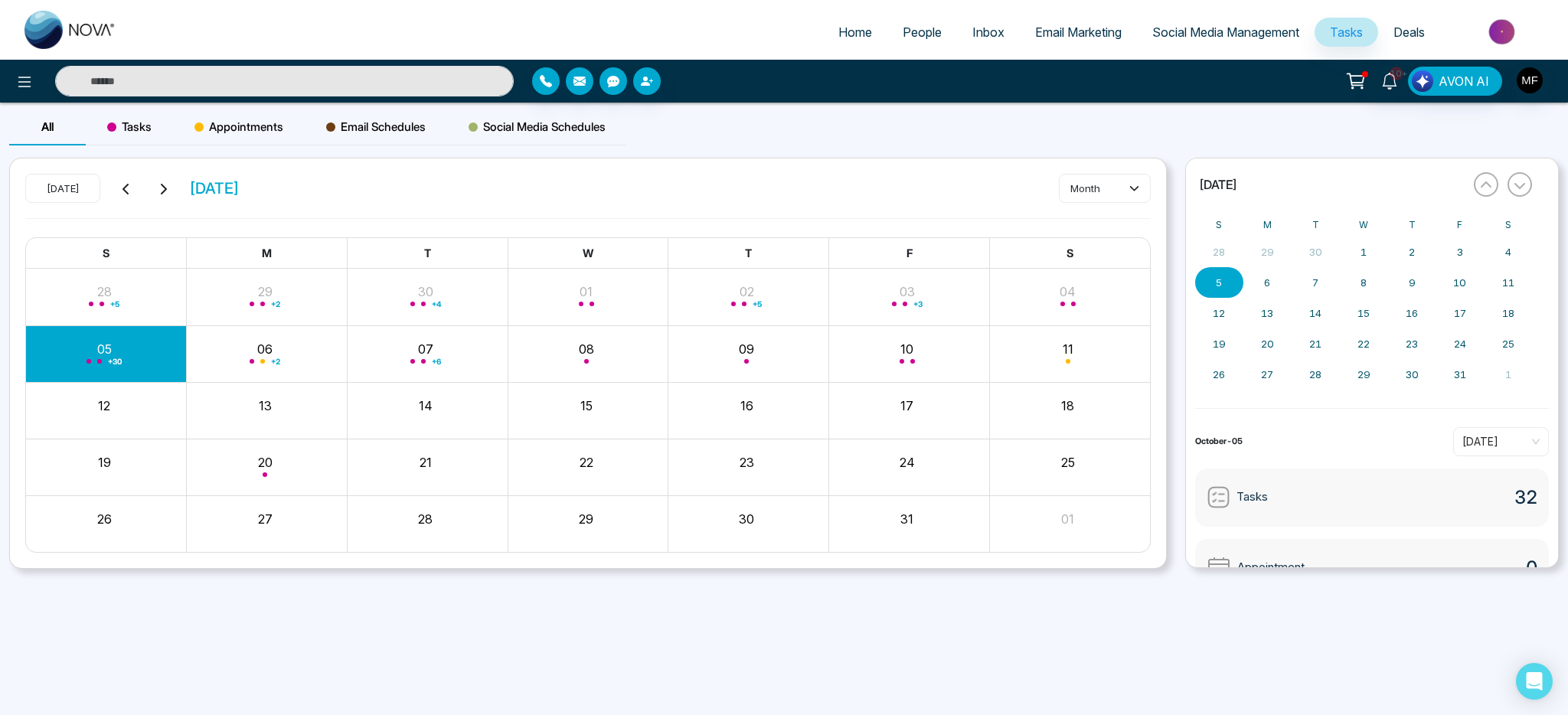
click at [761, 137] on div "All Tasks Appointments Email Schedules Social Media Schedules" at bounding box center [784, 133] width 1568 height 49
click at [139, 120] on span "Tasks" at bounding box center [129, 127] width 44 height 18
click at [140, 125] on span "Tasks" at bounding box center [129, 127] width 44 height 18
click at [204, 126] on span "Appointments" at bounding box center [239, 127] width 89 height 18
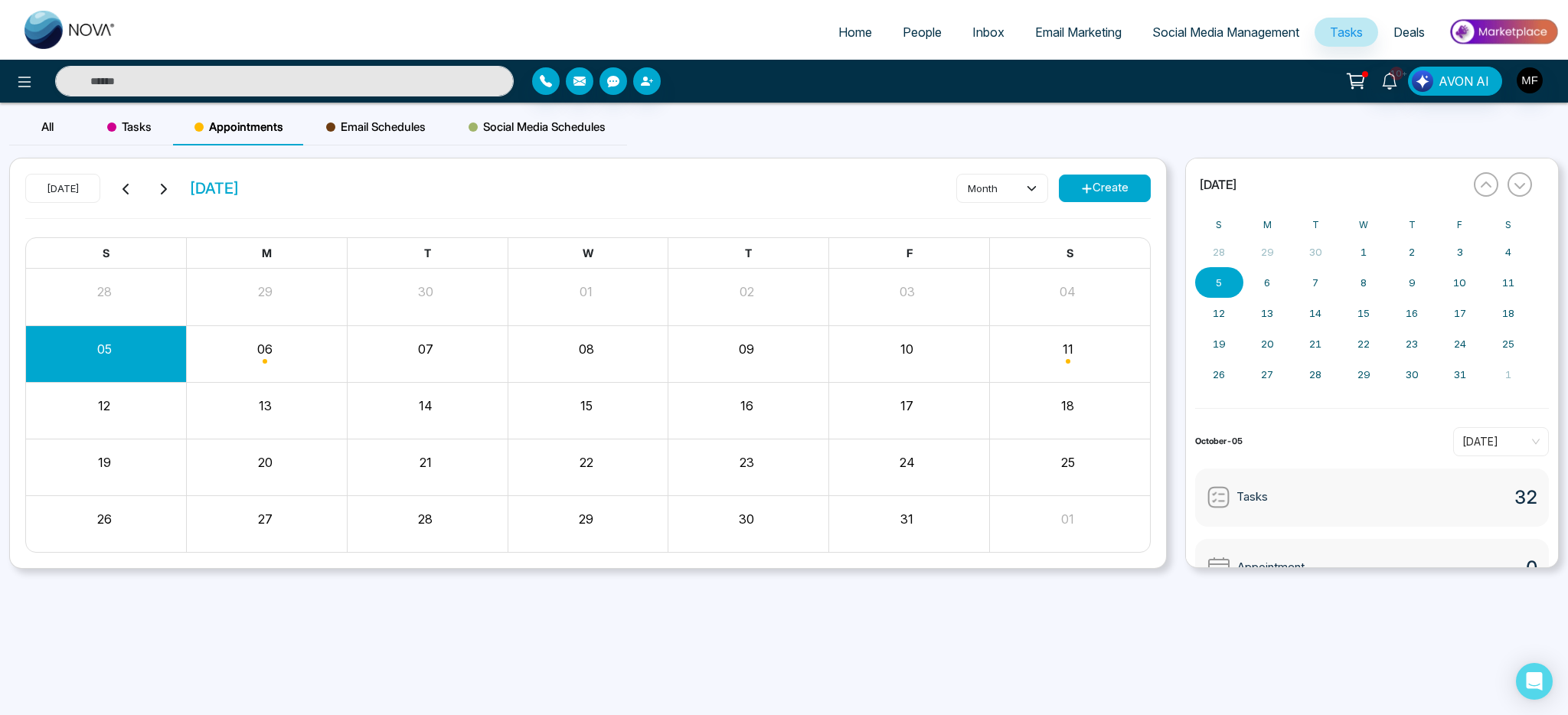
click at [55, 129] on div "All" at bounding box center [48, 127] width 77 height 37
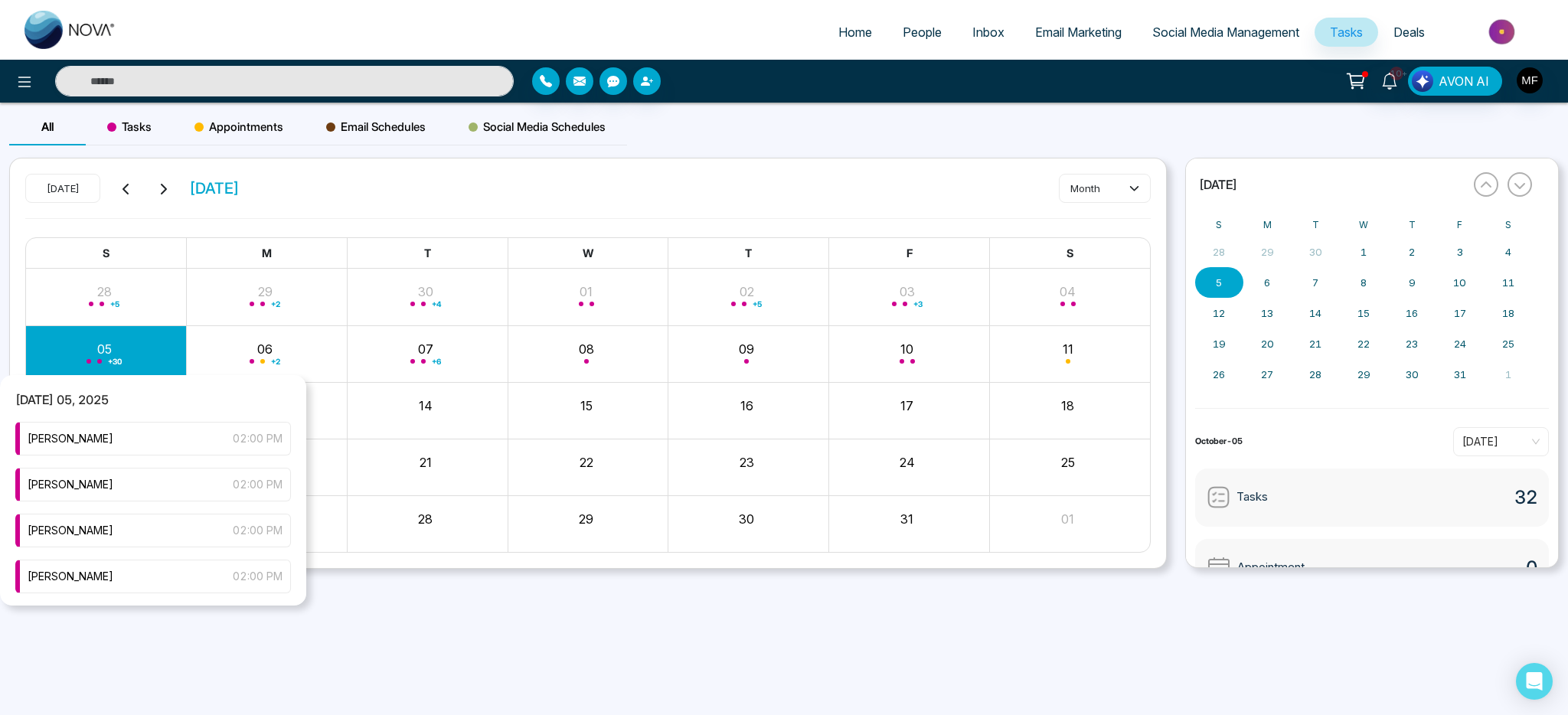
click at [89, 368] on div "+ 30" at bounding box center [106, 353] width 161 height 37
click at [113, 440] on span "[PERSON_NAME]" at bounding box center [70, 439] width 86 height 17
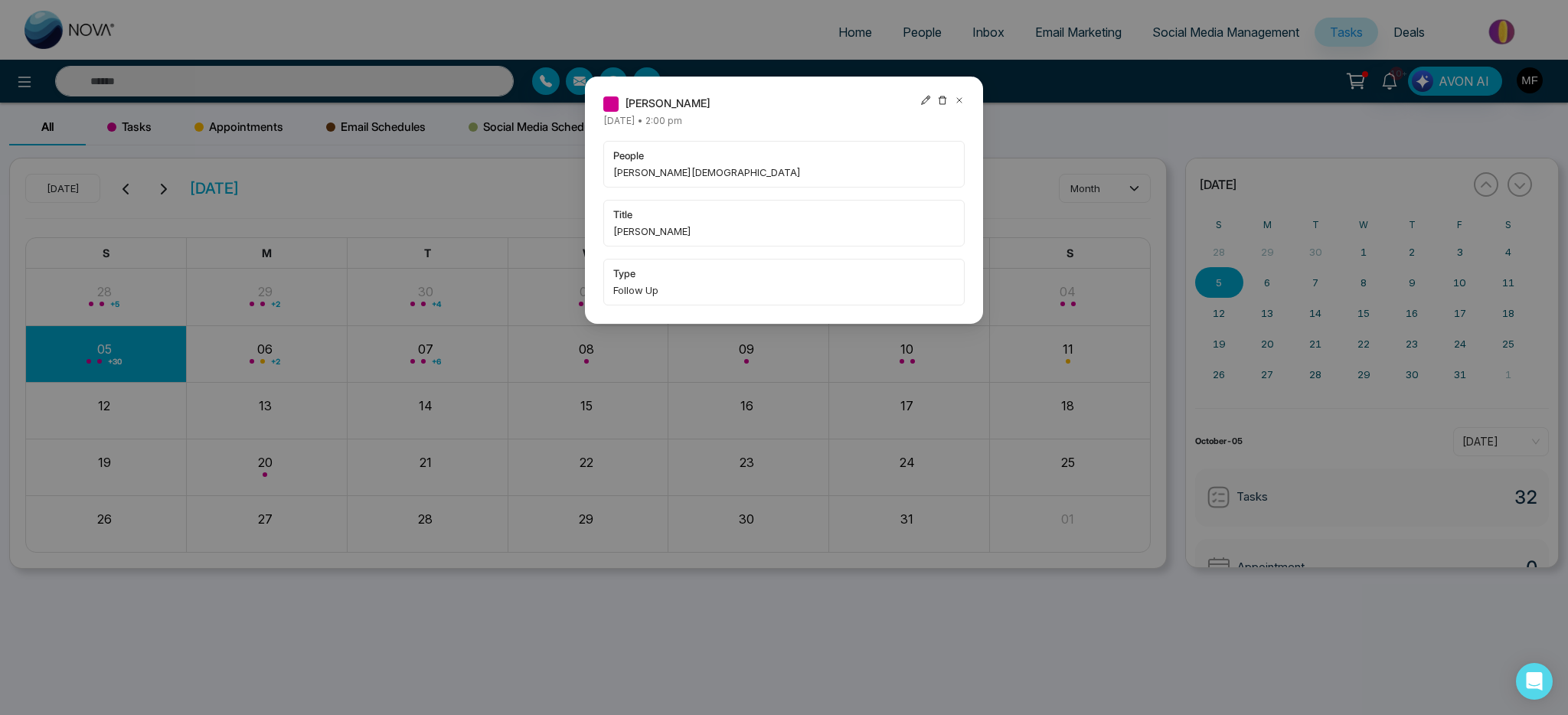
click at [961, 98] on icon at bounding box center [959, 100] width 4 height 4
click at [961, 98] on div "[PERSON_NAME] [DATE] • 2:00 pm people [PERSON_NAME][DEMOGRAPHIC_DATA] title [PE…" at bounding box center [784, 200] width 398 height 247
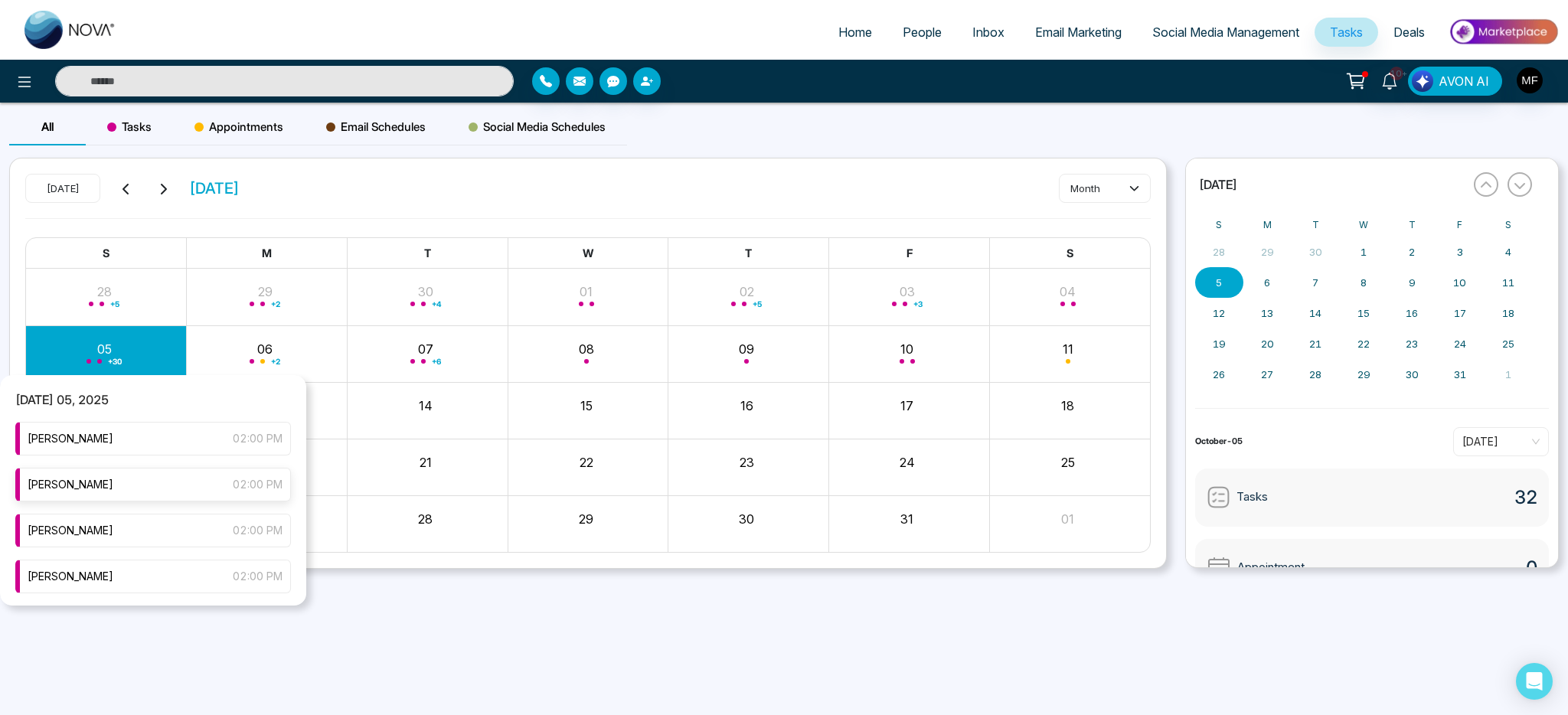
click at [126, 493] on div "[PERSON_NAME] 02:00 PM" at bounding box center [153, 484] width 275 height 33
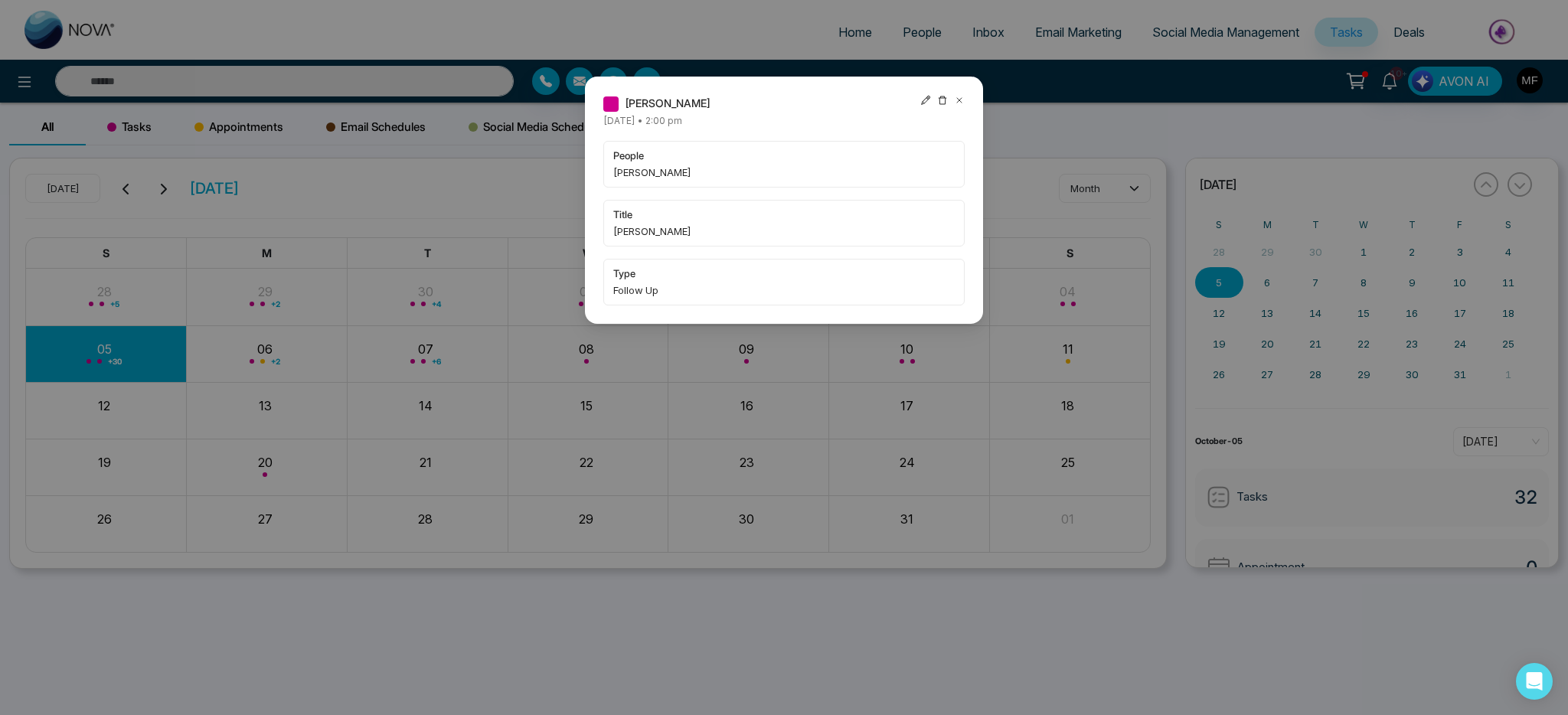
click at [960, 100] on icon at bounding box center [959, 100] width 4 height 4
click at [960, 100] on div "[PERSON_NAME] [DATE] • 2:00 pm people Matt title [PERSON_NAME] type Follow Up" at bounding box center [784, 358] width 1568 height 715
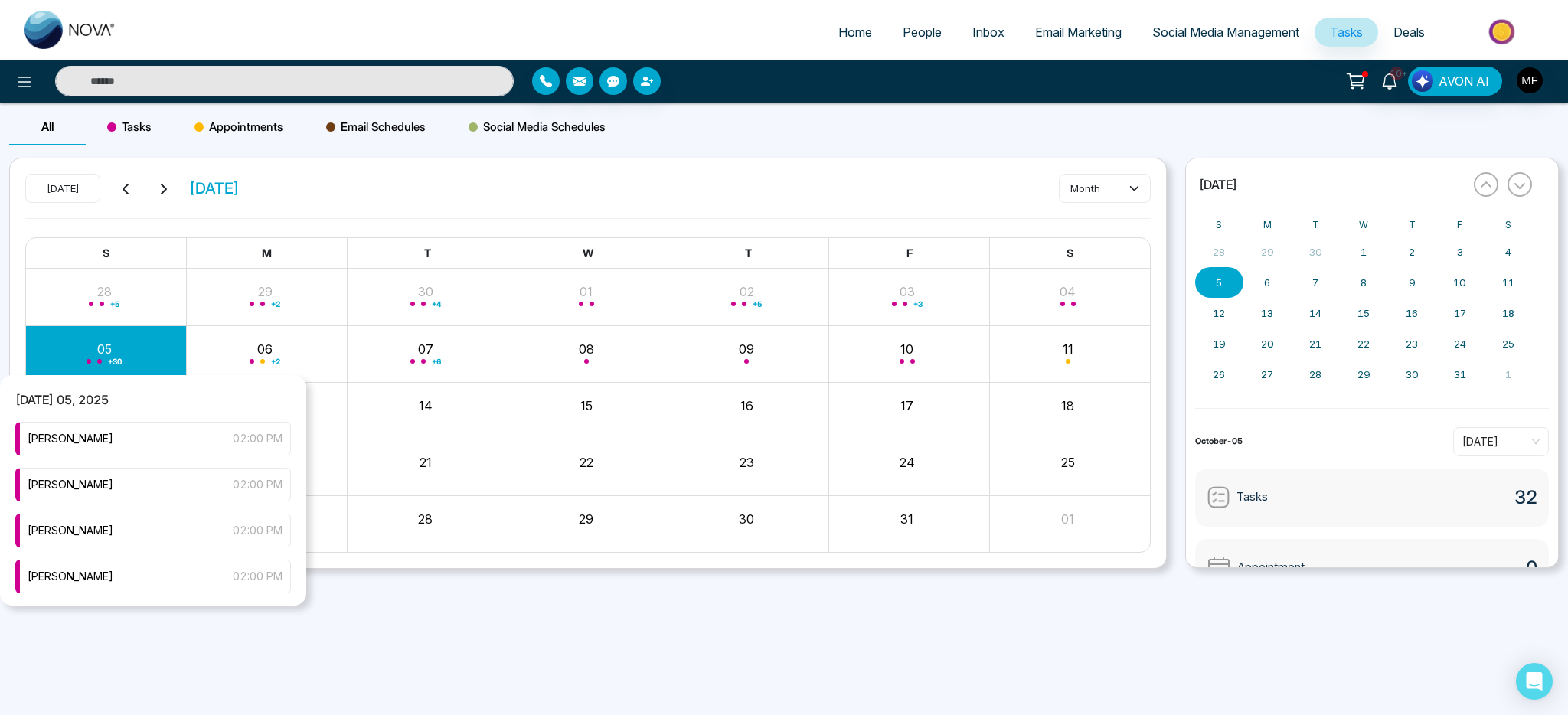
click at [74, 351] on div "+ 30" at bounding box center [106, 353] width 161 height 37
click at [127, 537] on div "[PERSON_NAME] 02:00 PM" at bounding box center [153, 530] width 275 height 33
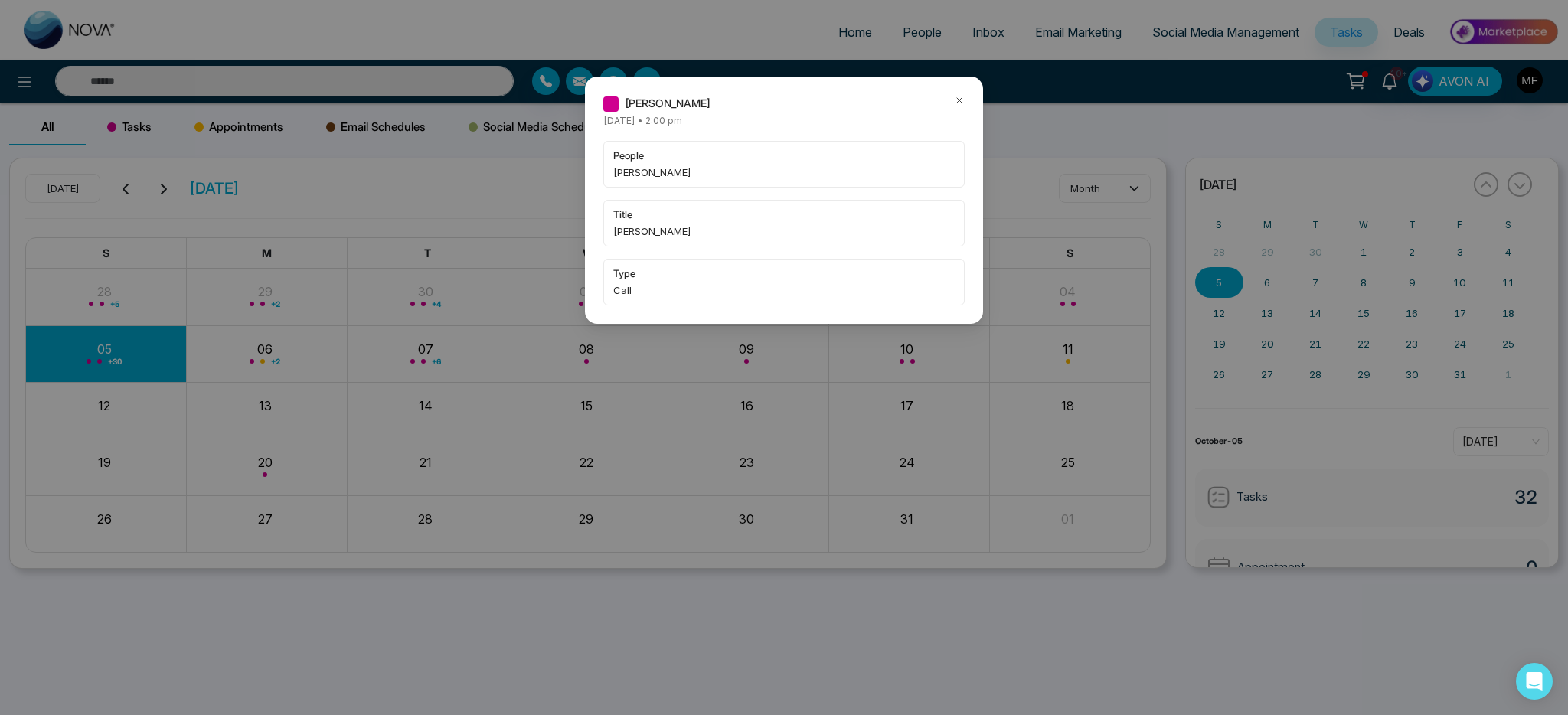
click at [700, 178] on span "[PERSON_NAME]" at bounding box center [784, 172] width 341 height 15
click at [961, 100] on icon at bounding box center [959, 100] width 4 height 4
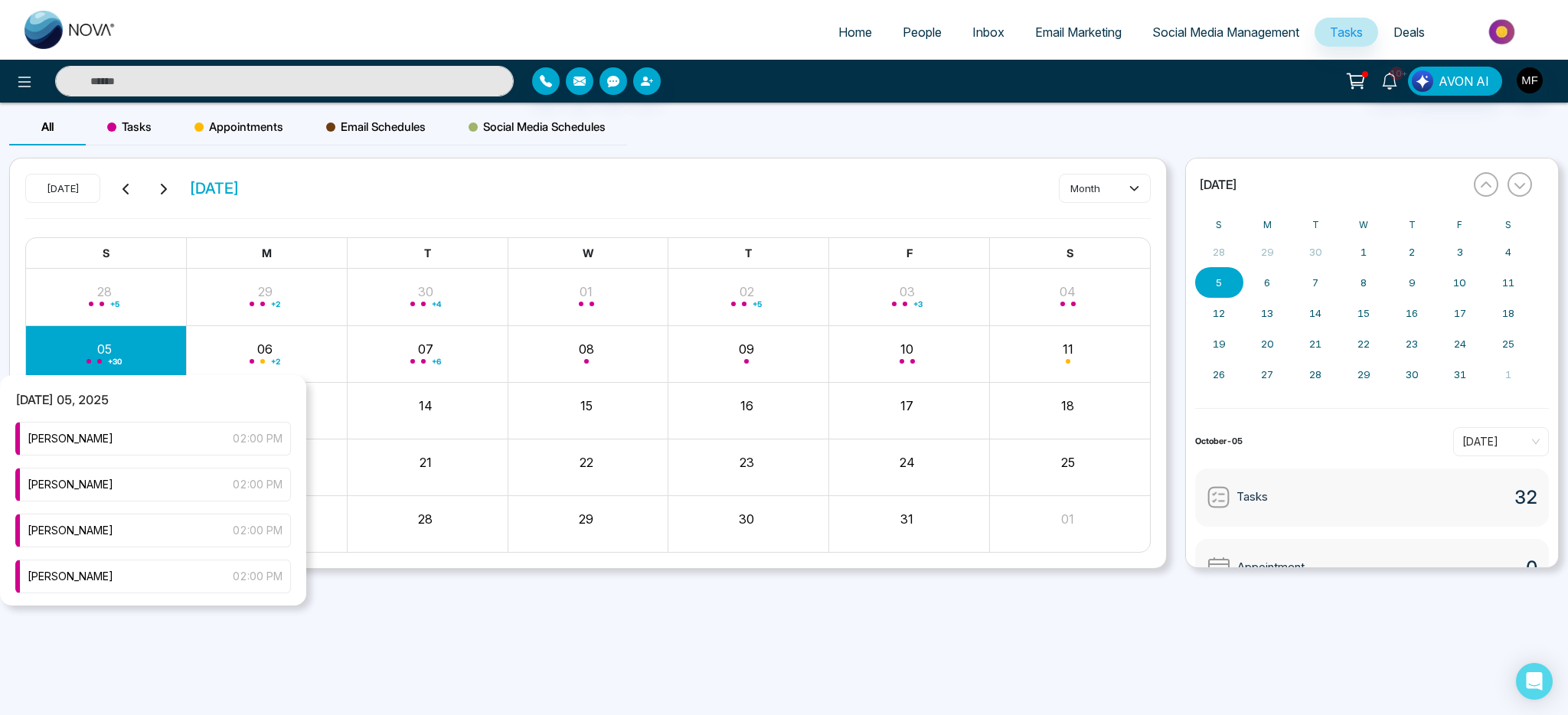
click at [126, 340] on div "+ 30" at bounding box center [106, 353] width 161 height 37
click at [165, 443] on div "[PERSON_NAME] 02:00 PM" at bounding box center [153, 438] width 275 height 33
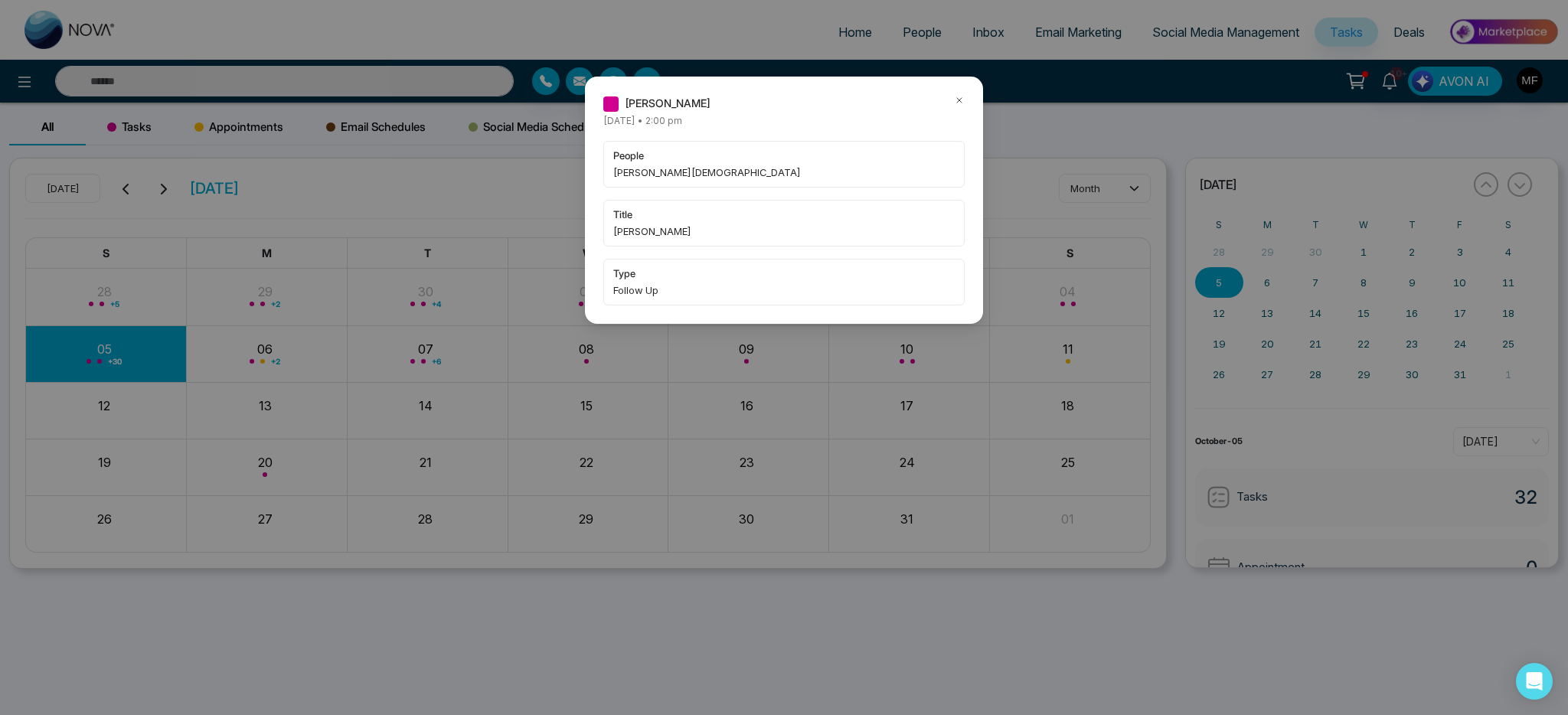
click at [961, 98] on icon at bounding box center [959, 100] width 4 height 4
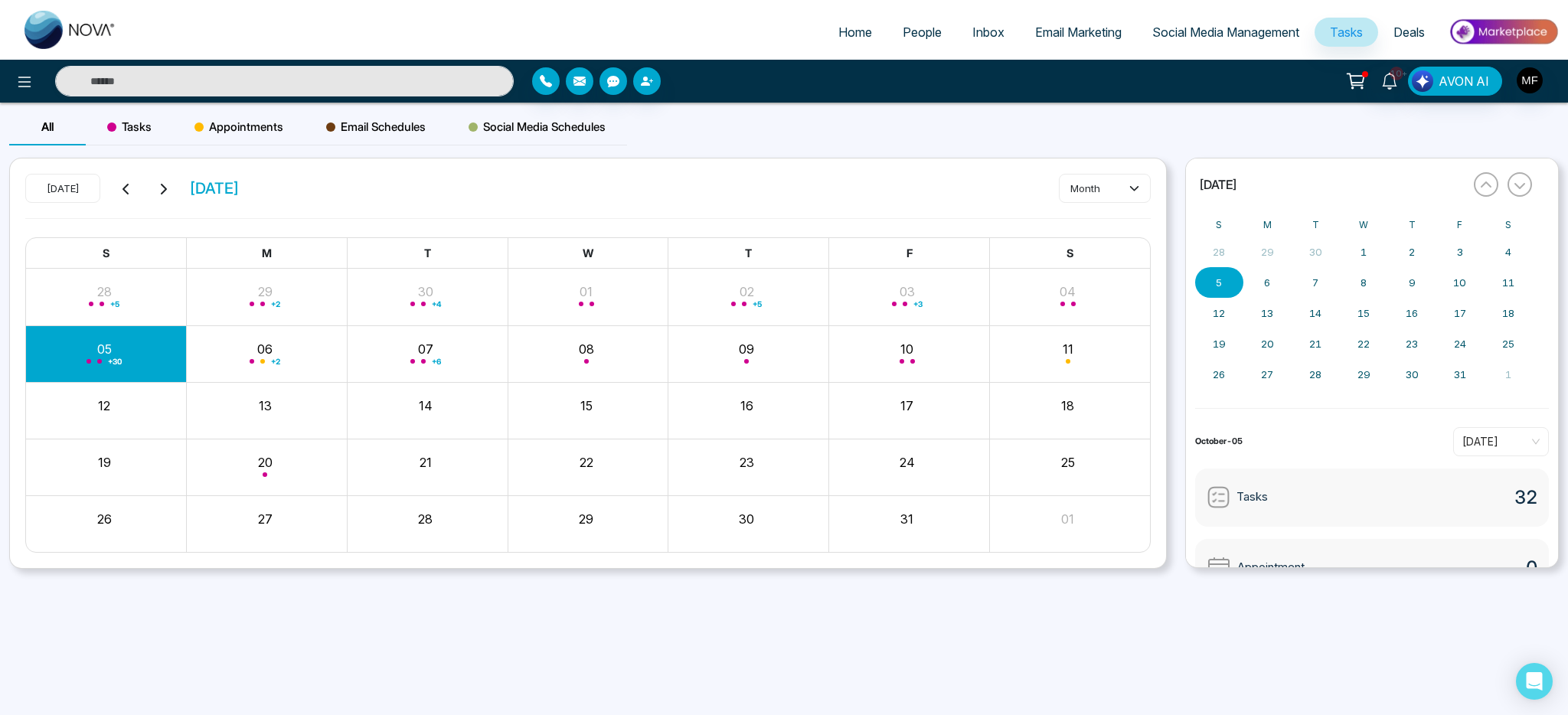
click at [103, 368] on div "+ 30" at bounding box center [106, 353] width 161 height 37
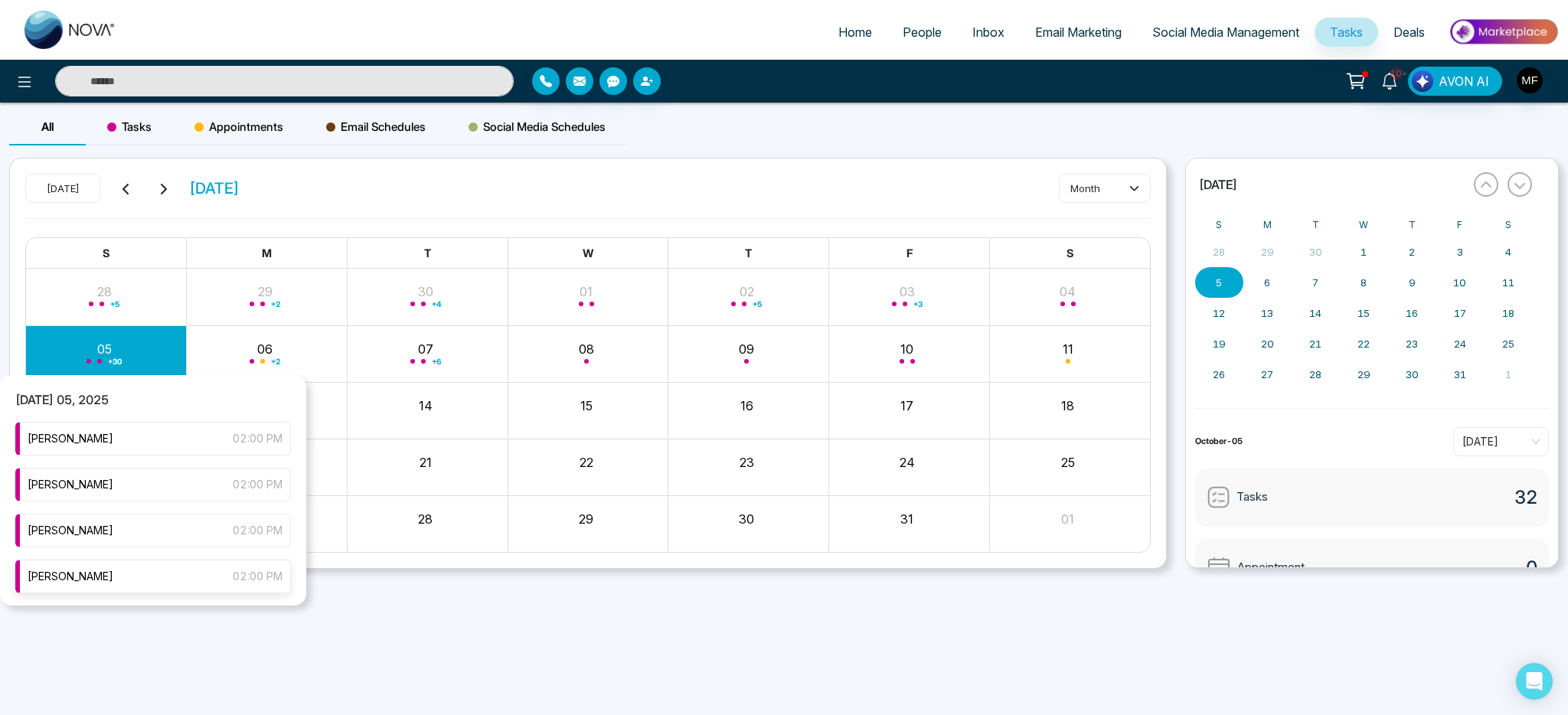
click at [176, 575] on div "[PERSON_NAME] 02:00 PM" at bounding box center [153, 576] width 275 height 33
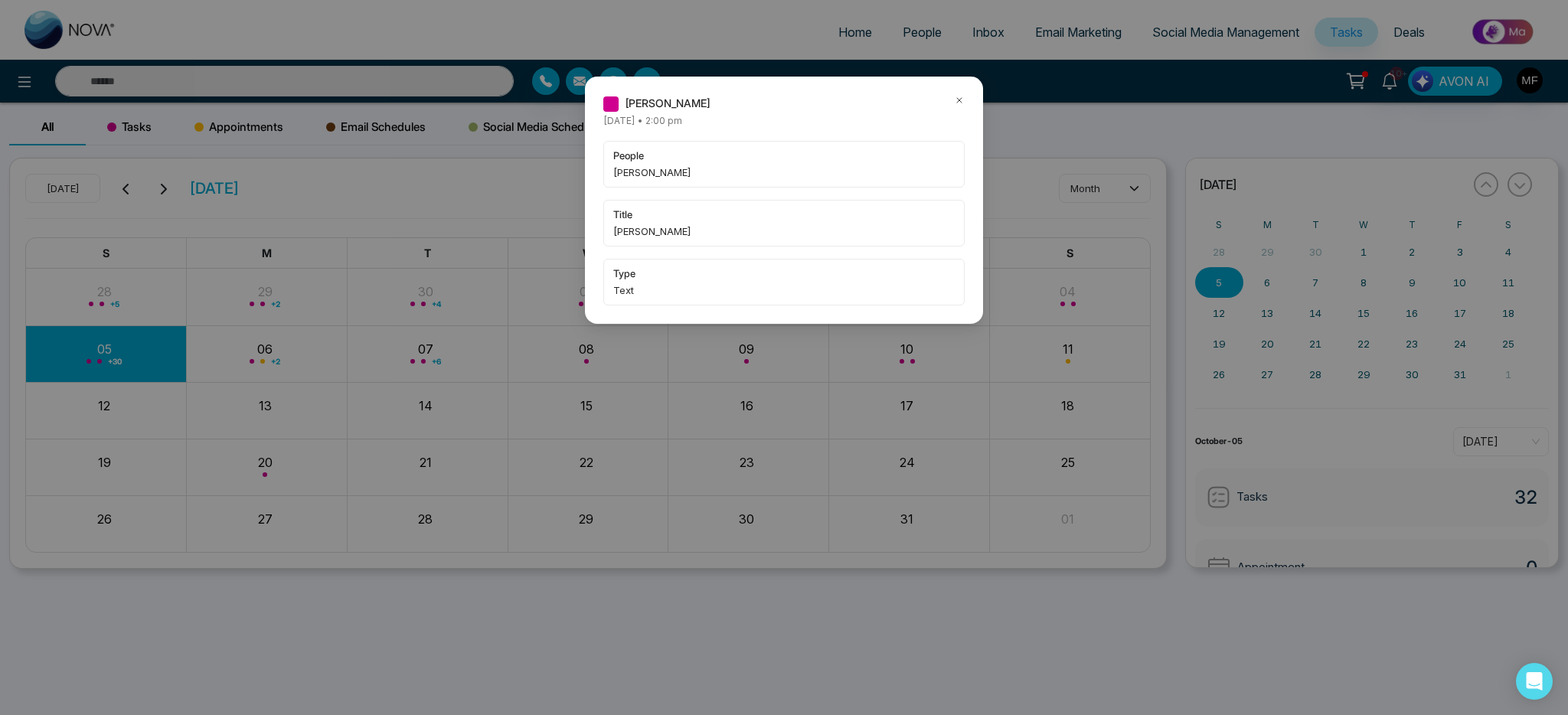
click at [962, 100] on icon at bounding box center [959, 100] width 11 height 11
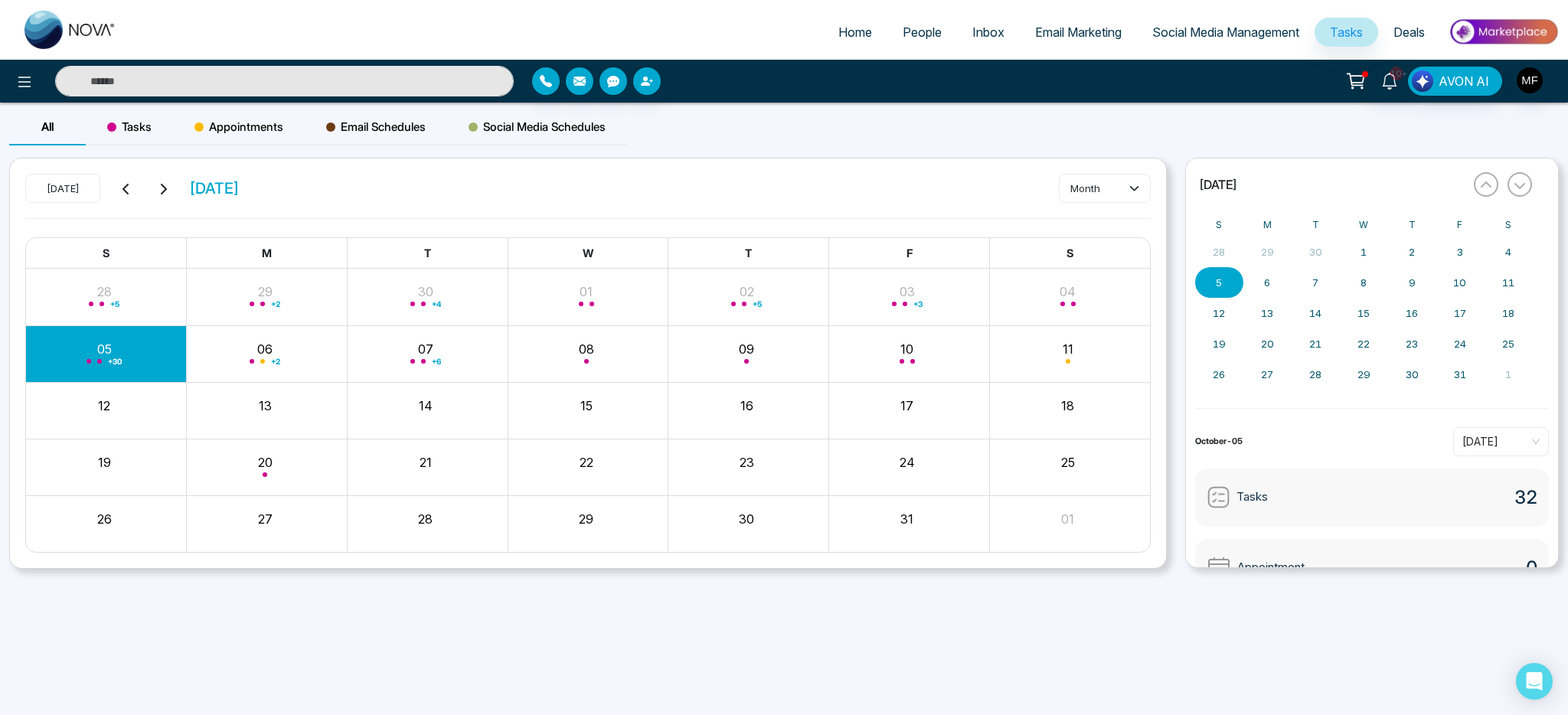
click at [76, 347] on div "+ 30" at bounding box center [106, 353] width 161 height 37
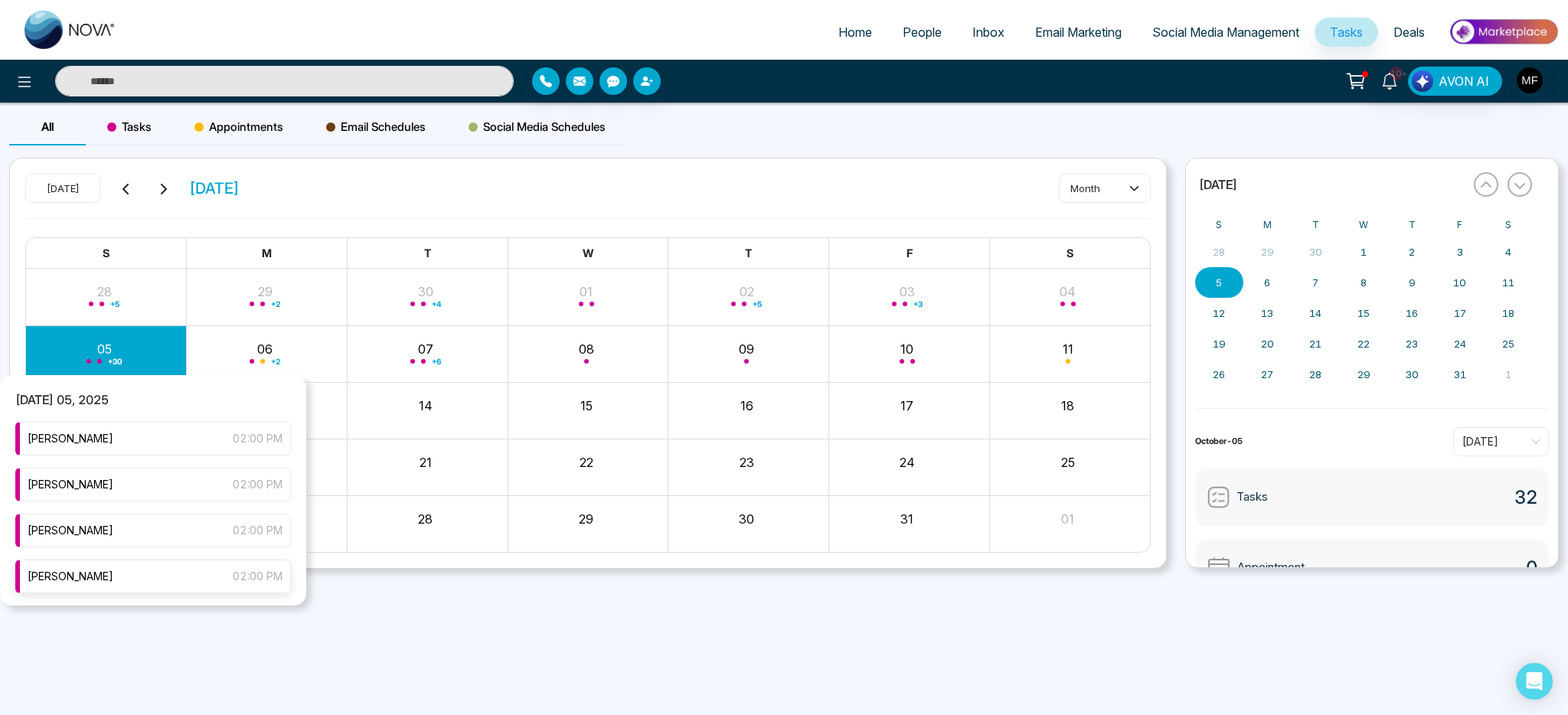
click at [152, 581] on div "[PERSON_NAME] 02:00 PM" at bounding box center [153, 576] width 275 height 33
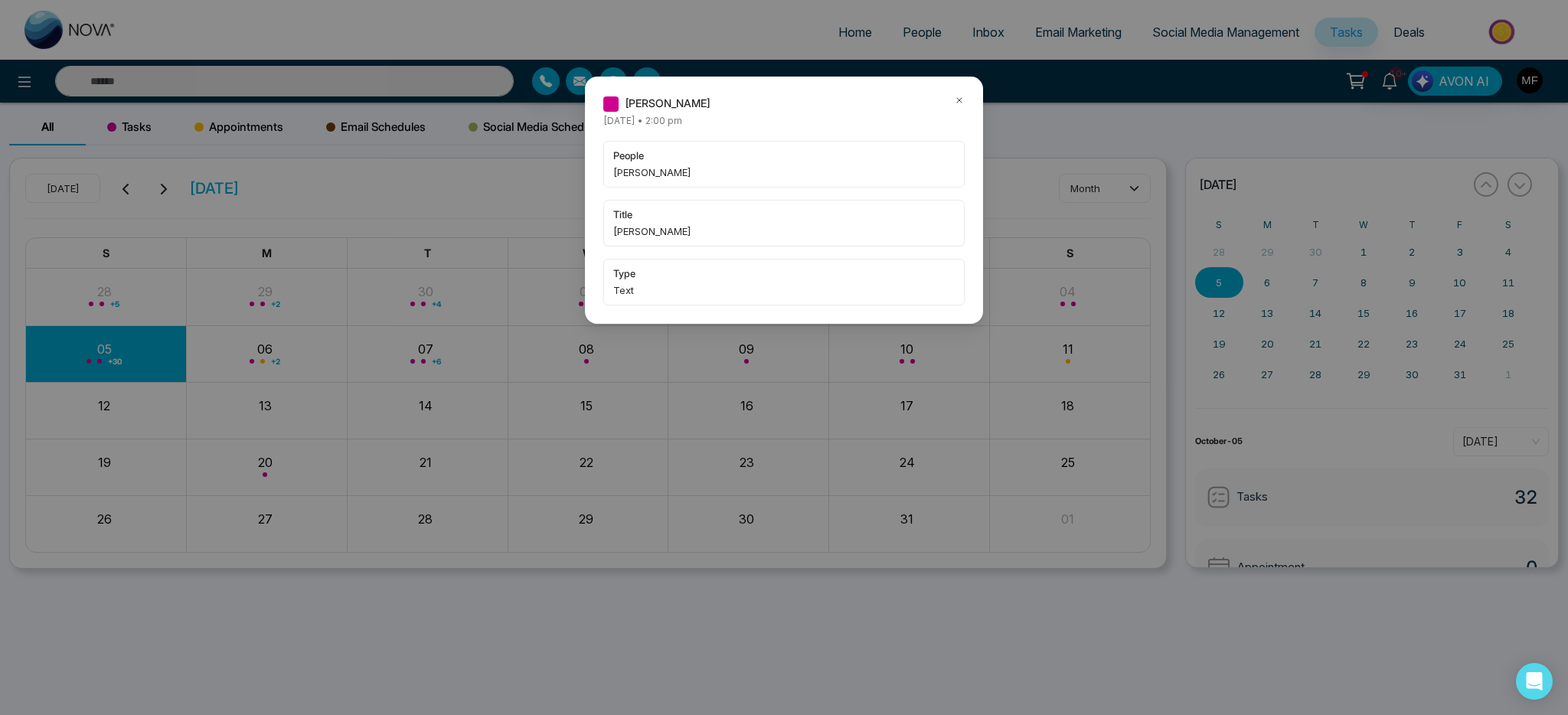
click at [957, 102] on icon at bounding box center [959, 100] width 4 height 4
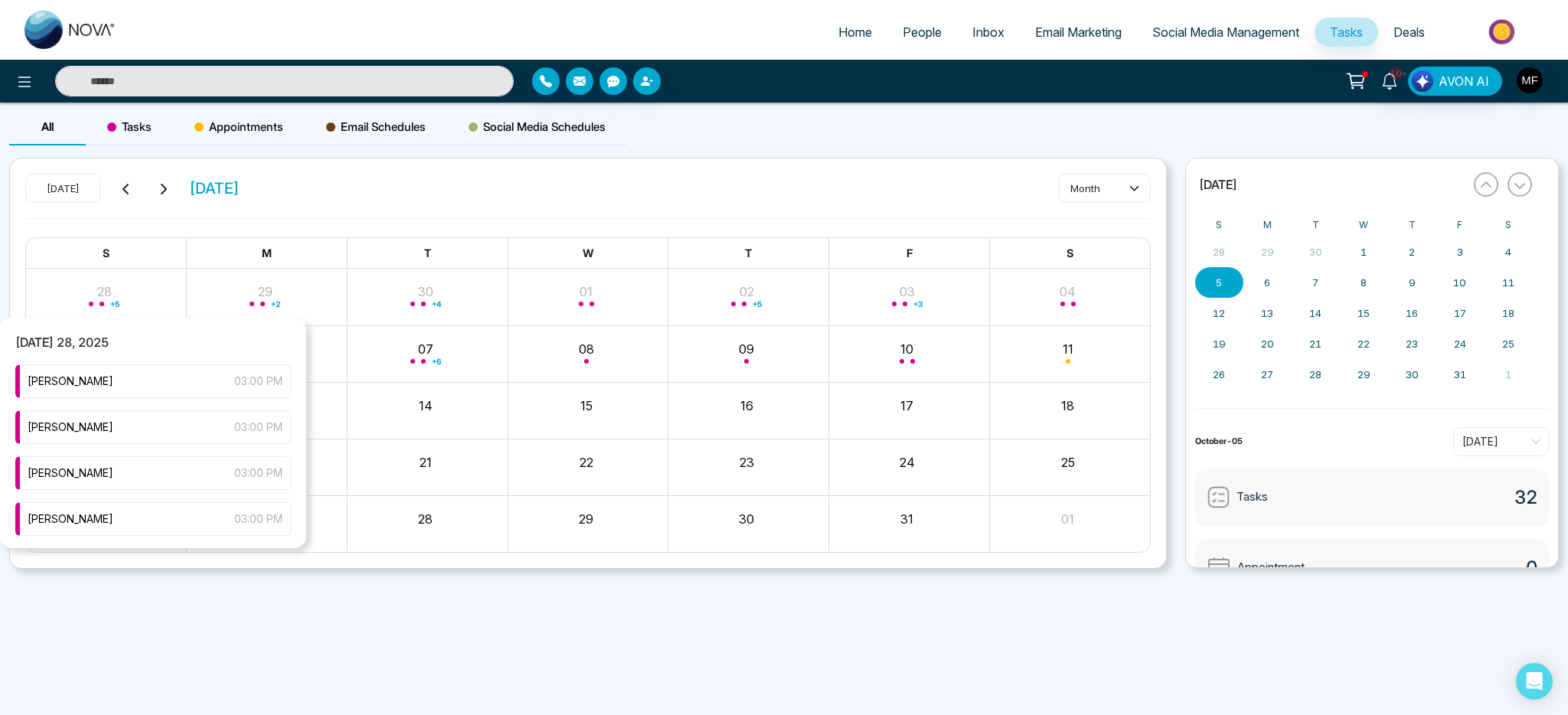
click at [130, 363] on div "[DATE] 28, 2025 [PERSON_NAME] 03:00 PM [PERSON_NAME] 03:00 PM [PERSON_NAME] 03:…" at bounding box center [153, 433] width 306 height 230
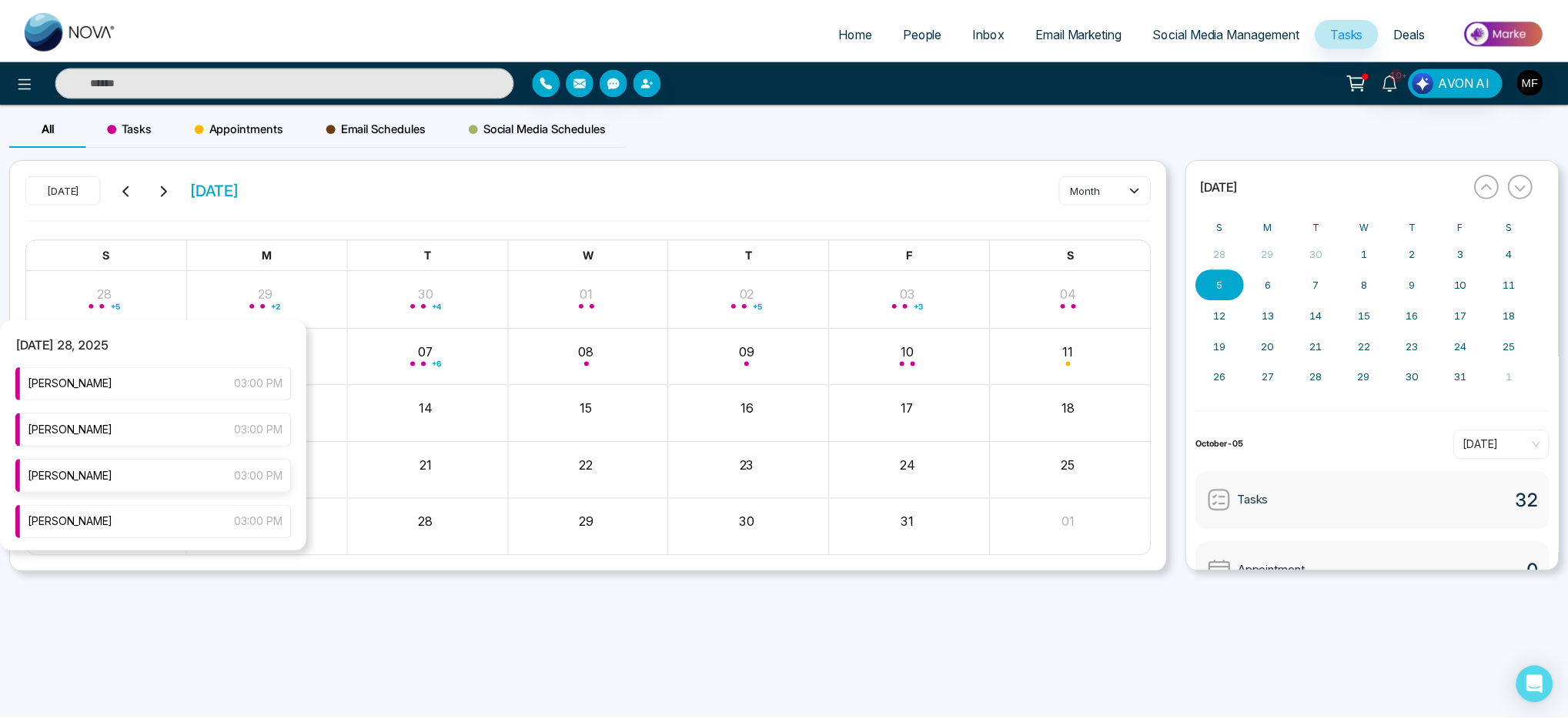
scroll to position [70, 0]
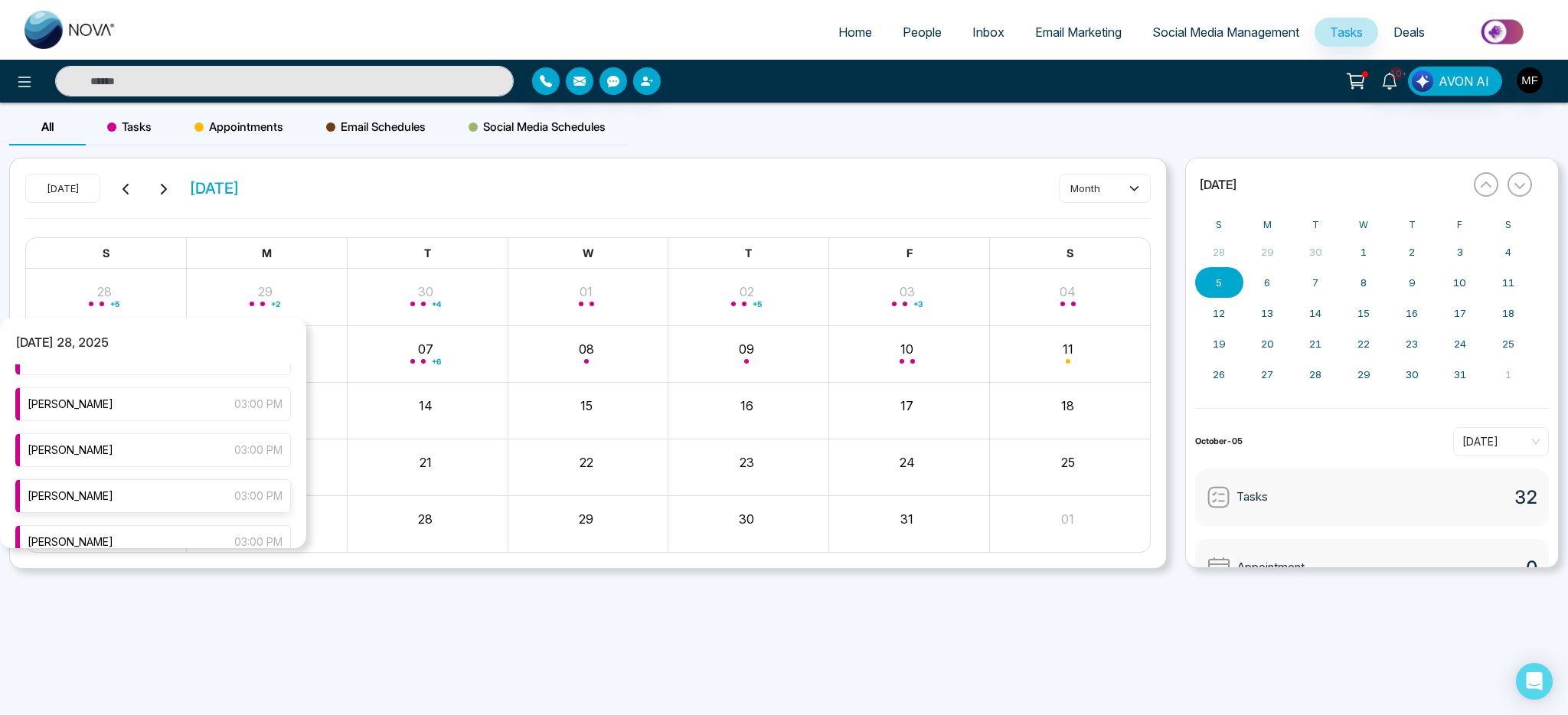
click at [131, 501] on div "[PERSON_NAME] 03:00 PM" at bounding box center [153, 495] width 275 height 33
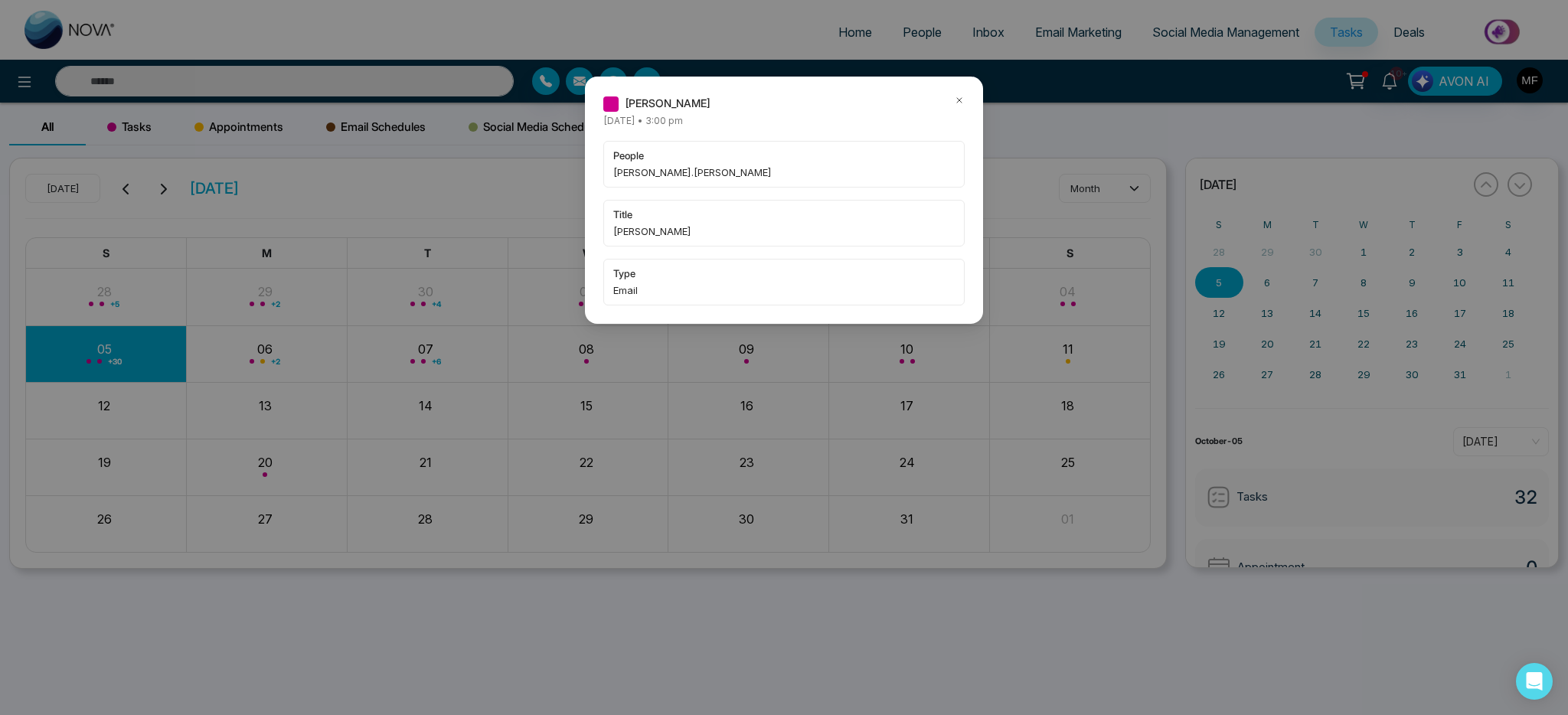
click at [959, 107] on div at bounding box center [959, 103] width 11 height 17
click at [962, 101] on icon at bounding box center [959, 100] width 11 height 11
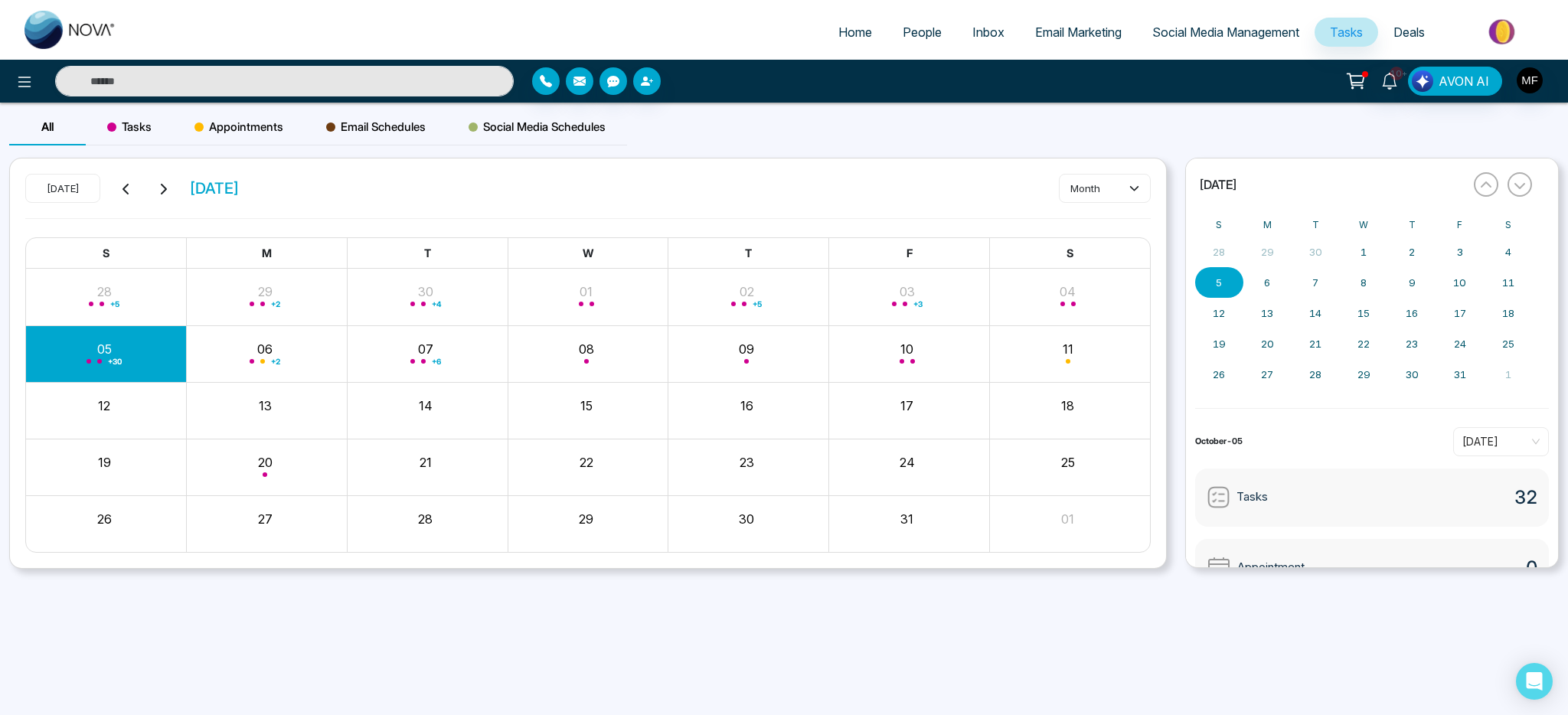
click at [1546, 92] on div "10+ AVON AI" at bounding box center [1241, 81] width 635 height 29
click at [1538, 75] on img "button" at bounding box center [1530, 80] width 26 height 26
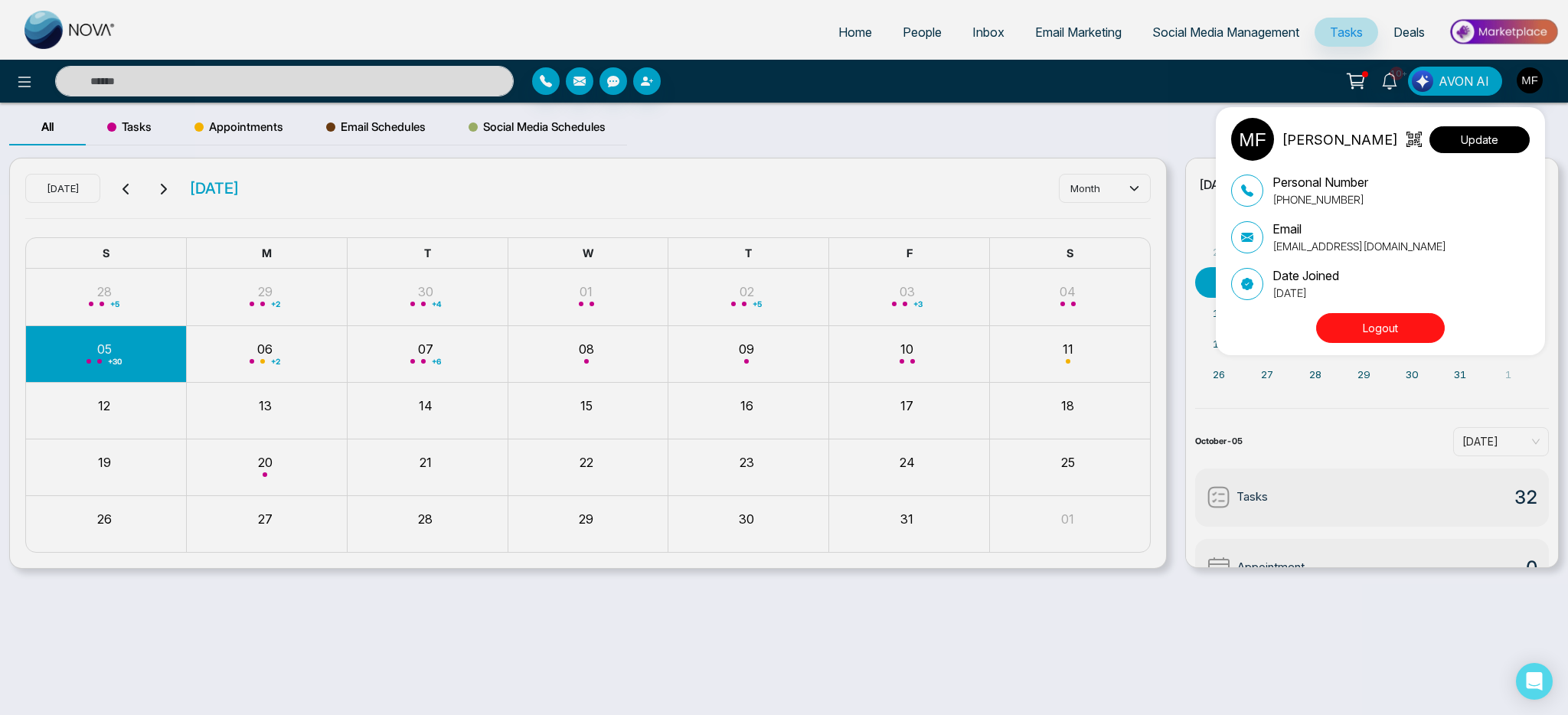
click at [1473, 139] on button "Update" at bounding box center [1479, 139] width 100 height 27
select select
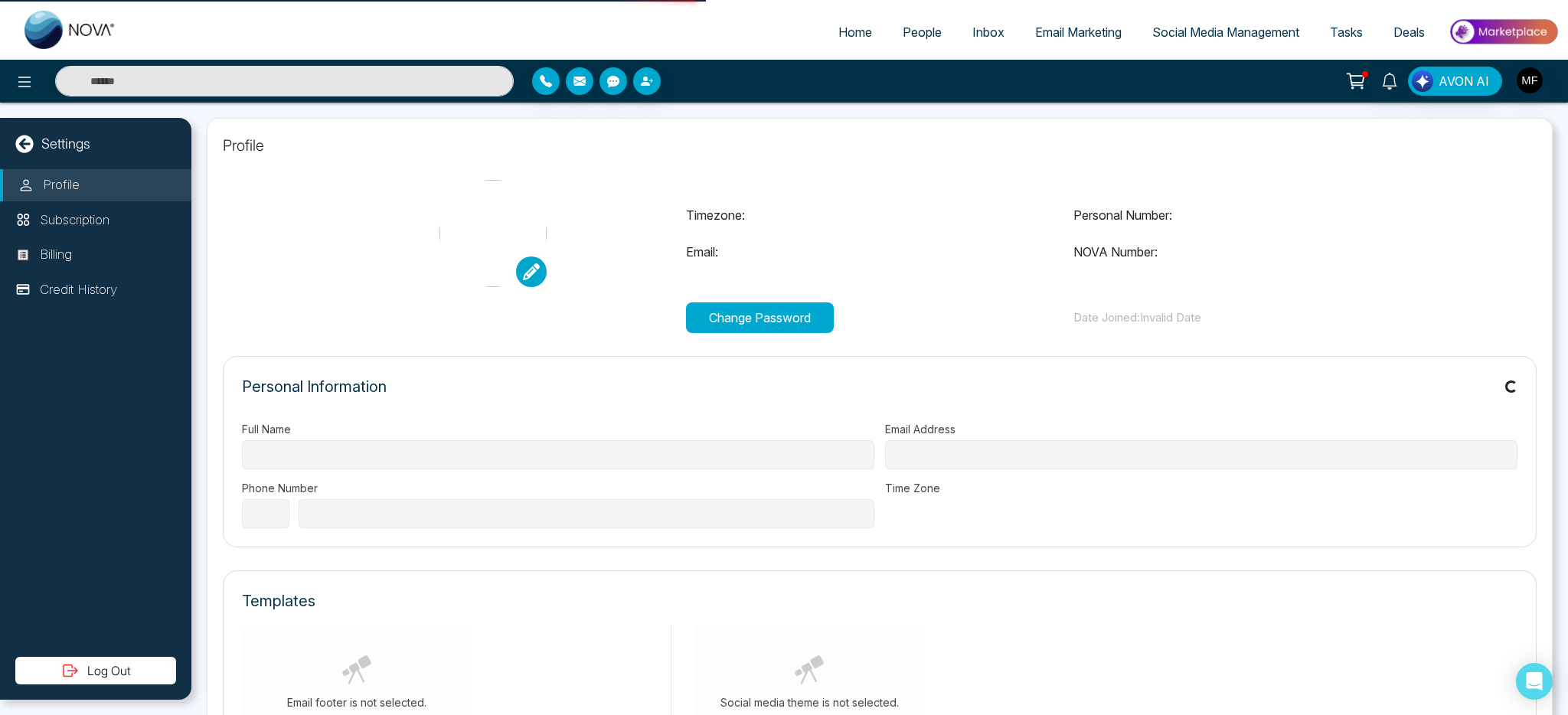
type input "**********"
select select "**"
type input "**********"
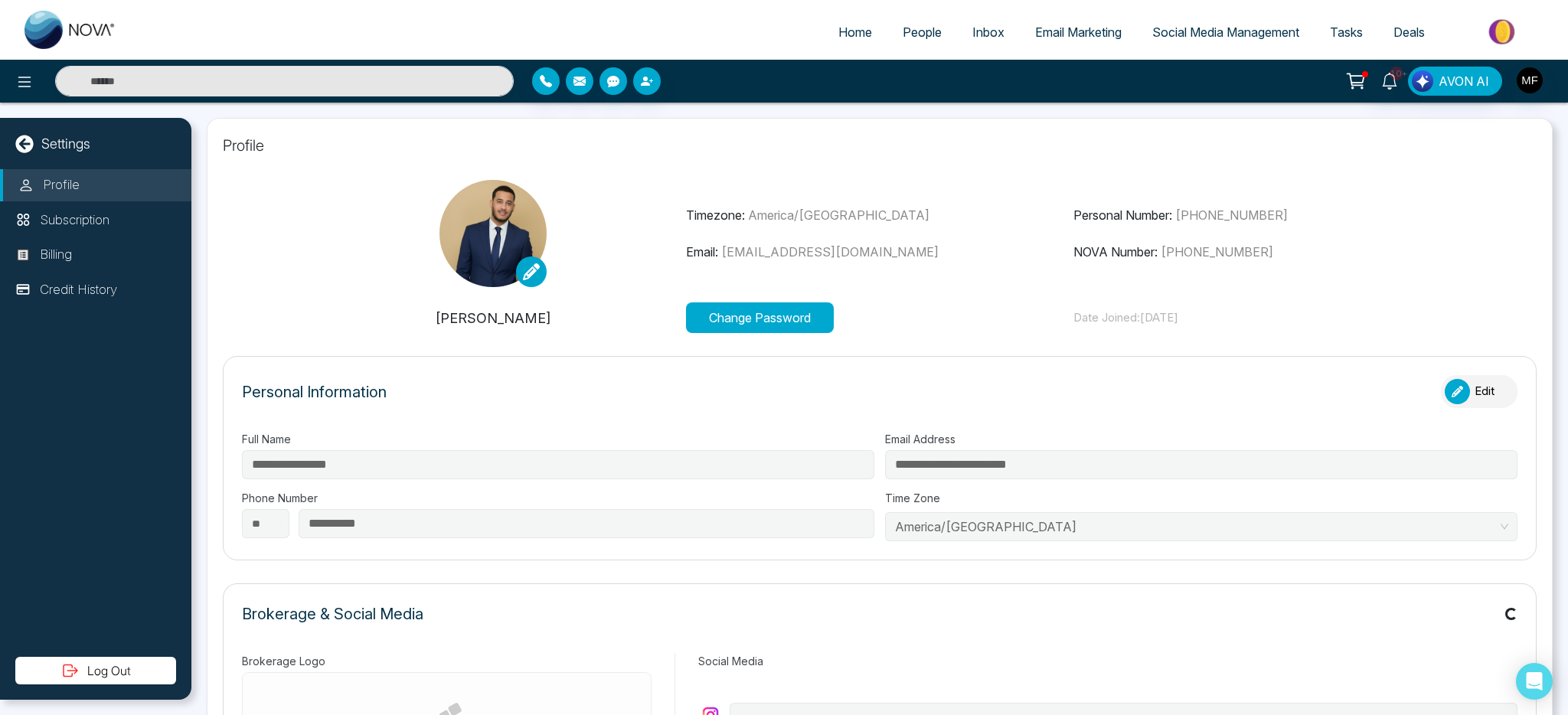
type input "**********"
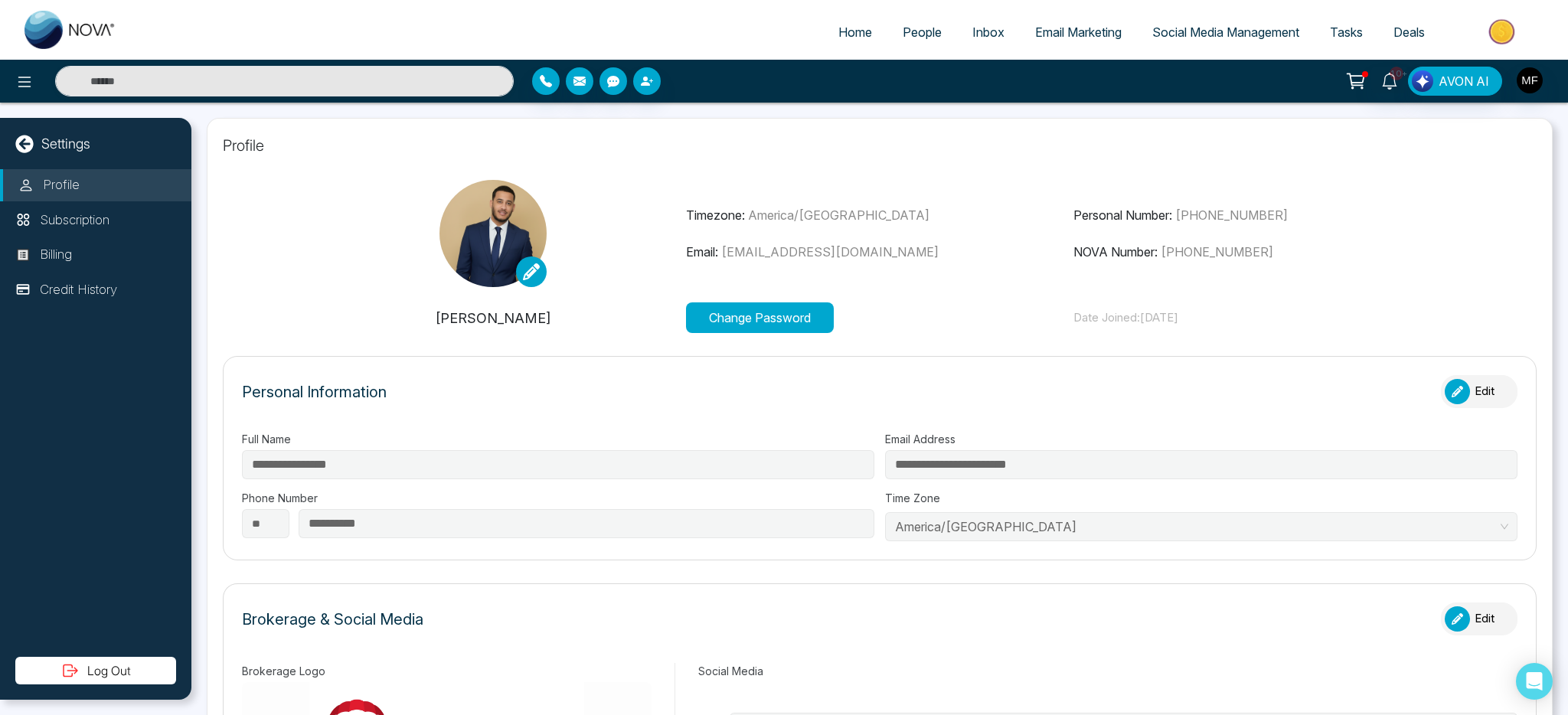
click at [80, 33] on img at bounding box center [70, 30] width 92 height 38
select select "*"
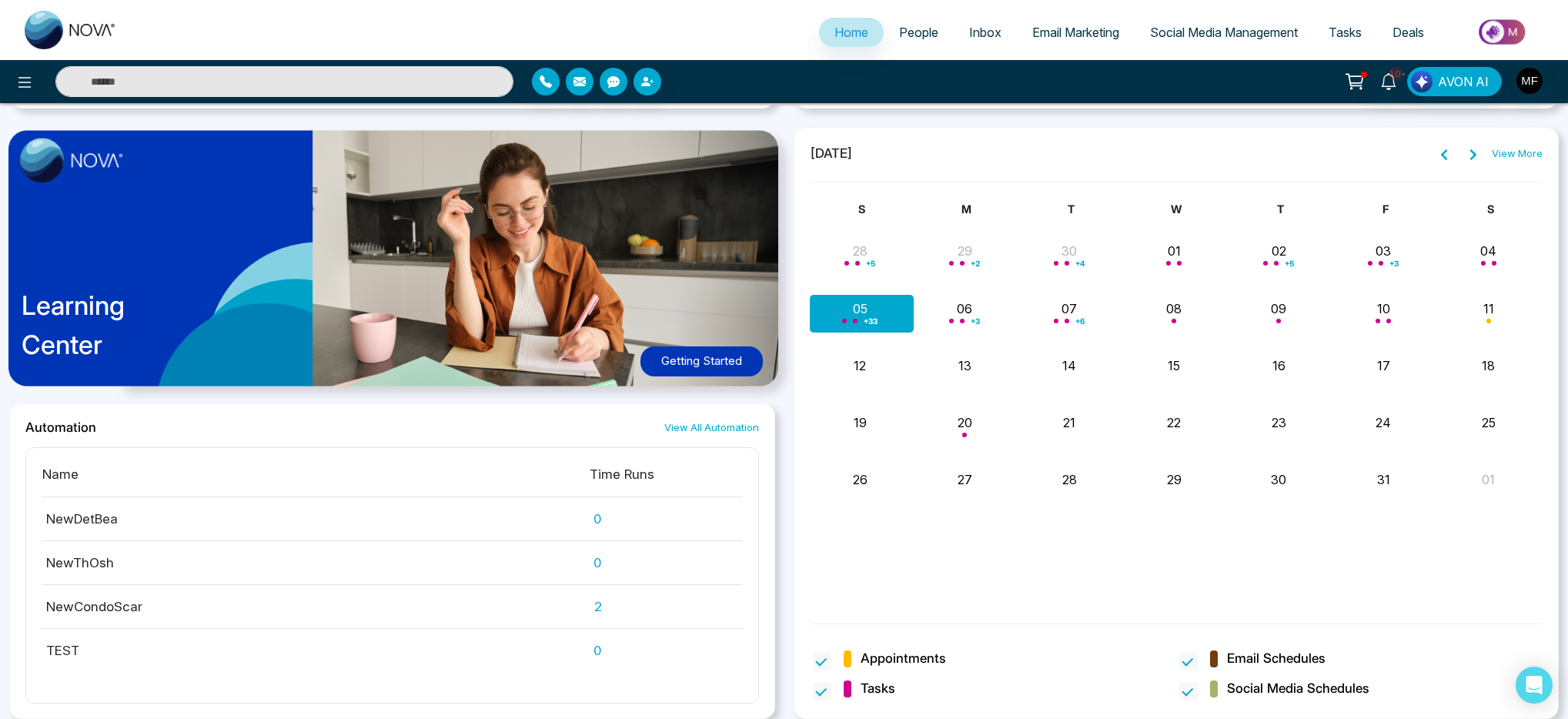
scroll to position [1194, 0]
click at [885, 312] on div "+ 33" at bounding box center [863, 313] width 105 height 37
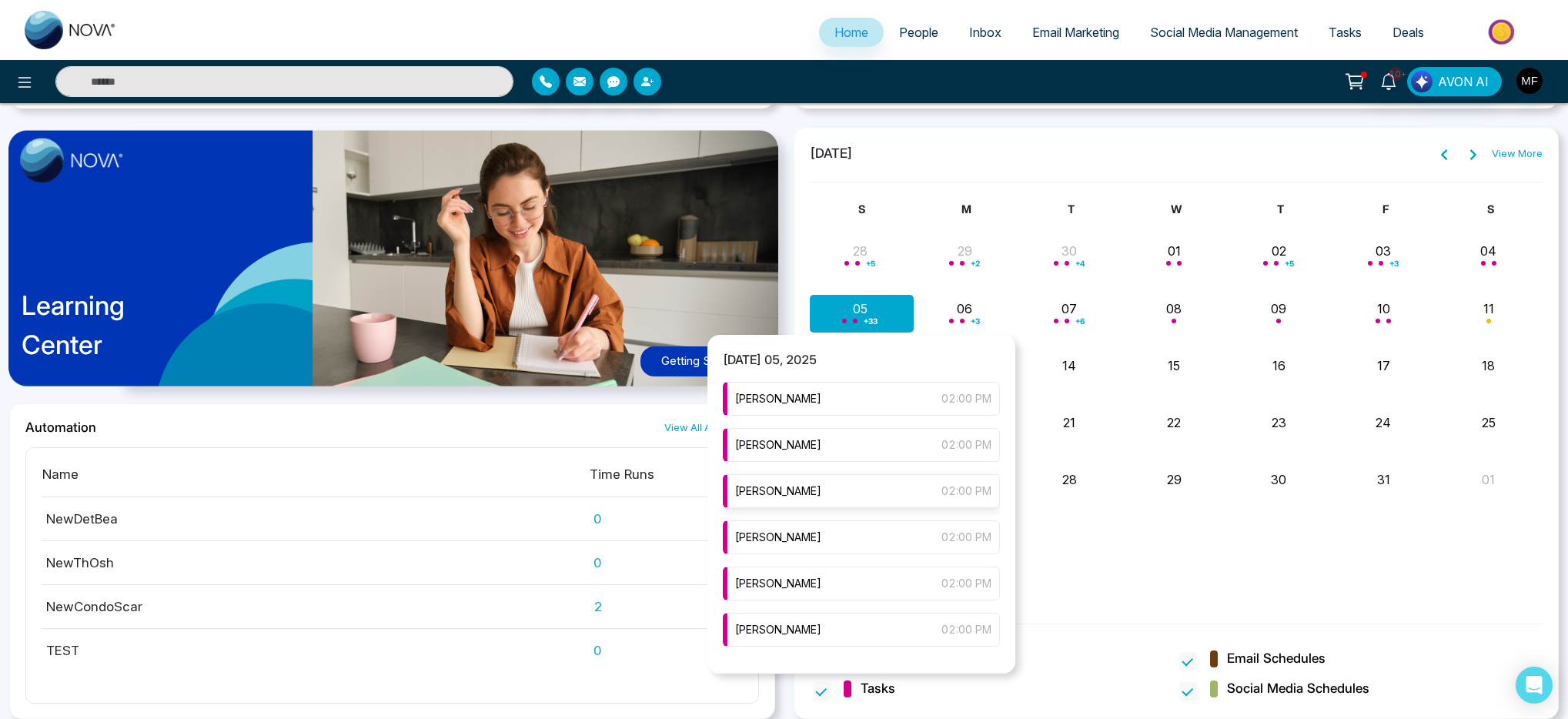
click at [893, 493] on div "[PERSON_NAME] 02:00 PM" at bounding box center [862, 490] width 277 height 34
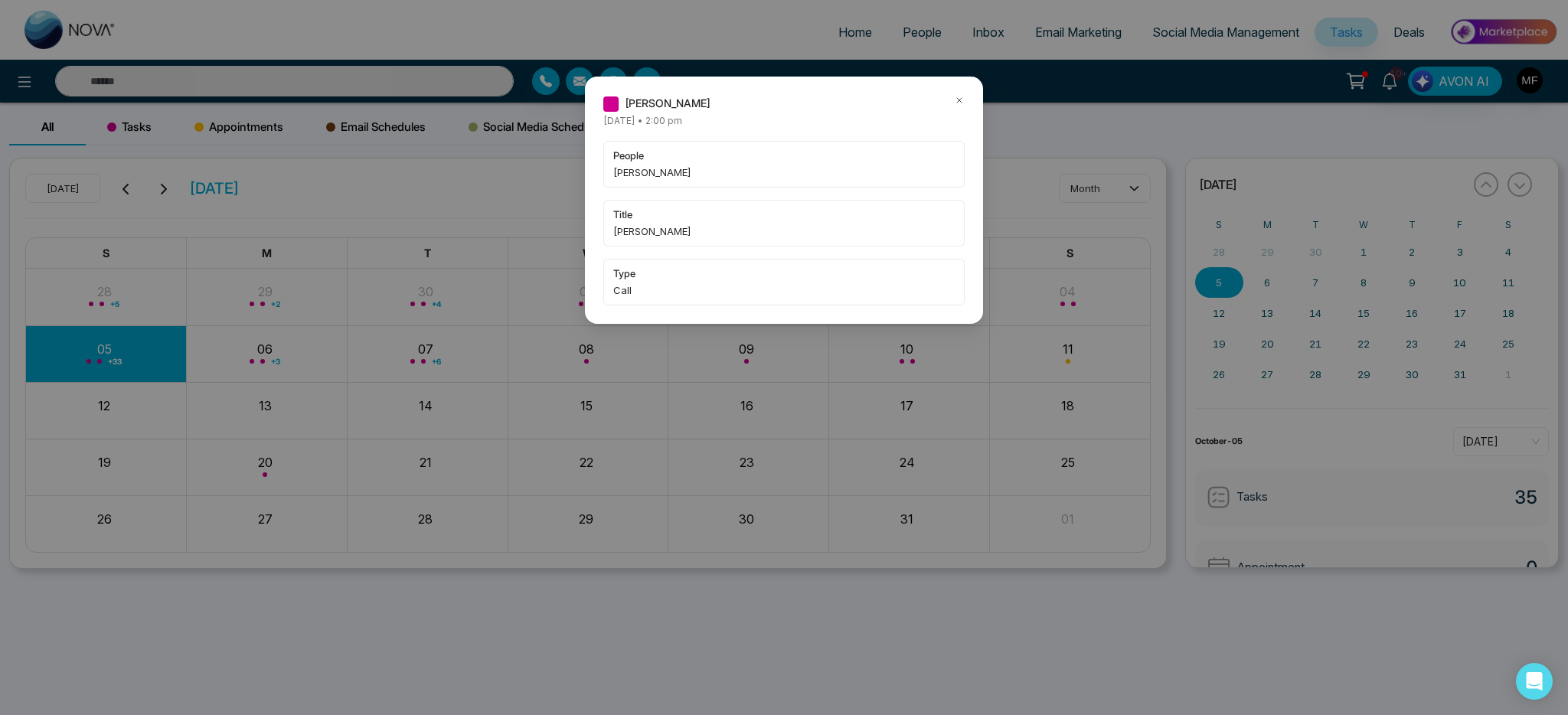
click at [966, 99] on div "[PERSON_NAME] [DATE] • 2:00 pm people [PERSON_NAME] title [PERSON_NAME] type Ca…" at bounding box center [784, 200] width 398 height 247
click at [958, 99] on icon at bounding box center [959, 100] width 11 height 11
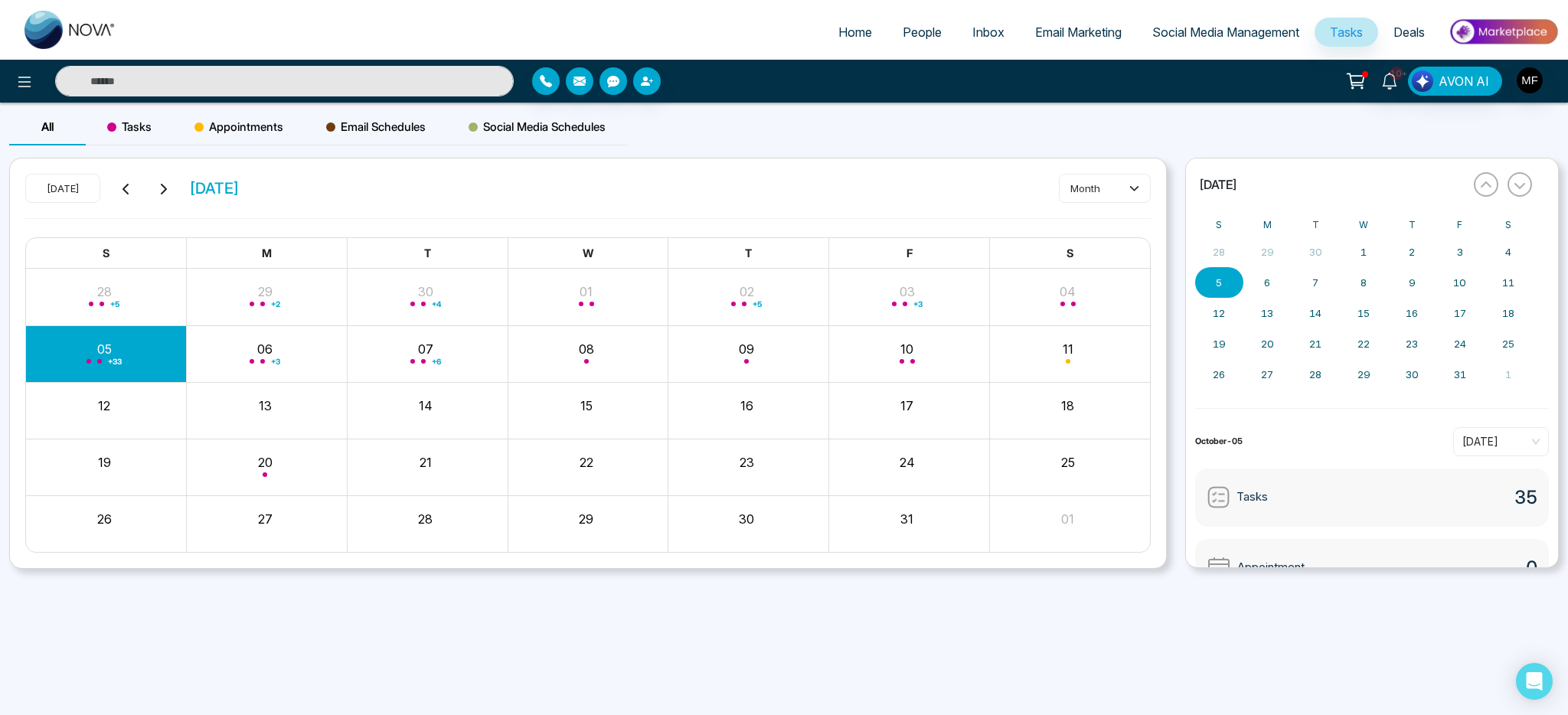
click at [101, 361] on span "Month View" at bounding box center [99, 361] width 4 height 4
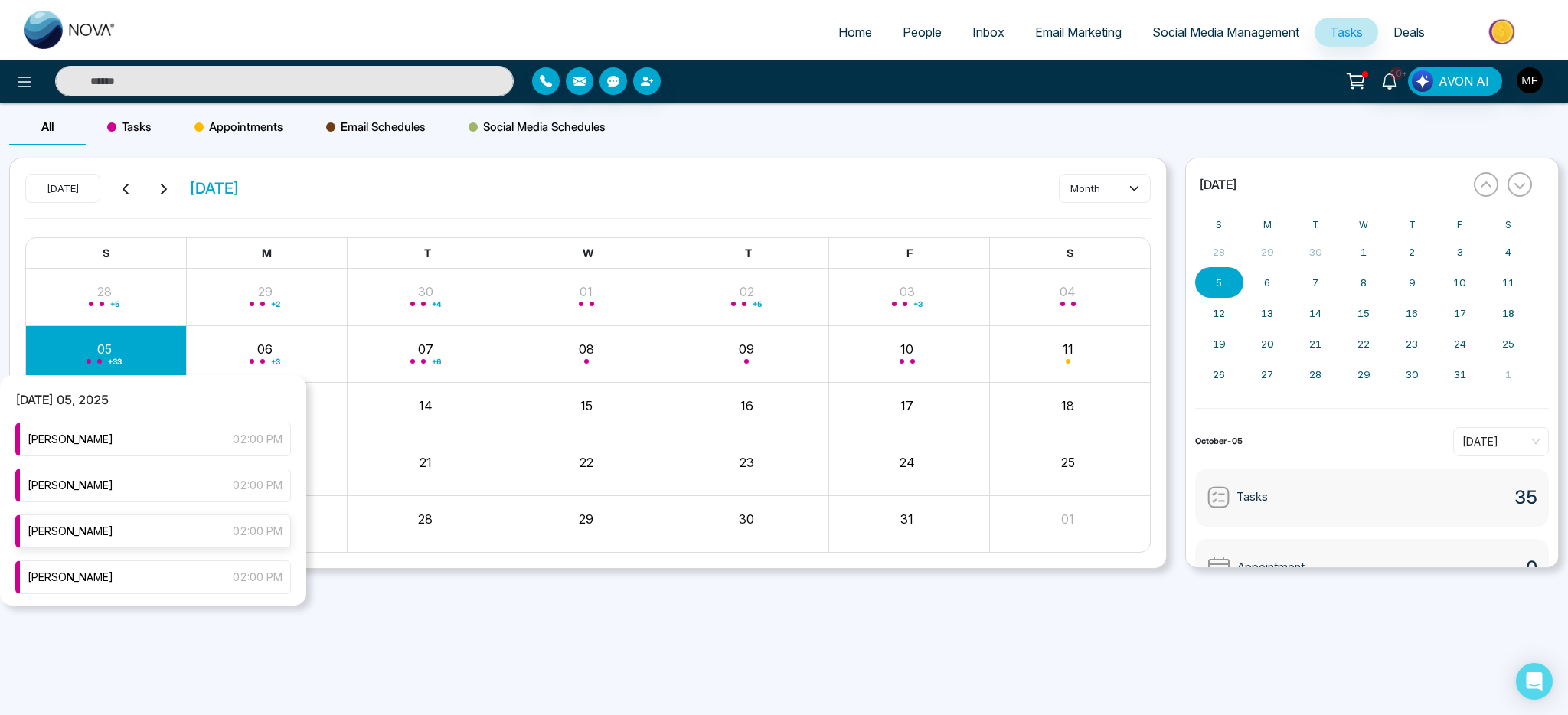
scroll to position [151, 0]
click at [167, 519] on div "[PERSON_NAME] 02:00 PM" at bounding box center [153, 517] width 275 height 33
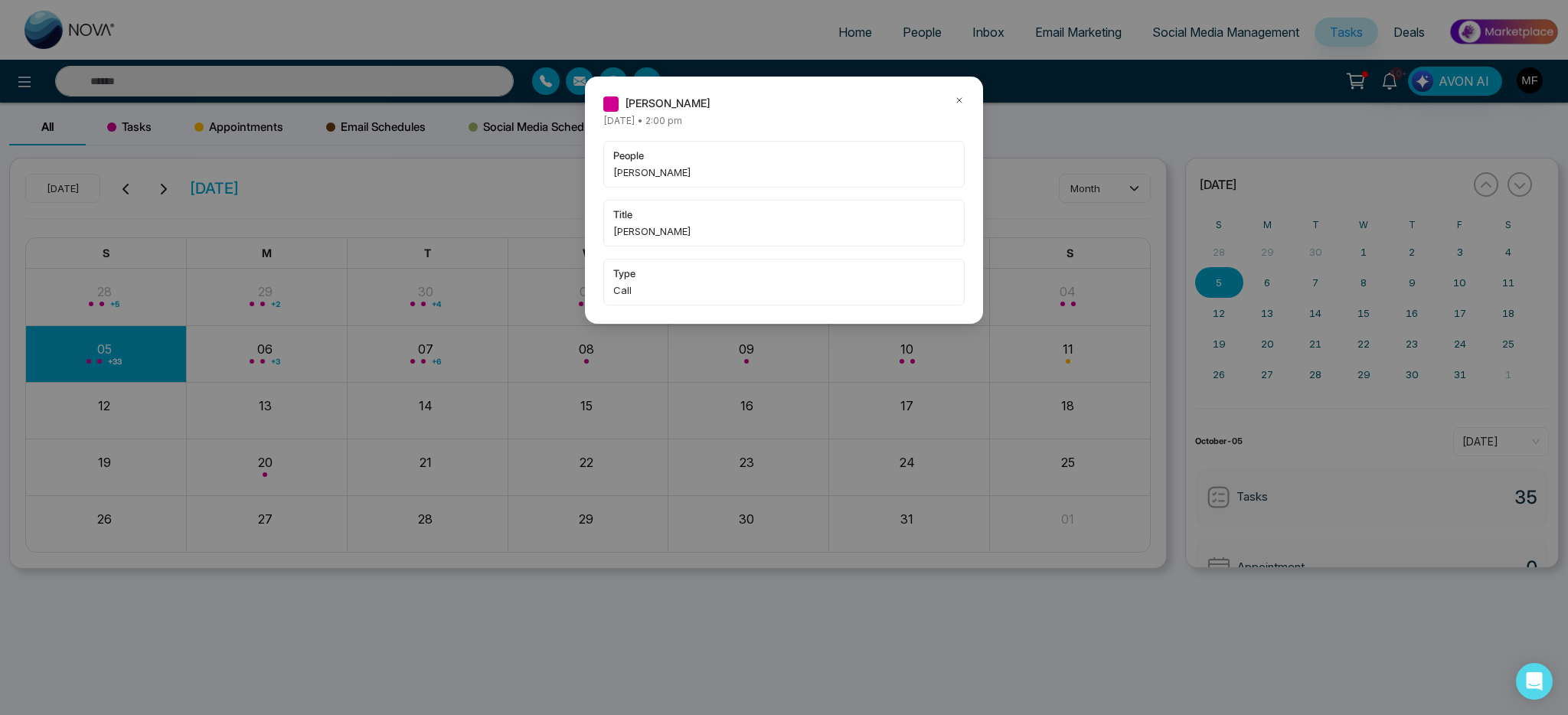
click at [955, 103] on icon at bounding box center [959, 100] width 11 height 11
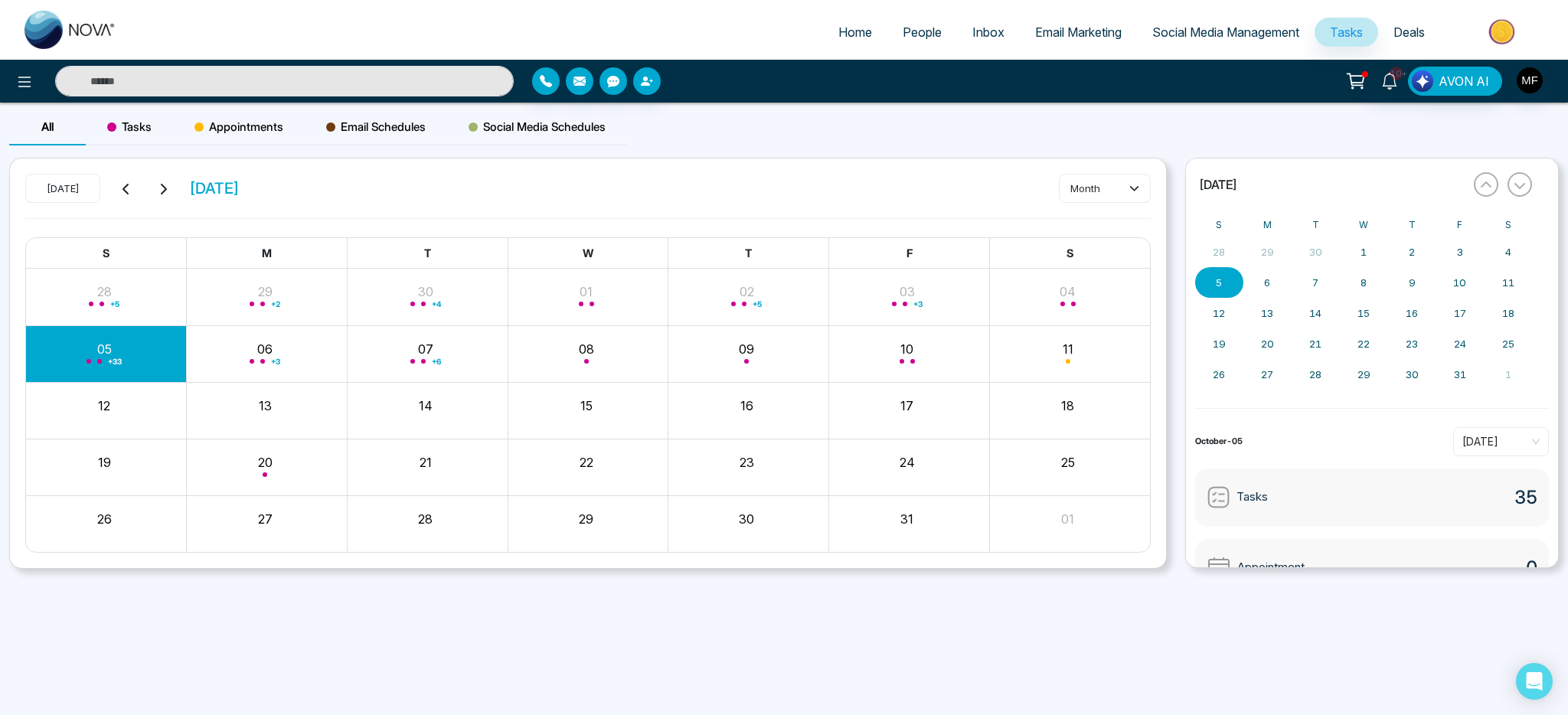
click at [77, 340] on div "+ 33" at bounding box center [106, 353] width 161 height 37
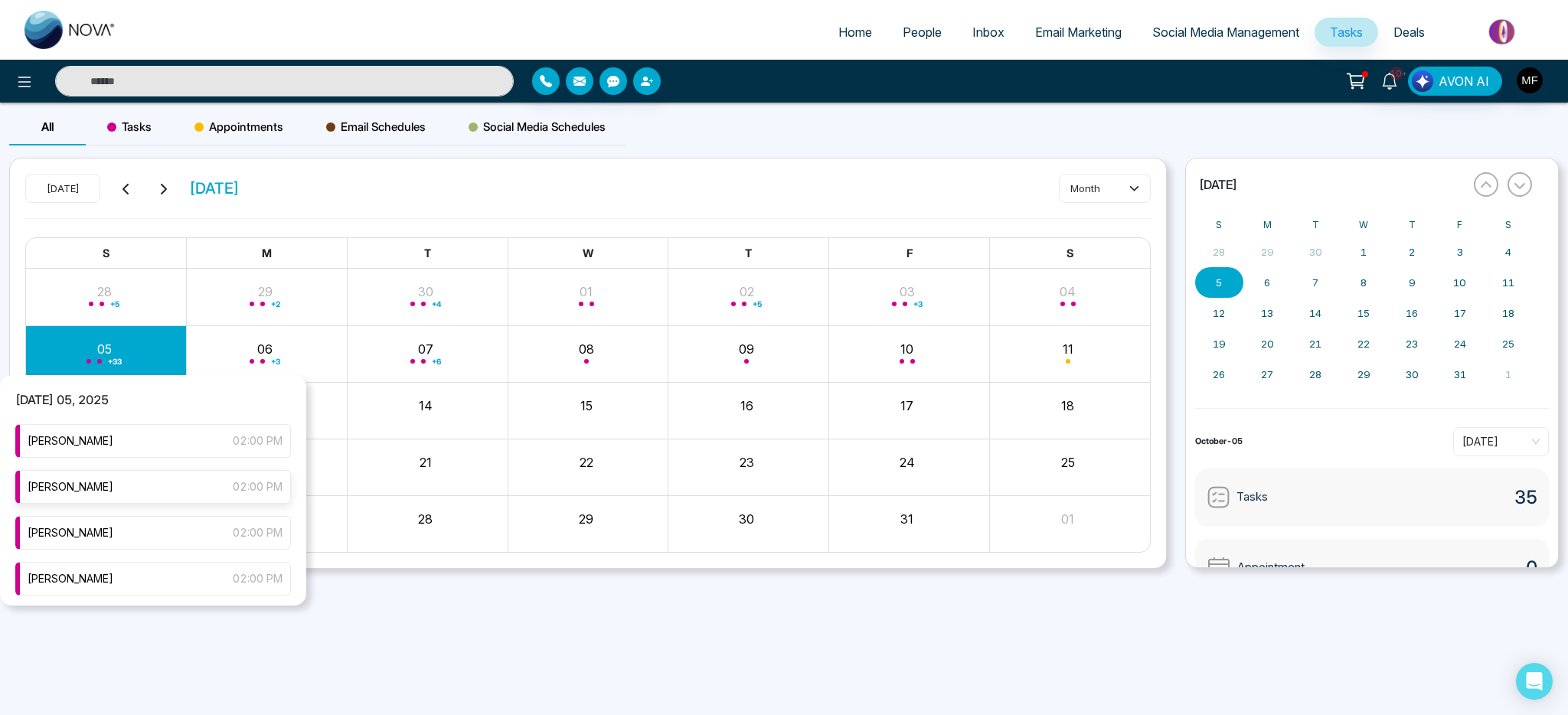
scroll to position [60, 0]
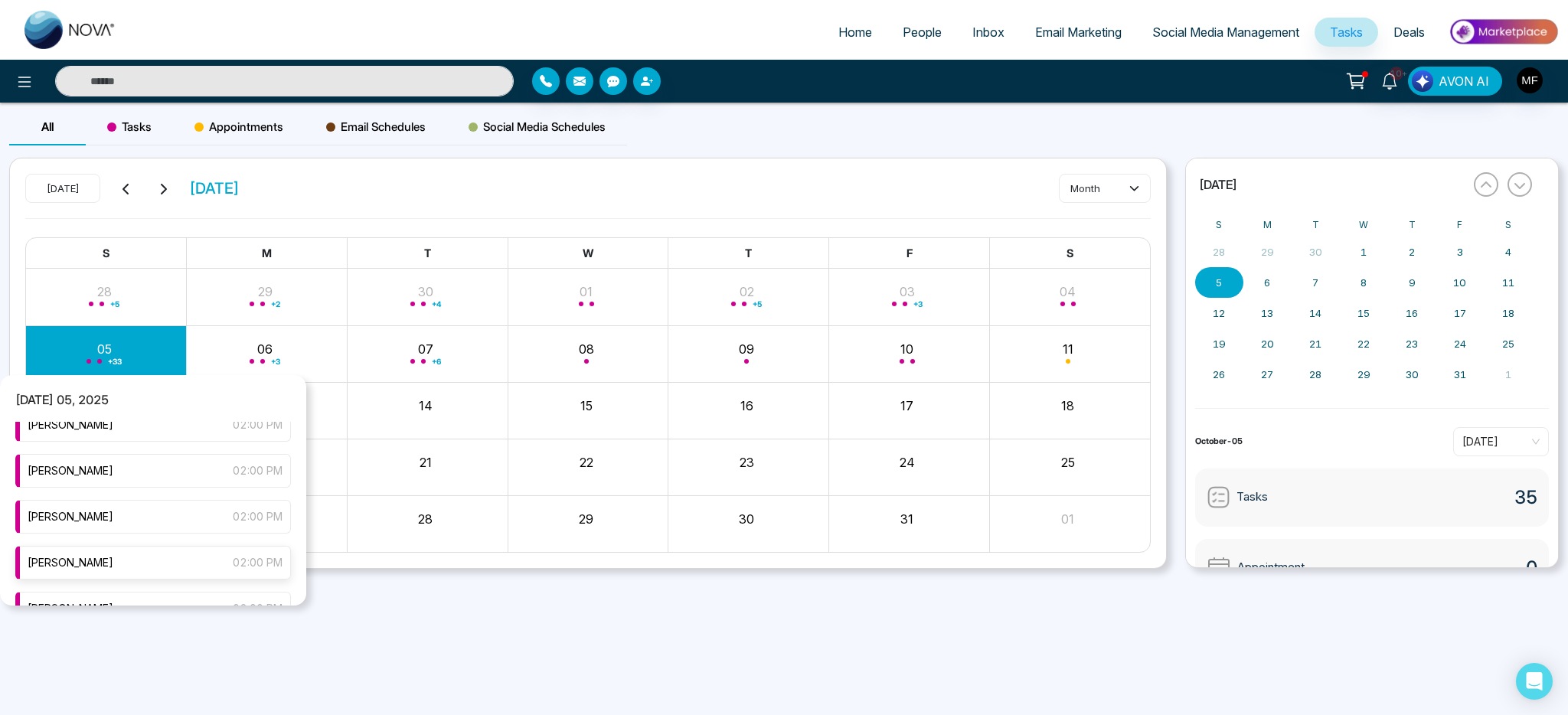
click at [157, 566] on div "[PERSON_NAME] 02:00 PM" at bounding box center [153, 562] width 275 height 33
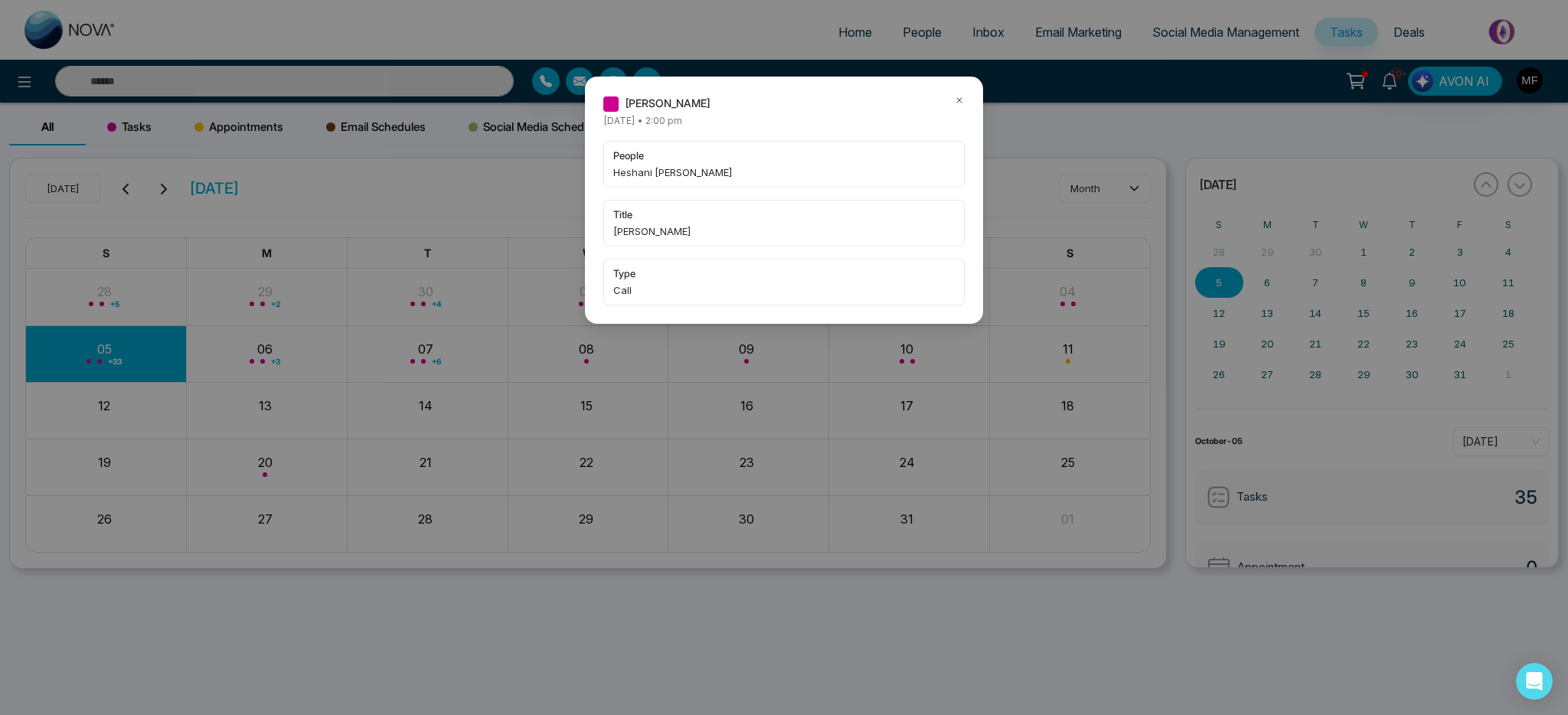
click at [962, 102] on icon at bounding box center [959, 100] width 11 height 11
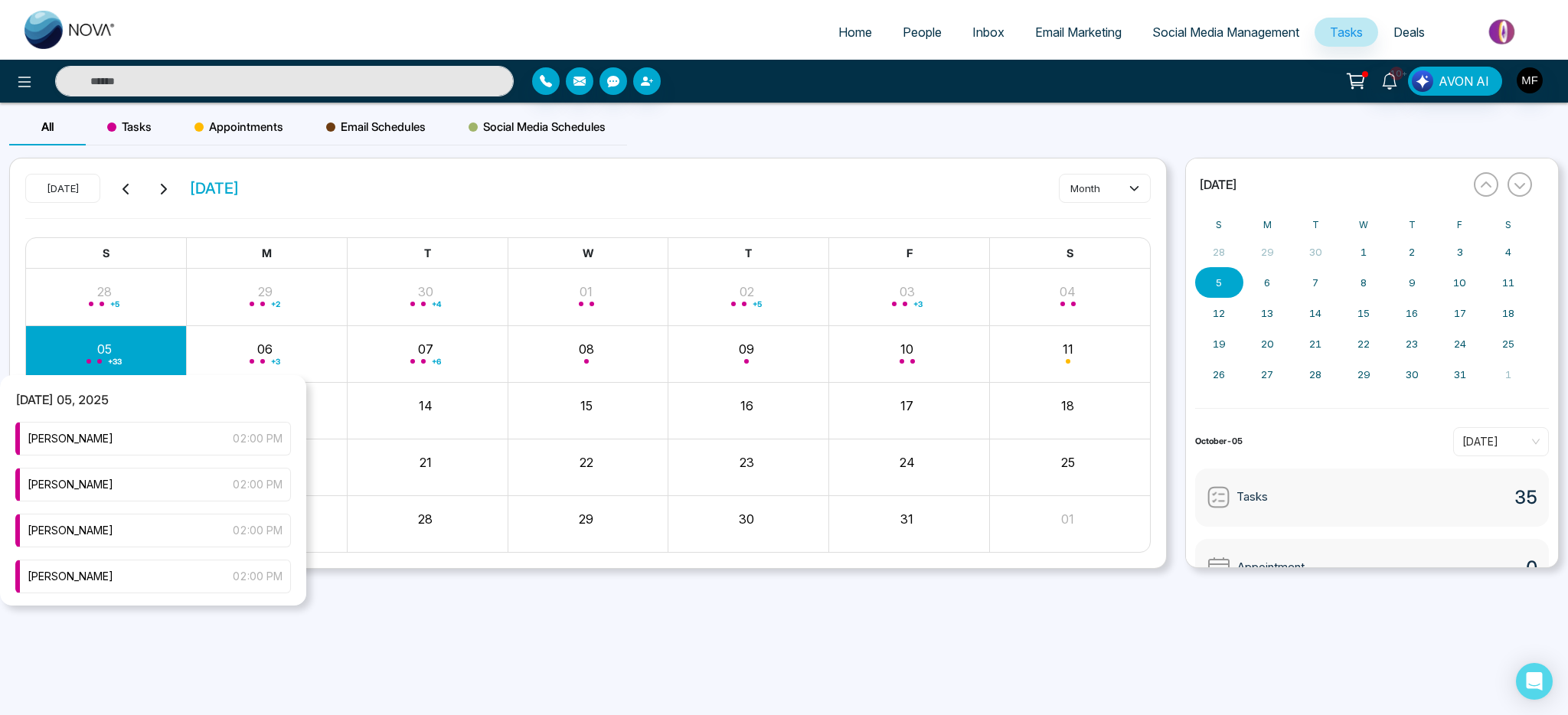
click at [71, 358] on div "+ 33" at bounding box center [106, 353] width 161 height 37
click at [164, 435] on div "[PERSON_NAME] 02:00 PM" at bounding box center [153, 438] width 275 height 33
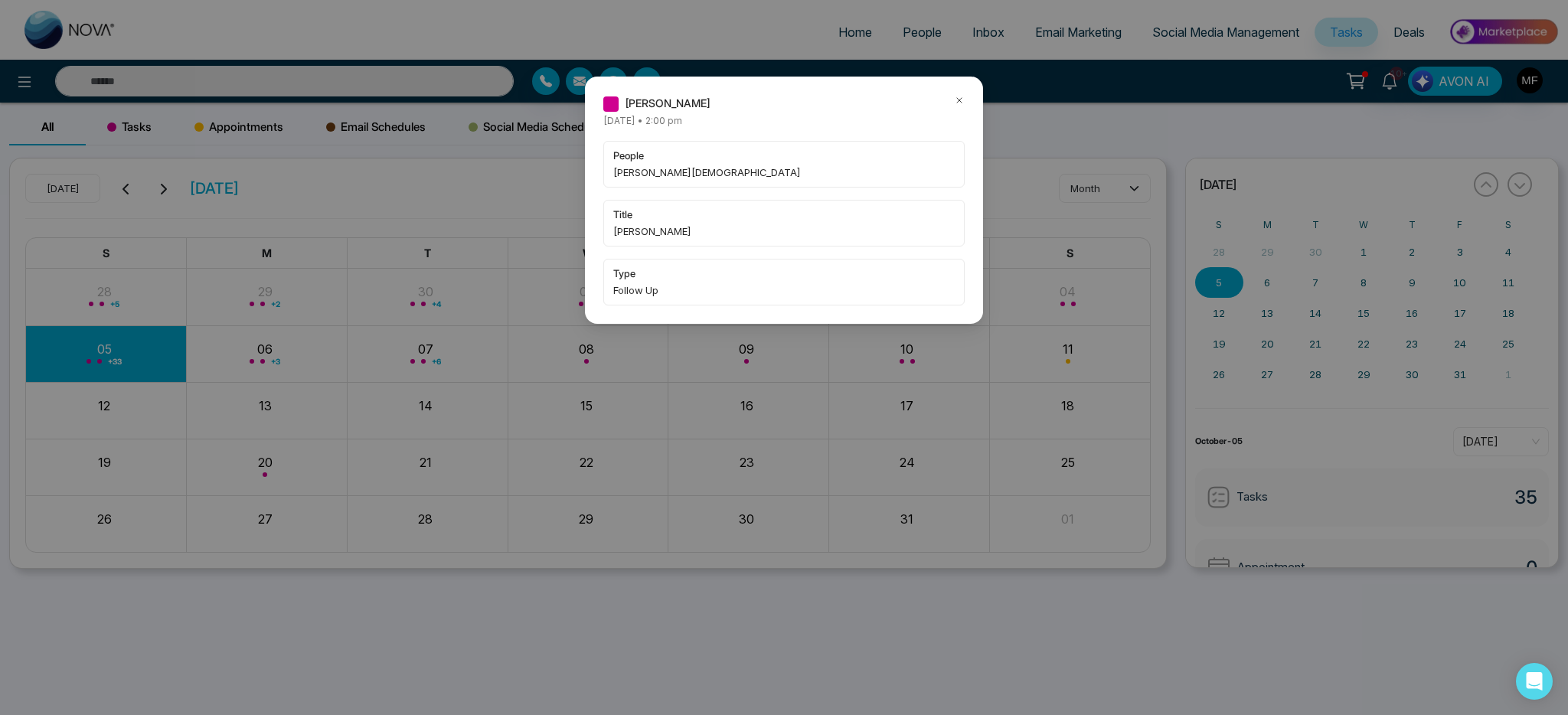
click at [960, 95] on icon at bounding box center [959, 100] width 11 height 11
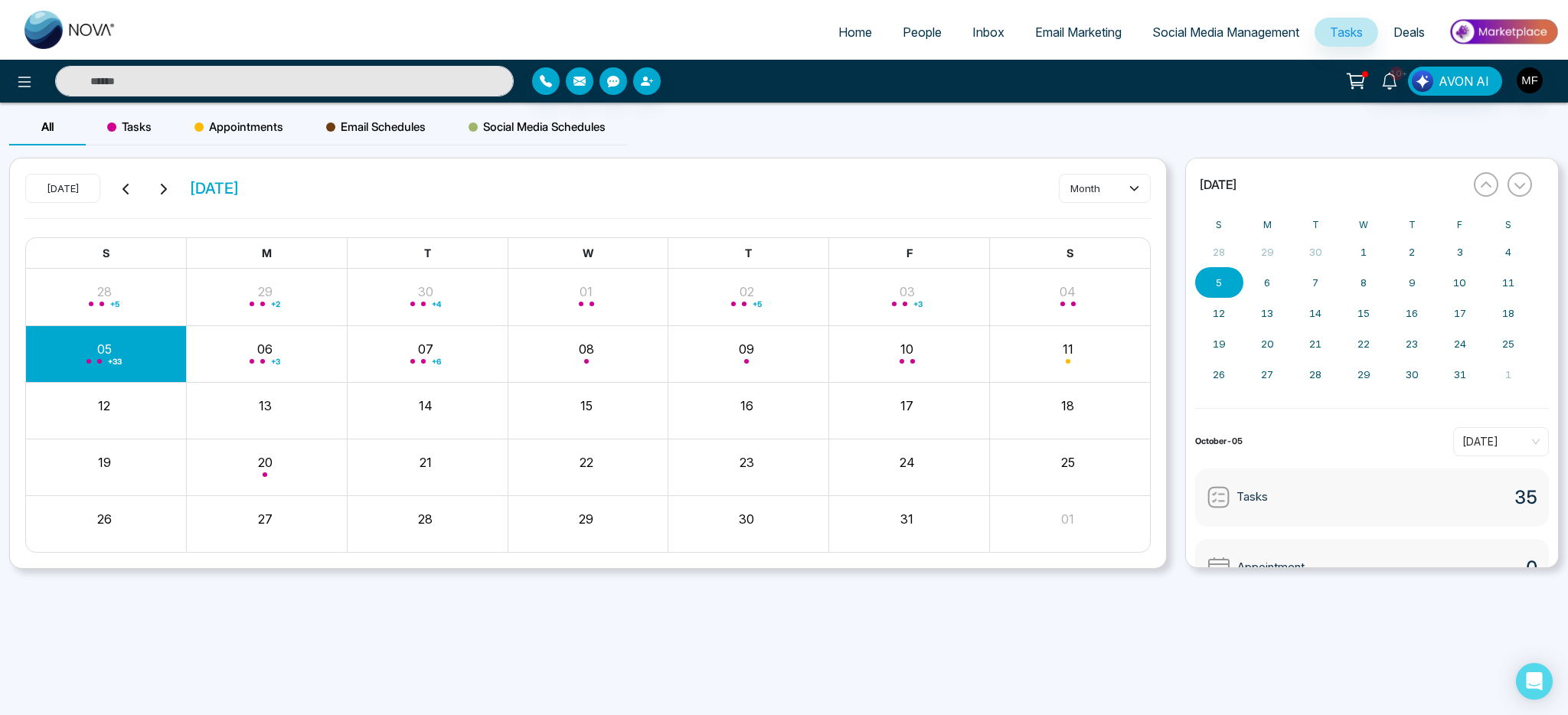
click at [97, 353] on div "+ 33" at bounding box center [106, 353] width 161 height 37
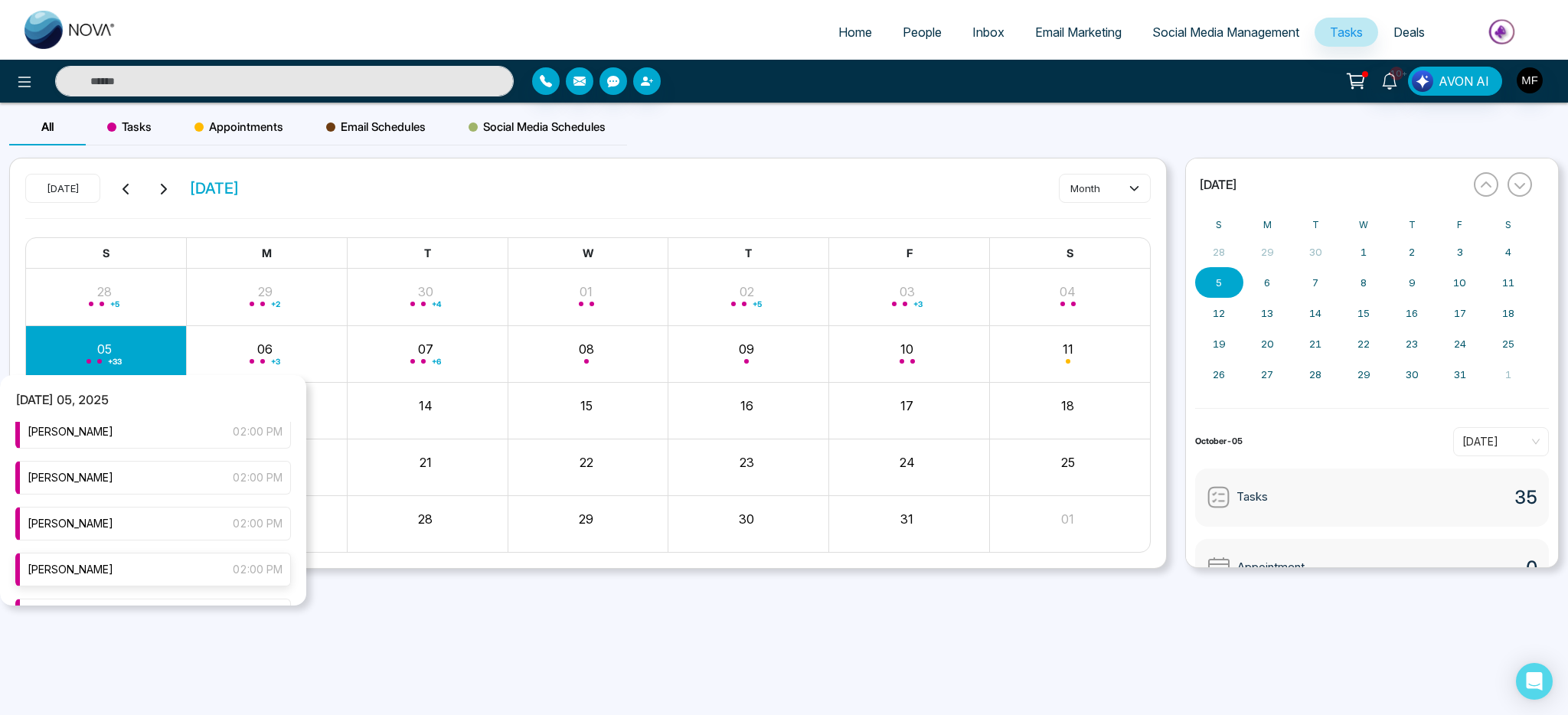
scroll to position [90, 0]
click at [135, 573] on div "[PERSON_NAME] 02:00 PM" at bounding box center [153, 578] width 275 height 33
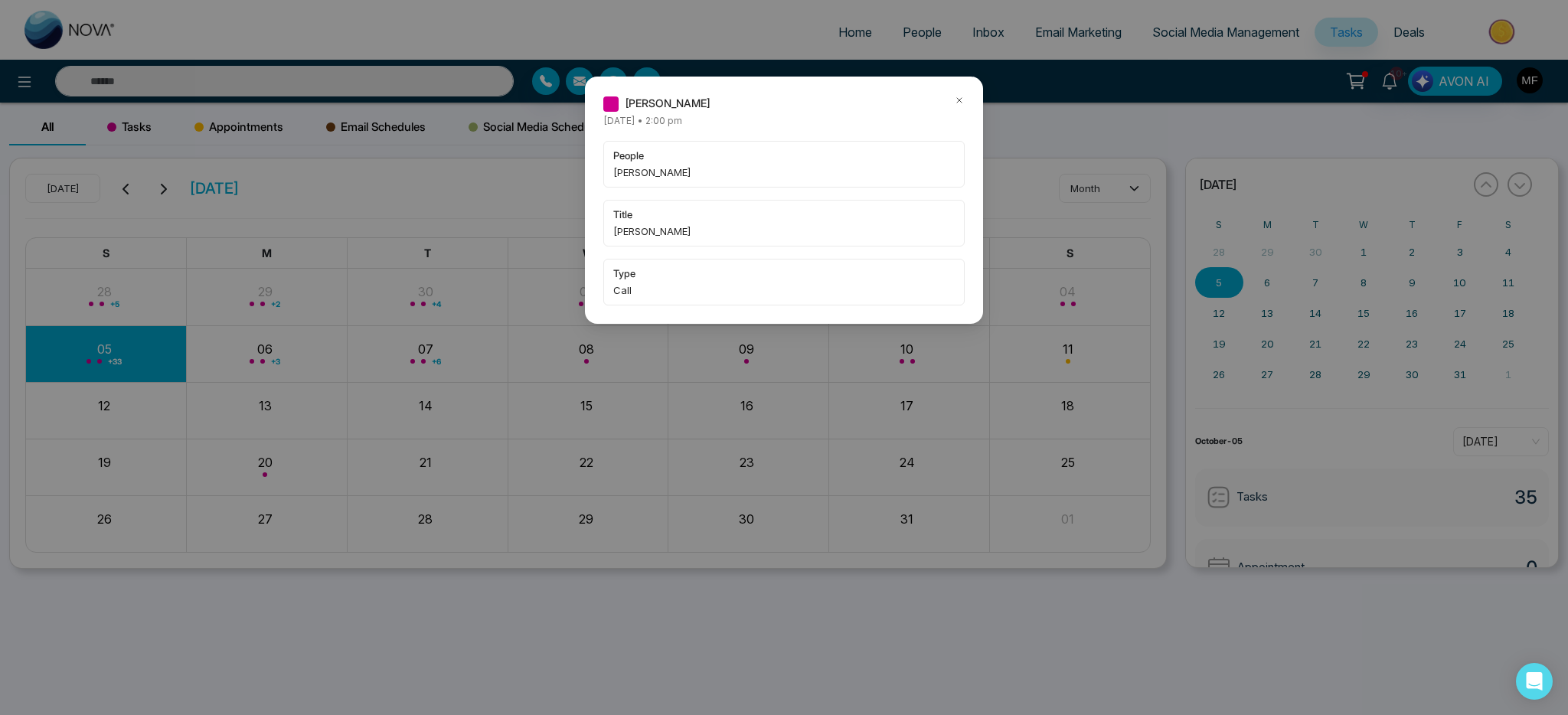
click at [958, 100] on icon at bounding box center [959, 100] width 11 height 11
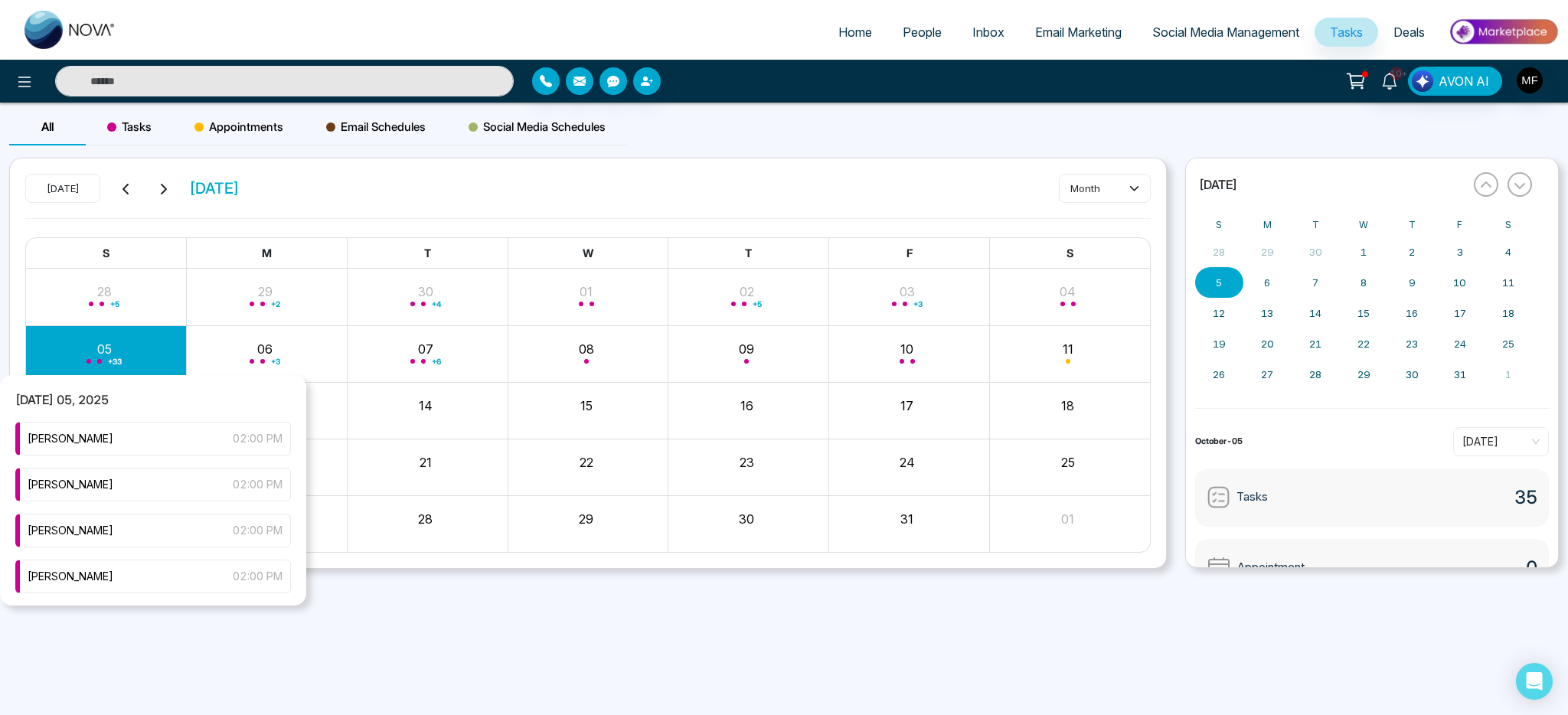
click at [155, 346] on div "+ 33" at bounding box center [106, 353] width 161 height 37
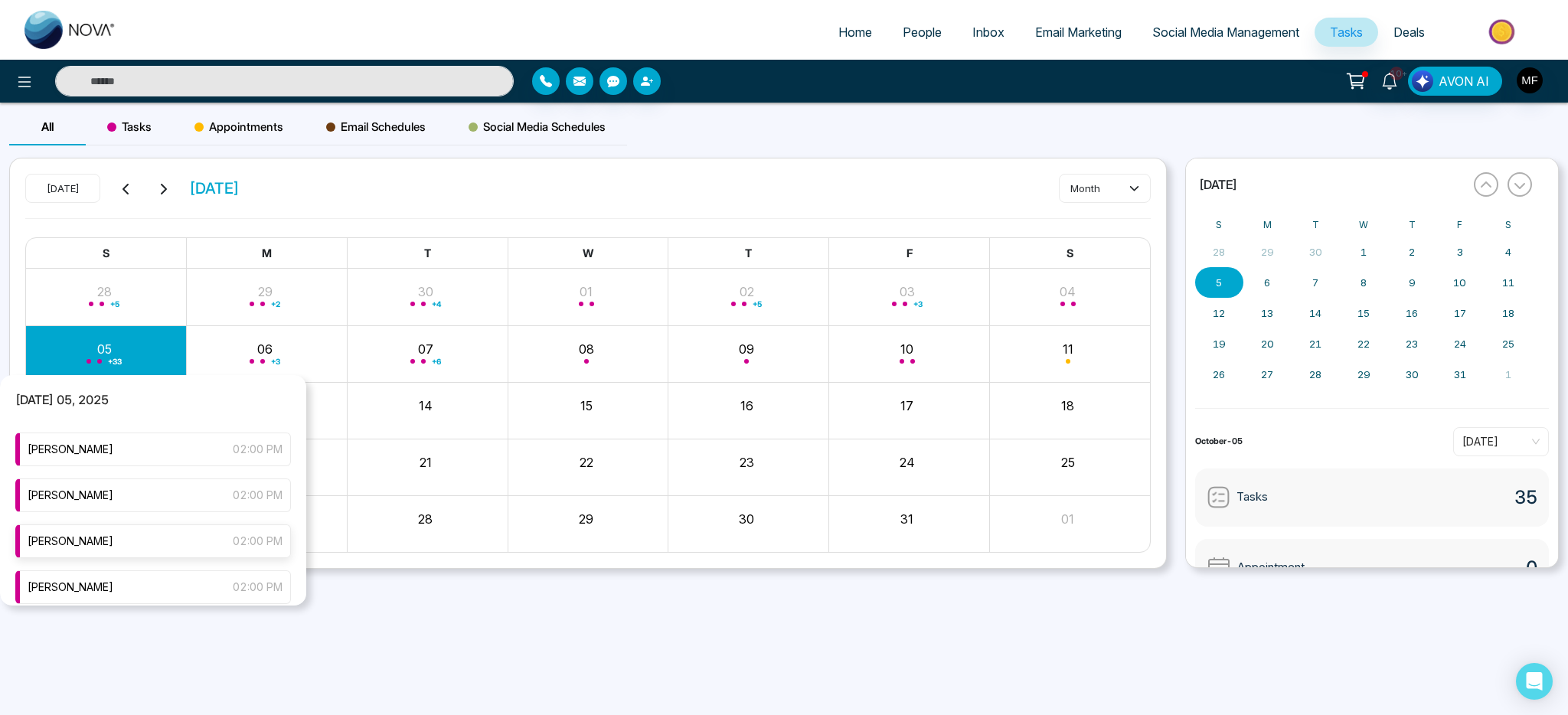
scroll to position [38, 0]
click at [143, 582] on div "[PERSON_NAME] 02:00 PM" at bounding box center [153, 583] width 275 height 33
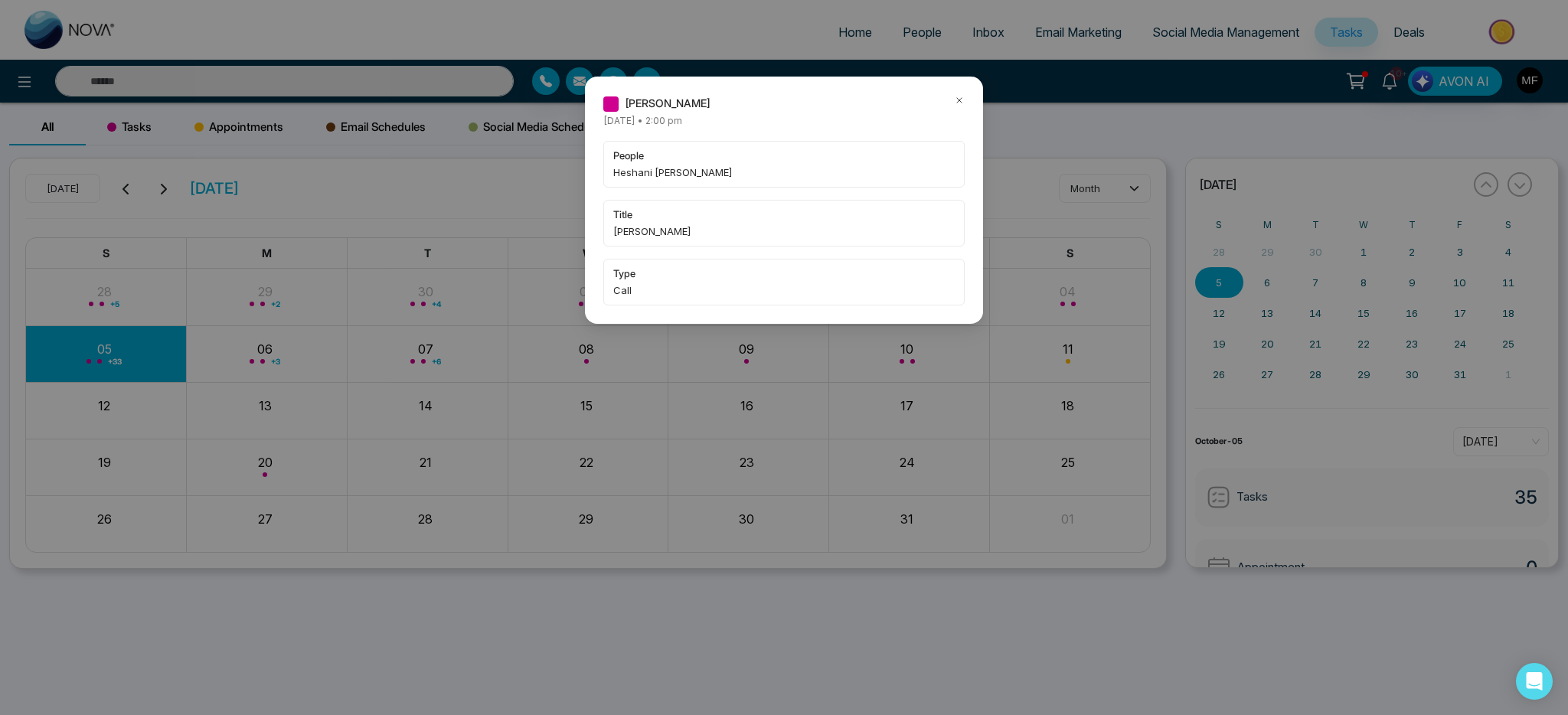
click at [964, 99] on icon at bounding box center [959, 100] width 11 height 11
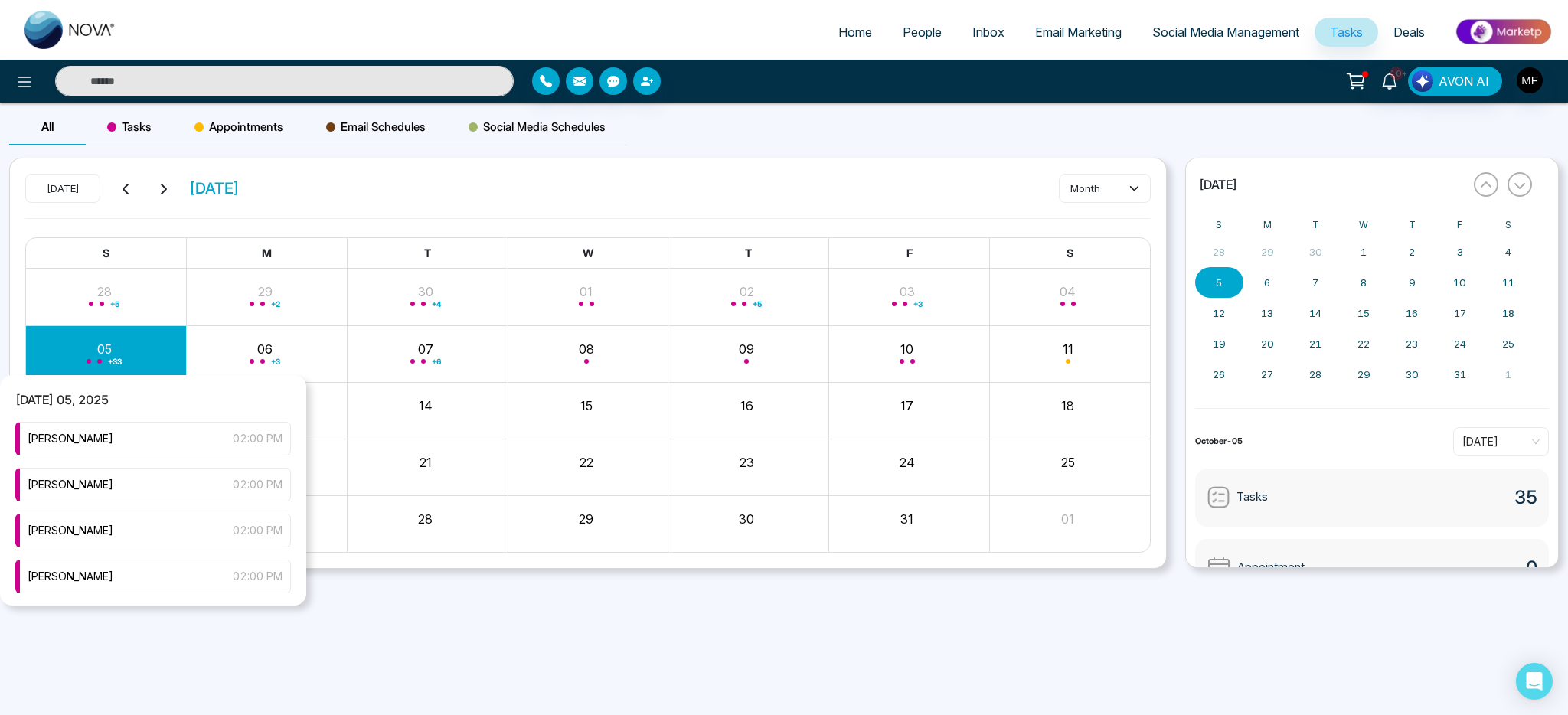
click at [114, 347] on div "+ 33" at bounding box center [106, 353] width 161 height 37
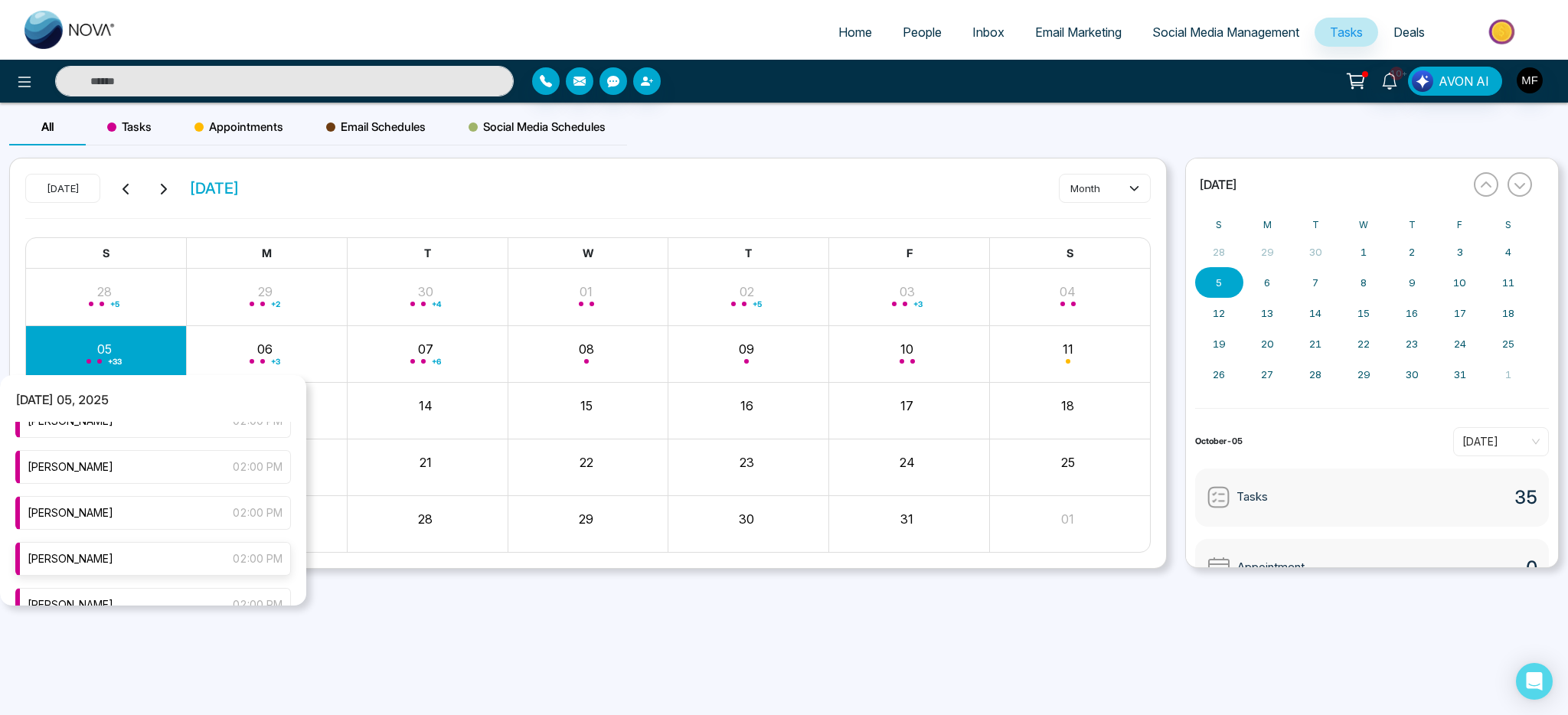
click at [113, 559] on span "[PERSON_NAME]" at bounding box center [70, 559] width 86 height 17
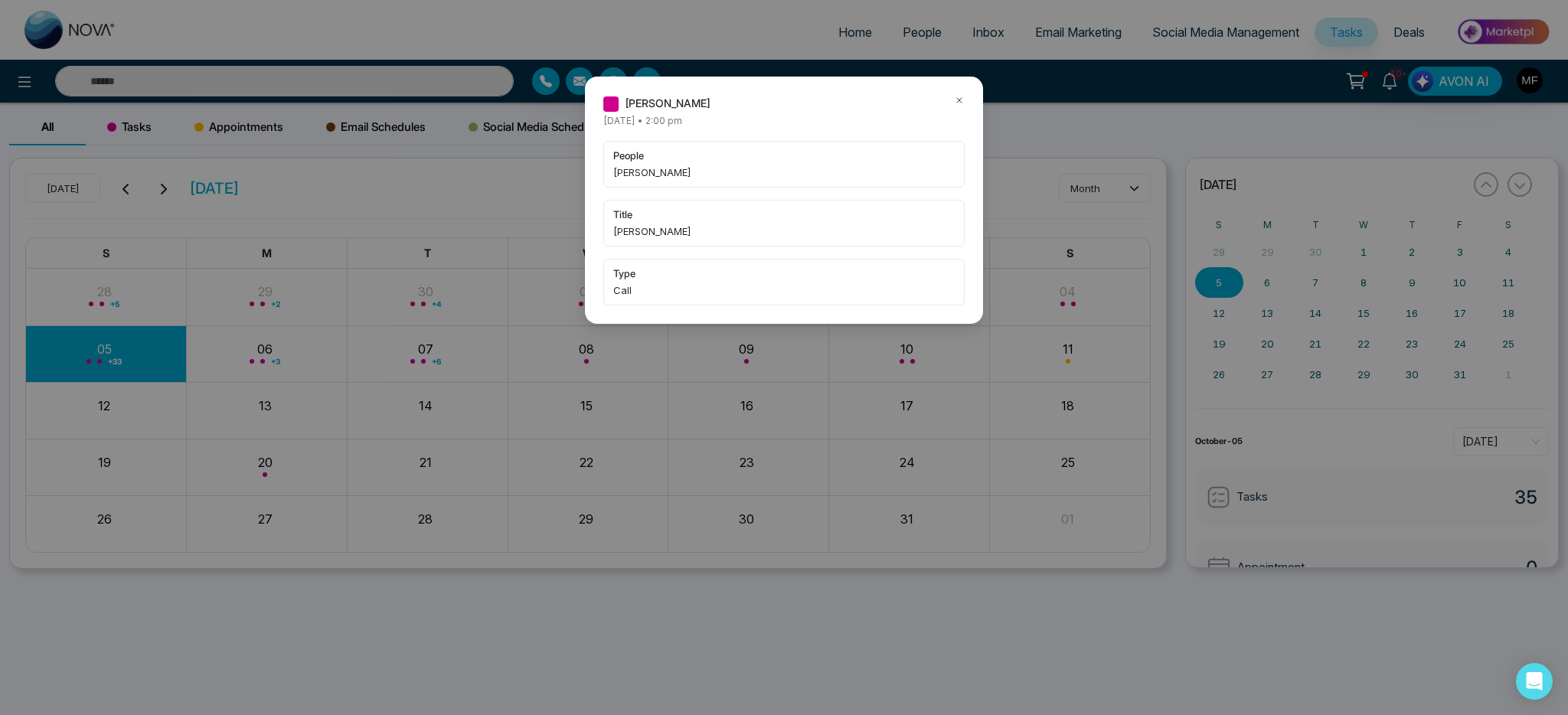
click at [965, 106] on div "[PERSON_NAME] [DATE] • 2:00 pm people [PERSON_NAME] title [PERSON_NAME] type Ca…" at bounding box center [784, 200] width 398 height 247
click at [954, 92] on div "[PERSON_NAME] [DATE] • 2:00 pm people [PERSON_NAME] title [PERSON_NAME] type Ca…" at bounding box center [784, 200] width 398 height 247
click at [956, 95] on icon at bounding box center [959, 100] width 11 height 11
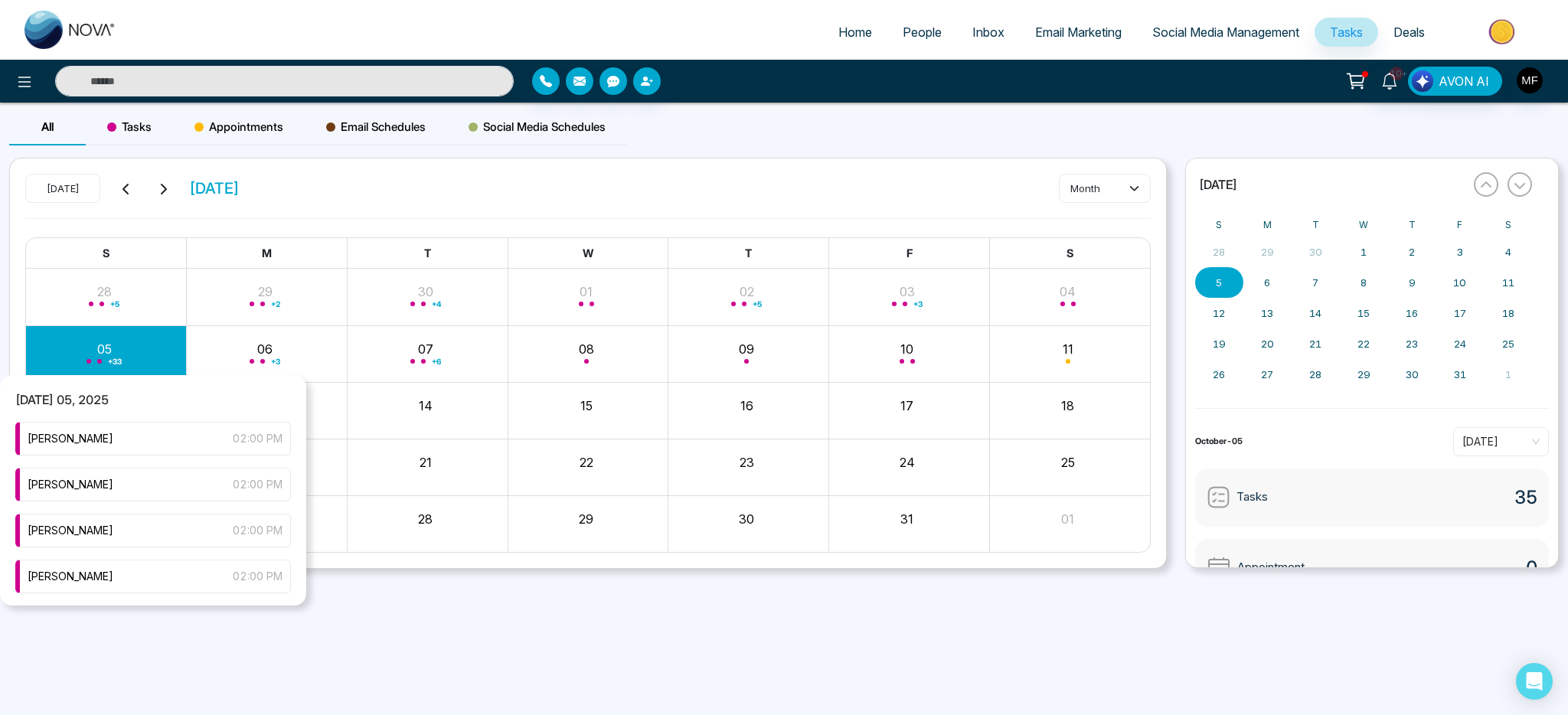
click at [92, 357] on div "+ 33" at bounding box center [106, 353] width 161 height 37
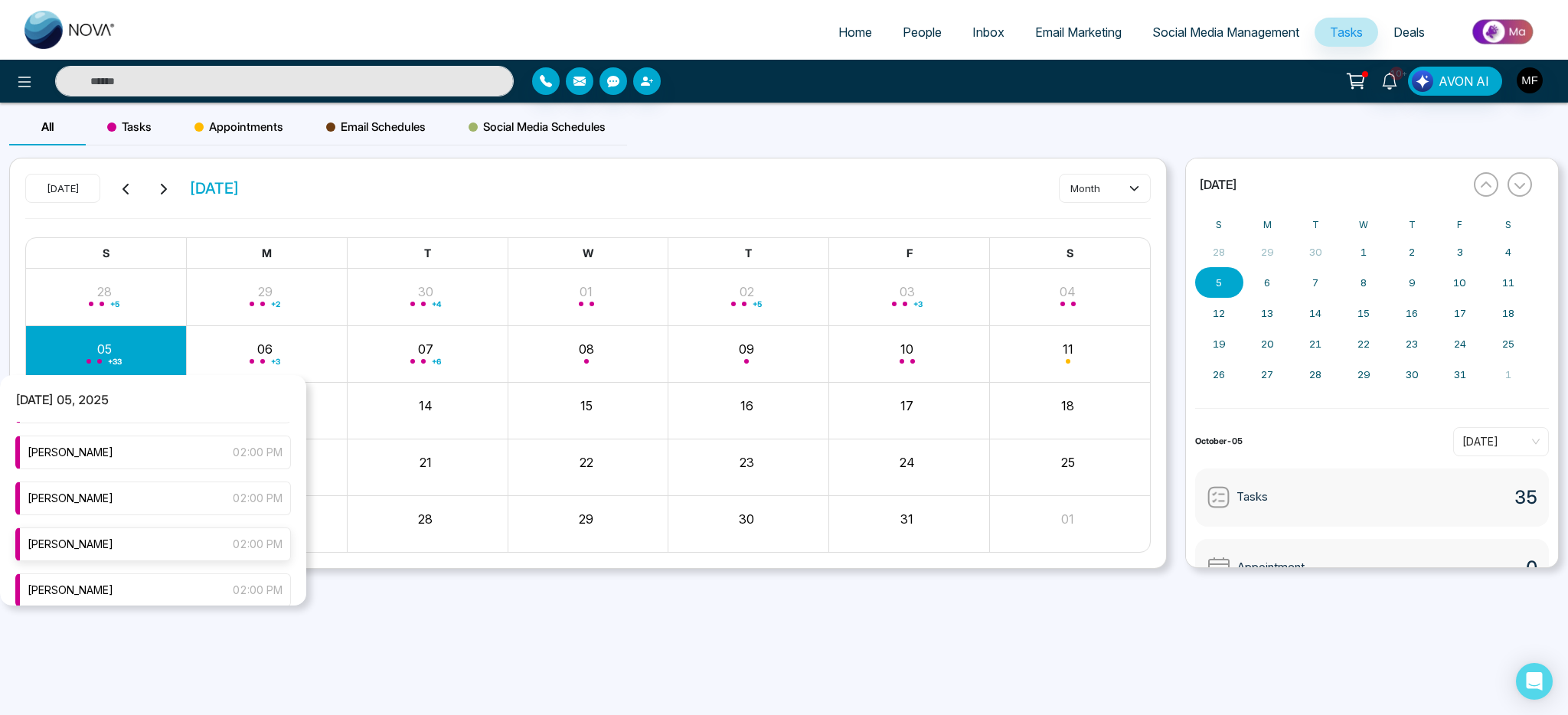
scroll to position [149, 0]
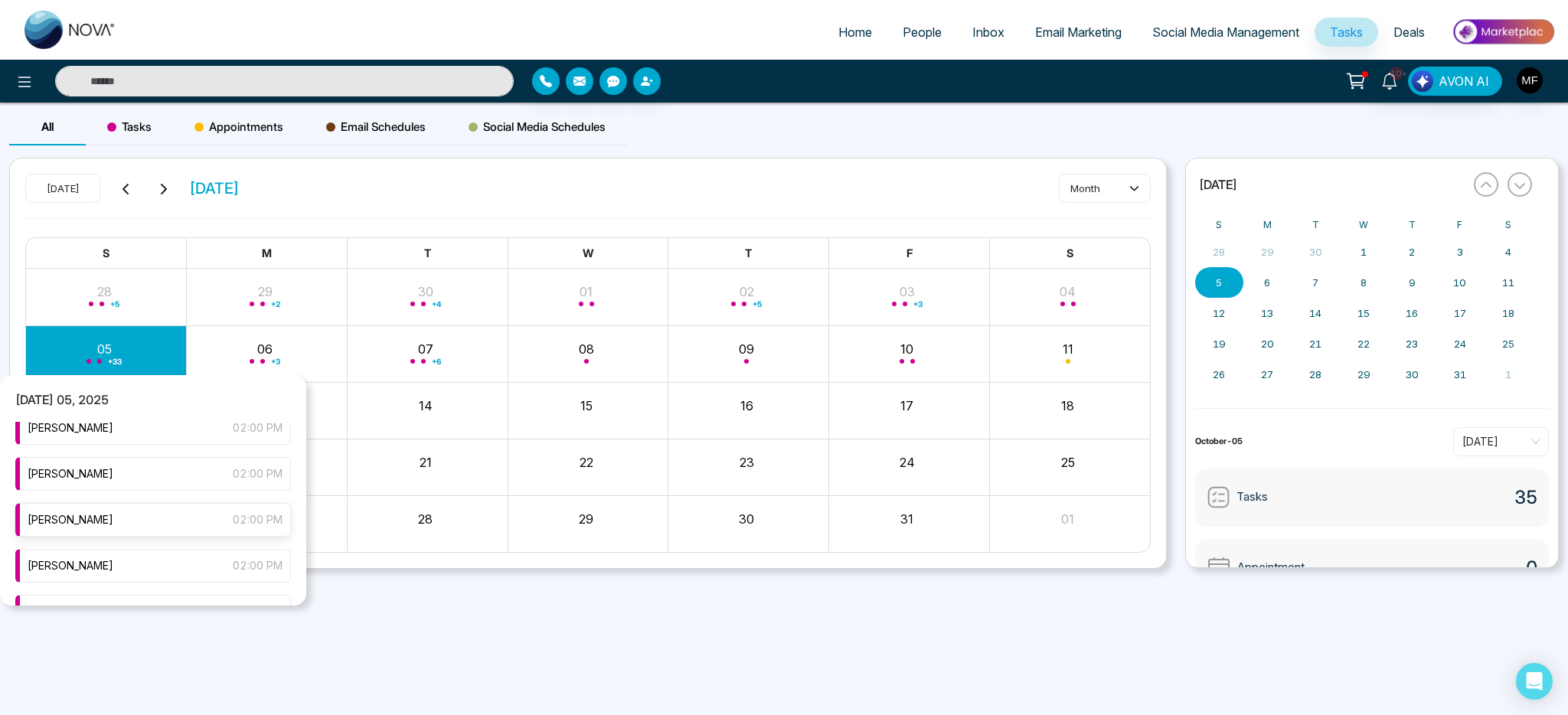
click at [157, 528] on div "[PERSON_NAME] 02:00 PM" at bounding box center [153, 519] width 275 height 33
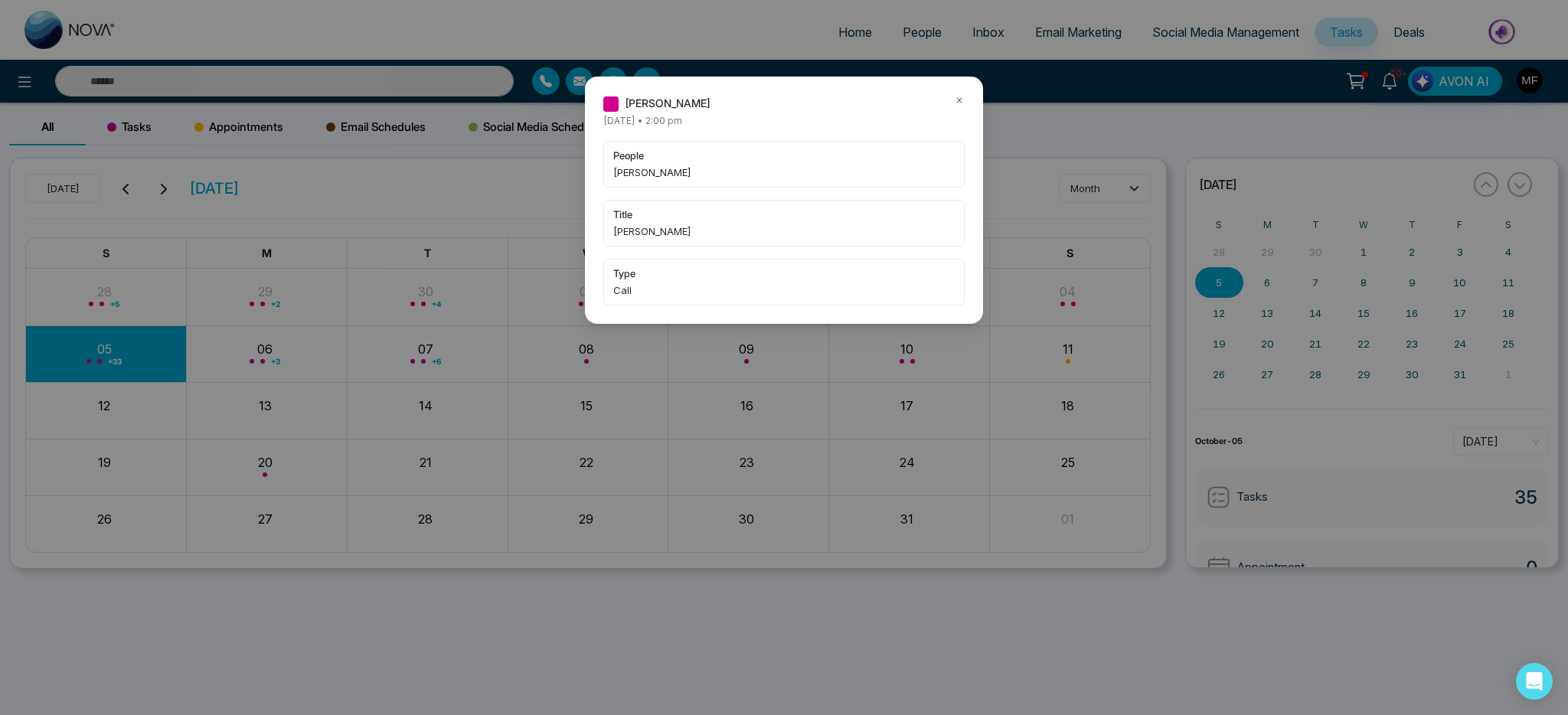
click at [956, 103] on icon at bounding box center [959, 100] width 11 height 11
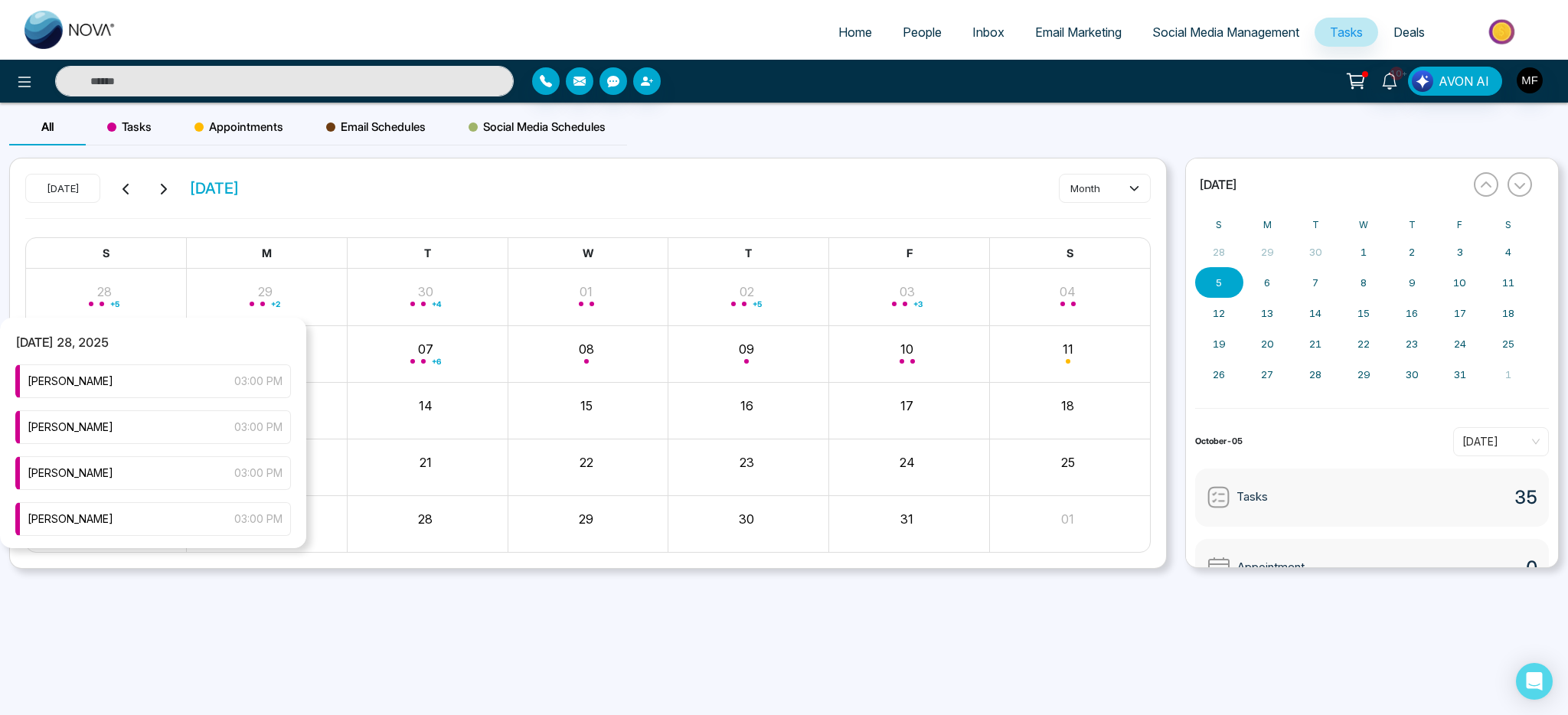
click at [138, 338] on div "[DATE] 28, 2025 [PERSON_NAME] 03:00 PM [PERSON_NAME] 03:00 PM [PERSON_NAME] 03:…" at bounding box center [153, 433] width 306 height 230
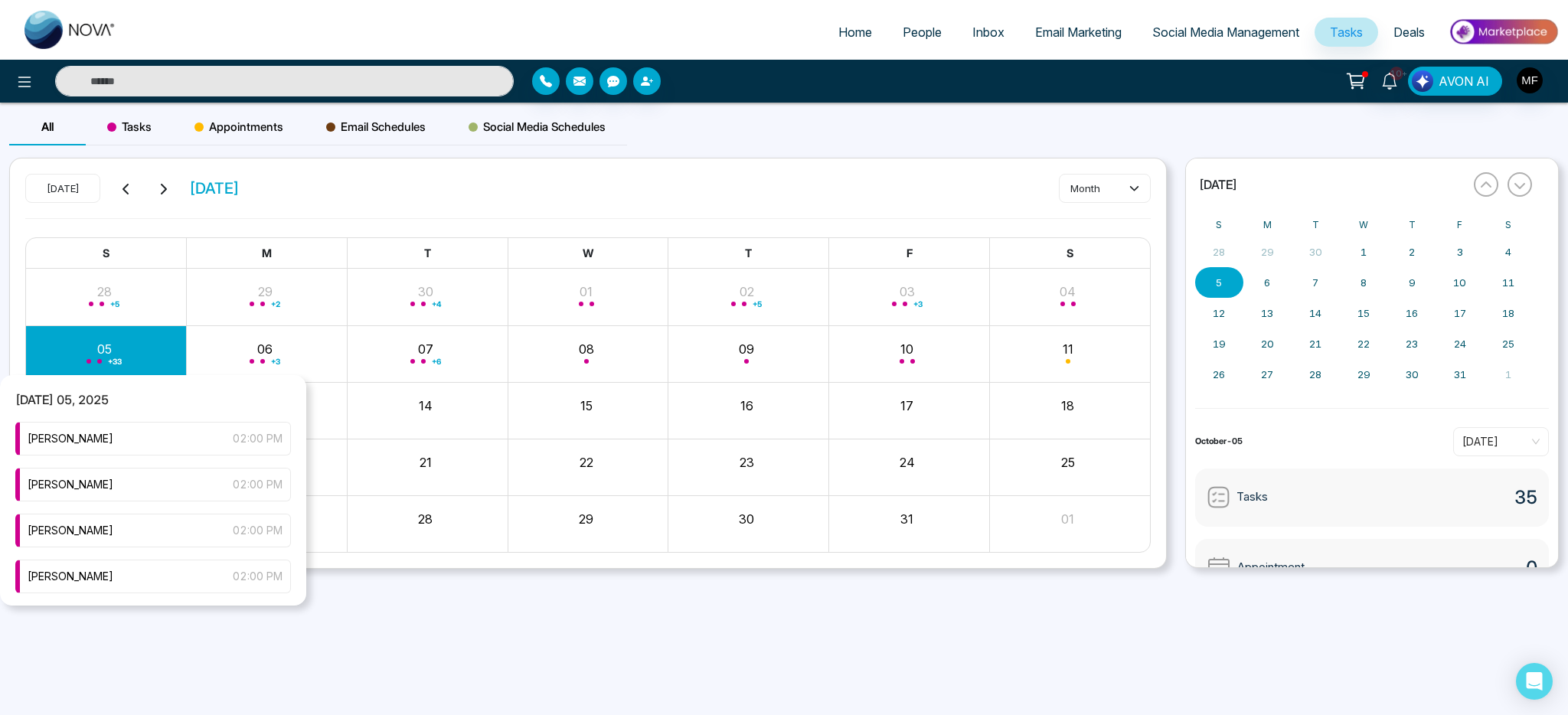
click at [86, 351] on div "+ 33" at bounding box center [106, 353] width 161 height 37
click at [126, 560] on div "[PERSON_NAME] 02:00 PM" at bounding box center [153, 565] width 275 height 33
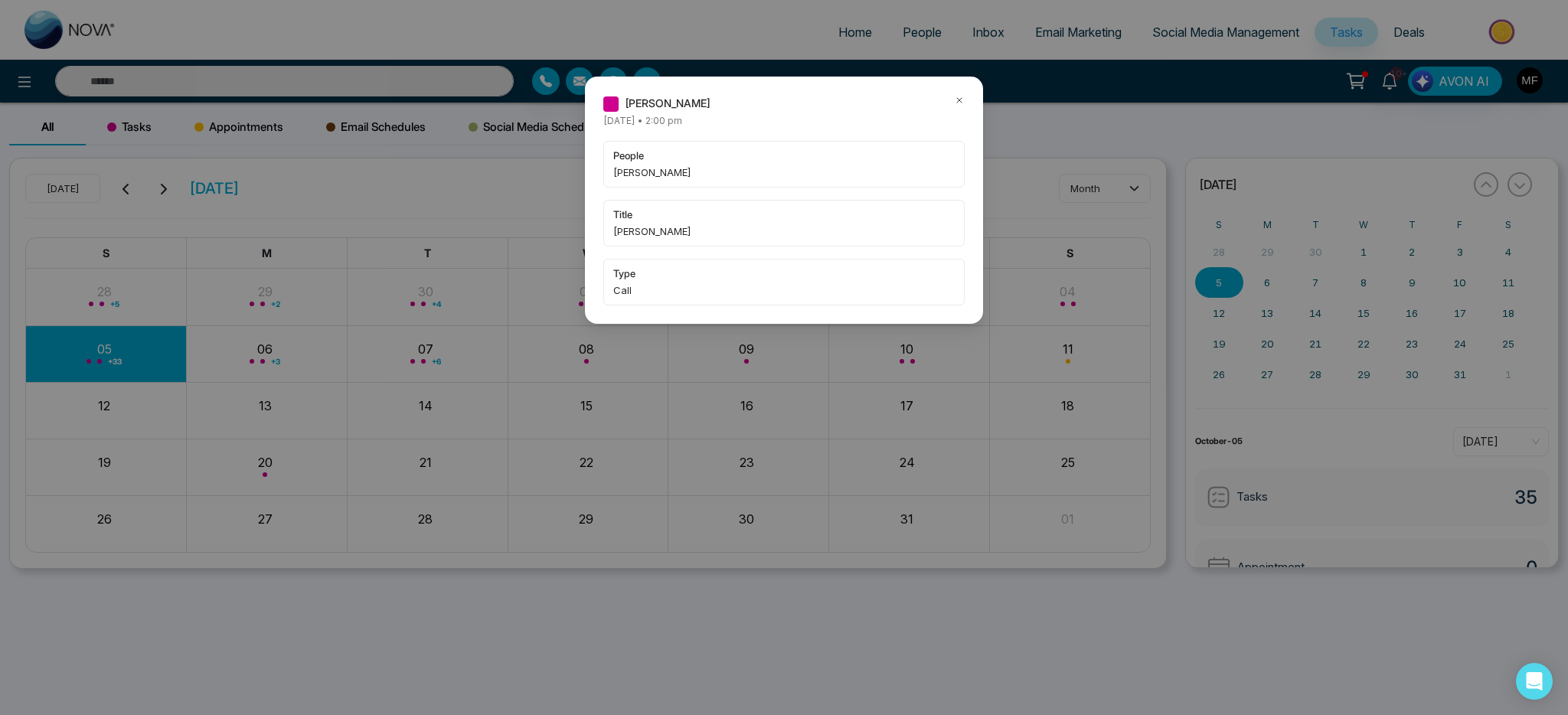
click at [958, 103] on icon at bounding box center [959, 100] width 11 height 11
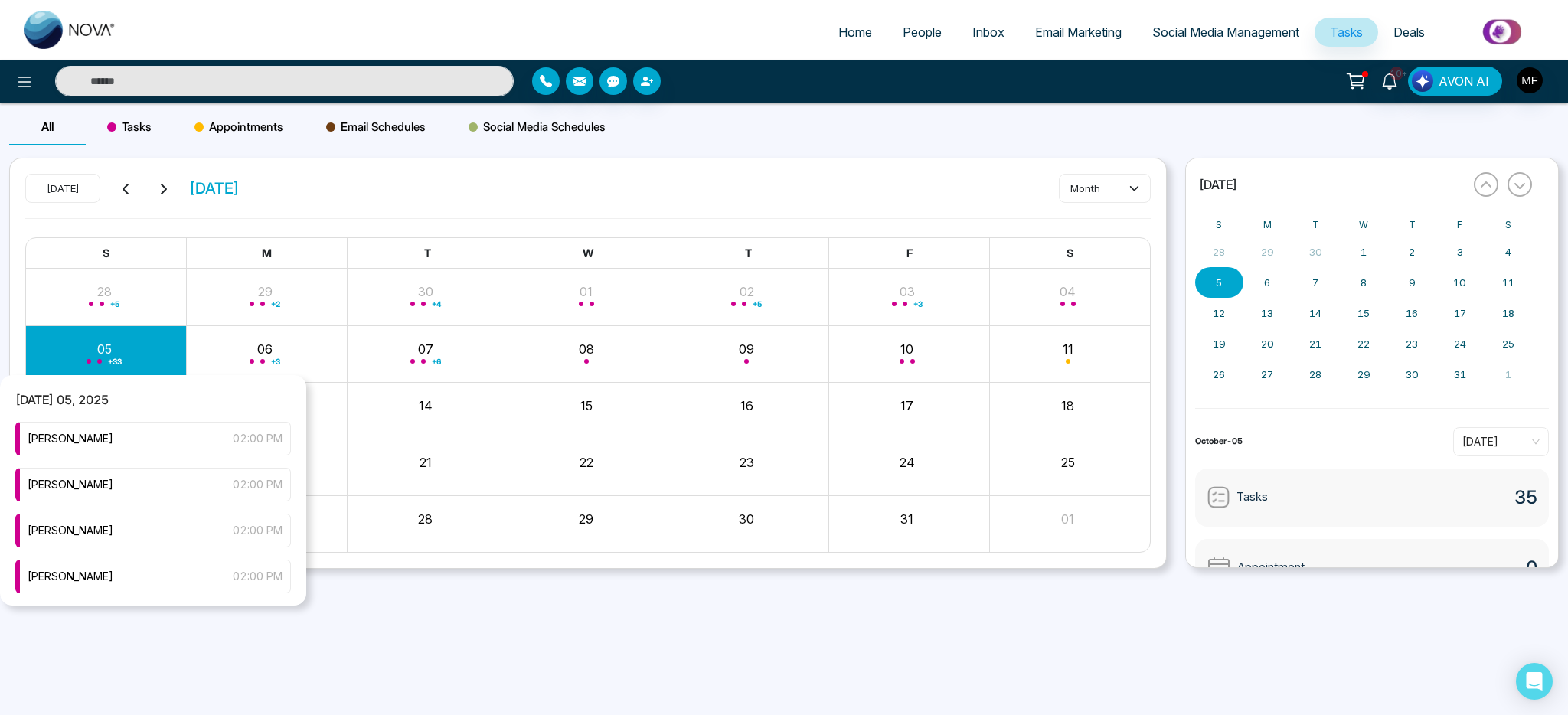
click at [64, 357] on div "+ 33" at bounding box center [106, 353] width 161 height 37
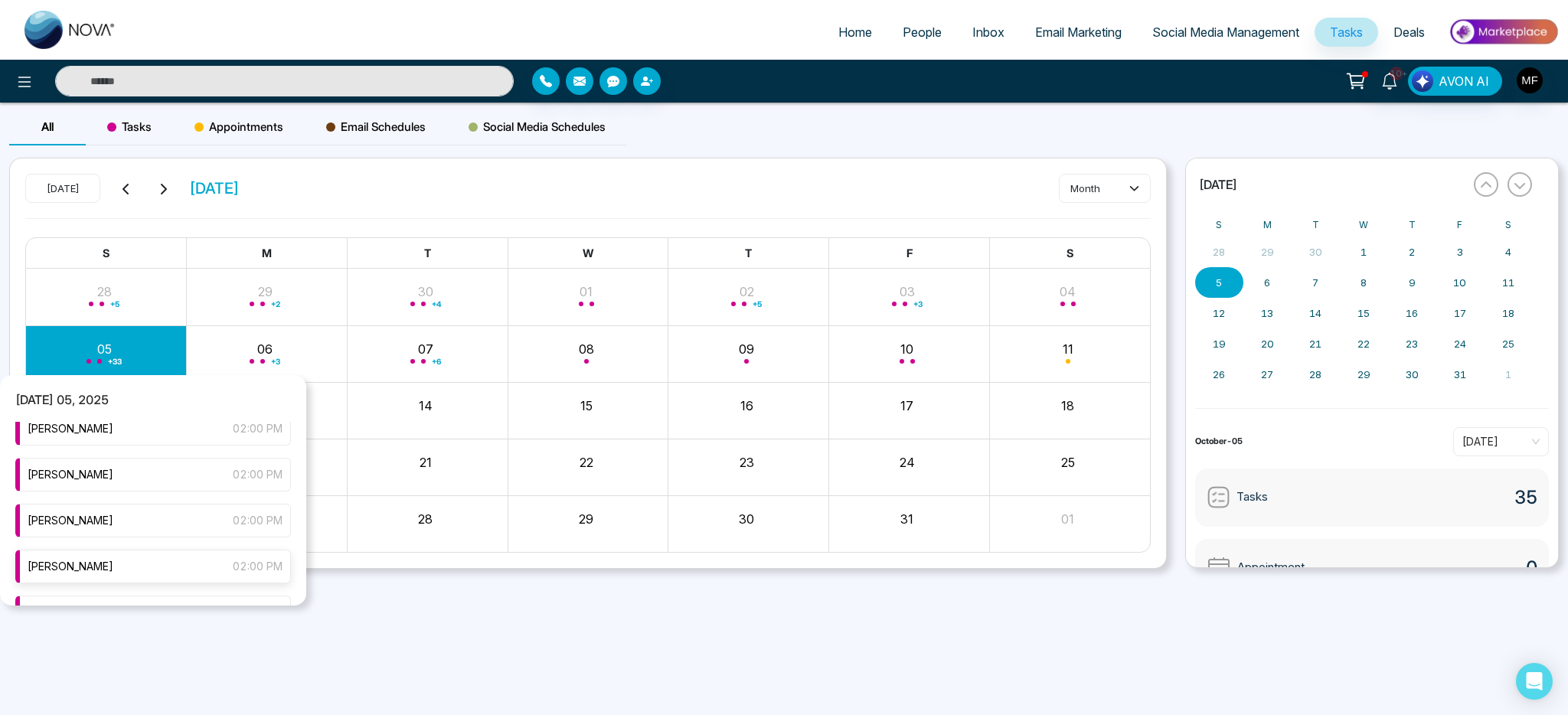
click at [104, 572] on span "[PERSON_NAME]" at bounding box center [70, 567] width 86 height 17
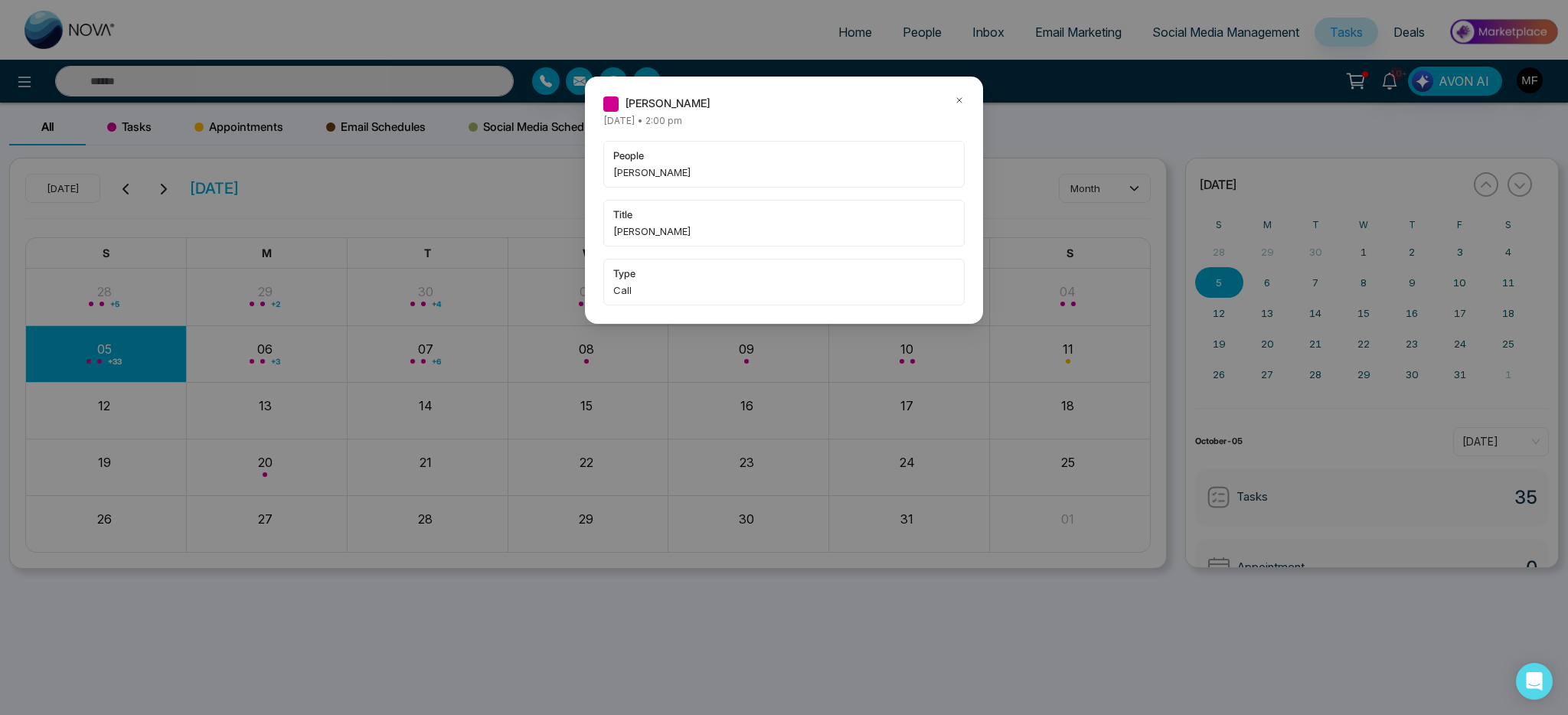
click at [960, 98] on icon at bounding box center [959, 100] width 11 height 11
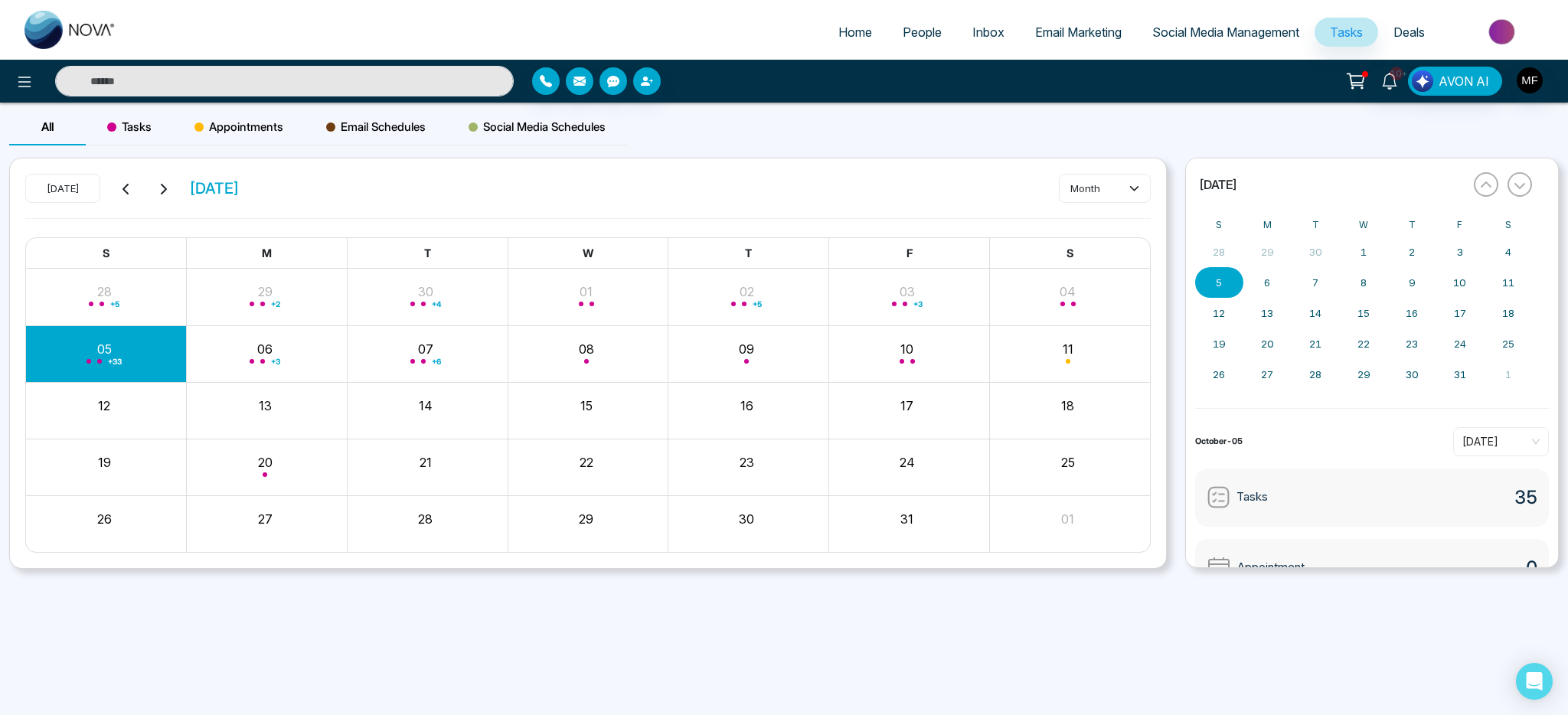
click at [138, 358] on div "+ 33" at bounding box center [106, 353] width 161 height 37
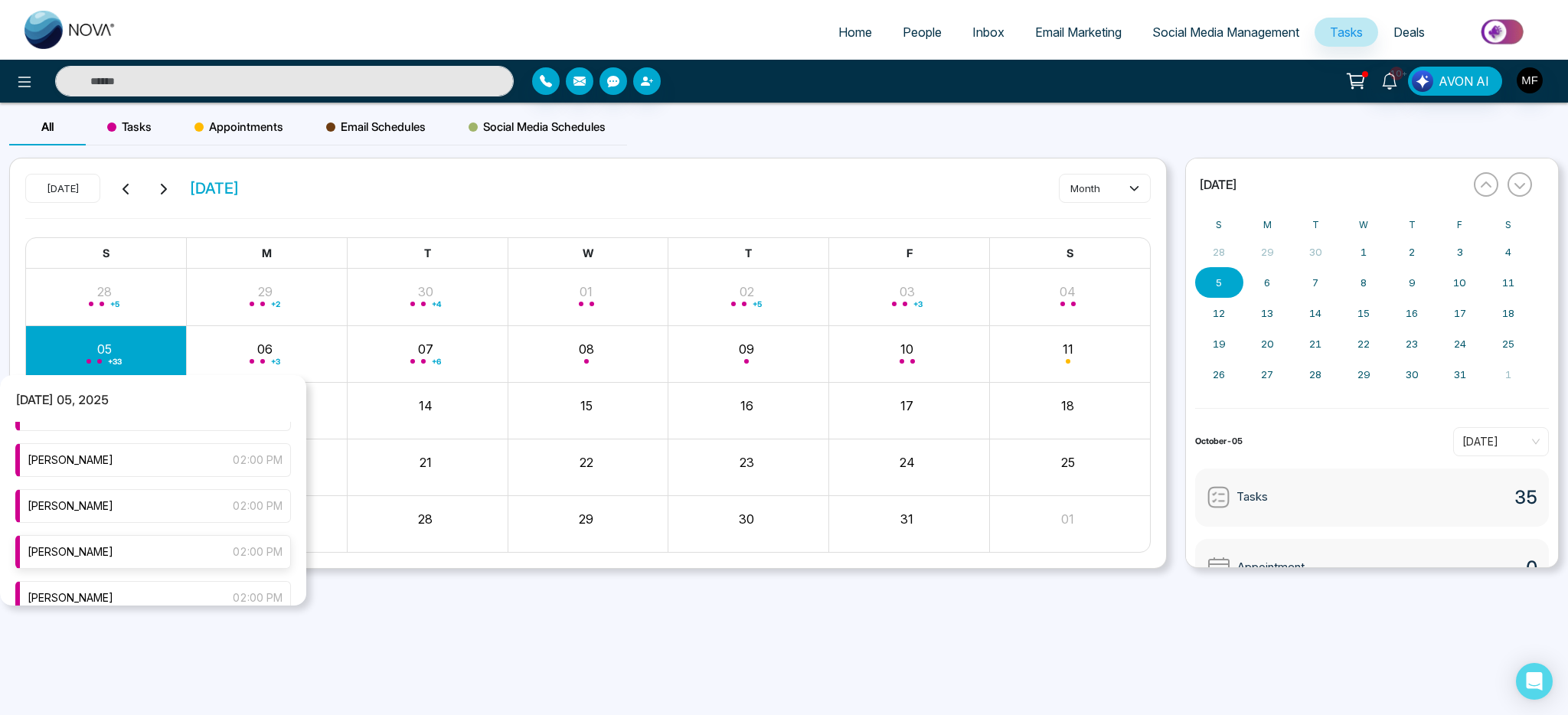
scroll to position [179, 0]
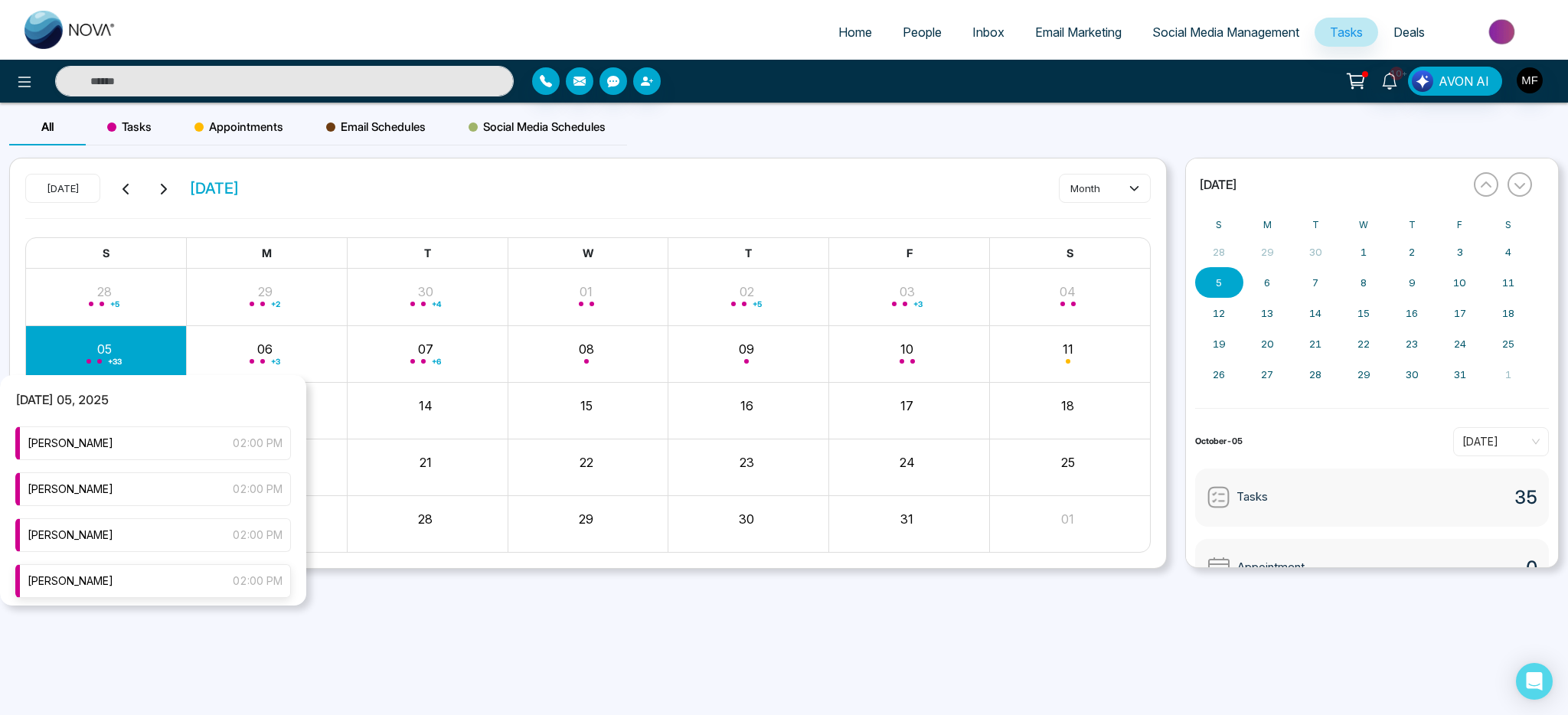
click at [138, 580] on div "[PERSON_NAME] 02:00 PM" at bounding box center [153, 581] width 275 height 33
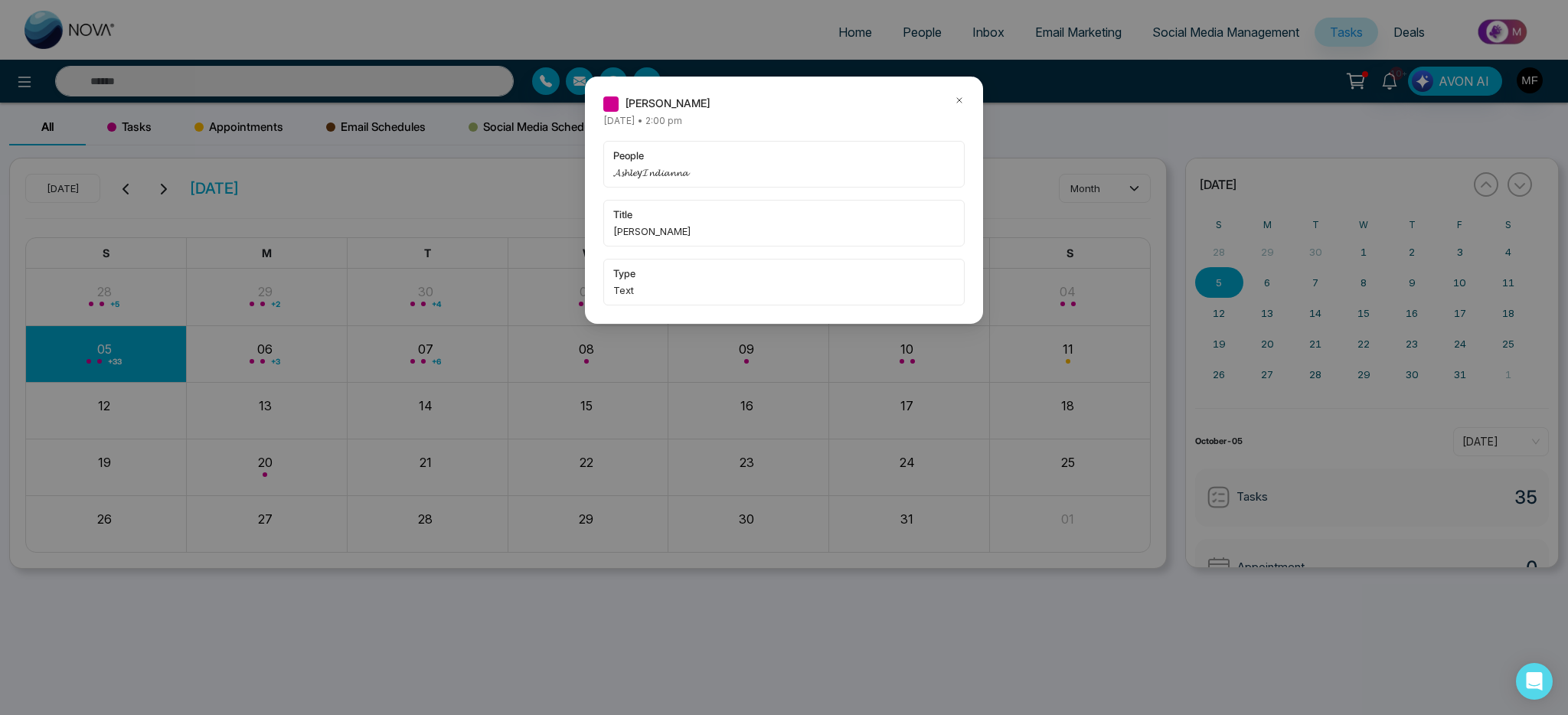
click at [961, 100] on icon at bounding box center [959, 100] width 11 height 11
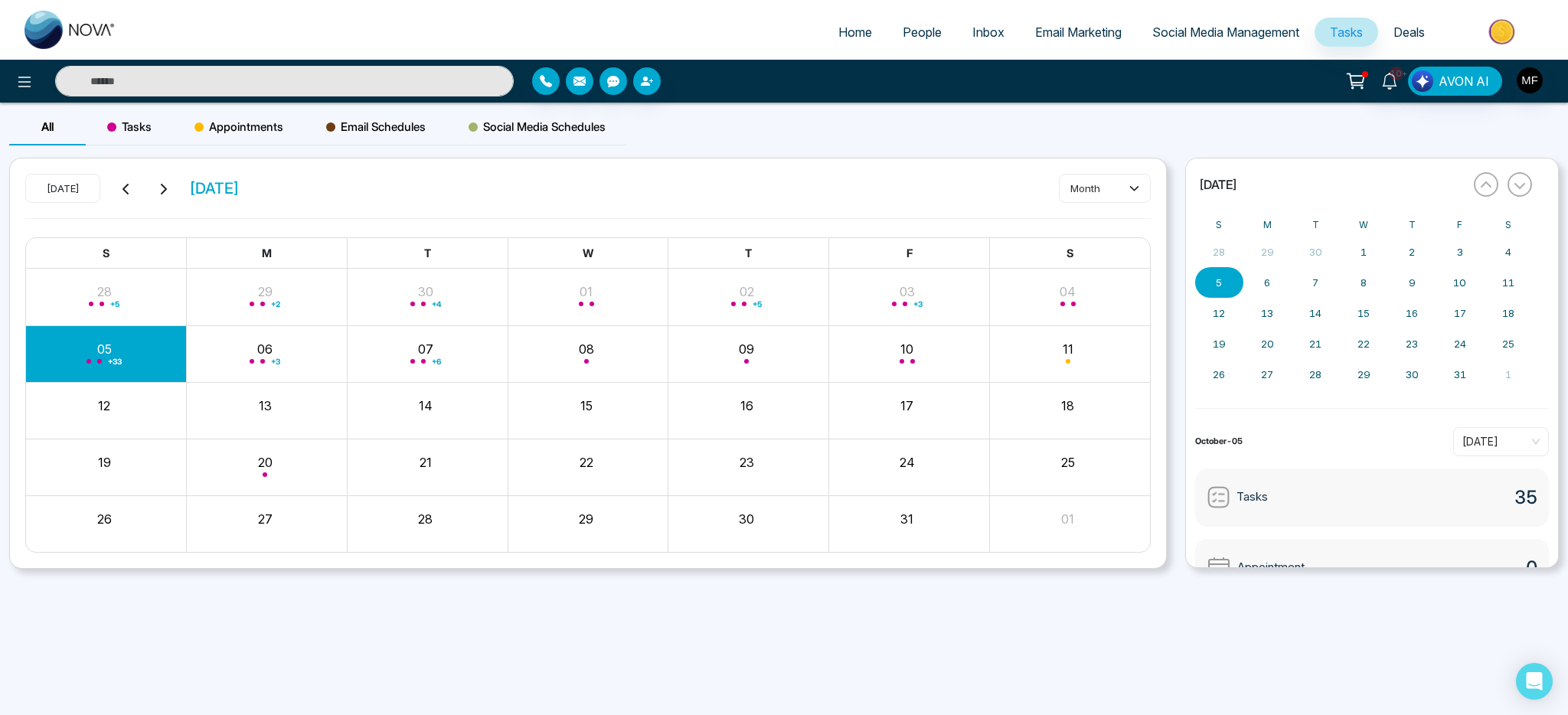
click at [127, 353] on div "+ 33" at bounding box center [106, 353] width 161 height 37
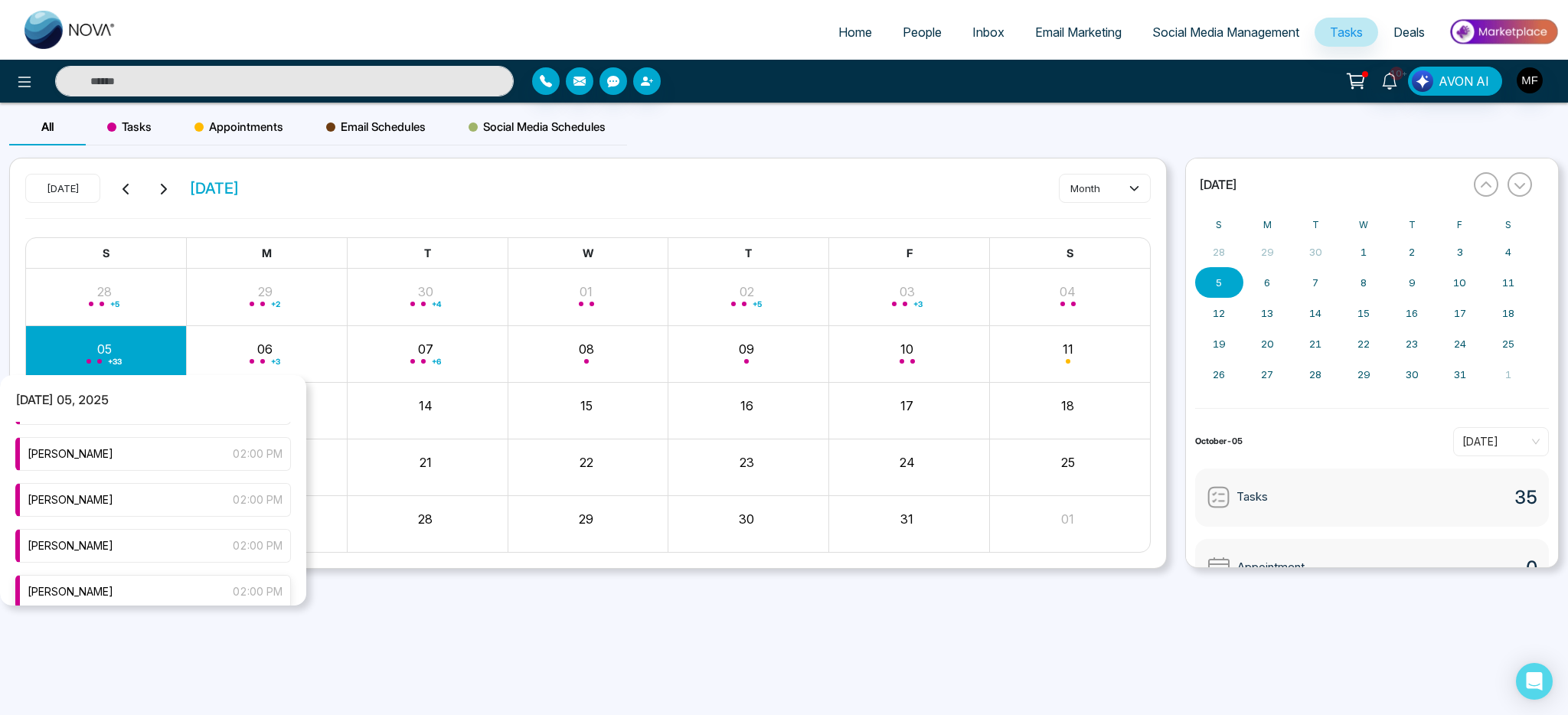
scroll to position [173, 0]
click at [124, 587] on div "[PERSON_NAME] 02:00 PM" at bounding box center [153, 587] width 275 height 33
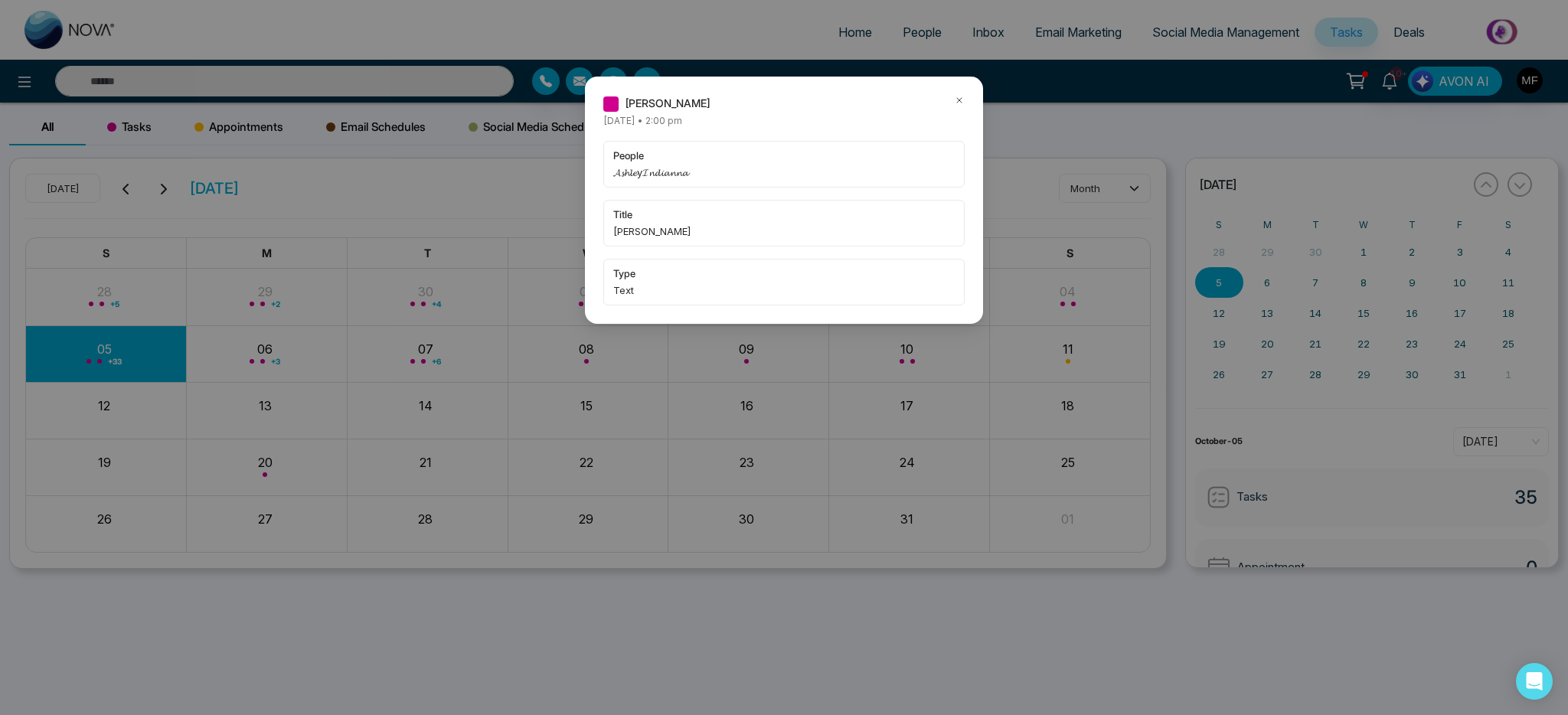
click at [963, 103] on icon at bounding box center [959, 100] width 11 height 11
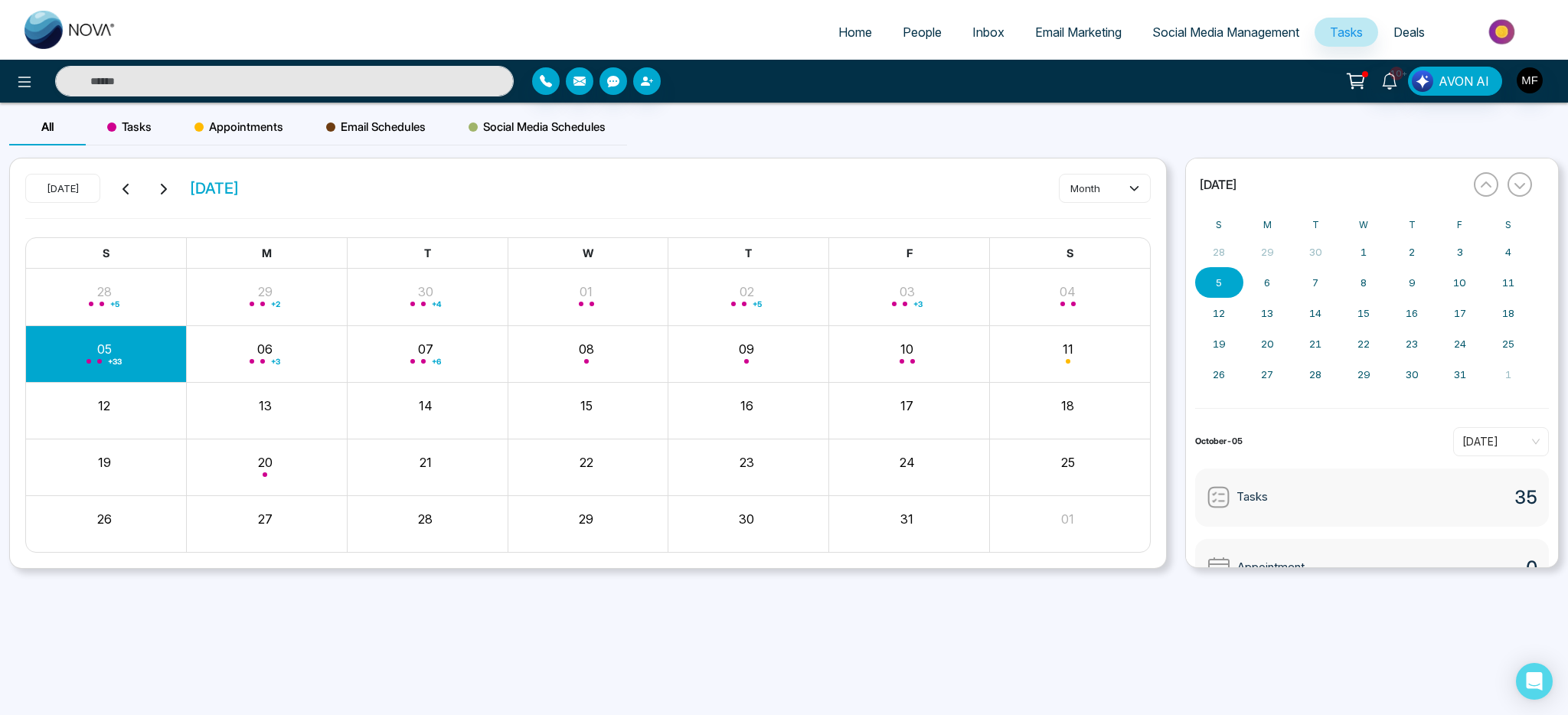
click at [104, 340] on div "+ 33" at bounding box center [106, 353] width 161 height 37
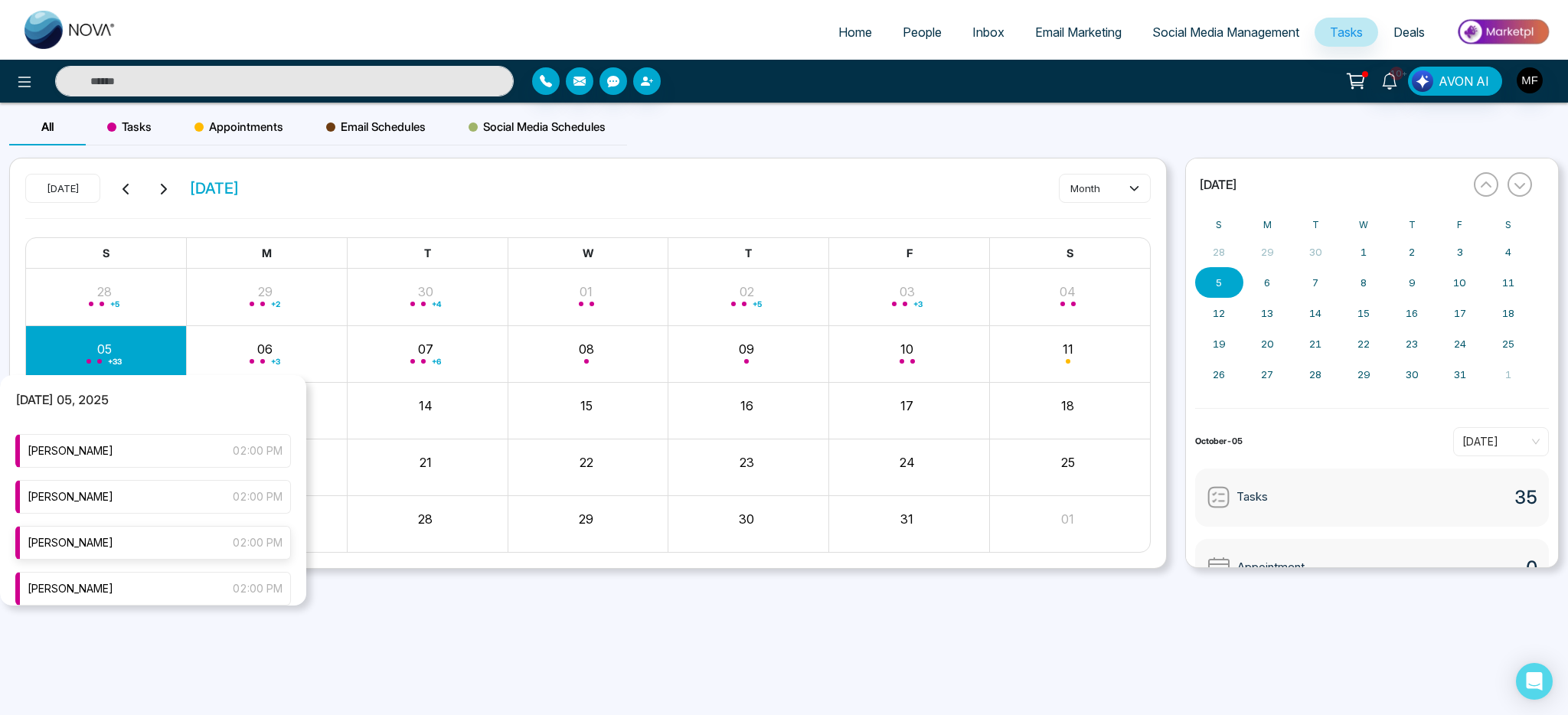
scroll to position [230, 0]
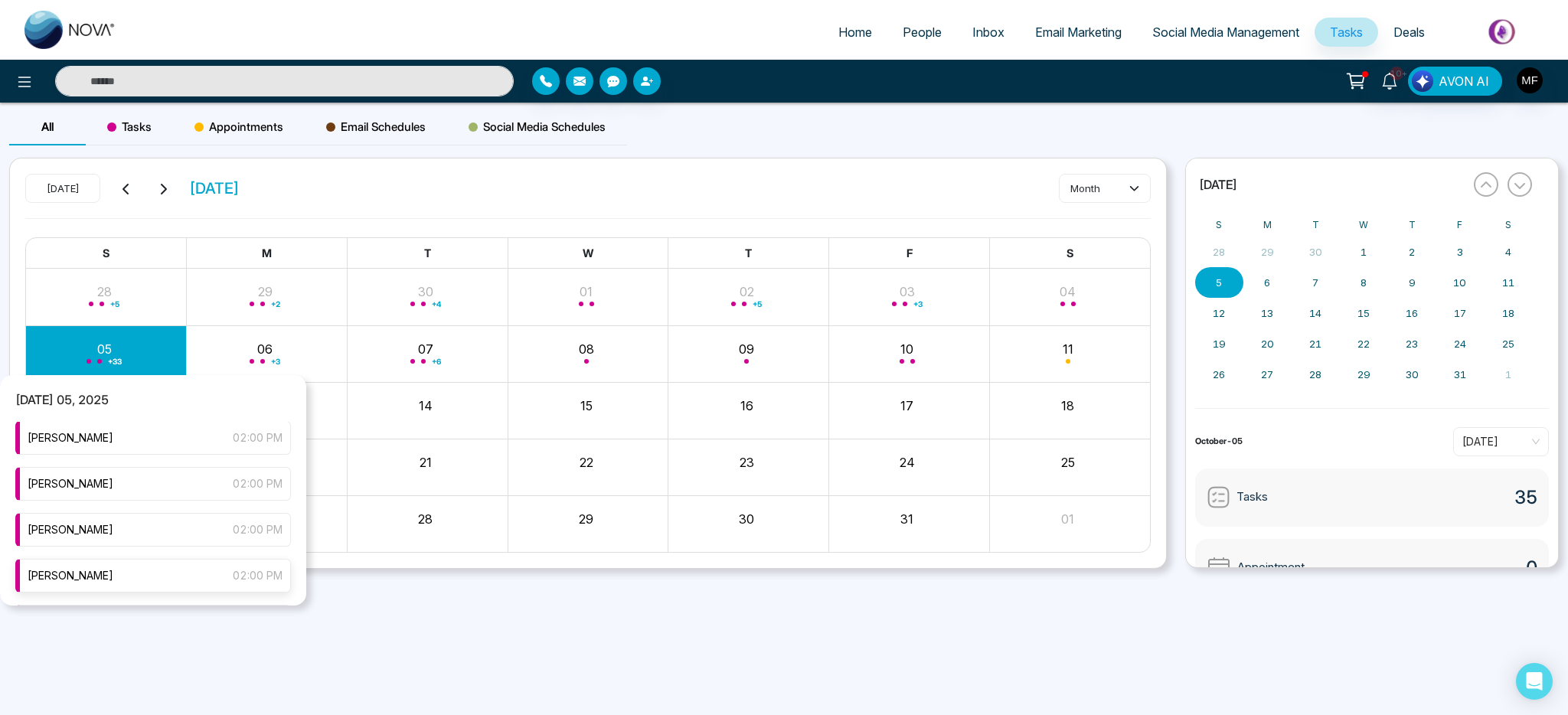
click at [152, 573] on div "[PERSON_NAME] 02:00 PM" at bounding box center [153, 575] width 275 height 33
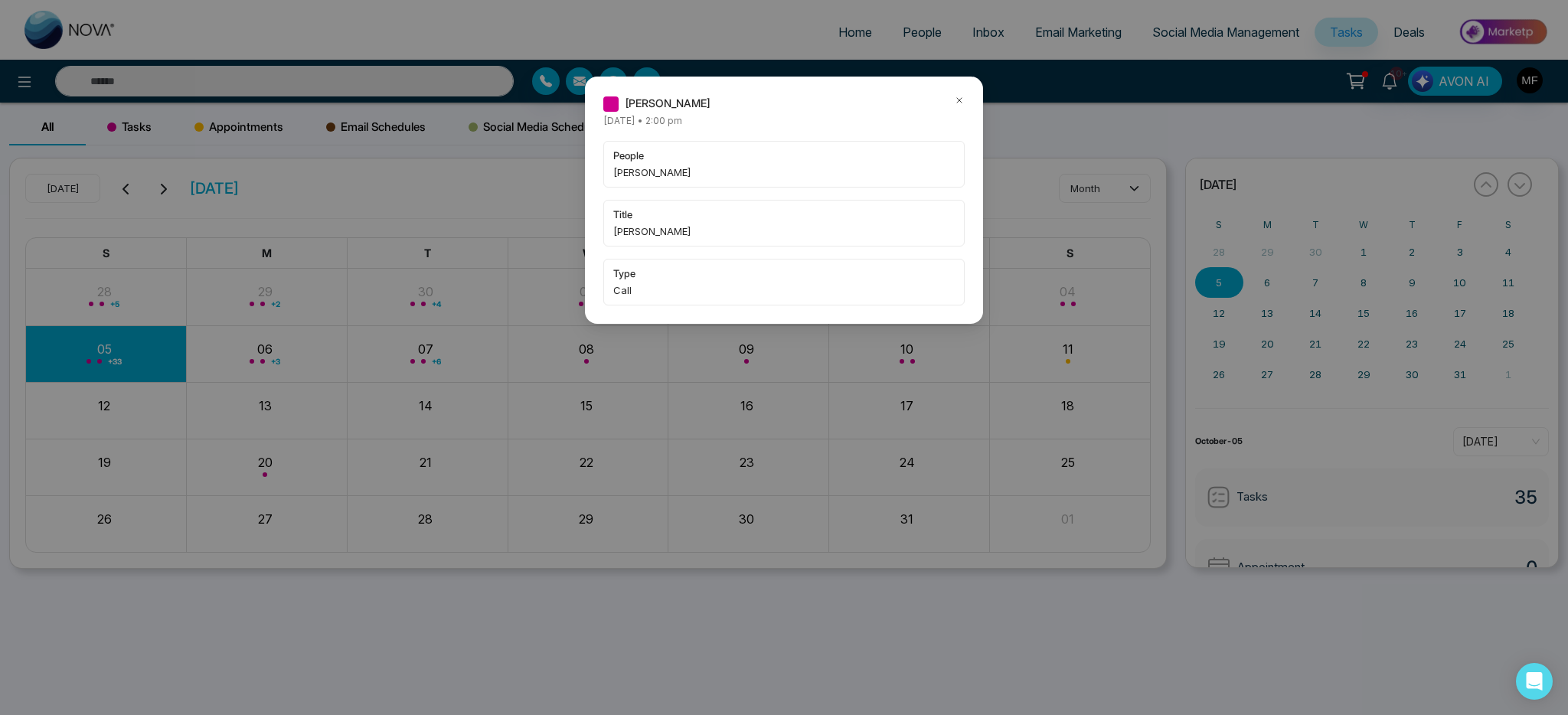
click at [958, 98] on icon at bounding box center [959, 100] width 11 height 11
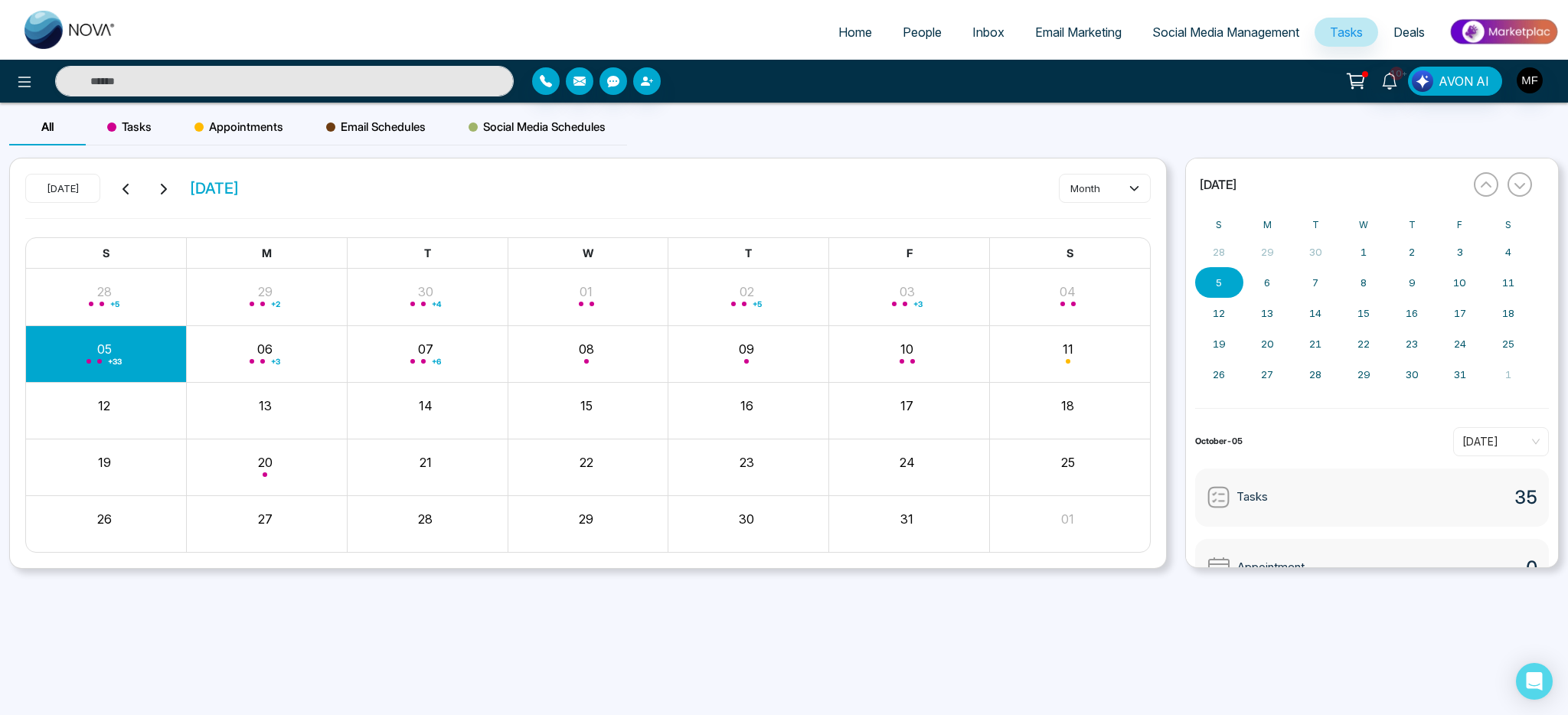
click at [958, 98] on div "[PERSON_NAME] [DATE] • 2:00 pm people [PERSON_NAME] title [PERSON_NAME] type Ca…" at bounding box center [784, 358] width 1568 height 715
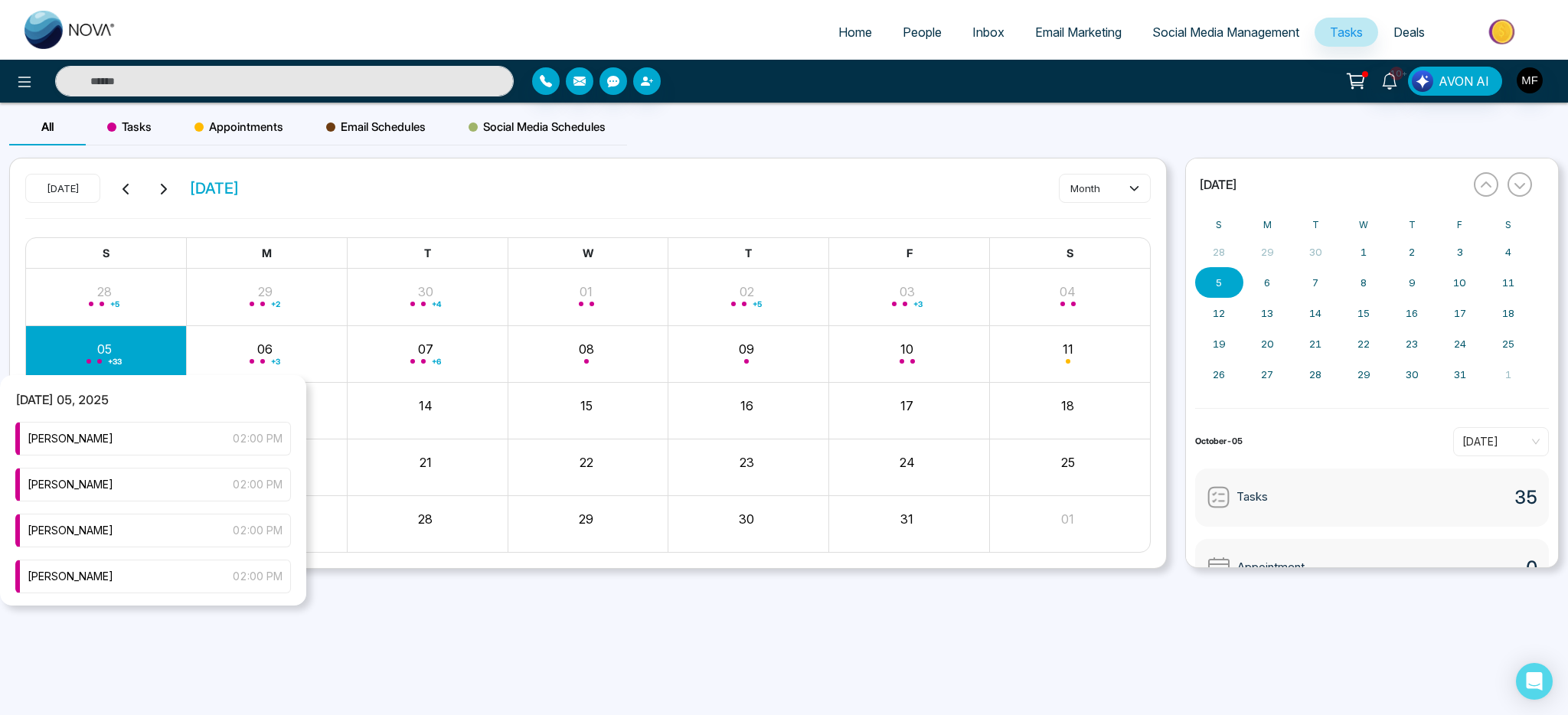
click at [81, 368] on div "+ 33" at bounding box center [106, 353] width 161 height 37
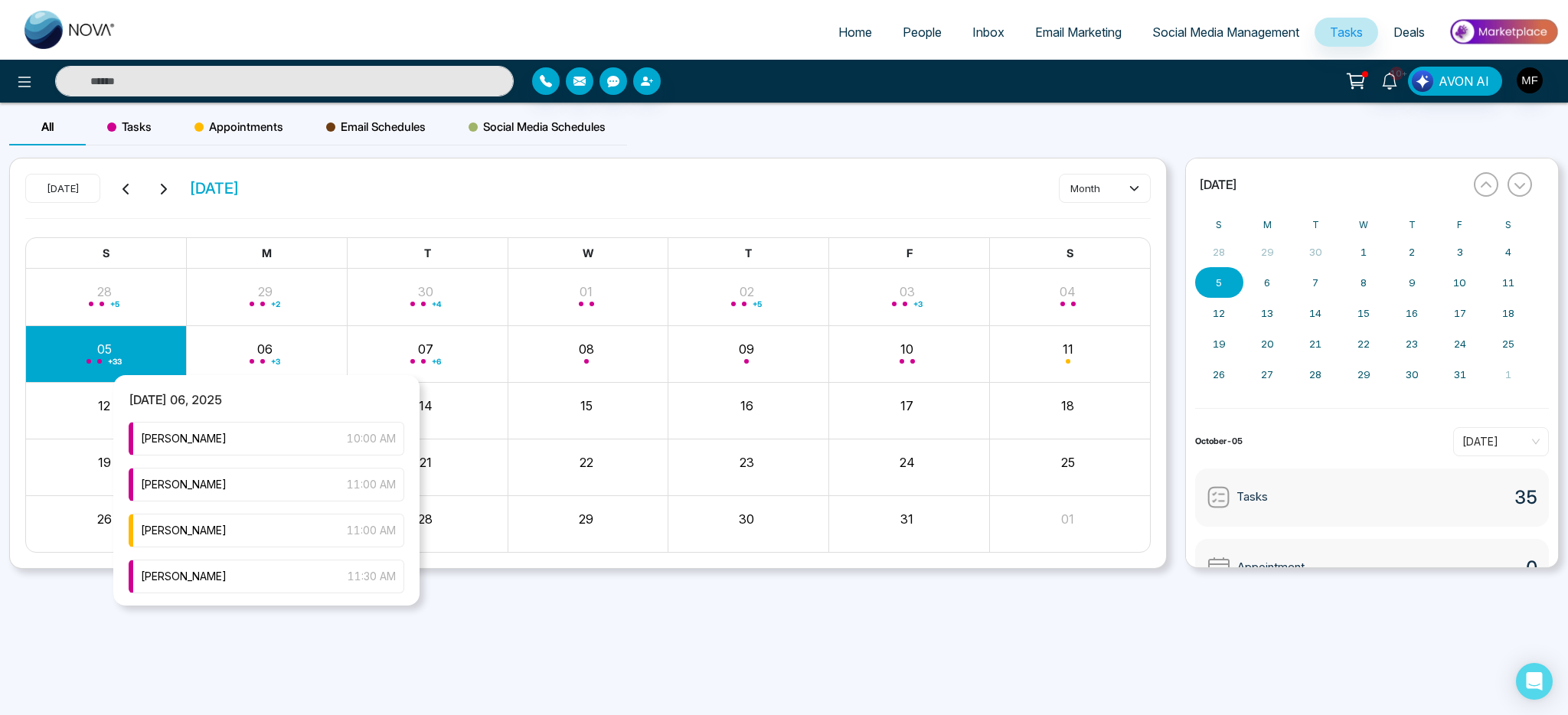
click at [104, 349] on div "+ 33" at bounding box center [106, 353] width 161 height 37
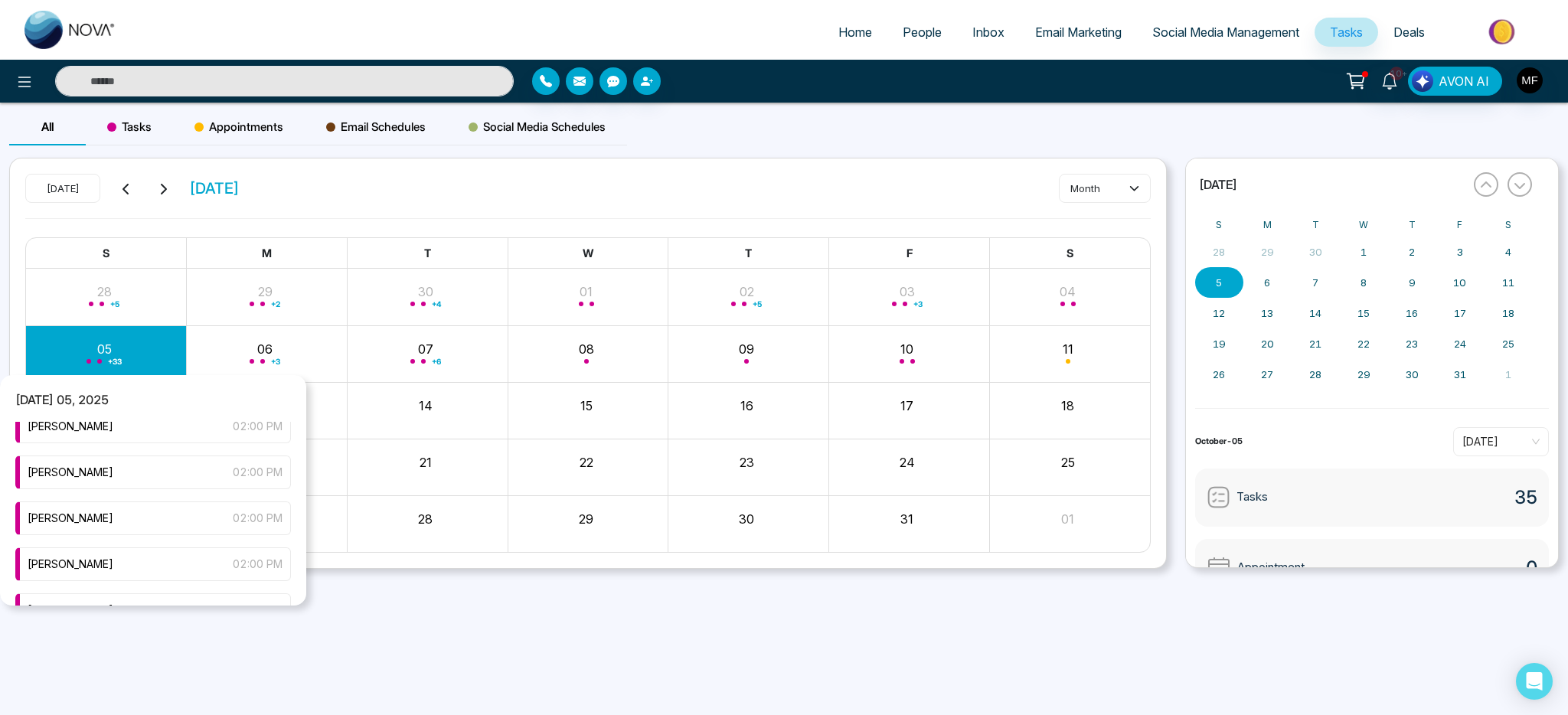
scroll to position [304, 0]
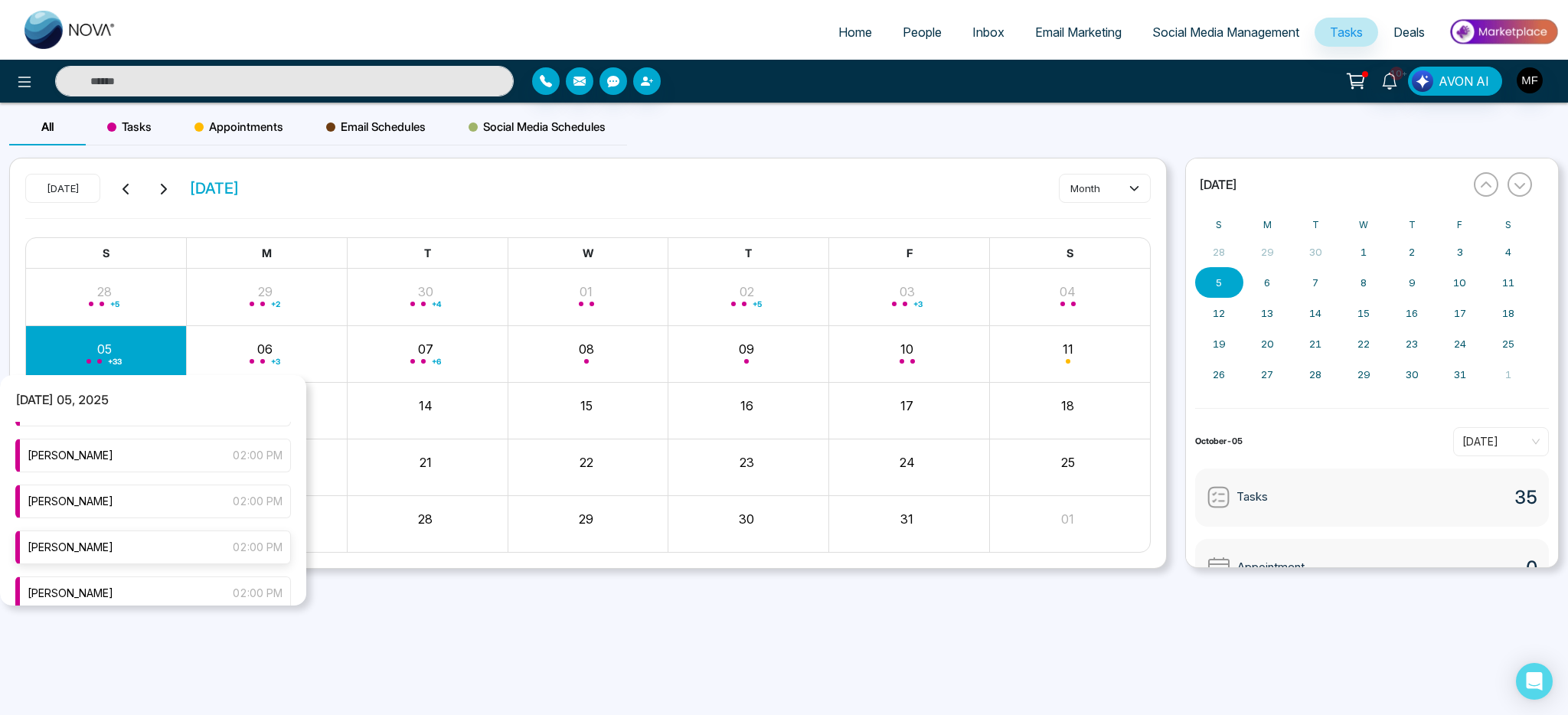
click at [171, 551] on div "[PERSON_NAME] 02:00 PM" at bounding box center [153, 547] width 275 height 33
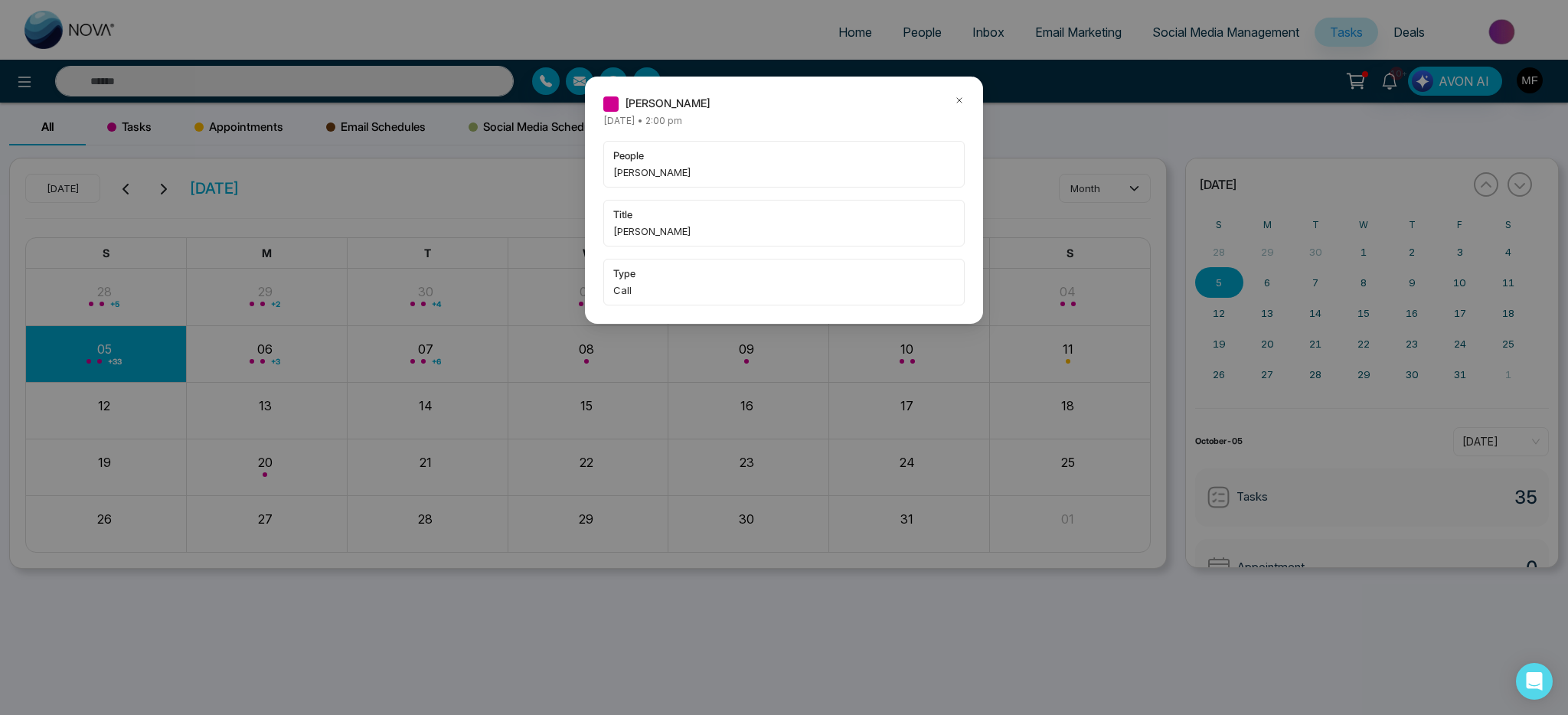
click at [960, 102] on icon at bounding box center [959, 100] width 11 height 11
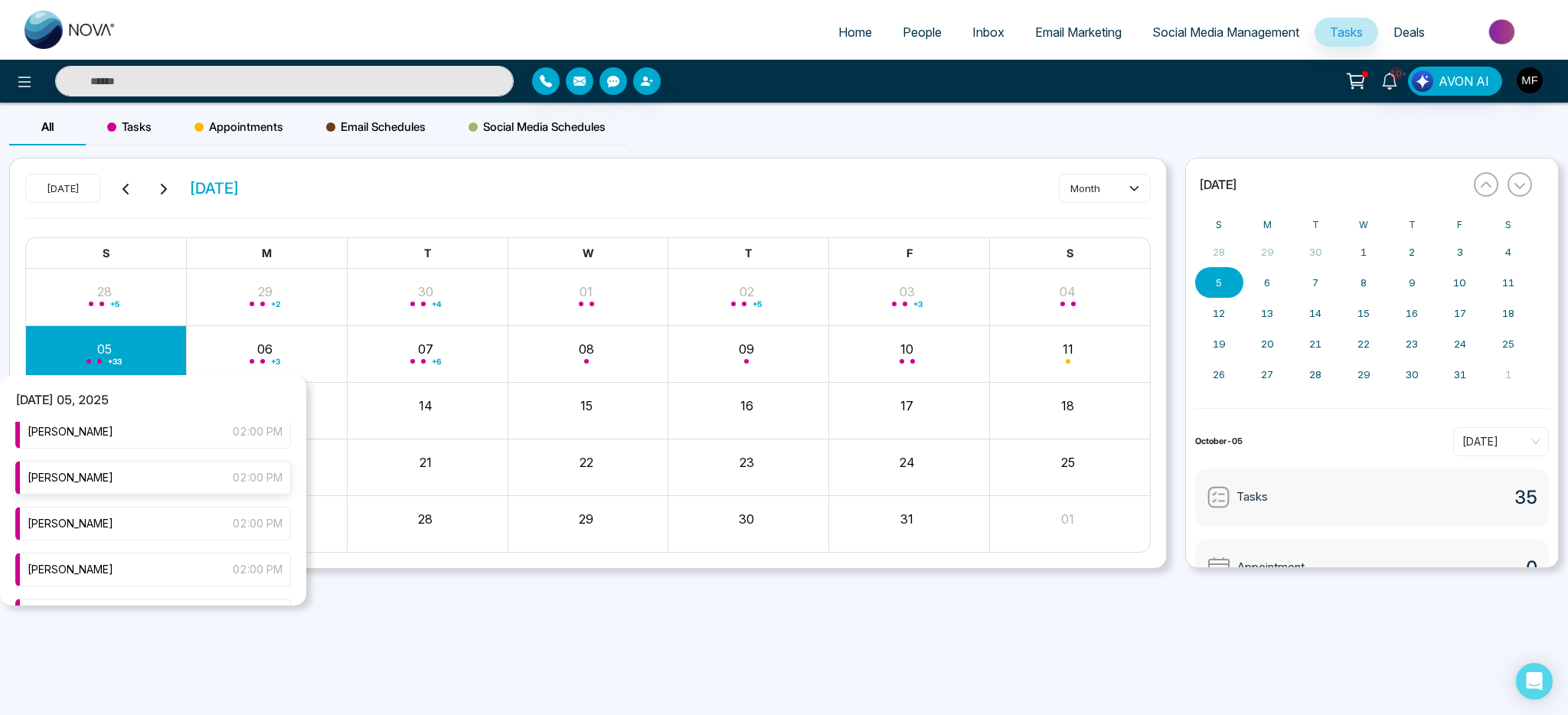
scroll to position [422, 0]
click at [133, 468] on div "[PERSON_NAME] 02:00 PM" at bounding box center [153, 476] width 275 height 33
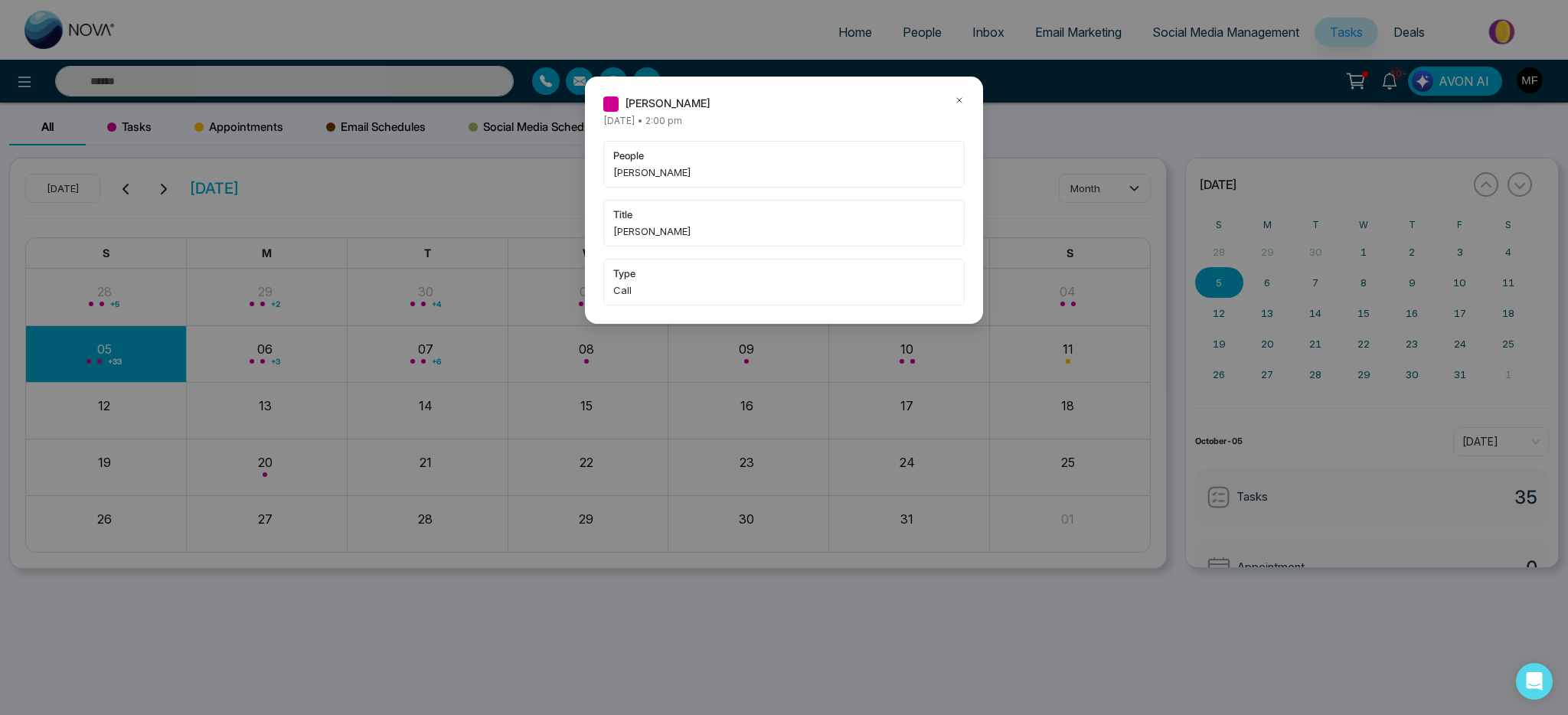
click at [962, 100] on icon at bounding box center [959, 100] width 11 height 11
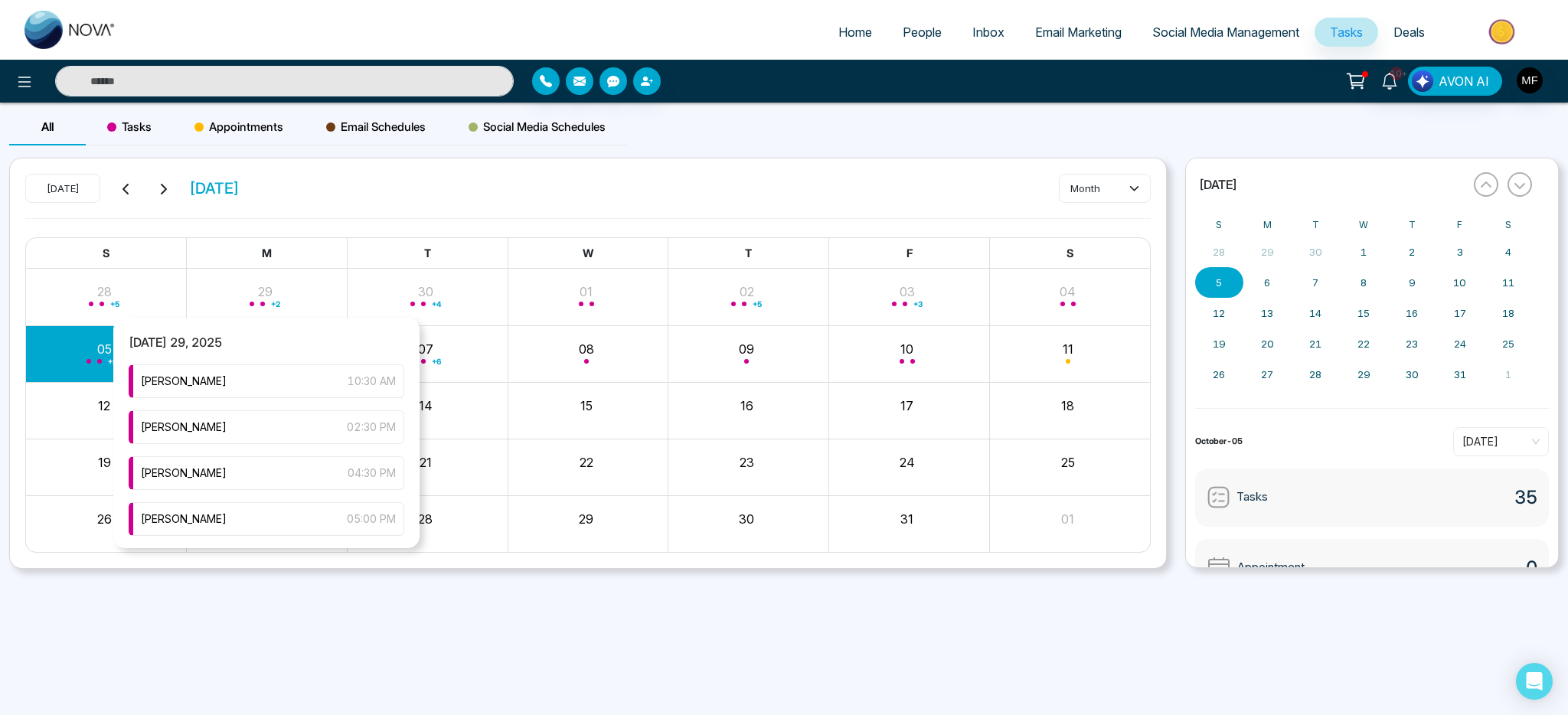
click at [94, 358] on div "+ 33" at bounding box center [106, 353] width 161 height 37
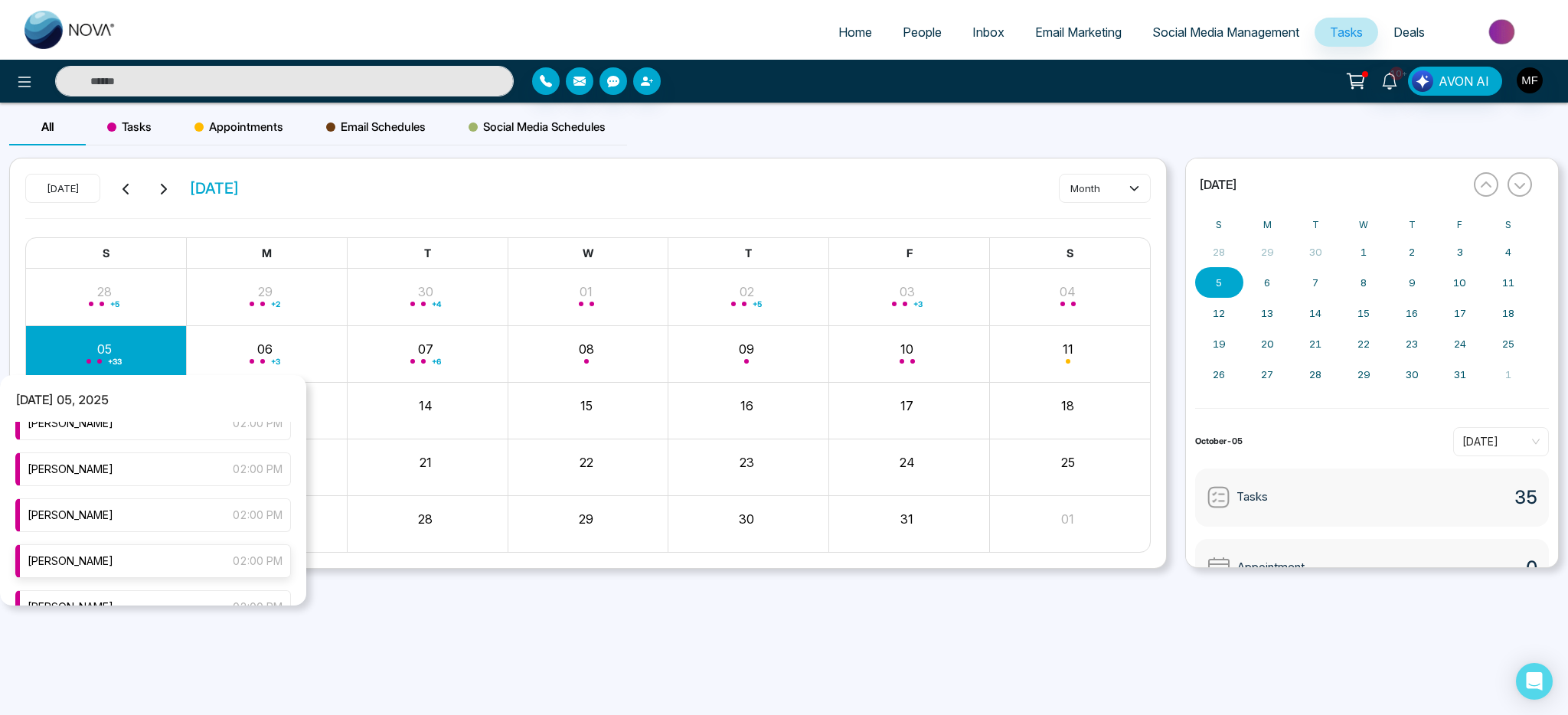
scroll to position [391, 0]
click at [133, 551] on div "[PERSON_NAME] 02:00 PM" at bounding box center [153, 552] width 275 height 33
